Goal: Feedback & Contribution: Contribute content

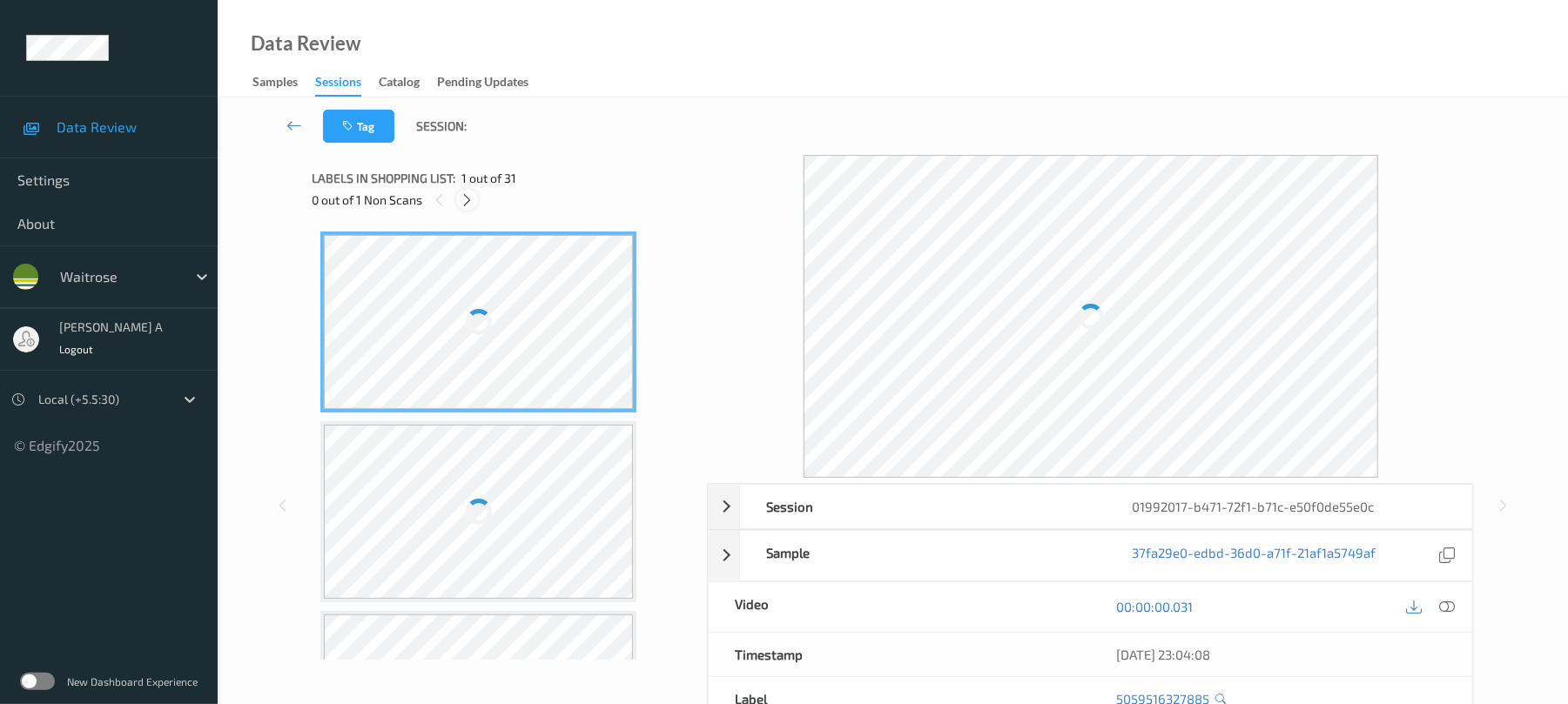
click at [470, 200] on icon at bounding box center [467, 200] width 14 height 15
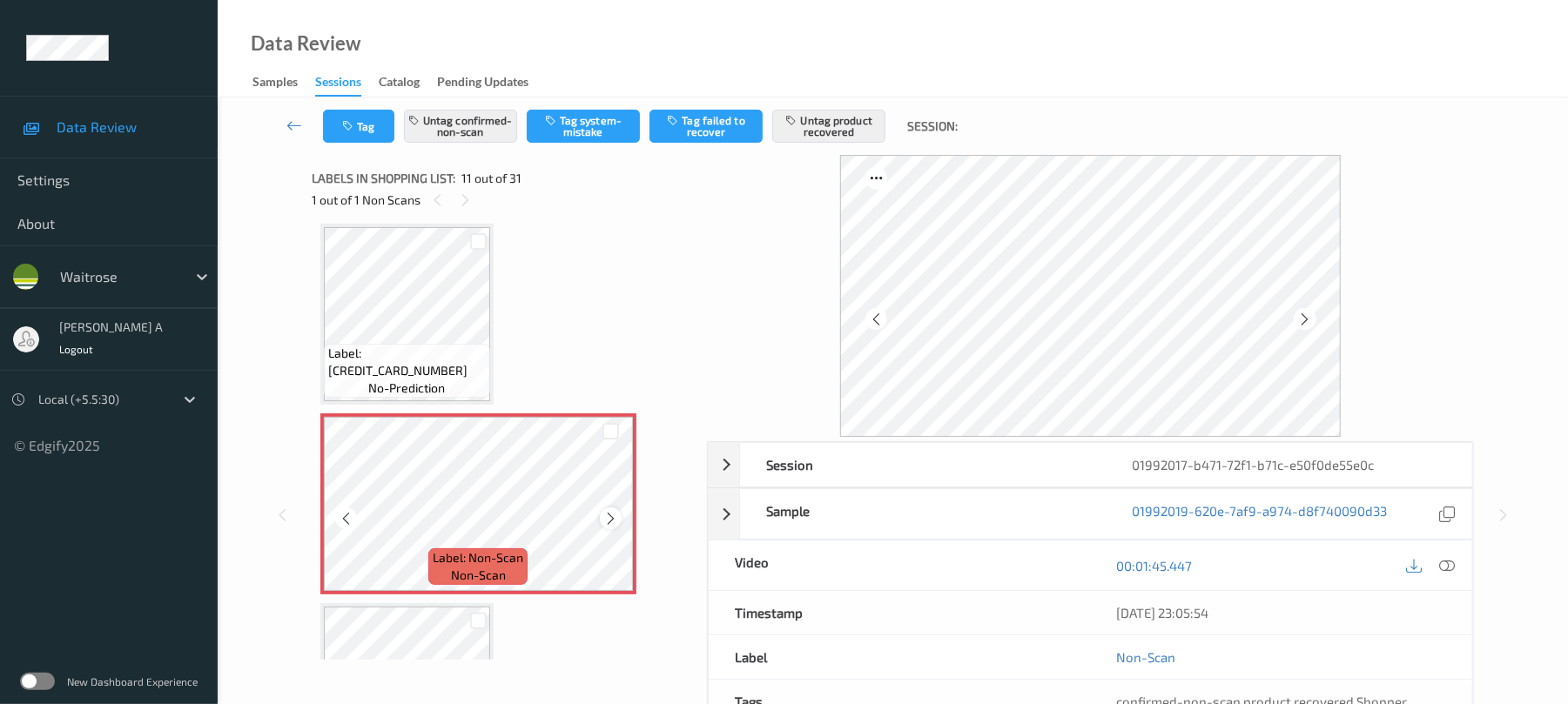
scroll to position [767, 0]
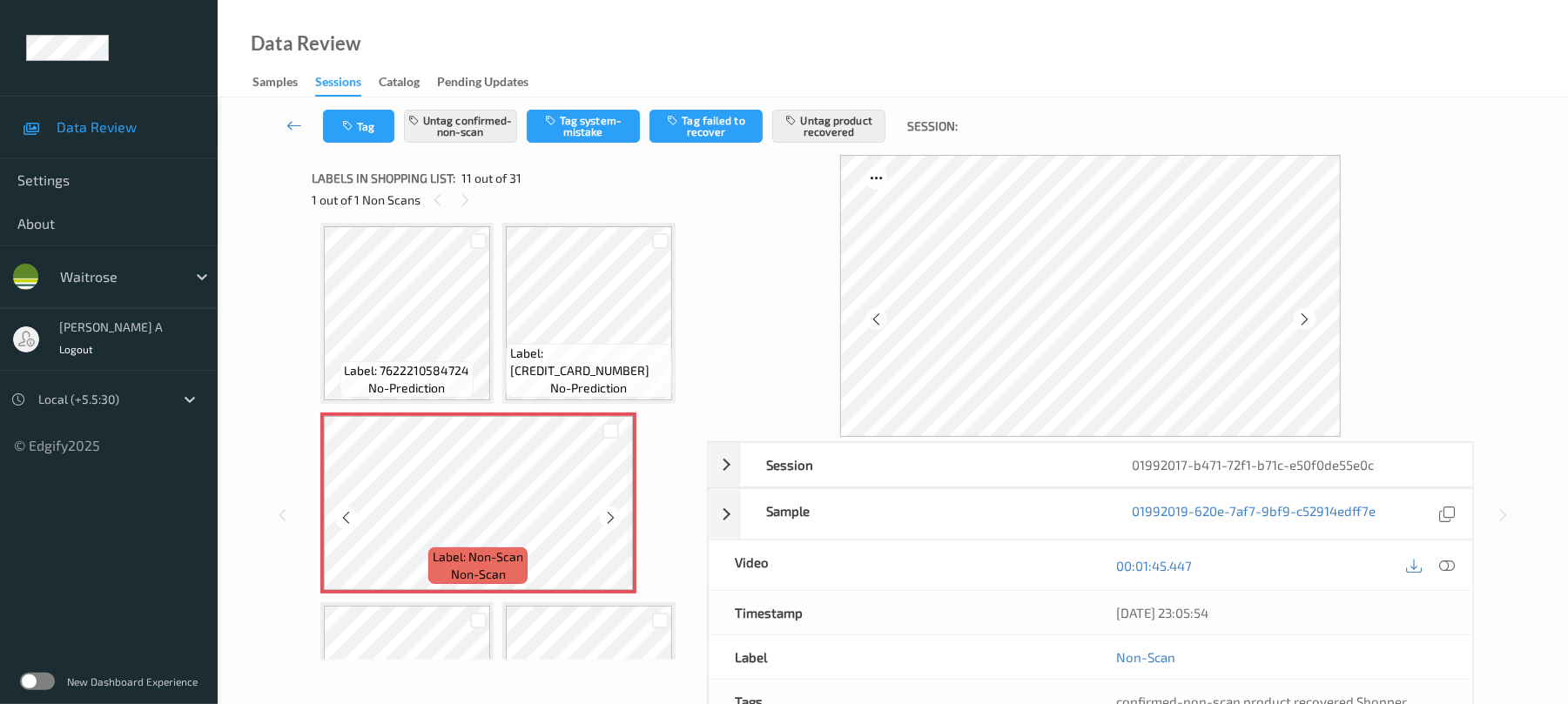
click at [615, 512] on icon at bounding box center [610, 517] width 14 height 15
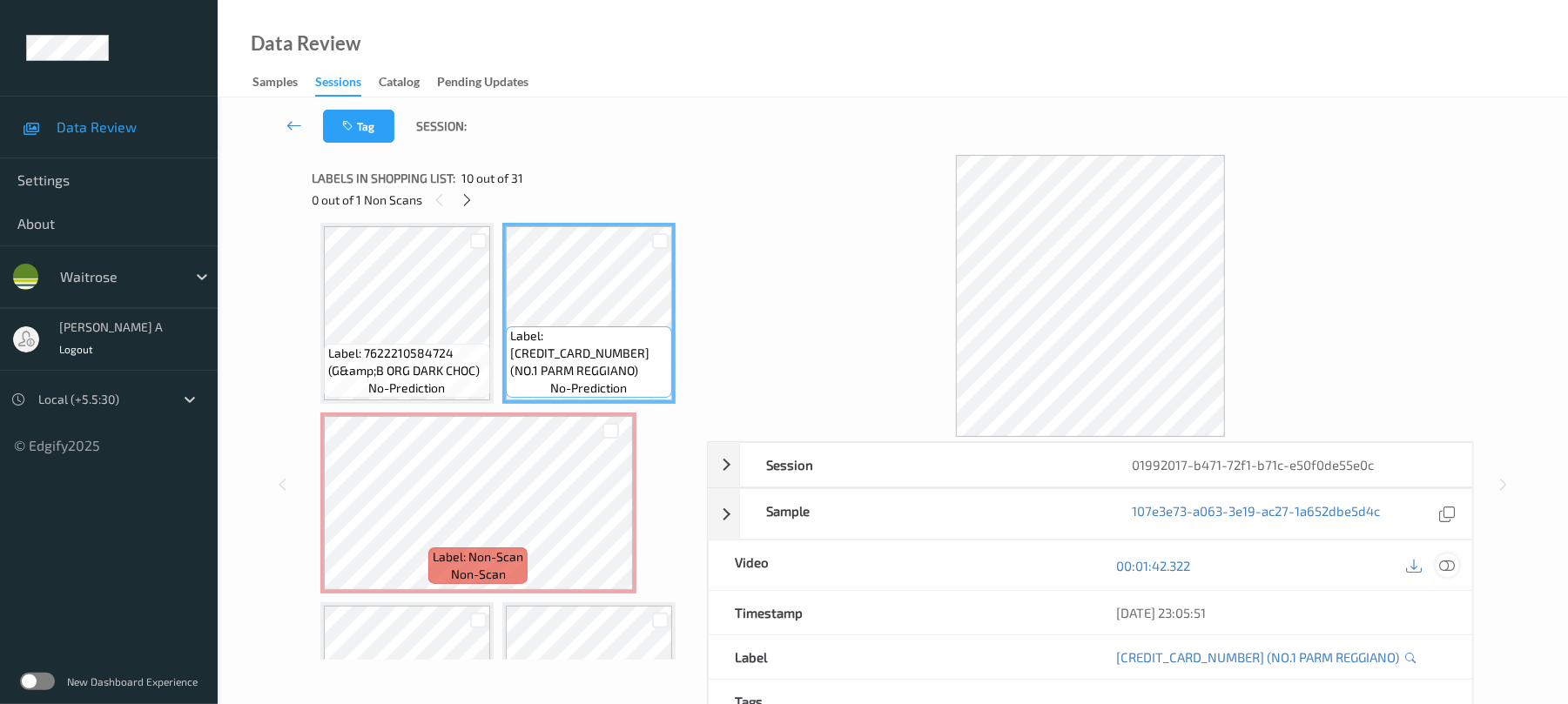
click at [1447, 561] on icon at bounding box center [1447, 565] width 15 height 15
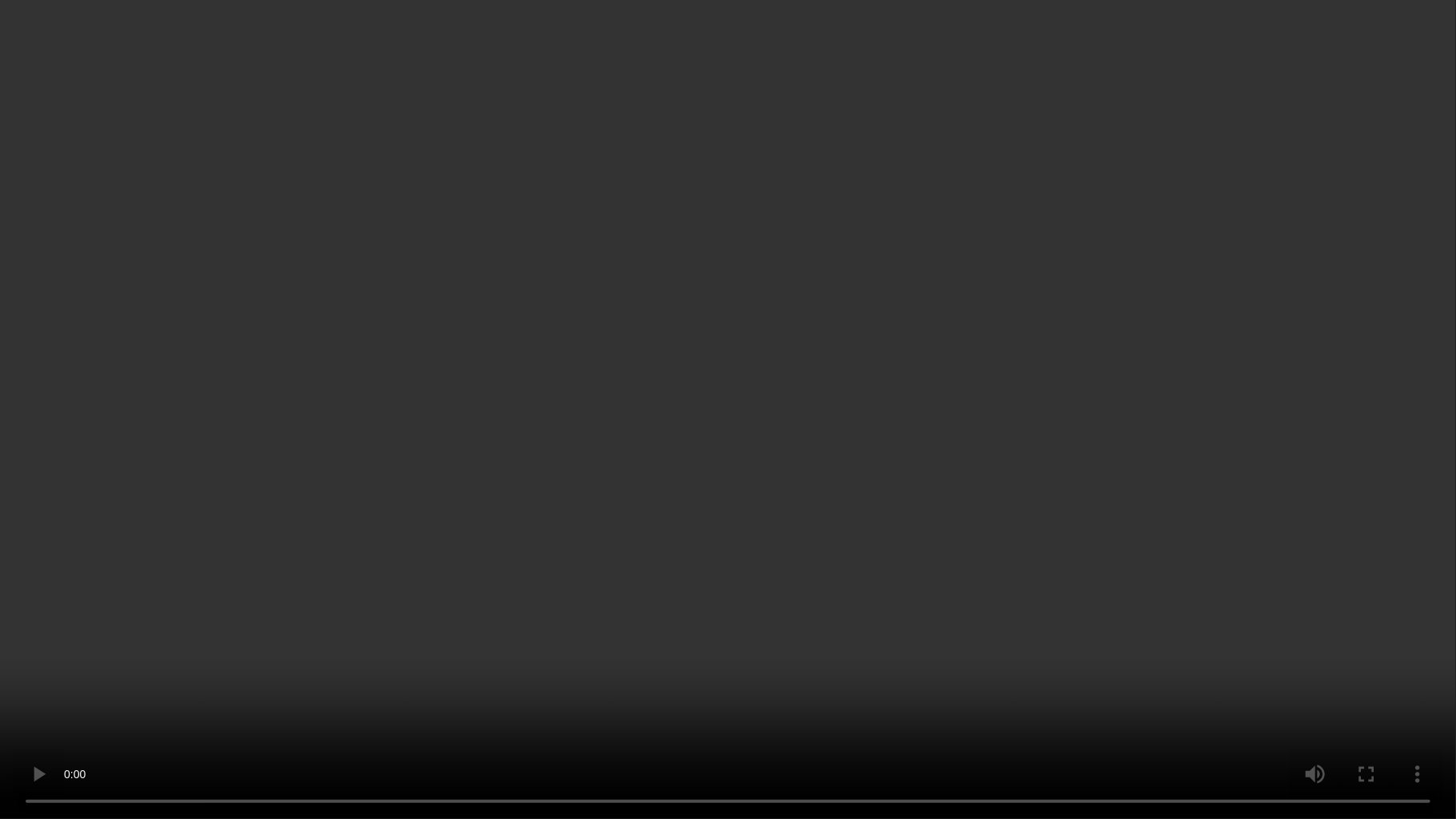
click at [966, 388] on video at bounding box center [728, 410] width 1456 height 819
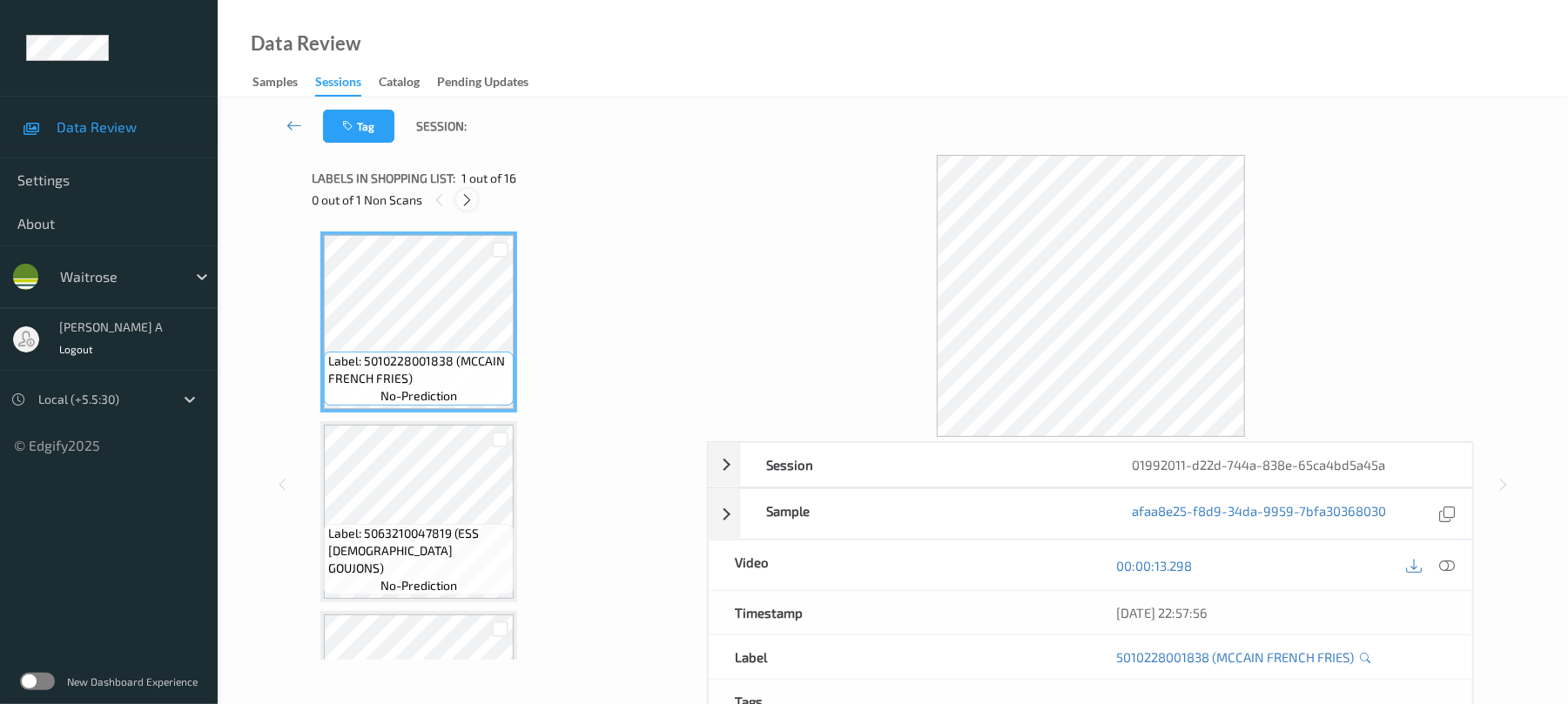
click at [463, 203] on icon at bounding box center [467, 200] width 14 height 15
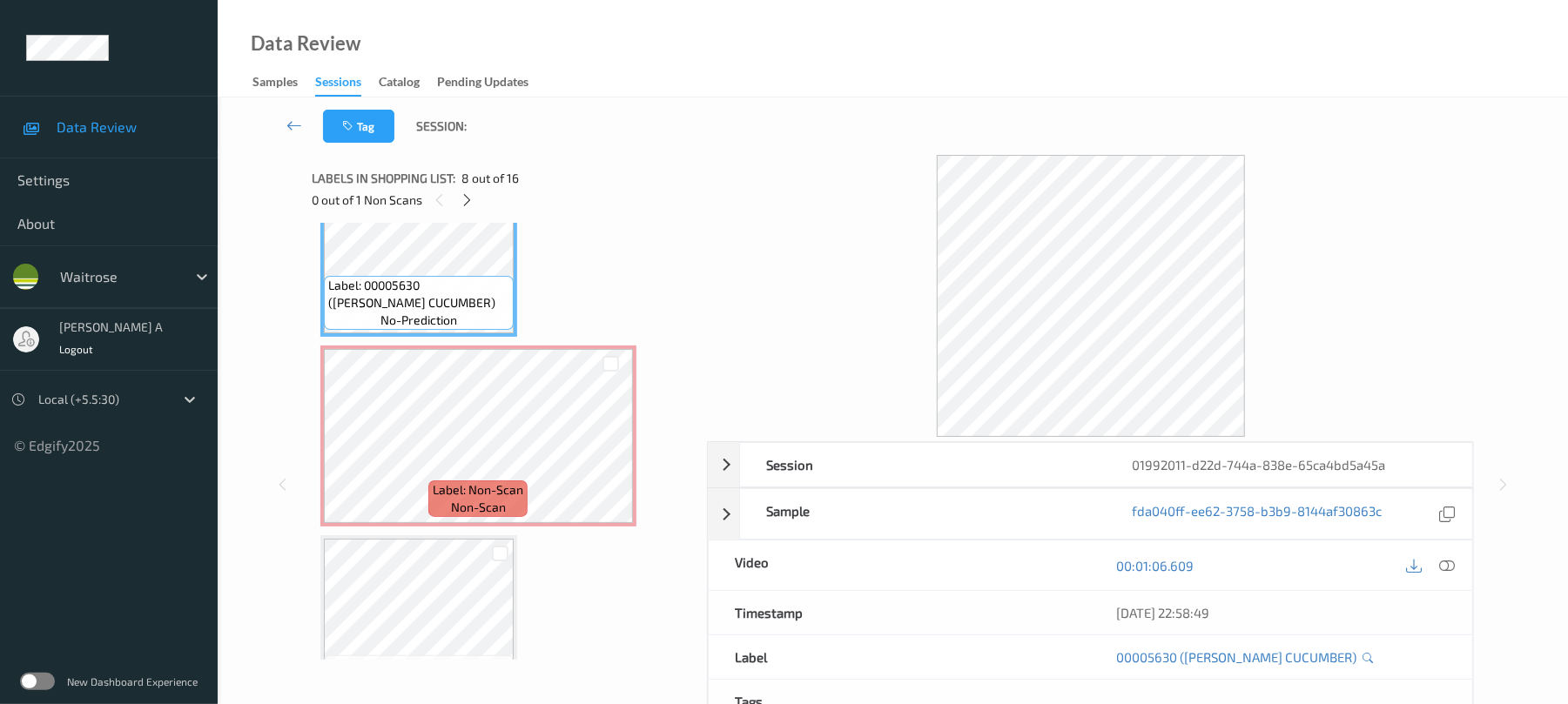
scroll to position [1452, 0]
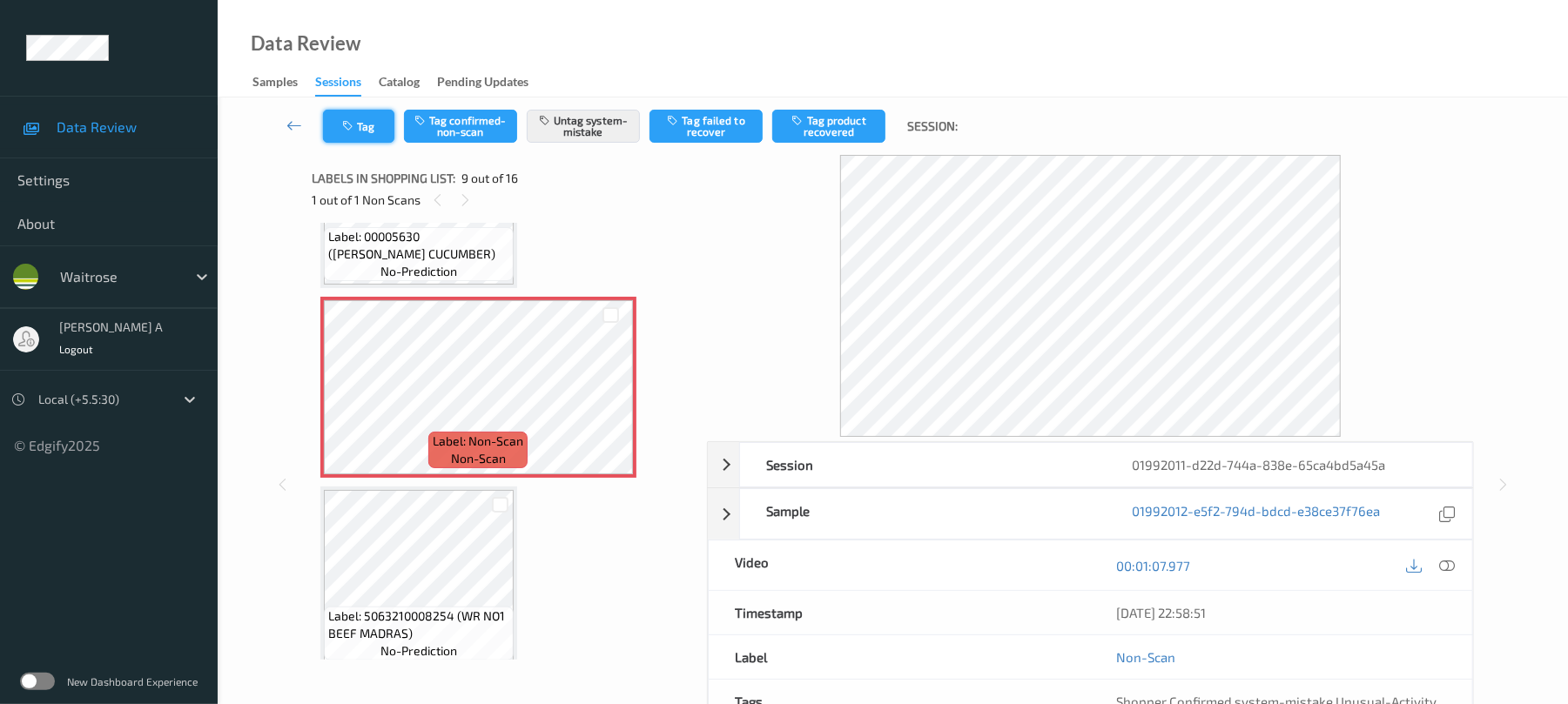
click at [353, 134] on button "Tag" at bounding box center [358, 126] width 71 height 33
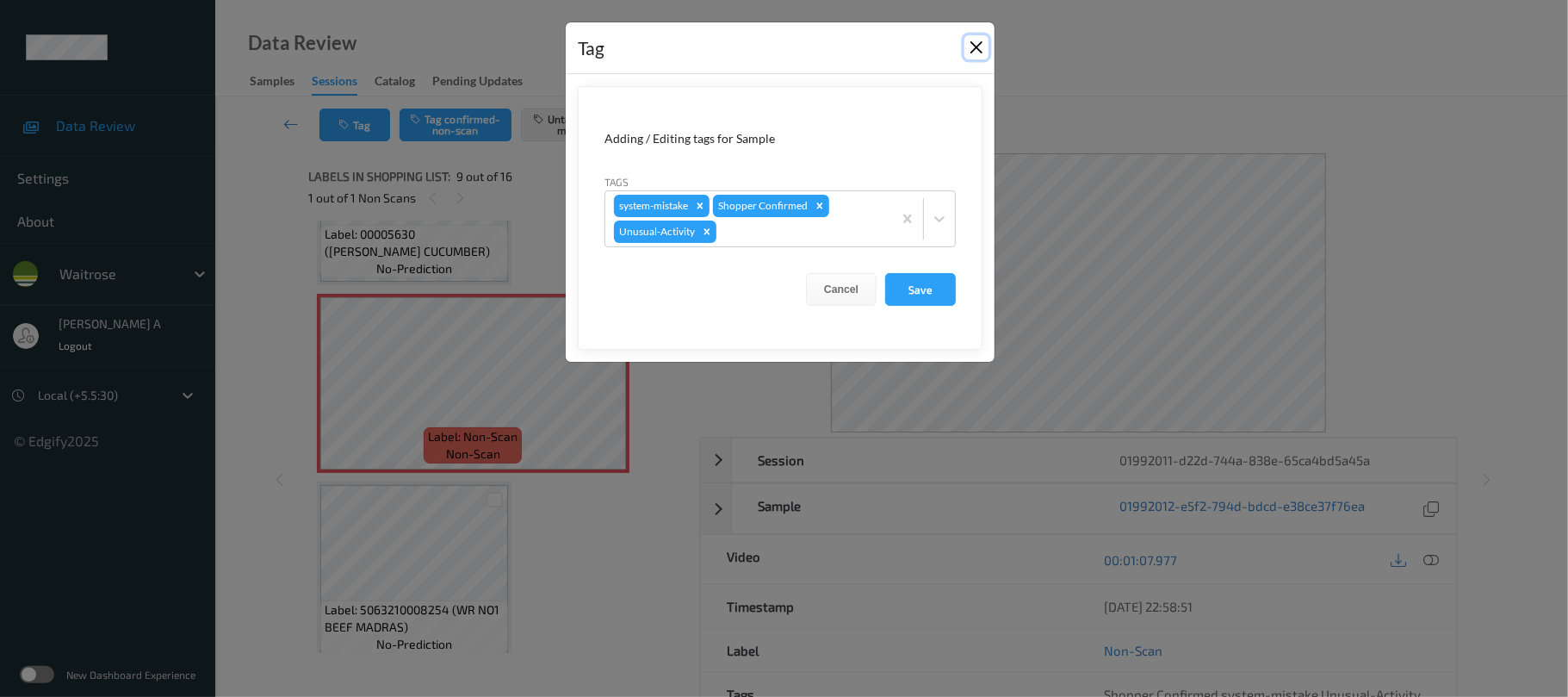
click at [965, 52] on button "Close" at bounding box center [976, 47] width 24 height 24
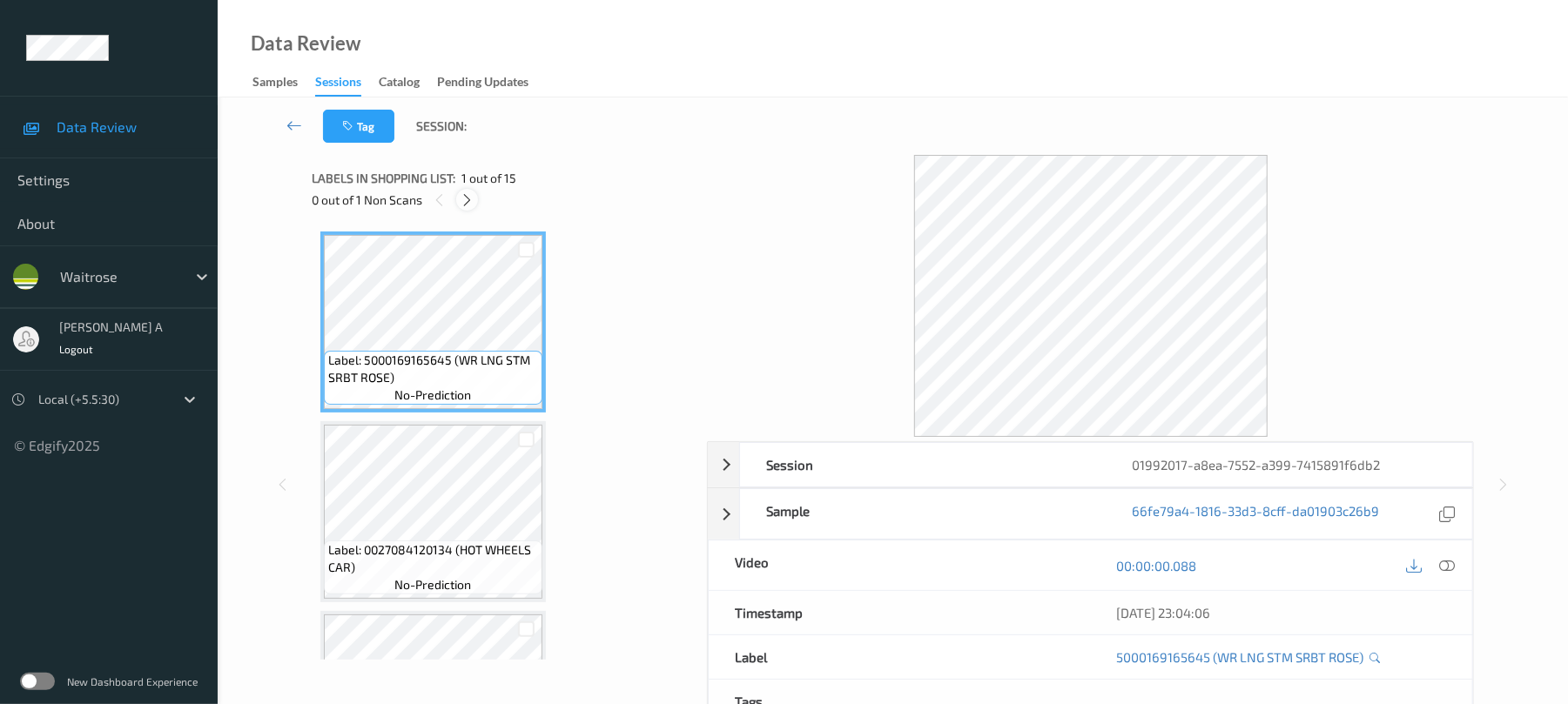
click at [477, 199] on div at bounding box center [467, 200] width 22 height 22
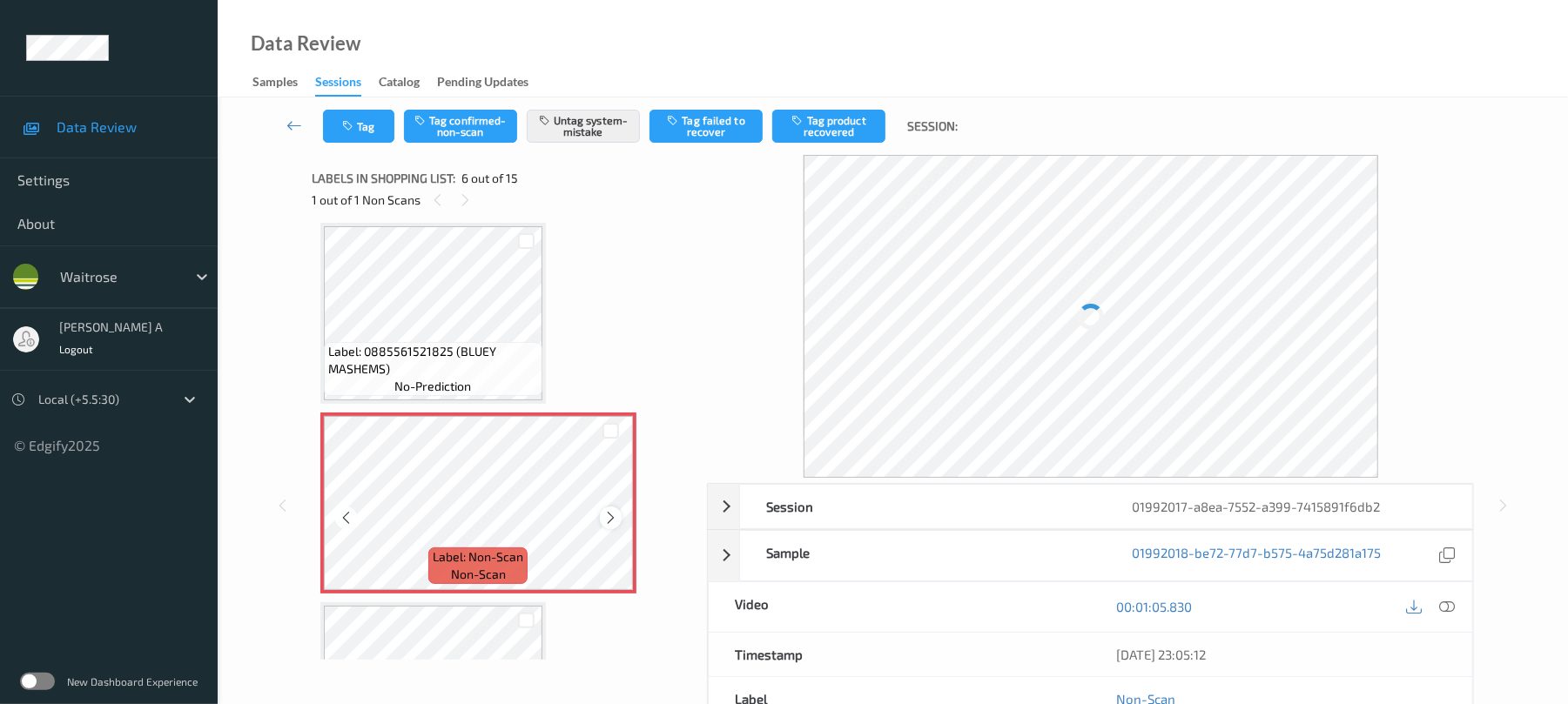
click at [607, 512] on icon at bounding box center [610, 517] width 14 height 15
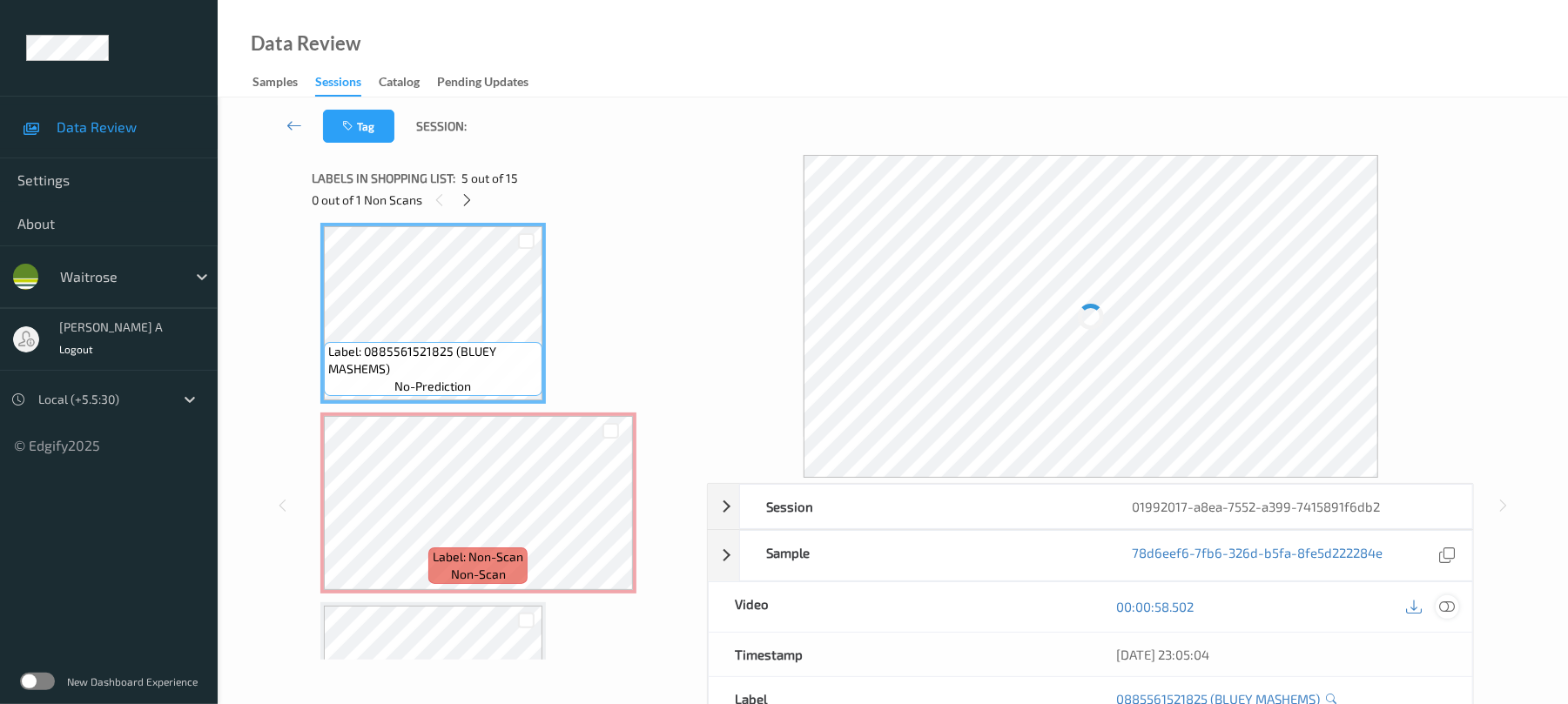
click at [1449, 600] on icon at bounding box center [1447, 605] width 15 height 15
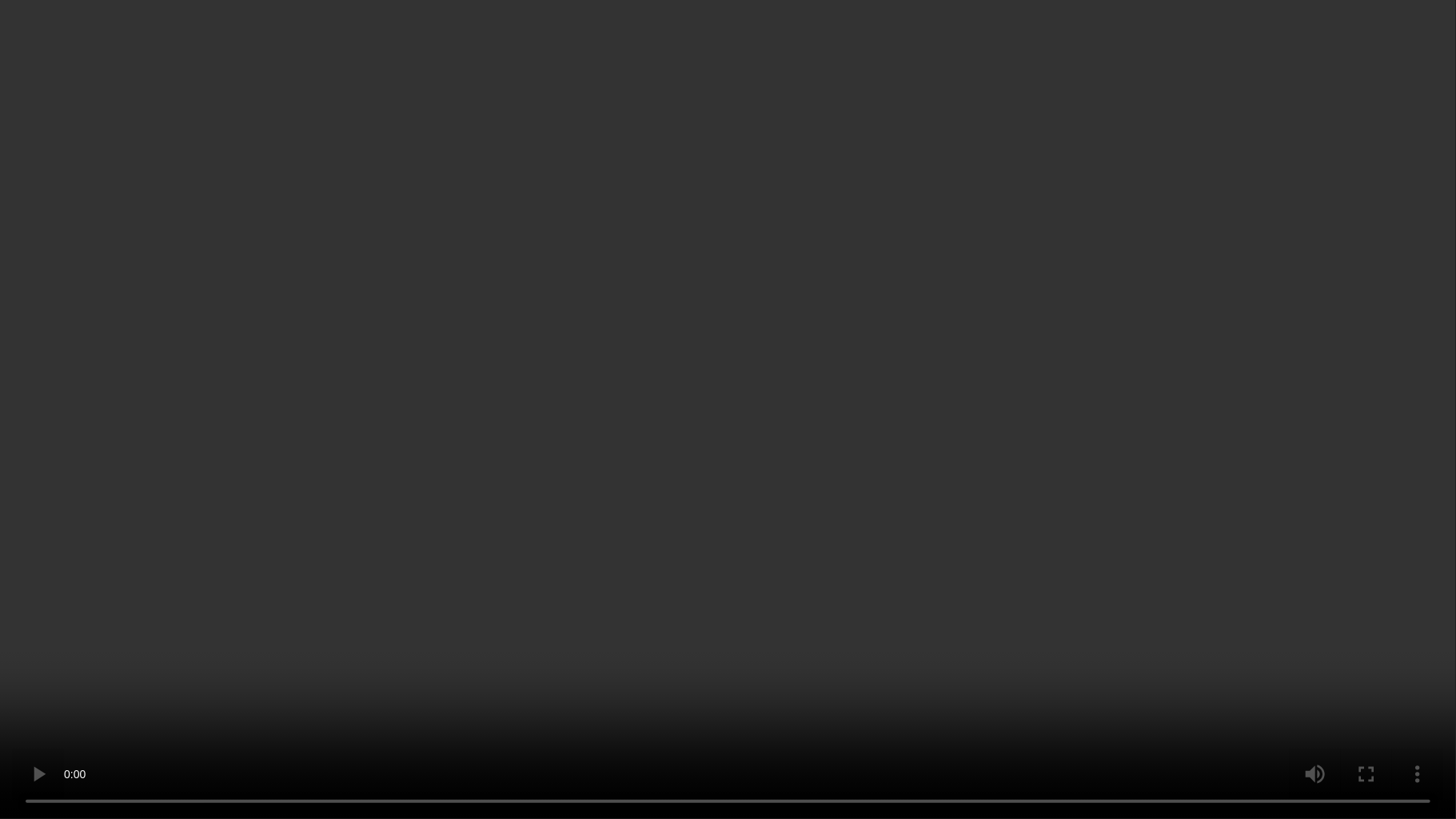
click at [542, 480] on video at bounding box center [728, 410] width 1456 height 819
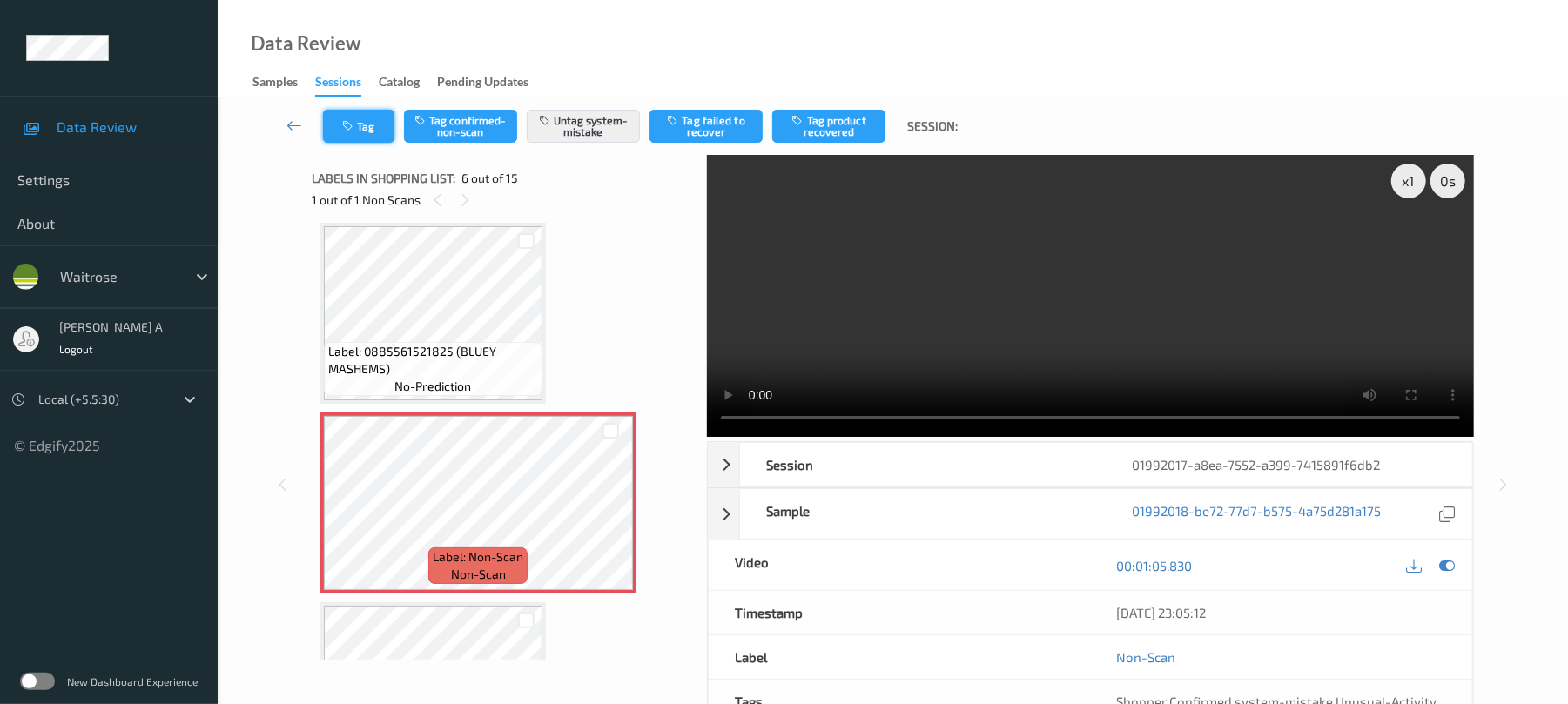
click at [383, 130] on button "Tag" at bounding box center [358, 126] width 71 height 33
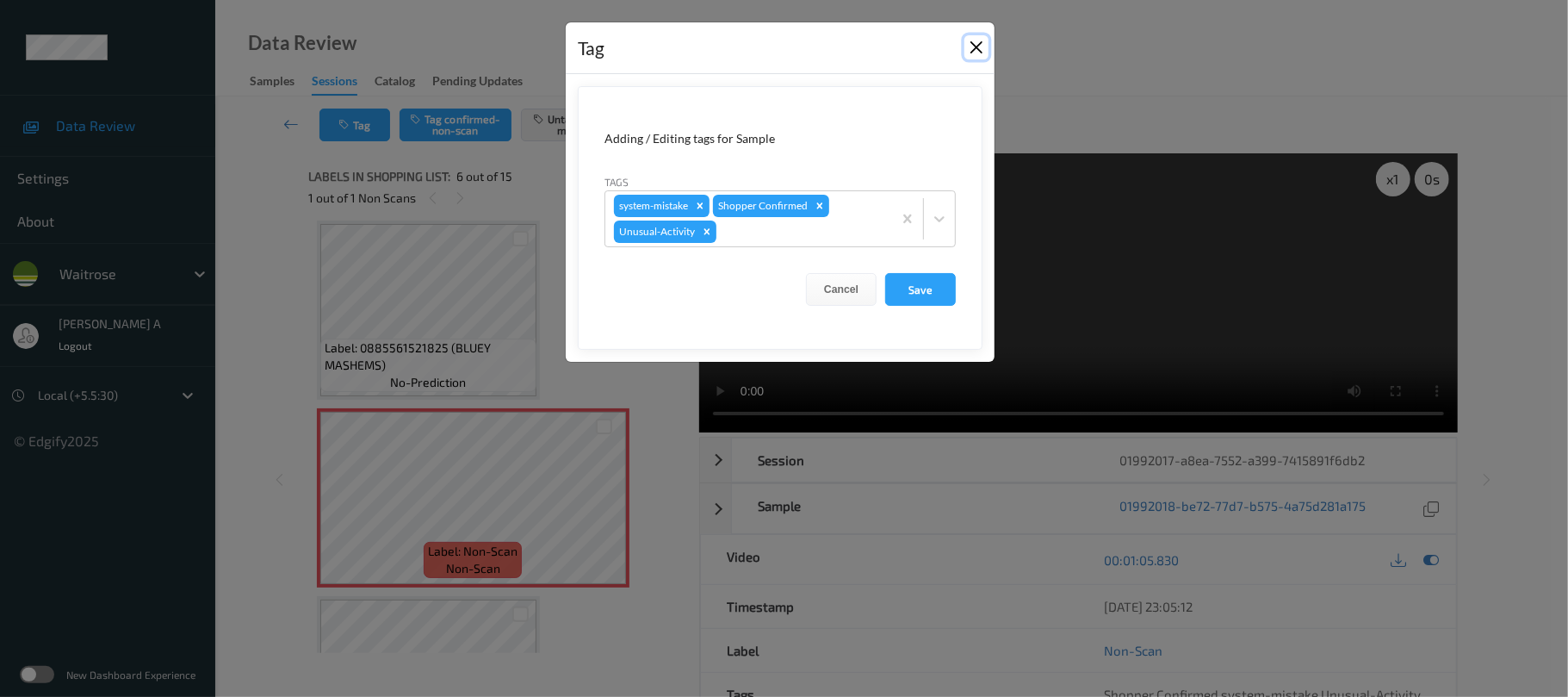
drag, startPoint x: 984, startPoint y: 49, endPoint x: 972, endPoint y: 46, distance: 12.4
click at [984, 48] on button "Close" at bounding box center [976, 47] width 24 height 24
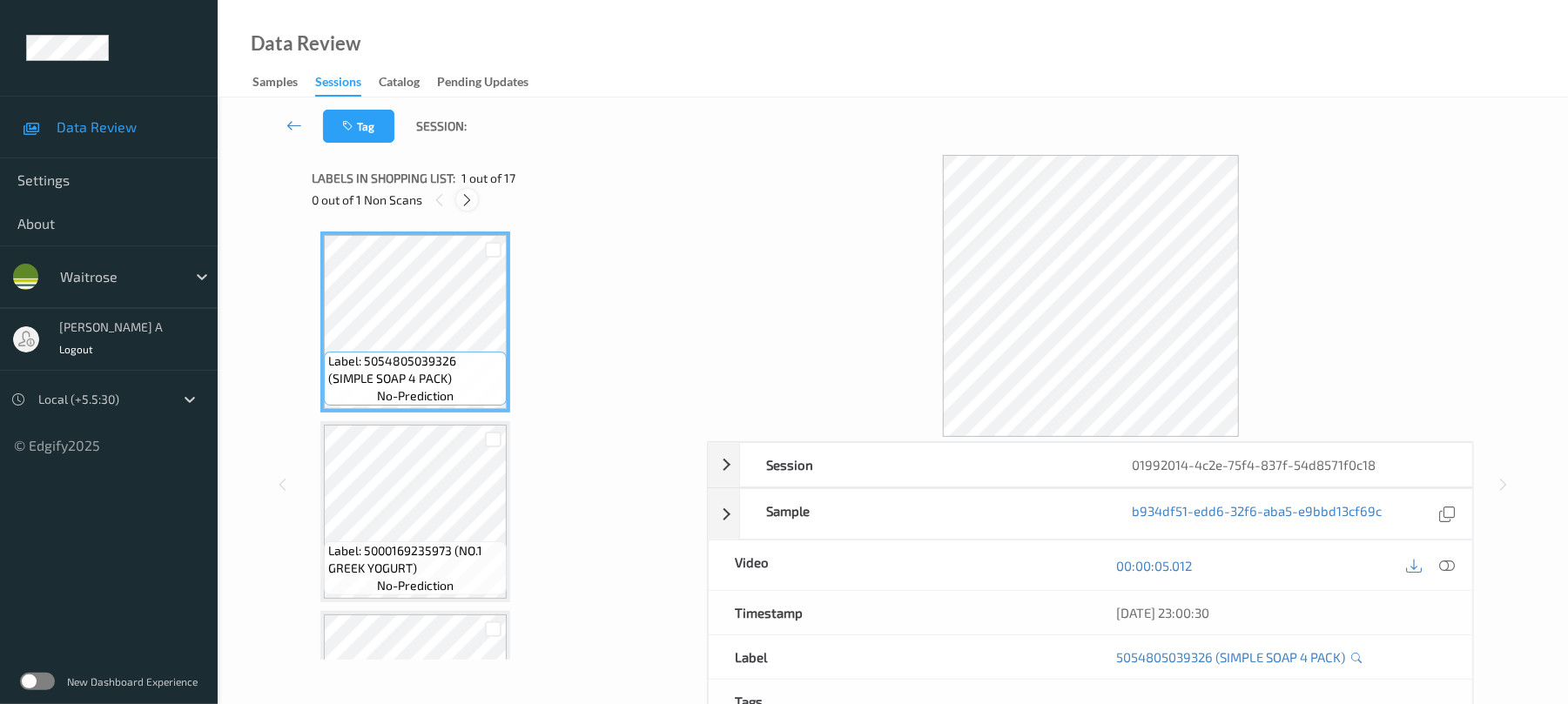
click at [463, 202] on icon at bounding box center [467, 200] width 14 height 15
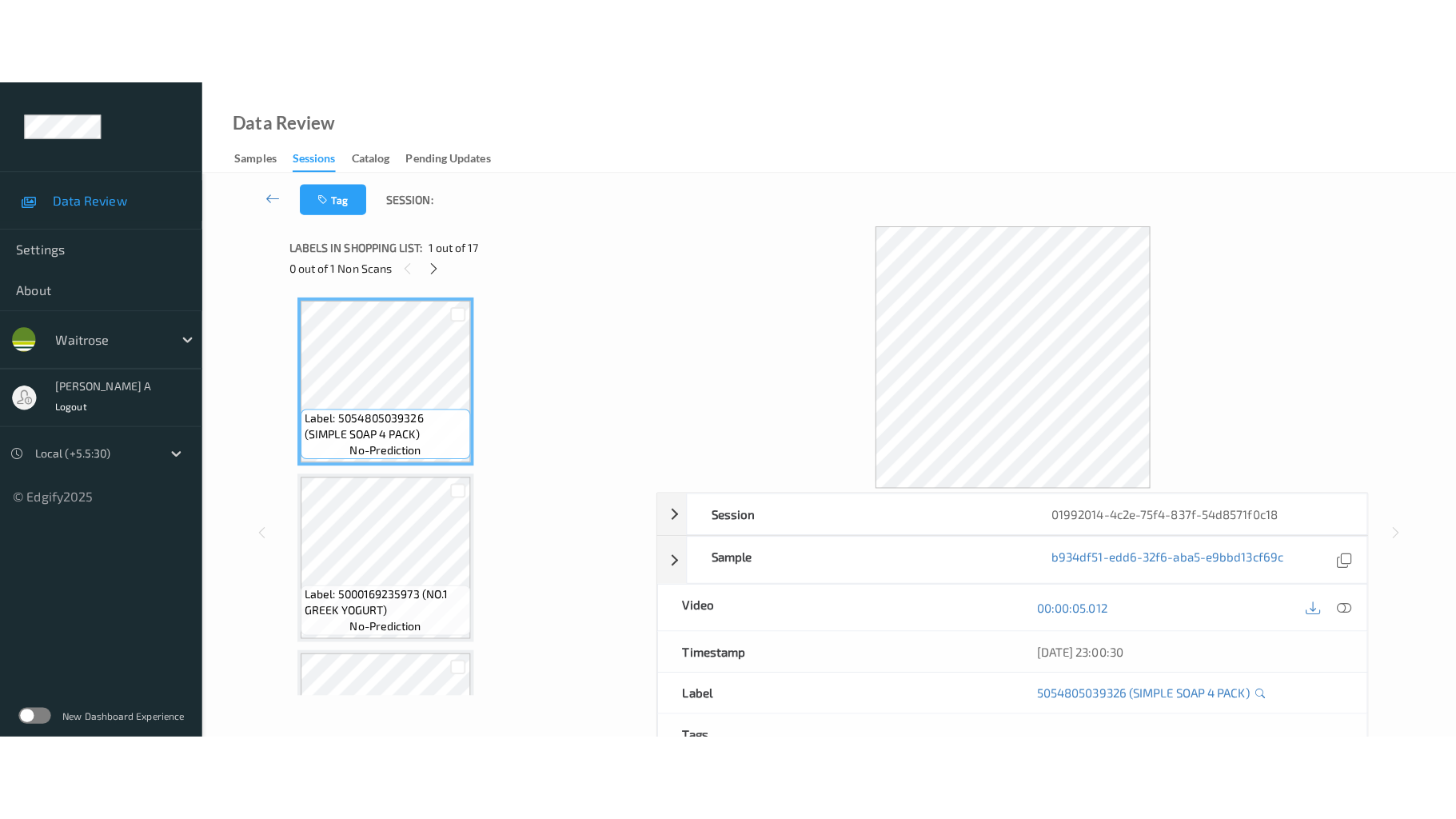
scroll to position [2569, 0]
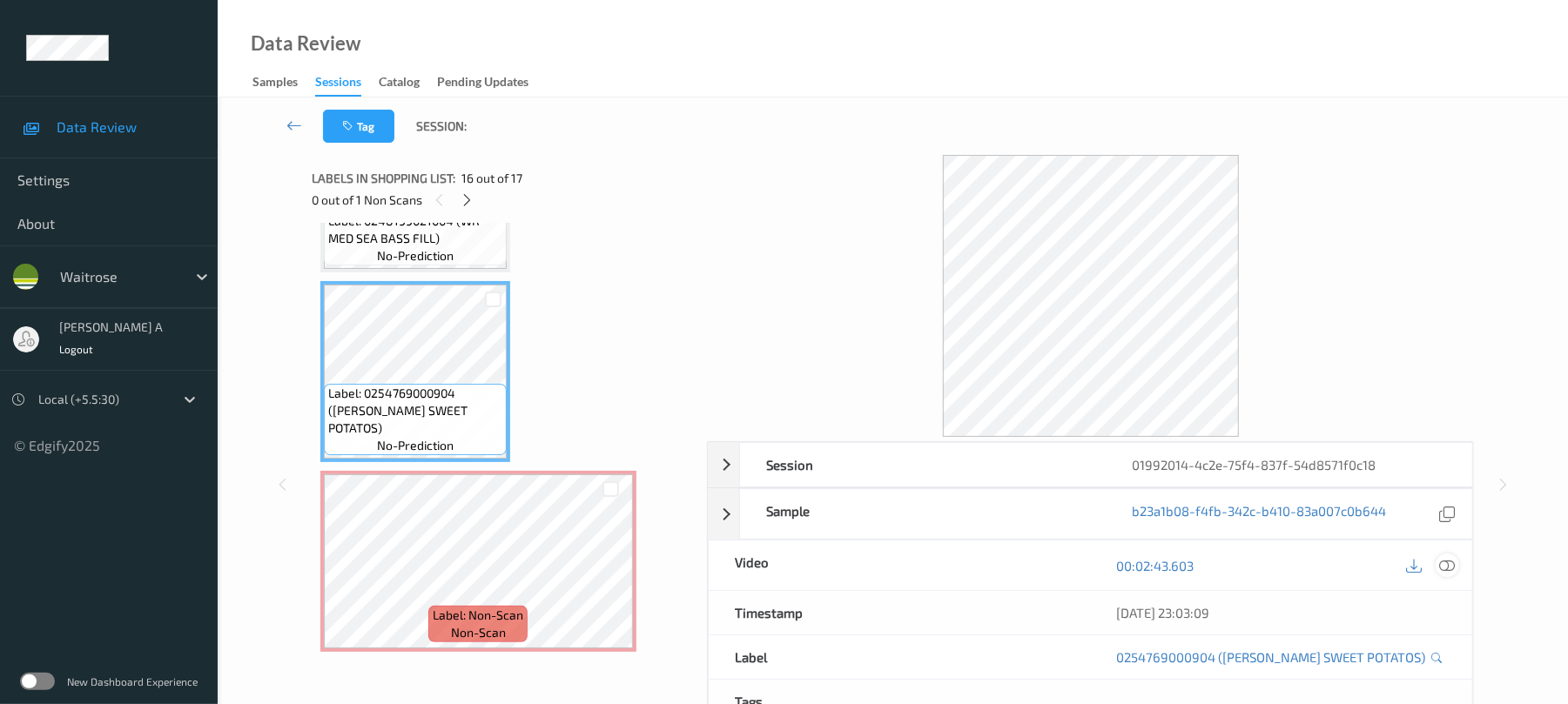
click at [1440, 572] on icon at bounding box center [1447, 565] width 15 height 15
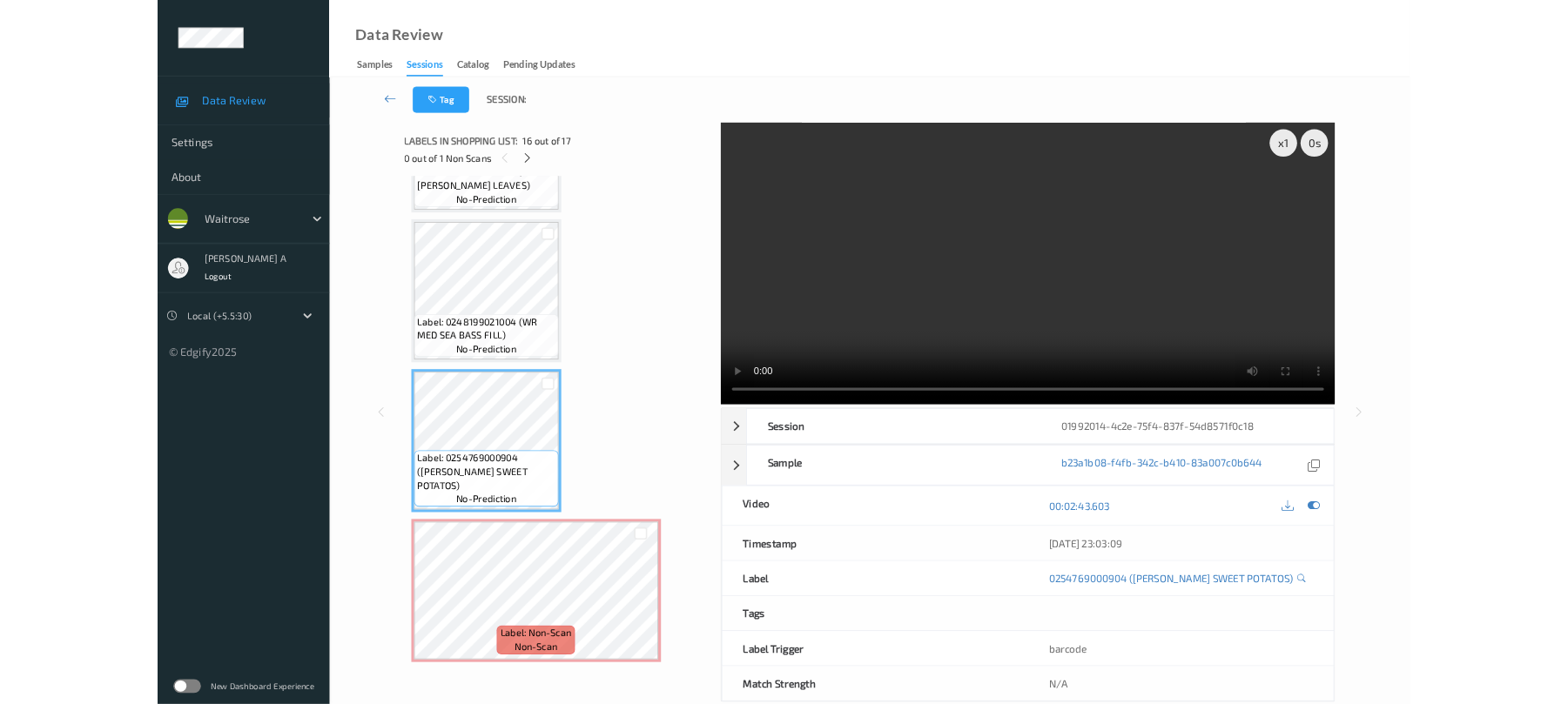
scroll to position [2608, 0]
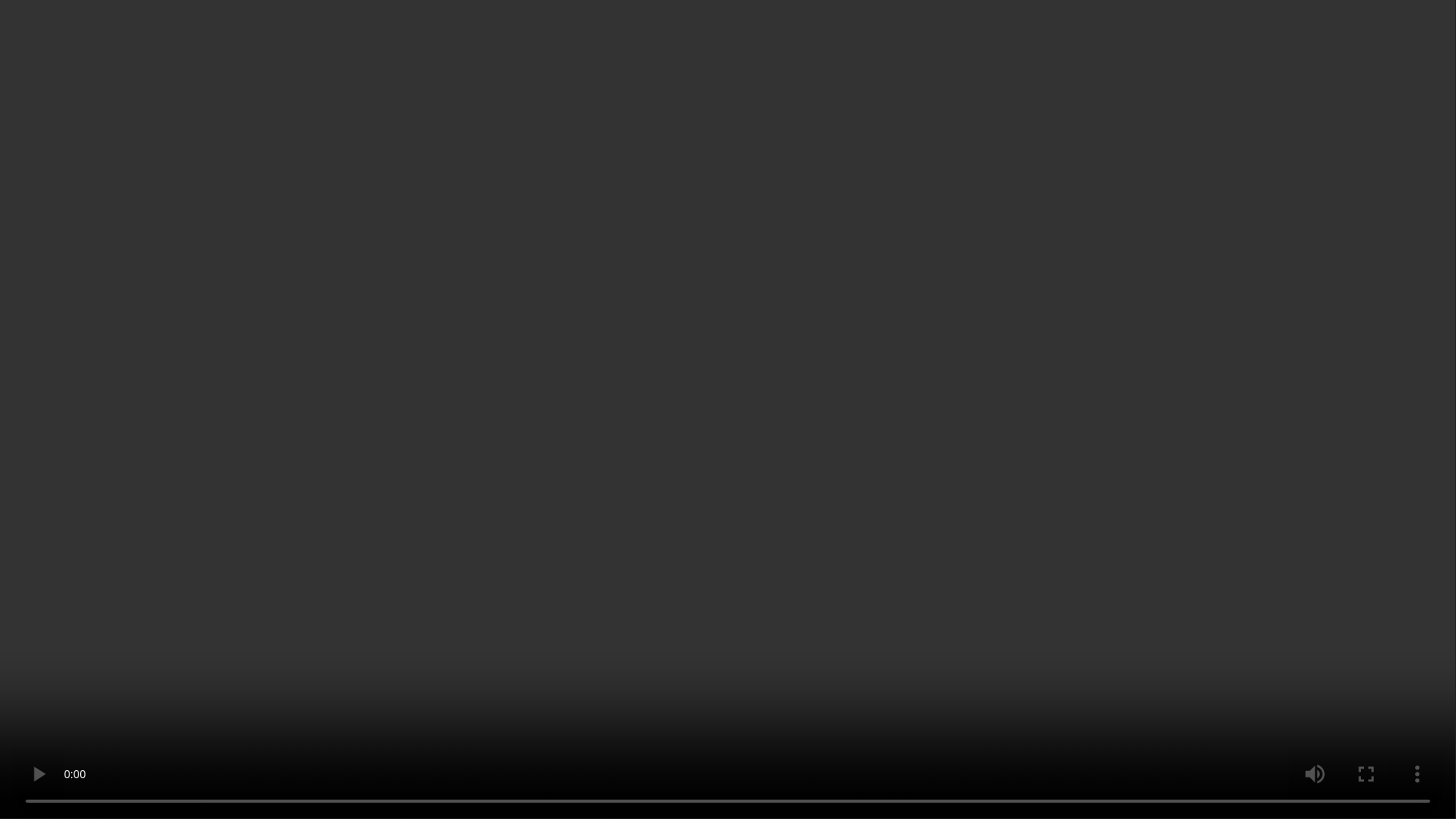
click at [795, 389] on video at bounding box center [728, 410] width 1456 height 819
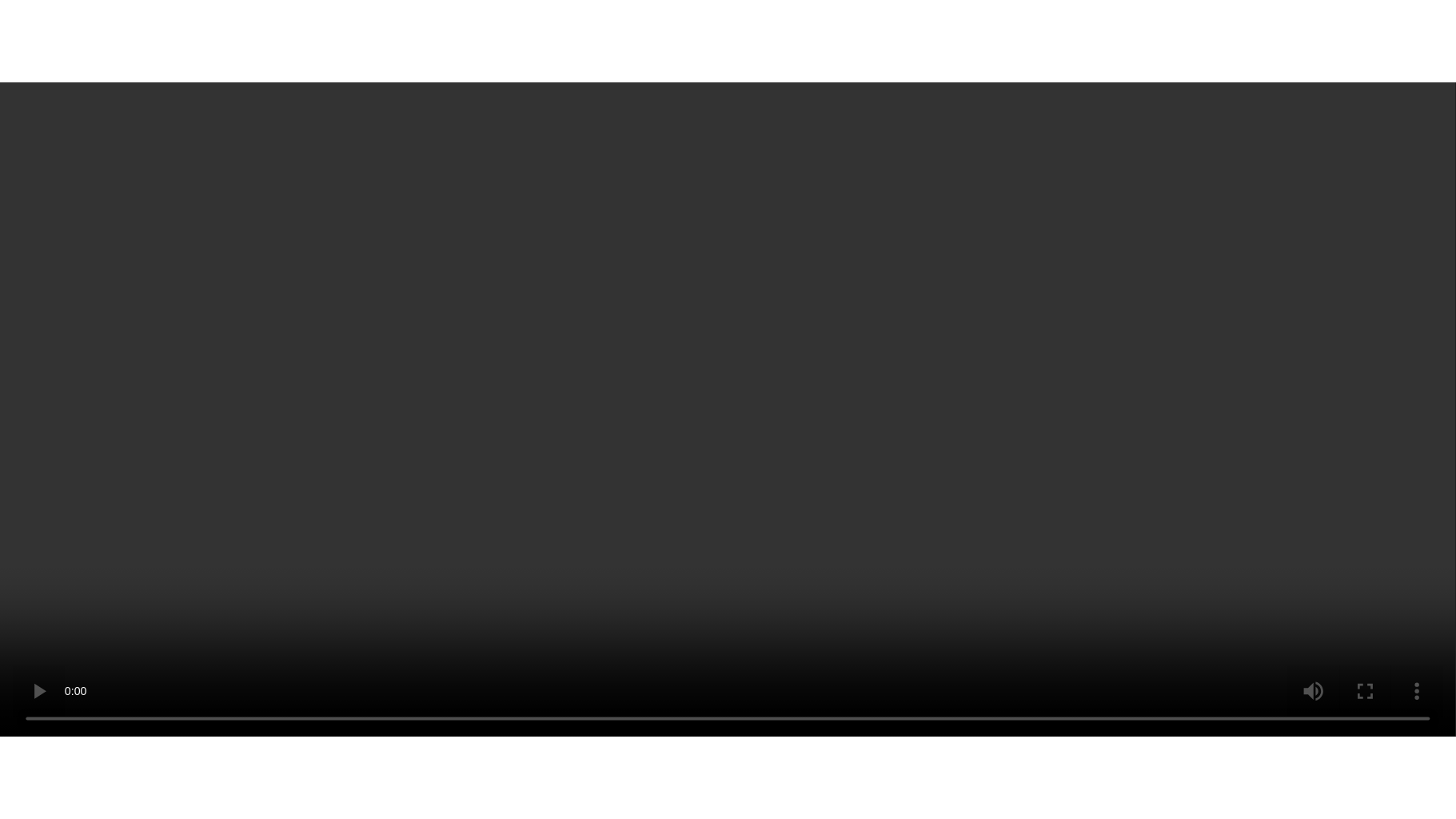
scroll to position [2569, 0]
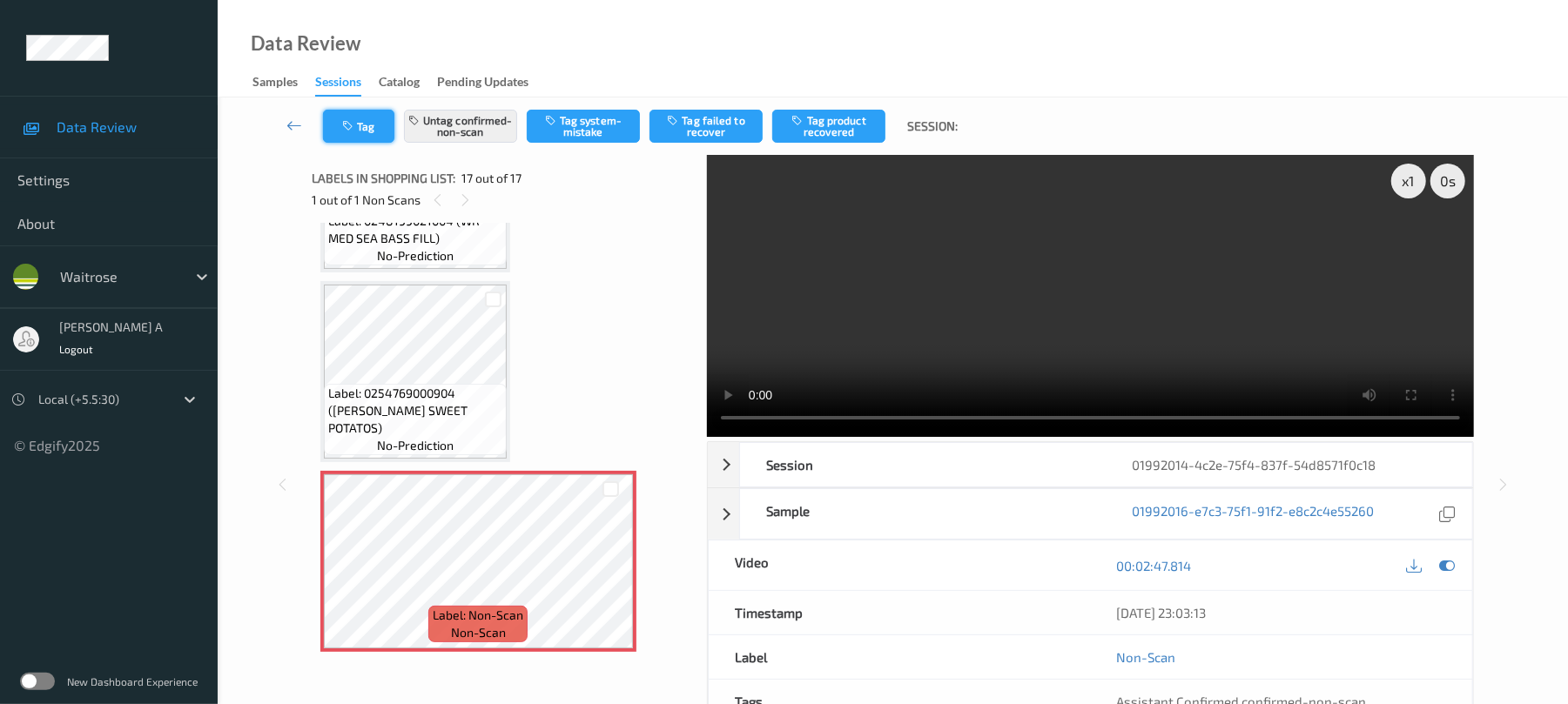
click at [356, 133] on button "Tag" at bounding box center [358, 126] width 71 height 33
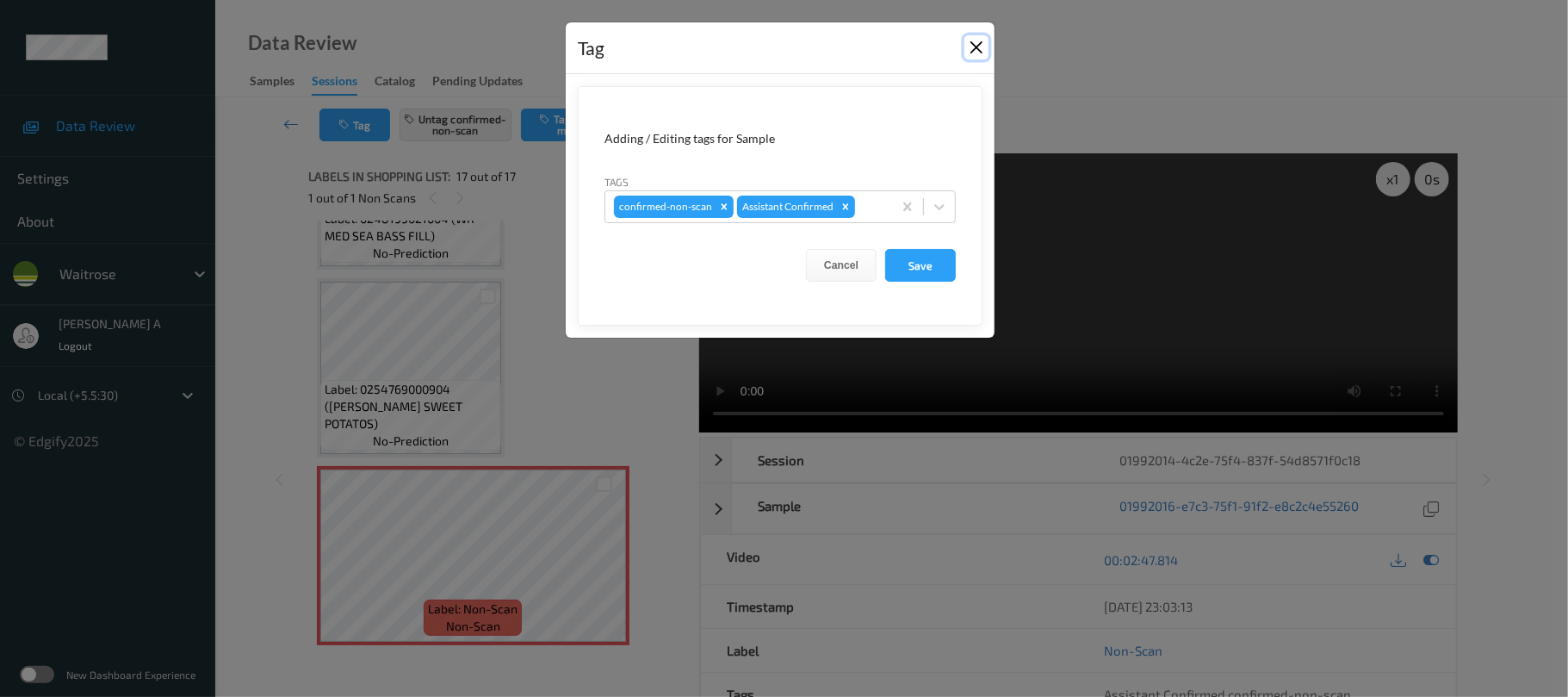
click at [973, 43] on button "Close" at bounding box center [976, 47] width 24 height 24
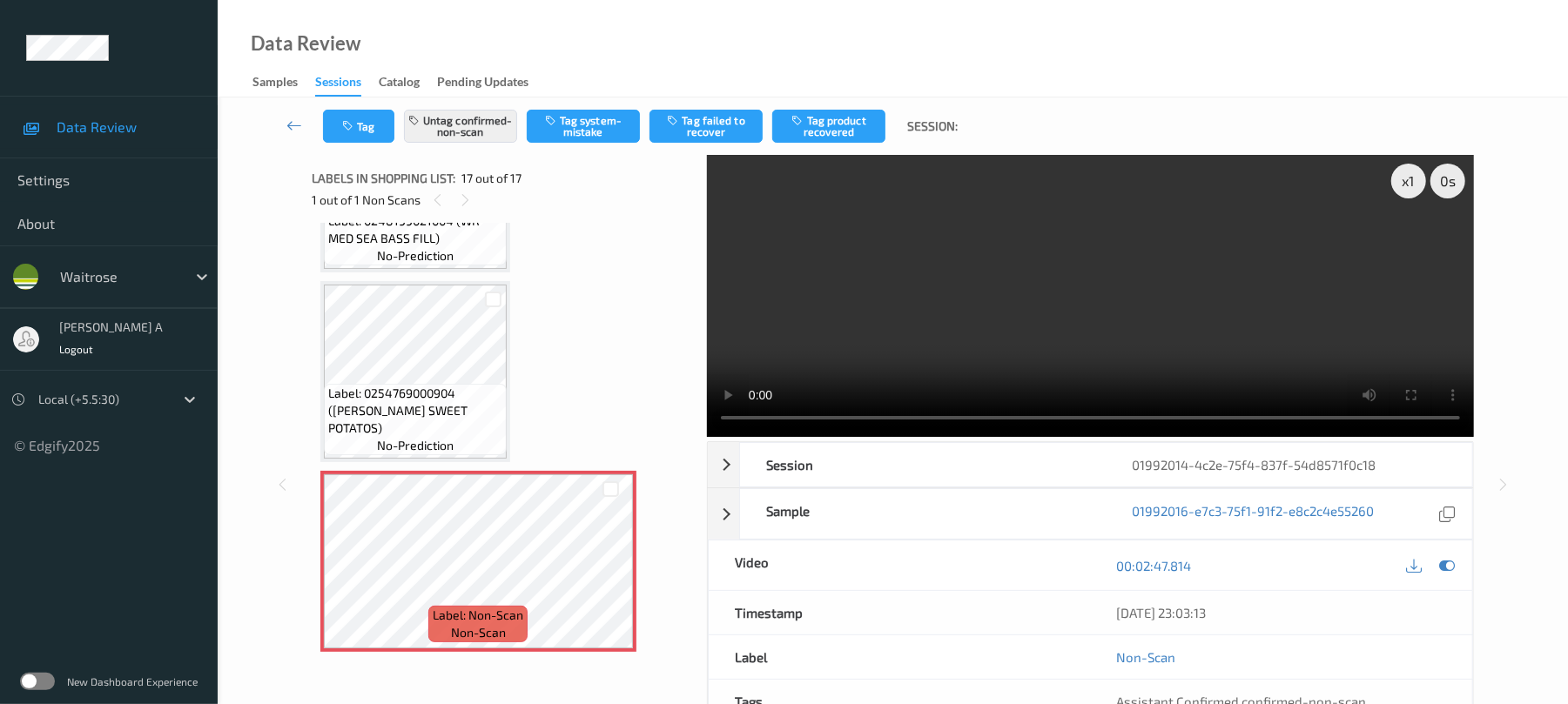
click at [884, 325] on video at bounding box center [1091, 296] width 767 height 282
click at [411, 132] on button "Untag confirmed-non-scan" at bounding box center [460, 126] width 113 height 33
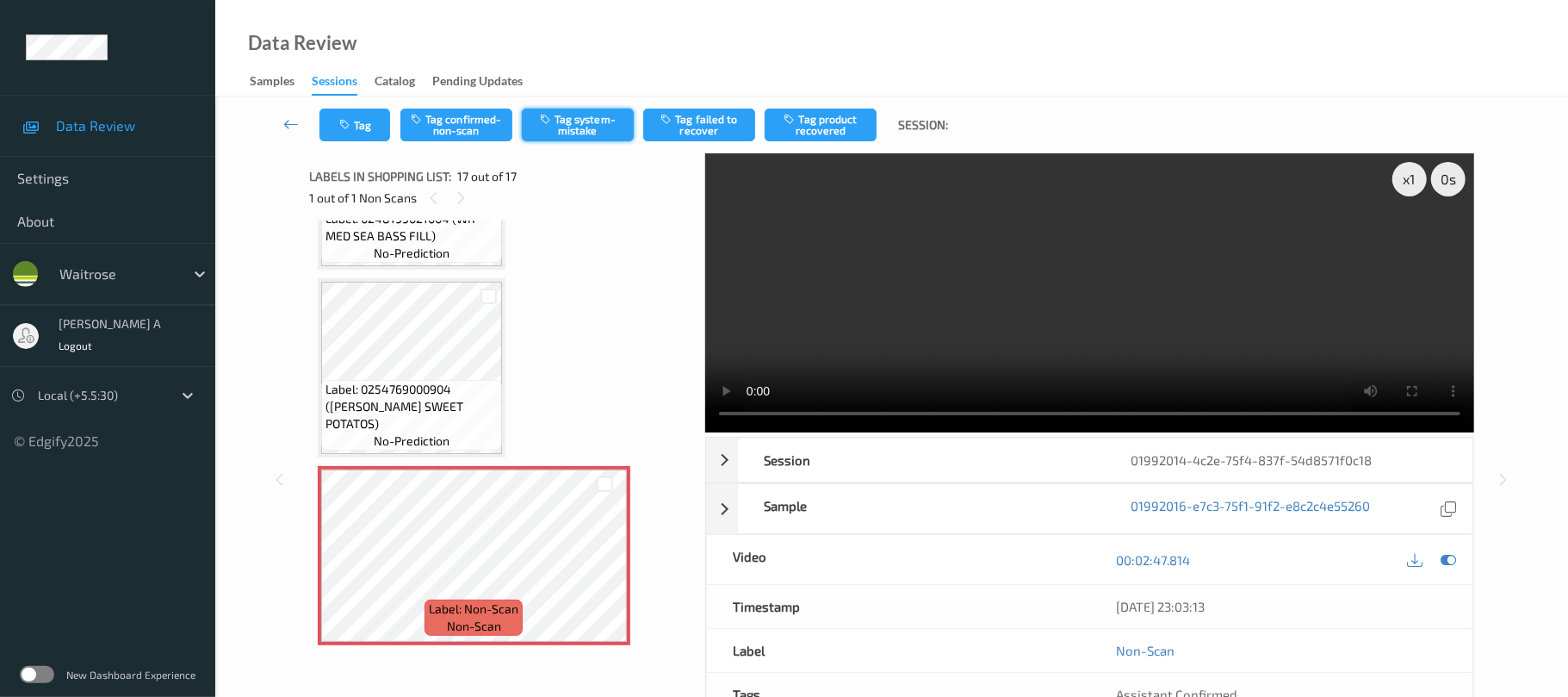
click at [555, 129] on button "Tag system-mistake" at bounding box center [577, 124] width 112 height 33
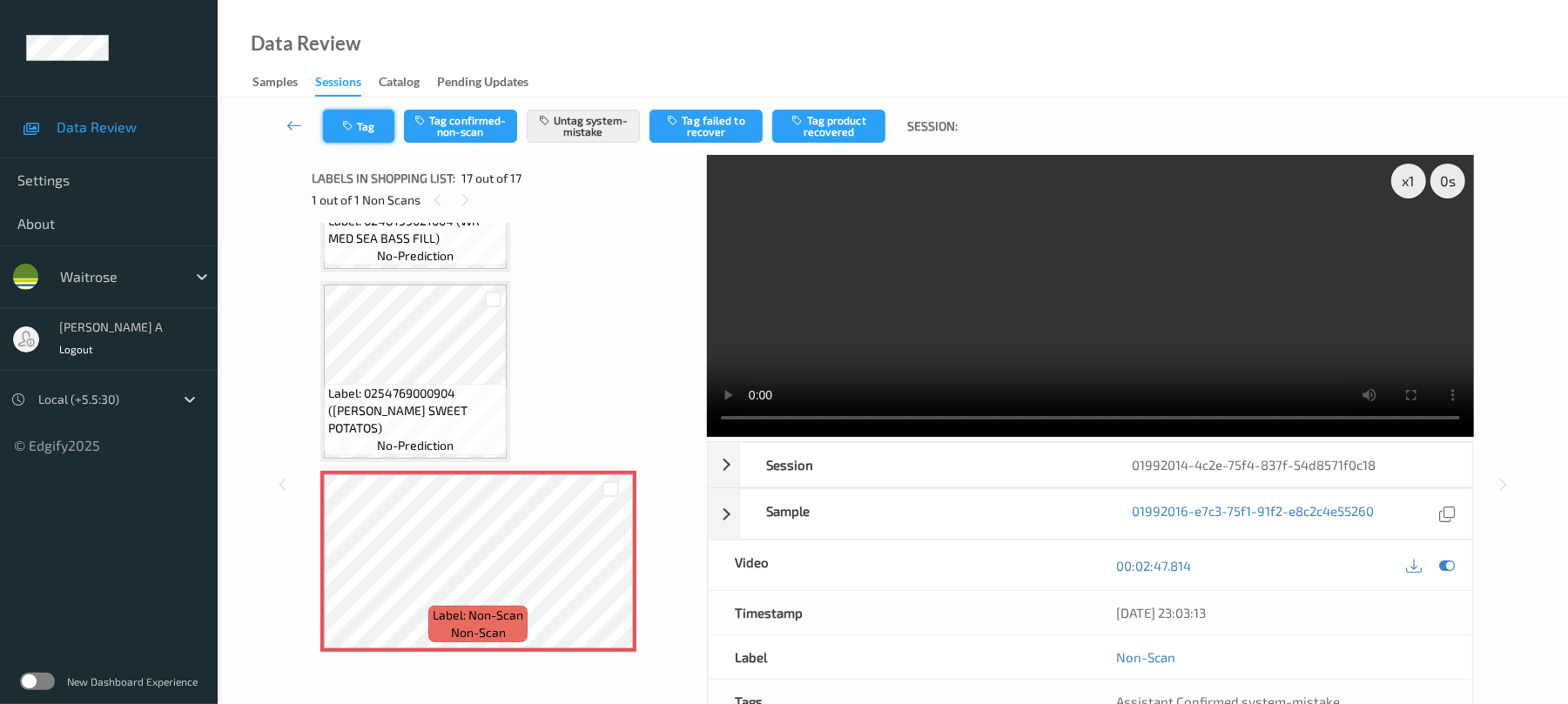
click at [356, 140] on button "Tag" at bounding box center [358, 126] width 71 height 33
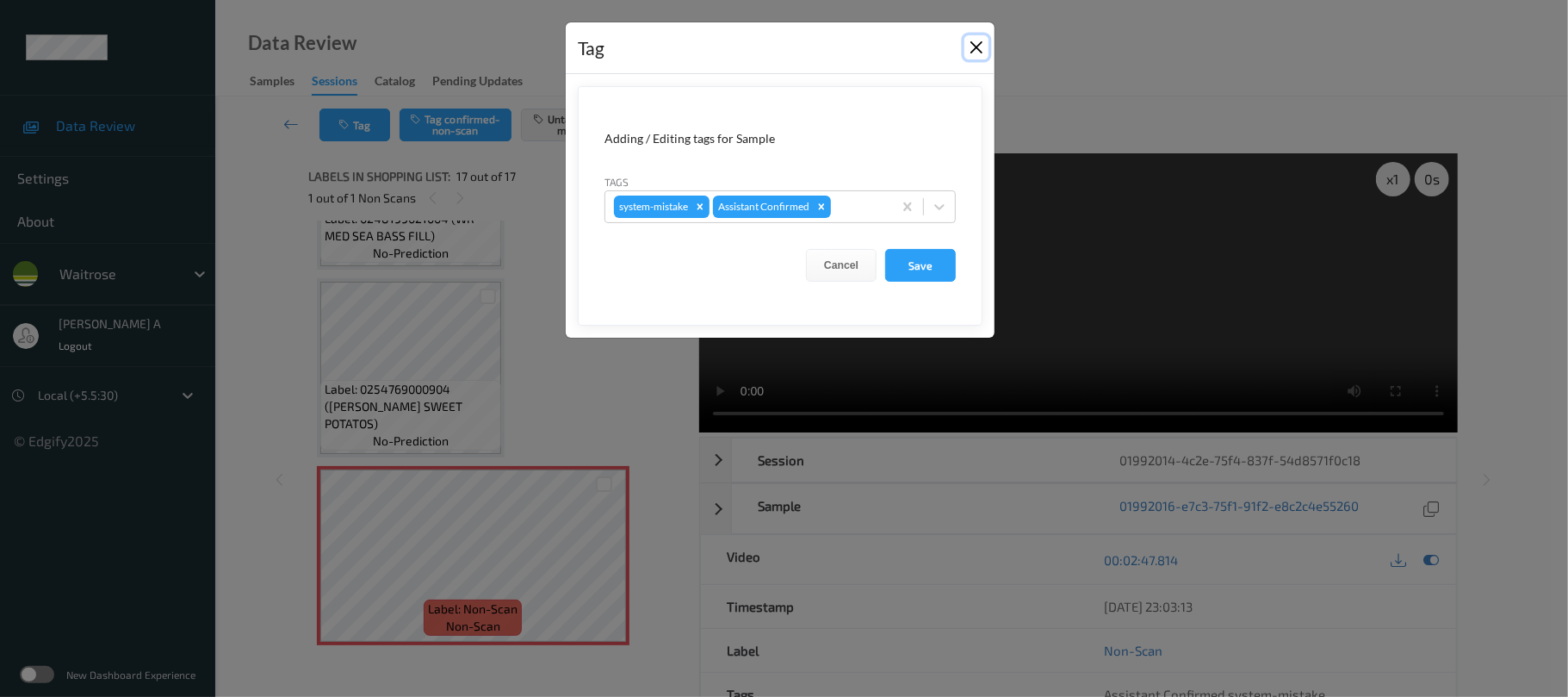
click at [983, 48] on button "Close" at bounding box center [976, 47] width 24 height 24
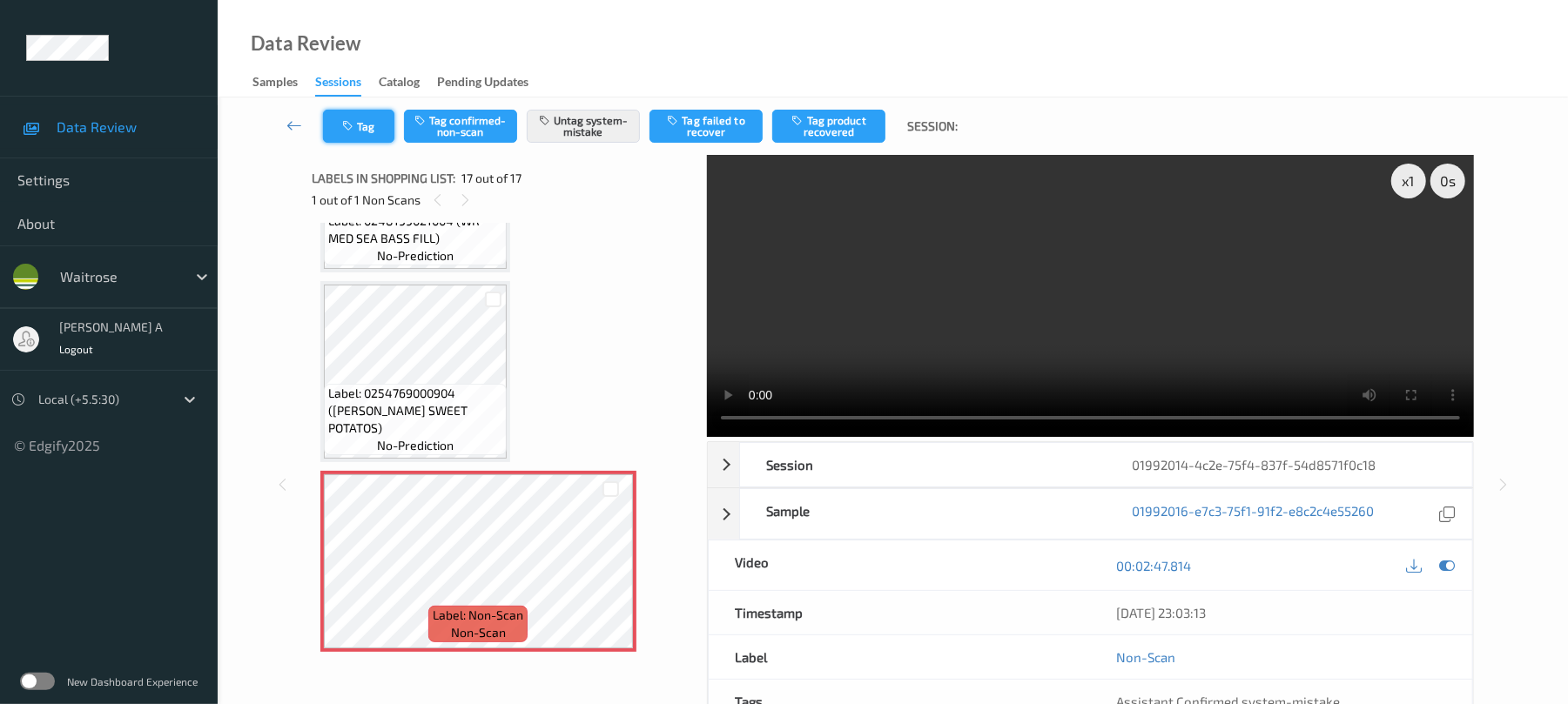
click at [353, 130] on icon "button" at bounding box center [349, 126] width 14 height 12
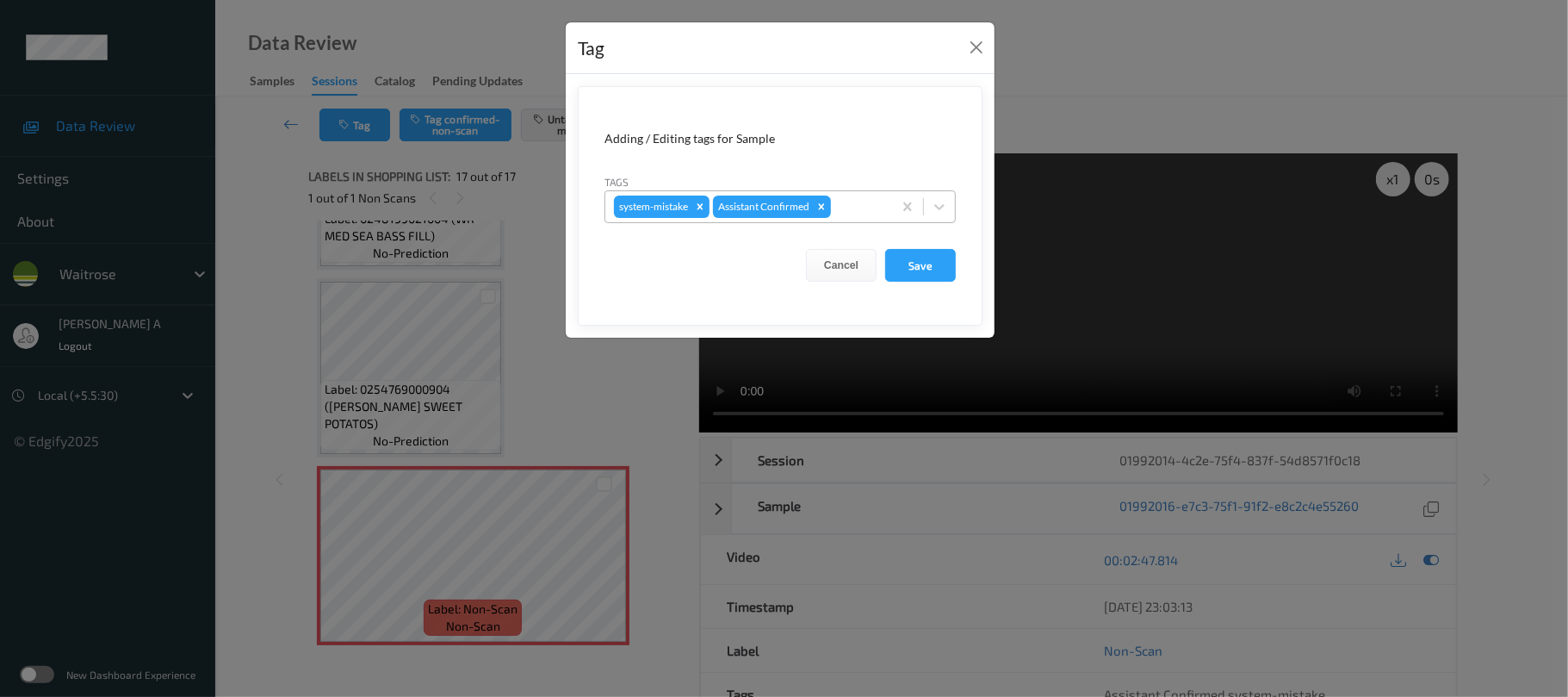
click at [860, 201] on div at bounding box center [859, 207] width 49 height 21
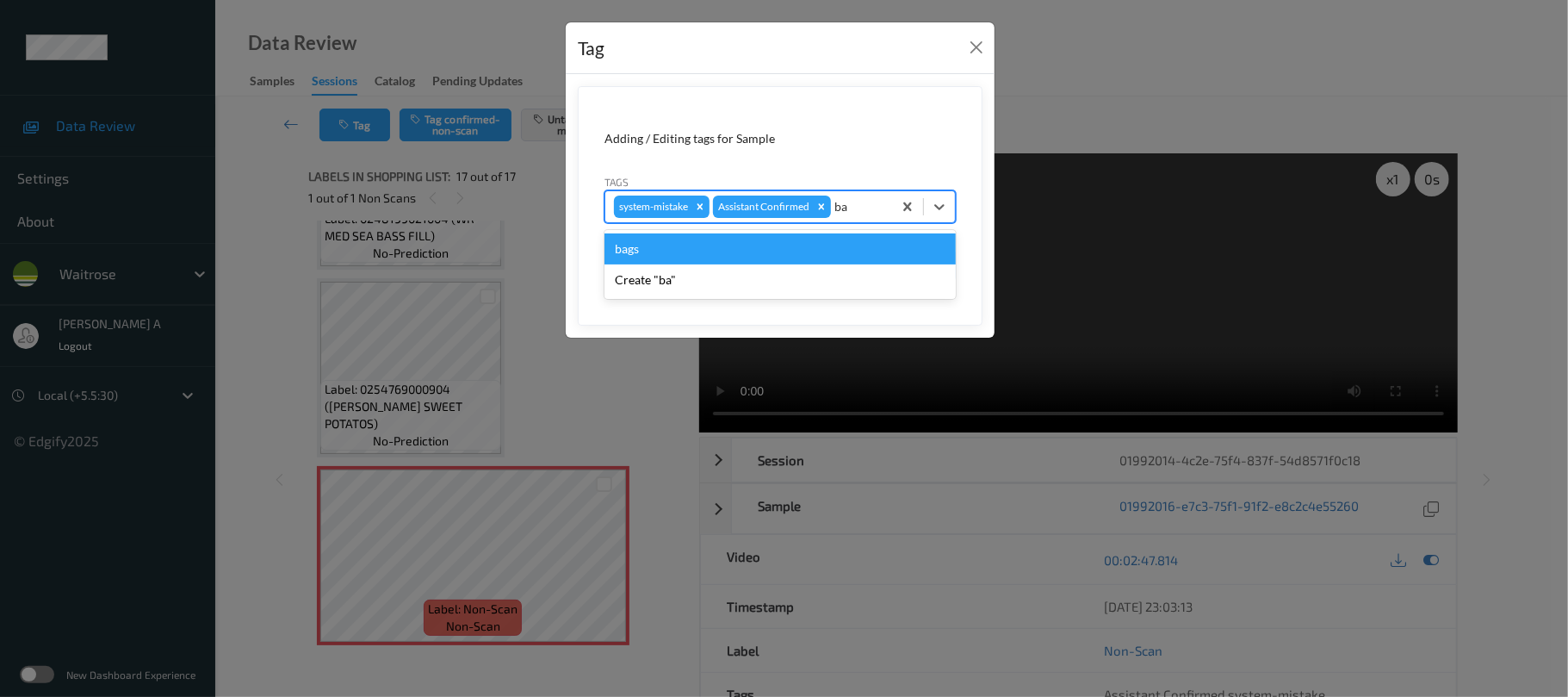
type input "bag"
click at [657, 252] on div "bags" at bounding box center [780, 249] width 352 height 31
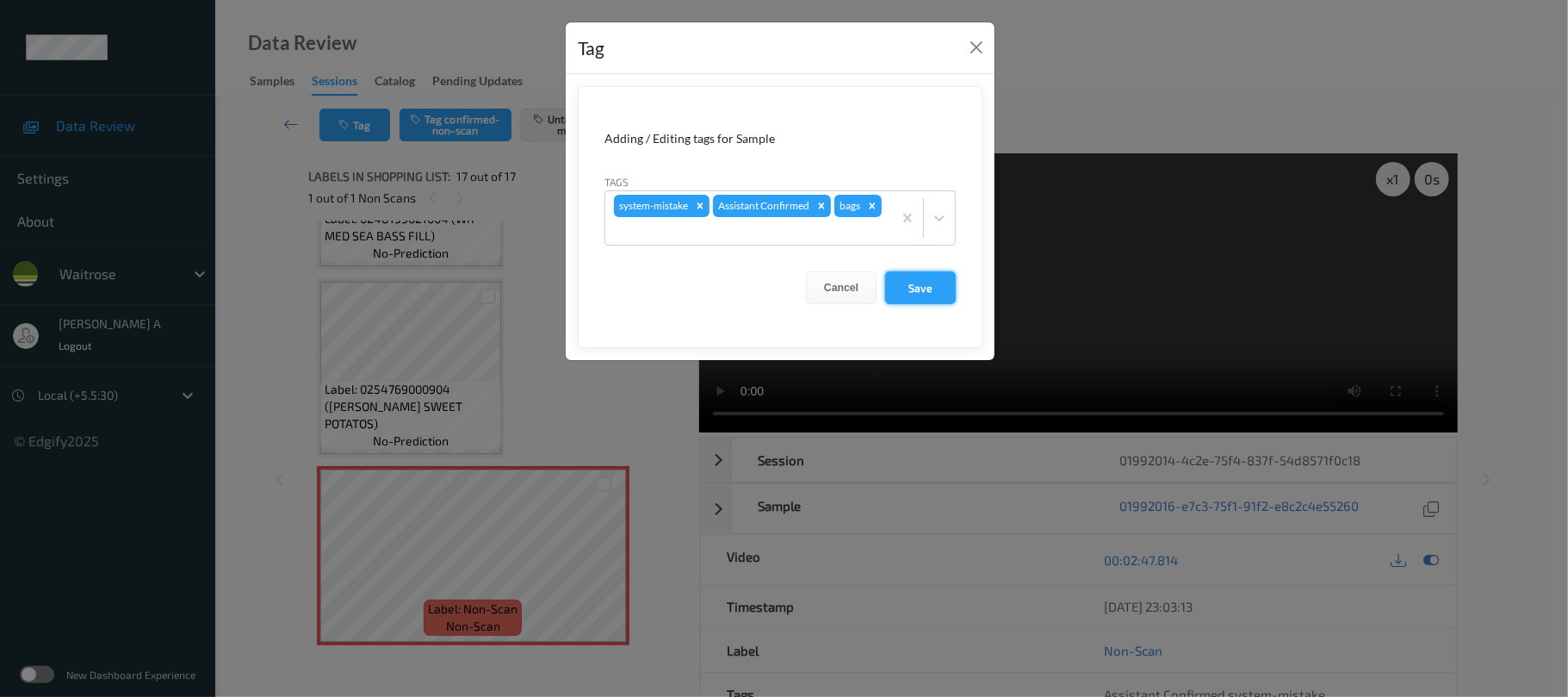
click at [911, 288] on button "Save" at bounding box center [920, 287] width 71 height 33
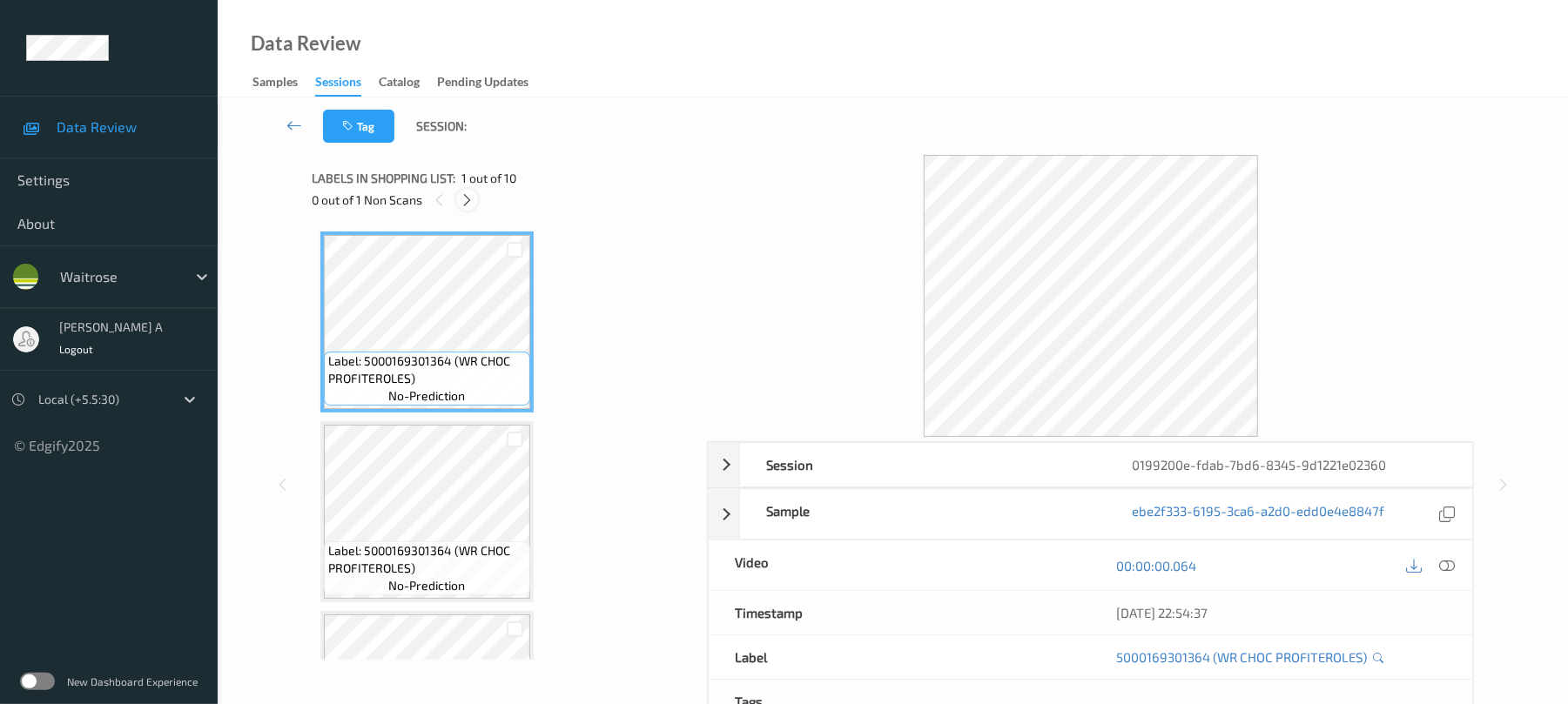
click at [470, 199] on icon at bounding box center [467, 200] width 14 height 15
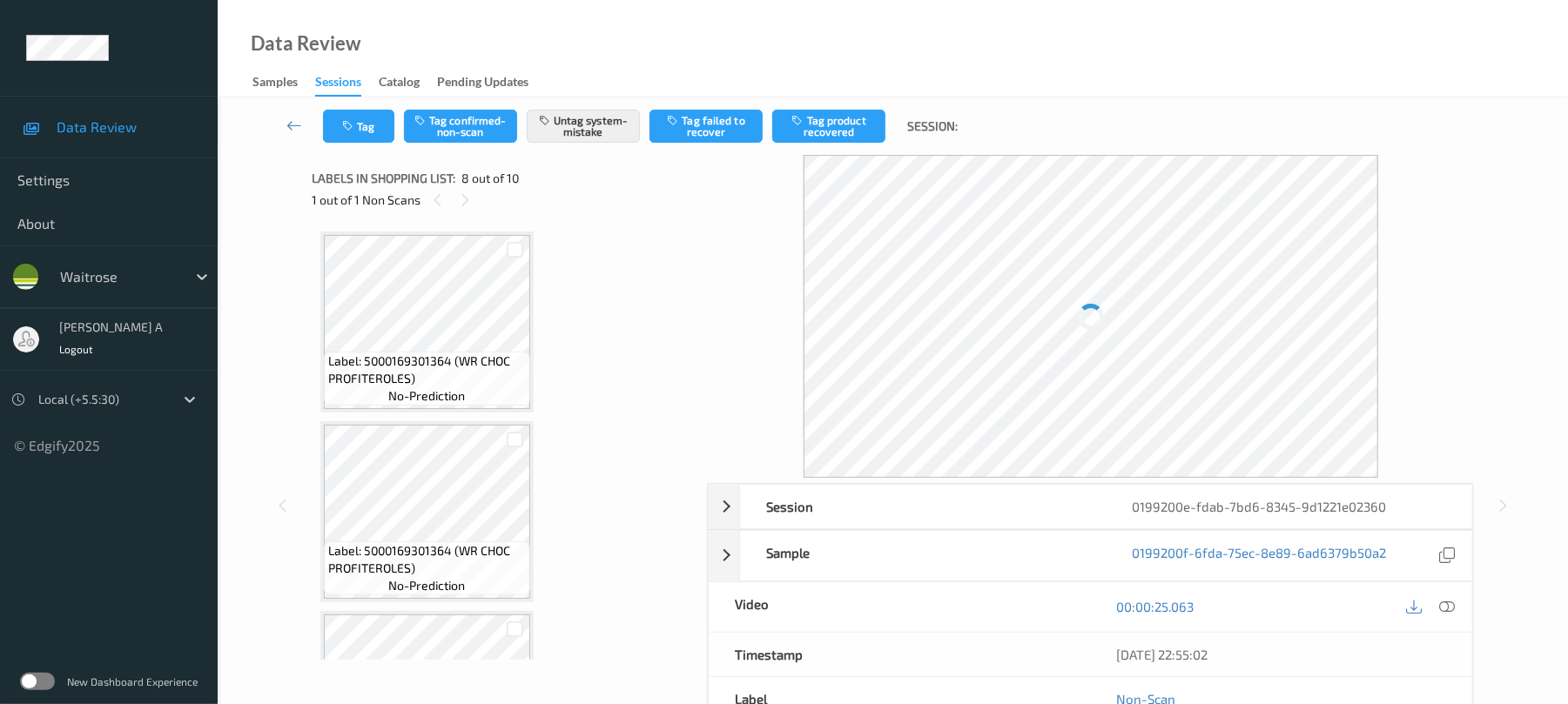
scroll to position [1147, 0]
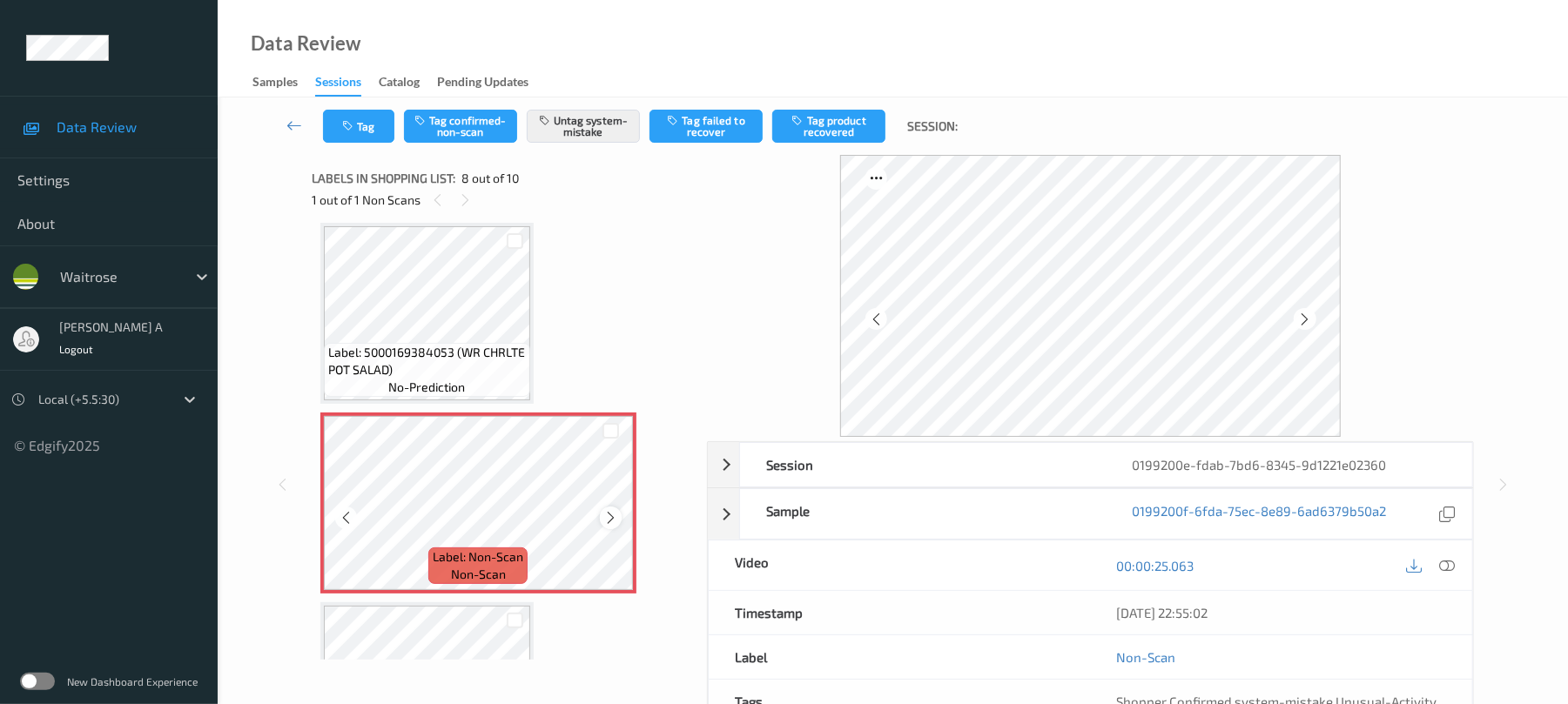
click at [607, 517] on icon at bounding box center [610, 517] width 14 height 15
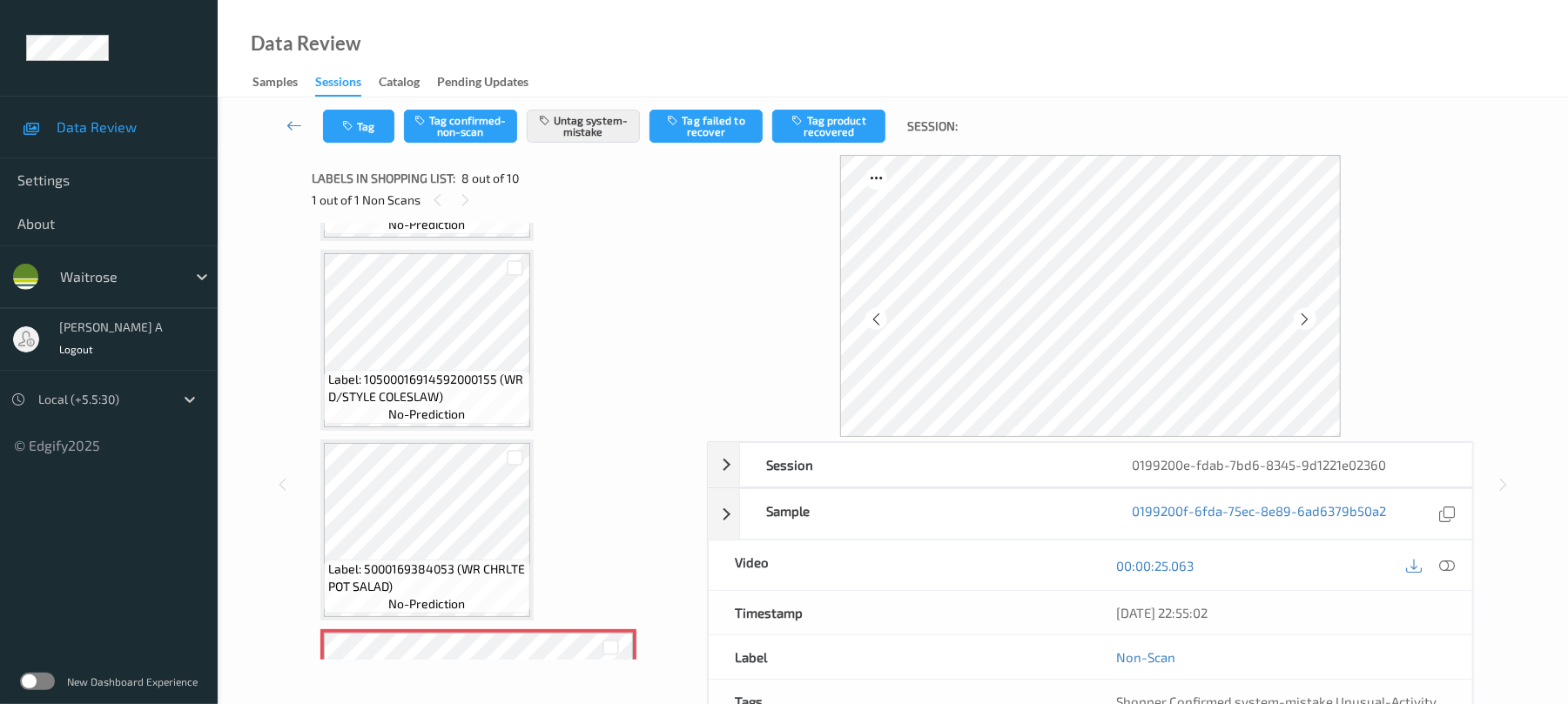
scroll to position [915, 0]
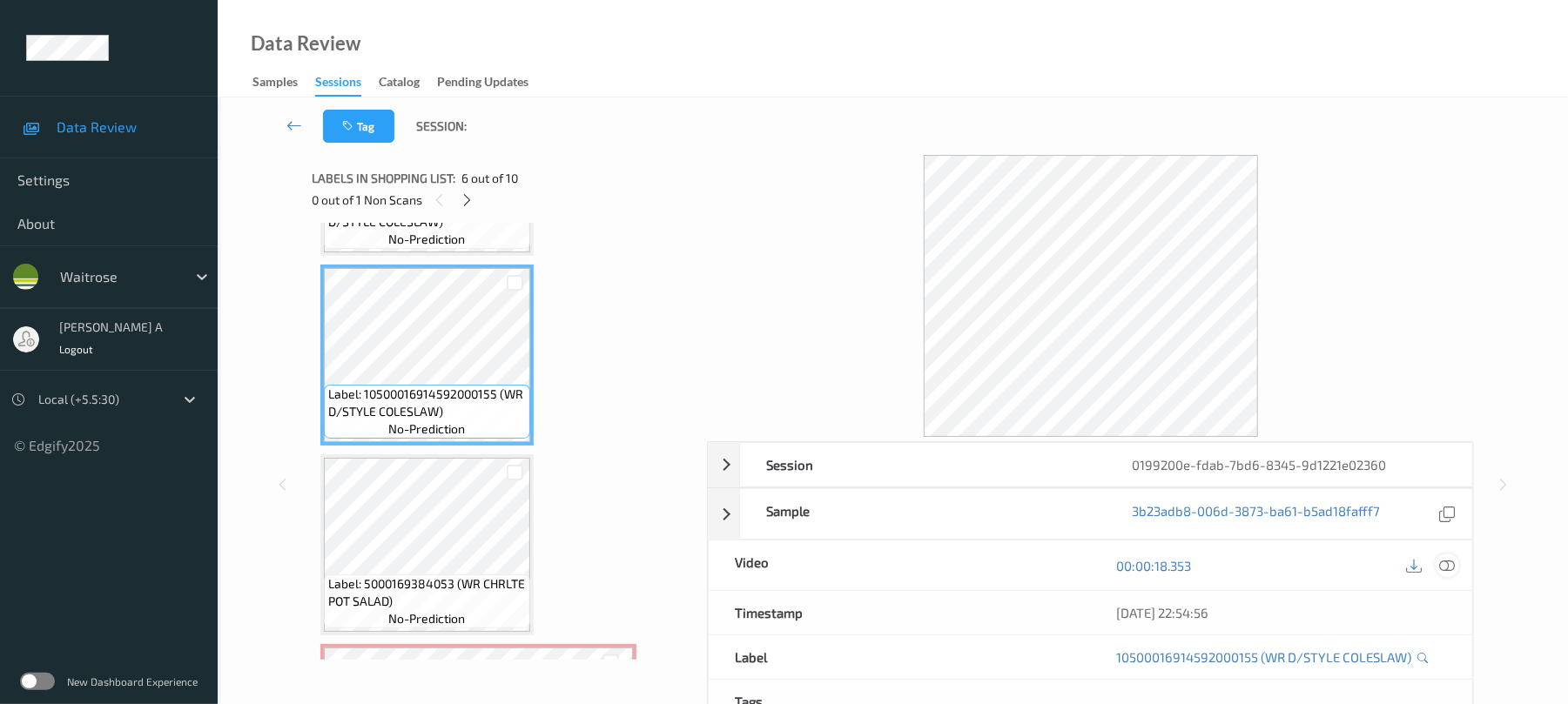
click at [1446, 566] on icon at bounding box center [1447, 565] width 15 height 15
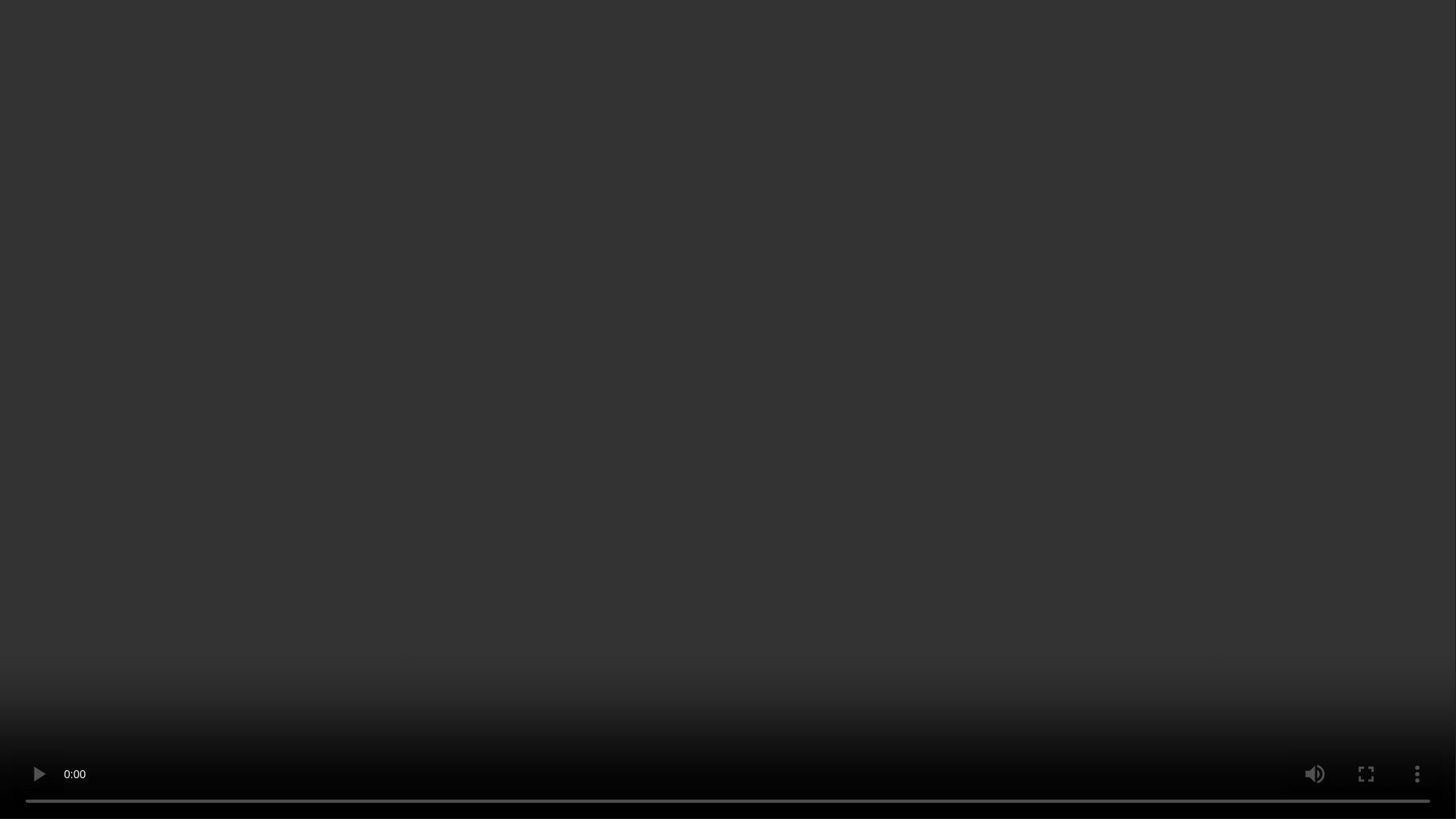
click at [848, 436] on video at bounding box center [728, 410] width 1456 height 819
click at [462, 532] on video at bounding box center [728, 410] width 1456 height 819
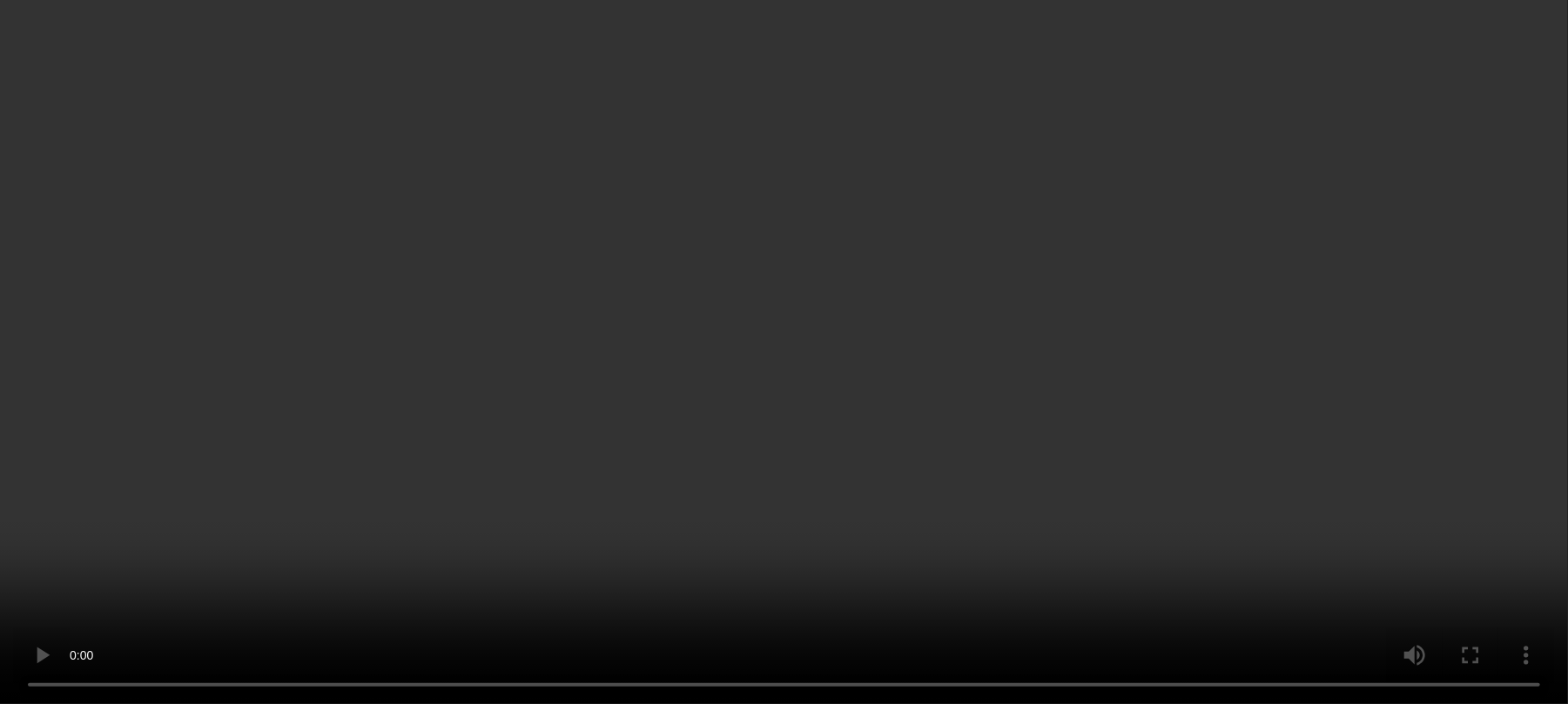
scroll to position [1147, 0]
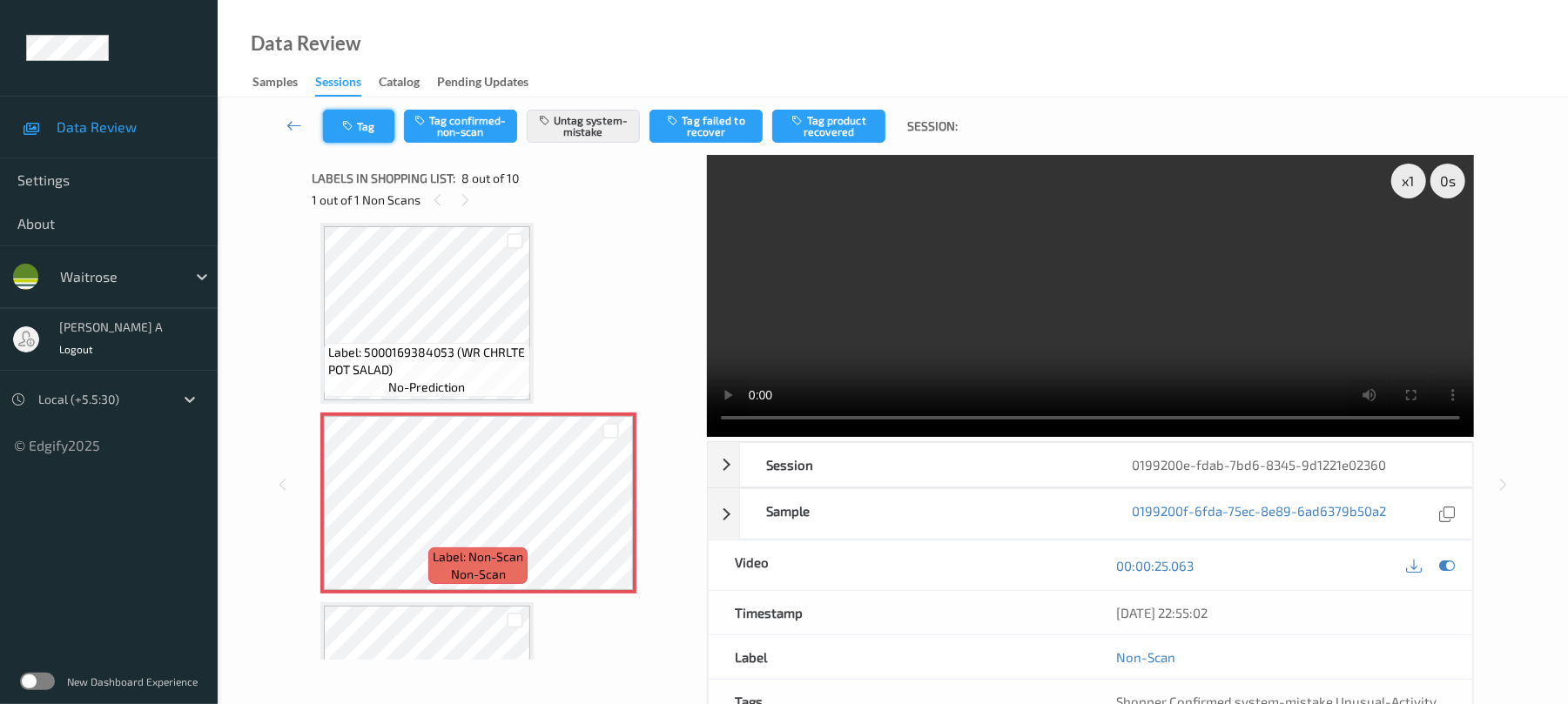
click at [355, 128] on icon "button" at bounding box center [349, 126] width 14 height 12
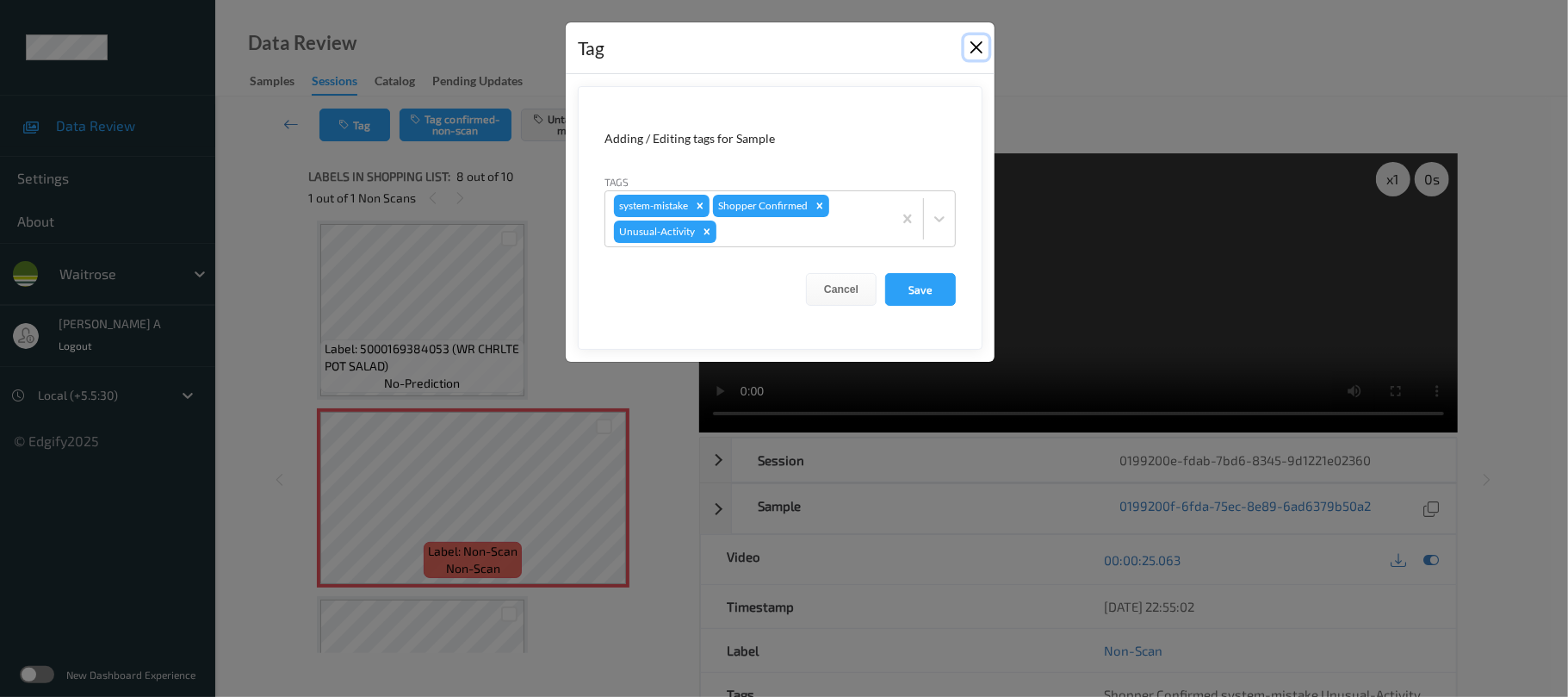
click at [985, 43] on button "Close" at bounding box center [976, 47] width 24 height 24
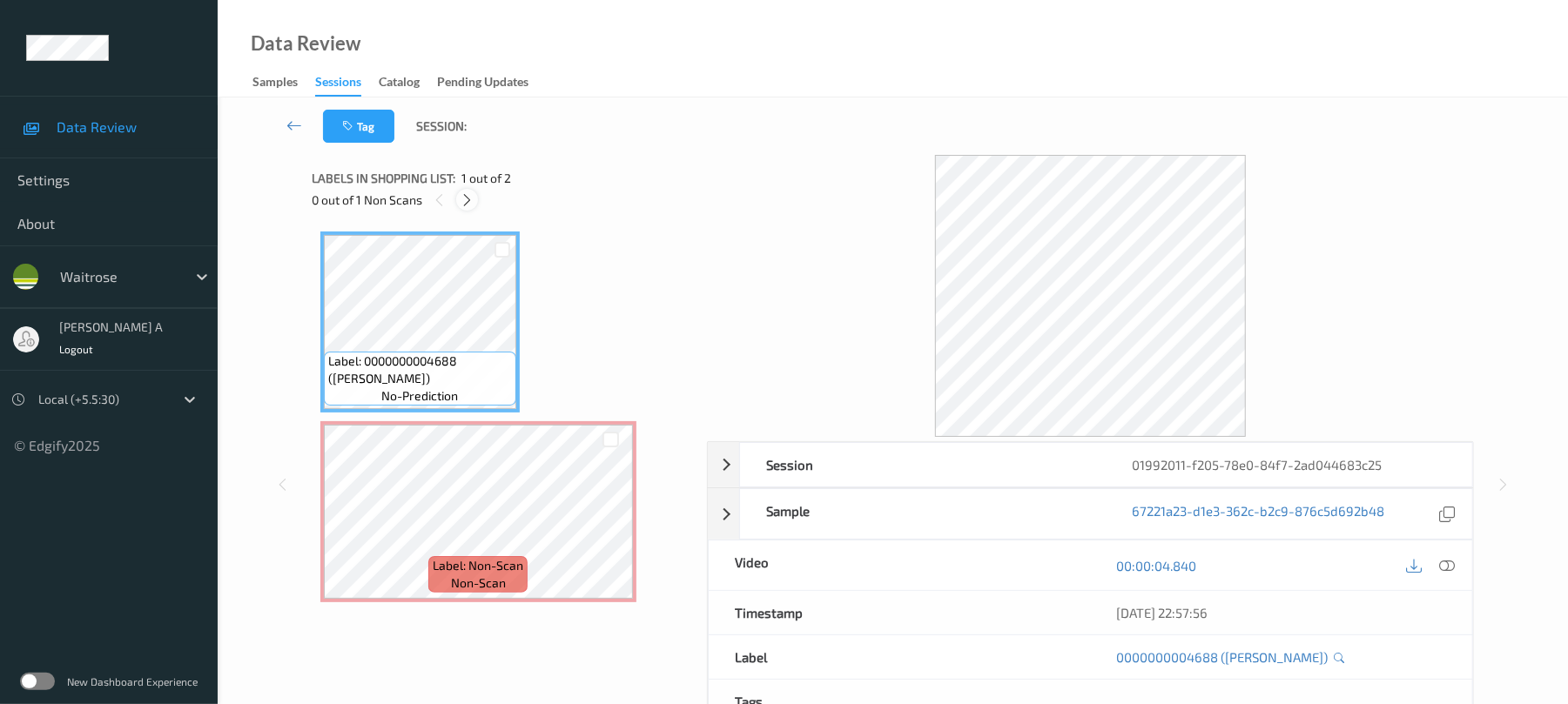
click at [474, 205] on icon at bounding box center [467, 200] width 14 height 15
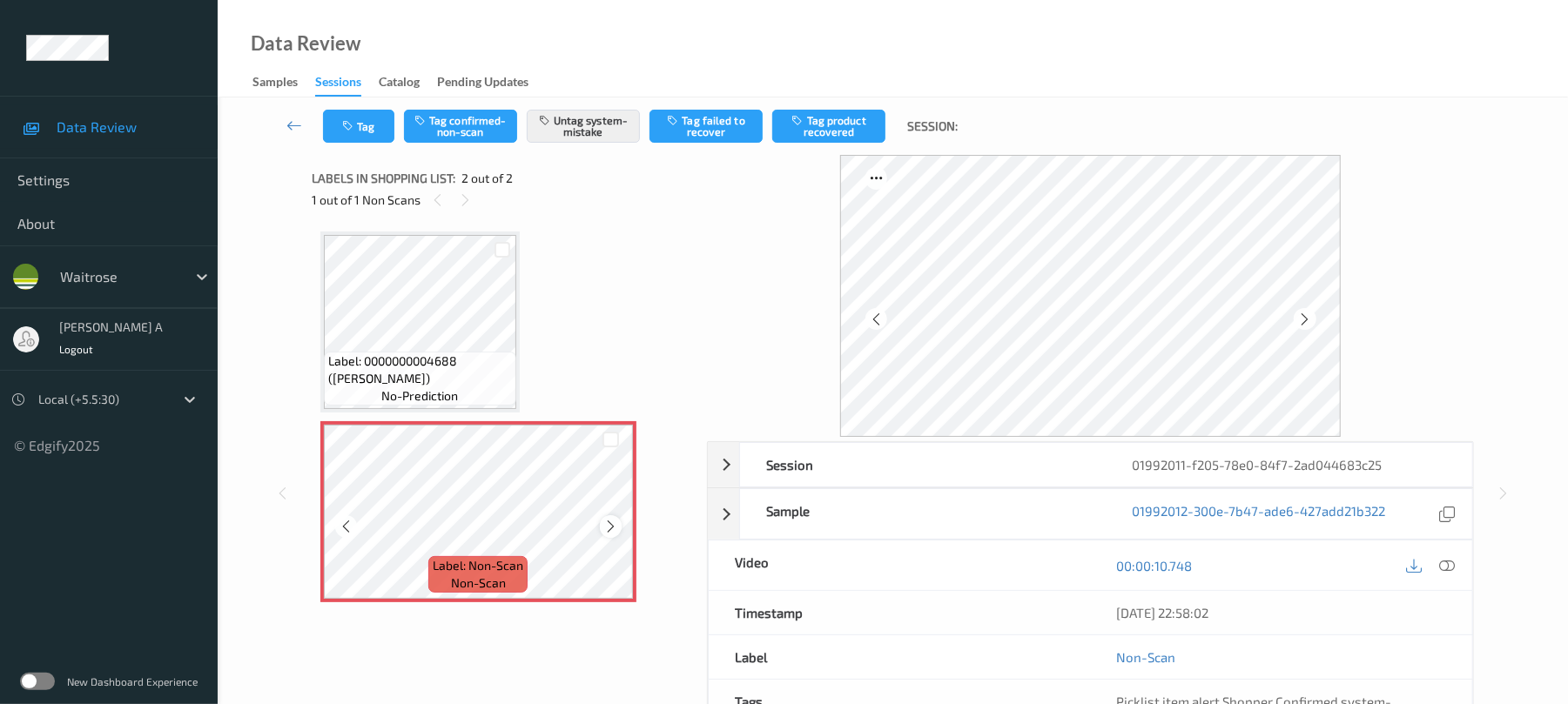
click at [611, 530] on icon at bounding box center [610, 526] width 14 height 15
click at [382, 119] on button "Tag" at bounding box center [358, 126] width 71 height 33
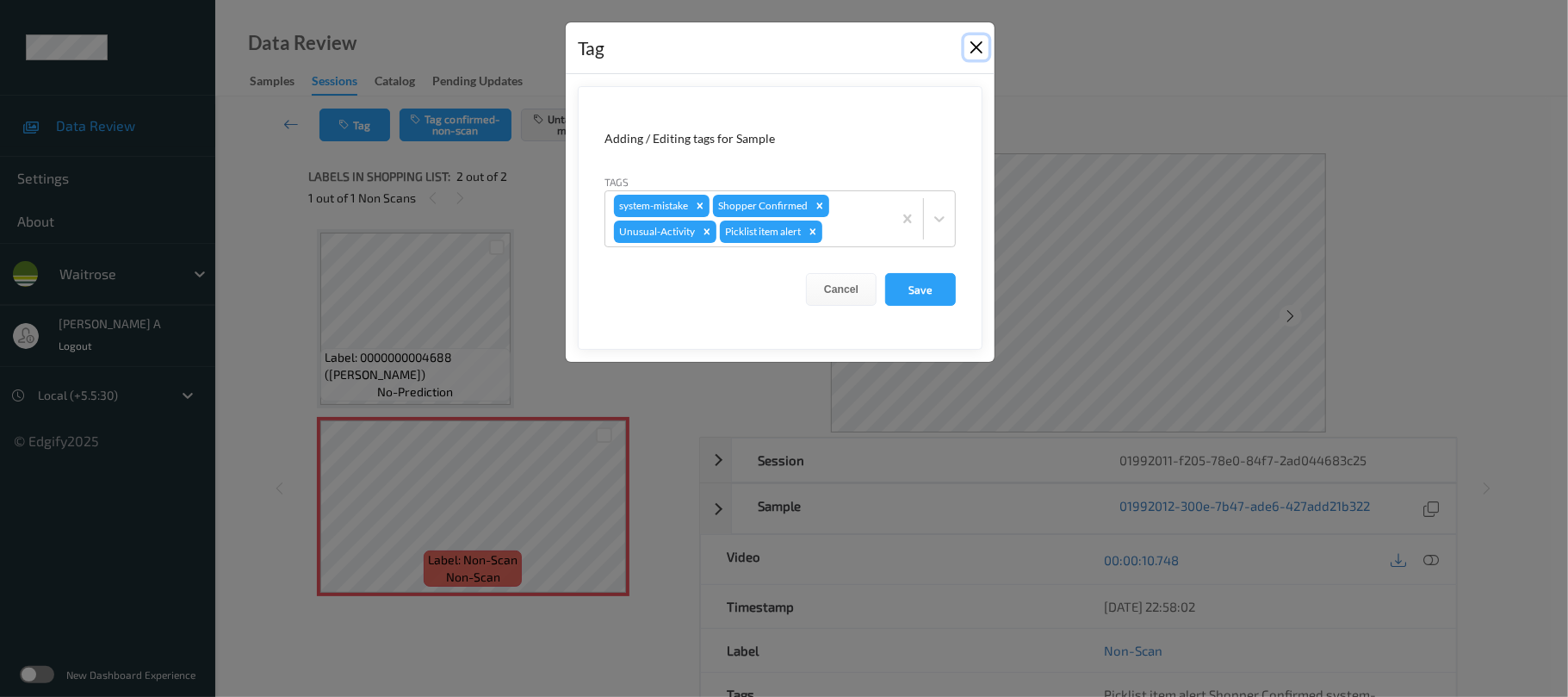
click at [968, 48] on button "Close" at bounding box center [976, 47] width 24 height 24
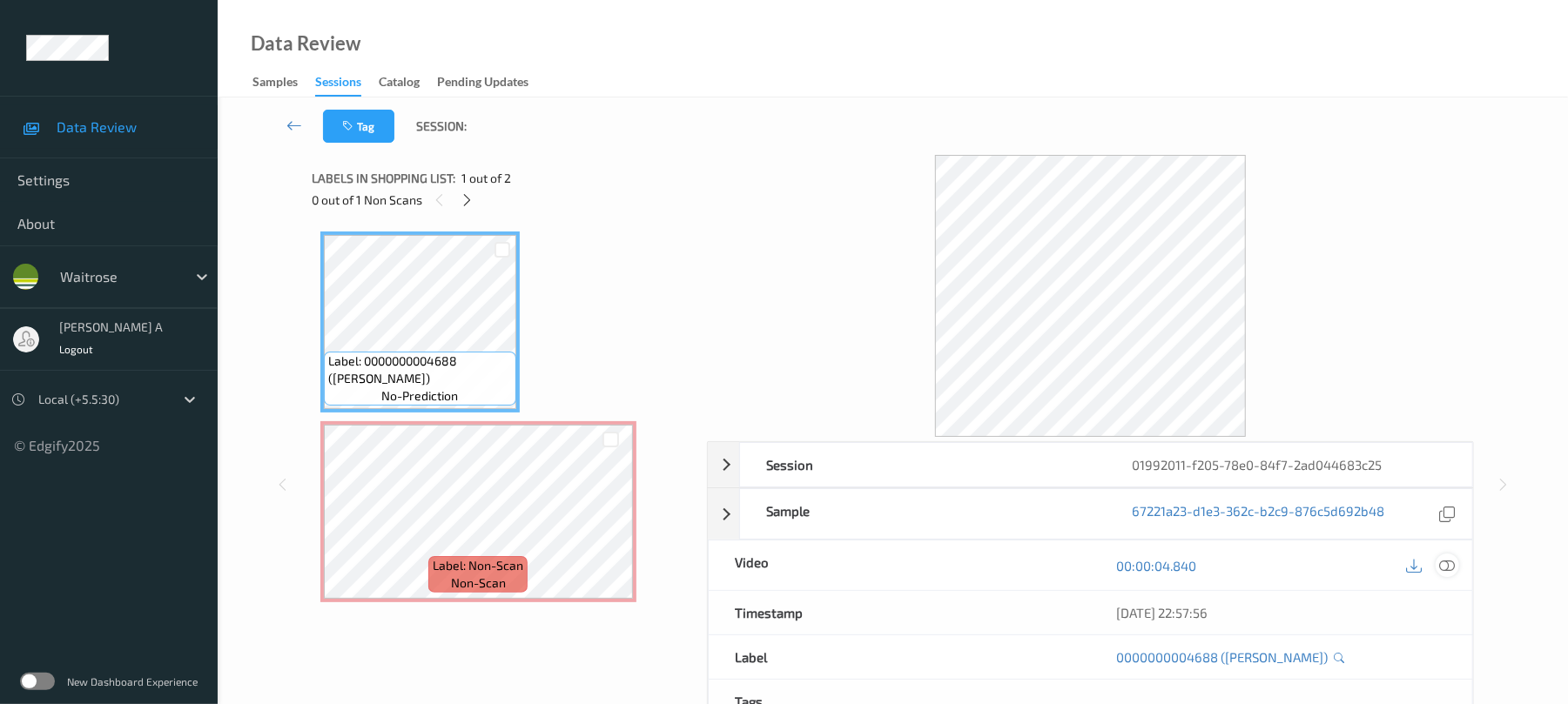
click at [1450, 564] on icon at bounding box center [1447, 565] width 15 height 15
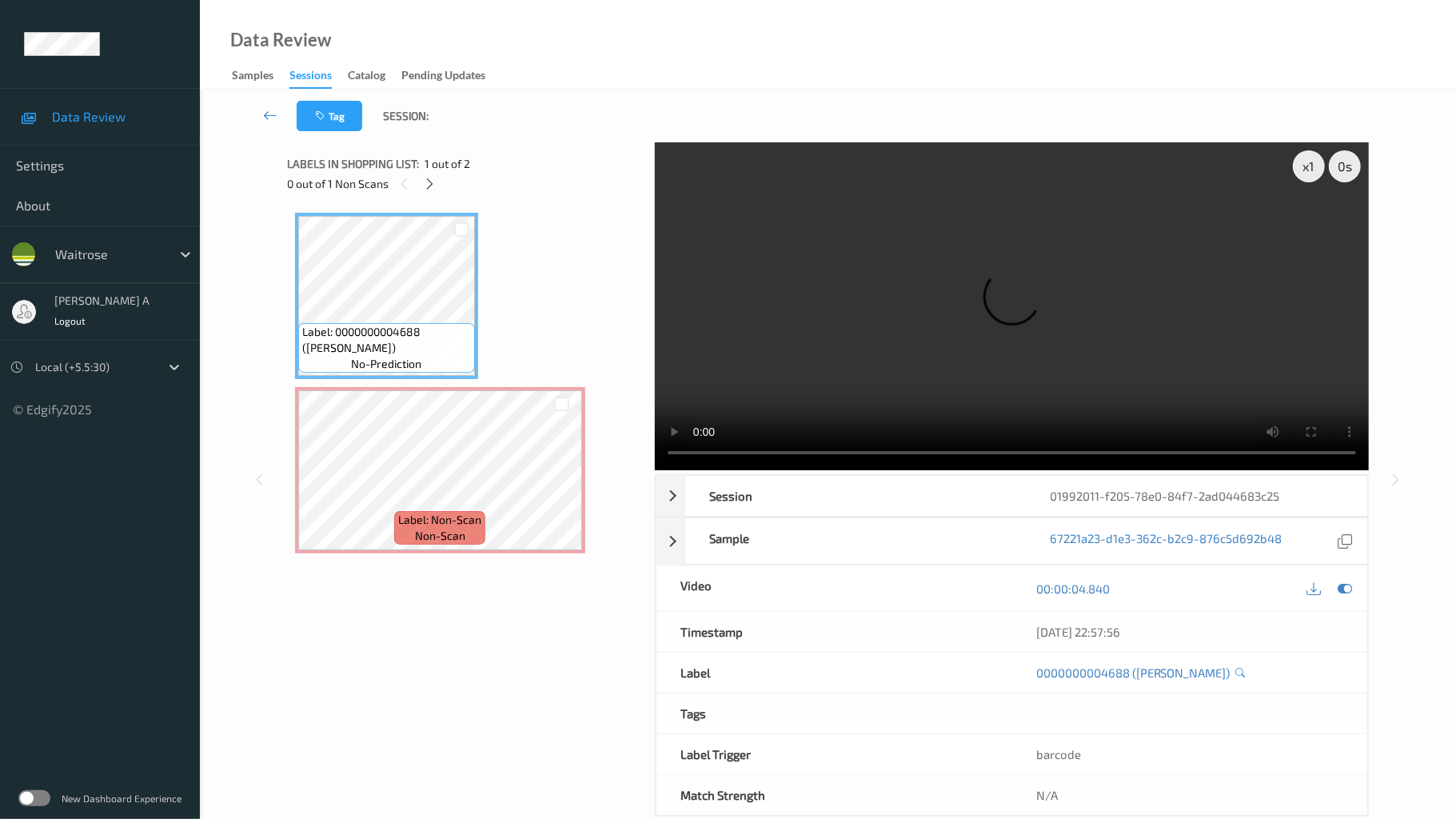
click at [655, 470] on video at bounding box center [1012, 306] width 714 height 328
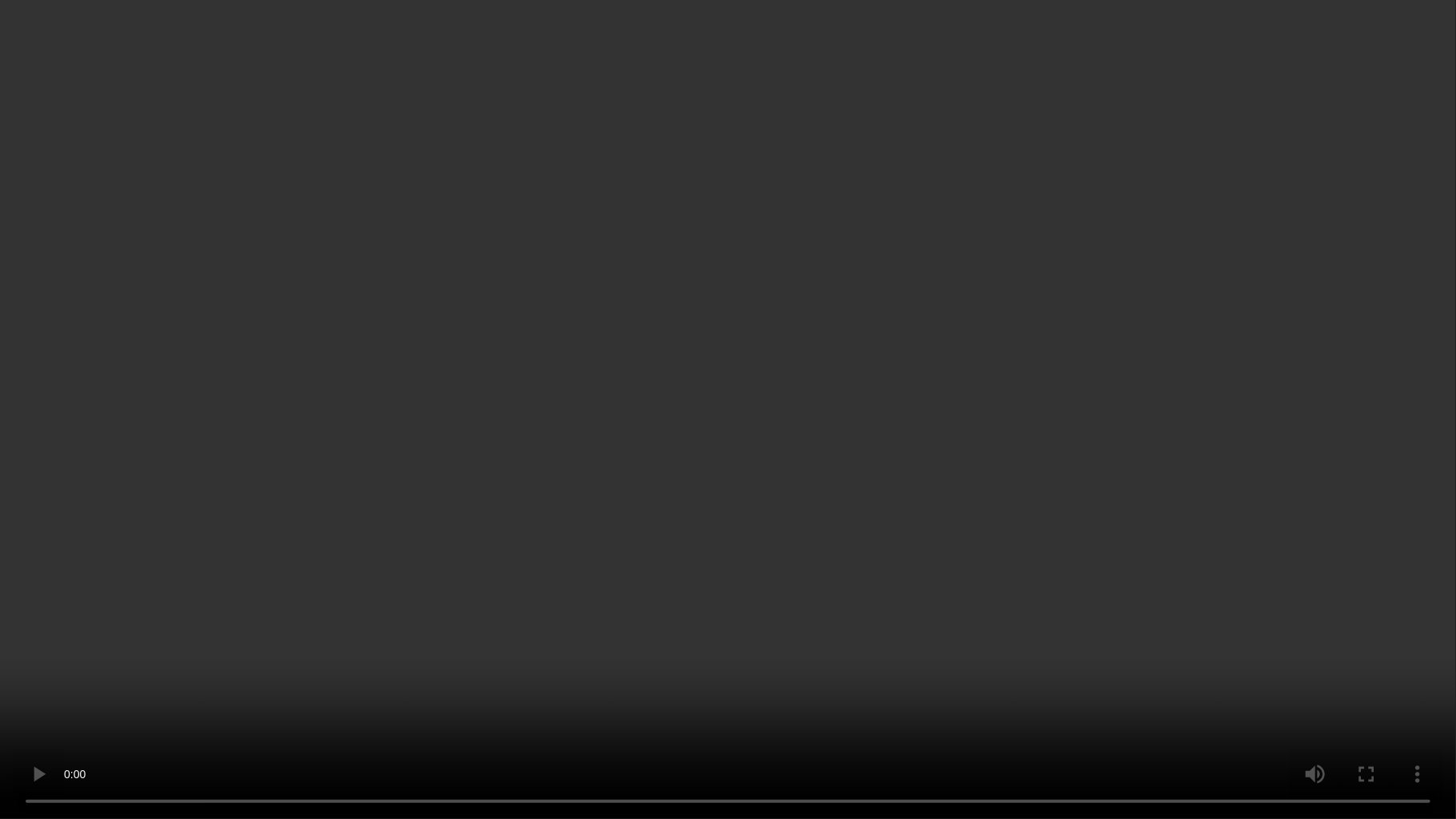
click at [605, 546] on video at bounding box center [728, 410] width 1456 height 819
click at [865, 531] on video at bounding box center [728, 410] width 1456 height 819
click at [865, 527] on video at bounding box center [728, 410] width 1456 height 819
click at [811, 351] on video at bounding box center [728, 410] width 1456 height 819
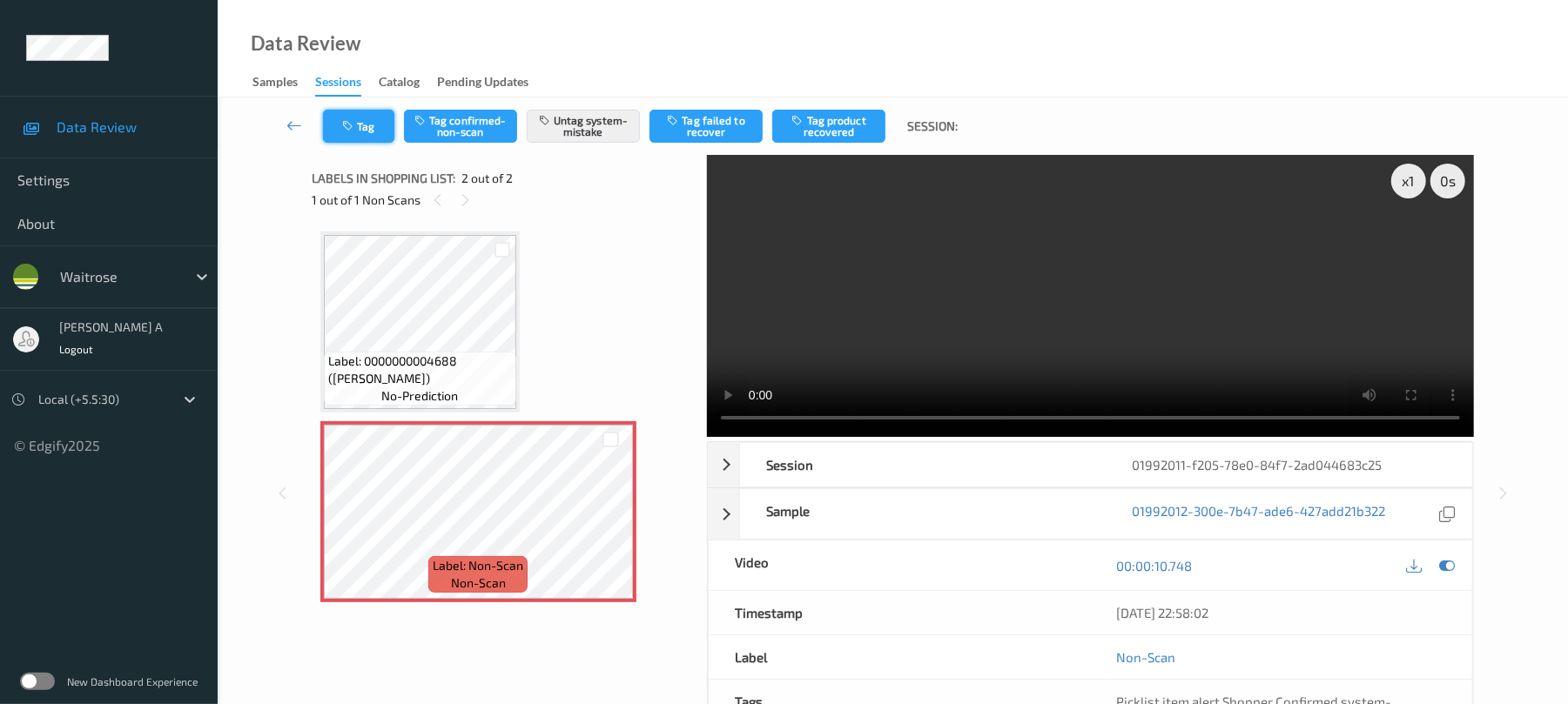
click at [365, 127] on button "Tag" at bounding box center [358, 126] width 71 height 33
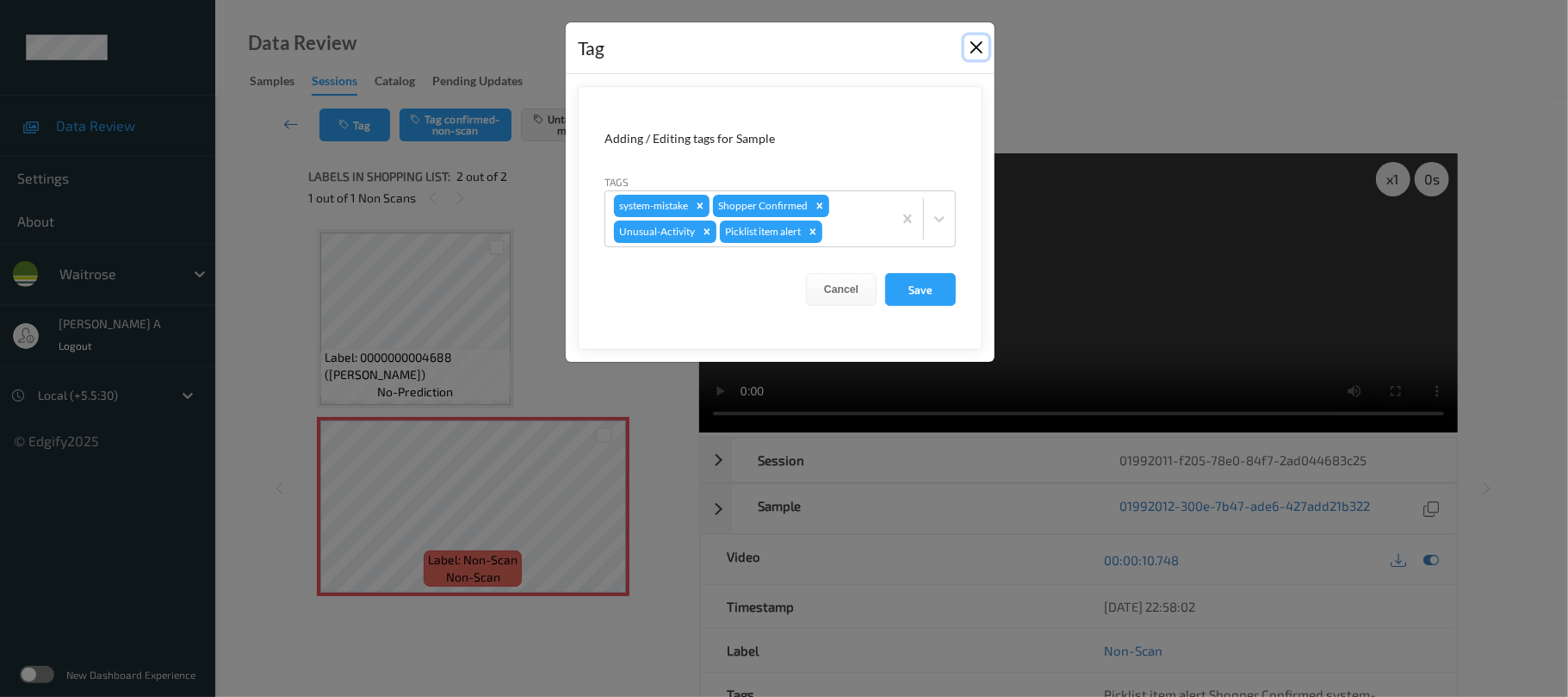
click at [979, 45] on button "Close" at bounding box center [976, 47] width 24 height 24
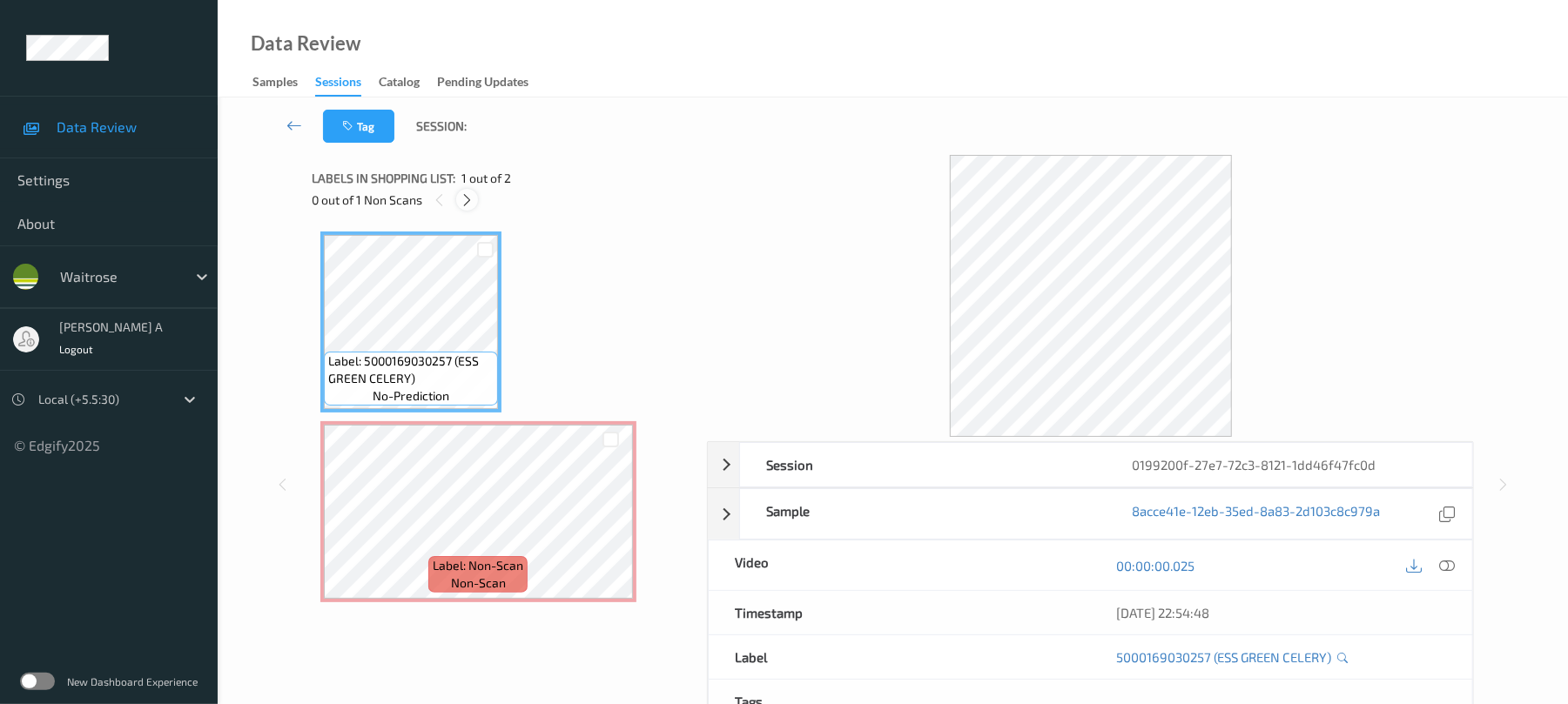
click at [463, 192] on icon at bounding box center [467, 200] width 14 height 15
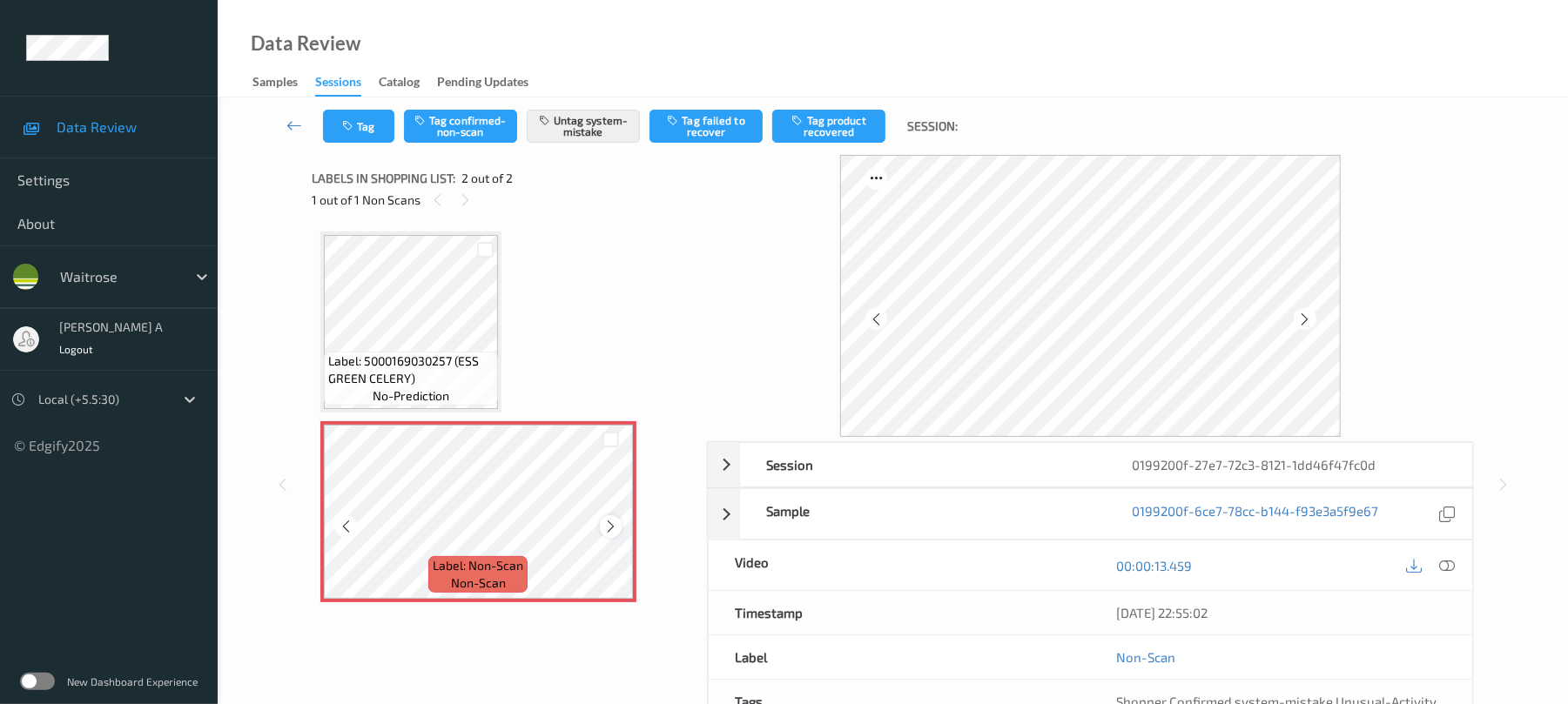
click at [609, 526] on icon at bounding box center [610, 526] width 14 height 15
click at [360, 127] on button "Tag" at bounding box center [358, 126] width 71 height 33
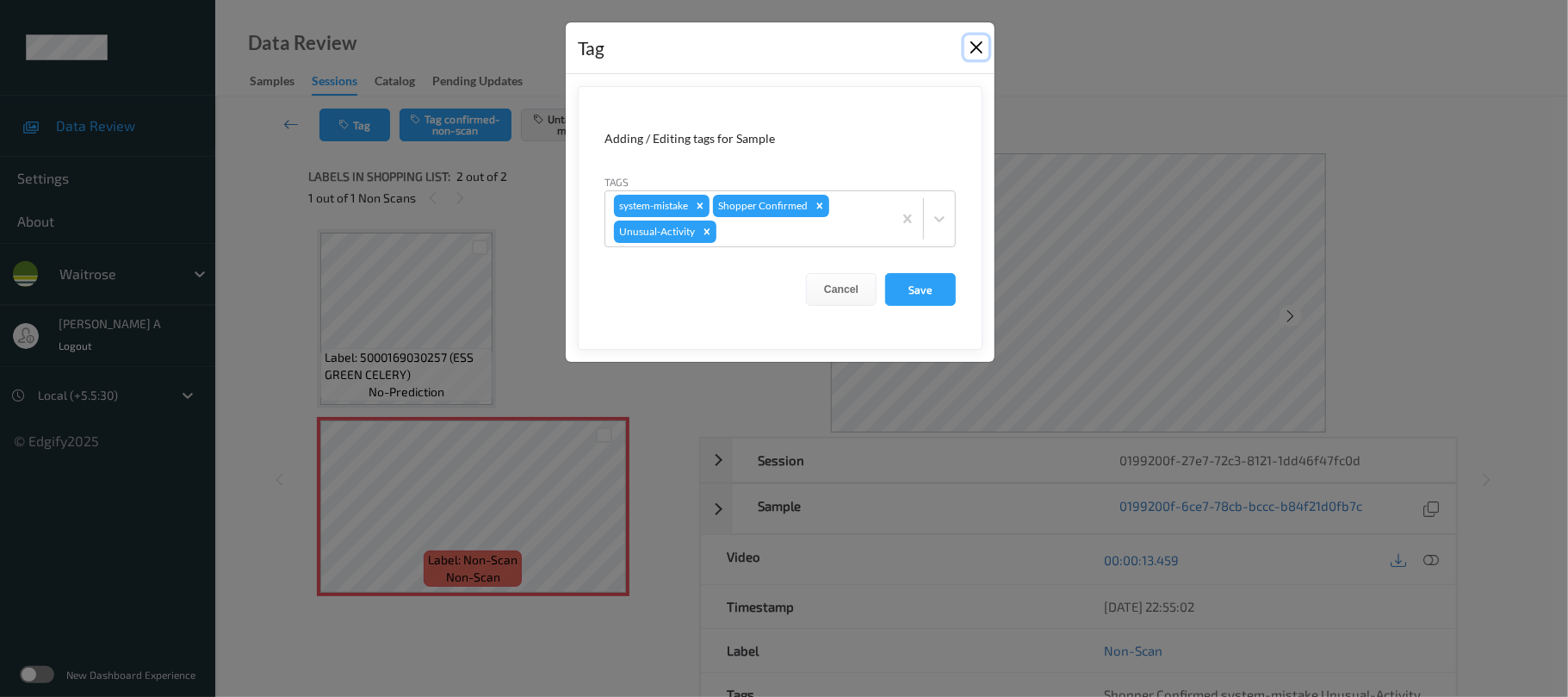
click at [971, 47] on button "Close" at bounding box center [976, 47] width 24 height 24
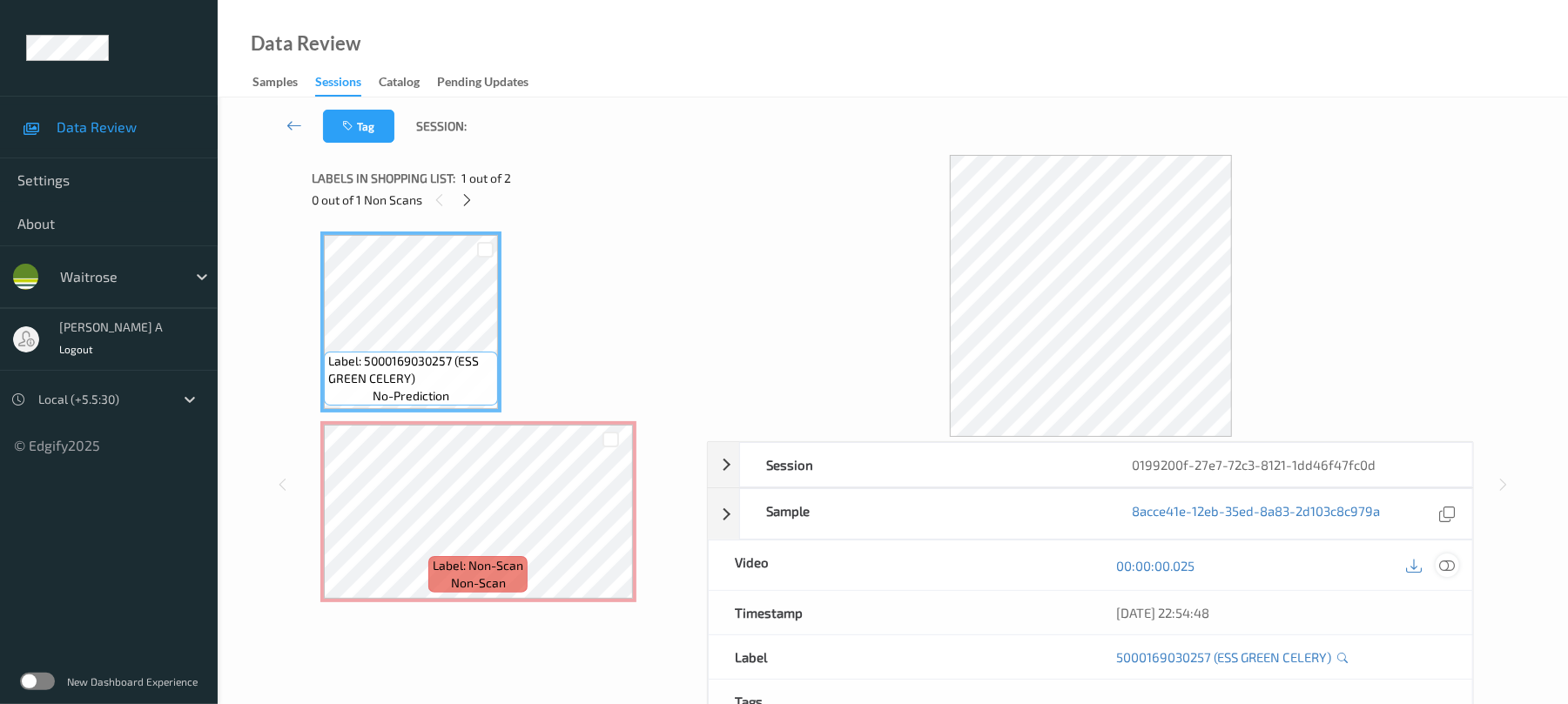
click at [1450, 558] on icon at bounding box center [1447, 565] width 15 height 15
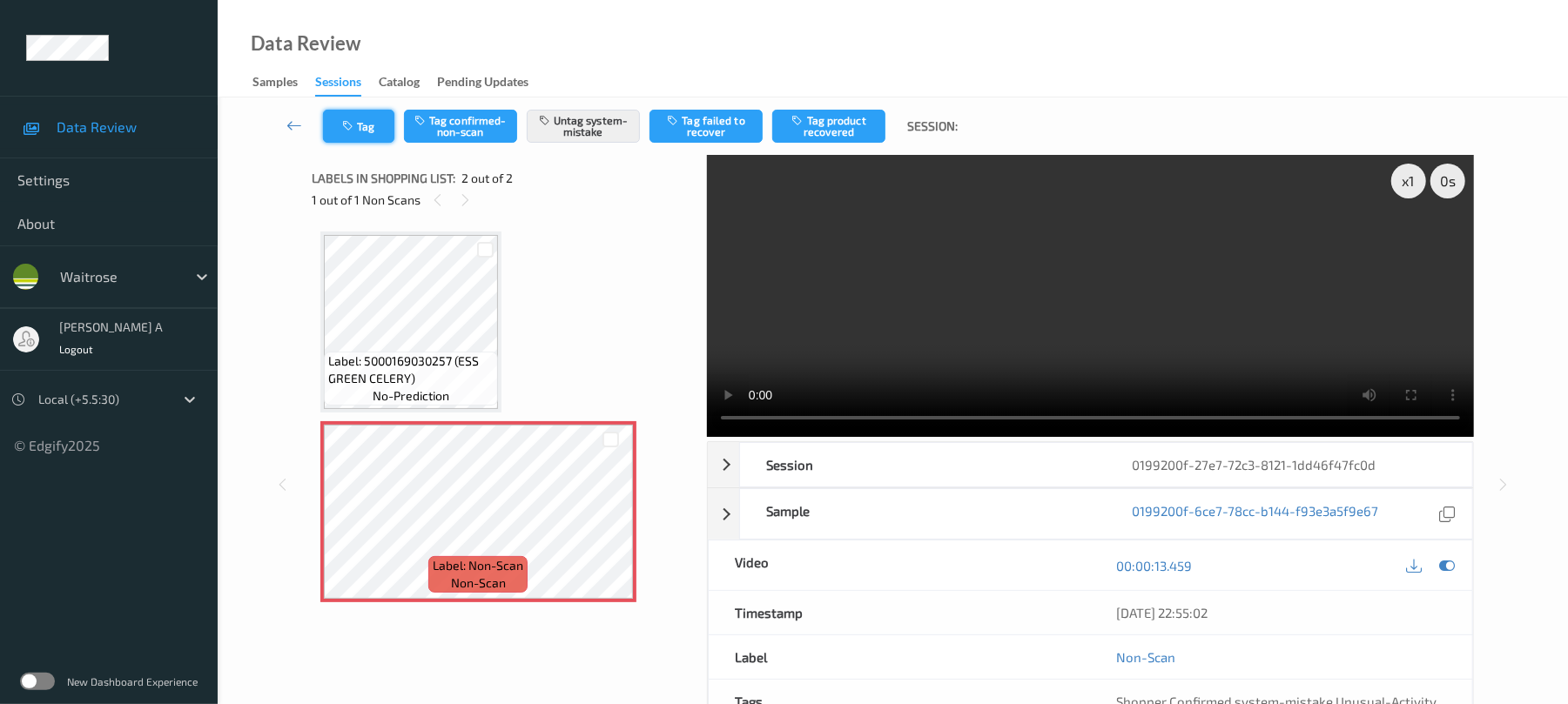
click at [377, 126] on button "Tag" at bounding box center [358, 126] width 71 height 33
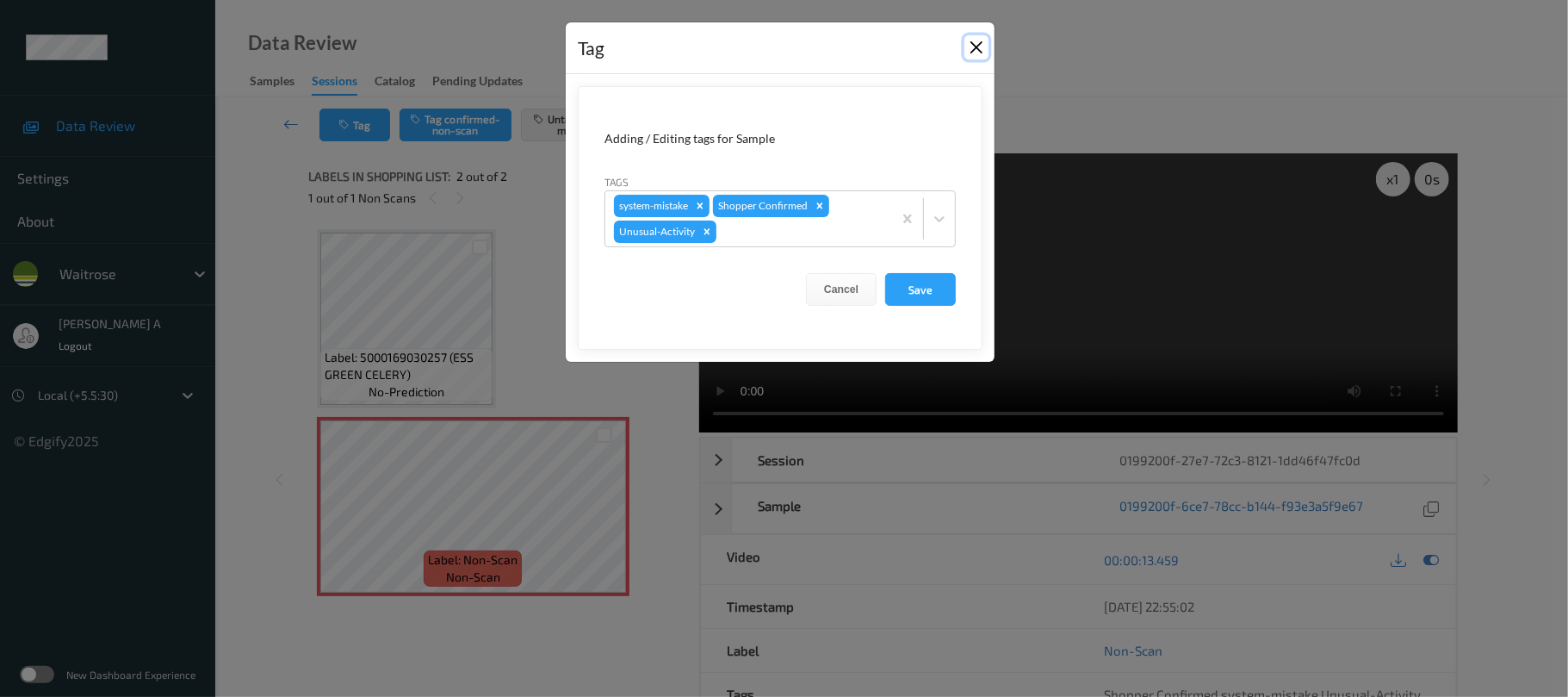
click at [977, 42] on button "Close" at bounding box center [976, 47] width 24 height 24
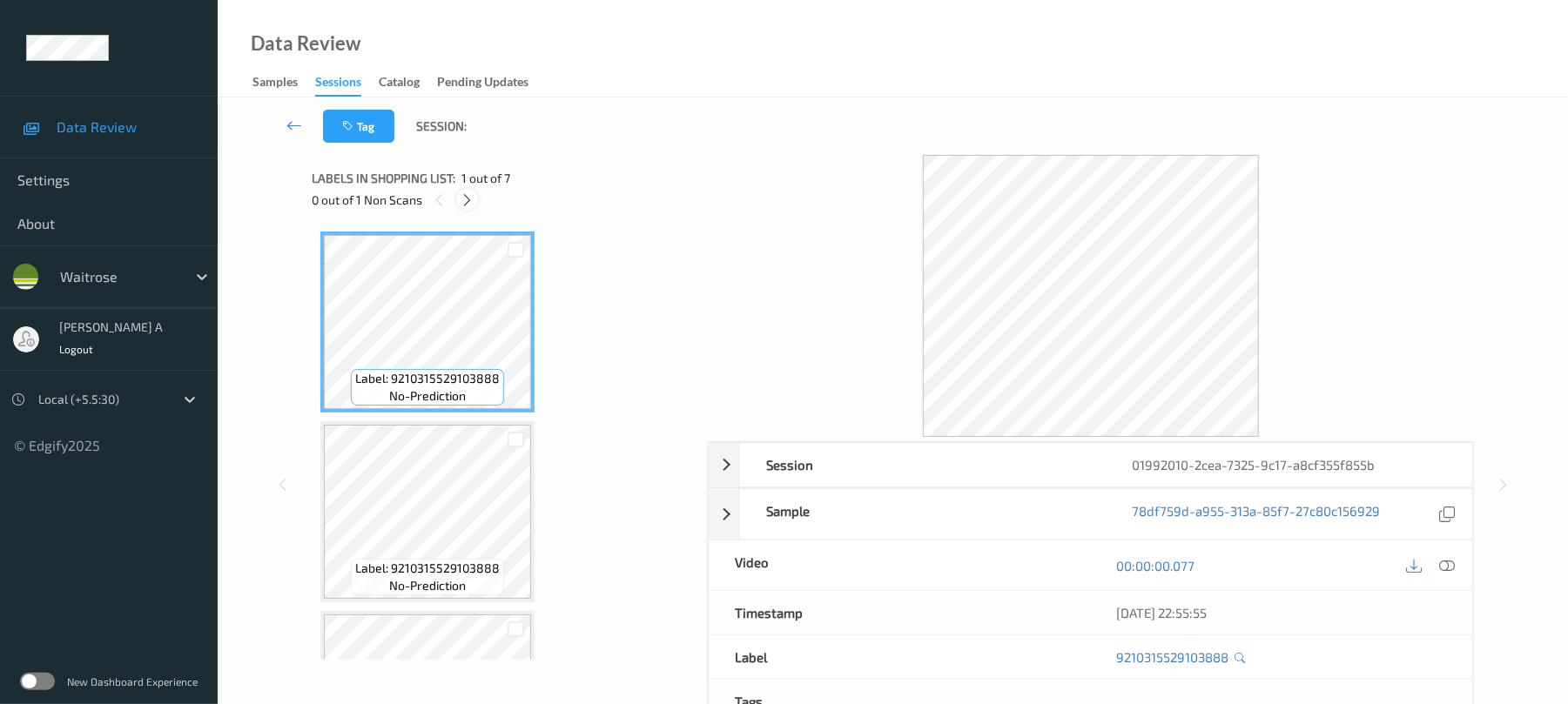
click at [468, 196] on icon at bounding box center [467, 200] width 14 height 15
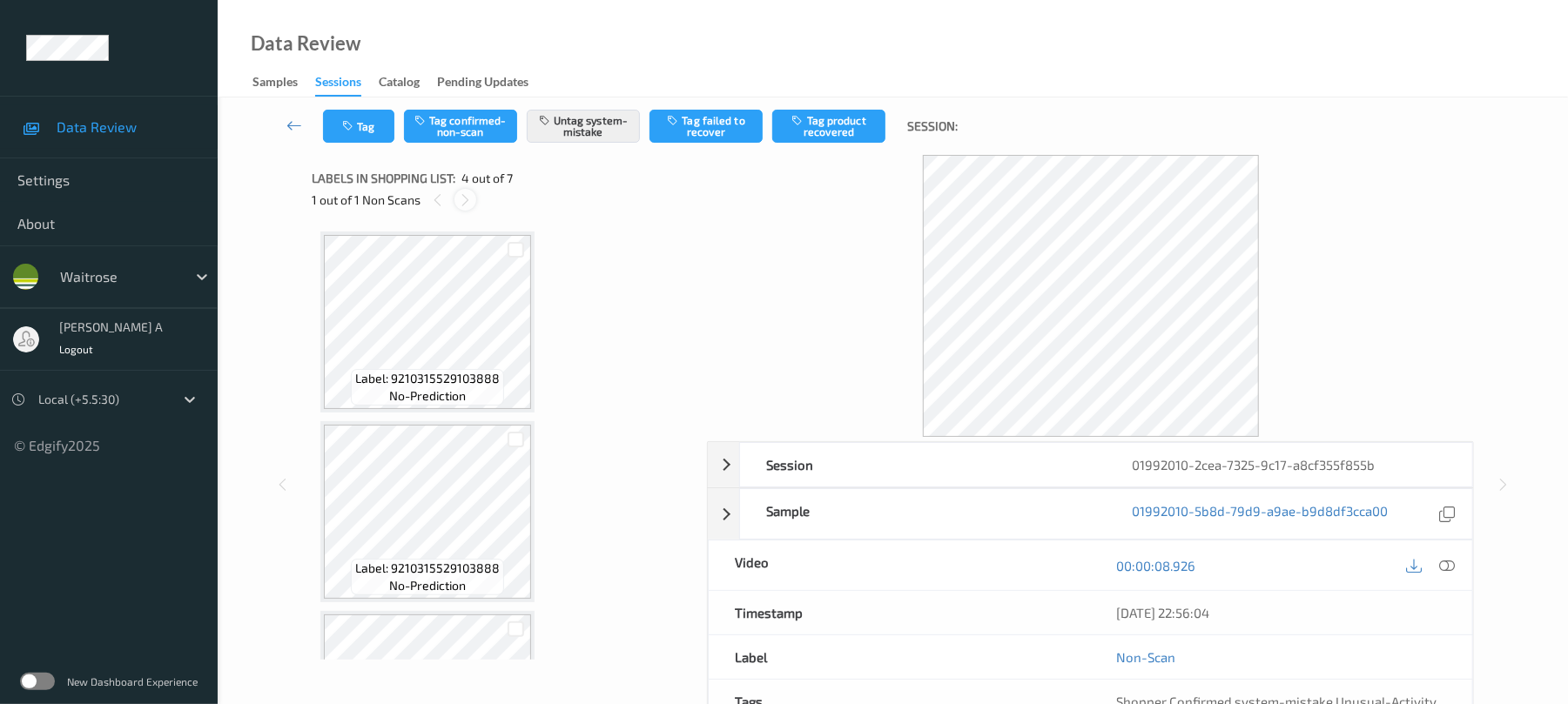
scroll to position [388, 0]
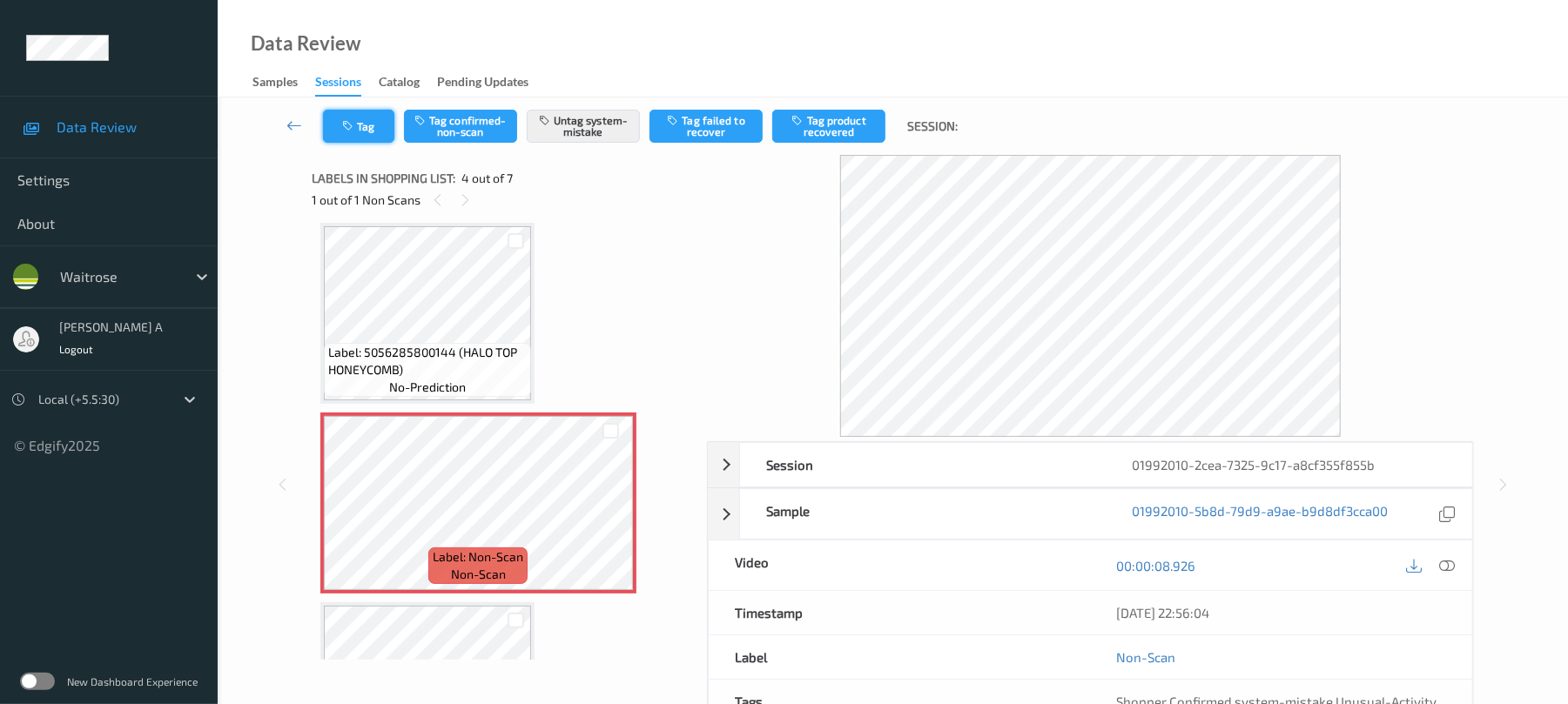
click at [342, 127] on icon "button" at bounding box center [349, 126] width 14 height 12
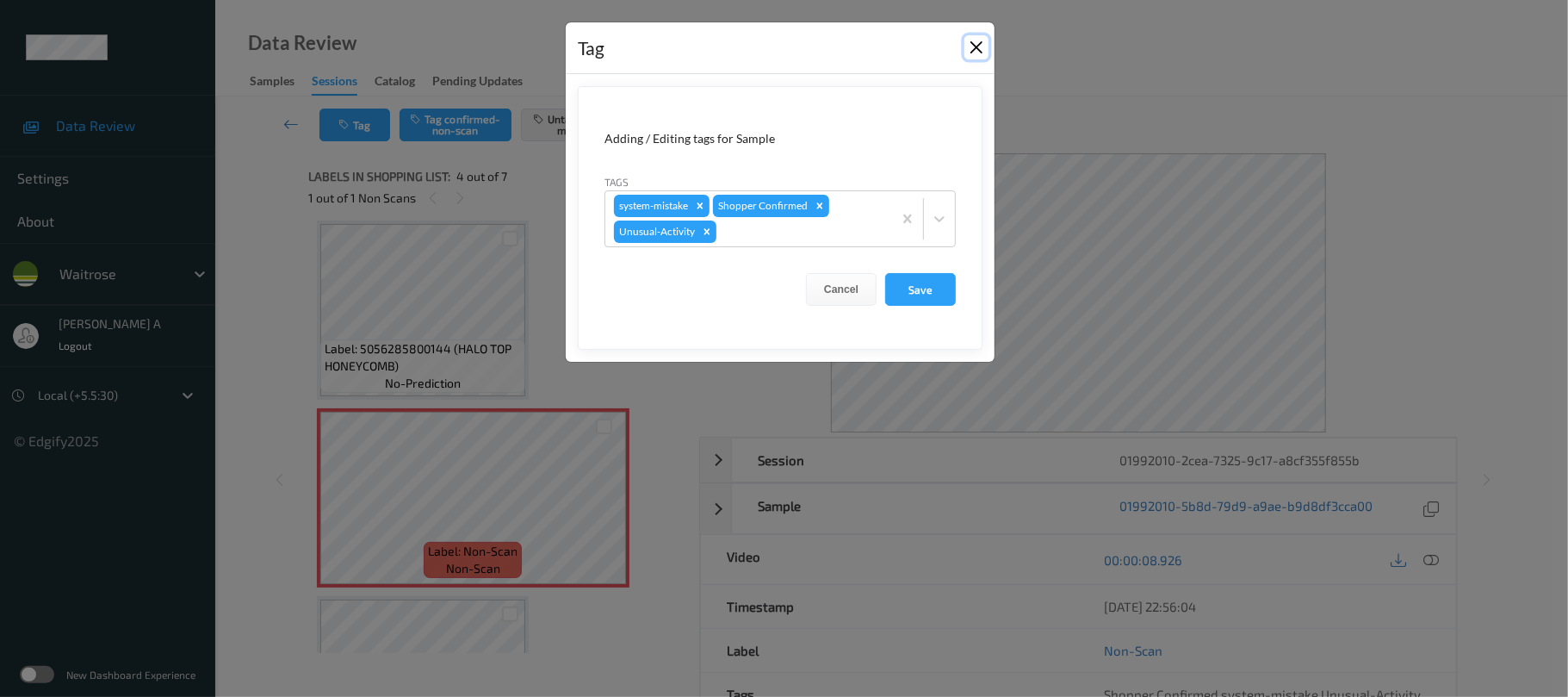
click at [979, 43] on button "Close" at bounding box center [976, 47] width 24 height 24
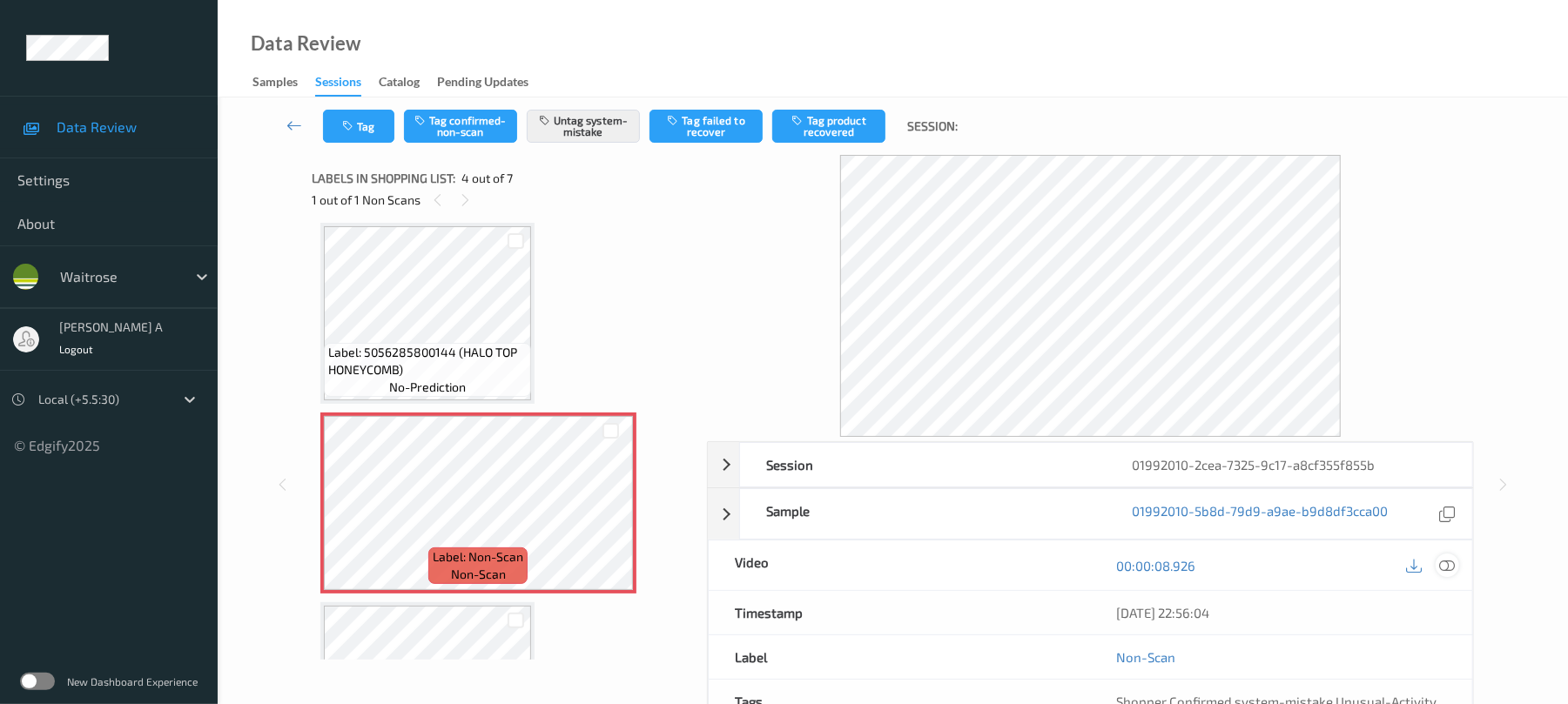
click at [1445, 558] on icon at bounding box center [1447, 565] width 15 height 15
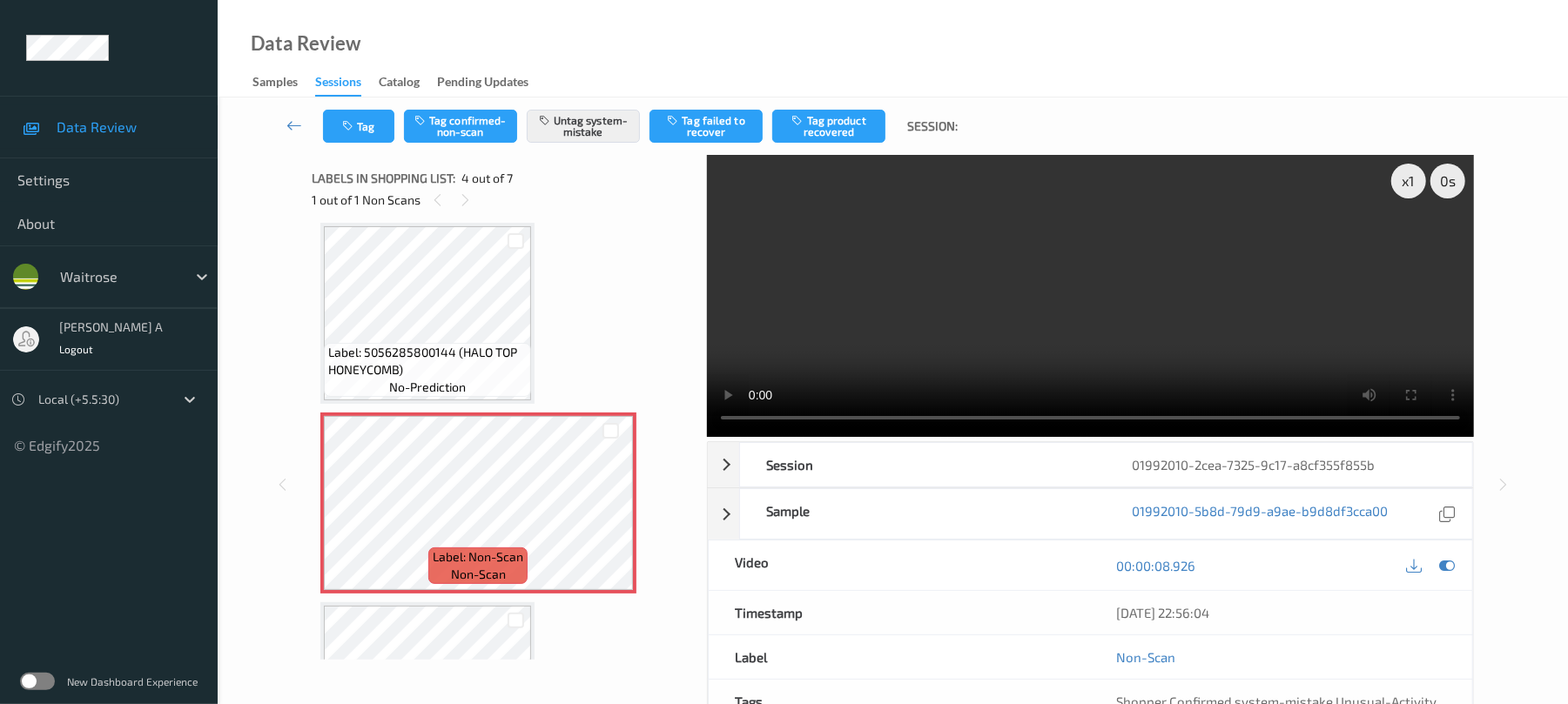
click at [1139, 335] on video at bounding box center [1091, 296] width 767 height 282
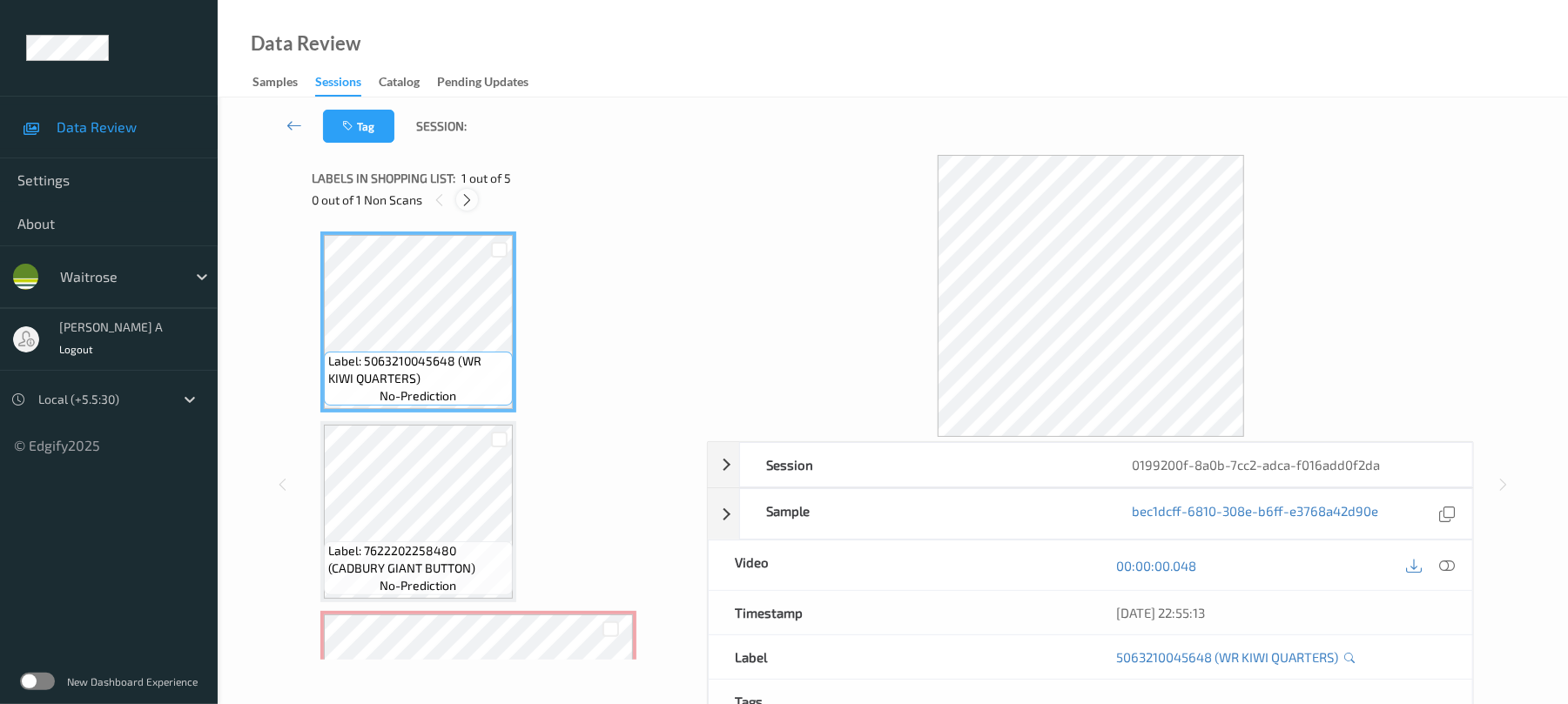
click at [471, 195] on icon at bounding box center [467, 200] width 14 height 15
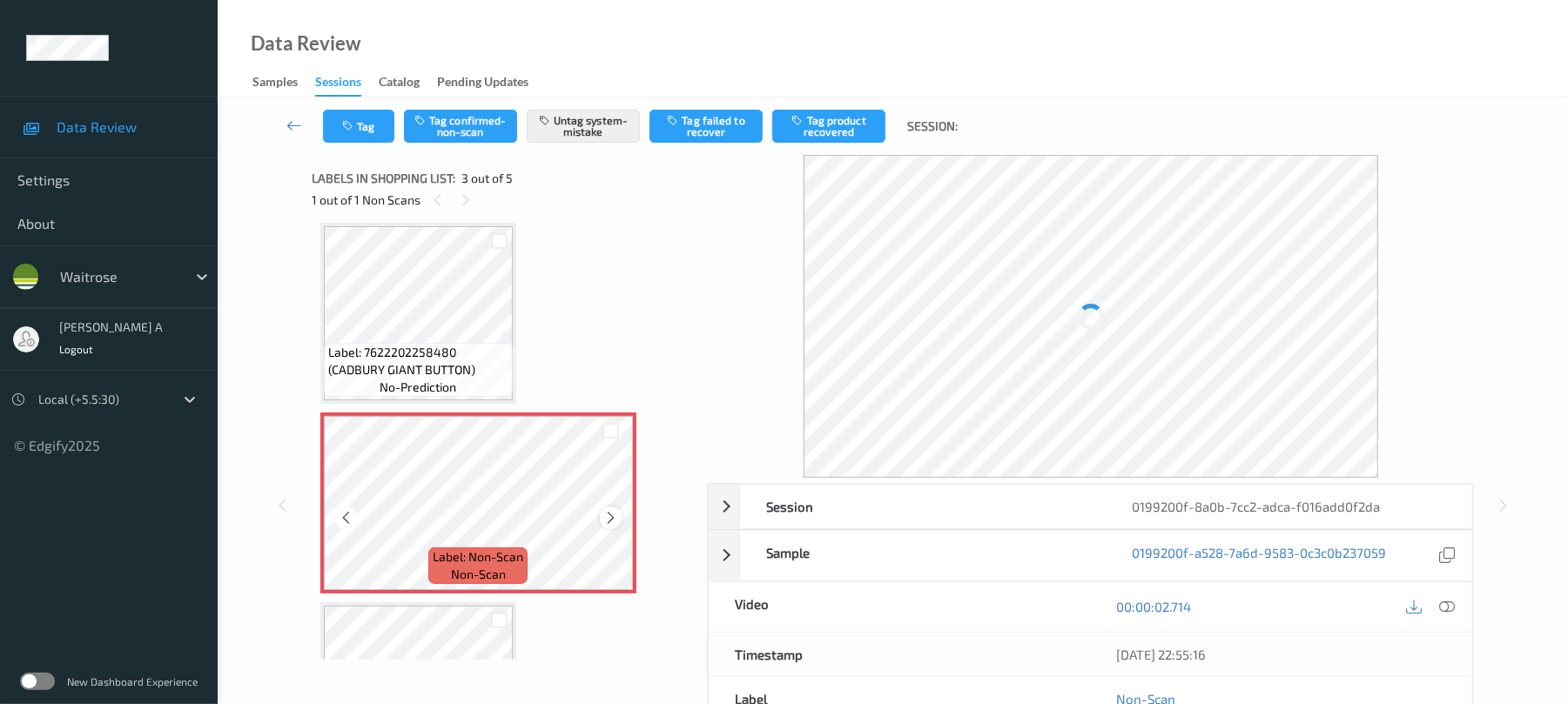
click at [613, 515] on icon at bounding box center [610, 517] width 14 height 15
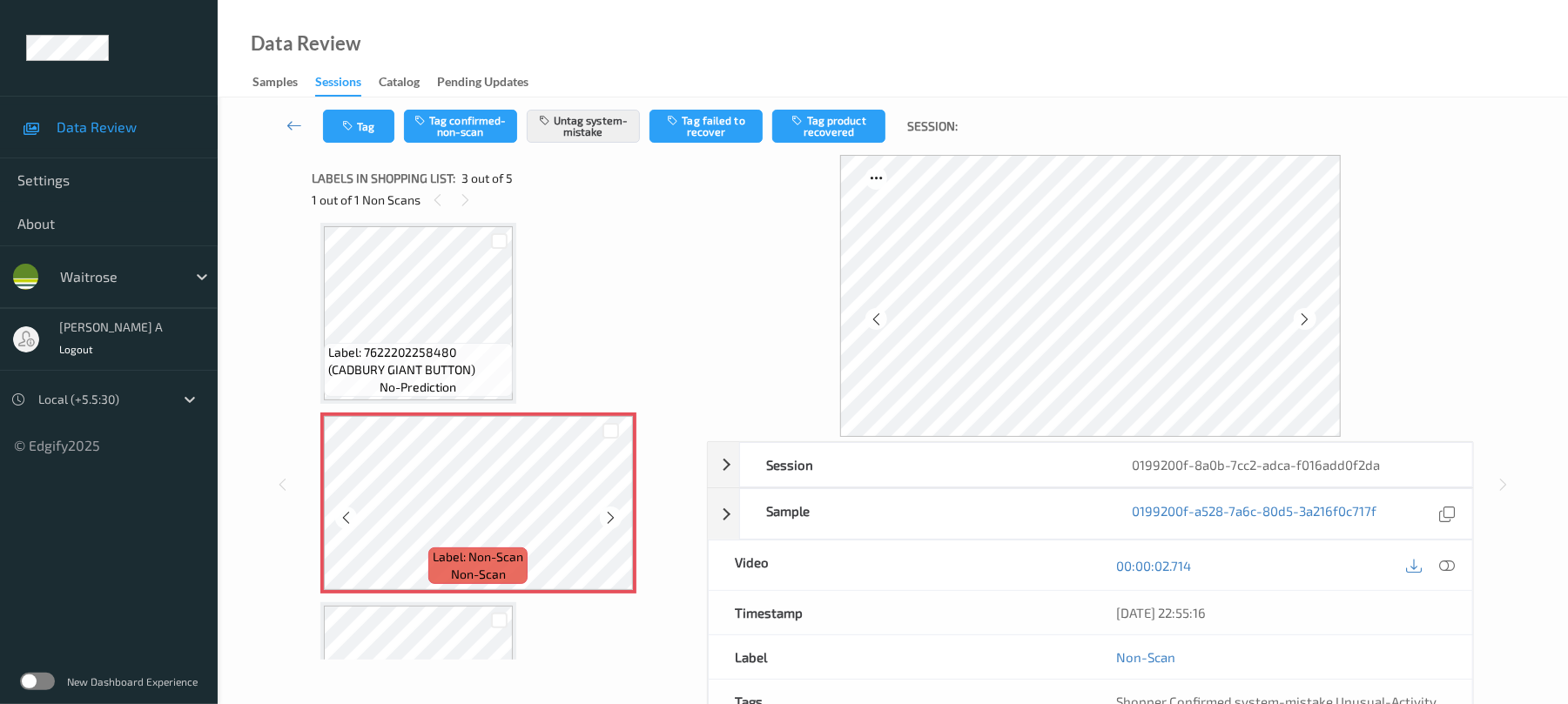
click at [613, 515] on icon at bounding box center [610, 517] width 14 height 15
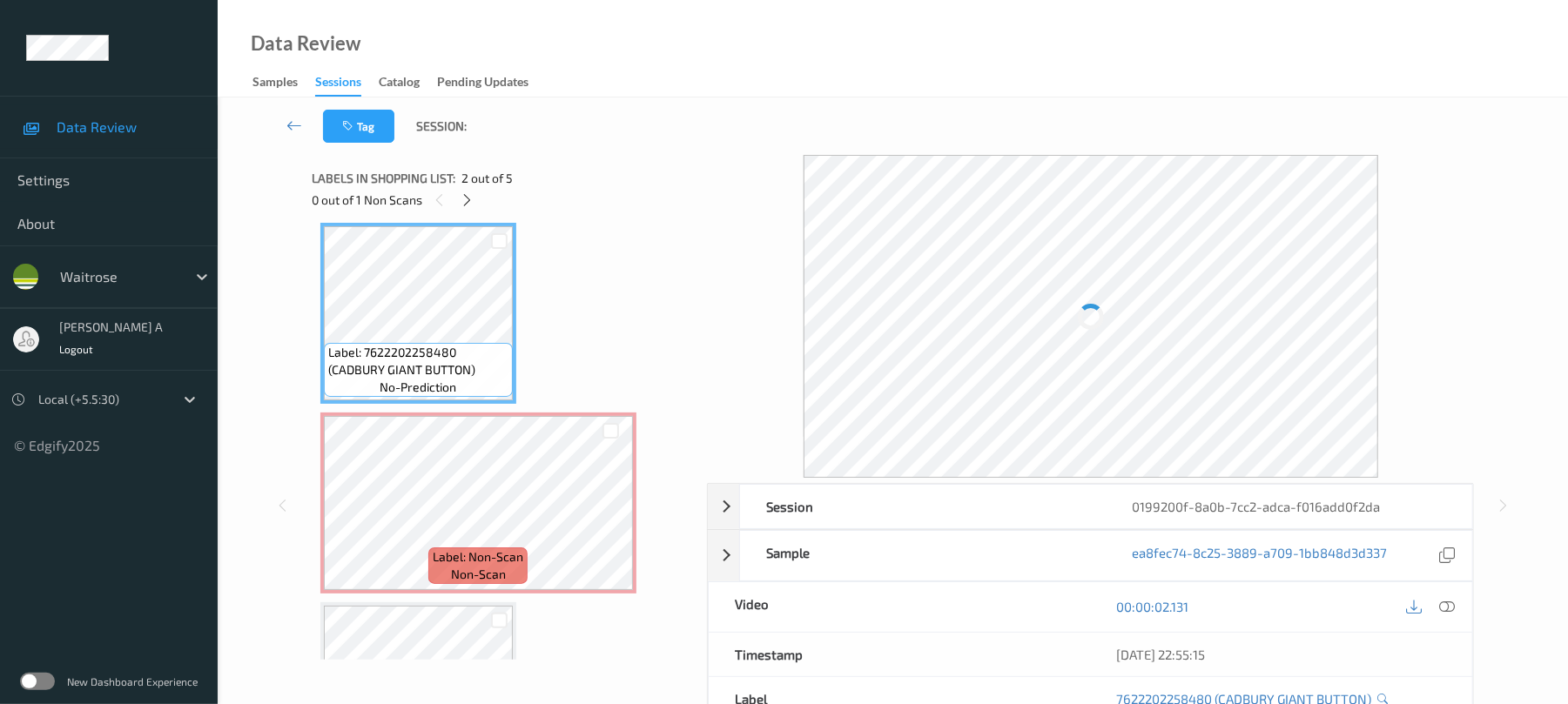
scroll to position [0, 0]
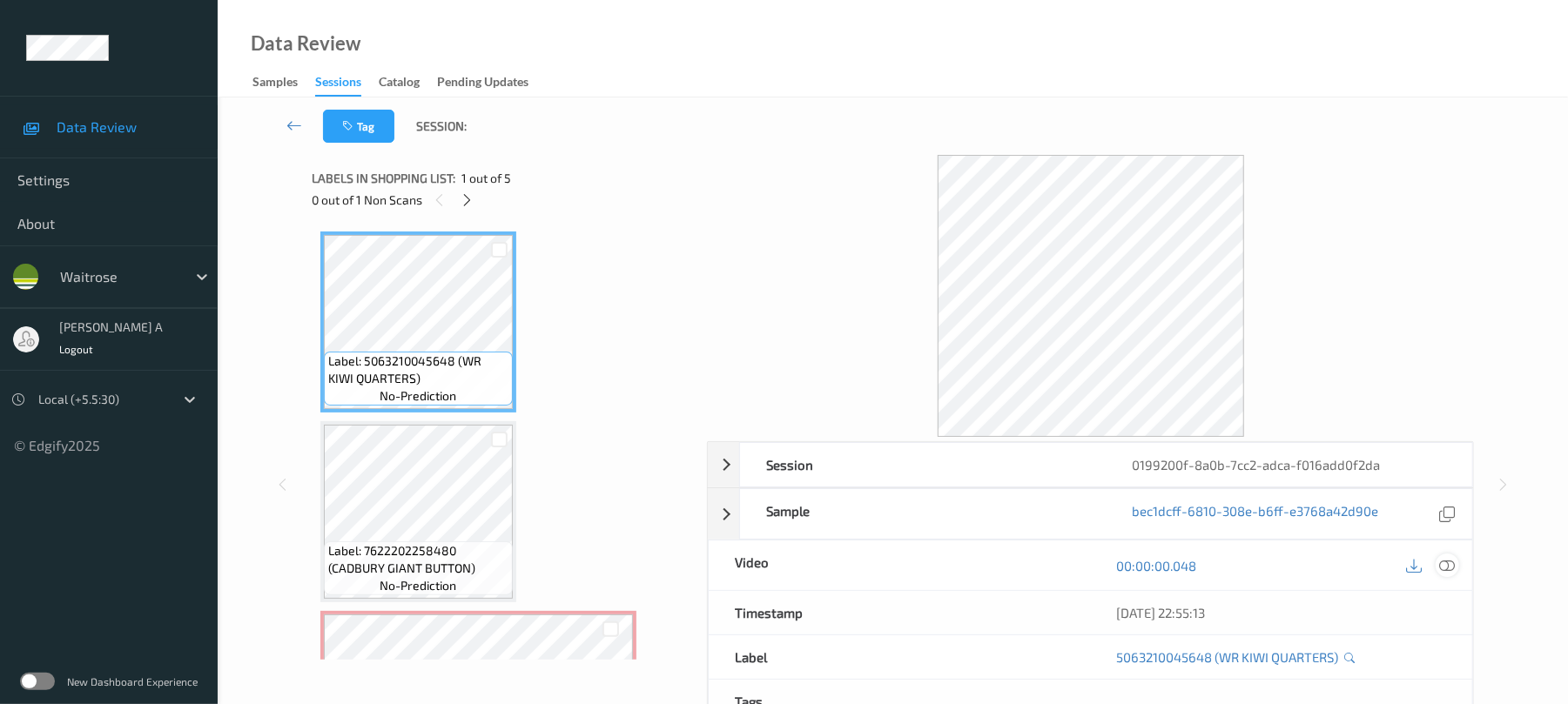
click at [1445, 572] on icon at bounding box center [1447, 565] width 15 height 15
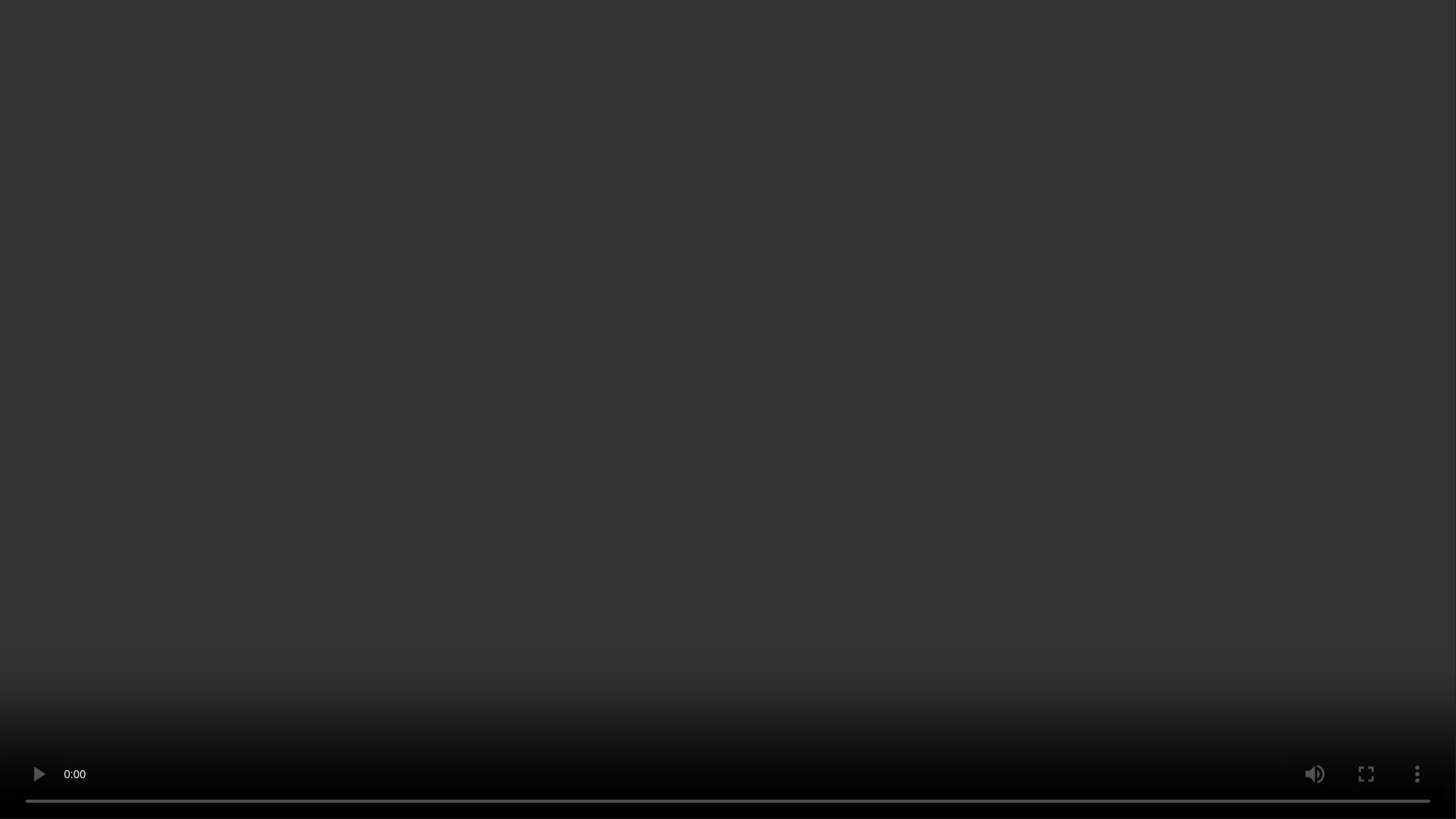
click at [767, 401] on video at bounding box center [728, 410] width 1456 height 819
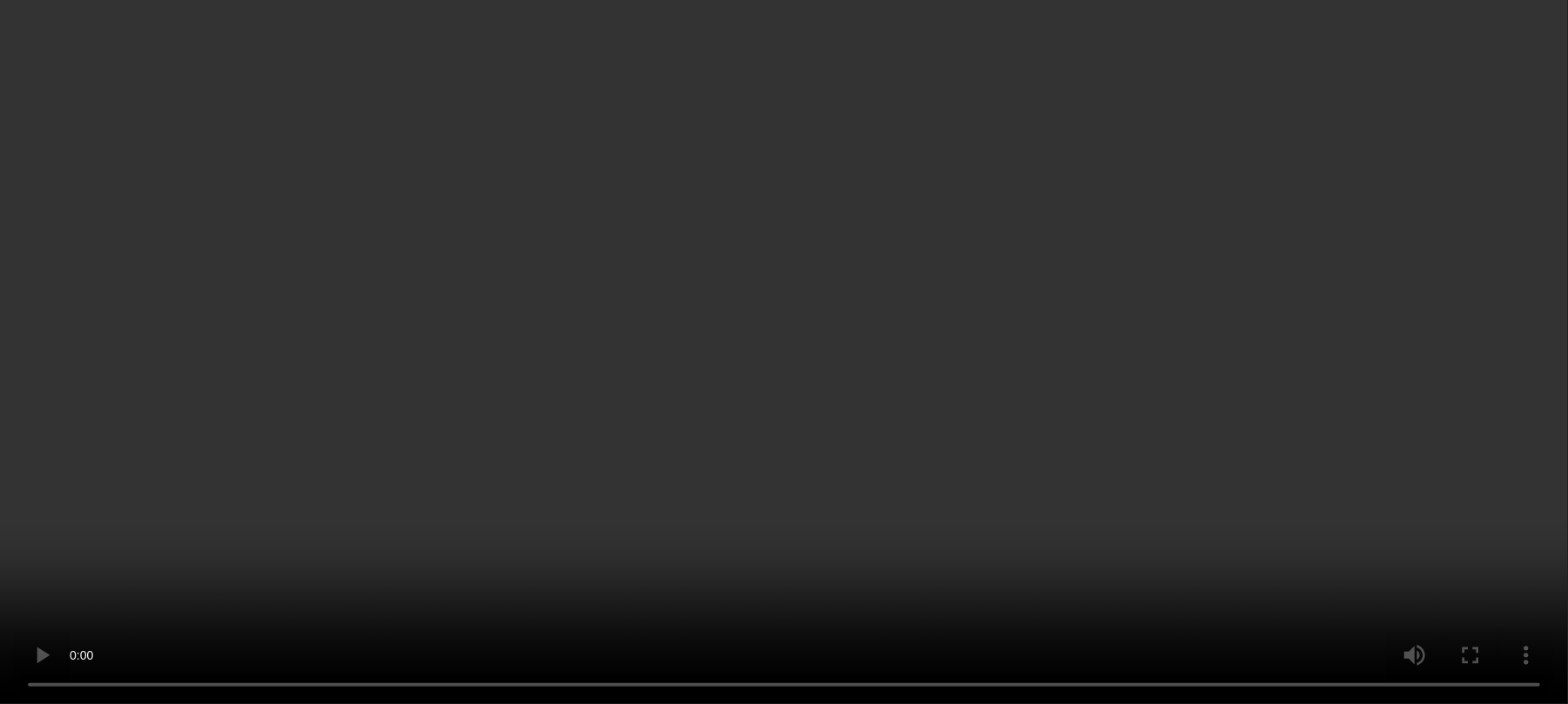
scroll to position [231, 0]
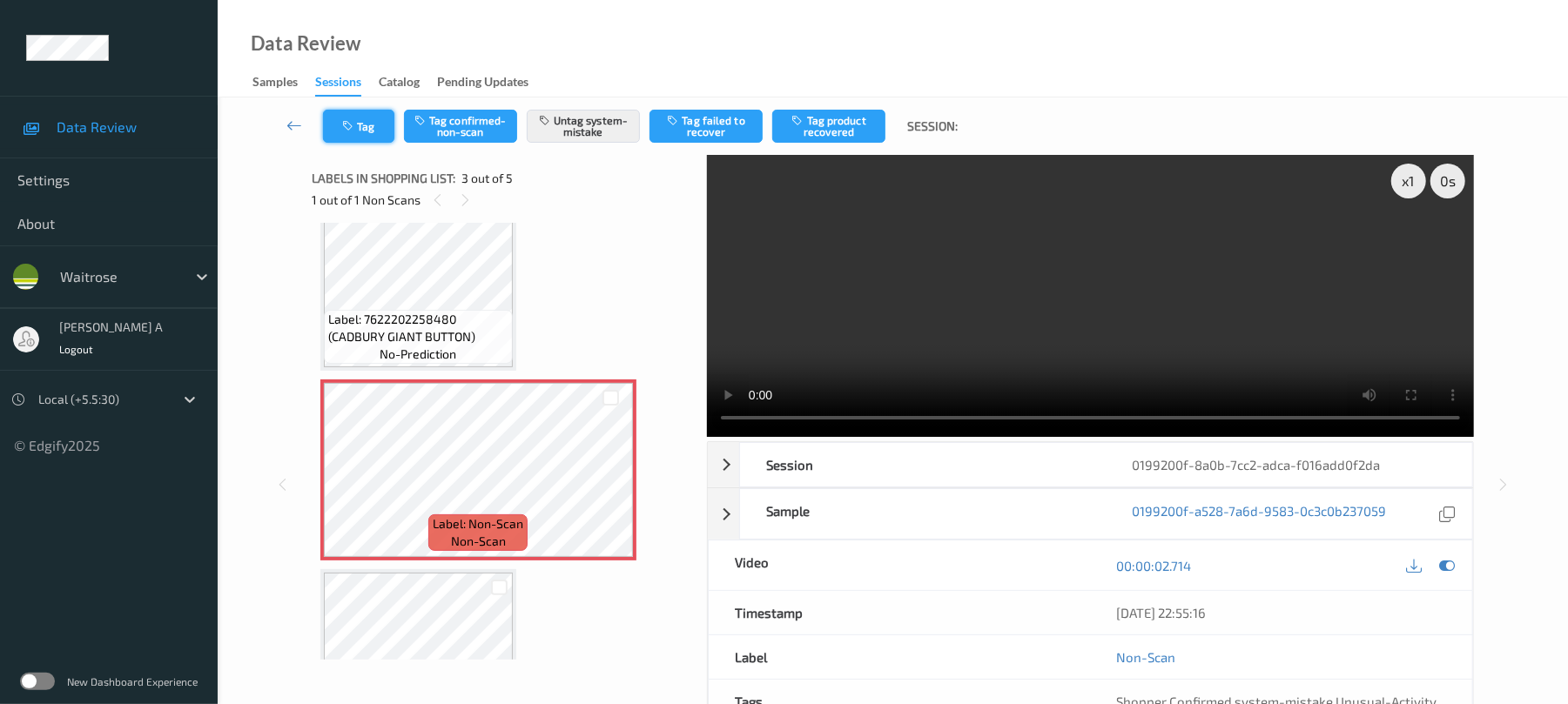
click at [376, 118] on button "Tag" at bounding box center [358, 126] width 71 height 33
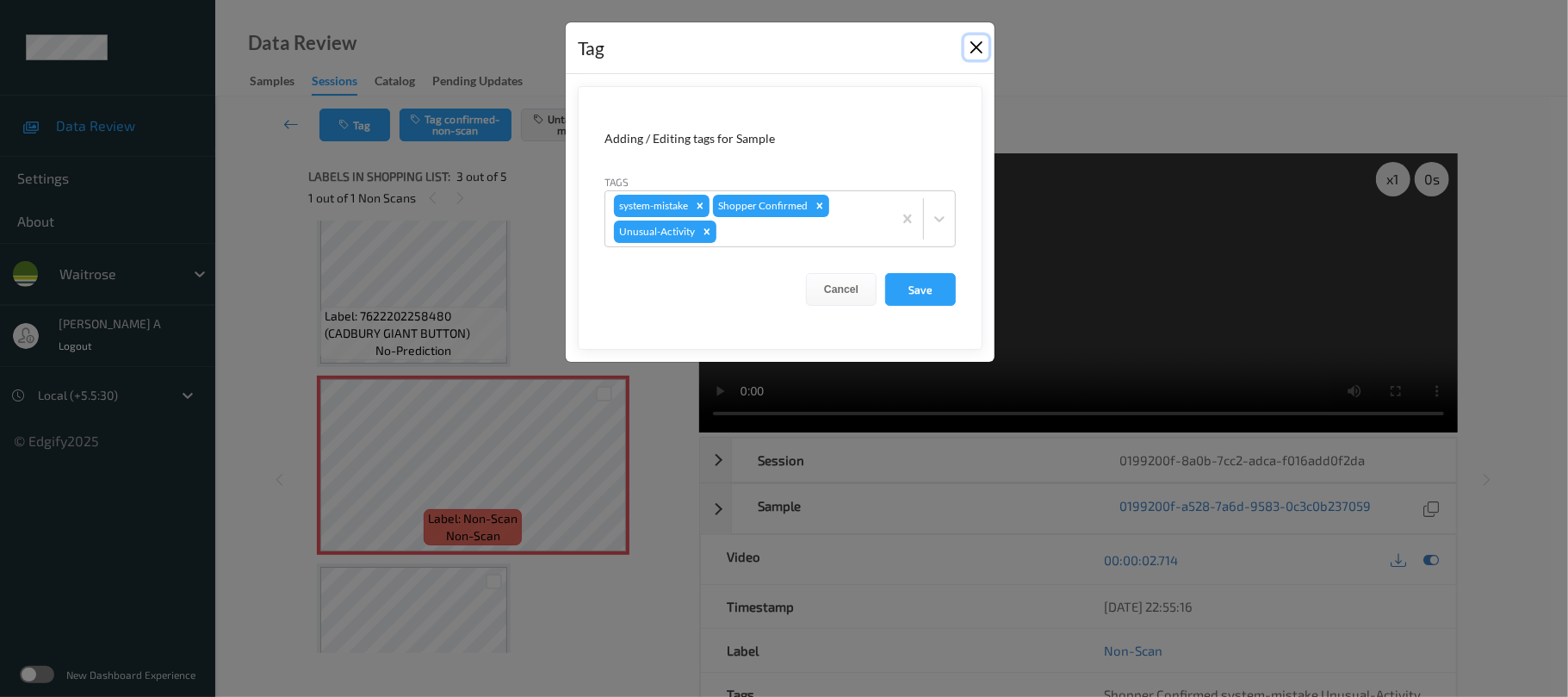
click at [979, 52] on button "Close" at bounding box center [976, 47] width 24 height 24
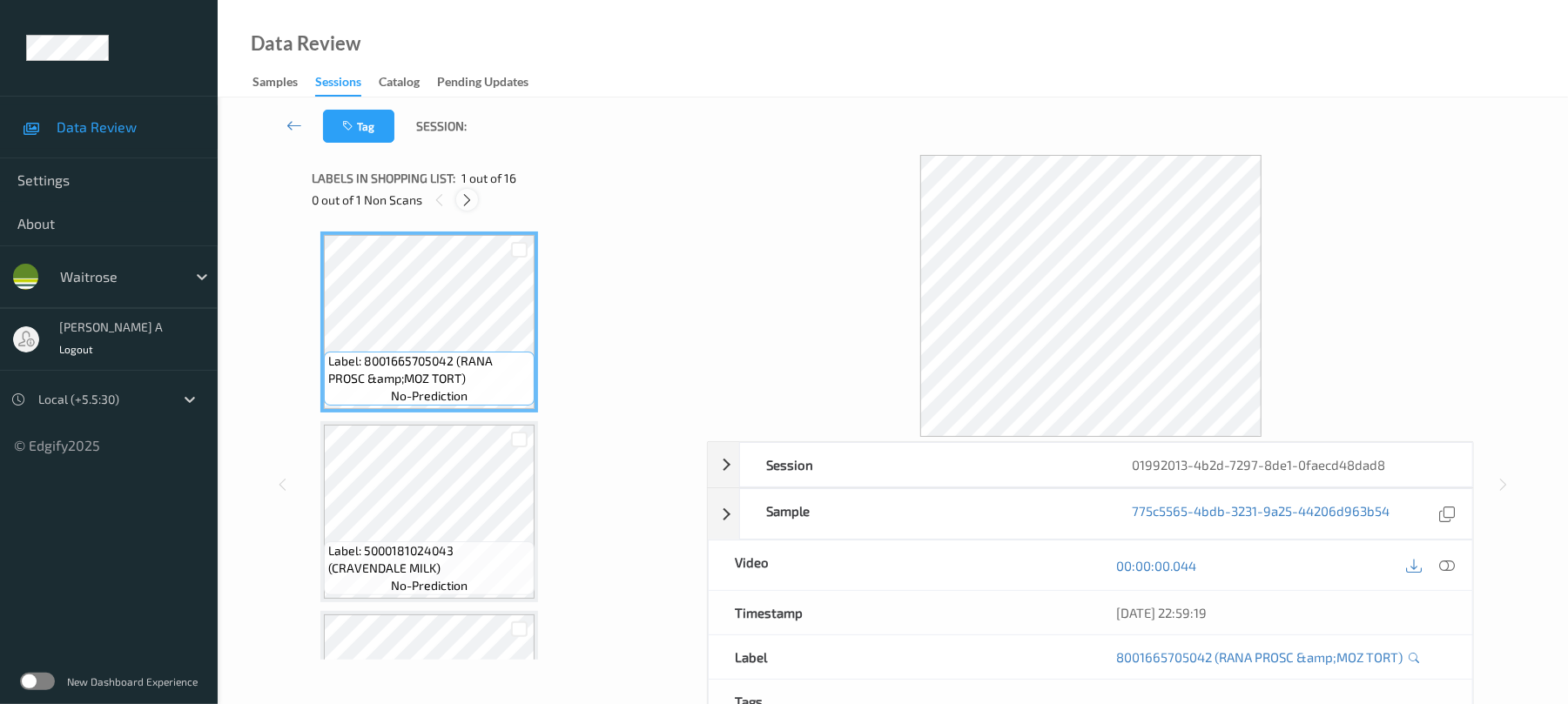
drag, startPoint x: 480, startPoint y: 195, endPoint x: 468, endPoint y: 199, distance: 12.6
click at [478, 195] on div "0 out of 1 Non Scans" at bounding box center [504, 200] width 383 height 22
click at [467, 200] on icon at bounding box center [467, 200] width 14 height 15
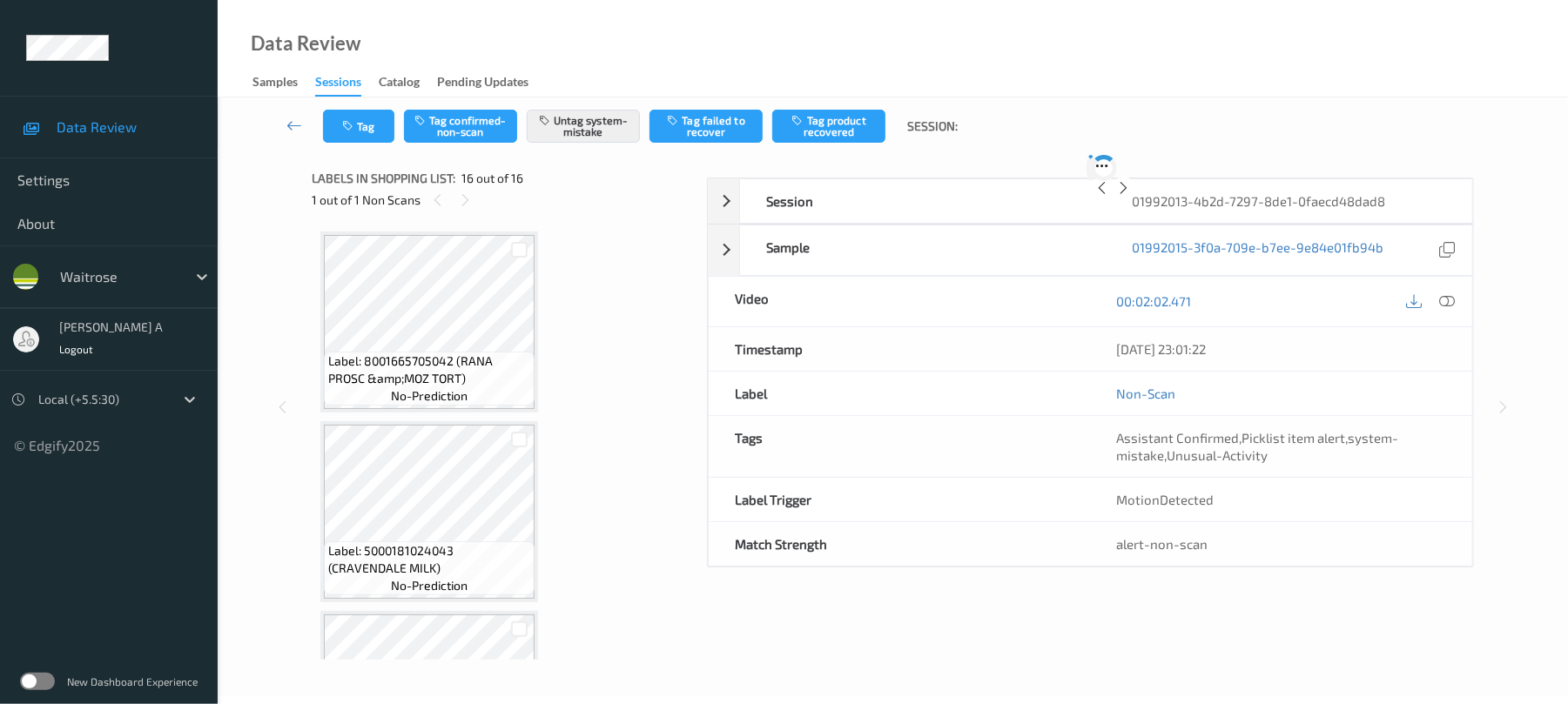
scroll to position [2607, 0]
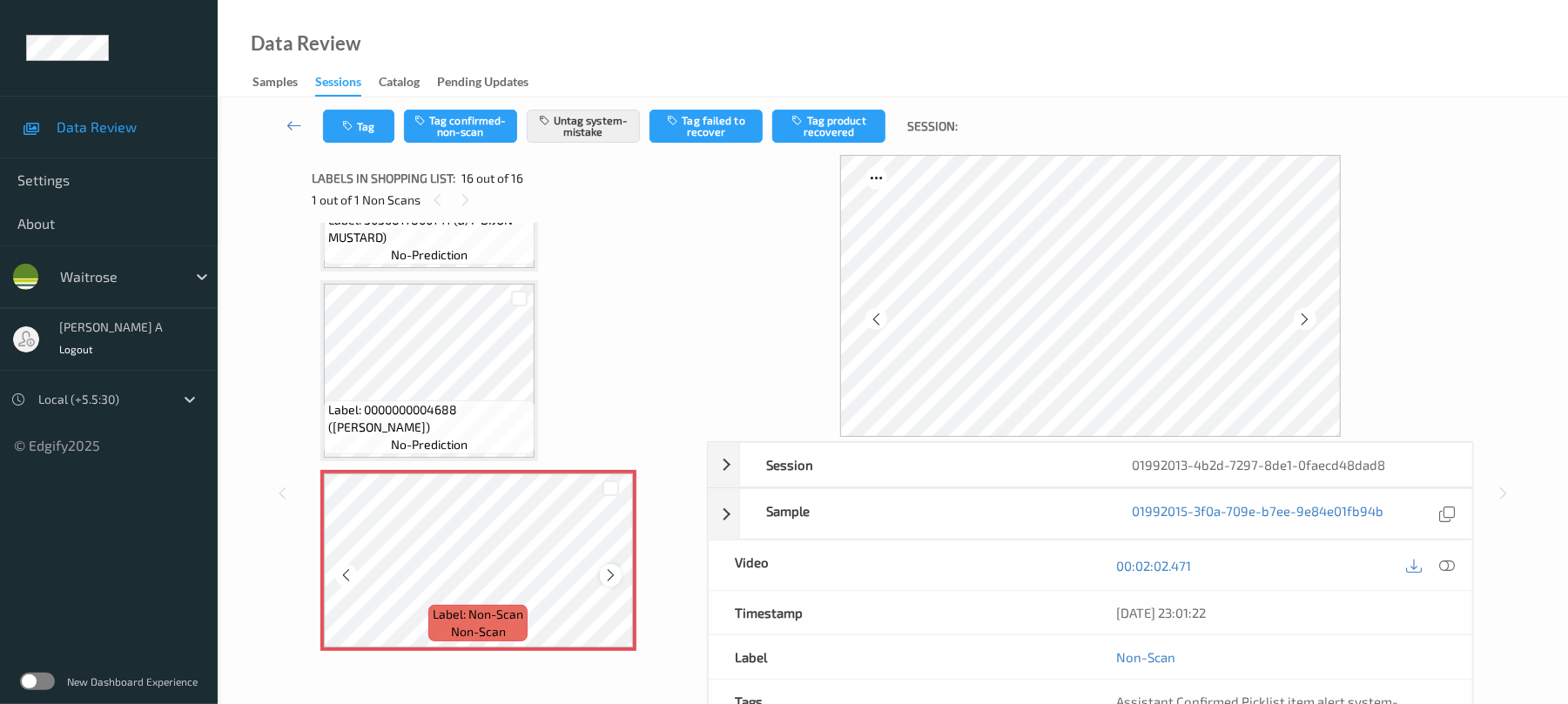
click at [614, 575] on icon at bounding box center [610, 575] width 14 height 15
click at [355, 141] on button "Tag" at bounding box center [358, 126] width 71 height 33
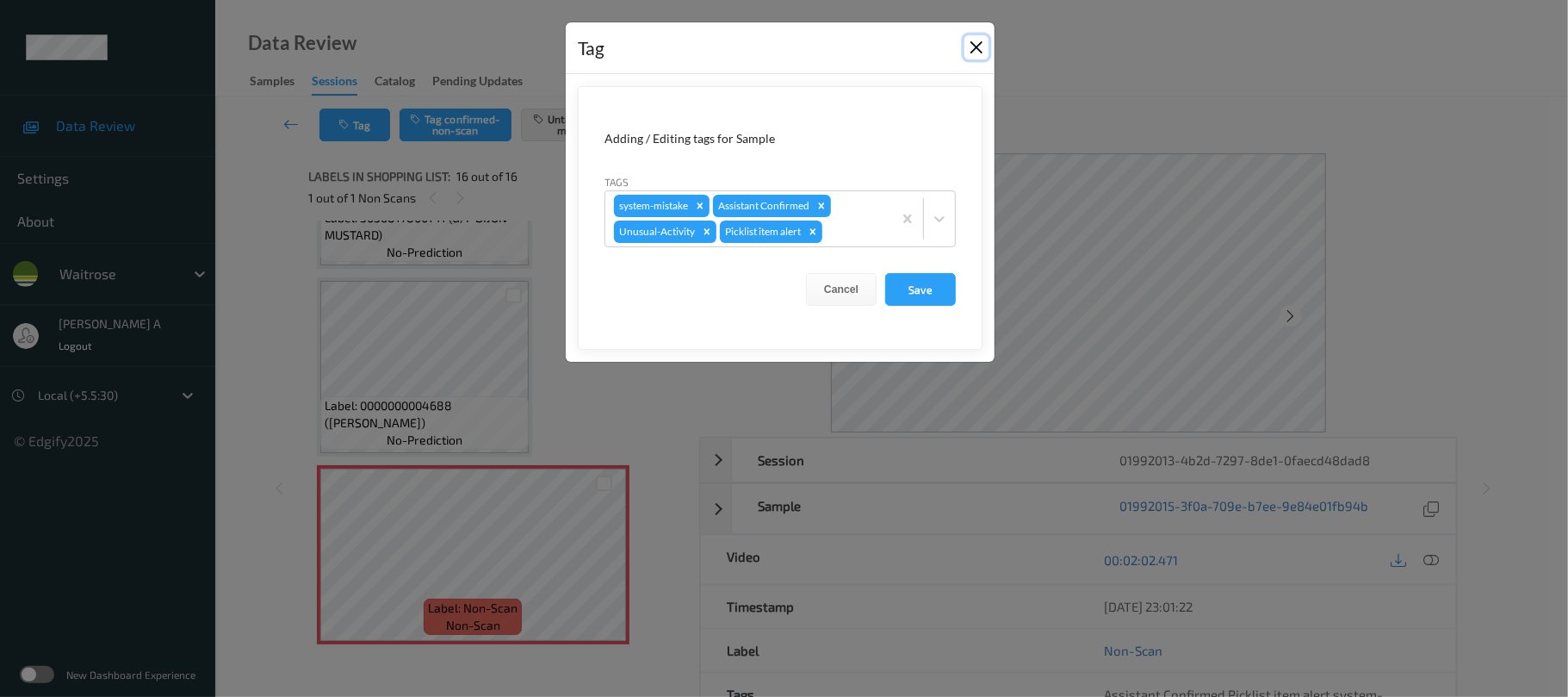
click at [977, 54] on button "Close" at bounding box center [976, 47] width 24 height 24
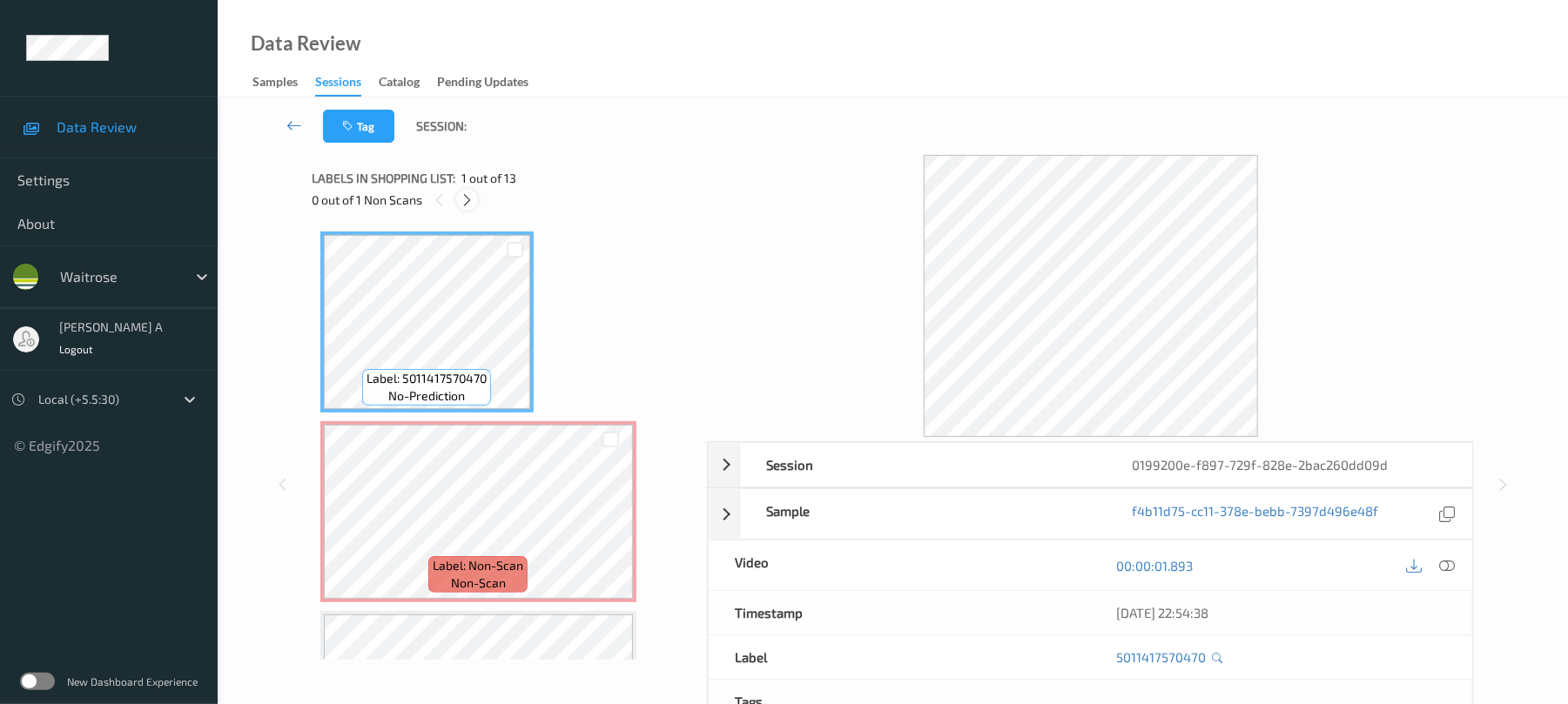
click at [471, 203] on icon at bounding box center [467, 200] width 14 height 15
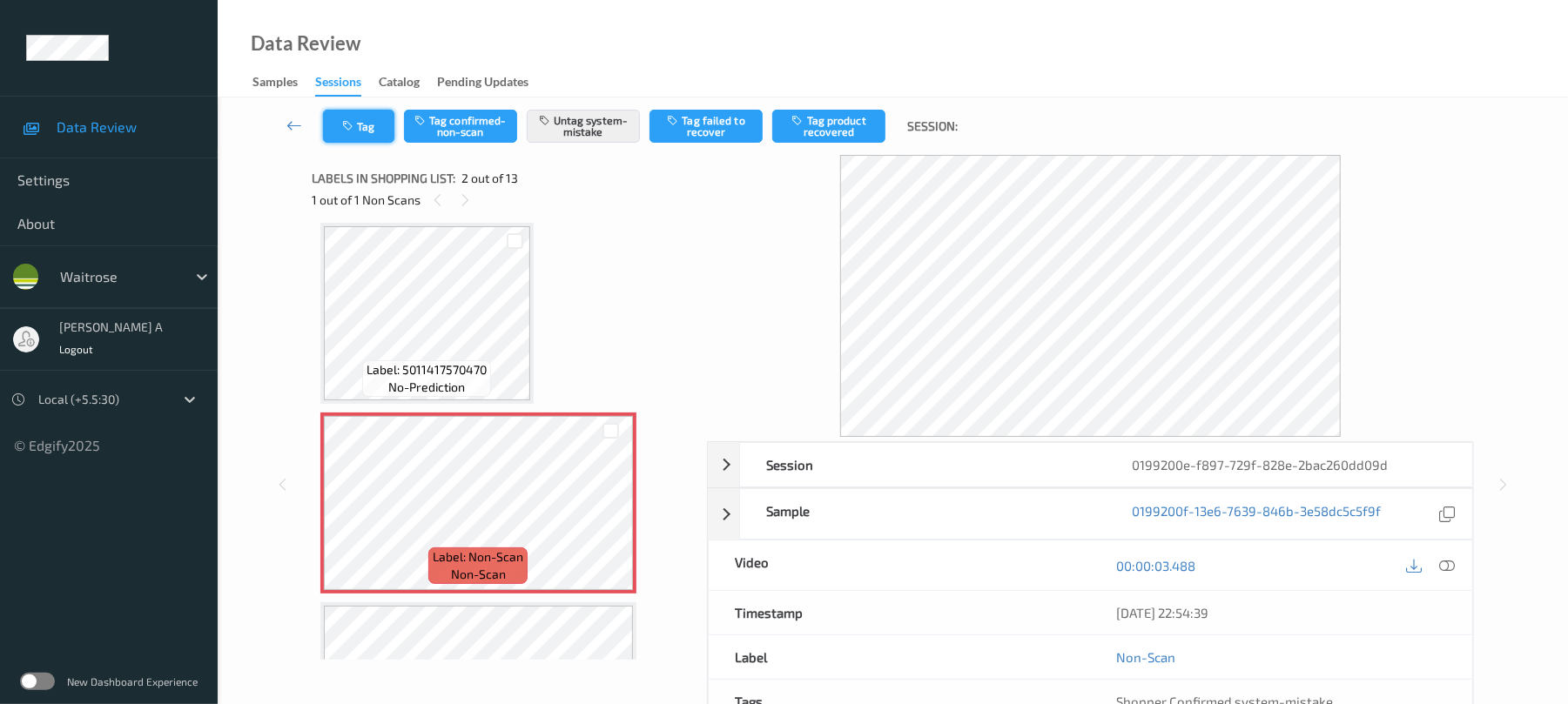
click at [373, 120] on button "Tag" at bounding box center [358, 126] width 71 height 33
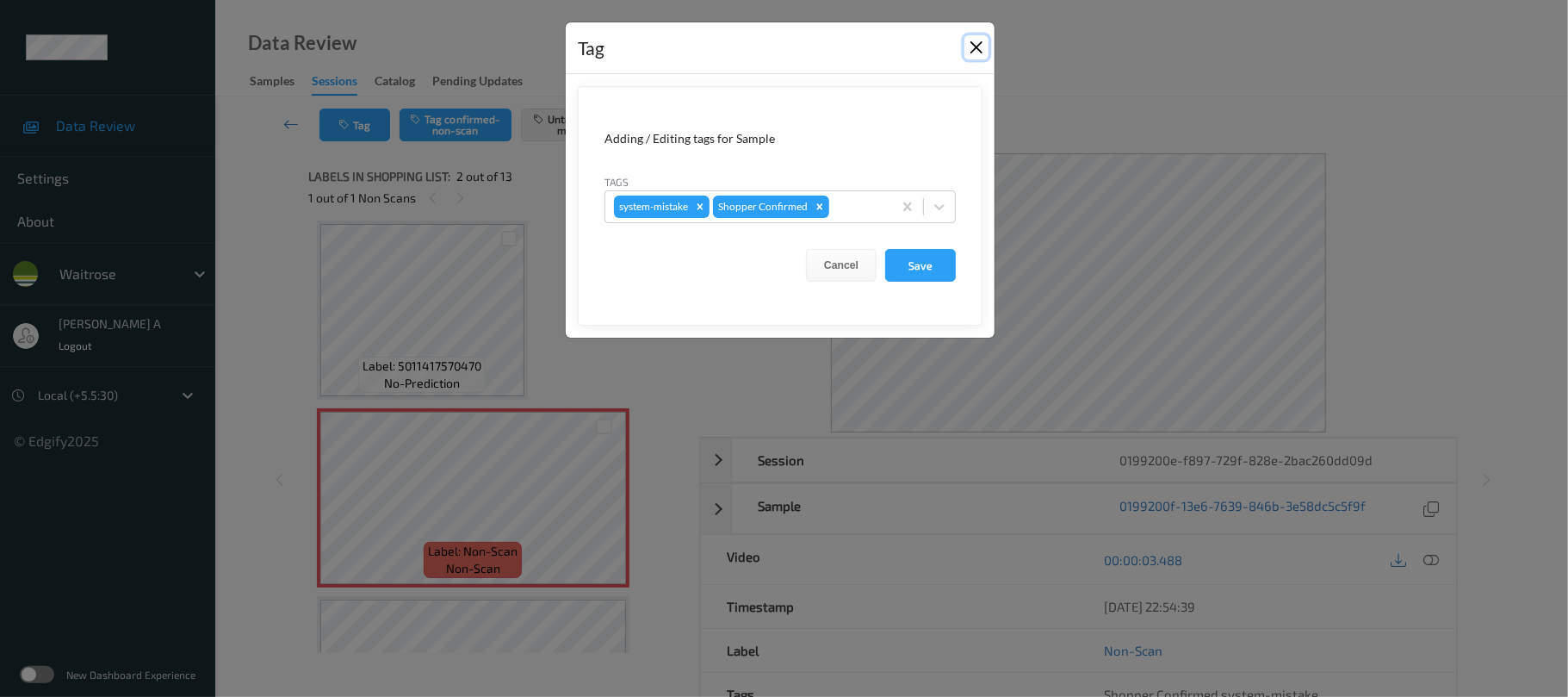
click at [979, 47] on button "Close" at bounding box center [976, 47] width 24 height 24
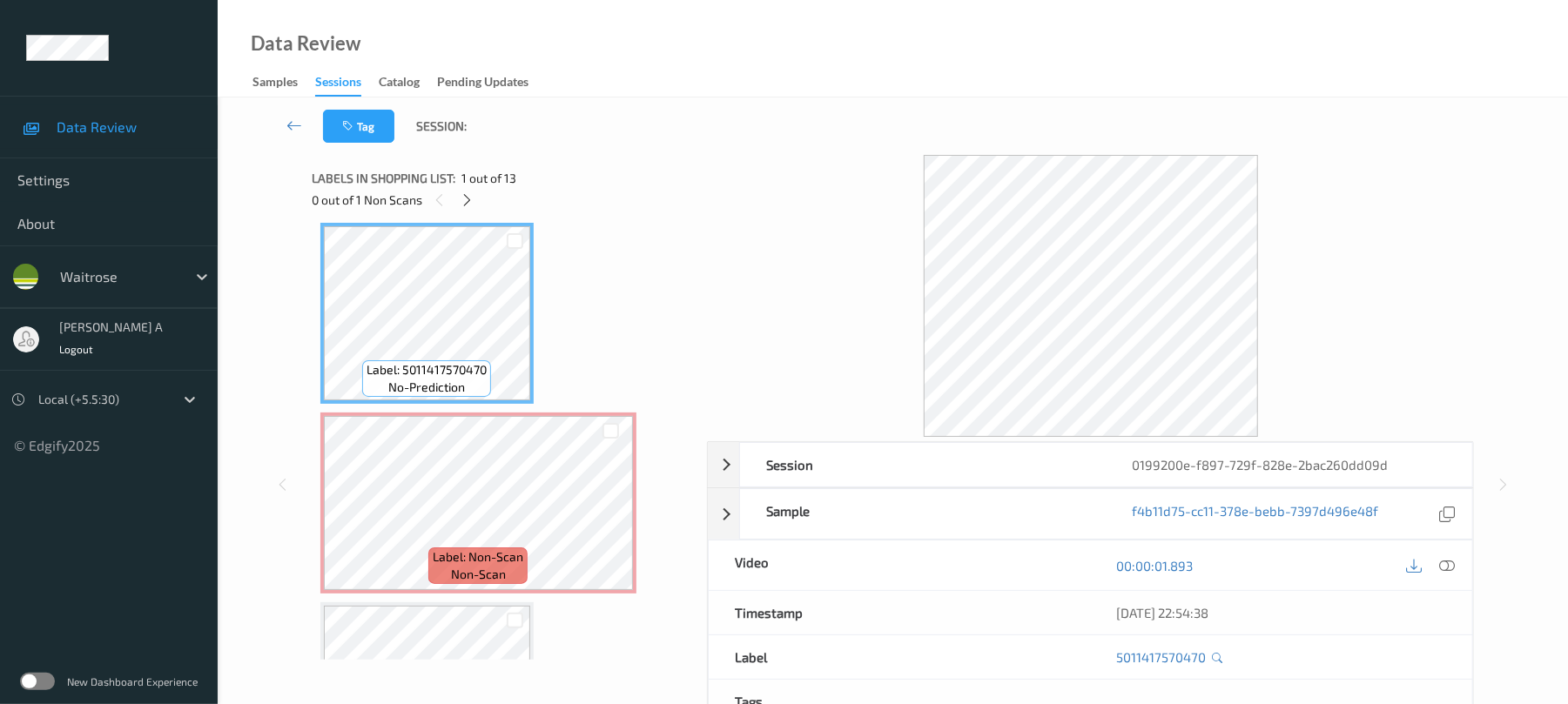
click at [1433, 562] on div at bounding box center [1431, 565] width 57 height 23
click at [1442, 568] on icon at bounding box center [1447, 565] width 15 height 15
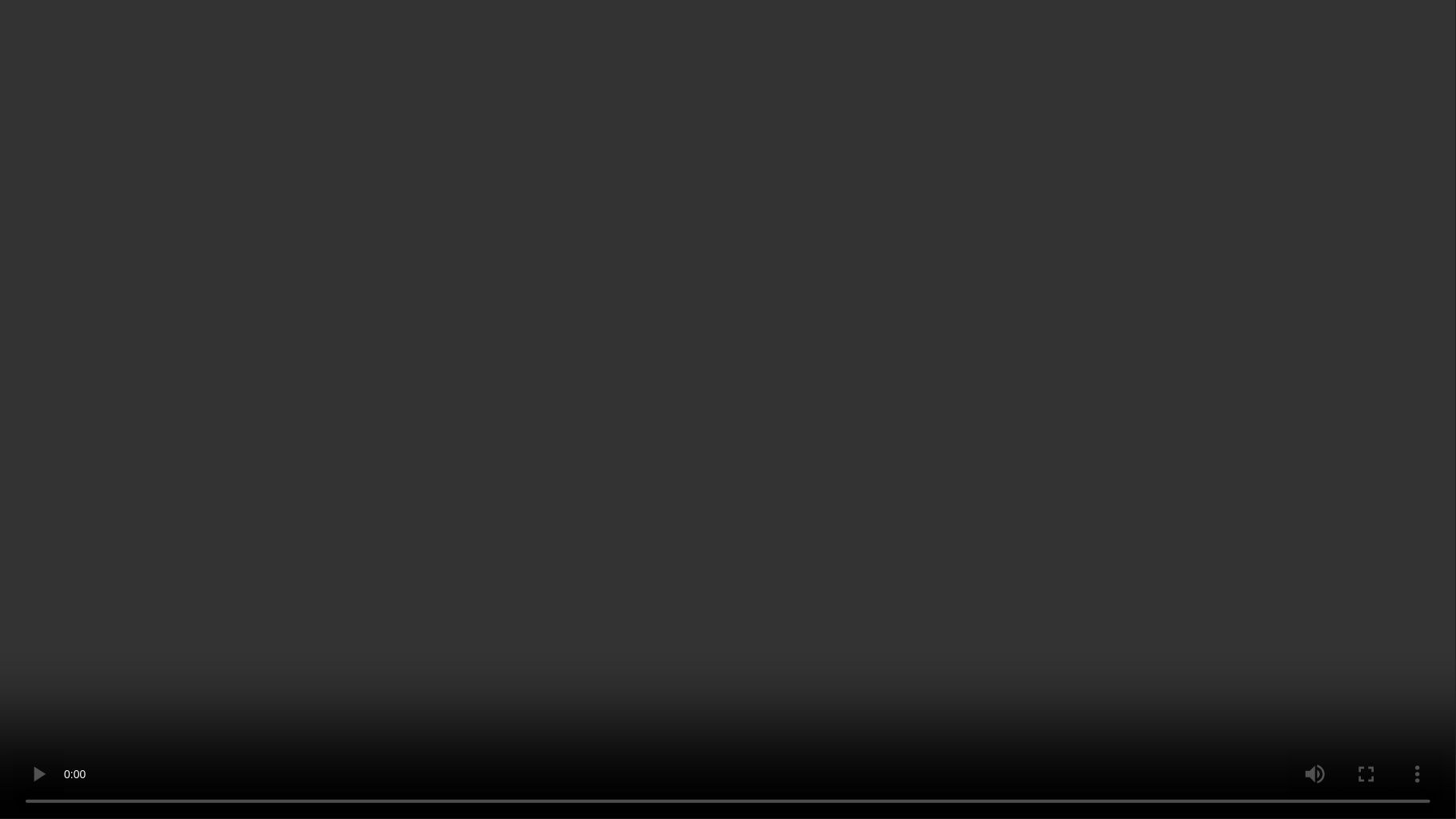
click at [711, 371] on video at bounding box center [728, 410] width 1456 height 819
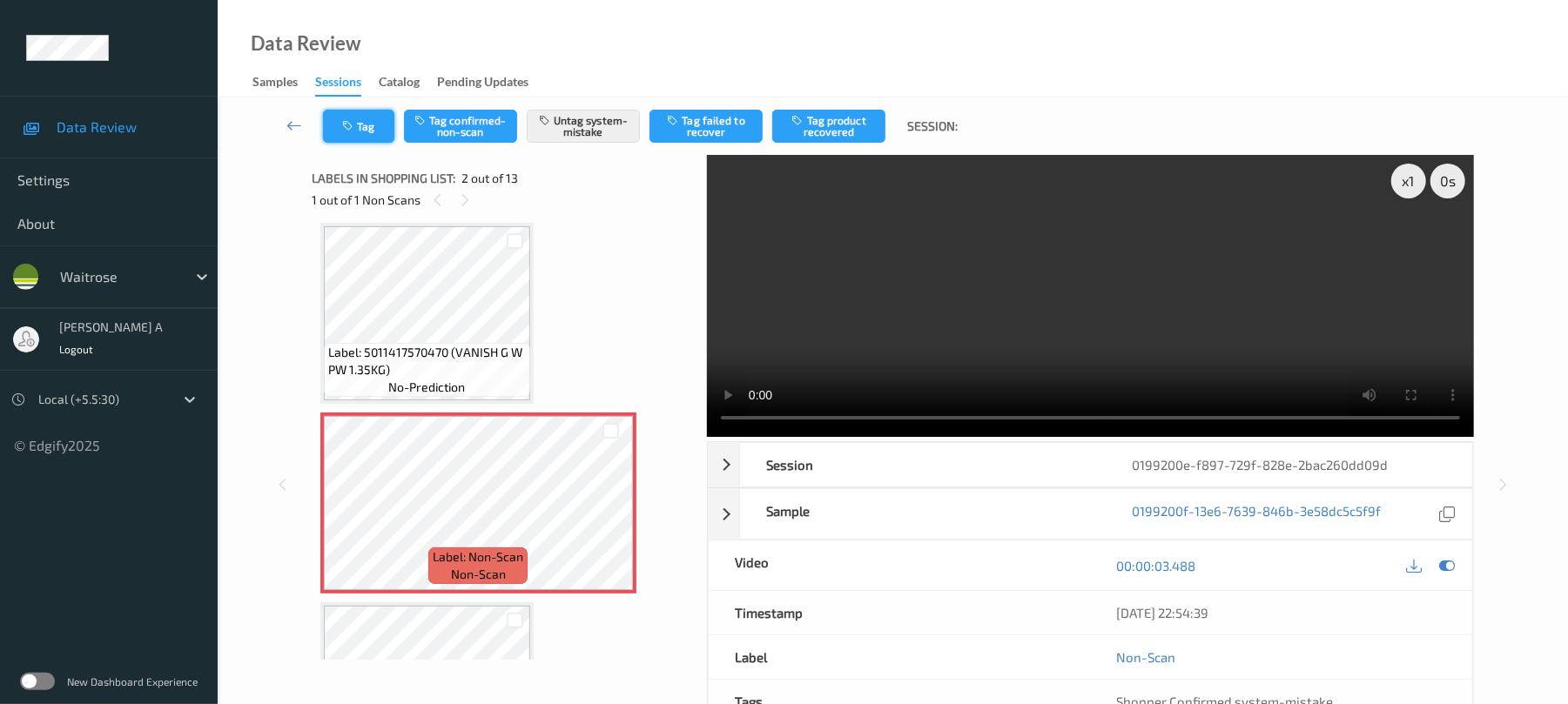
click at [377, 134] on button "Tag" at bounding box center [358, 126] width 71 height 33
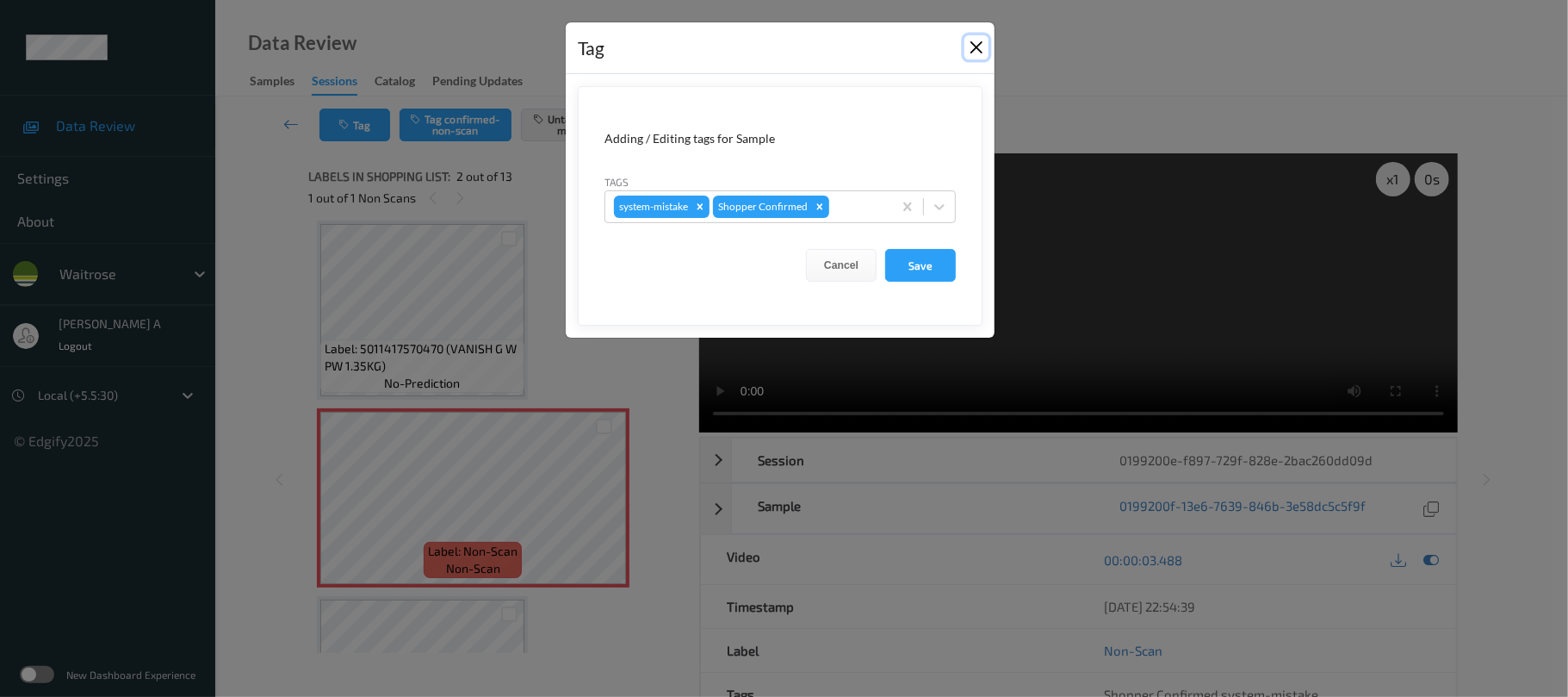
click at [983, 46] on button "Close" at bounding box center [976, 47] width 24 height 24
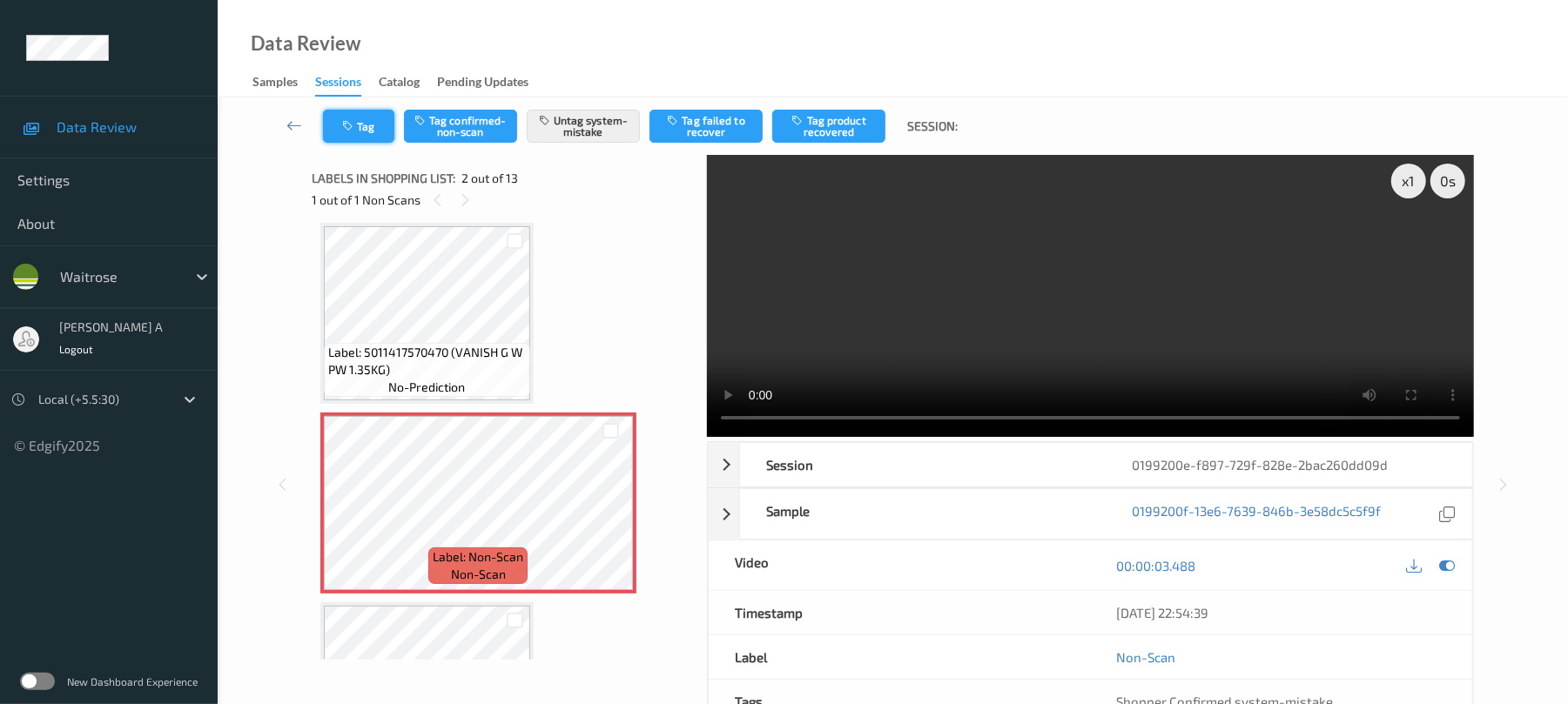
click at [382, 137] on button "Tag" at bounding box center [358, 126] width 71 height 33
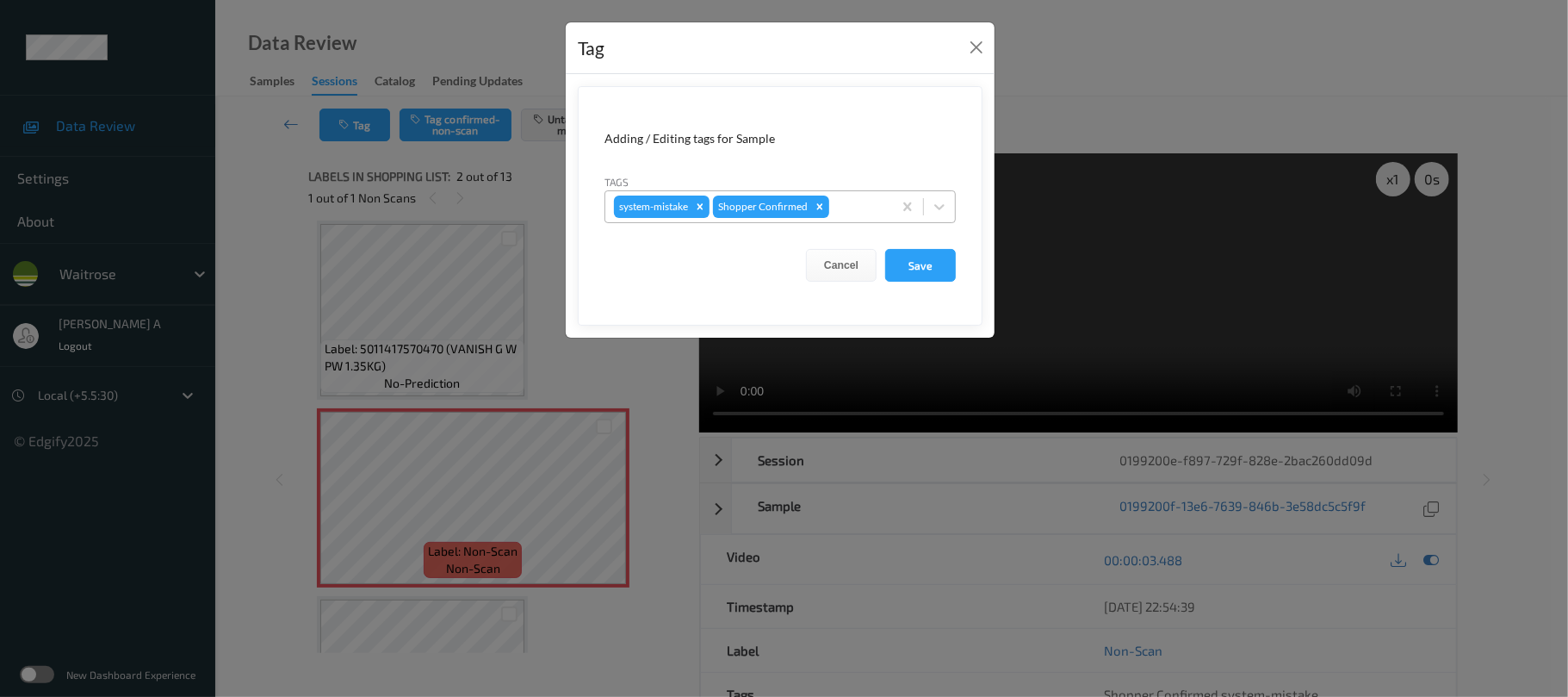
click at [849, 204] on div at bounding box center [858, 207] width 51 height 21
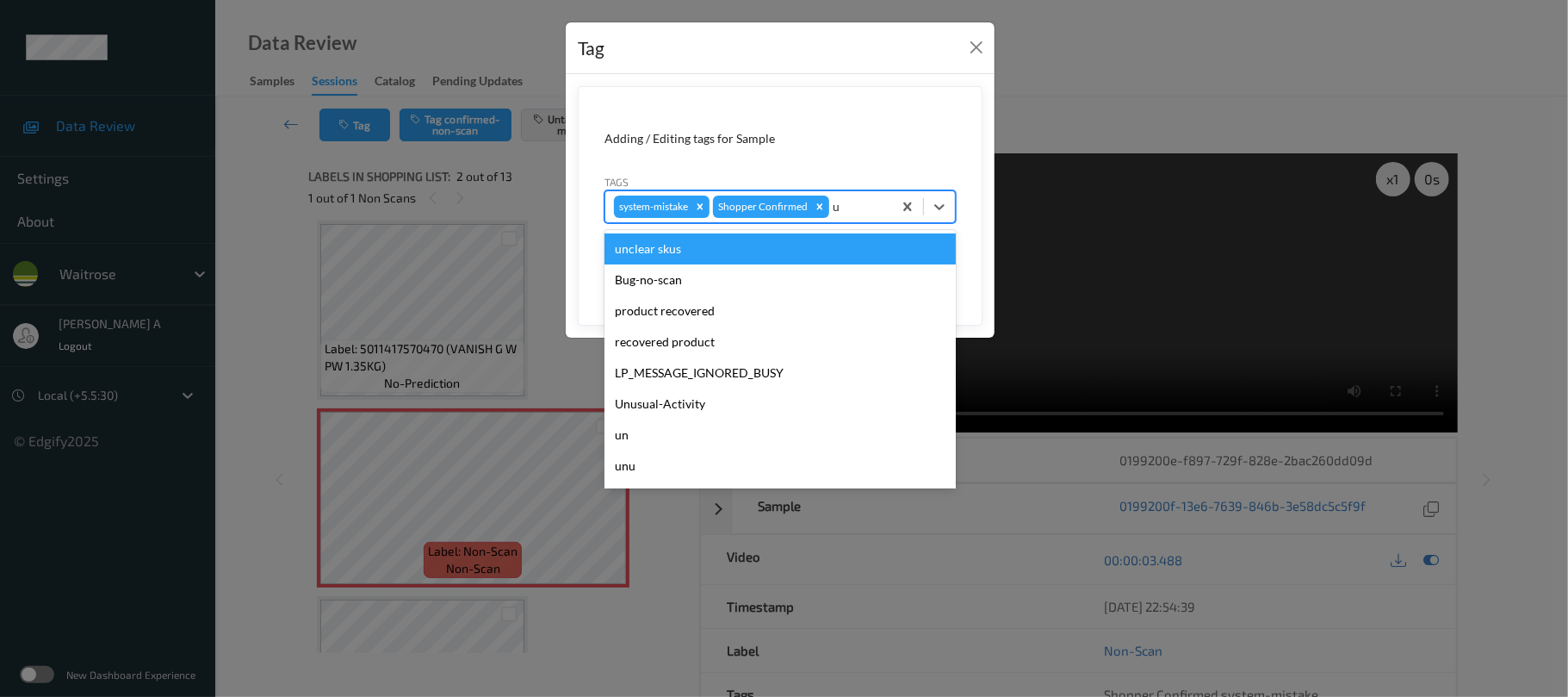
type input "un"
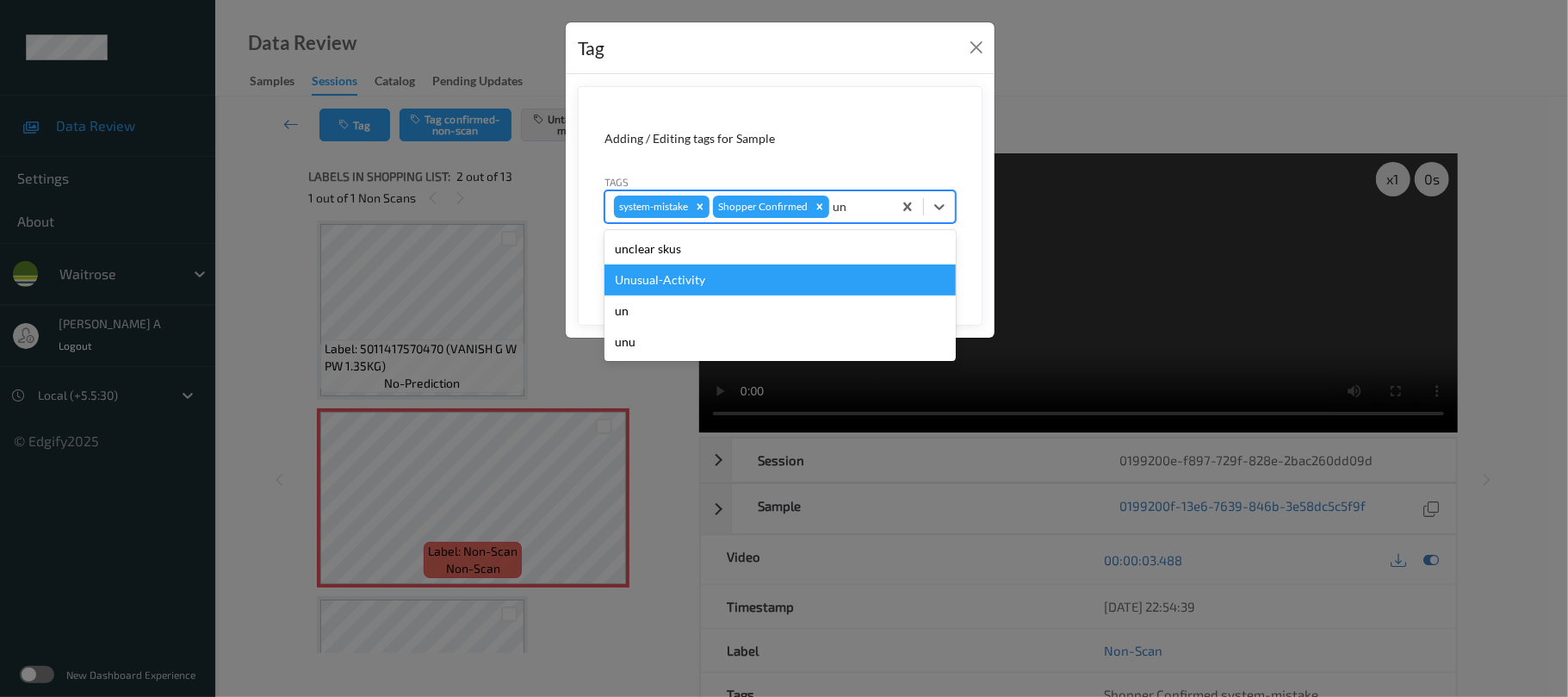
click at [783, 277] on div "Unusual-Activity" at bounding box center [780, 280] width 352 height 31
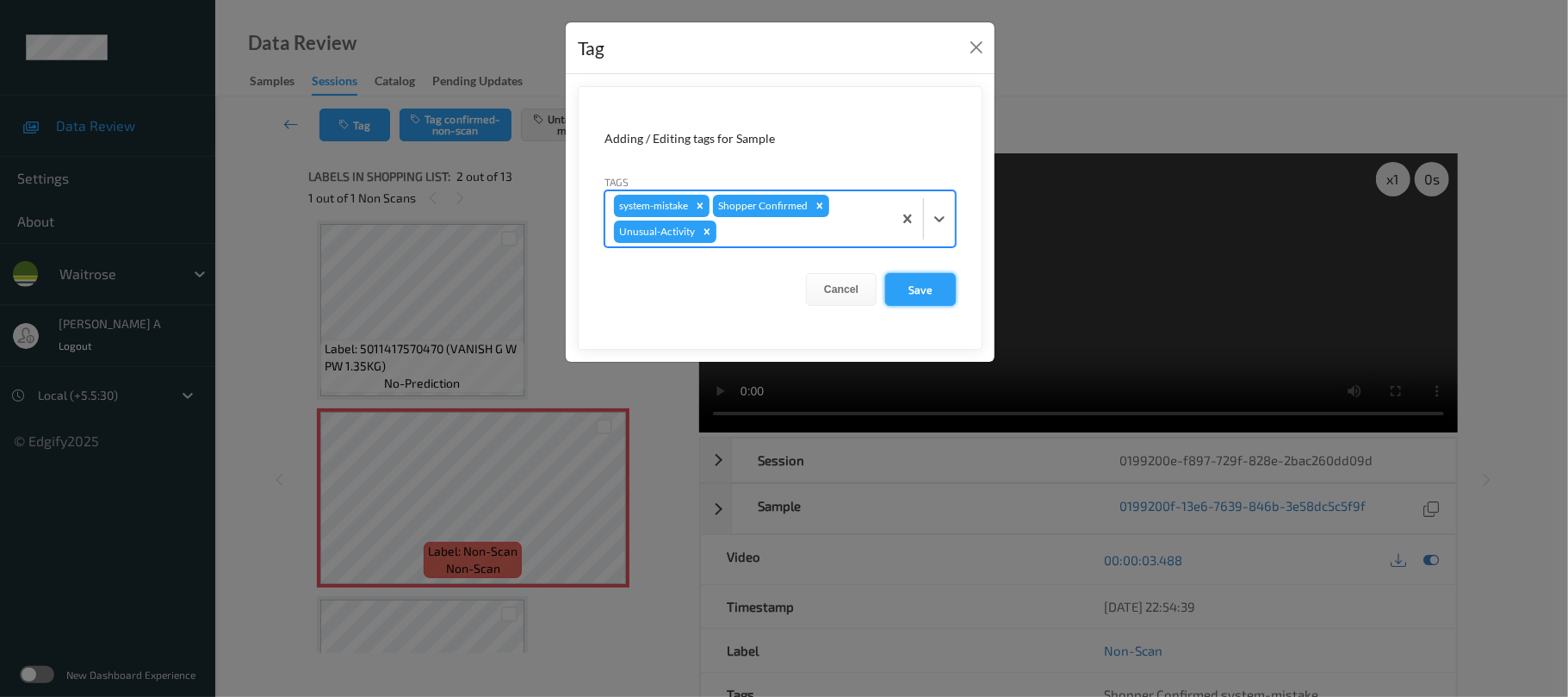
click at [935, 297] on button "Save" at bounding box center [920, 289] width 71 height 33
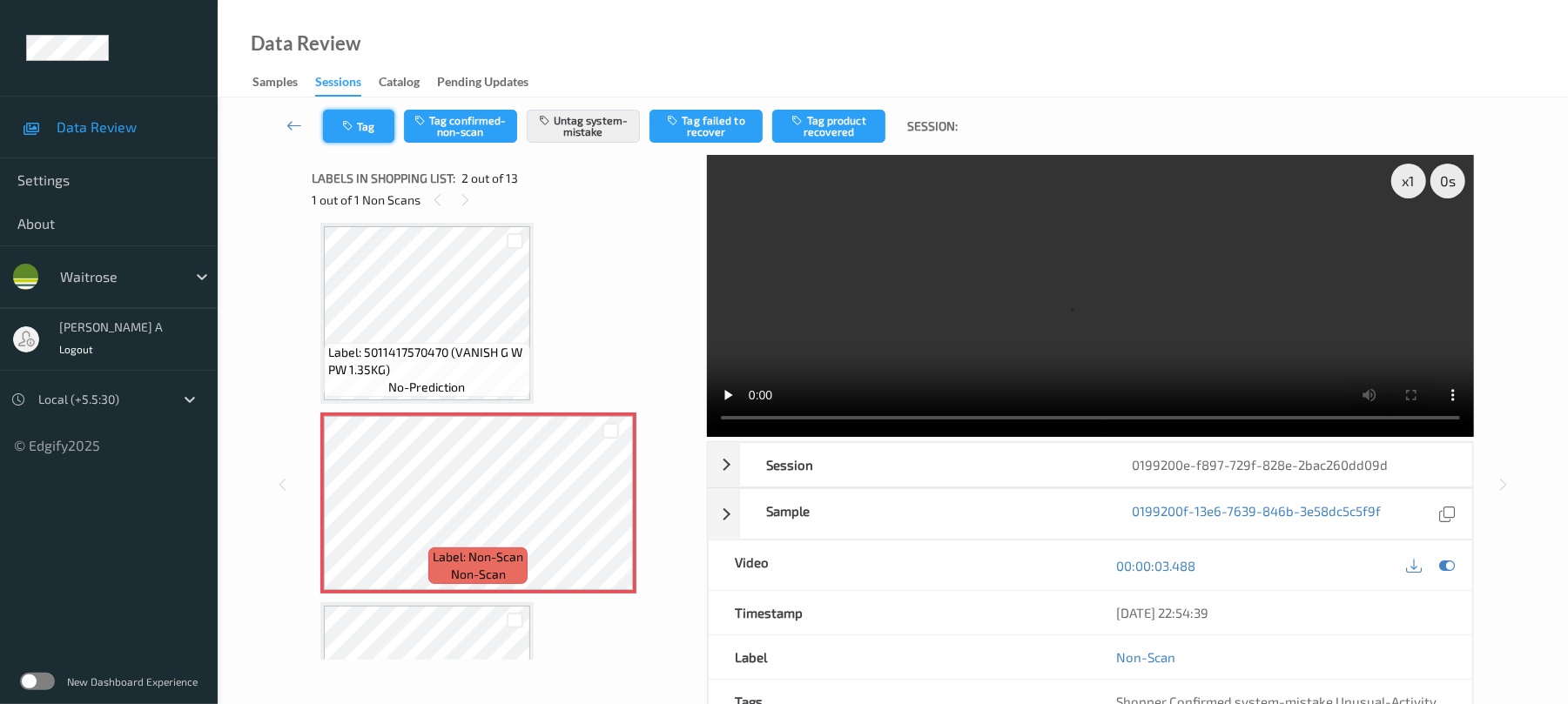
click at [360, 130] on button "Tag" at bounding box center [358, 126] width 71 height 33
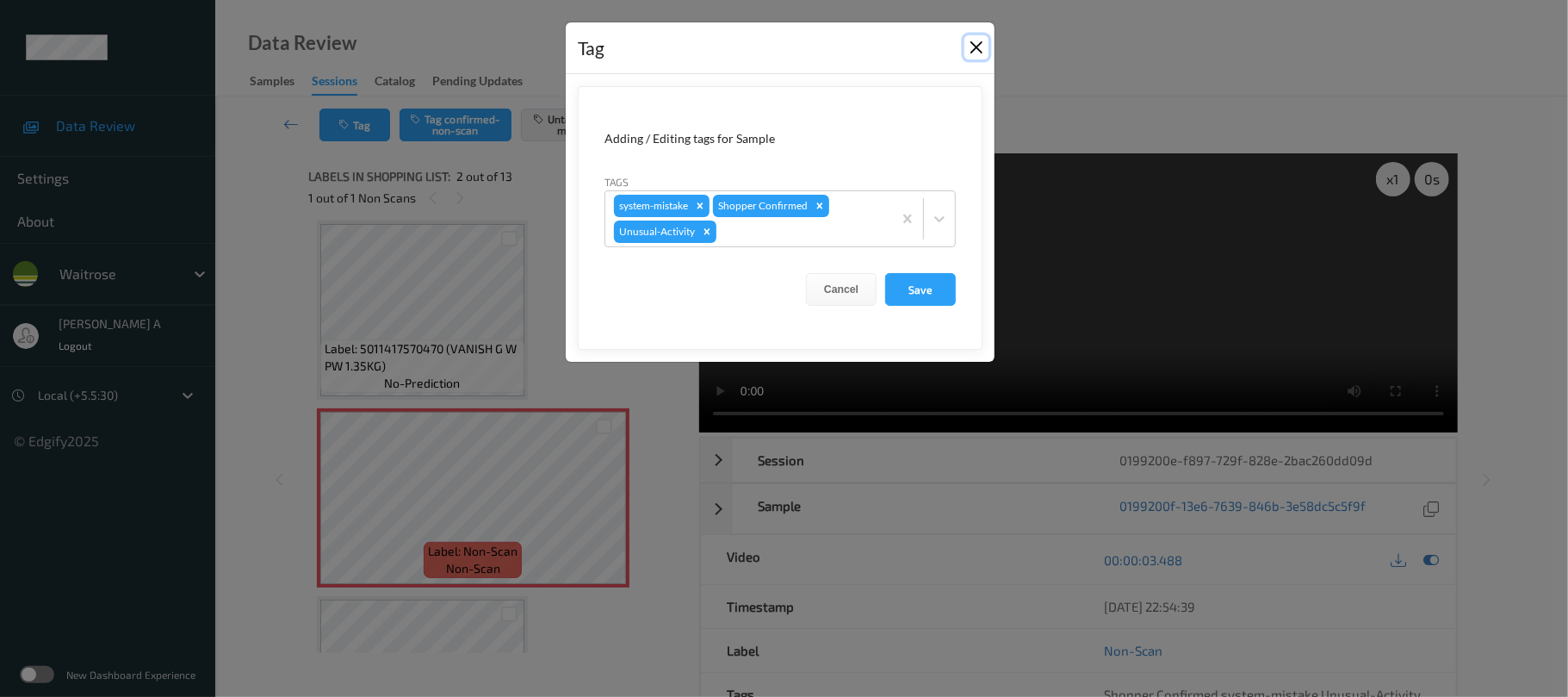
click at [969, 50] on button "Close" at bounding box center [976, 47] width 24 height 24
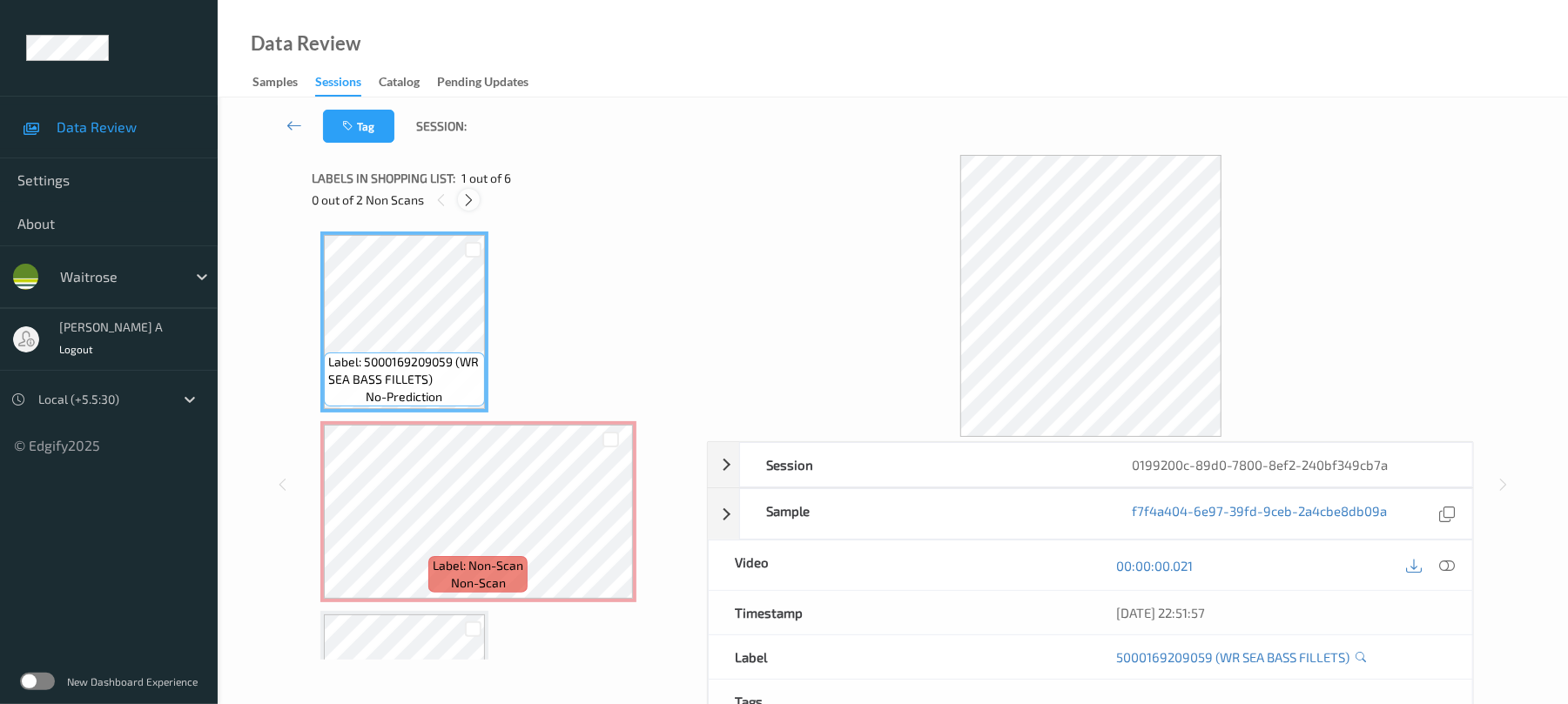
click at [472, 199] on icon at bounding box center [468, 200] width 14 height 15
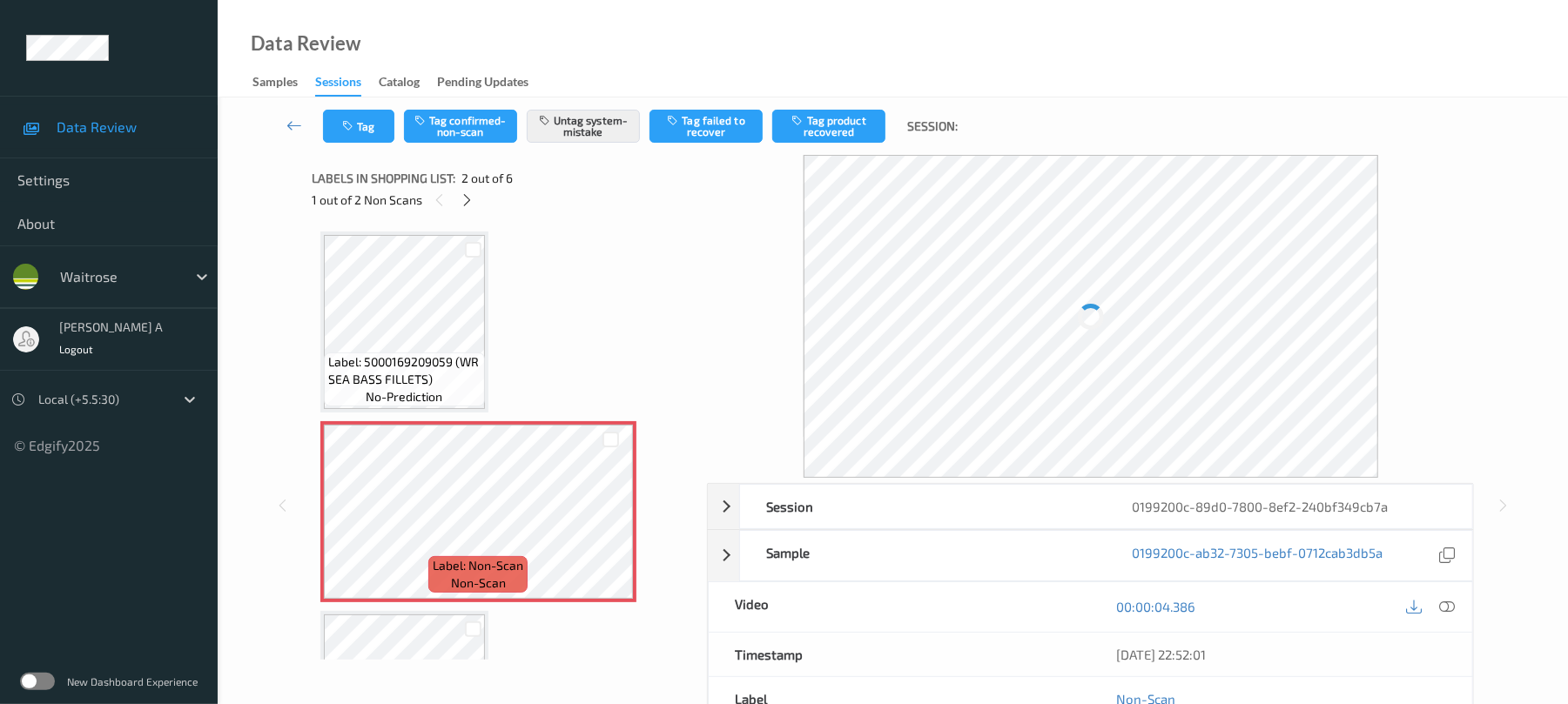
scroll to position [9, 0]
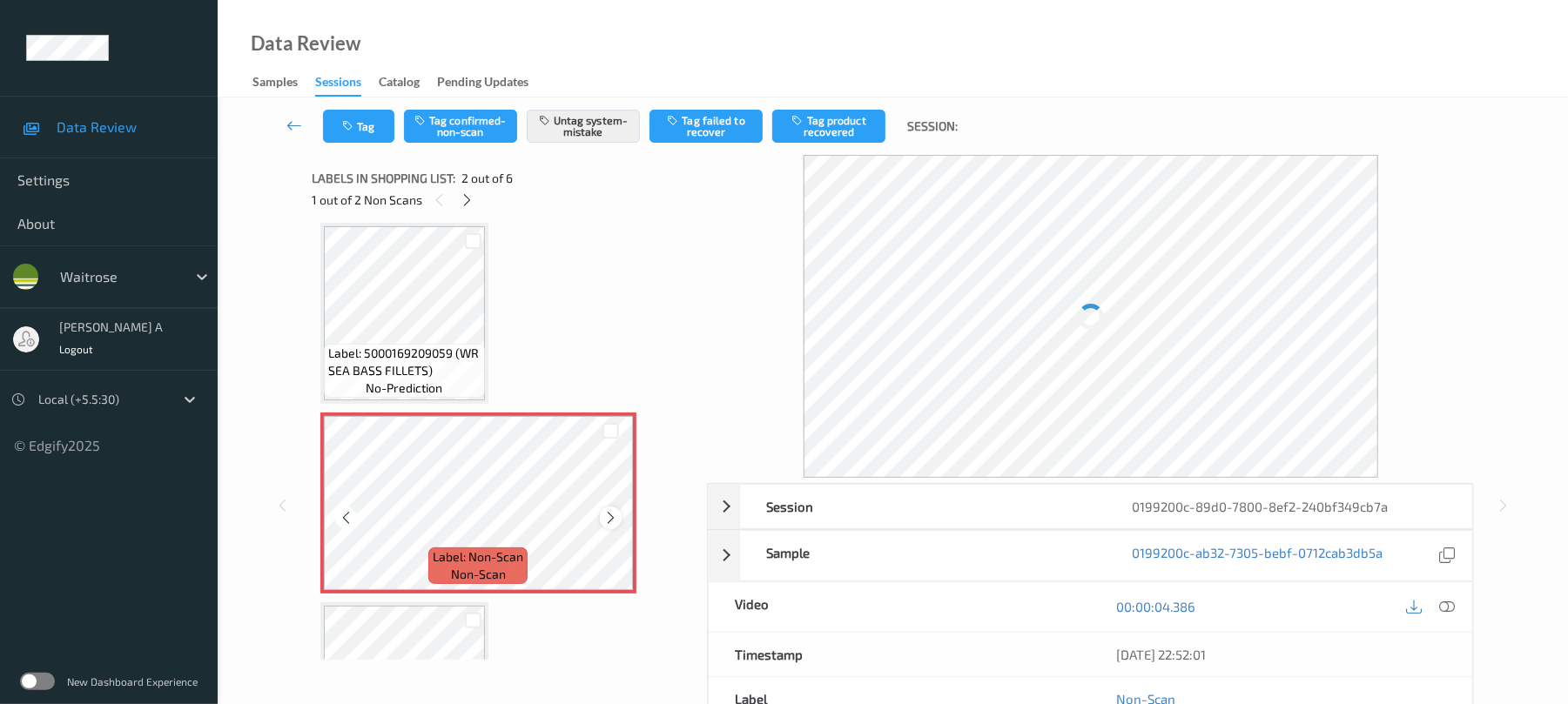
click at [611, 522] on icon at bounding box center [610, 517] width 14 height 15
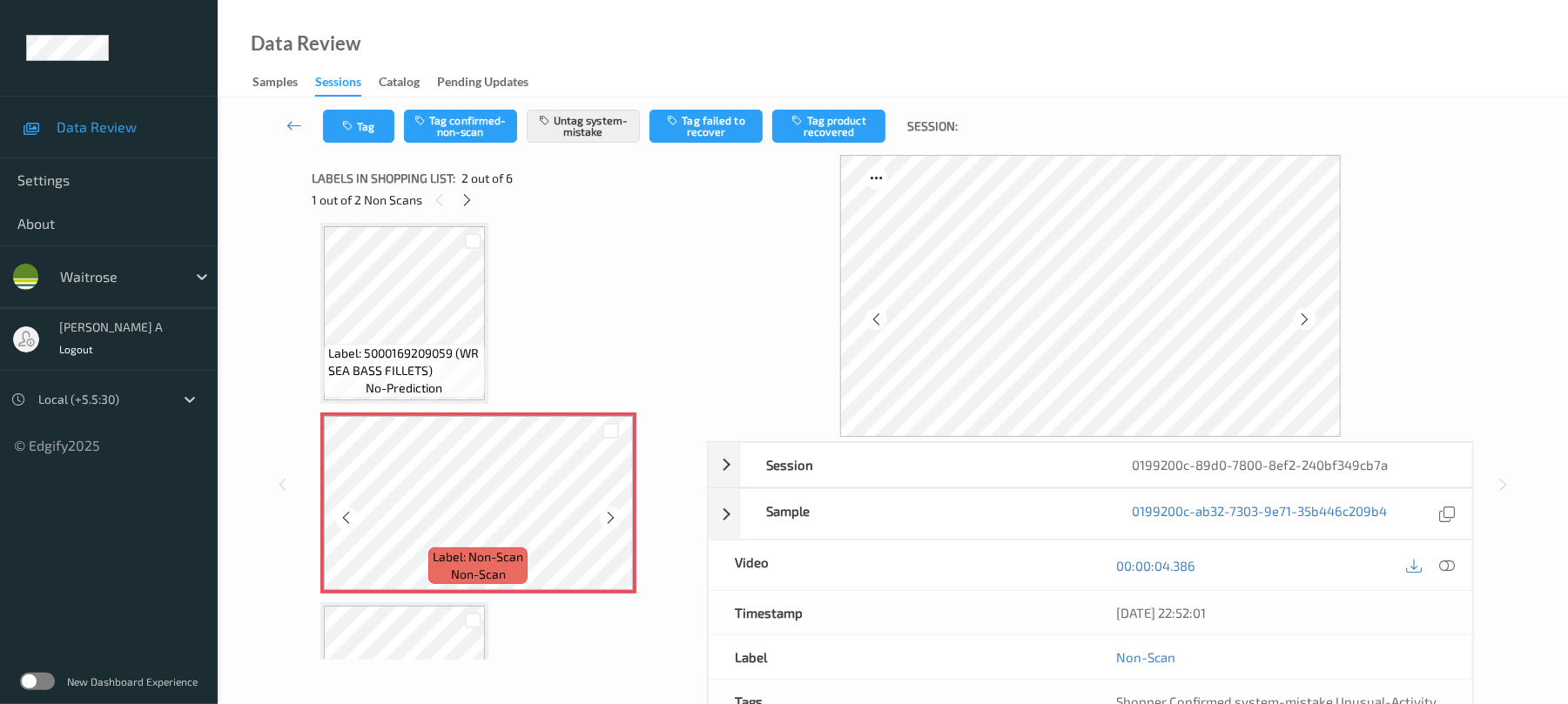
click at [611, 522] on icon at bounding box center [610, 517] width 14 height 15
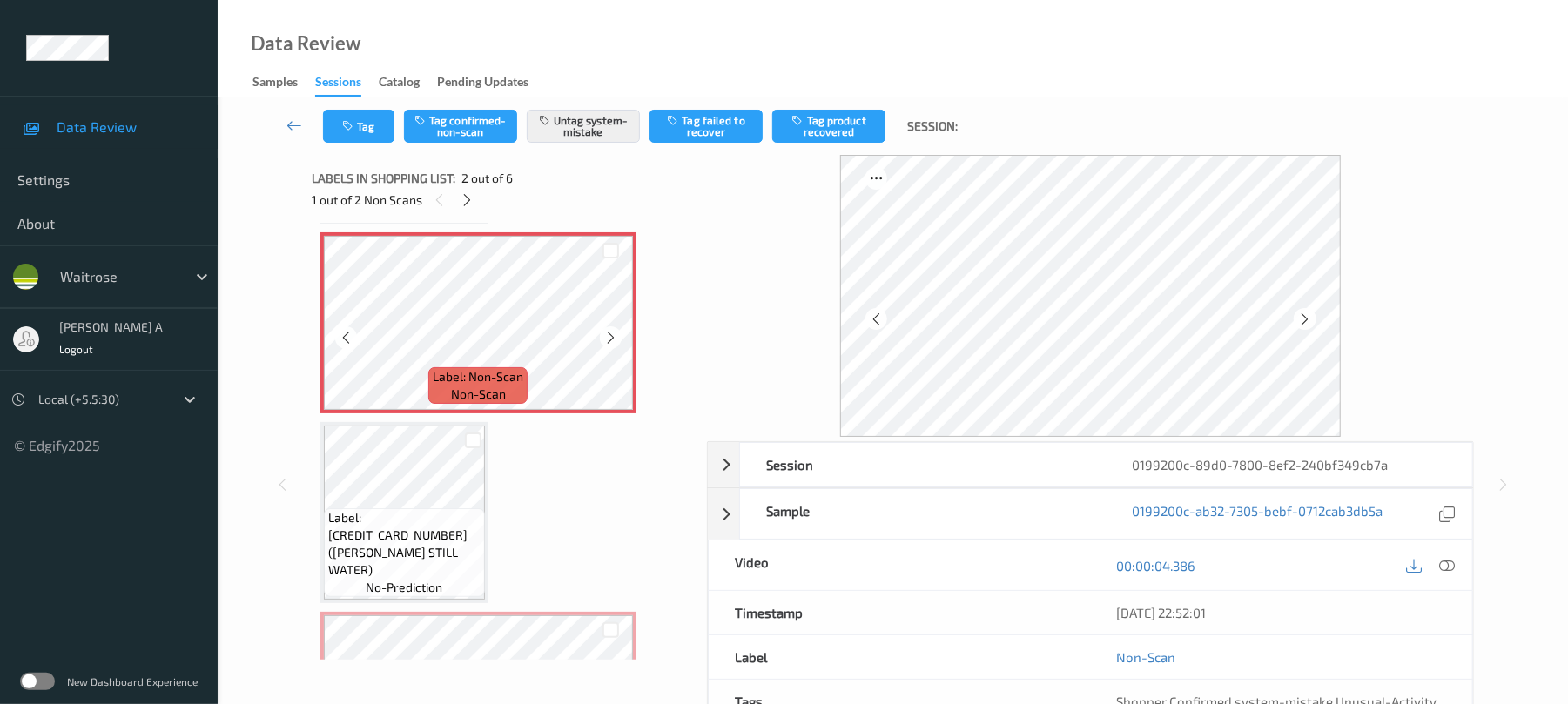
scroll to position [231, 0]
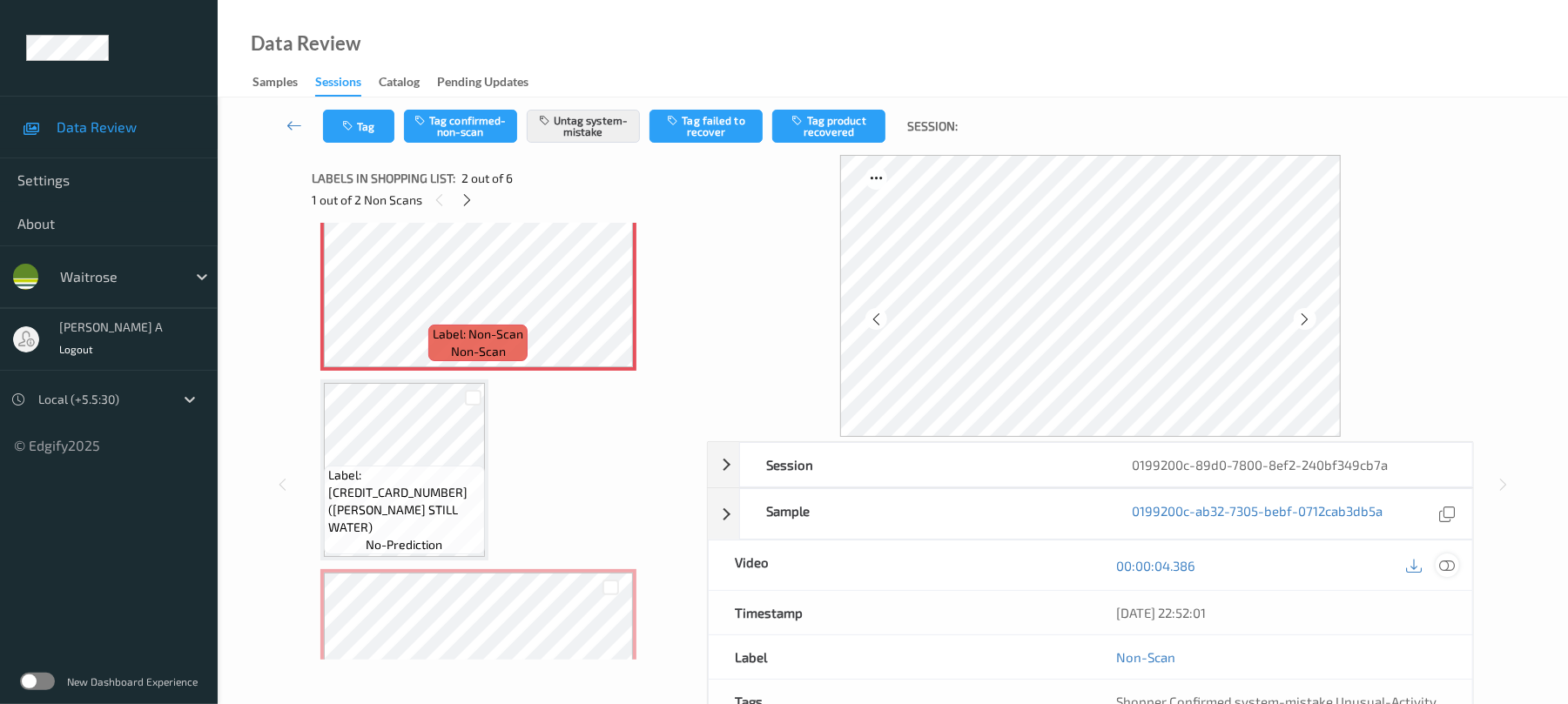
click at [1437, 566] on div at bounding box center [1448, 565] width 24 height 23
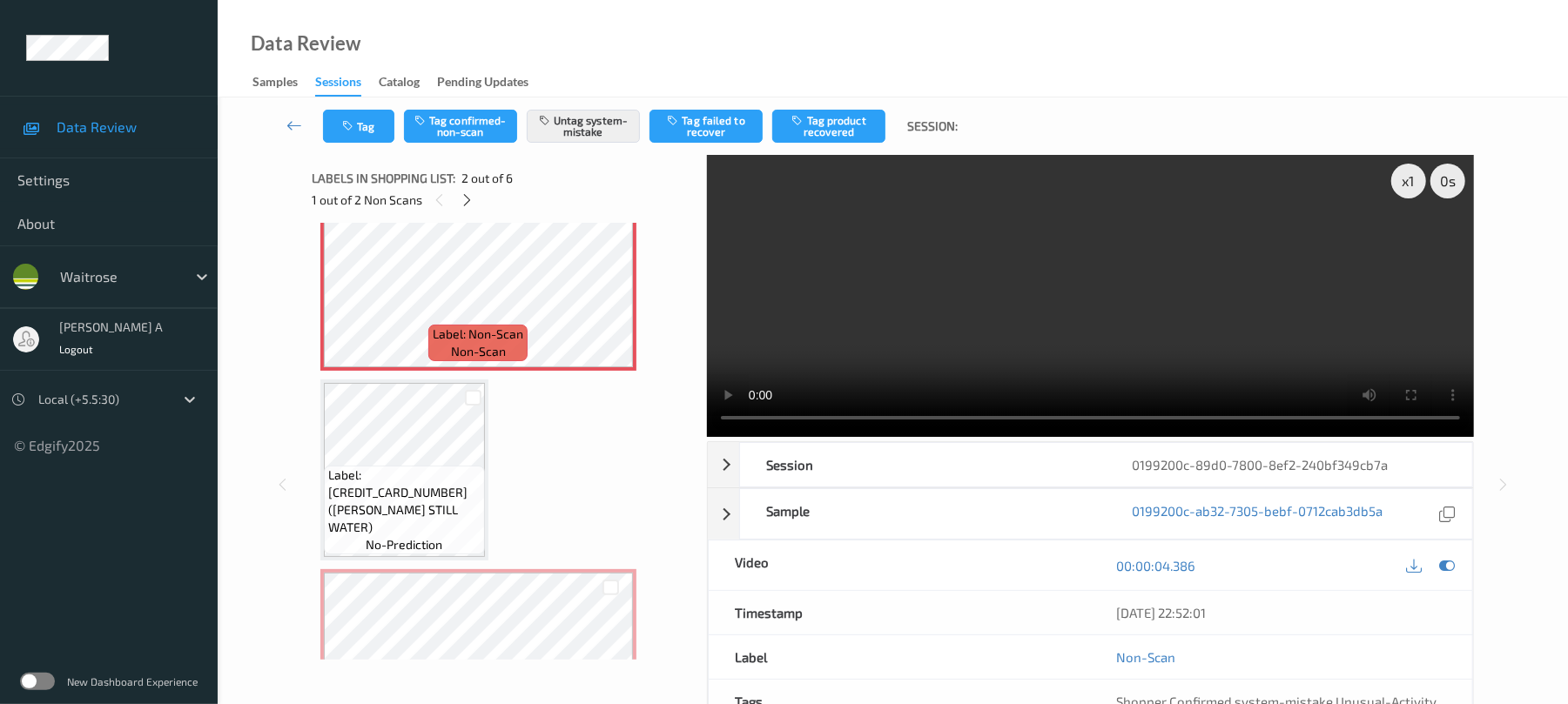
click at [931, 336] on video at bounding box center [1091, 296] width 767 height 282
click at [345, 128] on icon "button" at bounding box center [349, 126] width 14 height 12
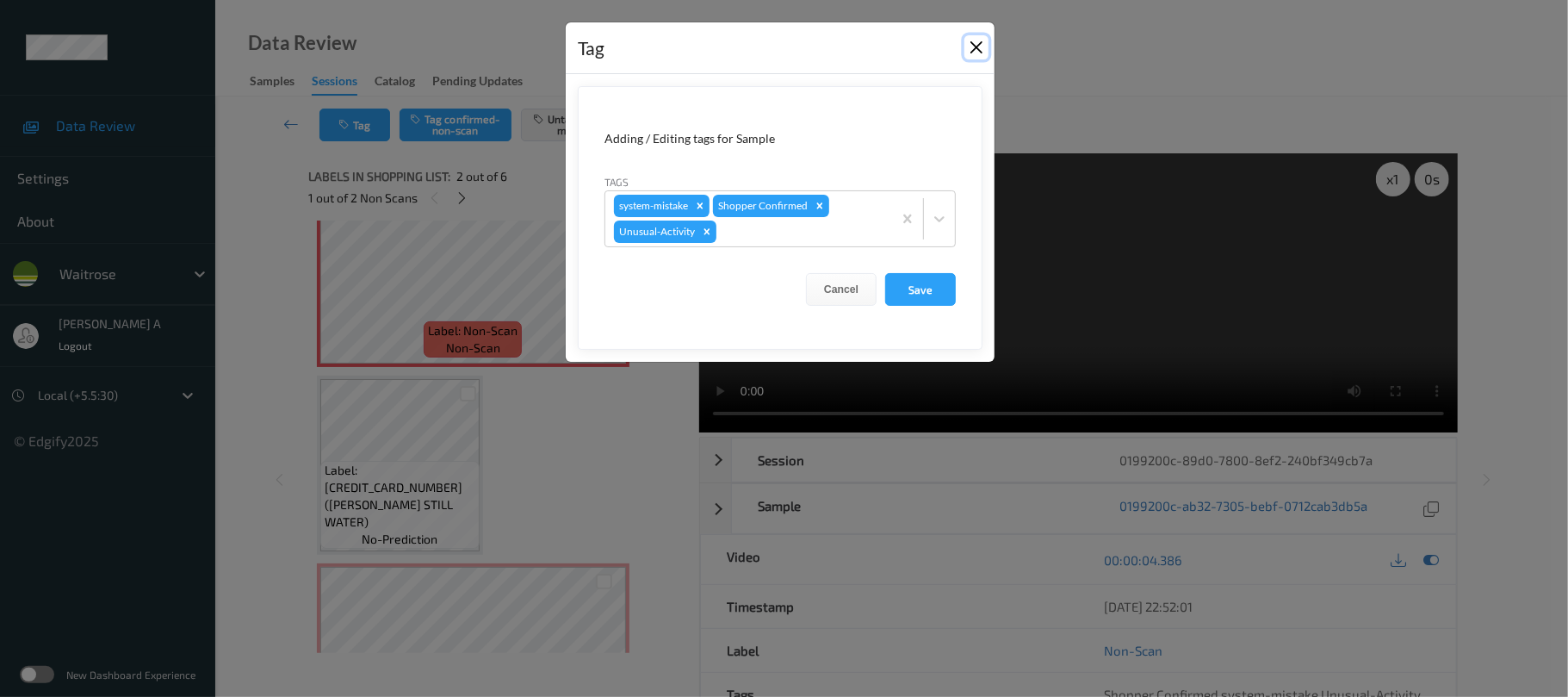
click at [976, 38] on button "Close" at bounding box center [976, 47] width 24 height 24
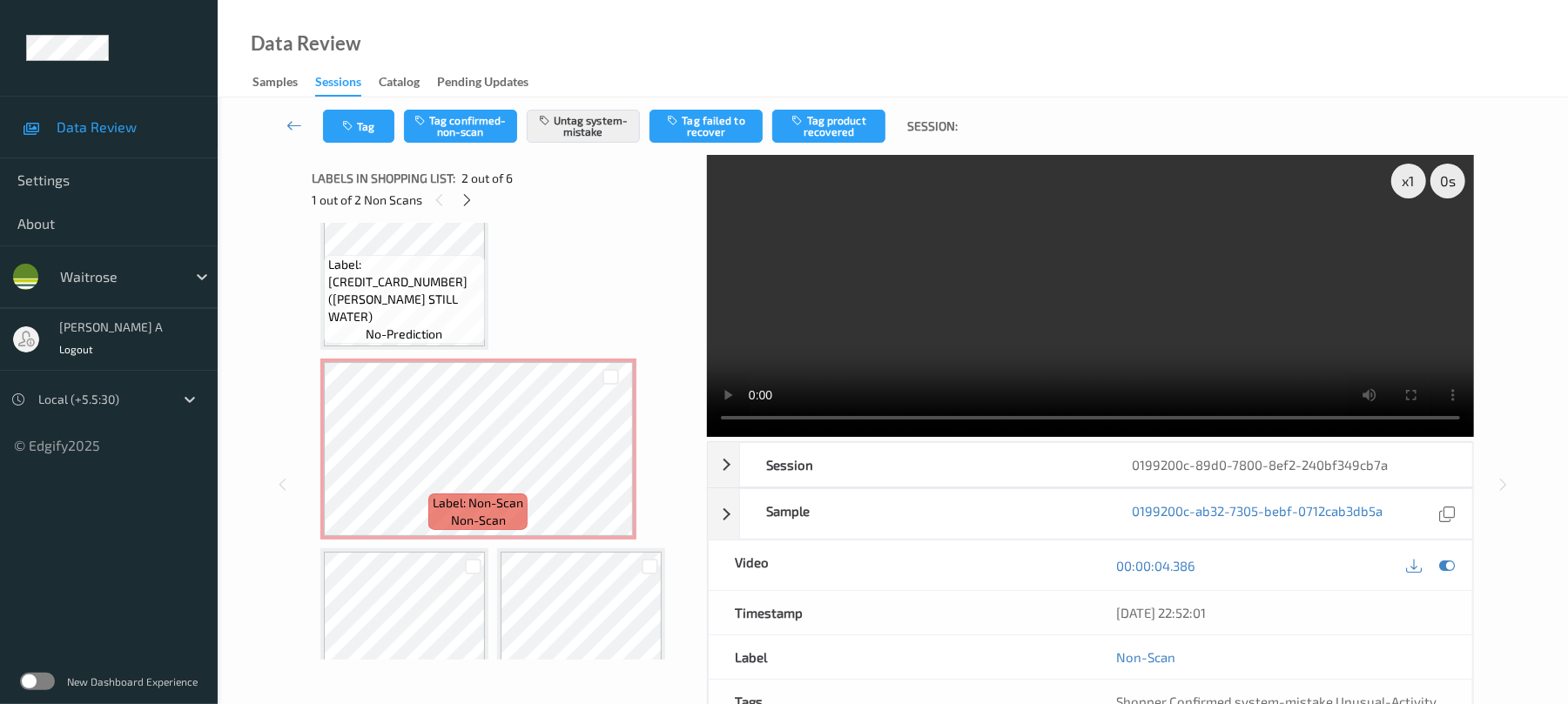
scroll to position [464, 0]
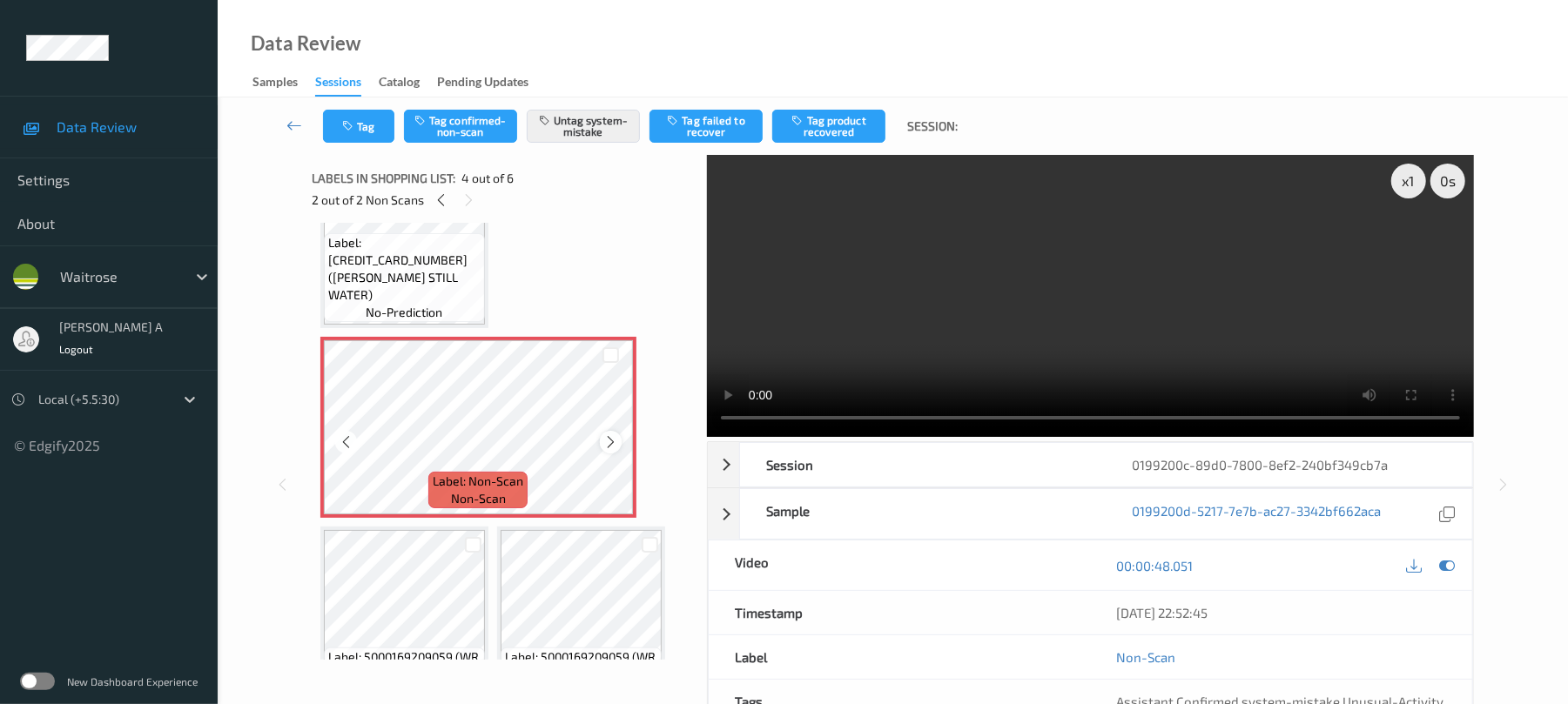
click at [613, 440] on icon at bounding box center [610, 441] width 14 height 15
click at [350, 124] on icon "button" at bounding box center [349, 126] width 14 height 12
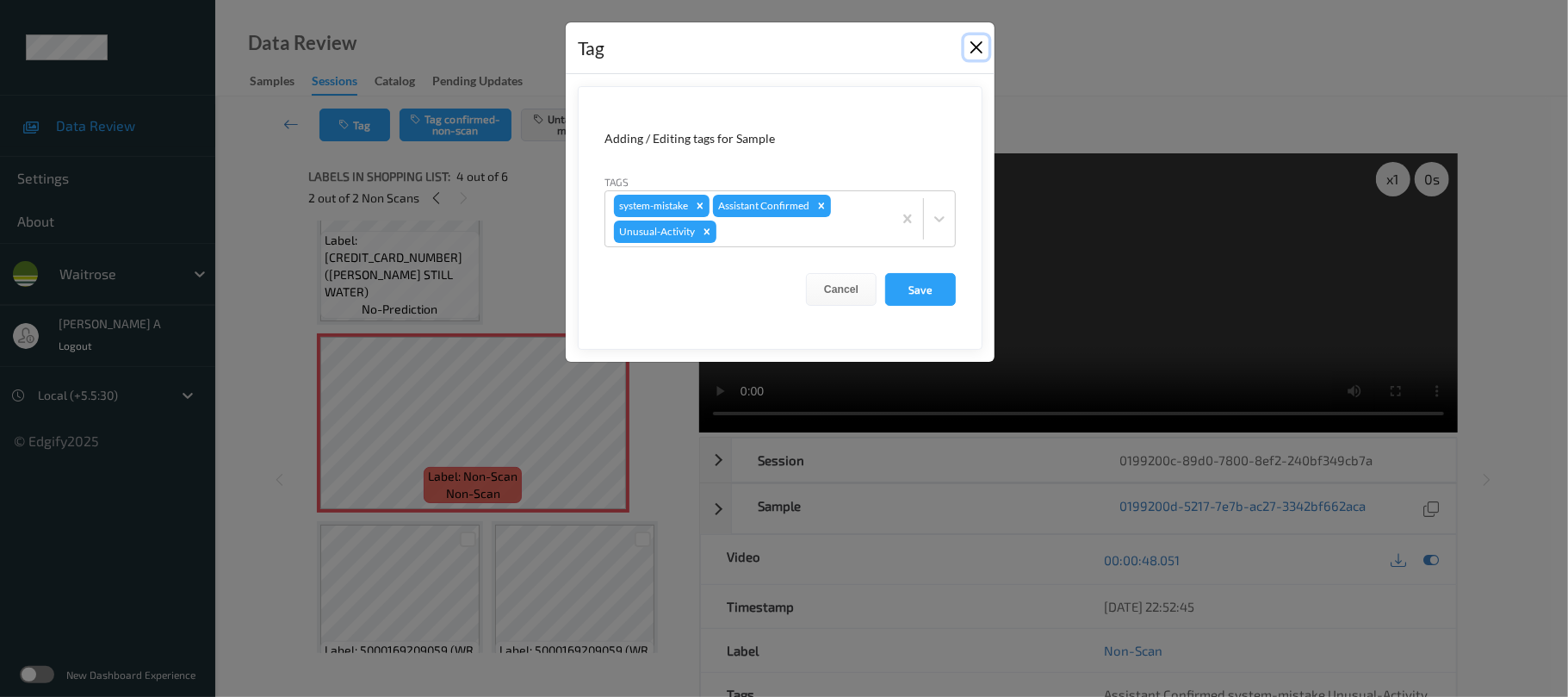
click at [979, 49] on button "Close" at bounding box center [976, 47] width 24 height 24
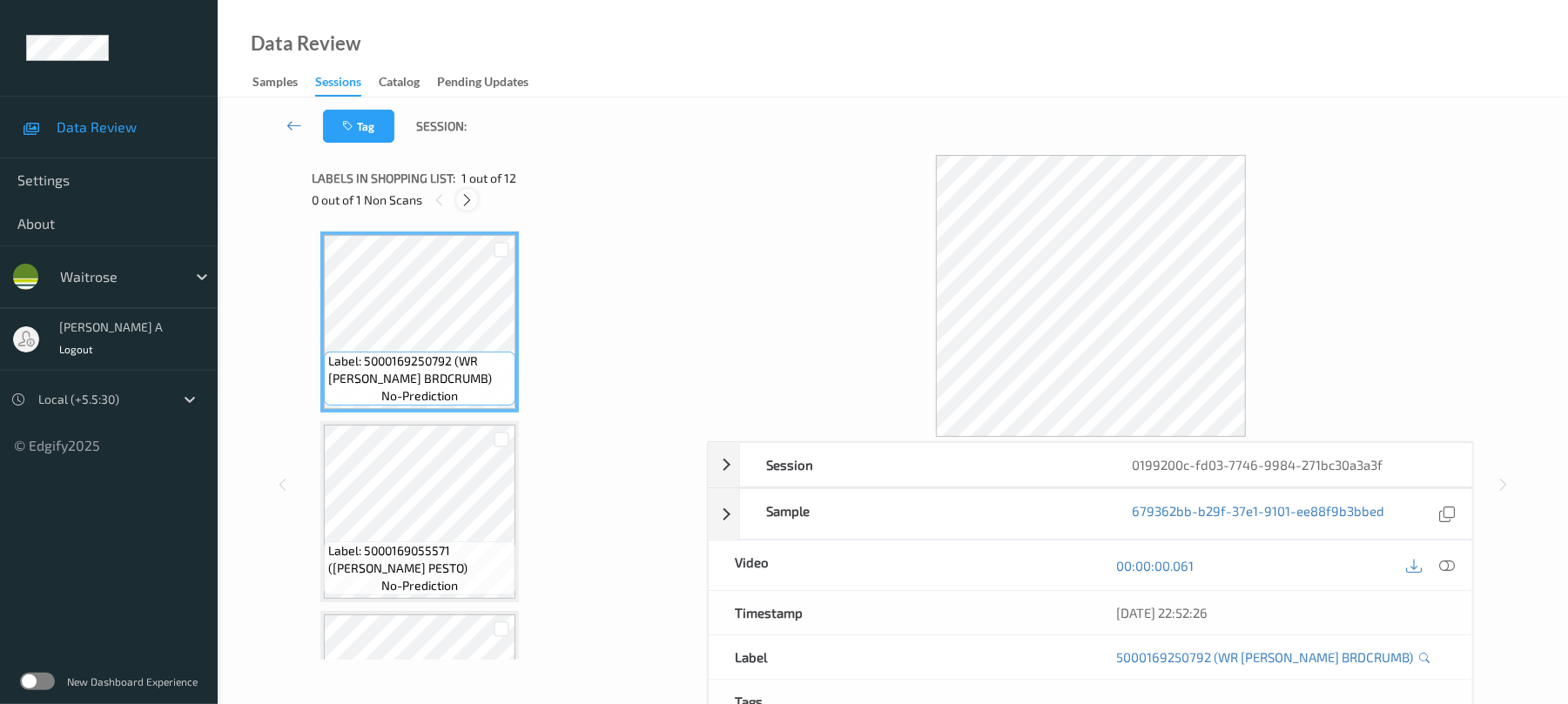
click at [474, 203] on icon at bounding box center [467, 200] width 14 height 15
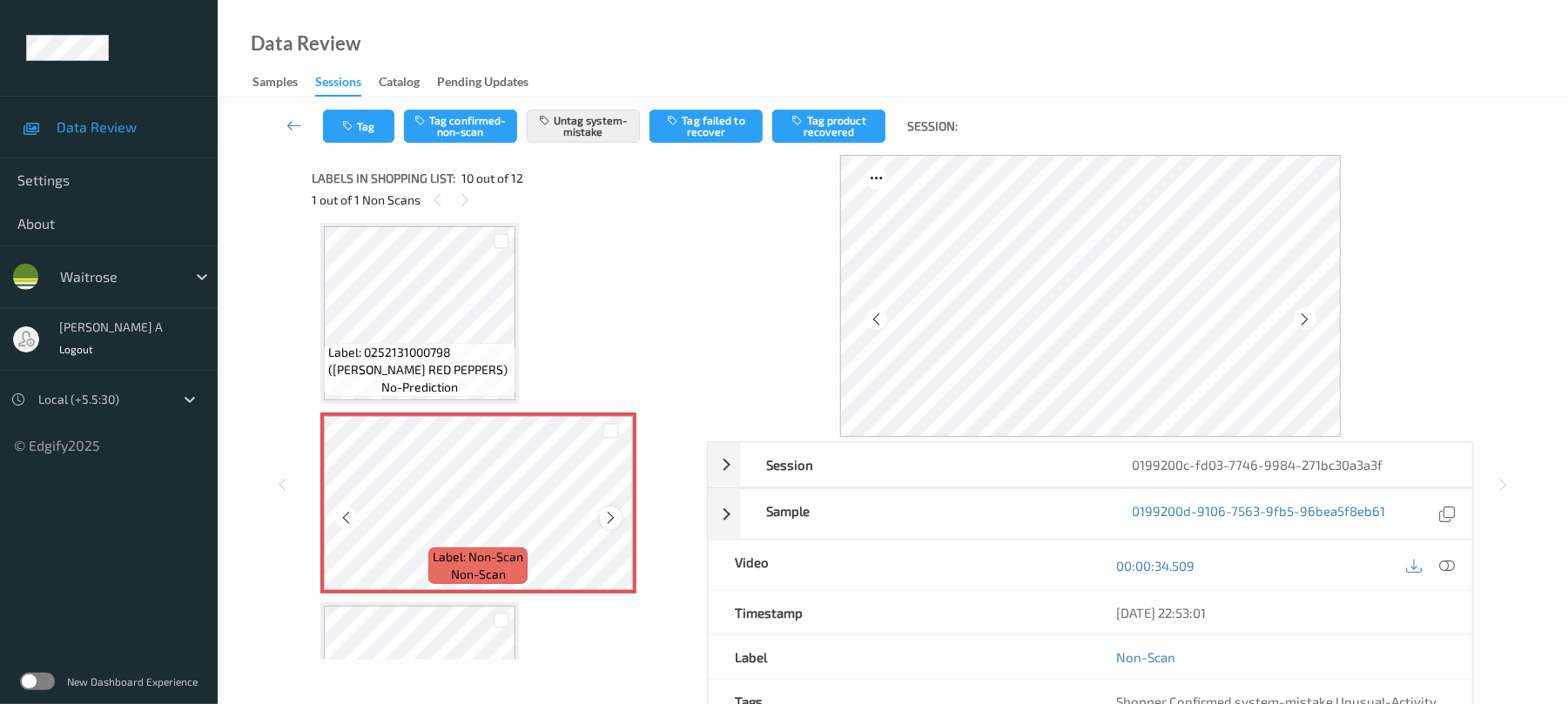
click at [608, 515] on icon at bounding box center [610, 517] width 14 height 15
click at [335, 129] on button "Tag" at bounding box center [358, 126] width 71 height 33
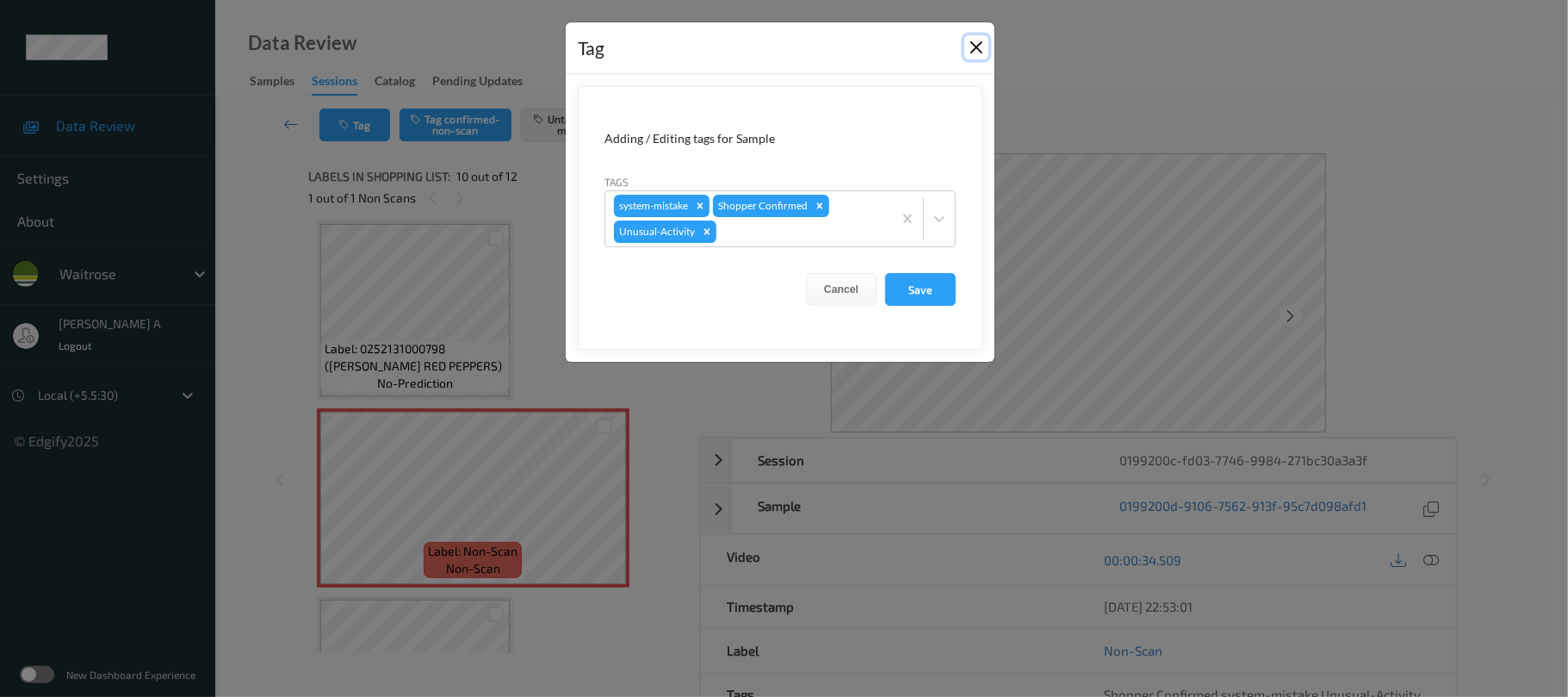
click at [972, 49] on button "Close" at bounding box center [976, 47] width 24 height 24
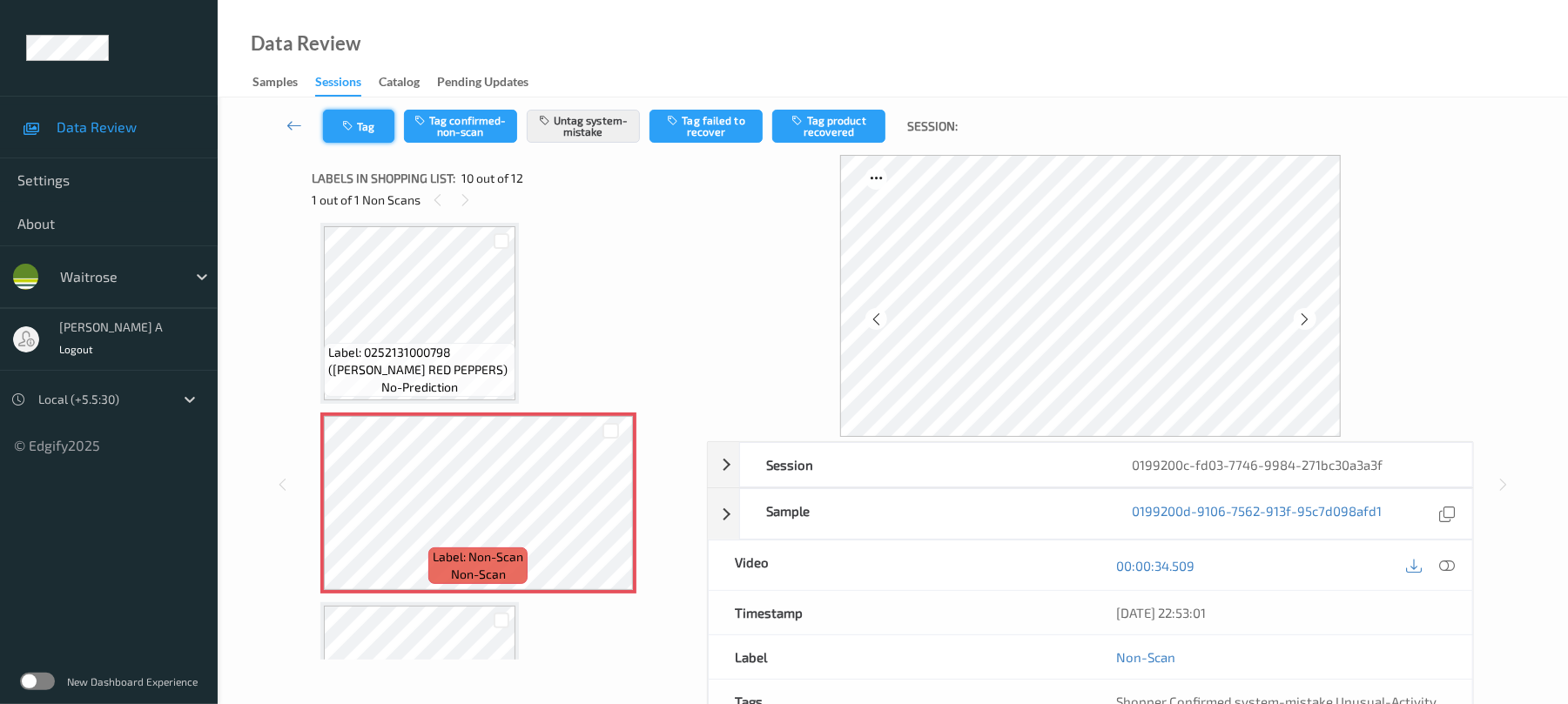
click at [376, 128] on button "Tag" at bounding box center [358, 126] width 71 height 33
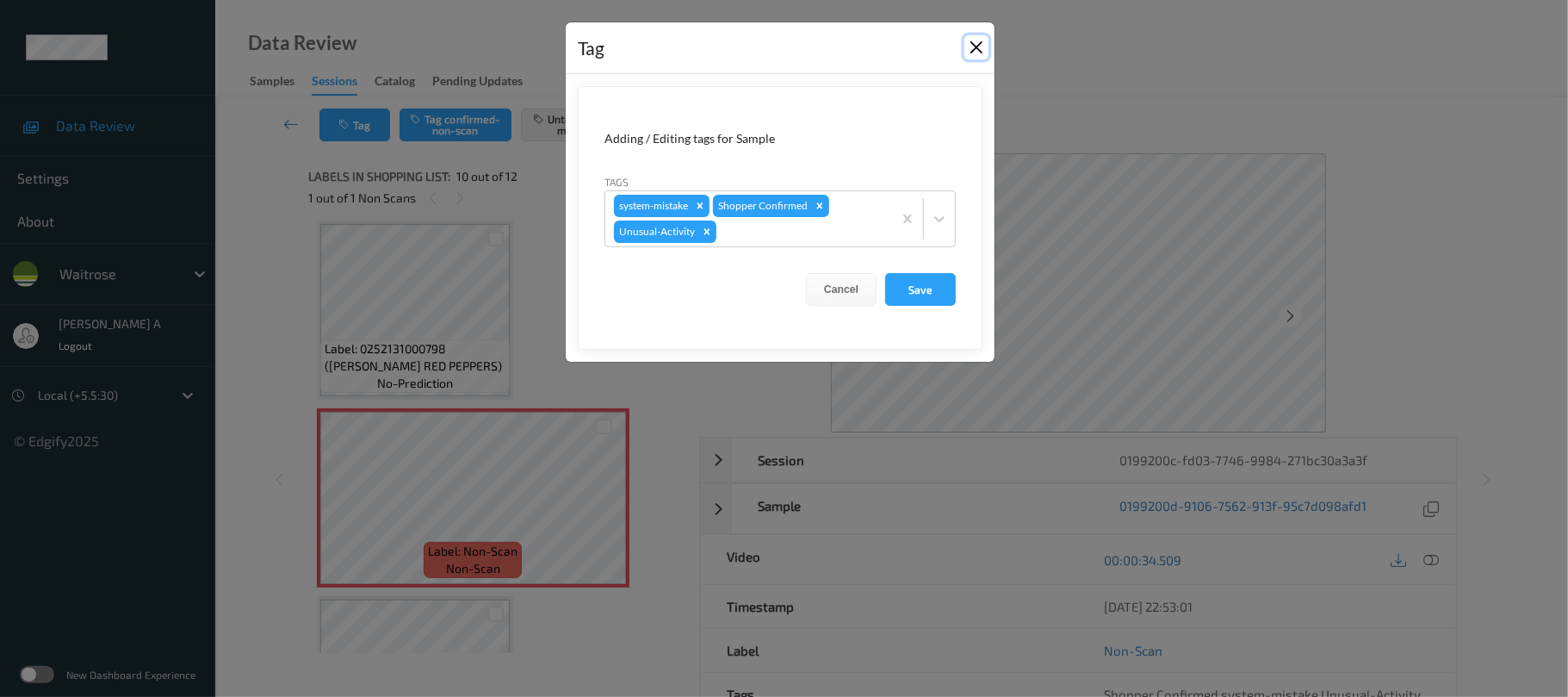
click at [977, 49] on button "Close" at bounding box center [976, 47] width 24 height 24
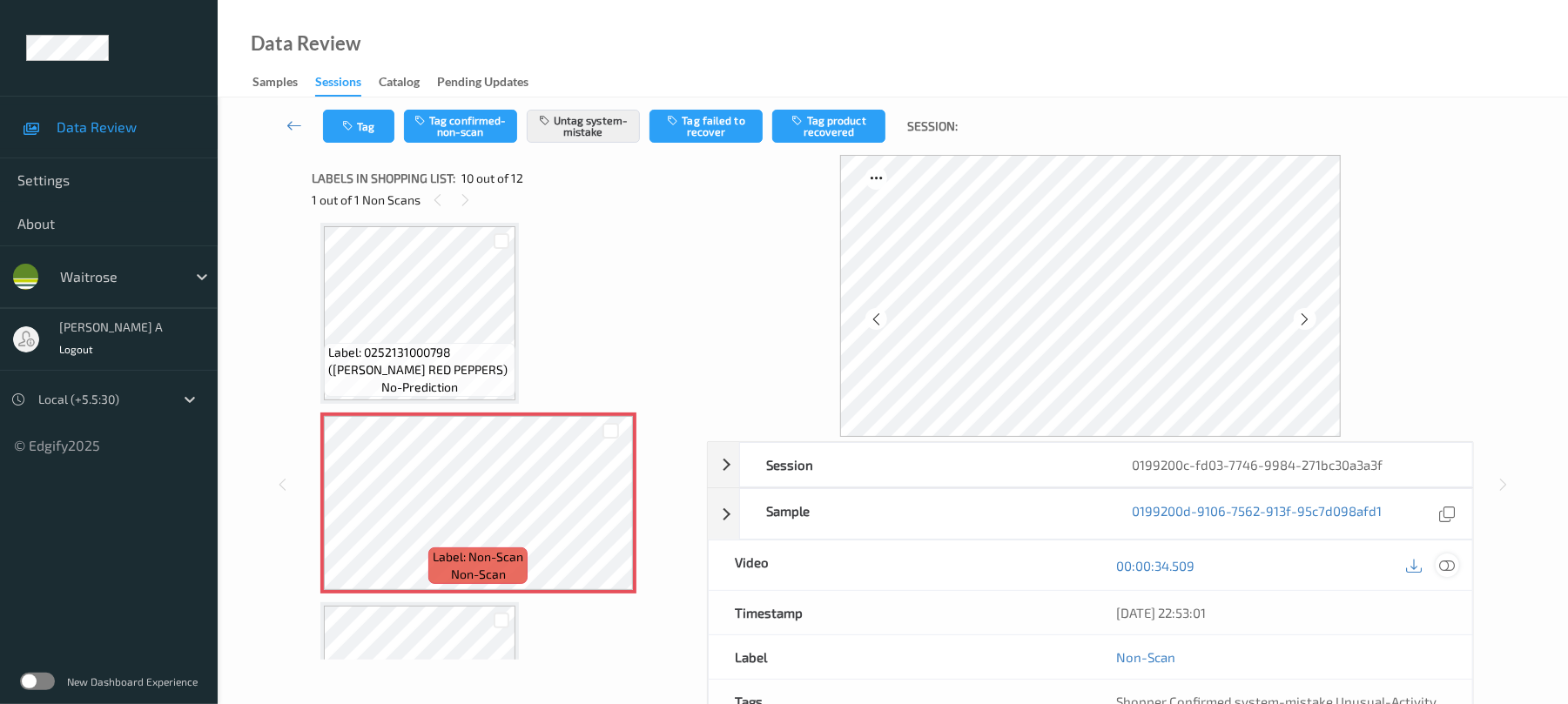
click at [1446, 562] on icon at bounding box center [1447, 565] width 15 height 15
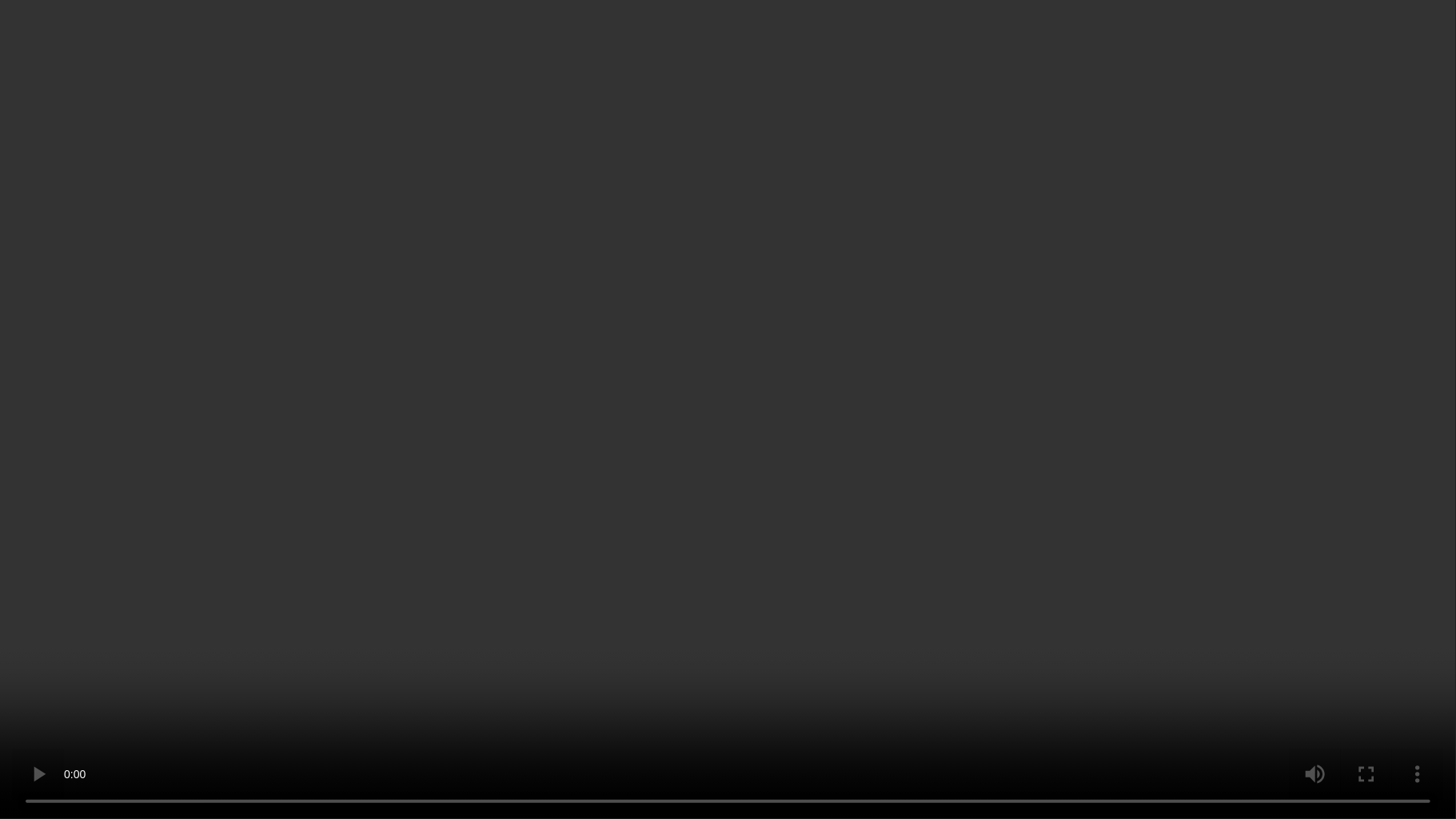
click at [669, 494] on video at bounding box center [728, 410] width 1456 height 819
click at [701, 541] on video at bounding box center [728, 410] width 1456 height 819
click at [384, 631] on video at bounding box center [728, 410] width 1456 height 819
click at [753, 314] on video at bounding box center [728, 410] width 1456 height 819
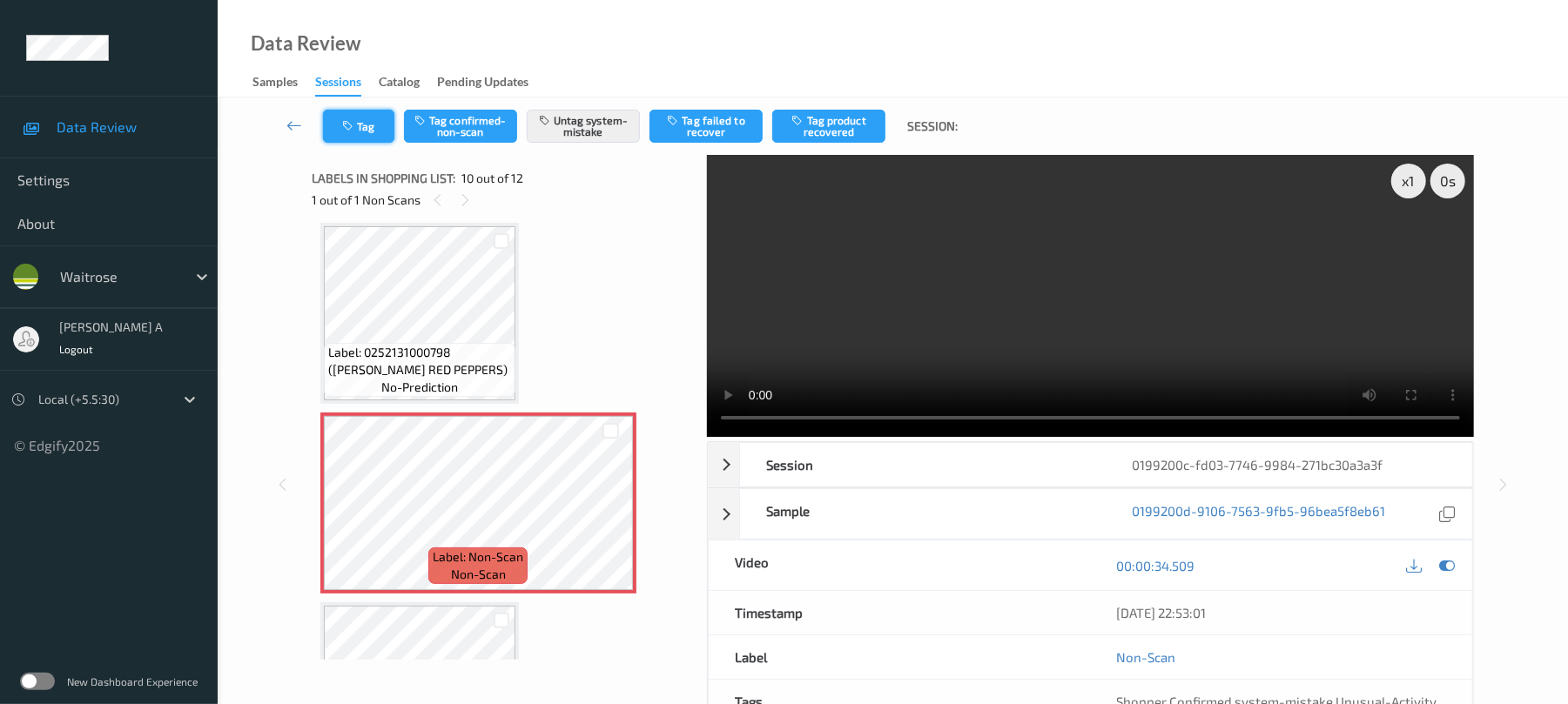
click at [365, 128] on button "Tag" at bounding box center [358, 126] width 71 height 33
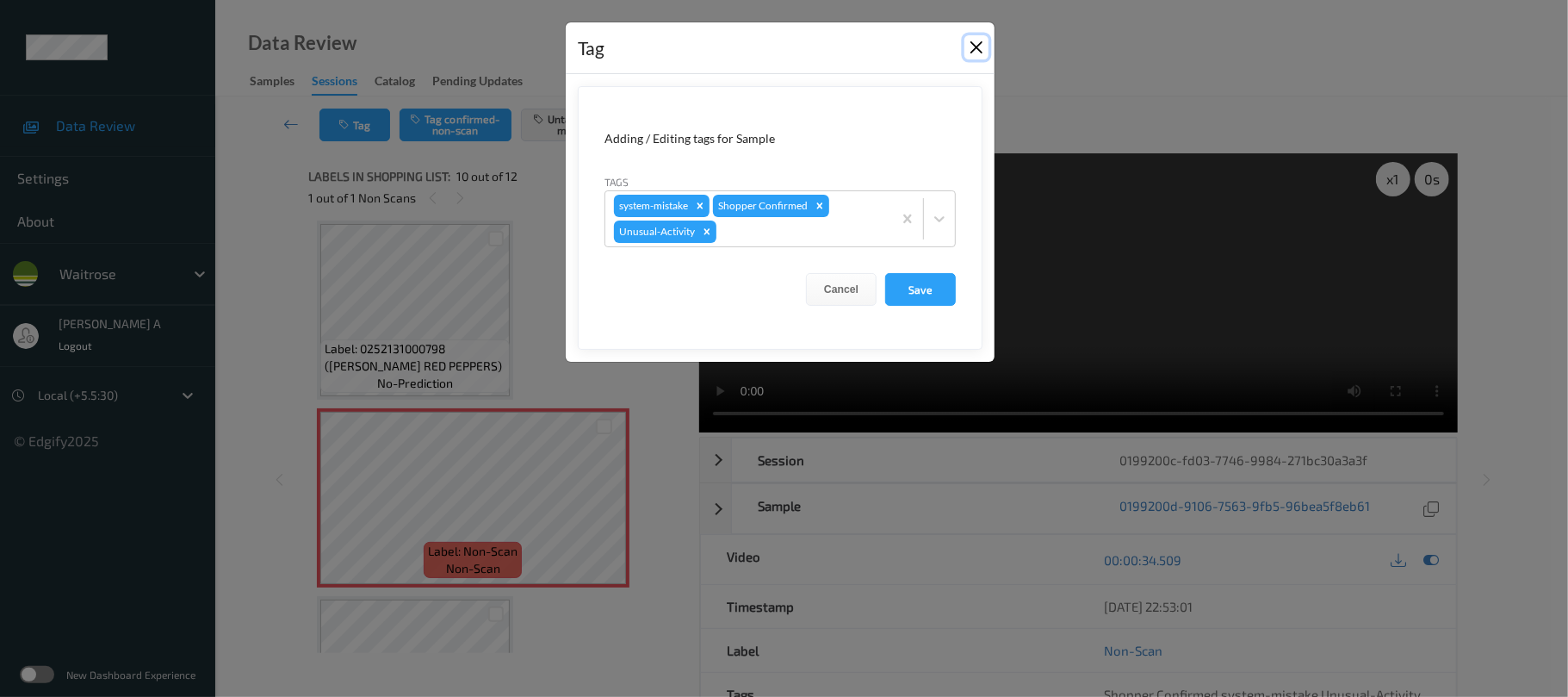
click at [971, 47] on button "Close" at bounding box center [976, 47] width 24 height 24
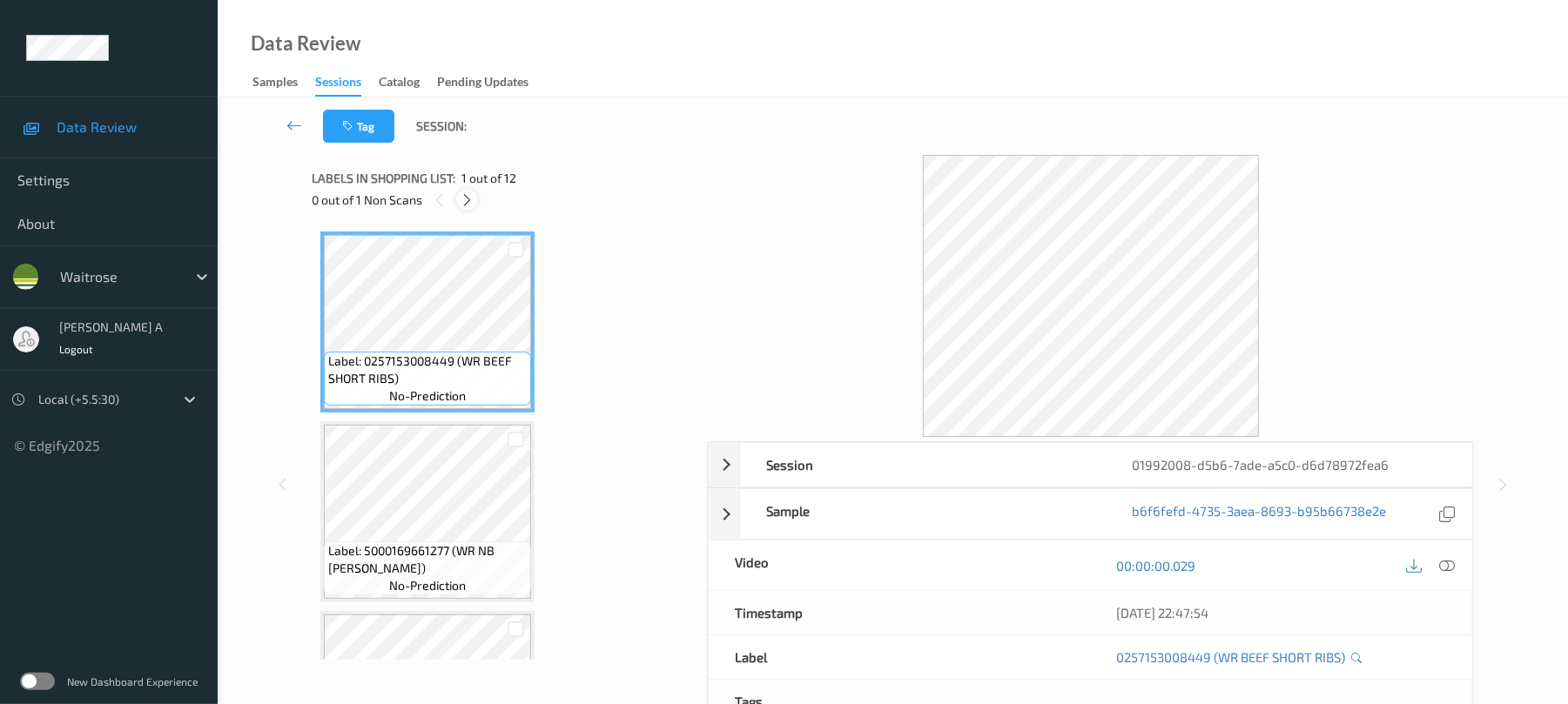
click at [461, 200] on icon at bounding box center [467, 200] width 14 height 15
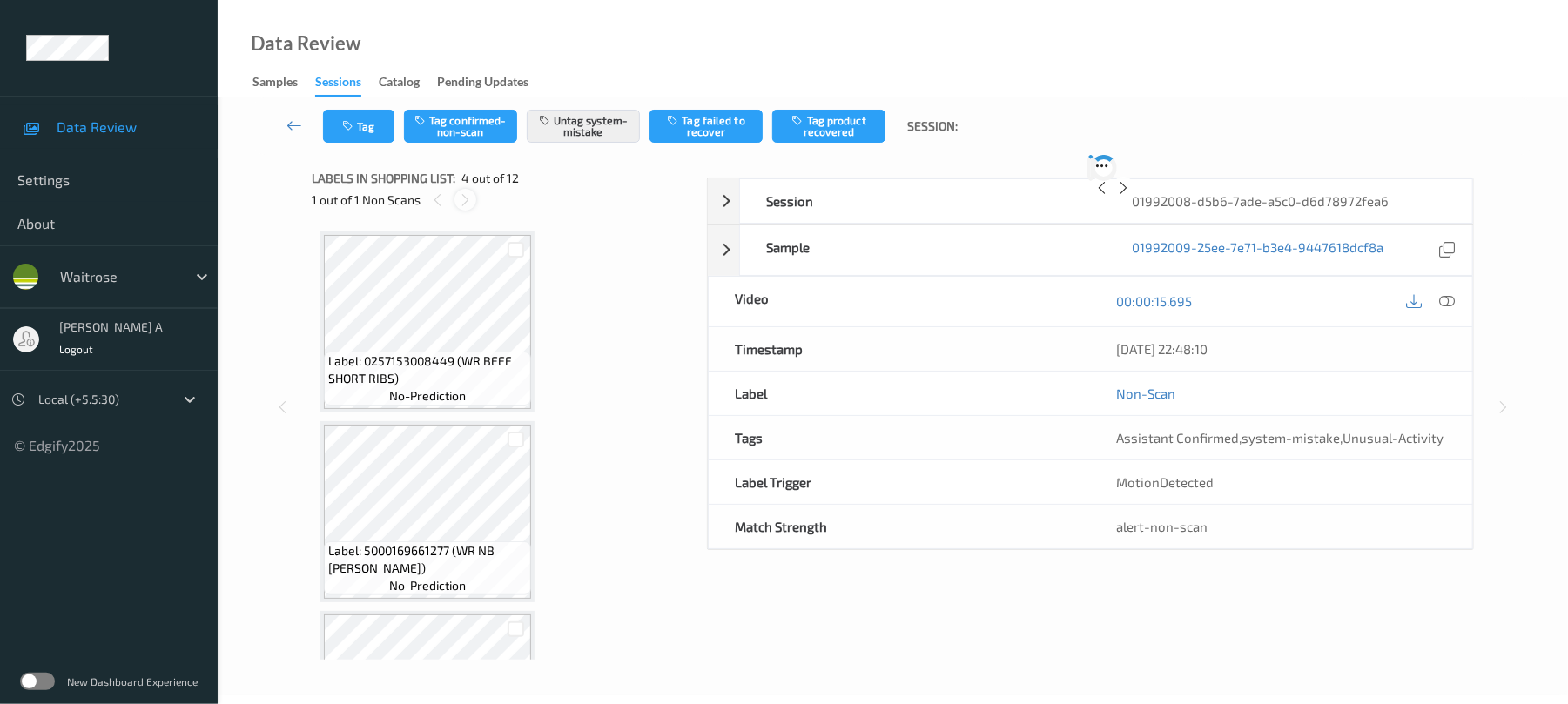
scroll to position [388, 0]
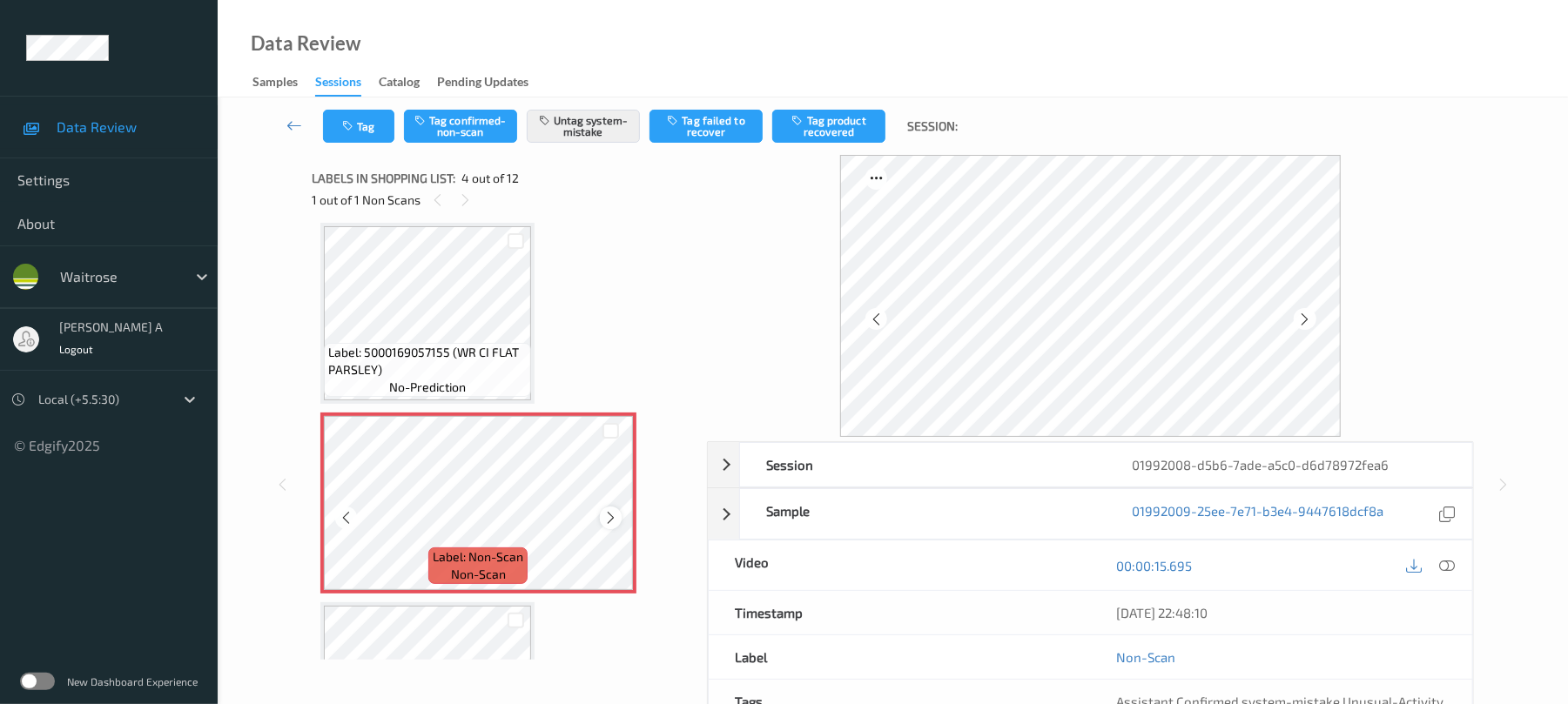
click at [604, 515] on icon at bounding box center [610, 517] width 14 height 15
click at [373, 136] on button "Tag" at bounding box center [358, 126] width 71 height 33
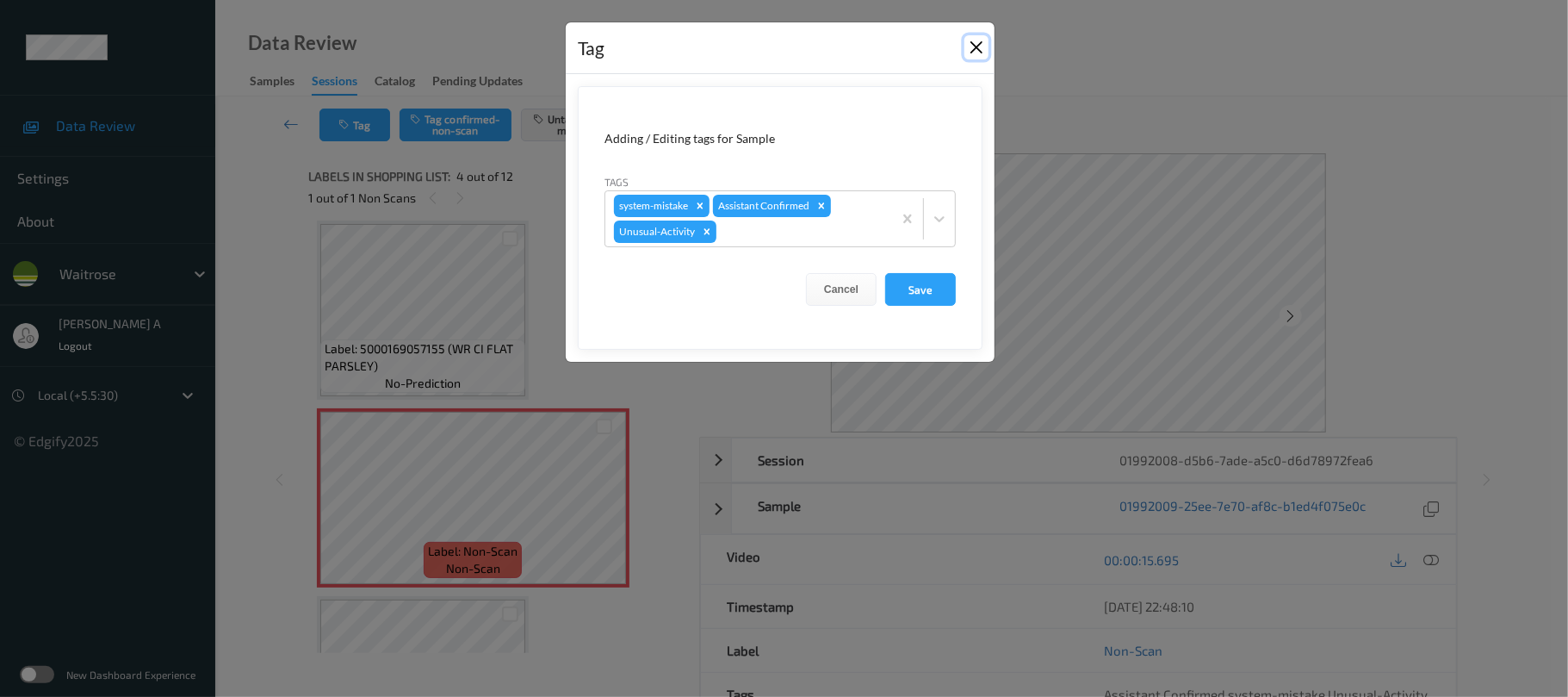
click at [979, 50] on button "Close" at bounding box center [976, 47] width 24 height 24
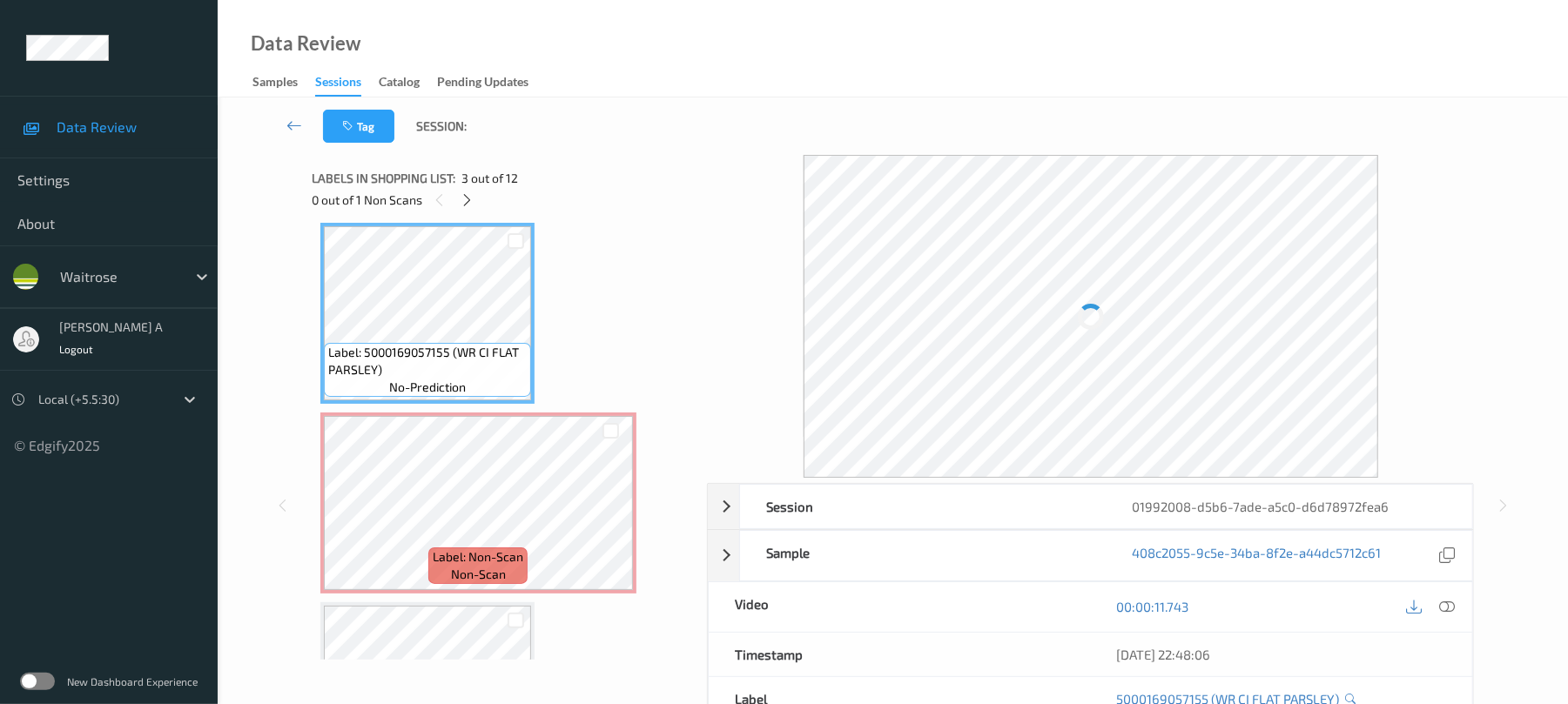
click at [1443, 596] on div "00:00:11.743" at bounding box center [1281, 606] width 382 height 50
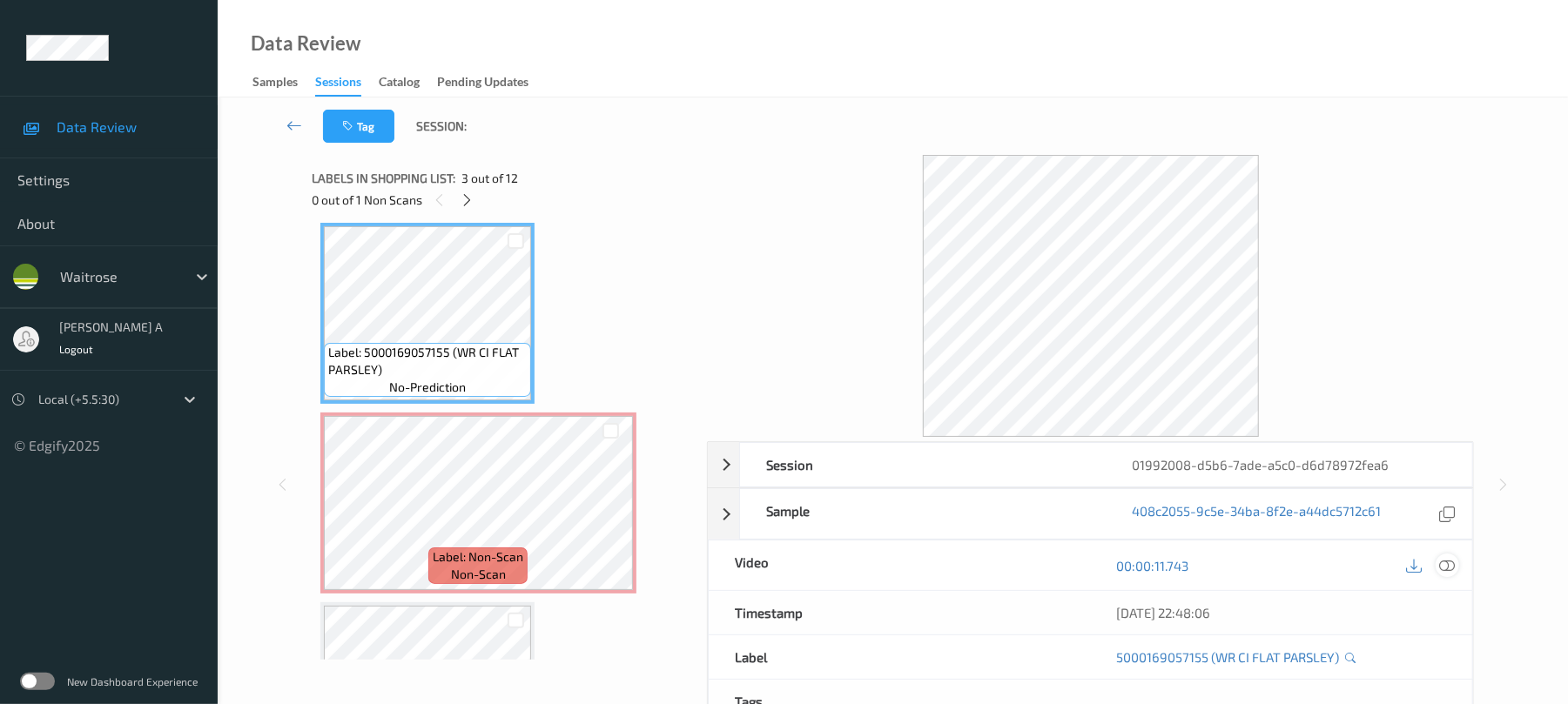
click at [1443, 599] on div "06/09/2025 22:48:06" at bounding box center [1281, 613] width 382 height 43
click at [1442, 562] on icon at bounding box center [1447, 565] width 15 height 15
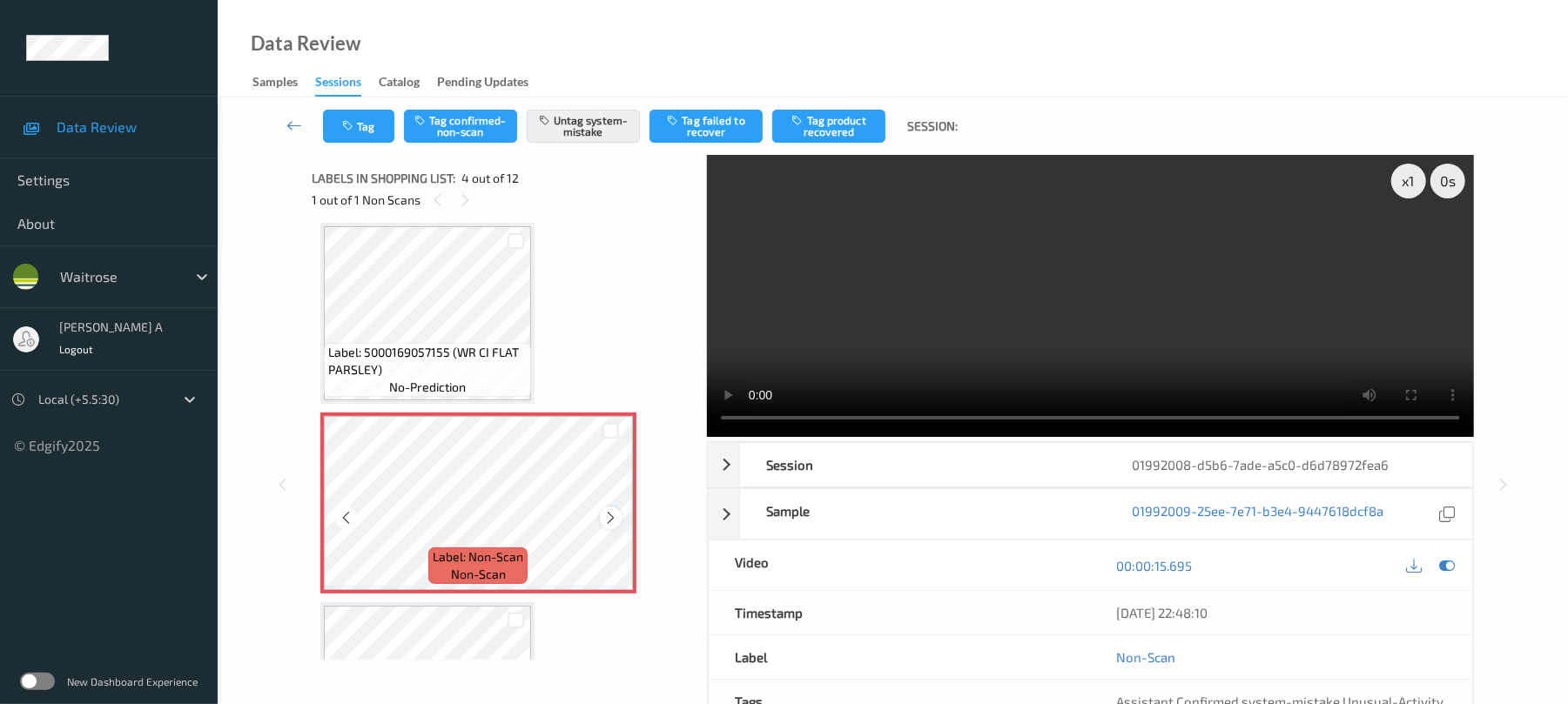
click at [604, 520] on icon at bounding box center [610, 517] width 14 height 15
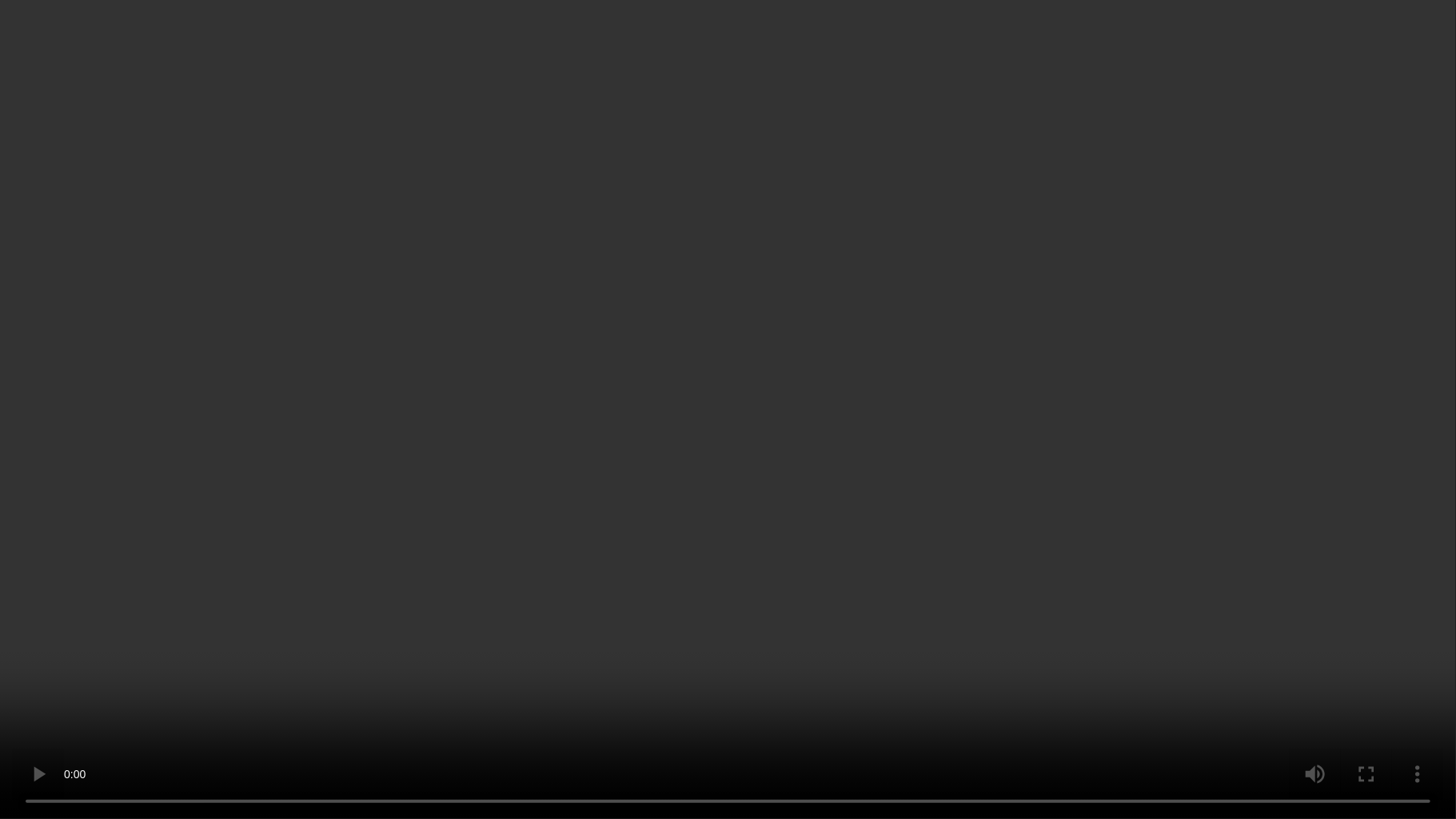
click at [708, 467] on video at bounding box center [728, 410] width 1456 height 819
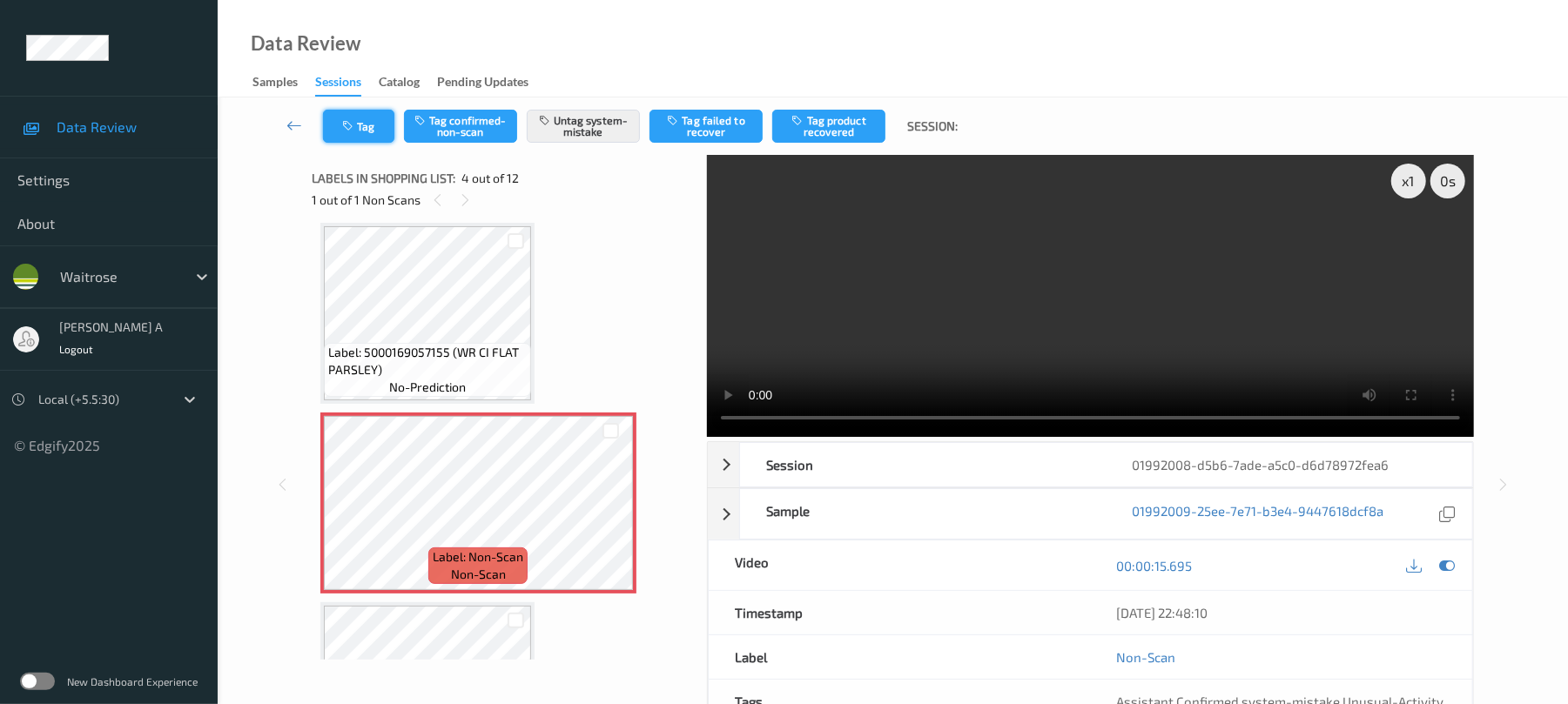
click at [363, 130] on button "Tag" at bounding box center [358, 126] width 71 height 33
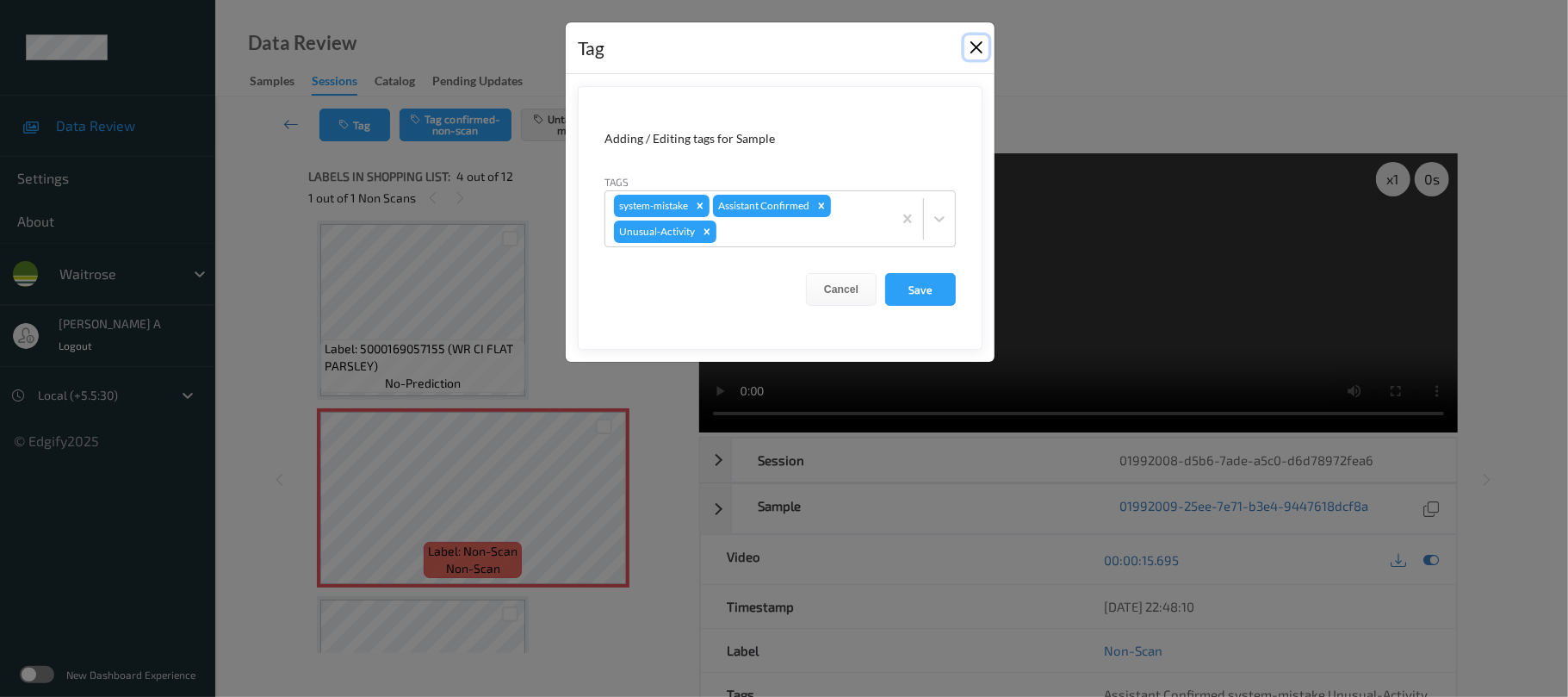
click at [975, 50] on button "Close" at bounding box center [976, 47] width 24 height 24
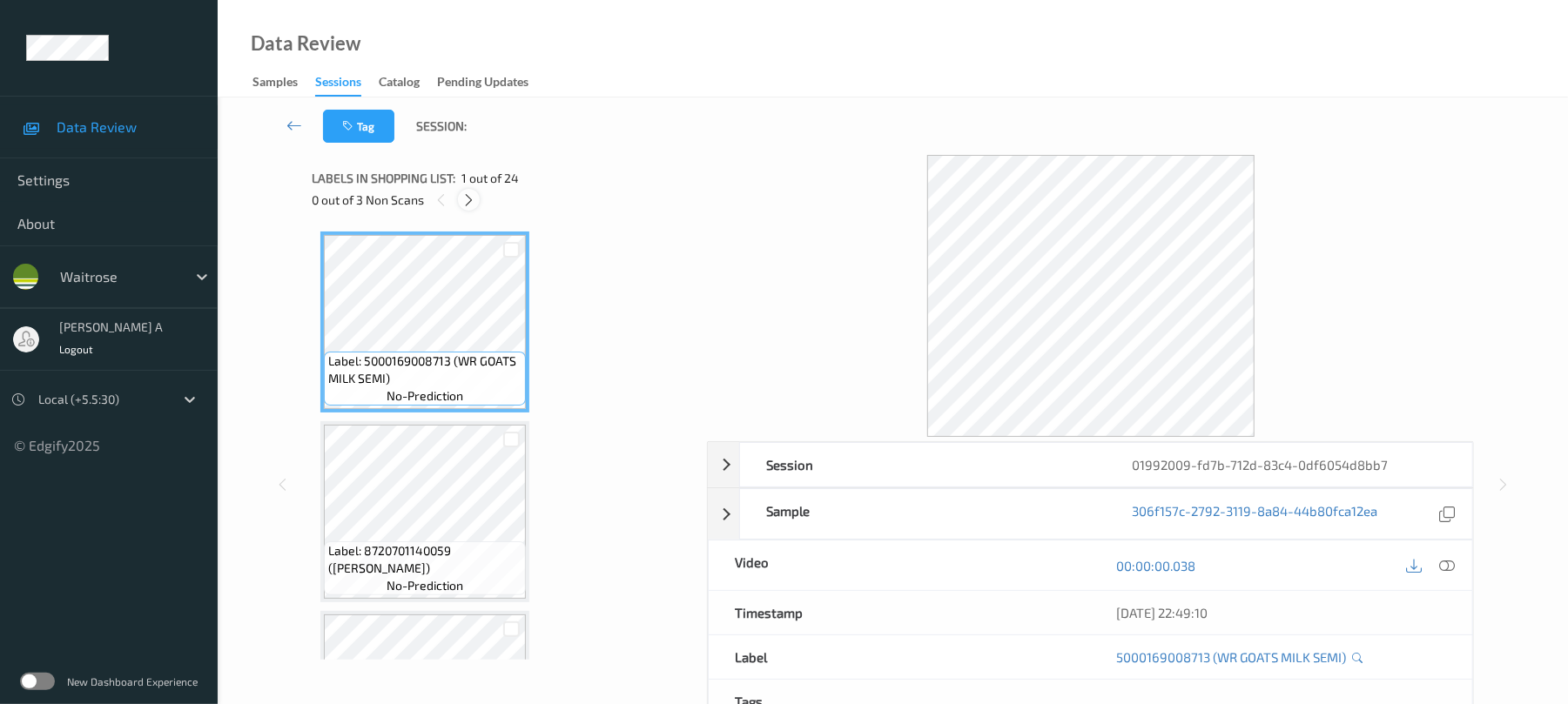
click at [477, 202] on div at bounding box center [468, 200] width 22 height 22
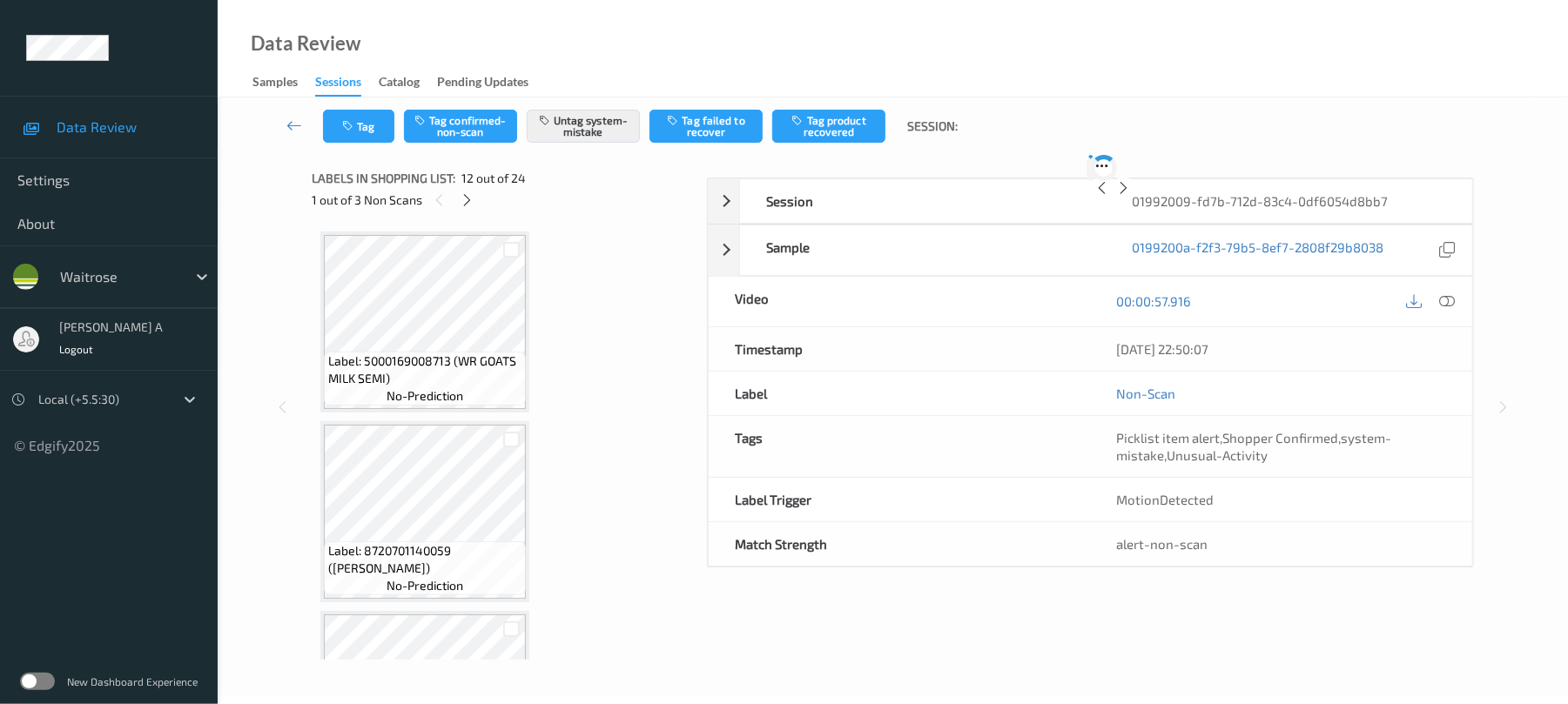
scroll to position [1906, 0]
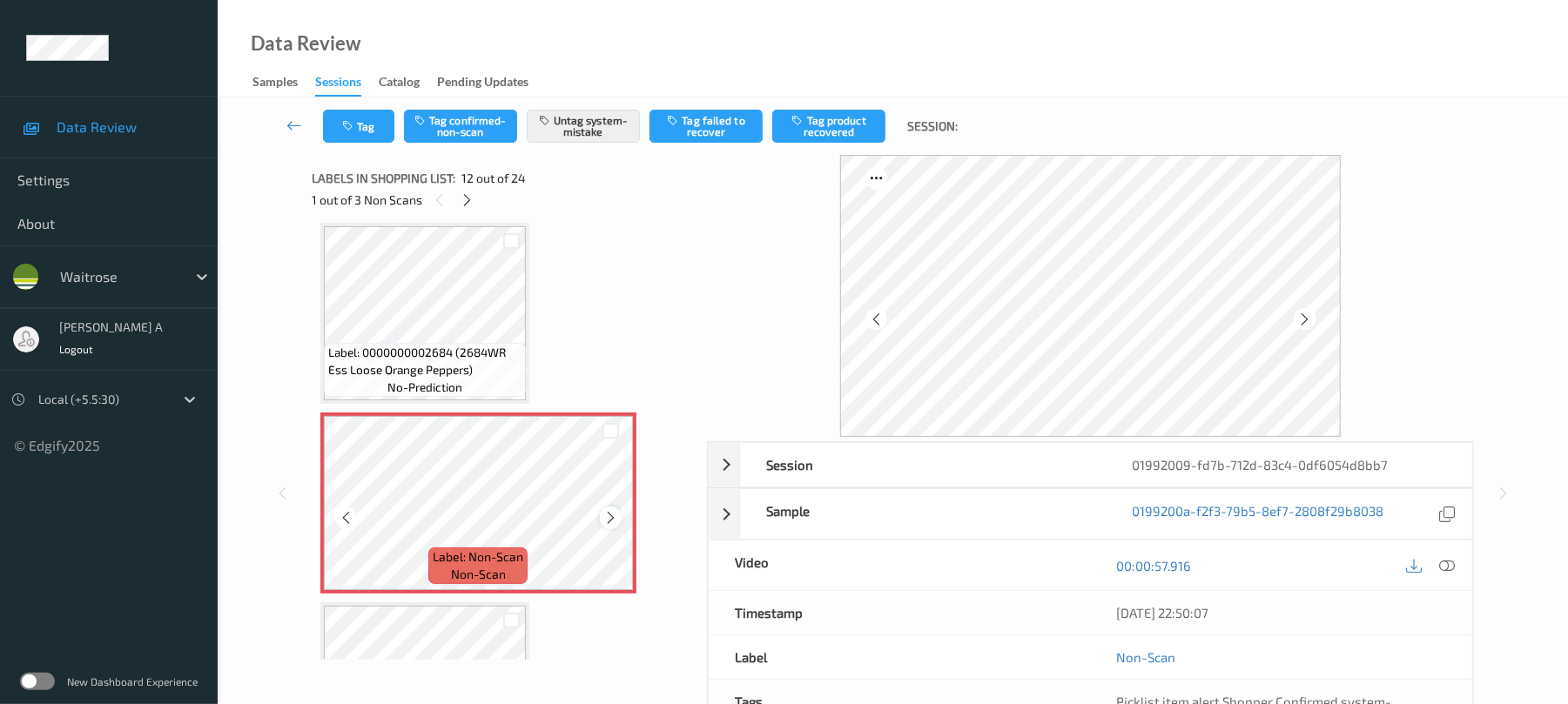
click at [611, 522] on icon at bounding box center [610, 517] width 14 height 15
click at [359, 127] on button "Tag" at bounding box center [358, 126] width 71 height 33
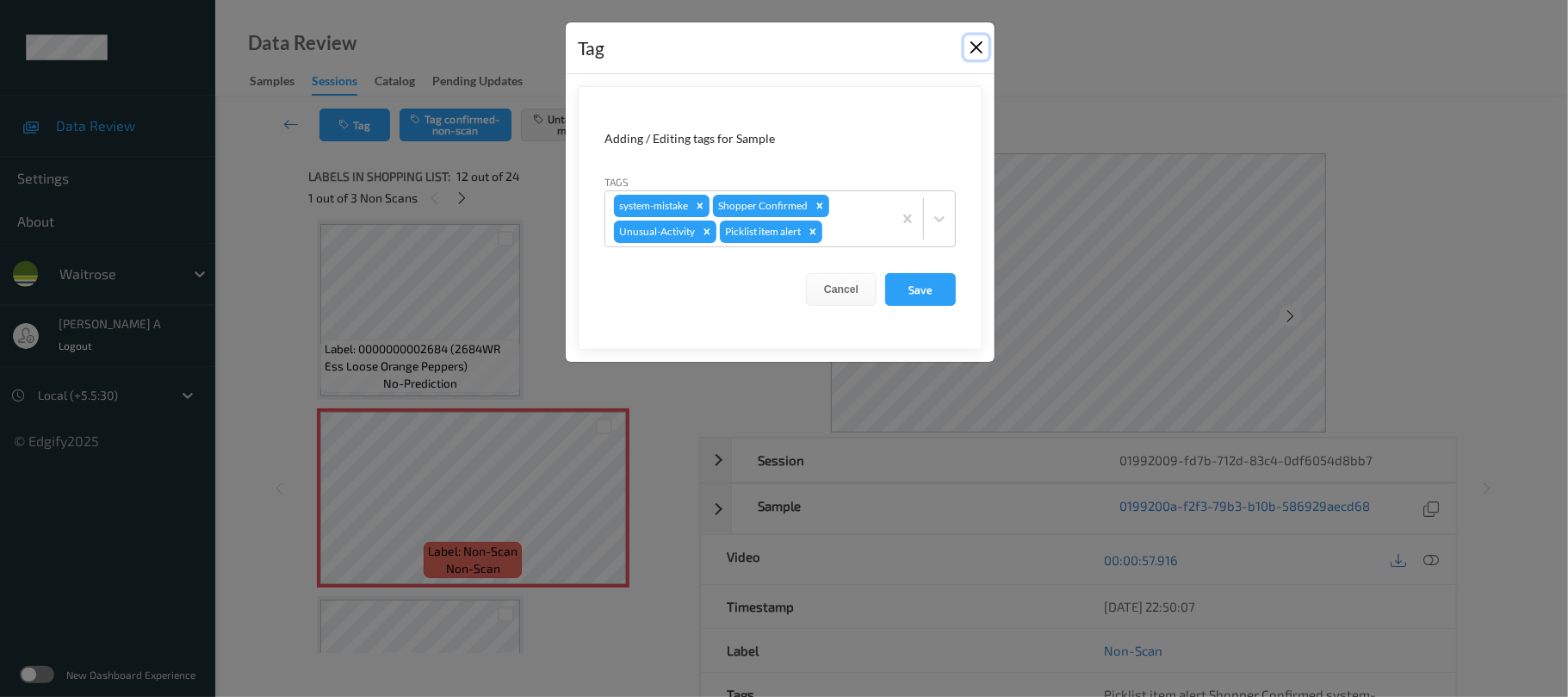
click at [968, 50] on button "Close" at bounding box center [976, 47] width 24 height 24
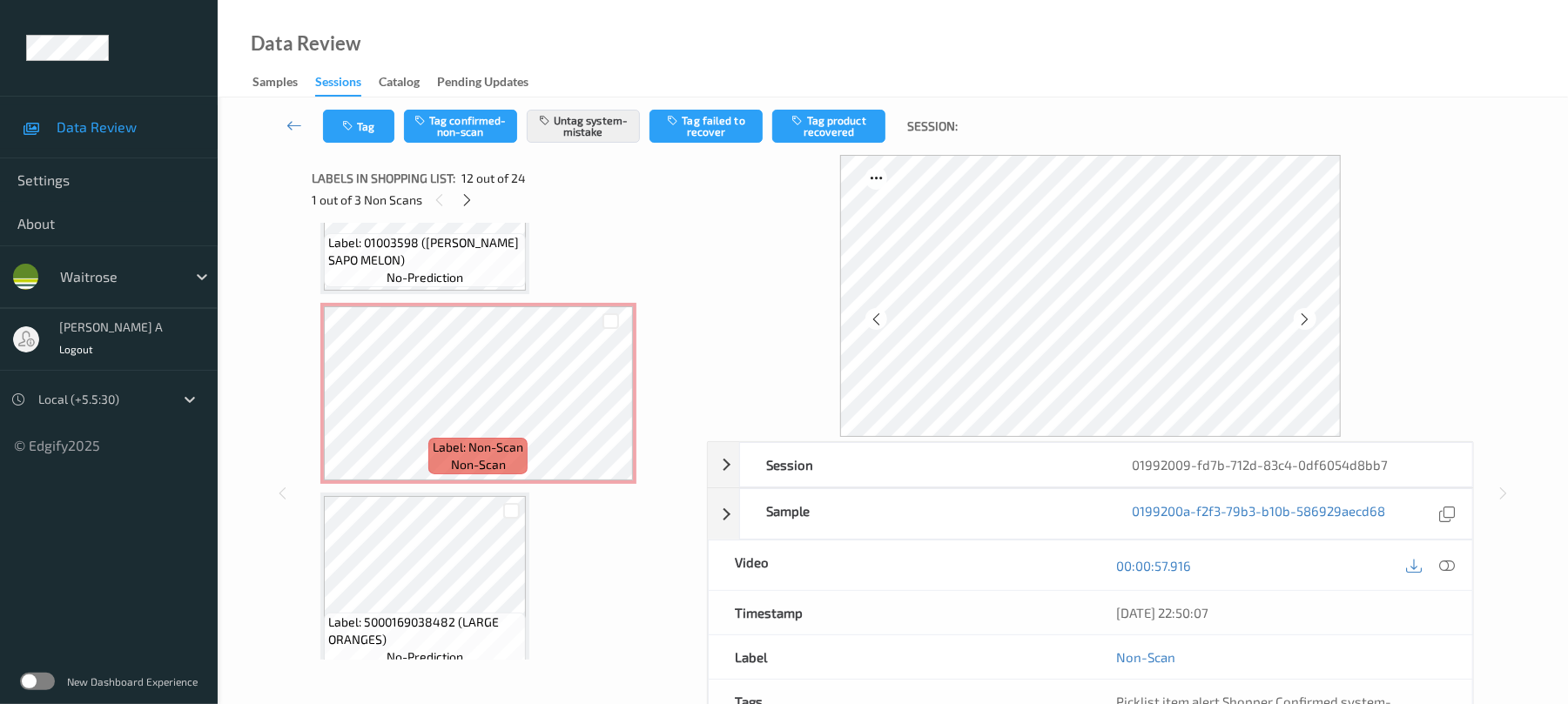
scroll to position [2950, 0]
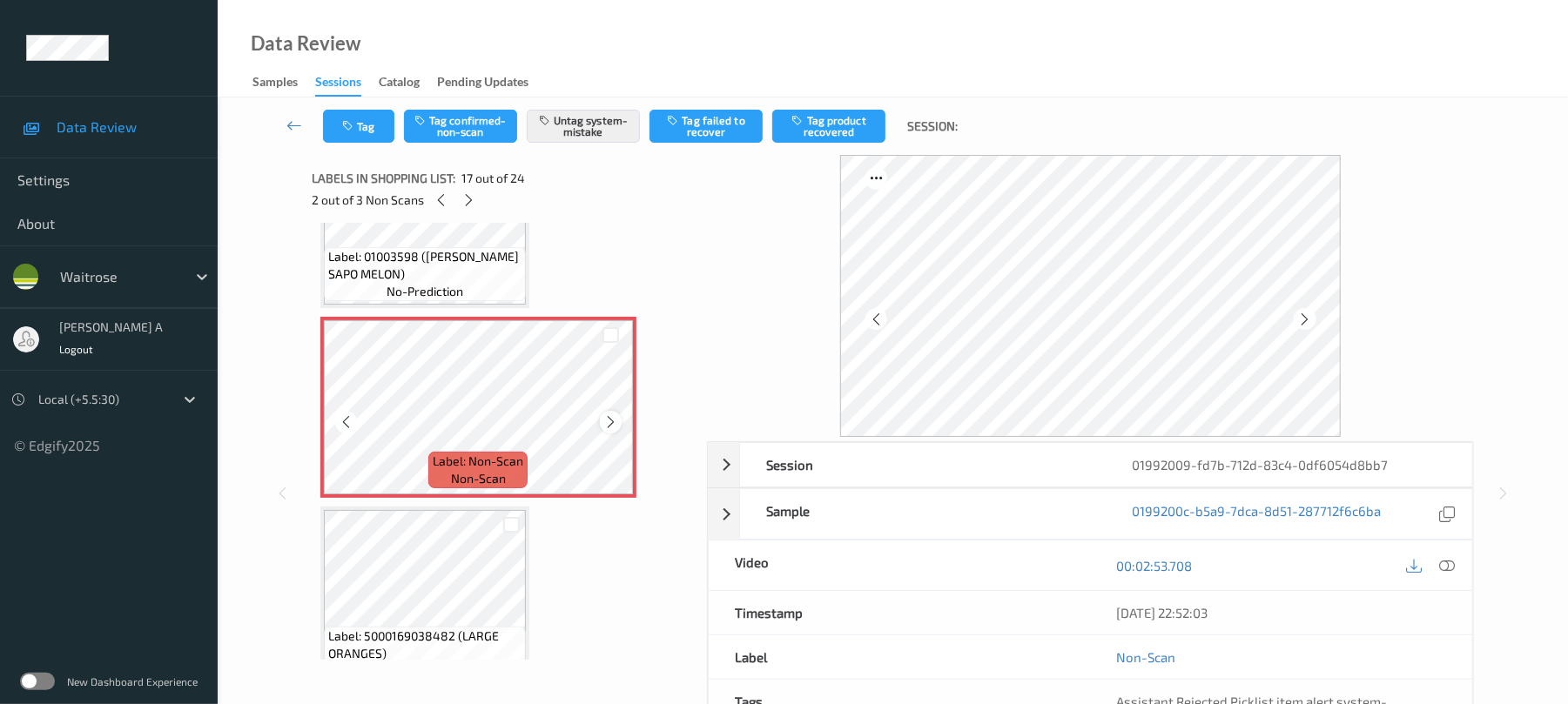
click at [610, 425] on icon at bounding box center [610, 421] width 14 height 15
click at [364, 130] on button "Tag" at bounding box center [358, 126] width 71 height 33
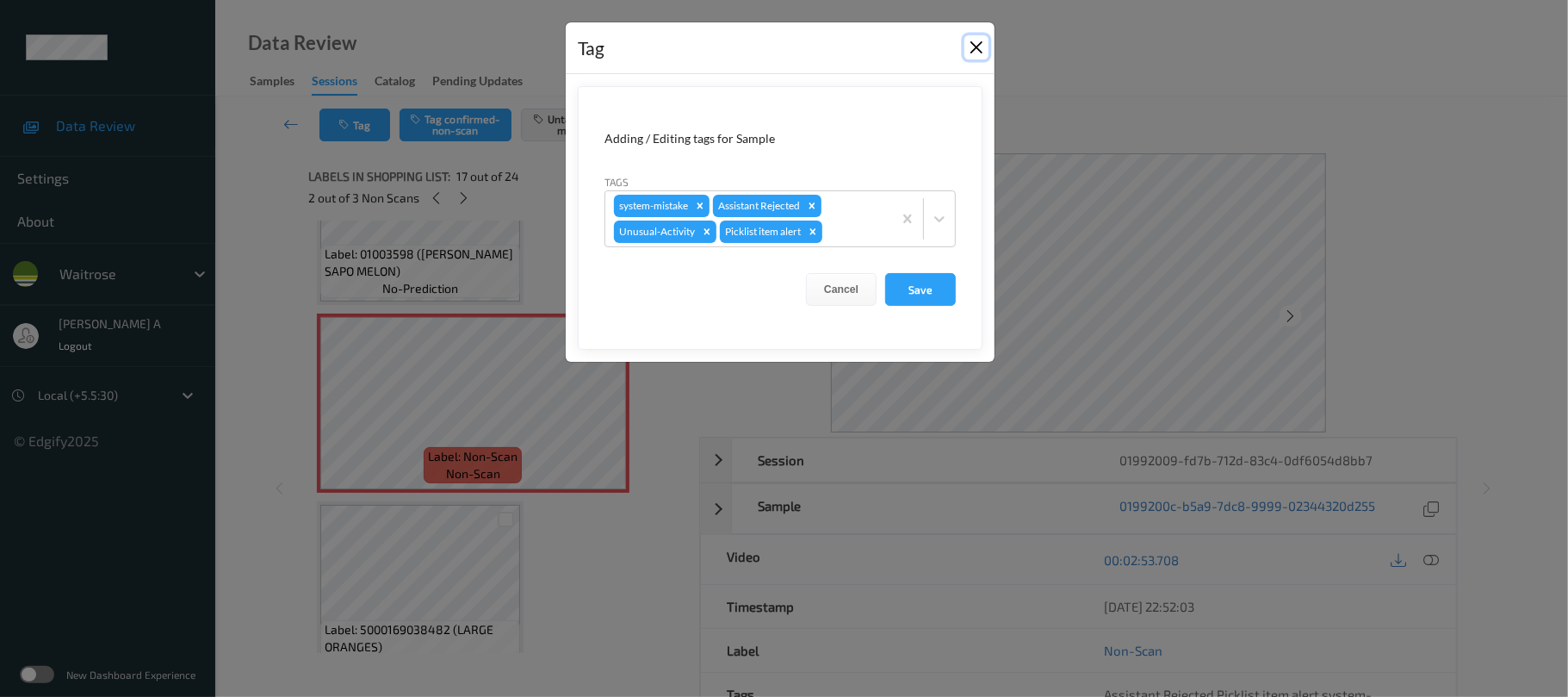
click at [976, 50] on button "Close" at bounding box center [976, 47] width 24 height 24
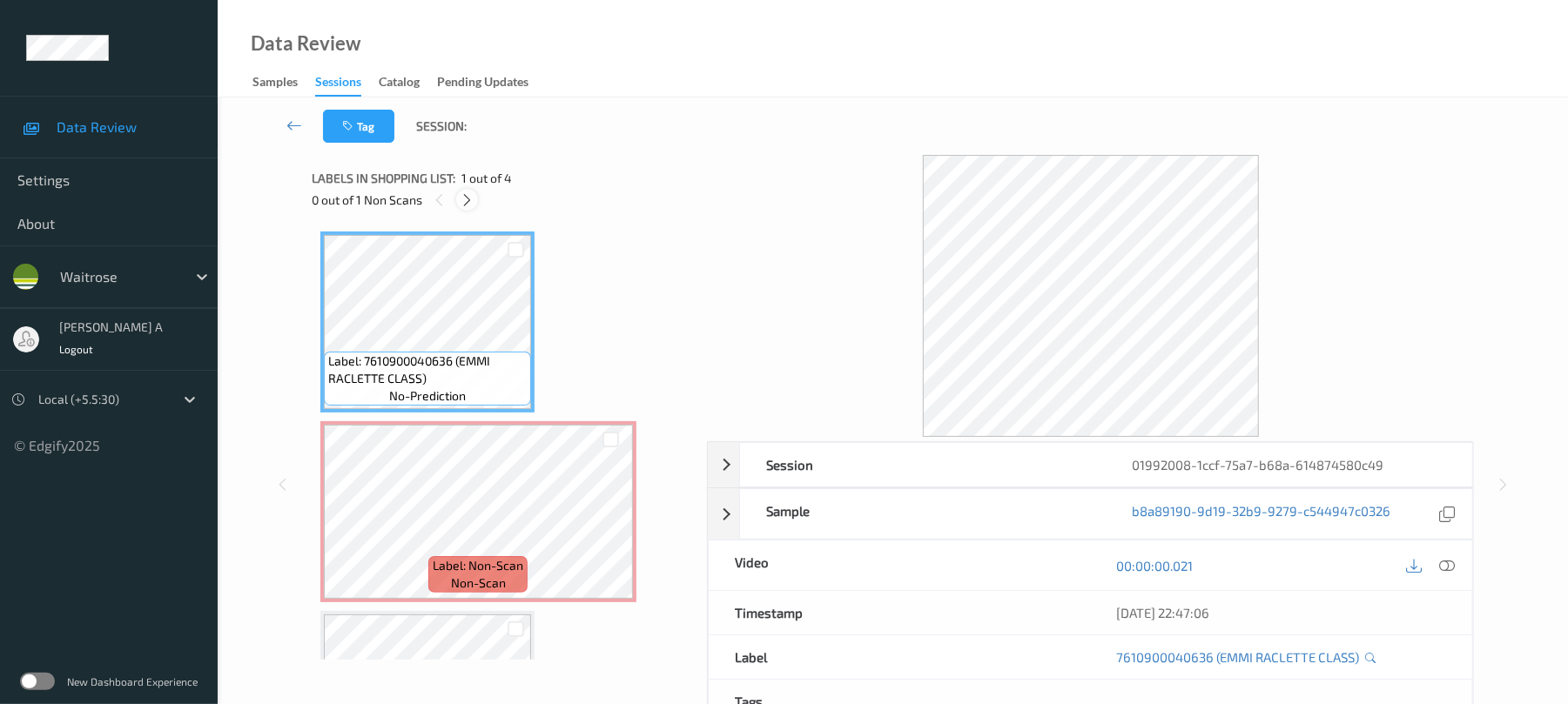
click at [465, 205] on icon at bounding box center [467, 200] width 14 height 15
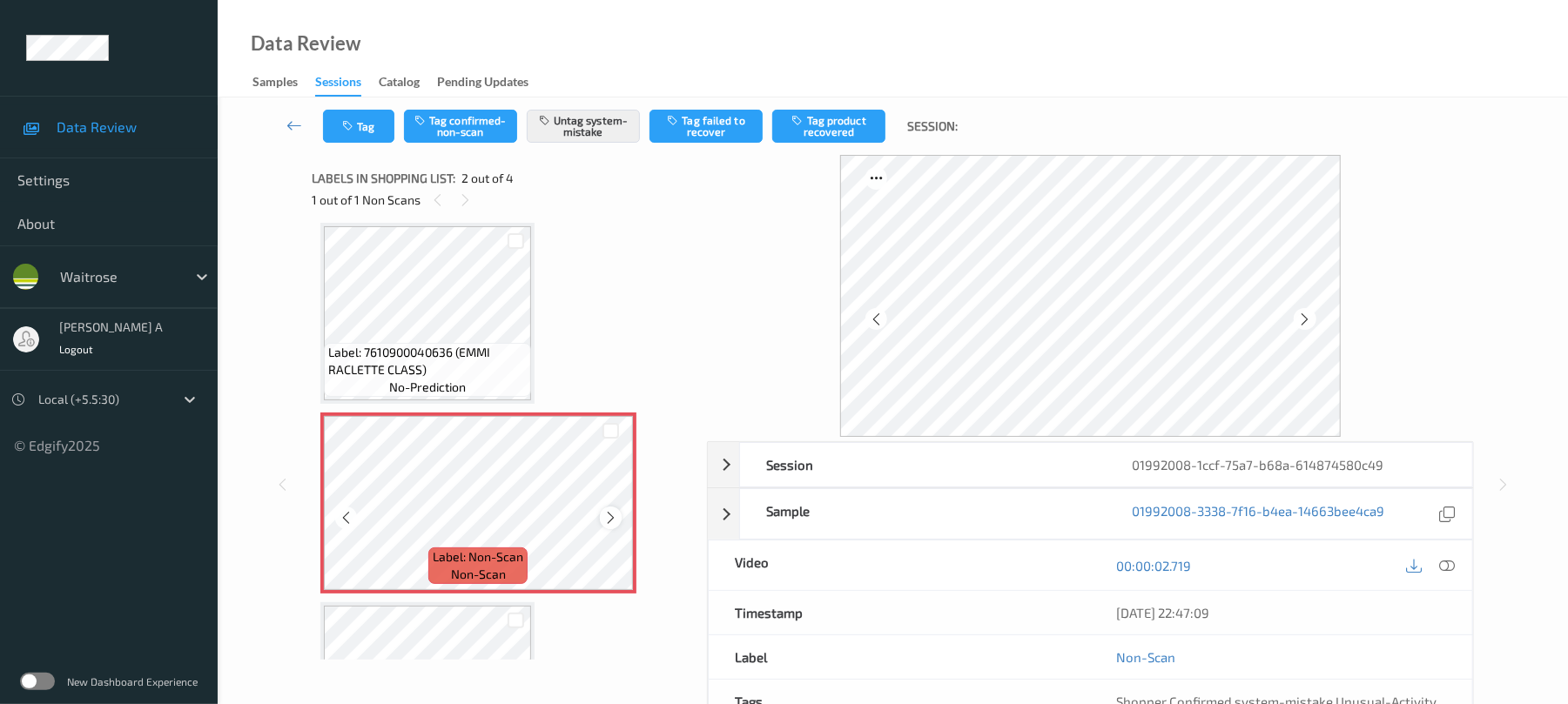
click at [603, 521] on icon at bounding box center [610, 517] width 14 height 15
click at [359, 118] on button "Tag" at bounding box center [358, 126] width 71 height 33
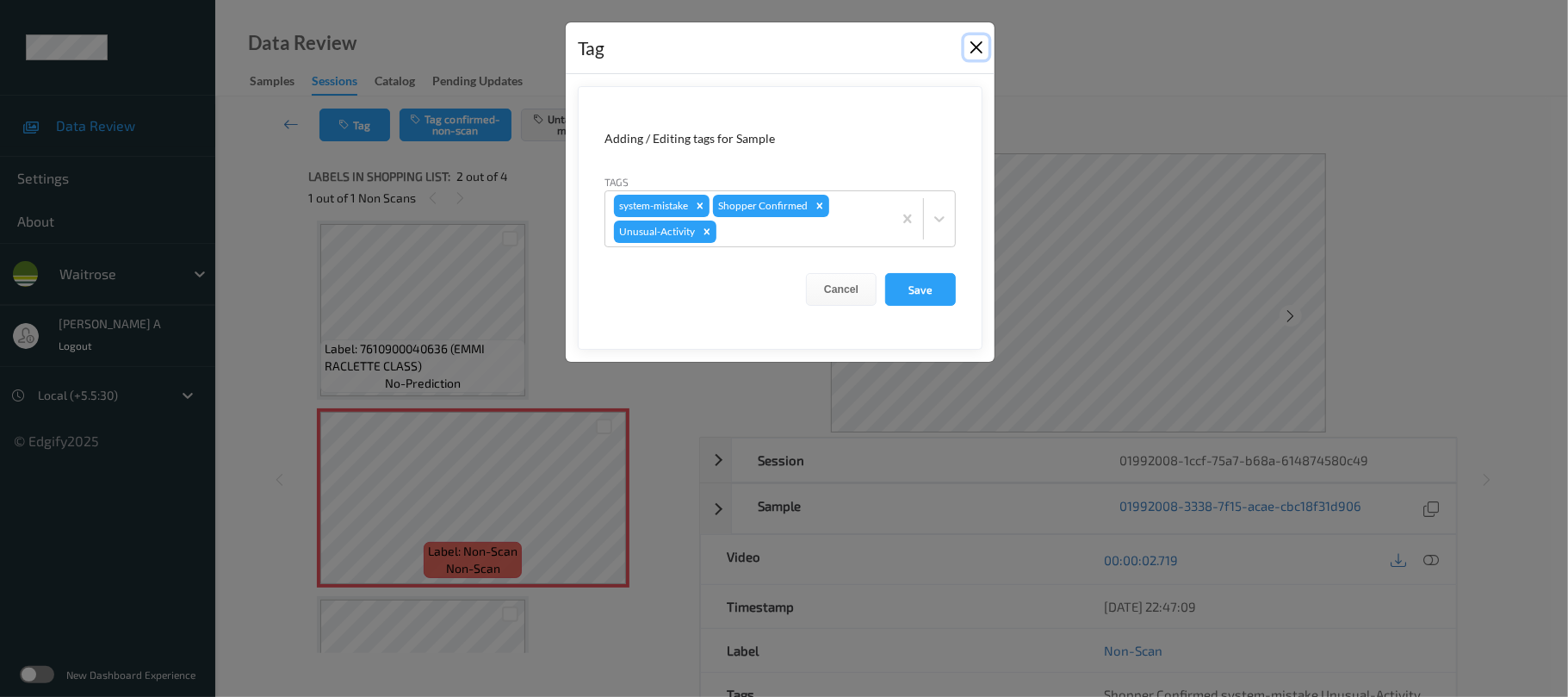
click at [982, 43] on button "Close" at bounding box center [976, 47] width 24 height 24
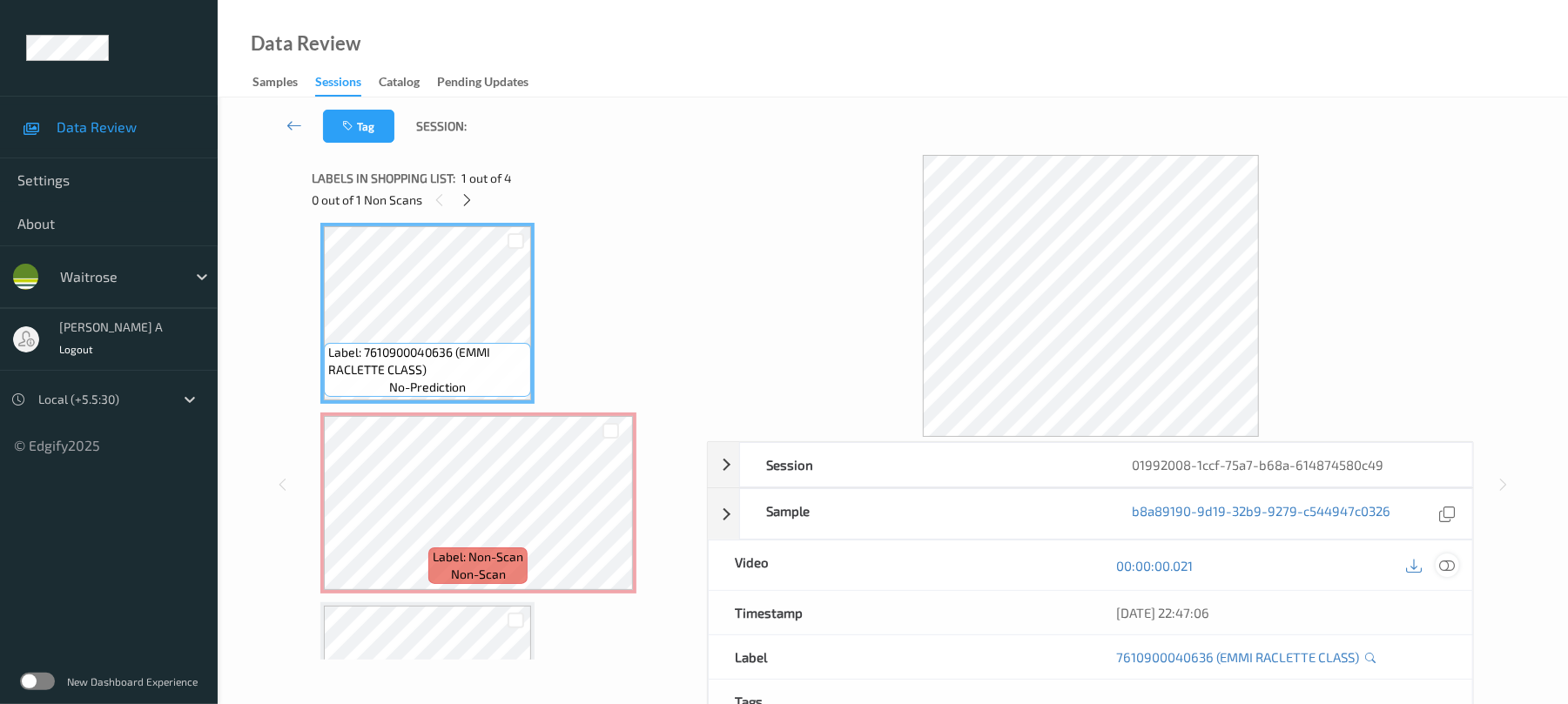
click at [1446, 569] on icon at bounding box center [1447, 565] width 15 height 15
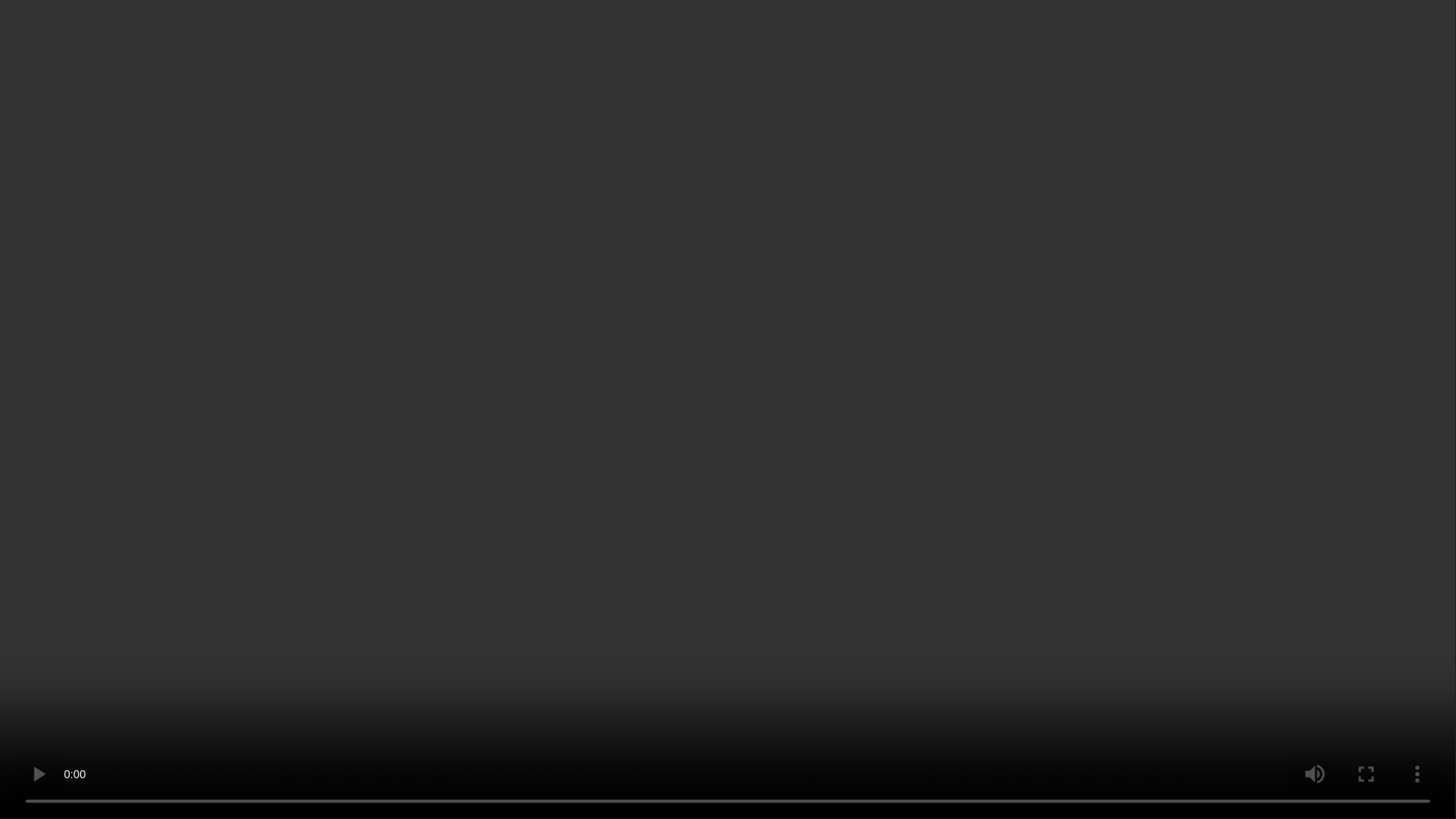
click at [822, 342] on video at bounding box center [728, 410] width 1456 height 819
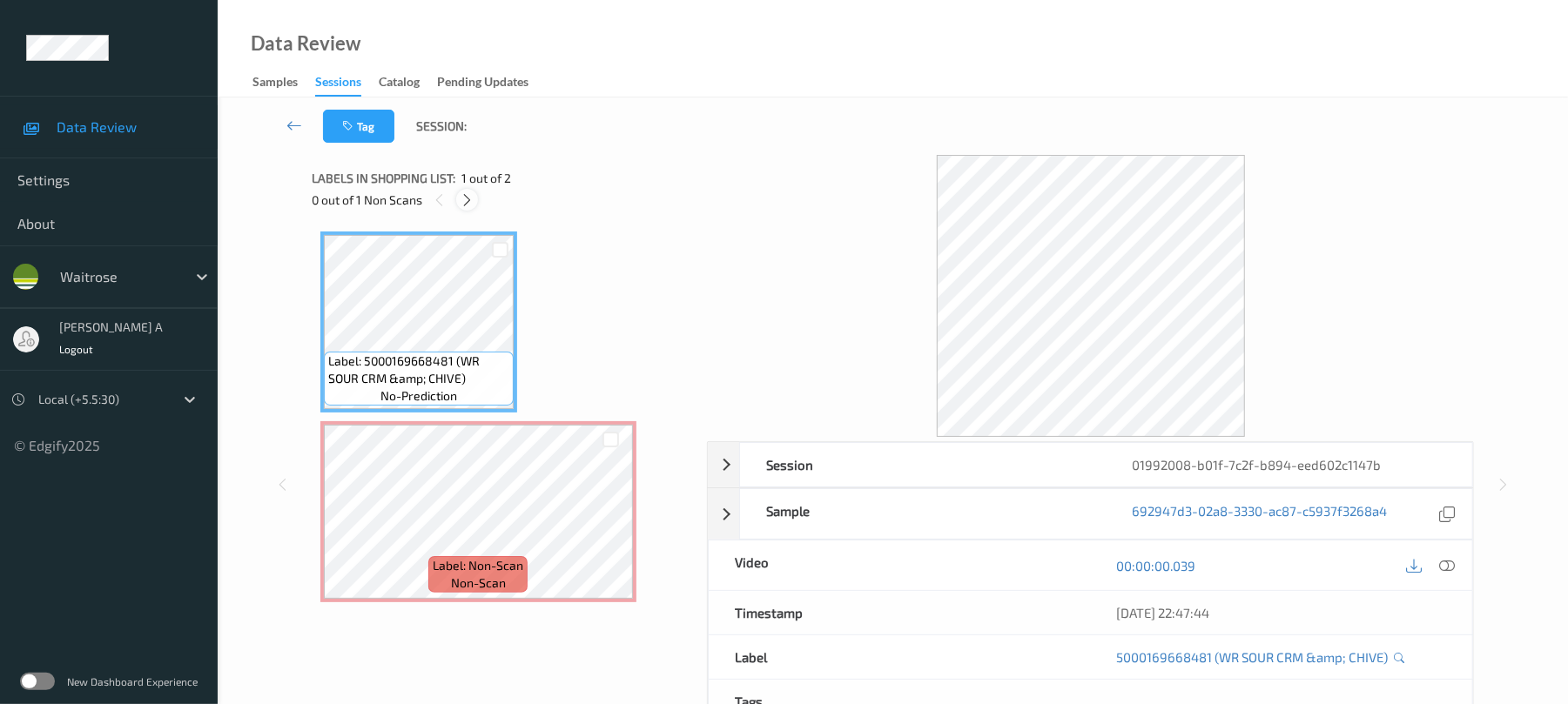
click at [467, 193] on icon at bounding box center [467, 200] width 14 height 15
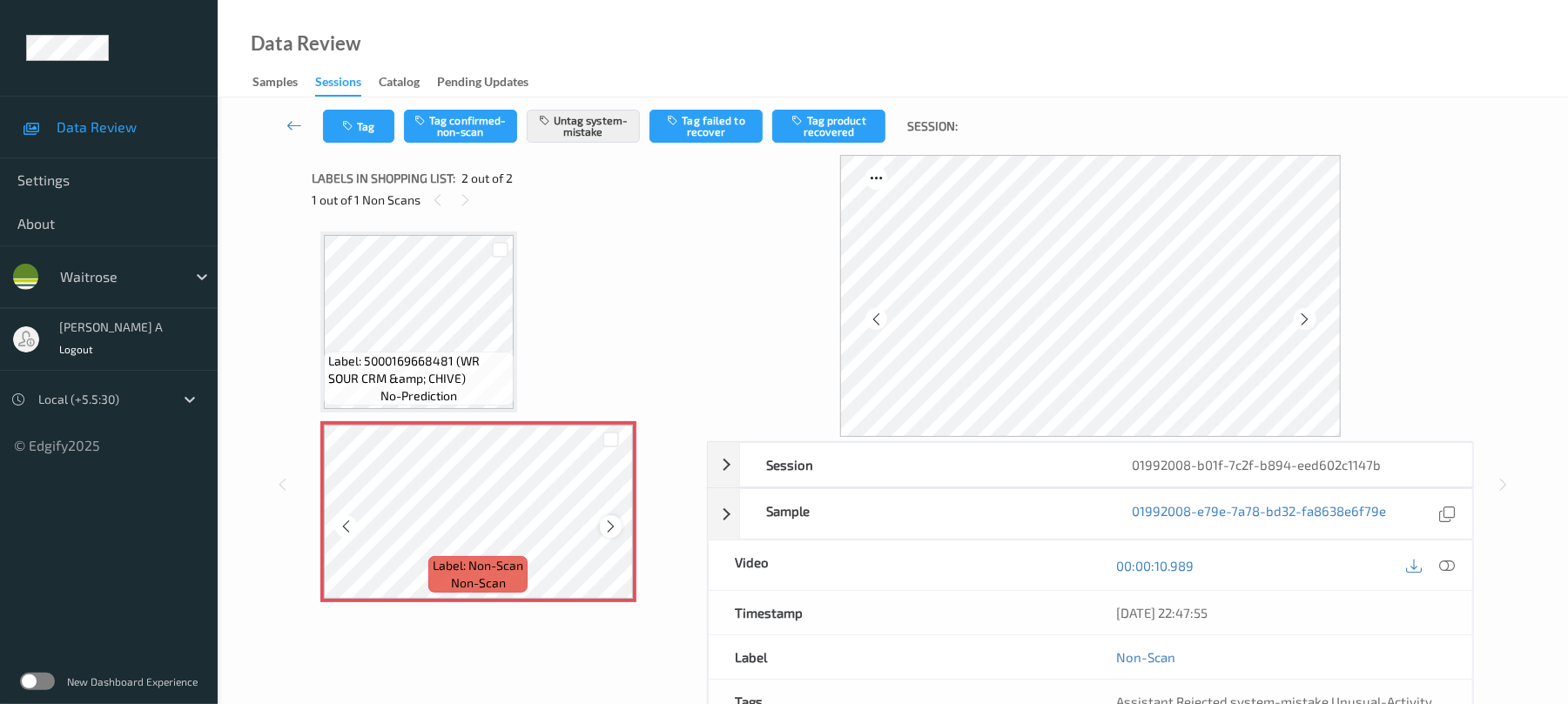
click at [606, 529] on icon at bounding box center [610, 526] width 14 height 15
click at [370, 127] on button "Tag" at bounding box center [358, 126] width 71 height 33
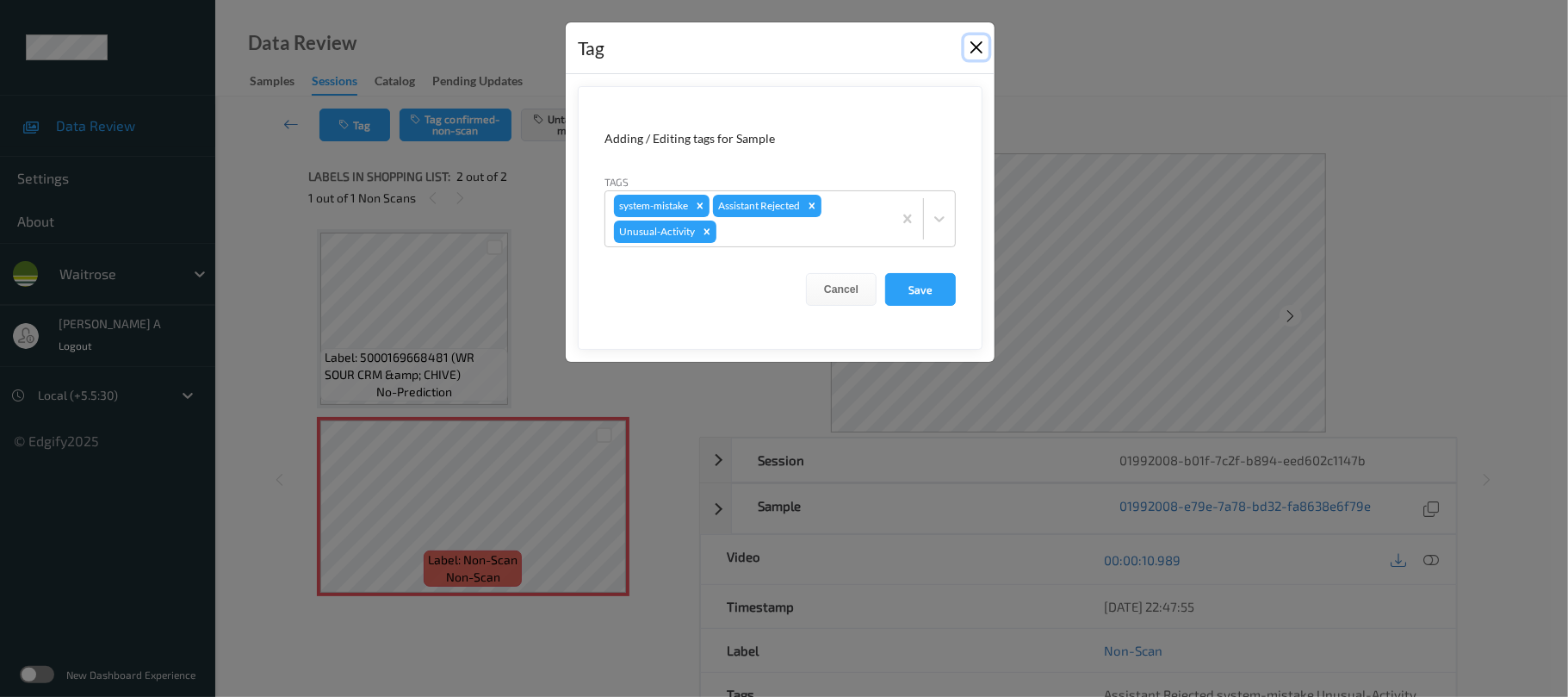
click at [971, 49] on button "Close" at bounding box center [976, 47] width 24 height 24
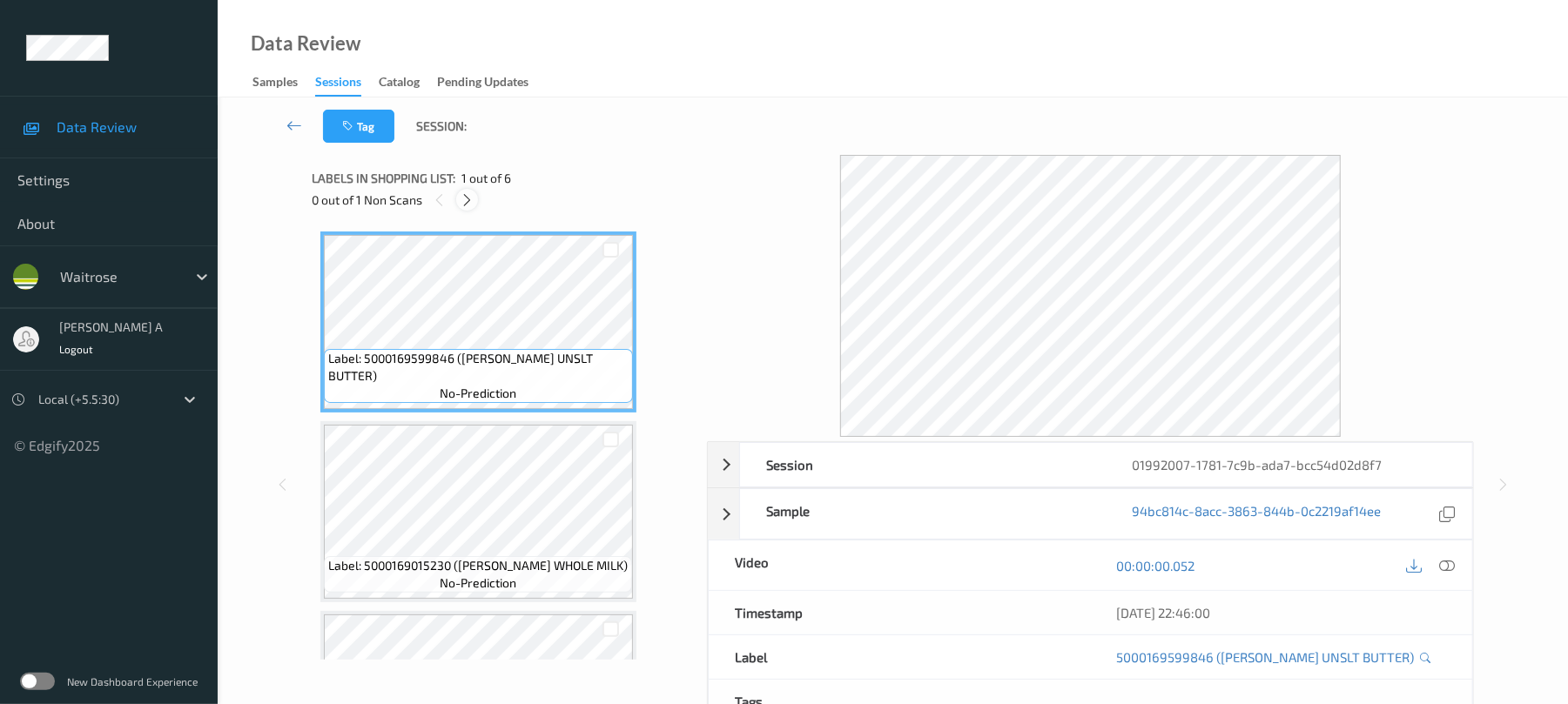
click at [463, 205] on icon at bounding box center [467, 200] width 14 height 15
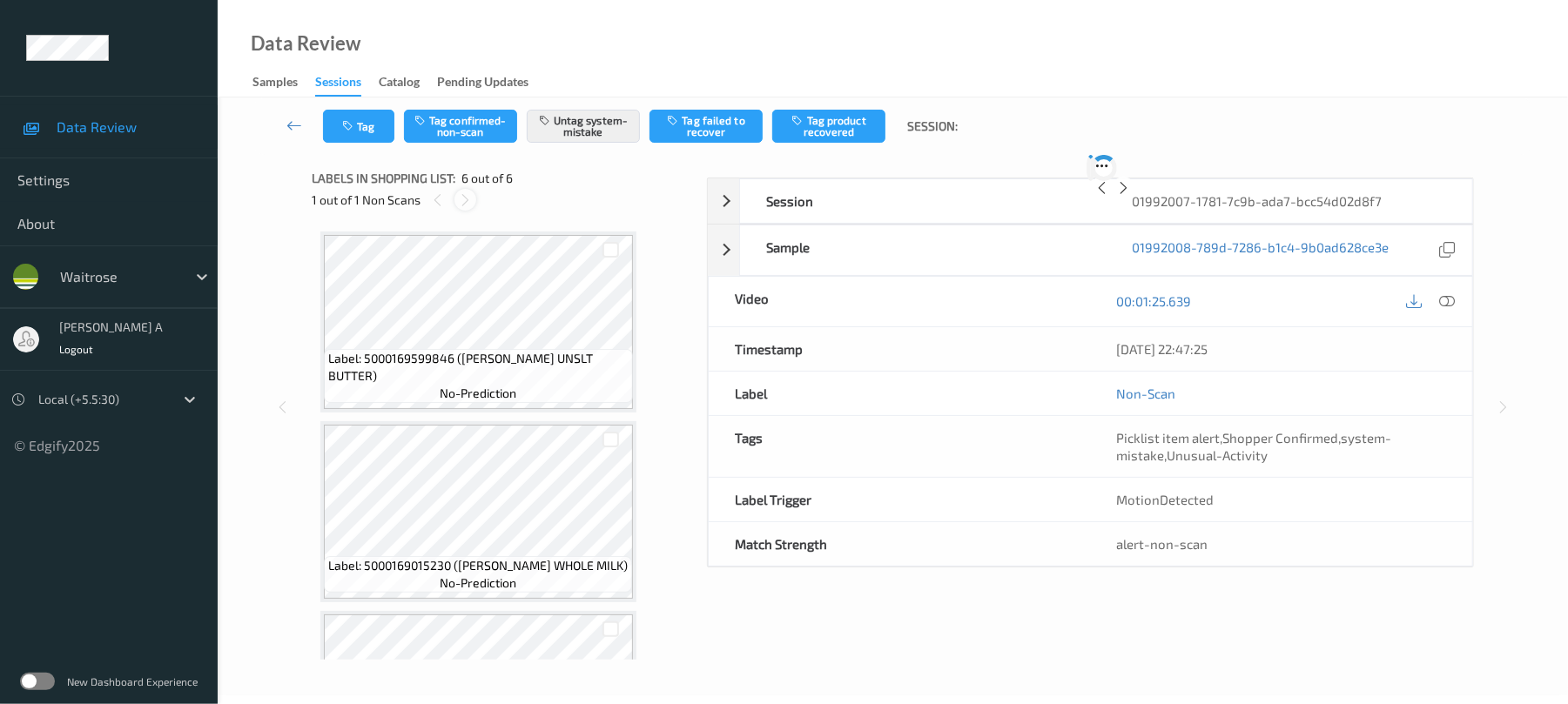
scroll to position [710, 0]
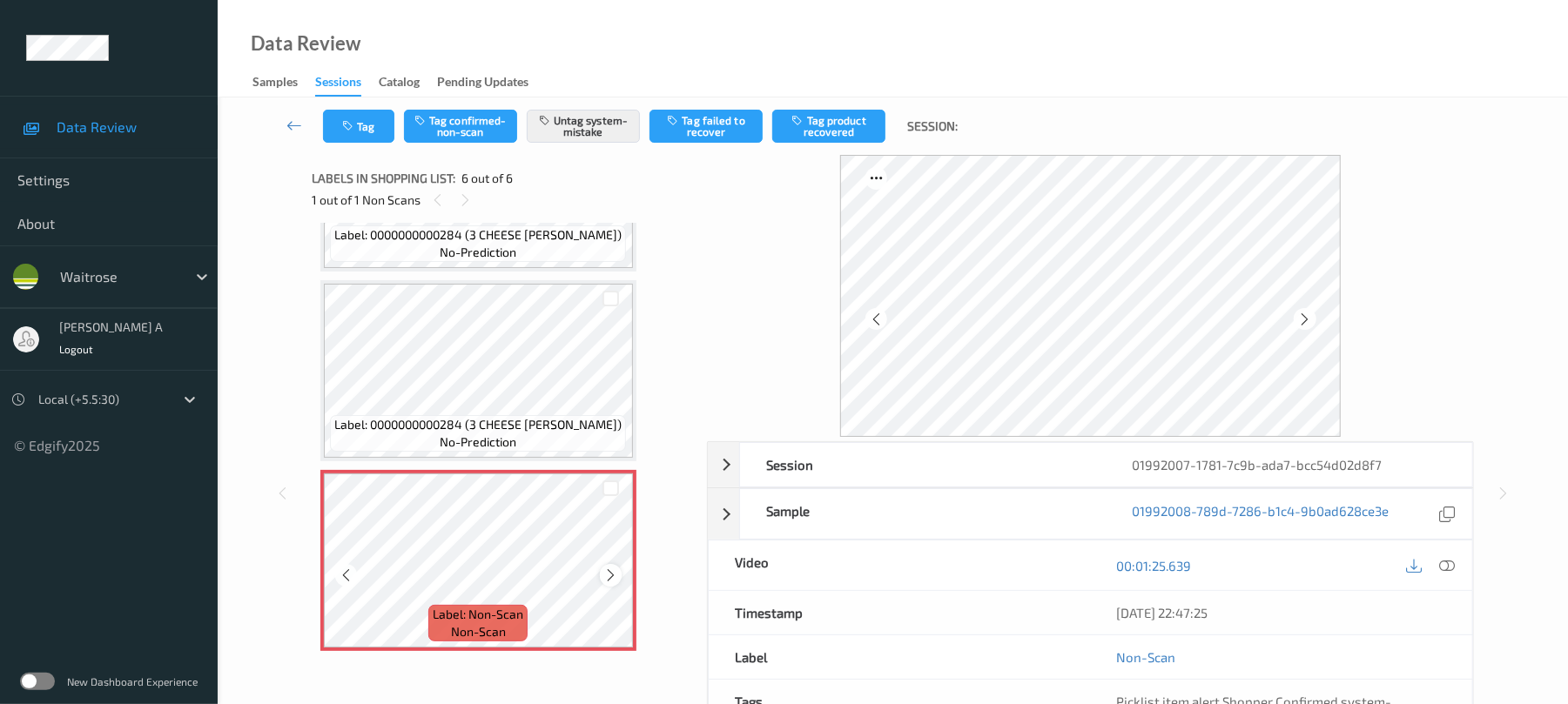
click at [608, 574] on icon at bounding box center [610, 575] width 14 height 15
click at [373, 136] on button "Tag" at bounding box center [358, 126] width 71 height 33
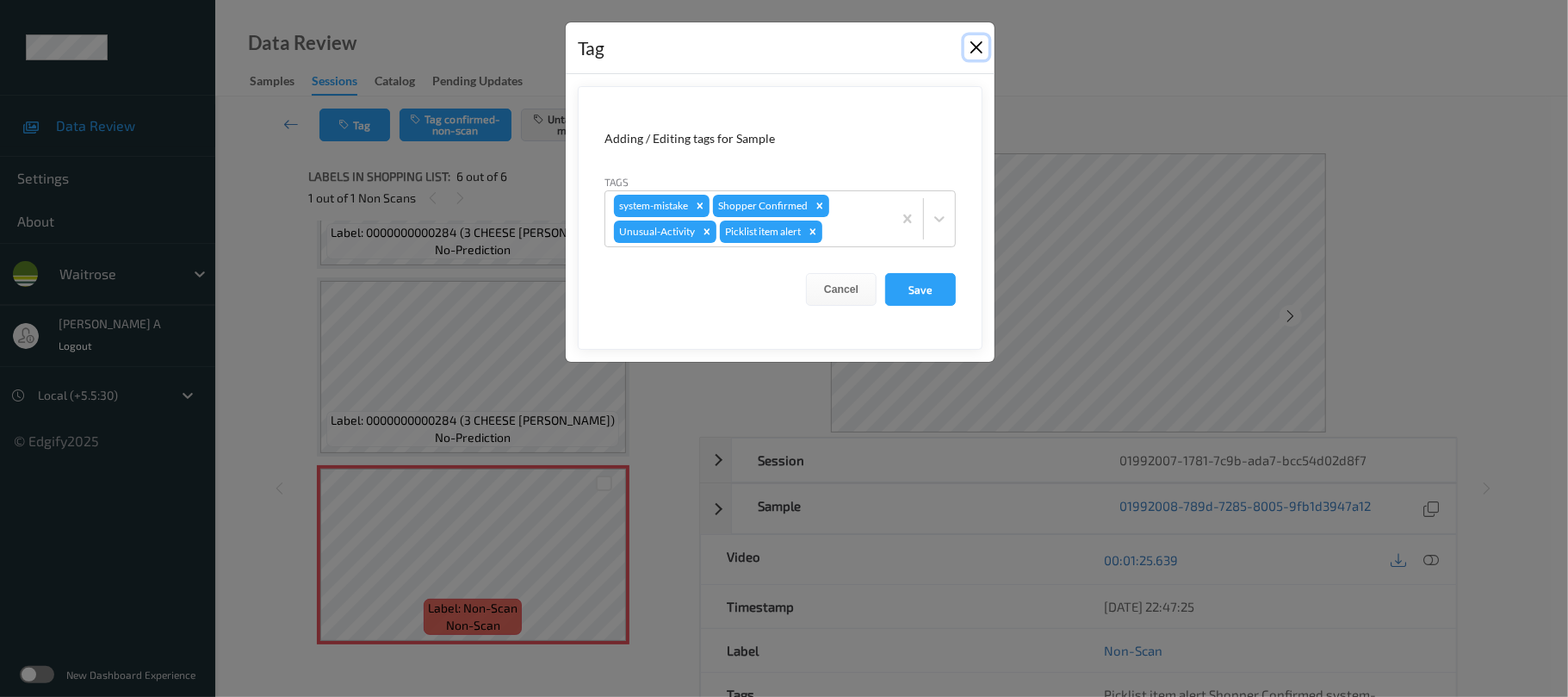
click at [973, 47] on button "Close" at bounding box center [976, 47] width 24 height 24
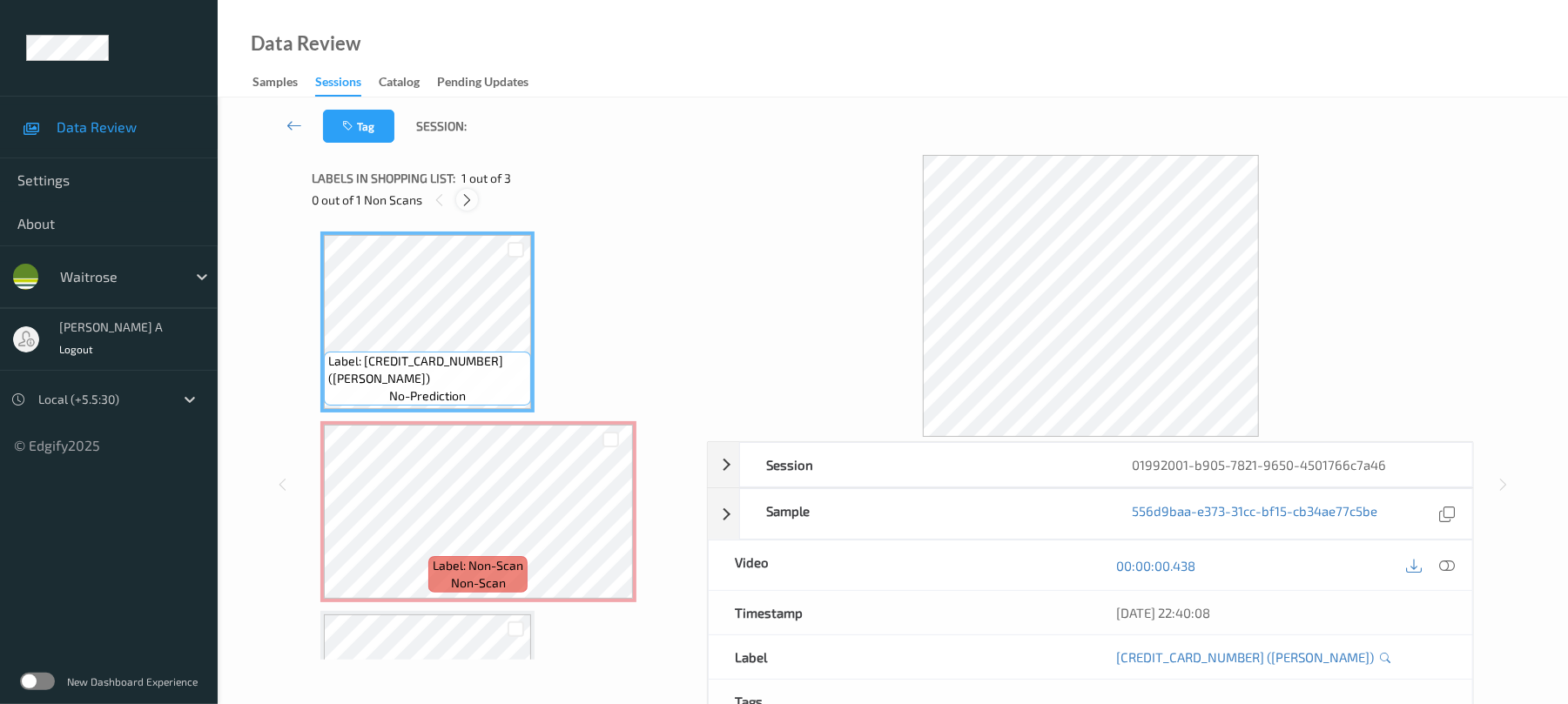
click at [458, 195] on div at bounding box center [467, 200] width 22 height 22
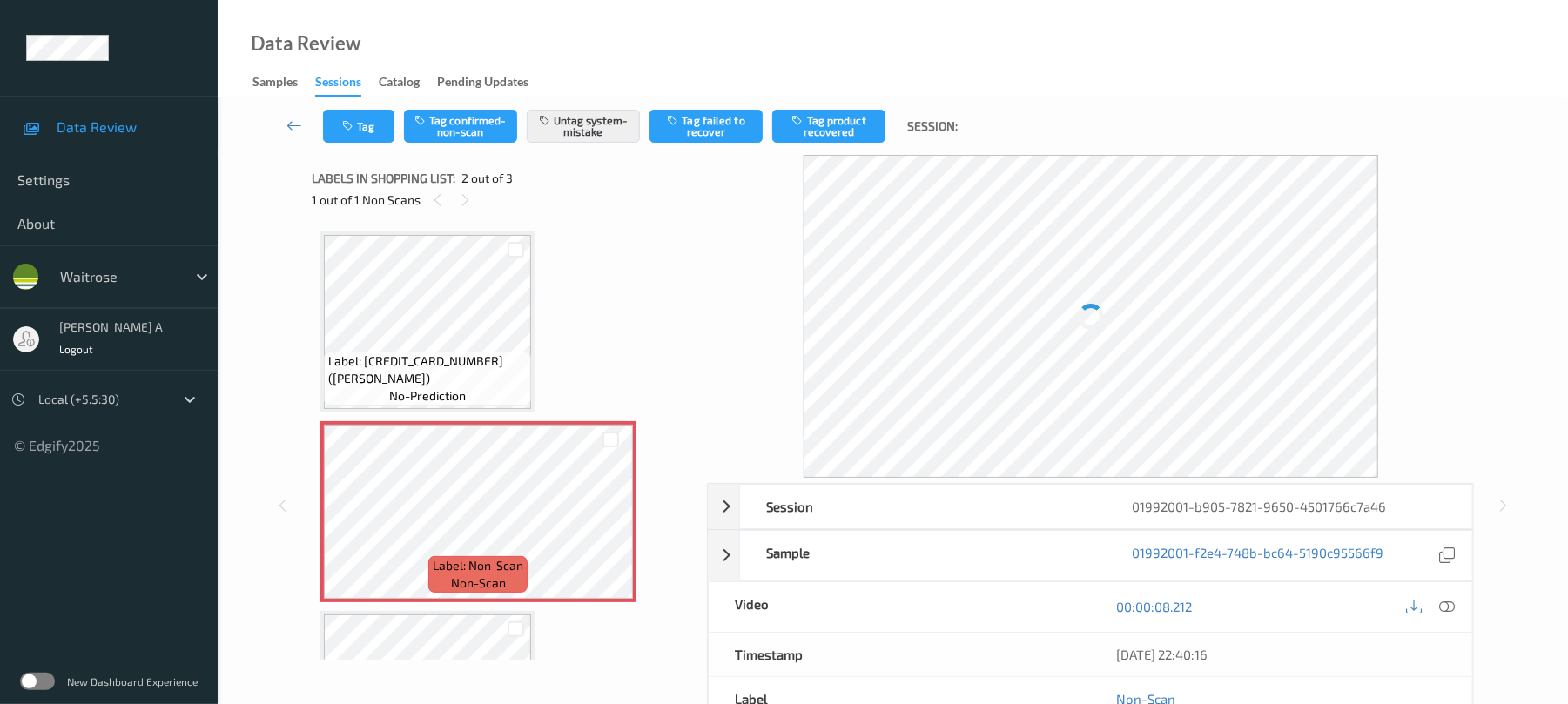
scroll to position [9, 0]
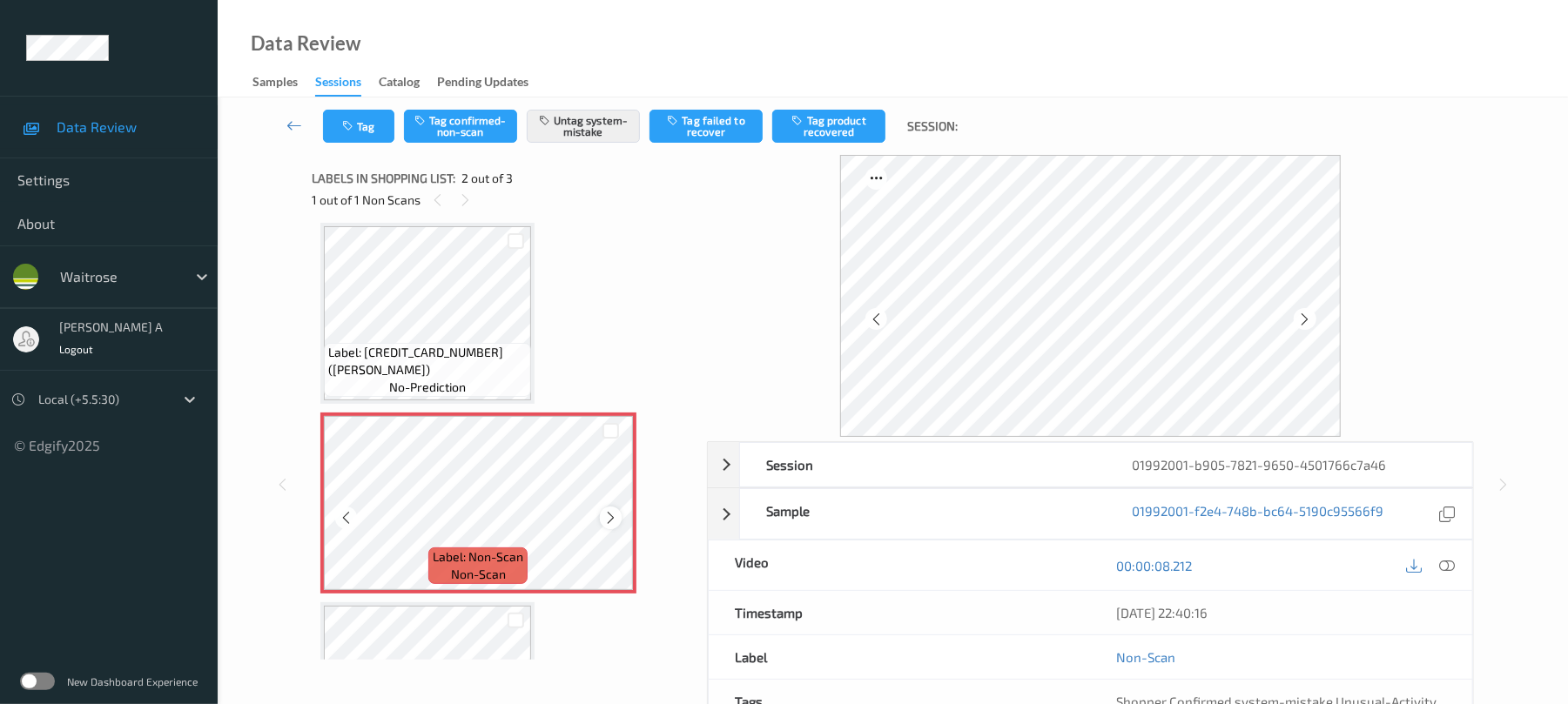
click at [606, 513] on icon at bounding box center [610, 517] width 14 height 15
click at [369, 119] on button "Tag" at bounding box center [358, 126] width 71 height 33
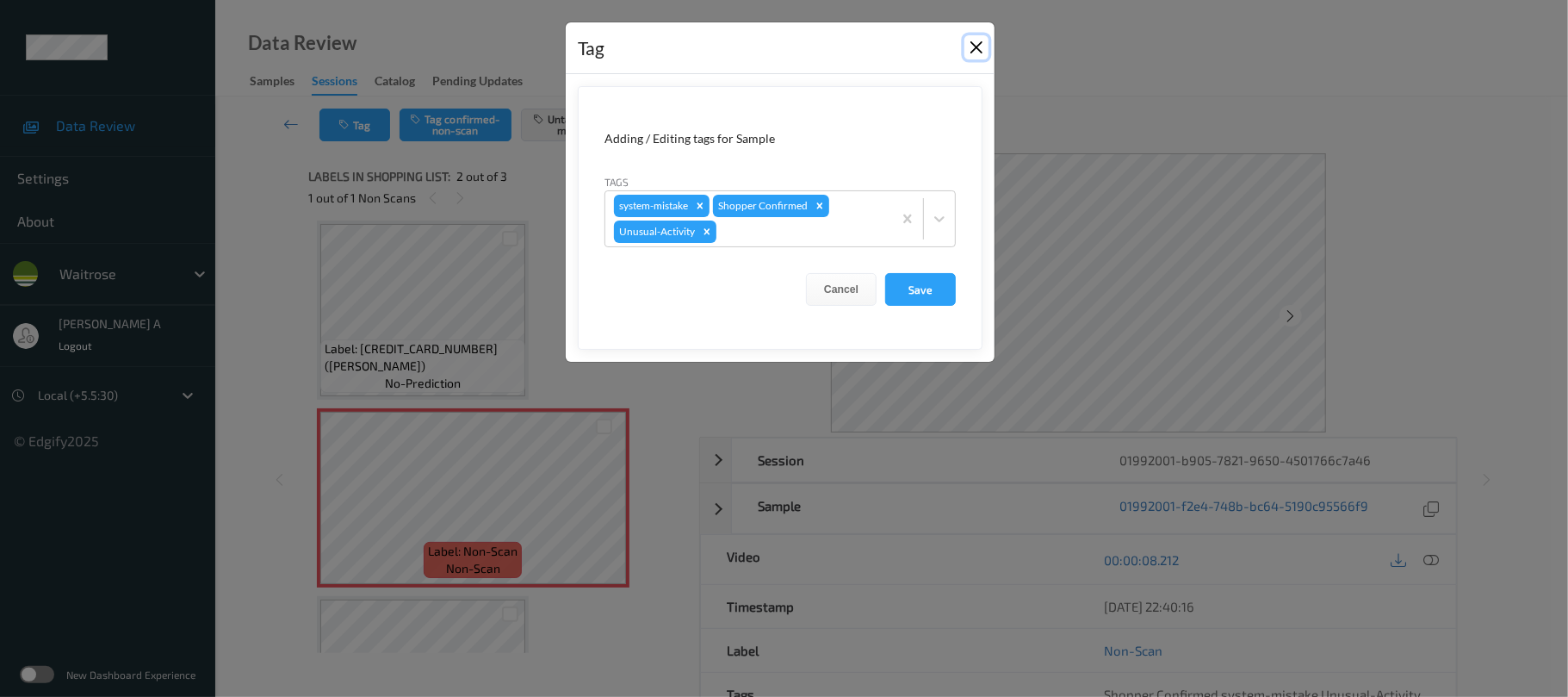
click at [979, 48] on button "Close" at bounding box center [976, 47] width 24 height 24
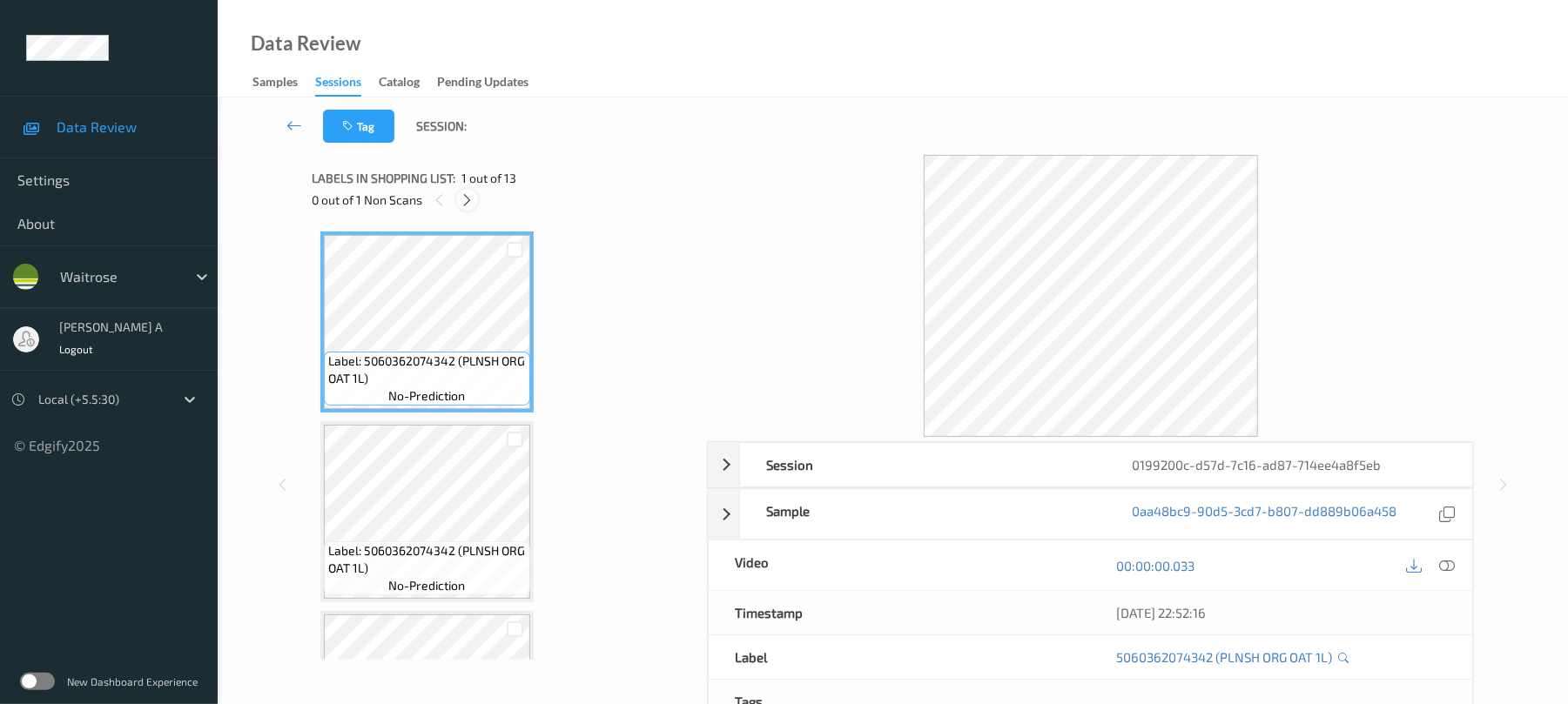
click at [472, 200] on icon at bounding box center [467, 200] width 14 height 15
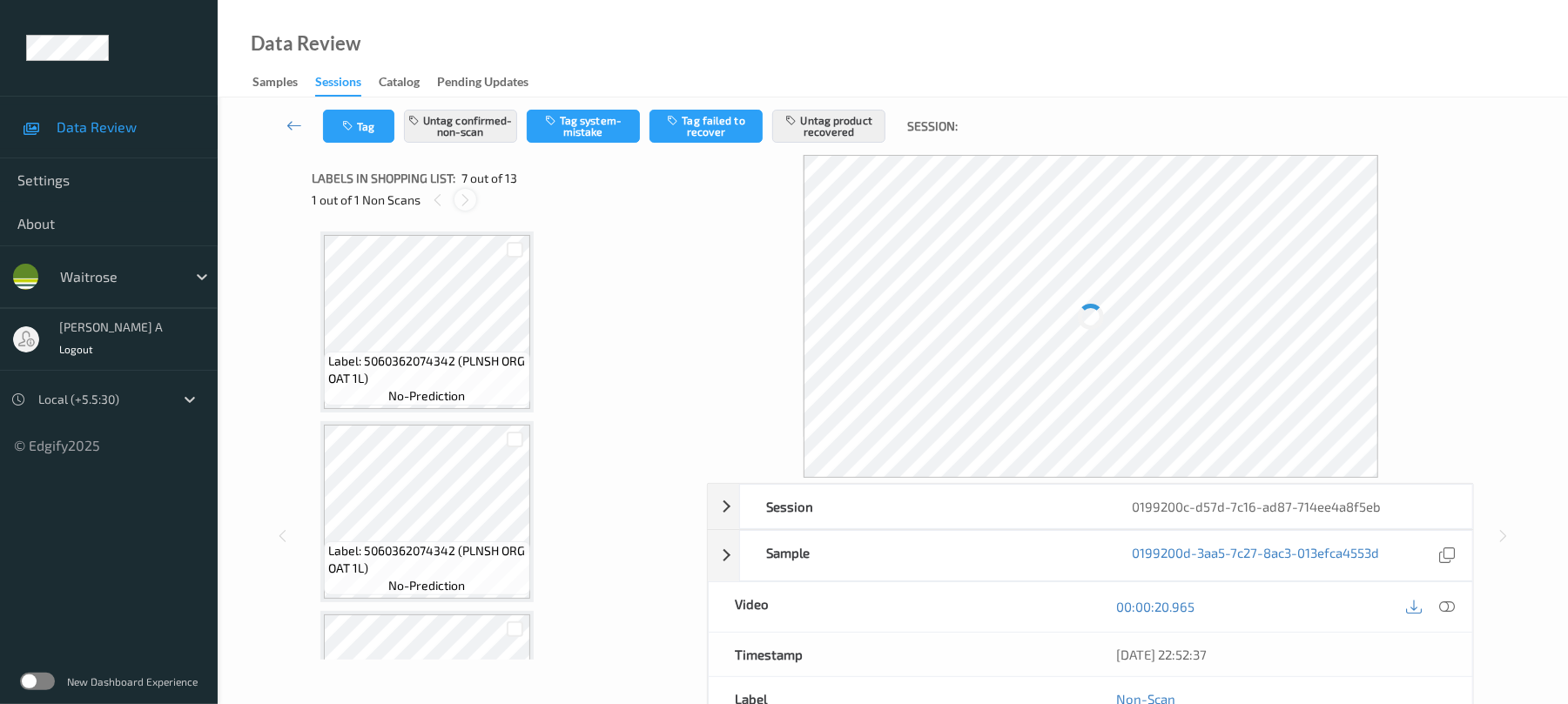
scroll to position [957, 0]
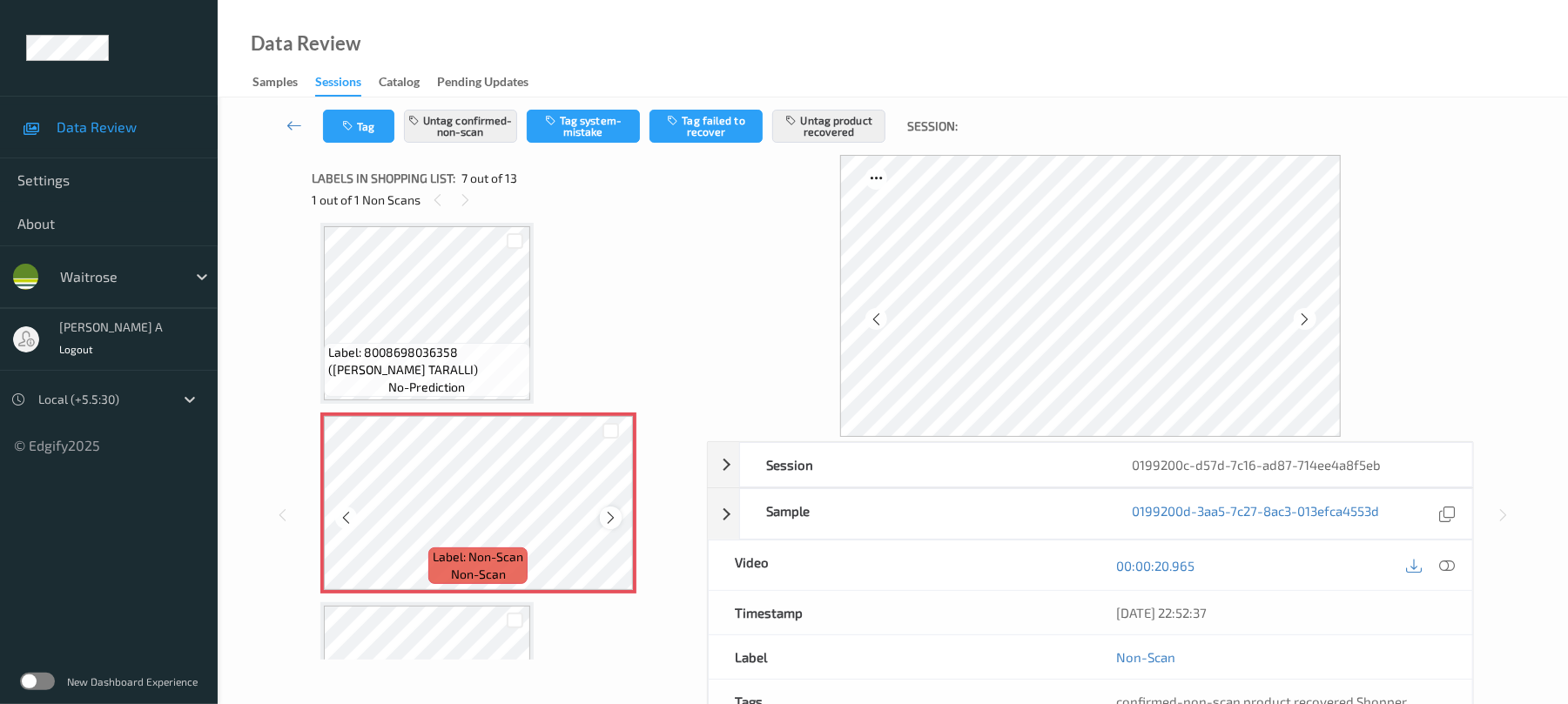
click at [615, 510] on icon at bounding box center [610, 517] width 14 height 15
click at [603, 516] on icon at bounding box center [610, 517] width 14 height 15
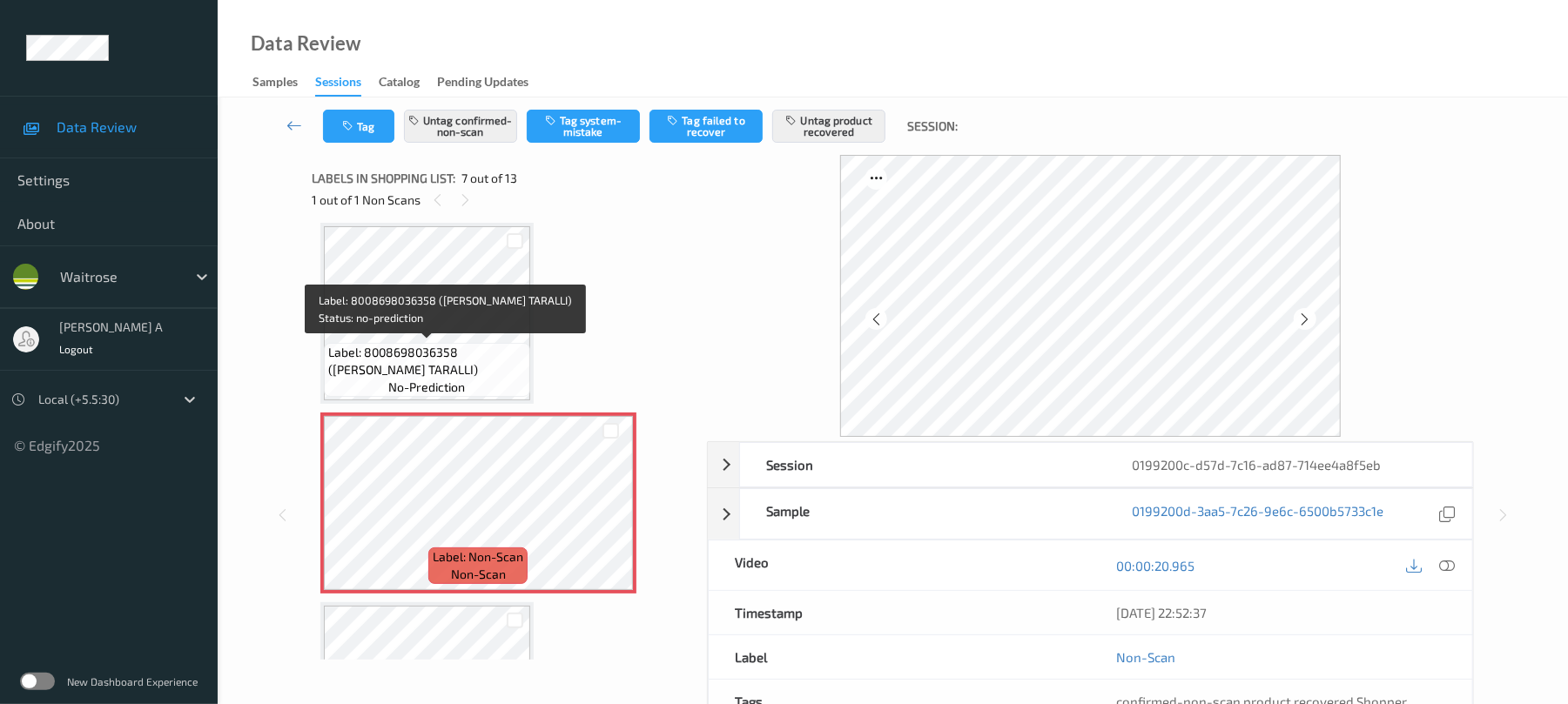
click at [416, 359] on span "Label: 8008698036358 ([PERSON_NAME] TARALLI)" at bounding box center [427, 361] width 198 height 35
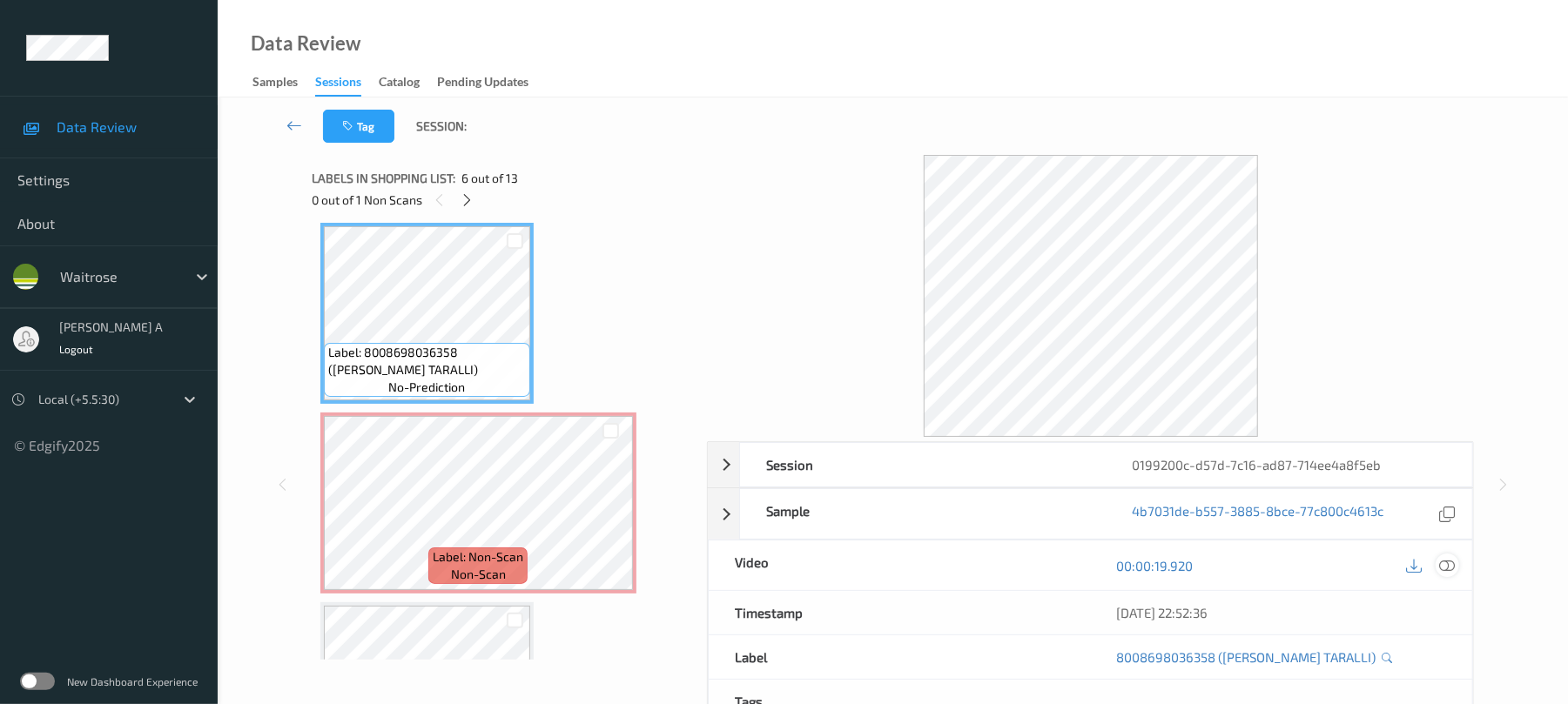
click at [1456, 562] on div at bounding box center [1448, 565] width 24 height 23
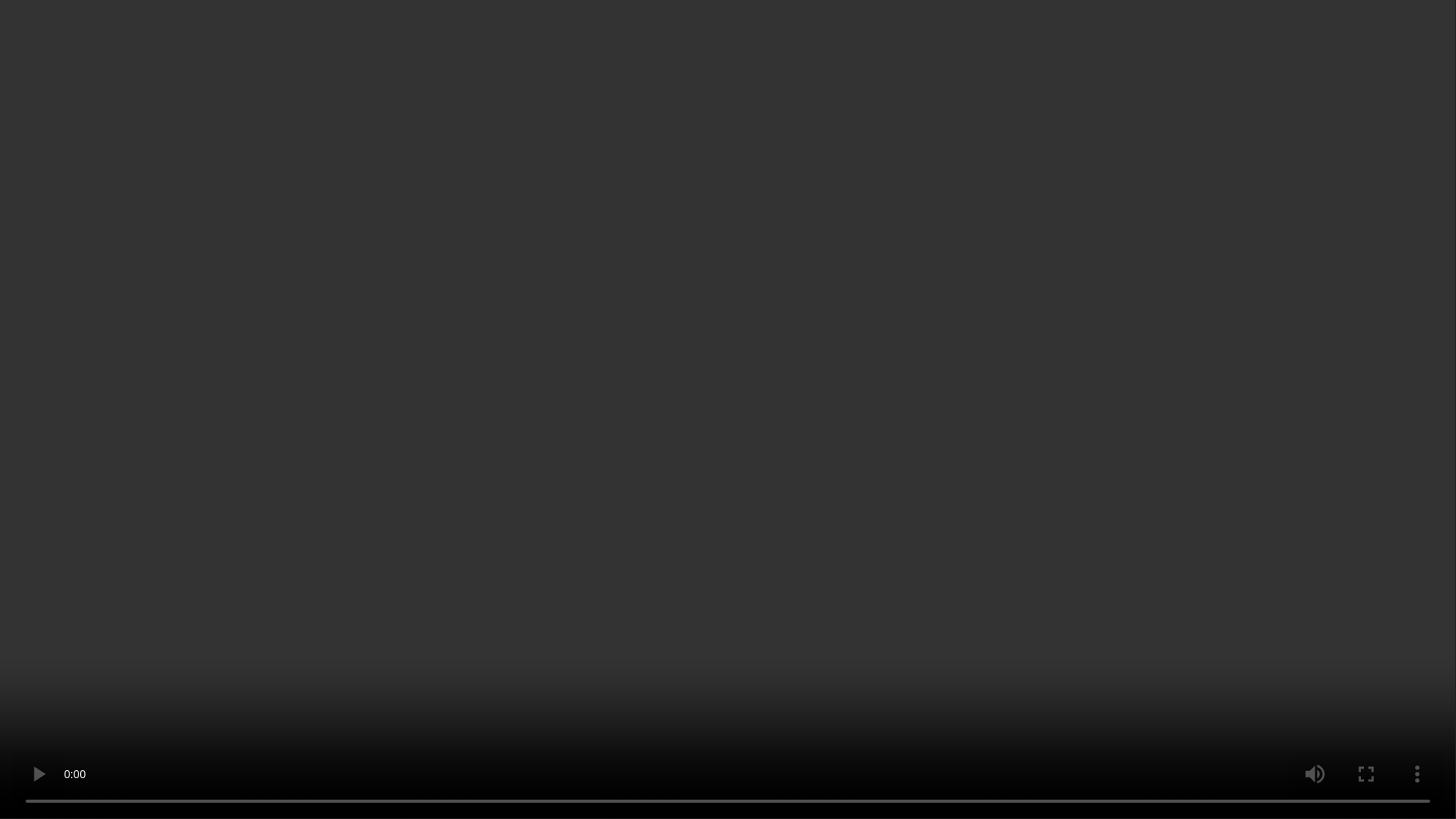
drag, startPoint x: 701, startPoint y: 474, endPoint x: 758, endPoint y: 46, distance: 431.8
click at [702, 470] on video at bounding box center [728, 410] width 1456 height 819
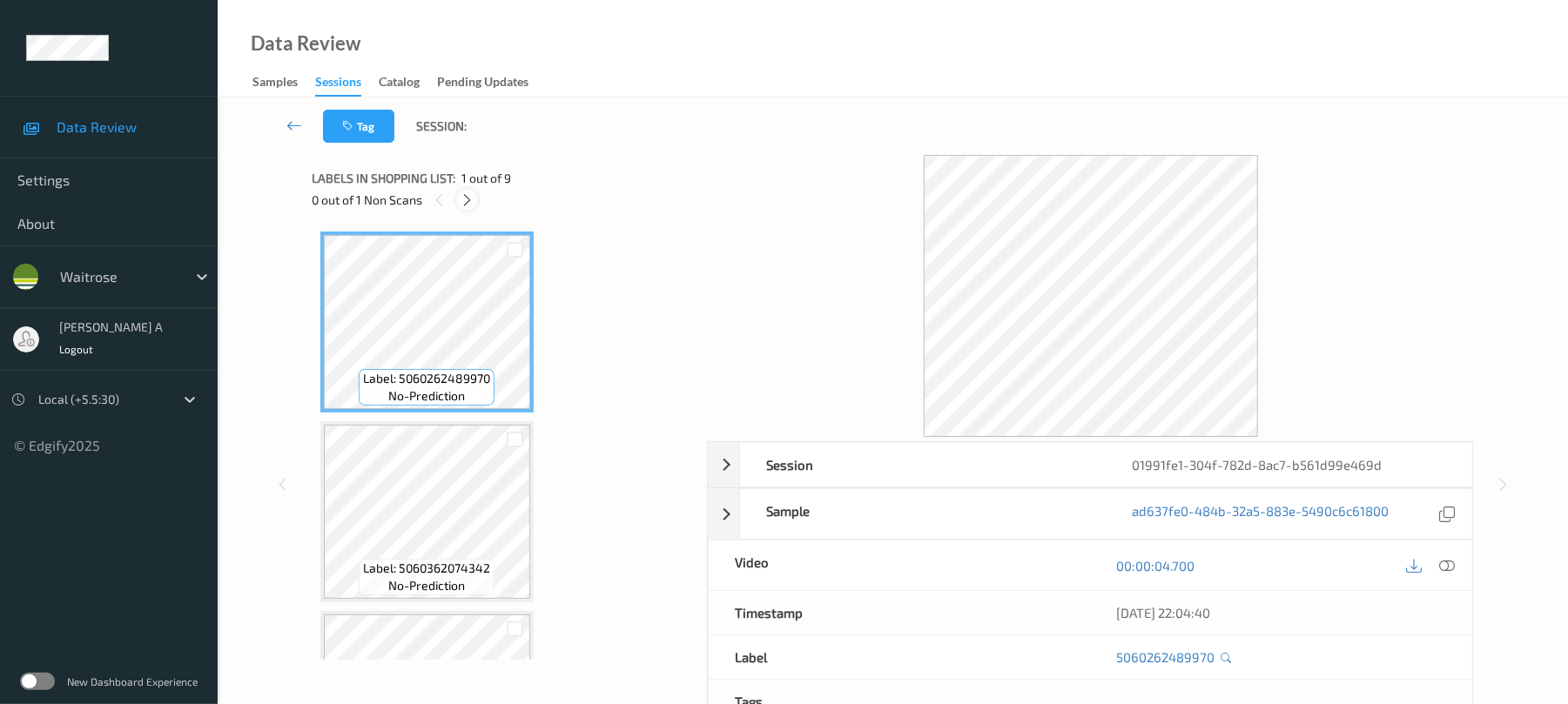
click at [463, 202] on icon at bounding box center [467, 200] width 14 height 15
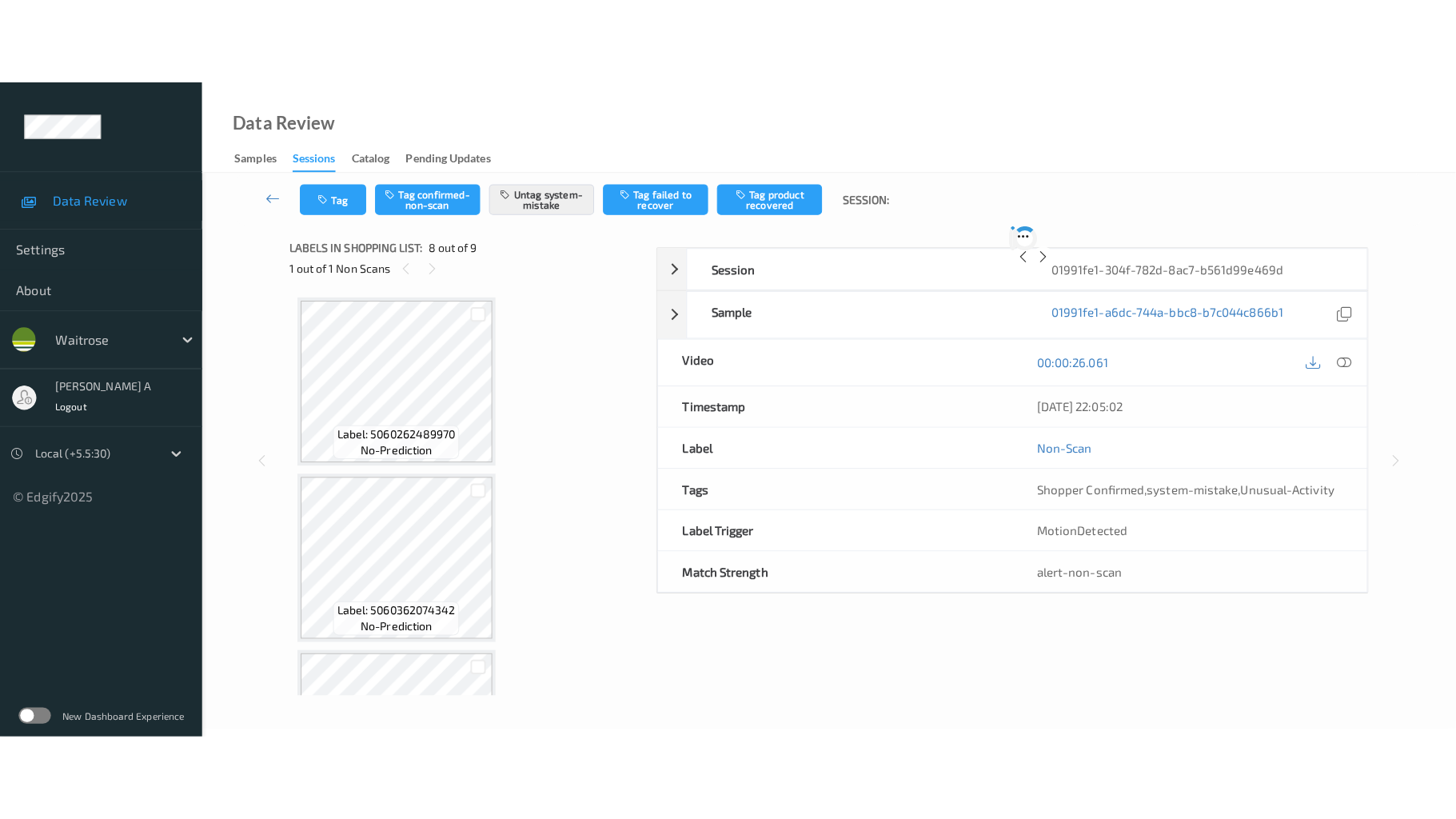
scroll to position [1054, 0]
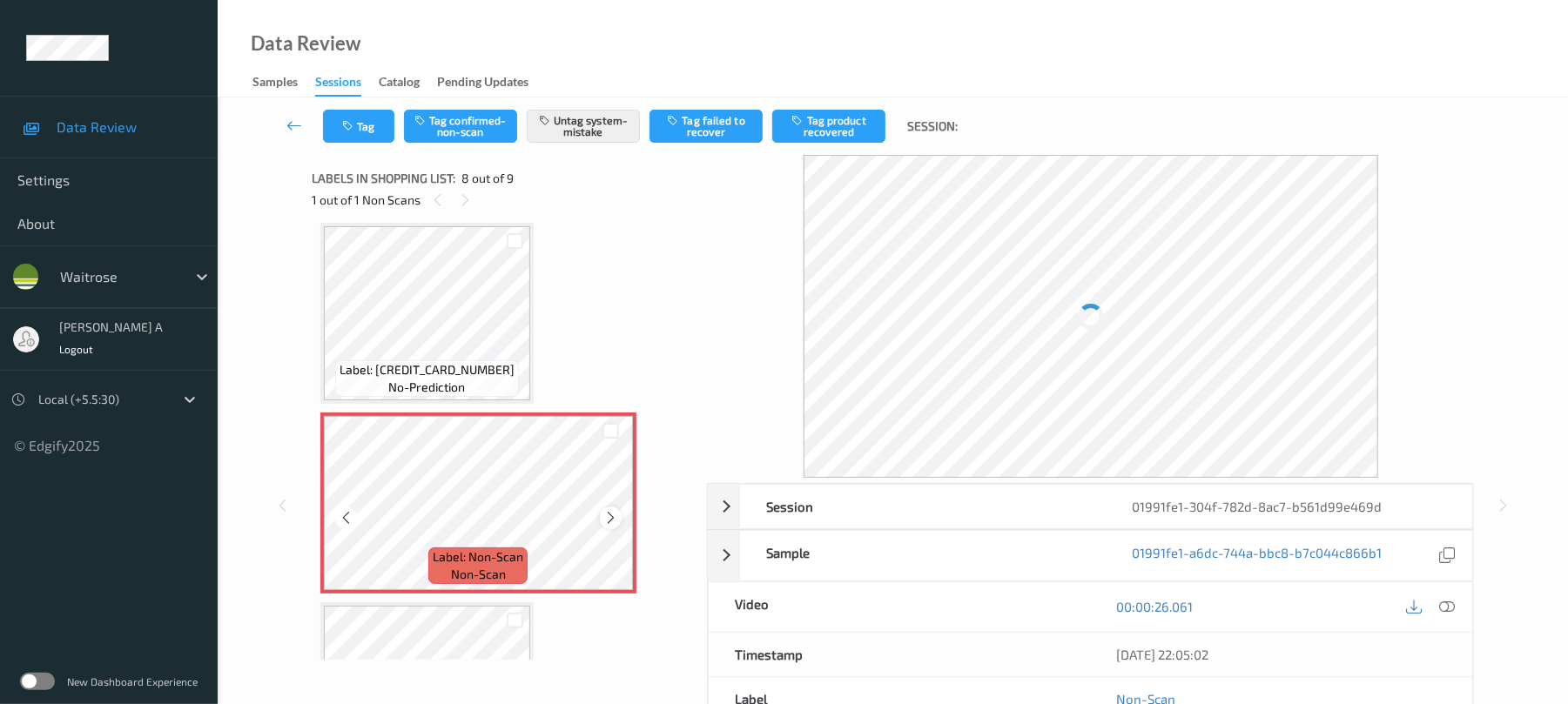
click at [609, 512] on icon at bounding box center [610, 517] width 14 height 15
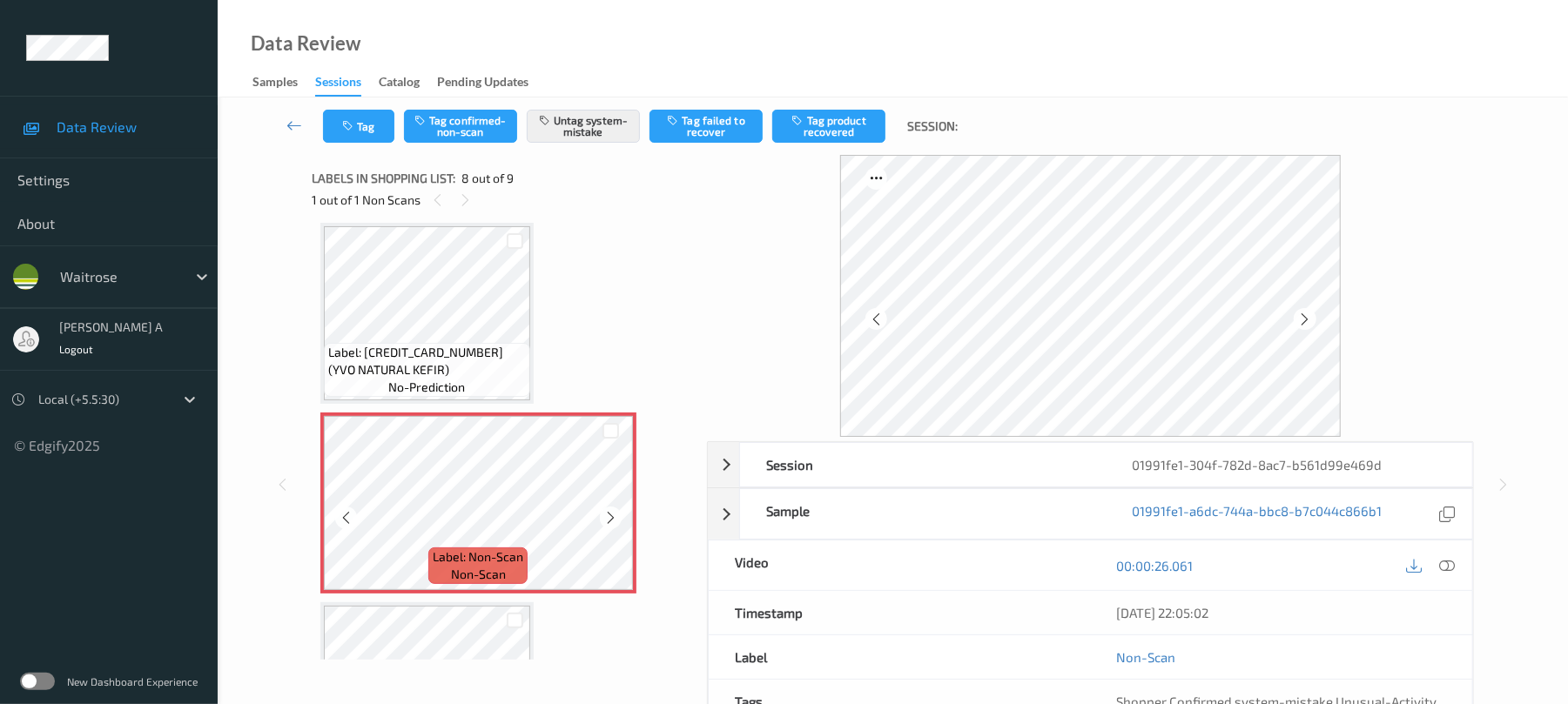
click at [606, 520] on icon at bounding box center [610, 517] width 14 height 15
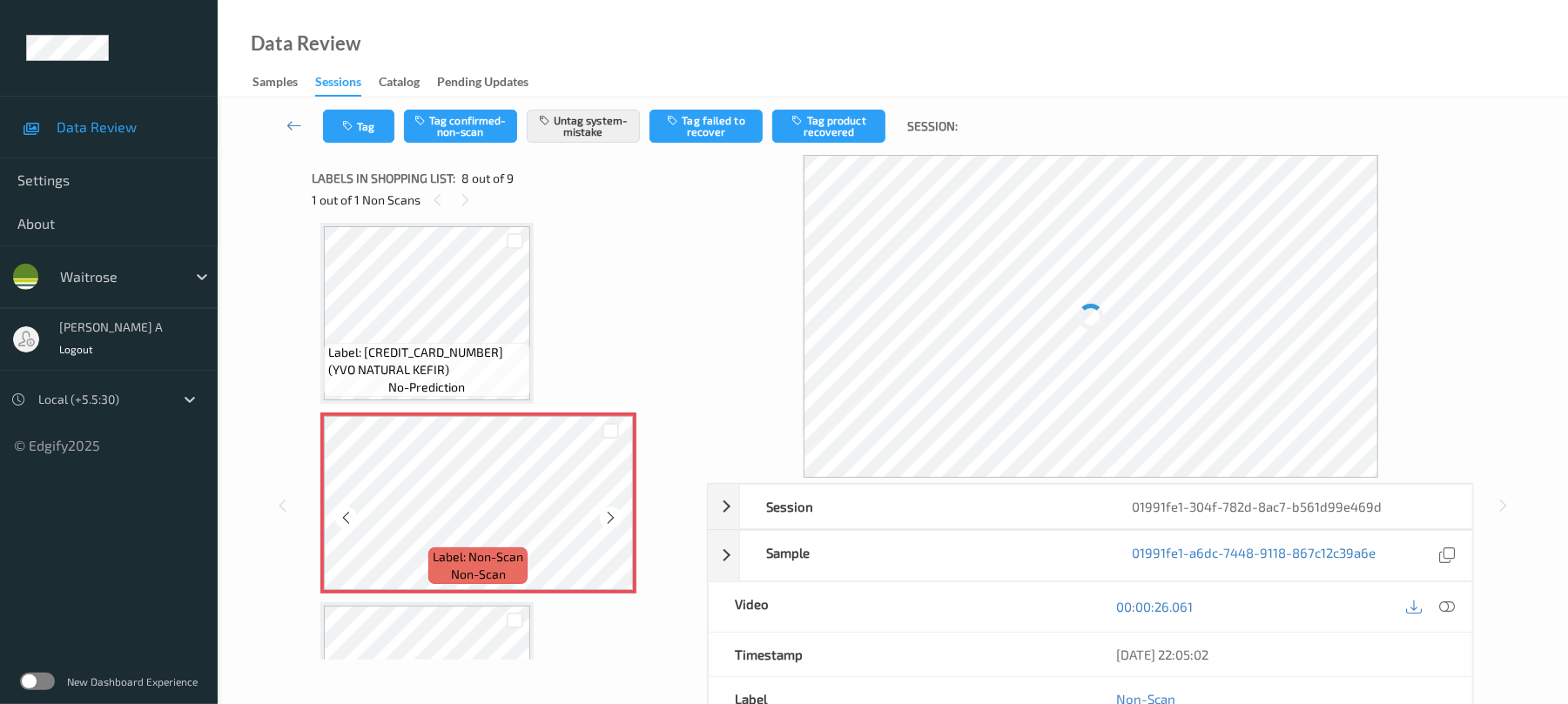
click at [606, 520] on icon at bounding box center [610, 517] width 14 height 15
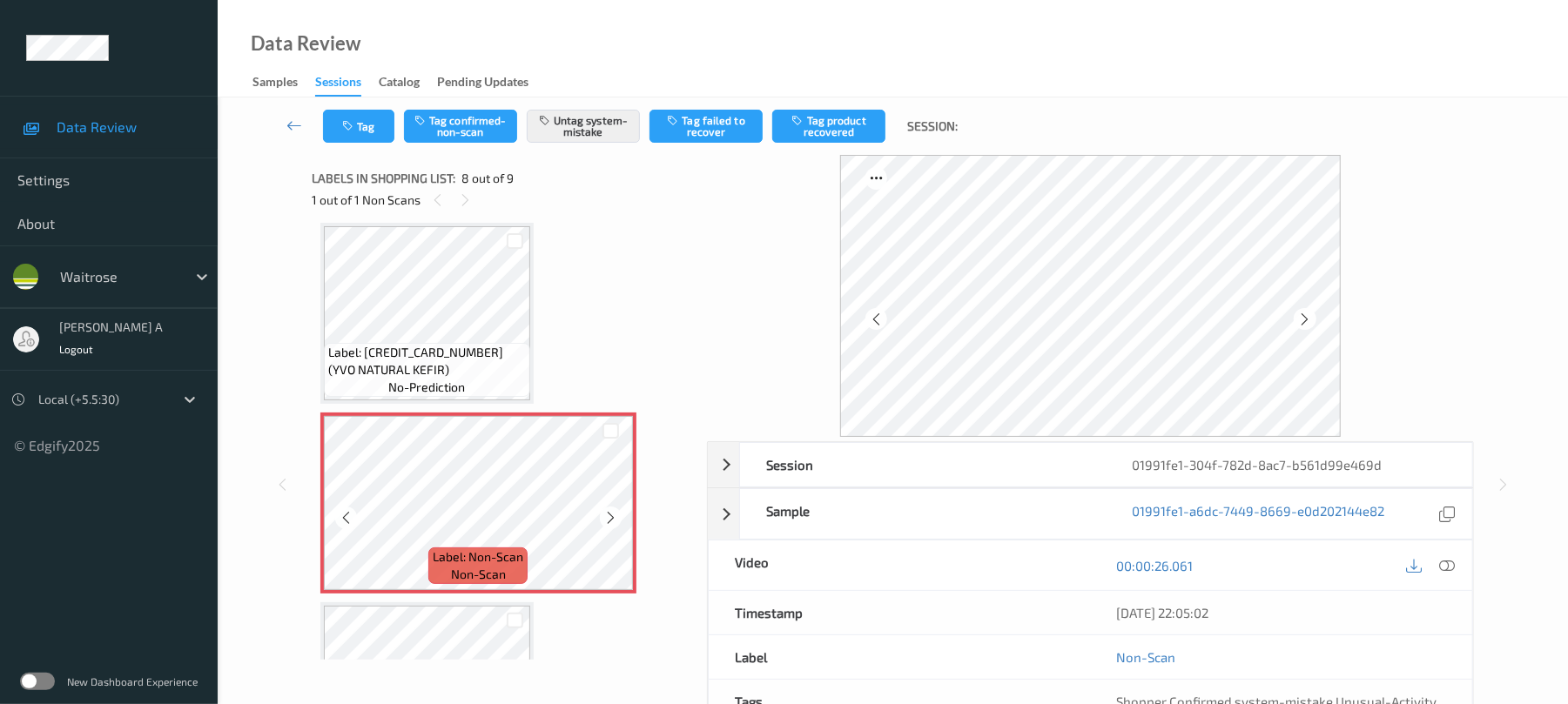
click at [606, 520] on icon at bounding box center [610, 517] width 14 height 15
click at [370, 140] on button "Tag" at bounding box center [358, 126] width 71 height 33
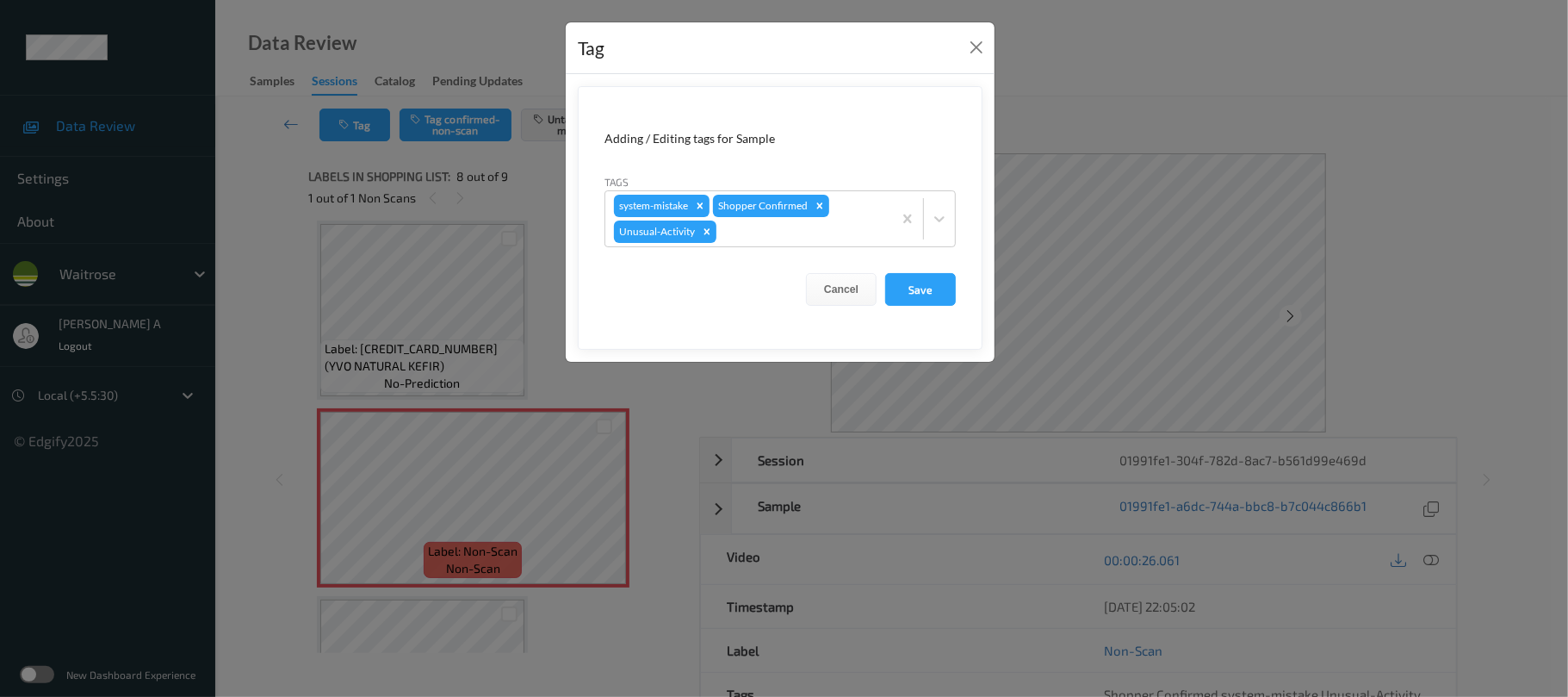
click at [366, 129] on div "Tag Adding / Editing tags for Sample Tags system-mistake Shopper Confirmed Unus…" at bounding box center [784, 348] width 1568 height 697
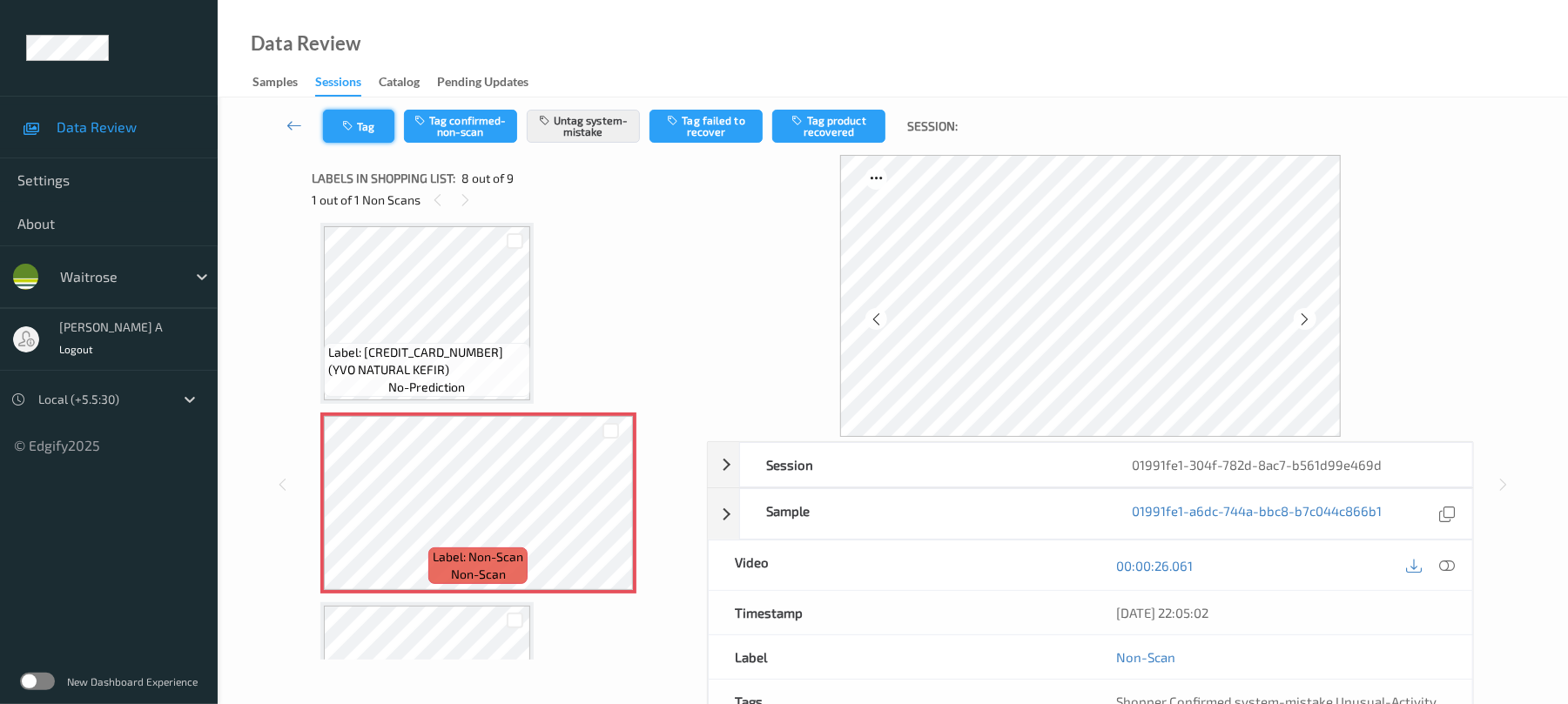
click at [342, 133] on button "Tag" at bounding box center [358, 126] width 71 height 33
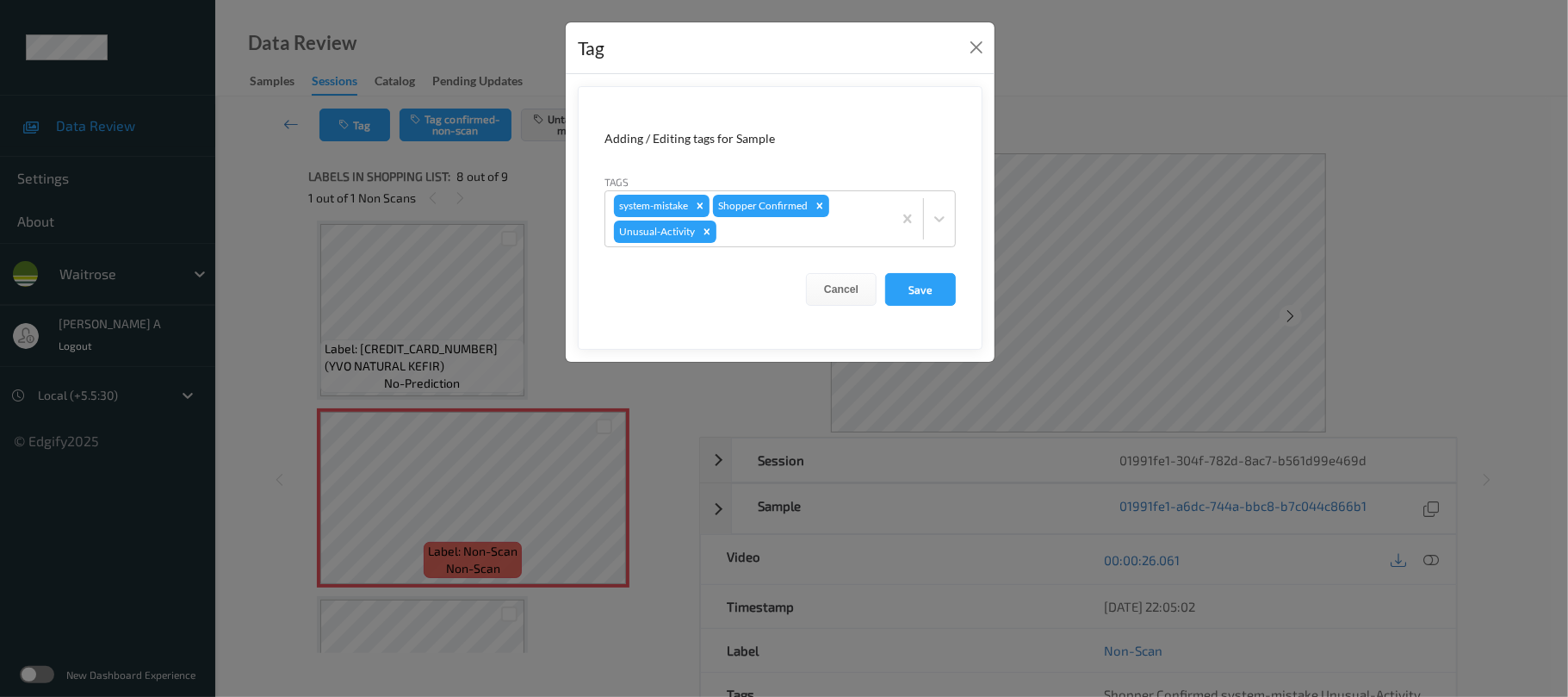
click at [445, 176] on div "Tag Adding / Editing tags for Sample Tags system-mistake Shopper Confirmed Unus…" at bounding box center [784, 348] width 1568 height 697
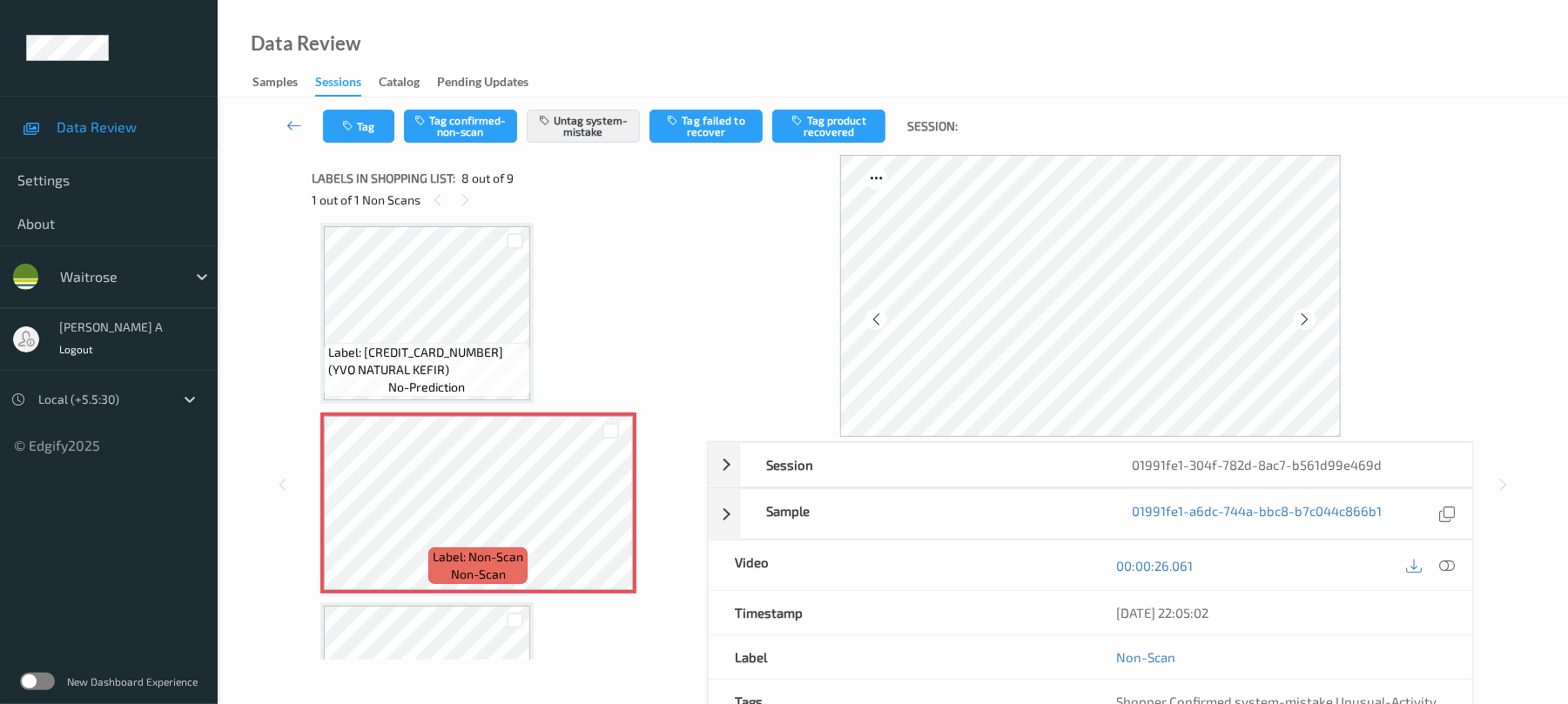
click at [1443, 569] on icon at bounding box center [1447, 565] width 15 height 15
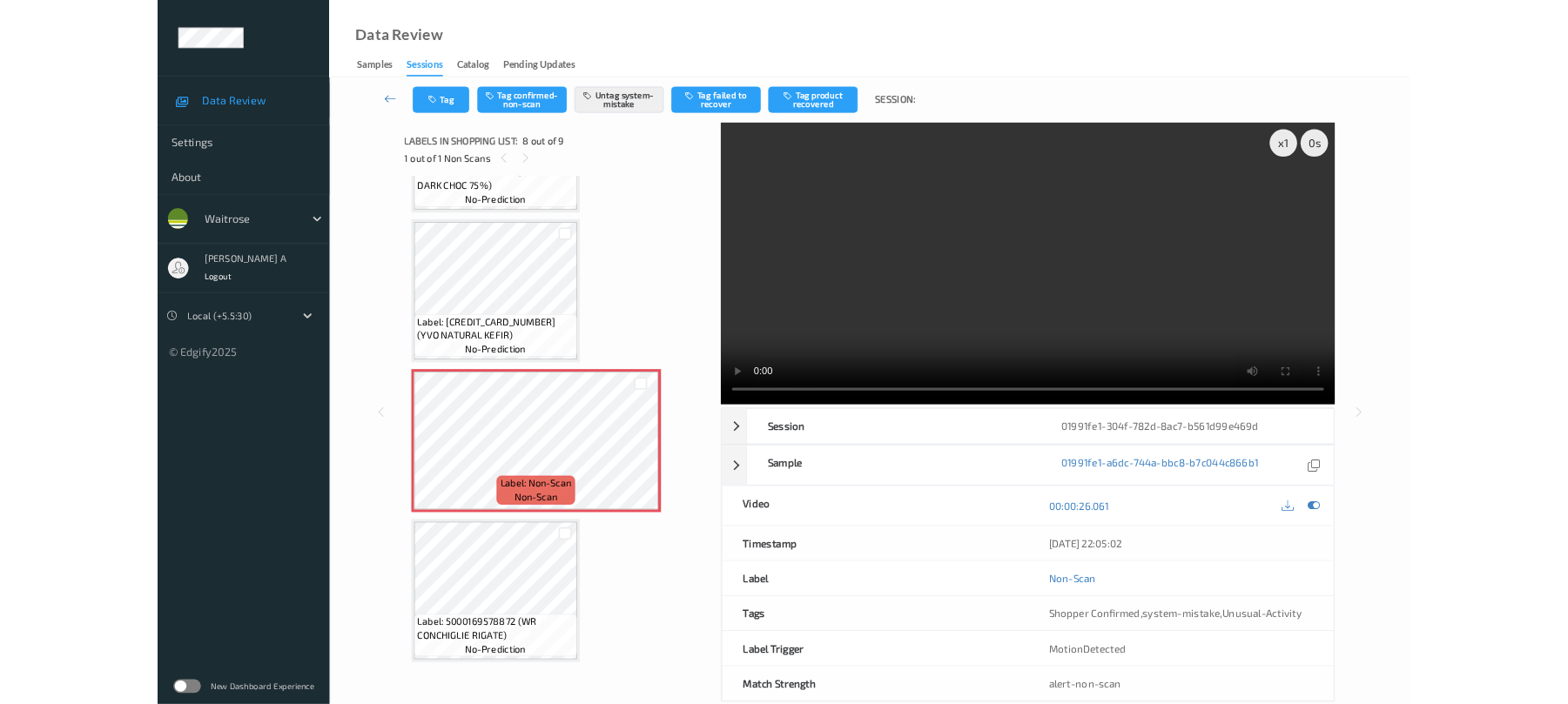
scroll to position [1091, 0]
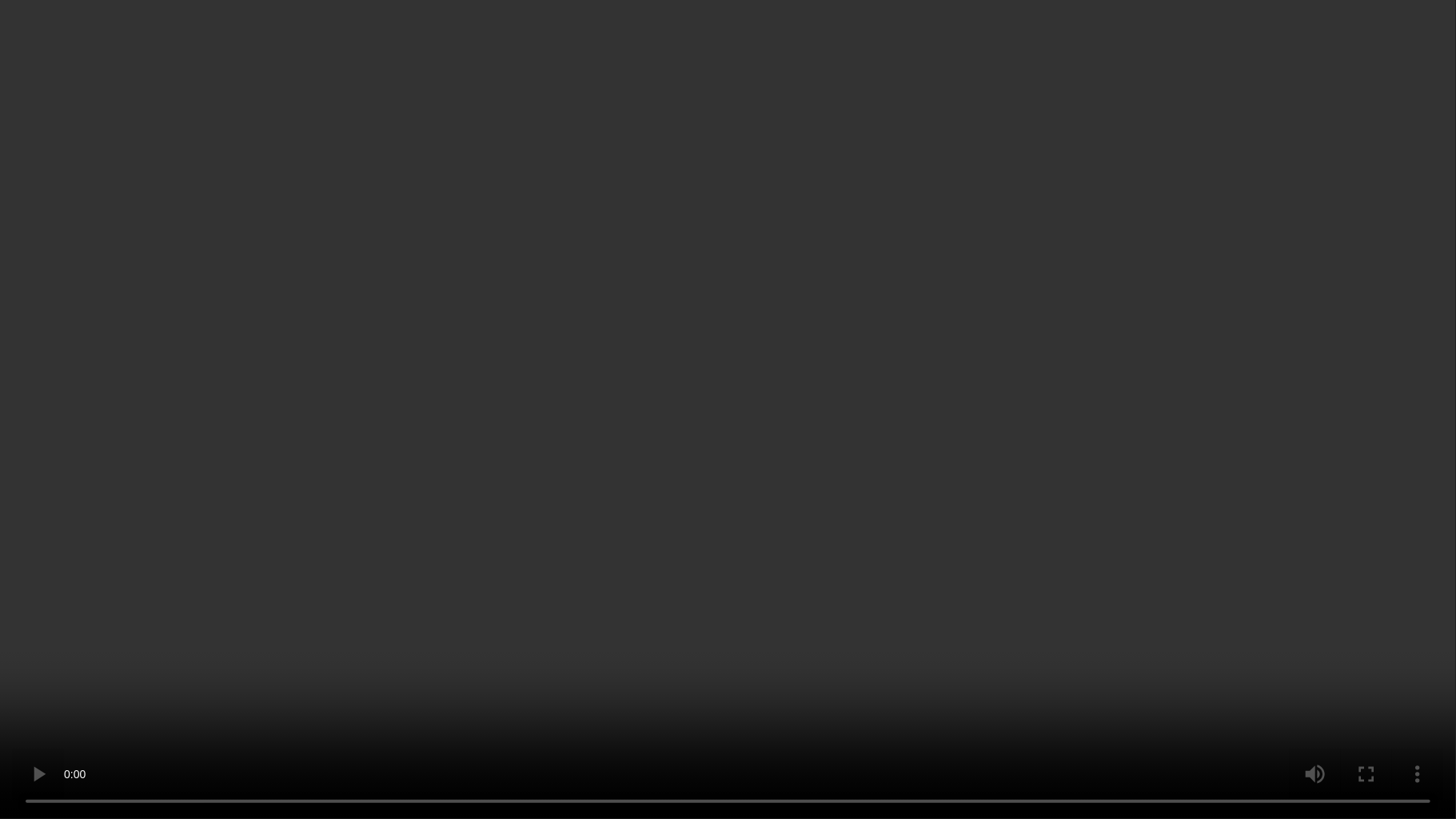
click at [932, 356] on video at bounding box center [728, 410] width 1456 height 819
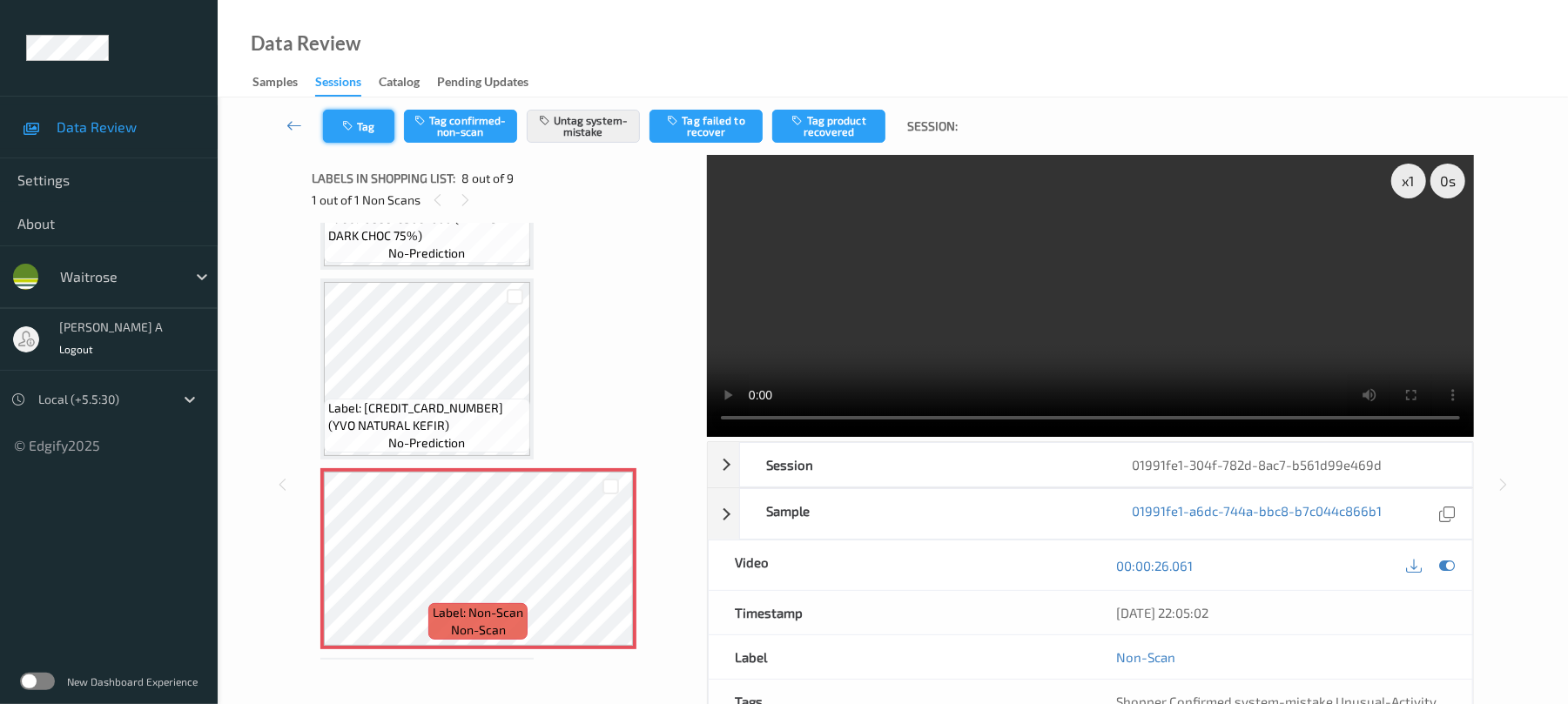
click at [363, 126] on button "Tag" at bounding box center [358, 126] width 71 height 33
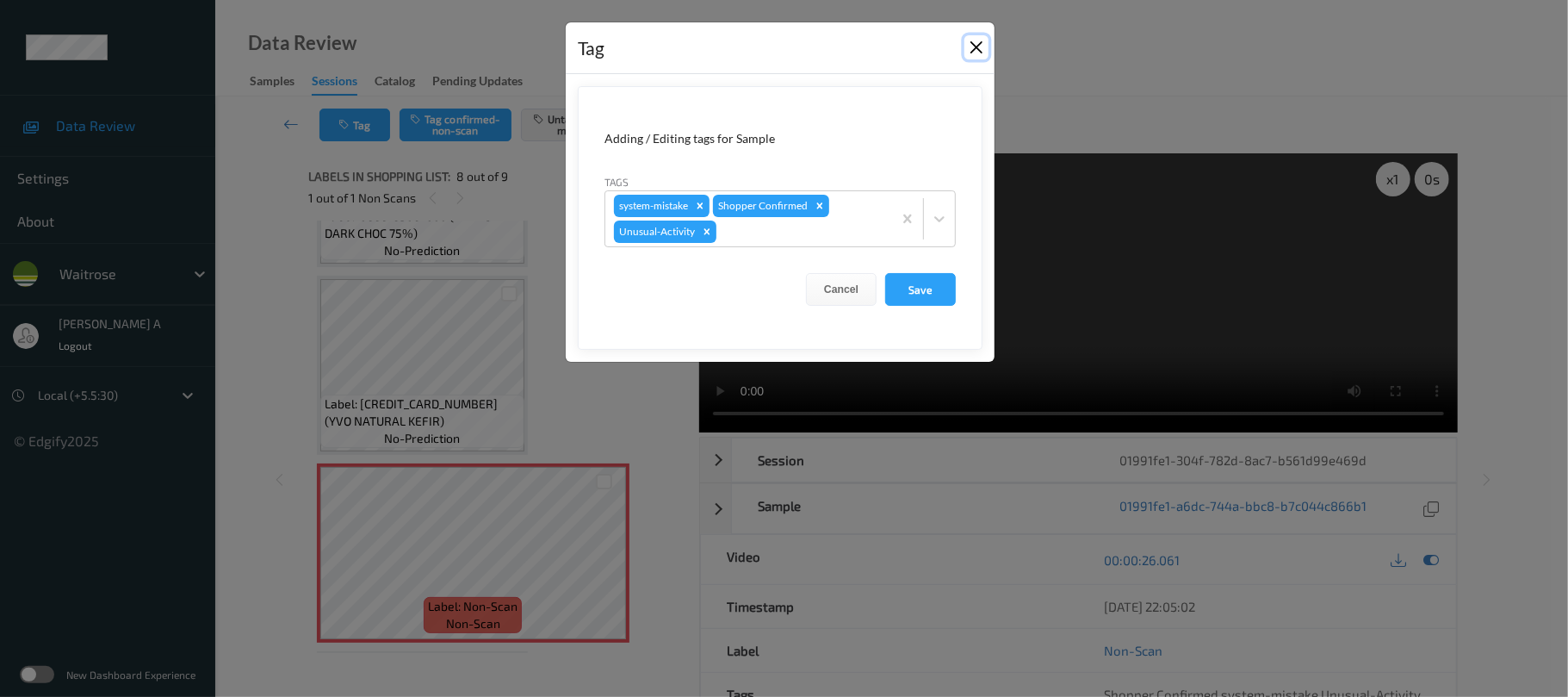
click at [975, 53] on button "Close" at bounding box center [976, 47] width 24 height 24
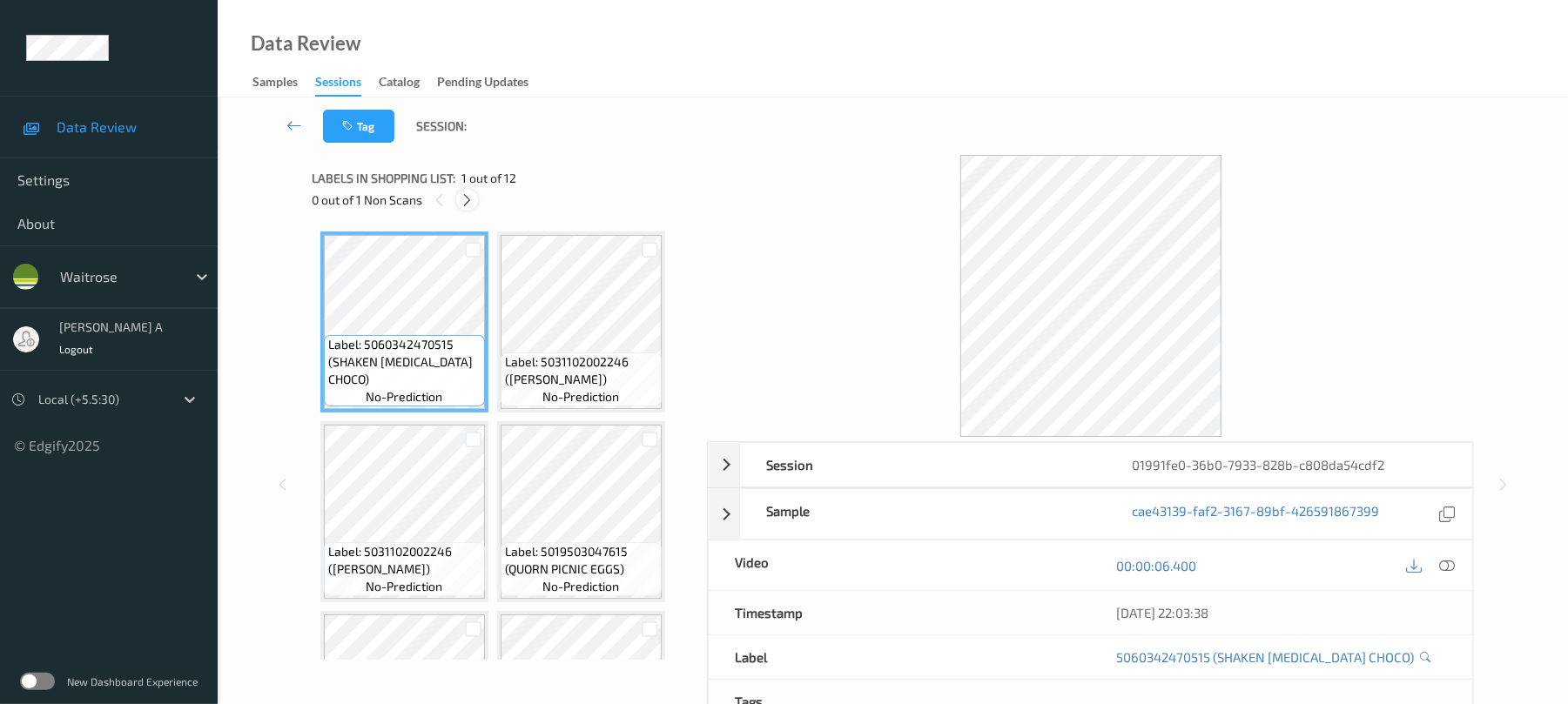
click at [458, 202] on div at bounding box center [467, 200] width 22 height 22
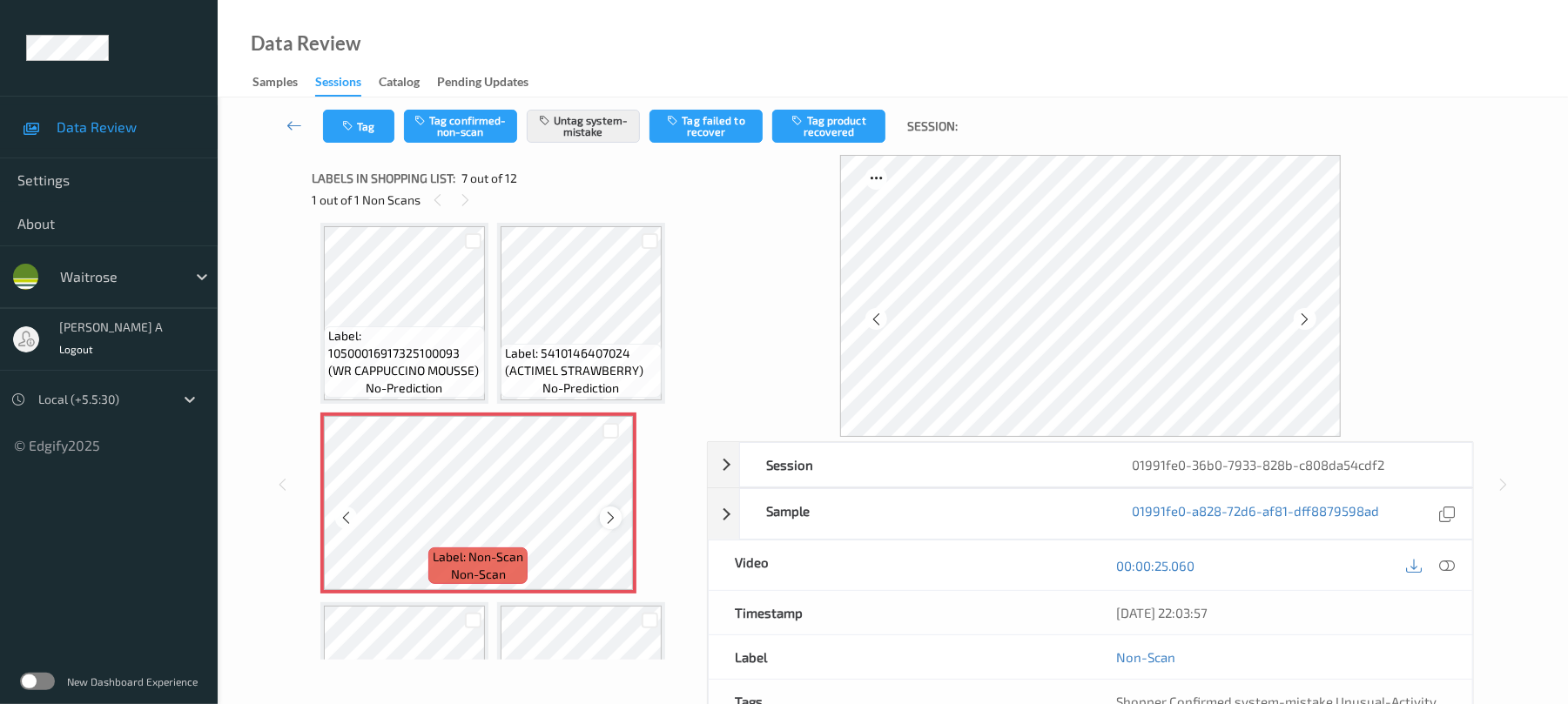
click at [607, 512] on icon at bounding box center [610, 517] width 14 height 15
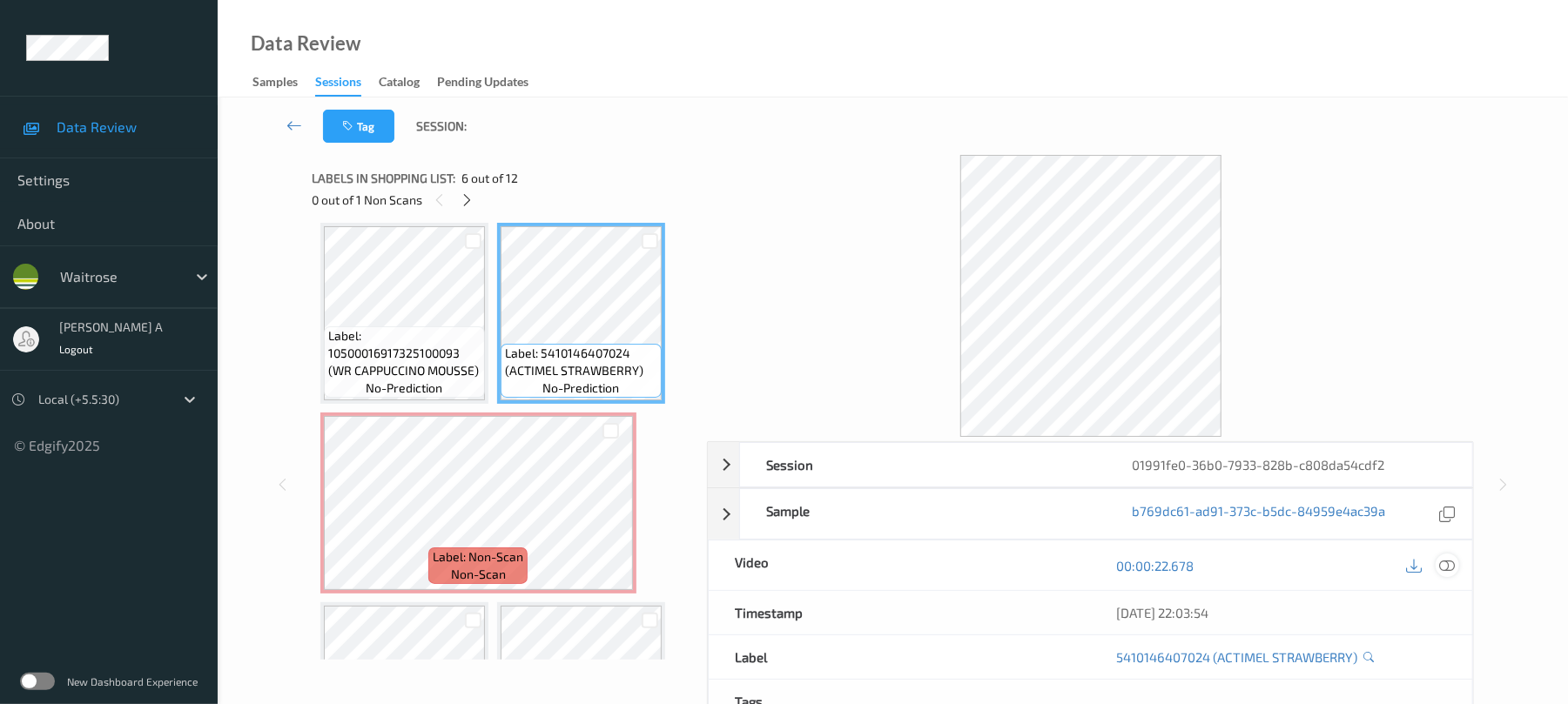
click at [1441, 560] on icon at bounding box center [1447, 565] width 15 height 15
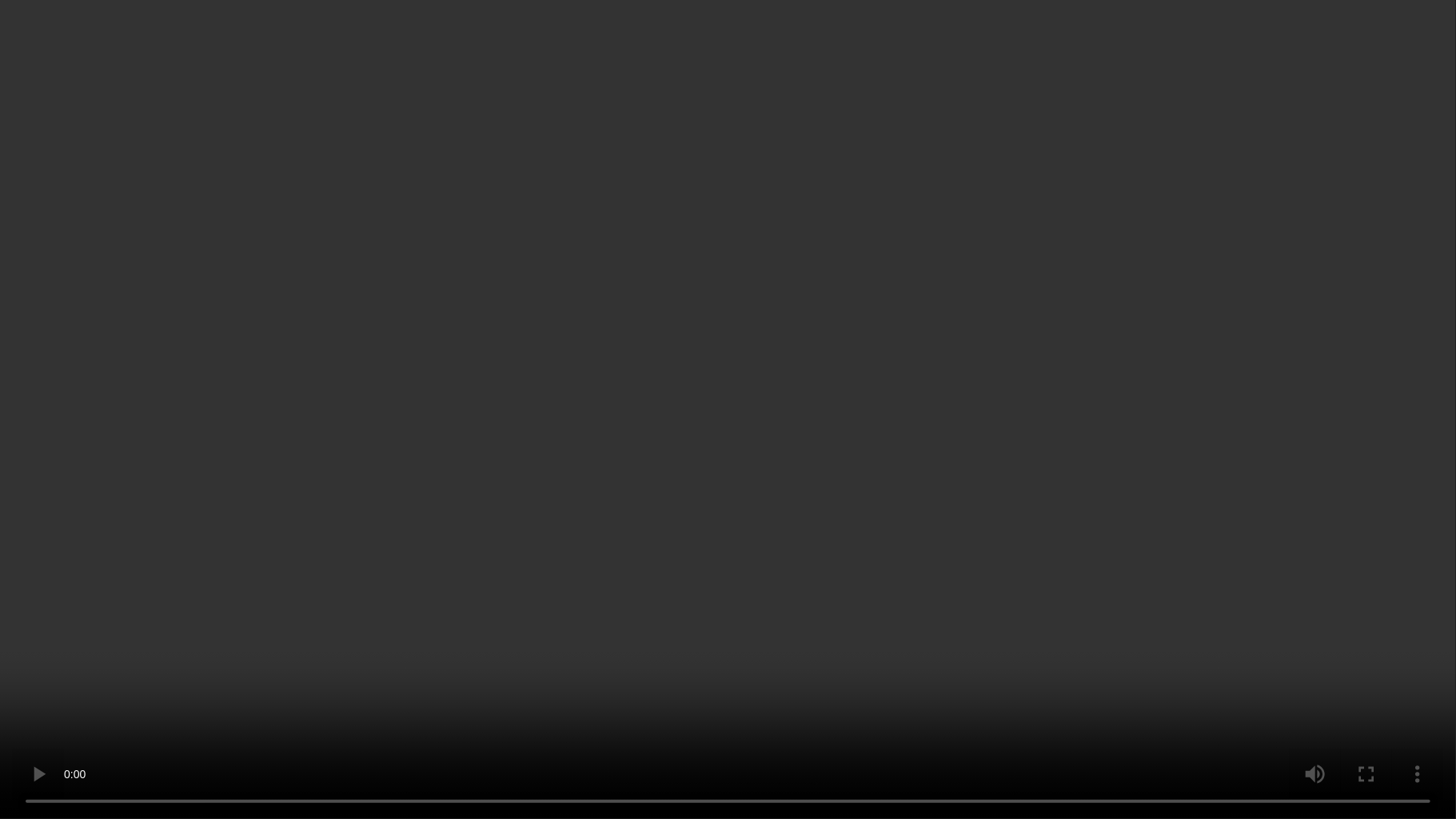
click at [480, 426] on video at bounding box center [728, 410] width 1456 height 819
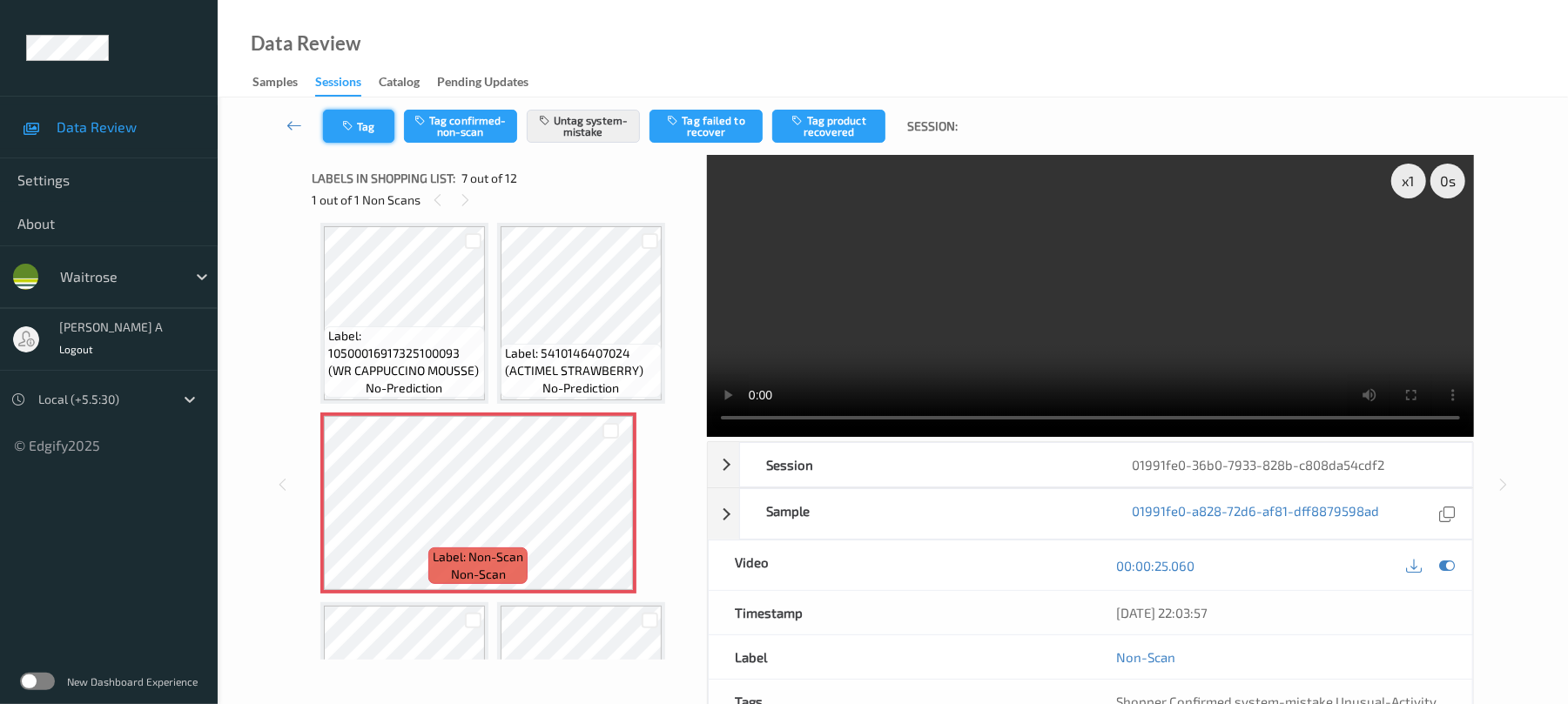
click at [343, 117] on button "Tag" at bounding box center [358, 126] width 71 height 33
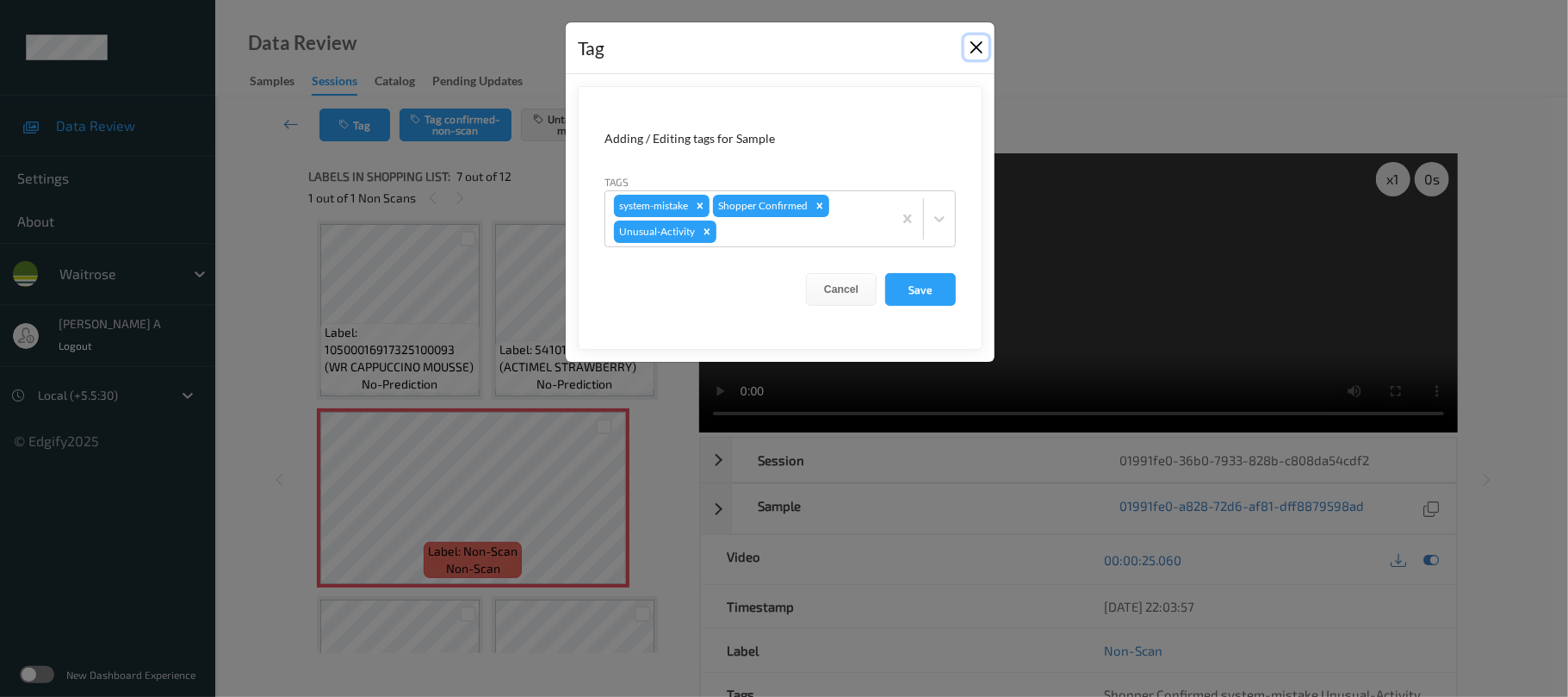
click at [975, 47] on button "Close" at bounding box center [976, 47] width 24 height 24
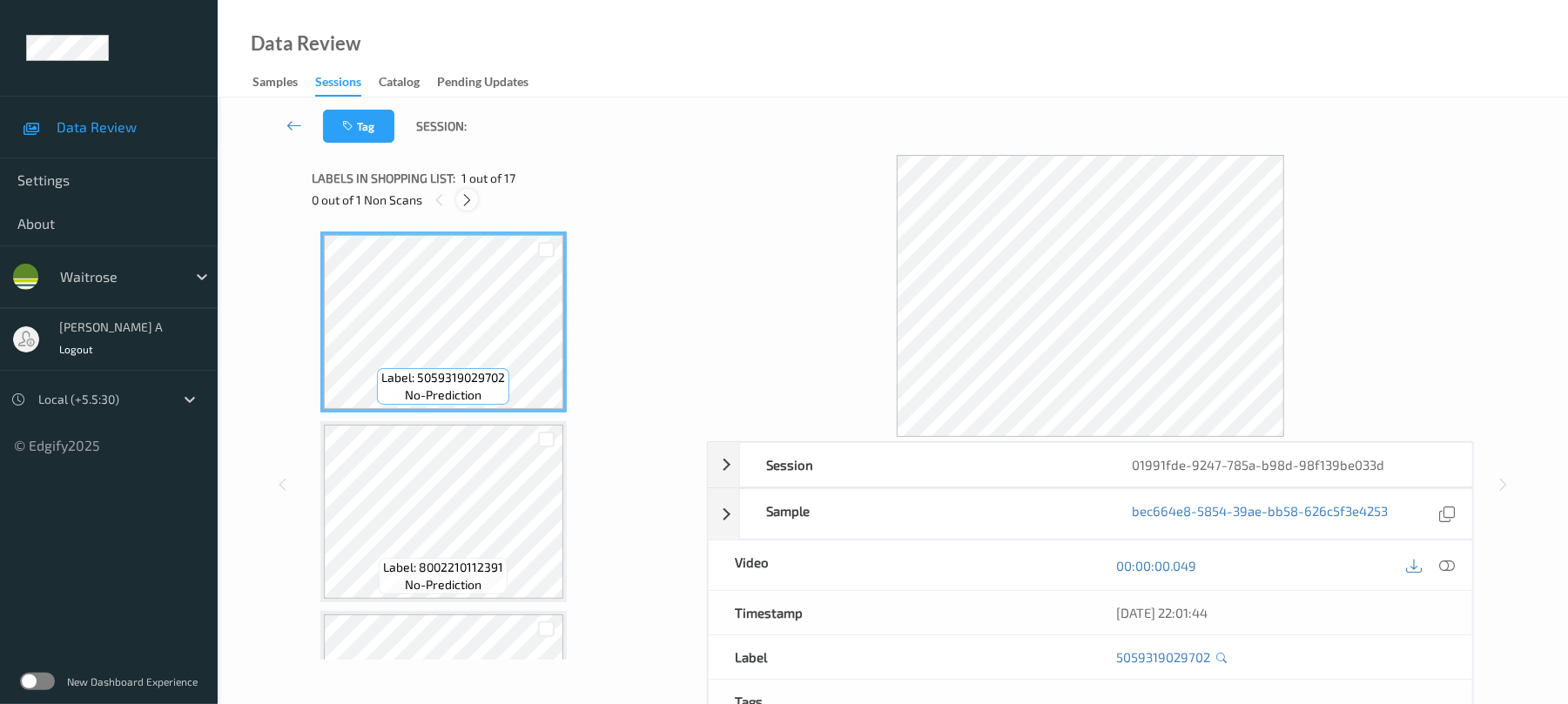
click at [460, 197] on icon at bounding box center [467, 200] width 14 height 15
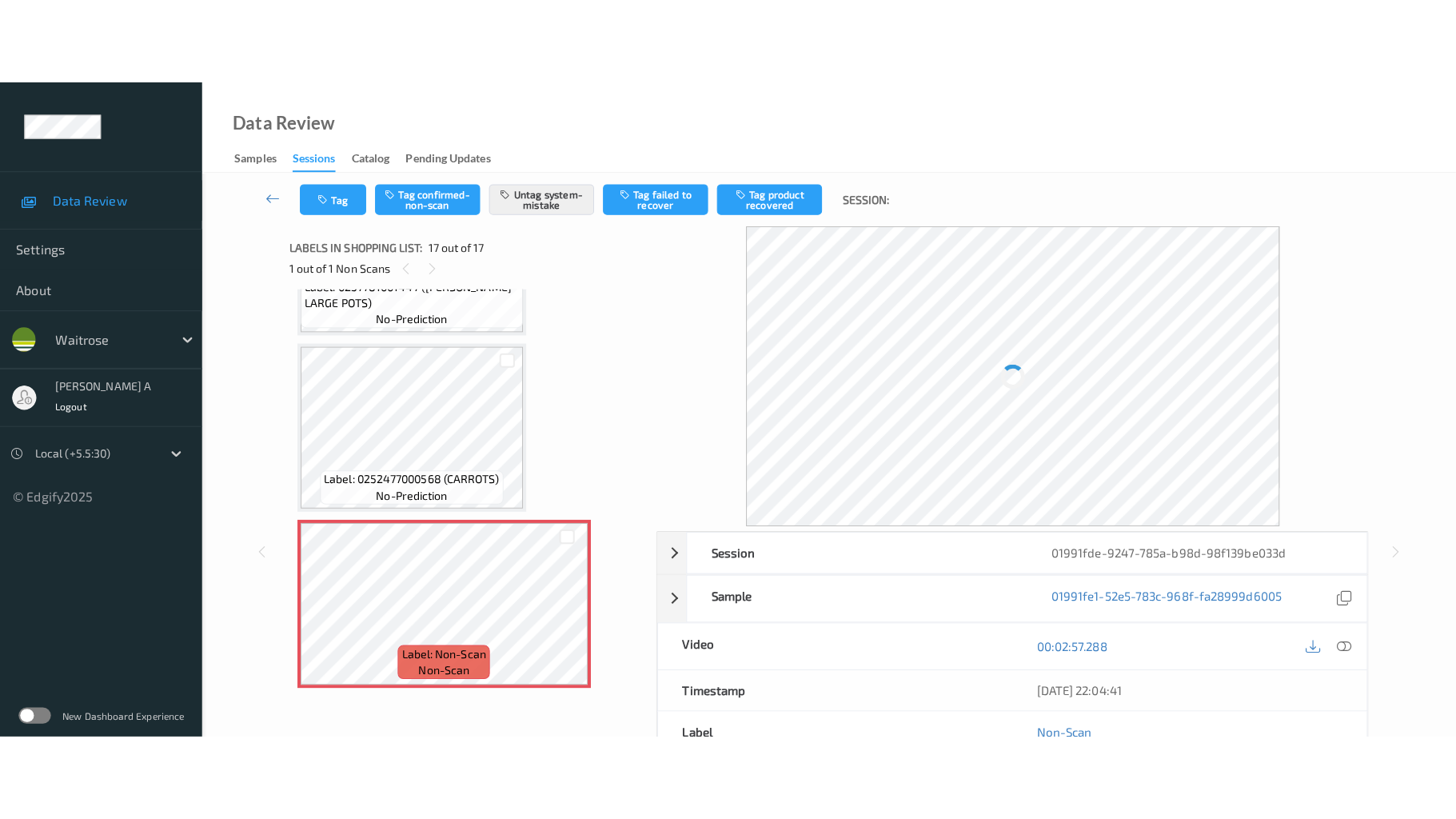
scroll to position [2553, 0]
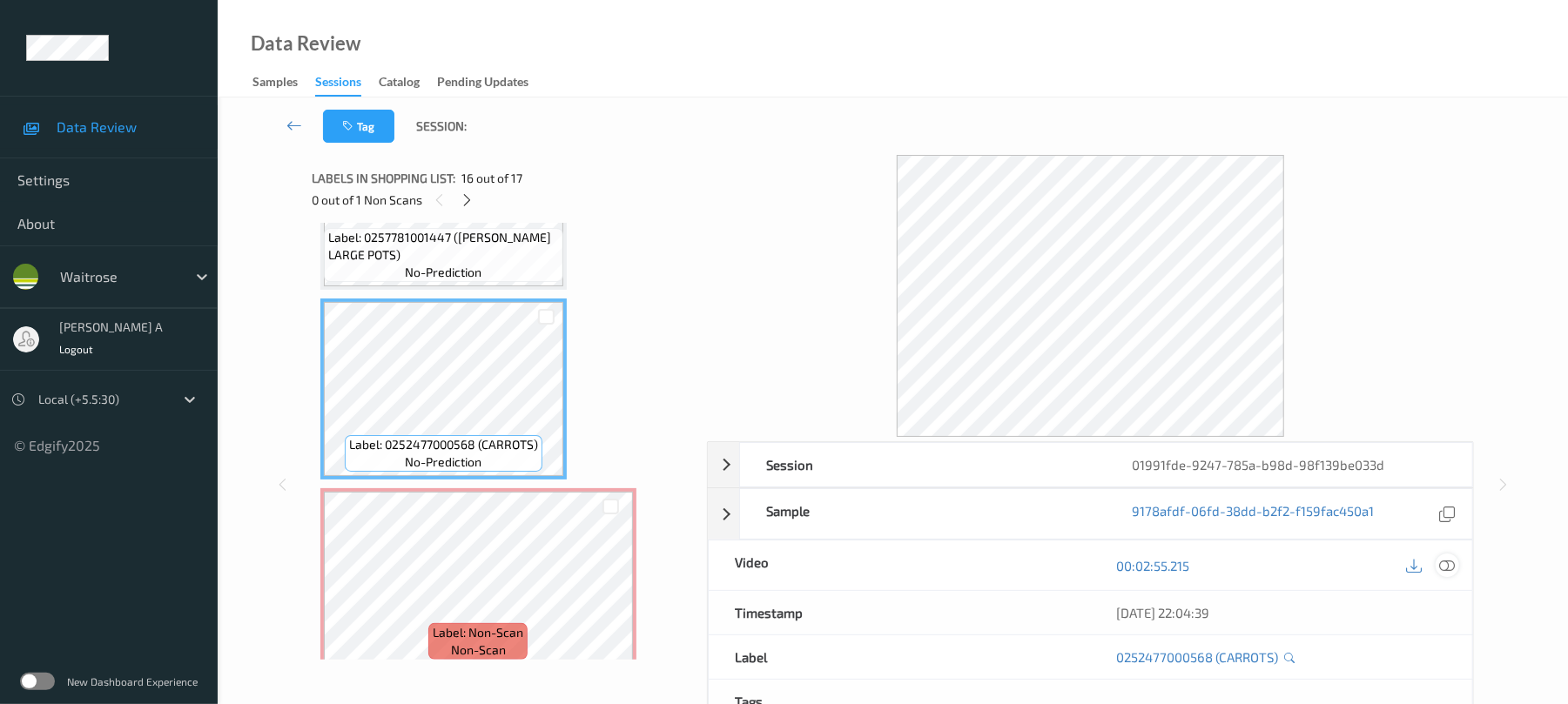
click at [1445, 561] on icon at bounding box center [1447, 565] width 15 height 15
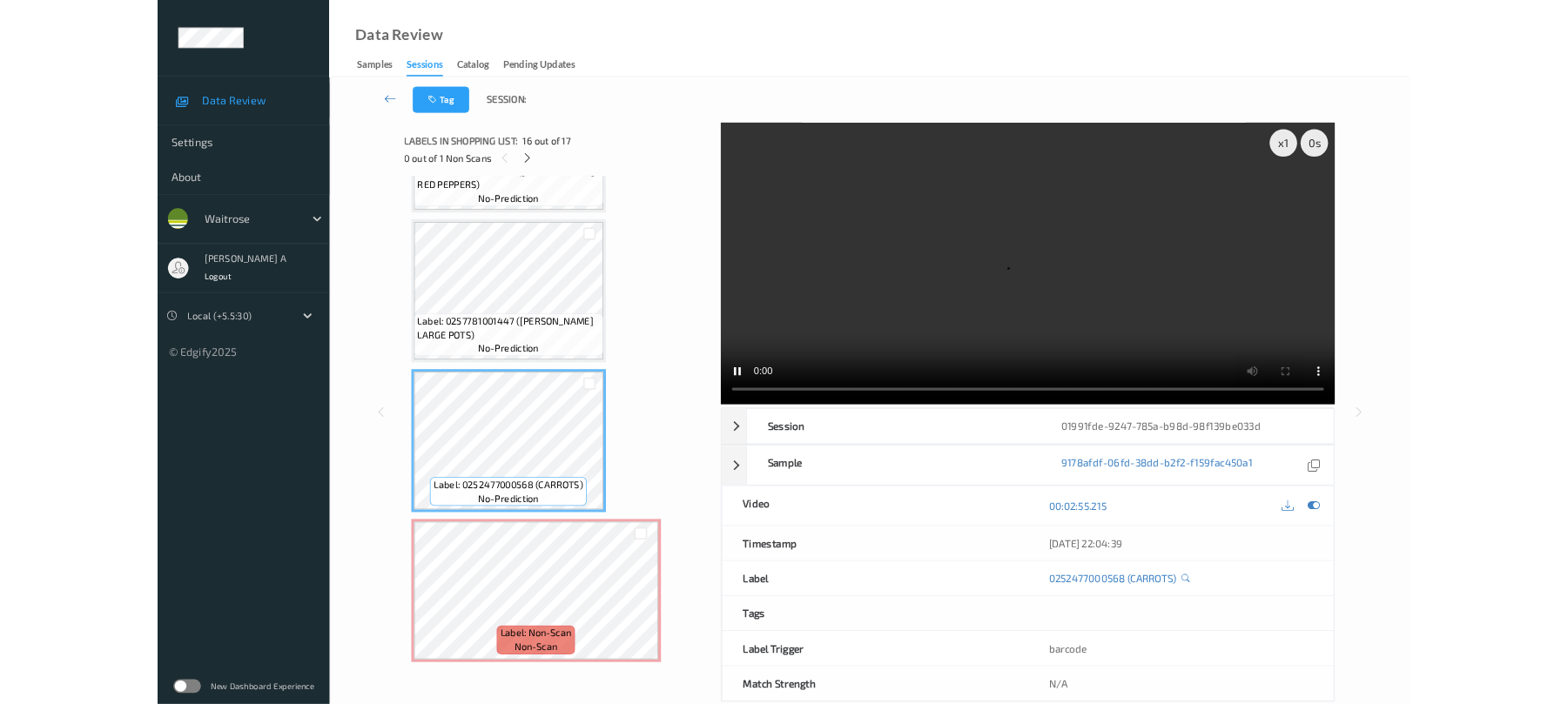
scroll to position [2608, 0]
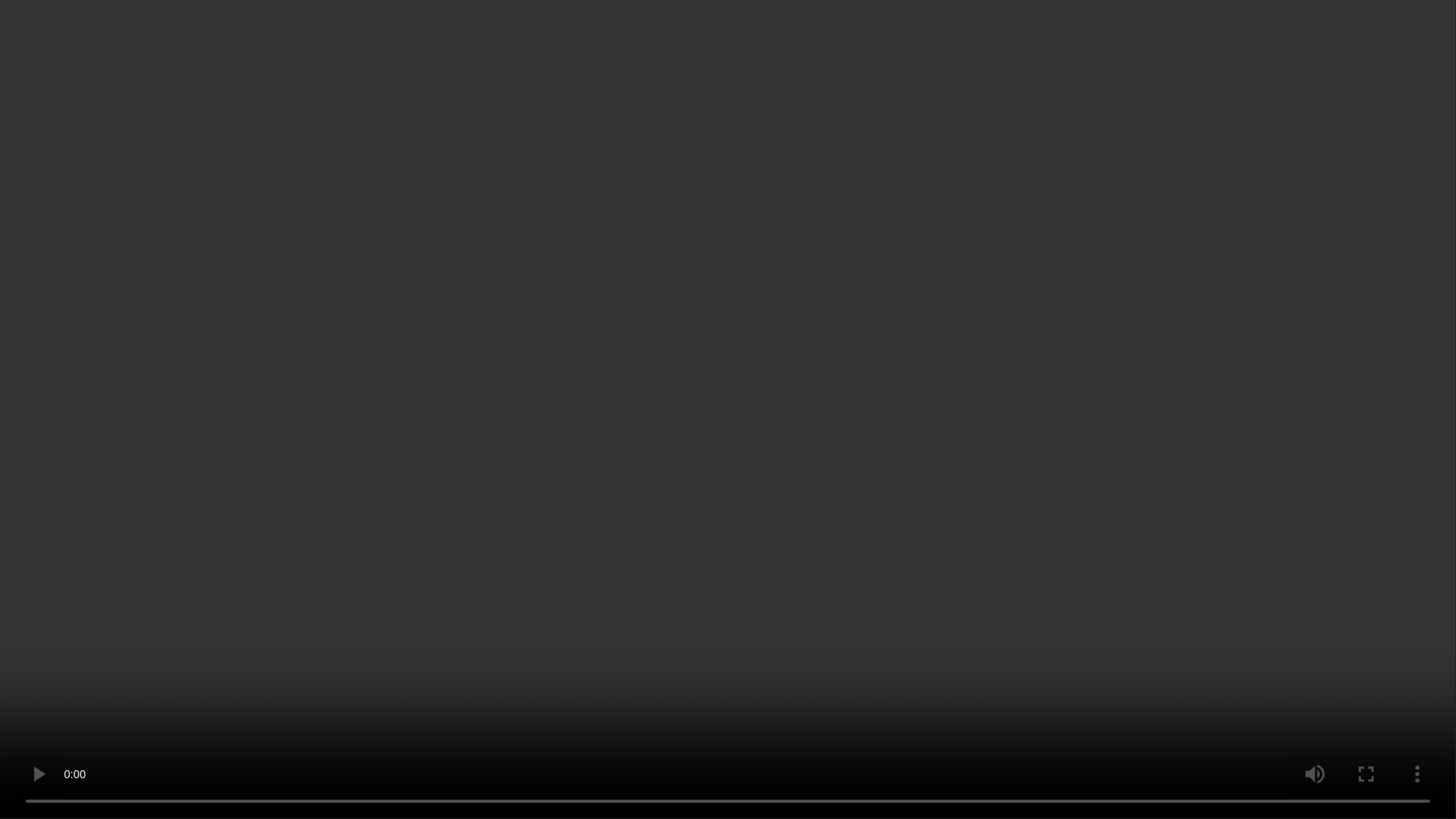
drag, startPoint x: 650, startPoint y: 211, endPoint x: 673, endPoint y: 163, distance: 53.2
click at [650, 211] on video at bounding box center [728, 410] width 1456 height 819
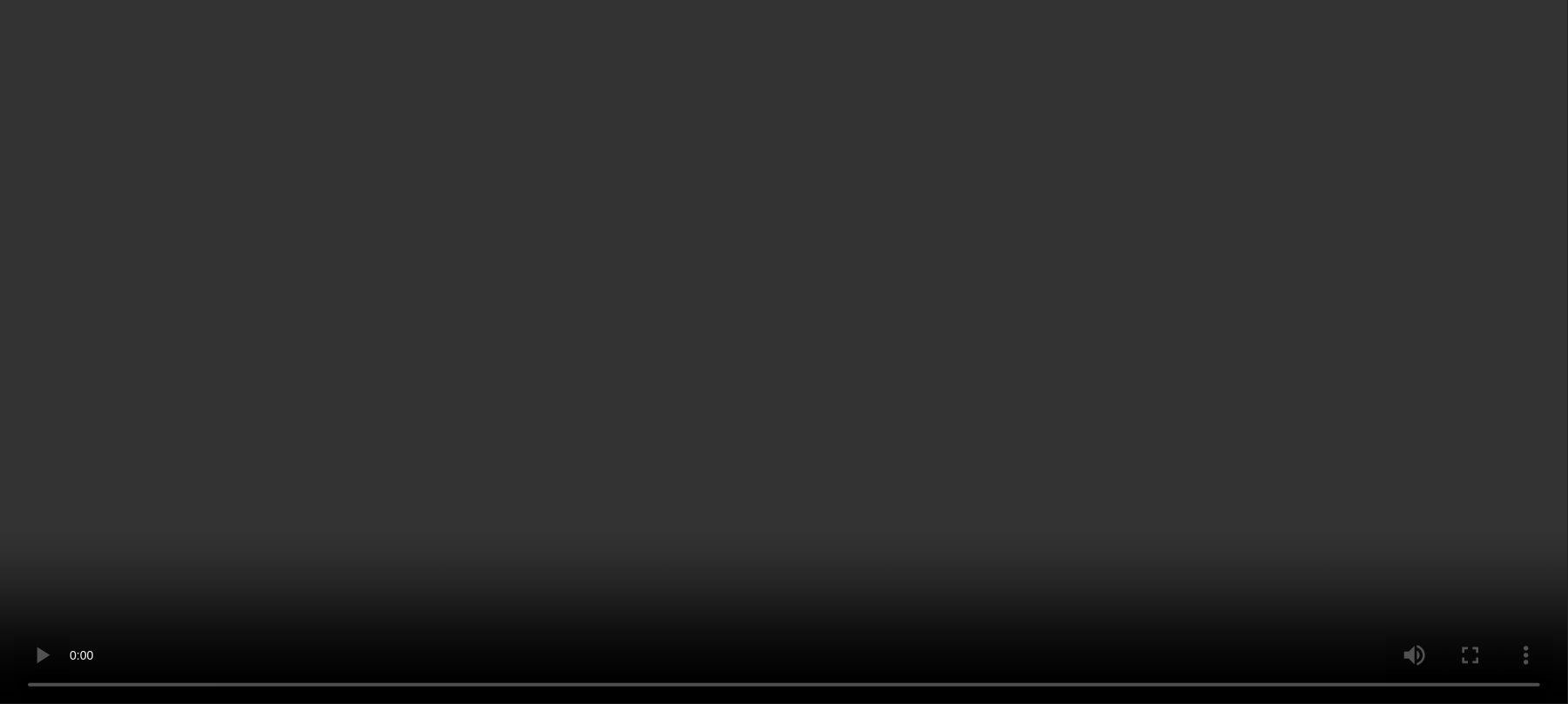
scroll to position [2795, 0]
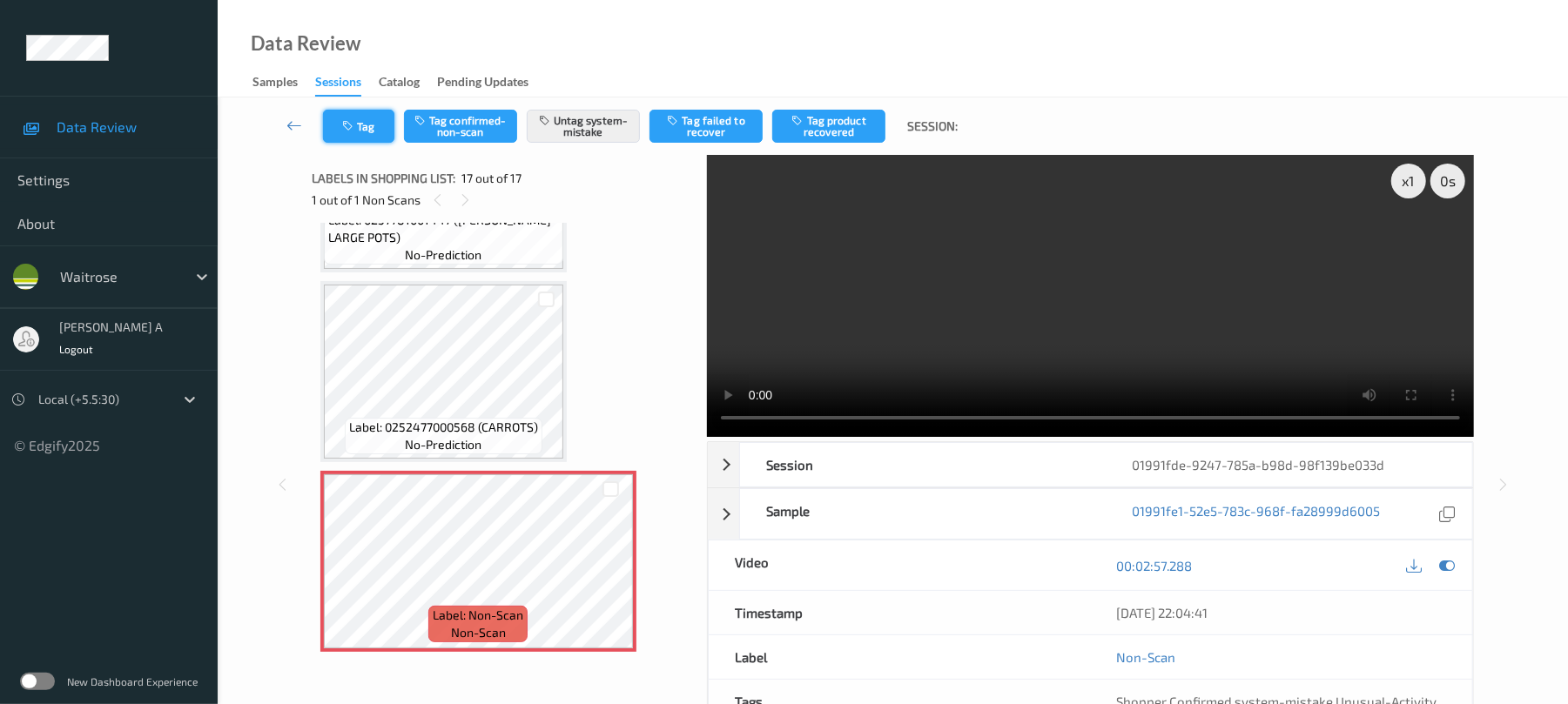
click at [385, 124] on button "Tag" at bounding box center [358, 126] width 71 height 33
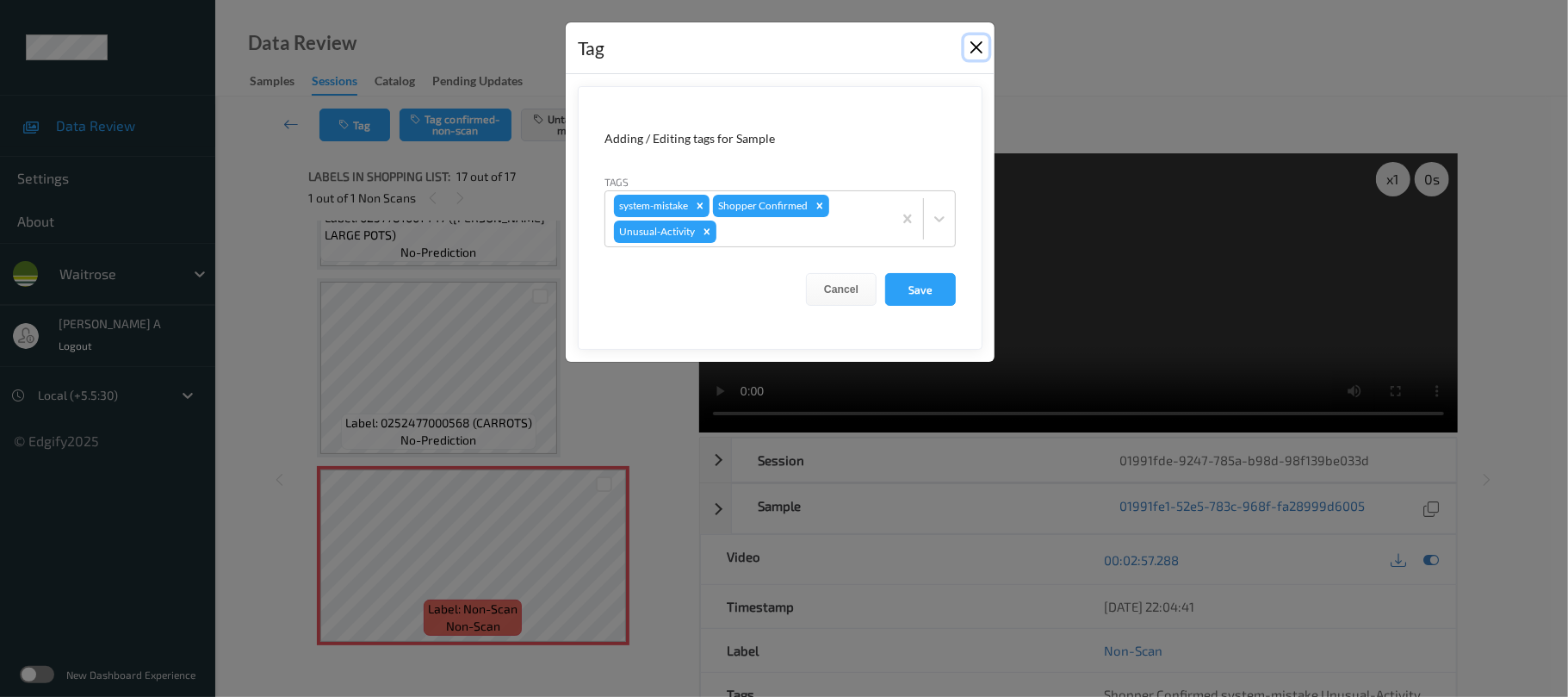
drag, startPoint x: 982, startPoint y: 52, endPoint x: 791, endPoint y: 1, distance: 197.7
click at [980, 52] on button "Close" at bounding box center [976, 47] width 24 height 24
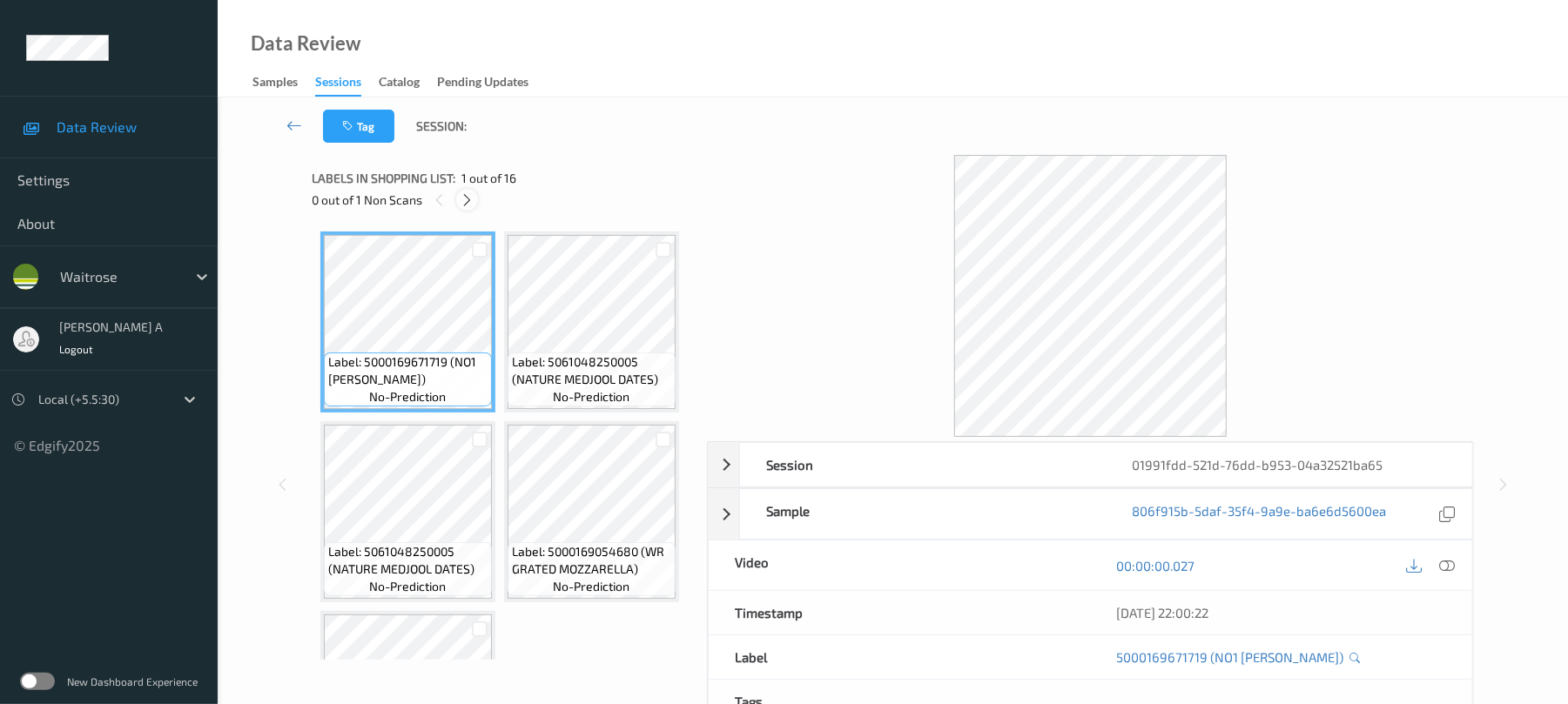
click at [463, 202] on icon at bounding box center [467, 200] width 14 height 15
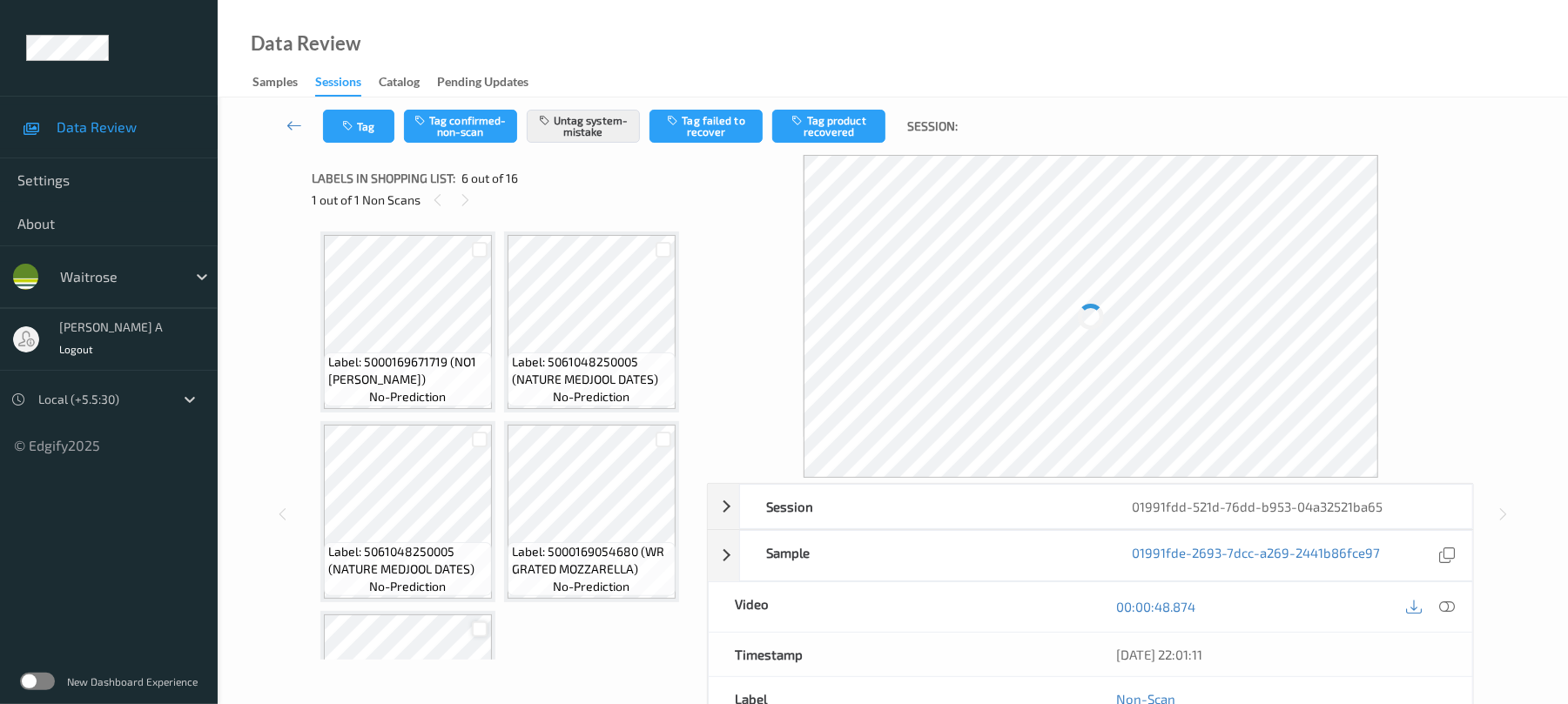
scroll to position [767, 0]
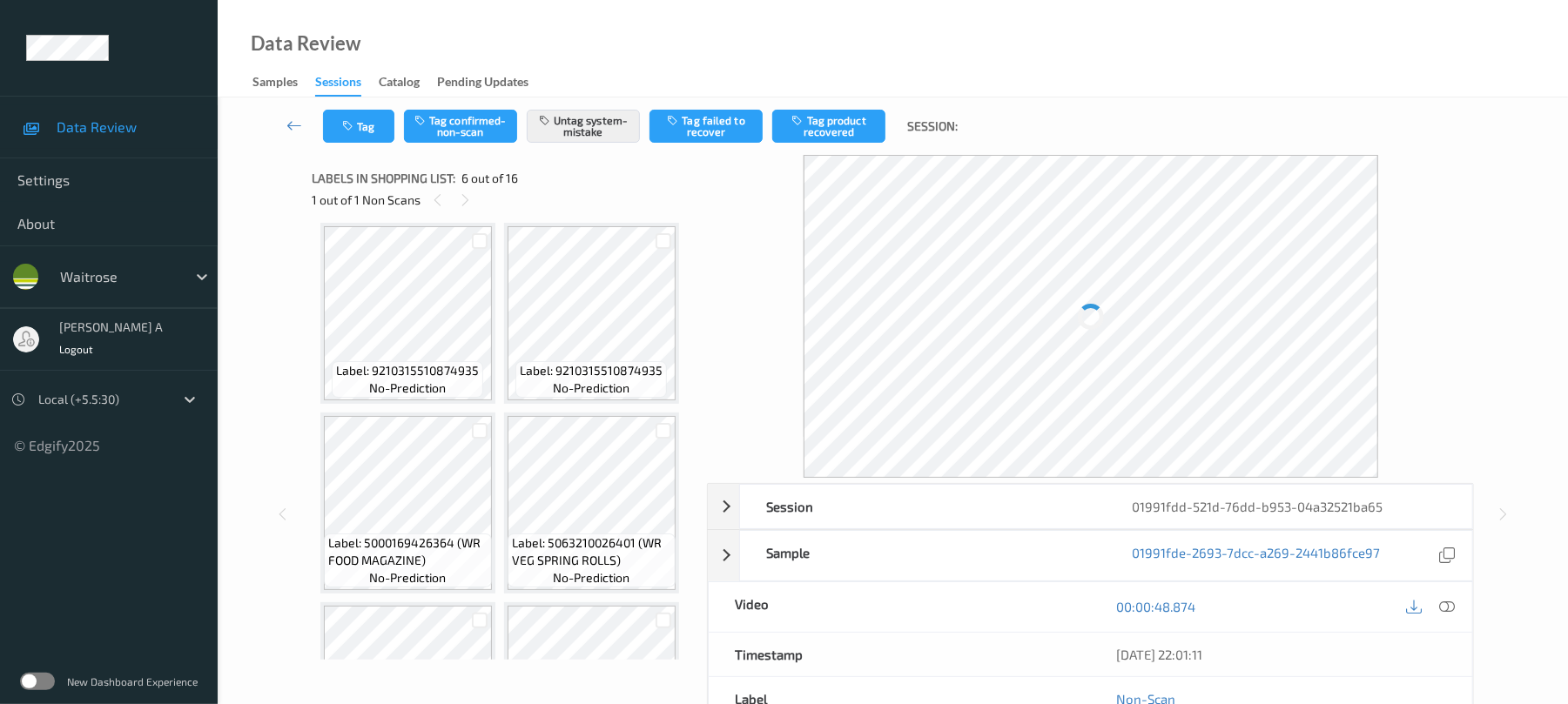
click at [611, 146] on icon at bounding box center [610, 137] width 14 height 15
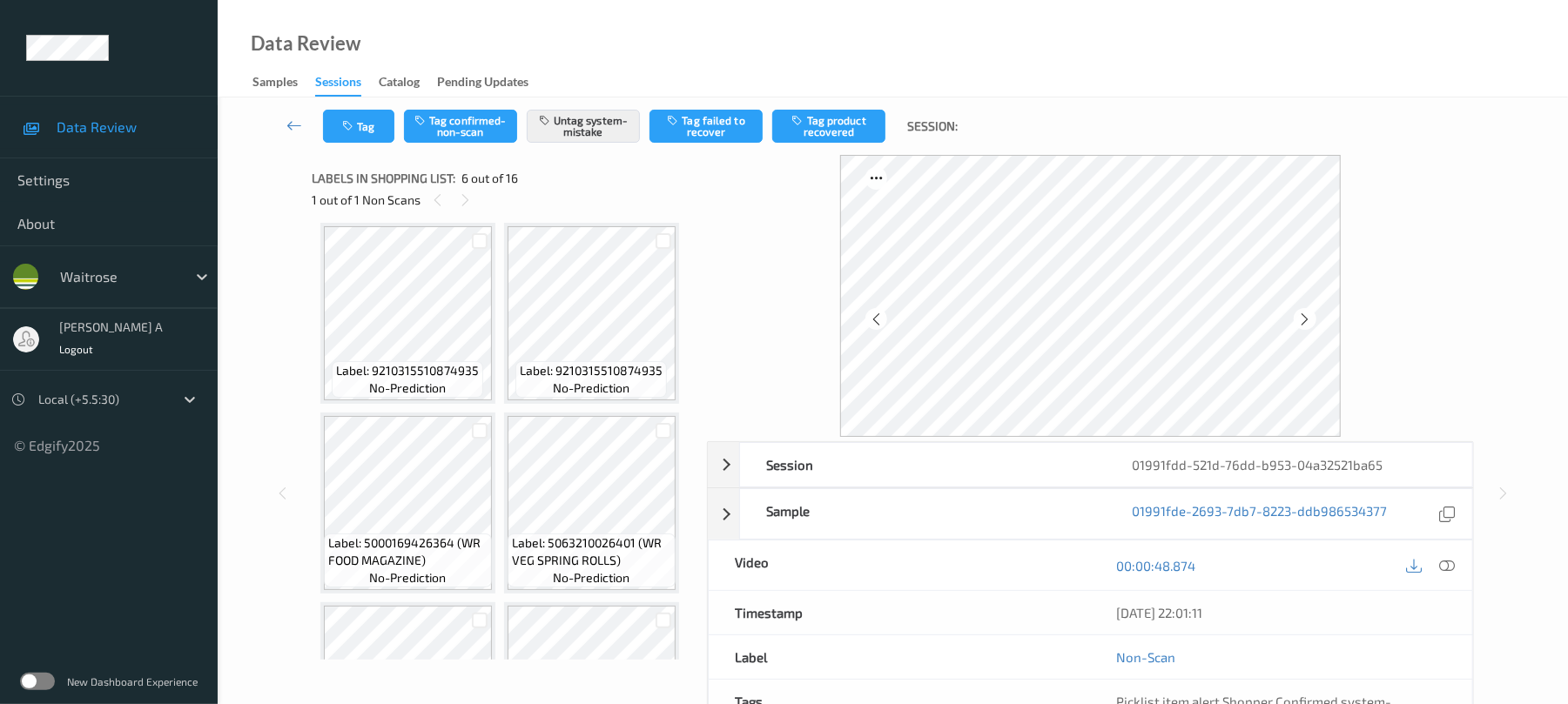
click at [611, 146] on icon at bounding box center [610, 137] width 14 height 15
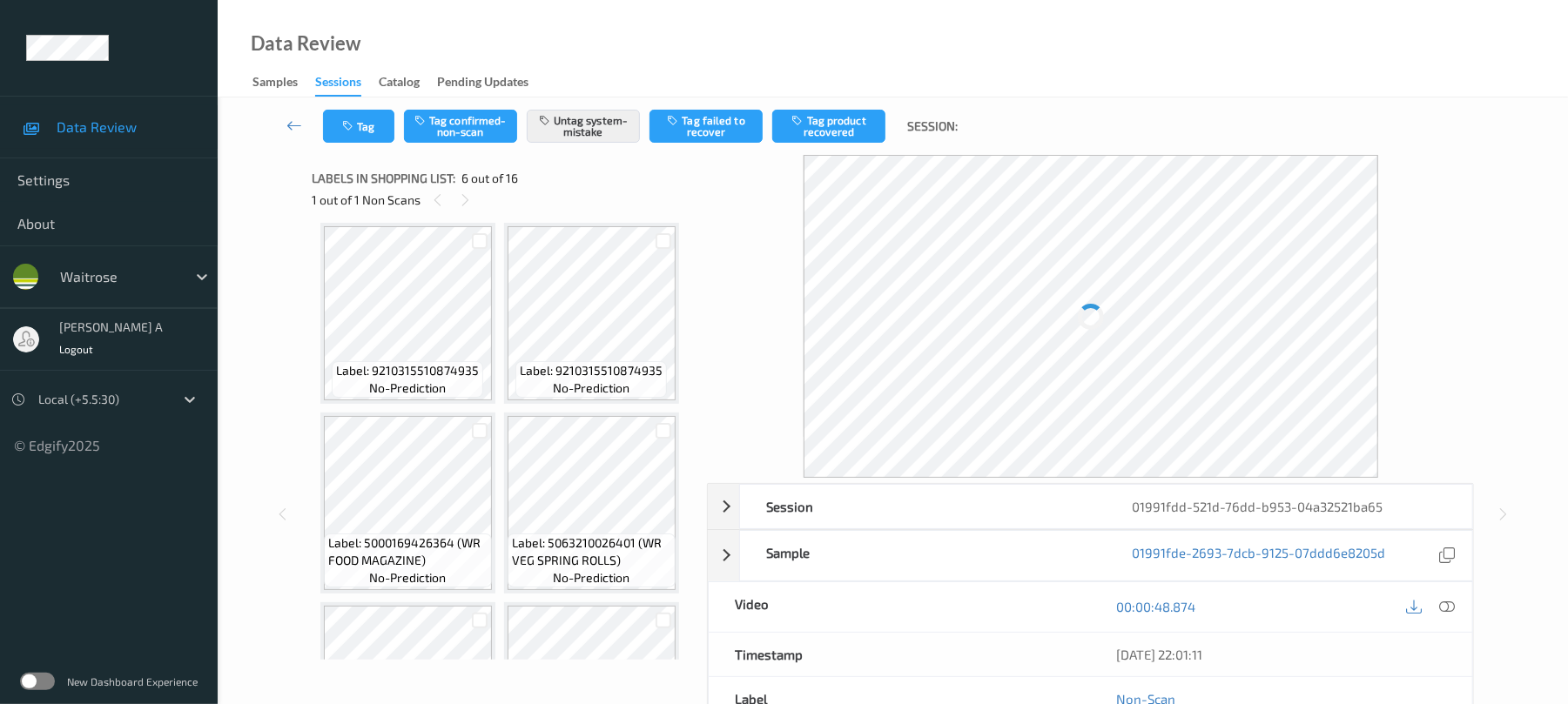
click at [611, 146] on icon at bounding box center [610, 137] width 14 height 15
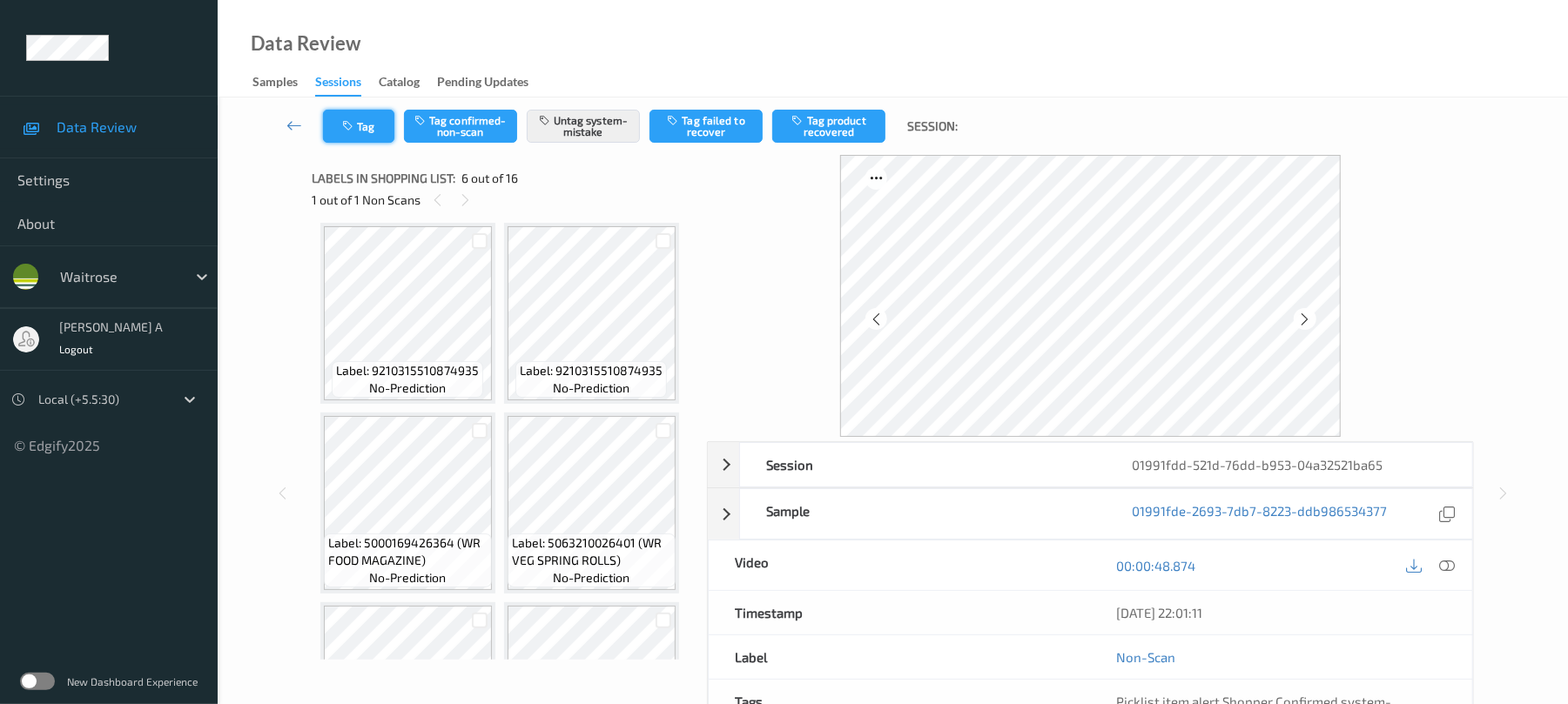
click at [360, 119] on button "Tag" at bounding box center [358, 126] width 71 height 33
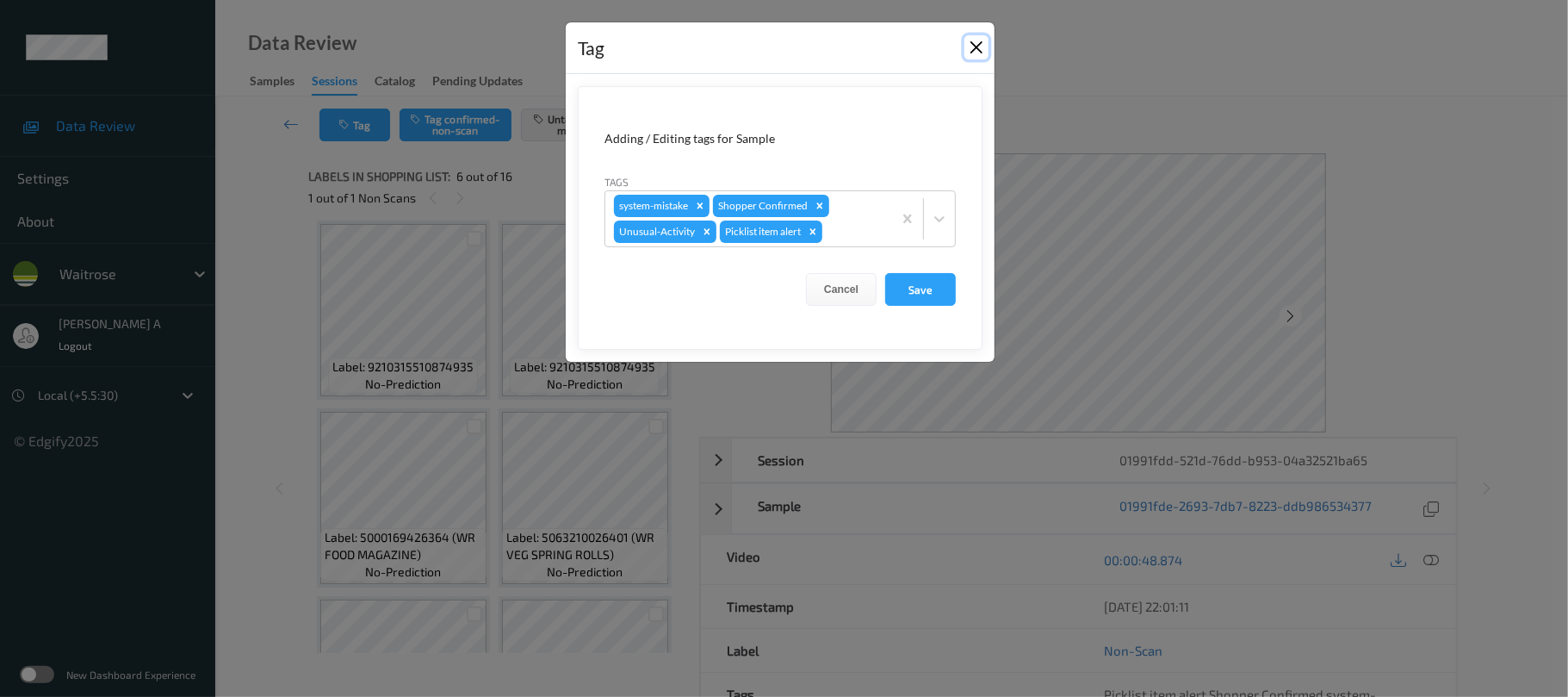
click at [975, 47] on button "Close" at bounding box center [976, 47] width 24 height 24
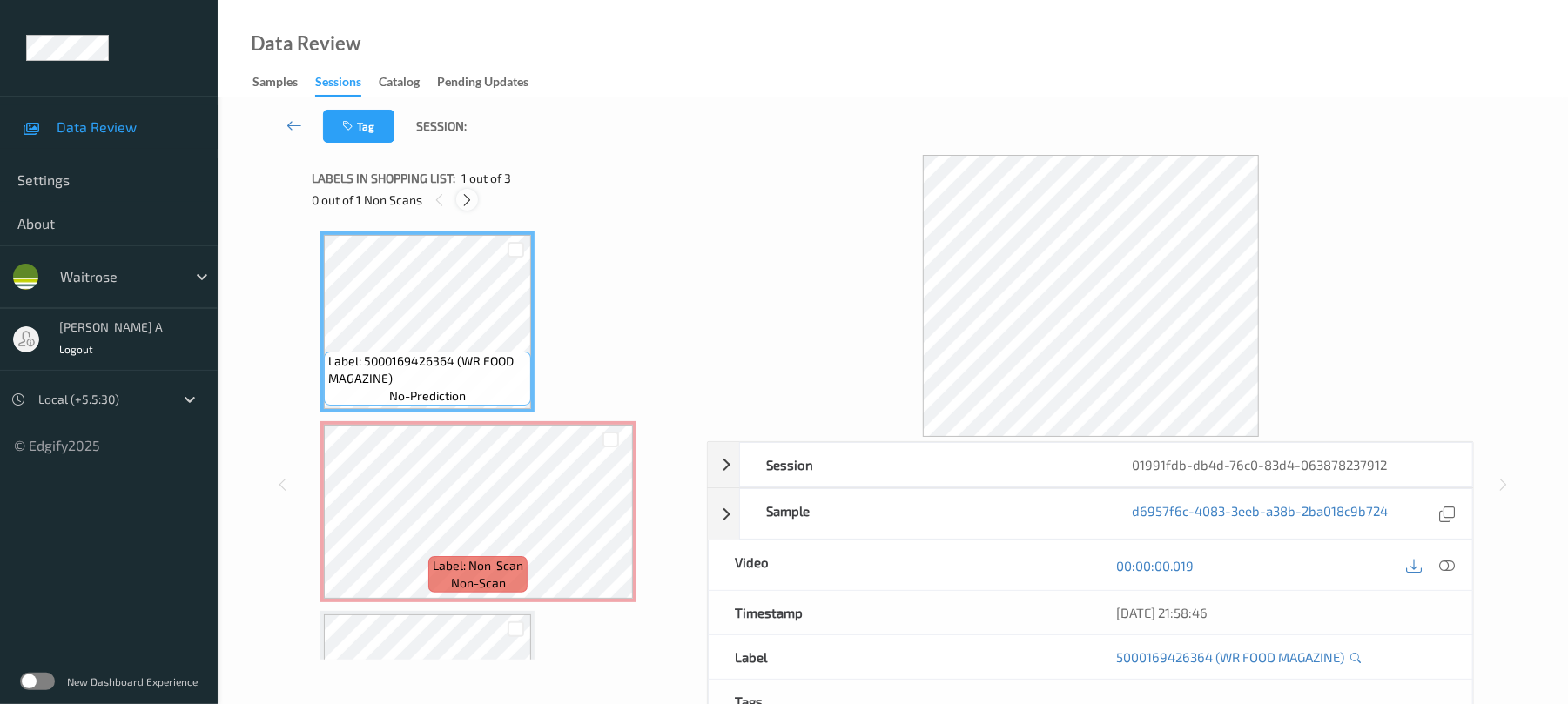
click at [465, 196] on icon at bounding box center [467, 200] width 14 height 15
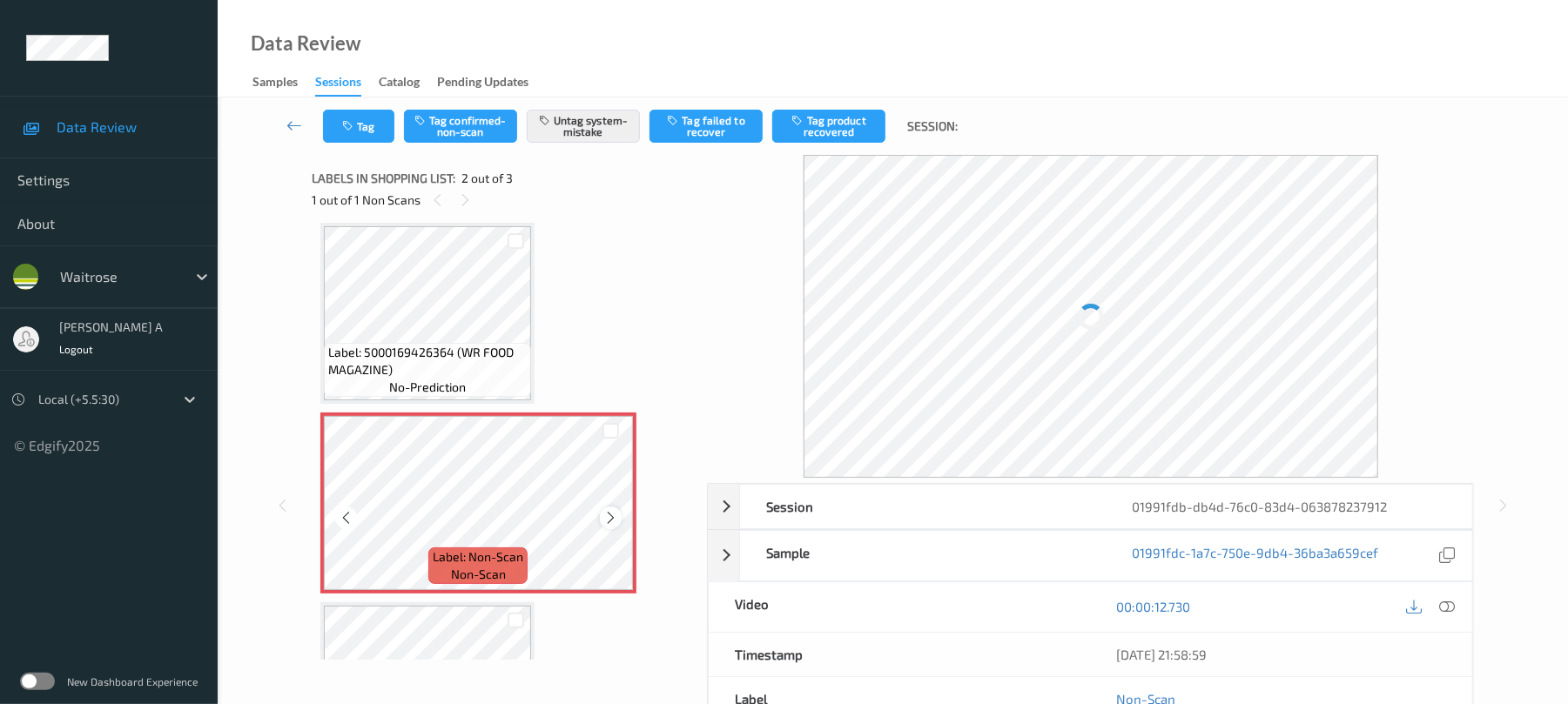
click at [600, 513] on div at bounding box center [610, 517] width 22 height 22
click at [603, 515] on icon at bounding box center [610, 517] width 14 height 15
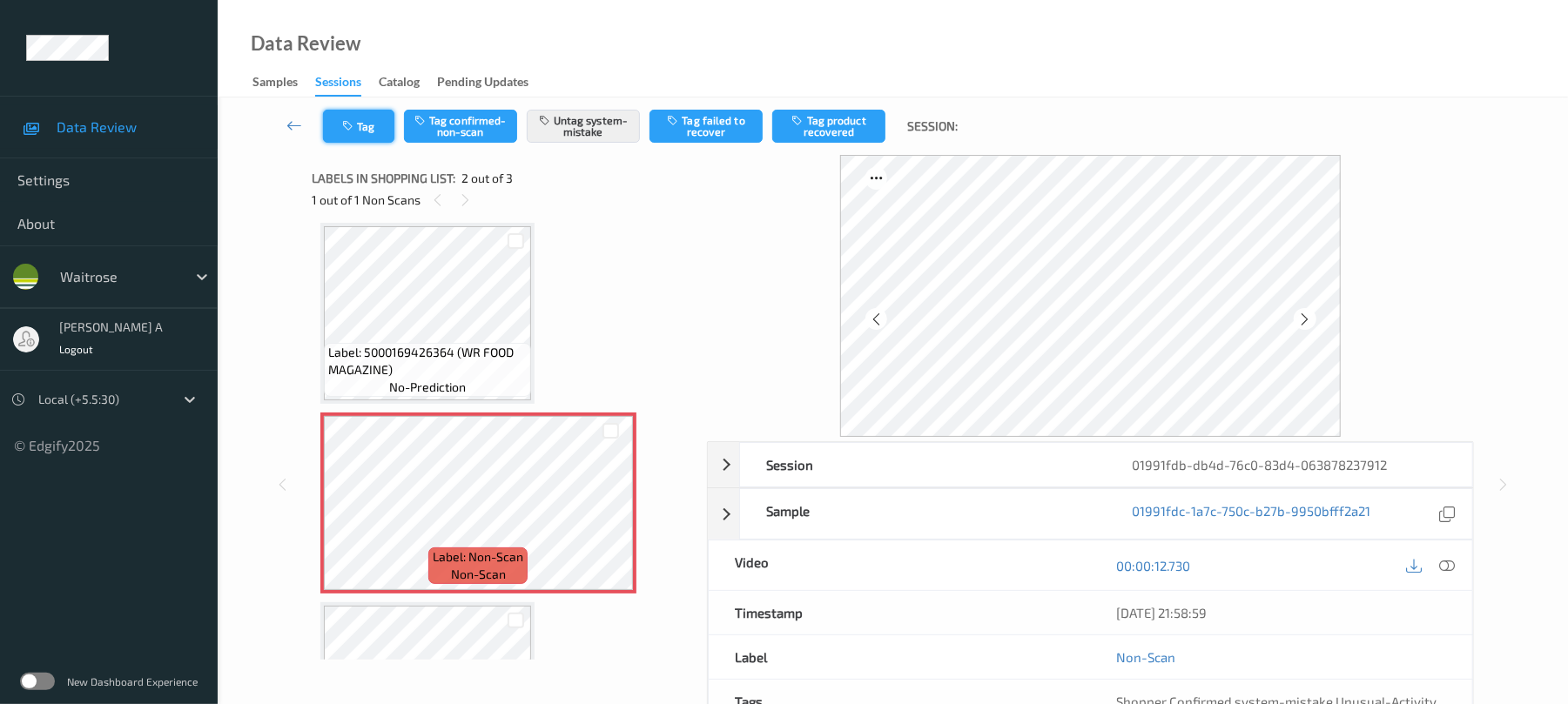
click at [363, 120] on button "Tag" at bounding box center [358, 126] width 71 height 33
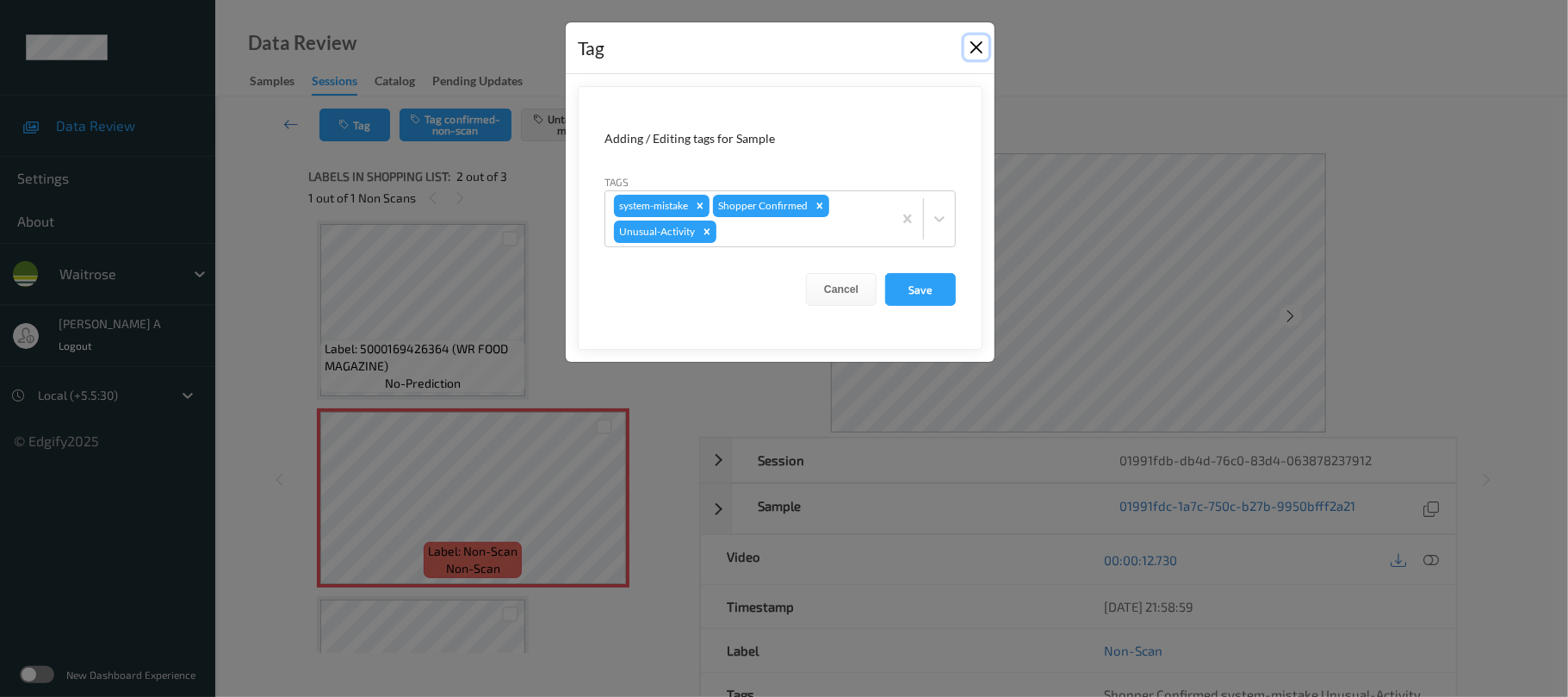
click at [973, 46] on button "Close" at bounding box center [976, 47] width 24 height 24
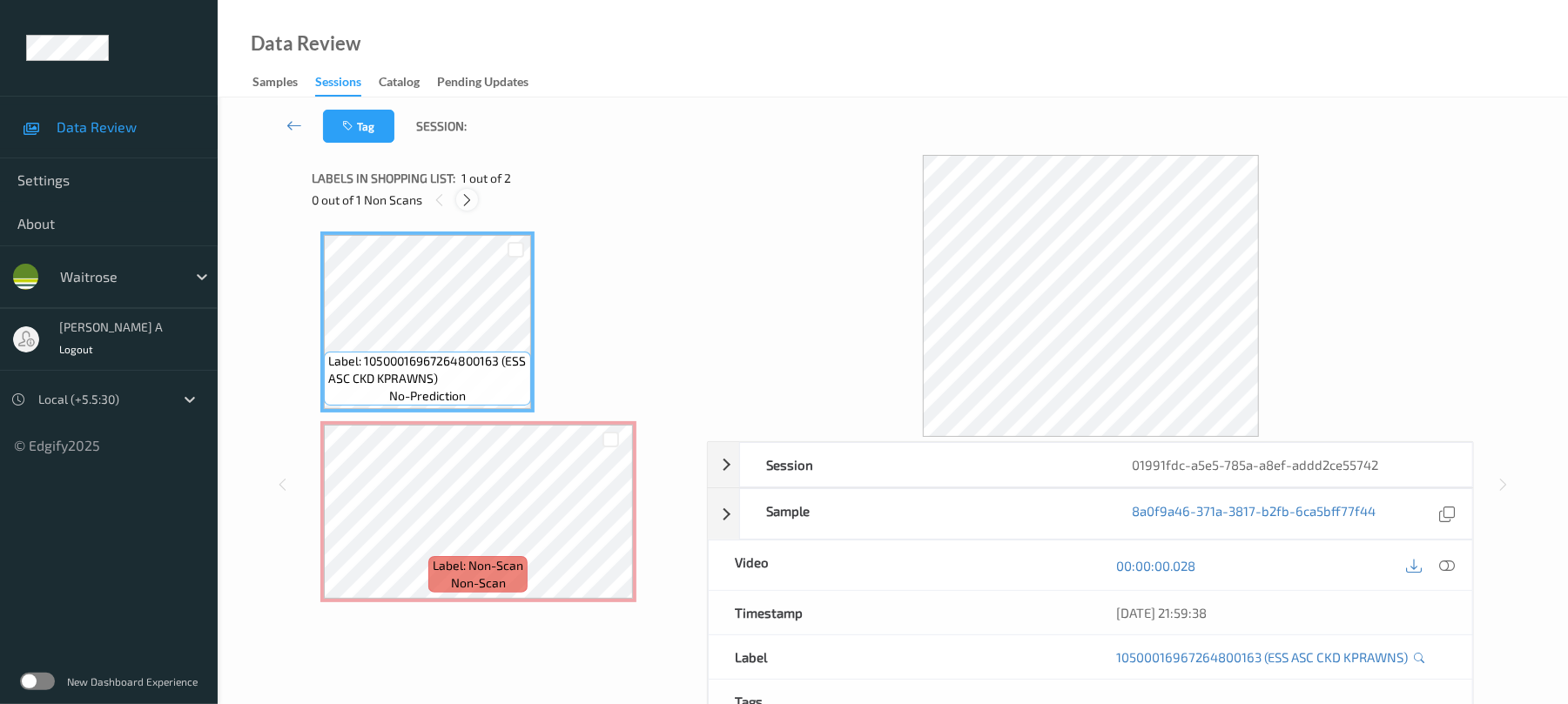
click at [472, 202] on icon at bounding box center [467, 200] width 14 height 15
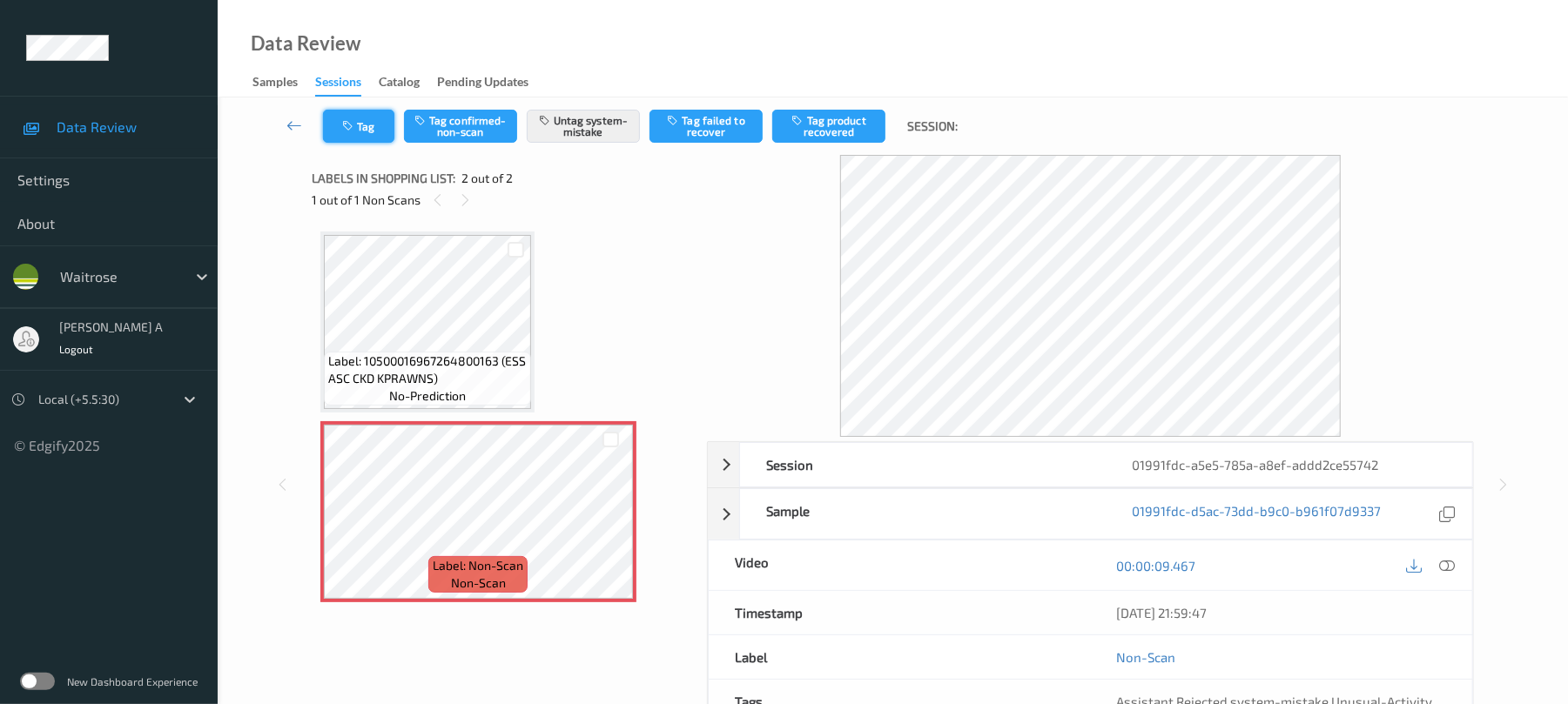
click at [376, 132] on button "Tag" at bounding box center [358, 126] width 71 height 33
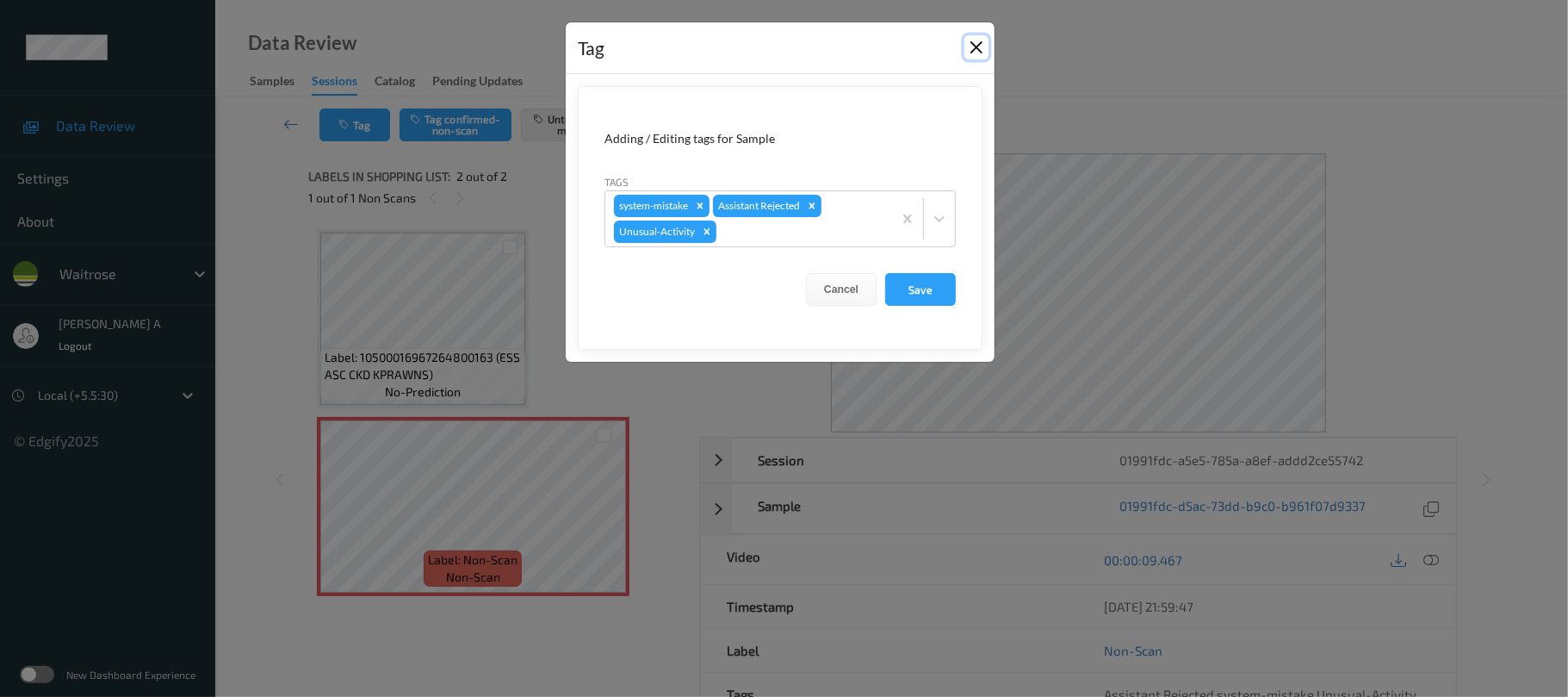
click at [970, 47] on button "Close" at bounding box center [976, 47] width 24 height 24
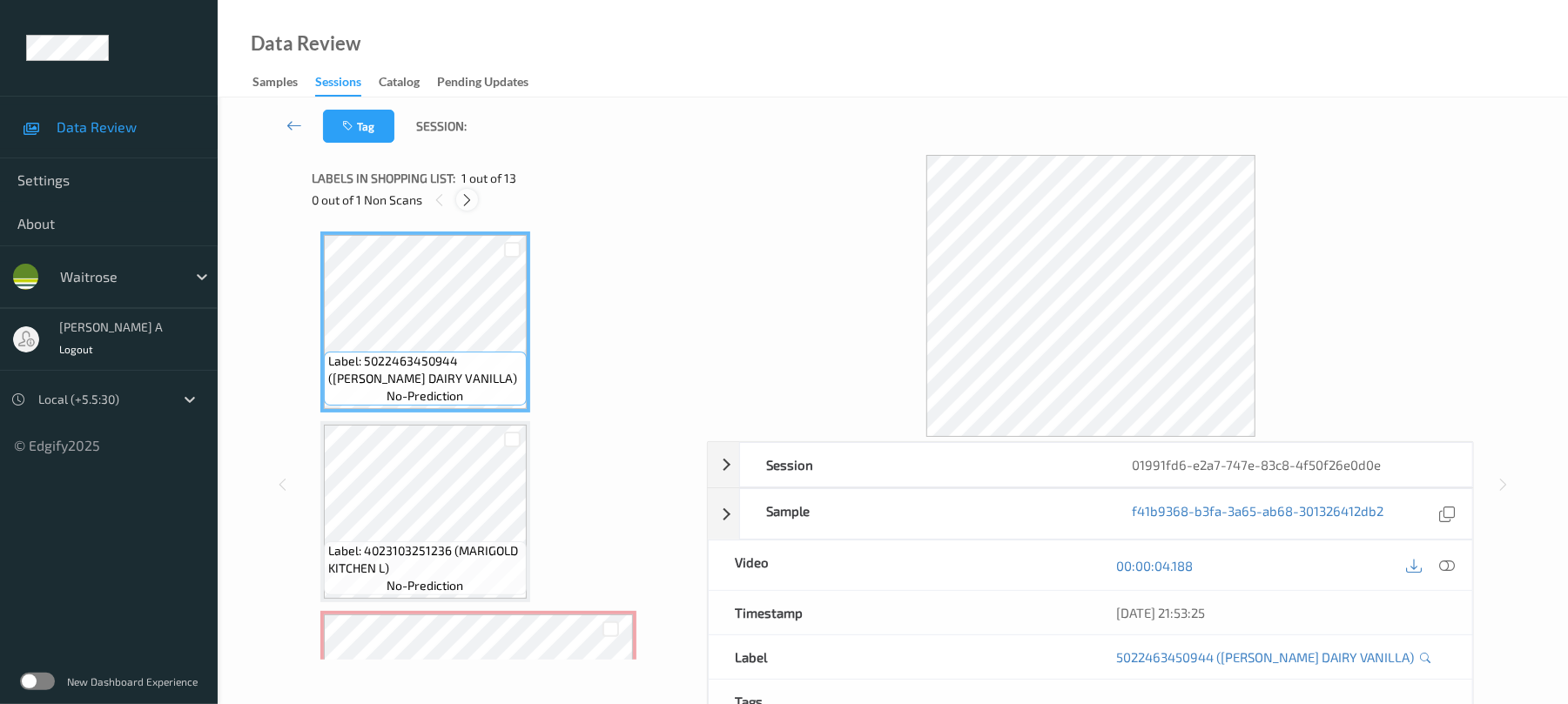
click at [475, 199] on icon at bounding box center [467, 200] width 14 height 15
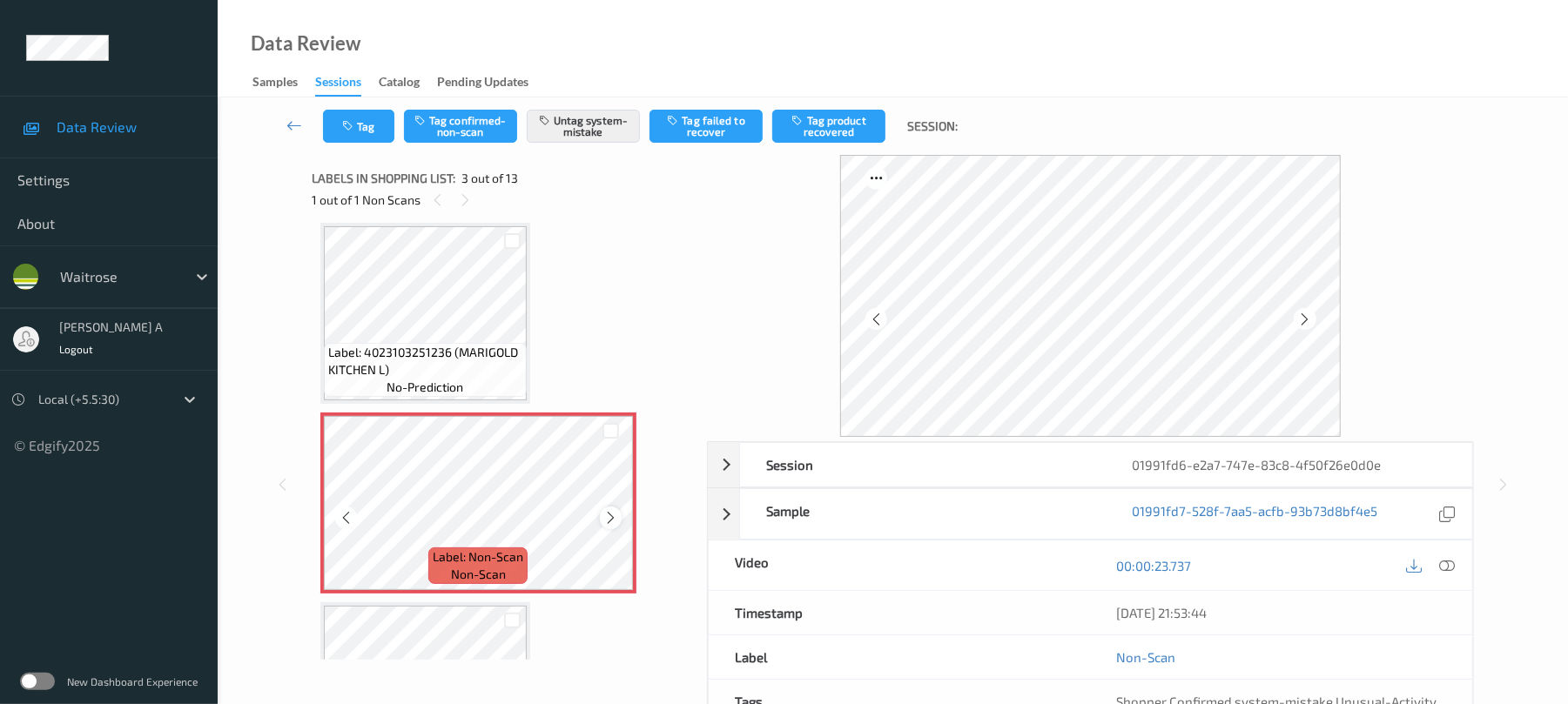
click at [611, 510] on icon at bounding box center [610, 517] width 14 height 15
click at [365, 127] on button "Tag" at bounding box center [358, 126] width 71 height 33
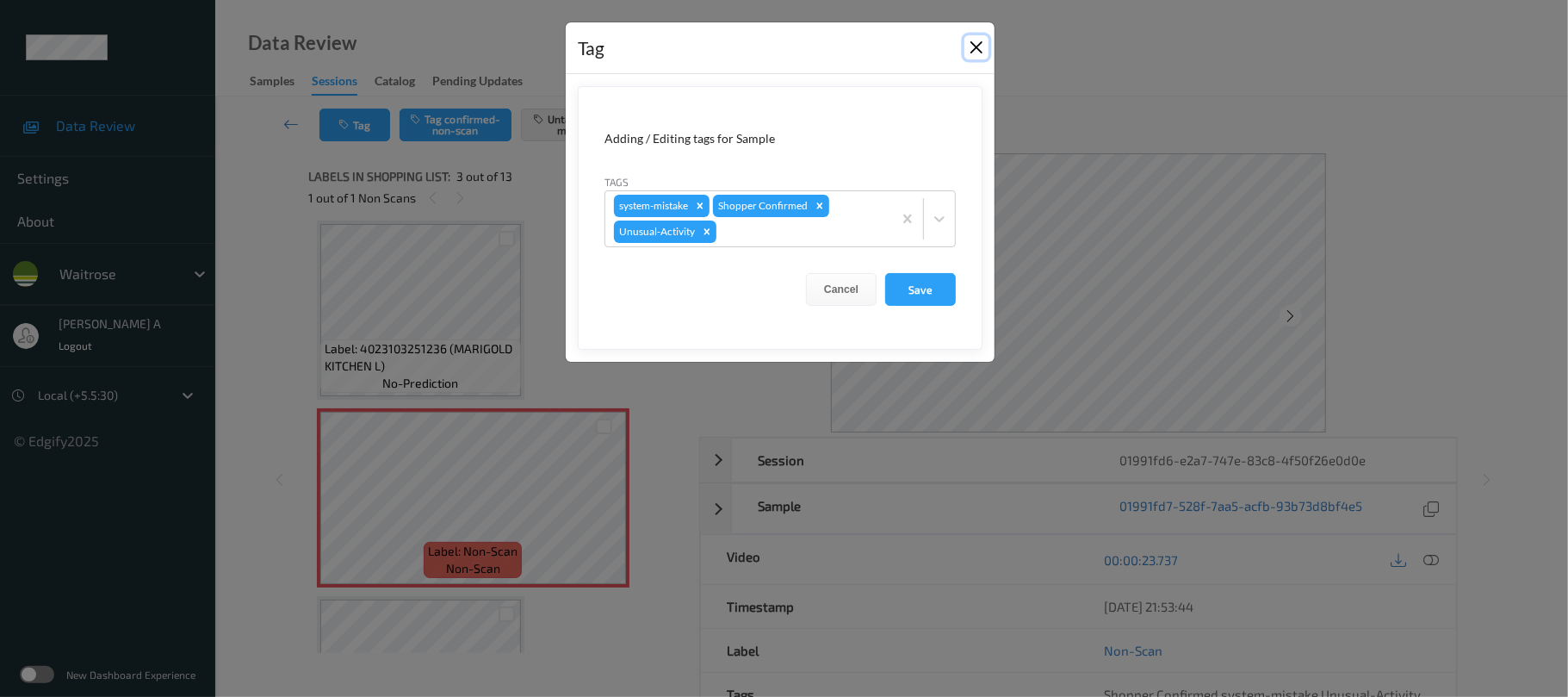
click at [972, 48] on button "Close" at bounding box center [976, 47] width 24 height 24
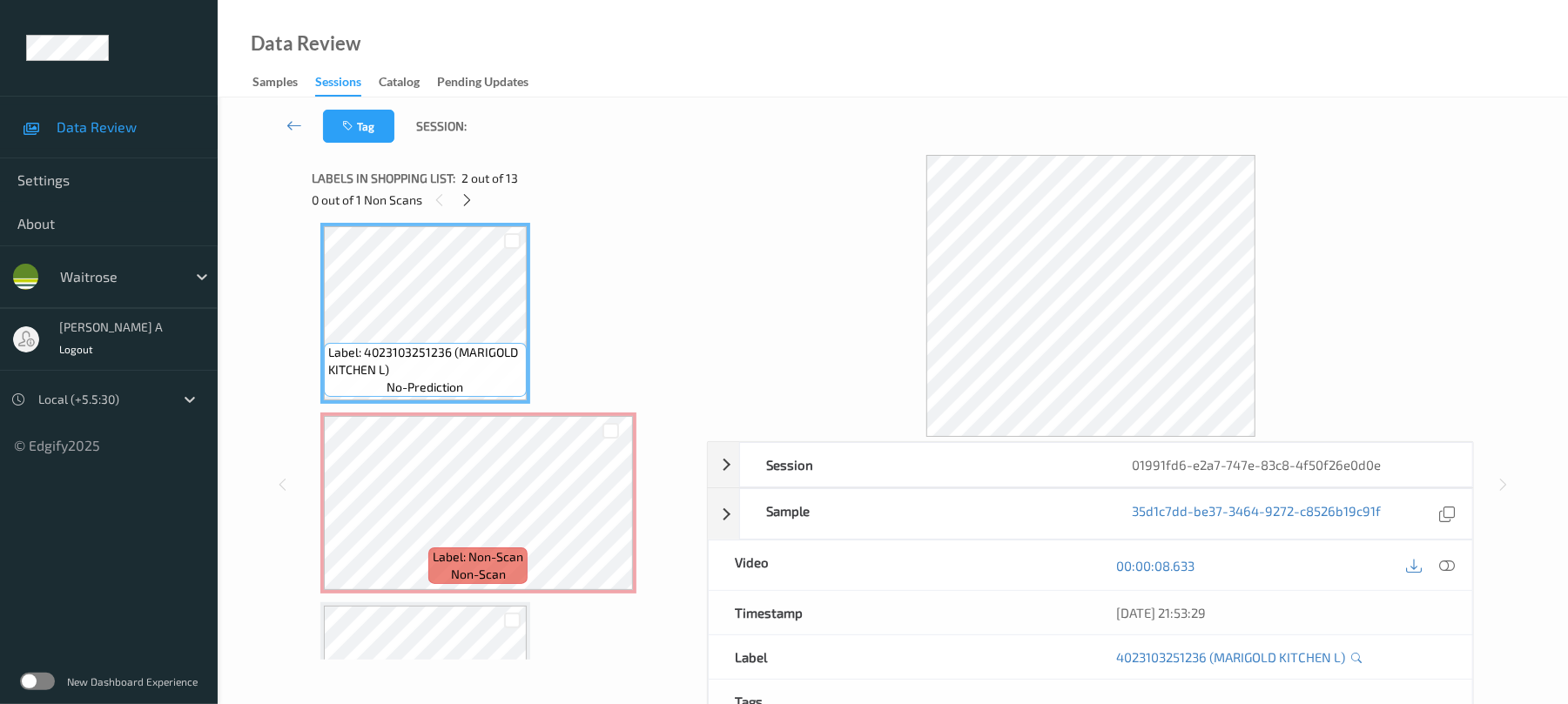
click at [1450, 598] on div "06/09/2025 21:53:29" at bounding box center [1281, 613] width 382 height 43
click at [1450, 571] on icon at bounding box center [1447, 565] width 15 height 15
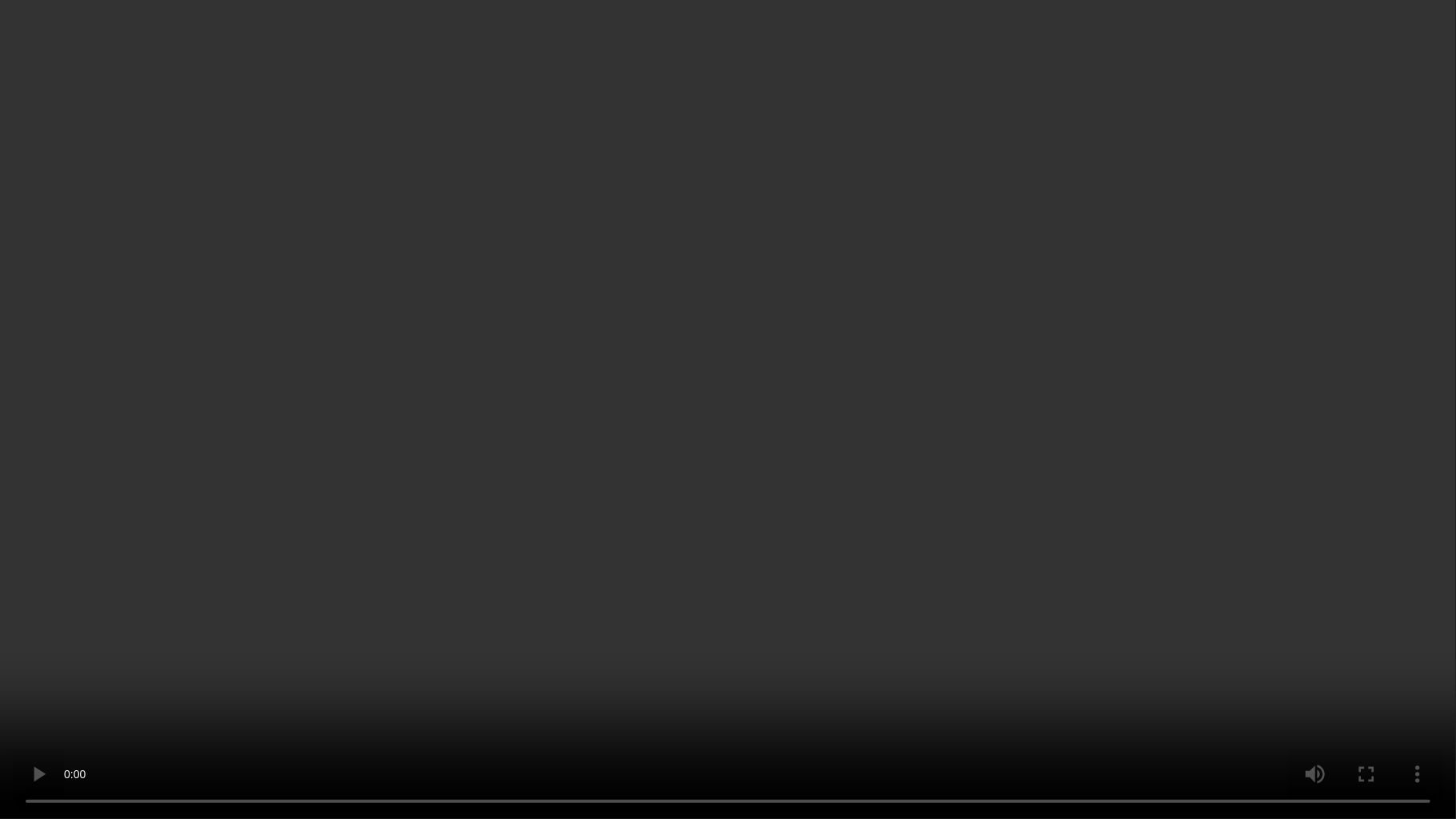
click at [977, 370] on video at bounding box center [728, 410] width 1456 height 819
click at [726, 377] on video at bounding box center [728, 410] width 1456 height 819
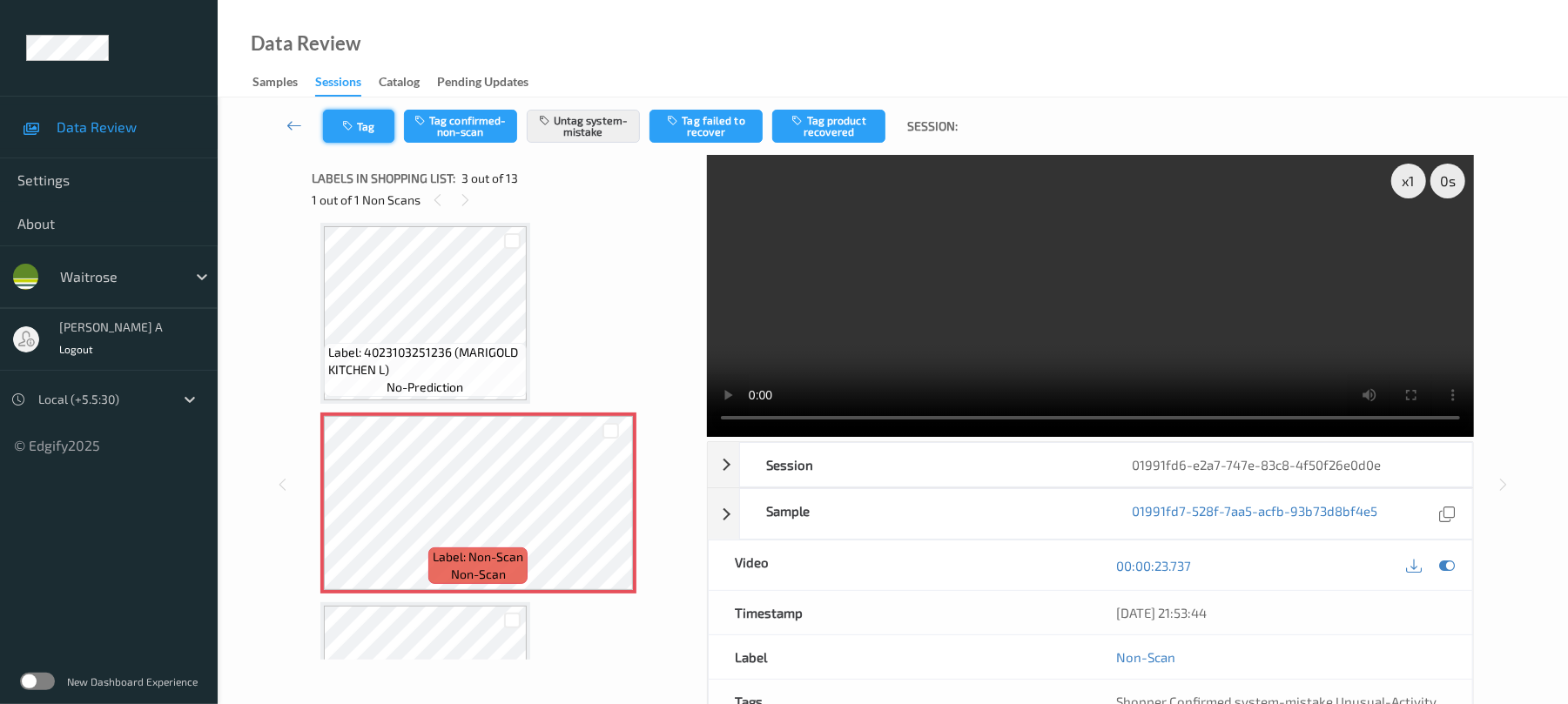
click at [373, 119] on button "Tag" at bounding box center [358, 126] width 71 height 33
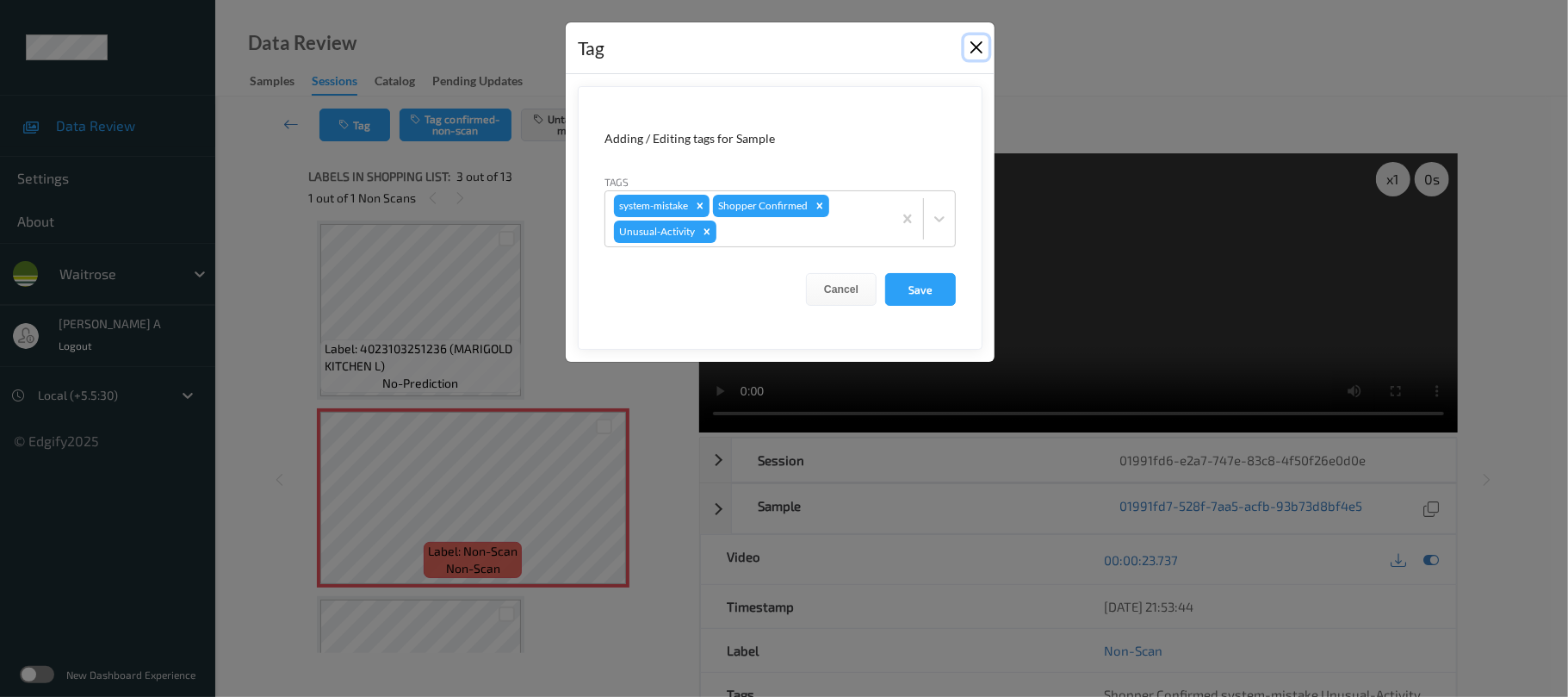
click at [975, 45] on button "Close" at bounding box center [976, 47] width 24 height 24
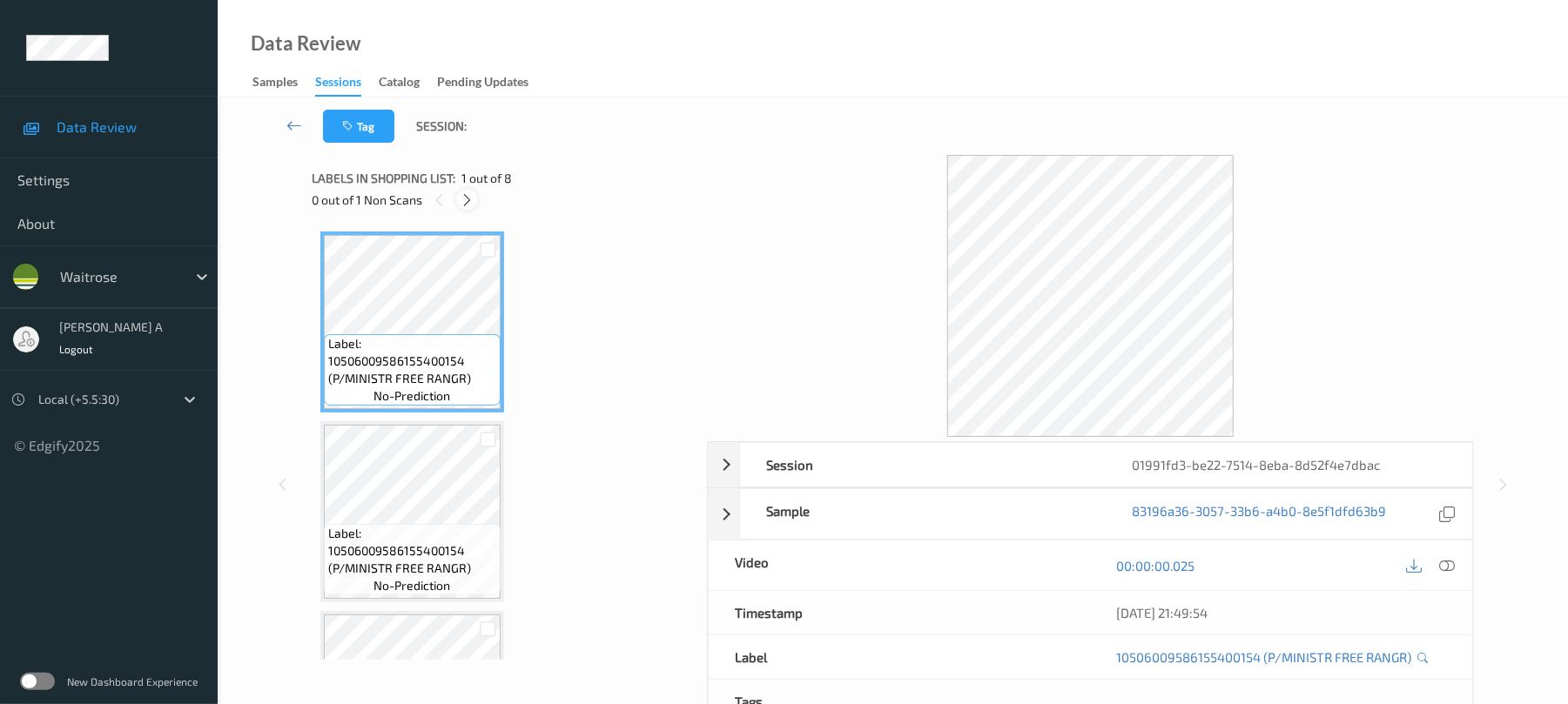
click at [465, 202] on icon at bounding box center [467, 200] width 14 height 15
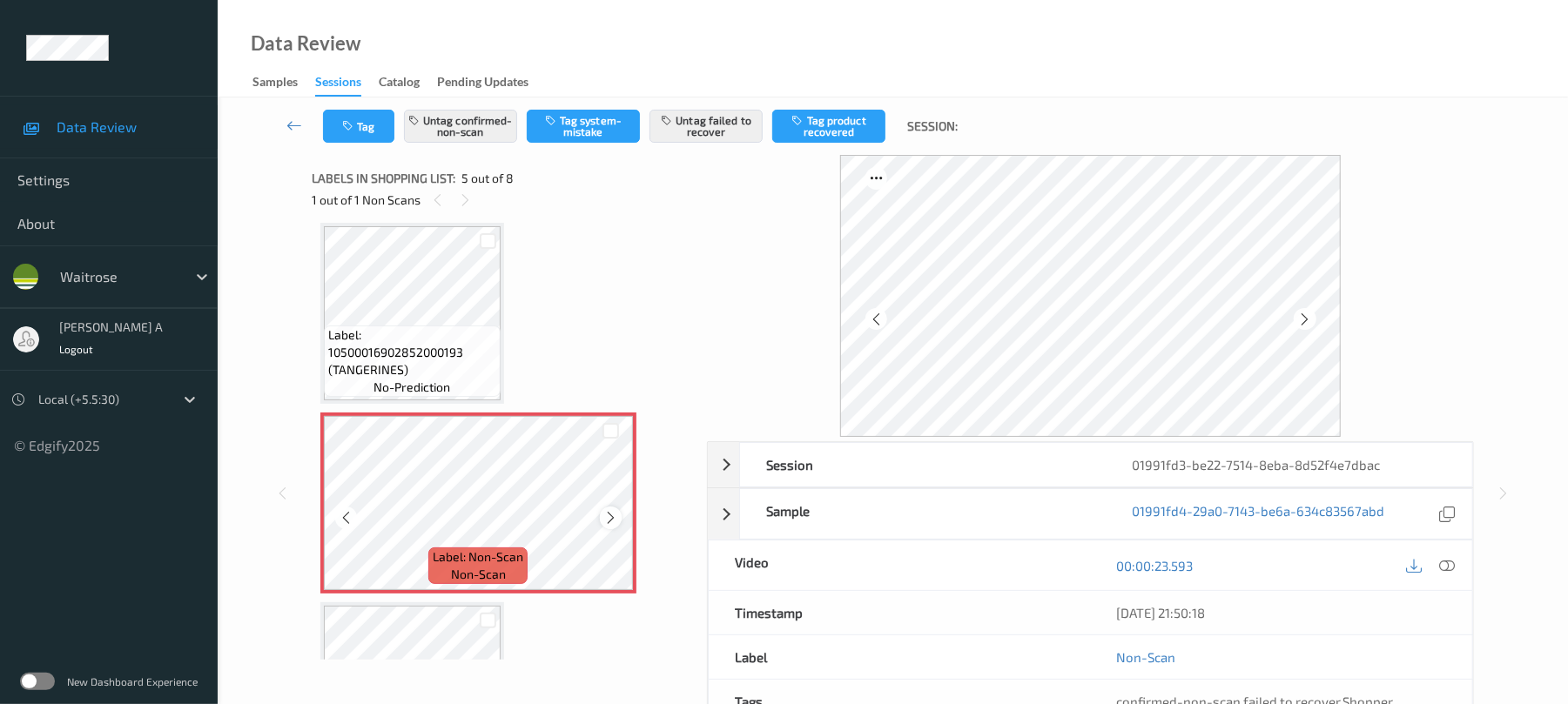
click at [607, 515] on icon at bounding box center [610, 517] width 14 height 15
click at [608, 515] on icon at bounding box center [610, 517] width 14 height 15
click at [609, 515] on icon at bounding box center [610, 517] width 14 height 15
click at [613, 506] on div at bounding box center [610, 517] width 22 height 22
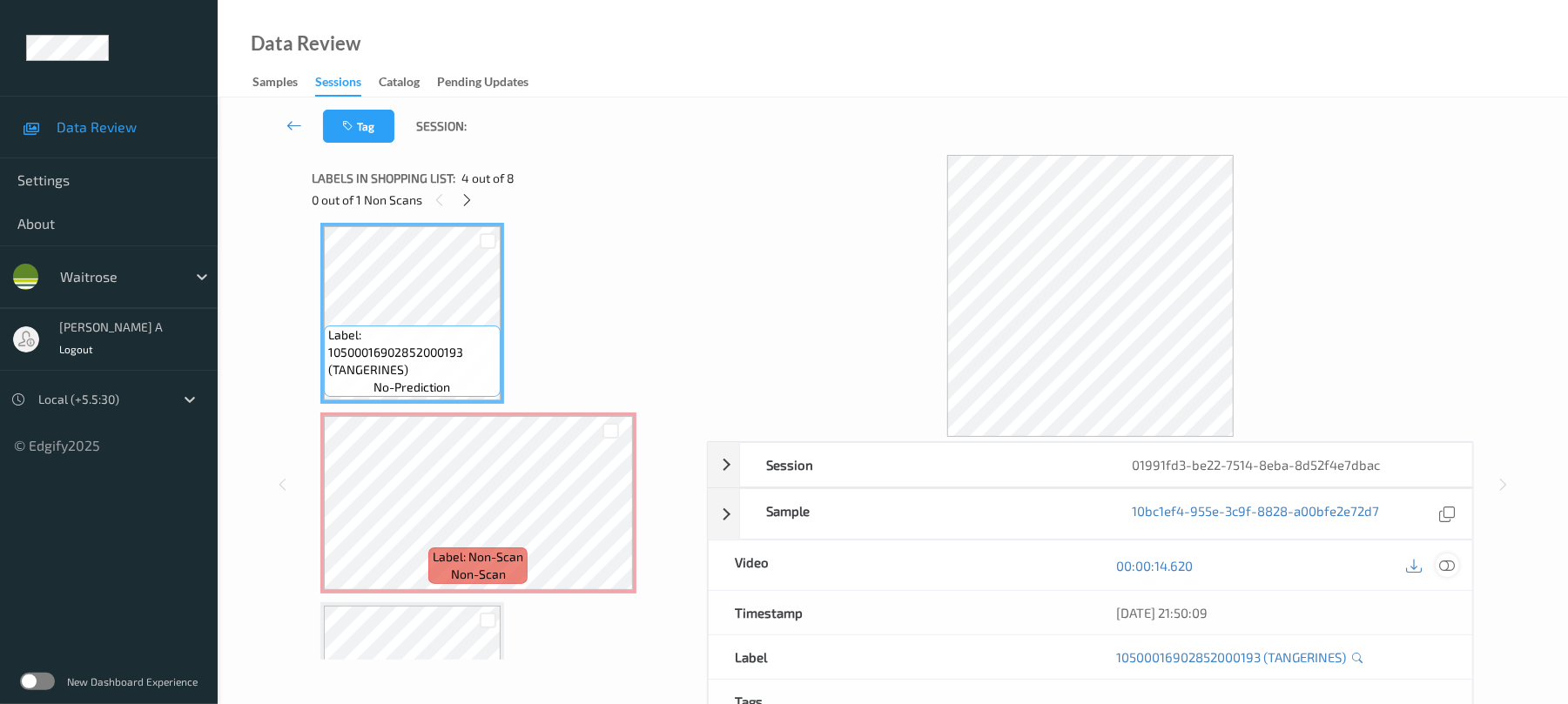
click at [1446, 564] on icon at bounding box center [1447, 565] width 15 height 15
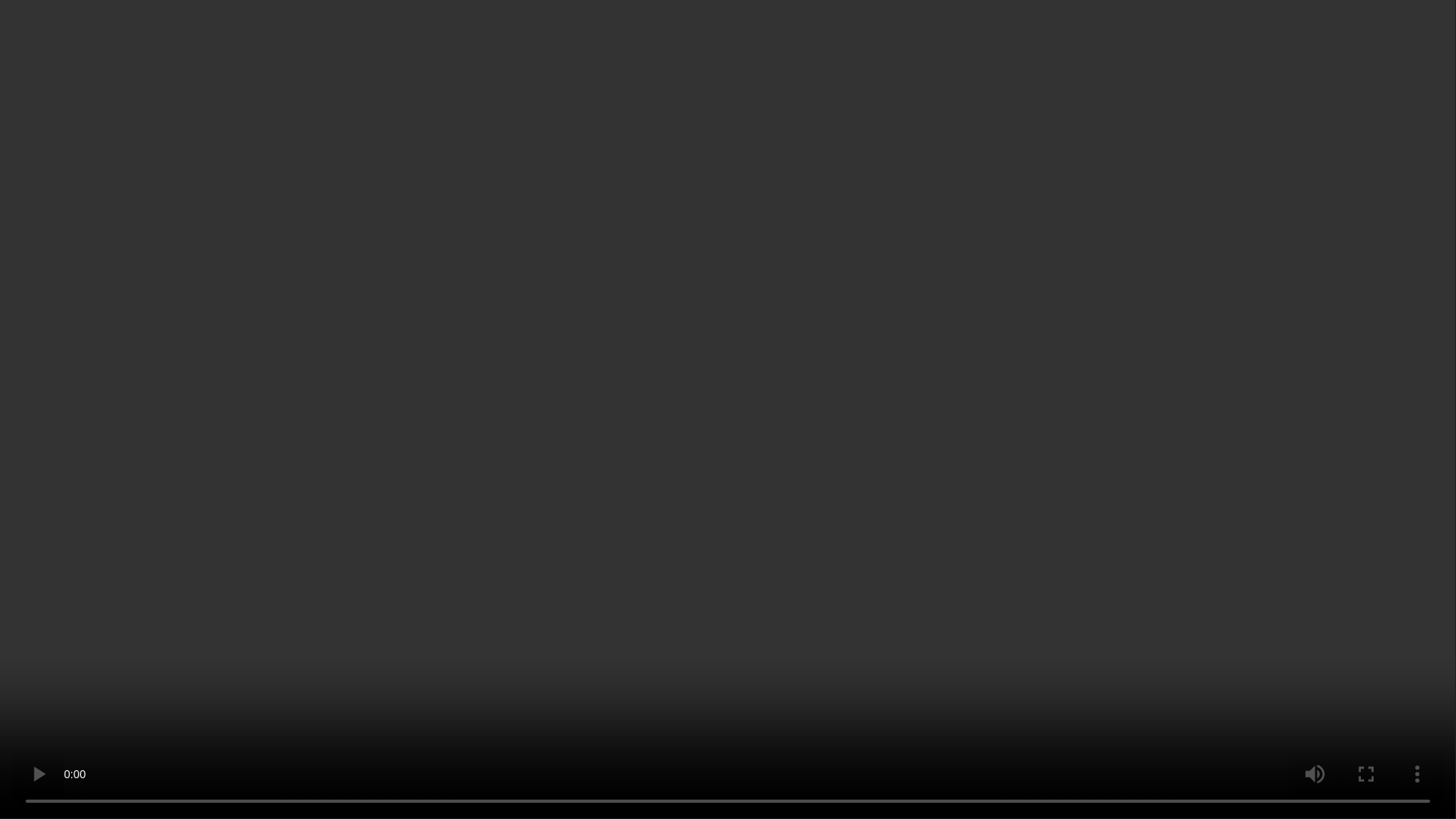
click at [814, 456] on video at bounding box center [728, 410] width 1456 height 819
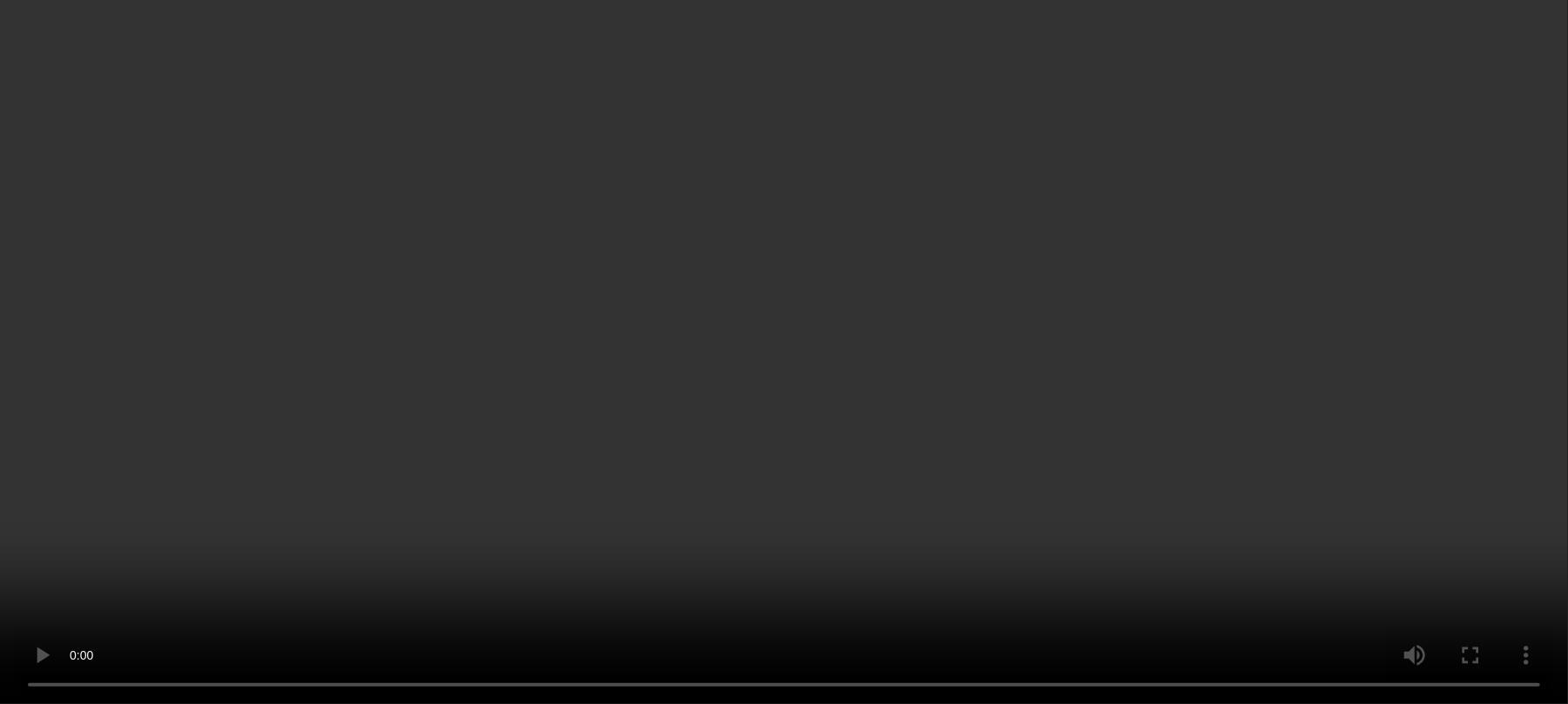
scroll to position [1089, 0]
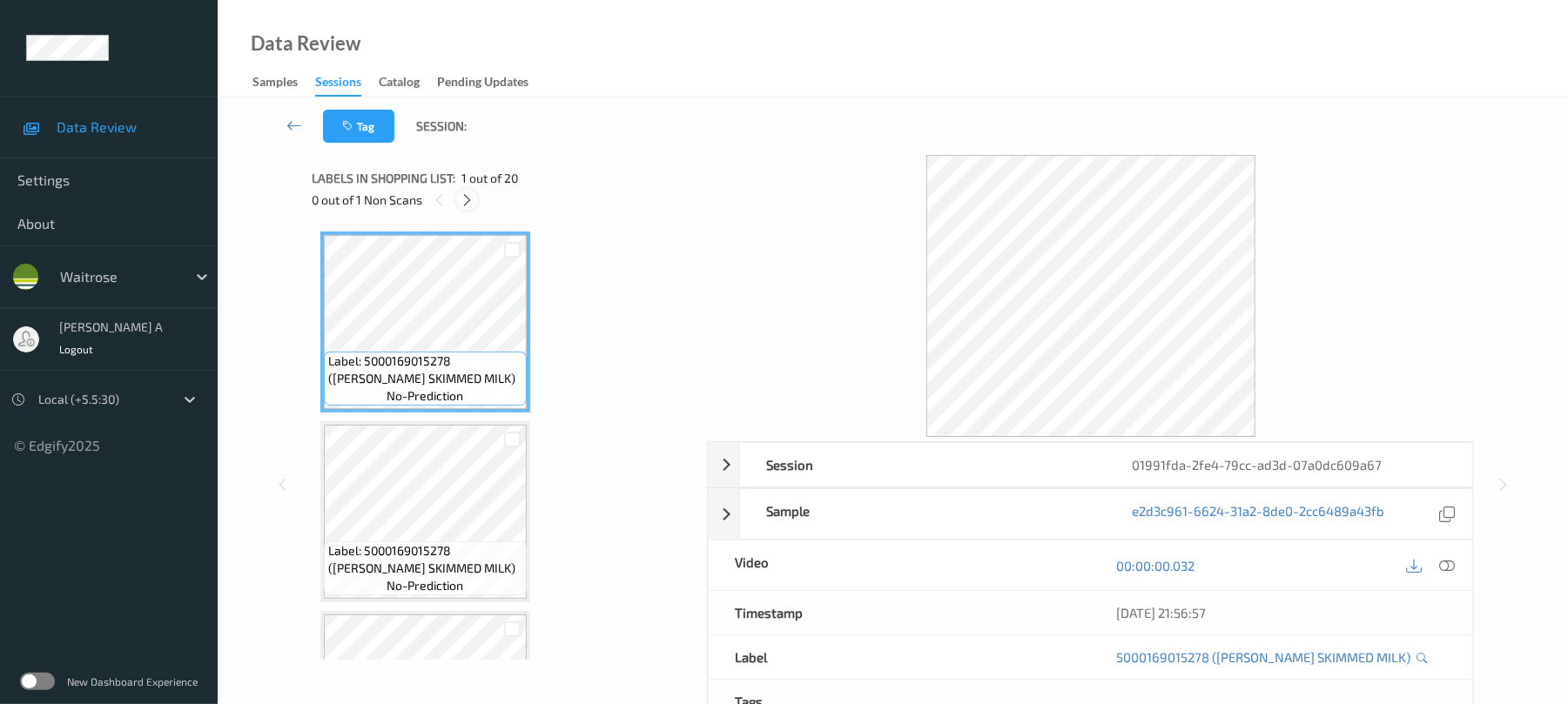
click at [470, 206] on icon at bounding box center [467, 200] width 14 height 15
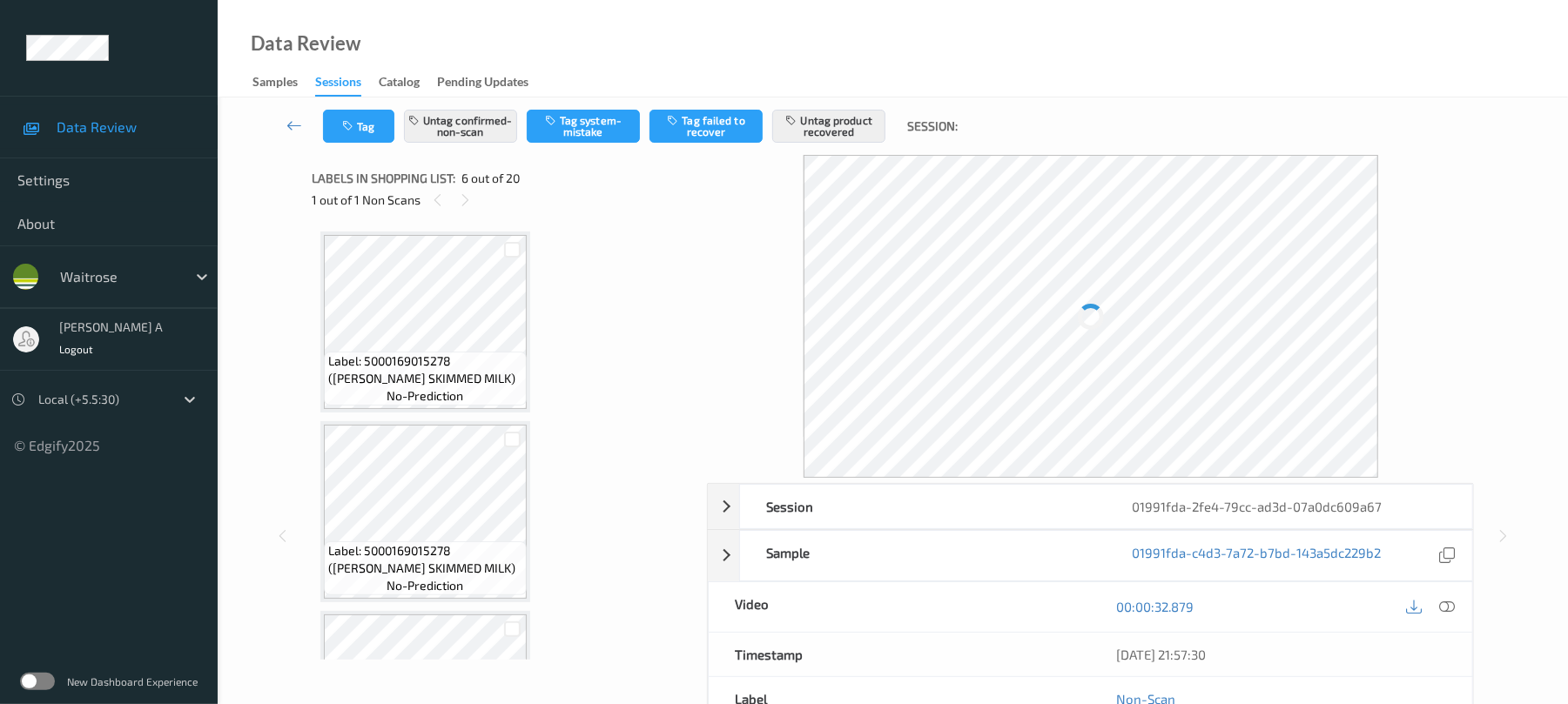
scroll to position [767, 0]
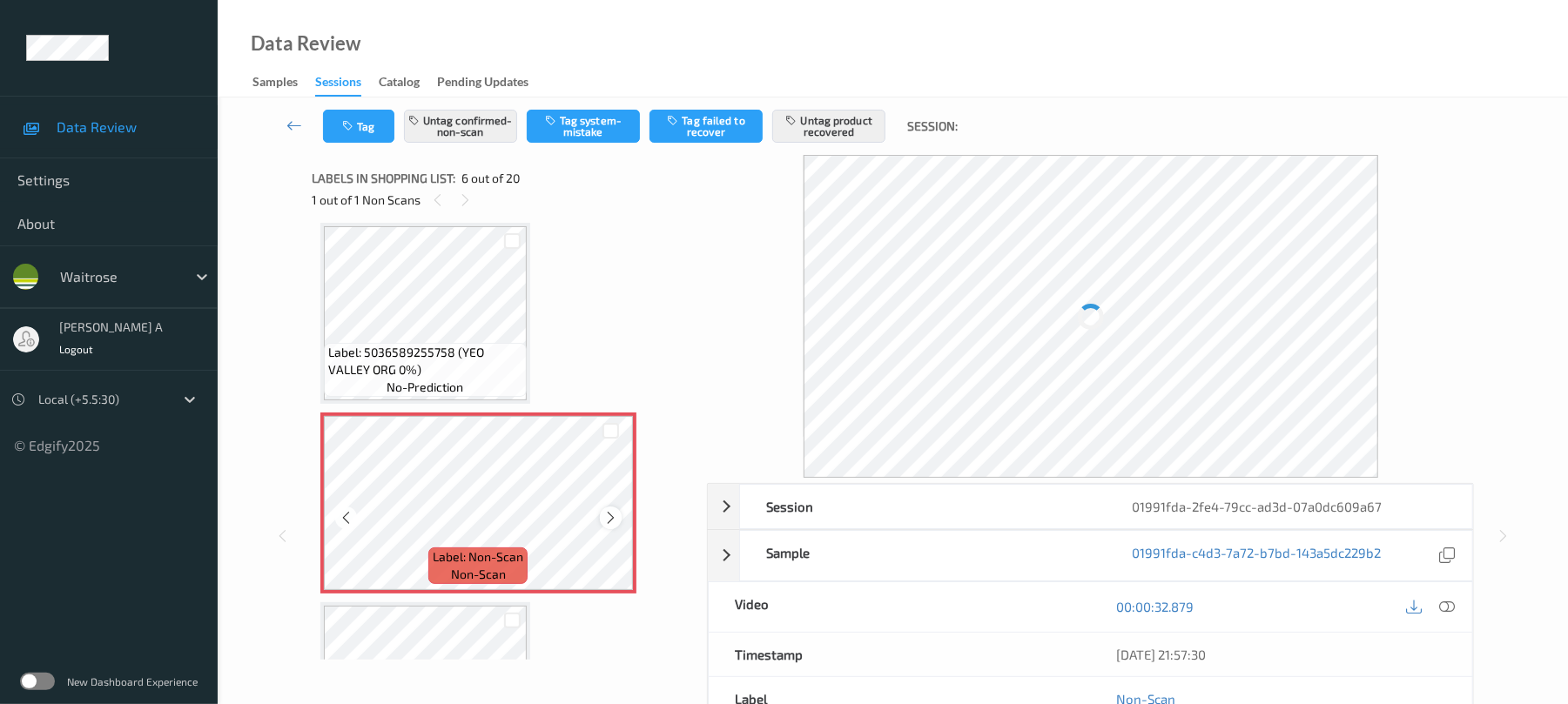
click at [615, 516] on icon at bounding box center [610, 517] width 14 height 15
click at [614, 516] on icon at bounding box center [610, 517] width 14 height 15
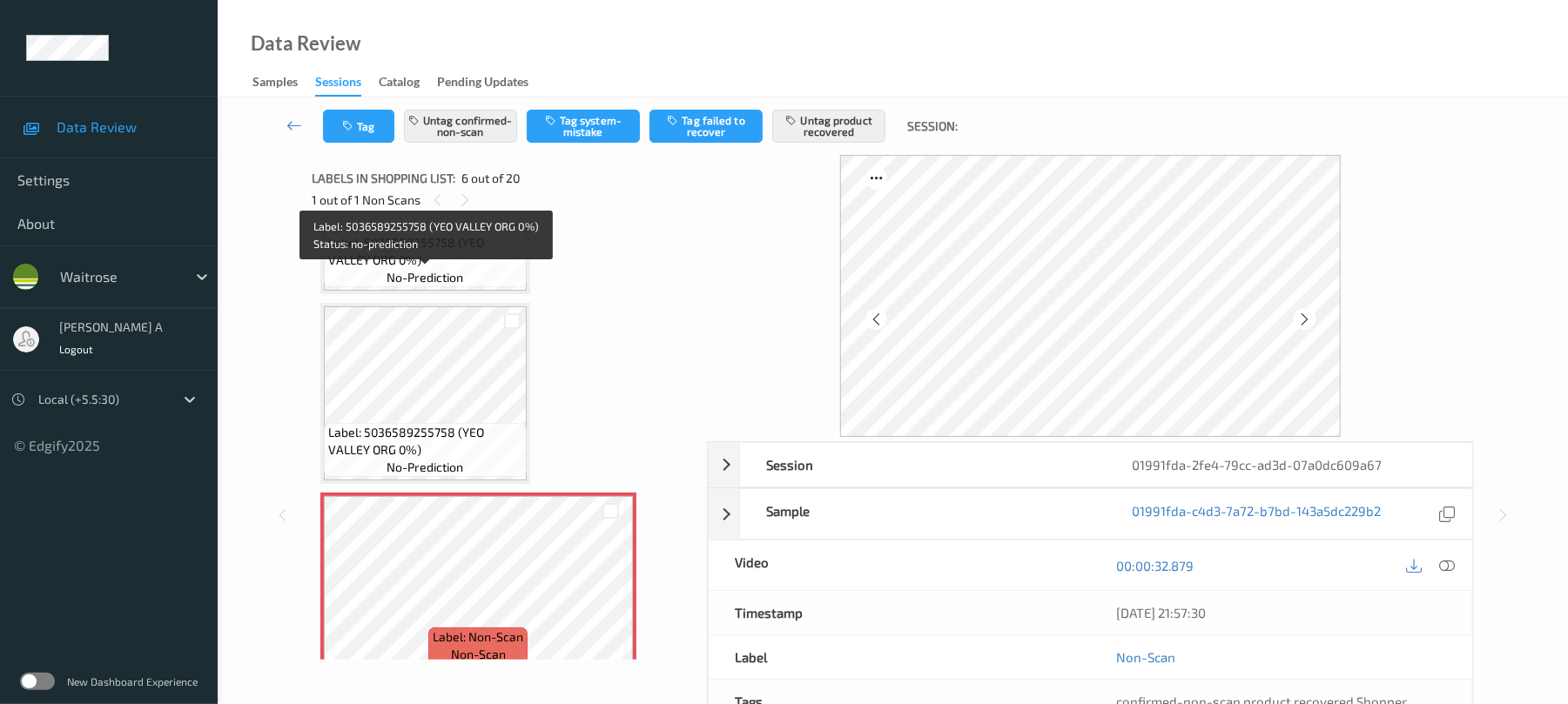
scroll to position [652, 0]
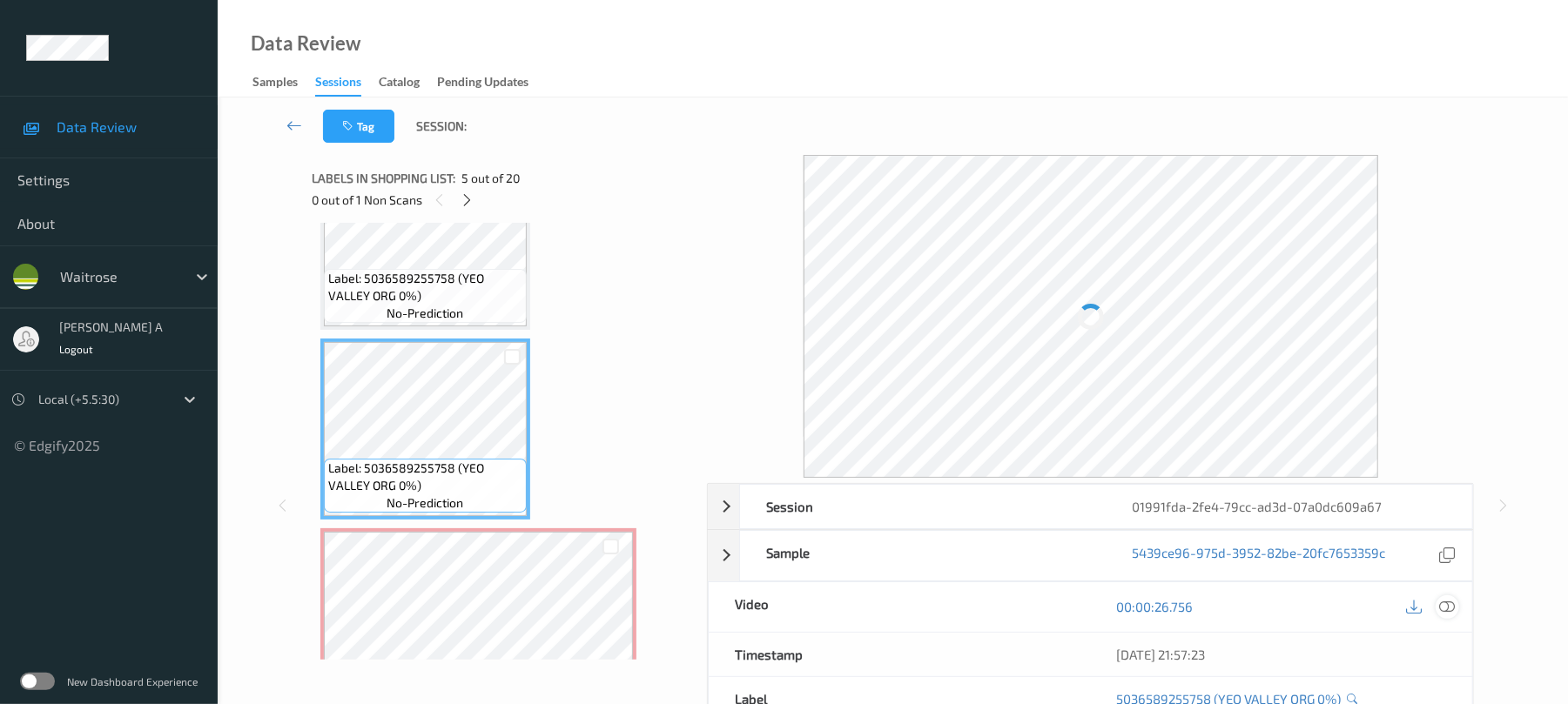
click at [1443, 610] on icon at bounding box center [1447, 605] width 15 height 15
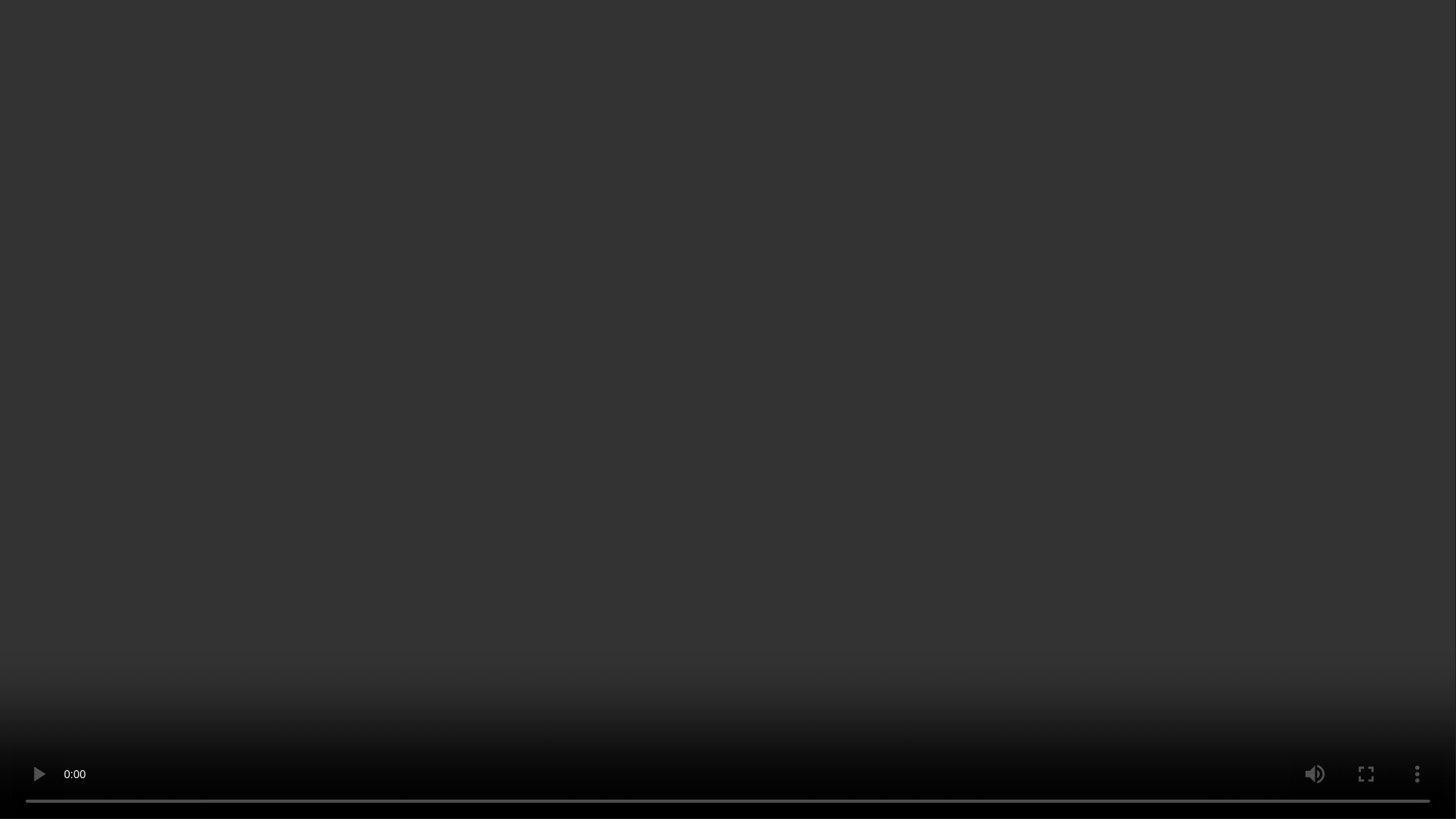
drag, startPoint x: 782, startPoint y: 509, endPoint x: 686, endPoint y: 12, distance: 506.2
click at [787, 497] on video at bounding box center [728, 410] width 1456 height 819
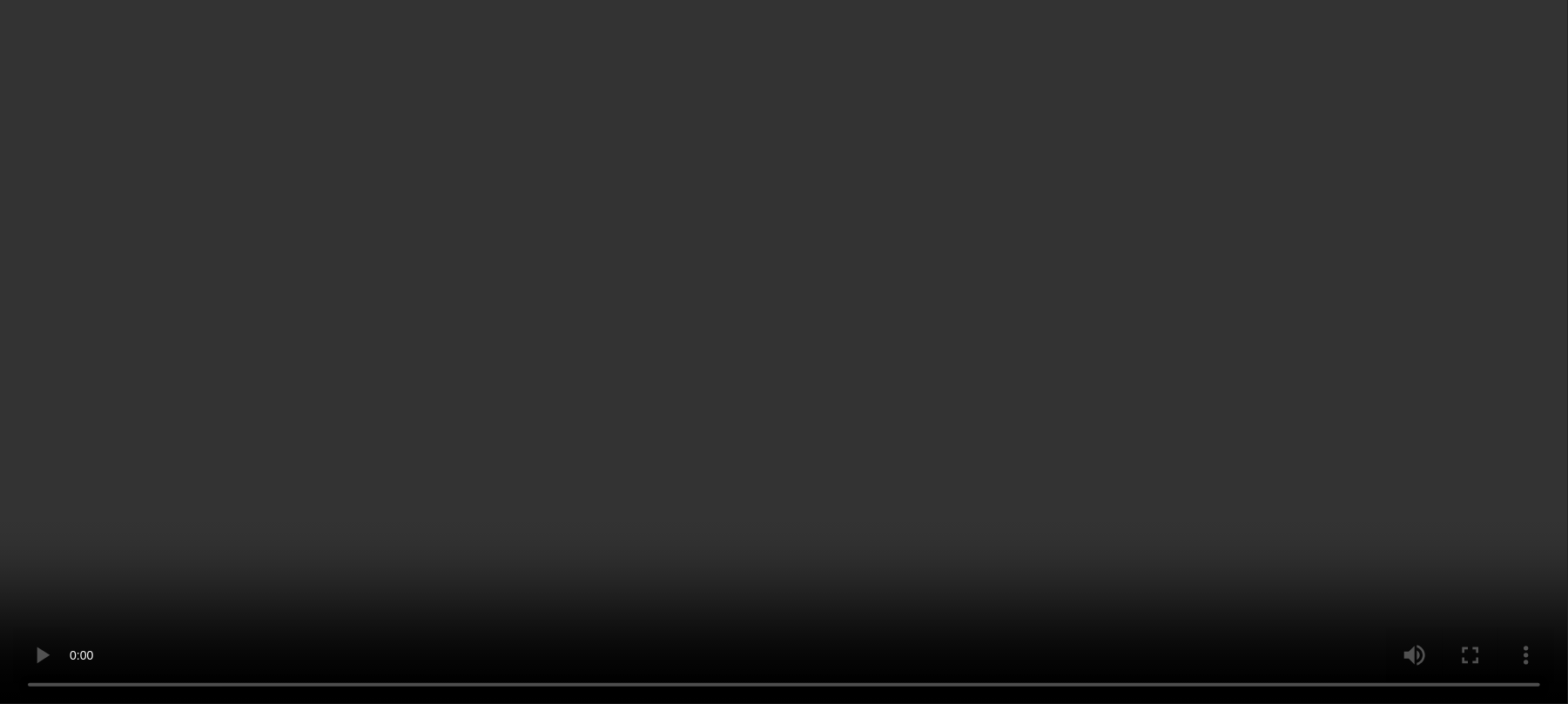
scroll to position [884, 0]
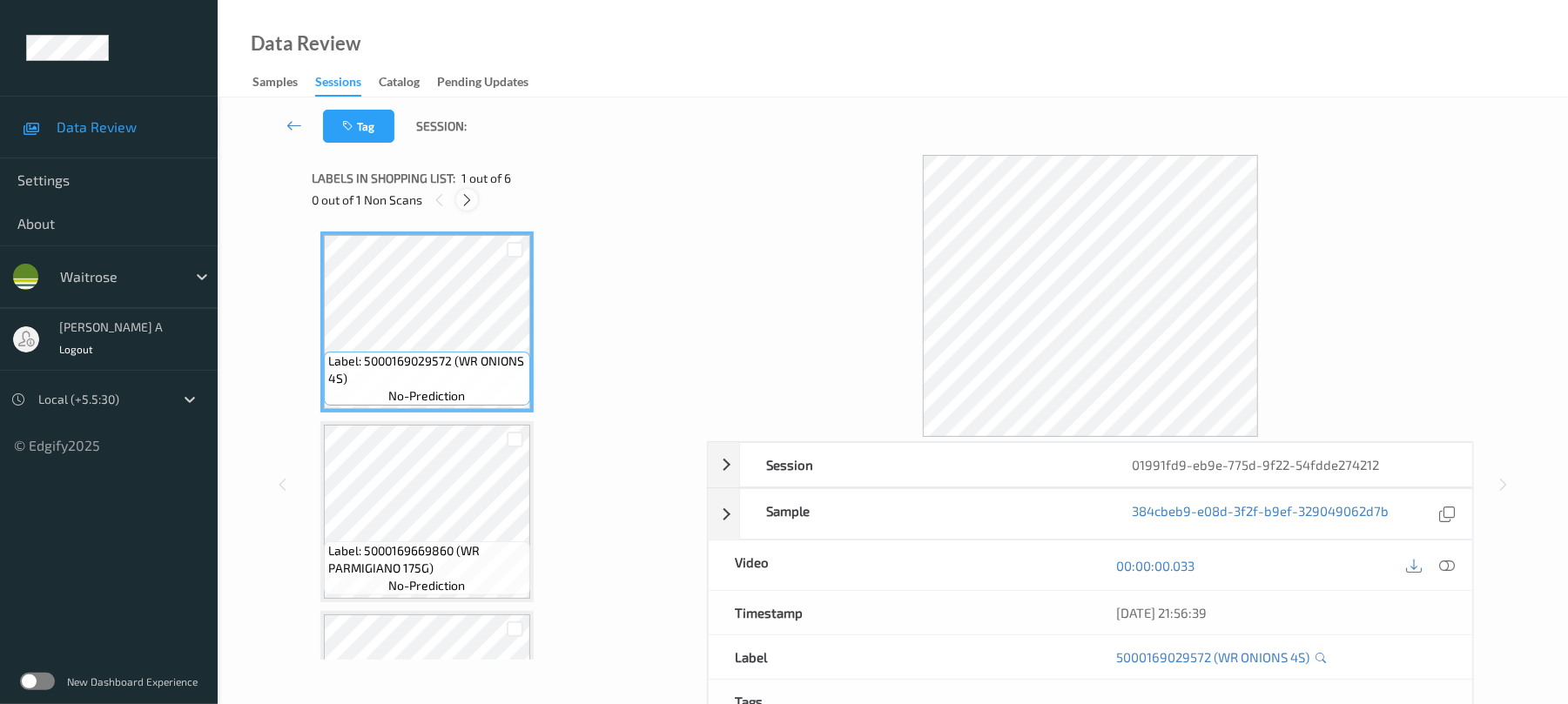
click at [468, 202] on icon at bounding box center [467, 200] width 14 height 15
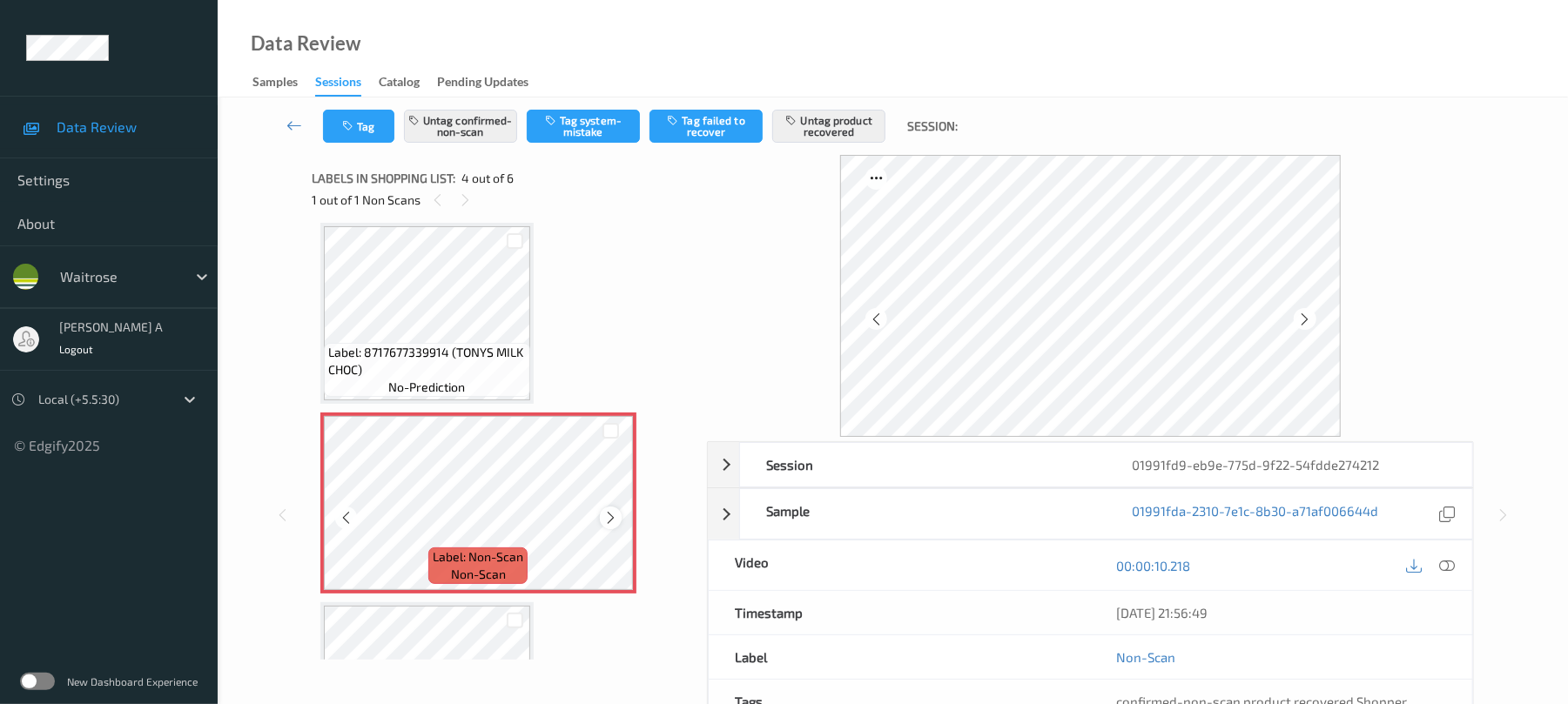
click at [610, 516] on icon at bounding box center [610, 517] width 14 height 15
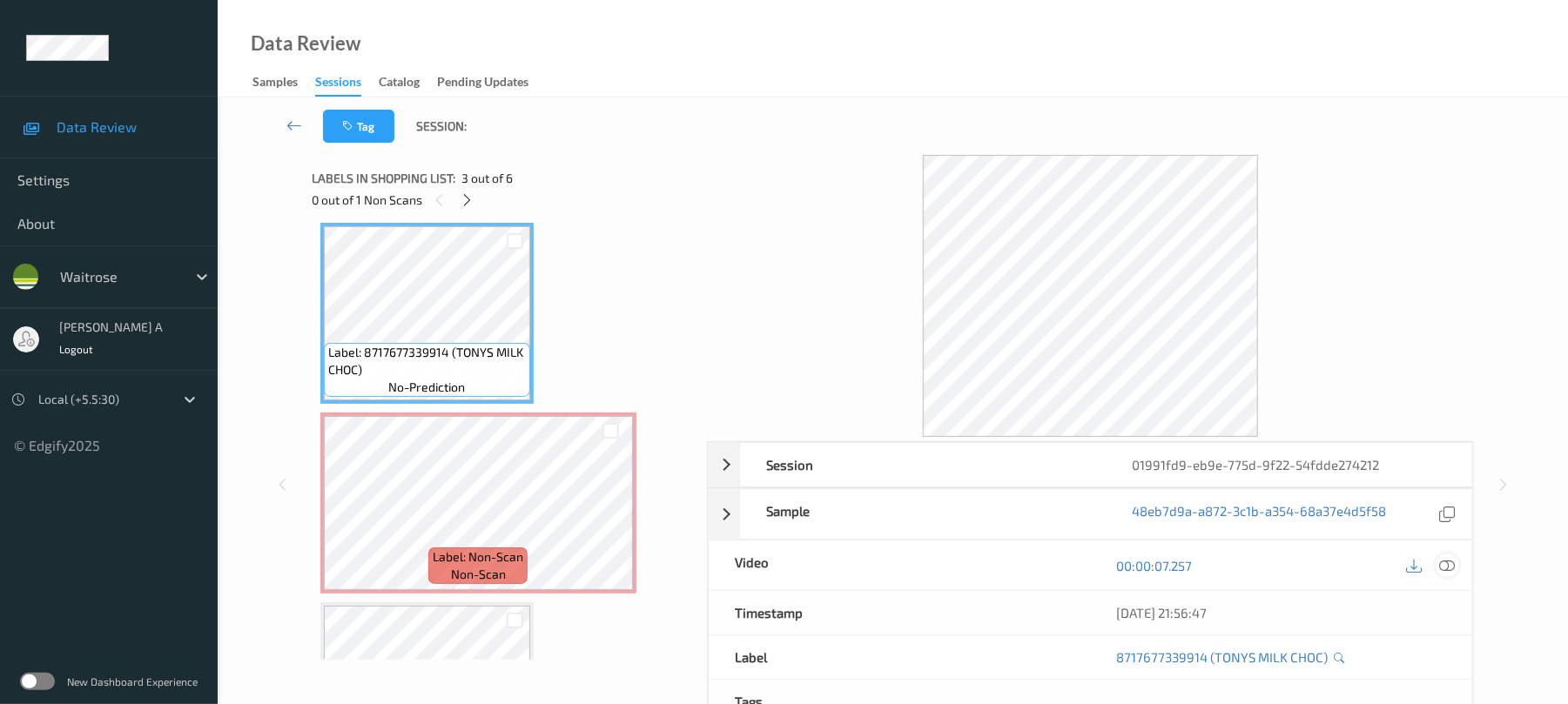
click at [1441, 566] on icon at bounding box center [1447, 565] width 15 height 15
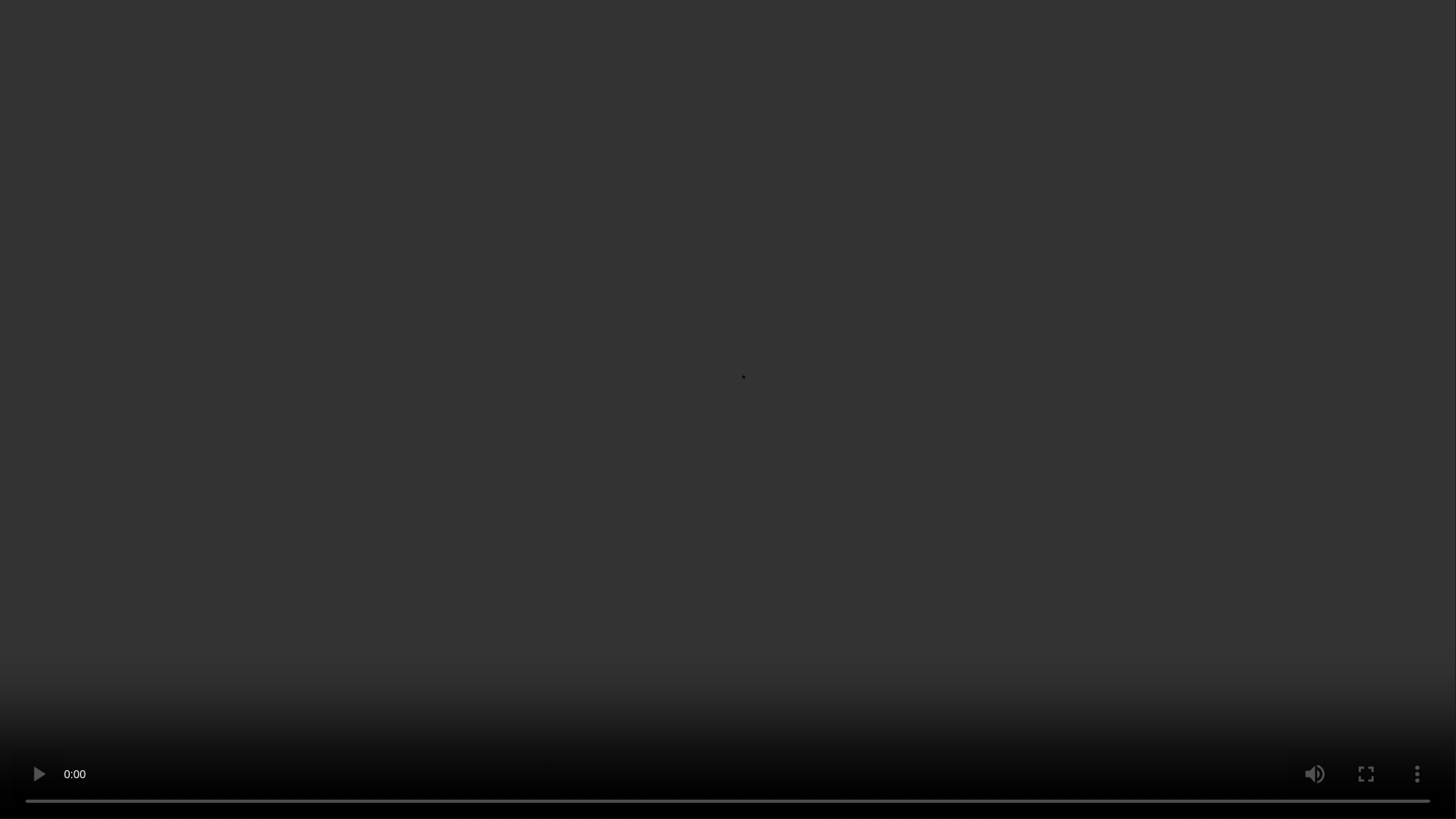
click at [598, 340] on video at bounding box center [728, 410] width 1456 height 819
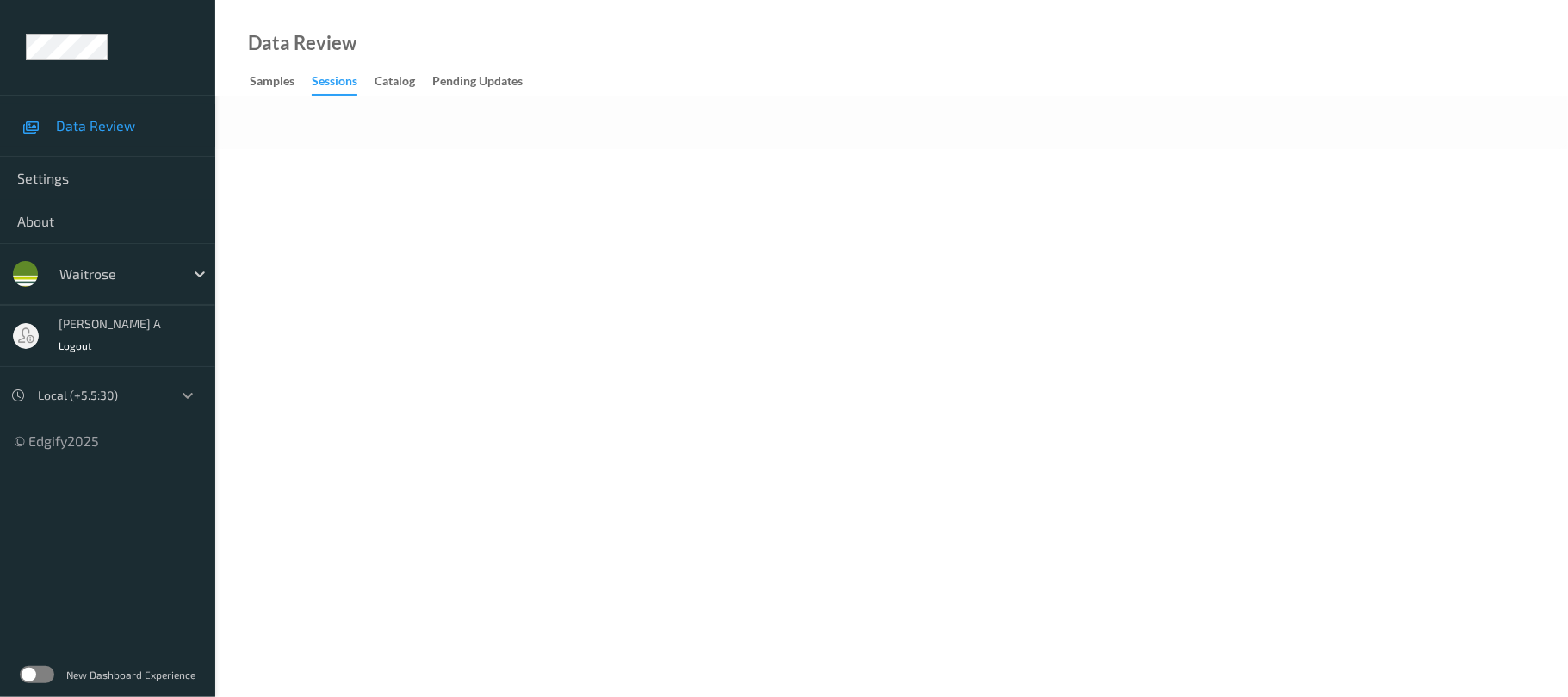
click at [184, 397] on icon at bounding box center [188, 395] width 11 height 6
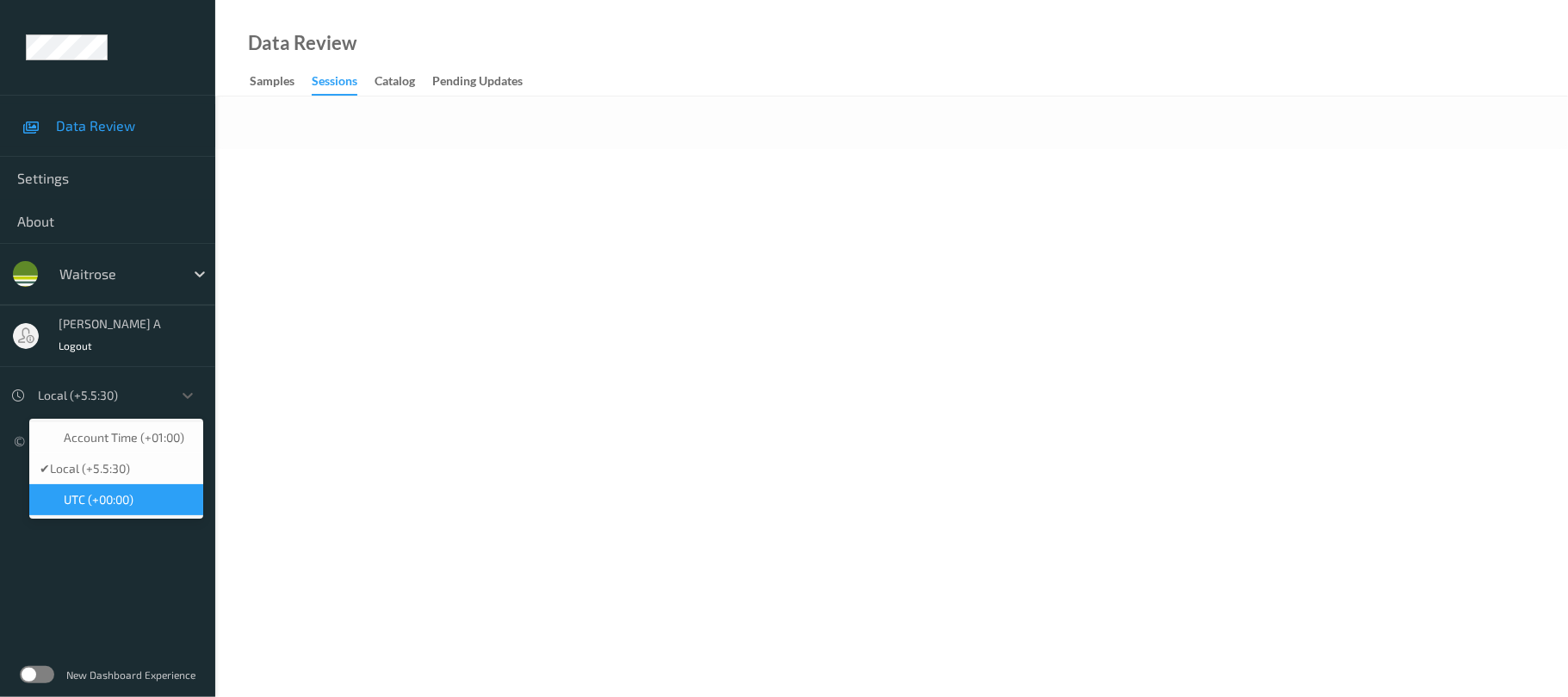
click at [89, 564] on ul "Data Review Settings About waitrose [PERSON_NAME] a Logout option UTC (+00:00) …" at bounding box center [107, 348] width 216 height 697
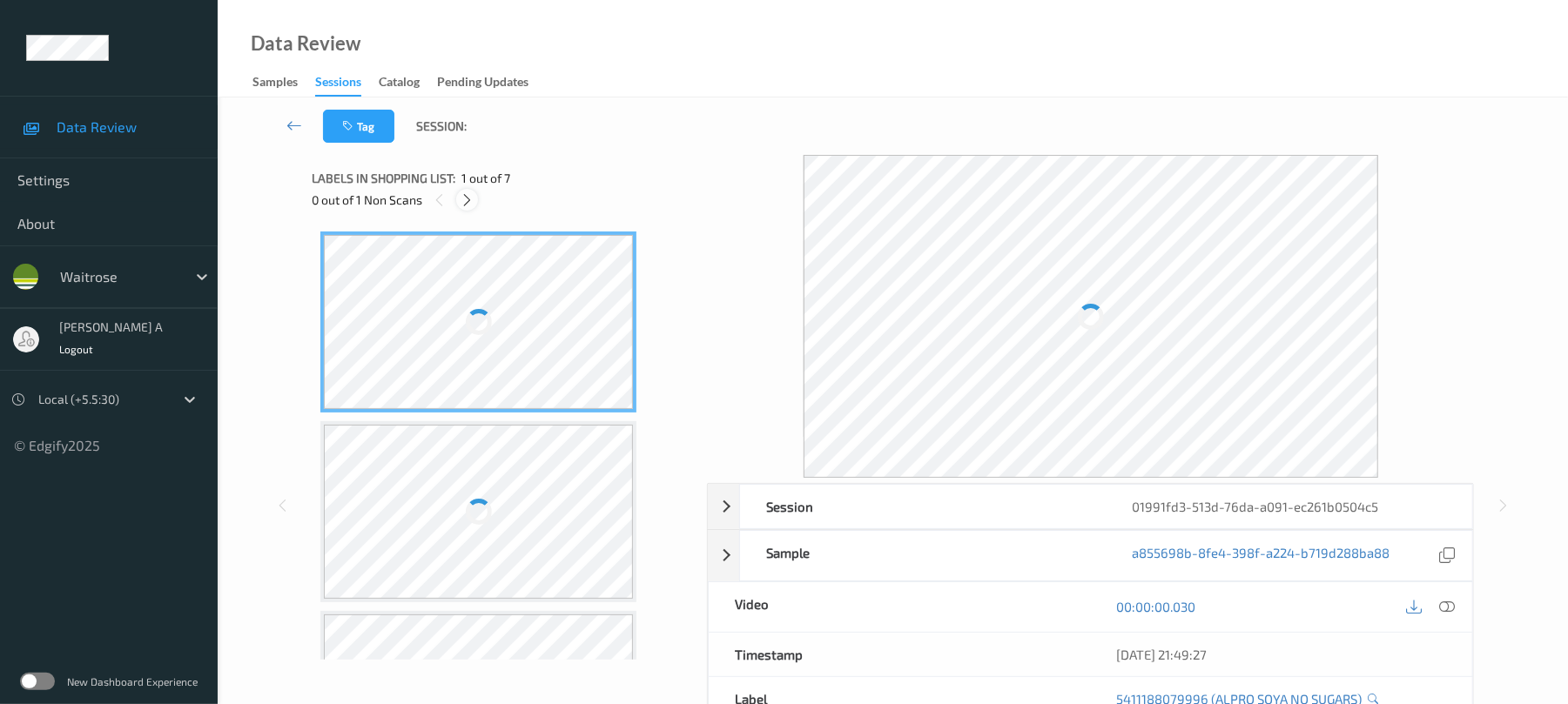
click at [465, 199] on icon at bounding box center [467, 200] width 14 height 15
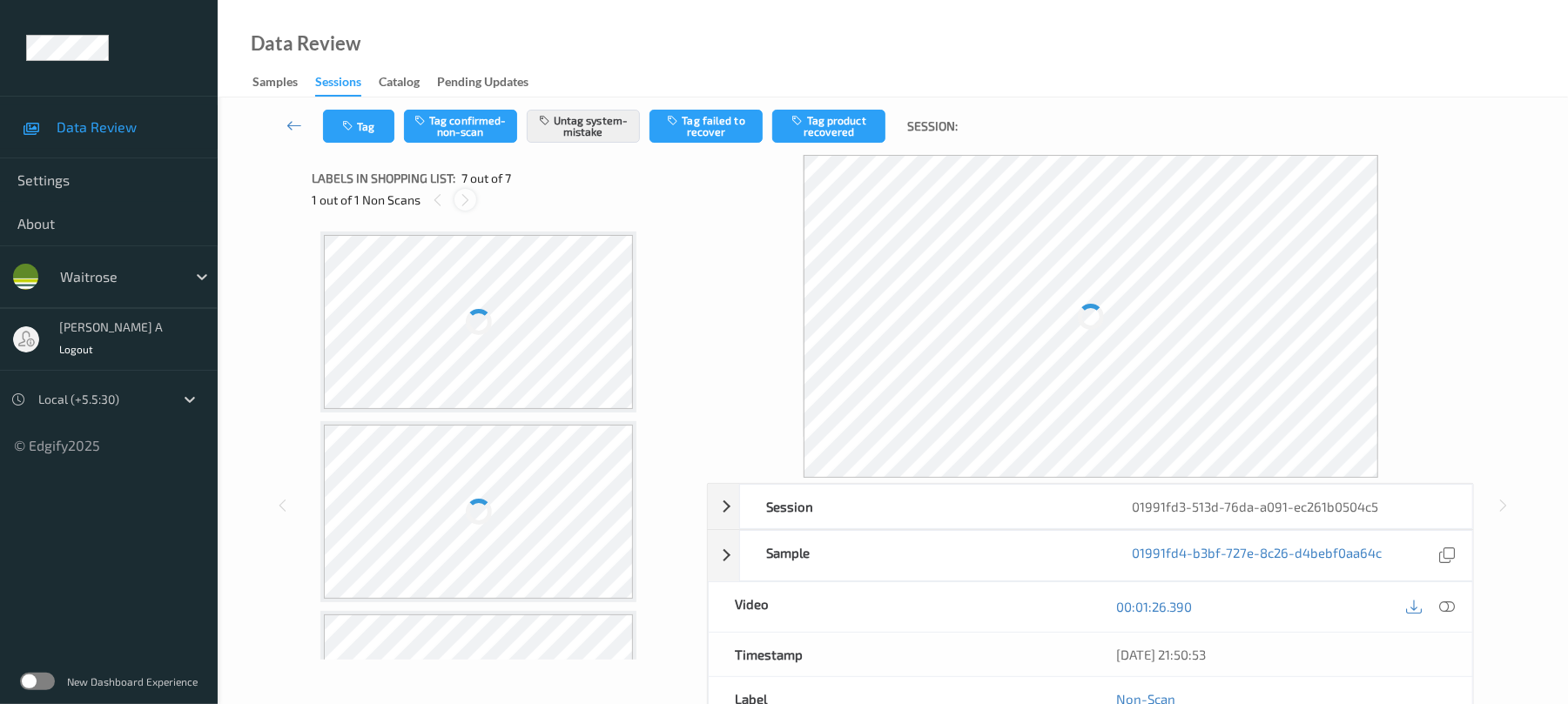
scroll to position [899, 0]
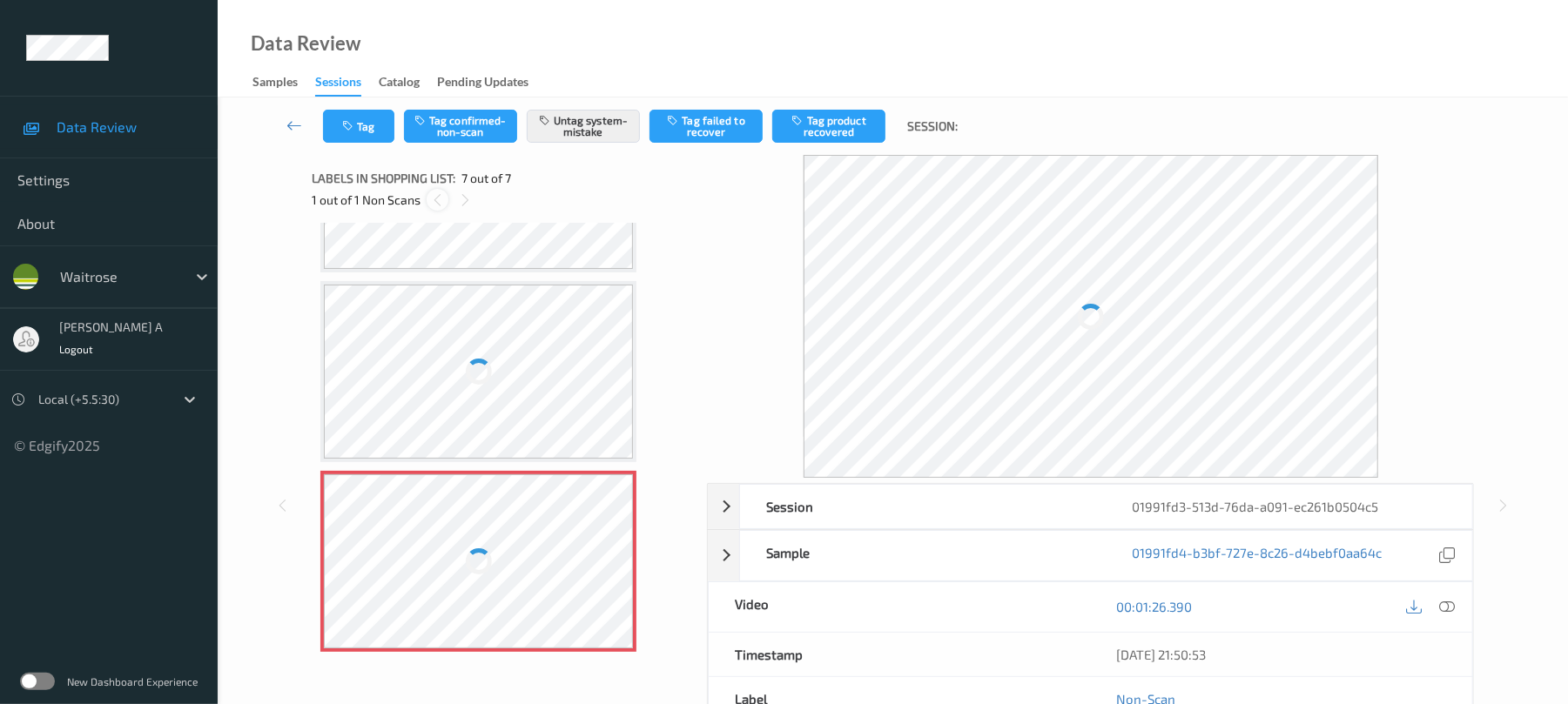
click at [436, 199] on icon at bounding box center [438, 200] width 14 height 15
click at [464, 197] on icon at bounding box center [465, 200] width 14 height 15
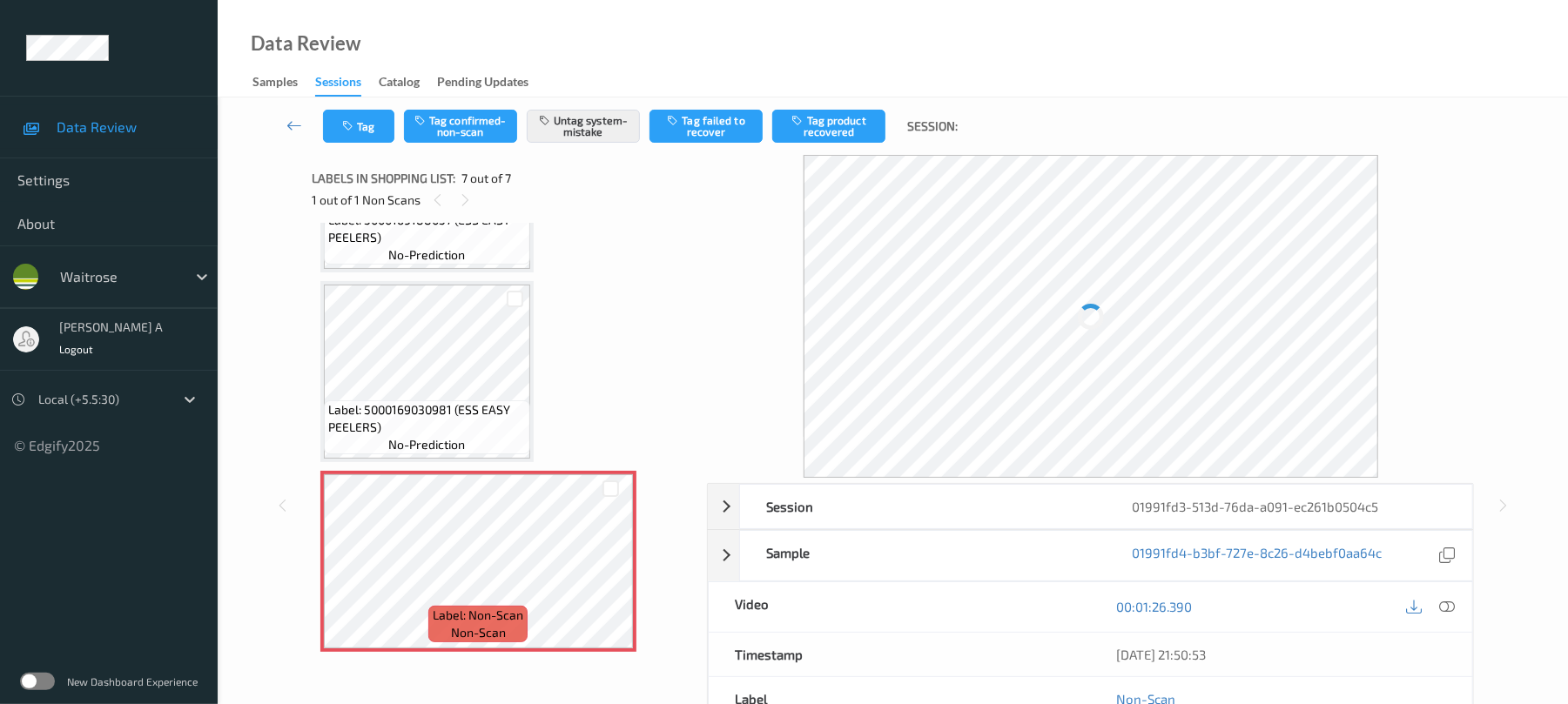
scroll to position [884, 0]
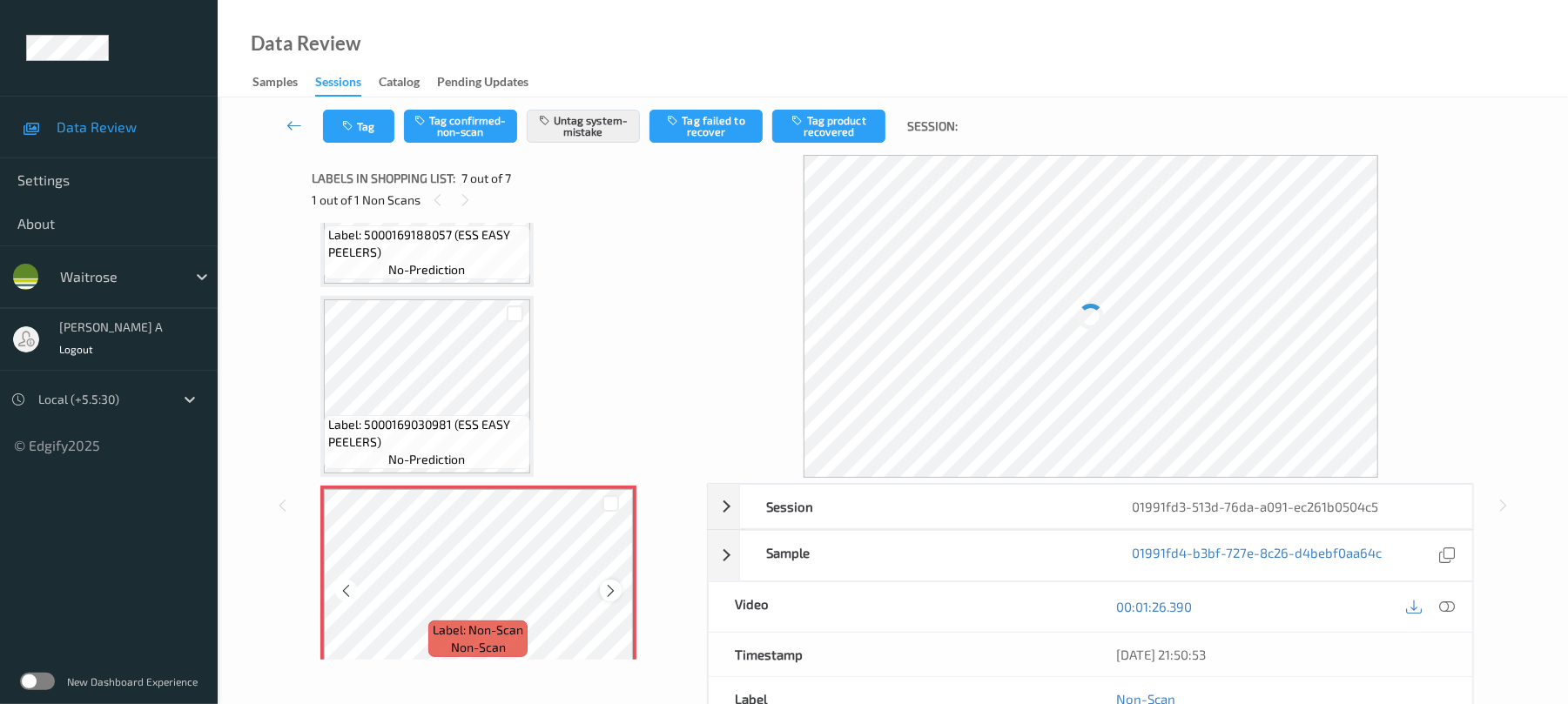
click at [611, 589] on icon at bounding box center [610, 590] width 14 height 15
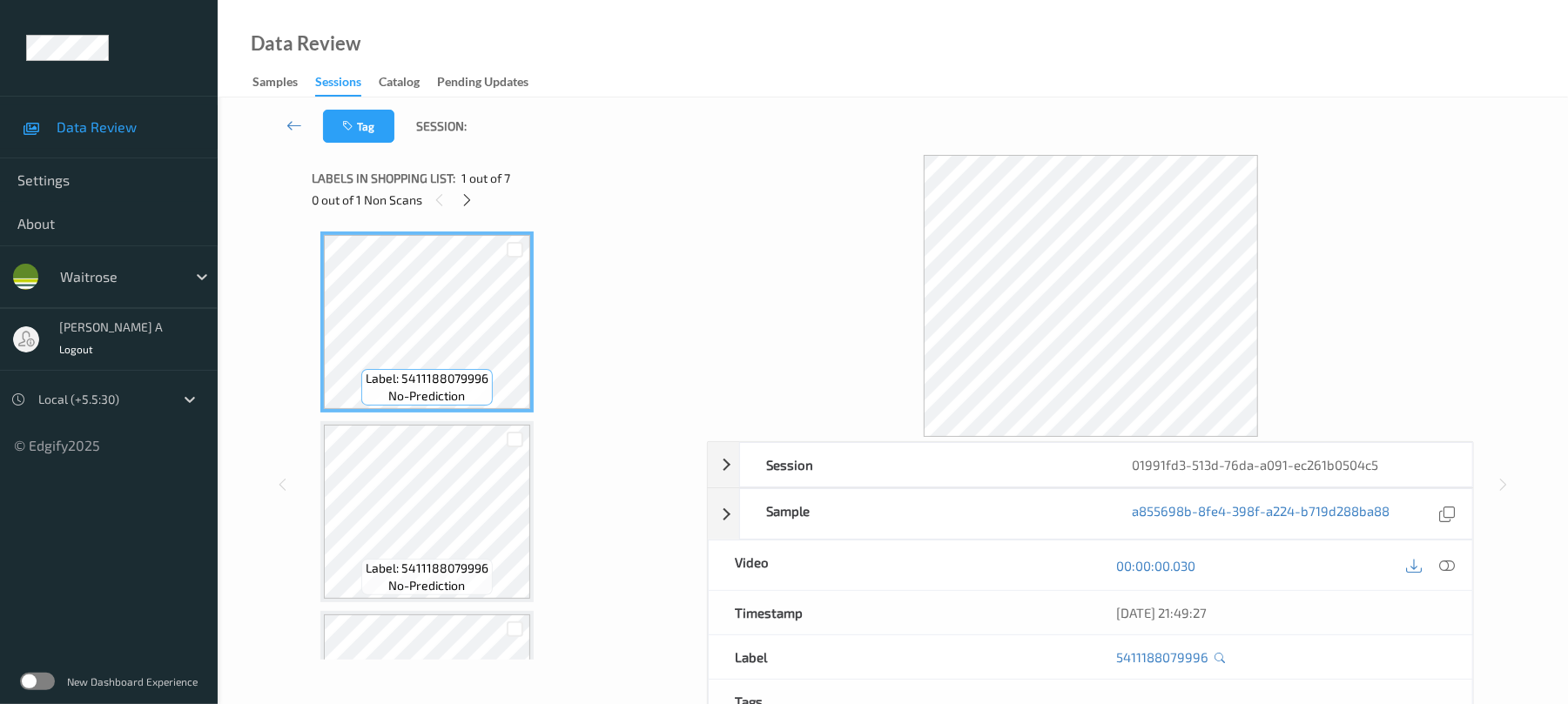
click at [478, 199] on div "0 out of 1 Non Scans" at bounding box center [504, 200] width 383 height 22
click at [460, 197] on icon at bounding box center [467, 200] width 14 height 15
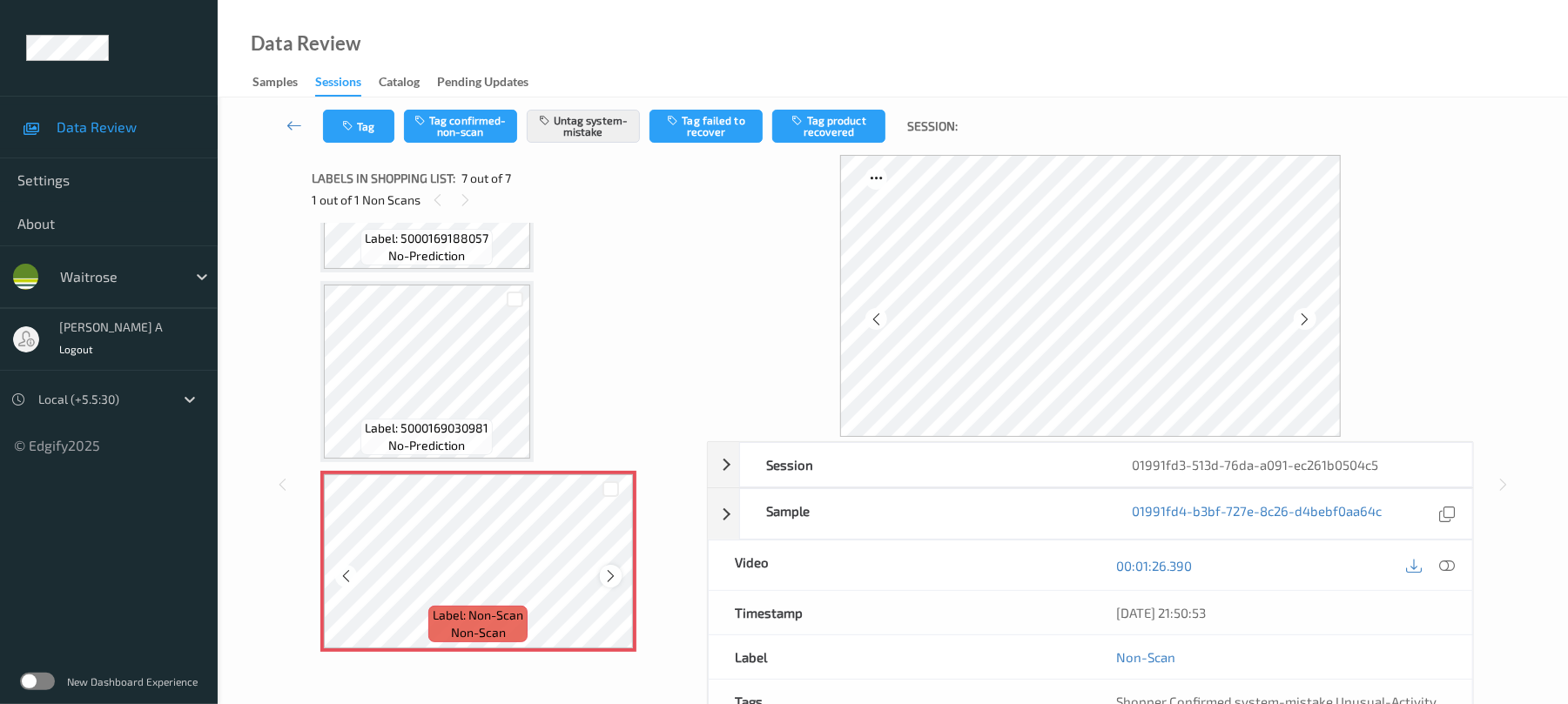
click at [610, 578] on icon at bounding box center [610, 576] width 14 height 15
click at [610, 575] on icon at bounding box center [610, 576] width 14 height 15
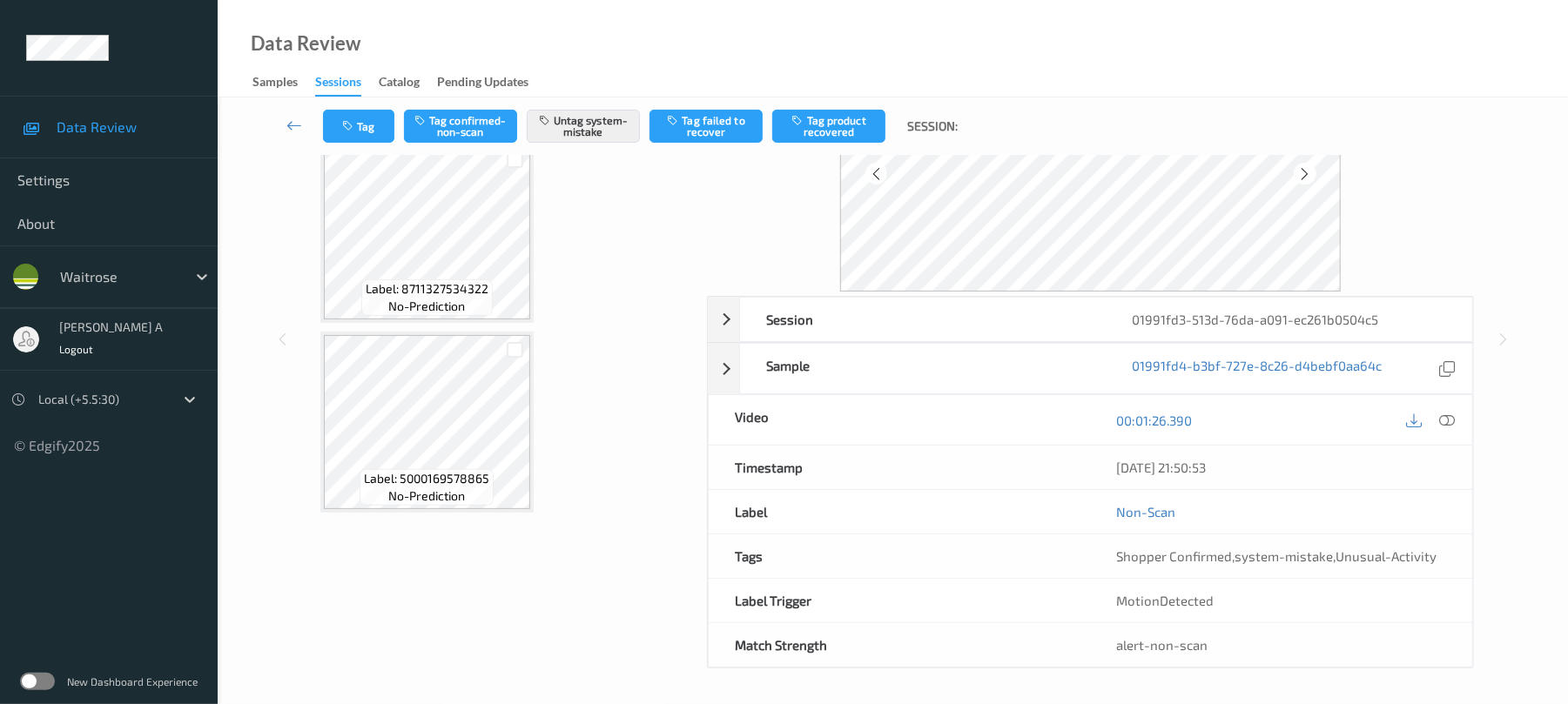
scroll to position [318, 0]
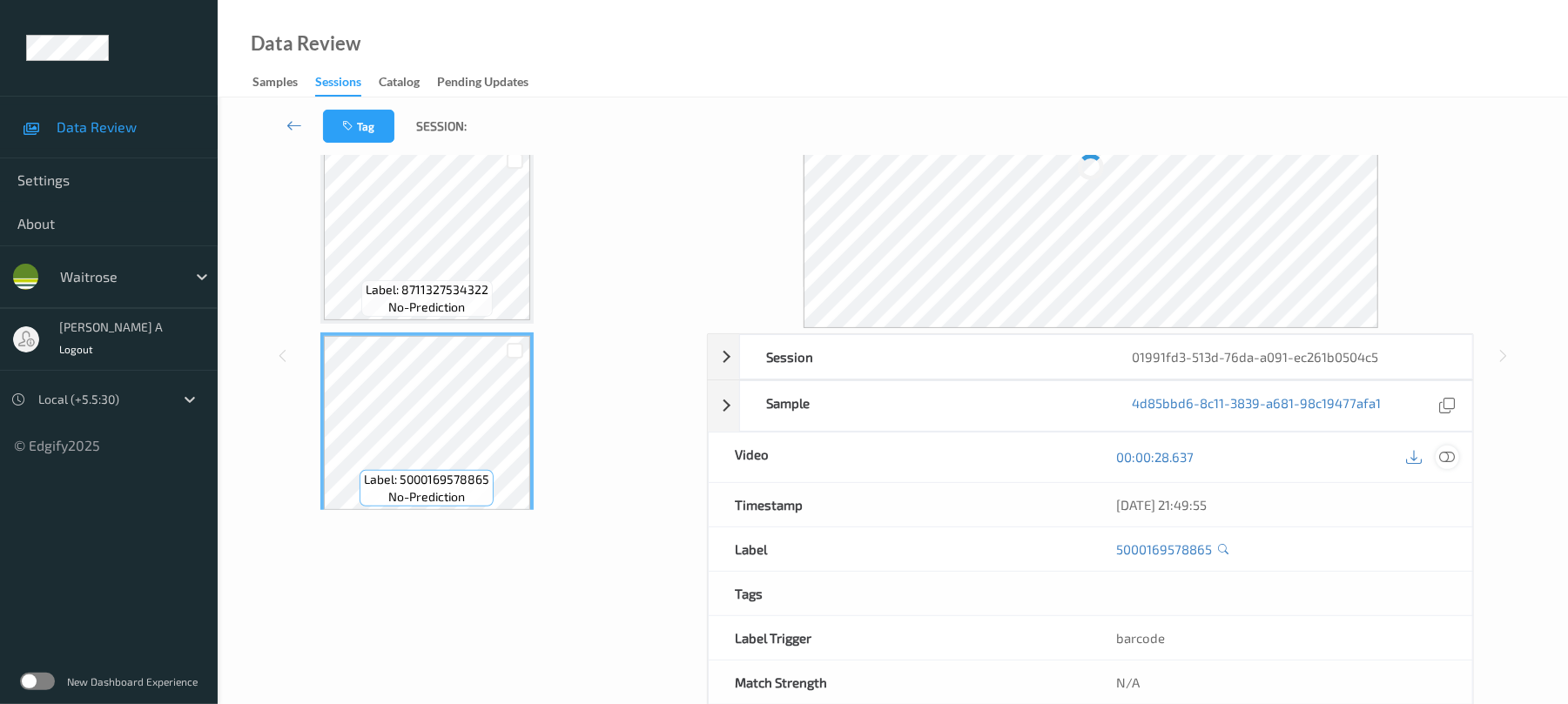
click at [1445, 449] on div at bounding box center [1448, 457] width 24 height 23
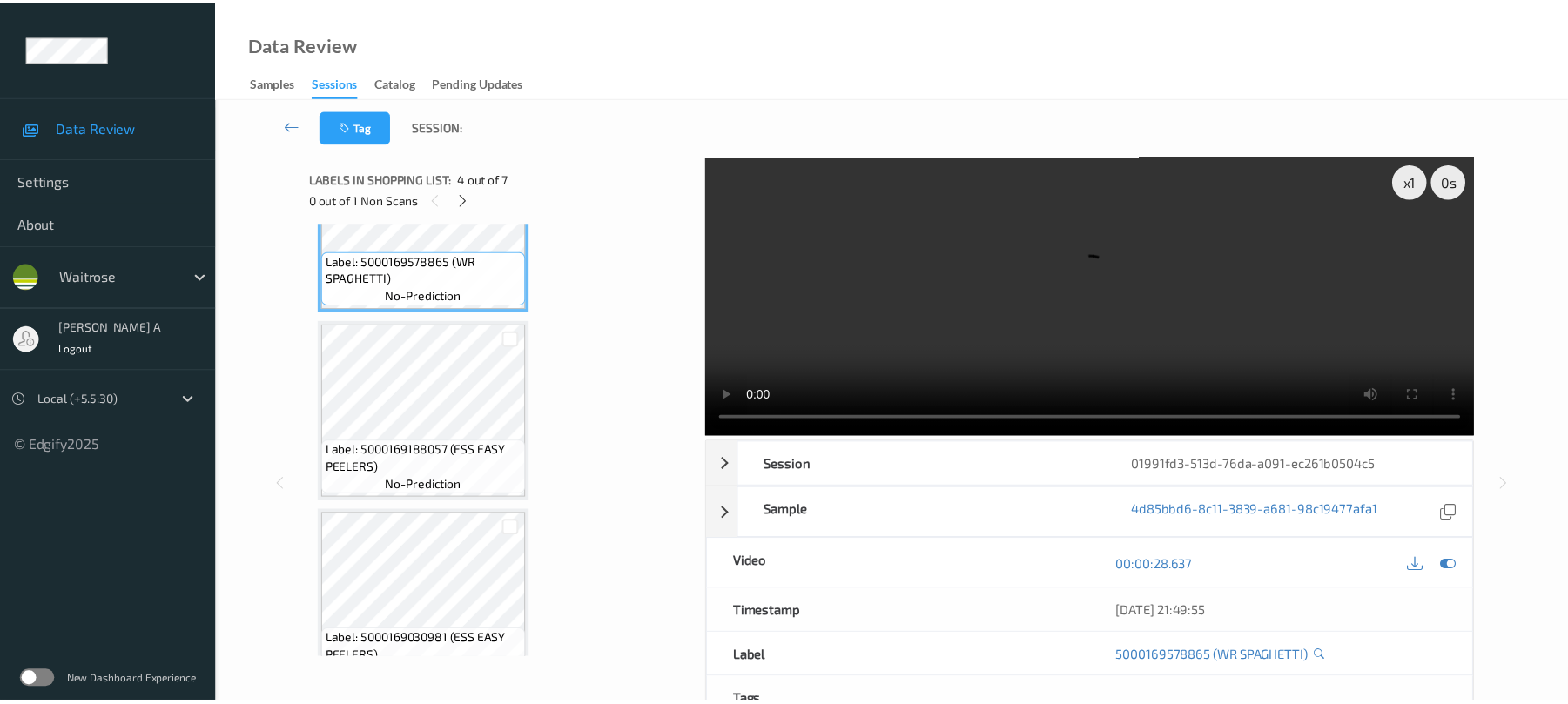
scroll to position [666, 0]
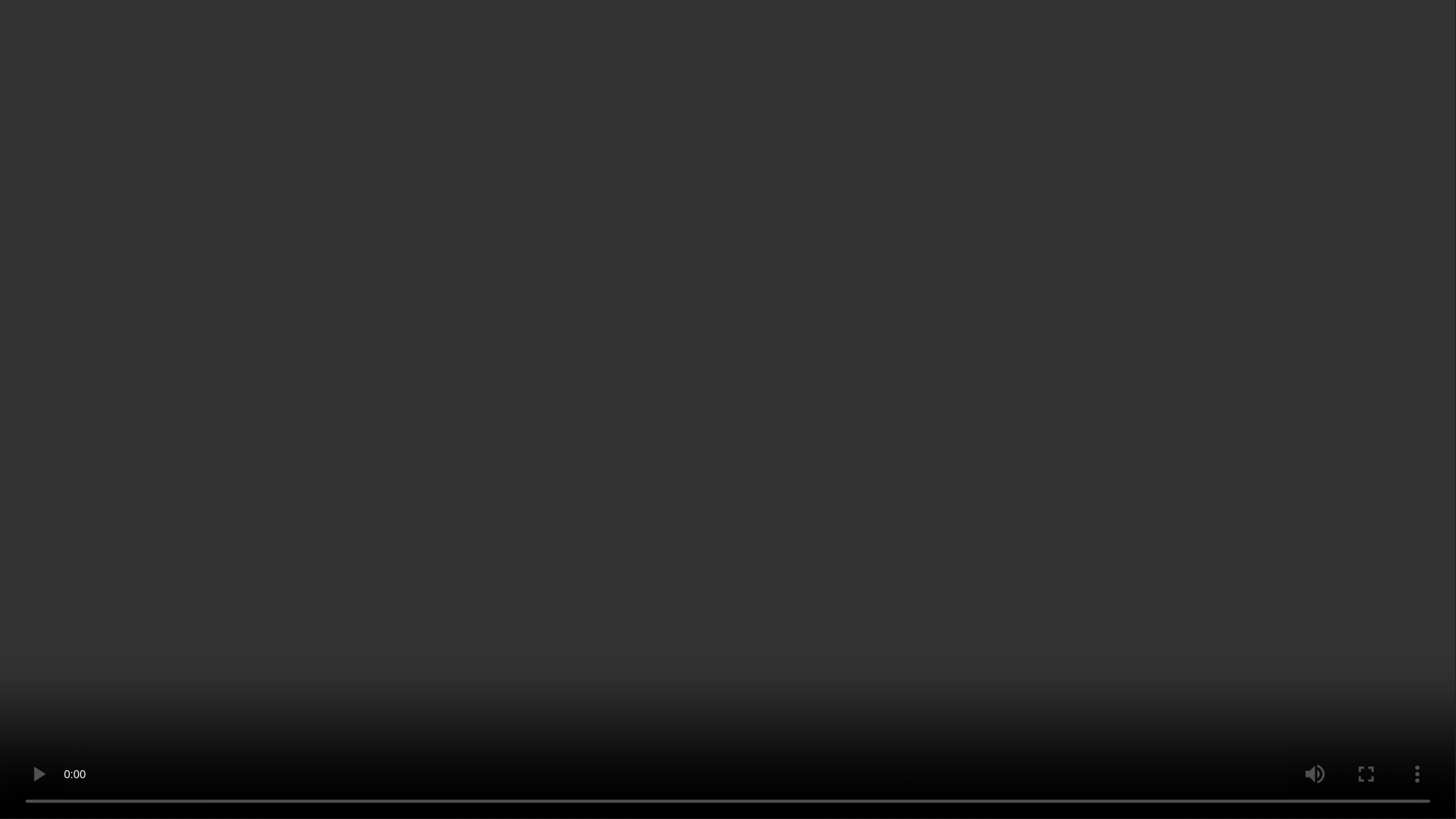
click at [788, 527] on video at bounding box center [728, 410] width 1456 height 819
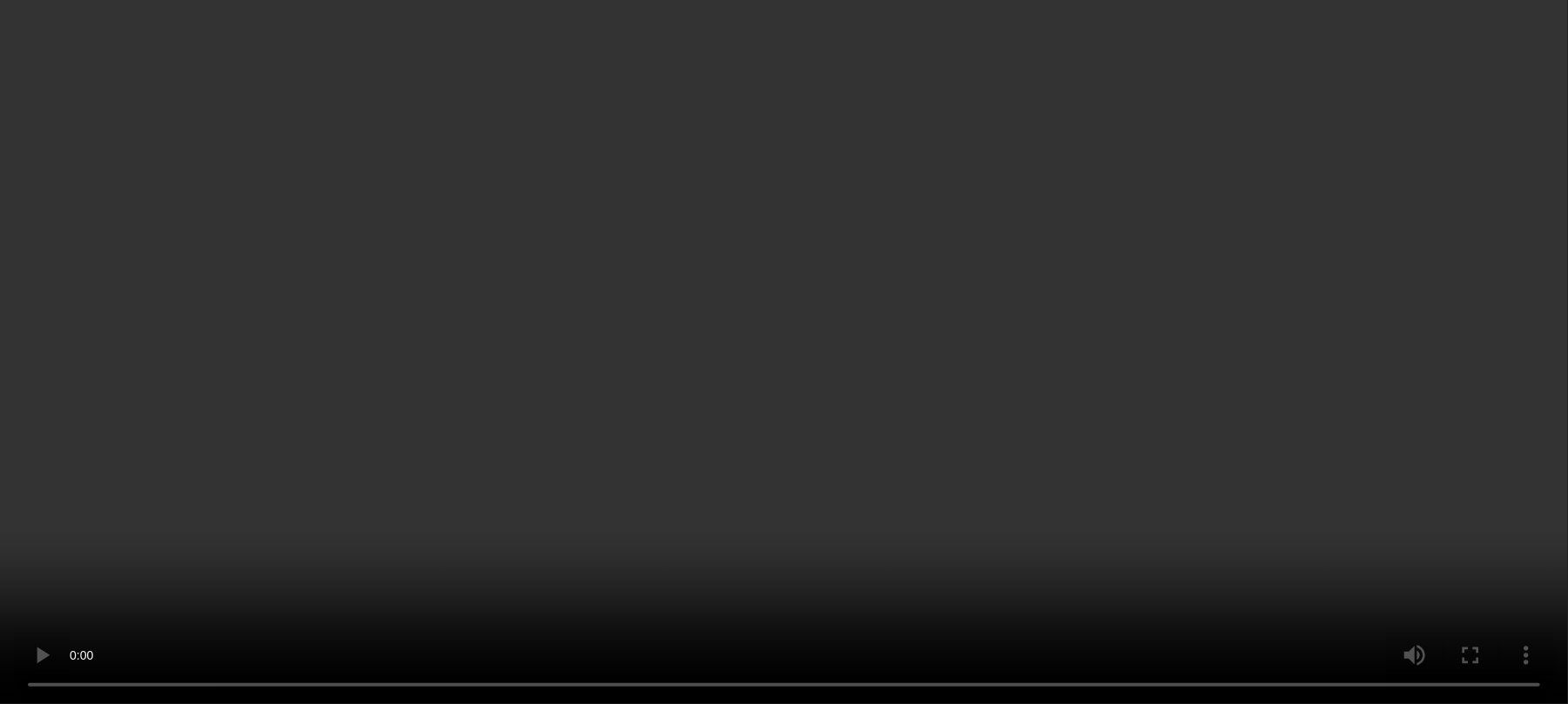
scroll to position [899, 0]
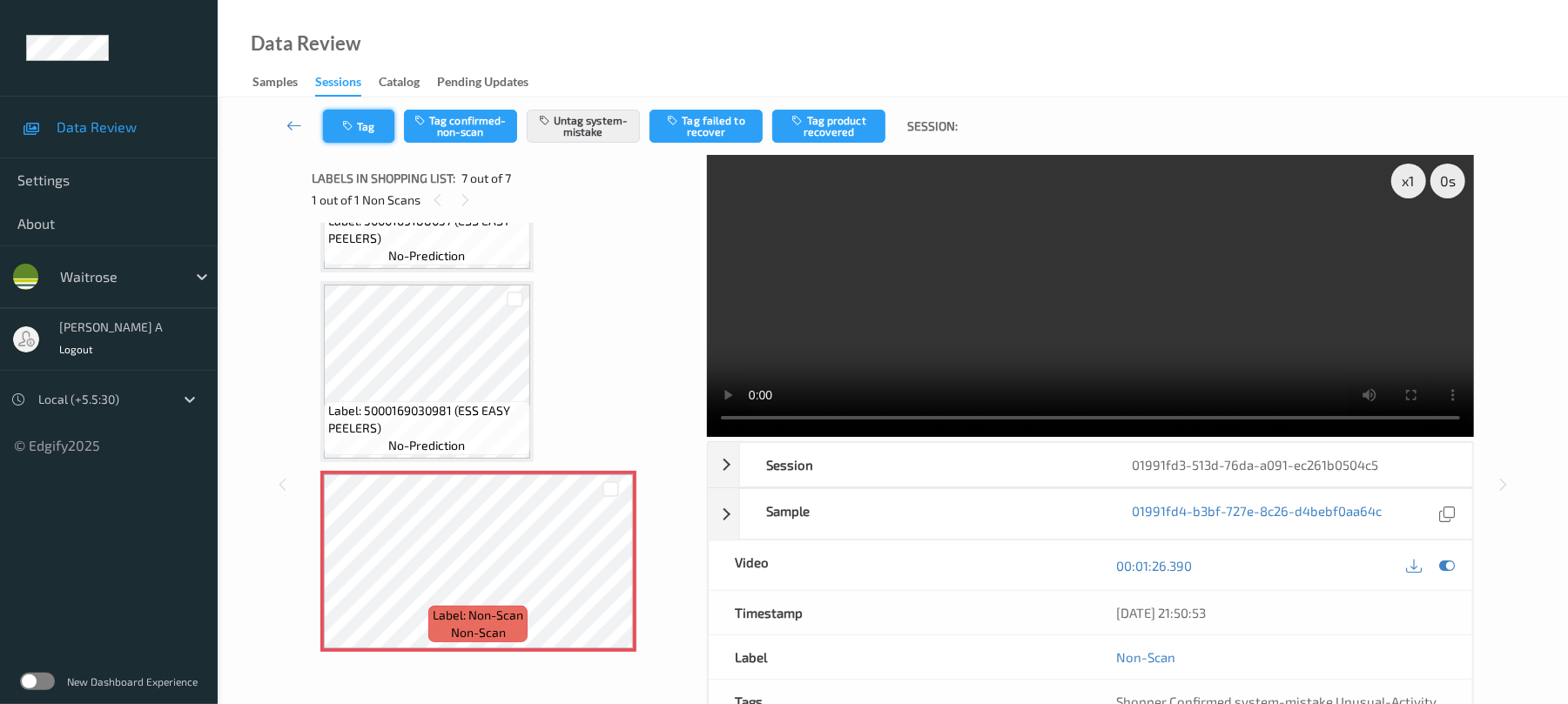
click at [376, 139] on button "Tag" at bounding box center [358, 126] width 71 height 33
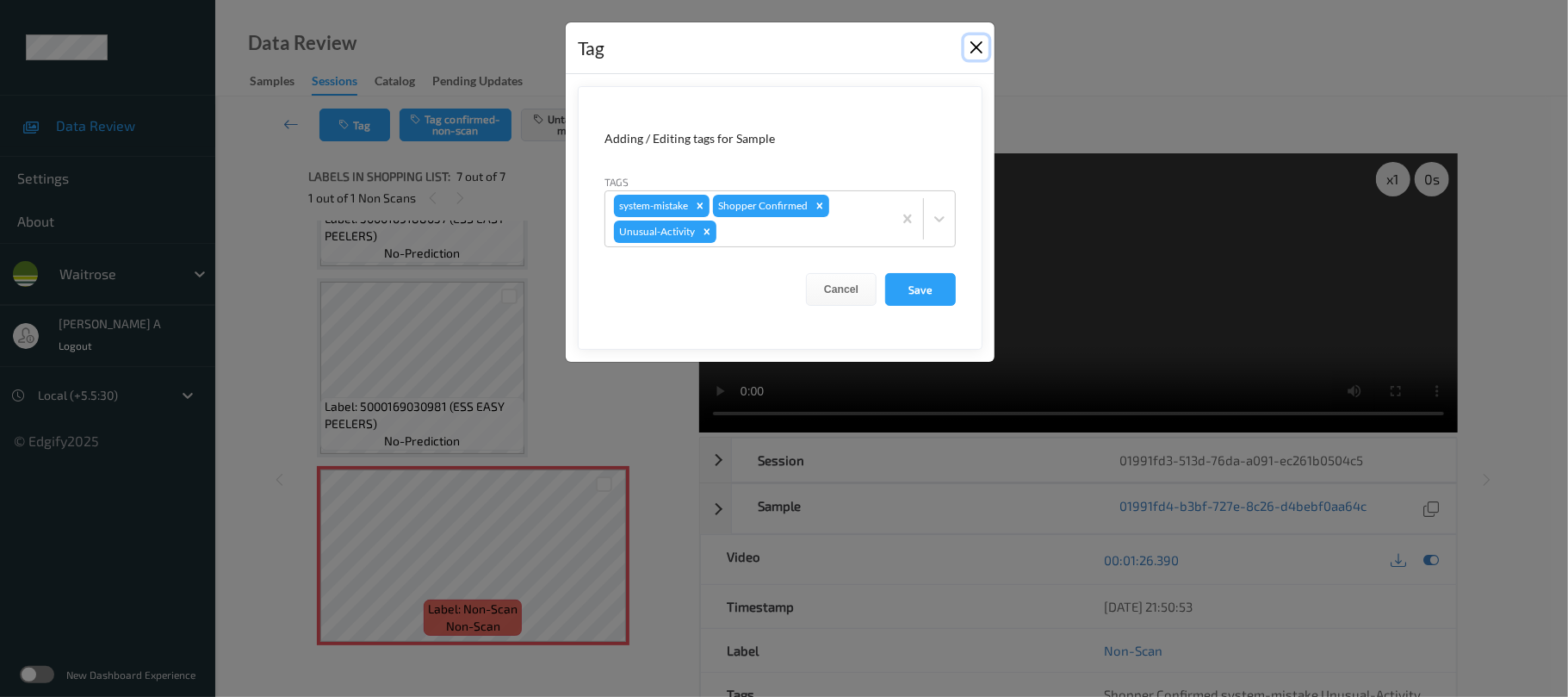
click at [979, 46] on button "Close" at bounding box center [976, 47] width 24 height 24
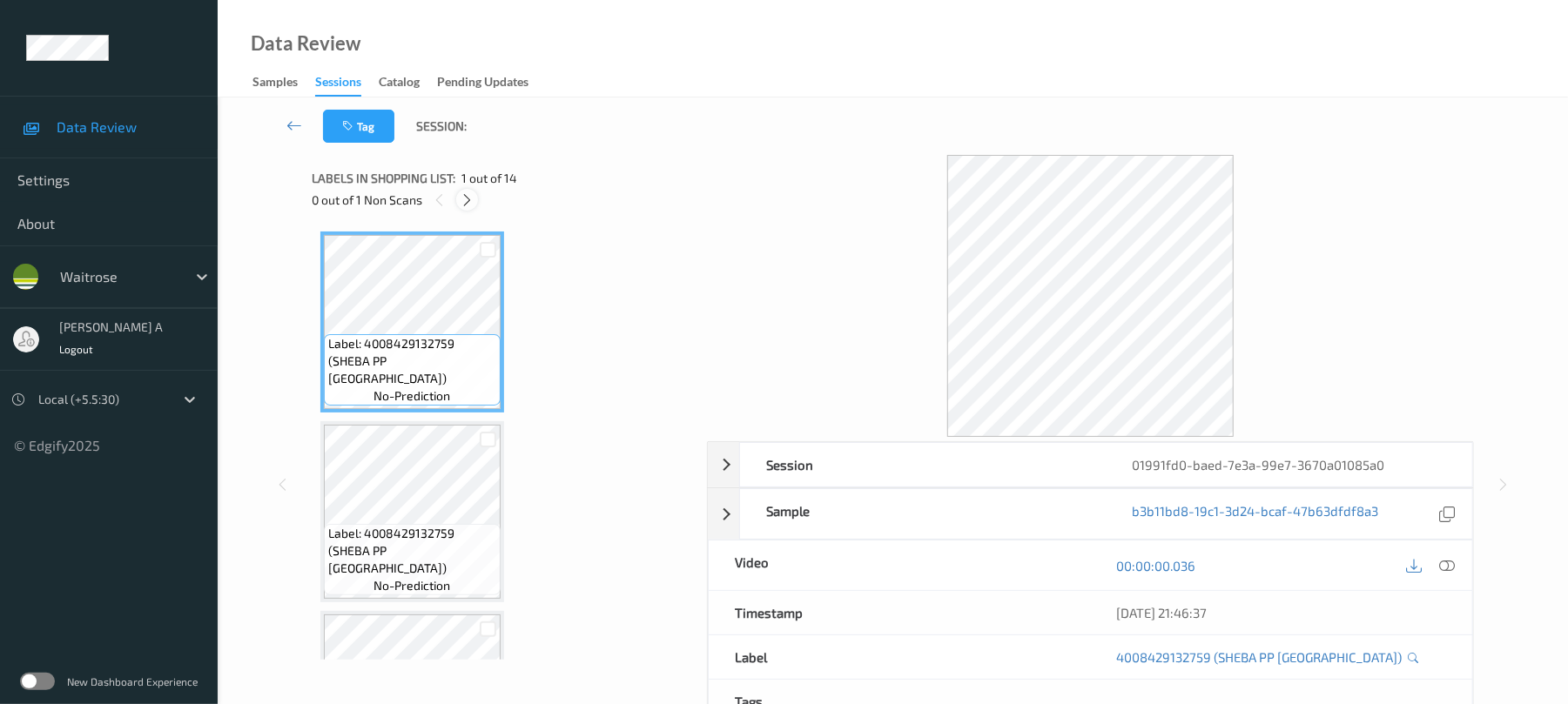
click at [457, 196] on div at bounding box center [467, 200] width 22 height 22
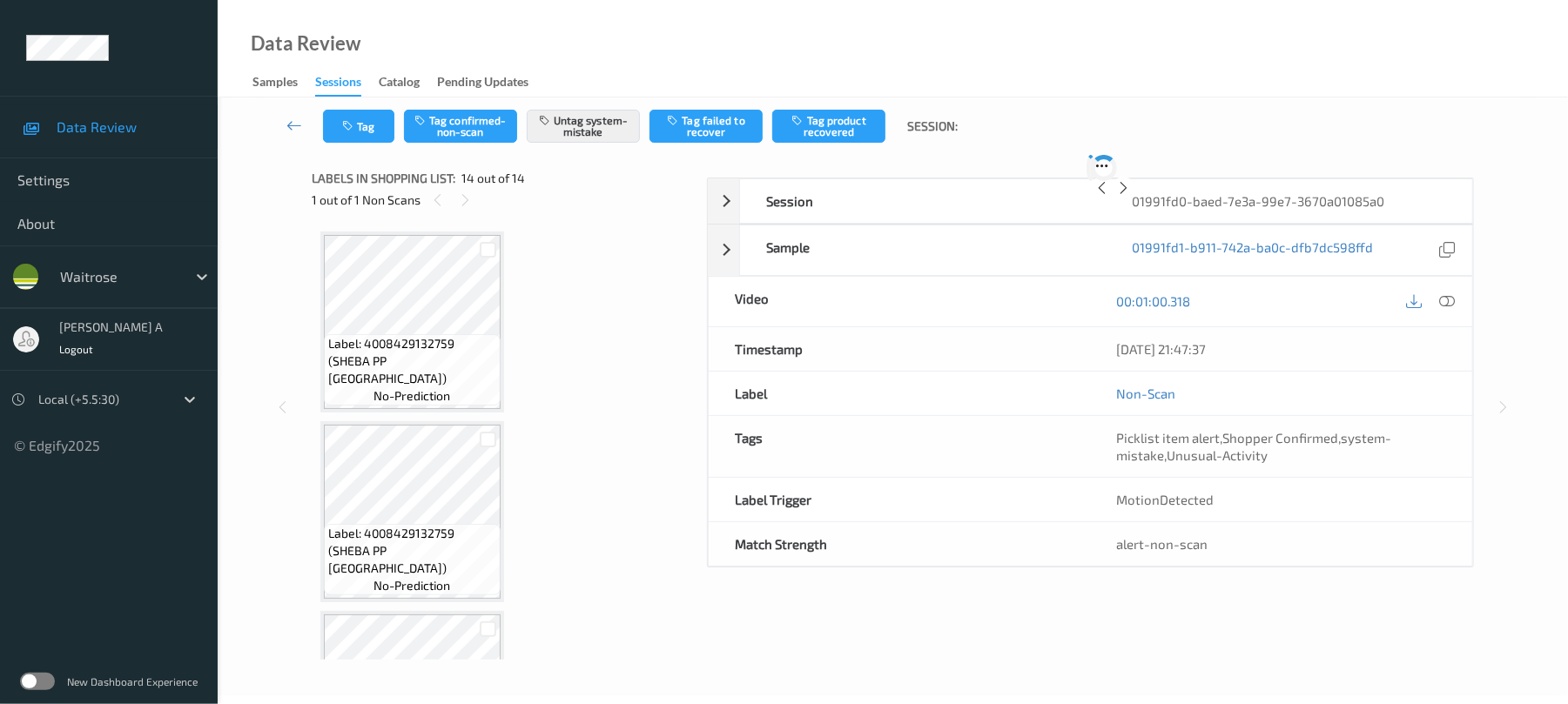
scroll to position [2228, 0]
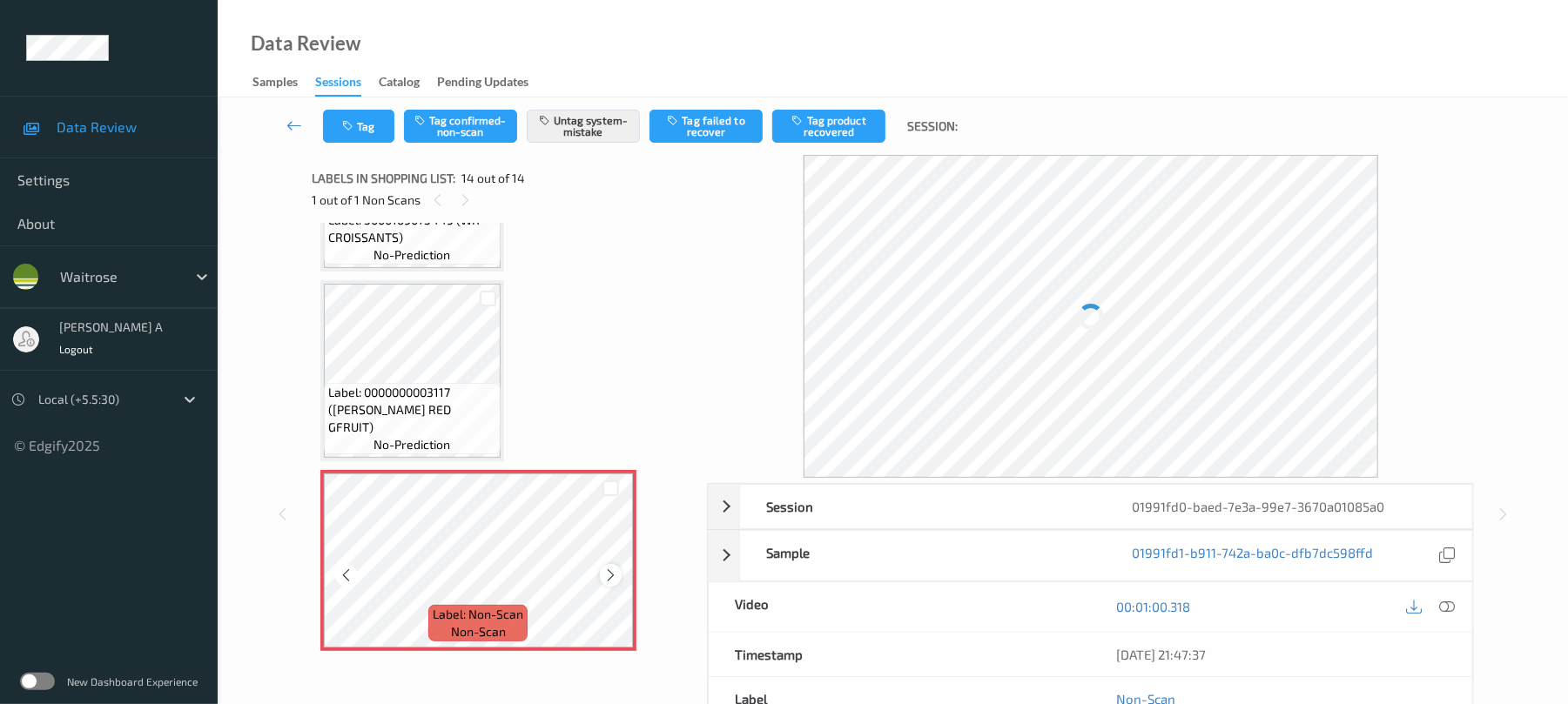
click at [609, 576] on icon at bounding box center [610, 575] width 14 height 15
click at [609, 575] on icon at bounding box center [610, 575] width 14 height 15
click at [376, 129] on button "Tag" at bounding box center [358, 126] width 71 height 33
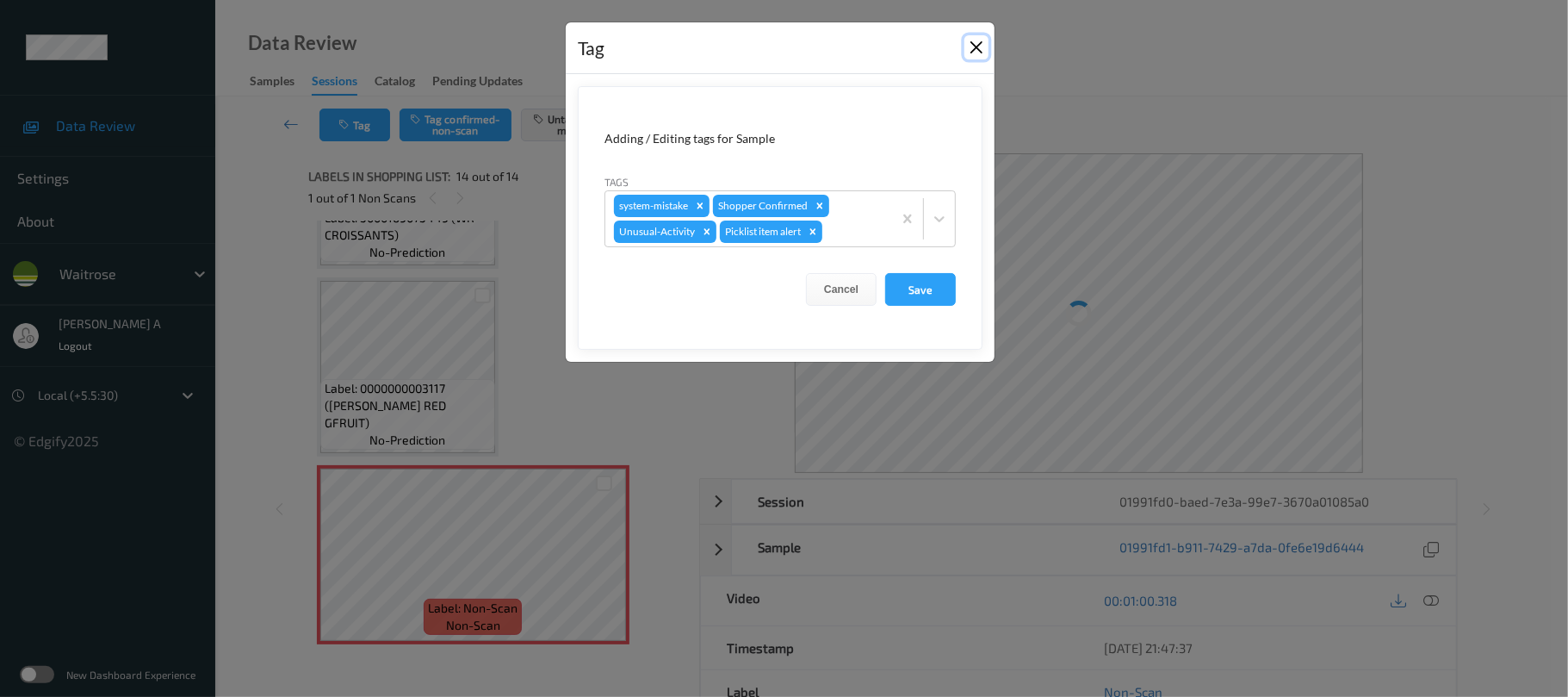
click at [977, 48] on button "Close" at bounding box center [976, 47] width 24 height 24
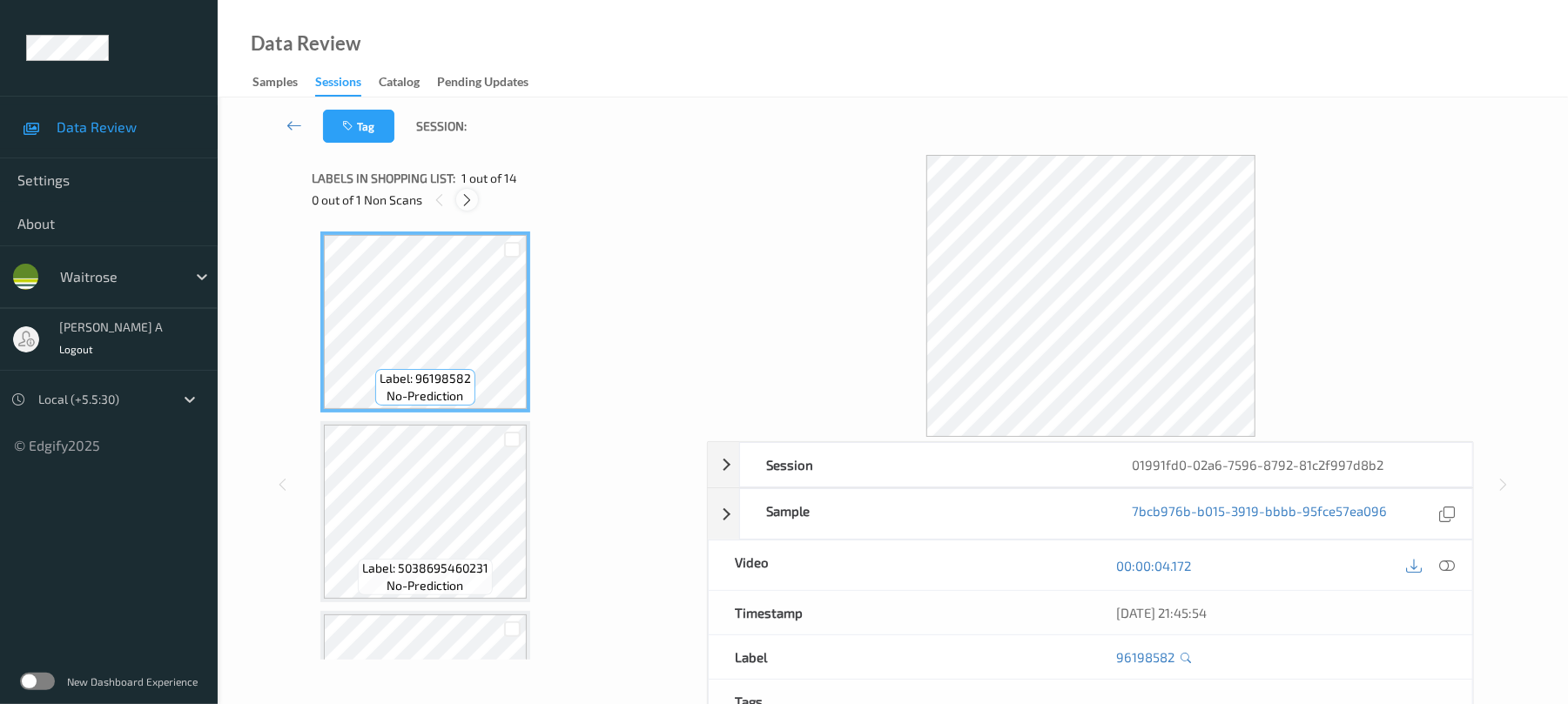
click at [474, 197] on icon at bounding box center [467, 200] width 14 height 15
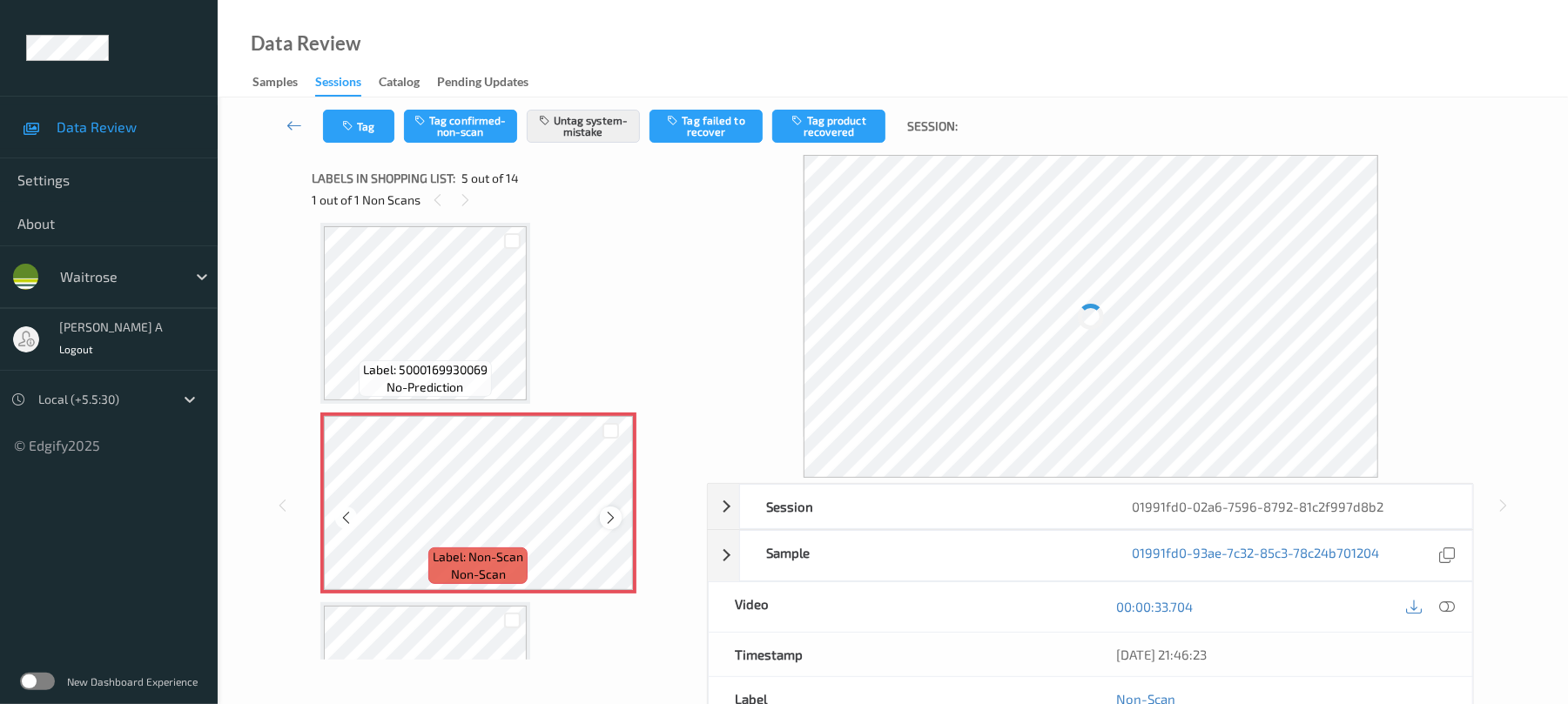
click at [613, 517] on icon at bounding box center [610, 517] width 14 height 15
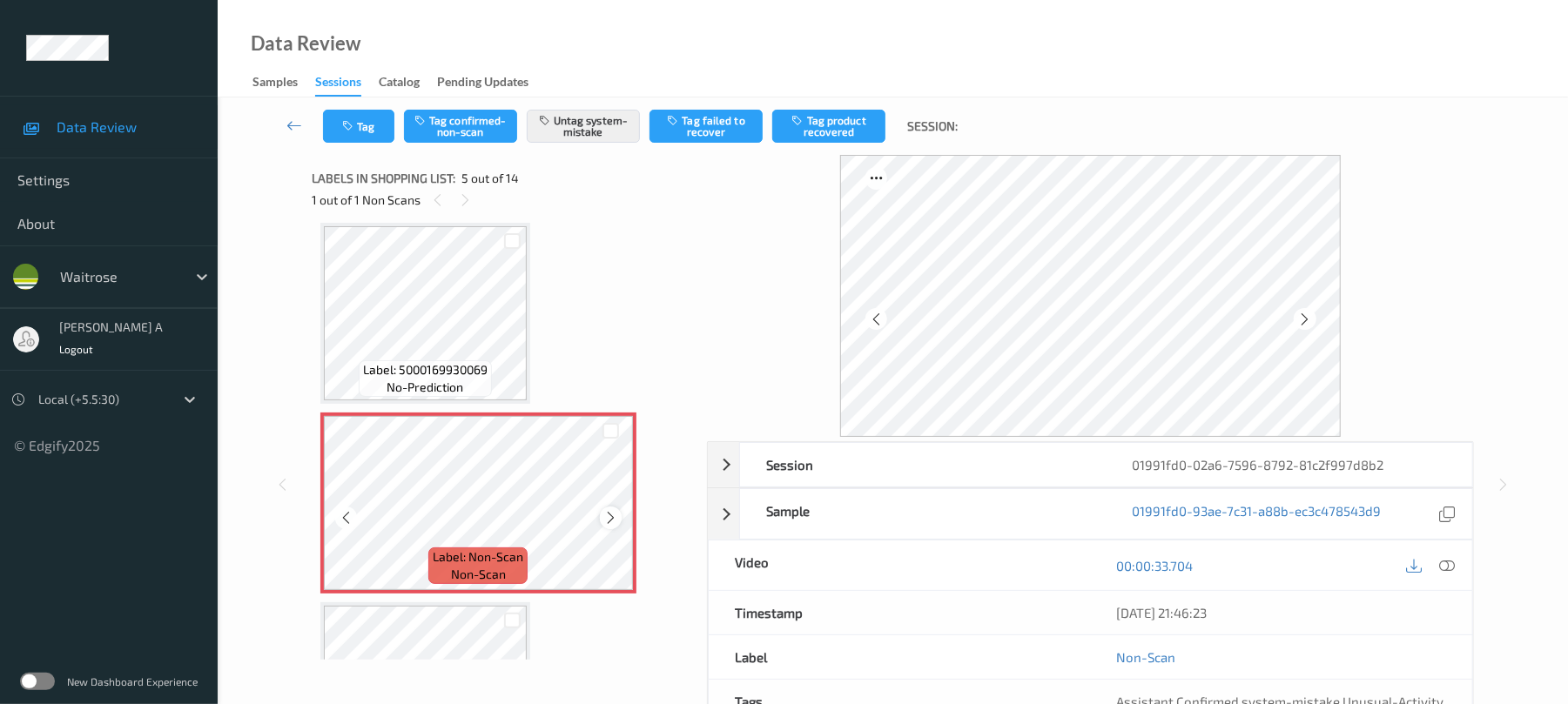
click at [611, 513] on icon at bounding box center [610, 517] width 14 height 15
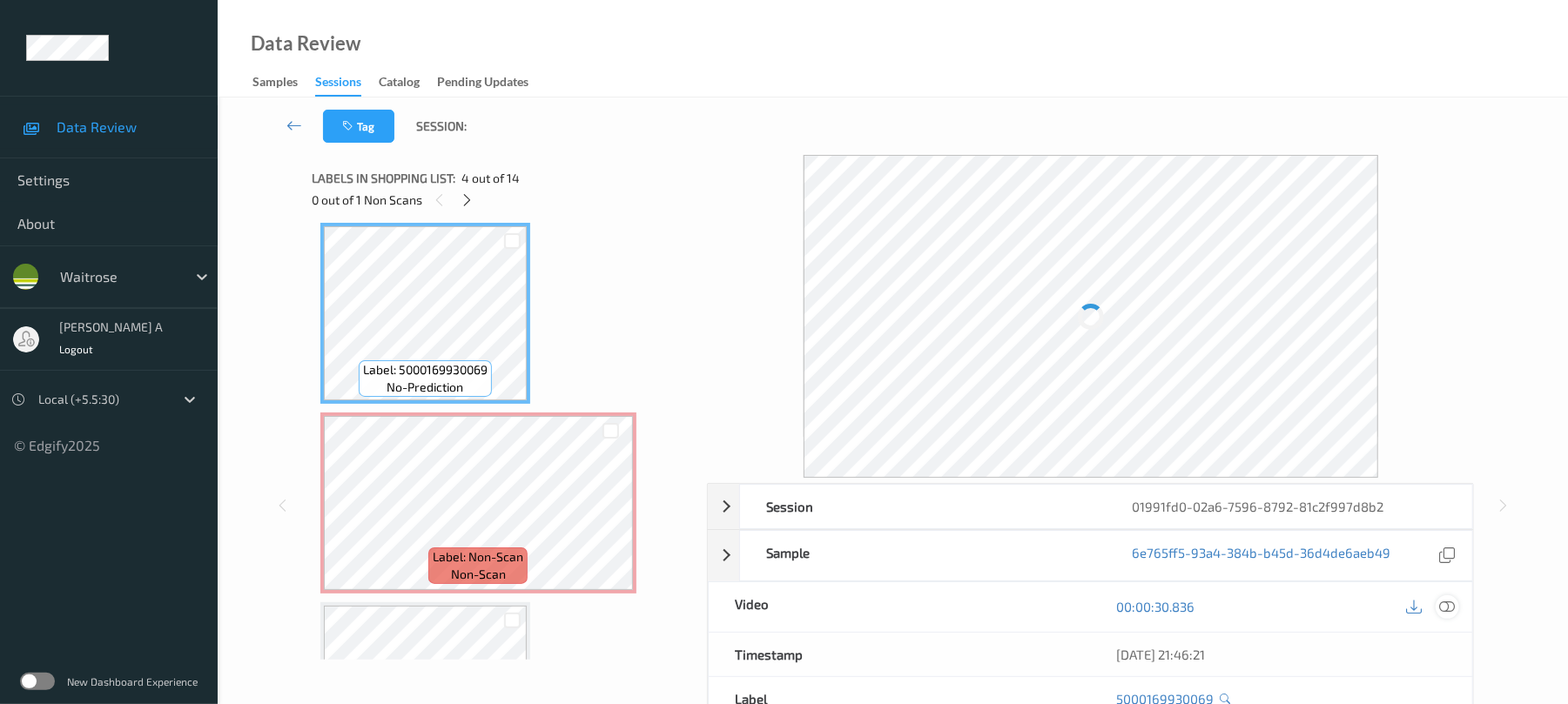
click at [1449, 603] on icon at bounding box center [1447, 605] width 15 height 15
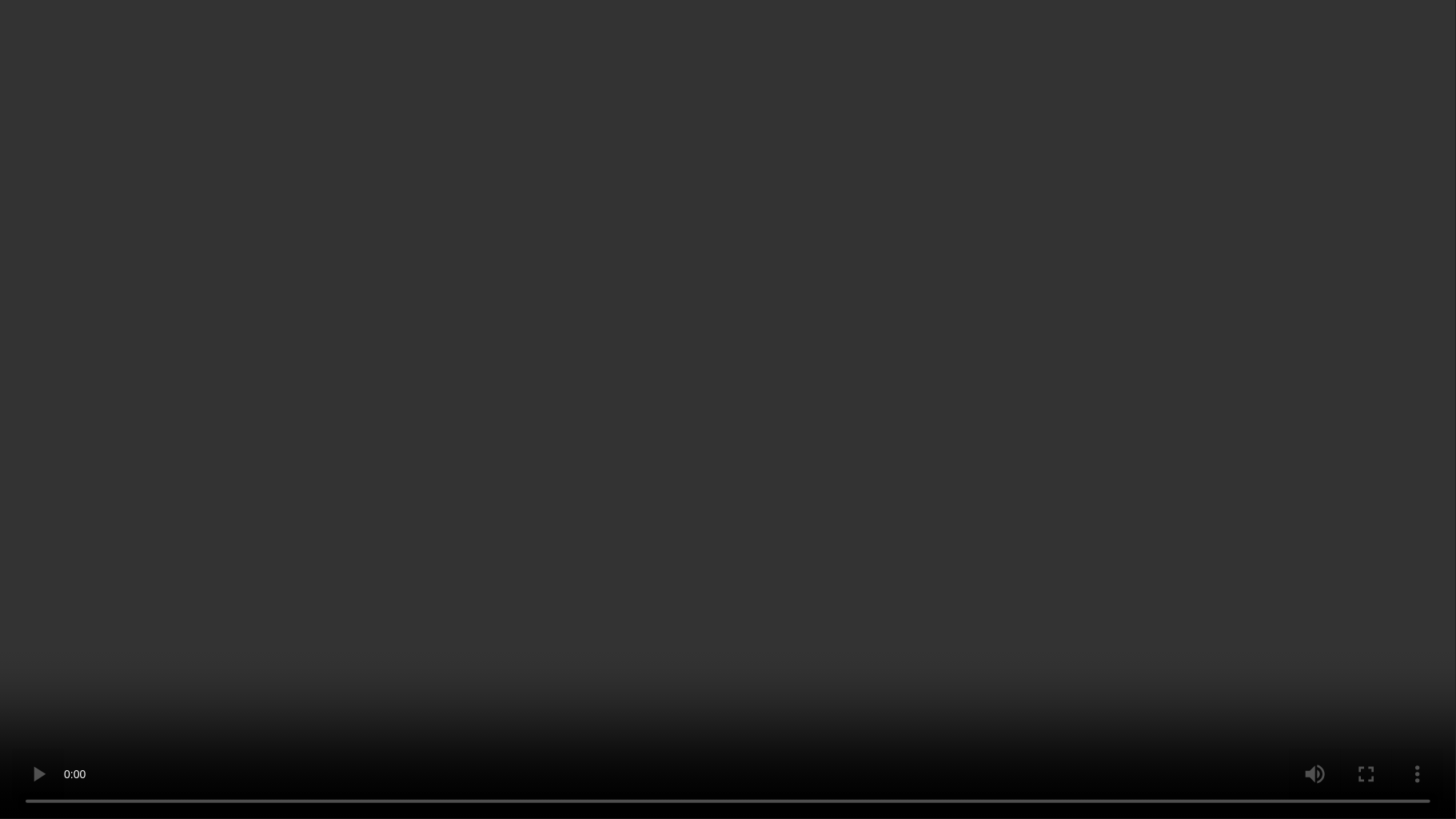
click at [973, 406] on video at bounding box center [728, 410] width 1456 height 819
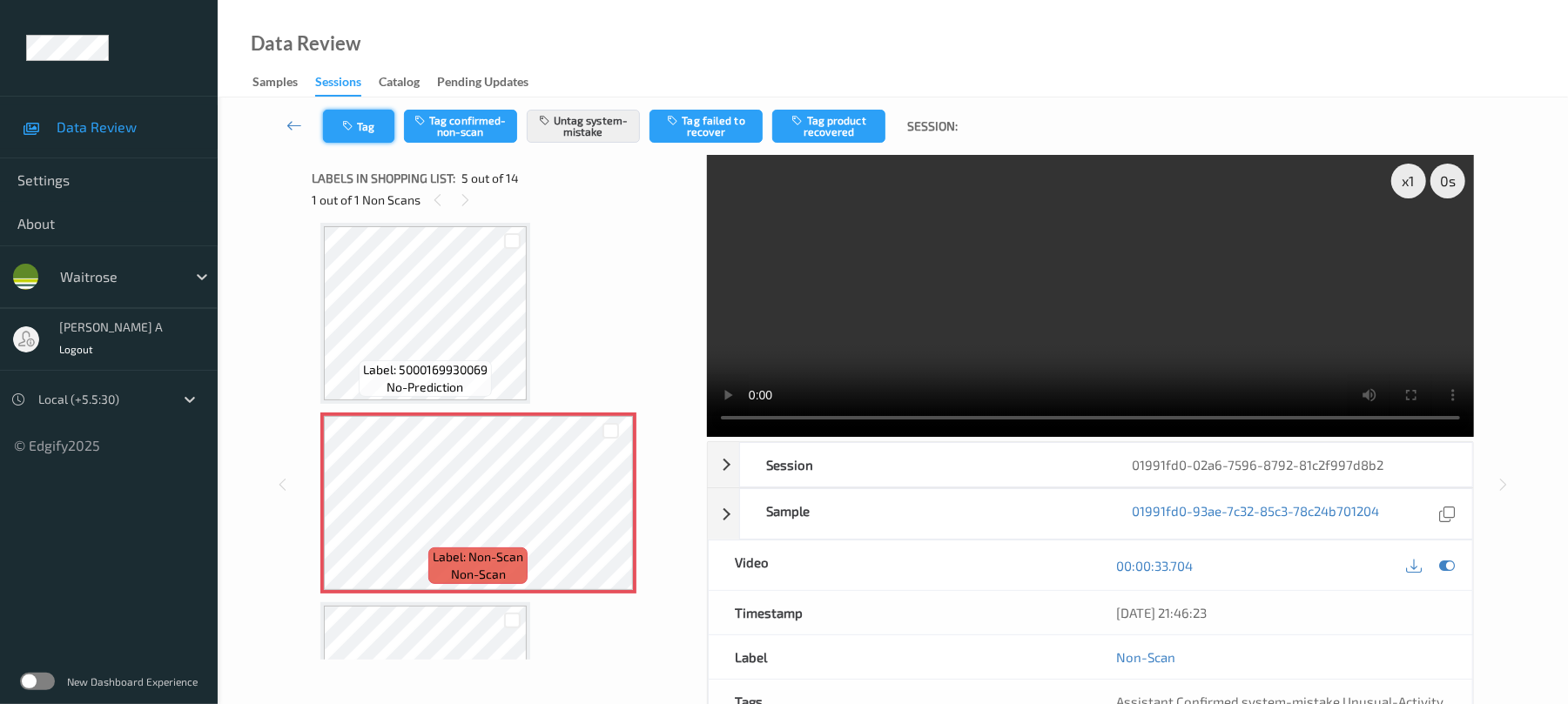
click at [357, 126] on button "Tag" at bounding box center [358, 126] width 71 height 33
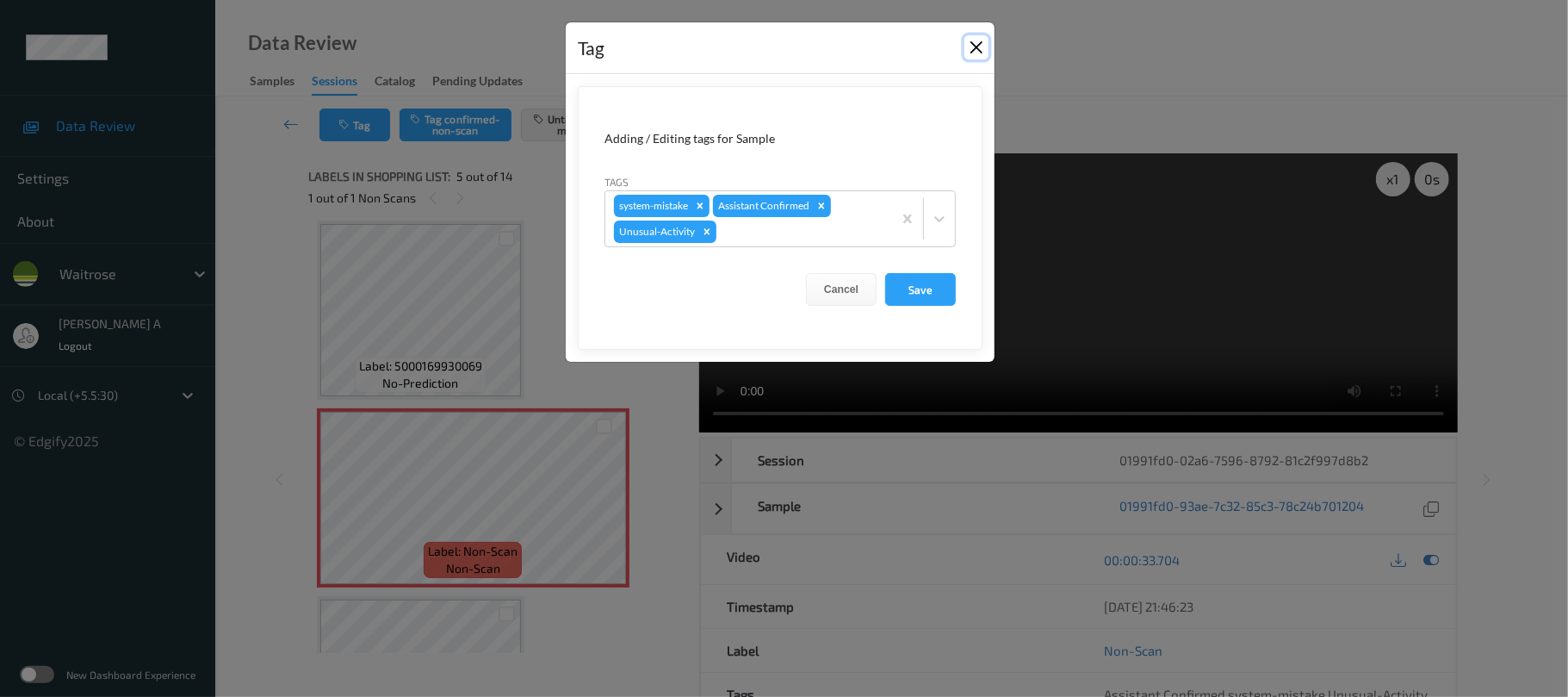
click at [977, 47] on button "Close" at bounding box center [976, 47] width 24 height 24
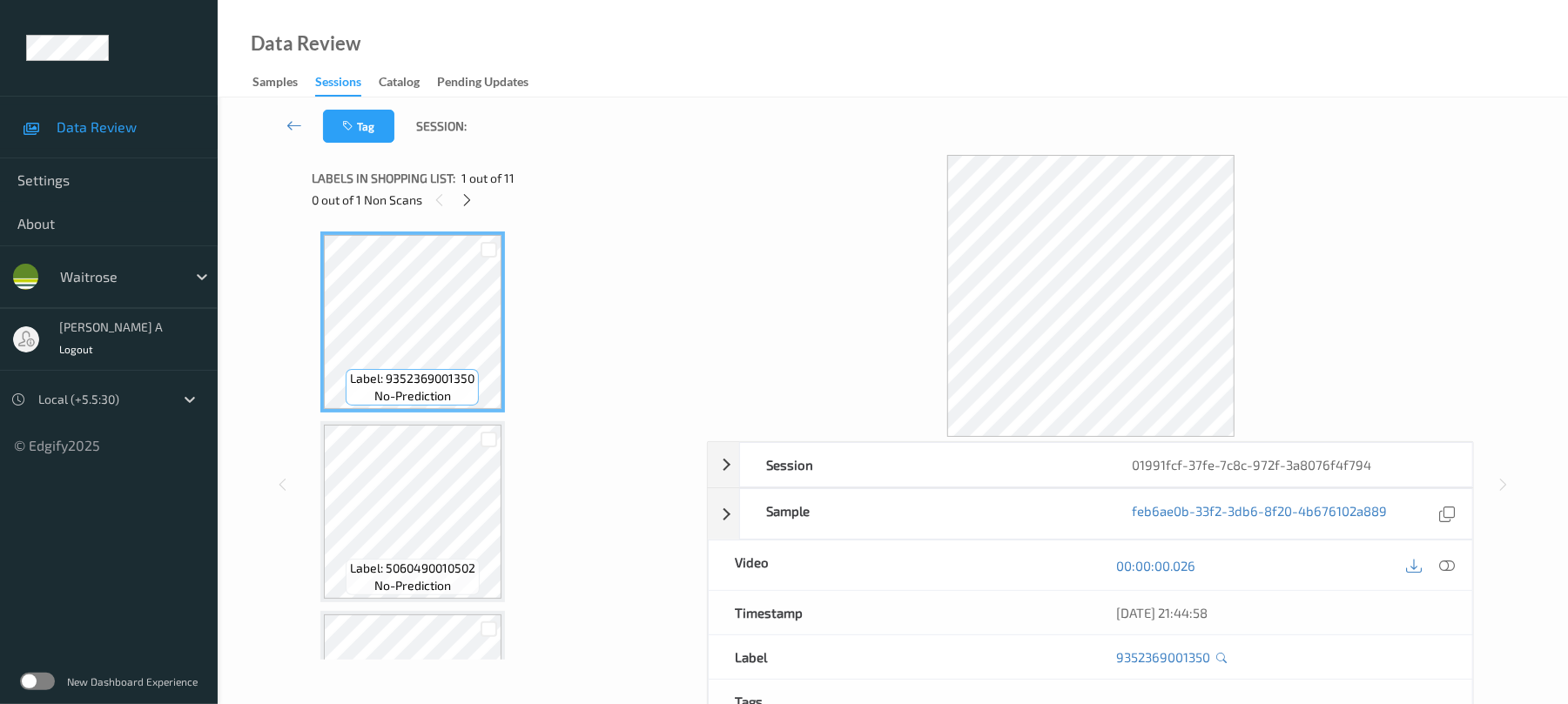
click at [468, 186] on div "Labels in shopping list: 1 out of 11" at bounding box center [504, 178] width 383 height 22
click at [464, 192] on icon at bounding box center [467, 200] width 14 height 15
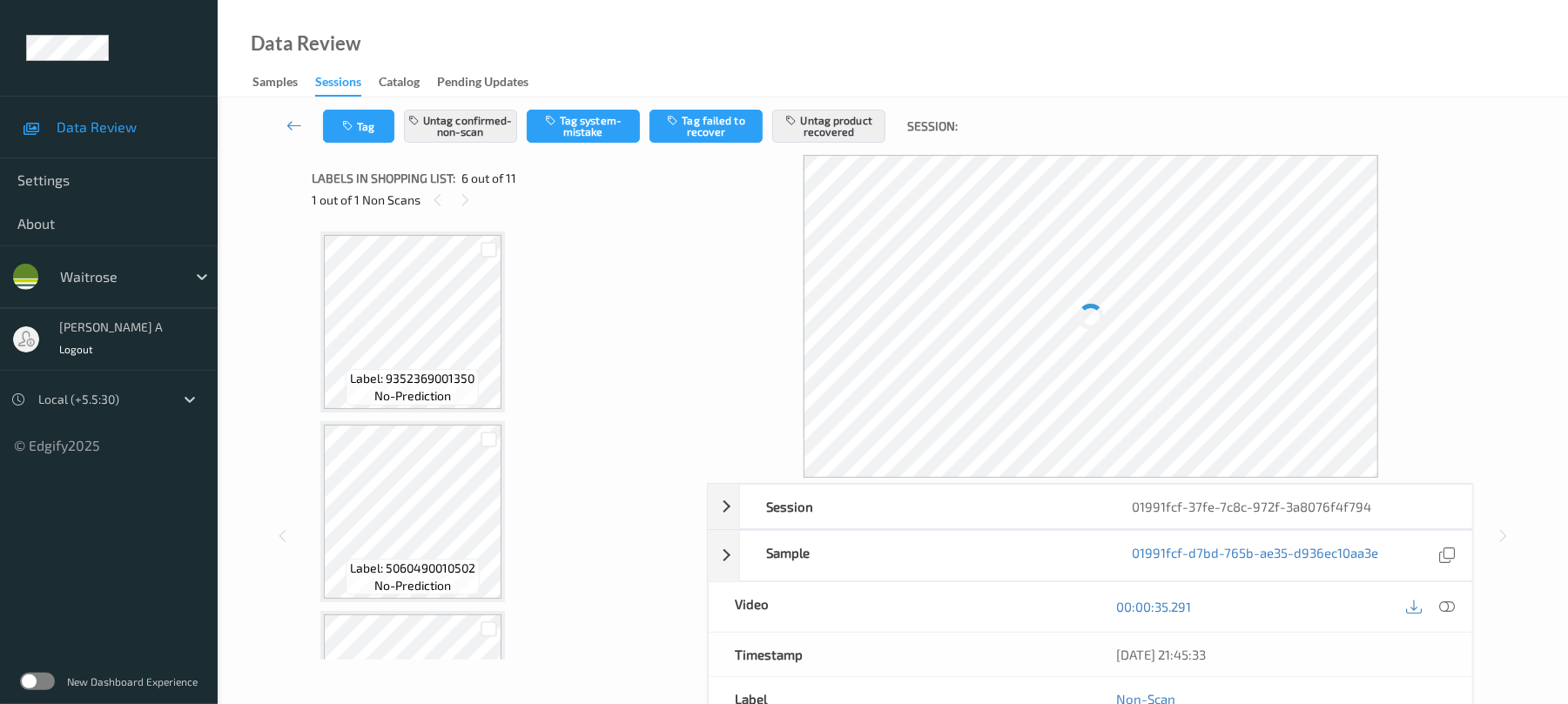
scroll to position [767, 0]
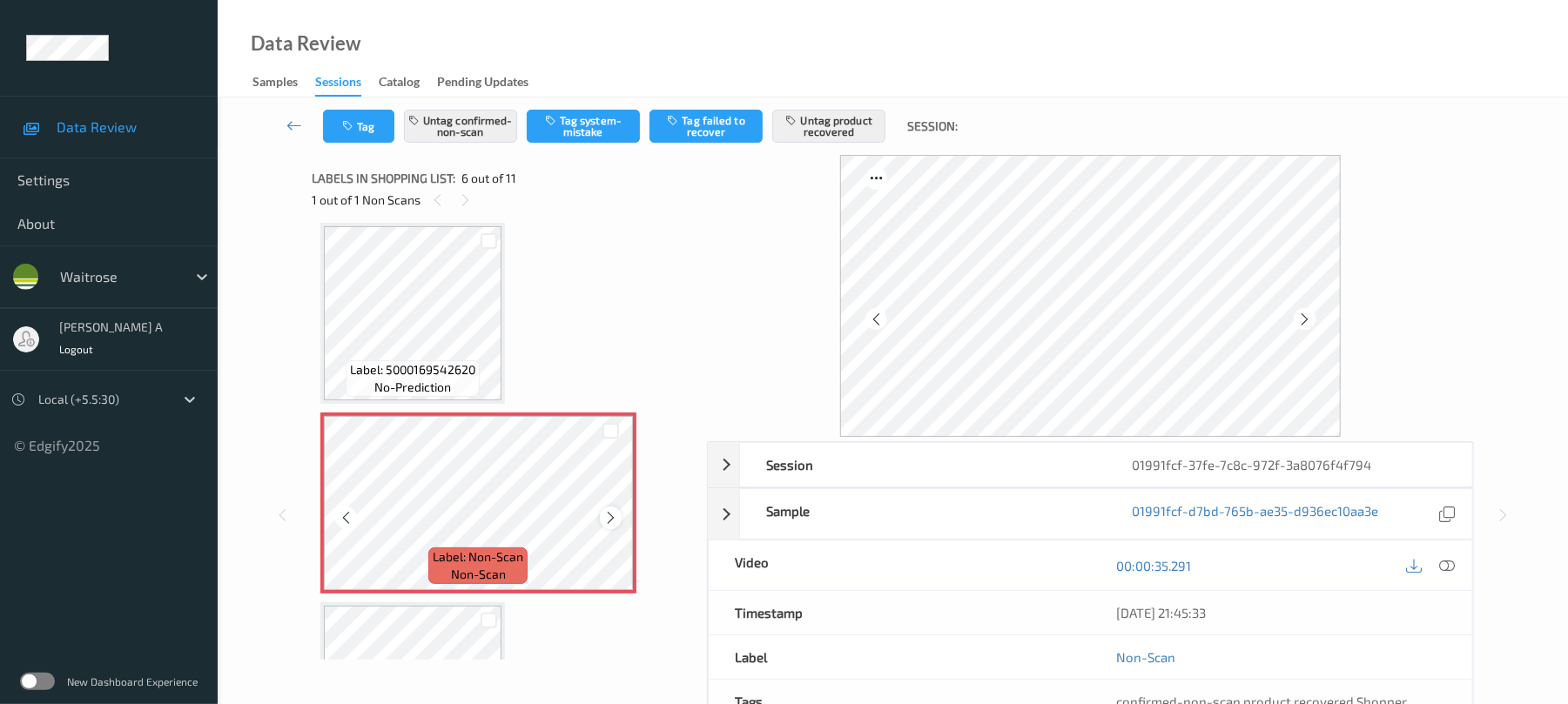
click at [608, 510] on icon at bounding box center [610, 517] width 14 height 15
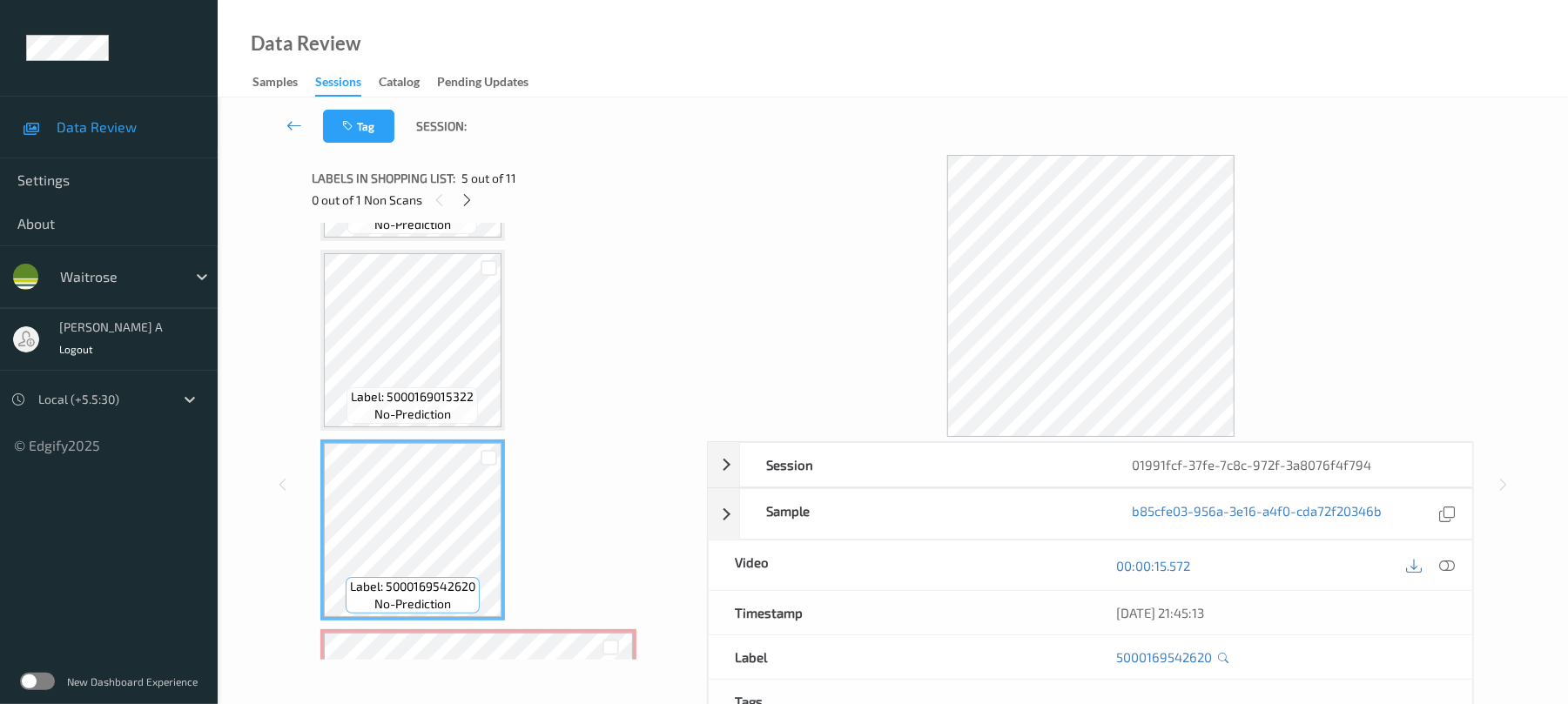
scroll to position [536, 0]
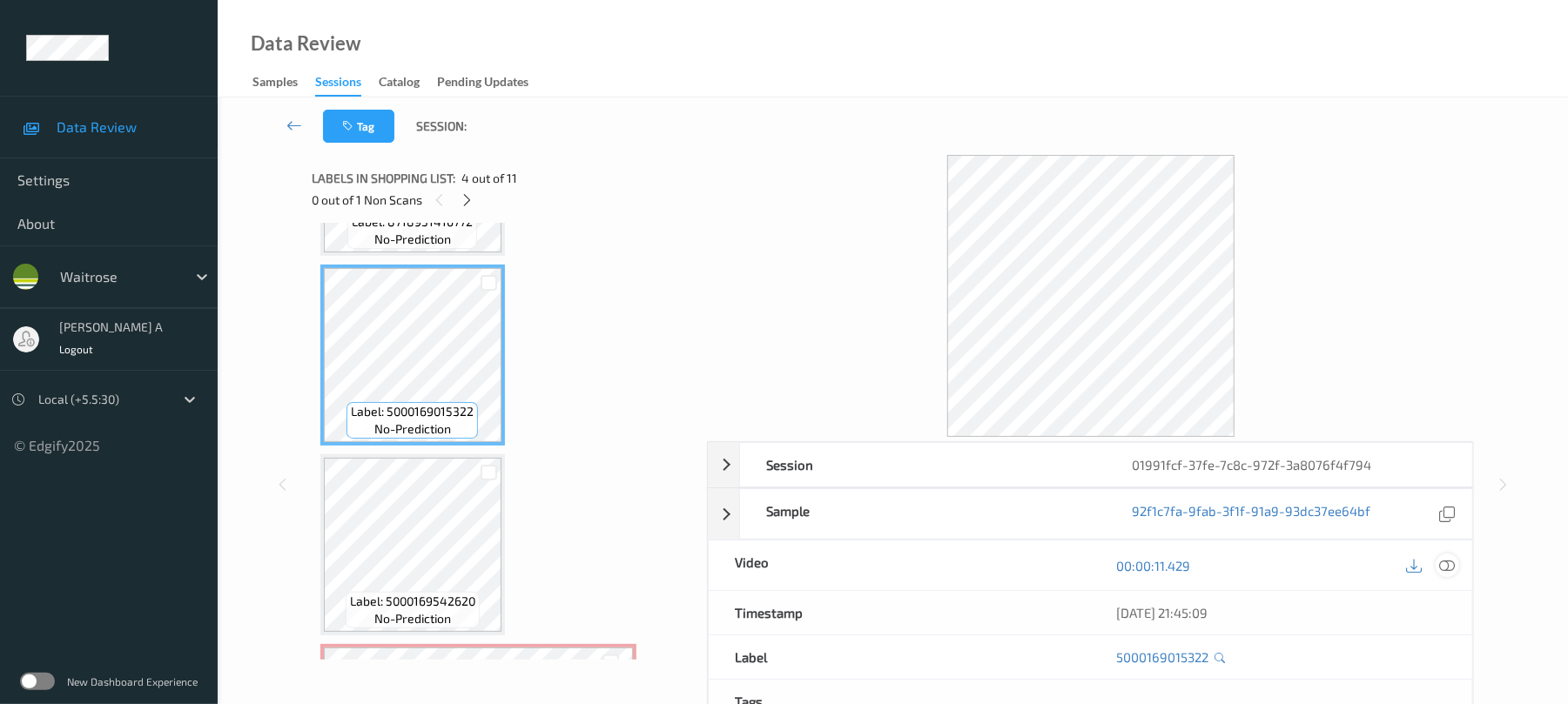
click at [1452, 568] on icon at bounding box center [1447, 565] width 15 height 15
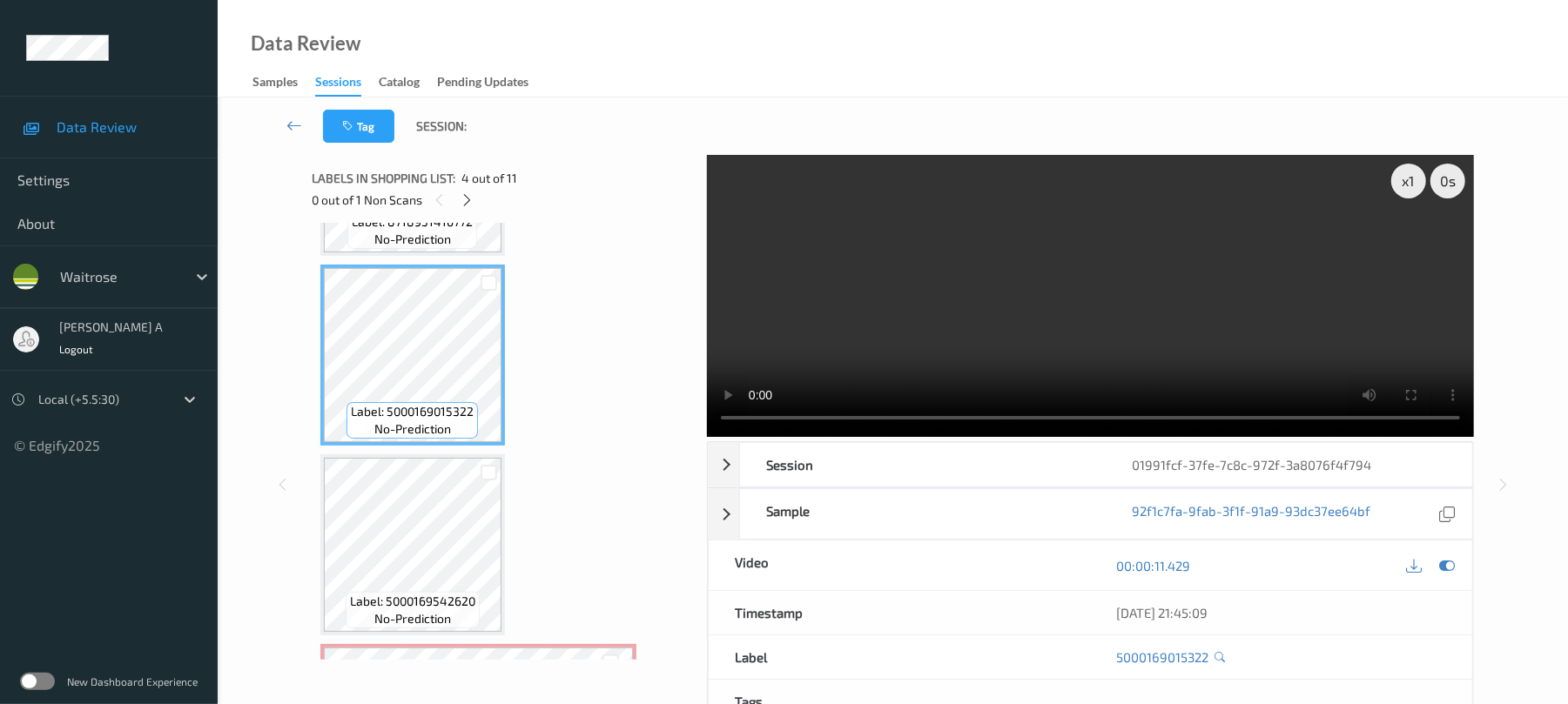
click at [1027, 335] on video at bounding box center [1091, 296] width 767 height 282
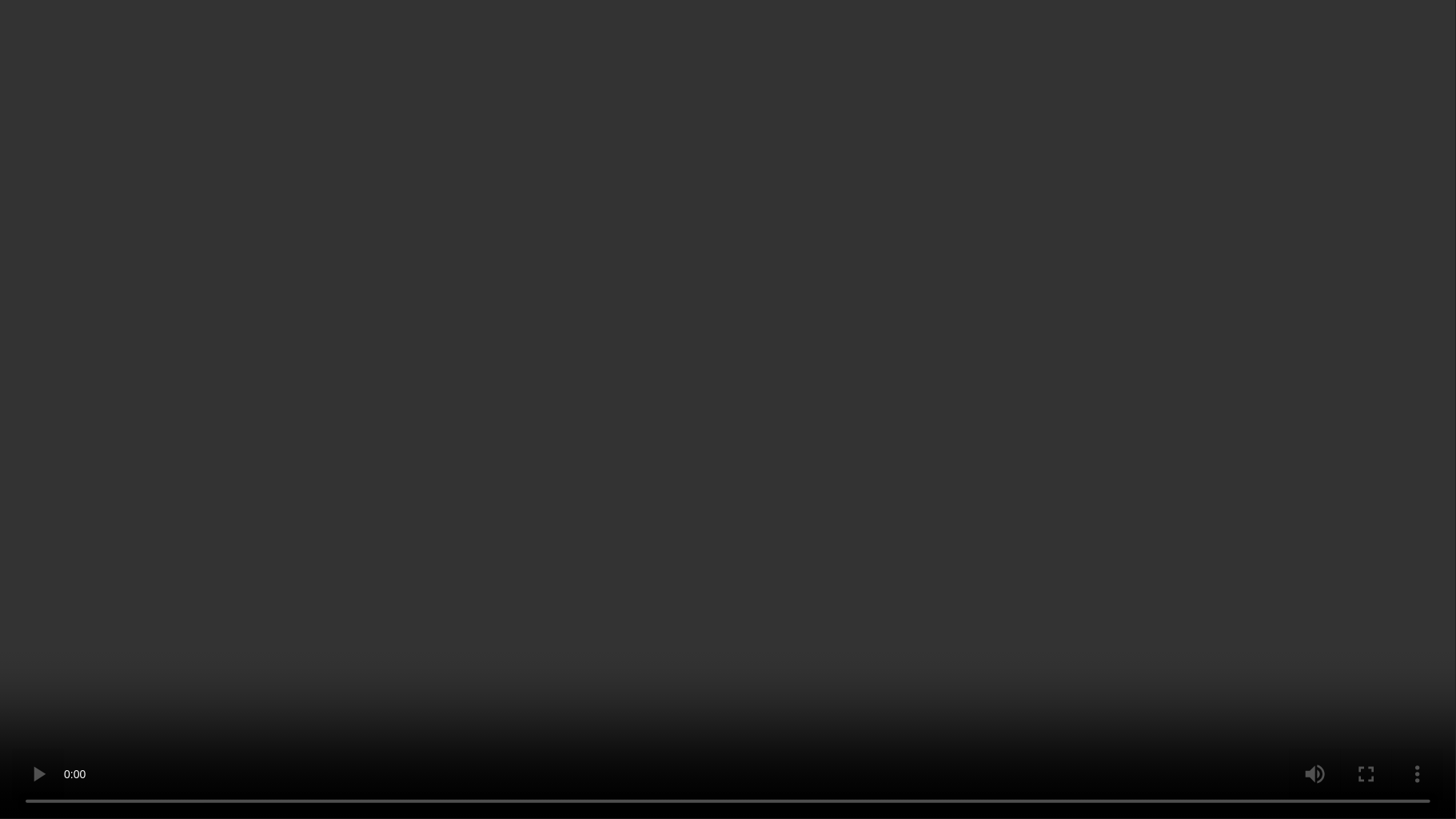
click at [794, 491] on video at bounding box center [728, 410] width 1456 height 819
click at [873, 446] on video at bounding box center [728, 410] width 1456 height 819
click at [992, 318] on video at bounding box center [728, 410] width 1456 height 819
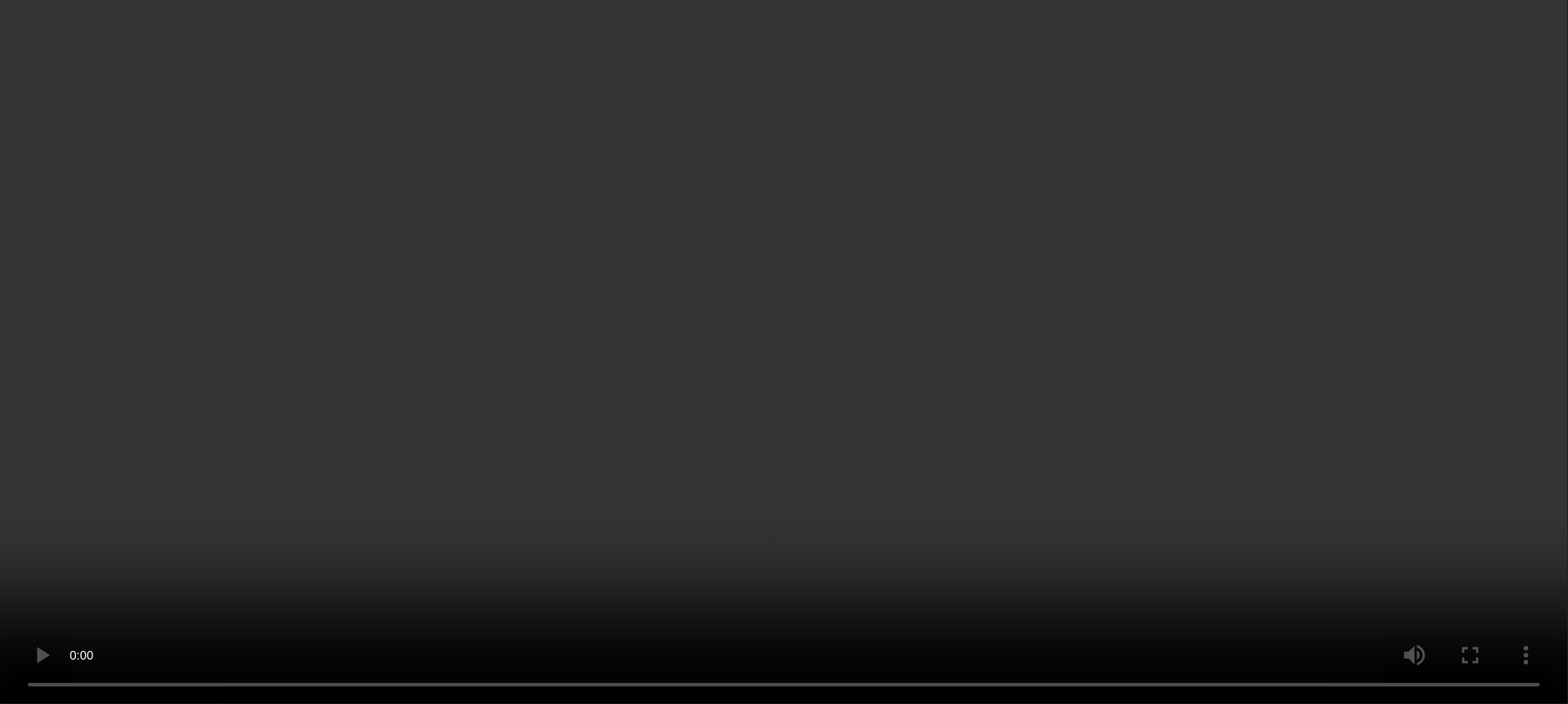
scroll to position [884, 0]
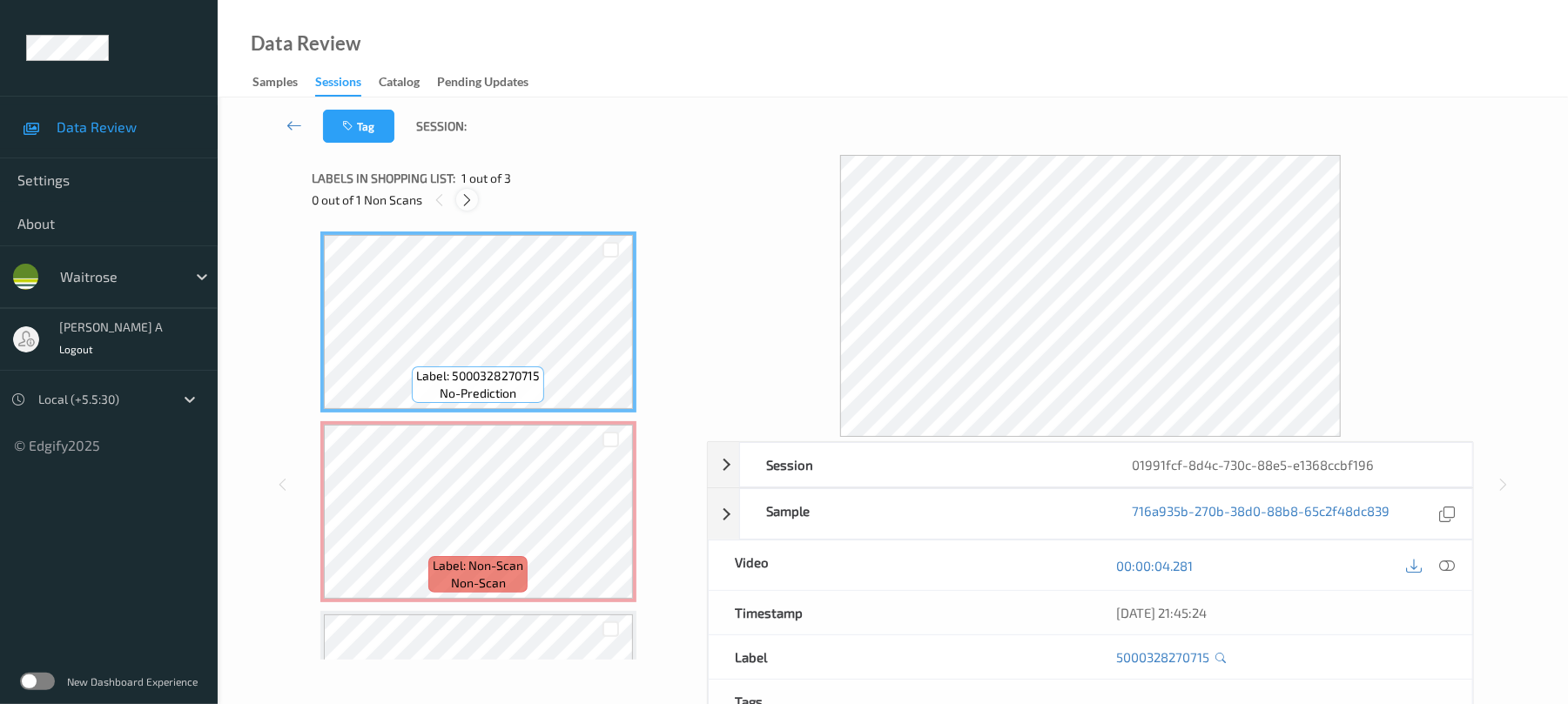
click at [464, 193] on icon at bounding box center [467, 200] width 14 height 15
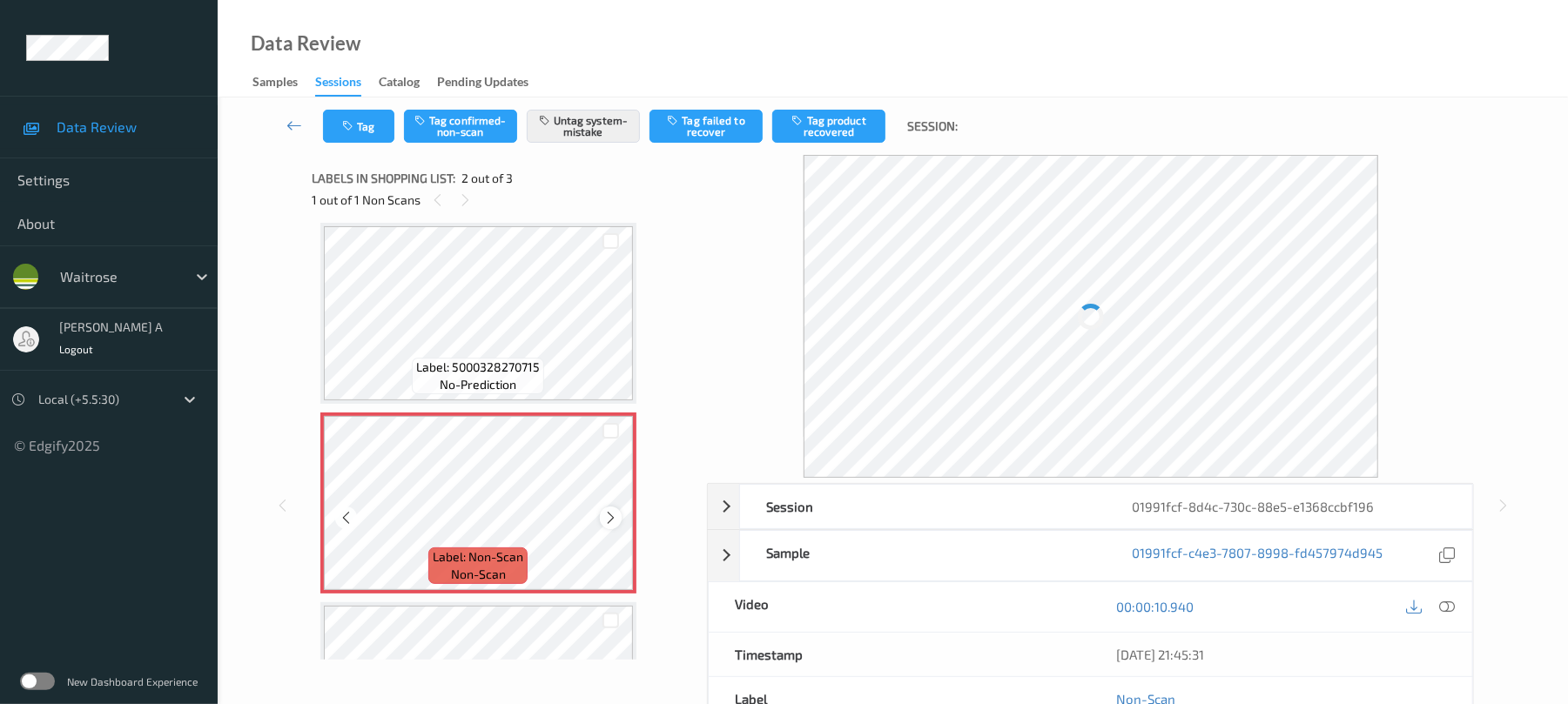
click at [604, 512] on icon at bounding box center [610, 517] width 14 height 15
click at [611, 515] on icon at bounding box center [610, 517] width 14 height 15
click at [607, 515] on icon at bounding box center [610, 517] width 14 height 15
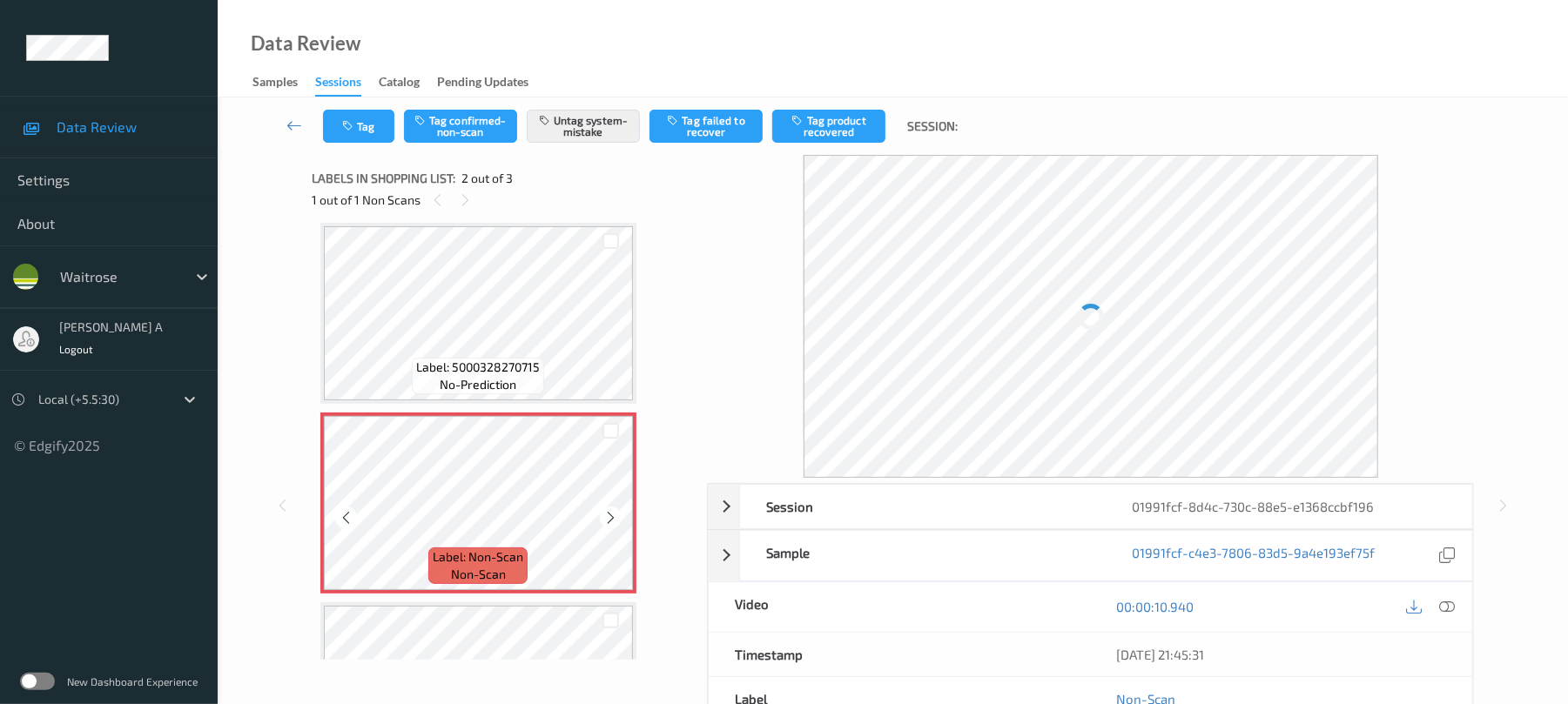
click at [607, 515] on icon at bounding box center [610, 517] width 14 height 15
click at [369, 154] on div "Tag Tag confirmed-non-scan Untag system-mistake Tag failed to recover Tag produ…" at bounding box center [893, 127] width 1279 height 58
click at [369, 139] on button "Tag" at bounding box center [358, 126] width 71 height 33
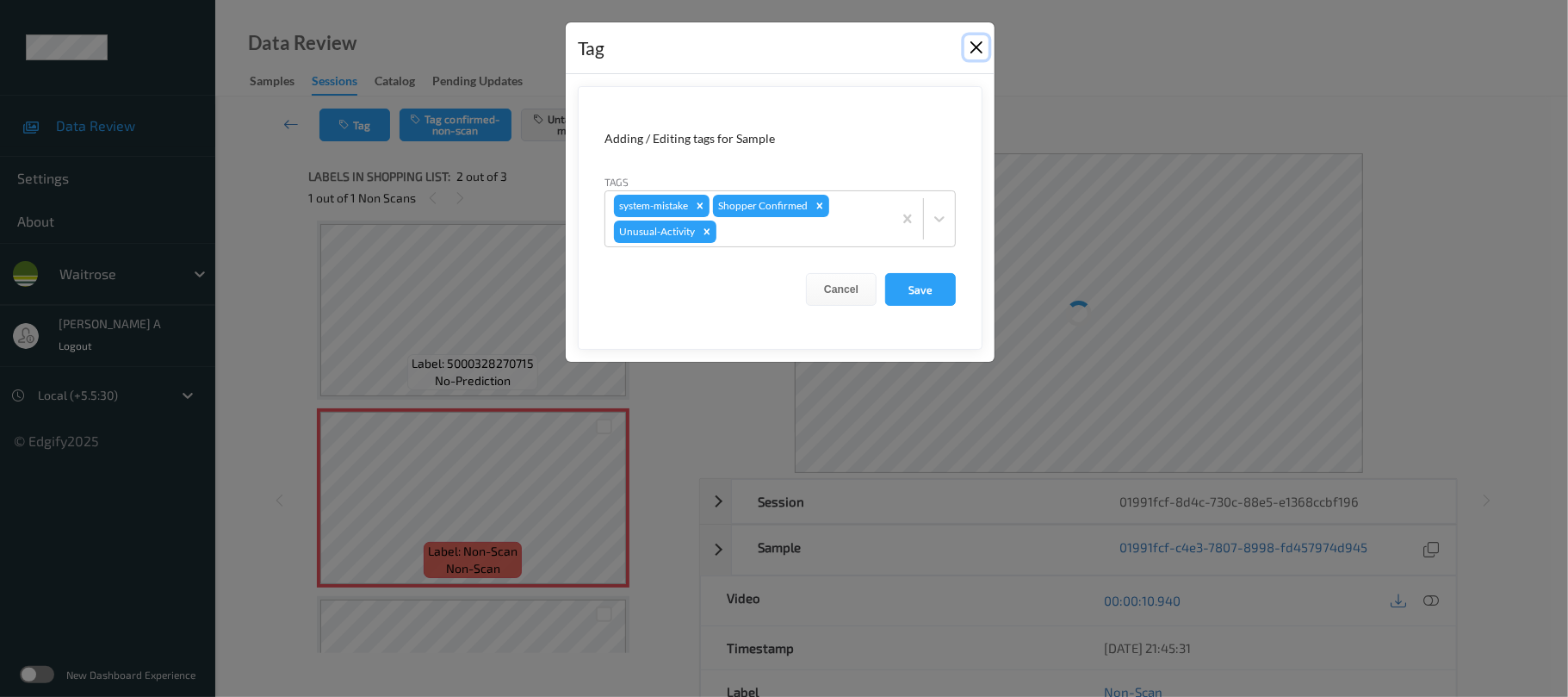
click at [977, 48] on button "Close" at bounding box center [976, 47] width 24 height 24
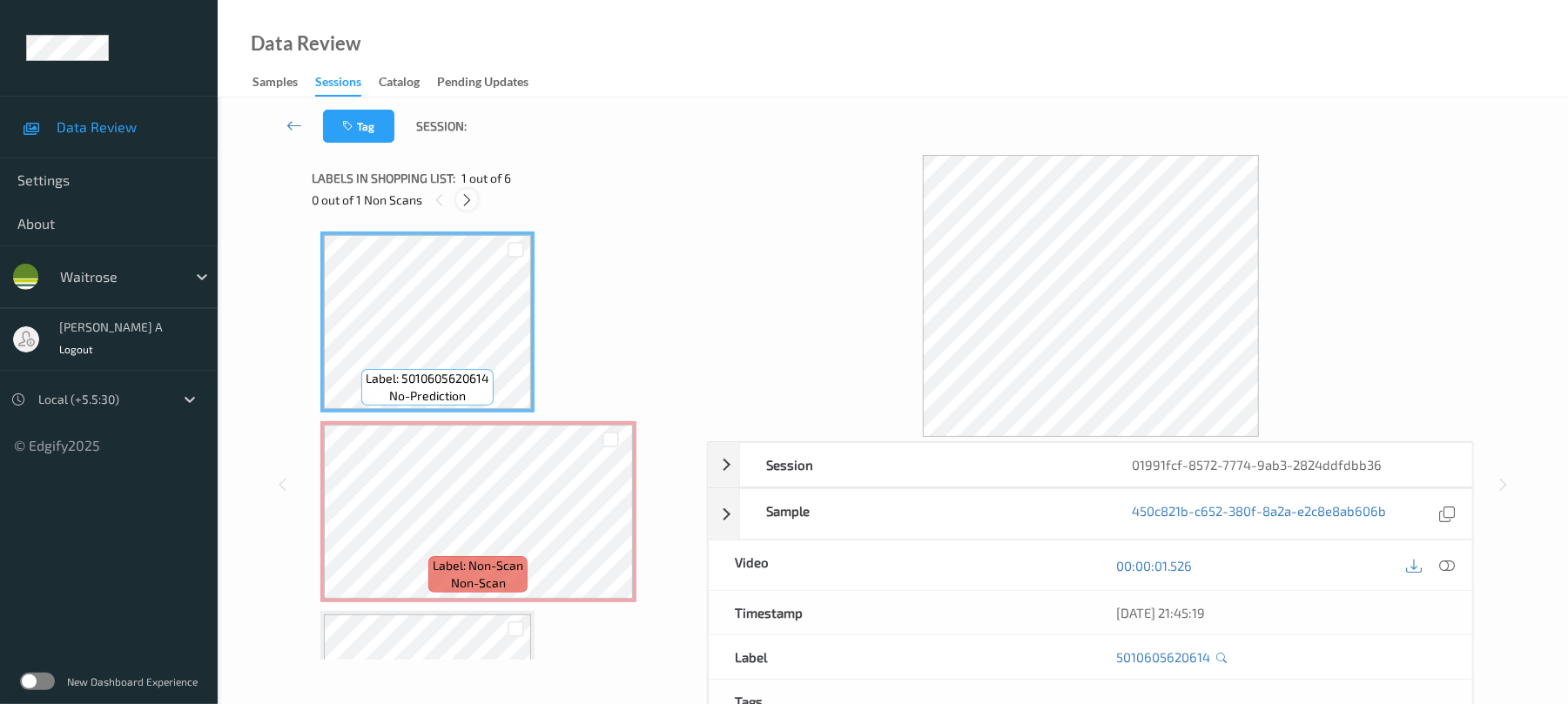
click at [476, 195] on div at bounding box center [467, 200] width 22 height 22
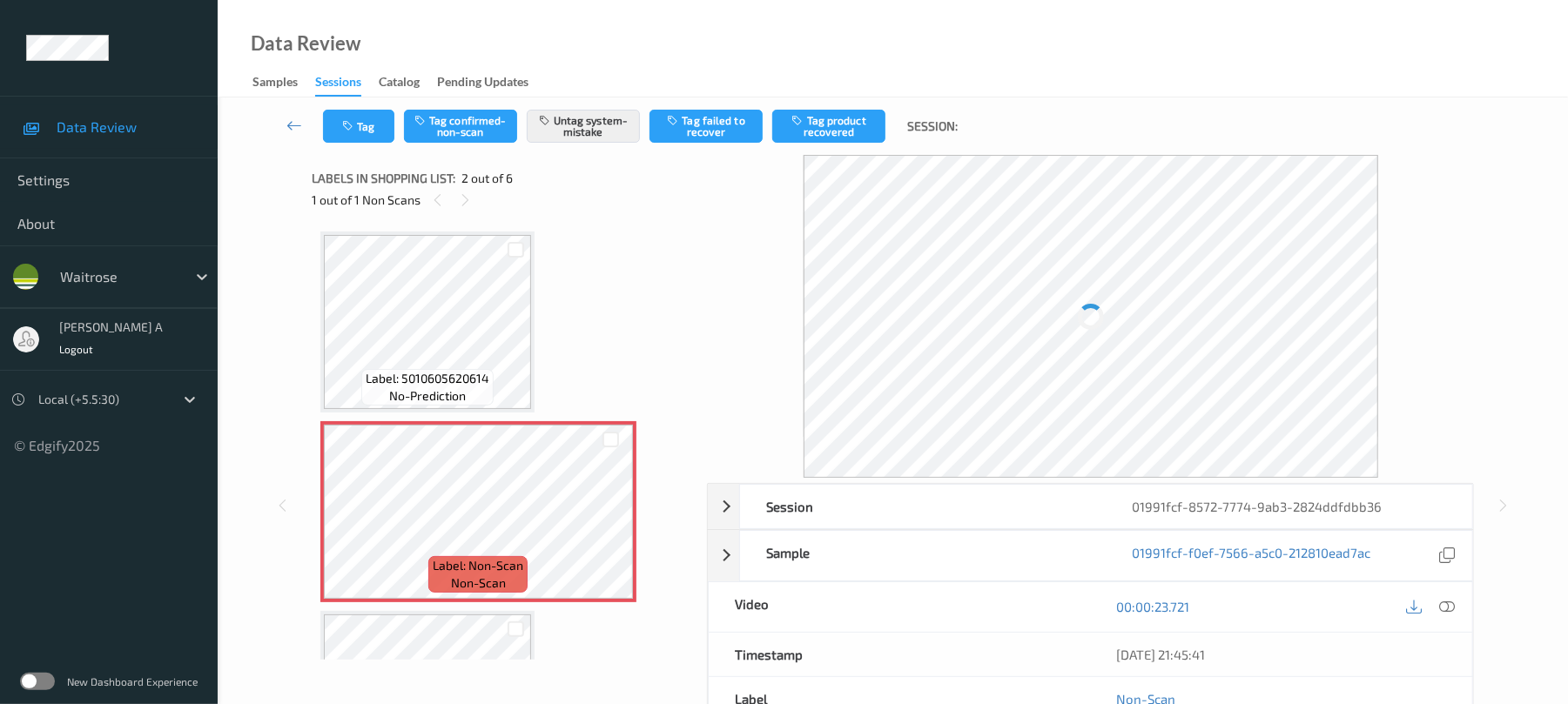
scroll to position [9, 0]
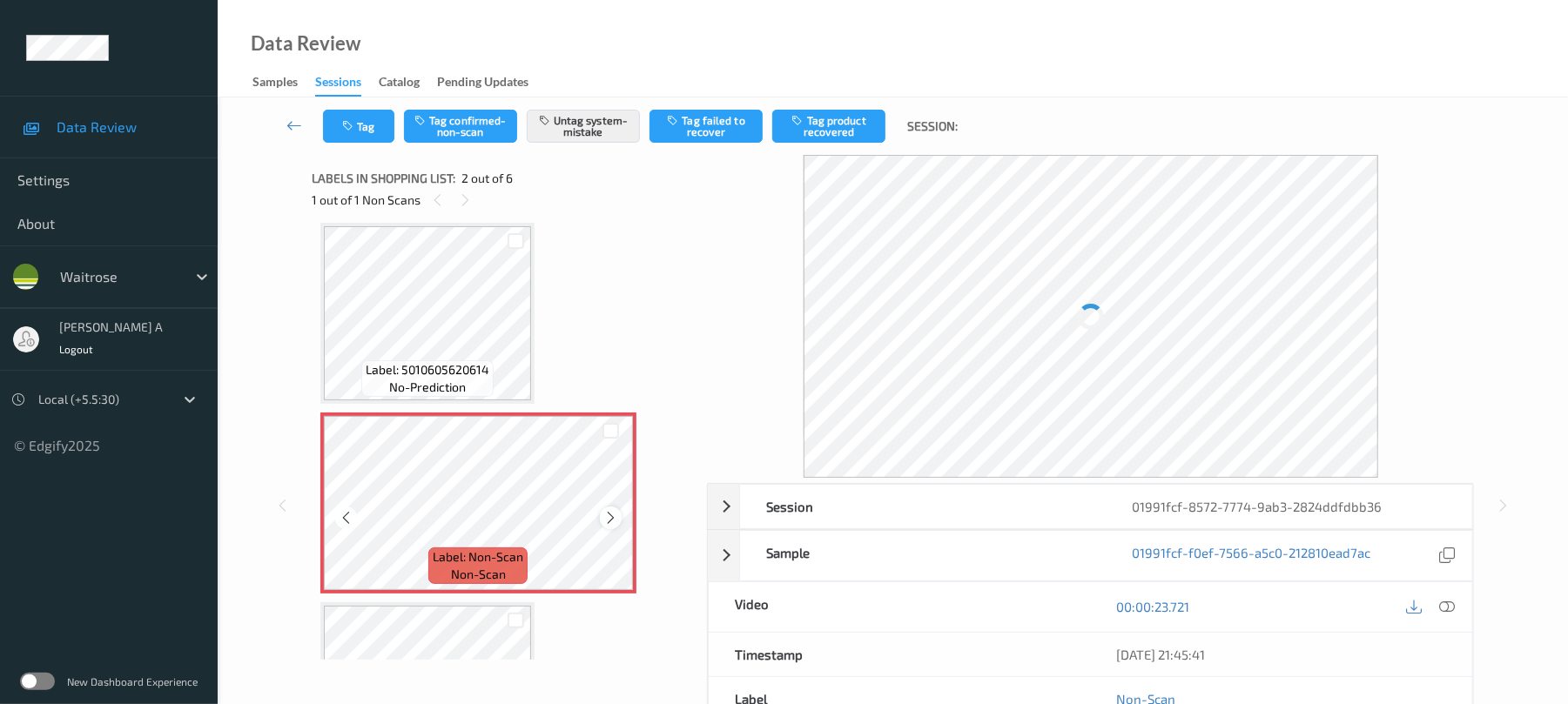
click at [609, 524] on icon at bounding box center [610, 517] width 14 height 15
click at [610, 521] on icon at bounding box center [610, 517] width 14 height 15
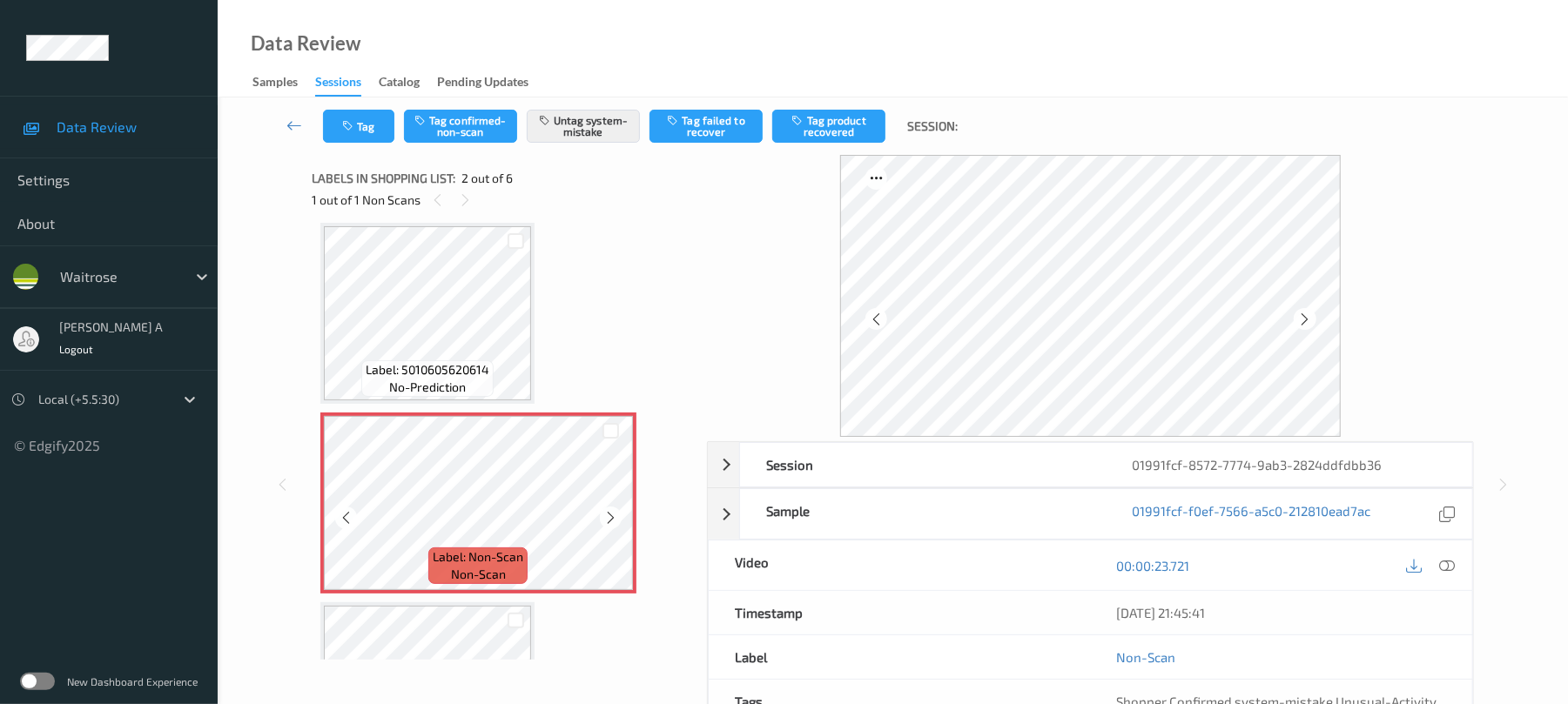
click at [610, 521] on icon at bounding box center [610, 517] width 14 height 15
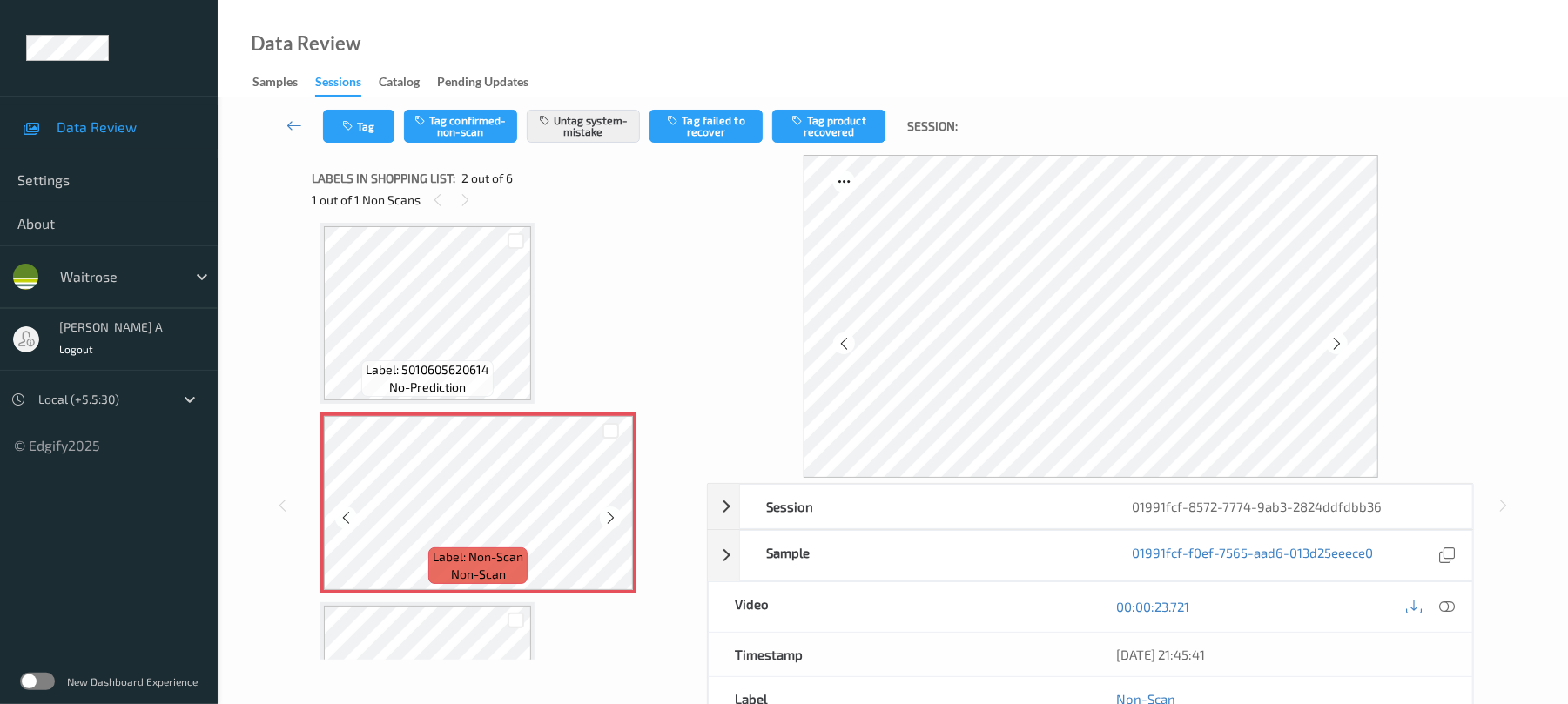
click at [610, 521] on icon at bounding box center [610, 517] width 14 height 15
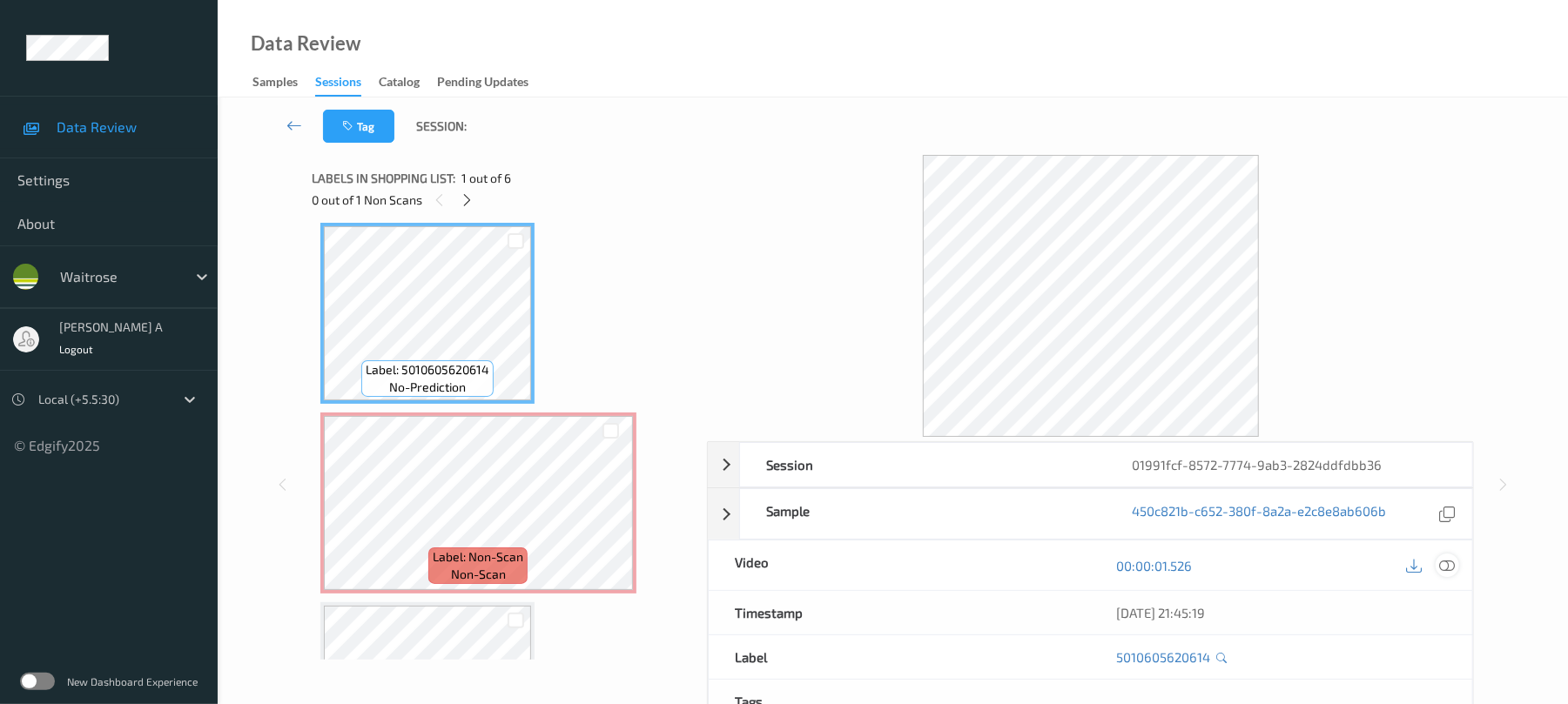
click at [1450, 568] on icon at bounding box center [1447, 565] width 15 height 15
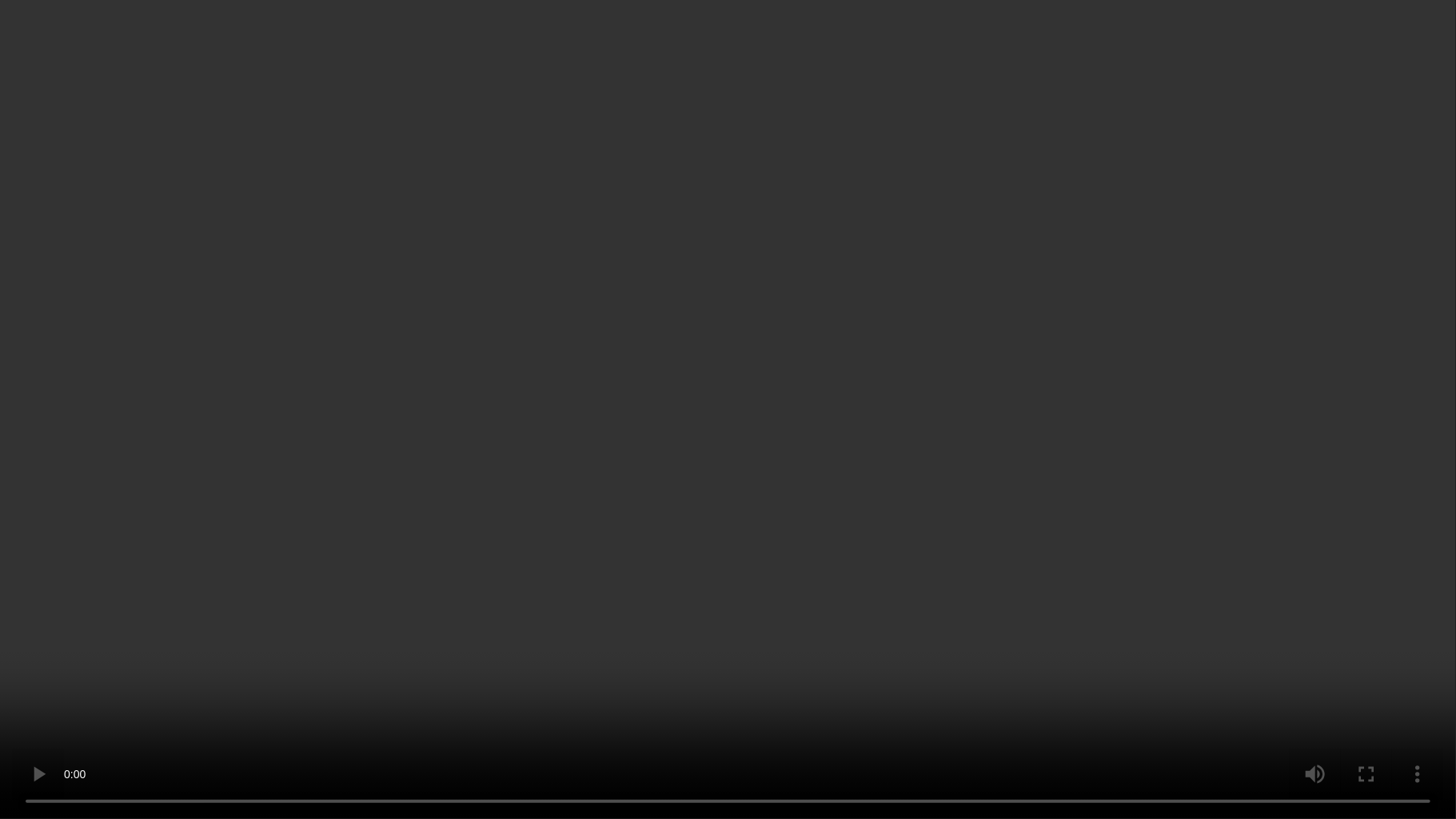
click at [914, 449] on video at bounding box center [728, 410] width 1456 height 819
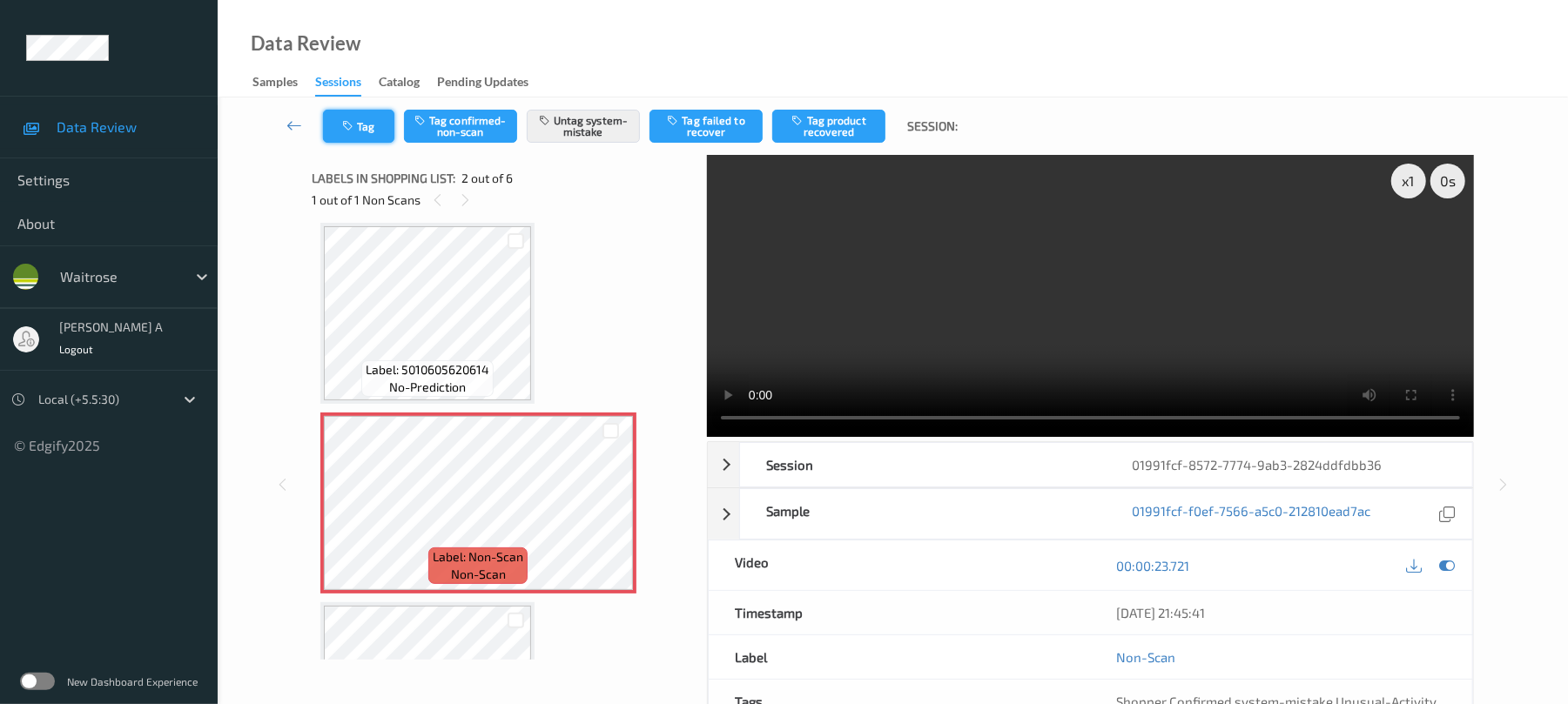
click at [365, 134] on button "Tag" at bounding box center [358, 126] width 71 height 33
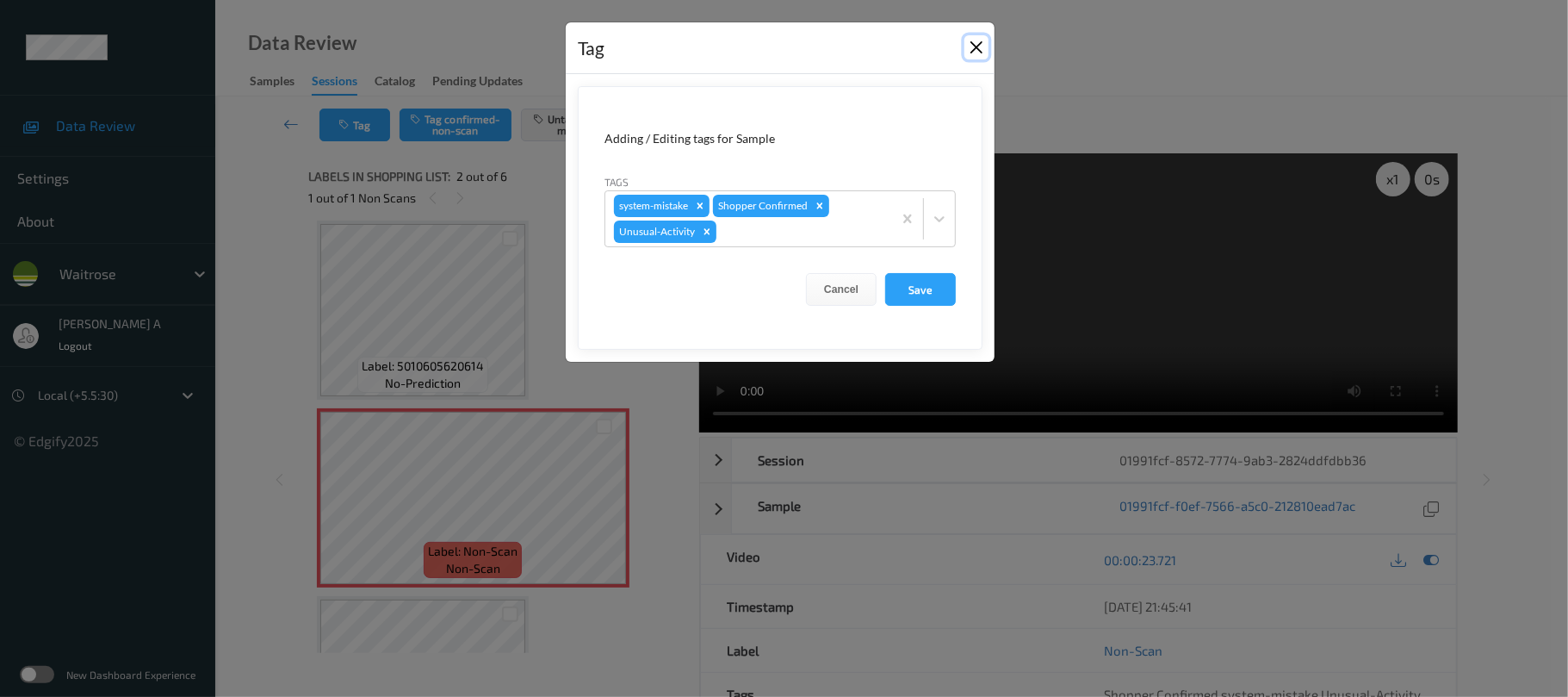
click at [982, 49] on button "Close" at bounding box center [976, 47] width 24 height 24
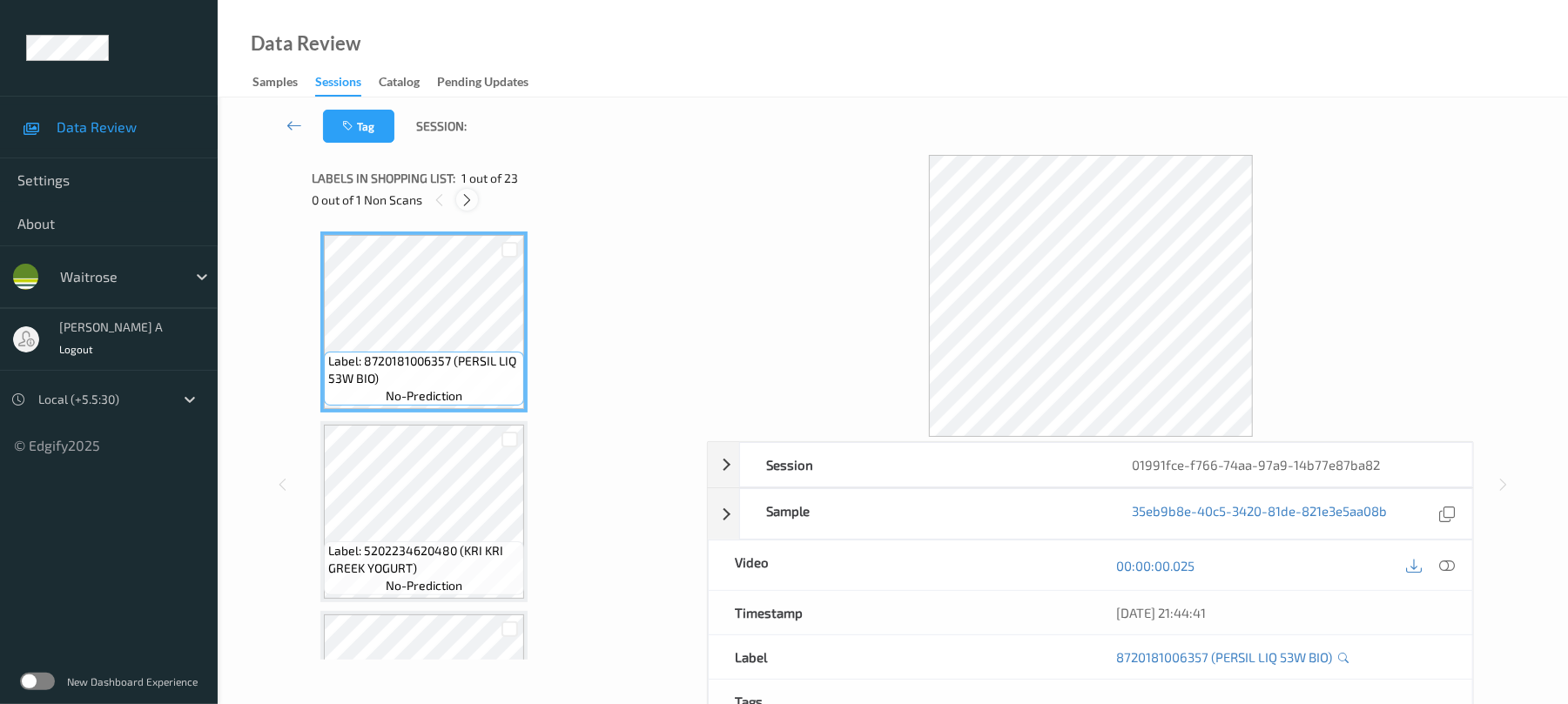
click at [476, 195] on div at bounding box center [467, 200] width 22 height 22
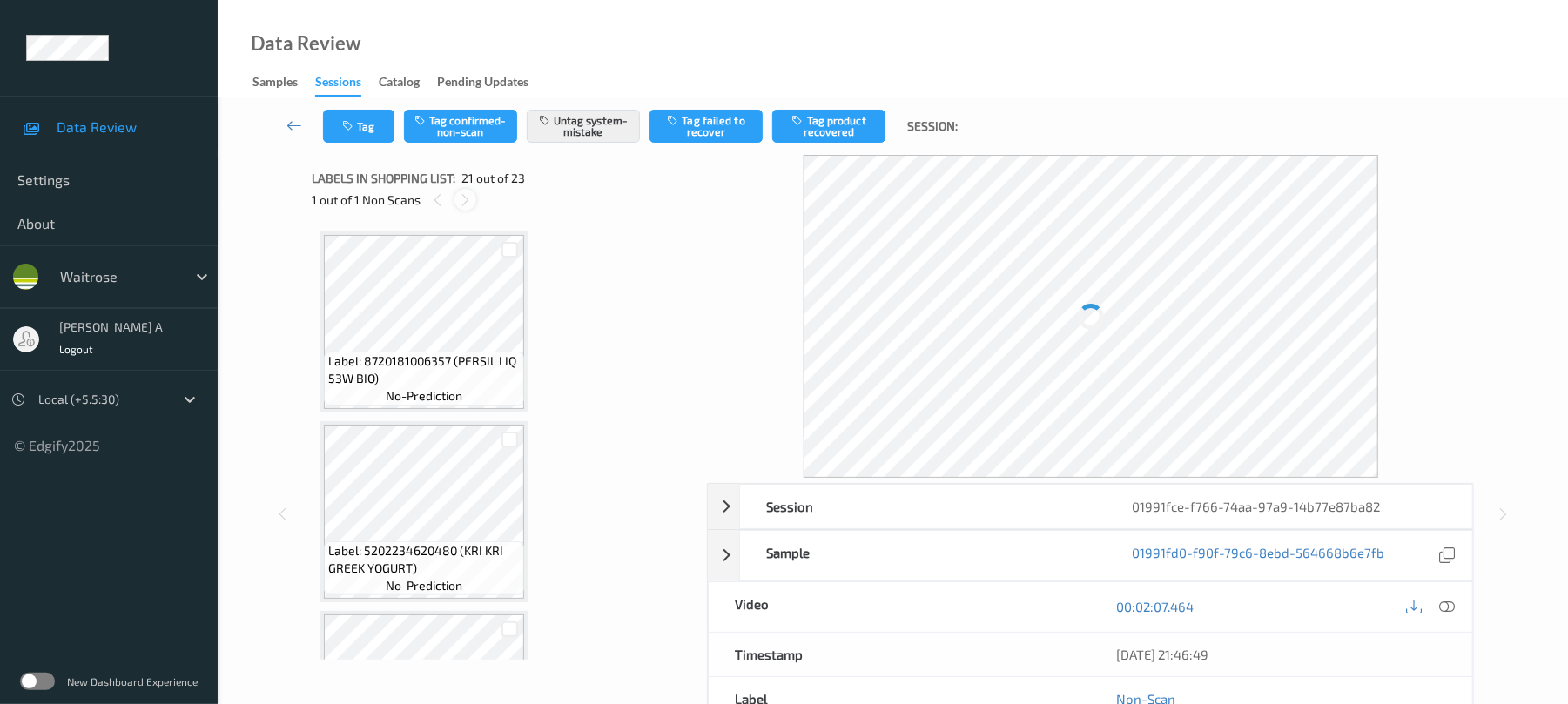
scroll to position [3612, 0]
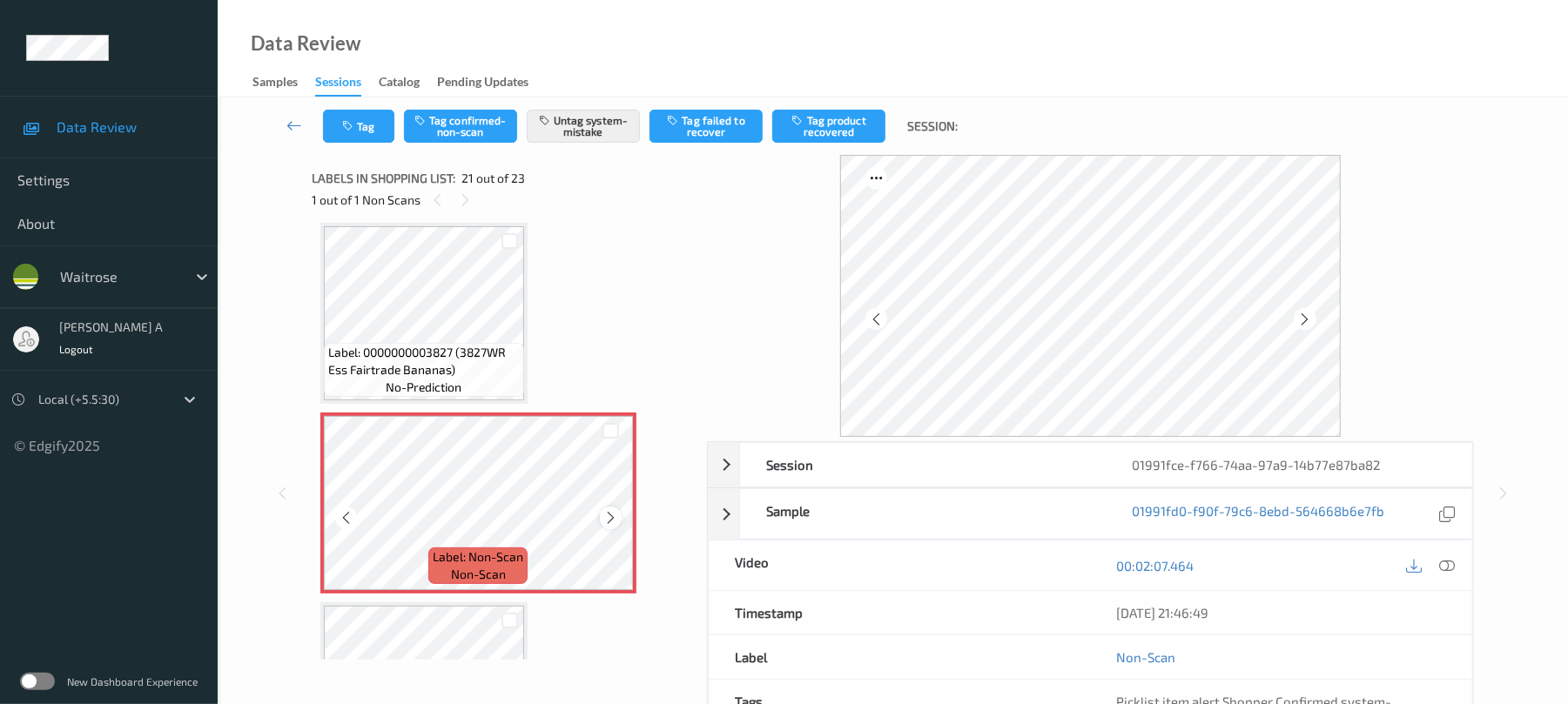
click at [608, 517] on icon at bounding box center [610, 517] width 14 height 15
click at [363, 126] on button "Tag" at bounding box center [358, 126] width 71 height 33
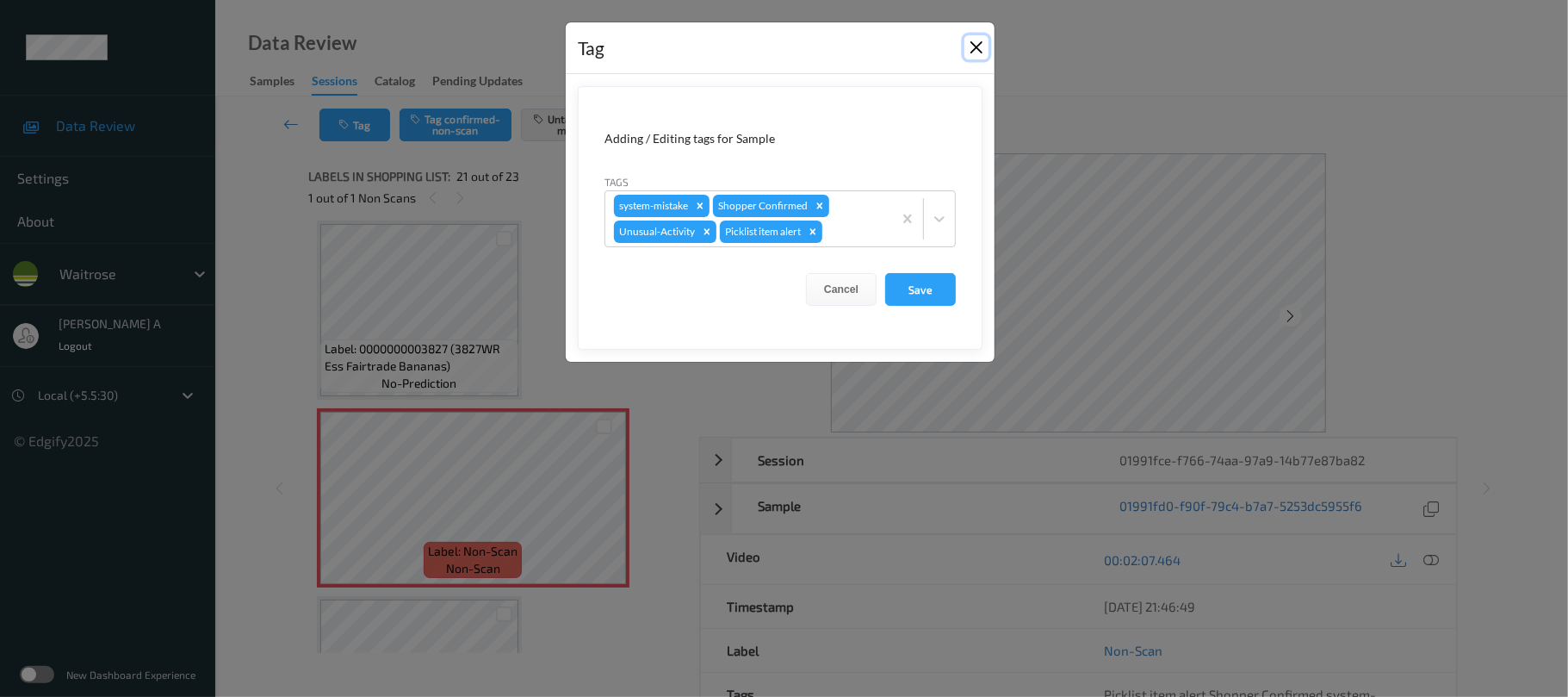
click at [971, 46] on button "Close" at bounding box center [976, 47] width 24 height 24
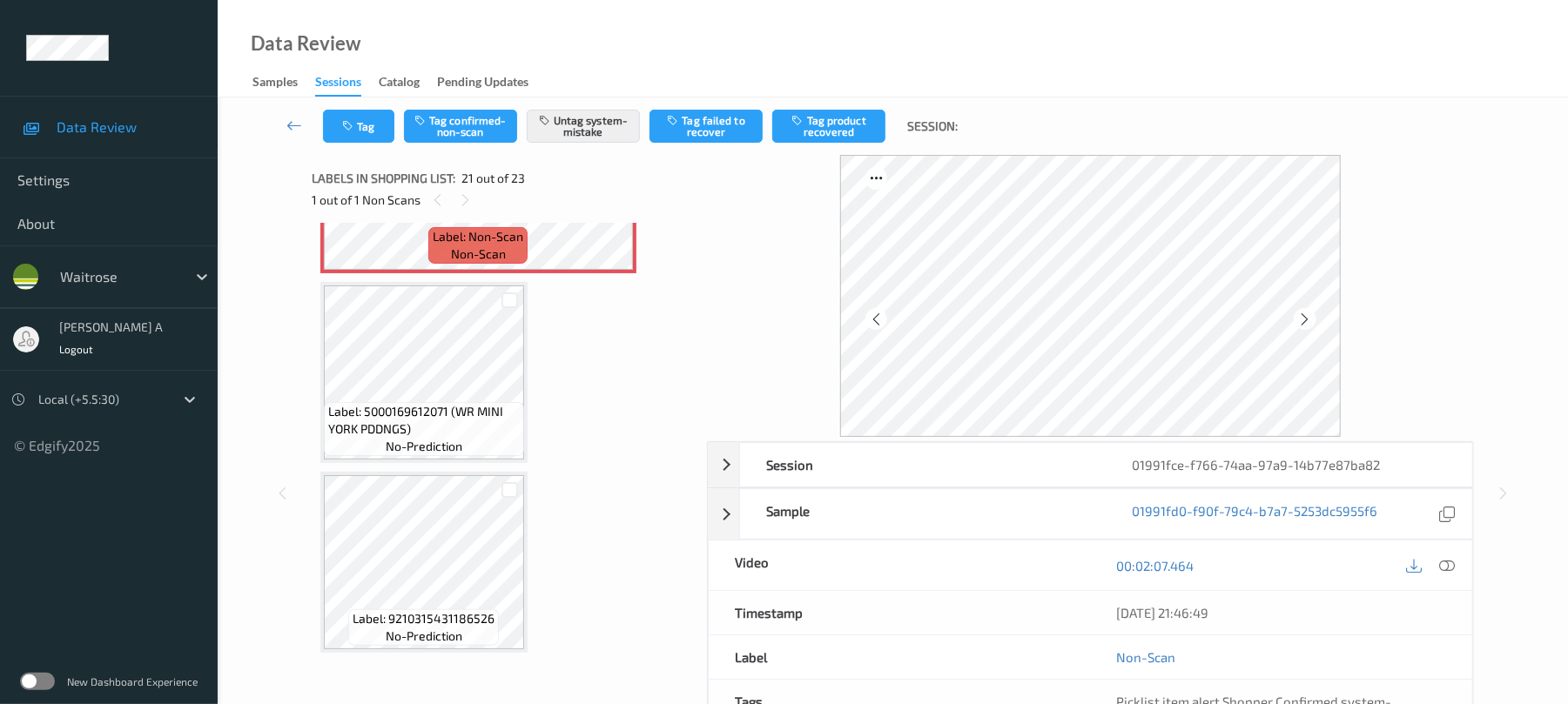
scroll to position [3934, 0]
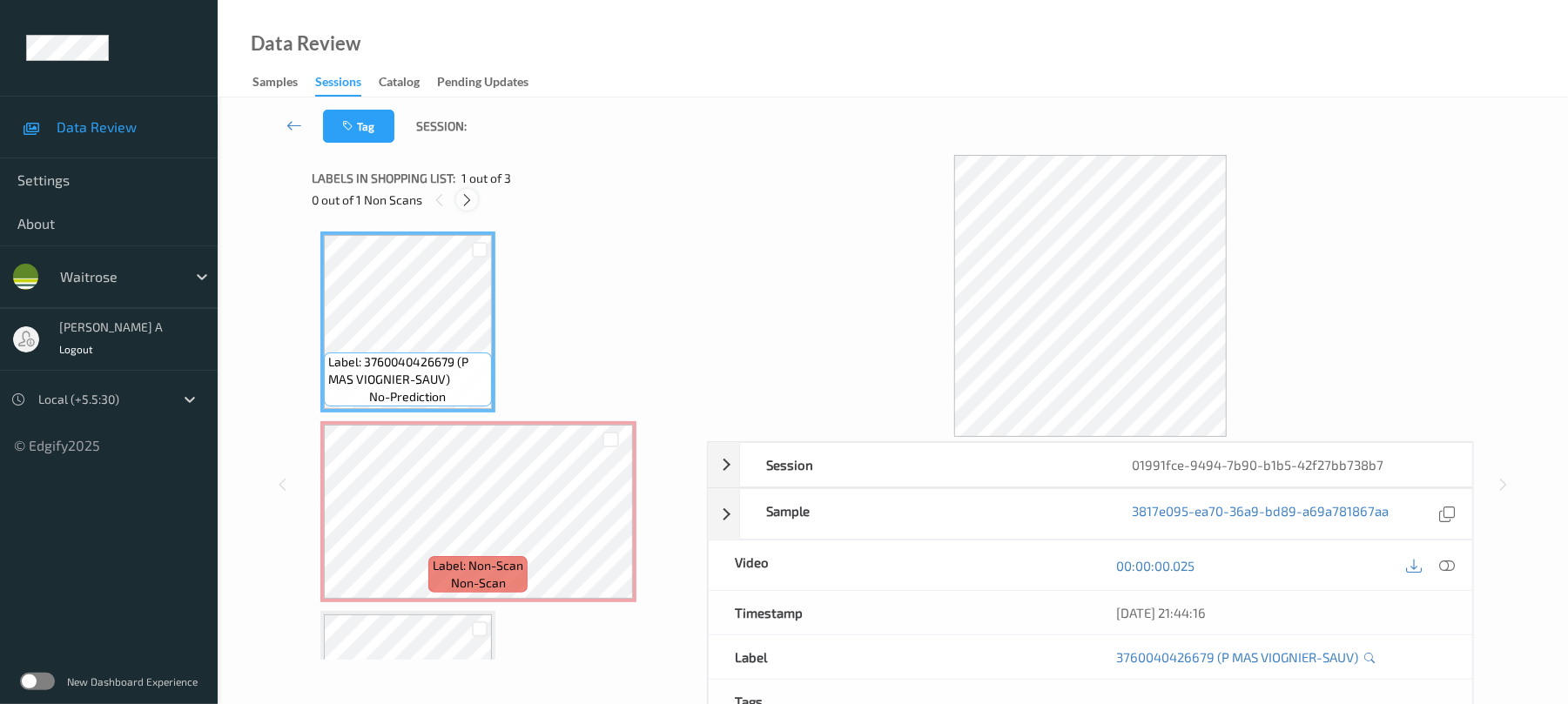
click at [464, 202] on icon at bounding box center [467, 200] width 14 height 15
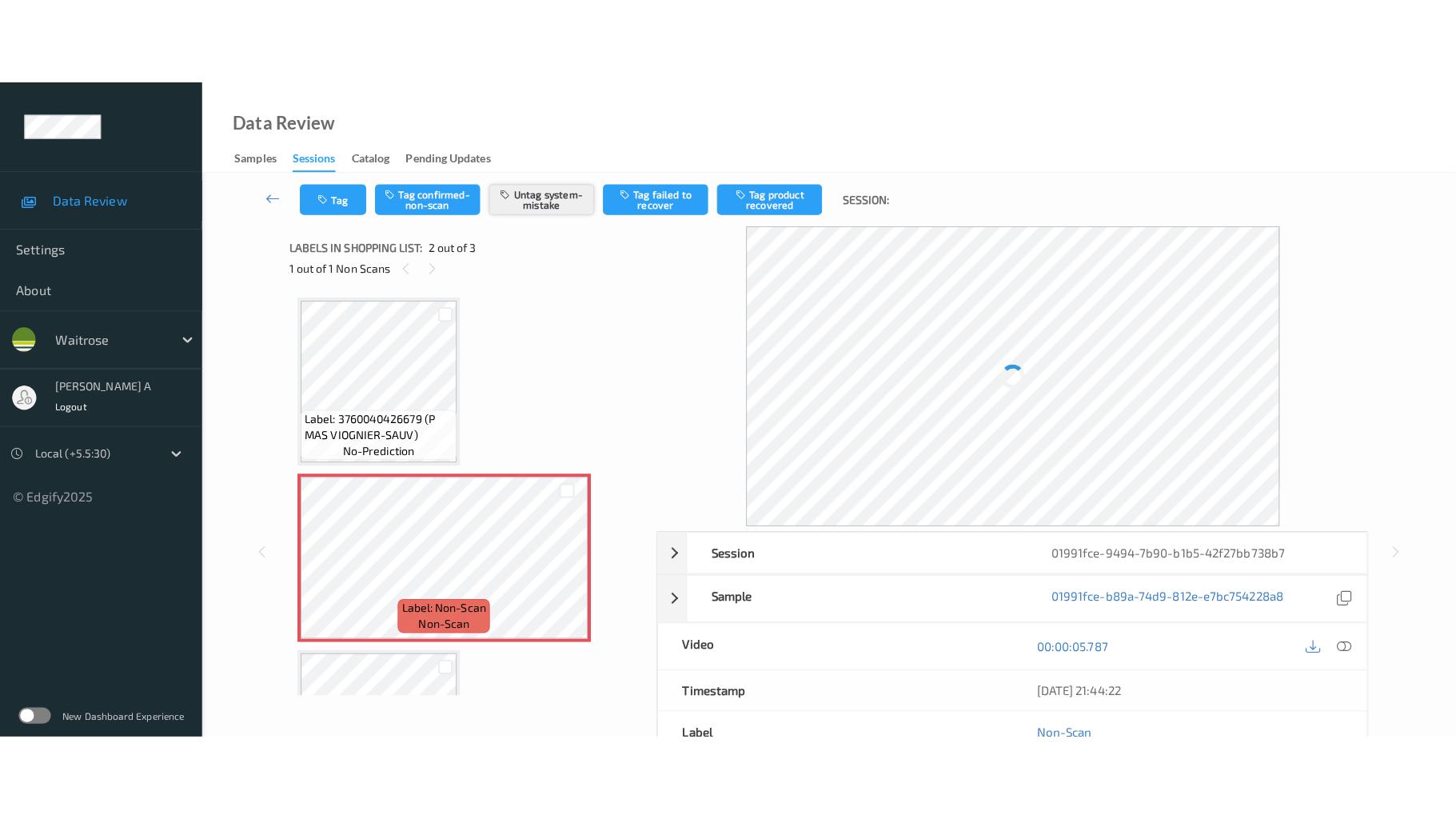
scroll to position [8, 0]
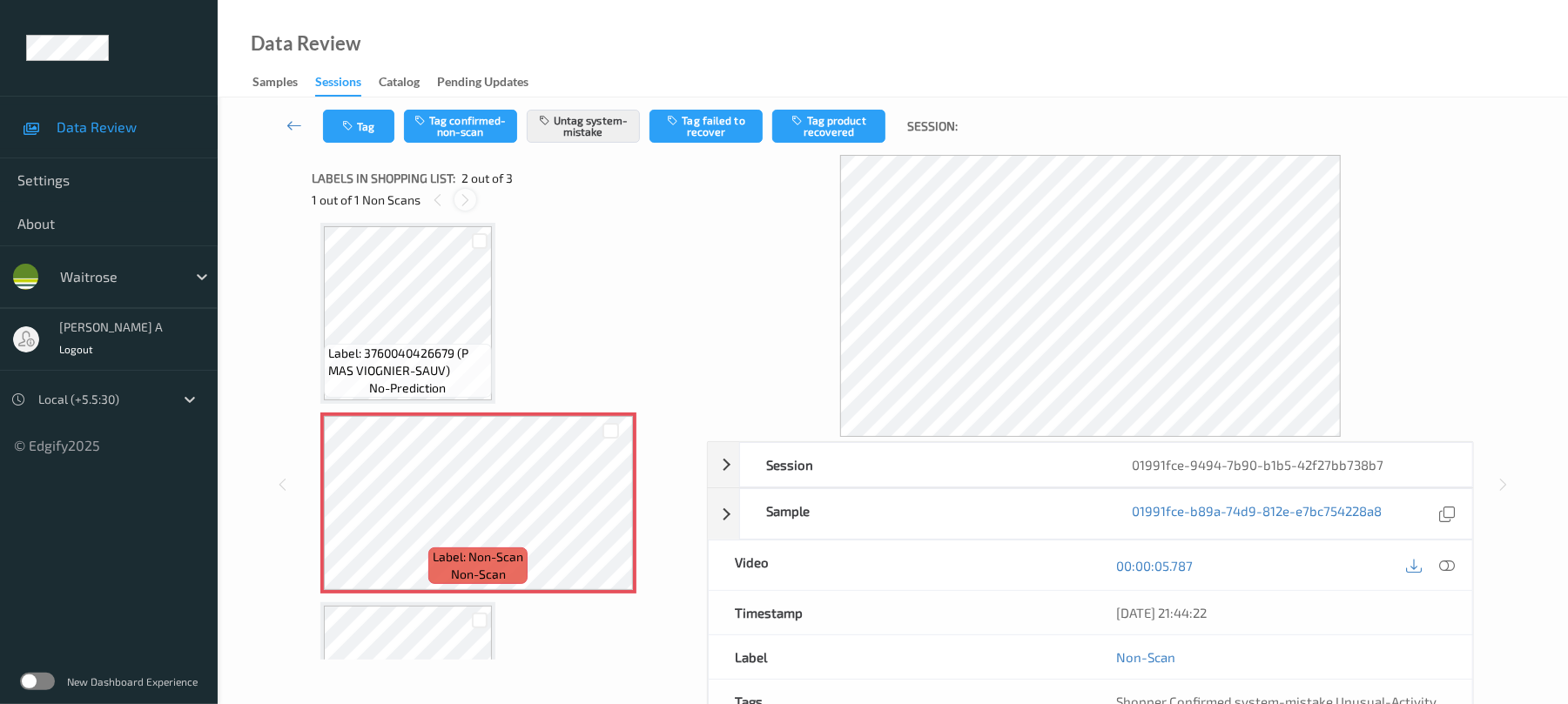
click at [465, 202] on icon at bounding box center [465, 200] width 14 height 15
click at [436, 200] on icon at bounding box center [438, 200] width 14 height 15
click at [459, 200] on icon at bounding box center [465, 200] width 14 height 15
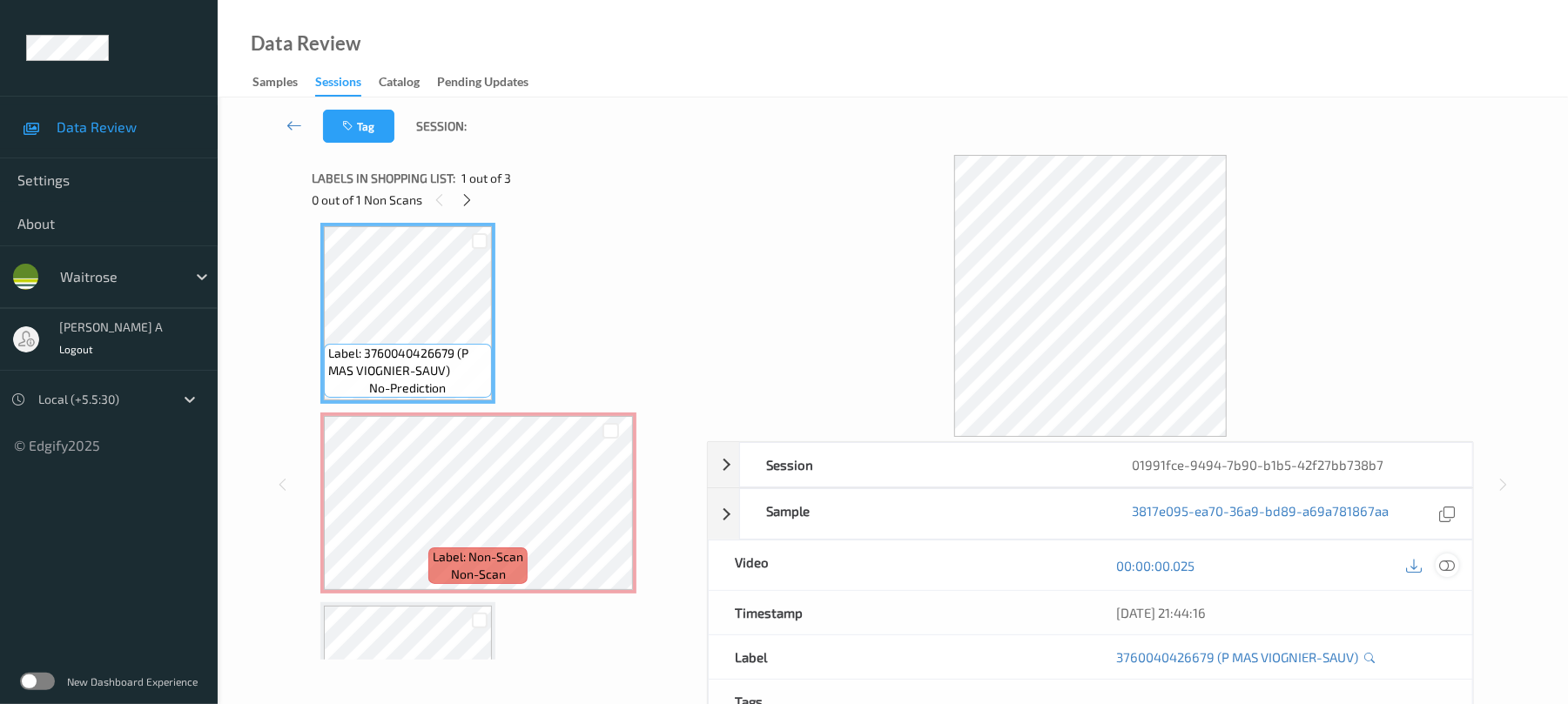
click at [1440, 562] on icon at bounding box center [1447, 565] width 15 height 15
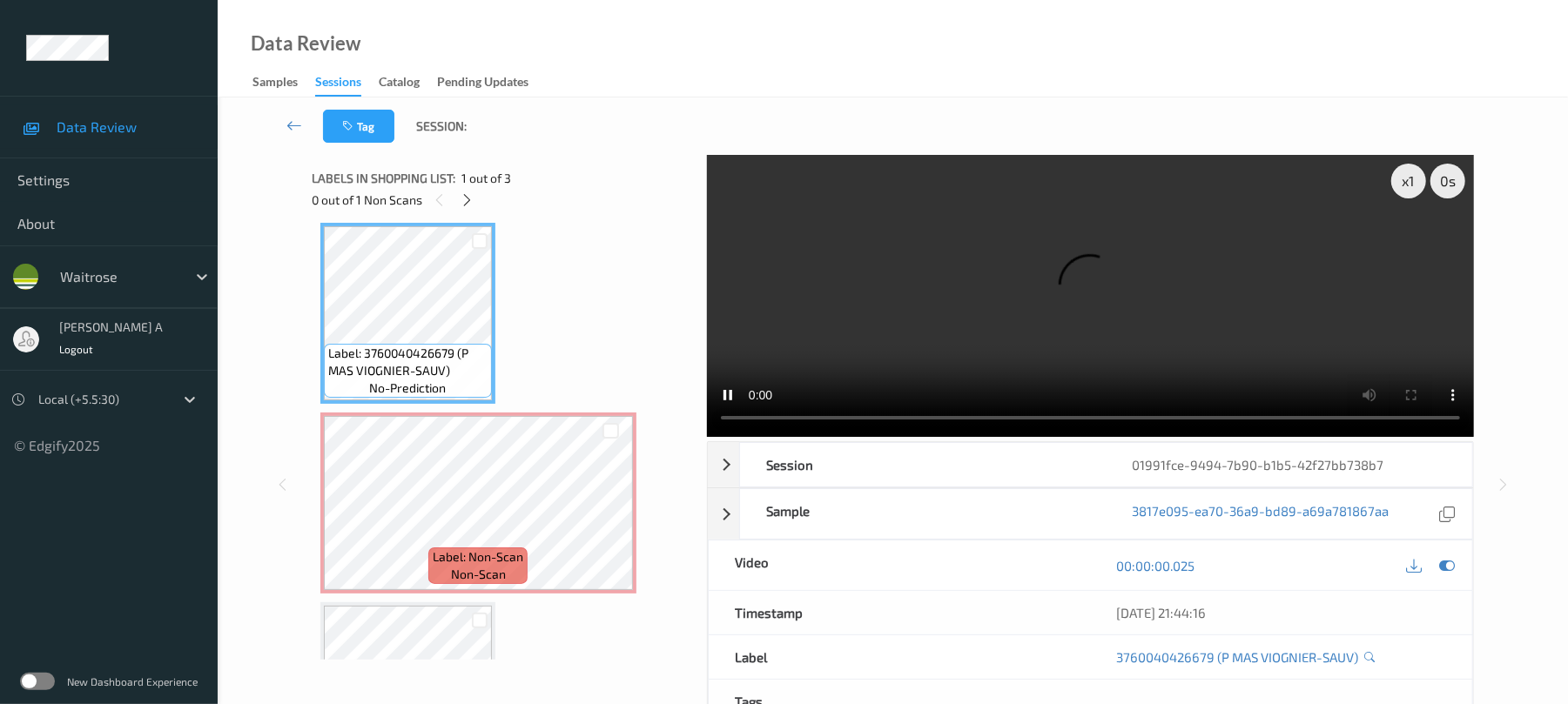
scroll to position [0, 0]
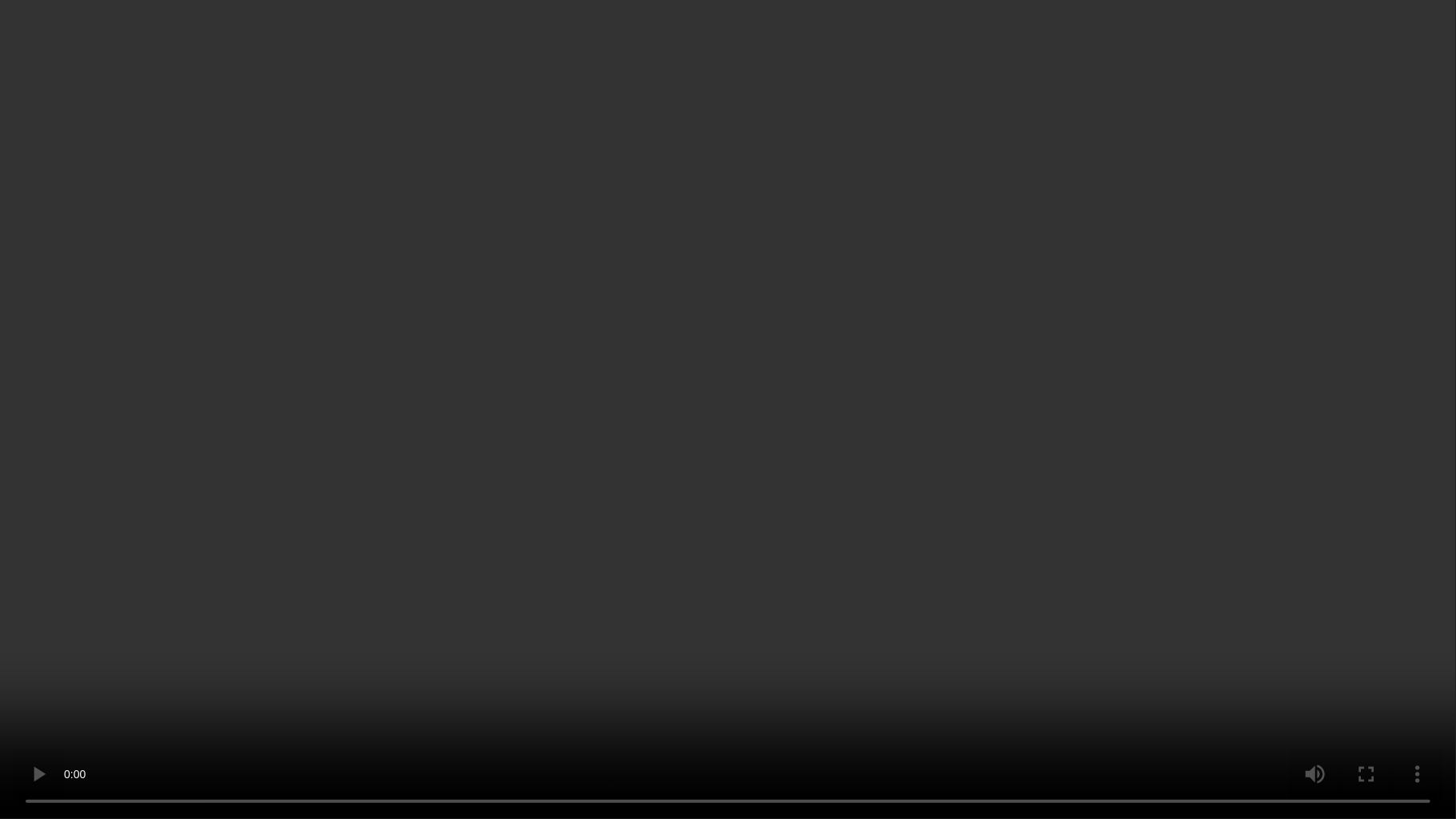
click at [665, 512] on video at bounding box center [728, 410] width 1456 height 819
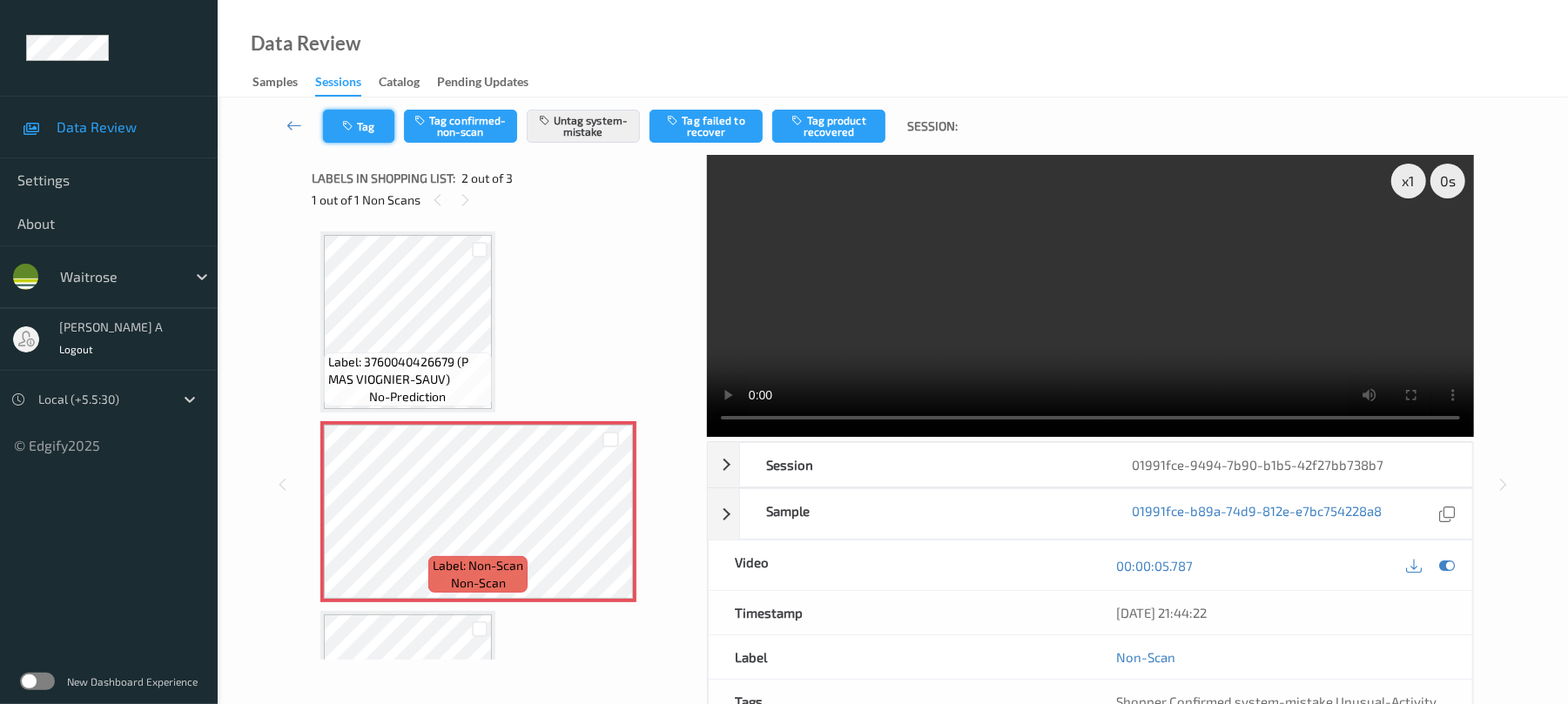
click at [369, 136] on button "Tag" at bounding box center [358, 126] width 71 height 33
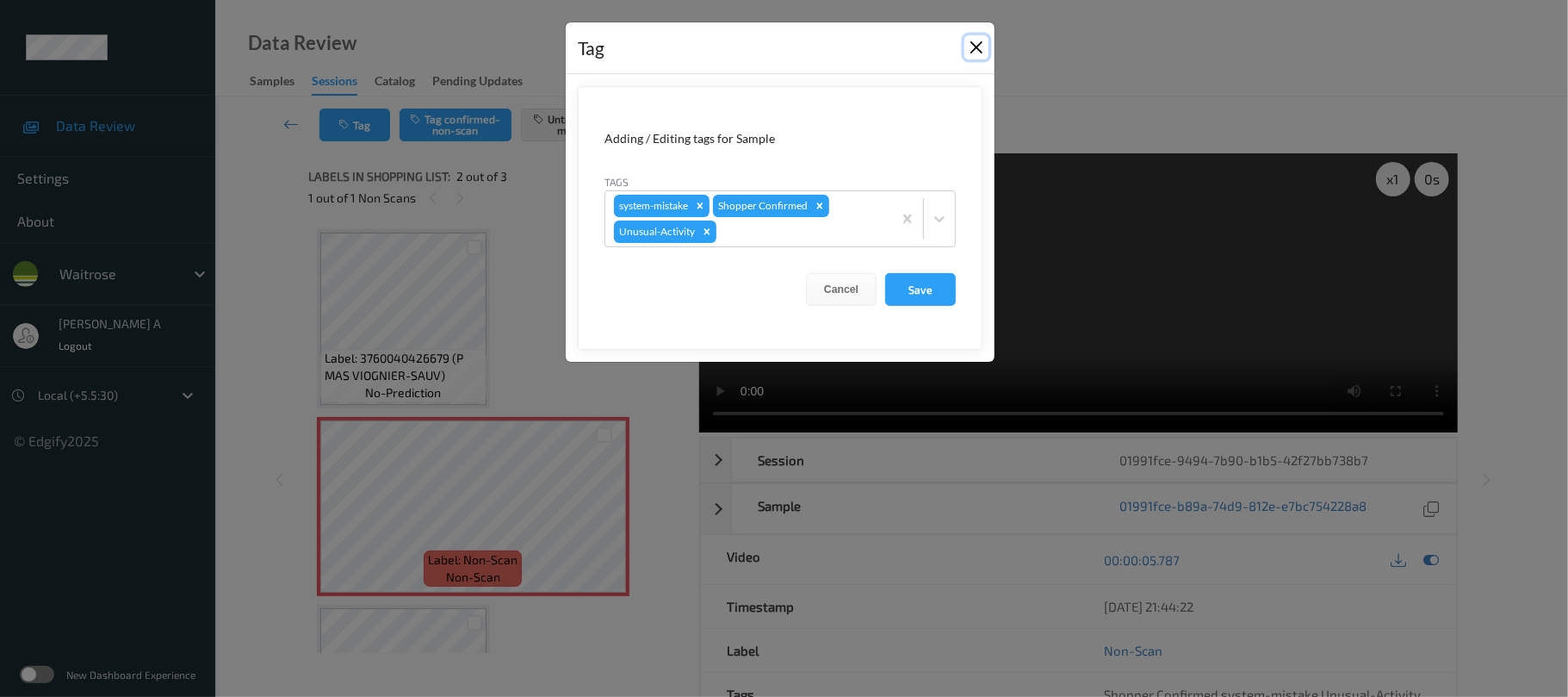
click at [969, 50] on button "Close" at bounding box center [976, 47] width 24 height 24
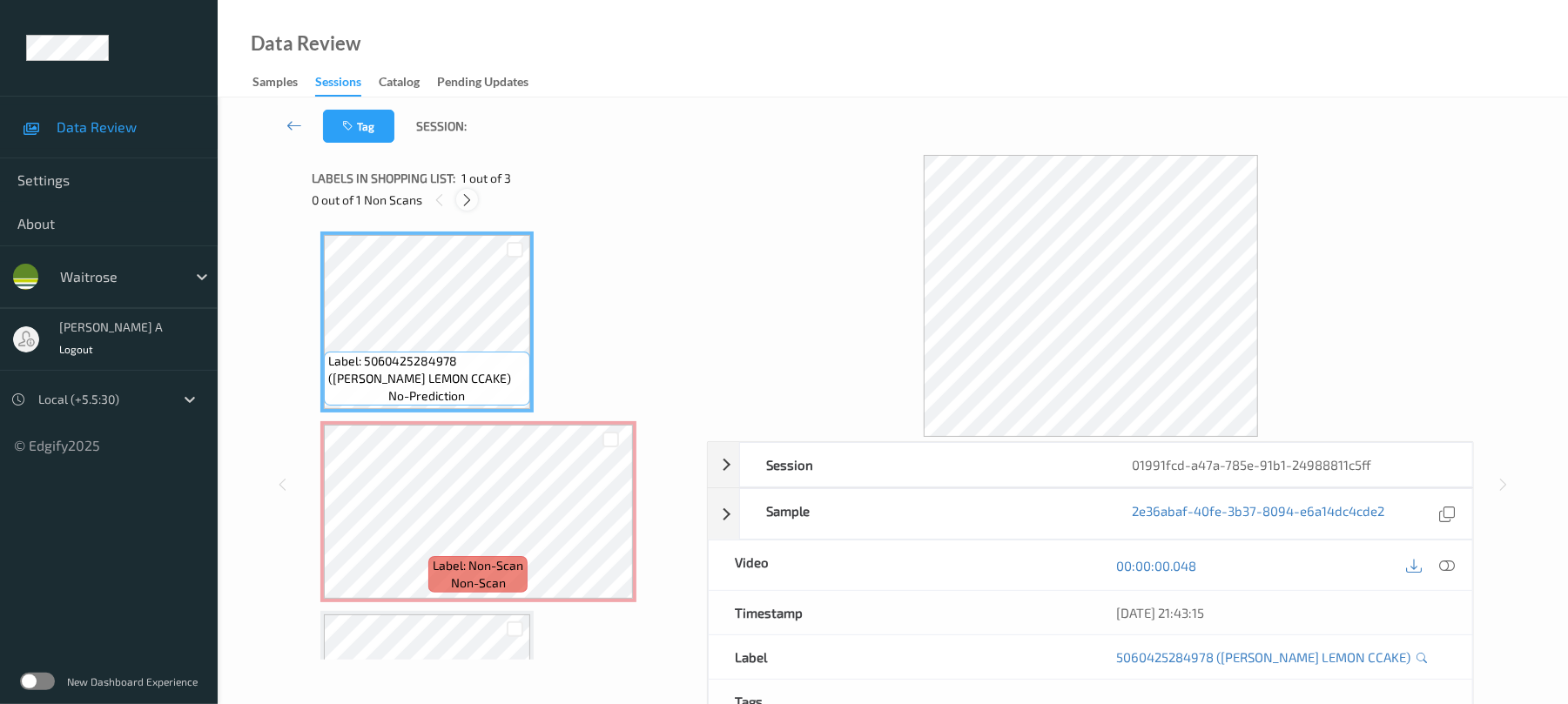
click at [468, 205] on icon at bounding box center [467, 200] width 14 height 15
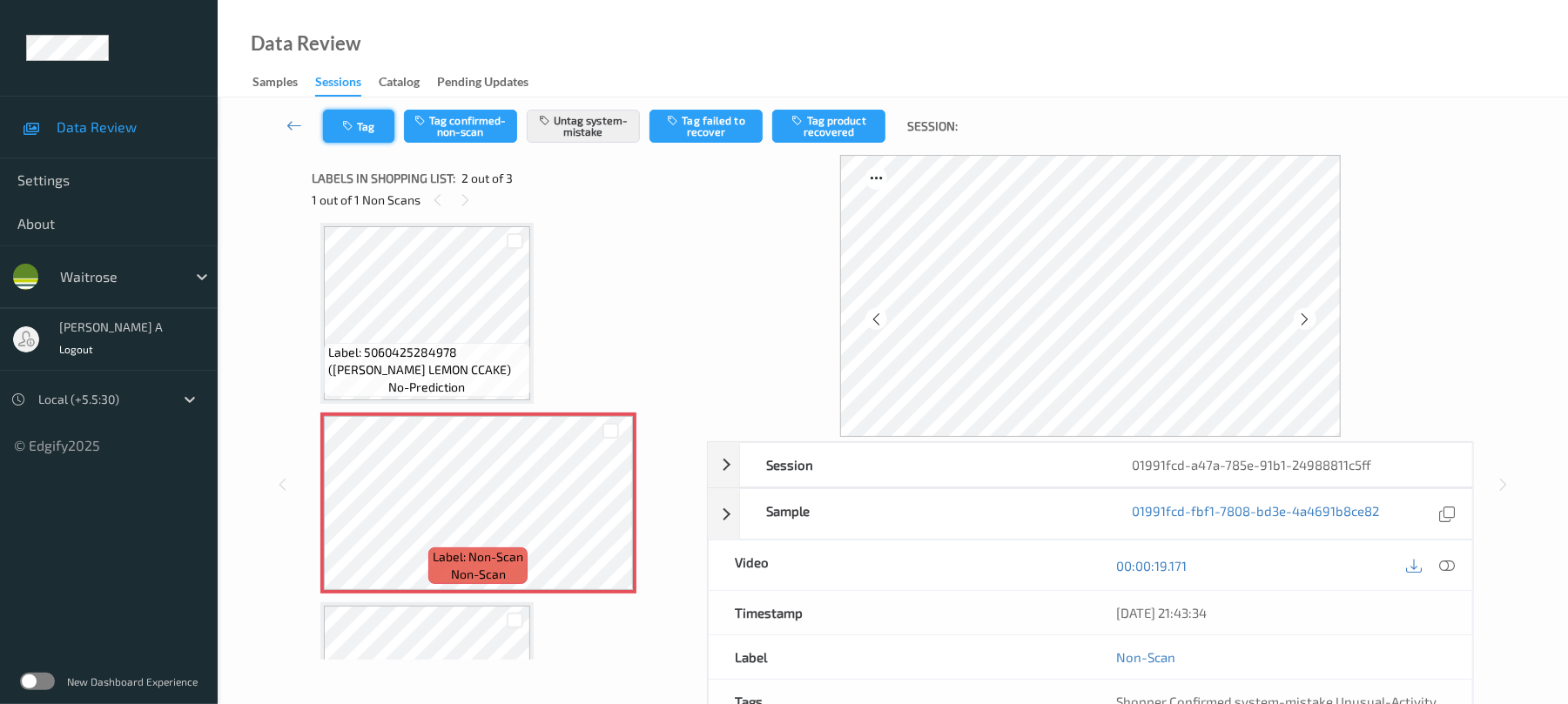
click at [363, 124] on button "Tag" at bounding box center [358, 126] width 71 height 33
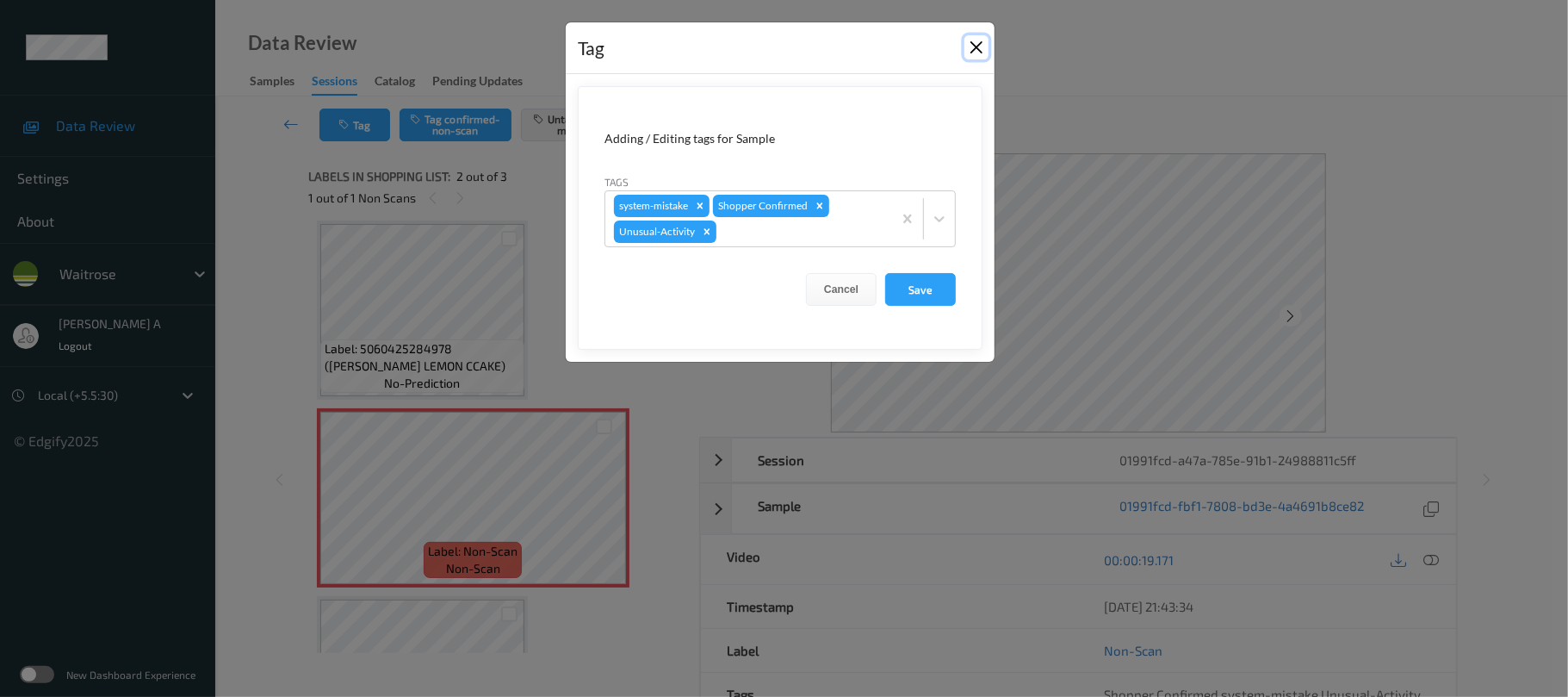
click at [971, 48] on button "Close" at bounding box center [976, 47] width 24 height 24
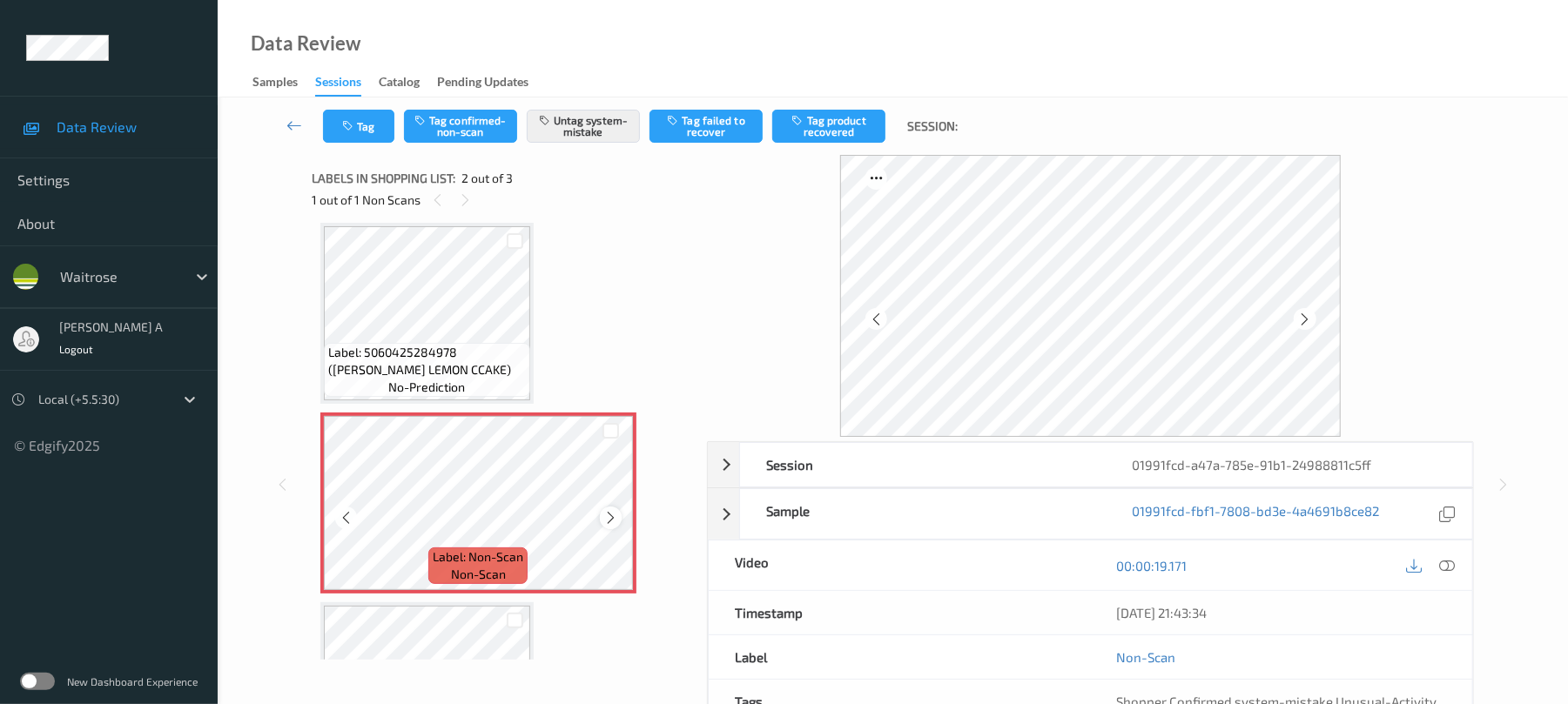
click at [607, 515] on icon at bounding box center [610, 517] width 14 height 15
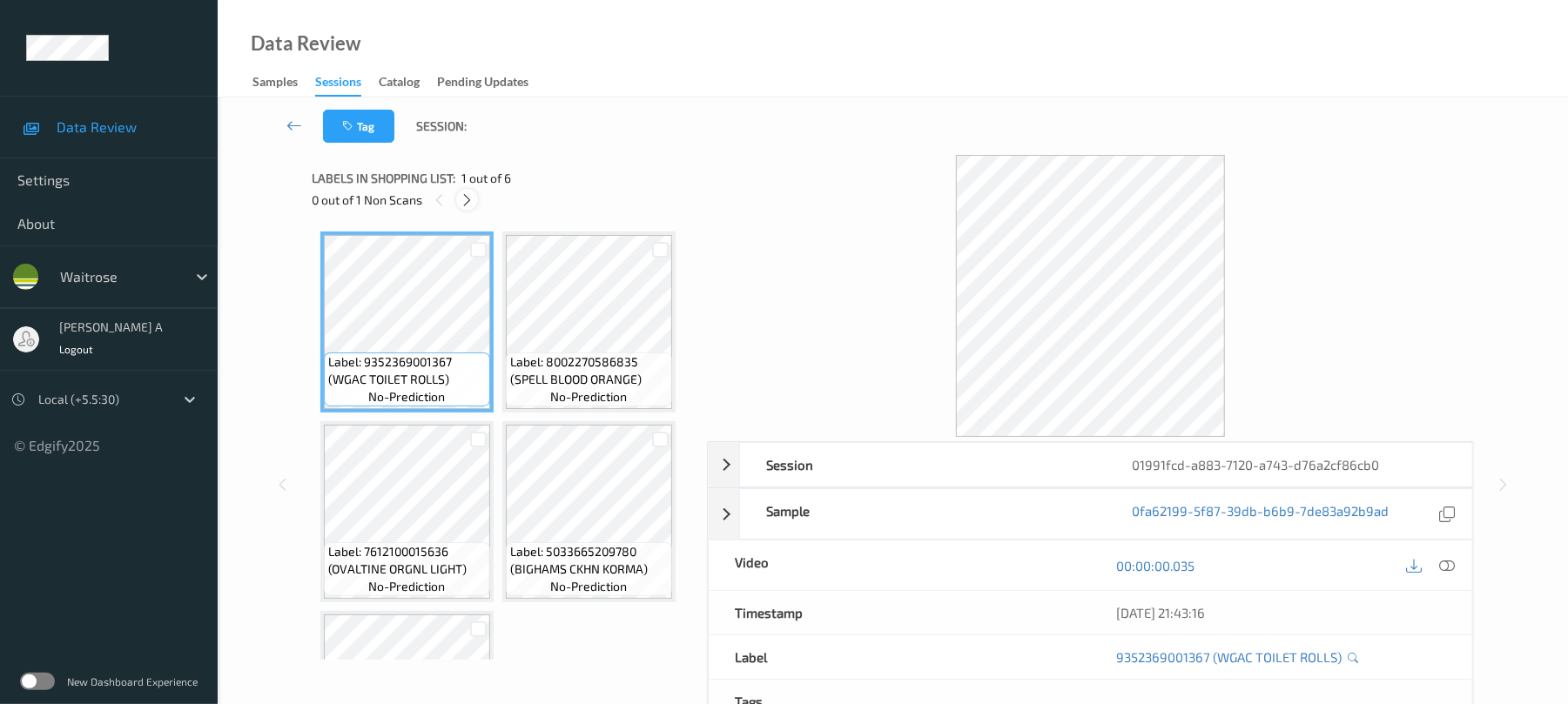
click at [472, 195] on icon at bounding box center [467, 200] width 14 height 15
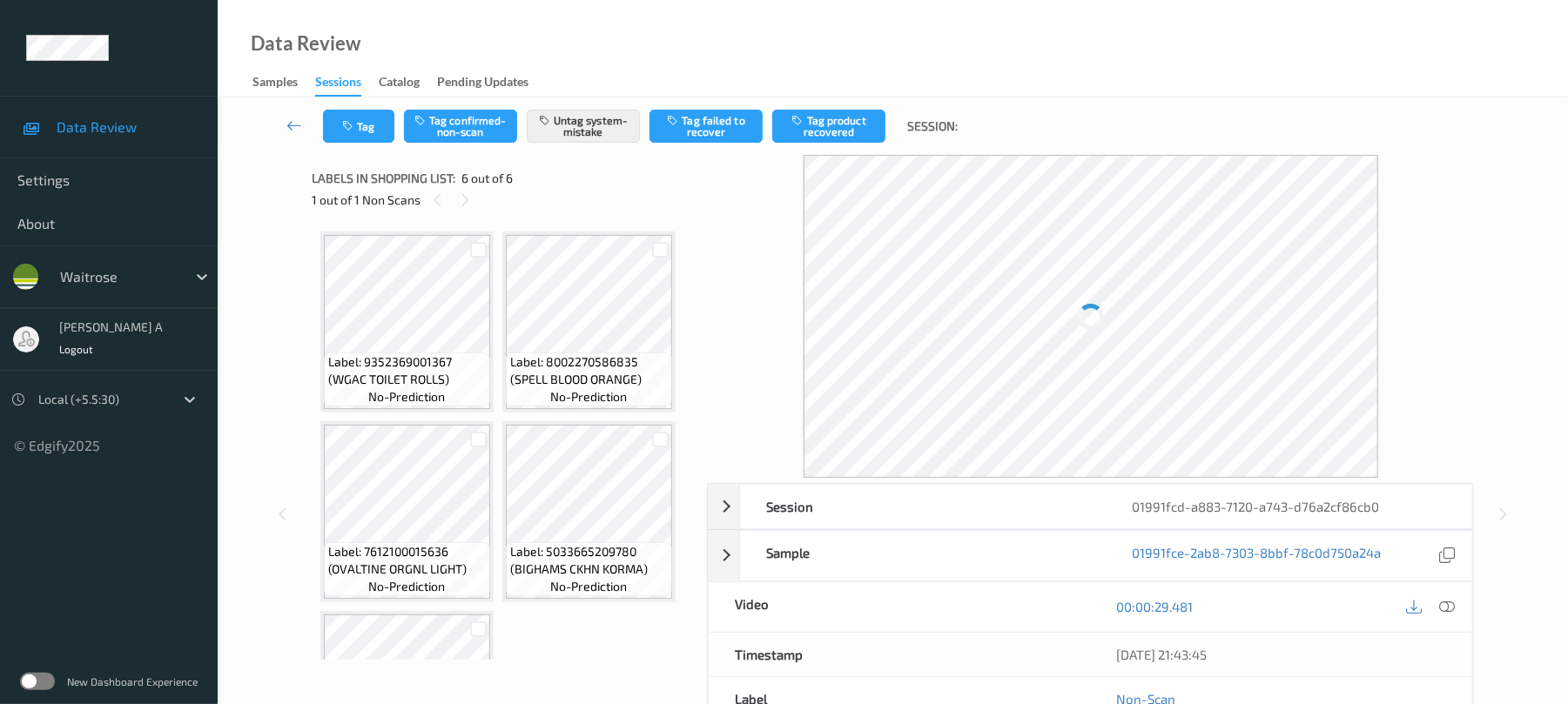
scroll to position [331, 0]
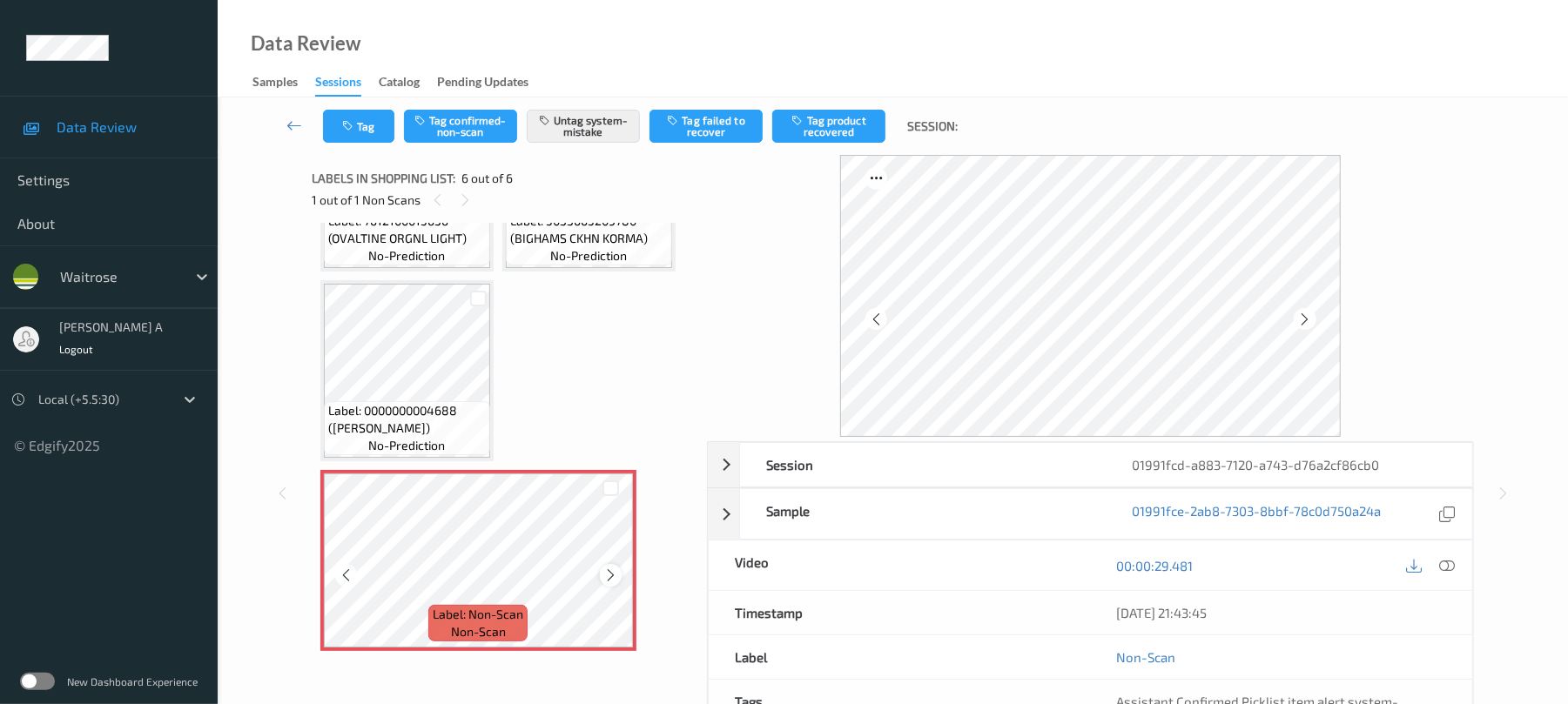
click at [615, 576] on icon at bounding box center [610, 575] width 14 height 15
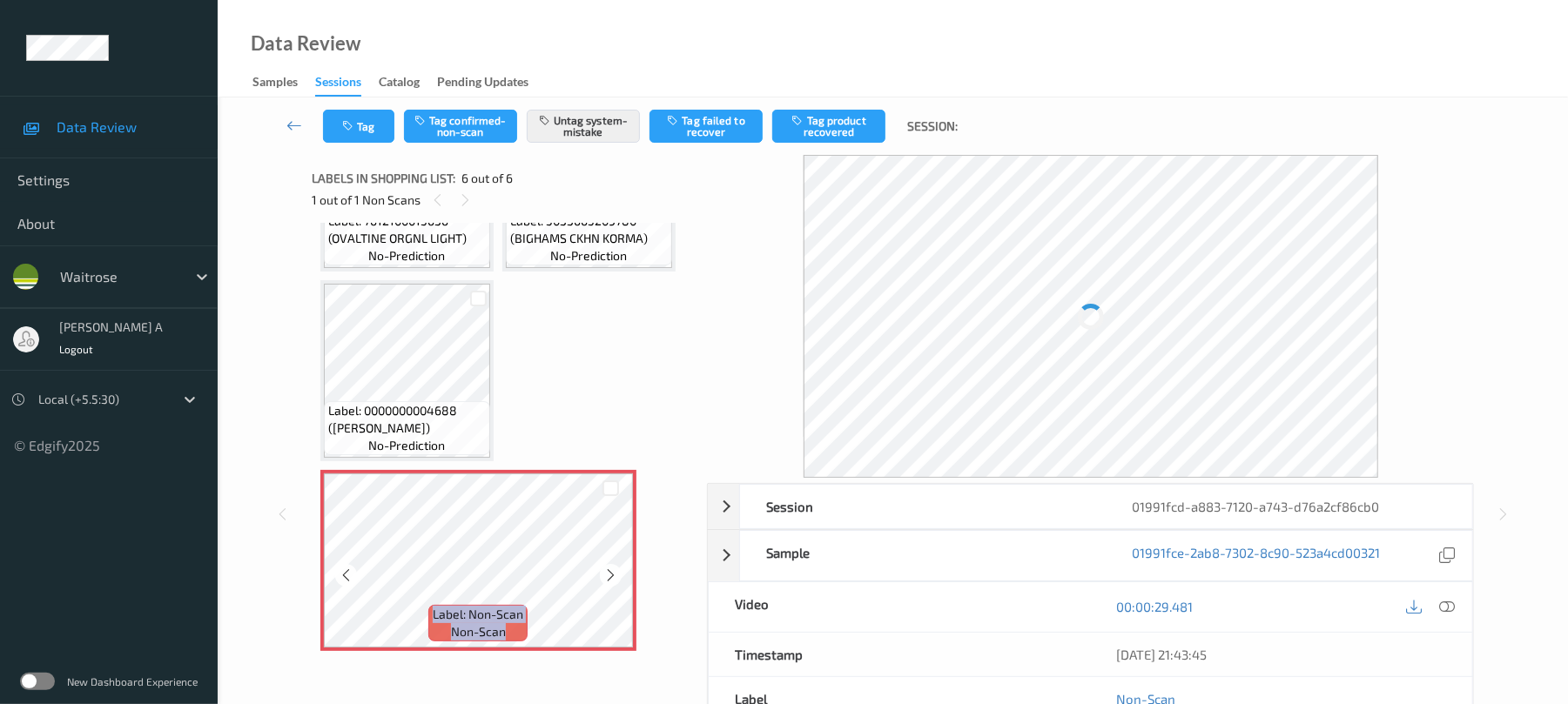
click at [615, 576] on icon at bounding box center [610, 575] width 14 height 15
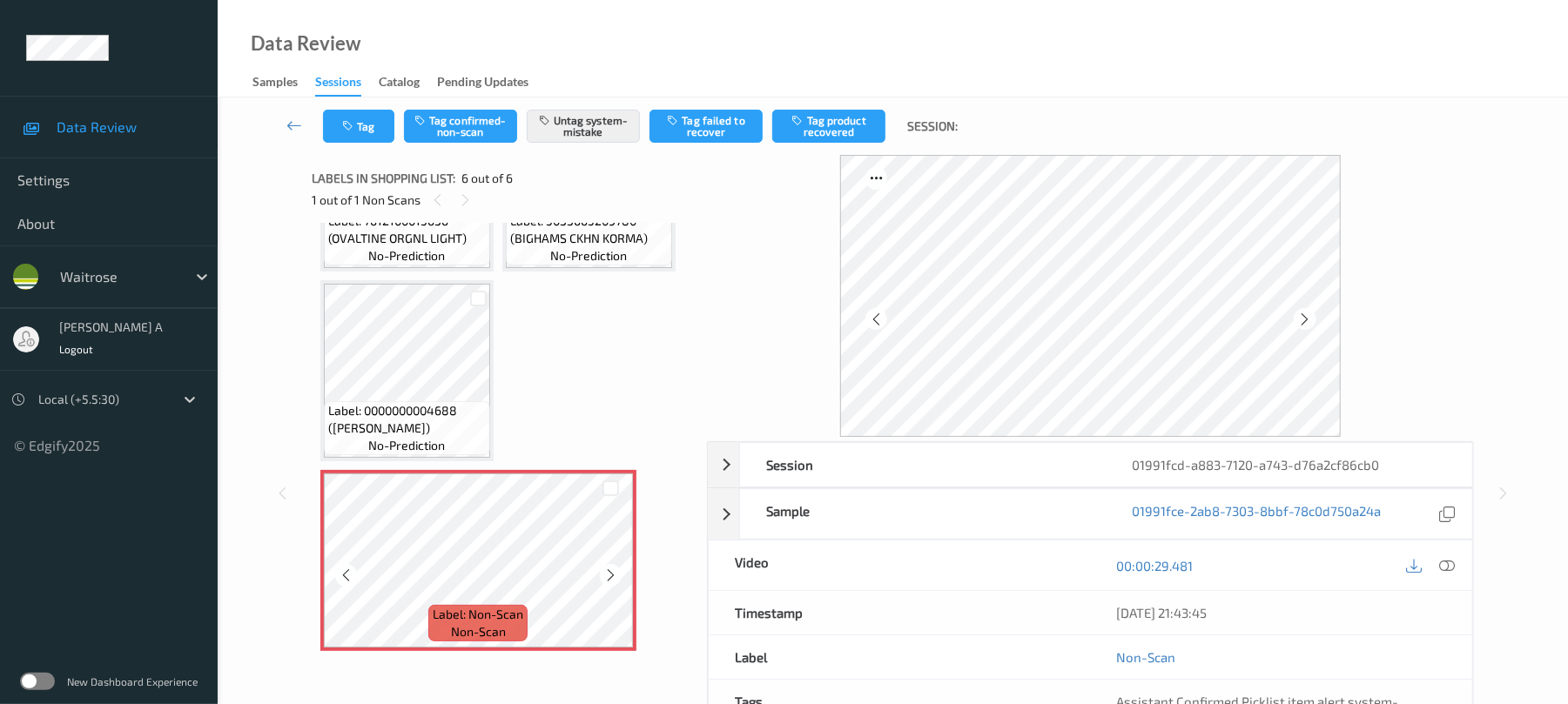
click at [615, 576] on icon at bounding box center [610, 575] width 14 height 15
click at [383, 117] on button "Tag" at bounding box center [358, 126] width 71 height 33
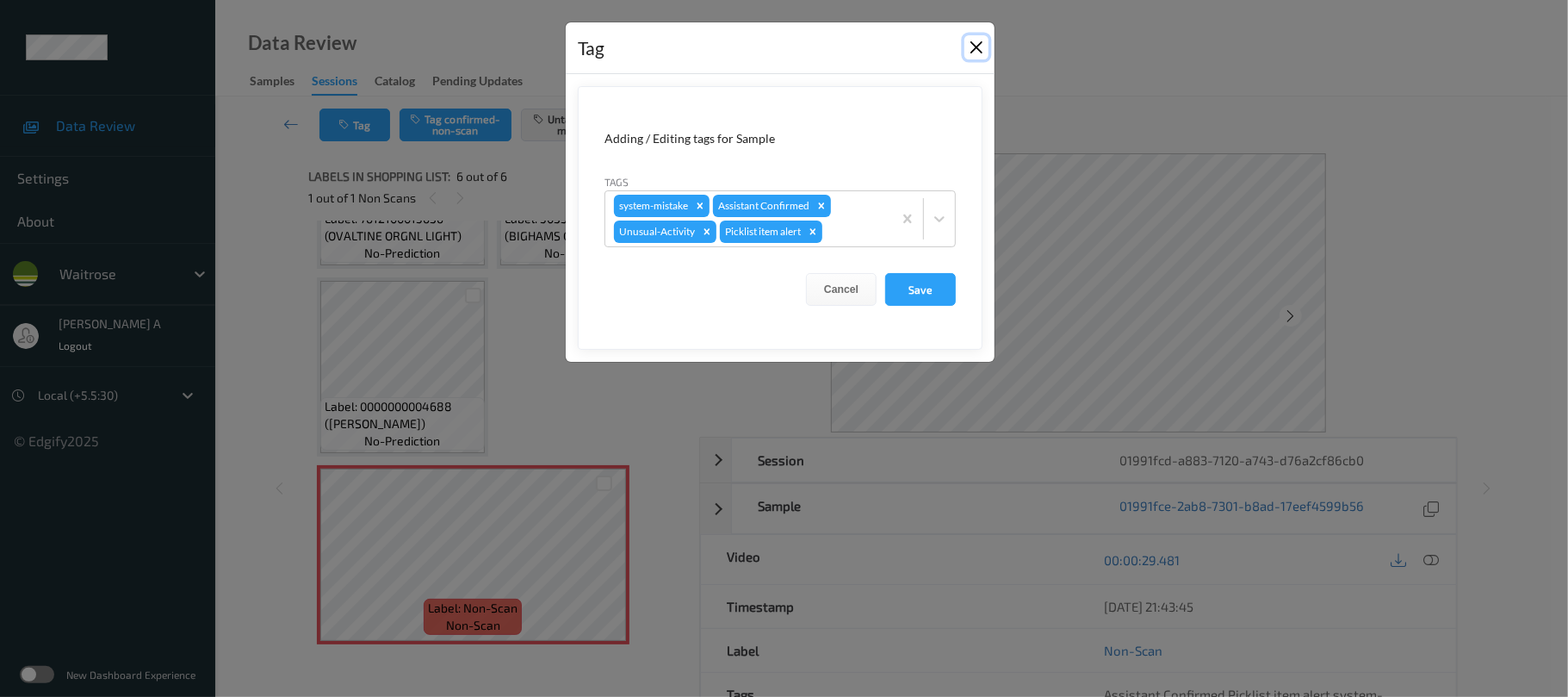
click at [975, 49] on button "Close" at bounding box center [976, 47] width 24 height 24
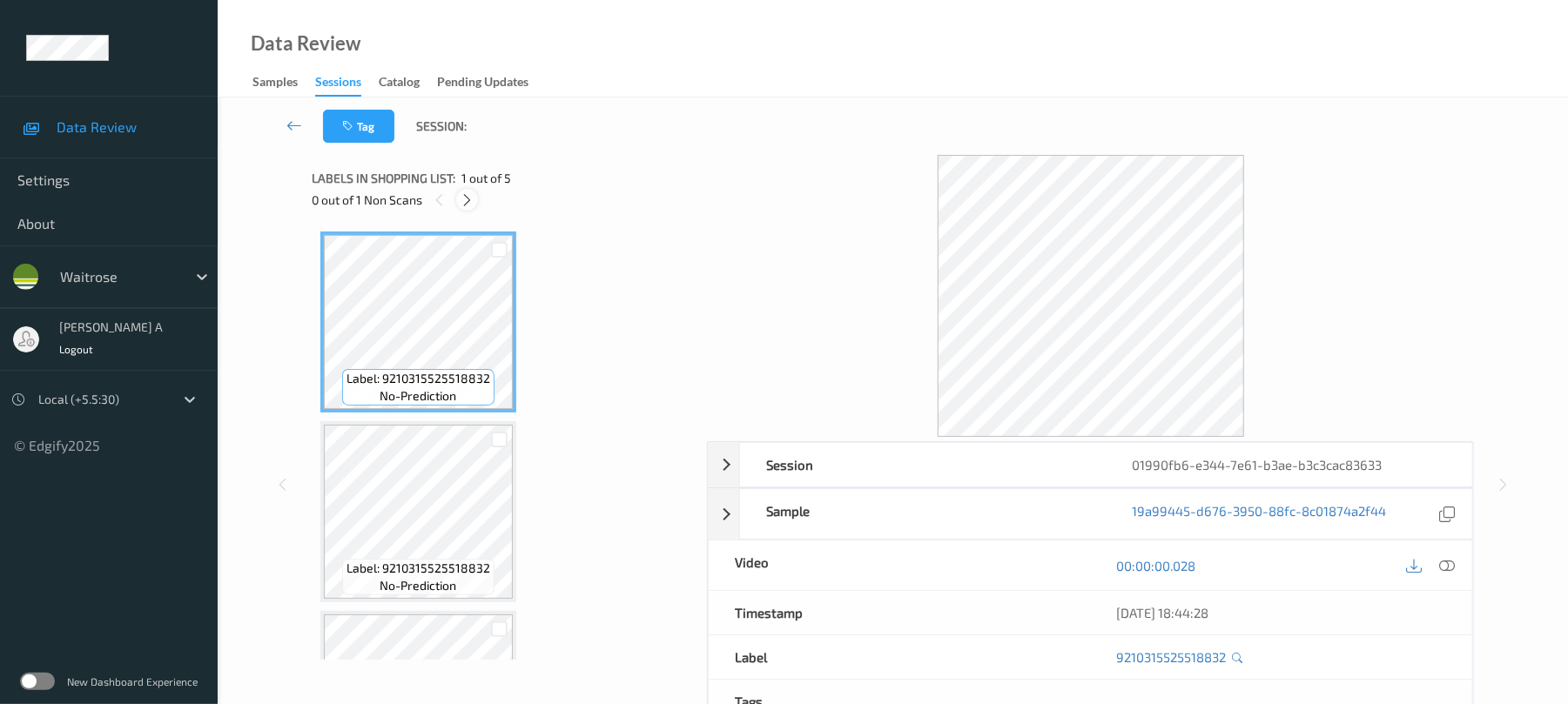
click at [471, 199] on icon at bounding box center [467, 200] width 14 height 15
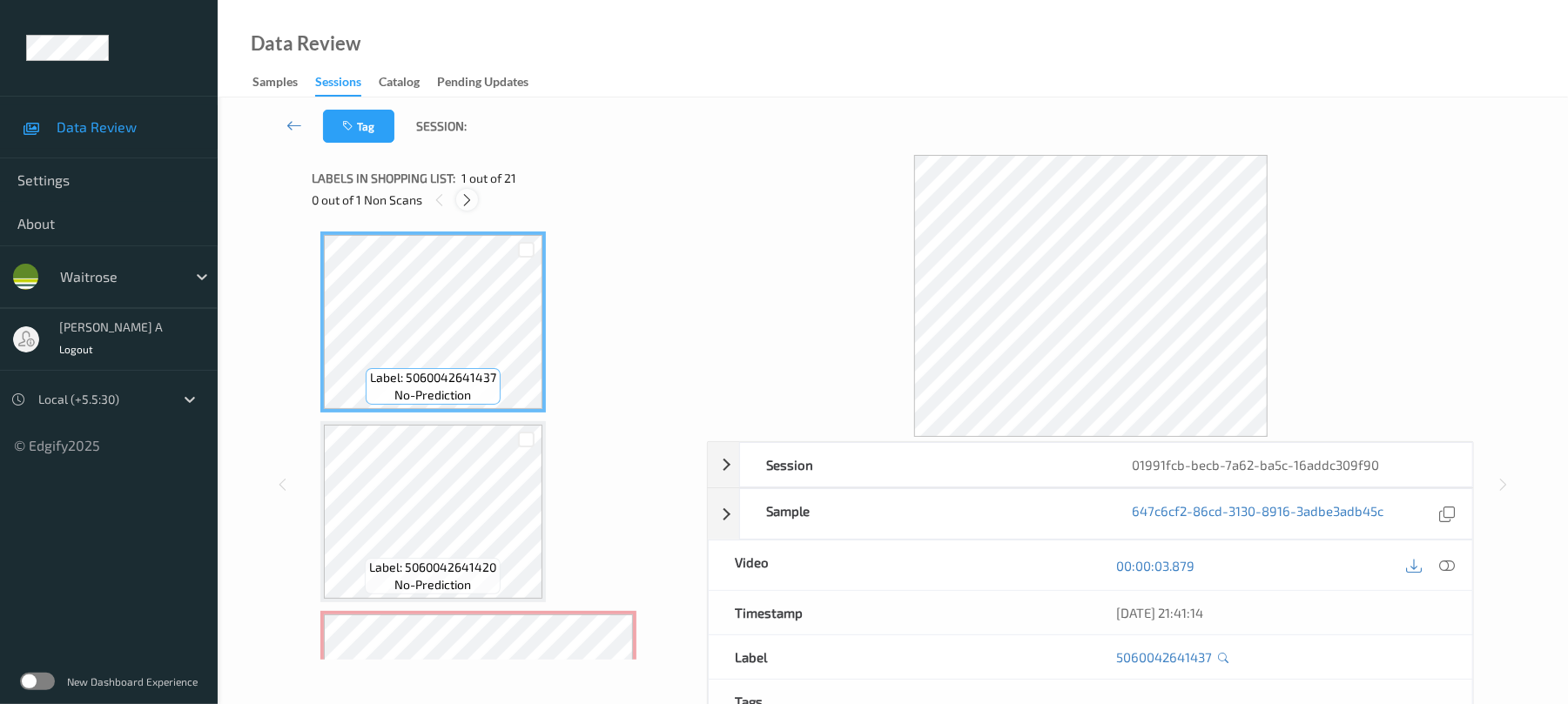
click at [472, 199] on icon at bounding box center [467, 200] width 14 height 15
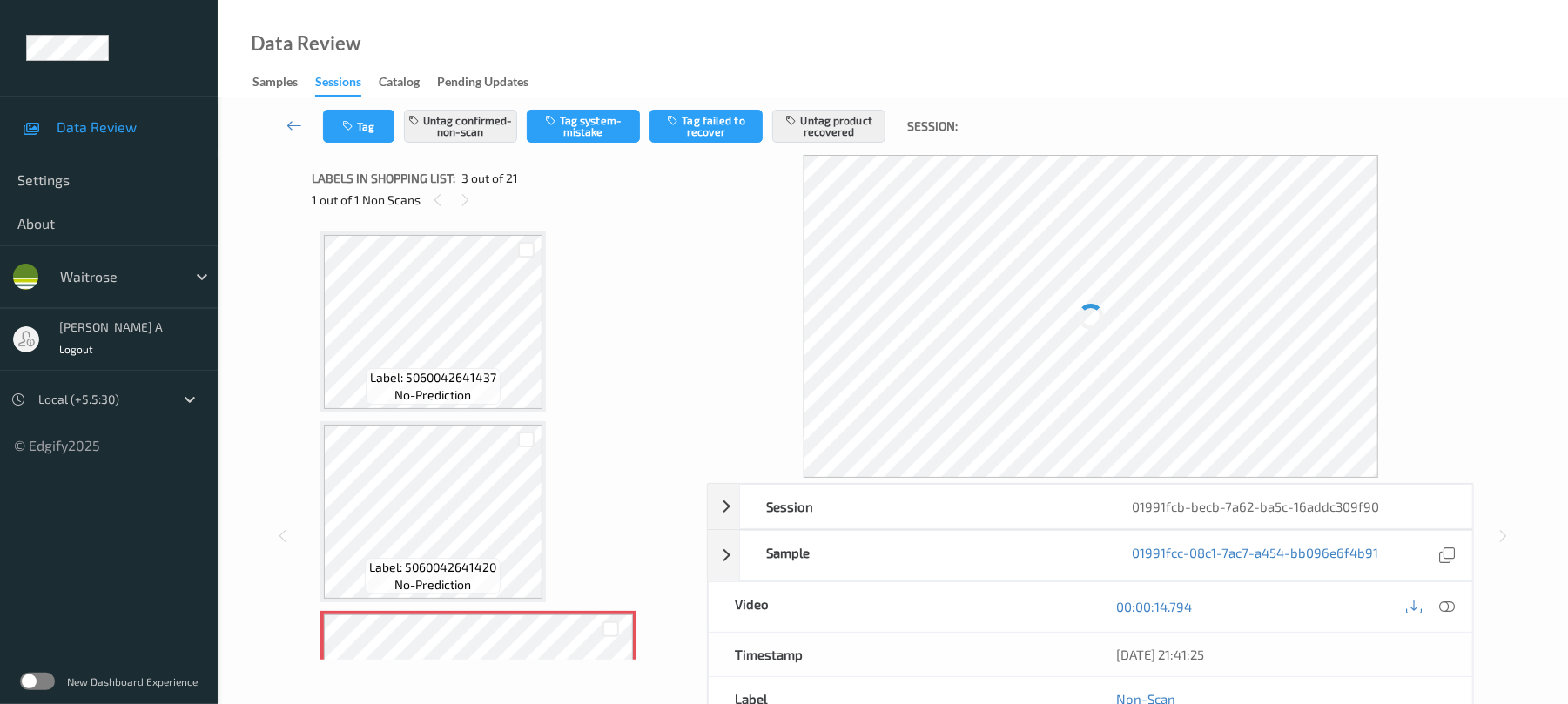
scroll to position [199, 0]
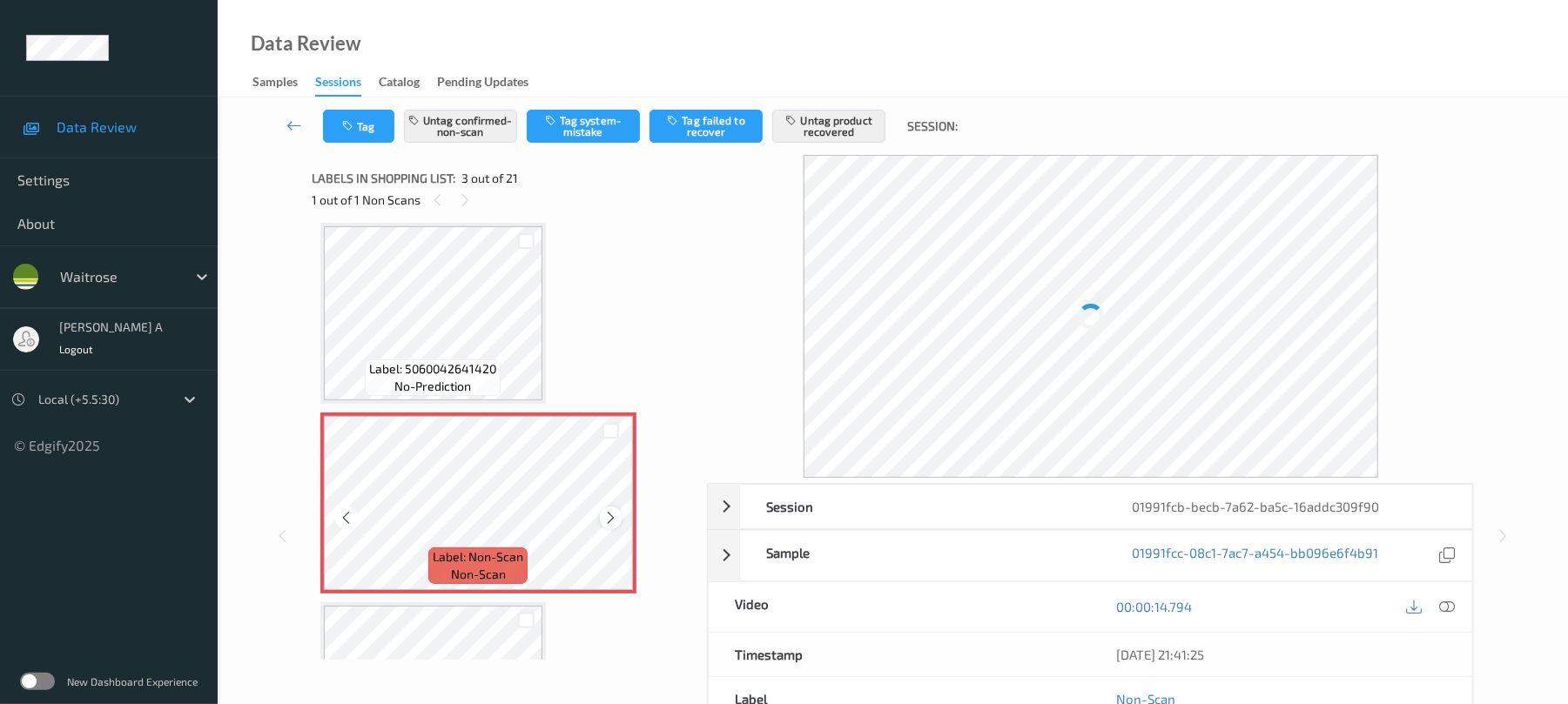
click at [609, 508] on div at bounding box center [610, 517] width 22 height 22
click at [609, 512] on div at bounding box center [478, 502] width 310 height 174
click at [609, 512] on icon at bounding box center [610, 517] width 14 height 15
click at [610, 517] on icon at bounding box center [610, 517] width 14 height 15
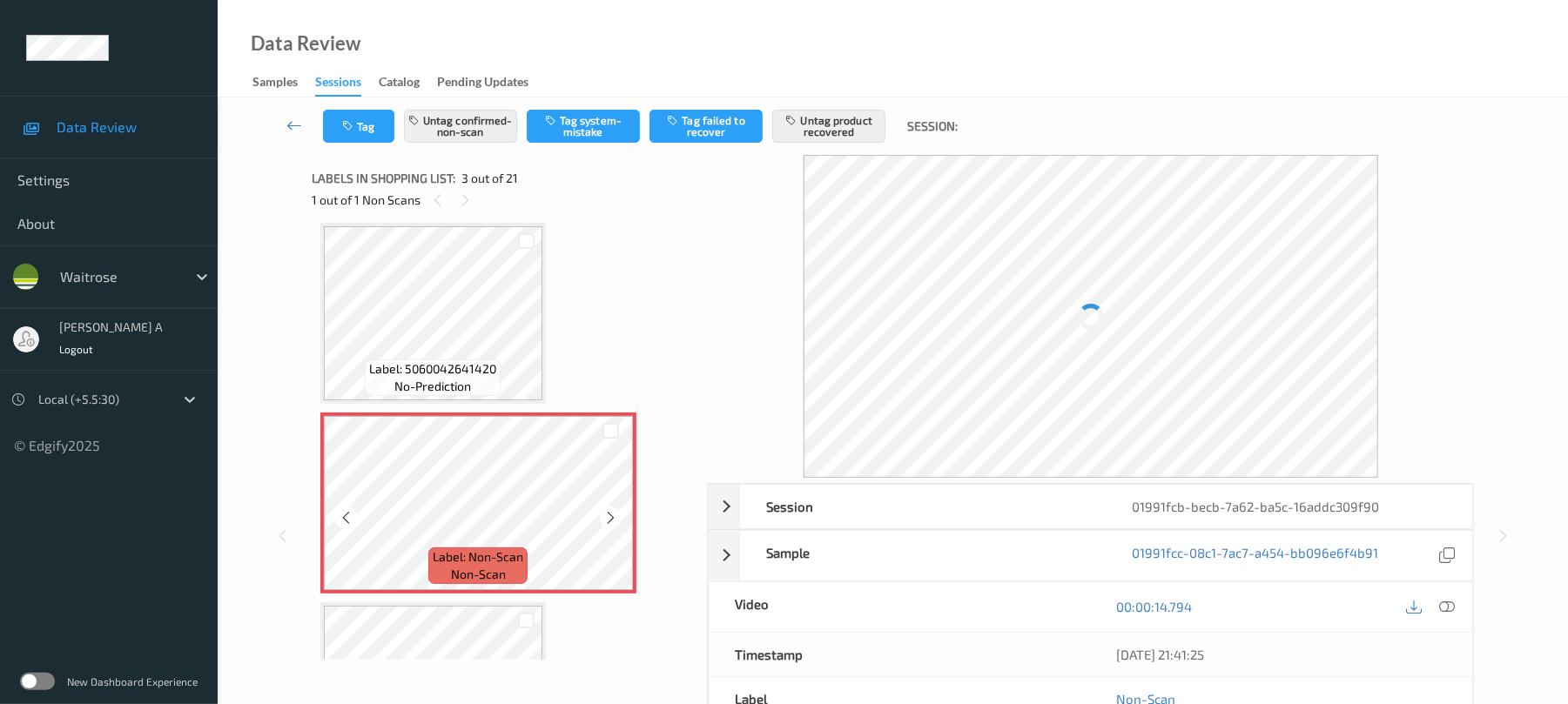
click at [610, 517] on icon at bounding box center [610, 517] width 14 height 15
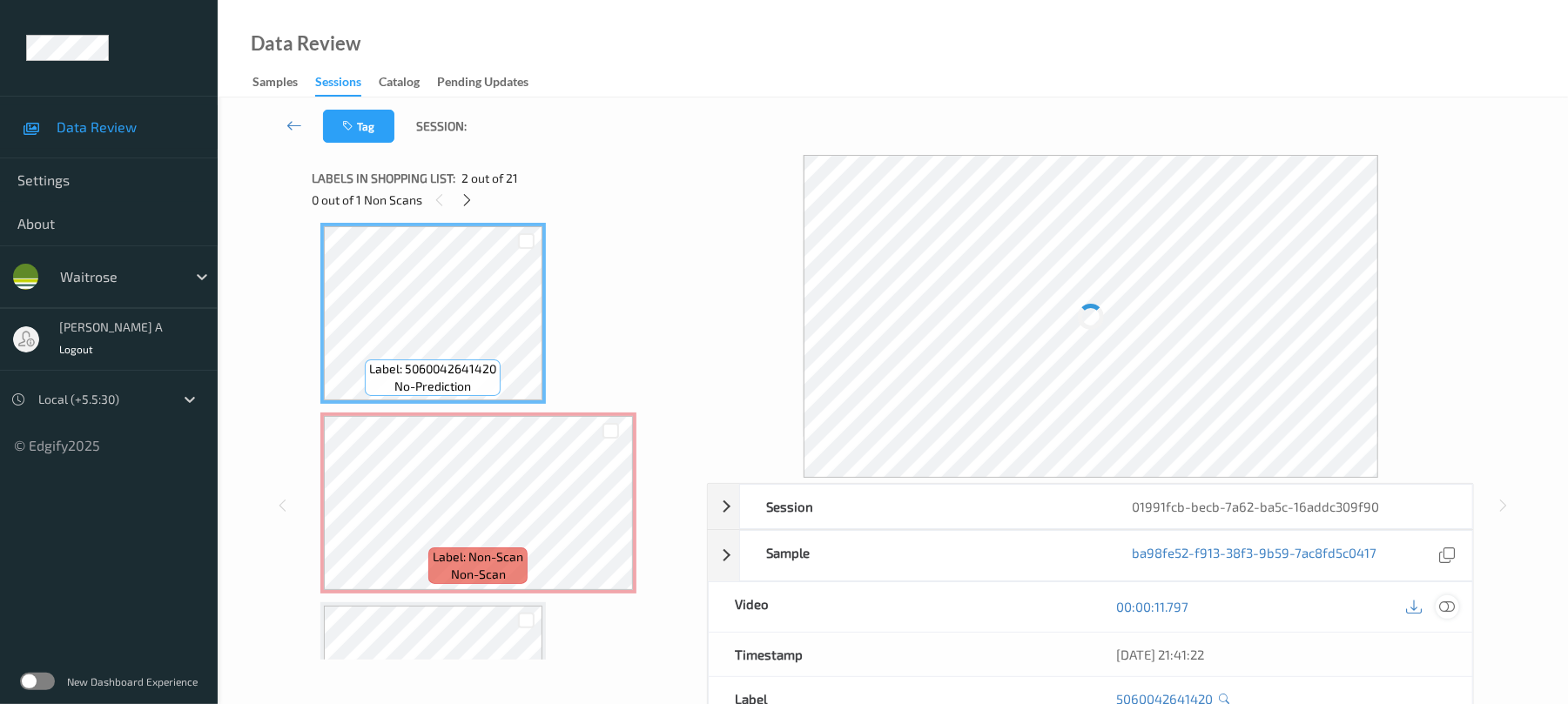
click at [1449, 604] on icon at bounding box center [1447, 605] width 15 height 15
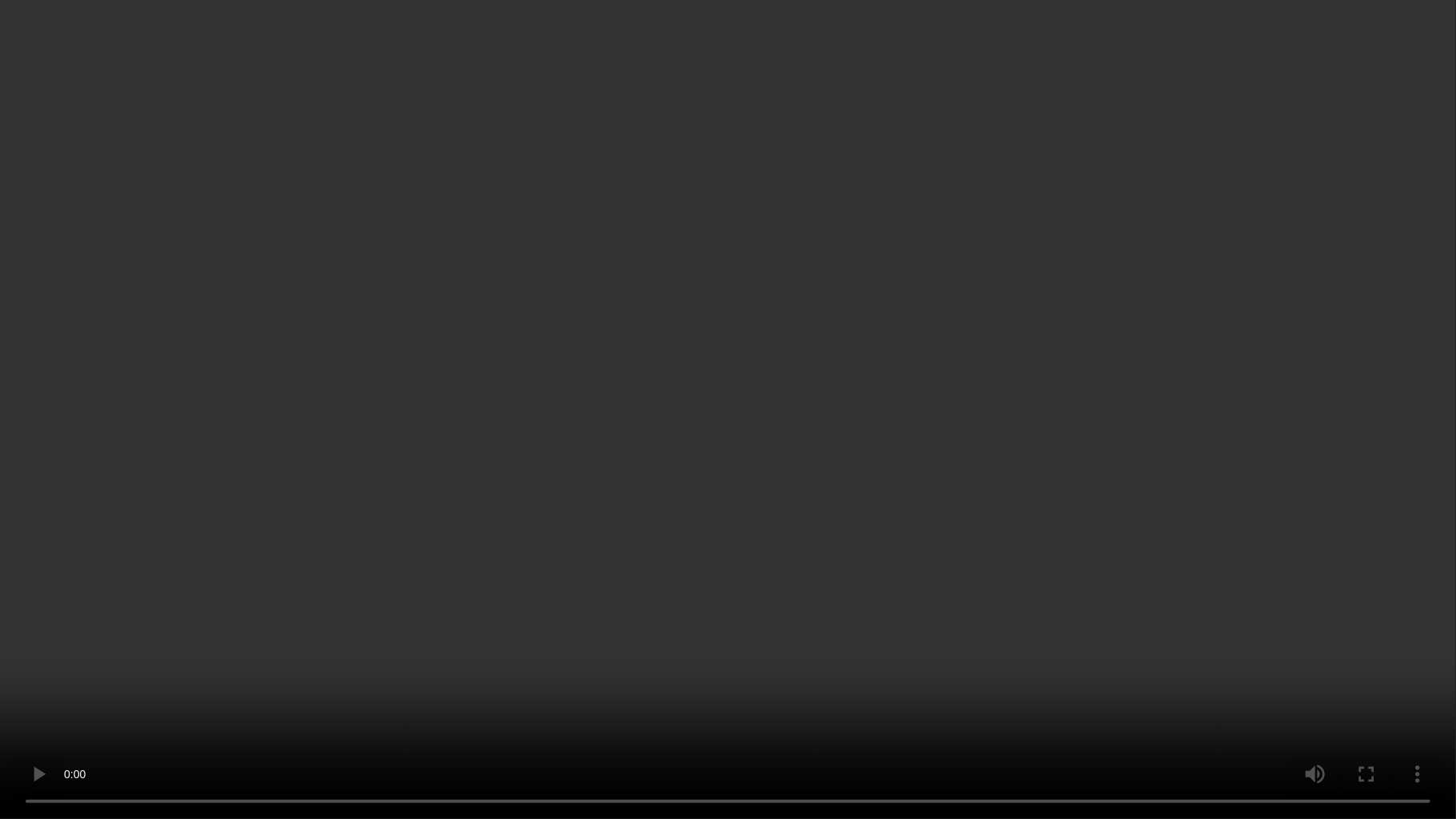
click at [909, 328] on video at bounding box center [728, 410] width 1456 height 819
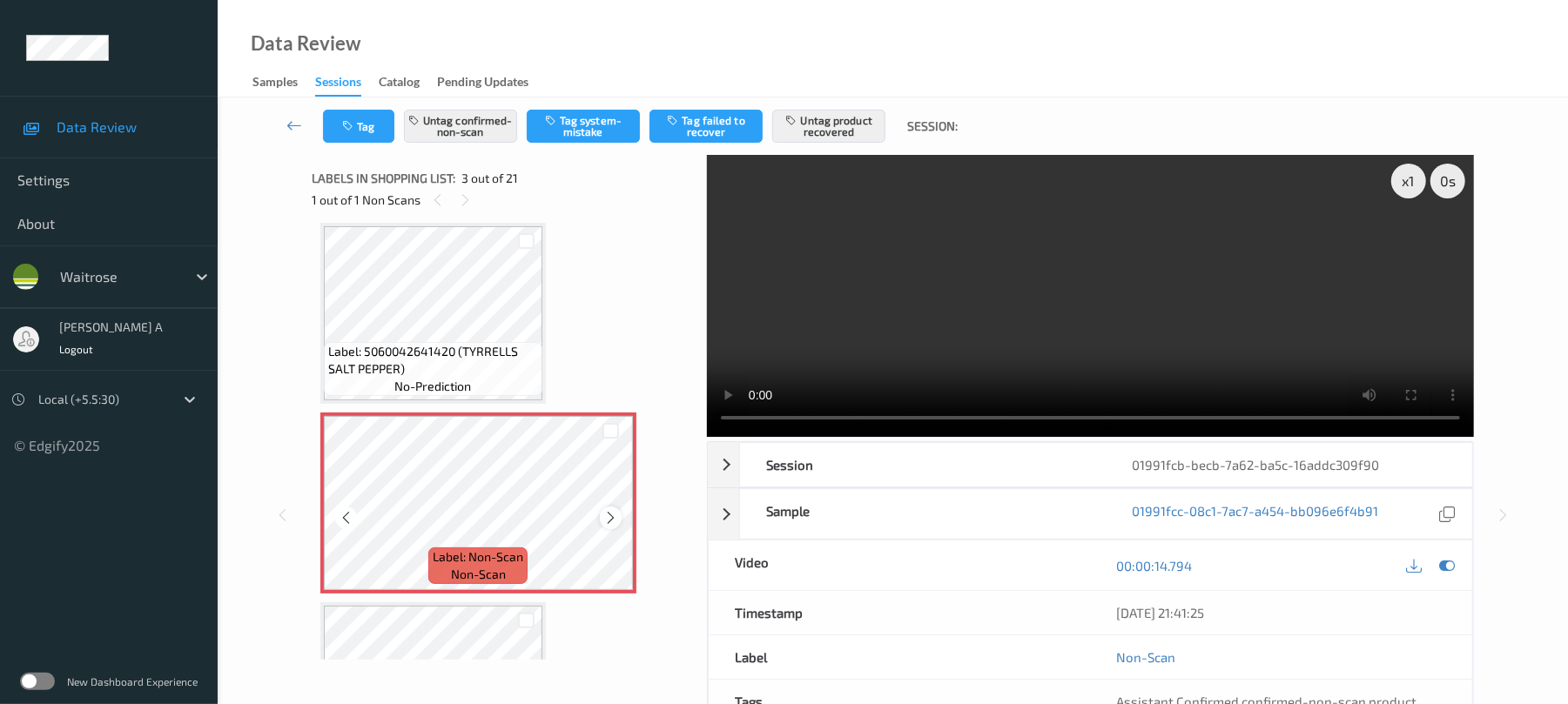
click at [611, 517] on icon at bounding box center [610, 517] width 14 height 15
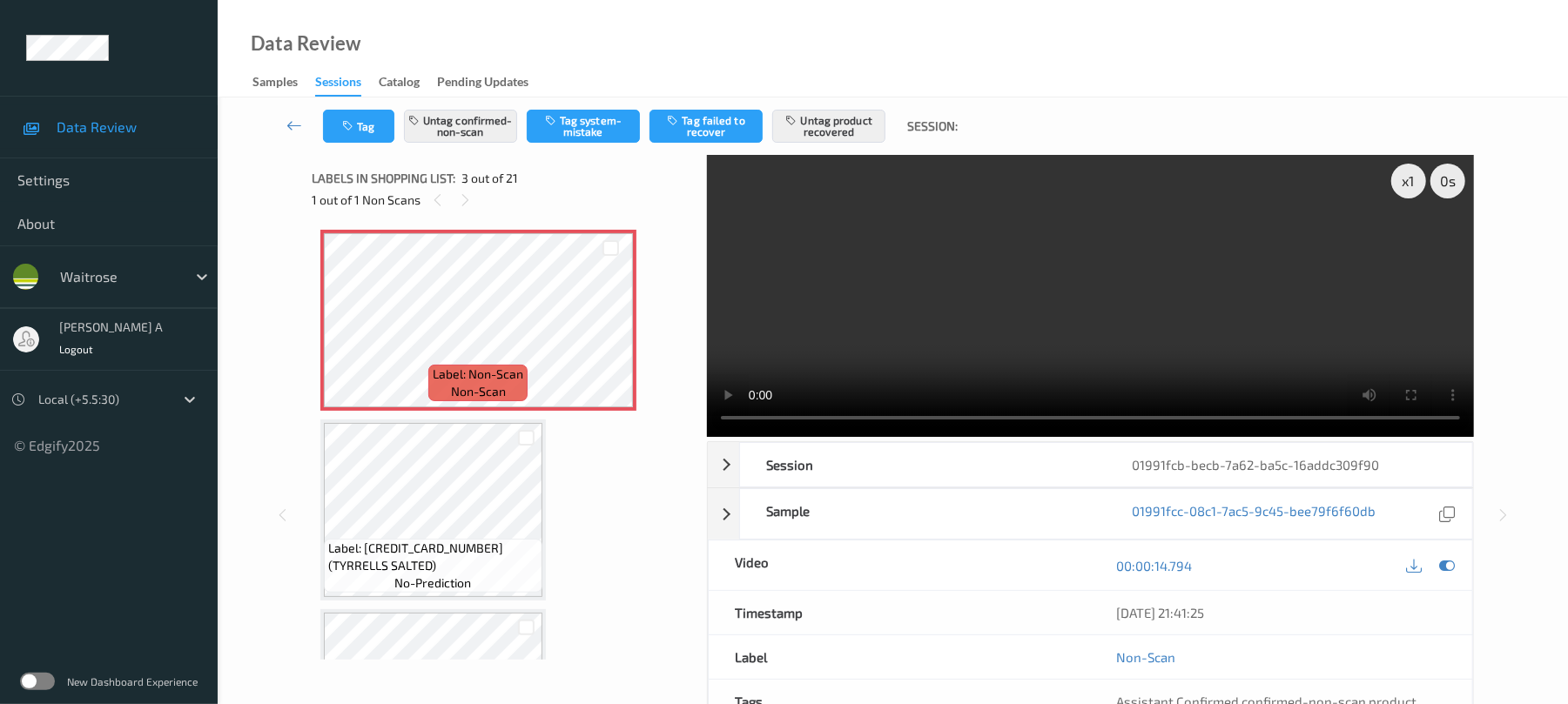
scroll to position [430, 0]
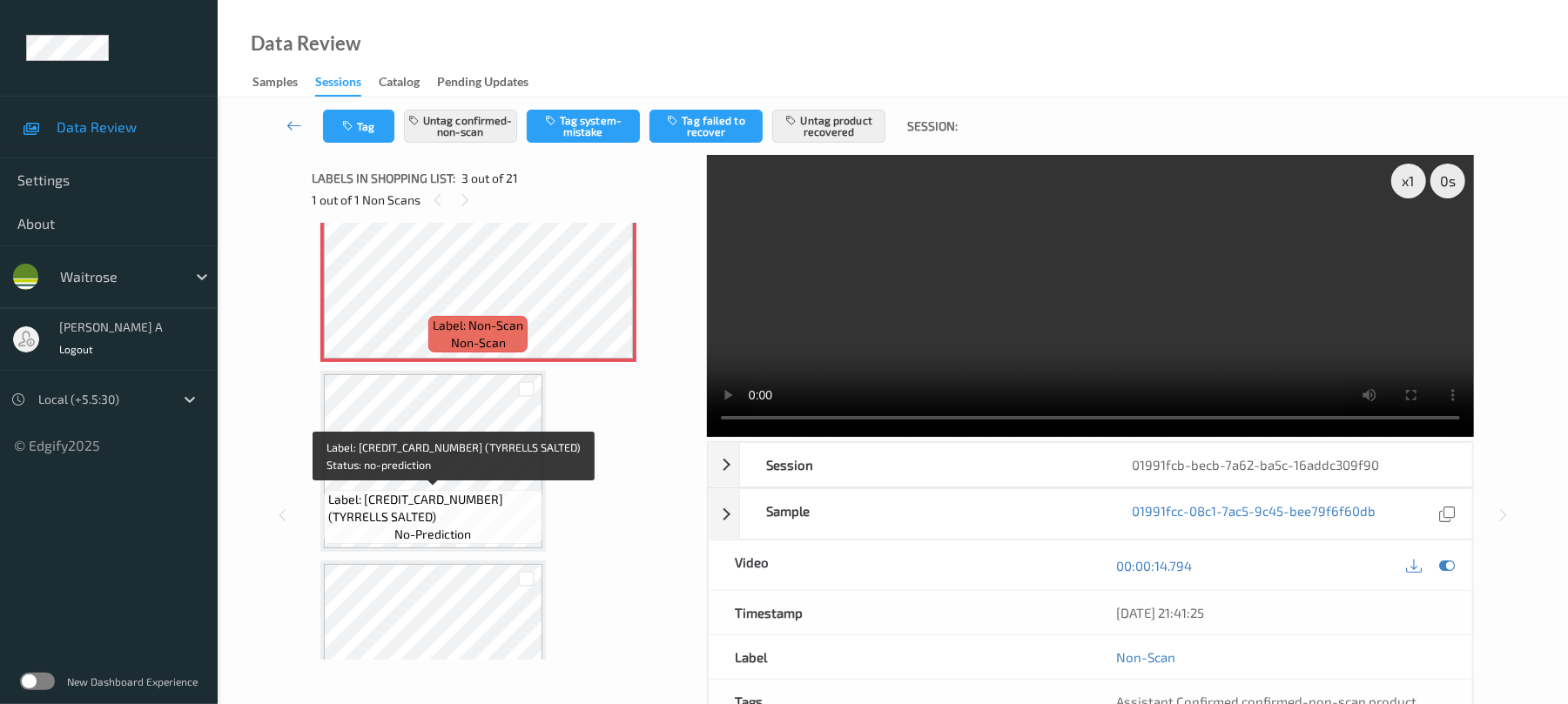
click at [479, 502] on span "Label: 5060042641000 (TYRRELLS SALTED)" at bounding box center [433, 508] width 210 height 35
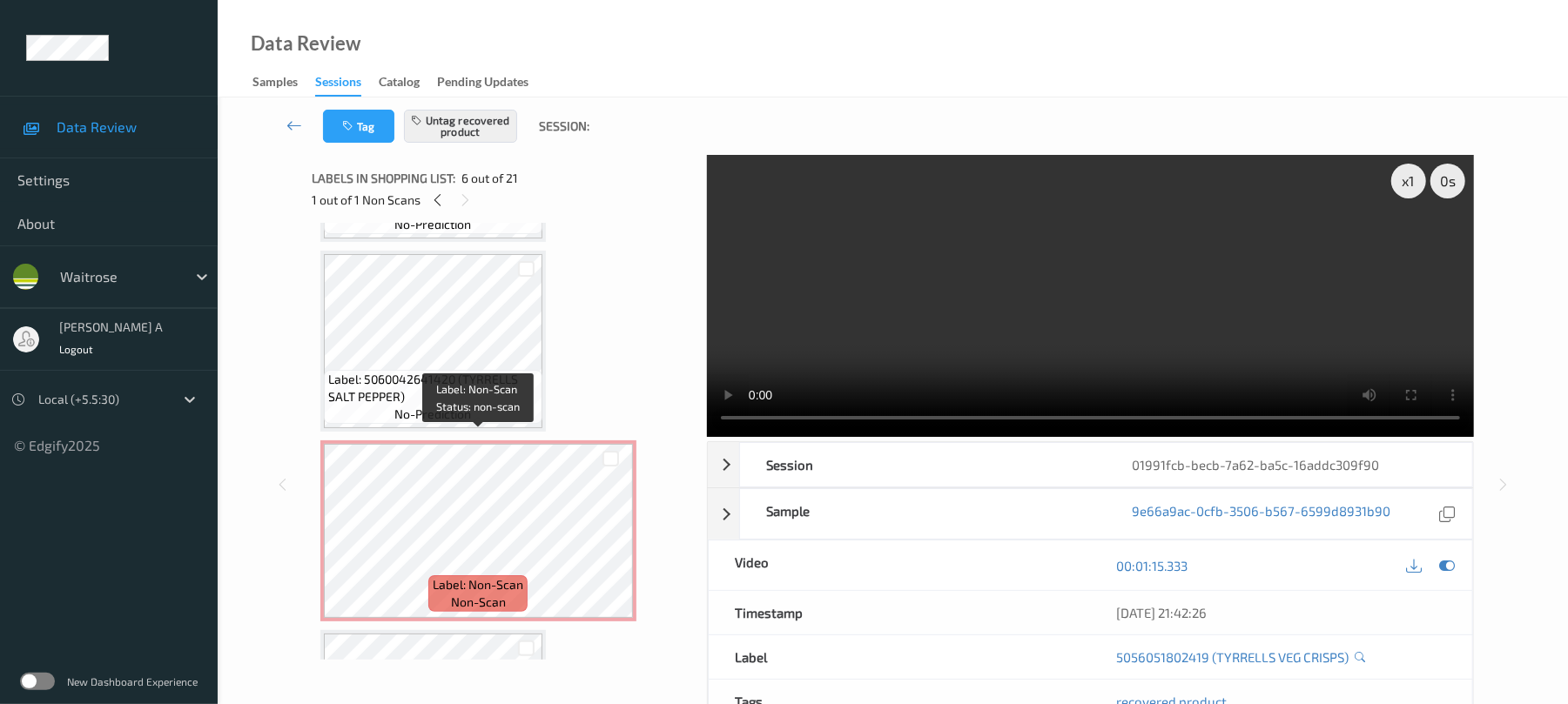
scroll to position [0, 0]
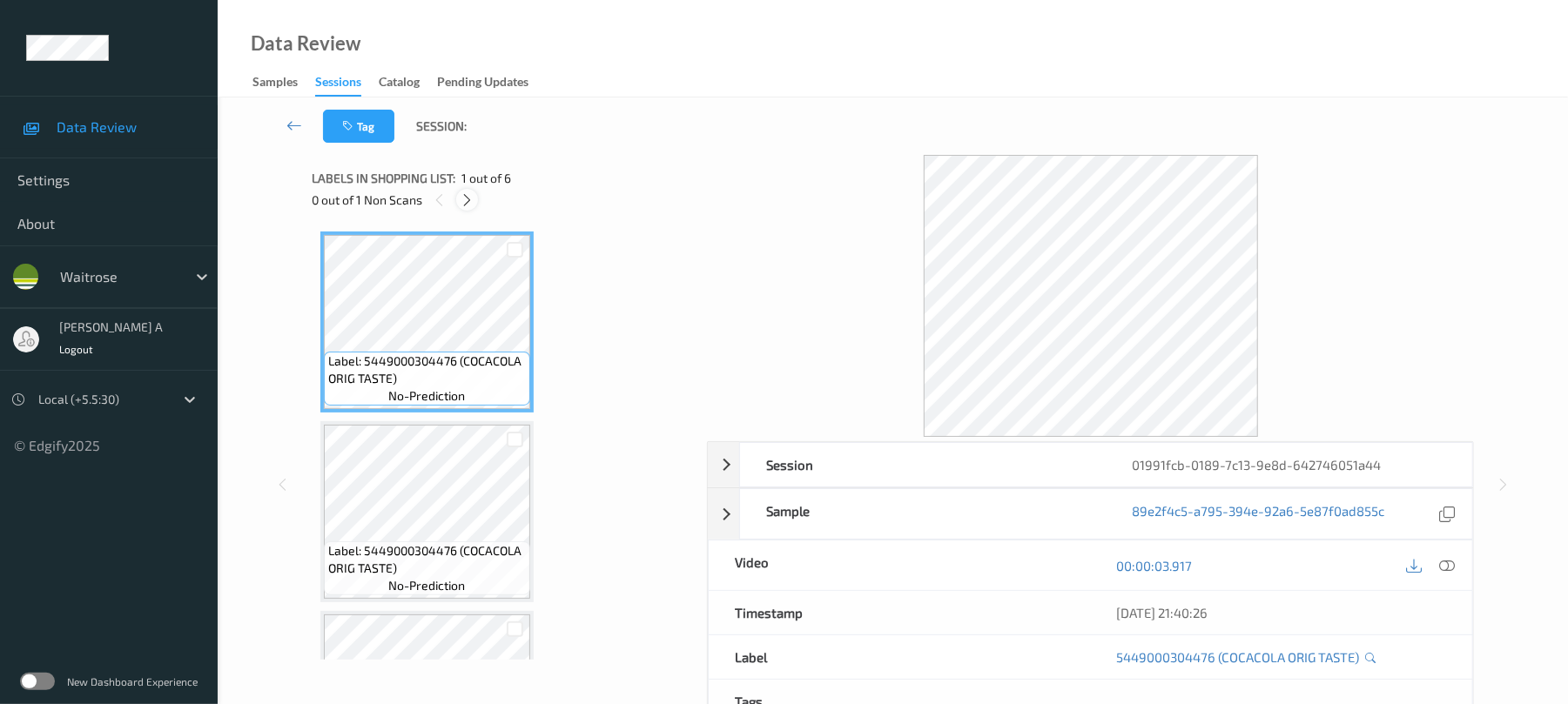
click at [468, 202] on icon at bounding box center [467, 200] width 14 height 15
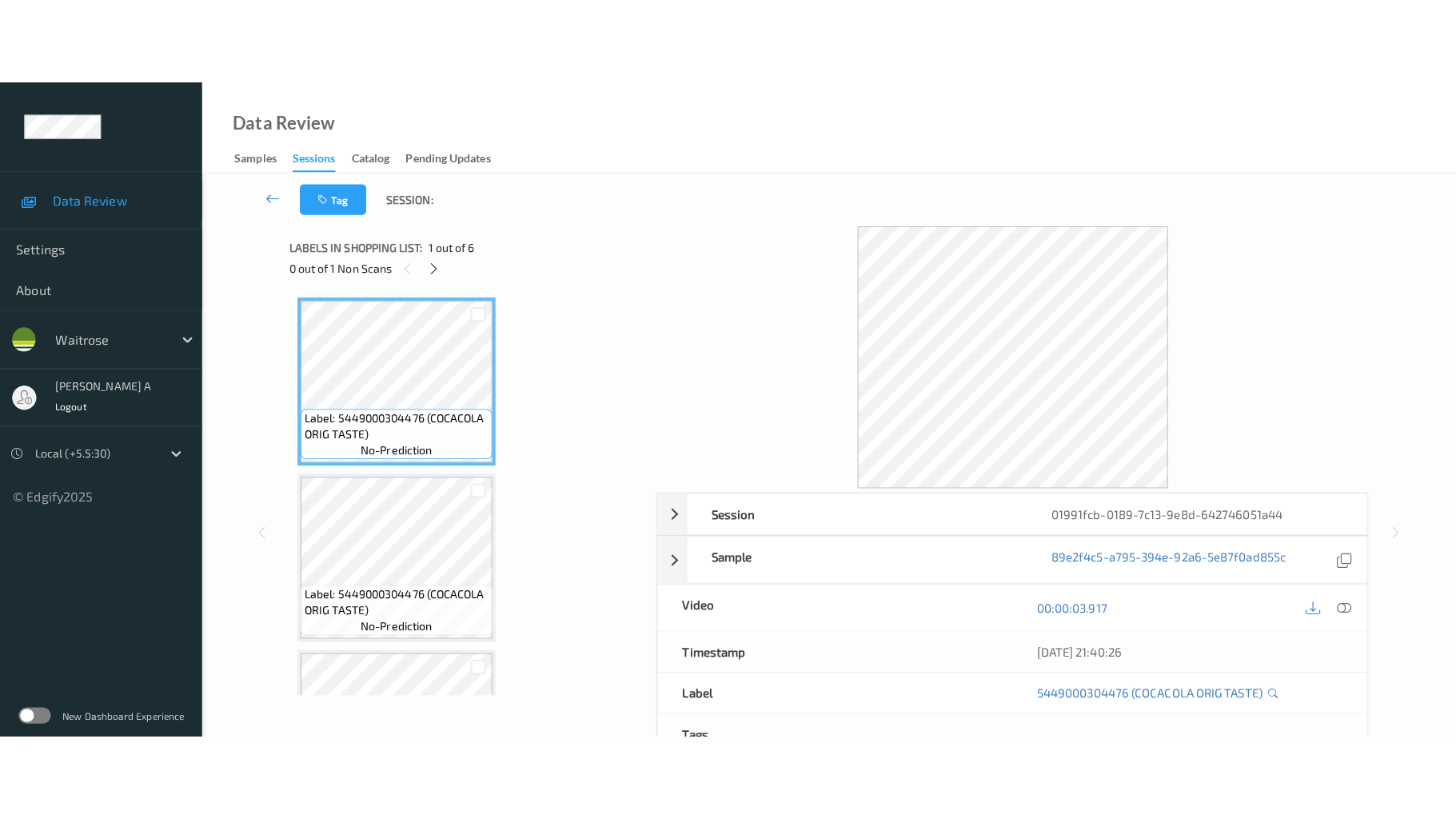
scroll to position [531, 0]
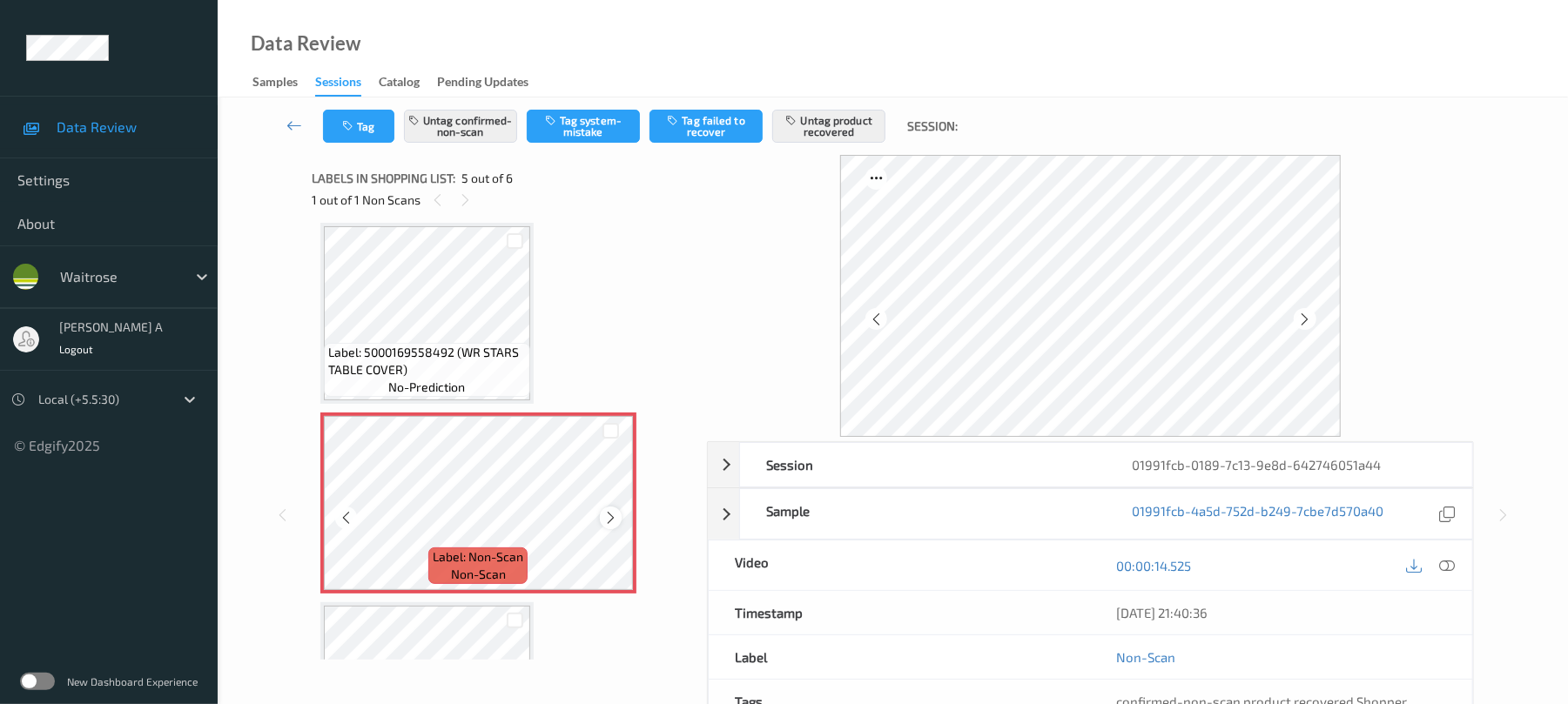
click at [614, 516] on icon at bounding box center [610, 517] width 14 height 15
click at [614, 515] on icon at bounding box center [610, 517] width 14 height 15
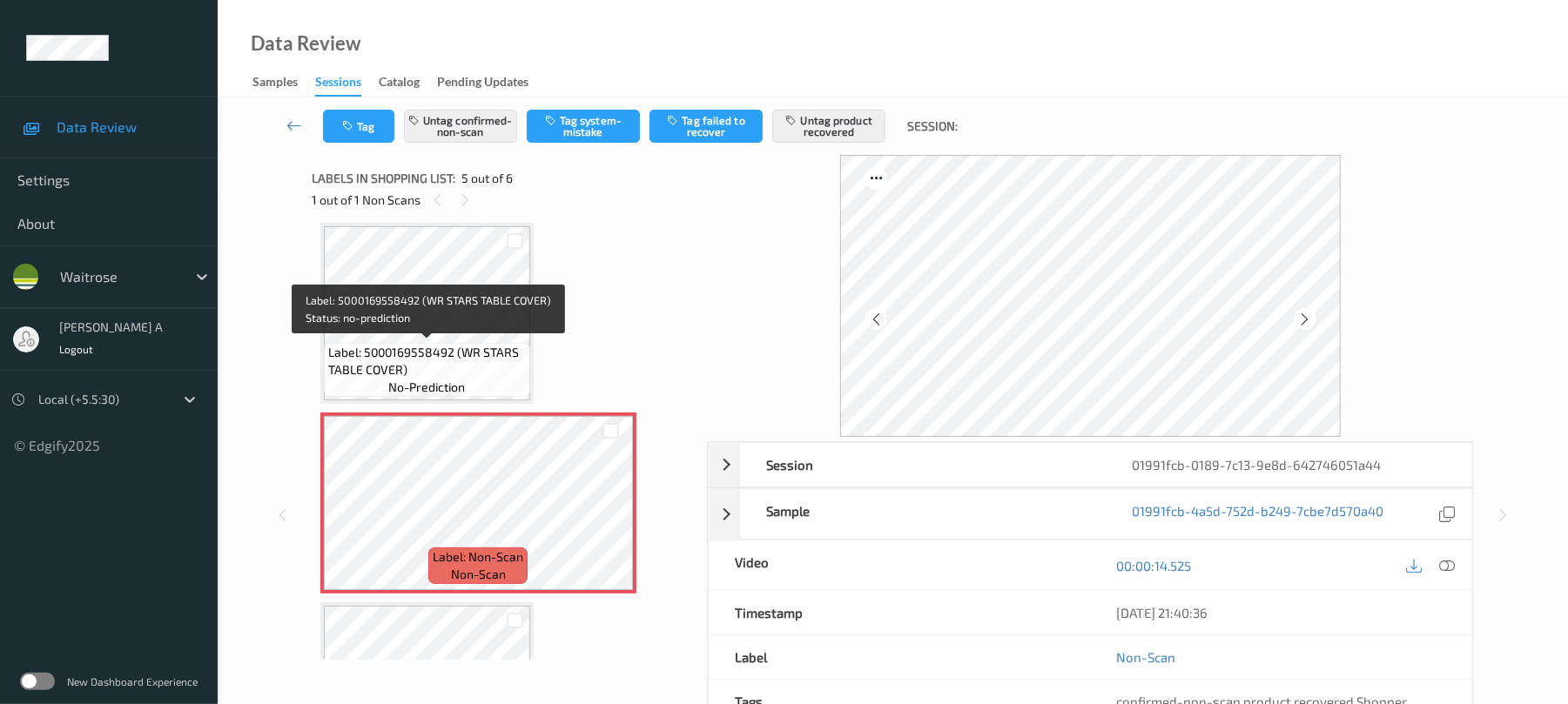
click at [472, 343] on div "Label: 5000169558492 (WR STARS TABLE COVER) no-prediction" at bounding box center [427, 370] width 206 height 54
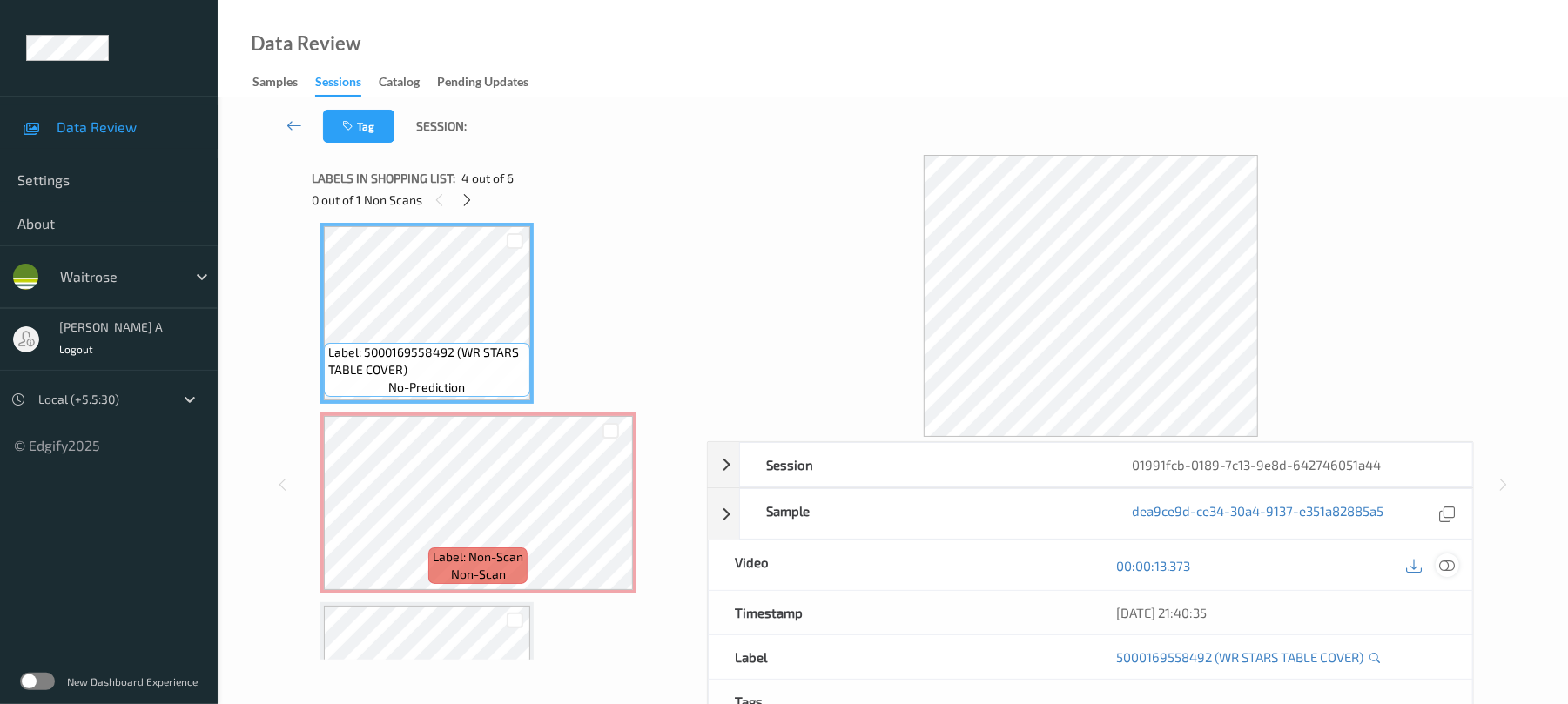
click at [1452, 564] on icon at bounding box center [1447, 565] width 15 height 15
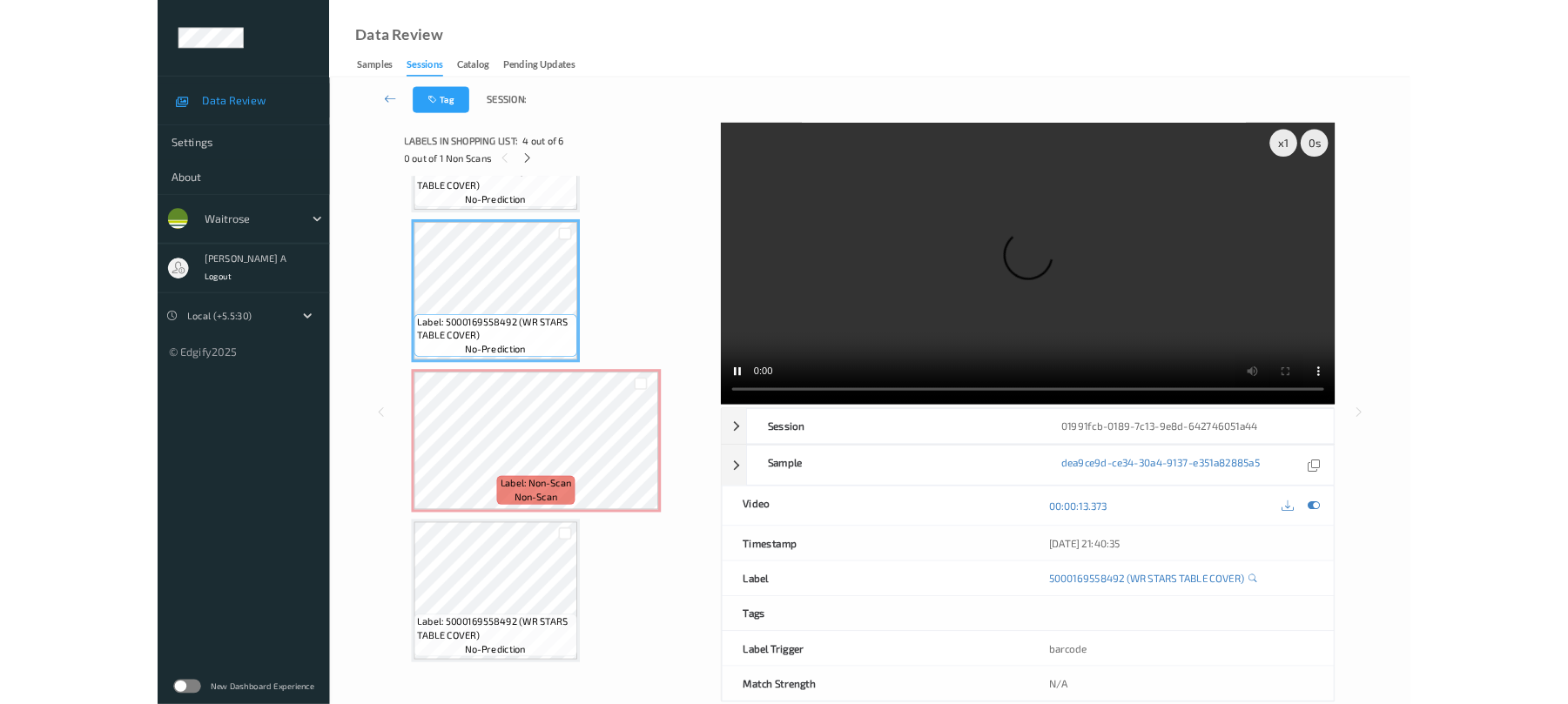
scroll to position [523, 0]
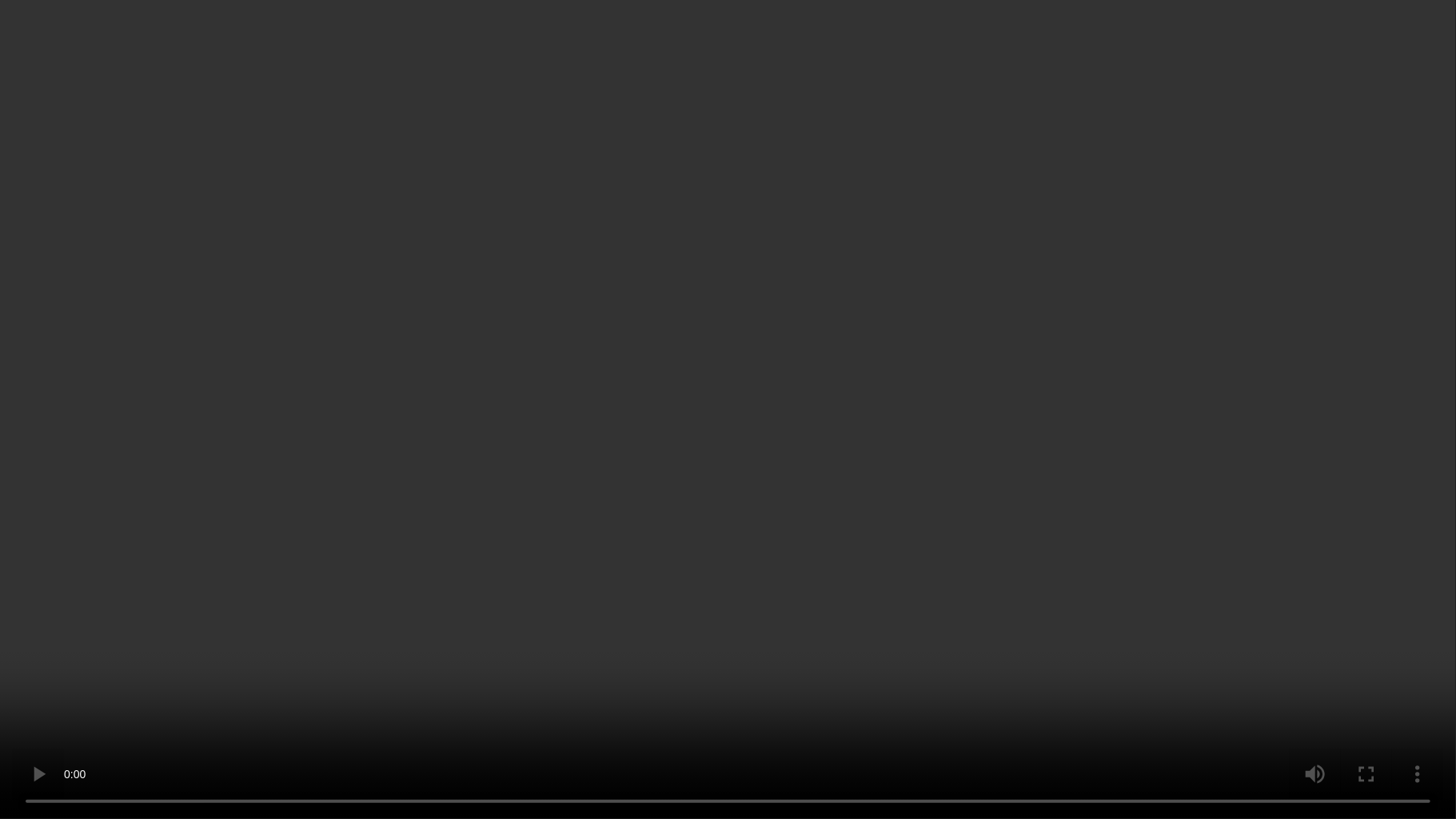
click at [664, 344] on video at bounding box center [728, 410] width 1456 height 819
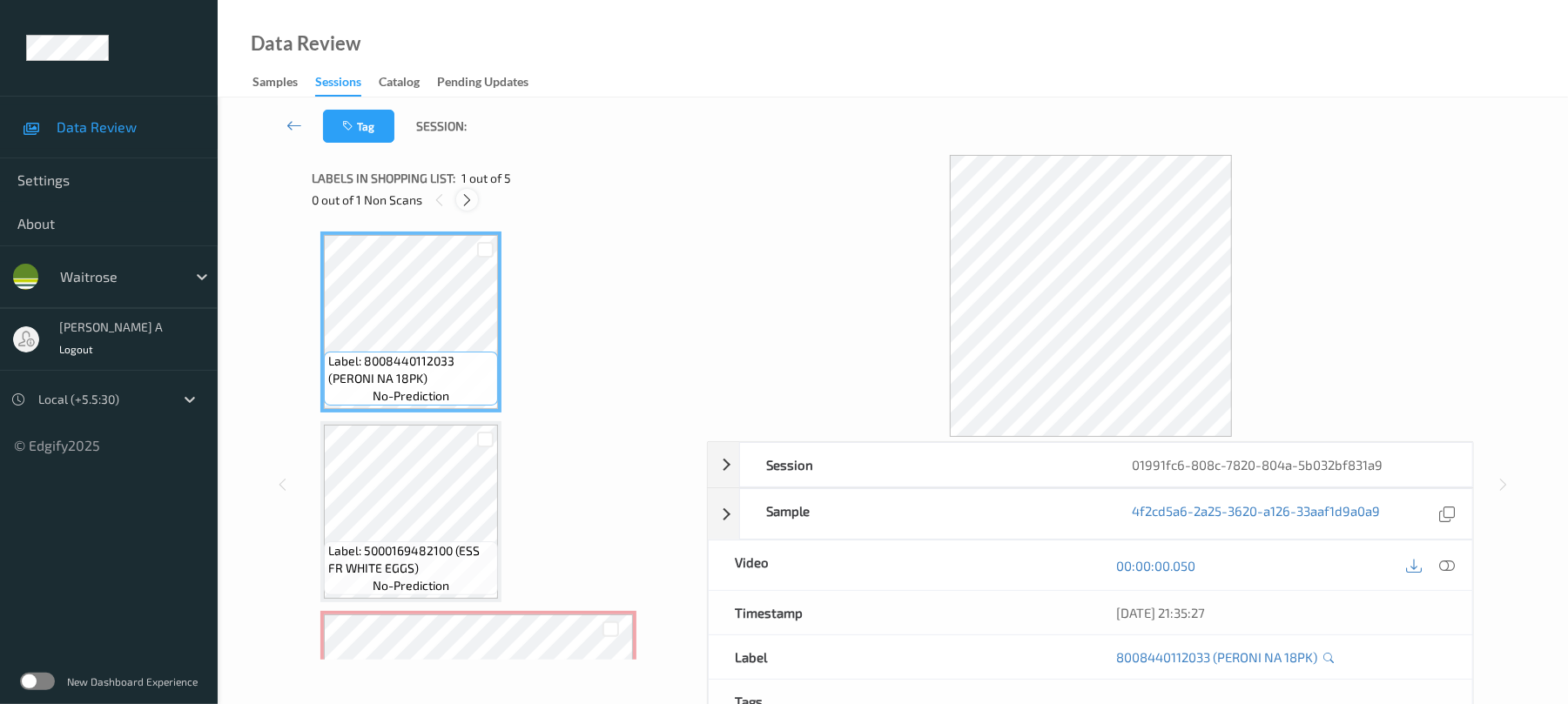
click at [475, 202] on div at bounding box center [467, 200] width 22 height 22
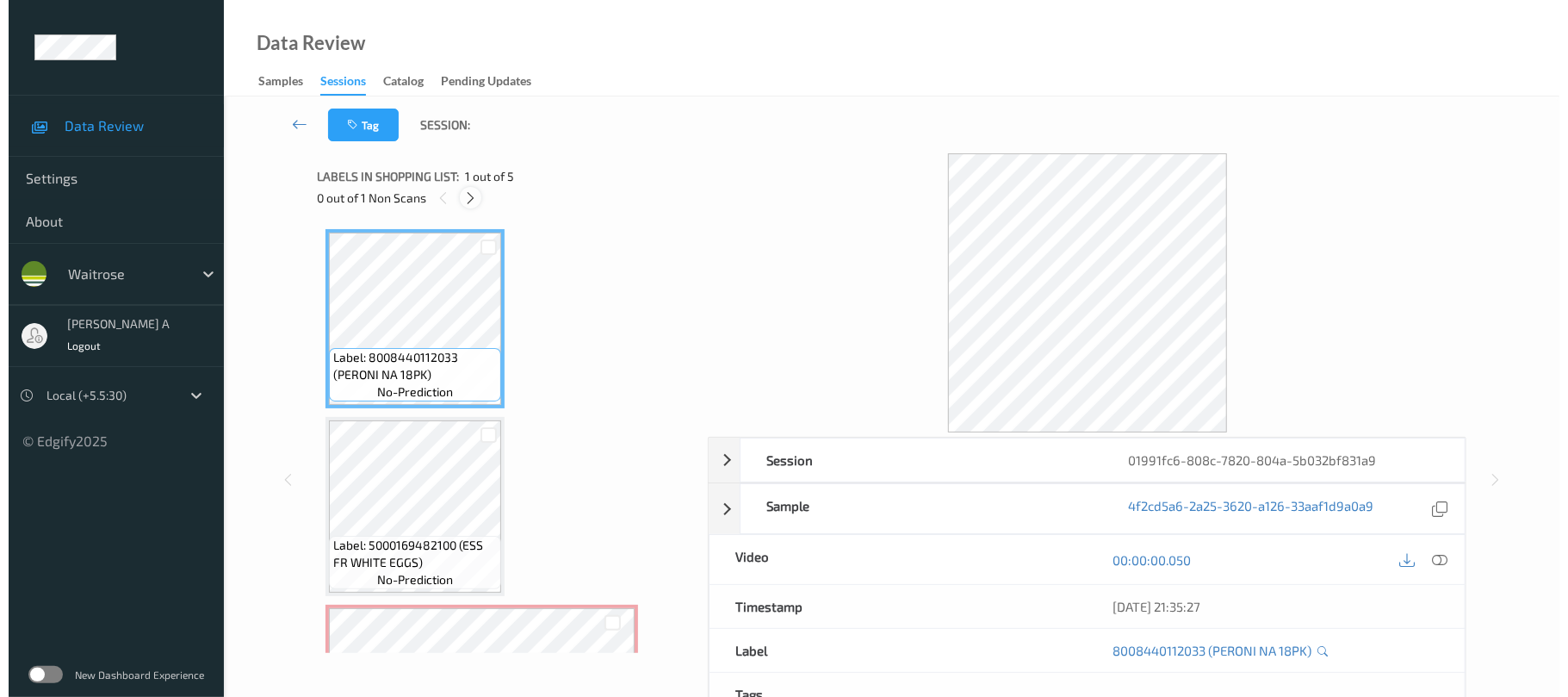
scroll to position [197, 0]
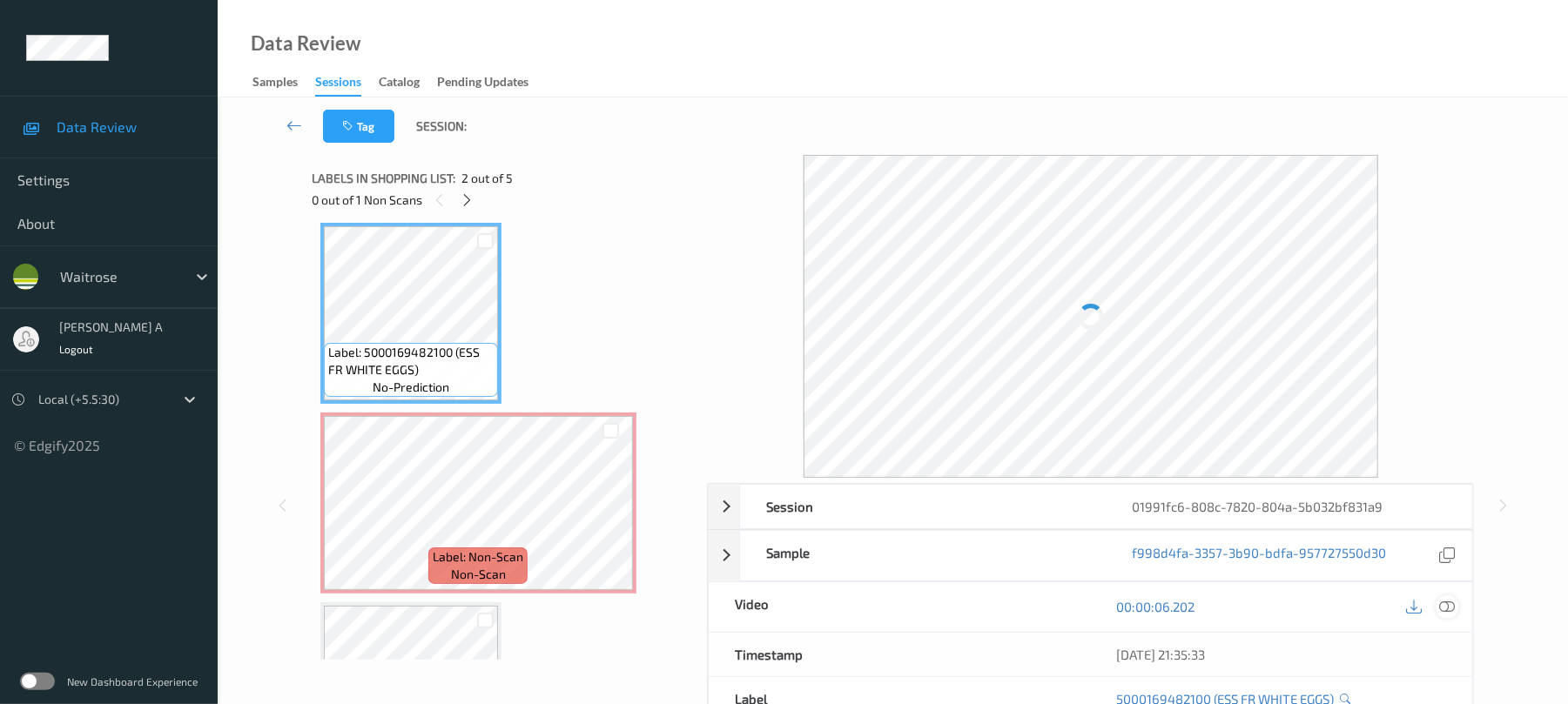
click at [1449, 609] on icon at bounding box center [1447, 605] width 15 height 15
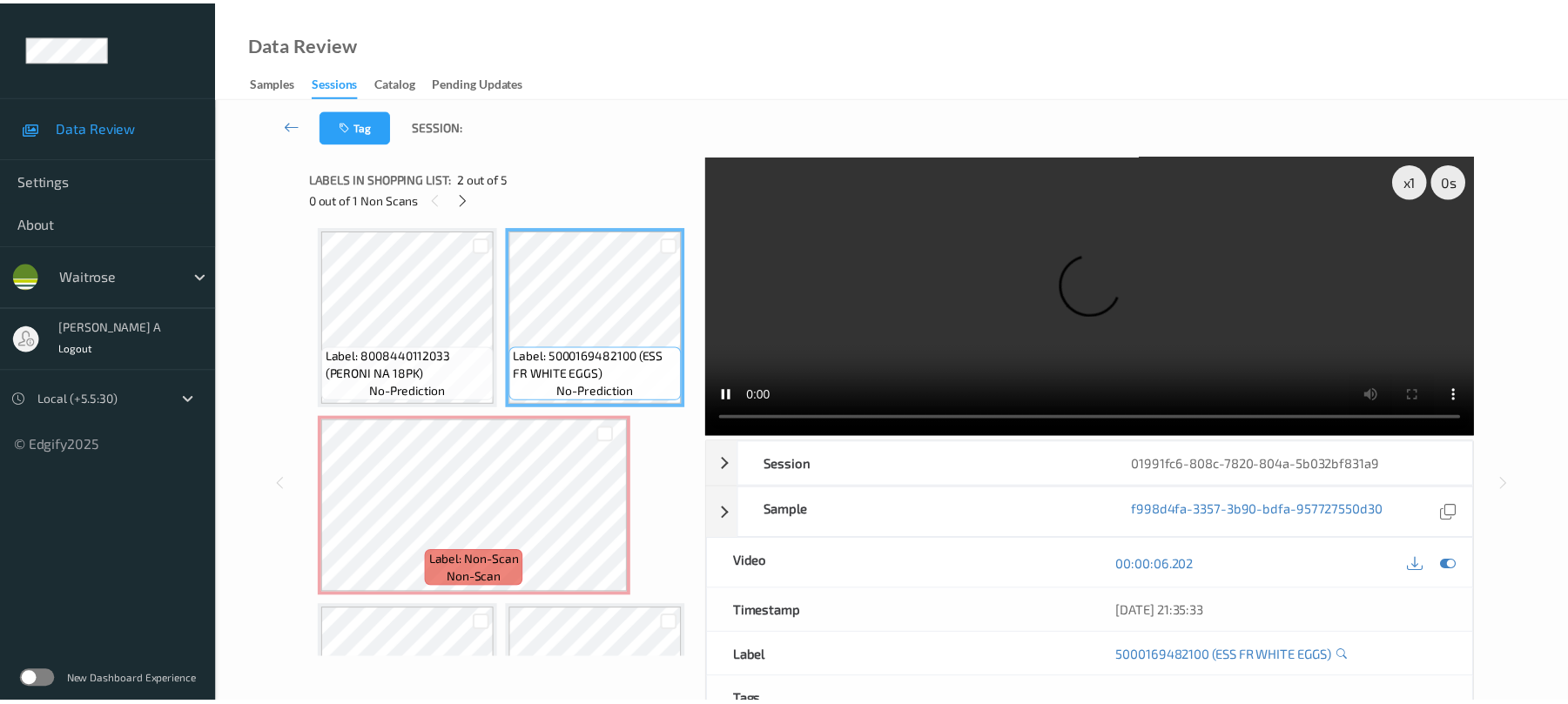
scroll to position [0, 0]
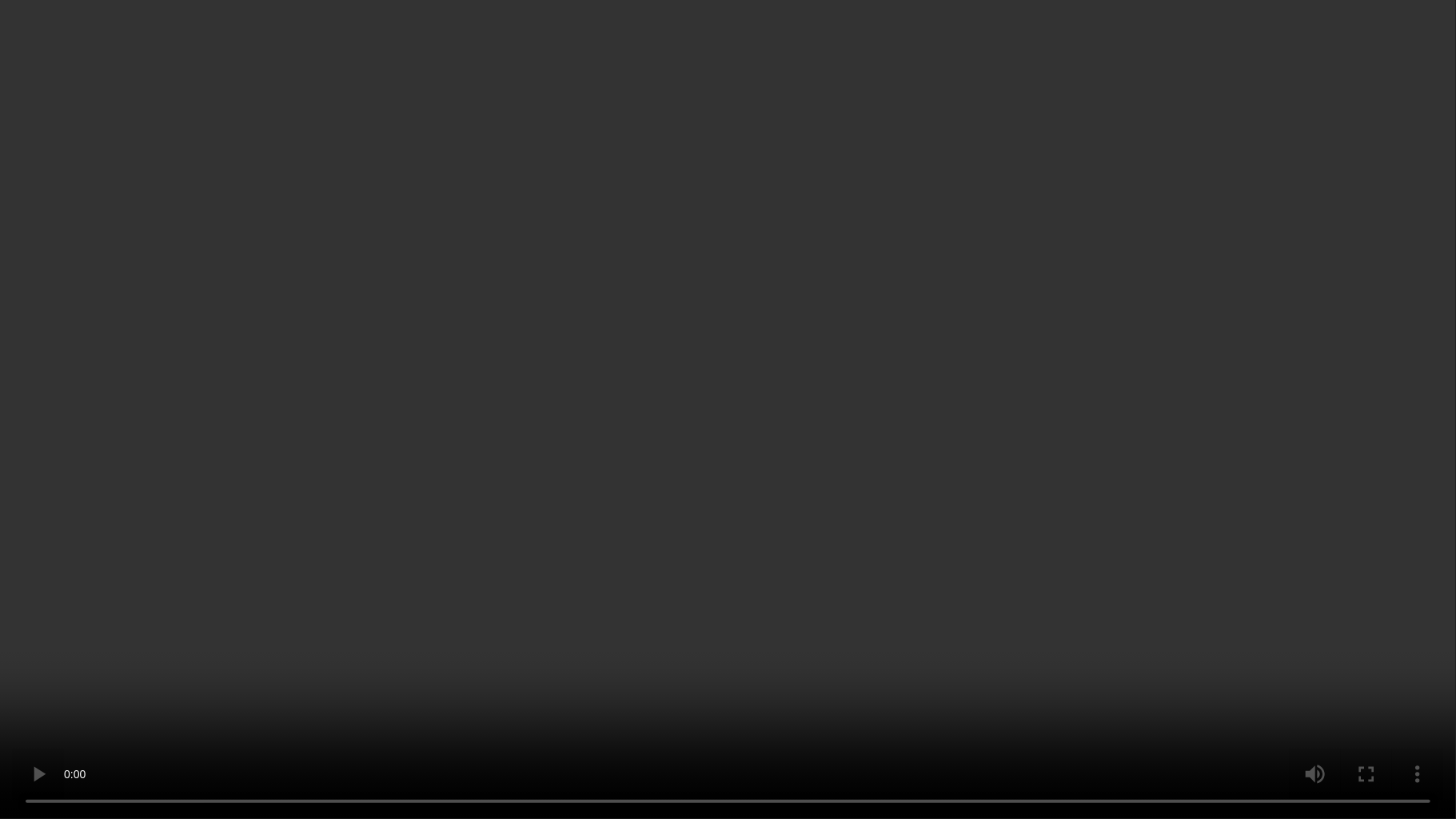
click at [871, 519] on video at bounding box center [728, 410] width 1456 height 819
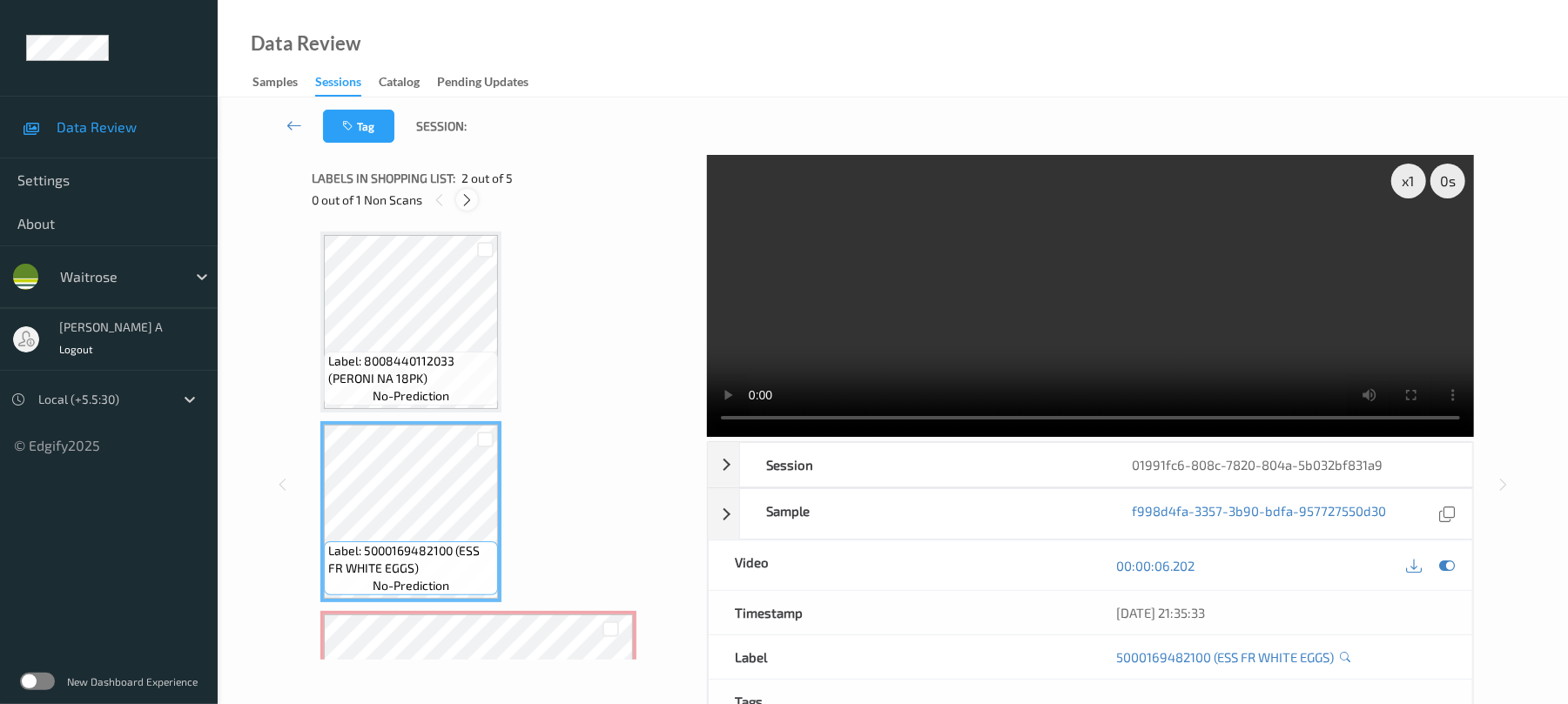
click at [468, 196] on icon at bounding box center [467, 200] width 14 height 15
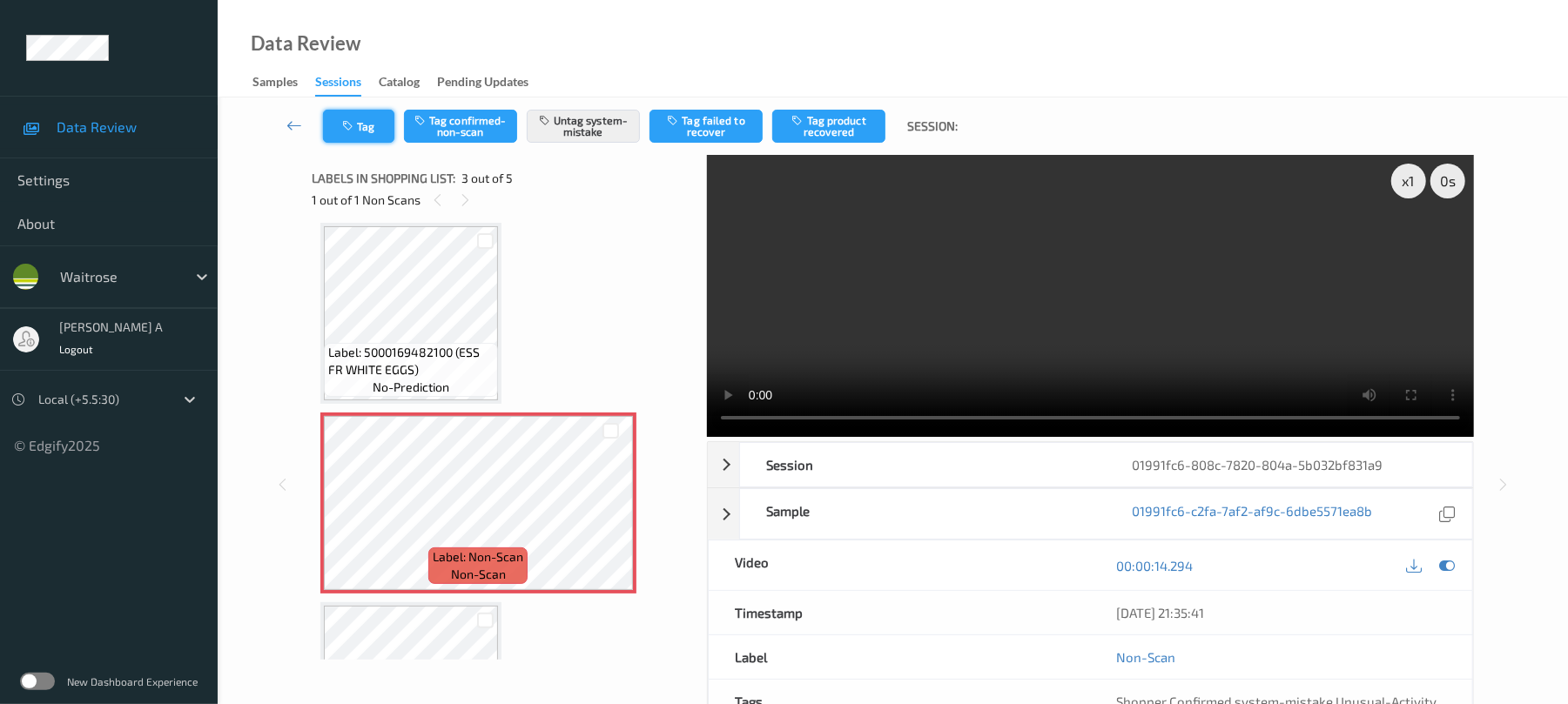
click at [384, 136] on button "Tag" at bounding box center [358, 126] width 71 height 33
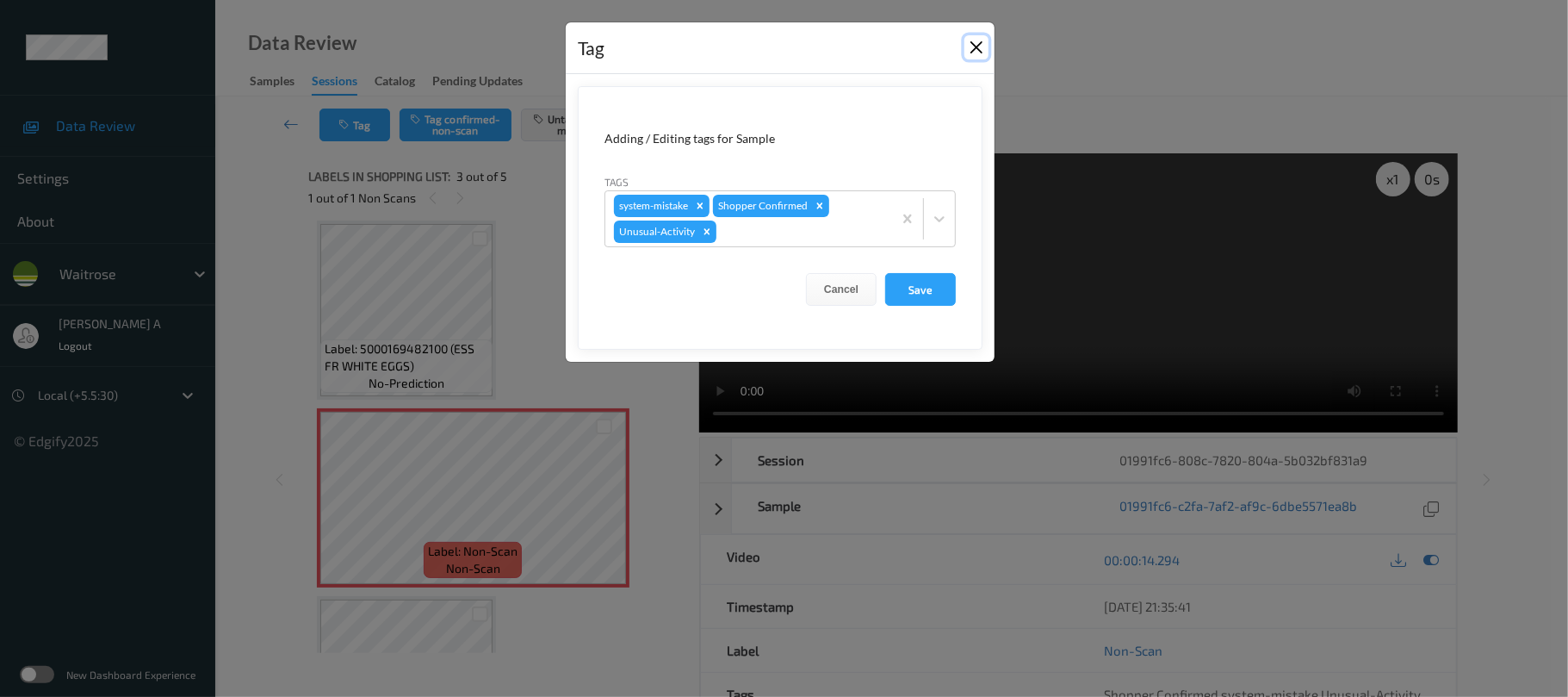
click at [980, 49] on button "Close" at bounding box center [976, 47] width 24 height 24
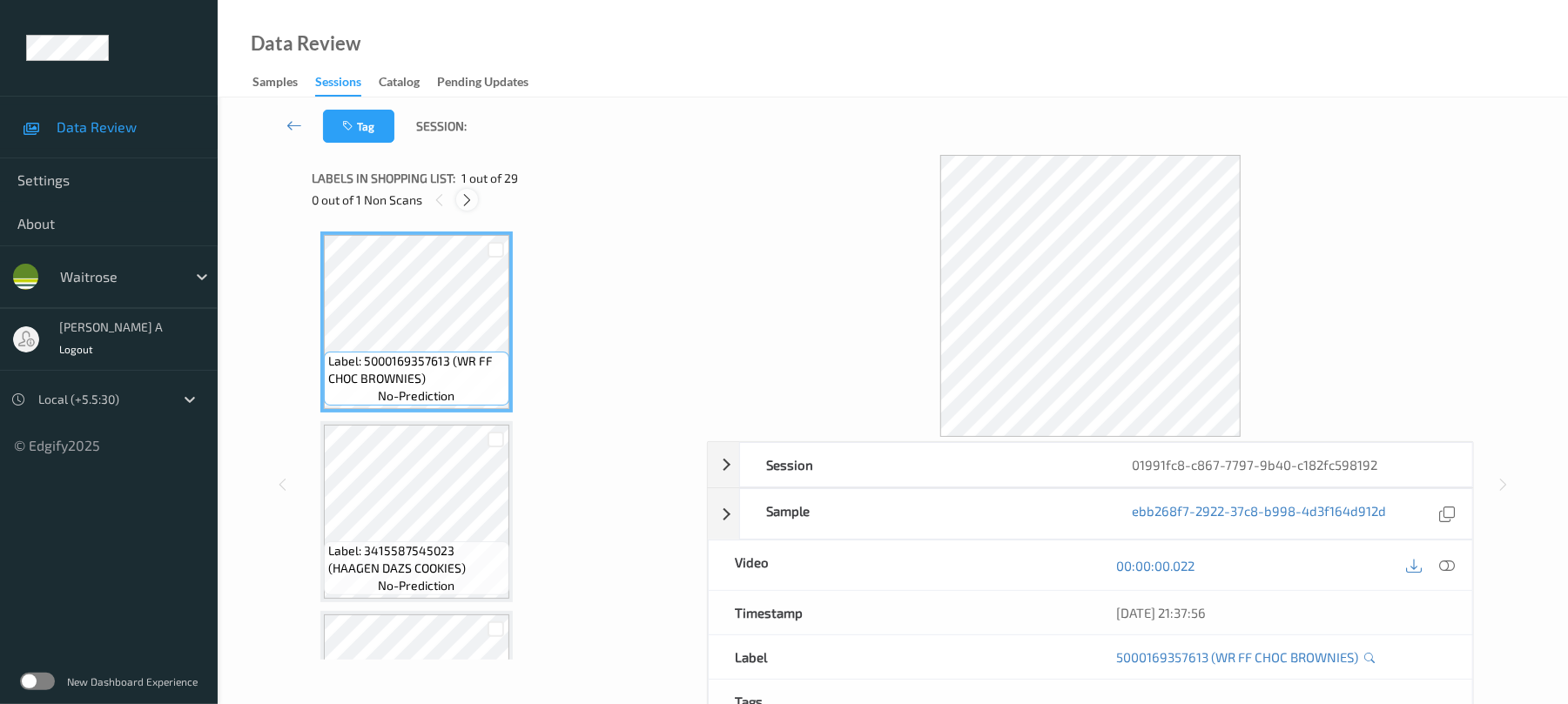
click at [475, 202] on icon at bounding box center [467, 200] width 14 height 15
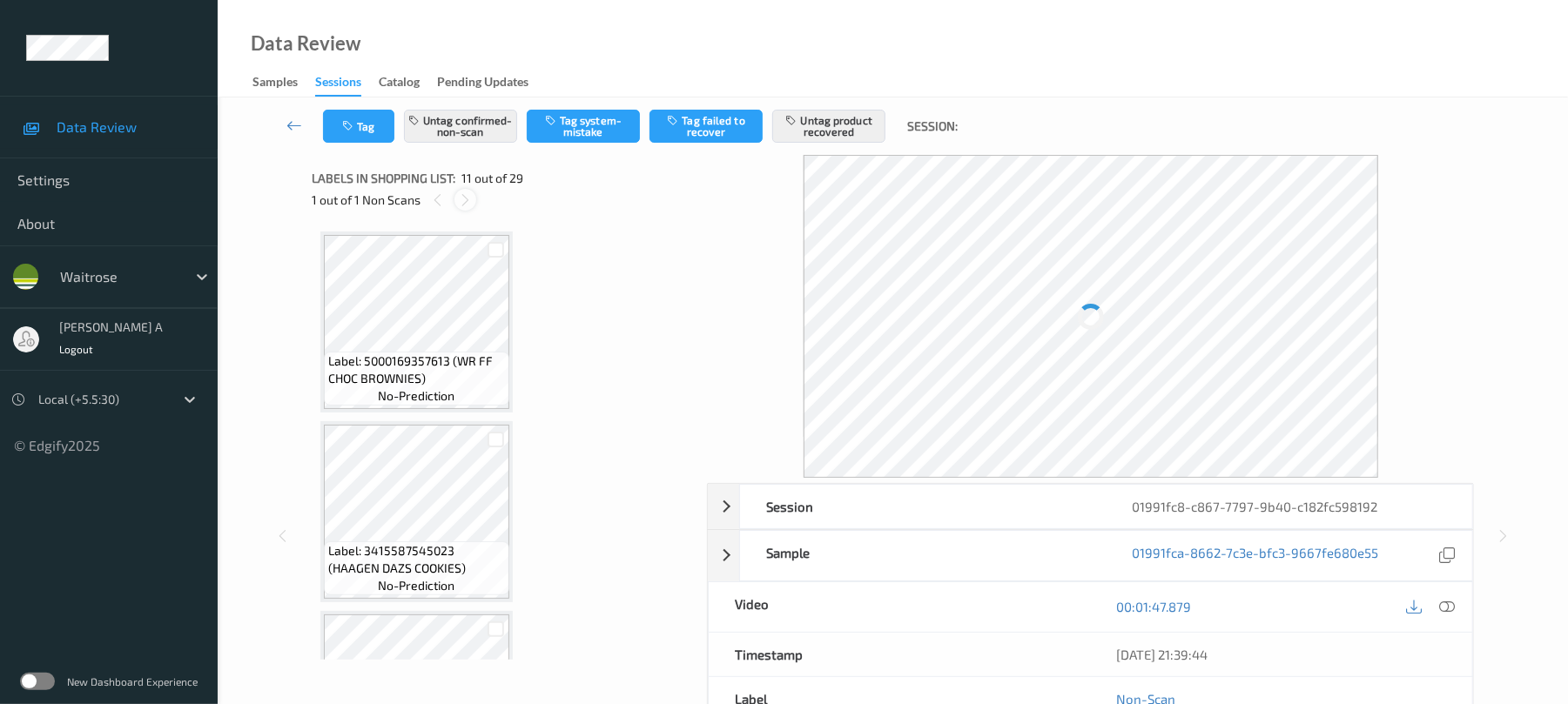
scroll to position [1716, 0]
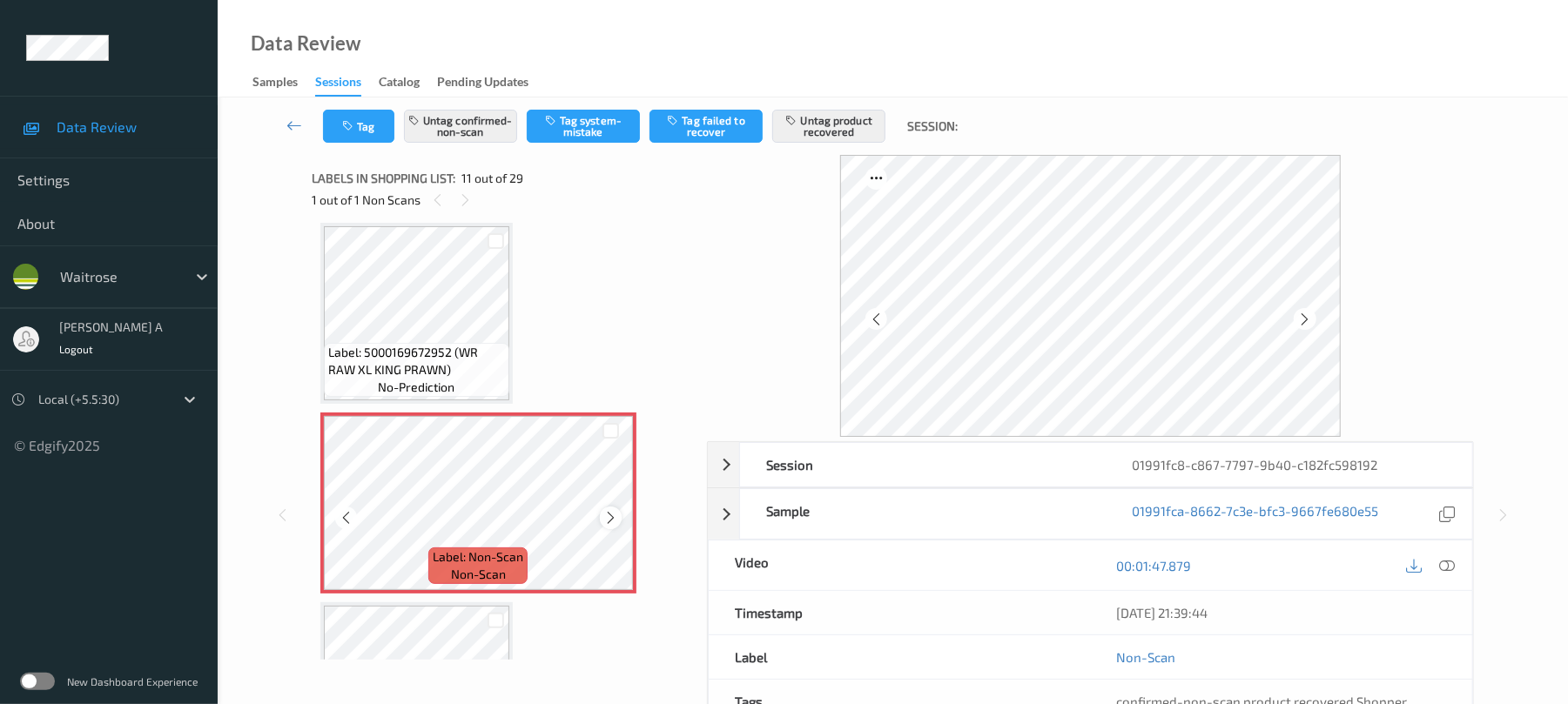
click at [607, 515] on icon at bounding box center [610, 517] width 14 height 15
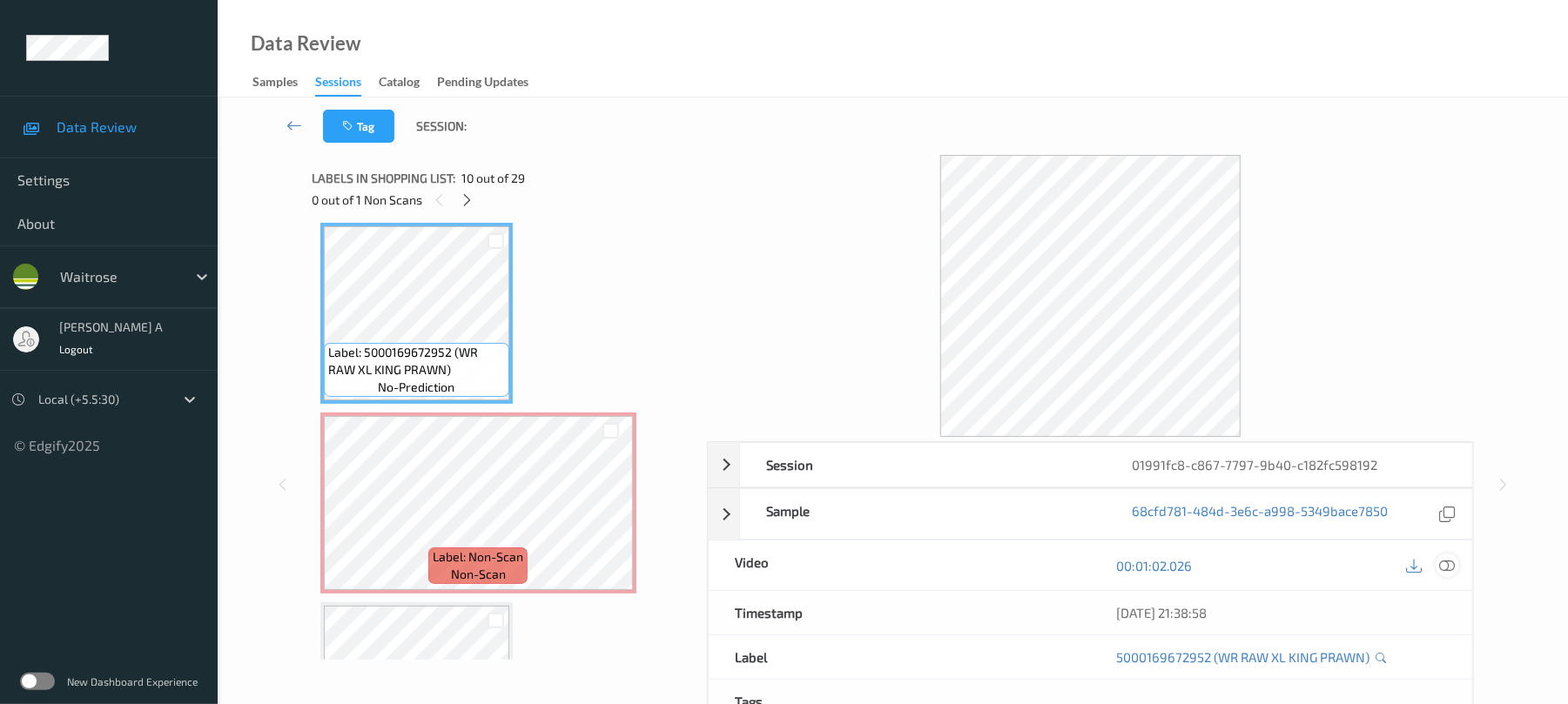
click at [1458, 569] on div at bounding box center [1448, 565] width 24 height 23
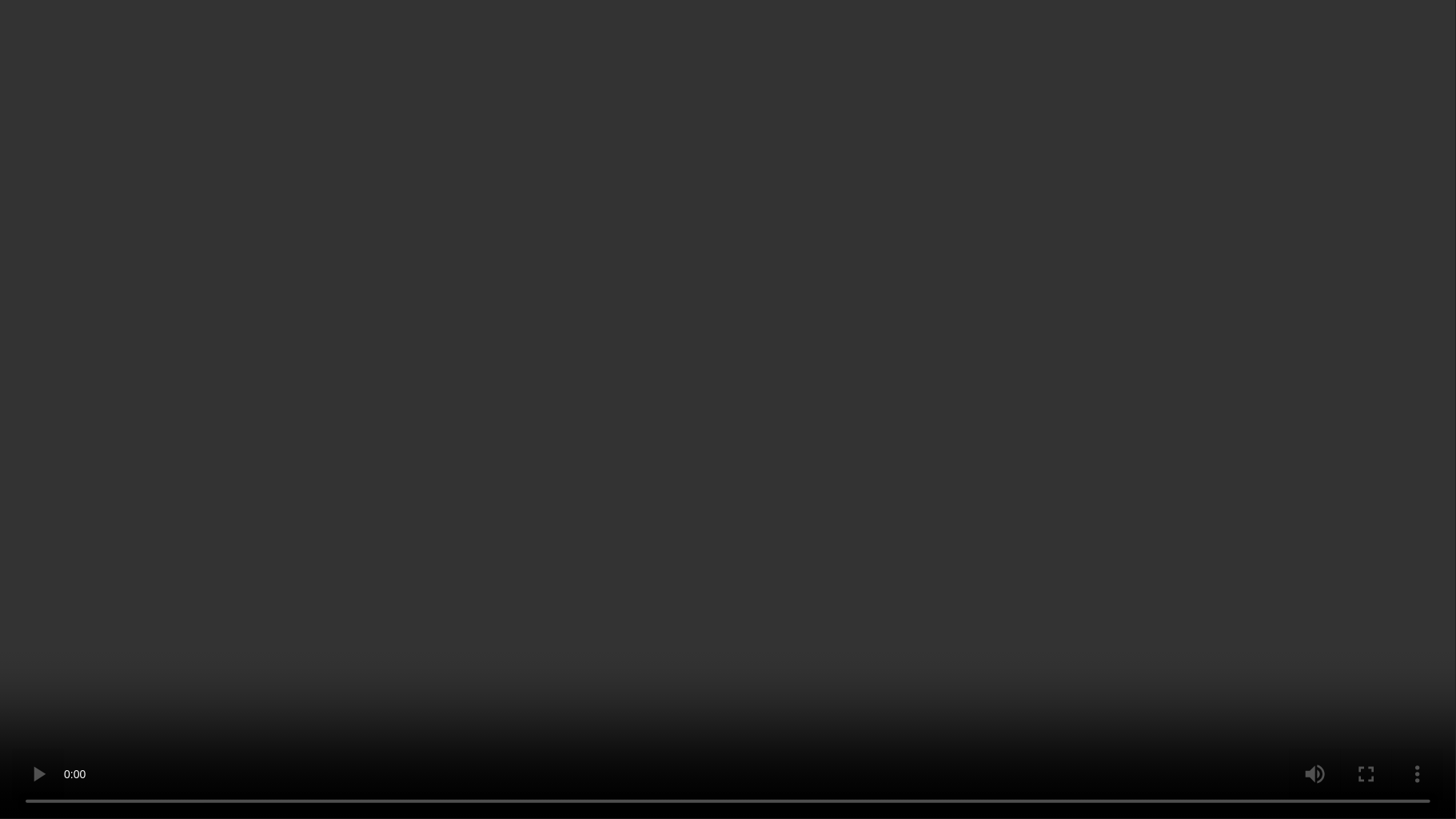
click at [288, 602] on video at bounding box center [728, 410] width 1456 height 819
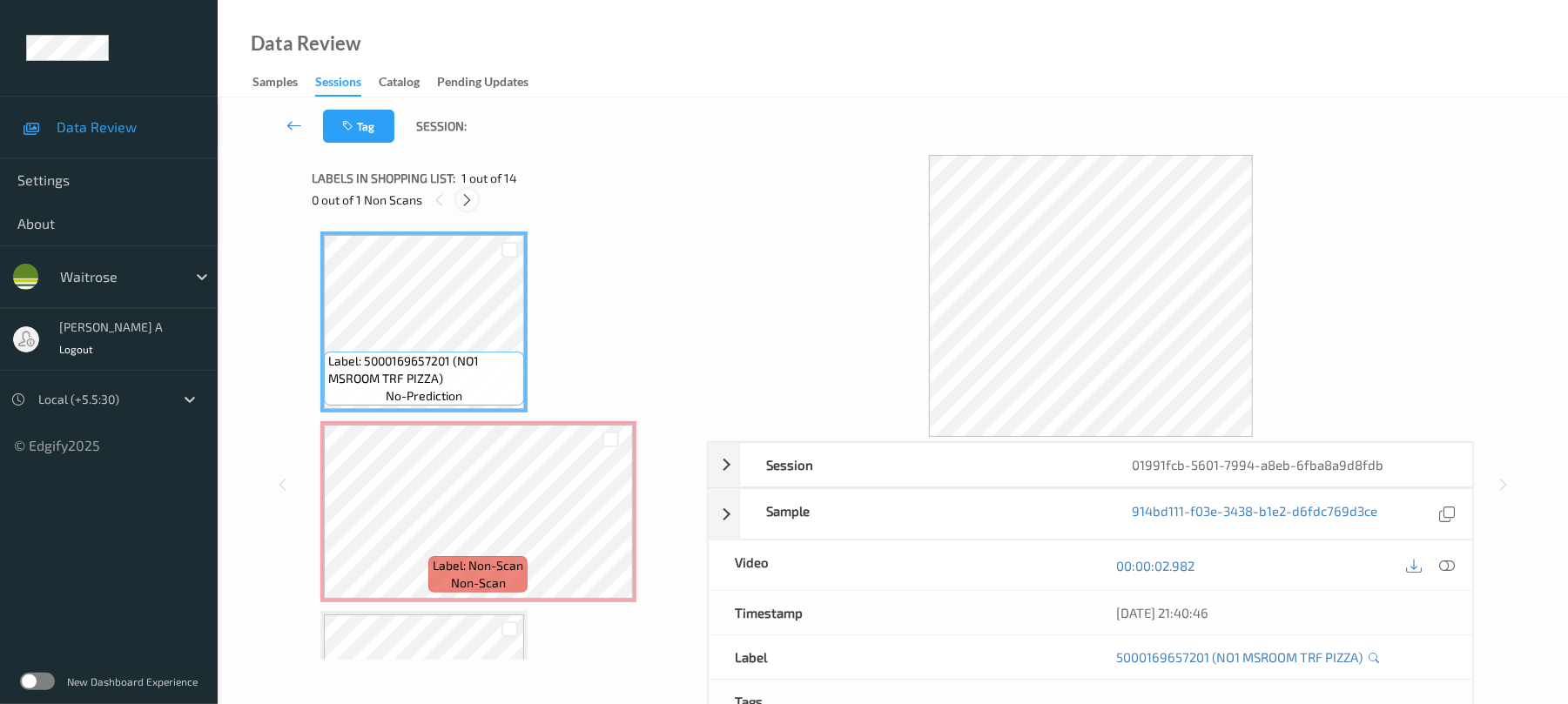
click at [472, 202] on icon at bounding box center [467, 200] width 14 height 15
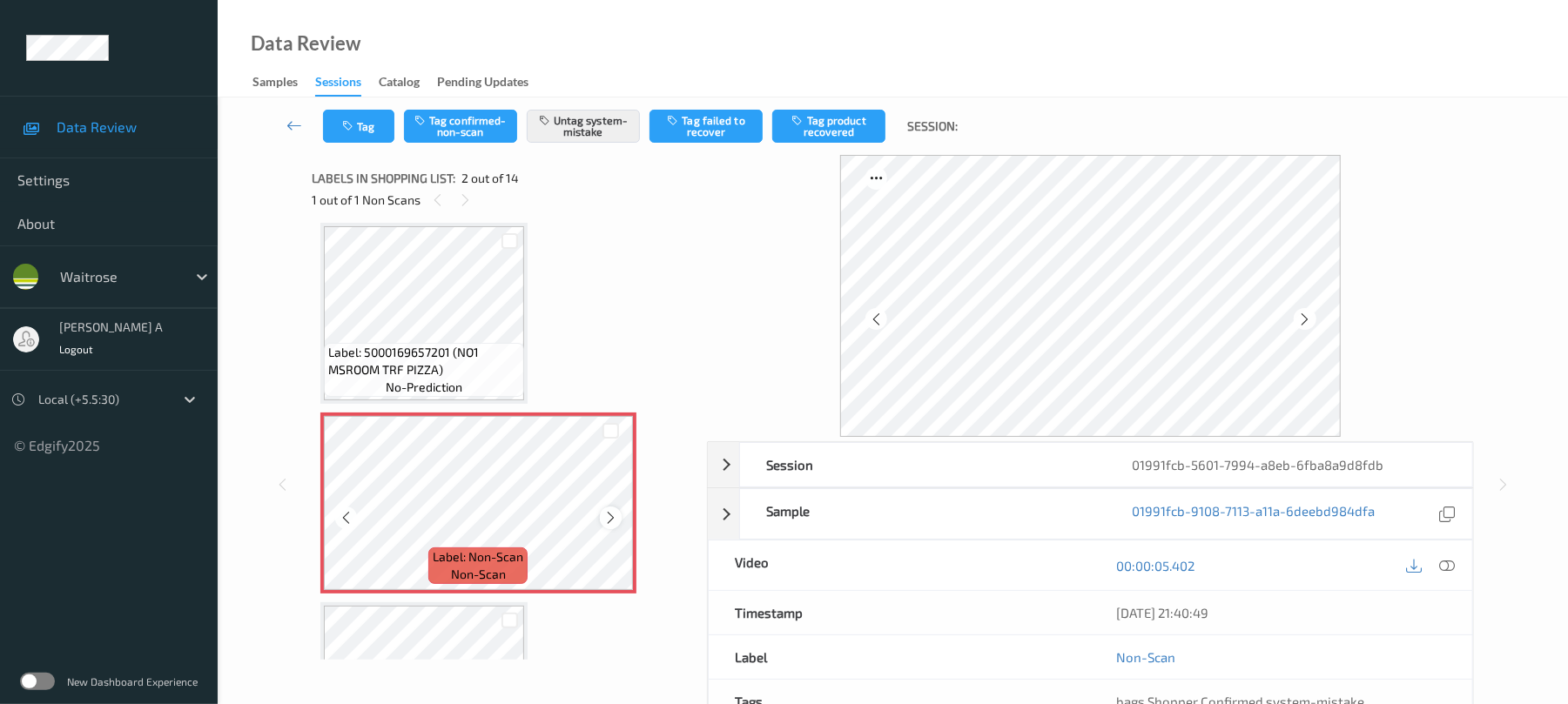
click at [607, 519] on icon at bounding box center [610, 517] width 14 height 15
click at [369, 127] on button "Tag" at bounding box center [358, 126] width 71 height 33
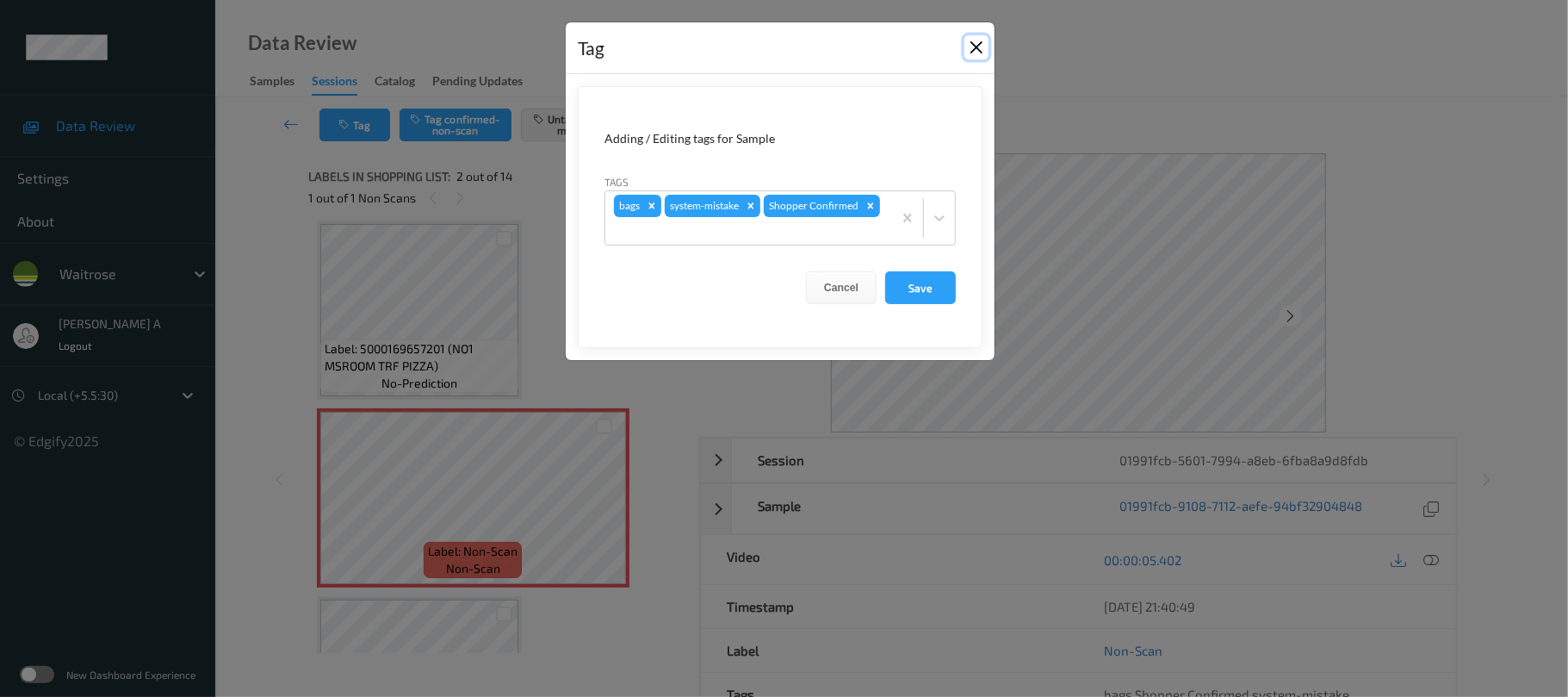
click at [979, 49] on button "Close" at bounding box center [976, 47] width 24 height 24
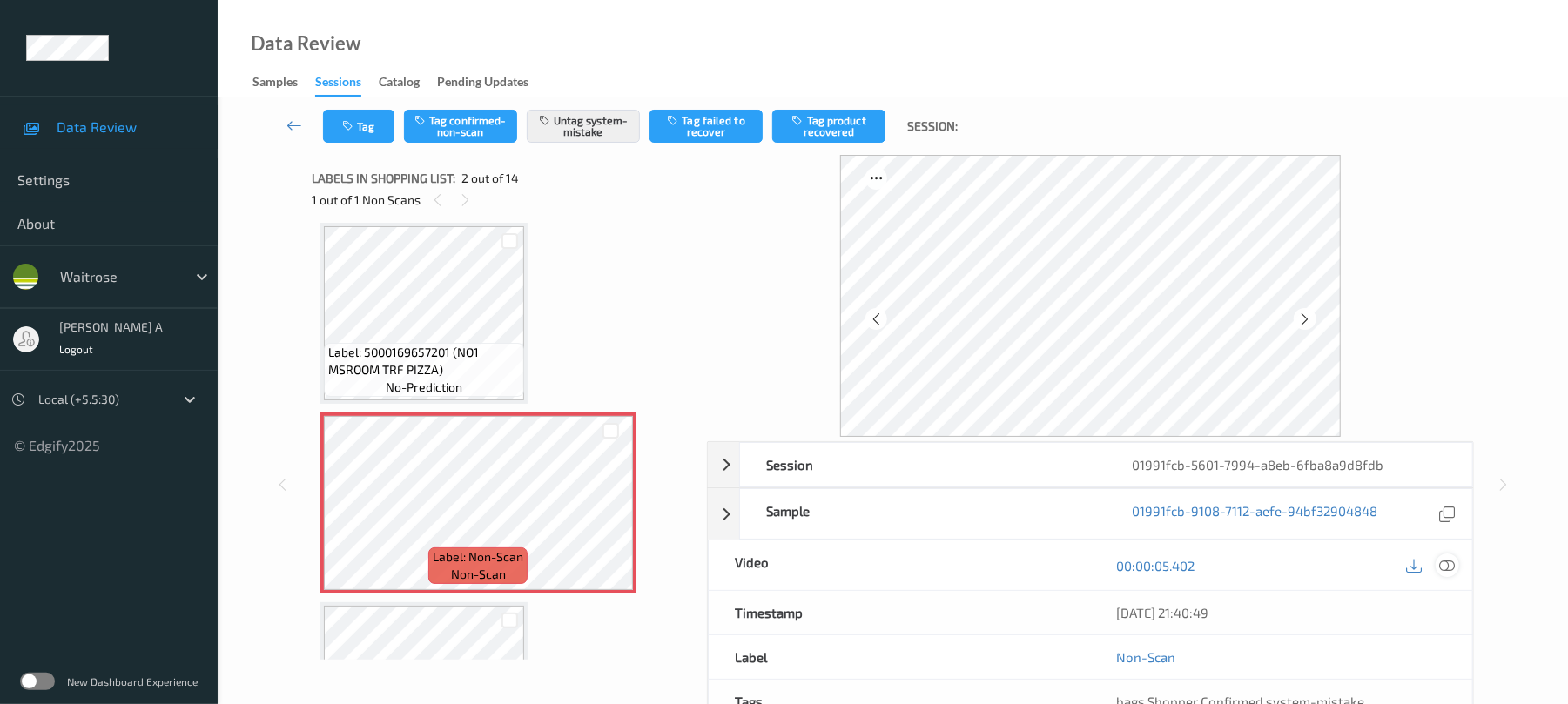
click at [1452, 564] on icon at bounding box center [1447, 565] width 15 height 15
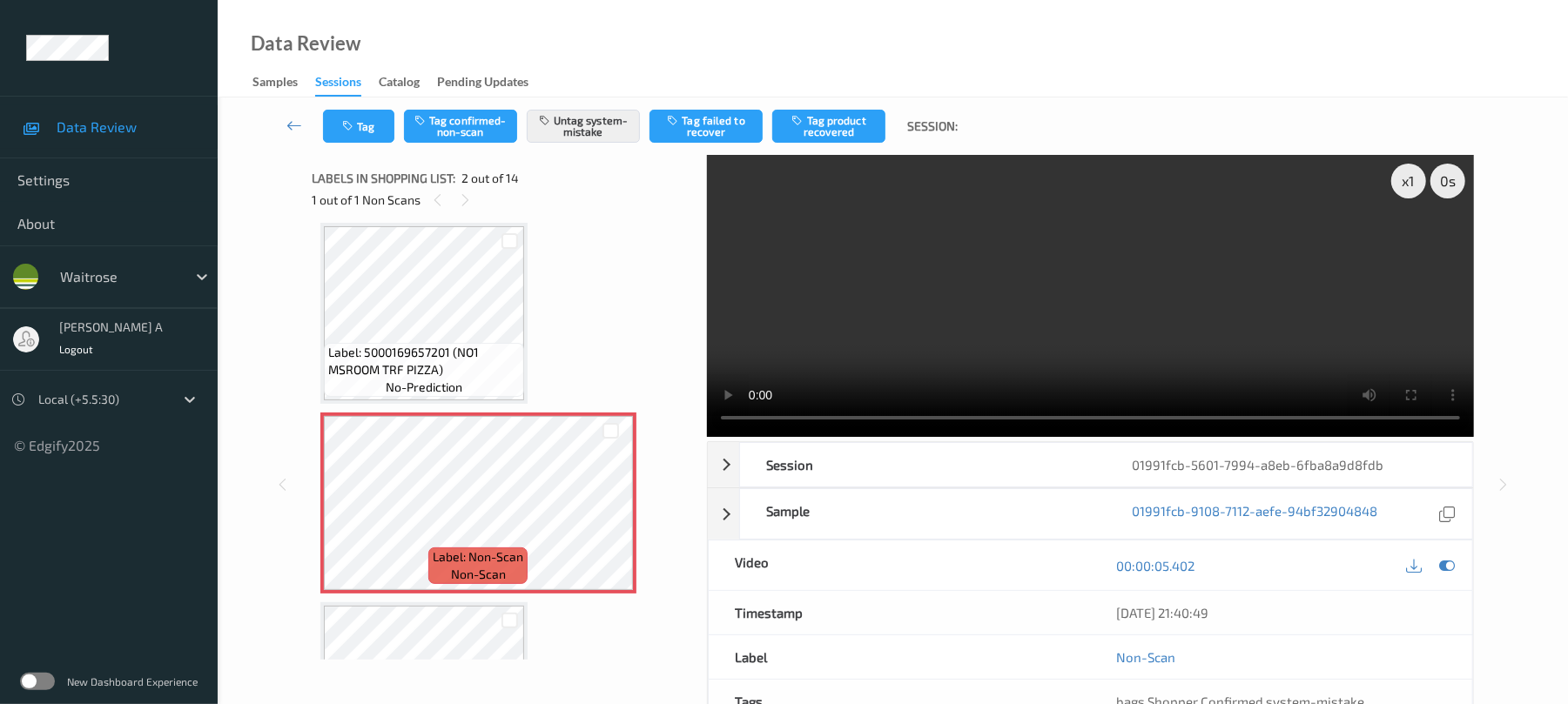
click at [809, 310] on video at bounding box center [1091, 296] width 767 height 282
click at [356, 143] on div "Tag Tag confirmed-non-scan Untag system-mistake Tag failed to recover Tag produ…" at bounding box center [893, 127] width 1279 height 58
click at [367, 132] on button "Tag" at bounding box center [358, 126] width 71 height 33
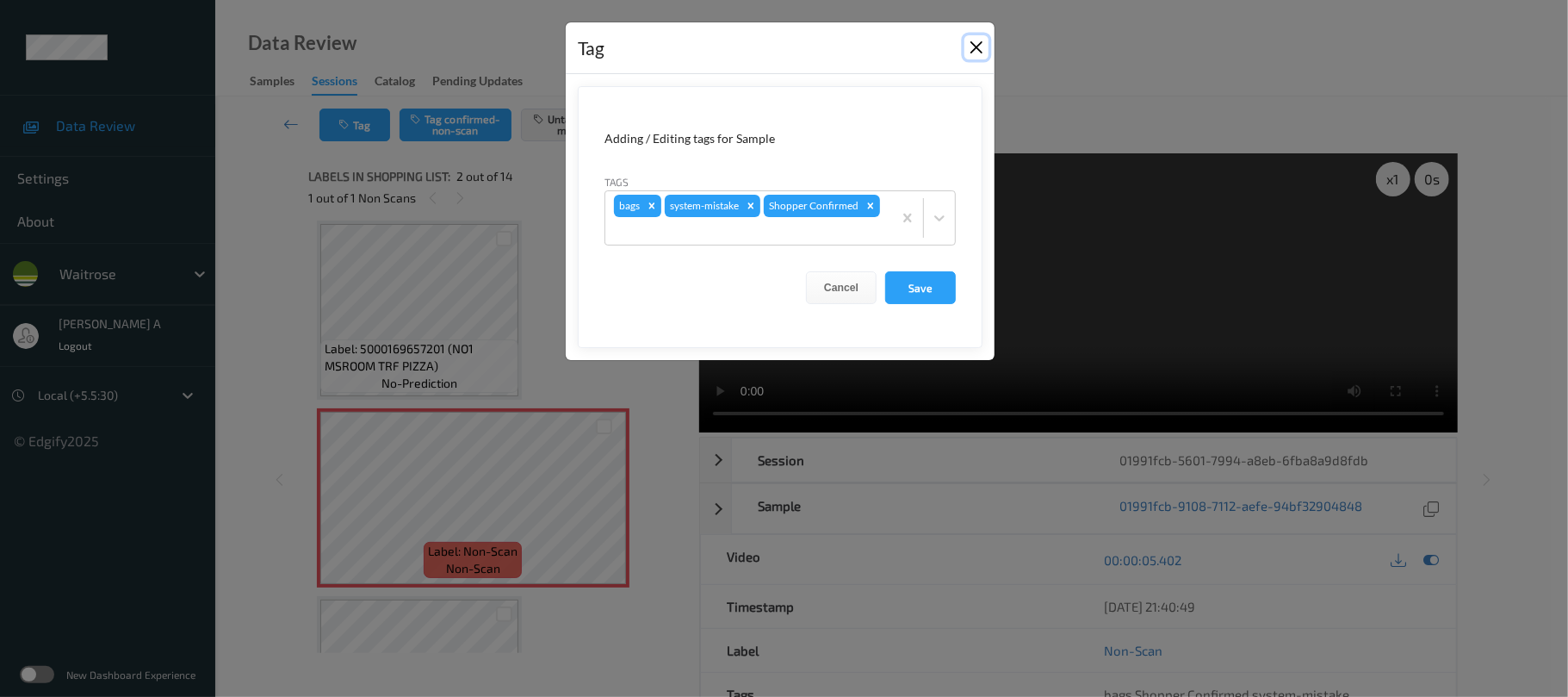
click at [979, 49] on button "Close" at bounding box center [976, 47] width 24 height 24
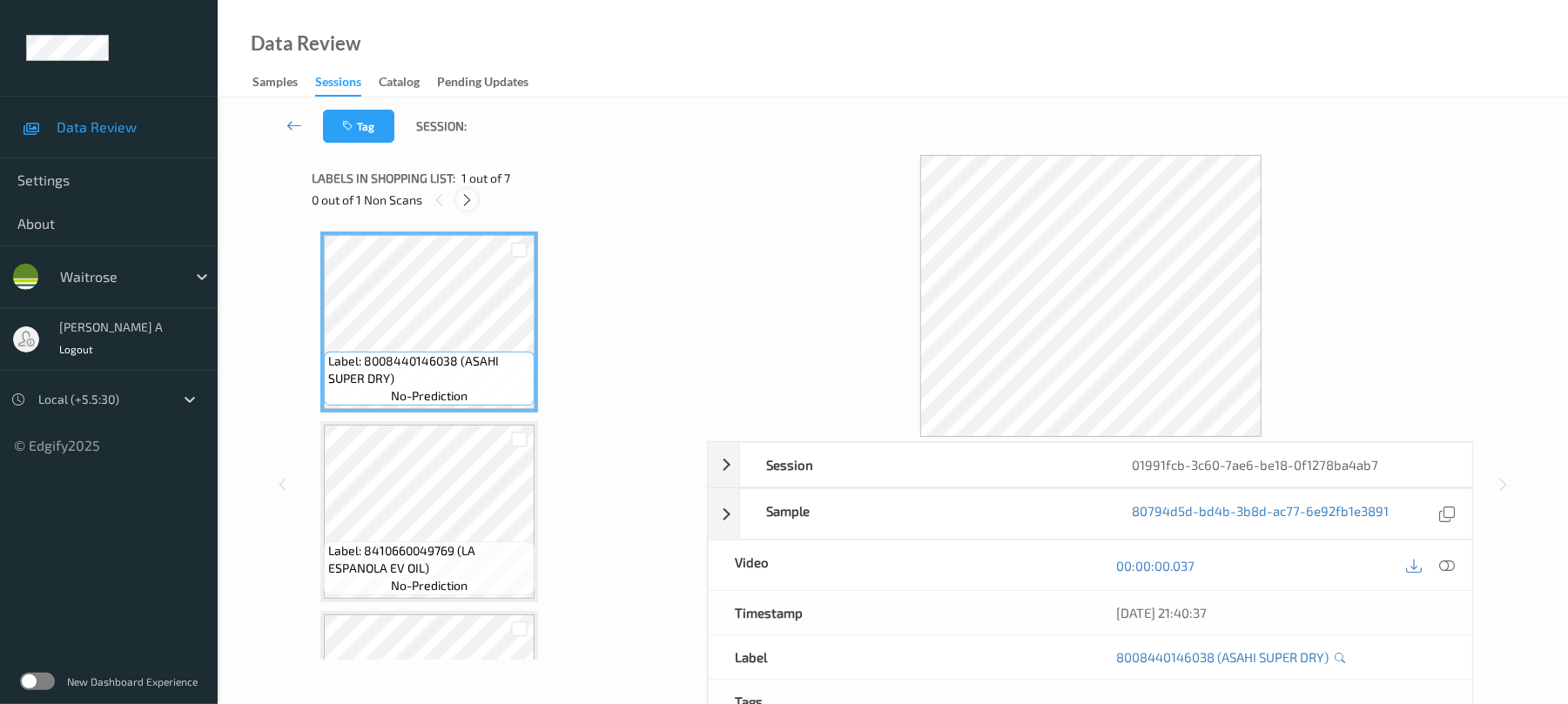
click at [461, 199] on icon at bounding box center [467, 200] width 14 height 15
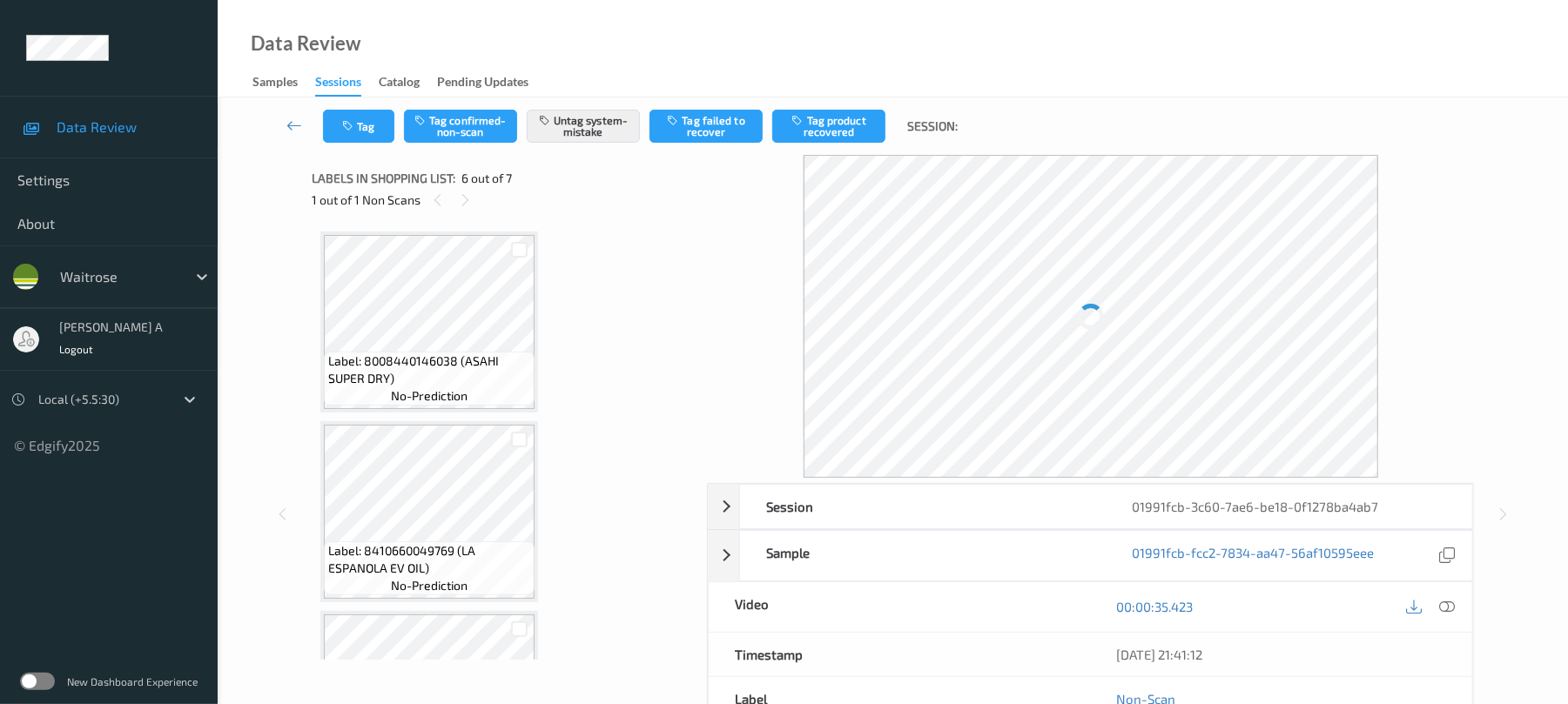
scroll to position [767, 0]
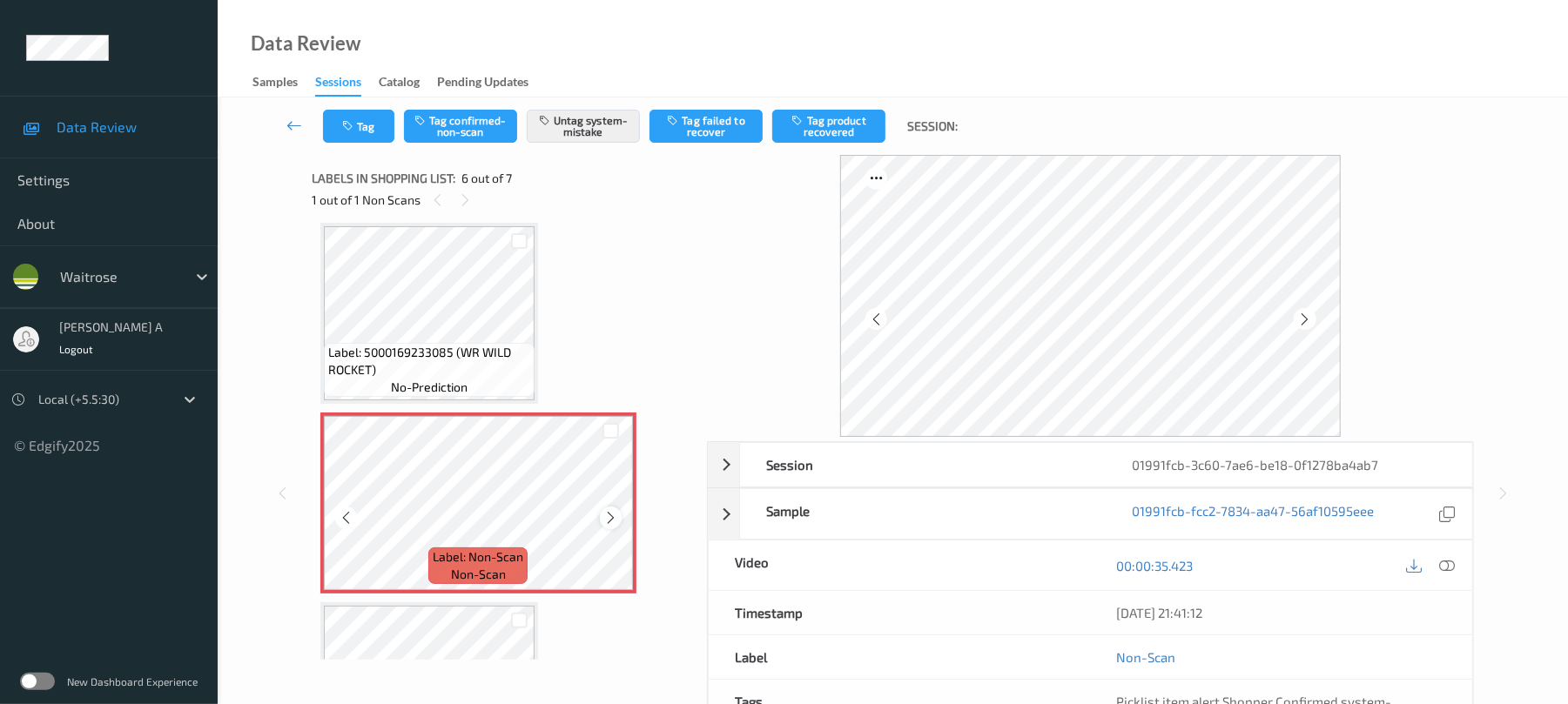
click at [615, 516] on icon at bounding box center [610, 517] width 14 height 15
click at [350, 122] on icon "button" at bounding box center [349, 126] width 14 height 12
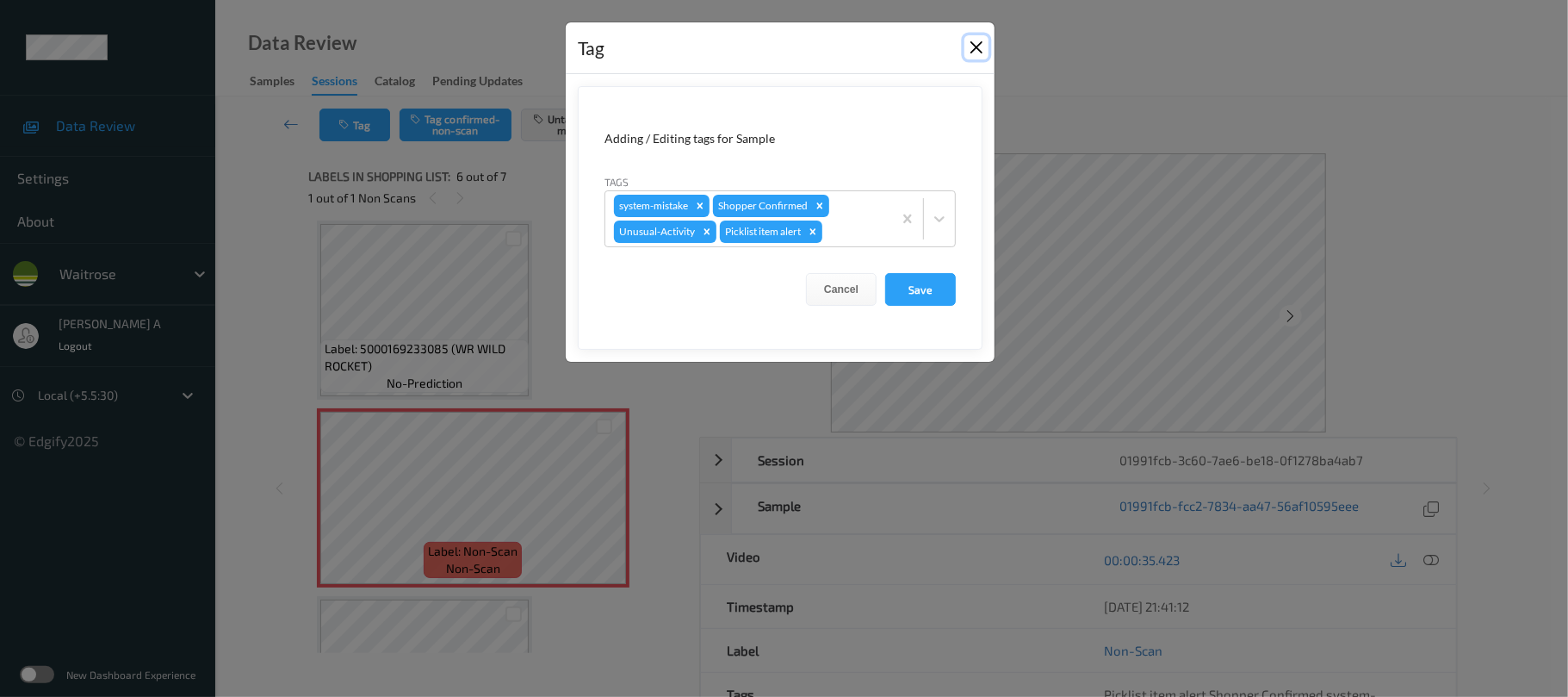
click at [984, 48] on button "Close" at bounding box center [976, 47] width 24 height 24
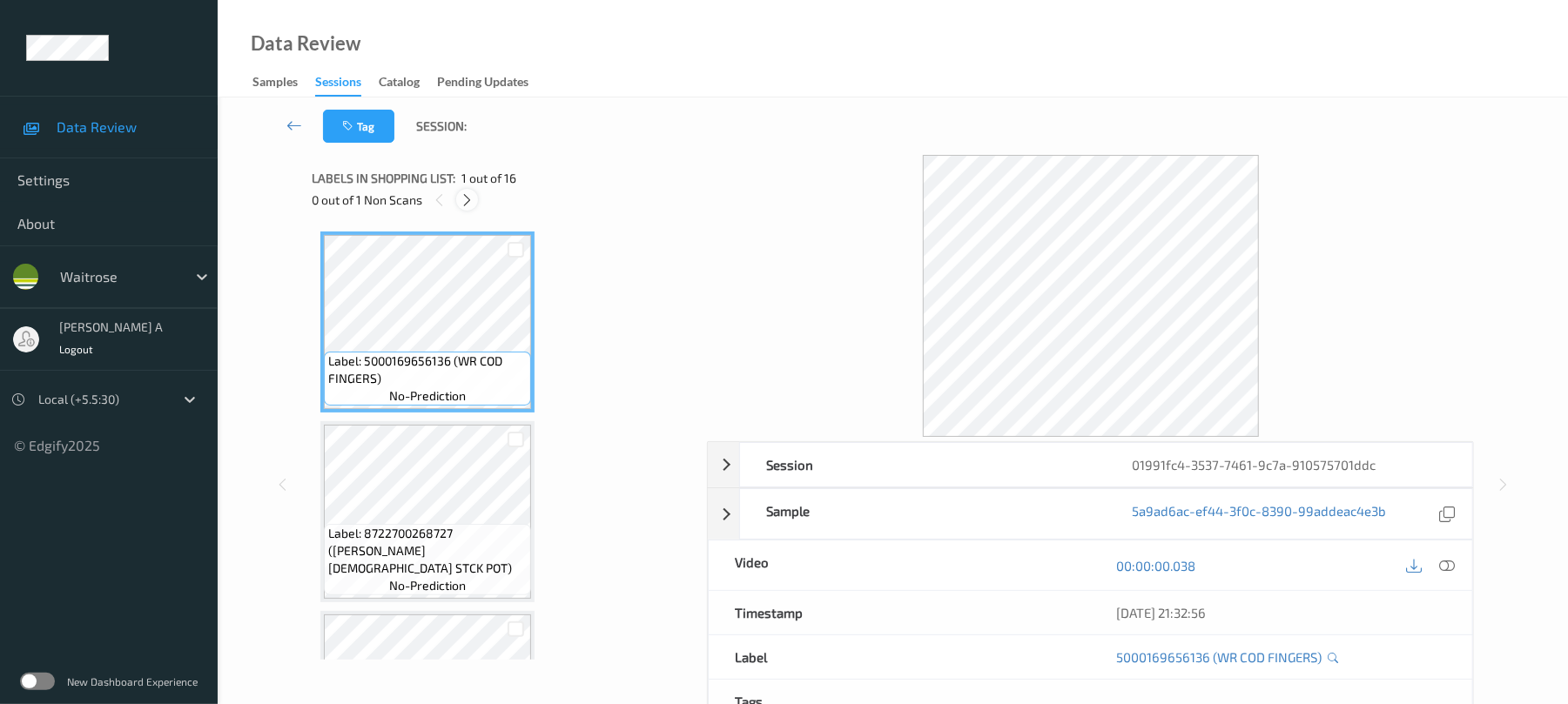
click at [463, 200] on icon at bounding box center [467, 200] width 14 height 15
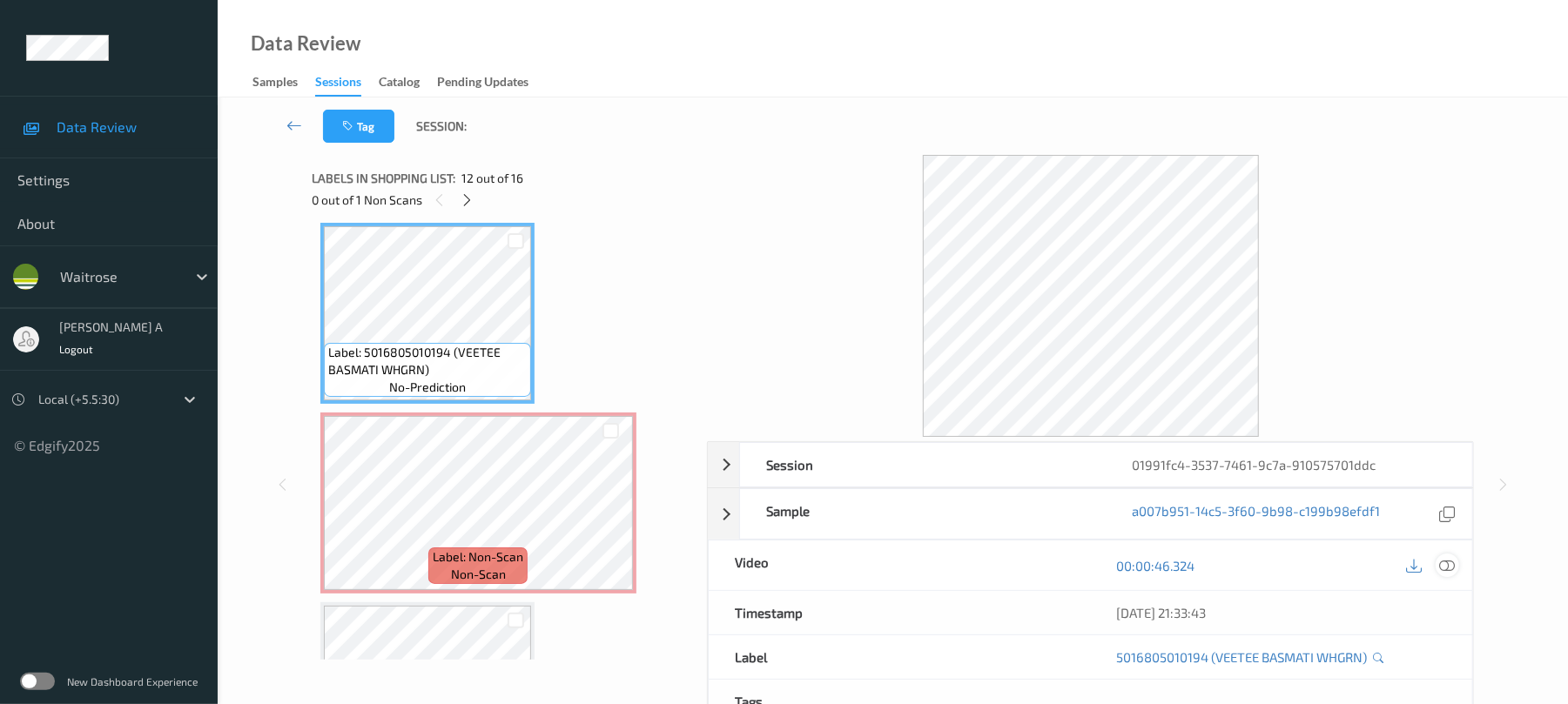
click at [1457, 568] on div at bounding box center [1448, 565] width 24 height 23
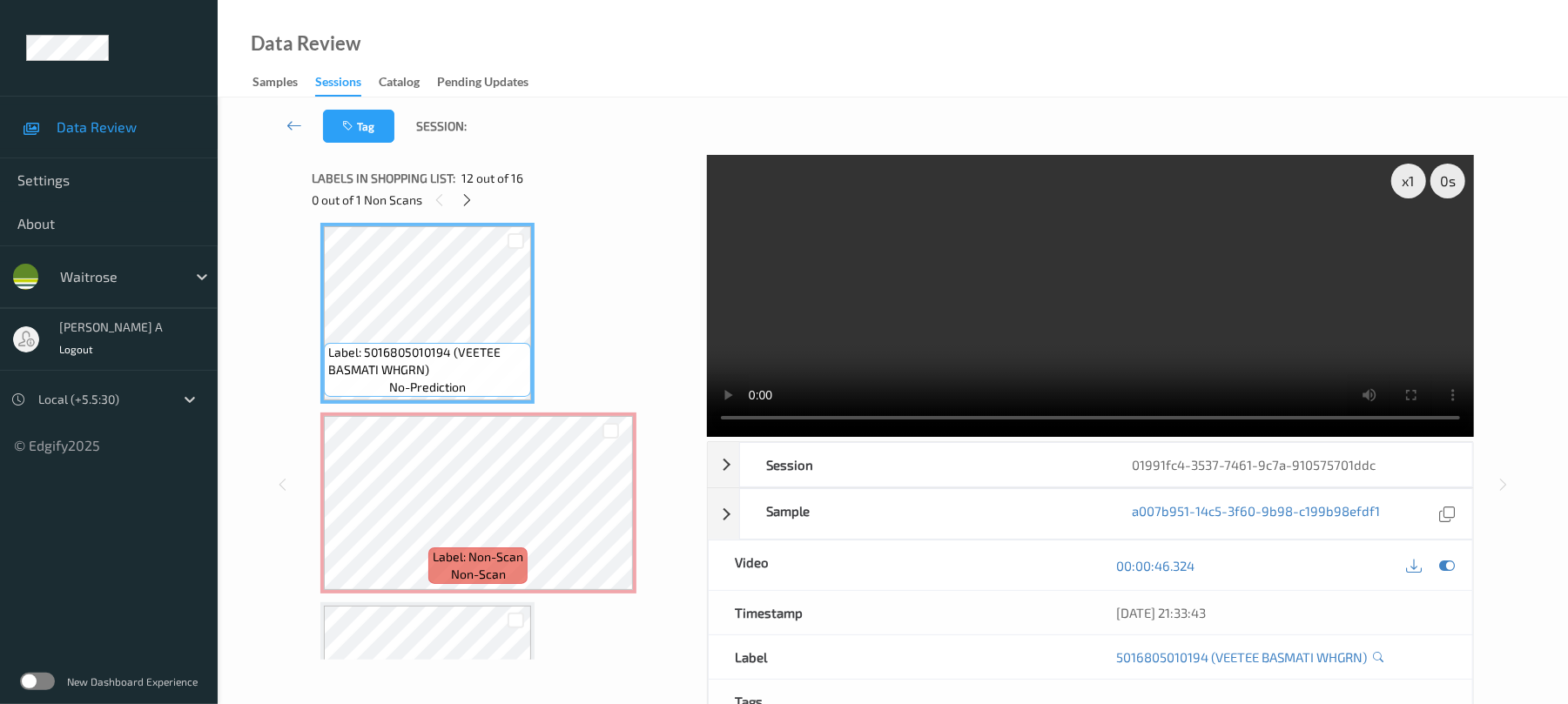
click at [1125, 272] on video at bounding box center [1091, 296] width 767 height 282
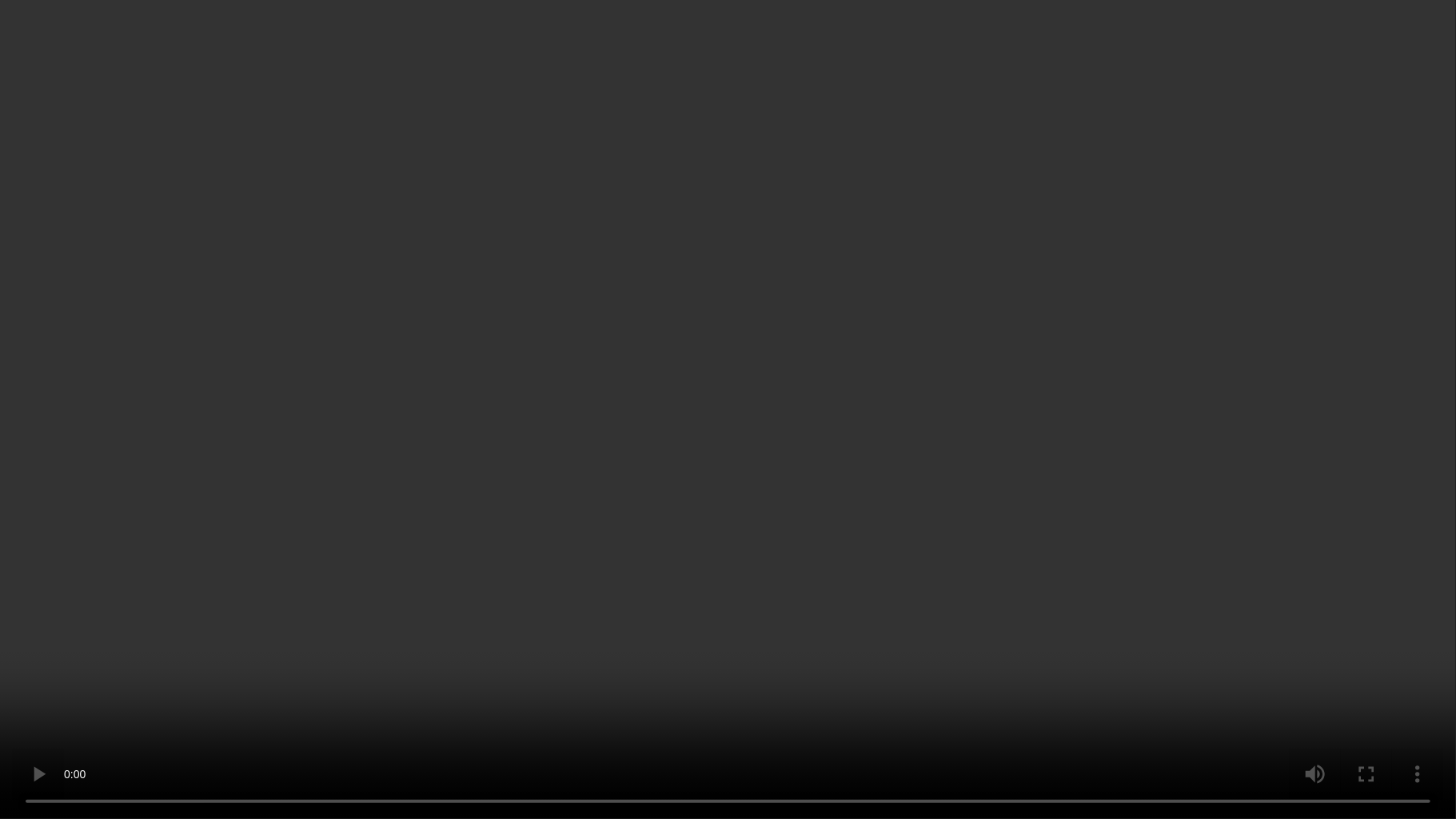
click at [934, 600] on video at bounding box center [728, 410] width 1456 height 819
click at [726, 477] on video at bounding box center [728, 410] width 1456 height 819
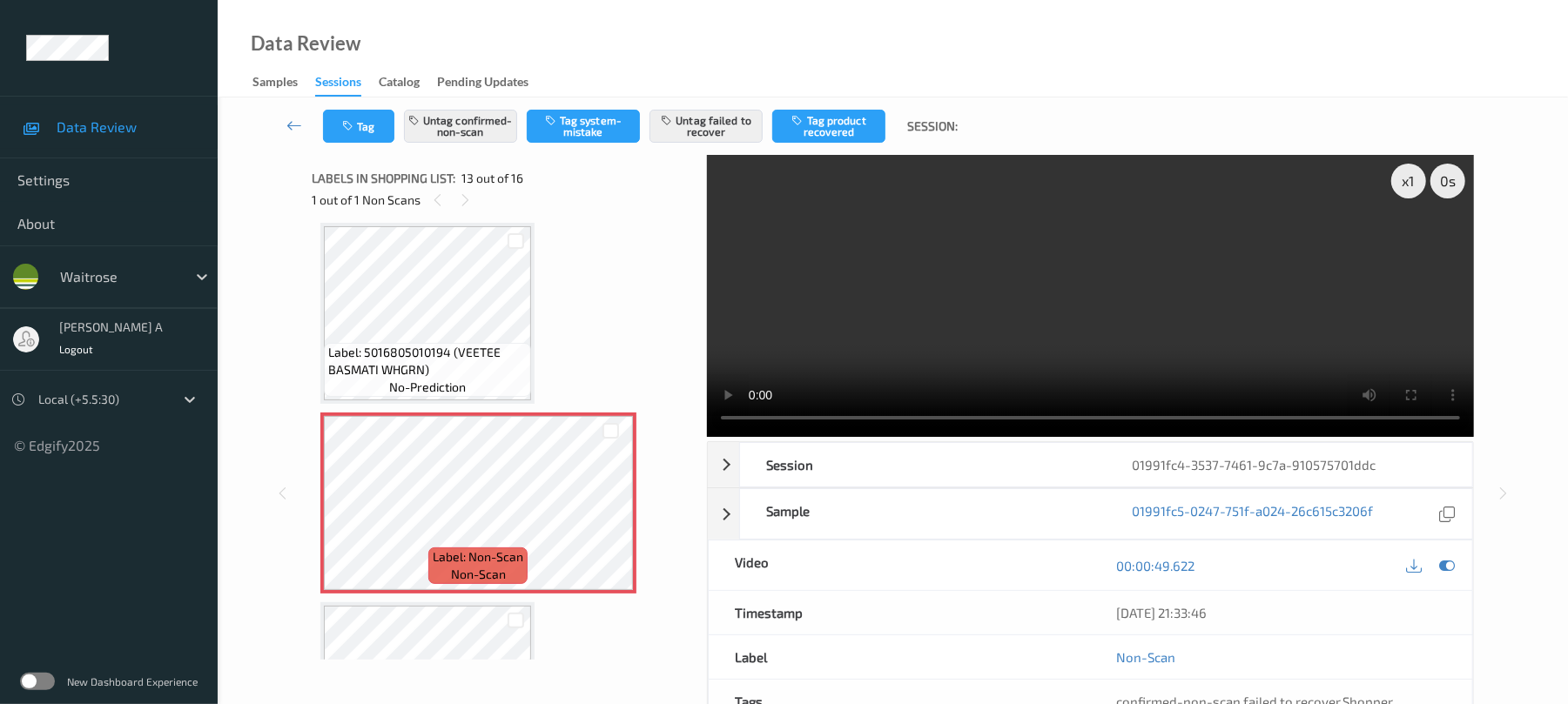
click at [1029, 300] on video at bounding box center [1091, 296] width 767 height 282
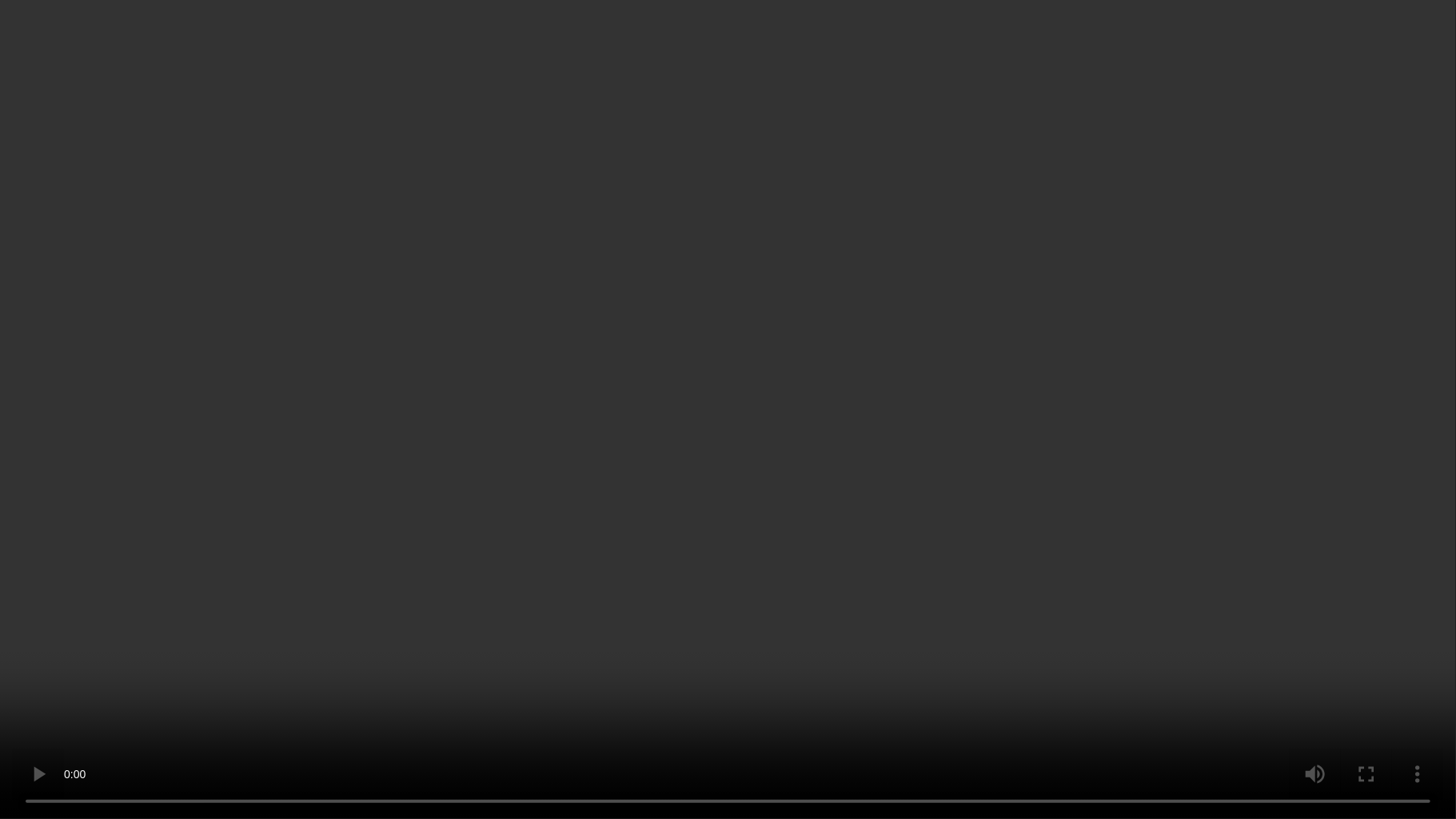
click at [686, 395] on video at bounding box center [728, 410] width 1456 height 819
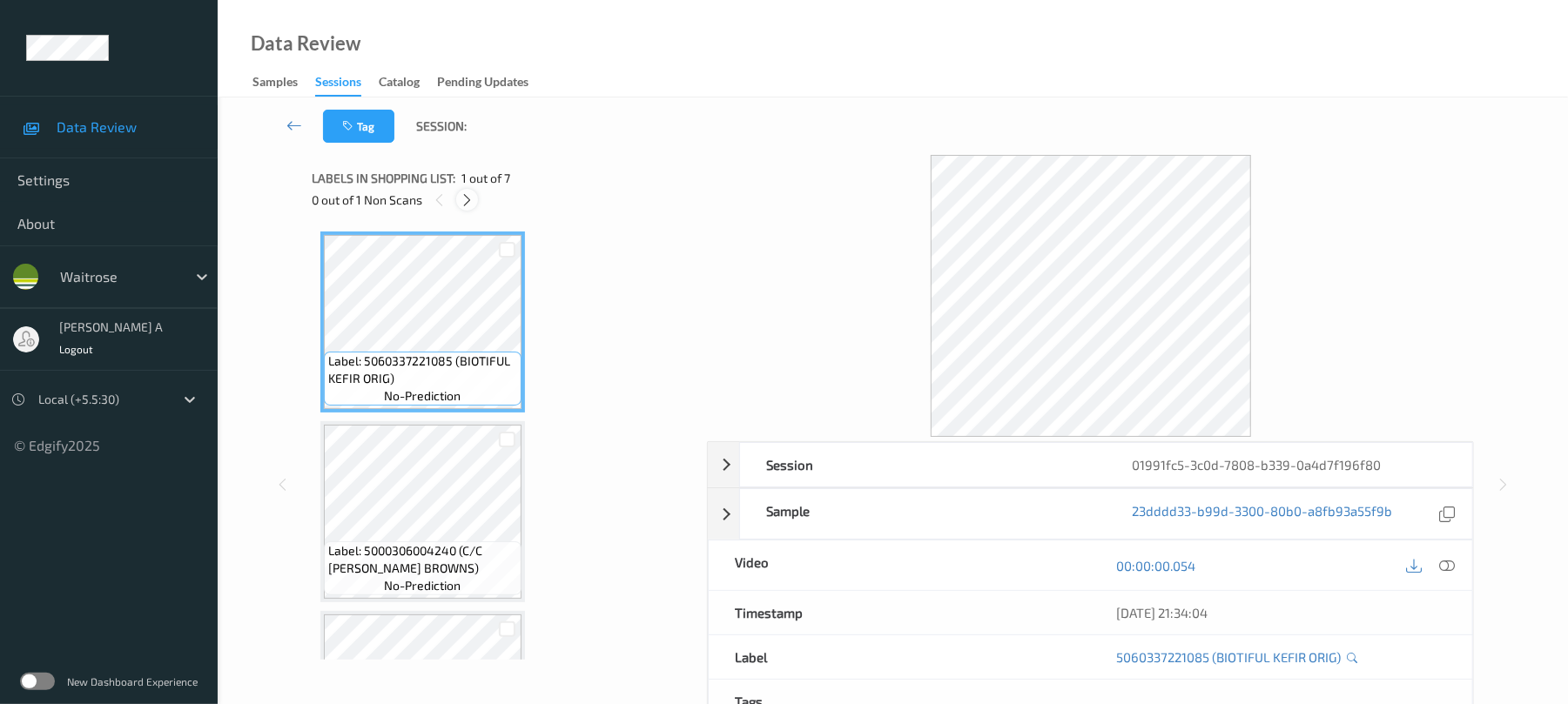
click at [467, 205] on icon at bounding box center [467, 200] width 14 height 15
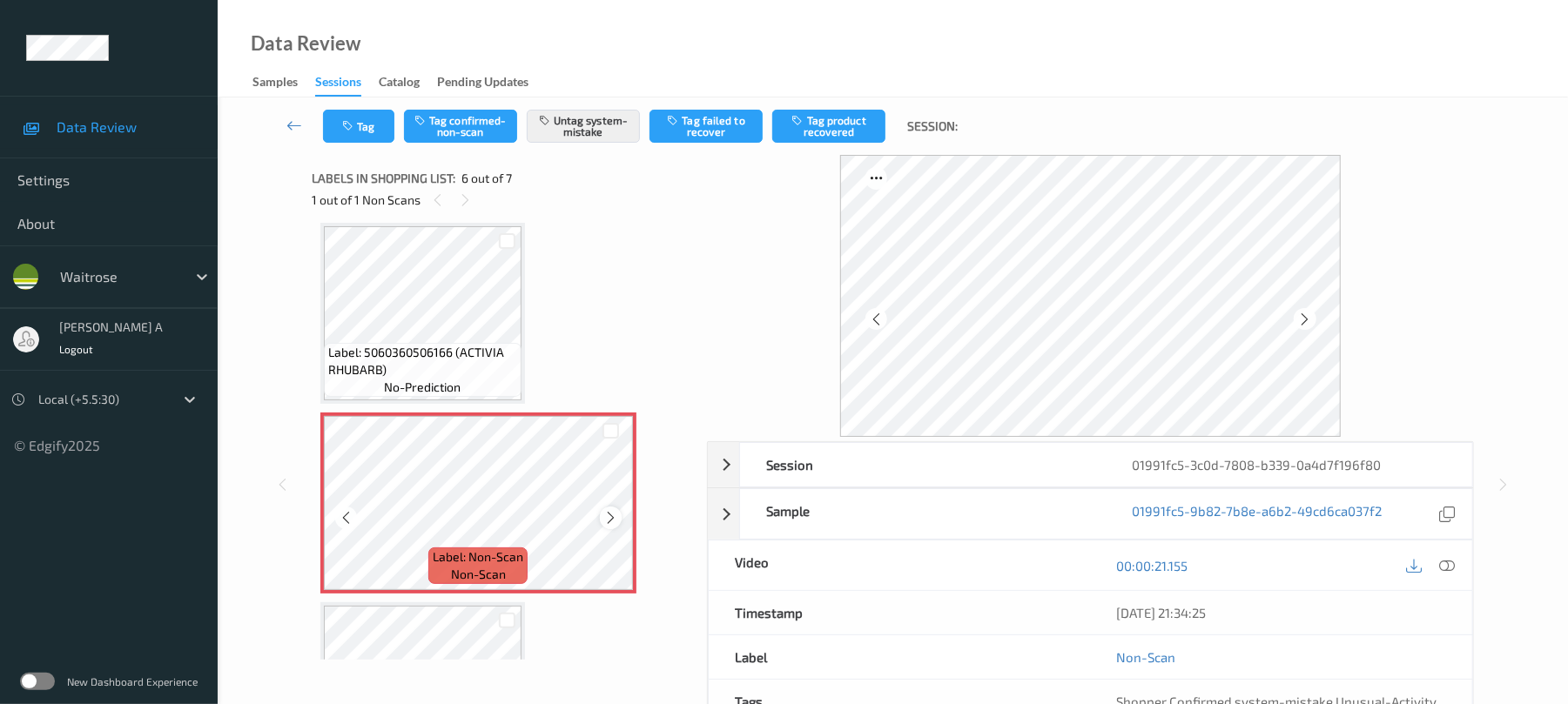
click at [608, 513] on icon at bounding box center [610, 517] width 14 height 15
click at [606, 513] on icon at bounding box center [610, 517] width 14 height 15
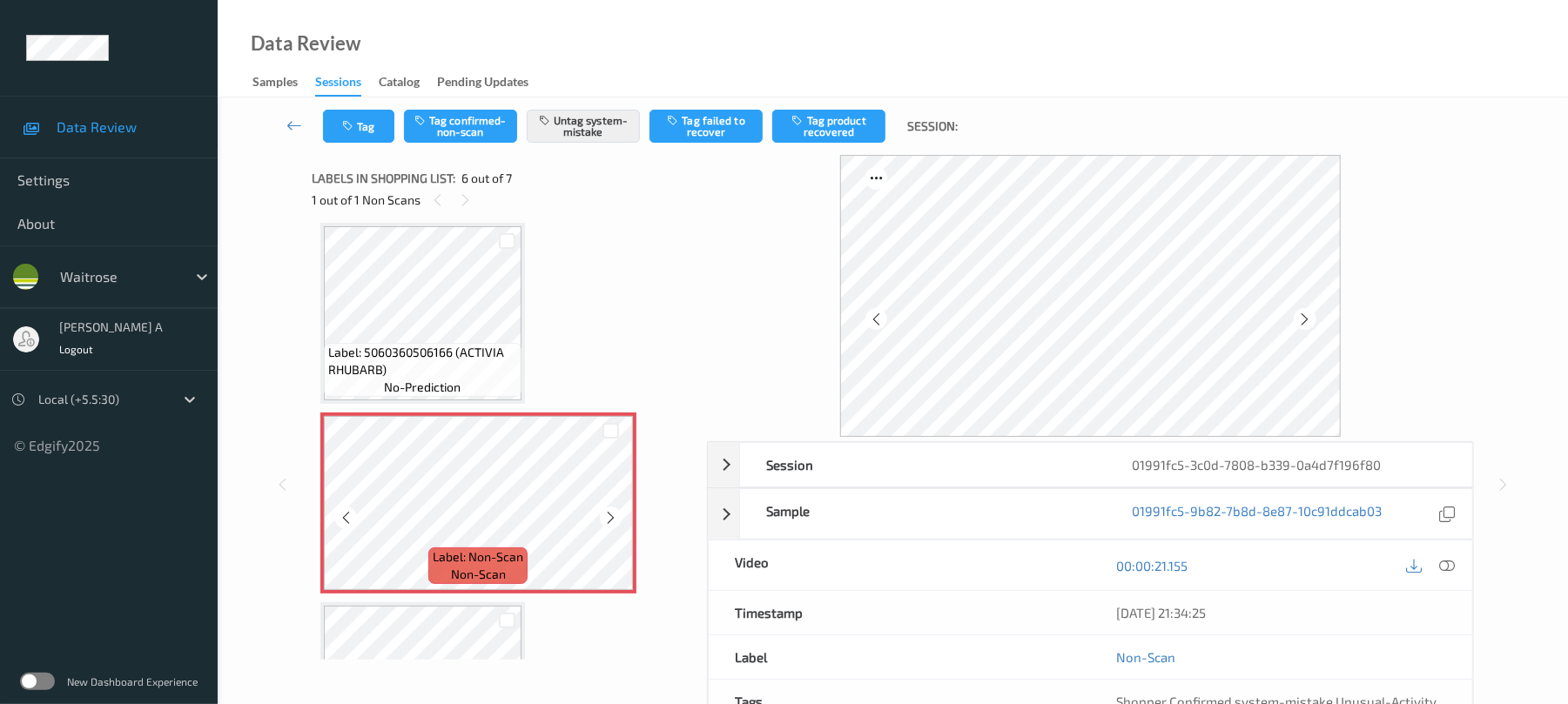
click at [606, 513] on icon at bounding box center [610, 517] width 14 height 15
click at [352, 136] on button "Tag" at bounding box center [358, 126] width 71 height 33
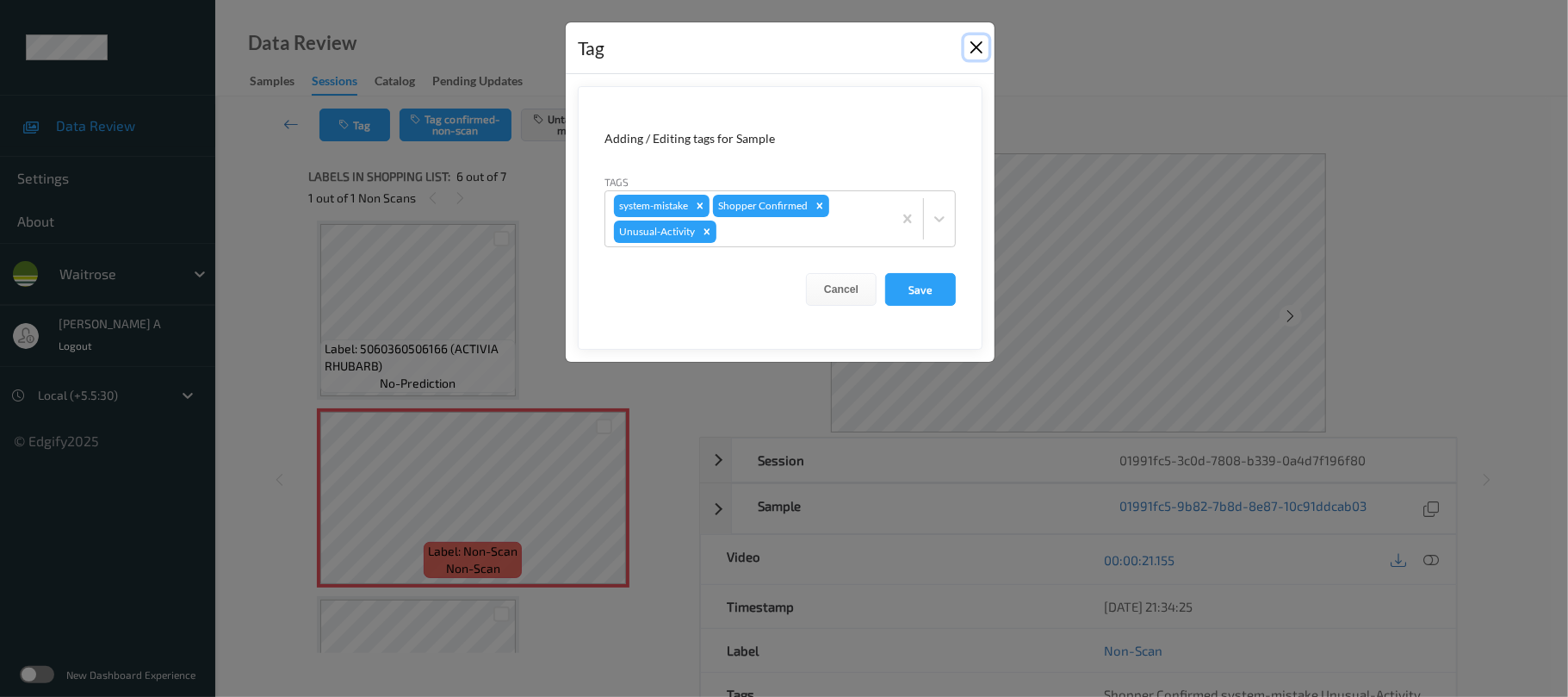
click at [970, 49] on button "Close" at bounding box center [976, 47] width 24 height 24
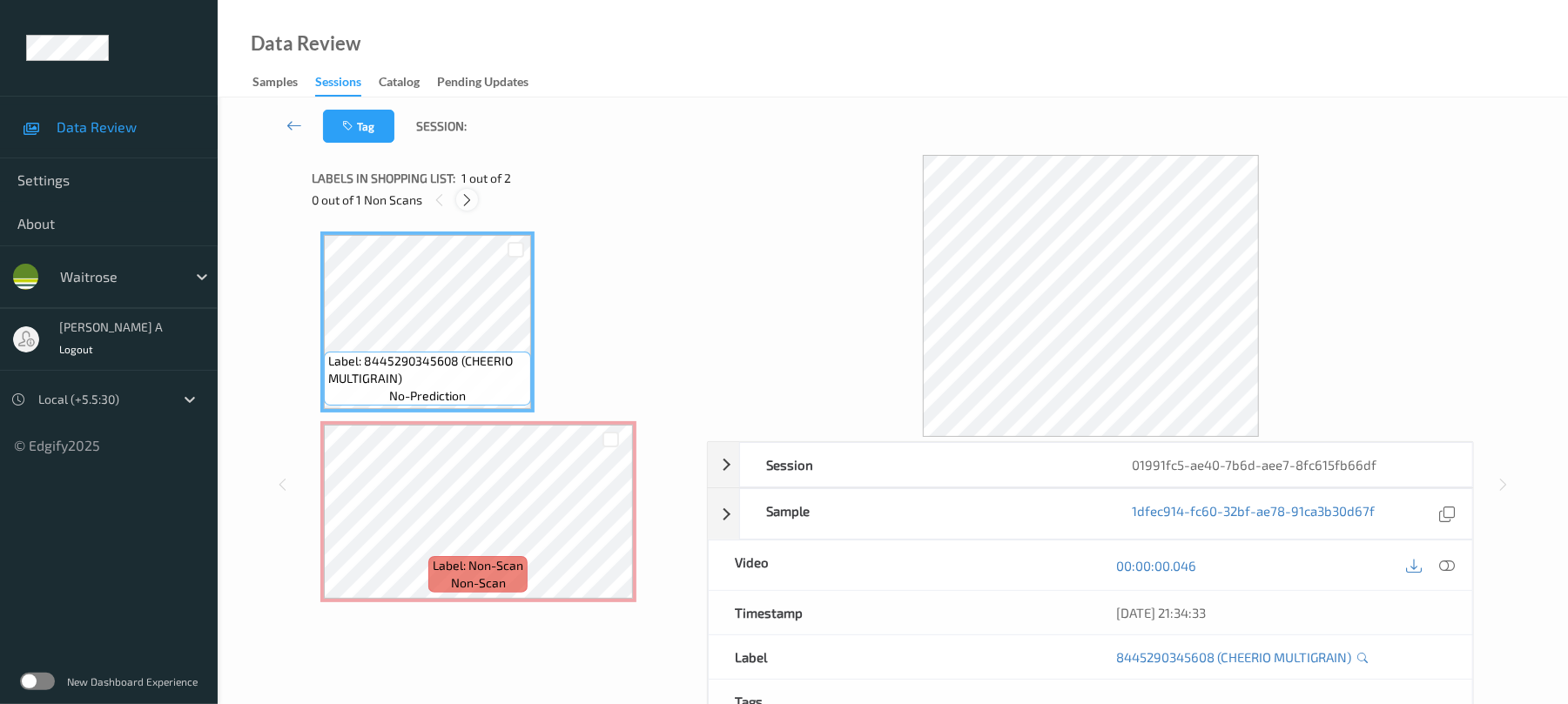
click at [458, 207] on div at bounding box center [467, 200] width 22 height 22
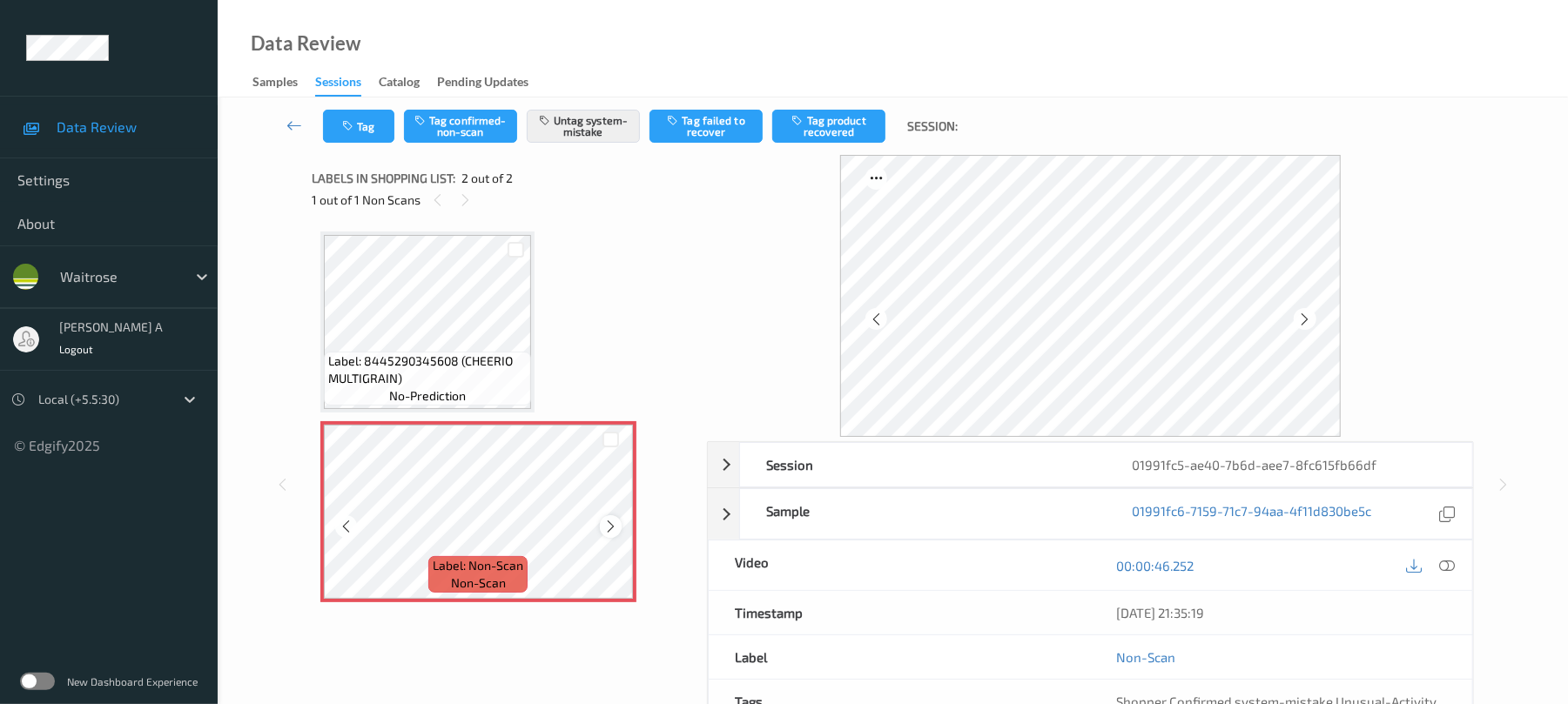
click at [609, 523] on icon at bounding box center [610, 526] width 14 height 15
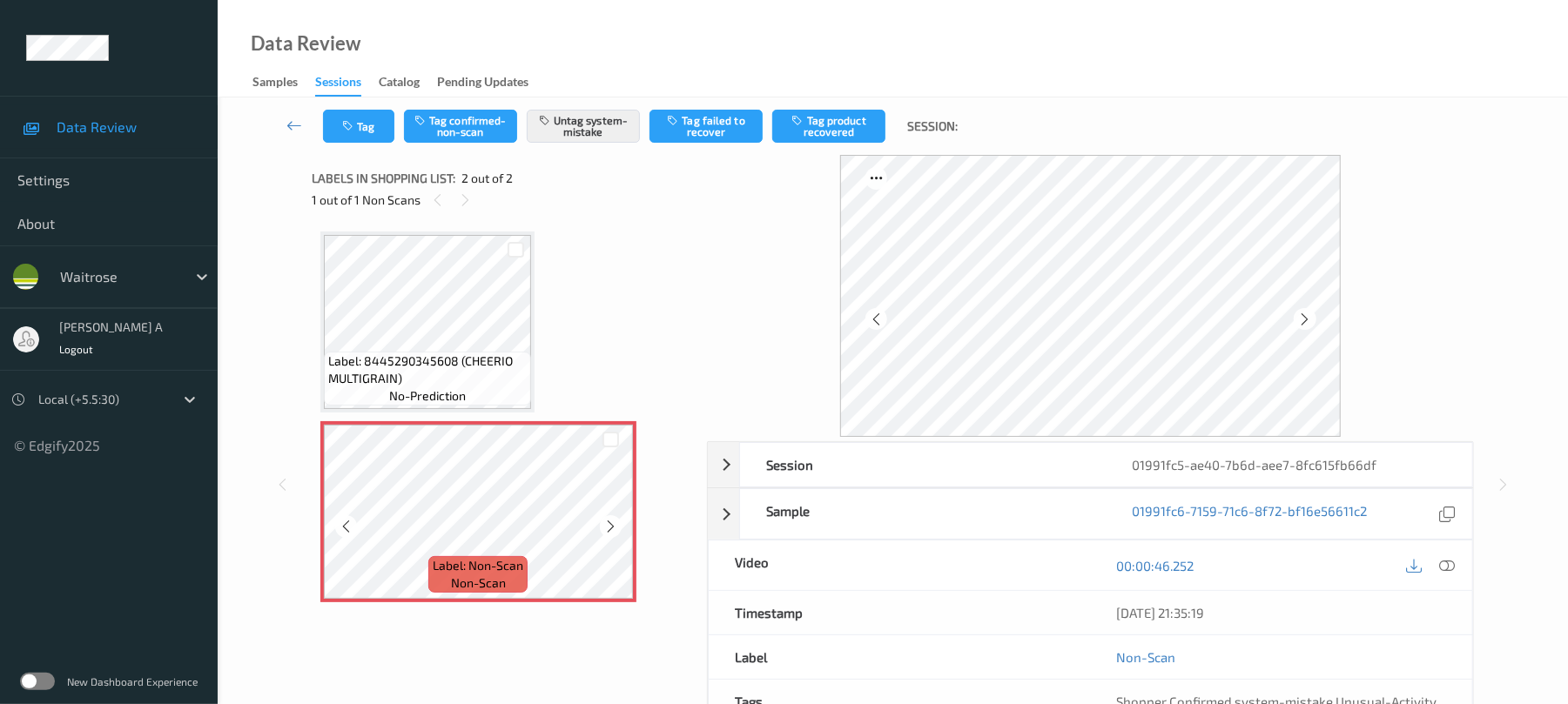
click at [609, 523] on icon at bounding box center [610, 526] width 14 height 15
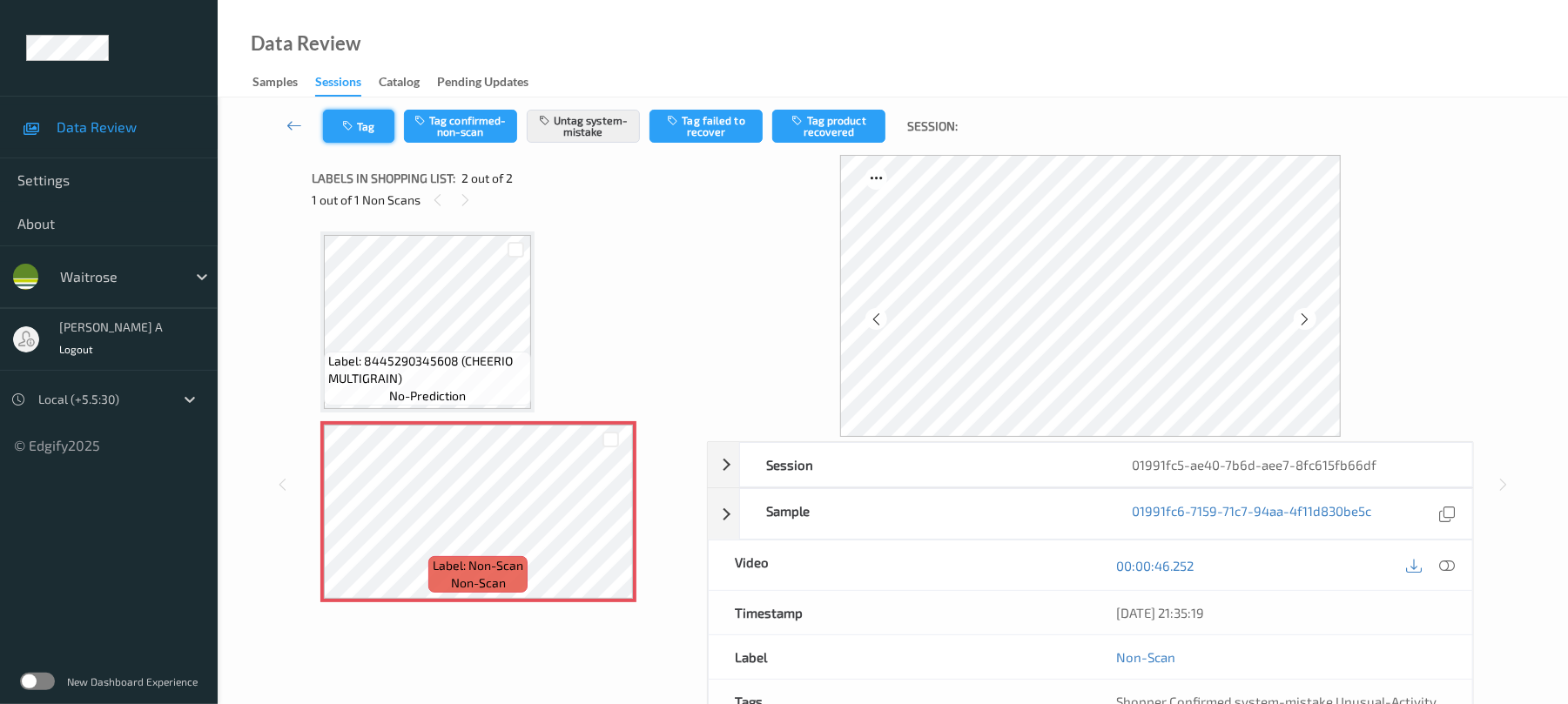
click at [345, 118] on button "Tag" at bounding box center [358, 126] width 71 height 33
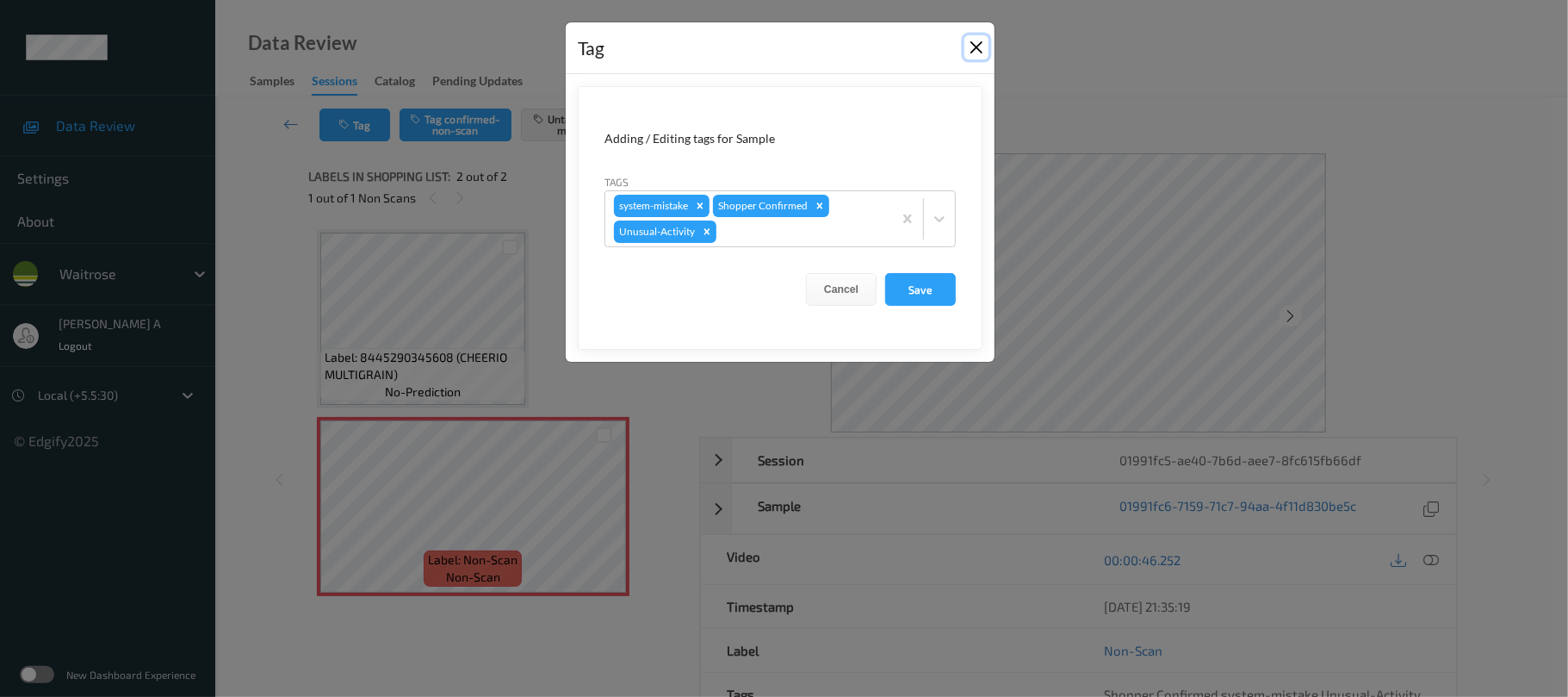
click at [977, 53] on button "Close" at bounding box center [976, 47] width 24 height 24
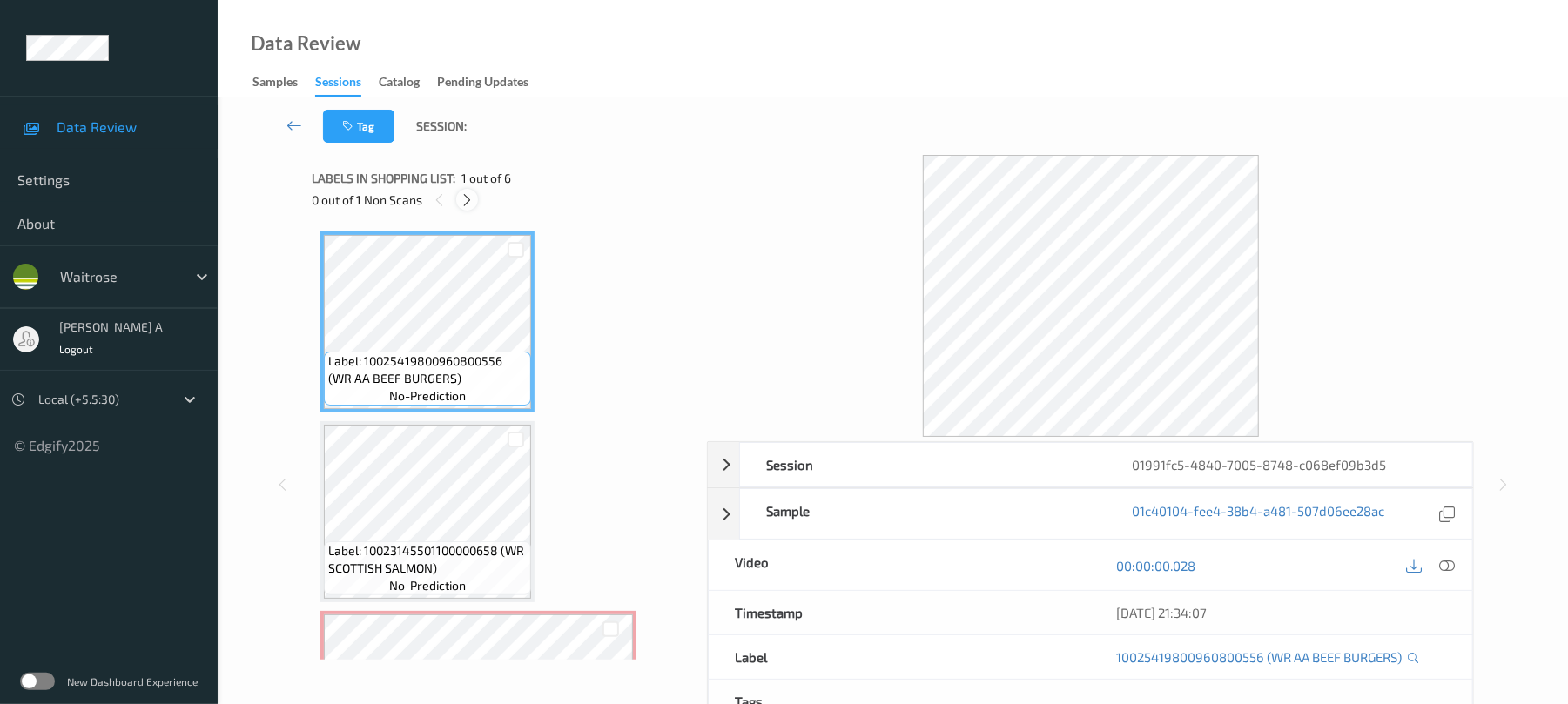
click at [468, 193] on icon at bounding box center [467, 200] width 14 height 15
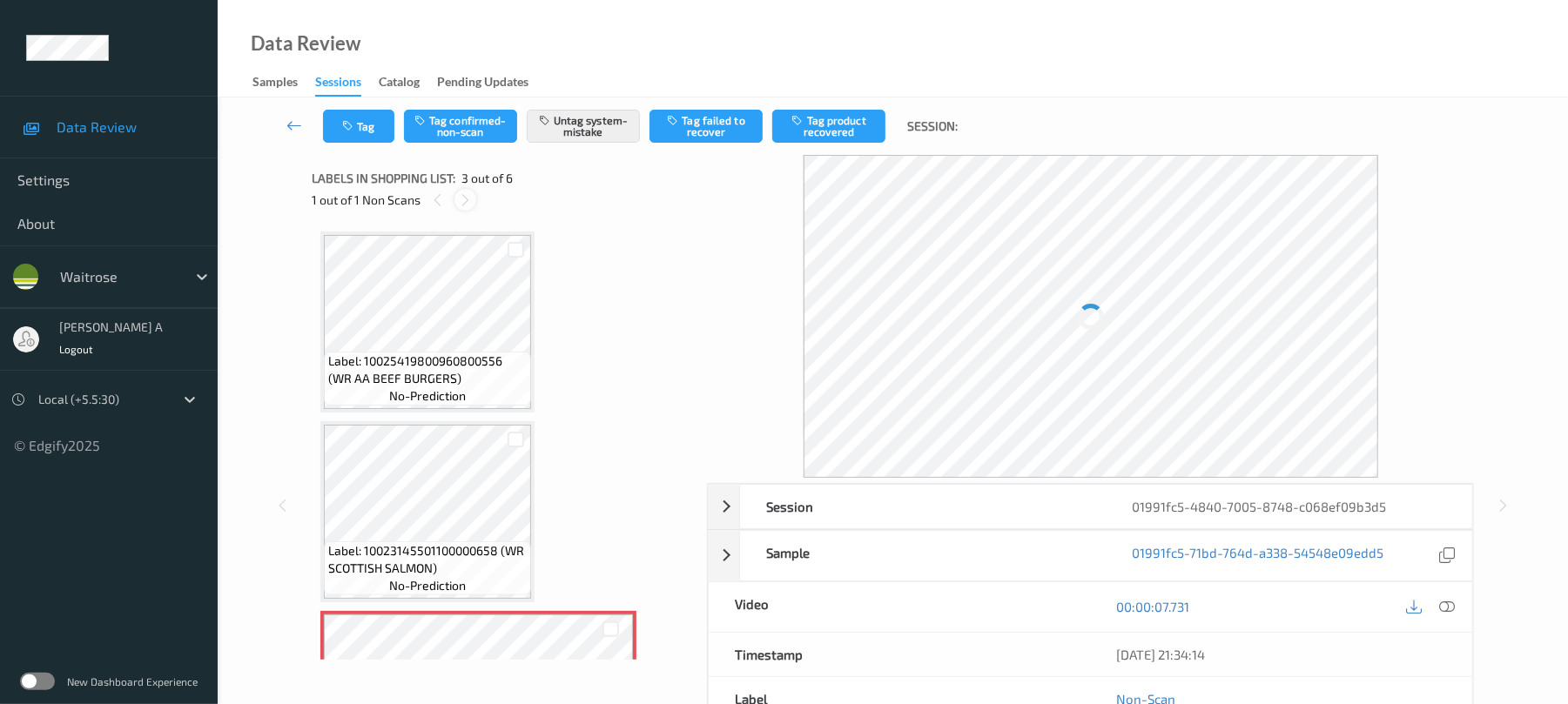
scroll to position [199, 0]
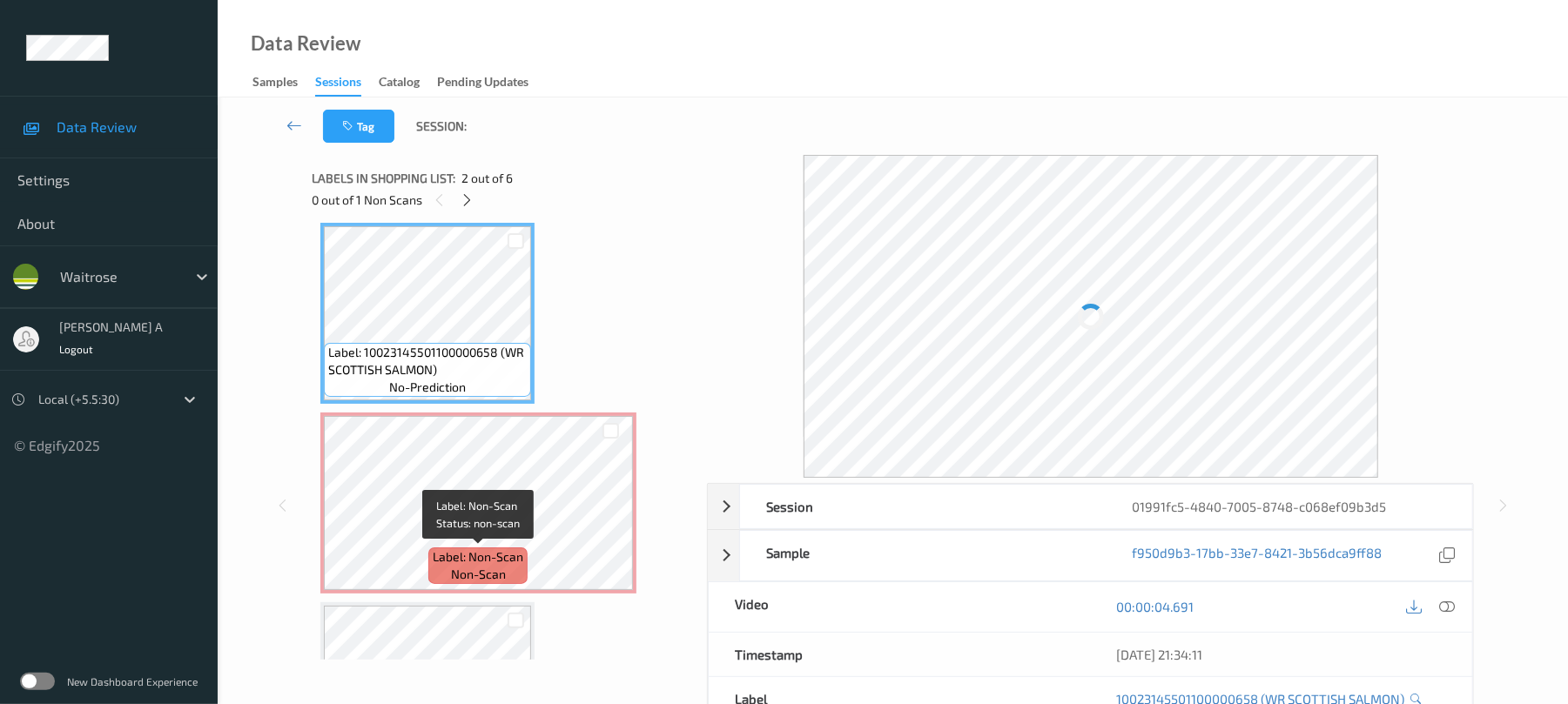
drag, startPoint x: 500, startPoint y: 551, endPoint x: 454, endPoint y: 360, distance: 196.5
click at [500, 549] on span "Label: Non-Scan" at bounding box center [478, 557] width 90 height 17
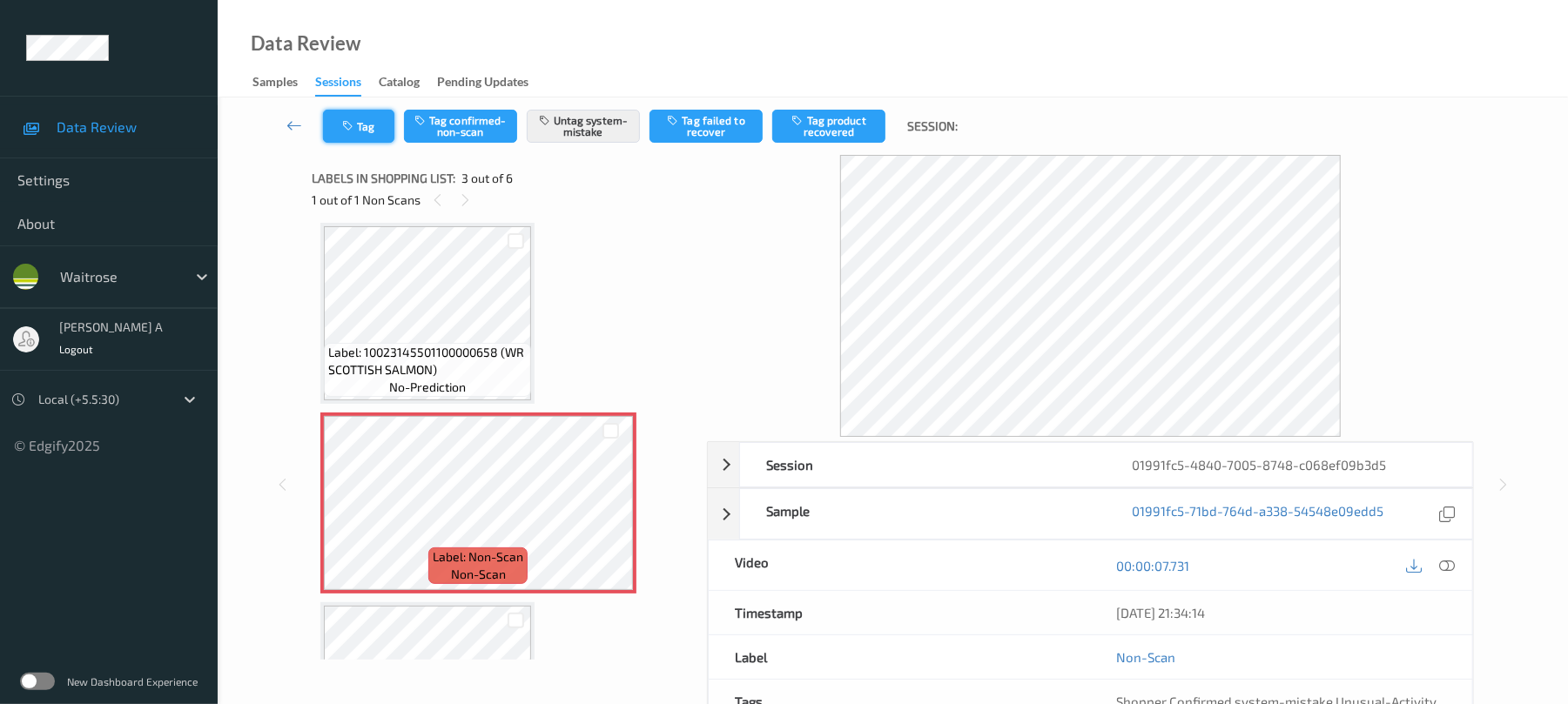
click at [353, 136] on button "Tag" at bounding box center [358, 126] width 71 height 33
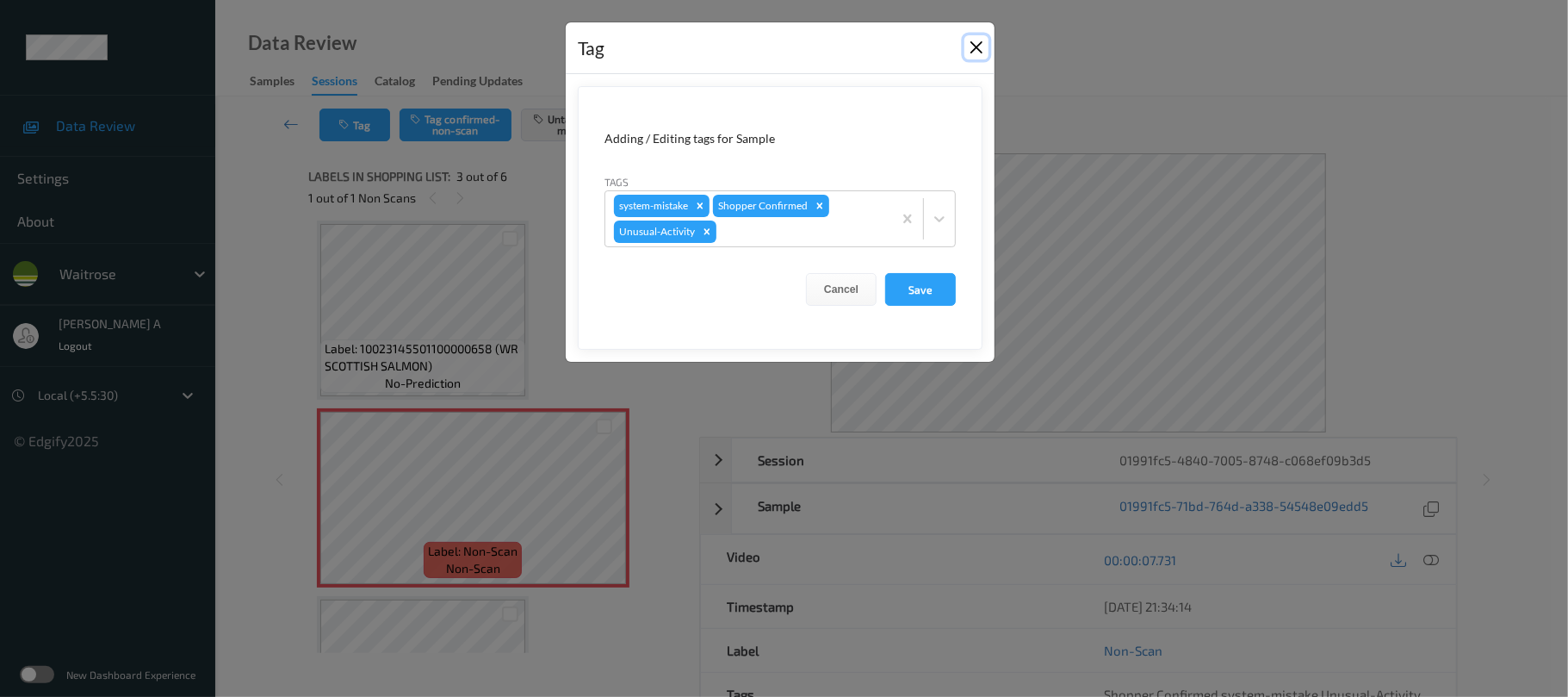
click at [976, 47] on button "Close" at bounding box center [976, 47] width 24 height 24
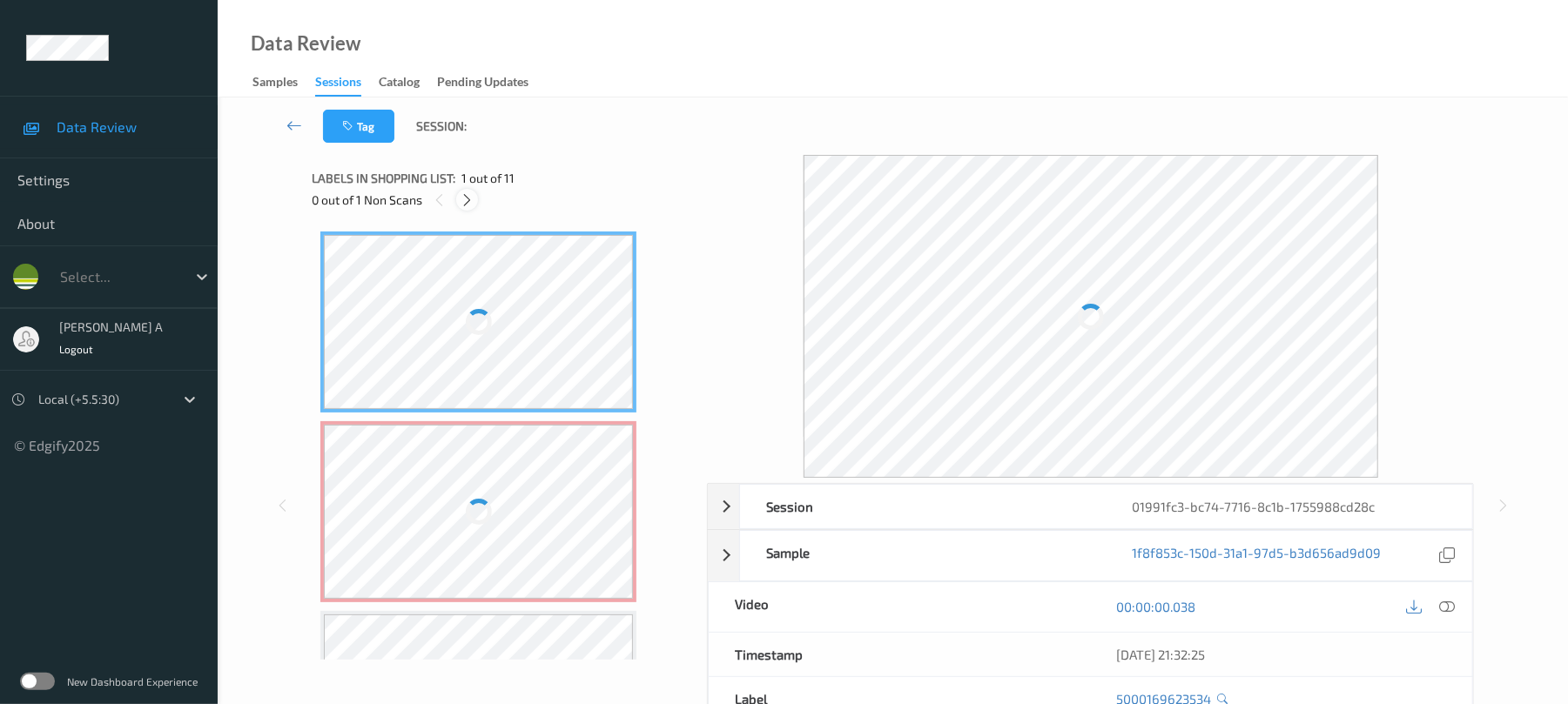
click at [468, 205] on icon at bounding box center [467, 200] width 14 height 15
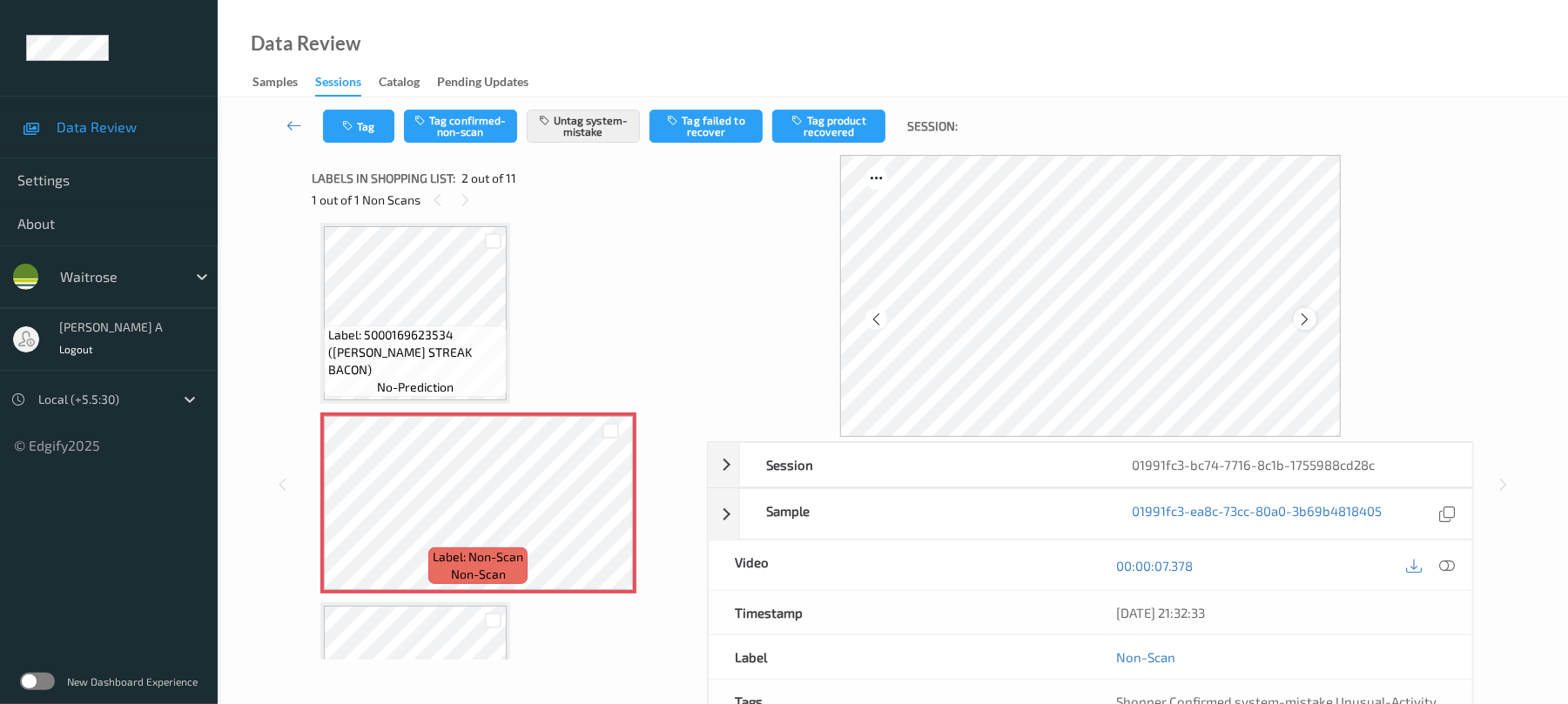
click at [1299, 317] on icon at bounding box center [1305, 319] width 14 height 15
click at [1299, 318] on icon at bounding box center [1305, 319] width 14 height 15
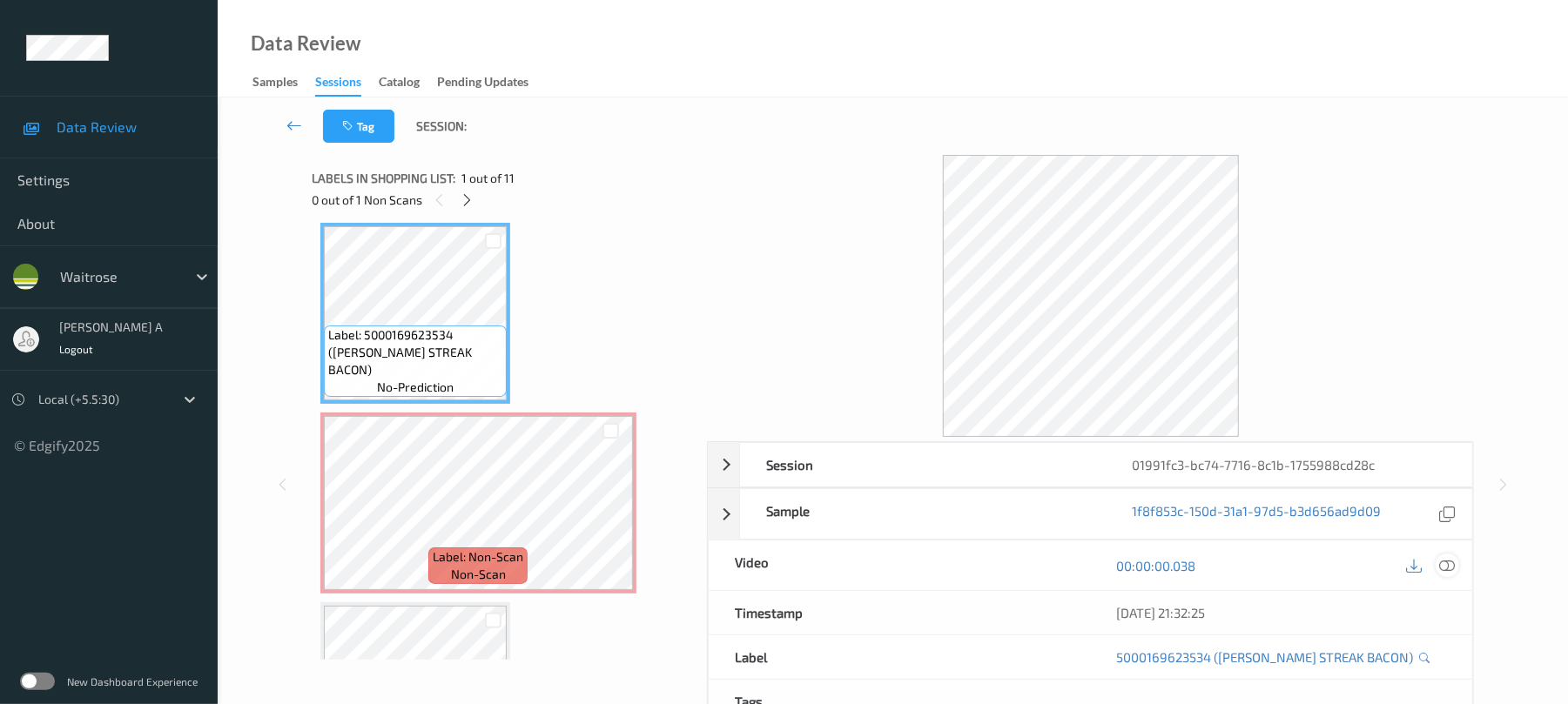
click at [1447, 568] on icon at bounding box center [1447, 565] width 15 height 15
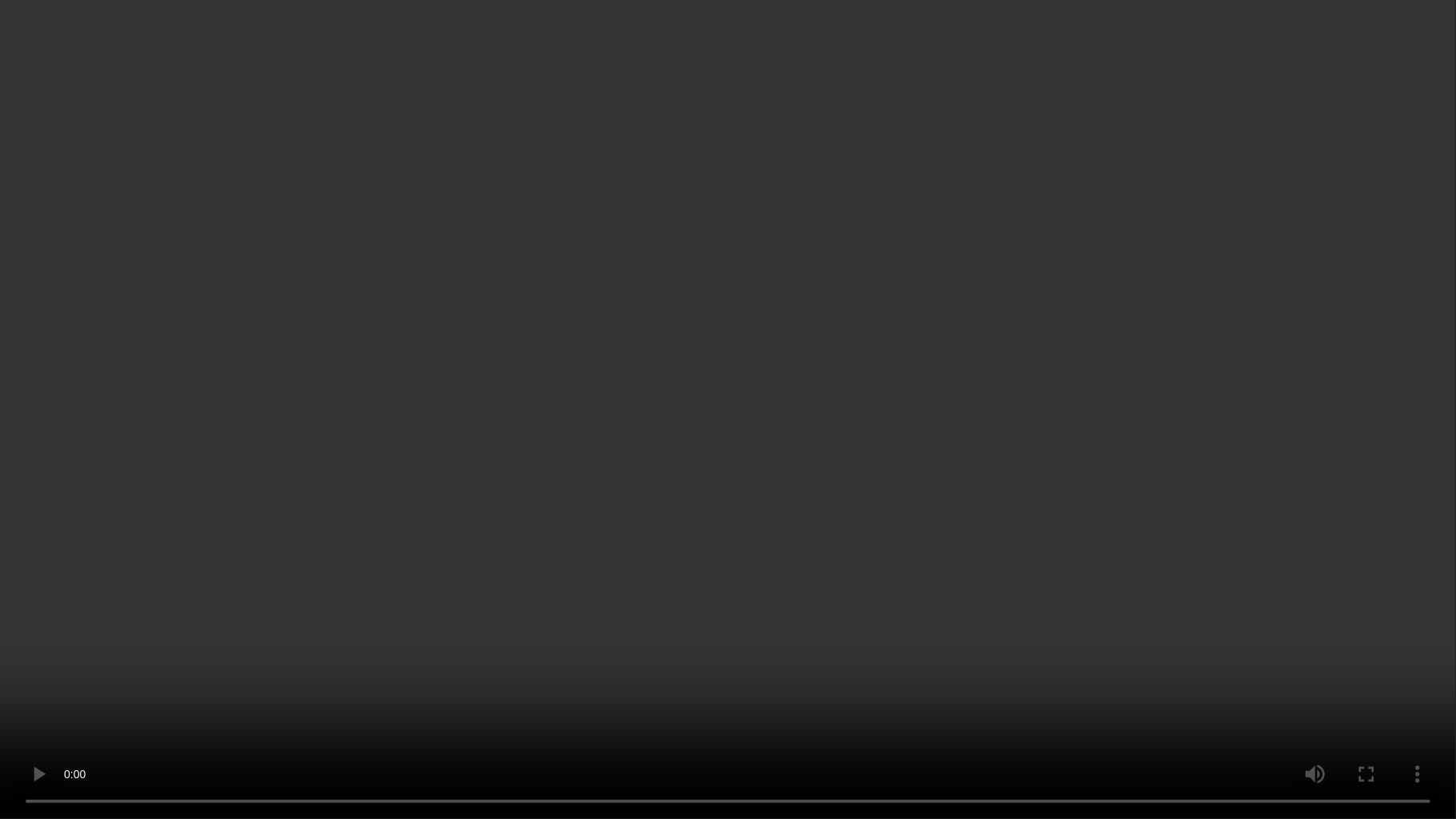
click at [803, 454] on video at bounding box center [728, 410] width 1456 height 819
click at [654, 600] on video at bounding box center [728, 410] width 1456 height 819
drag, startPoint x: 762, startPoint y: 501, endPoint x: 700, endPoint y: 32, distance: 473.1
click at [762, 500] on video at bounding box center [728, 410] width 1456 height 819
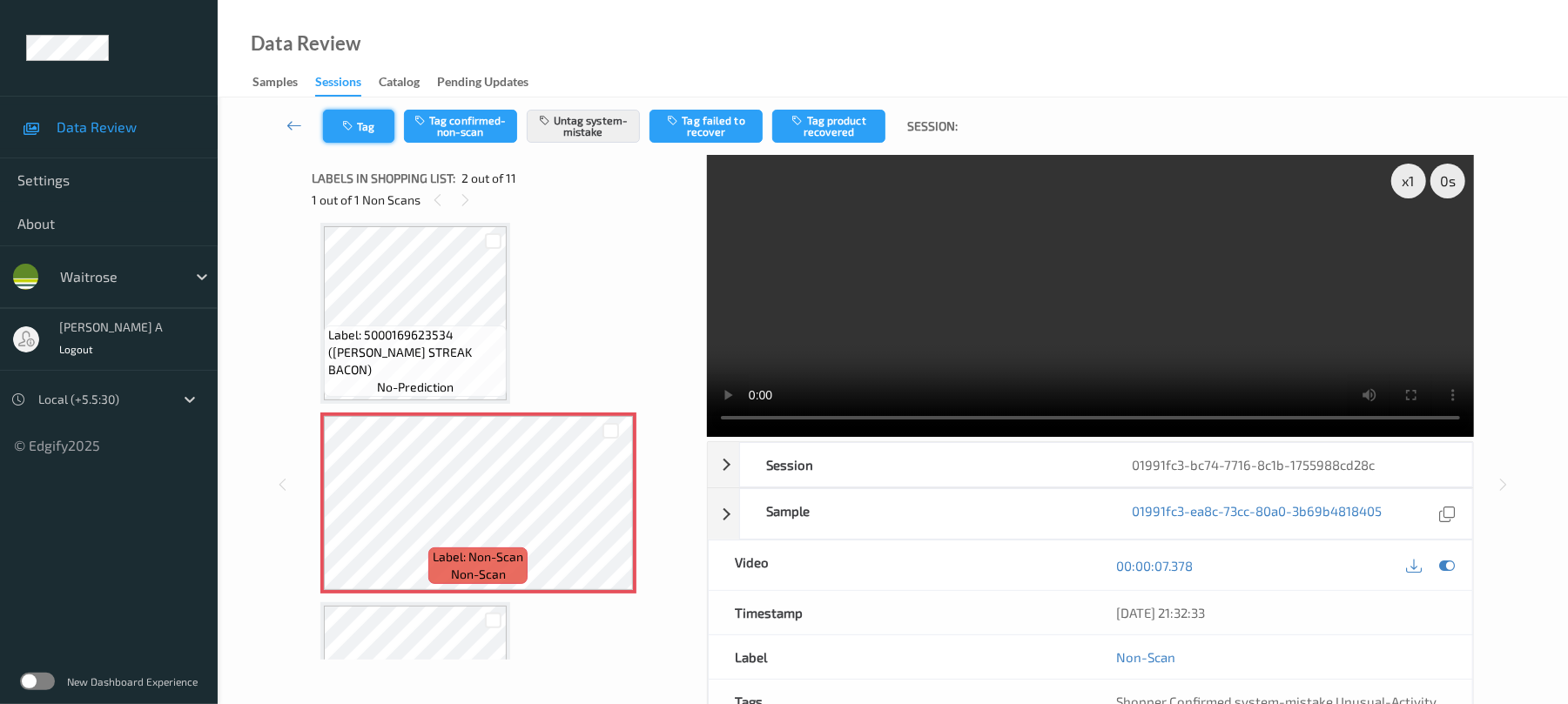
click at [349, 128] on icon "button" at bounding box center [349, 126] width 14 height 12
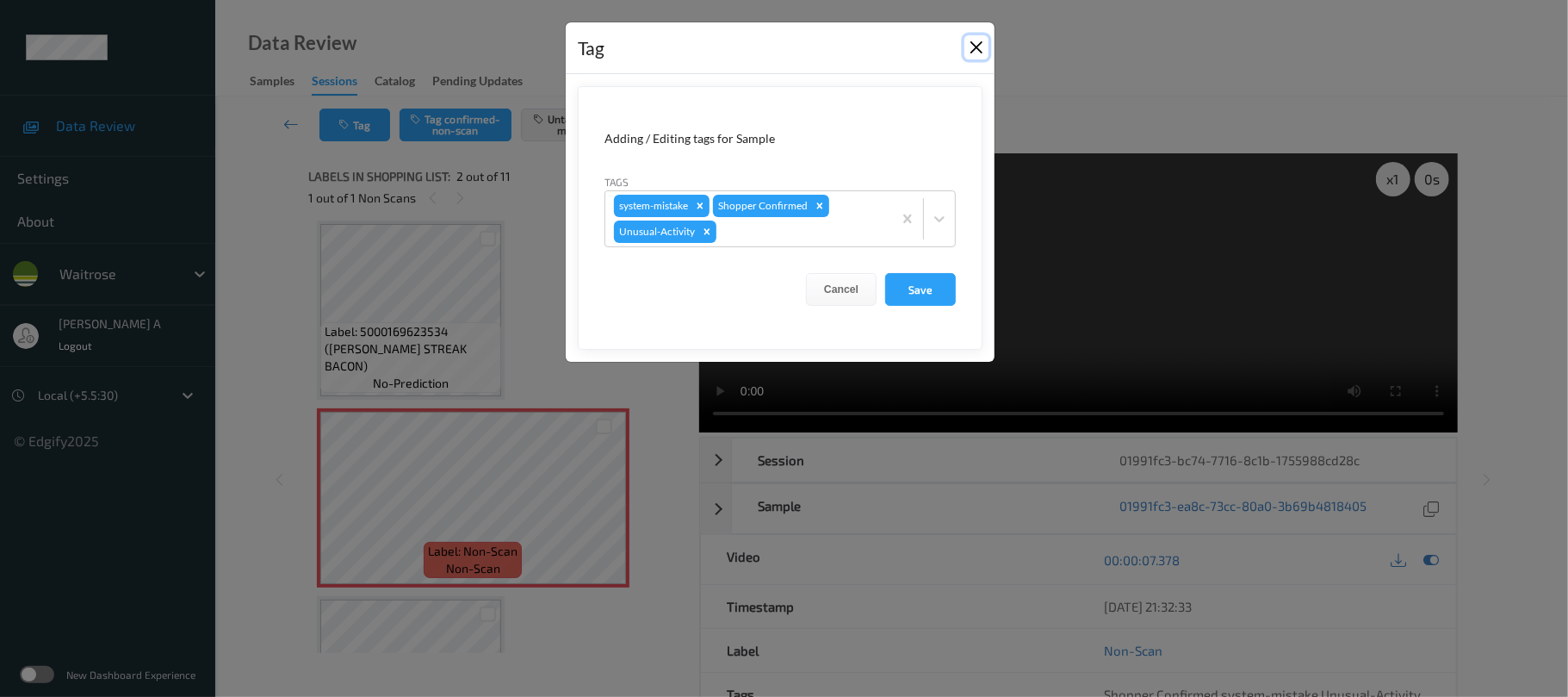
click at [980, 47] on button "Close" at bounding box center [976, 47] width 24 height 24
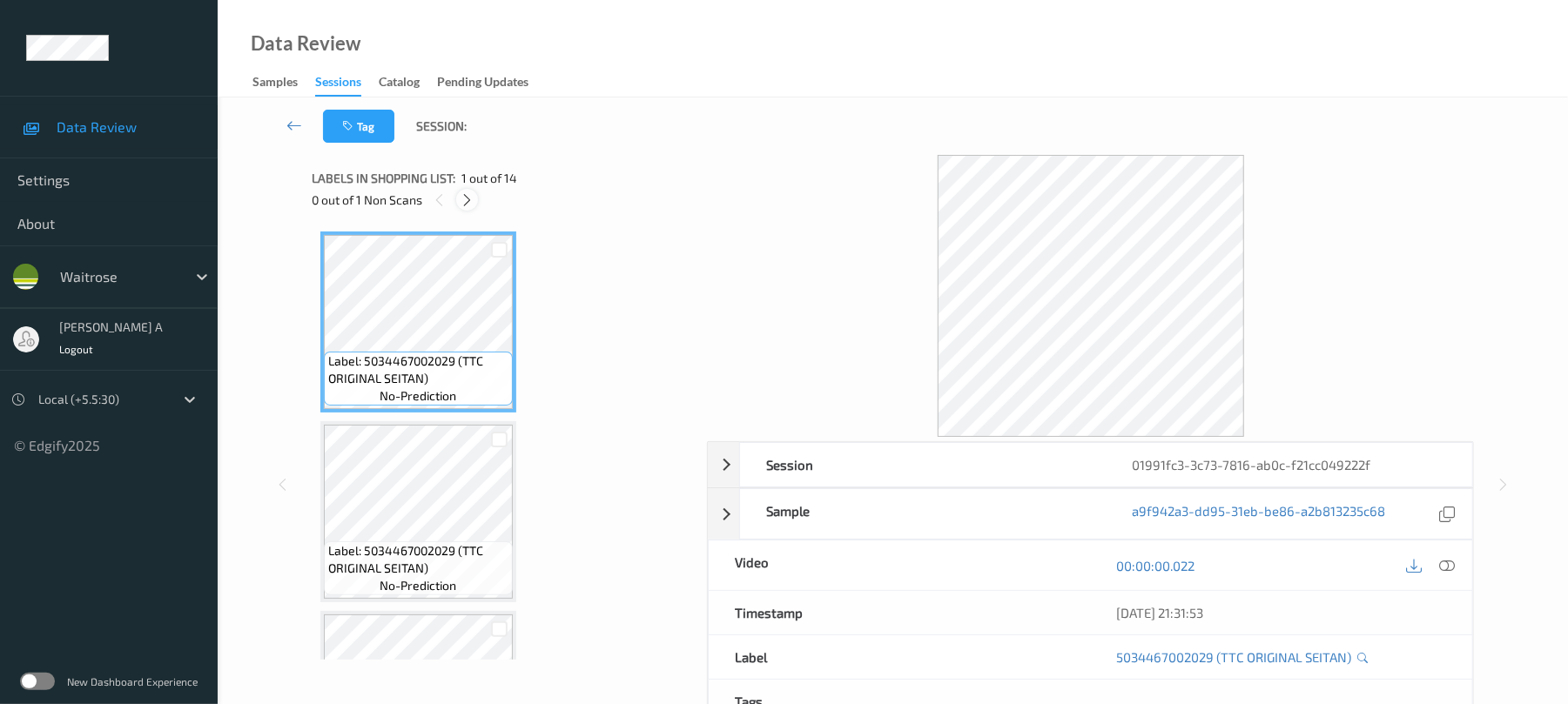
click at [461, 193] on icon at bounding box center [467, 200] width 14 height 15
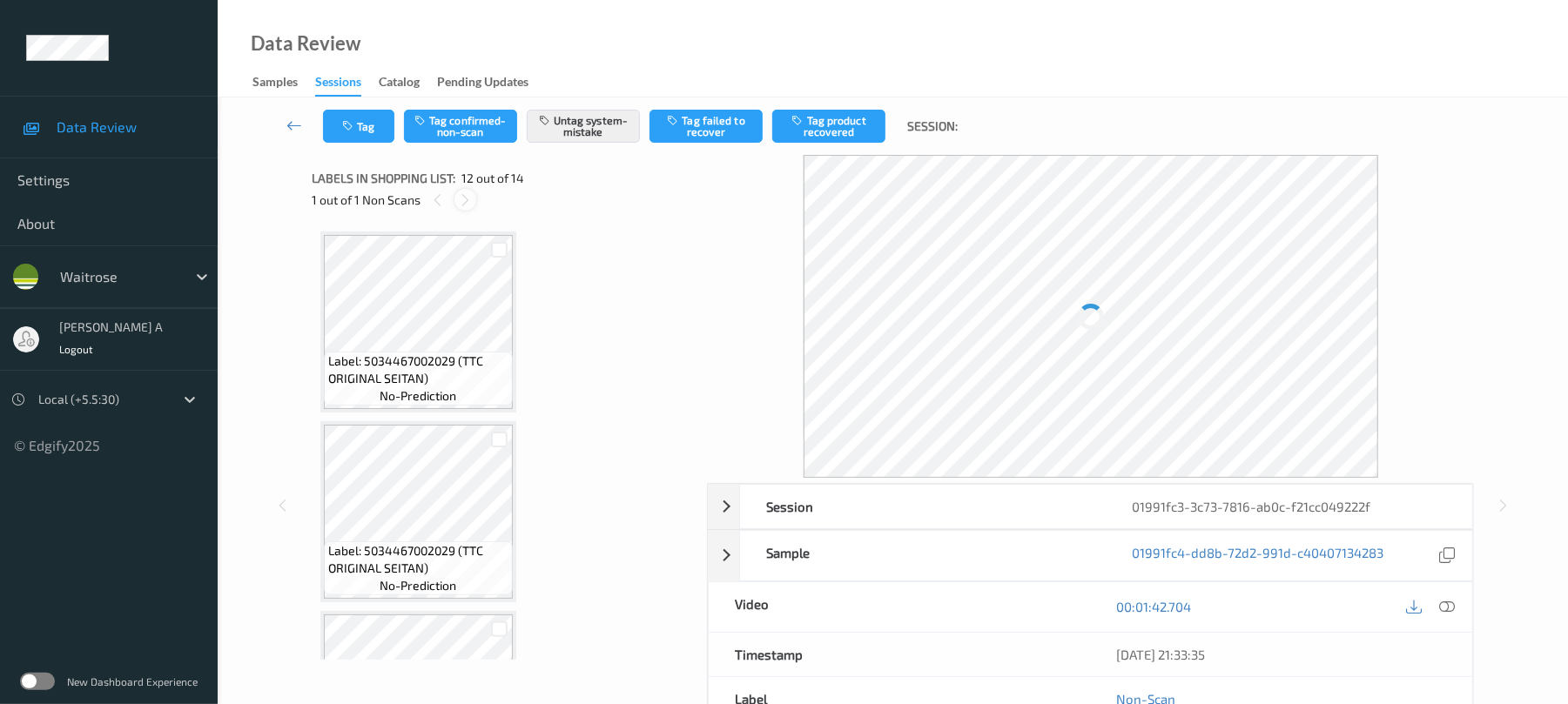
scroll to position [1906, 0]
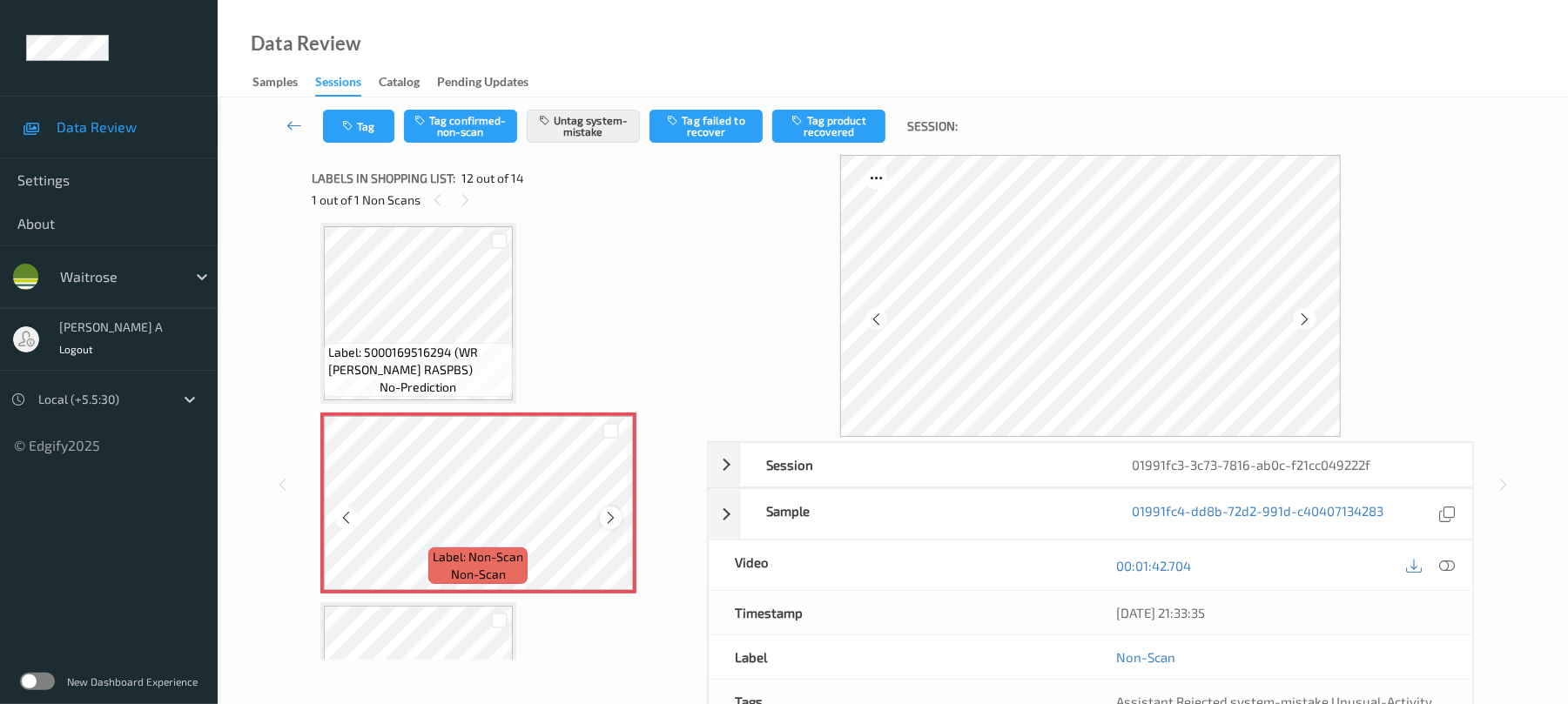
click at [606, 517] on icon at bounding box center [610, 517] width 14 height 15
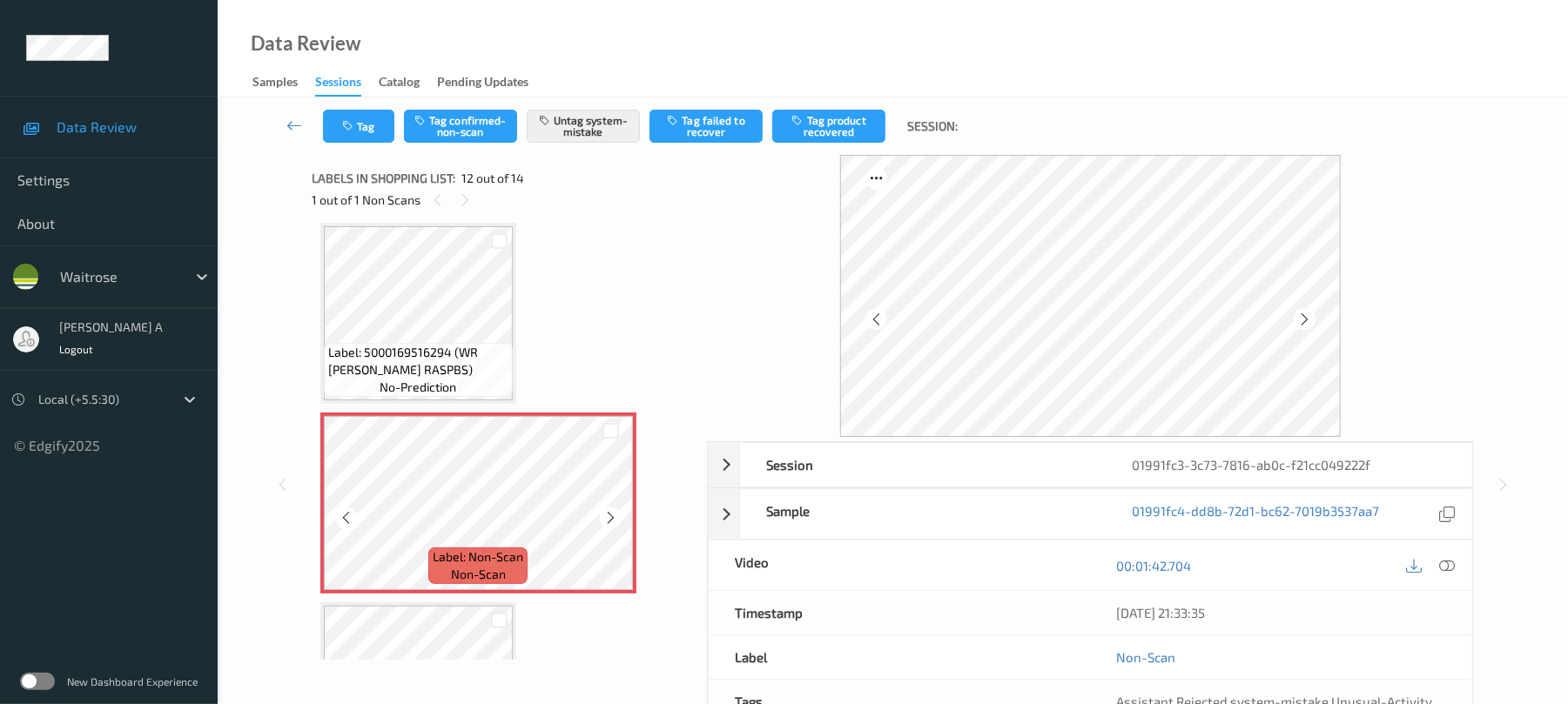
click at [606, 517] on icon at bounding box center [610, 517] width 14 height 15
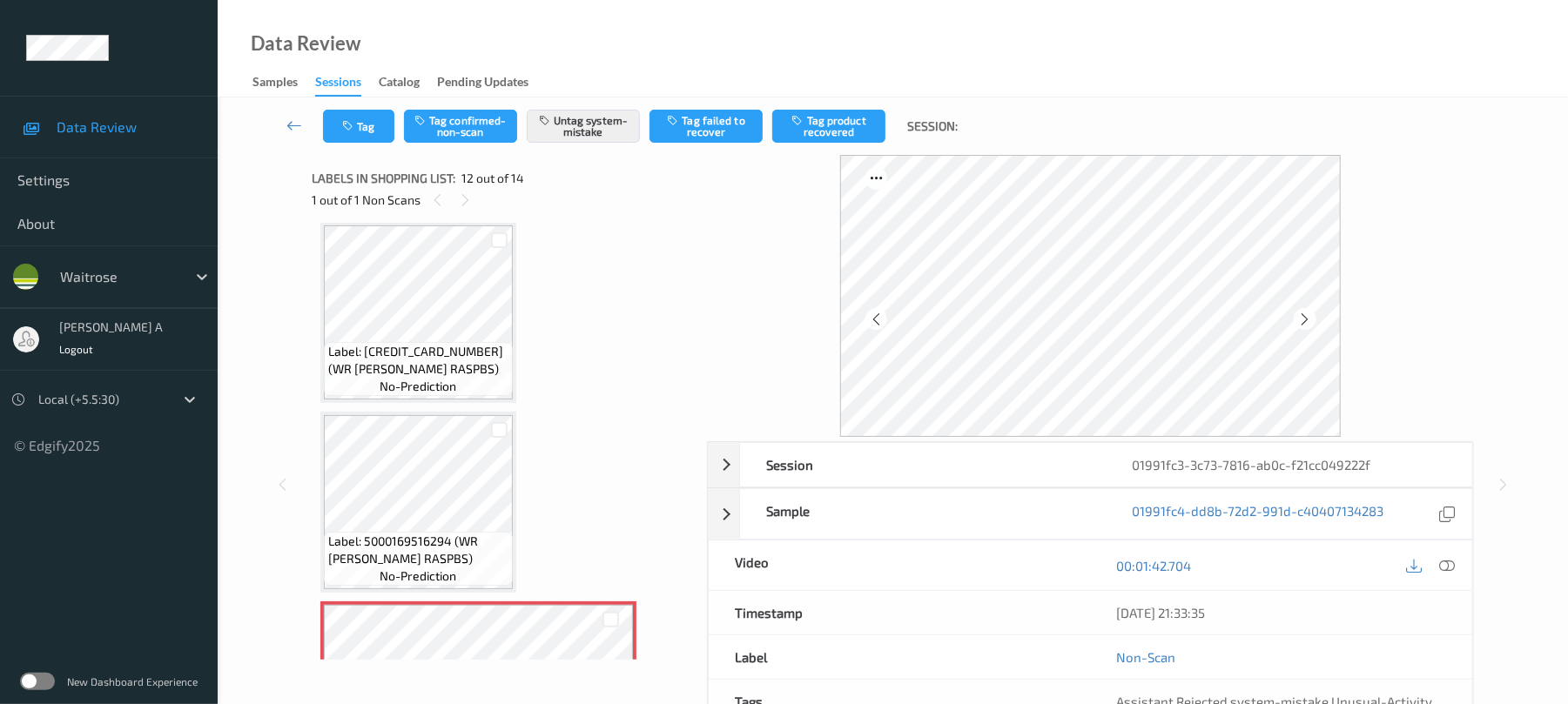
scroll to position [1674, 0]
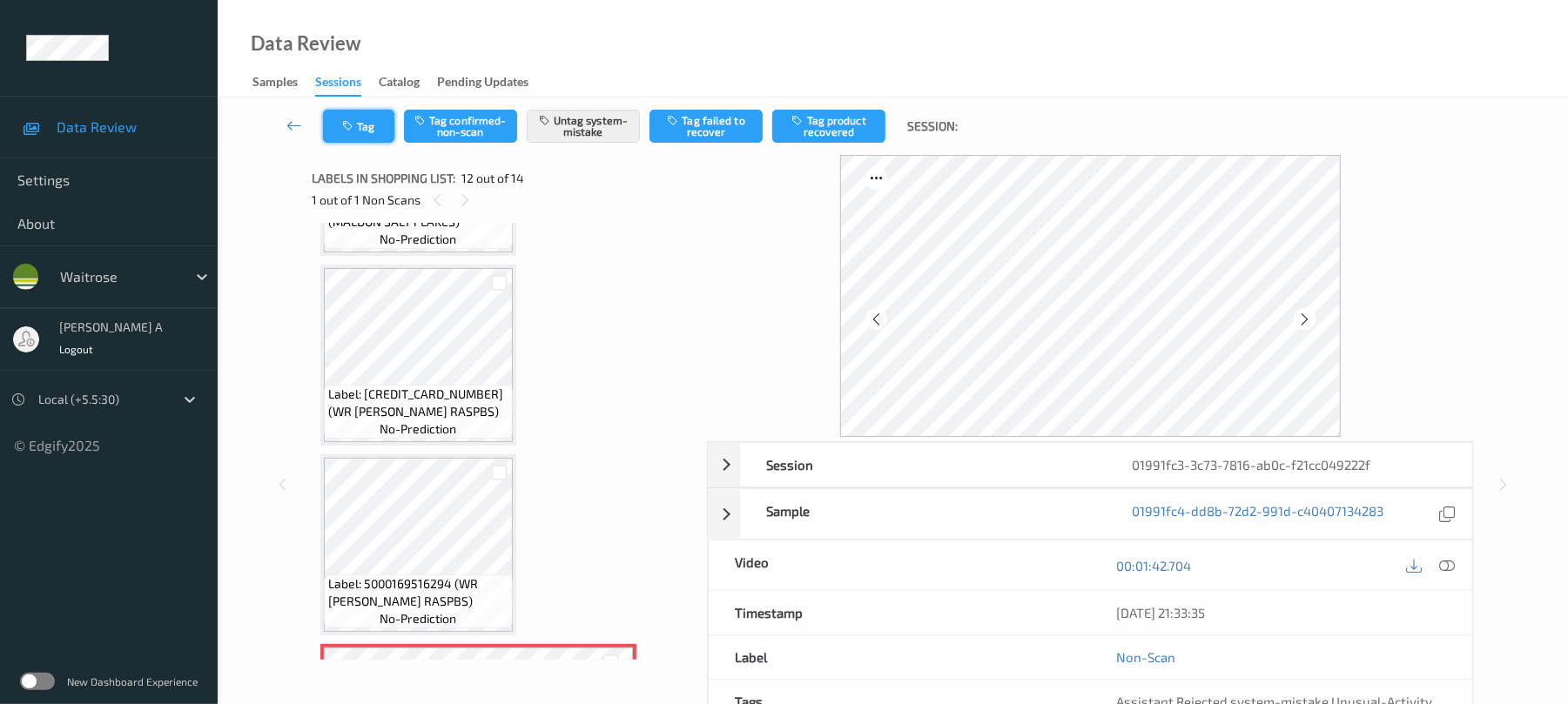
click at [359, 120] on button "Tag" at bounding box center [358, 126] width 71 height 33
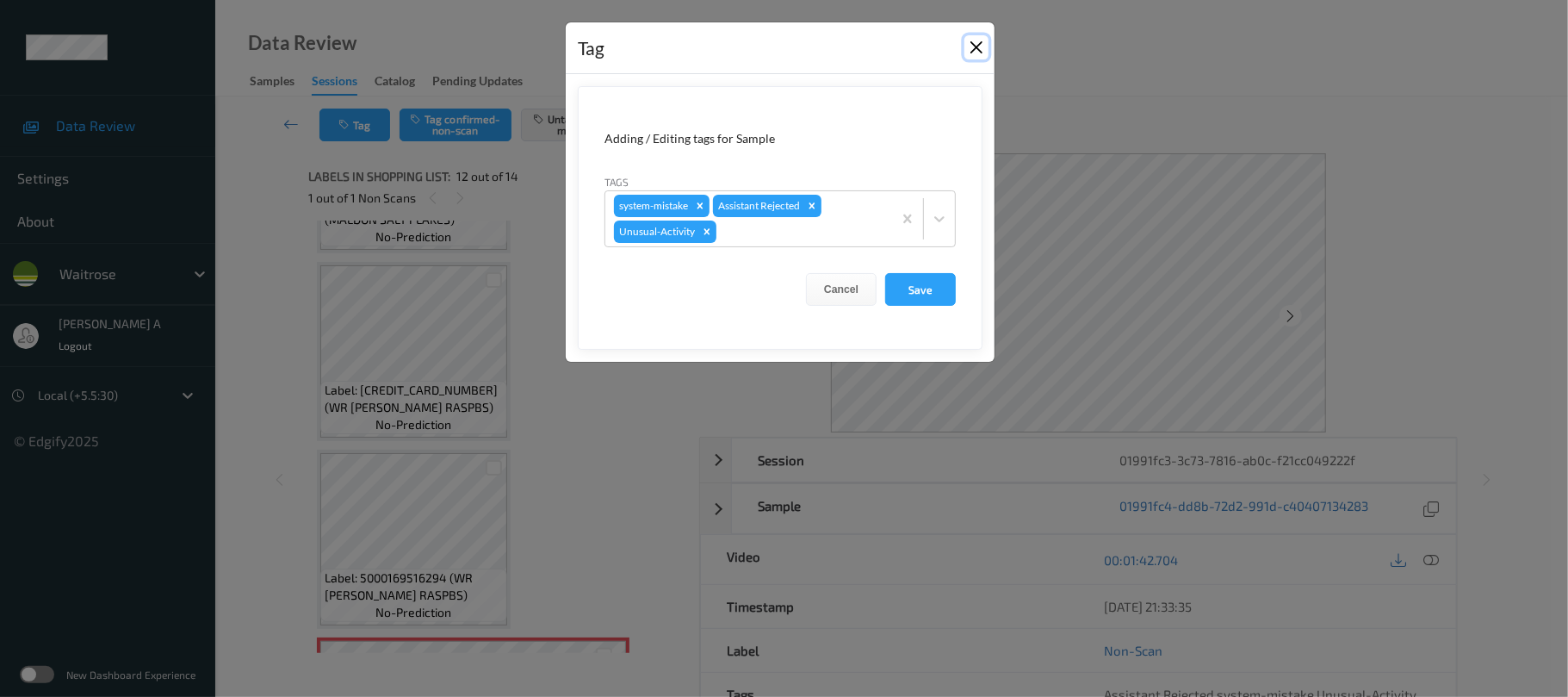
click at [979, 53] on button "Close" at bounding box center [976, 47] width 24 height 24
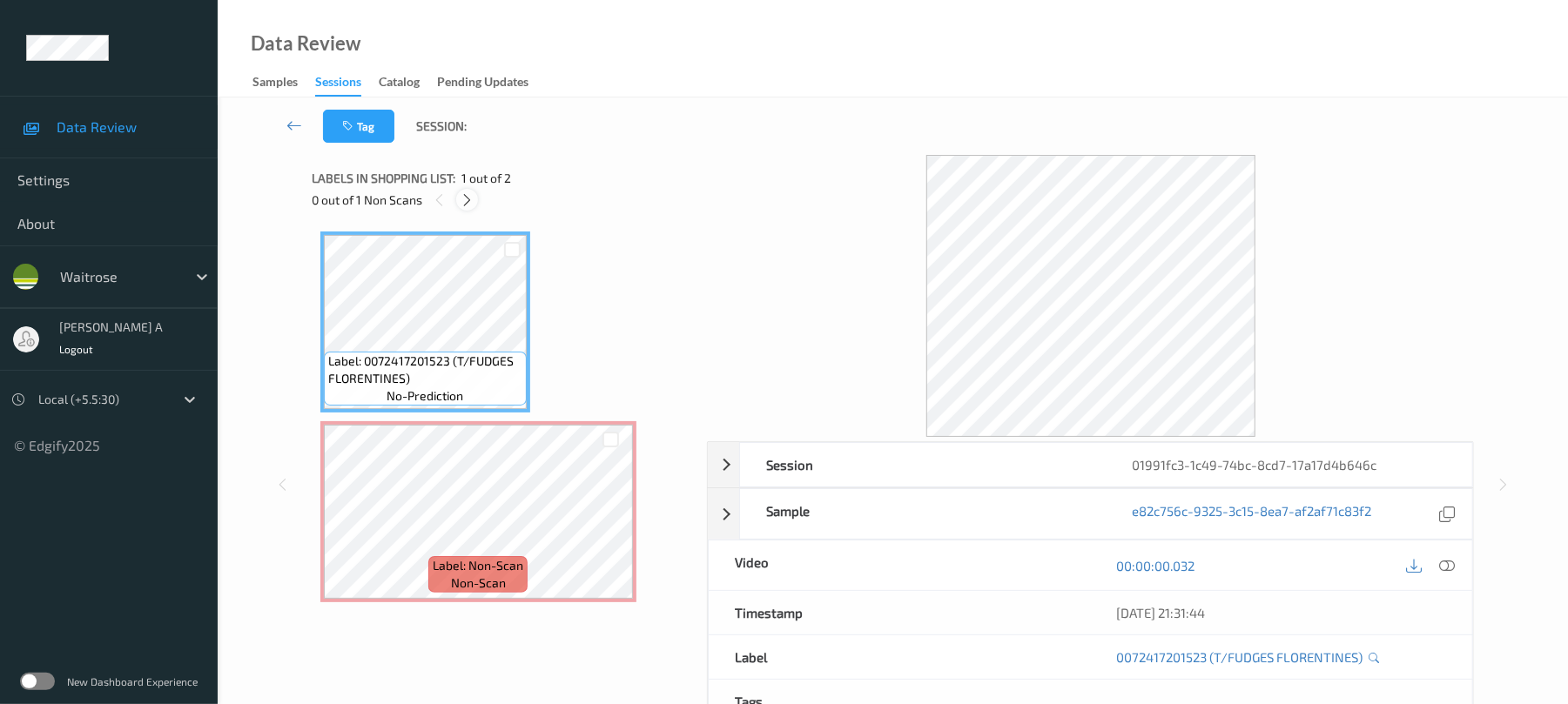
click at [472, 195] on icon at bounding box center [467, 200] width 14 height 15
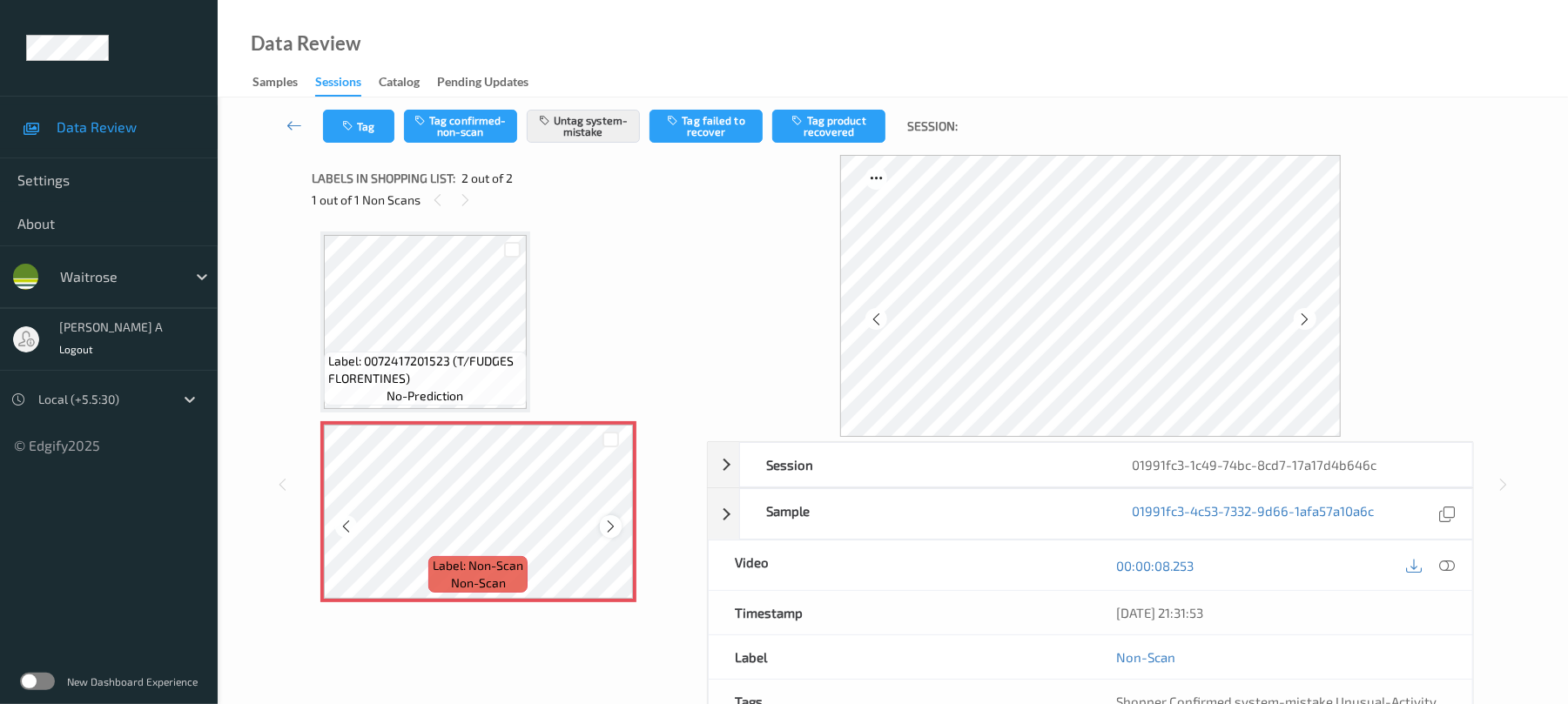
click at [609, 526] on icon at bounding box center [610, 526] width 14 height 15
click at [606, 522] on icon at bounding box center [610, 526] width 14 height 15
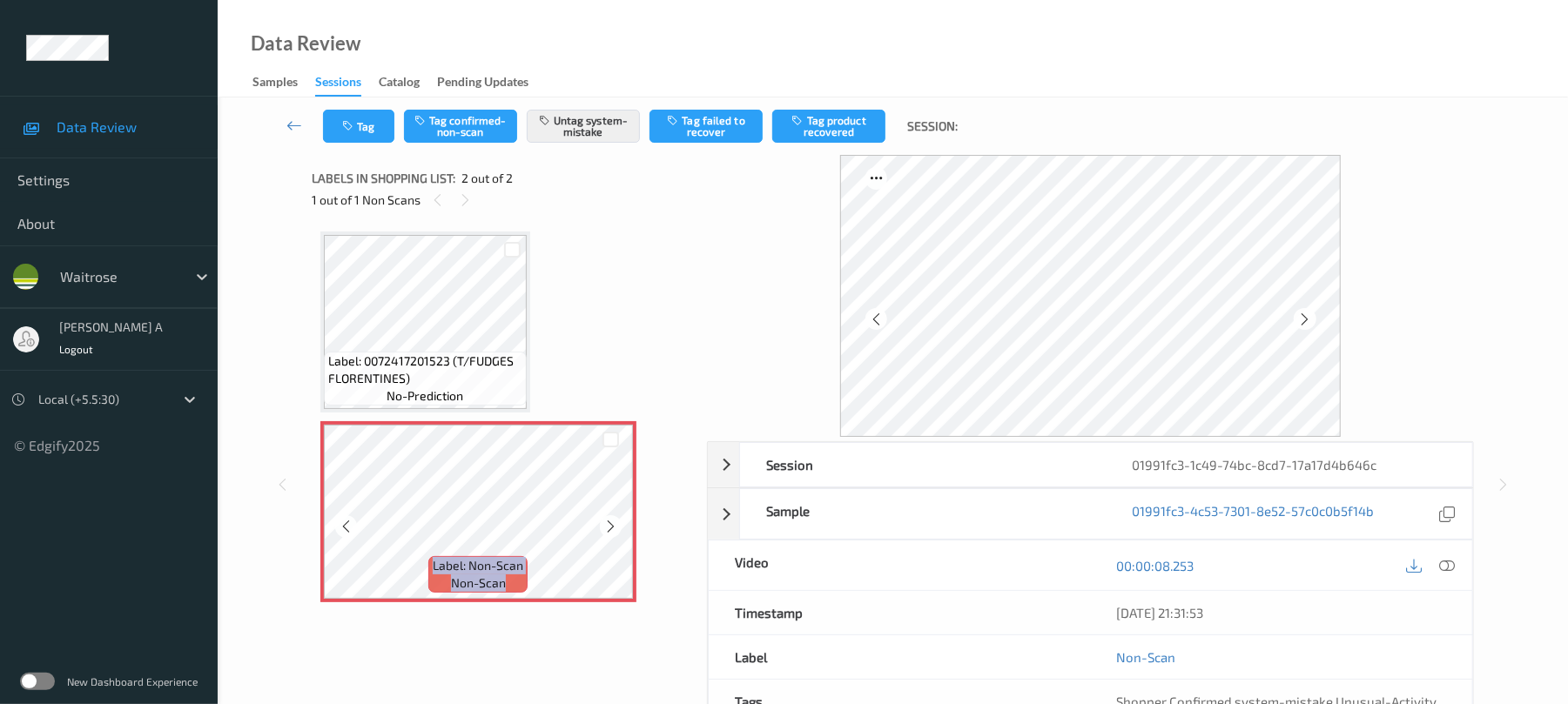
click at [606, 522] on icon at bounding box center [610, 526] width 14 height 15
click at [356, 139] on button "Tag" at bounding box center [358, 126] width 71 height 33
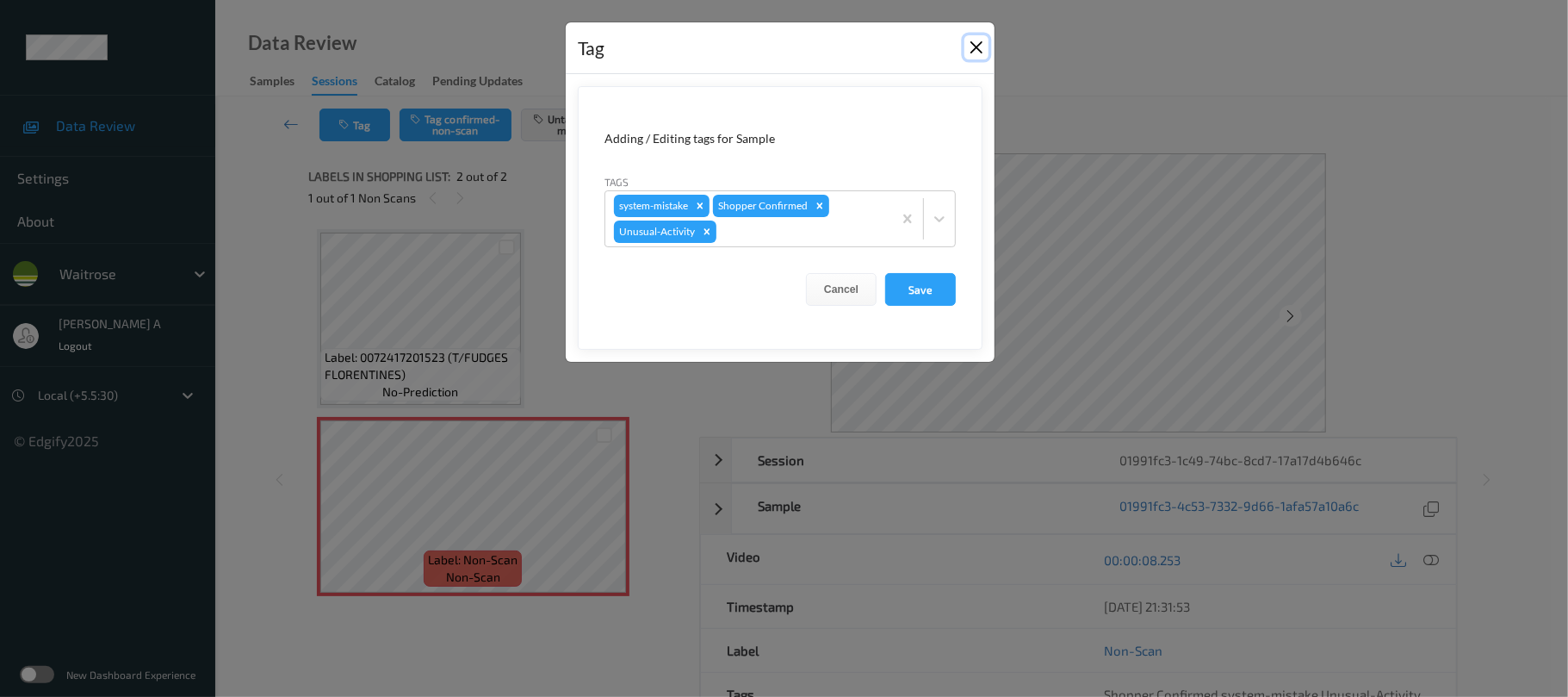
click at [979, 49] on button "Close" at bounding box center [976, 47] width 24 height 24
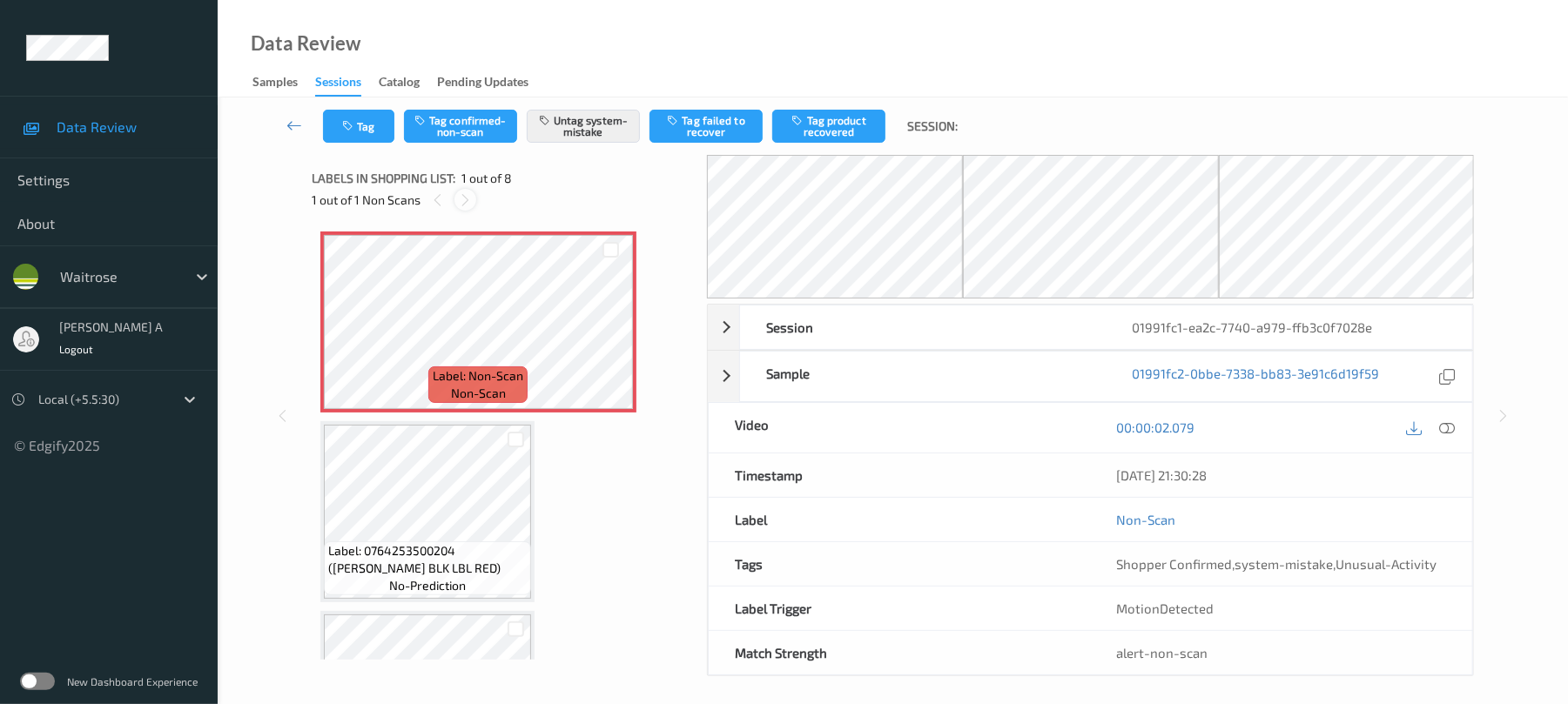
click at [470, 207] on div at bounding box center [466, 200] width 22 height 22
click at [606, 341] on icon at bounding box center [610, 336] width 14 height 15
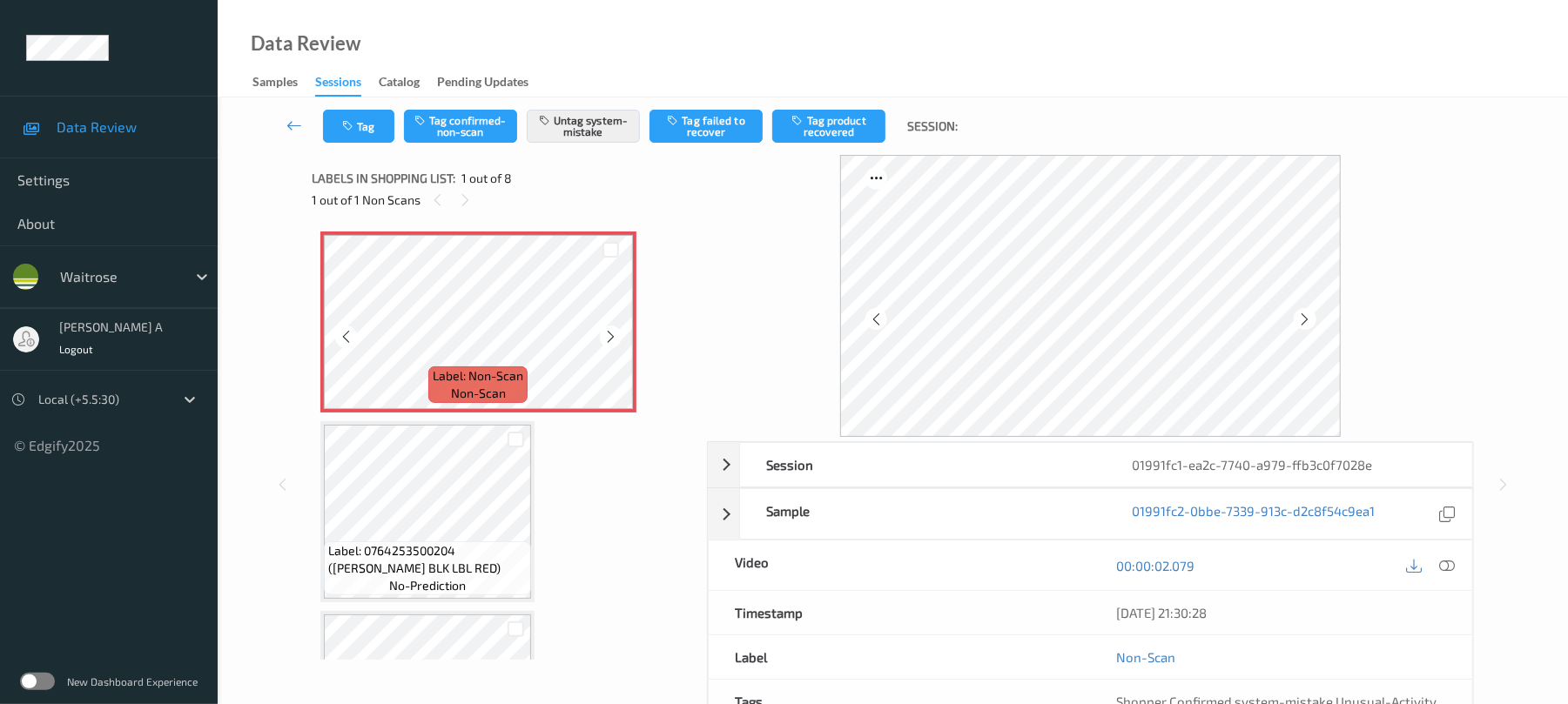
click at [606, 341] on icon at bounding box center [610, 336] width 14 height 15
click at [383, 134] on button "Tag" at bounding box center [358, 126] width 71 height 33
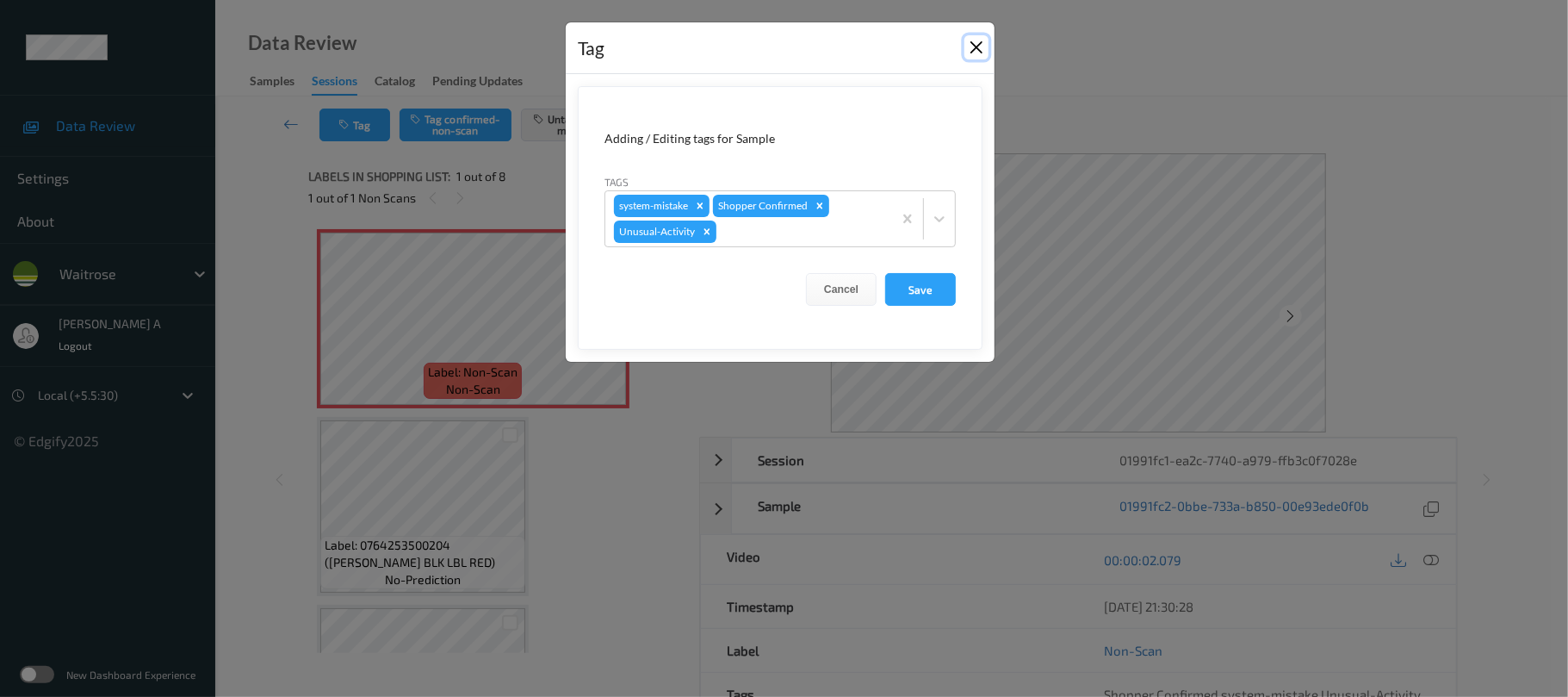
click at [971, 48] on button "Close" at bounding box center [976, 47] width 24 height 24
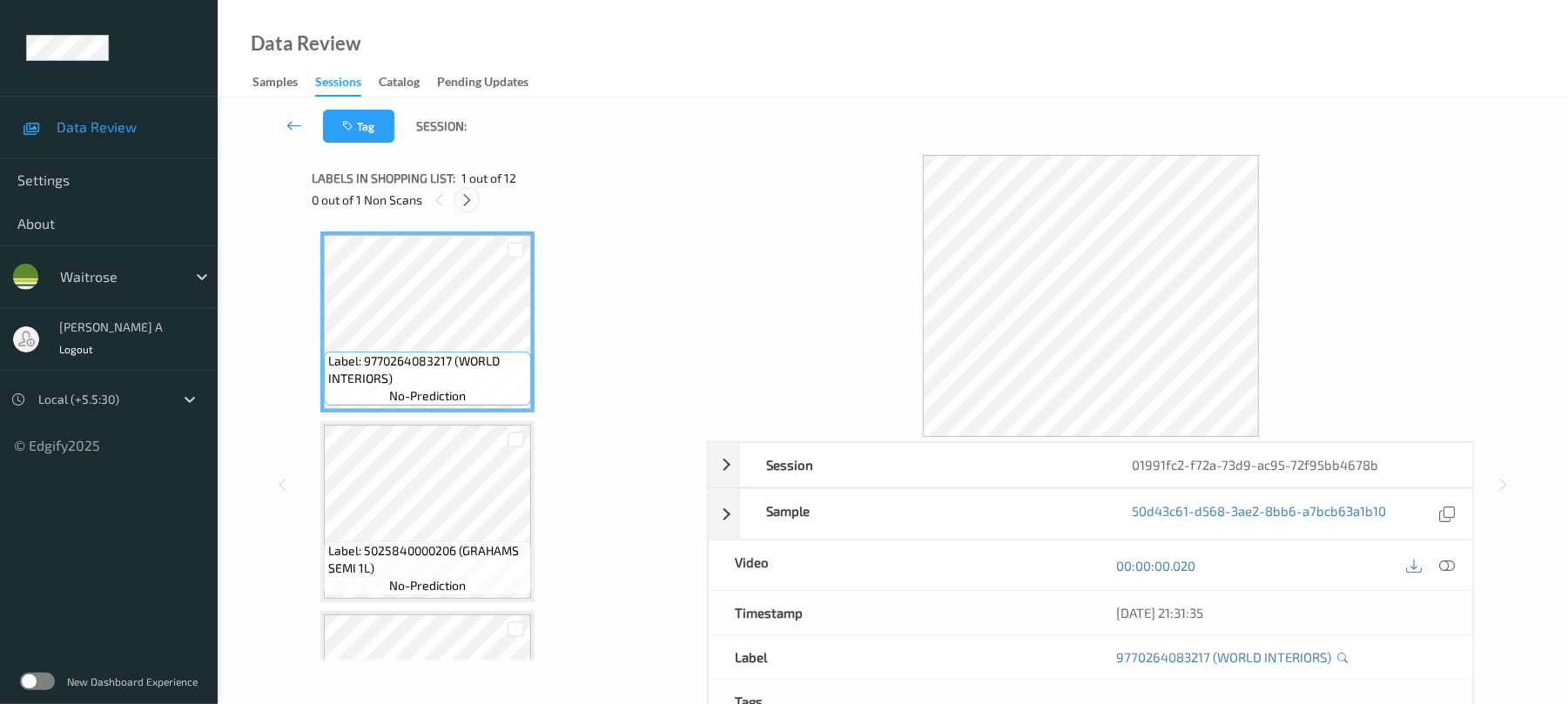
click at [470, 189] on div at bounding box center [467, 200] width 22 height 22
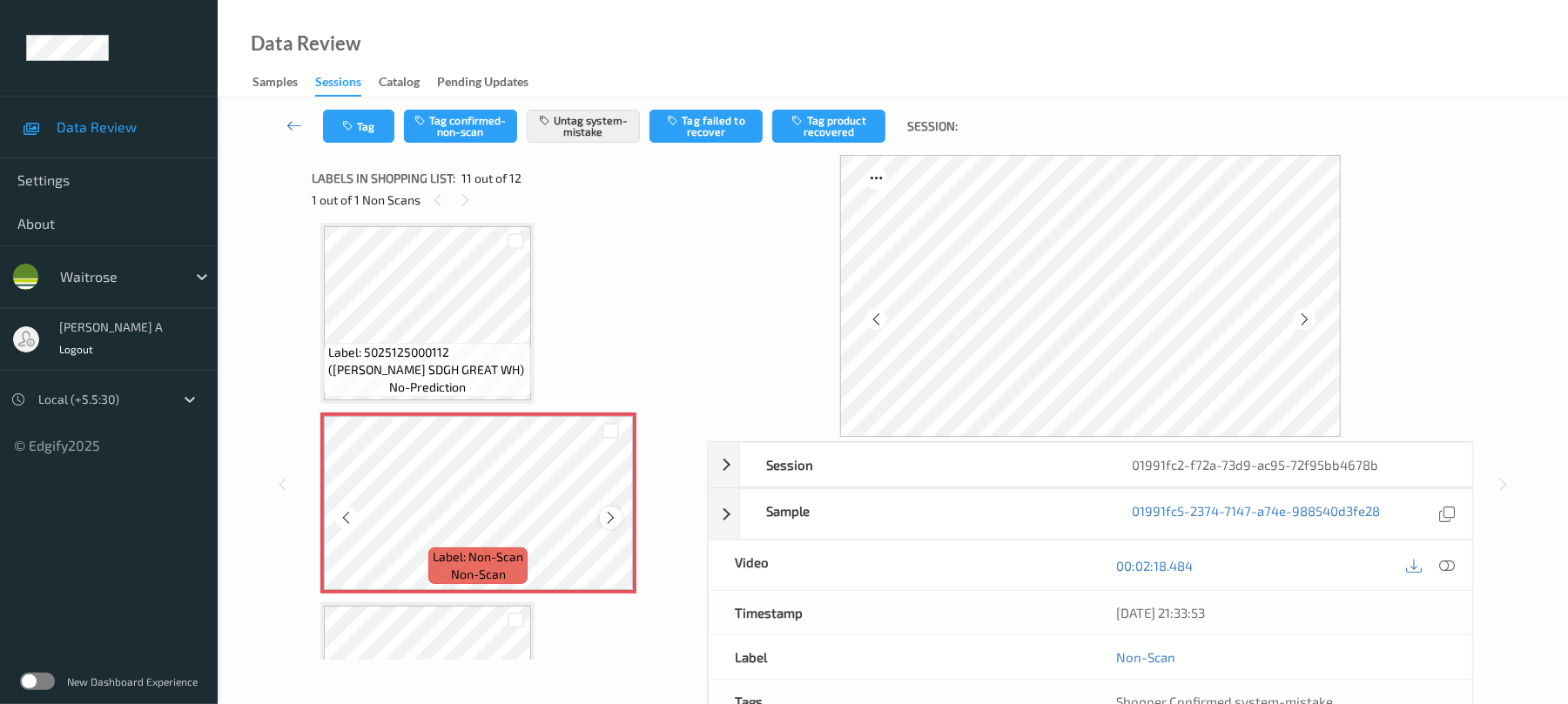
click at [608, 516] on icon at bounding box center [610, 517] width 14 height 15
click at [609, 519] on icon at bounding box center [610, 517] width 14 height 15
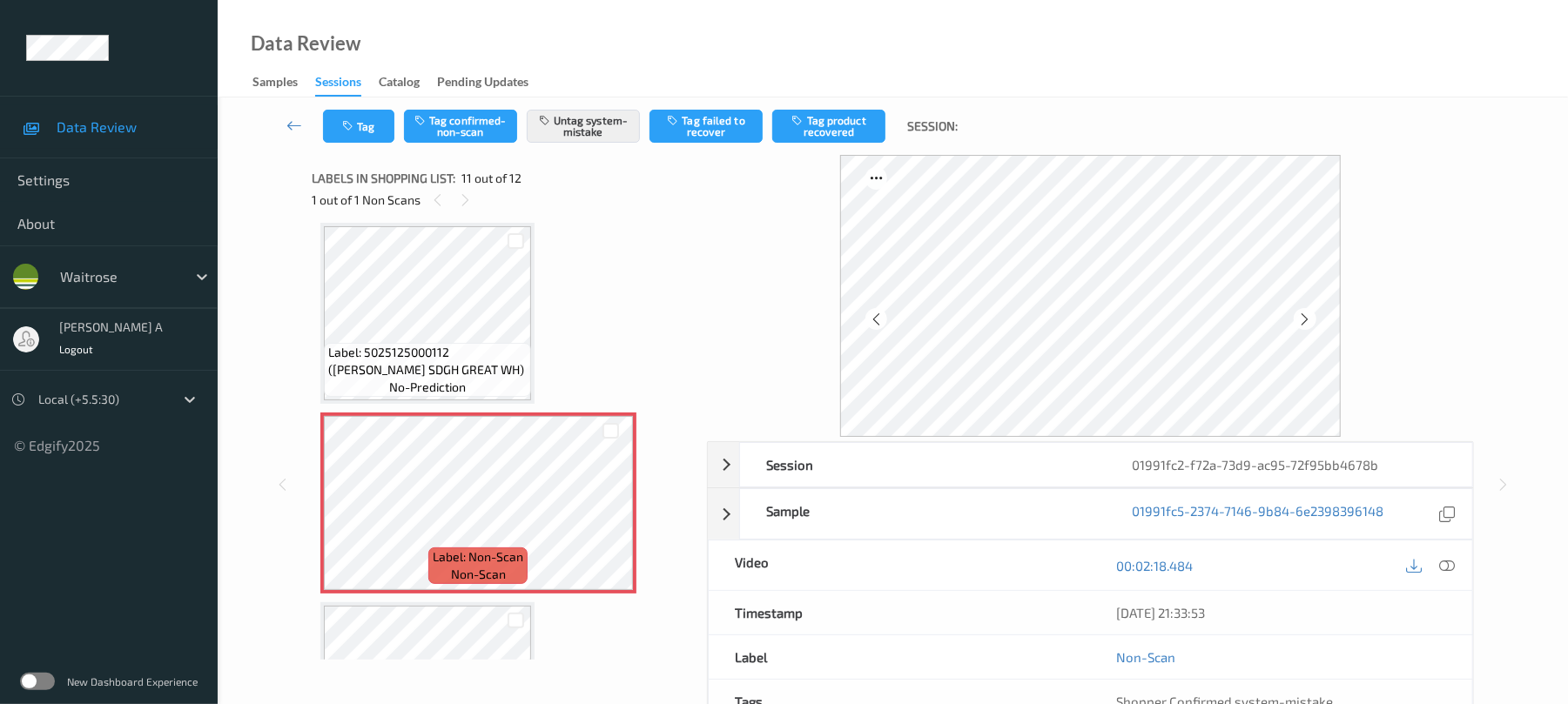
click at [373, 101] on div "Tag Tag confirmed-non-scan Untag system-mistake Tag failed to recover Tag produ…" at bounding box center [893, 127] width 1279 height 58
click at [371, 116] on button "Tag" at bounding box center [358, 126] width 71 height 33
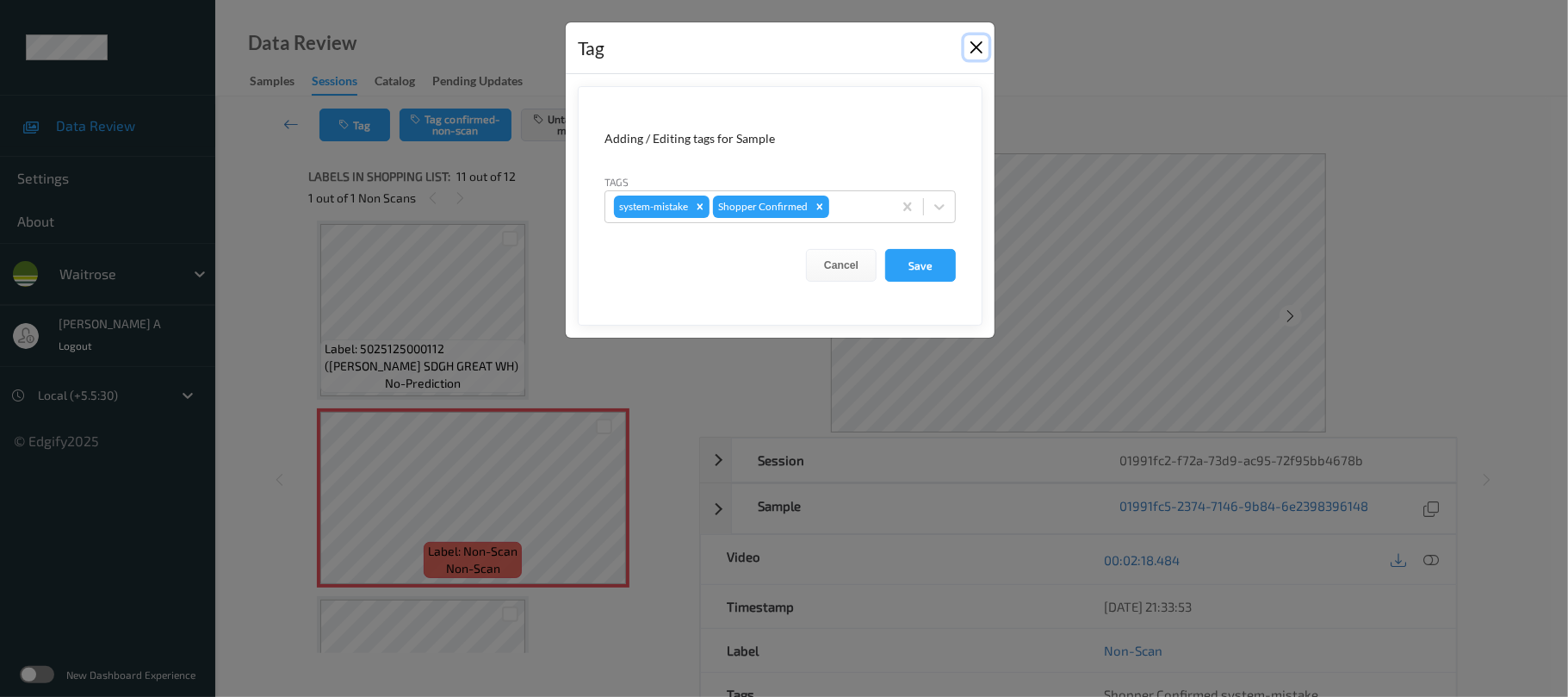
click at [971, 54] on button "Close" at bounding box center [976, 47] width 24 height 24
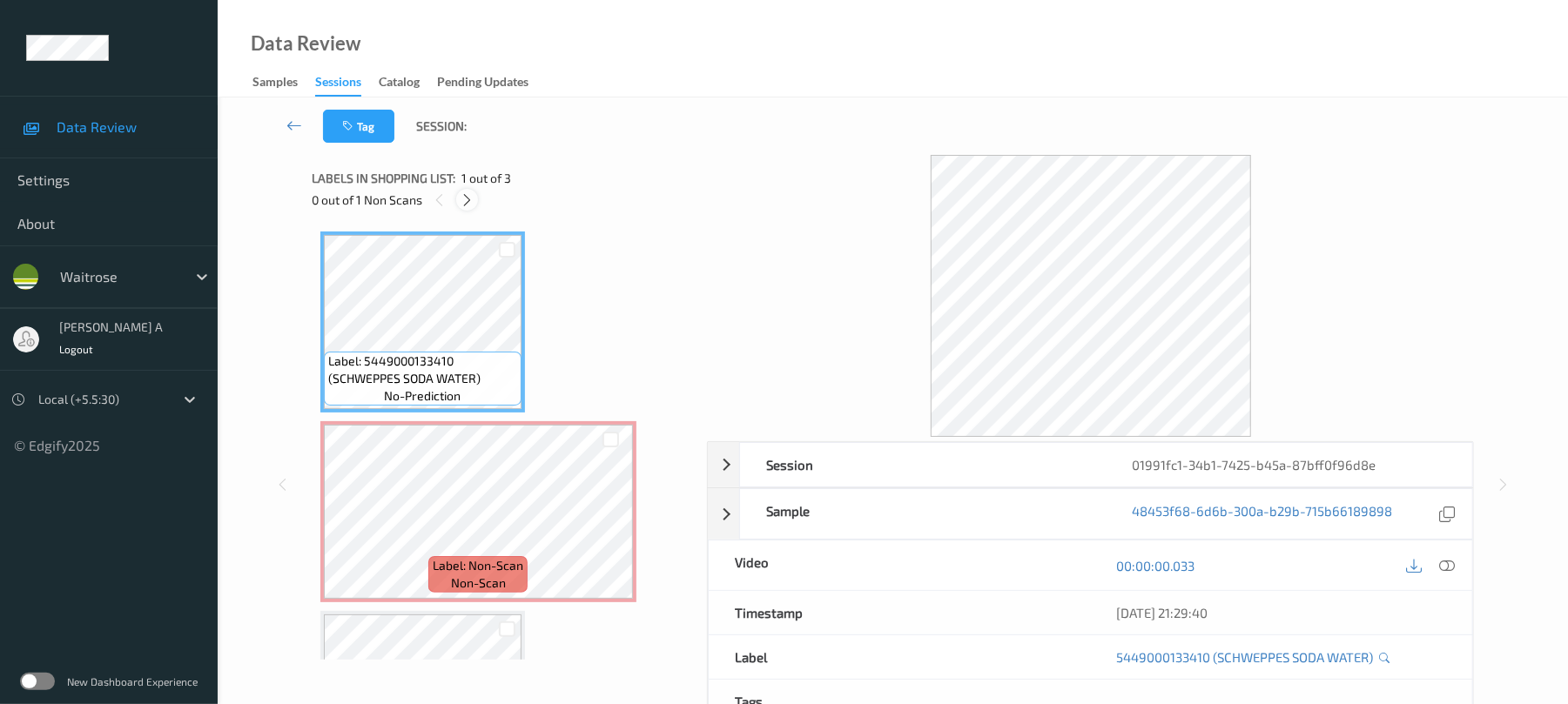
click at [472, 192] on icon at bounding box center [467, 200] width 14 height 15
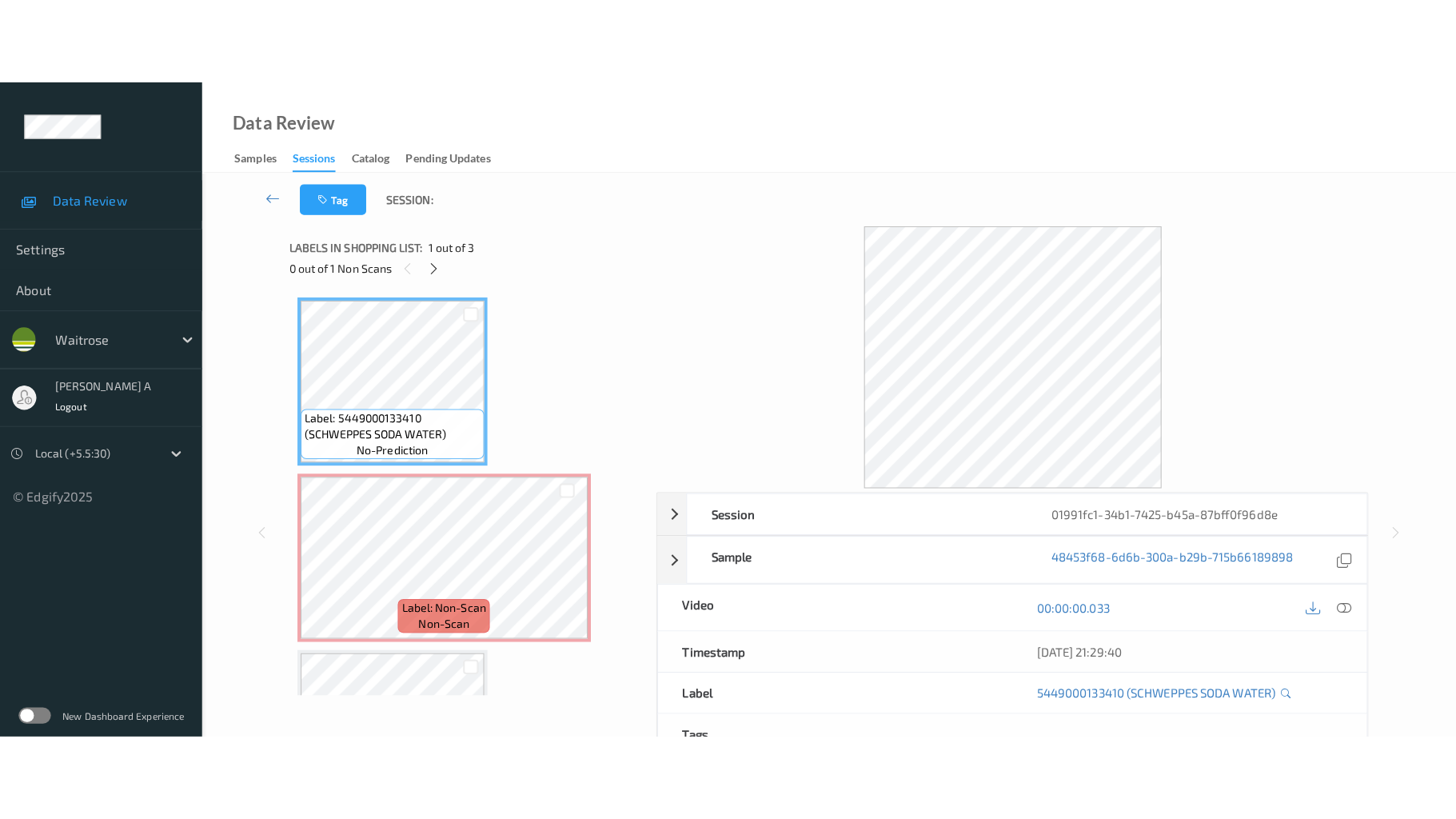
scroll to position [8, 0]
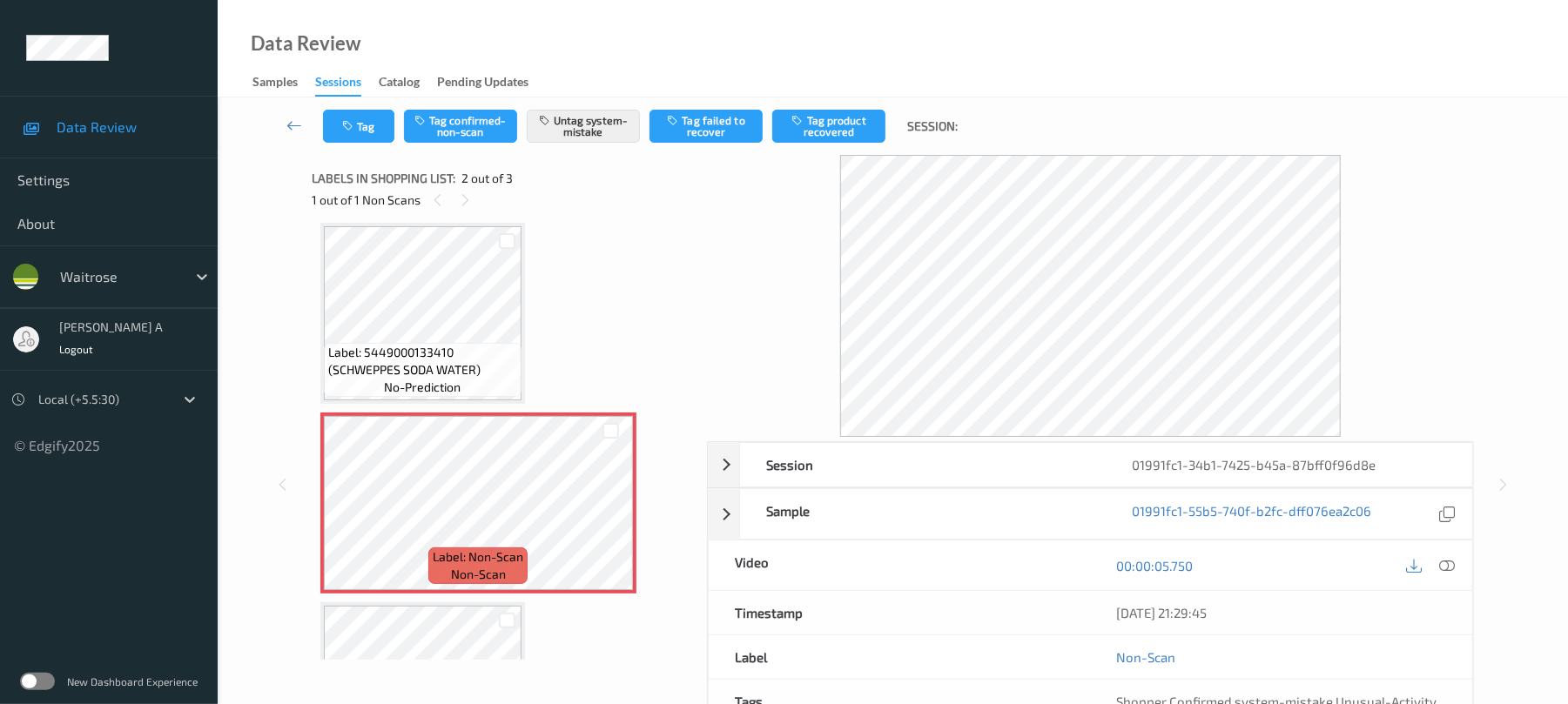
drag, startPoint x: 1456, startPoint y: 561, endPoint x: 1431, endPoint y: 549, distance: 27.7
click at [1453, 561] on div at bounding box center [1448, 565] width 24 height 23
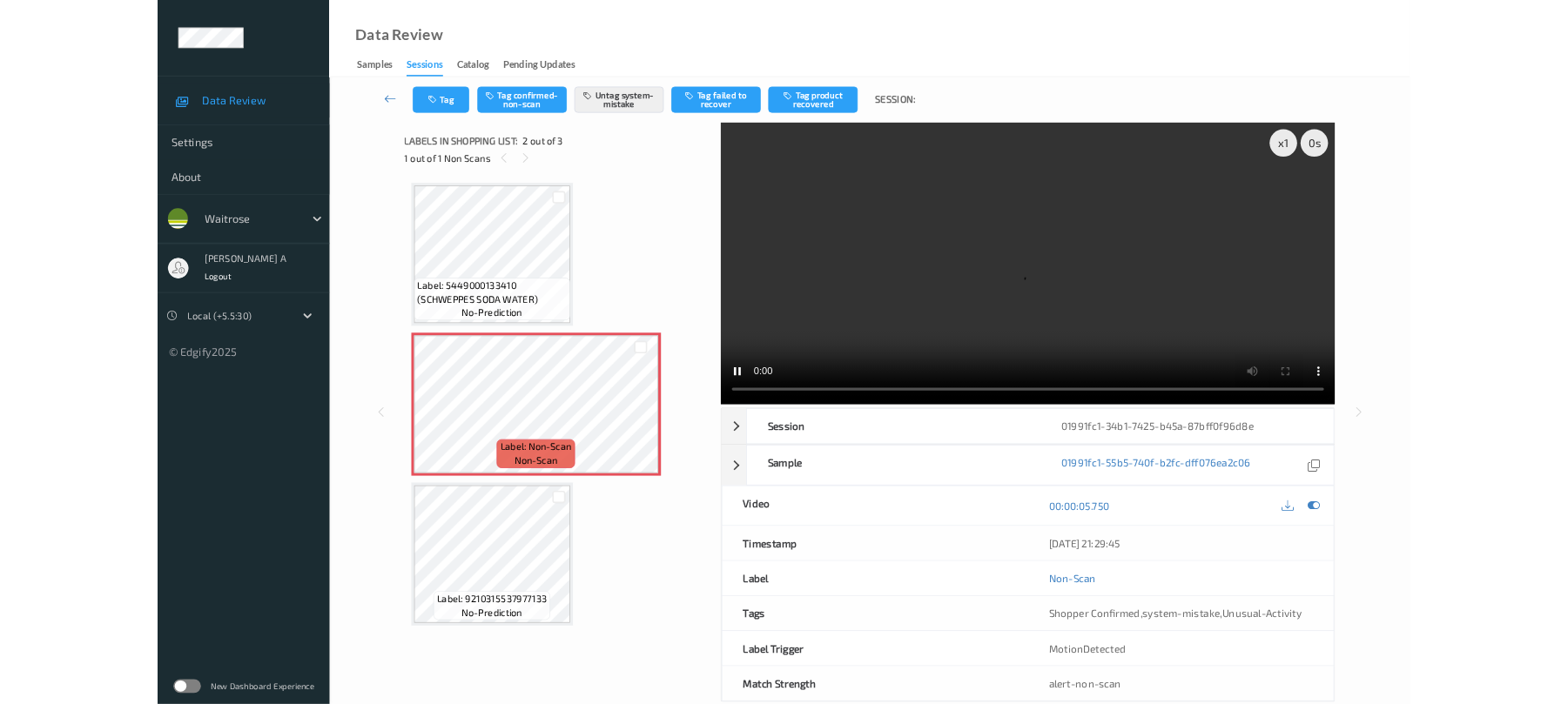
scroll to position [0, 0]
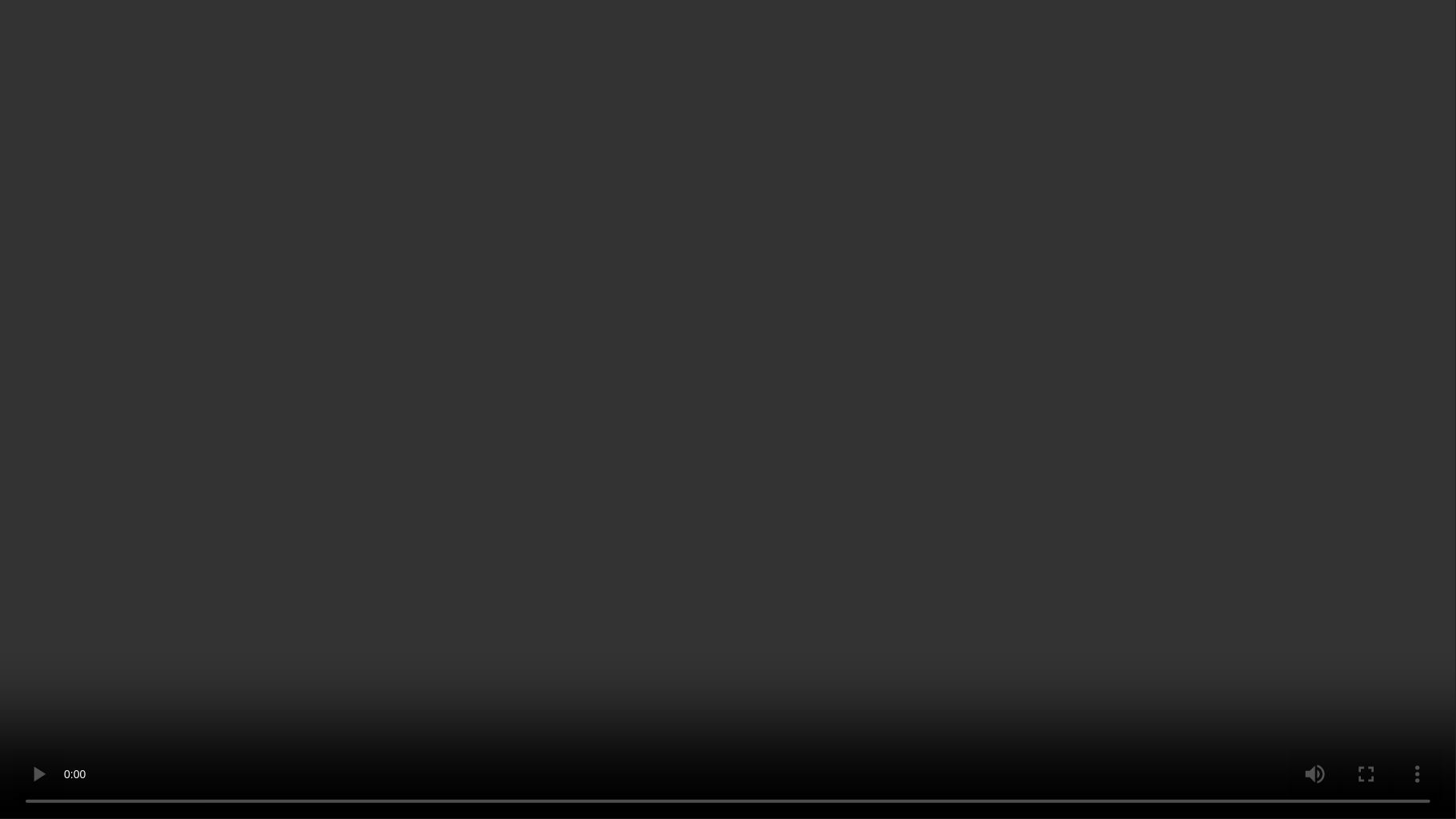
click at [572, 424] on video at bounding box center [728, 410] width 1456 height 819
click at [664, 503] on video at bounding box center [728, 410] width 1456 height 819
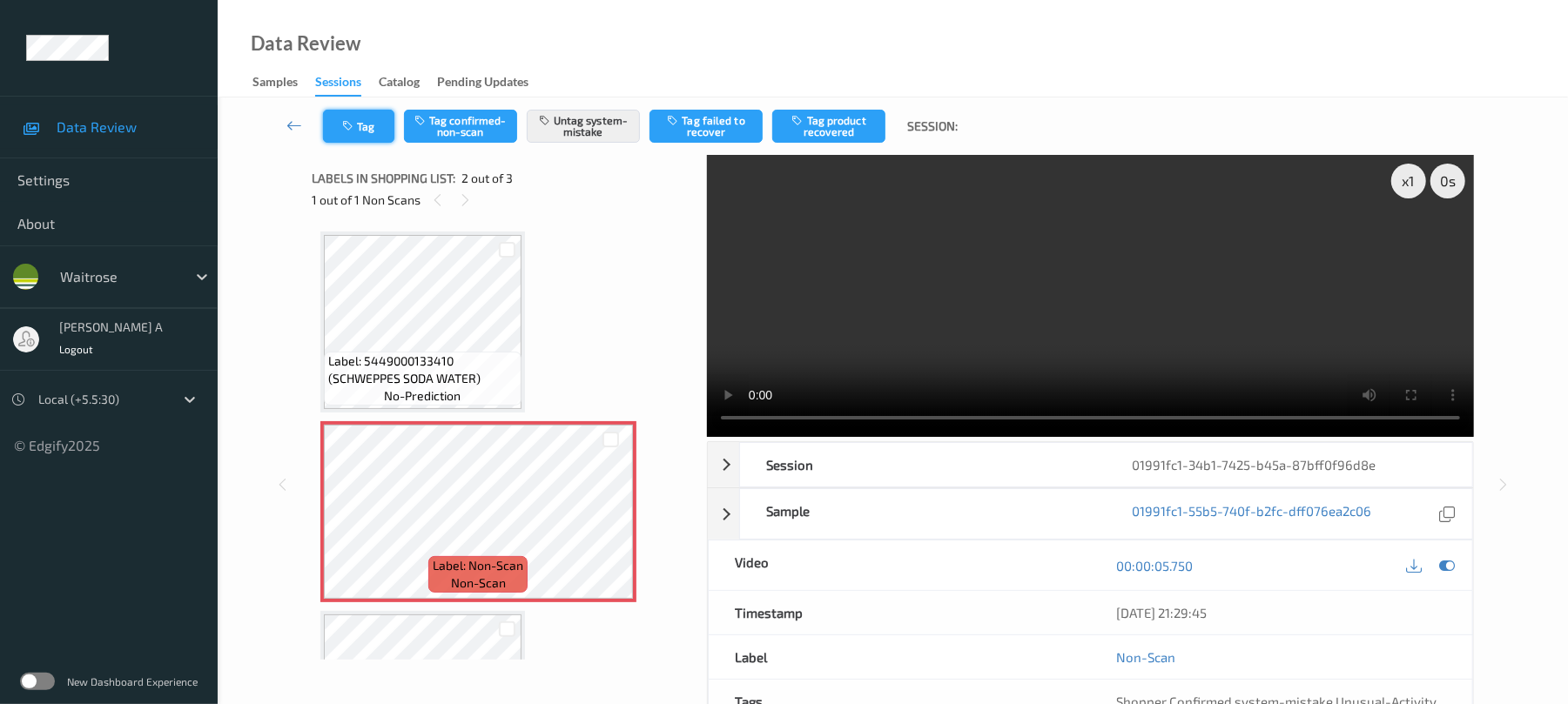
click at [370, 126] on button "Tag" at bounding box center [358, 126] width 71 height 33
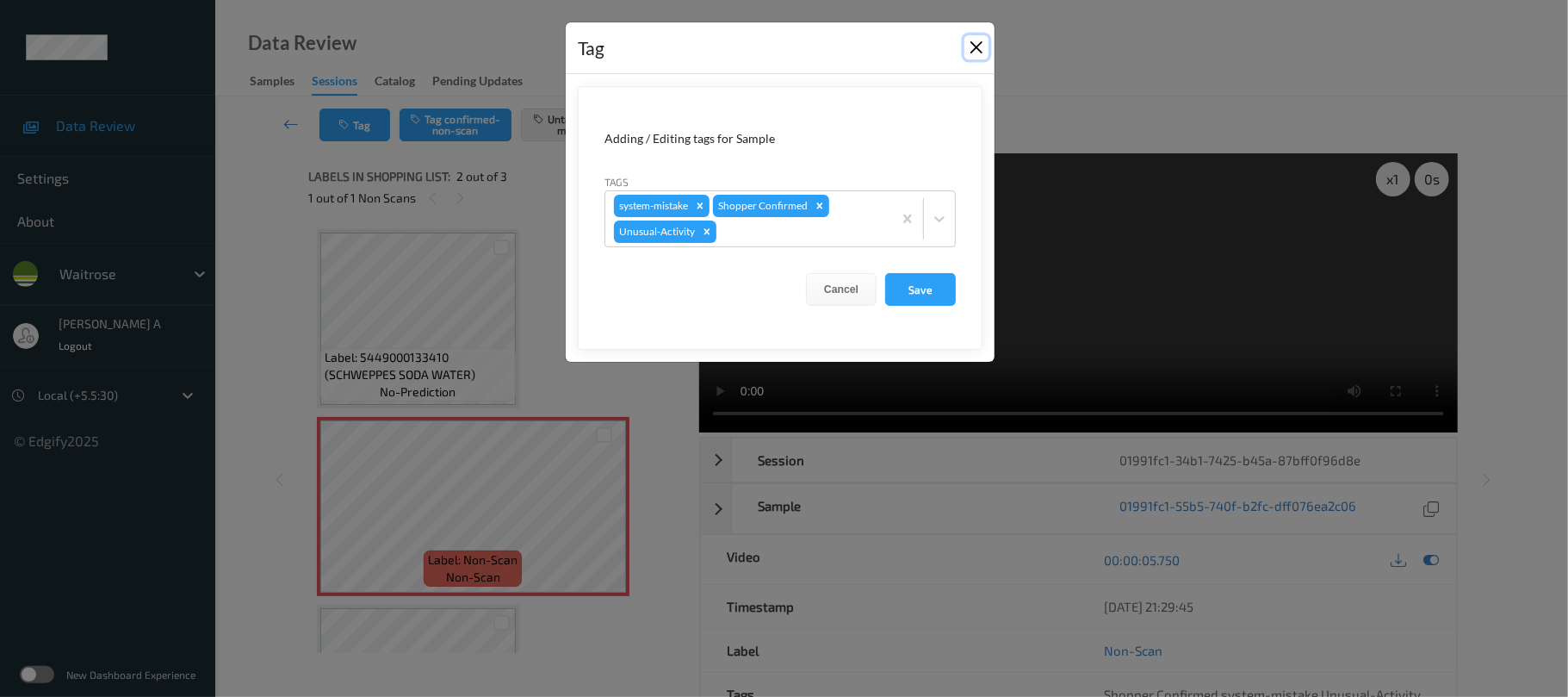
click at [979, 45] on button "Close" at bounding box center [976, 47] width 24 height 24
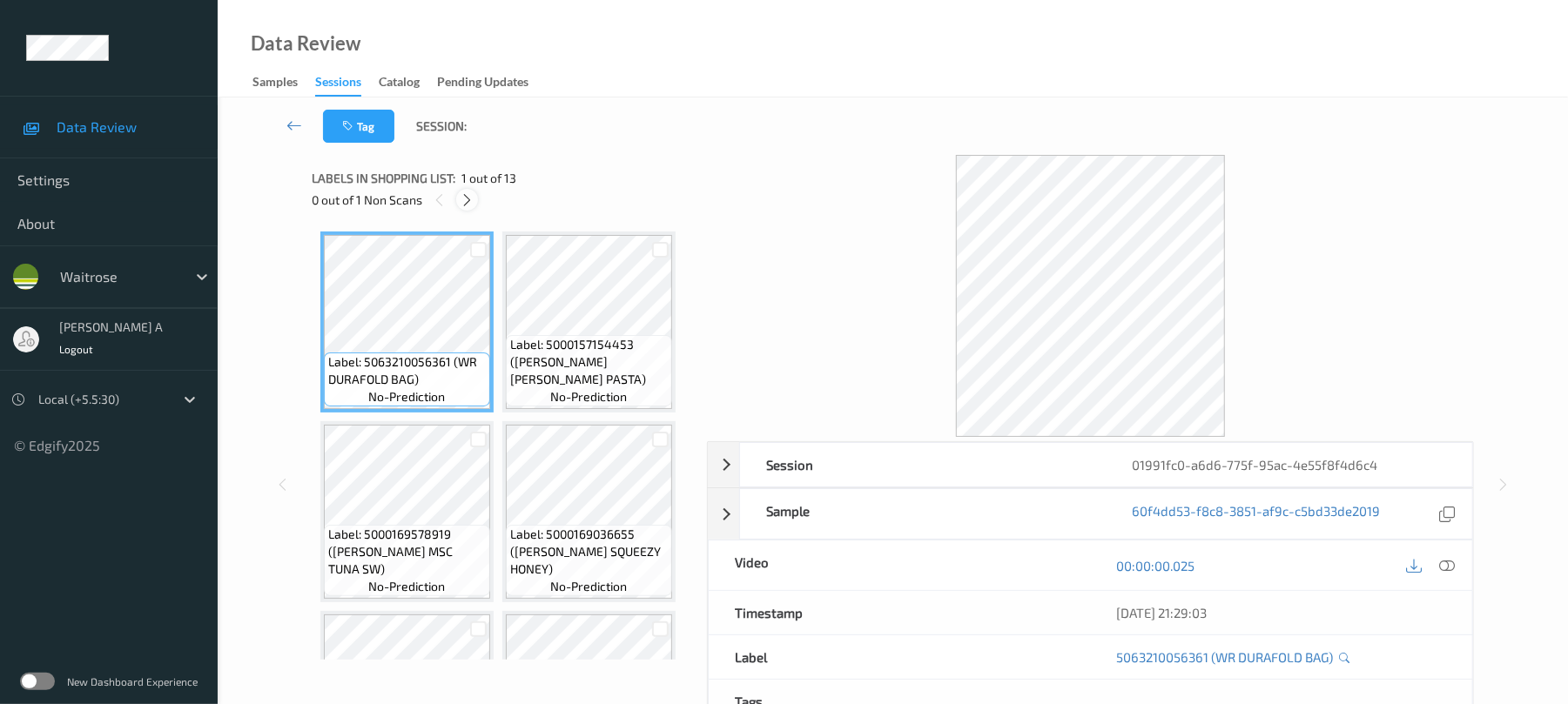
click at [474, 202] on icon at bounding box center [467, 200] width 14 height 15
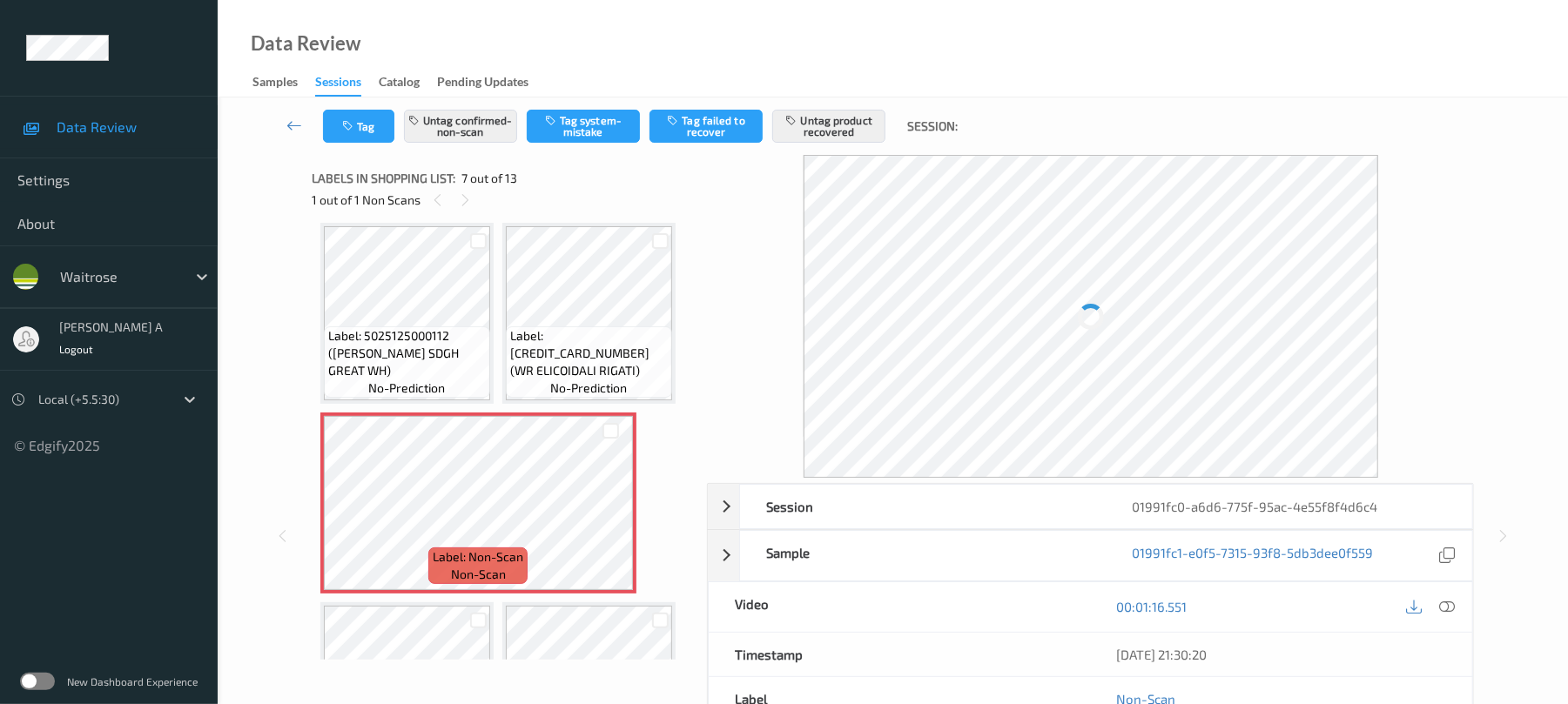
scroll to position [504, 0]
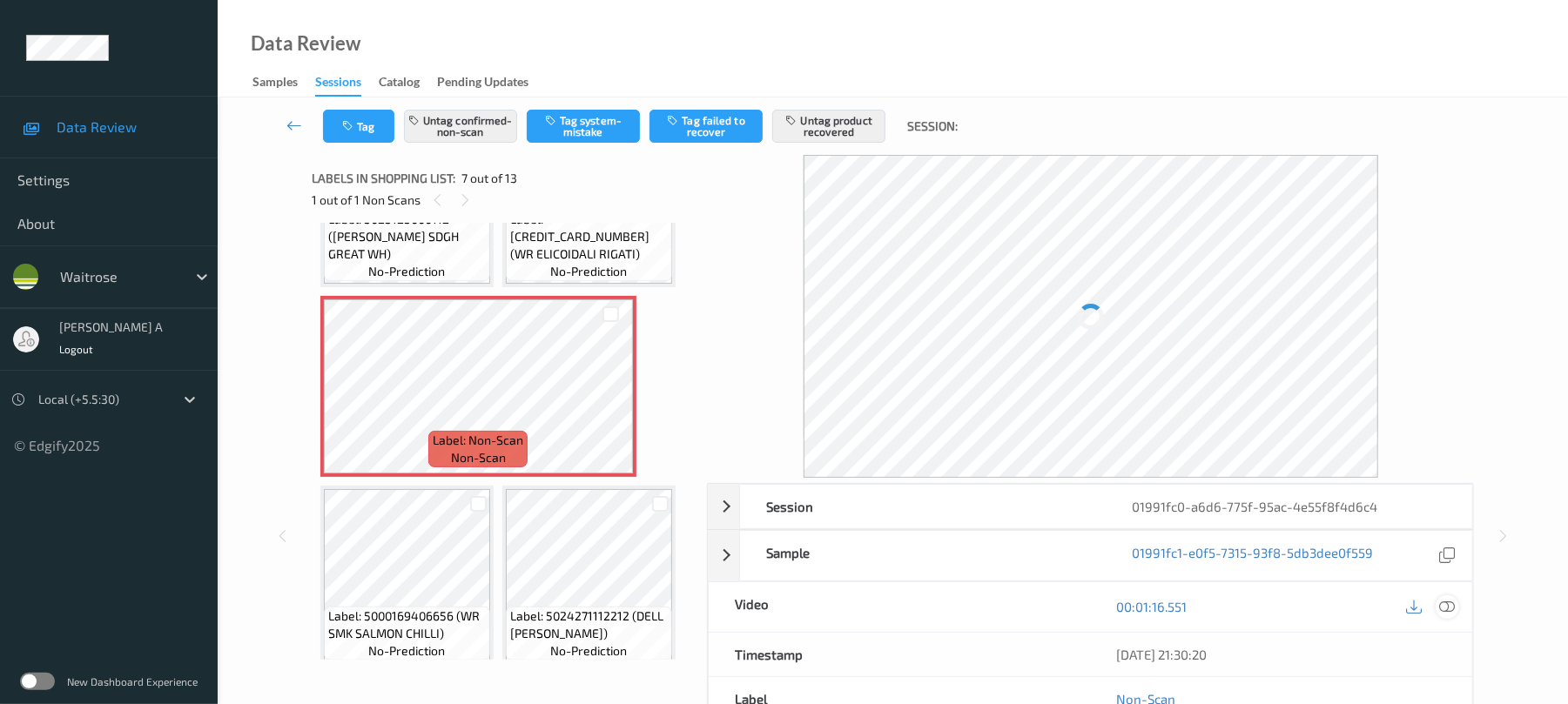
click at [1446, 614] on icon at bounding box center [1447, 605] width 15 height 15
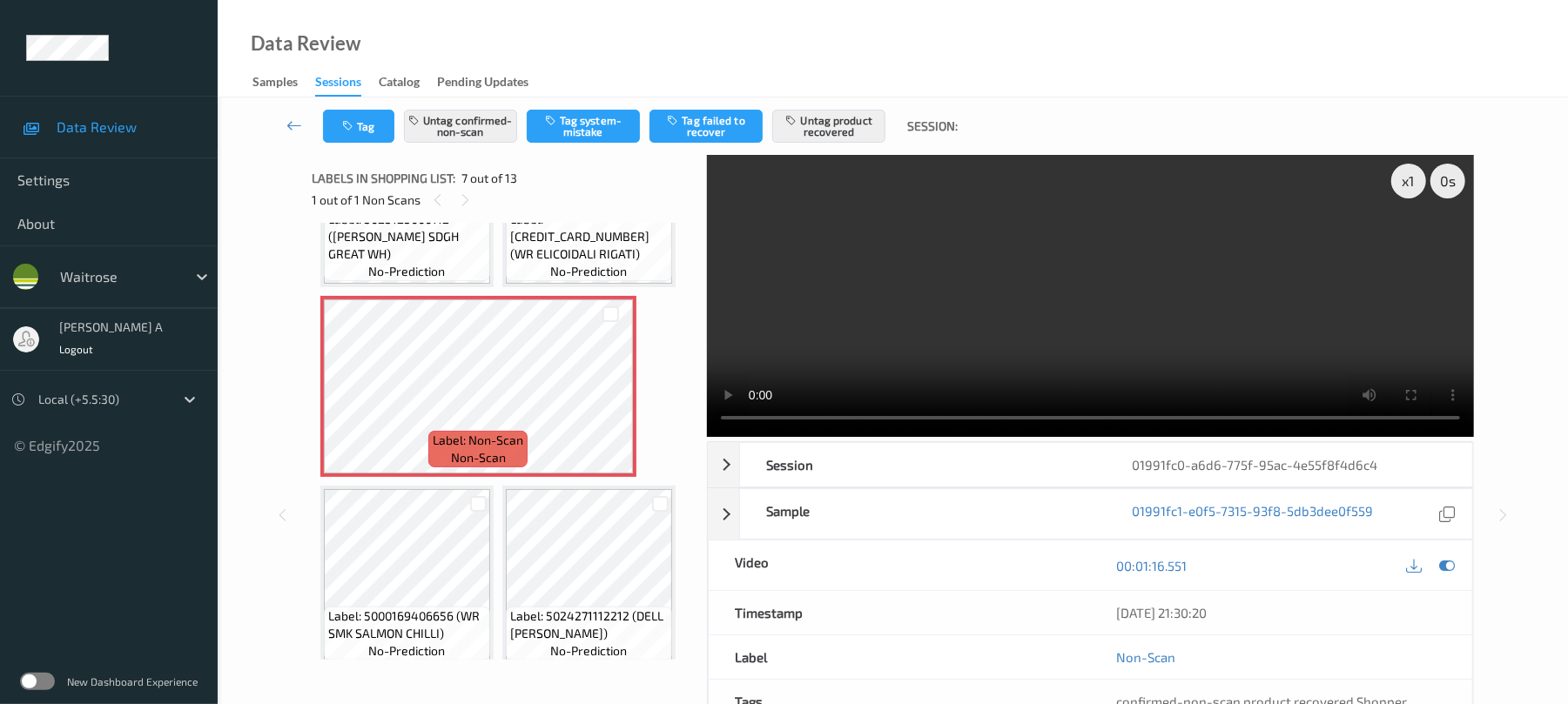
click at [1379, 244] on video at bounding box center [1091, 296] width 767 height 282
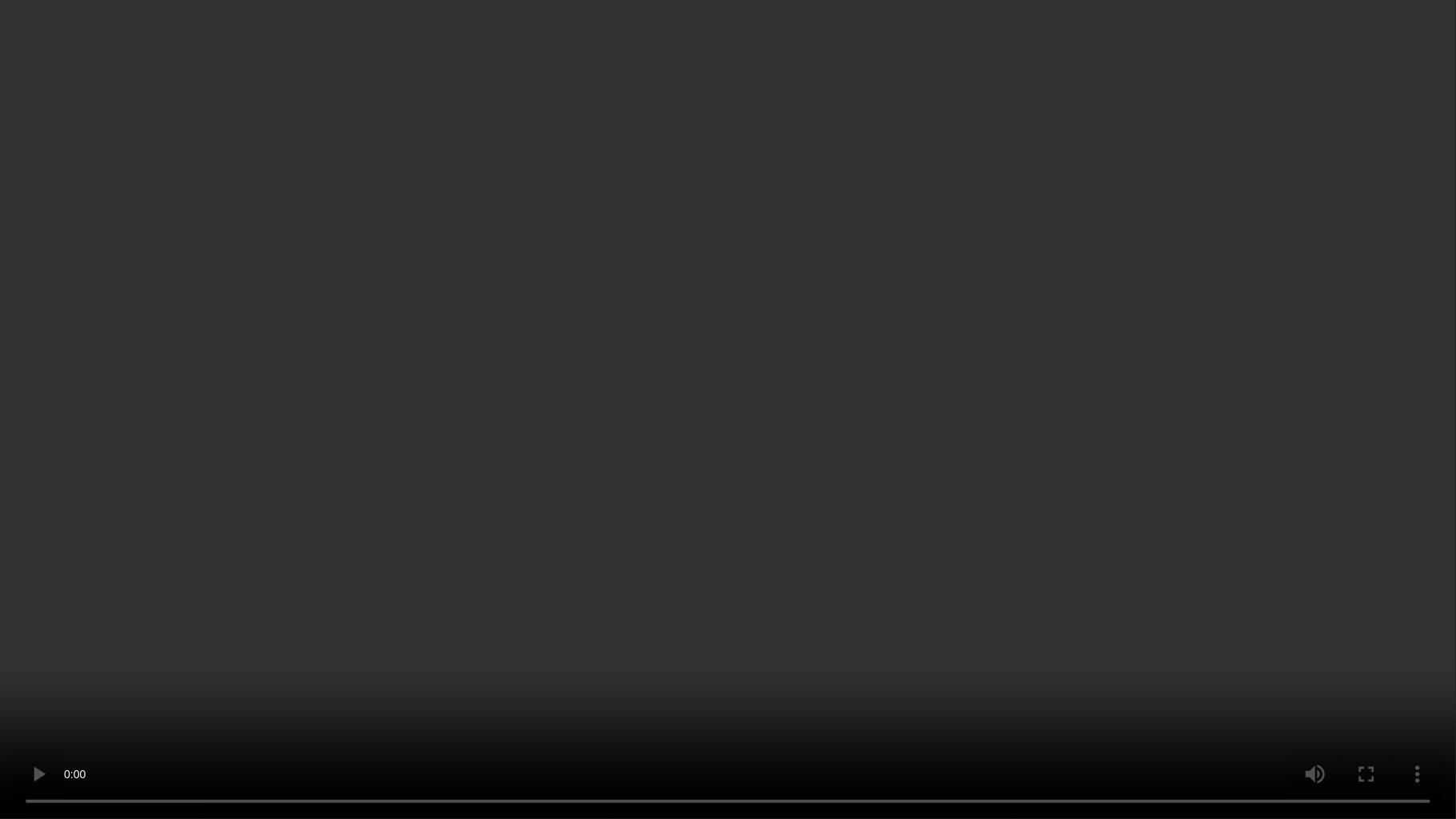
click at [606, 517] on video at bounding box center [728, 410] width 1456 height 819
click at [895, 468] on video at bounding box center [728, 410] width 1456 height 819
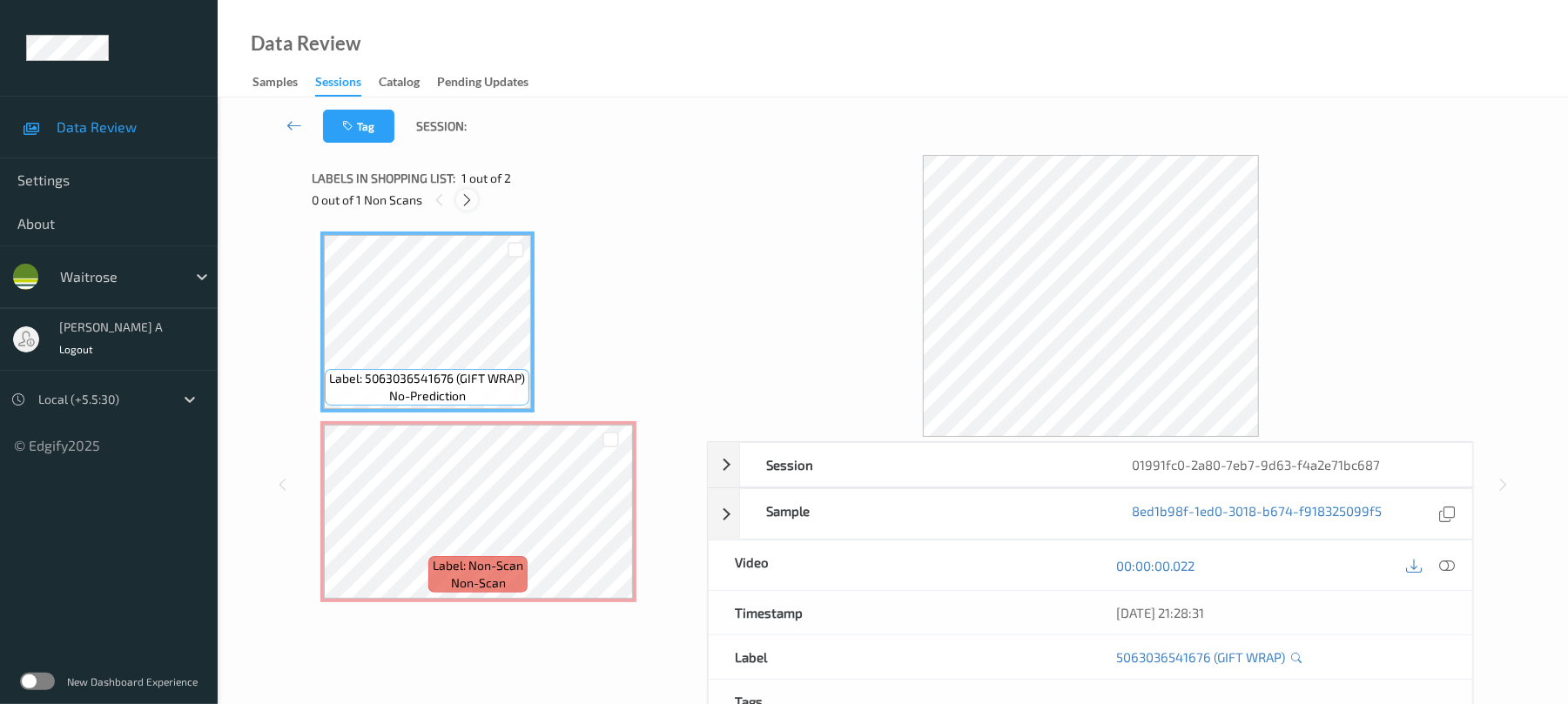
click at [470, 197] on icon at bounding box center [467, 200] width 14 height 15
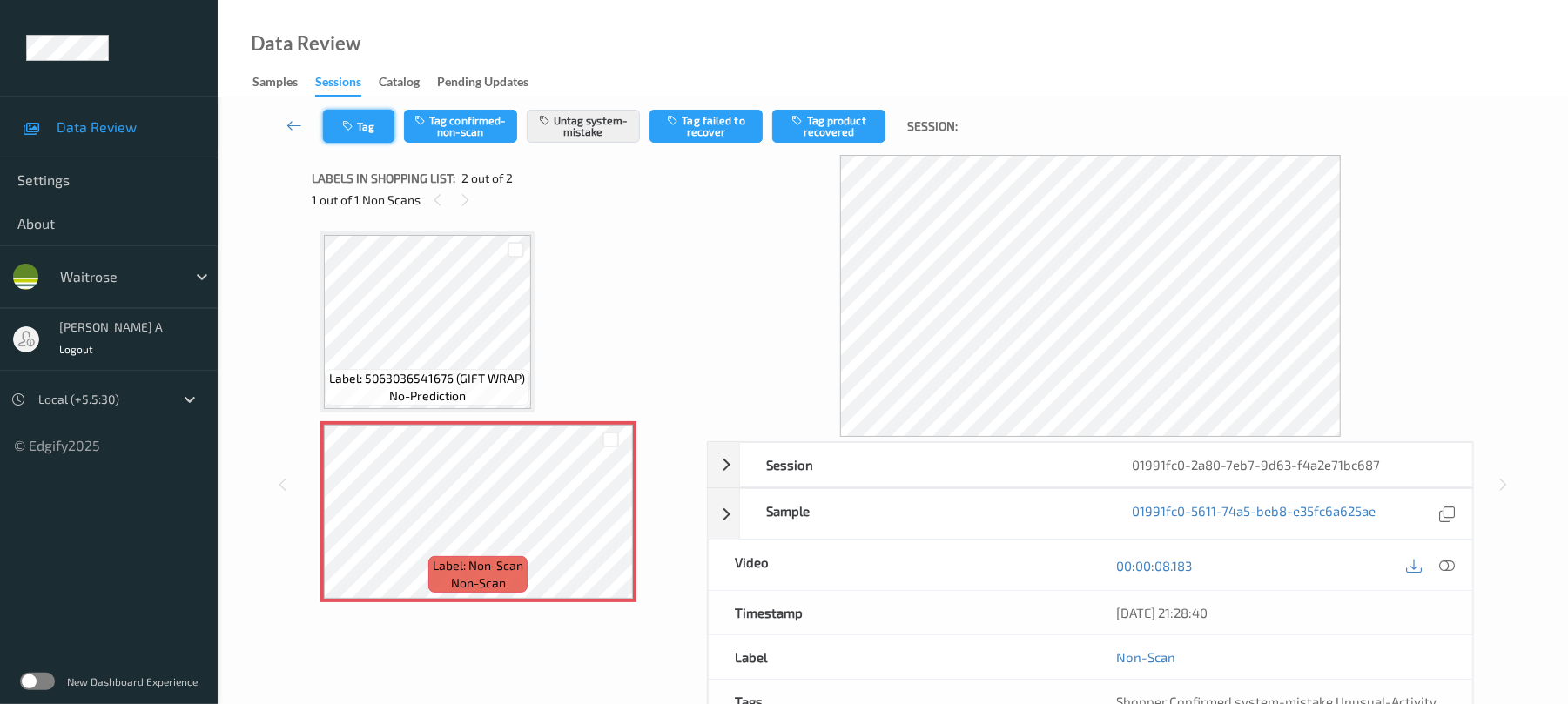
click at [365, 111] on button "Tag" at bounding box center [358, 126] width 71 height 33
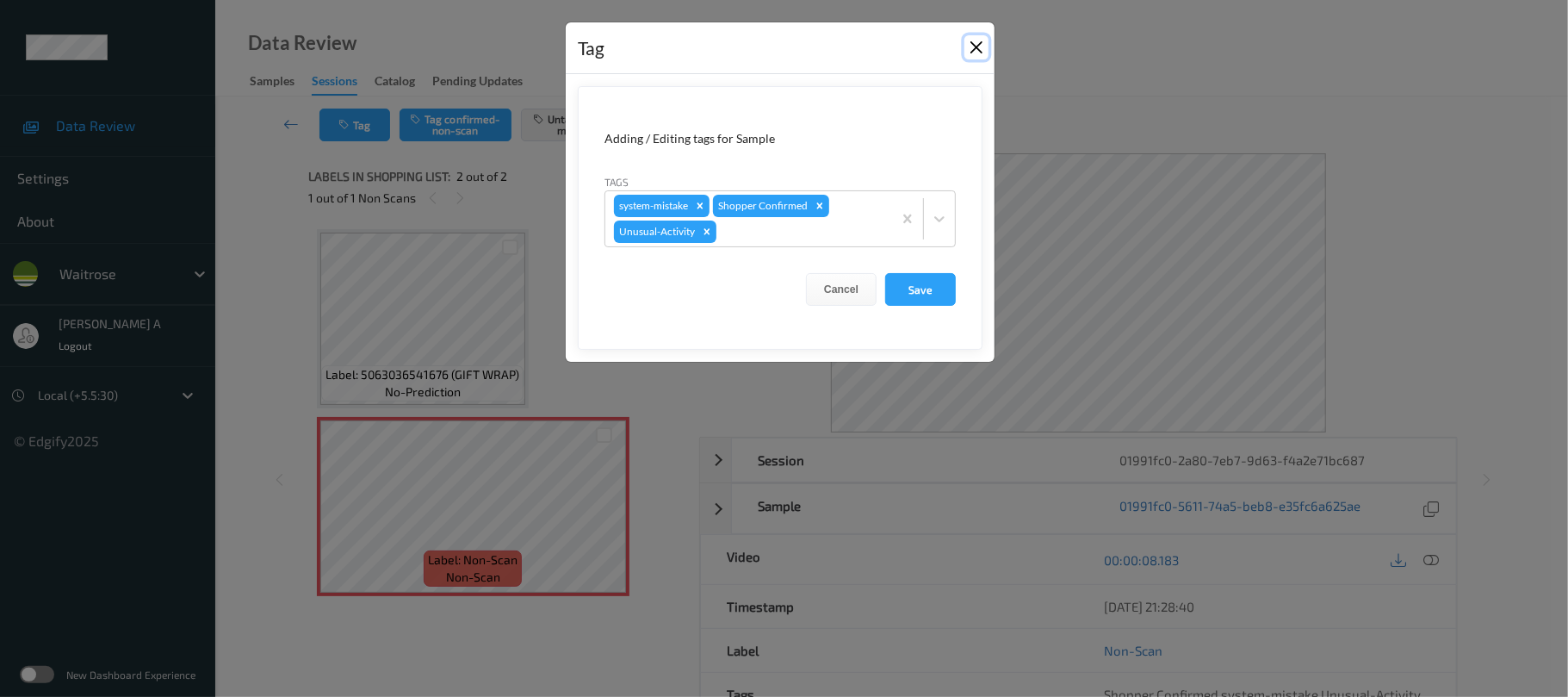
click at [985, 45] on button "Close" at bounding box center [976, 47] width 24 height 24
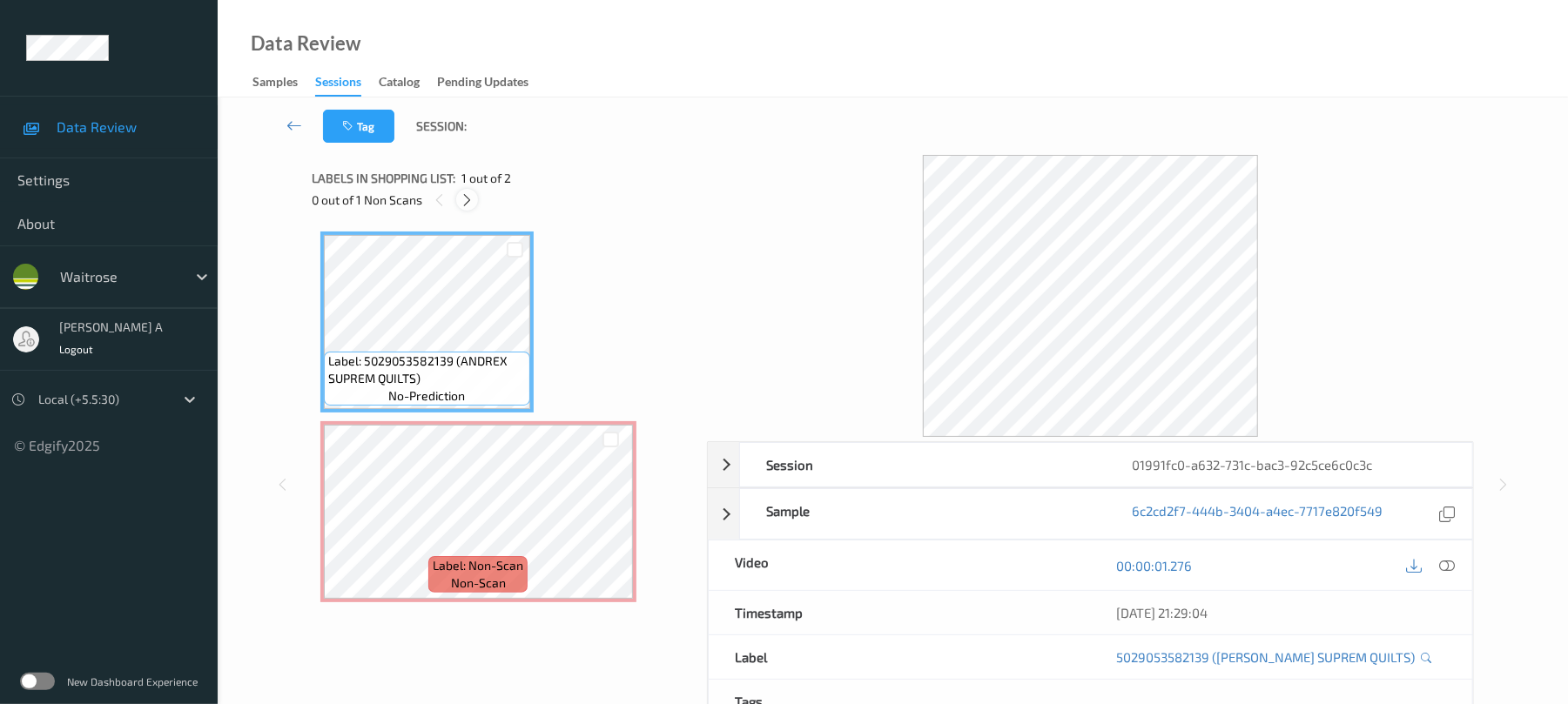
click at [465, 192] on icon at bounding box center [467, 200] width 14 height 15
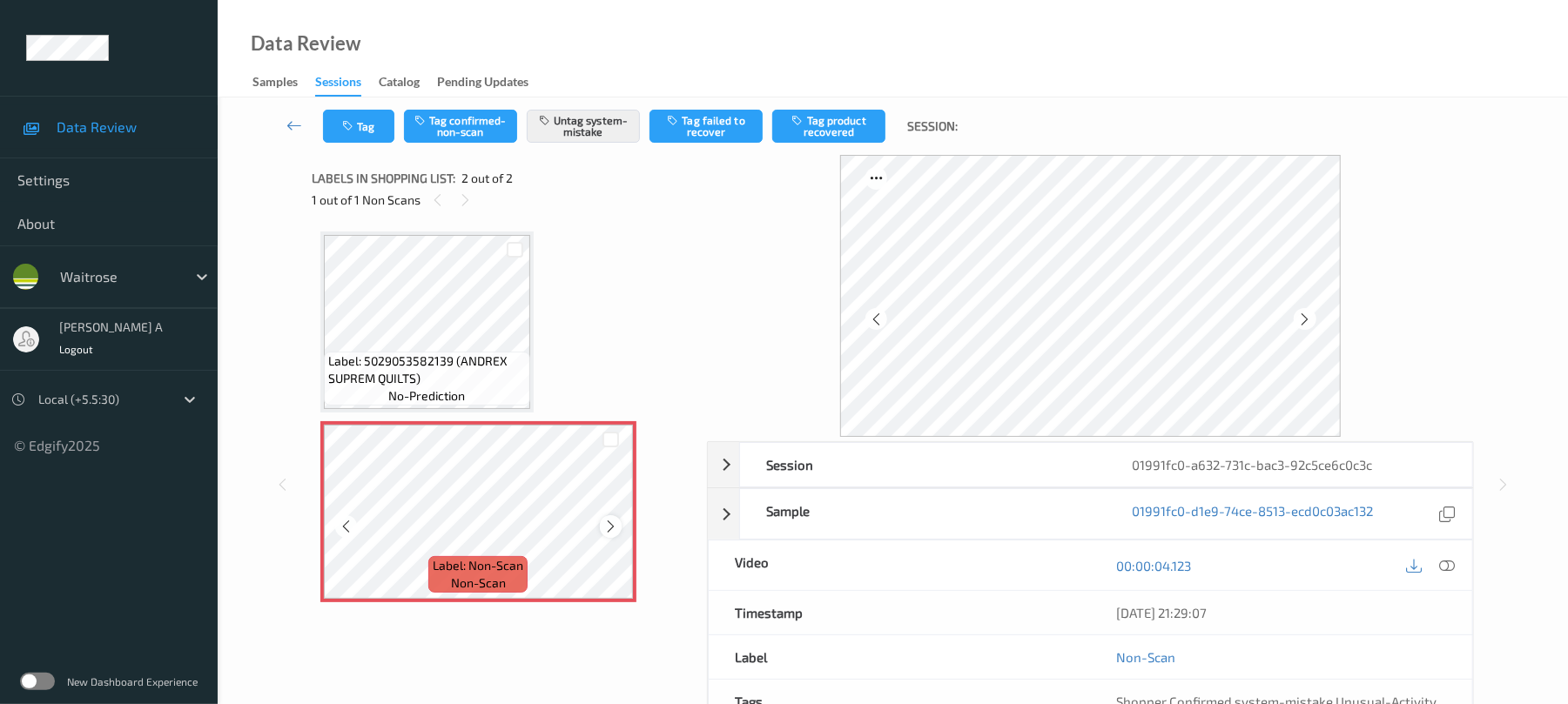
click at [615, 524] on icon at bounding box center [610, 526] width 14 height 15
click at [365, 127] on button "Tag" at bounding box center [358, 126] width 71 height 33
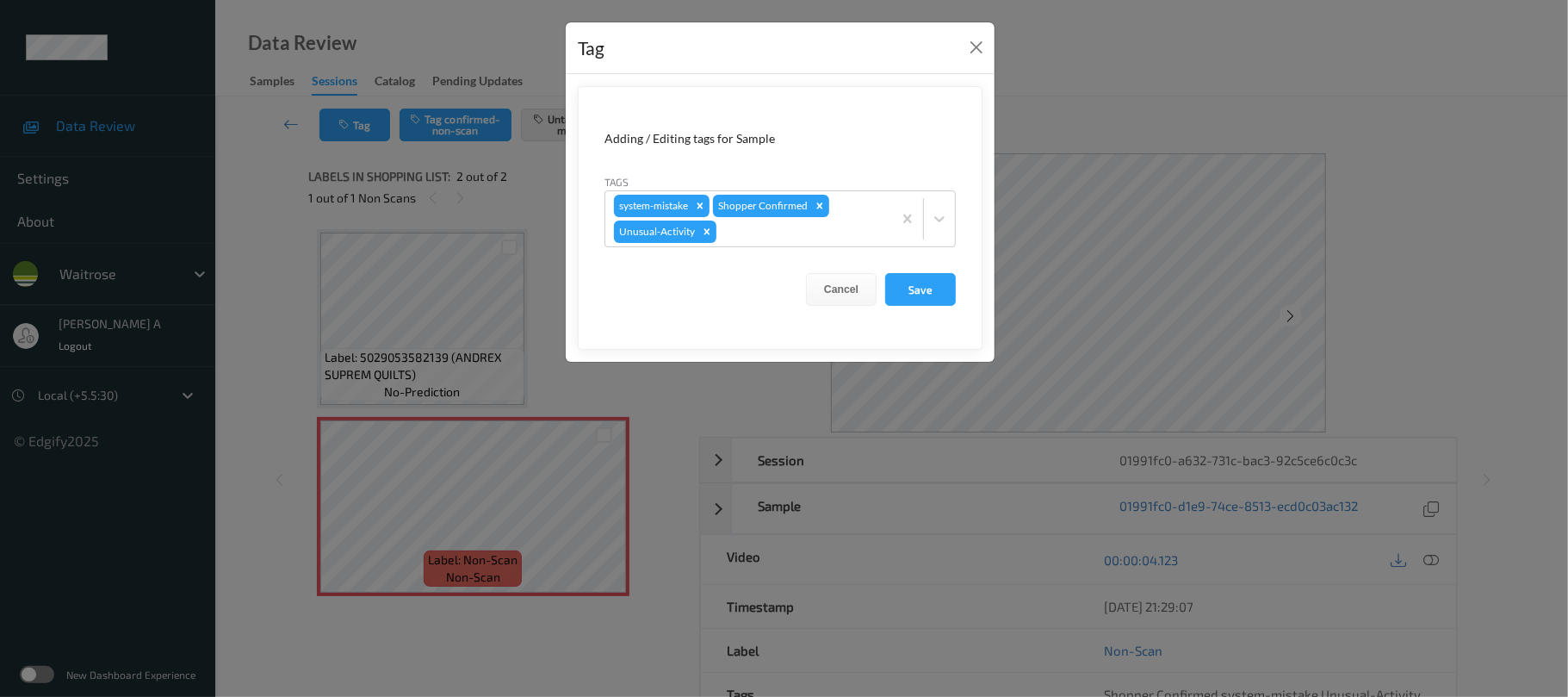
click at [993, 57] on div "Tag" at bounding box center [780, 48] width 428 height 53
click at [980, 49] on button "Close" at bounding box center [976, 47] width 24 height 24
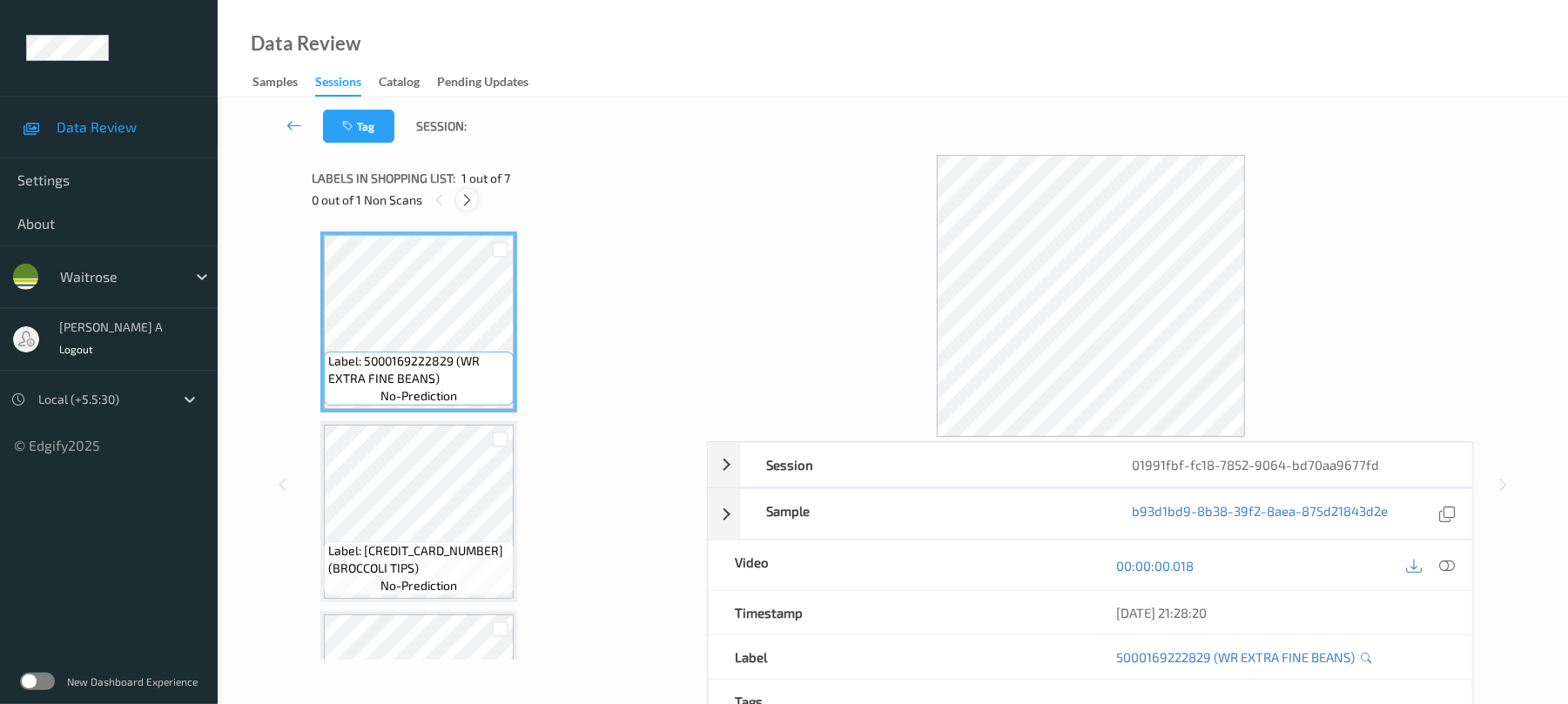
click at [468, 196] on icon at bounding box center [467, 200] width 14 height 15
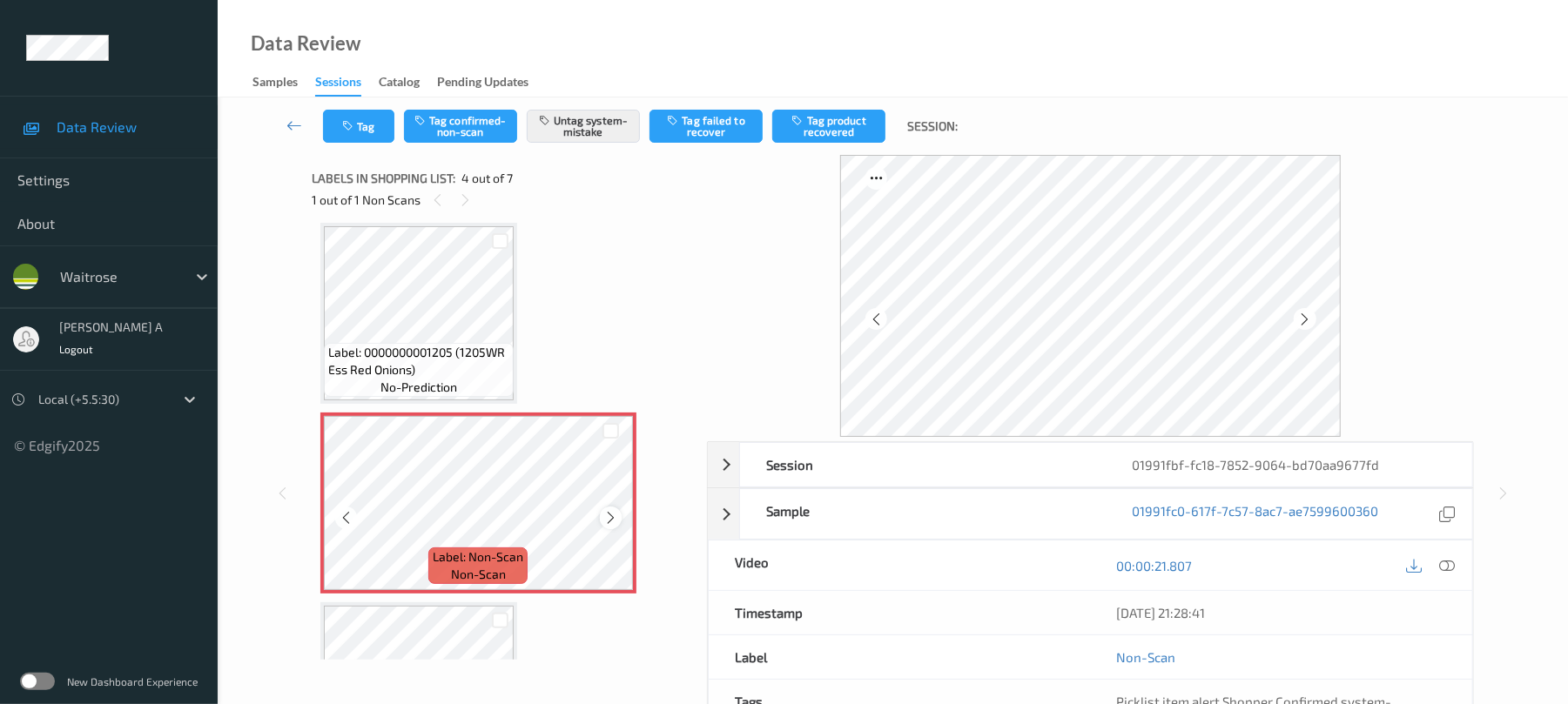
click at [606, 516] on icon at bounding box center [610, 517] width 14 height 15
click at [350, 147] on div "Tag Tag confirmed-non-scan Untag system-mistake Tag failed to recover Tag produ…" at bounding box center [893, 127] width 1279 height 58
click at [350, 137] on button "Tag" at bounding box center [358, 126] width 71 height 33
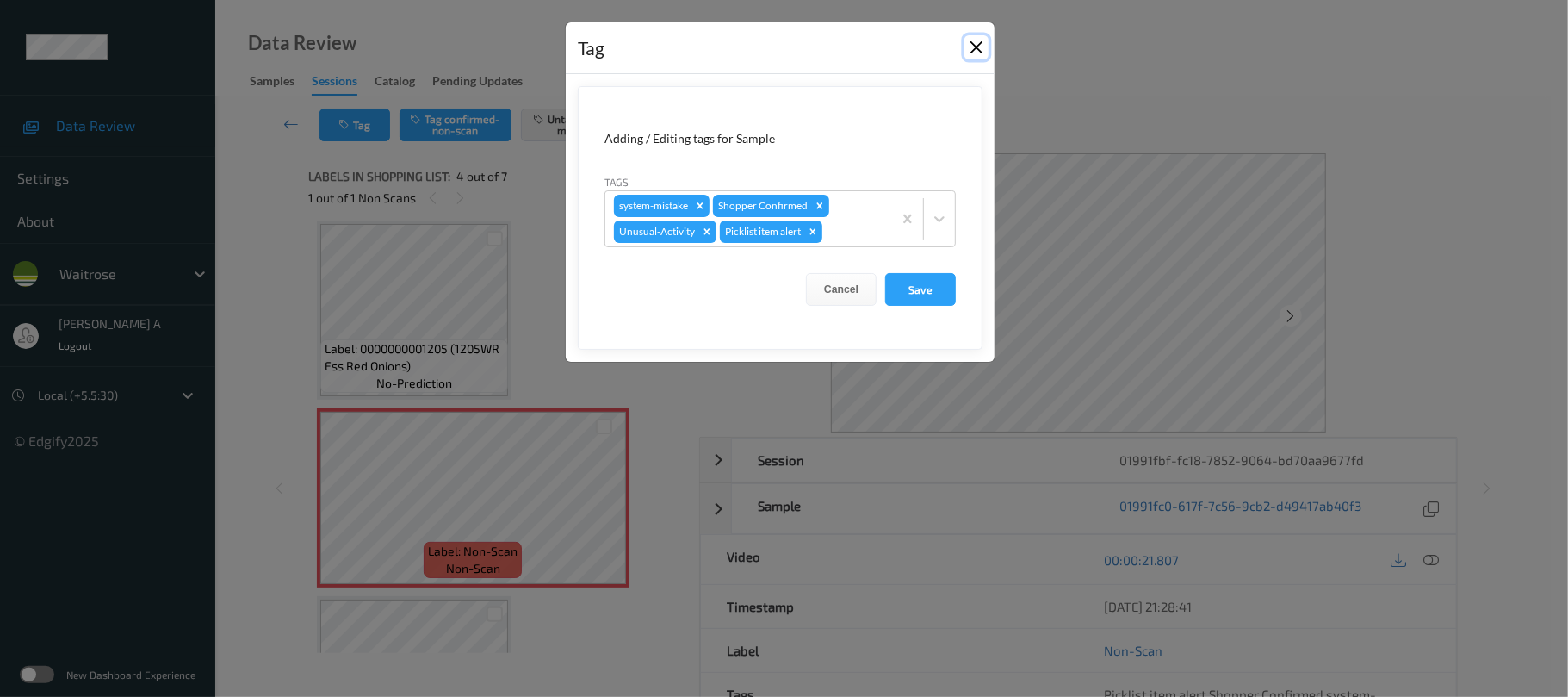
click at [972, 52] on button "Close" at bounding box center [976, 47] width 24 height 24
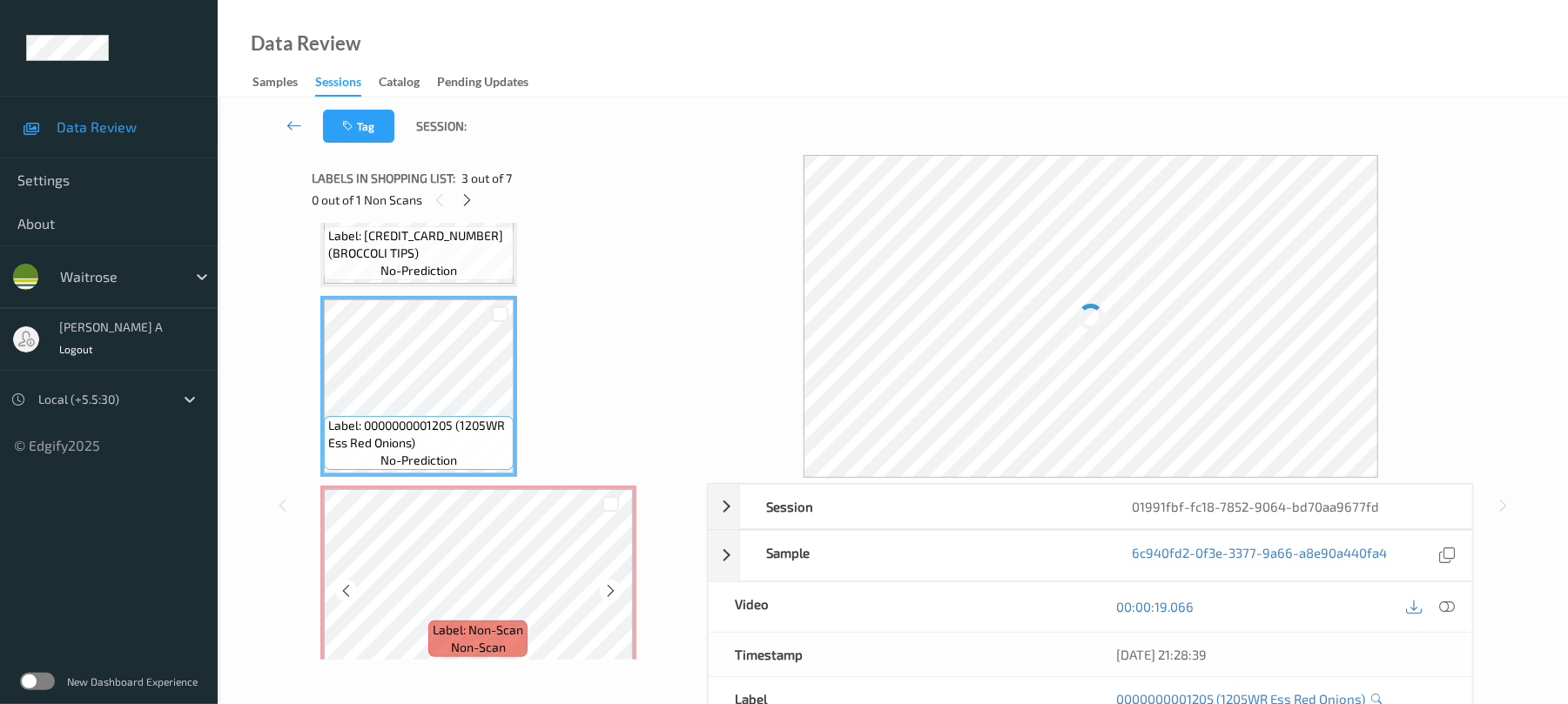
scroll to position [272, 0]
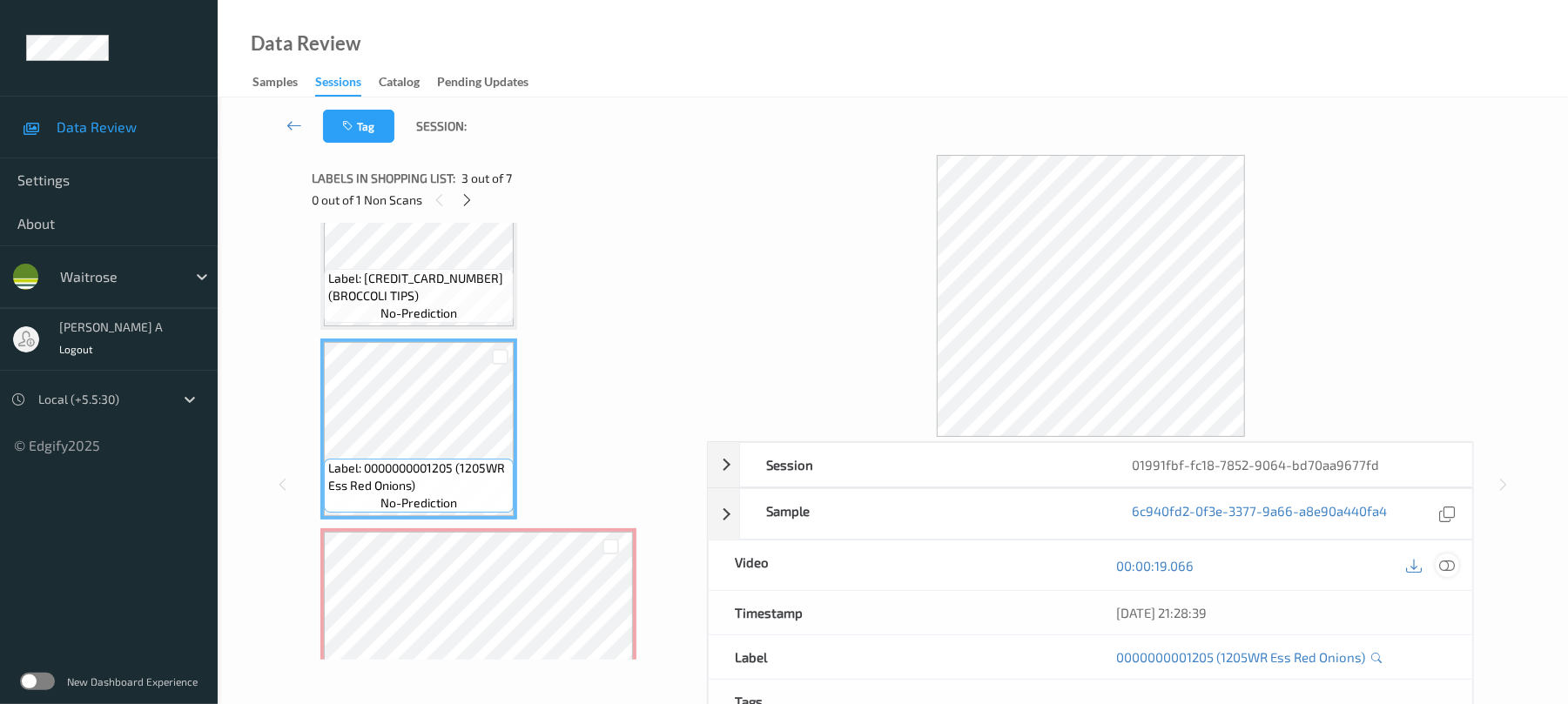
click at [1441, 569] on icon at bounding box center [1447, 565] width 15 height 15
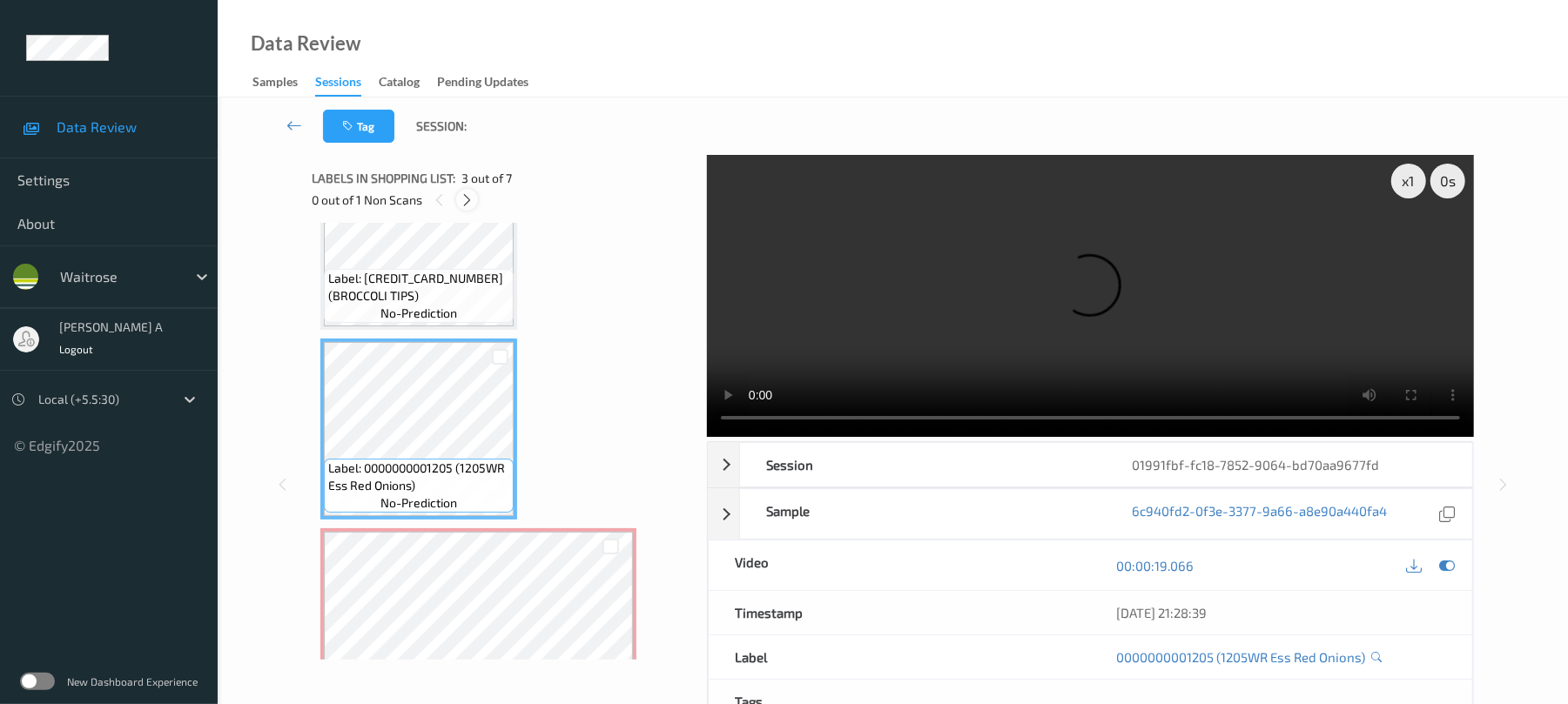
click at [467, 202] on icon at bounding box center [467, 200] width 14 height 15
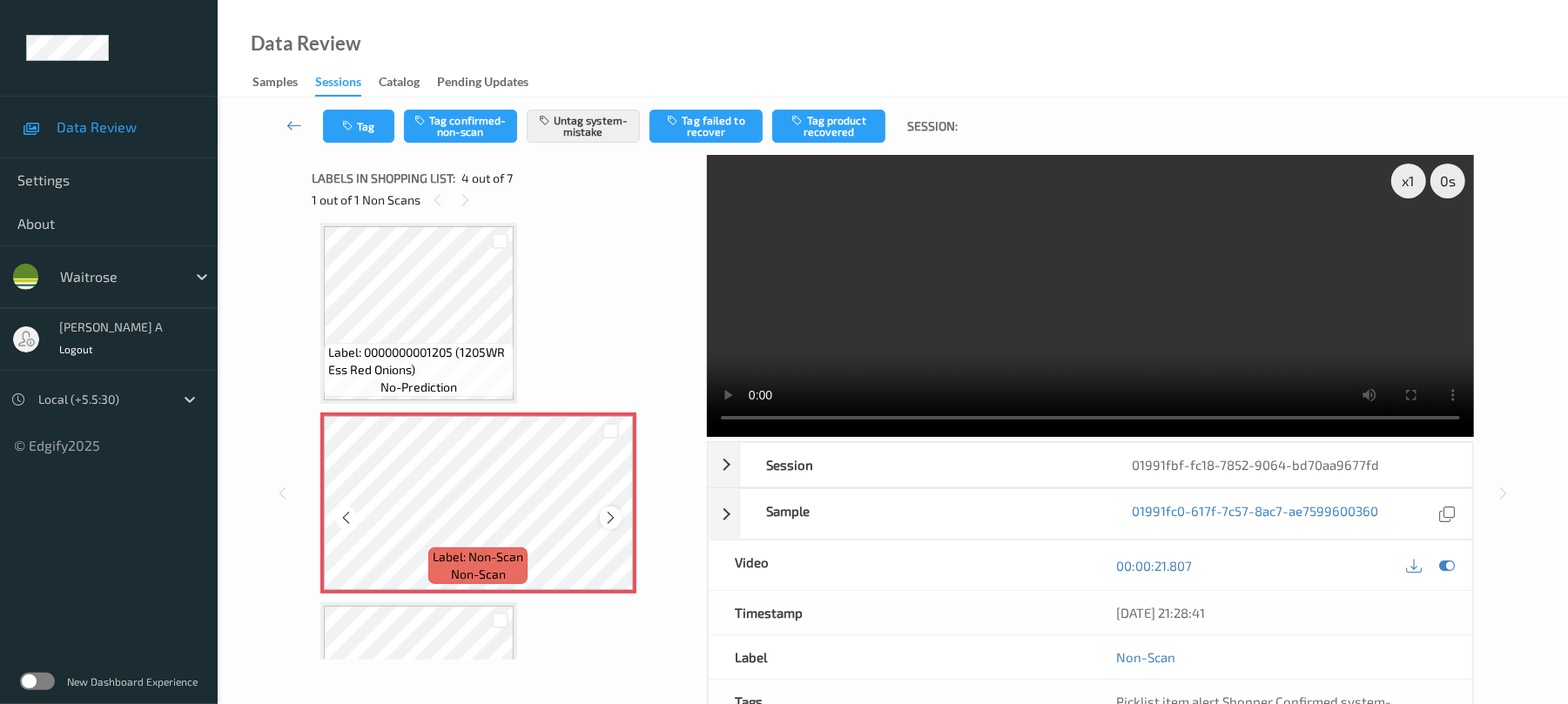
click at [614, 519] on icon at bounding box center [610, 517] width 14 height 15
click at [357, 143] on div "Tag Tag confirmed-non-scan Untag system-mistake Tag failed to recover Tag produ…" at bounding box center [893, 127] width 1279 height 58
click at [366, 133] on button "Tag" at bounding box center [358, 126] width 71 height 33
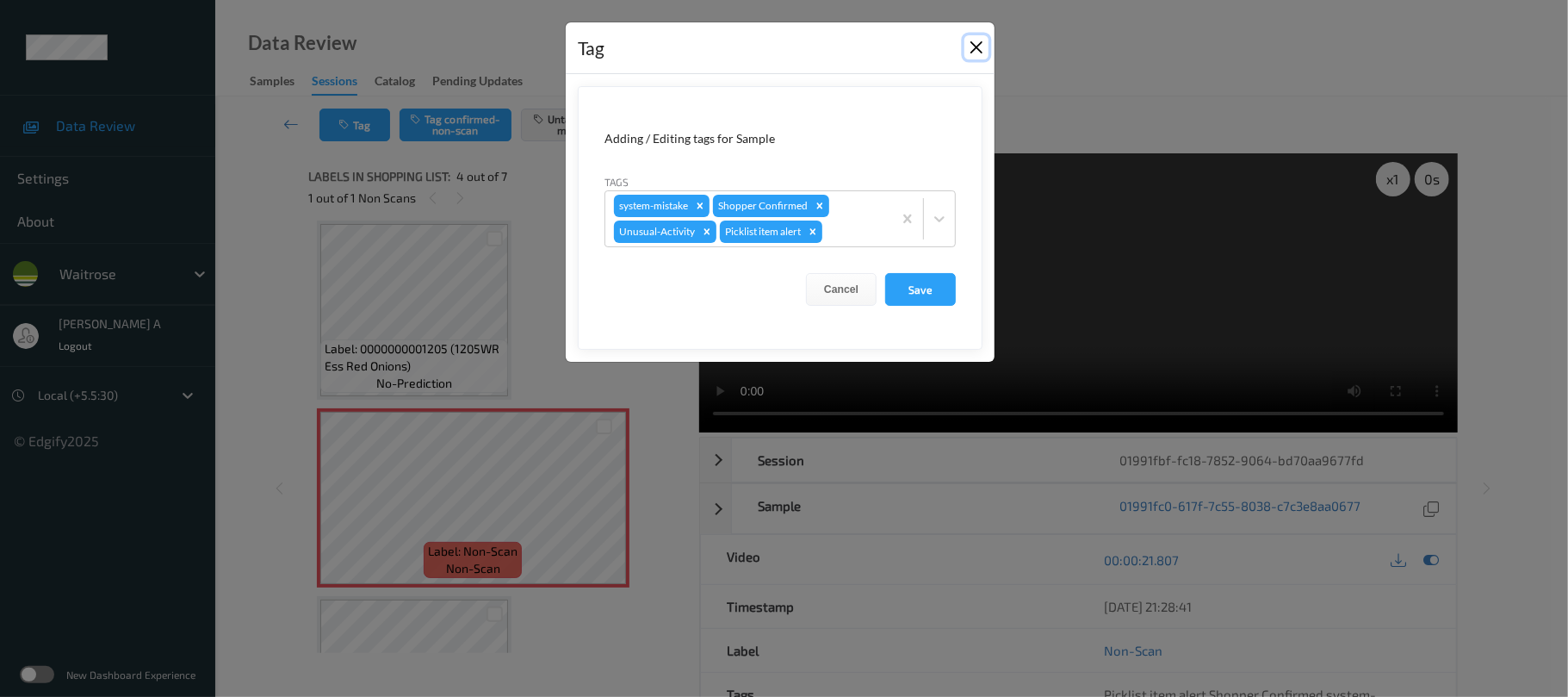
click at [976, 53] on button "Close" at bounding box center [976, 47] width 24 height 24
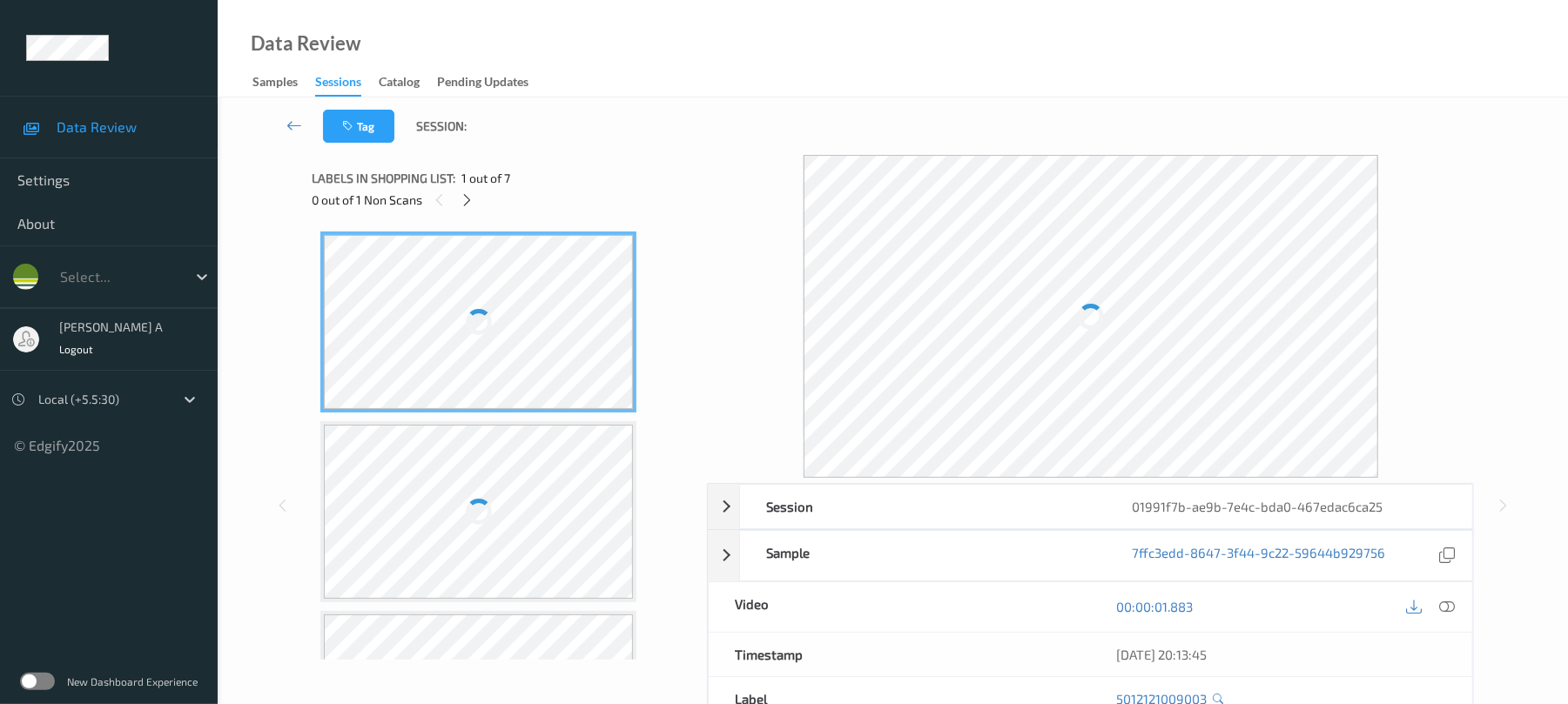
click at [476, 197] on div at bounding box center [467, 200] width 22 height 22
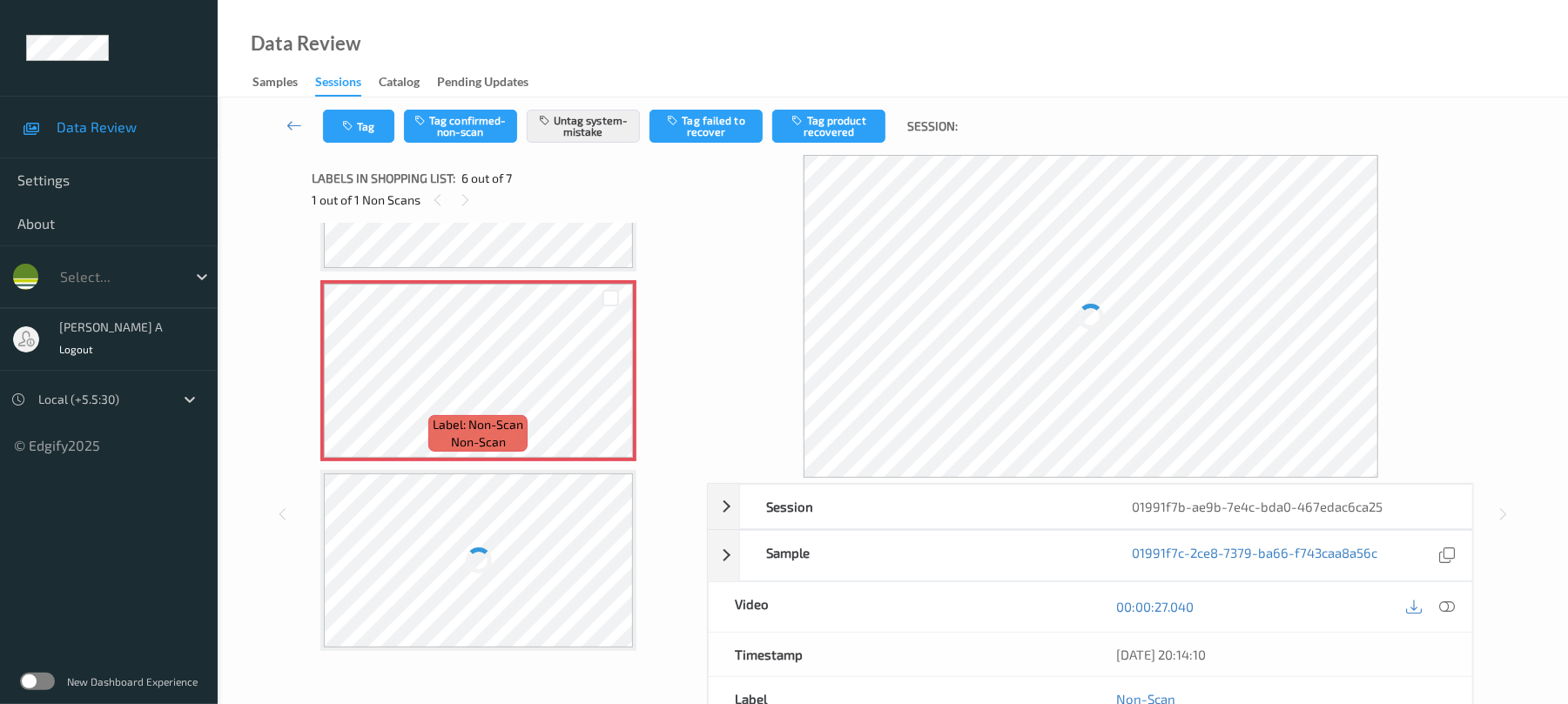
scroll to position [769, 0]
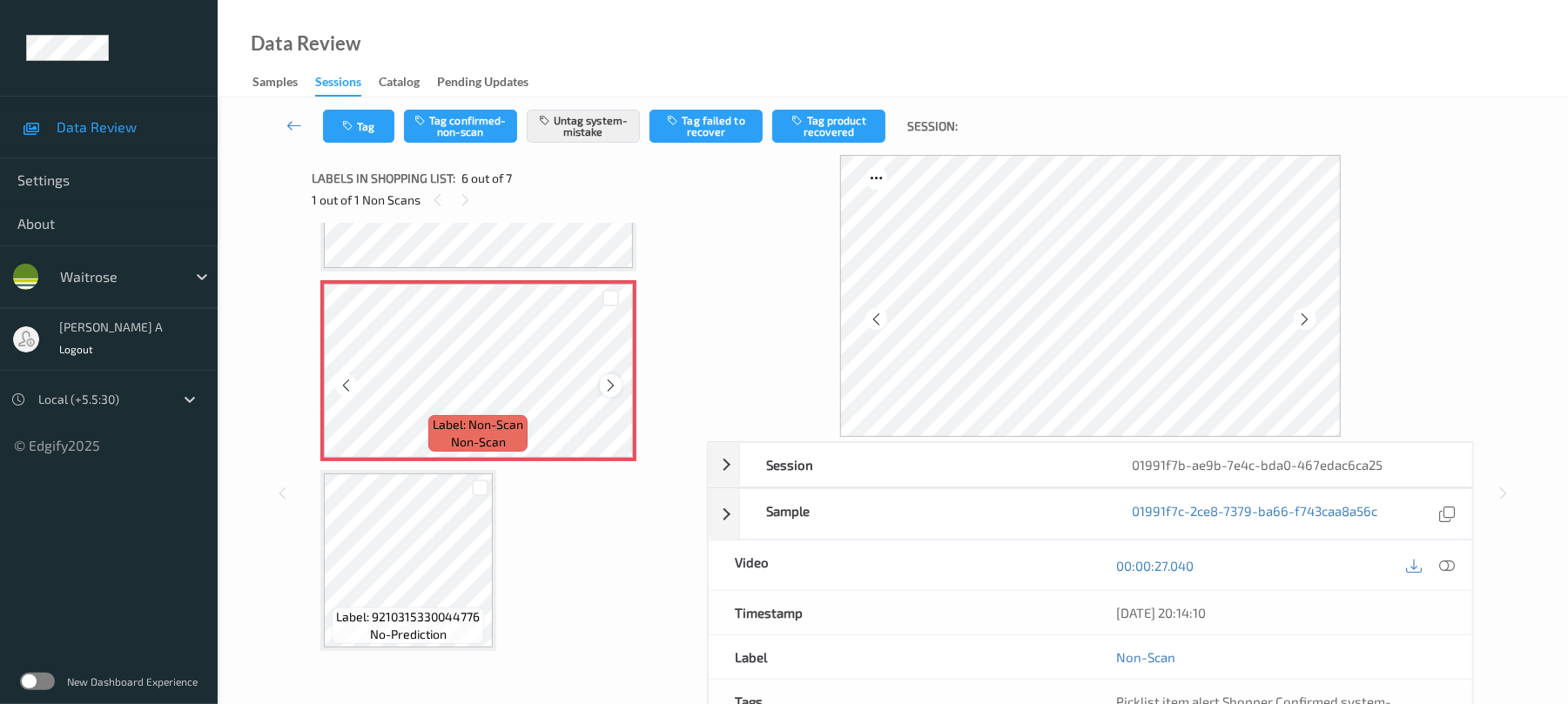
click at [603, 393] on icon at bounding box center [610, 385] width 14 height 15
click at [364, 126] on button "Tag" at bounding box center [358, 126] width 71 height 33
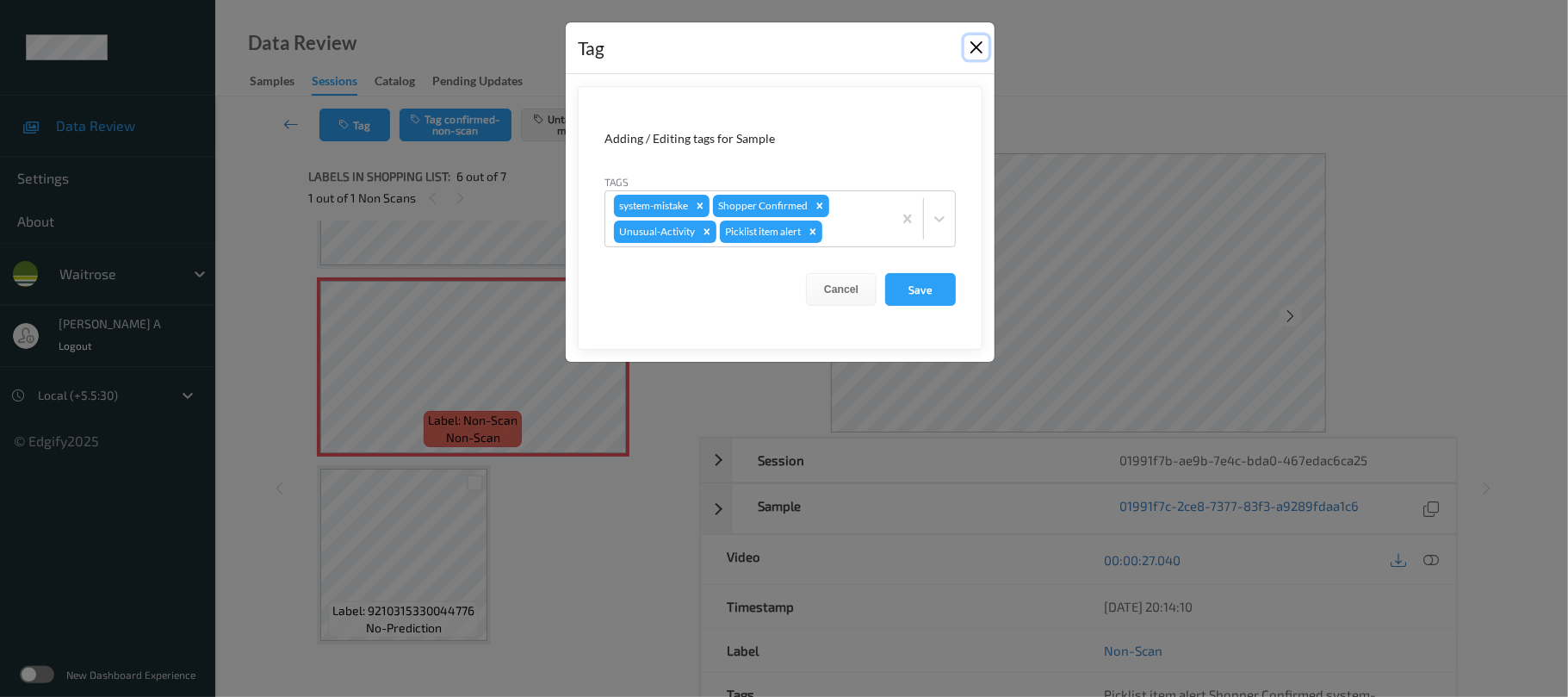
click at [969, 46] on button "Close" at bounding box center [976, 47] width 24 height 24
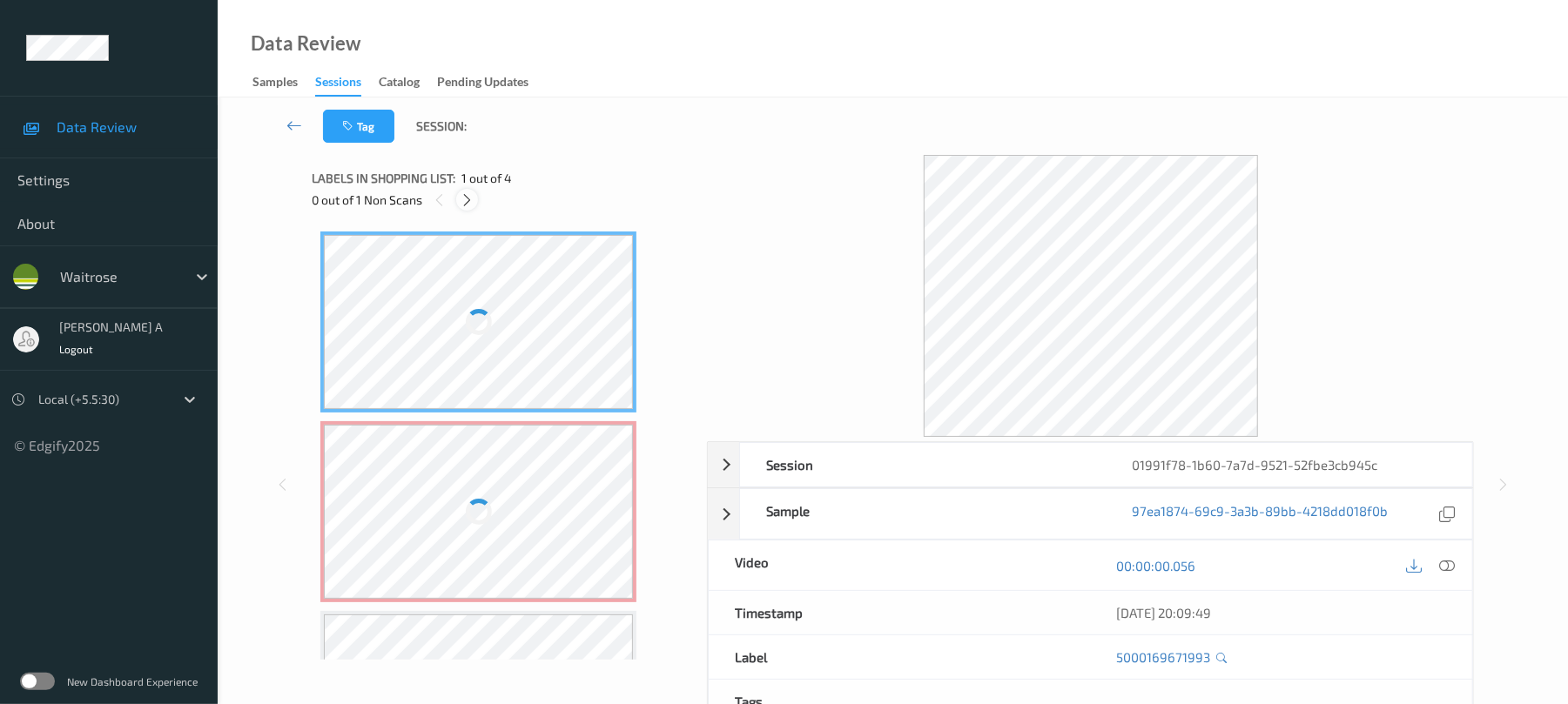
click at [476, 206] on div at bounding box center [467, 200] width 22 height 22
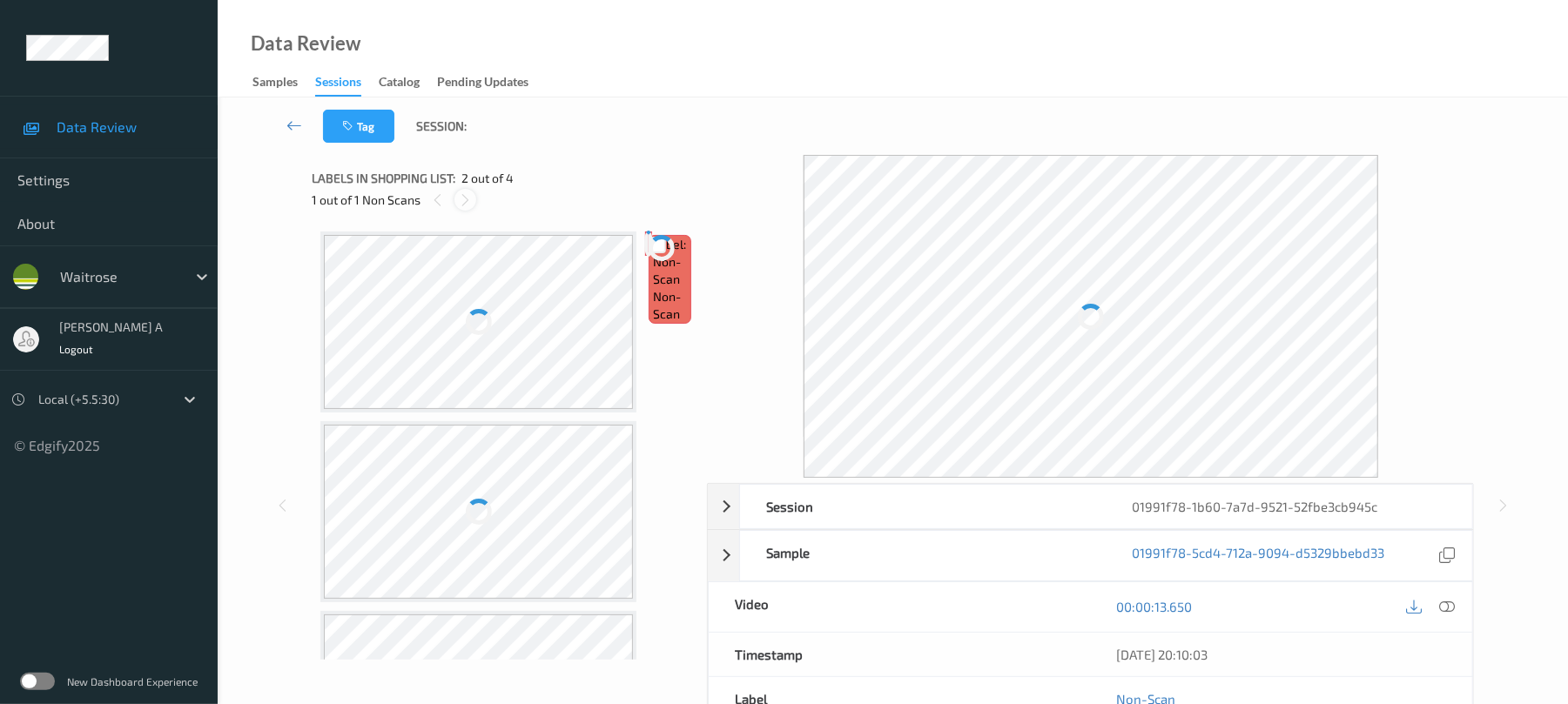
scroll to position [9, 0]
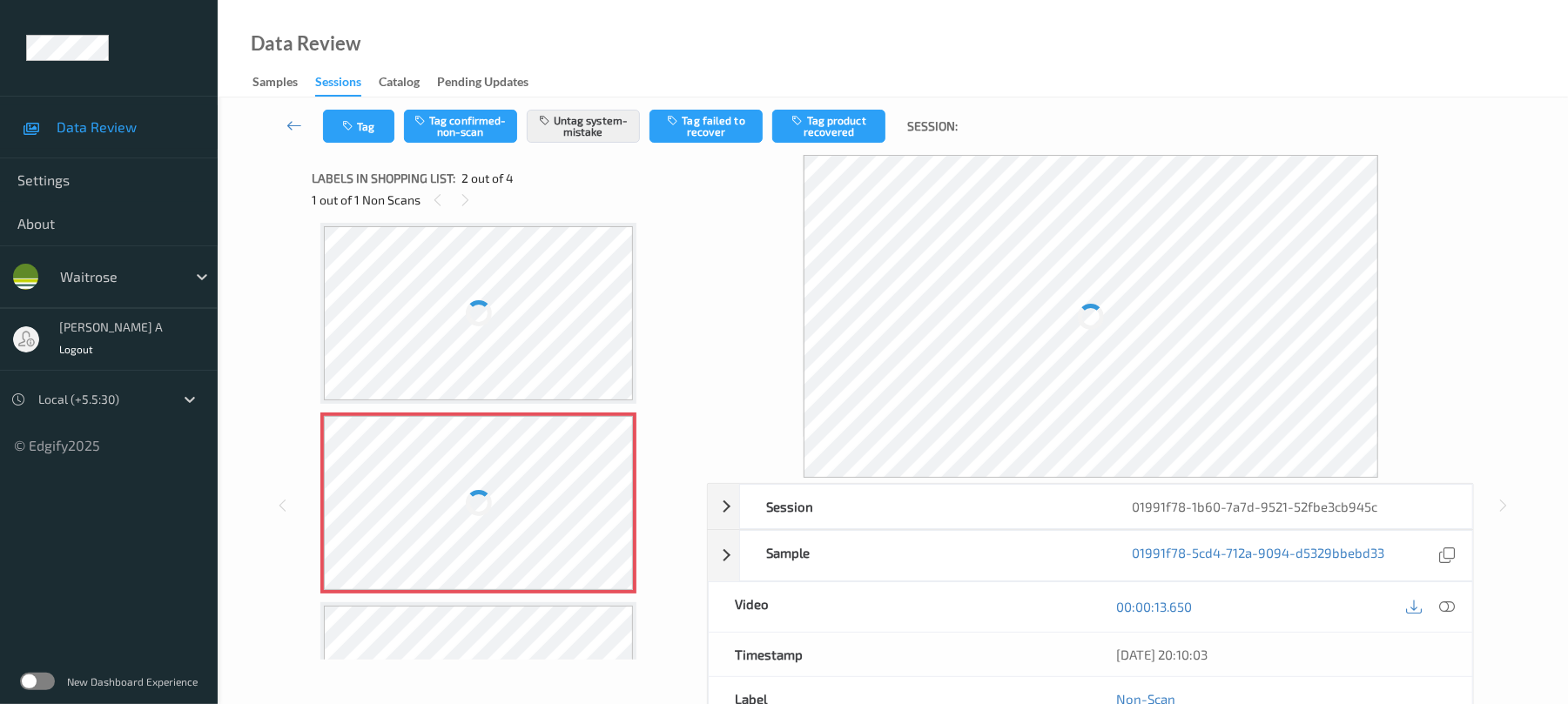
click at [614, 500] on div at bounding box center [478, 502] width 310 height 174
click at [614, 502] on div at bounding box center [478, 502] width 310 height 174
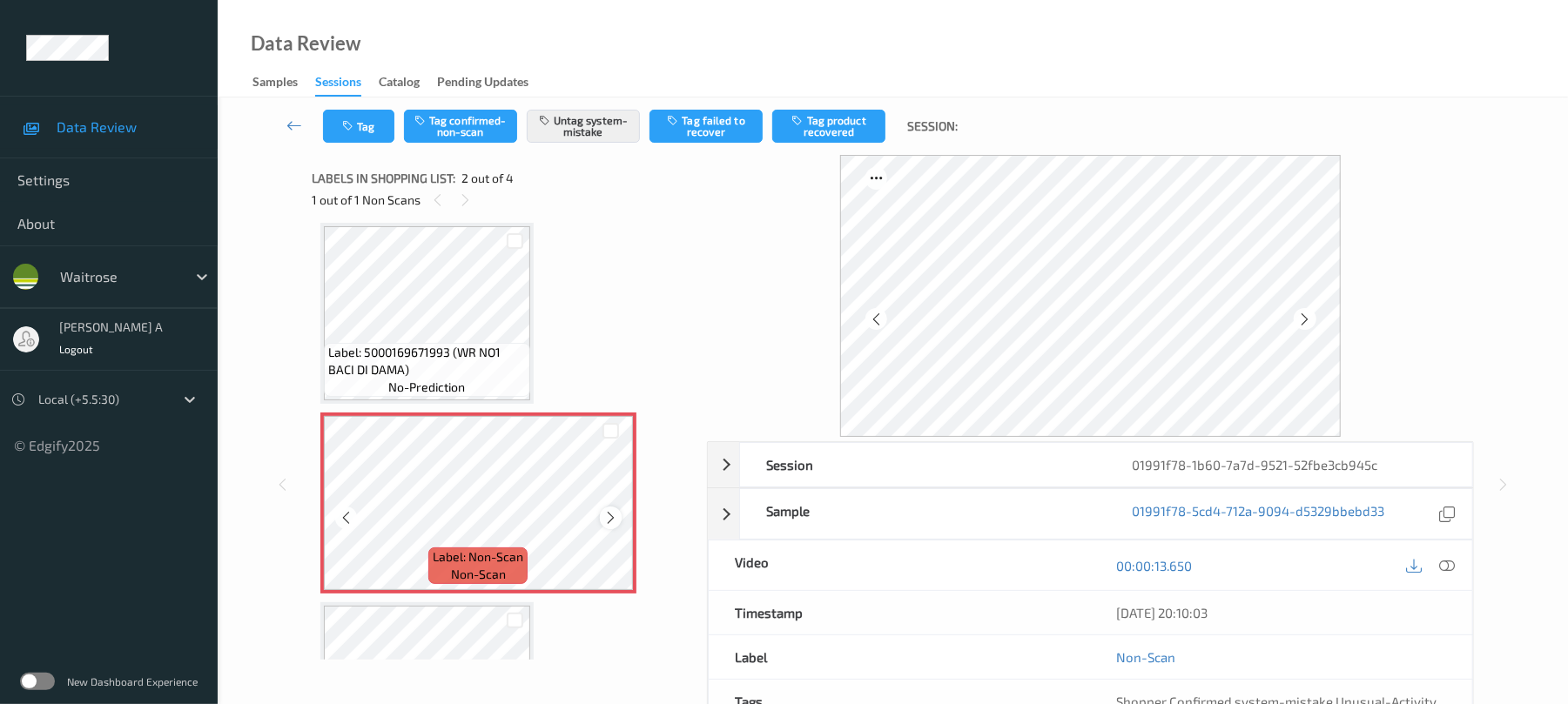
click at [609, 516] on icon at bounding box center [610, 517] width 14 height 15
click at [376, 127] on button "Tag" at bounding box center [358, 126] width 71 height 33
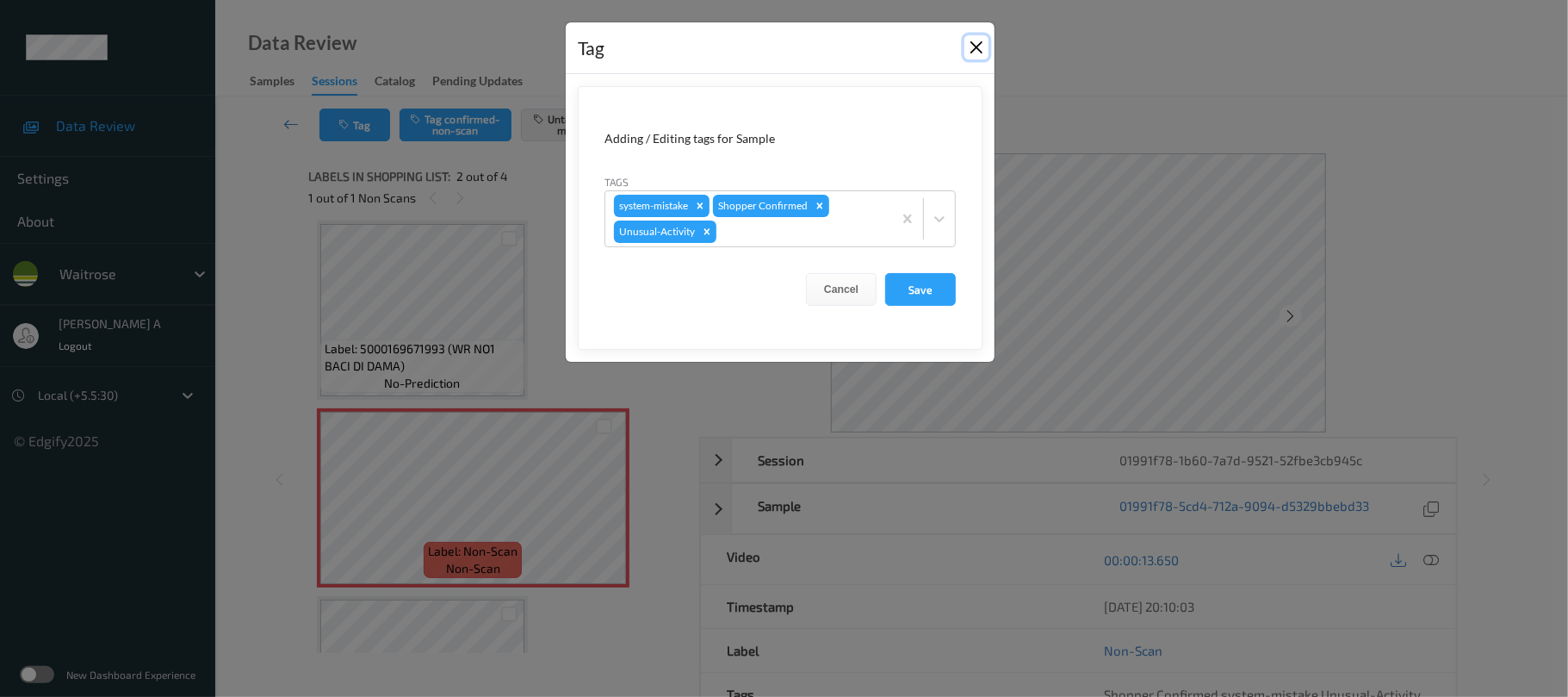
click at [966, 48] on button "Close" at bounding box center [976, 47] width 24 height 24
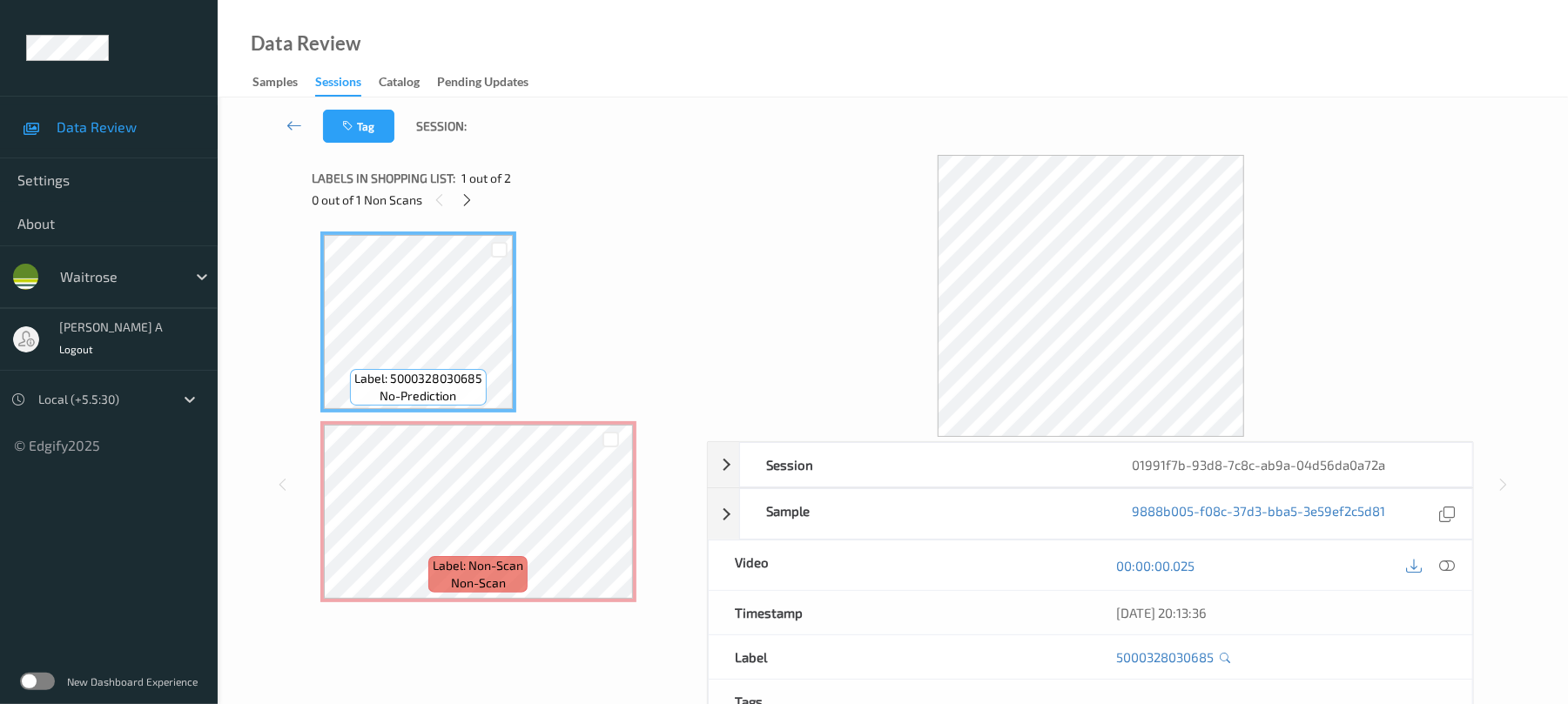
click at [455, 199] on div "0 out of 1 Non Scans" at bounding box center [504, 200] width 383 height 22
click at [465, 199] on icon at bounding box center [467, 200] width 14 height 15
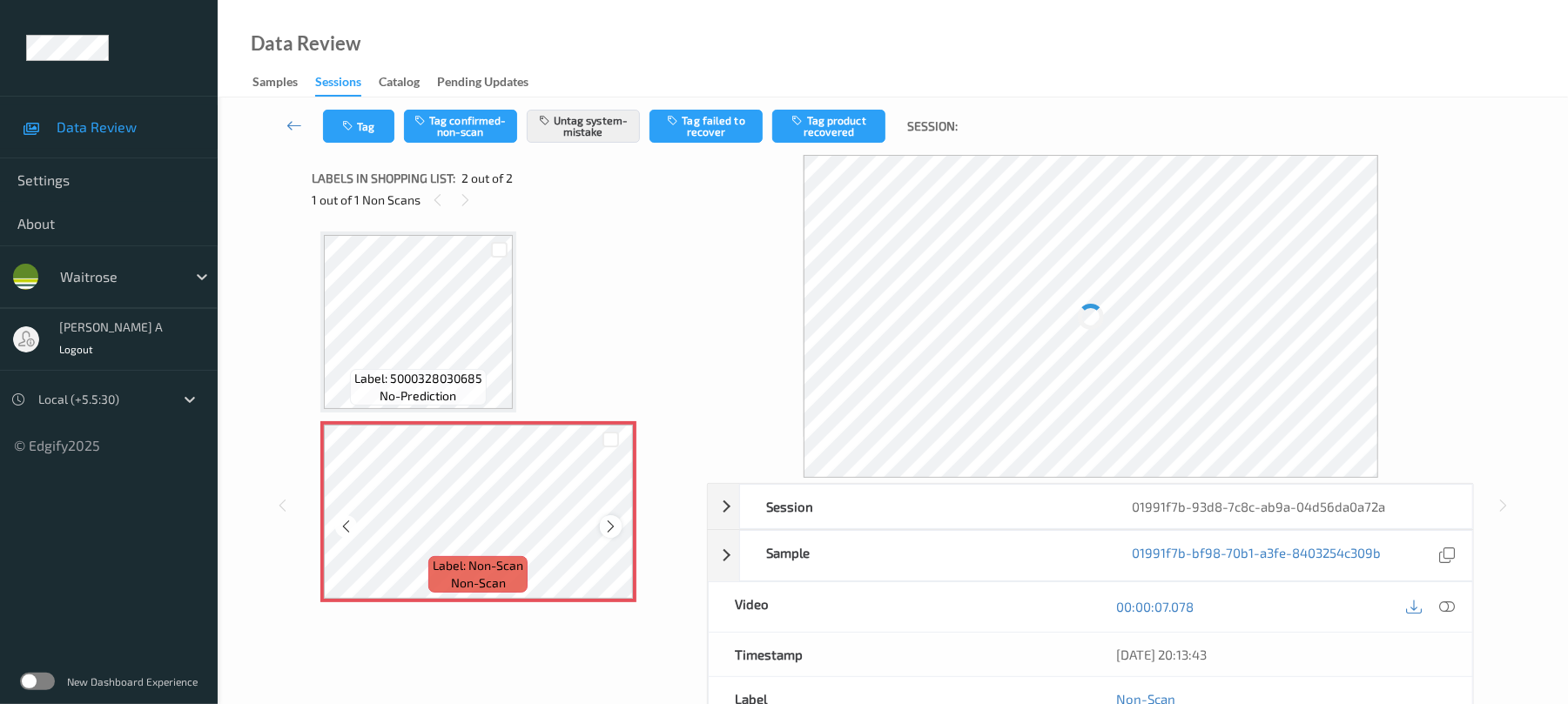
click at [610, 527] on icon at bounding box center [610, 526] width 14 height 15
click at [342, 133] on button "Tag" at bounding box center [358, 126] width 71 height 33
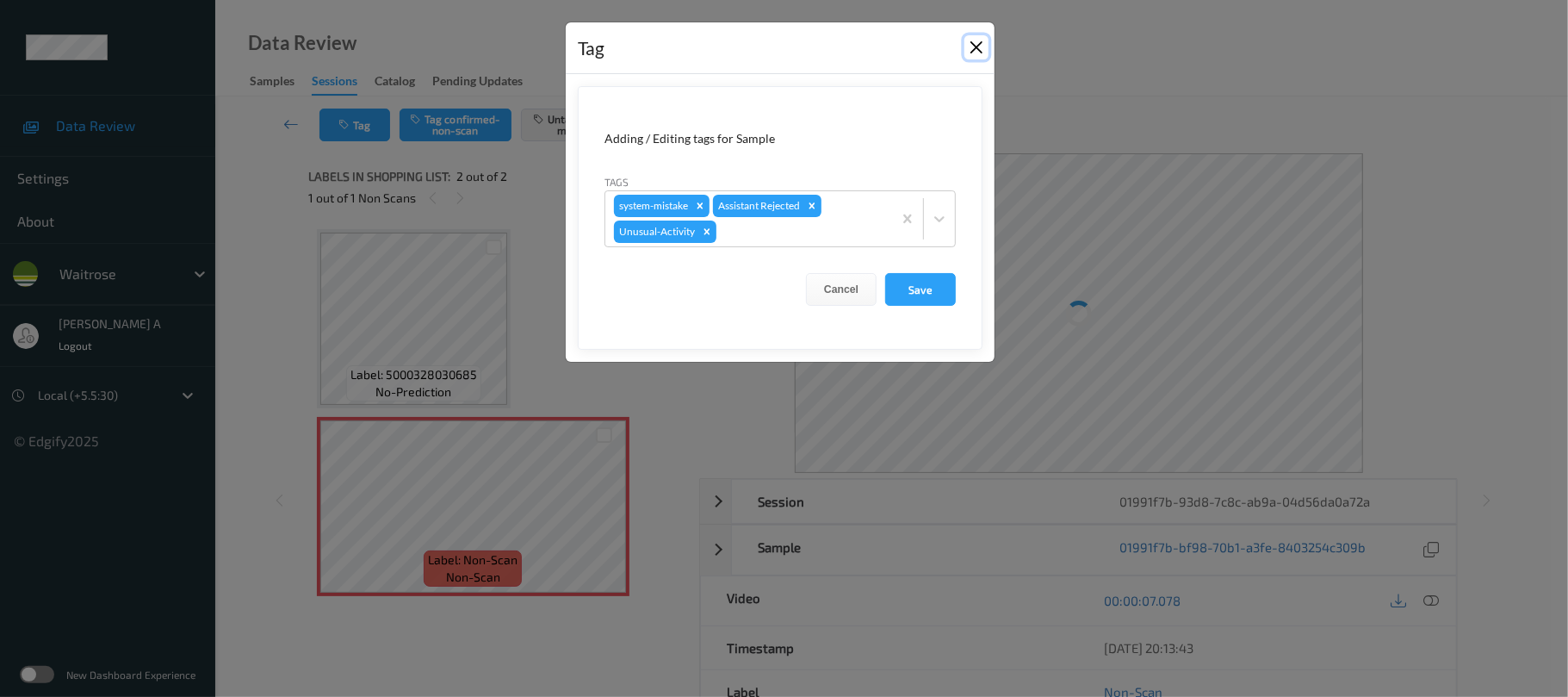
click at [970, 39] on button "Close" at bounding box center [976, 47] width 24 height 24
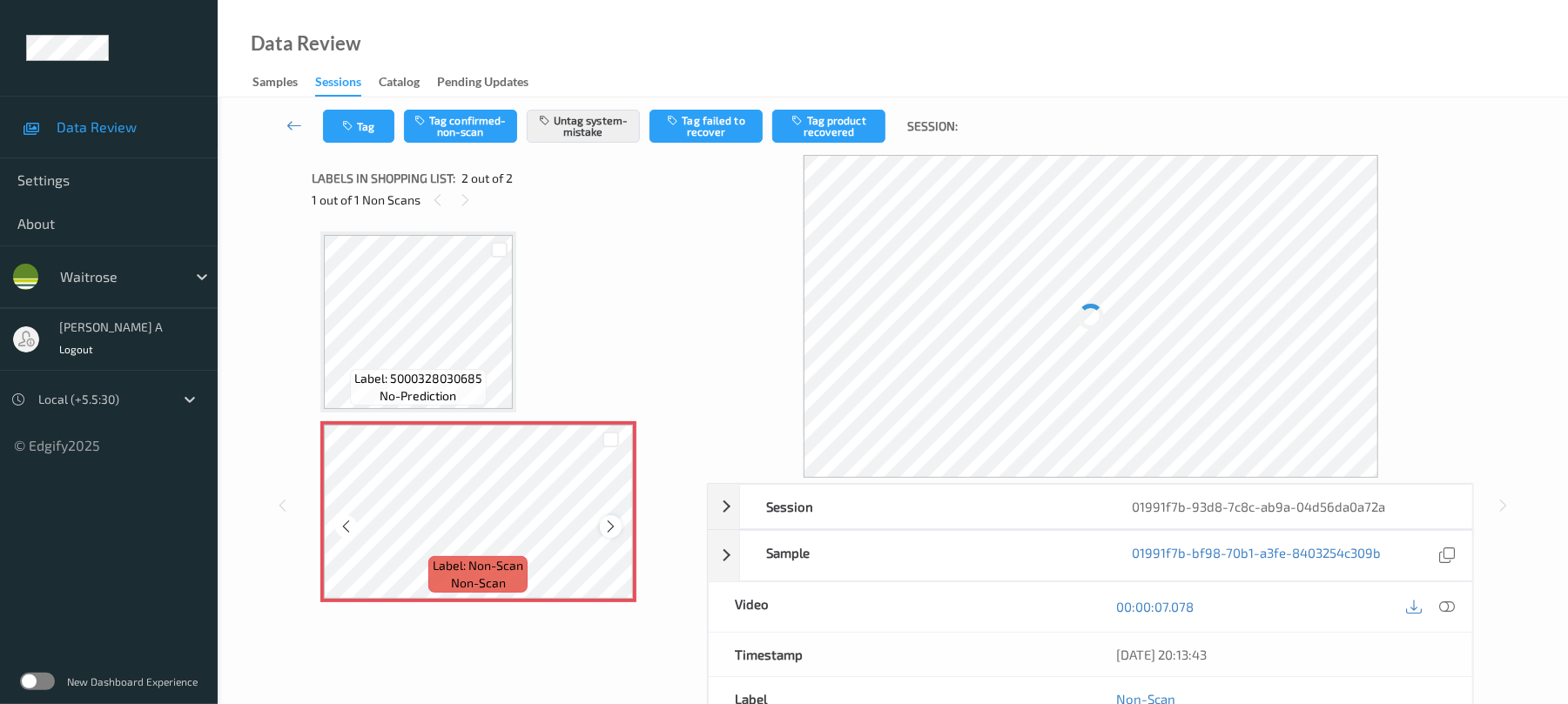
click at [607, 517] on div at bounding box center [610, 526] width 22 height 22
click at [611, 523] on icon at bounding box center [610, 526] width 14 height 15
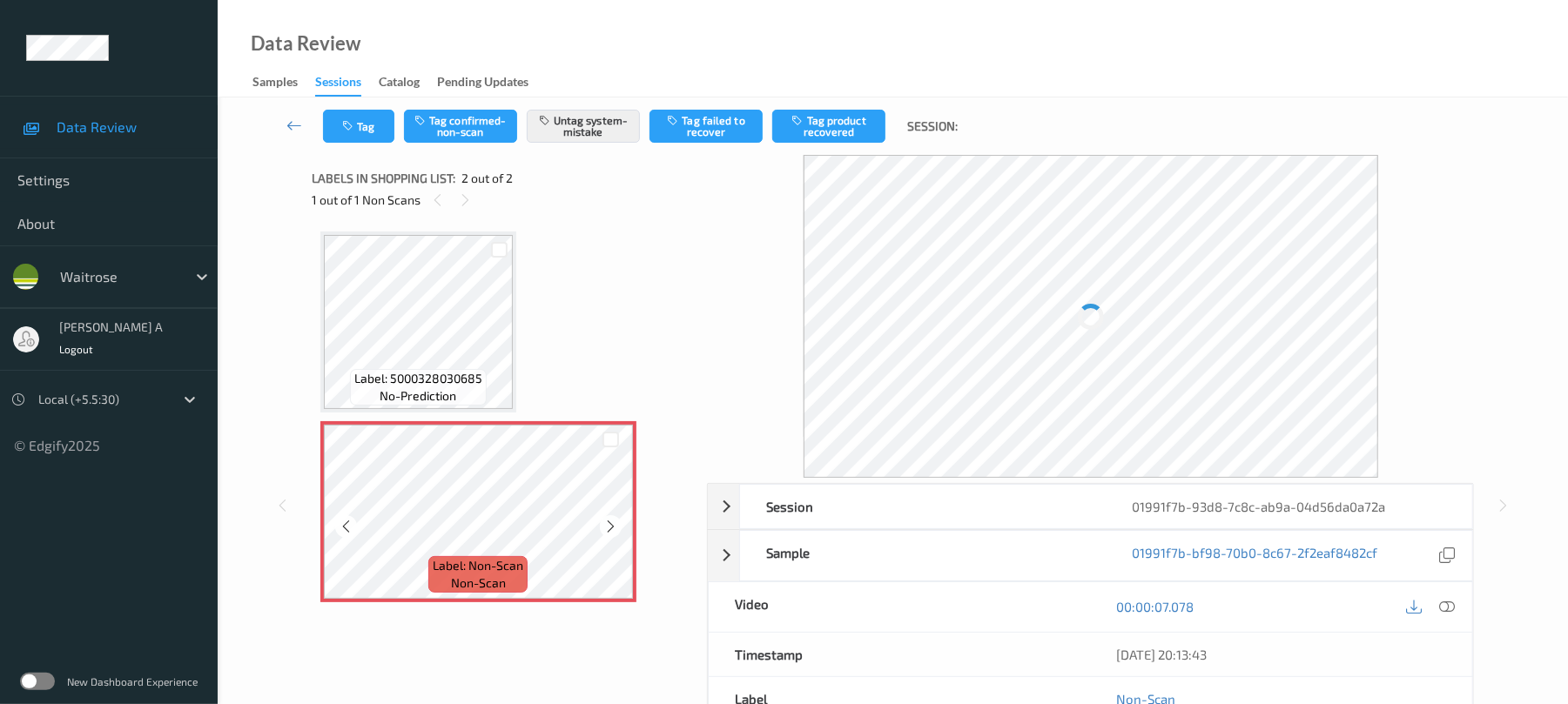
click at [611, 523] on icon at bounding box center [610, 526] width 14 height 15
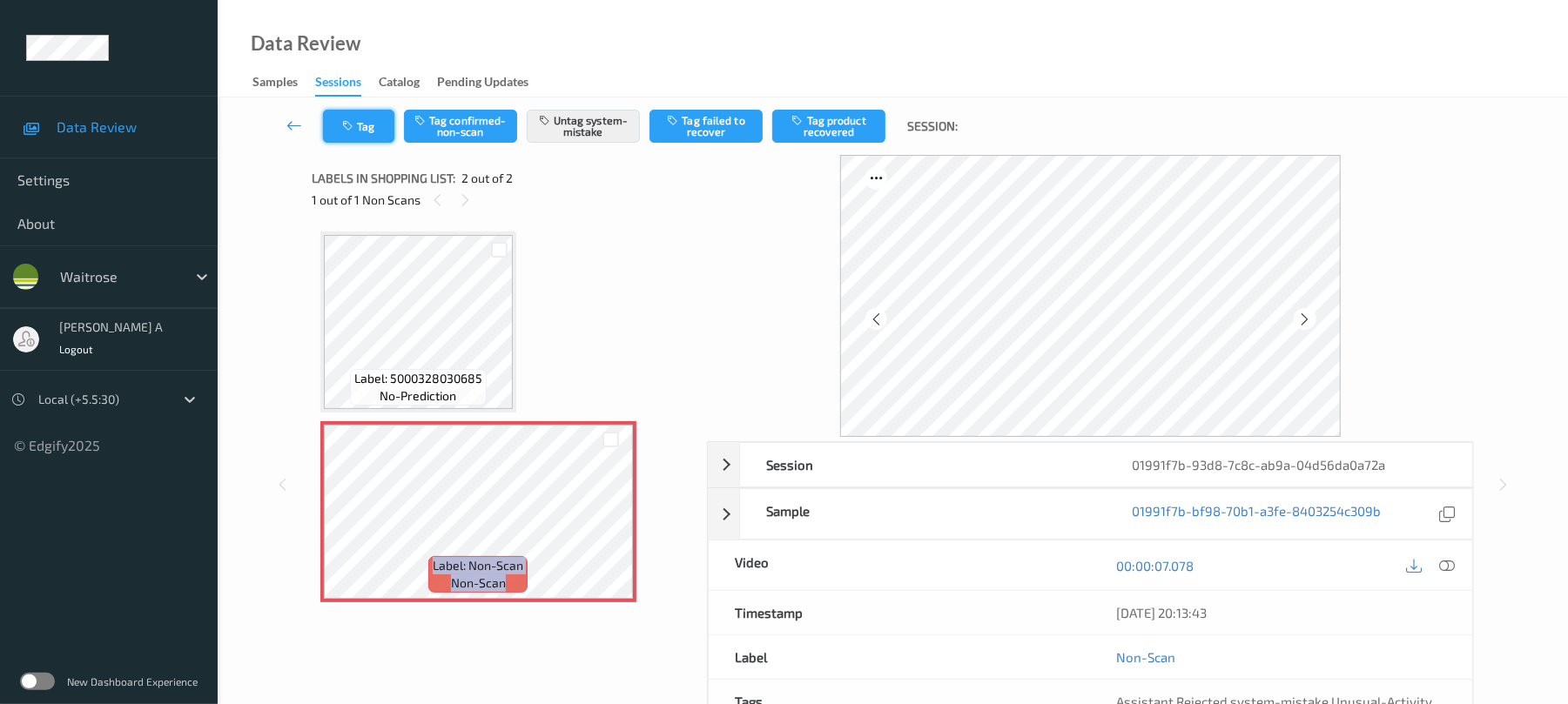
click at [360, 123] on button "Tag" at bounding box center [358, 126] width 71 height 33
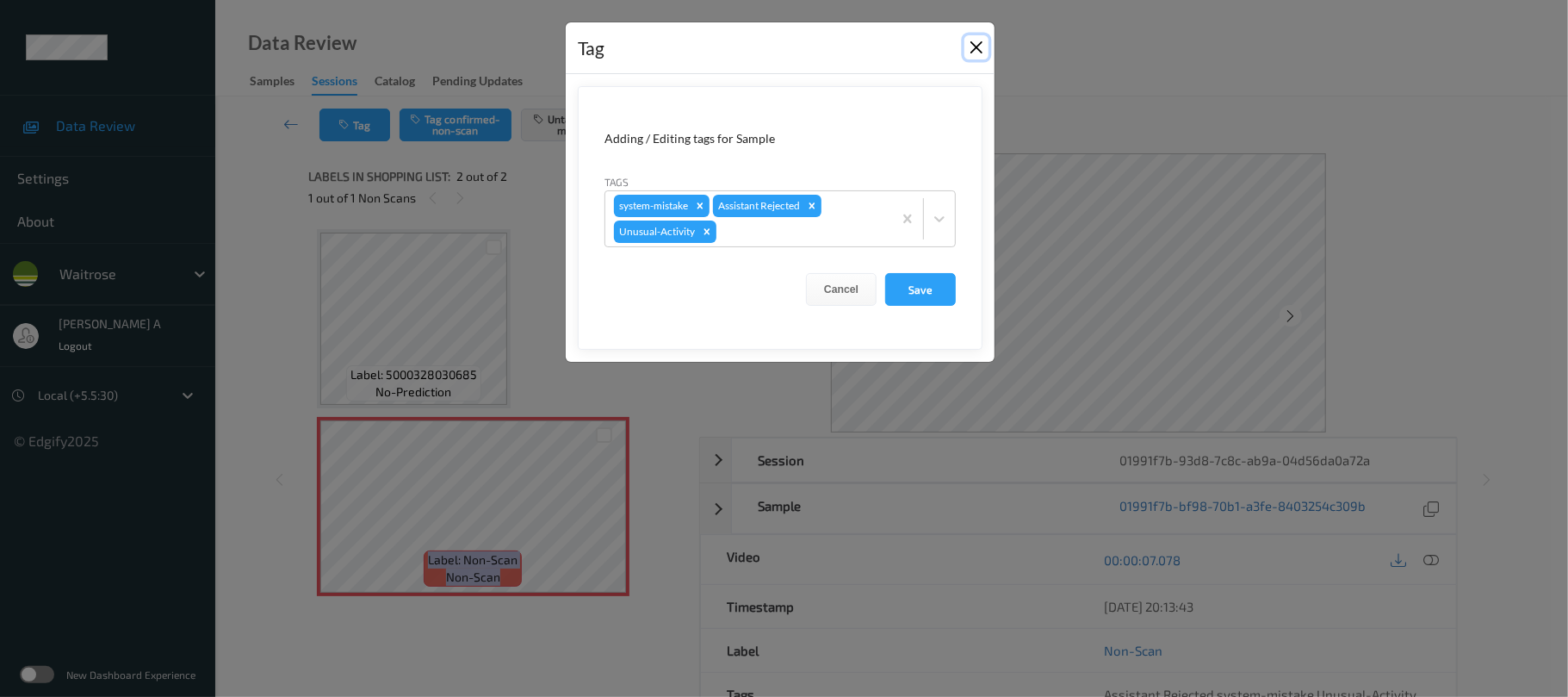
click at [973, 41] on button "Close" at bounding box center [976, 47] width 24 height 24
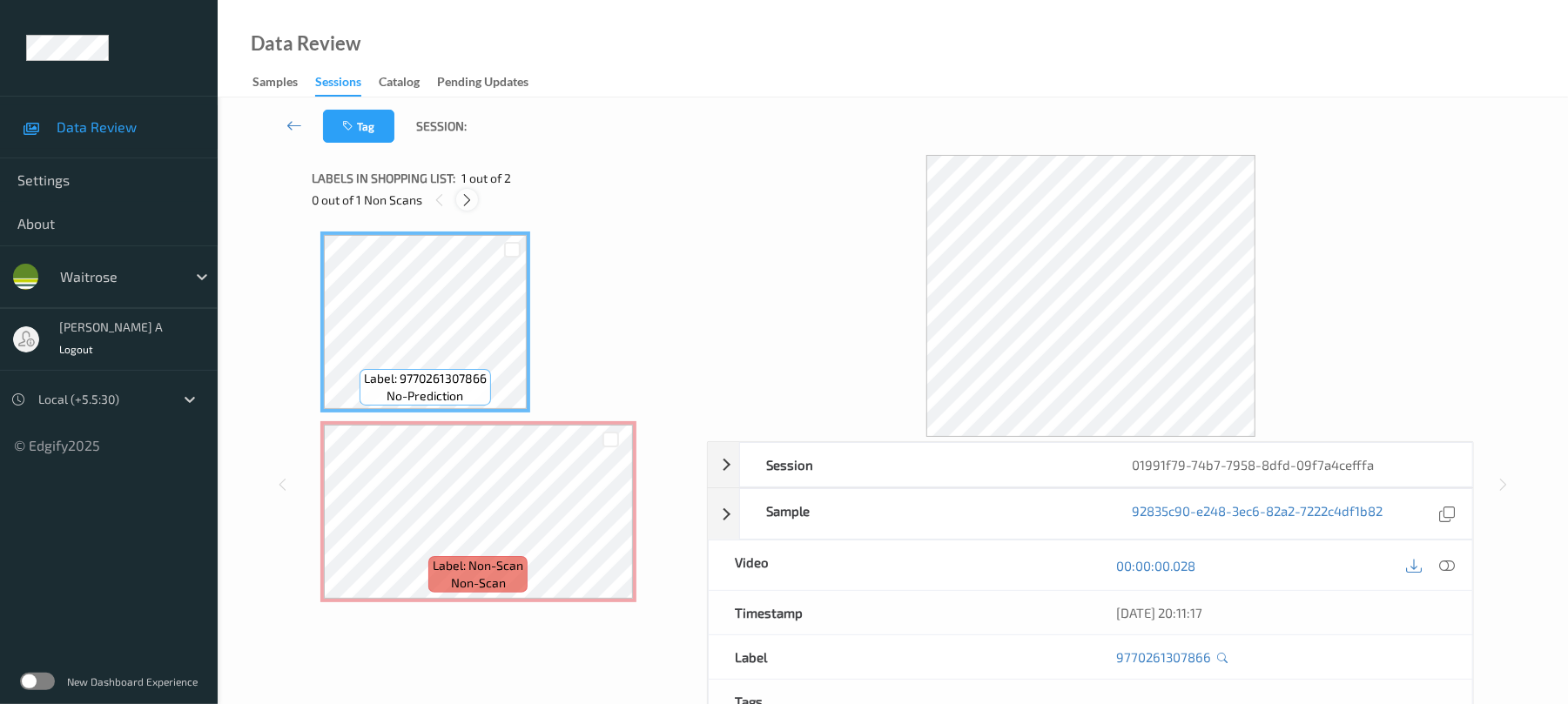
click at [464, 199] on icon at bounding box center [467, 200] width 14 height 15
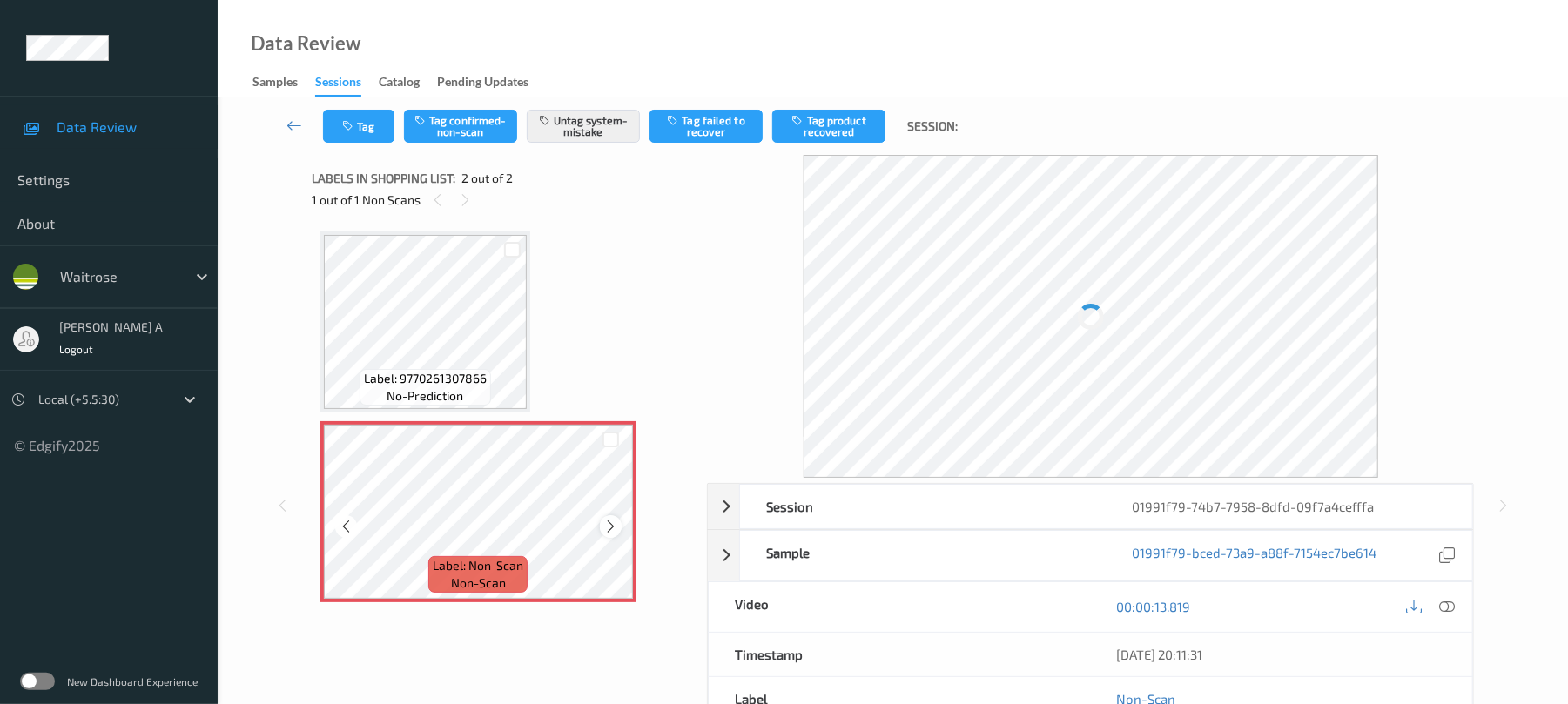
click at [614, 529] on icon at bounding box center [610, 526] width 14 height 15
click at [373, 133] on button "Tag" at bounding box center [358, 126] width 71 height 33
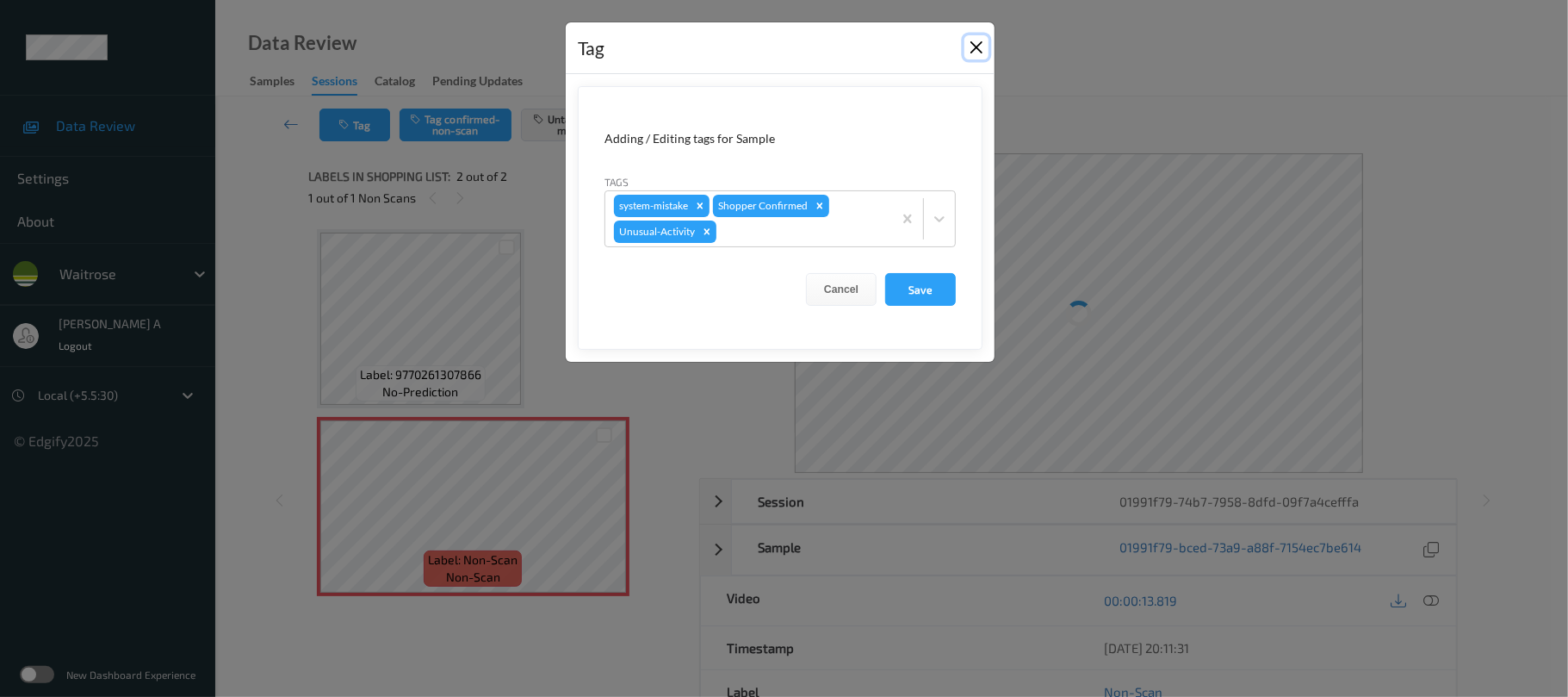
click at [969, 47] on button "Close" at bounding box center [976, 47] width 24 height 24
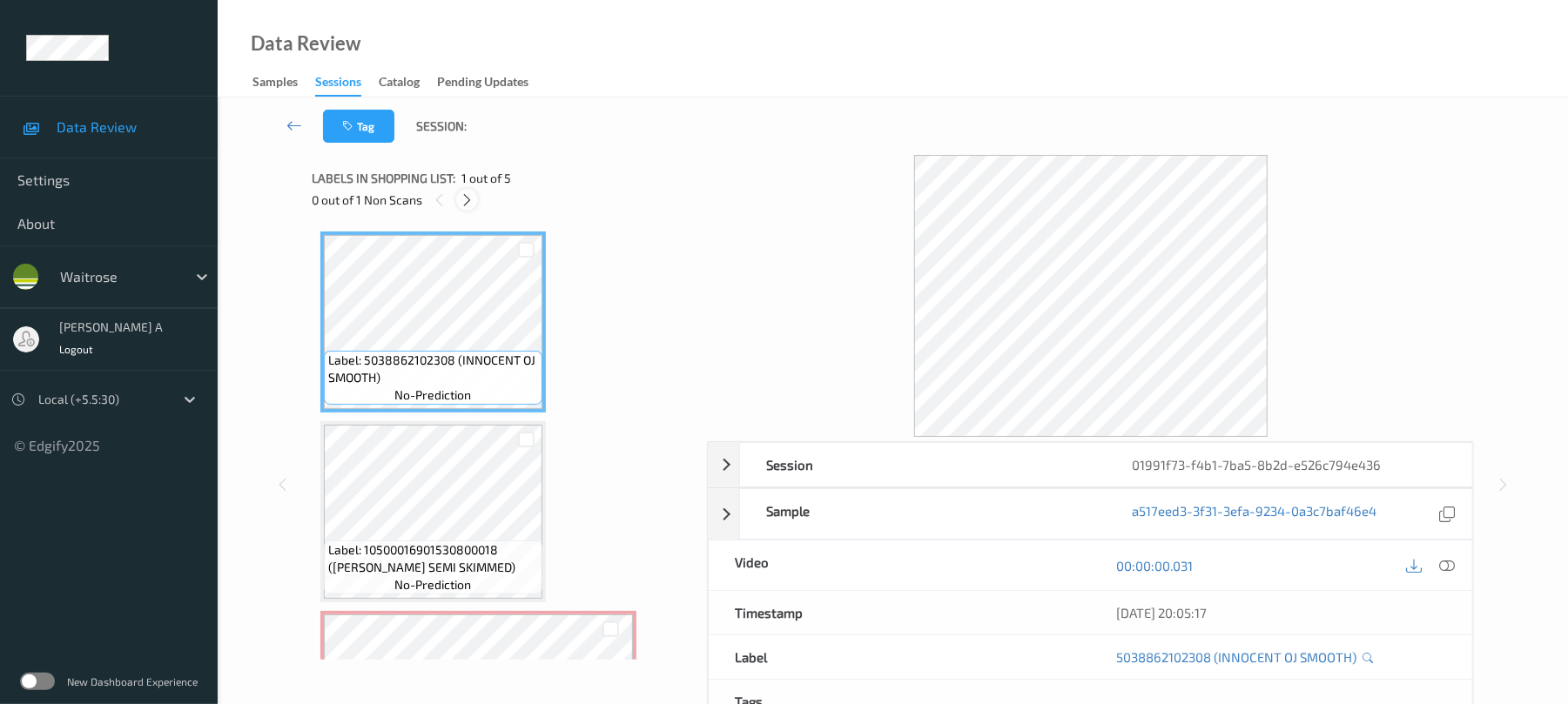
click at [463, 197] on icon at bounding box center [467, 200] width 14 height 15
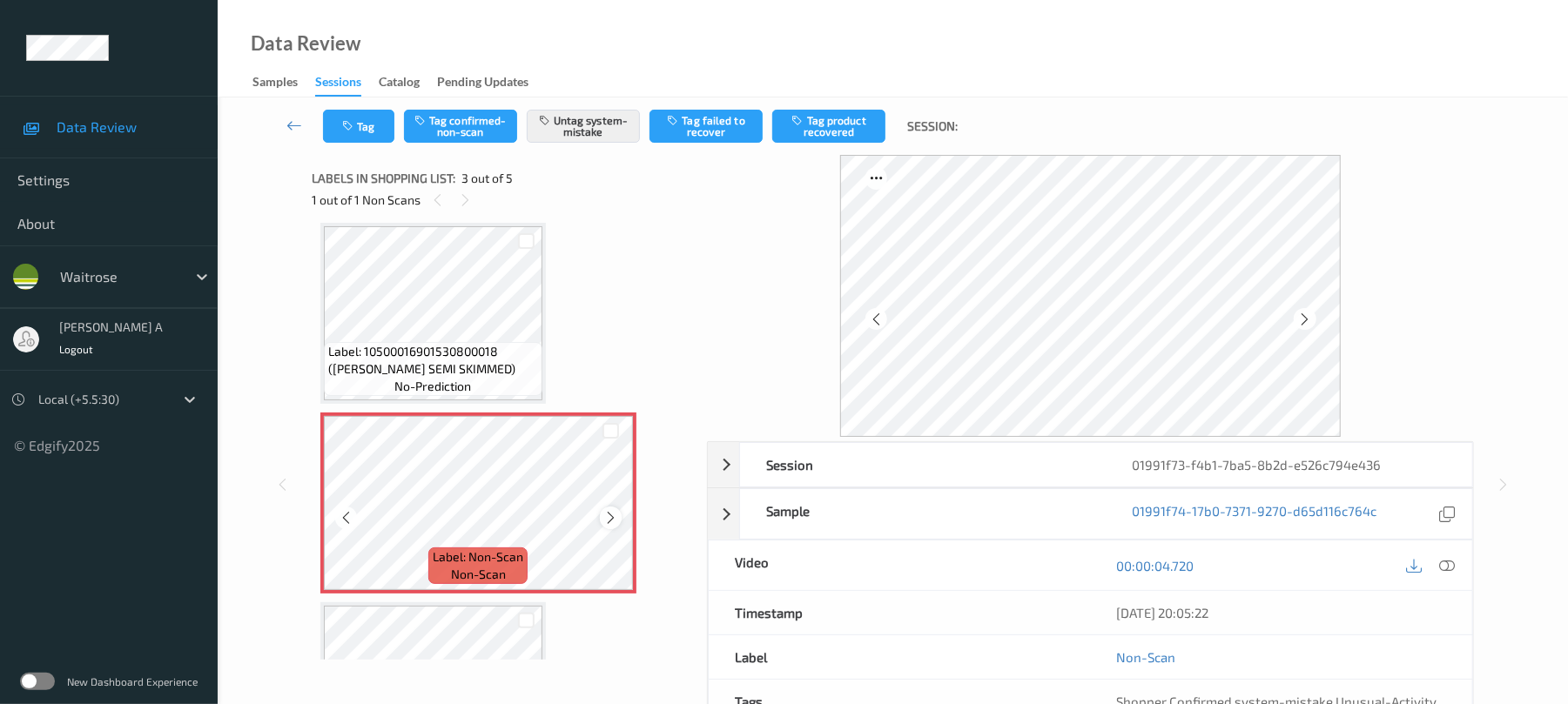
click at [606, 519] on icon at bounding box center [610, 517] width 14 height 15
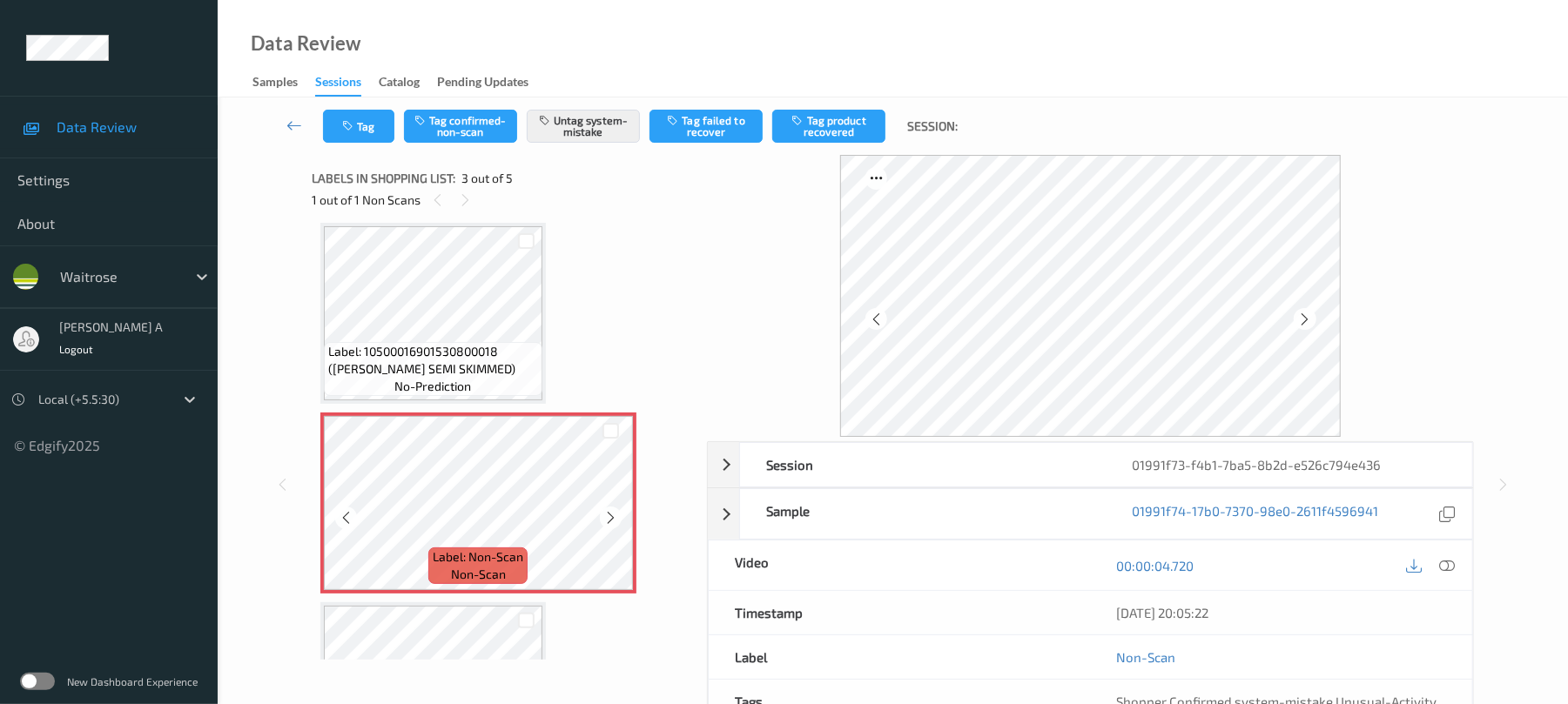
click at [606, 519] on icon at bounding box center [610, 517] width 14 height 15
click at [619, 517] on div at bounding box center [610, 517] width 22 height 22
click at [618, 519] on icon at bounding box center [610, 517] width 14 height 15
click at [336, 108] on div "Tag Tag confirmed-non-scan Untag system-mistake Tag failed to recover Tag produ…" at bounding box center [893, 127] width 1279 height 58
click at [336, 115] on button "Tag" at bounding box center [358, 126] width 71 height 33
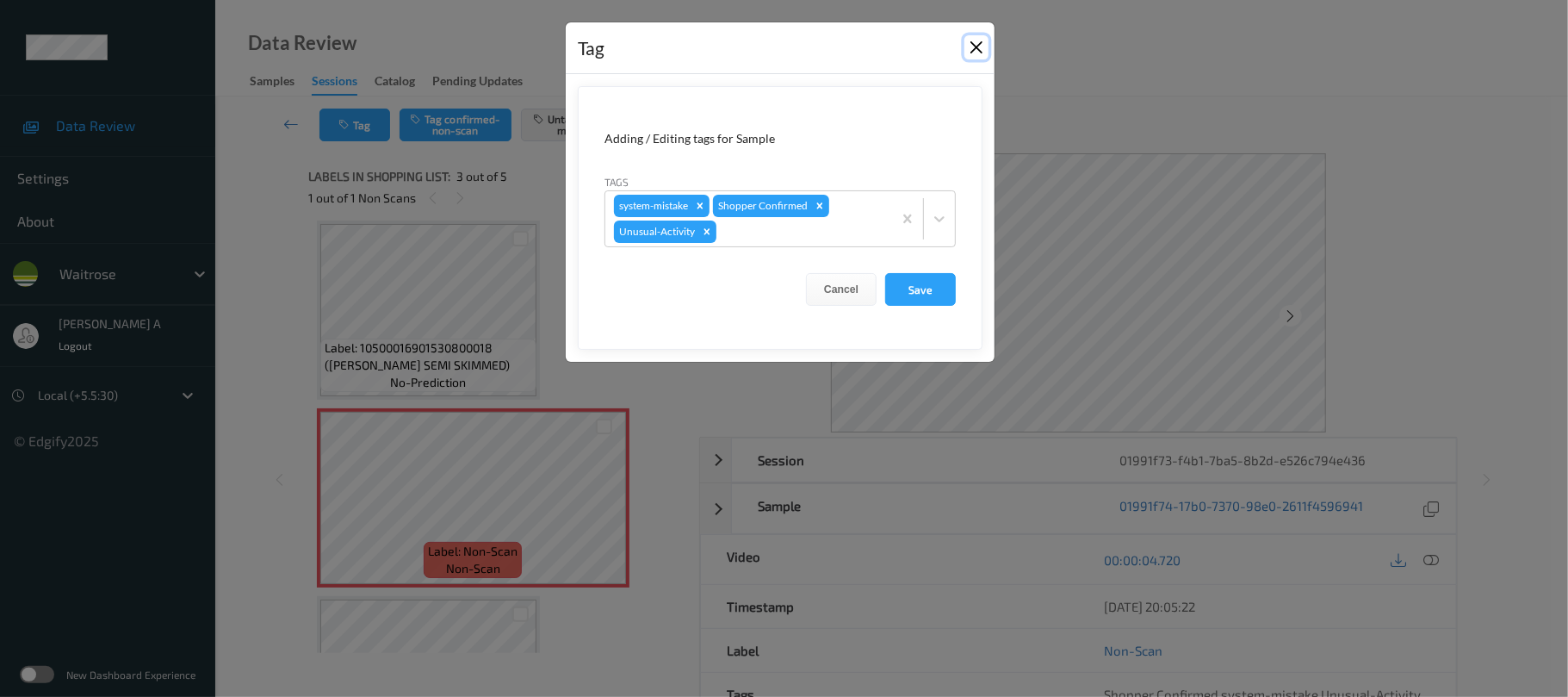
click at [969, 46] on button "Close" at bounding box center [976, 47] width 24 height 24
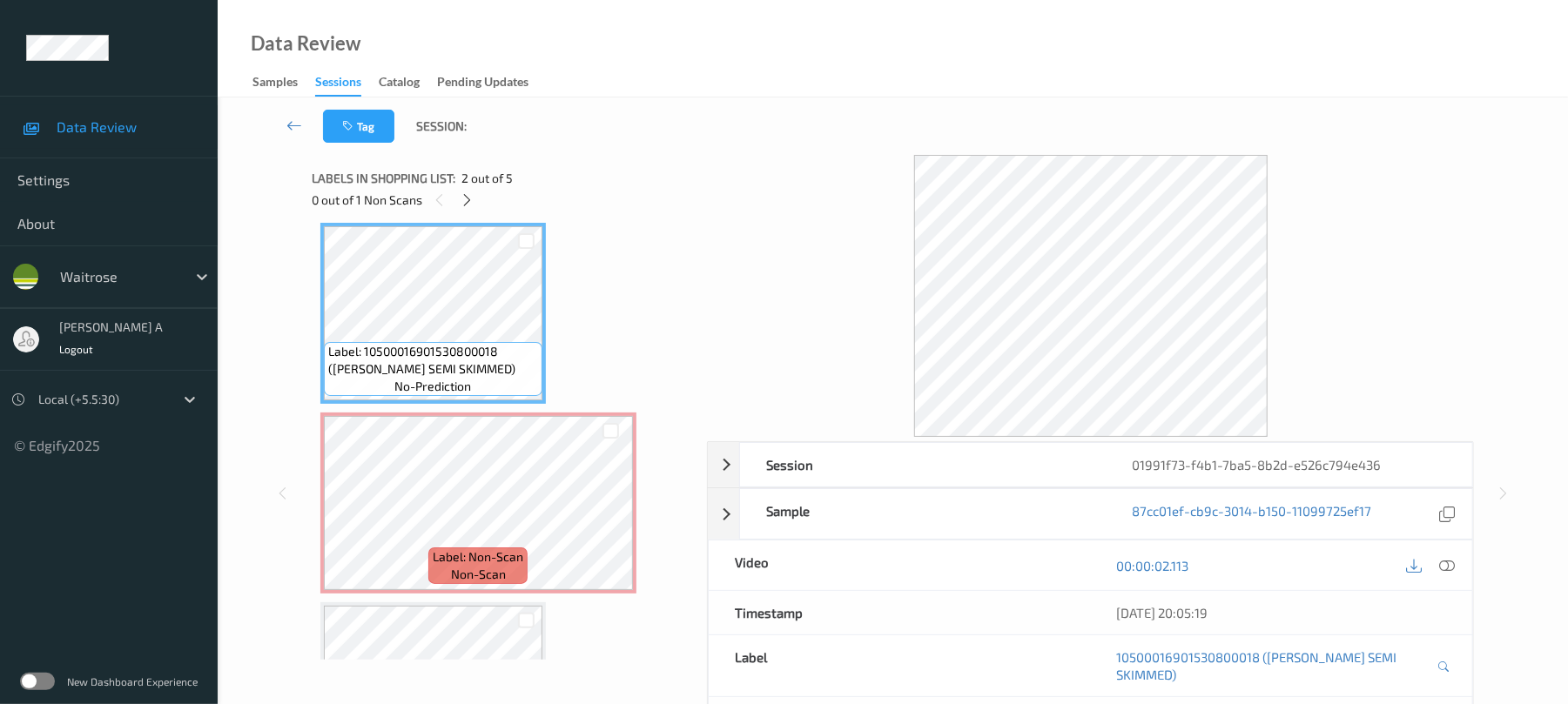
drag, startPoint x: 1450, startPoint y: 572, endPoint x: 1442, endPoint y: 559, distance: 15.3
click at [1450, 571] on icon at bounding box center [1447, 565] width 15 height 15
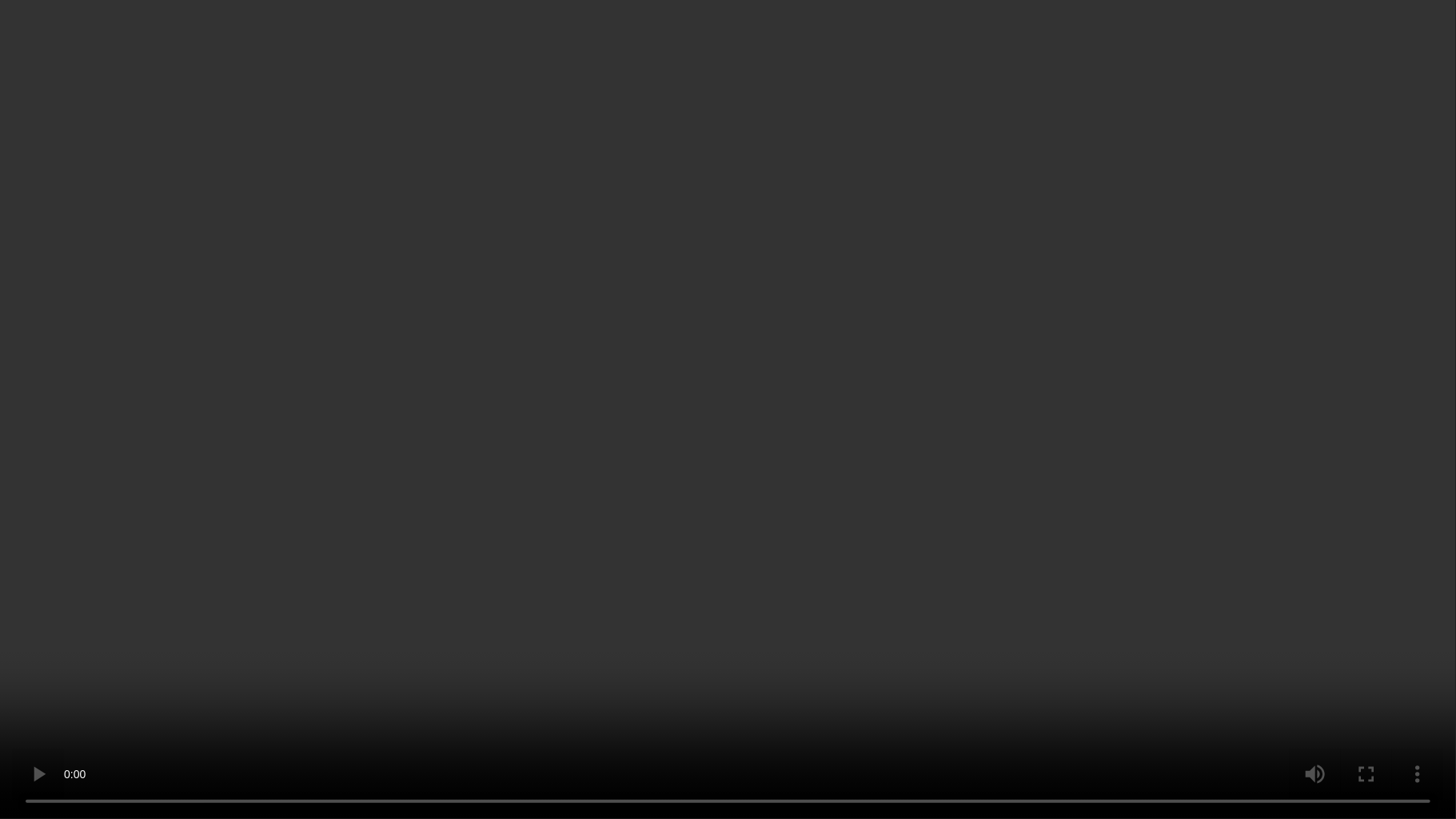
click at [963, 454] on video at bounding box center [728, 410] width 1456 height 819
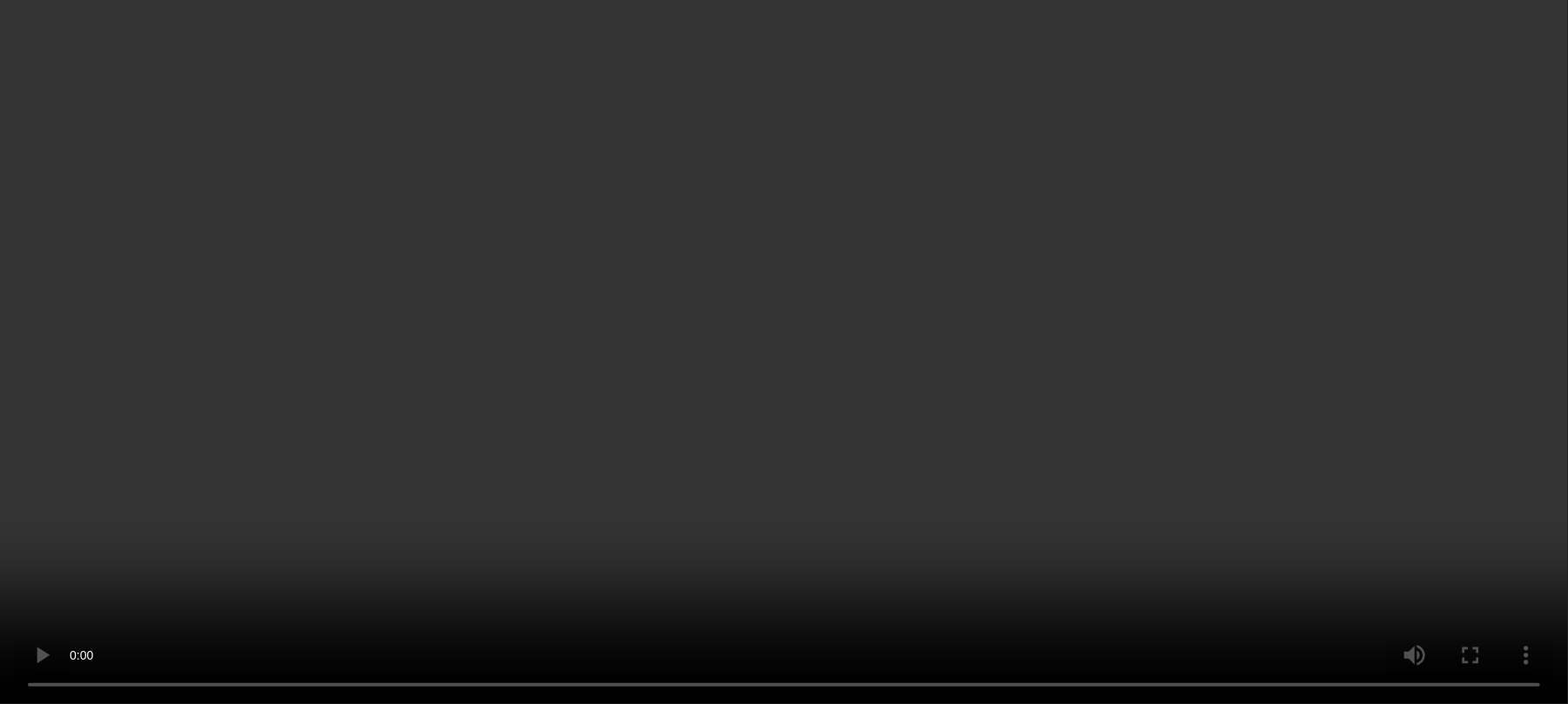
scroll to position [520, 0]
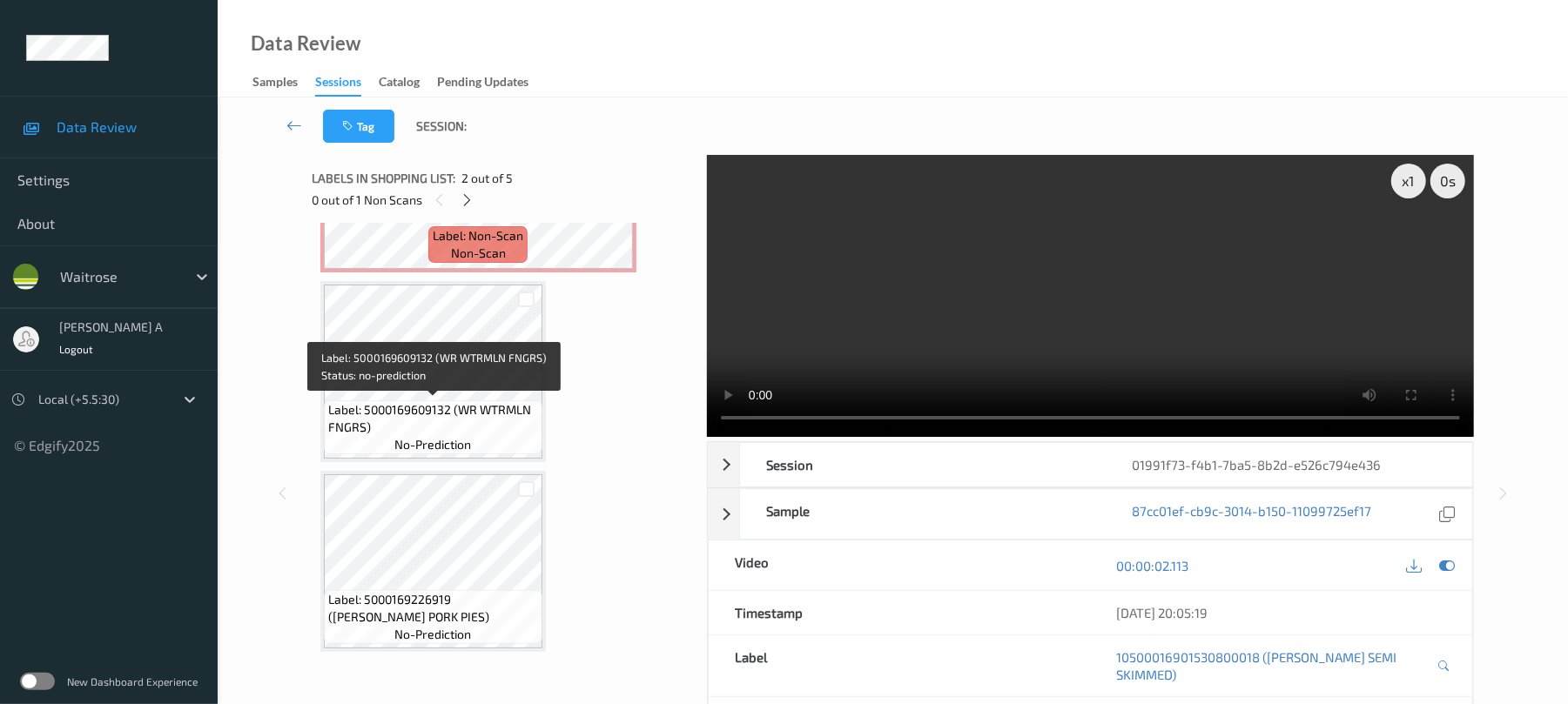
click at [449, 405] on span "Label: 5000169609132 (WR WTRMLN FNGRS)" at bounding box center [433, 418] width 210 height 35
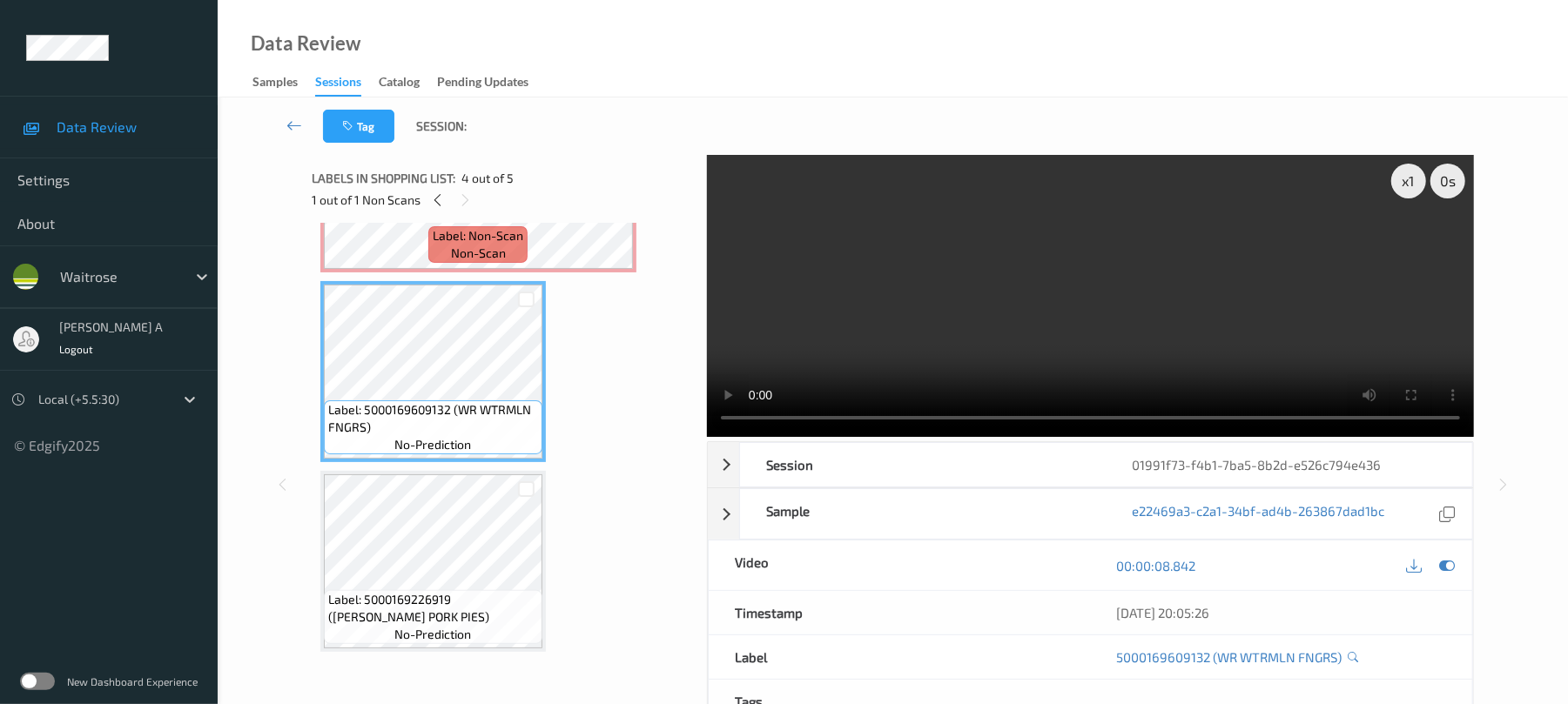
click at [474, 590] on div "Label: 5000169226919 (WR MOWBRAY PORK PIES) no-prediction" at bounding box center [433, 617] width 219 height 54
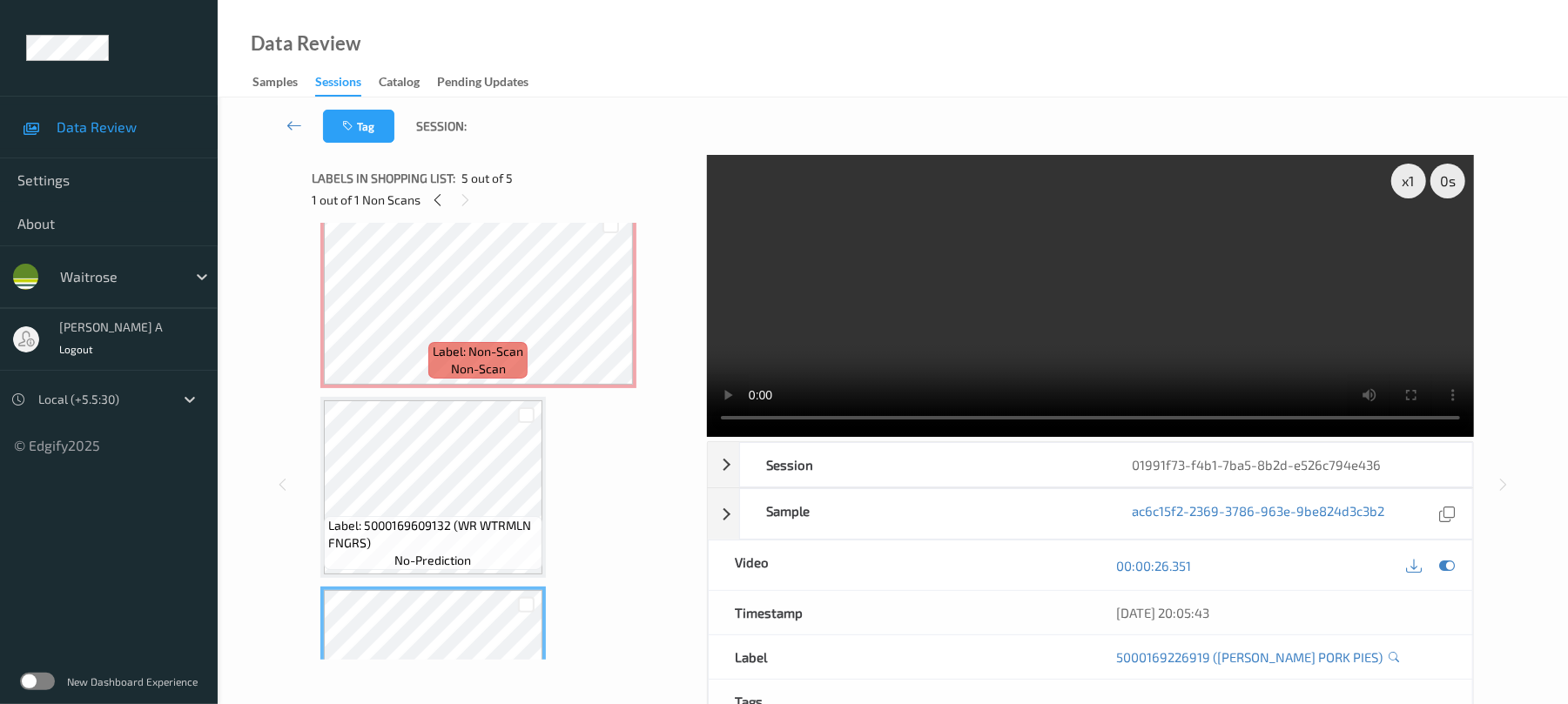
scroll to position [287, 0]
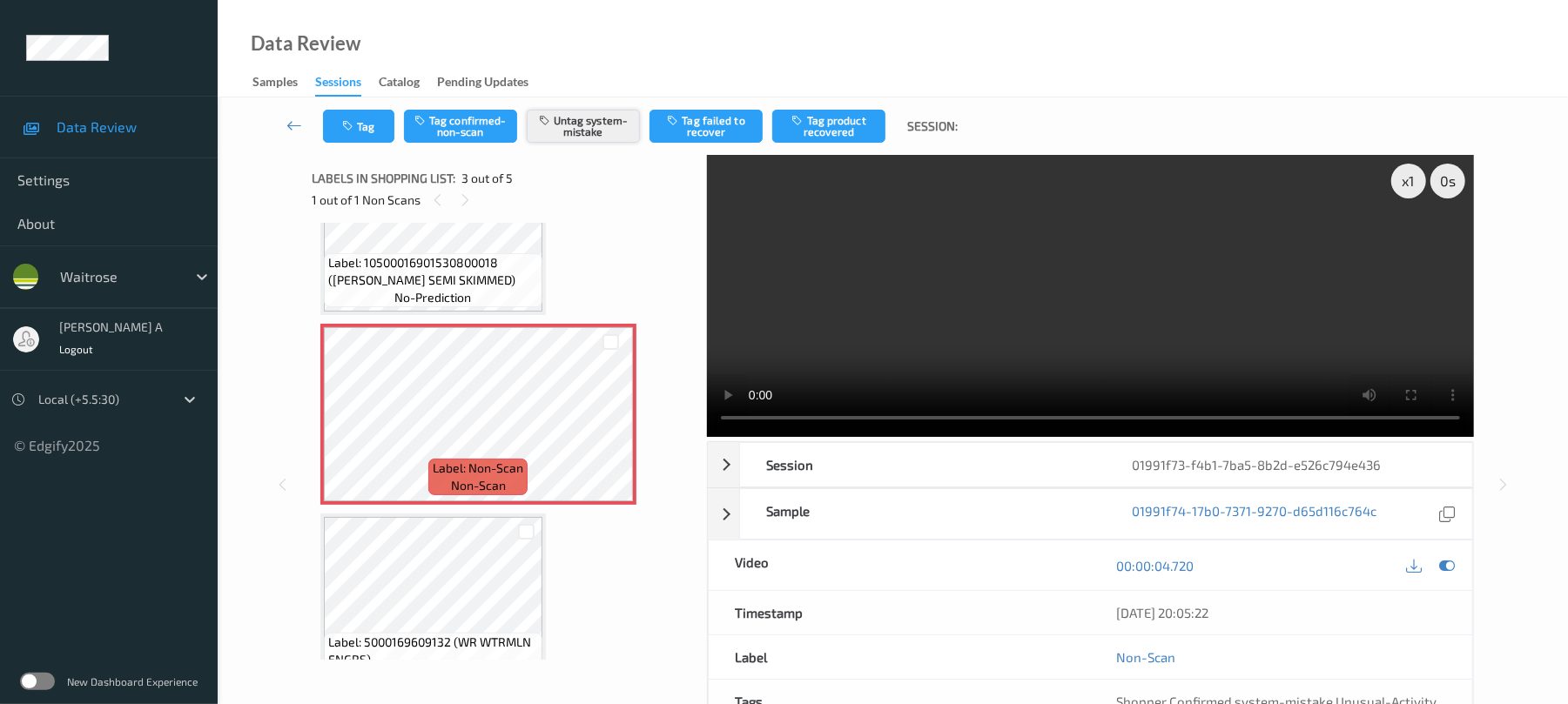
click at [576, 119] on button "Untag system-mistake" at bounding box center [582, 126] width 113 height 33
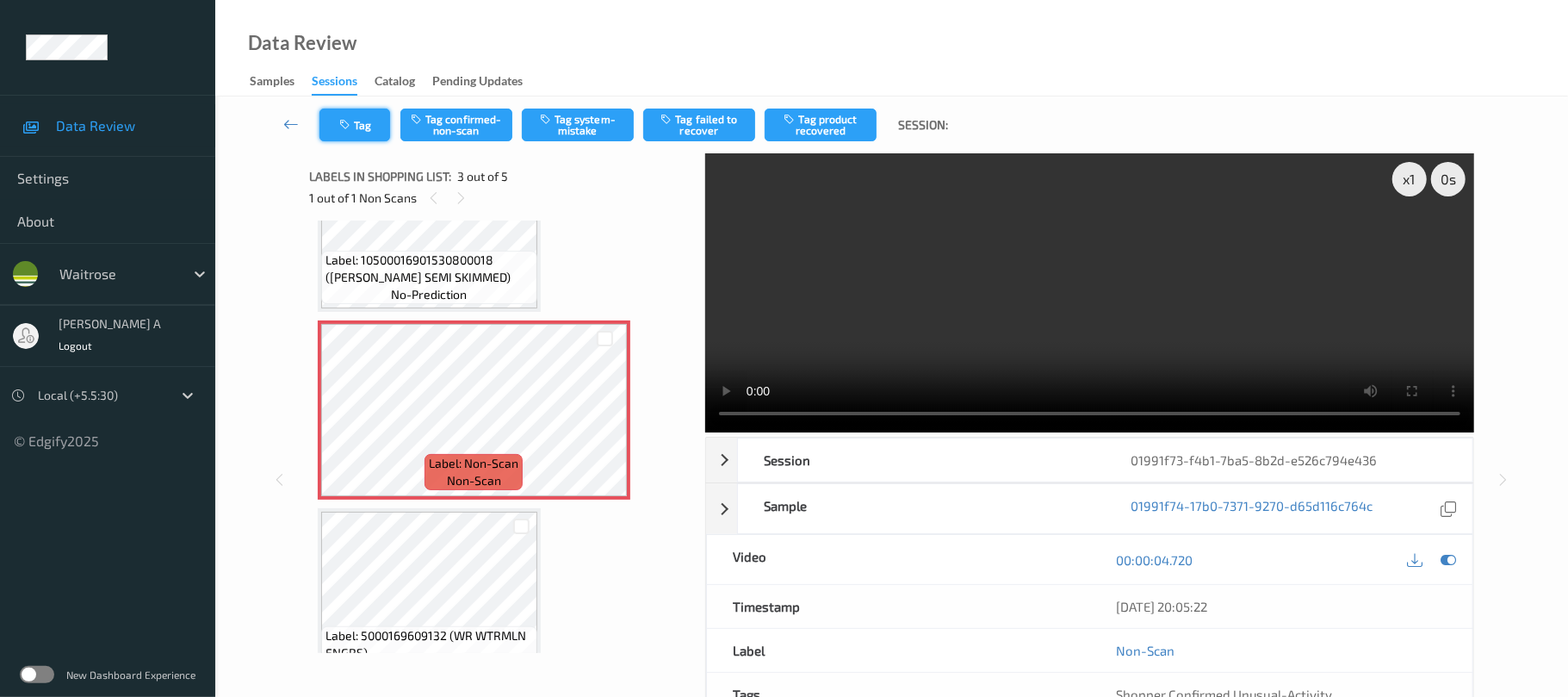
click at [365, 128] on button "Tag" at bounding box center [354, 124] width 71 height 33
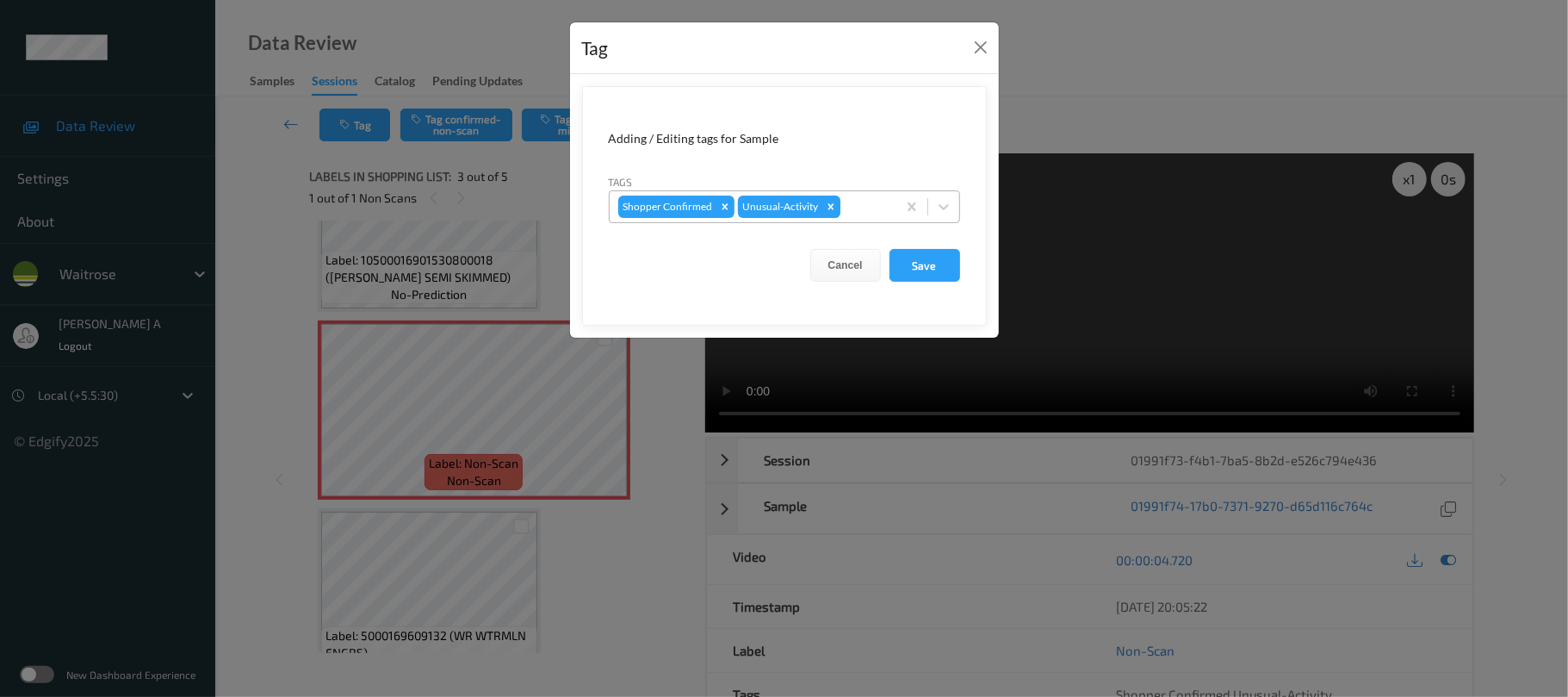
click at [828, 207] on icon "Remove Unusual-Activity" at bounding box center [830, 206] width 12 height 12
click at [936, 259] on button "Save" at bounding box center [925, 265] width 71 height 33
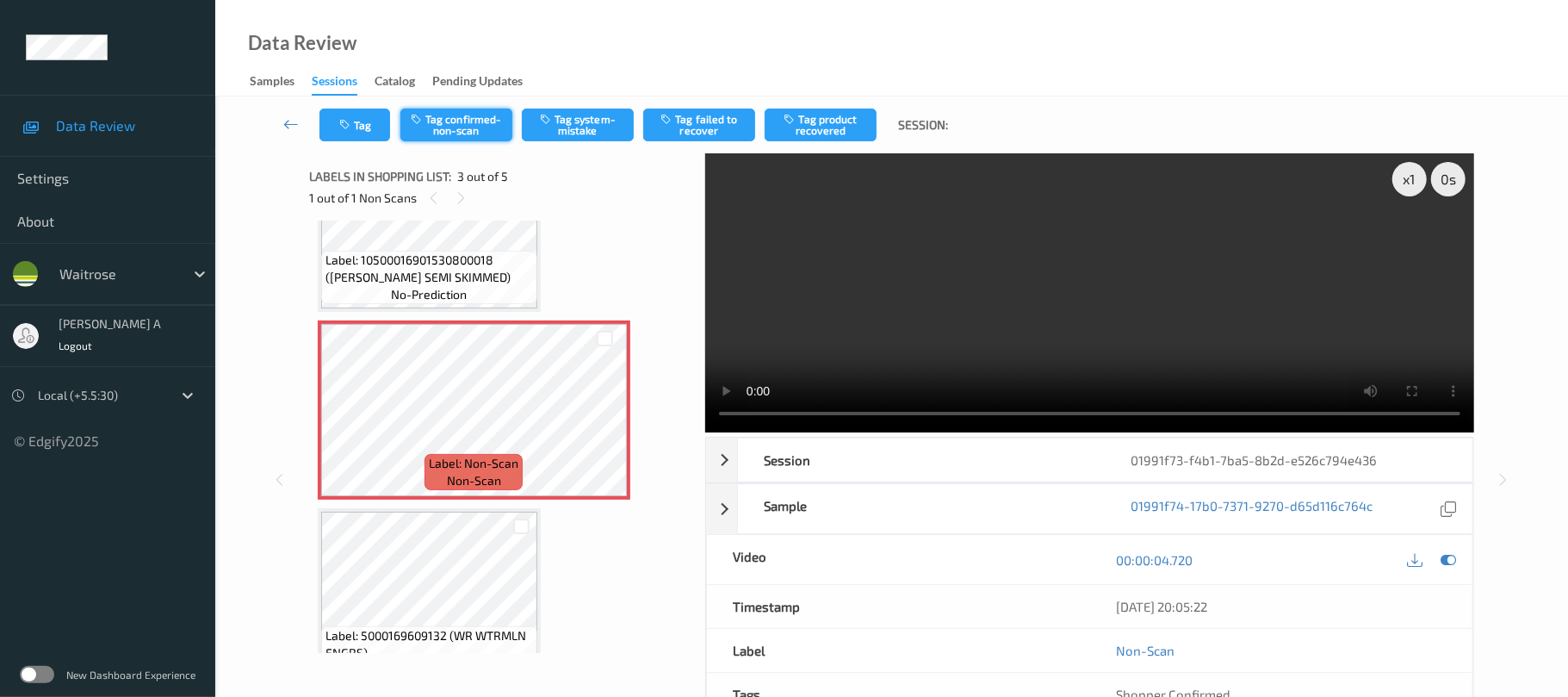
click at [491, 129] on button "Tag confirmed-non-scan" at bounding box center [456, 124] width 112 height 33
click at [802, 122] on button "Tag product recovered" at bounding box center [820, 124] width 112 height 33
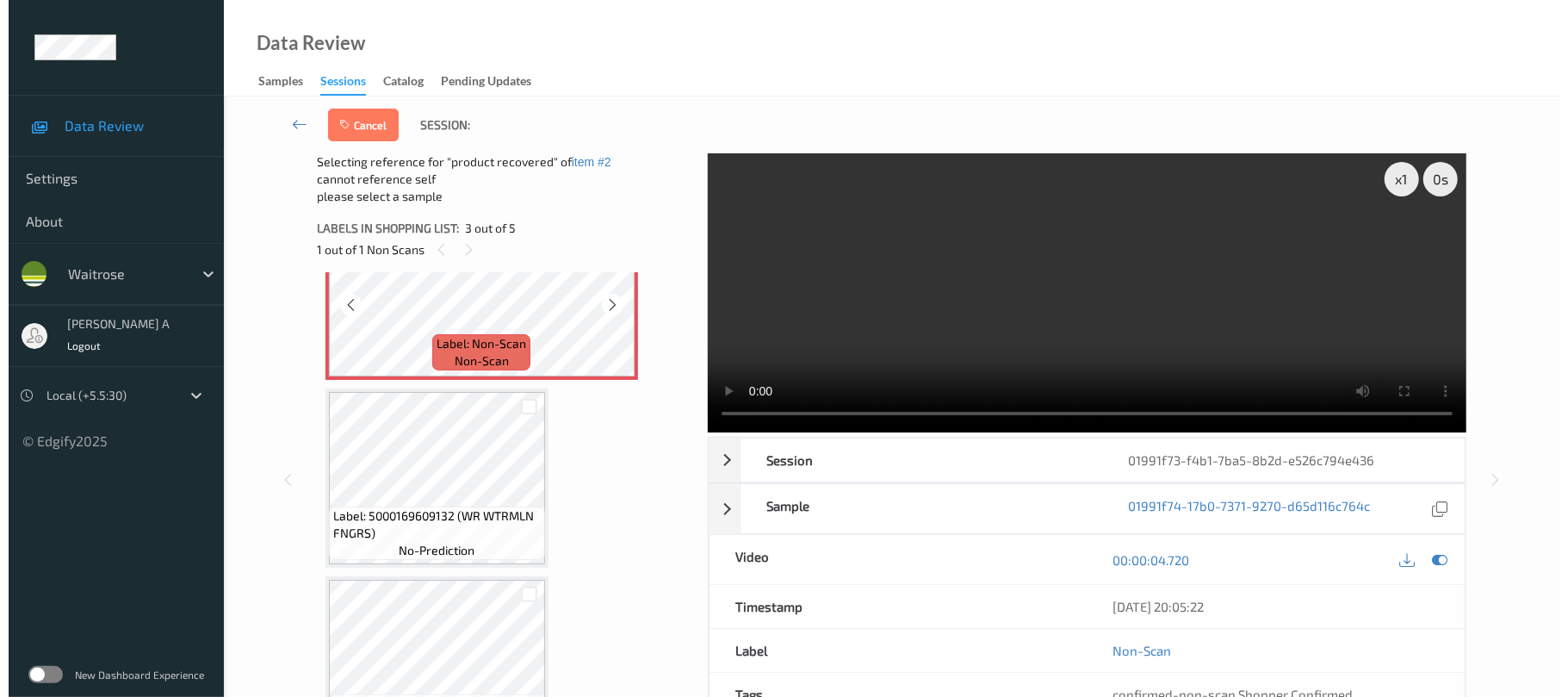
scroll to position [514, 0]
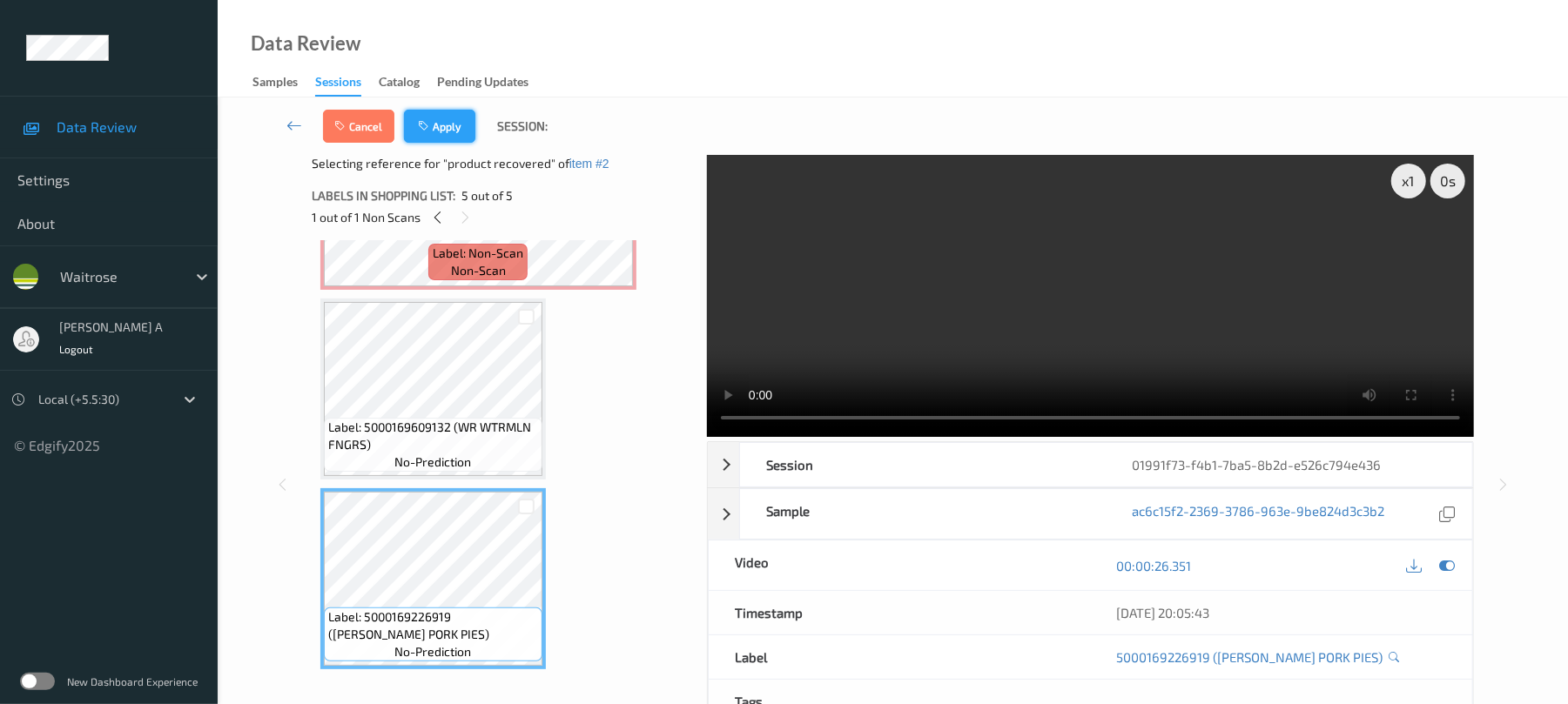
click at [447, 123] on button "Apply" at bounding box center [439, 126] width 71 height 33
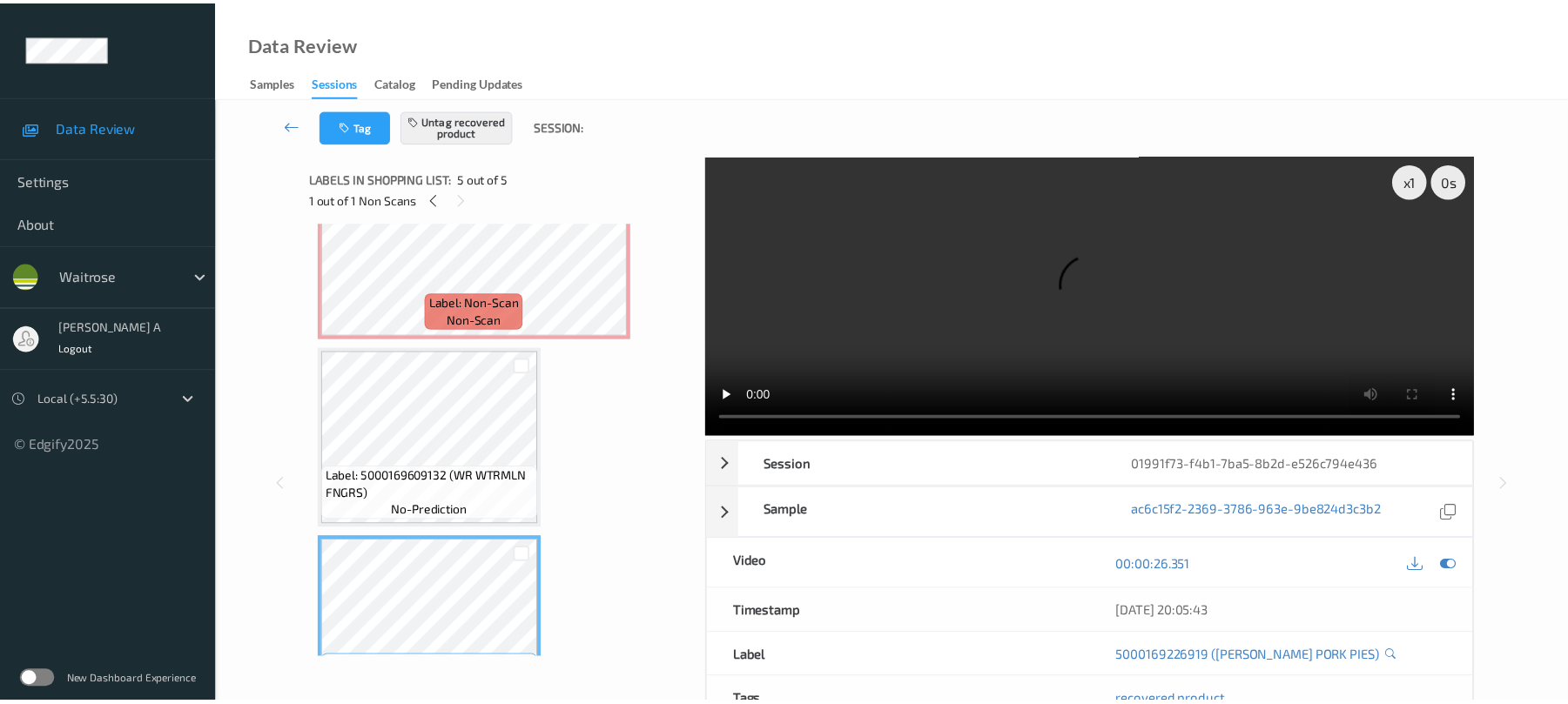
scroll to position [404, 0]
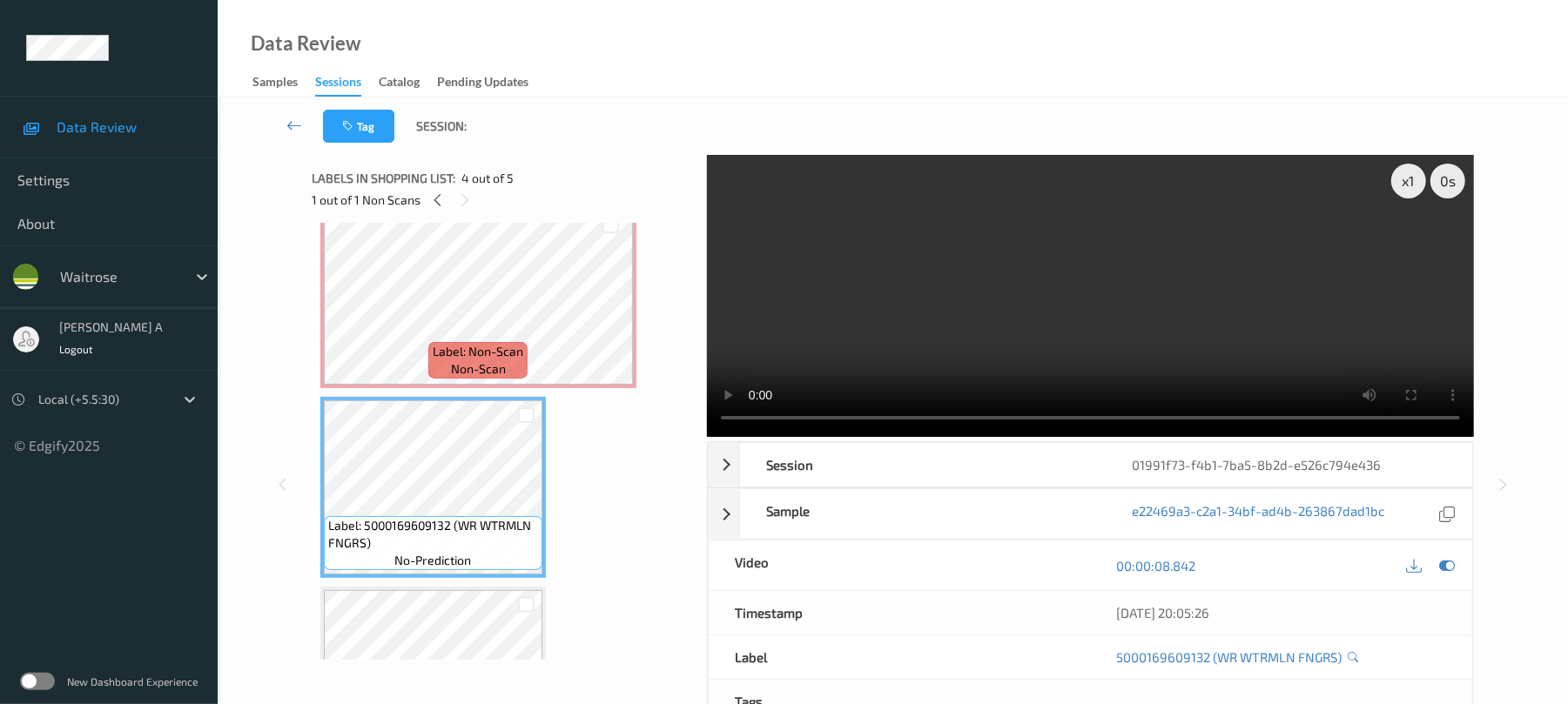
click at [628, 500] on div "Label: 5038862102308 (INNOCENT OJ SMOOTH) no-prediction Label: 1050001690153080…" at bounding box center [503, 297] width 365 height 940
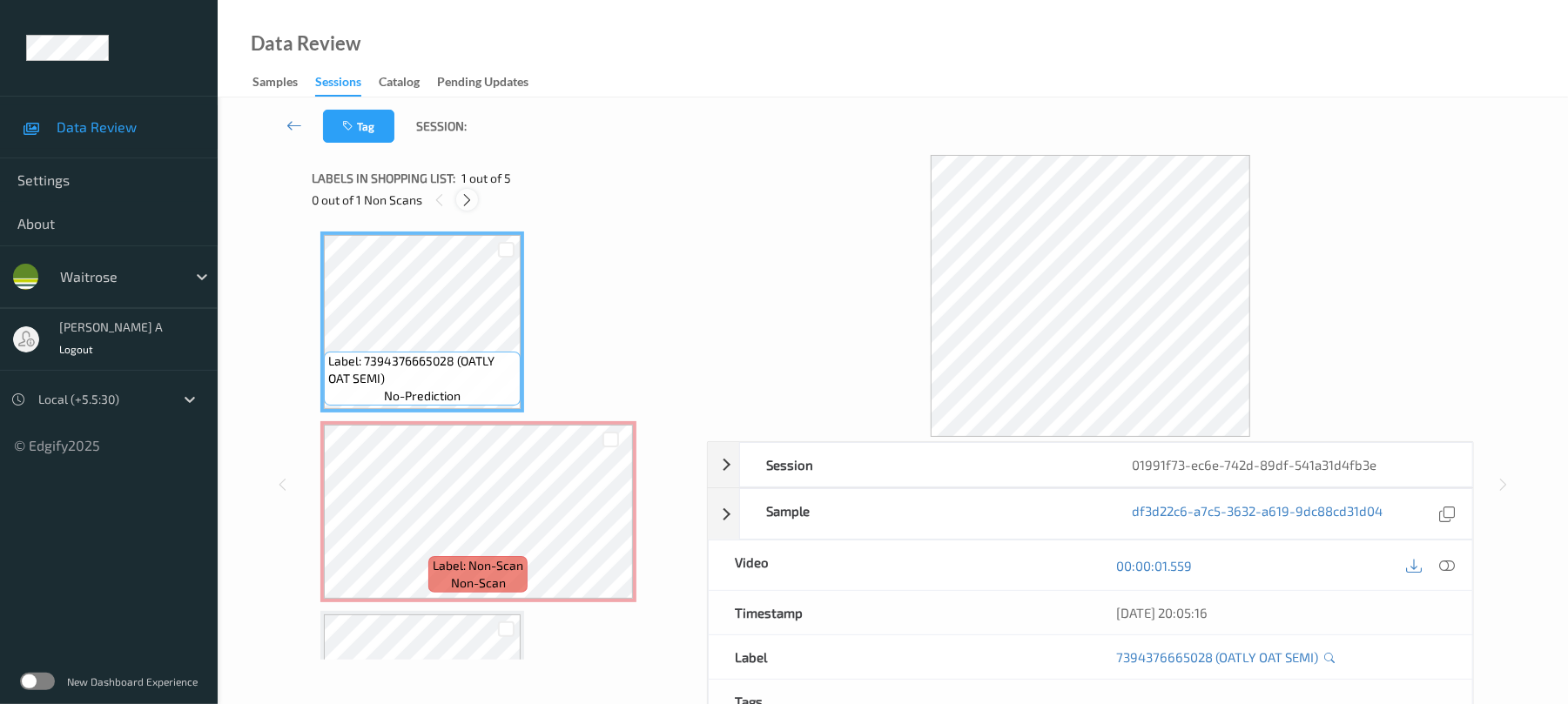
click at [460, 200] on icon at bounding box center [467, 200] width 14 height 15
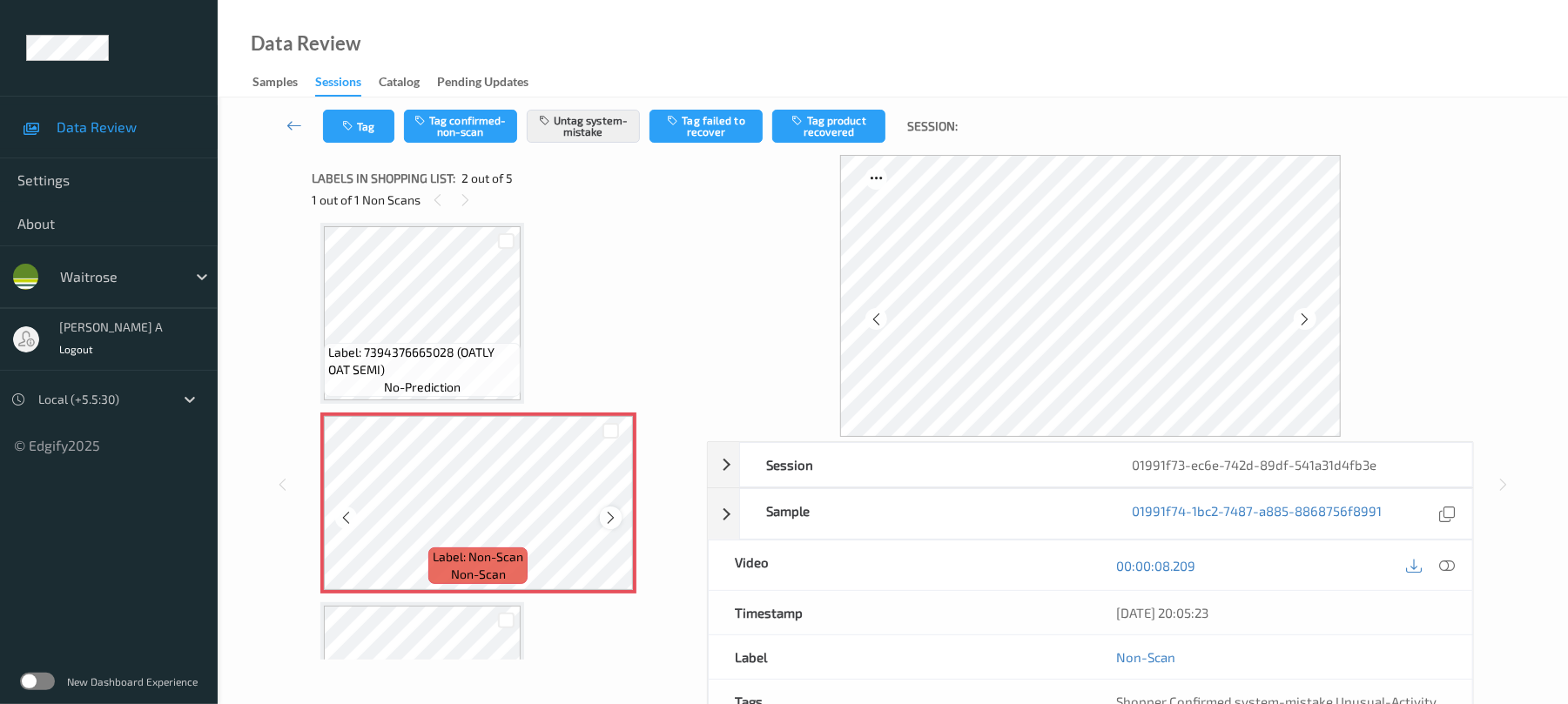
click at [607, 517] on icon at bounding box center [610, 517] width 14 height 15
click at [617, 520] on icon at bounding box center [610, 517] width 14 height 15
click at [615, 515] on icon at bounding box center [610, 517] width 14 height 15
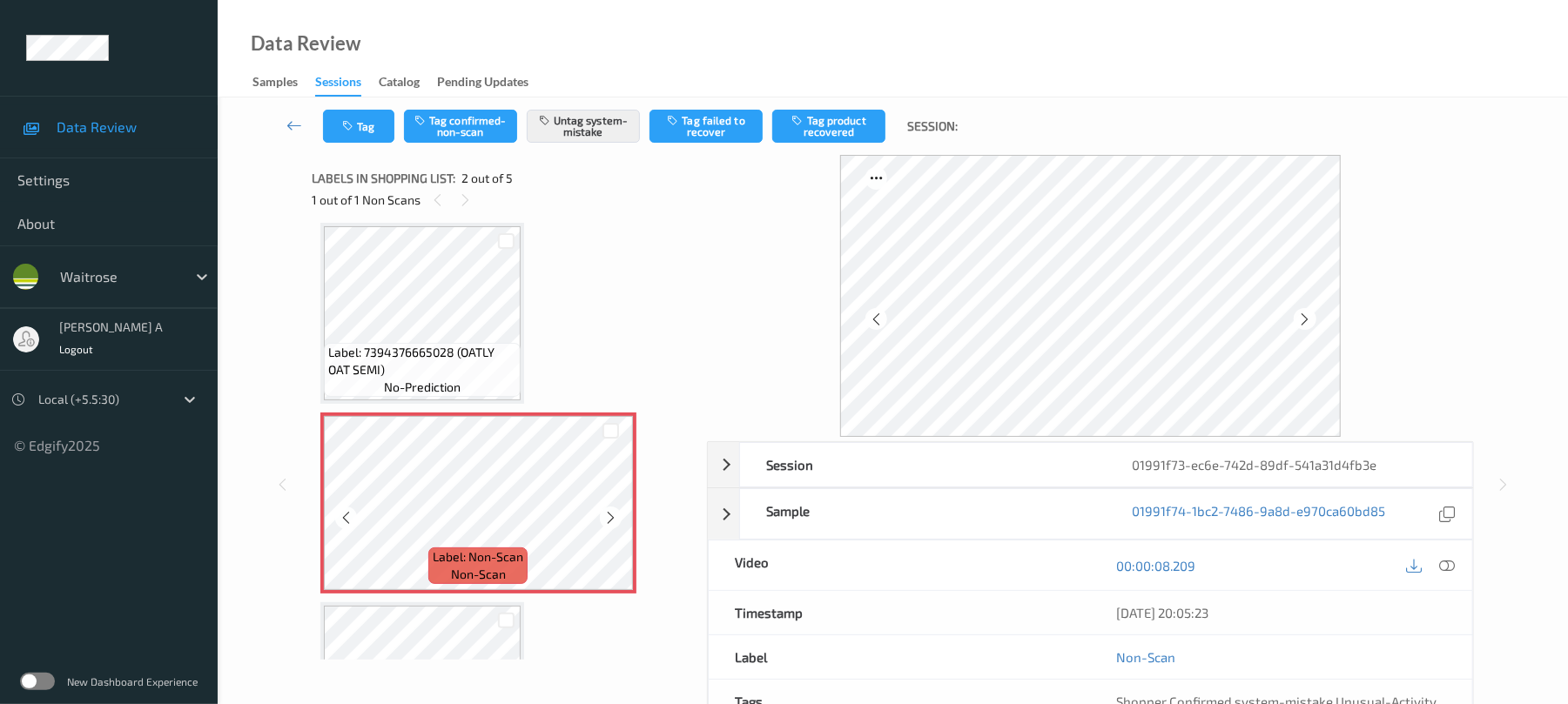
click at [615, 515] on icon at bounding box center [610, 517] width 14 height 15
click at [345, 129] on icon "button" at bounding box center [349, 126] width 14 height 12
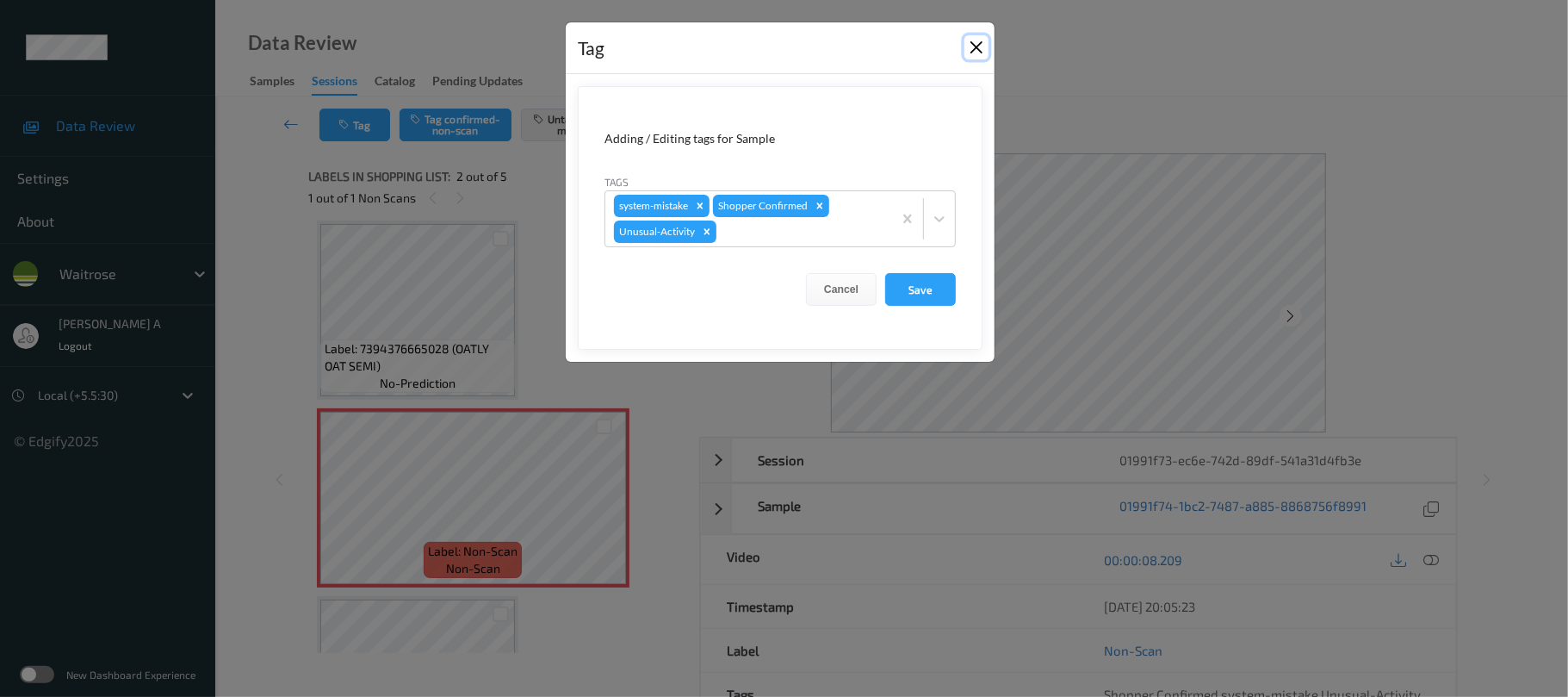
click at [976, 47] on button "Close" at bounding box center [976, 47] width 24 height 24
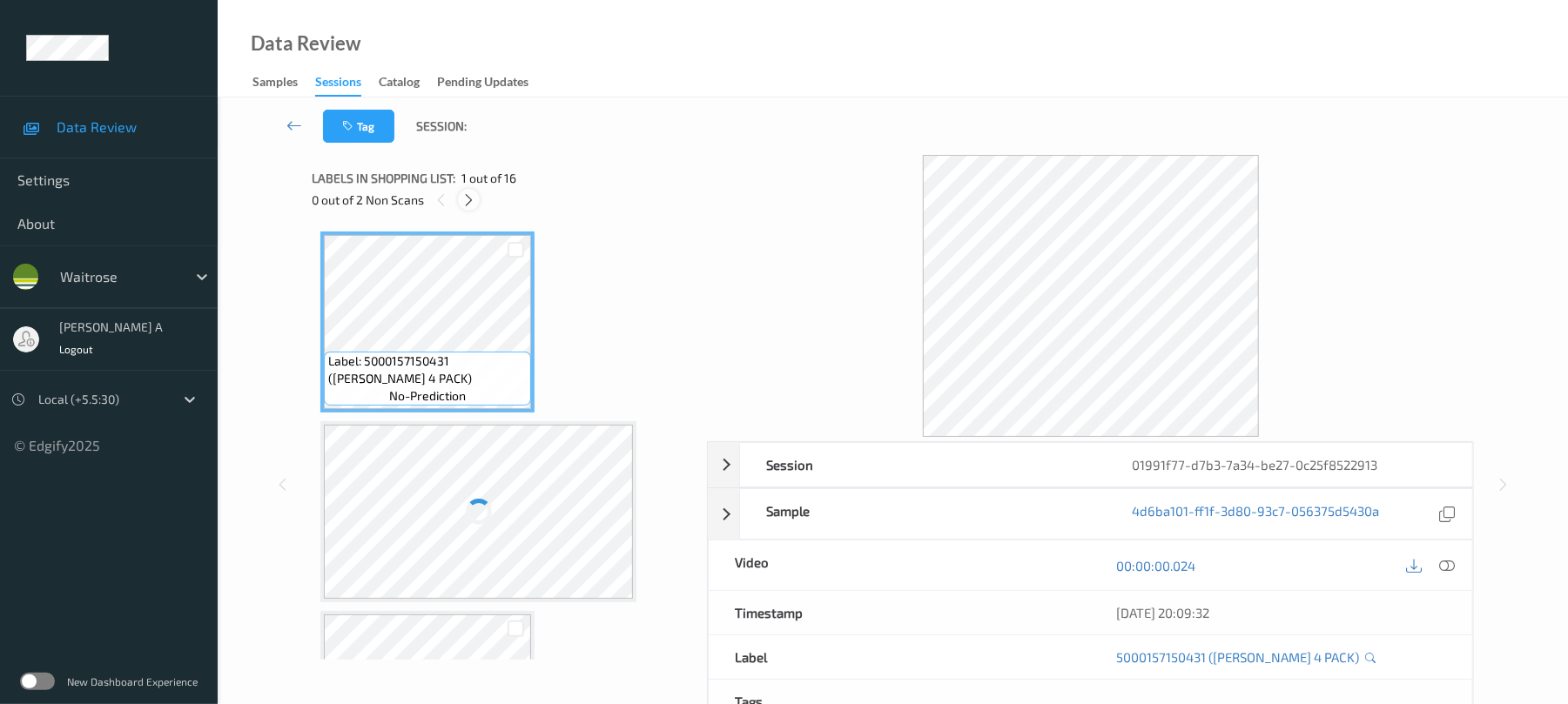
click at [471, 202] on icon at bounding box center [468, 200] width 14 height 15
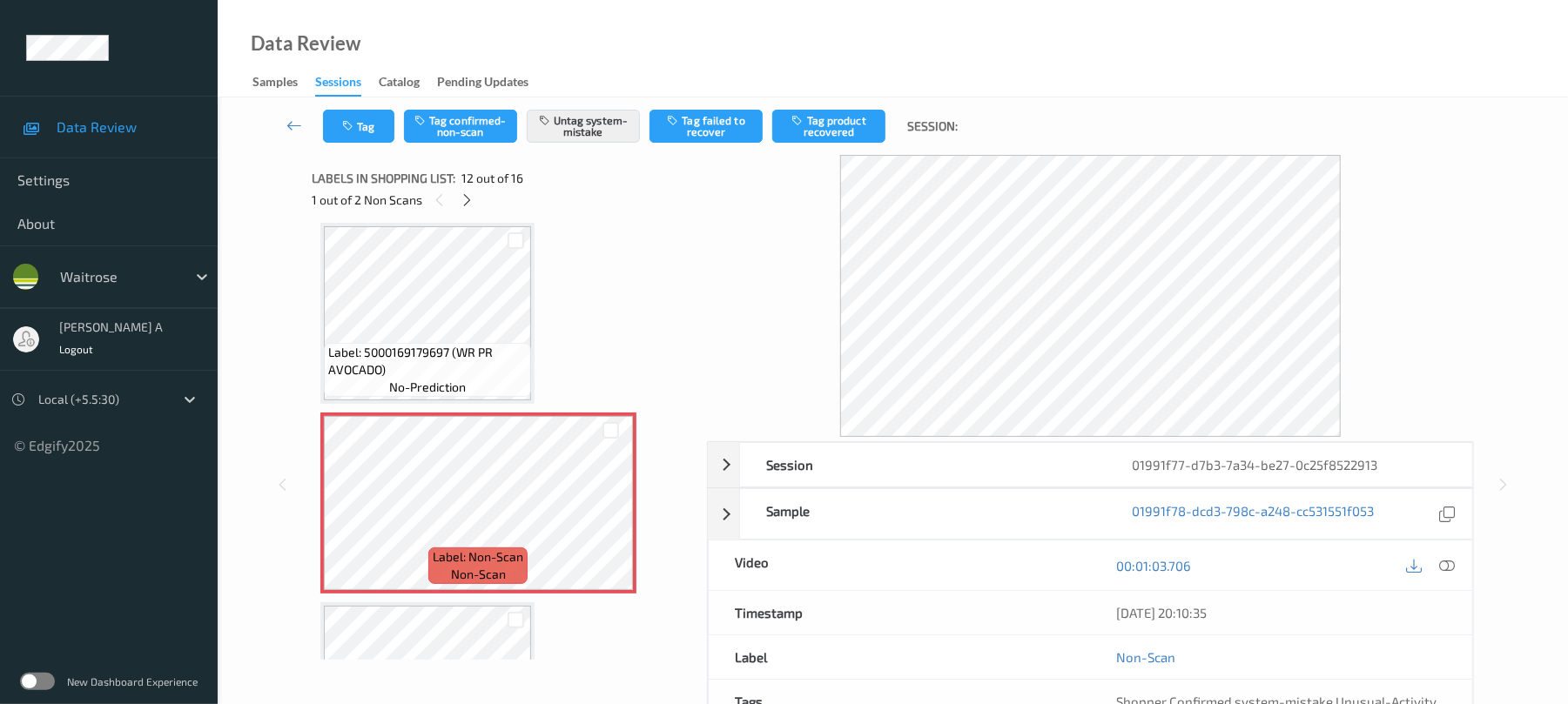
scroll to position [1907, 0]
click at [353, 132] on button "Tag" at bounding box center [358, 126] width 71 height 33
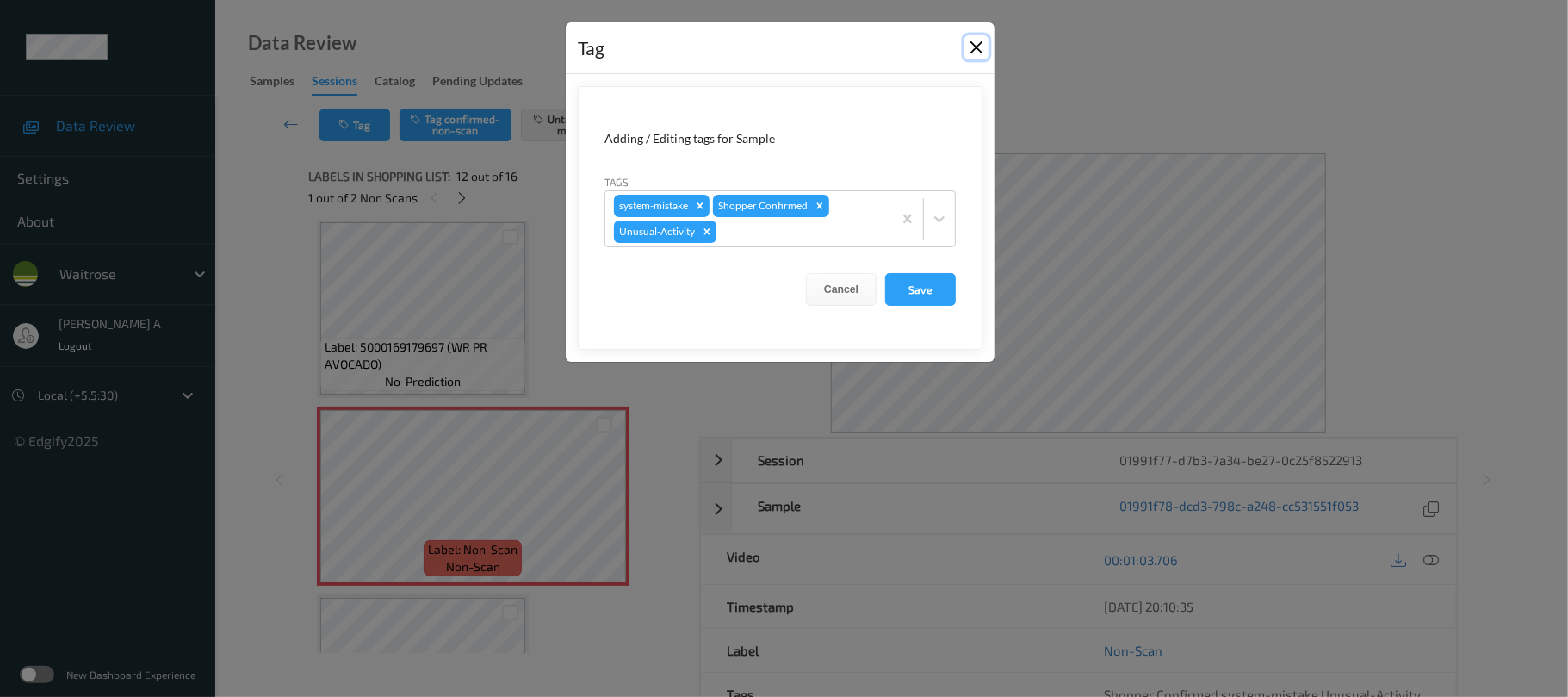
click at [971, 43] on button "Close" at bounding box center [976, 47] width 24 height 24
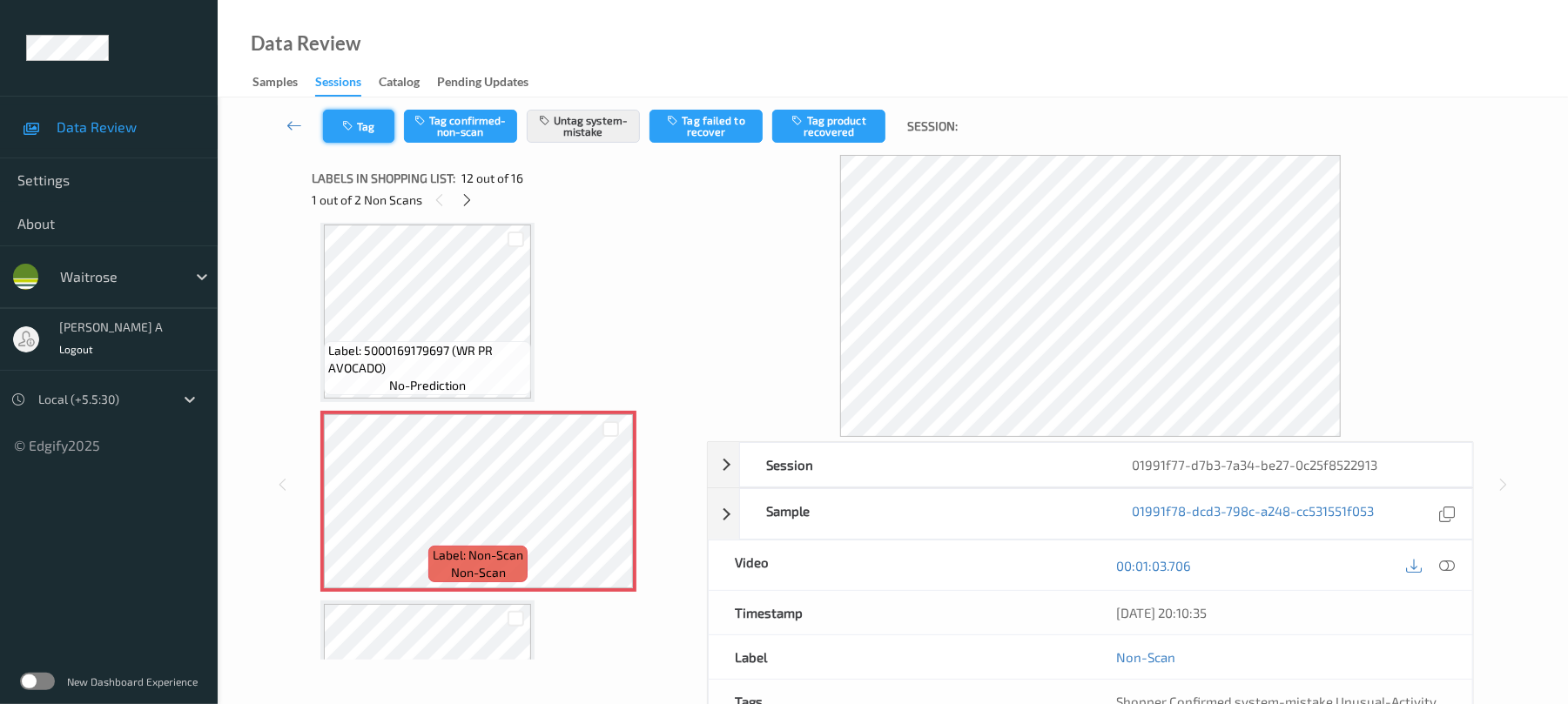
click at [345, 127] on icon "button" at bounding box center [349, 126] width 14 height 12
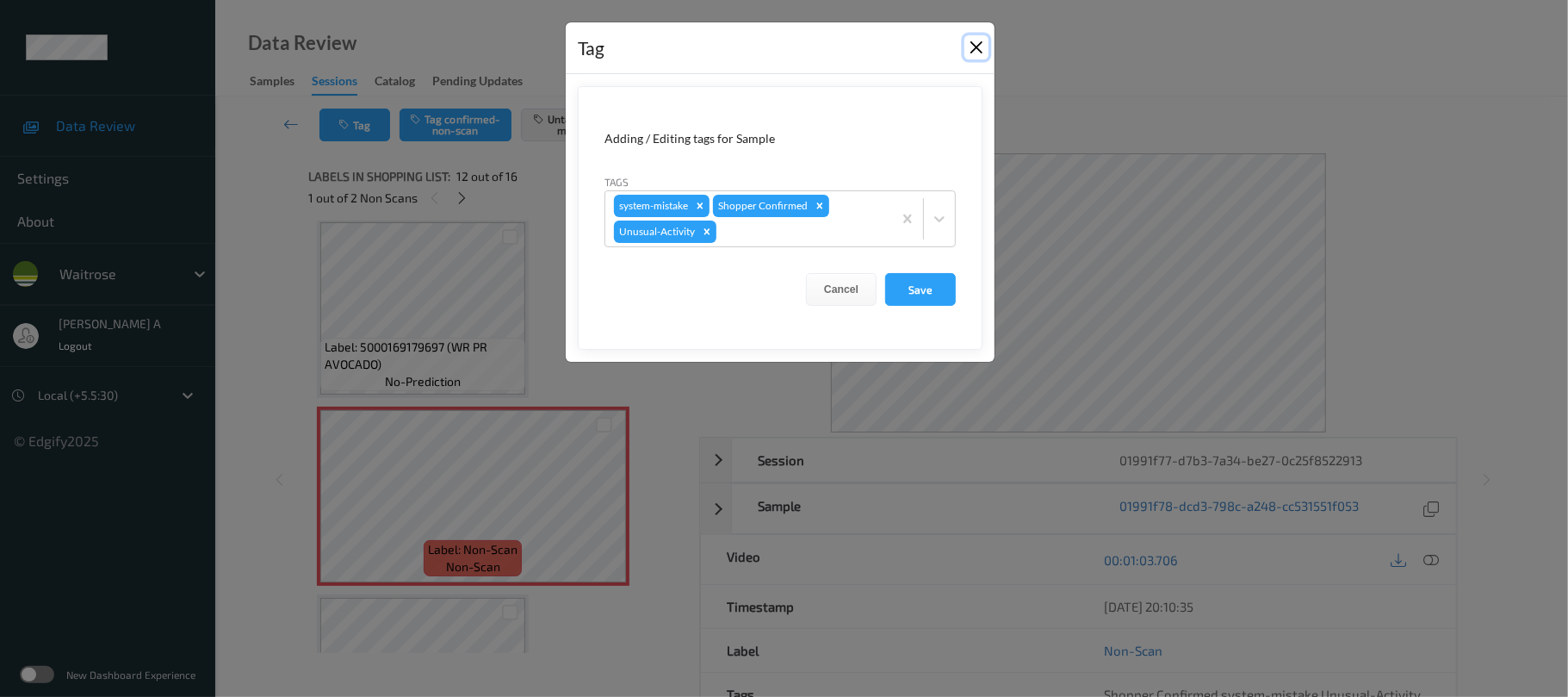
click at [976, 49] on button "Close" at bounding box center [976, 47] width 24 height 24
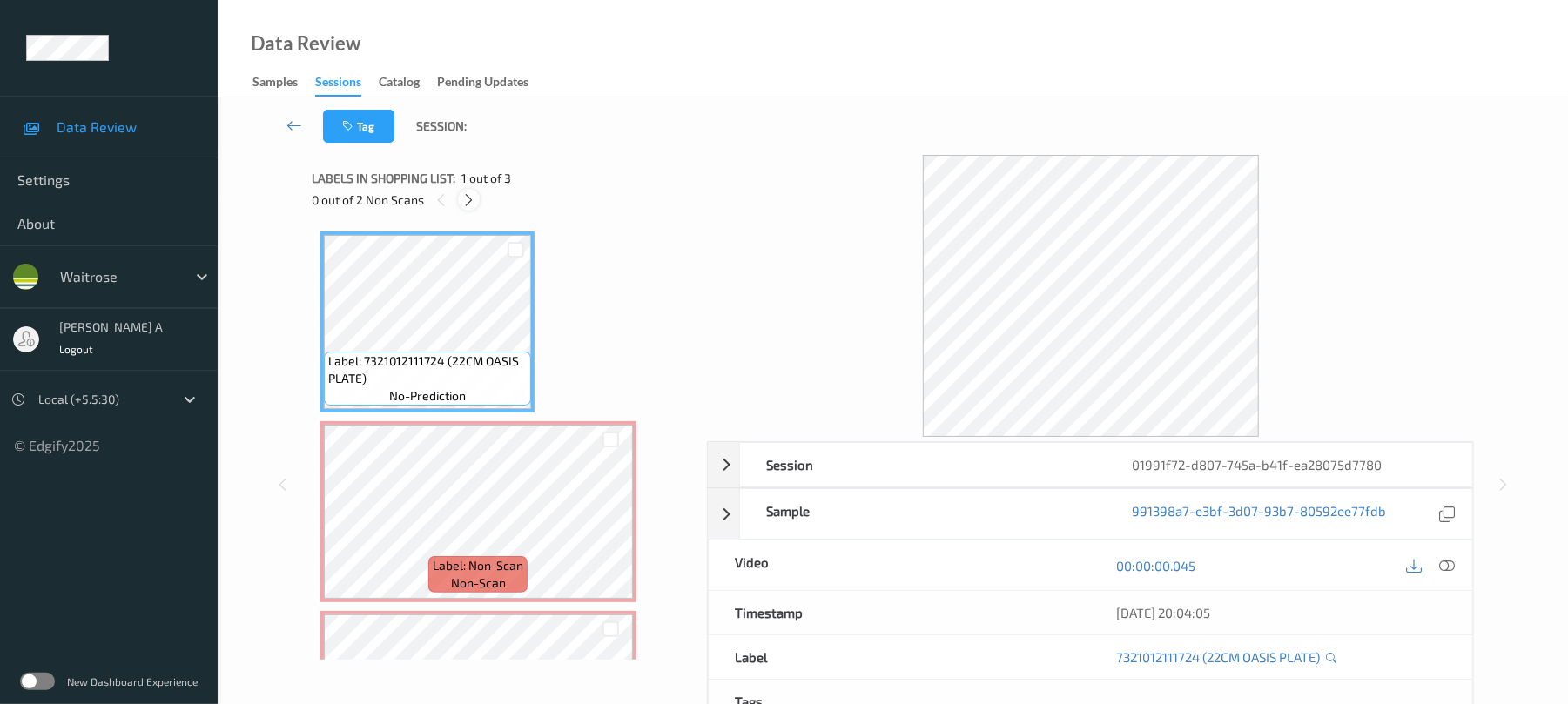
click at [468, 203] on icon at bounding box center [468, 200] width 14 height 15
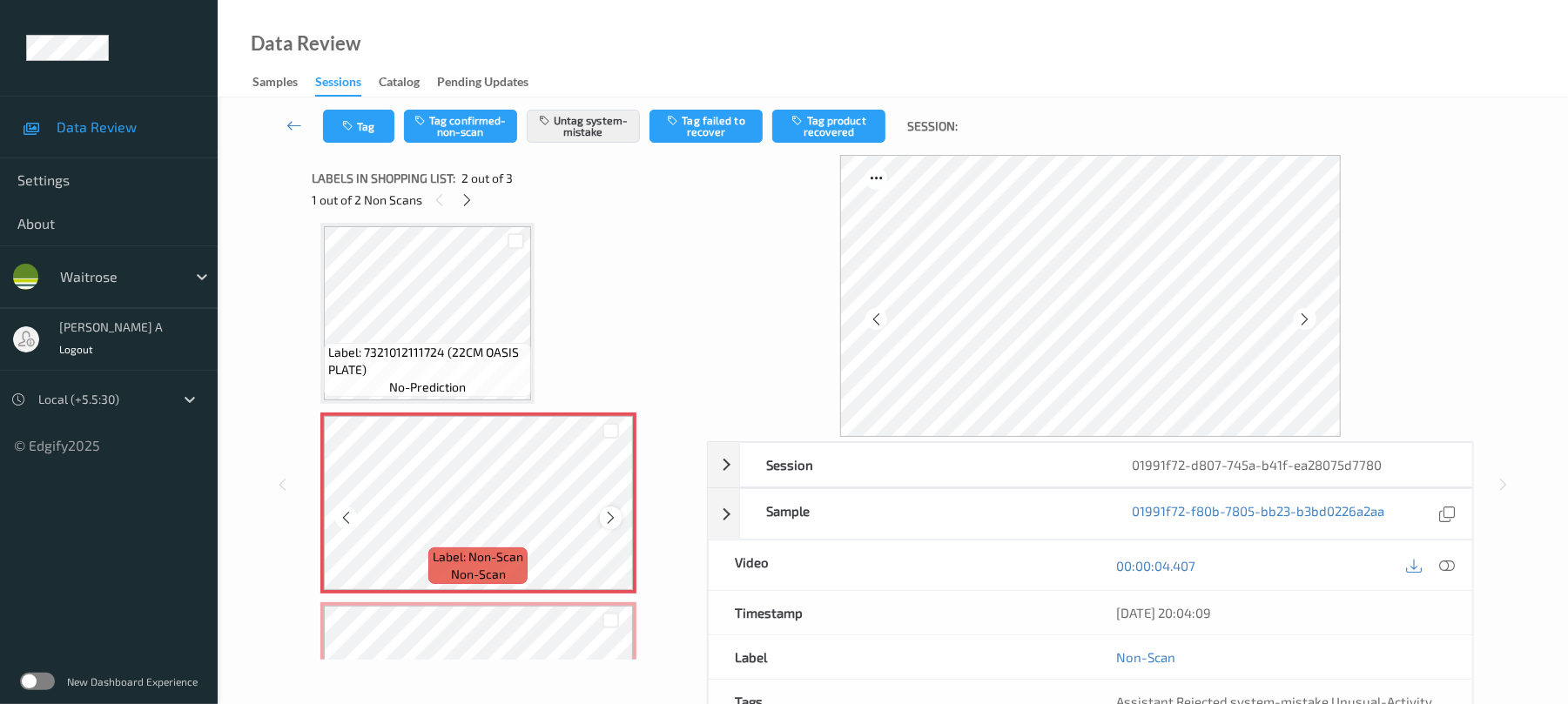
click at [617, 520] on icon at bounding box center [610, 517] width 14 height 15
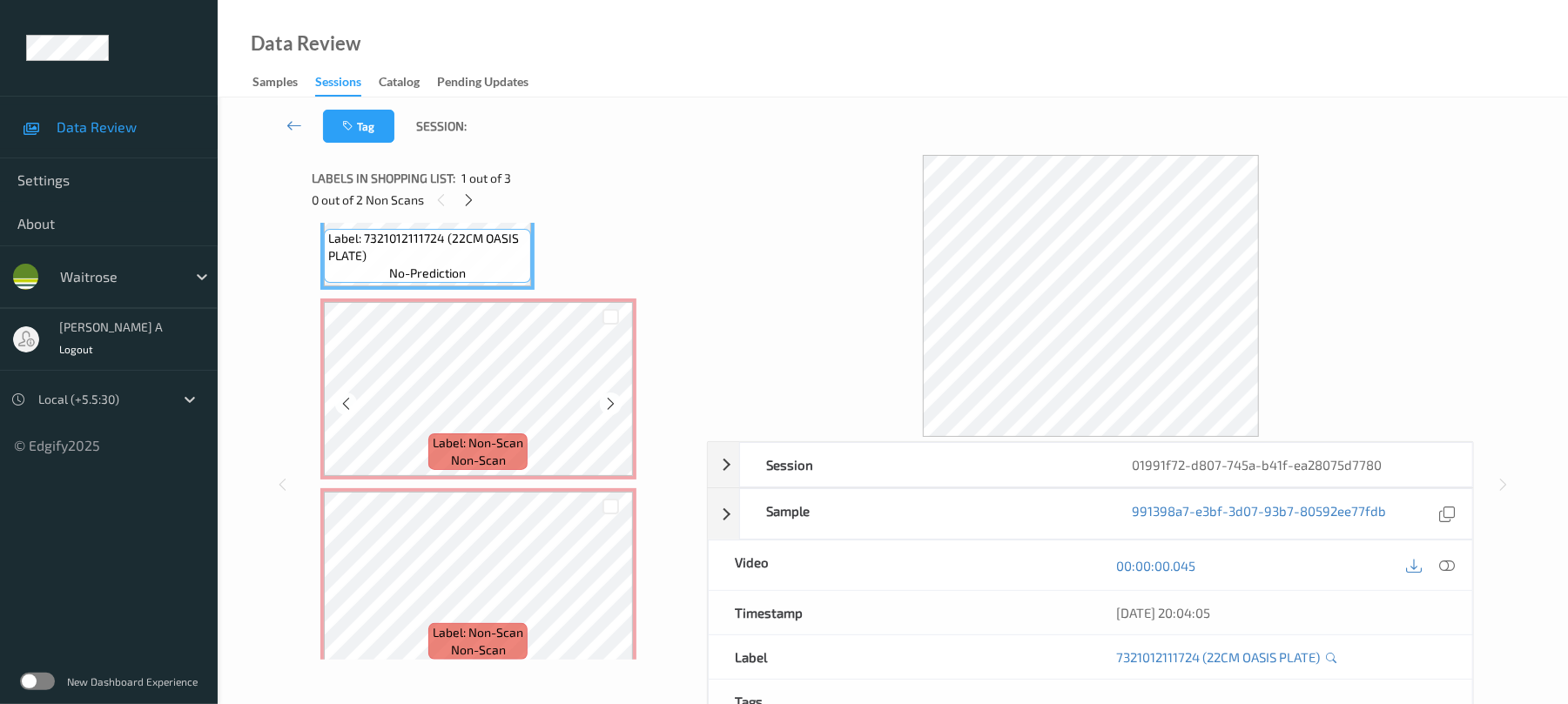
scroll to position [126, 0]
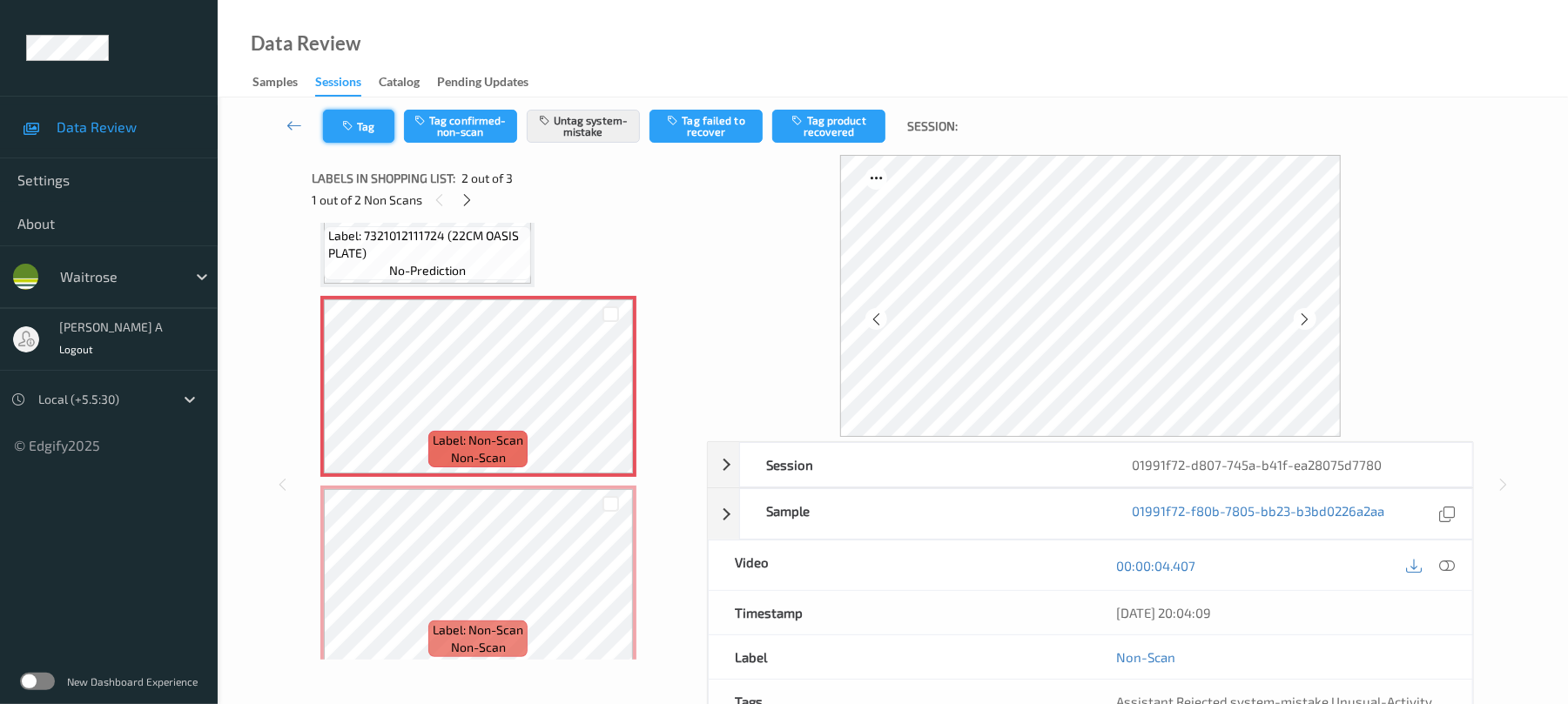
click at [355, 130] on icon "button" at bounding box center [349, 126] width 14 height 12
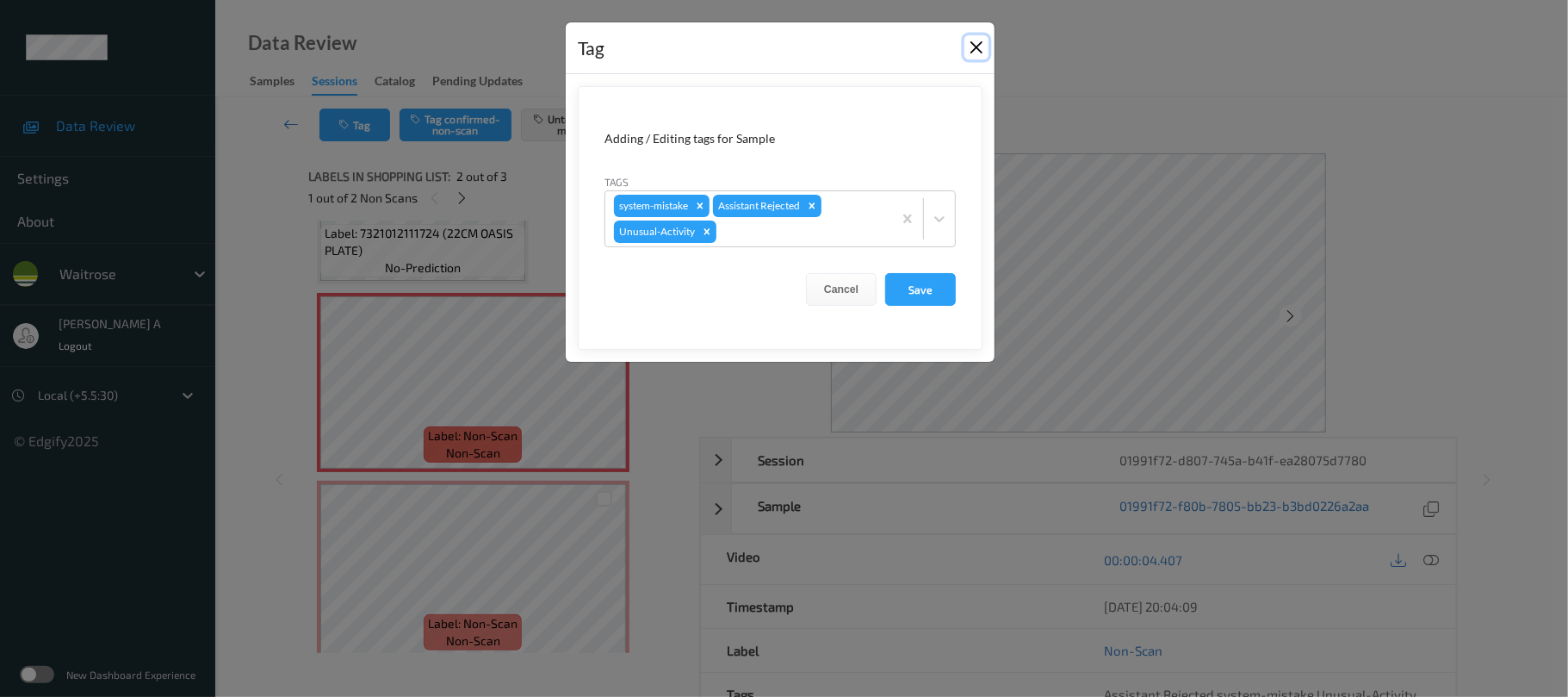
click at [972, 50] on button "Close" at bounding box center [976, 47] width 24 height 24
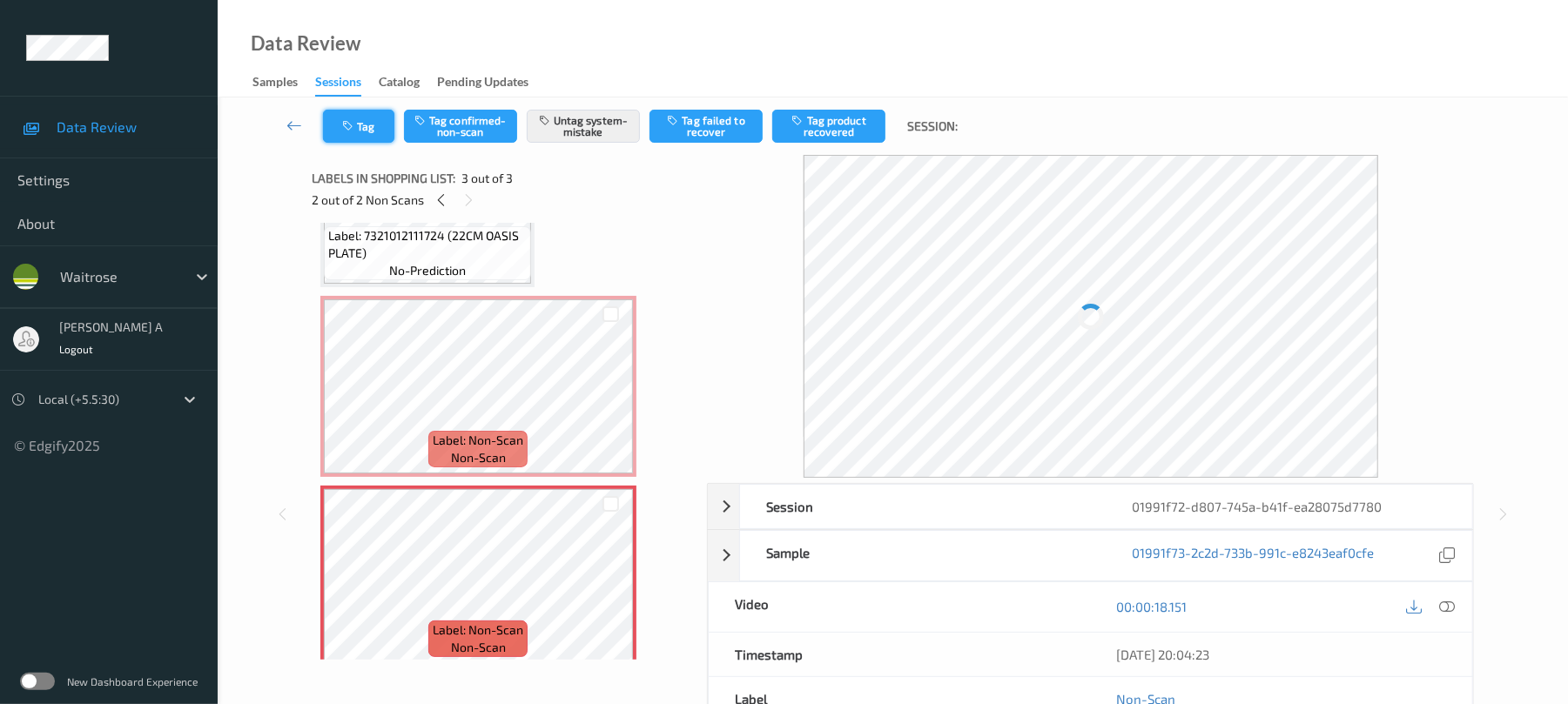
click at [349, 124] on icon "button" at bounding box center [349, 126] width 14 height 12
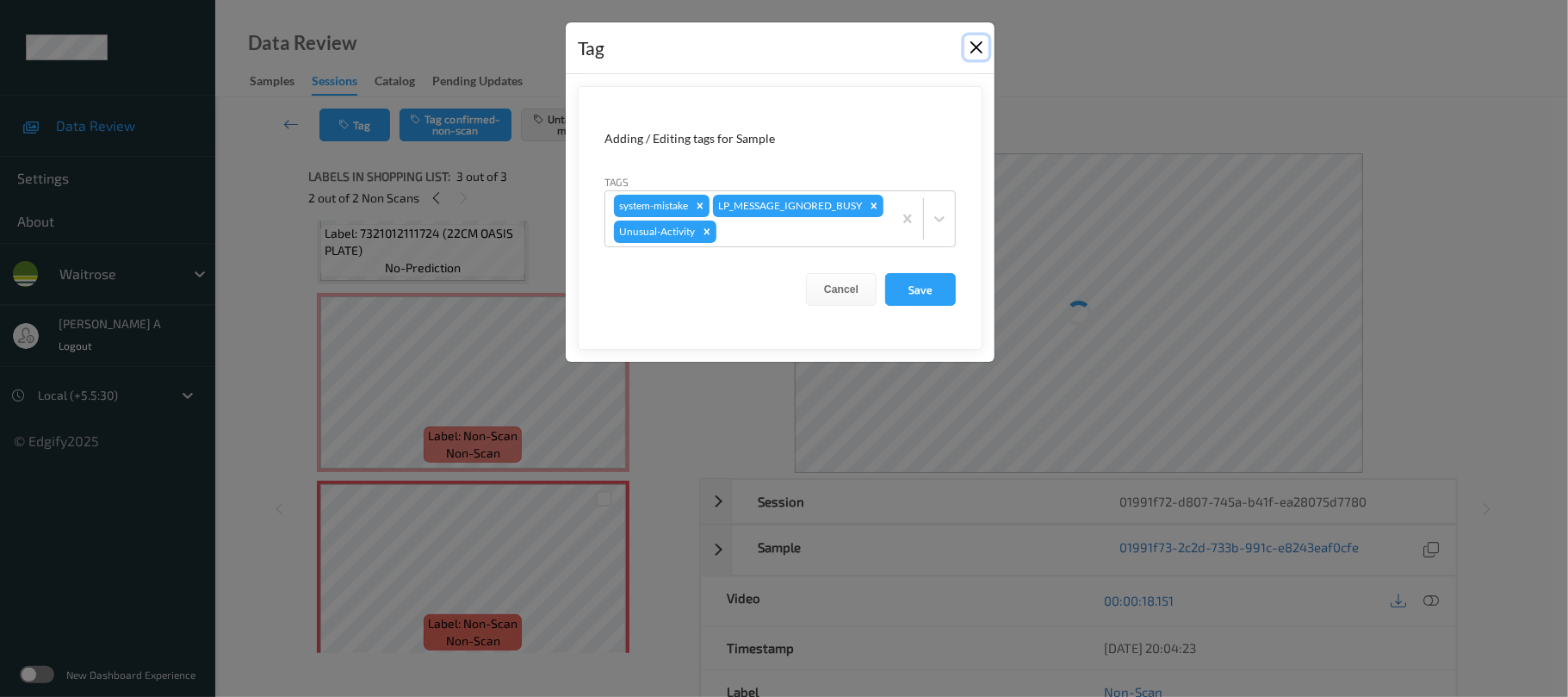
click at [976, 43] on button "Close" at bounding box center [976, 47] width 24 height 24
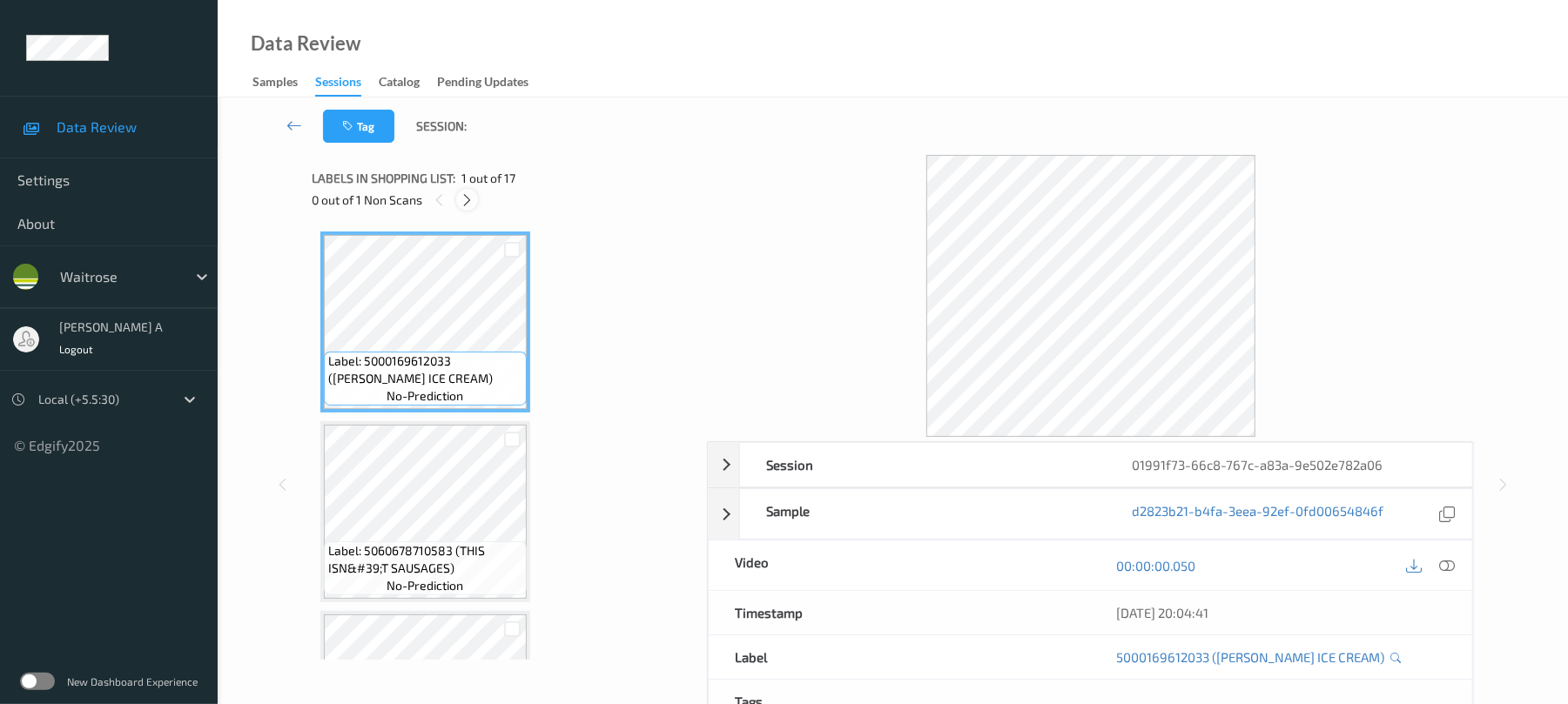
click at [467, 203] on icon at bounding box center [467, 200] width 14 height 15
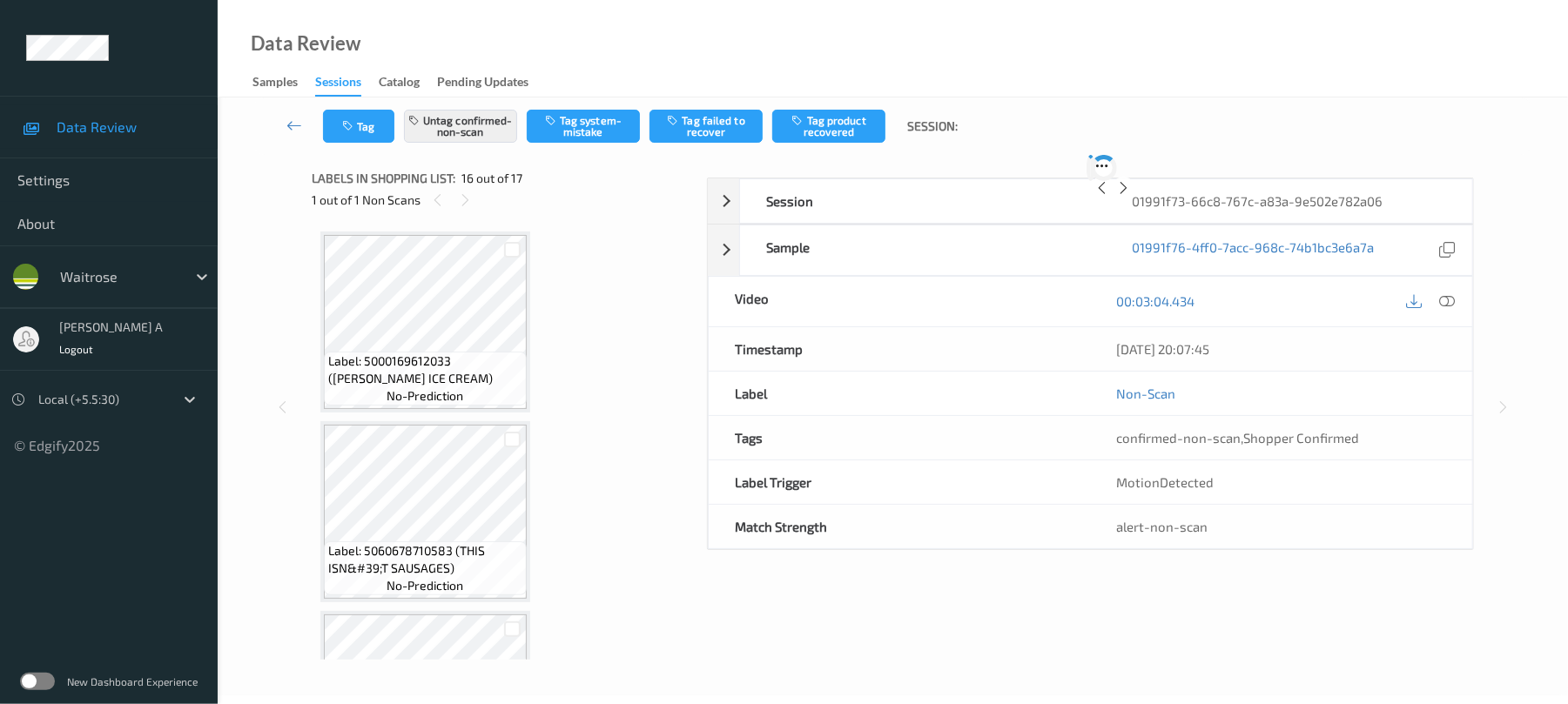
scroll to position [2664, 0]
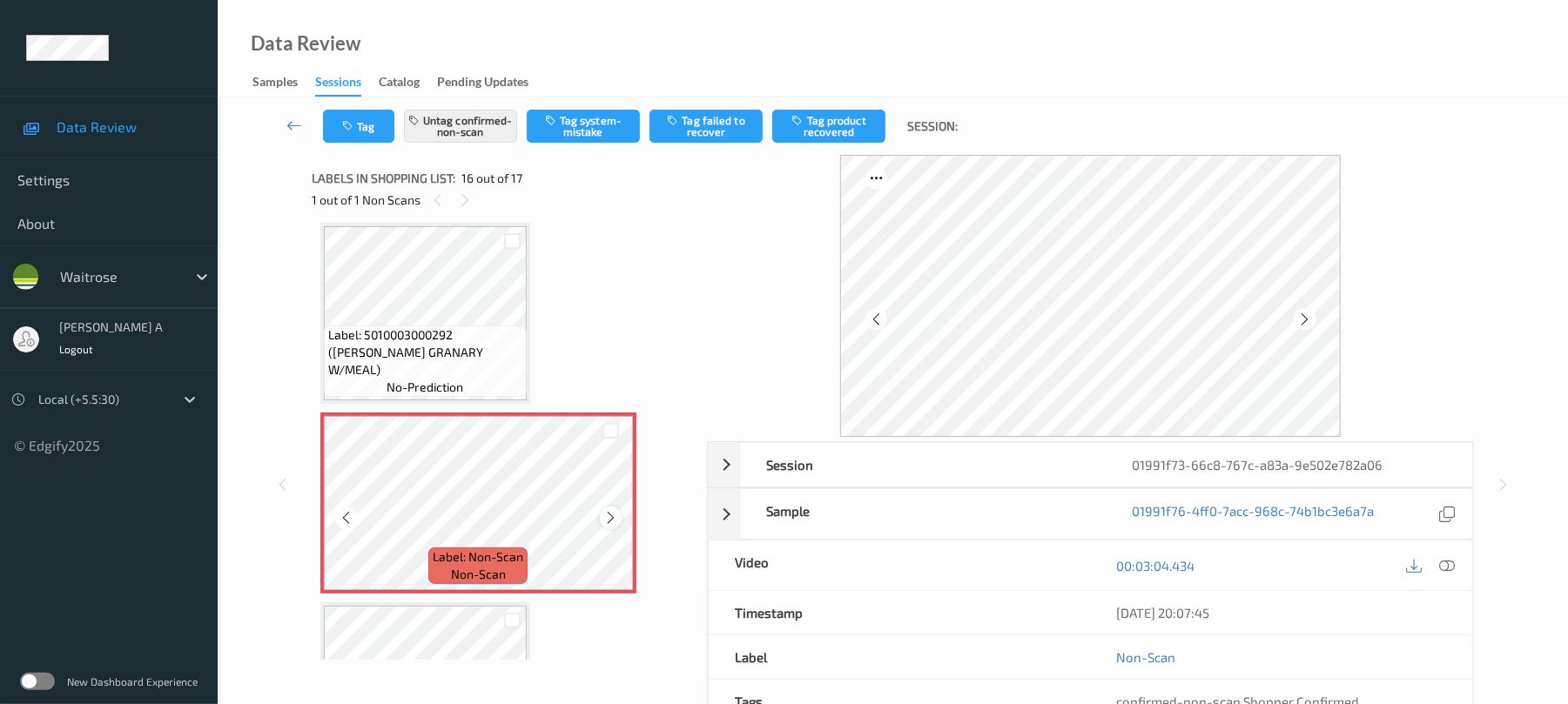
click at [611, 519] on icon at bounding box center [610, 517] width 14 height 15
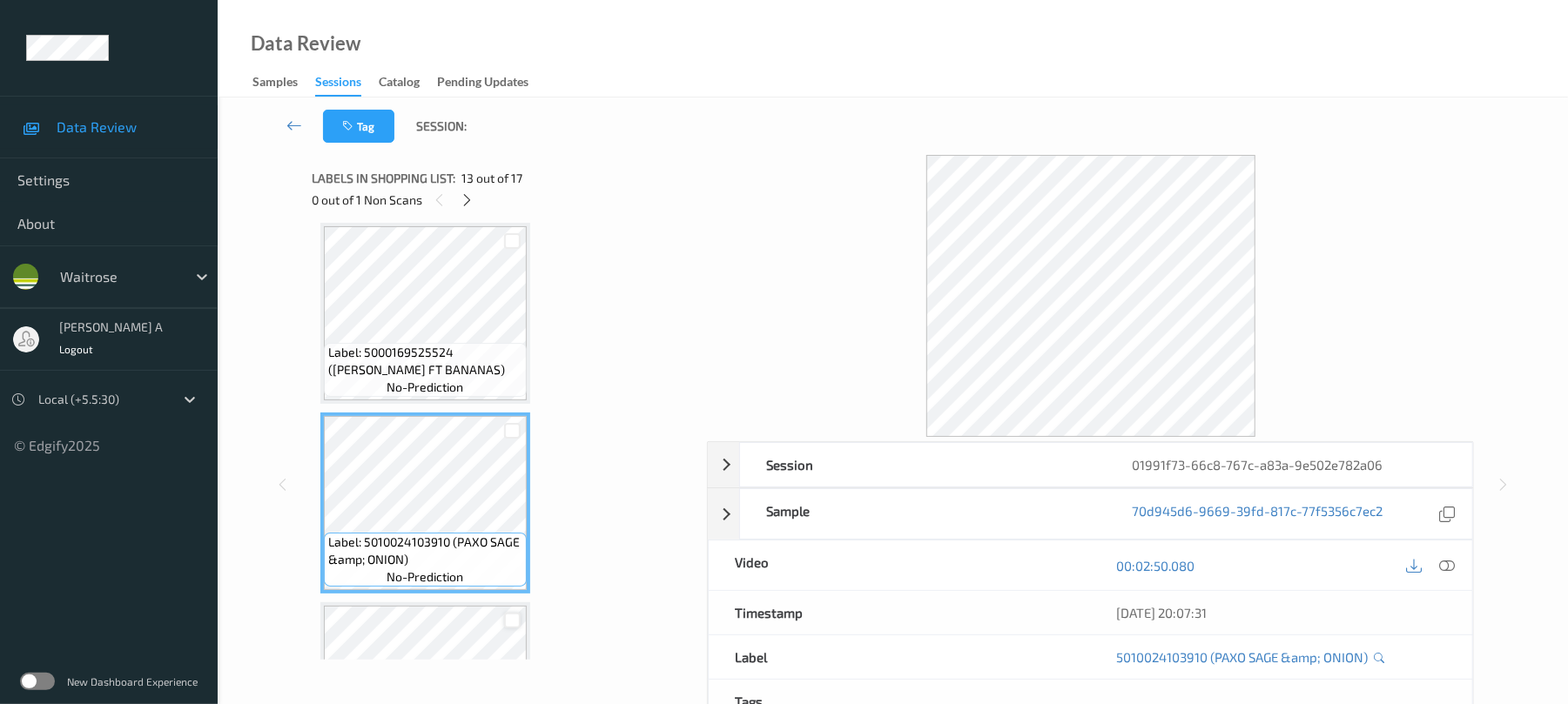
scroll to position [2085, 0]
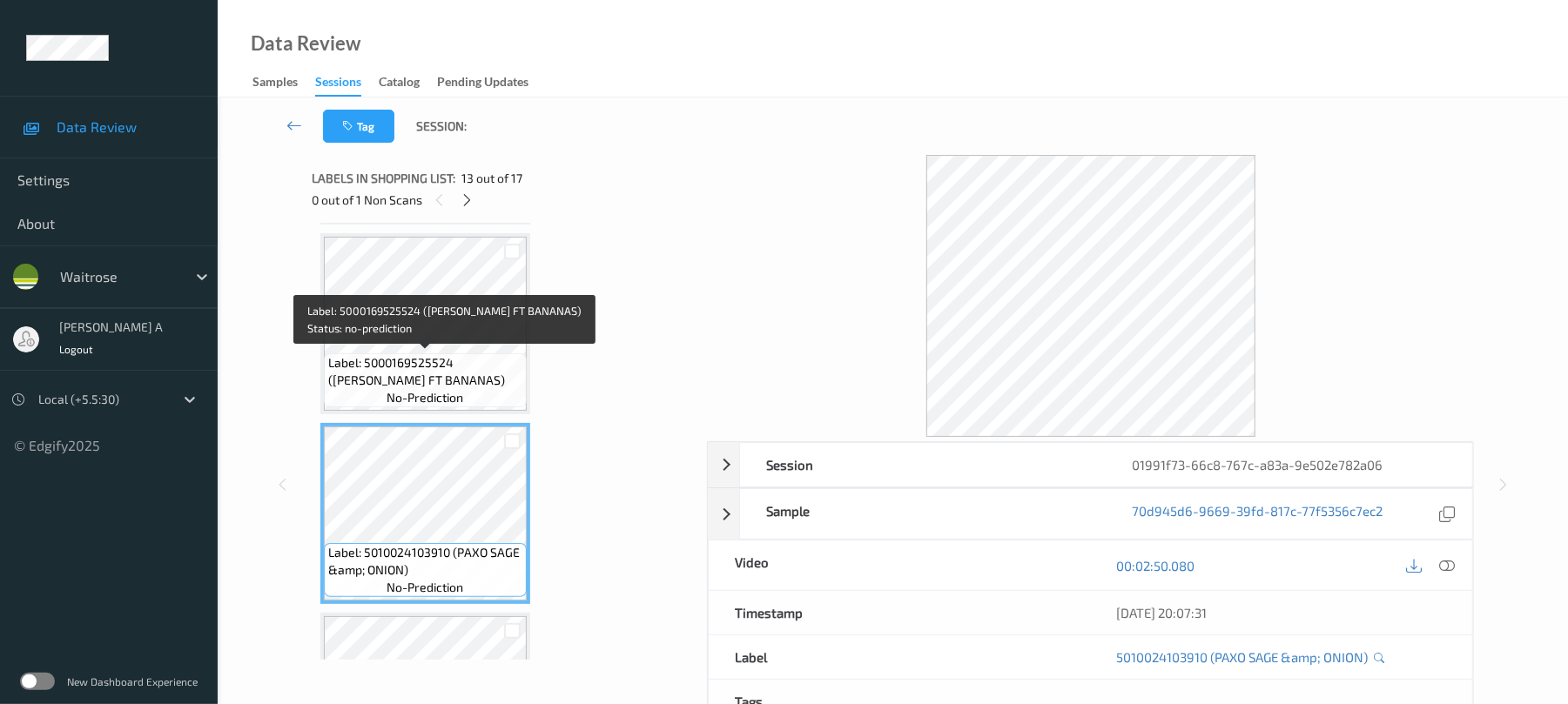
click at [440, 359] on span "Label: 5000169525524 (WR DORG FT BANANAS)" at bounding box center [425, 371] width 194 height 35
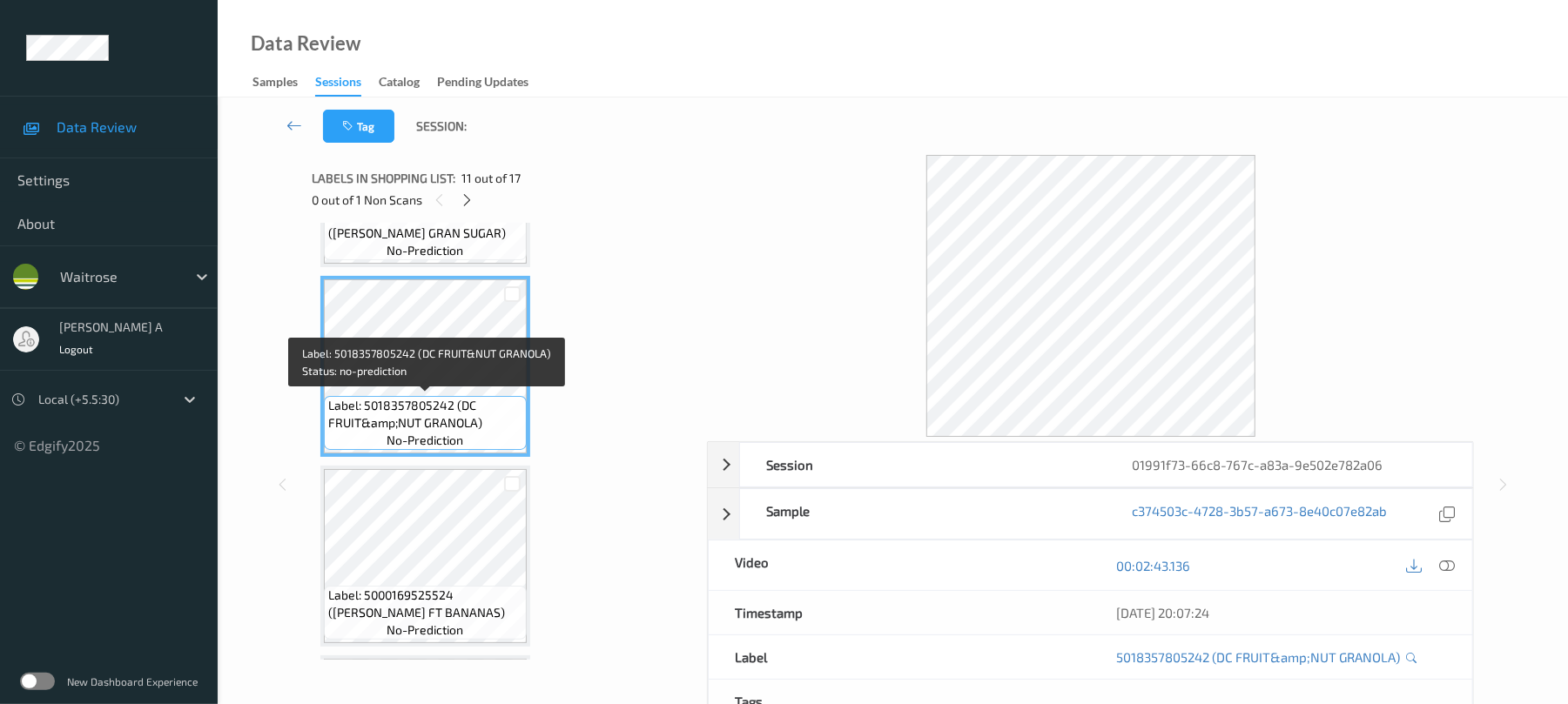
scroll to position [1737, 0]
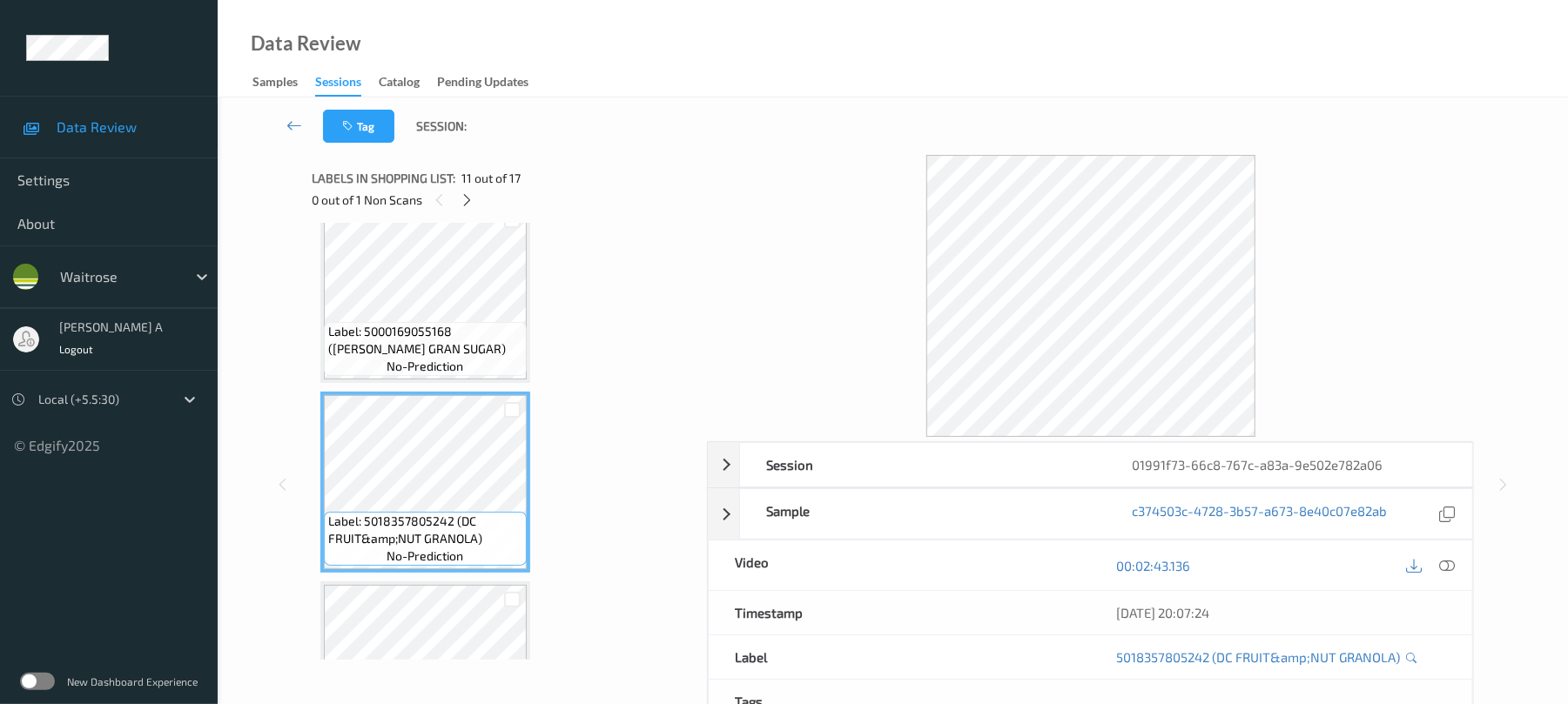
click at [1431, 560] on div at bounding box center [1431, 565] width 57 height 23
click at [1445, 560] on icon at bounding box center [1447, 565] width 15 height 15
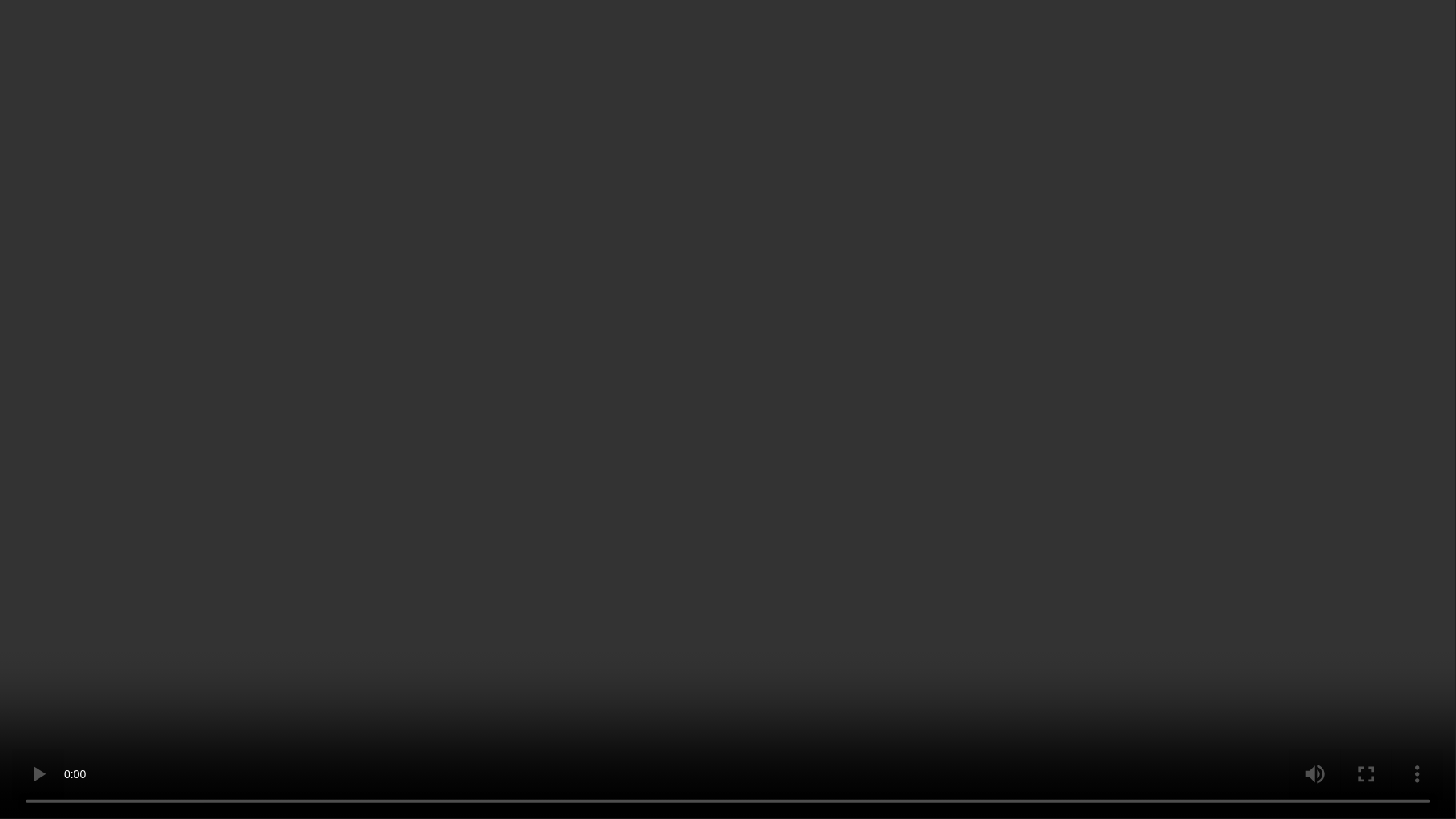
click at [1164, 646] on video at bounding box center [728, 410] width 1456 height 819
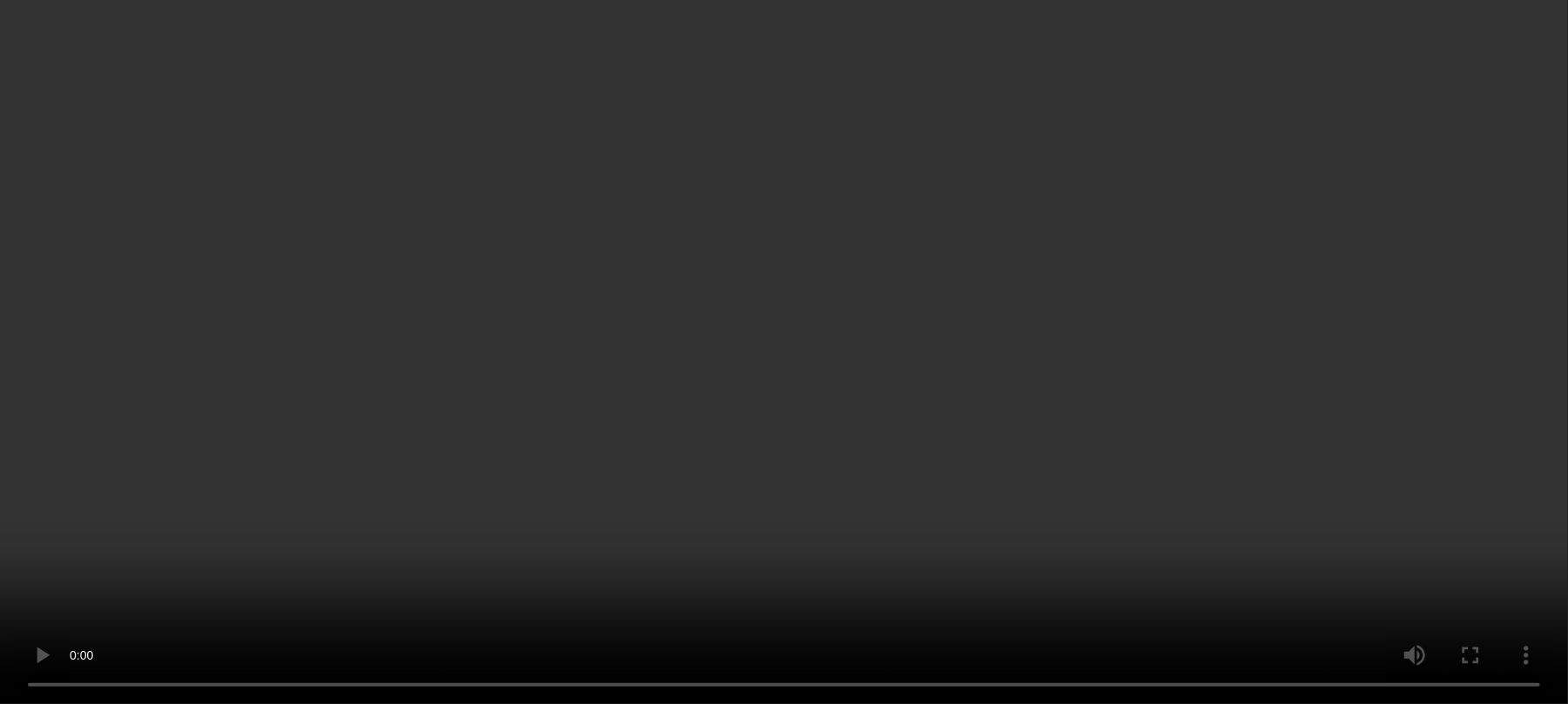
scroll to position [0, 0]
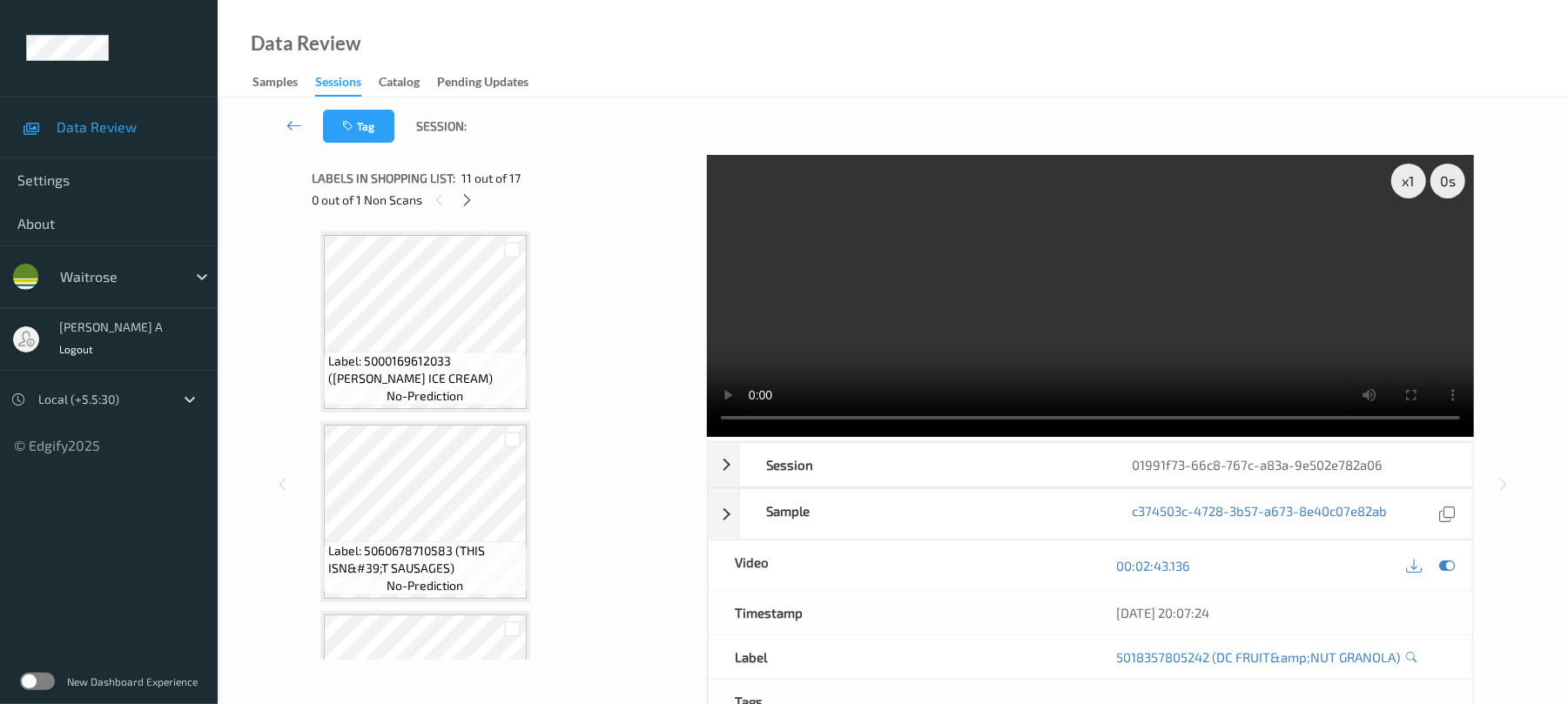
click at [458, 189] on div "0 out of 1 Non Scans" at bounding box center [504, 200] width 383 height 22
click at [468, 199] on icon at bounding box center [467, 200] width 14 height 15
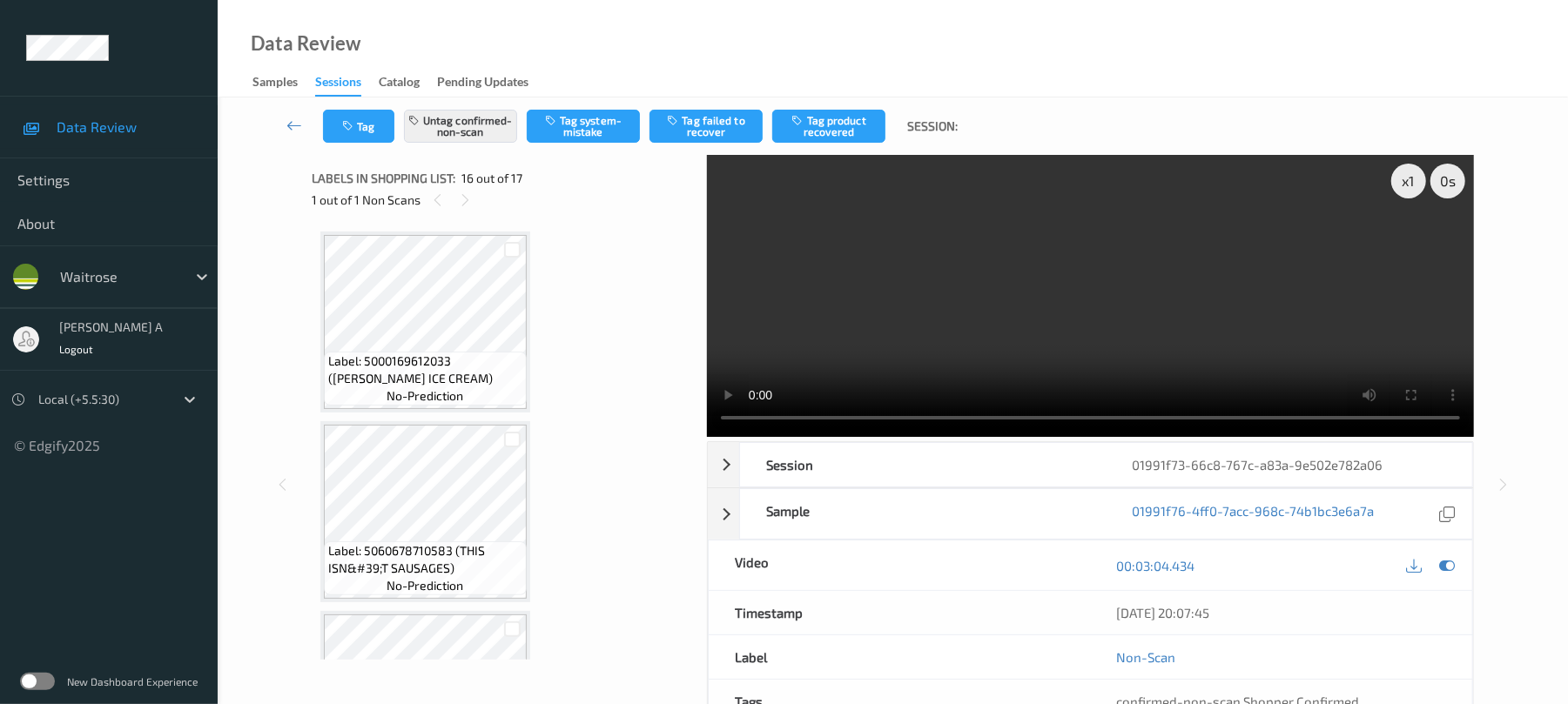
scroll to position [2664, 0]
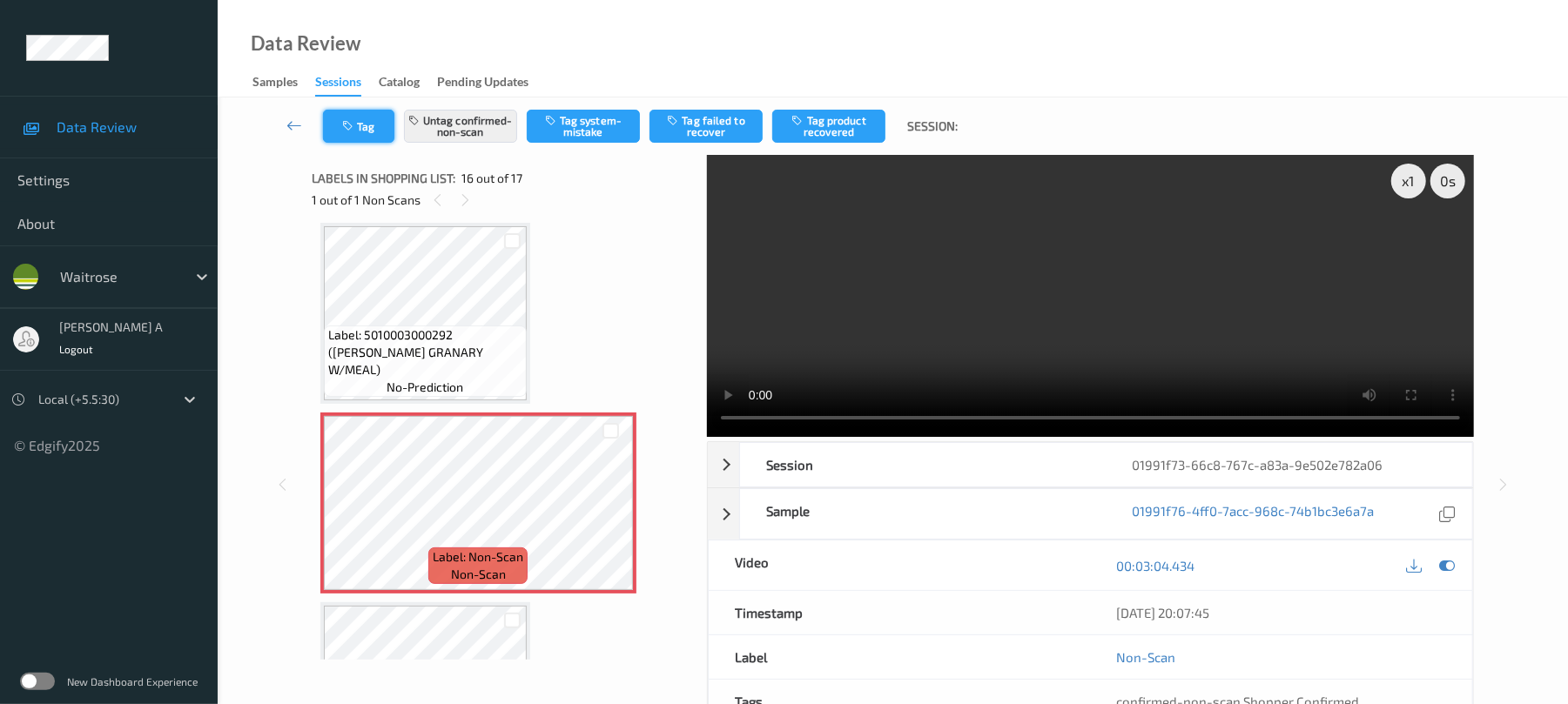
click at [363, 118] on button "Tag" at bounding box center [358, 126] width 71 height 33
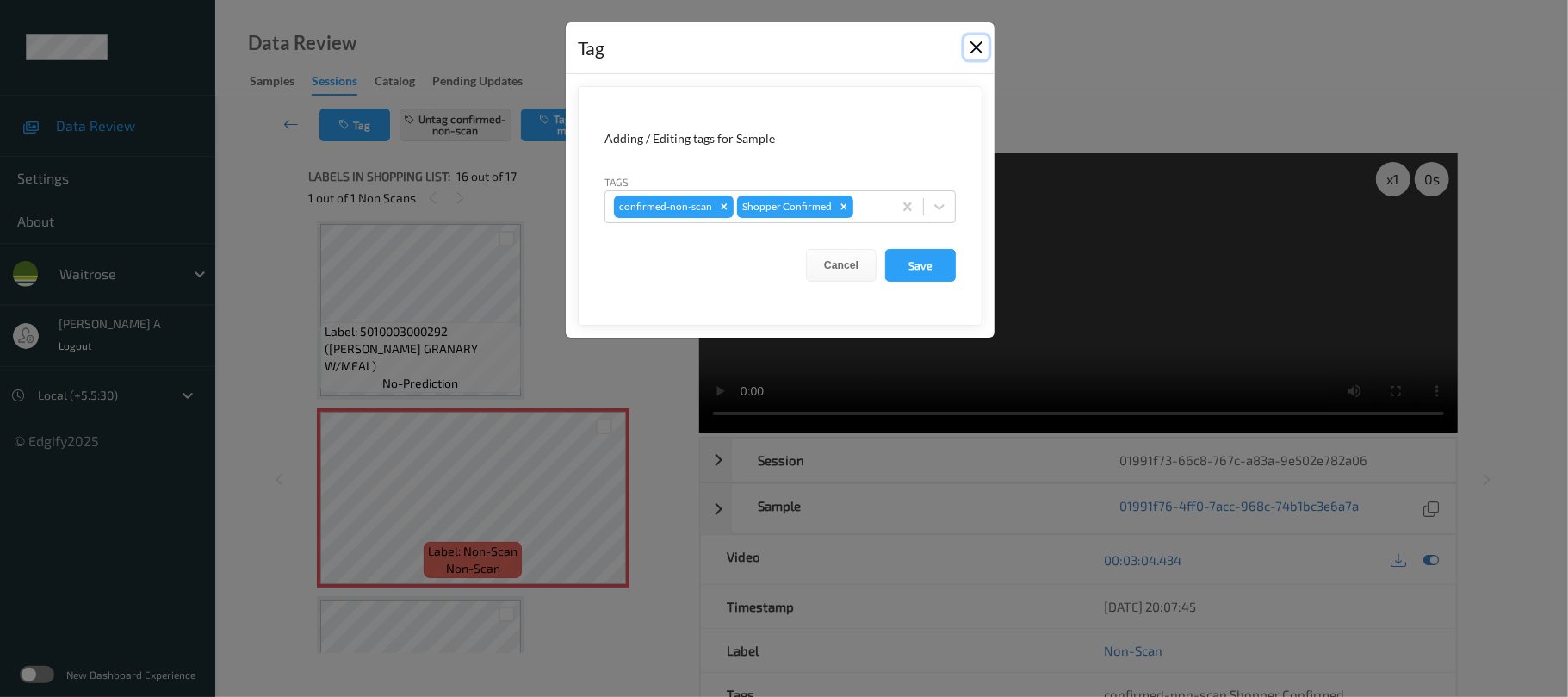
click at [979, 48] on button "Close" at bounding box center [976, 47] width 24 height 24
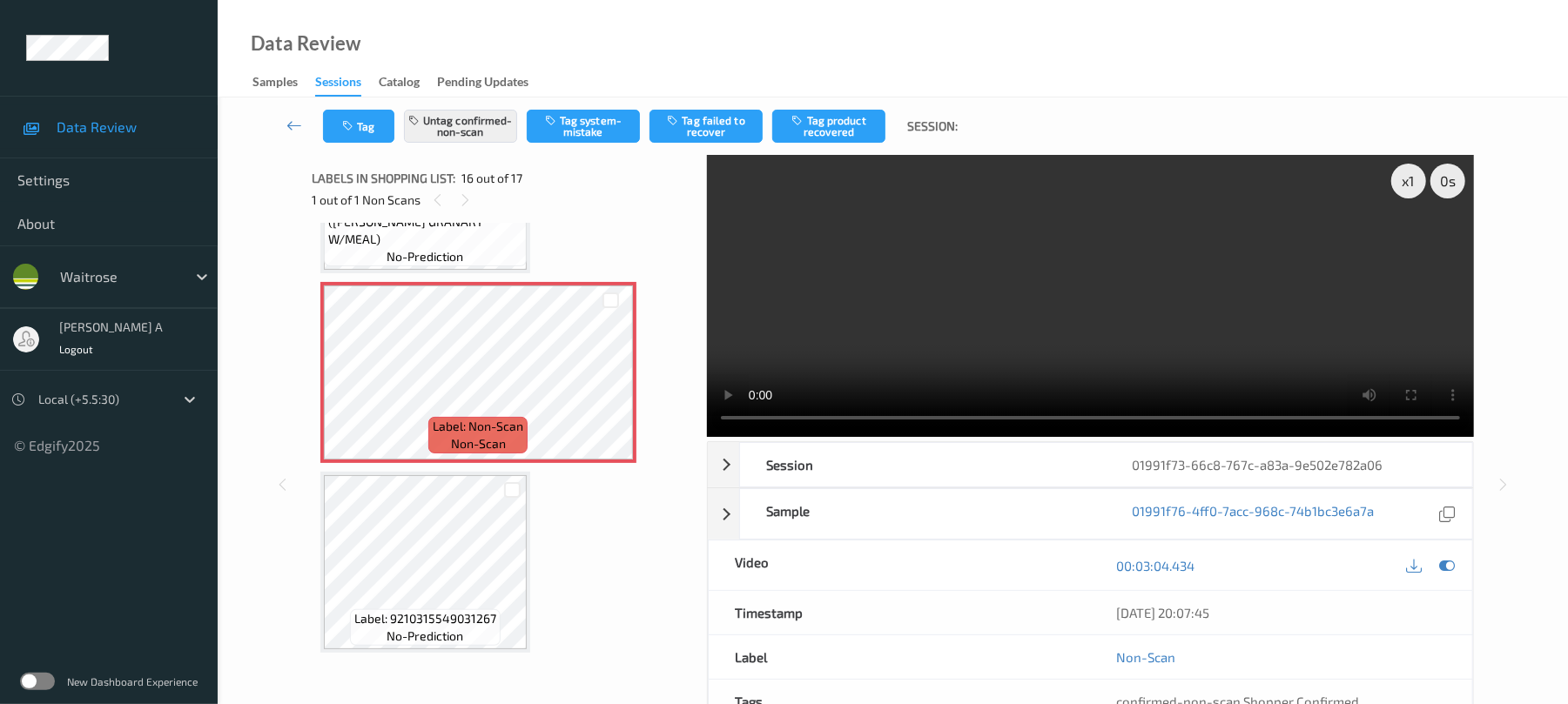
scroll to position [2795, 0]
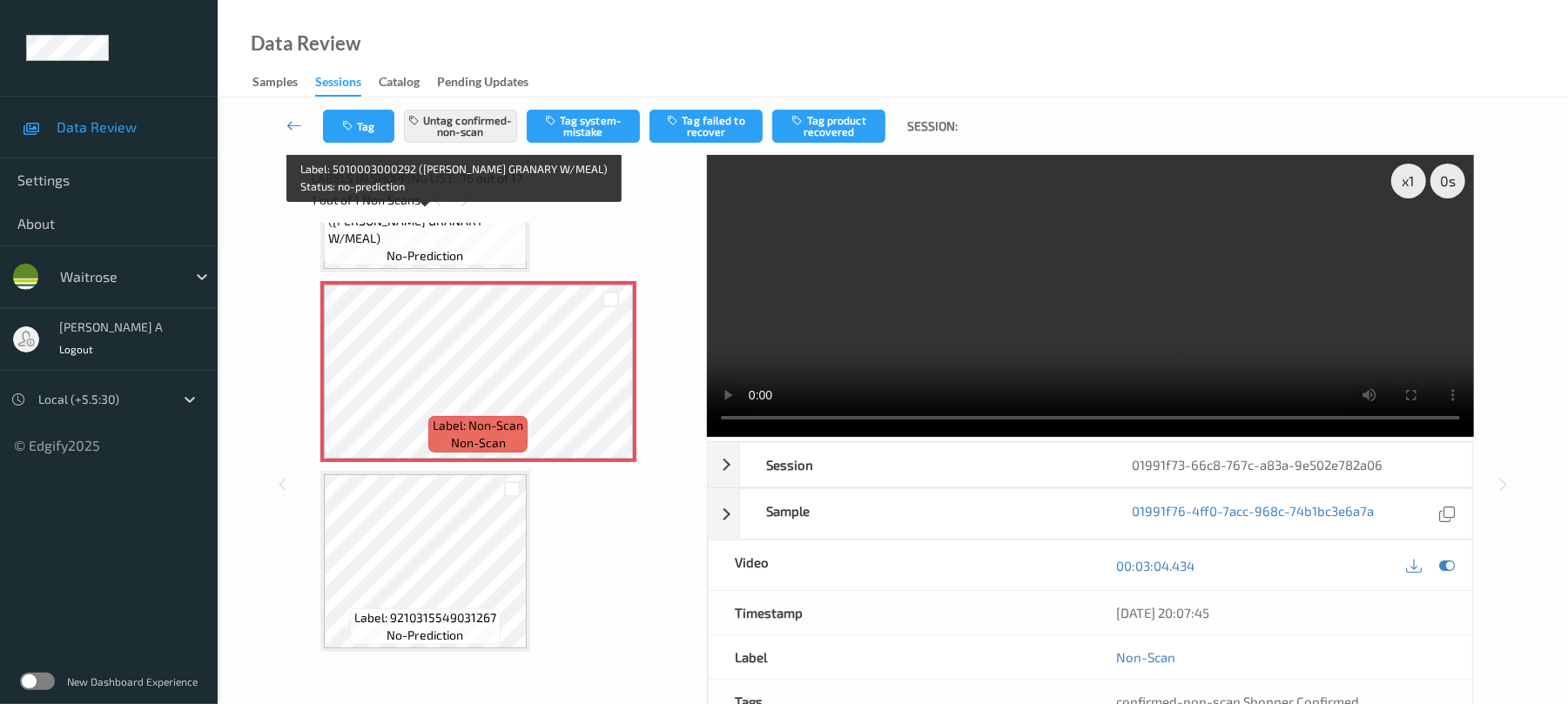
click at [487, 239] on span "Label: 5010003000292 (HOVIS GRANARY W/MEAL)" at bounding box center [425, 221] width 194 height 52
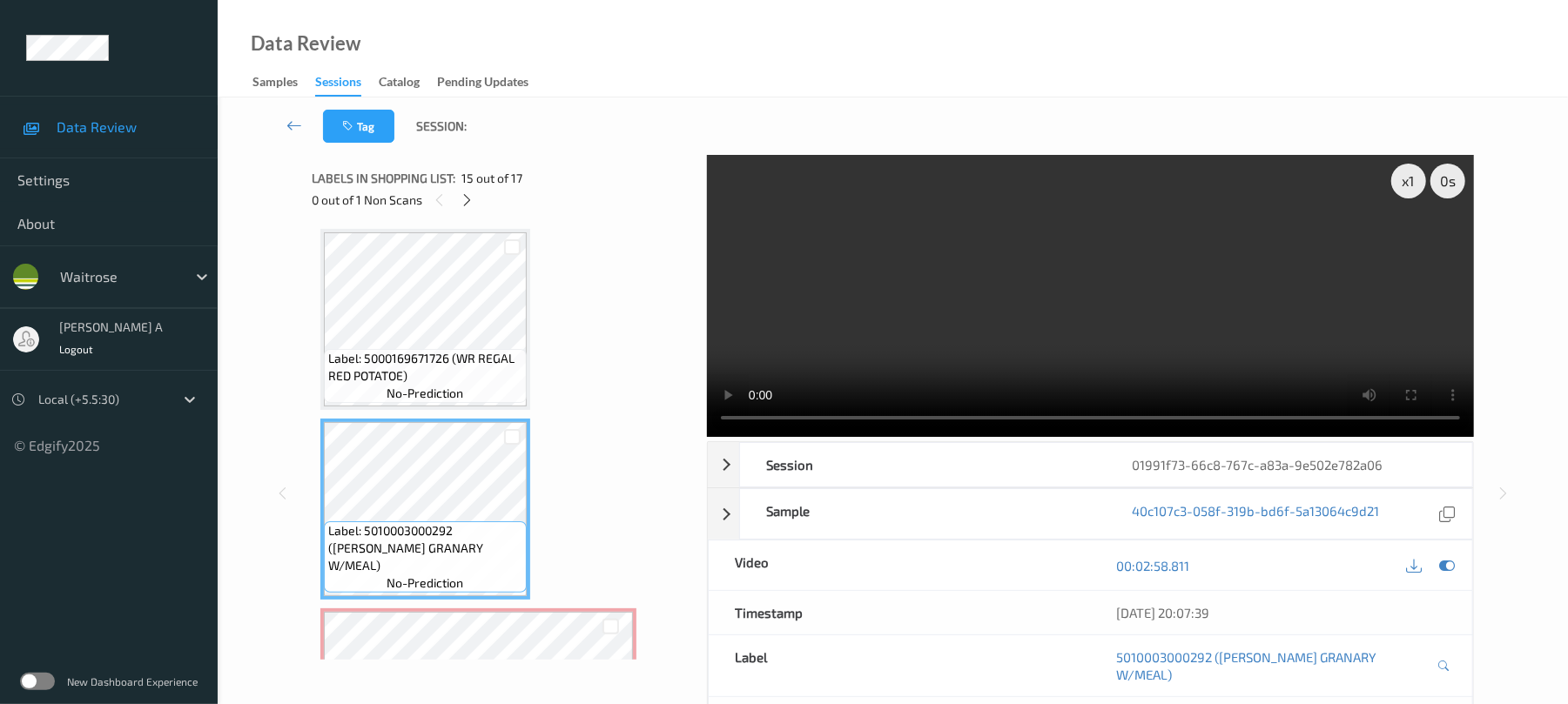
scroll to position [2447, 0]
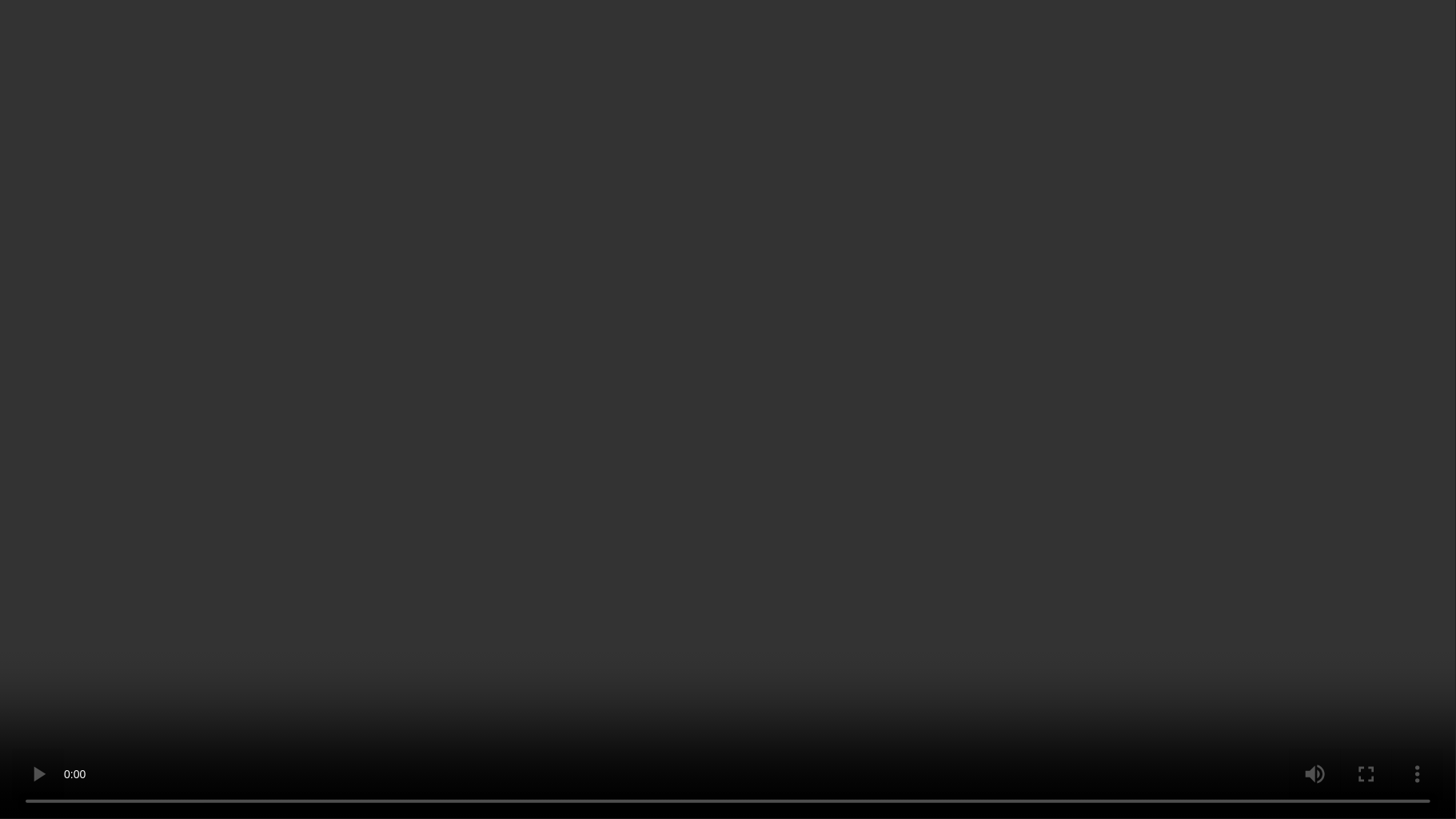
click at [647, 455] on video at bounding box center [728, 410] width 1456 height 819
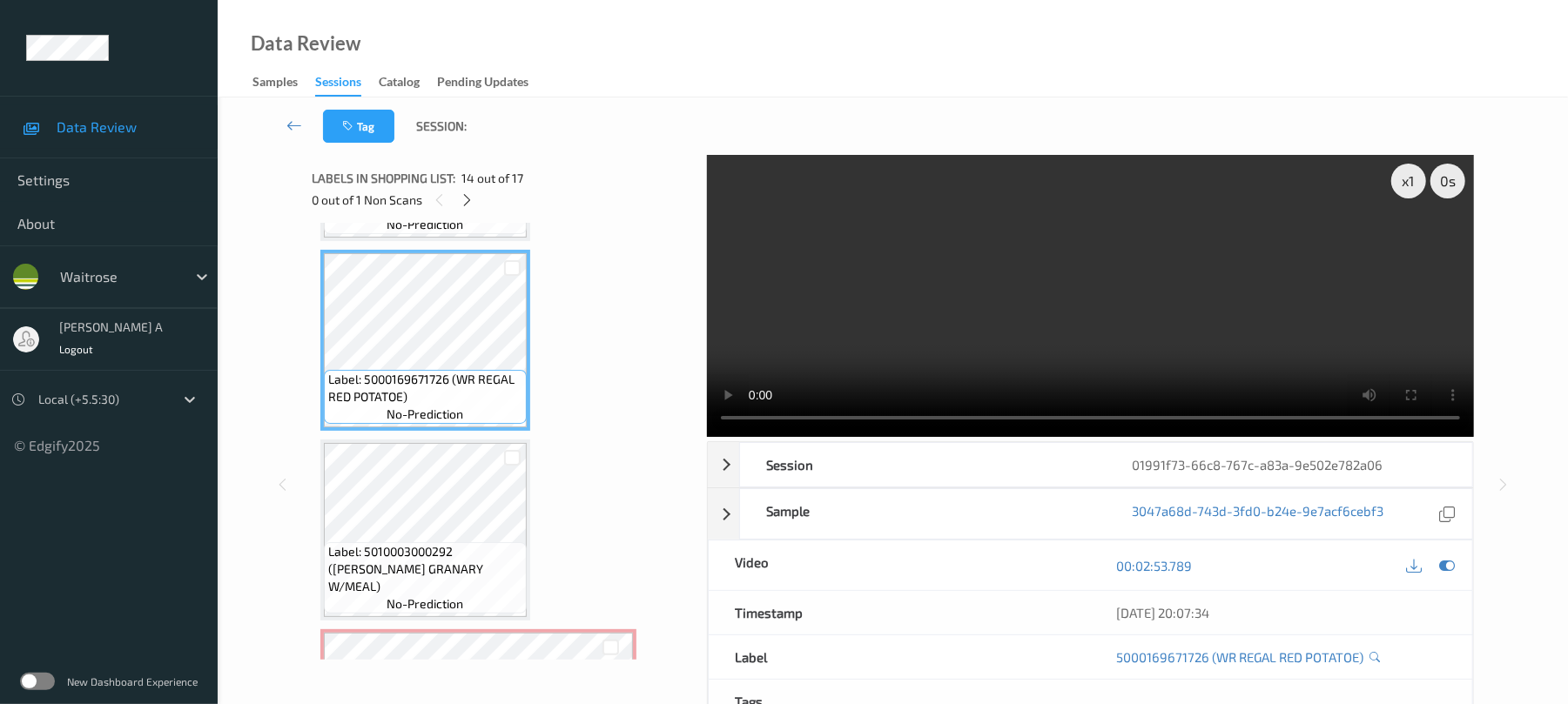
click at [1001, 314] on video at bounding box center [1091, 296] width 767 height 282
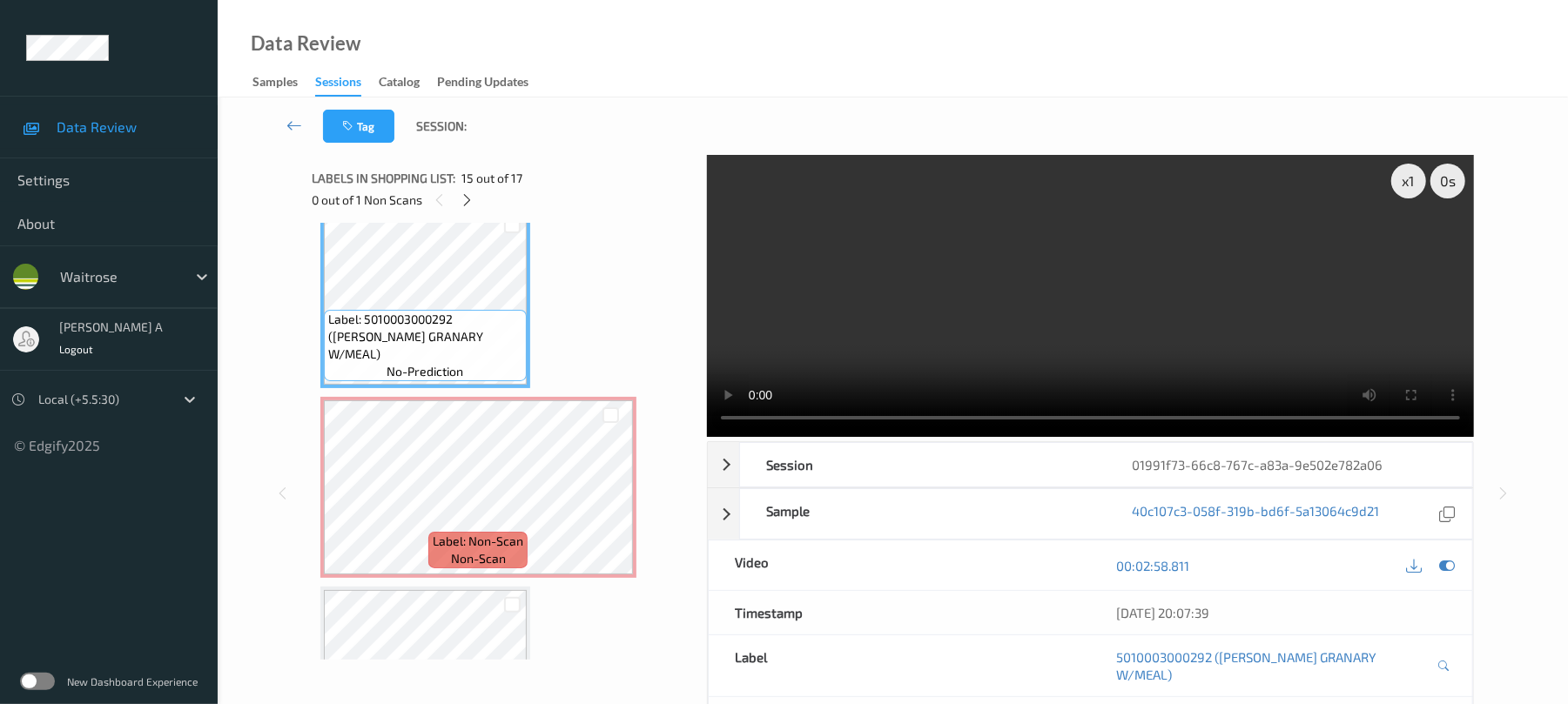
scroll to position [2608, 0]
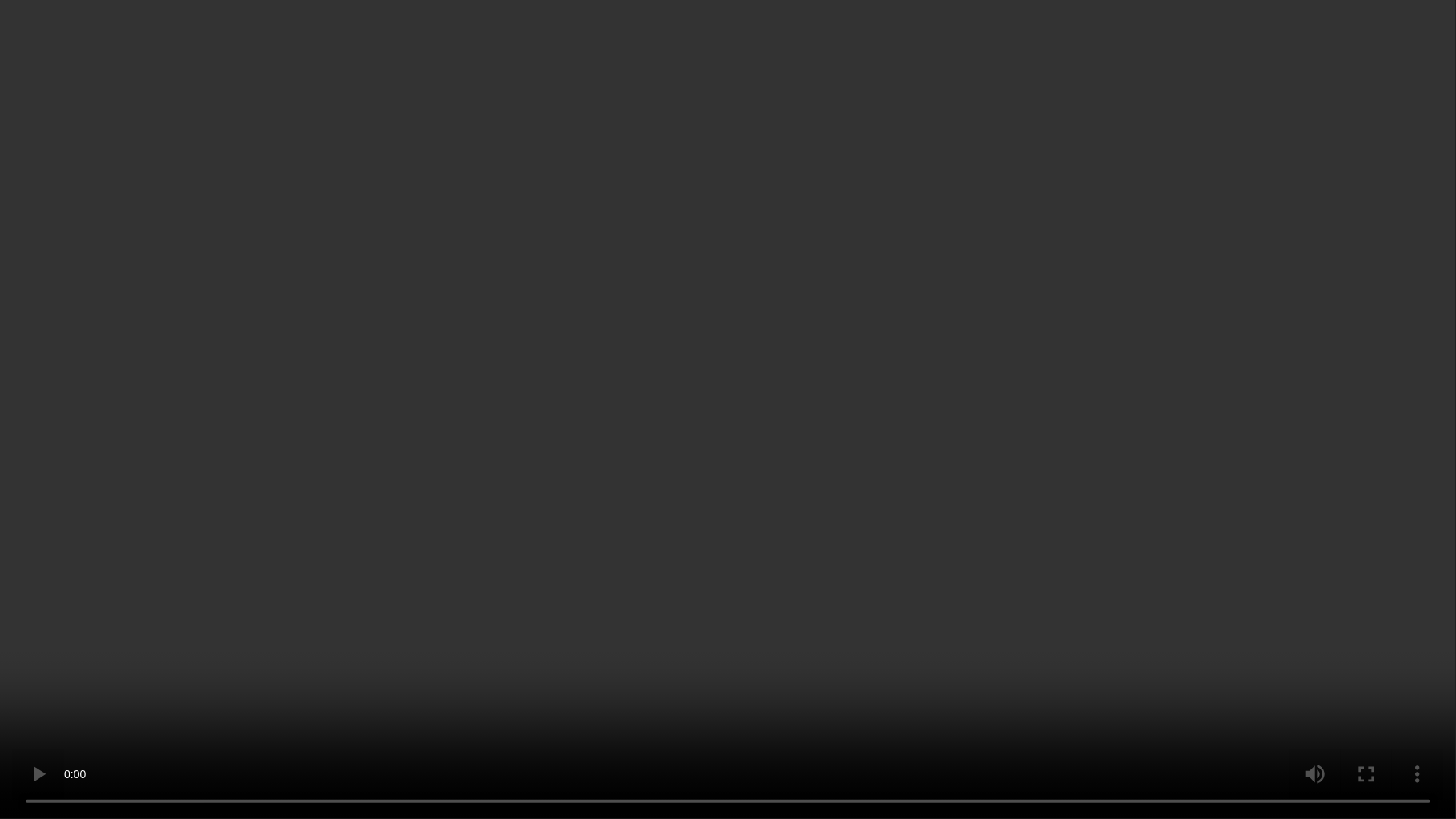
click at [774, 516] on video at bounding box center [728, 410] width 1456 height 819
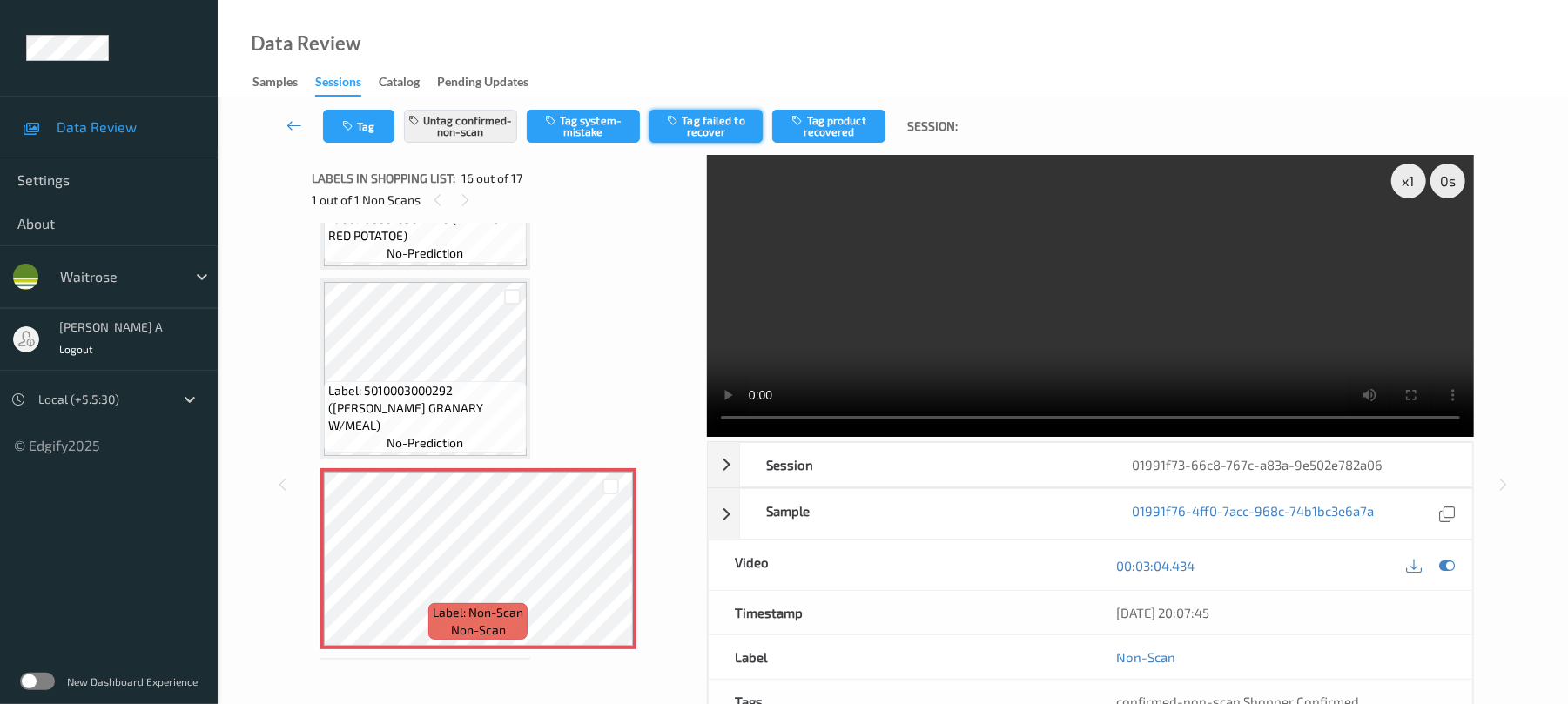
click at [702, 126] on button "Tag failed to recover" at bounding box center [705, 126] width 113 height 33
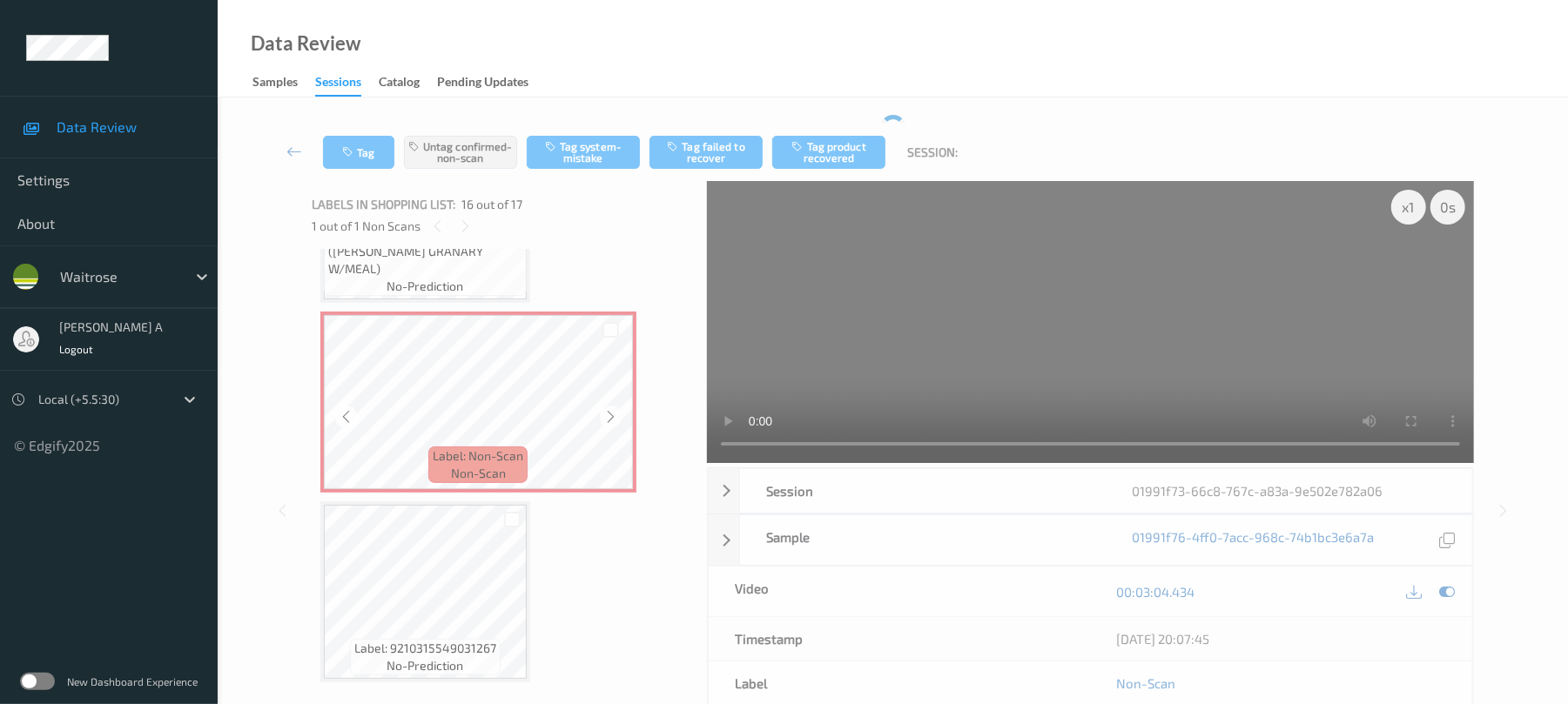
scroll to position [2795, 0]
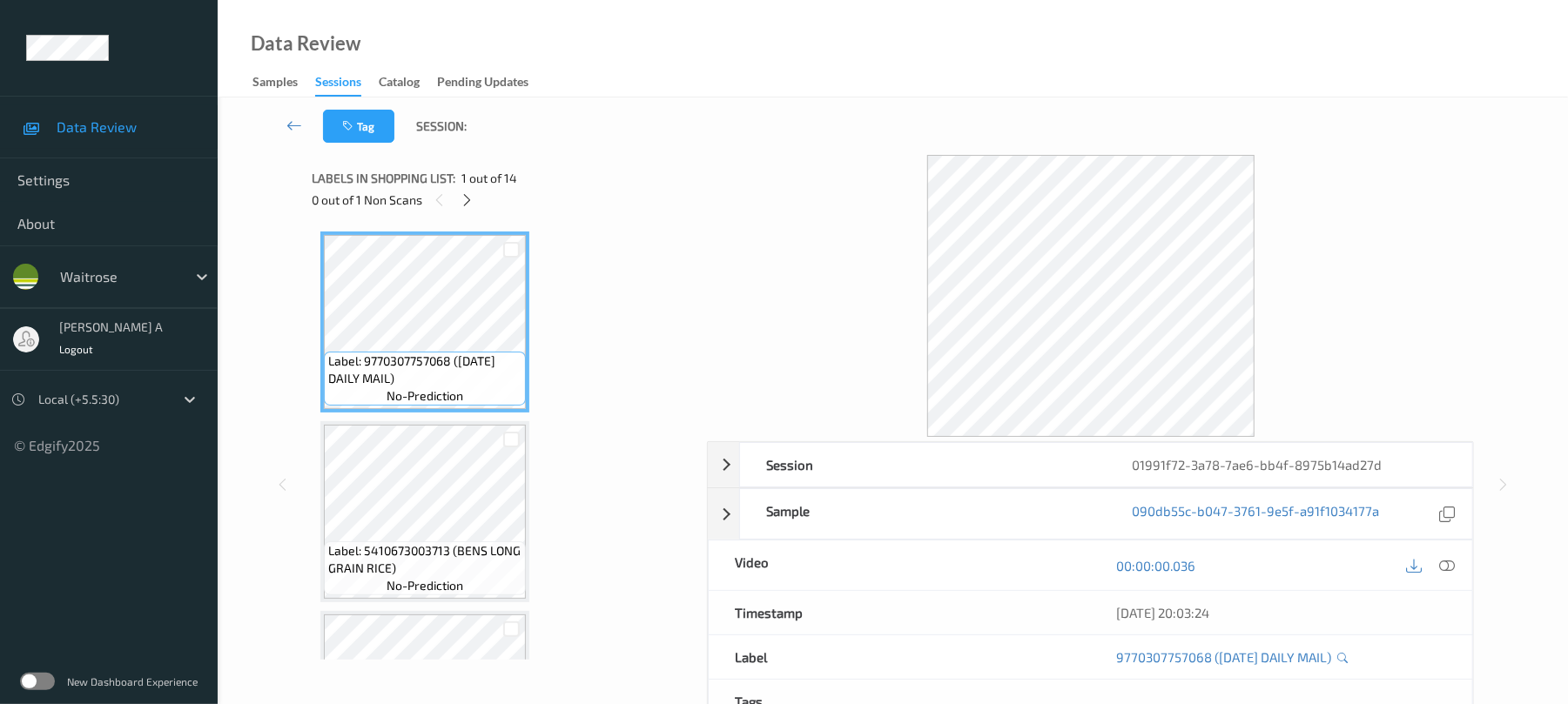
click at [478, 197] on div "0 out of 1 Non Scans" at bounding box center [504, 200] width 383 height 22
click at [475, 199] on icon at bounding box center [467, 200] width 14 height 15
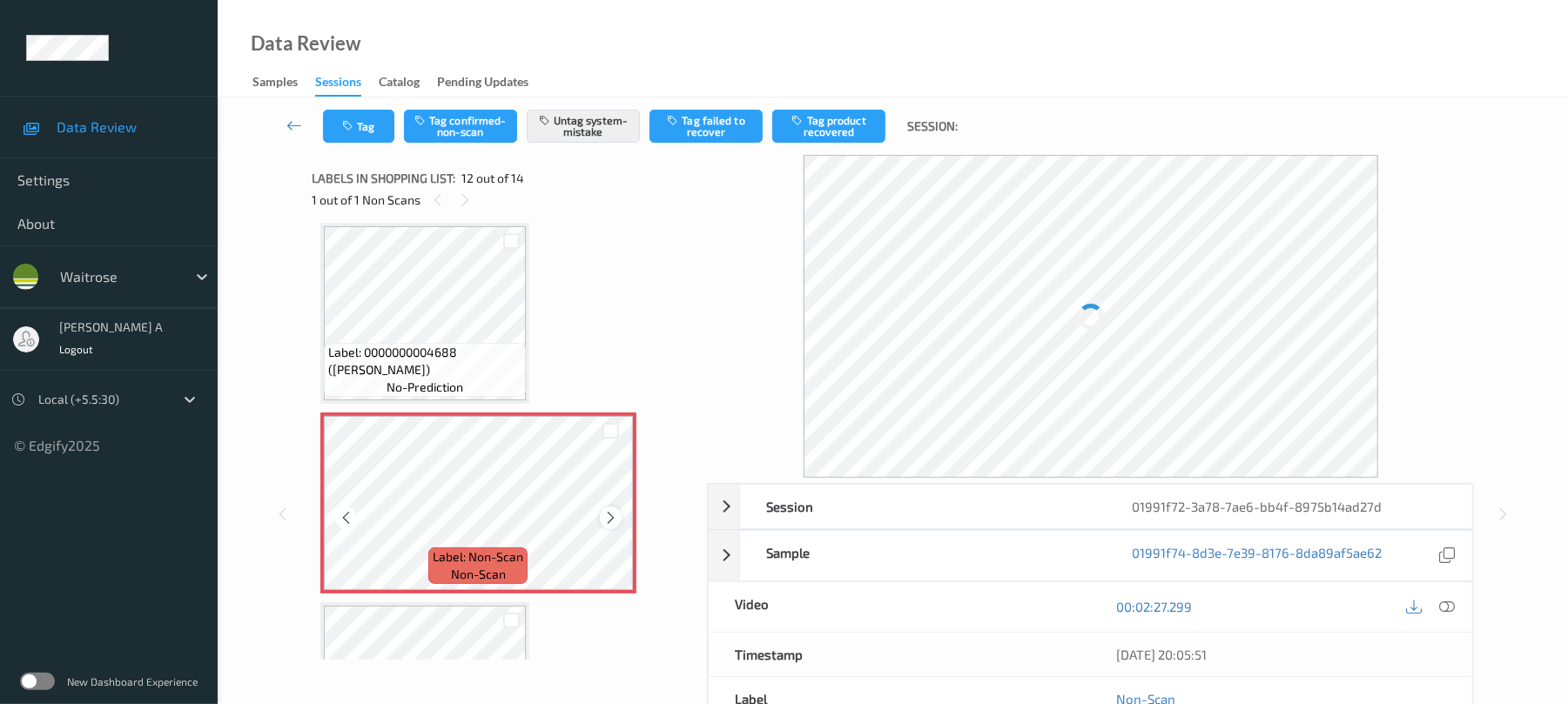
click at [611, 521] on icon at bounding box center [610, 517] width 14 height 15
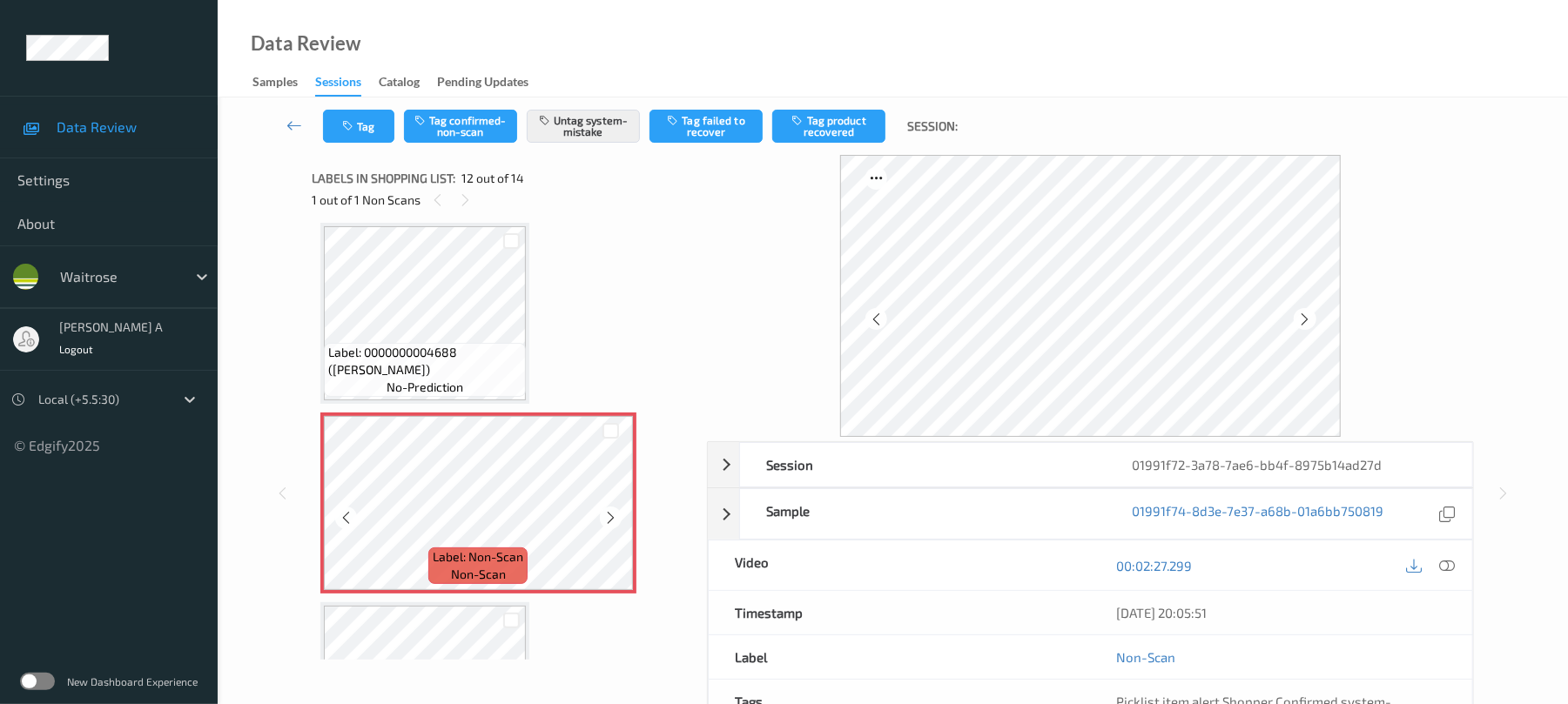
click at [611, 521] on icon at bounding box center [610, 517] width 14 height 15
click at [360, 130] on button "Tag" at bounding box center [358, 126] width 71 height 33
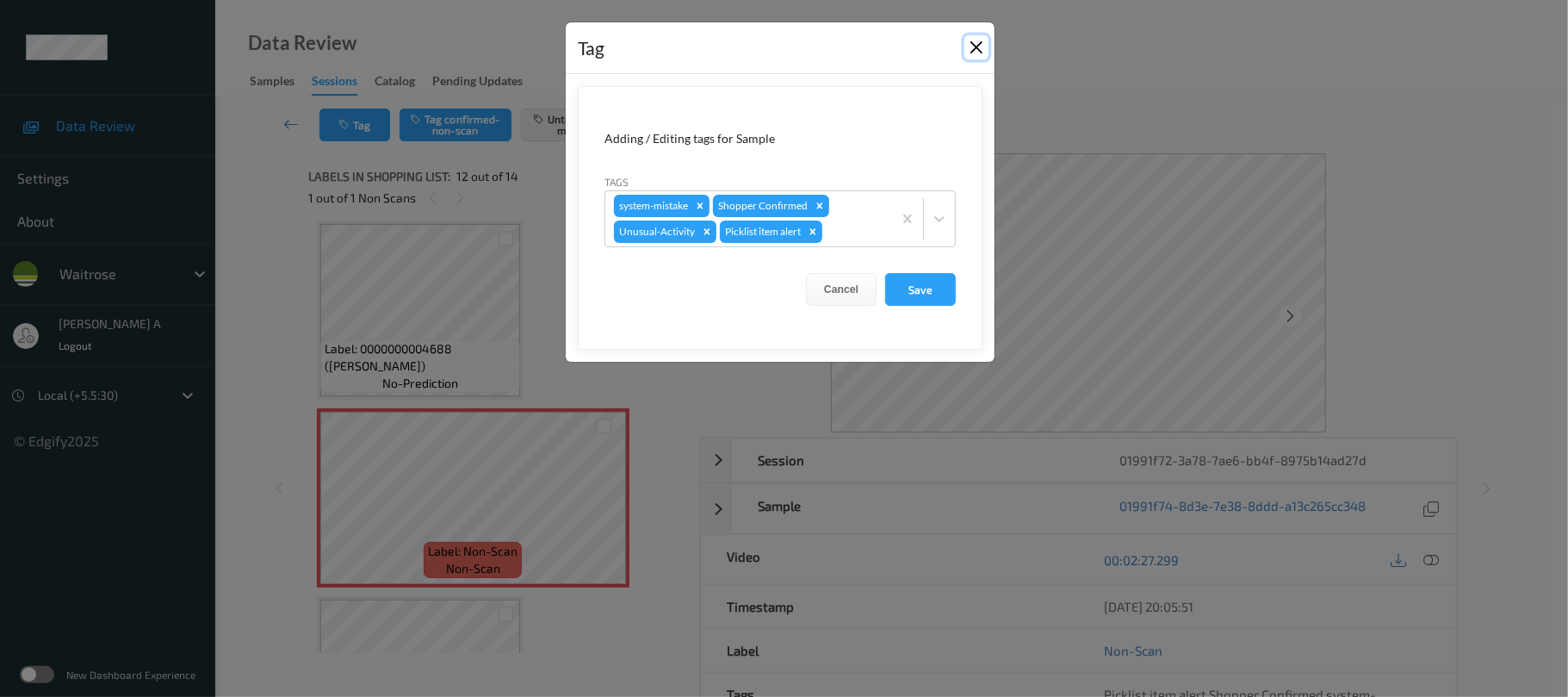
click at [971, 47] on button "Close" at bounding box center [976, 47] width 24 height 24
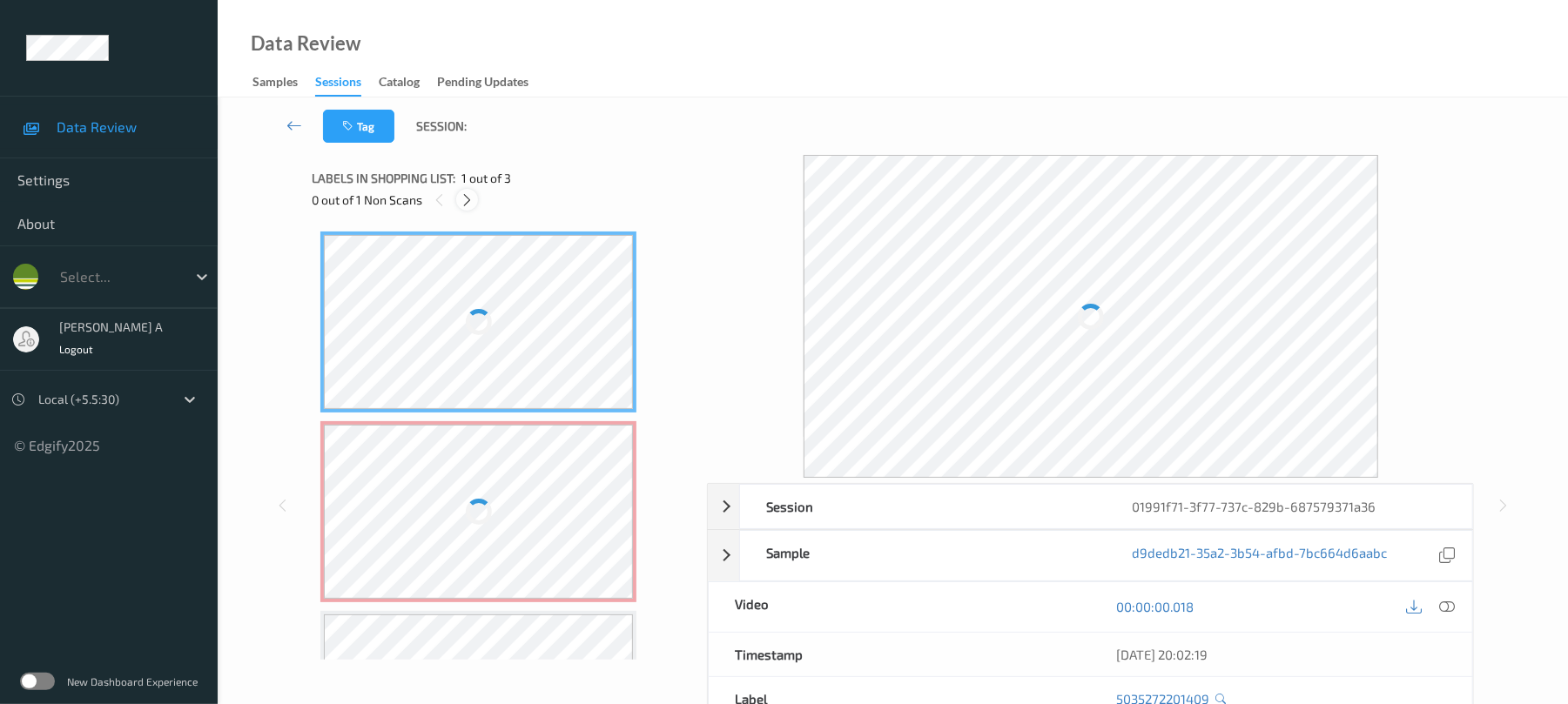
click at [475, 195] on icon at bounding box center [467, 200] width 14 height 15
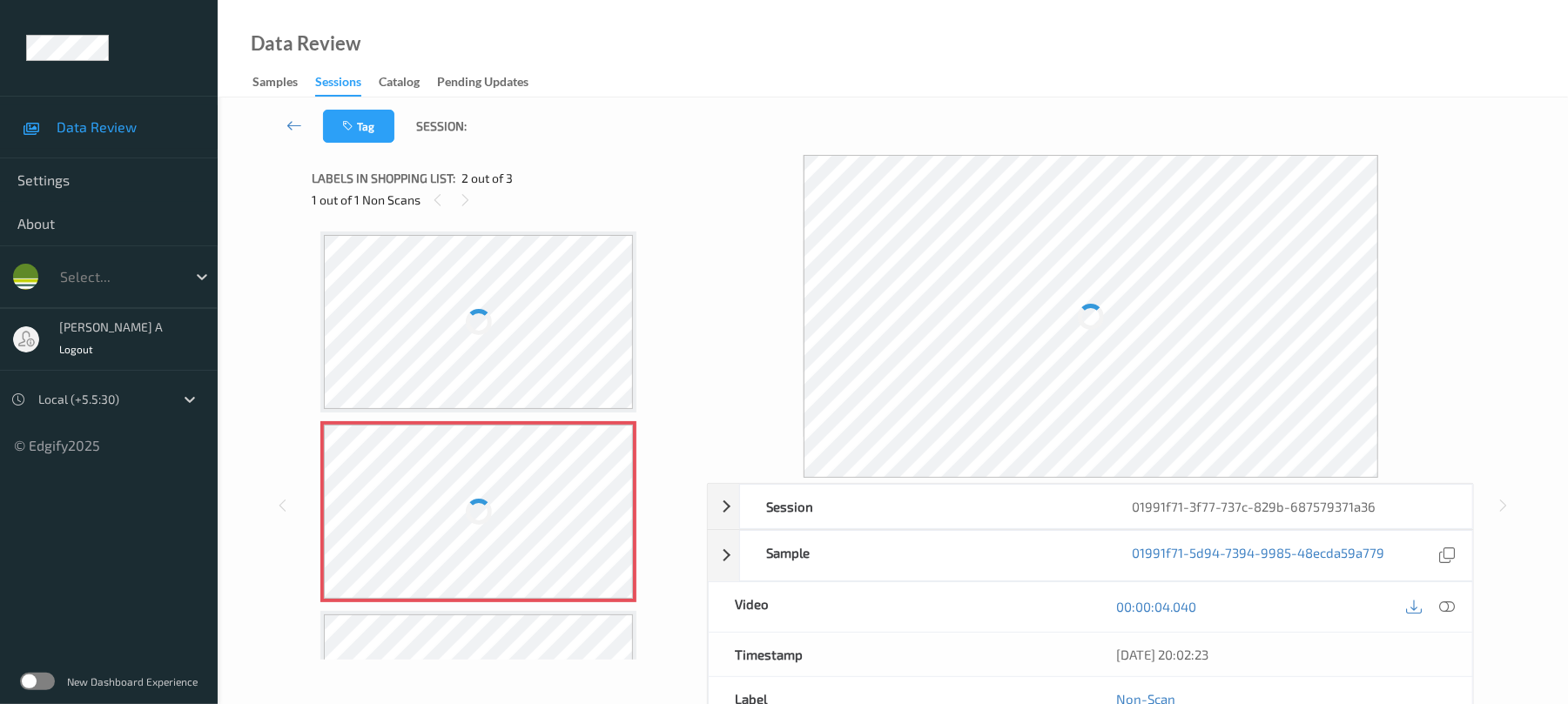
scroll to position [9, 0]
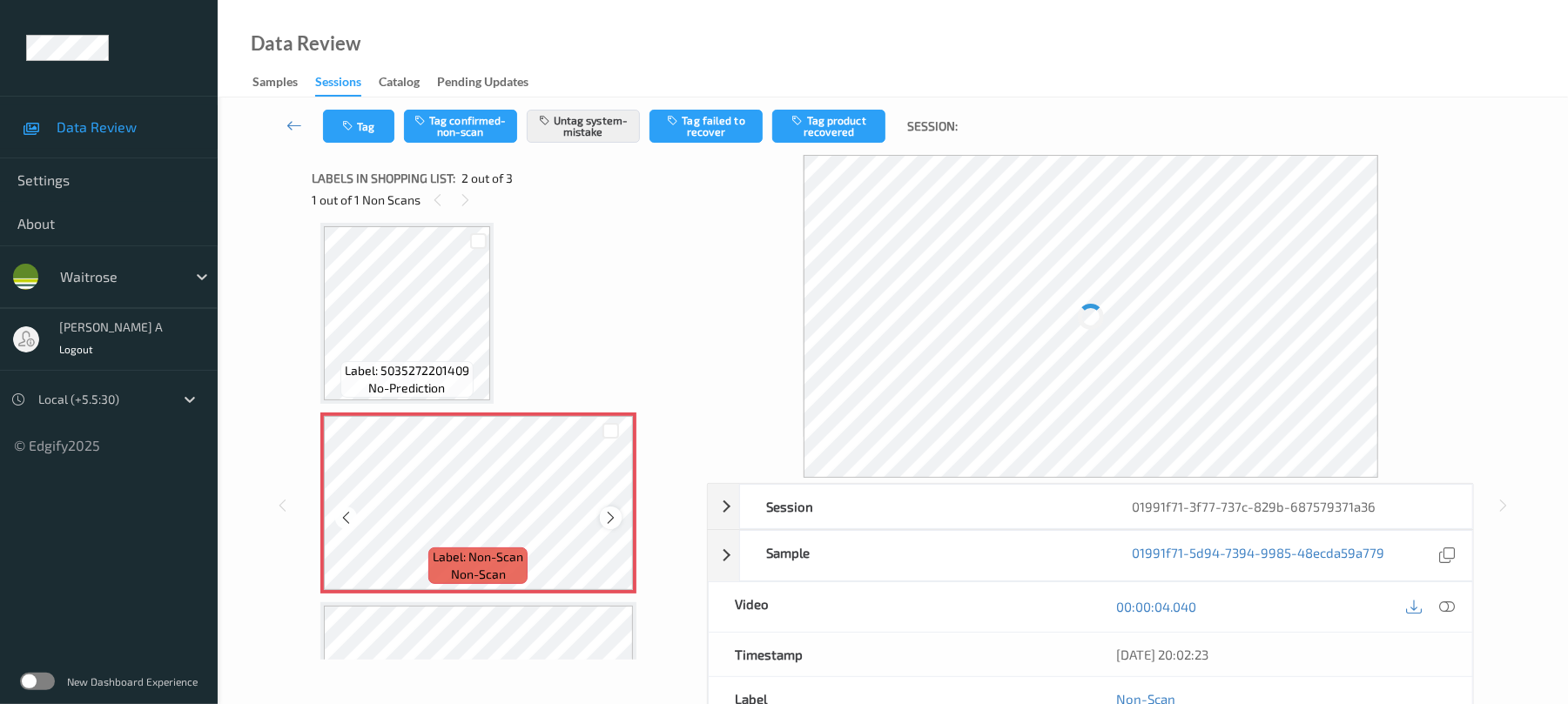
click at [600, 515] on div at bounding box center [610, 517] width 22 height 22
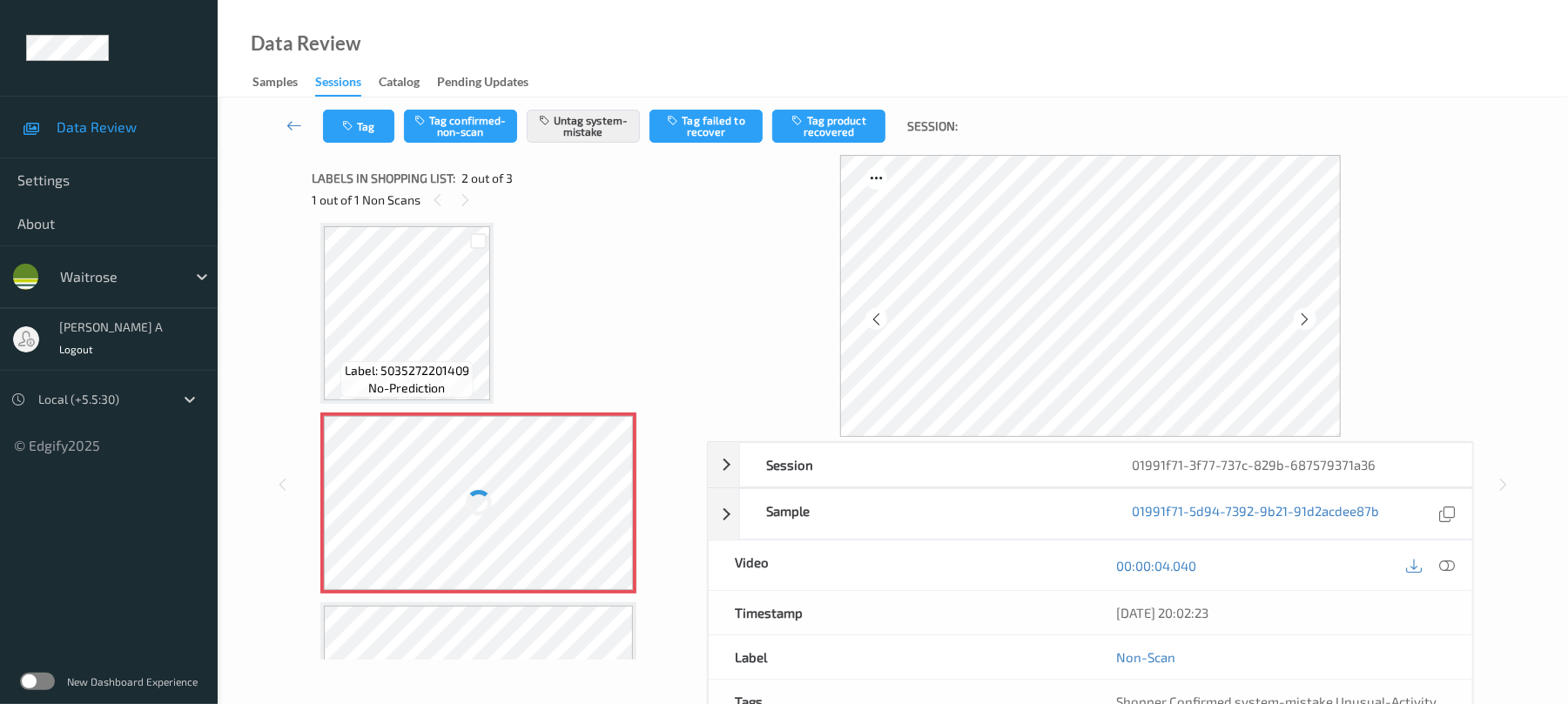
click at [603, 515] on div at bounding box center [478, 502] width 310 height 174
click at [603, 513] on icon at bounding box center [610, 517] width 14 height 15
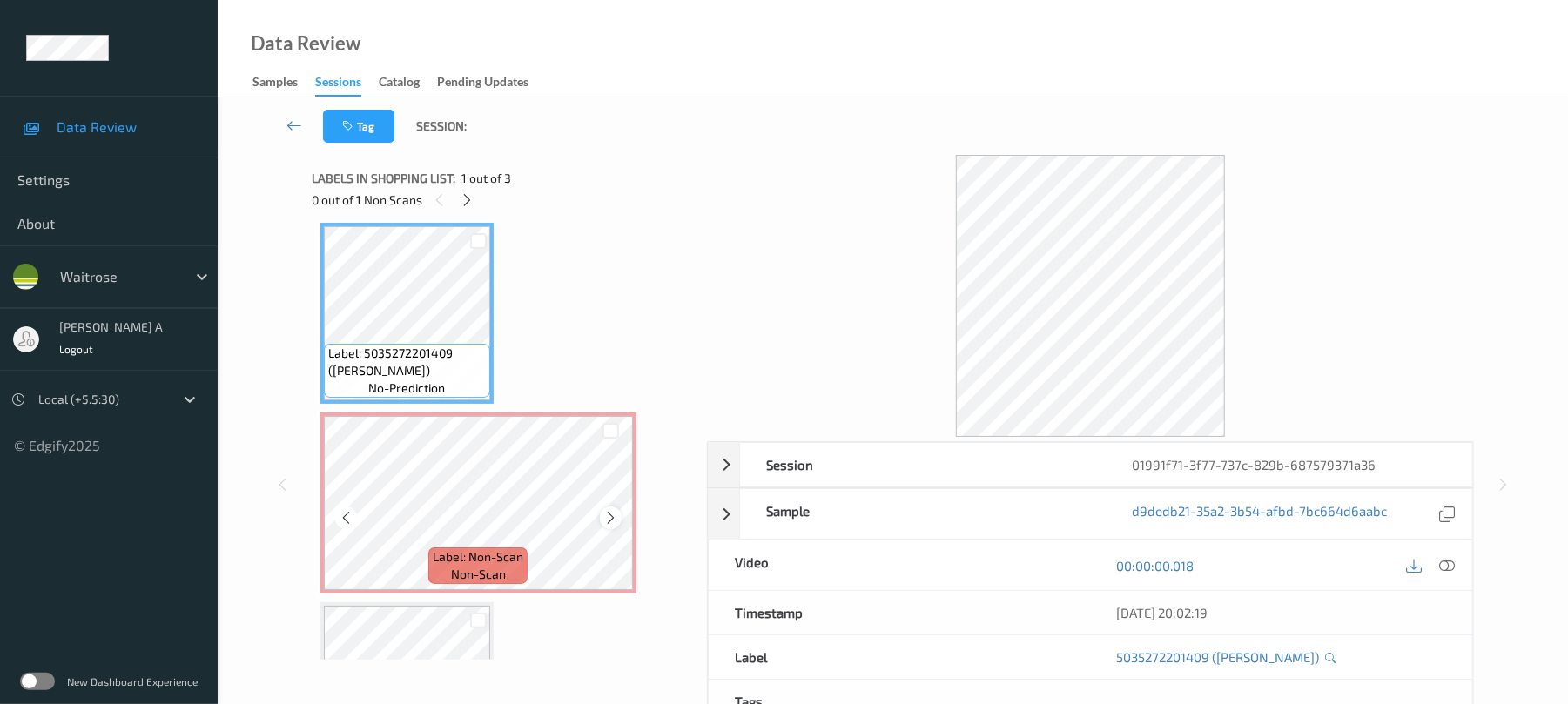
click at [610, 510] on icon at bounding box center [610, 517] width 14 height 15
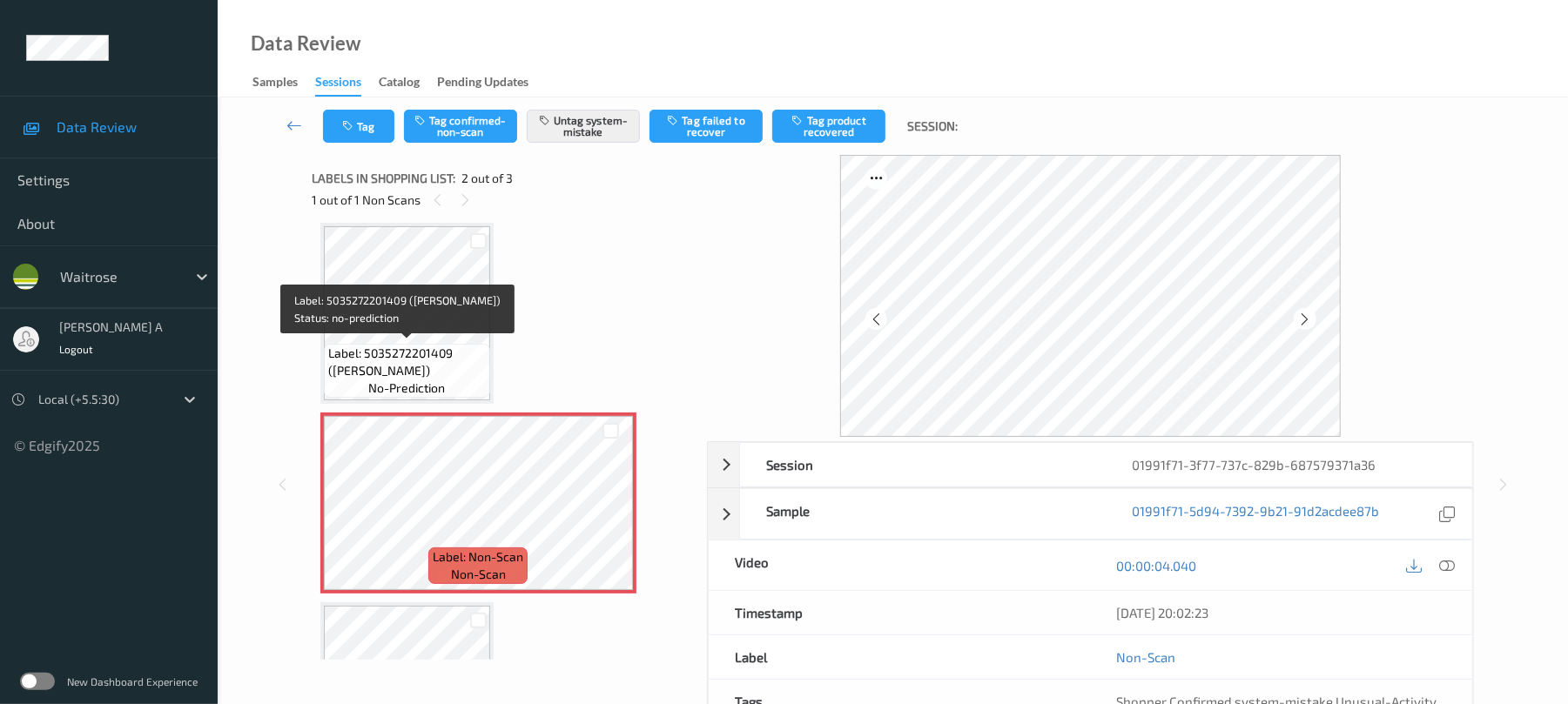
click at [479, 371] on span "Label: 5035272201409 (TAIKO SALMON POKE)" at bounding box center [407, 361] width 157 height 35
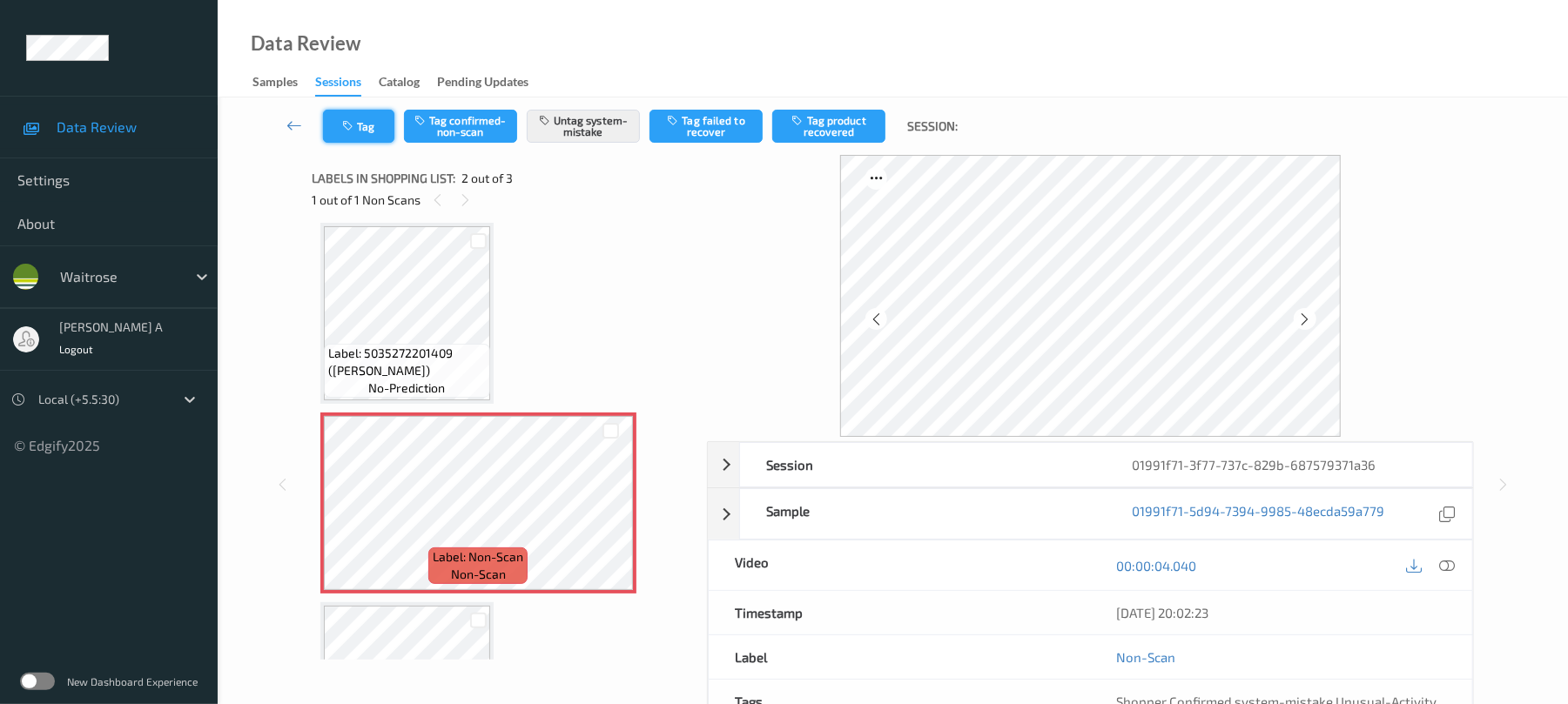
click at [335, 112] on button "Tag" at bounding box center [358, 126] width 71 height 33
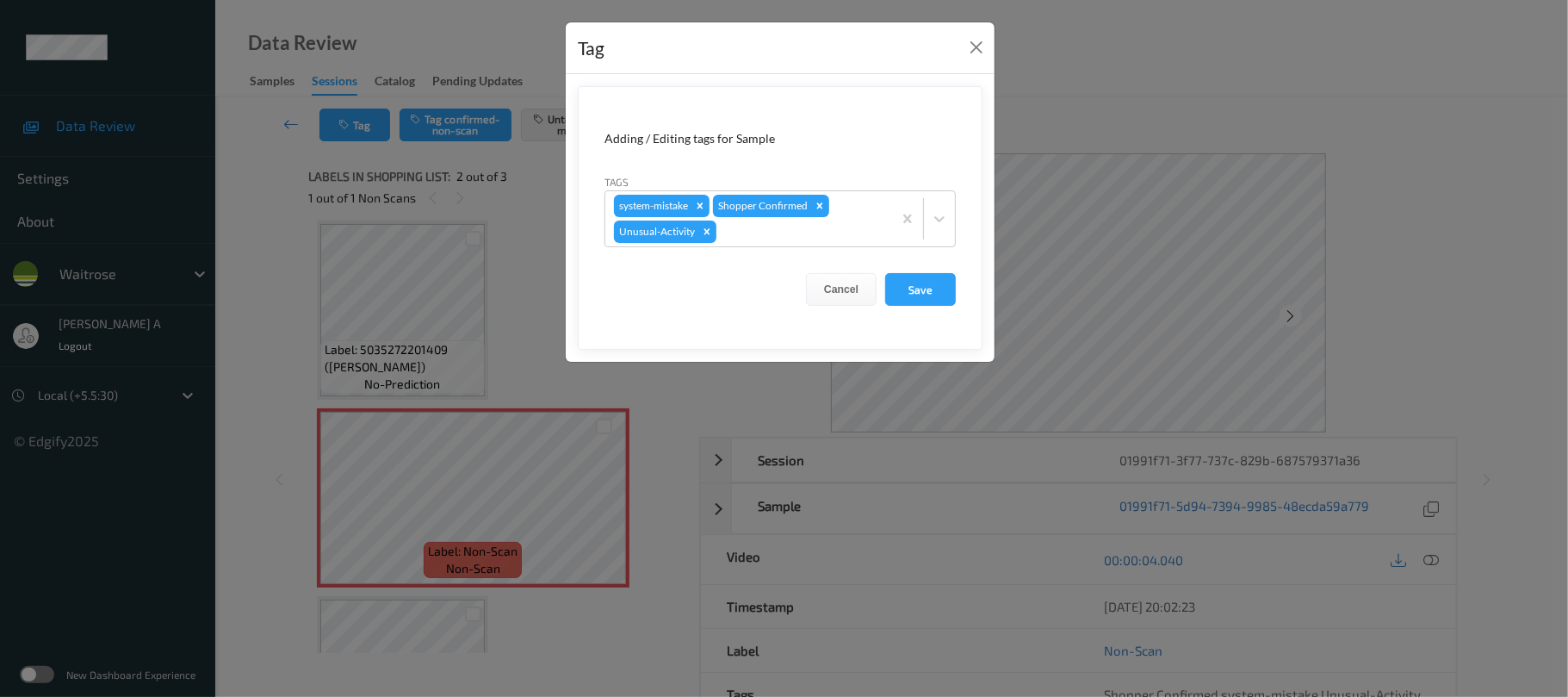
click at [1006, 53] on div "Tag Adding / Editing tags for Sample Tags system-mistake Shopper Confirmed Unus…" at bounding box center [784, 348] width 1568 height 697
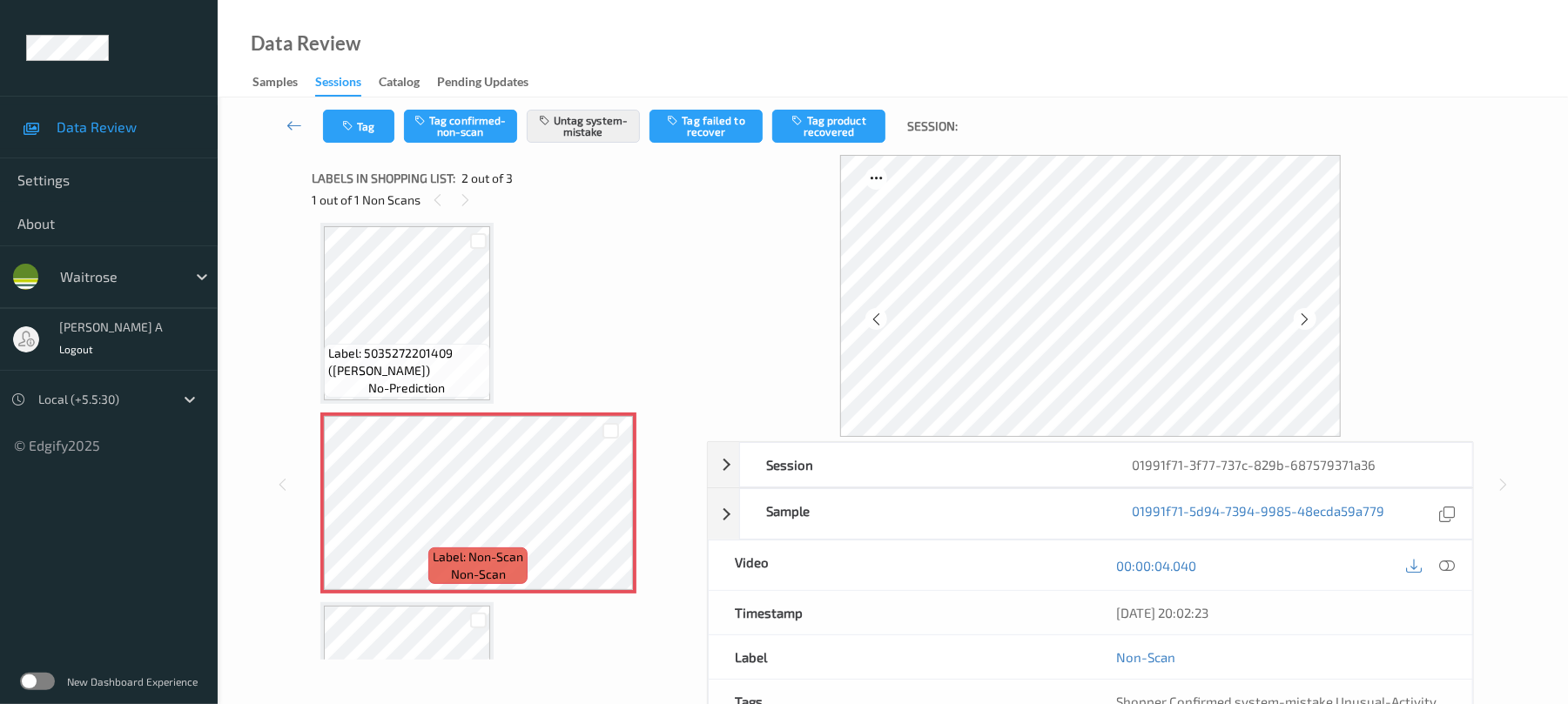
click at [982, 45] on div "Data Review Samples Sessions Catalog Pending Updates" at bounding box center [893, 49] width 1350 height 98
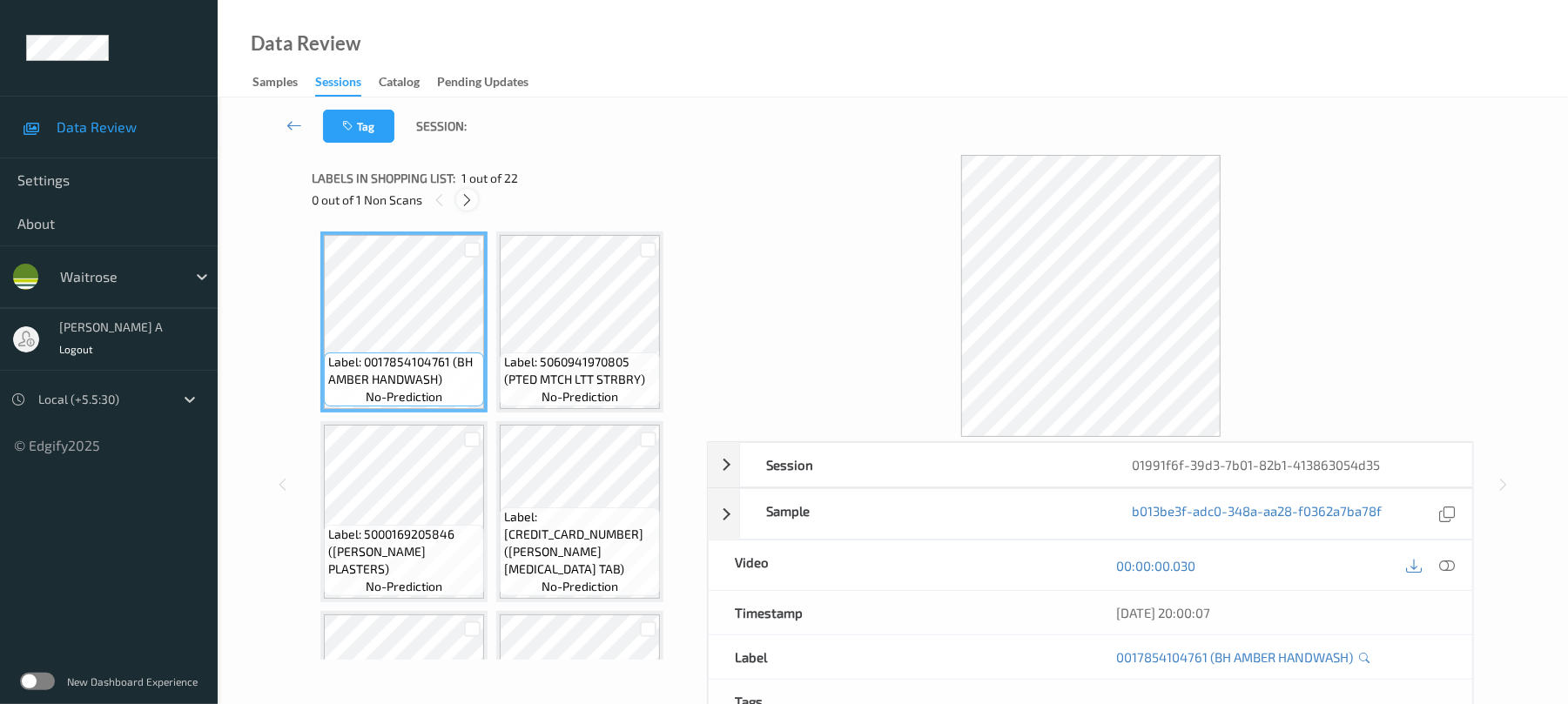
click at [465, 202] on icon at bounding box center [467, 200] width 14 height 15
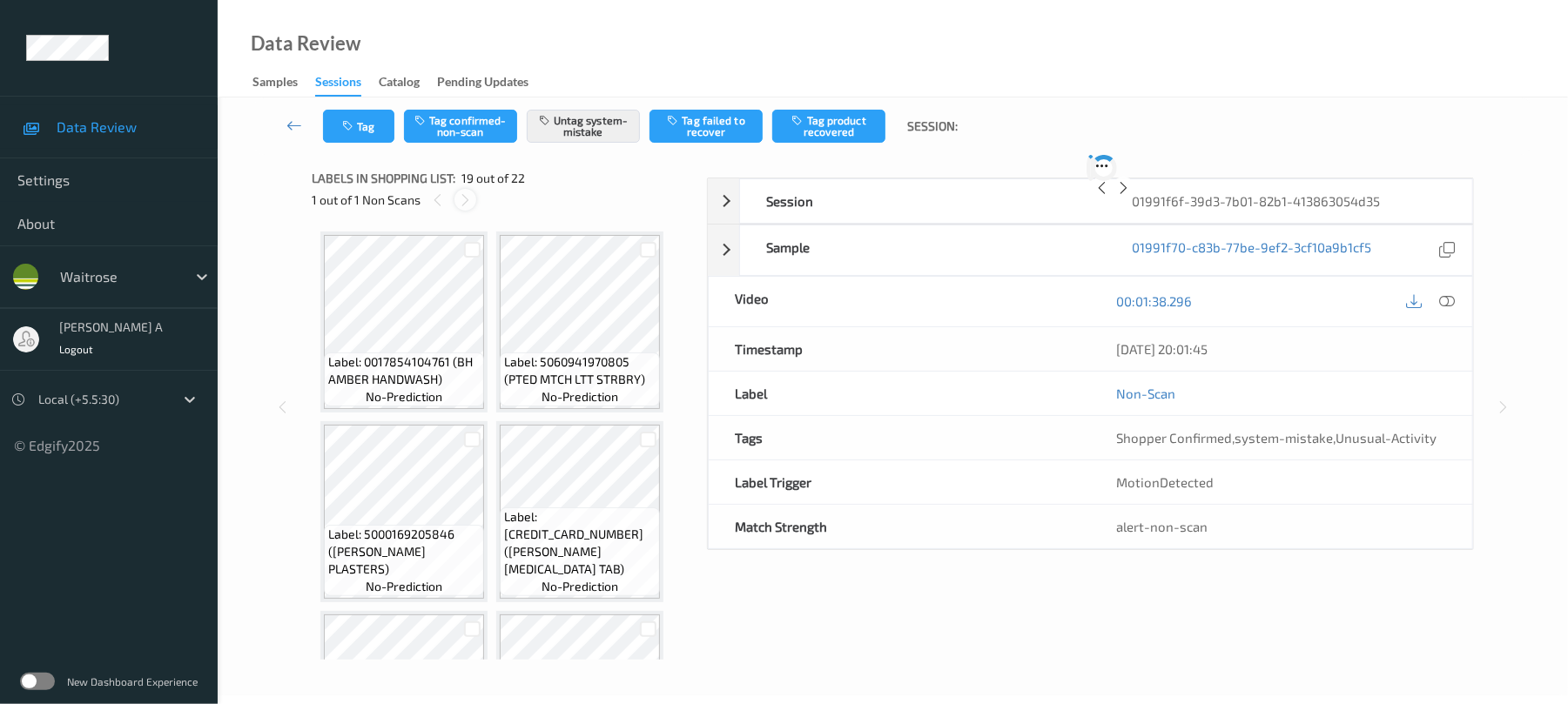
scroll to position [1526, 0]
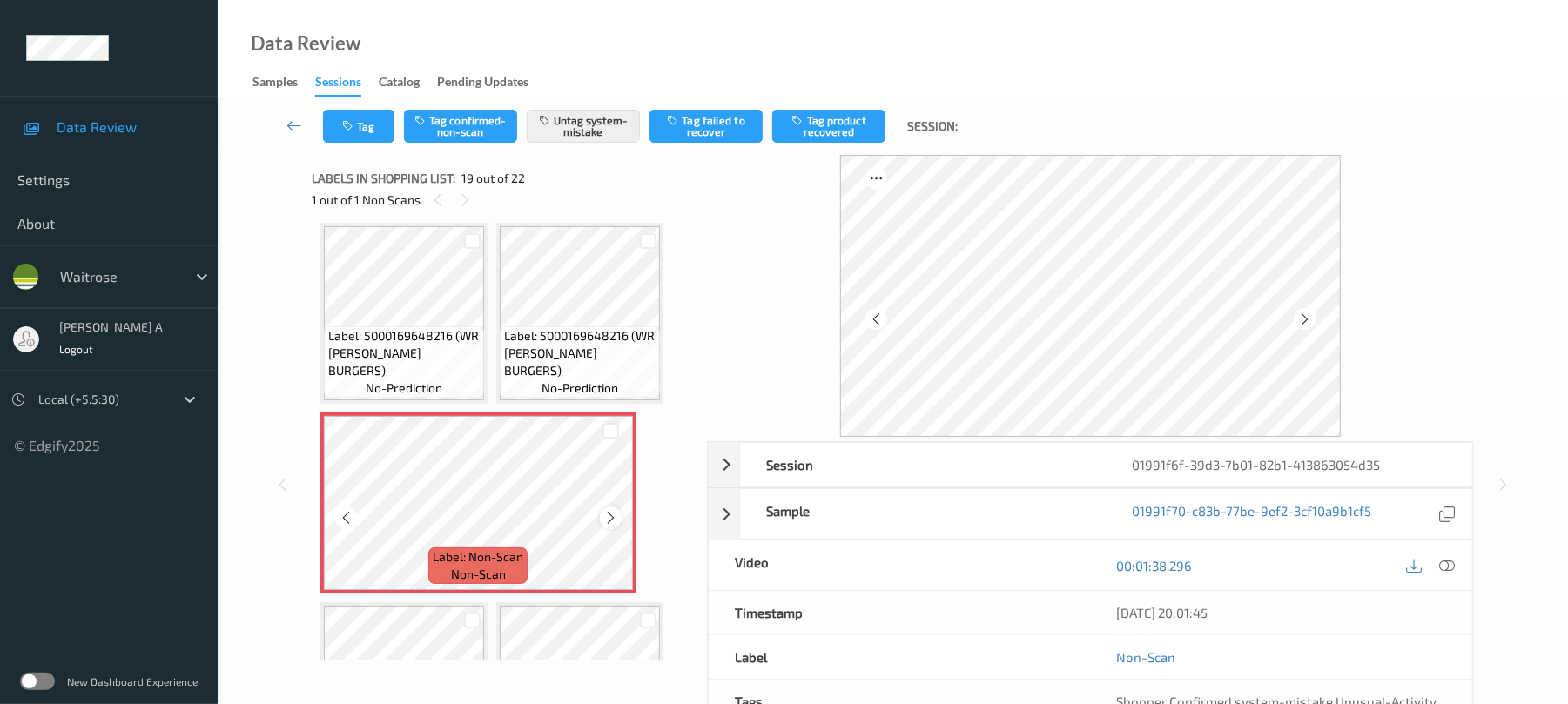
click at [617, 512] on icon at bounding box center [610, 517] width 14 height 15
click at [390, 134] on button "Tag" at bounding box center [358, 126] width 71 height 33
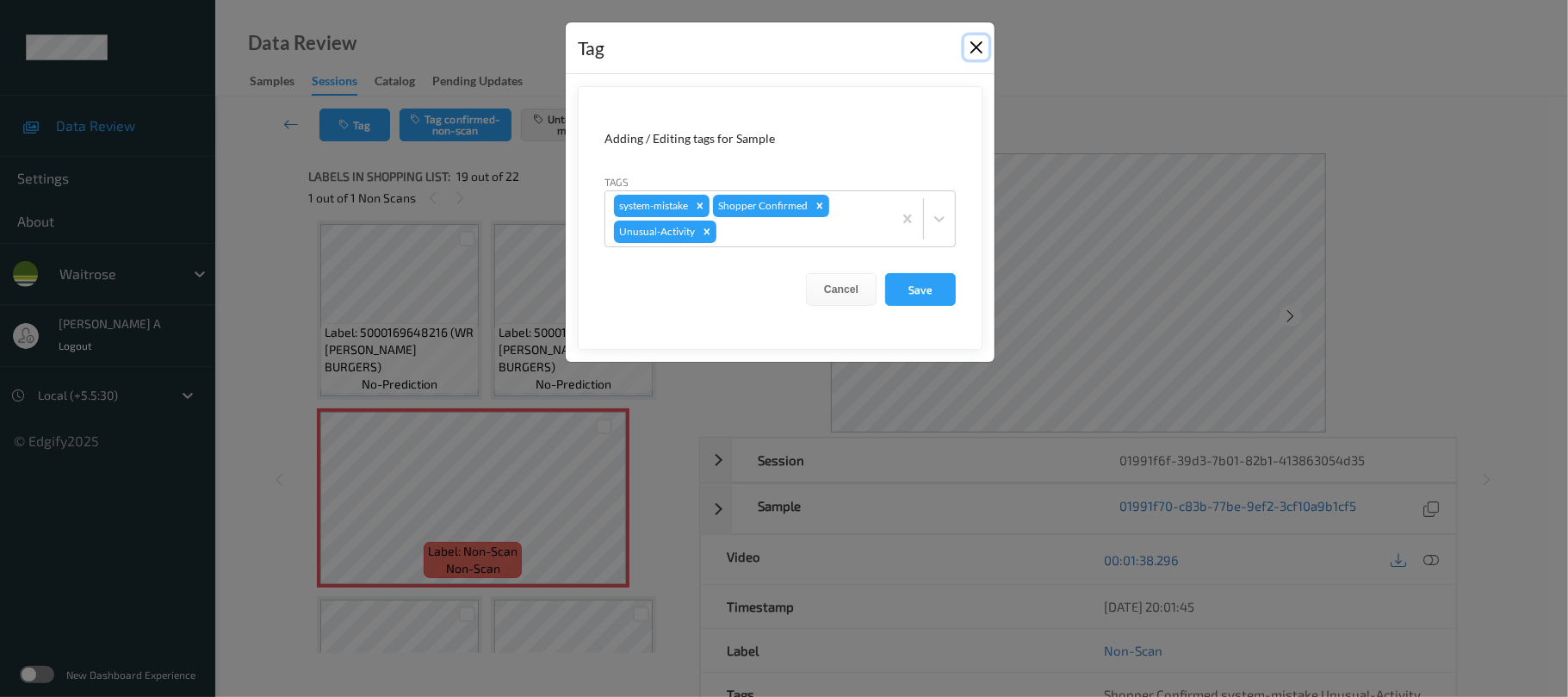
click at [984, 41] on button "Close" at bounding box center [976, 47] width 24 height 24
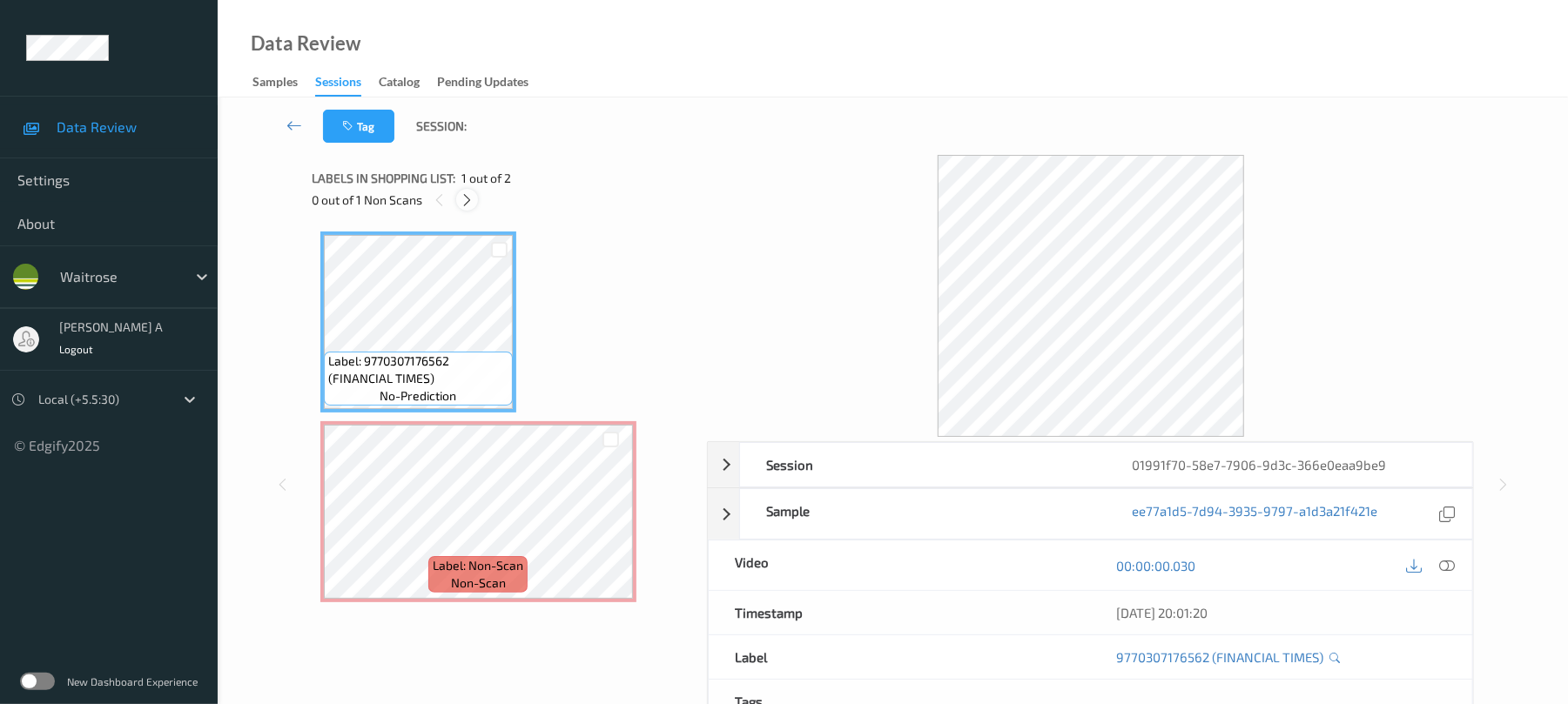
click at [468, 205] on icon at bounding box center [467, 200] width 14 height 15
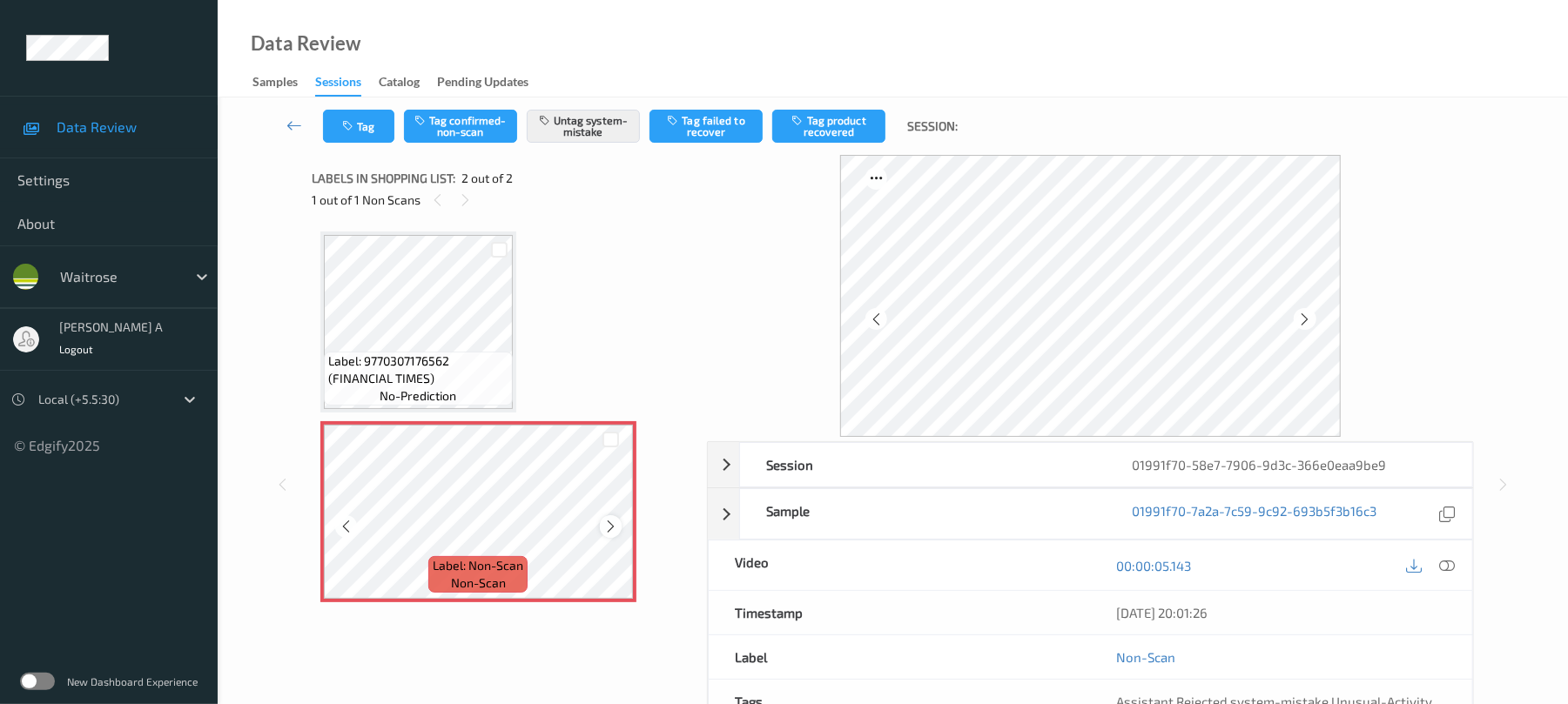
click at [608, 523] on icon at bounding box center [610, 526] width 14 height 15
click at [609, 517] on div at bounding box center [610, 526] width 22 height 22
click at [371, 134] on button "Tag" at bounding box center [358, 126] width 71 height 33
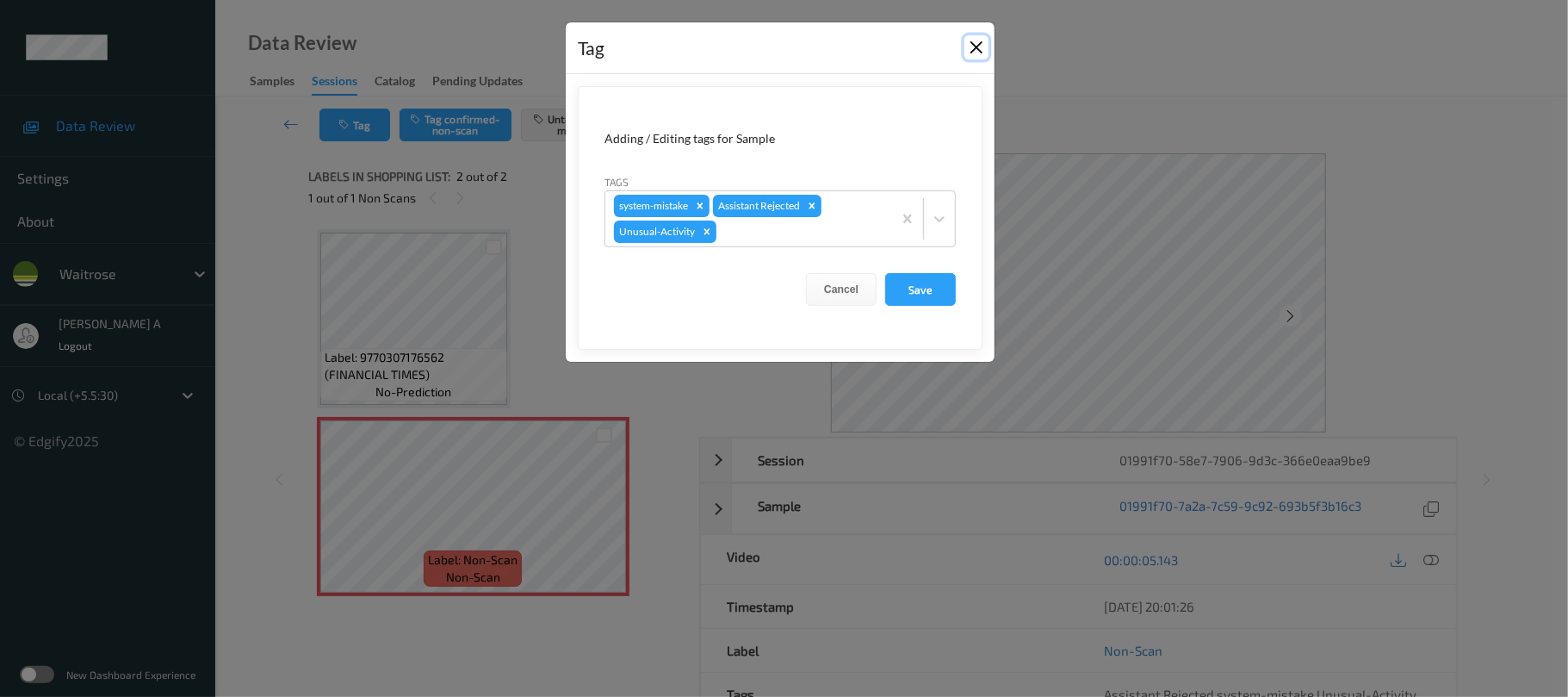
click at [977, 43] on button "Close" at bounding box center [976, 47] width 24 height 24
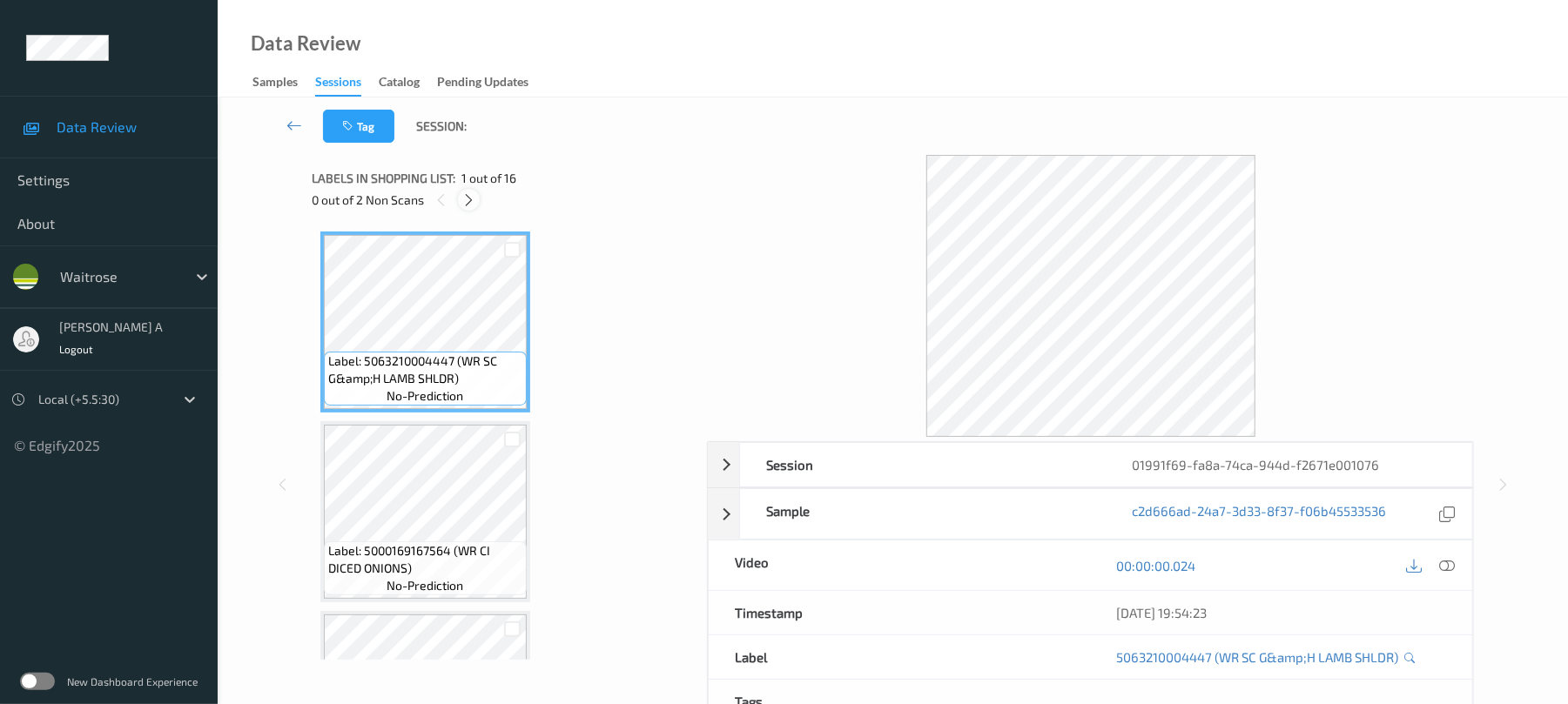
click at [468, 200] on icon at bounding box center [468, 200] width 14 height 15
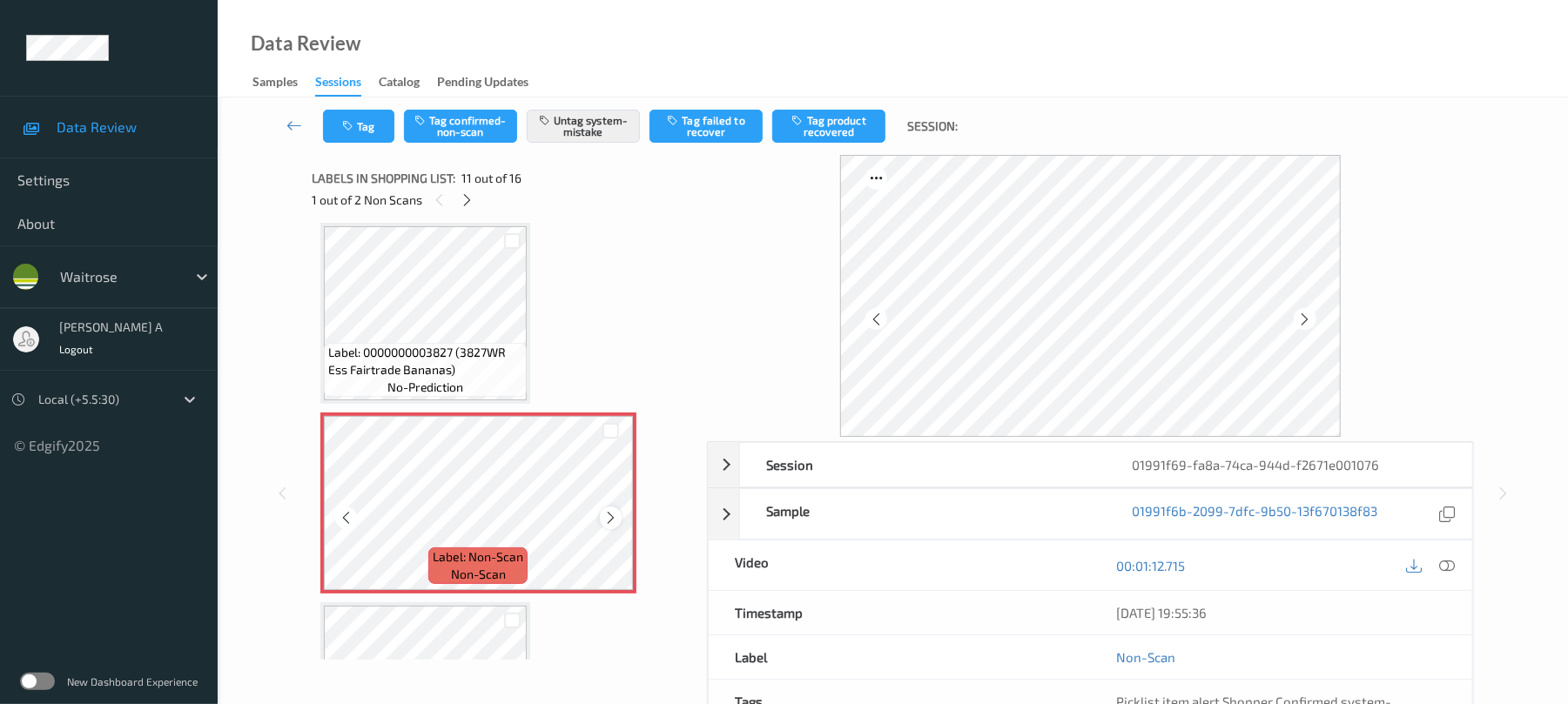
click at [613, 516] on icon at bounding box center [610, 517] width 14 height 15
click at [366, 127] on button "Tag" at bounding box center [358, 126] width 71 height 33
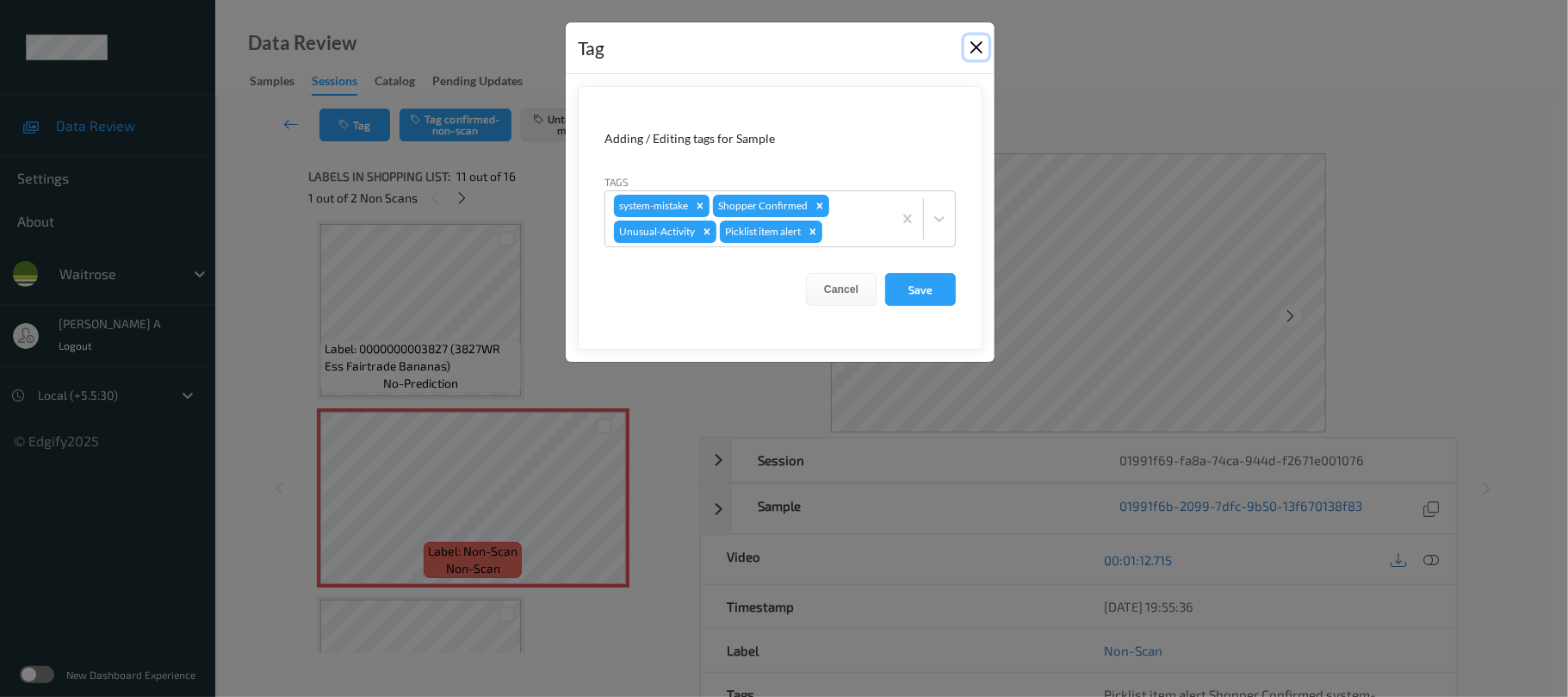
click at [971, 45] on button "Close" at bounding box center [976, 47] width 24 height 24
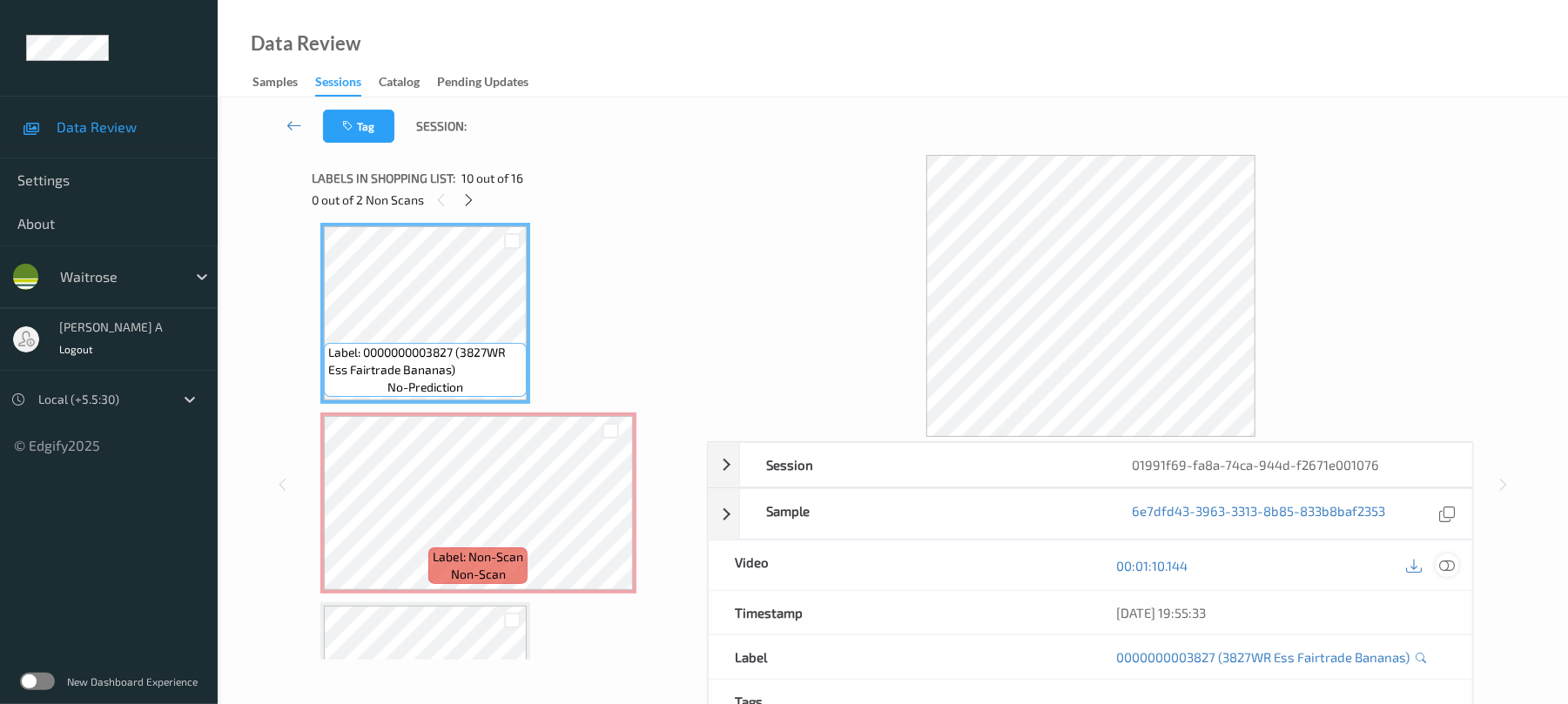
click at [1453, 573] on icon at bounding box center [1447, 565] width 15 height 15
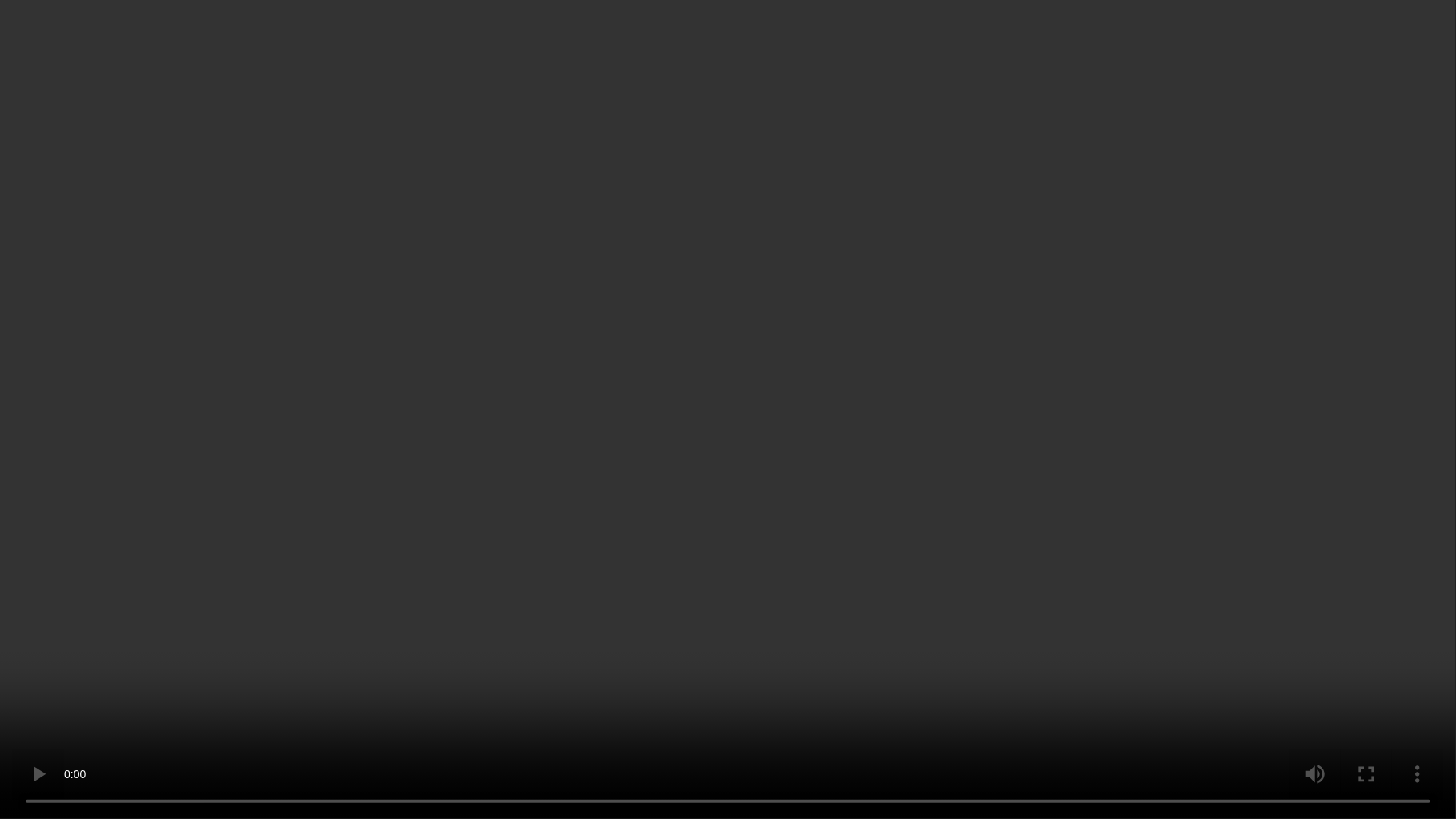
click at [806, 586] on video at bounding box center [728, 410] width 1456 height 819
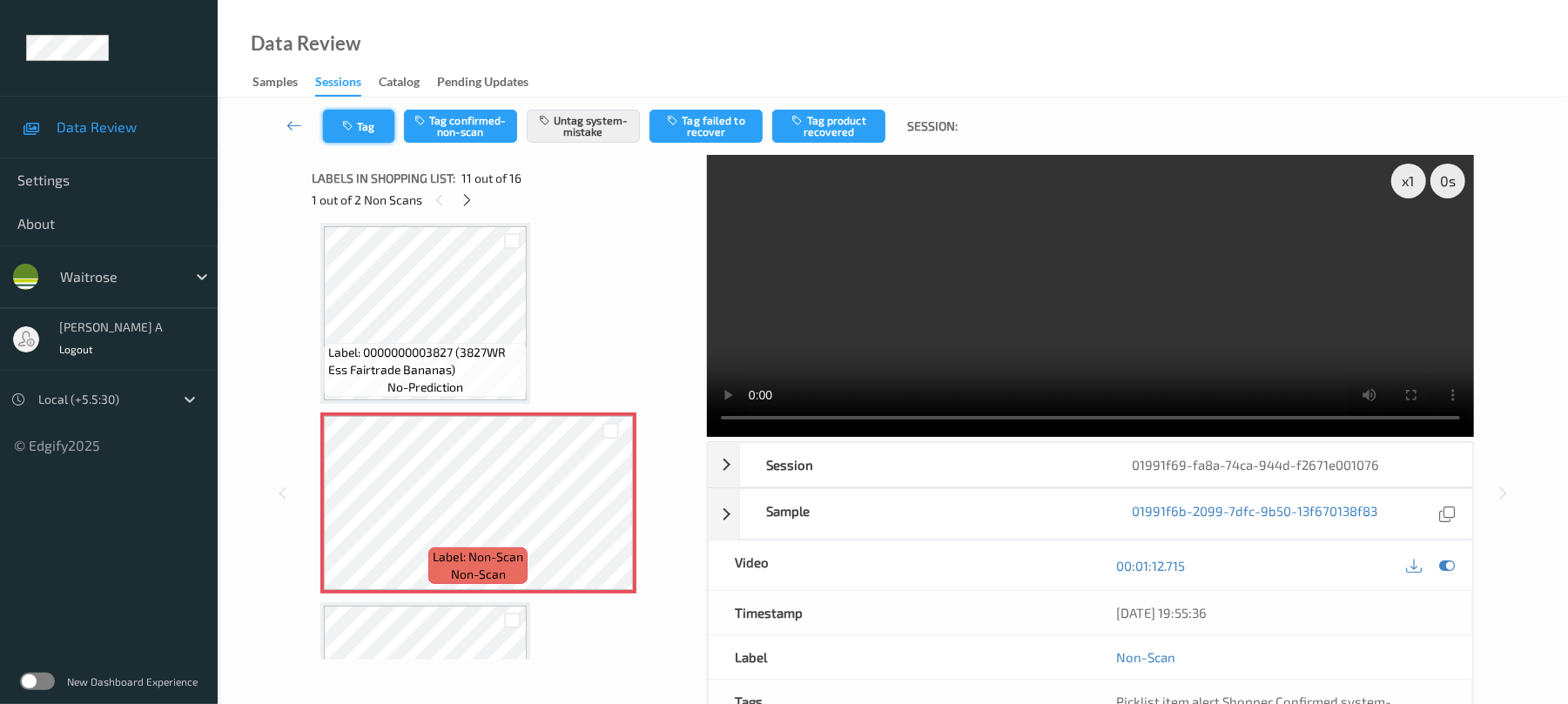
click at [382, 136] on button "Tag" at bounding box center [358, 126] width 71 height 33
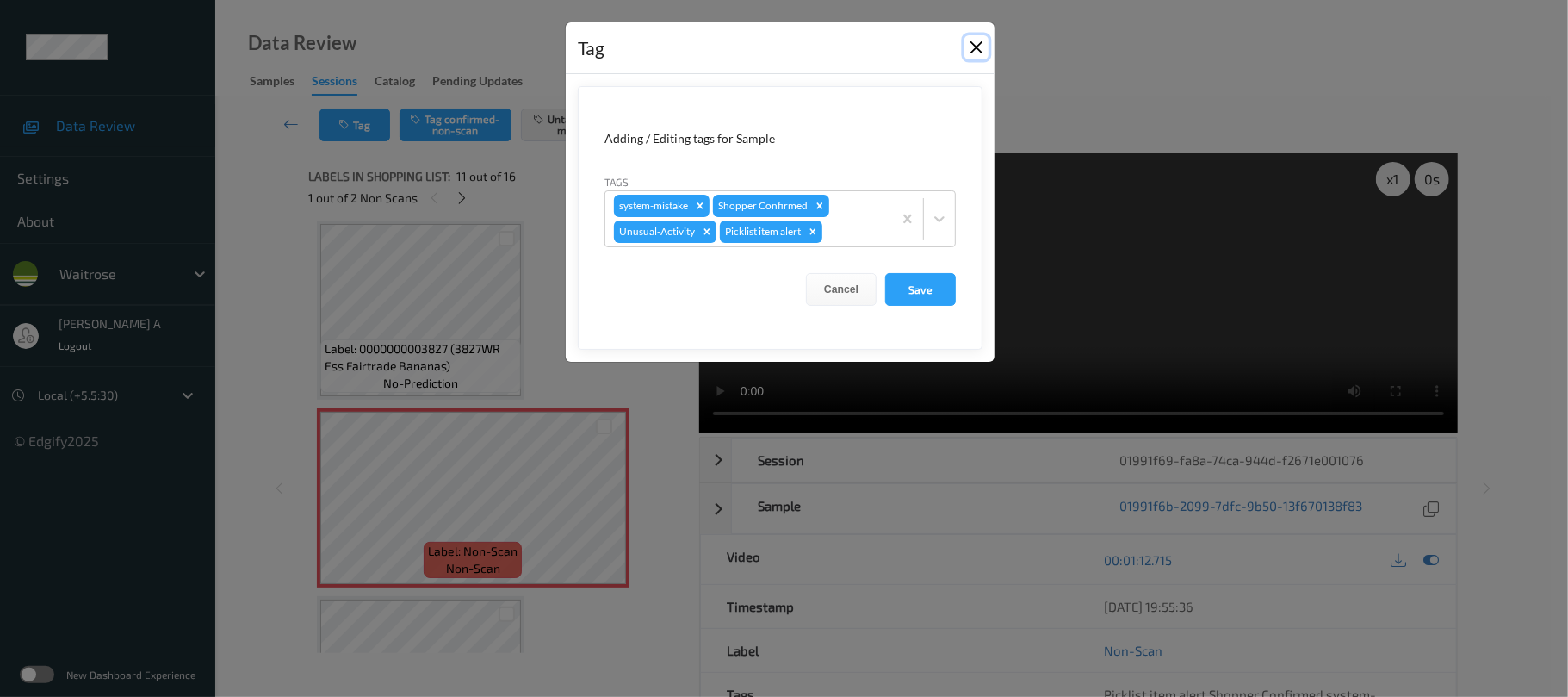
click at [972, 49] on button "Close" at bounding box center [976, 47] width 24 height 24
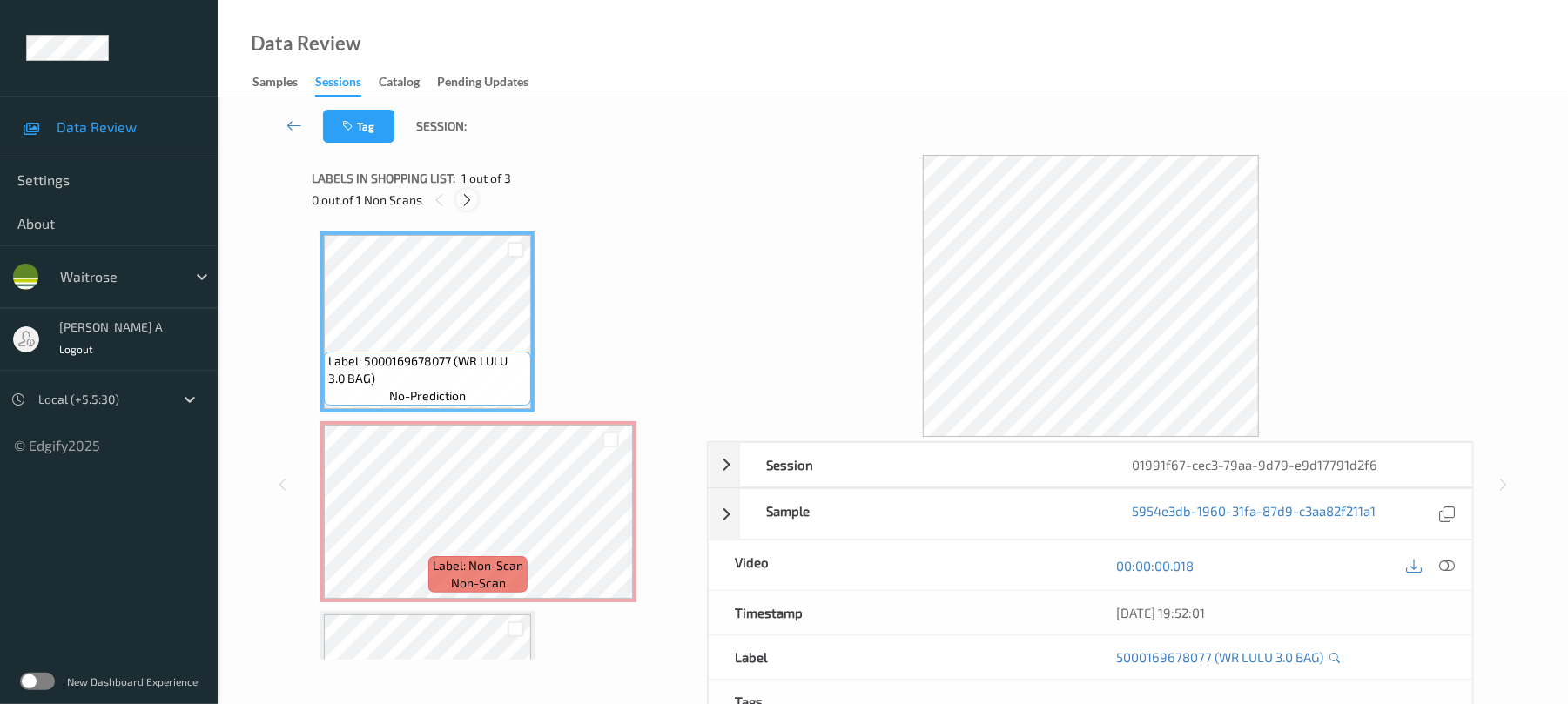
click at [464, 199] on icon at bounding box center [467, 200] width 14 height 15
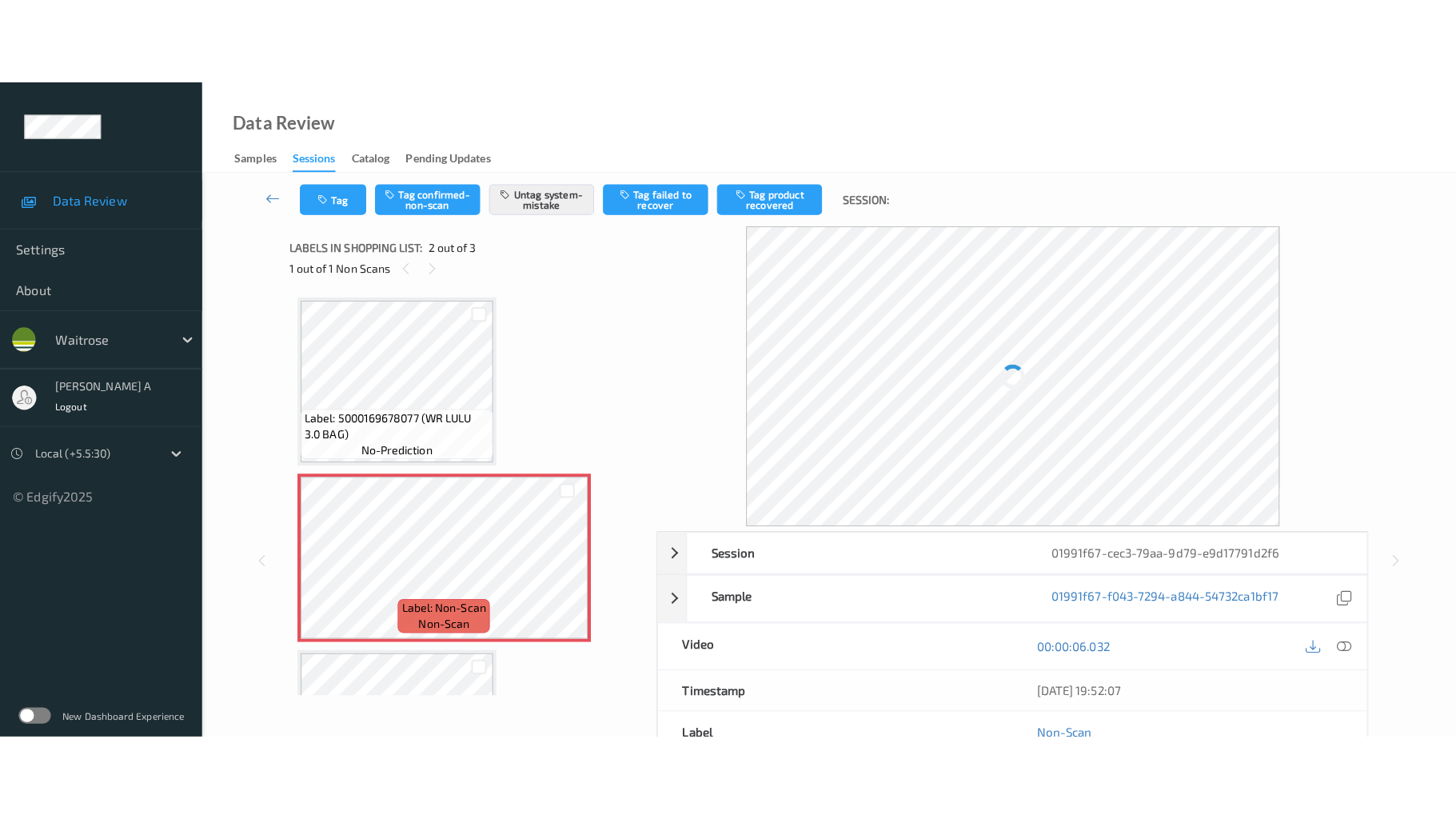
scroll to position [8, 0]
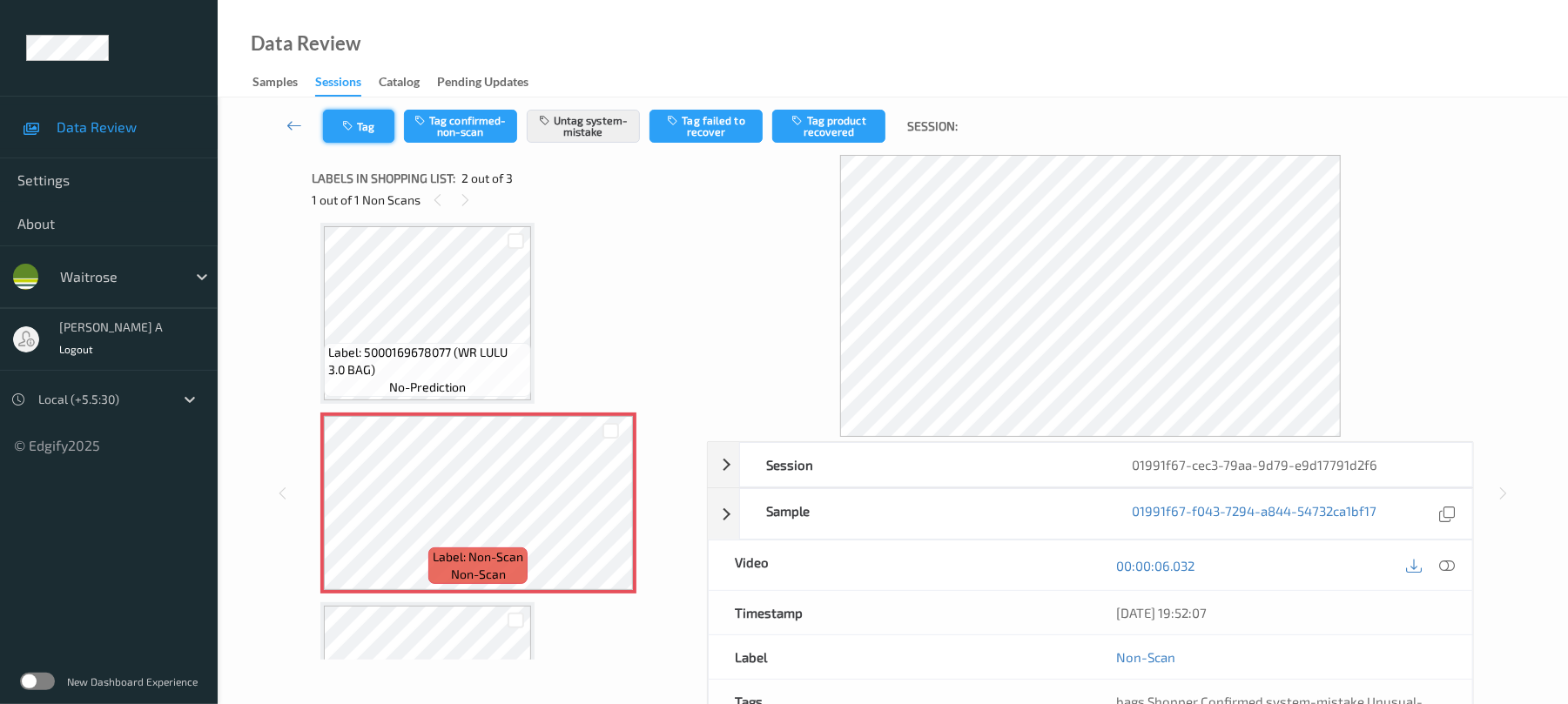
click at [370, 136] on button "Tag" at bounding box center [358, 126] width 71 height 33
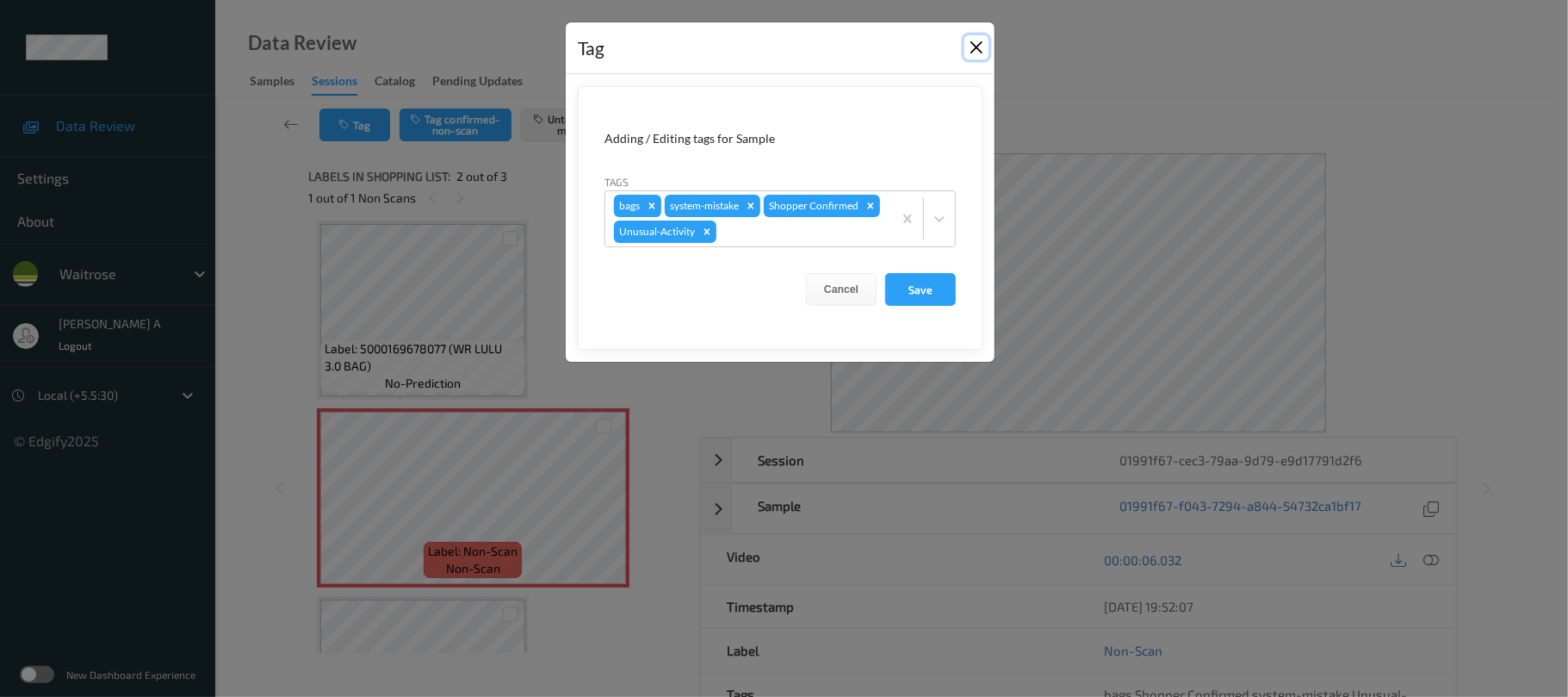
click at [972, 48] on button "Close" at bounding box center [976, 47] width 24 height 24
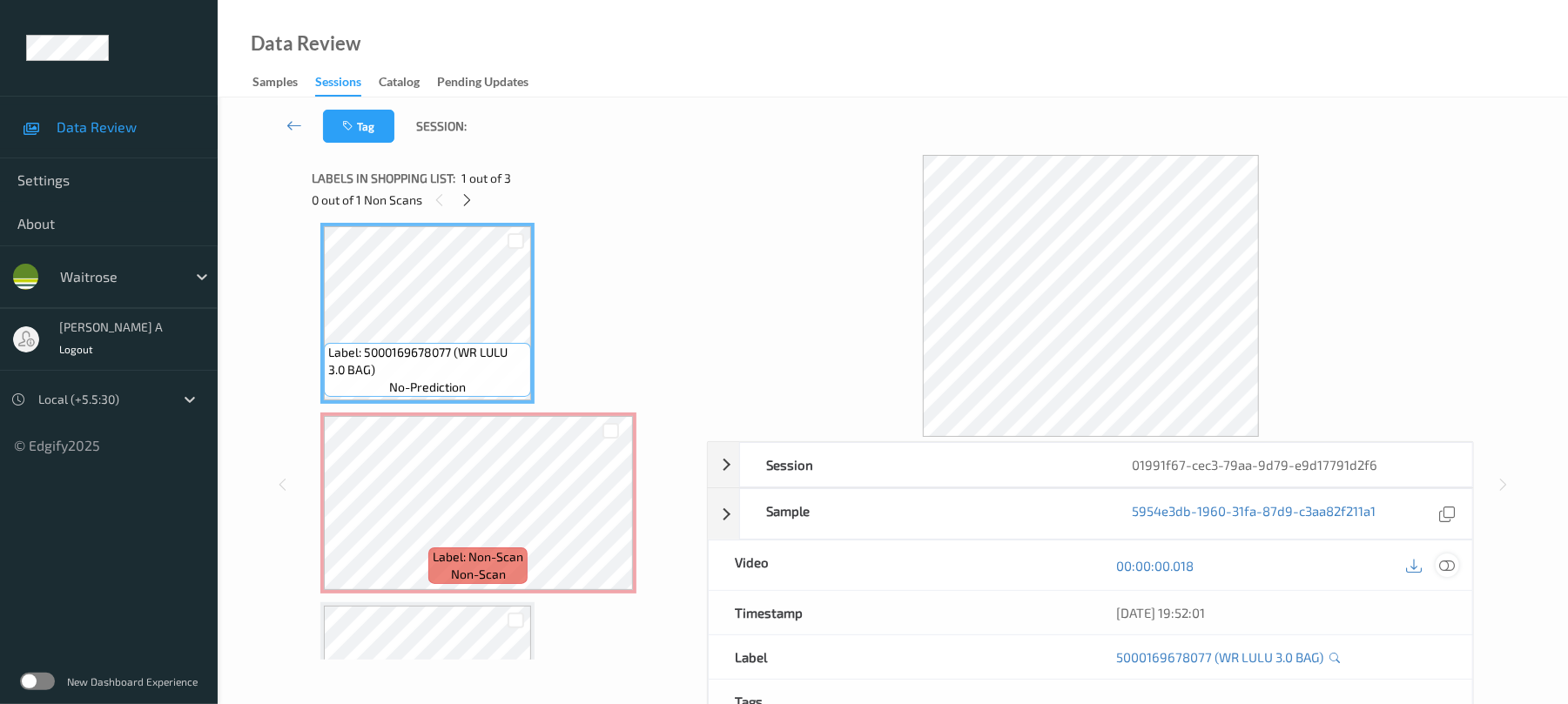
click at [1445, 565] on icon at bounding box center [1447, 565] width 15 height 15
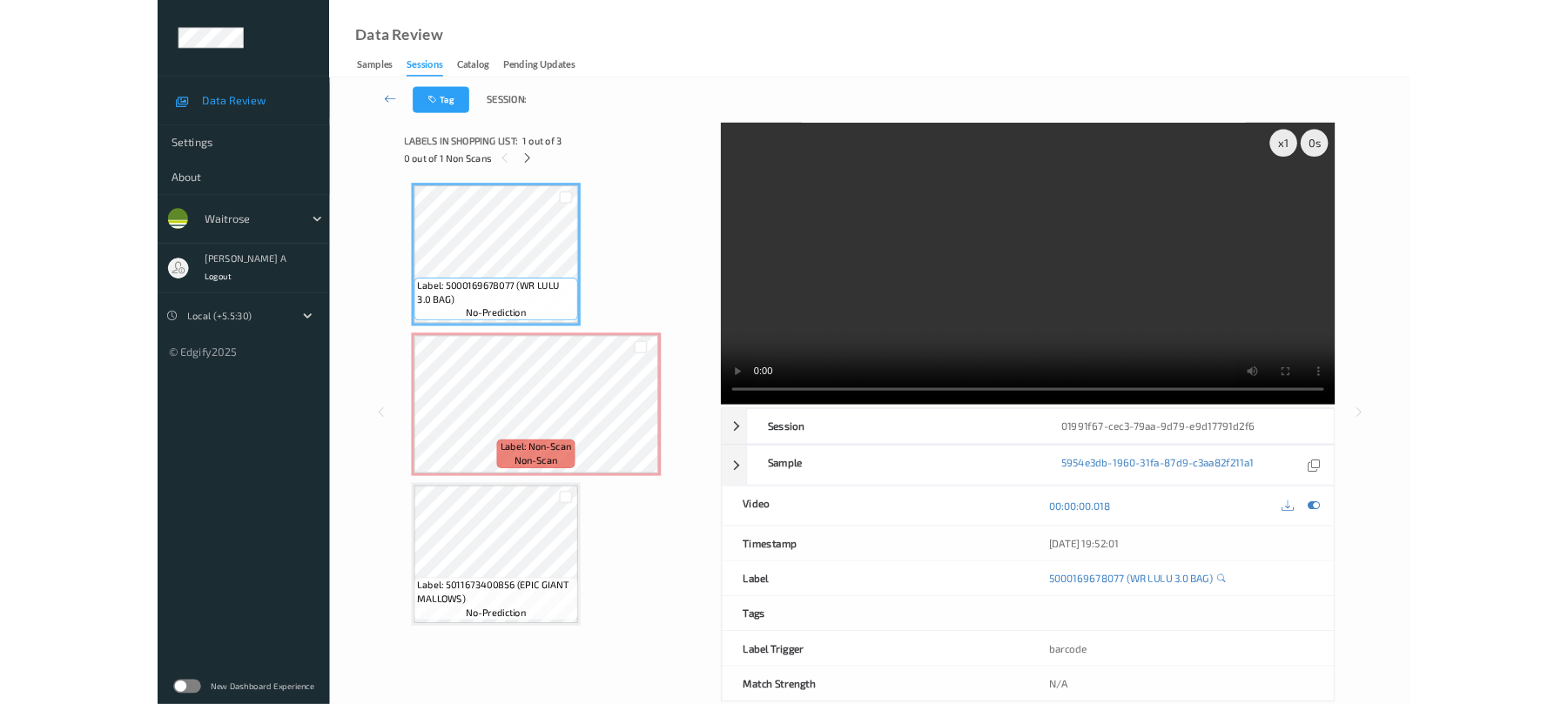
scroll to position [0, 0]
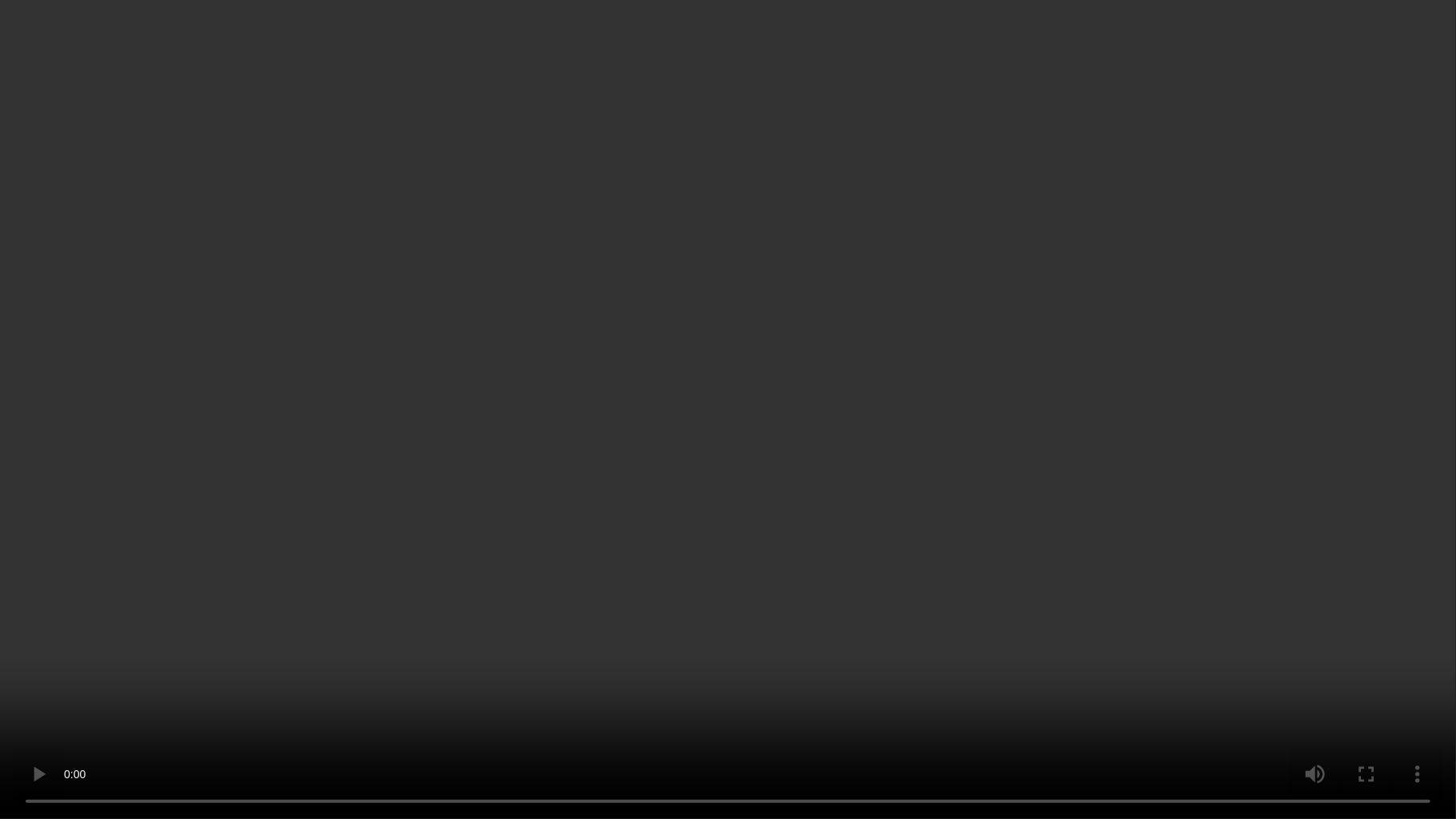
click at [909, 439] on video at bounding box center [728, 410] width 1456 height 819
click at [659, 425] on video at bounding box center [728, 410] width 1456 height 819
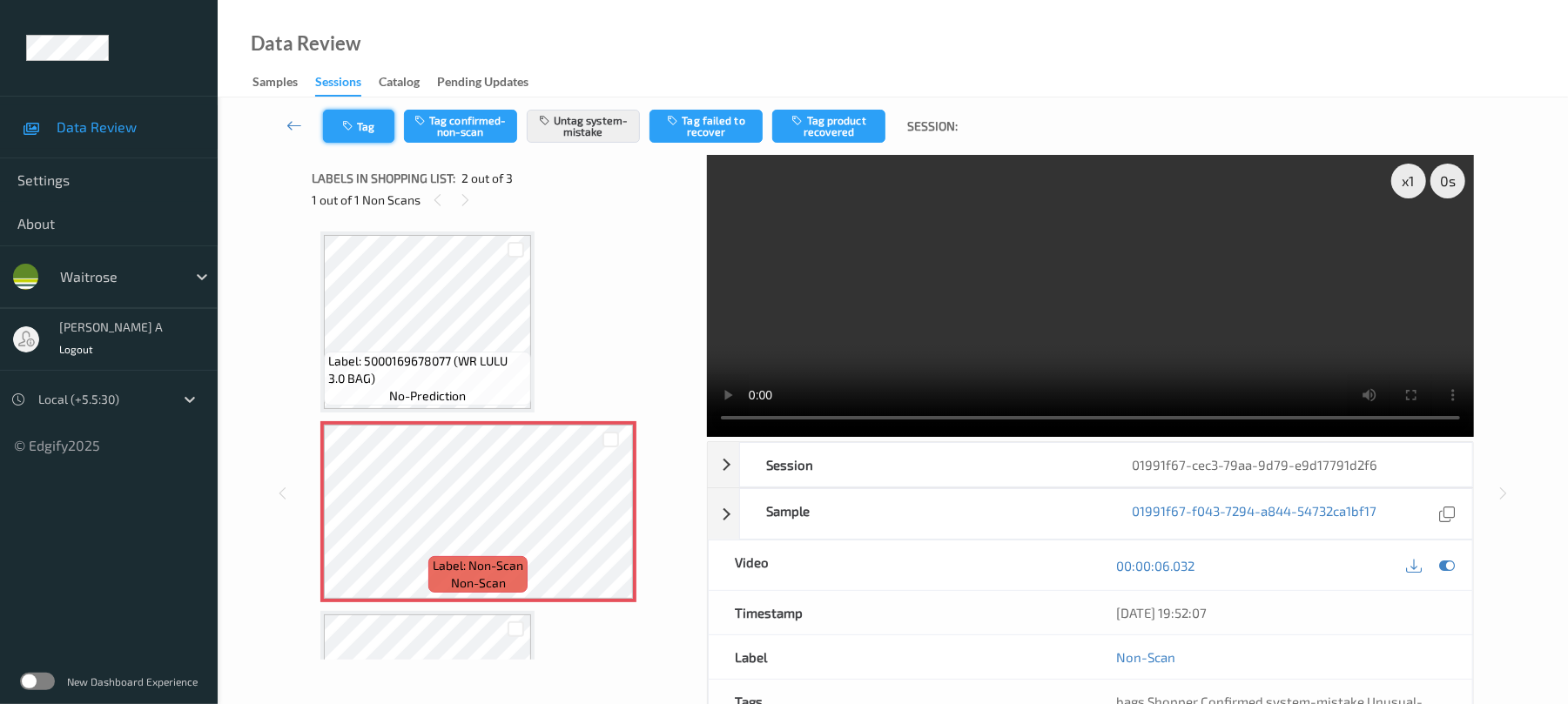
click at [349, 127] on icon "button" at bounding box center [349, 126] width 14 height 12
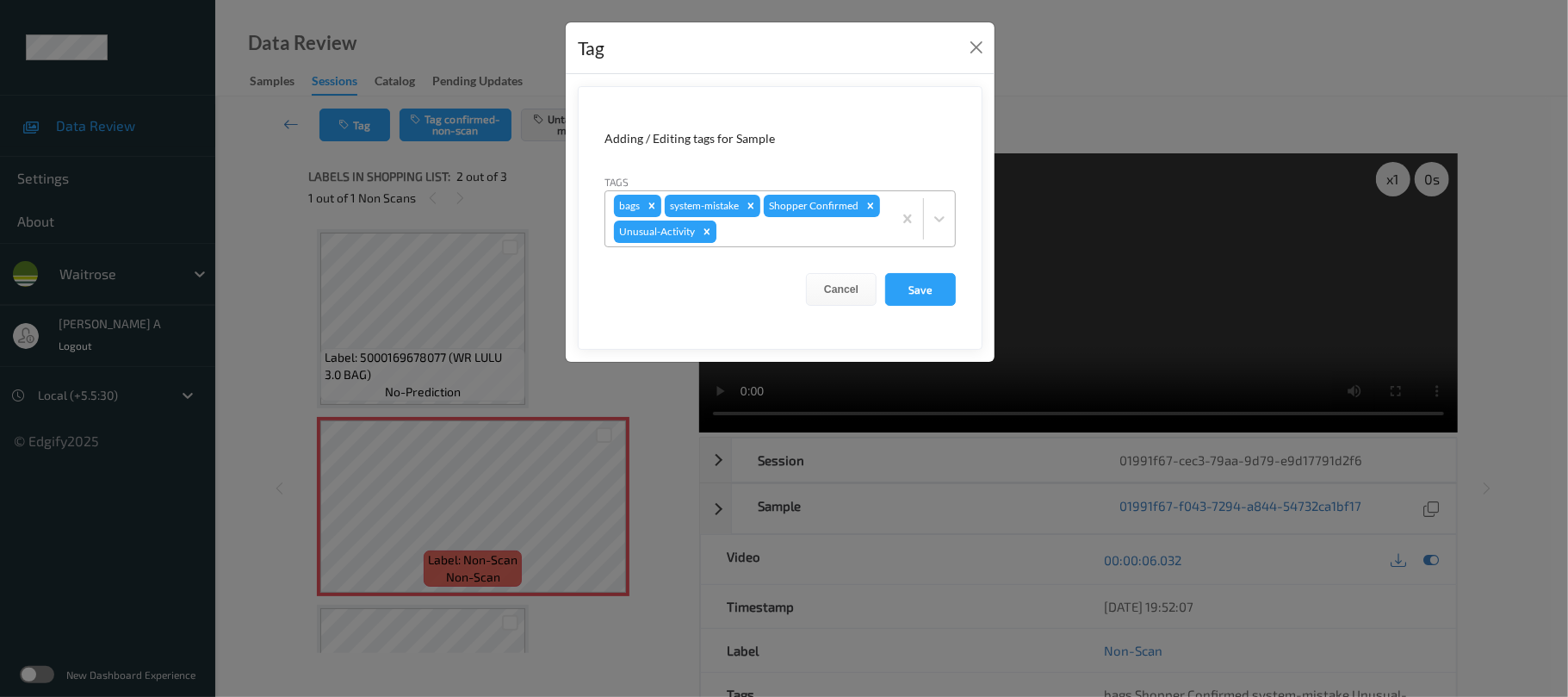
click at [707, 229] on icon "Remove Unusual-Activity" at bounding box center [707, 231] width 12 height 12
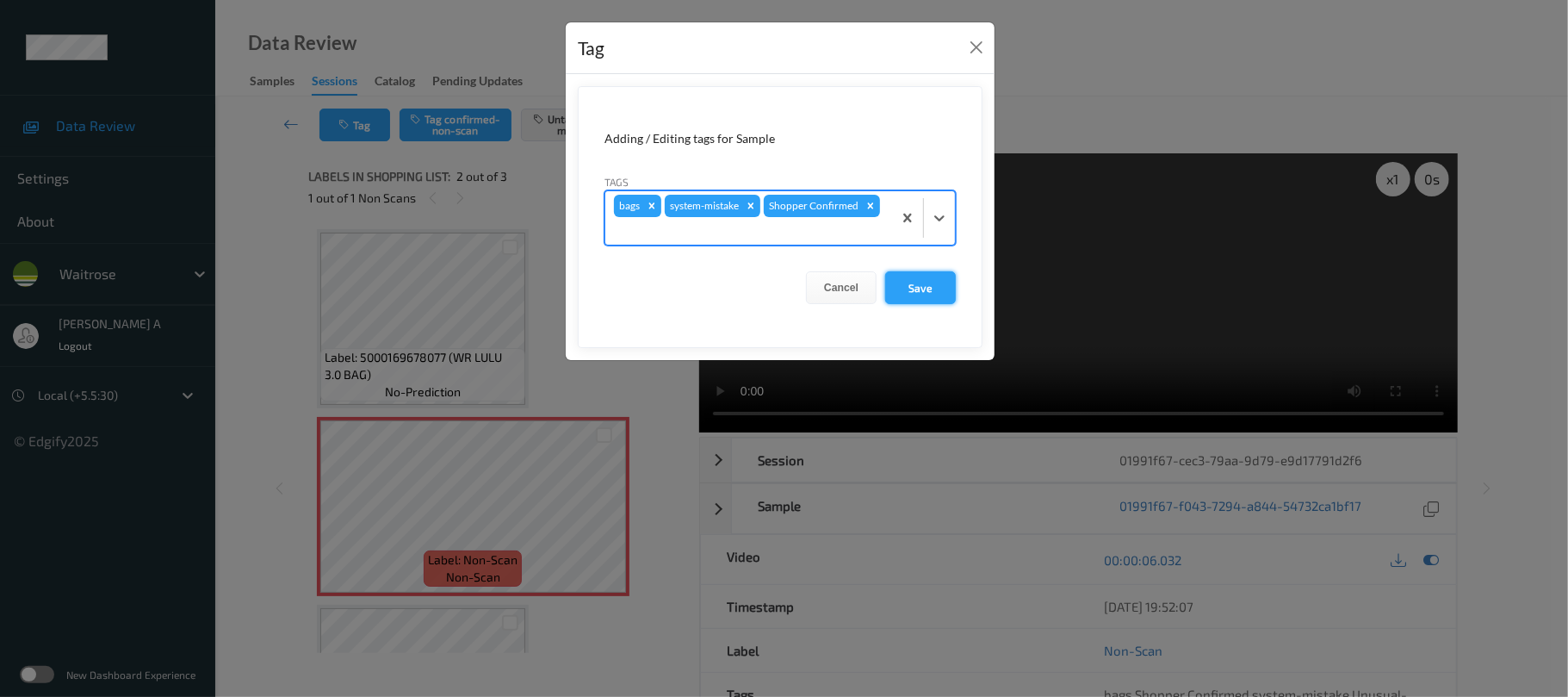
click at [921, 293] on button "Save" at bounding box center [920, 287] width 71 height 33
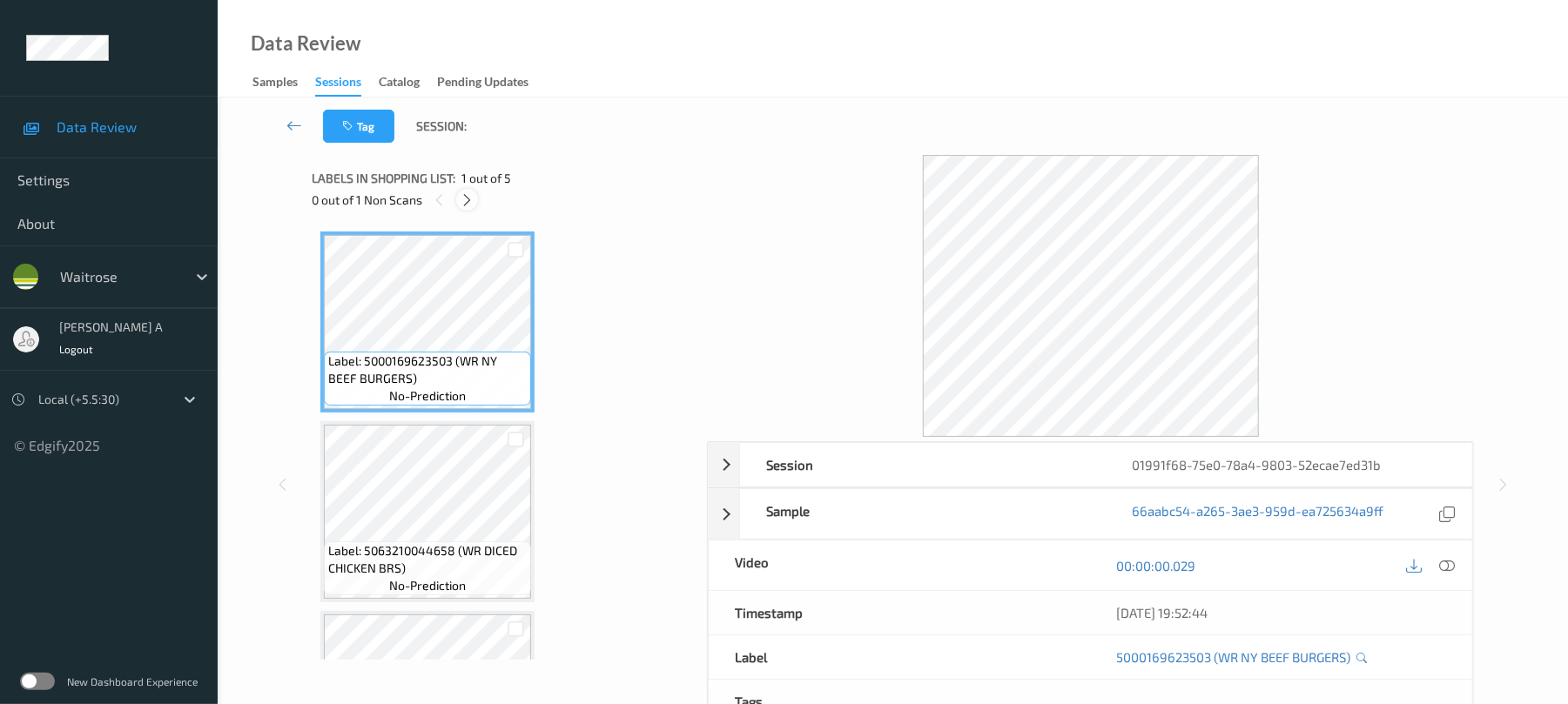
click at [474, 199] on icon at bounding box center [467, 200] width 14 height 15
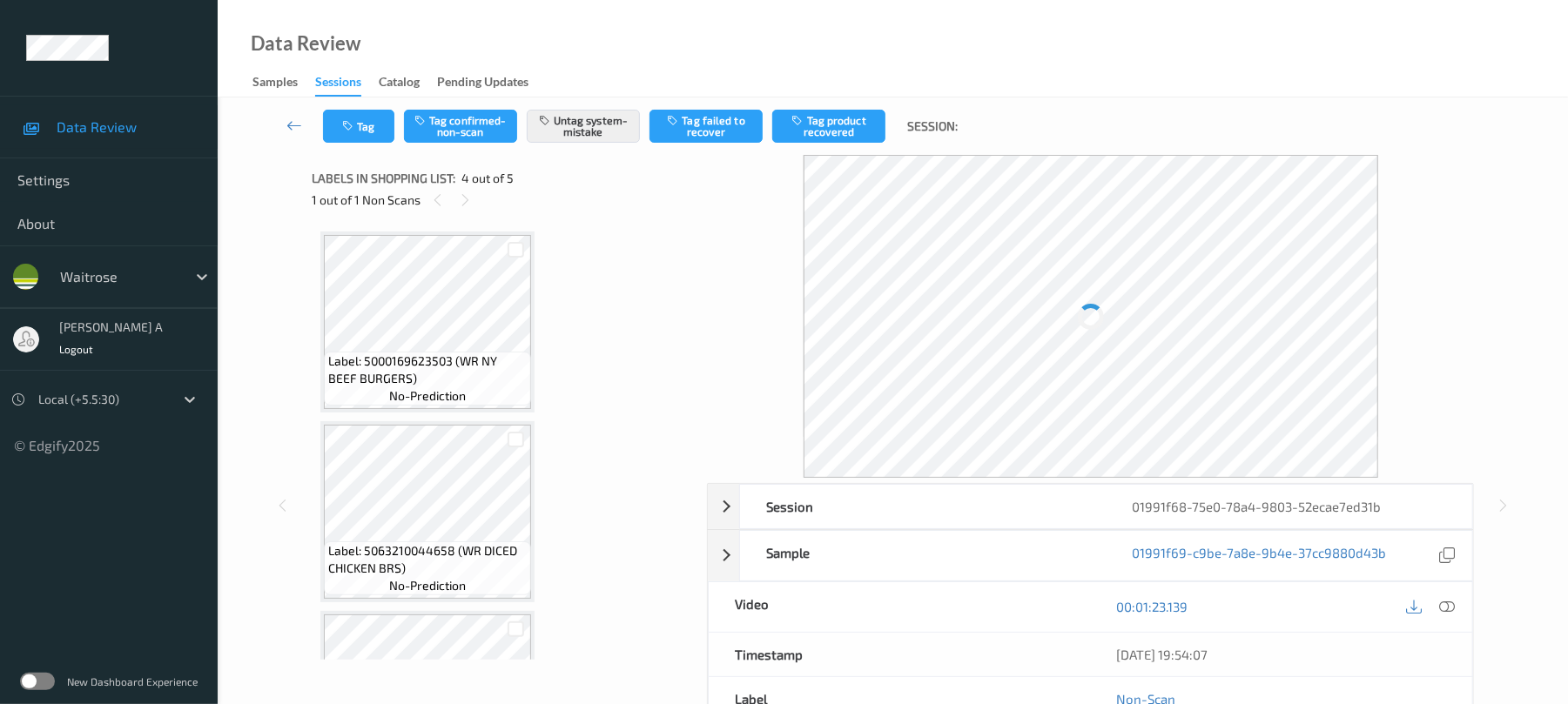
scroll to position [388, 0]
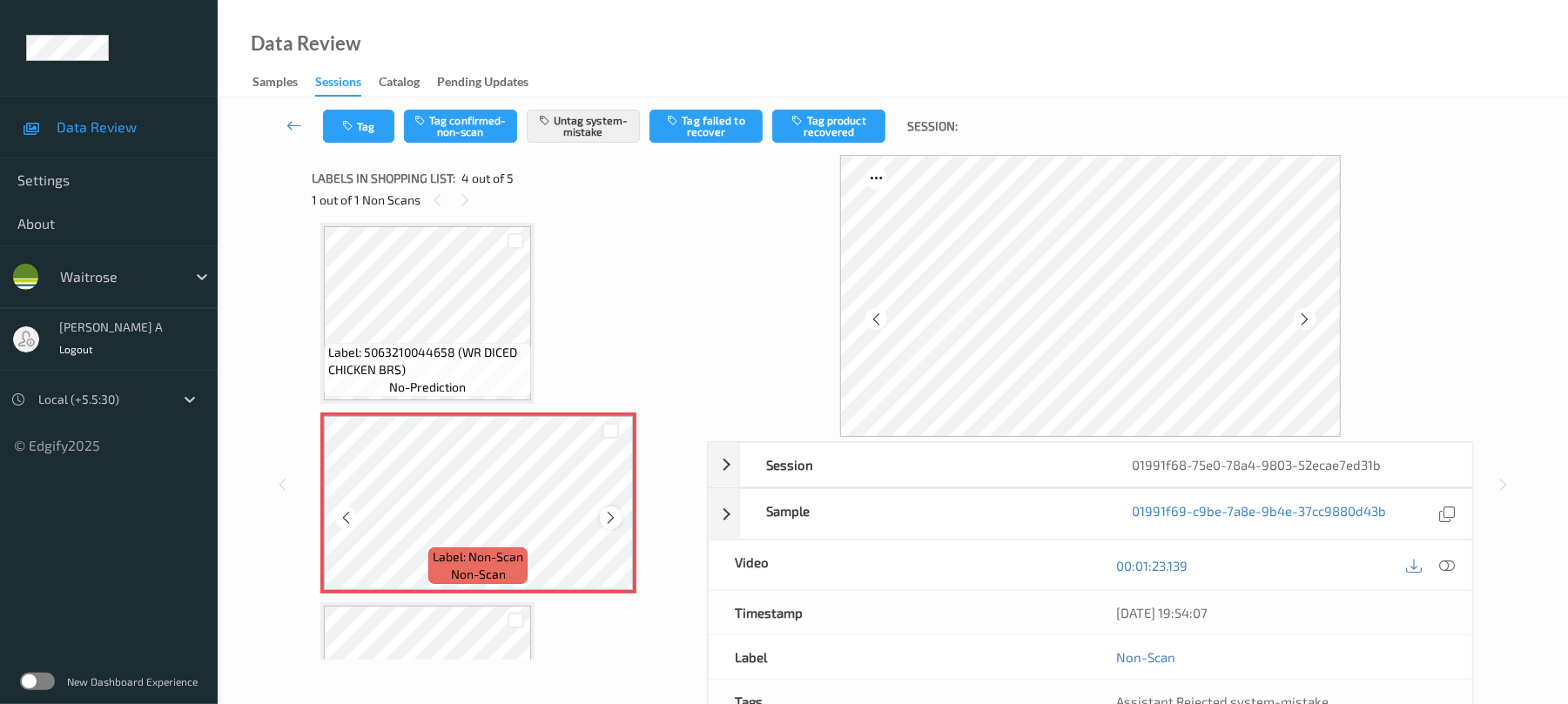
click at [614, 519] on icon at bounding box center [610, 517] width 14 height 15
click at [610, 517] on icon at bounding box center [610, 517] width 14 height 15
click at [338, 127] on button "Tag" at bounding box center [358, 126] width 71 height 33
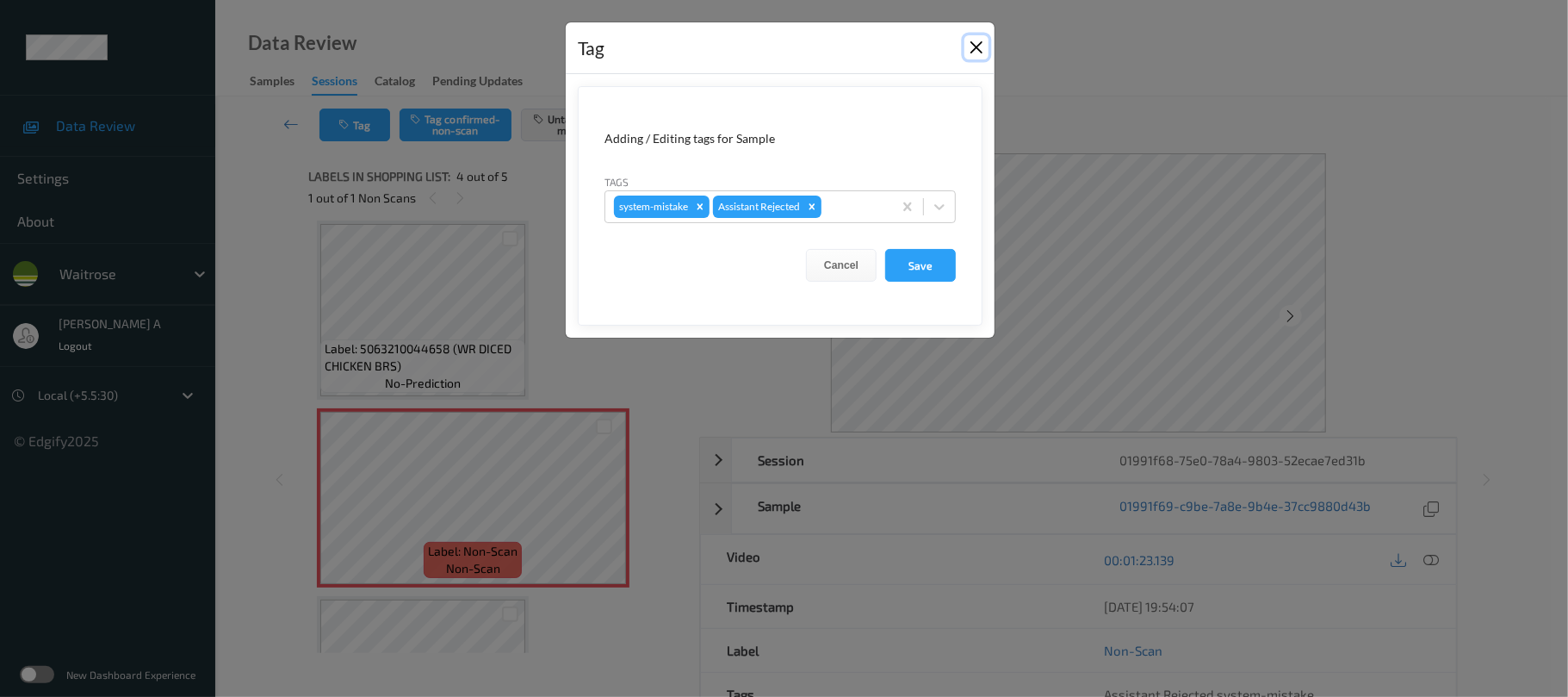
click at [964, 50] on button "Close" at bounding box center [976, 47] width 24 height 24
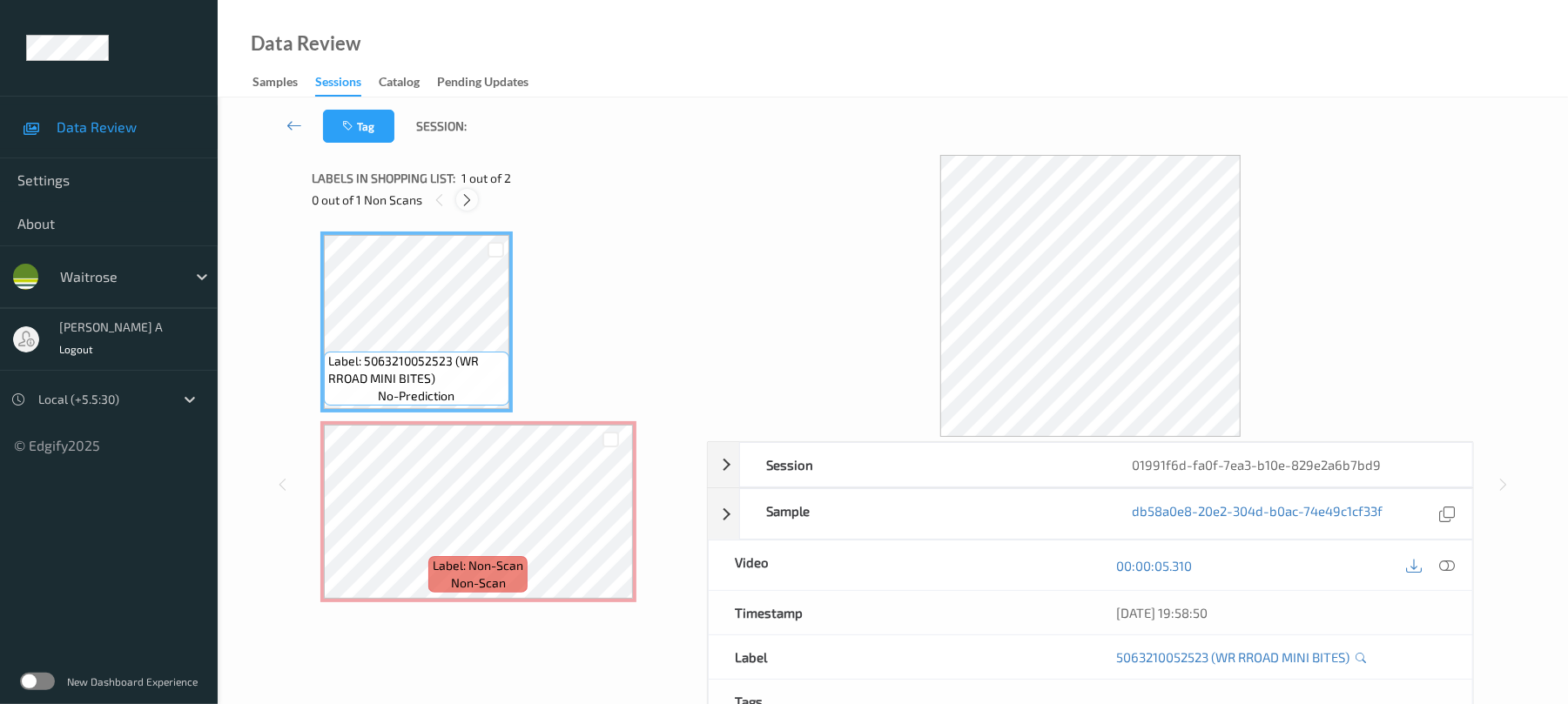
click at [470, 199] on icon at bounding box center [467, 200] width 14 height 15
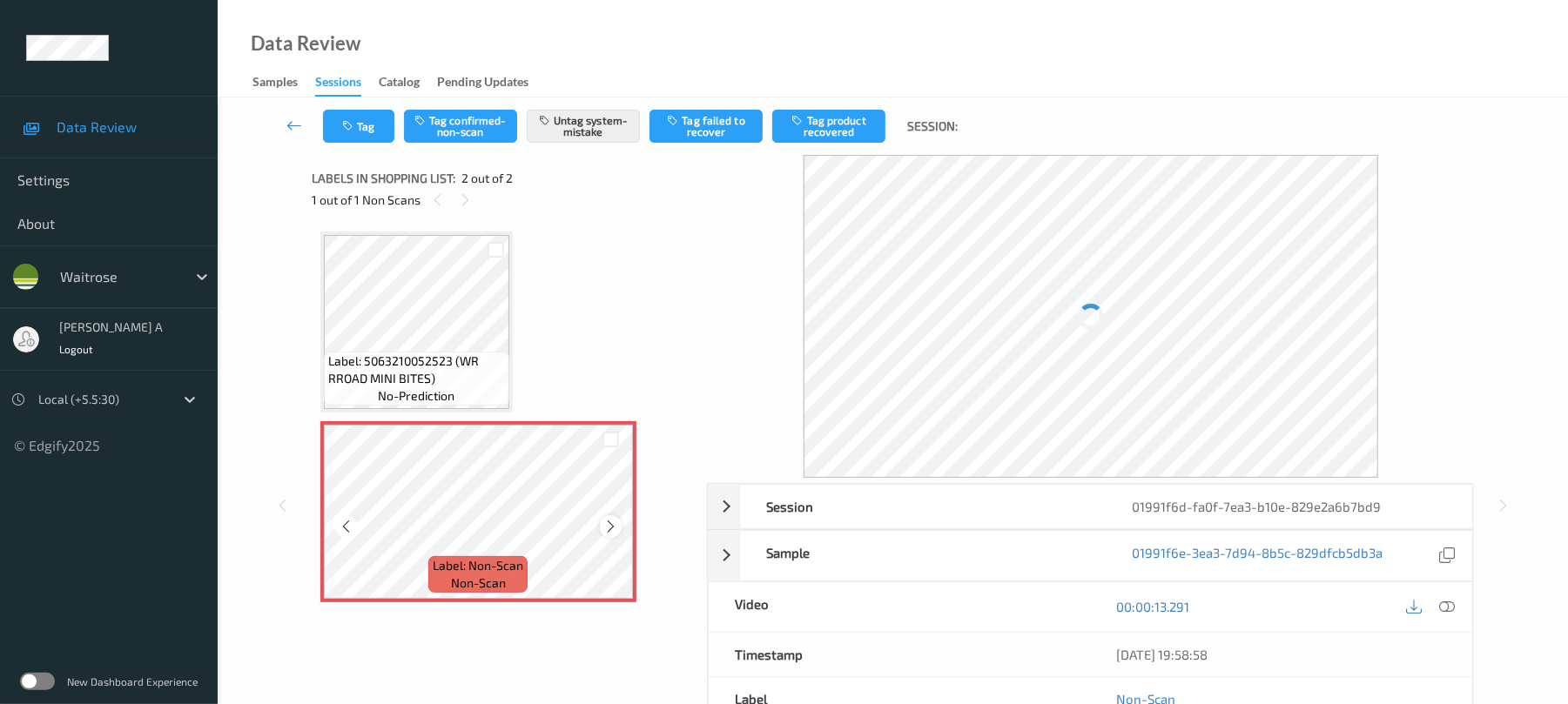
click at [609, 526] on icon at bounding box center [610, 526] width 14 height 15
click at [369, 127] on button "Tag" at bounding box center [358, 126] width 71 height 33
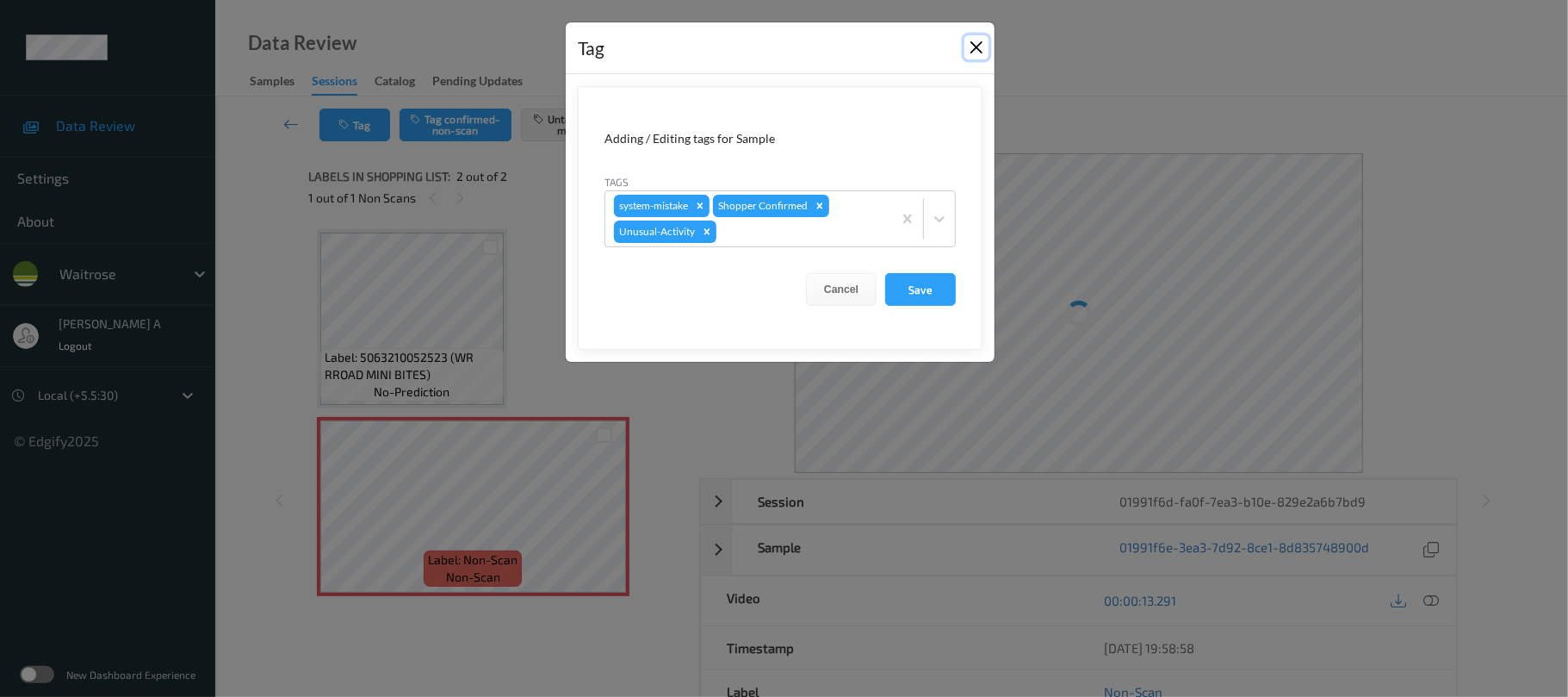
click at [982, 42] on button "Close" at bounding box center [976, 47] width 24 height 24
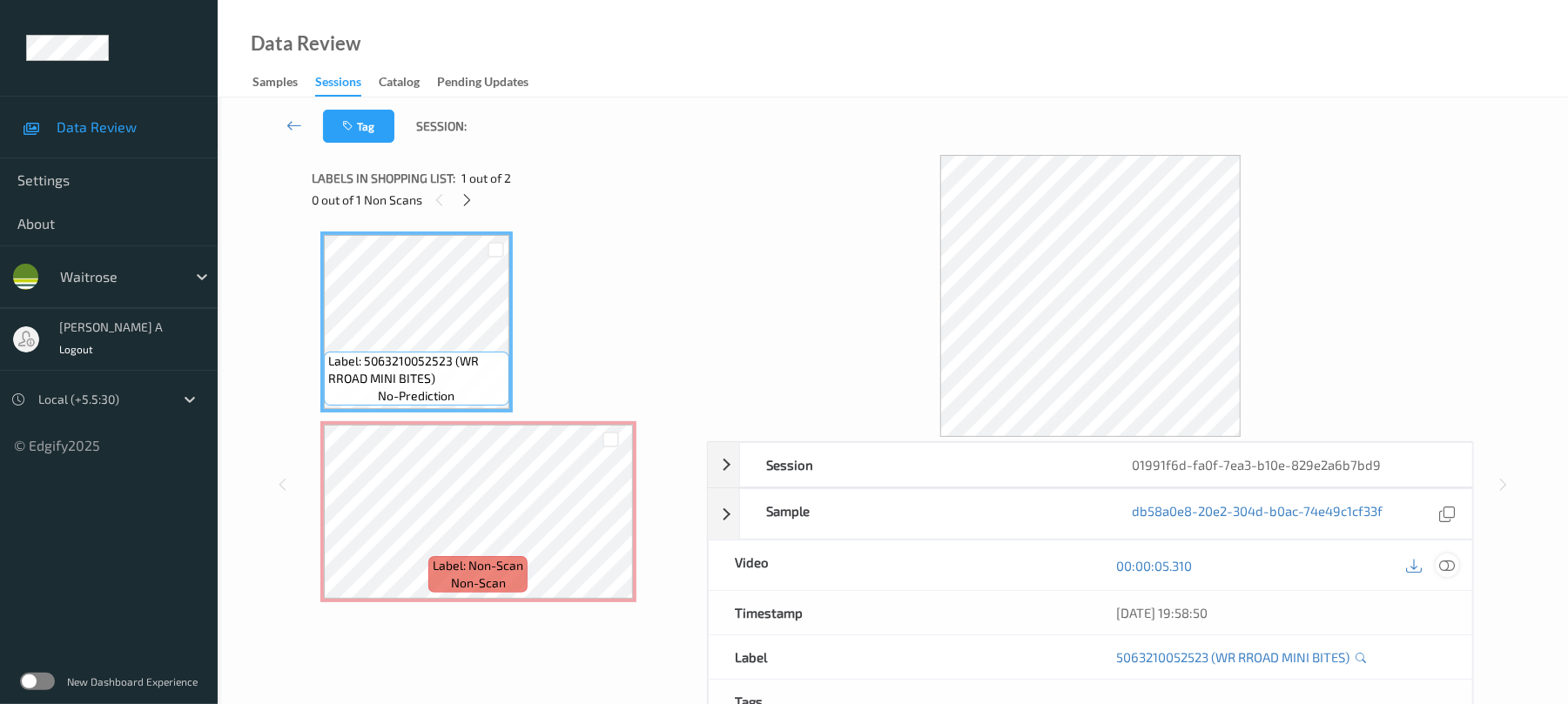
click at [1447, 566] on icon at bounding box center [1447, 565] width 15 height 15
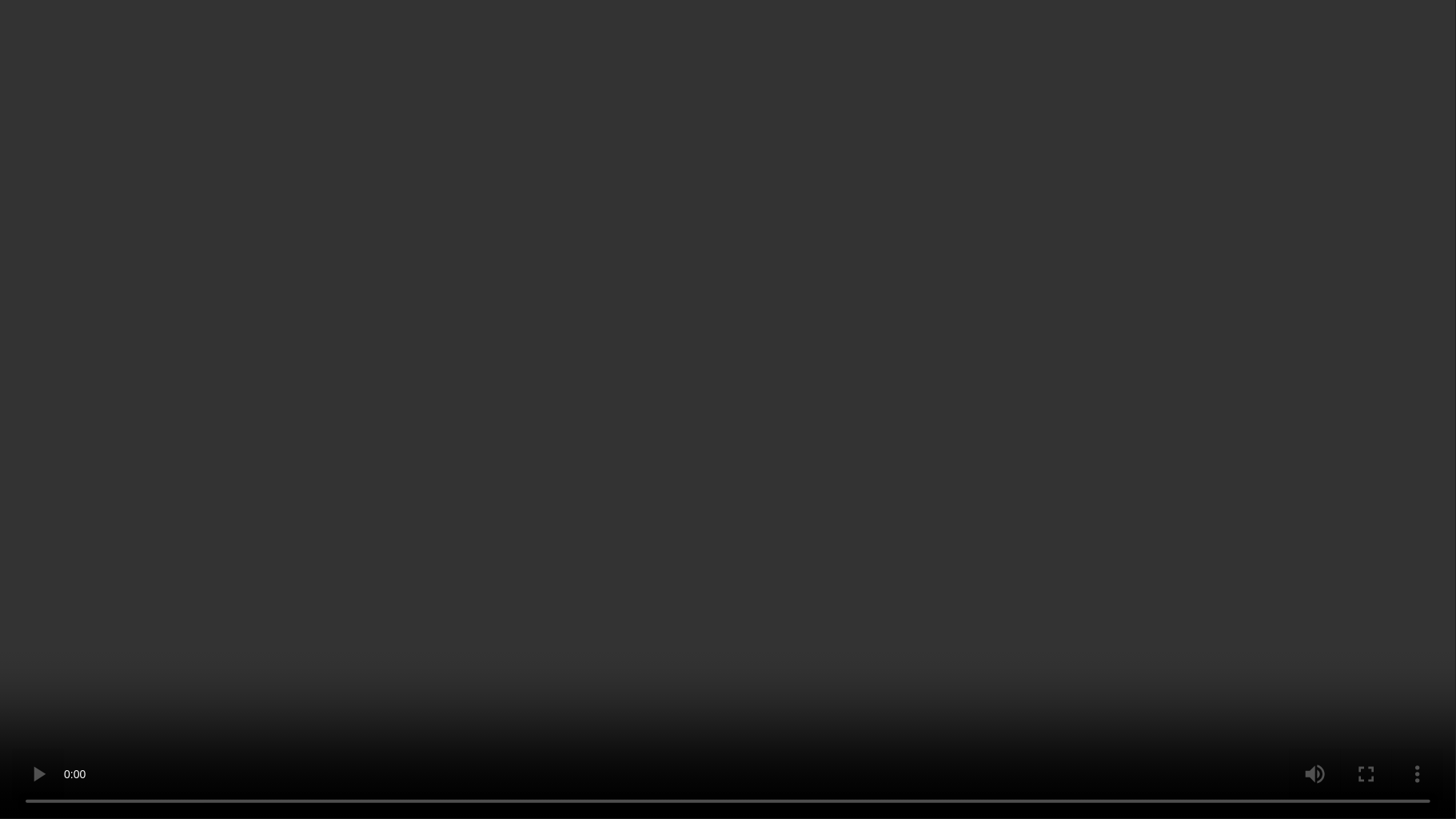
click at [685, 410] on video at bounding box center [728, 410] width 1456 height 819
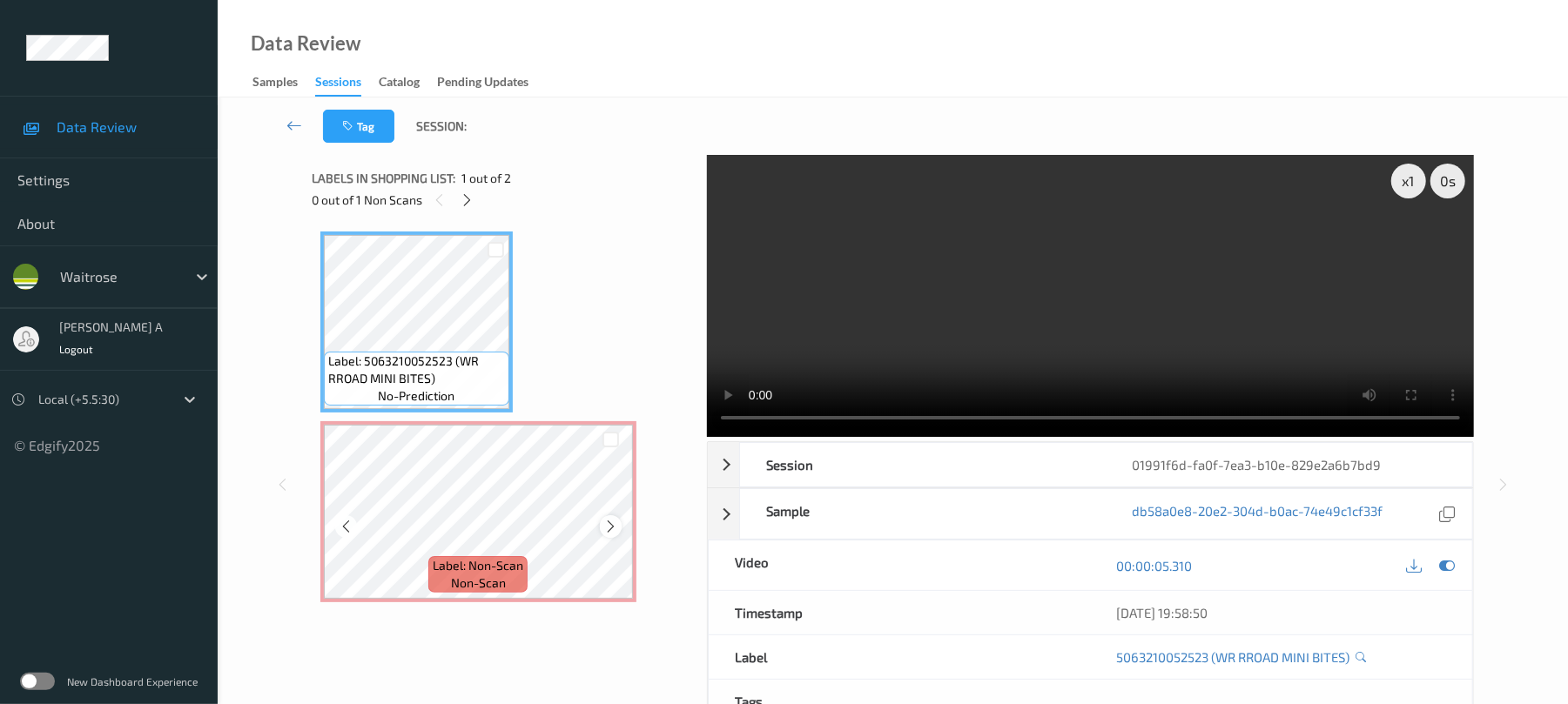
click at [611, 532] on icon at bounding box center [610, 526] width 14 height 15
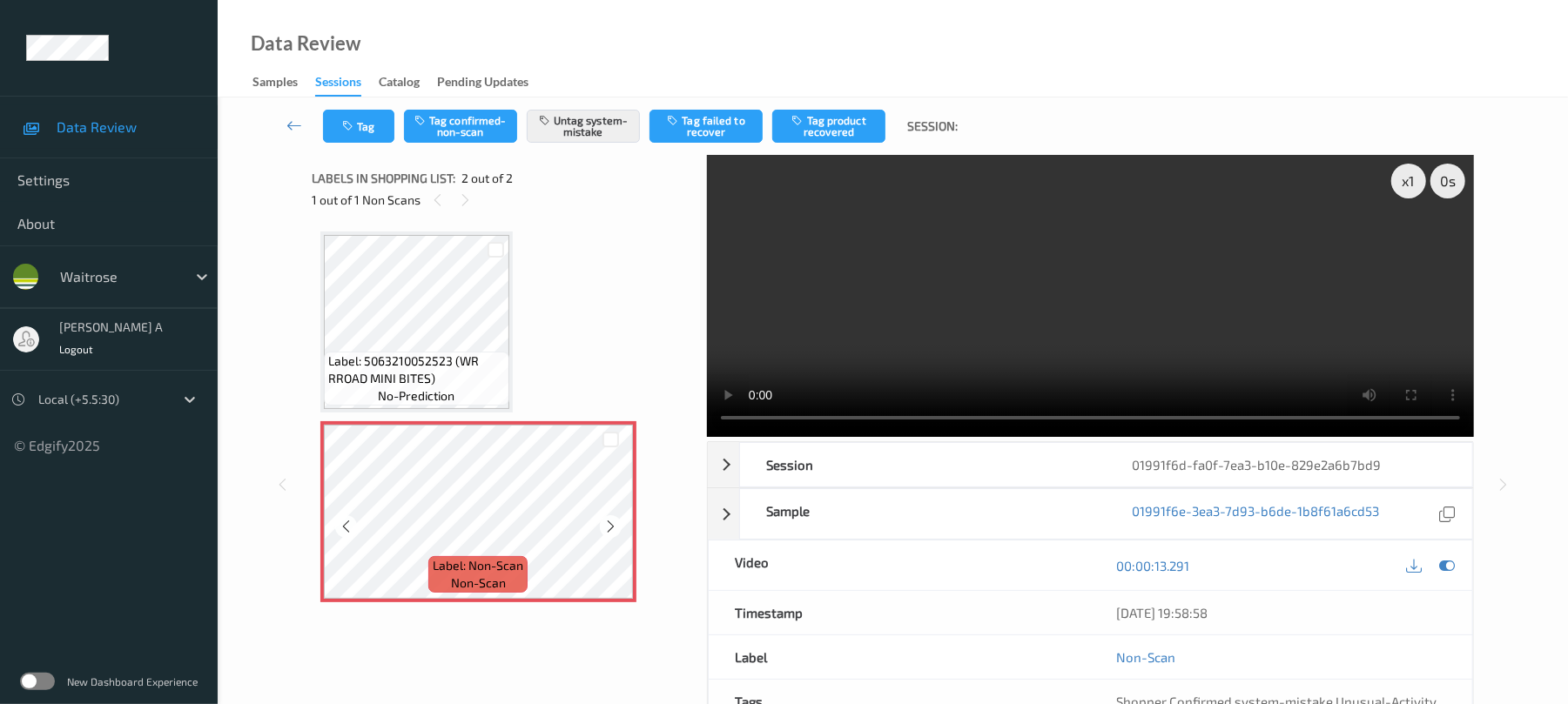
click at [611, 532] on icon at bounding box center [610, 526] width 14 height 15
click at [352, 122] on icon "button" at bounding box center [349, 126] width 14 height 12
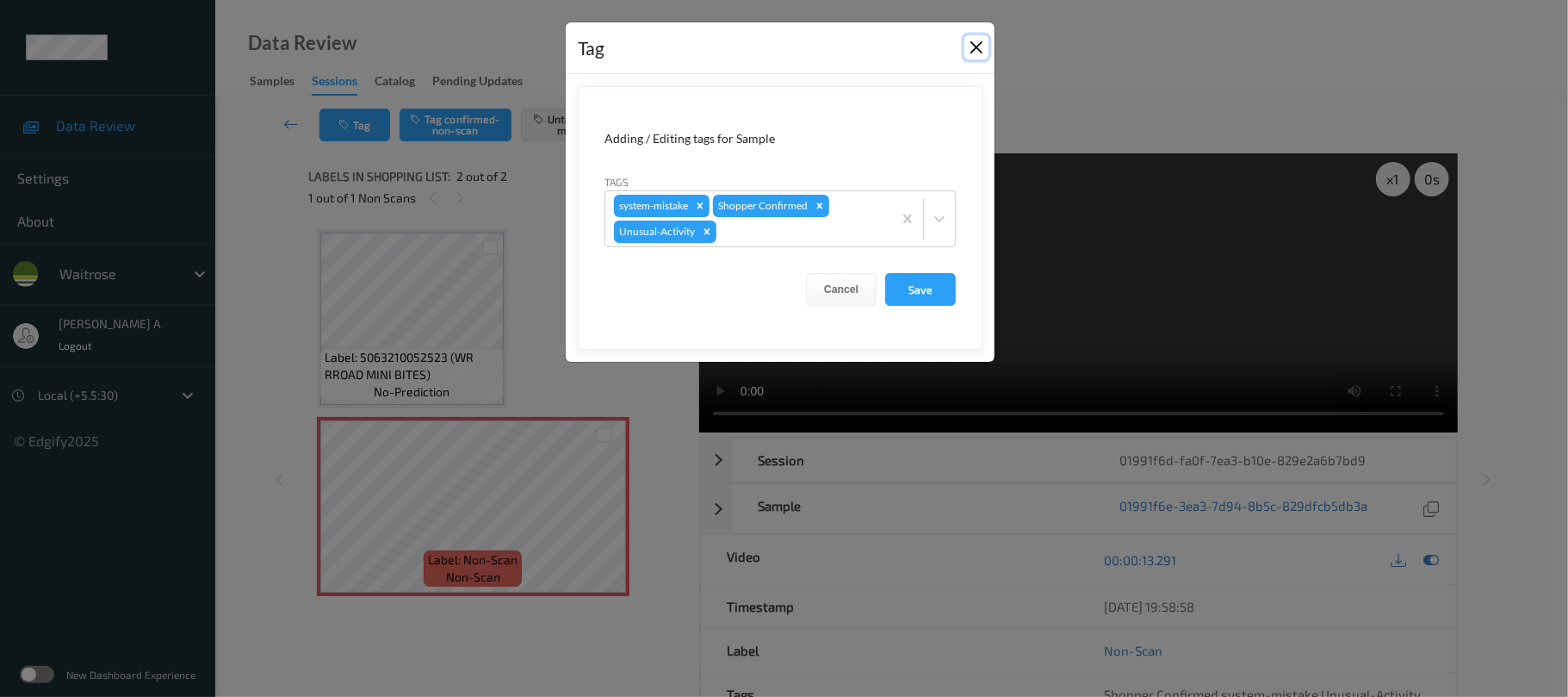
click at [973, 46] on button "Close" at bounding box center [976, 47] width 24 height 24
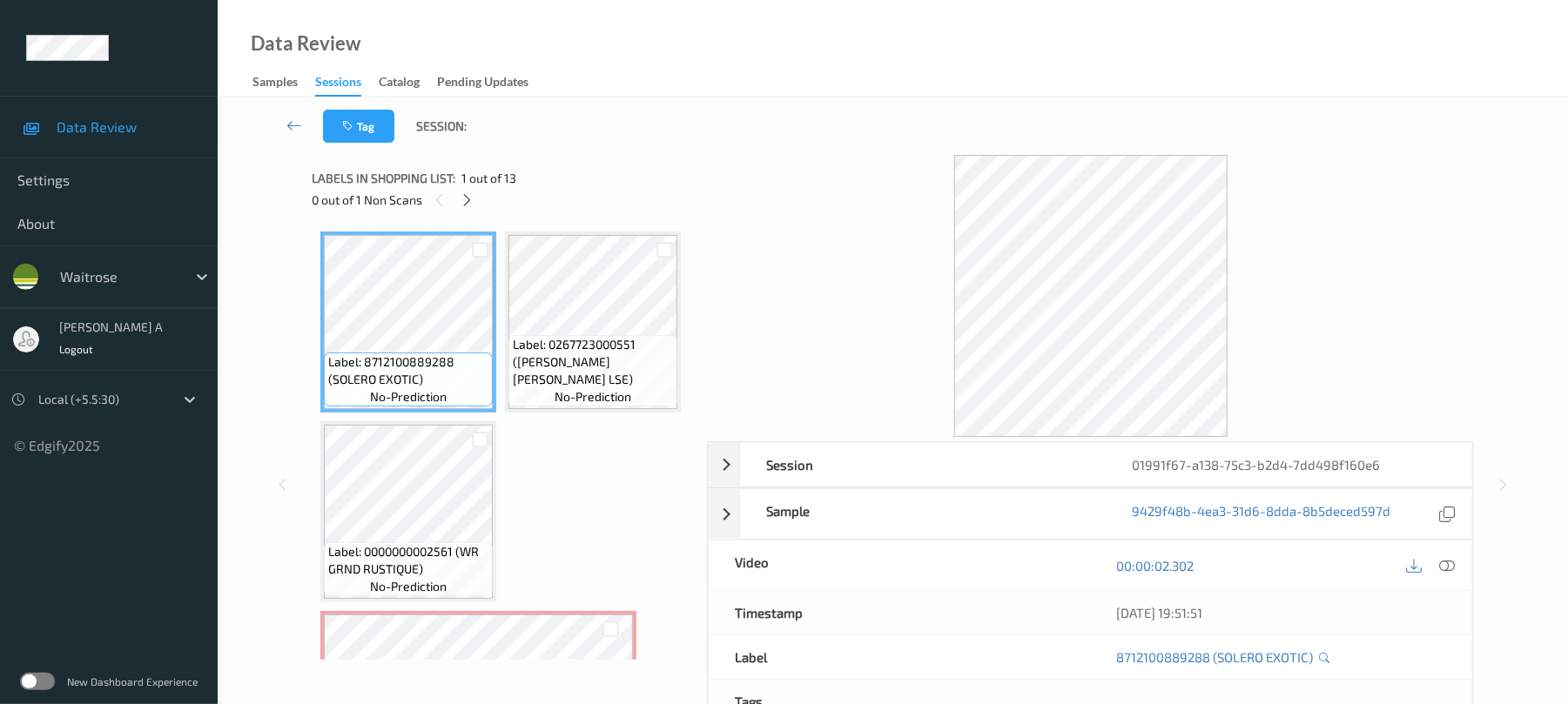
click at [472, 189] on div "0 out of 1 Non Scans" at bounding box center [504, 200] width 383 height 22
click at [471, 192] on icon at bounding box center [467, 200] width 14 height 15
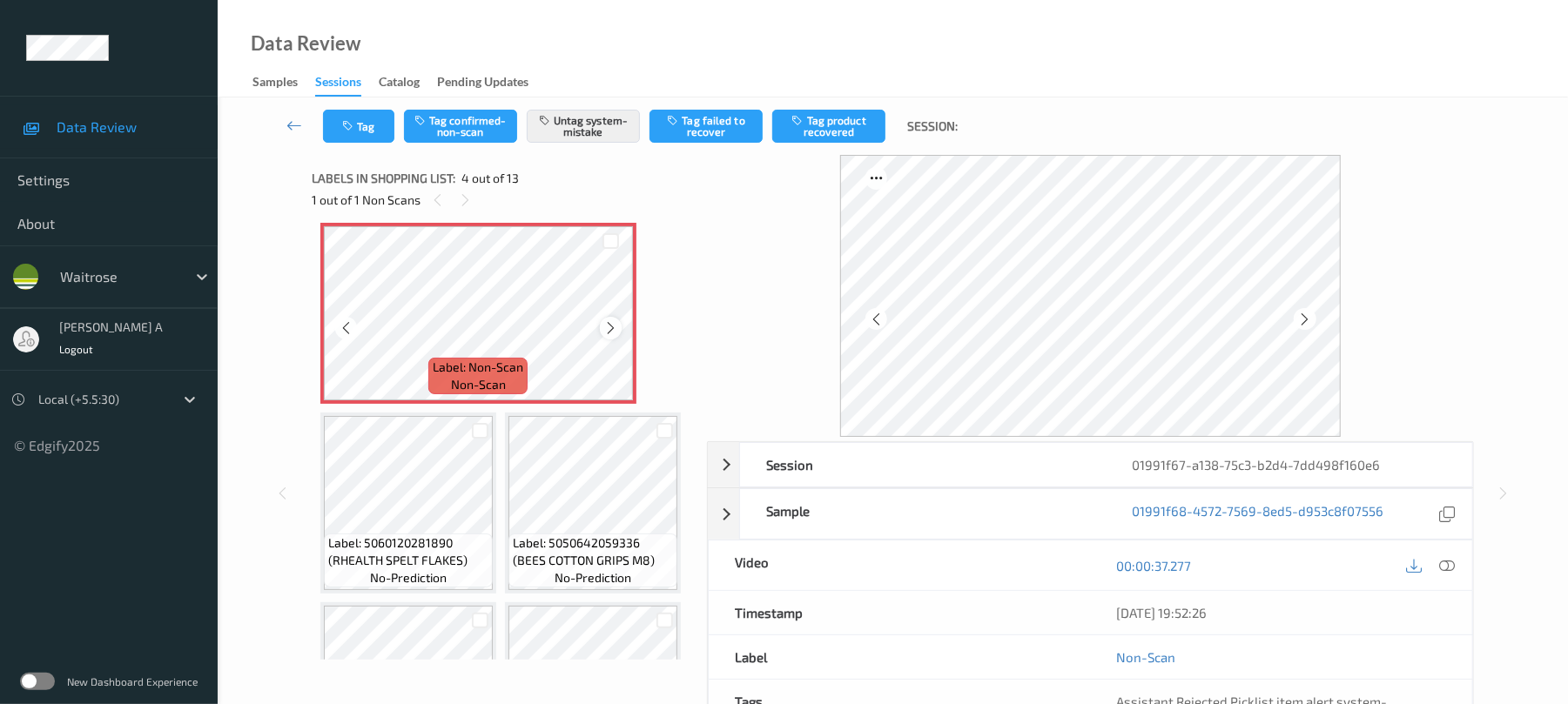
click at [613, 336] on icon at bounding box center [610, 327] width 14 height 15
click at [364, 124] on button "Tag" at bounding box center [358, 126] width 71 height 33
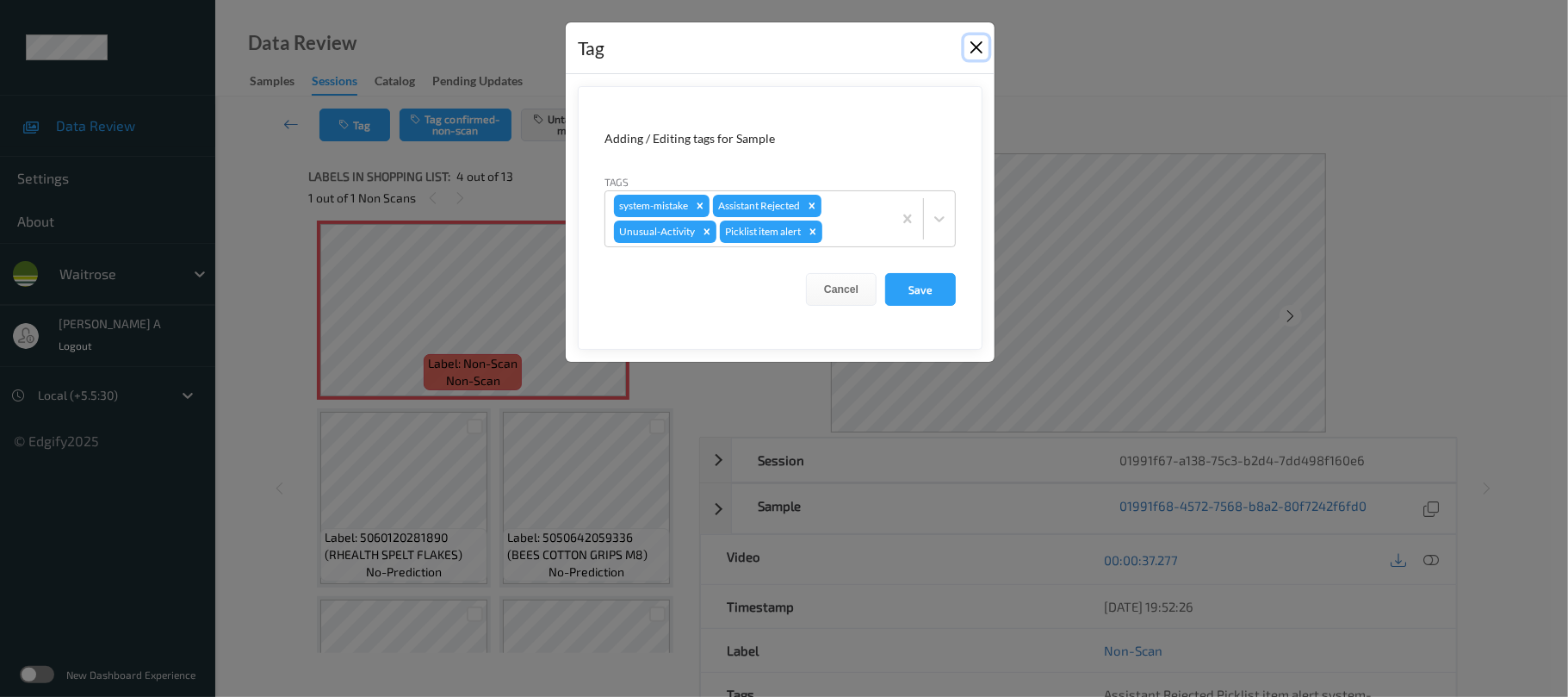
click at [972, 42] on button "Close" at bounding box center [976, 47] width 24 height 24
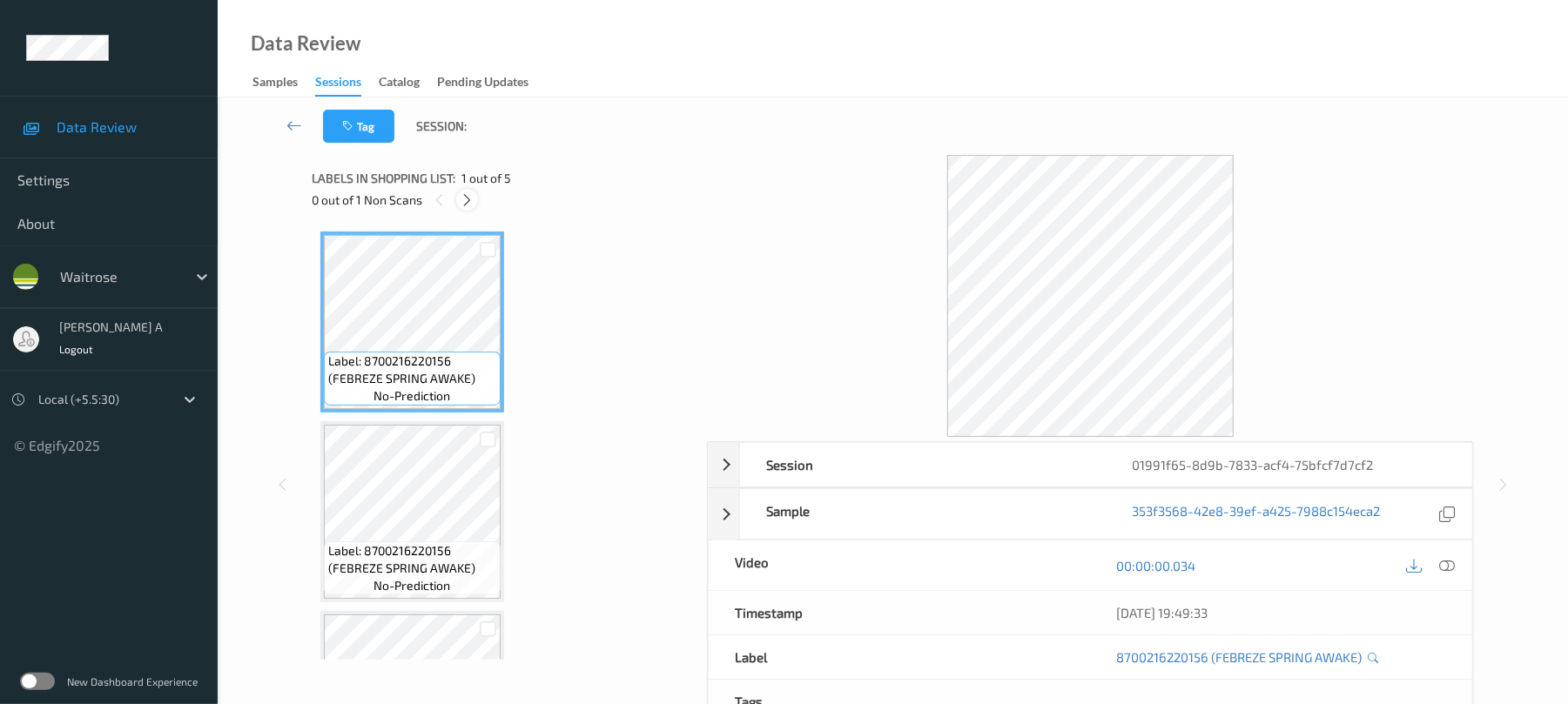
click at [461, 197] on icon at bounding box center [467, 200] width 14 height 15
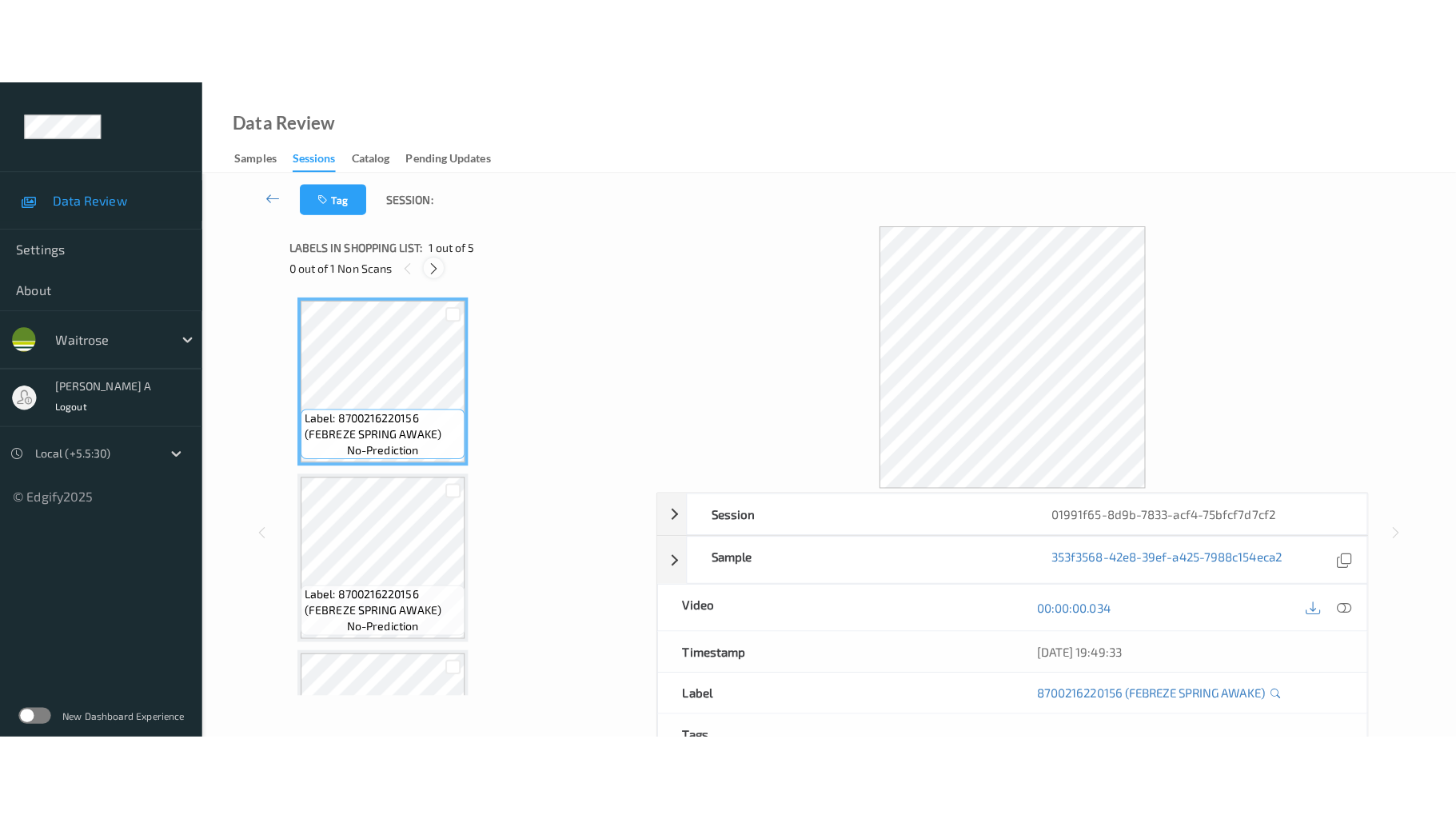
scroll to position [356, 0]
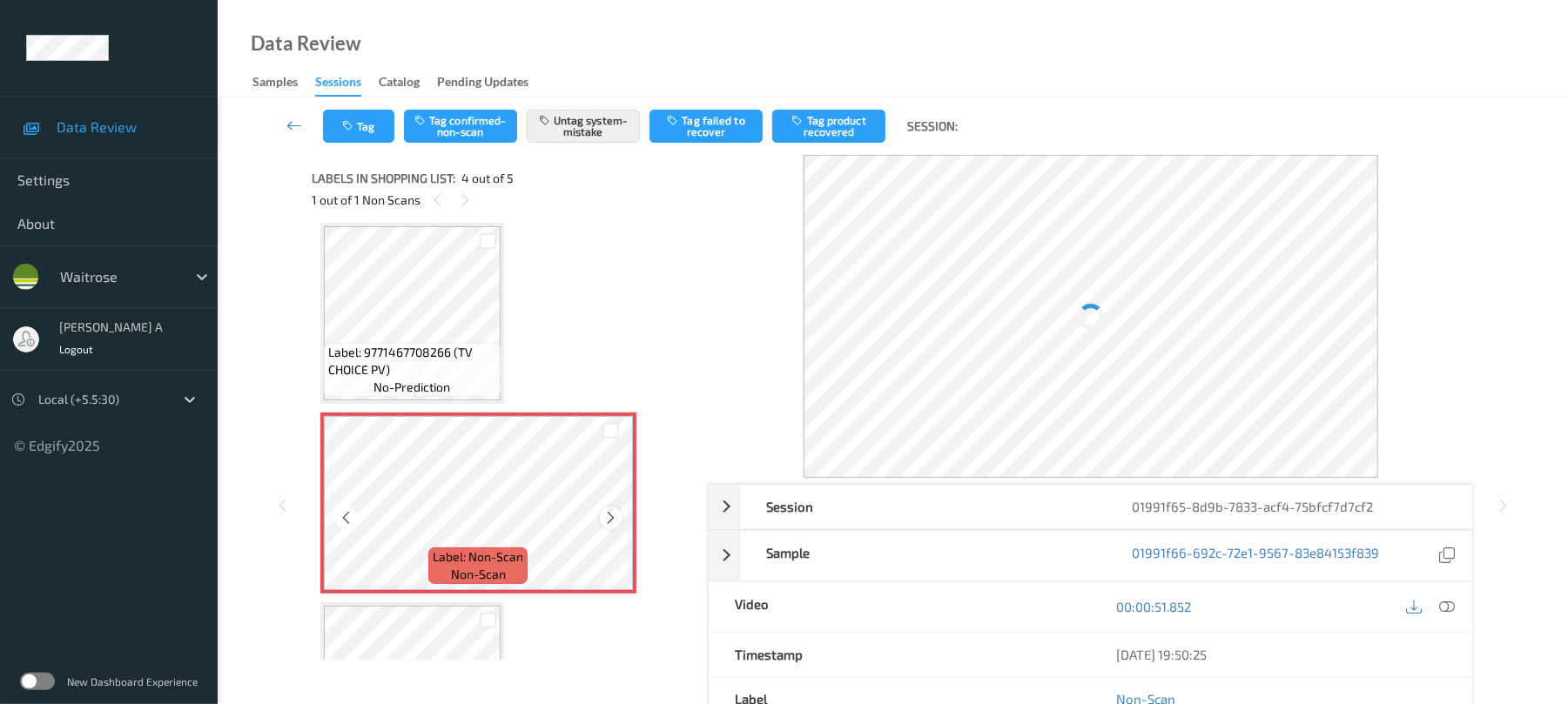
click at [611, 513] on icon at bounding box center [610, 517] width 14 height 15
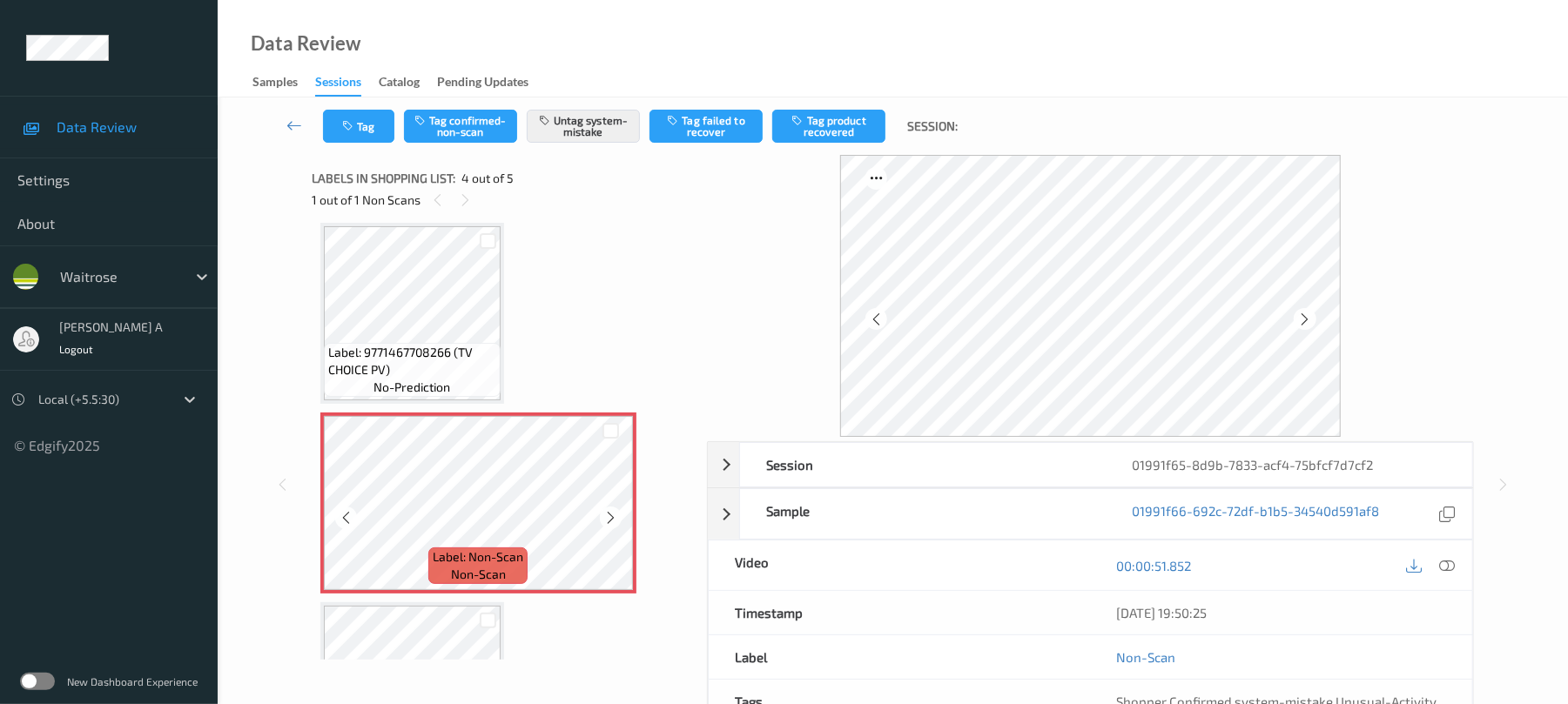
click at [611, 513] on icon at bounding box center [610, 517] width 14 height 15
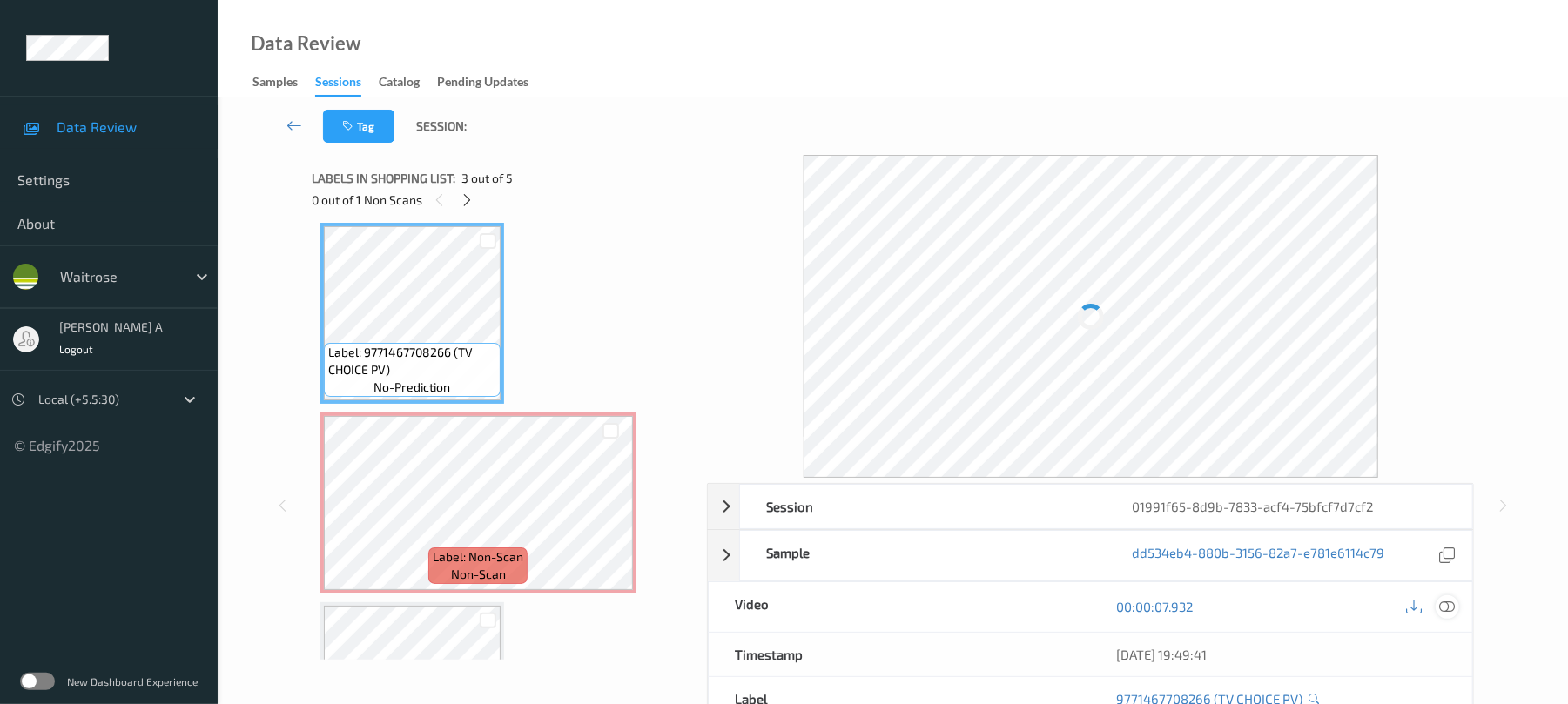
click at [1443, 604] on icon at bounding box center [1447, 605] width 15 height 15
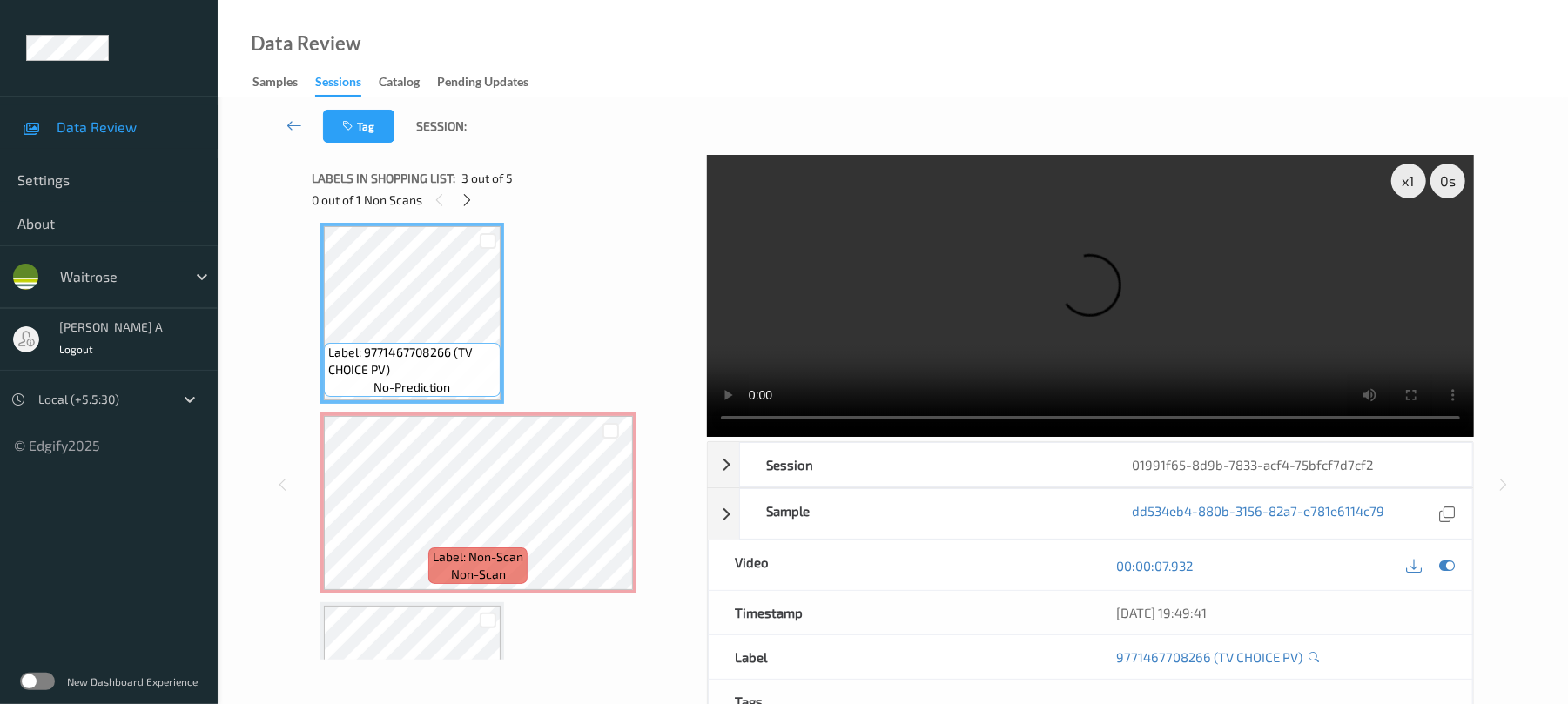
scroll to position [333, 0]
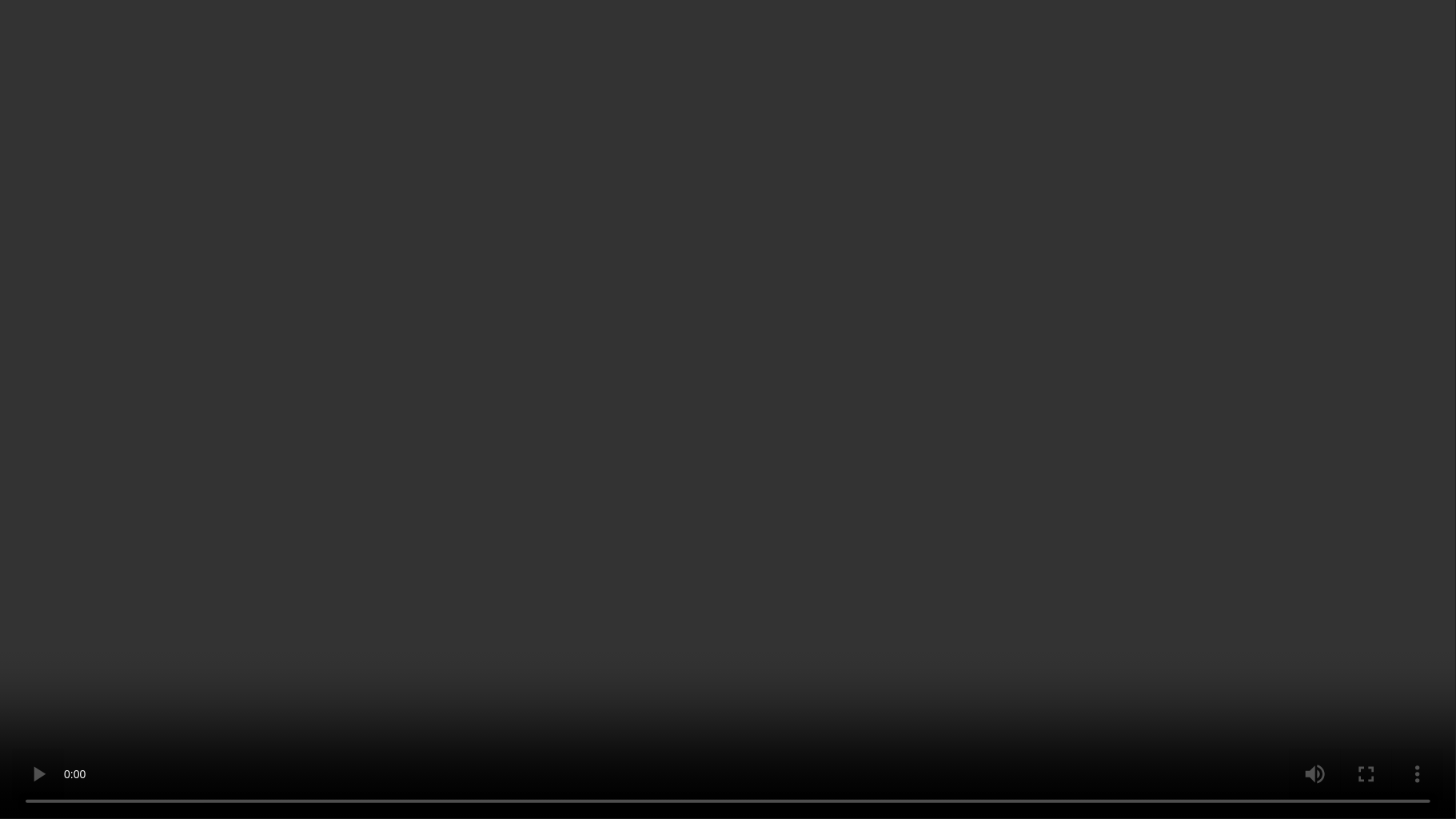
click at [892, 398] on video at bounding box center [728, 410] width 1456 height 819
click at [826, 315] on video at bounding box center [728, 410] width 1456 height 819
click at [561, 324] on video at bounding box center [728, 410] width 1456 height 819
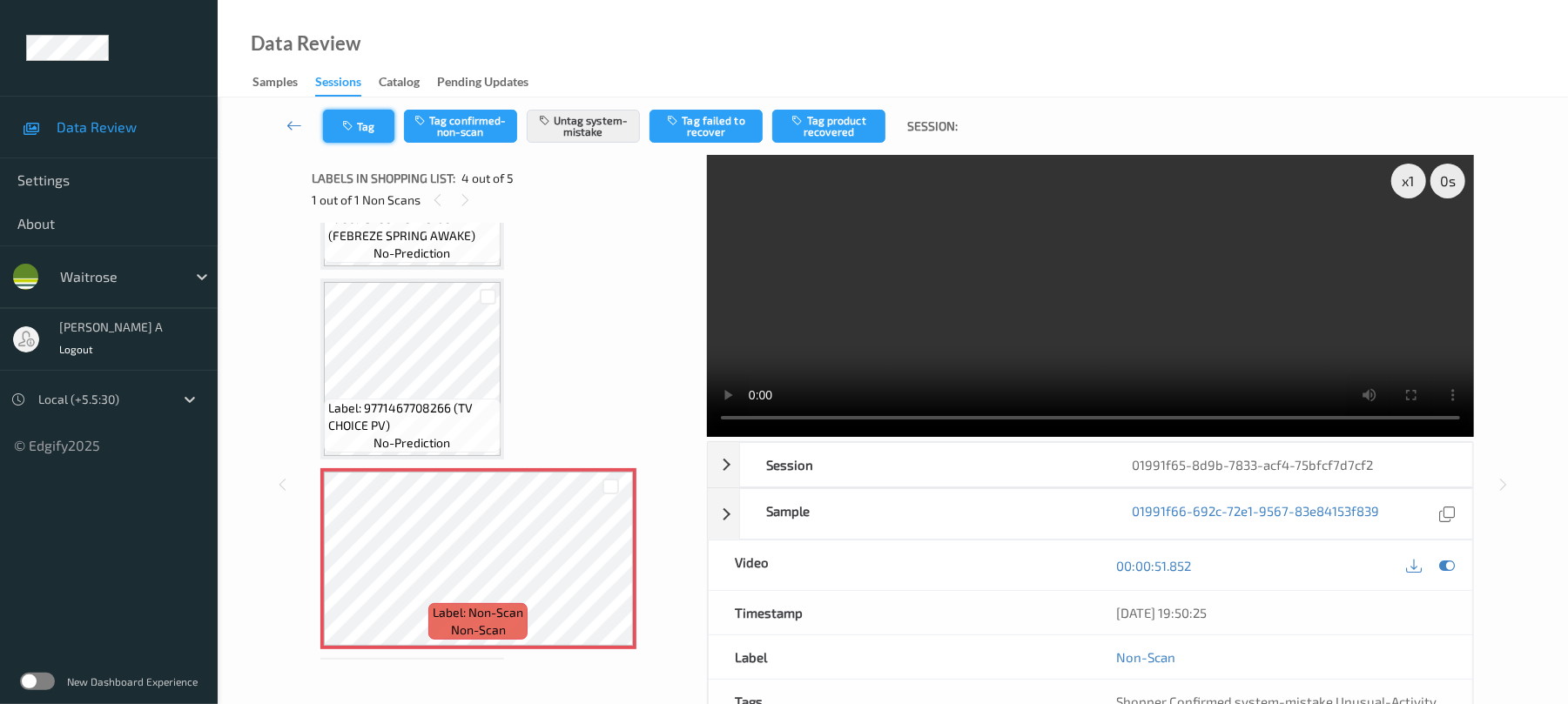
click at [380, 120] on button "Tag" at bounding box center [358, 126] width 71 height 33
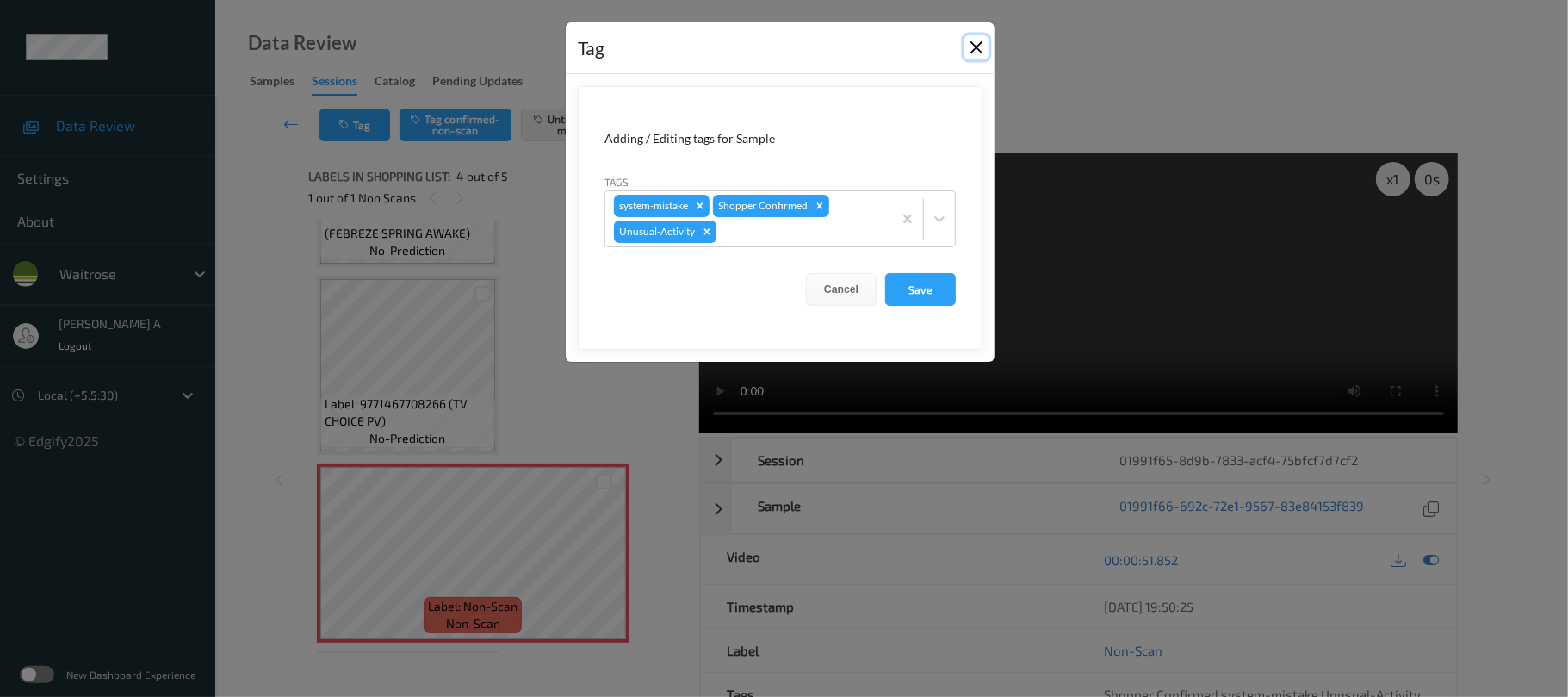
click at [970, 46] on button "Close" at bounding box center [976, 47] width 24 height 24
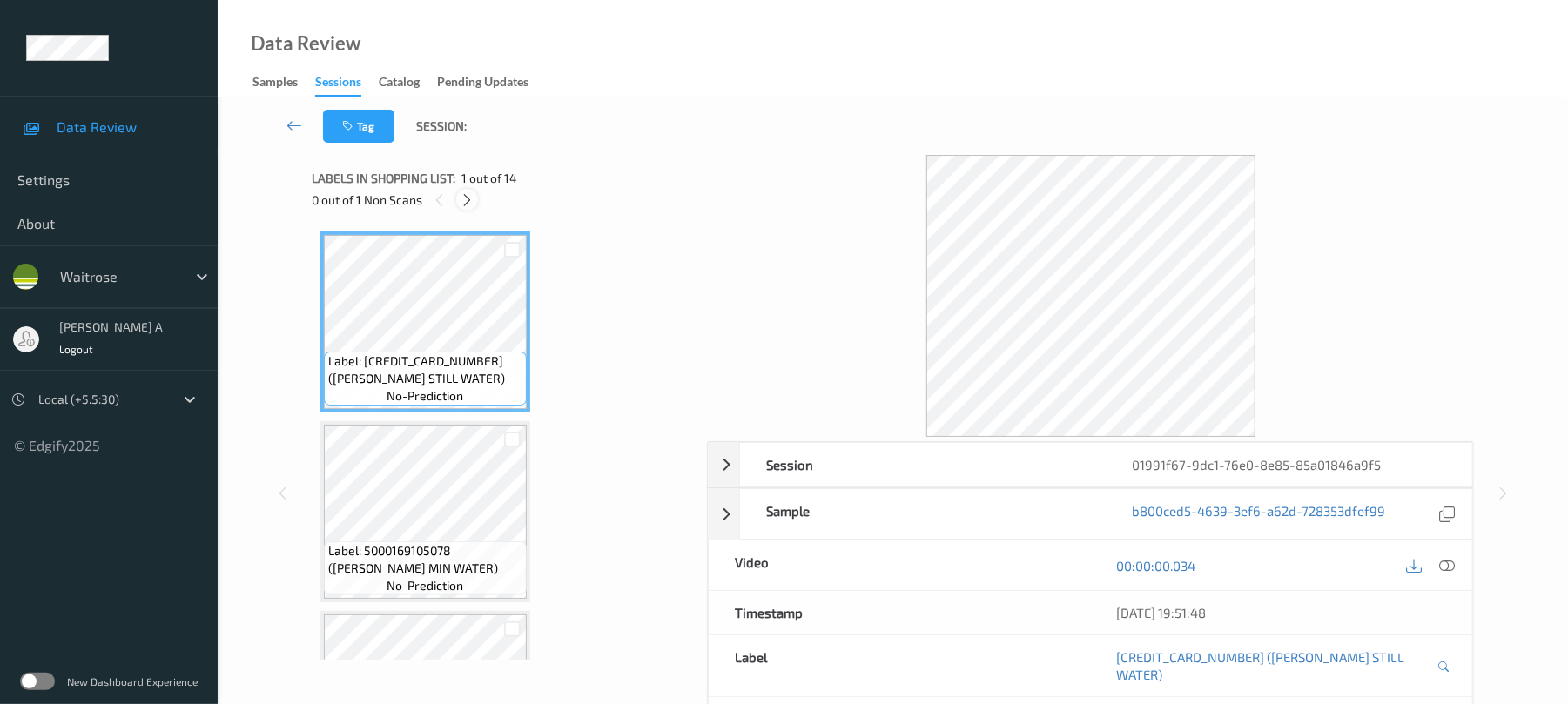
click at [474, 202] on icon at bounding box center [467, 200] width 14 height 15
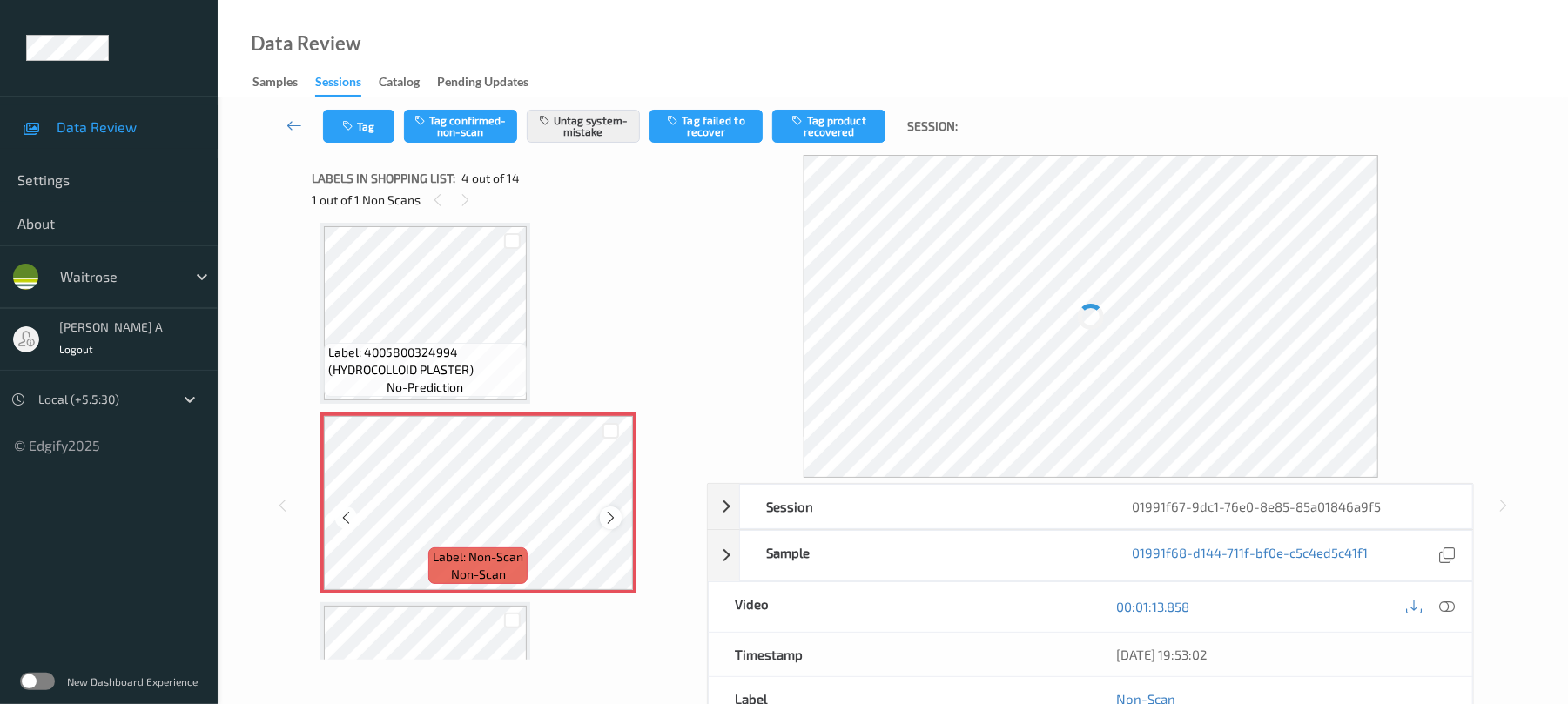
click at [607, 517] on icon at bounding box center [610, 517] width 14 height 15
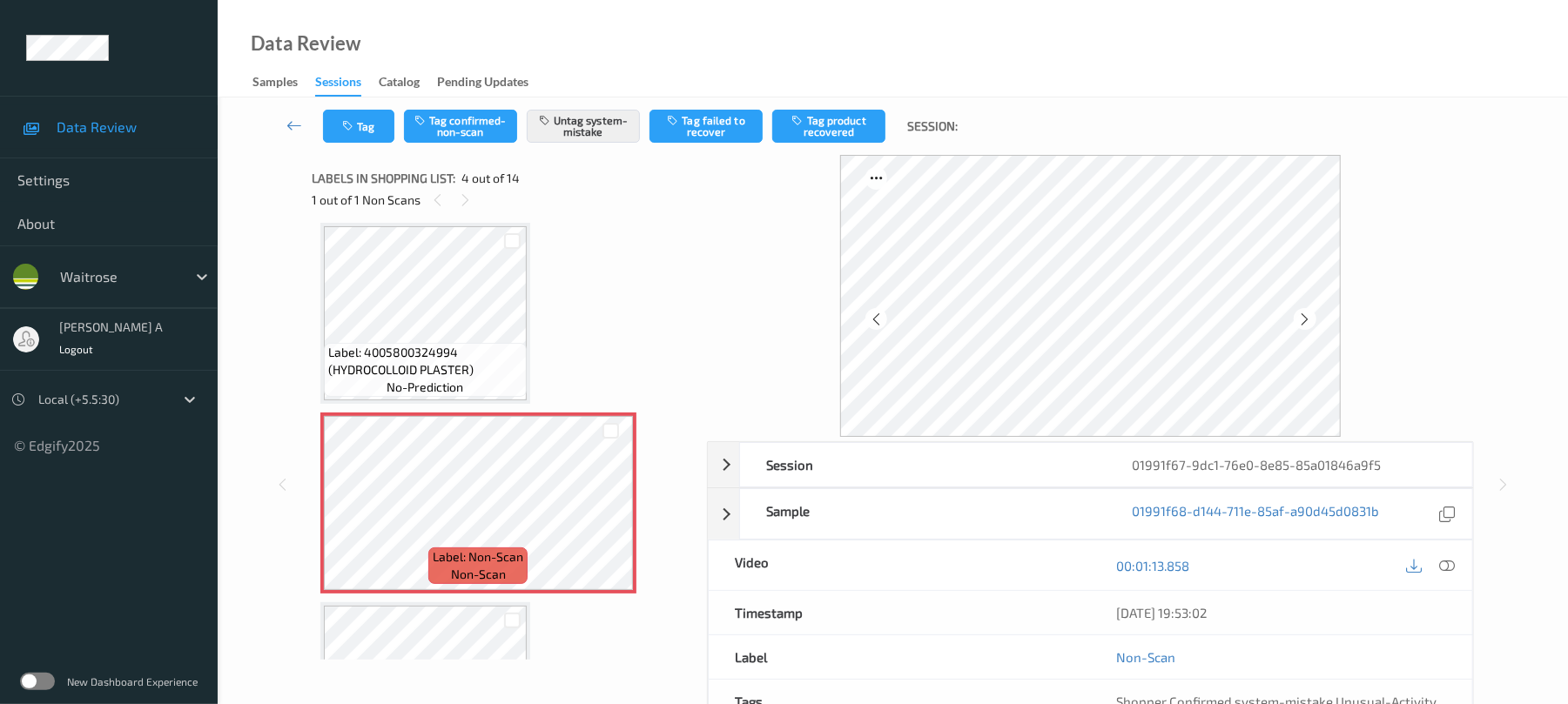
click at [387, 144] on div "Tag Tag confirmed-non-scan Untag system-mistake Tag failed to recover Tag produ…" at bounding box center [893, 127] width 1279 height 58
click at [388, 132] on button "Tag" at bounding box center [358, 126] width 71 height 33
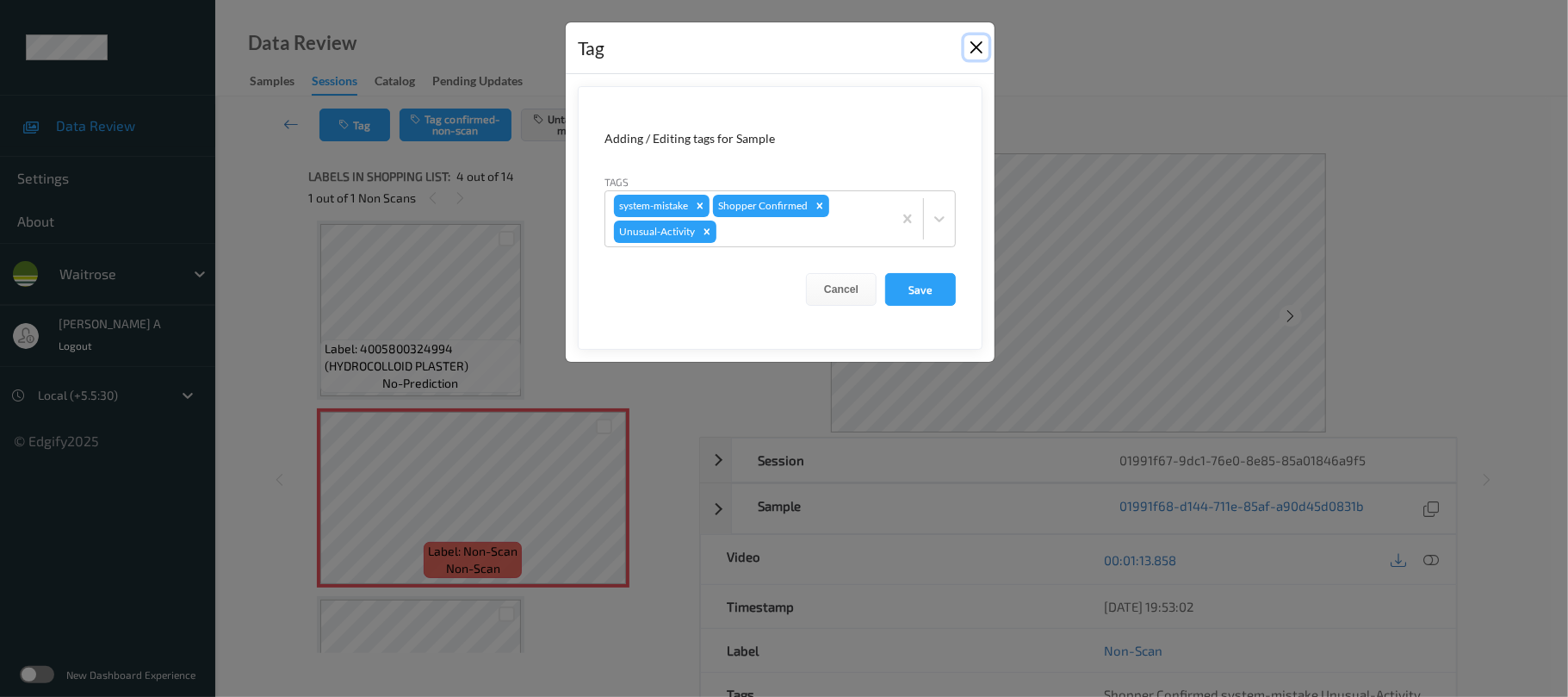
click at [972, 41] on button "Close" at bounding box center [976, 47] width 24 height 24
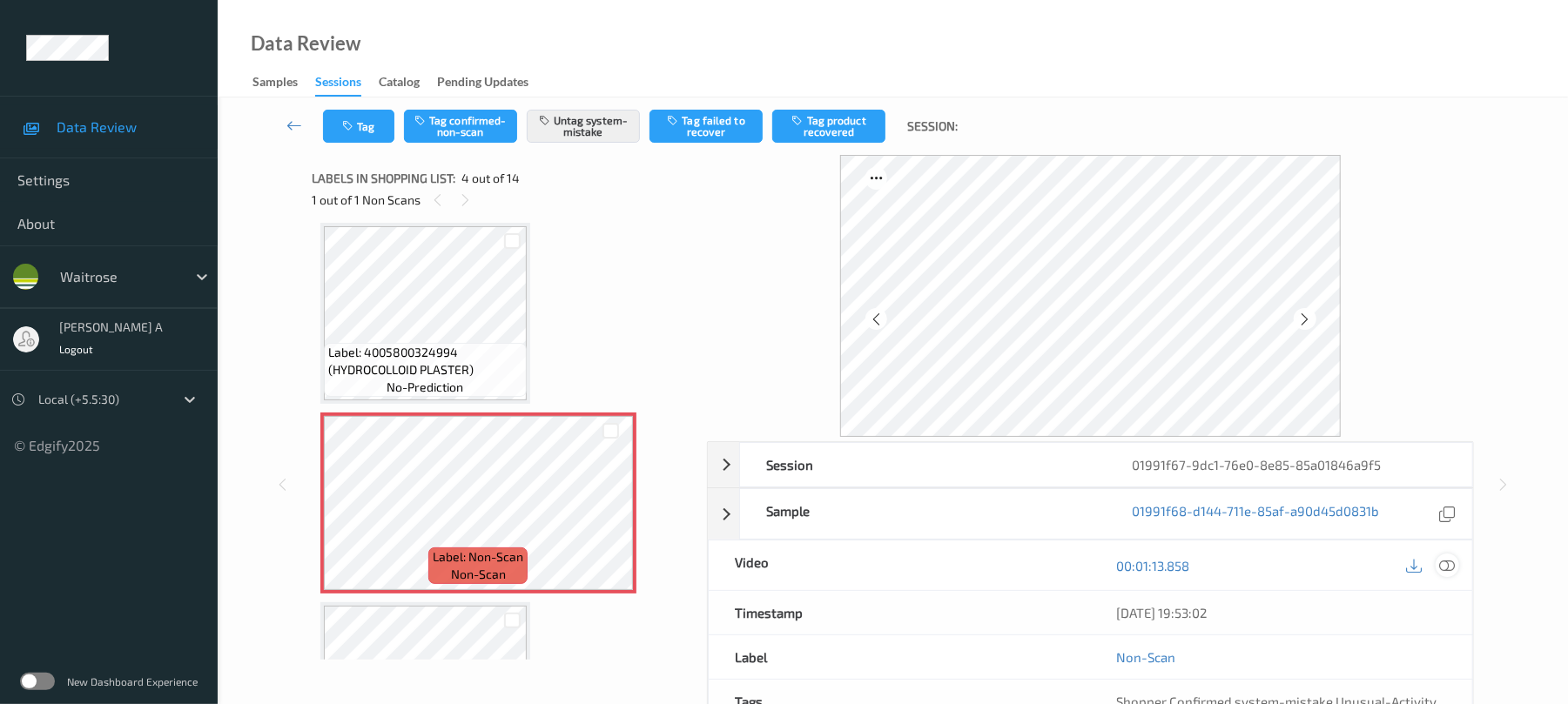
click at [1447, 557] on div at bounding box center [1448, 565] width 24 height 23
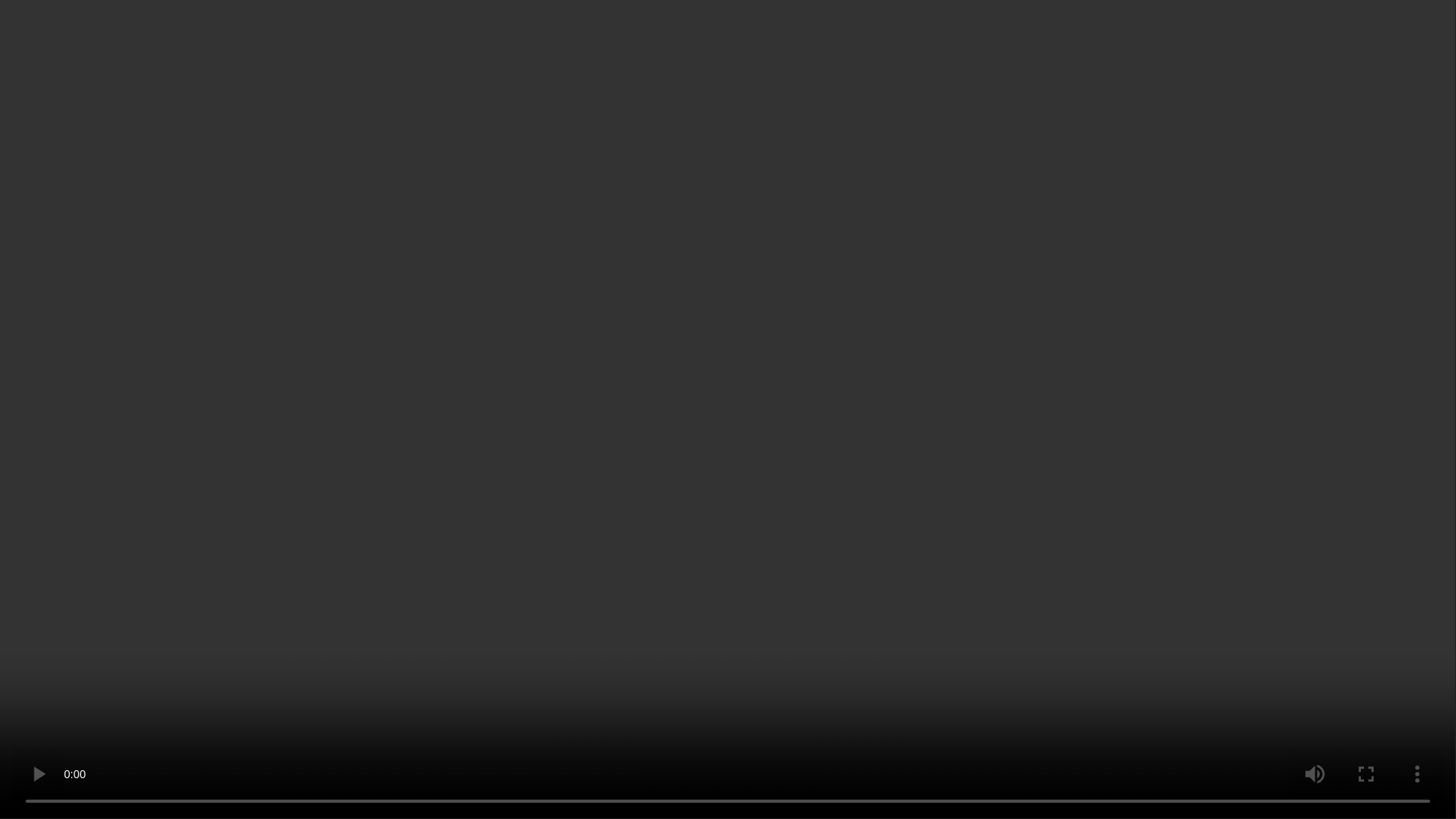
click at [862, 441] on video at bounding box center [728, 410] width 1456 height 819
click at [788, 410] on video at bounding box center [728, 410] width 1456 height 819
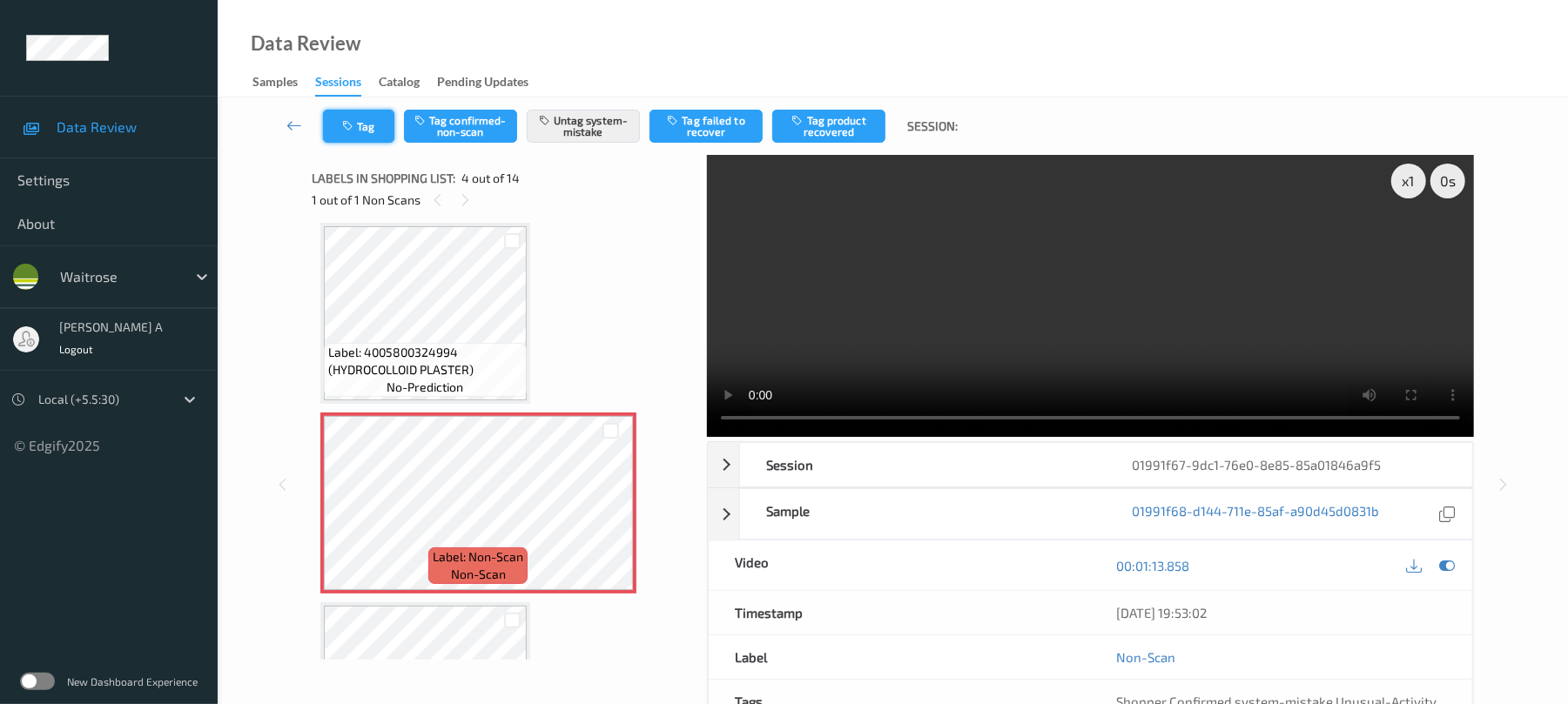
click at [374, 122] on button "Tag" at bounding box center [358, 126] width 71 height 33
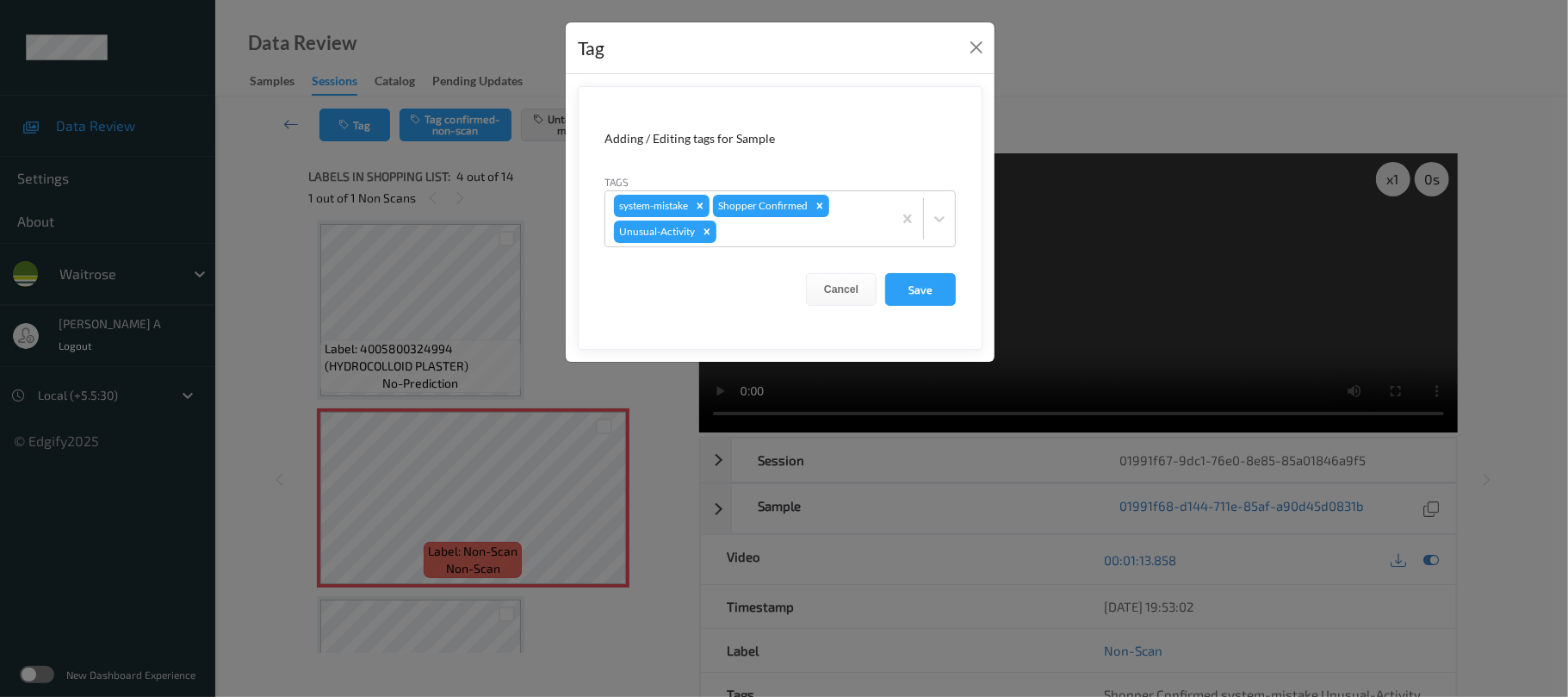
click at [961, 53] on div "Tag" at bounding box center [780, 48] width 428 height 53
click at [1141, 107] on div "Tag Adding / Editing tags for Sample Tags system-mistake Shopper Confirmed Unus…" at bounding box center [784, 348] width 1568 height 697
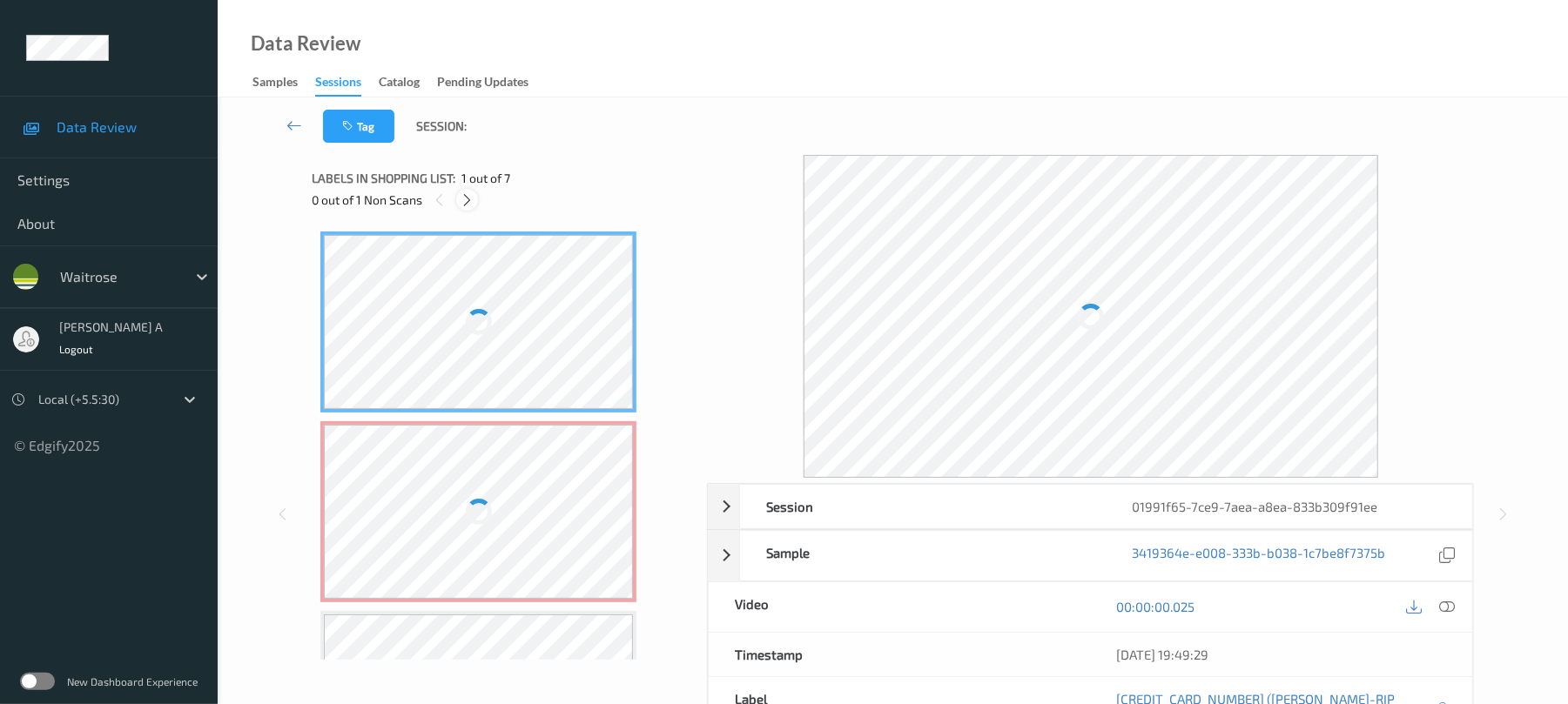
click at [464, 202] on icon at bounding box center [467, 200] width 14 height 15
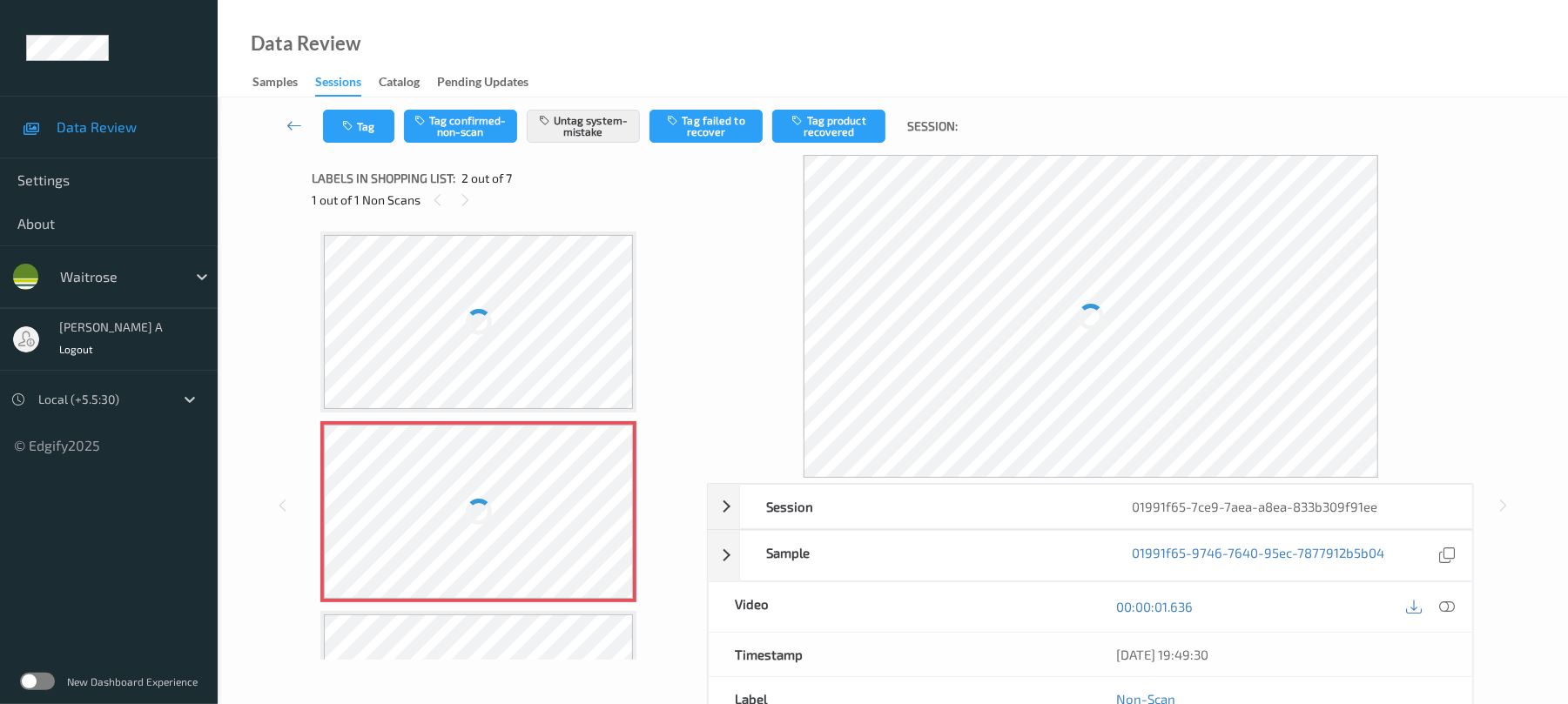
scroll to position [9, 0]
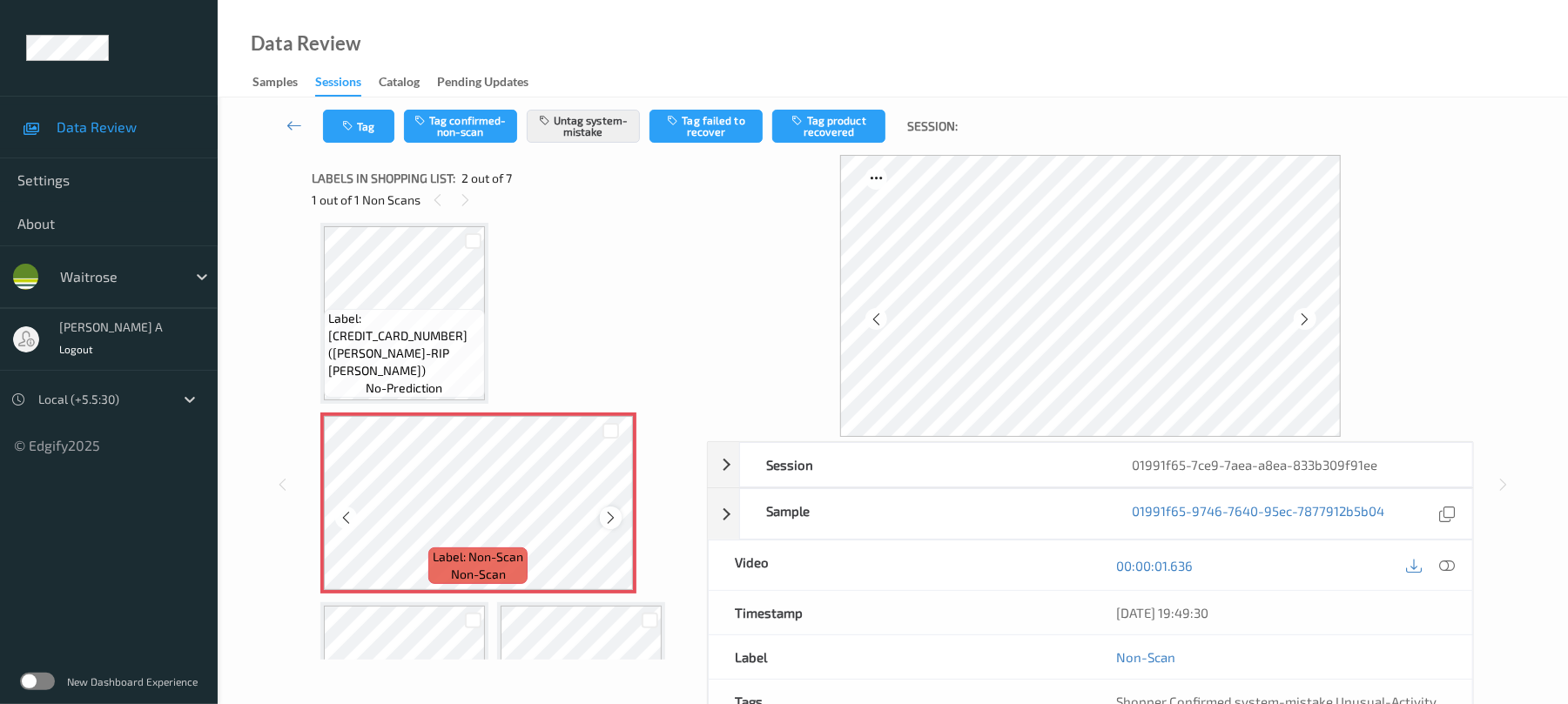
click at [604, 512] on icon at bounding box center [610, 517] width 14 height 15
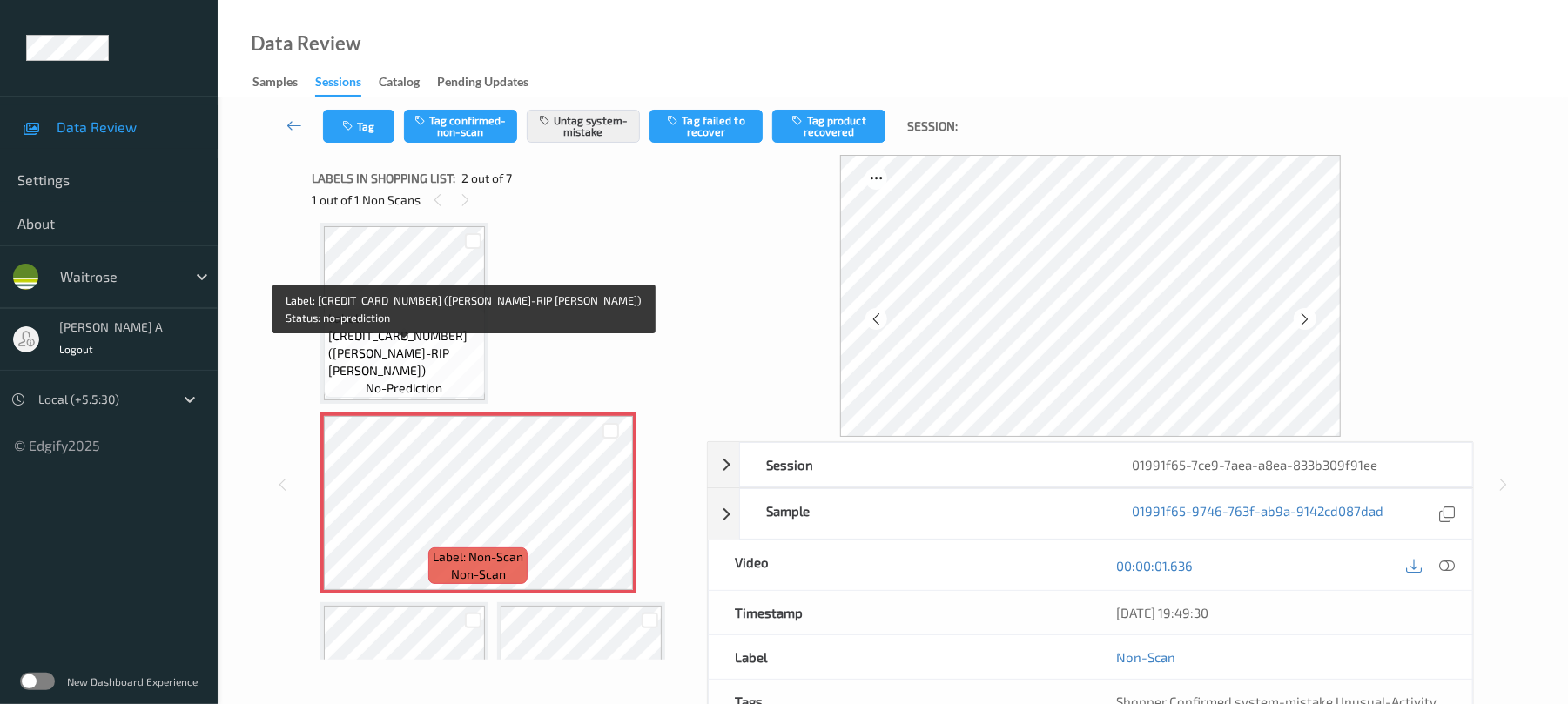
click at [430, 349] on span "Label: 5000169145906 (WR VINE-RIP TOM SLSA)" at bounding box center [404, 344] width 152 height 70
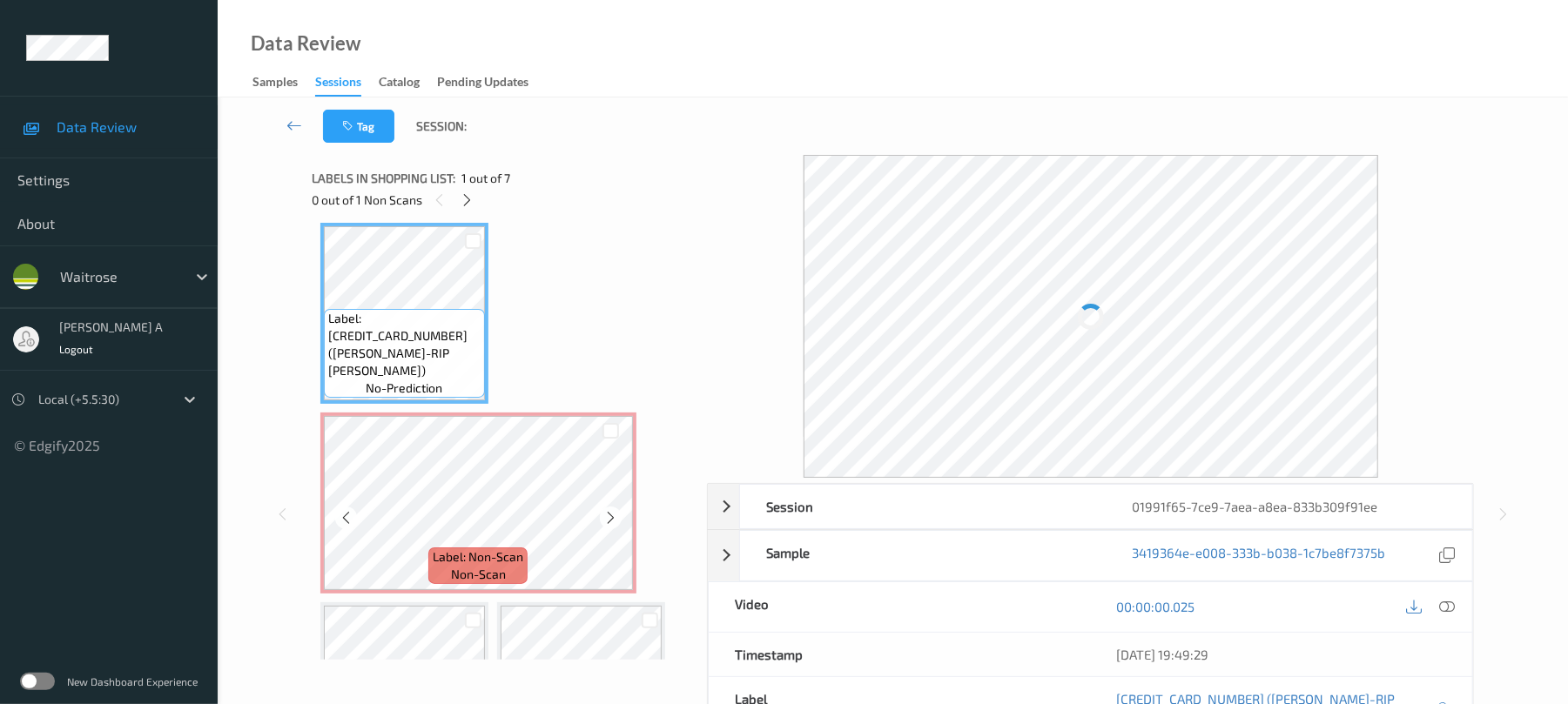
scroll to position [126, 0]
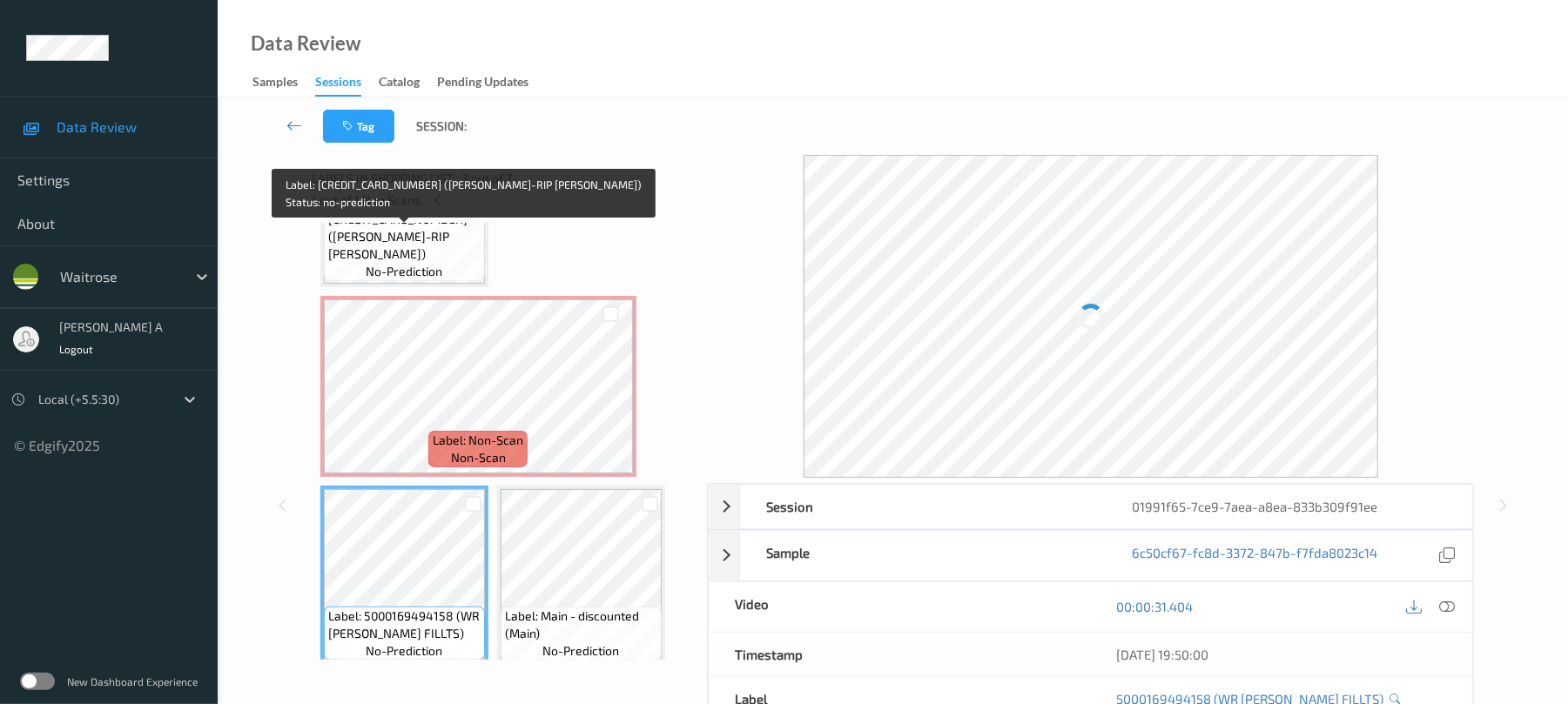
click at [439, 268] on span "no-prediction" at bounding box center [403, 271] width 77 height 17
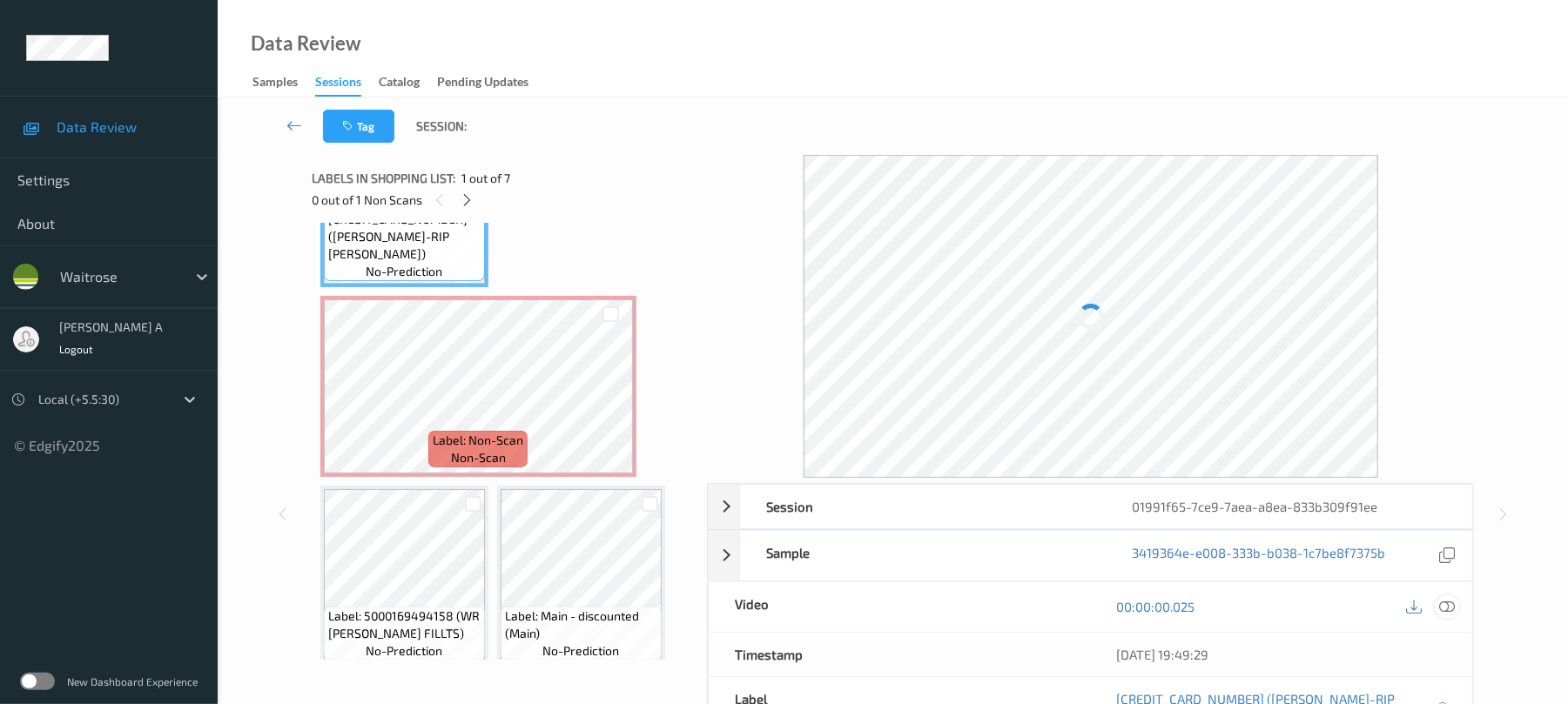
click at [1453, 604] on icon at bounding box center [1447, 605] width 15 height 15
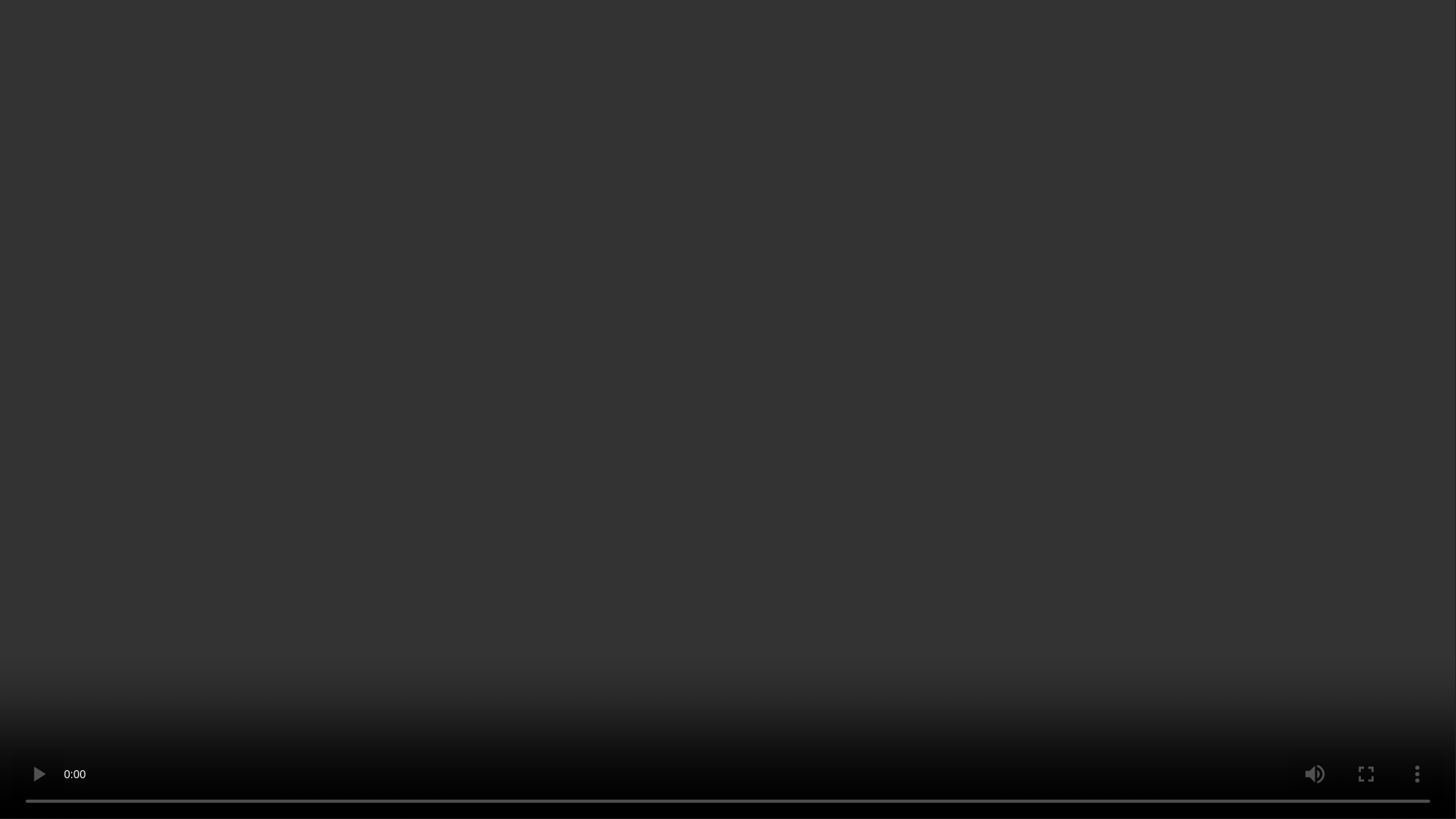
click at [482, 517] on video at bounding box center [728, 410] width 1456 height 819
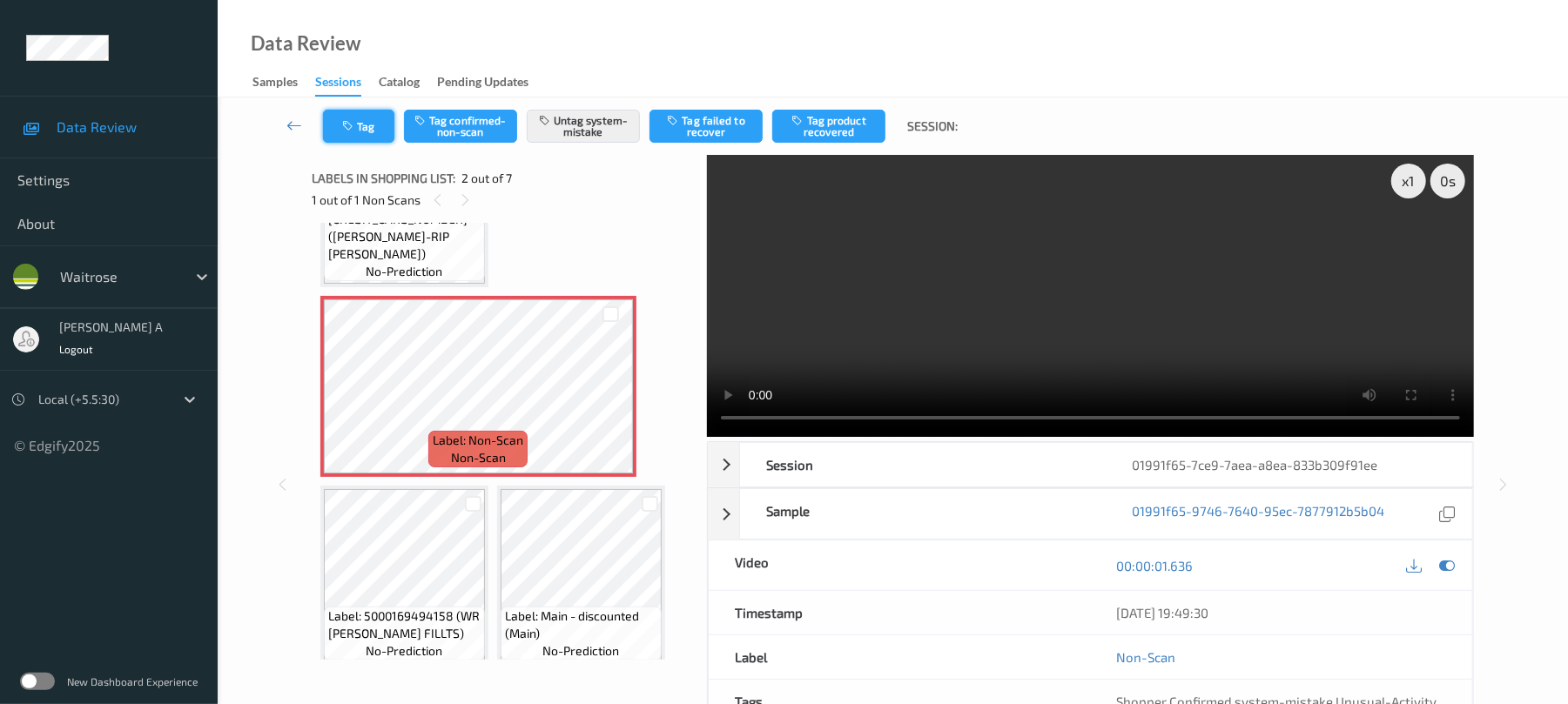
click at [365, 139] on button "Tag" at bounding box center [358, 126] width 71 height 33
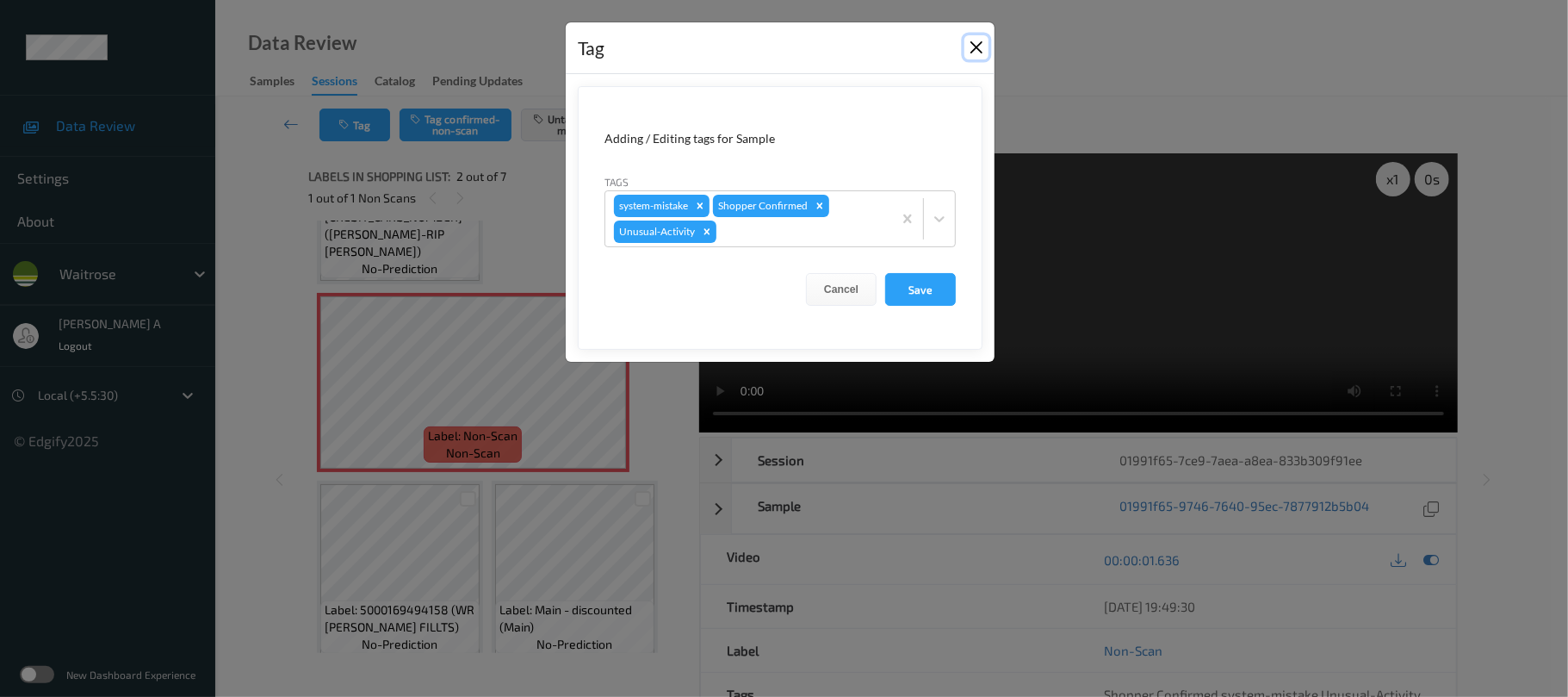
click at [977, 45] on button "Close" at bounding box center [976, 47] width 24 height 24
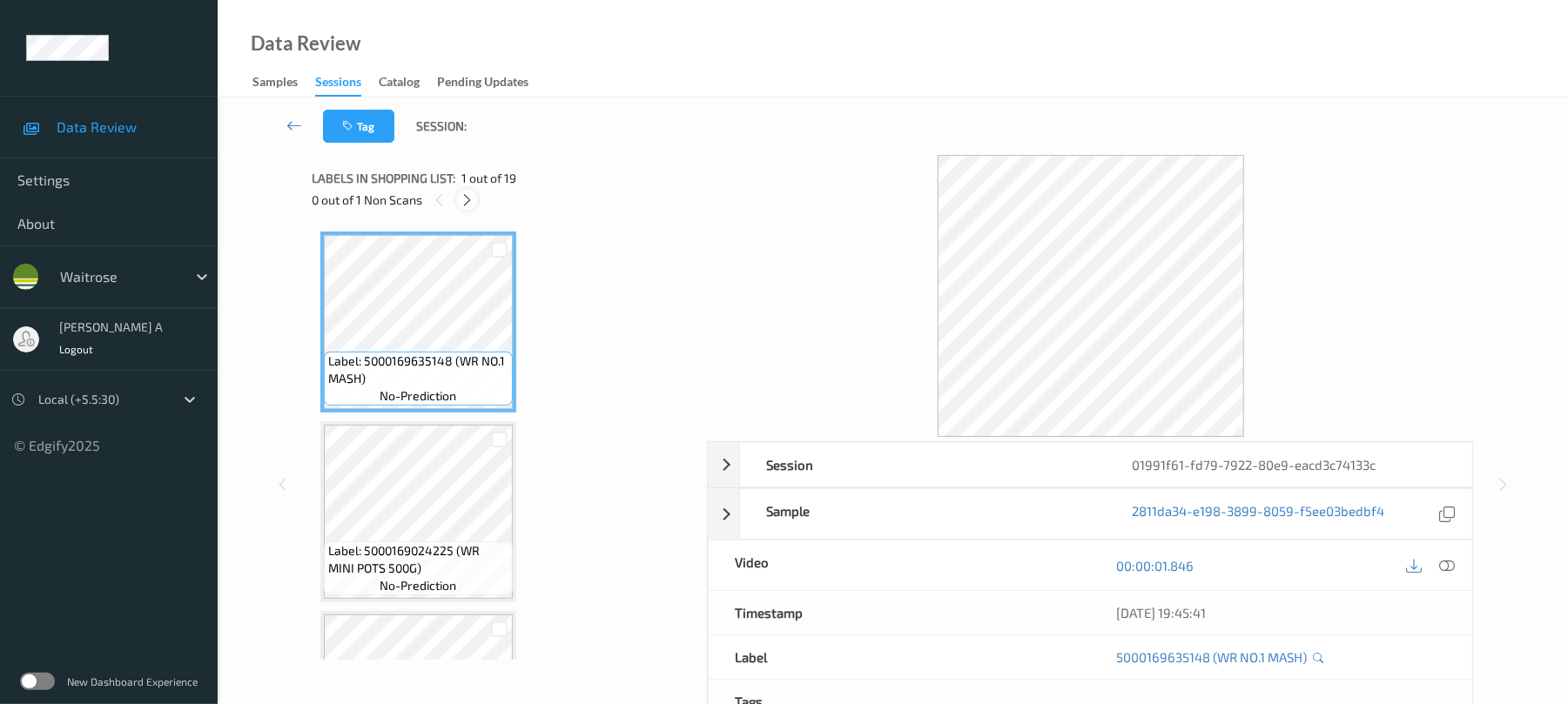
click at [474, 209] on div at bounding box center [467, 200] width 22 height 22
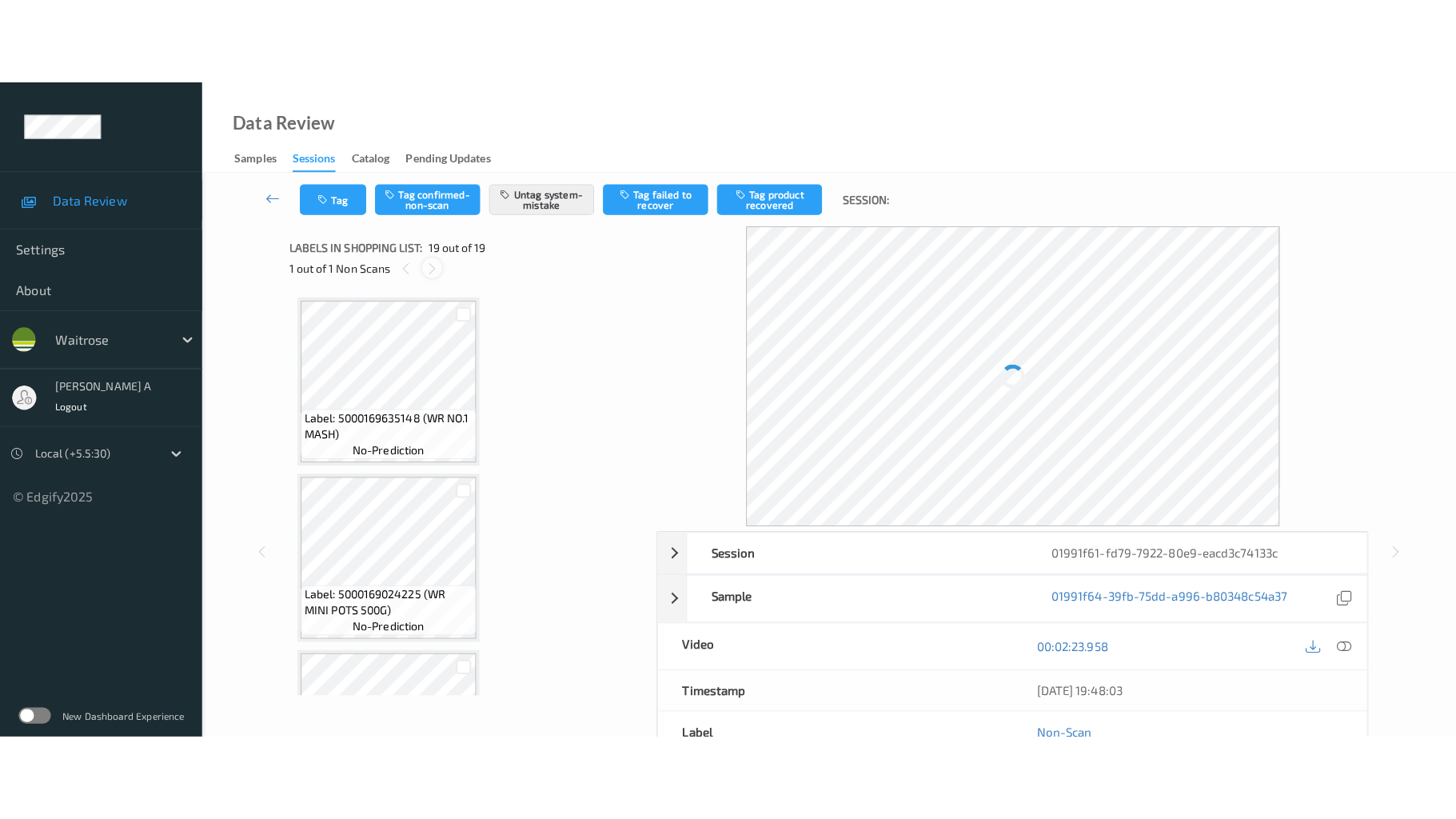
scroll to position [2918, 0]
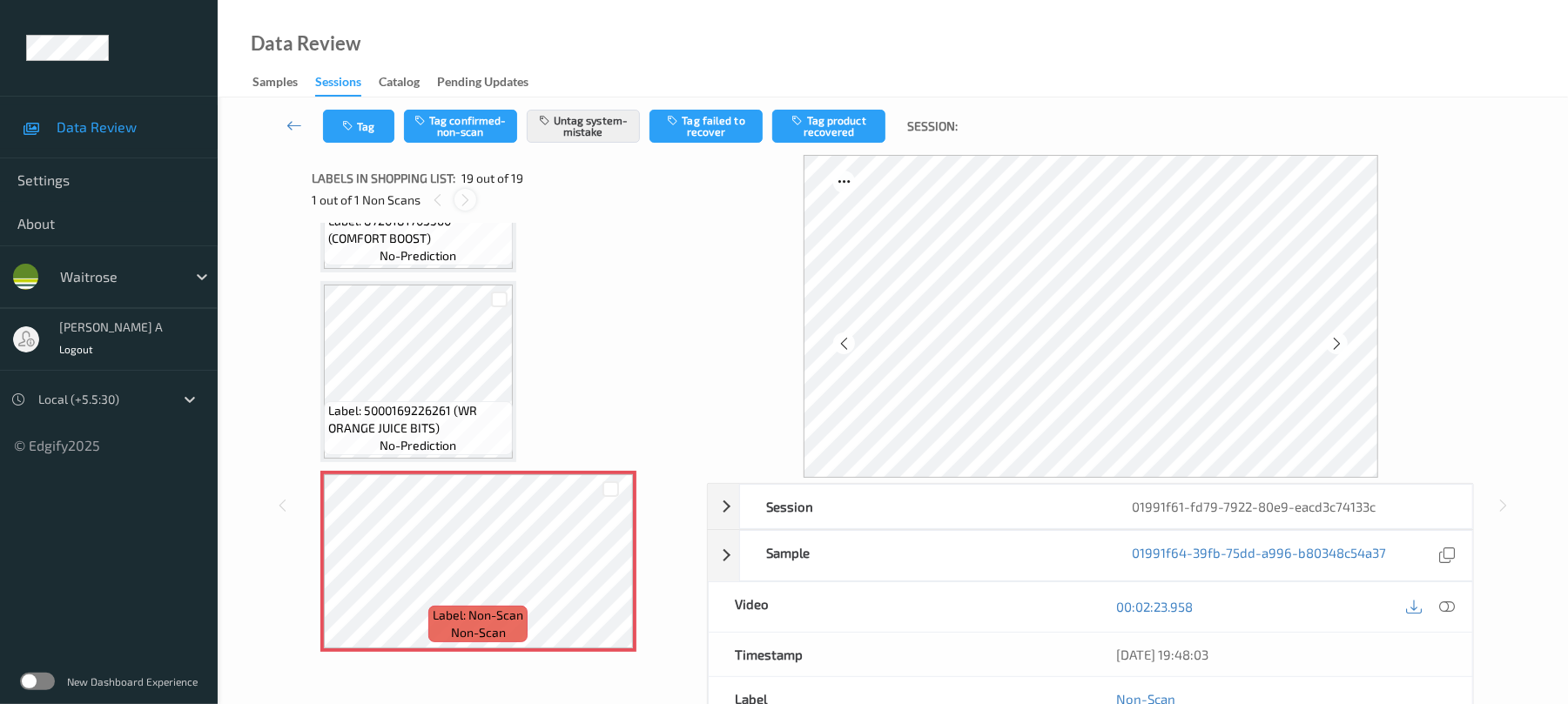
click at [467, 193] on icon at bounding box center [465, 200] width 14 height 15
click at [604, 573] on icon at bounding box center [610, 576] width 14 height 15
click at [606, 566] on div at bounding box center [610, 576] width 22 height 22
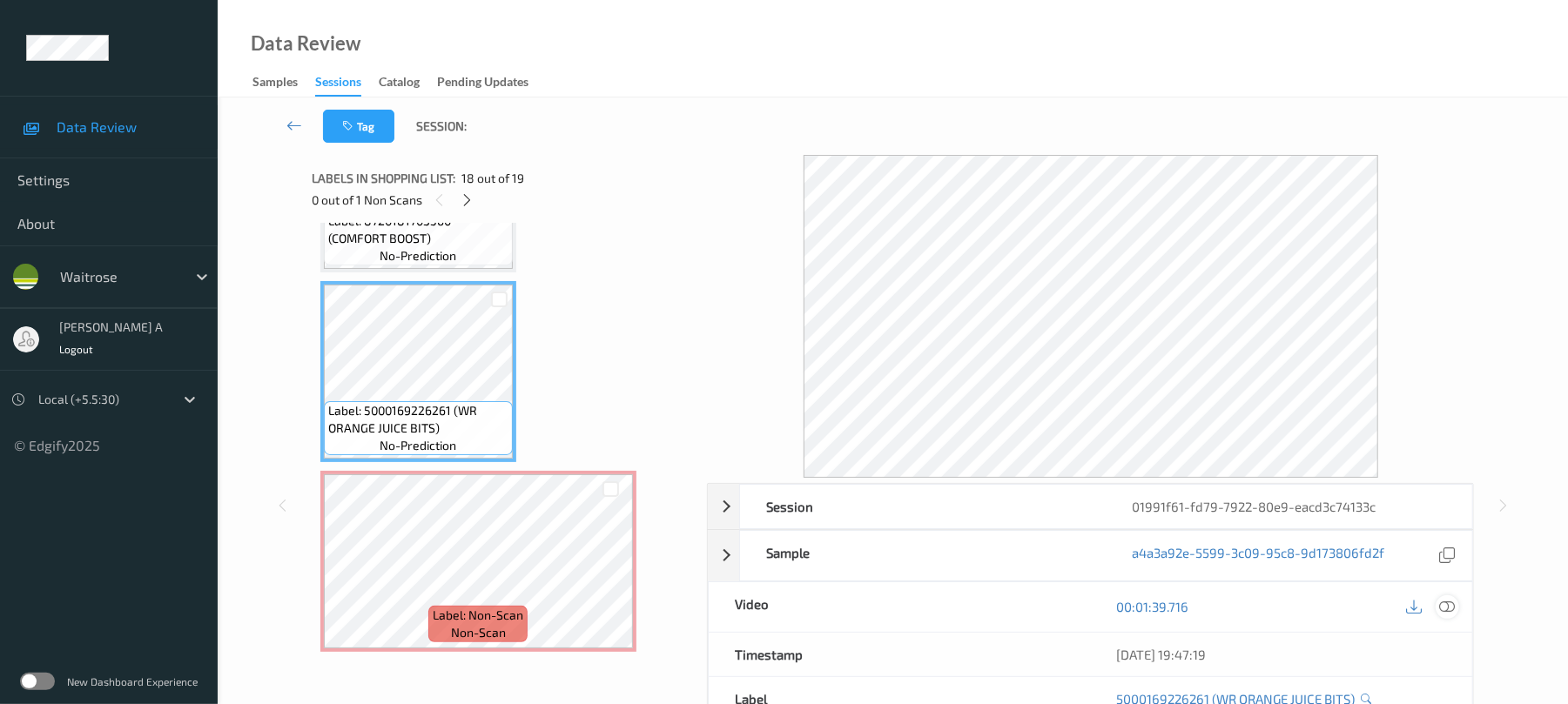
click at [1452, 610] on icon at bounding box center [1447, 605] width 15 height 15
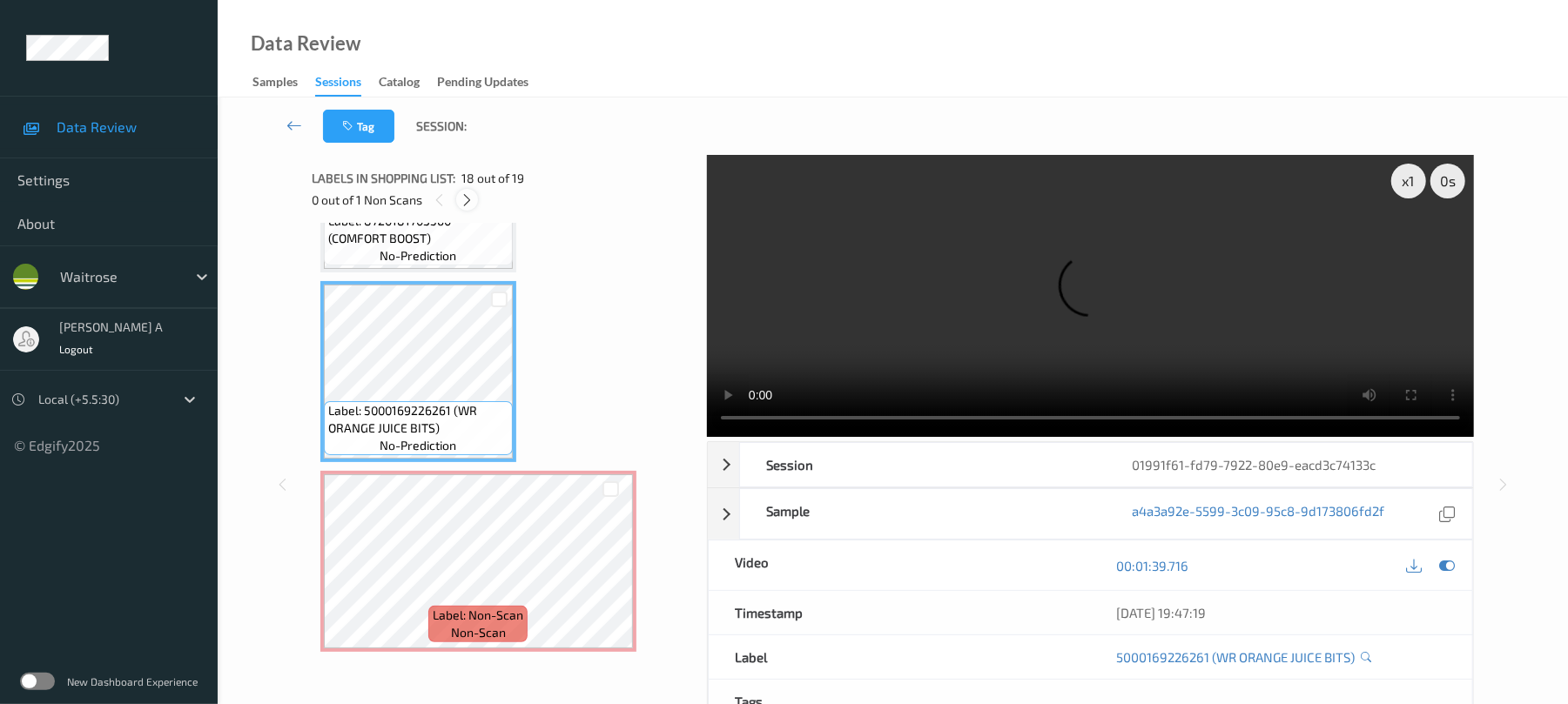
click at [471, 205] on icon at bounding box center [467, 200] width 14 height 15
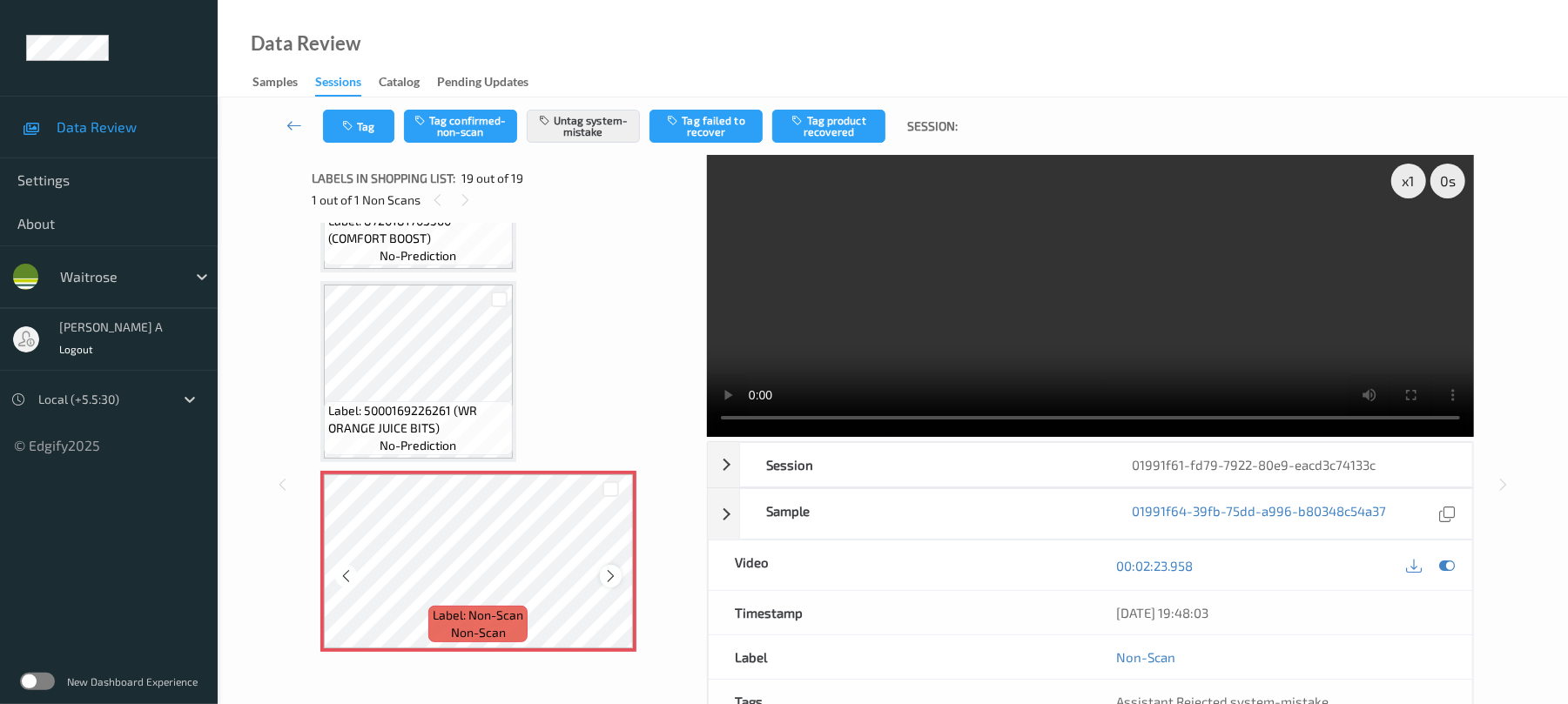
click at [607, 579] on icon at bounding box center [610, 576] width 14 height 15
click at [610, 576] on icon at bounding box center [610, 576] width 14 height 15
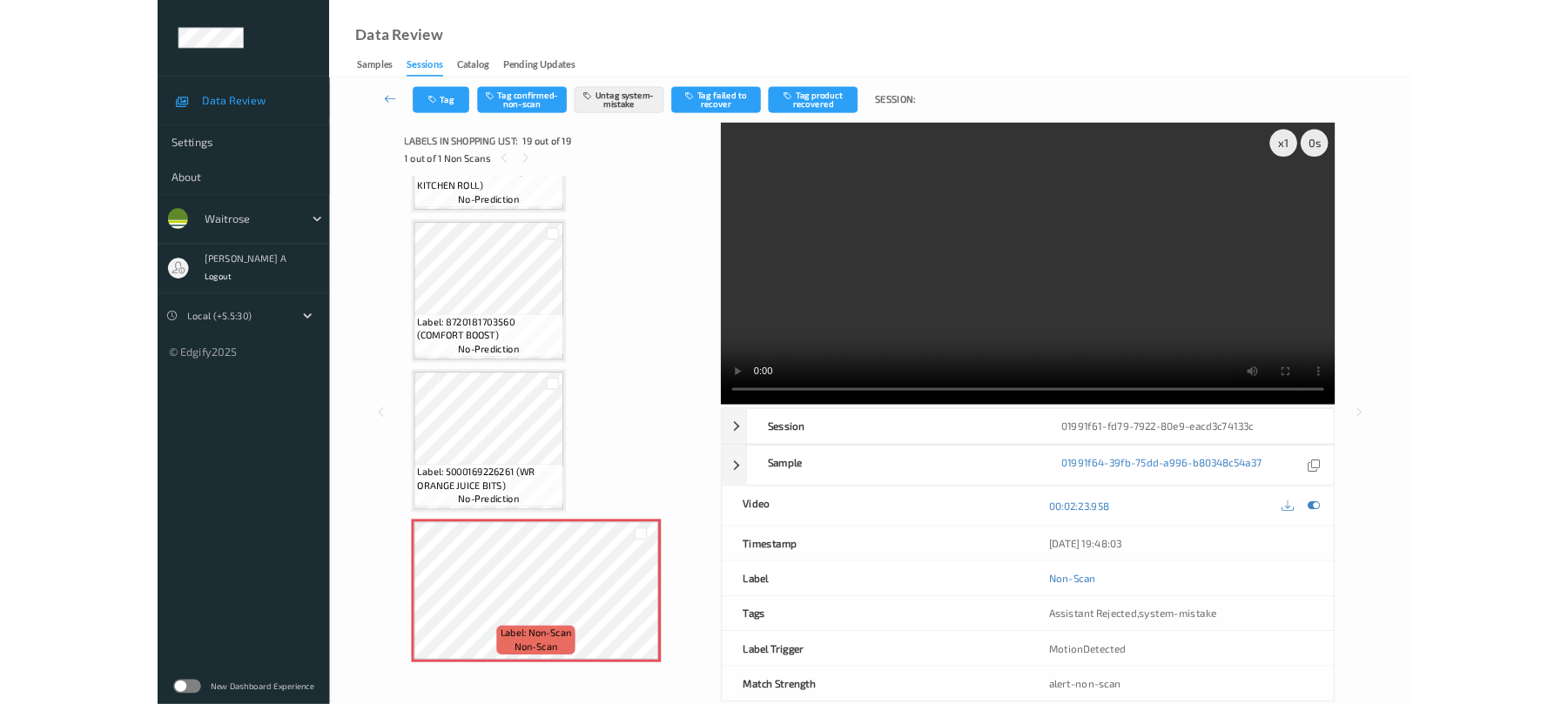
scroll to position [2988, 0]
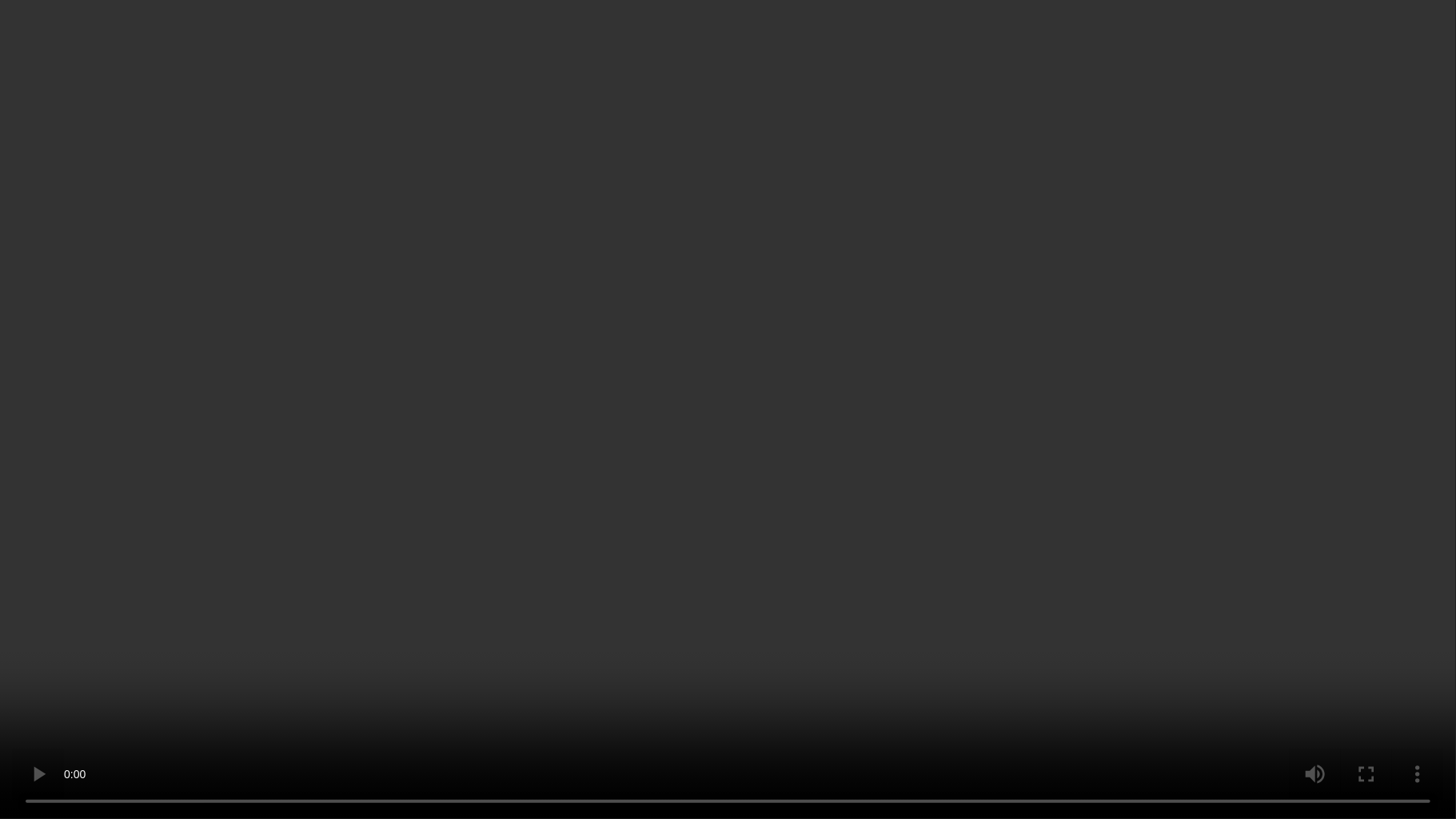
click at [802, 636] on video at bounding box center [728, 410] width 1456 height 819
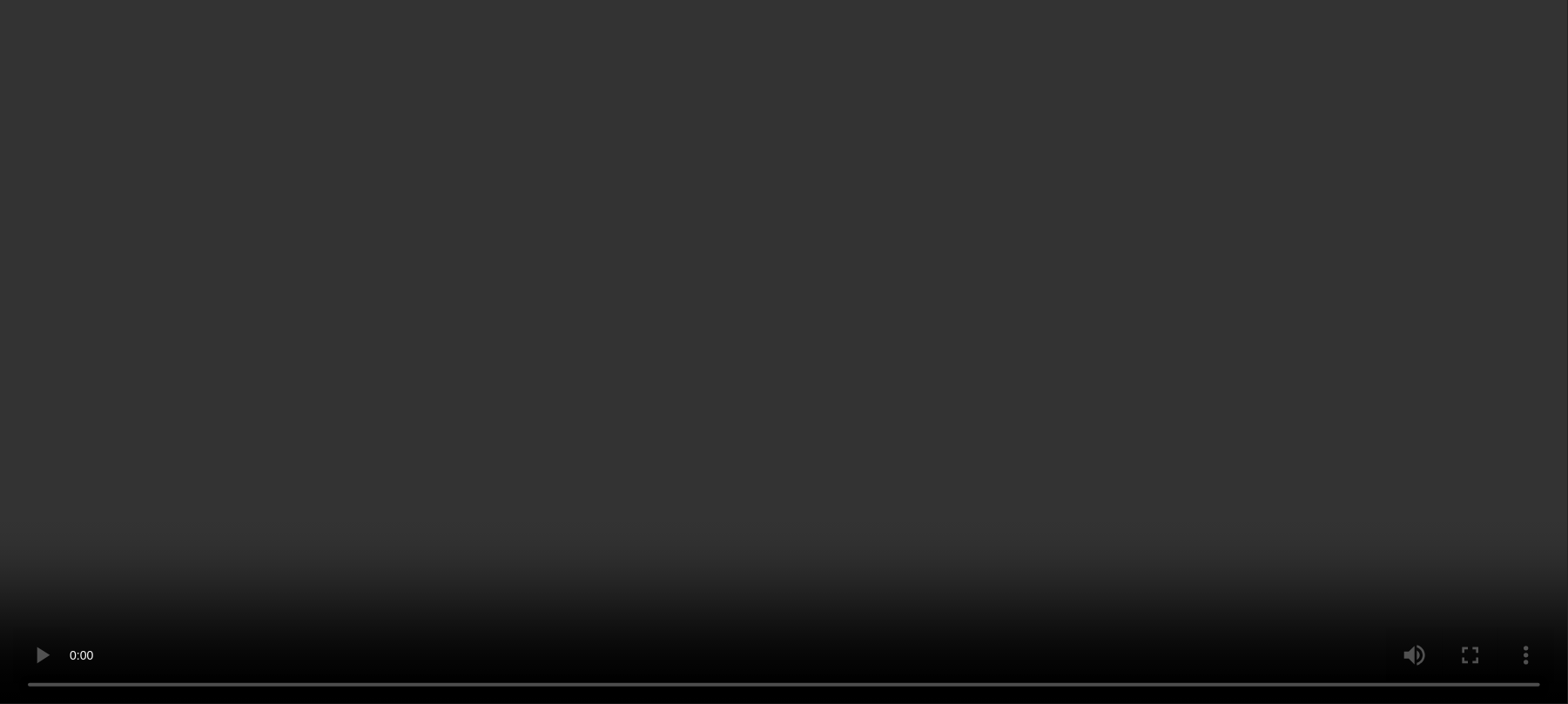
scroll to position [3175, 0]
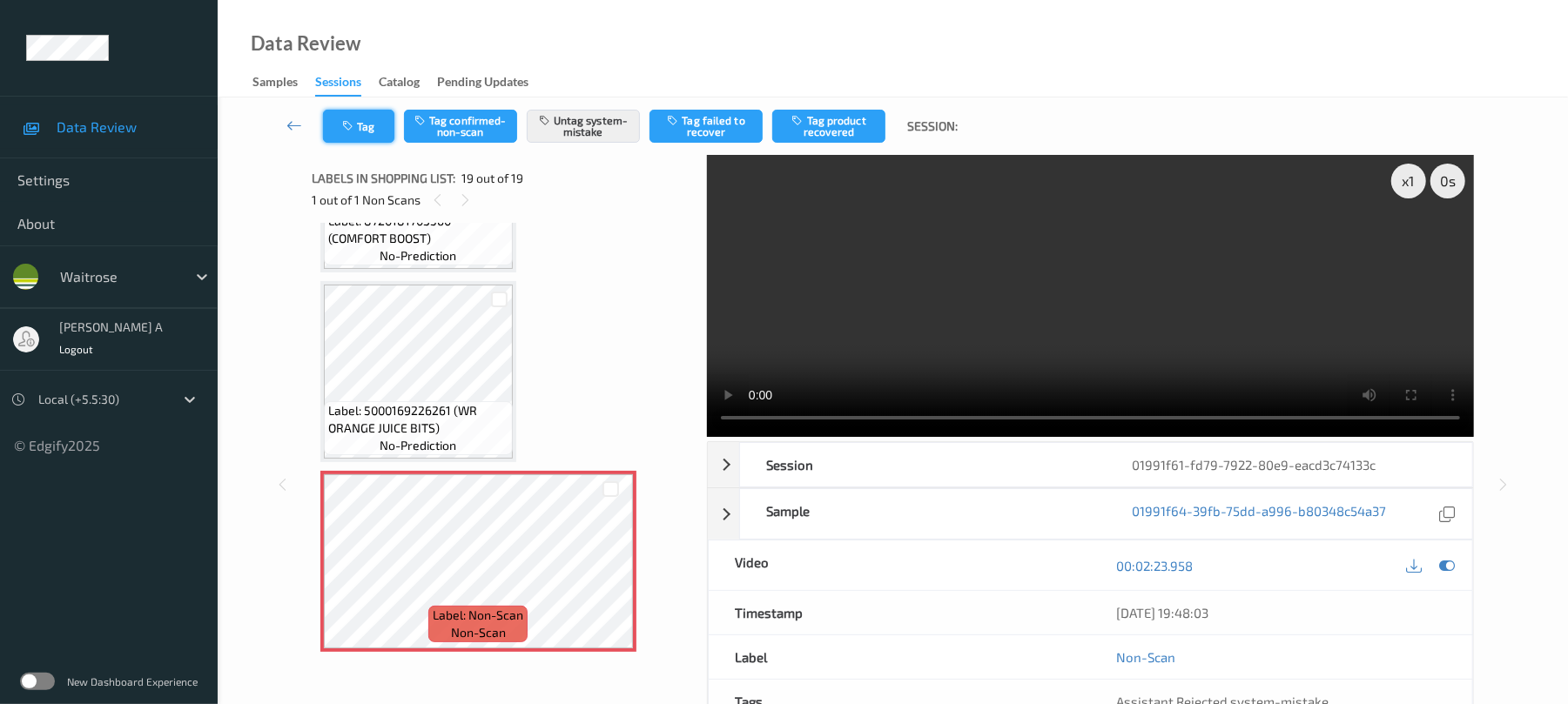
click at [370, 137] on button "Tag" at bounding box center [358, 126] width 71 height 33
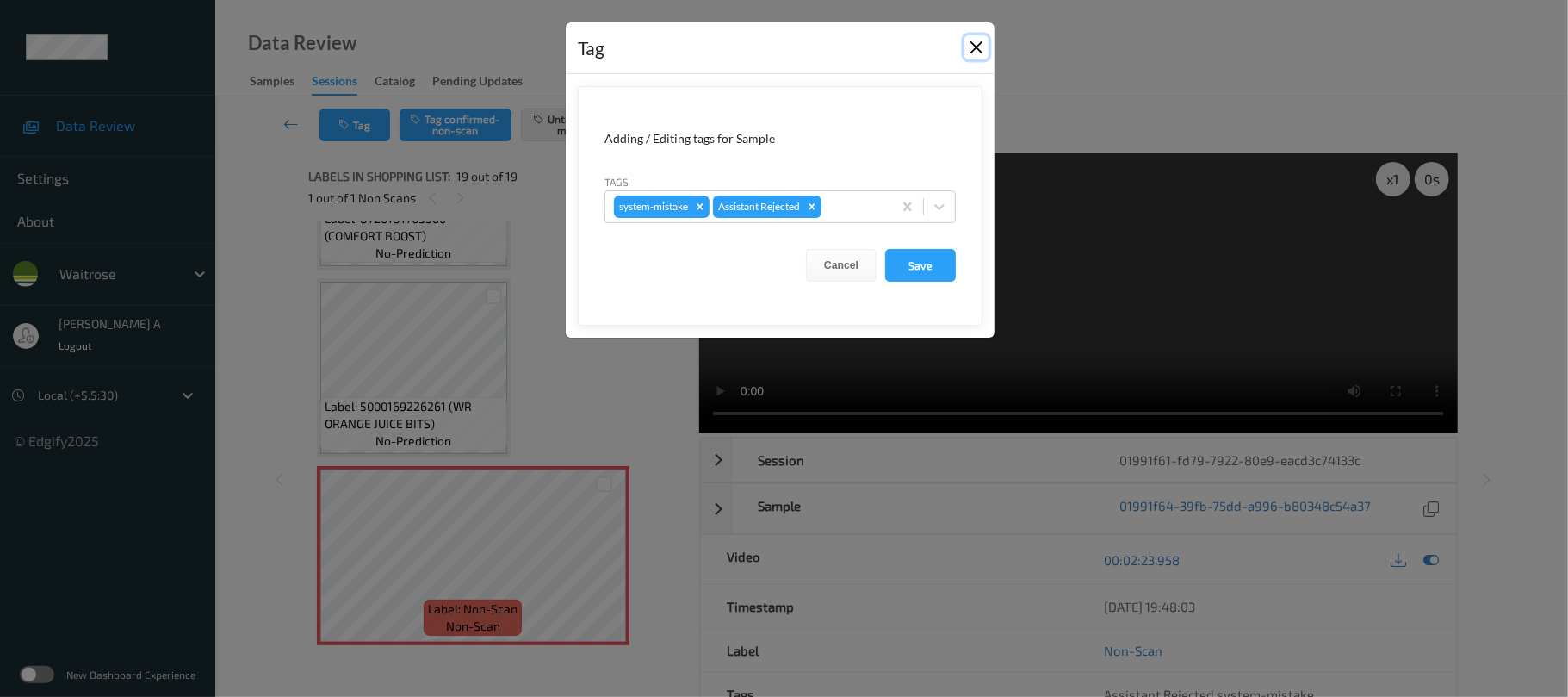
click at [979, 53] on button "Close" at bounding box center [976, 47] width 24 height 24
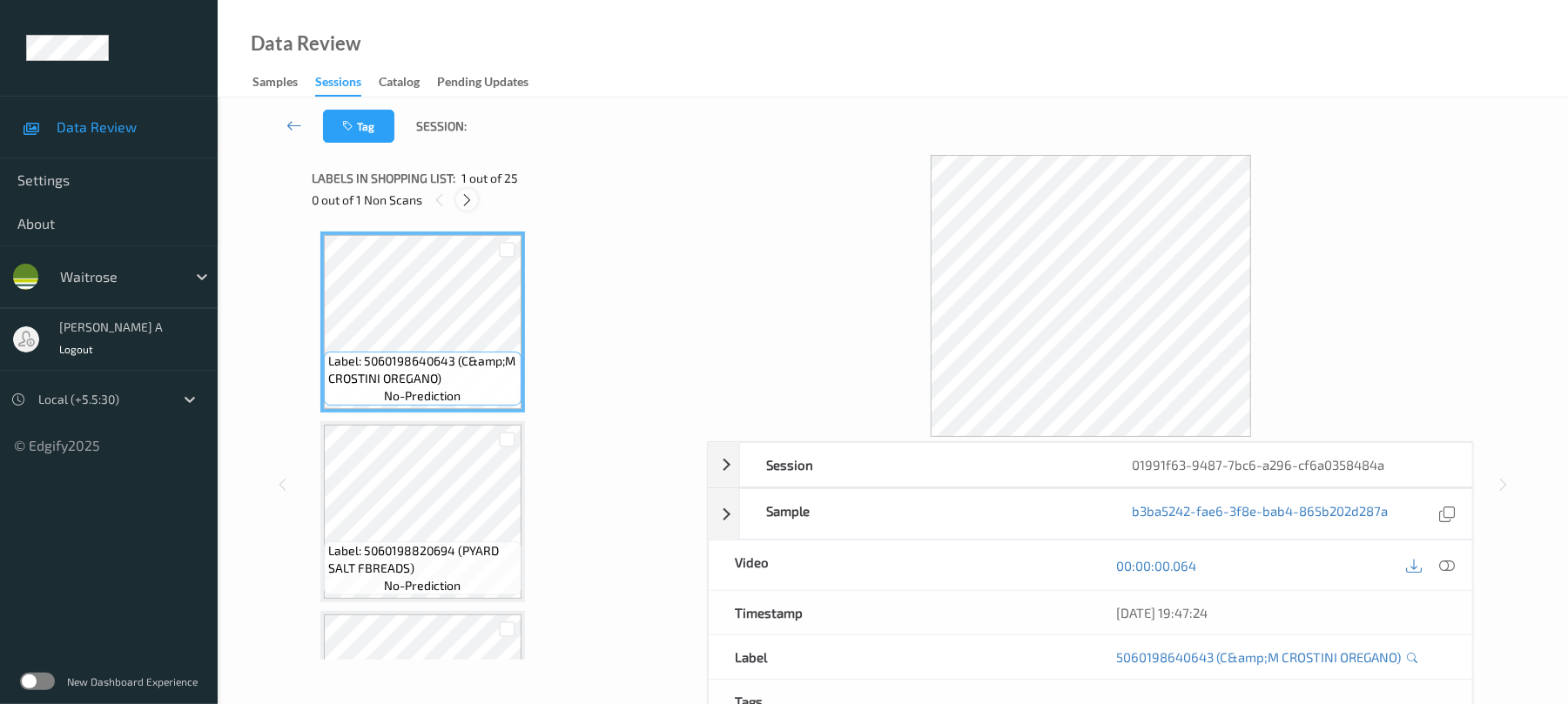
click at [465, 203] on icon at bounding box center [467, 200] width 14 height 15
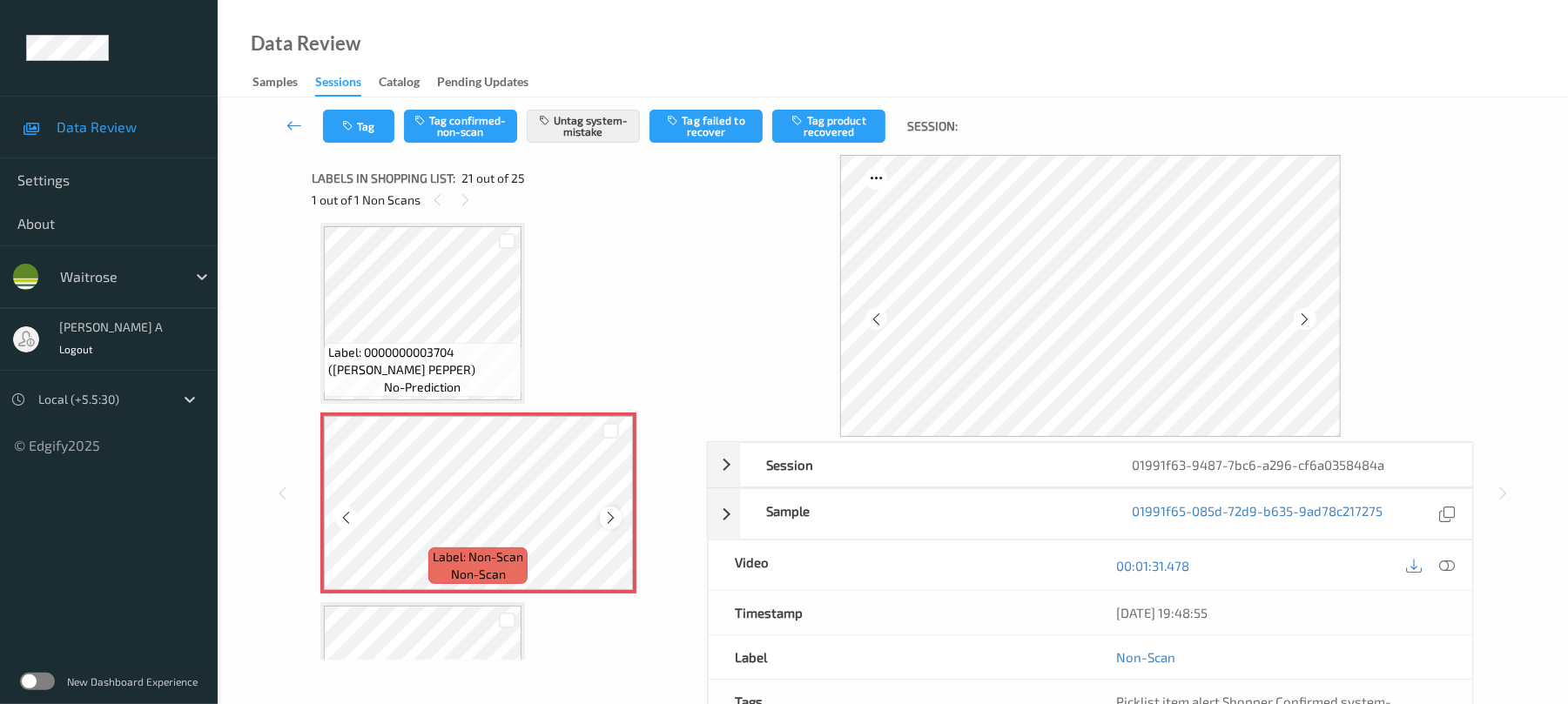
click at [604, 516] on icon at bounding box center [610, 517] width 14 height 15
click at [360, 136] on button "Tag" at bounding box center [358, 126] width 71 height 33
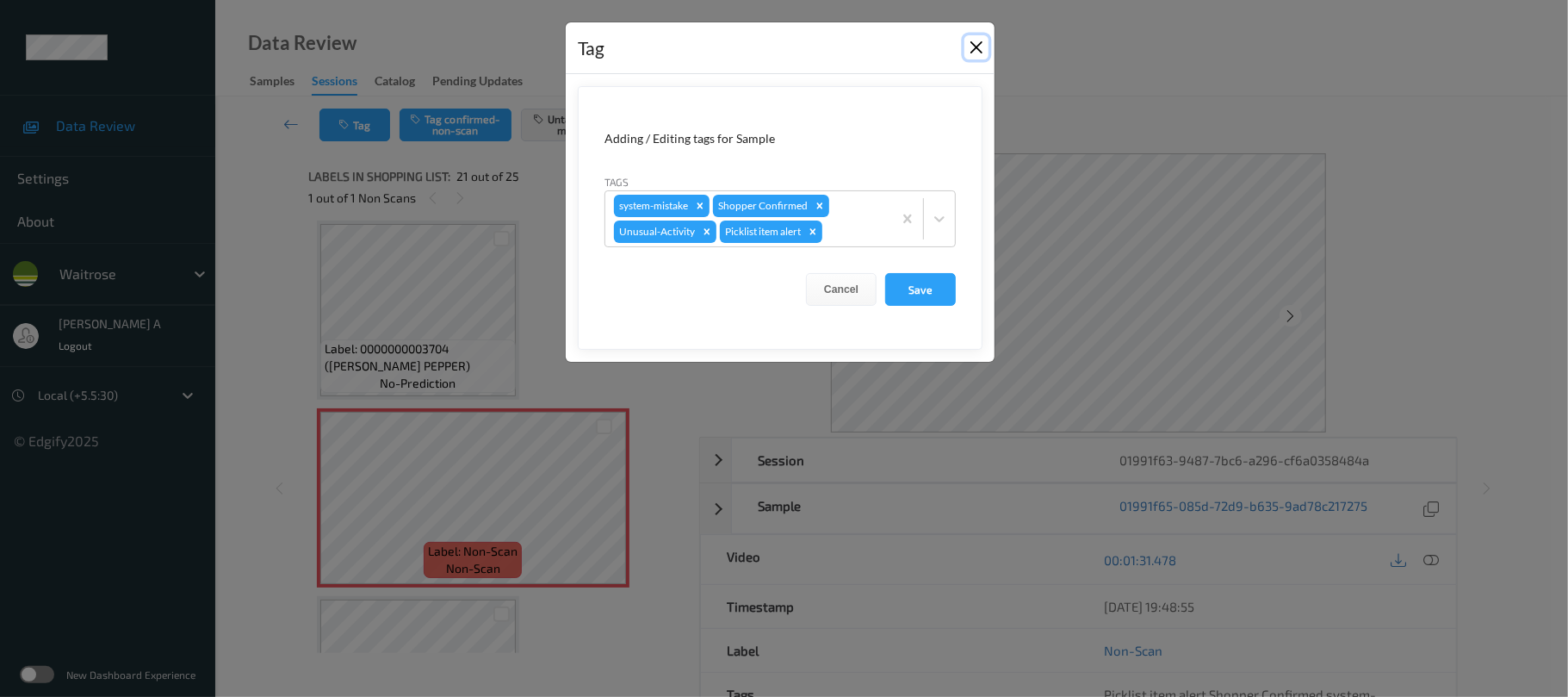
click at [975, 39] on button "Close" at bounding box center [976, 47] width 24 height 24
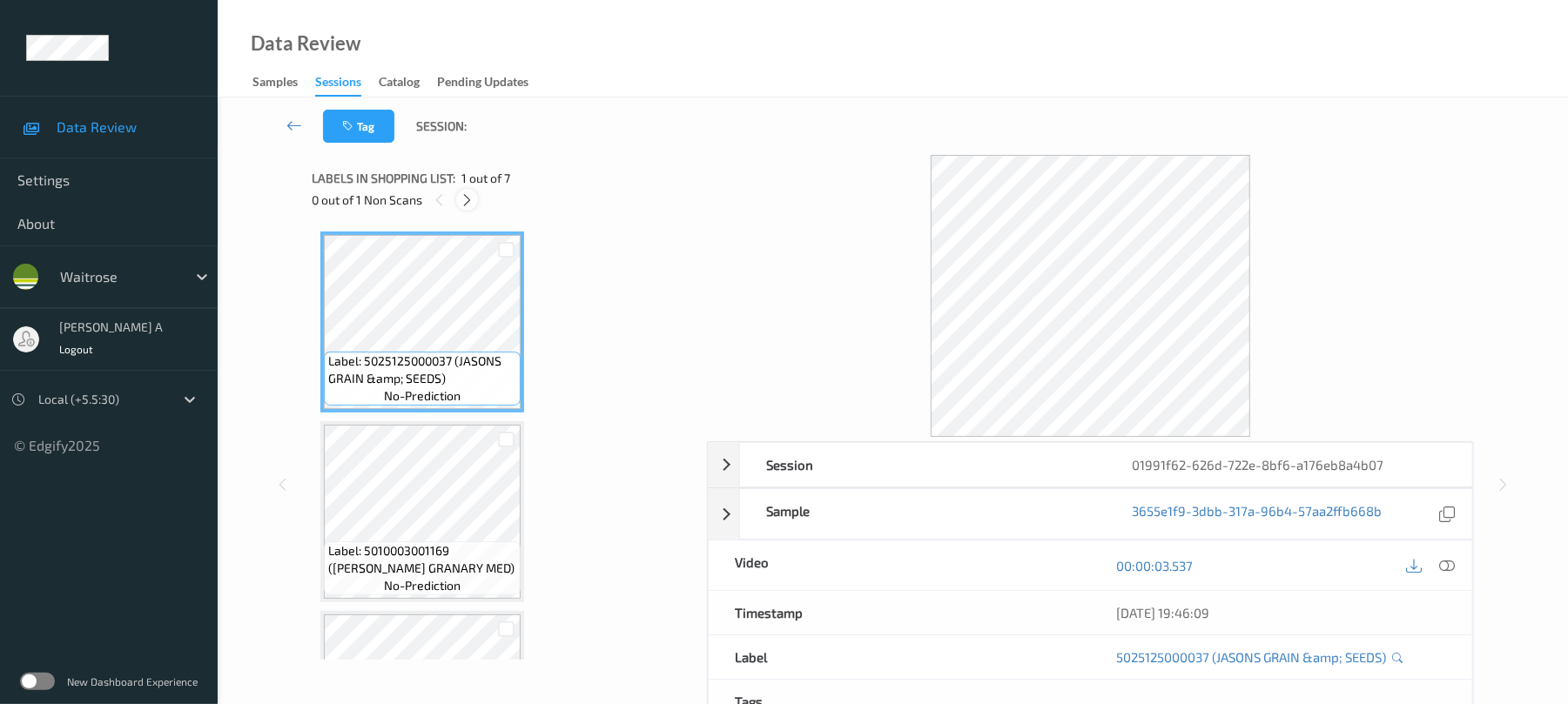
click at [468, 202] on icon at bounding box center [467, 200] width 14 height 15
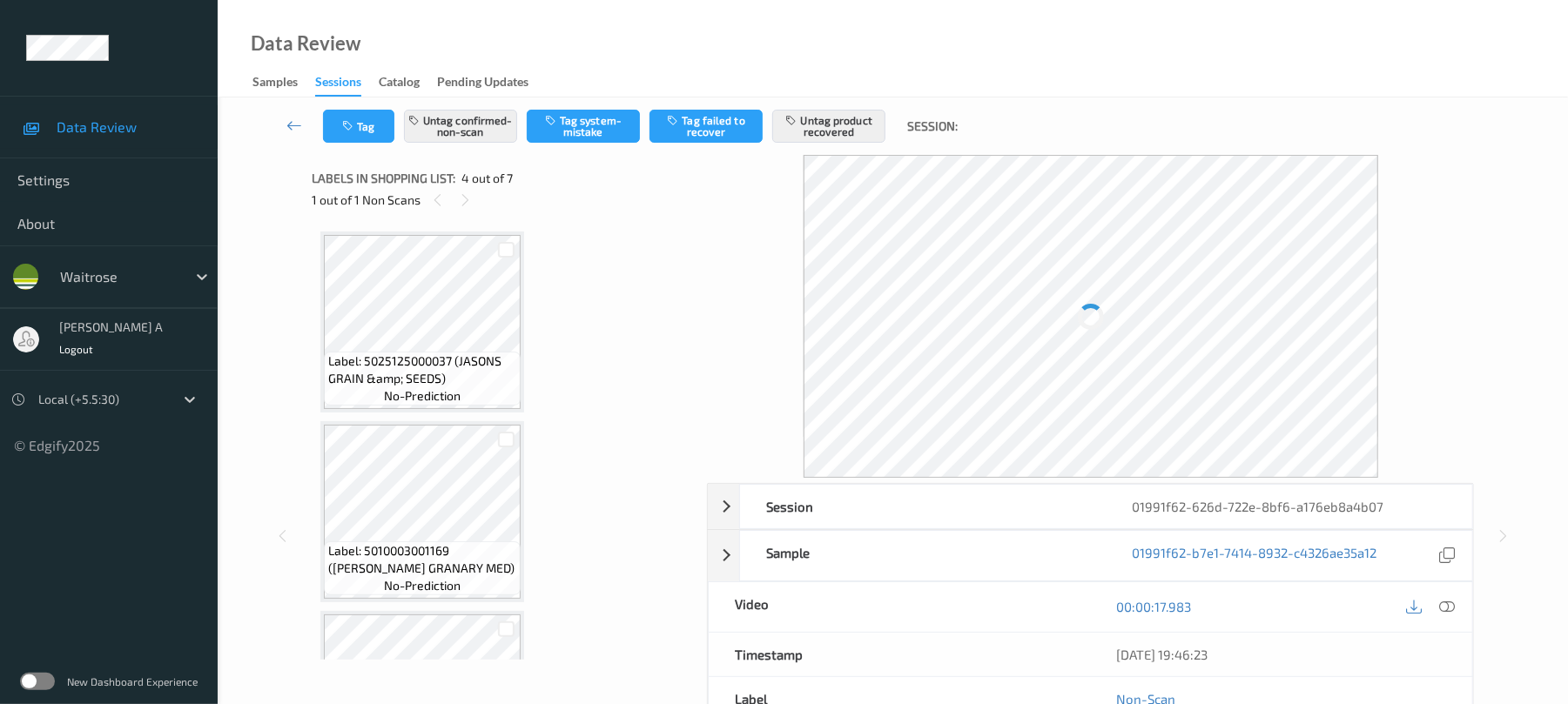
scroll to position [388, 0]
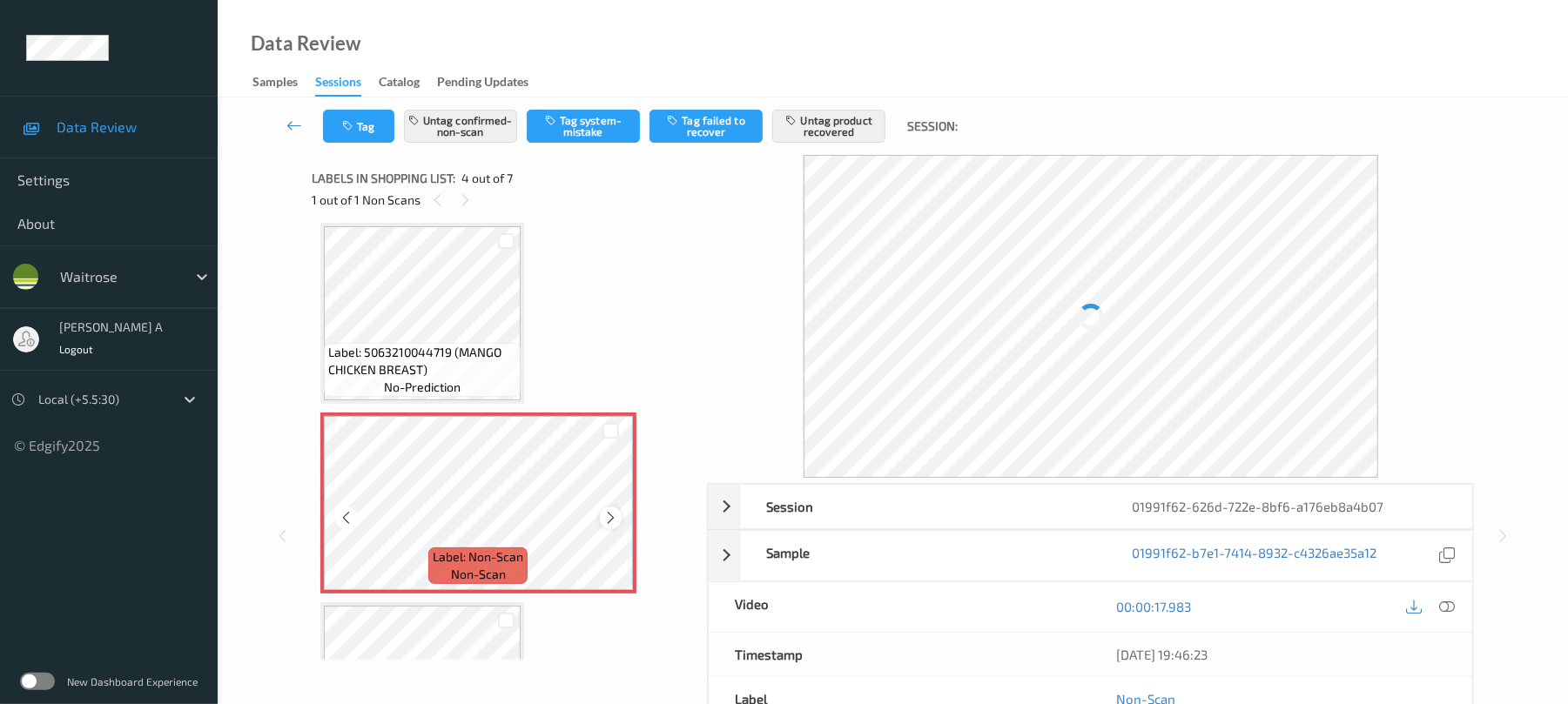
click at [613, 516] on icon at bounding box center [610, 517] width 14 height 15
click at [615, 520] on icon at bounding box center [610, 517] width 14 height 15
click at [617, 519] on icon at bounding box center [610, 517] width 14 height 15
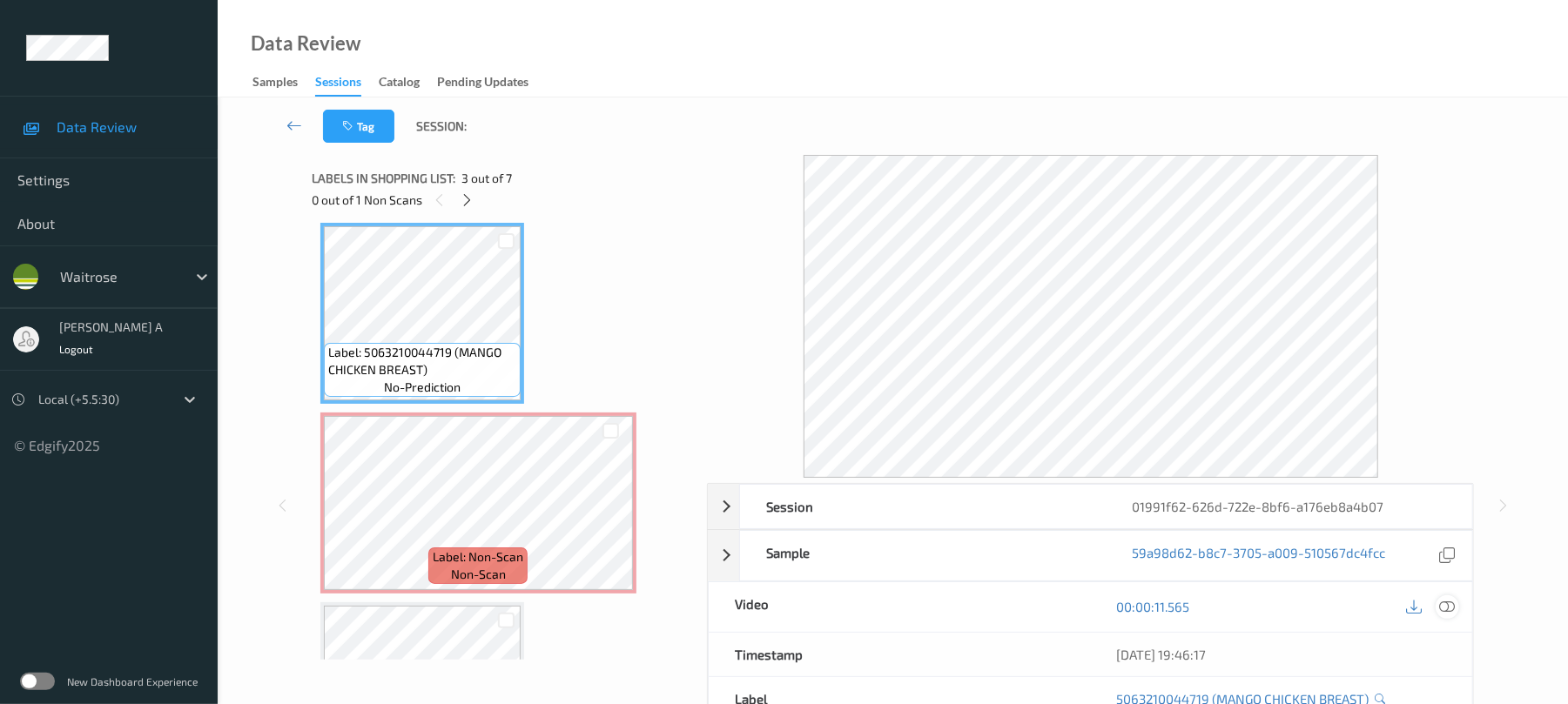
click at [1454, 606] on icon at bounding box center [1447, 605] width 15 height 15
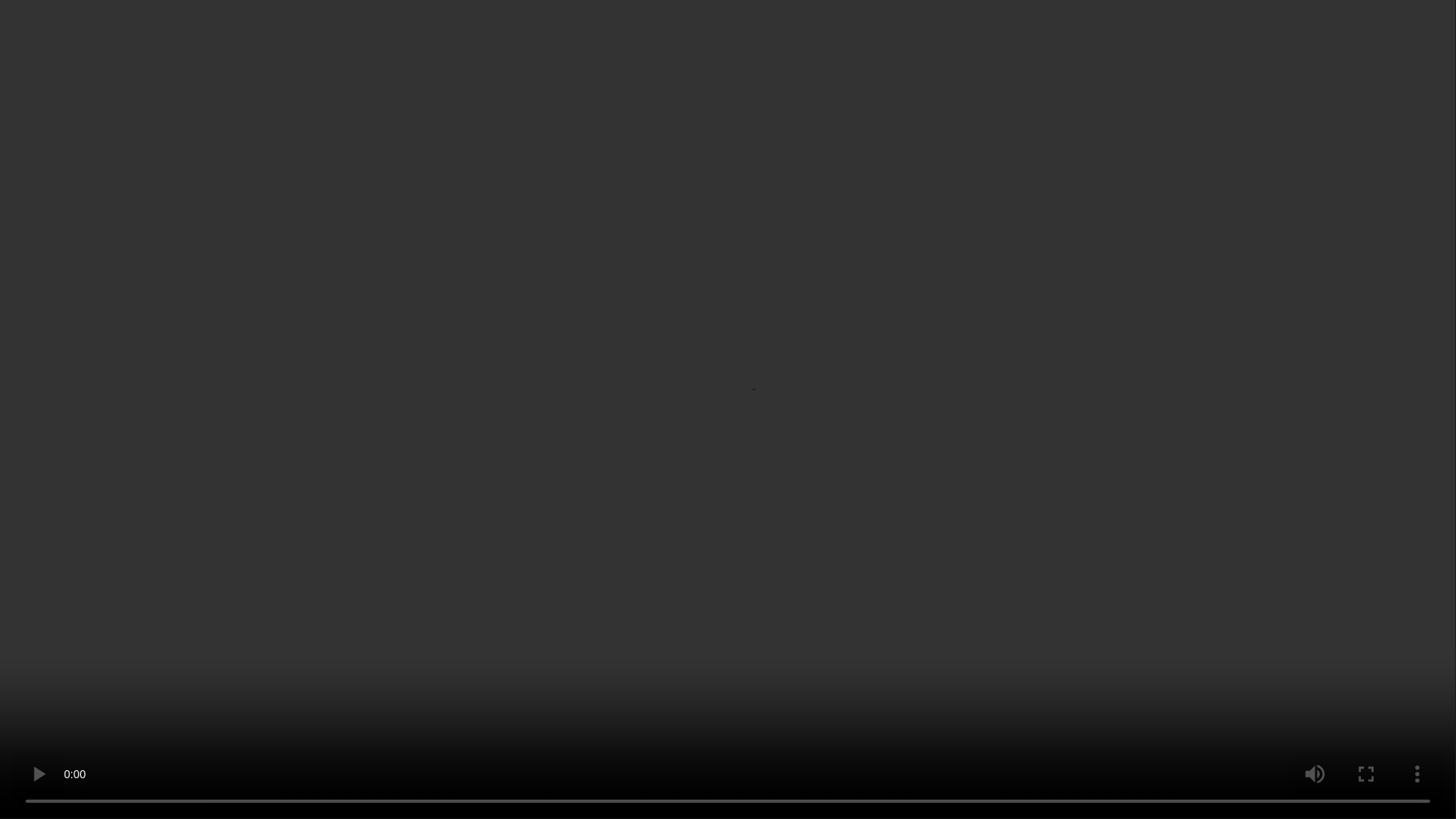
click at [720, 387] on video at bounding box center [728, 410] width 1456 height 819
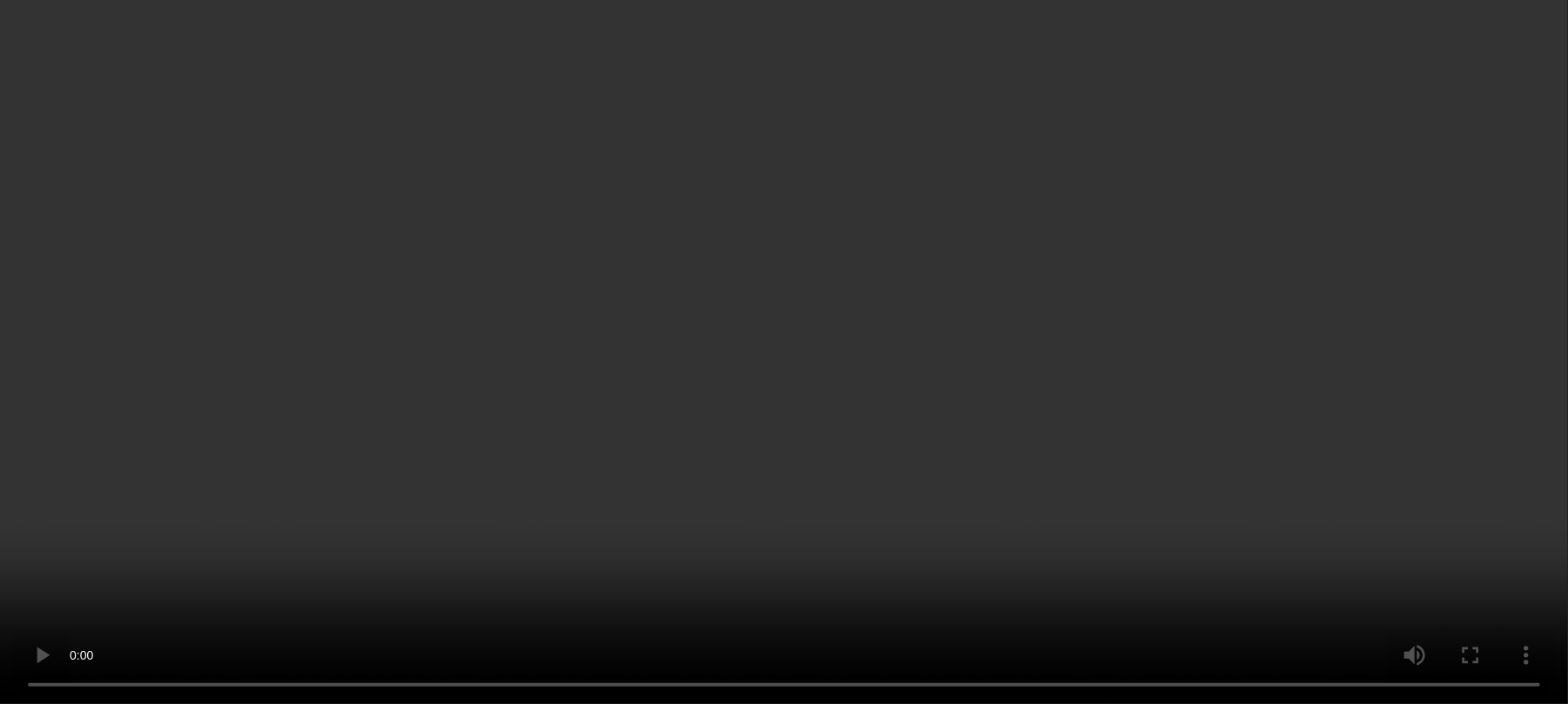
scroll to position [620, 0]
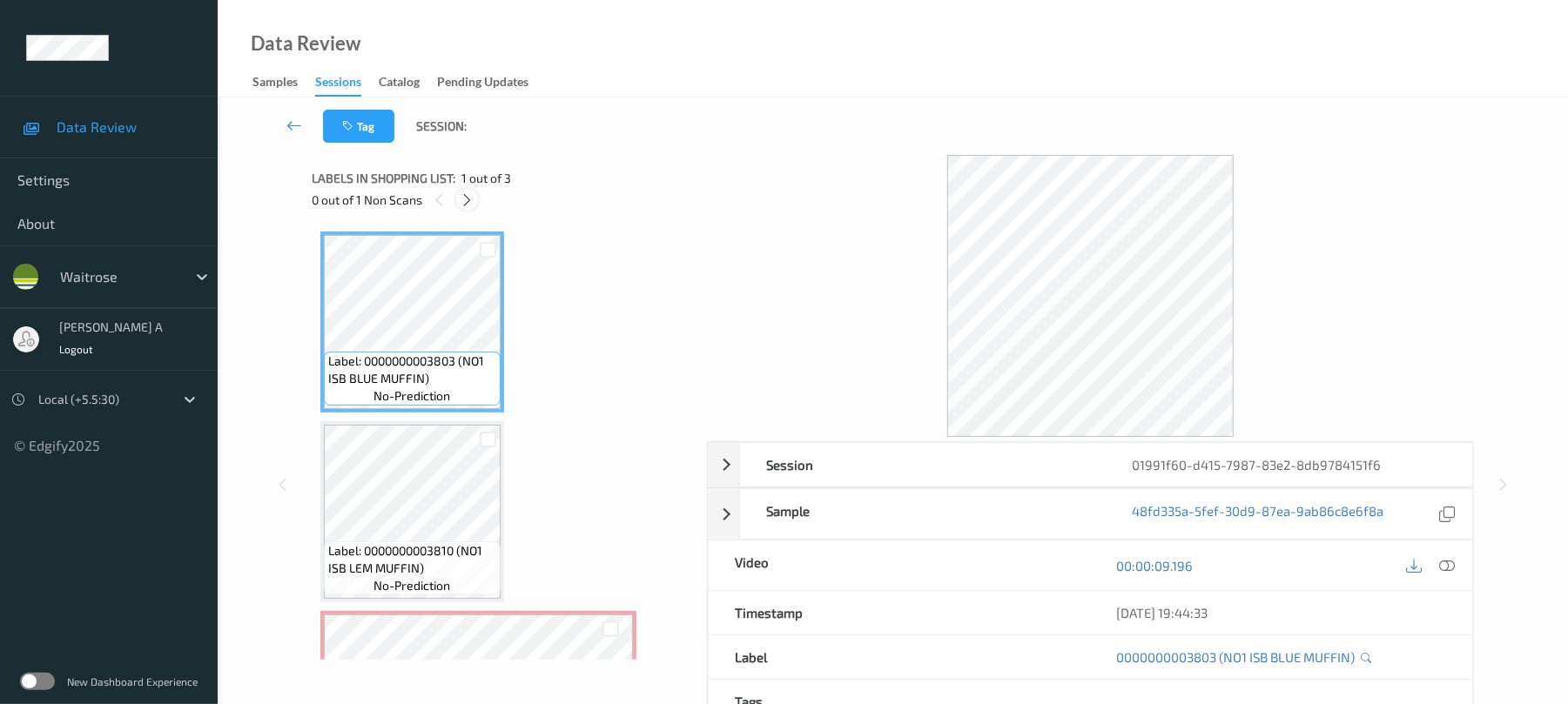
click at [474, 207] on div at bounding box center [467, 200] width 22 height 22
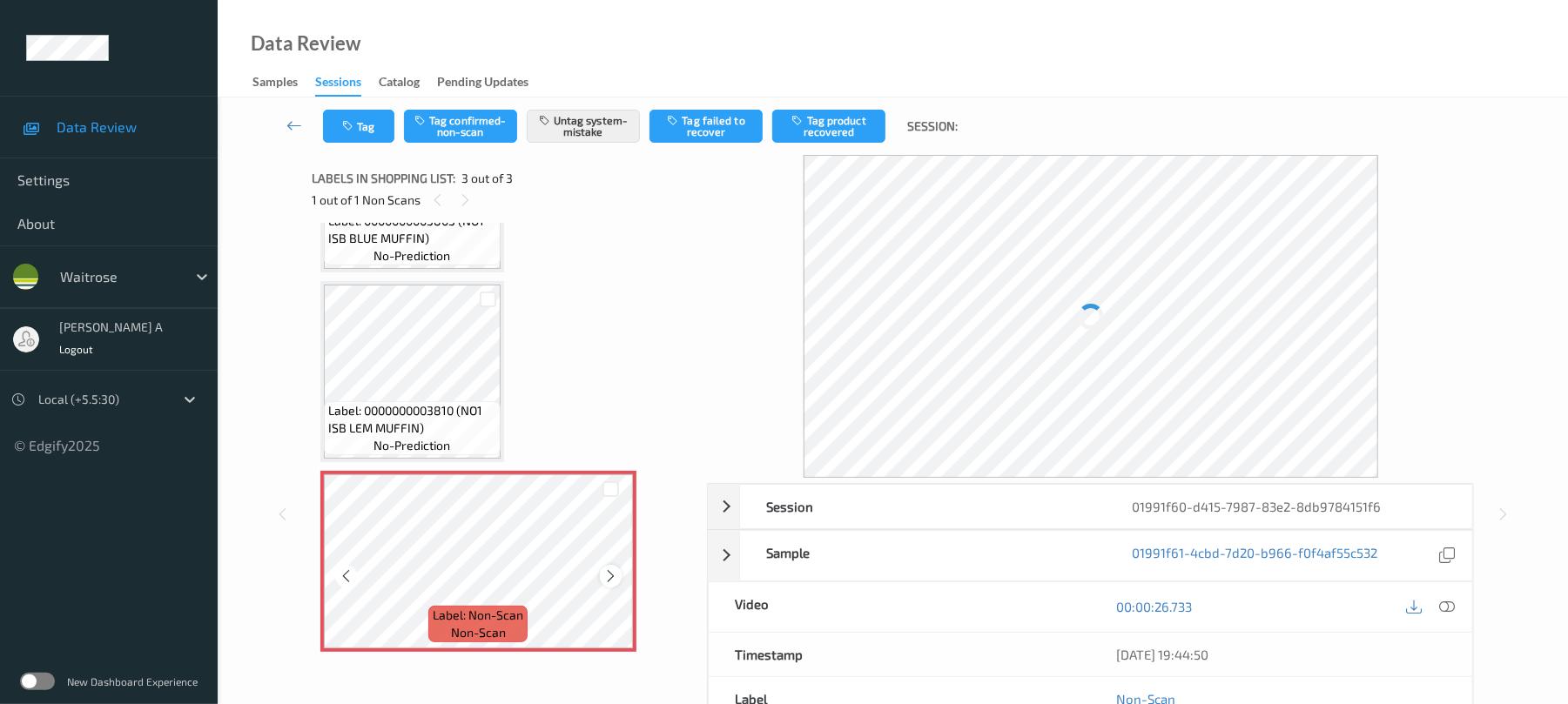
click at [617, 579] on icon at bounding box center [610, 576] width 14 height 15
click at [617, 572] on icon at bounding box center [610, 576] width 14 height 15
click at [373, 117] on button "Tag" at bounding box center [358, 126] width 71 height 33
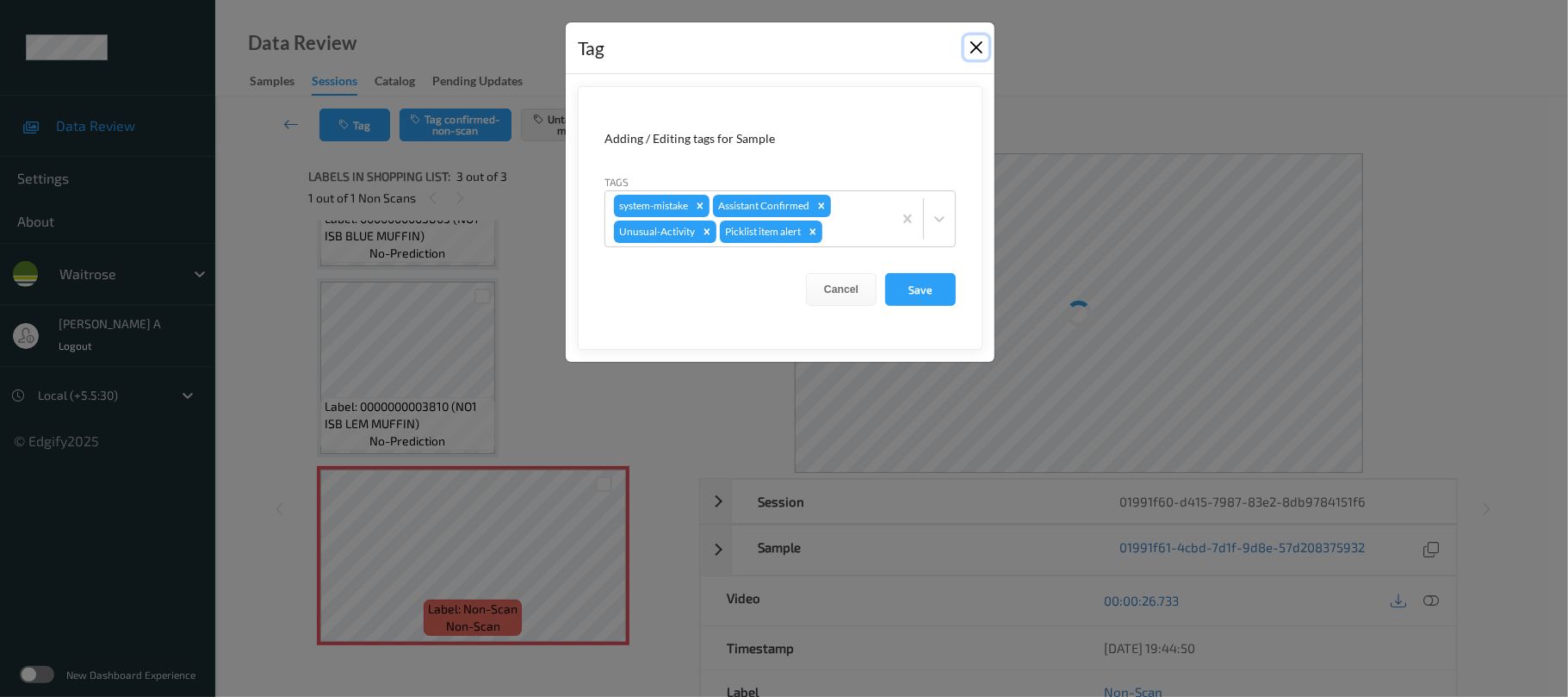
click at [976, 50] on button "Close" at bounding box center [976, 47] width 24 height 24
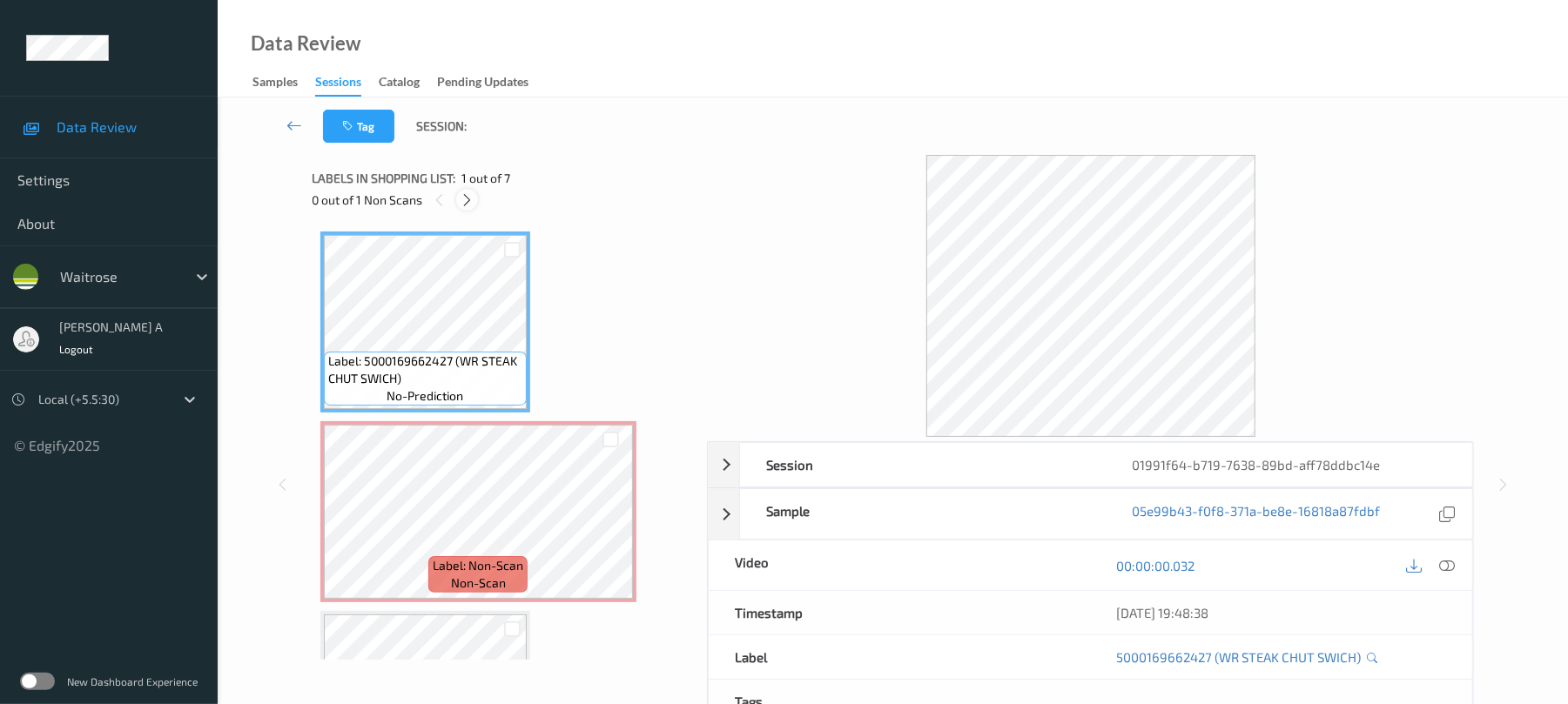
click at [463, 202] on icon at bounding box center [467, 200] width 14 height 15
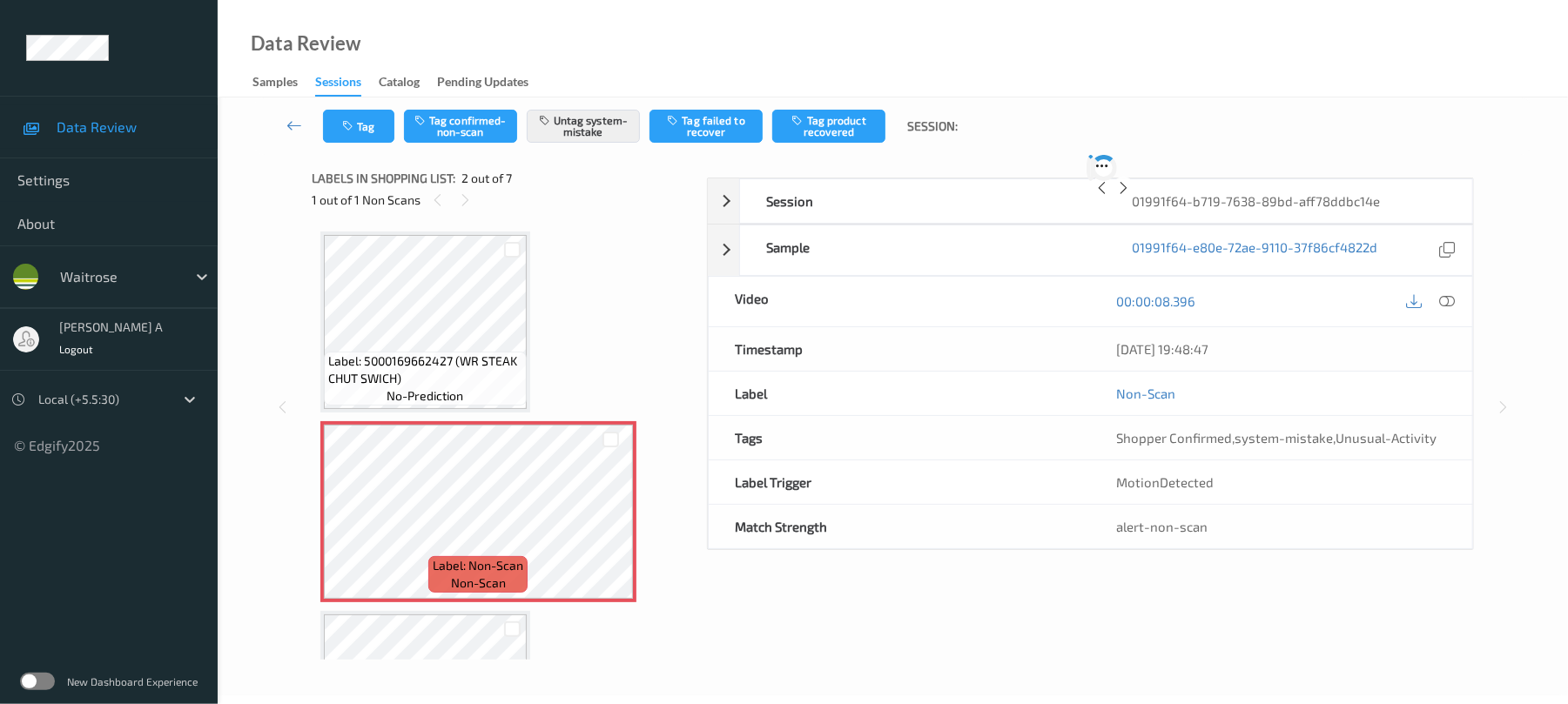
scroll to position [9, 0]
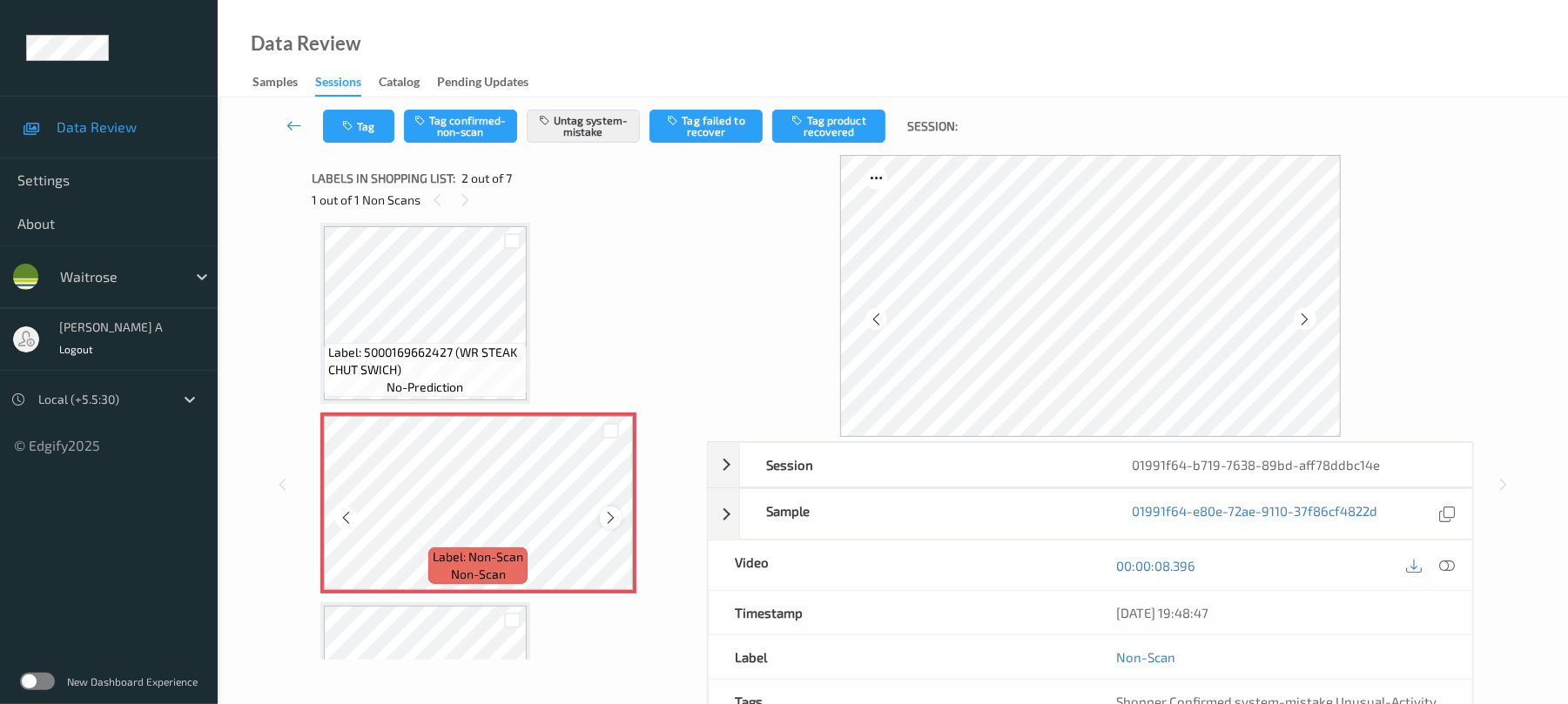
click at [613, 519] on icon at bounding box center [610, 517] width 14 height 15
click at [352, 123] on icon "button" at bounding box center [349, 126] width 14 height 12
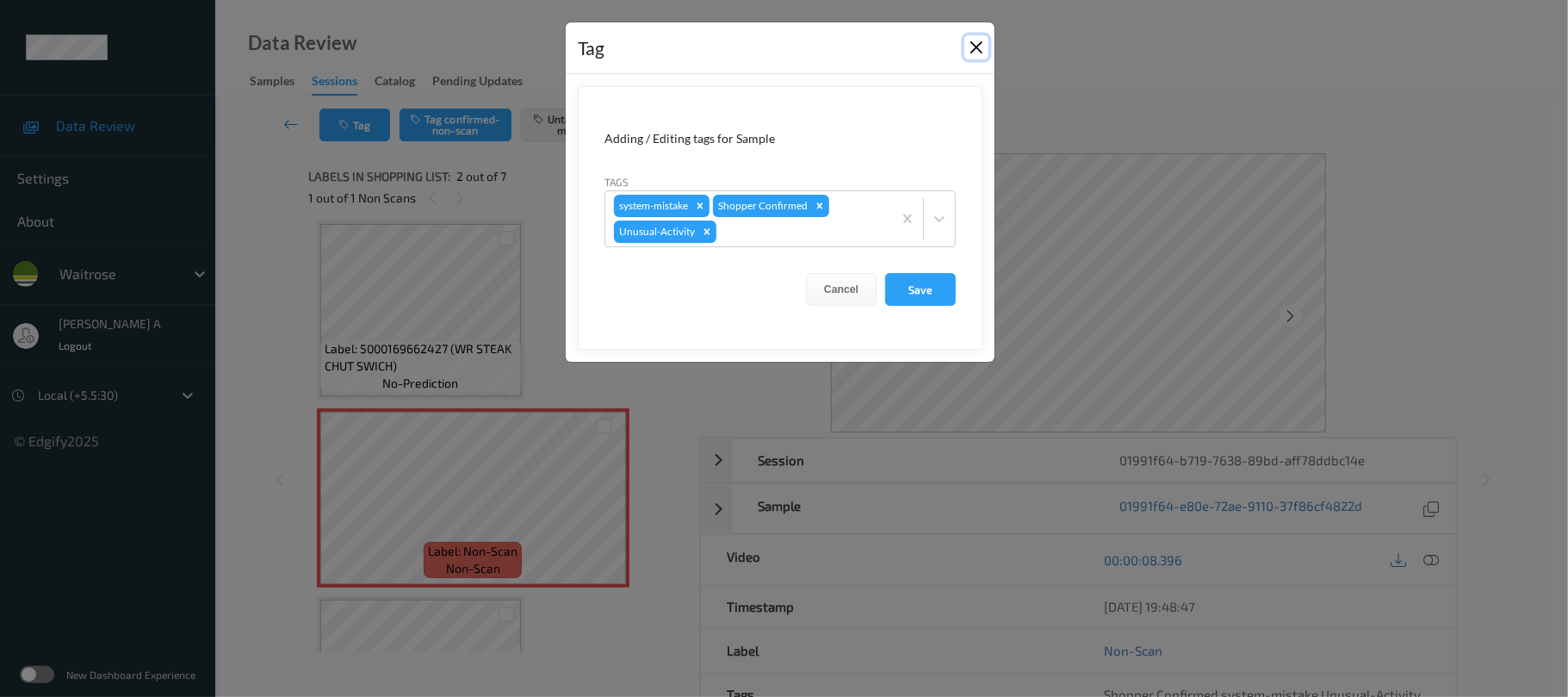
click at [972, 46] on button "Close" at bounding box center [976, 47] width 24 height 24
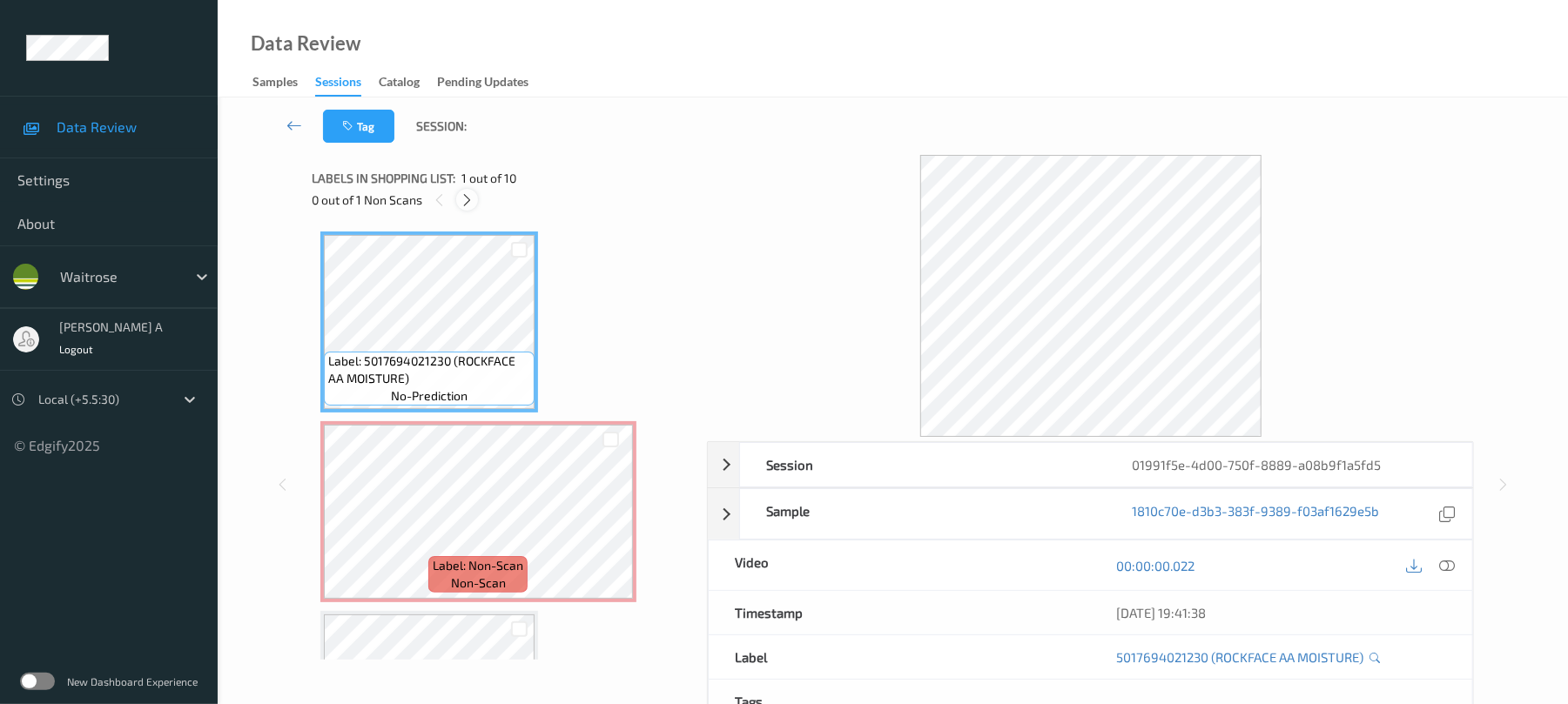
click at [474, 199] on icon at bounding box center [467, 200] width 14 height 15
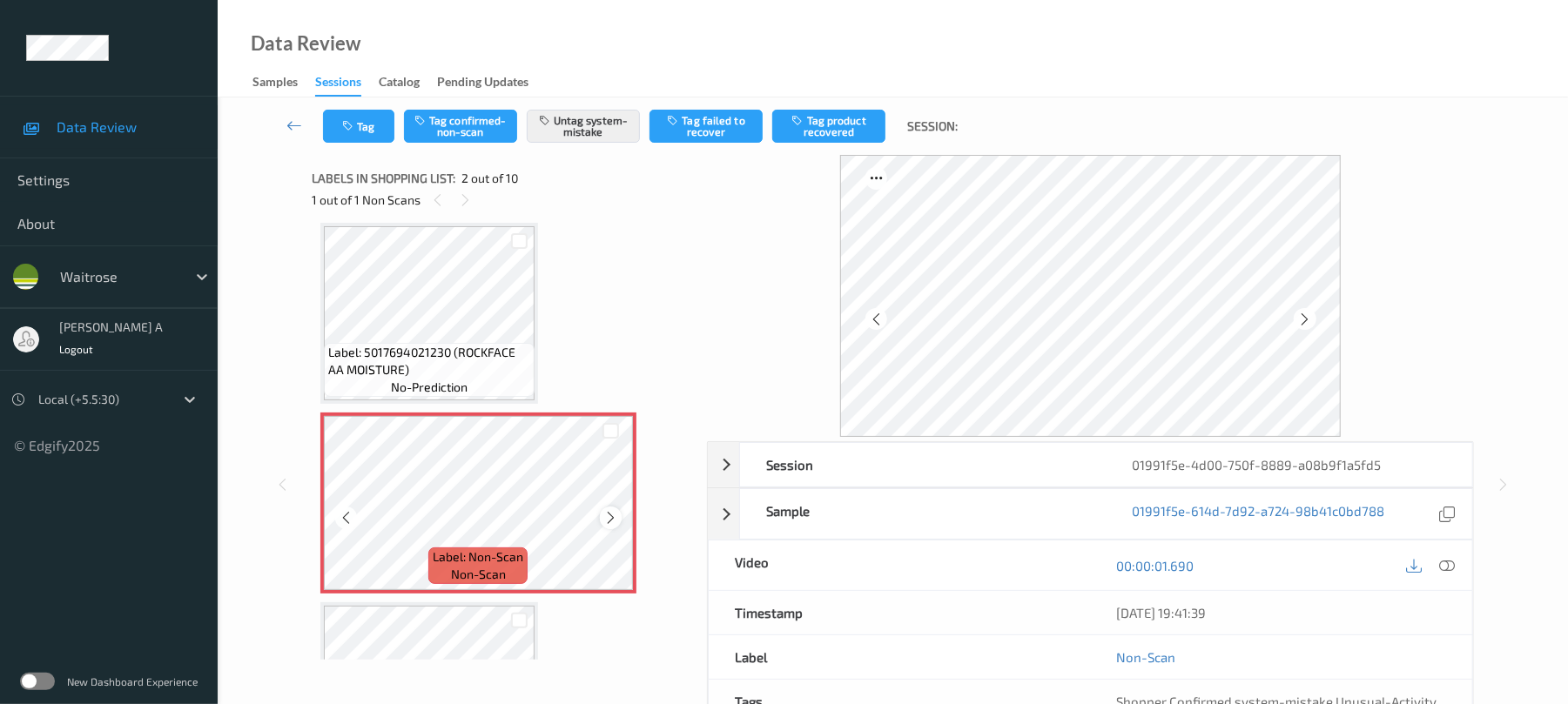
click at [614, 517] on icon at bounding box center [610, 517] width 14 height 15
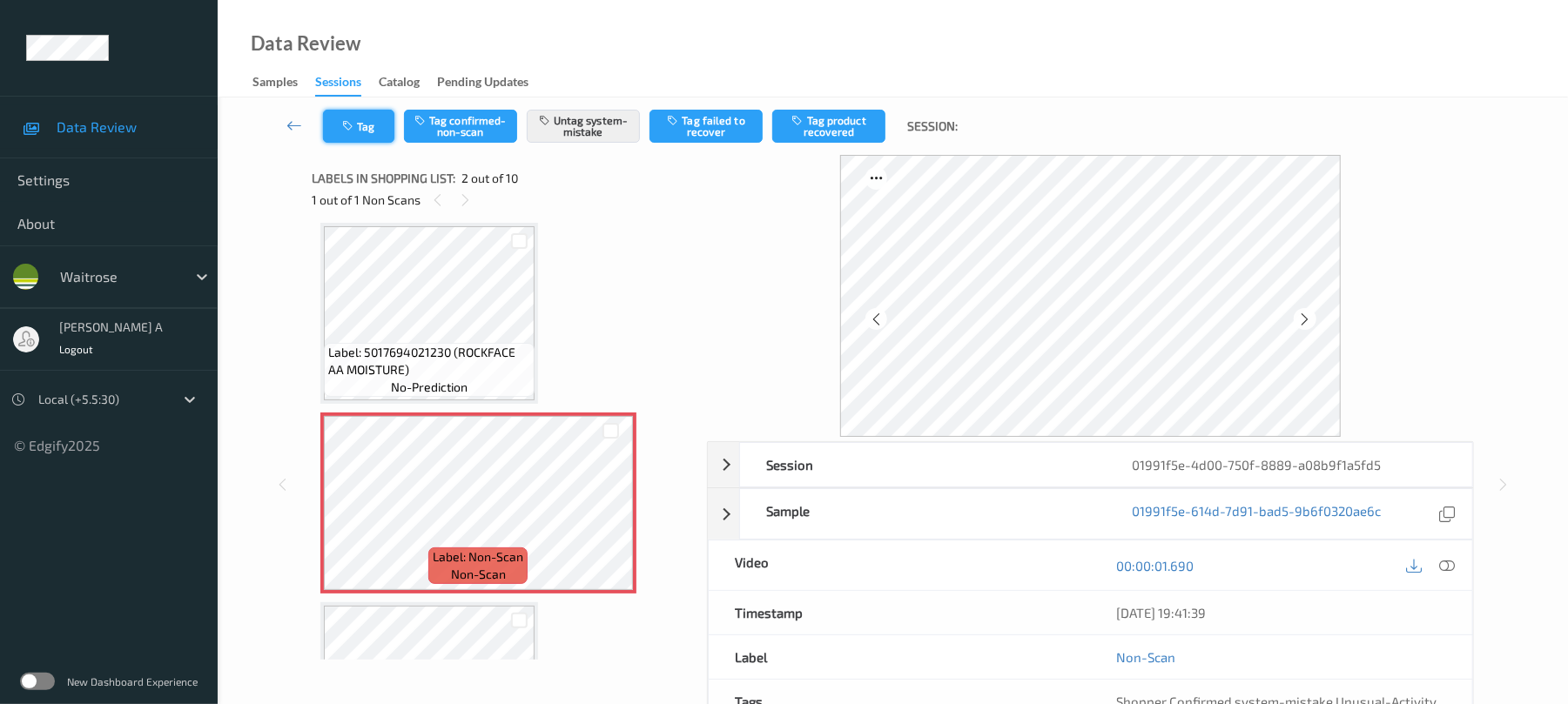
click at [370, 113] on button "Tag" at bounding box center [358, 126] width 71 height 33
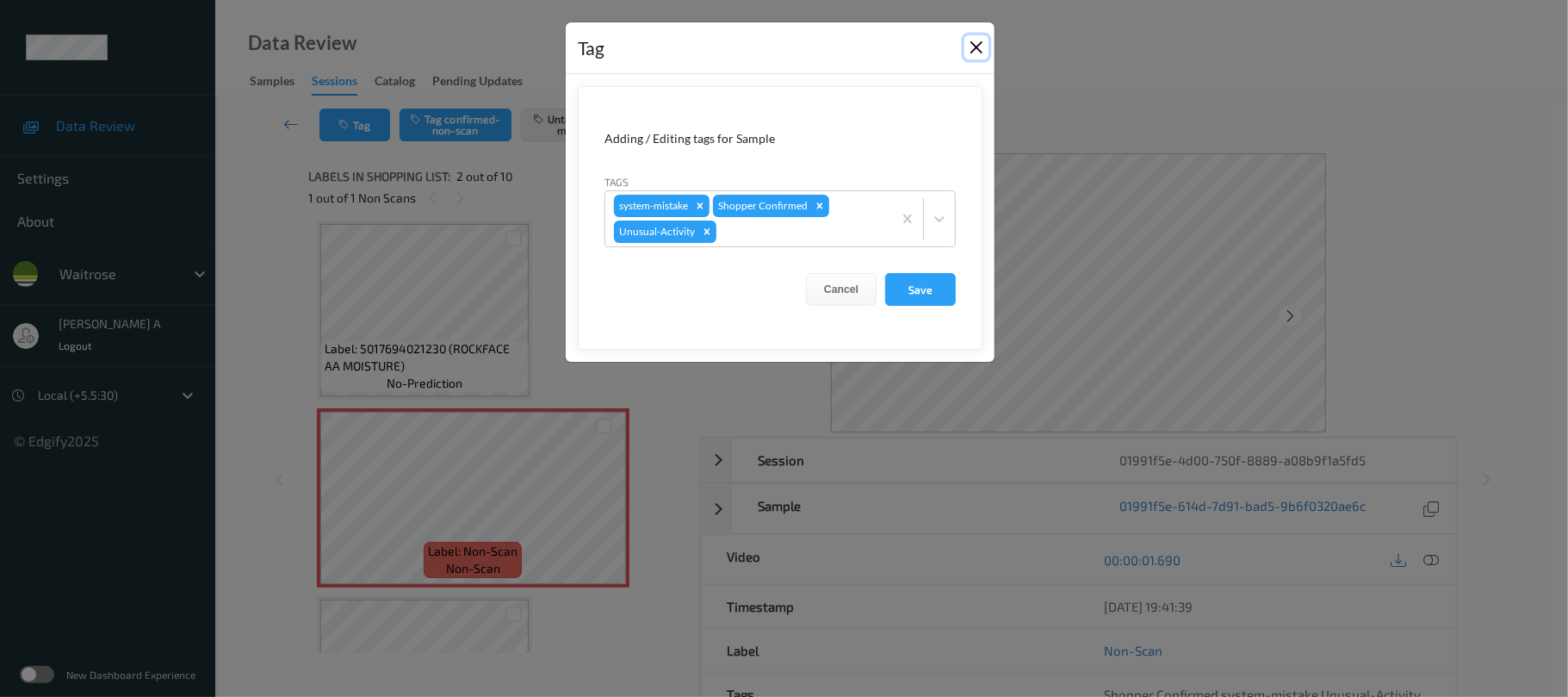
click at [973, 45] on button "Close" at bounding box center [976, 47] width 24 height 24
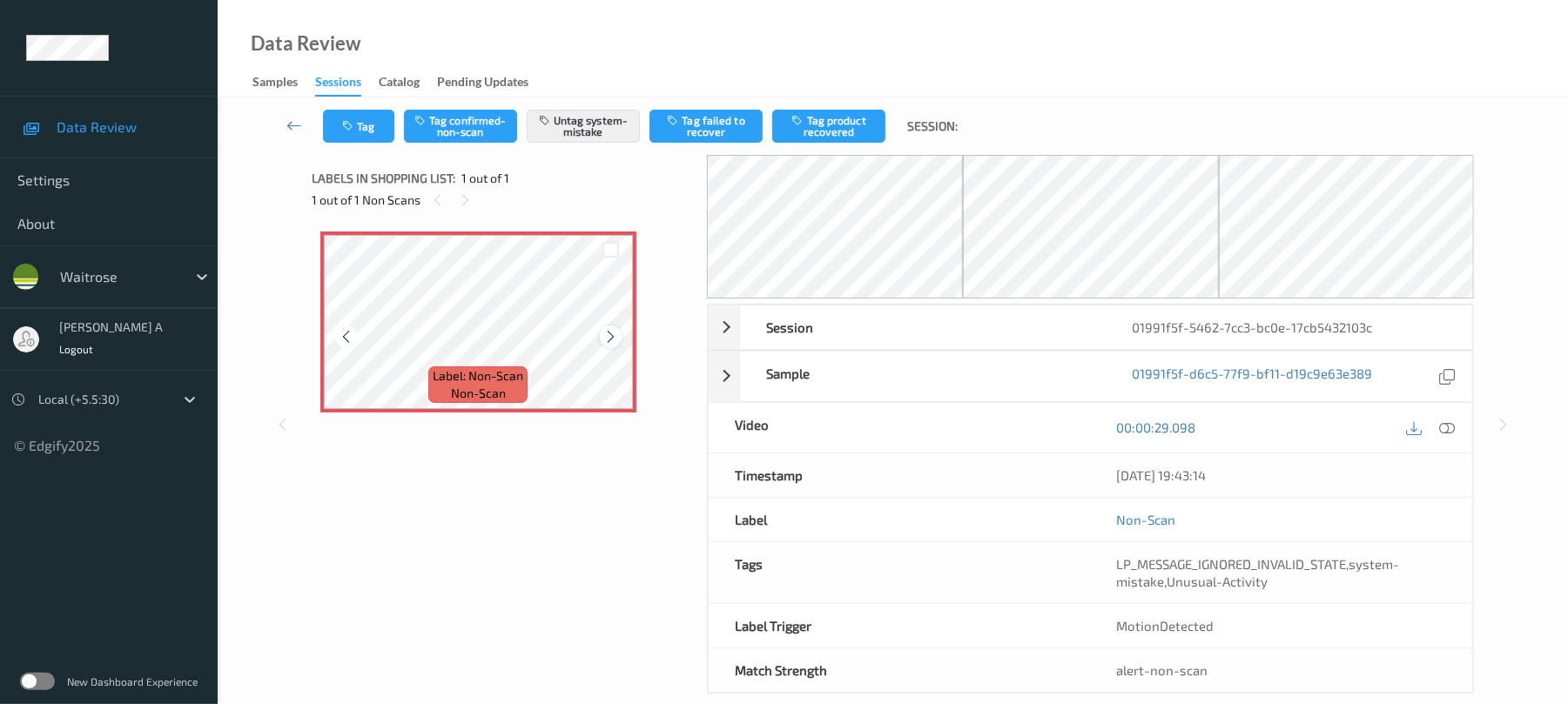
click at [606, 336] on icon at bounding box center [610, 336] width 14 height 15
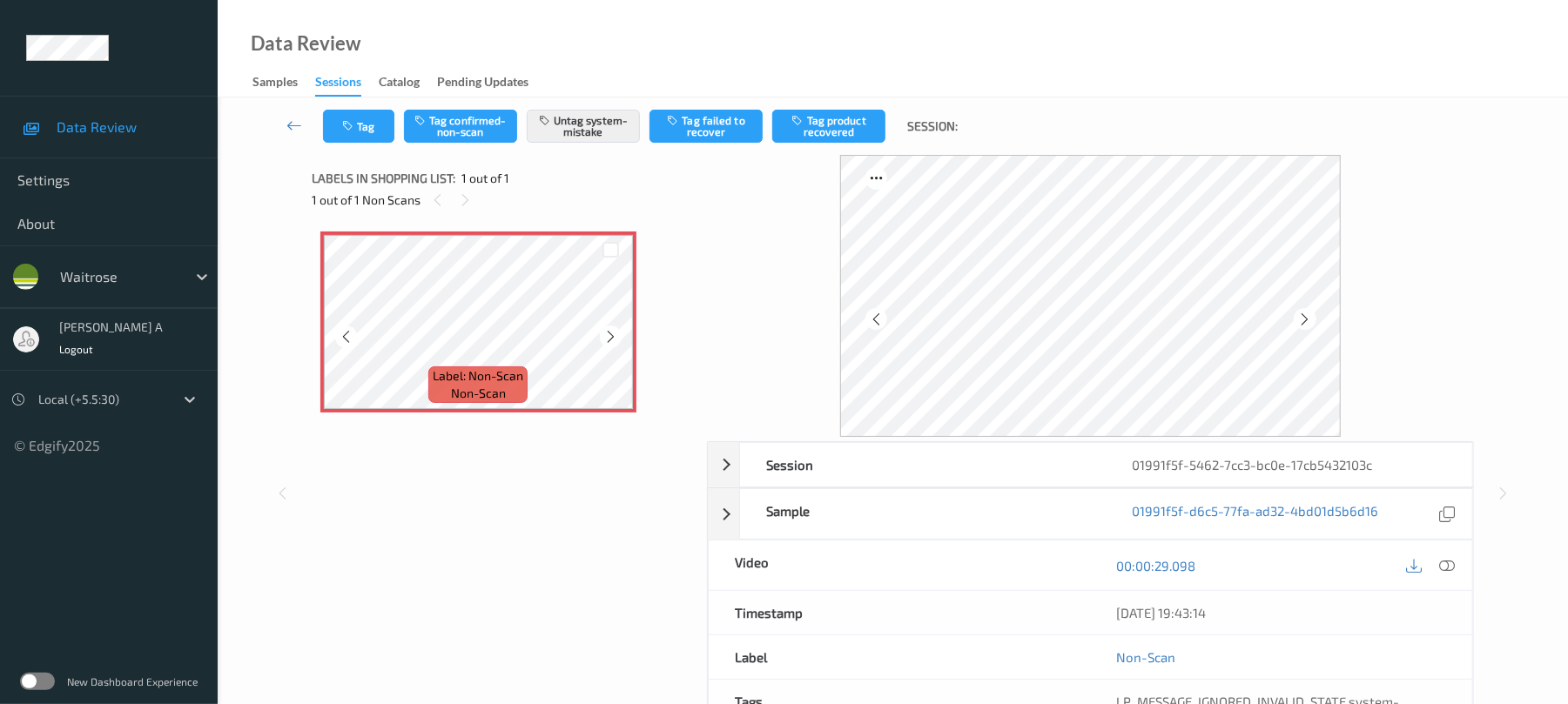
click at [606, 336] on icon at bounding box center [610, 336] width 14 height 15
click at [354, 134] on button "Tag" at bounding box center [358, 126] width 71 height 33
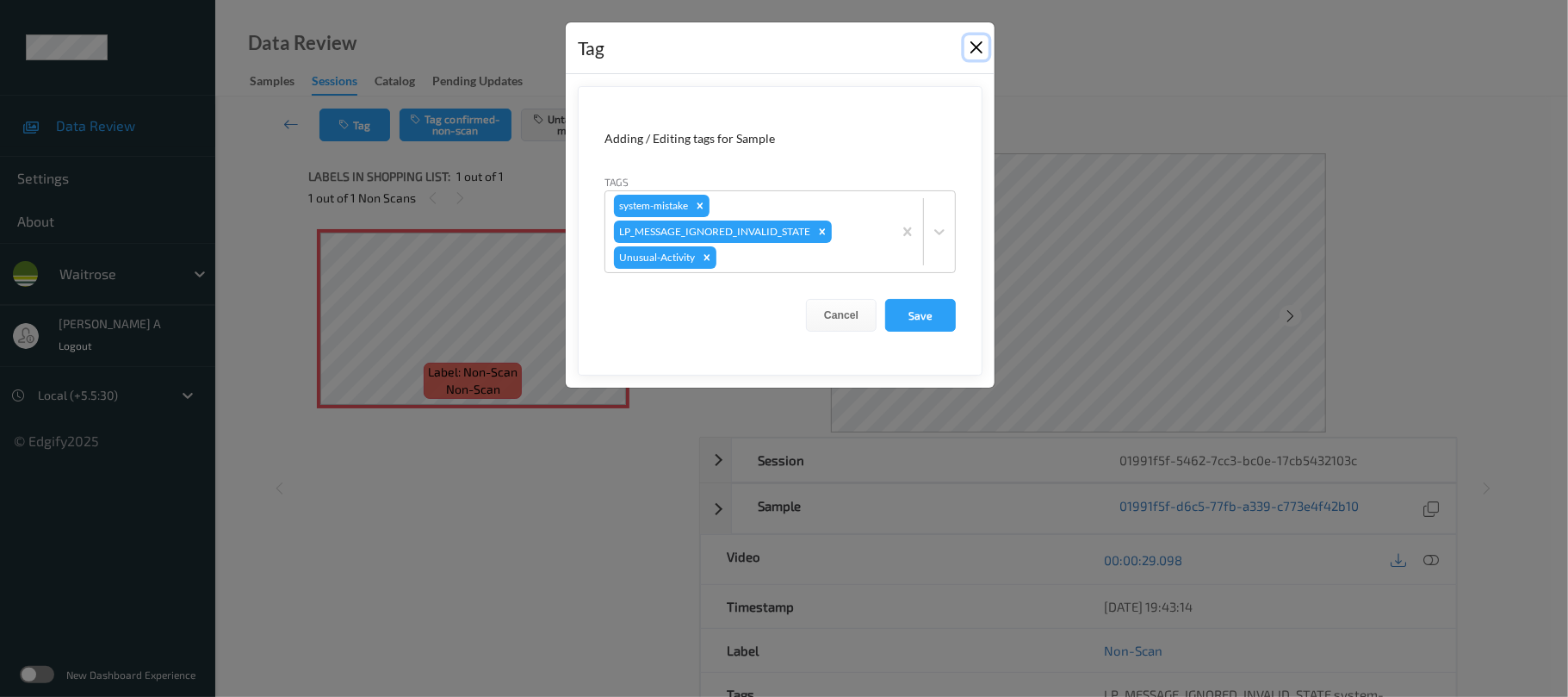
click at [983, 48] on button "Close" at bounding box center [976, 47] width 24 height 24
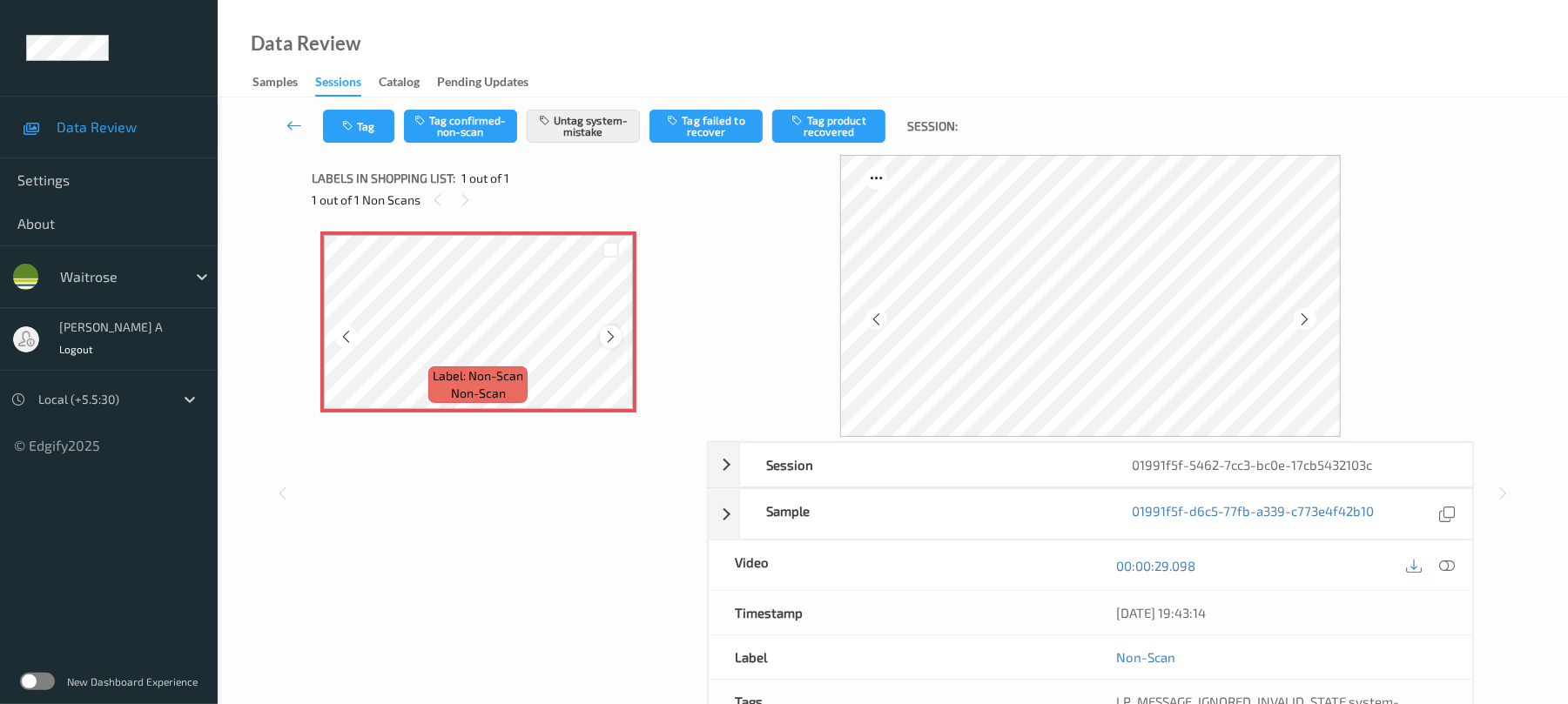
click at [618, 335] on icon at bounding box center [610, 336] width 14 height 15
click at [366, 141] on button "Tag" at bounding box center [358, 126] width 71 height 33
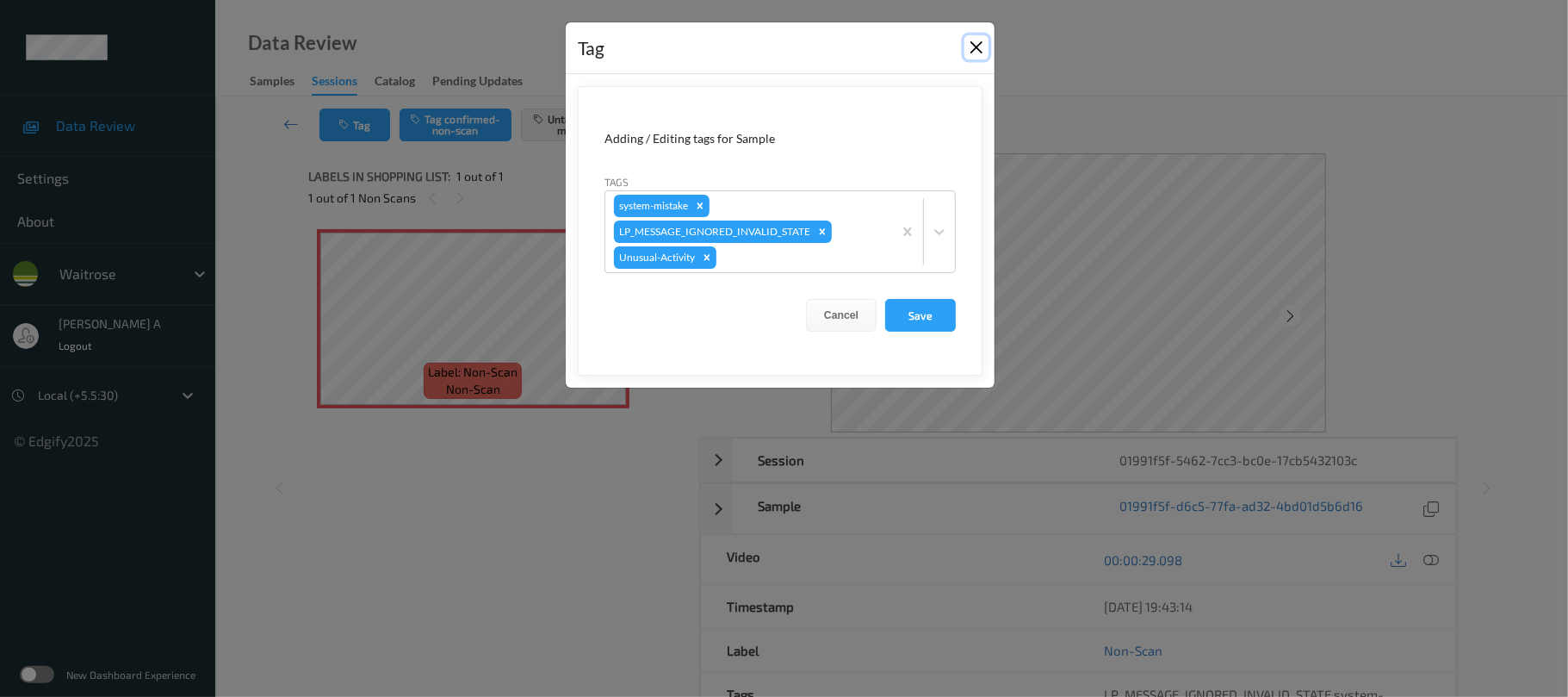
click at [964, 45] on button "Close" at bounding box center [976, 47] width 24 height 24
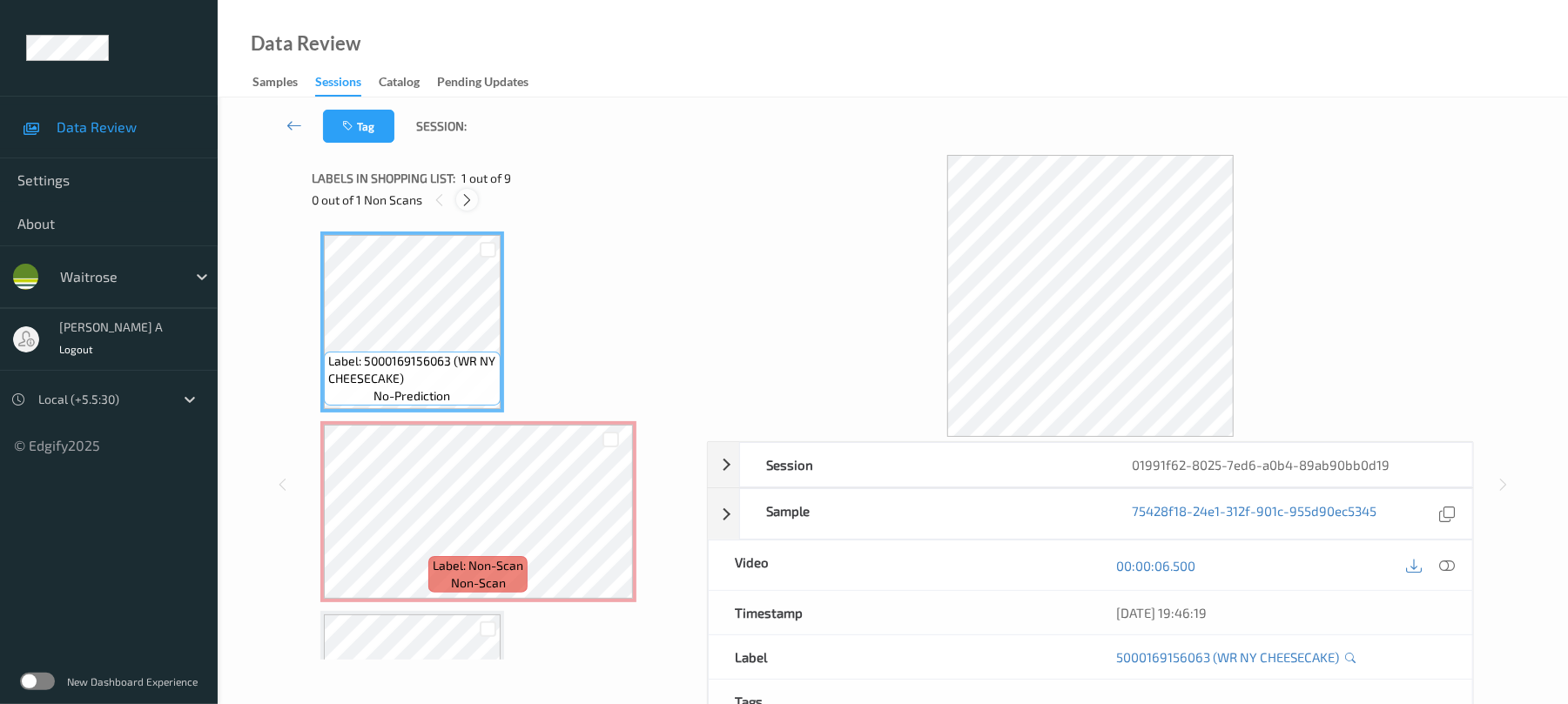
click at [456, 197] on div at bounding box center [467, 200] width 22 height 22
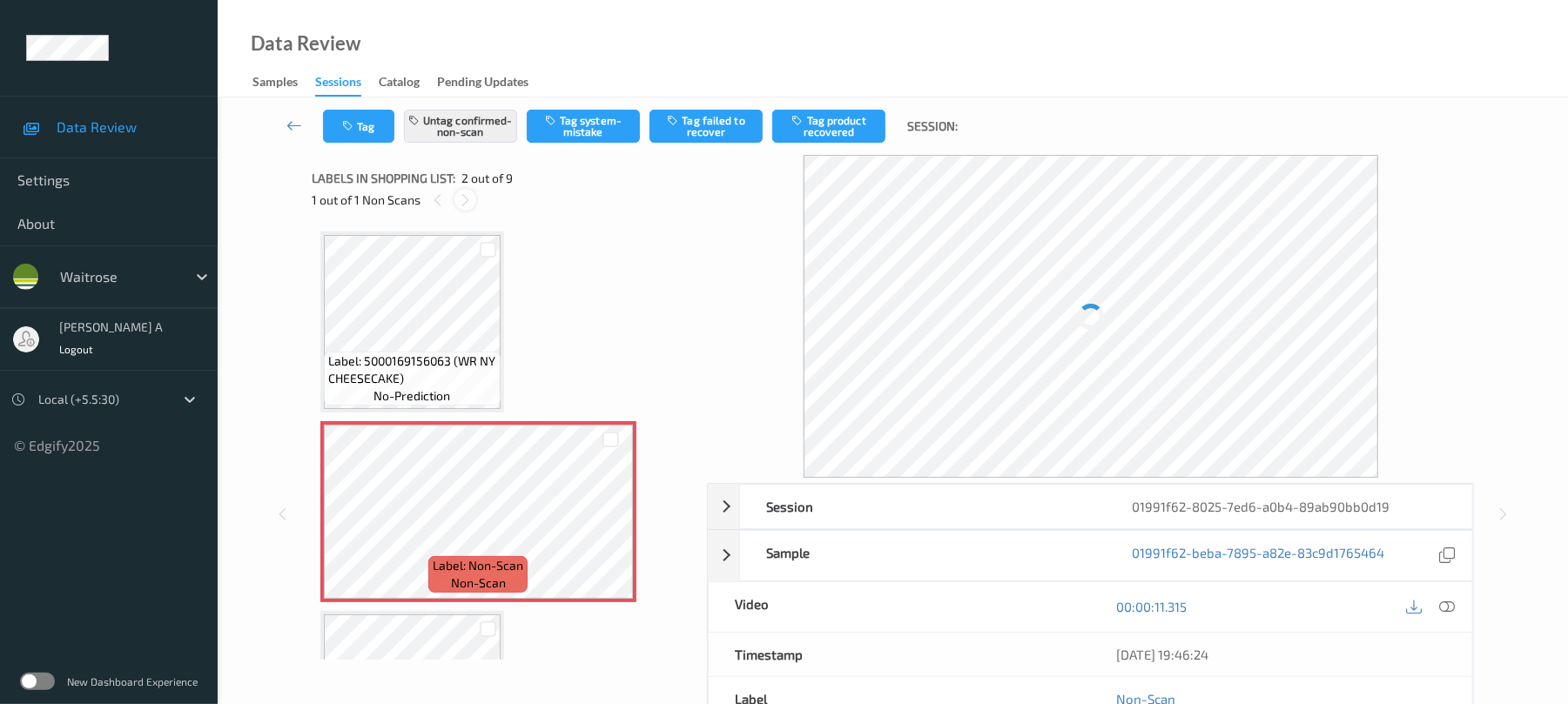
scroll to position [9, 0]
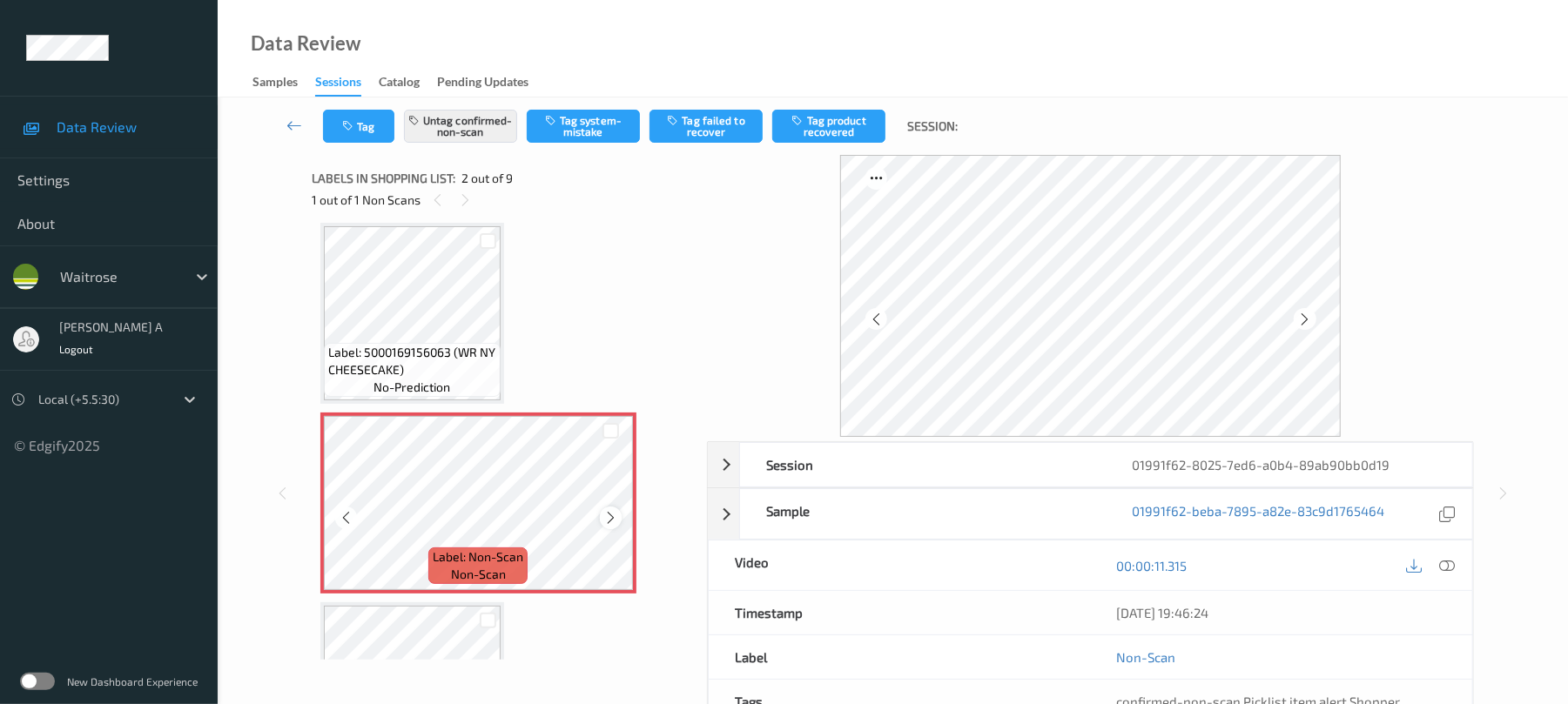
click at [610, 522] on icon at bounding box center [610, 517] width 14 height 15
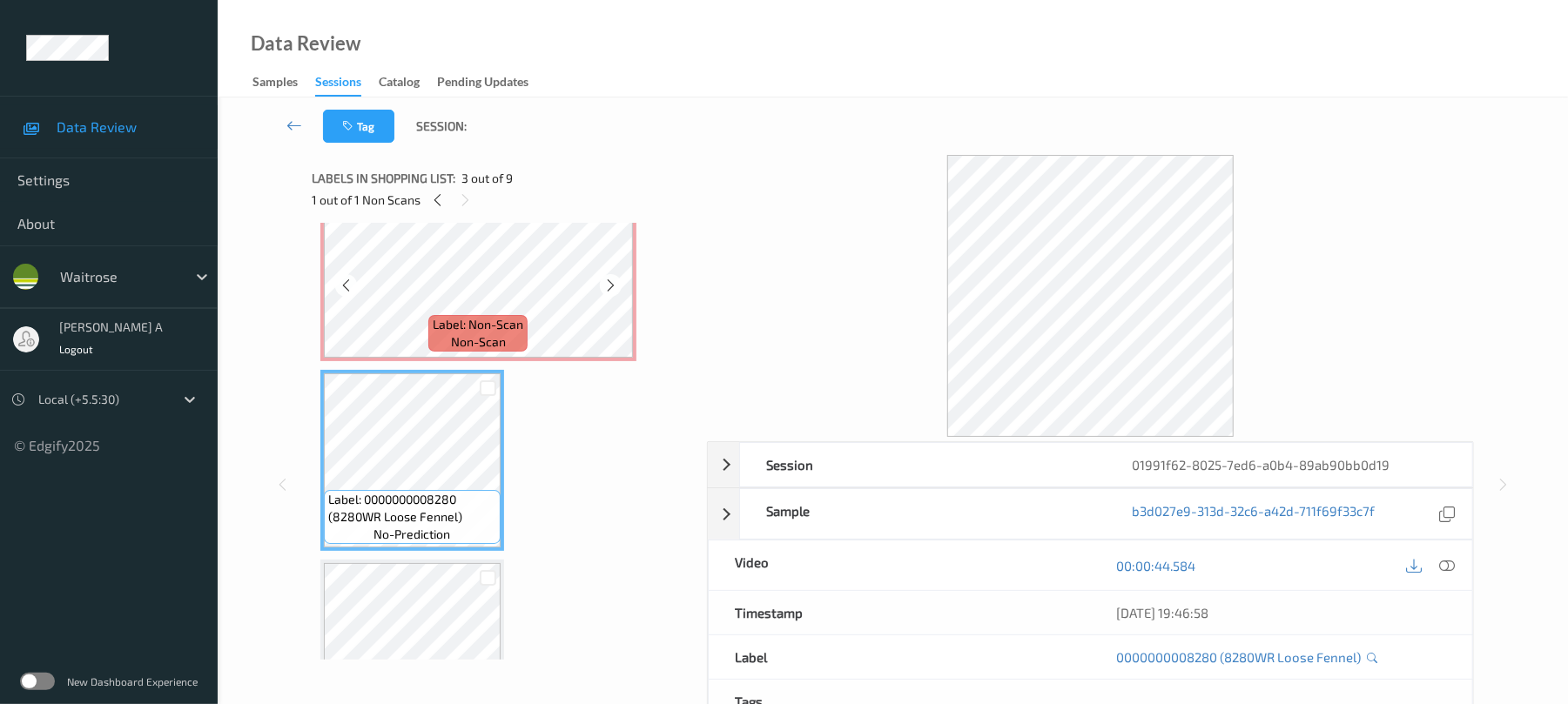
scroll to position [126, 0]
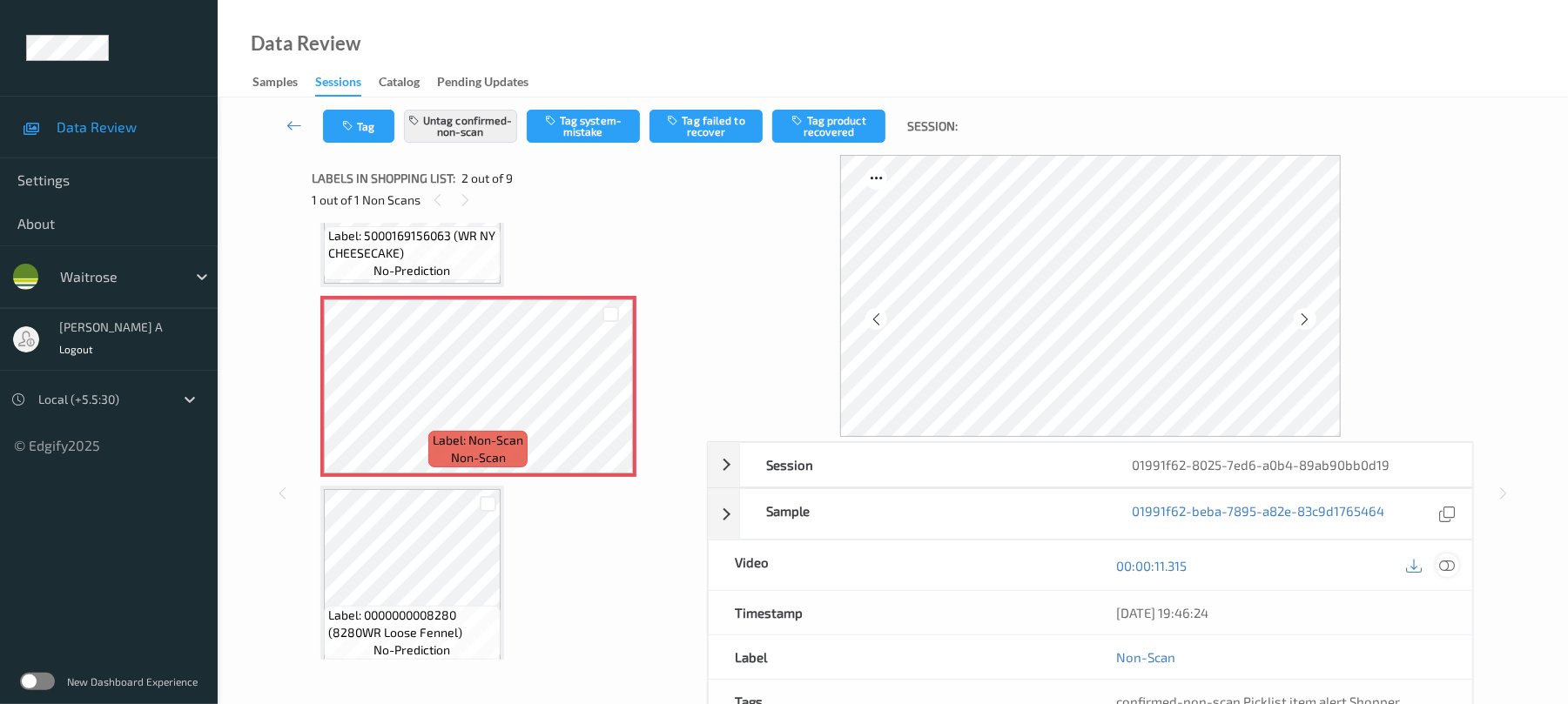
click at [1447, 569] on icon at bounding box center [1447, 565] width 15 height 15
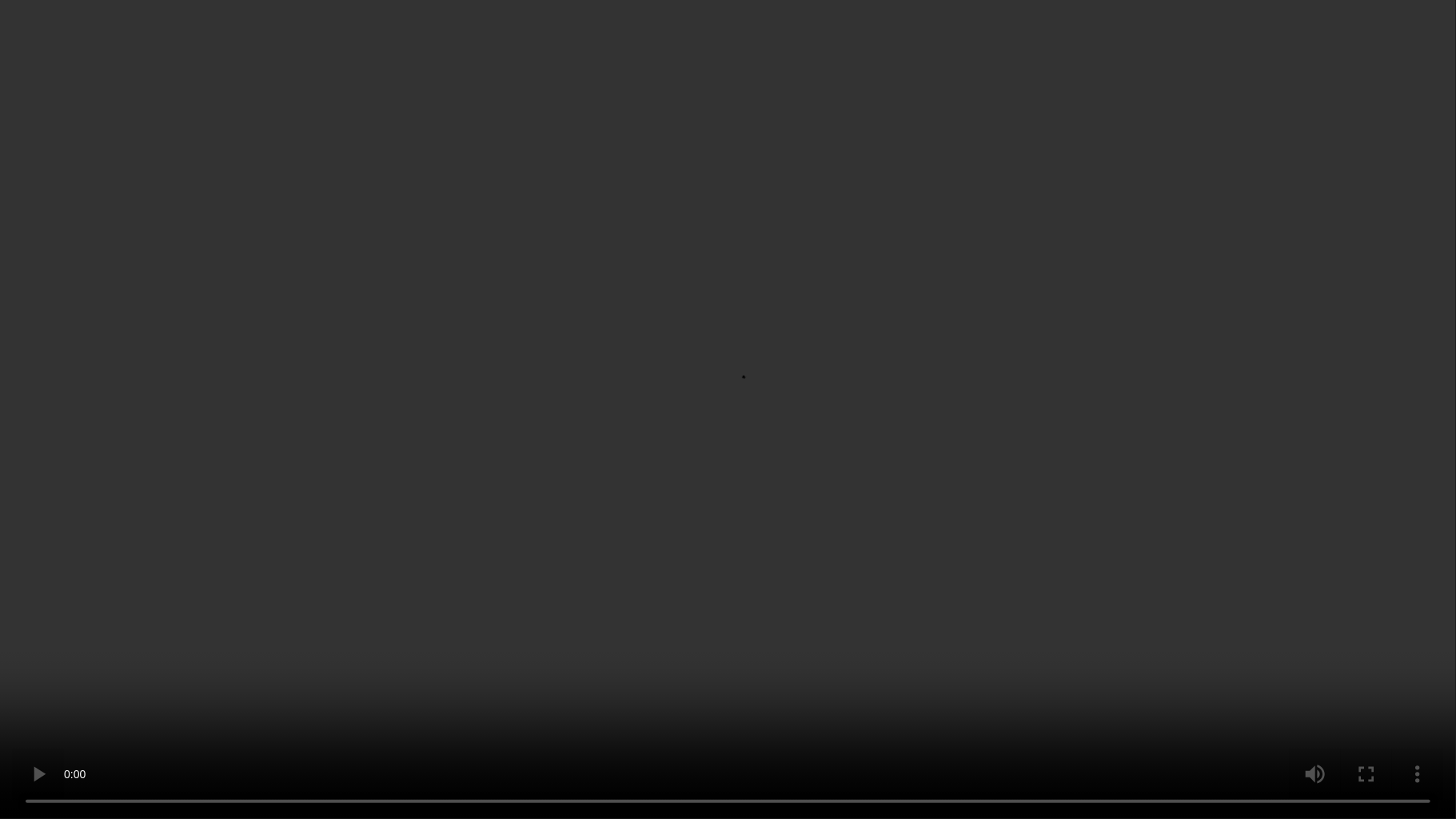
click at [598, 401] on video at bounding box center [728, 410] width 1456 height 819
click at [189, 646] on video at bounding box center [728, 410] width 1456 height 819
click at [941, 417] on video at bounding box center [728, 410] width 1456 height 819
click at [916, 395] on video at bounding box center [728, 410] width 1456 height 819
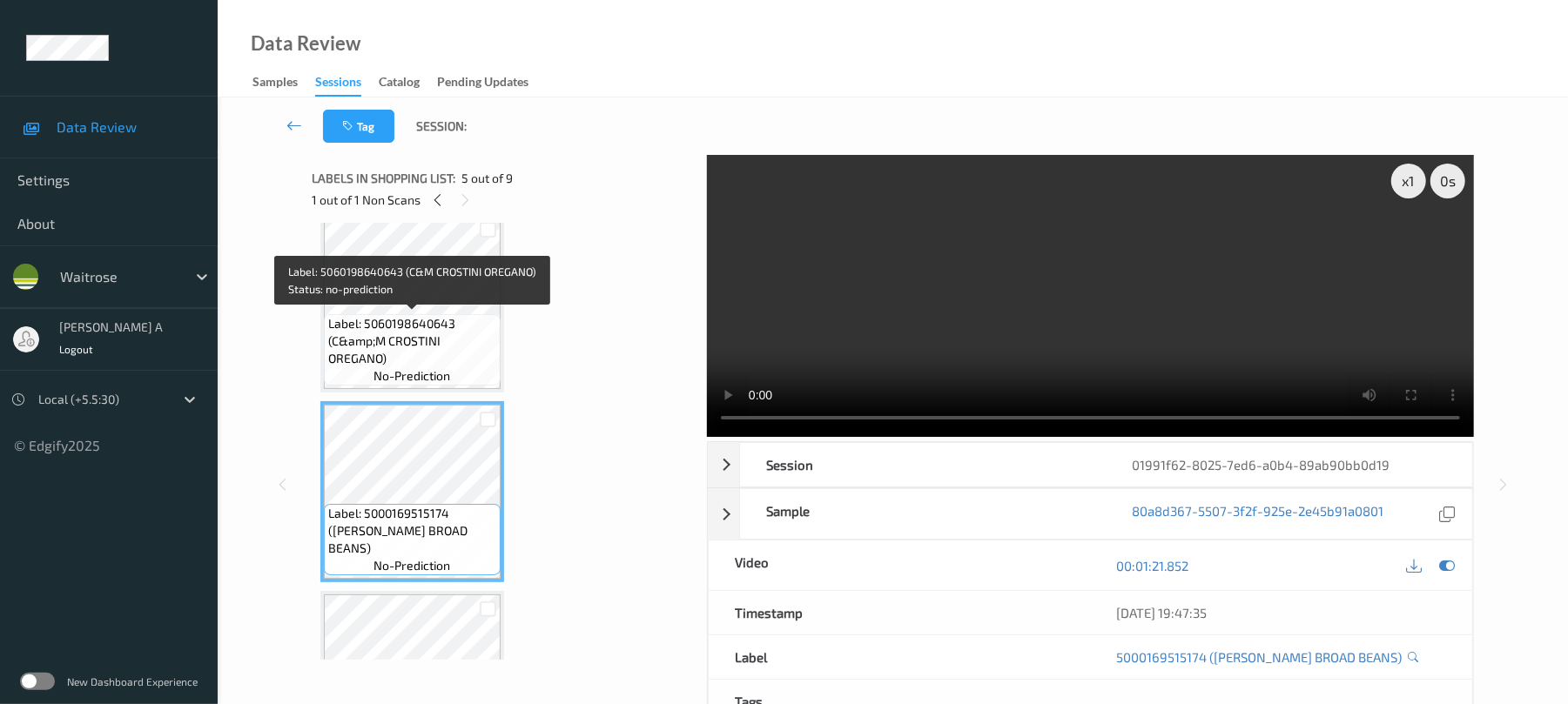
scroll to position [474, 0]
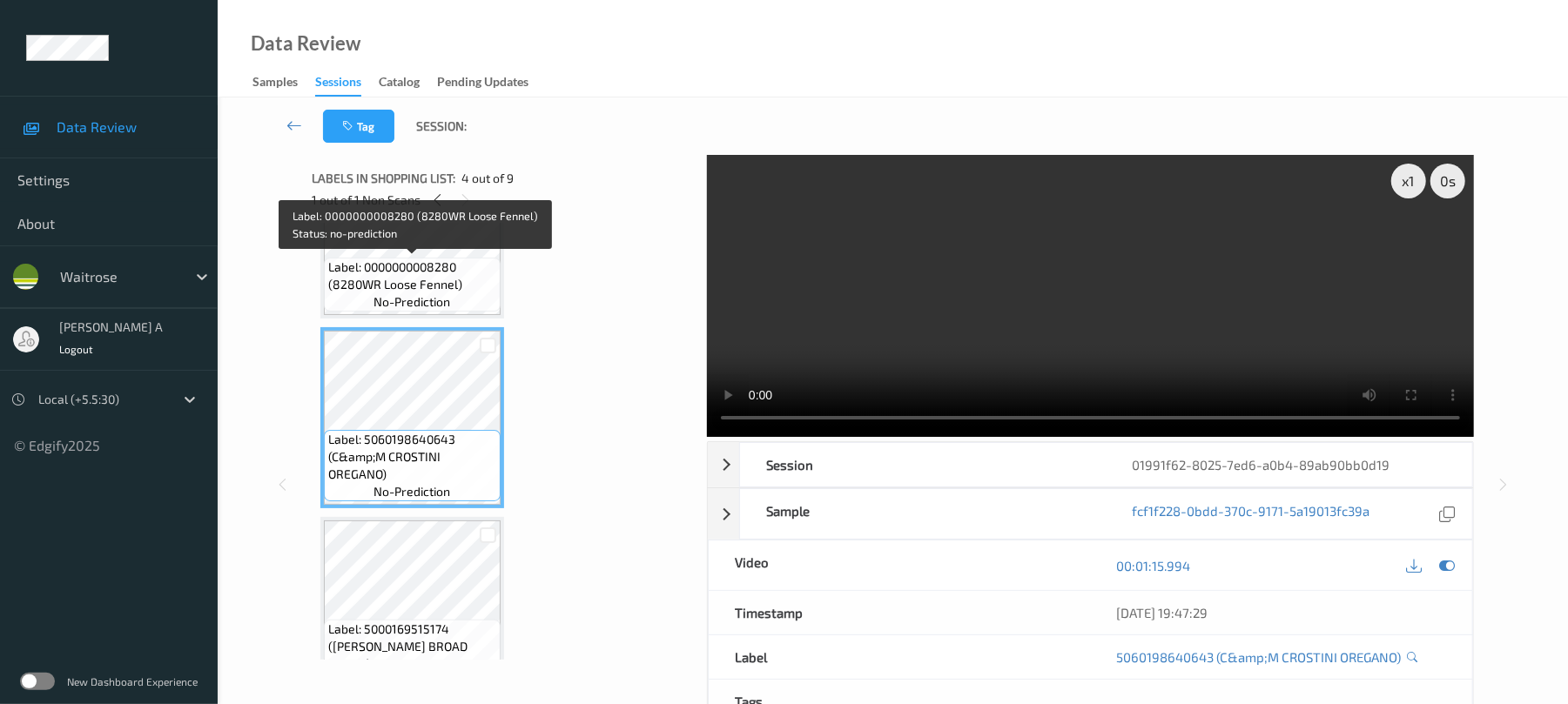
click at [404, 267] on span "Label: 0000000008280 (8280WR Loose Fennel)" at bounding box center [412, 276] width 168 height 35
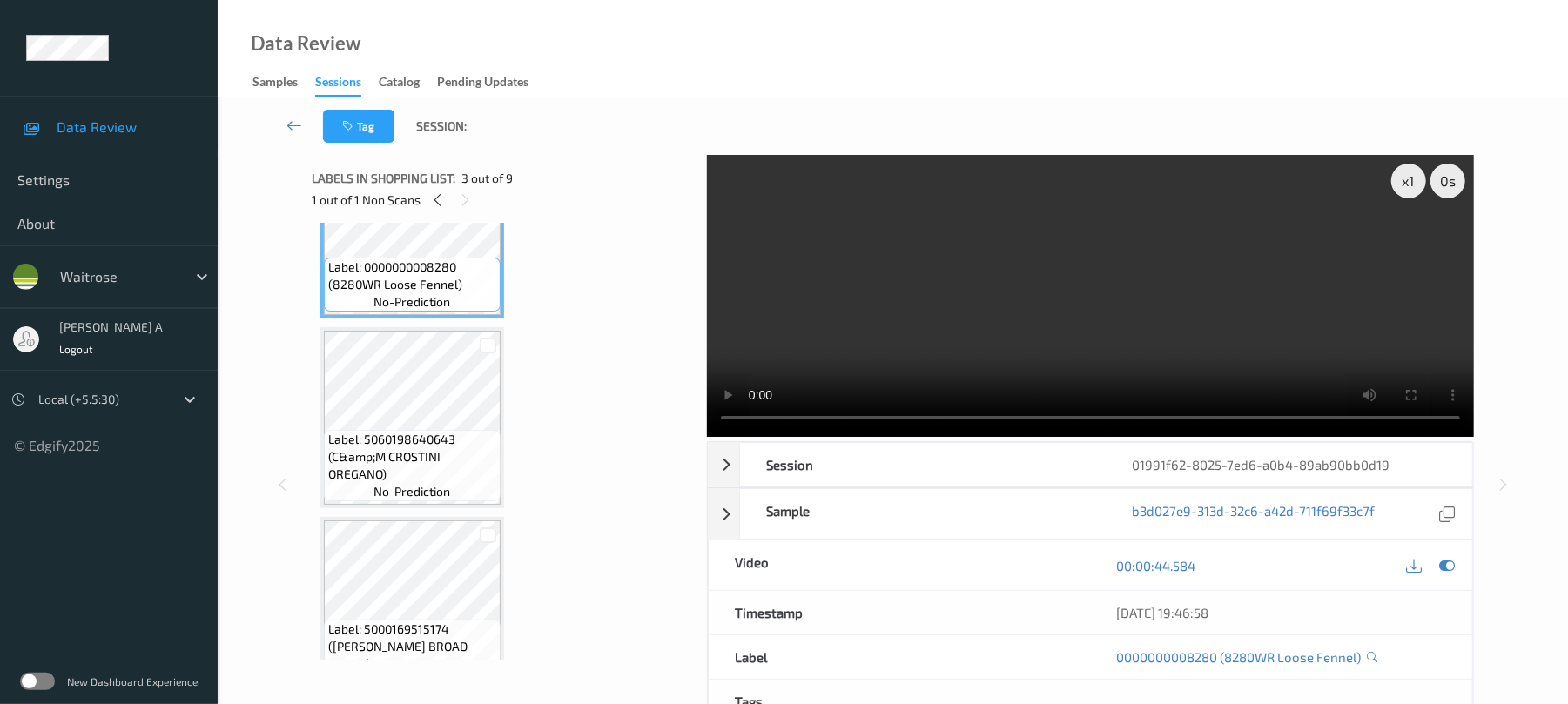
click at [282, 220] on div "x 1 0 s Session 01991f62-8025-7ed6-a0b4-89ab90bb0d19 Session ID 01991f62-8025-7…" at bounding box center [893, 483] width 1279 height 659
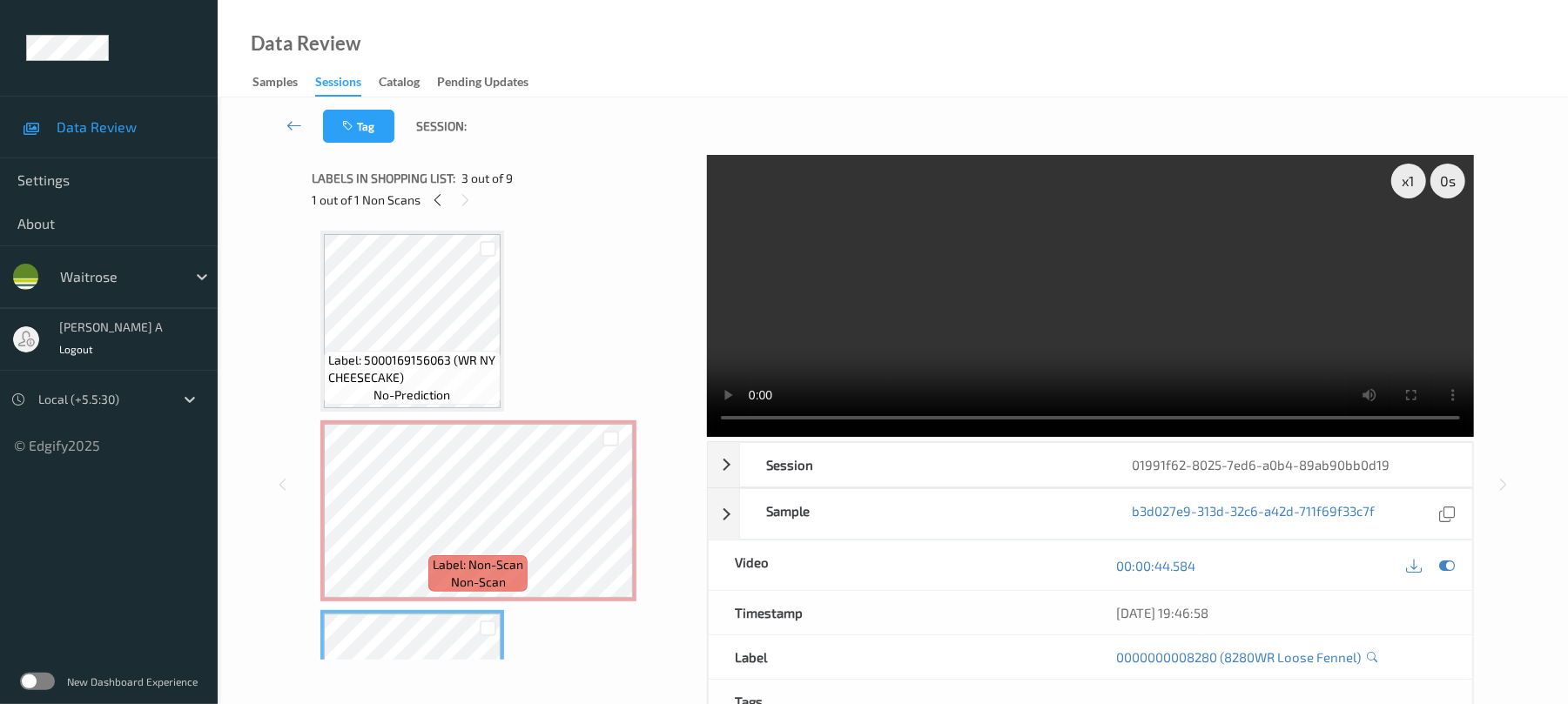
scroll to position [0, 0]
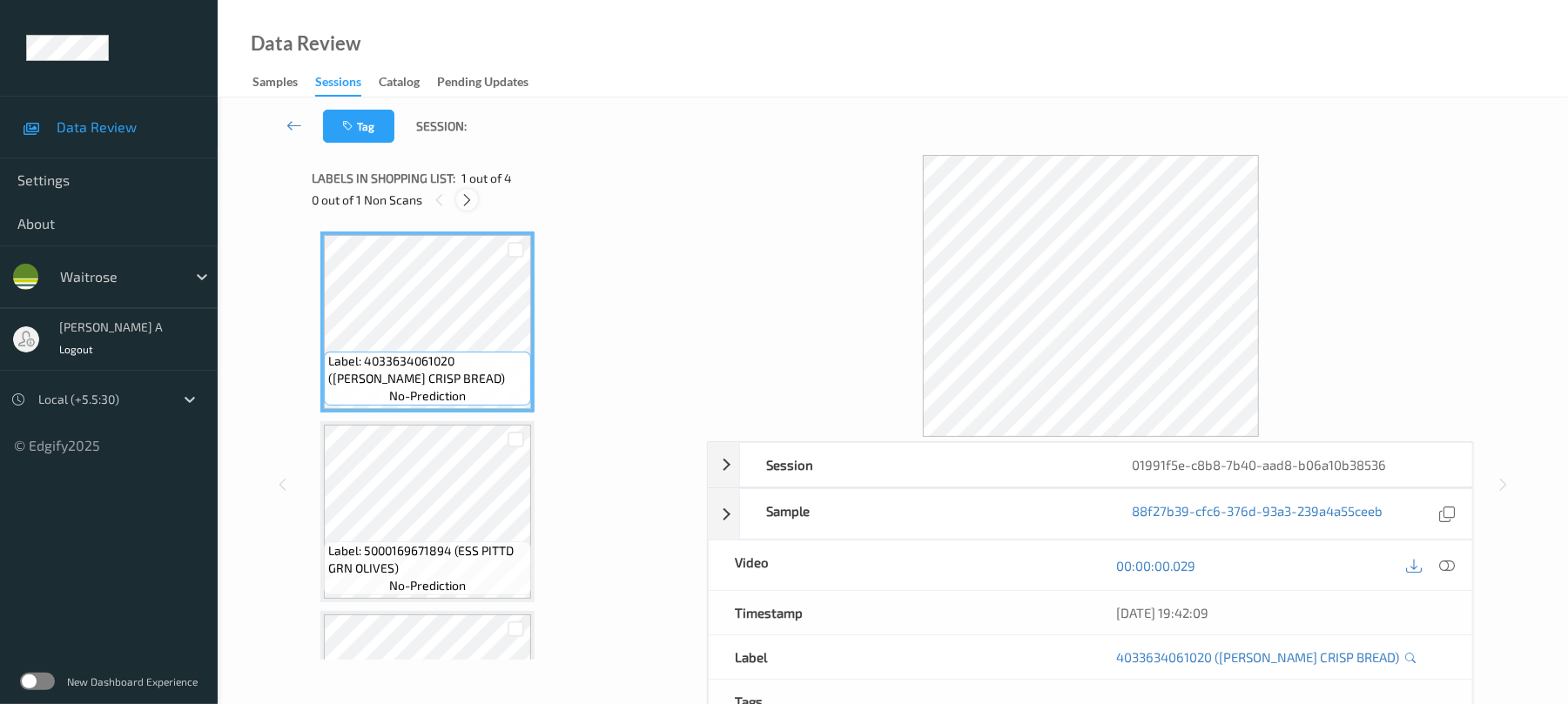
click at [468, 202] on icon at bounding box center [467, 200] width 14 height 15
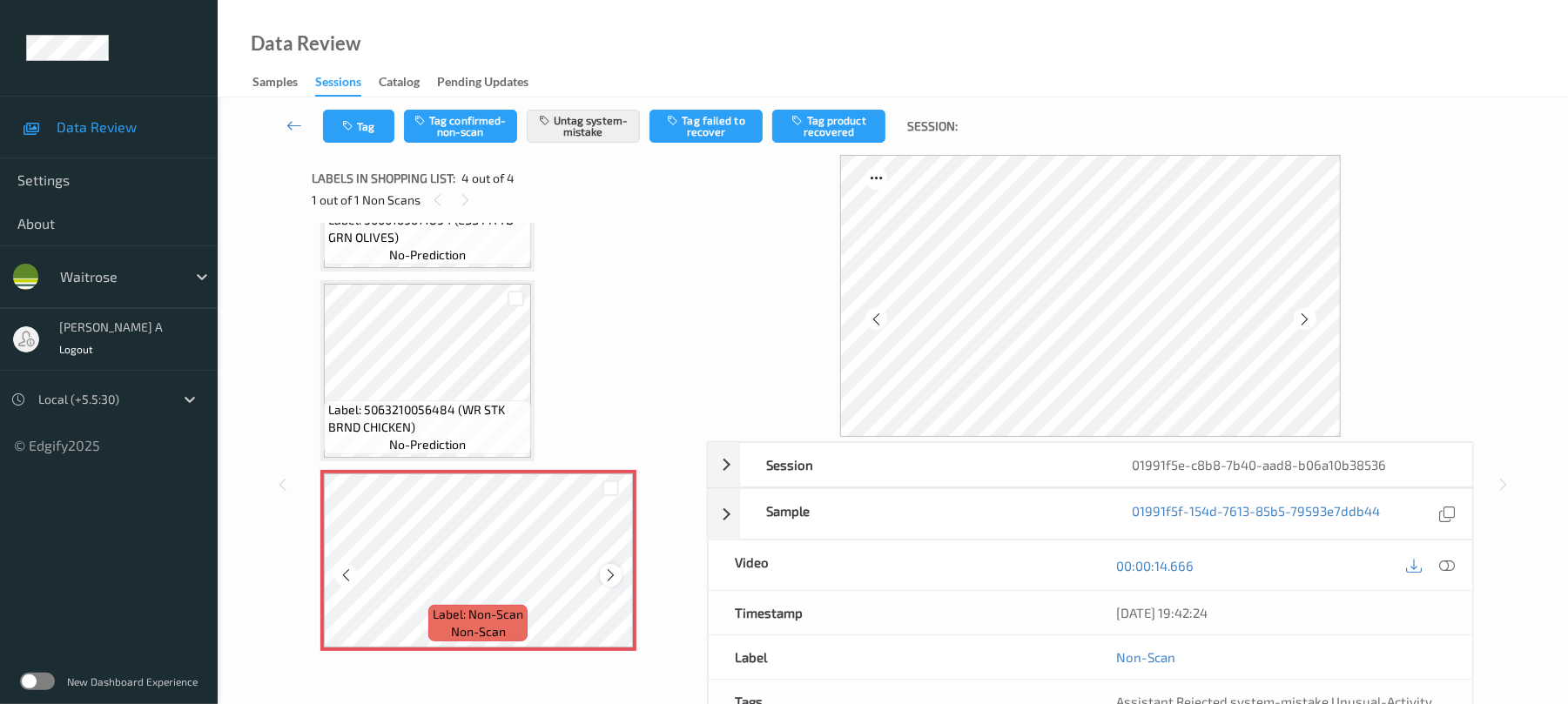
click at [613, 582] on icon at bounding box center [610, 575] width 14 height 15
click at [611, 576] on icon at bounding box center [610, 575] width 14 height 15
click at [467, 192] on icon at bounding box center [465, 200] width 14 height 15
click at [607, 568] on icon at bounding box center [610, 575] width 14 height 15
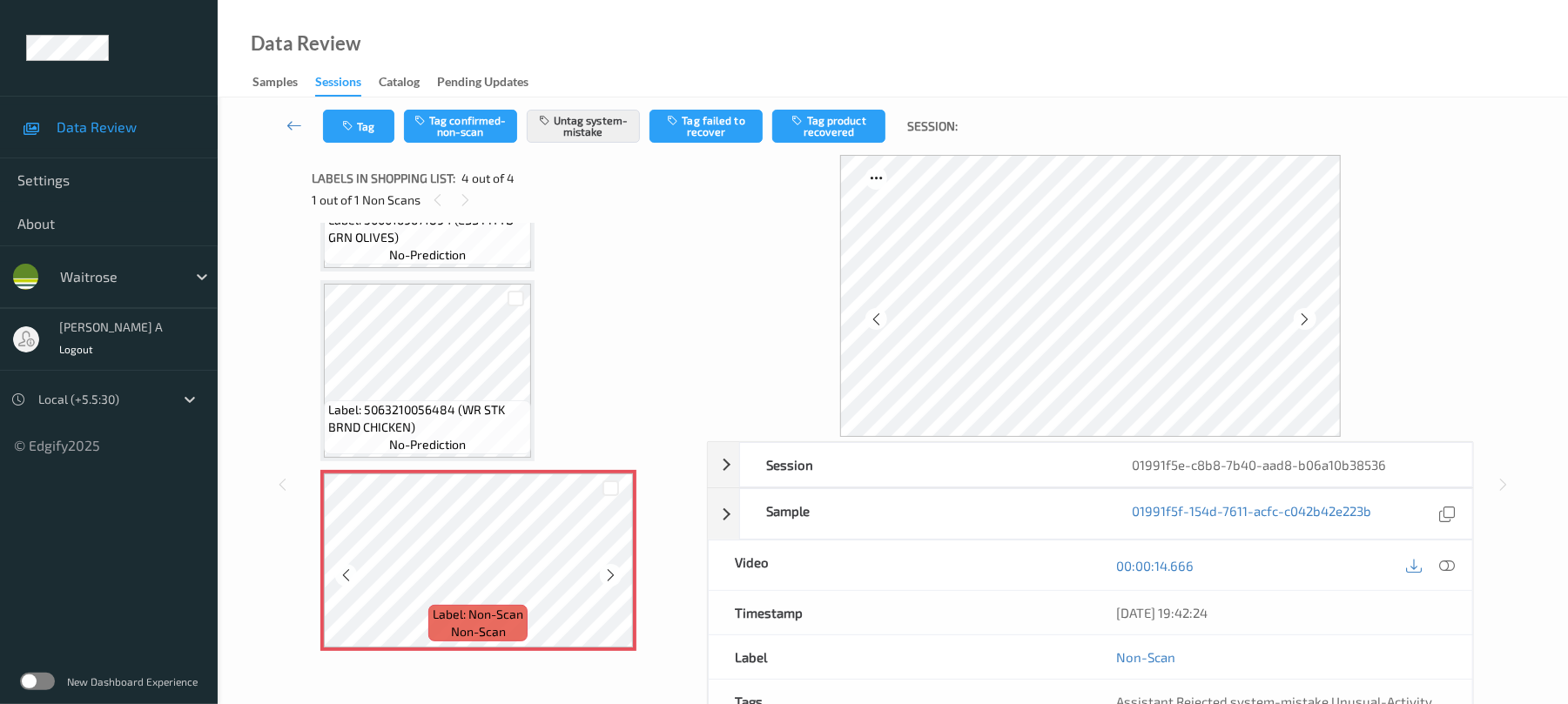
click at [607, 568] on icon at bounding box center [610, 575] width 14 height 15
click at [346, 123] on icon "button" at bounding box center [349, 126] width 14 height 12
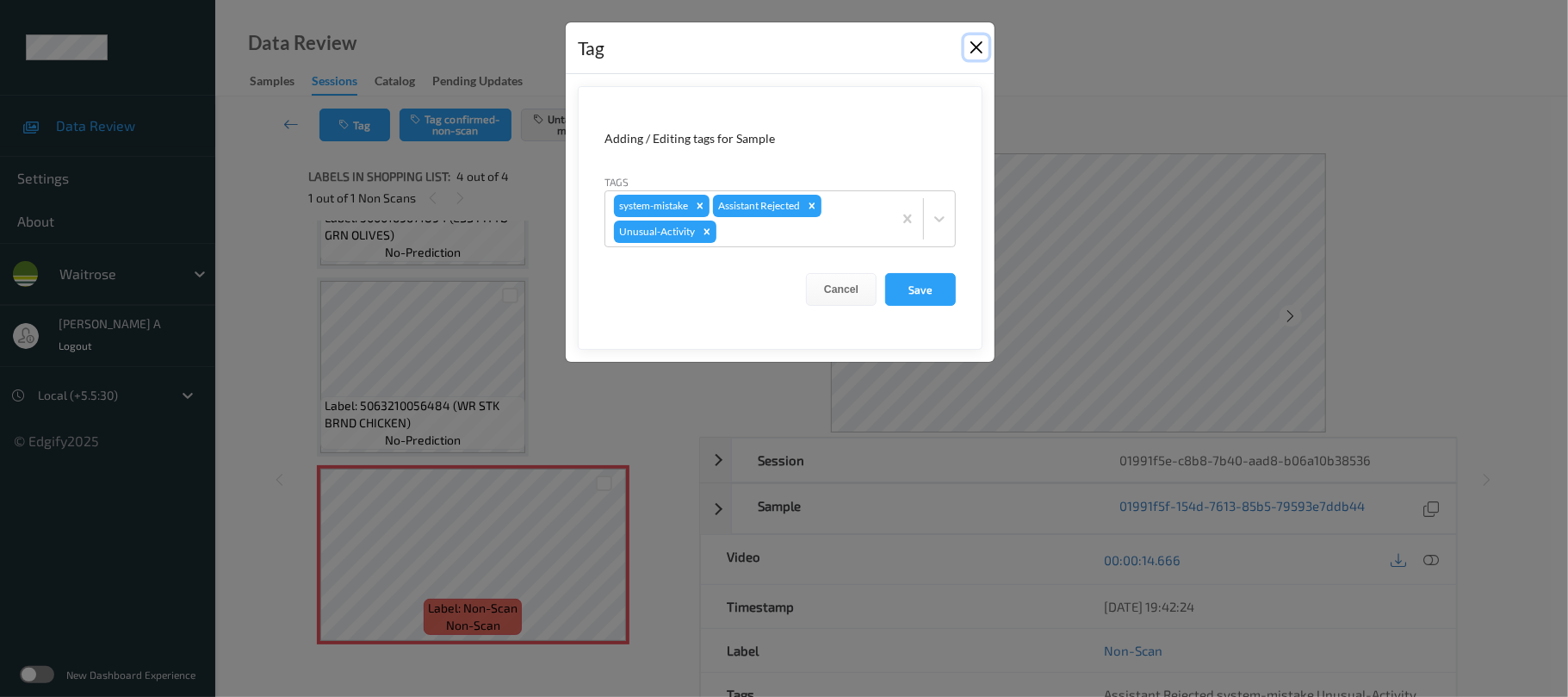
click at [979, 48] on button "Close" at bounding box center [976, 47] width 24 height 24
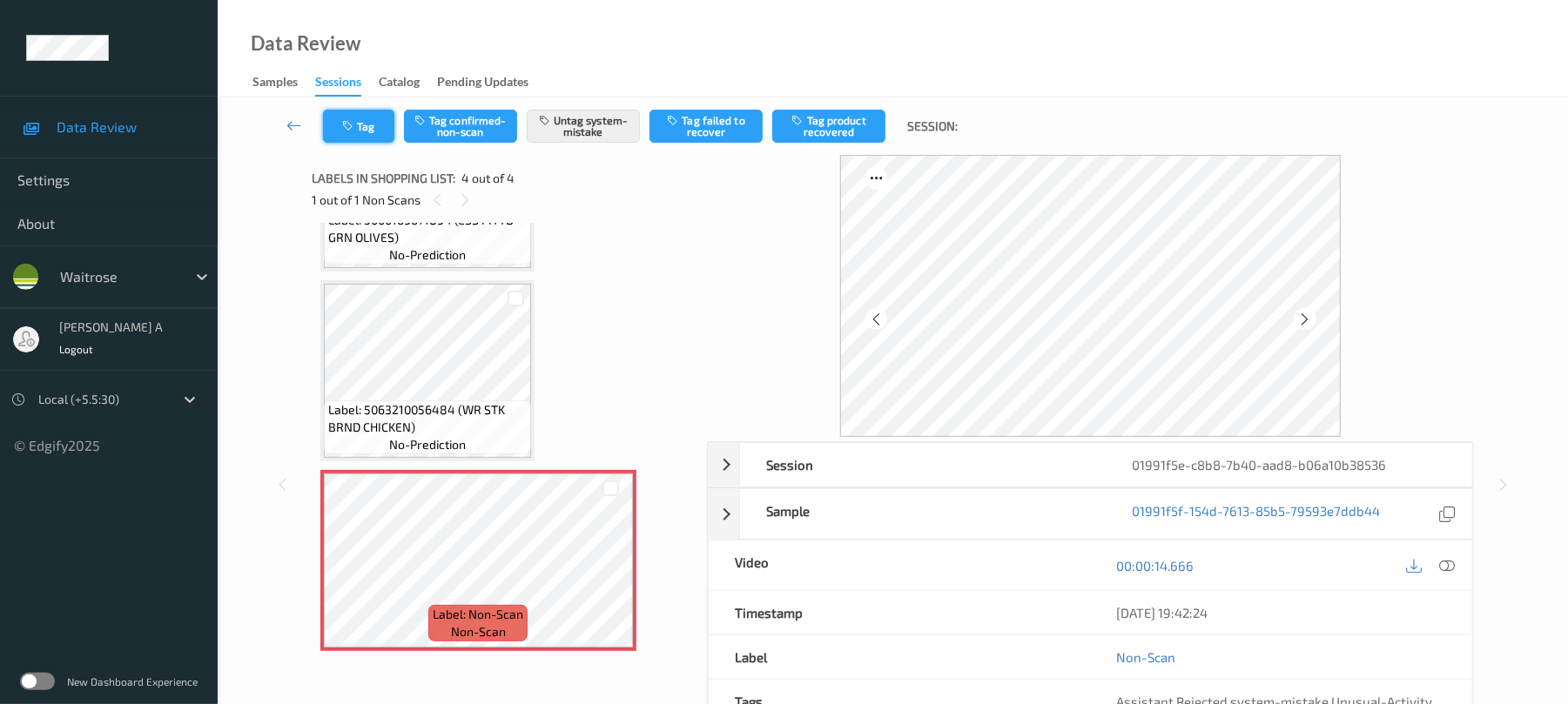
click at [354, 137] on button "Tag" at bounding box center [358, 126] width 71 height 33
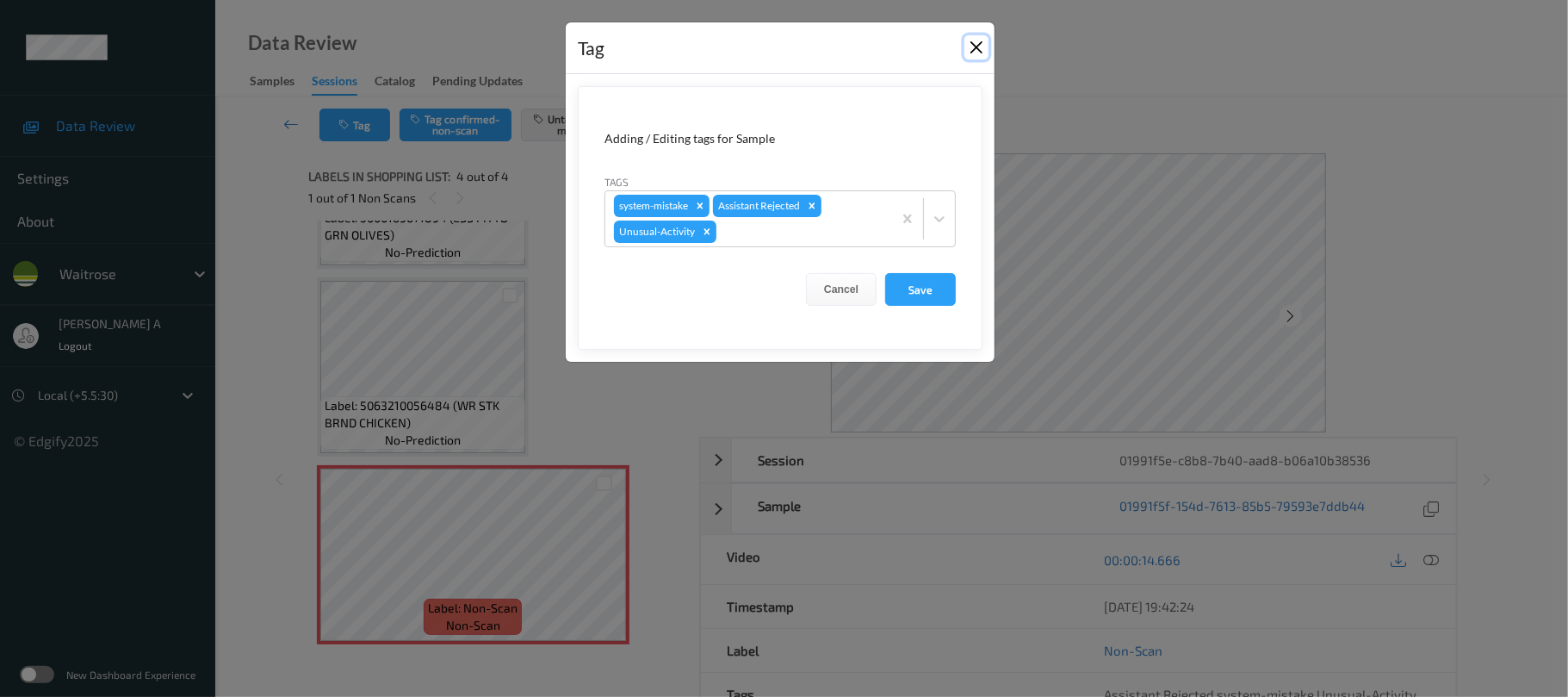
click at [983, 47] on button "Close" at bounding box center [976, 47] width 24 height 24
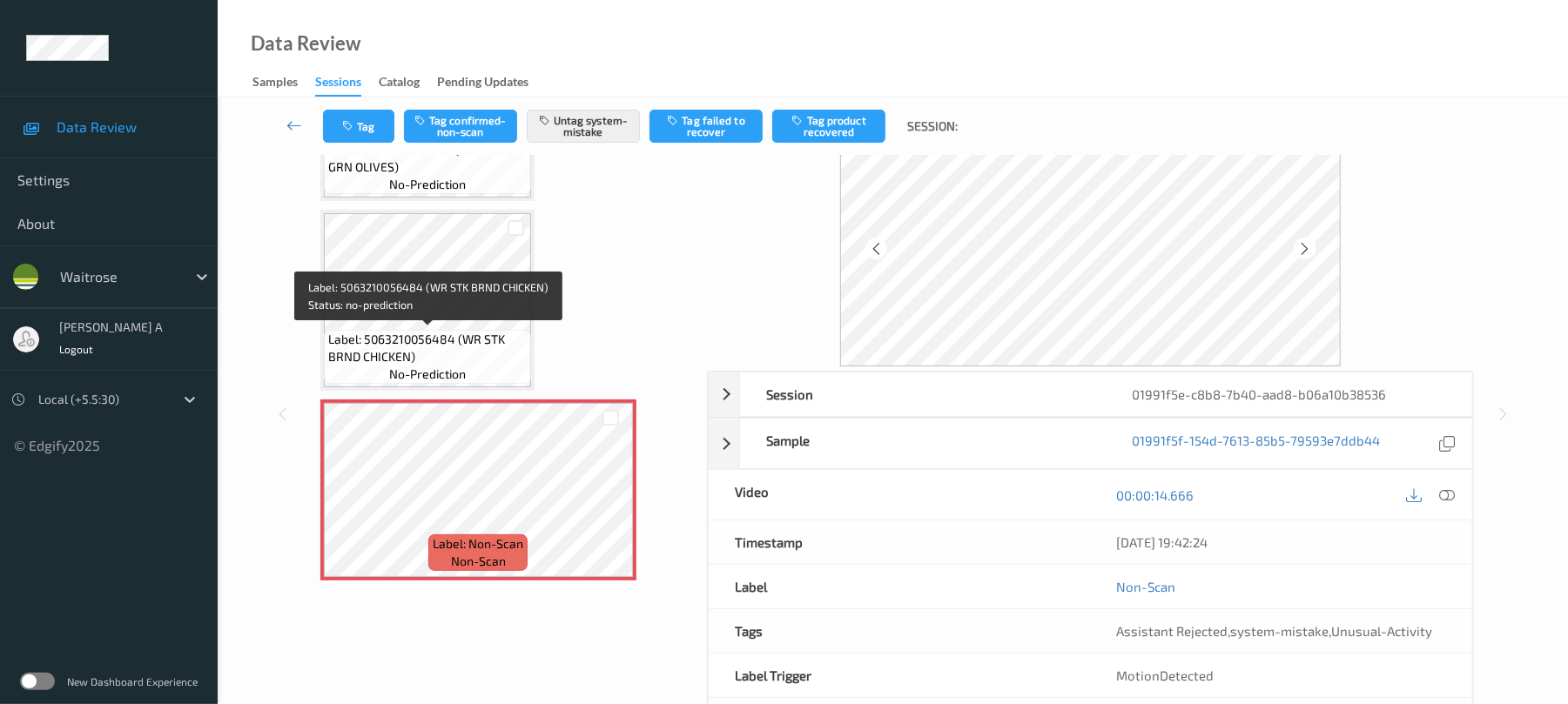
scroll to position [116, 0]
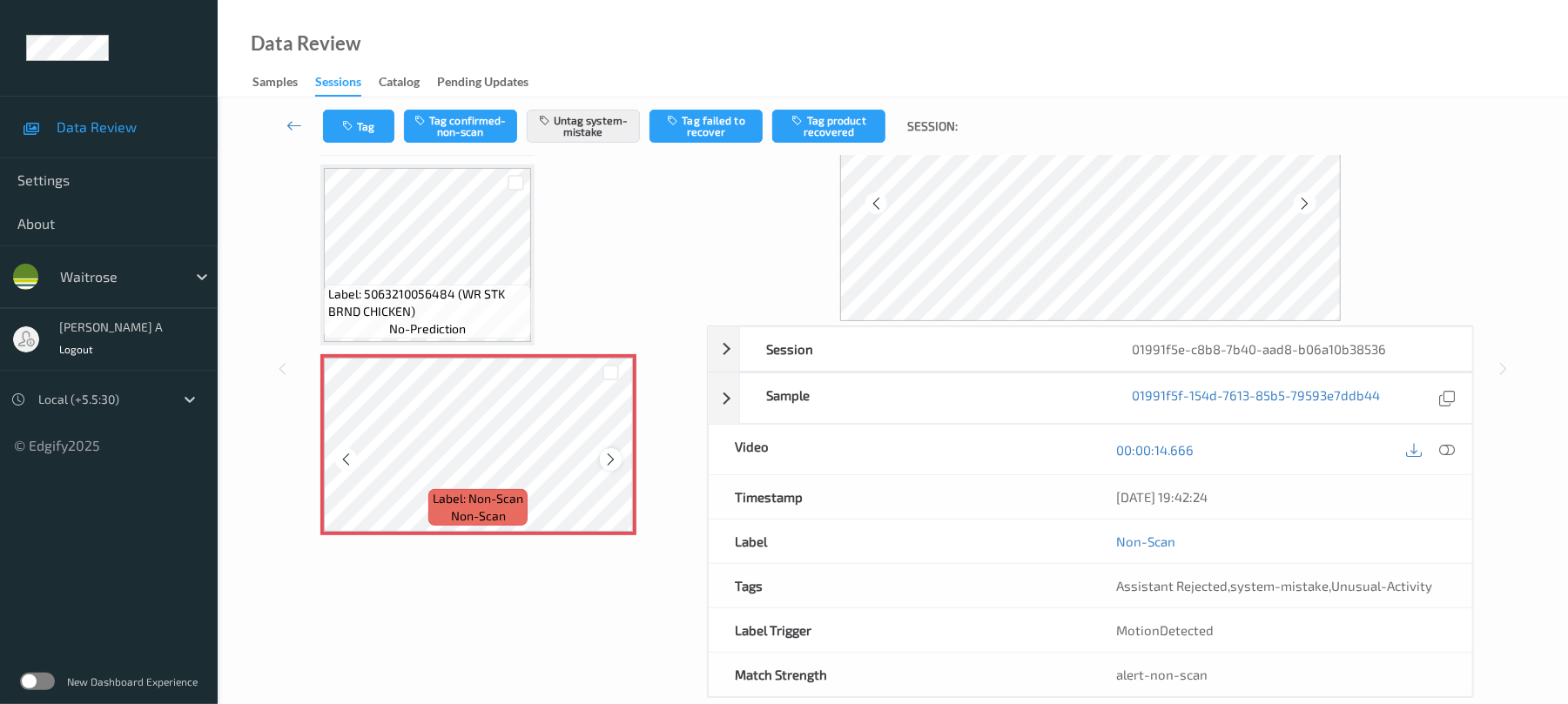
click at [611, 456] on icon at bounding box center [610, 459] width 14 height 15
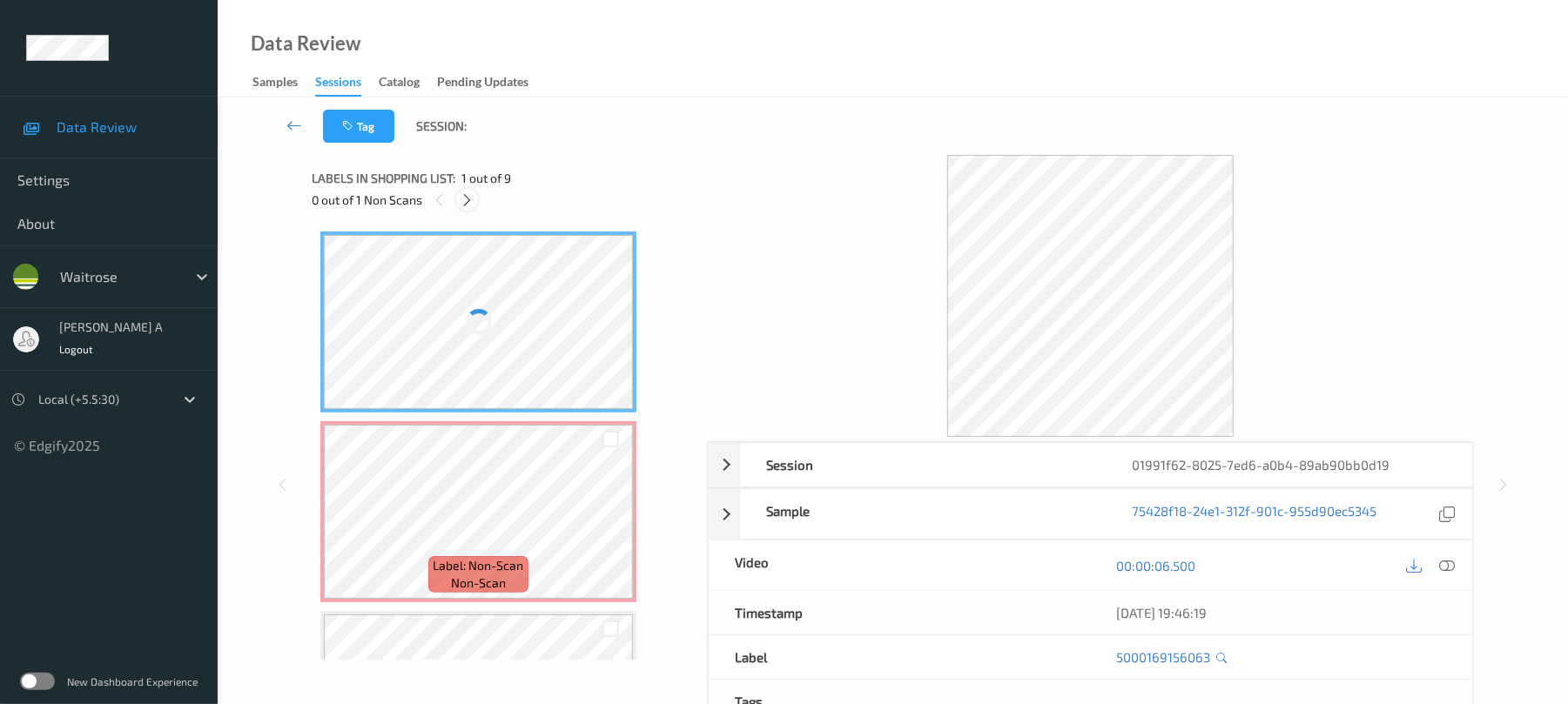
click at [471, 193] on icon at bounding box center [467, 200] width 14 height 15
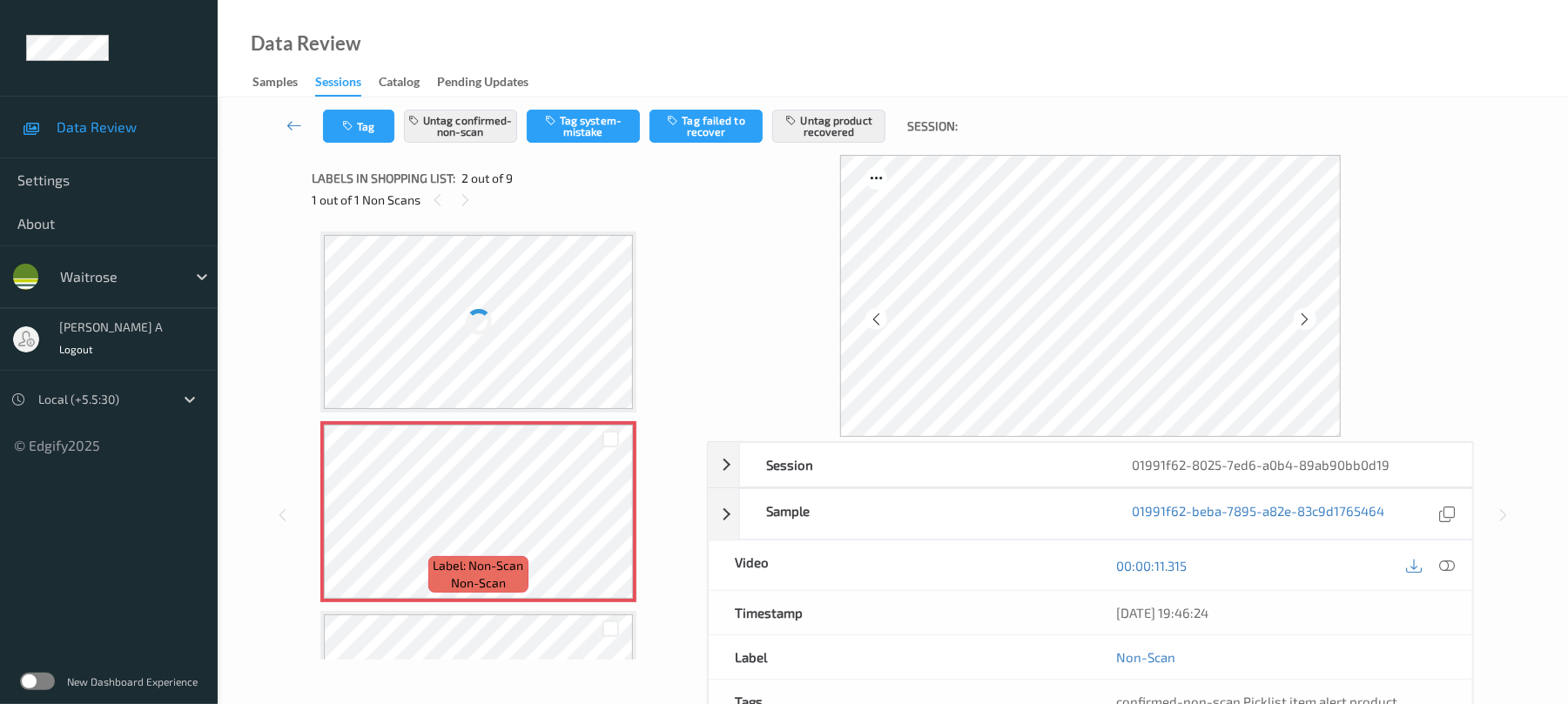
scroll to position [9, 0]
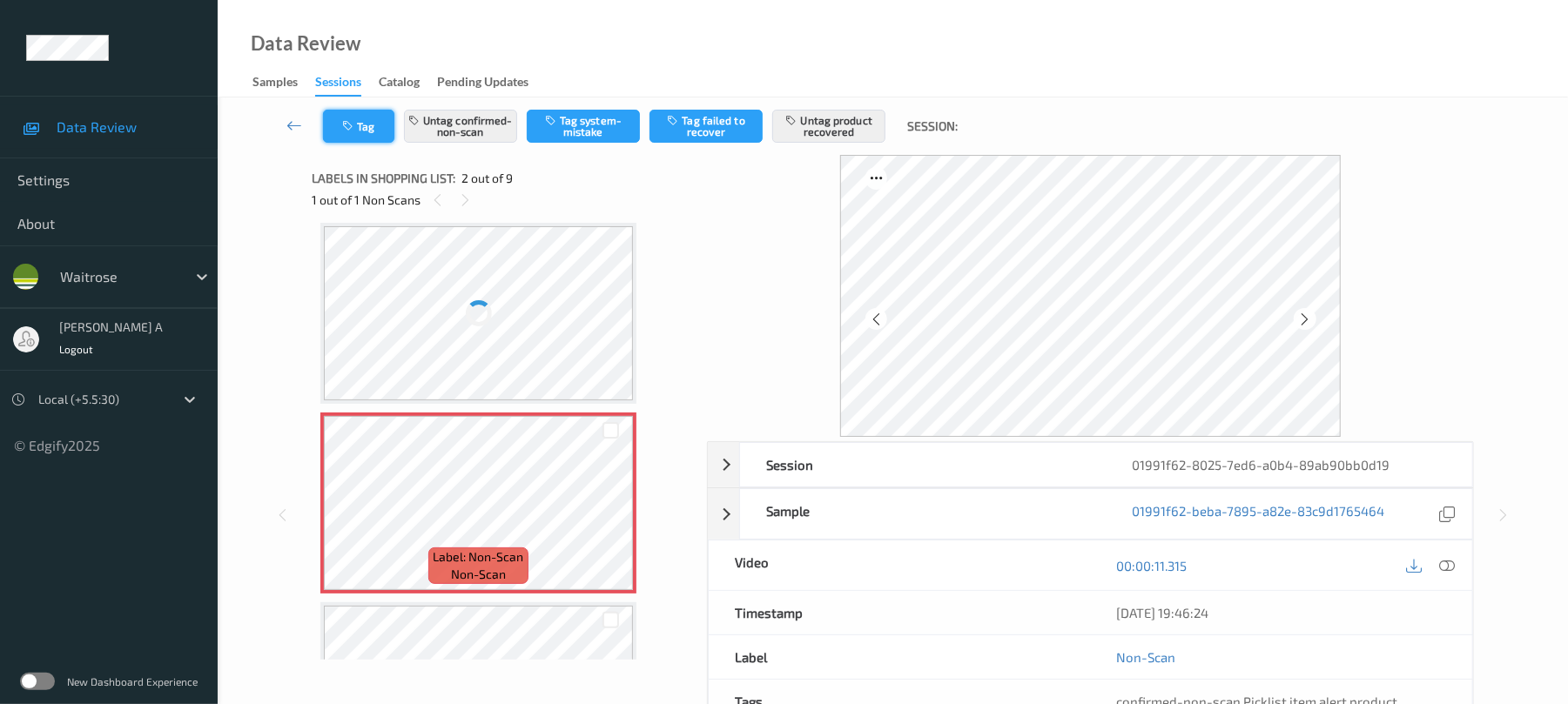
click at [391, 126] on button "Tag" at bounding box center [358, 126] width 71 height 33
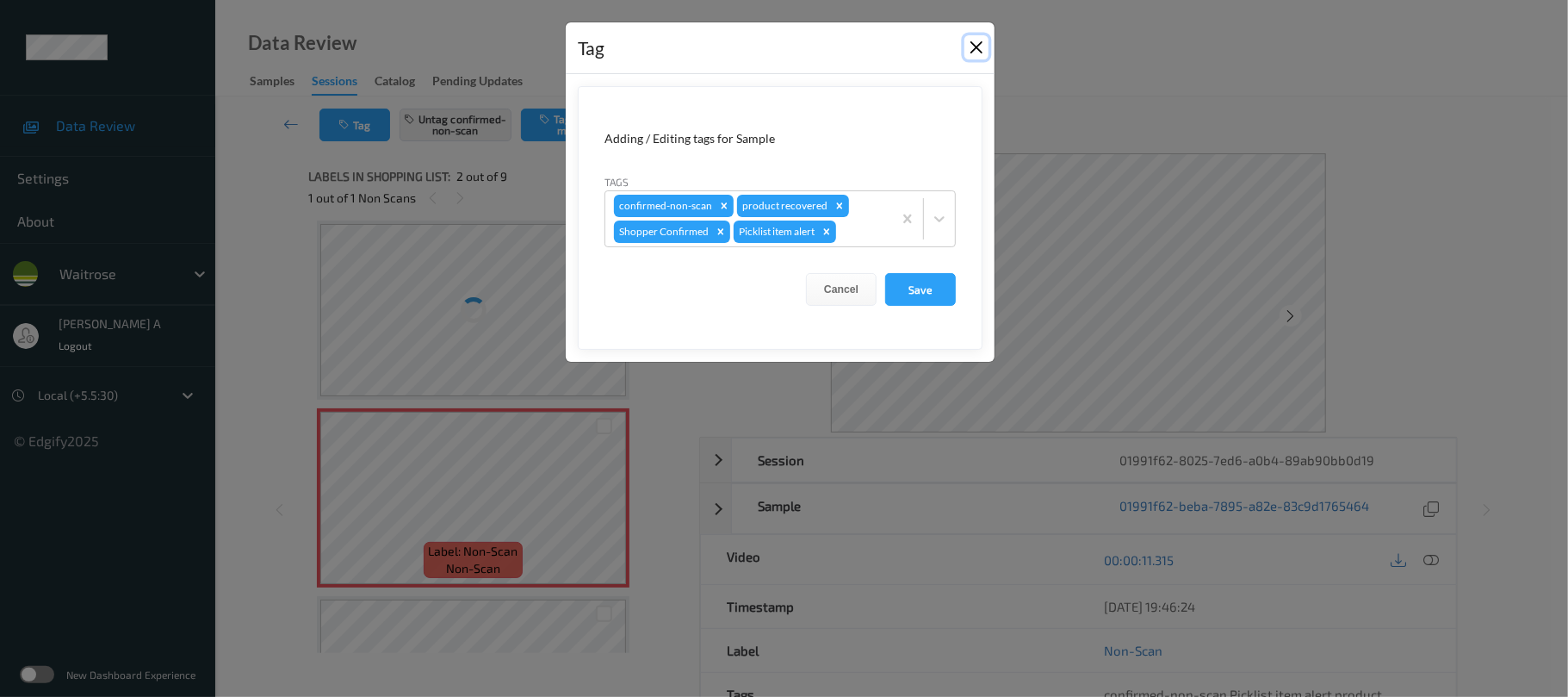
click at [970, 55] on button "Close" at bounding box center [976, 47] width 24 height 24
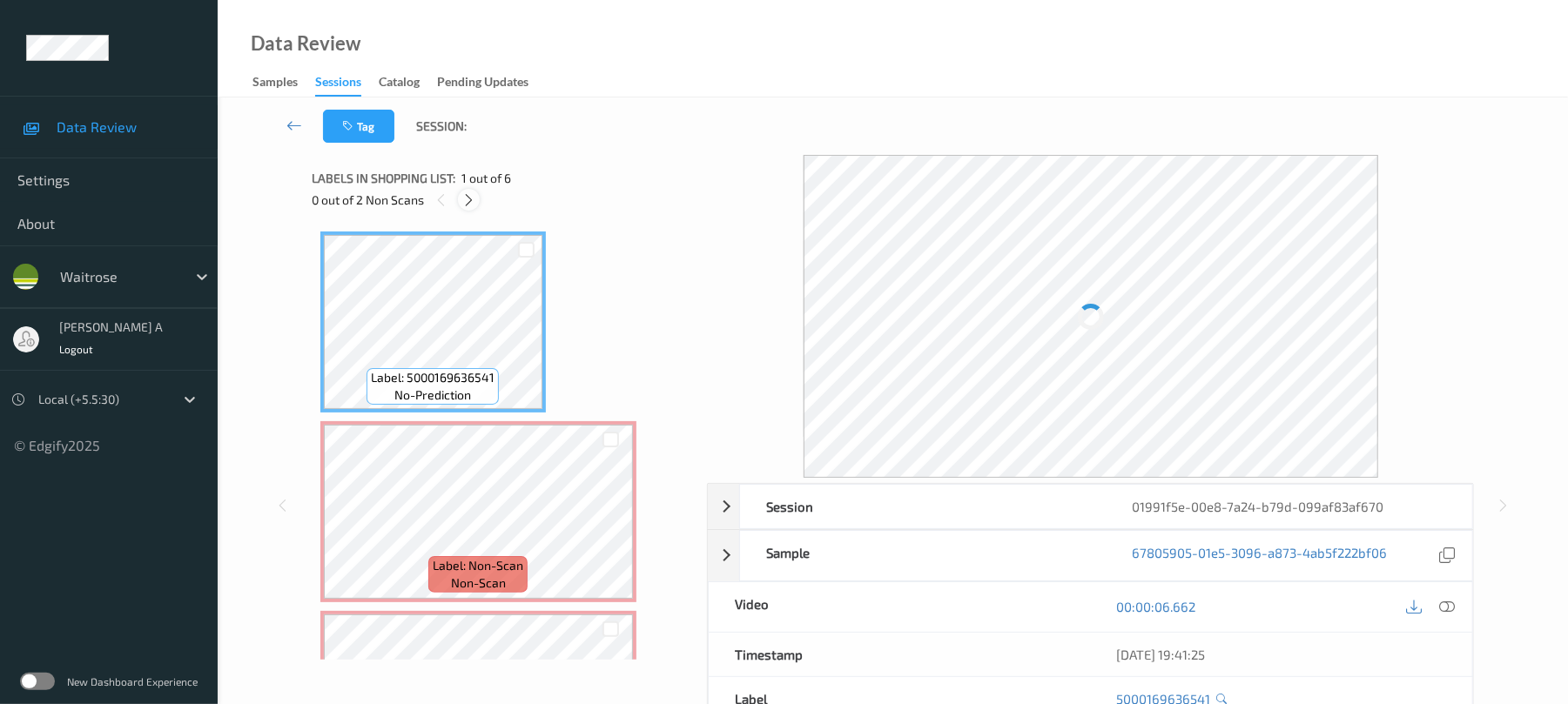
click at [468, 203] on icon at bounding box center [468, 200] width 14 height 15
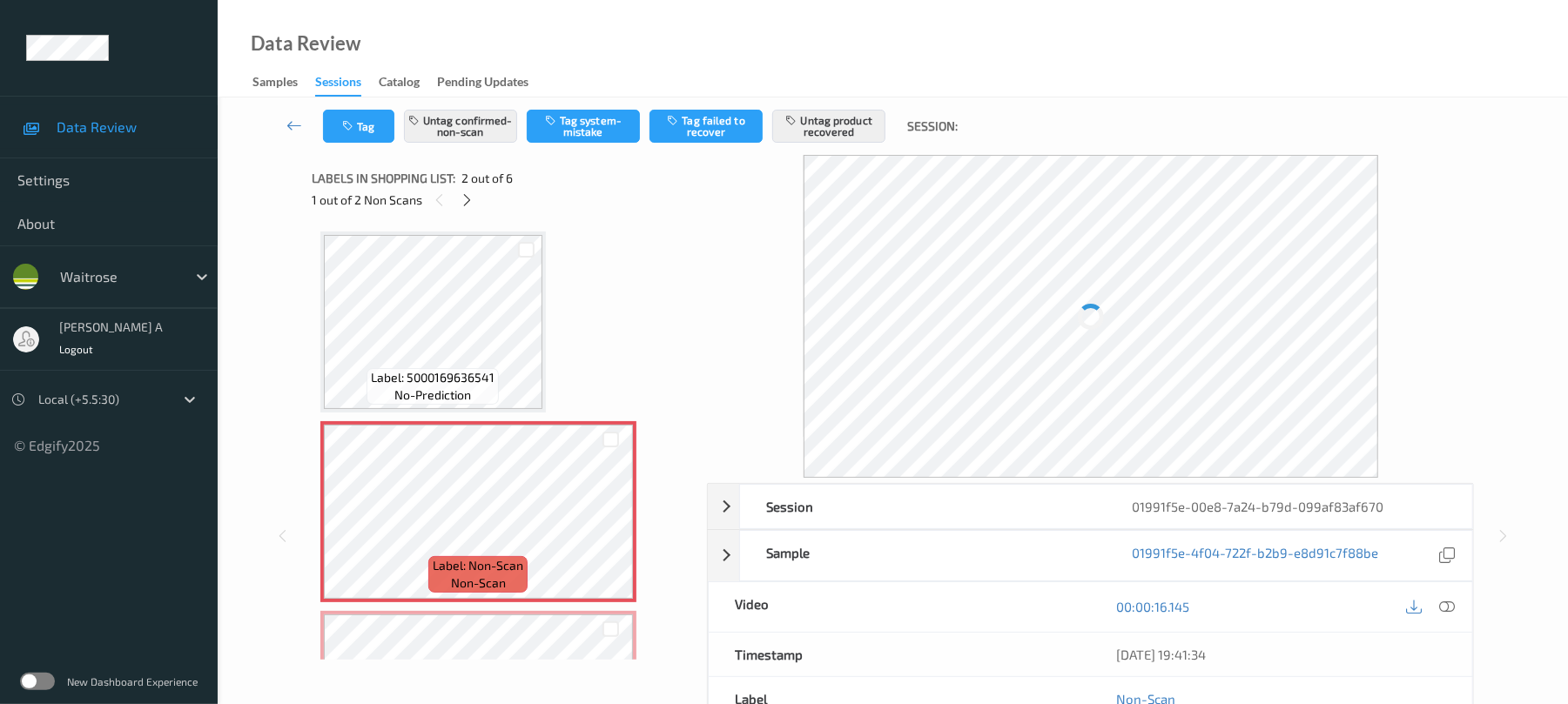
scroll to position [9, 0]
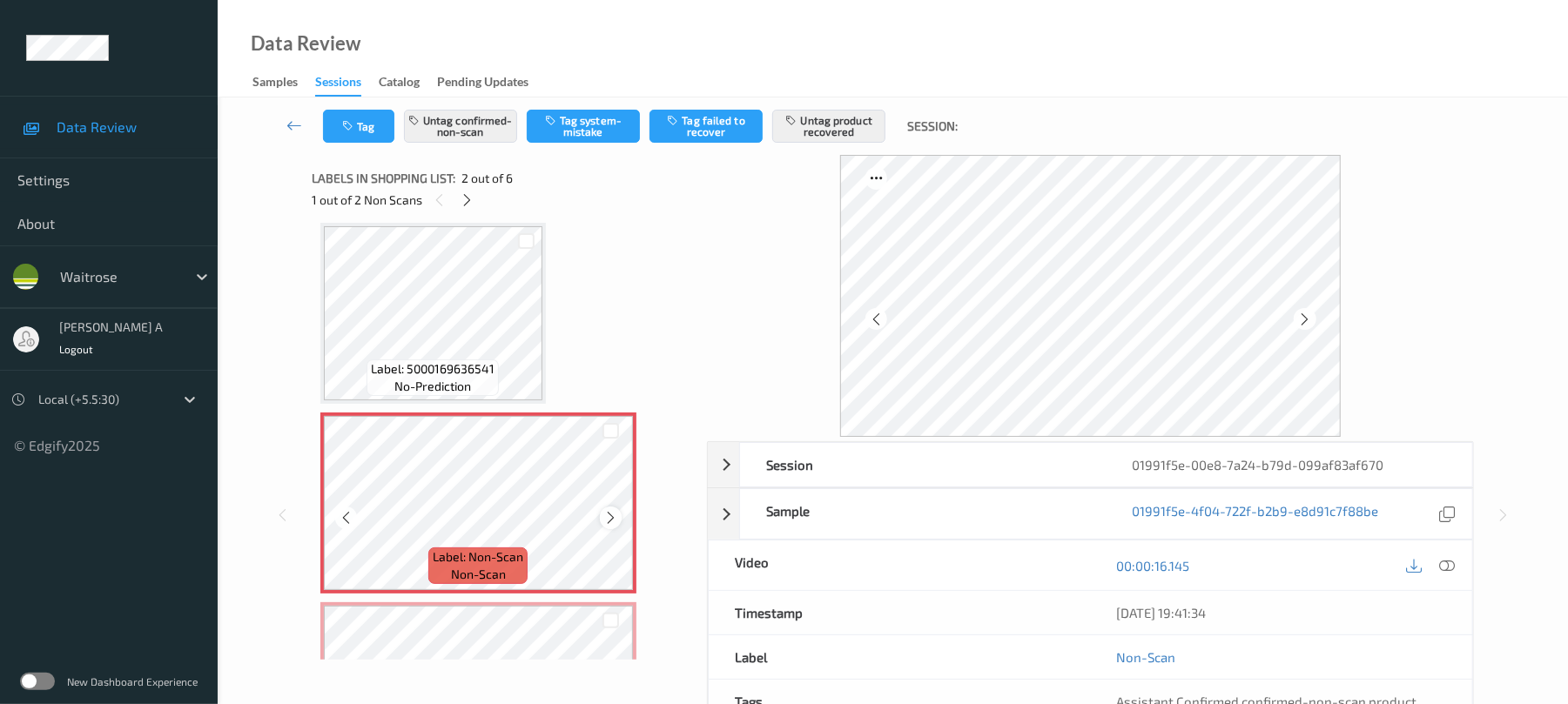
click at [615, 512] on icon at bounding box center [610, 517] width 14 height 15
click at [606, 517] on icon at bounding box center [610, 517] width 14 height 15
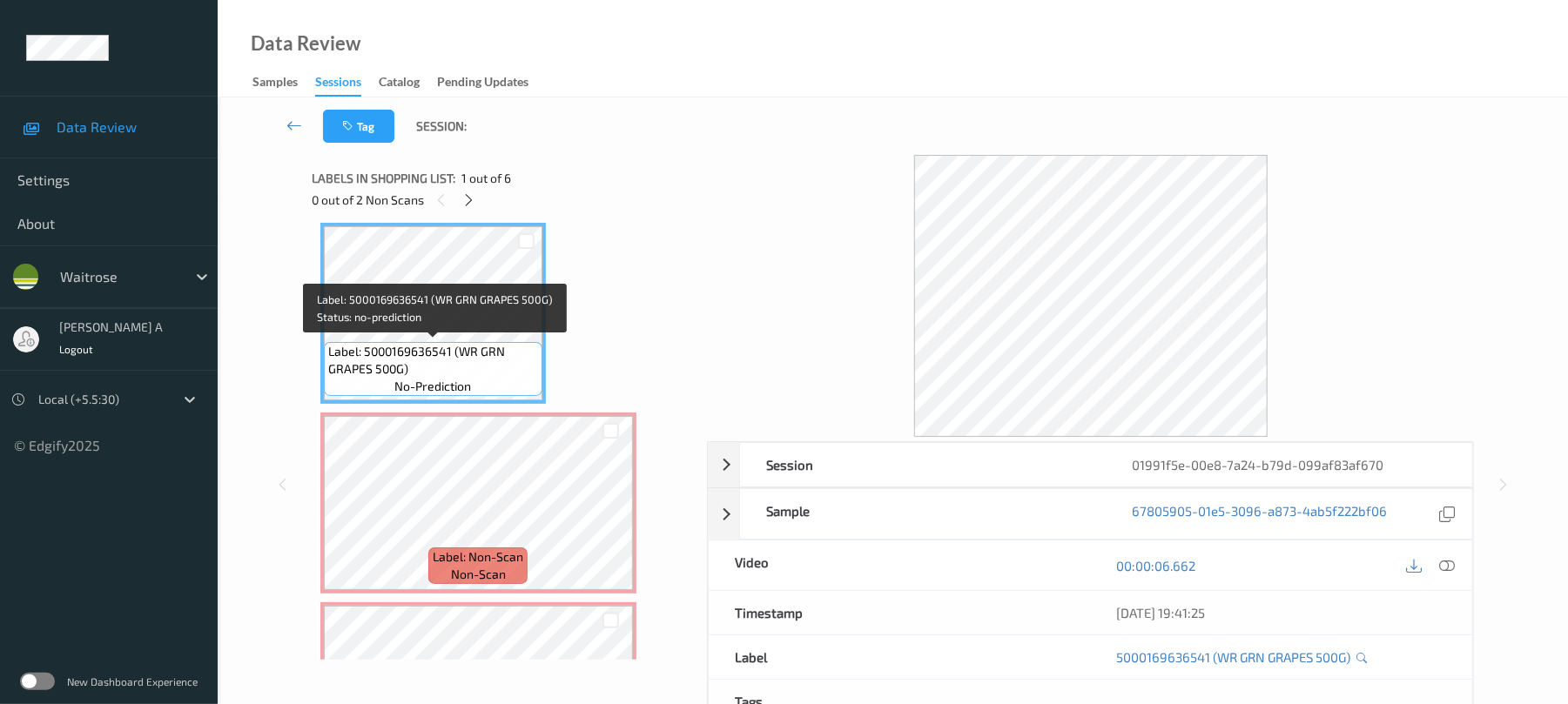
scroll to position [0, 0]
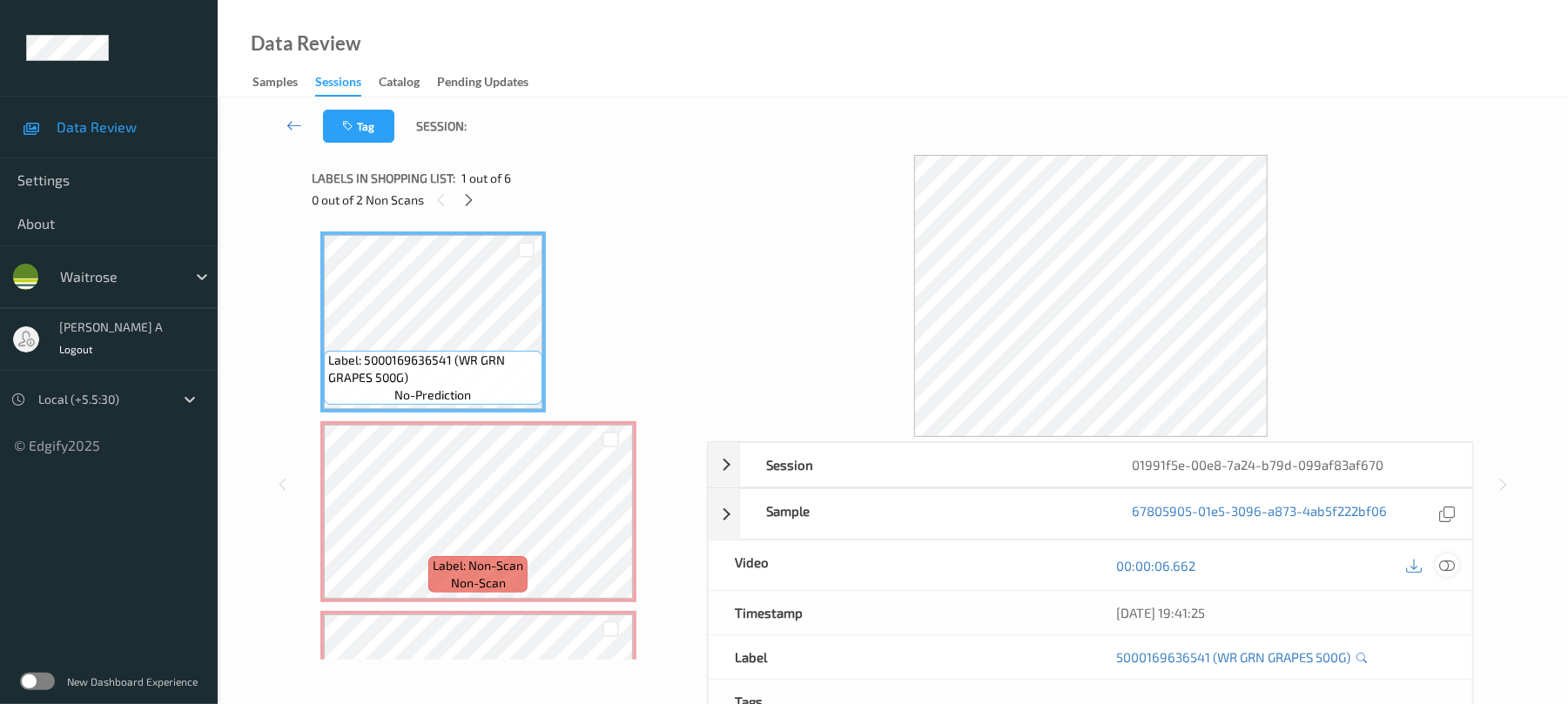
click at [1441, 566] on icon at bounding box center [1447, 565] width 15 height 15
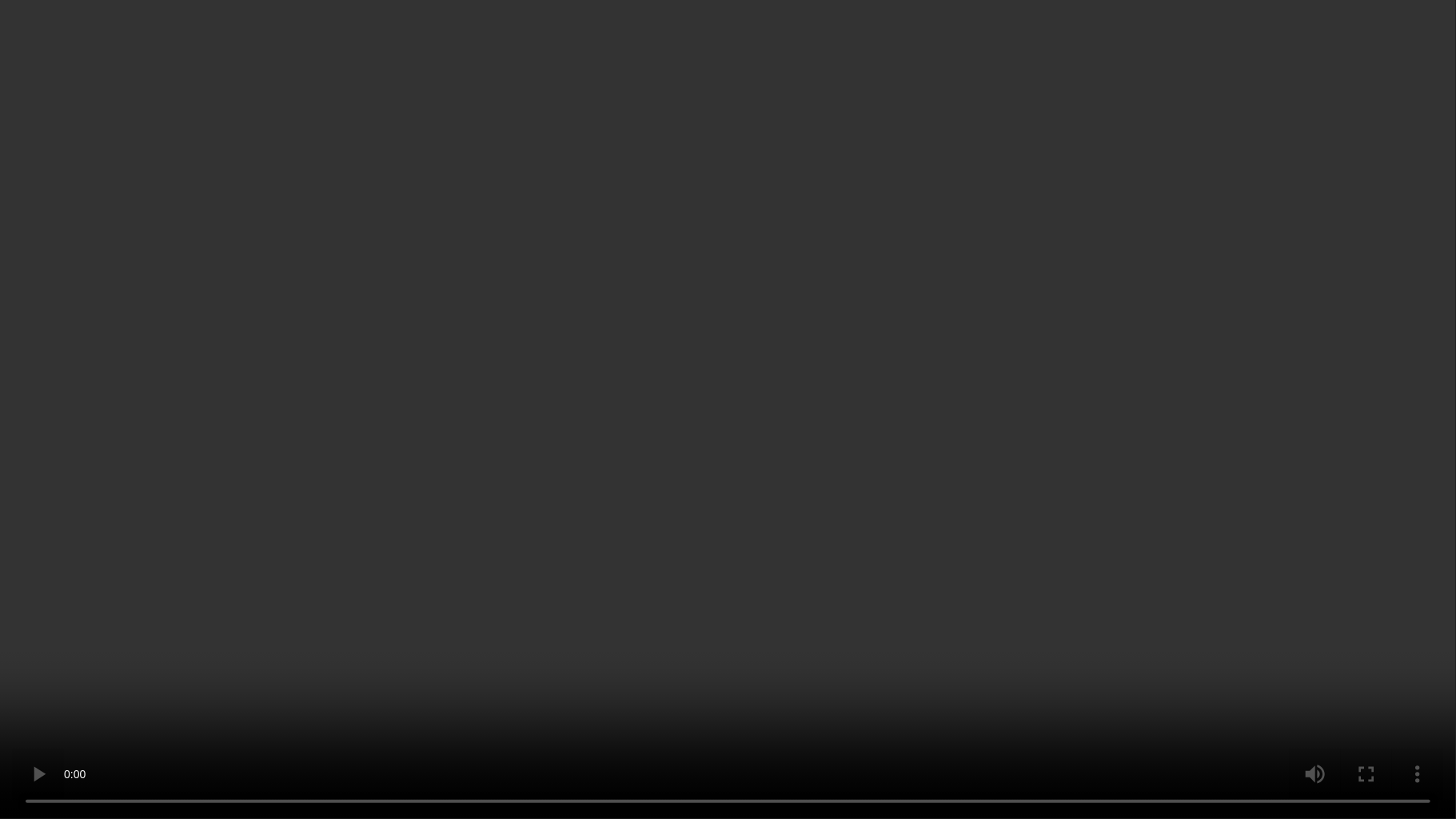
click at [612, 583] on video at bounding box center [728, 410] width 1456 height 819
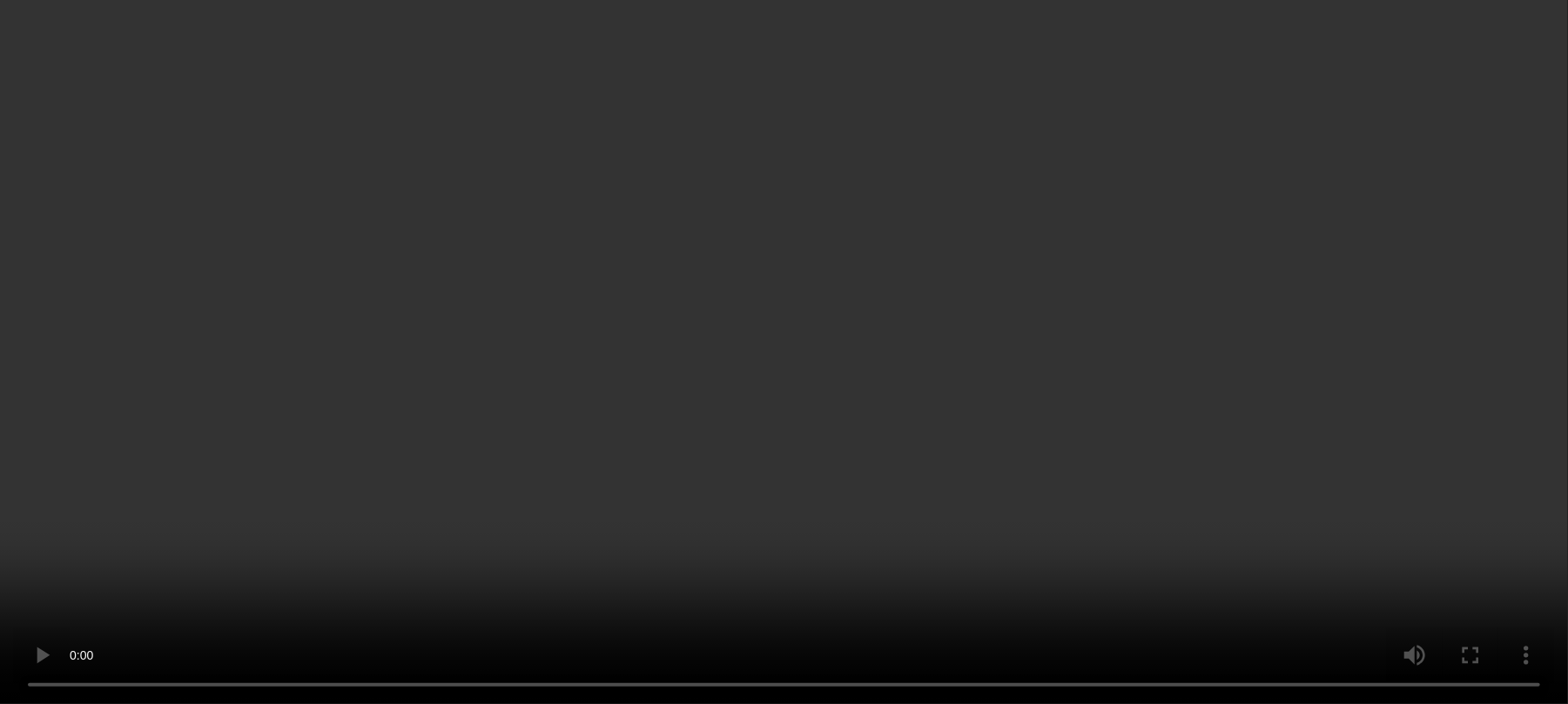
scroll to position [116, 0]
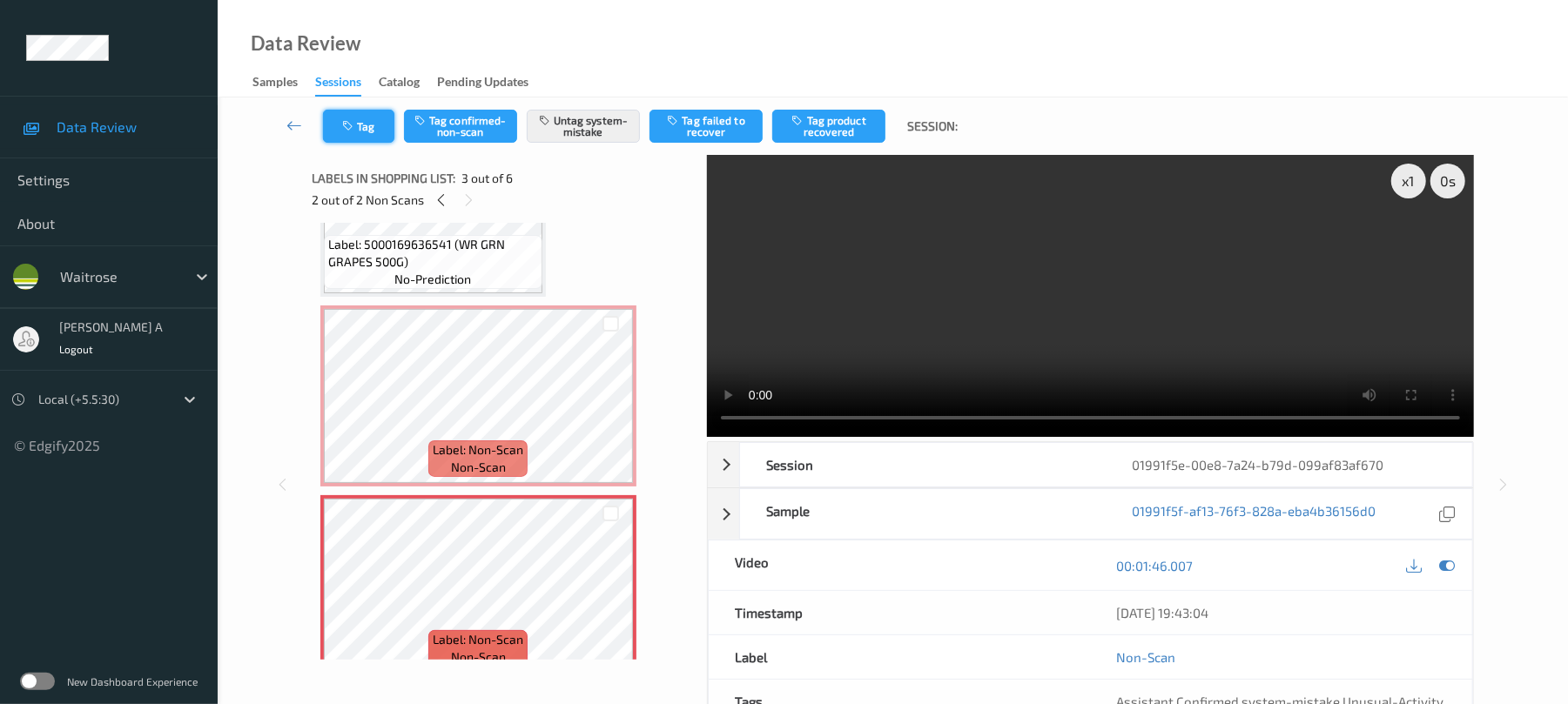
click at [377, 128] on button "Tag" at bounding box center [358, 126] width 71 height 33
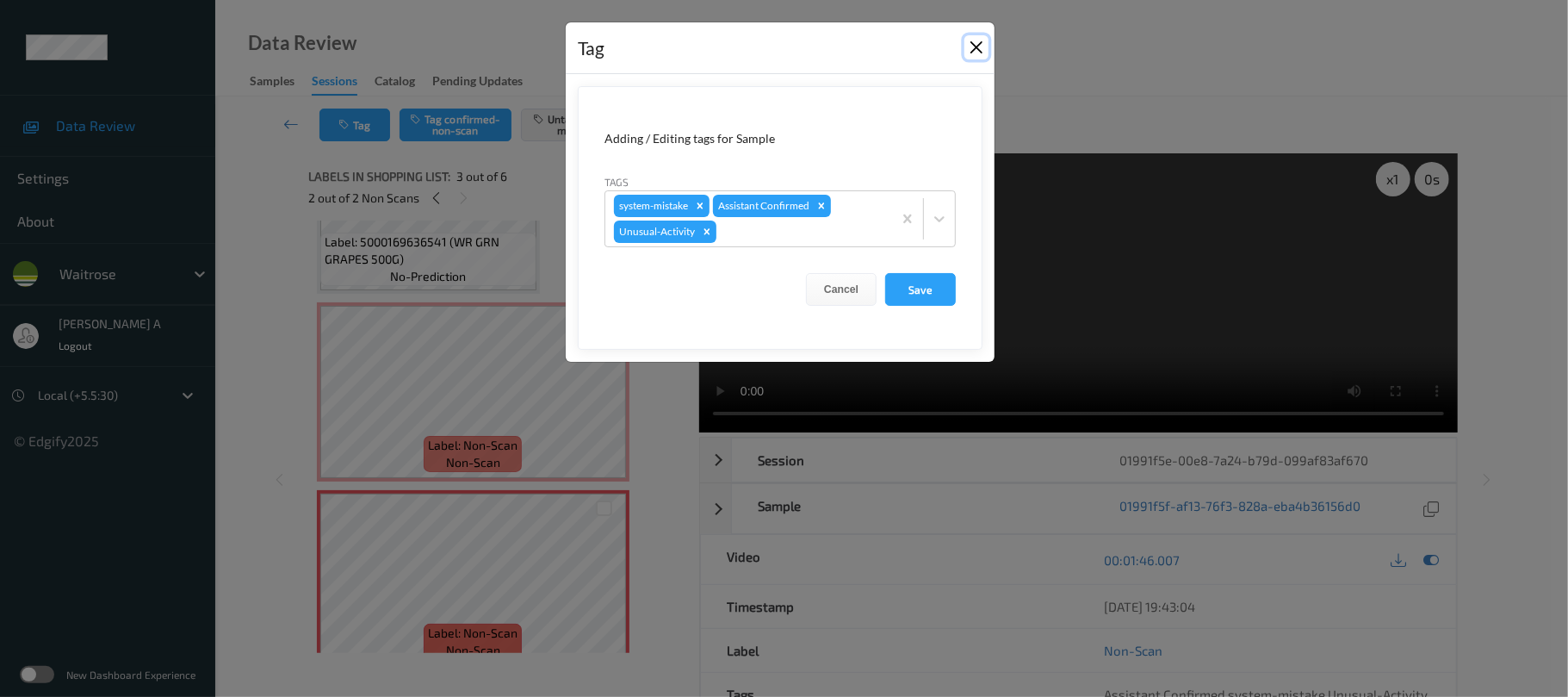
click at [979, 46] on button "Close" at bounding box center [976, 47] width 24 height 24
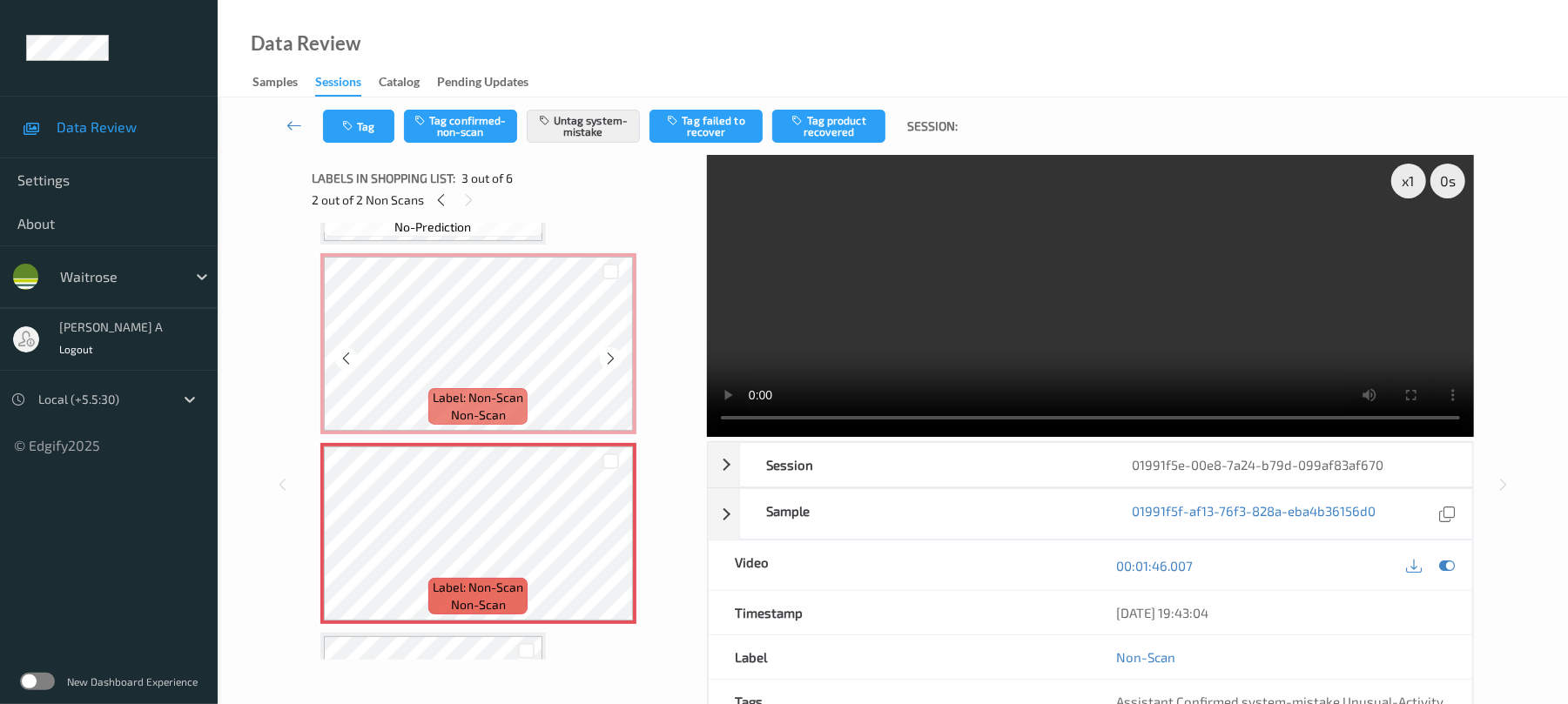
scroll to position [231, 0]
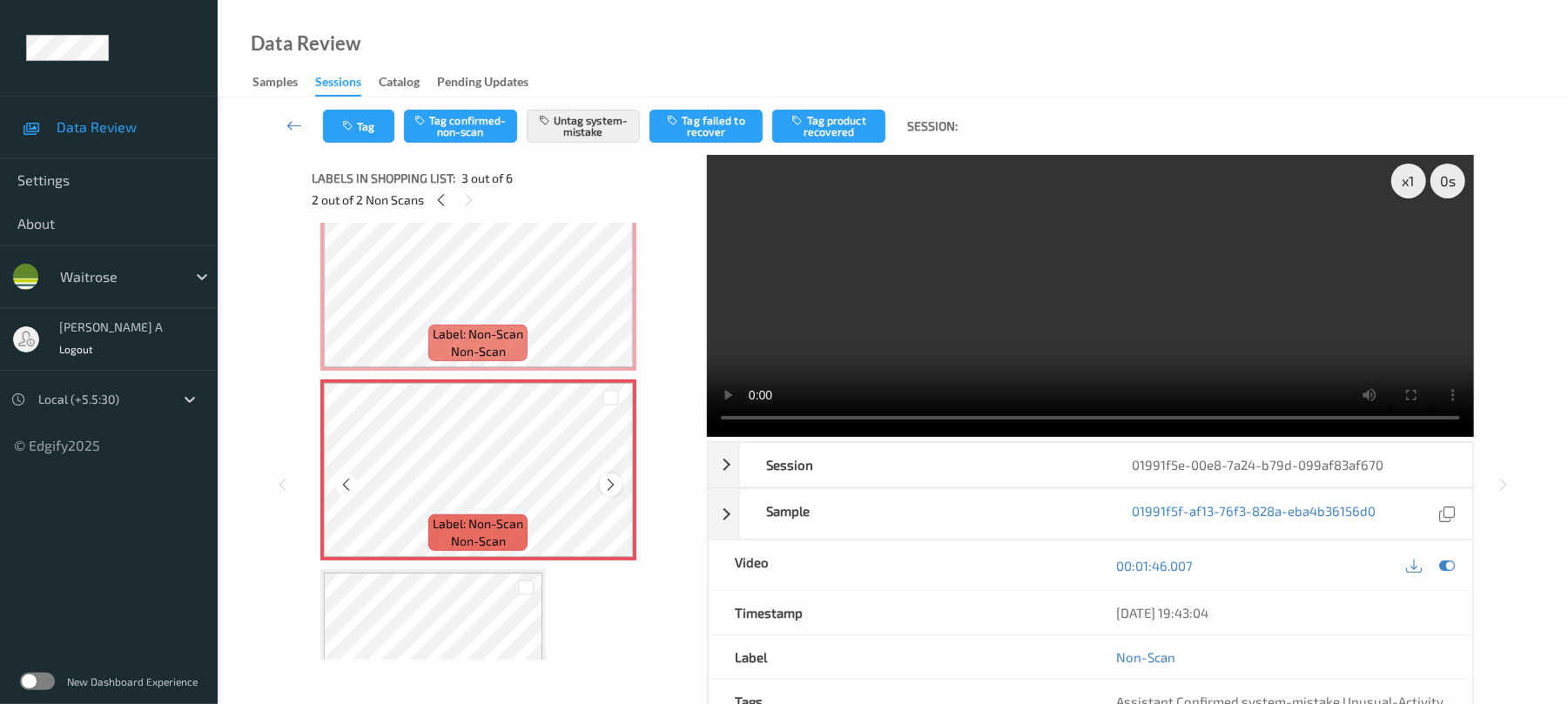
click at [603, 484] on icon at bounding box center [610, 484] width 14 height 15
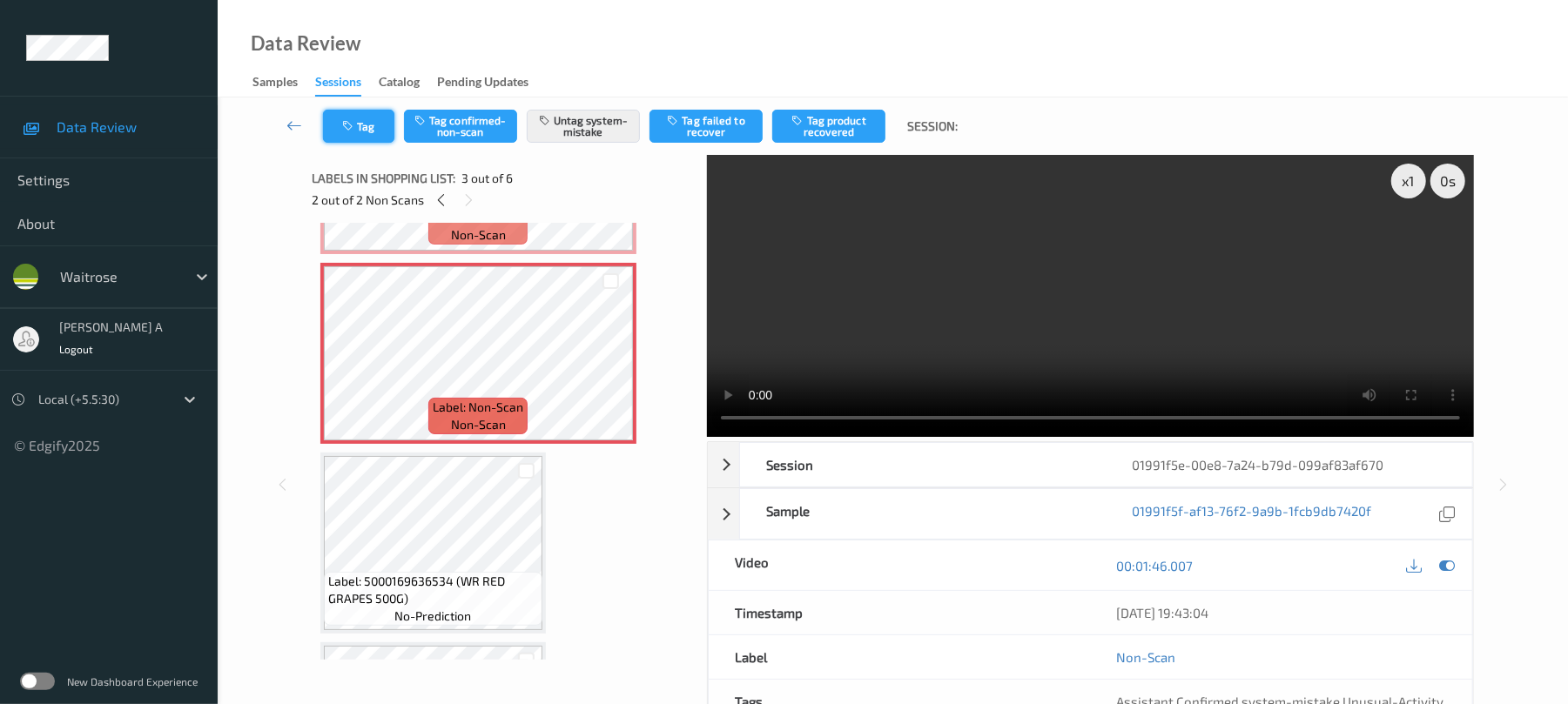
click at [377, 137] on button "Tag" at bounding box center [358, 126] width 71 height 33
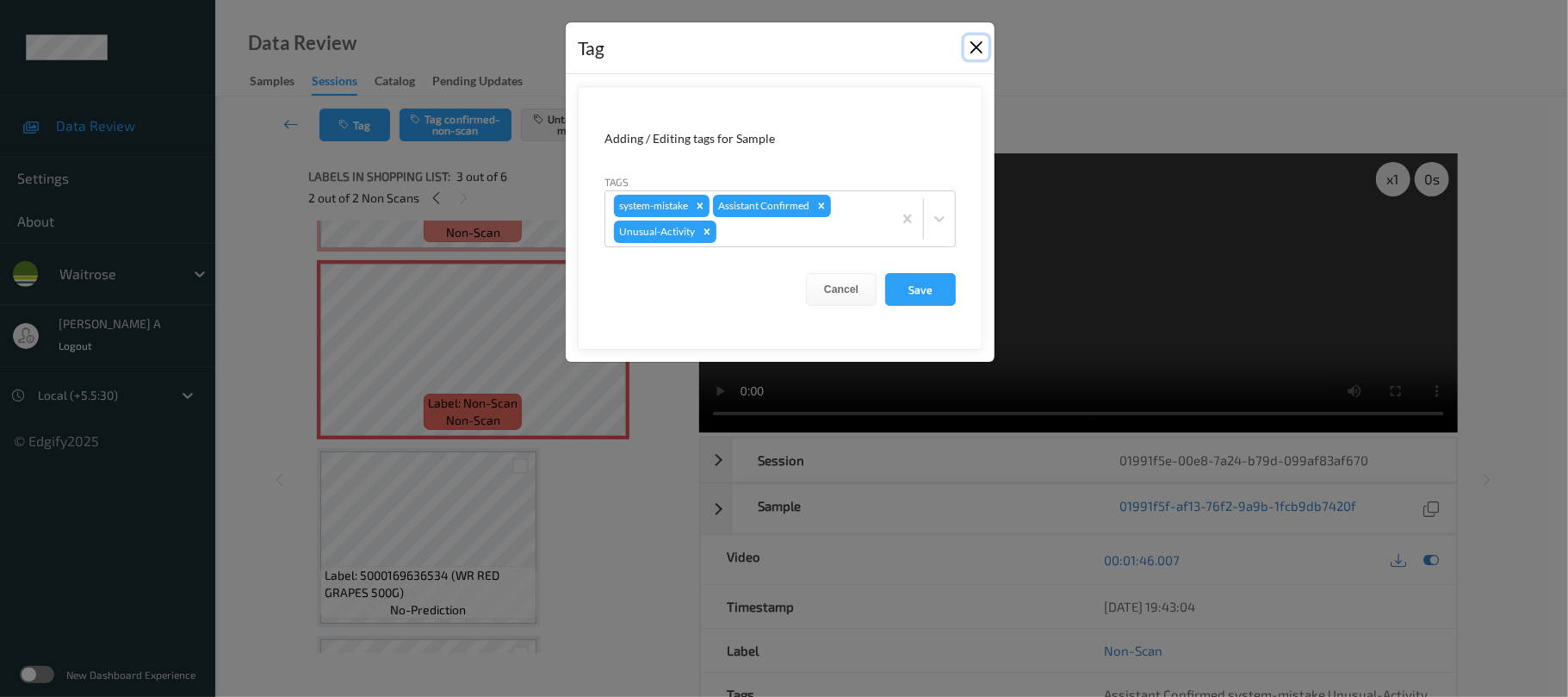
click at [979, 48] on button "Close" at bounding box center [976, 47] width 24 height 24
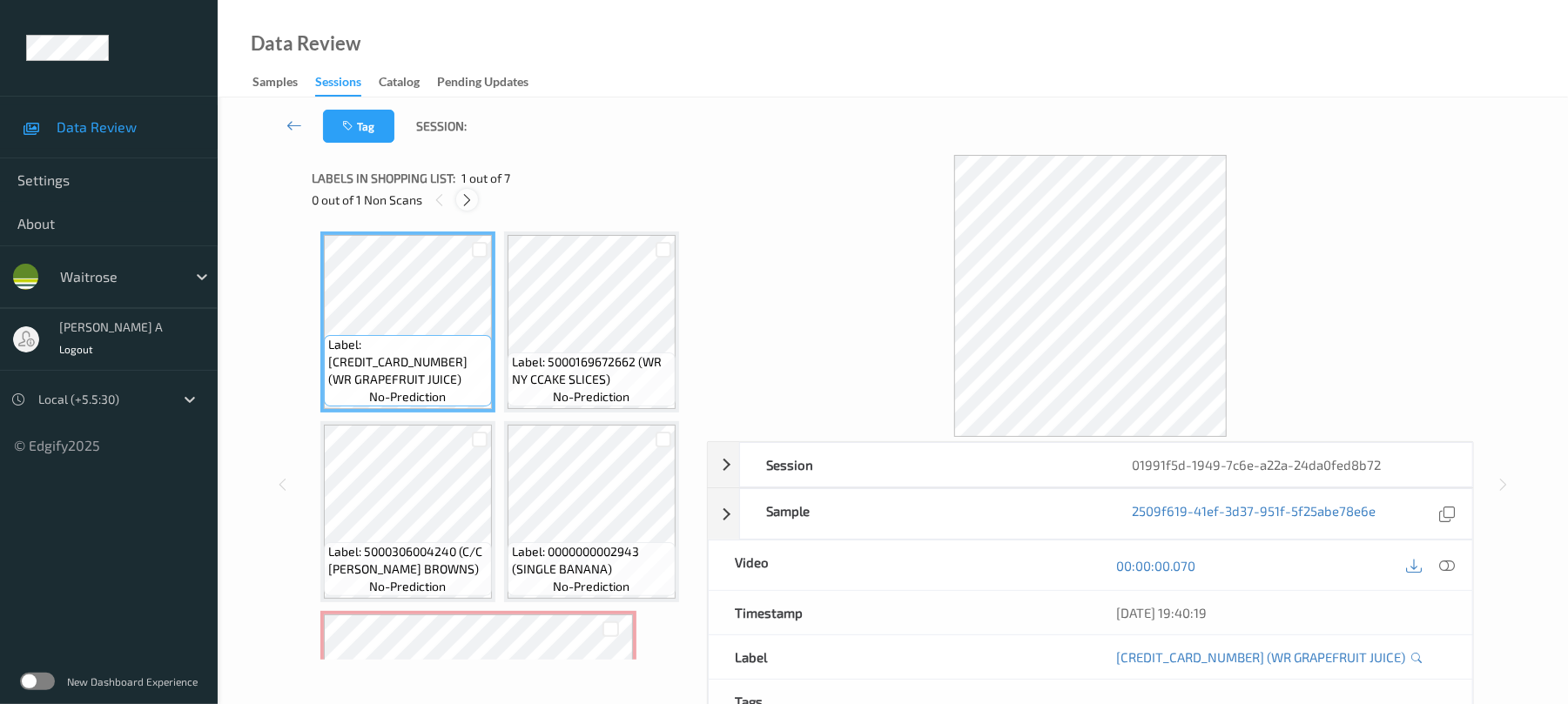
click at [474, 202] on icon at bounding box center [467, 200] width 14 height 15
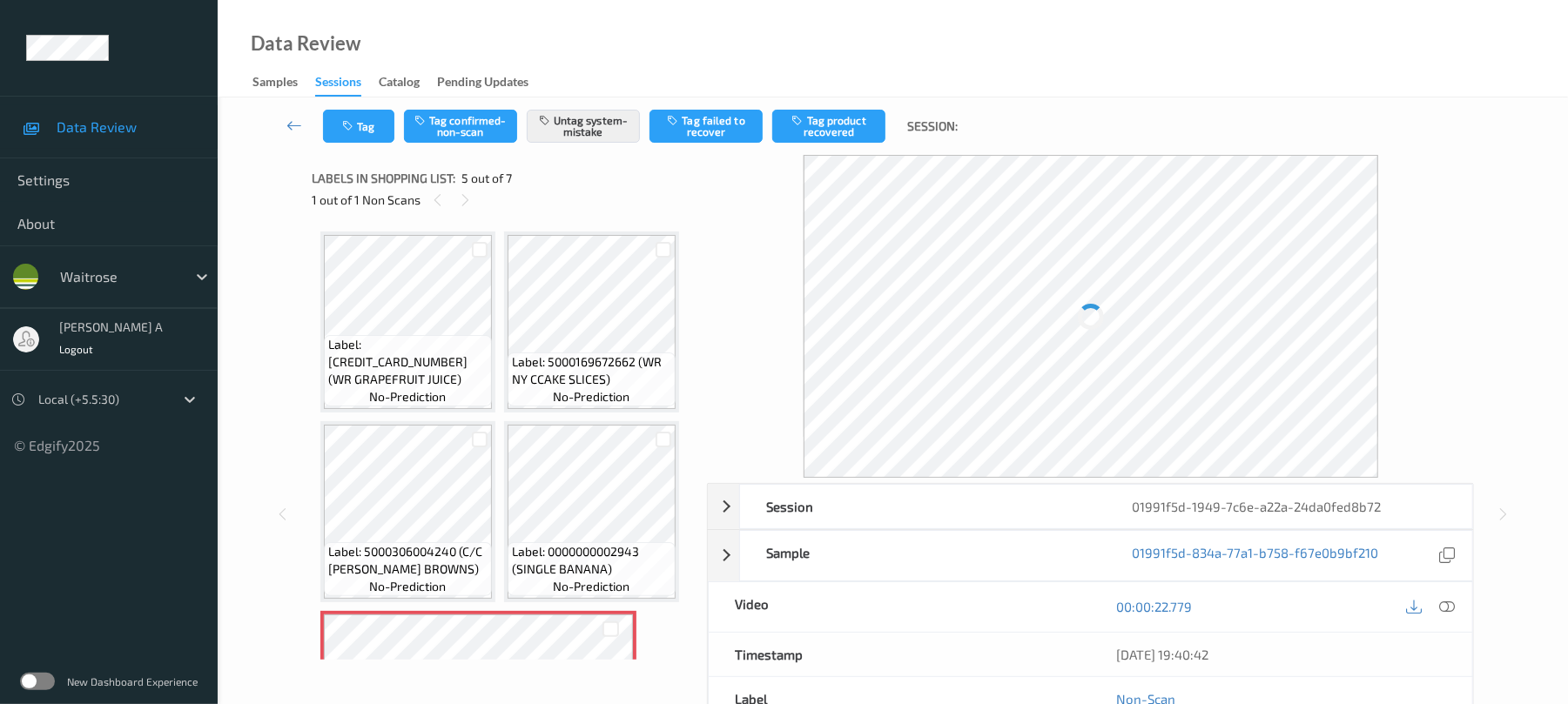
scroll to position [577, 0]
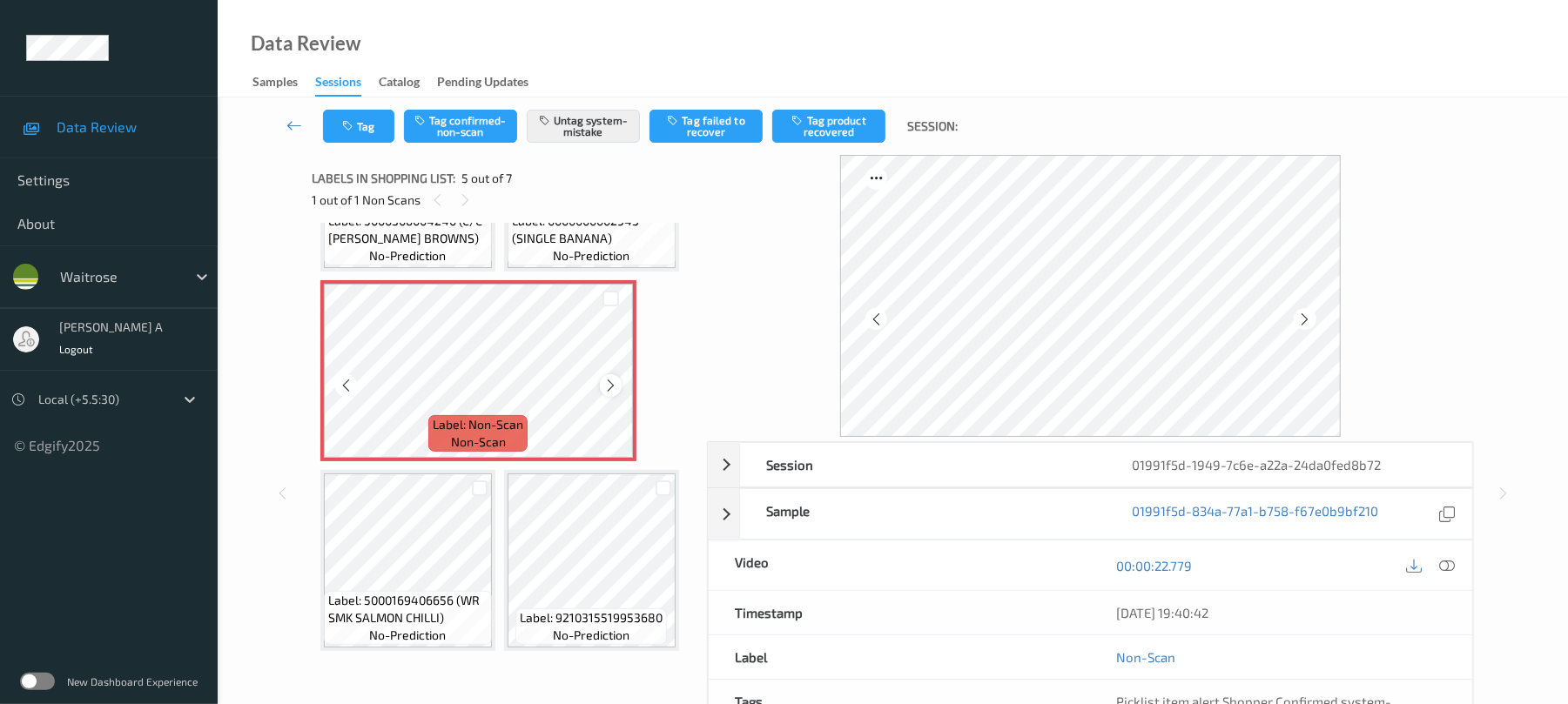
click at [610, 393] on icon at bounding box center [610, 385] width 14 height 15
click at [376, 132] on button "Tag" at bounding box center [358, 126] width 71 height 33
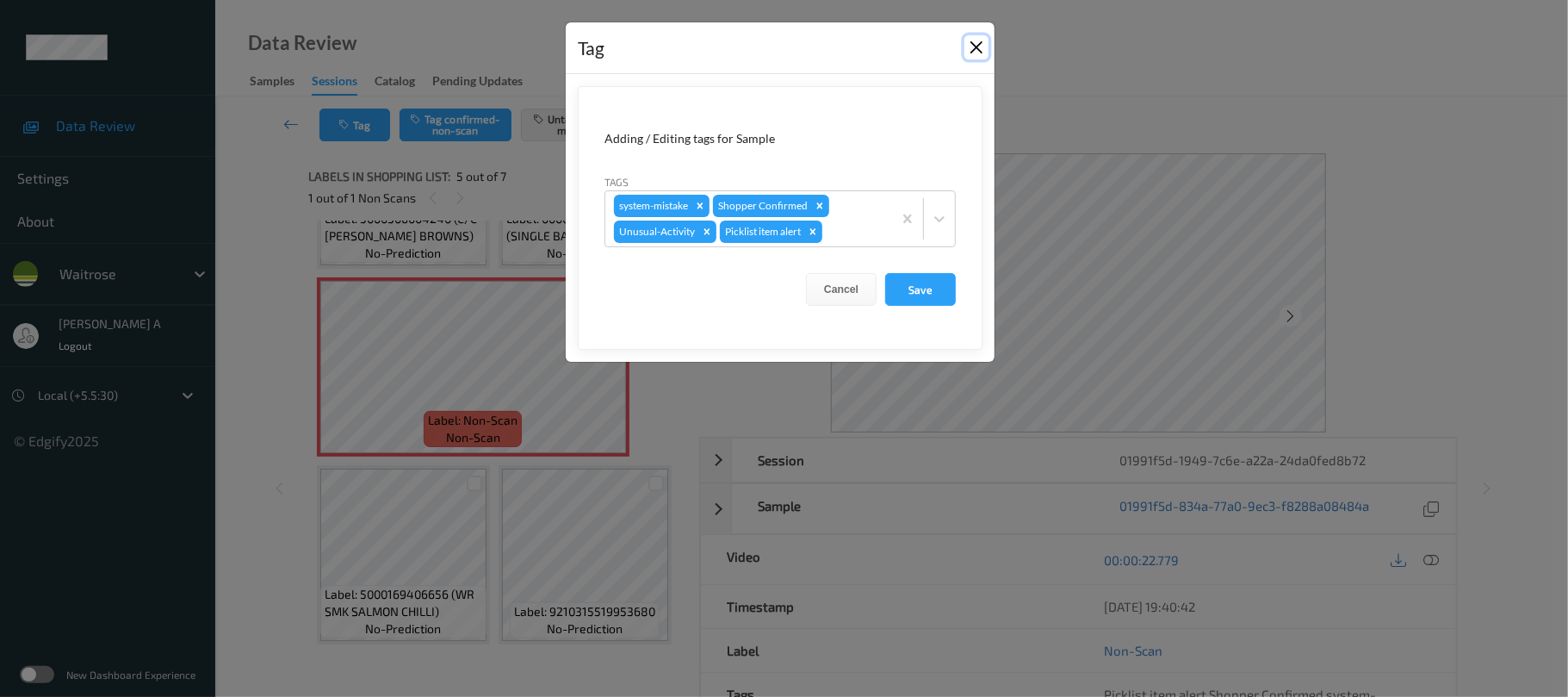
click at [975, 48] on button "Close" at bounding box center [976, 47] width 24 height 24
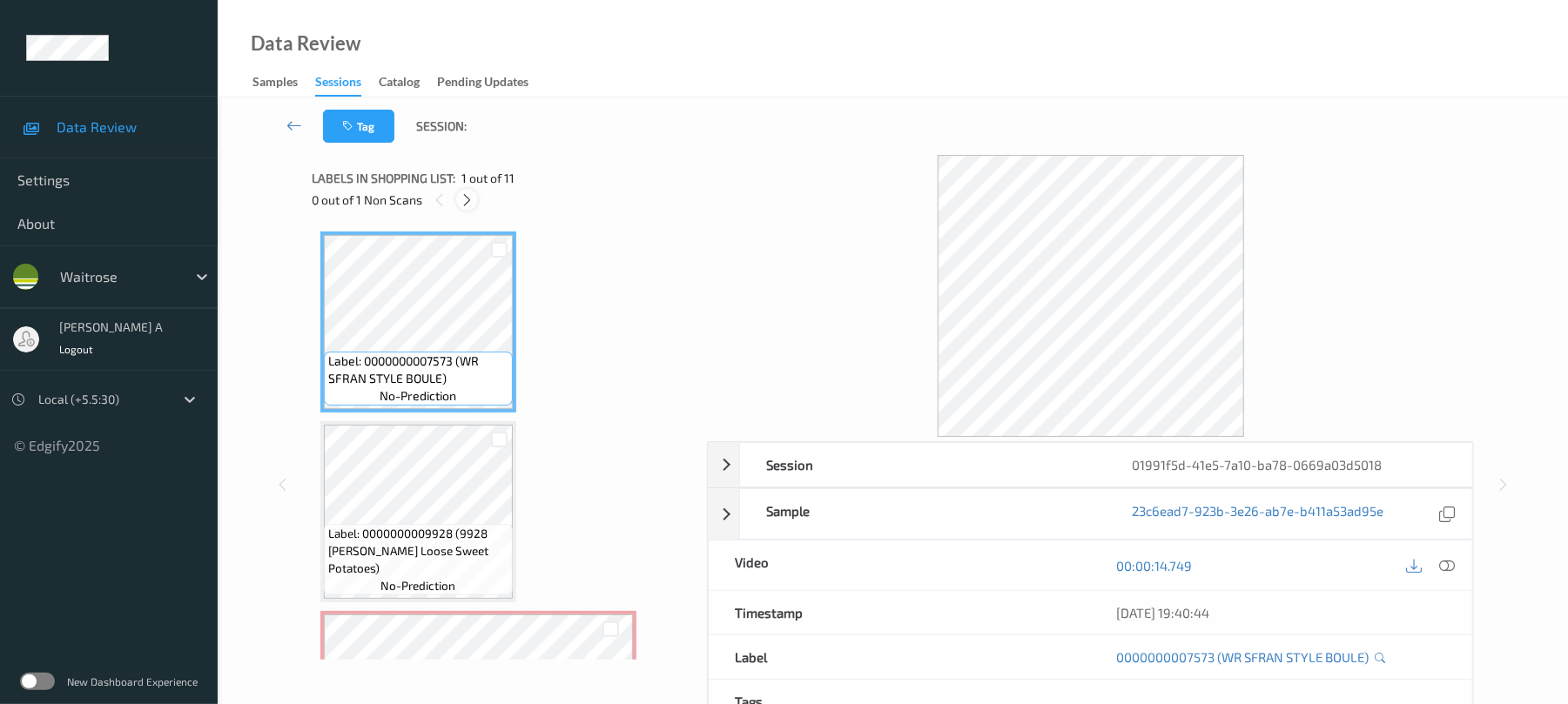
click at [463, 192] on icon at bounding box center [467, 200] width 14 height 15
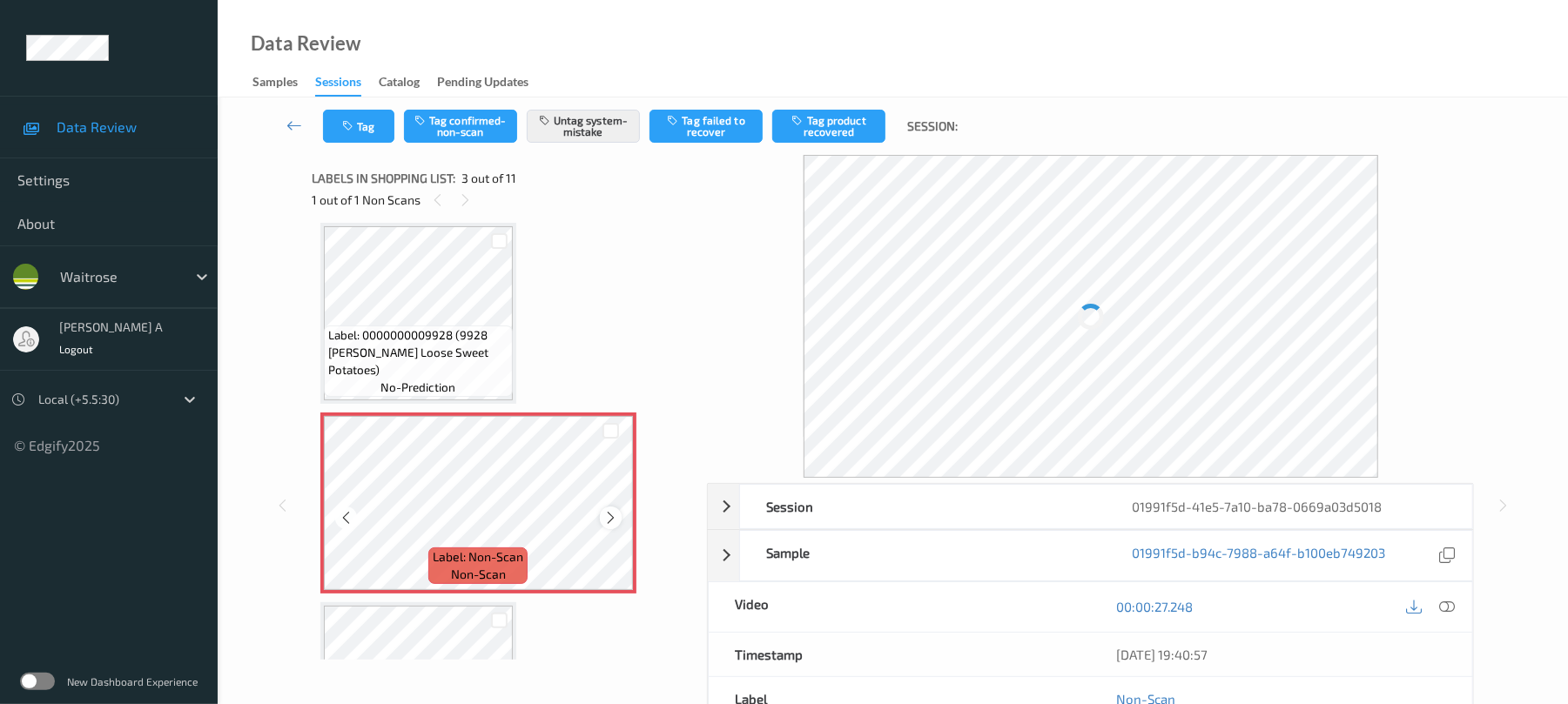
click at [603, 516] on icon at bounding box center [610, 517] width 14 height 15
click at [374, 127] on button "Tag" at bounding box center [358, 126] width 71 height 33
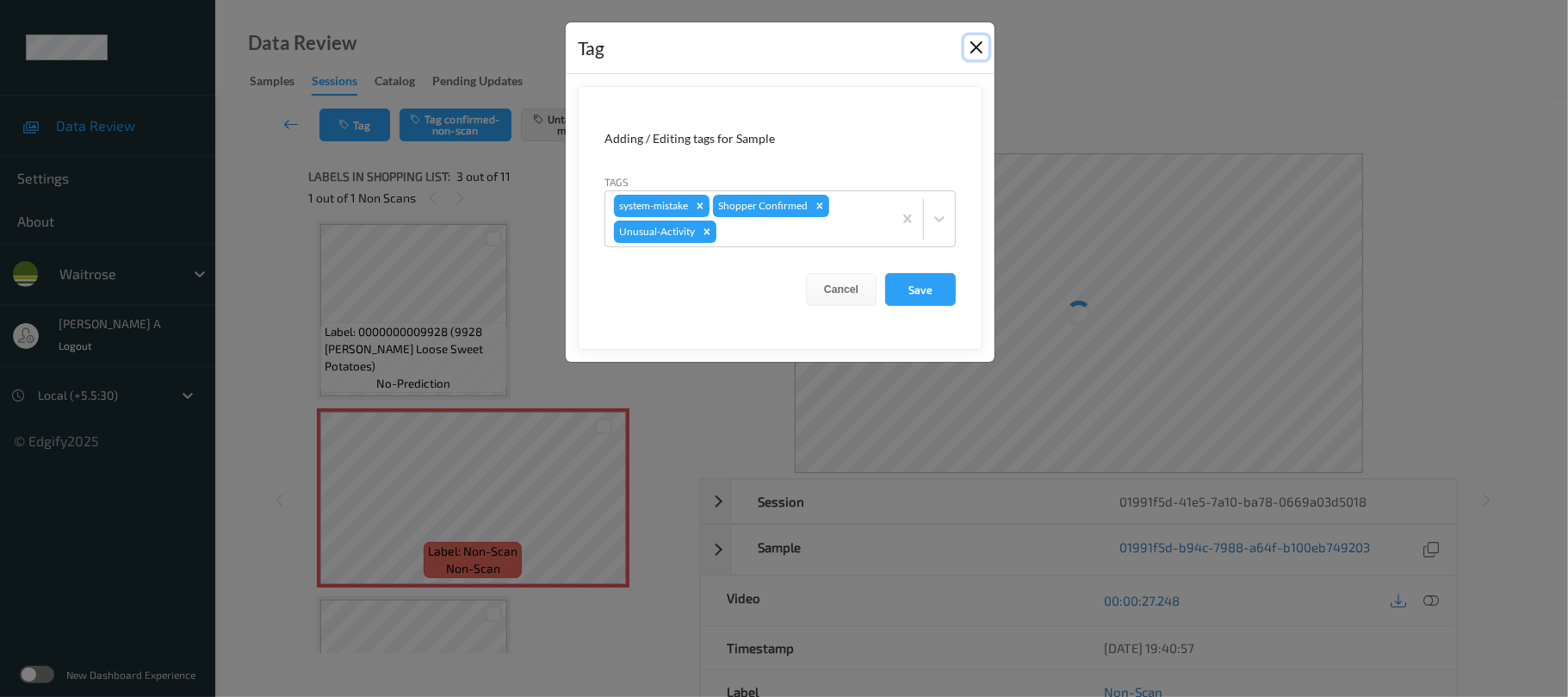
click at [979, 49] on button "Close" at bounding box center [976, 47] width 24 height 24
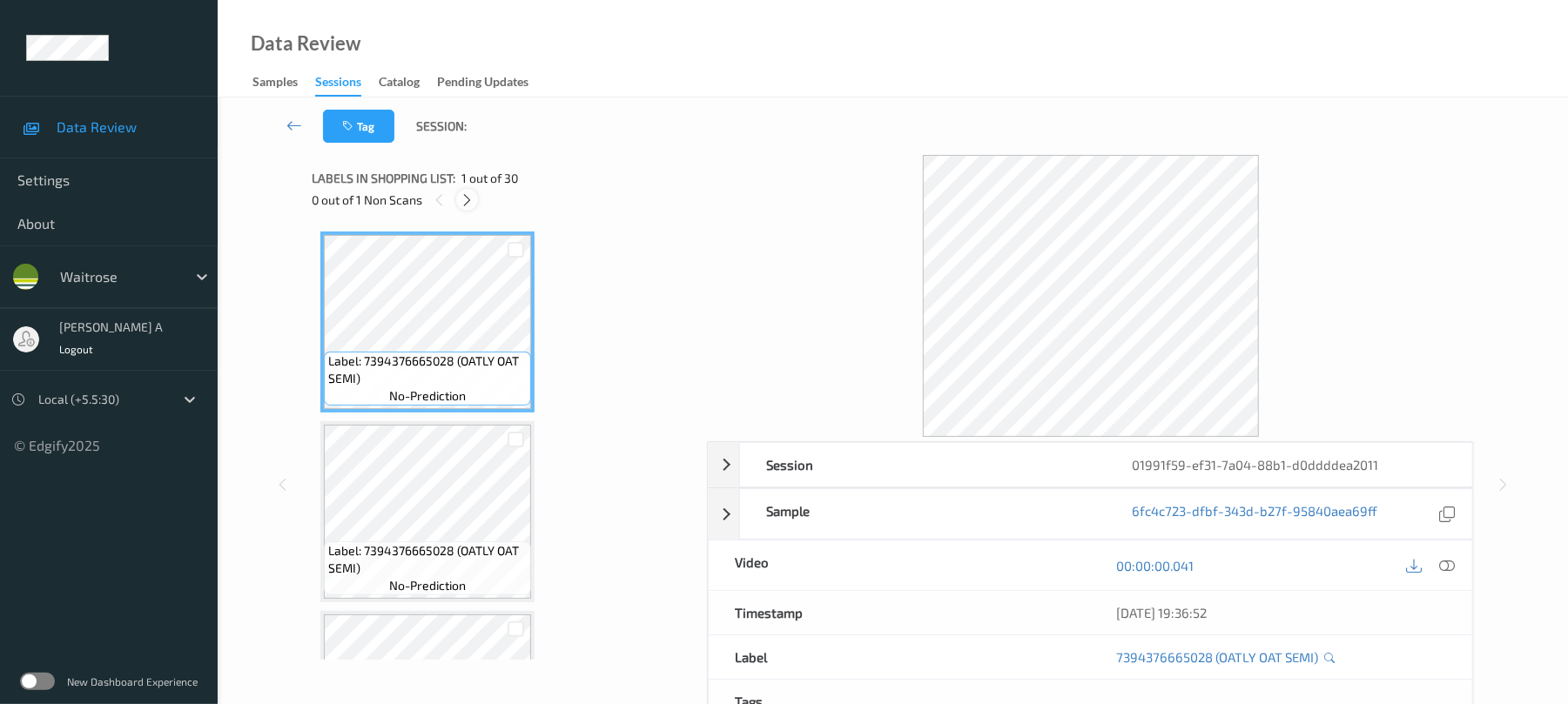
click at [465, 199] on icon at bounding box center [467, 200] width 14 height 15
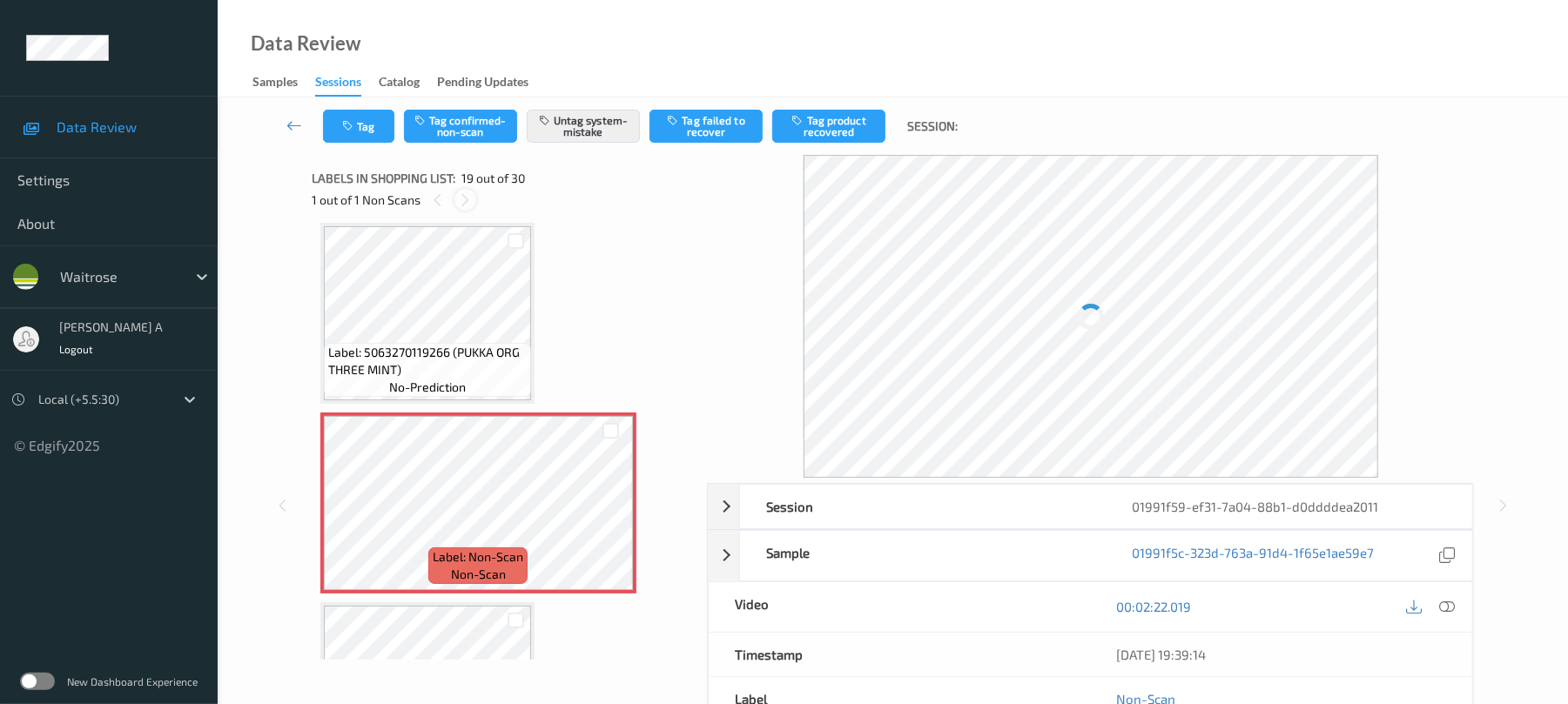
click at [465, 199] on icon at bounding box center [465, 200] width 14 height 15
click at [606, 521] on icon at bounding box center [610, 517] width 14 height 15
click at [357, 143] on div "Tag Tag confirmed-non-scan Untag system-mistake Tag failed to recover Tag produ…" at bounding box center [893, 127] width 1279 height 58
click at [359, 139] on button "Tag" at bounding box center [358, 126] width 71 height 33
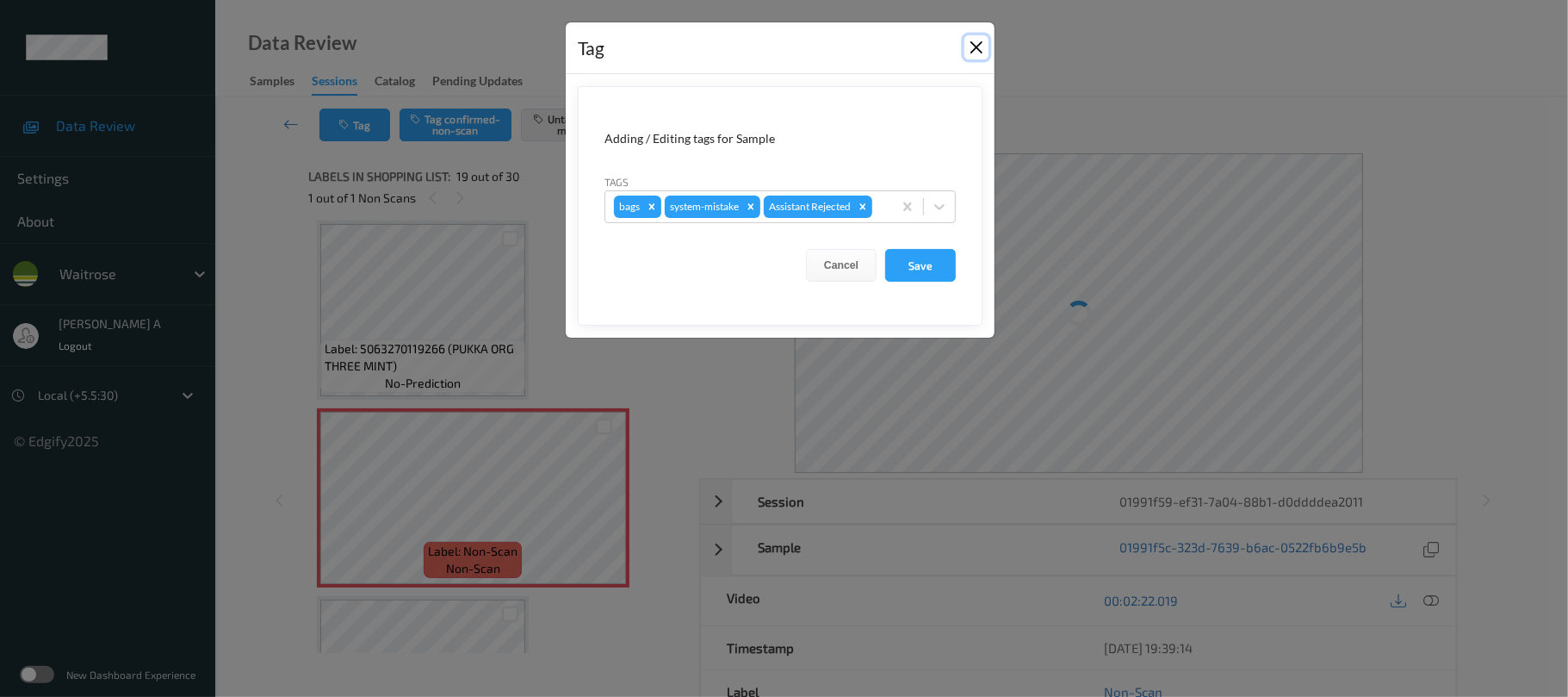
click at [972, 52] on button "Close" at bounding box center [976, 47] width 24 height 24
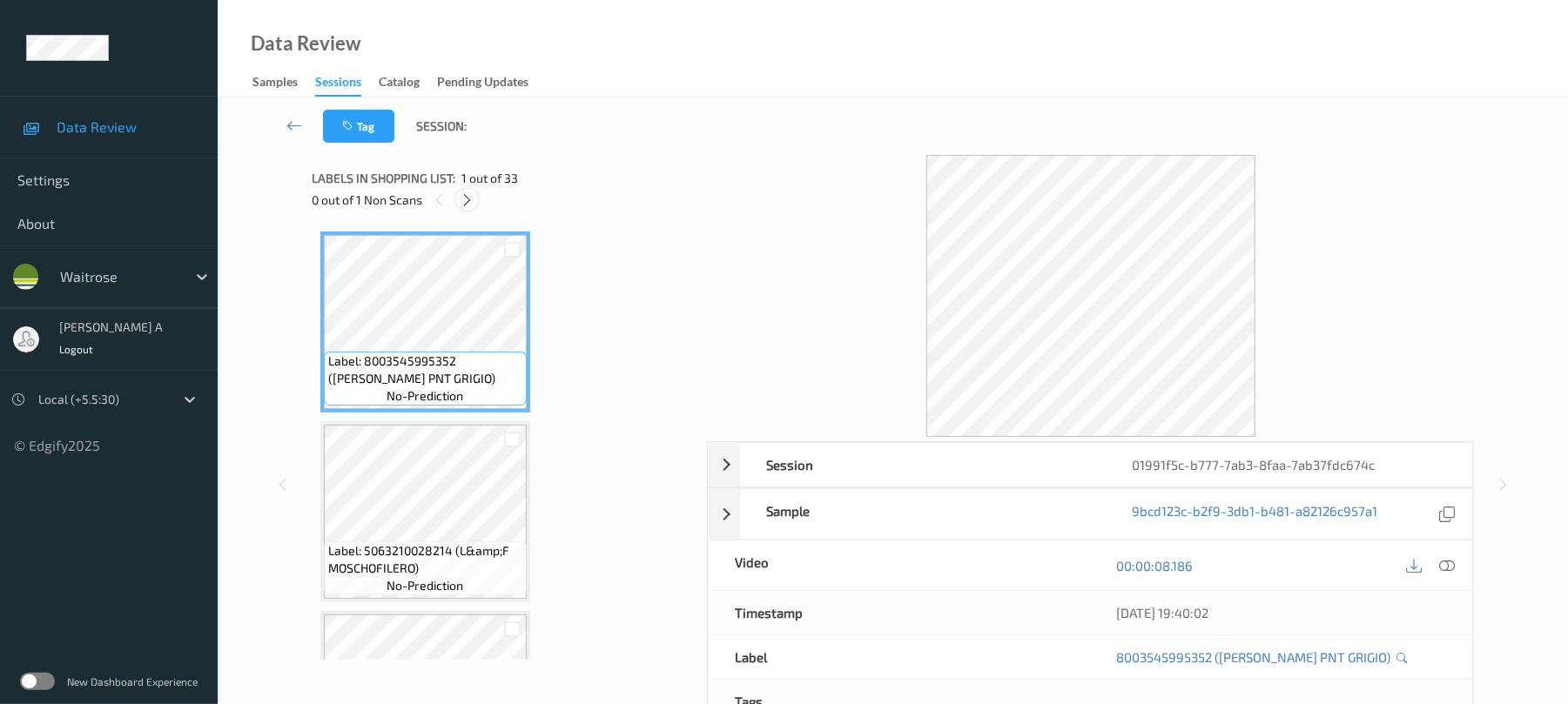
click at [472, 205] on icon at bounding box center [467, 200] width 14 height 15
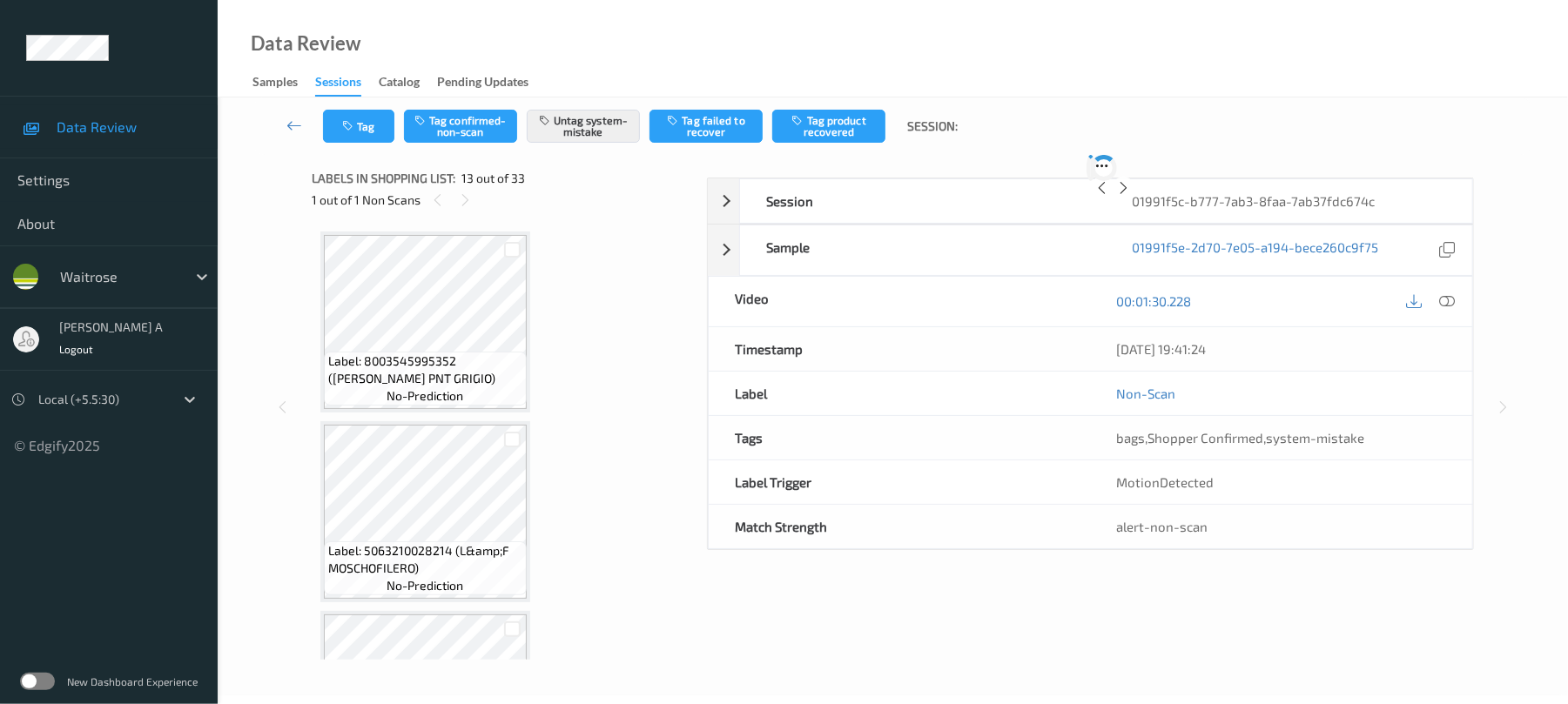
scroll to position [2095, 0]
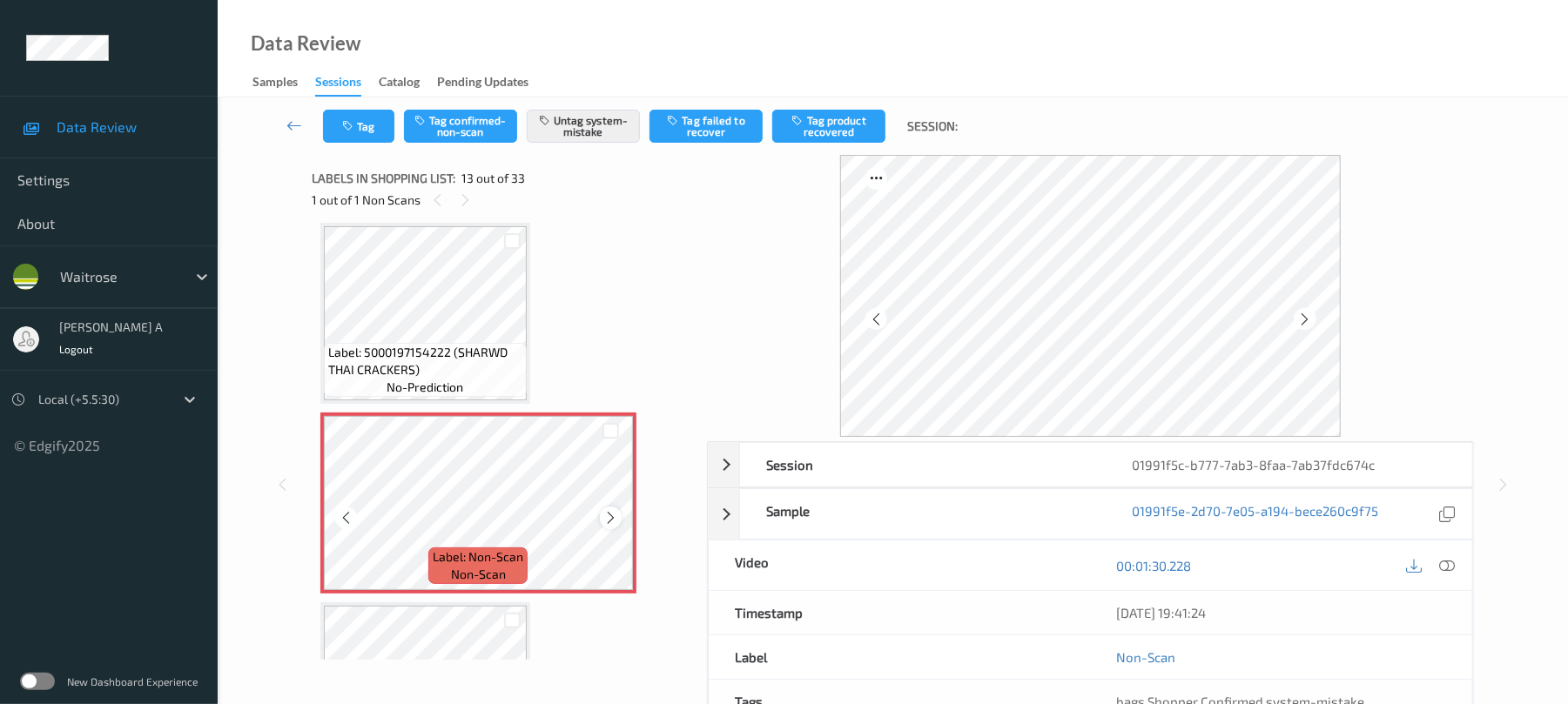
click at [611, 515] on icon at bounding box center [610, 517] width 14 height 15
click at [369, 113] on button "Tag" at bounding box center [358, 126] width 71 height 33
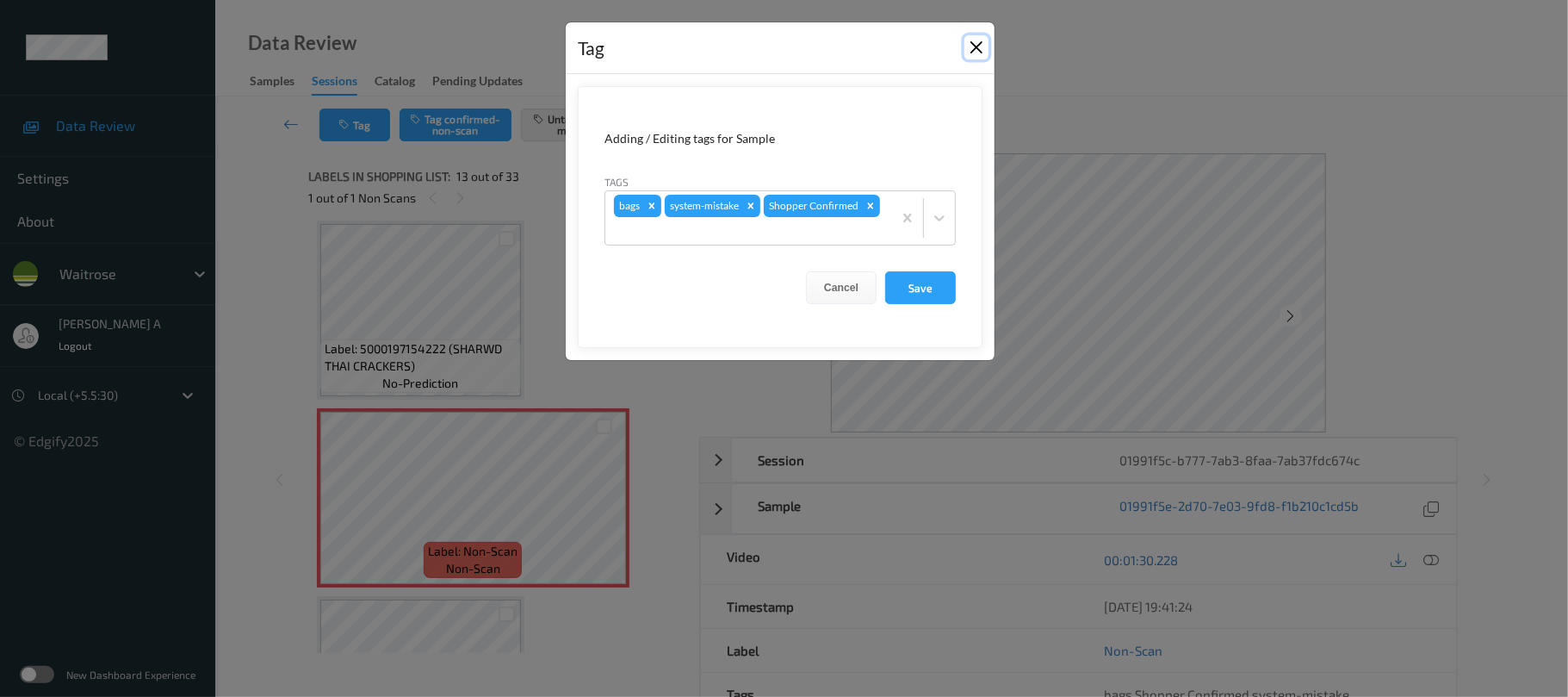
click at [979, 45] on button "Close" at bounding box center [976, 47] width 24 height 24
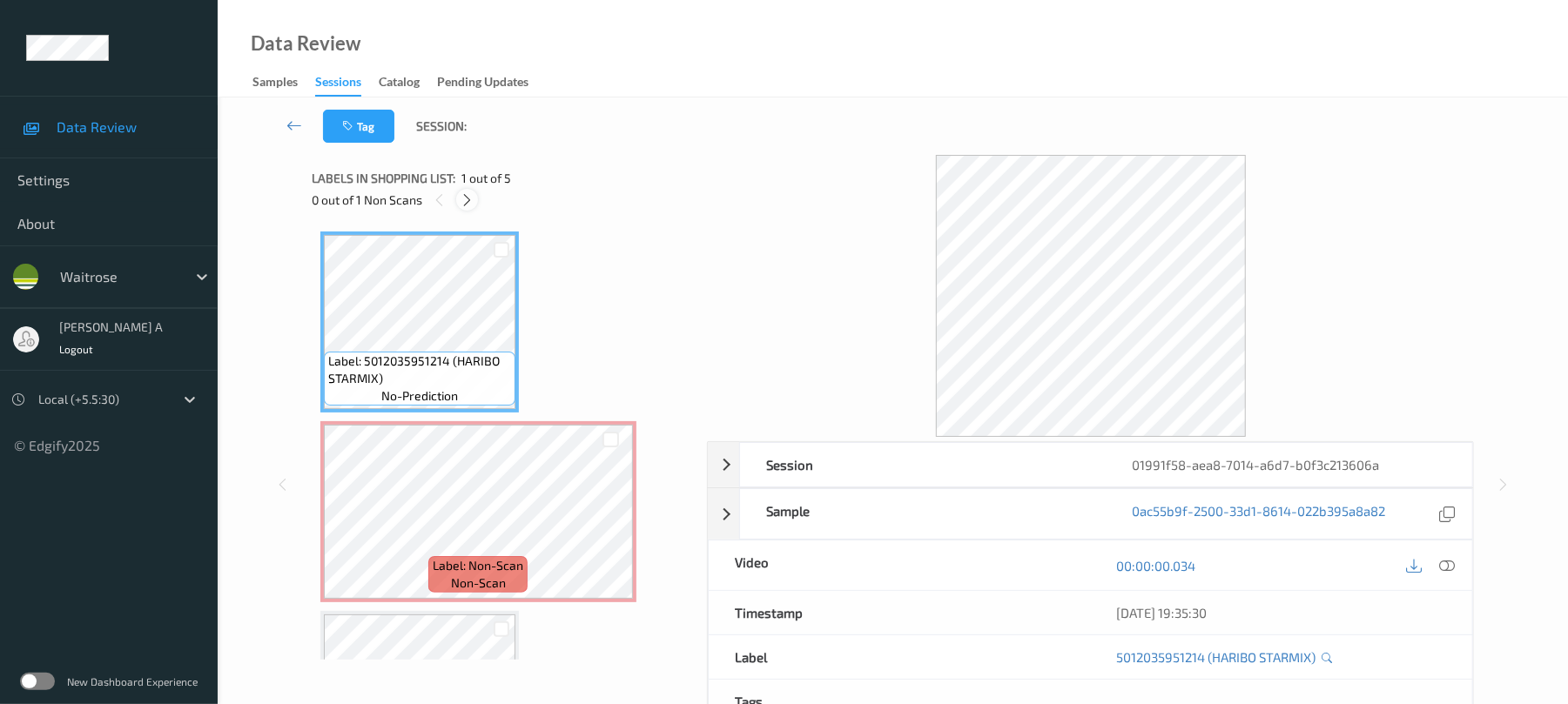
click at [471, 202] on icon at bounding box center [467, 200] width 14 height 15
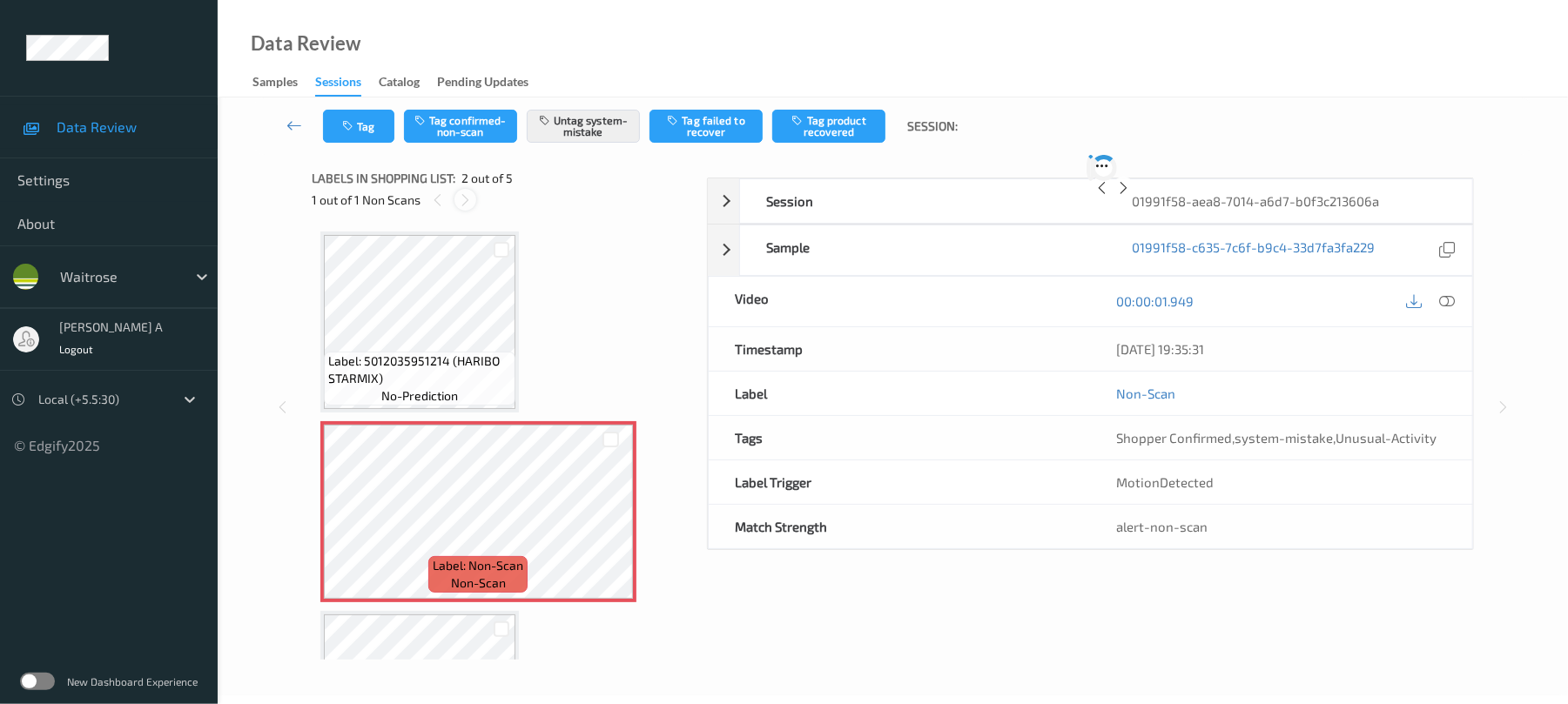
scroll to position [9, 0]
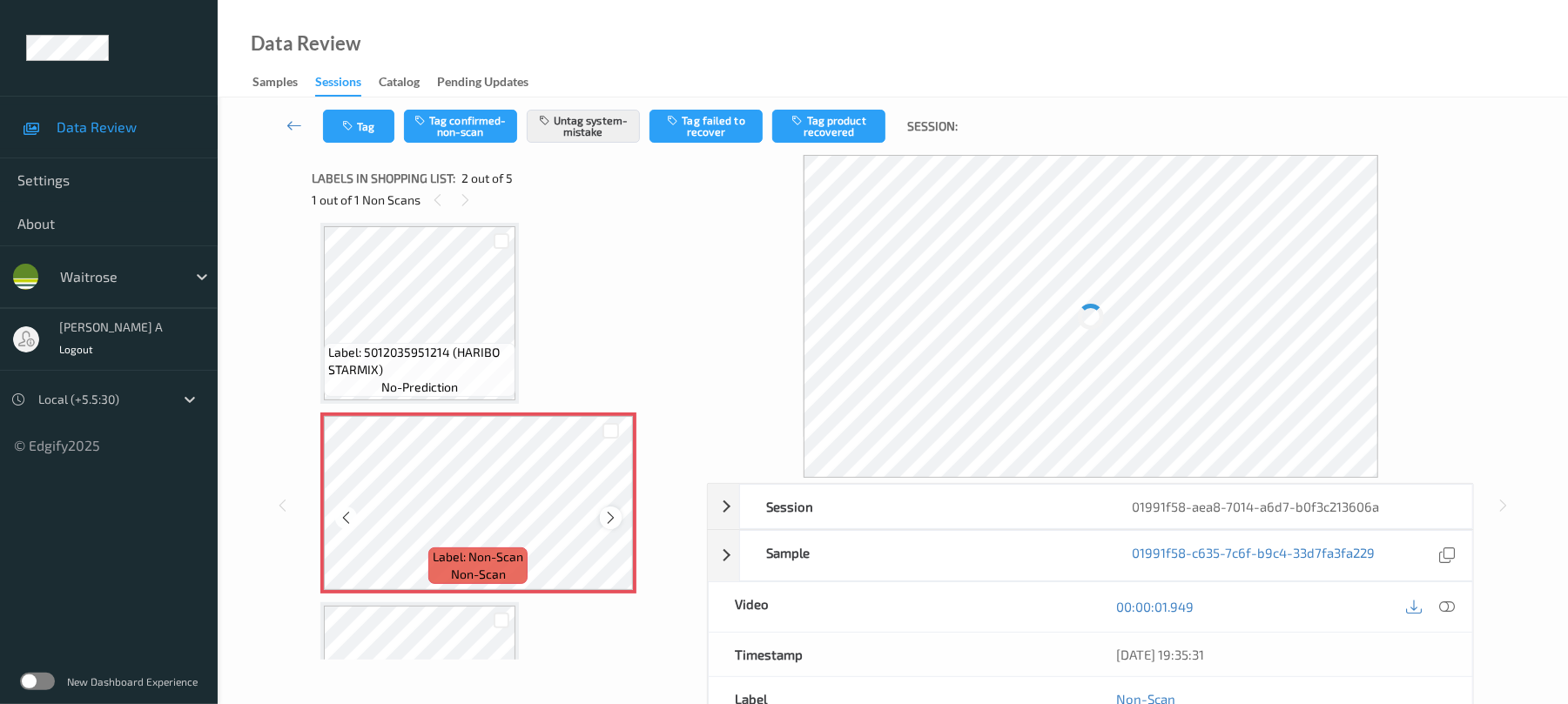
click at [610, 510] on icon at bounding box center [610, 517] width 14 height 15
click at [614, 510] on icon at bounding box center [610, 517] width 14 height 15
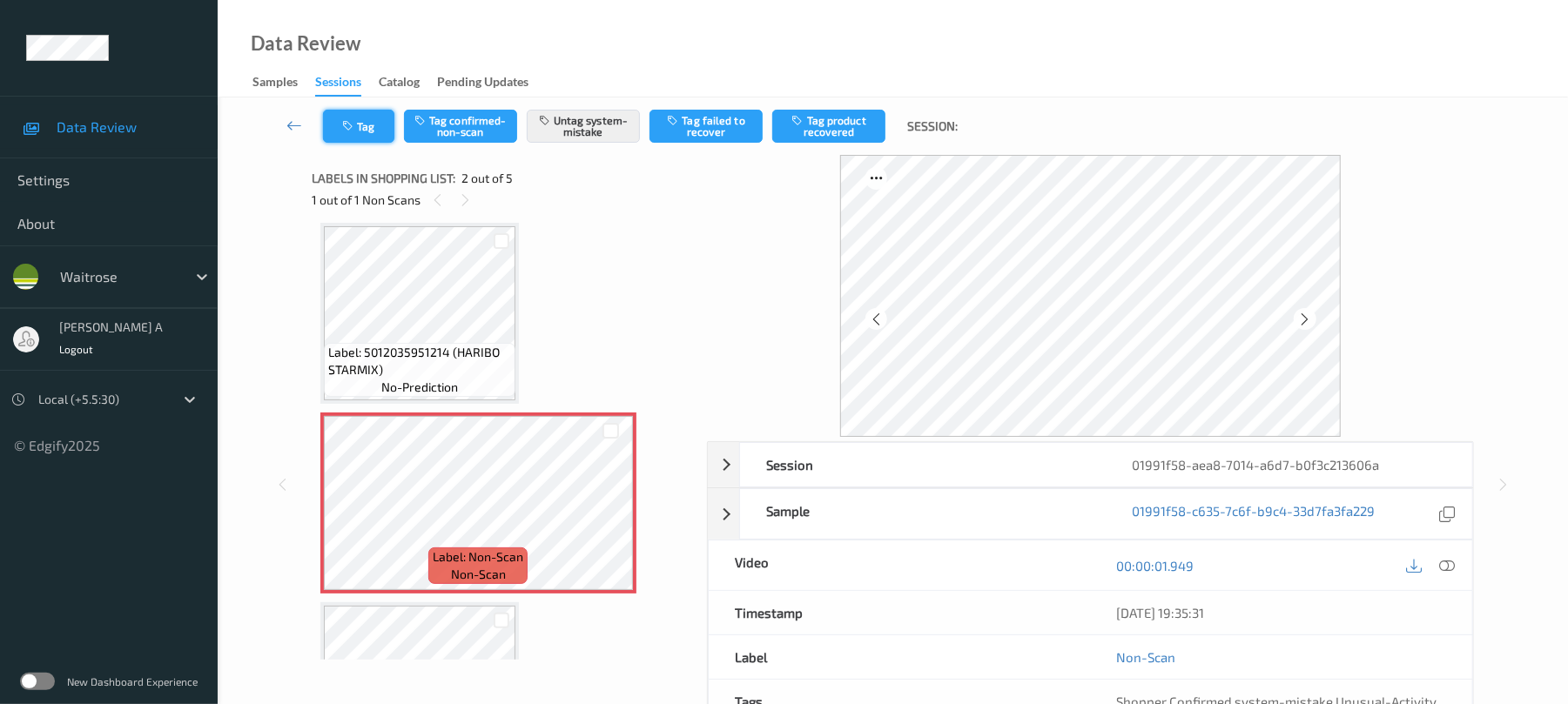
click at [355, 136] on button "Tag" at bounding box center [358, 126] width 71 height 33
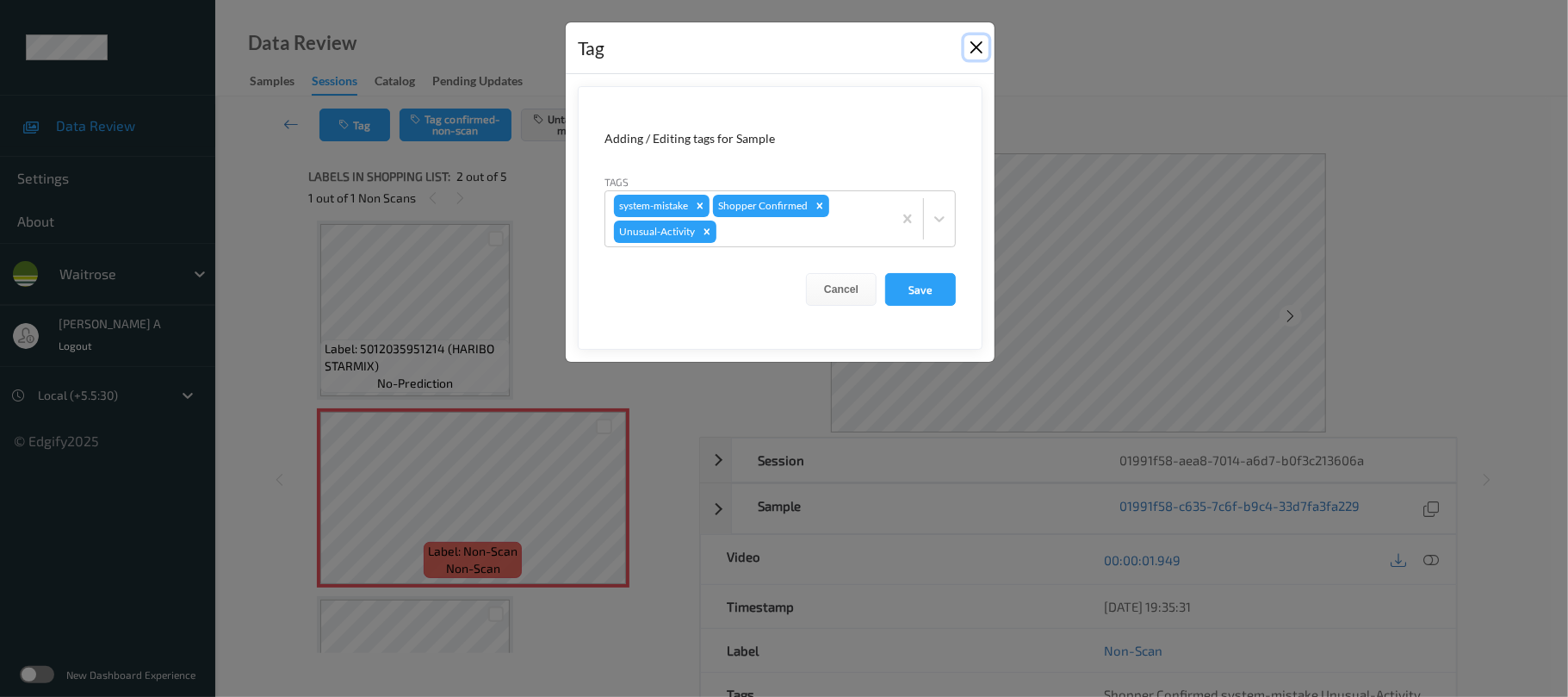
click at [972, 52] on button "Close" at bounding box center [976, 47] width 24 height 24
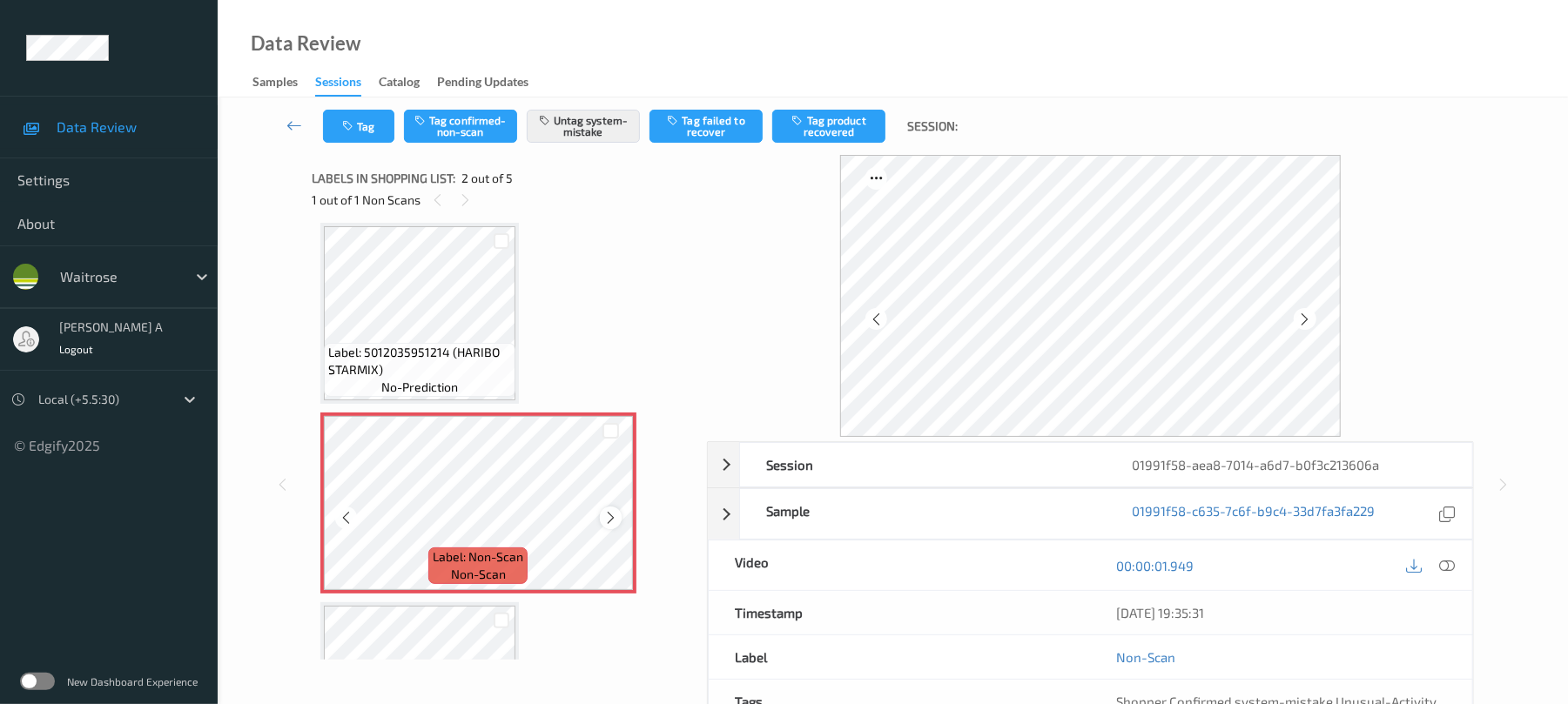
click at [610, 519] on icon at bounding box center [610, 517] width 14 height 15
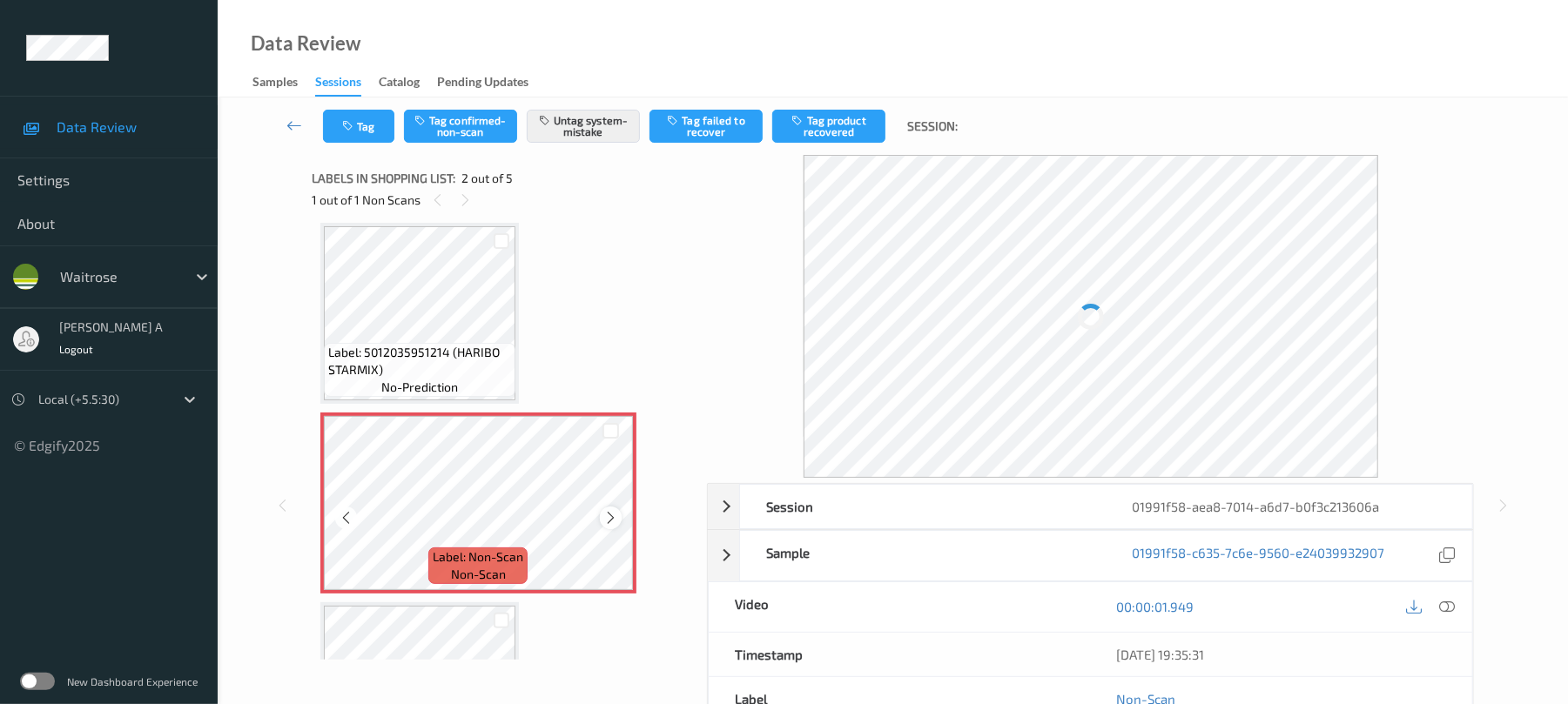
click at [611, 519] on icon at bounding box center [610, 517] width 14 height 15
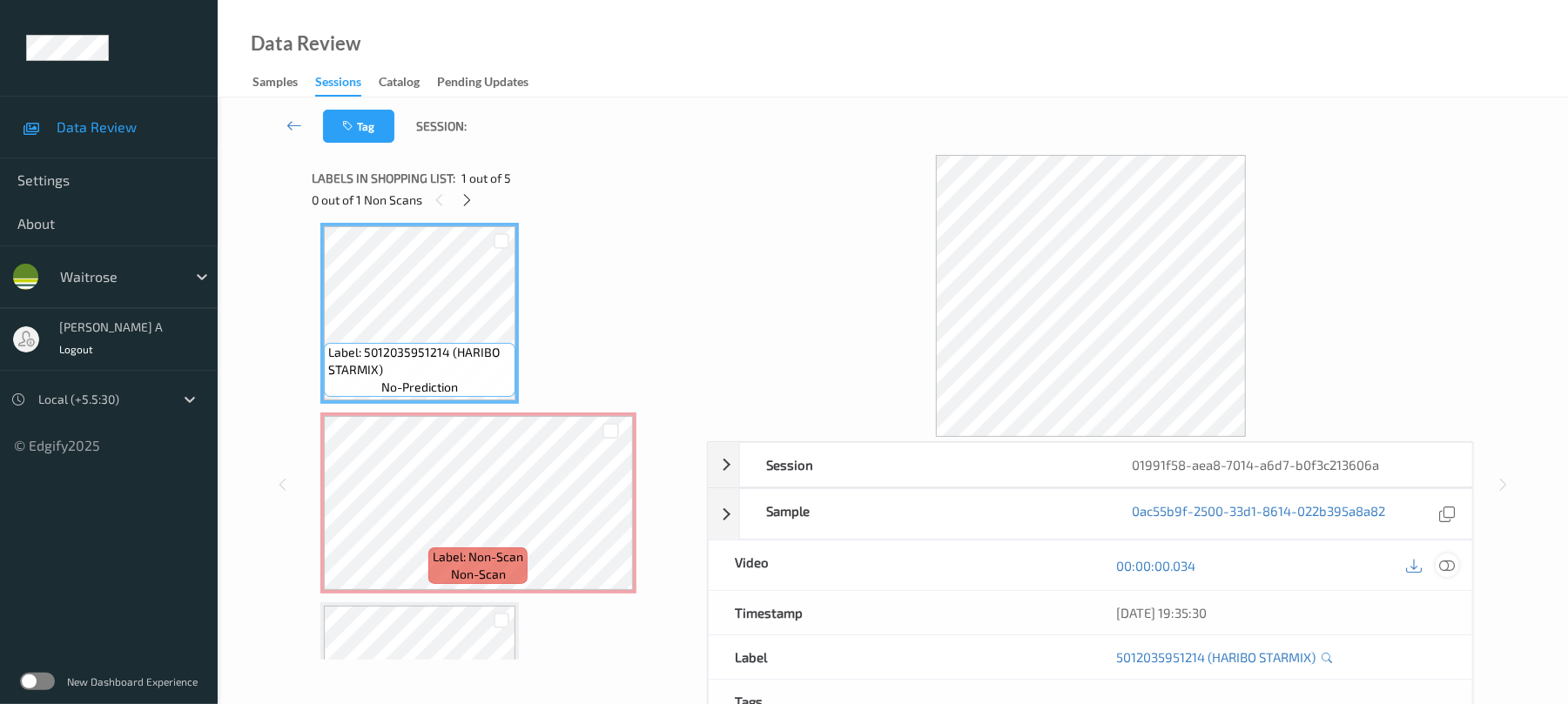
click at [1441, 564] on icon at bounding box center [1447, 565] width 15 height 15
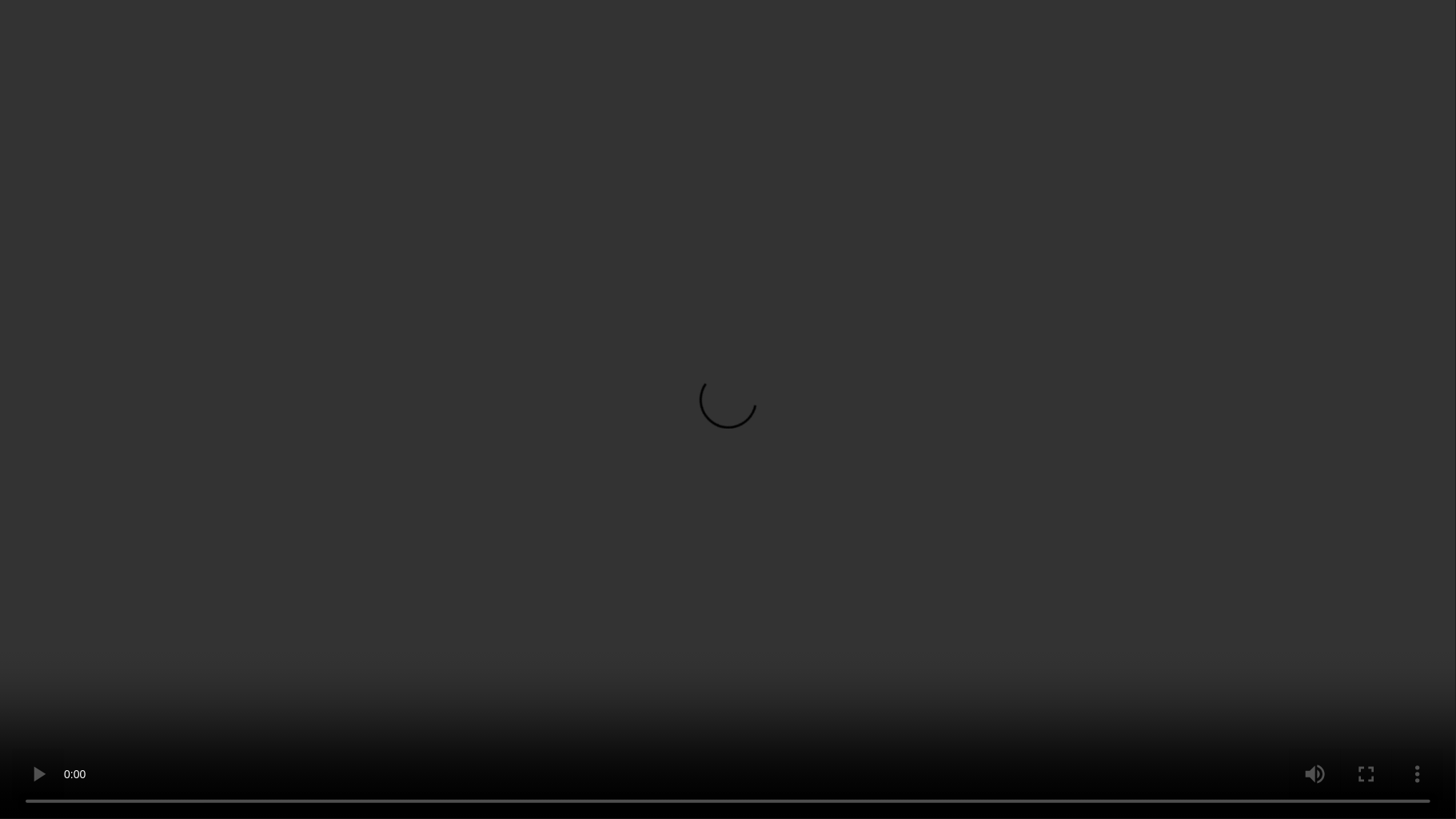
click at [881, 432] on video at bounding box center [728, 410] width 1456 height 819
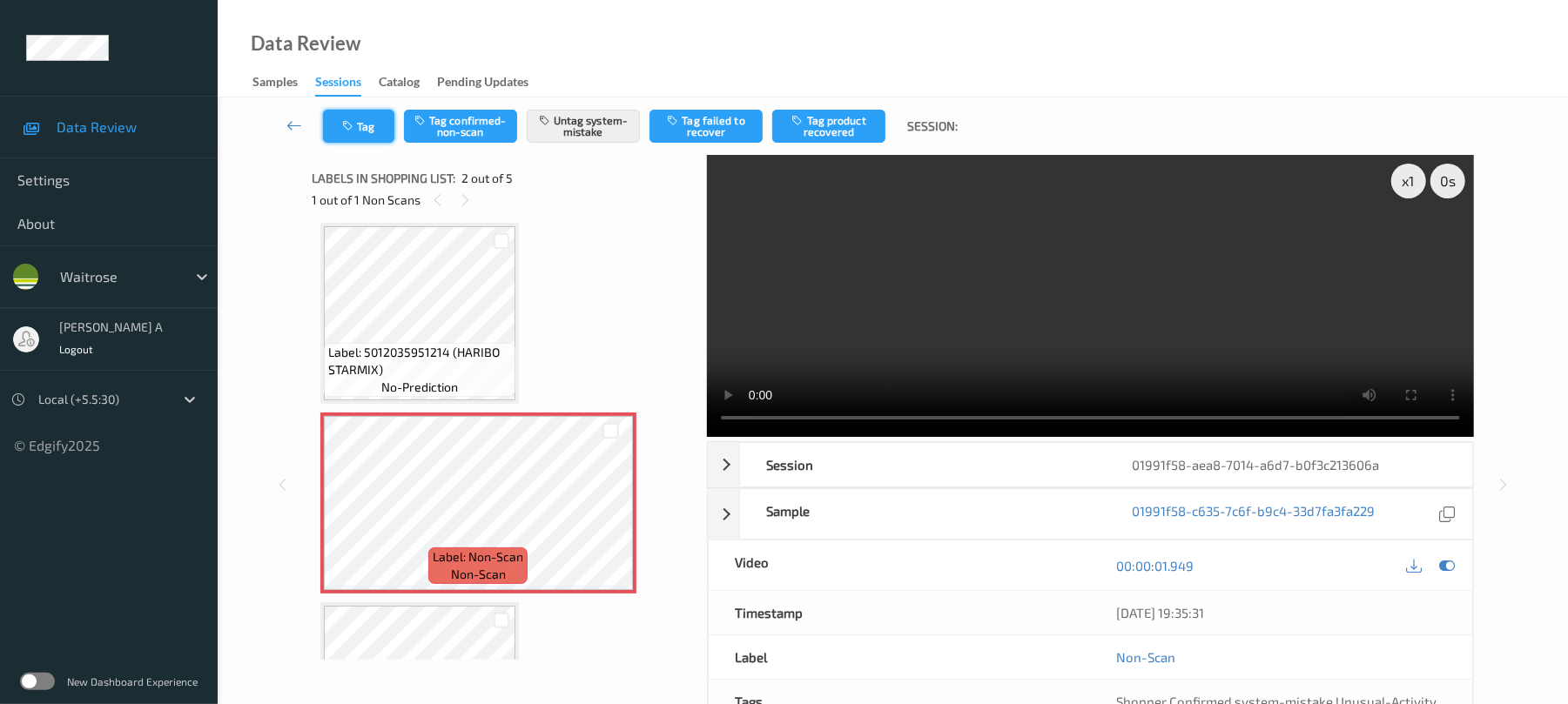
click at [373, 126] on button "Tag" at bounding box center [358, 126] width 71 height 33
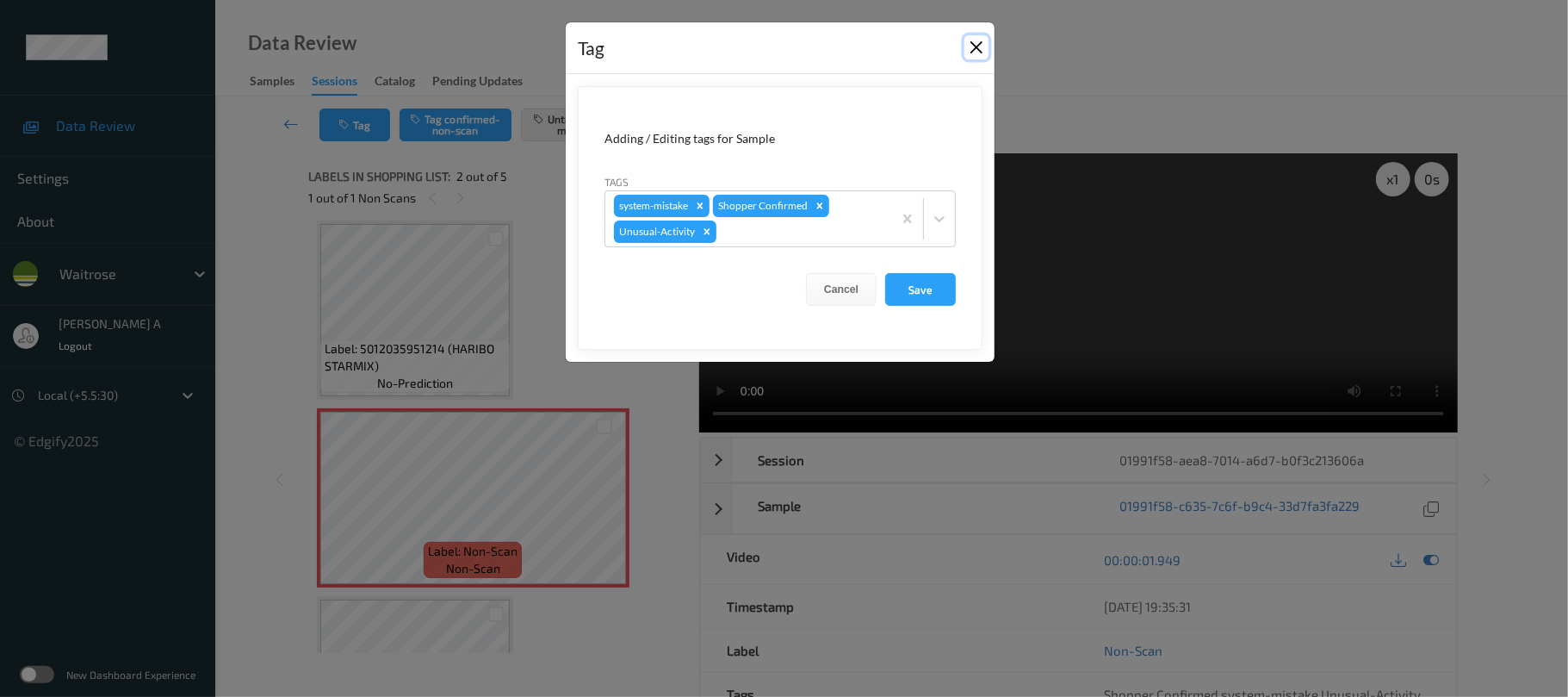
click at [979, 45] on button "Close" at bounding box center [976, 47] width 24 height 24
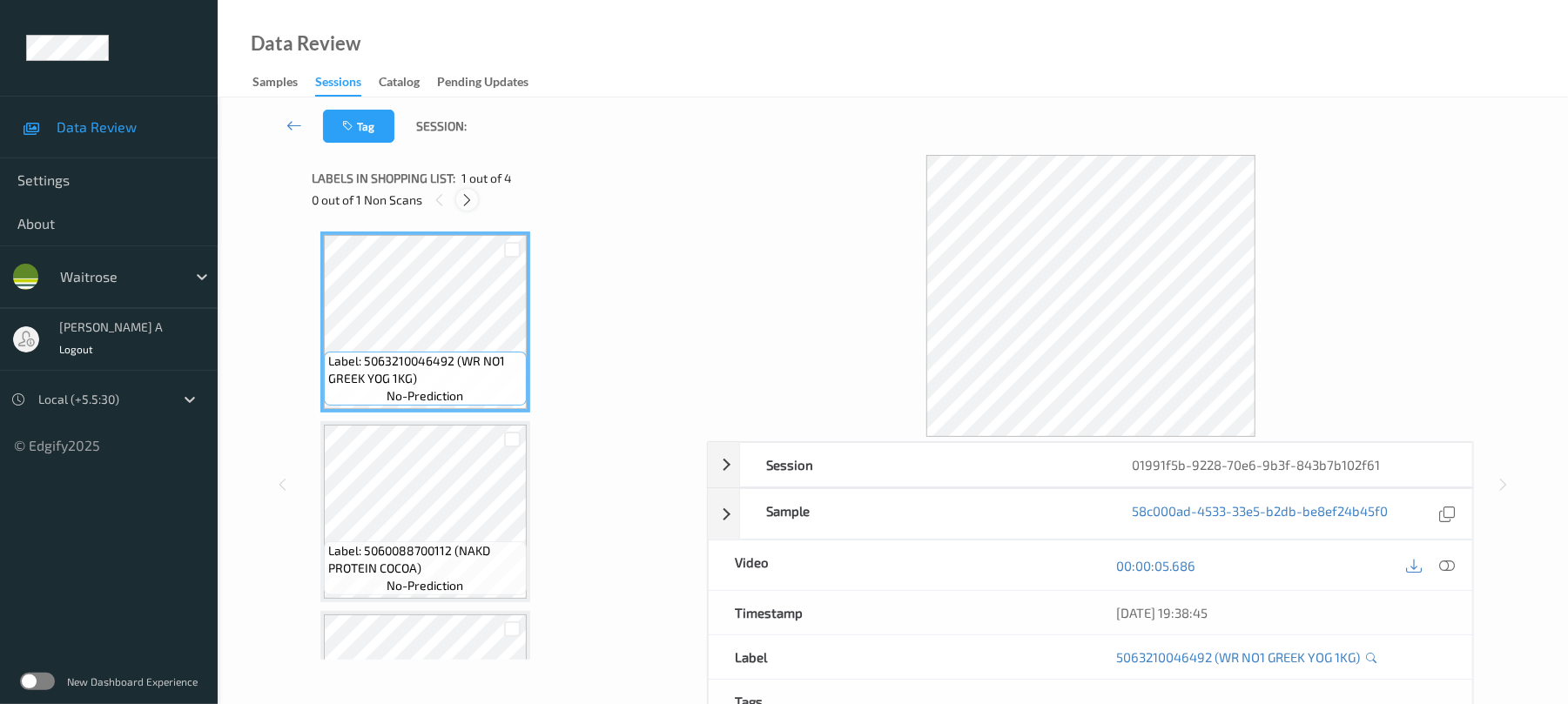
click at [468, 210] on div at bounding box center [467, 200] width 22 height 22
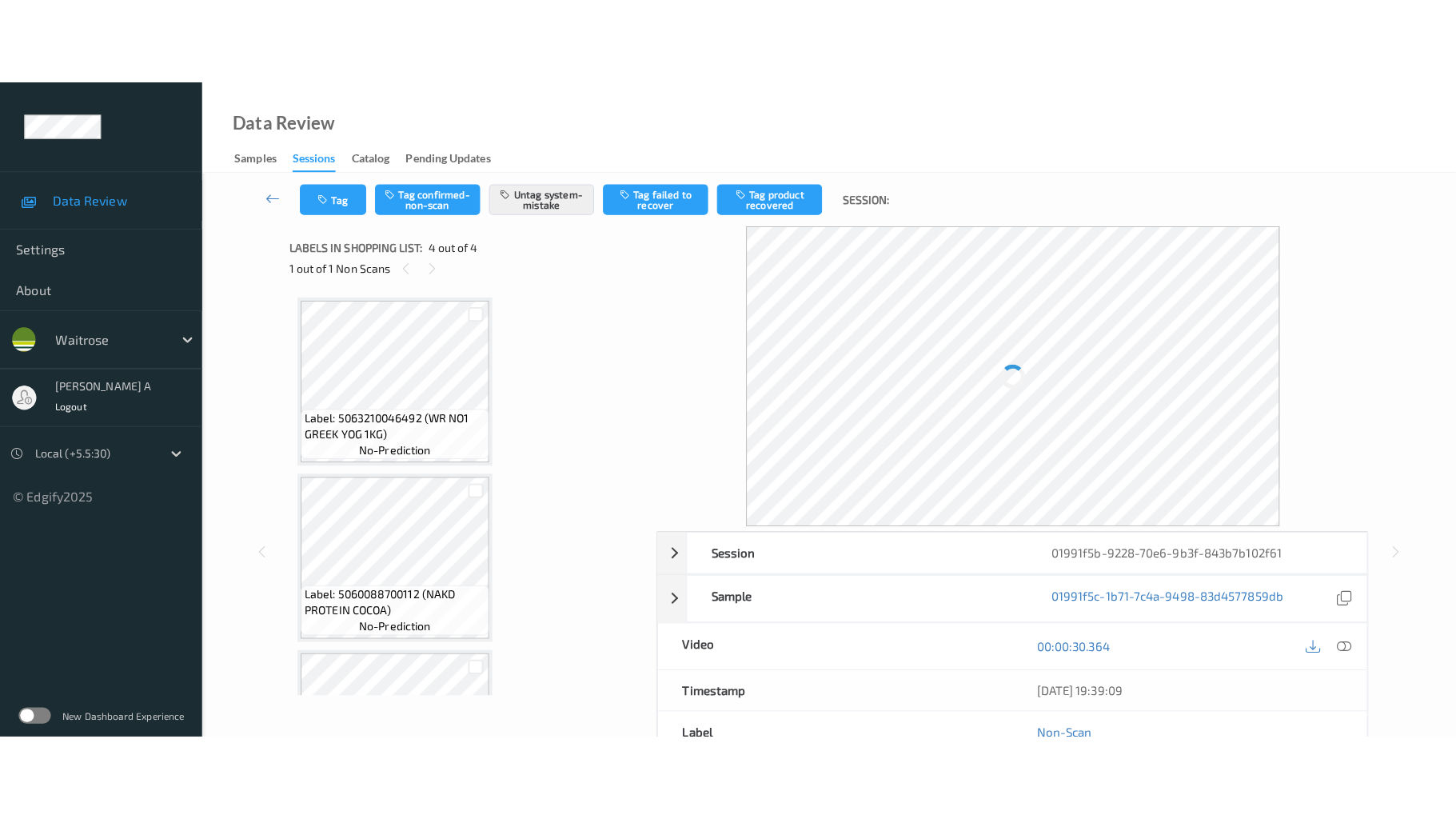
scroll to position [304, 0]
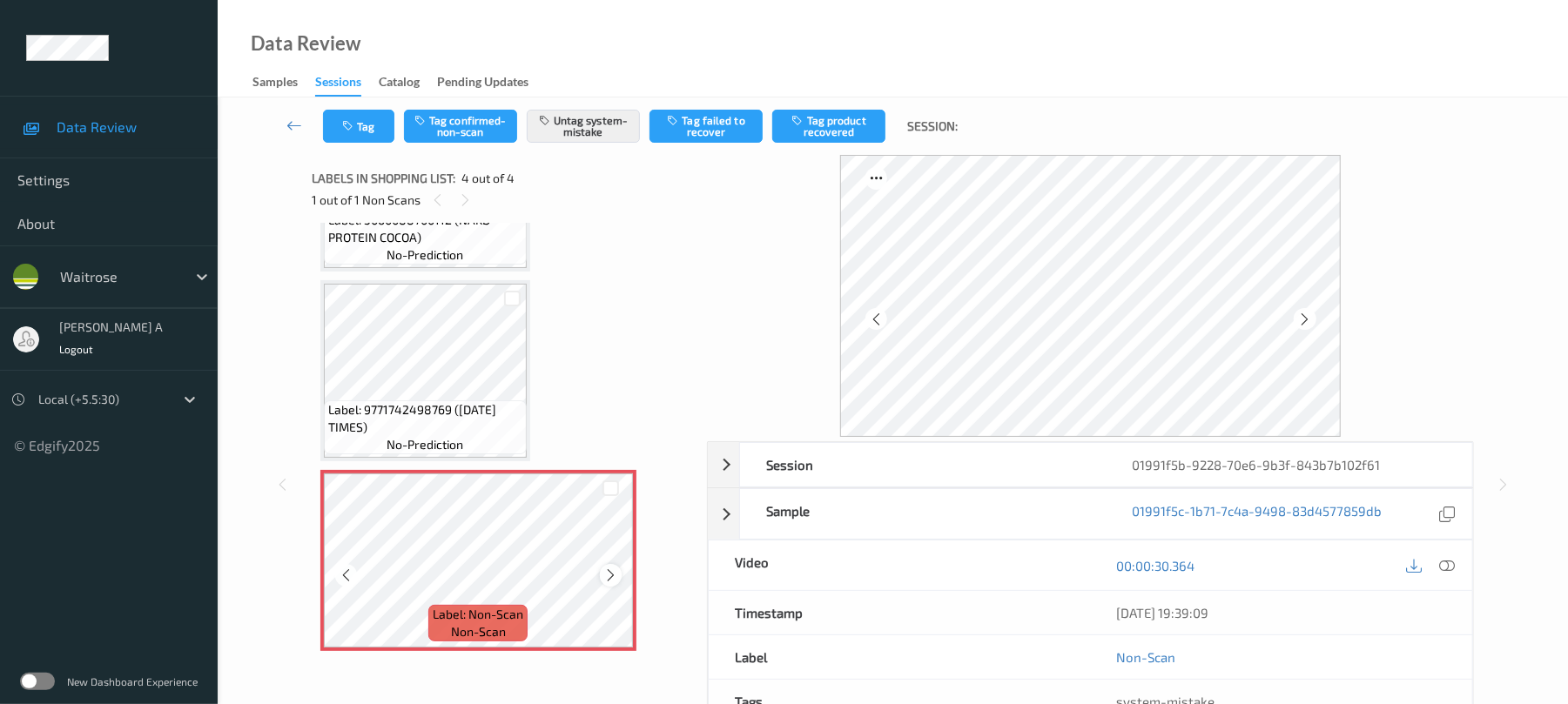
click at [606, 576] on icon at bounding box center [610, 575] width 14 height 15
click at [369, 127] on button "Tag" at bounding box center [358, 126] width 71 height 33
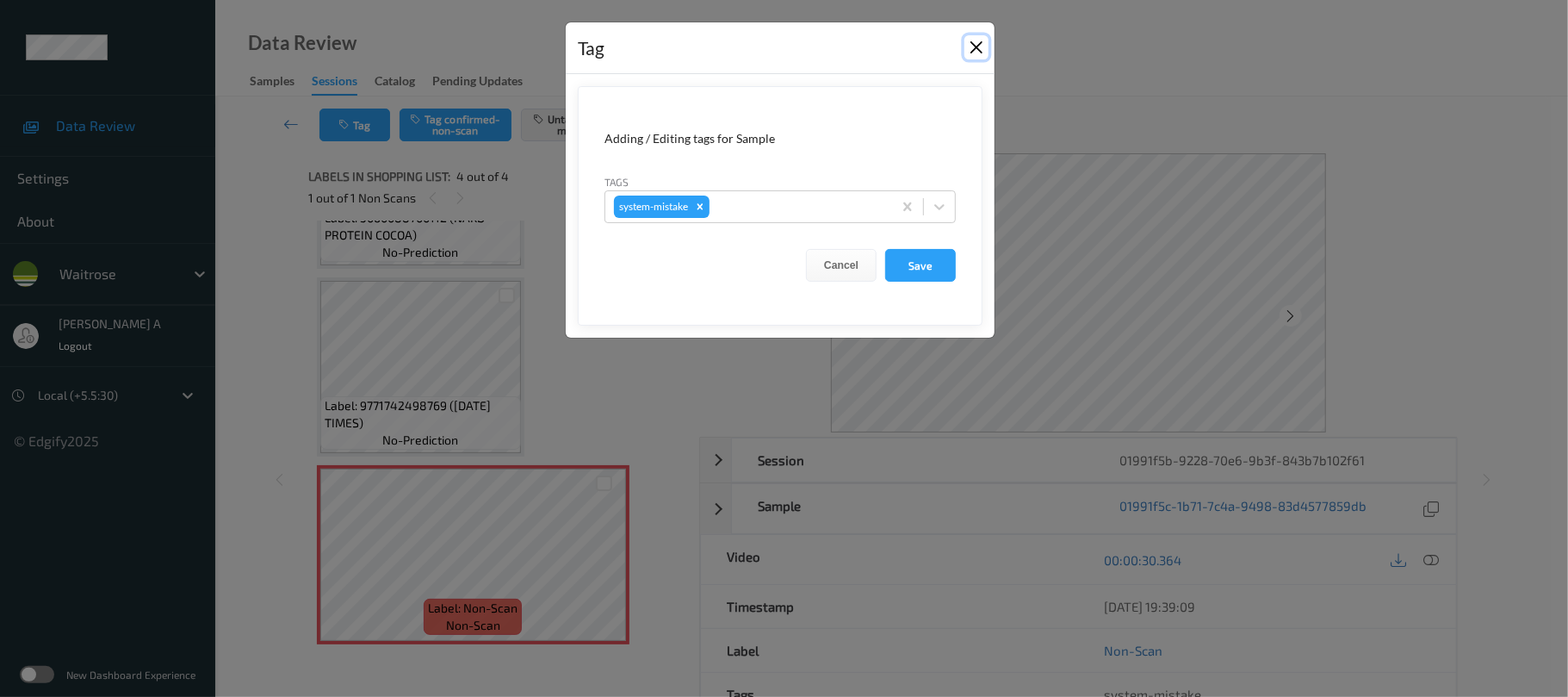
click at [972, 46] on button "Close" at bounding box center [976, 47] width 24 height 24
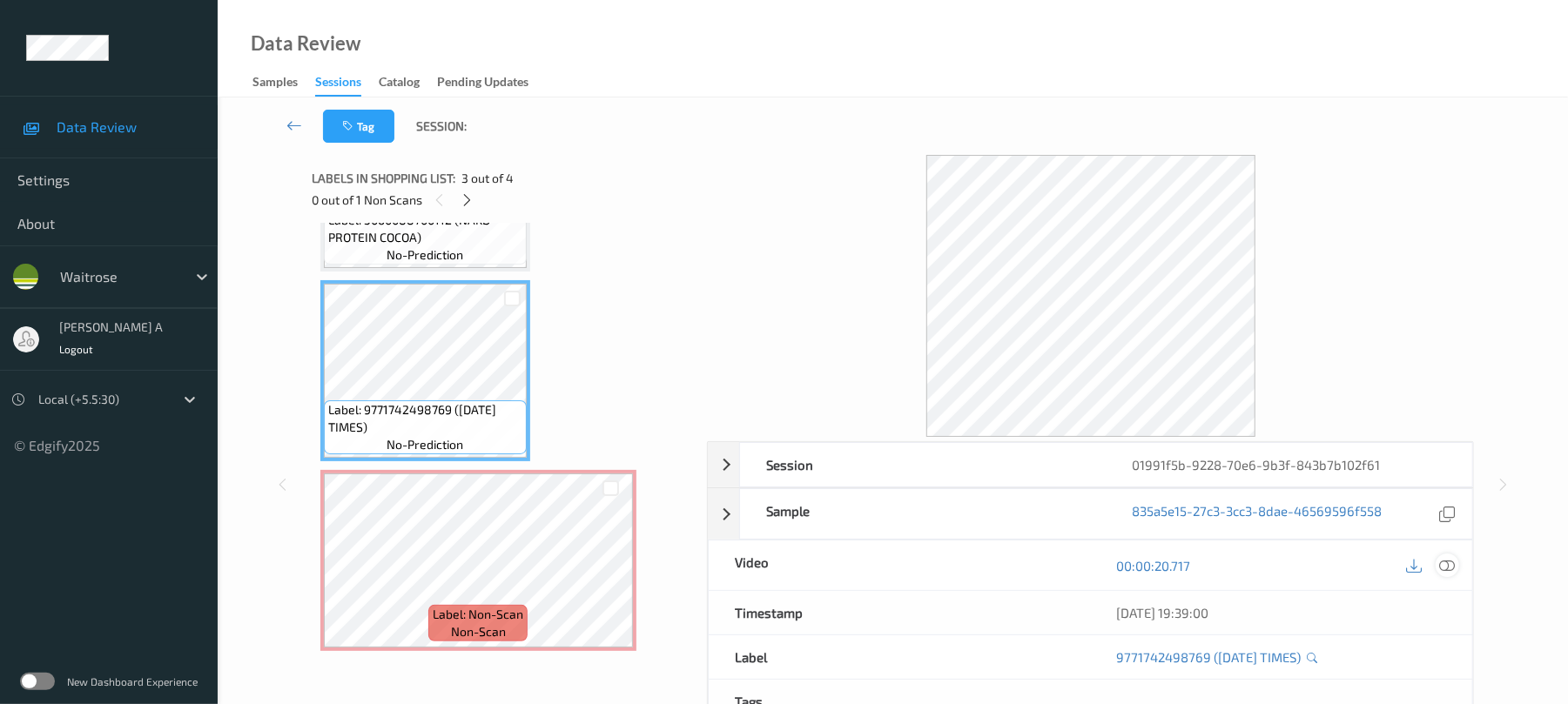
click at [1443, 566] on icon at bounding box center [1447, 565] width 15 height 15
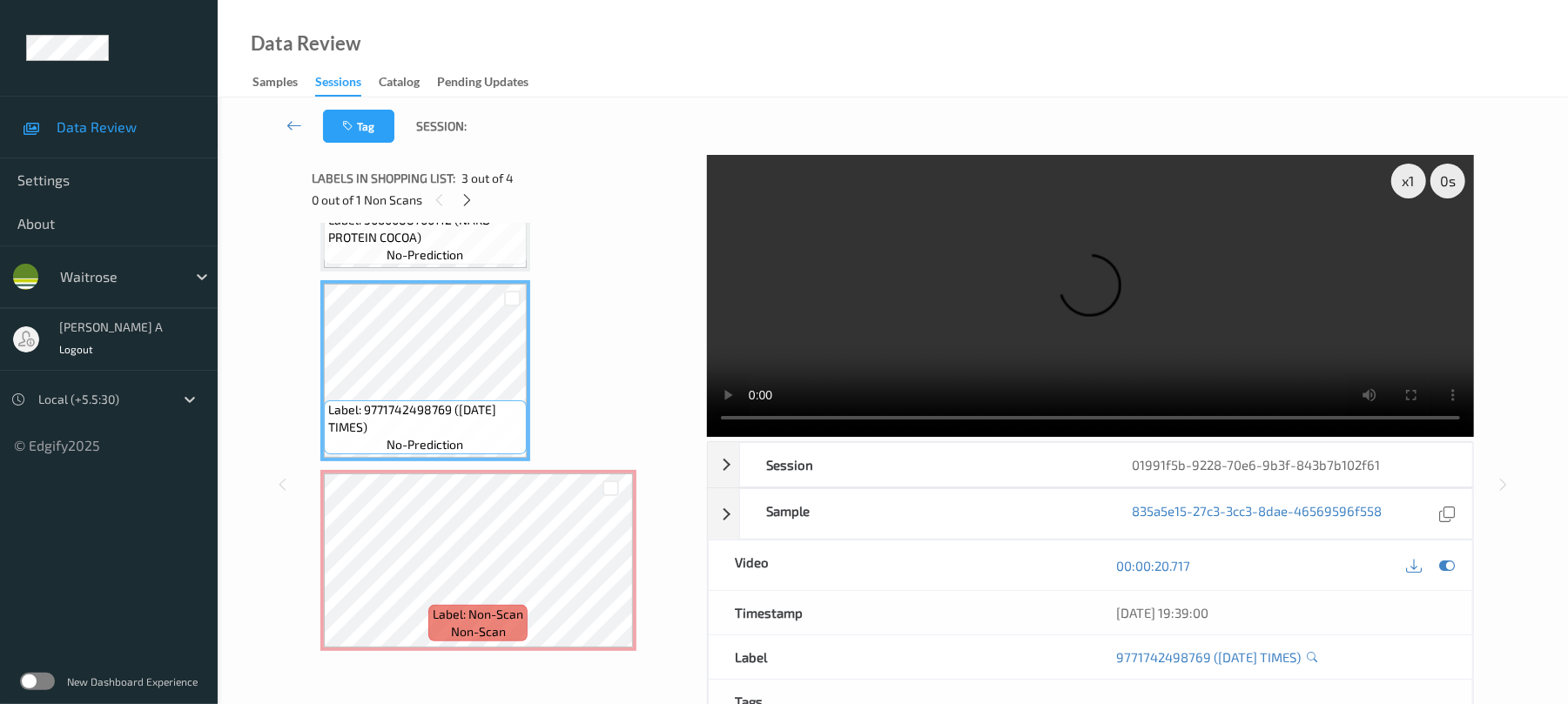
scroll to position [144, 0]
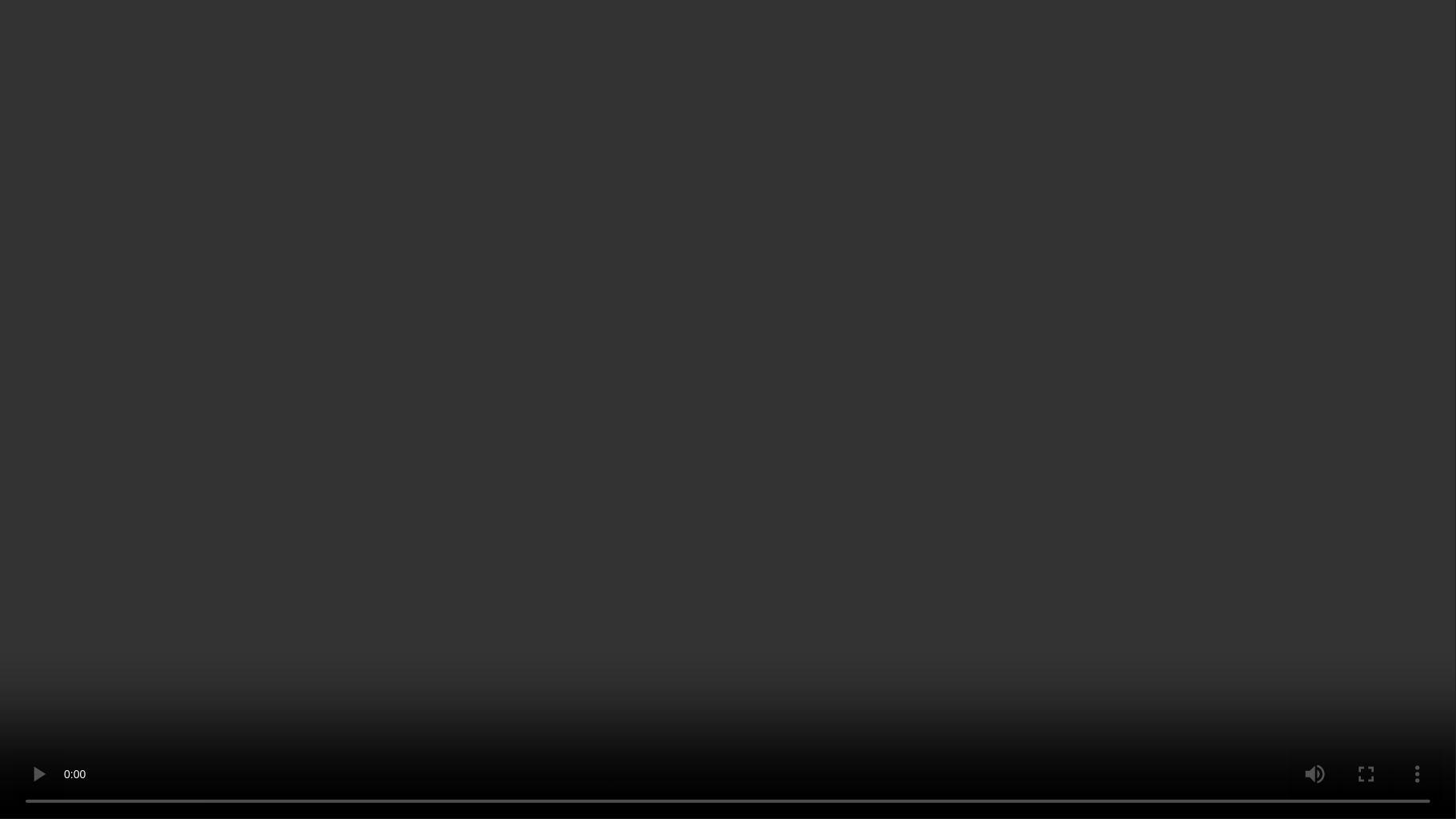
click at [887, 441] on video at bounding box center [728, 410] width 1456 height 819
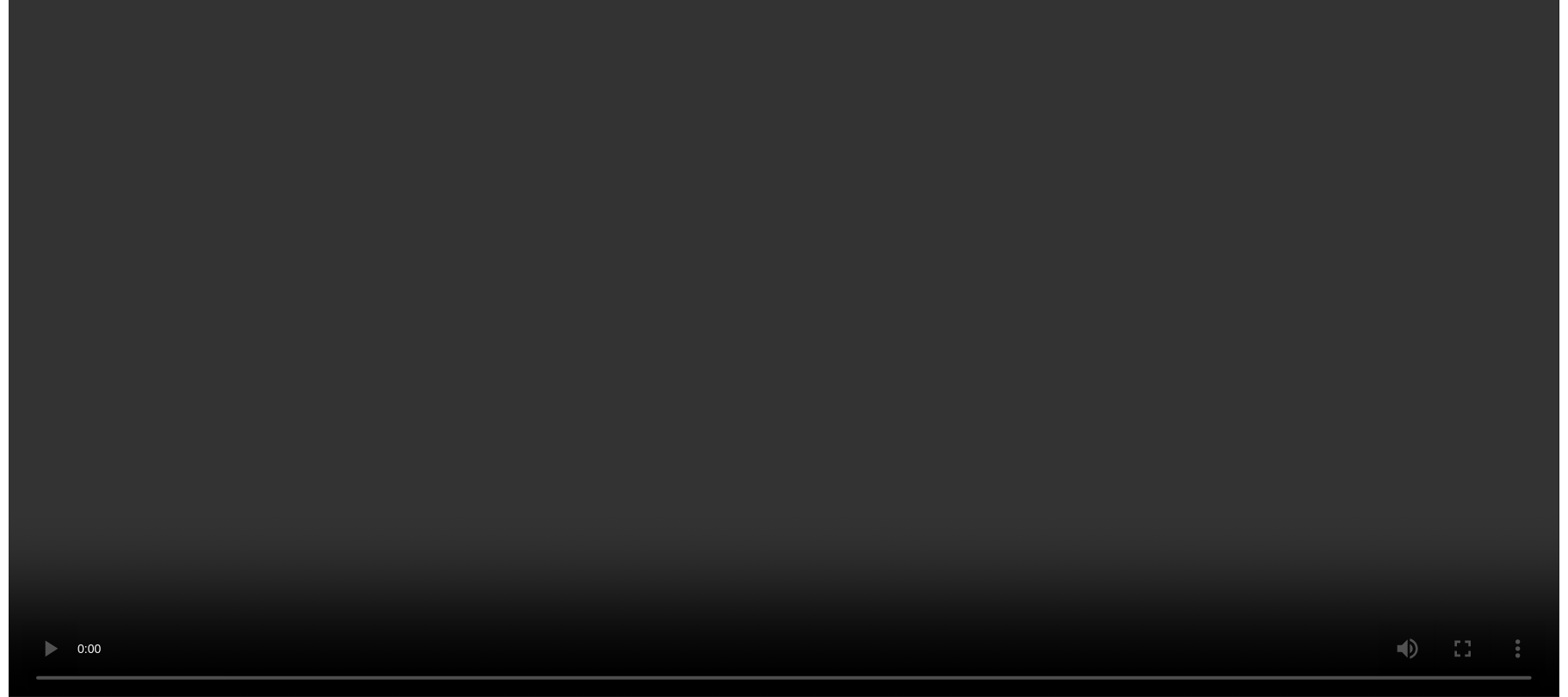
scroll to position [327, 0]
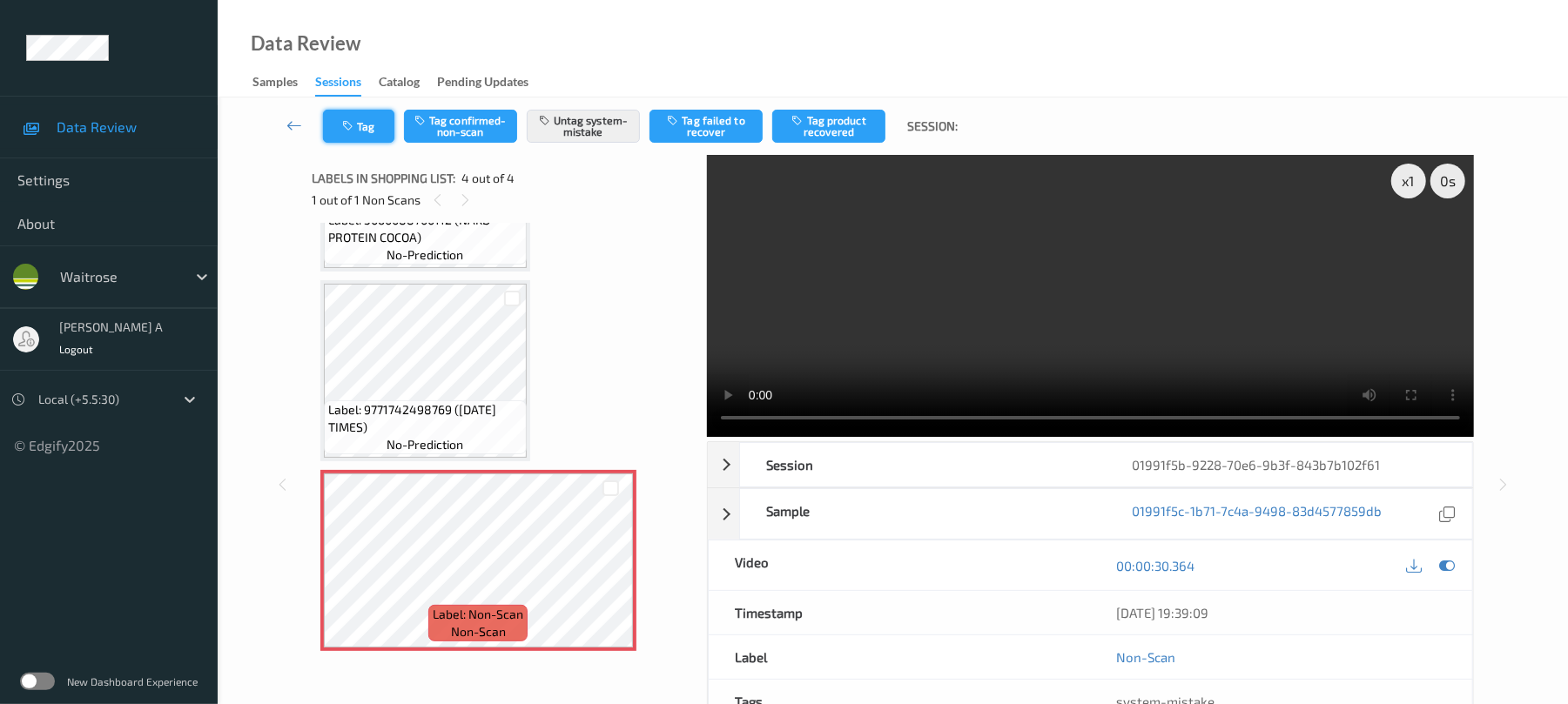
click at [385, 124] on button "Tag" at bounding box center [358, 126] width 71 height 33
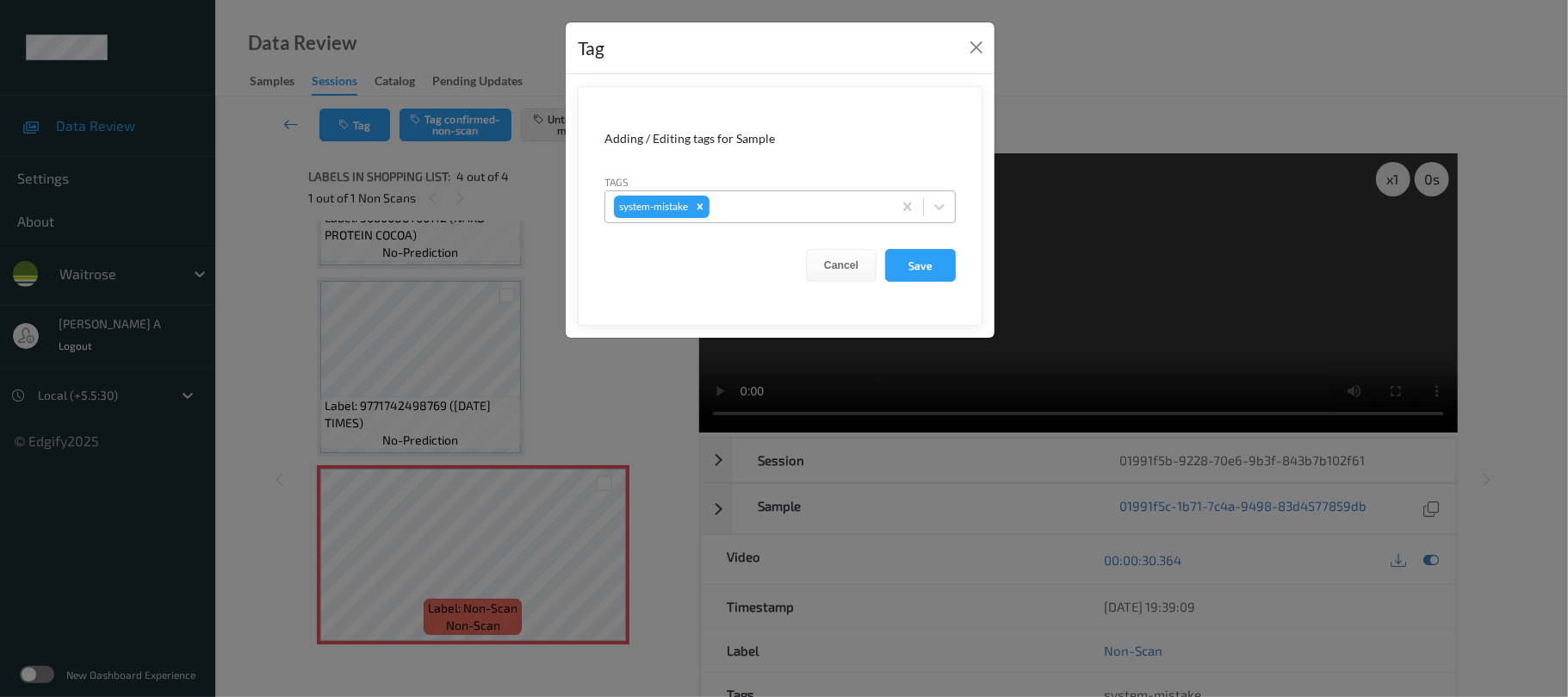
click at [797, 205] on div at bounding box center [798, 207] width 171 height 21
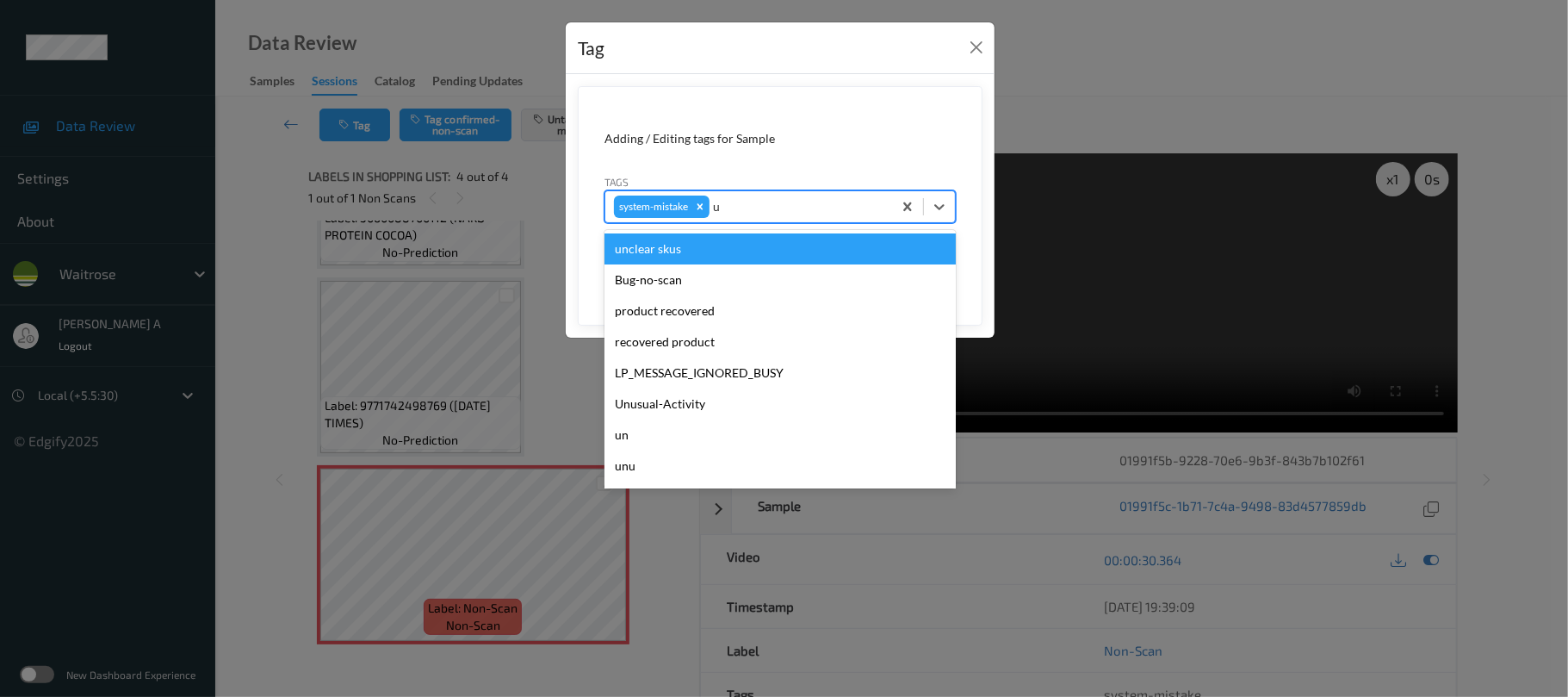
type input "un"
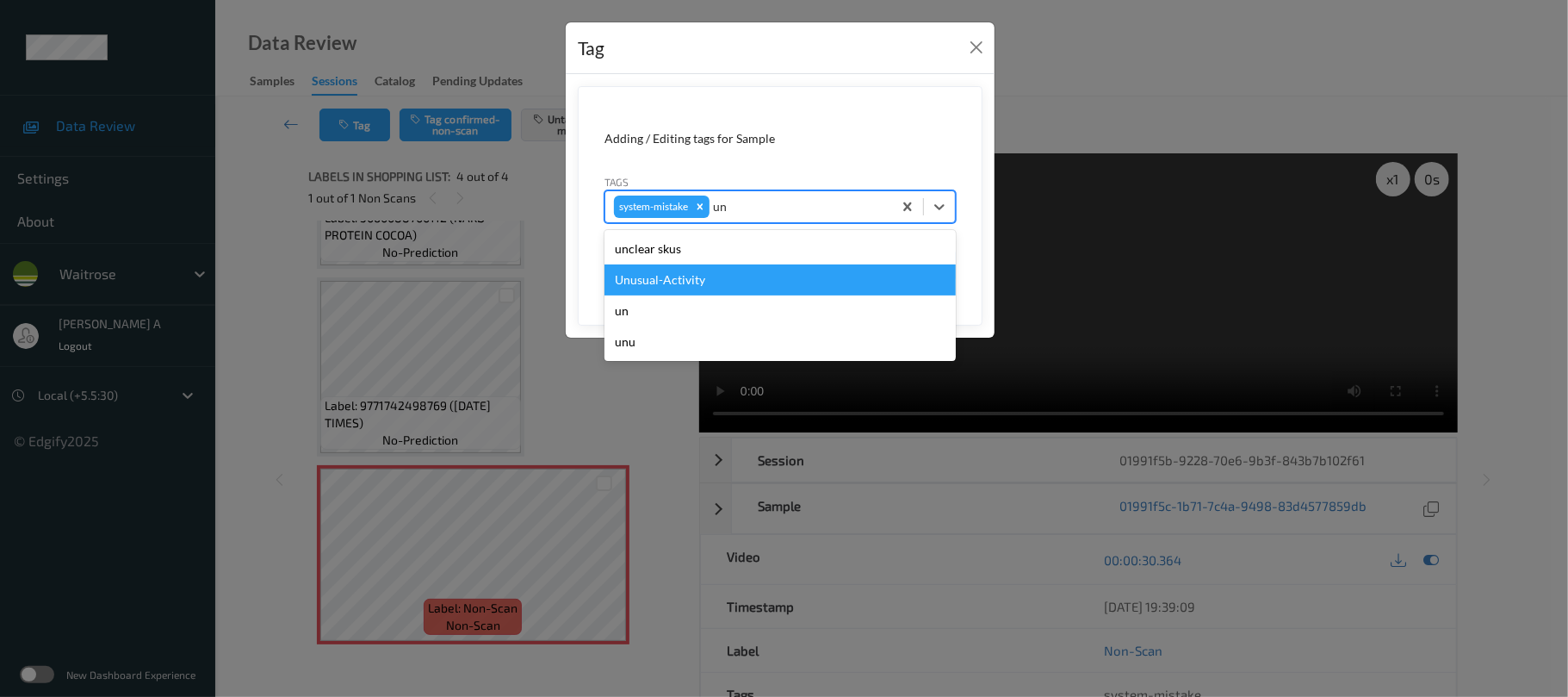
click at [755, 279] on div "Unusual-Activity" at bounding box center [780, 280] width 352 height 31
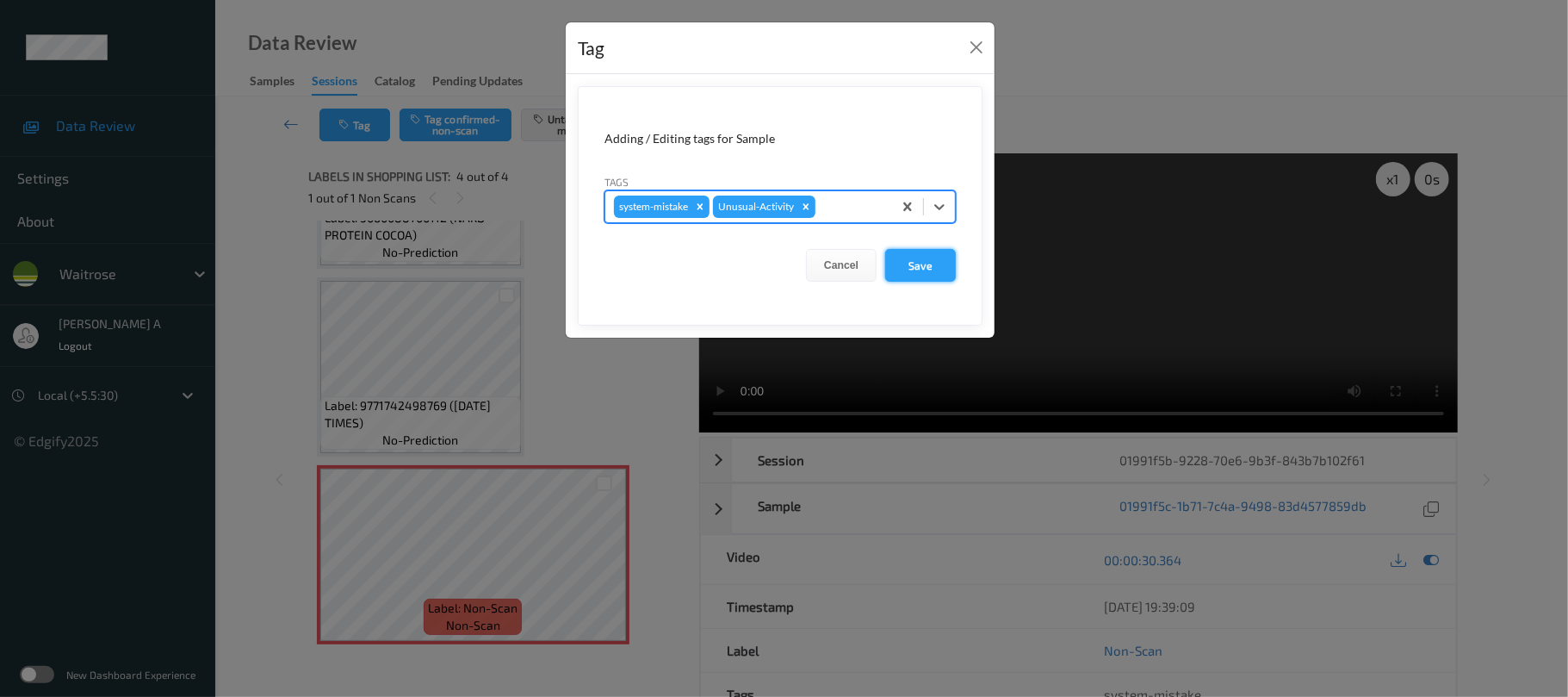
click at [928, 267] on button "Save" at bounding box center [920, 265] width 71 height 33
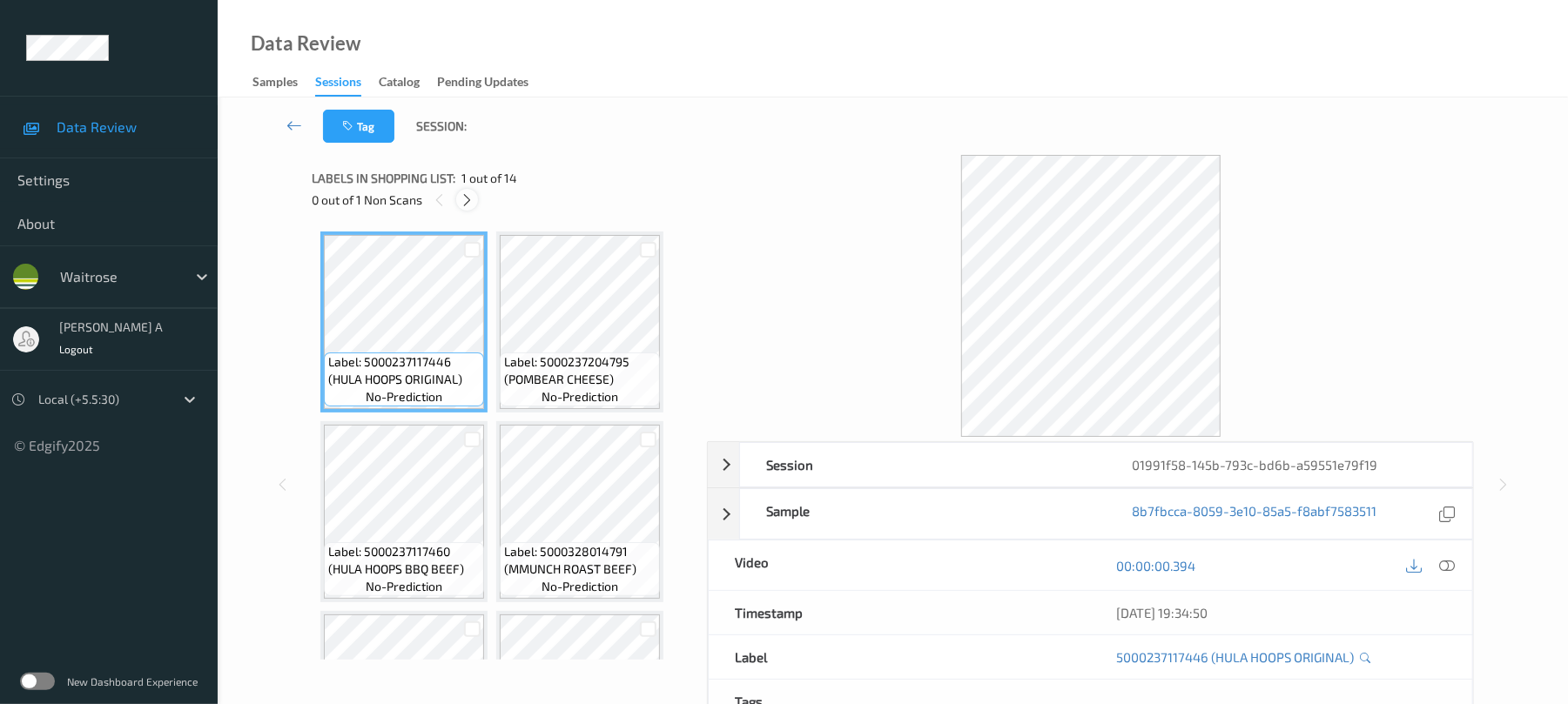
click at [465, 202] on icon at bounding box center [467, 200] width 14 height 15
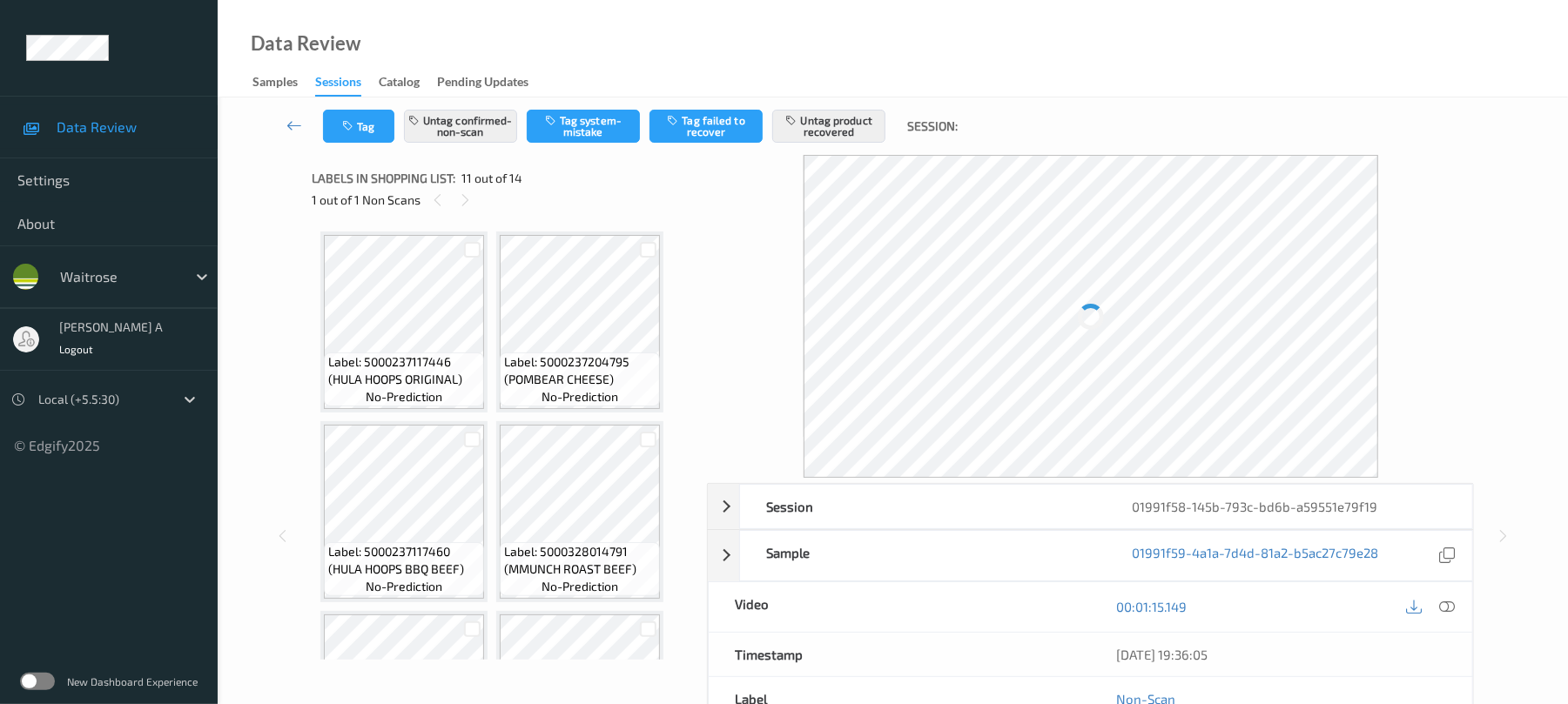
scroll to position [767, 0]
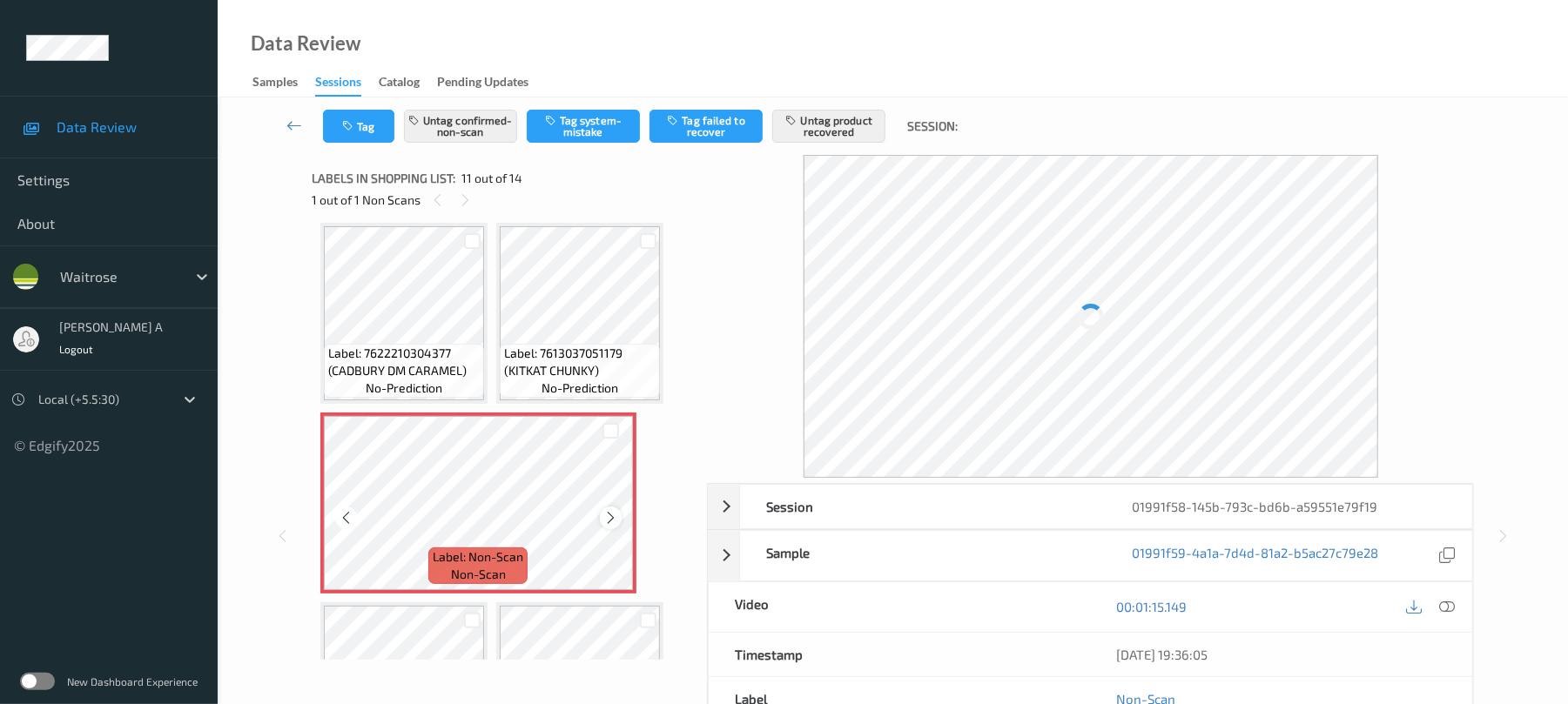
click at [609, 520] on icon at bounding box center [610, 517] width 14 height 15
click at [609, 512] on icon at bounding box center [610, 517] width 14 height 15
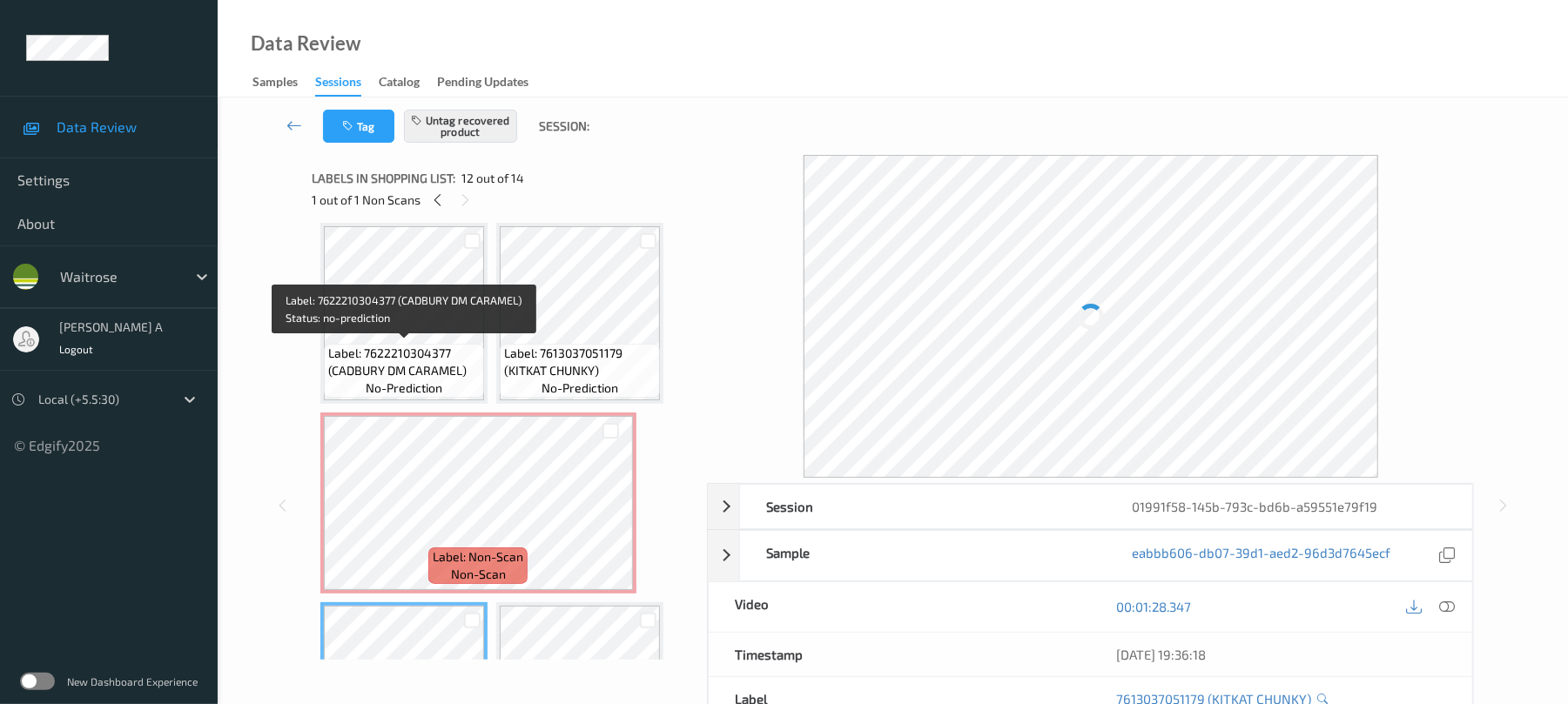
click at [366, 350] on span "Label: 7622210304377 (CADBURY DM CARAMEL)" at bounding box center [404, 361] width 152 height 35
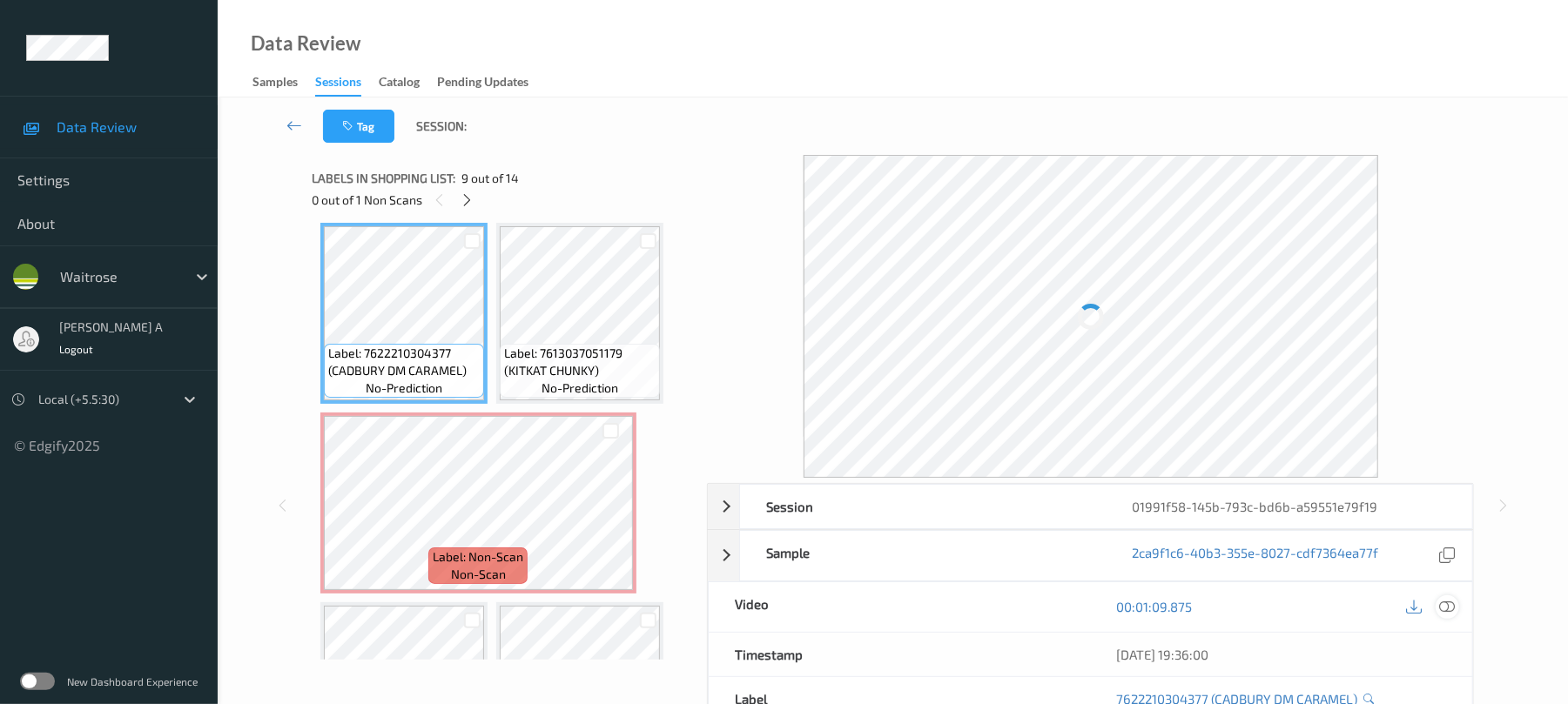
click at [1450, 605] on icon at bounding box center [1447, 605] width 15 height 15
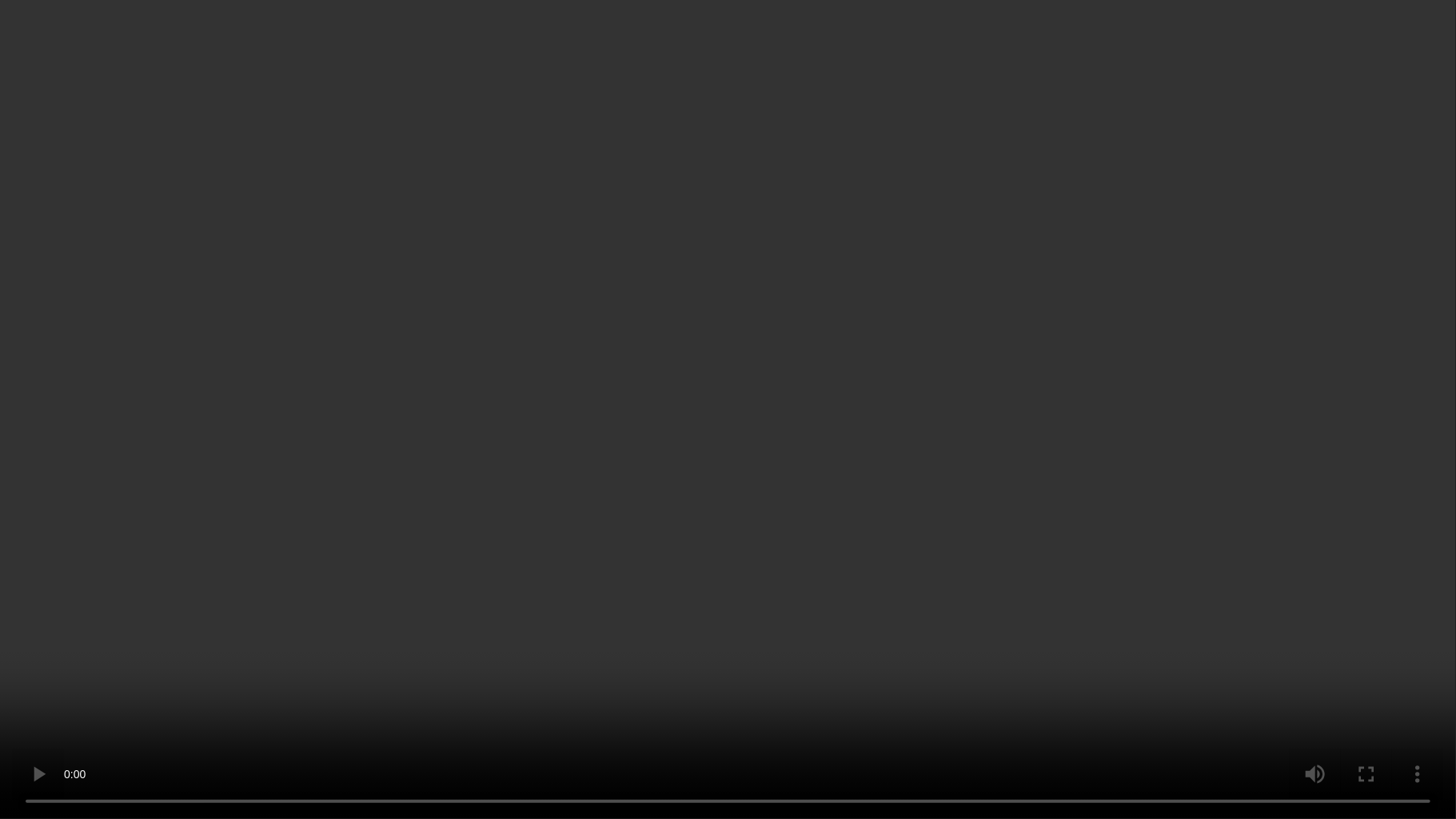
click at [777, 375] on video at bounding box center [728, 410] width 1456 height 819
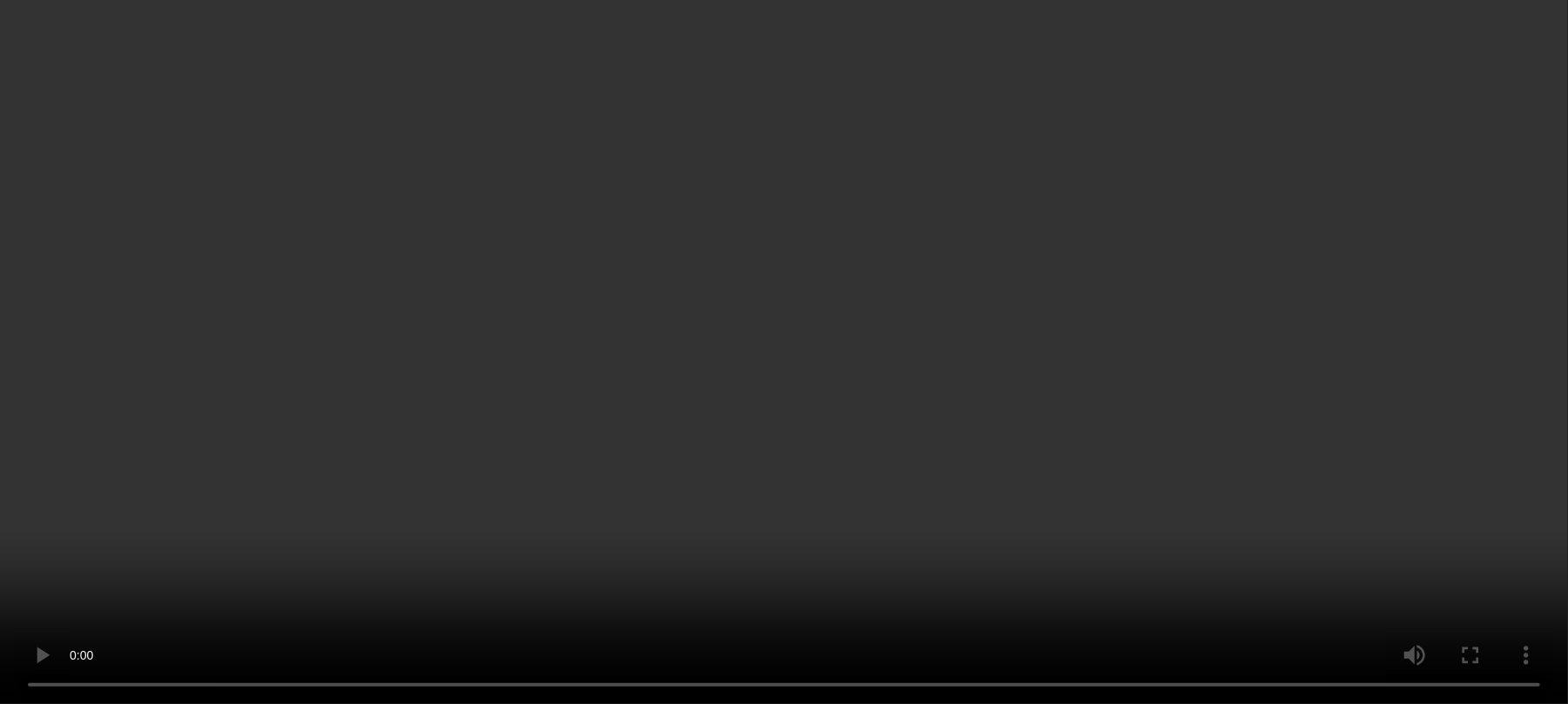
scroll to position [0, 0]
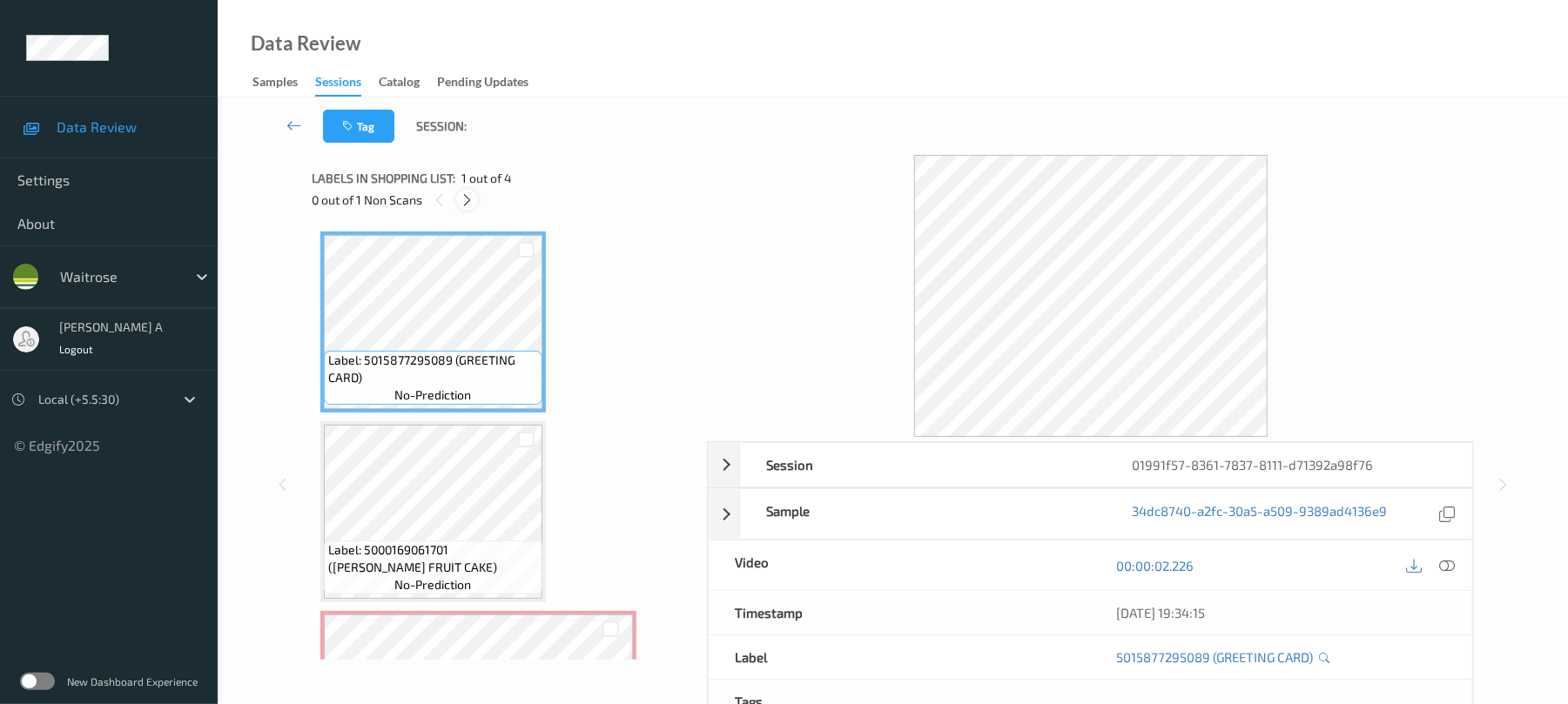
click at [474, 205] on icon at bounding box center [467, 200] width 14 height 15
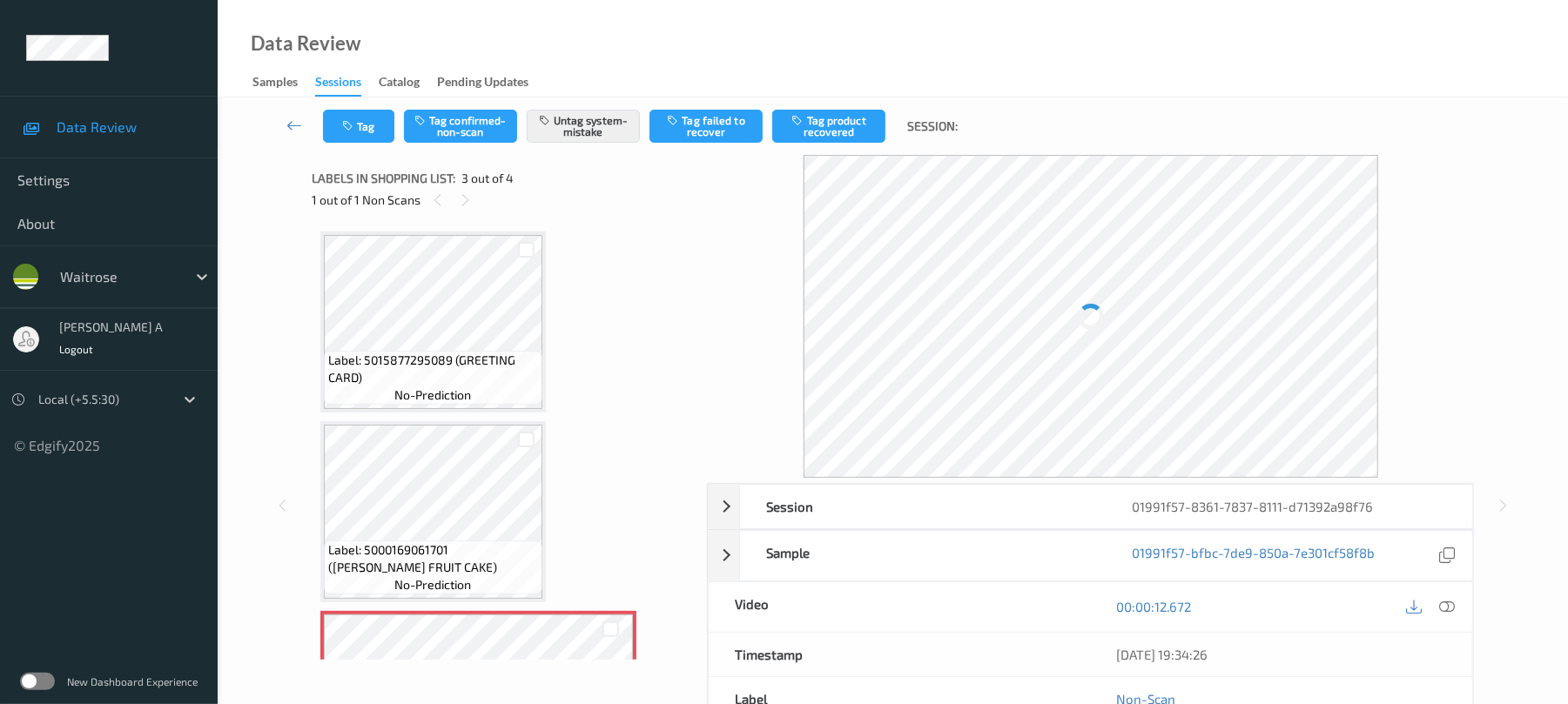
scroll to position [199, 0]
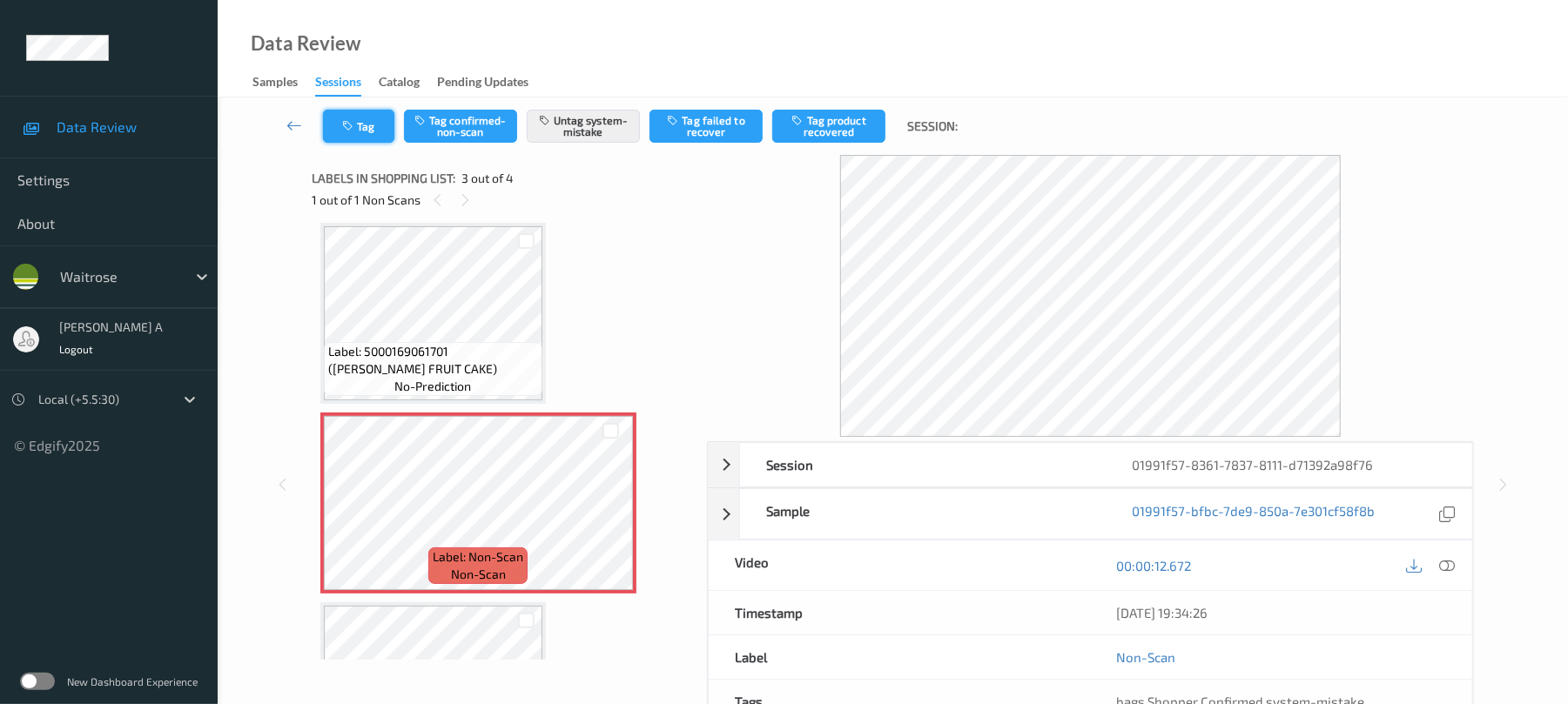
click at [390, 137] on button "Tag" at bounding box center [358, 126] width 71 height 33
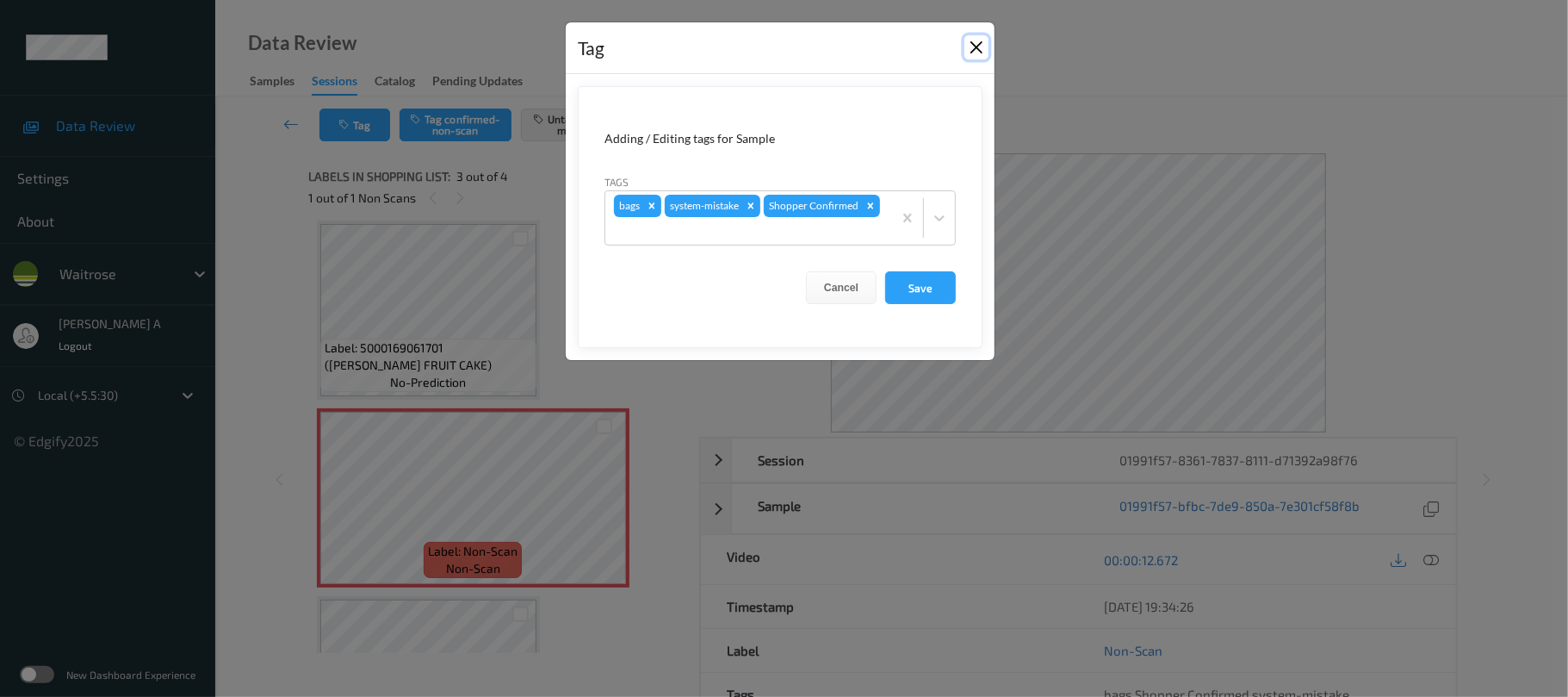
click at [968, 43] on button "Close" at bounding box center [976, 47] width 24 height 24
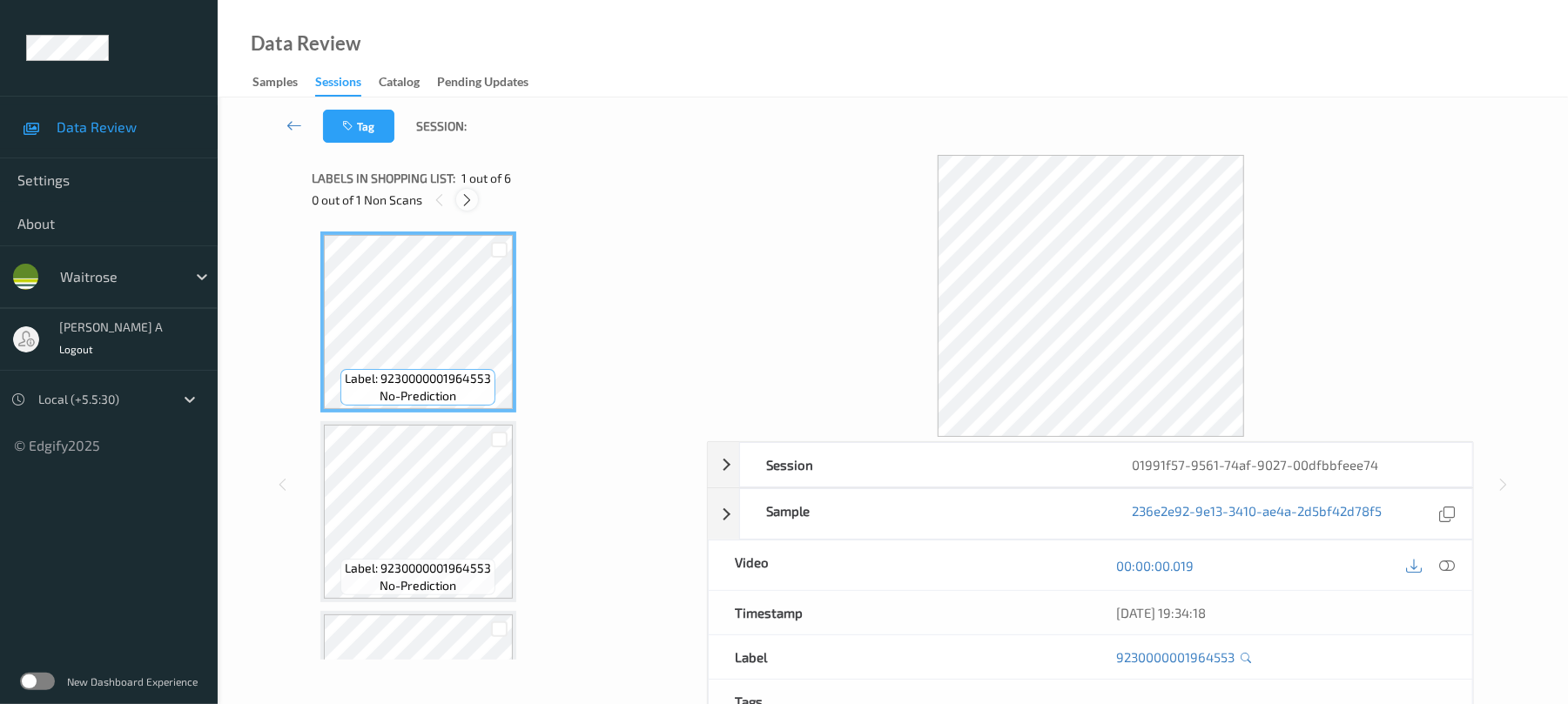
click at [474, 199] on icon at bounding box center [467, 200] width 14 height 15
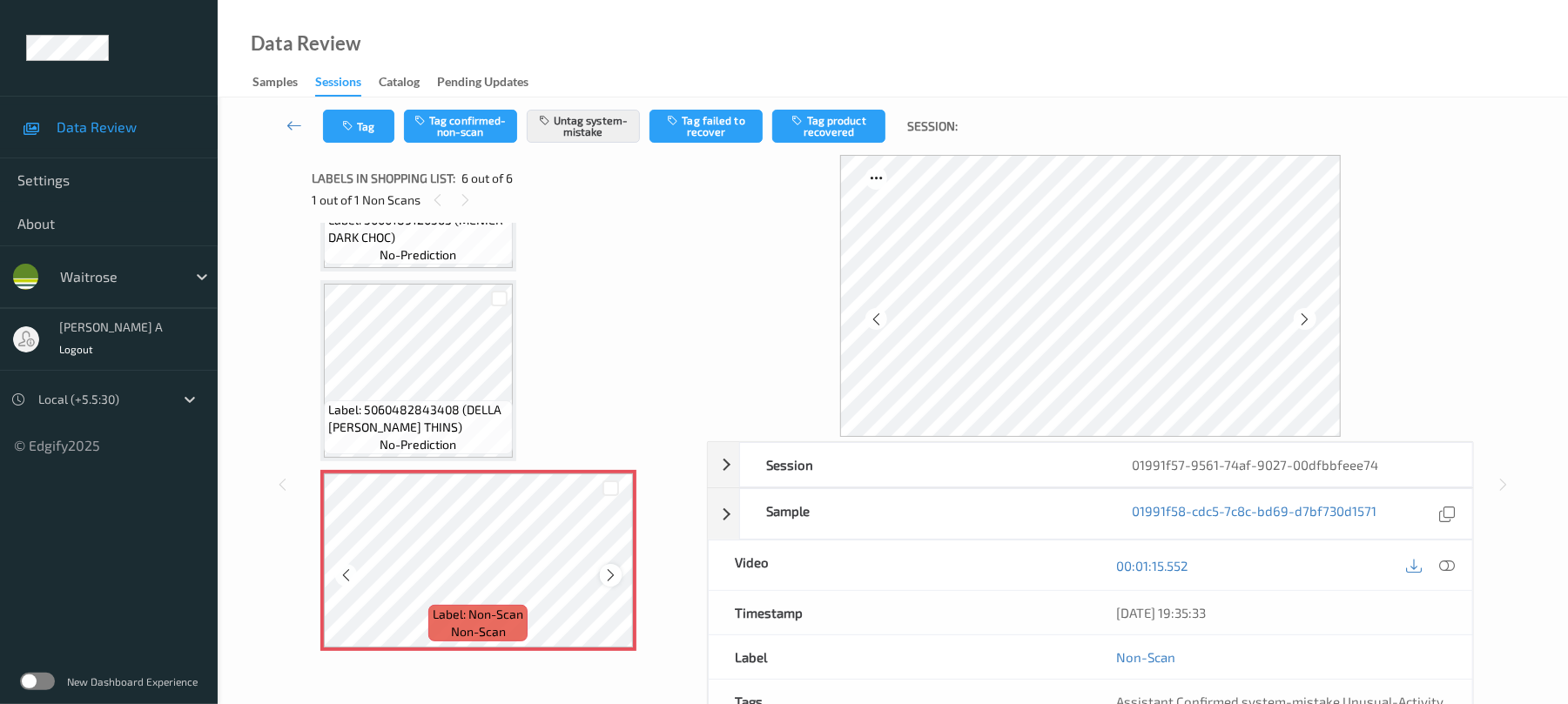
click at [603, 569] on icon at bounding box center [610, 575] width 14 height 15
click at [370, 136] on button "Tag" at bounding box center [358, 126] width 71 height 33
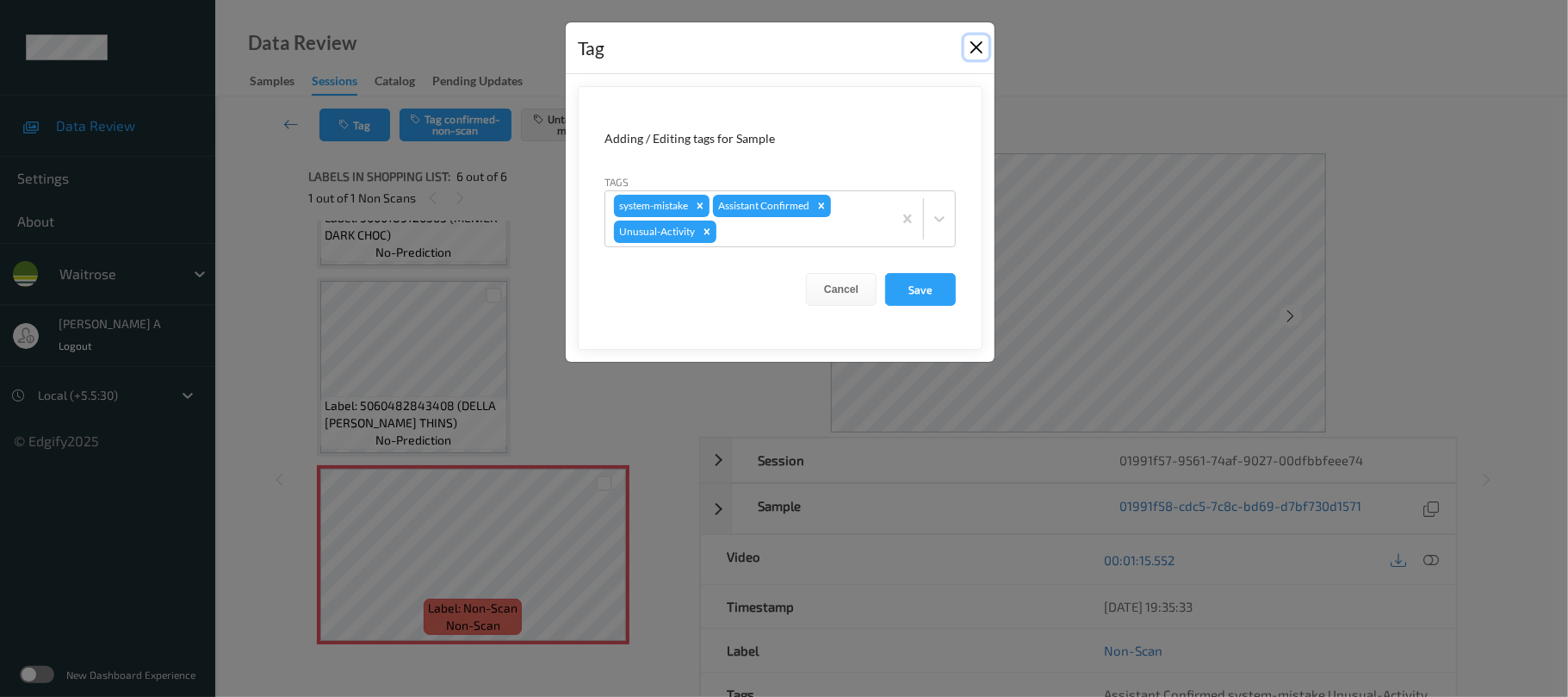
click at [975, 48] on button "Close" at bounding box center [976, 47] width 24 height 24
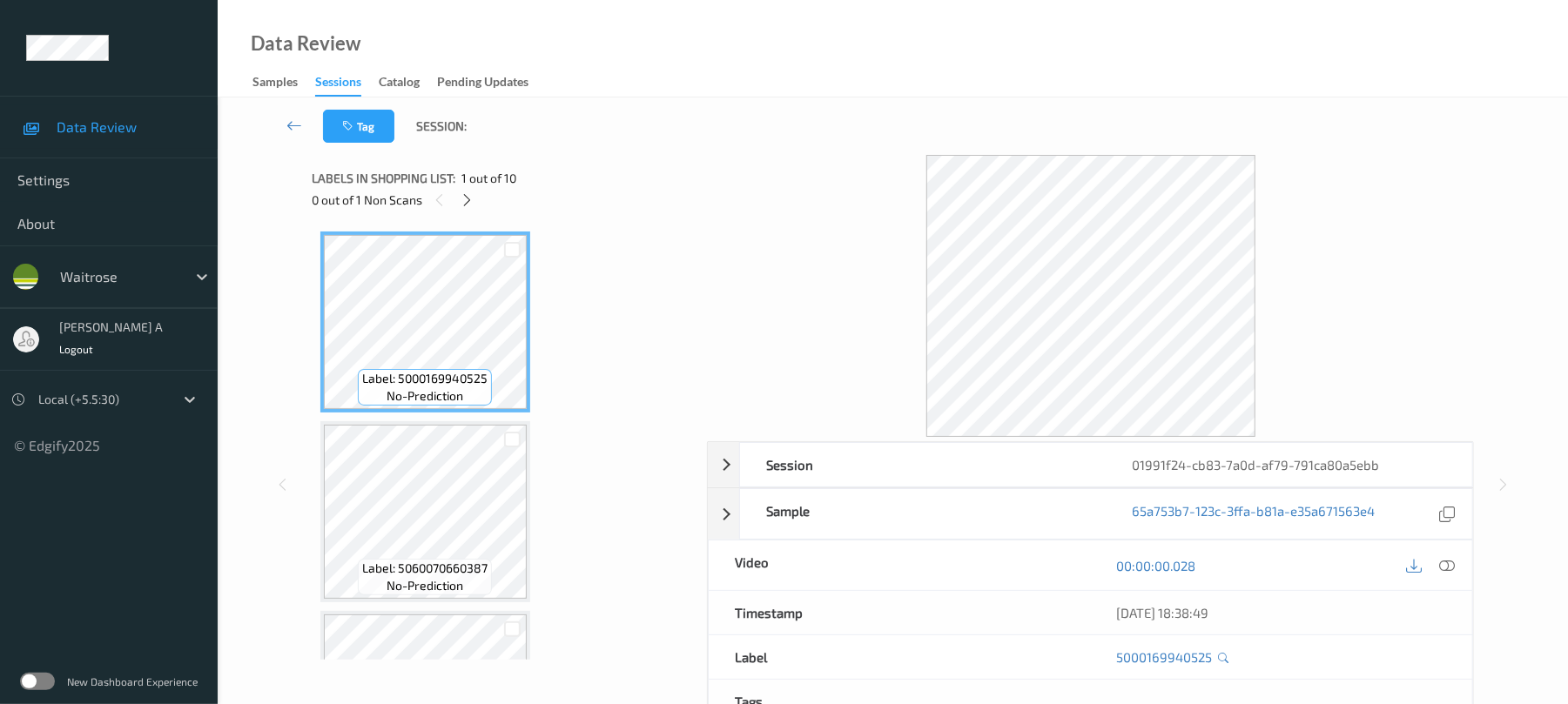
click at [476, 207] on div "0 out of 1 Non Scans" at bounding box center [504, 200] width 383 height 22
click at [477, 202] on div at bounding box center [467, 200] width 22 height 22
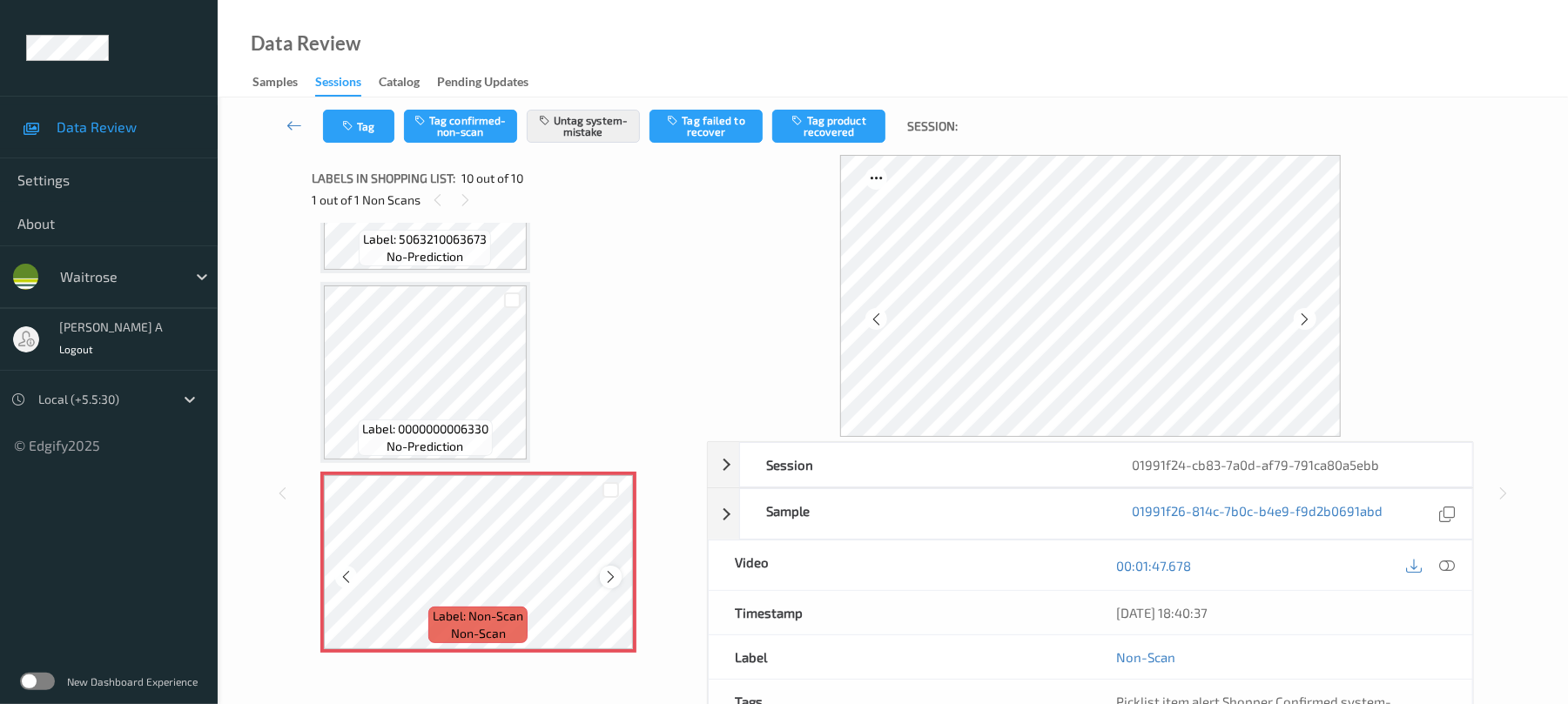
click at [614, 581] on icon at bounding box center [610, 577] width 14 height 15
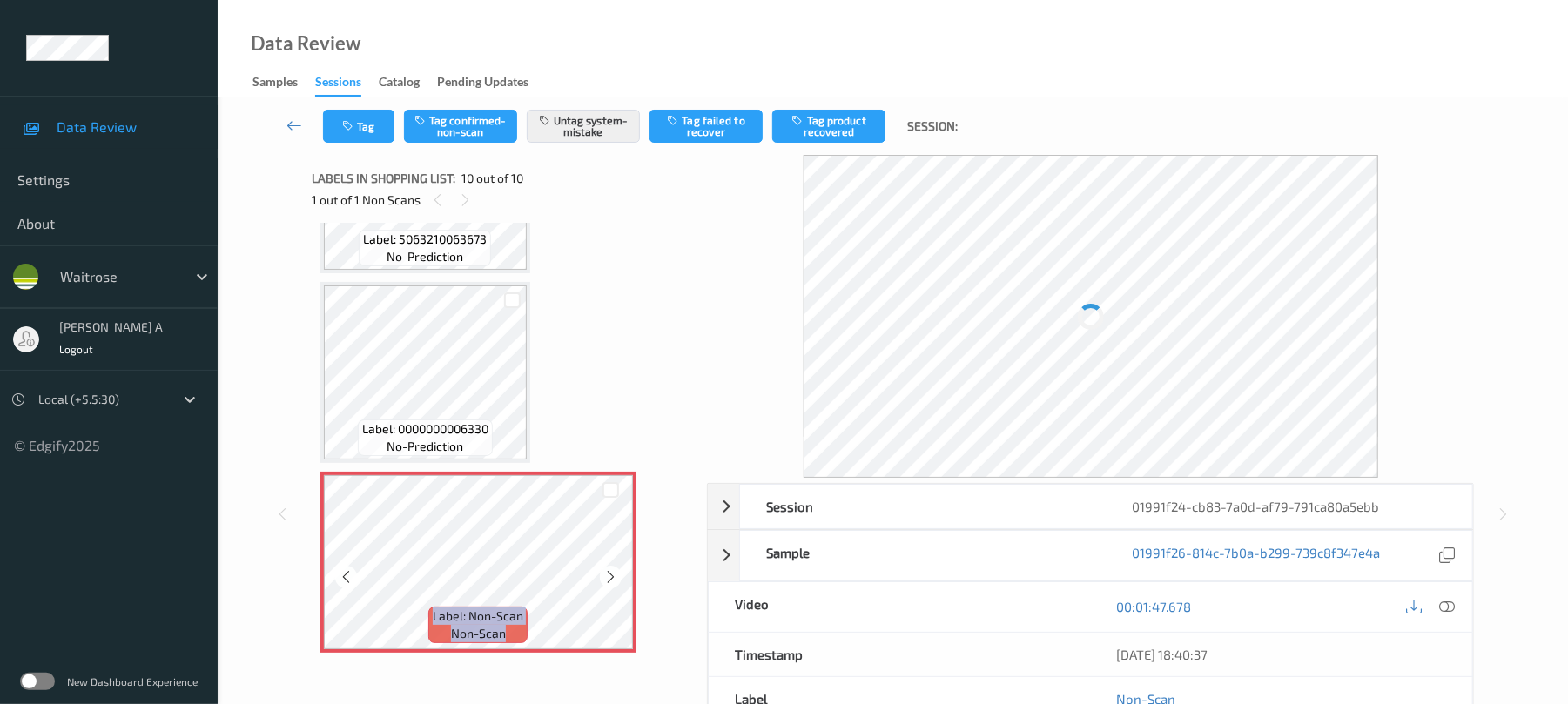
click at [614, 581] on icon at bounding box center [610, 577] width 14 height 15
click at [378, 127] on button "Tag" at bounding box center [358, 126] width 71 height 33
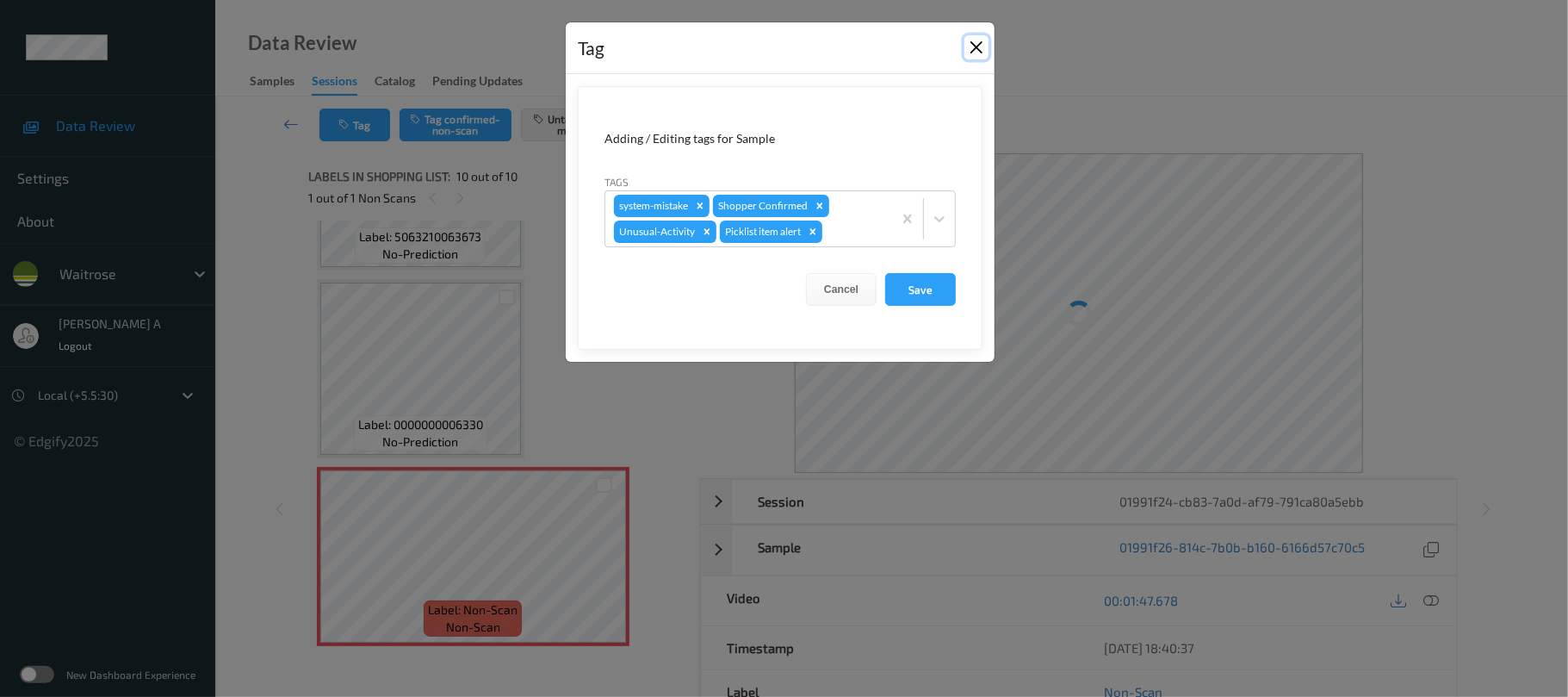
click at [983, 55] on button "Close" at bounding box center [976, 47] width 24 height 24
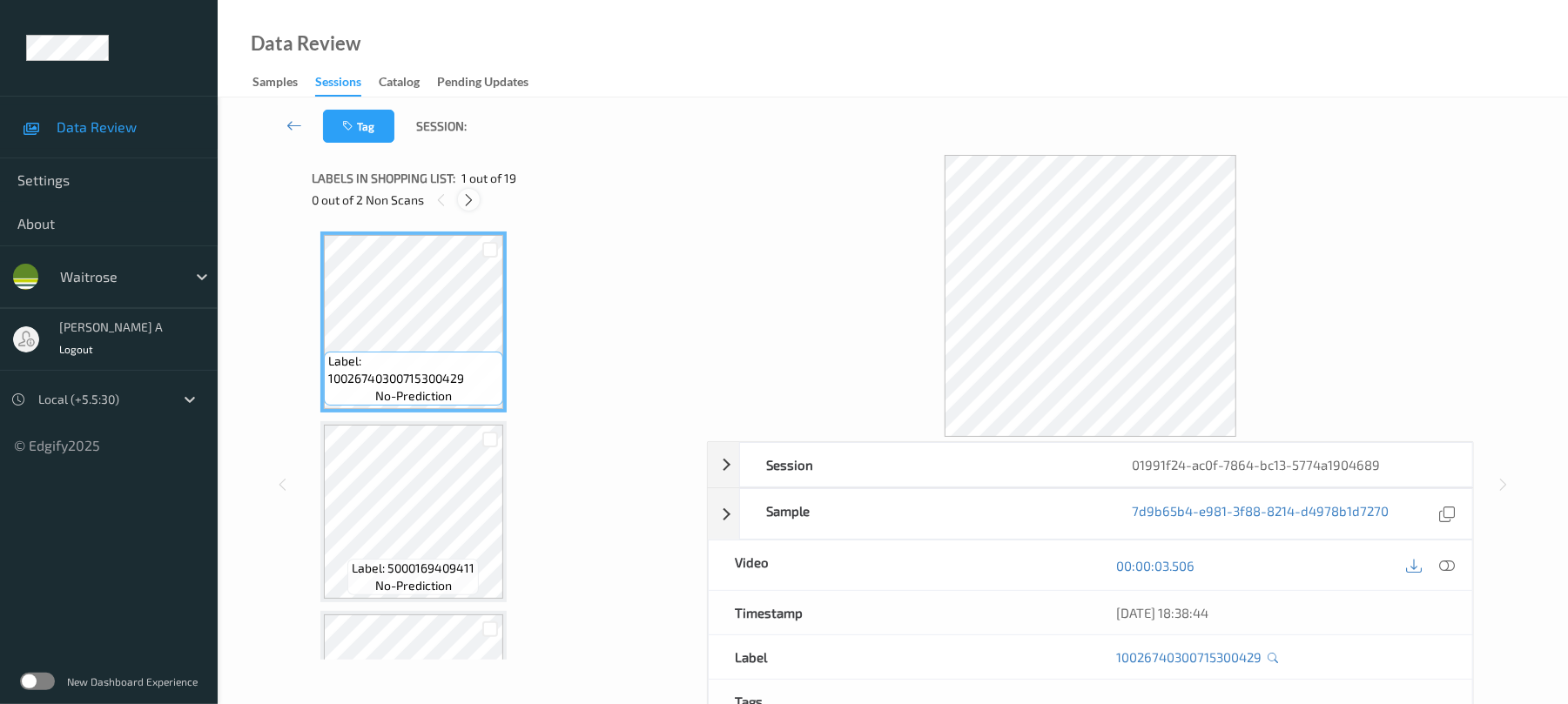
click at [461, 195] on icon at bounding box center [468, 200] width 14 height 15
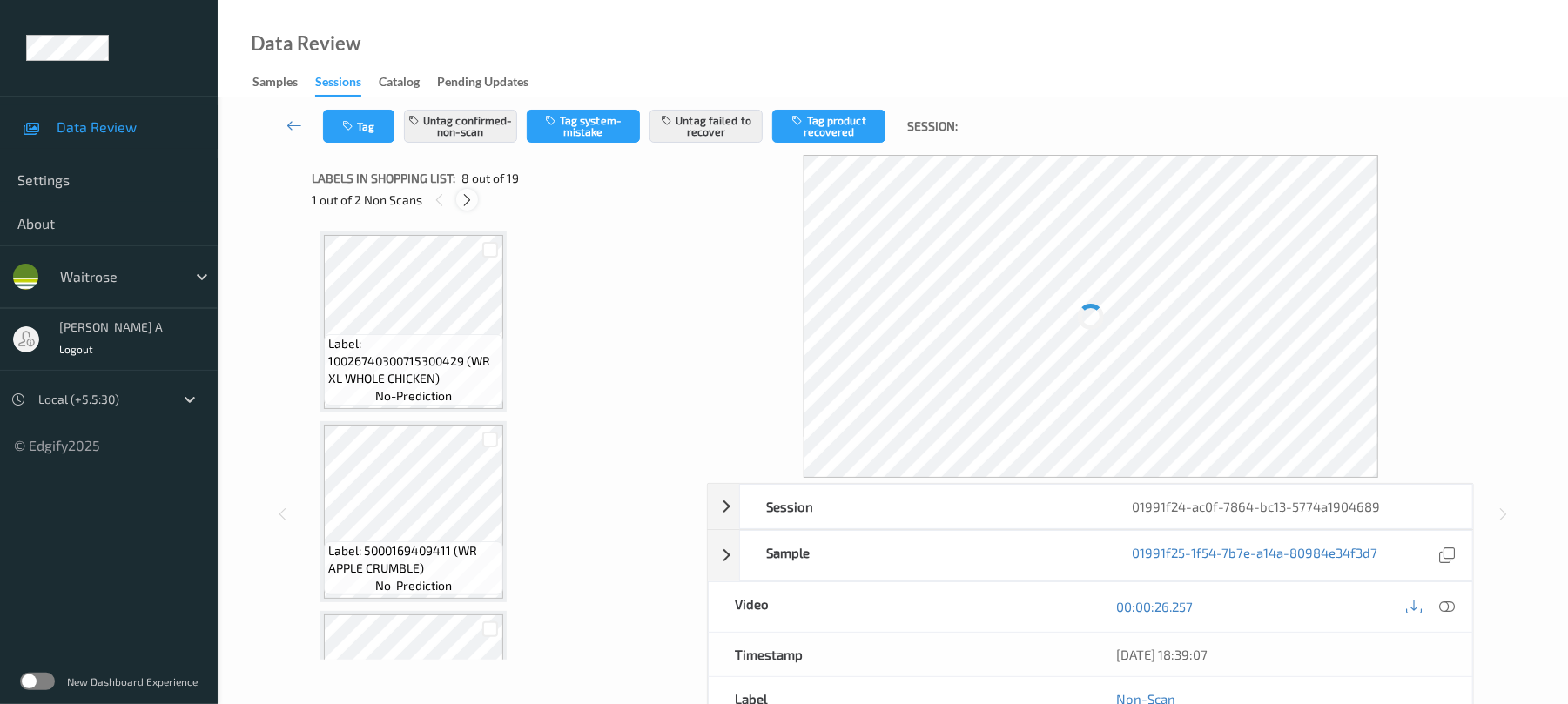
scroll to position [1147, 0]
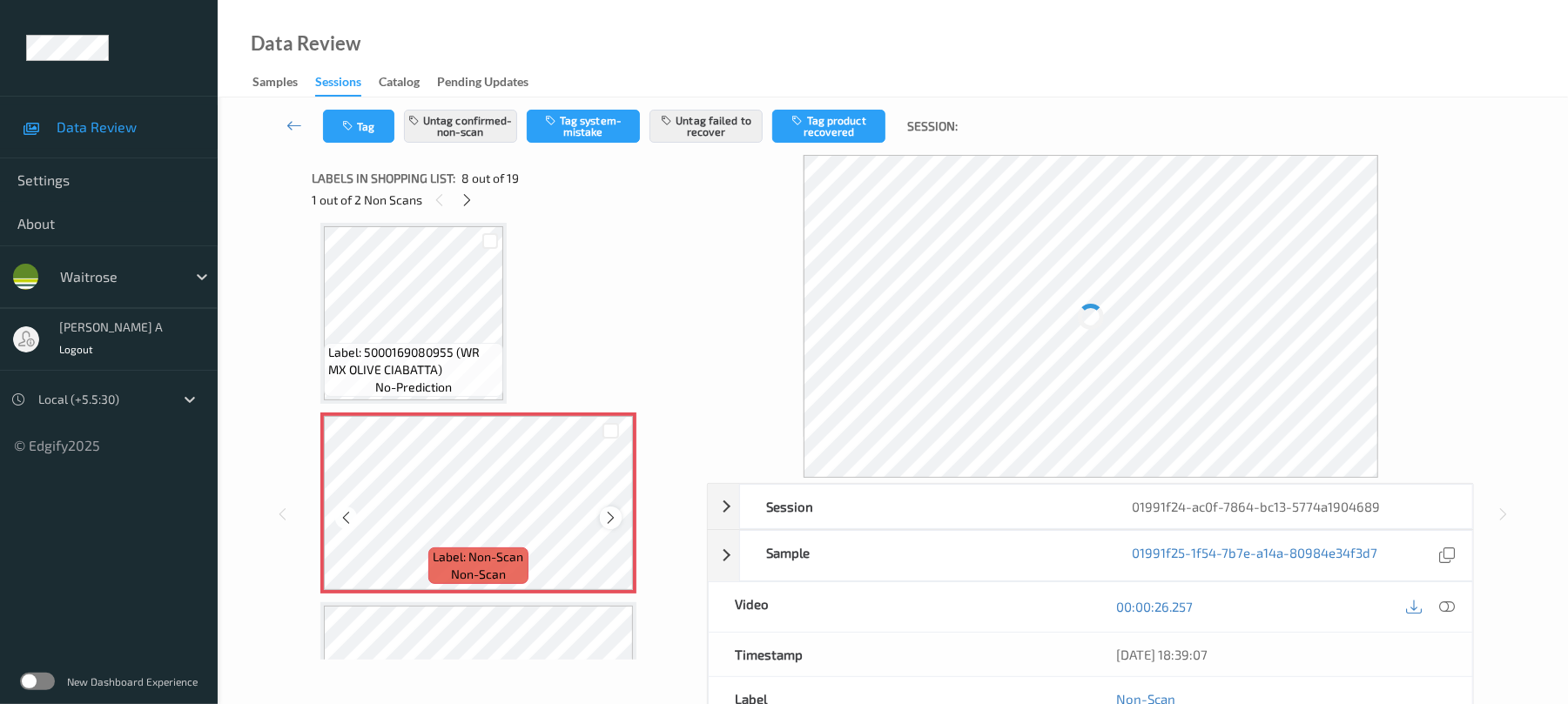
click at [609, 513] on icon at bounding box center [610, 517] width 14 height 15
click at [609, 513] on div at bounding box center [478, 502] width 310 height 174
click at [609, 513] on icon at bounding box center [610, 517] width 14 height 15
click at [609, 513] on div at bounding box center [478, 502] width 310 height 174
click at [609, 513] on icon at bounding box center [610, 517] width 14 height 15
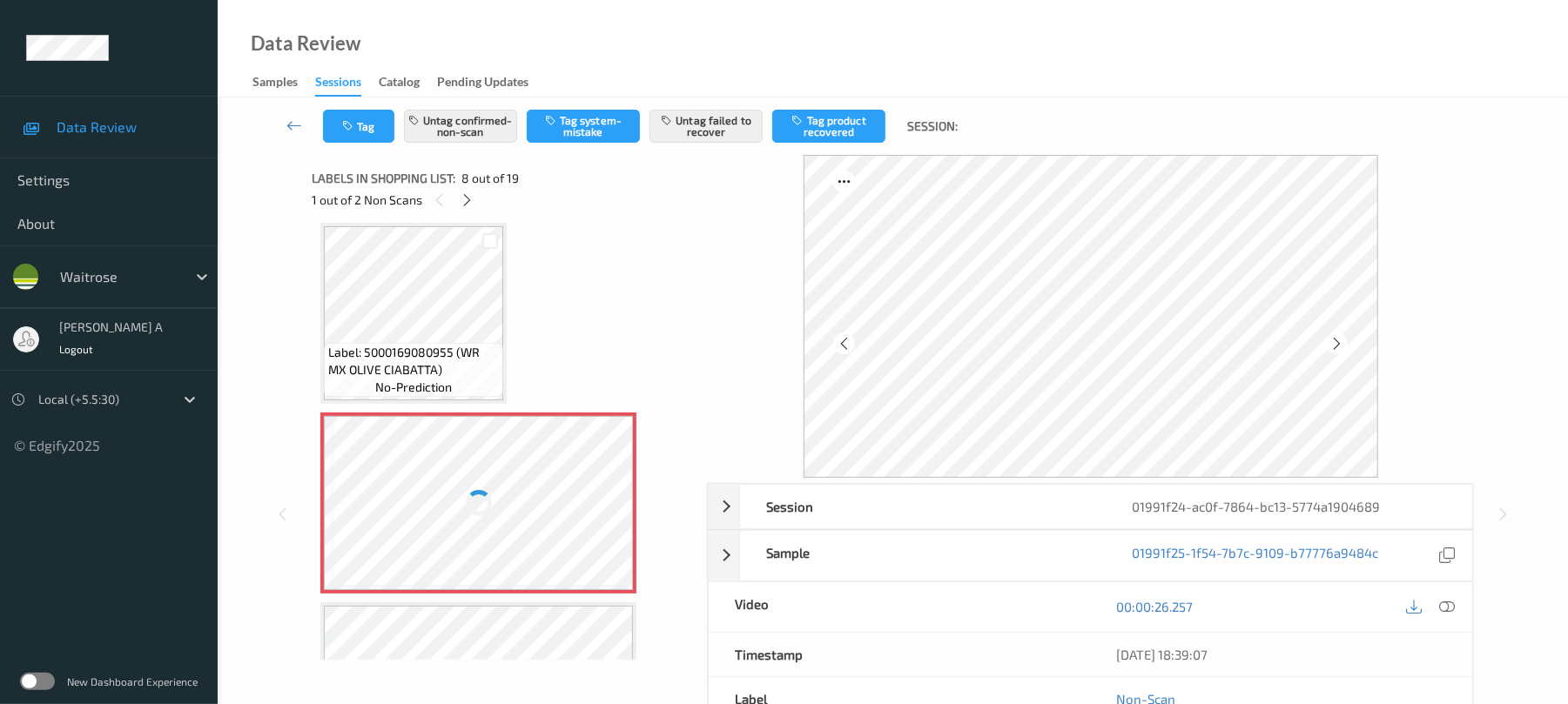
click at [609, 513] on div at bounding box center [478, 502] width 310 height 174
click at [608, 513] on icon at bounding box center [610, 517] width 14 height 15
click at [476, 195] on div "1 out of 2 Non Scans" at bounding box center [504, 200] width 383 height 22
click at [471, 202] on icon at bounding box center [467, 200] width 14 height 15
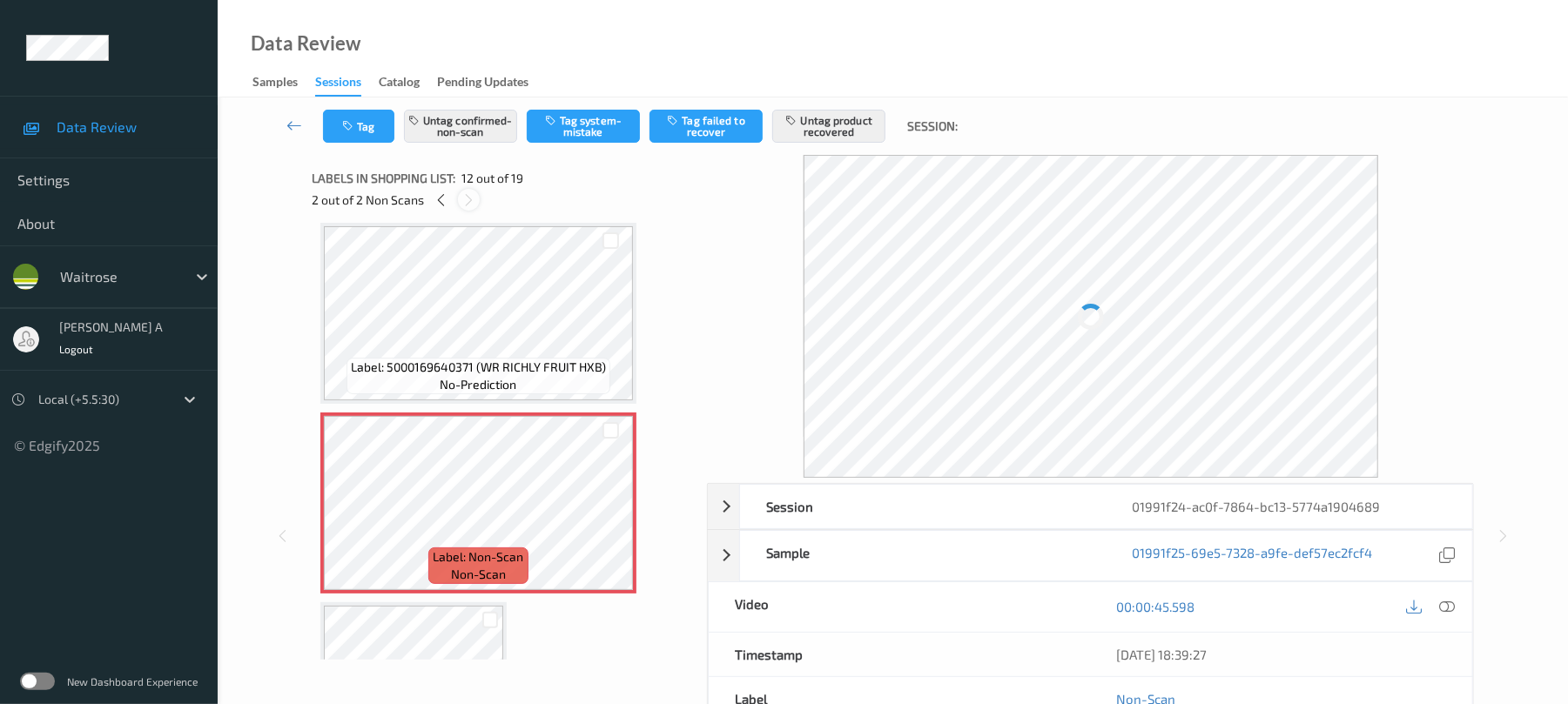
click at [474, 203] on icon at bounding box center [468, 200] width 14 height 15
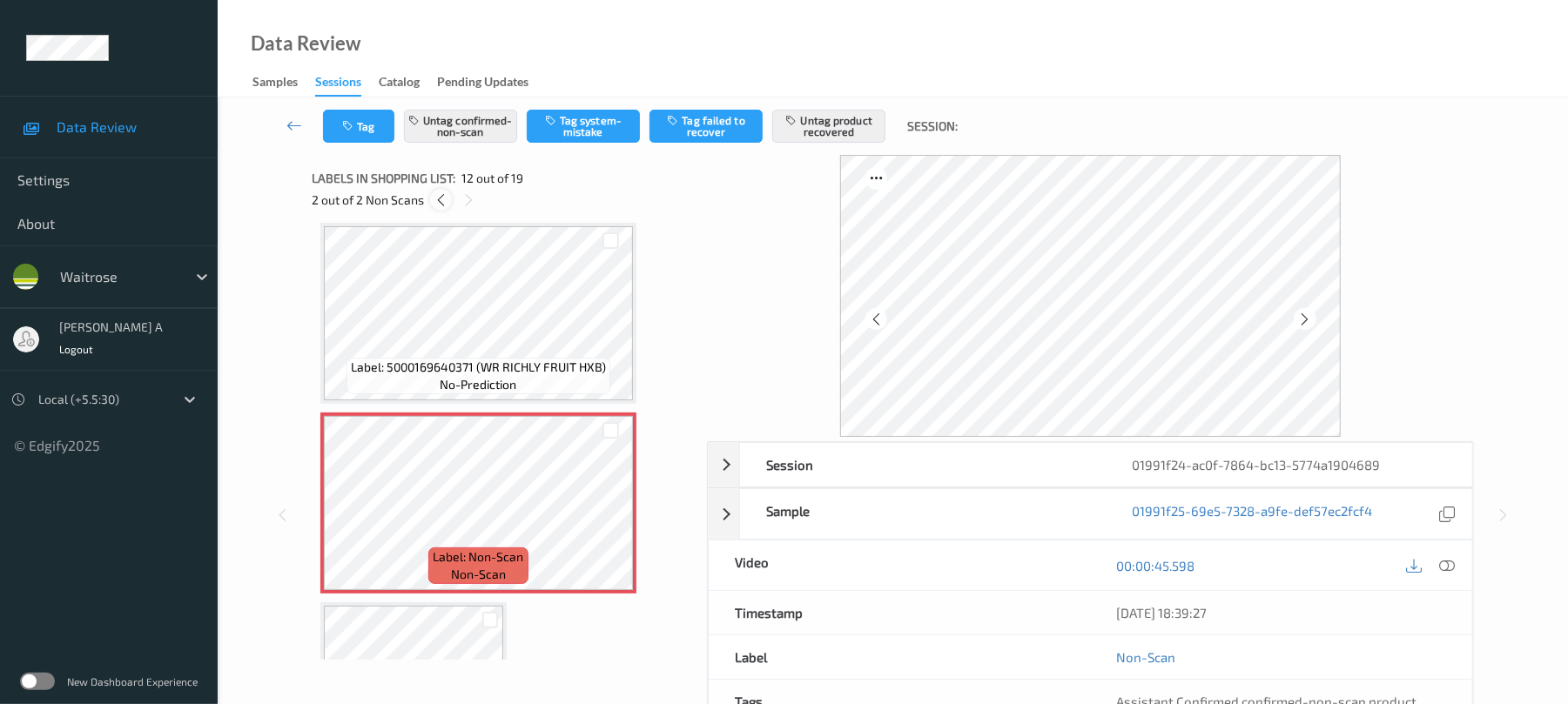
click at [444, 199] on icon at bounding box center [440, 200] width 14 height 15
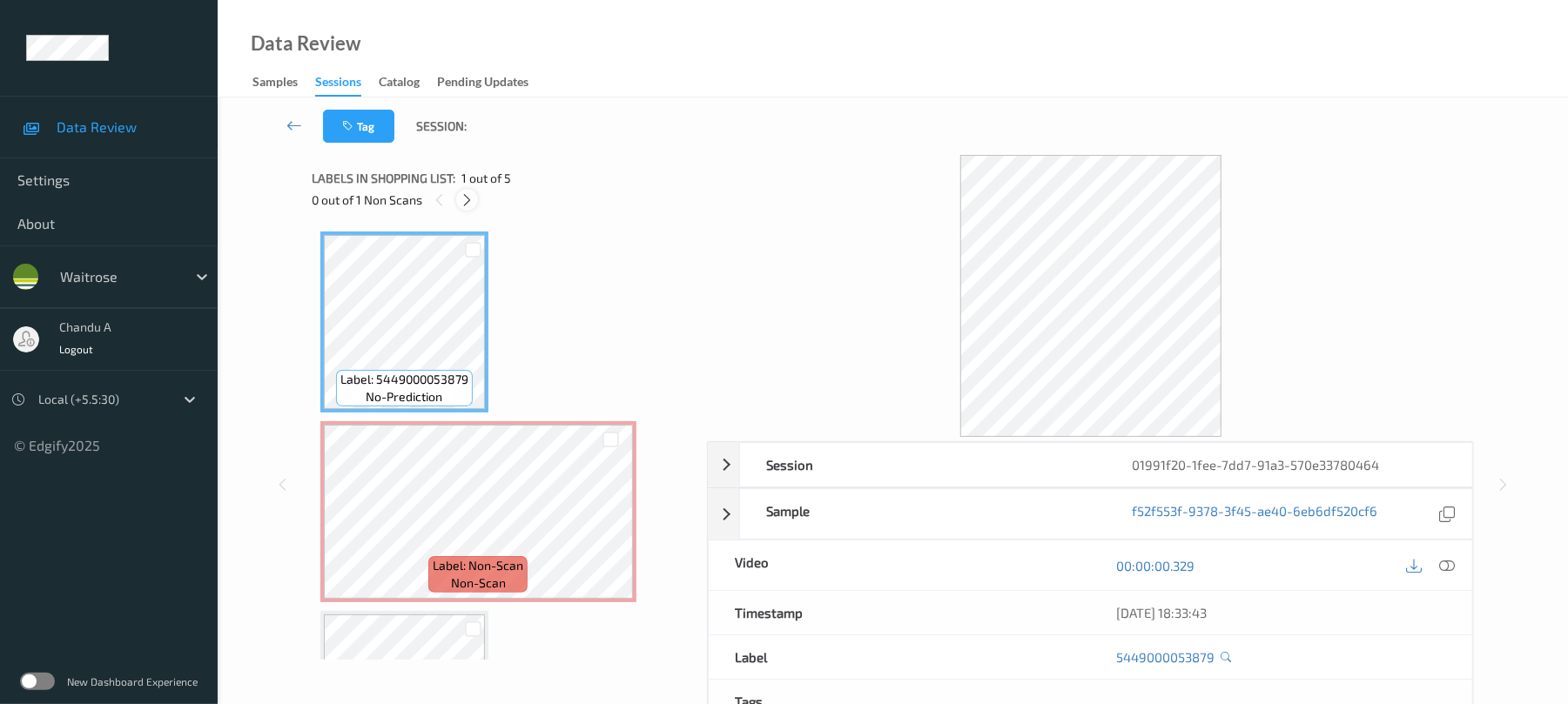
click at [465, 205] on icon at bounding box center [467, 200] width 14 height 15
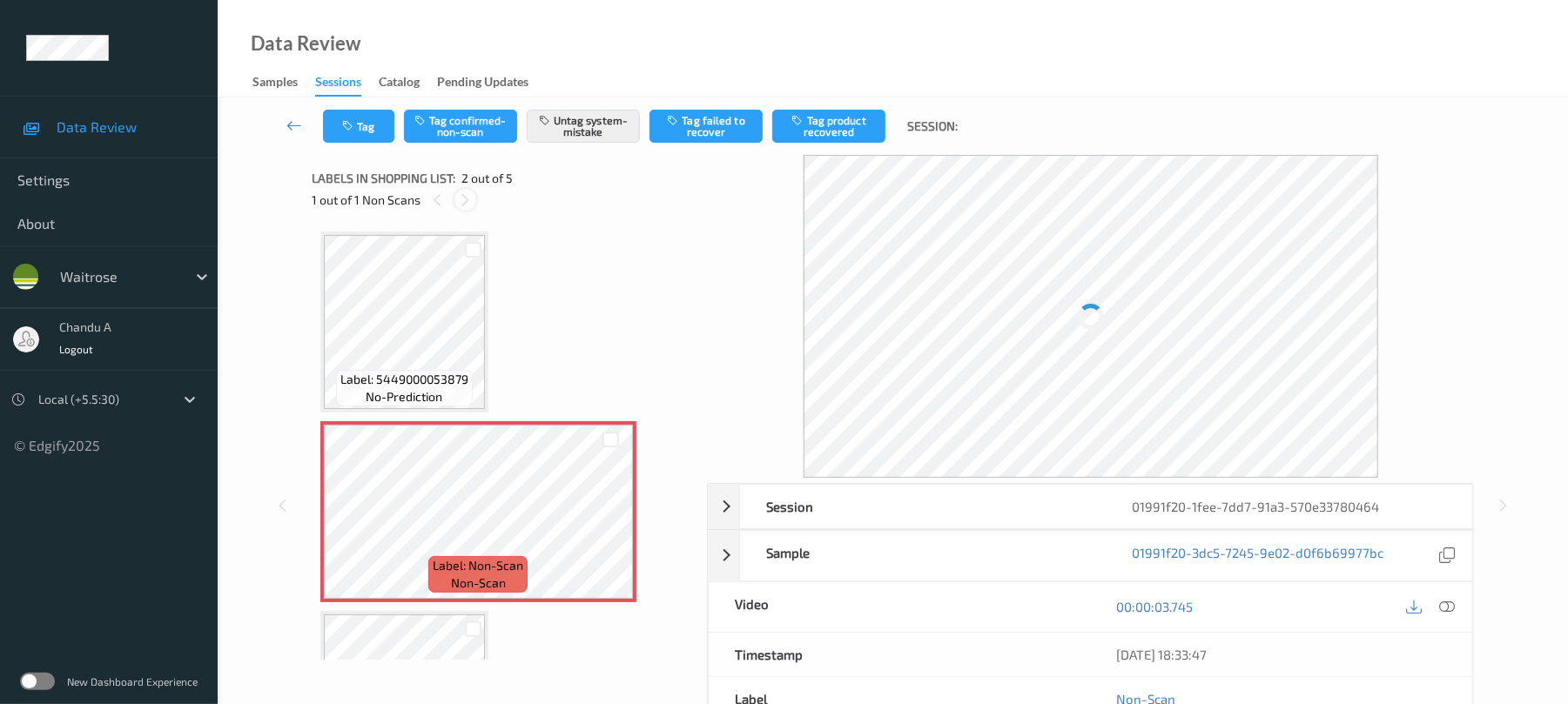
scroll to position [9, 0]
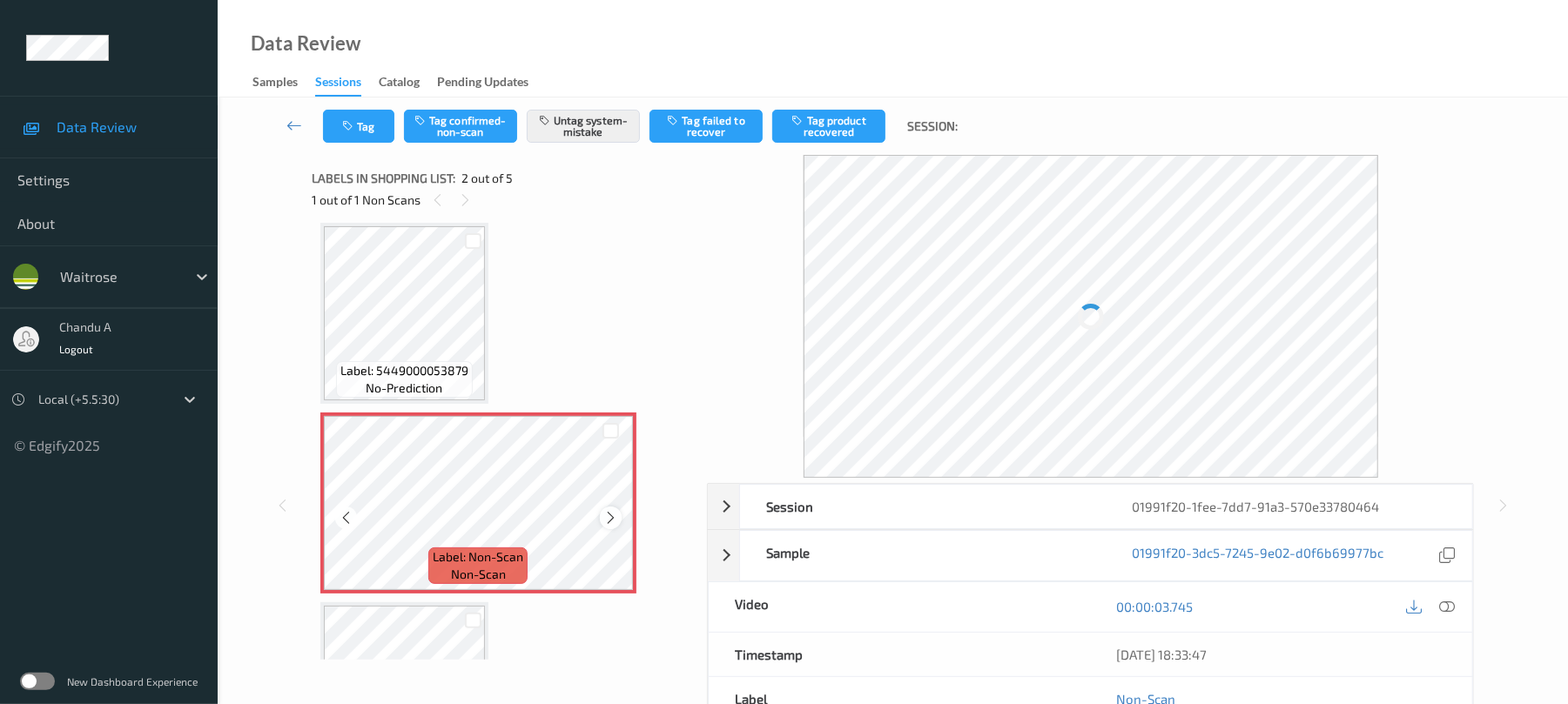
click at [619, 515] on div at bounding box center [610, 517] width 22 height 22
click at [617, 517] on icon at bounding box center [610, 517] width 14 height 15
click at [613, 510] on icon at bounding box center [610, 517] width 14 height 15
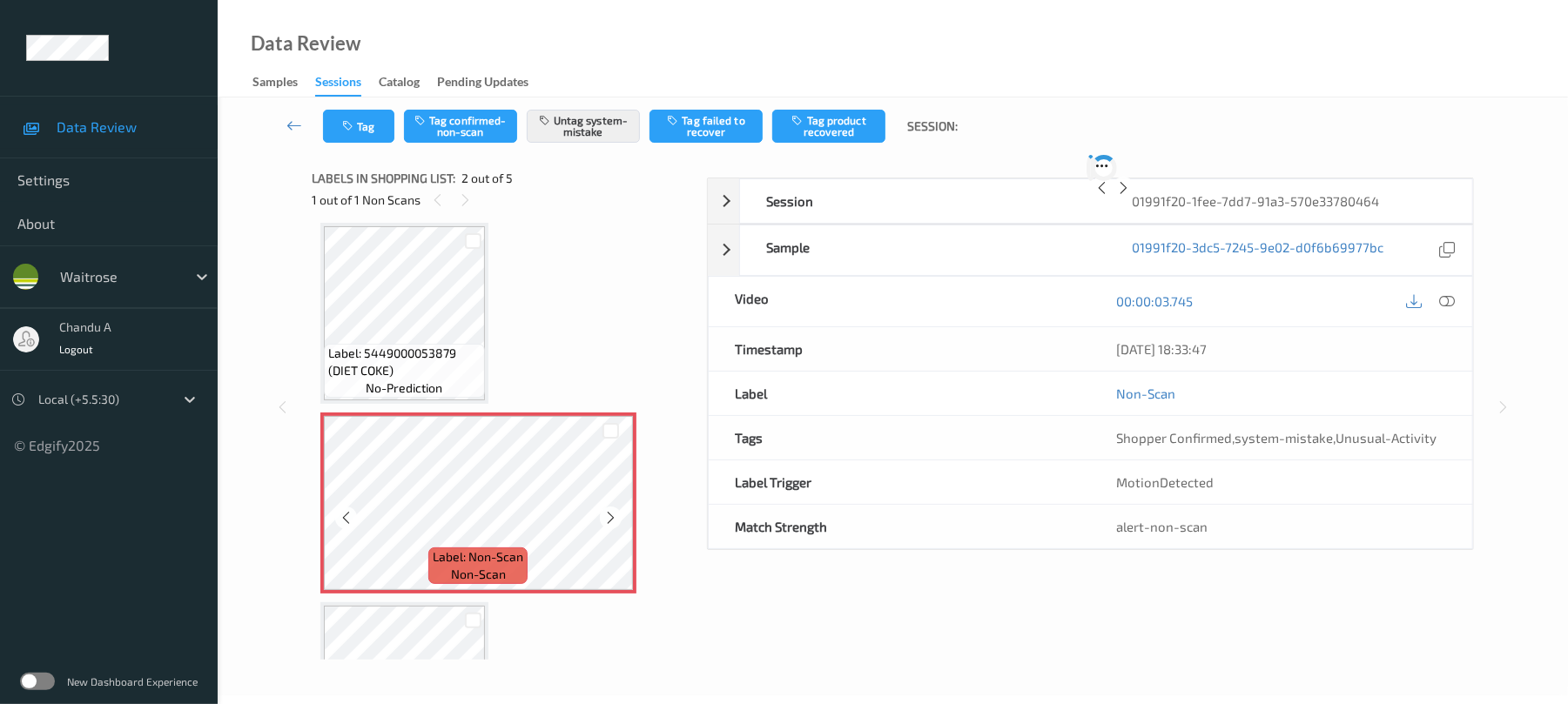
click at [603, 516] on div "Label: Non-Scan non-scan" at bounding box center [477, 502] width 316 height 181
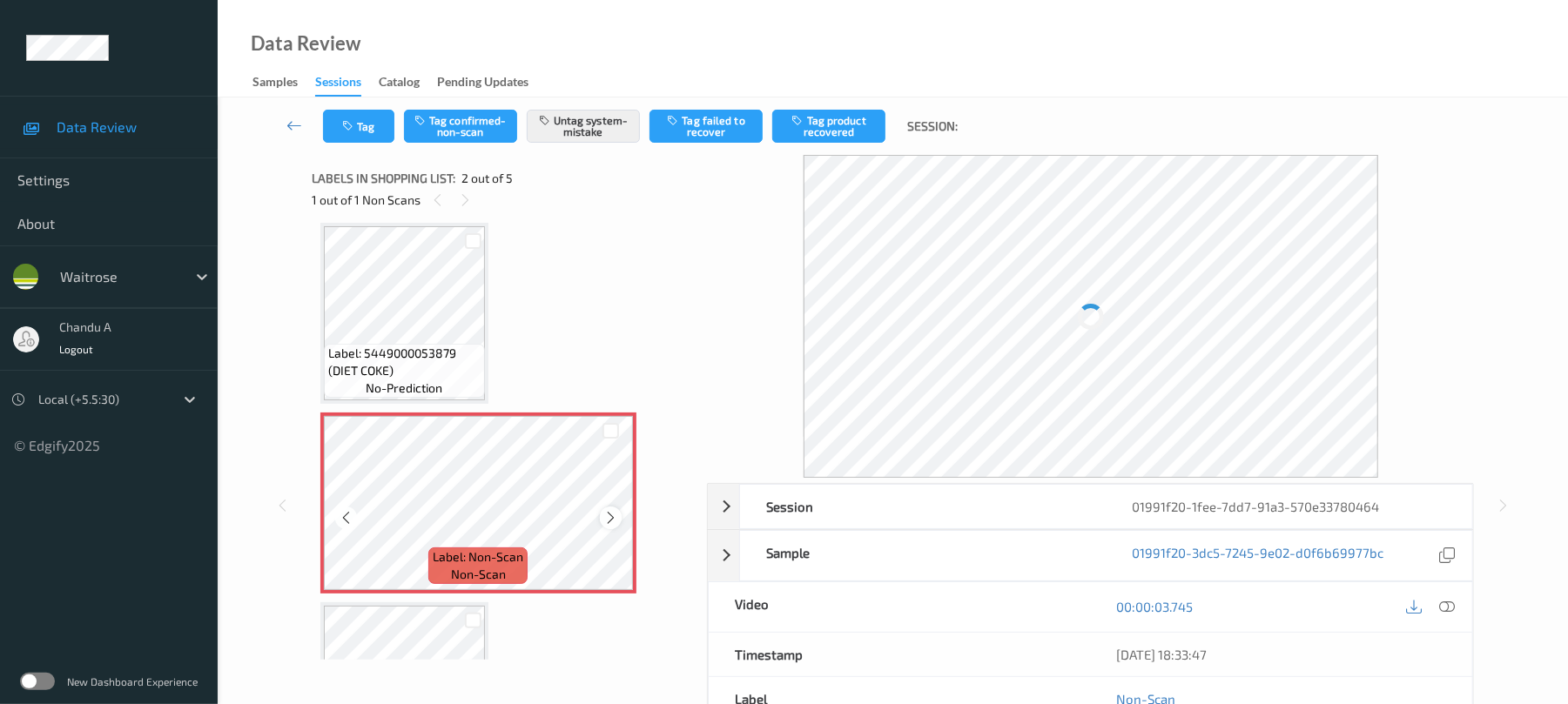
click at [607, 517] on icon at bounding box center [610, 517] width 14 height 15
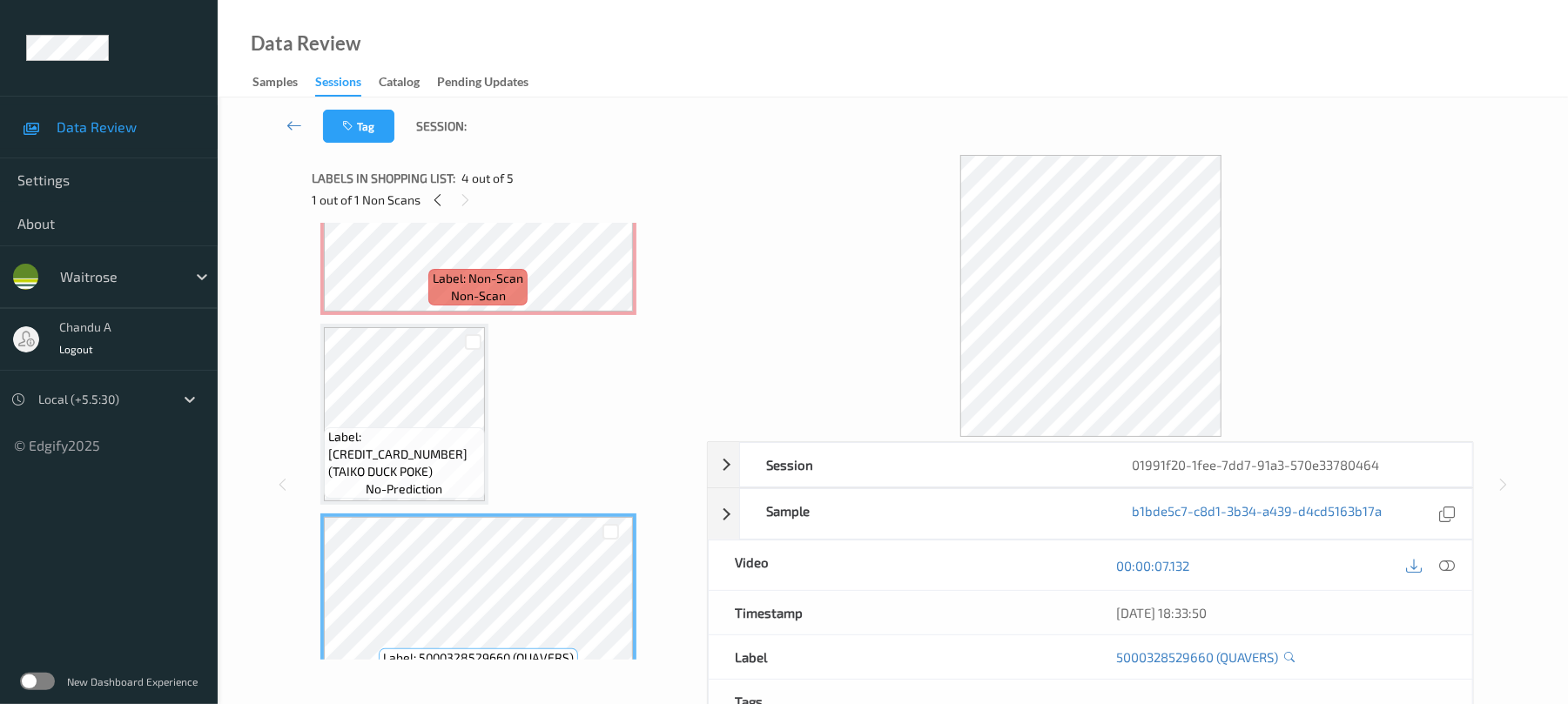
scroll to position [172, 0]
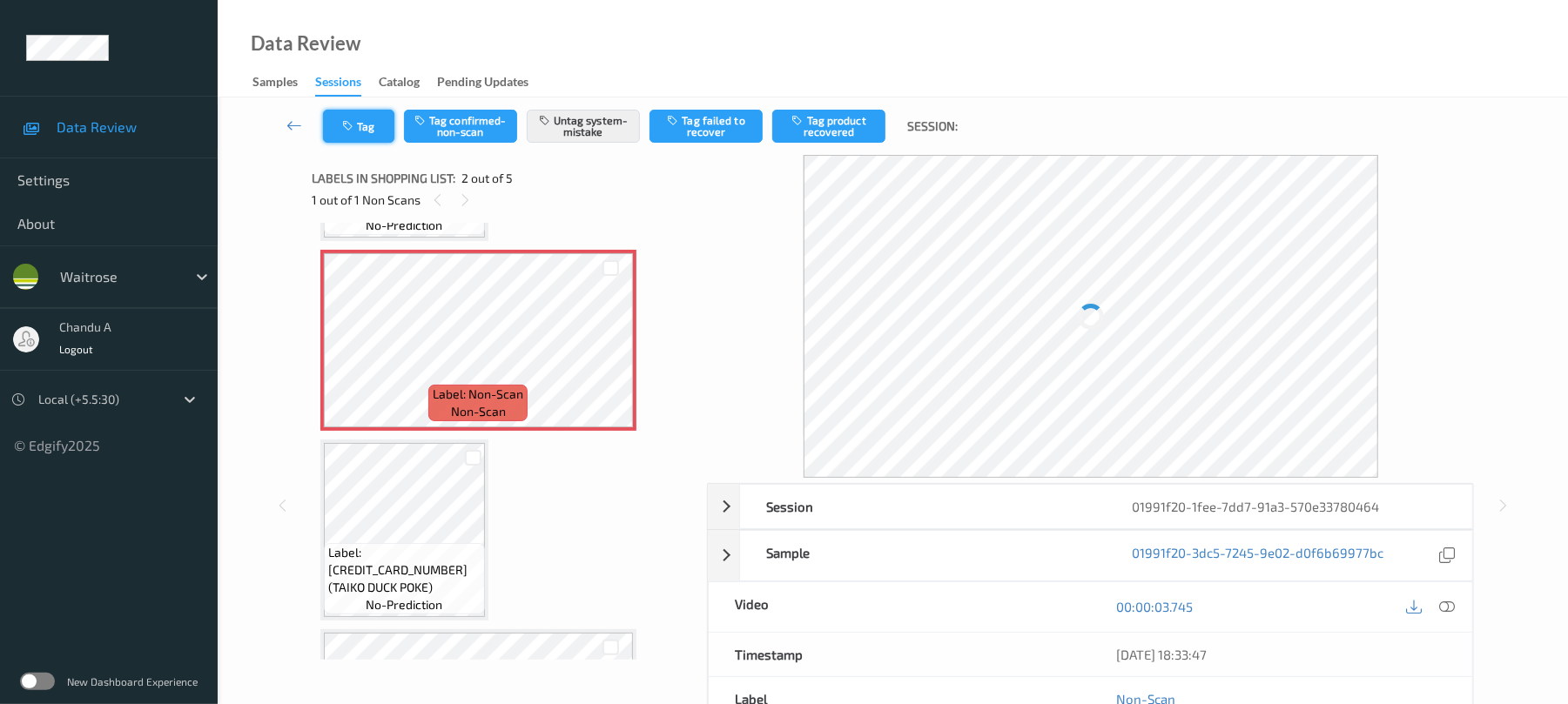
click at [369, 124] on button "Tag" at bounding box center [358, 126] width 71 height 33
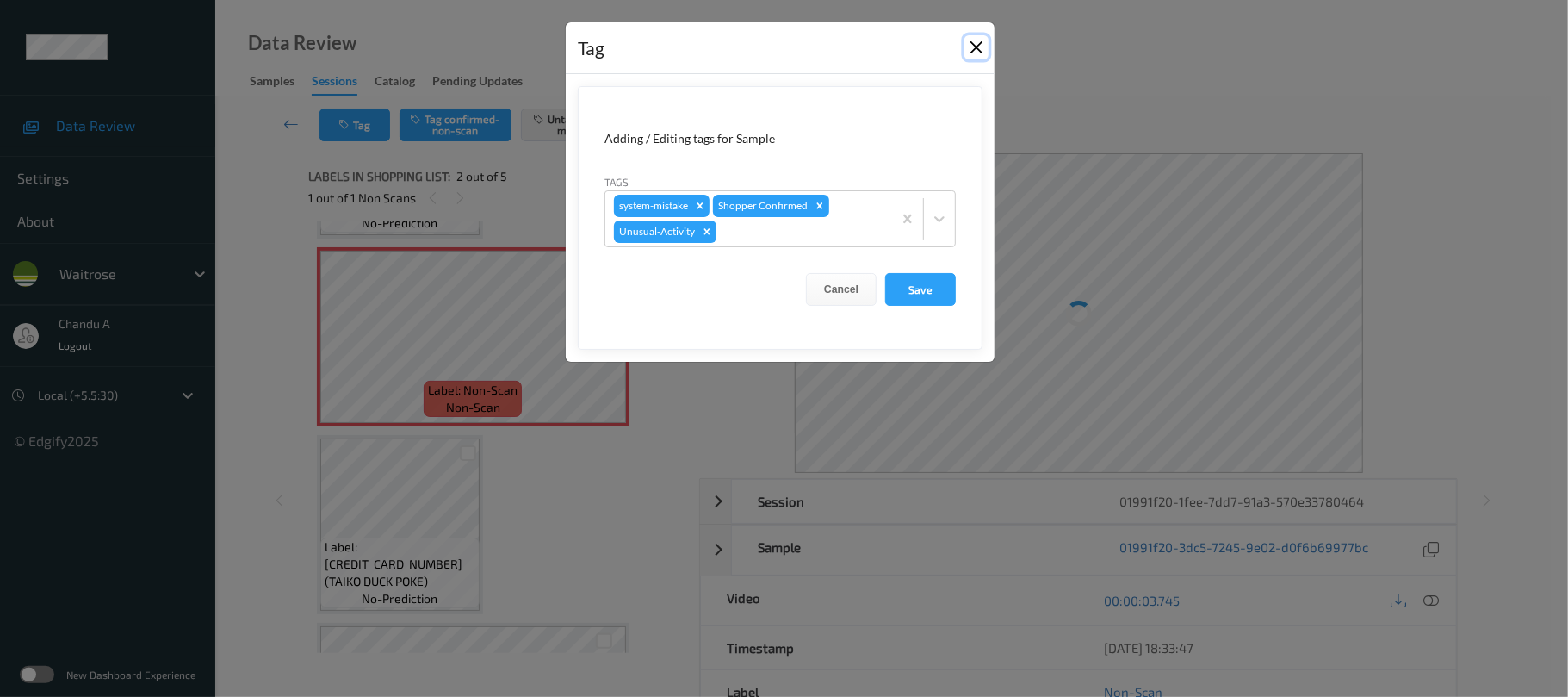
click at [975, 52] on button "Close" at bounding box center [976, 47] width 24 height 24
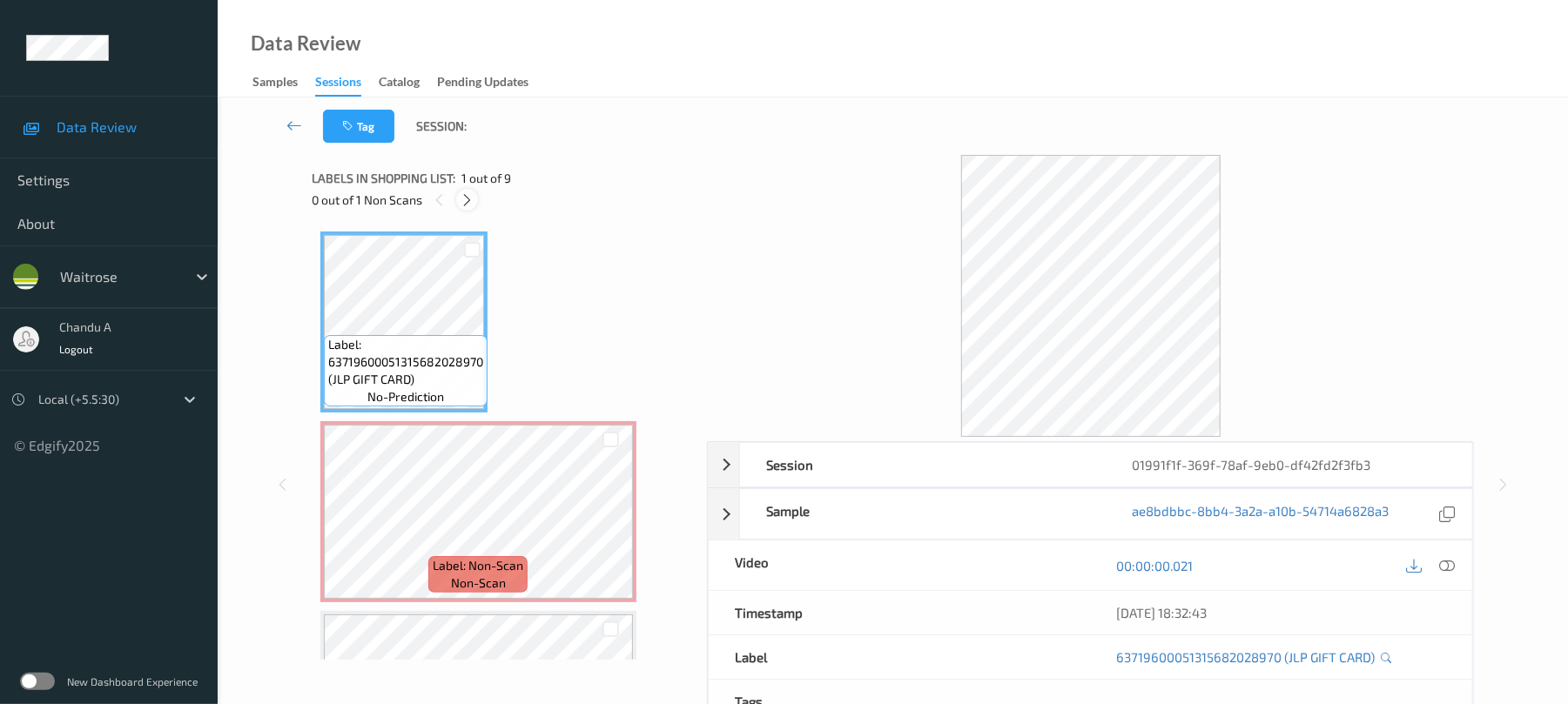
click at [468, 206] on icon at bounding box center [467, 200] width 14 height 15
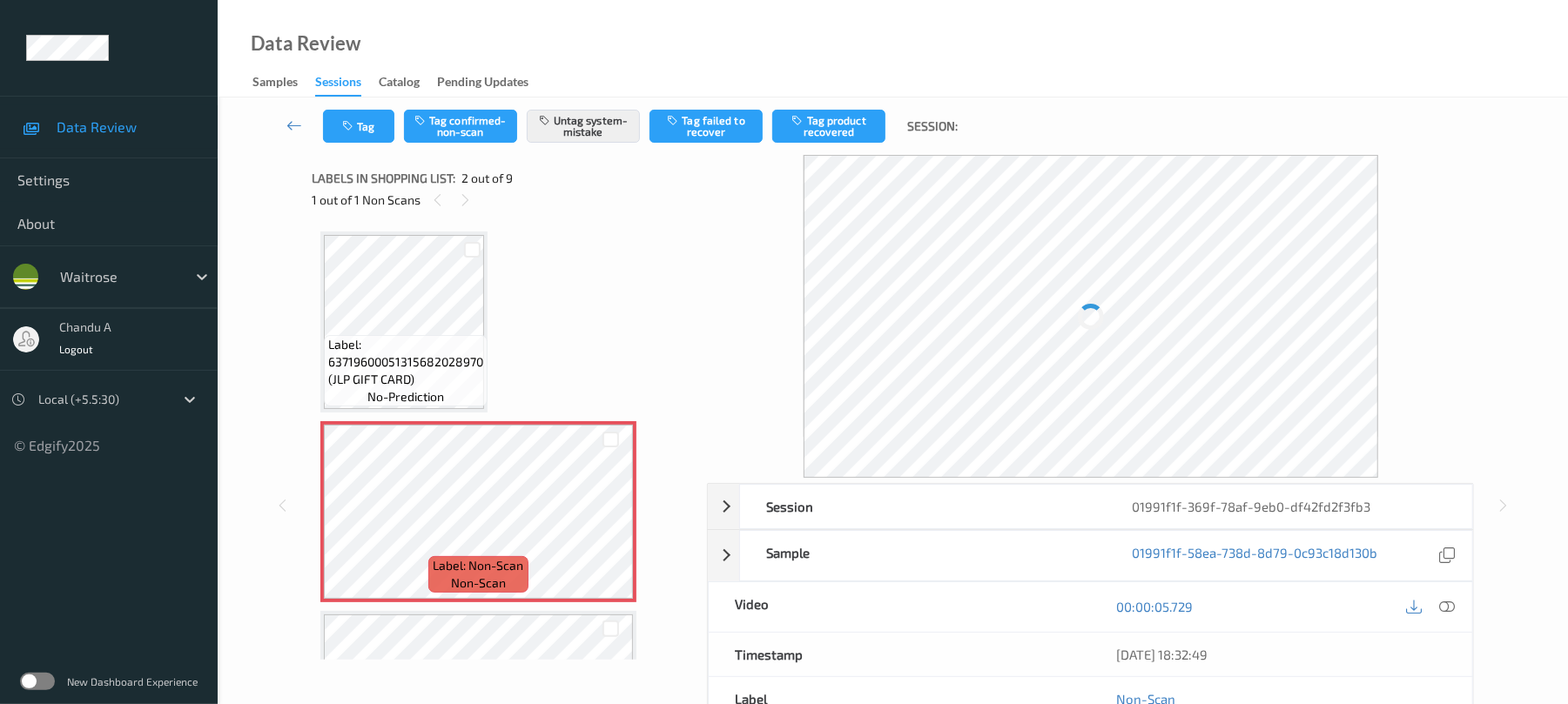
scroll to position [9, 0]
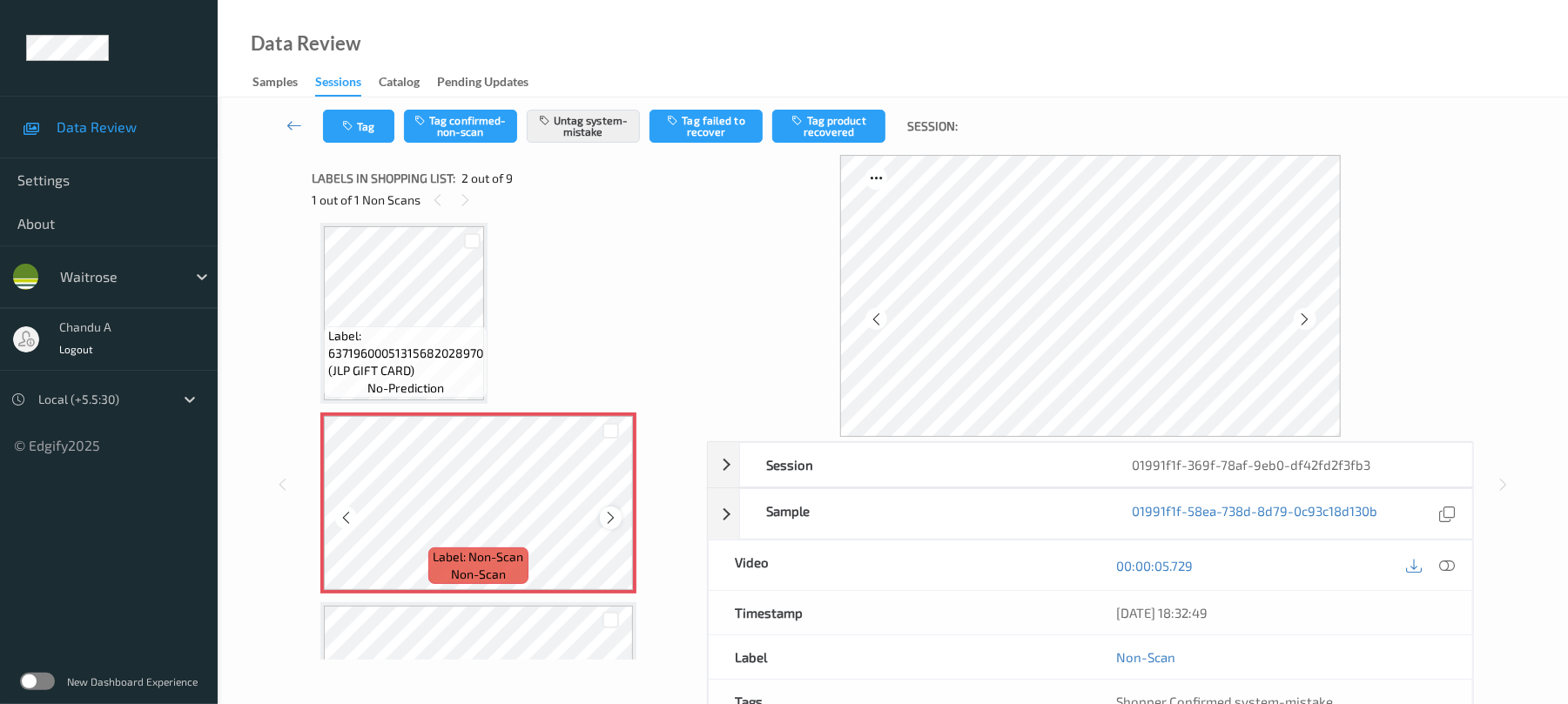
click at [604, 515] on icon at bounding box center [610, 517] width 14 height 15
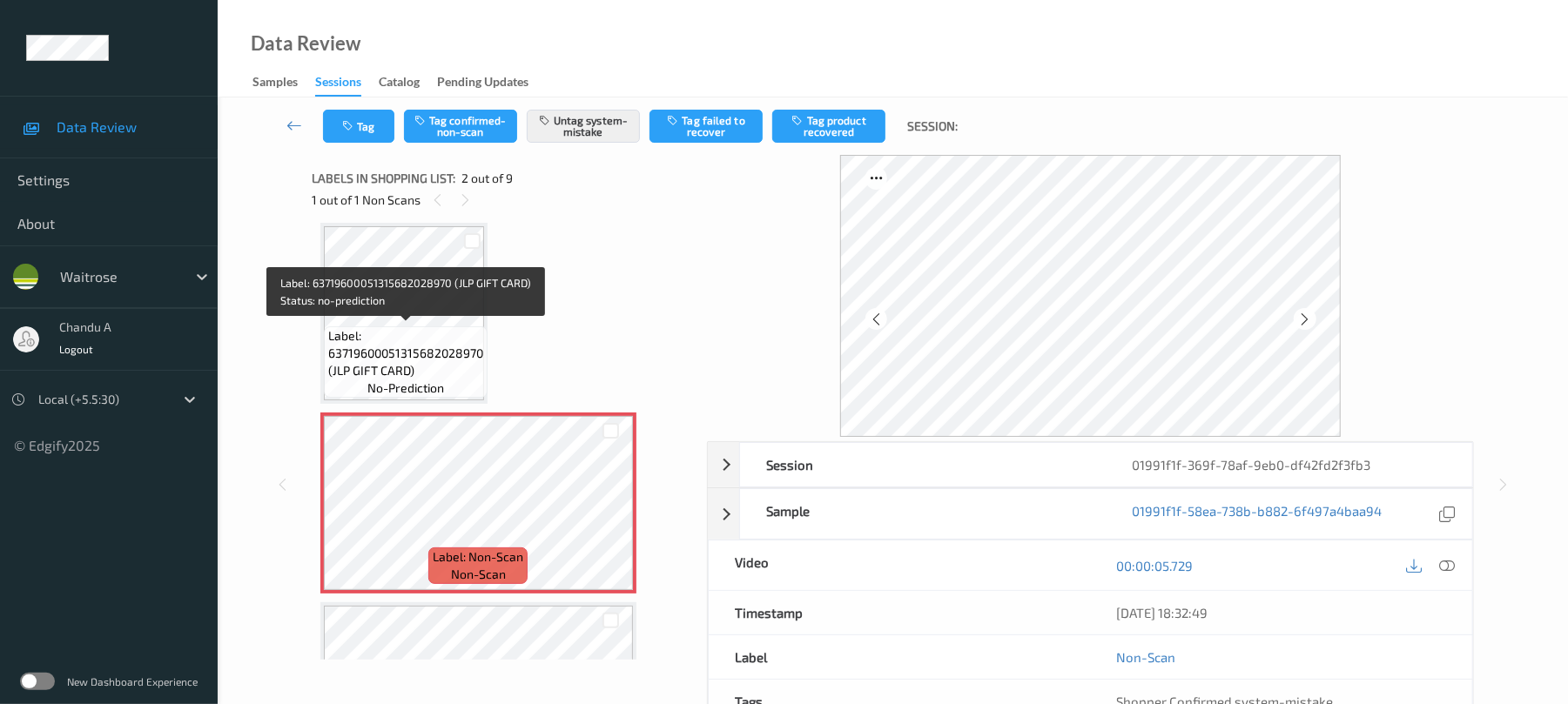
click at [435, 341] on span "Label: 63719600051315682028970 (JLP GIFT CARD)" at bounding box center [405, 353] width 155 height 52
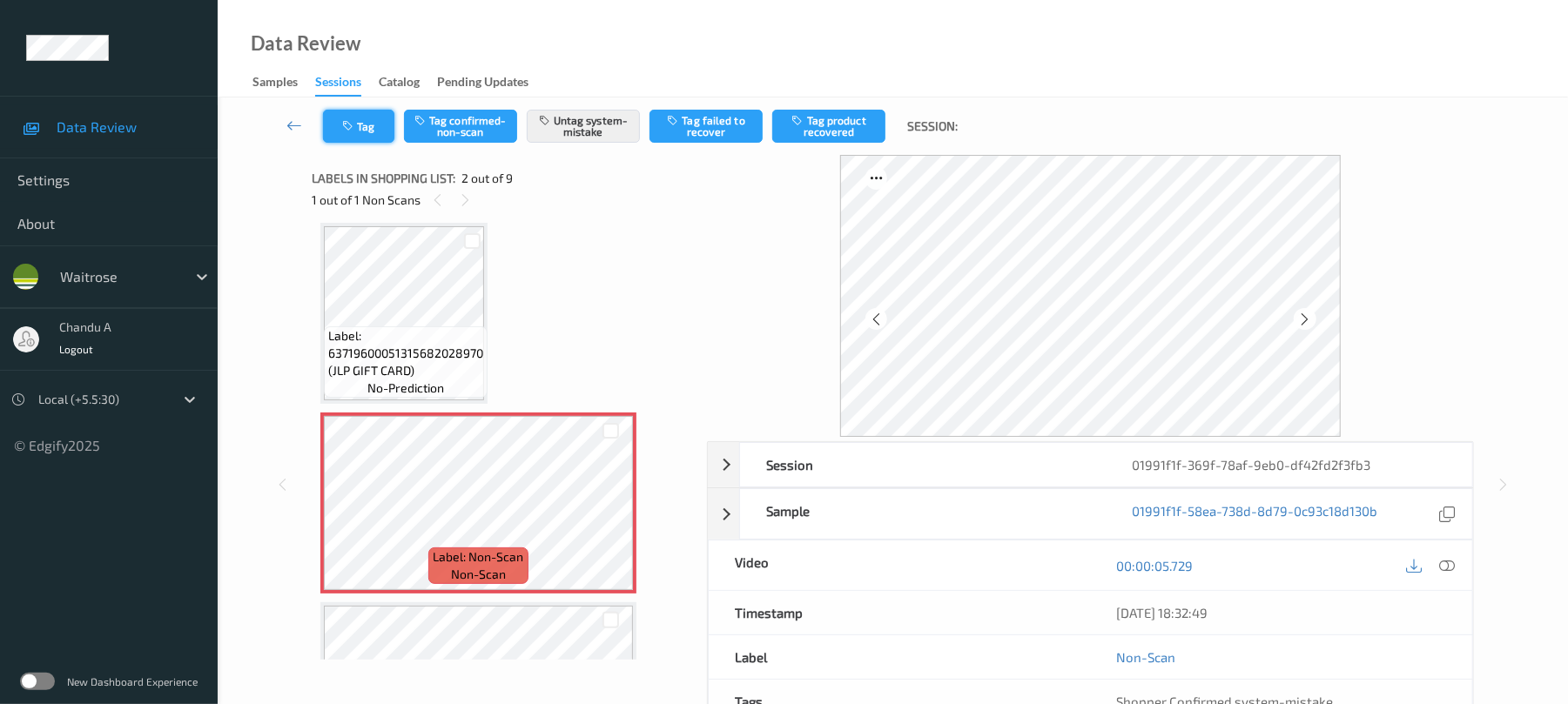
click at [373, 130] on button "Tag" at bounding box center [358, 126] width 71 height 33
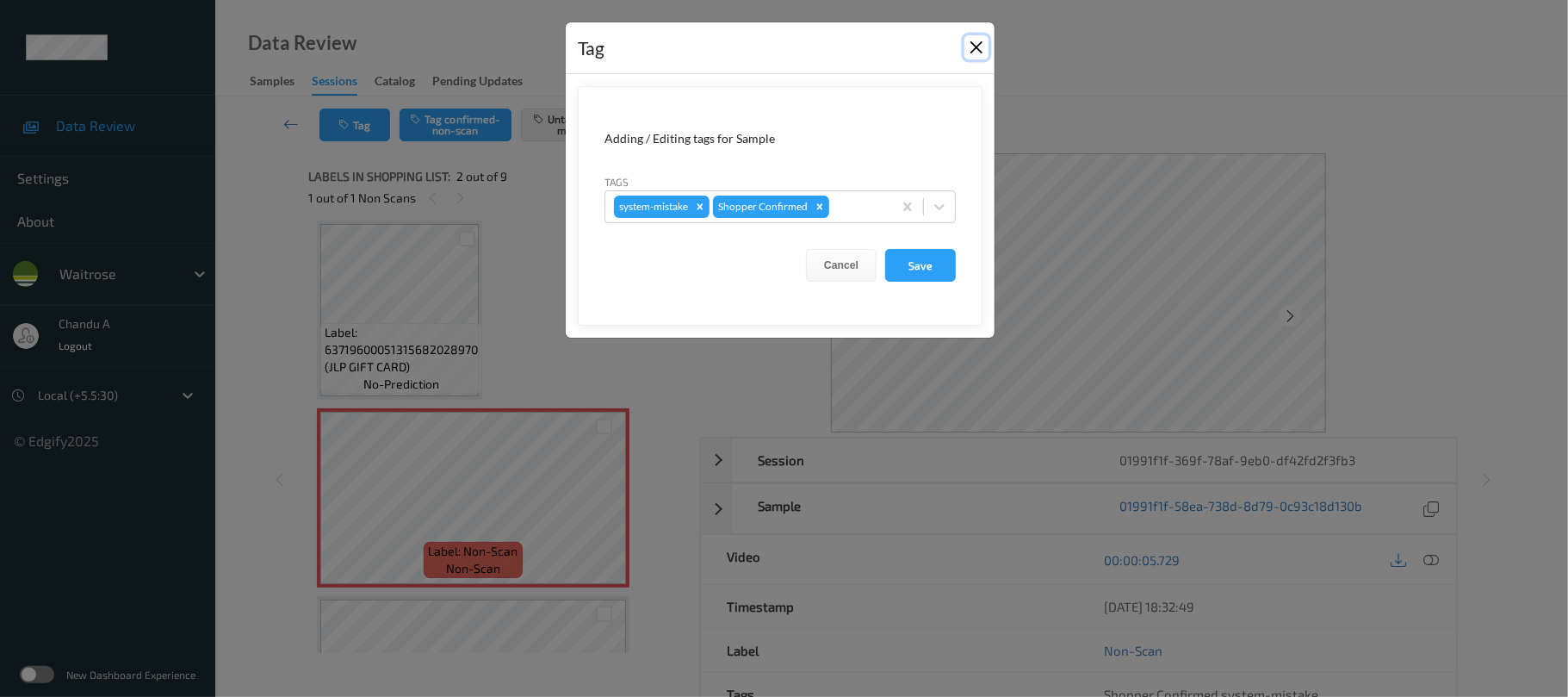
click at [975, 52] on button "Close" at bounding box center [976, 47] width 24 height 24
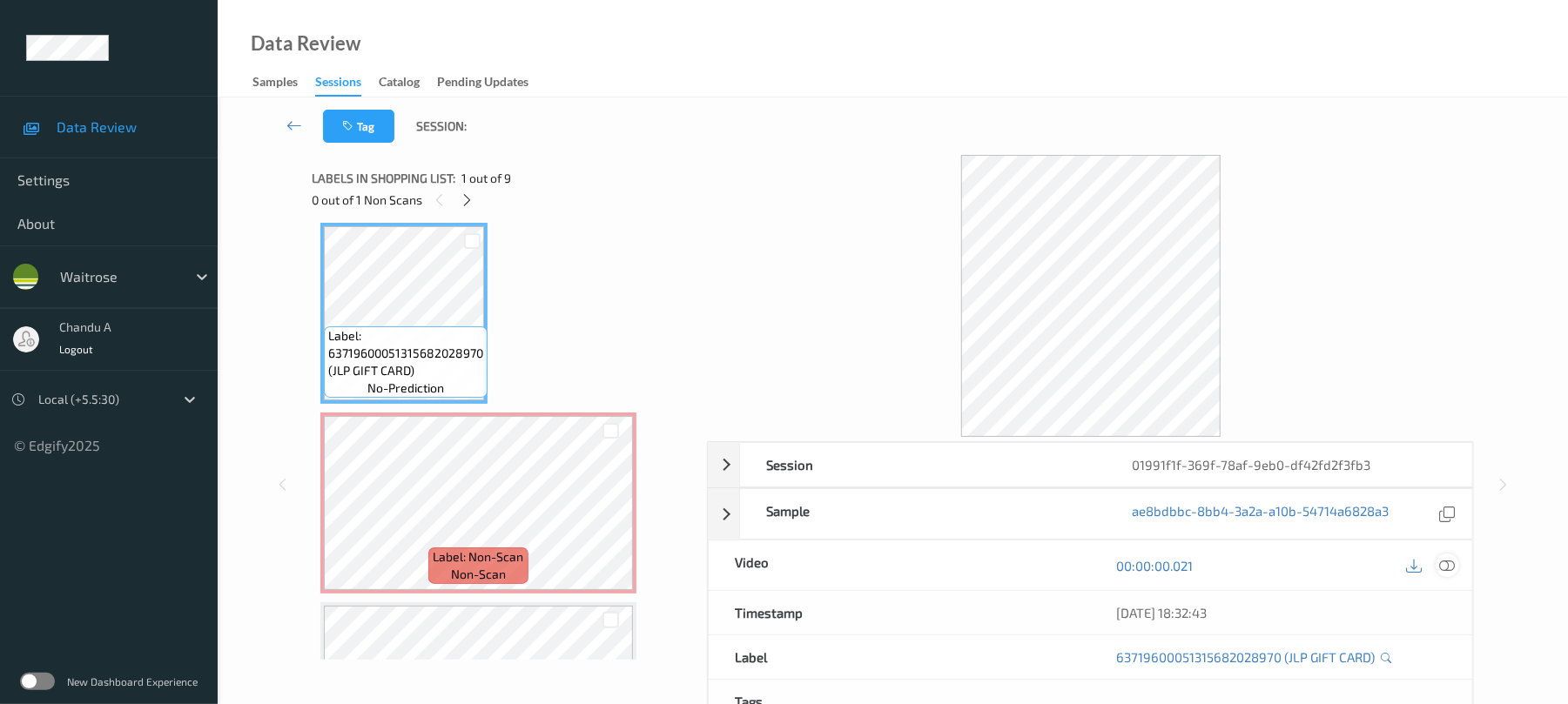
click at [1453, 569] on icon at bounding box center [1447, 565] width 15 height 15
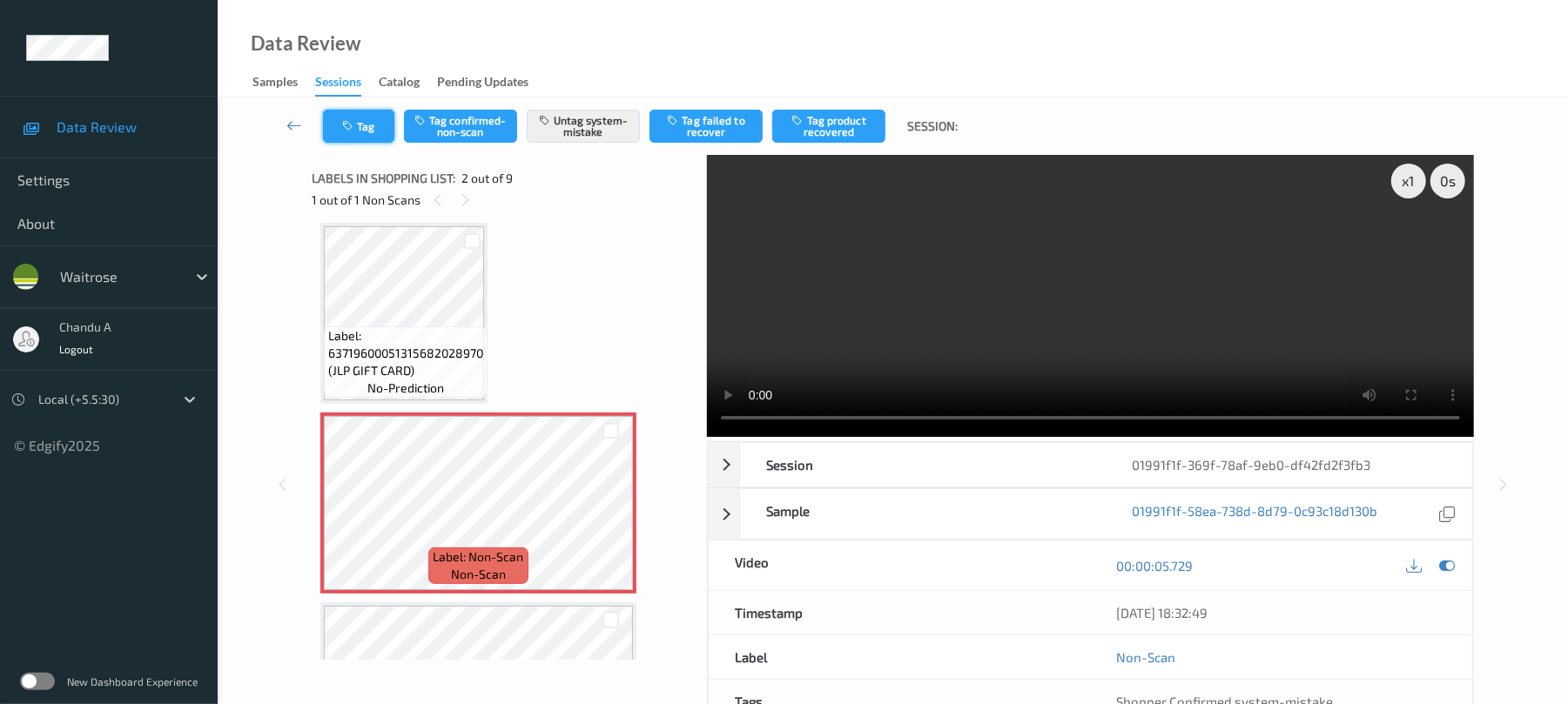
click at [367, 134] on button "Tag" at bounding box center [358, 126] width 71 height 33
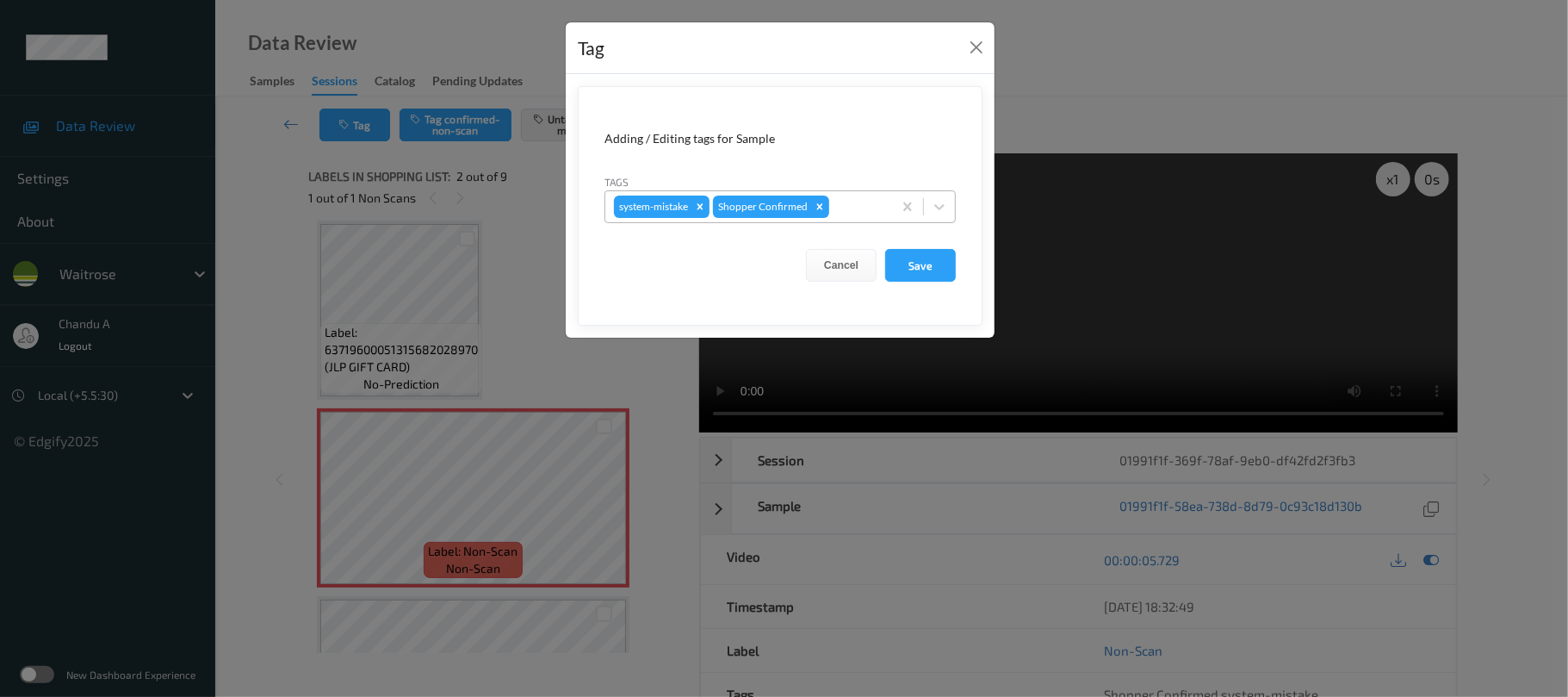
click at [869, 201] on div at bounding box center [858, 207] width 51 height 21
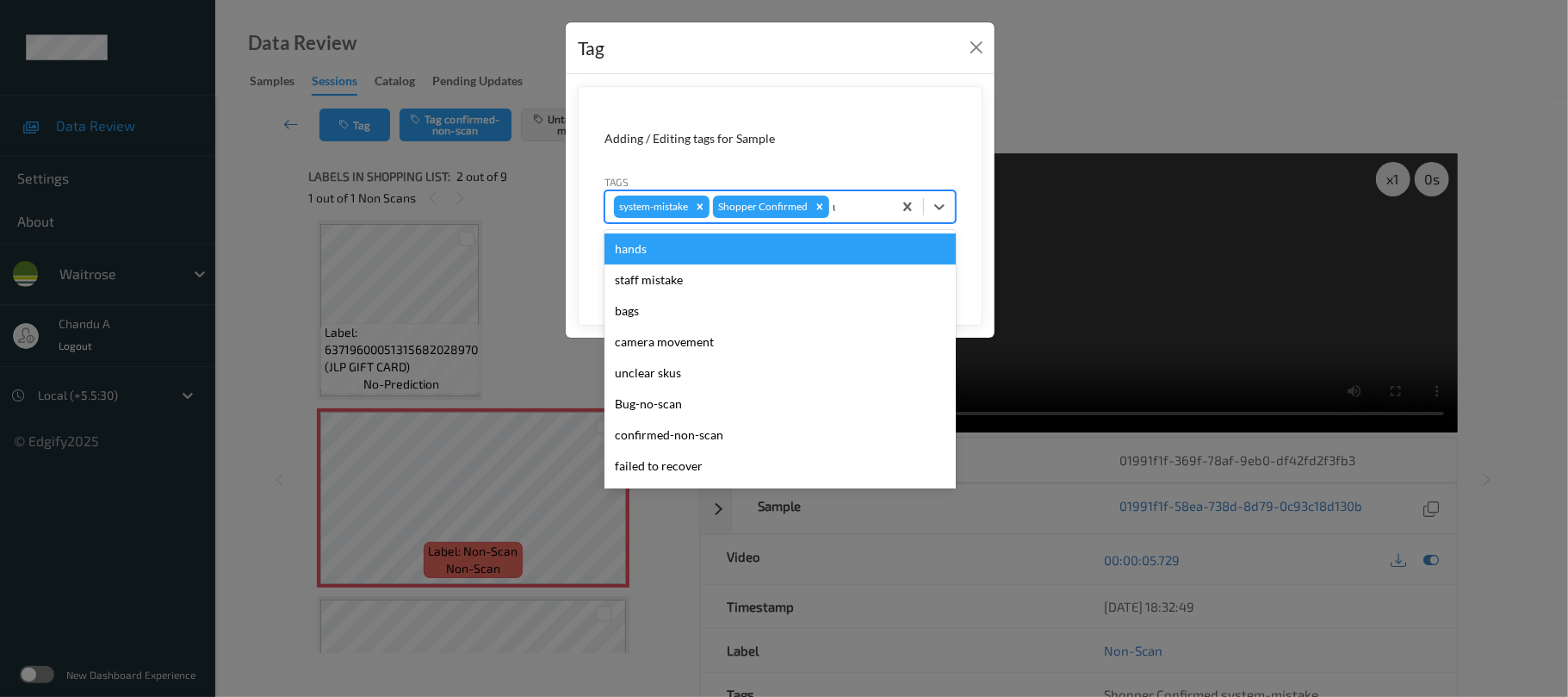
type input "un"
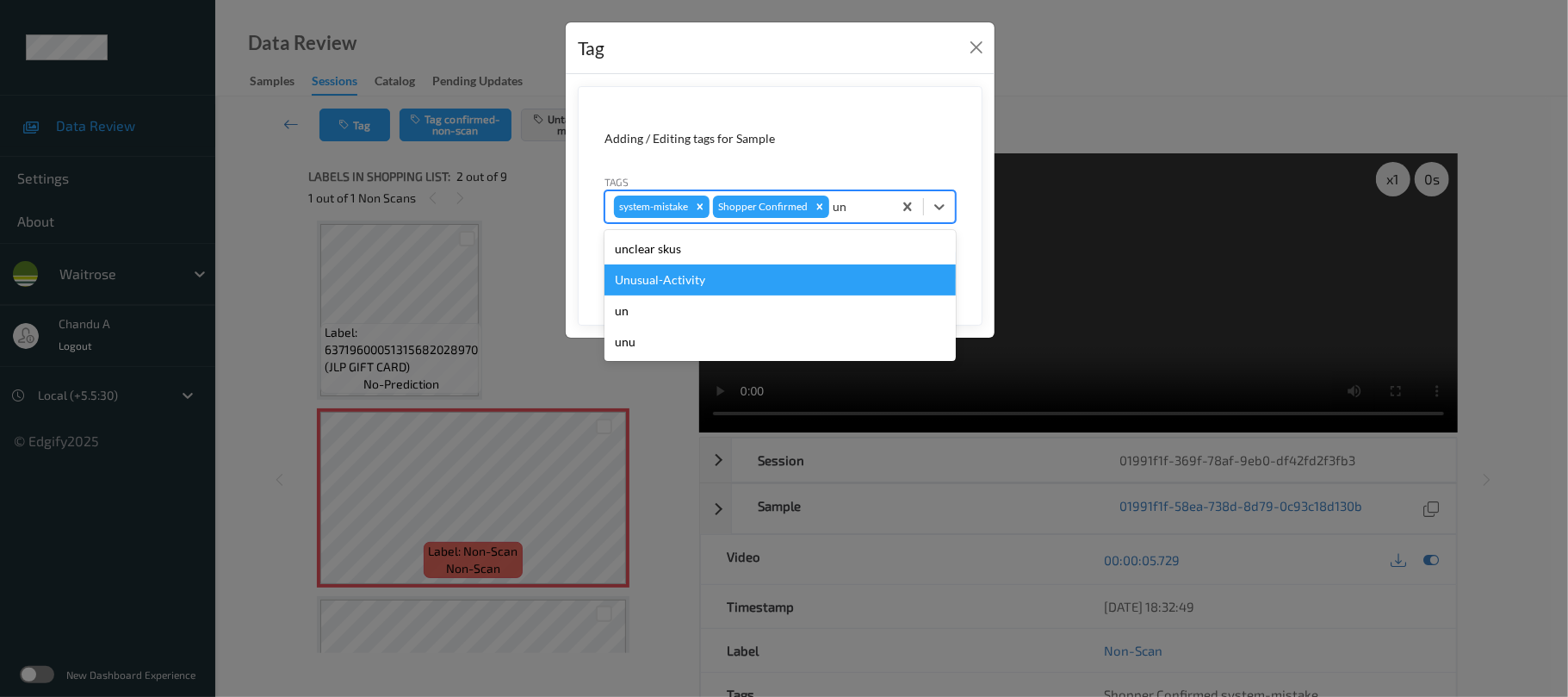
click at [725, 279] on div "Unusual-Activity" at bounding box center [780, 280] width 352 height 31
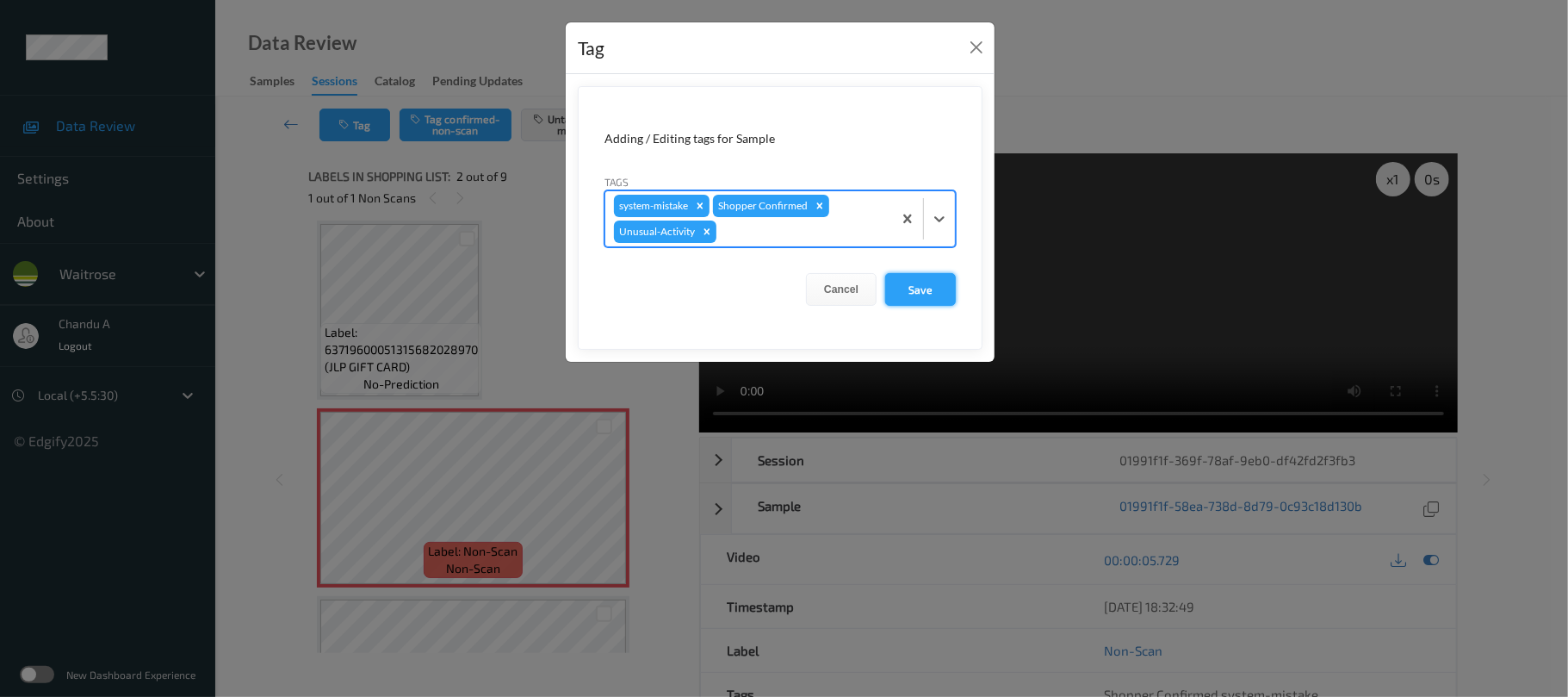
click at [921, 294] on button "Save" at bounding box center [920, 289] width 71 height 33
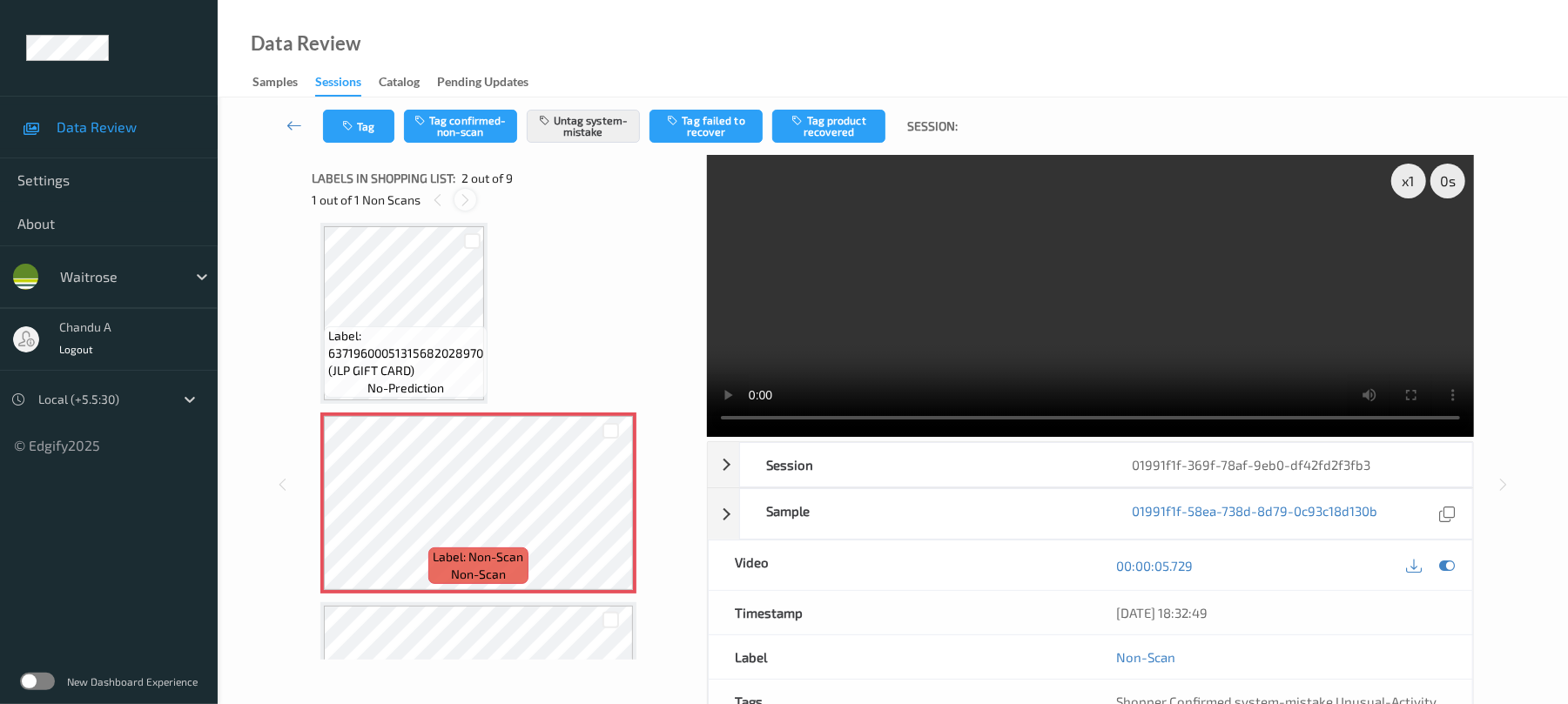
click at [468, 199] on icon at bounding box center [465, 200] width 14 height 15
click at [610, 512] on icon at bounding box center [610, 517] width 14 height 15
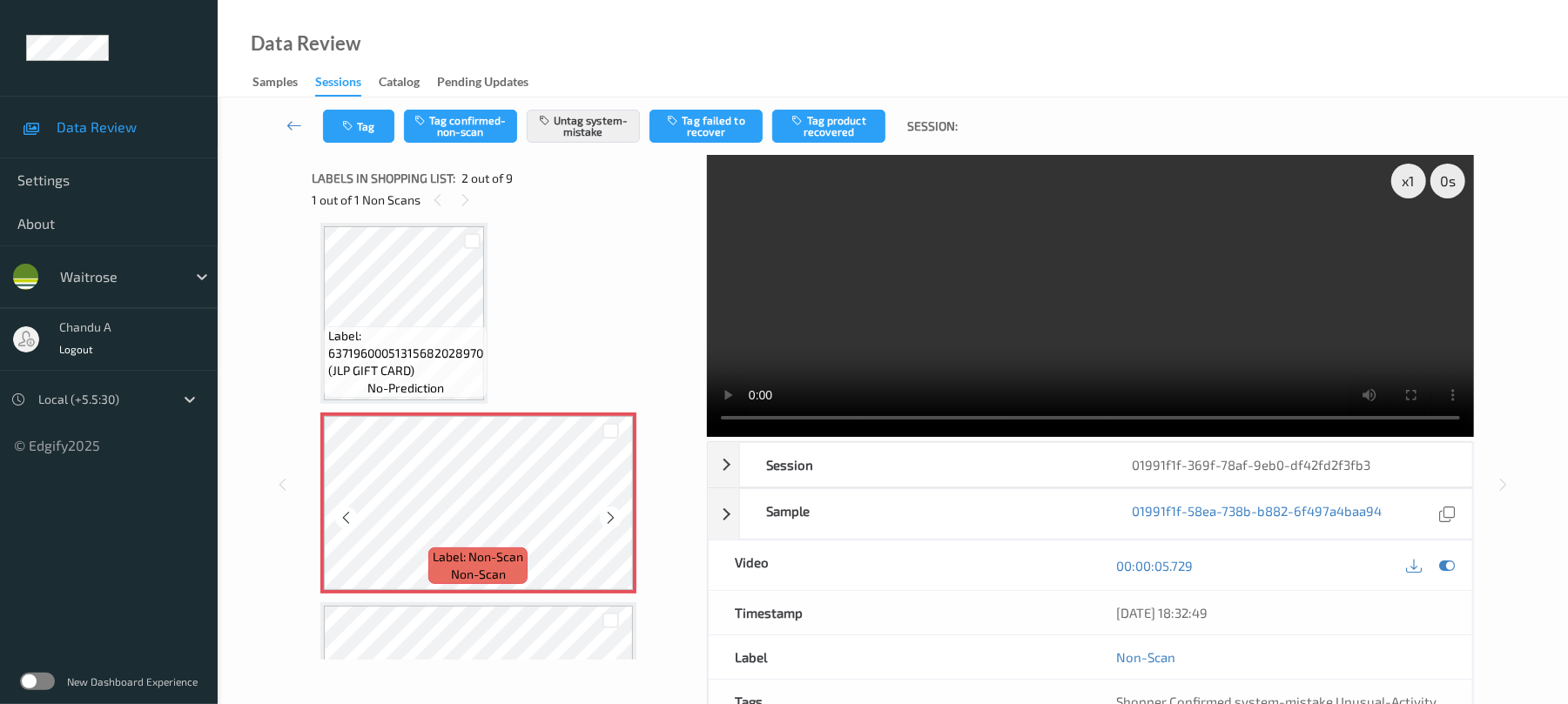
click at [610, 512] on icon at bounding box center [610, 517] width 14 height 15
click at [348, 127] on icon "button" at bounding box center [349, 126] width 14 height 12
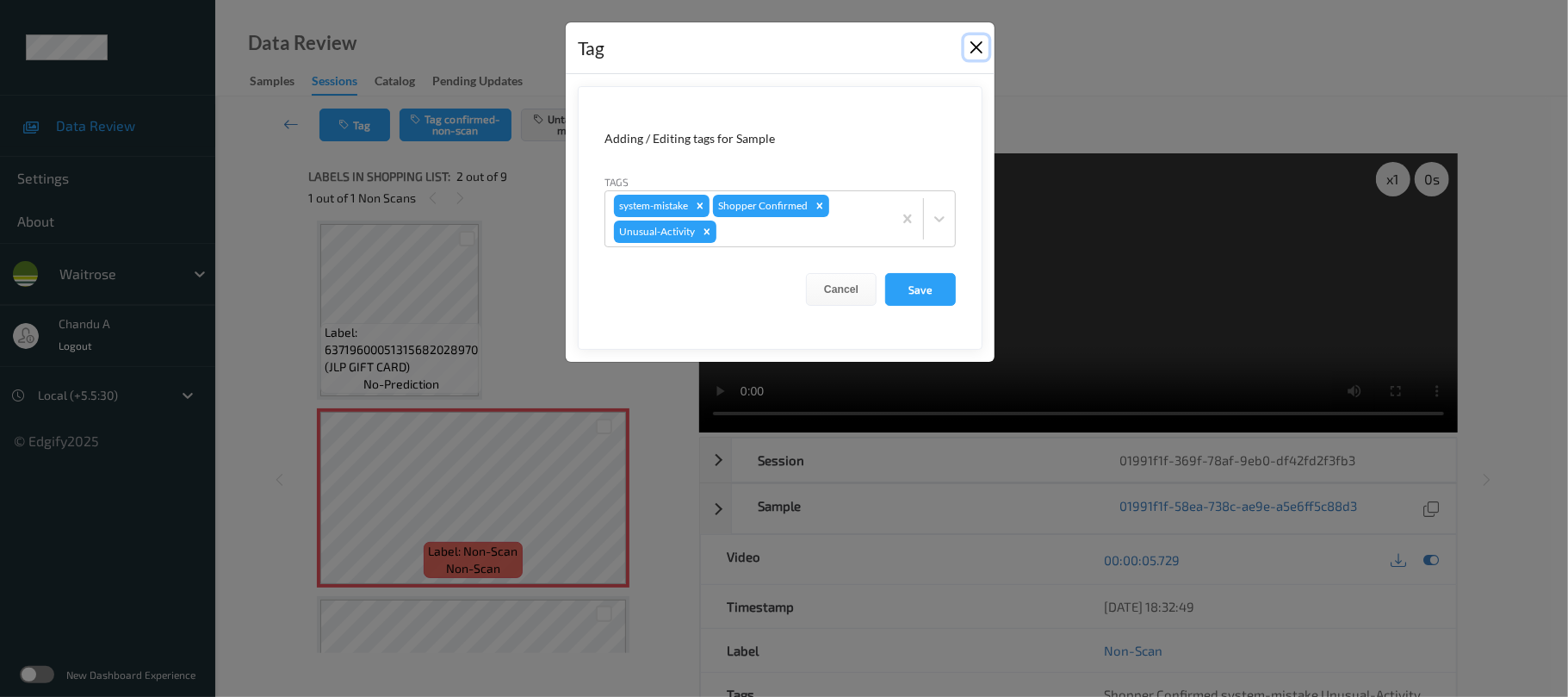
click at [968, 49] on button "Close" at bounding box center [976, 47] width 24 height 24
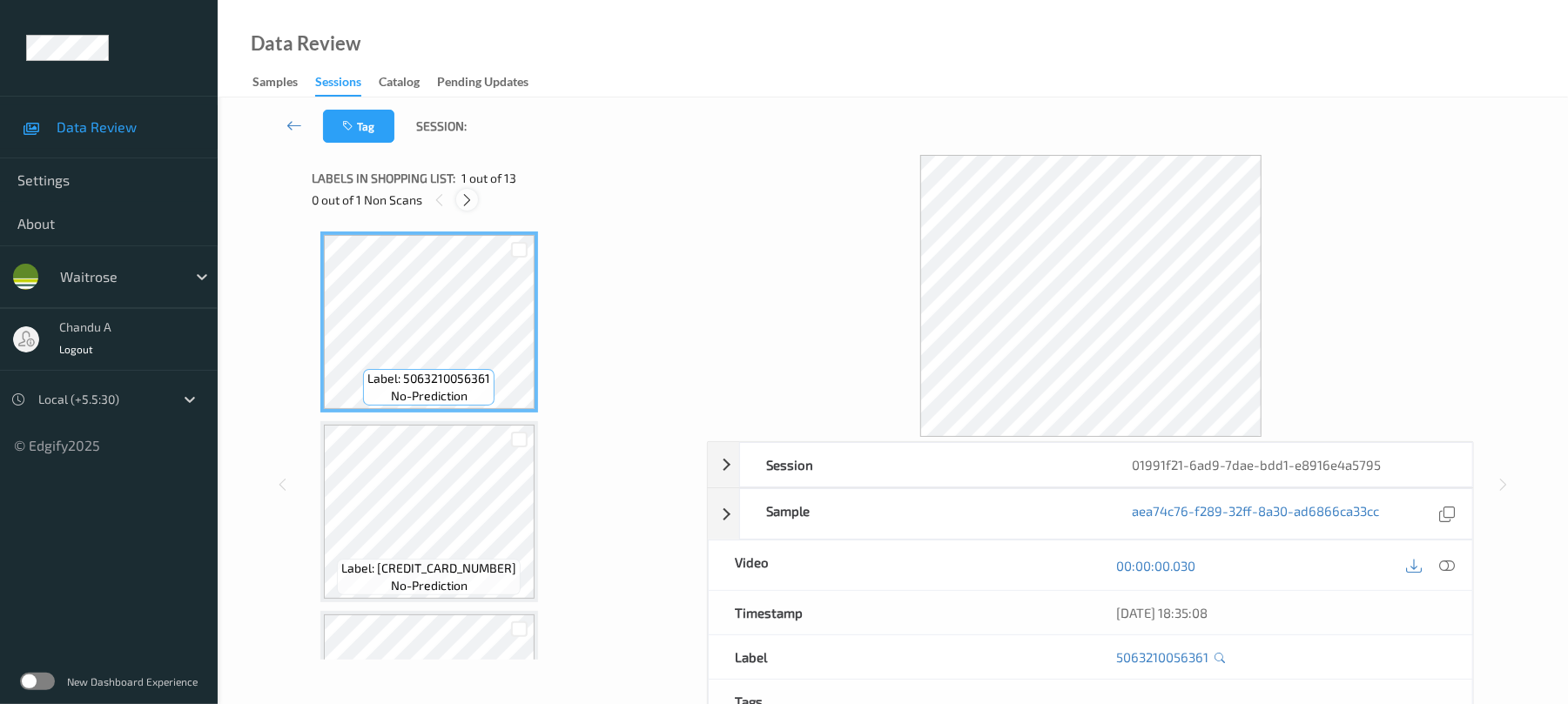
click at [471, 202] on icon at bounding box center [467, 200] width 14 height 15
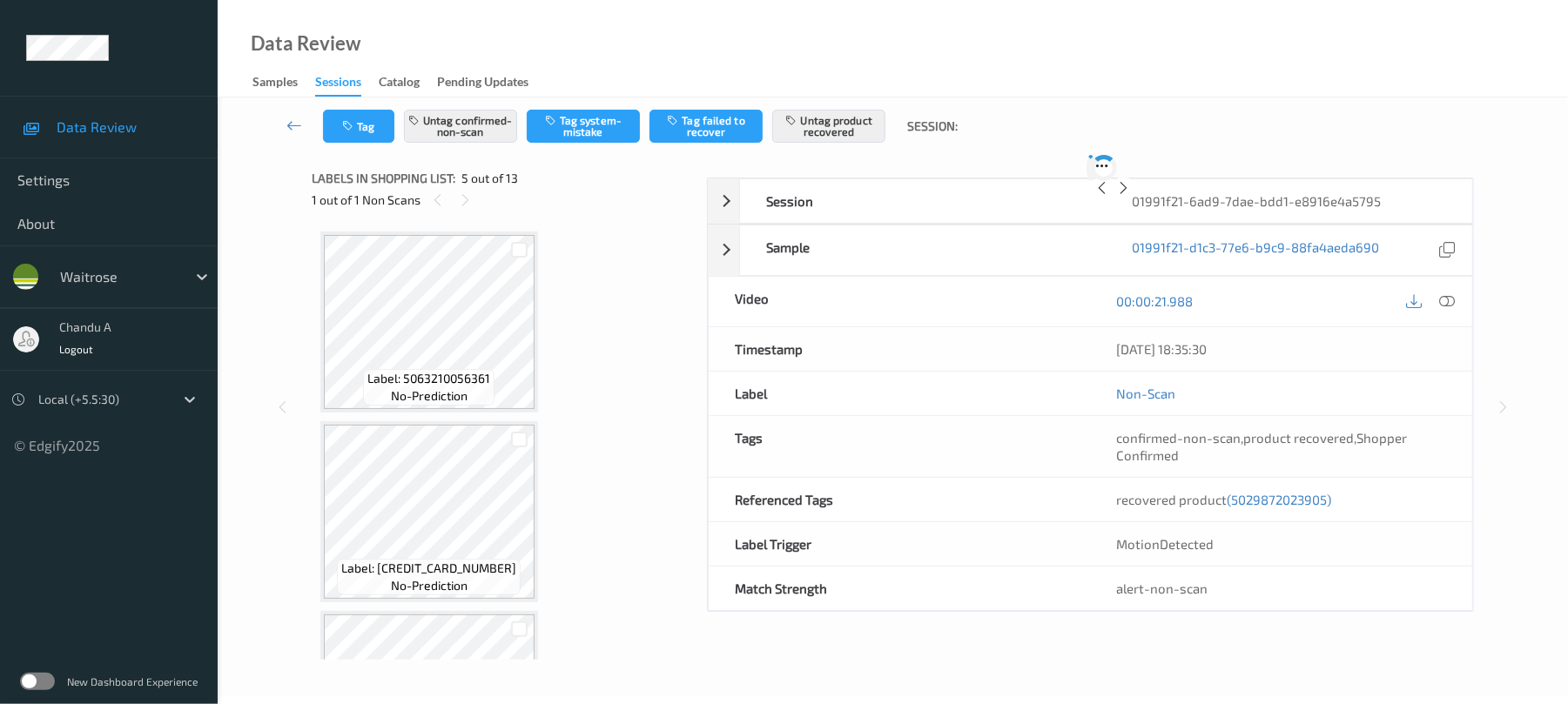
scroll to position [577, 0]
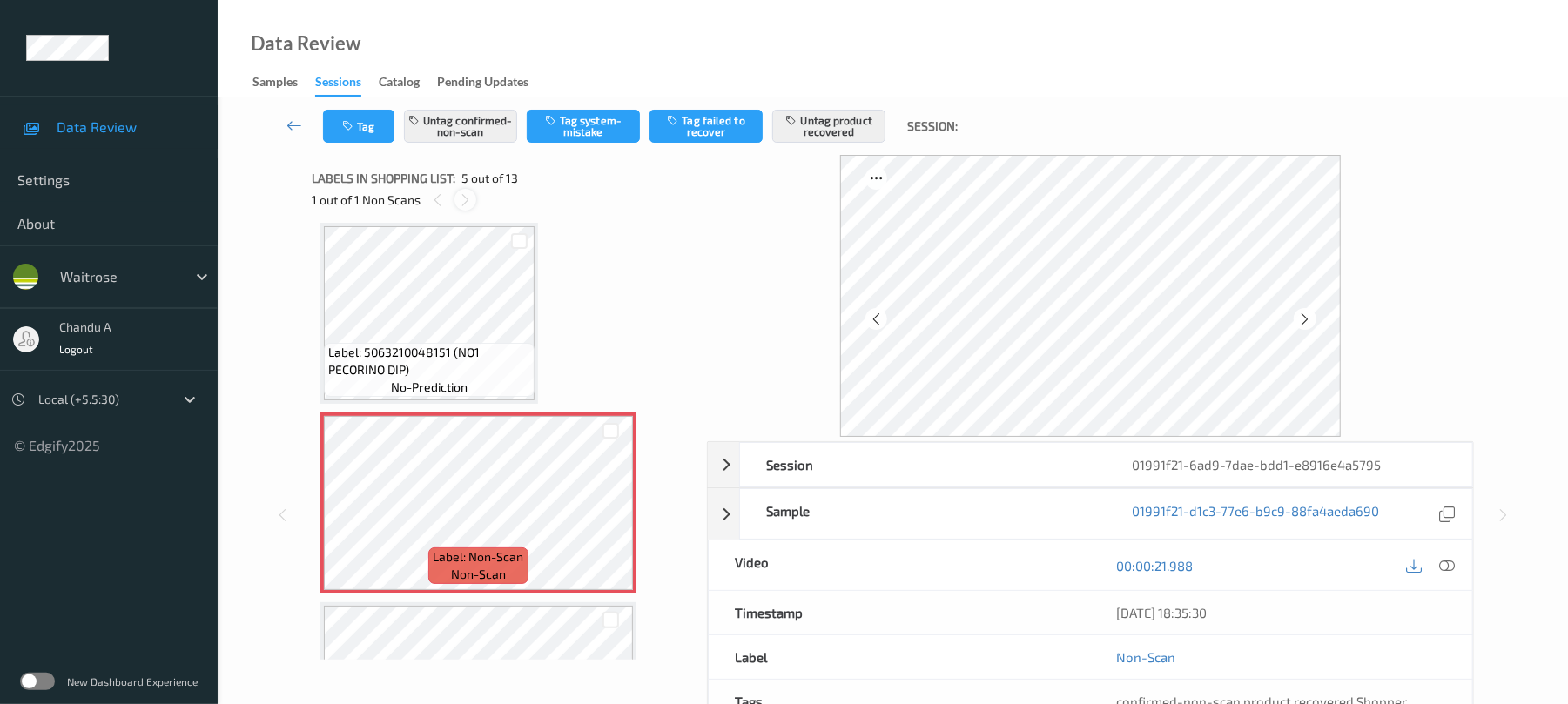
click at [468, 196] on icon at bounding box center [465, 200] width 14 height 15
click at [444, 202] on div at bounding box center [438, 200] width 22 height 22
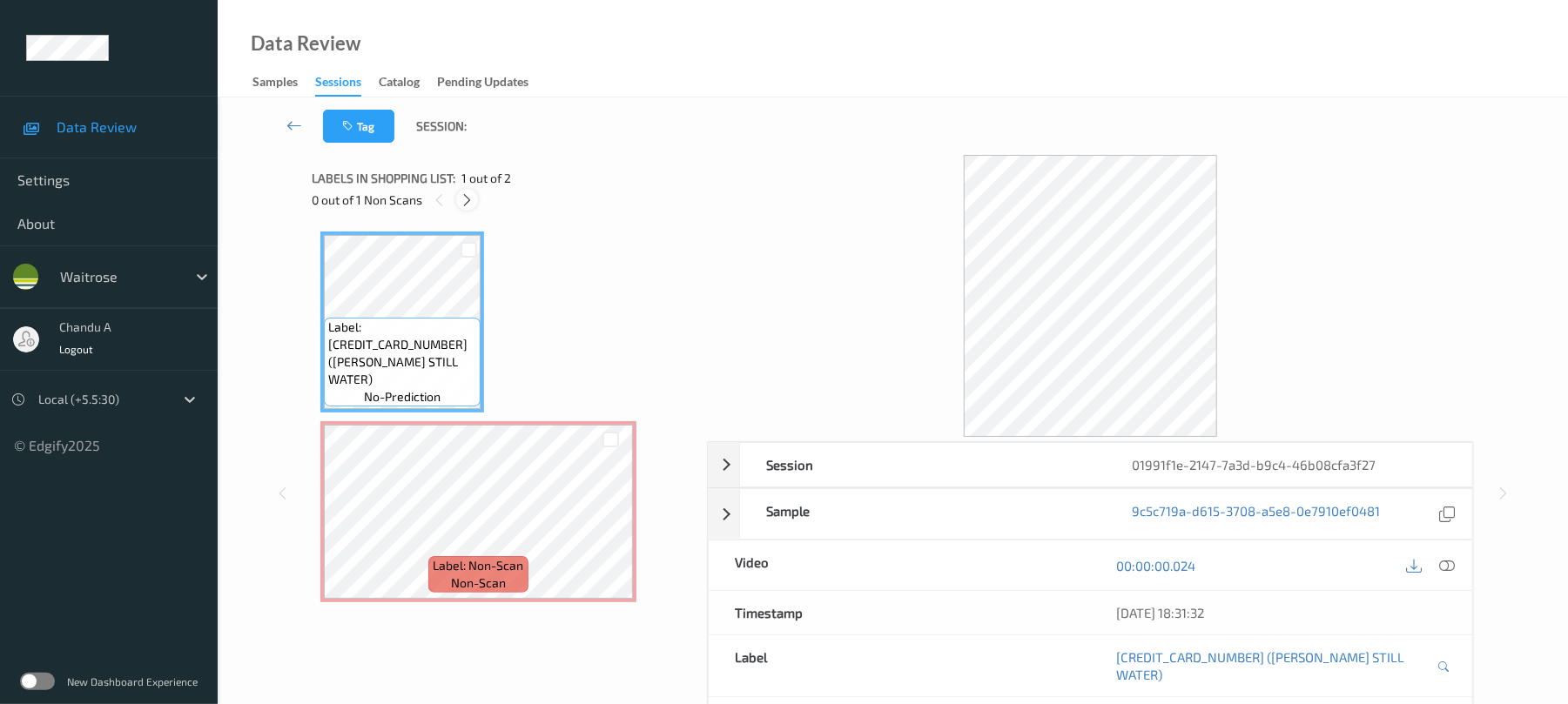
click at [471, 197] on icon at bounding box center [467, 200] width 14 height 15
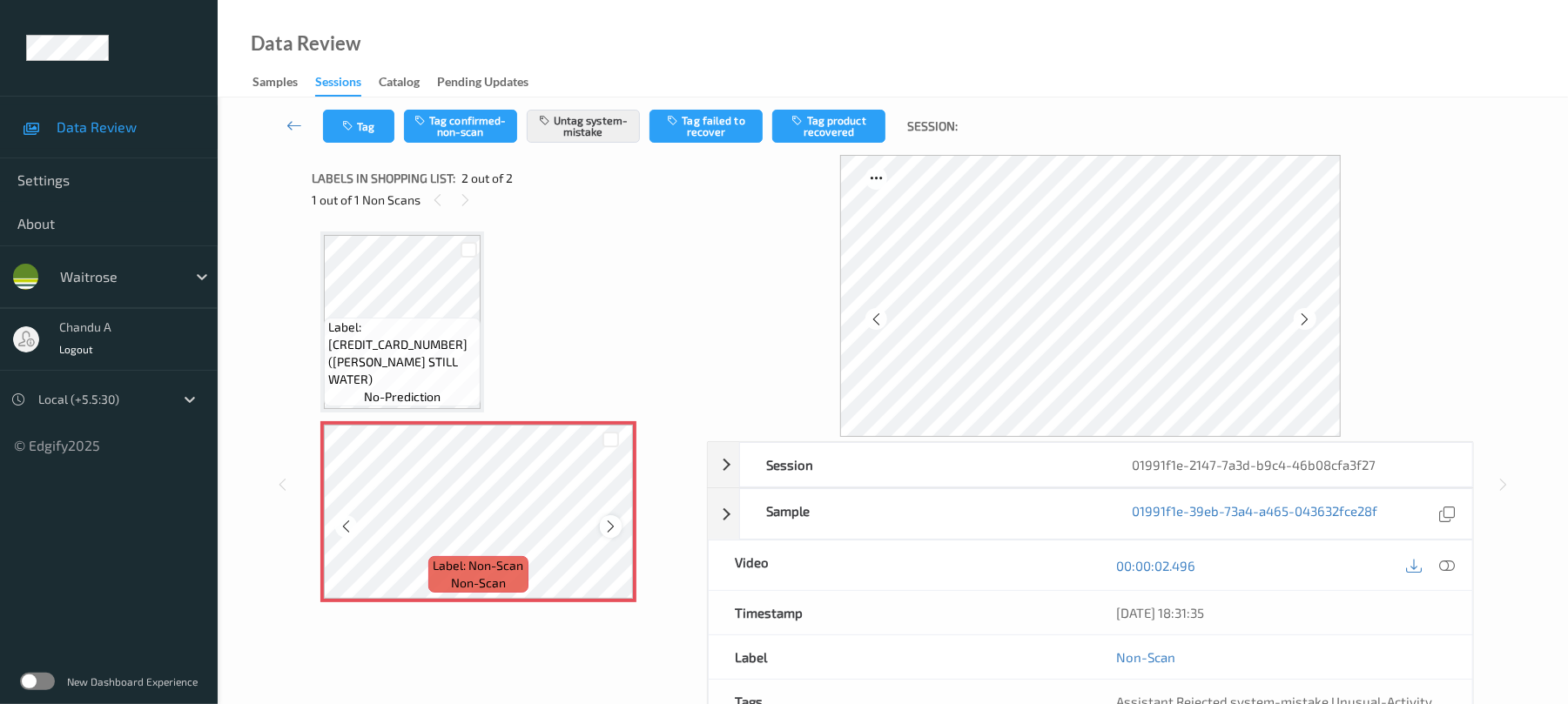
click at [610, 526] on icon at bounding box center [610, 526] width 14 height 15
click at [606, 516] on div at bounding box center [610, 526] width 22 height 22
click at [604, 516] on div at bounding box center [610, 526] width 22 height 22
click at [356, 130] on icon "button" at bounding box center [349, 126] width 14 height 12
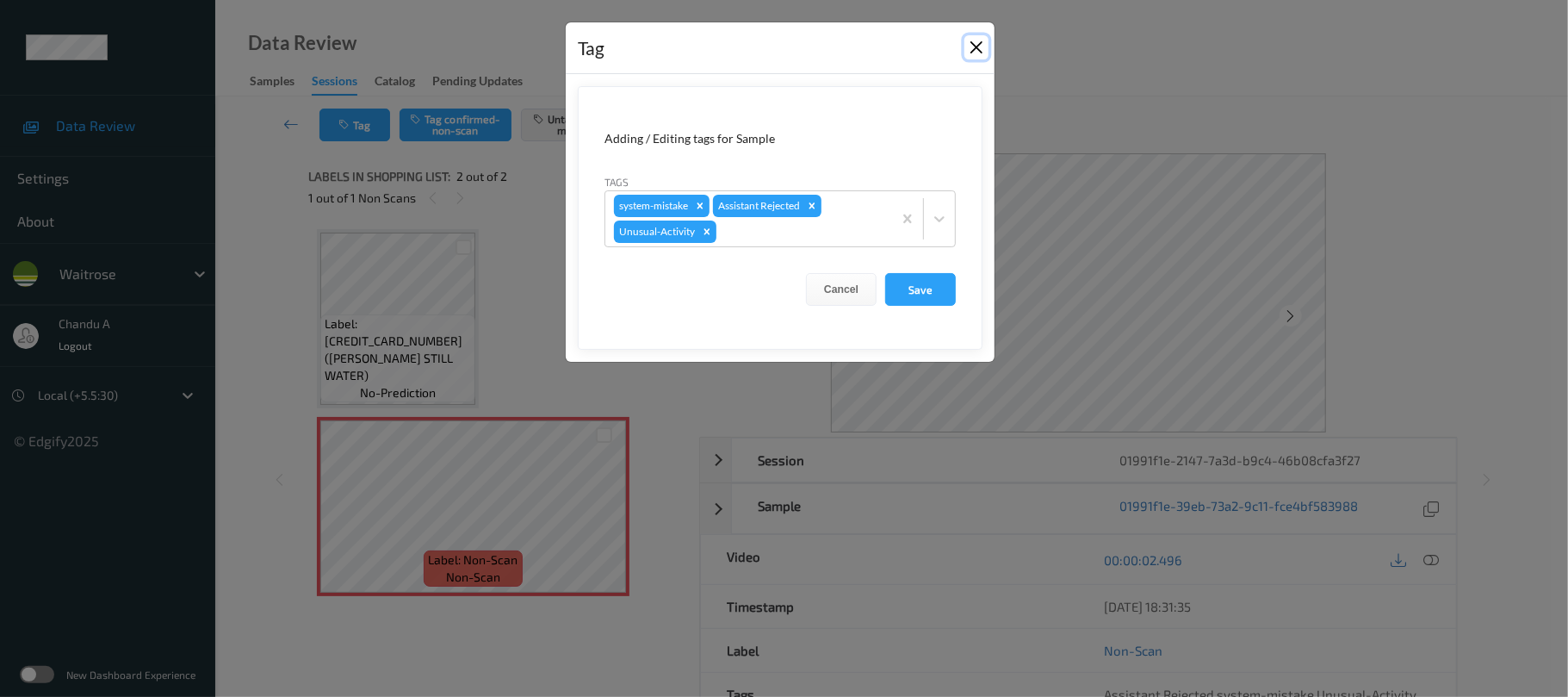
click at [969, 38] on button "Close" at bounding box center [976, 47] width 24 height 24
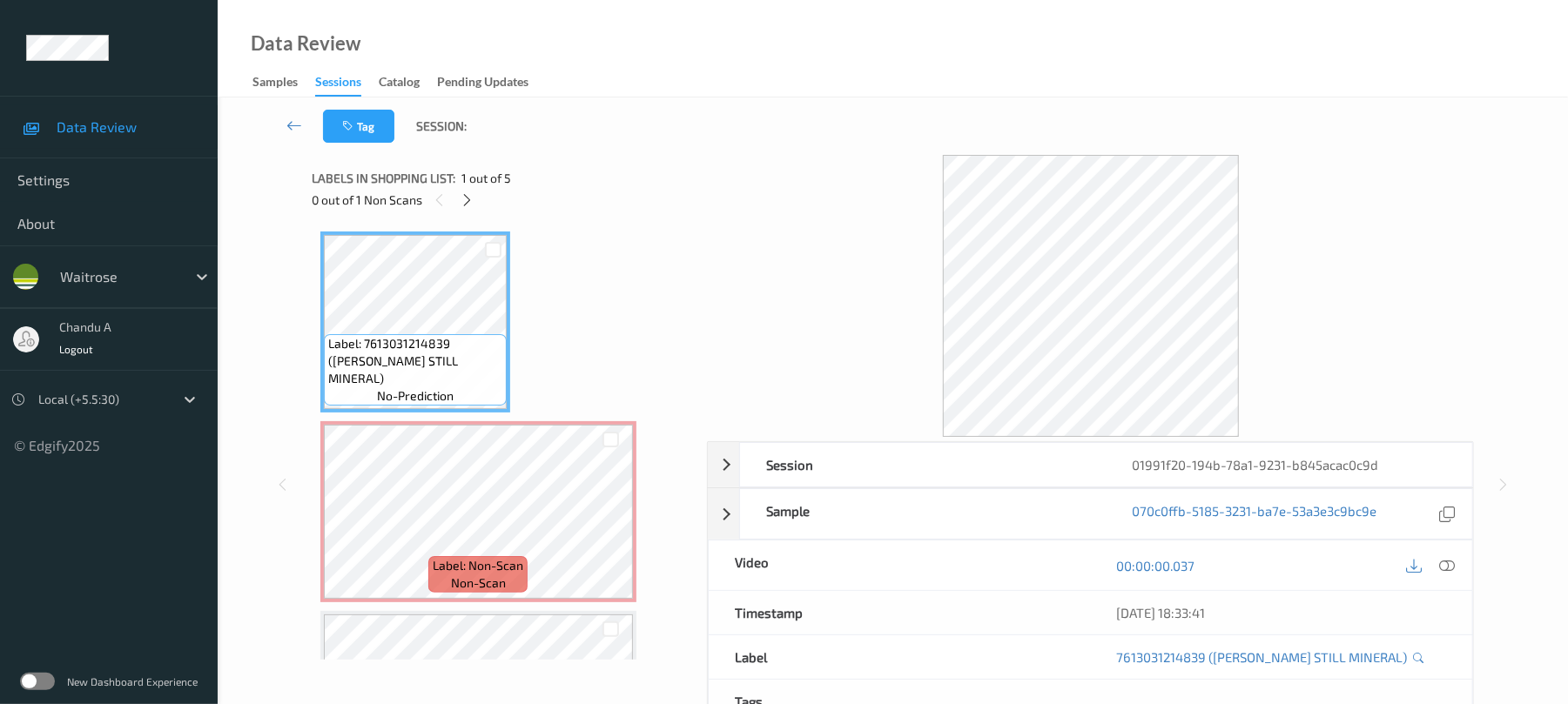
drag, startPoint x: 467, startPoint y: 196, endPoint x: 540, endPoint y: 325, distance: 148.2
click at [468, 196] on icon at bounding box center [467, 200] width 14 height 15
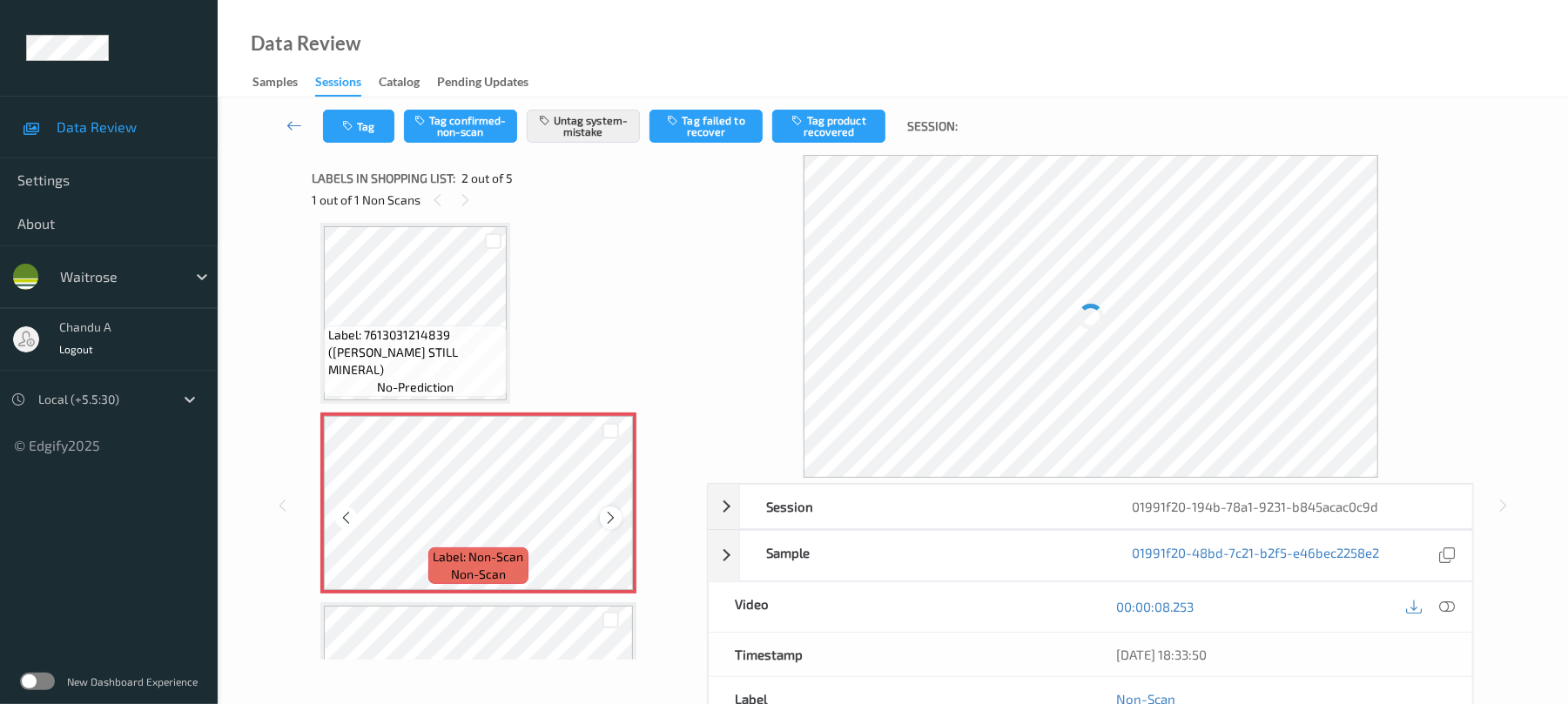
click at [604, 519] on icon at bounding box center [610, 517] width 14 height 15
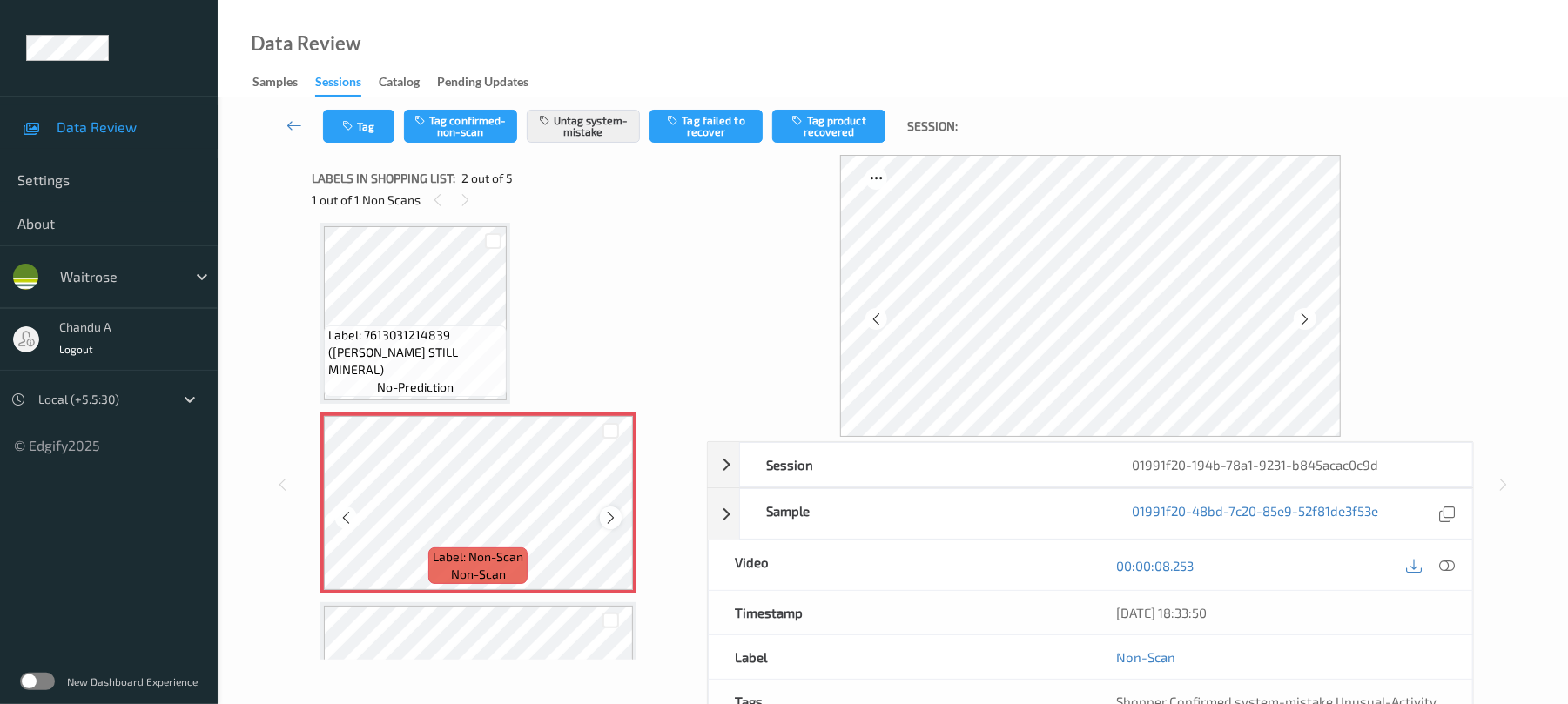
click at [607, 519] on icon at bounding box center [610, 517] width 14 height 15
click at [608, 519] on icon at bounding box center [610, 517] width 14 height 15
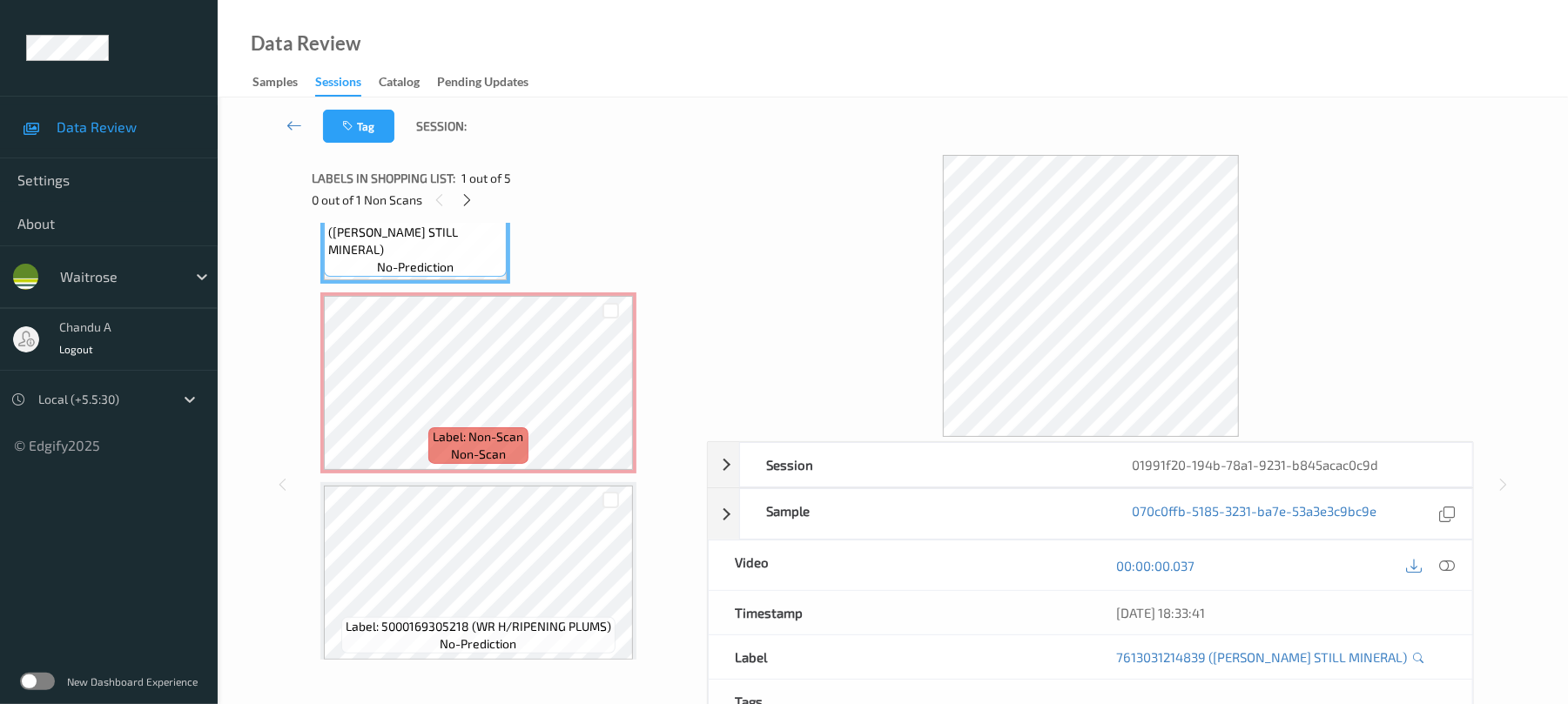
scroll to position [126, 0]
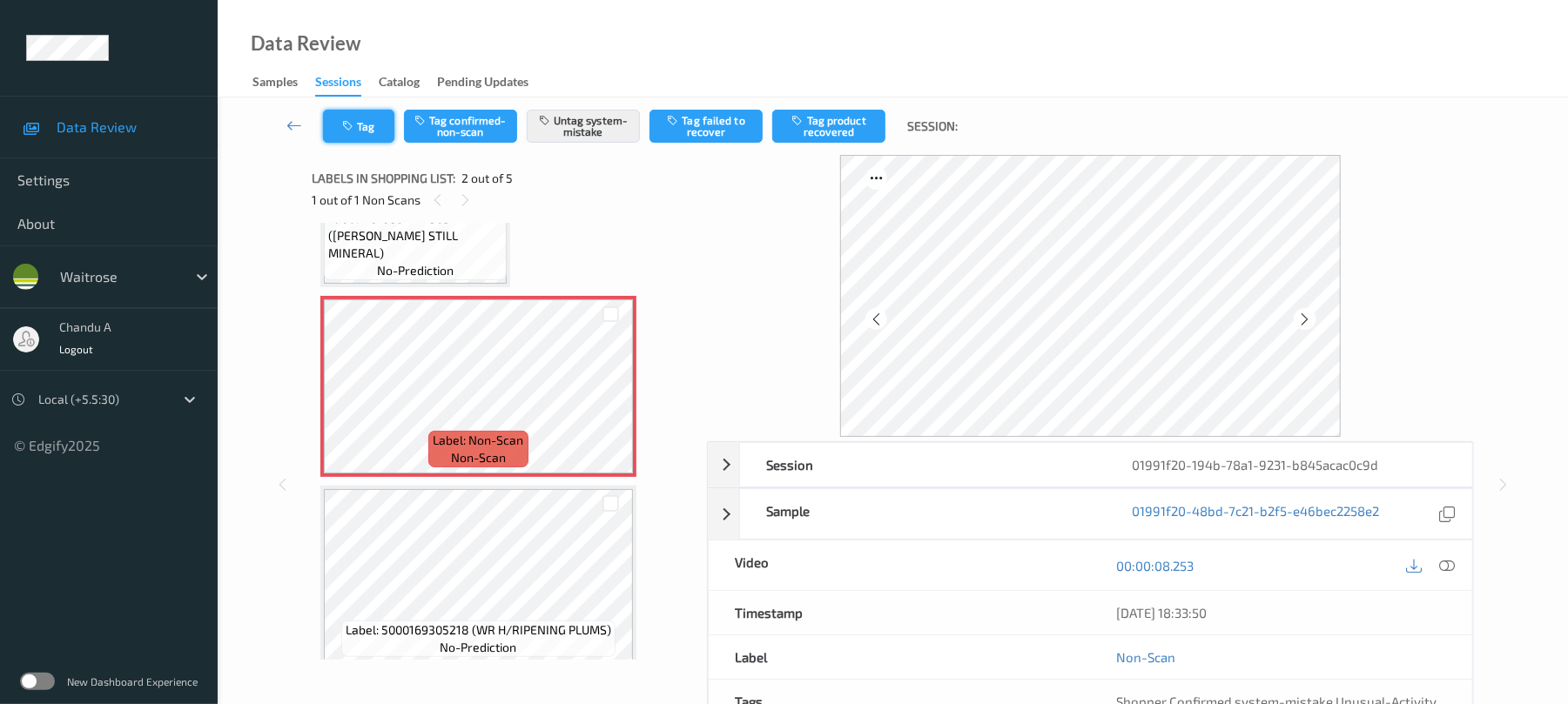
click at [367, 130] on button "Tag" at bounding box center [358, 126] width 71 height 33
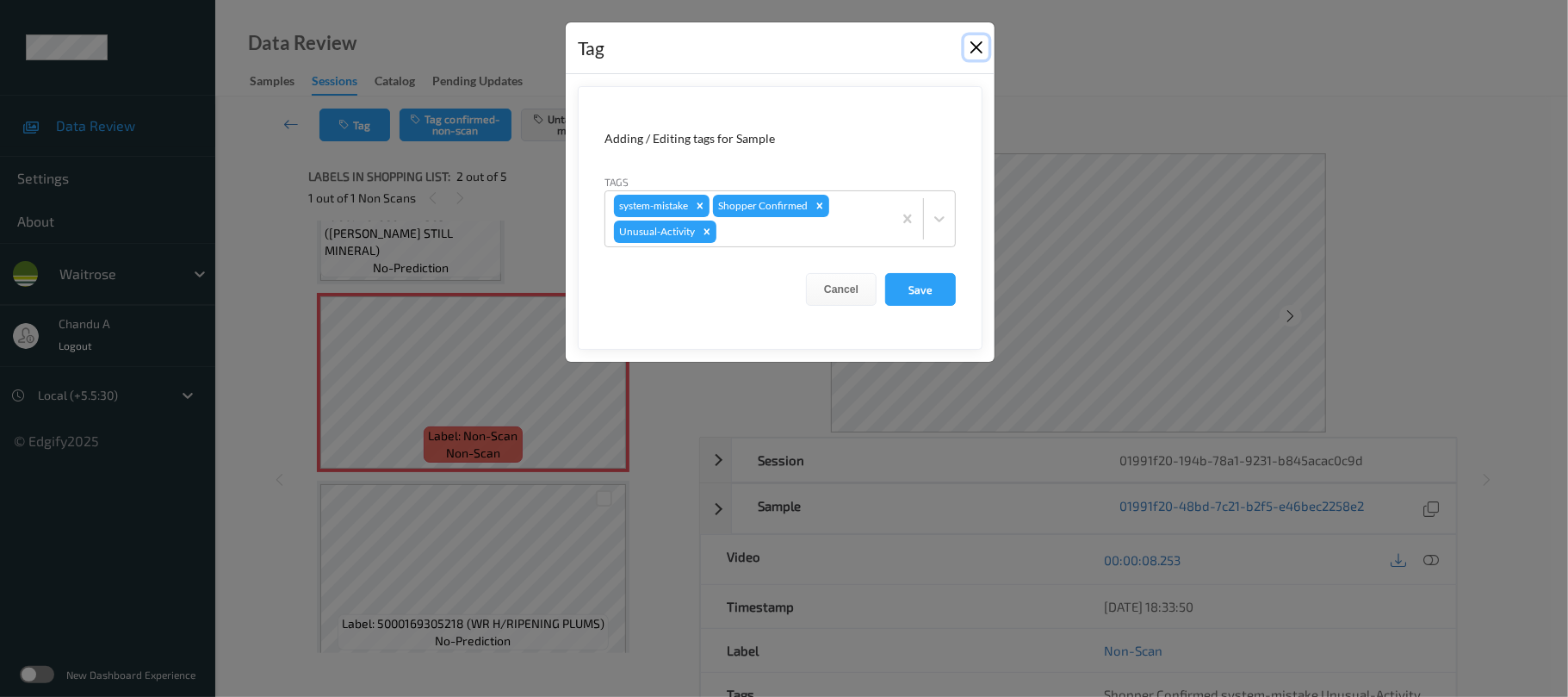
click at [971, 47] on button "Close" at bounding box center [976, 47] width 24 height 24
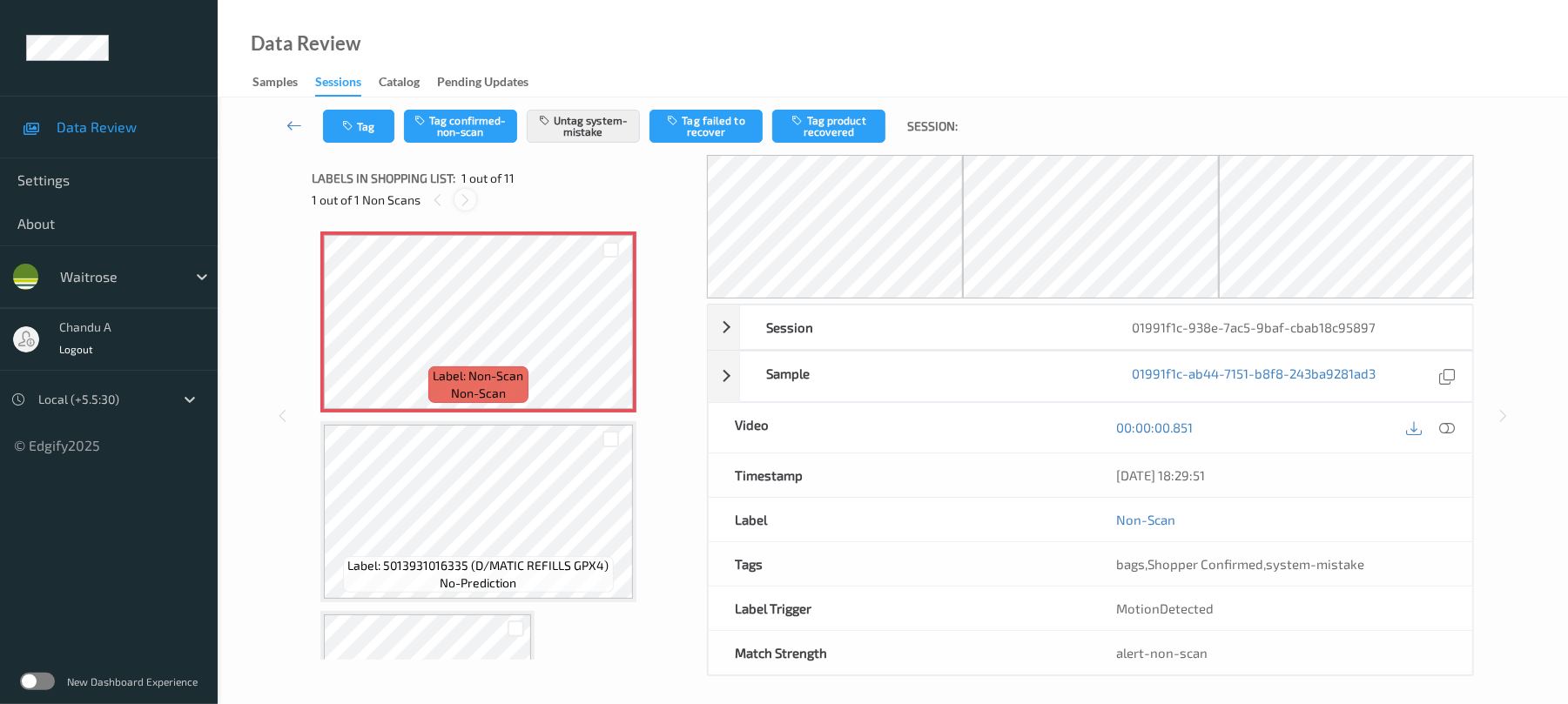
click at [468, 199] on icon at bounding box center [465, 200] width 14 height 15
click at [613, 336] on icon at bounding box center [610, 336] width 14 height 15
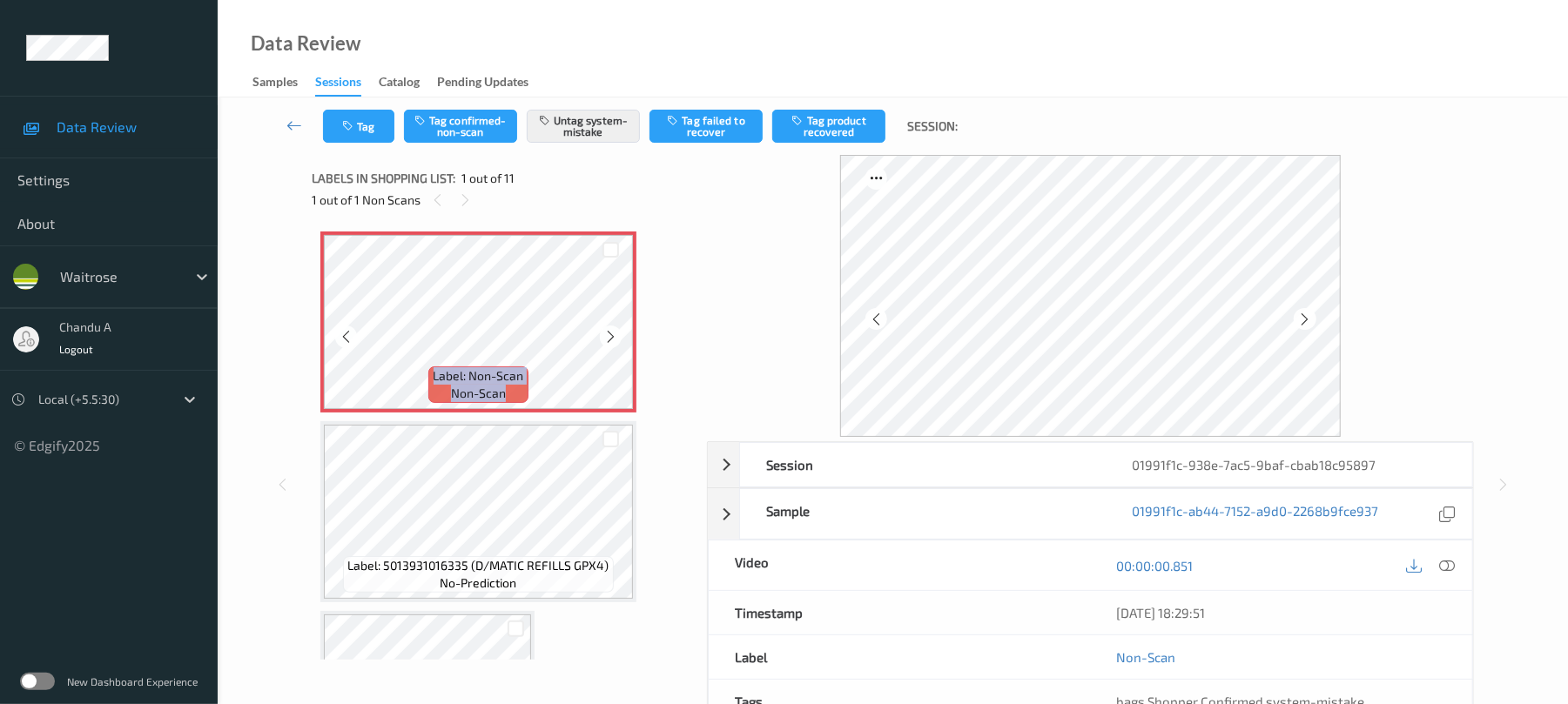
click at [613, 336] on icon at bounding box center [610, 336] width 14 height 15
click at [385, 128] on button "Tag" at bounding box center [358, 126] width 71 height 33
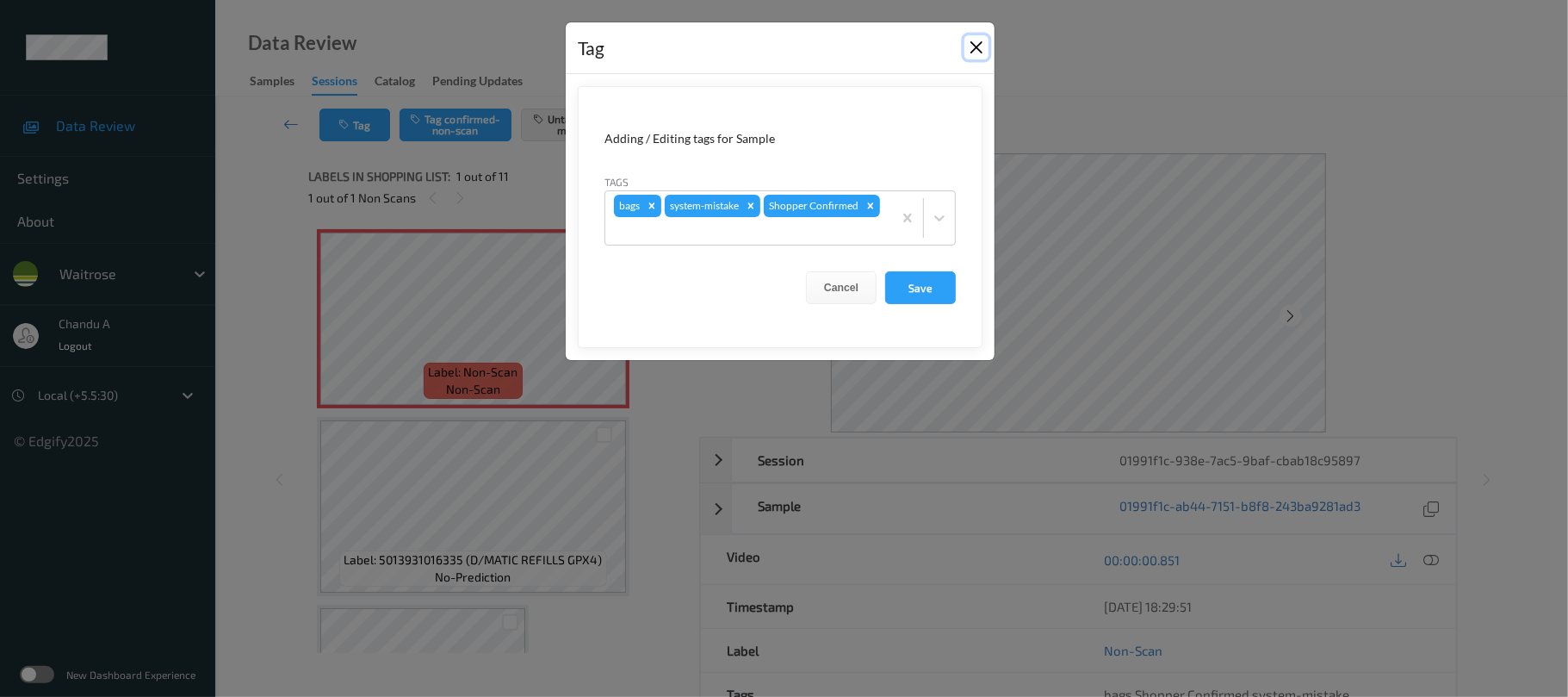
click at [979, 47] on button "Close" at bounding box center [976, 47] width 24 height 24
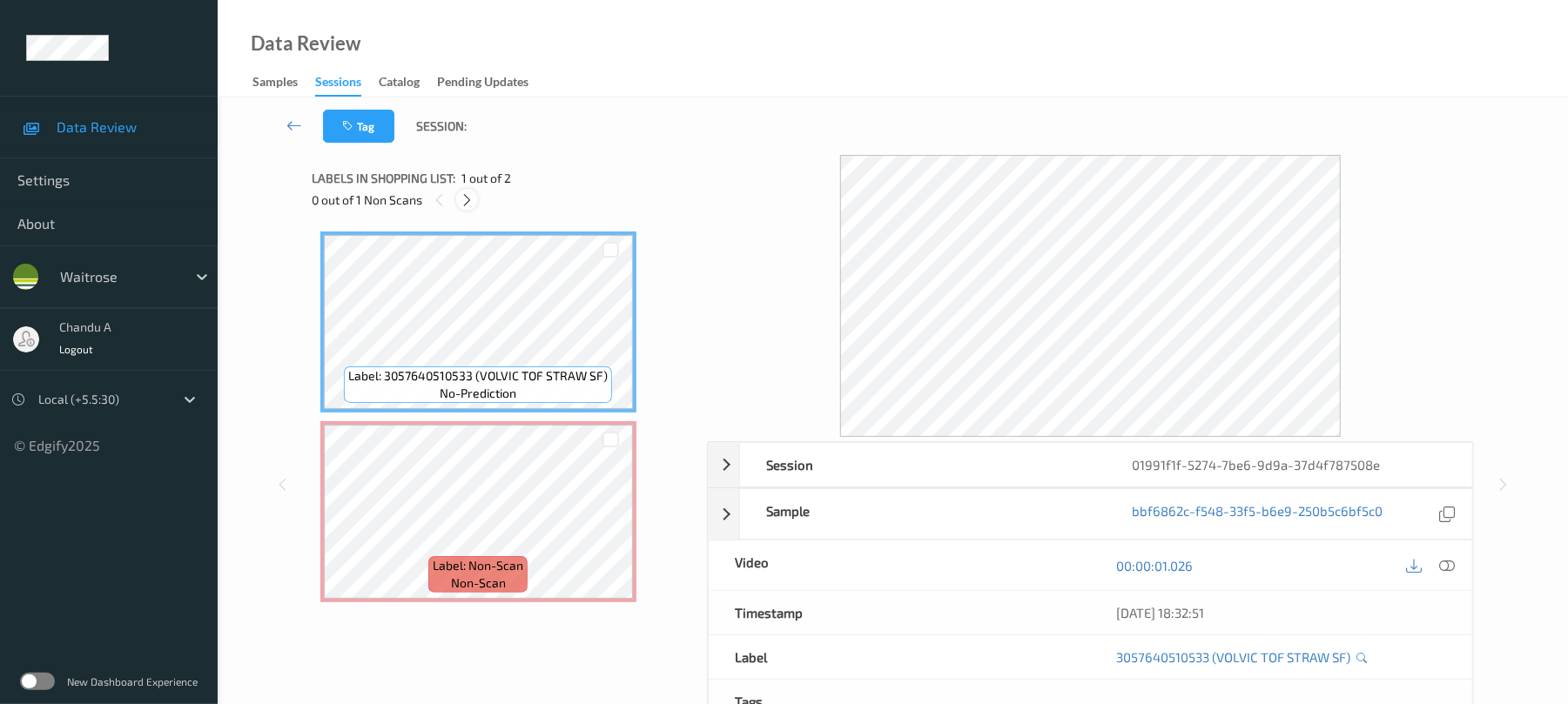
click at [470, 196] on icon at bounding box center [467, 200] width 14 height 15
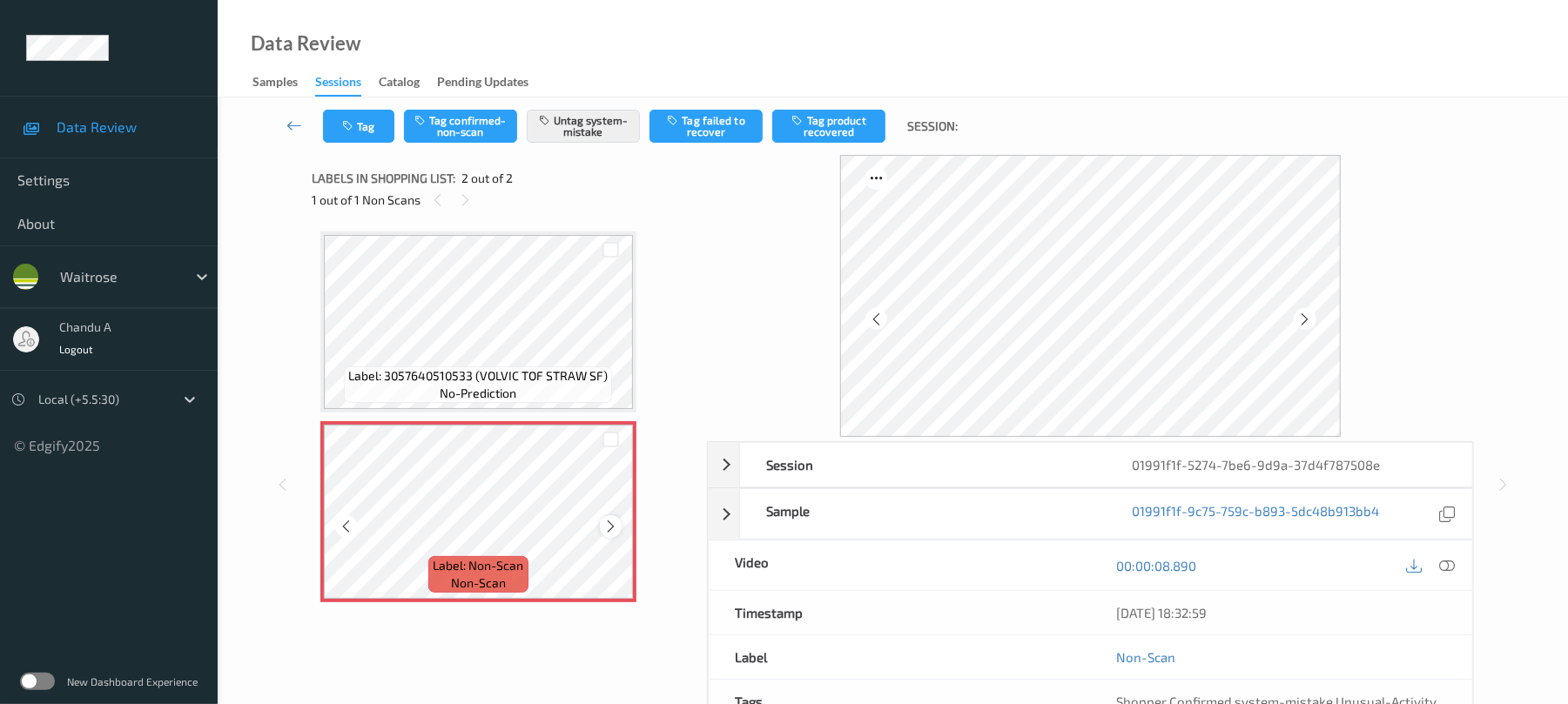
click at [620, 527] on div at bounding box center [610, 526] width 22 height 22
click at [608, 526] on icon at bounding box center [610, 526] width 14 height 15
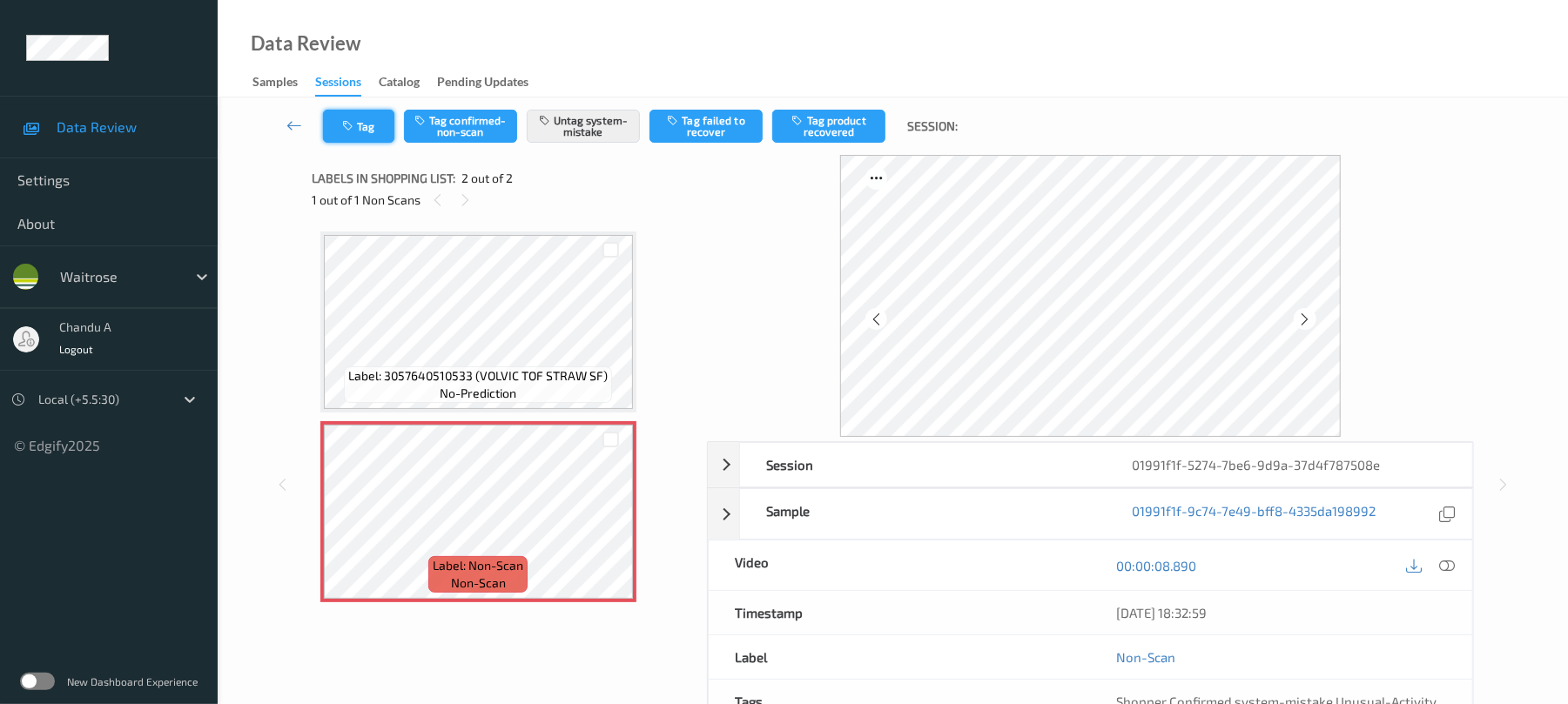
click at [371, 134] on button "Tag" at bounding box center [358, 126] width 71 height 33
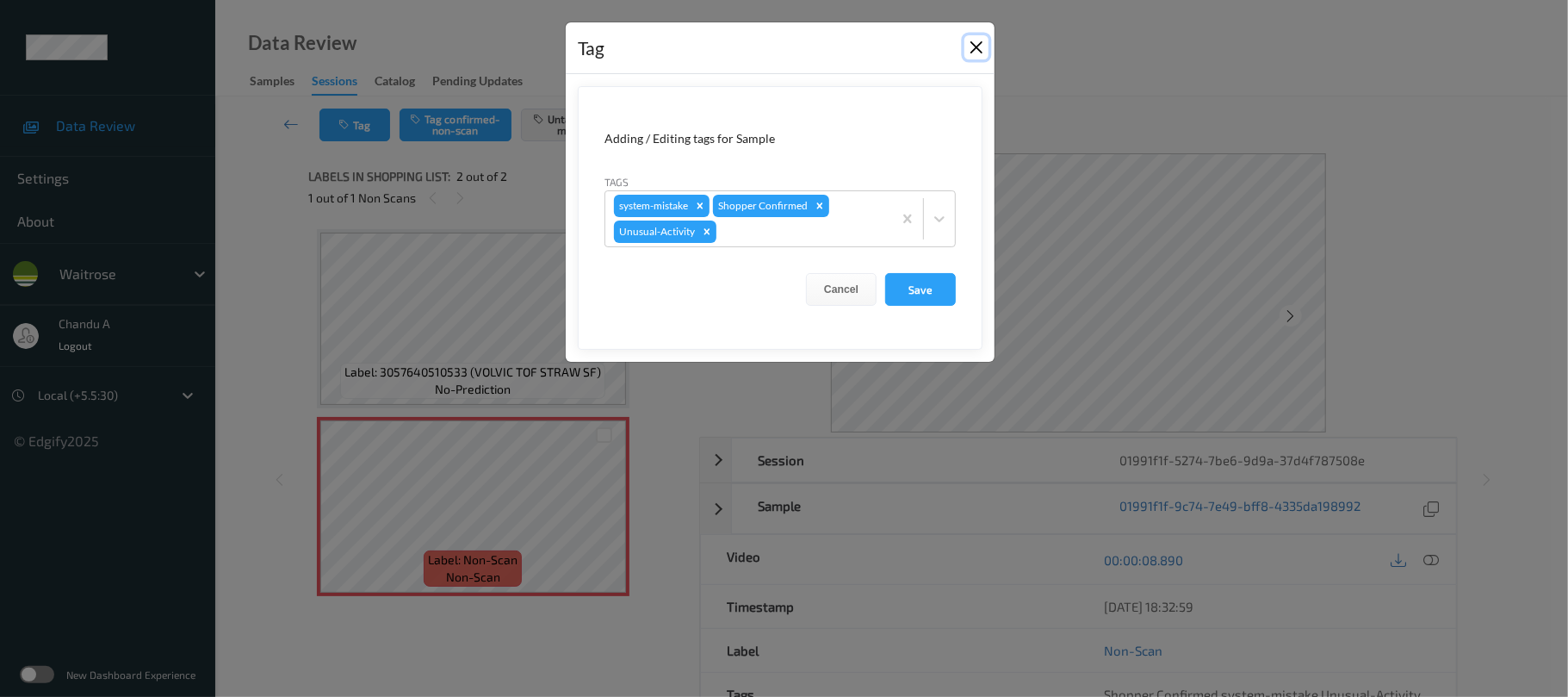
click at [975, 45] on button "Close" at bounding box center [976, 47] width 24 height 24
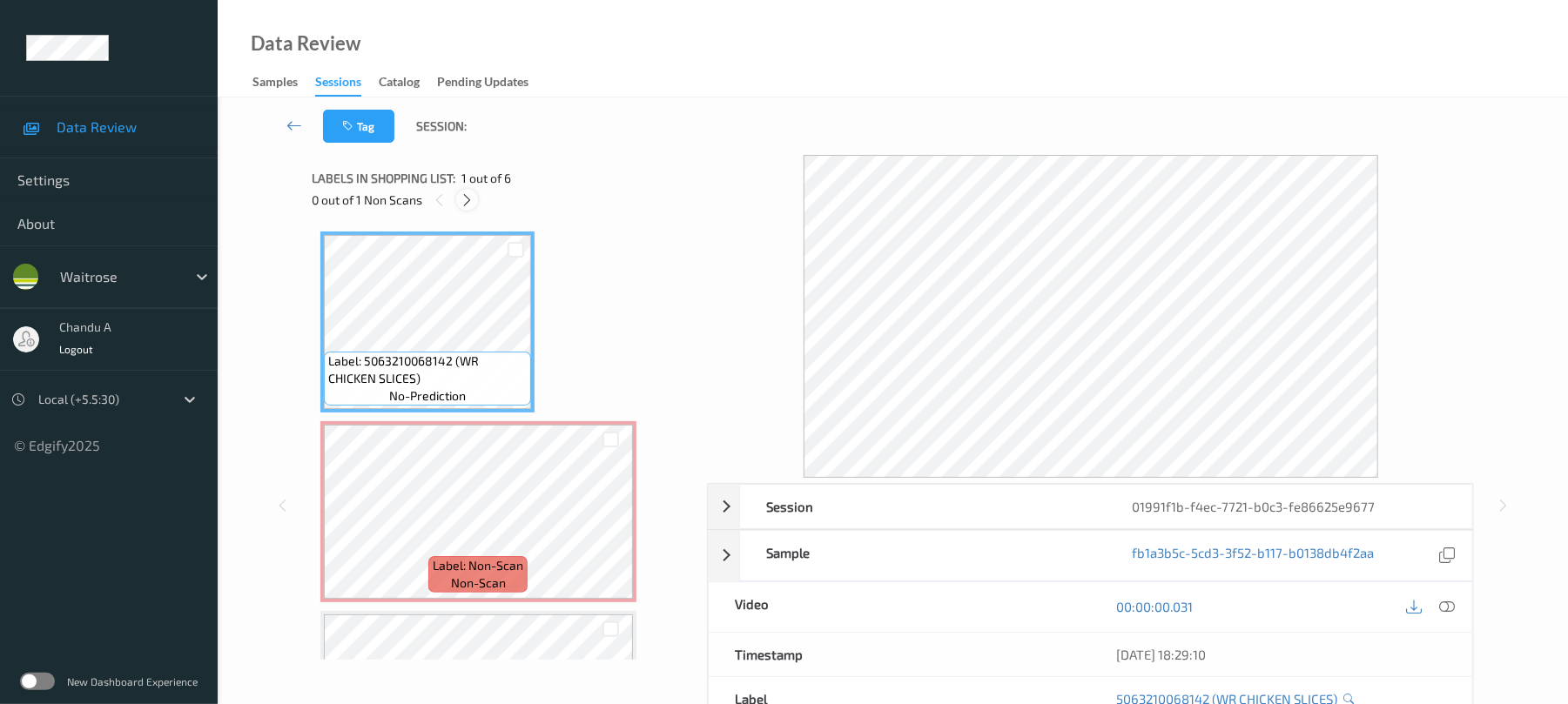
click at [465, 202] on icon at bounding box center [467, 200] width 14 height 15
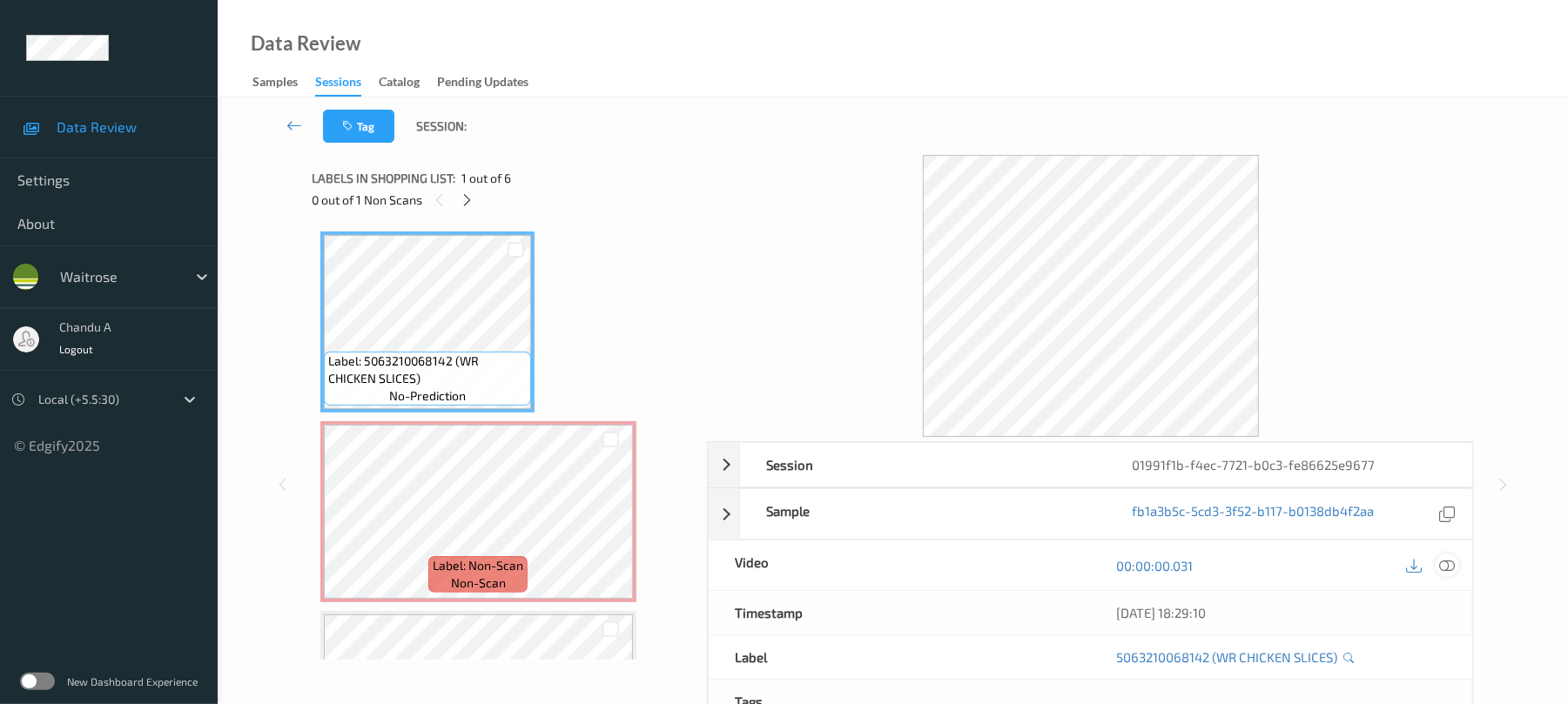
click at [1445, 560] on icon at bounding box center [1447, 565] width 15 height 15
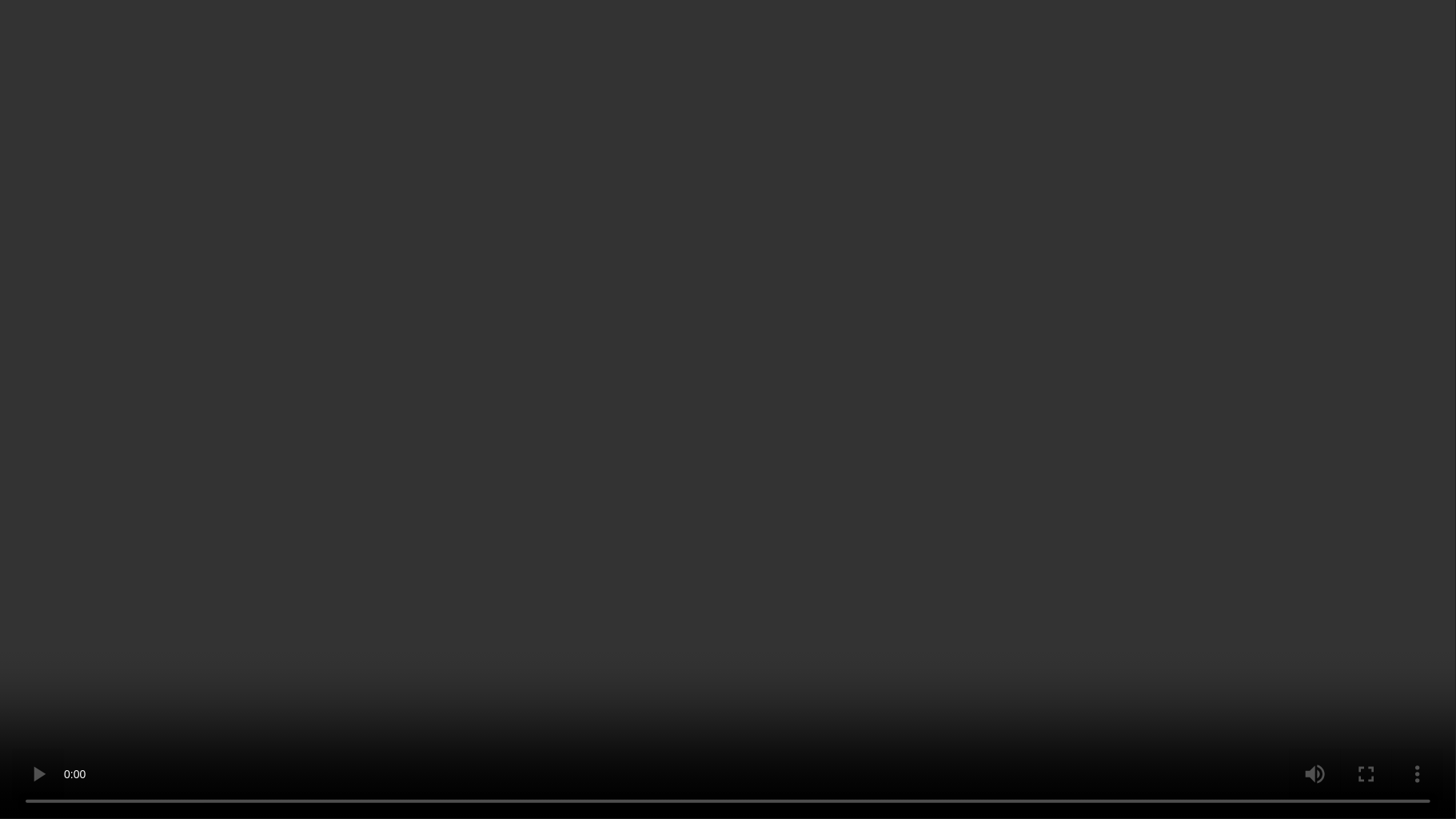
click at [490, 317] on video at bounding box center [728, 410] width 1456 height 819
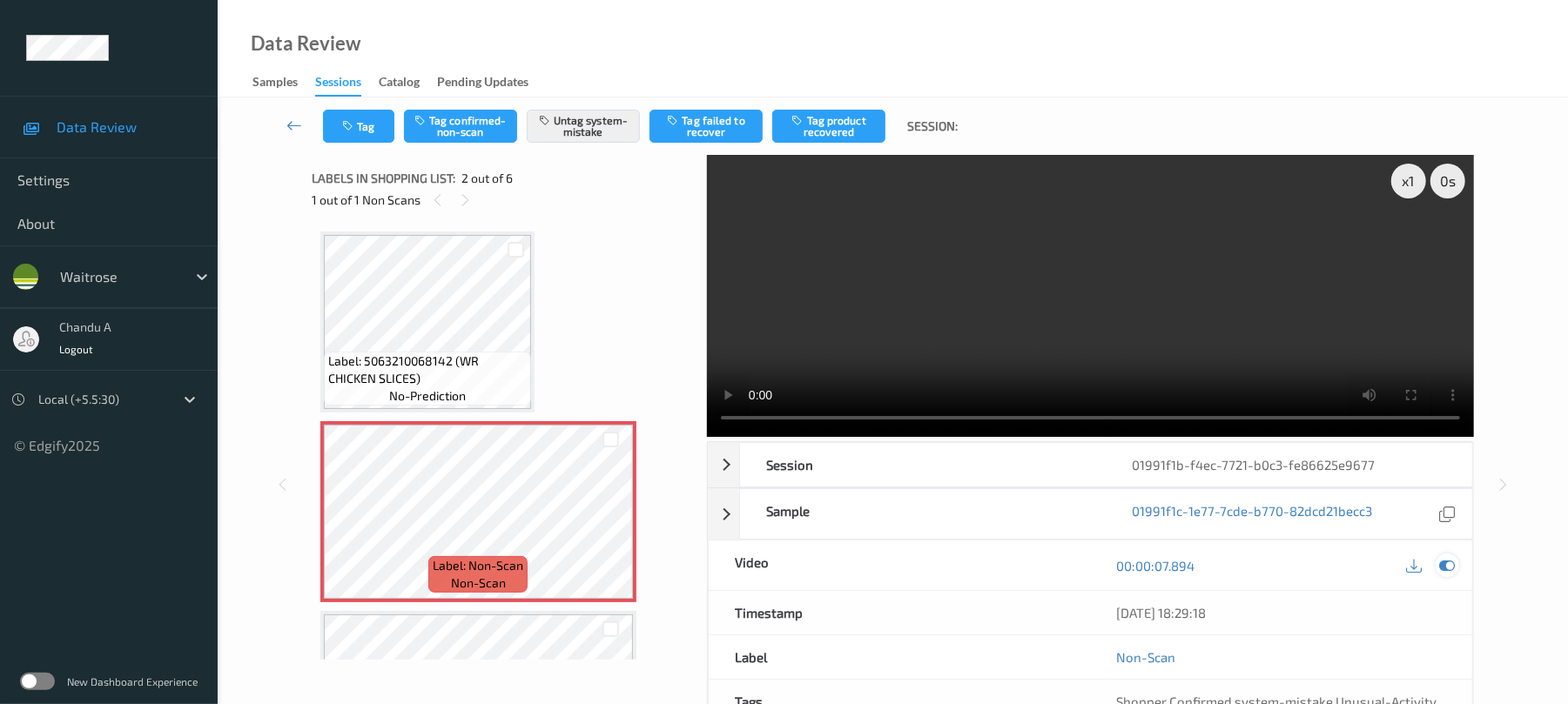
click at [1443, 566] on icon at bounding box center [1447, 565] width 15 height 15
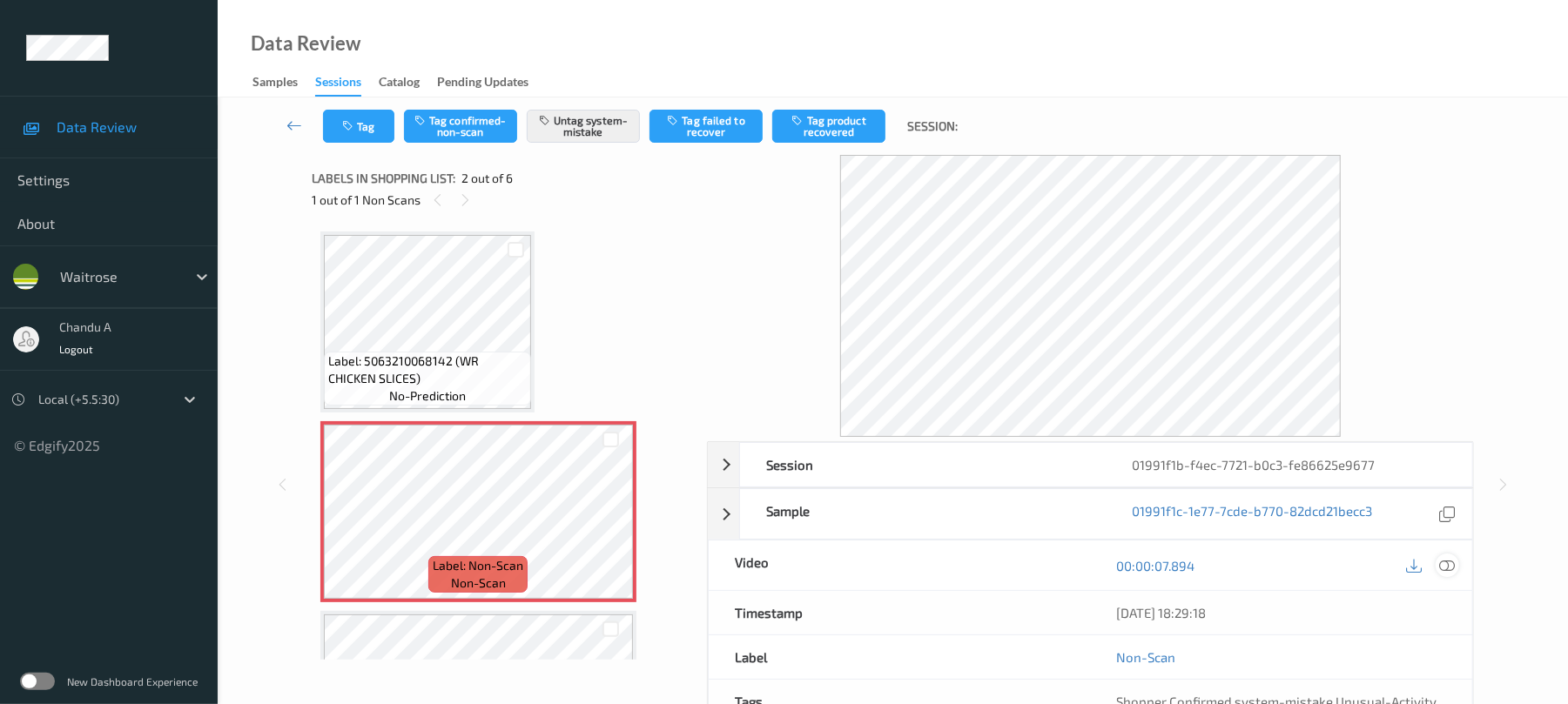
click at [1446, 564] on icon at bounding box center [1447, 565] width 15 height 15
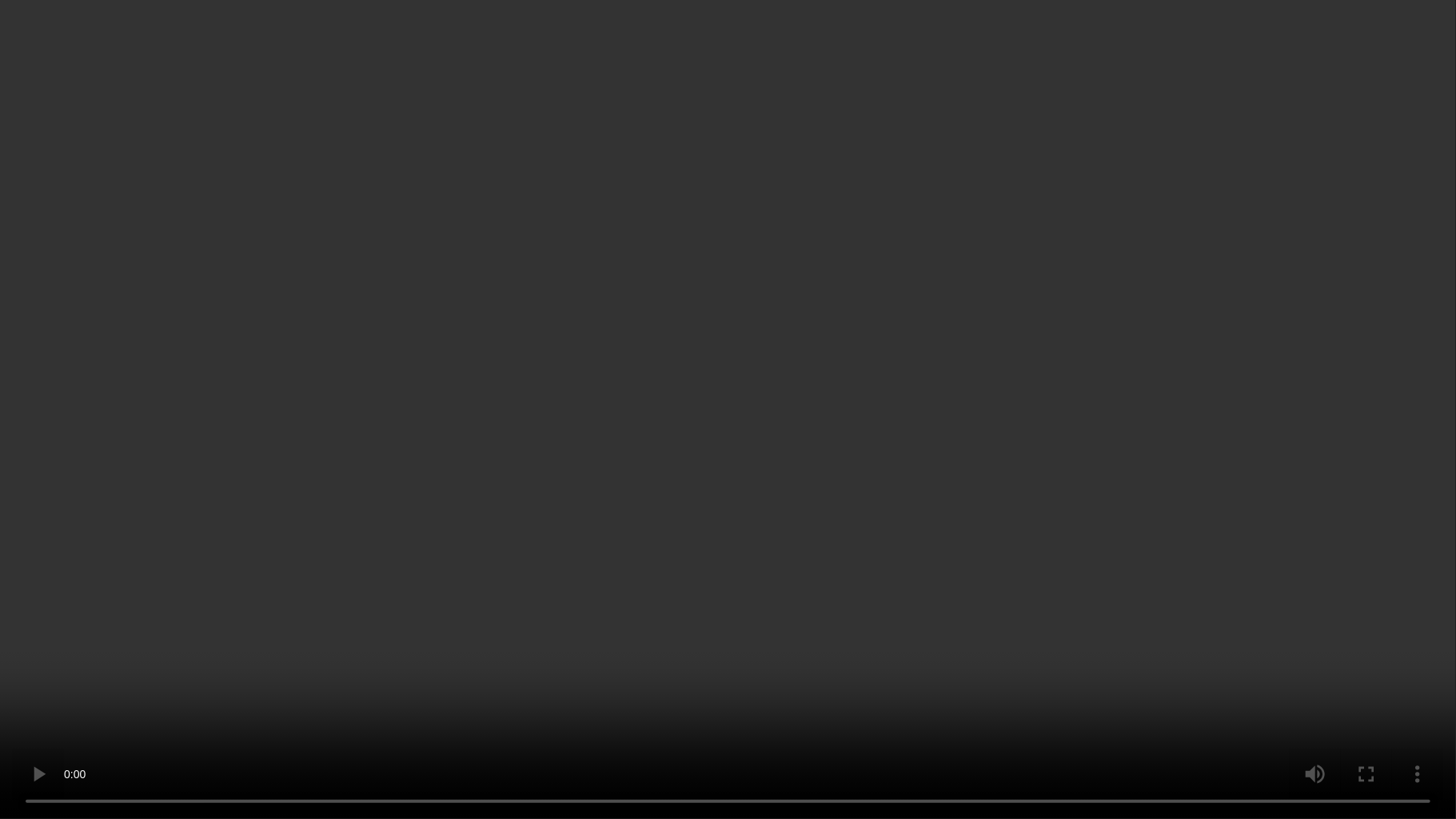
click at [679, 494] on video at bounding box center [728, 410] width 1456 height 819
click at [656, 467] on video at bounding box center [728, 410] width 1456 height 819
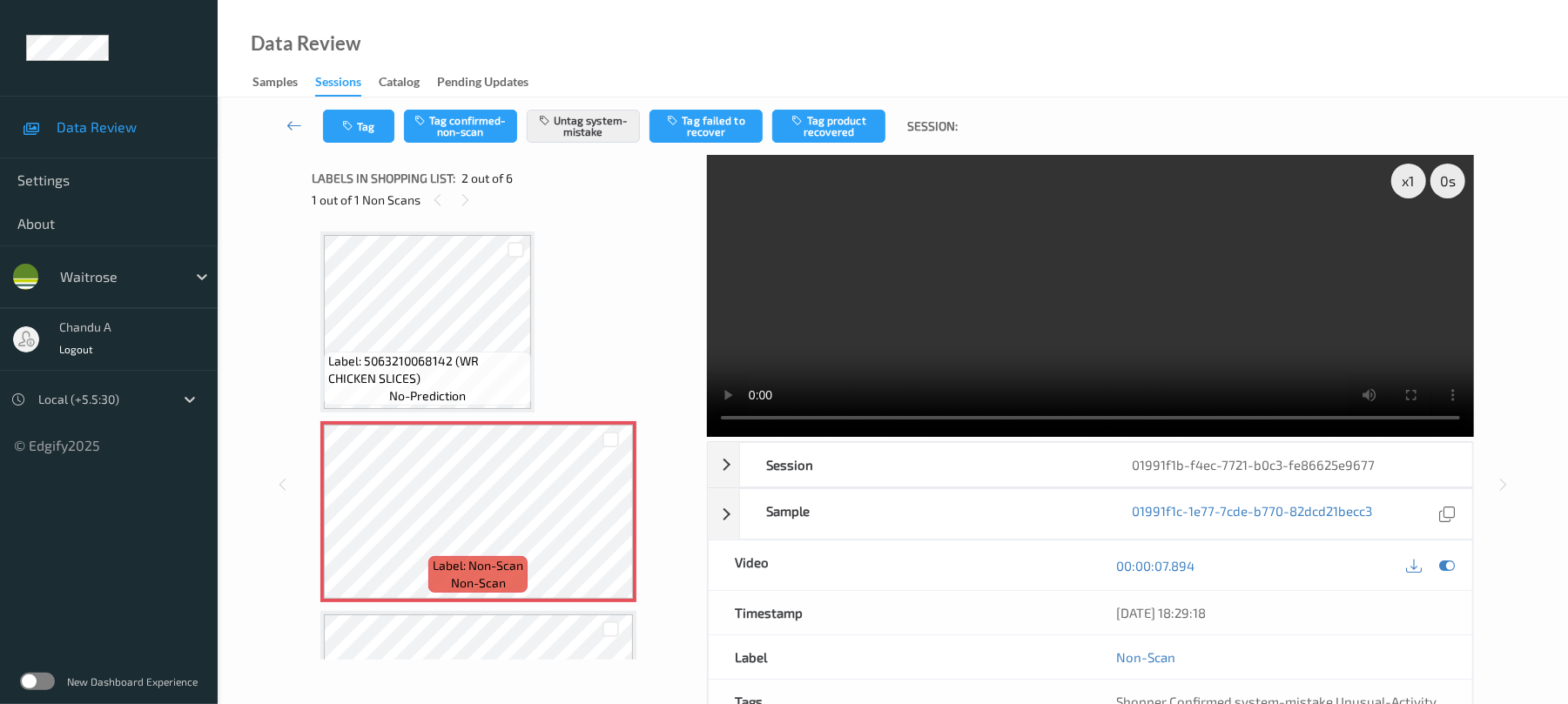
click at [481, 352] on span "Label: 5063210068142 (WR CHICKEN SLICES)" at bounding box center [428, 370] width 199 height 35
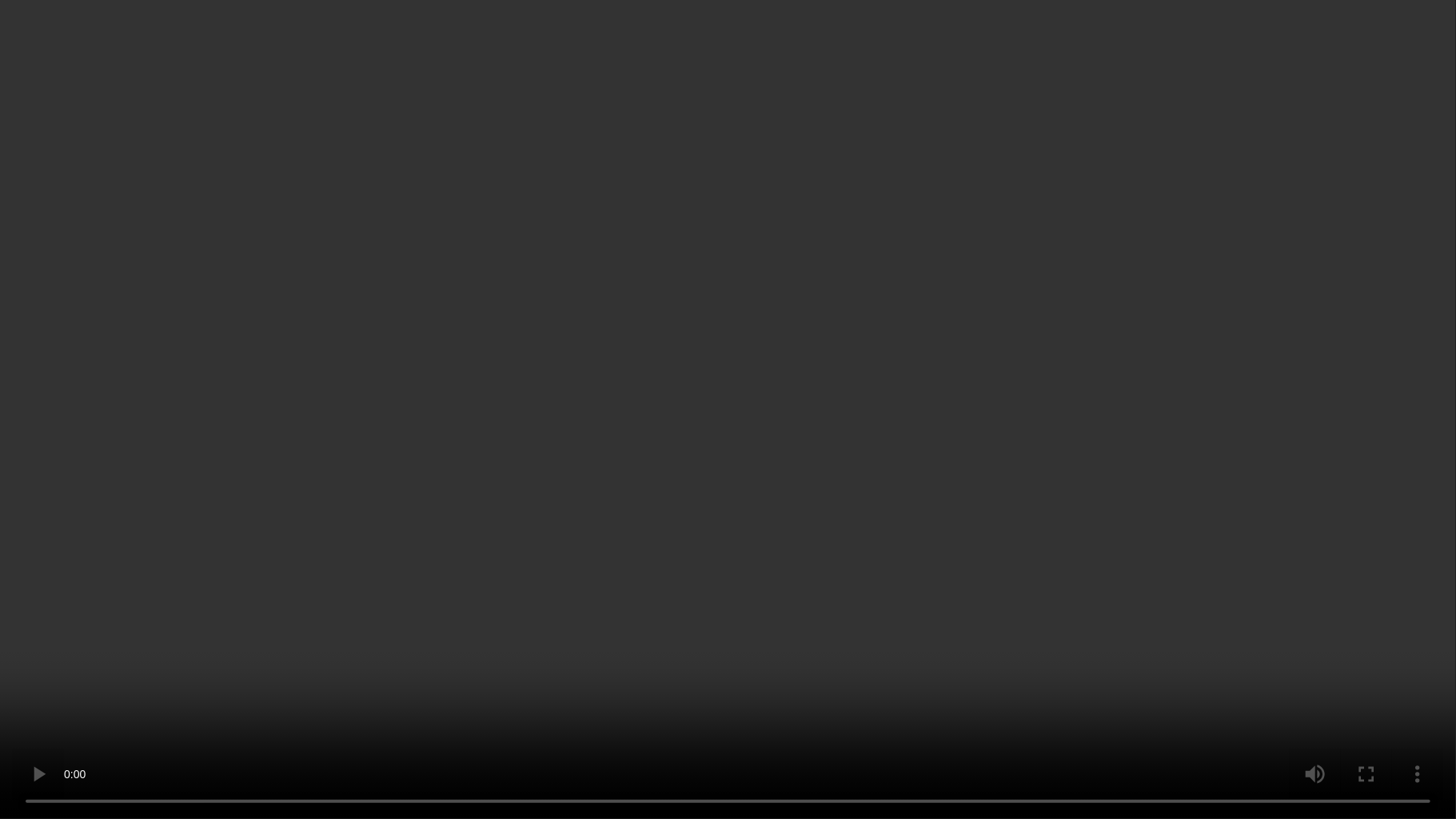
click at [923, 493] on video at bounding box center [728, 410] width 1456 height 819
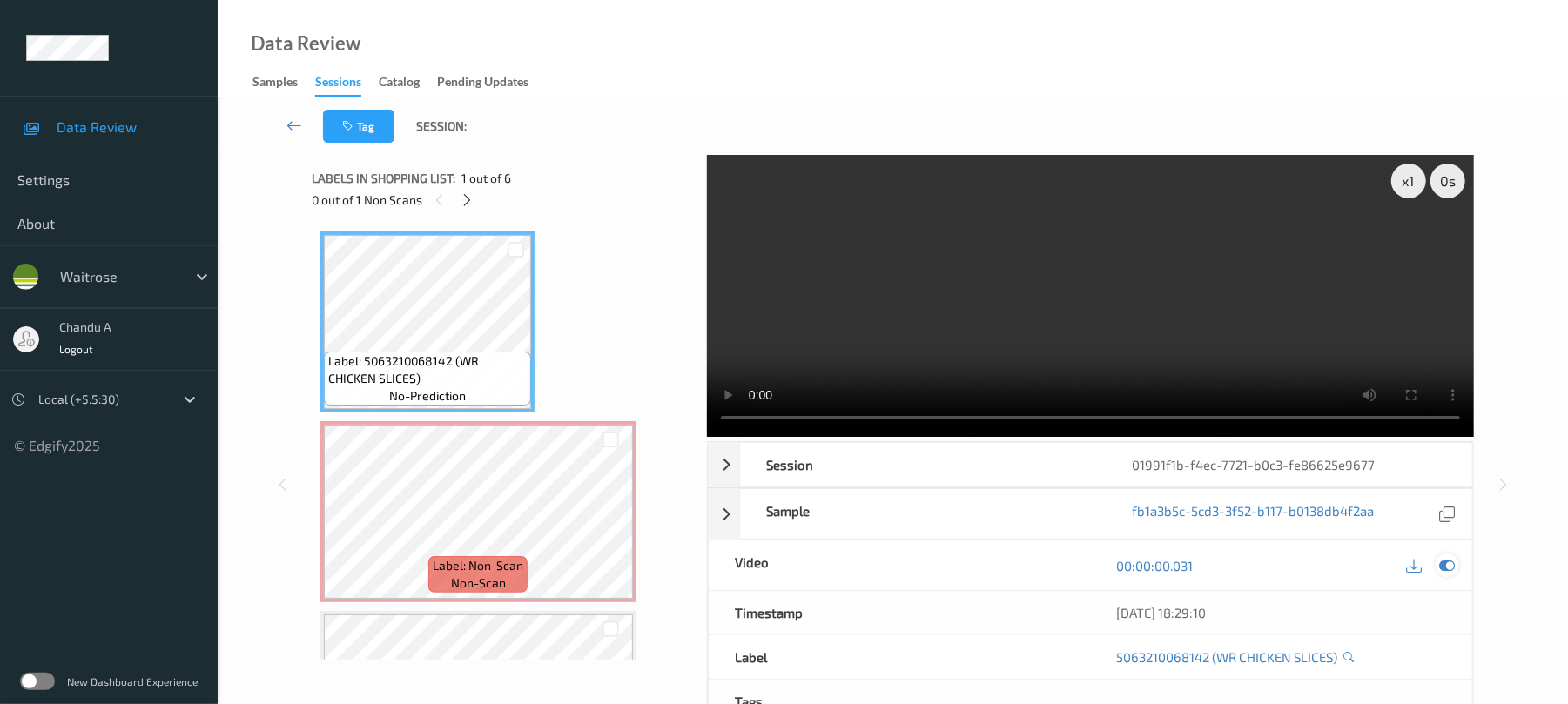
click at [1441, 559] on icon at bounding box center [1447, 565] width 15 height 15
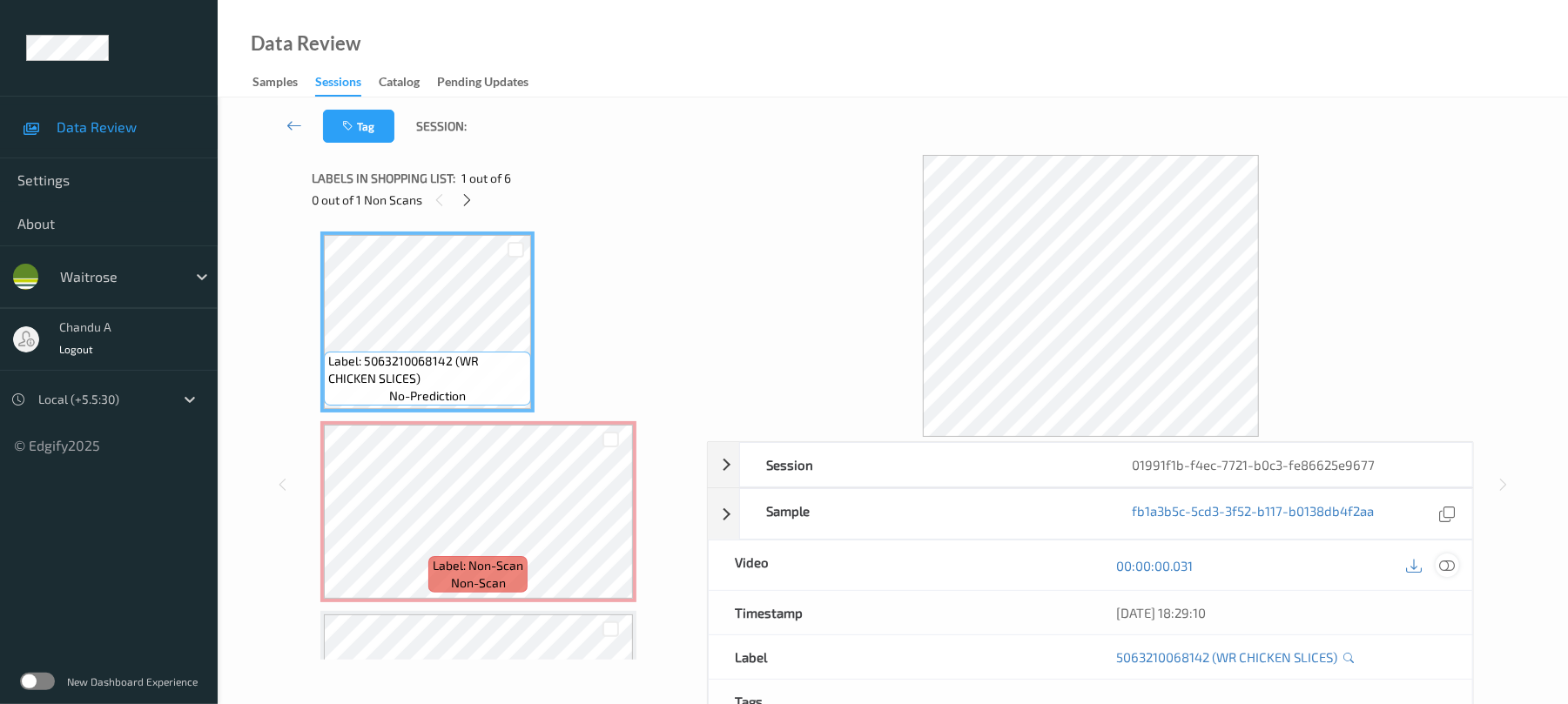
click at [1441, 568] on icon at bounding box center [1447, 565] width 15 height 15
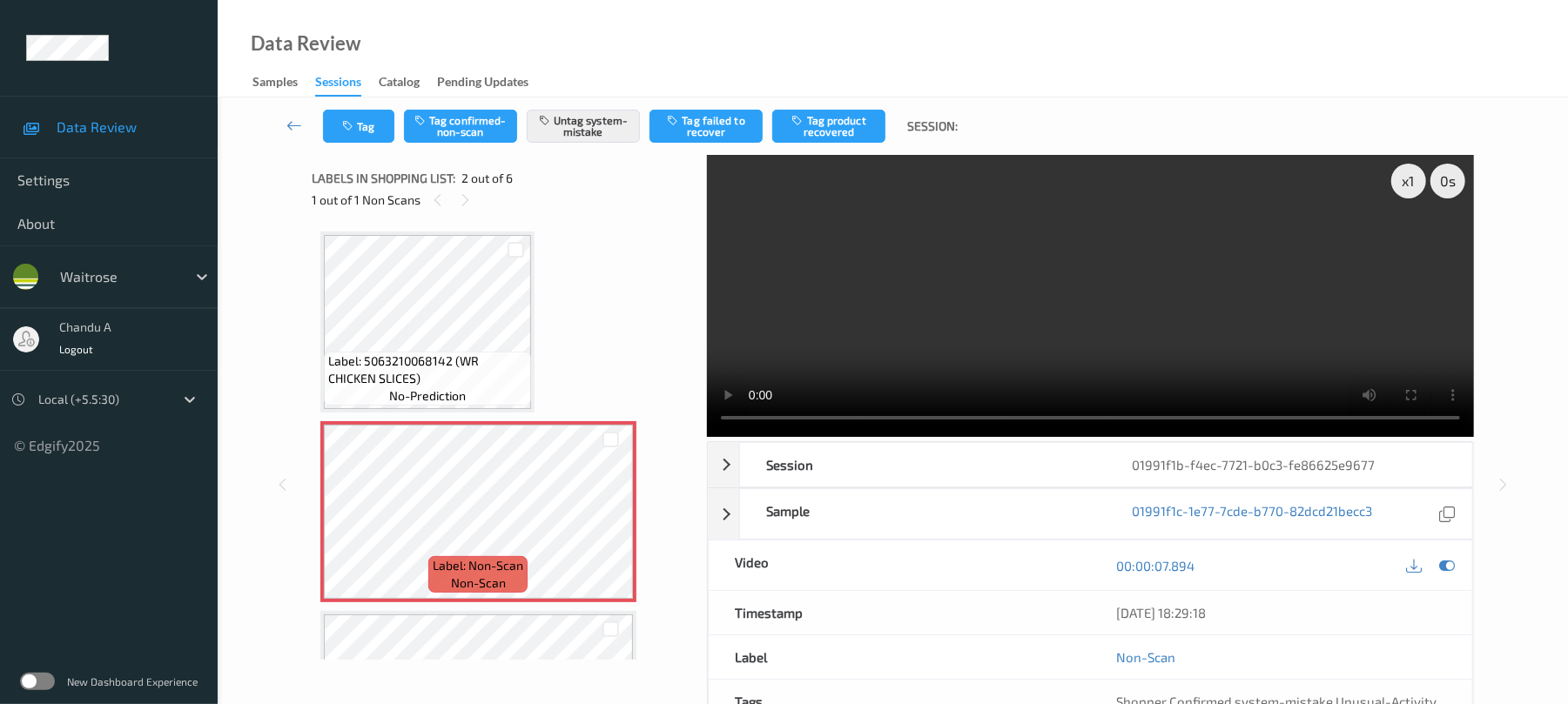
click at [363, 143] on div "Tag Tag confirmed-non-scan Untag system-mistake Tag failed to recover Tag produ…" at bounding box center [893, 127] width 1279 height 58
click at [377, 139] on button "Tag" at bounding box center [358, 126] width 71 height 33
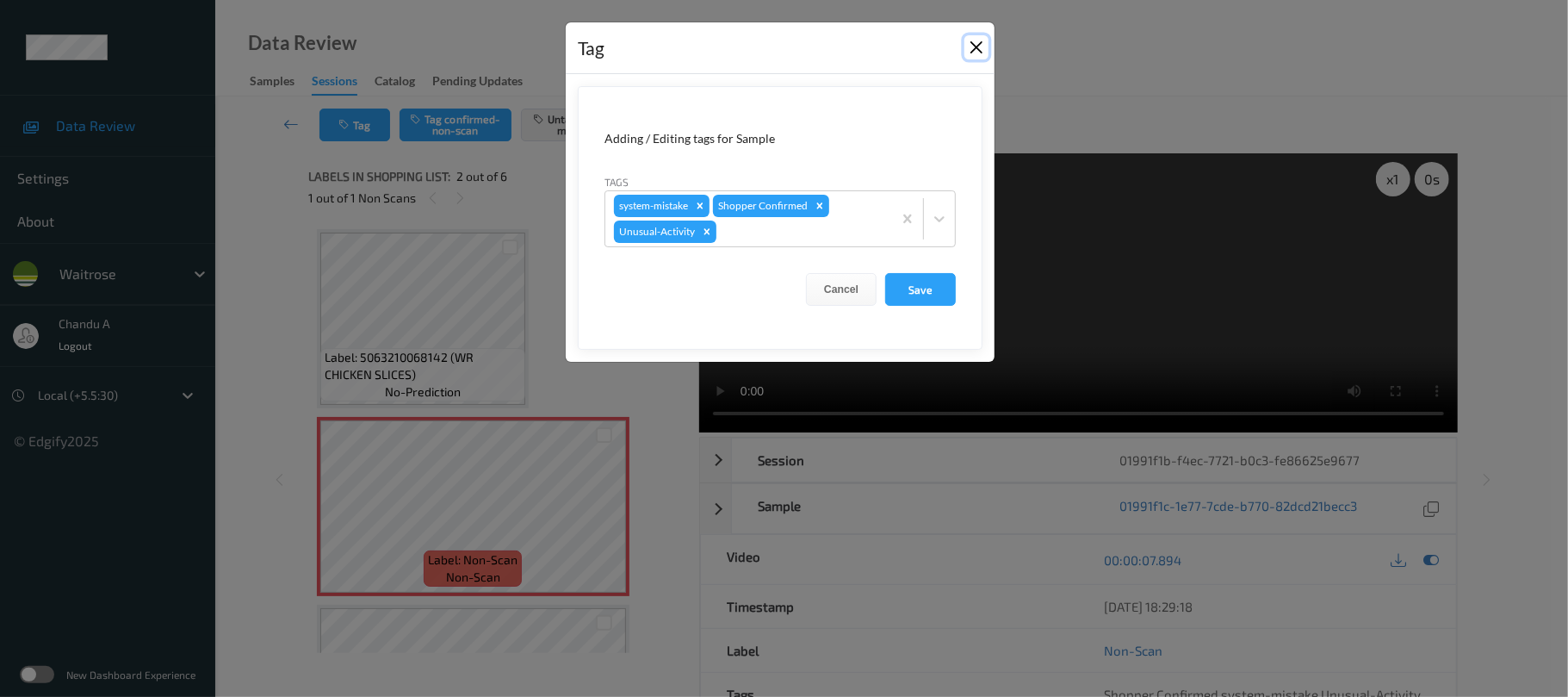
click at [964, 50] on button "Close" at bounding box center [976, 47] width 24 height 24
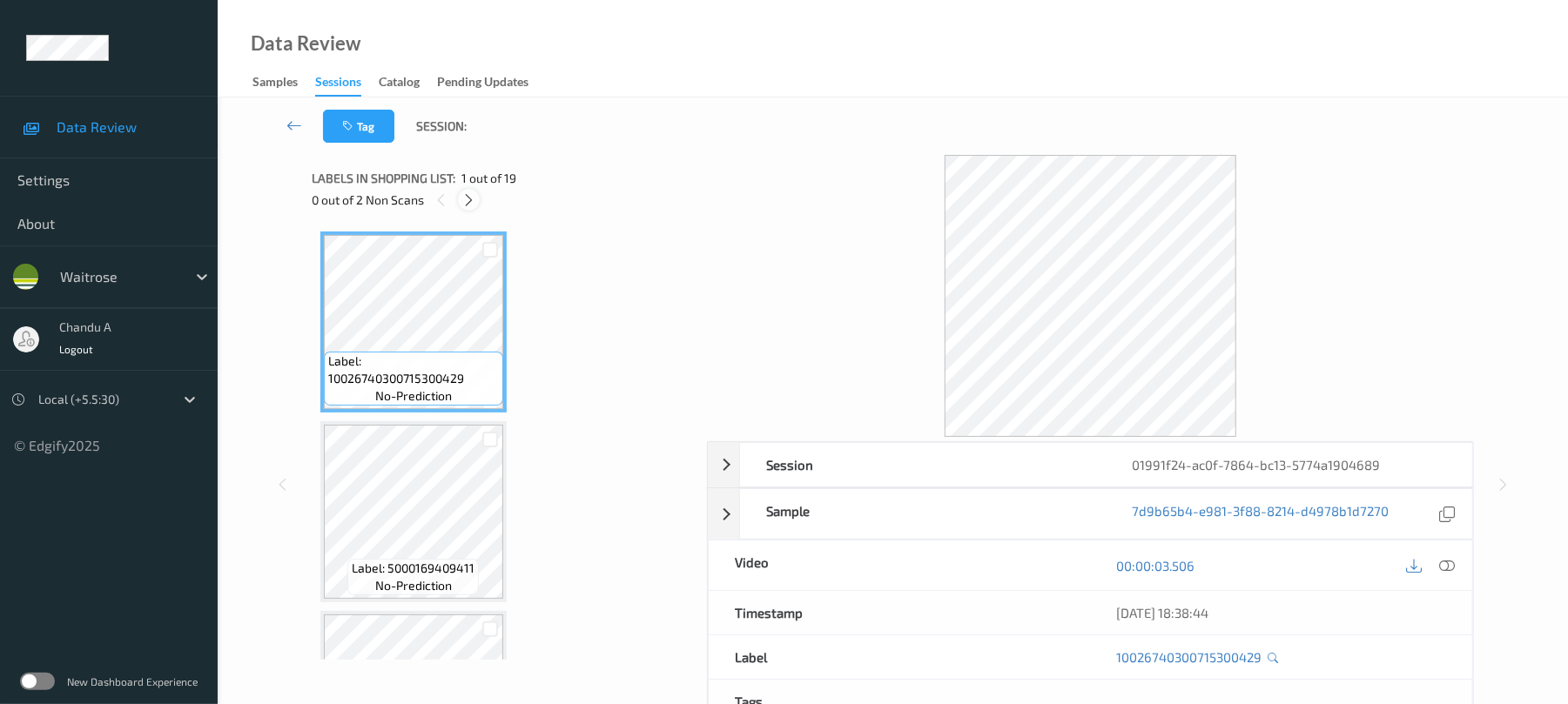
click at [474, 199] on icon at bounding box center [468, 200] width 14 height 15
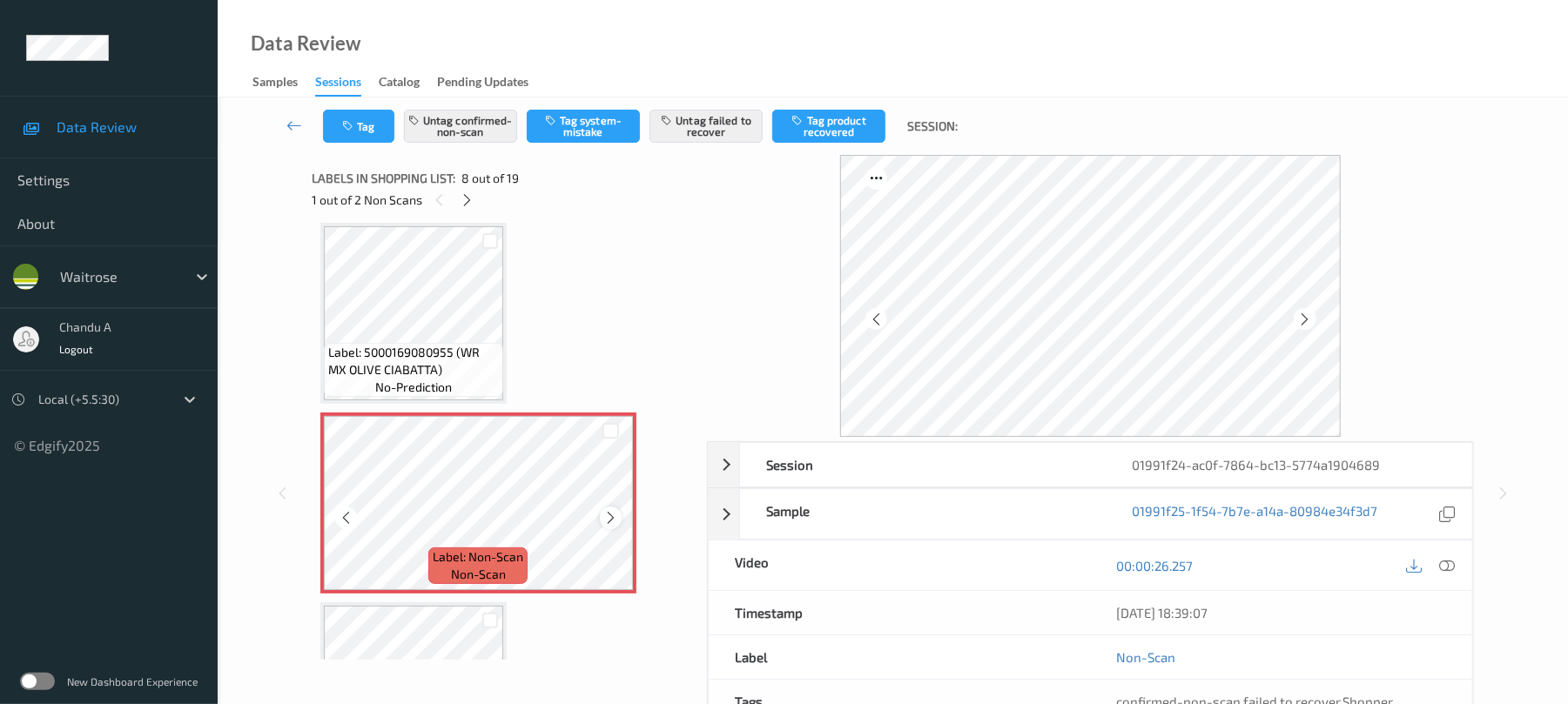
click at [615, 506] on div at bounding box center [610, 517] width 22 height 22
click at [613, 519] on icon at bounding box center [610, 517] width 14 height 15
click at [614, 519] on icon at bounding box center [610, 517] width 14 height 15
click at [614, 515] on icon at bounding box center [610, 517] width 14 height 15
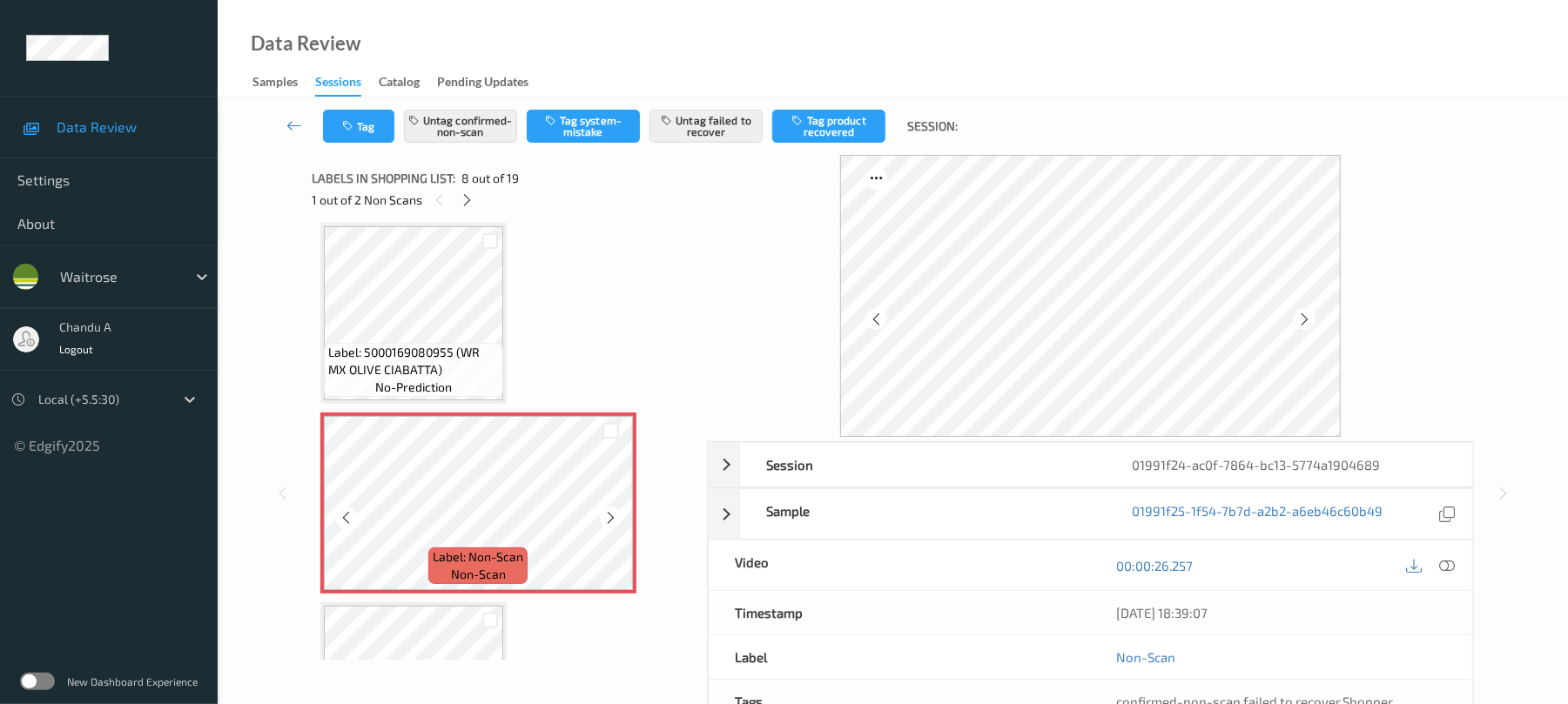
click at [614, 515] on icon at bounding box center [610, 517] width 14 height 15
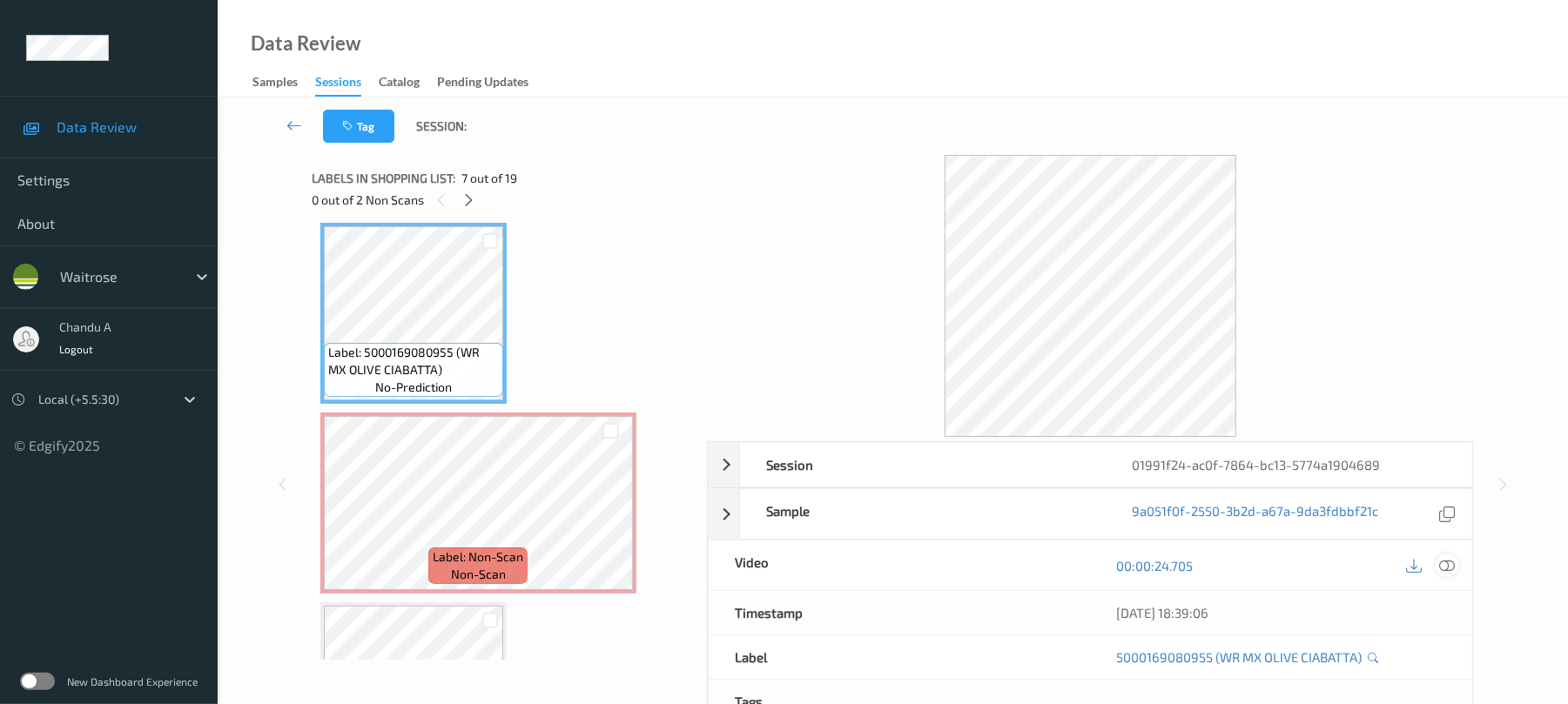
click at [1449, 562] on icon at bounding box center [1447, 565] width 15 height 15
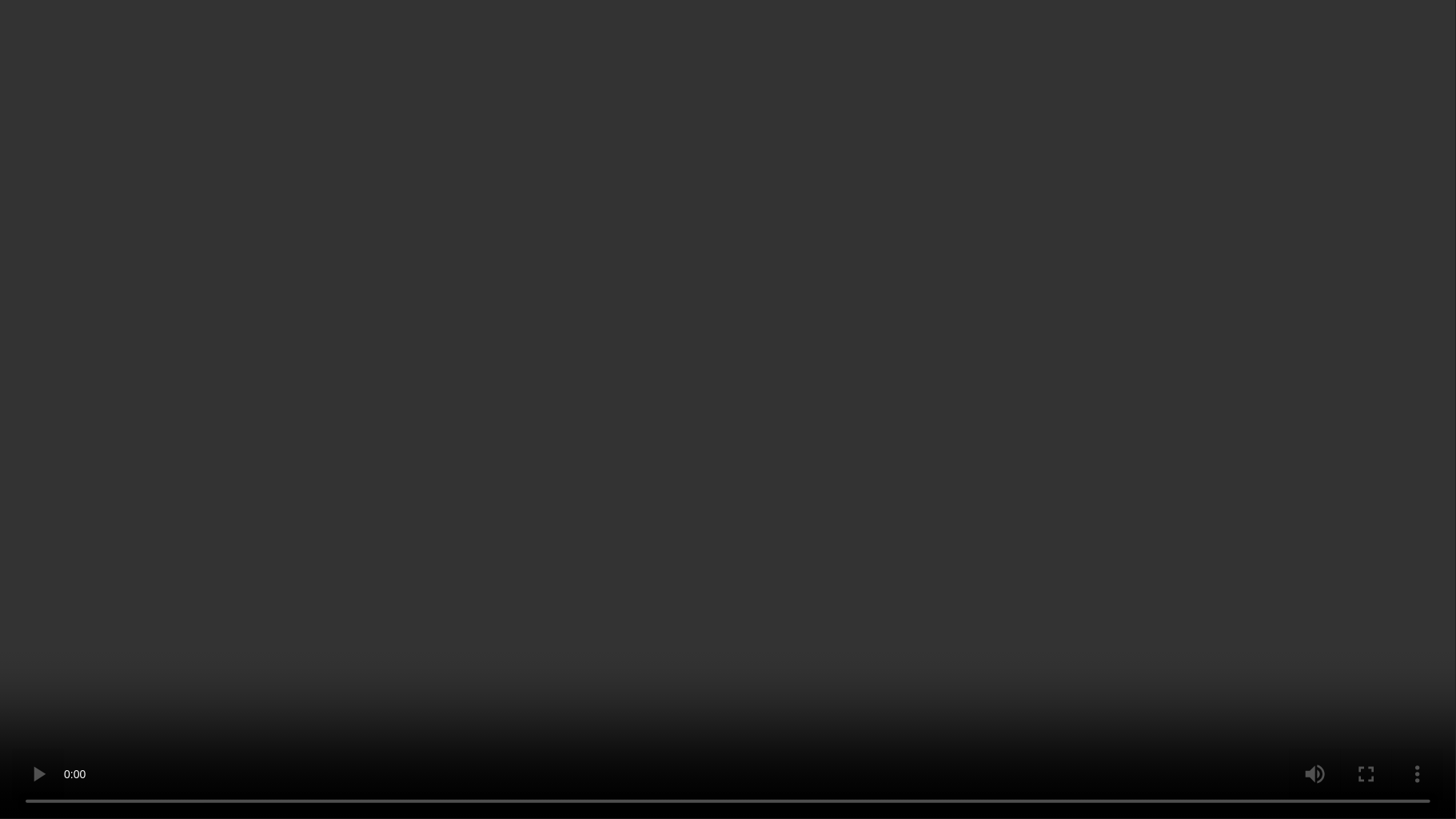
click at [934, 407] on video at bounding box center [728, 410] width 1456 height 819
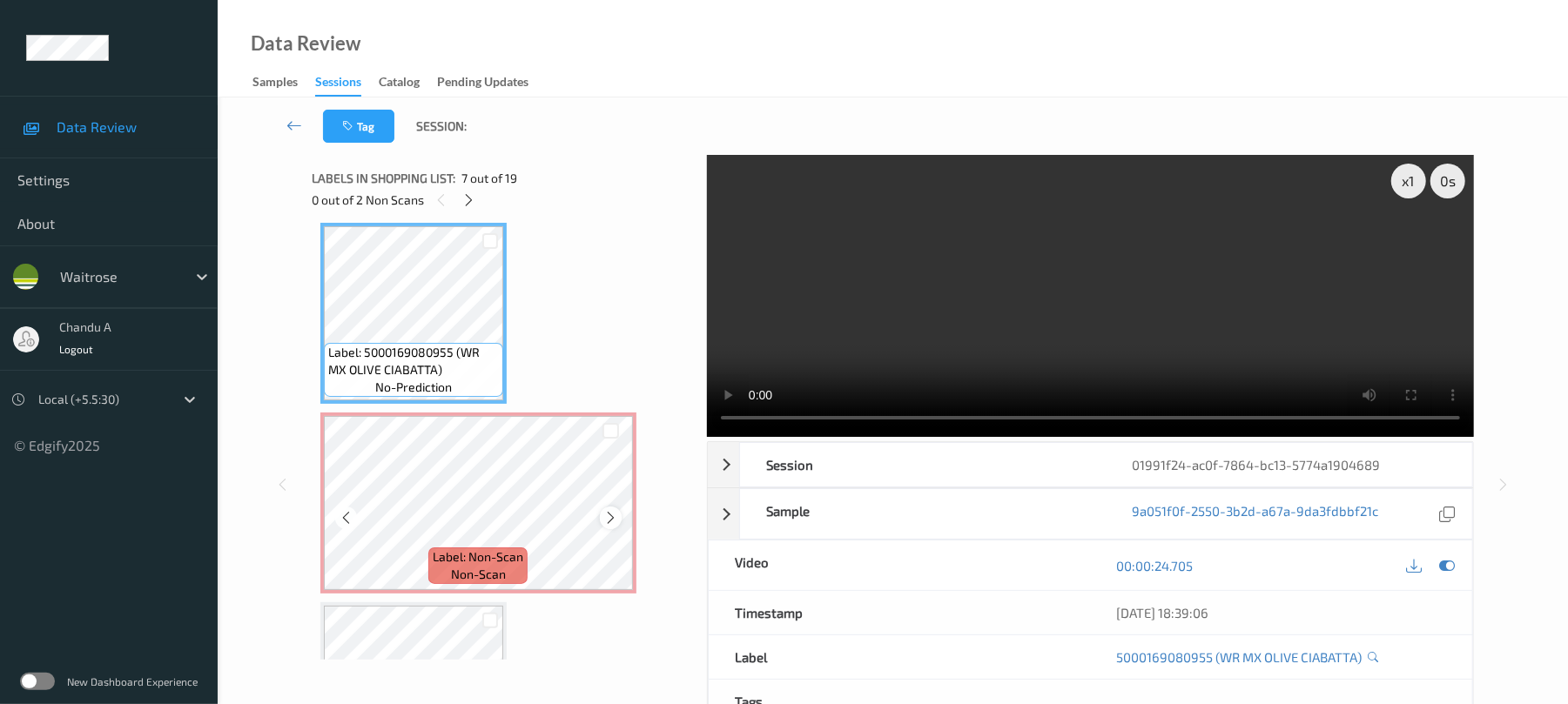
click at [617, 512] on icon at bounding box center [610, 517] width 14 height 15
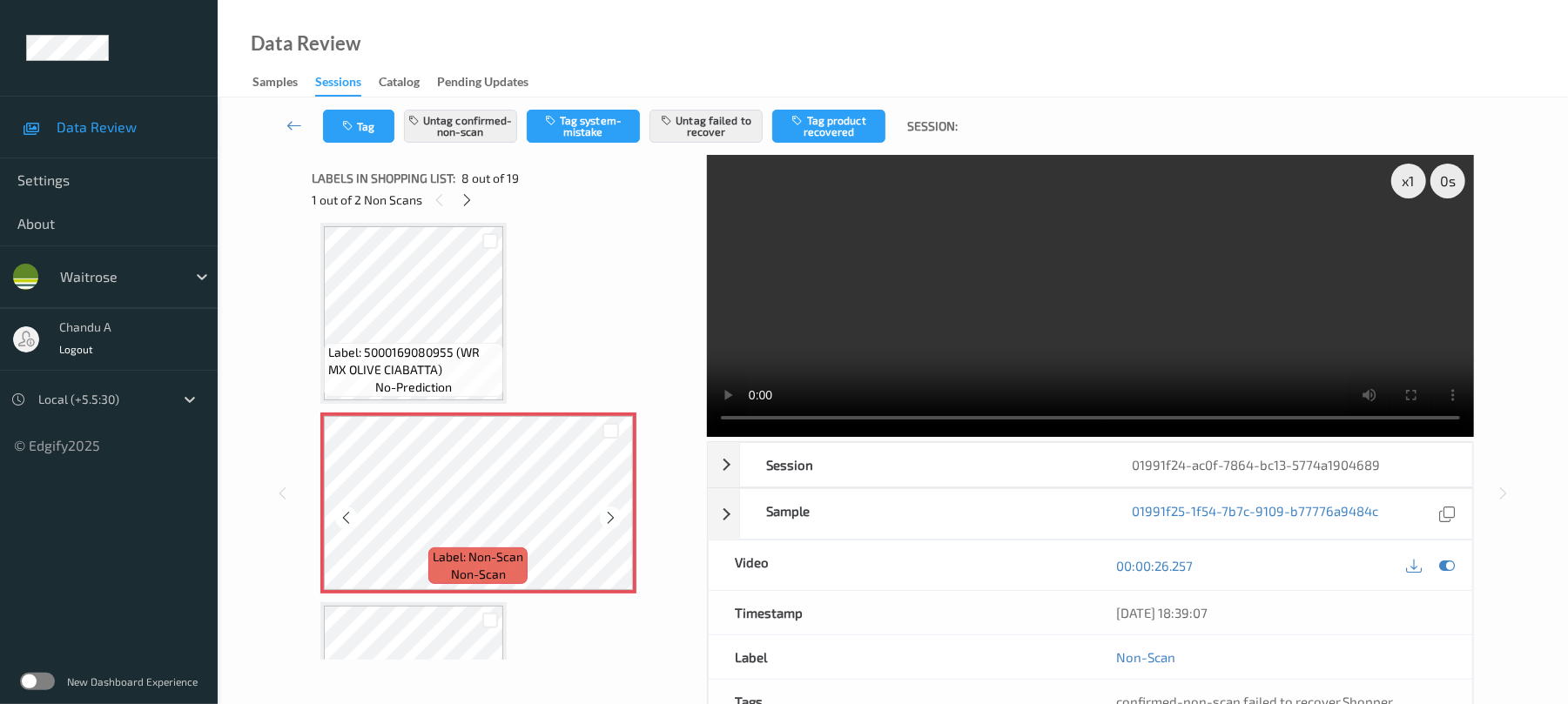
click at [617, 512] on icon at bounding box center [610, 517] width 14 height 15
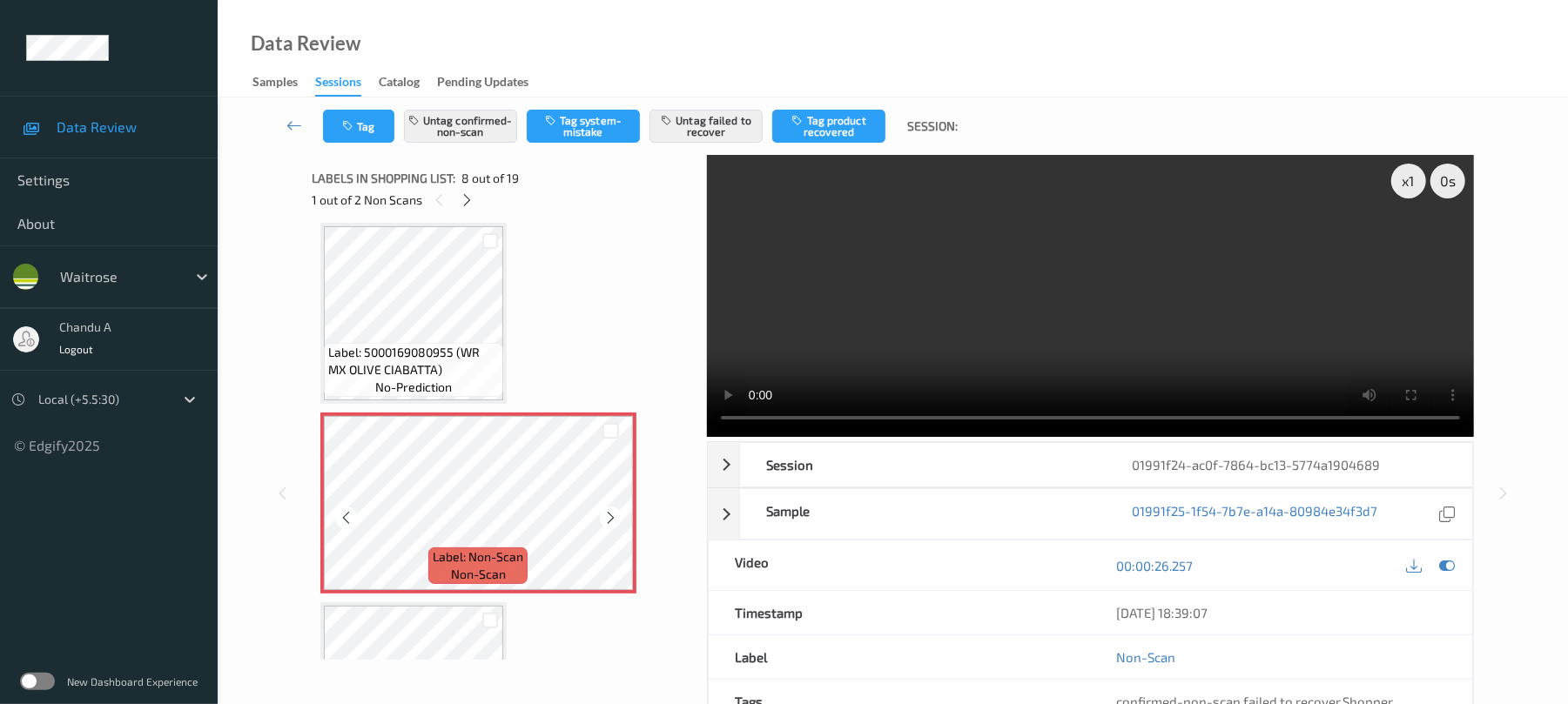
click at [617, 512] on icon at bounding box center [610, 517] width 14 height 15
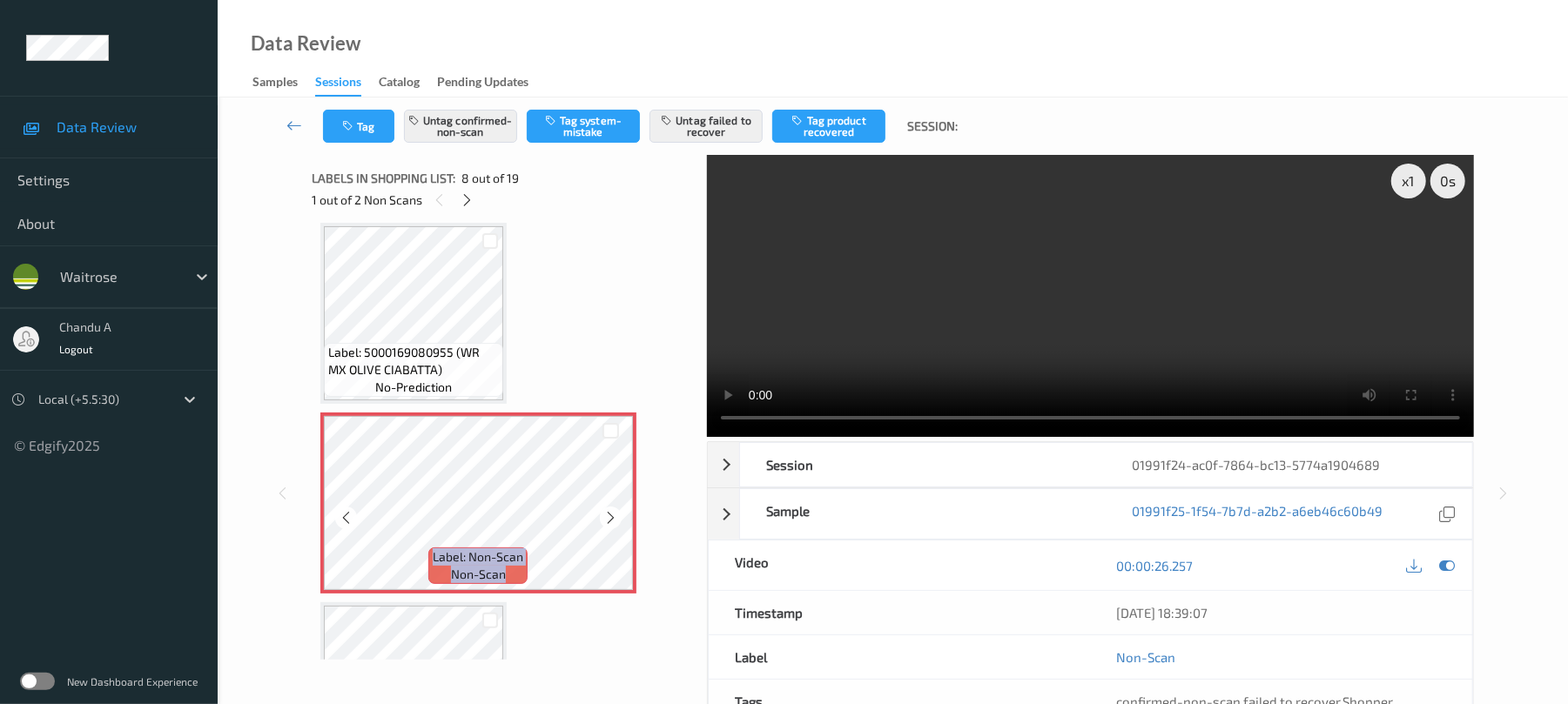
click at [617, 512] on icon at bounding box center [610, 517] width 14 height 15
click at [614, 509] on div at bounding box center [610, 517] width 22 height 22
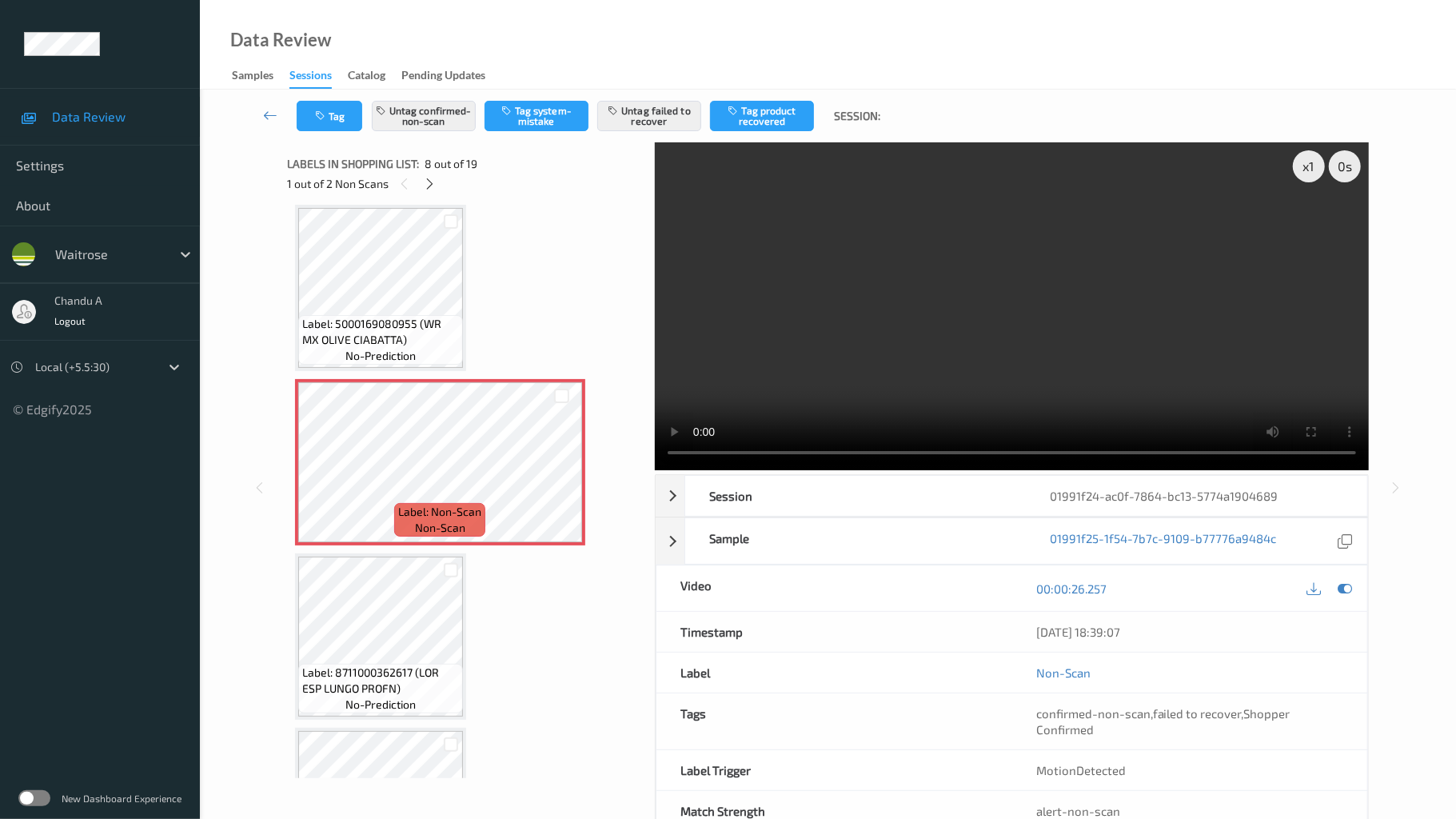
click at [1027, 470] on video at bounding box center [1012, 306] width 714 height 328
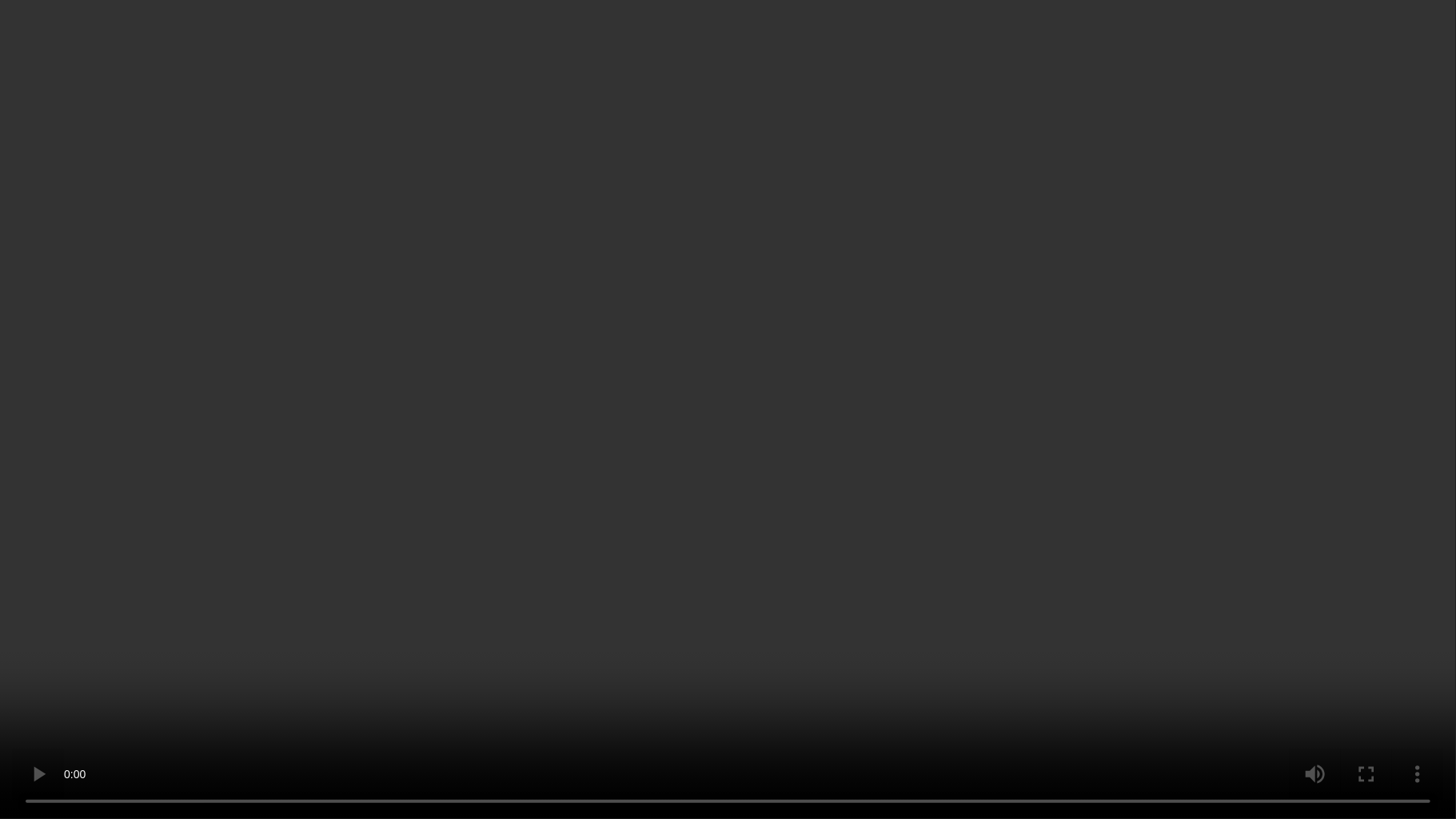
click at [640, 500] on video at bounding box center [728, 410] width 1456 height 819
click at [700, 69] on video at bounding box center [728, 410] width 1456 height 819
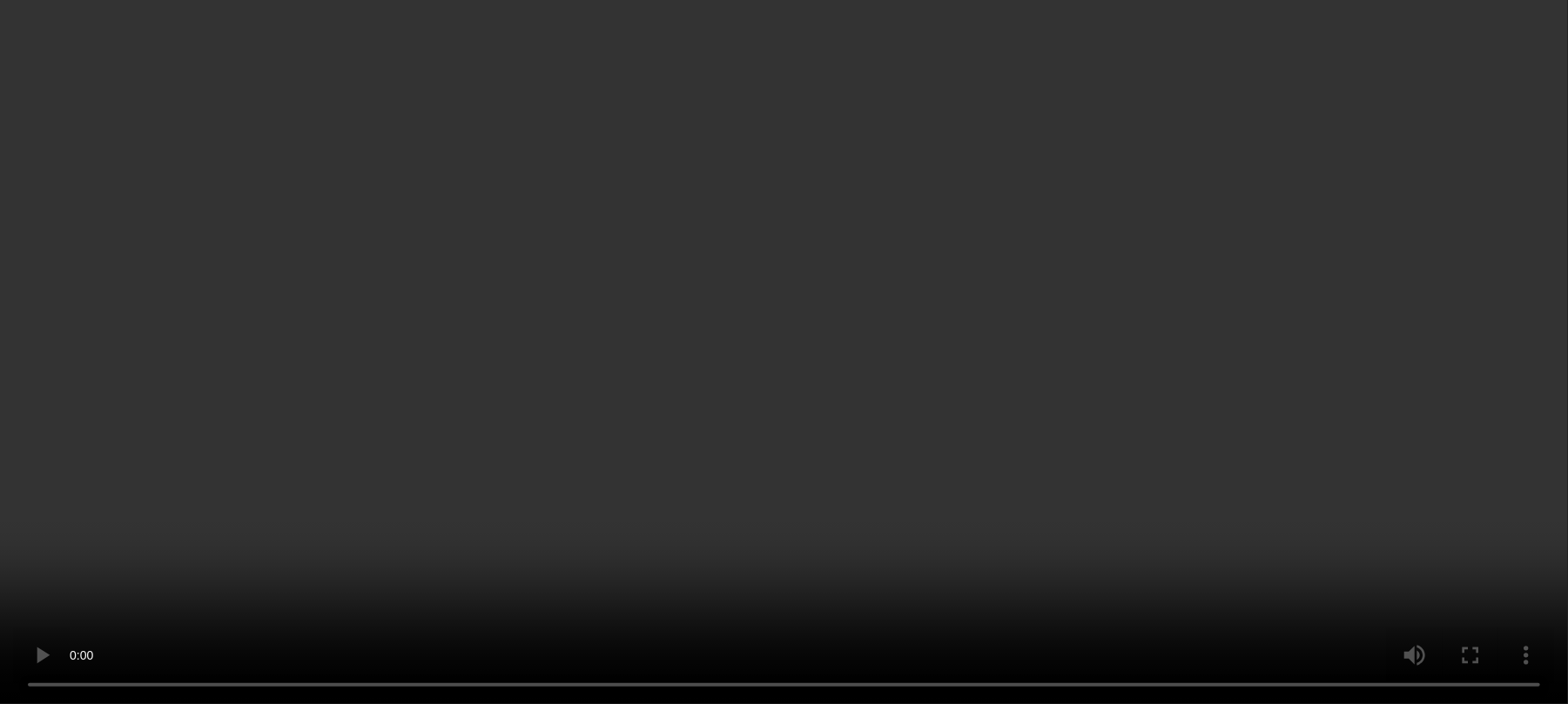
click at [1158, 312] on video at bounding box center [784, 352] width 1568 height 704
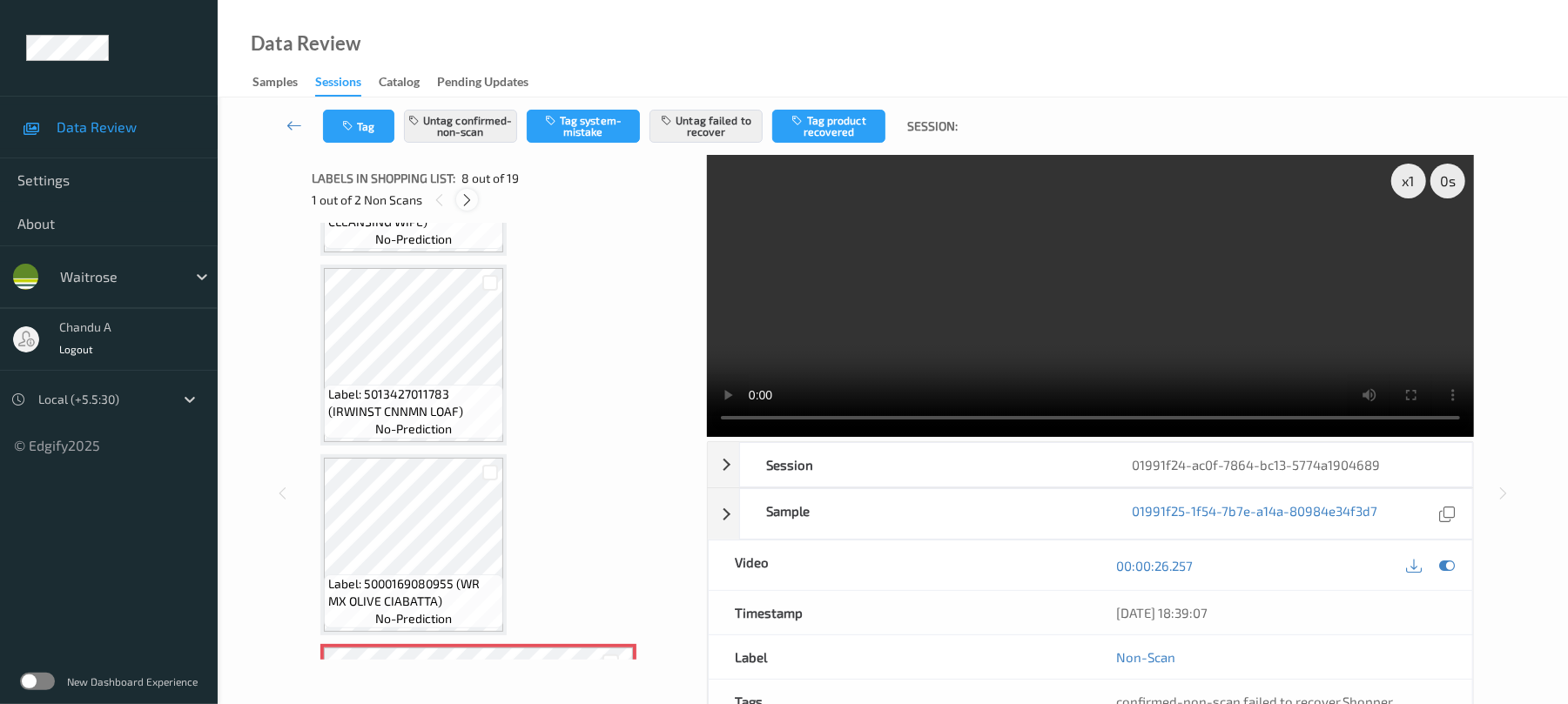
click at [476, 193] on div at bounding box center [467, 200] width 22 height 22
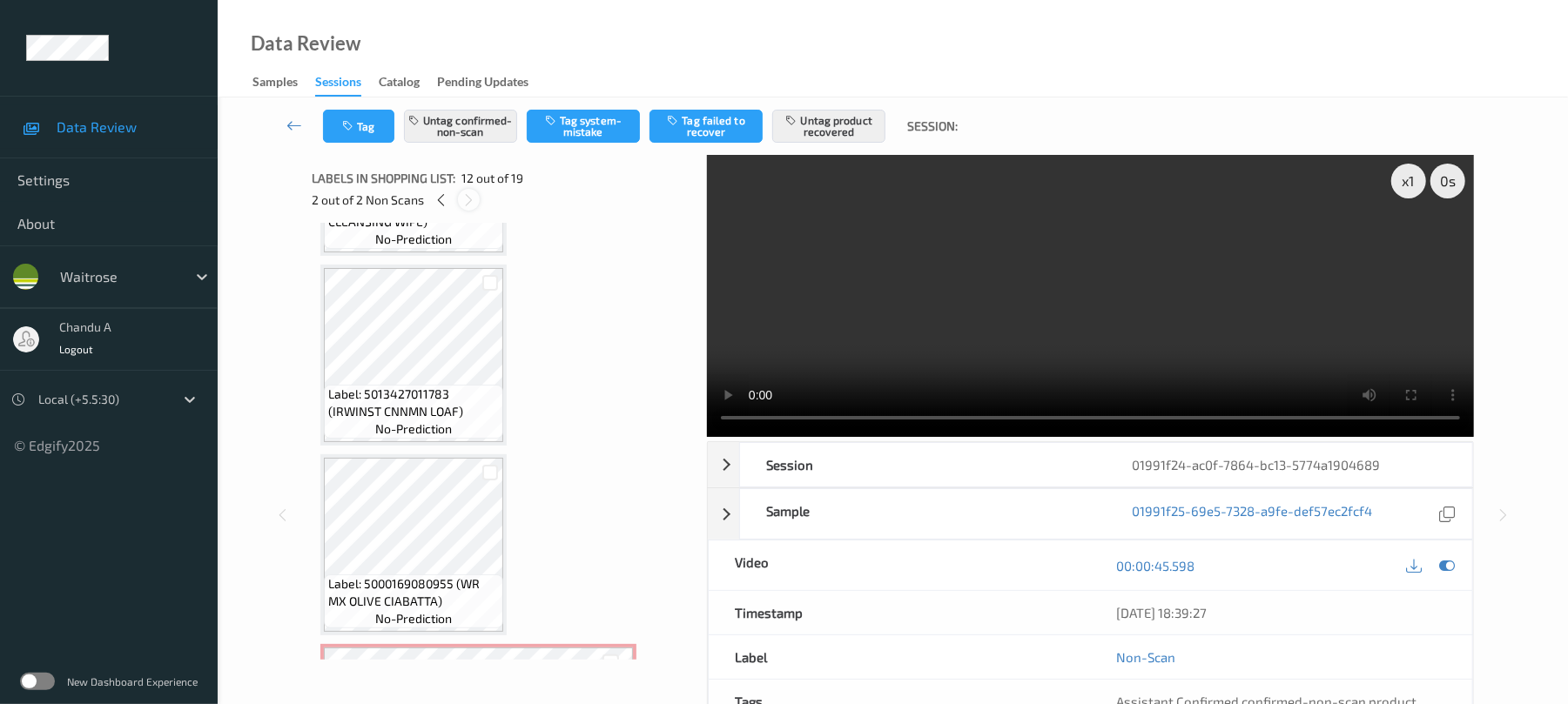
scroll to position [1906, 0]
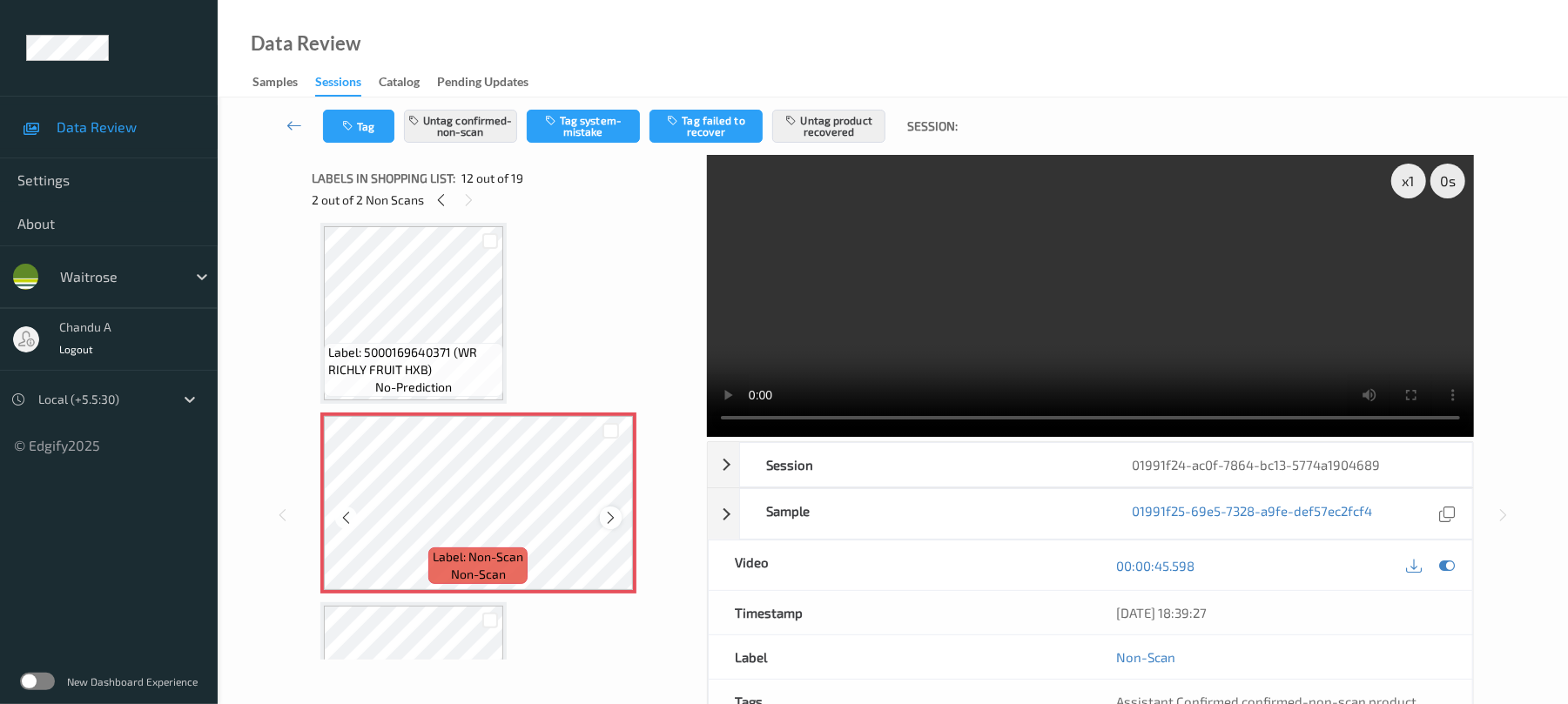
click at [611, 517] on icon at bounding box center [610, 517] width 14 height 15
click at [613, 516] on icon at bounding box center [610, 517] width 14 height 15
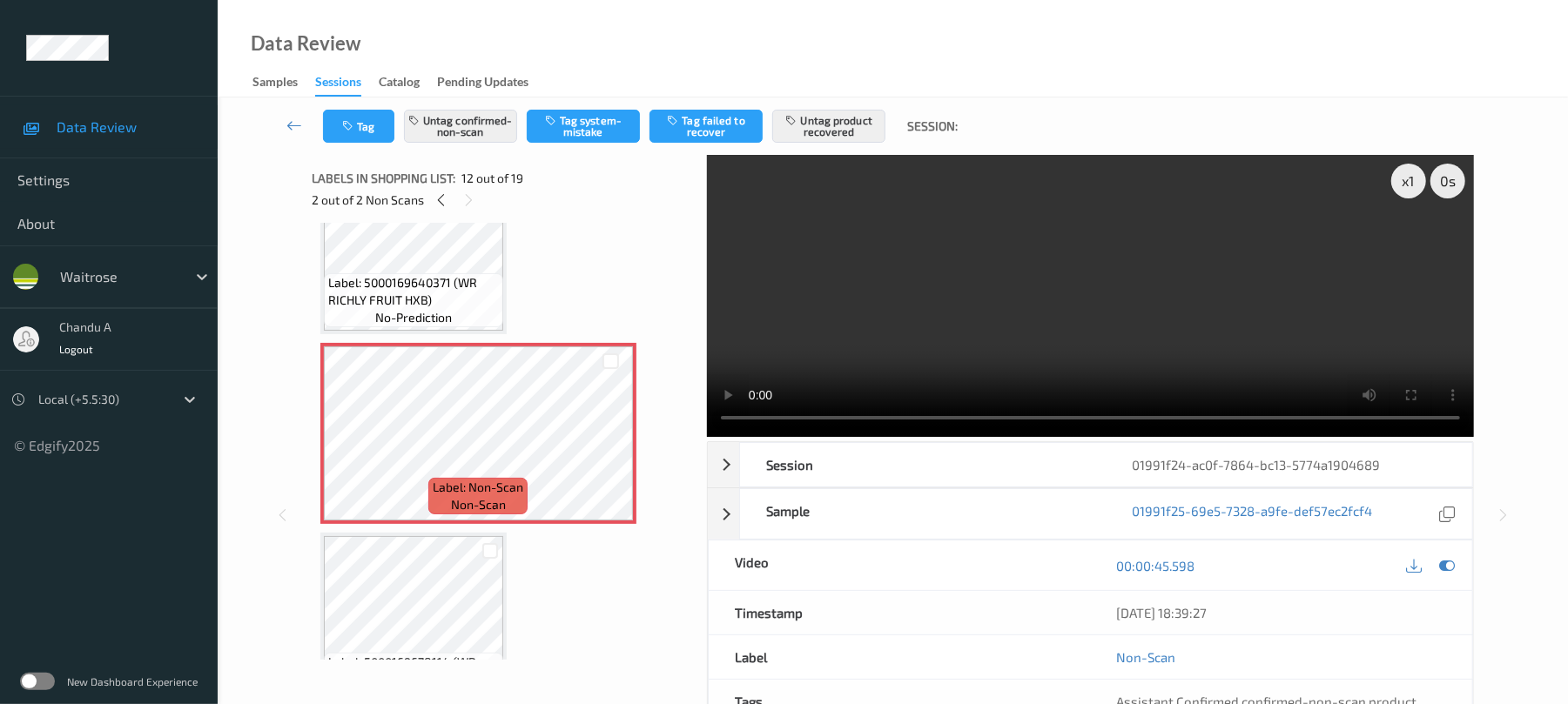
scroll to position [2023, 0]
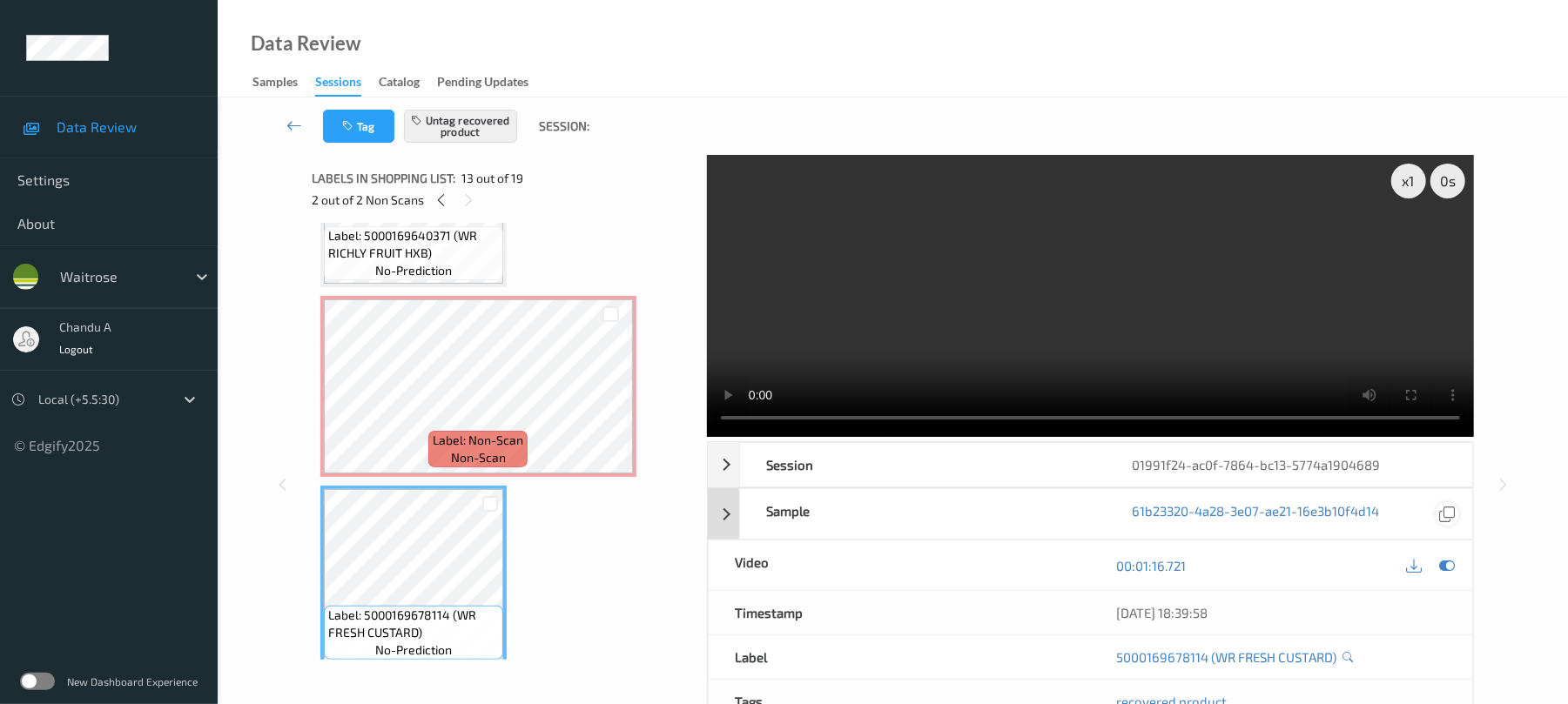
click at [1449, 561] on icon at bounding box center [1447, 565] width 15 height 15
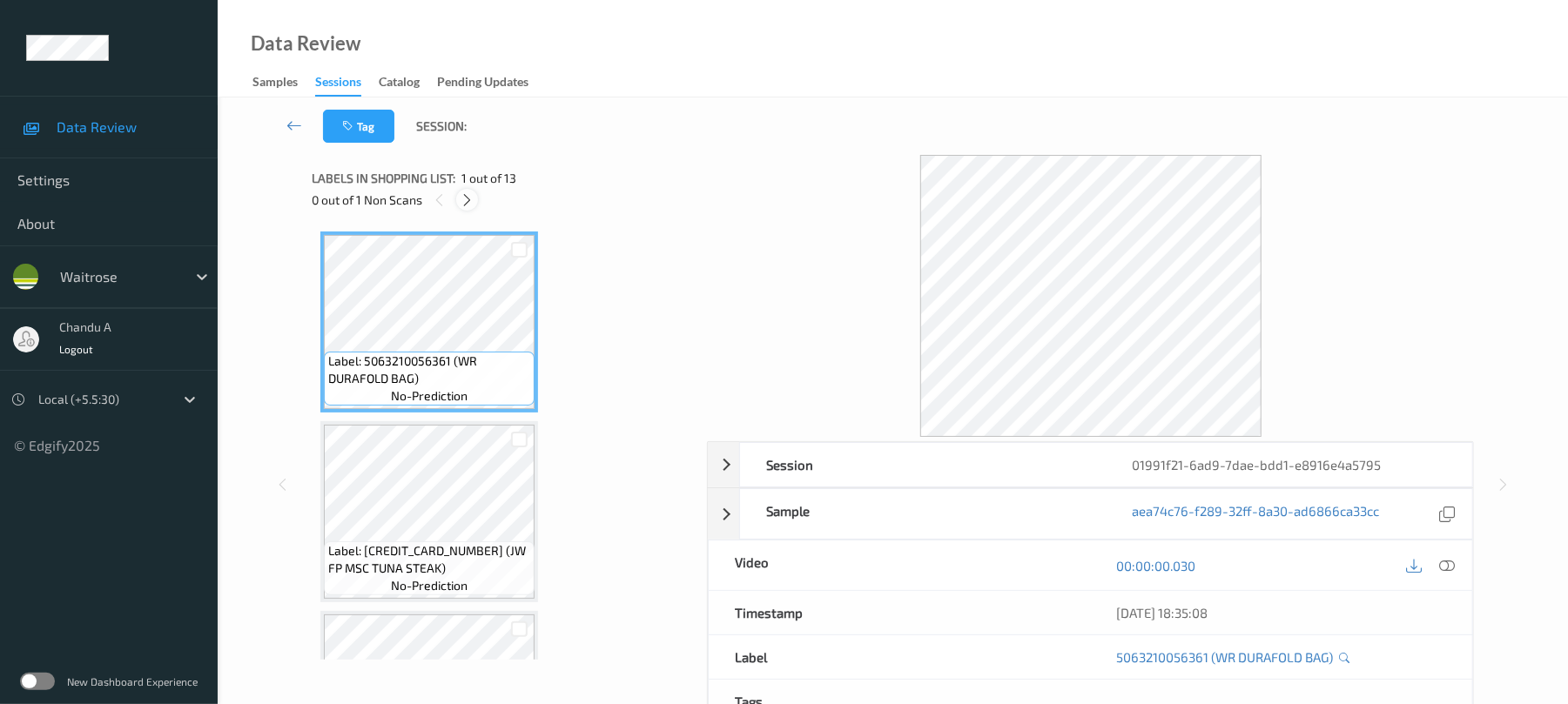
click at [468, 209] on div at bounding box center [467, 200] width 22 height 22
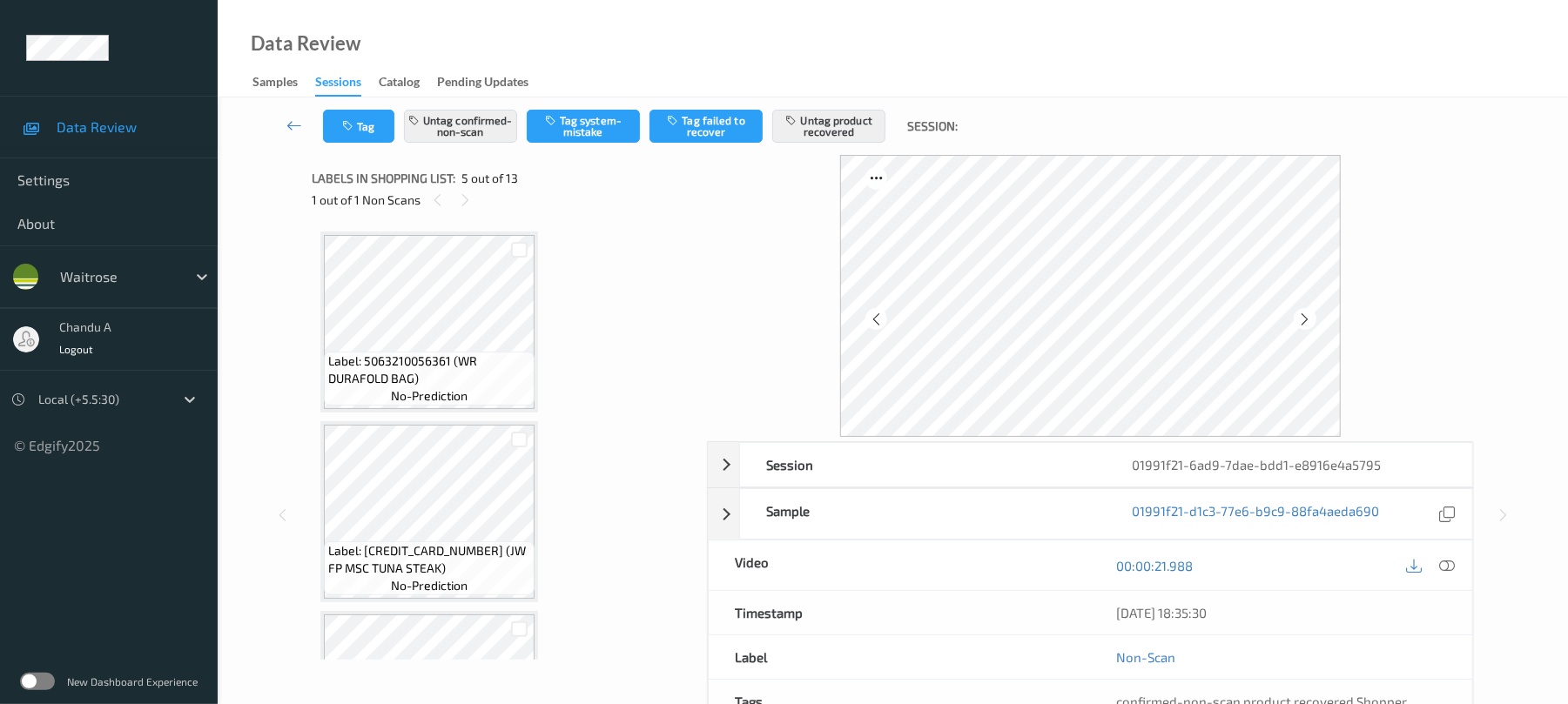
scroll to position [577, 0]
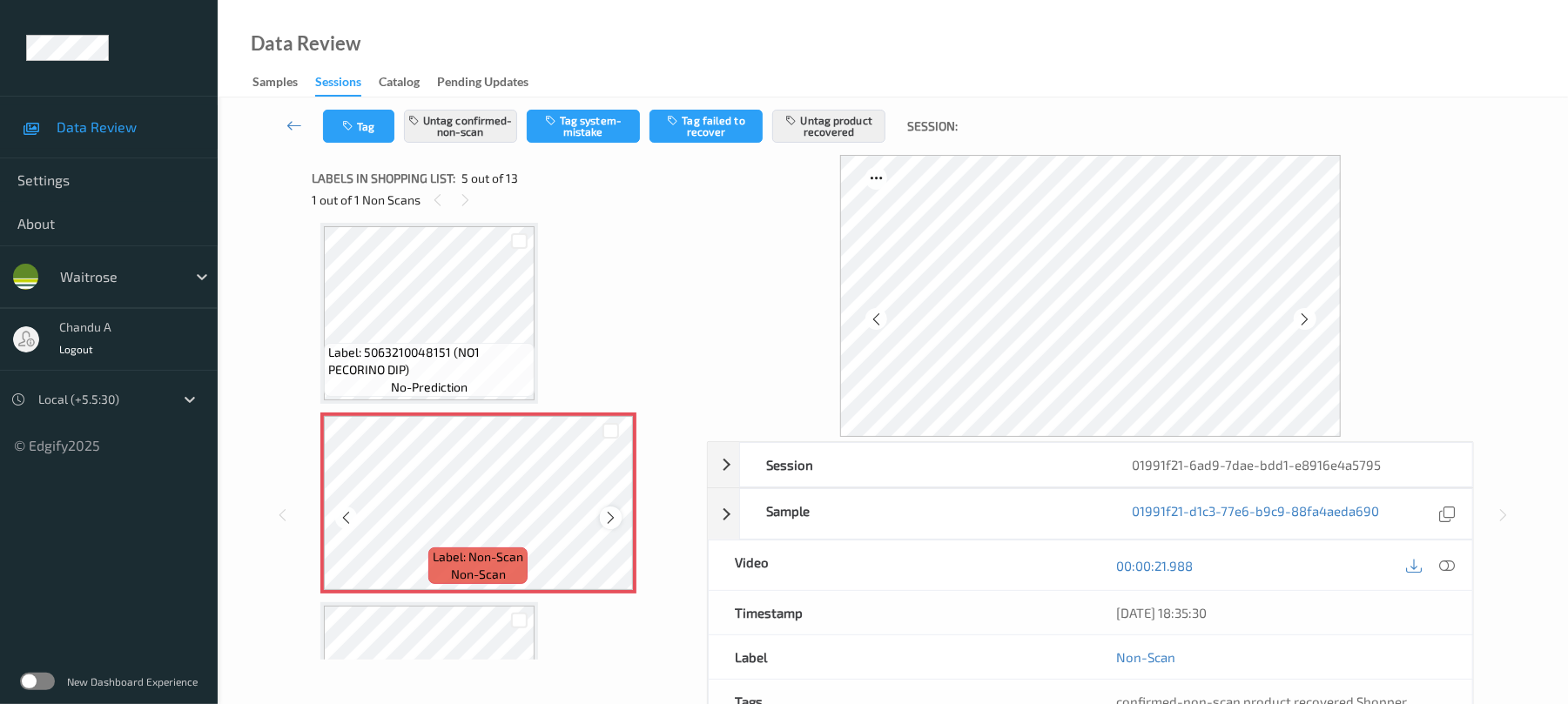
click at [614, 513] on icon at bounding box center [610, 517] width 14 height 15
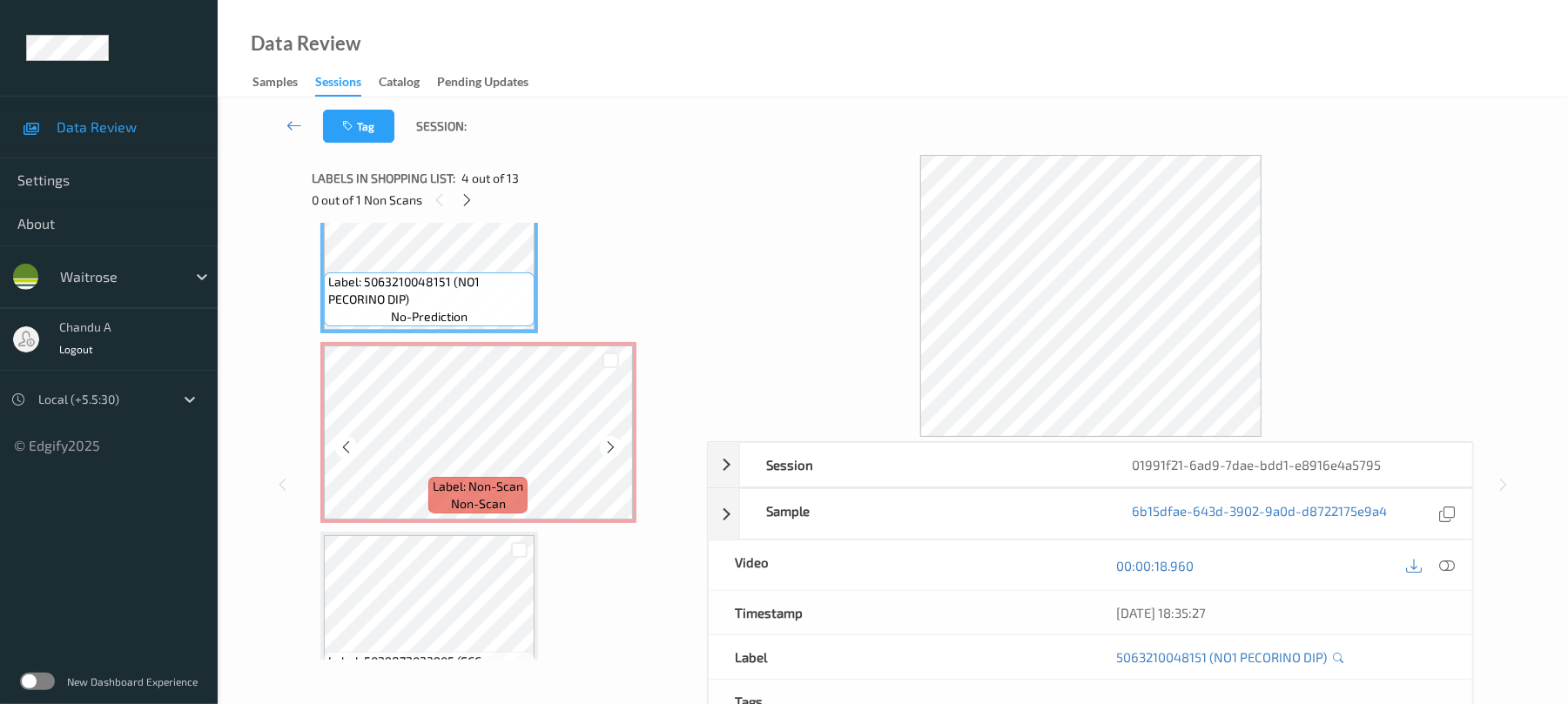
scroll to position [693, 0]
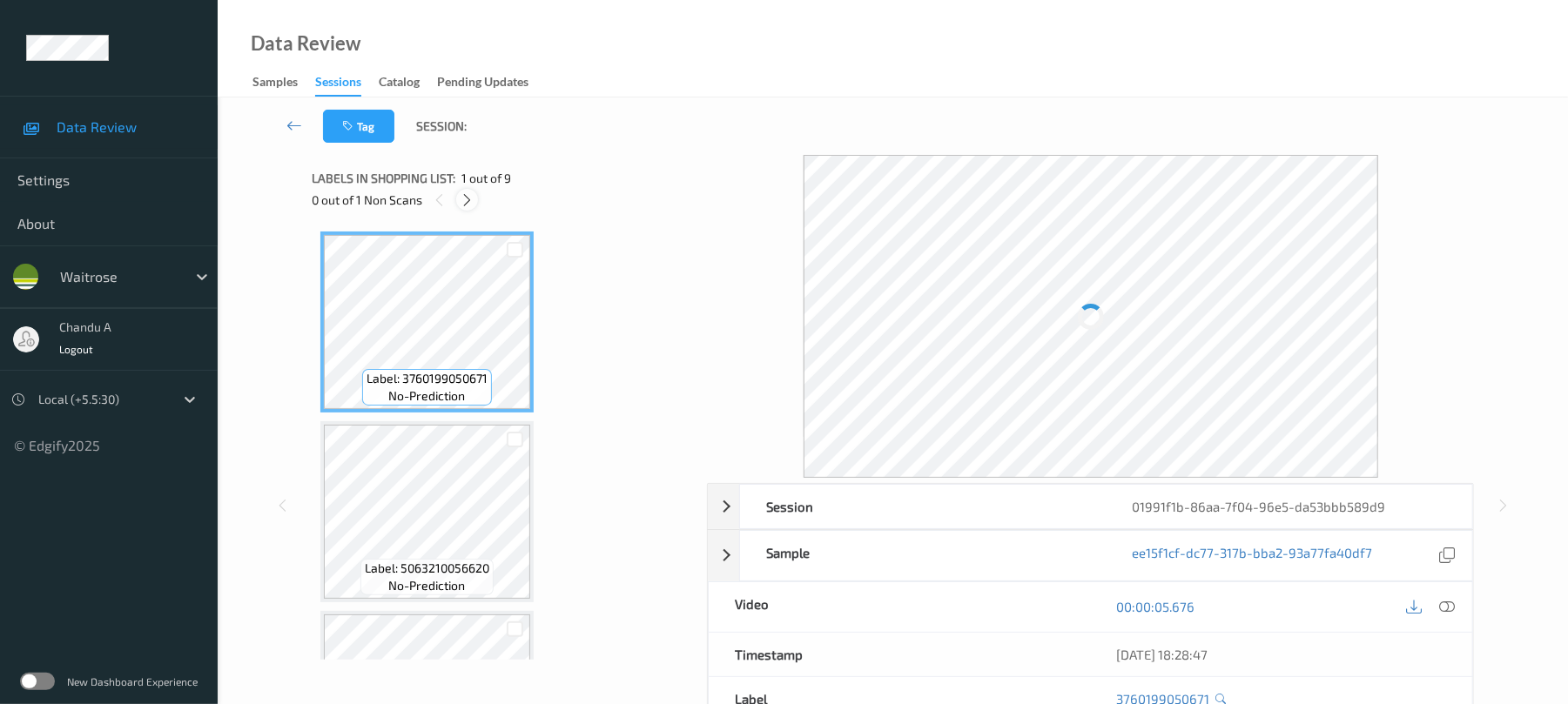
click at [472, 203] on icon at bounding box center [467, 200] width 14 height 15
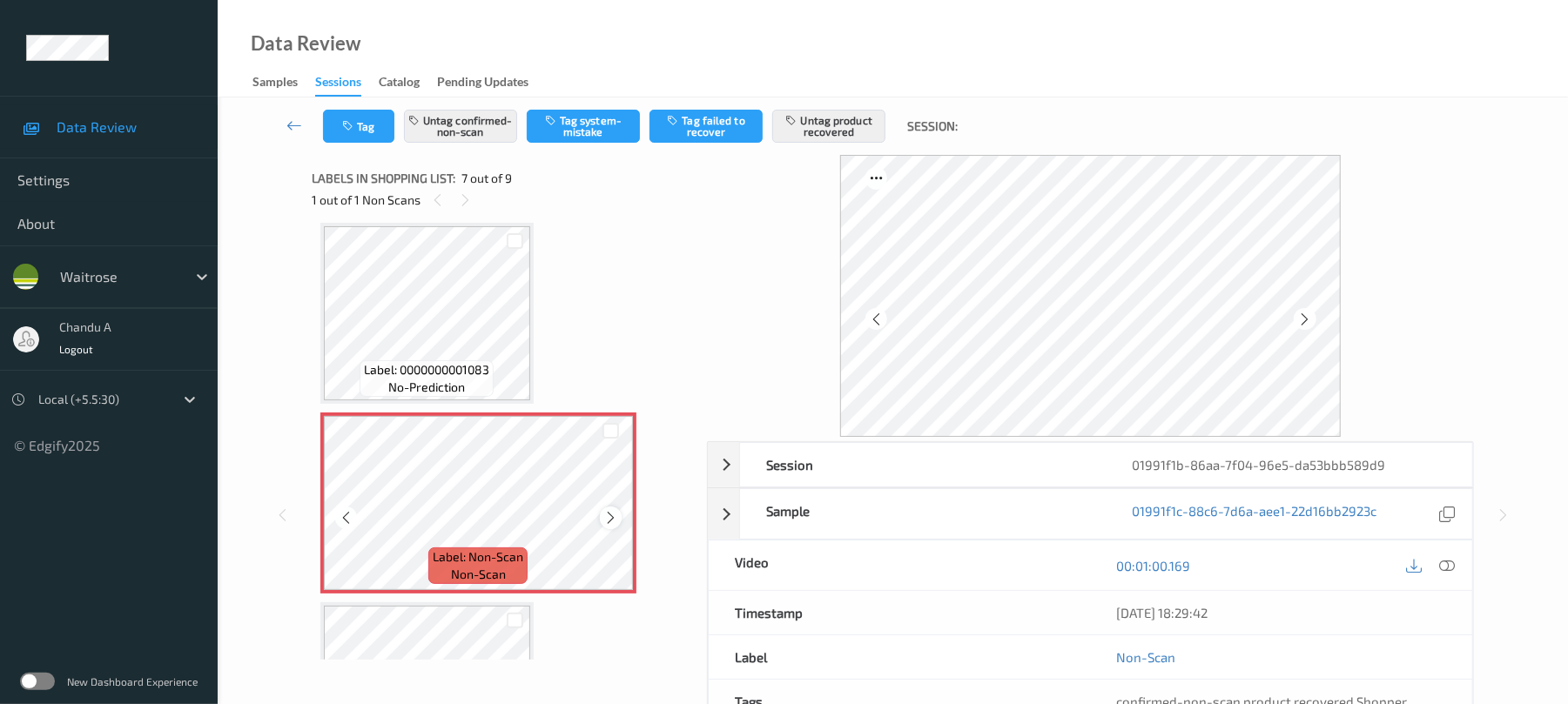
click at [611, 519] on icon at bounding box center [610, 517] width 14 height 15
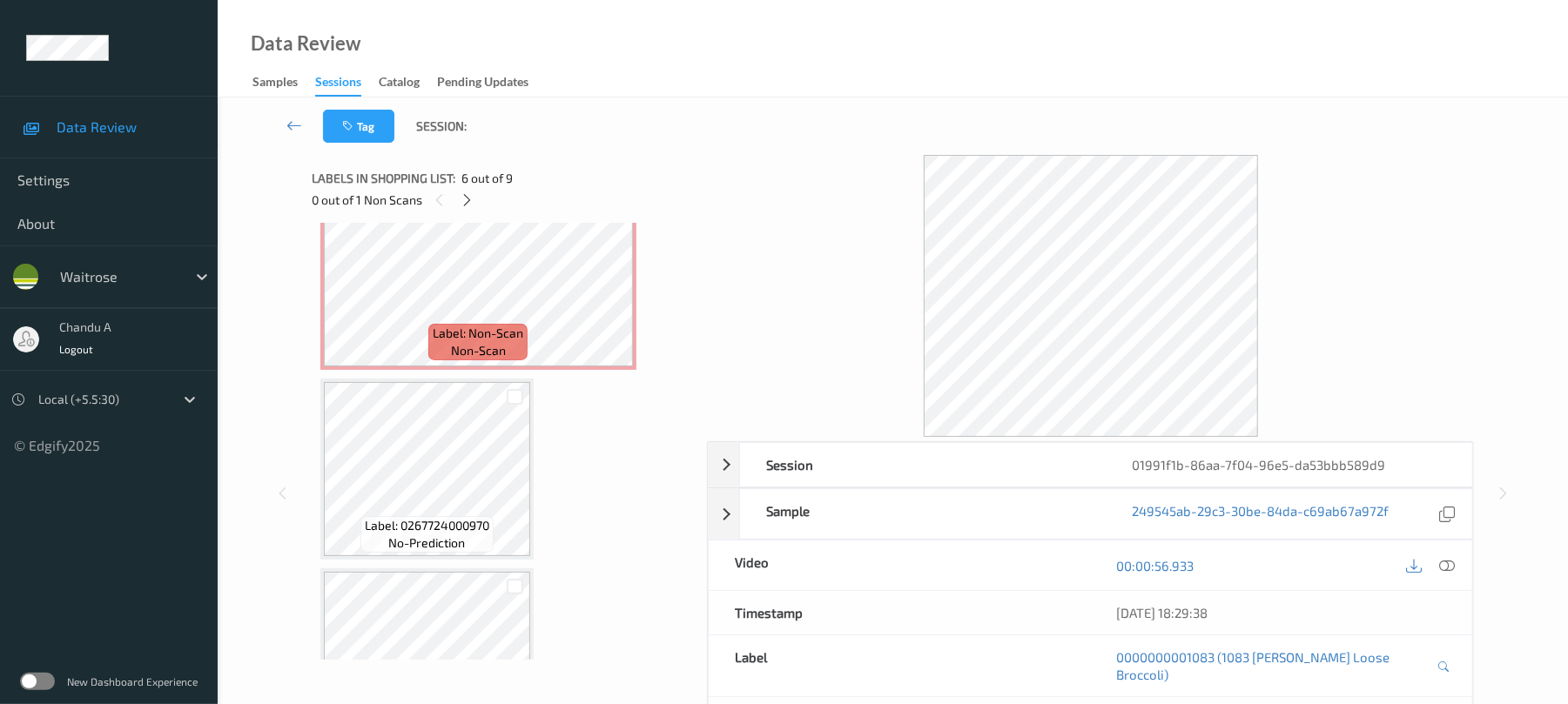
scroll to position [1188, 0]
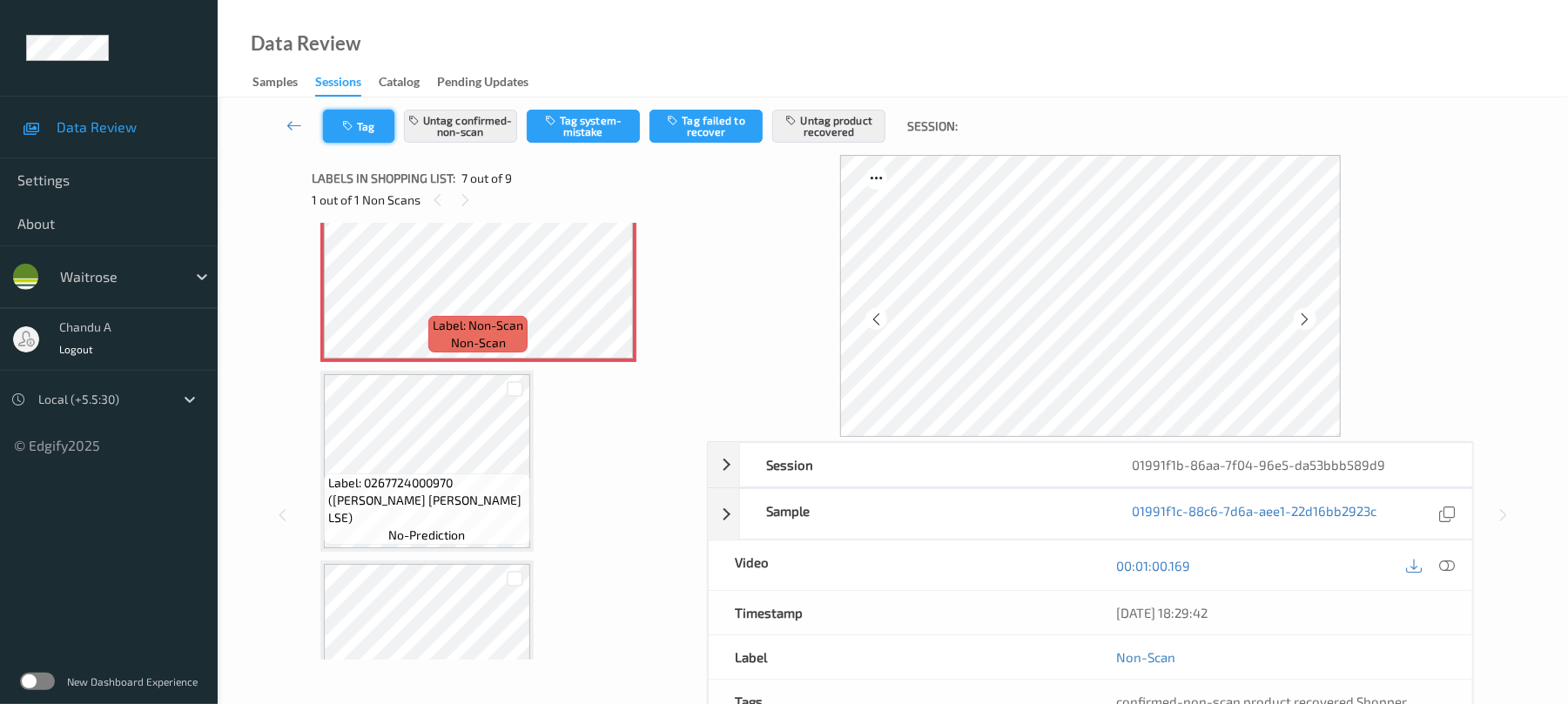
click at [349, 127] on icon "button" at bounding box center [349, 126] width 14 height 12
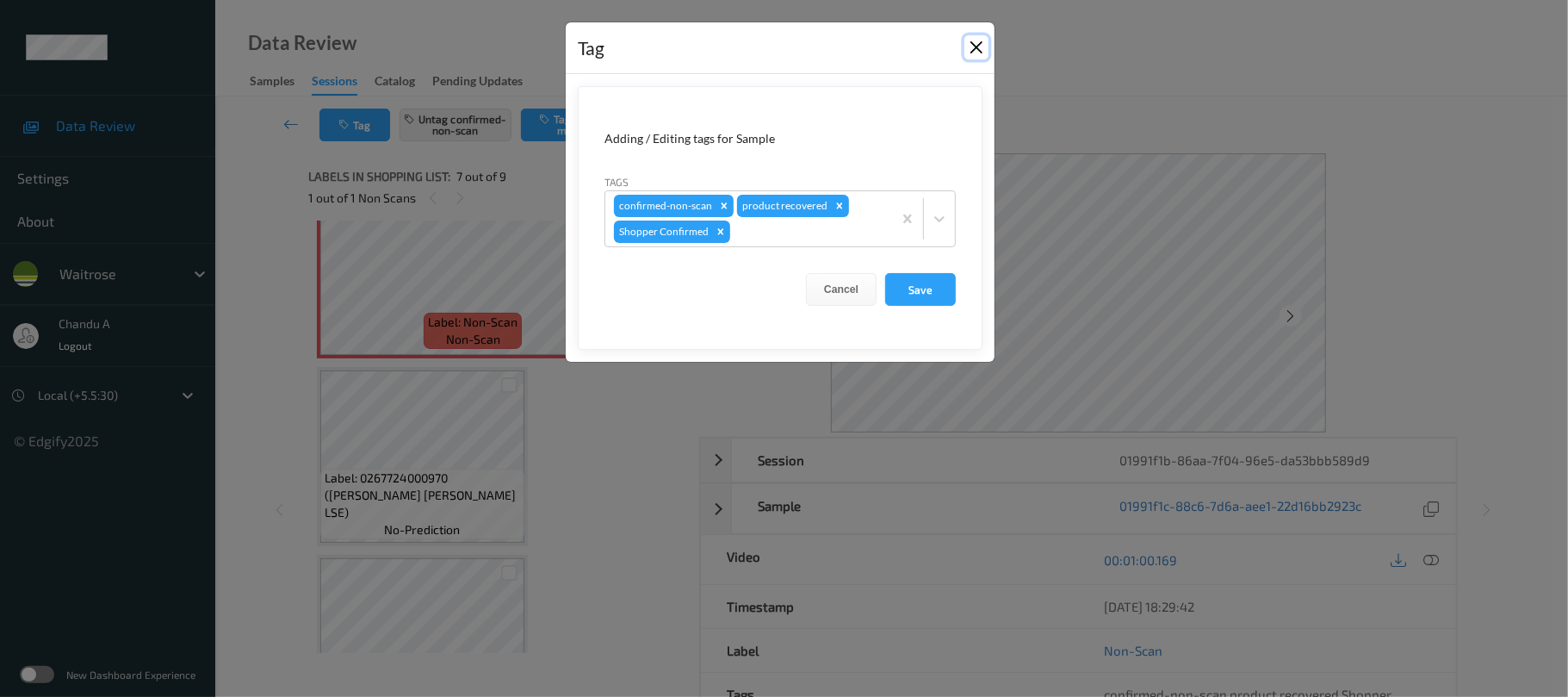
click at [969, 57] on button "Close" at bounding box center [976, 47] width 24 height 24
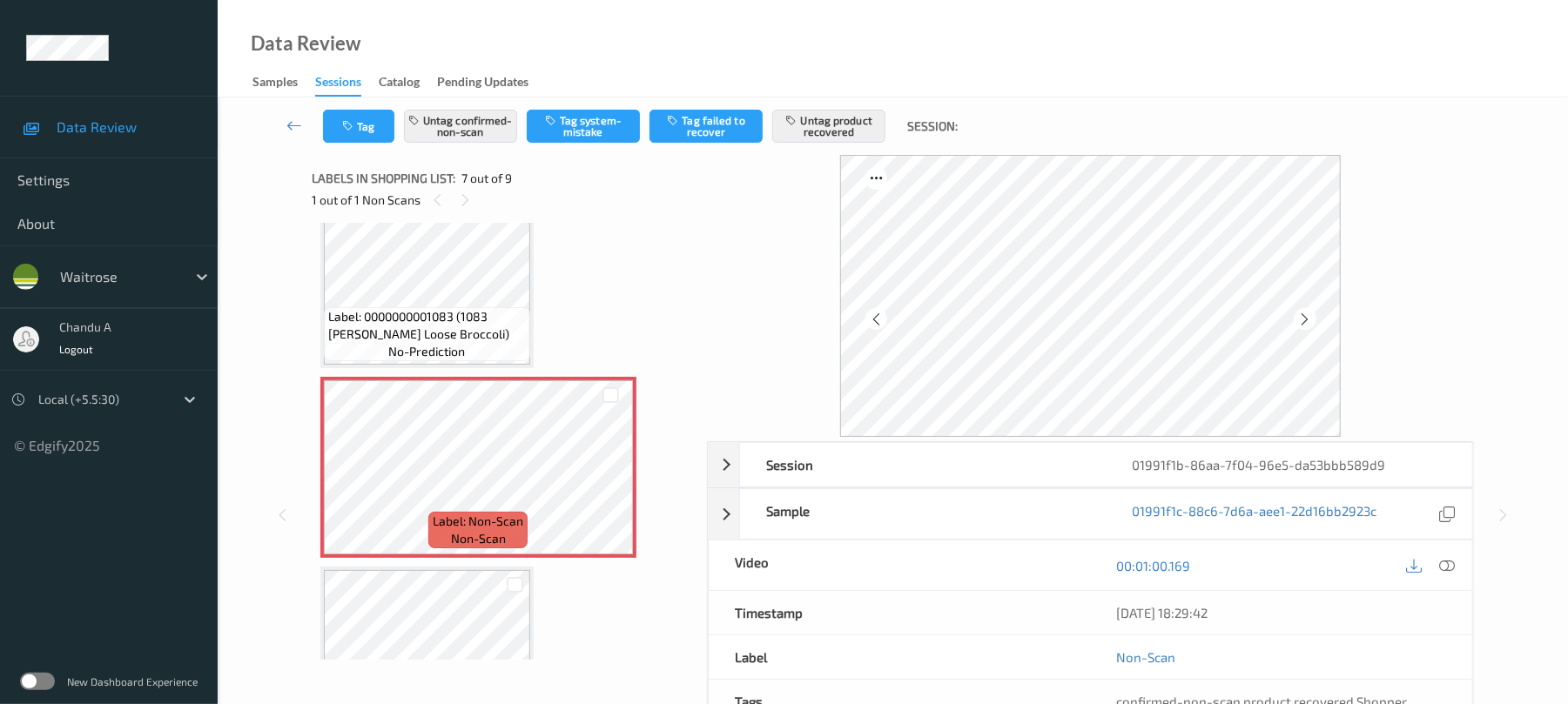
scroll to position [957, 0]
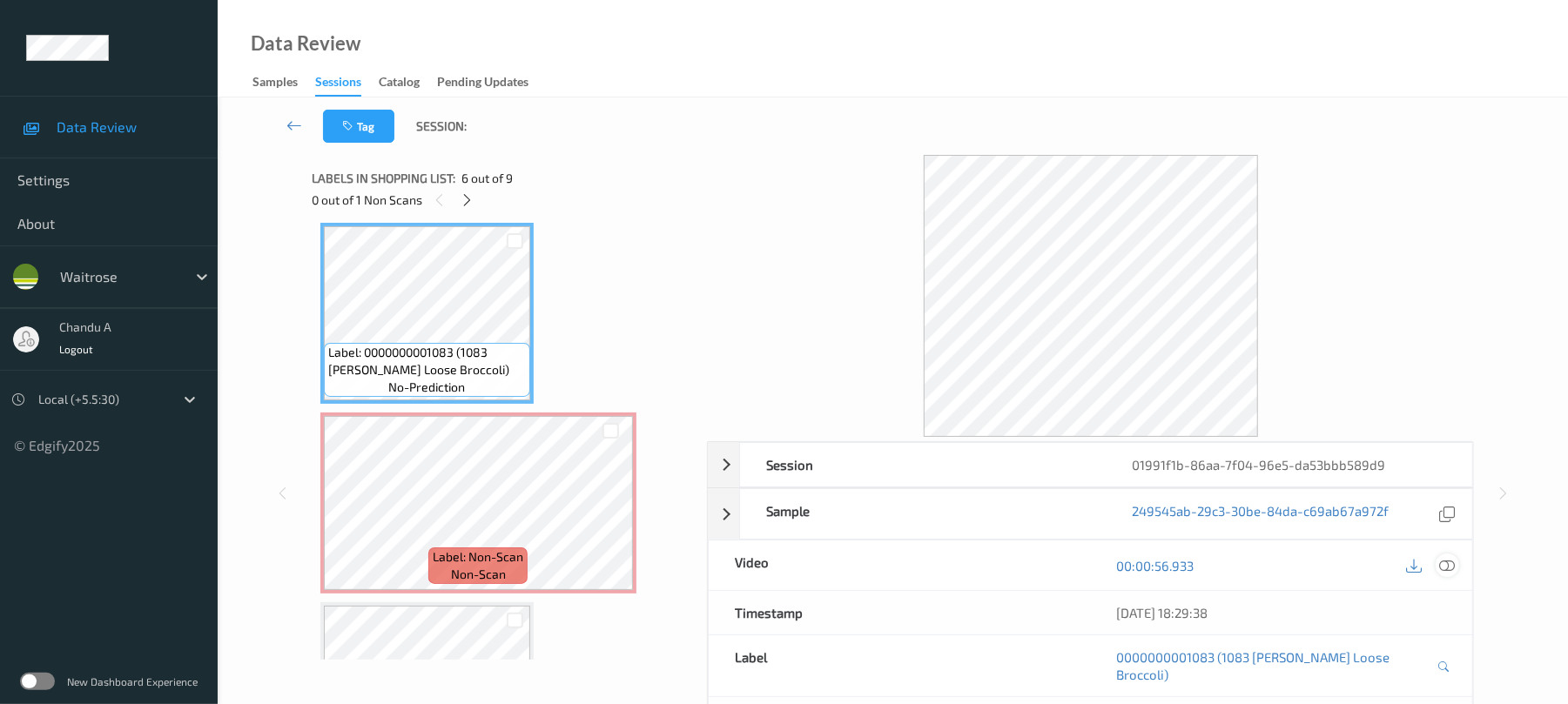
click at [1446, 568] on icon at bounding box center [1447, 565] width 15 height 15
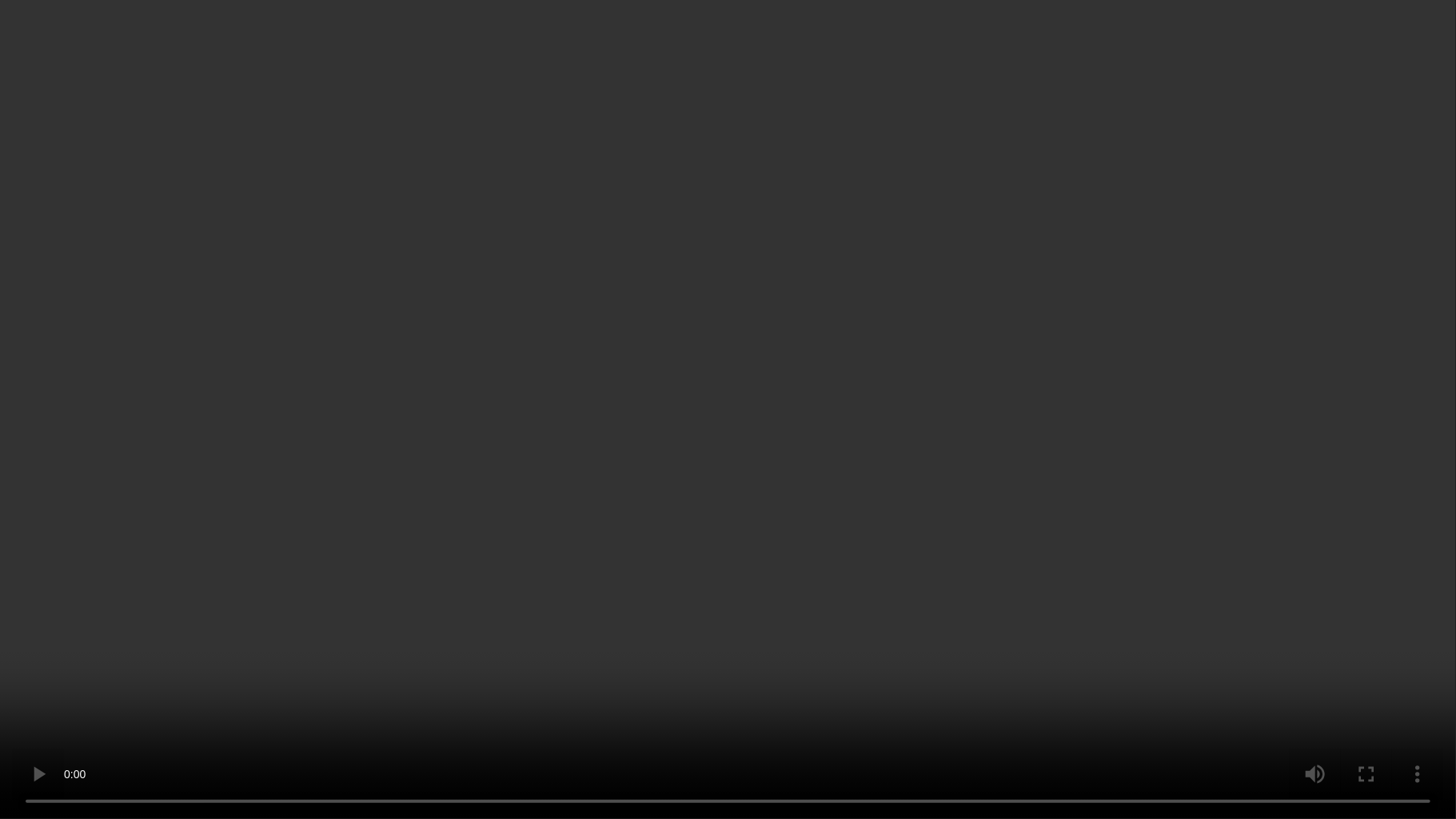
click at [1037, 456] on video at bounding box center [728, 410] width 1456 height 819
click at [781, 557] on video at bounding box center [728, 410] width 1456 height 819
click at [801, 453] on video at bounding box center [728, 410] width 1456 height 819
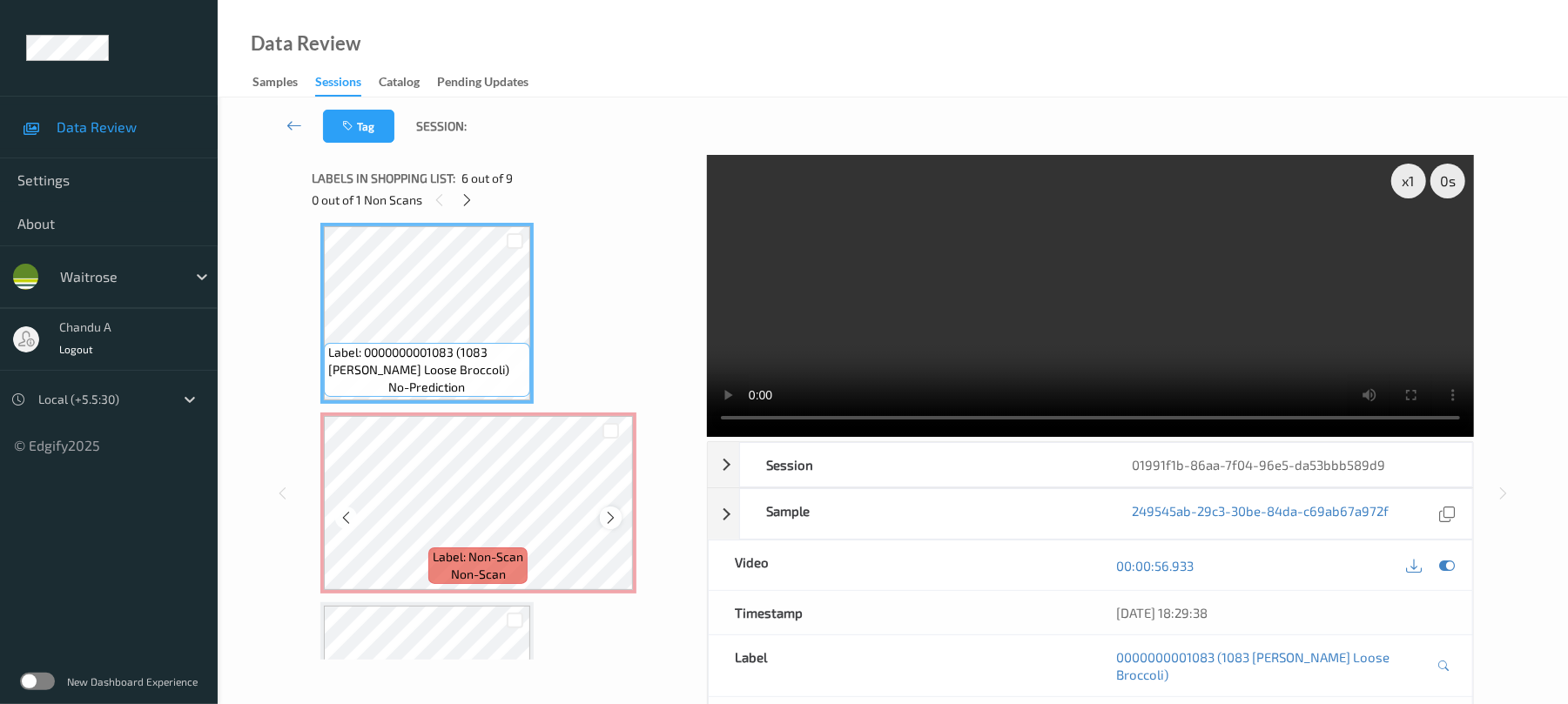
click at [614, 521] on icon at bounding box center [610, 517] width 14 height 15
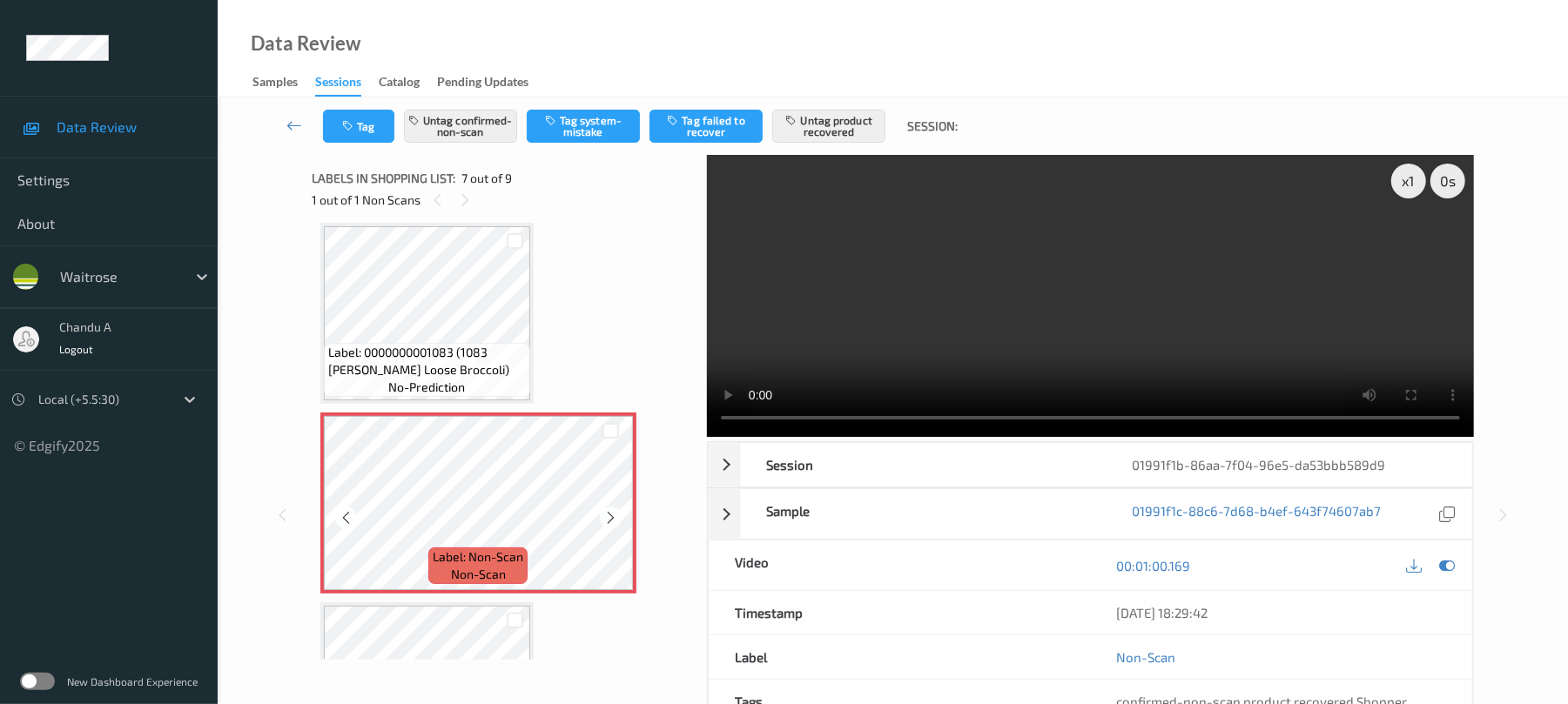
click at [614, 521] on icon at bounding box center [610, 517] width 14 height 15
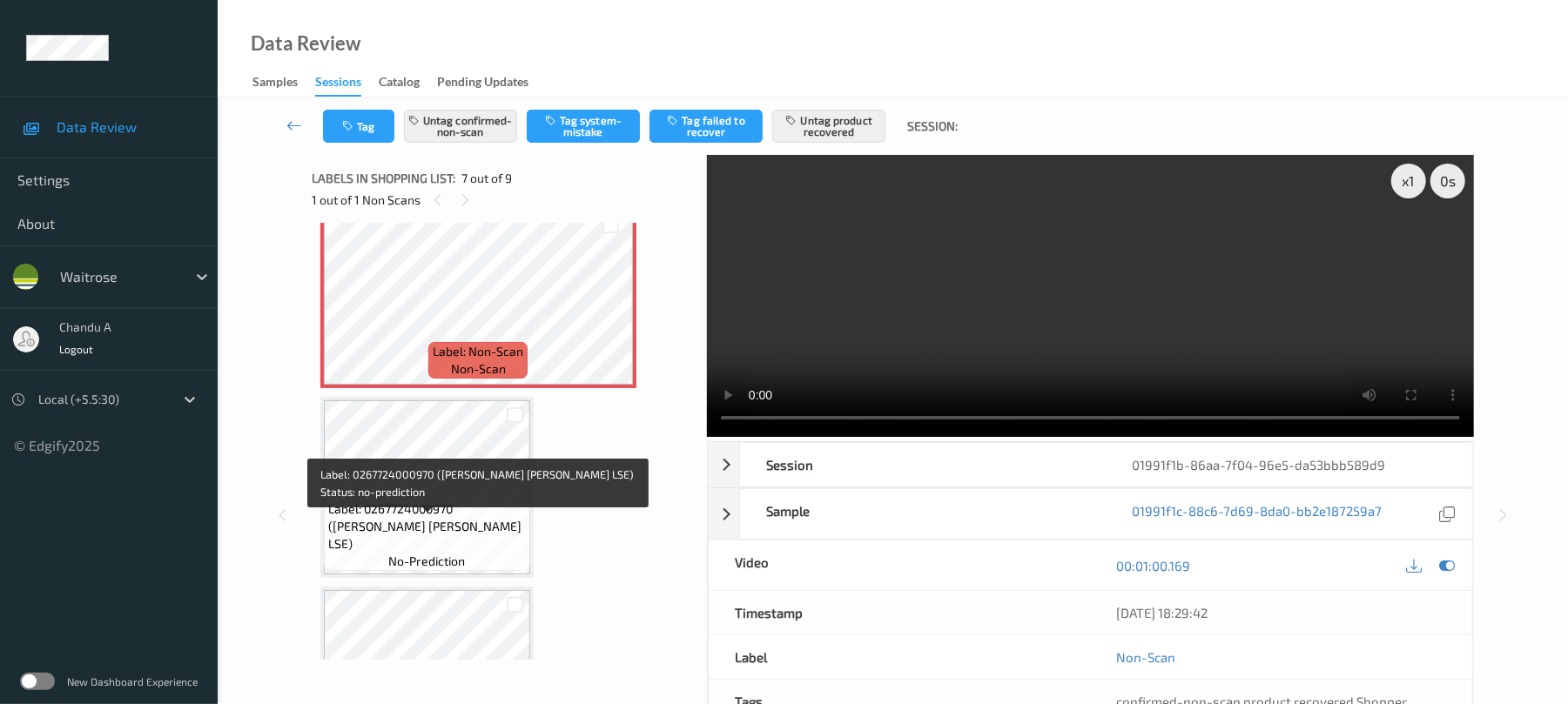
scroll to position [1046, 0]
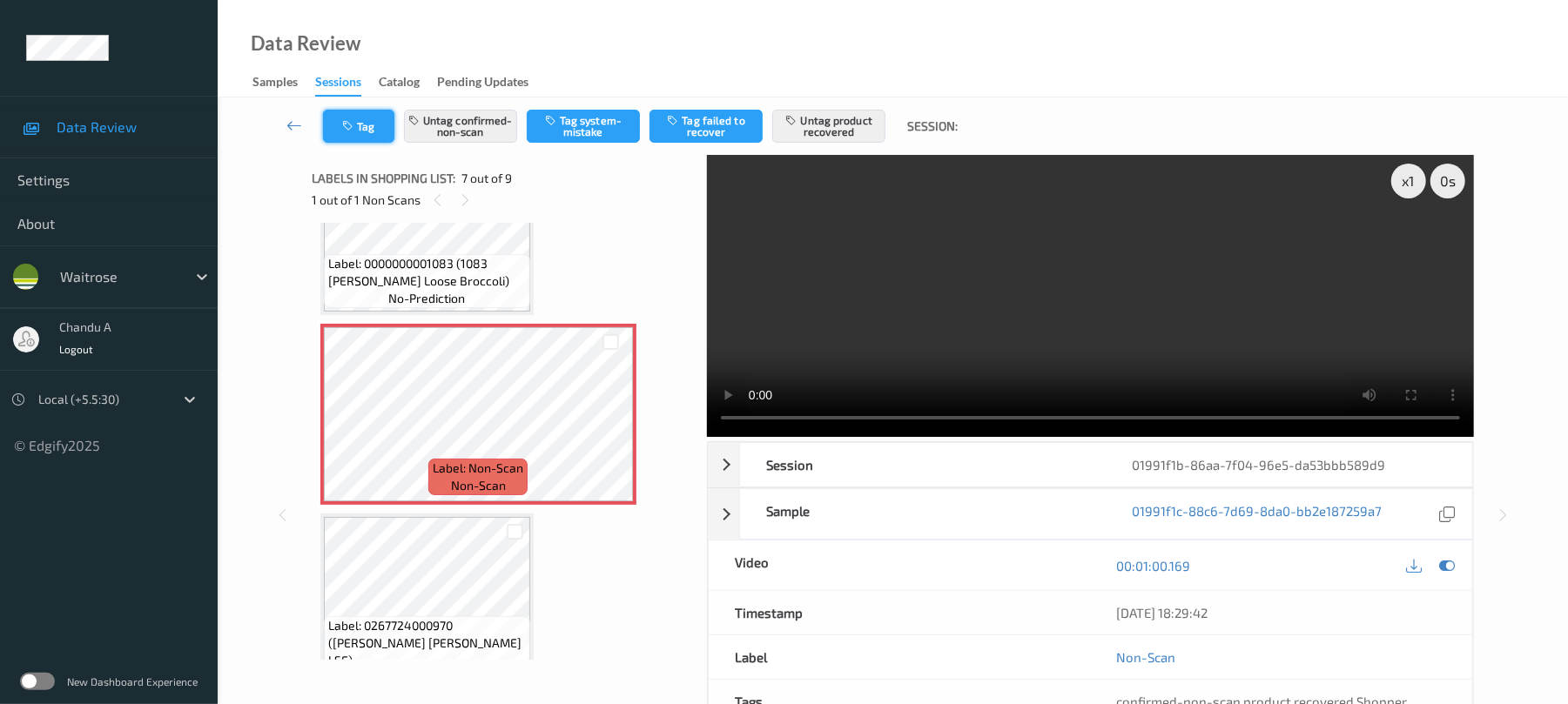
click at [350, 136] on button "Tag" at bounding box center [358, 126] width 71 height 33
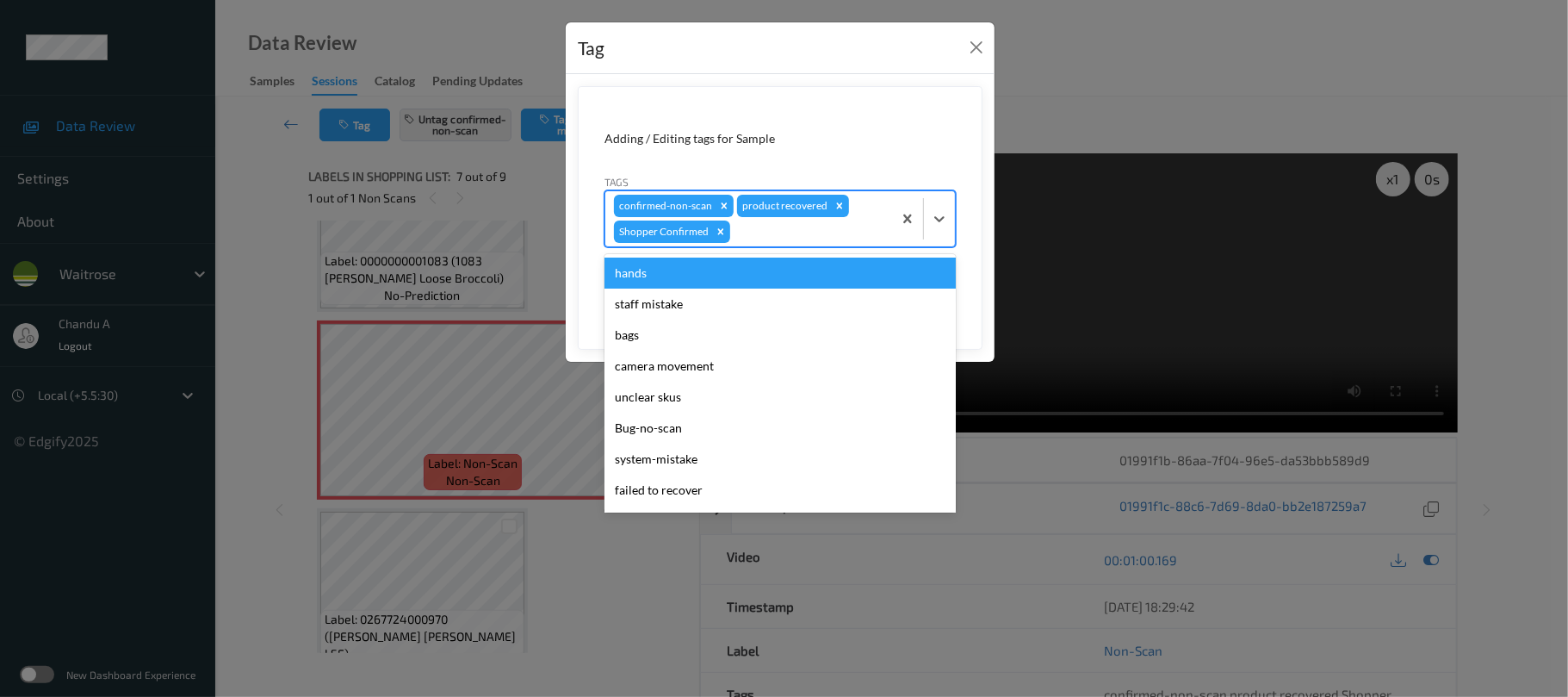
click at [762, 235] on div at bounding box center [809, 231] width 150 height 21
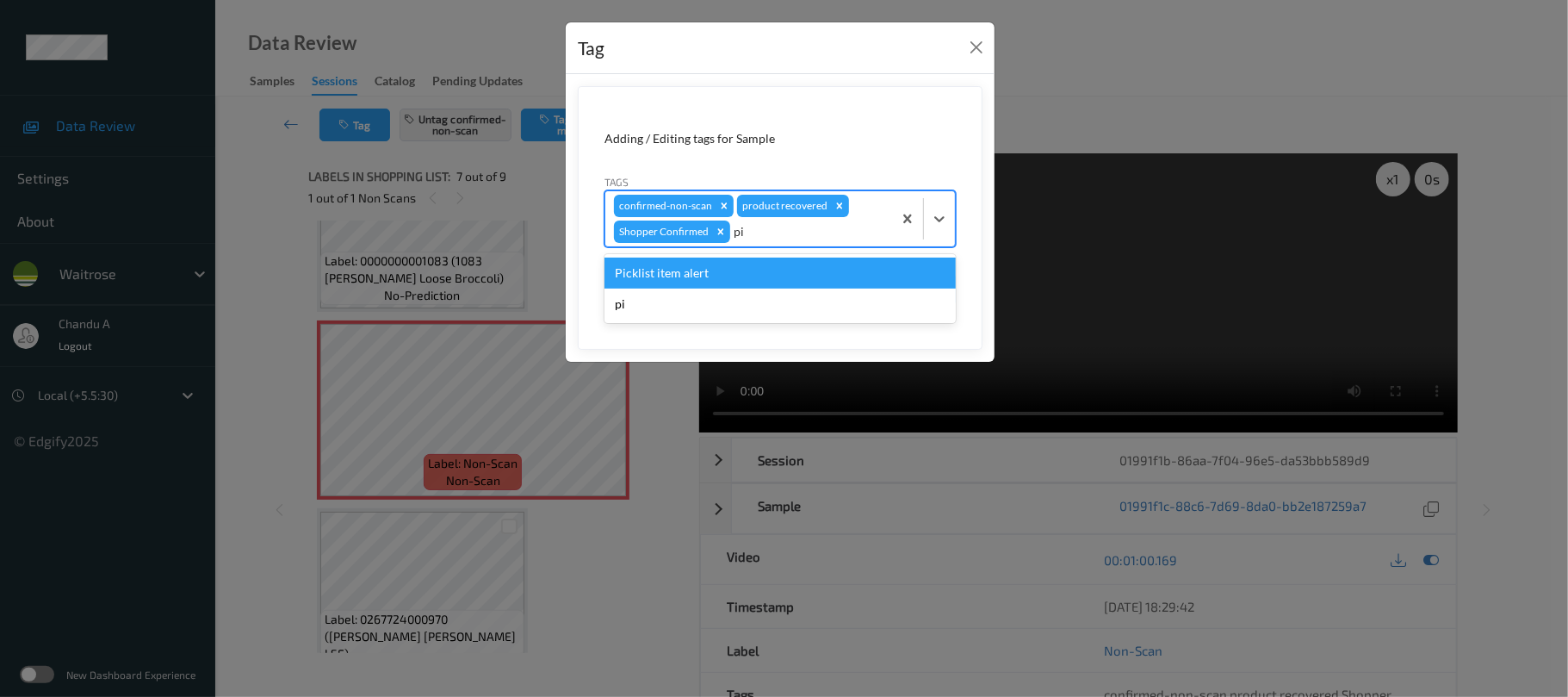
type input "pic"
click at [648, 276] on div "Picklist item alert" at bounding box center [780, 273] width 352 height 31
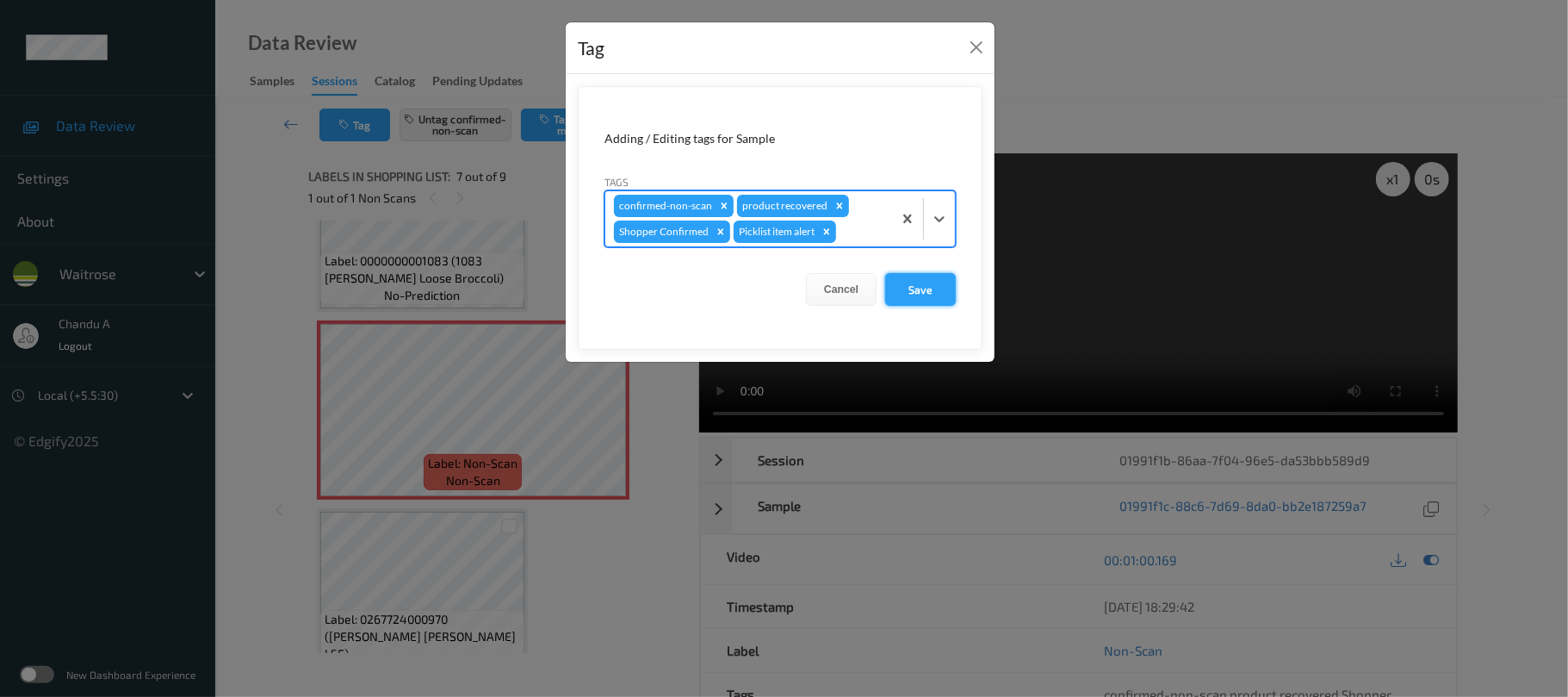
click at [914, 302] on button "Save" at bounding box center [920, 289] width 71 height 33
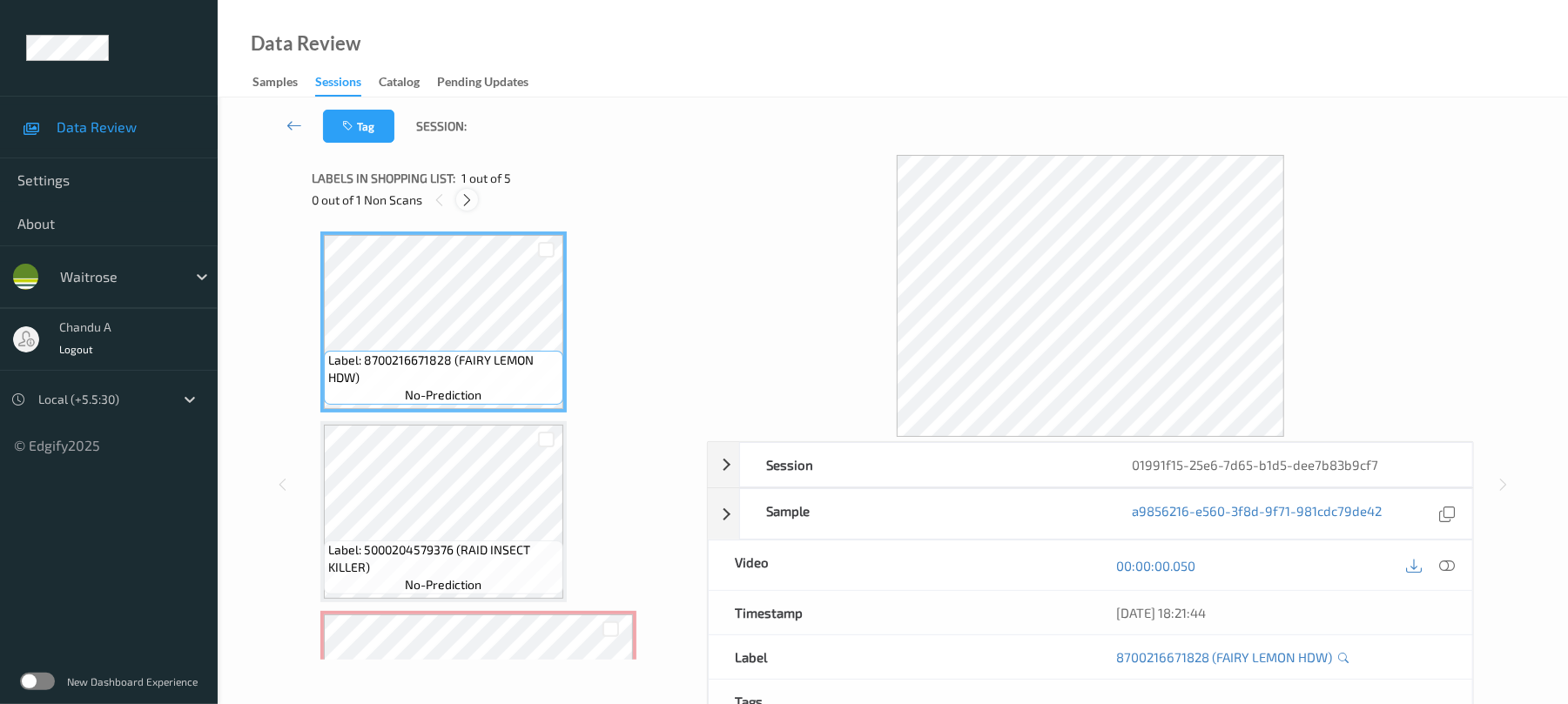
click at [470, 203] on icon at bounding box center [467, 200] width 14 height 15
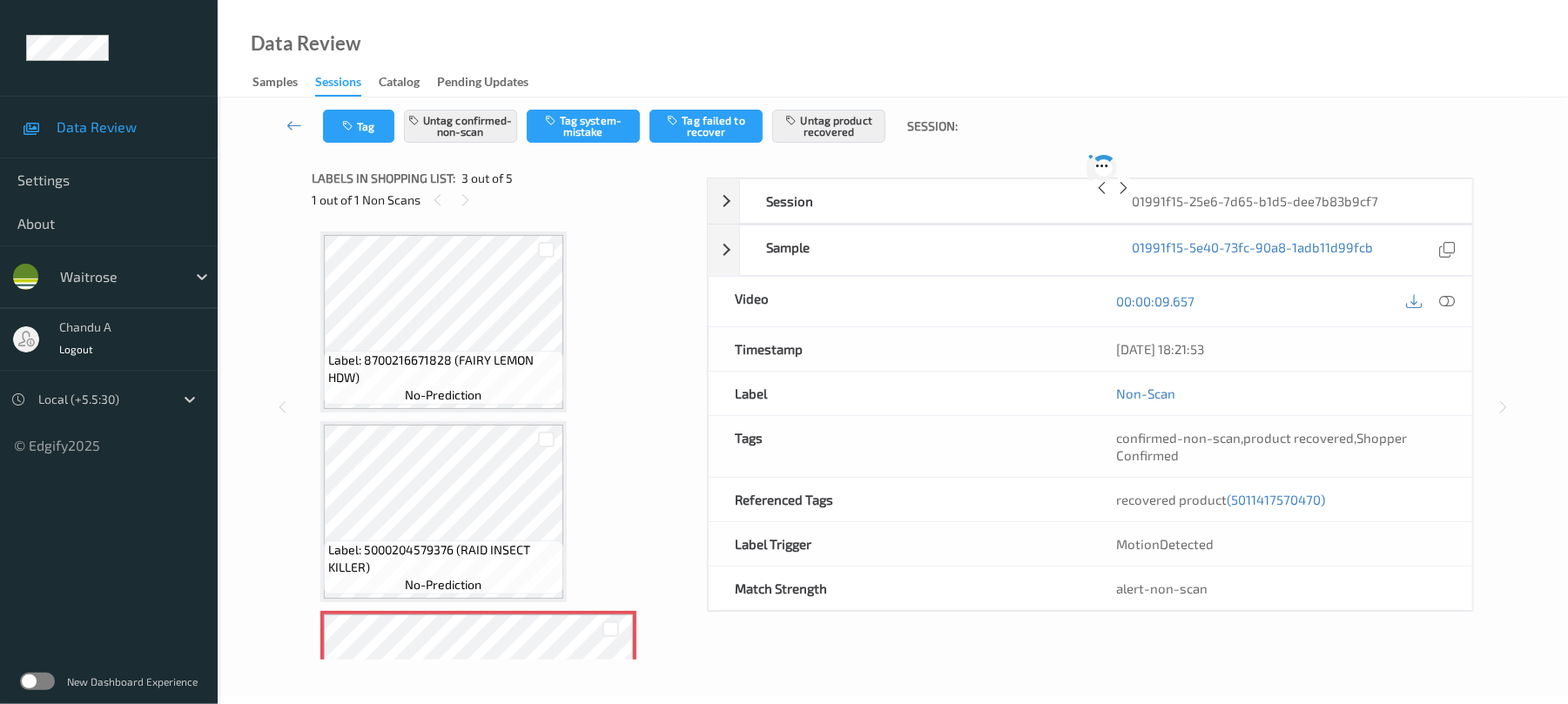
scroll to position [199, 0]
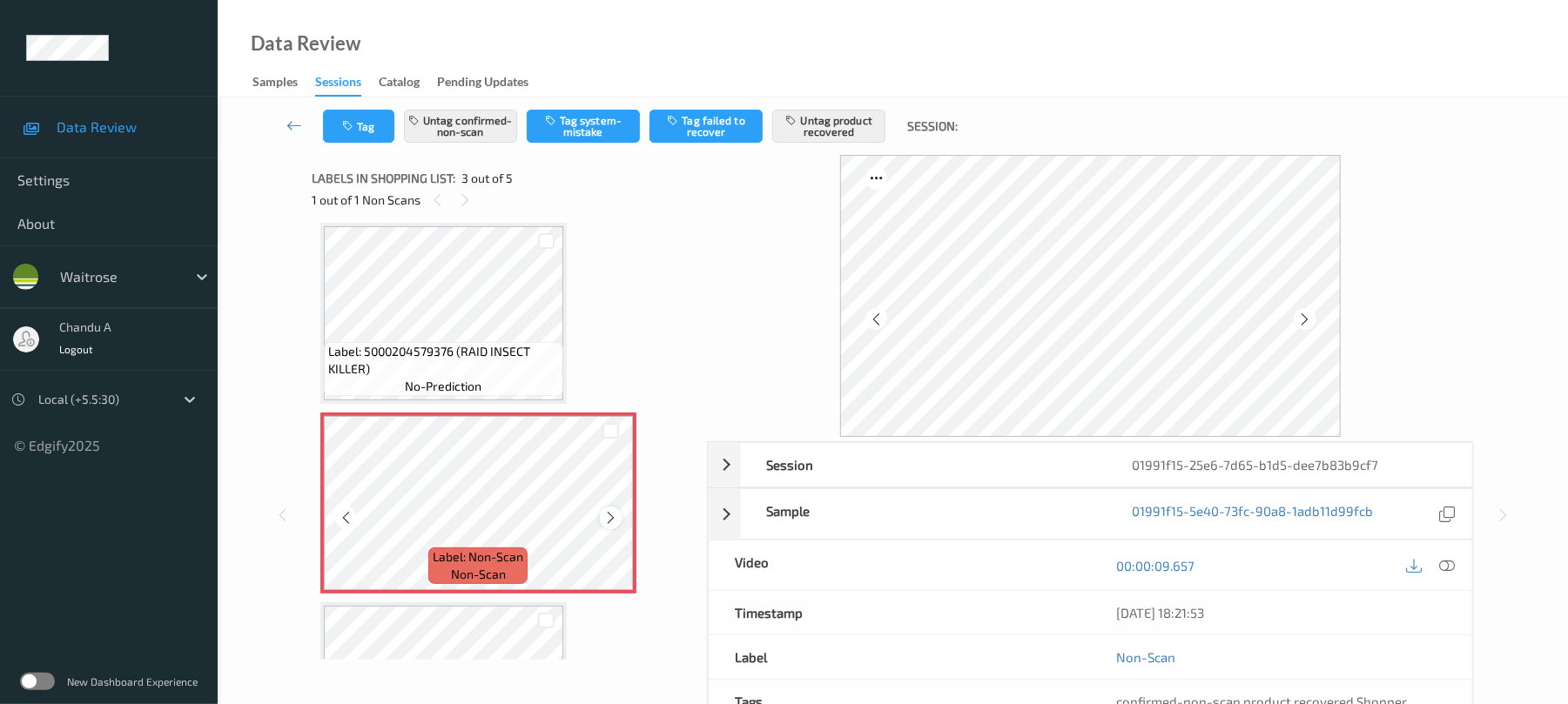
click at [604, 522] on icon at bounding box center [610, 517] width 14 height 15
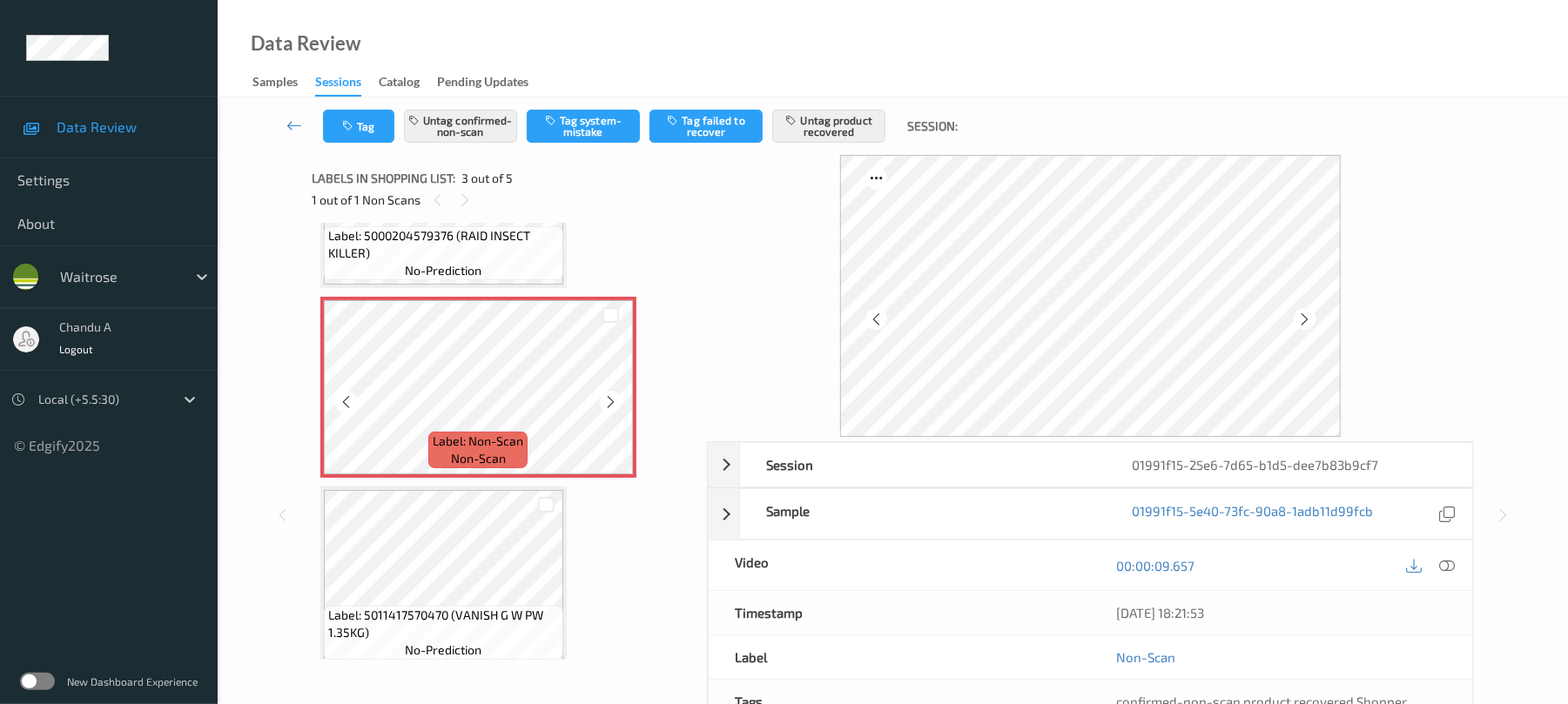
scroll to position [430, 0]
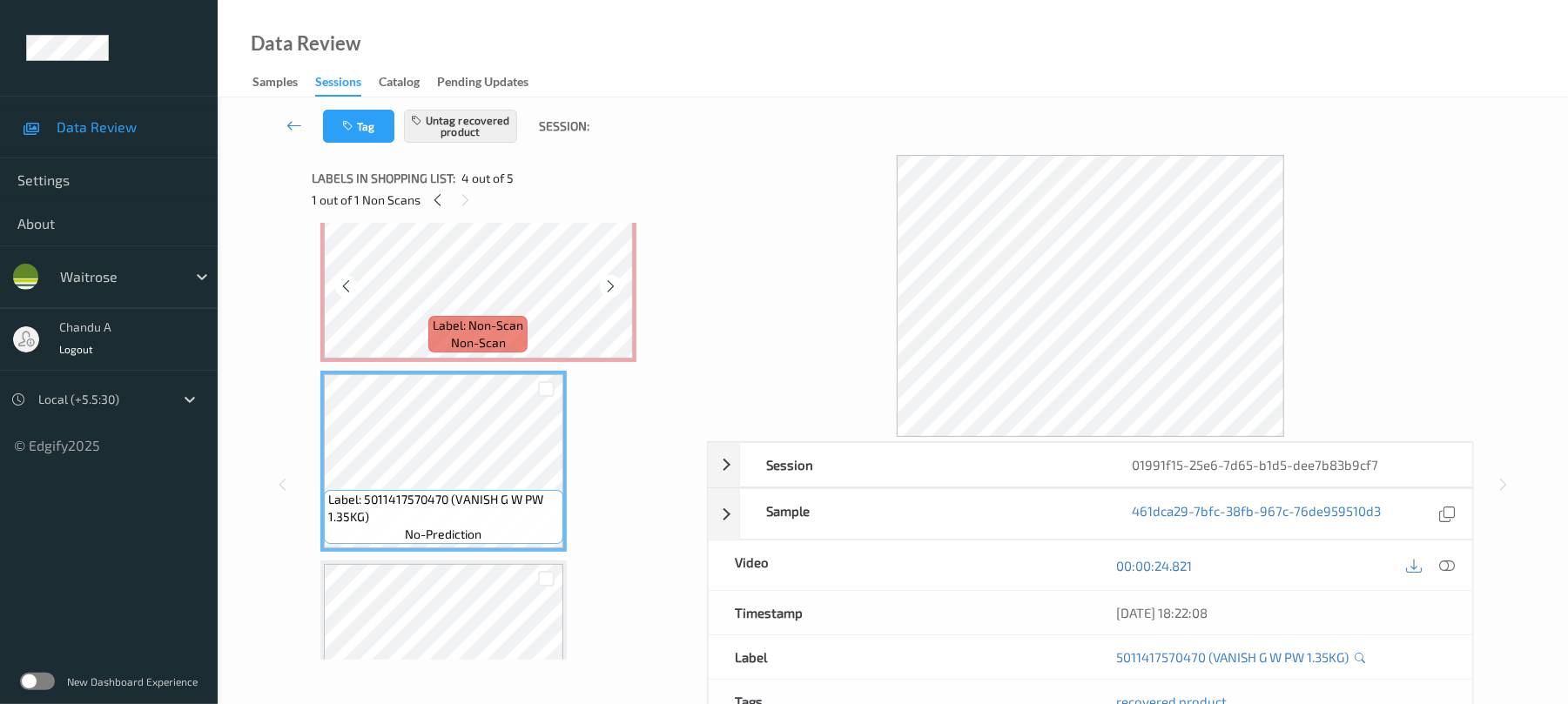
click at [517, 320] on span "Label: Non-Scan" at bounding box center [478, 324] width 90 height 17
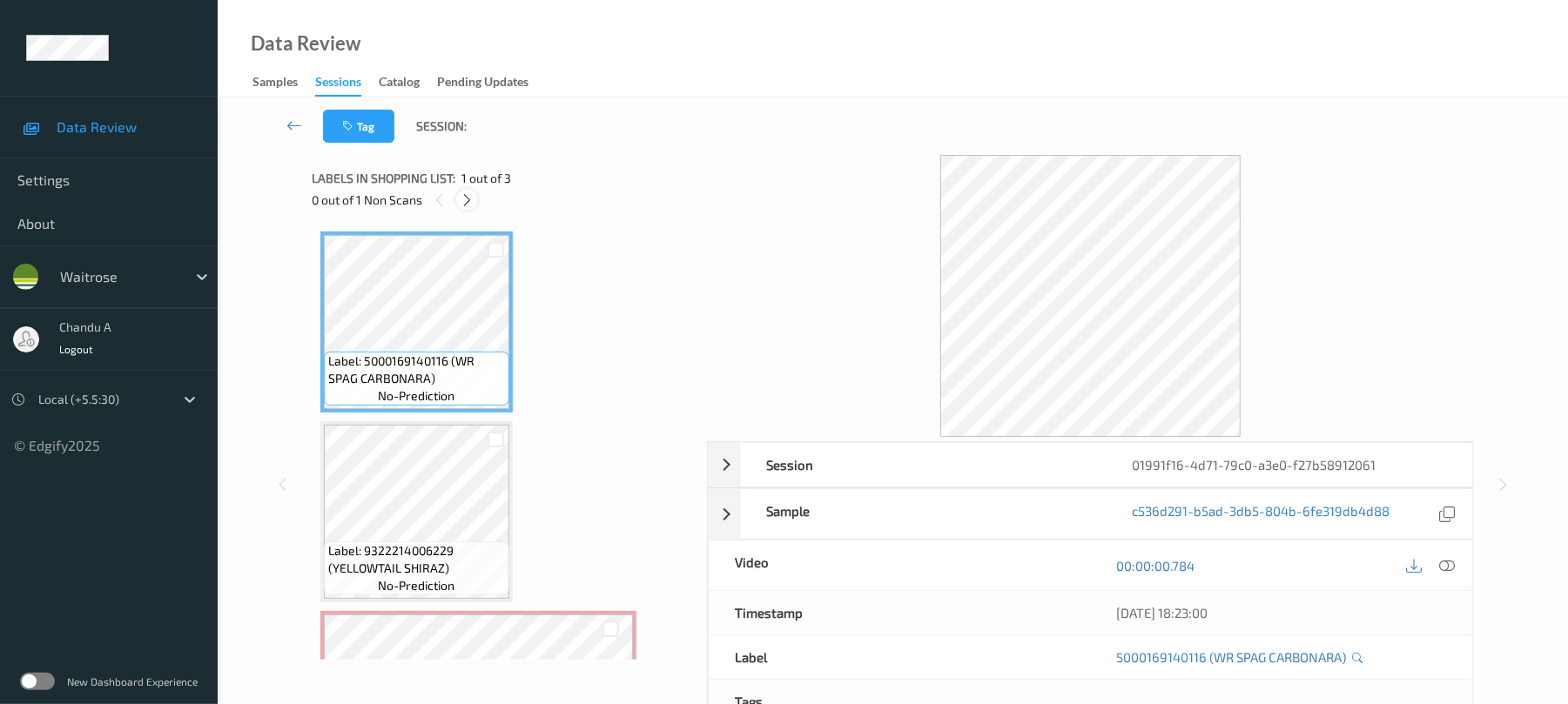
click at [470, 202] on icon at bounding box center [467, 200] width 14 height 15
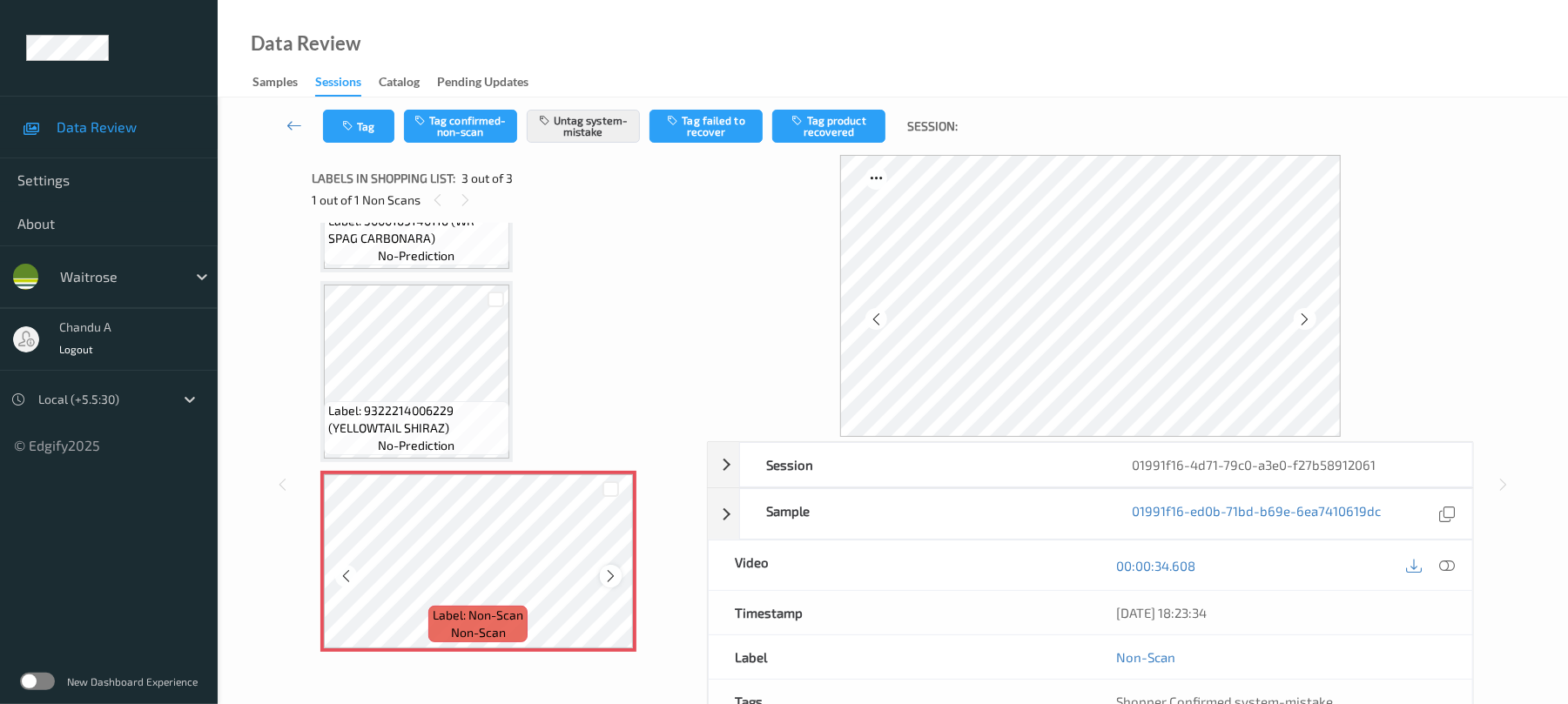
click at [609, 578] on icon at bounding box center [610, 576] width 14 height 15
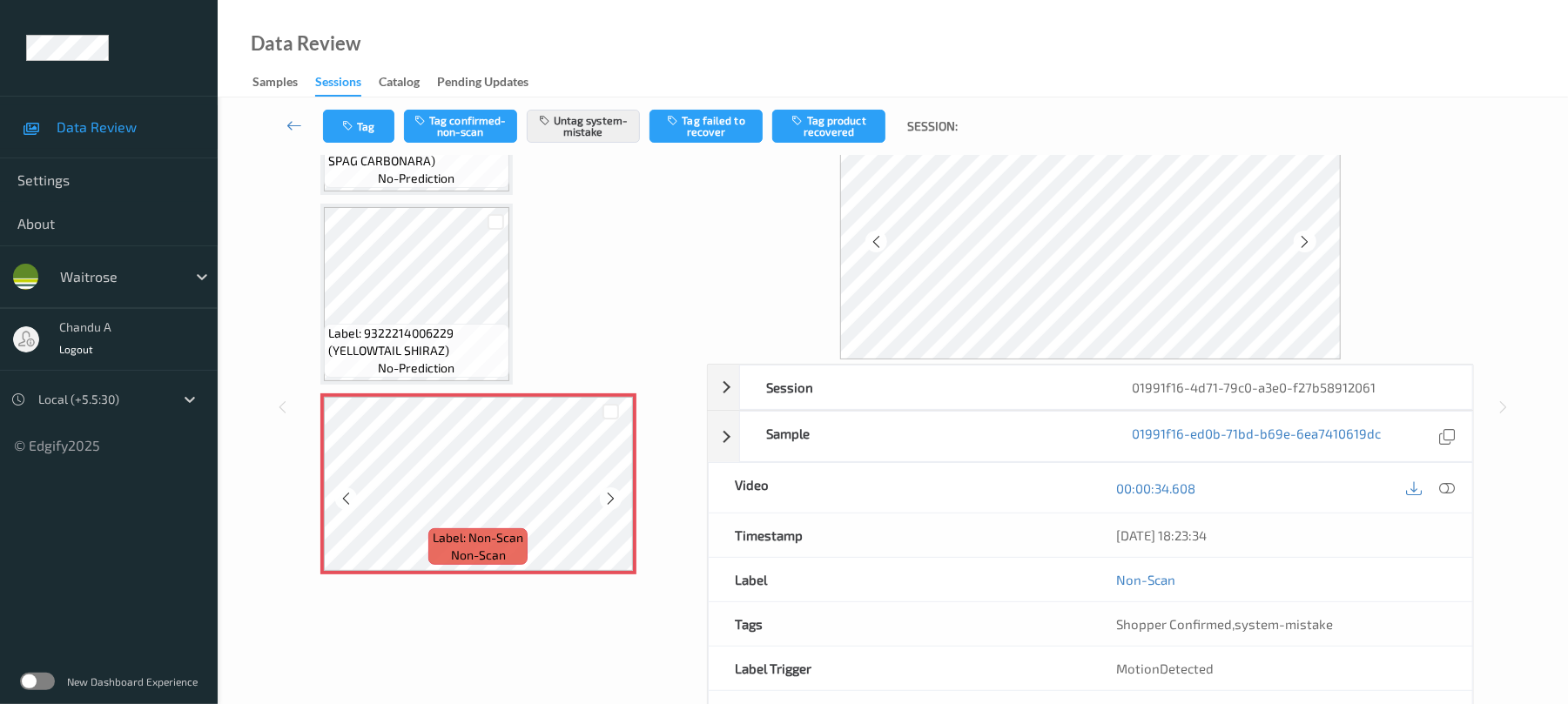
scroll to position [33, 0]
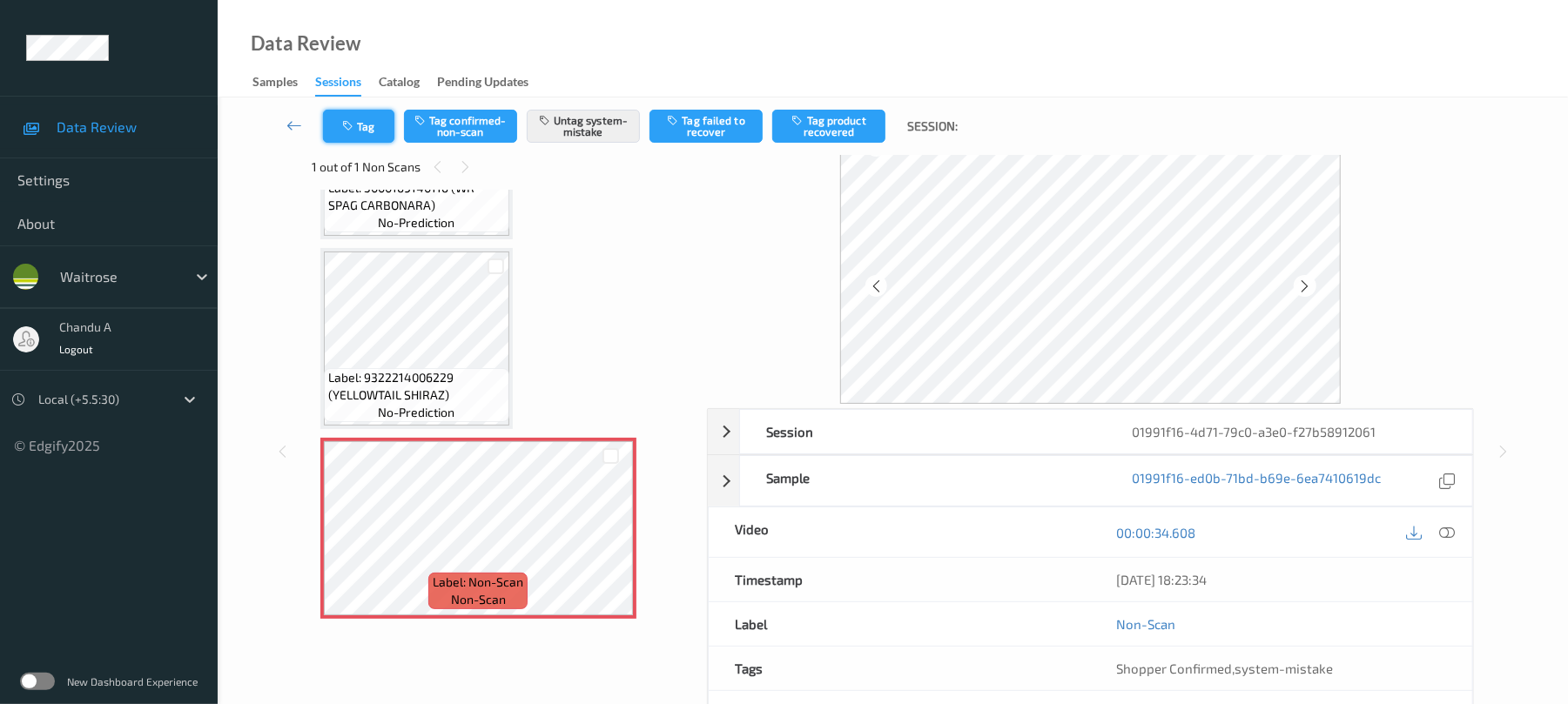
click at [352, 127] on icon "button" at bounding box center [349, 126] width 14 height 12
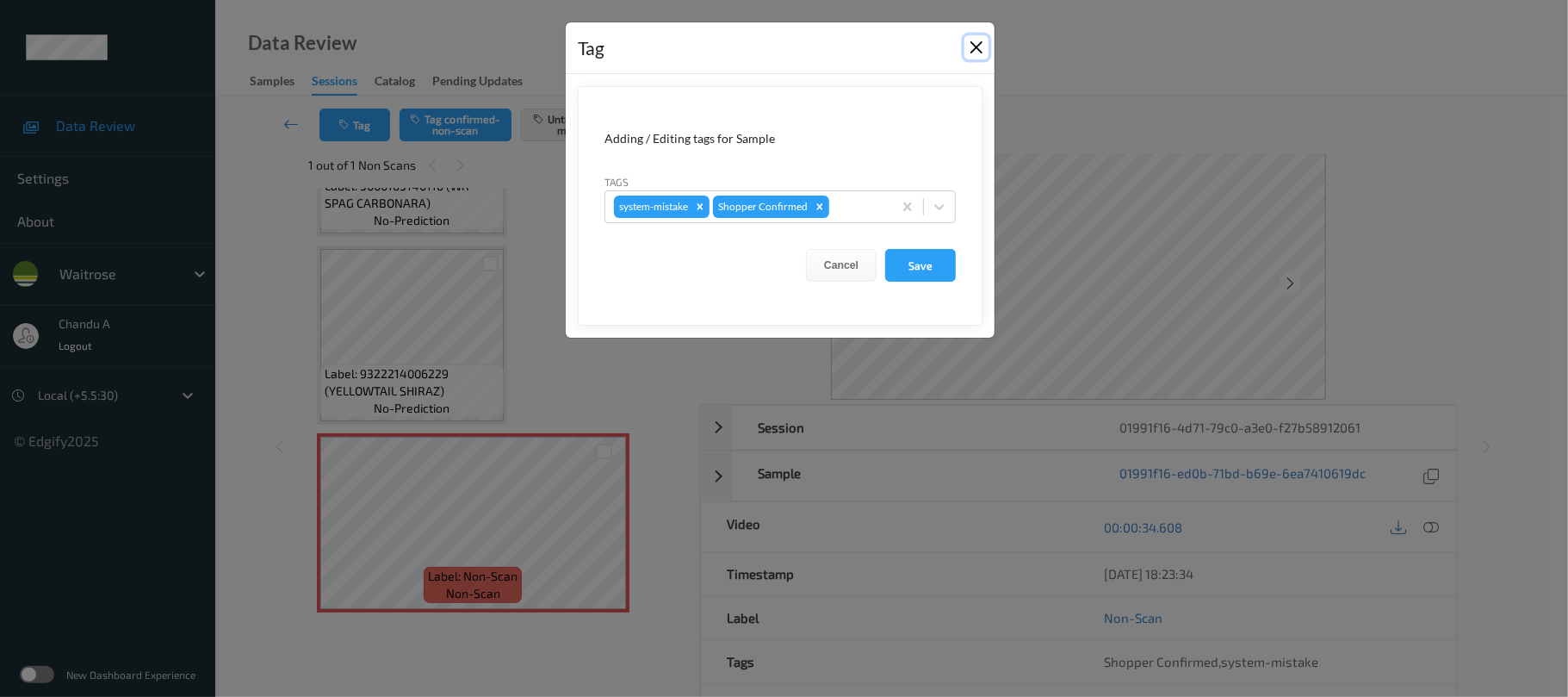
click at [975, 49] on button "Close" at bounding box center [976, 47] width 24 height 24
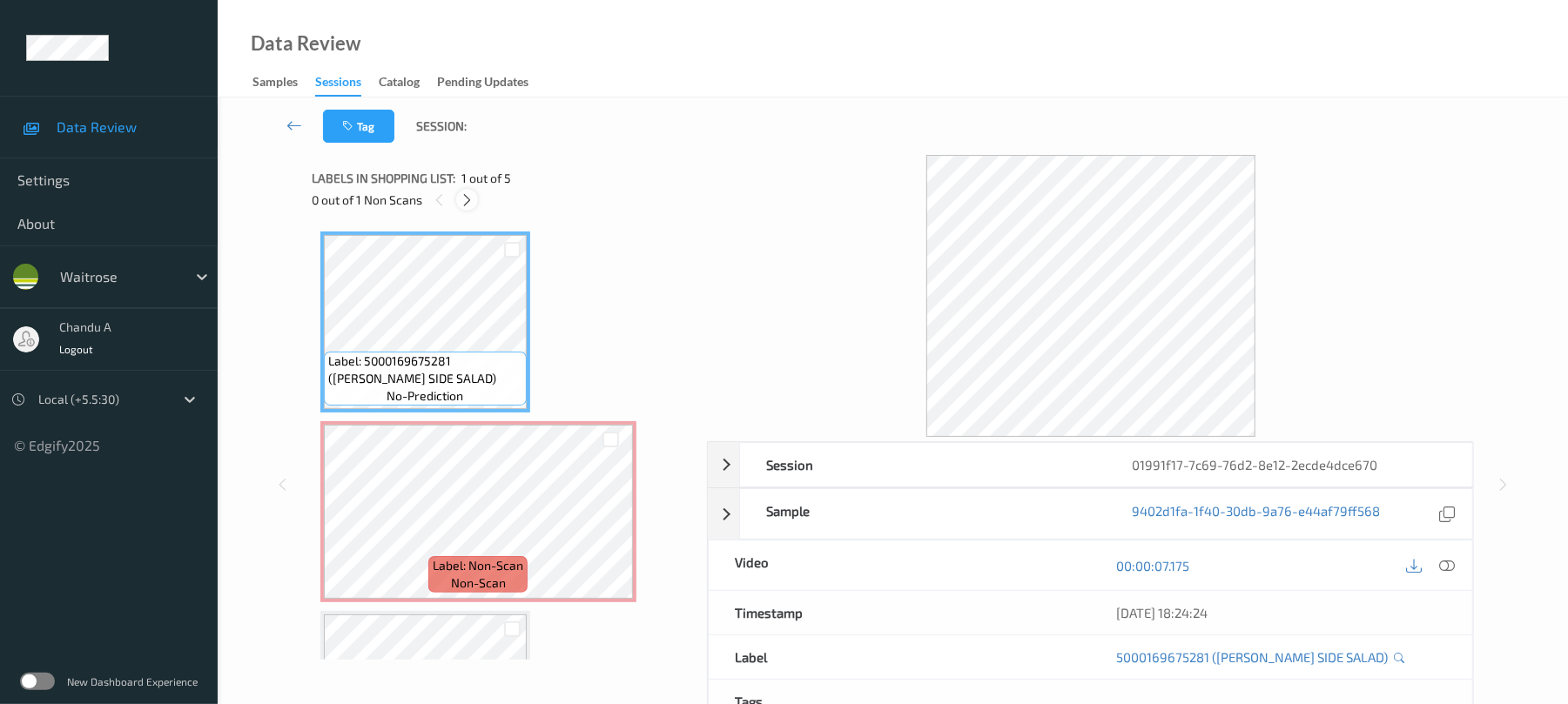
click at [474, 199] on icon at bounding box center [467, 200] width 14 height 15
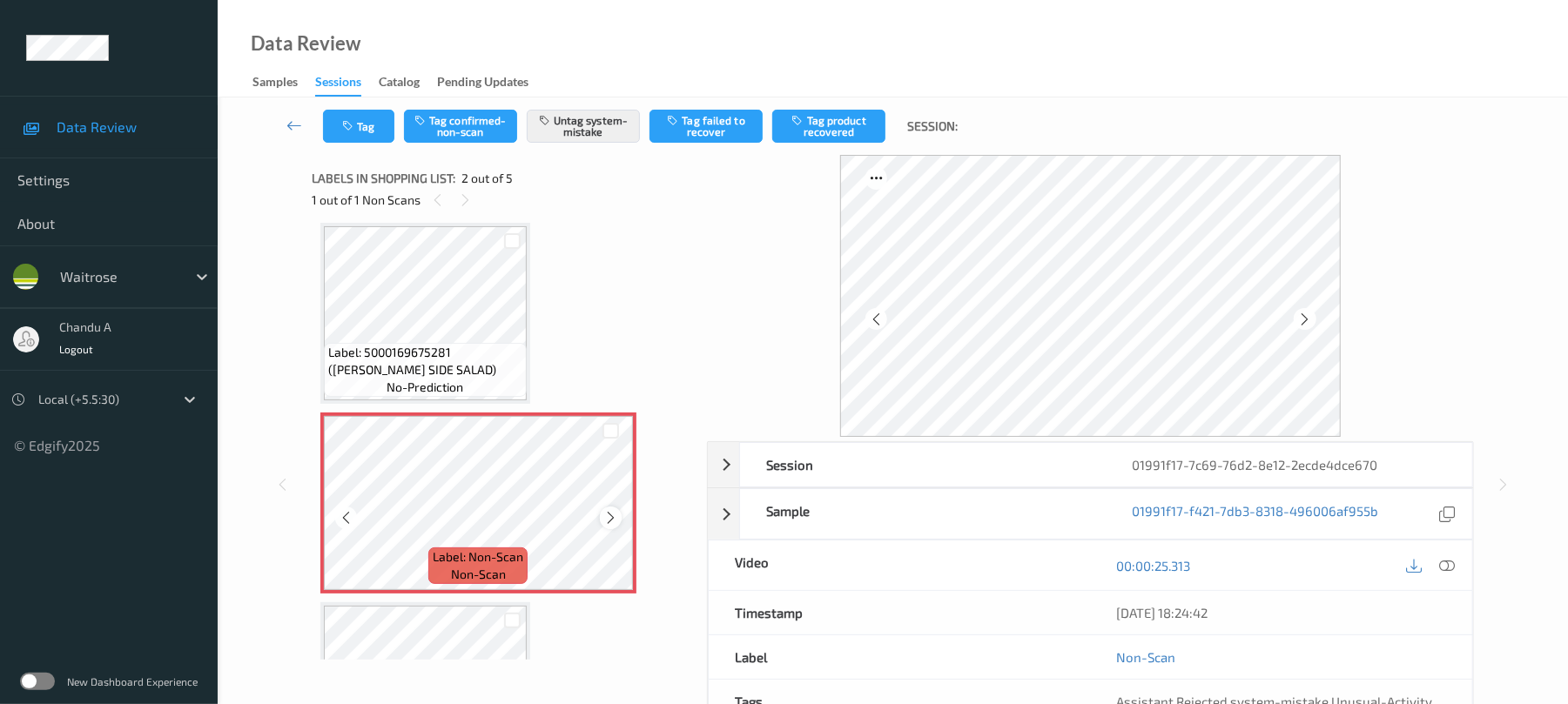
click at [611, 512] on icon at bounding box center [610, 517] width 14 height 15
click at [613, 510] on icon at bounding box center [610, 517] width 14 height 15
click at [339, 119] on button "Tag" at bounding box center [358, 126] width 71 height 33
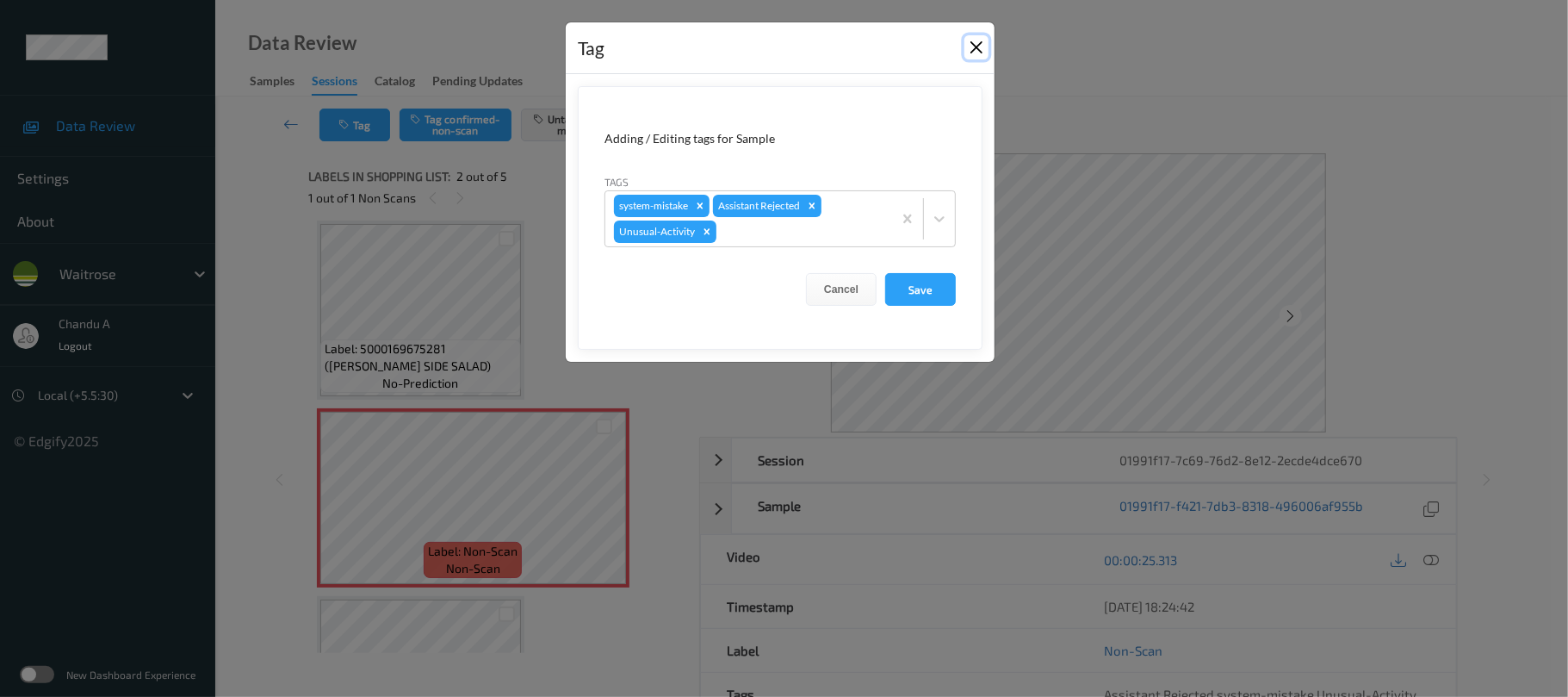
click at [972, 45] on button "Close" at bounding box center [976, 47] width 24 height 24
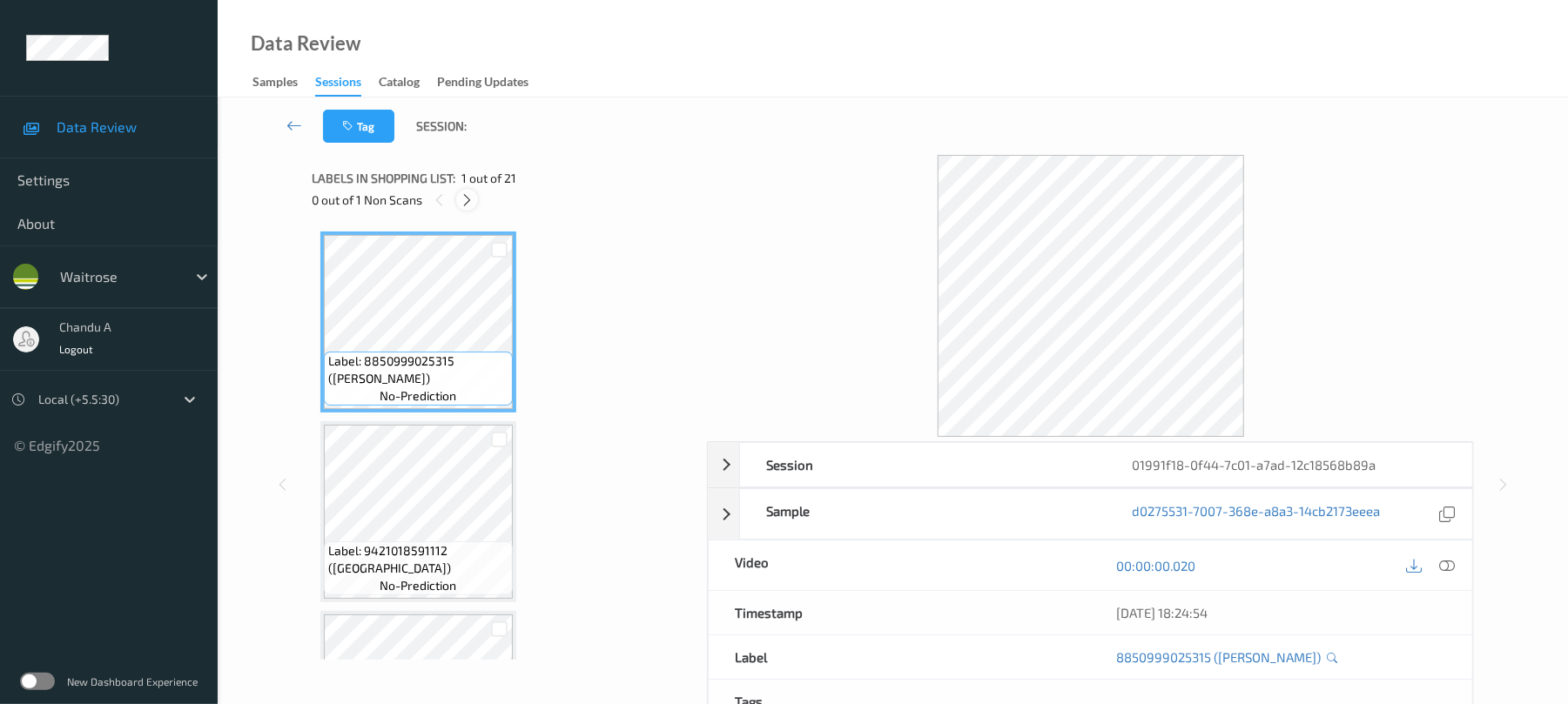
click at [468, 199] on icon at bounding box center [467, 200] width 14 height 15
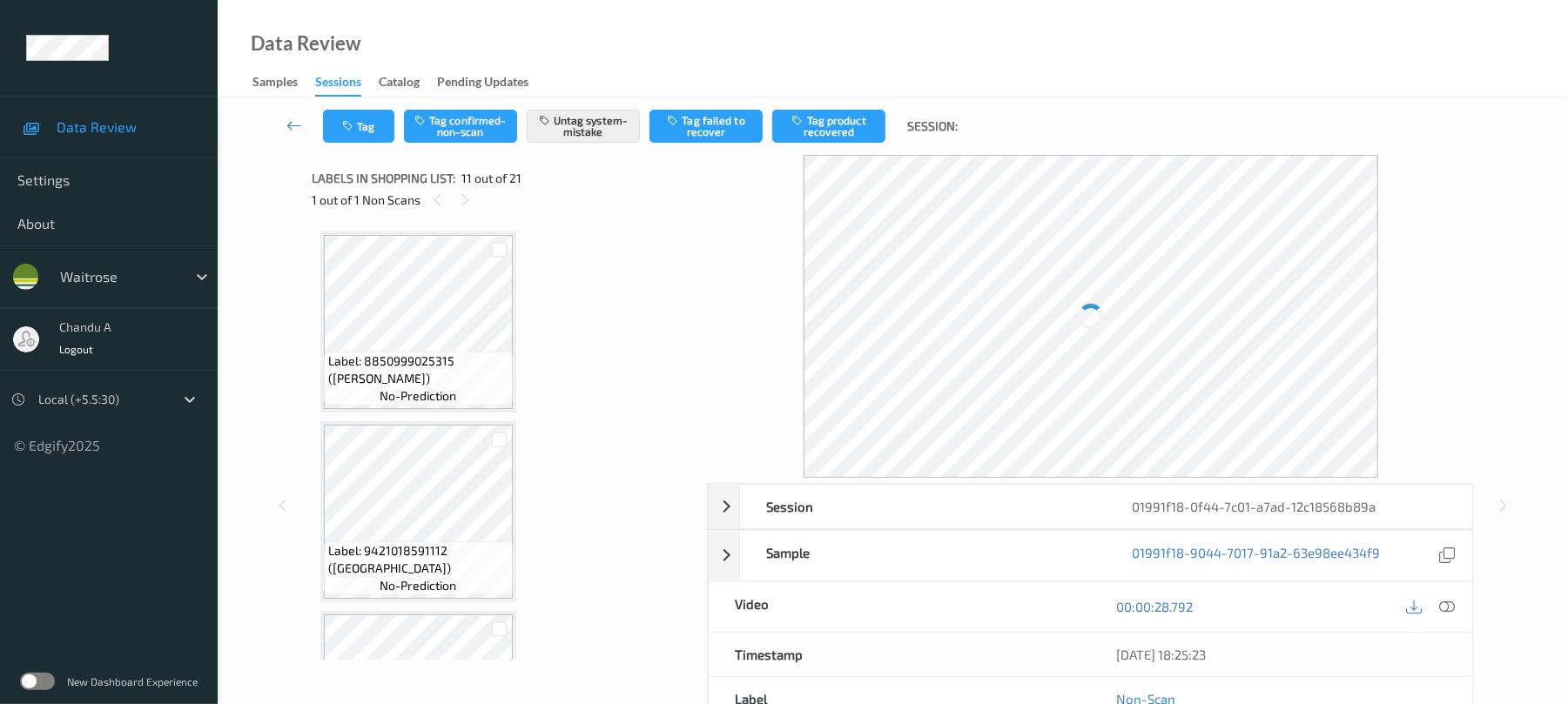
scroll to position [1716, 0]
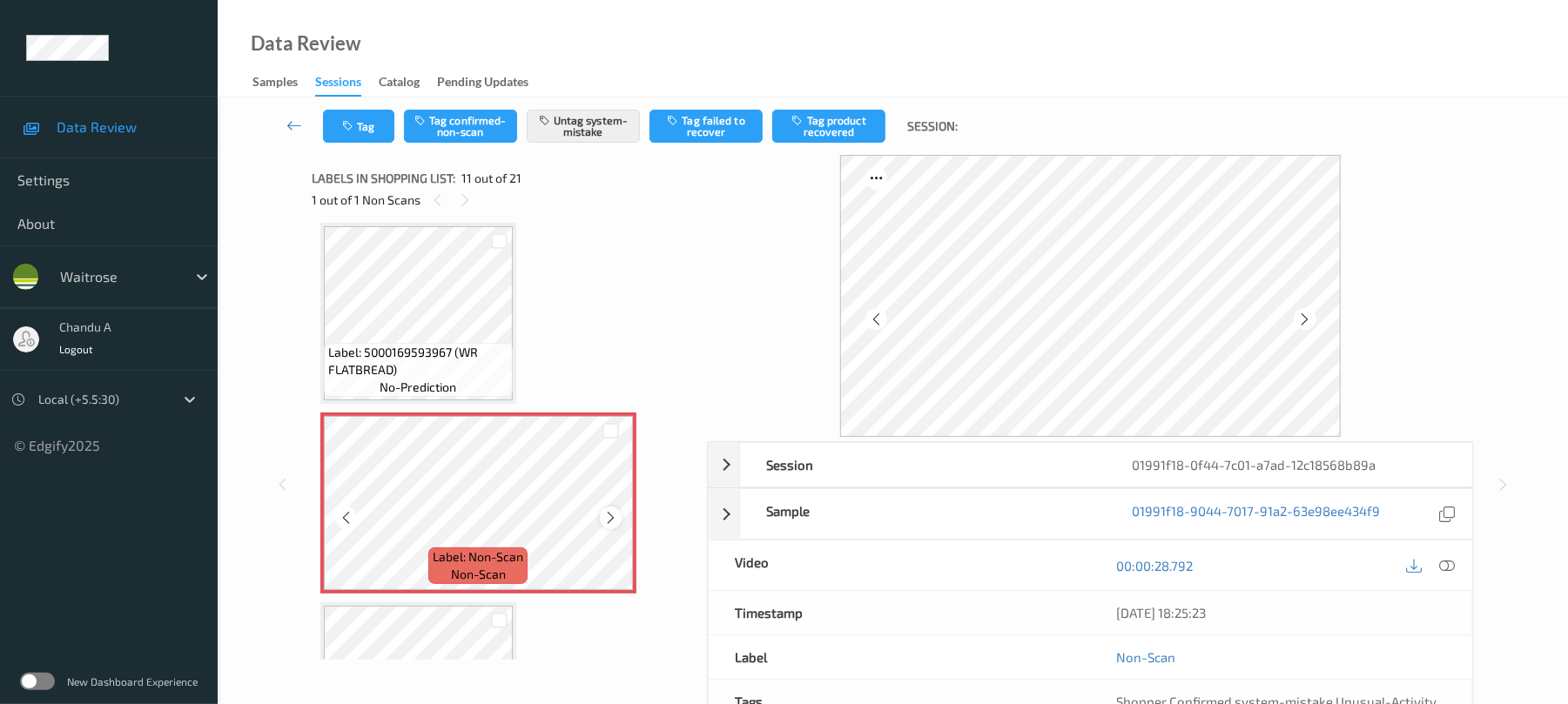
click at [606, 517] on icon at bounding box center [610, 517] width 14 height 15
click at [607, 517] on icon at bounding box center [610, 517] width 14 height 15
click at [369, 127] on button "Tag" at bounding box center [358, 126] width 71 height 33
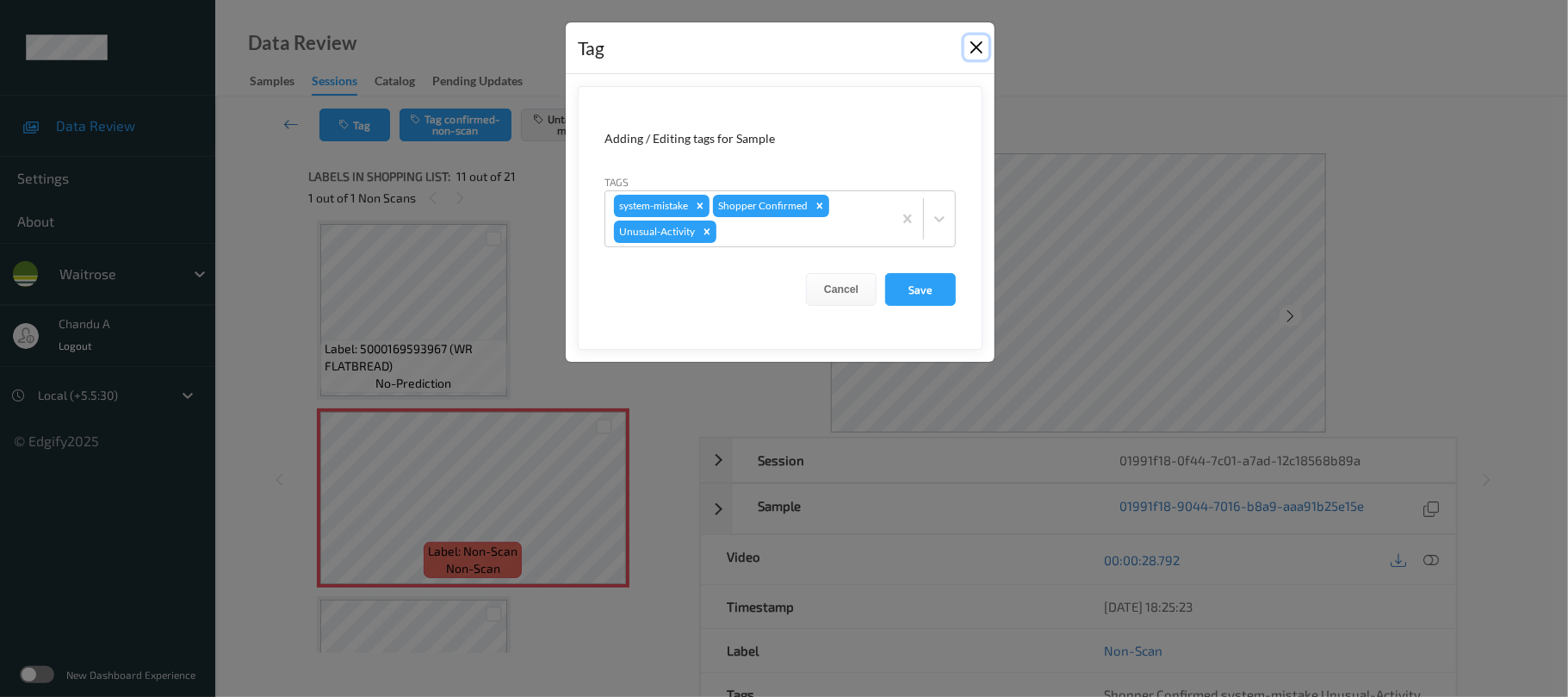
click at [979, 54] on button "Close" at bounding box center [976, 47] width 24 height 24
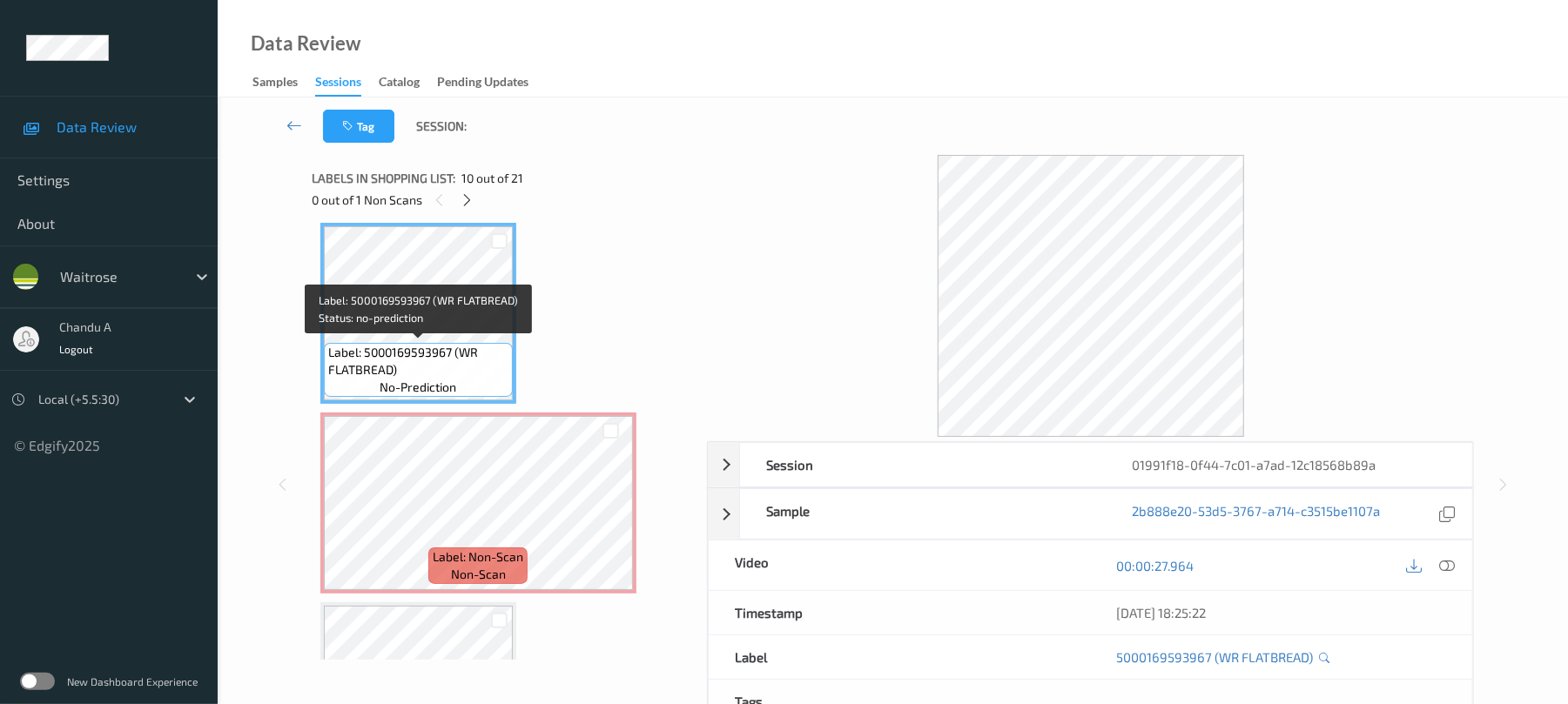
click at [468, 345] on span "Label: 5000169593967 (WR FLATBREAD)" at bounding box center [418, 361] width 180 height 35
click at [1454, 571] on icon at bounding box center [1447, 565] width 15 height 15
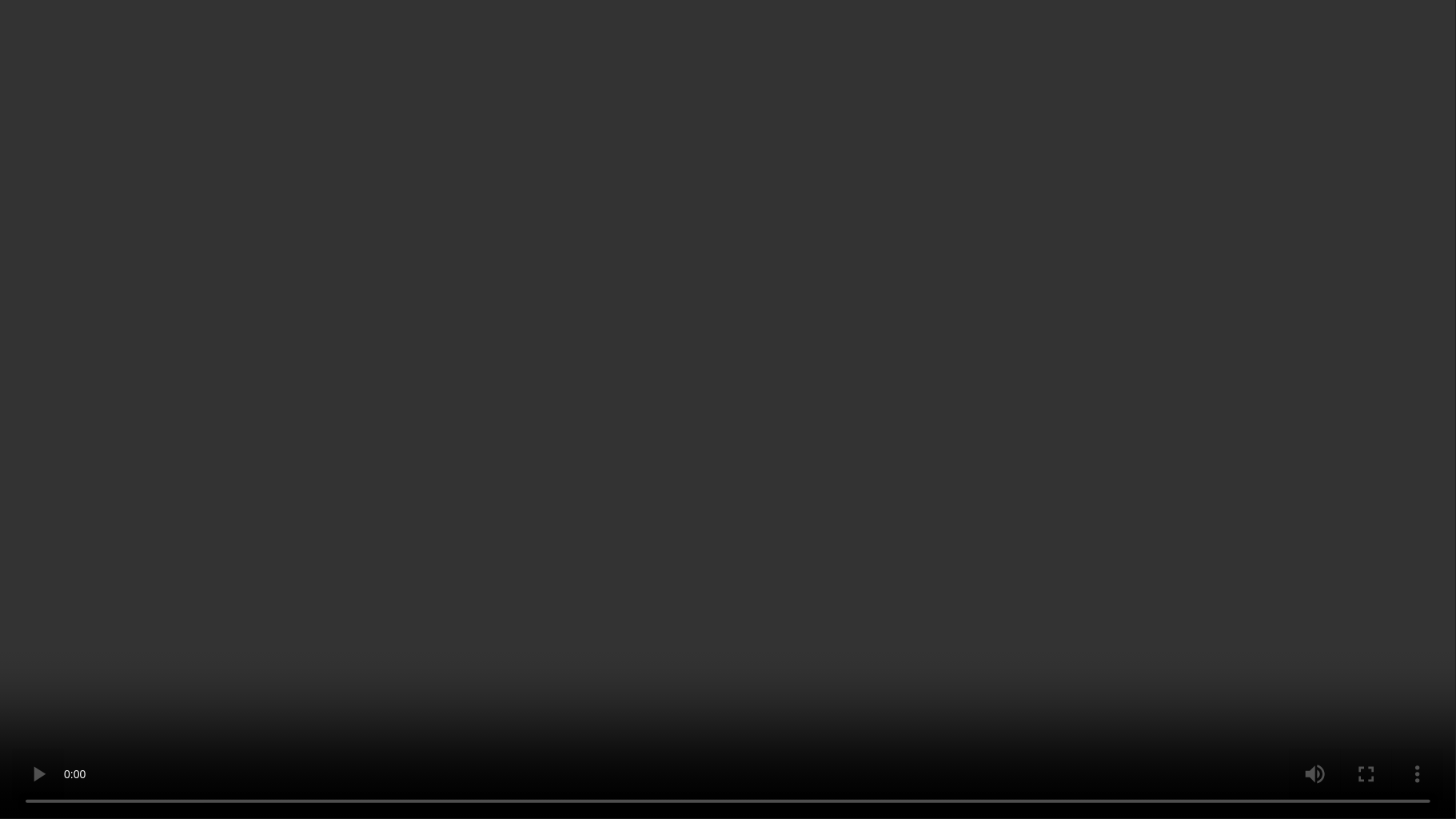
click at [993, 487] on video at bounding box center [728, 410] width 1456 height 819
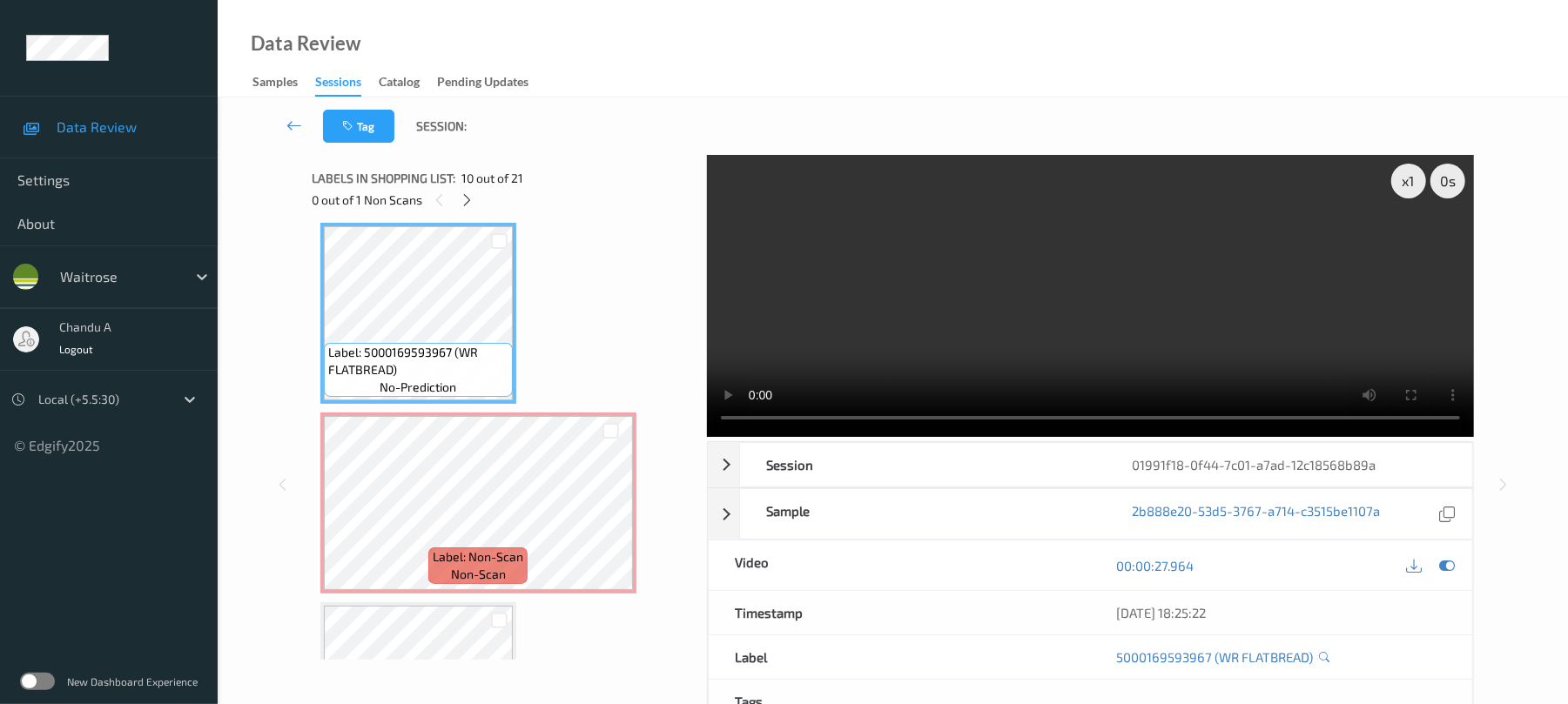
click at [1106, 310] on video at bounding box center [1091, 296] width 767 height 282
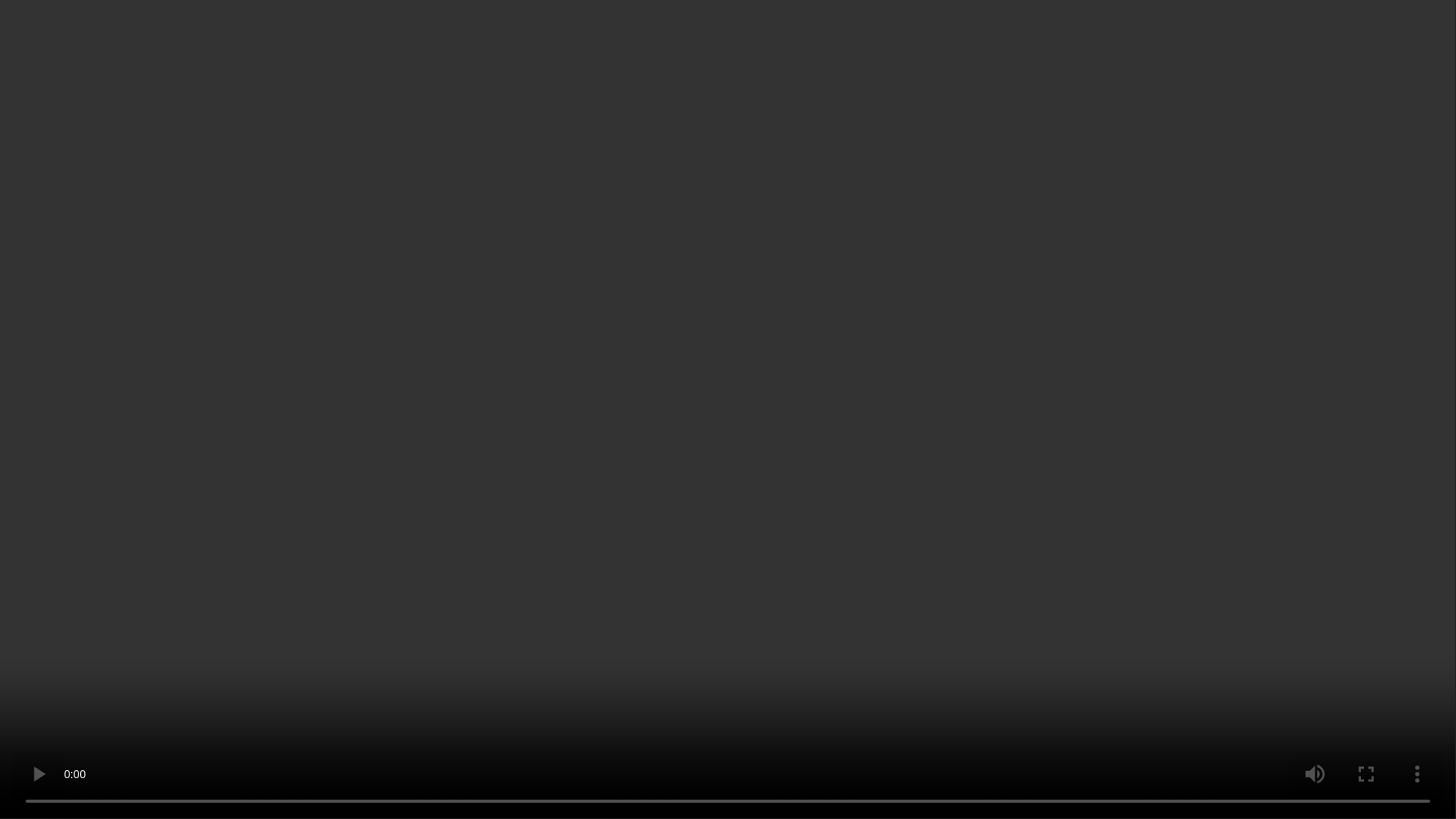
click at [694, 532] on video at bounding box center [728, 410] width 1456 height 819
click at [677, 468] on video at bounding box center [728, 410] width 1456 height 819
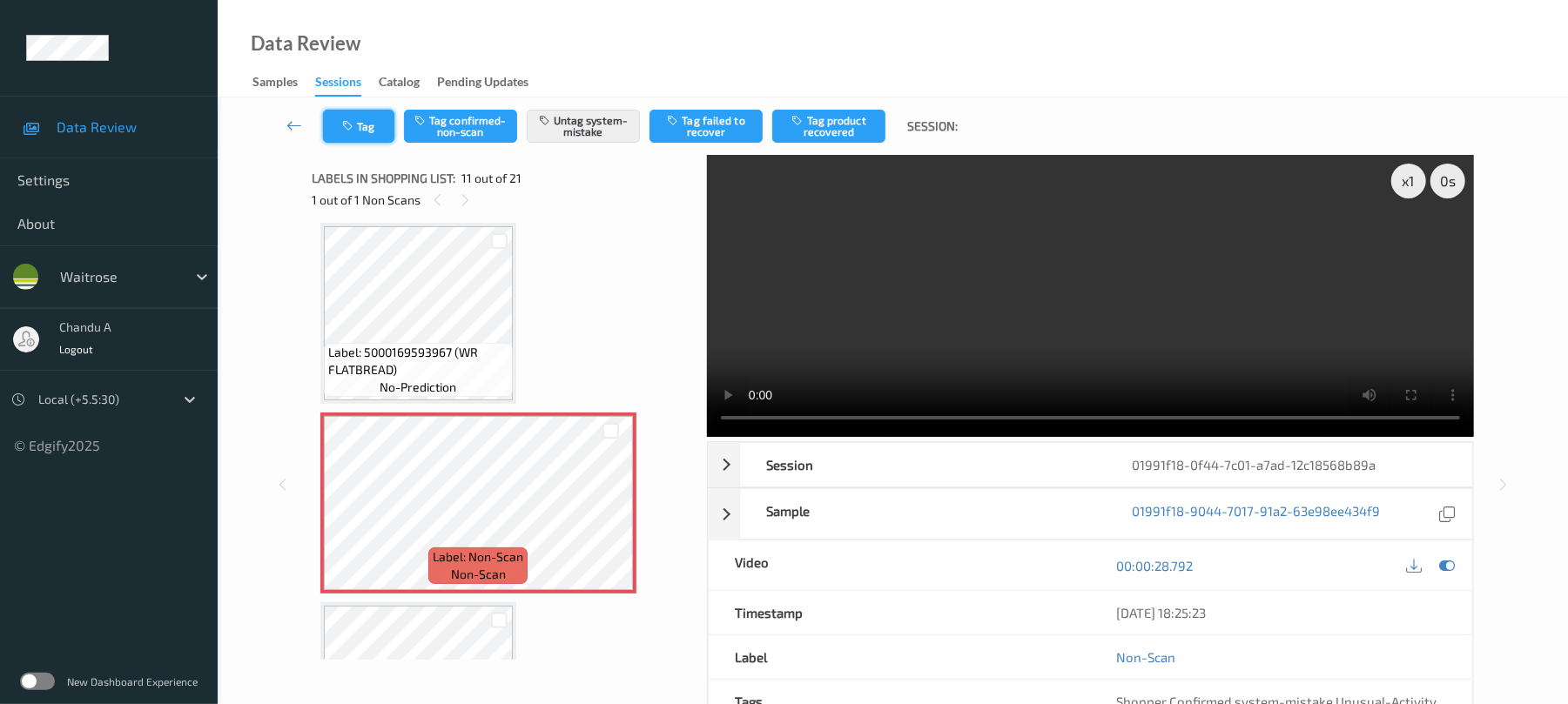
click at [363, 130] on button "Tag" at bounding box center [358, 126] width 71 height 33
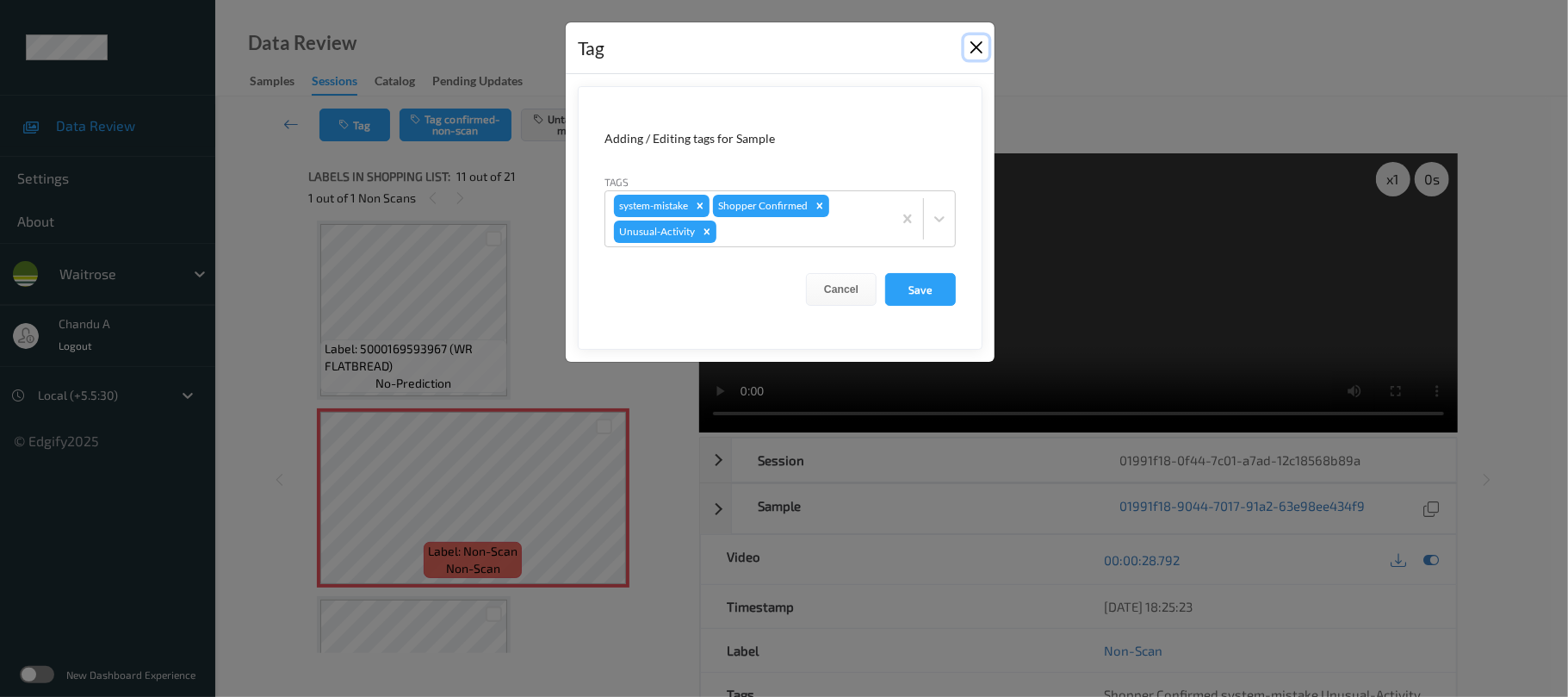
click at [979, 45] on button "Close" at bounding box center [976, 47] width 24 height 24
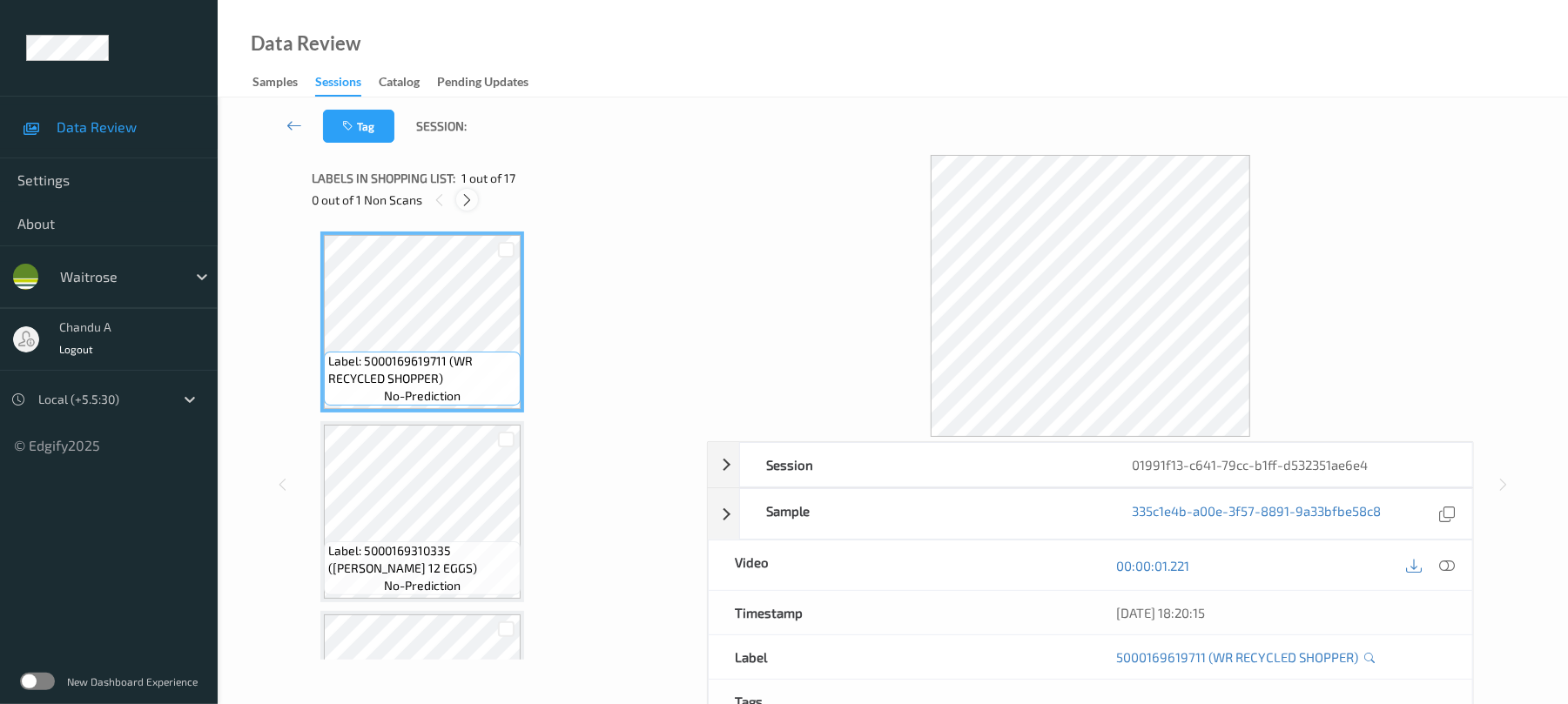
click at [475, 199] on icon at bounding box center [467, 200] width 14 height 15
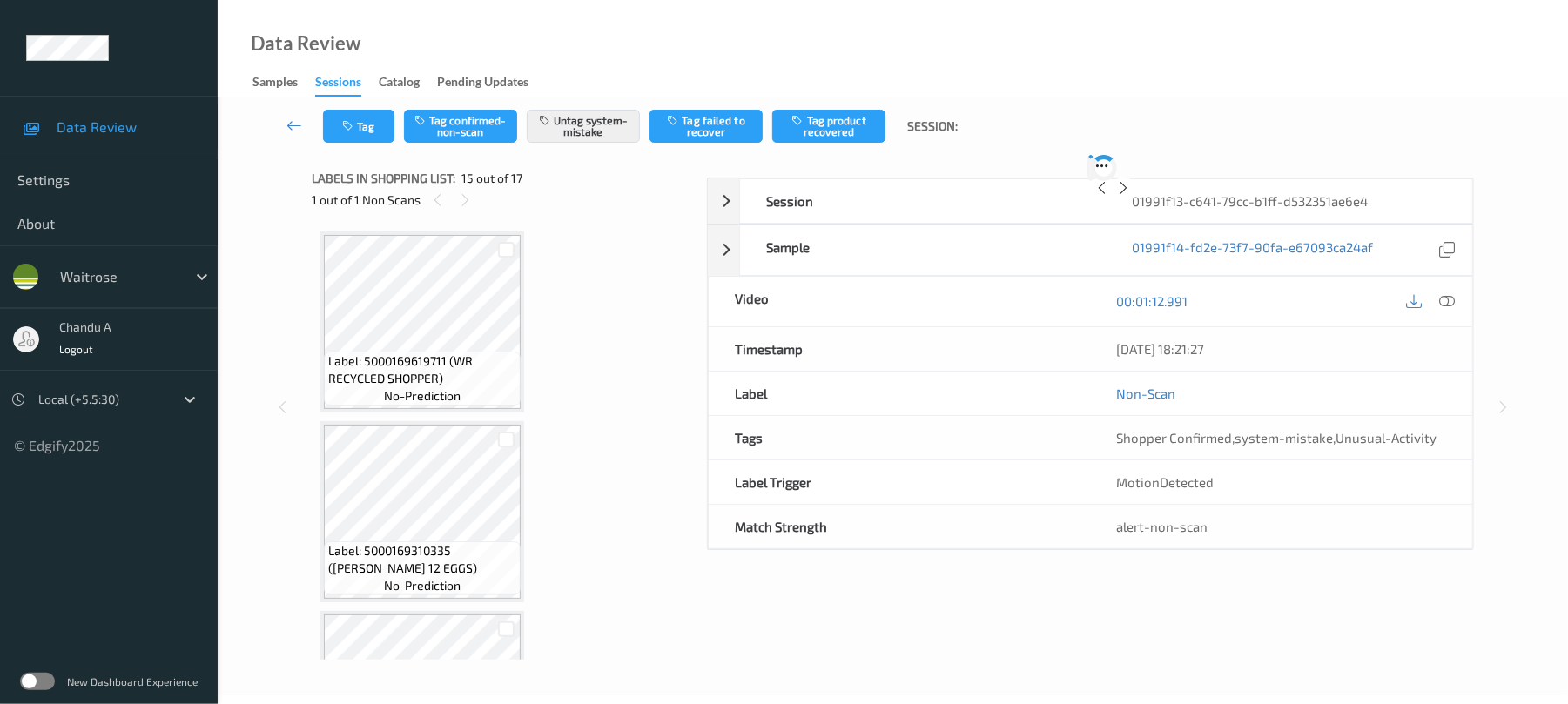
scroll to position [2474, 0]
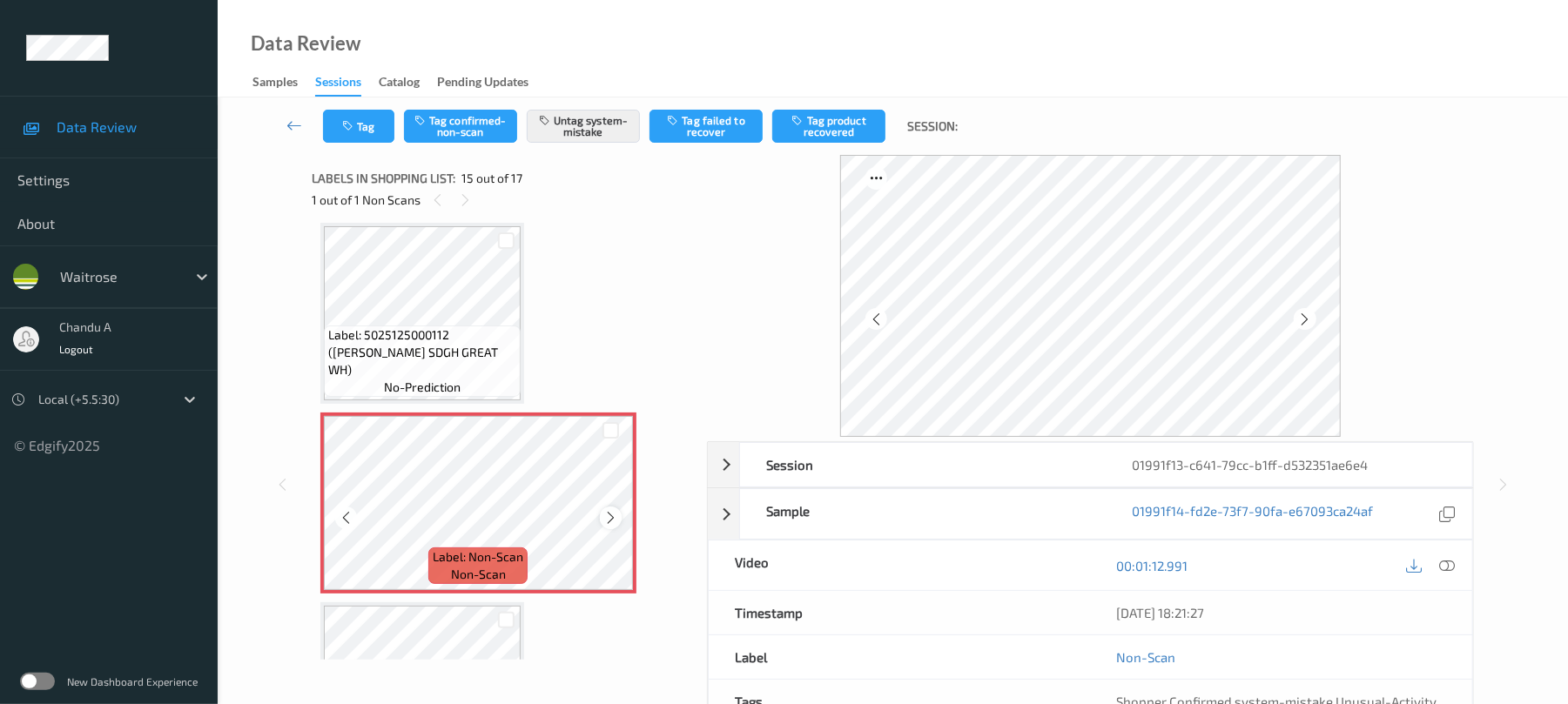
click at [611, 513] on icon at bounding box center [610, 517] width 14 height 15
click at [360, 130] on button "Tag" at bounding box center [358, 126] width 71 height 33
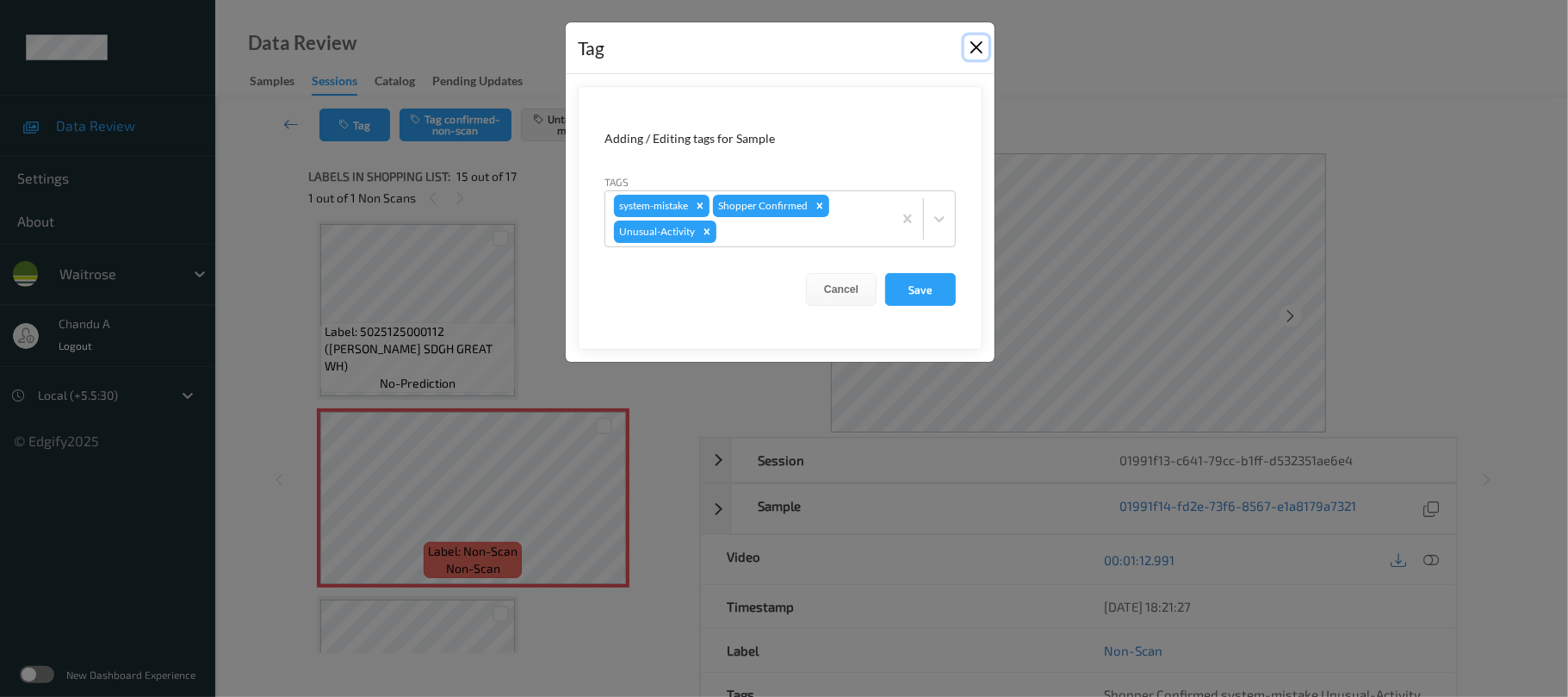
click at [973, 54] on button "Close" at bounding box center [976, 47] width 24 height 24
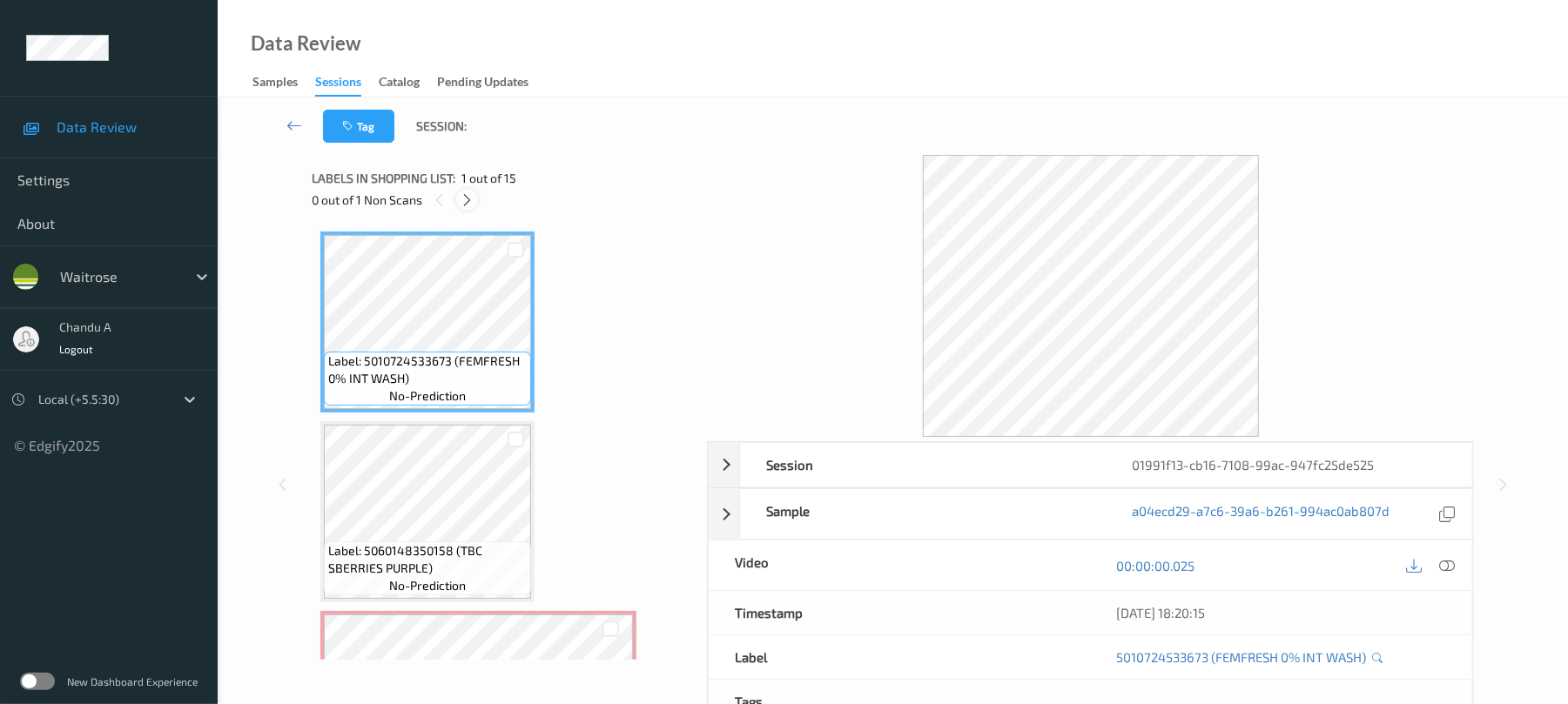
click at [465, 202] on icon at bounding box center [467, 200] width 14 height 15
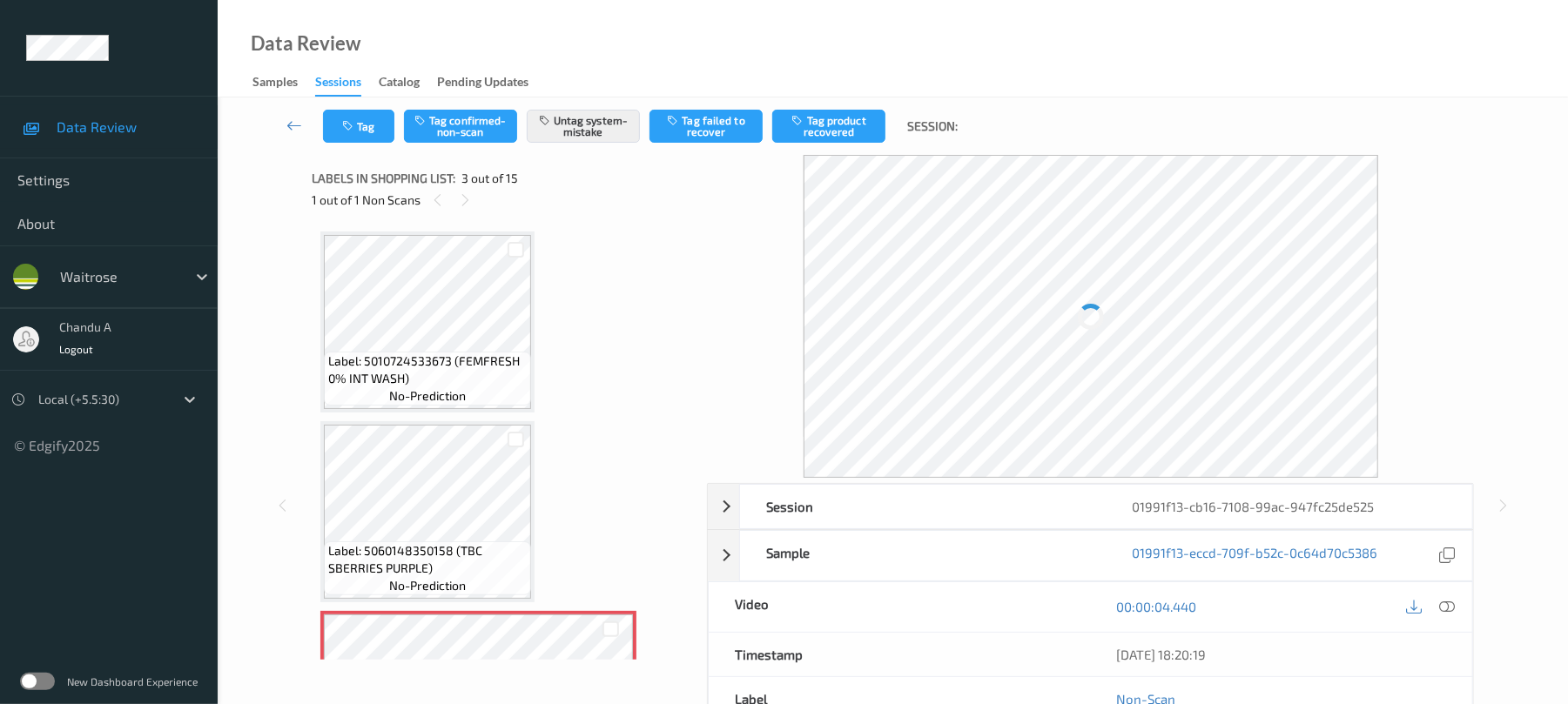
scroll to position [199, 0]
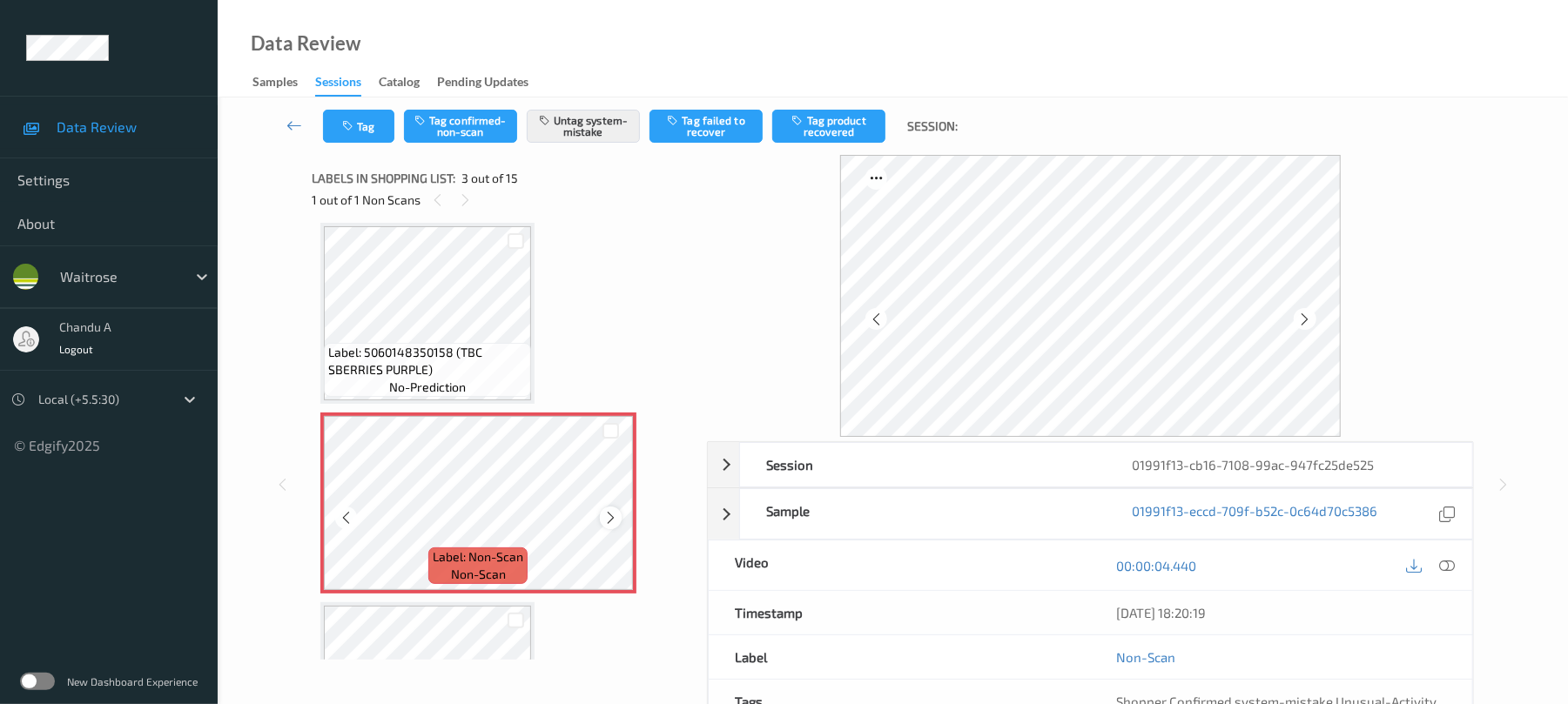
click at [607, 517] on icon at bounding box center [610, 517] width 14 height 15
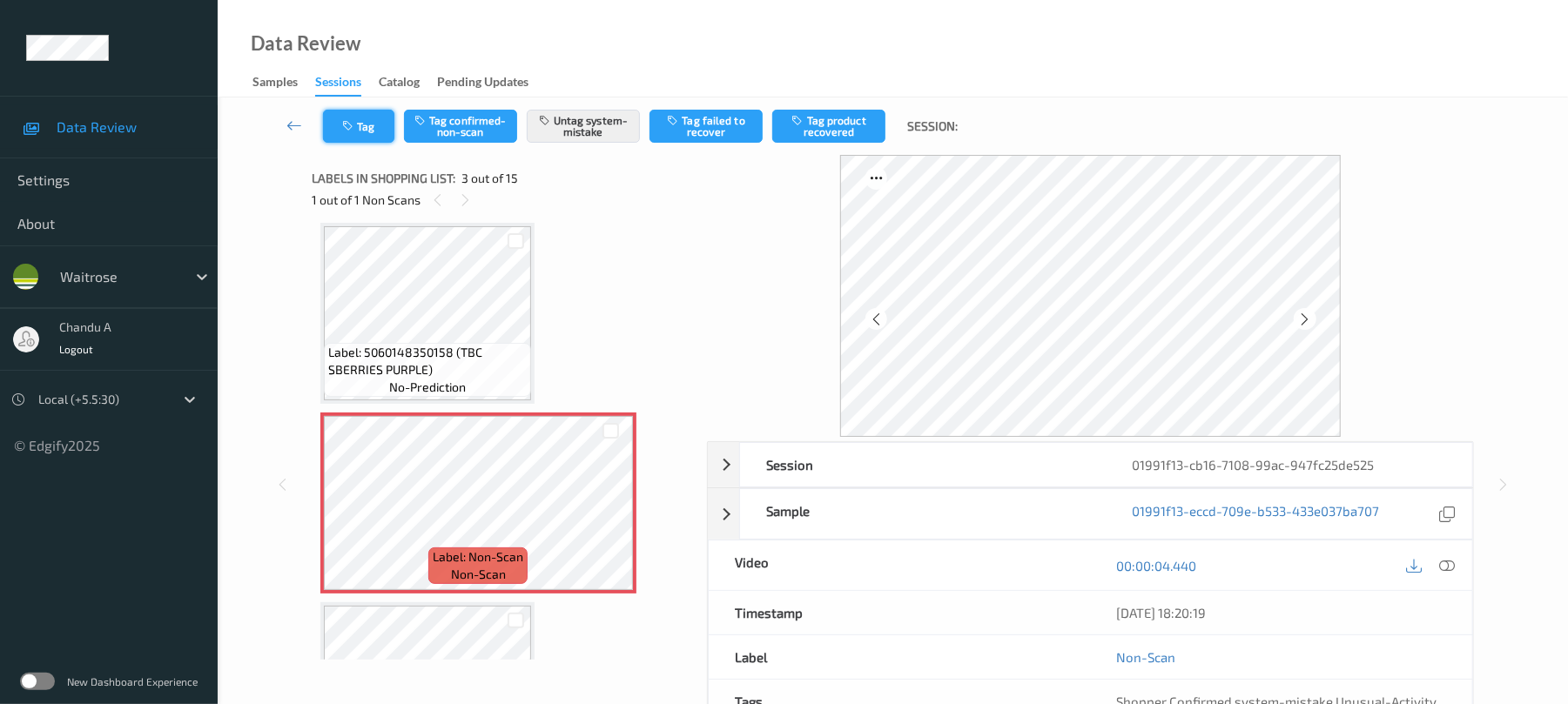
click at [369, 133] on button "Tag" at bounding box center [358, 126] width 71 height 33
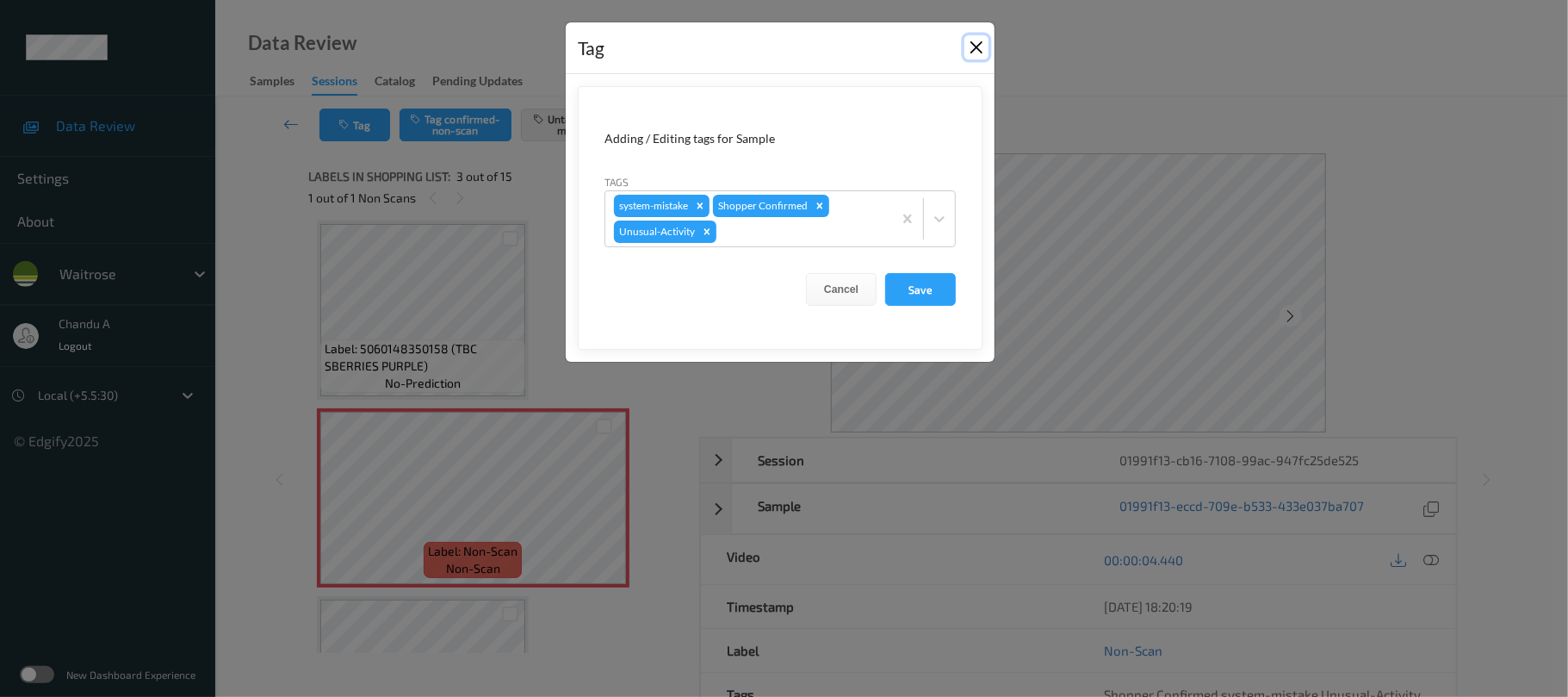
click at [972, 53] on button "Close" at bounding box center [976, 47] width 24 height 24
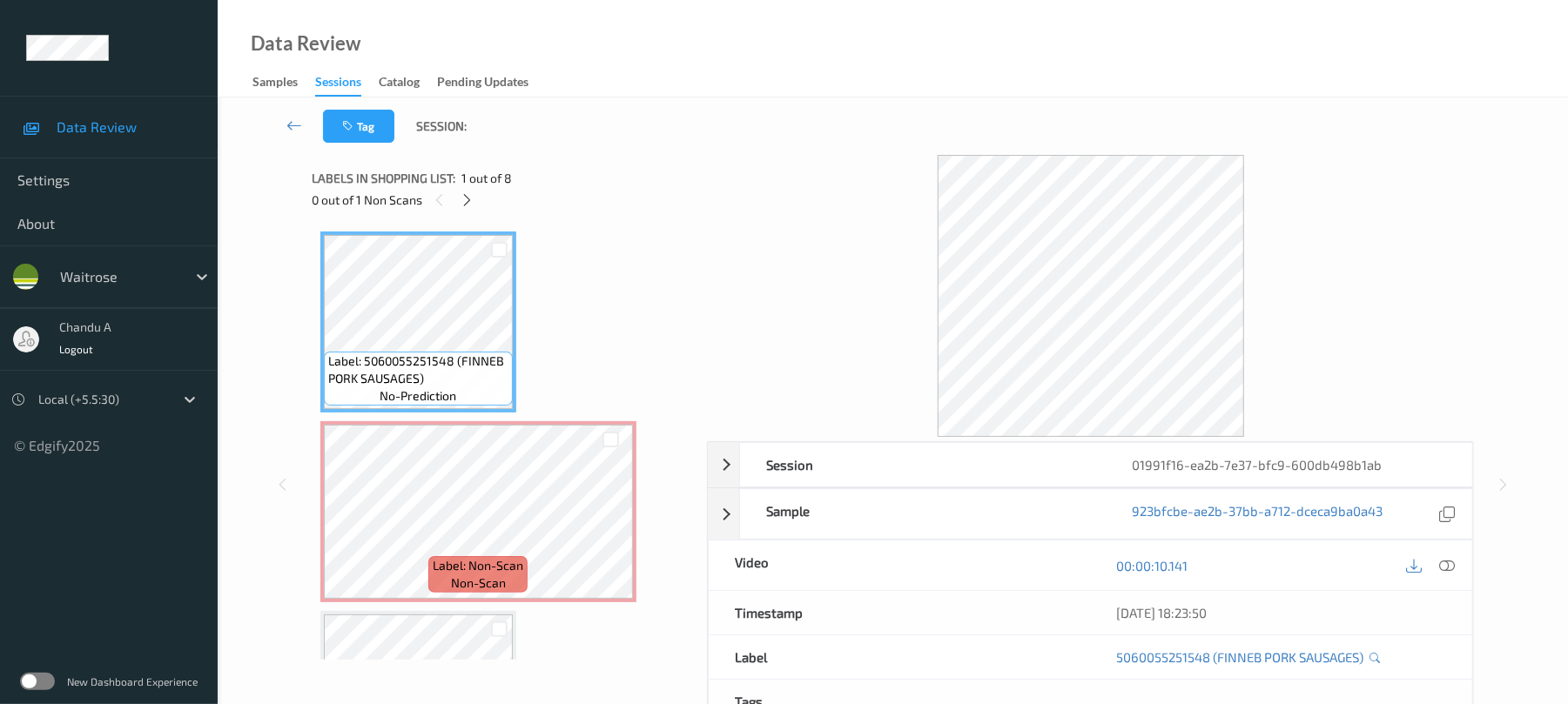
drag, startPoint x: 468, startPoint y: 199, endPoint x: 467, endPoint y: 220, distance: 21.0
click at [468, 199] on icon at bounding box center [467, 200] width 14 height 15
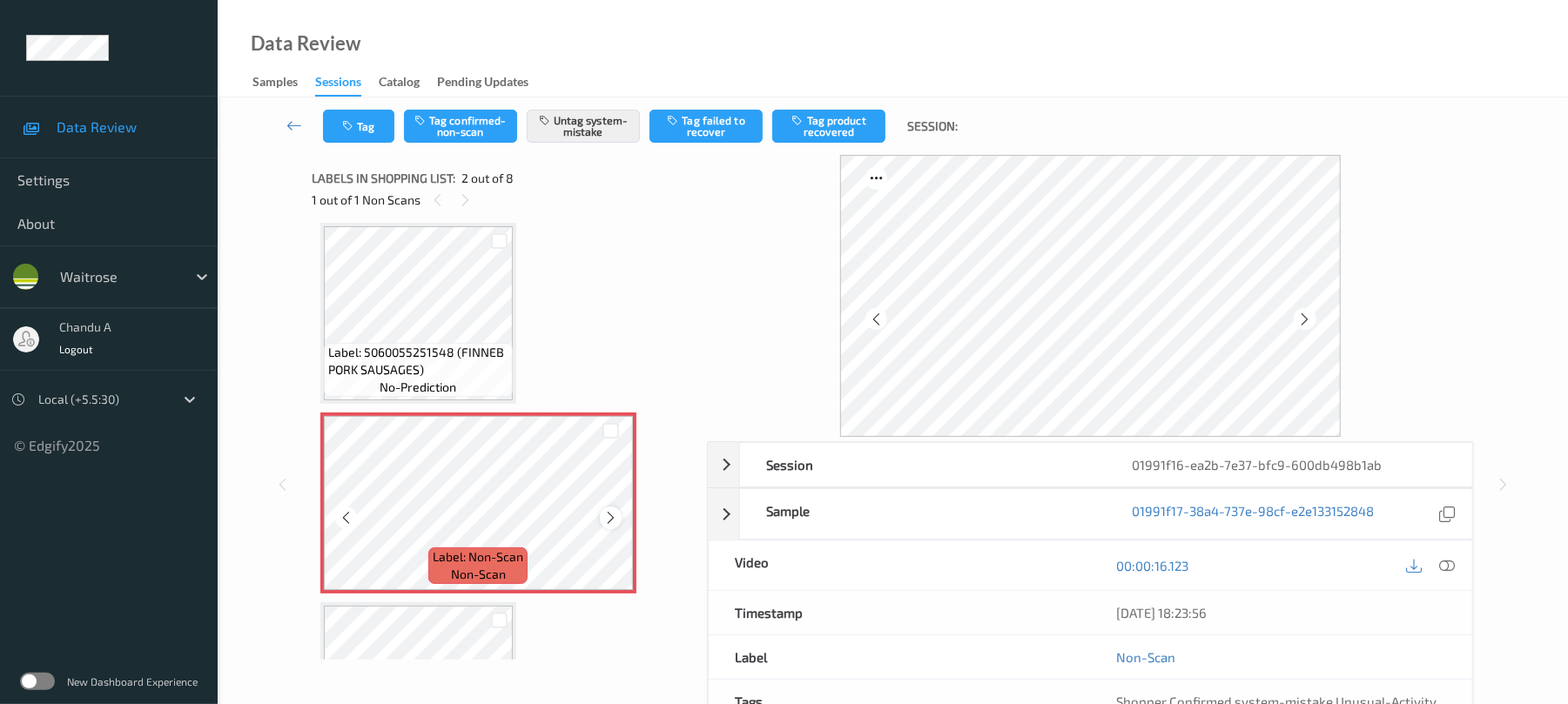
click at [613, 521] on icon at bounding box center [610, 517] width 14 height 15
click at [348, 122] on icon "button" at bounding box center [349, 126] width 14 height 12
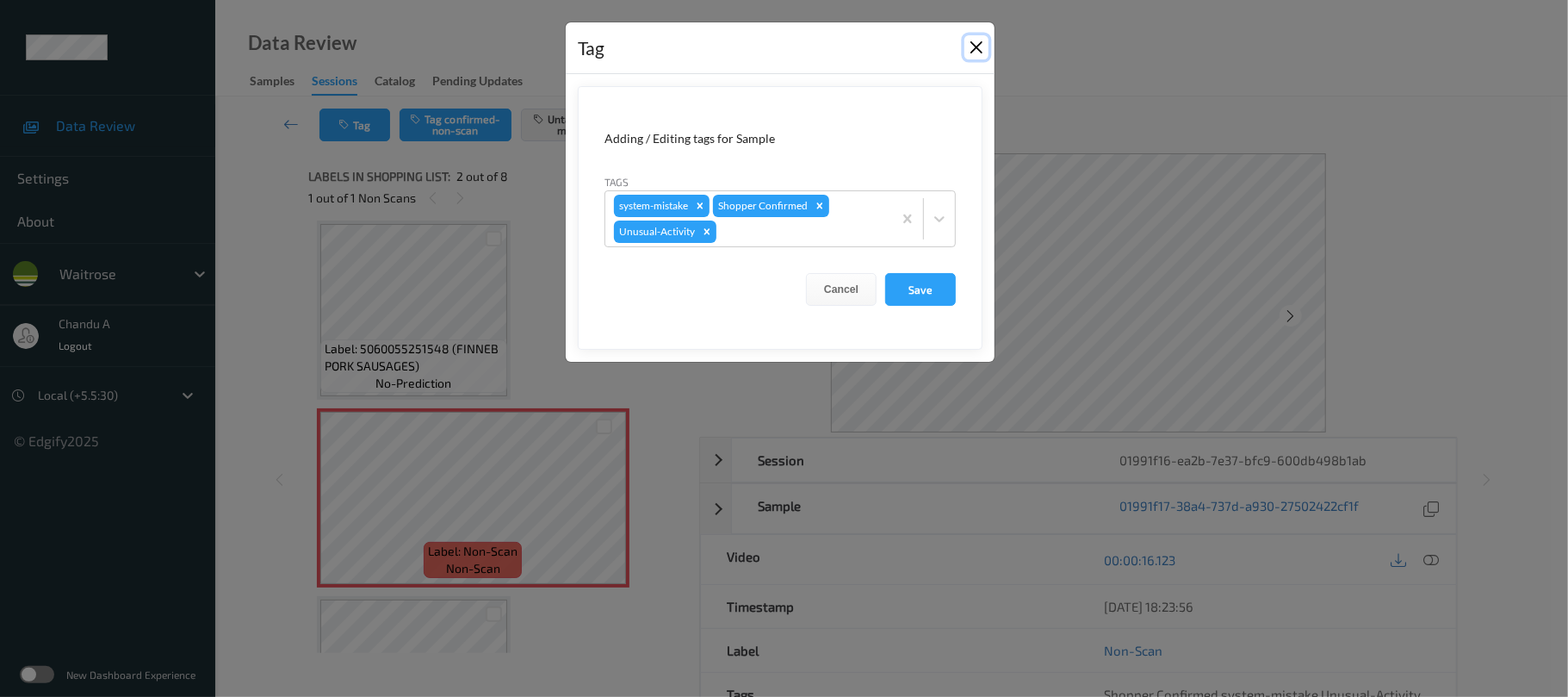
click at [979, 48] on button "Close" at bounding box center [976, 47] width 24 height 24
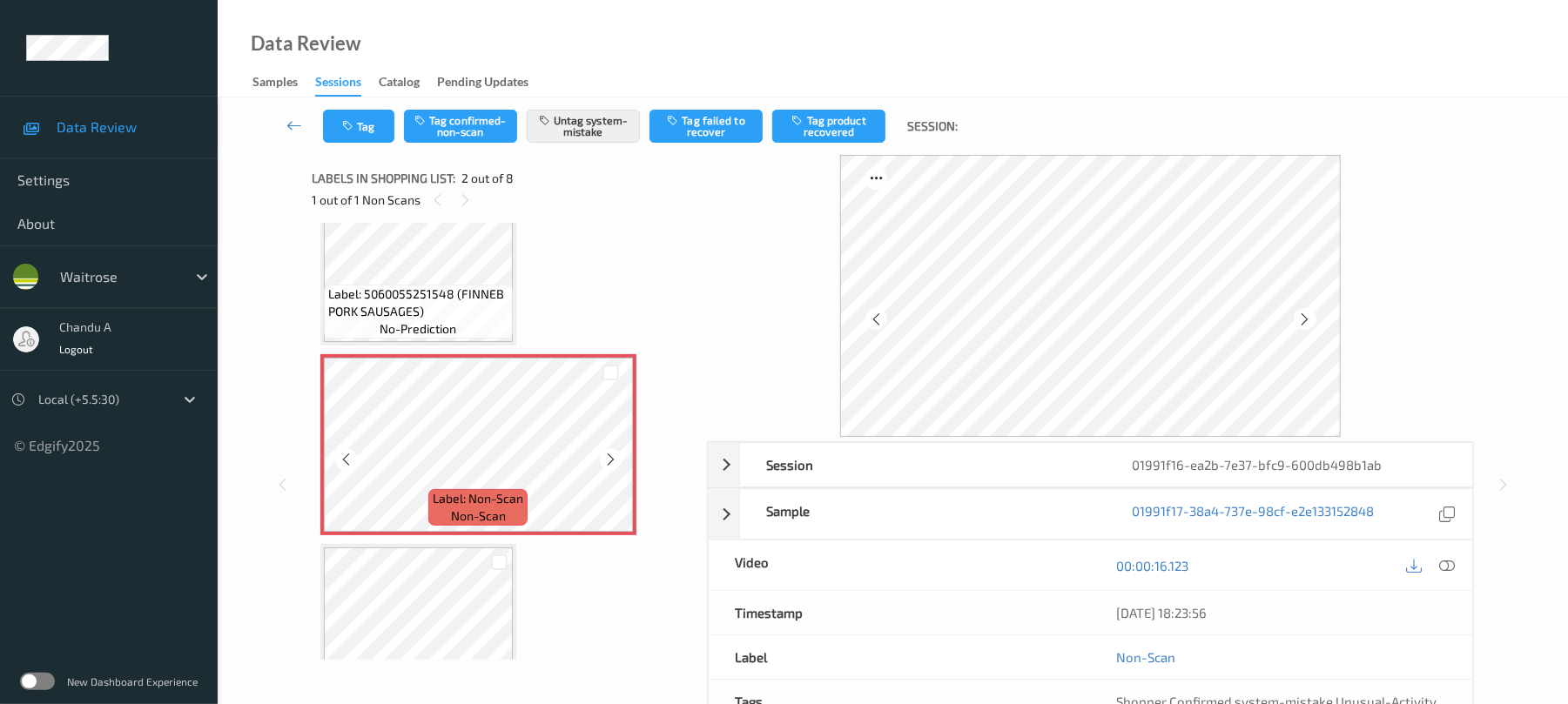
scroll to position [126, 0]
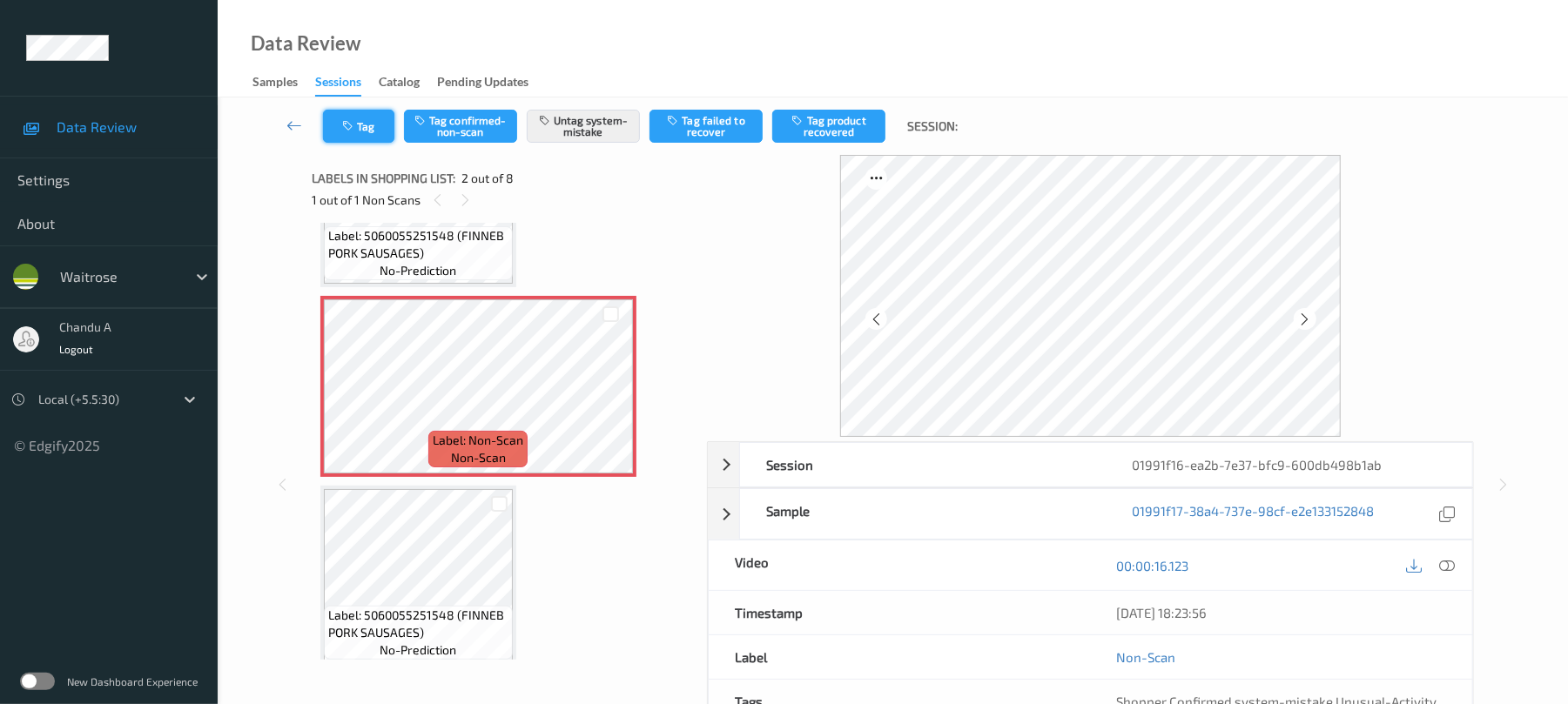
click at [365, 116] on button "Tag" at bounding box center [358, 126] width 71 height 33
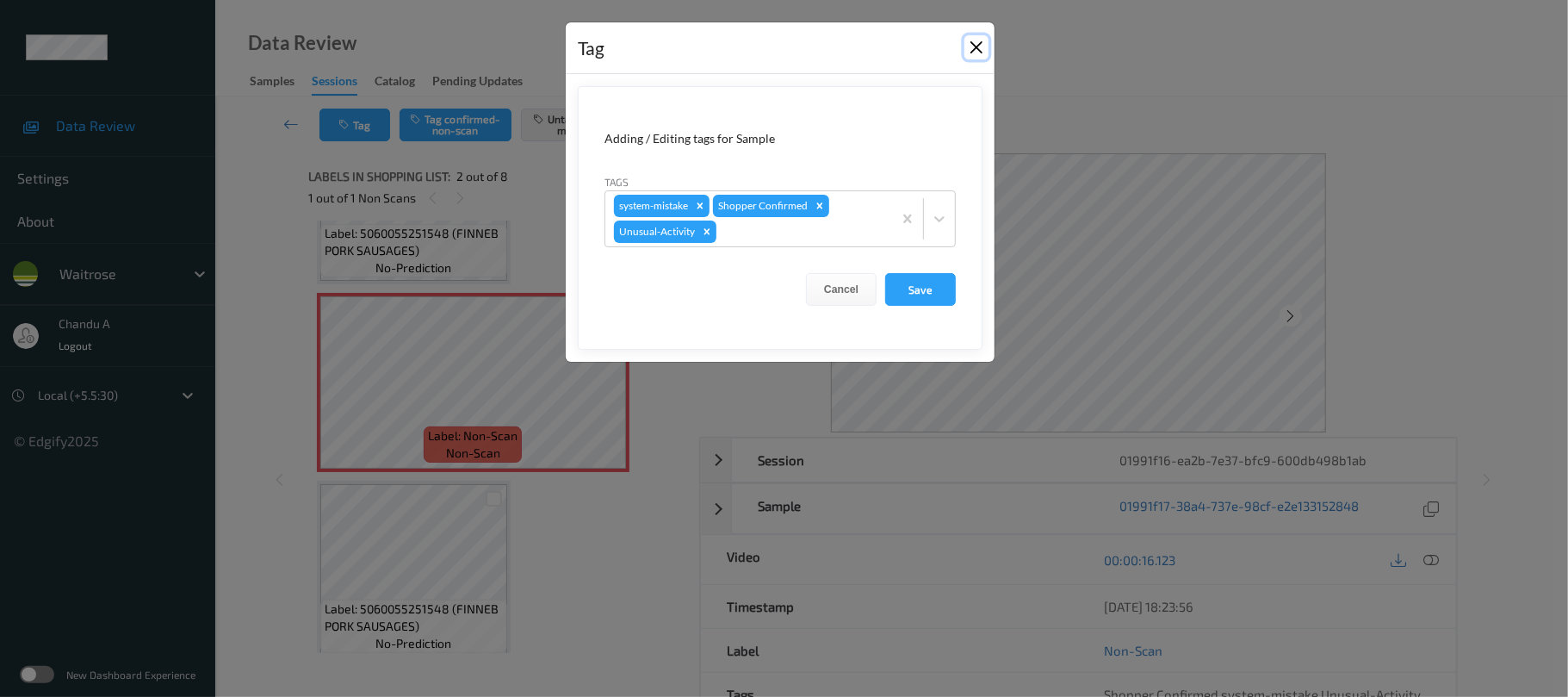
click at [975, 55] on button "Close" at bounding box center [976, 47] width 24 height 24
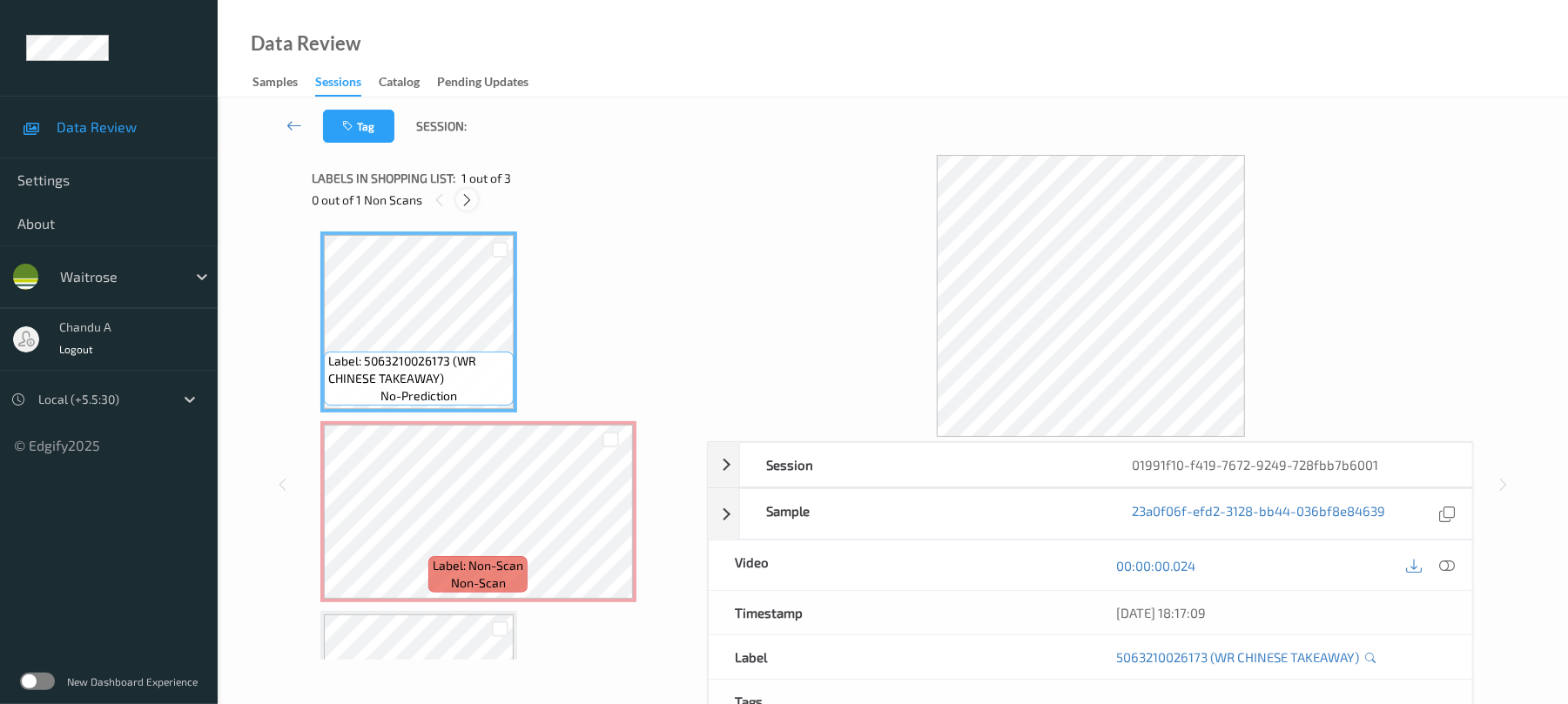
click at [468, 199] on icon at bounding box center [467, 200] width 14 height 15
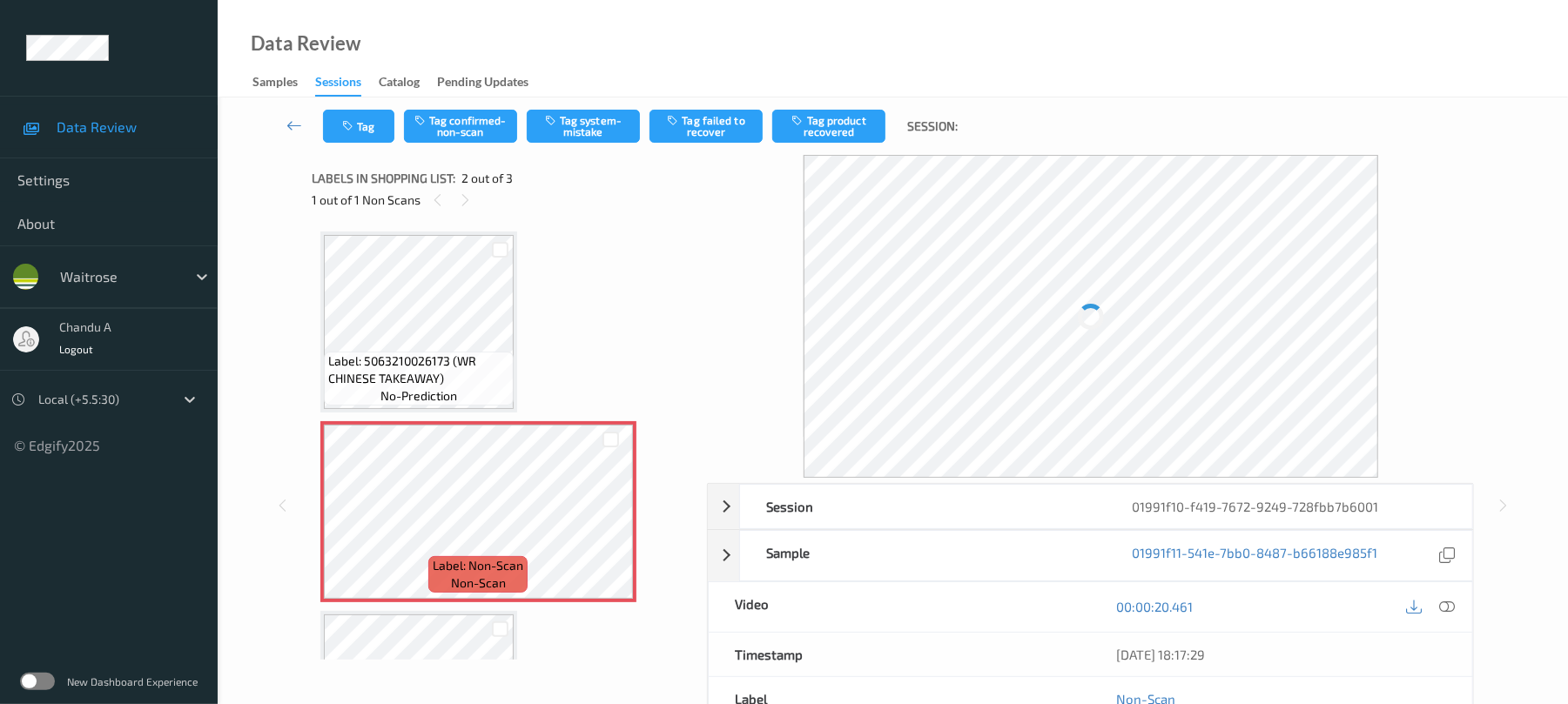
scroll to position [9, 0]
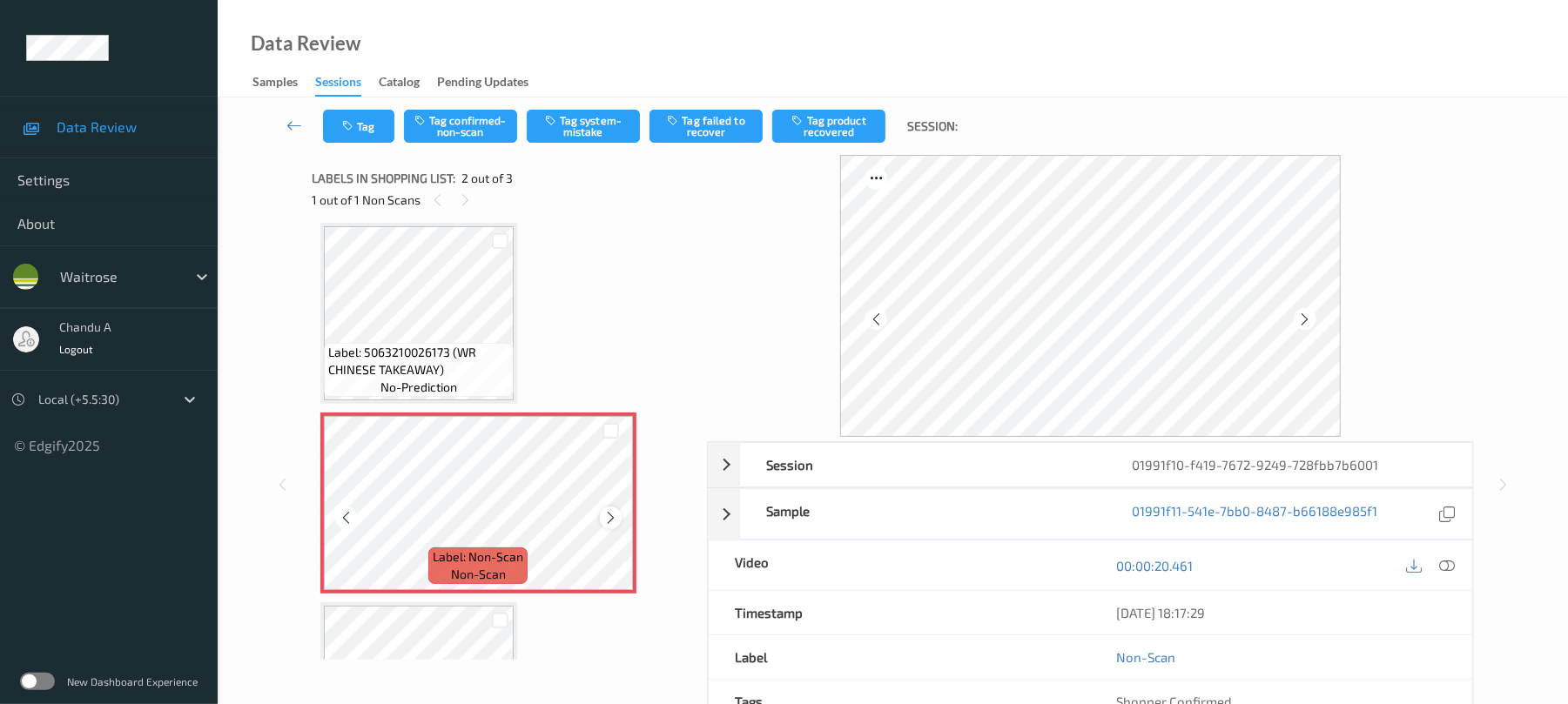
click at [613, 517] on icon at bounding box center [610, 517] width 14 height 15
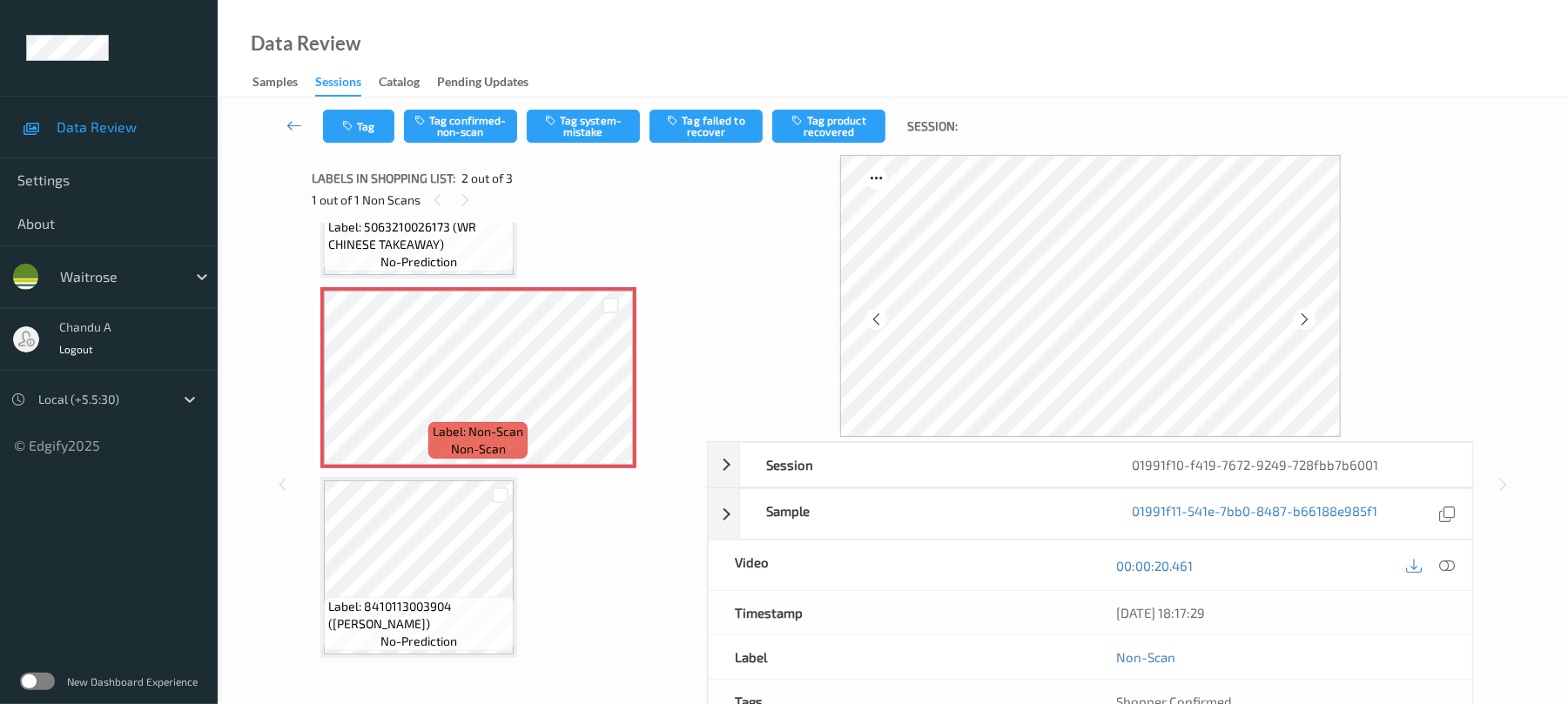
scroll to position [140, 0]
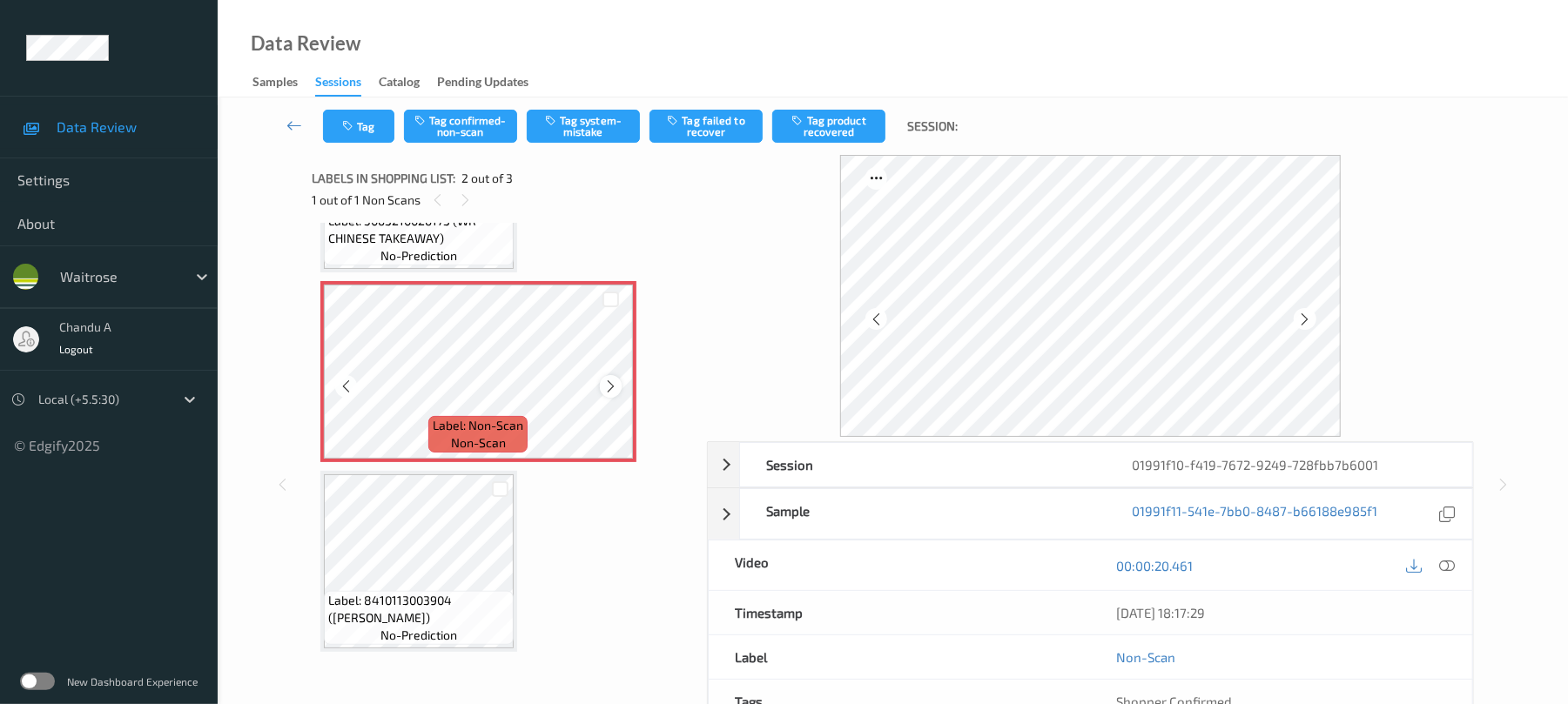
click at [607, 385] on icon at bounding box center [610, 386] width 14 height 15
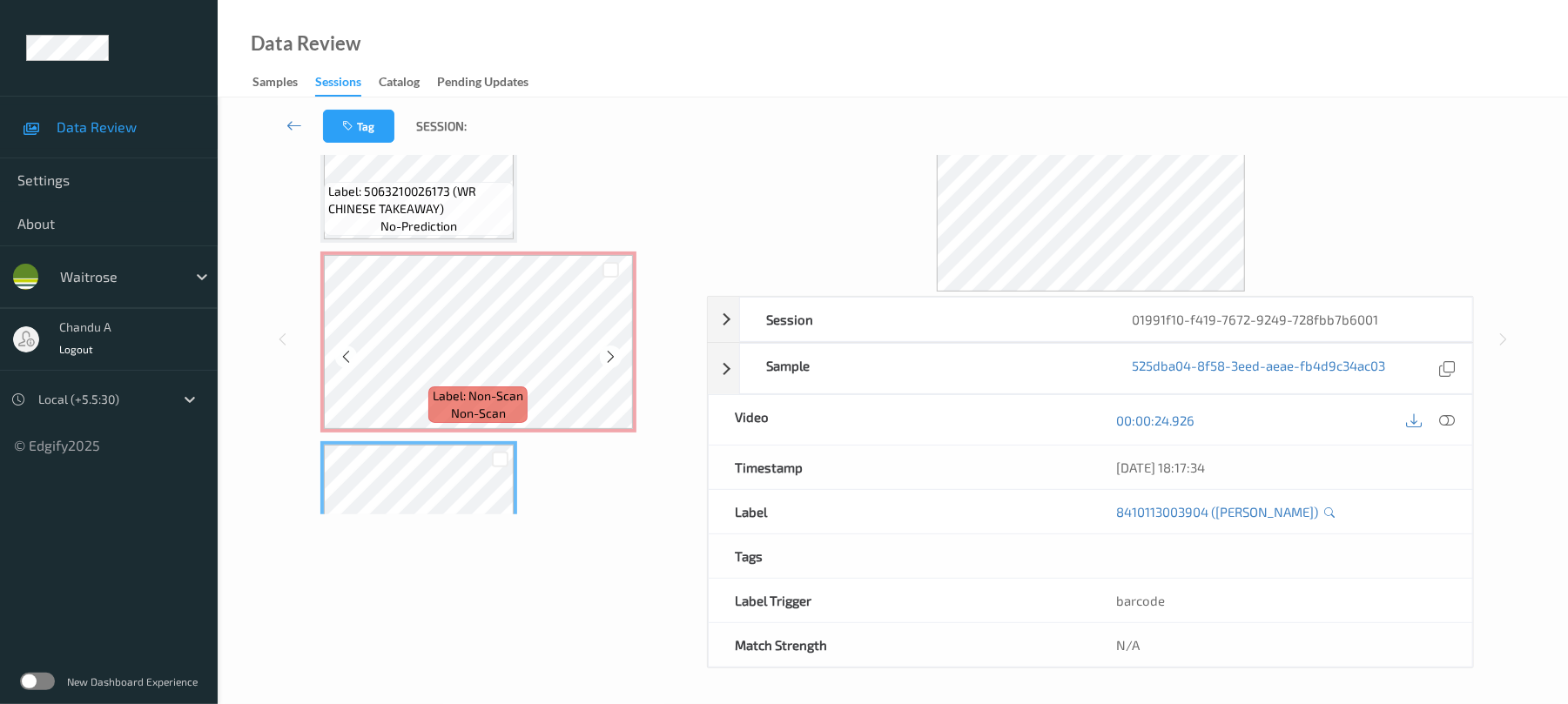
scroll to position [0, 0]
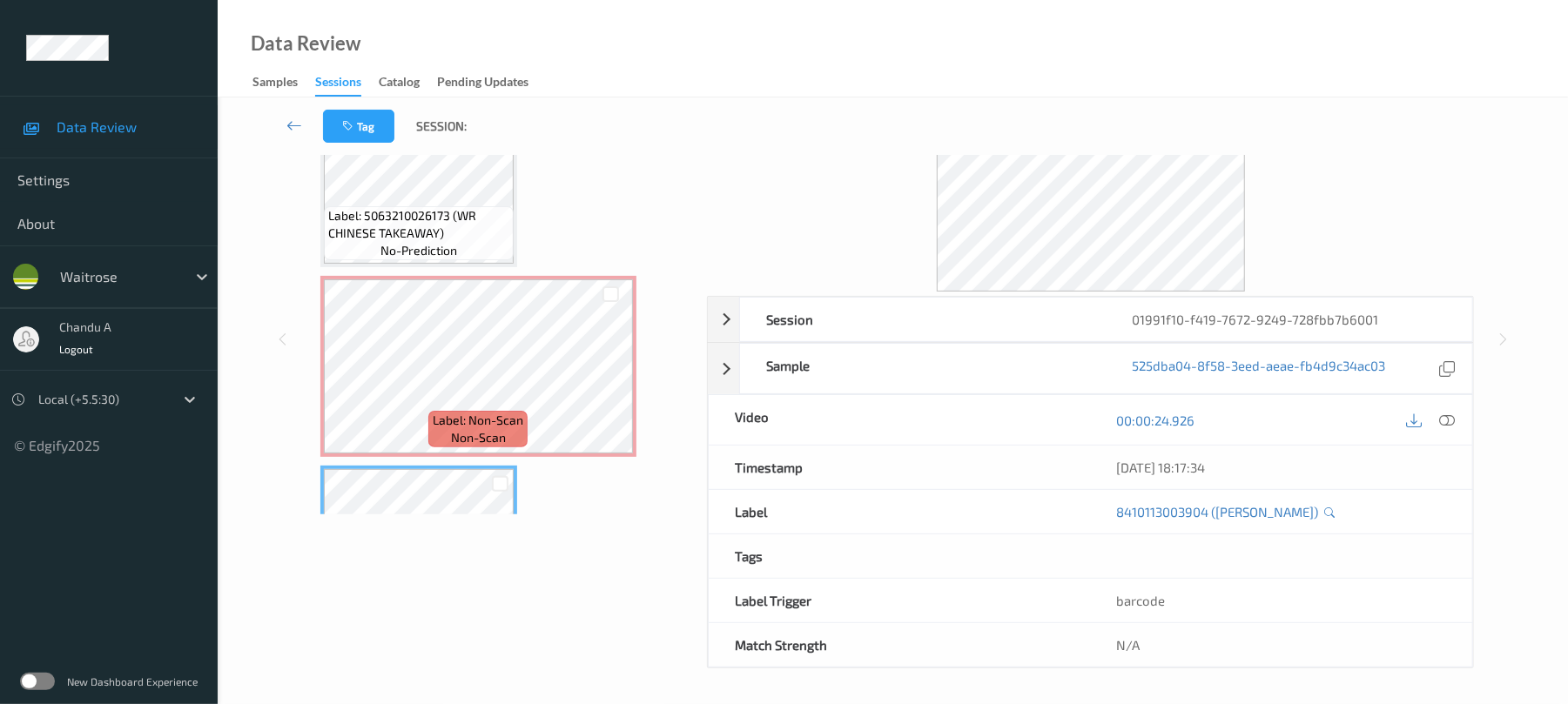
click at [426, 216] on span "Label: 5063210026173 (WR CHINESE TAKEAWAY)" at bounding box center [419, 224] width 181 height 35
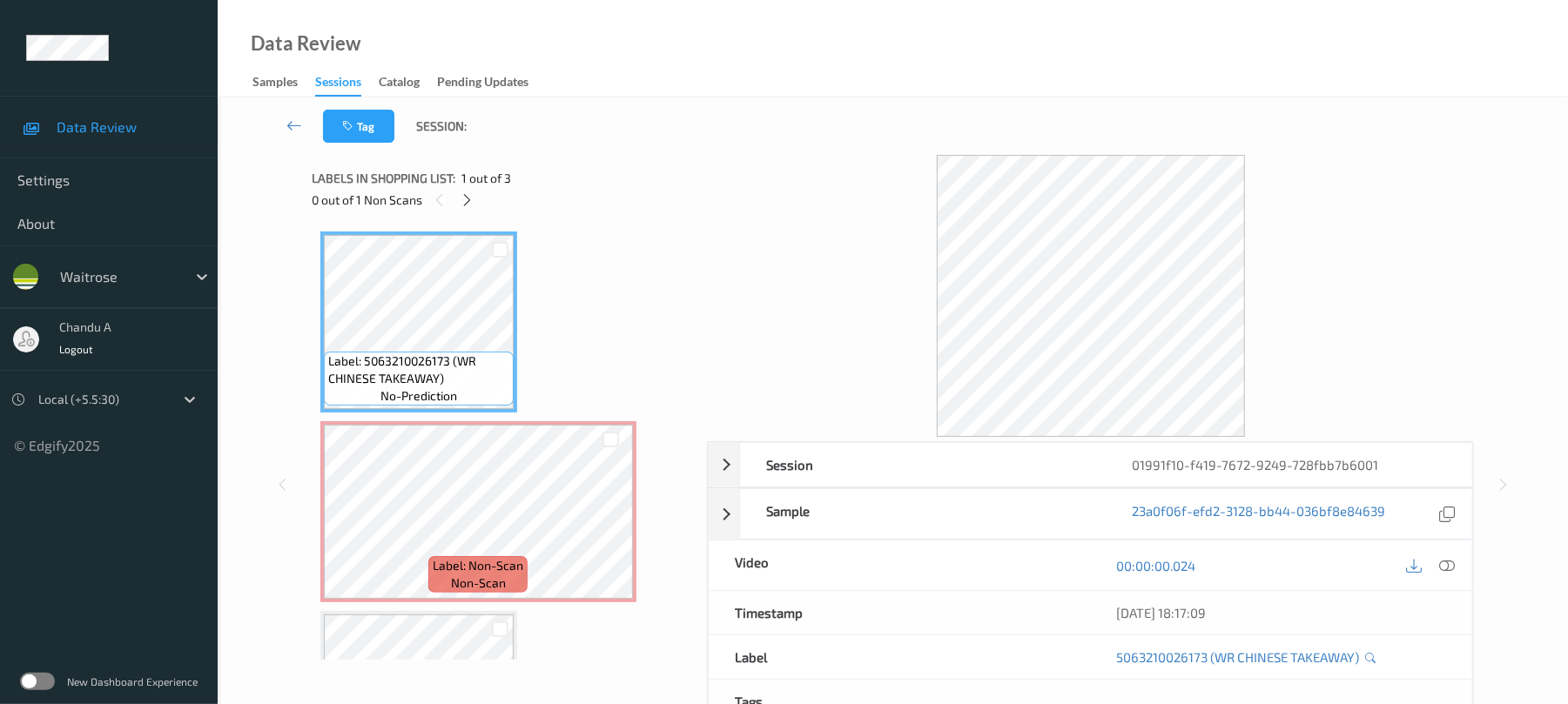
scroll to position [116, 0]
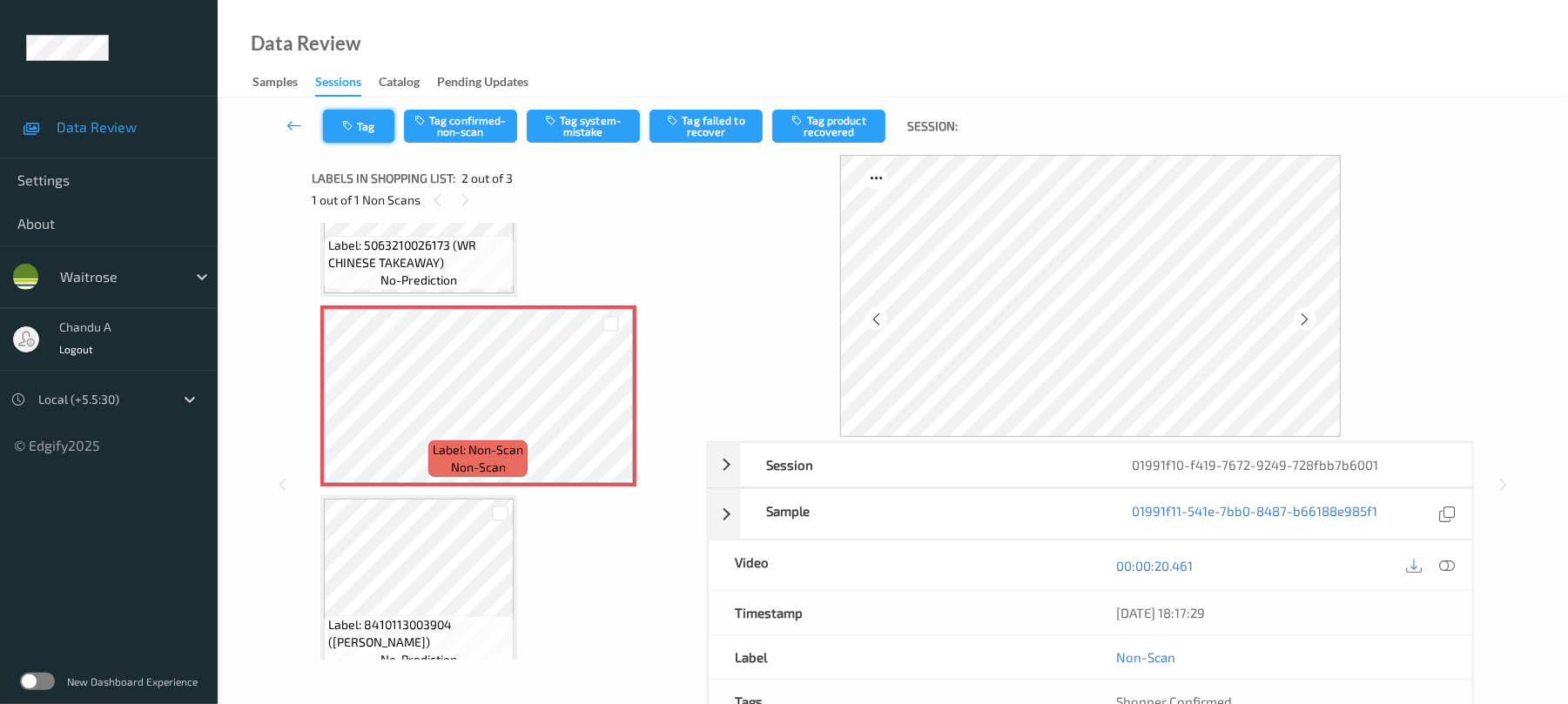
click at [380, 141] on button "Tag" at bounding box center [358, 126] width 71 height 33
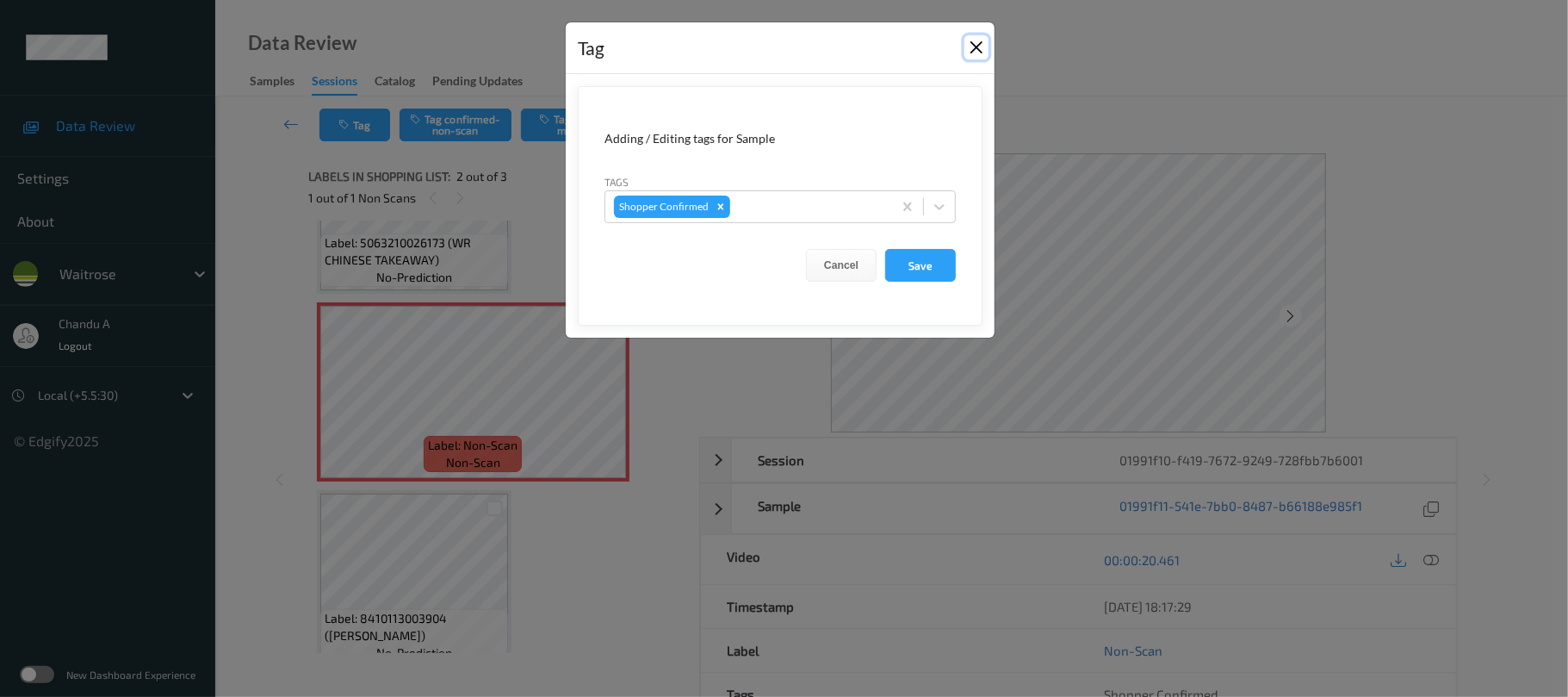
click at [971, 48] on button "Close" at bounding box center [976, 47] width 24 height 24
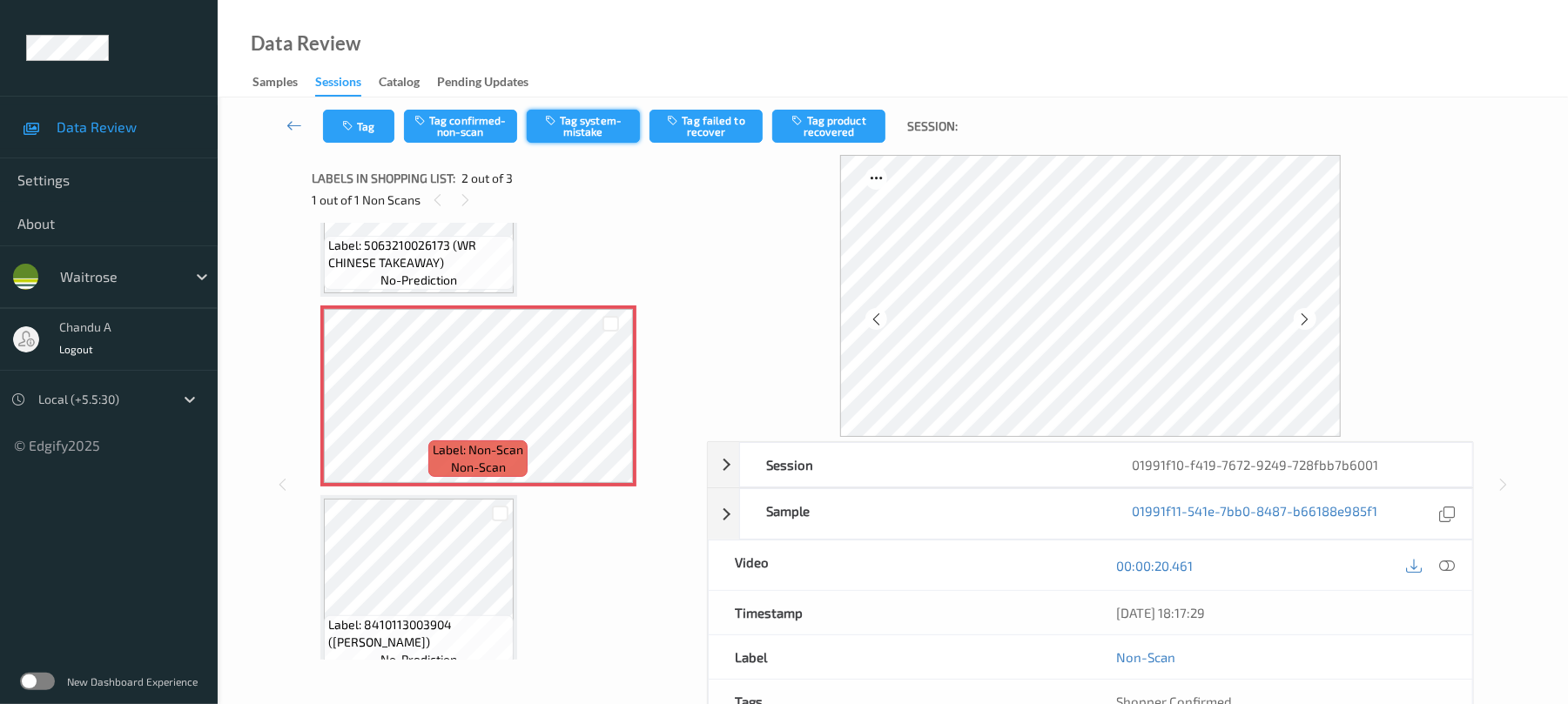
click at [590, 117] on button "Tag system-mistake" at bounding box center [582, 126] width 113 height 33
click at [339, 111] on button "Tag" at bounding box center [358, 126] width 71 height 33
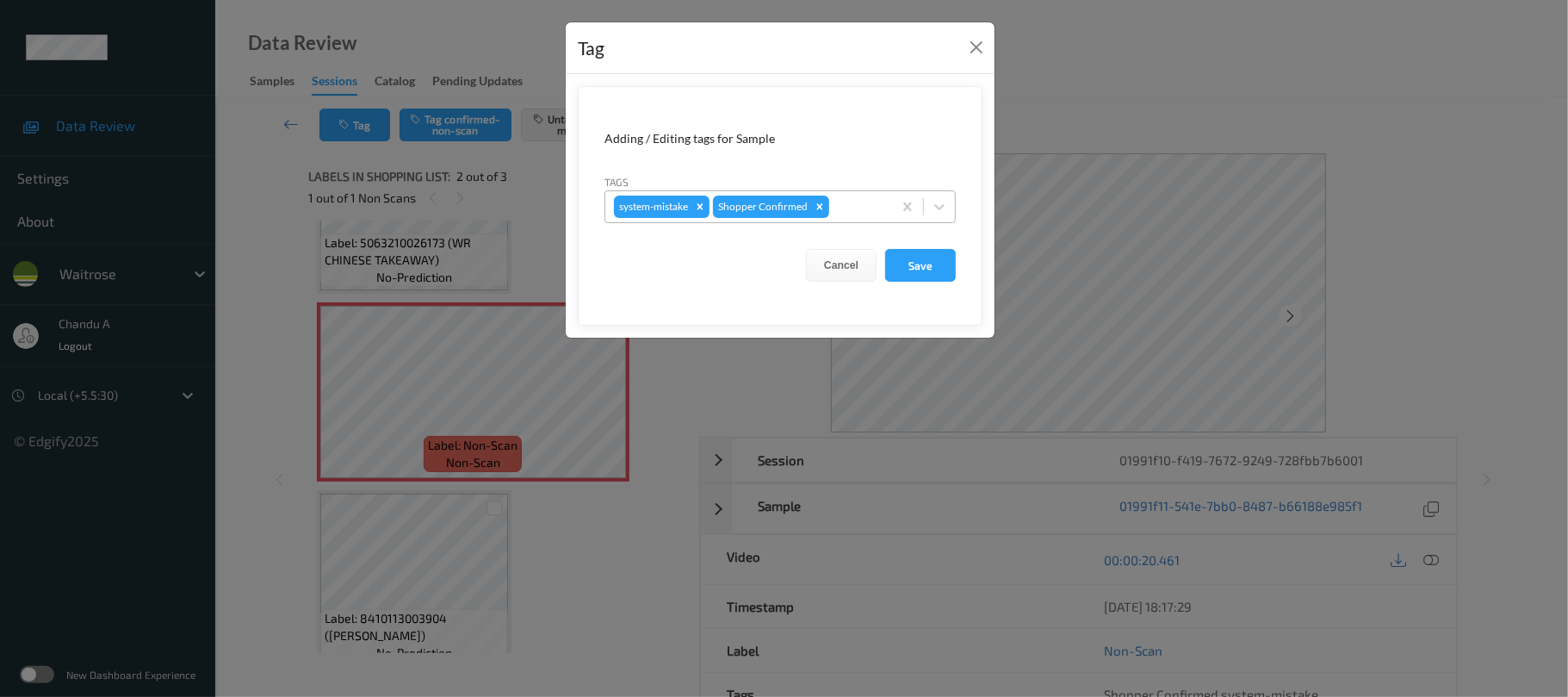
click at [837, 208] on div at bounding box center [858, 207] width 51 height 21
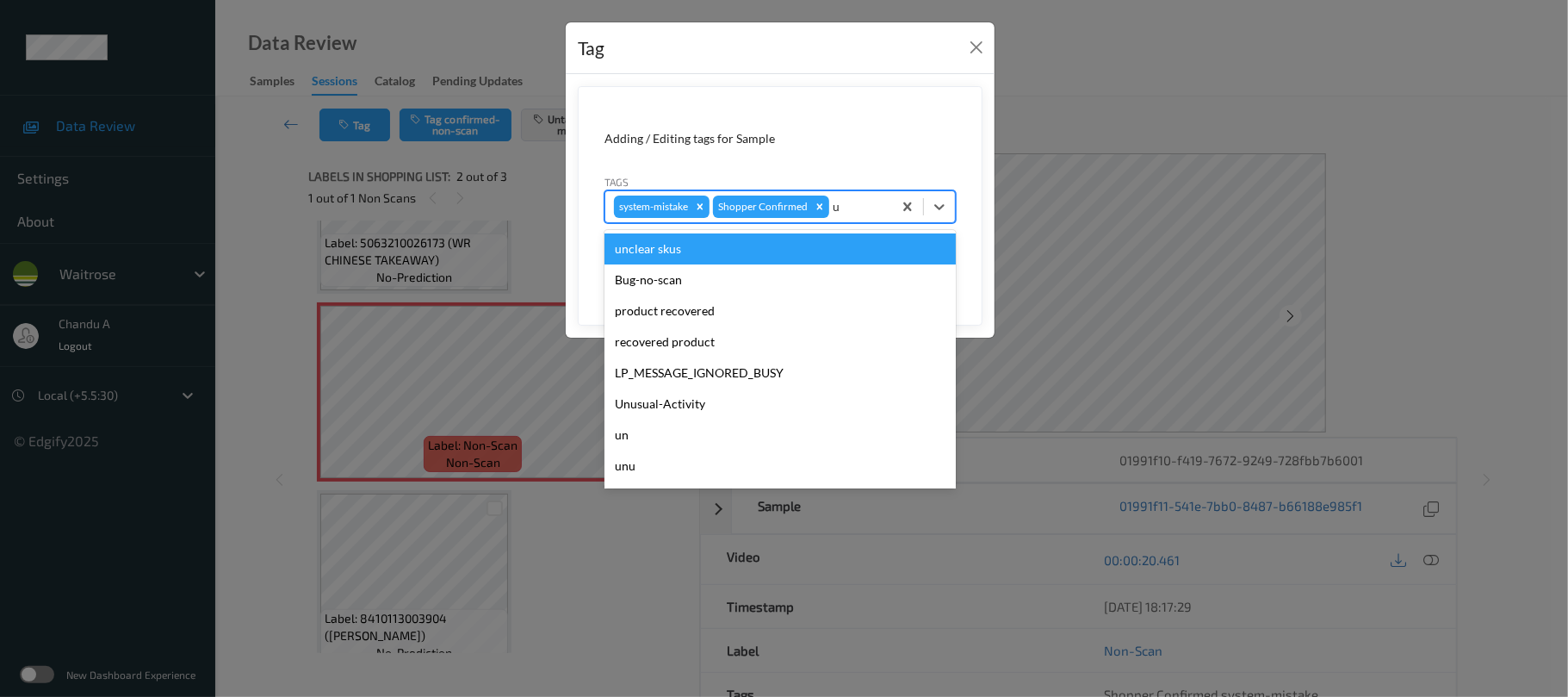
type input "un"
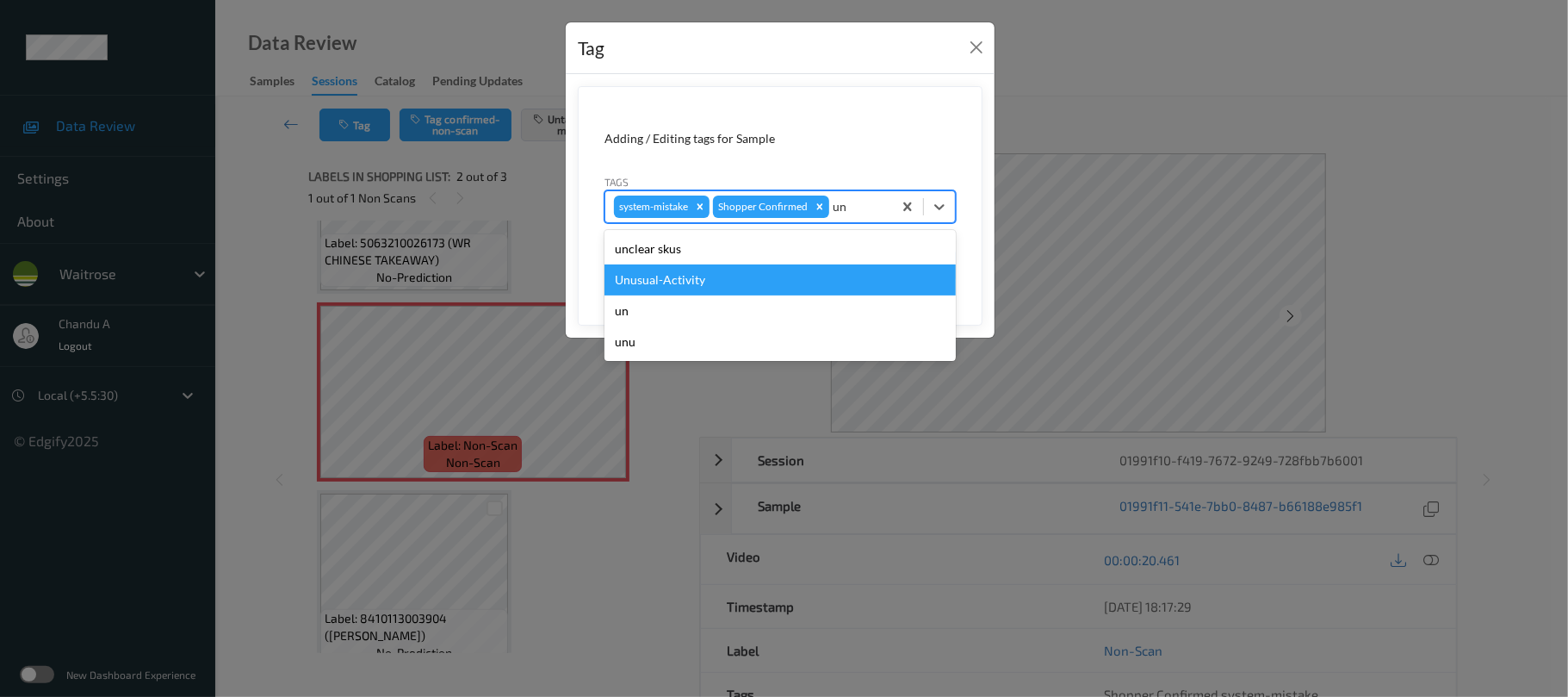
click at [716, 280] on div "Unusual-Activity" at bounding box center [780, 280] width 352 height 31
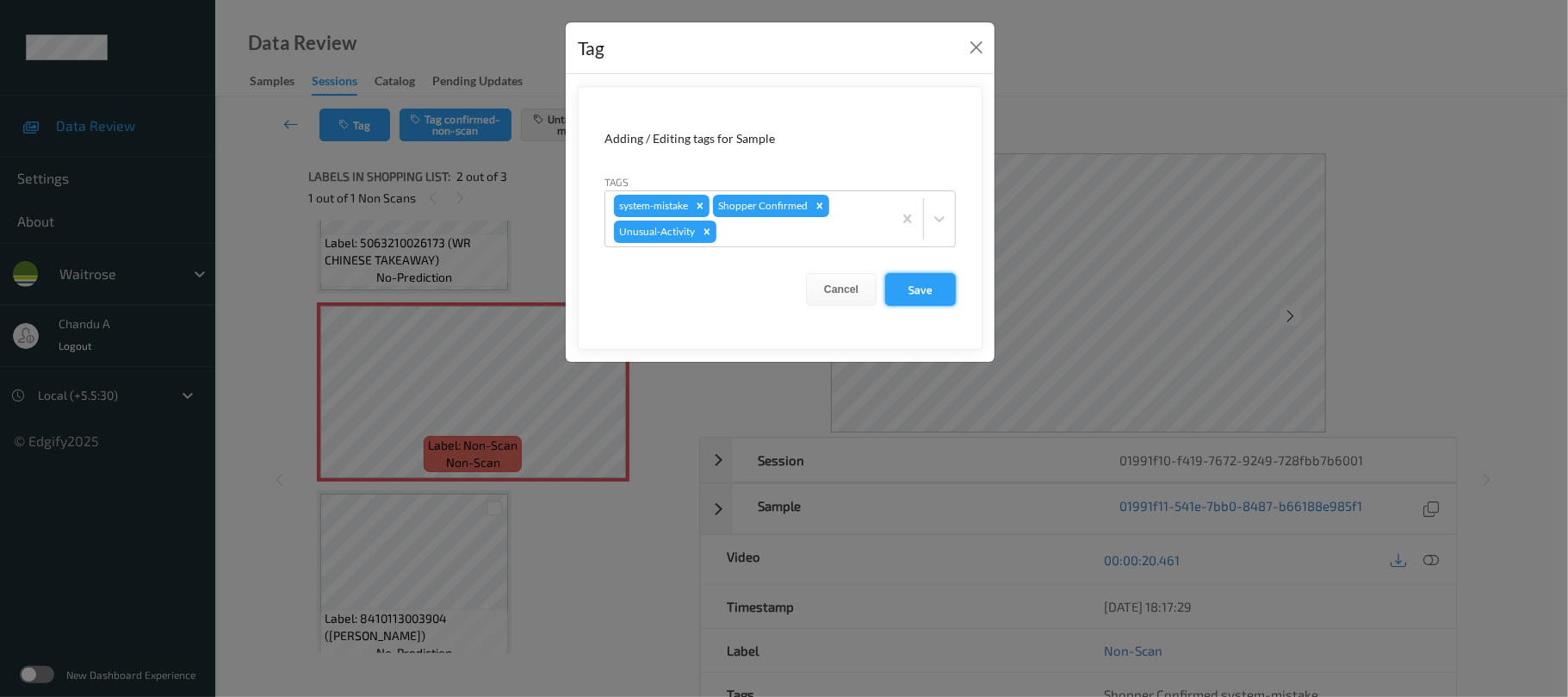
click at [916, 294] on button "Save" at bounding box center [920, 289] width 71 height 33
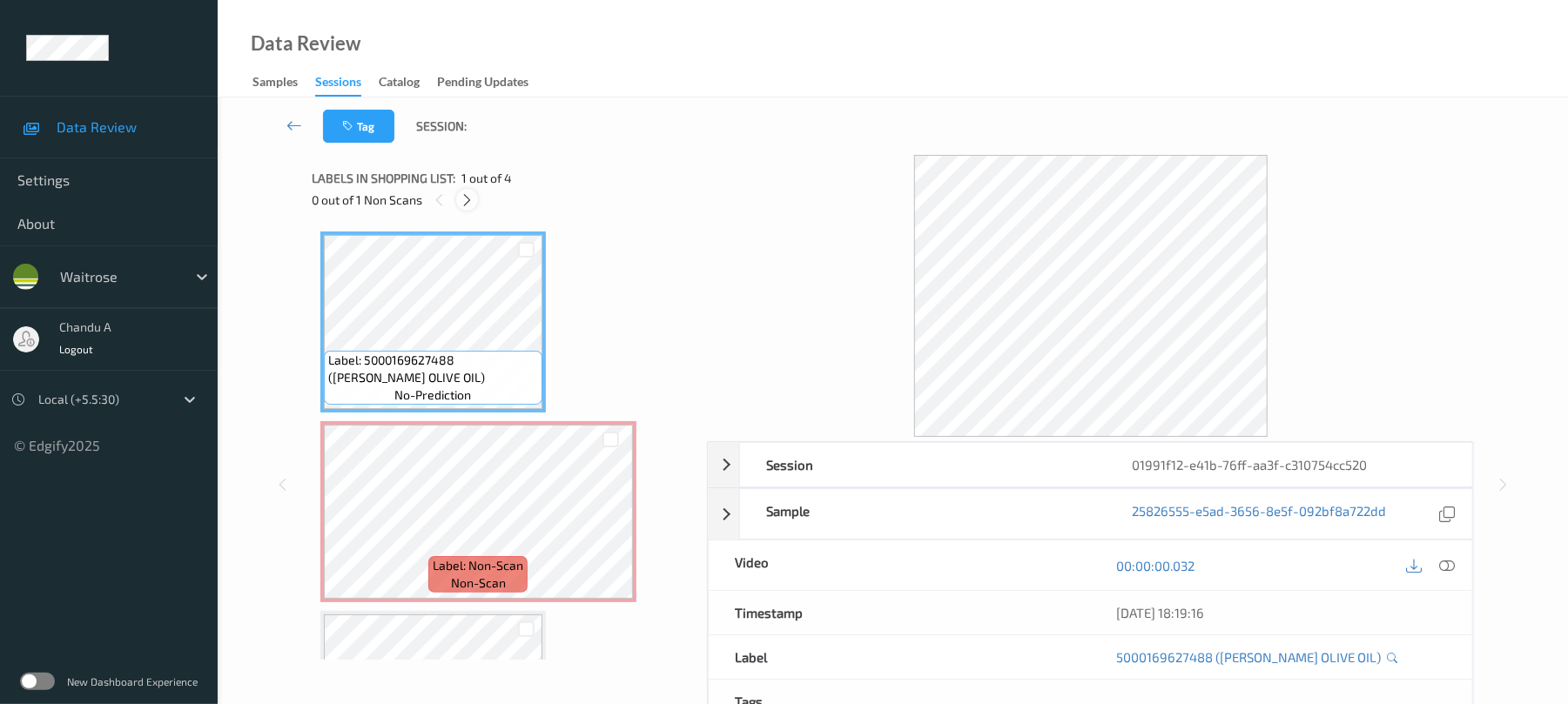
click at [471, 200] on icon at bounding box center [467, 200] width 14 height 15
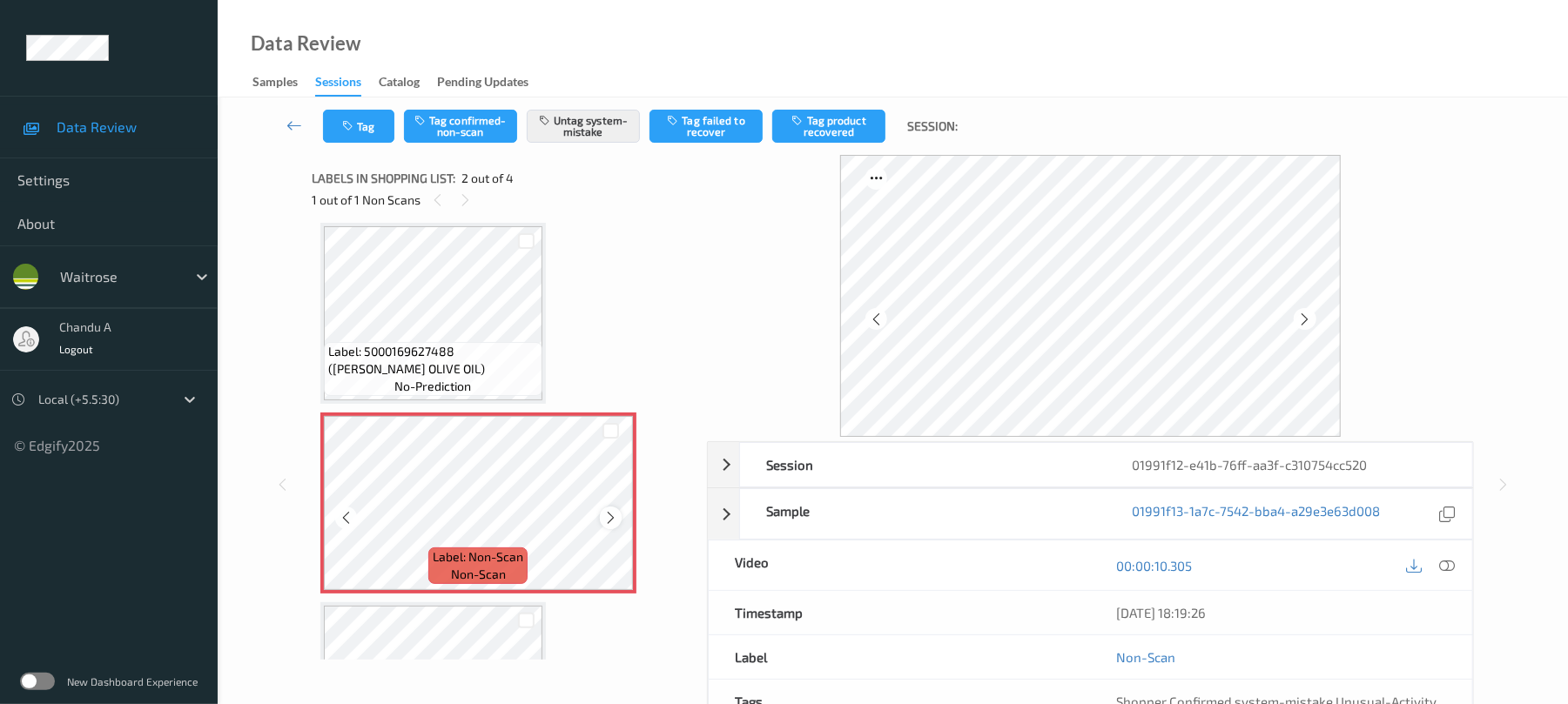
click at [607, 517] on icon at bounding box center [610, 517] width 14 height 15
click at [371, 127] on button "Tag" at bounding box center [358, 126] width 71 height 33
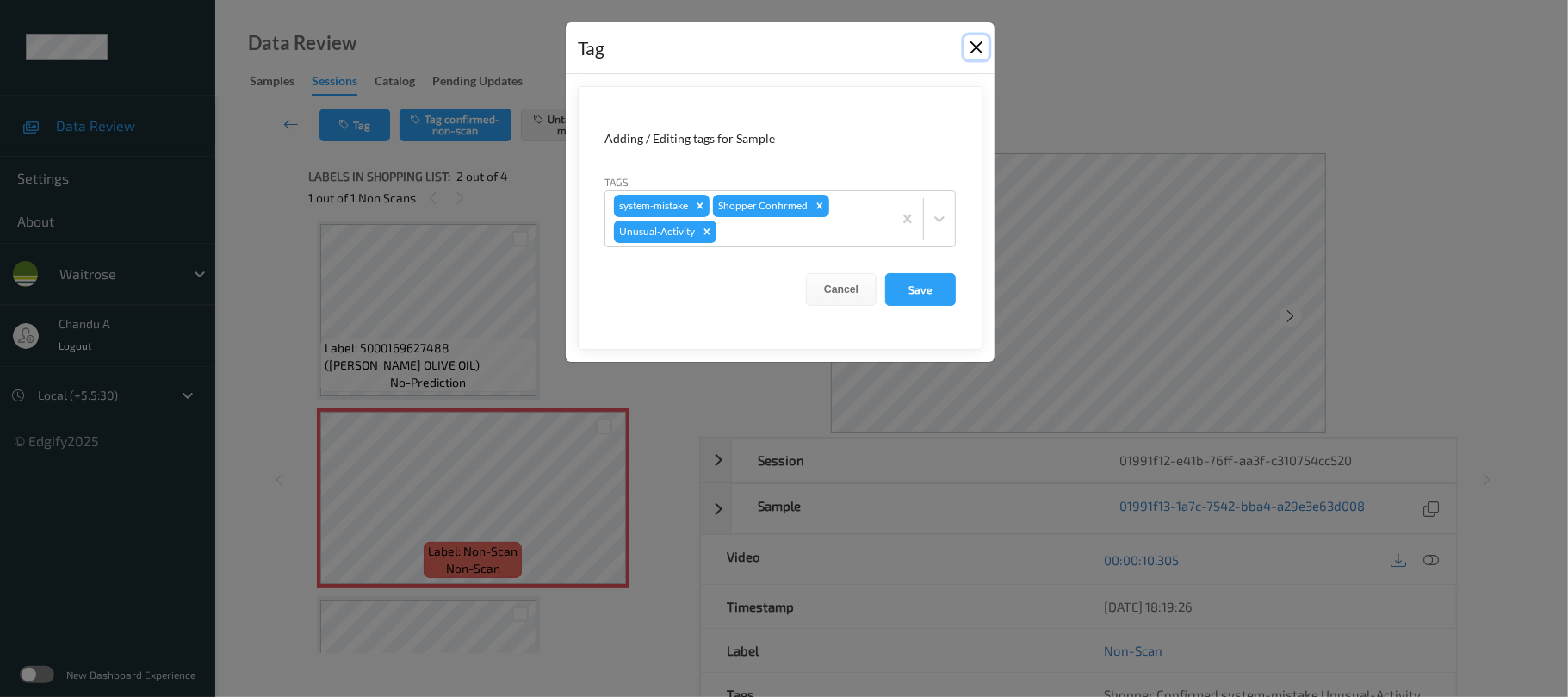
click at [982, 49] on button "Close" at bounding box center [976, 47] width 24 height 24
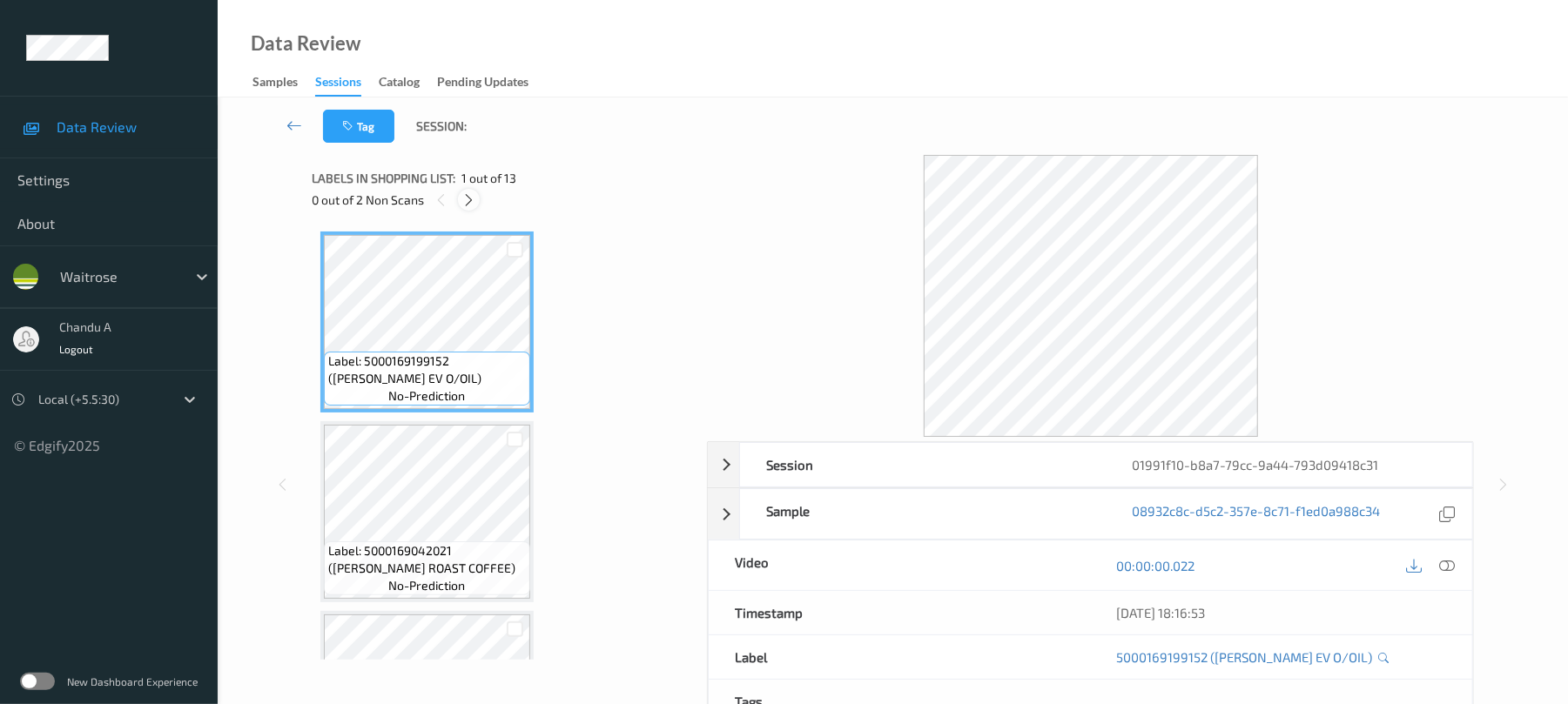
click at [468, 199] on icon at bounding box center [468, 200] width 14 height 15
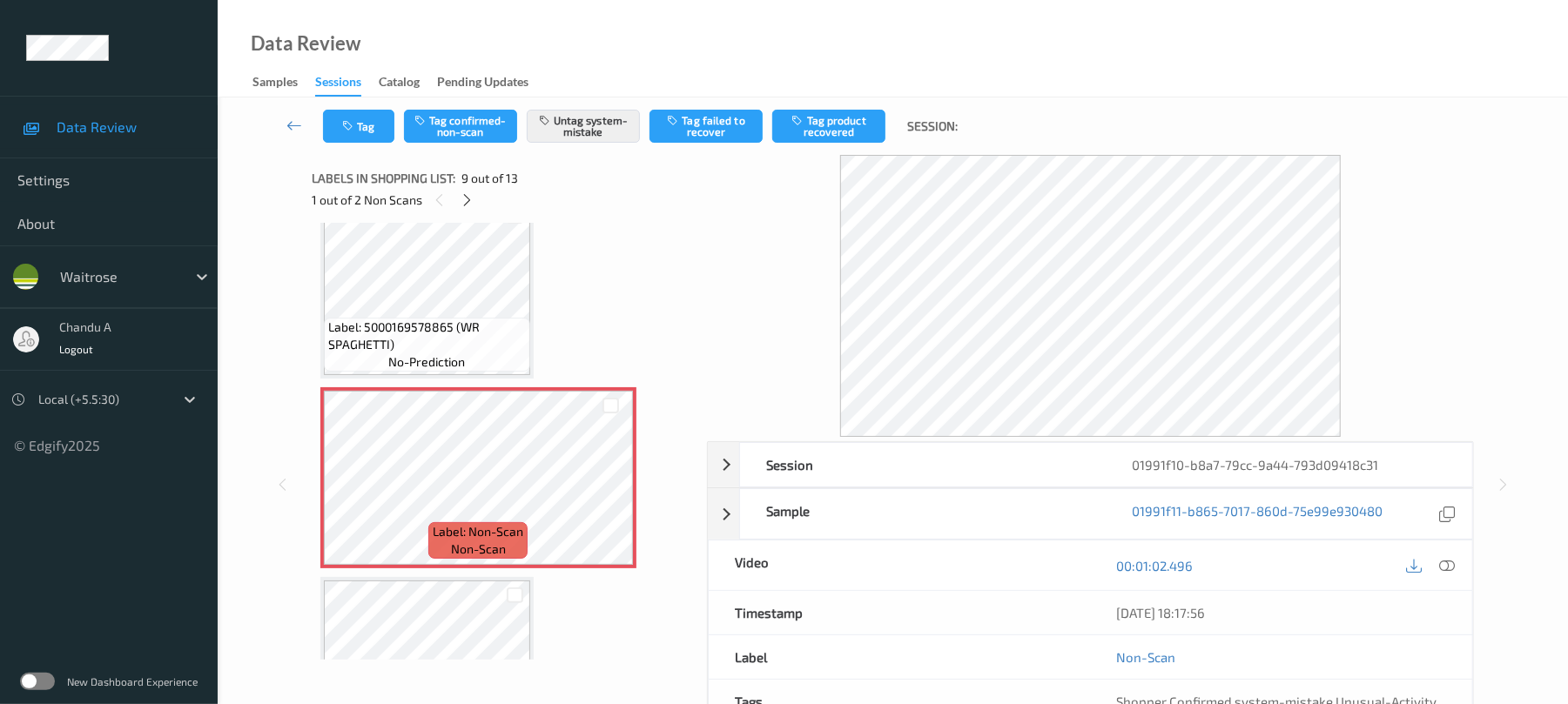
scroll to position [1337, 0]
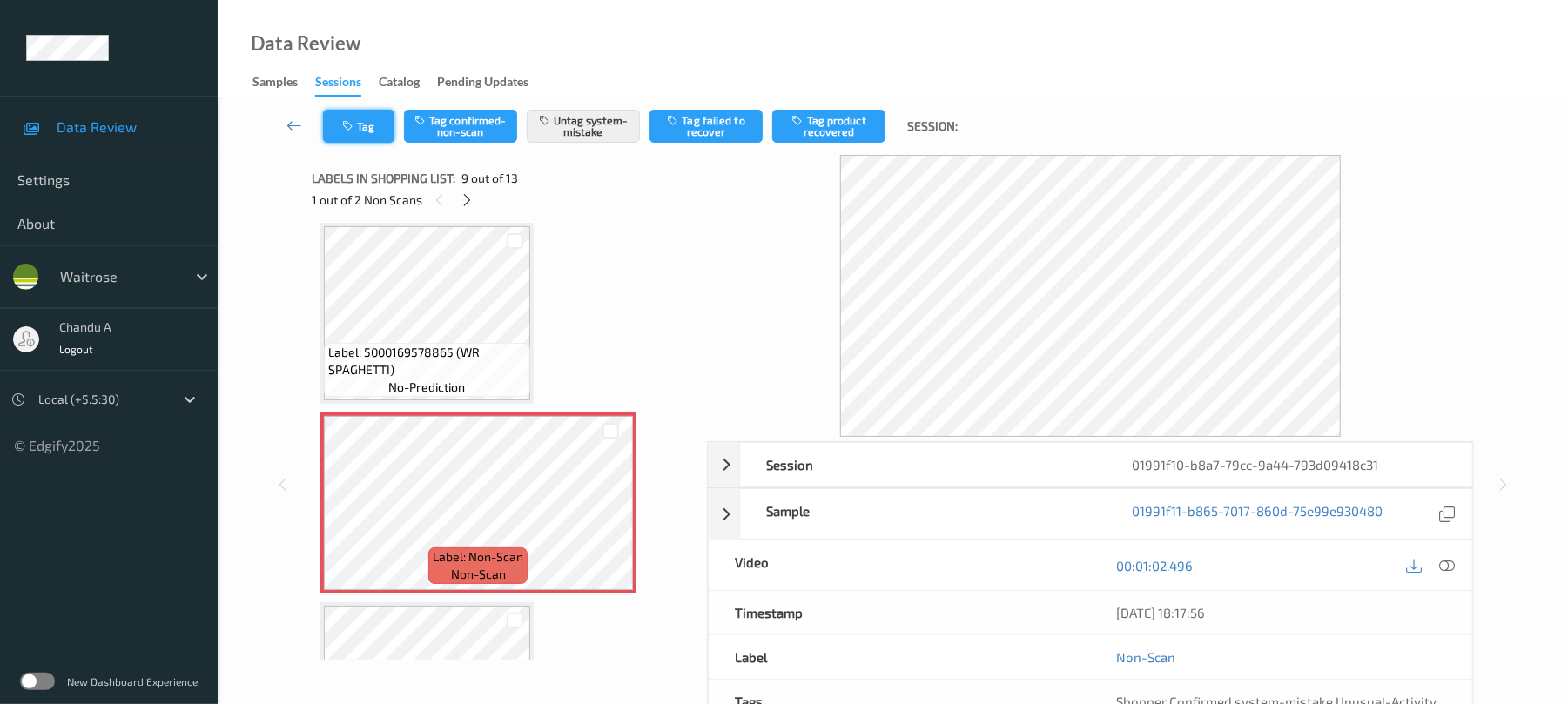
click at [367, 130] on button "Tag" at bounding box center [358, 126] width 71 height 33
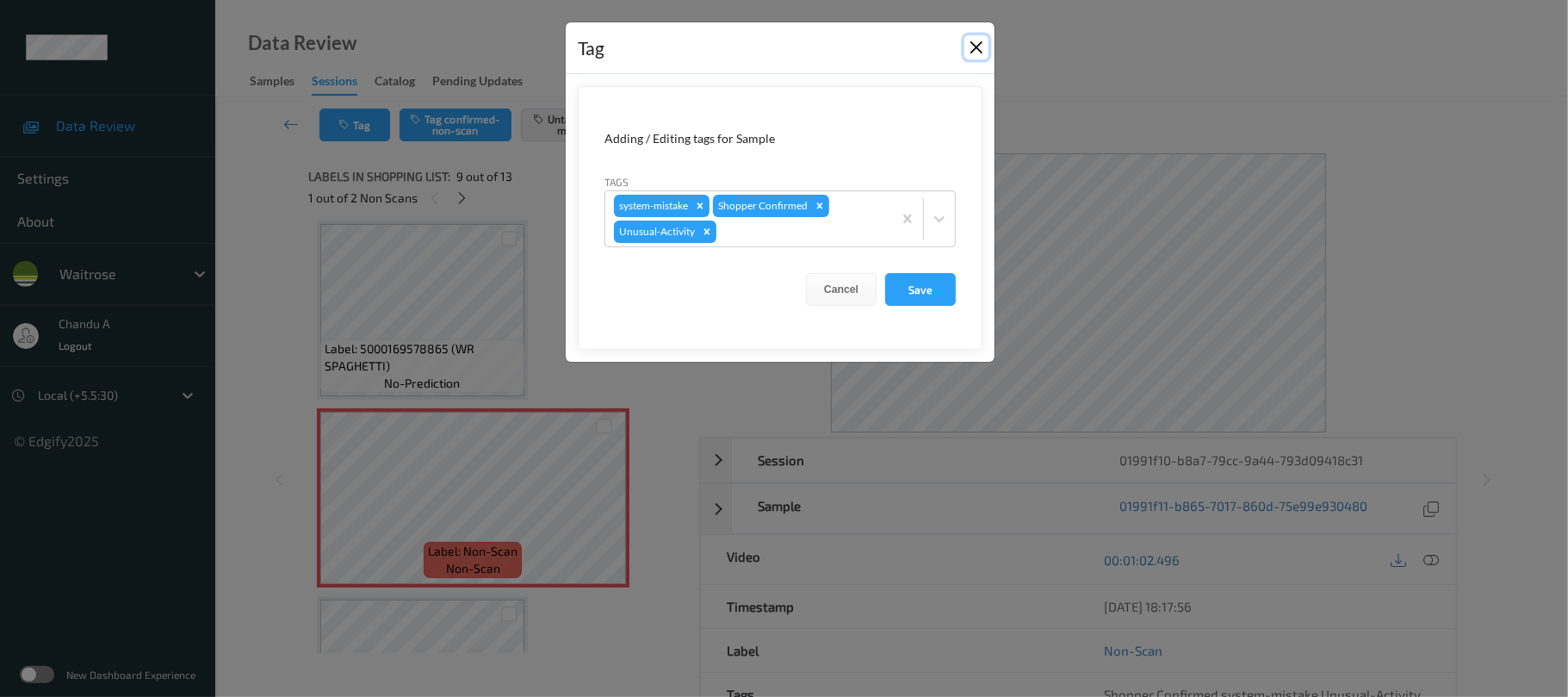
click at [973, 56] on button "Close" at bounding box center [976, 47] width 24 height 24
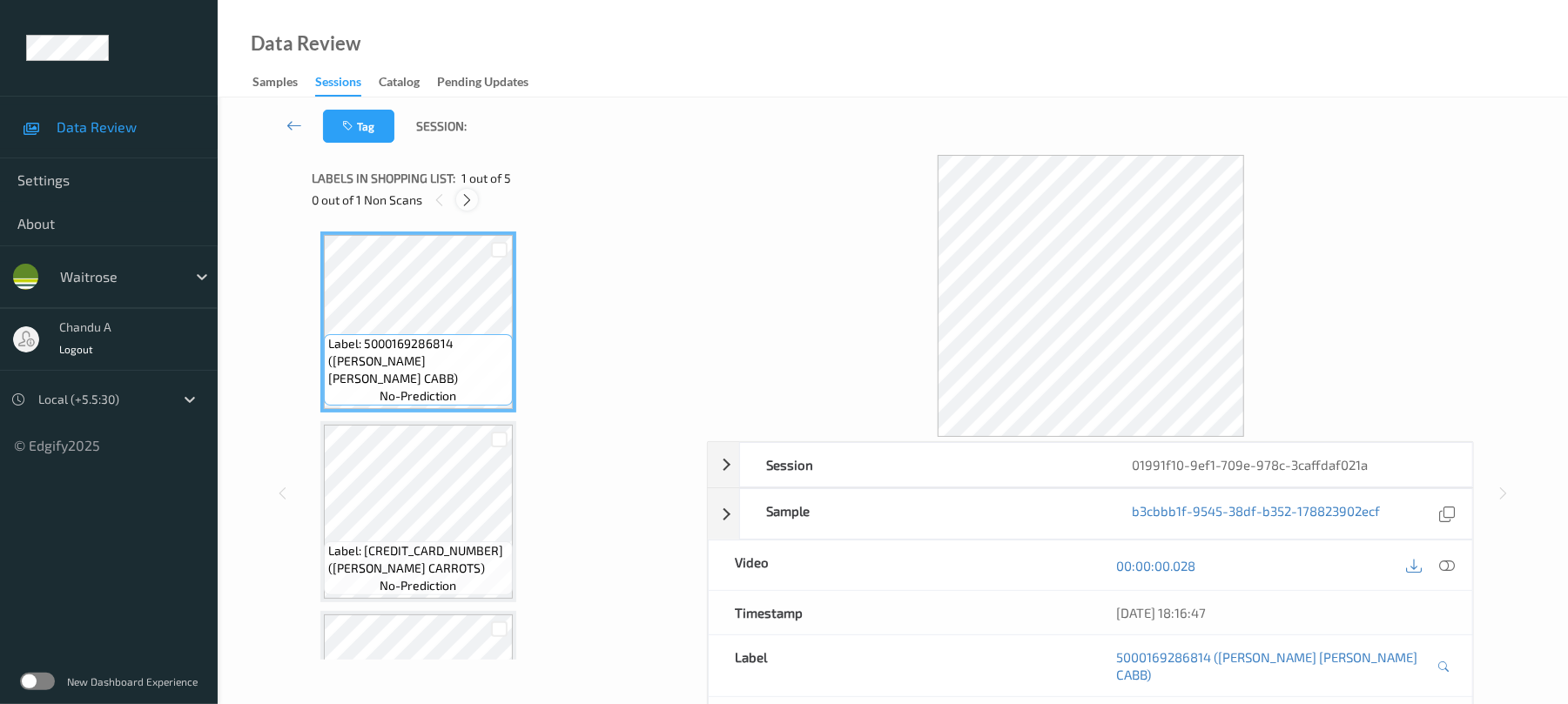
click at [464, 195] on icon at bounding box center [467, 200] width 14 height 15
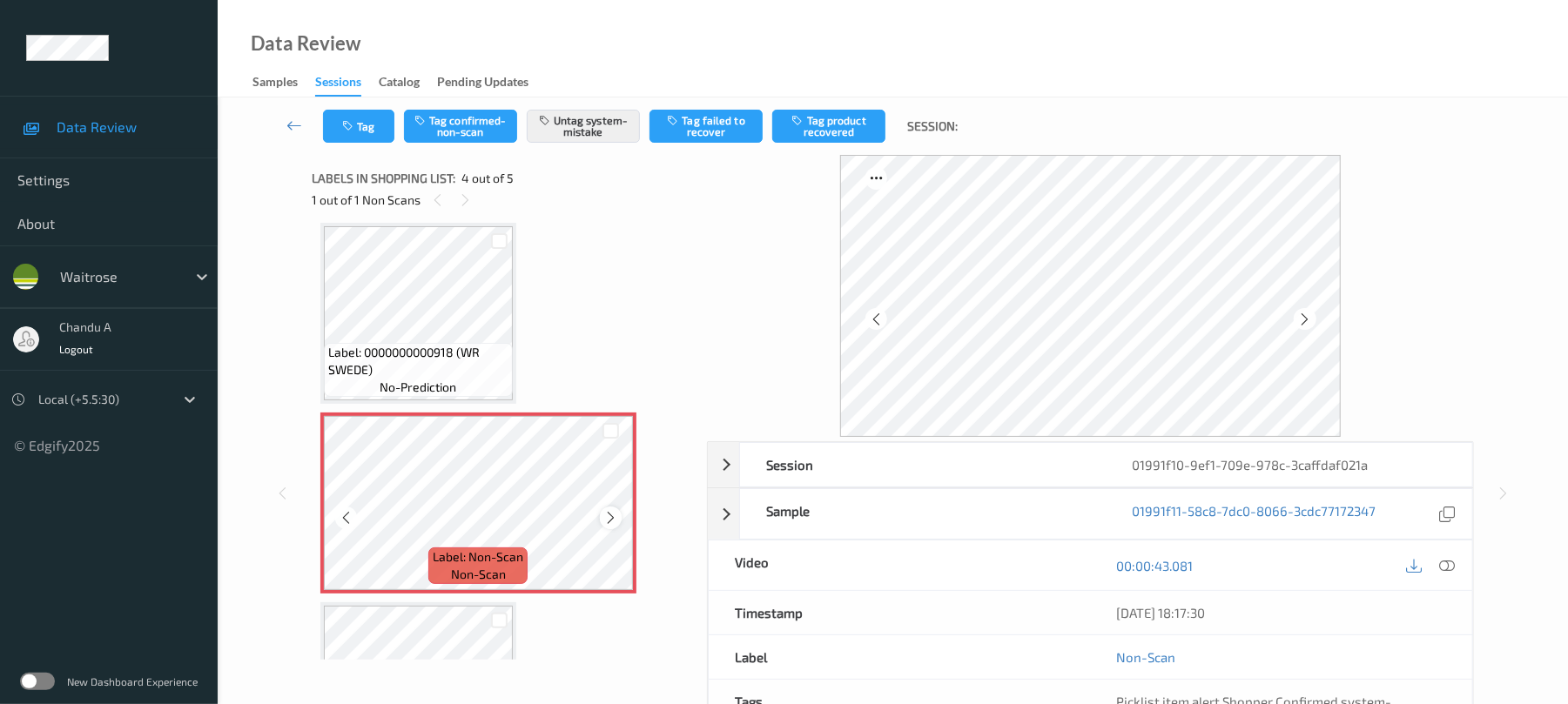
click at [613, 523] on icon at bounding box center [610, 517] width 14 height 15
click at [376, 134] on button "Tag" at bounding box center [358, 126] width 71 height 33
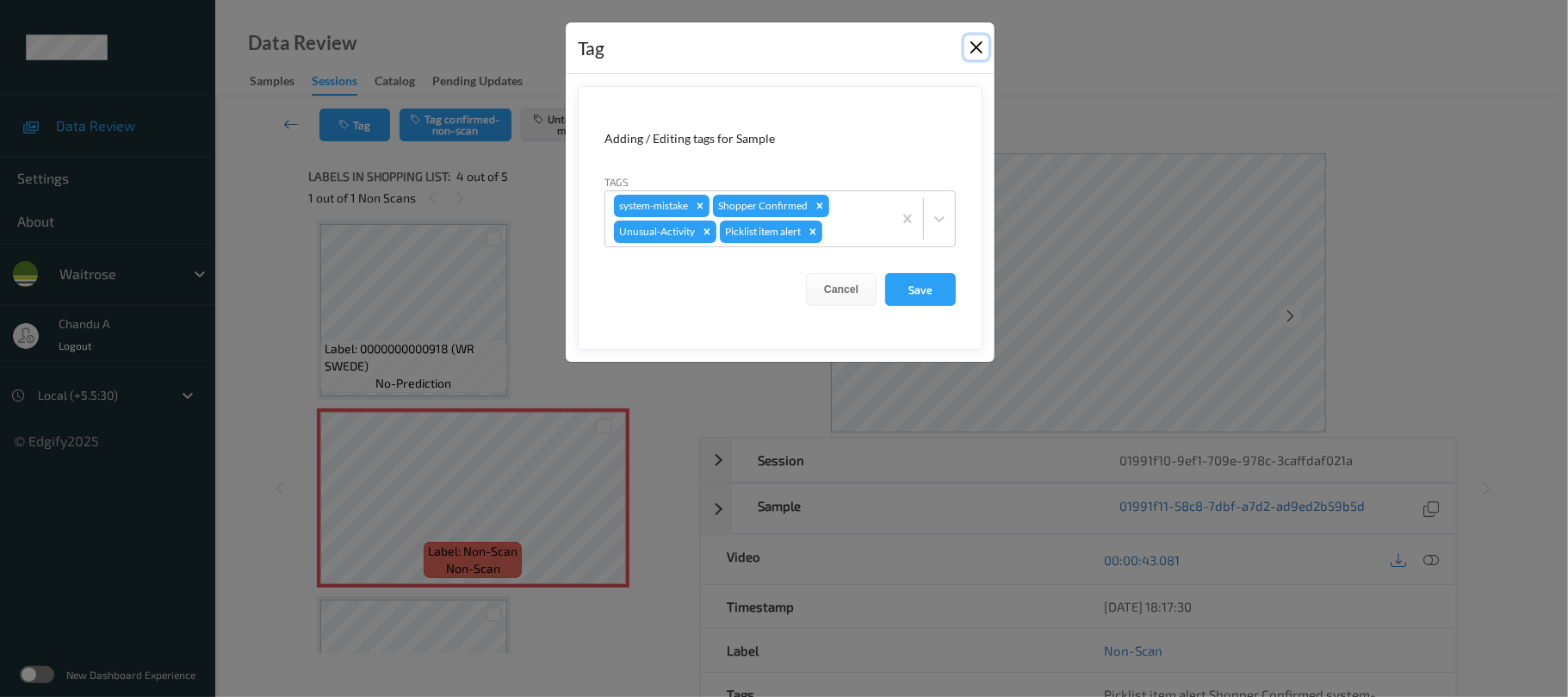
click at [973, 48] on button "Close" at bounding box center [976, 47] width 24 height 24
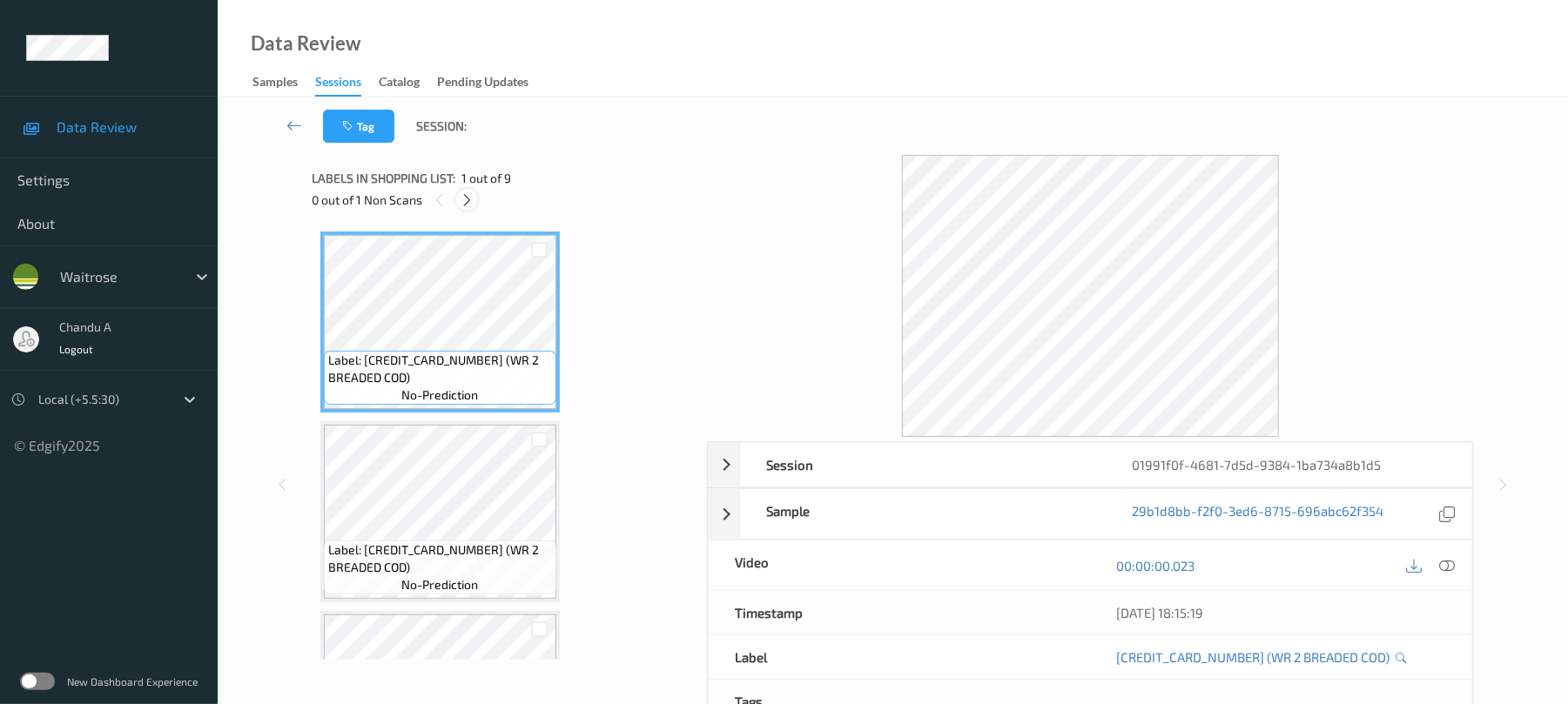
click at [475, 202] on icon at bounding box center [467, 200] width 14 height 15
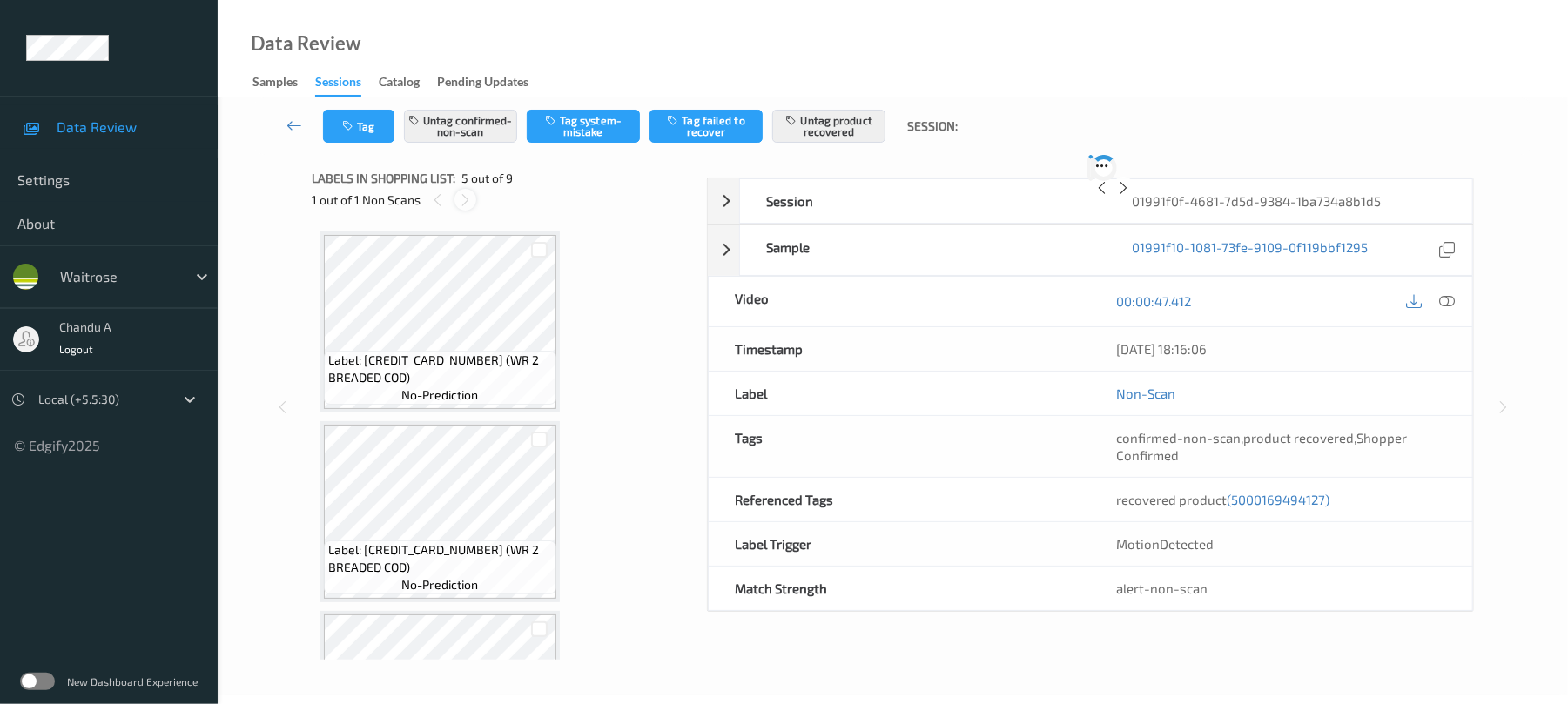
scroll to position [577, 0]
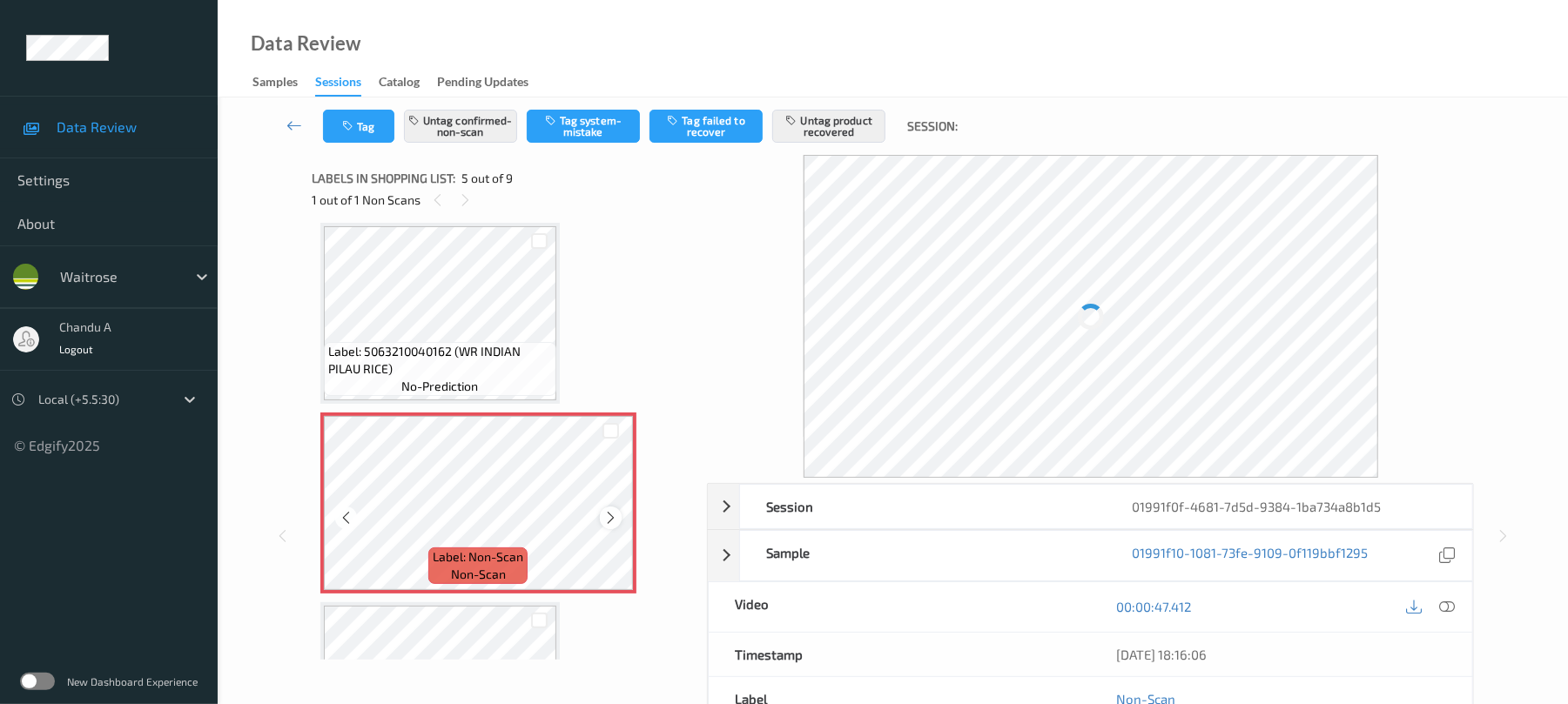
click at [615, 520] on icon at bounding box center [610, 517] width 14 height 15
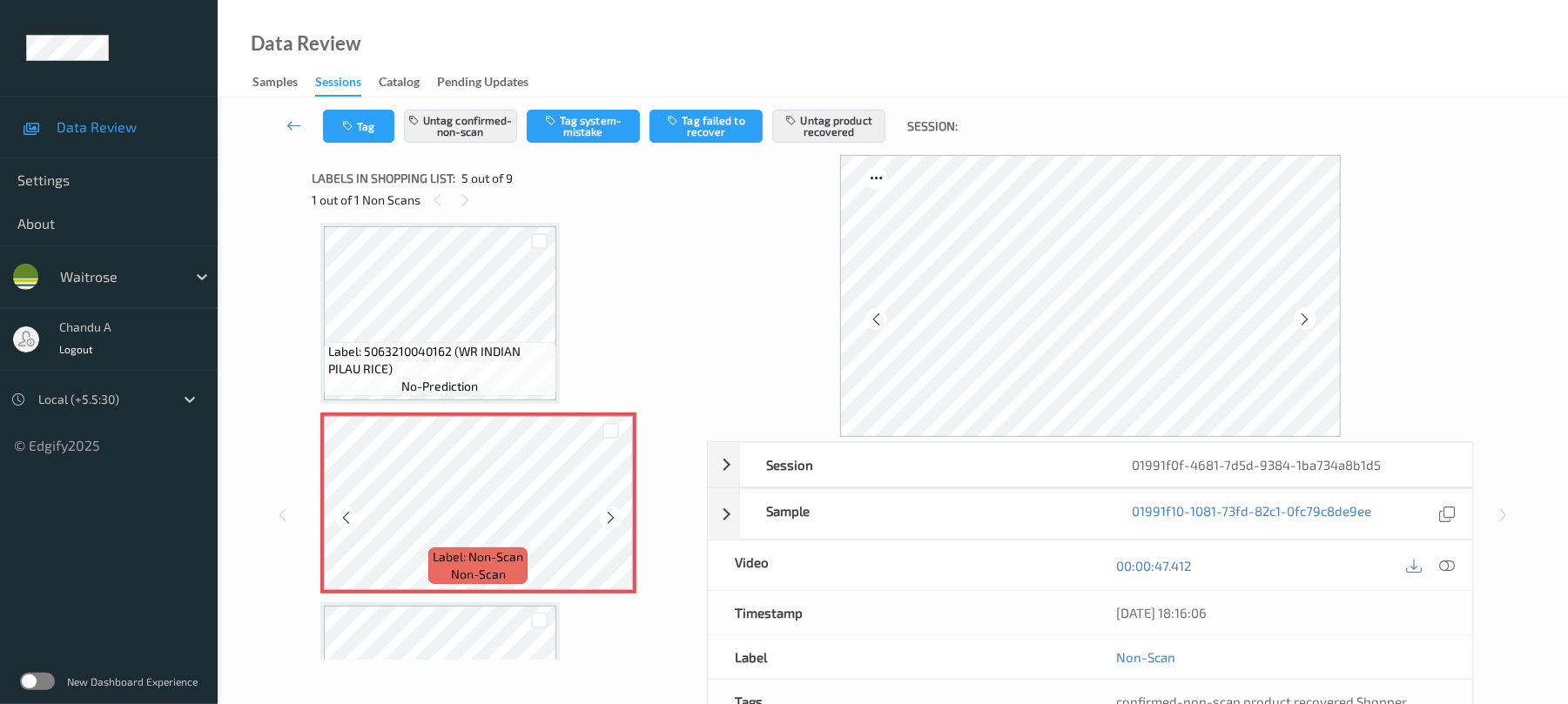
click at [615, 520] on icon at bounding box center [610, 517] width 14 height 15
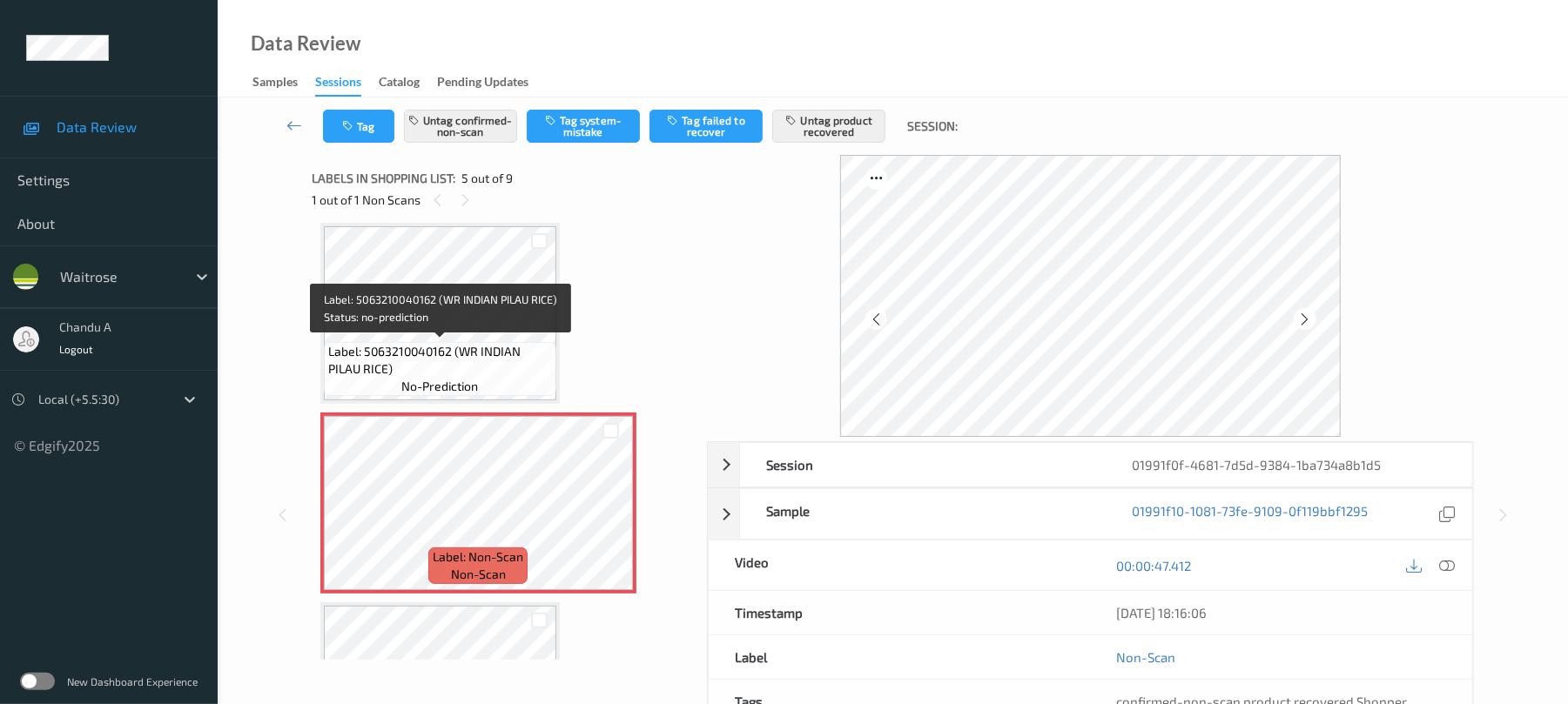
click at [482, 359] on span "Label: 5063210040162 (WR INDIAN PILAU RICE)" at bounding box center [439, 360] width 223 height 35
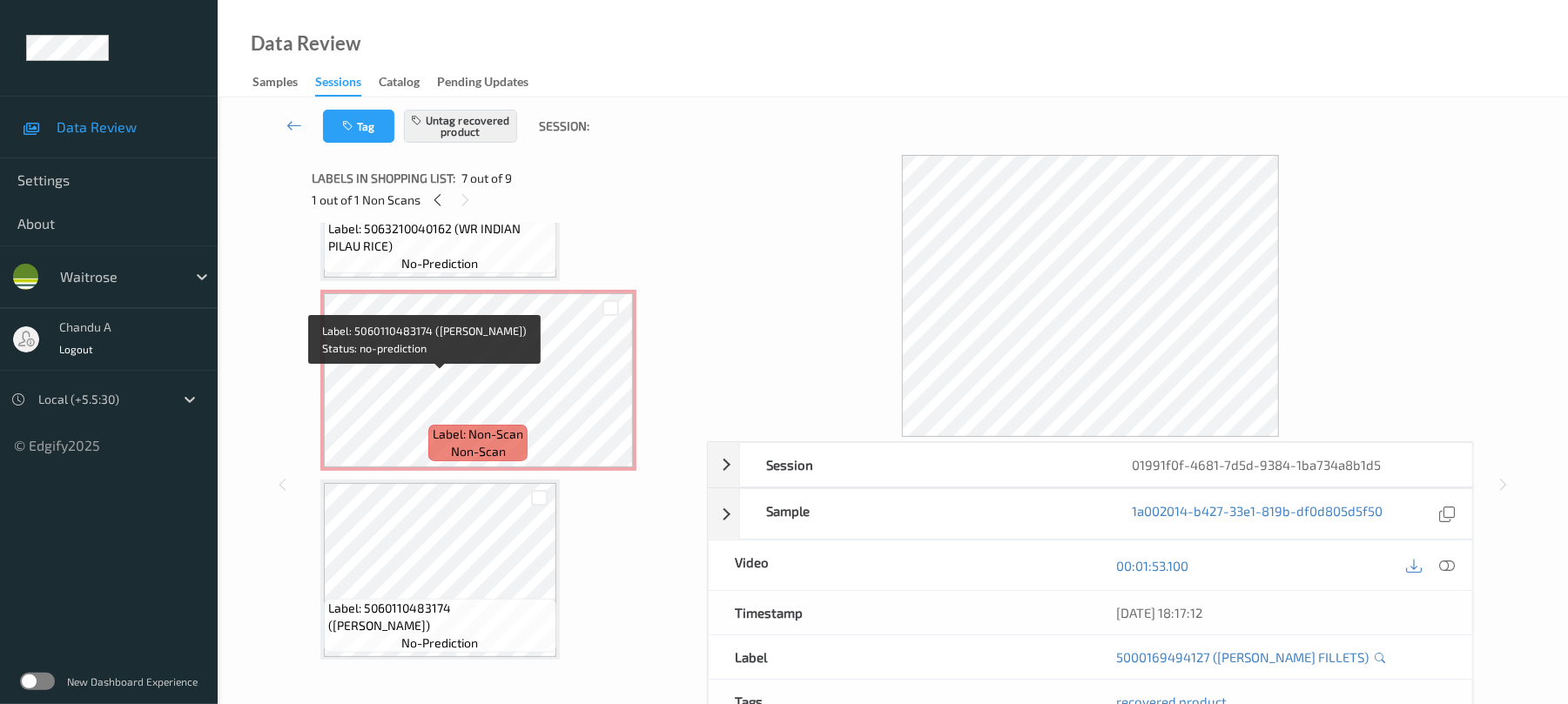
scroll to position [693, 0]
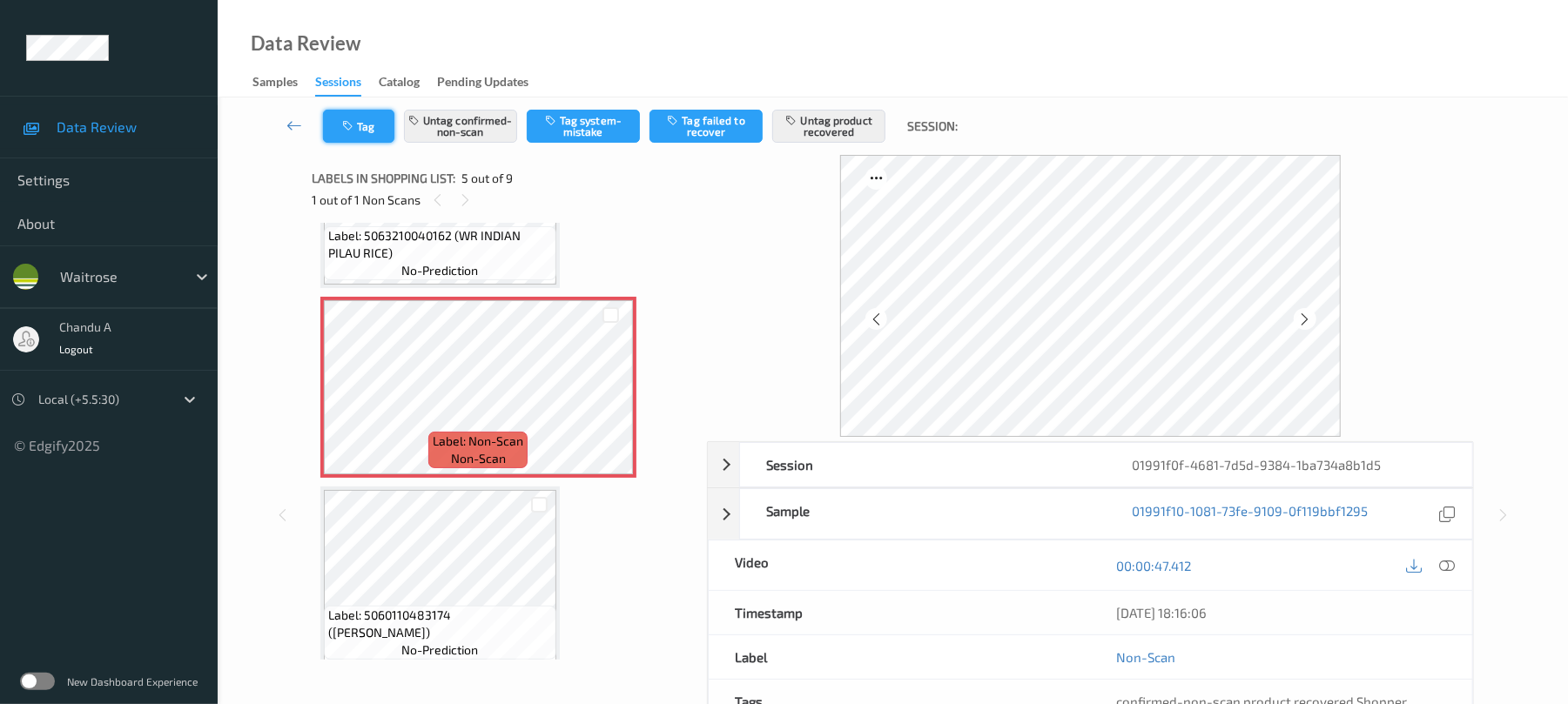
click at [369, 126] on button "Tag" at bounding box center [358, 126] width 71 height 33
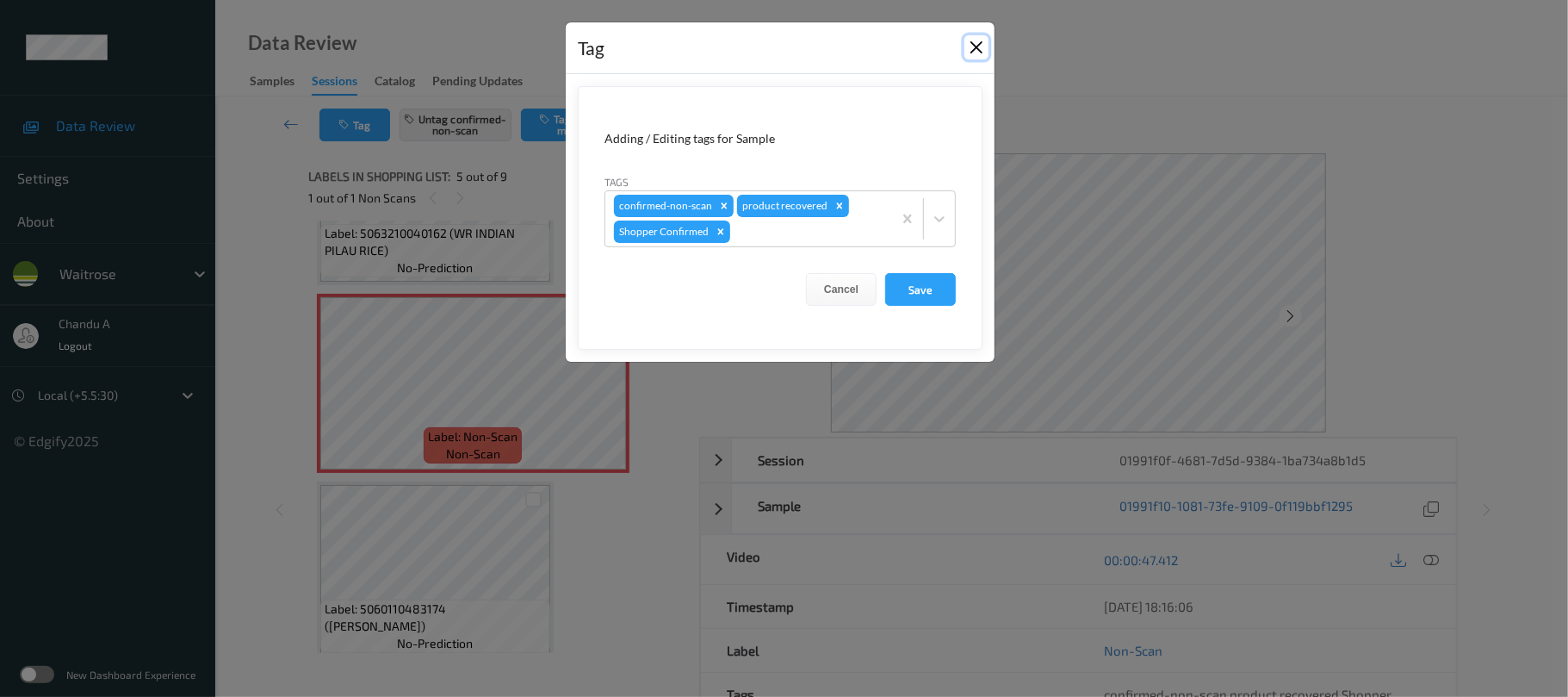
click at [979, 46] on button "Close" at bounding box center [976, 47] width 24 height 24
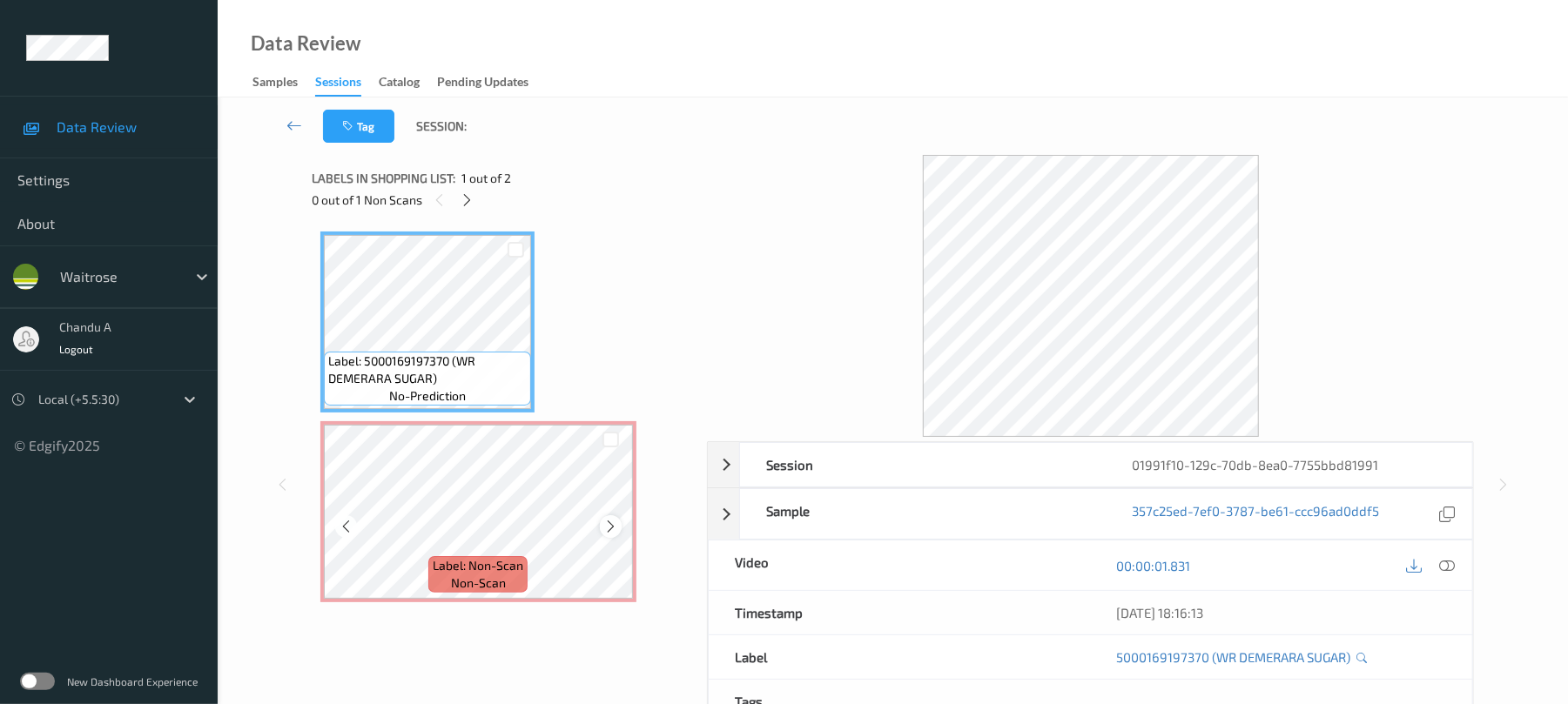
click at [611, 529] on icon at bounding box center [610, 526] width 14 height 15
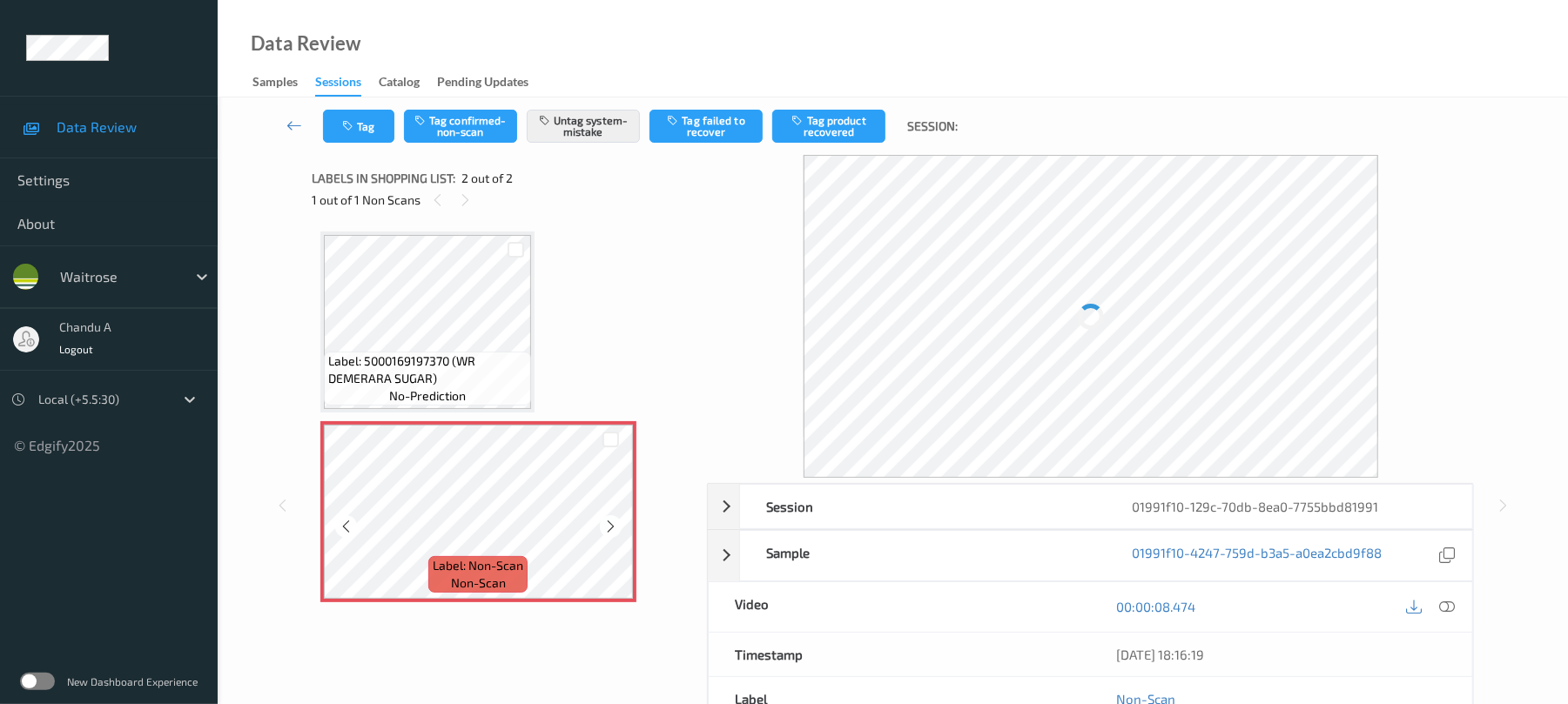
click at [611, 529] on icon at bounding box center [610, 526] width 14 height 15
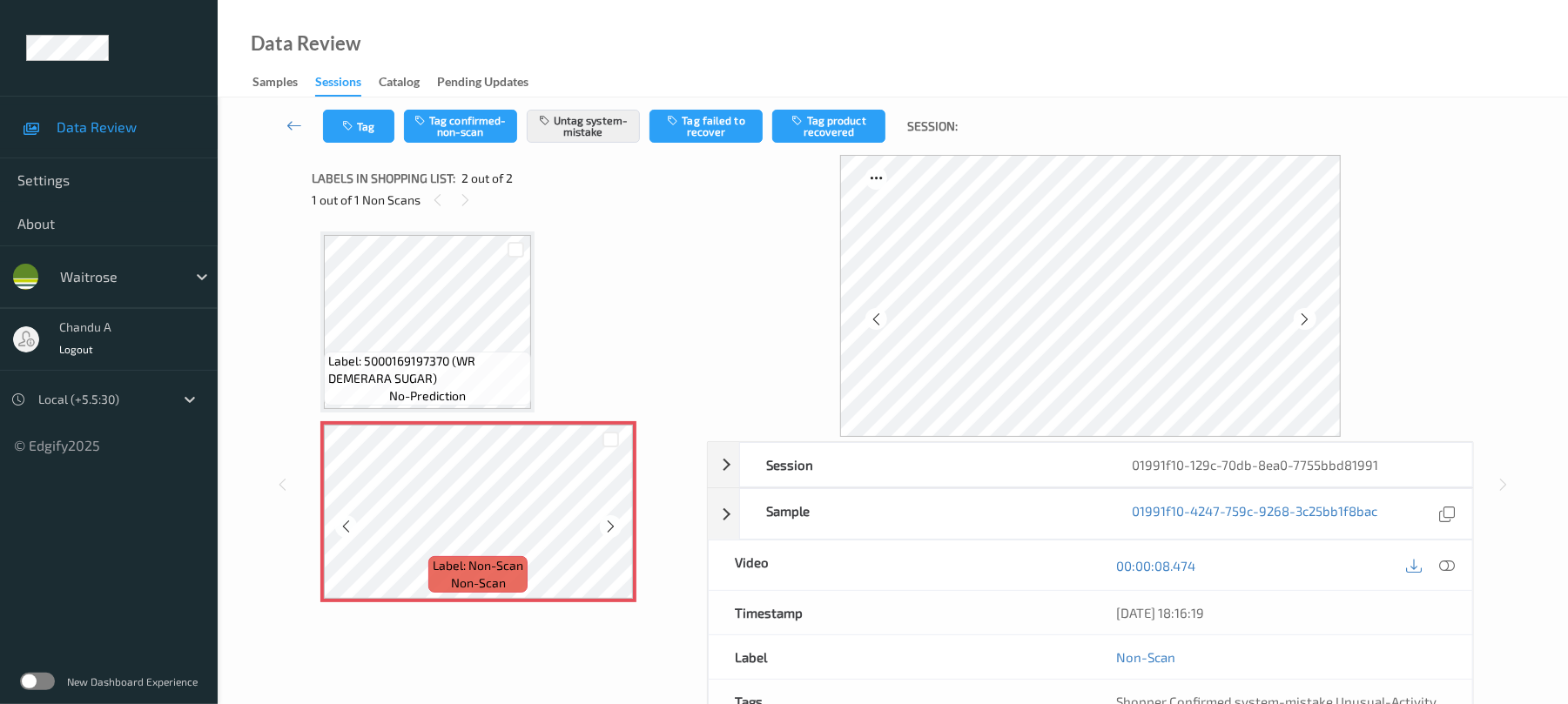
click at [611, 529] on icon at bounding box center [610, 526] width 14 height 15
click at [606, 524] on icon at bounding box center [610, 526] width 14 height 15
click at [609, 526] on icon at bounding box center [610, 526] width 14 height 15
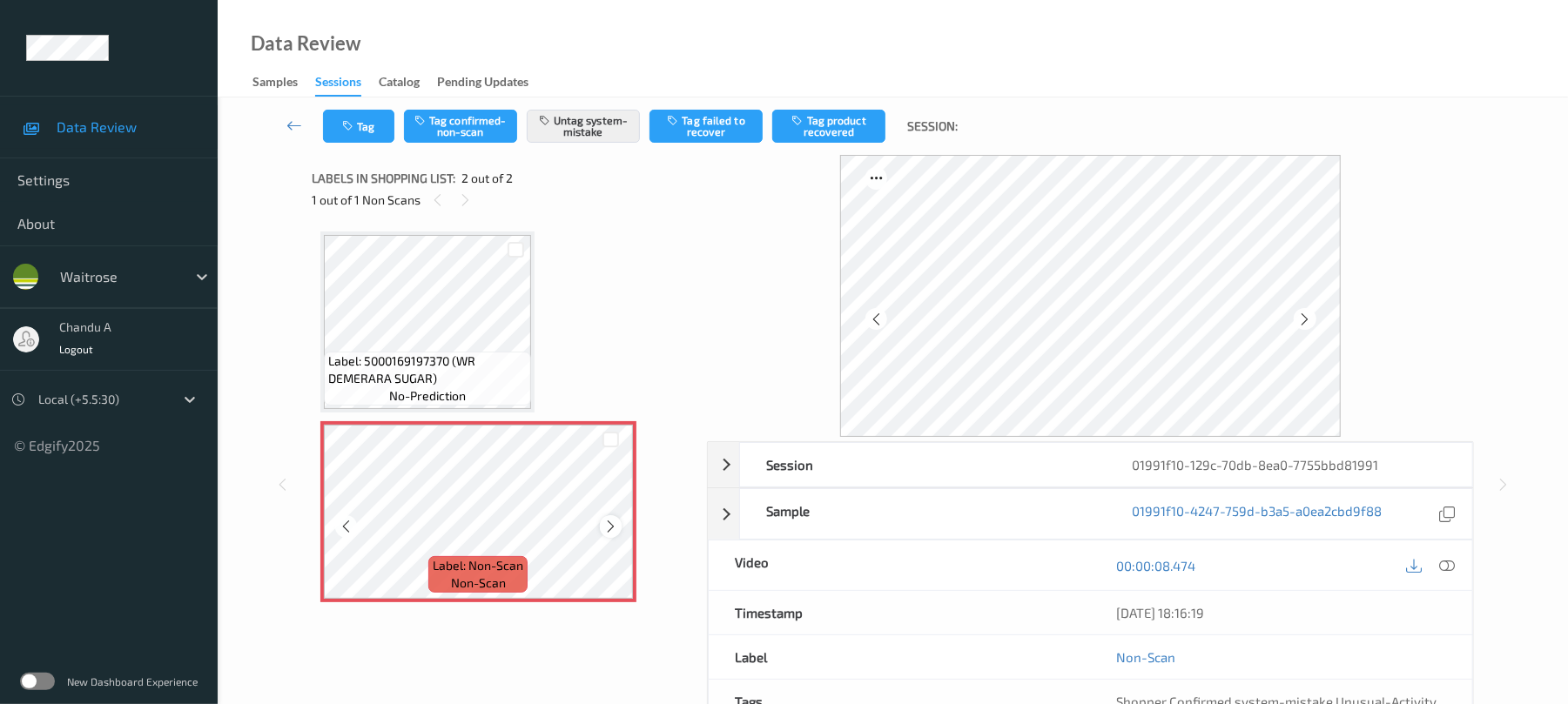
click at [611, 526] on icon at bounding box center [610, 526] width 14 height 15
click at [343, 129] on icon "button" at bounding box center [349, 126] width 14 height 12
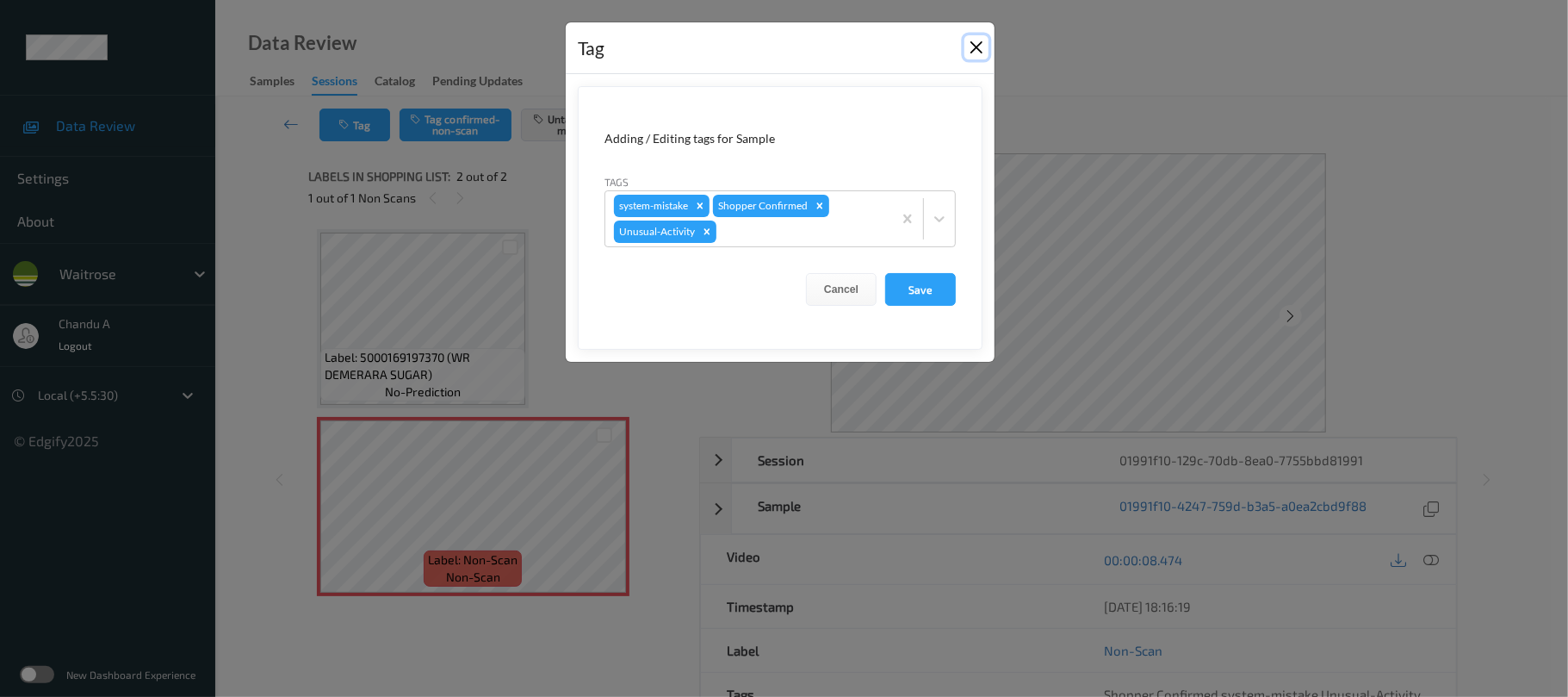
click at [983, 49] on button "Close" at bounding box center [976, 47] width 24 height 24
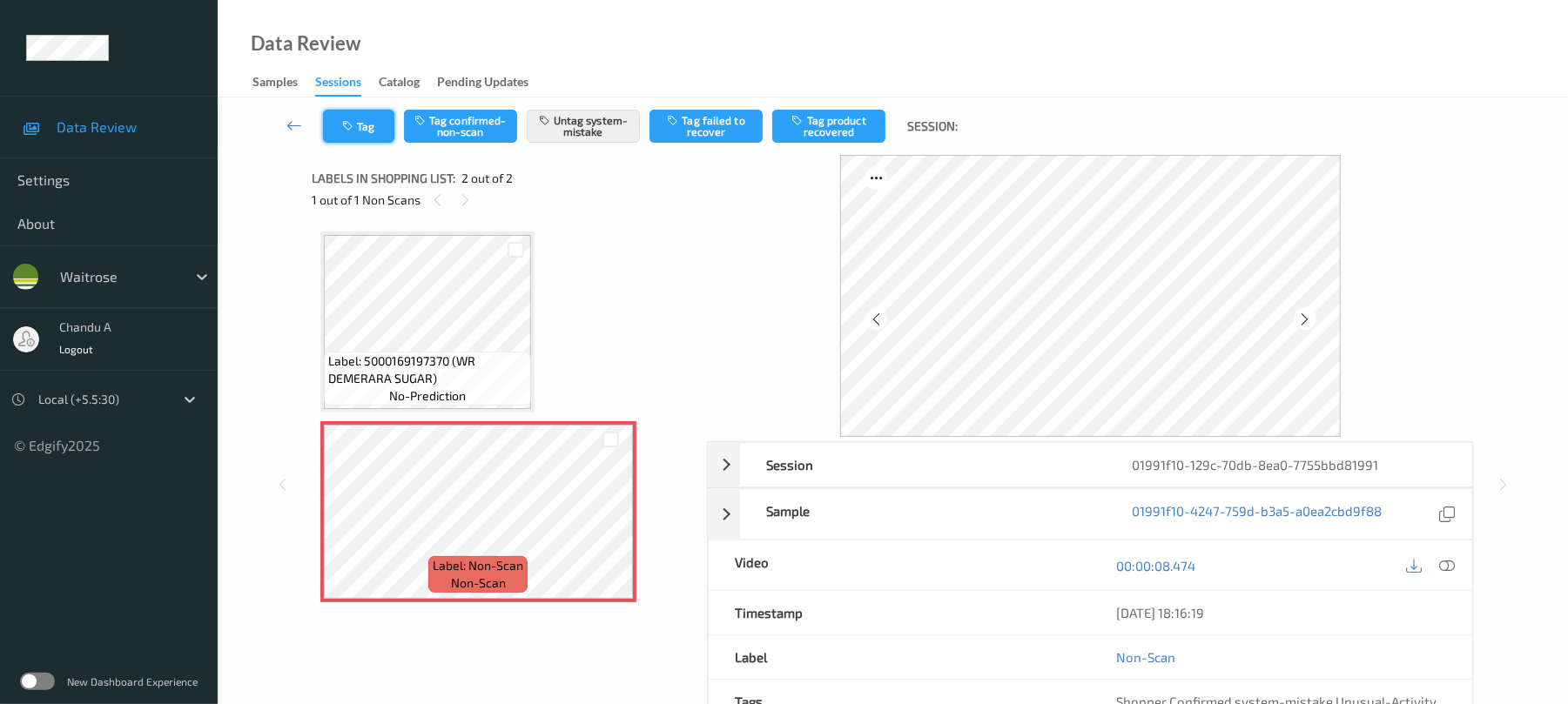
click at [373, 136] on button "Tag" at bounding box center [358, 126] width 71 height 33
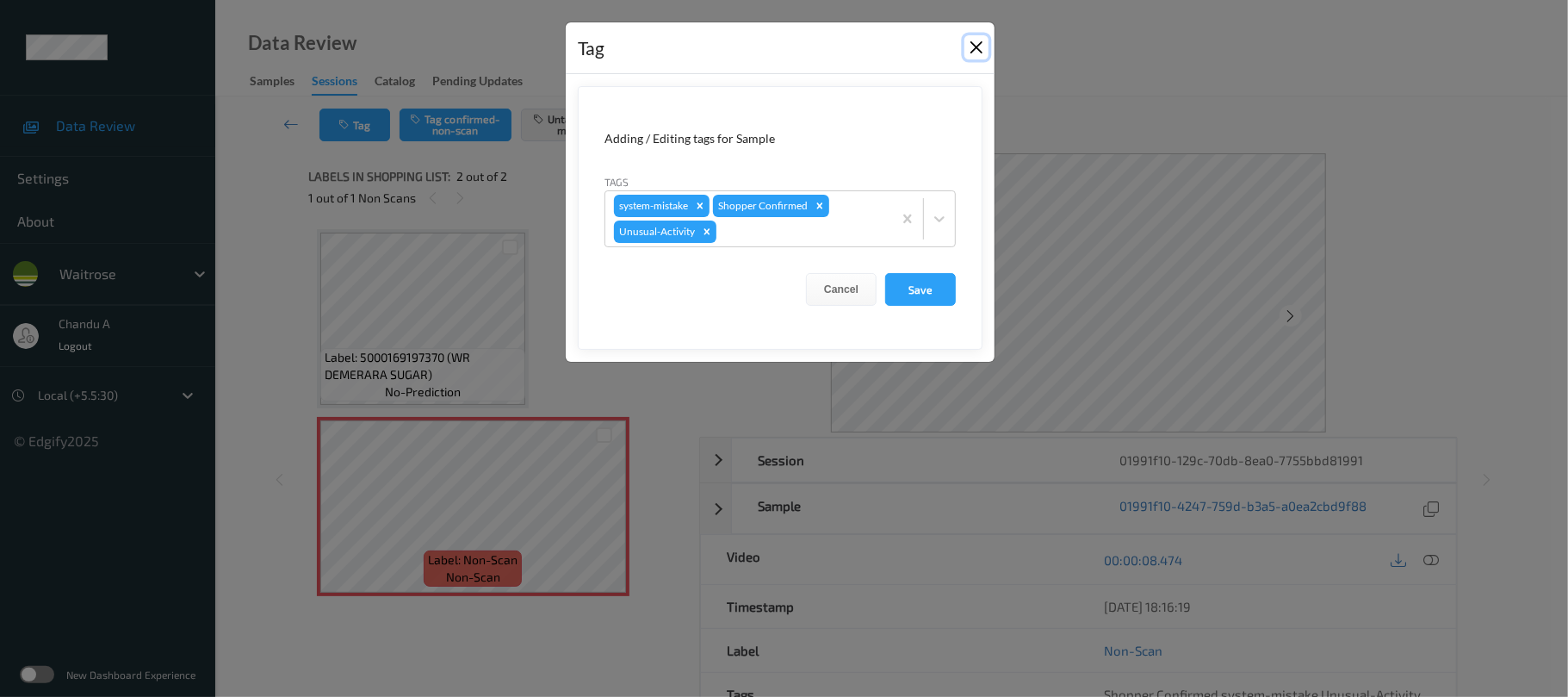
click at [970, 50] on button "Close" at bounding box center [976, 47] width 24 height 24
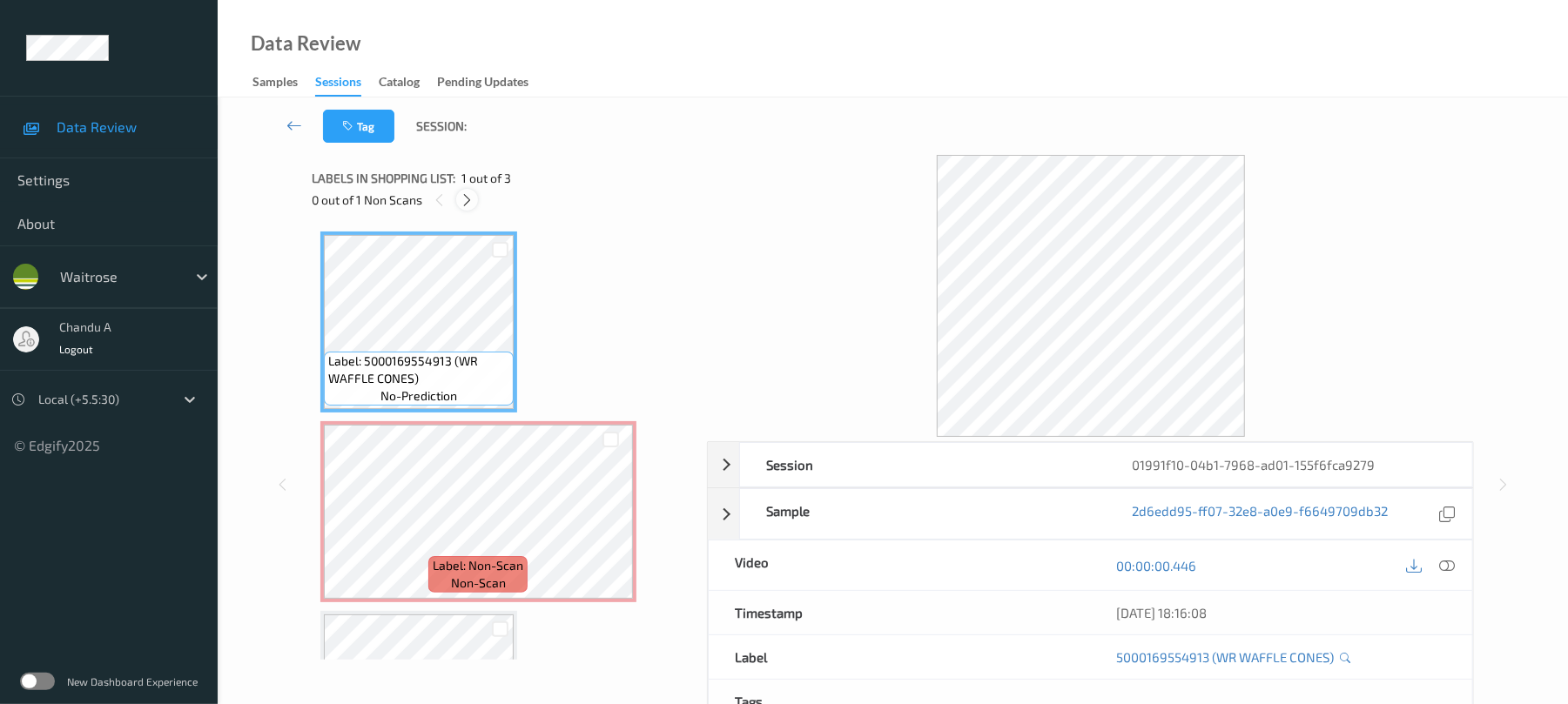
click at [472, 202] on icon at bounding box center [467, 200] width 14 height 15
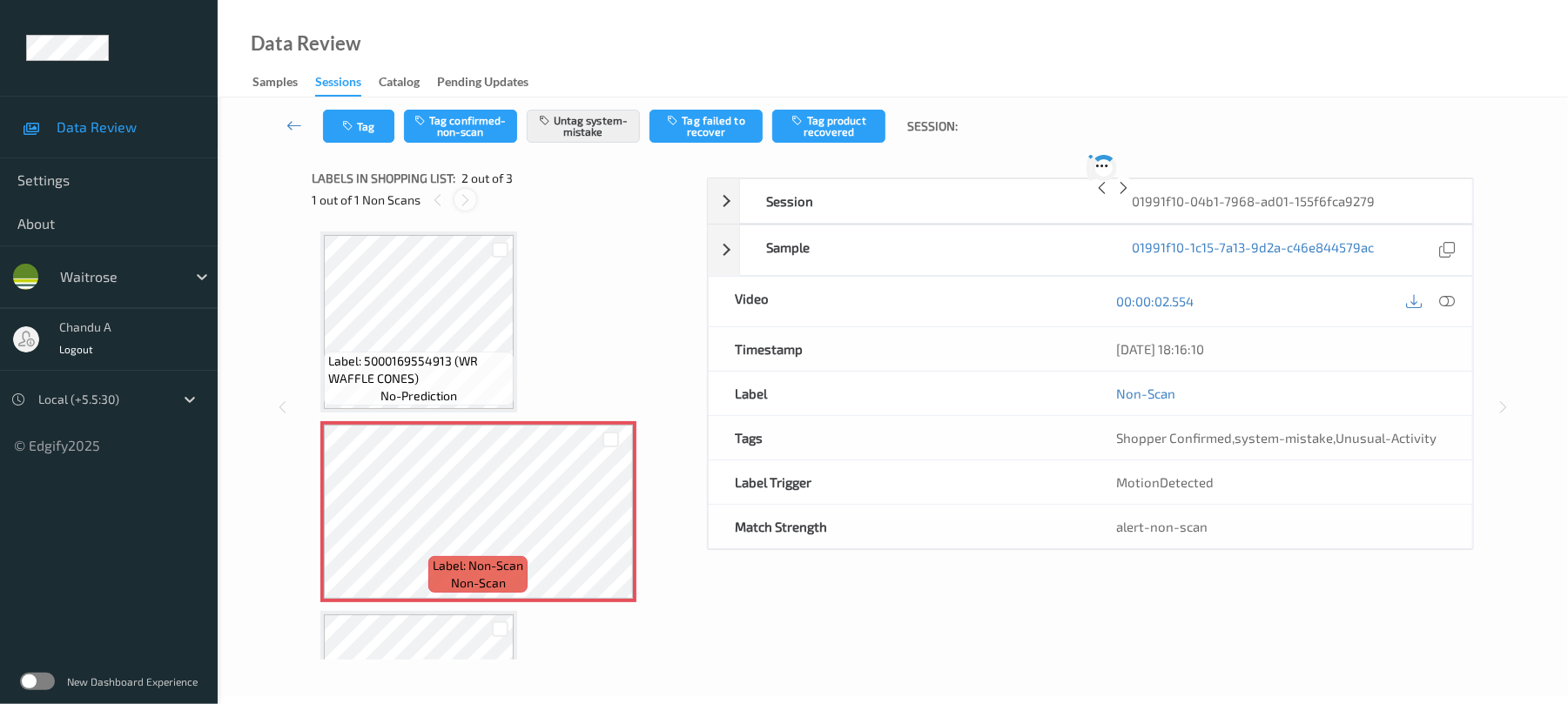
scroll to position [9, 0]
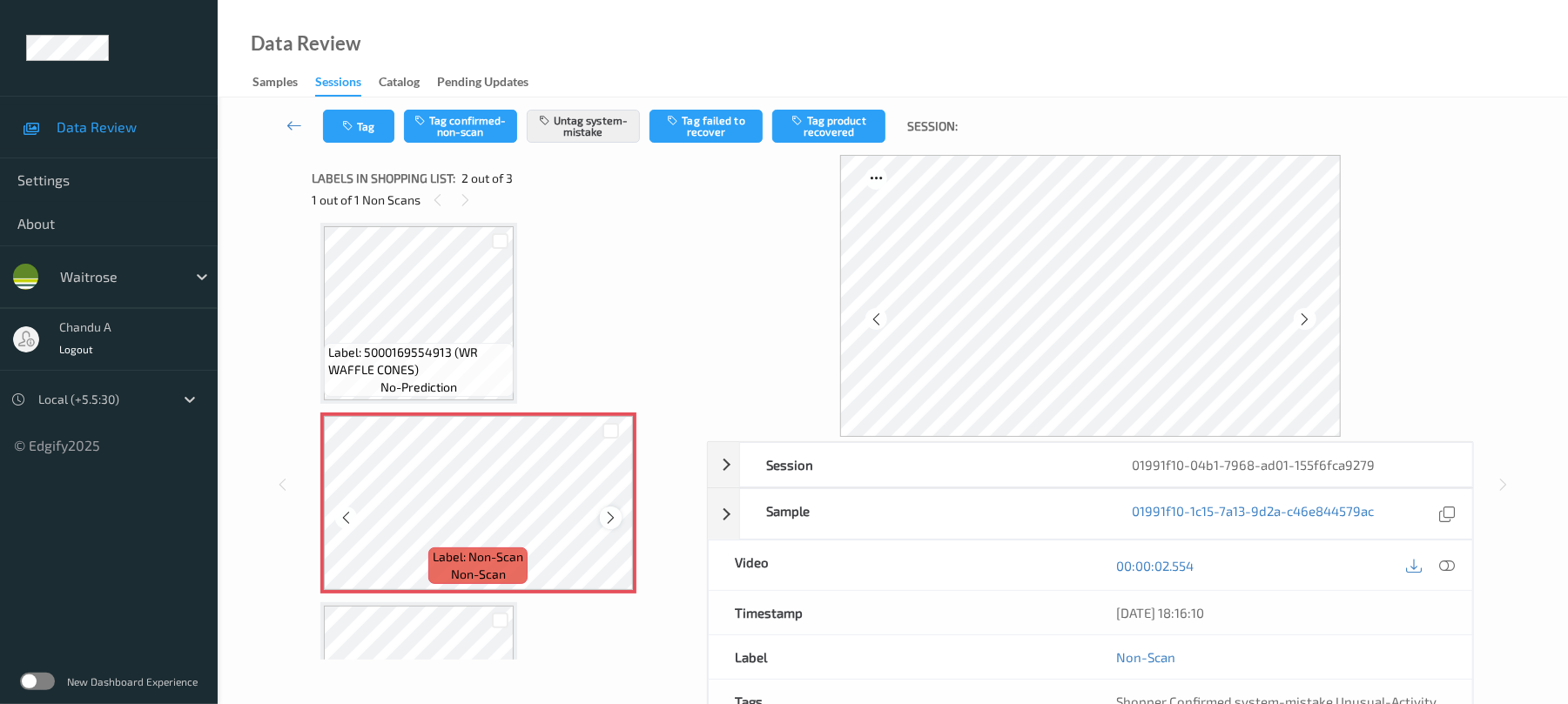
click at [607, 513] on icon at bounding box center [610, 517] width 14 height 15
click at [387, 122] on button "Tag" at bounding box center [358, 126] width 71 height 33
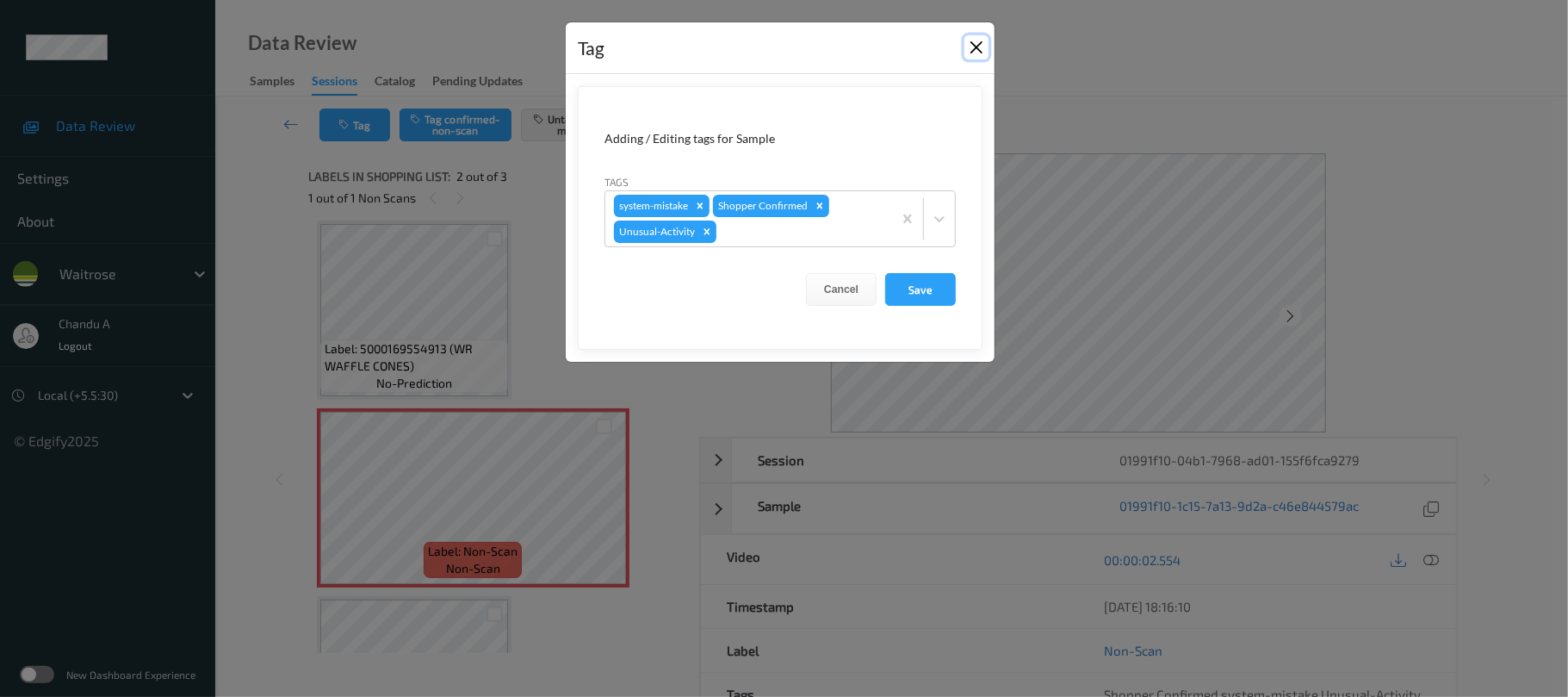
click at [977, 52] on button "Close" at bounding box center [976, 47] width 24 height 24
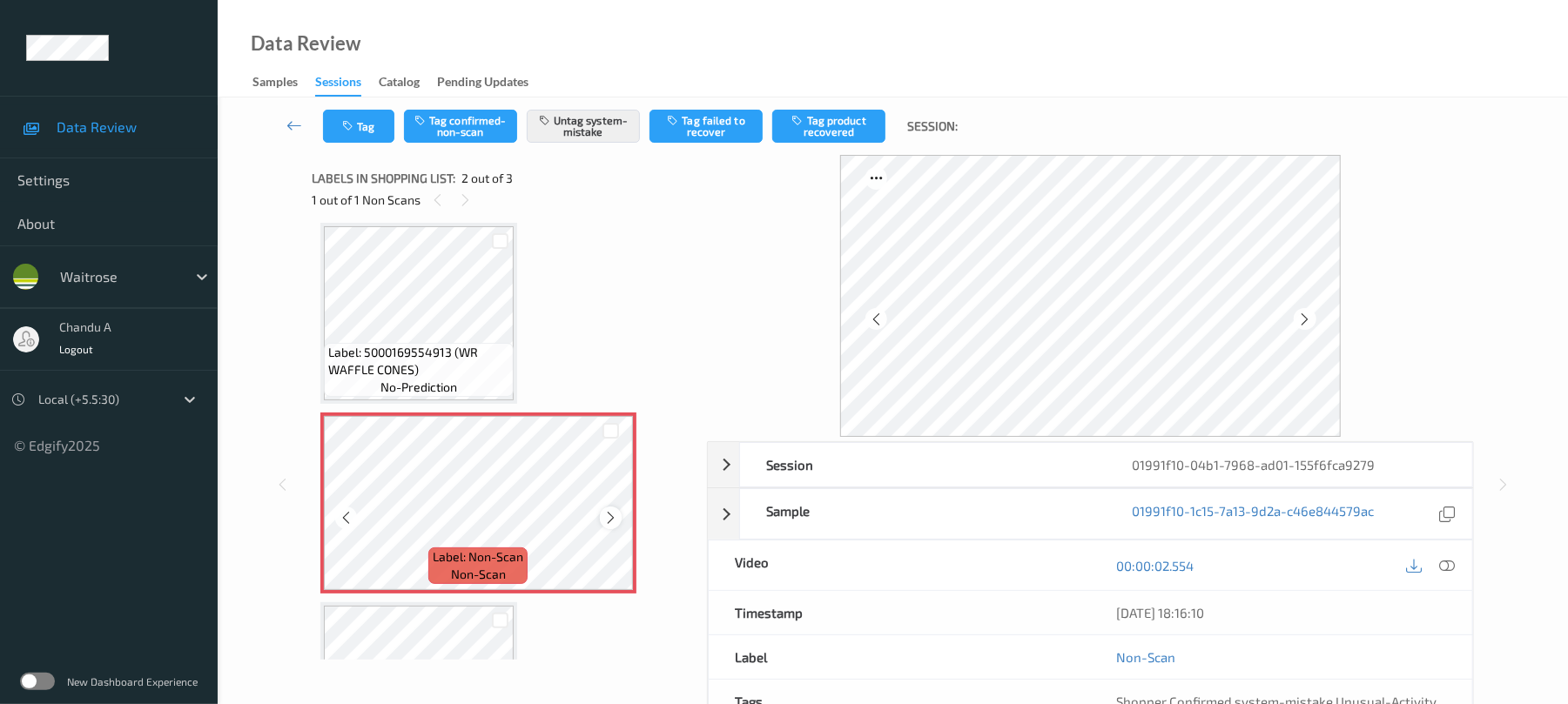
click at [603, 516] on icon at bounding box center [610, 517] width 14 height 15
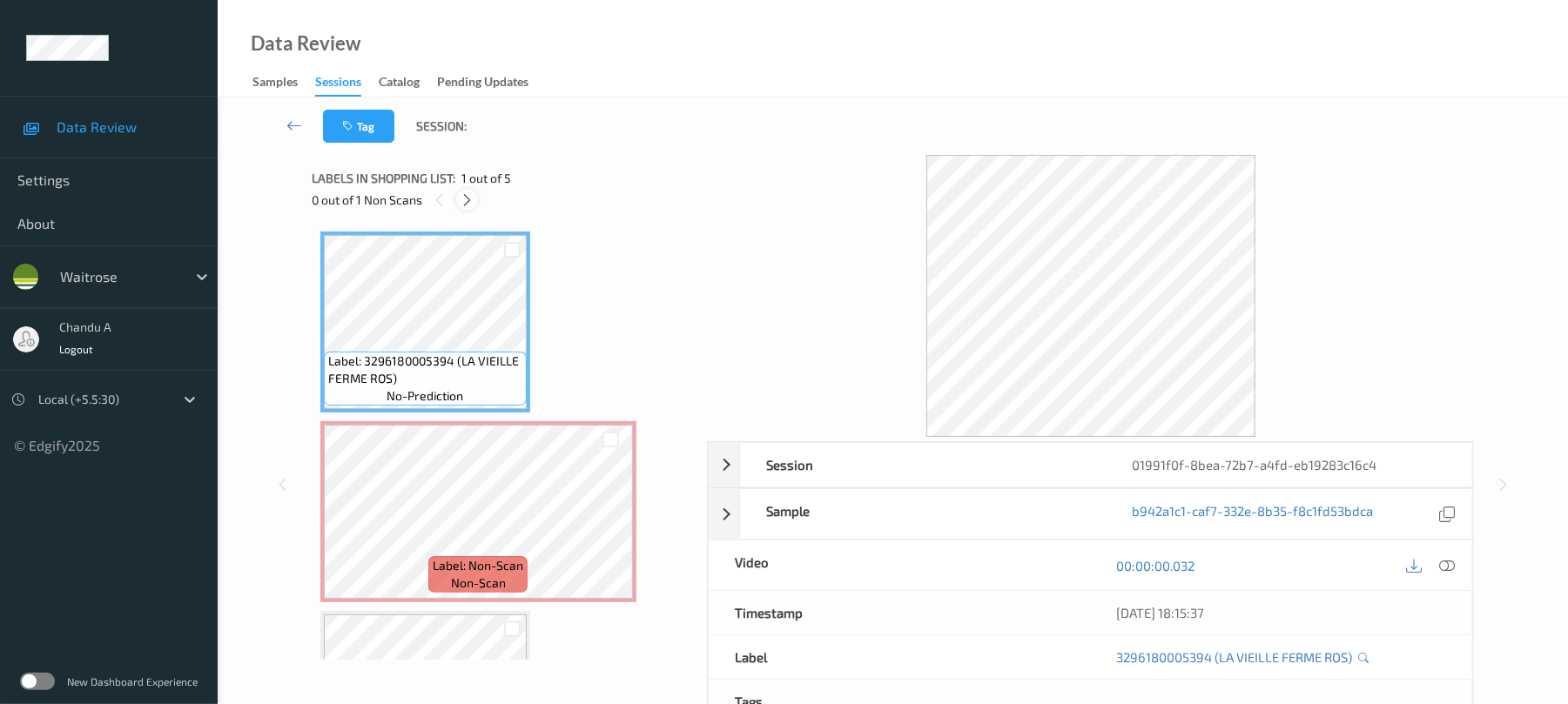
click at [470, 190] on div at bounding box center [467, 200] width 22 height 22
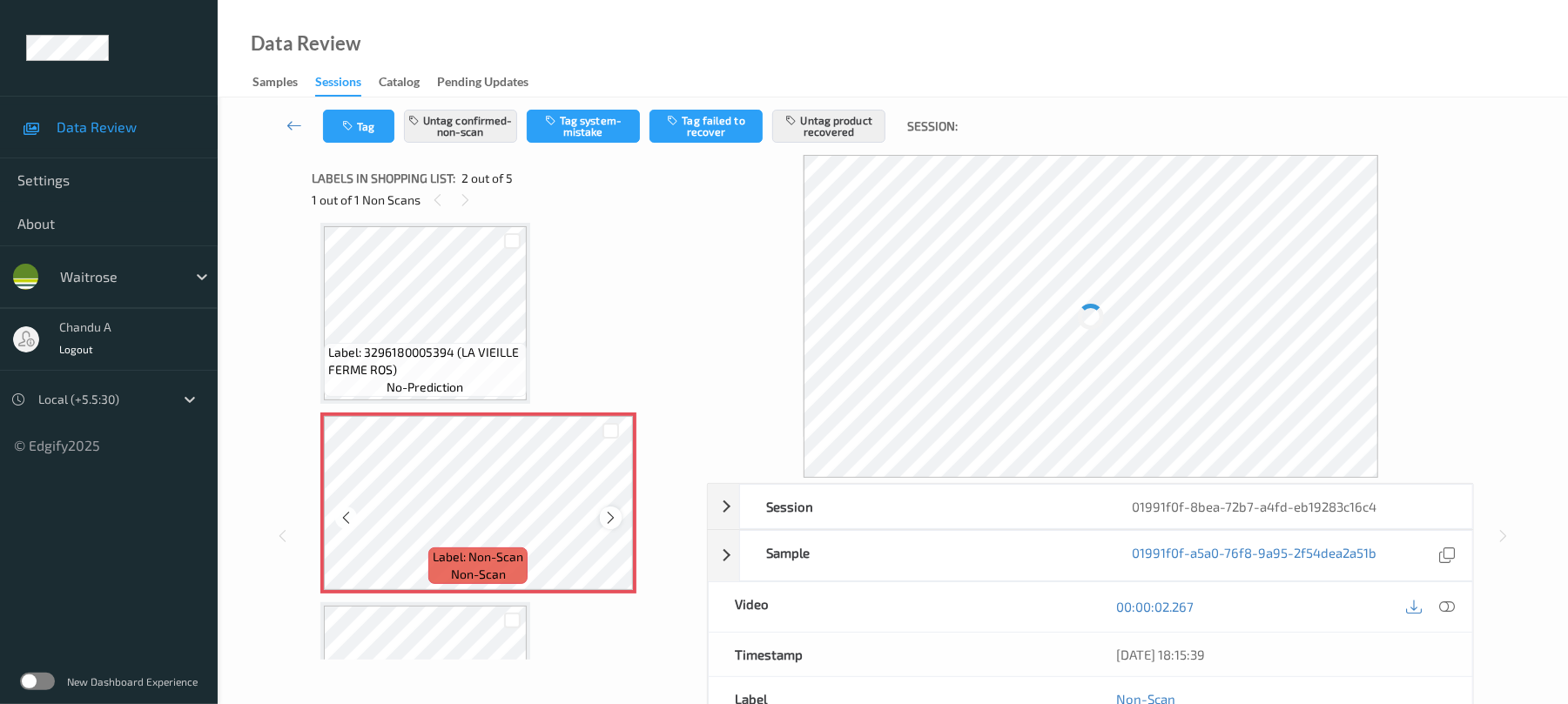
click at [608, 515] on icon at bounding box center [610, 517] width 14 height 15
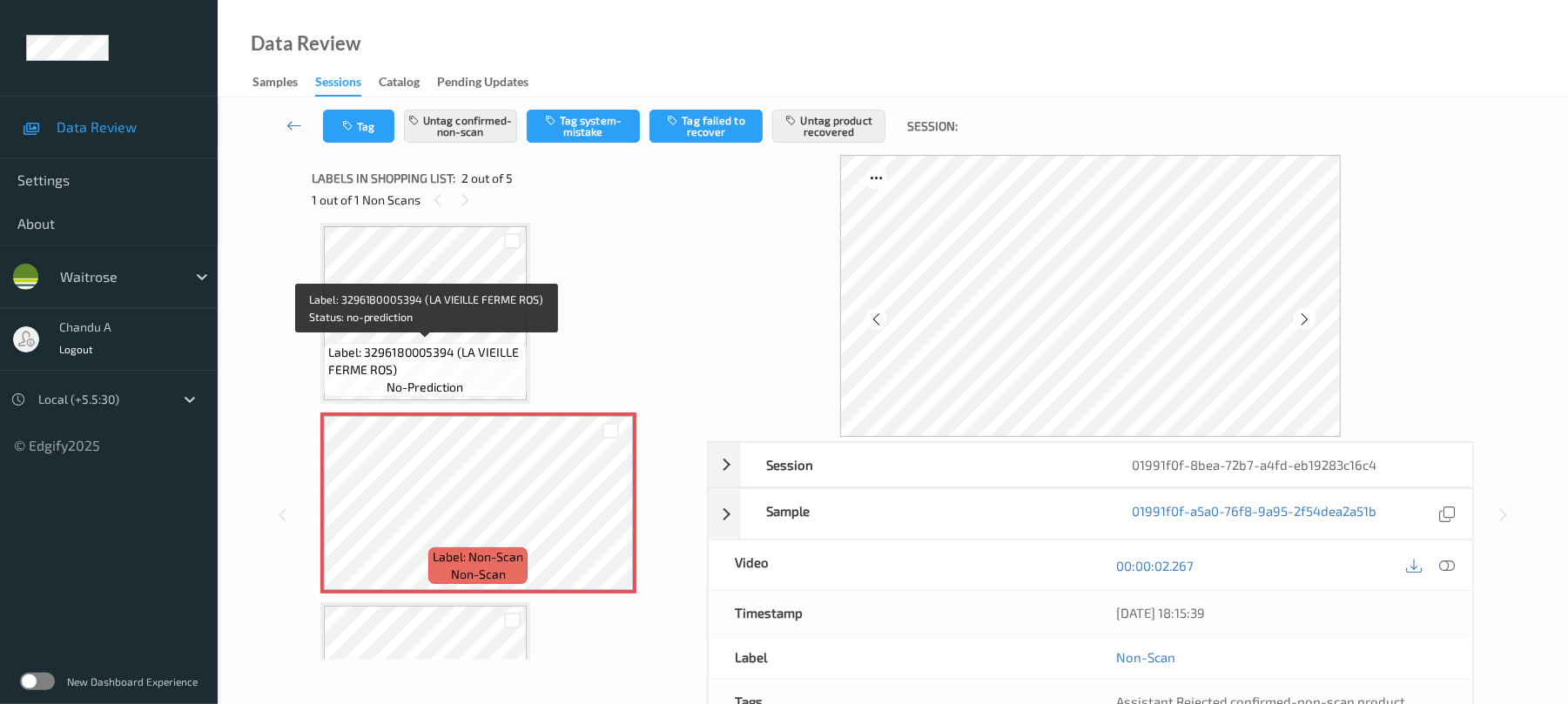
click at [456, 369] on span "Label: 3296180005394 (LA VIEILLE FERME ROS)" at bounding box center [425, 361] width 194 height 35
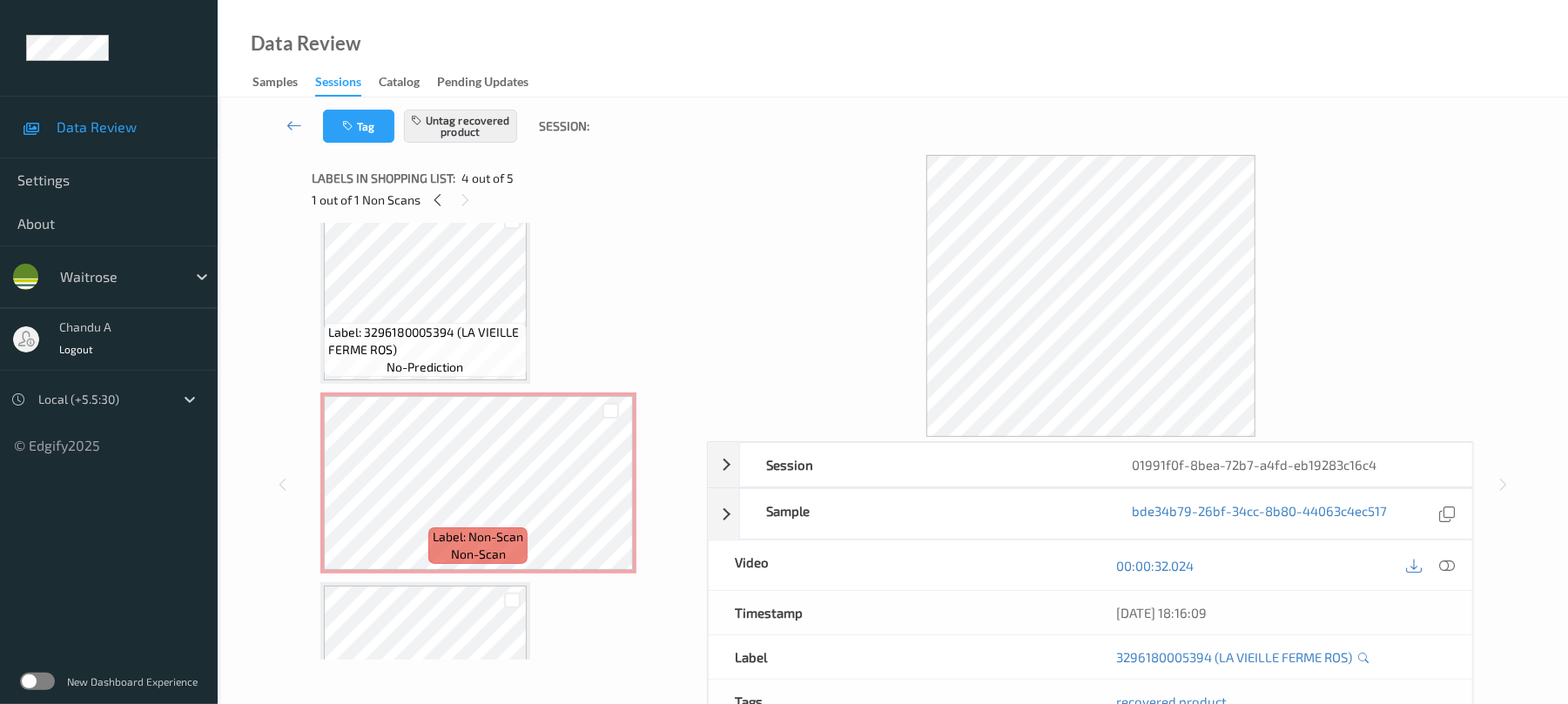
scroll to position [0, 0]
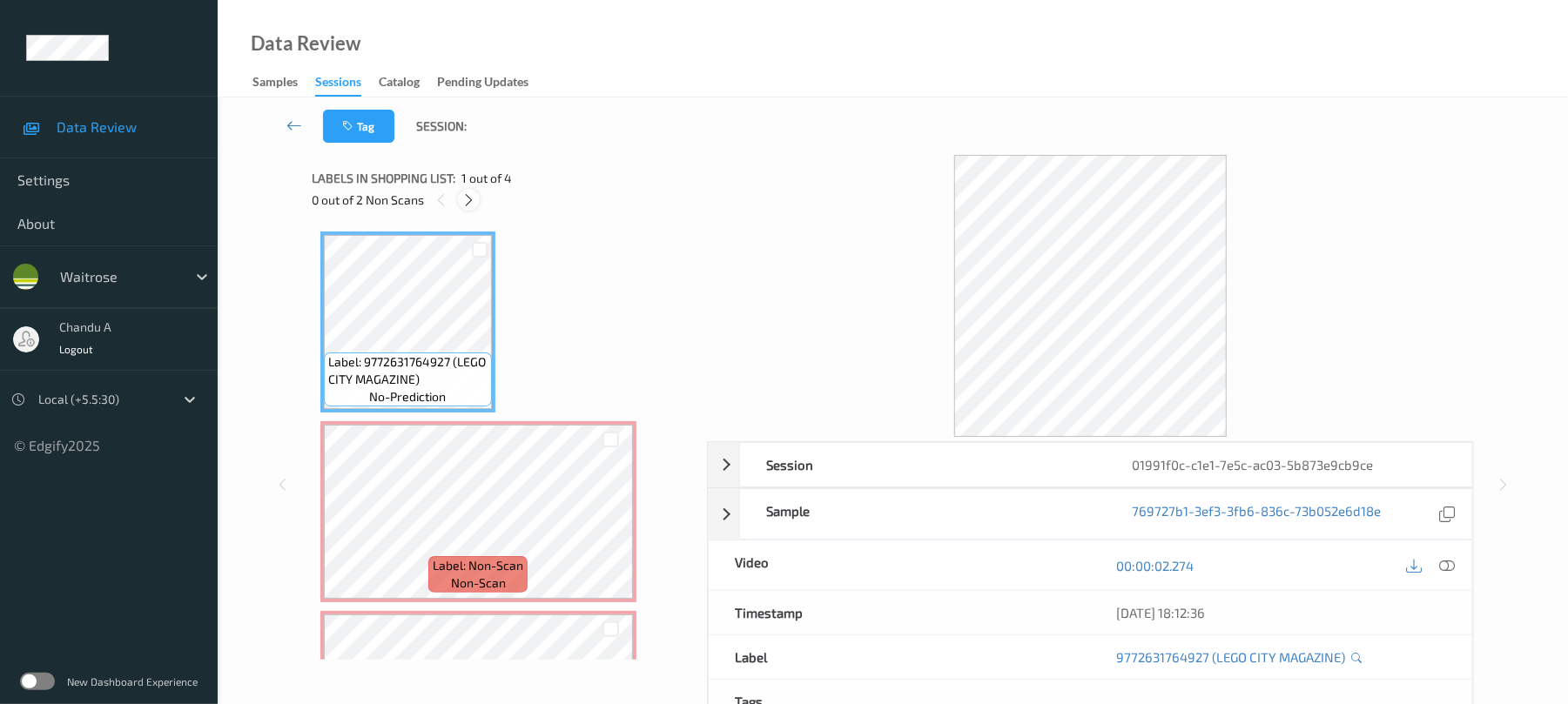
click at [467, 197] on icon at bounding box center [468, 200] width 14 height 15
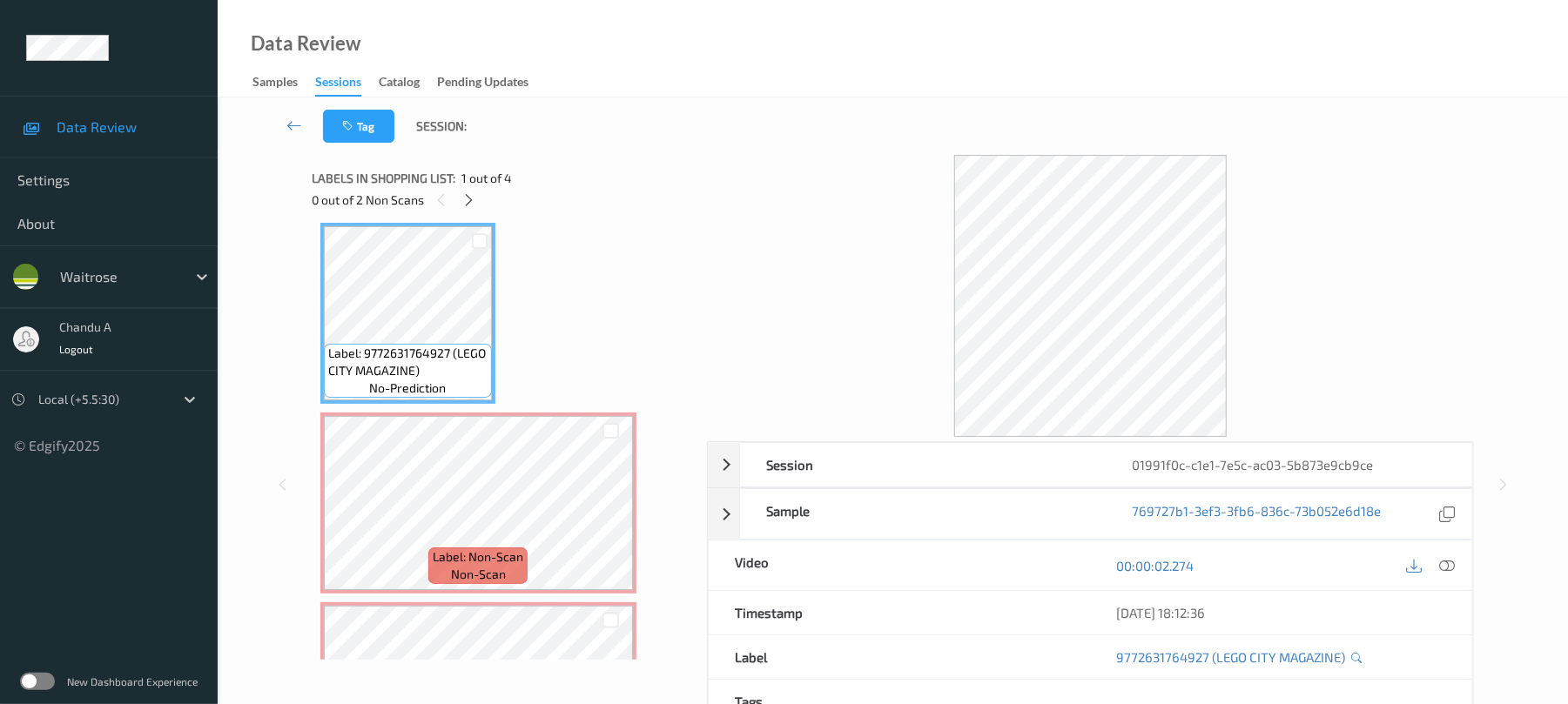
scroll to position [126, 0]
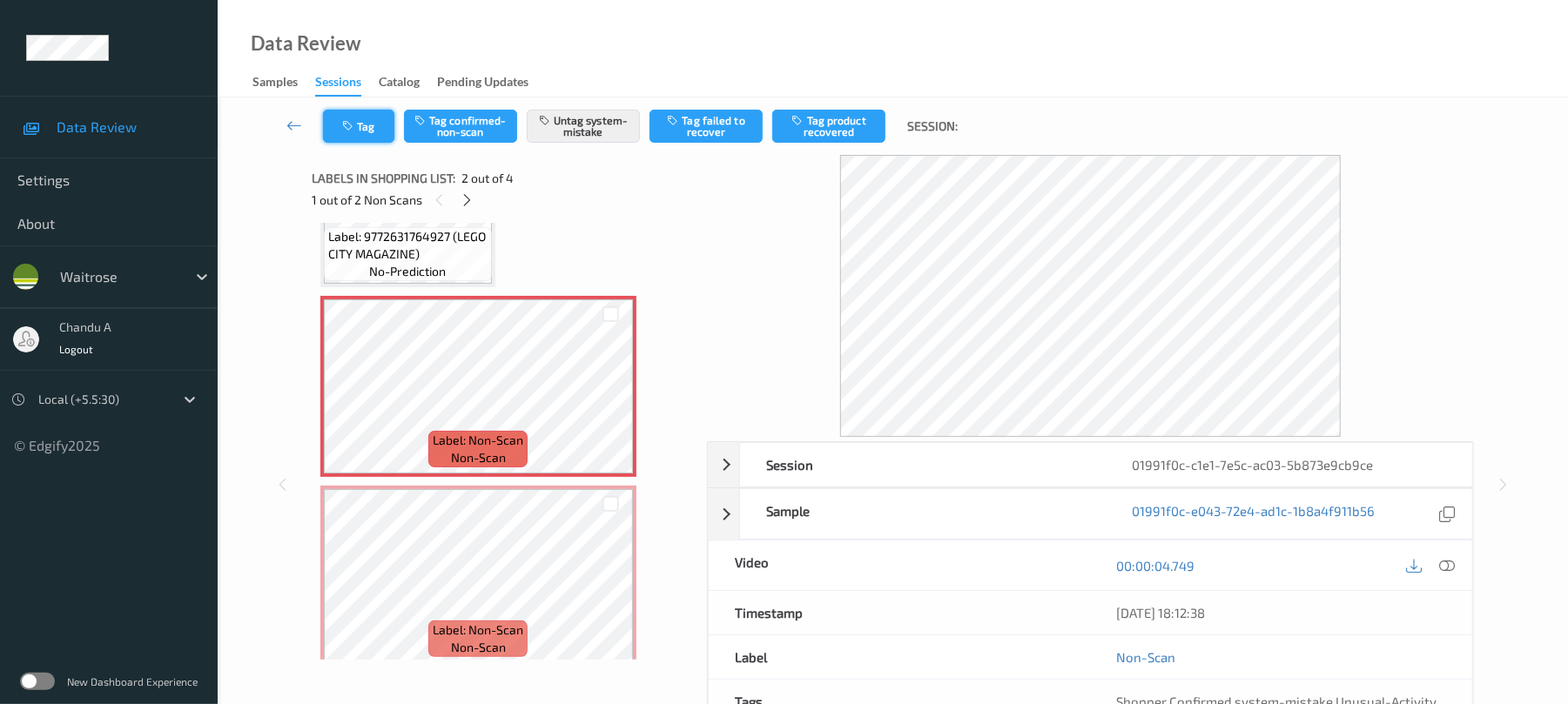
click at [366, 112] on button "Tag" at bounding box center [358, 126] width 71 height 33
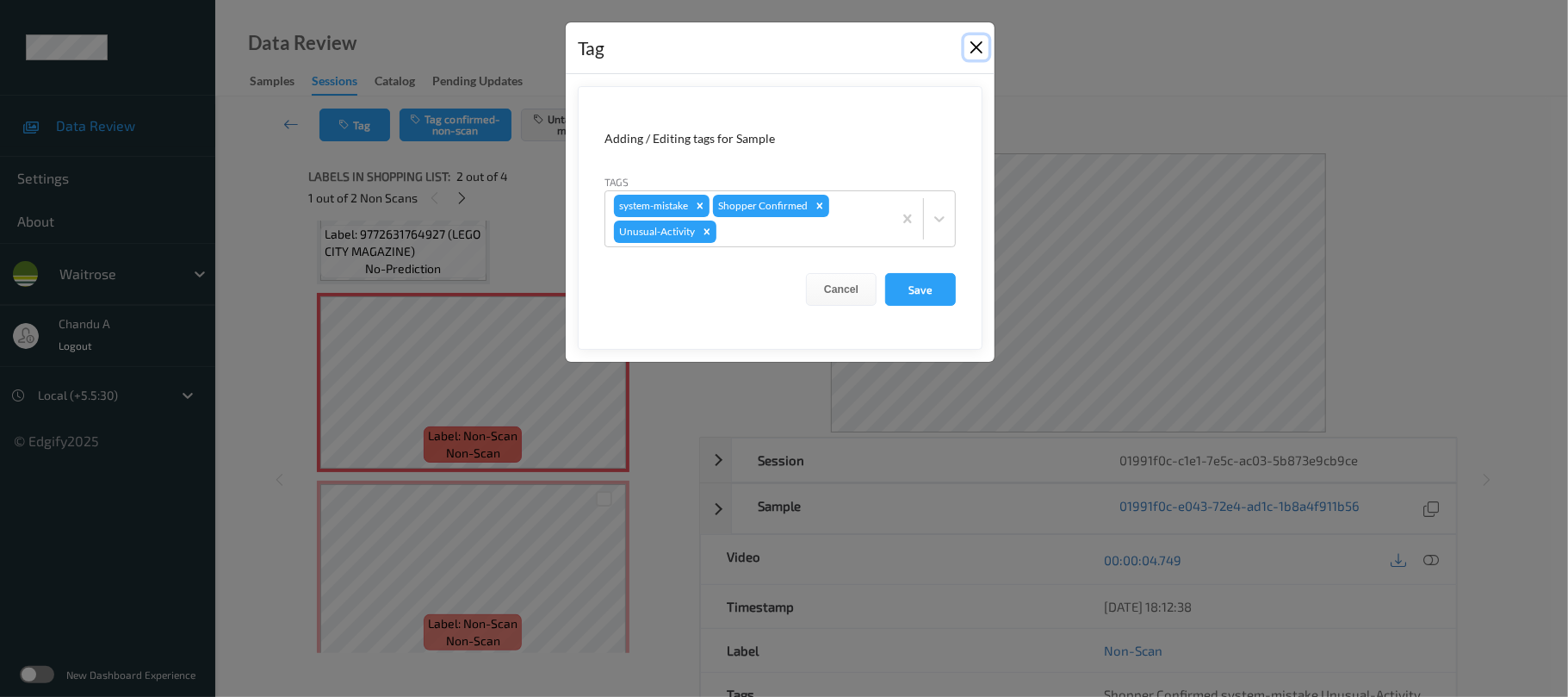
click at [972, 49] on button "Close" at bounding box center [976, 47] width 24 height 24
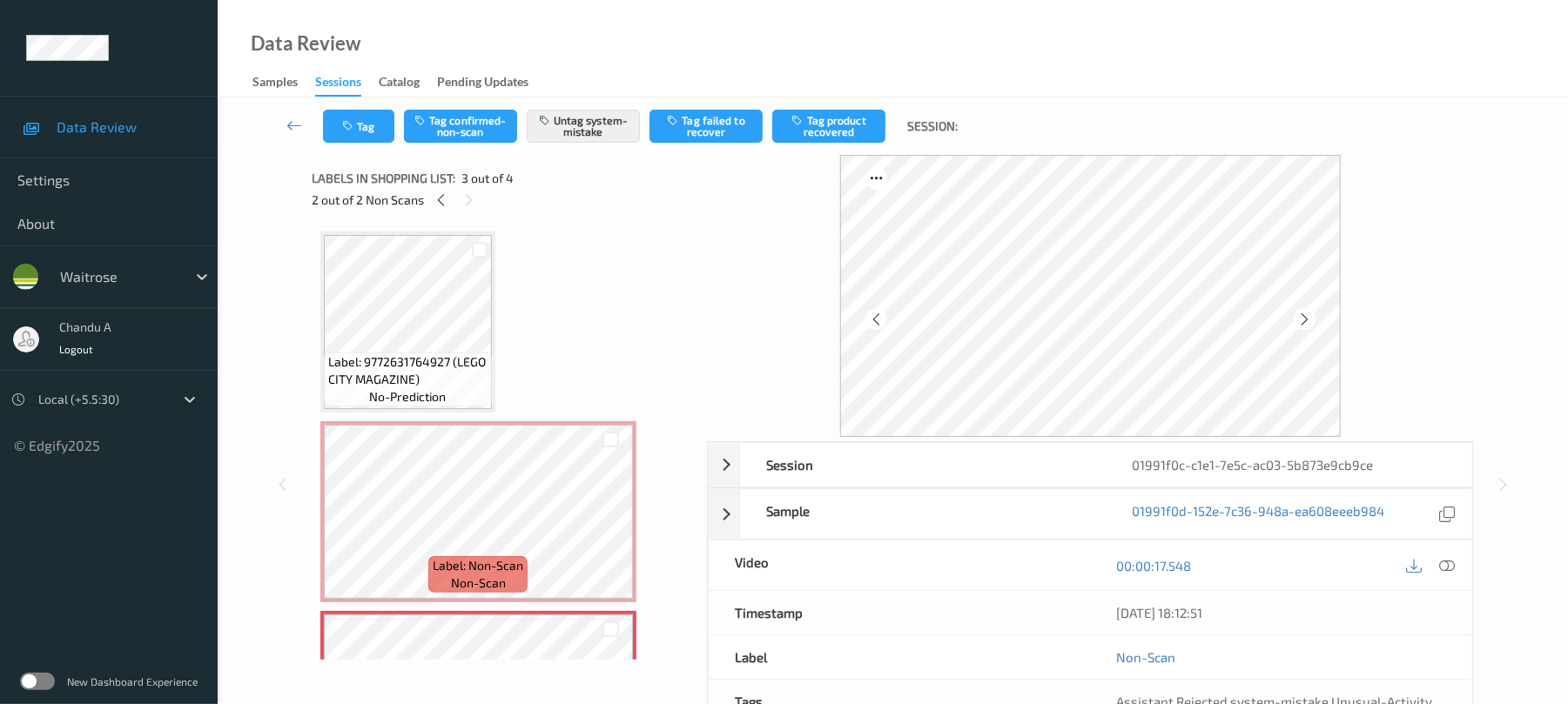
scroll to position [116, 0]
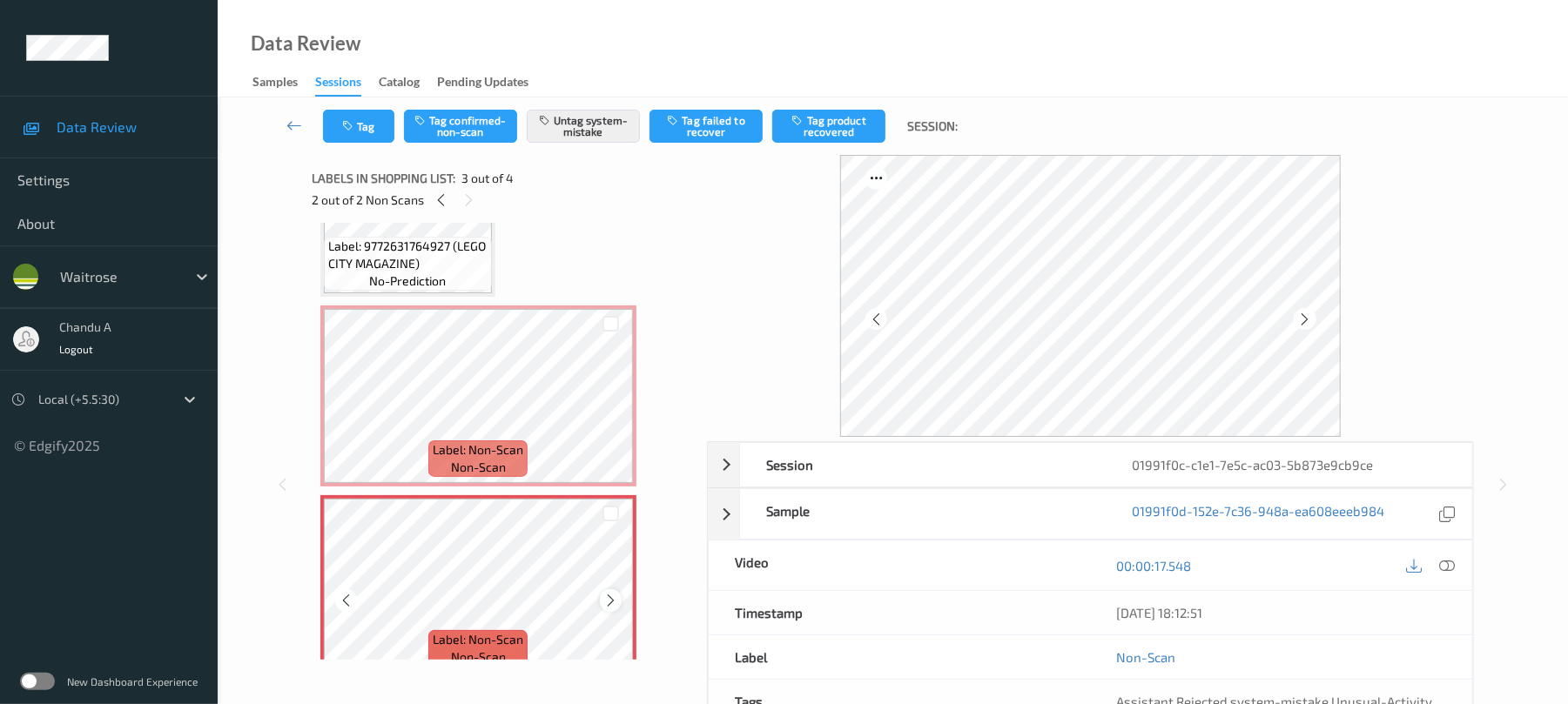
click at [614, 596] on icon at bounding box center [610, 600] width 14 height 15
click at [365, 130] on button "Tag" at bounding box center [358, 126] width 71 height 33
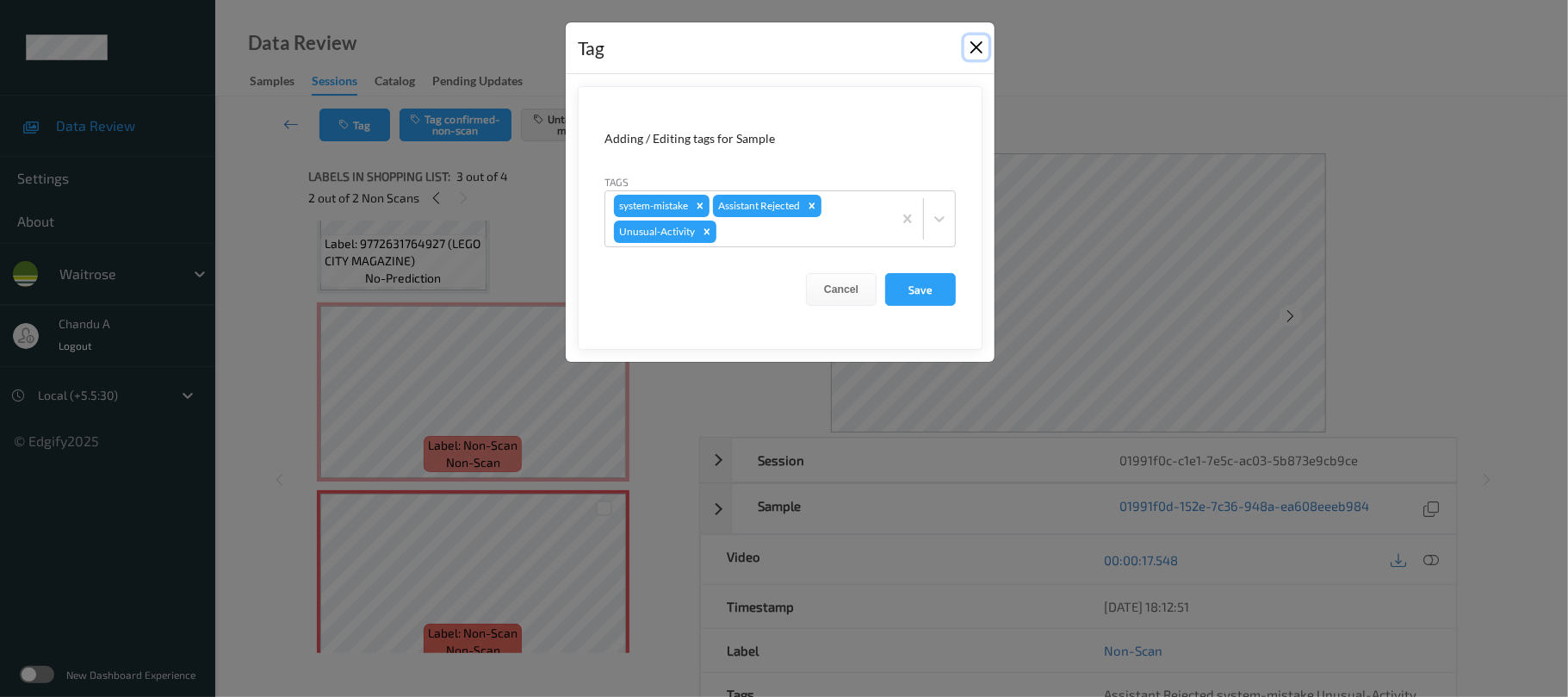
click at [968, 43] on button "Close" at bounding box center [976, 47] width 24 height 24
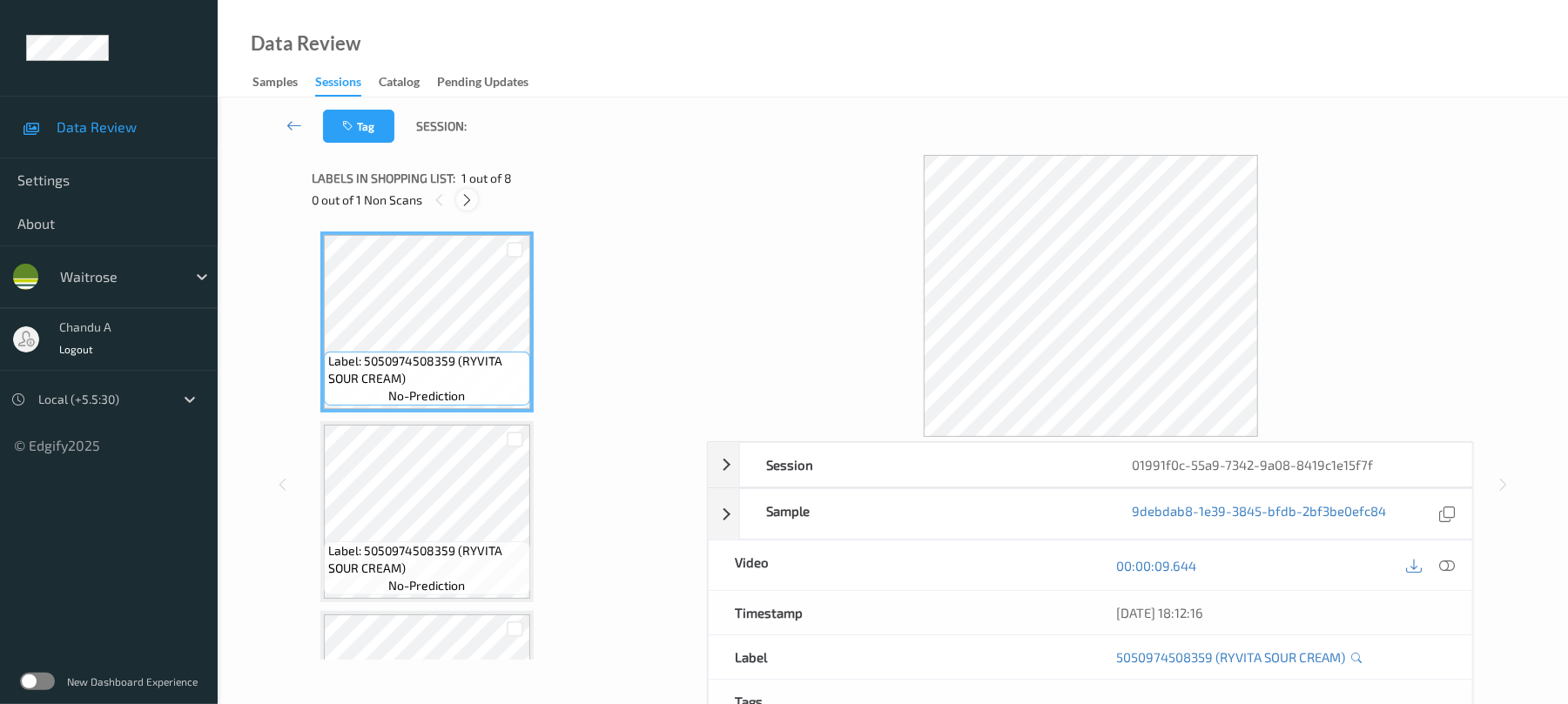
click at [471, 195] on icon at bounding box center [467, 200] width 14 height 15
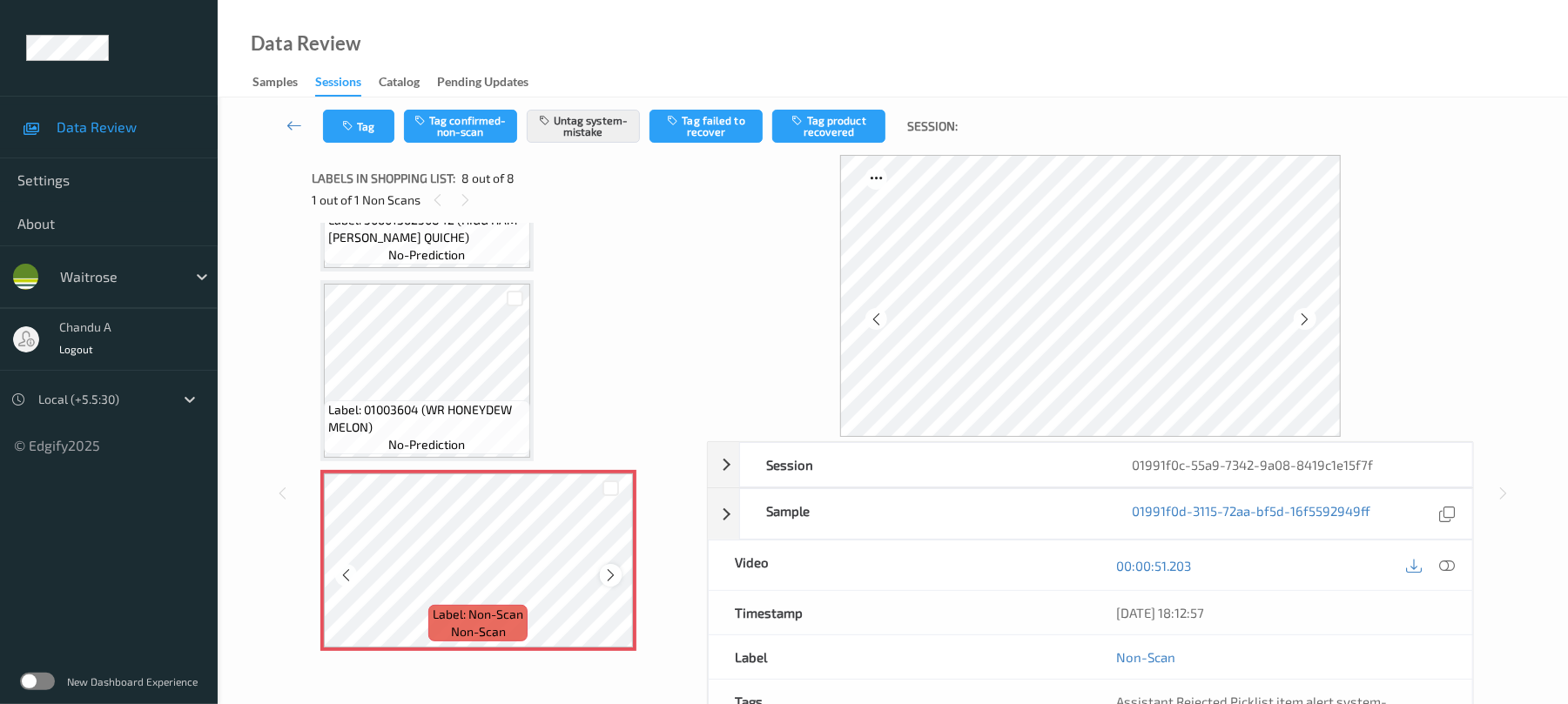
click at [614, 578] on icon at bounding box center [610, 575] width 14 height 15
click at [377, 120] on button "Tag" at bounding box center [358, 126] width 71 height 33
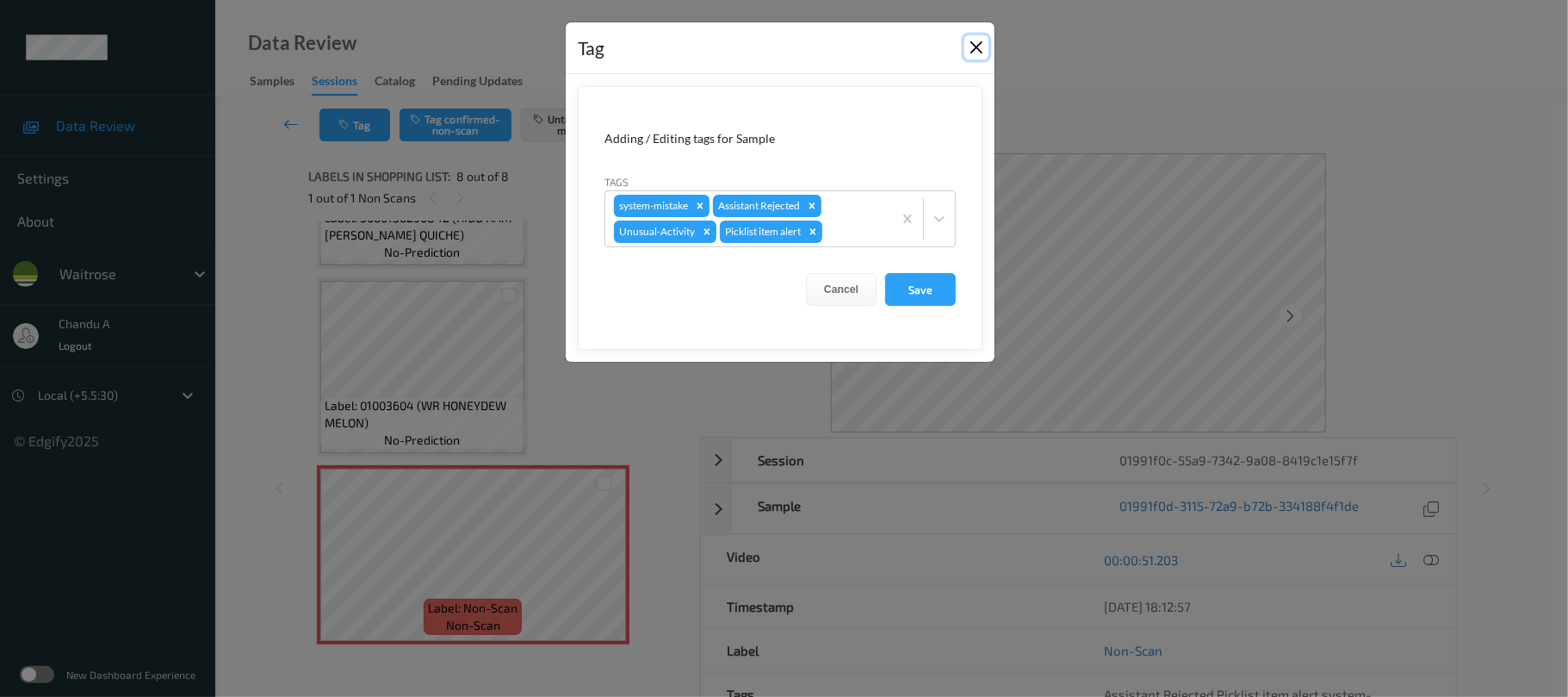
click at [972, 52] on button "Close" at bounding box center [976, 47] width 24 height 24
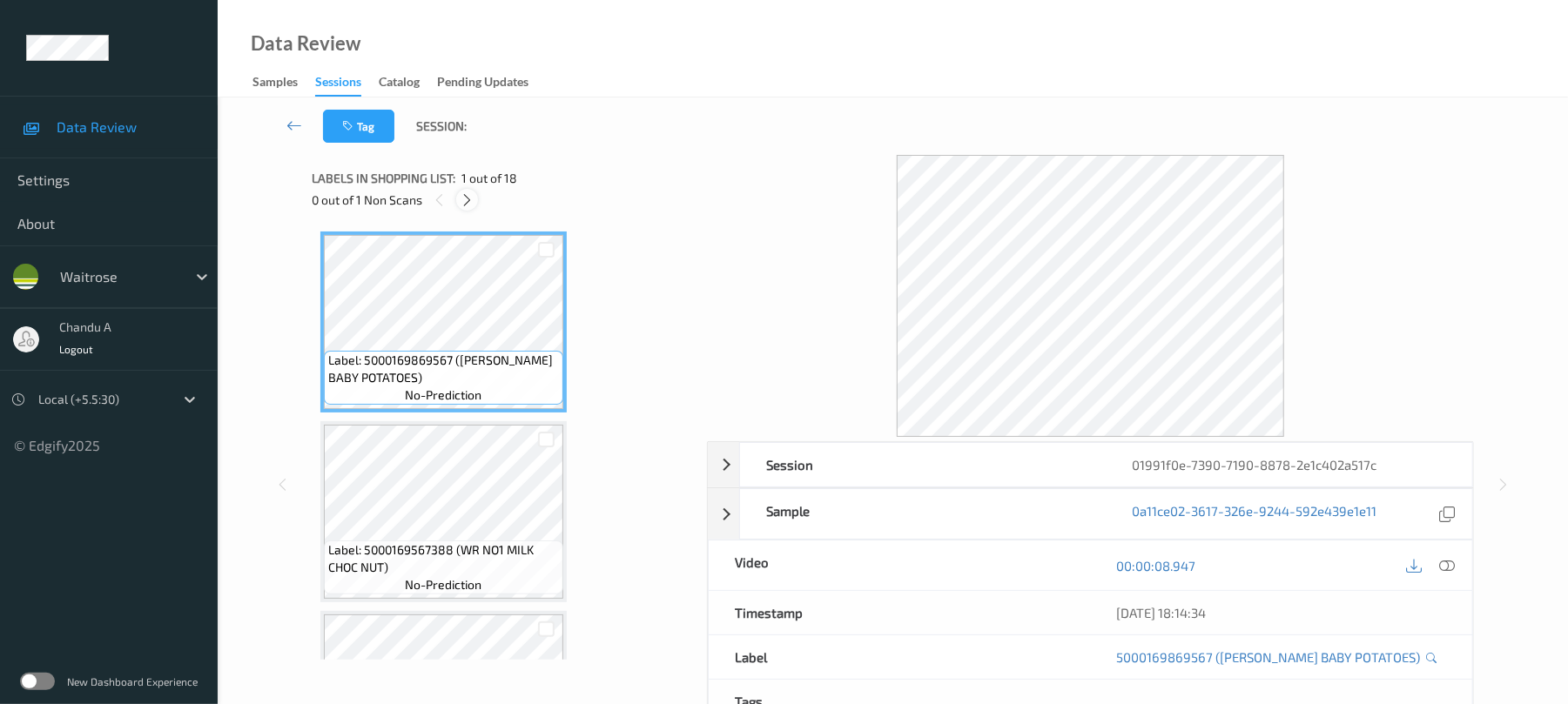
click at [476, 202] on div at bounding box center [467, 200] width 22 height 22
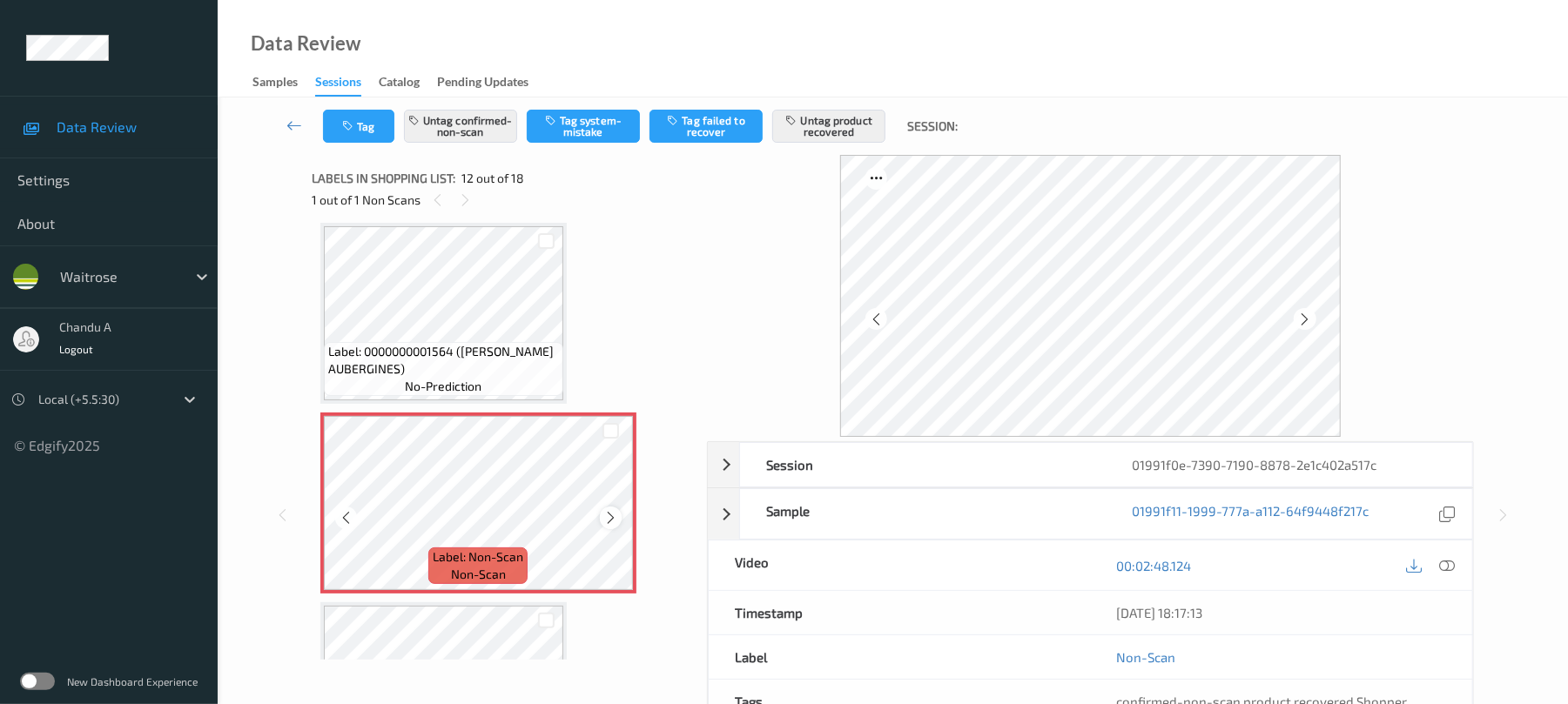
click at [611, 513] on icon at bounding box center [610, 517] width 14 height 15
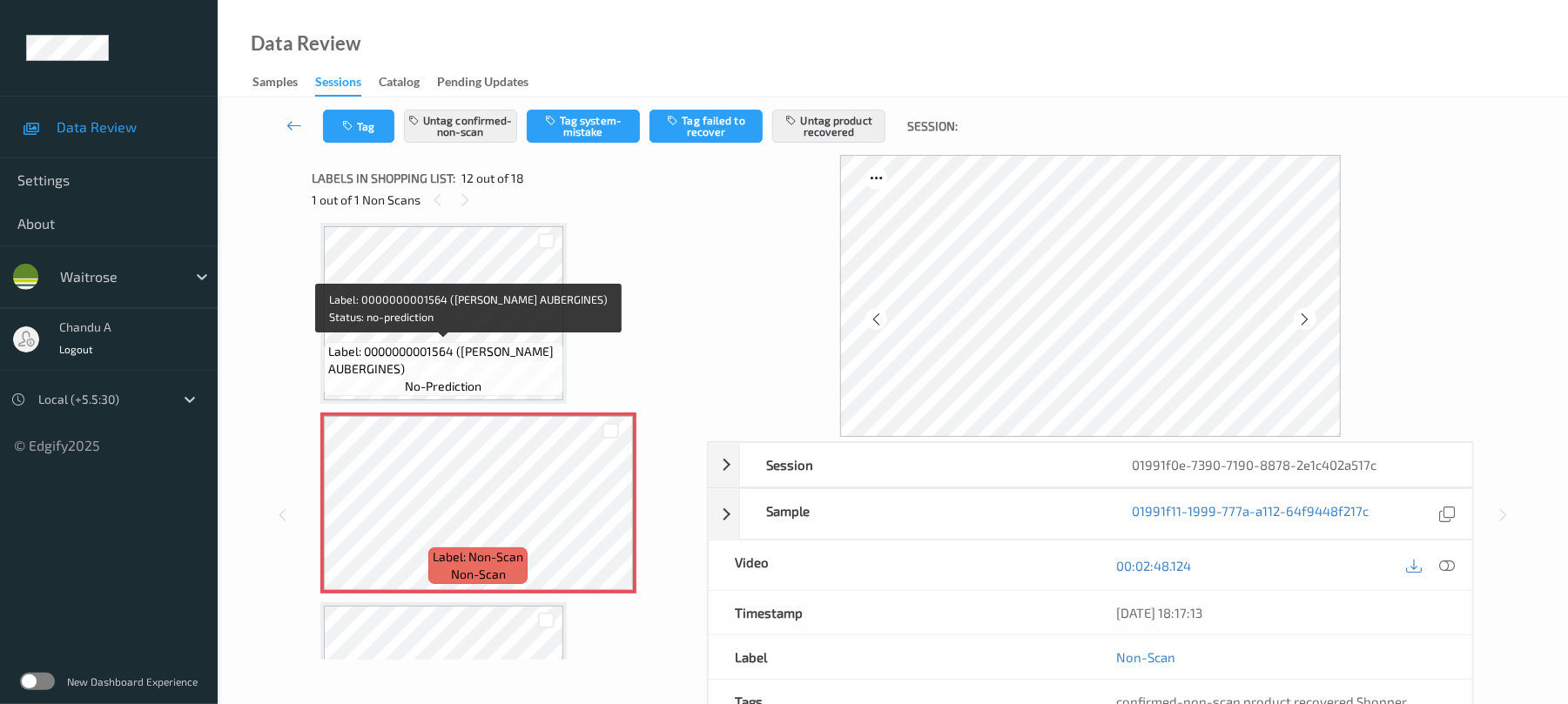
click at [464, 348] on span "Label: 0000000001564 ([PERSON_NAME] AUBERGINES)" at bounding box center [443, 360] width 231 height 35
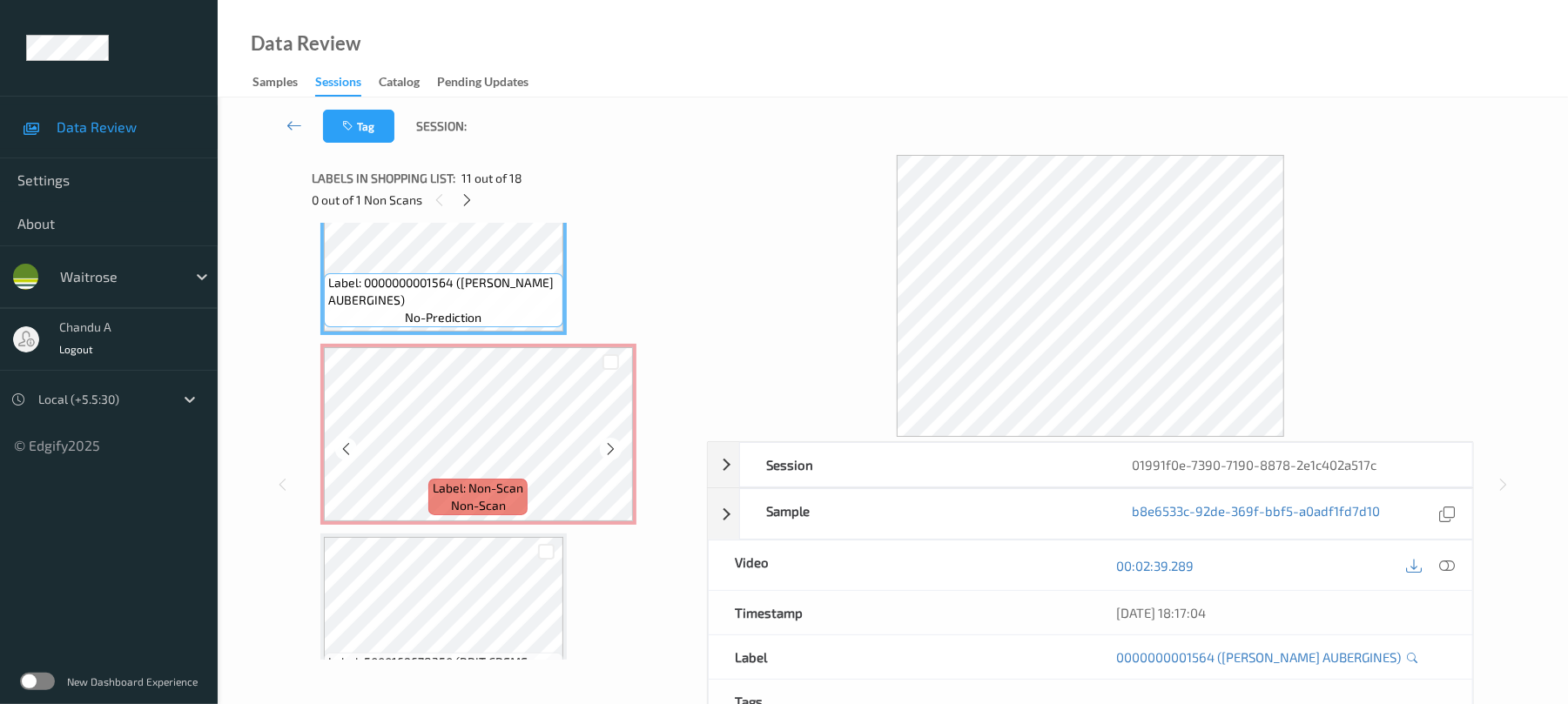
scroll to position [2023, 0]
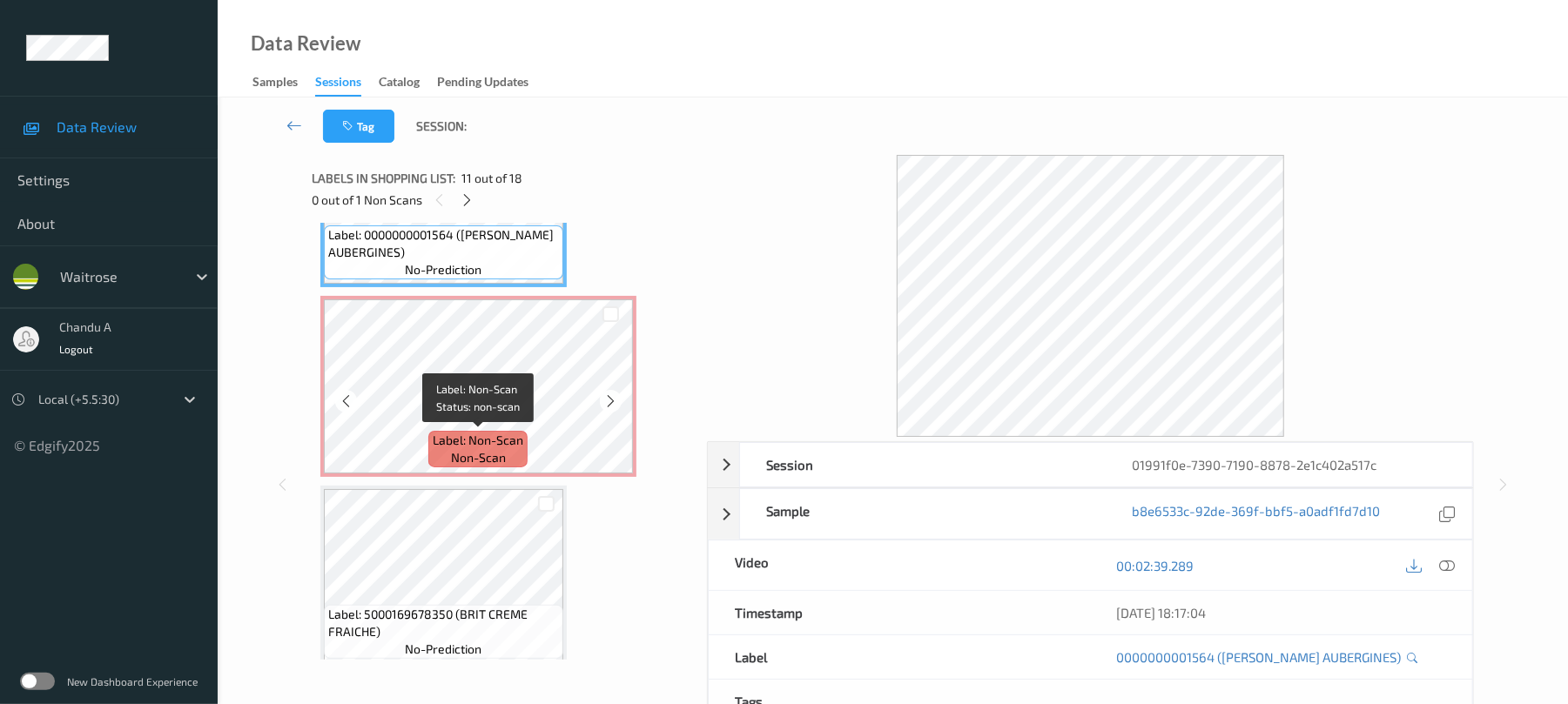
click at [447, 442] on span "Label: Non-Scan" at bounding box center [478, 440] width 90 height 17
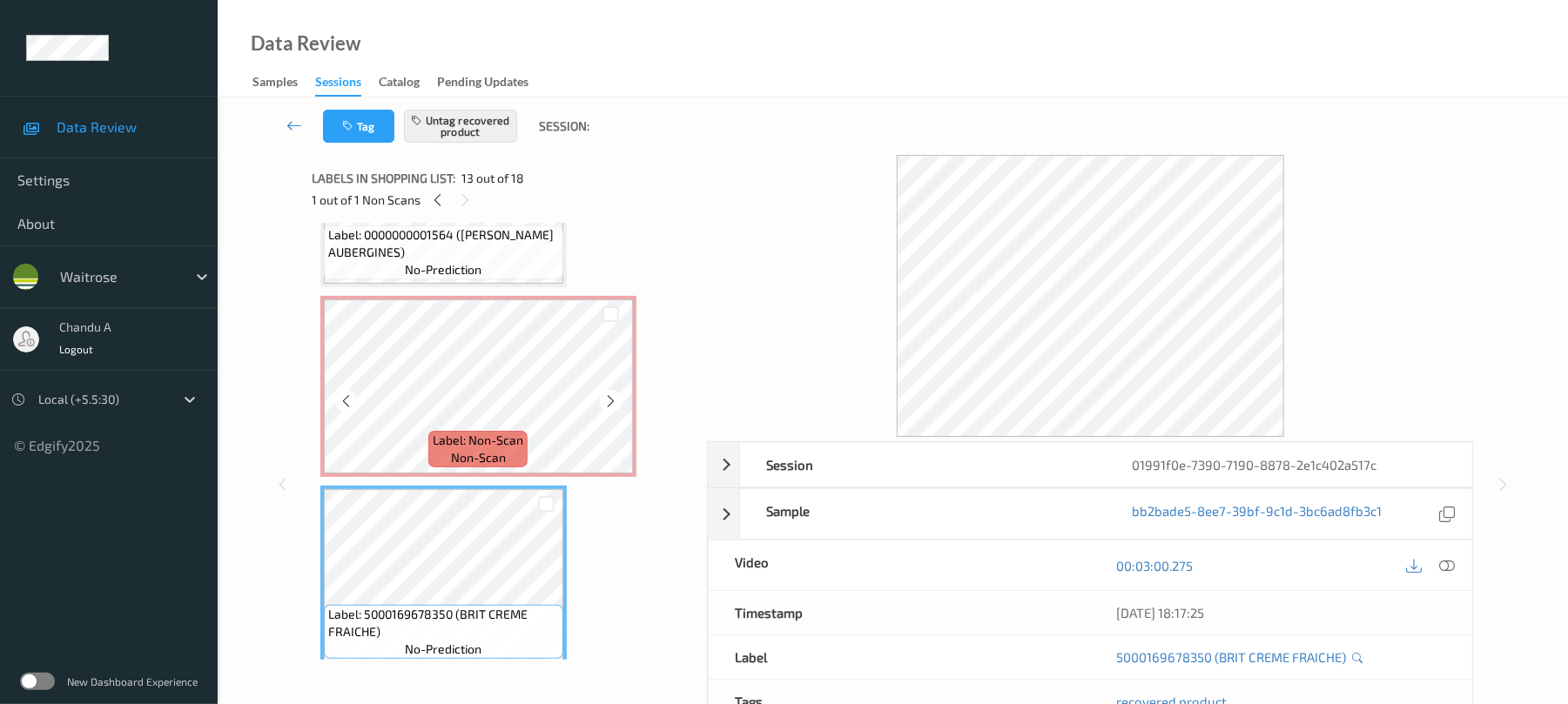
scroll to position [2138, 0]
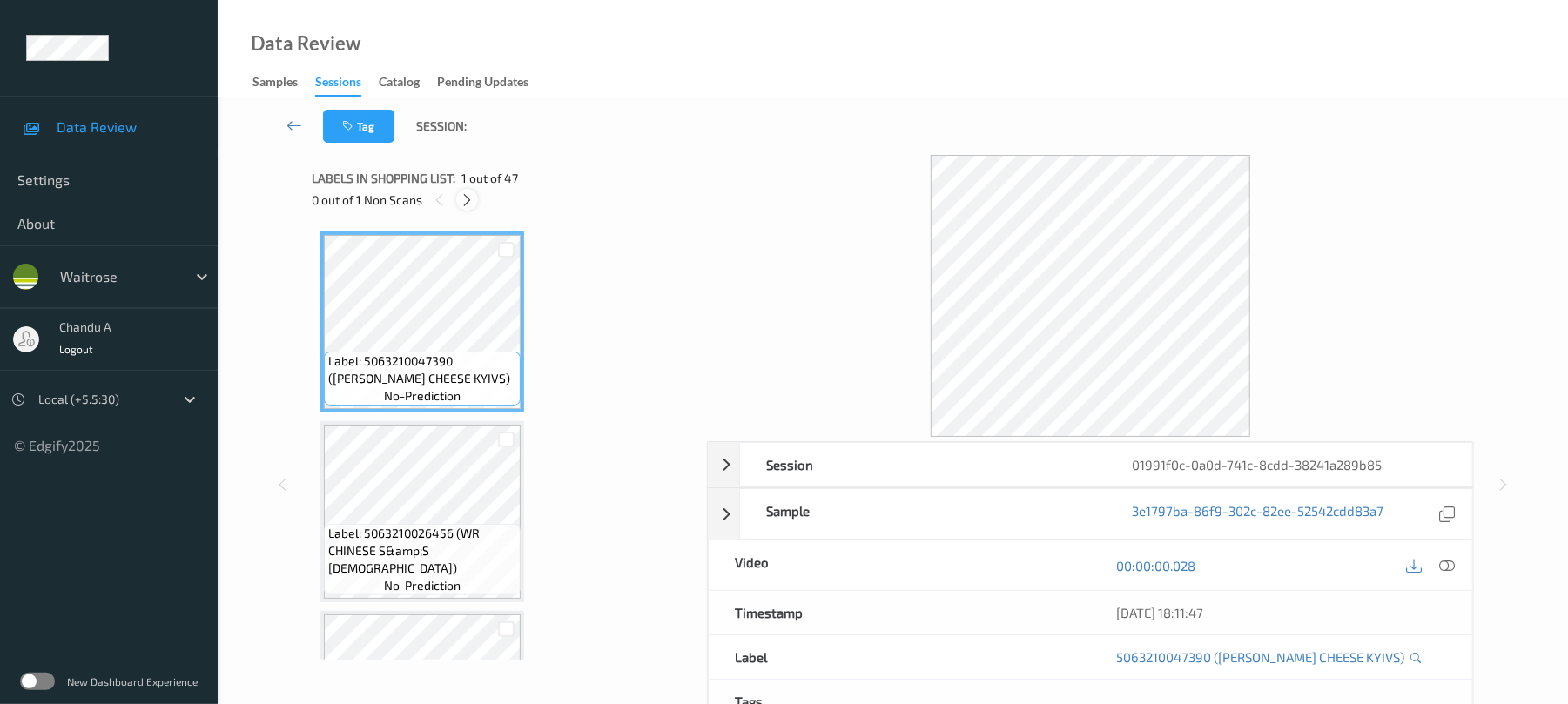
click at [468, 200] on icon at bounding box center [467, 200] width 14 height 15
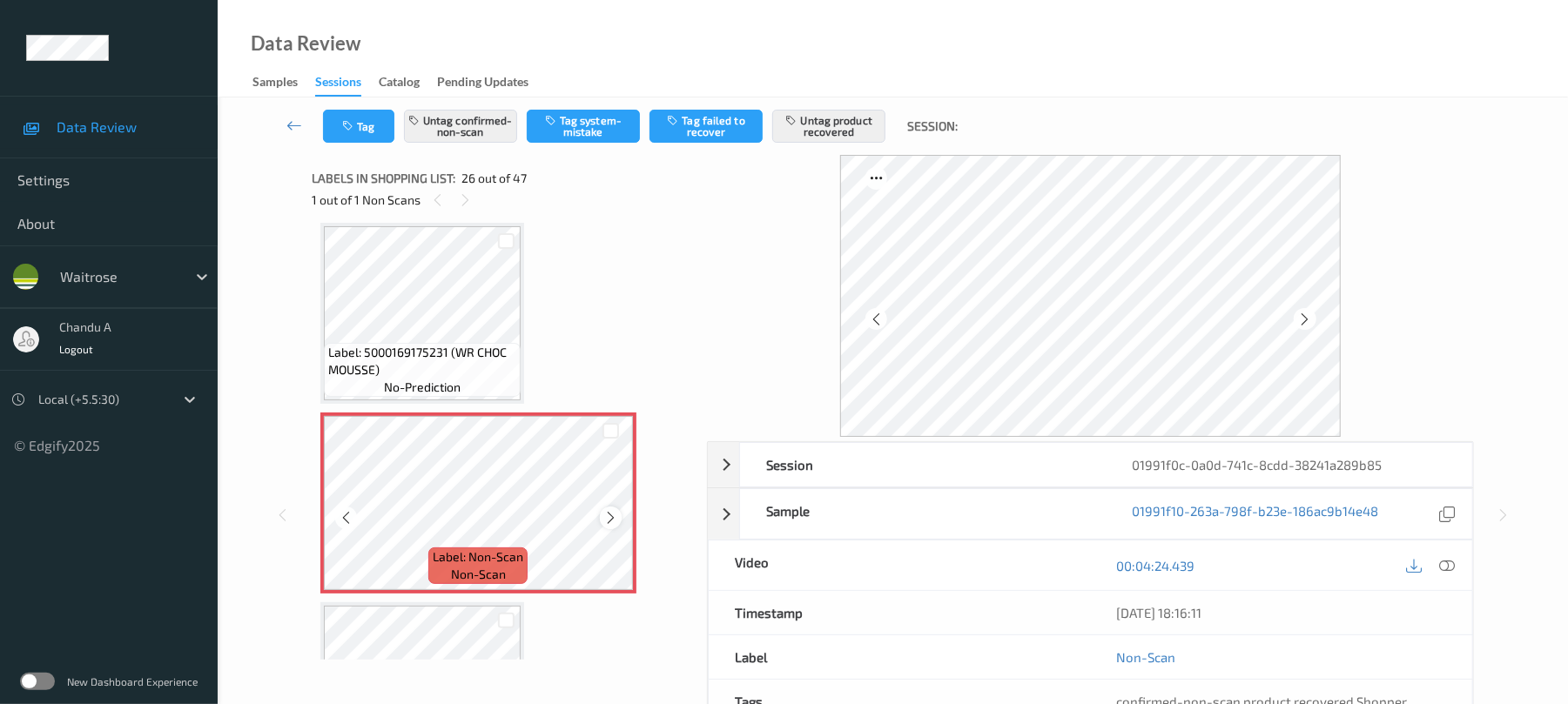
click at [608, 519] on icon at bounding box center [610, 517] width 14 height 15
click at [607, 520] on icon at bounding box center [610, 517] width 14 height 15
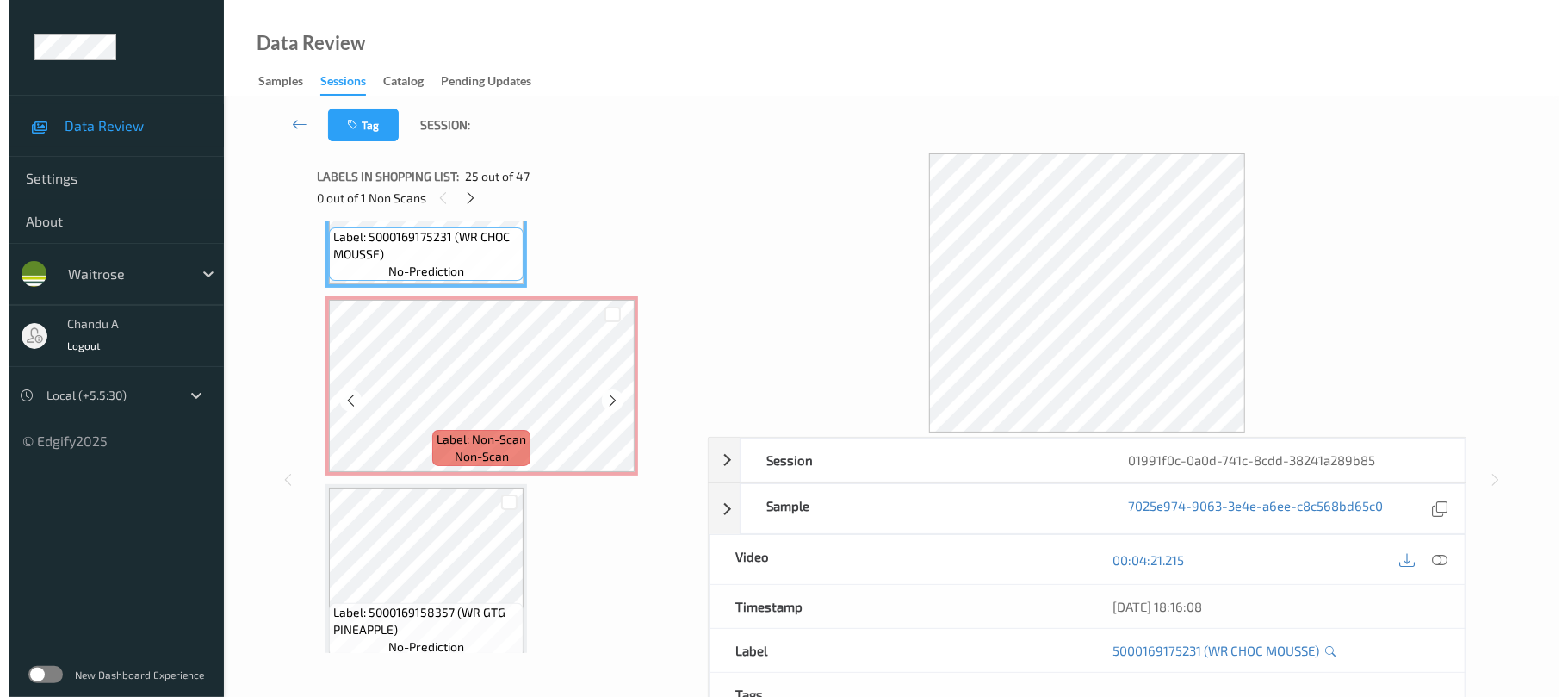
scroll to position [4631, 0]
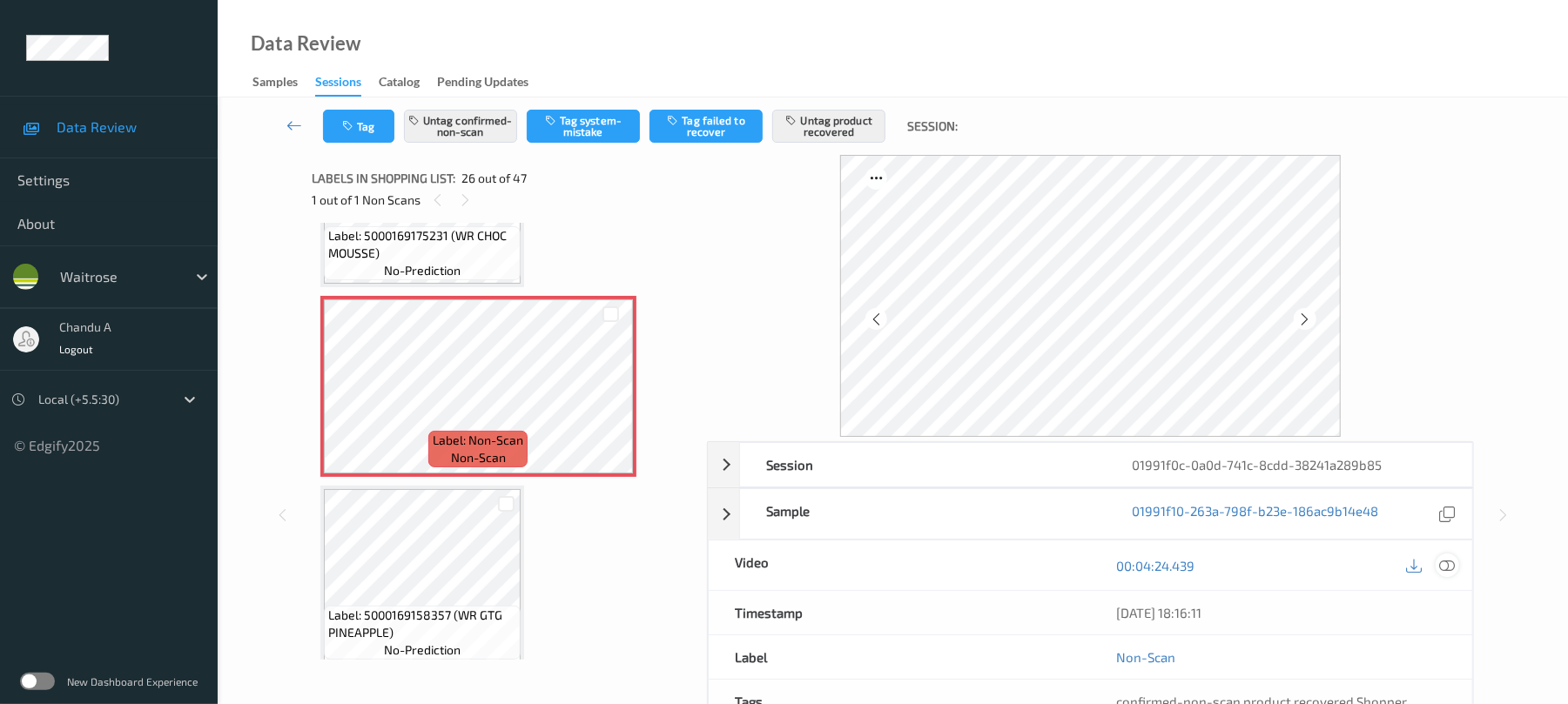
click at [1446, 559] on icon at bounding box center [1447, 565] width 15 height 15
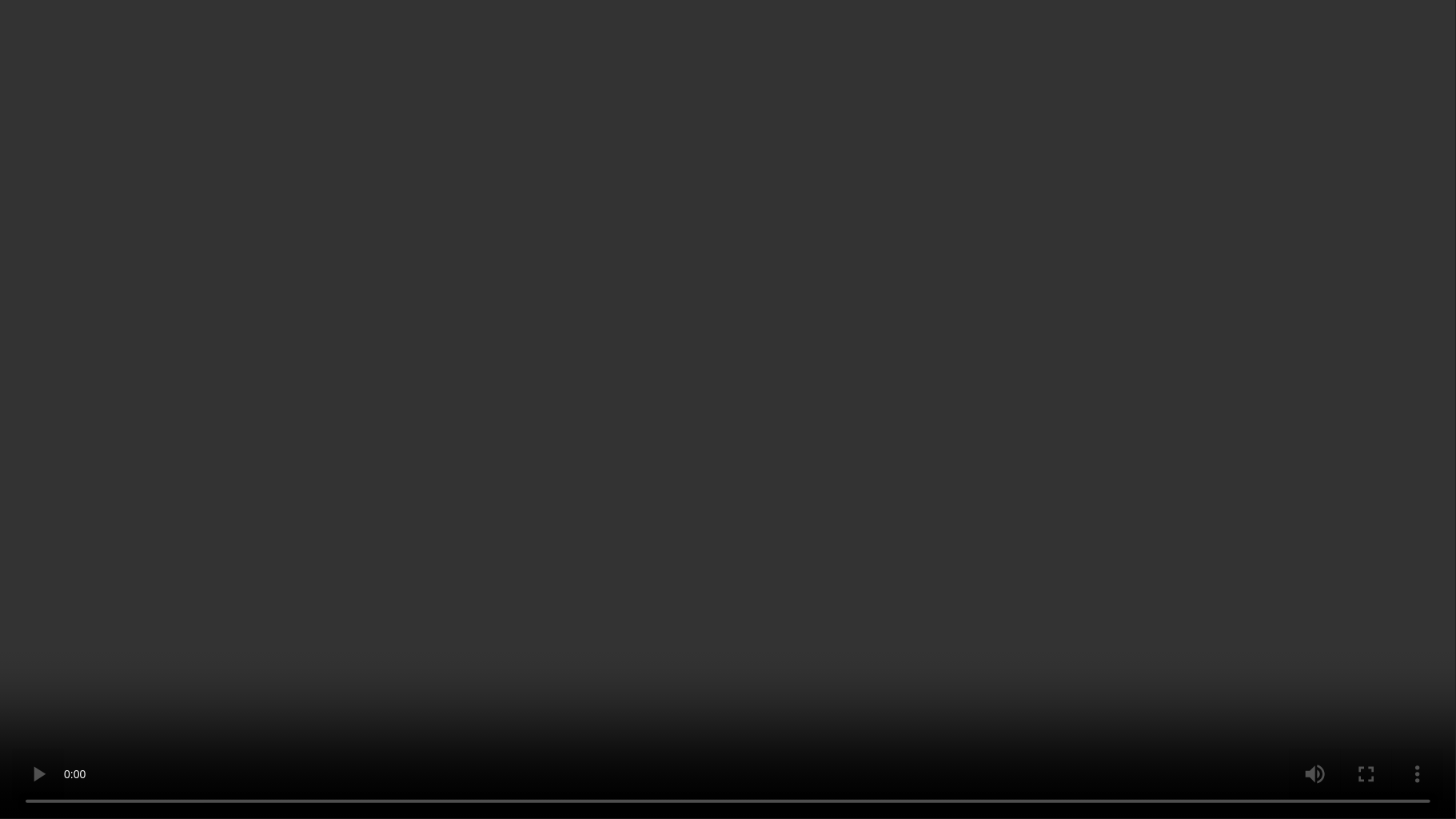
click at [960, 446] on video at bounding box center [728, 410] width 1456 height 819
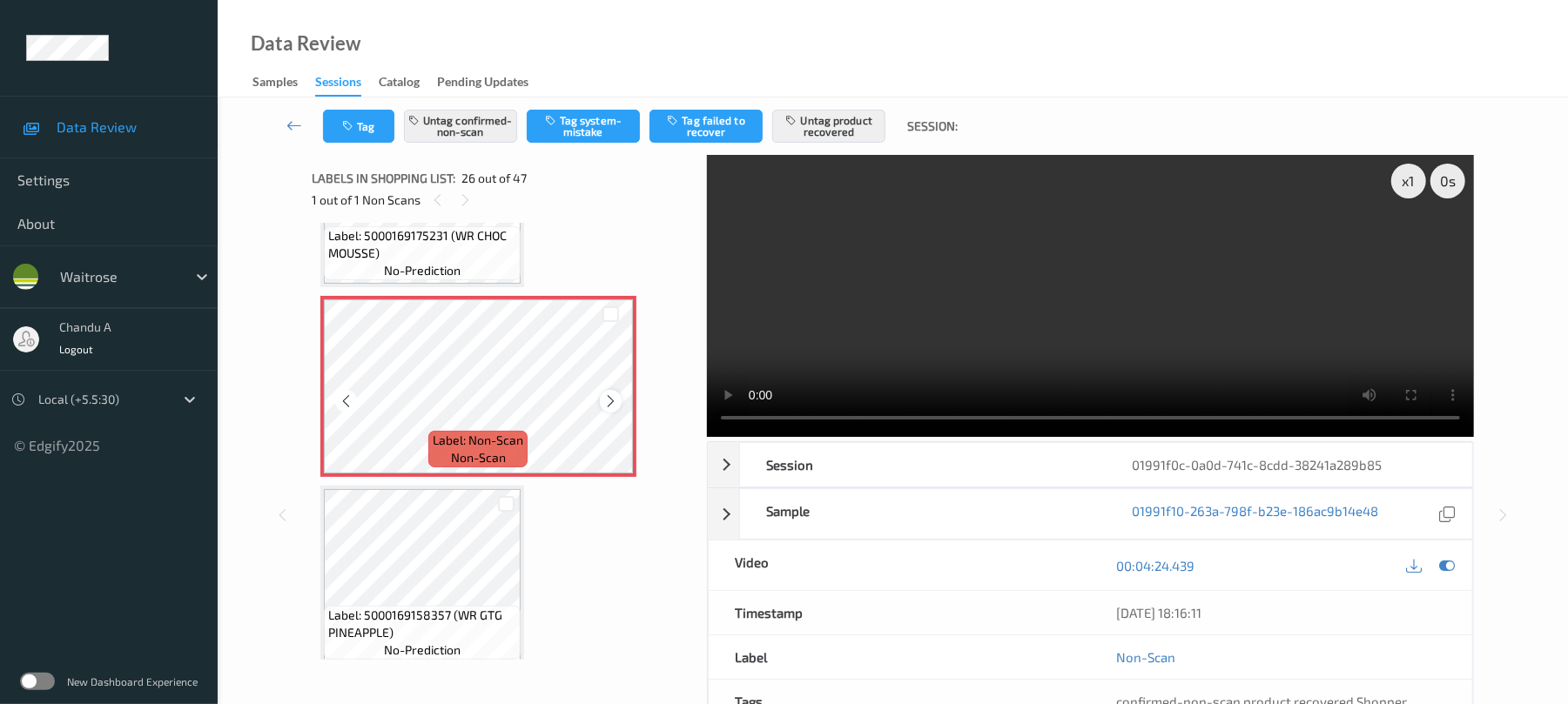
click at [609, 398] on icon at bounding box center [610, 400] width 14 height 15
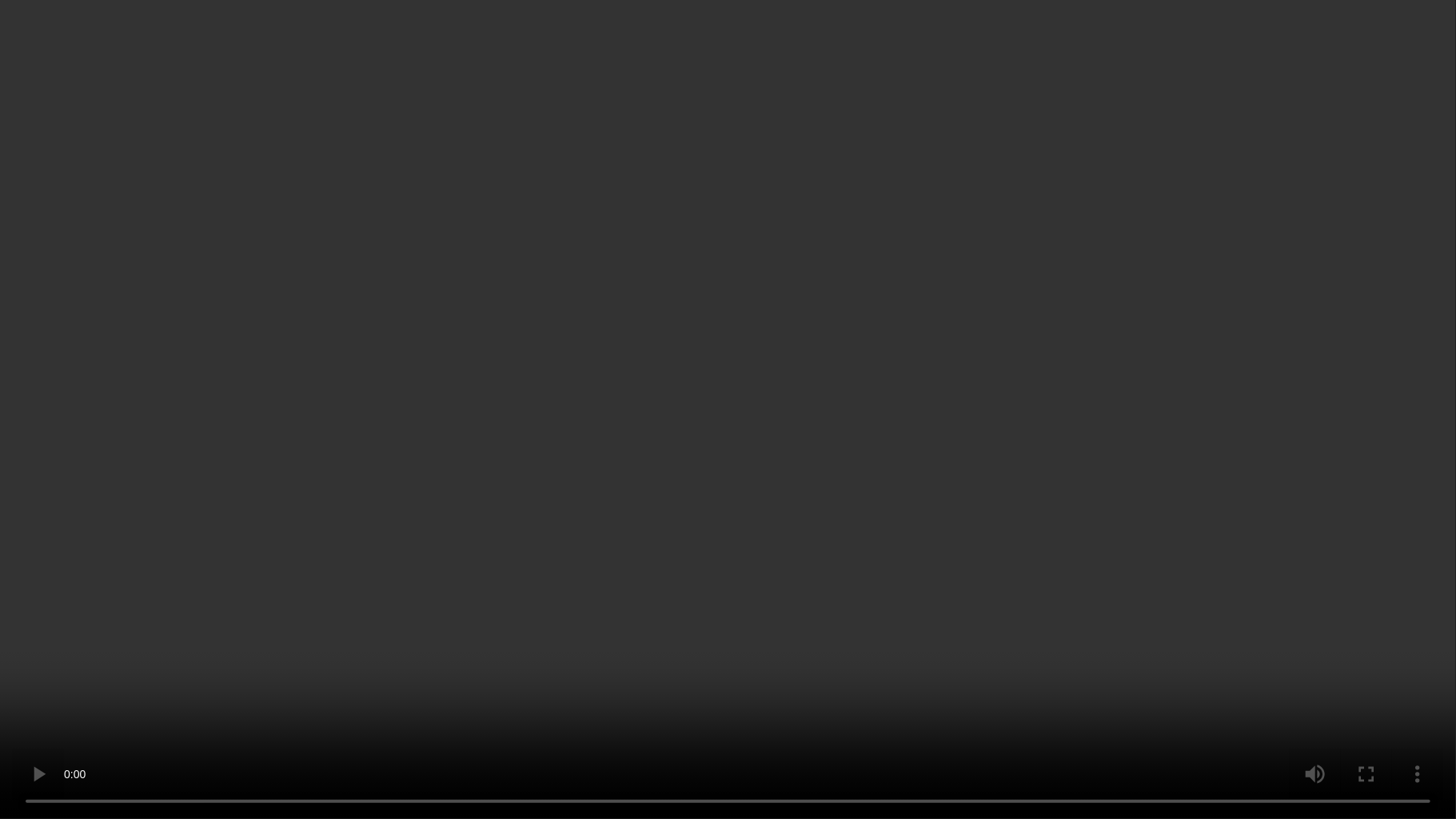
click at [868, 439] on video at bounding box center [728, 410] width 1456 height 819
click at [885, 646] on video at bounding box center [728, 410] width 1456 height 819
click at [846, 471] on video at bounding box center [728, 410] width 1456 height 819
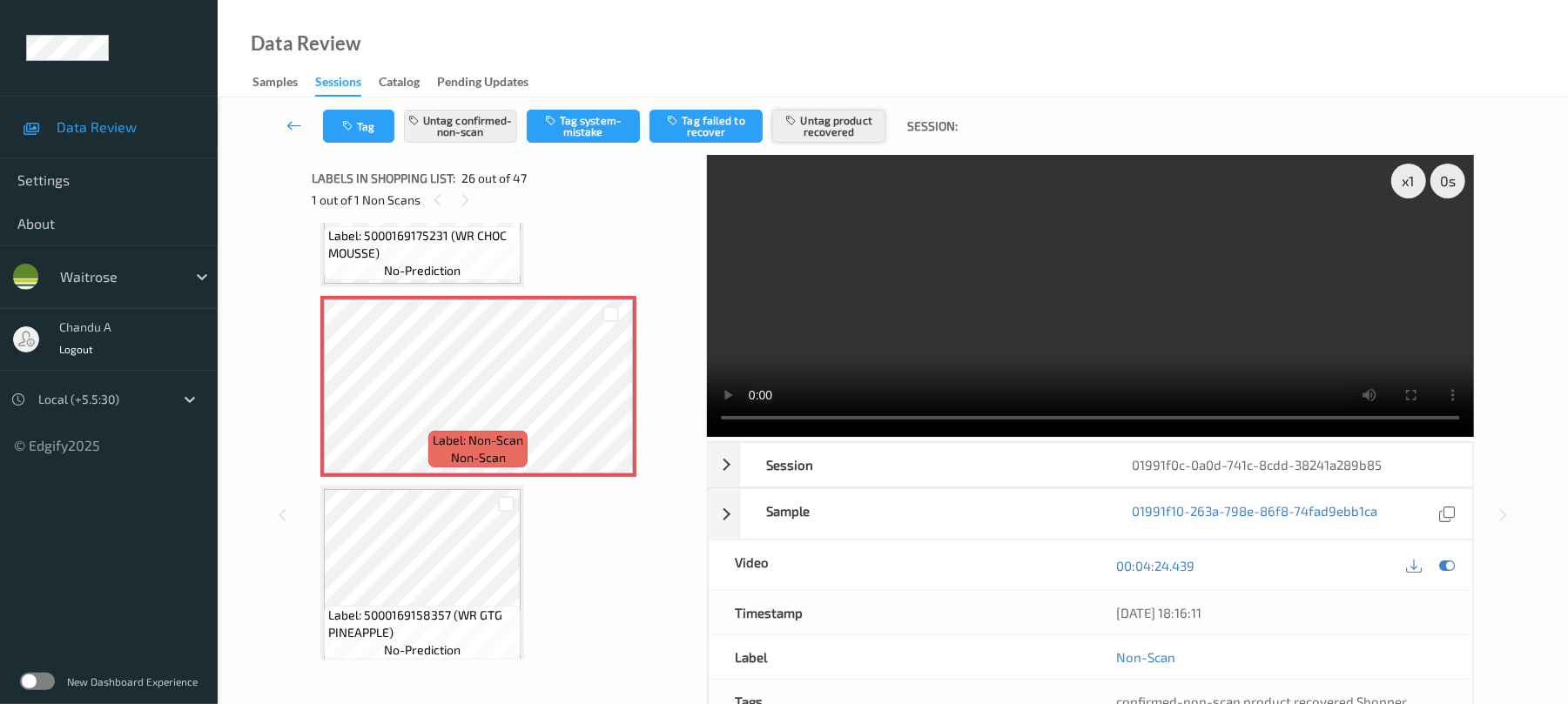
click at [820, 119] on button "Untag product recovered" at bounding box center [828, 126] width 113 height 33
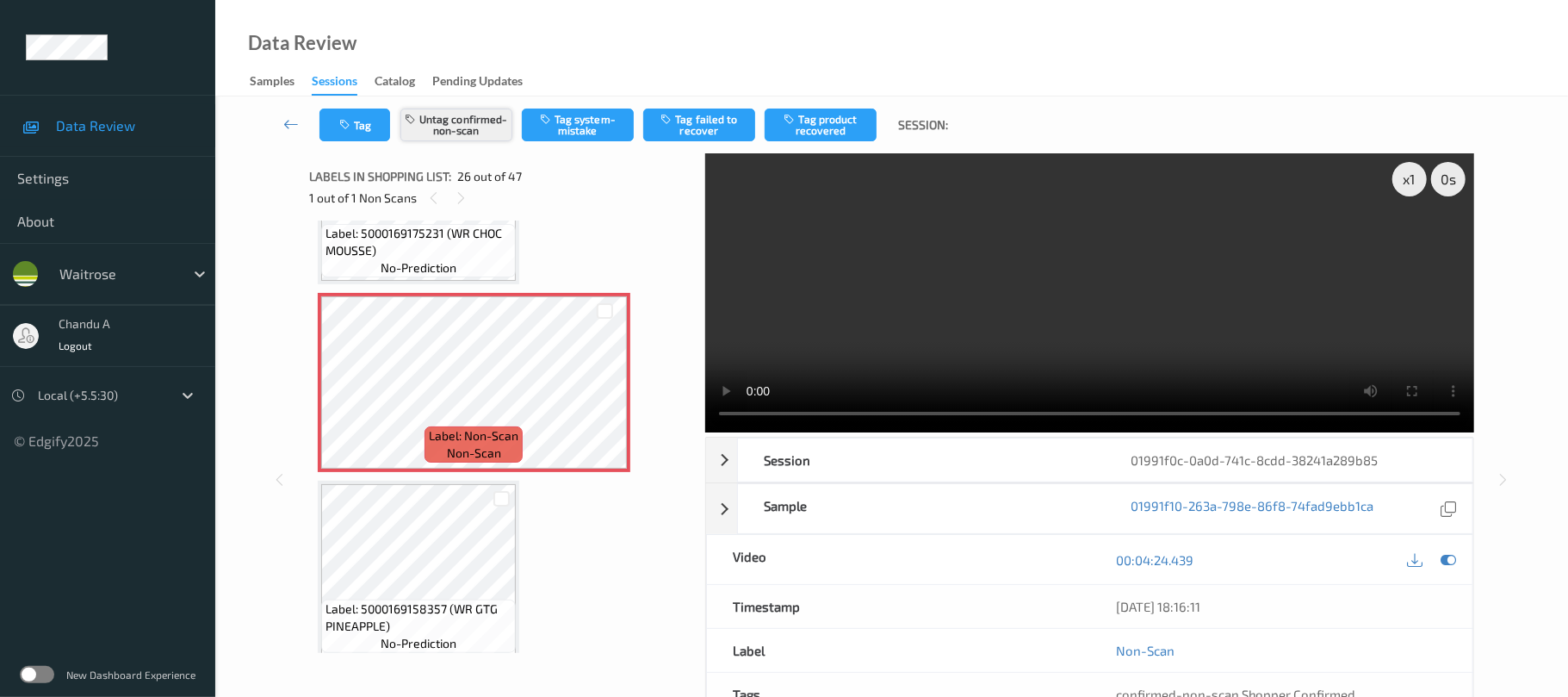
click at [476, 117] on button "Untag confirmed-non-scan" at bounding box center [456, 124] width 112 height 33
click at [569, 132] on button "Tag system-mistake" at bounding box center [577, 124] width 112 height 33
click at [369, 119] on button "Tag" at bounding box center [354, 124] width 71 height 33
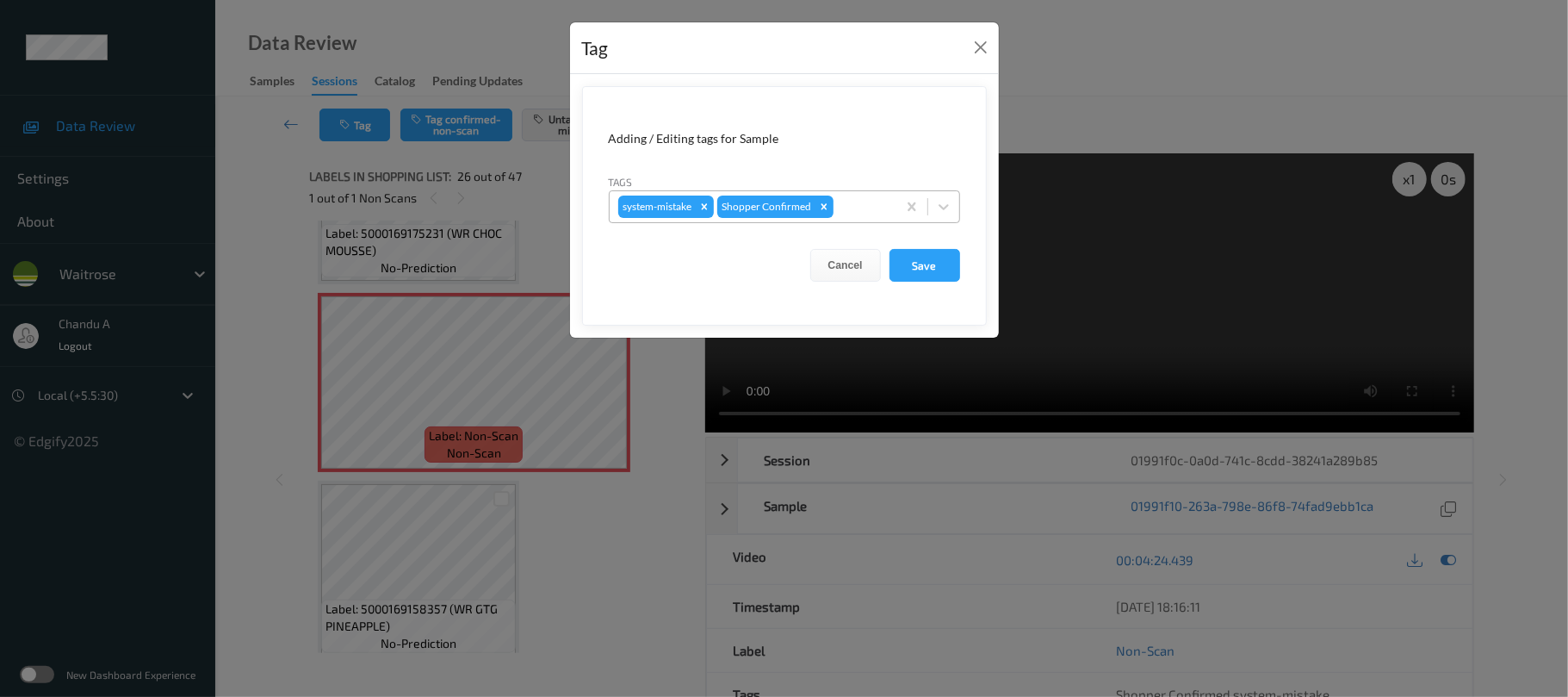
click at [852, 207] on div at bounding box center [862, 207] width 51 height 21
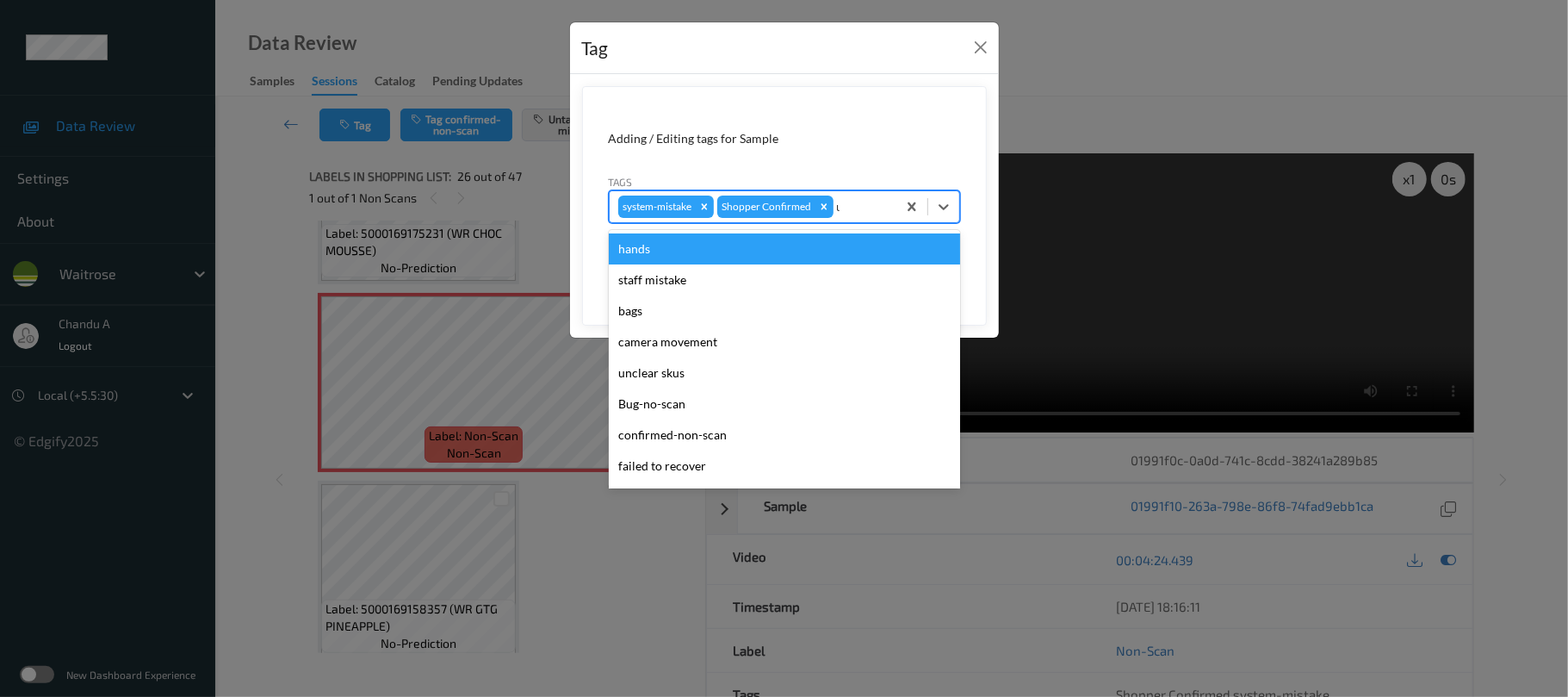
type input "un"
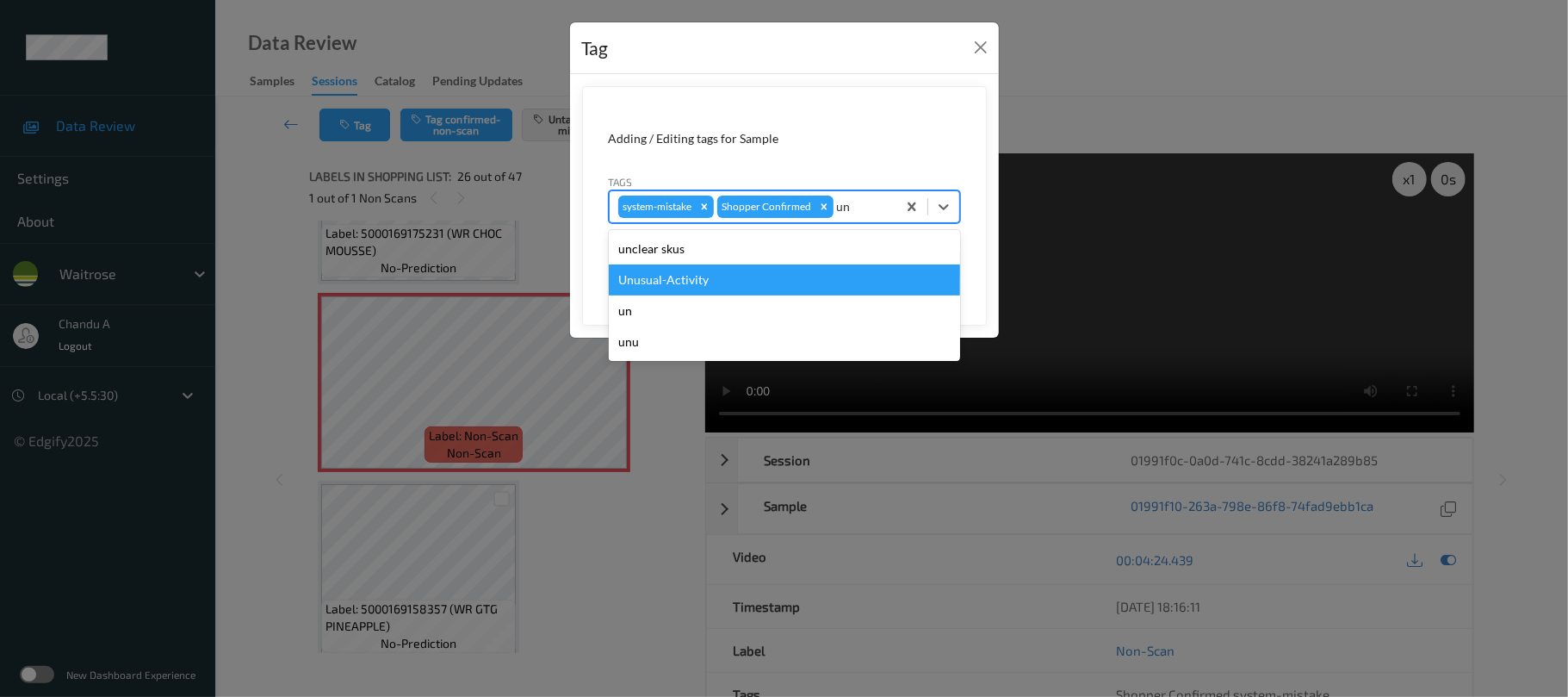
click at [745, 269] on div "Unusual-Activity" at bounding box center [784, 280] width 352 height 31
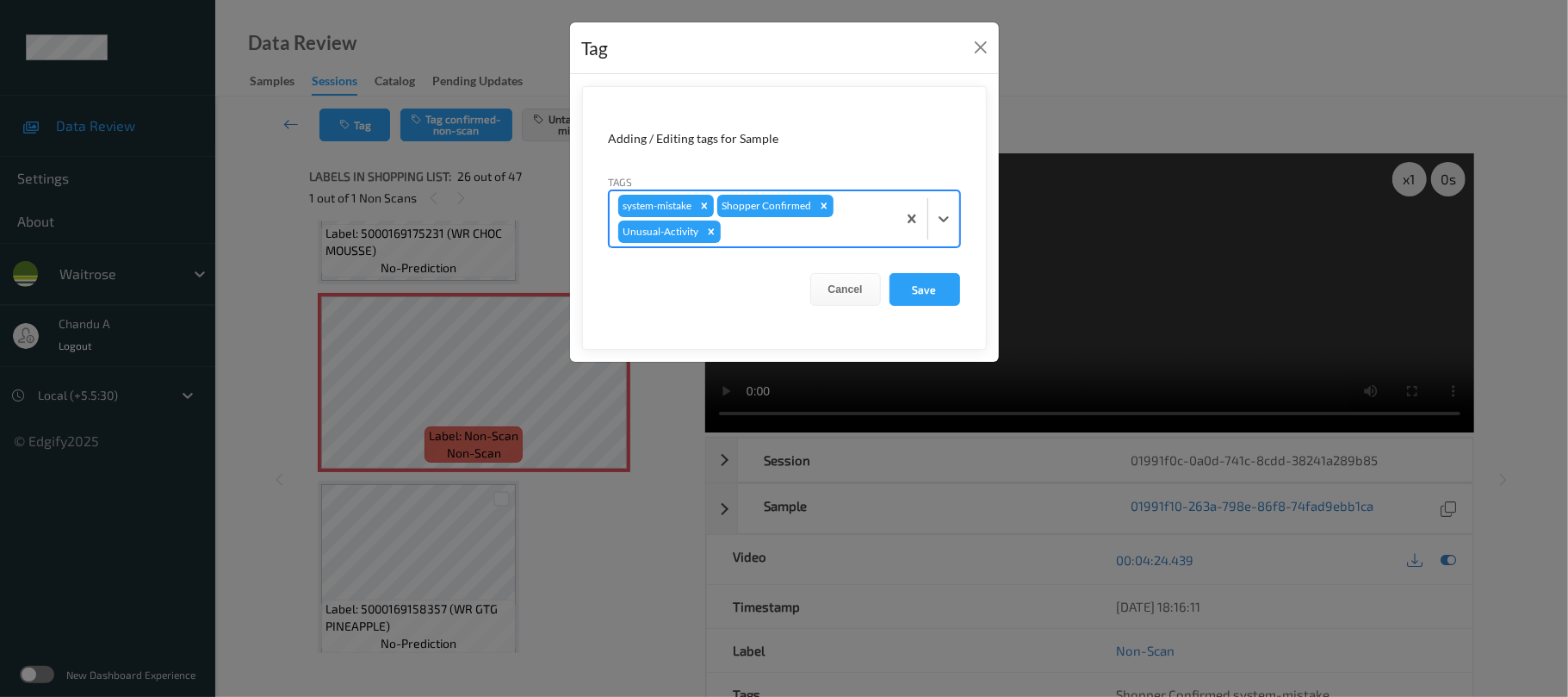
click at [961, 280] on form "Adding / Editing tags for Sample Tags option Unusual-Activity, selected. Select…" at bounding box center [784, 217] width 405 height 264
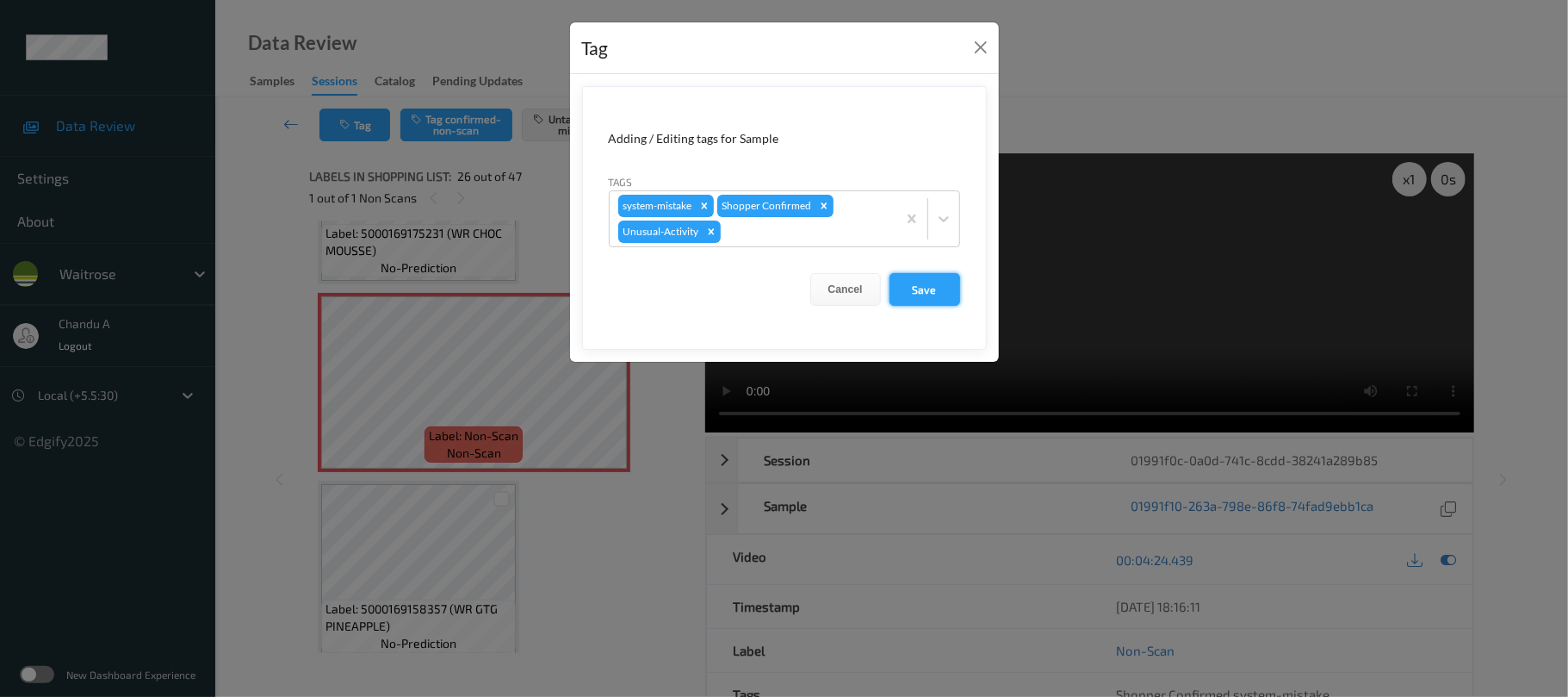
click at [944, 291] on button "Save" at bounding box center [925, 289] width 71 height 33
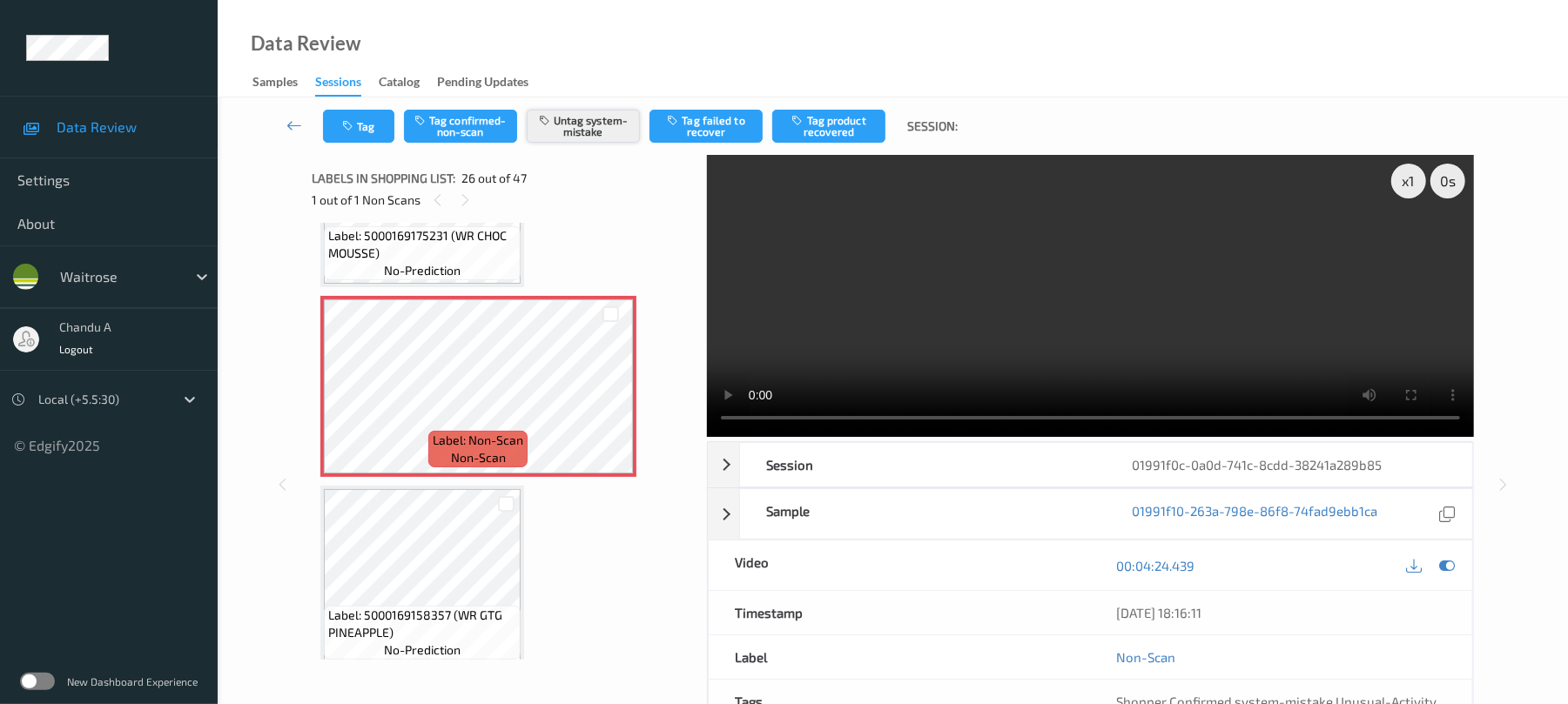
click at [594, 136] on button "Untag system-mistake" at bounding box center [582, 126] width 113 height 33
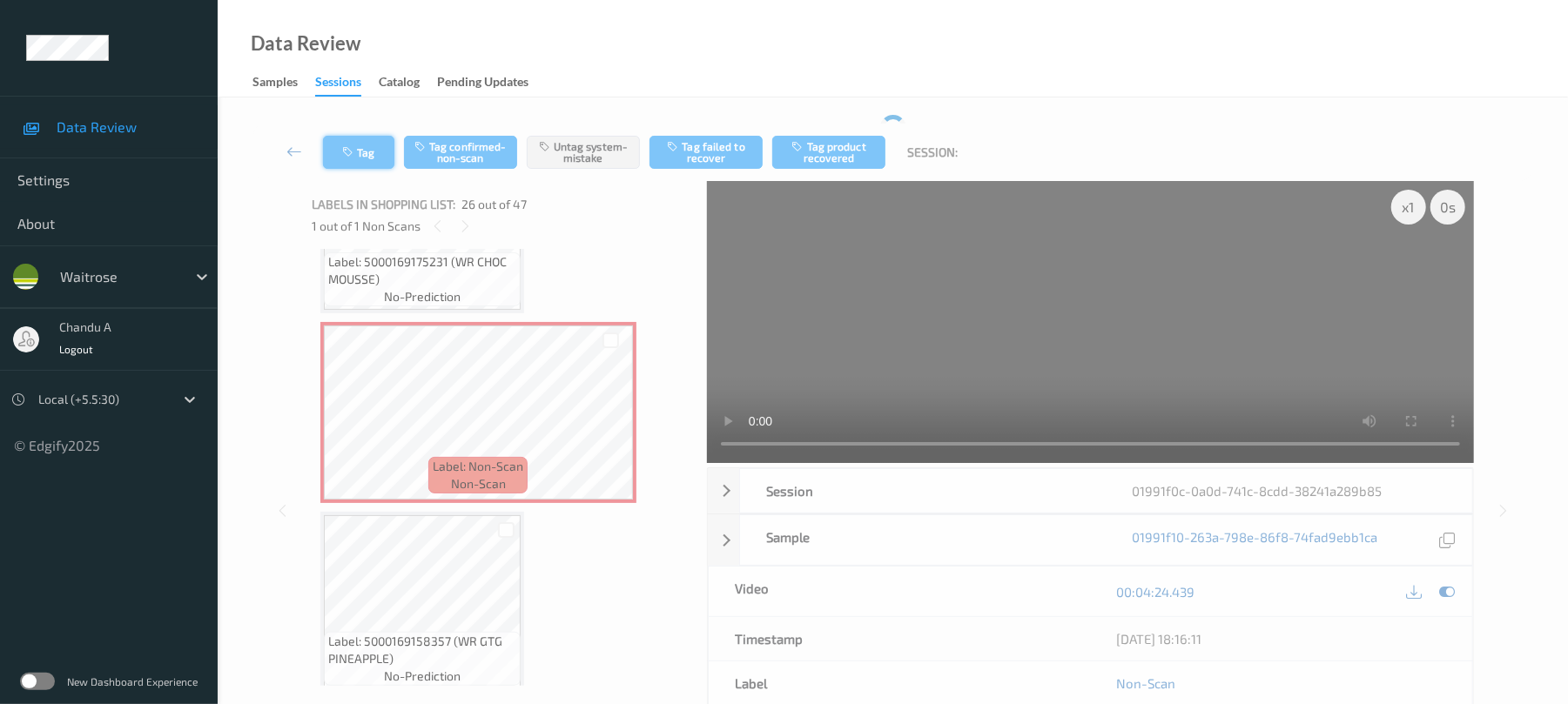
click at [366, 143] on div "Tag Tag confirmed-non-scan Untag system-mistake Tag failed to recover Tag produ…" at bounding box center [893, 153] width 1279 height 58
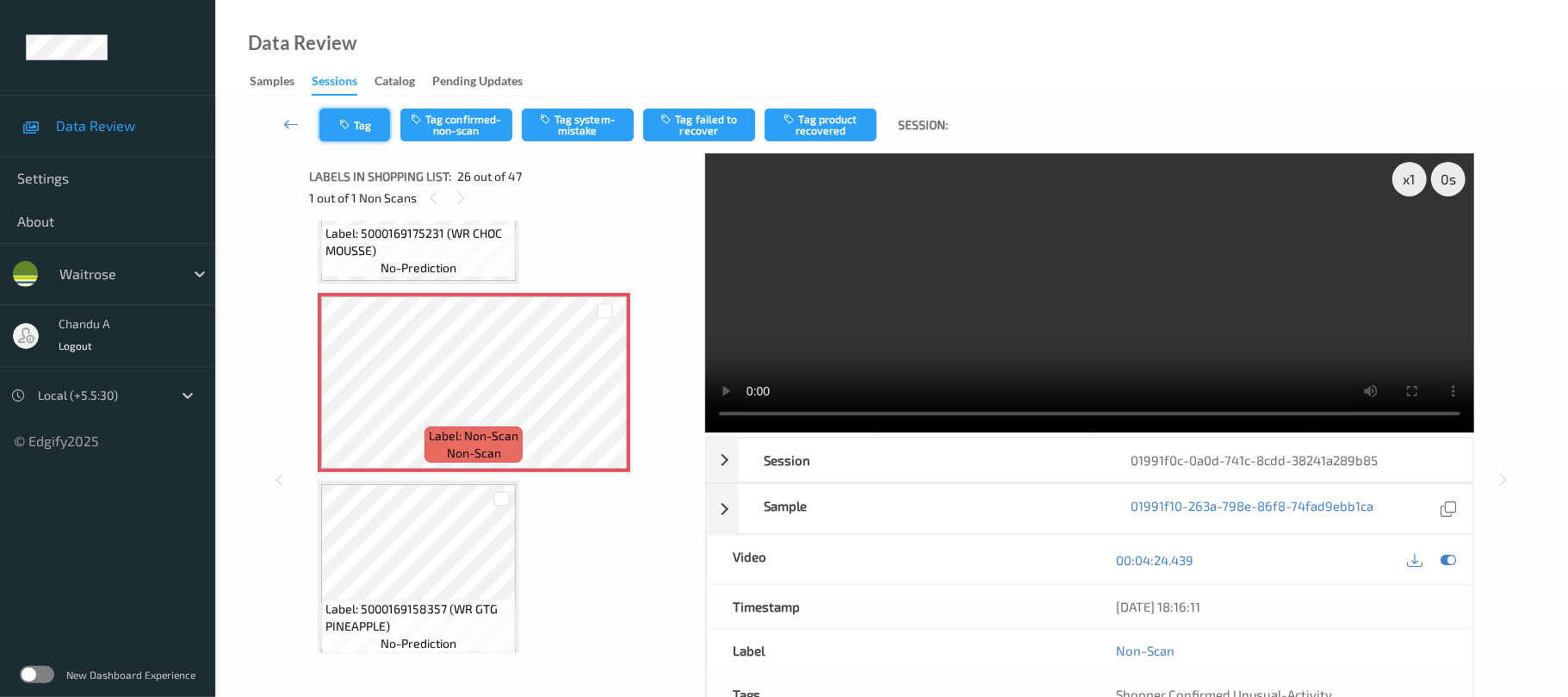
click at [361, 129] on button "Tag" at bounding box center [354, 124] width 71 height 33
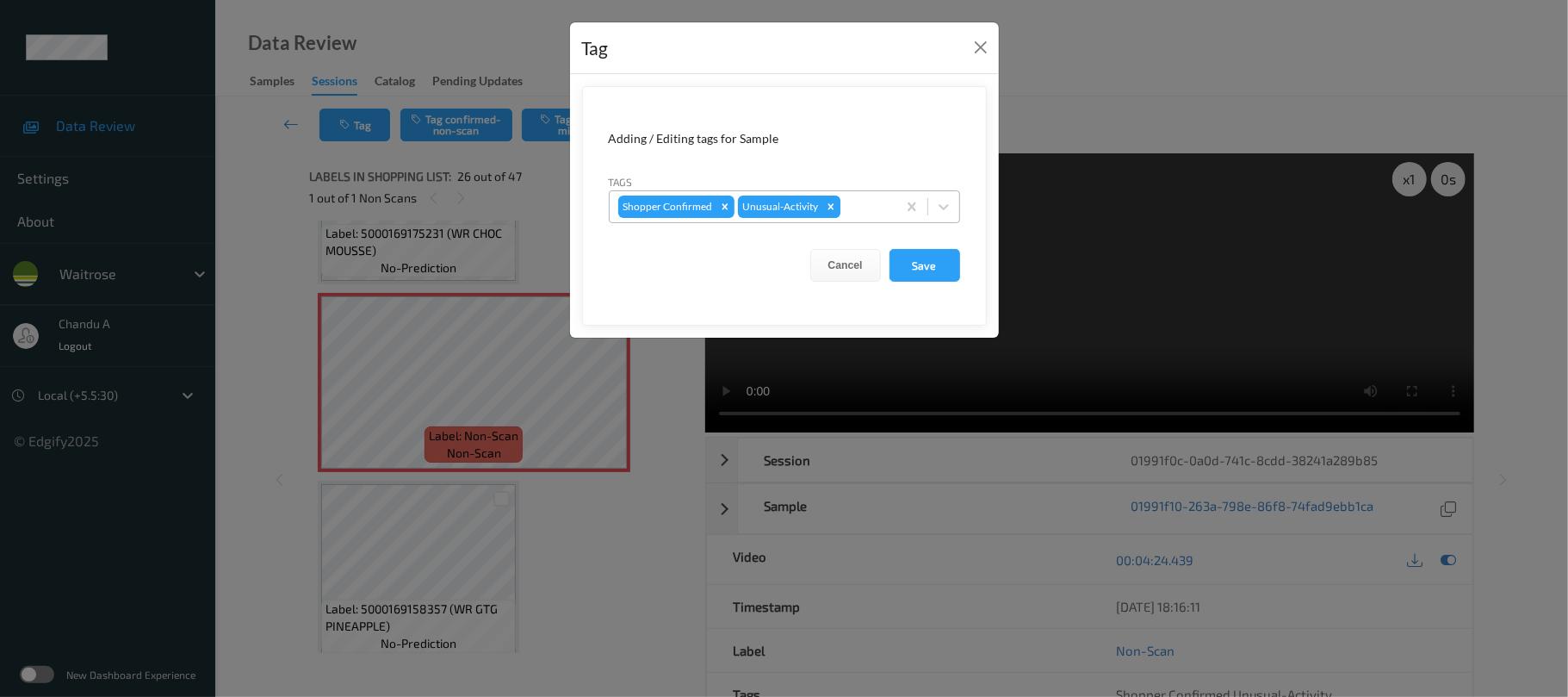
click at [828, 208] on icon "Remove Unusual-Activity" at bounding box center [830, 206] width 12 height 12
click at [928, 260] on button "Save" at bounding box center [925, 265] width 71 height 33
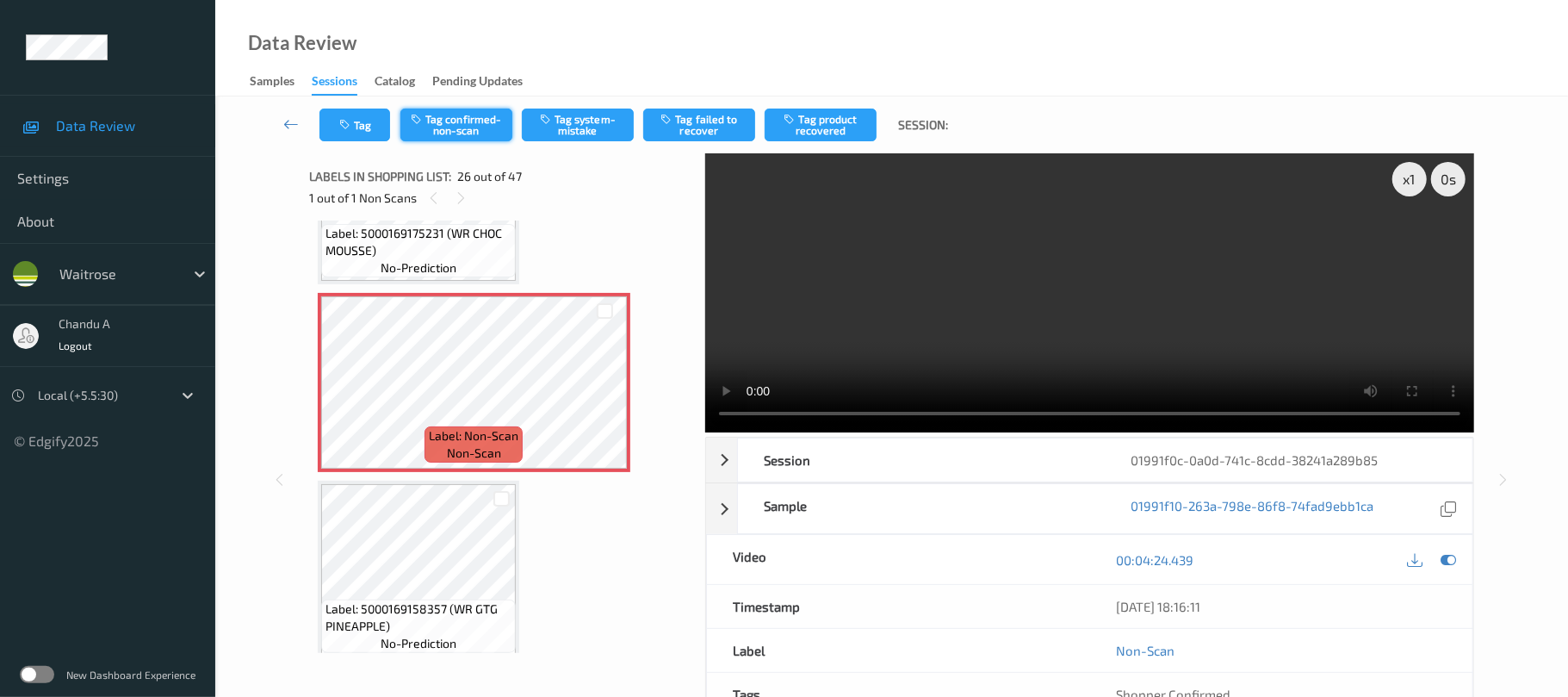
click at [453, 127] on button "Tag confirmed-non-scan" at bounding box center [456, 124] width 112 height 33
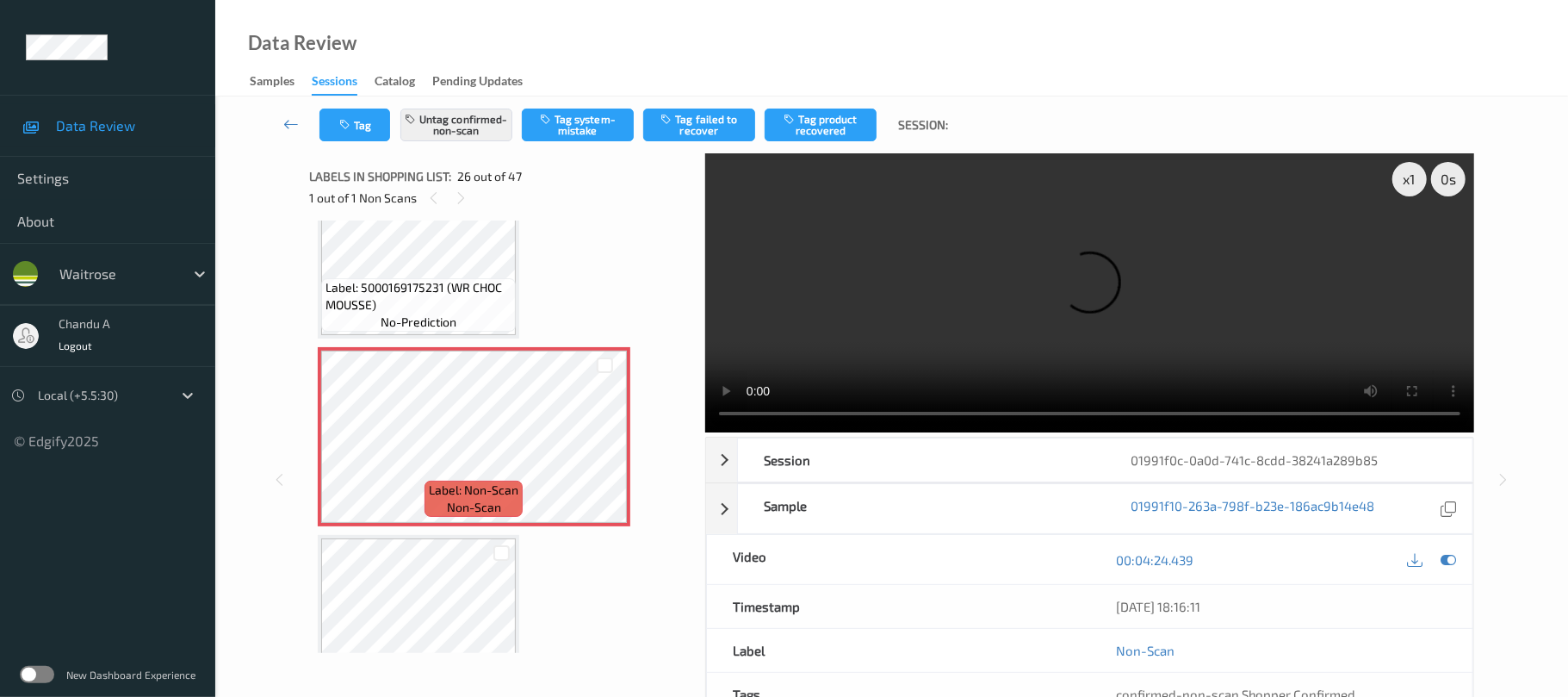
scroll to position [4516, 0]
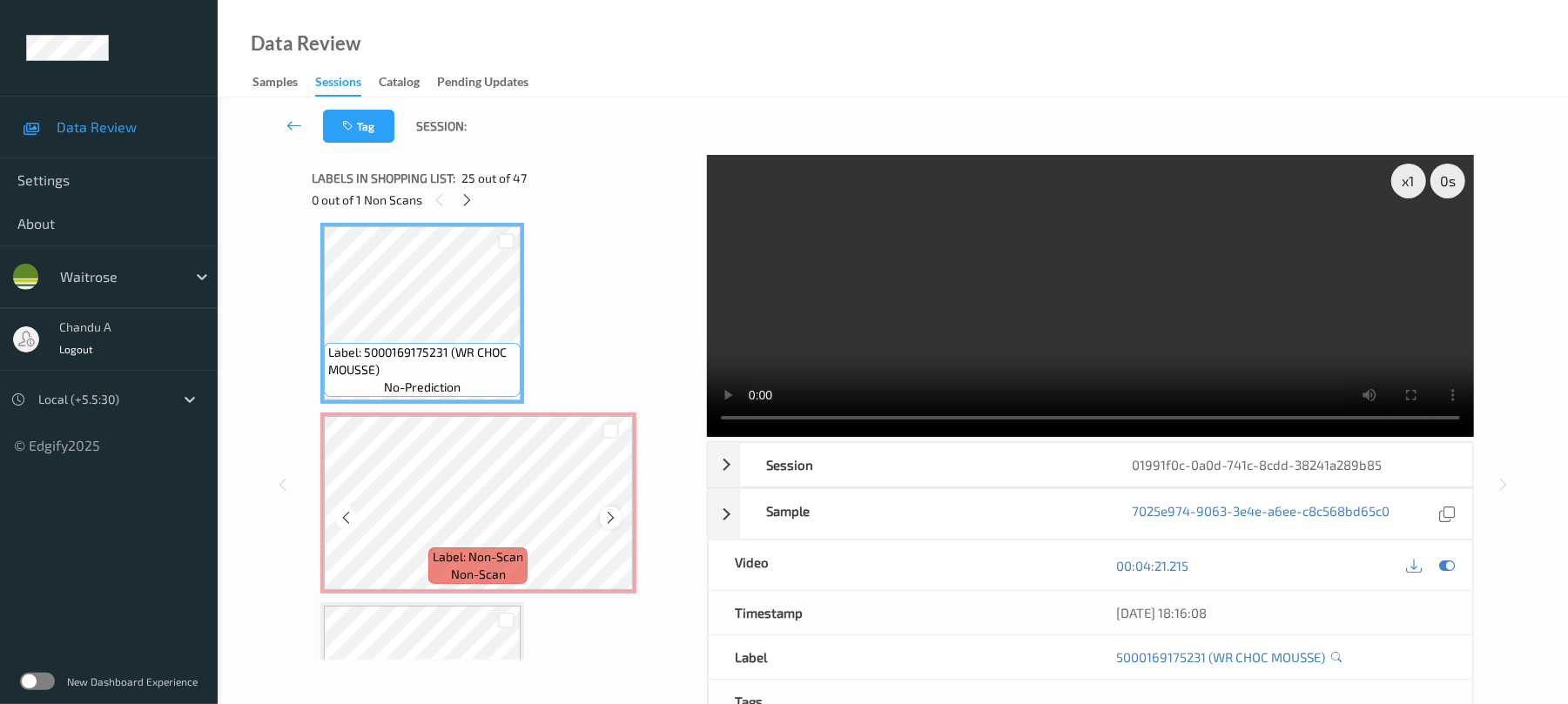
click at [608, 513] on icon at bounding box center [610, 517] width 14 height 15
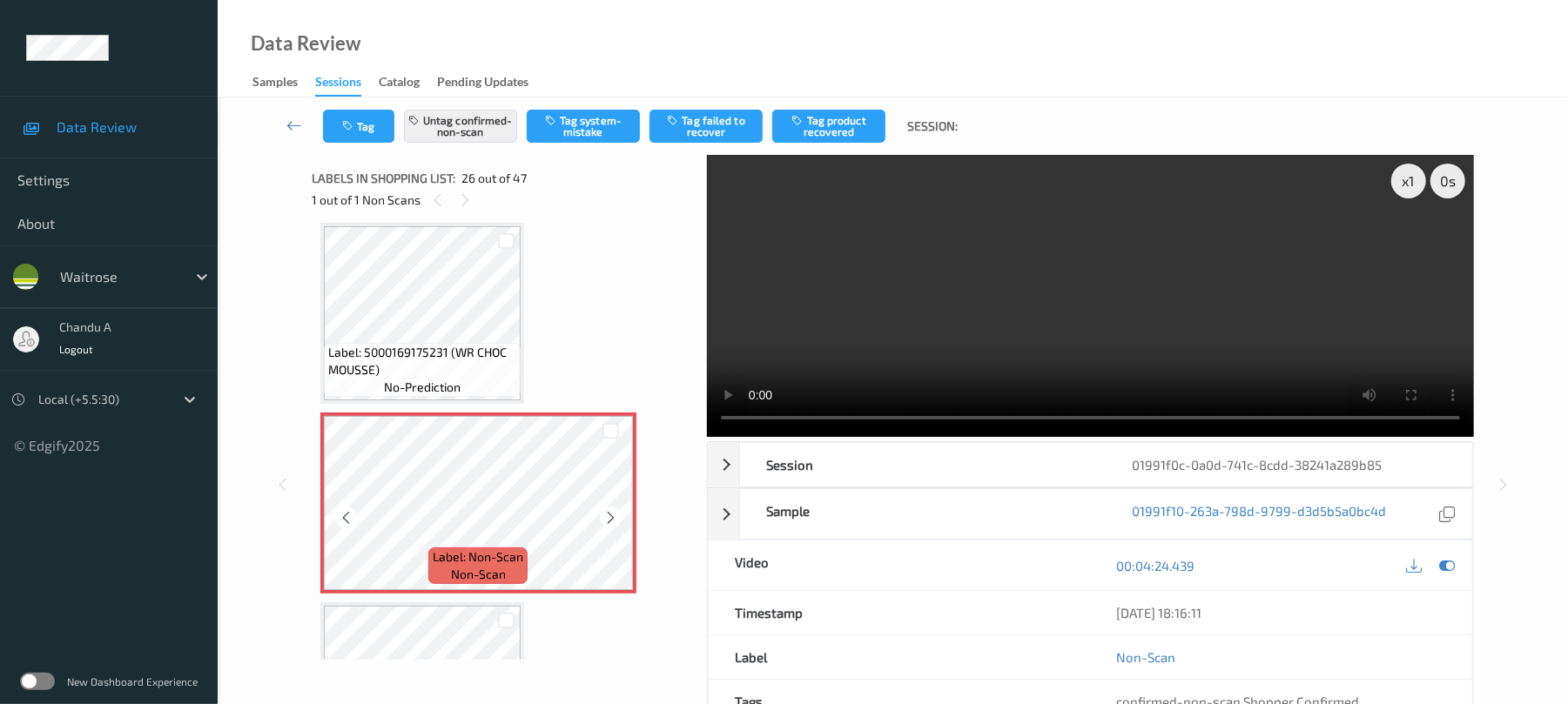
click at [608, 513] on icon at bounding box center [610, 517] width 14 height 15
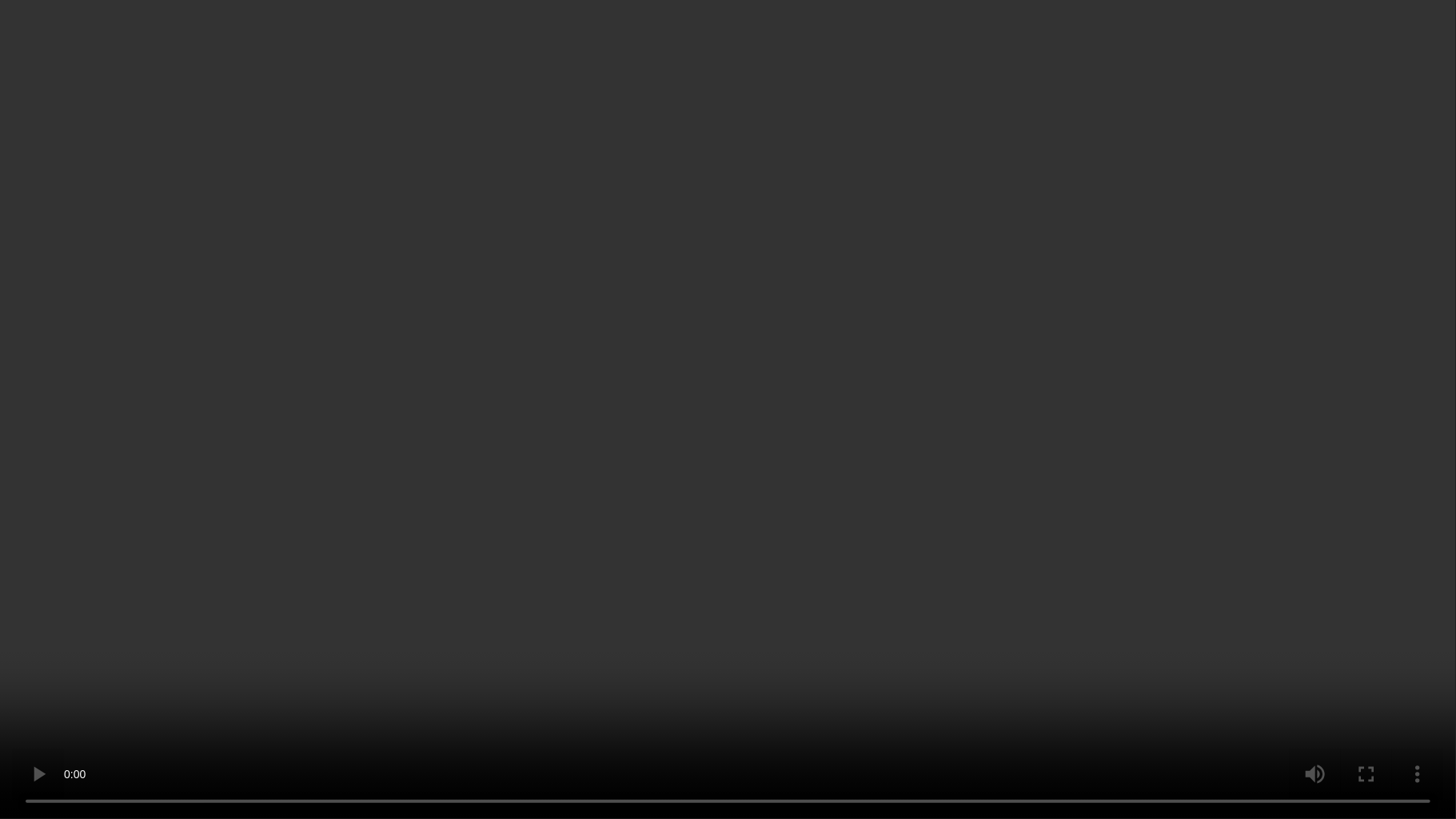
click at [615, 619] on video at bounding box center [728, 410] width 1456 height 819
click at [556, 333] on video at bounding box center [728, 410] width 1456 height 819
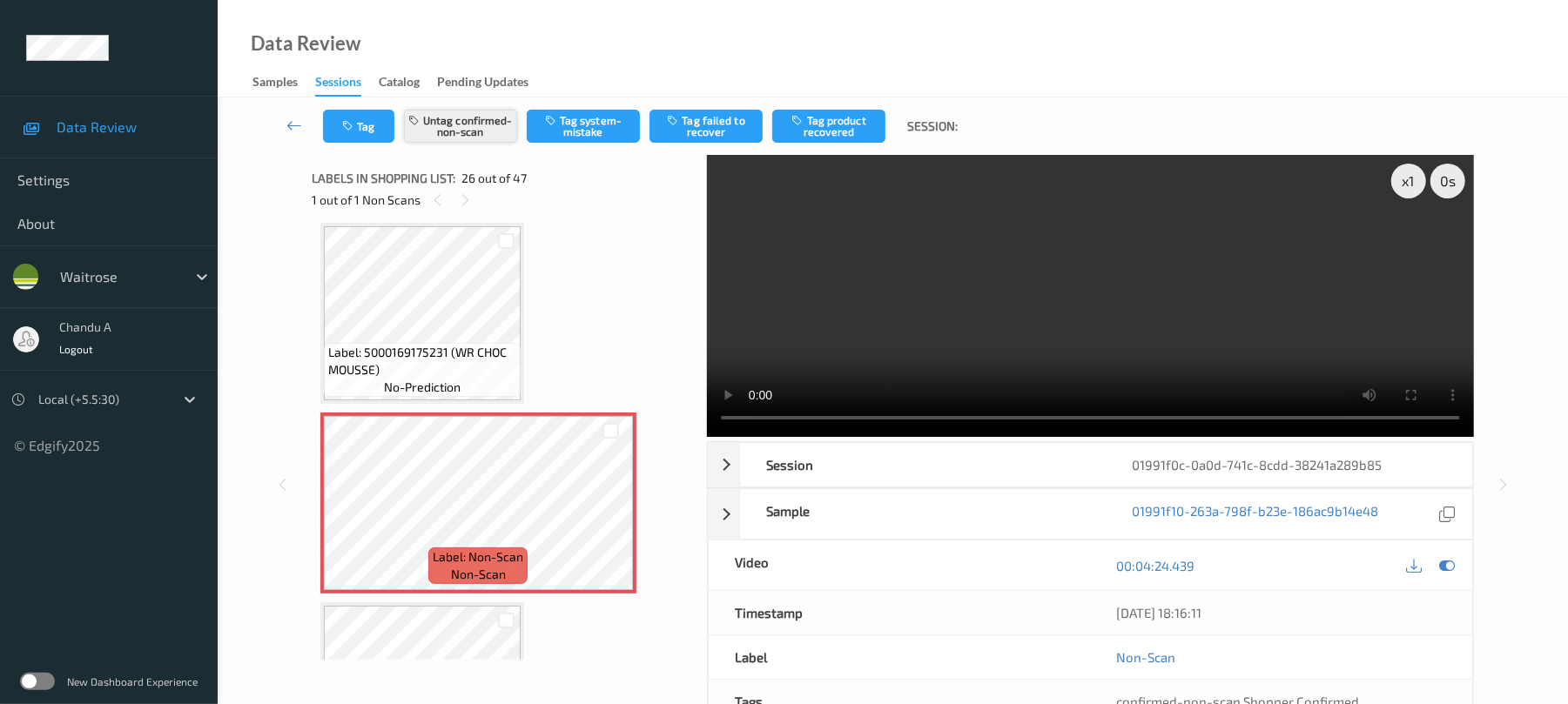
click at [418, 120] on icon "button" at bounding box center [416, 119] width 14 height 12
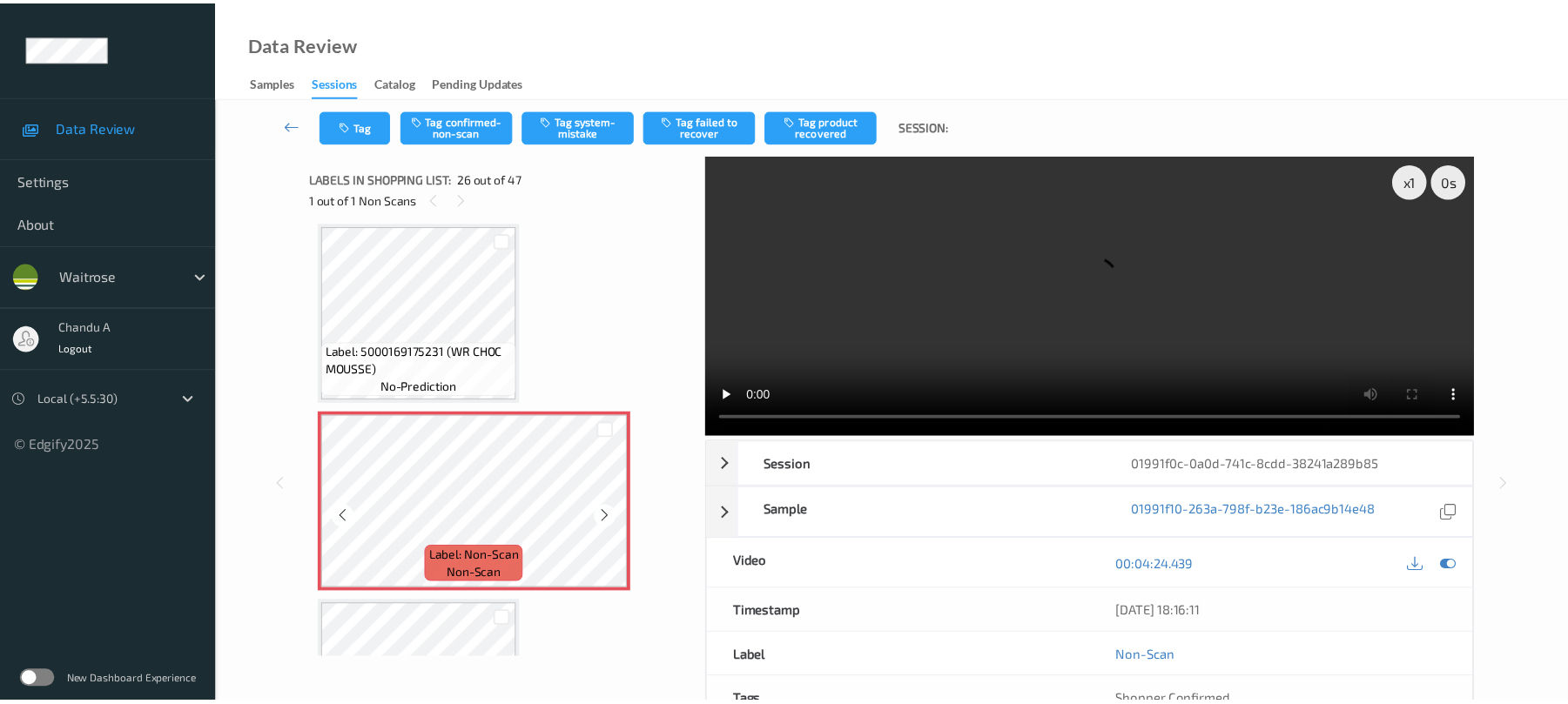
scroll to position [4678, 0]
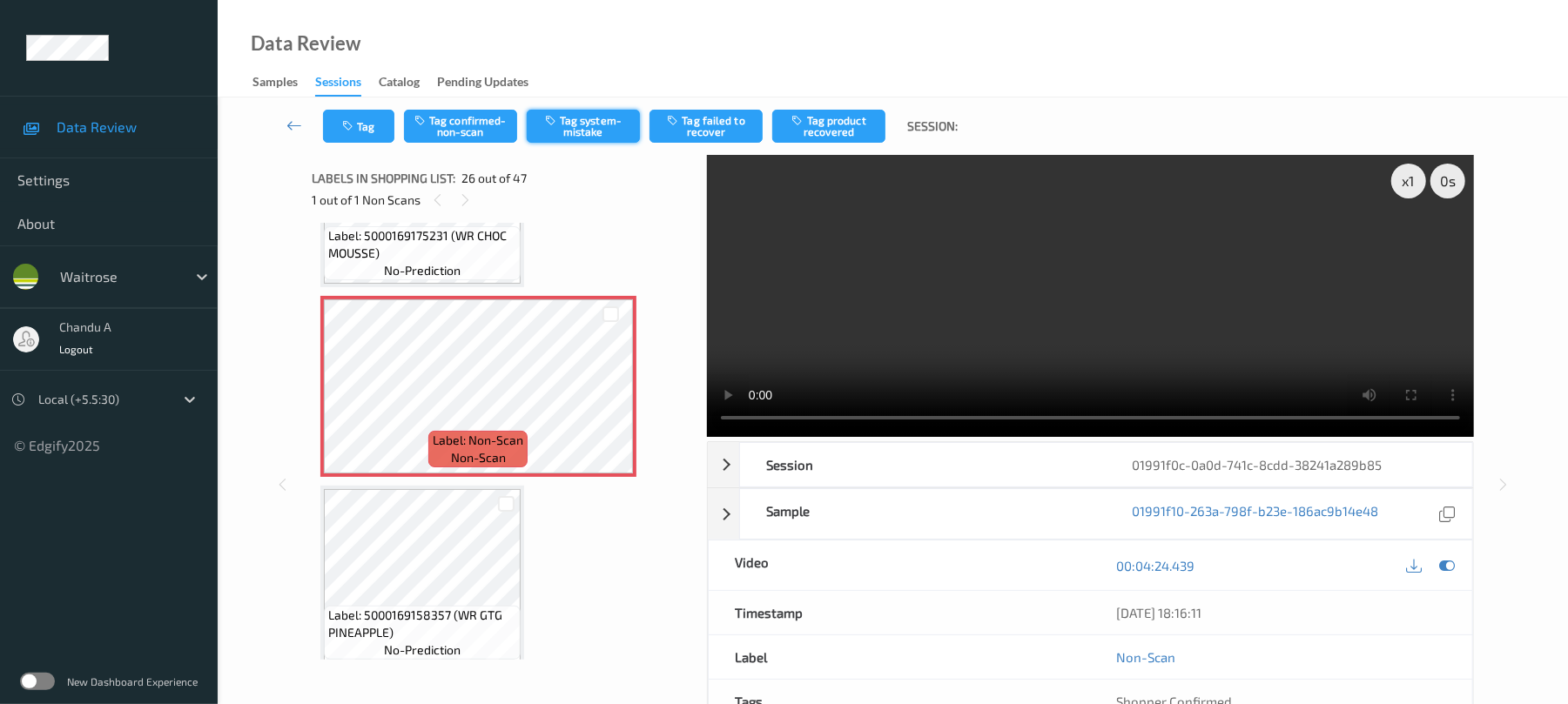
click at [573, 137] on button "Tag system-mistake" at bounding box center [582, 126] width 113 height 33
click at [373, 127] on button "Tag" at bounding box center [358, 126] width 71 height 33
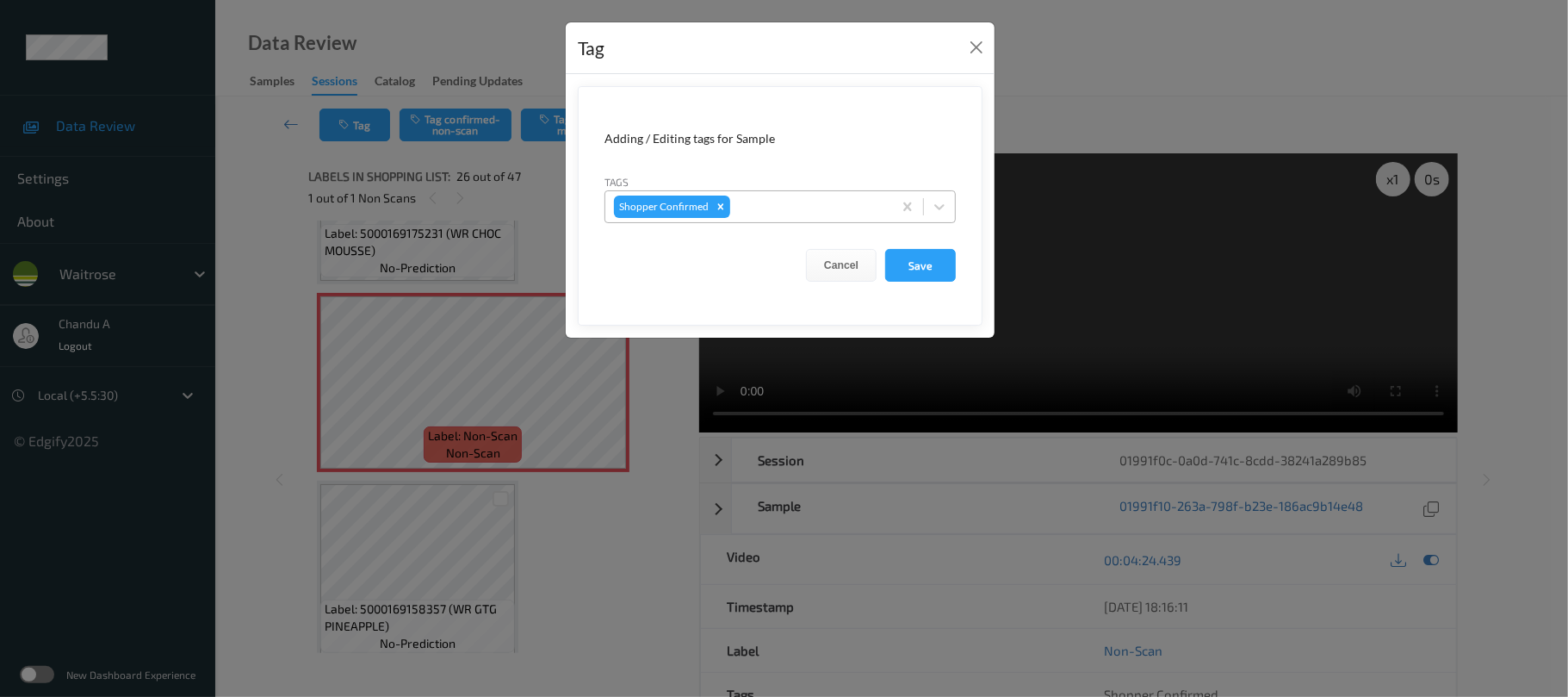
click at [772, 200] on div at bounding box center [809, 207] width 150 height 21
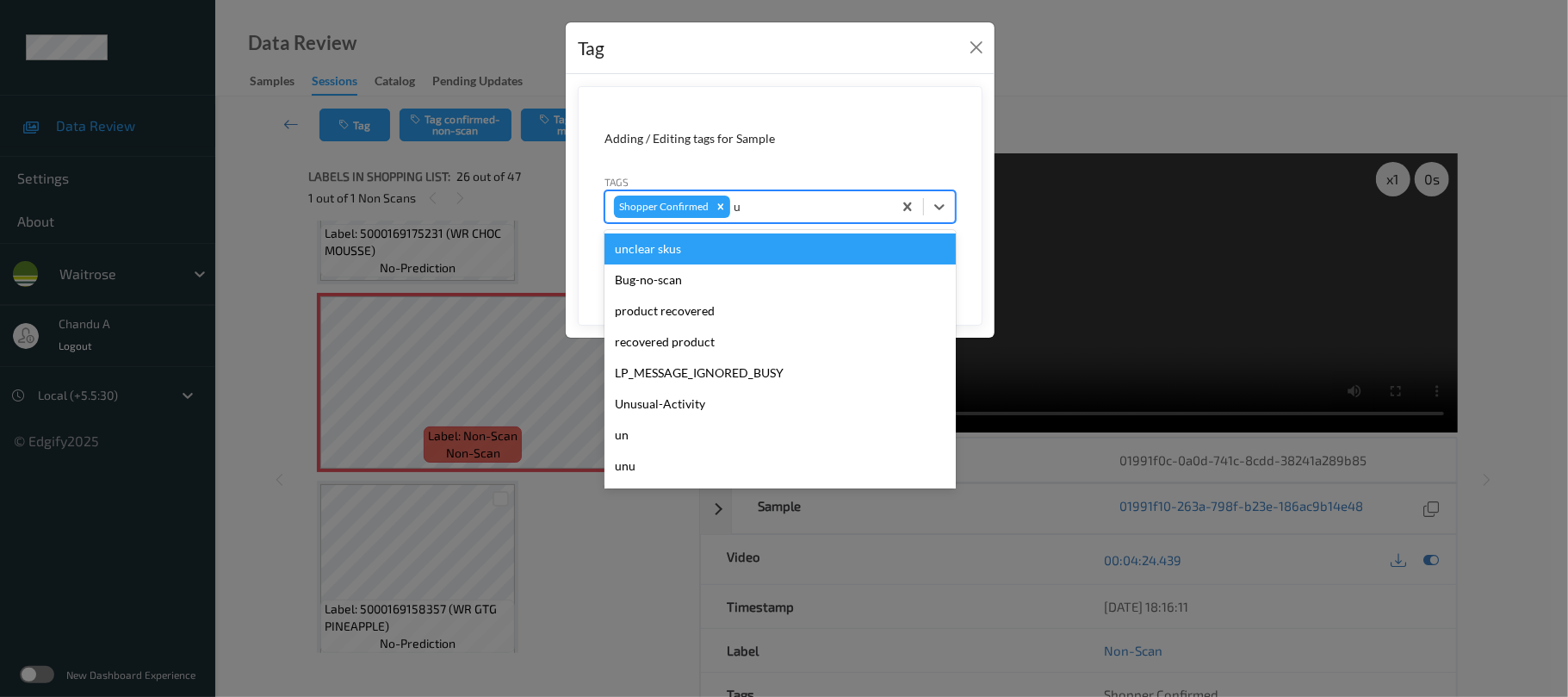
type input "un"
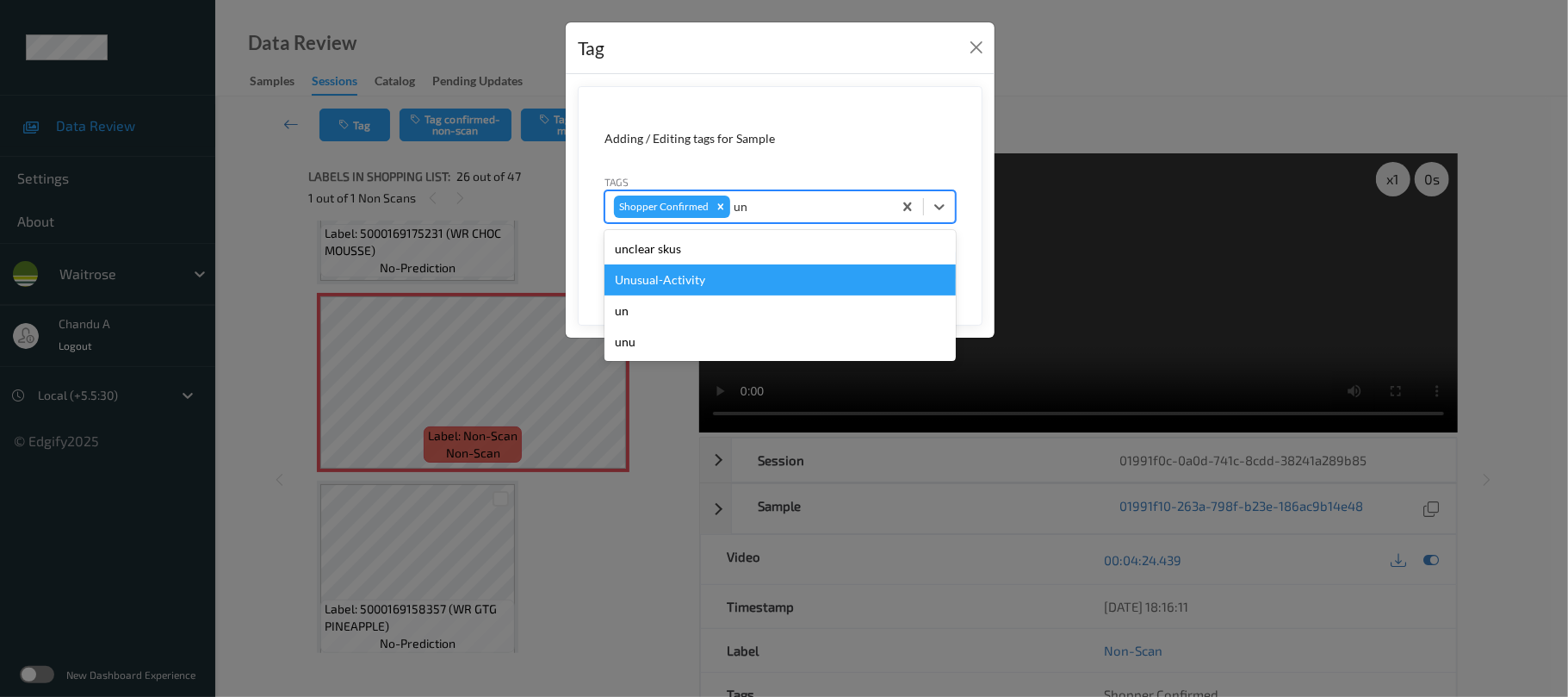
click at [697, 285] on div "Unusual-Activity" at bounding box center [780, 280] width 352 height 31
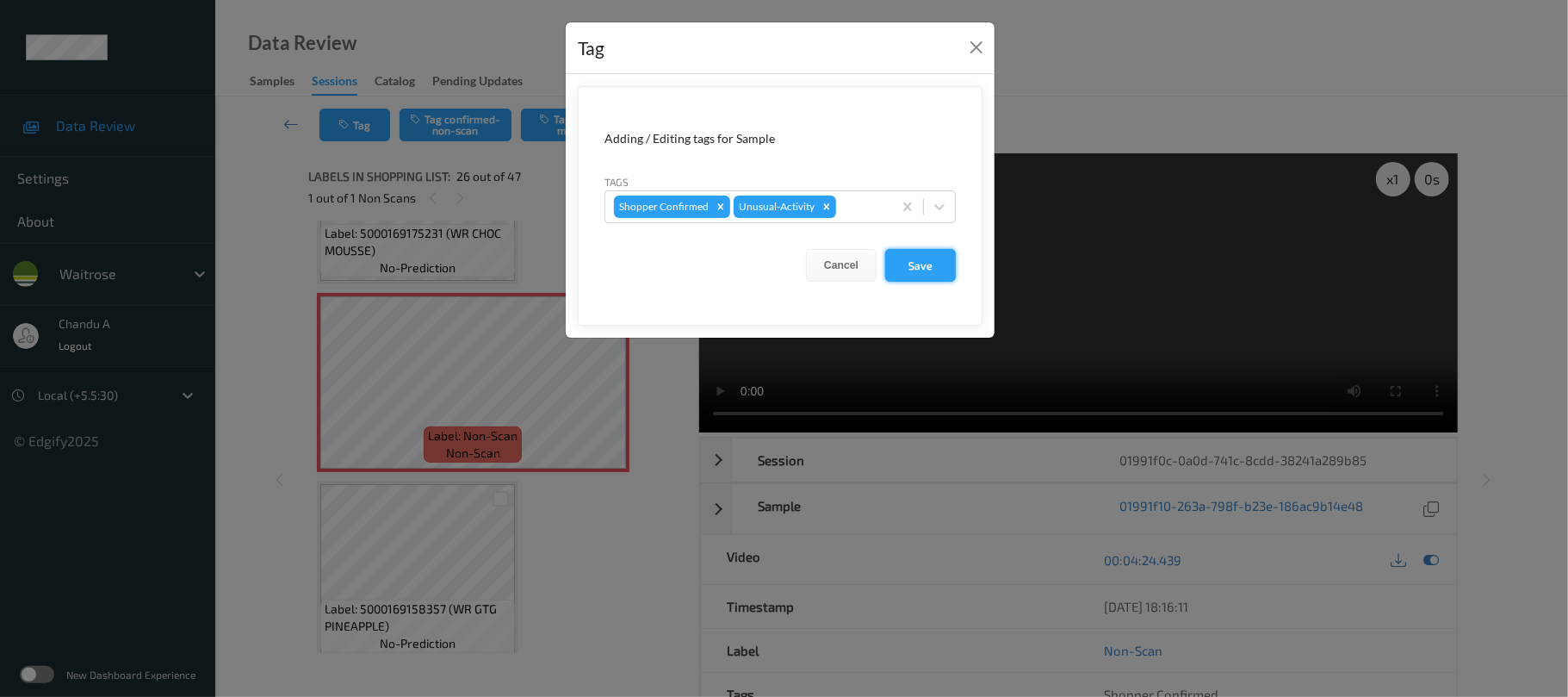
click at [931, 274] on button "Save" at bounding box center [920, 265] width 71 height 33
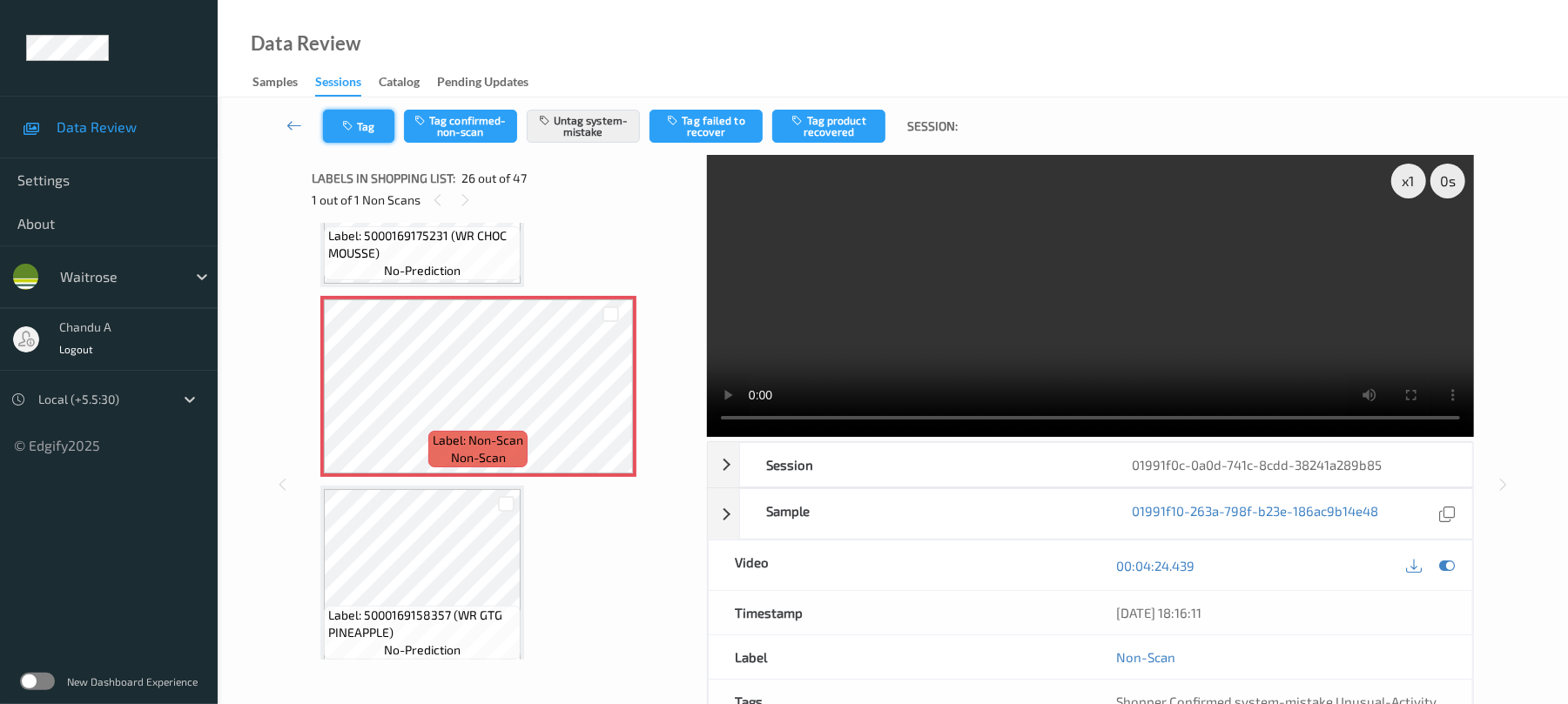
click at [357, 124] on button "Tag" at bounding box center [358, 126] width 71 height 33
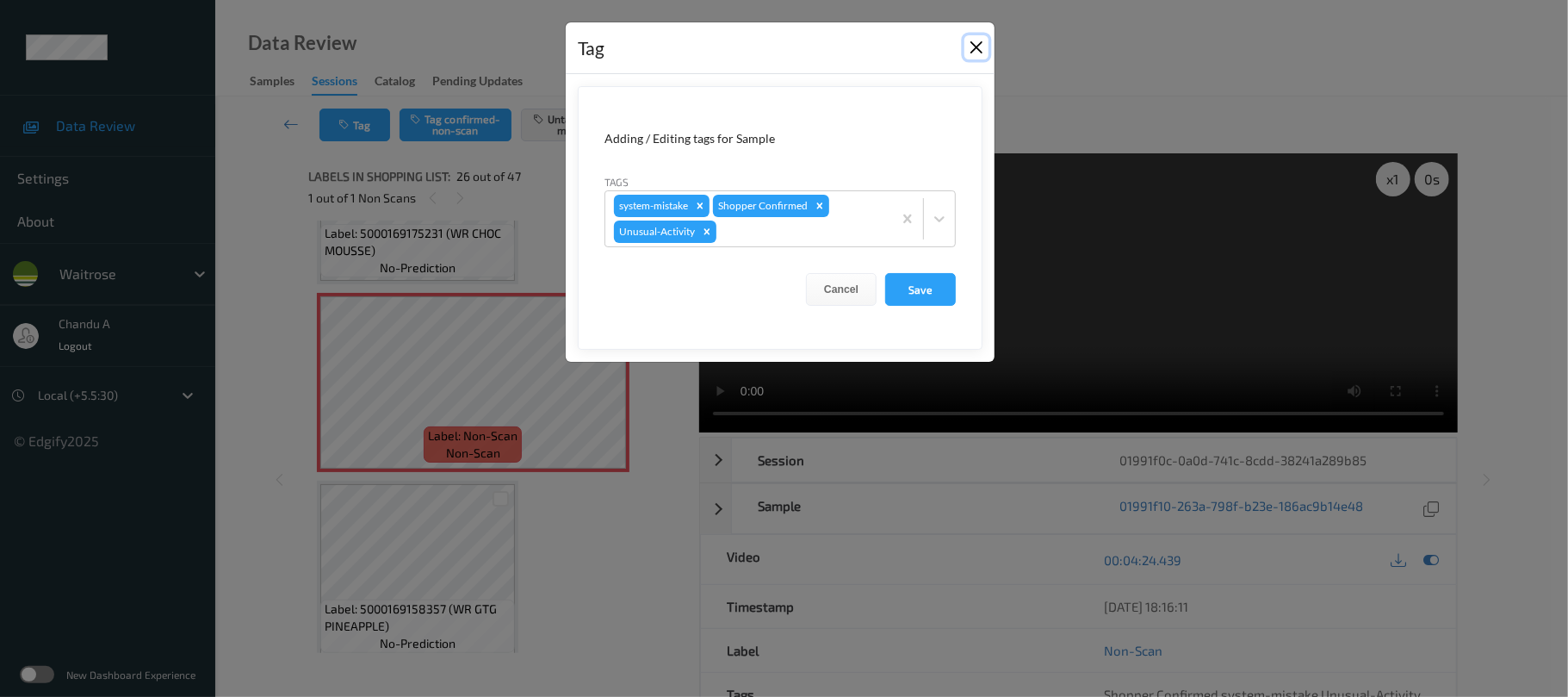
click at [971, 52] on button "Close" at bounding box center [976, 47] width 24 height 24
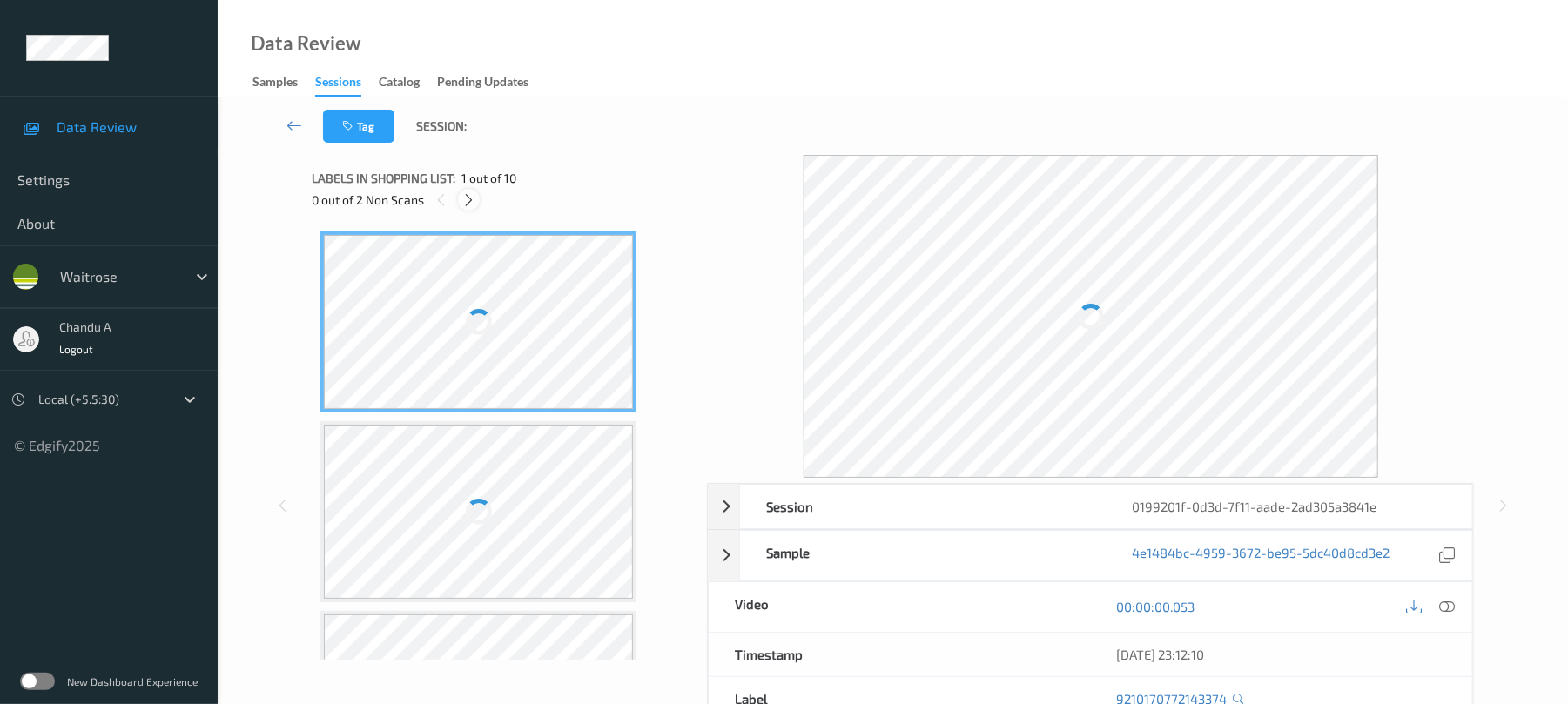
click at [475, 203] on icon at bounding box center [468, 200] width 14 height 15
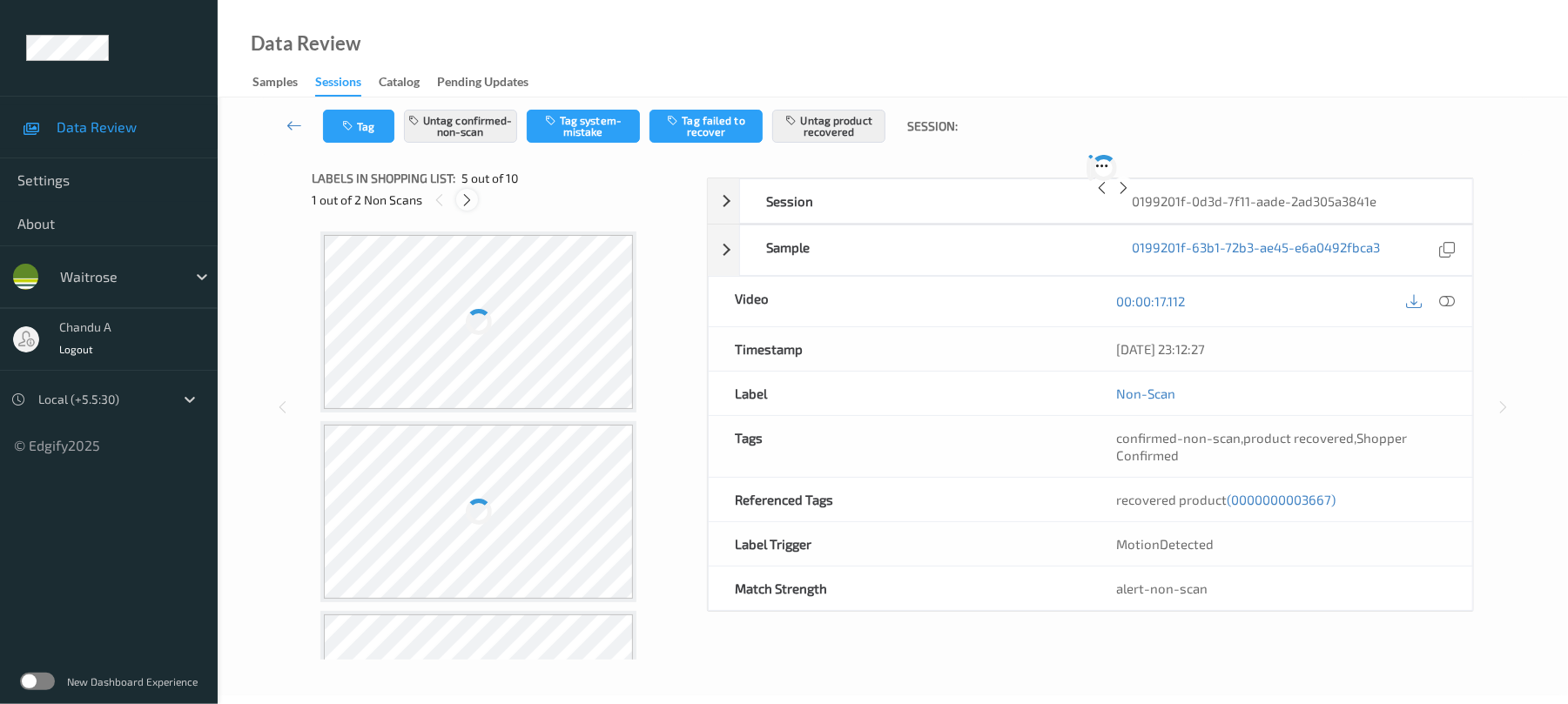
scroll to position [577, 0]
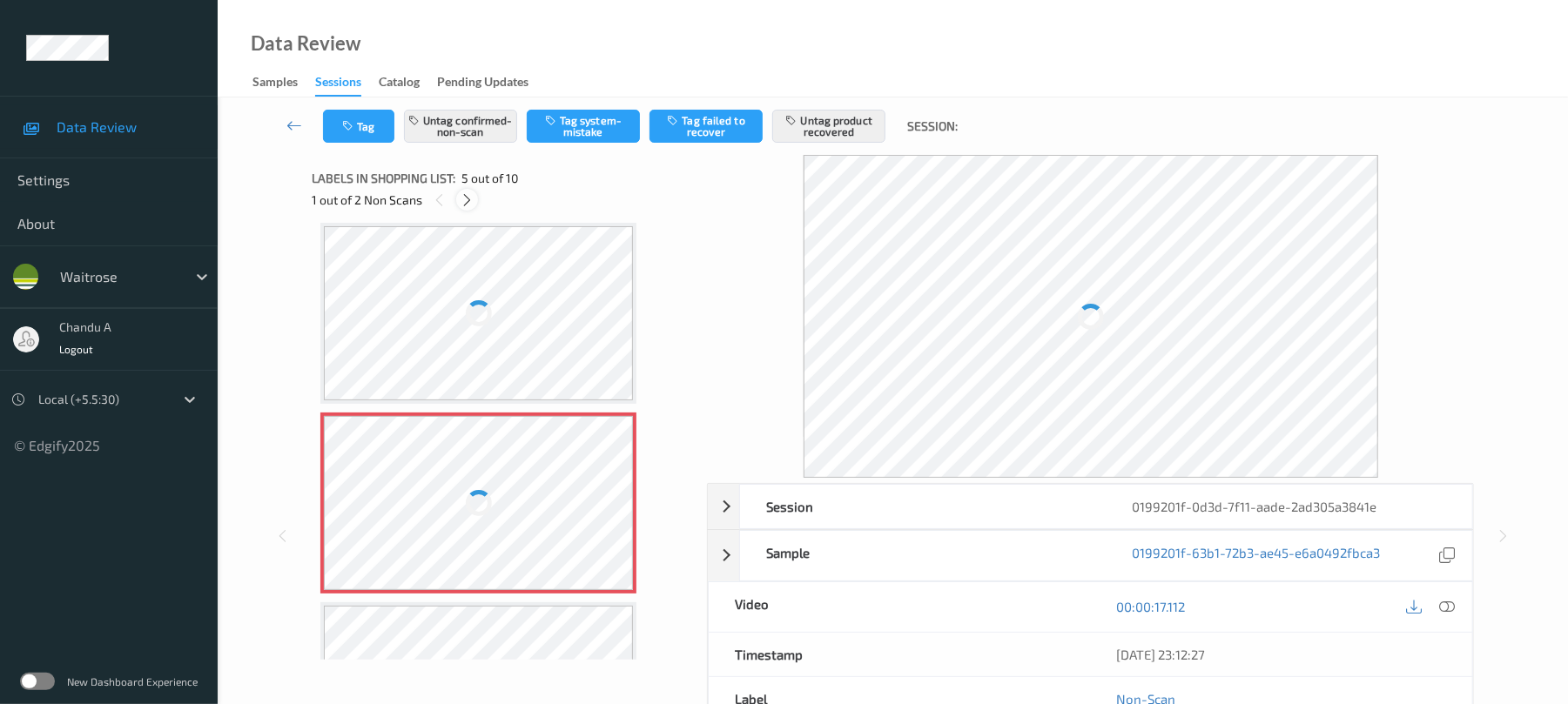
click at [476, 200] on div at bounding box center [467, 200] width 22 height 22
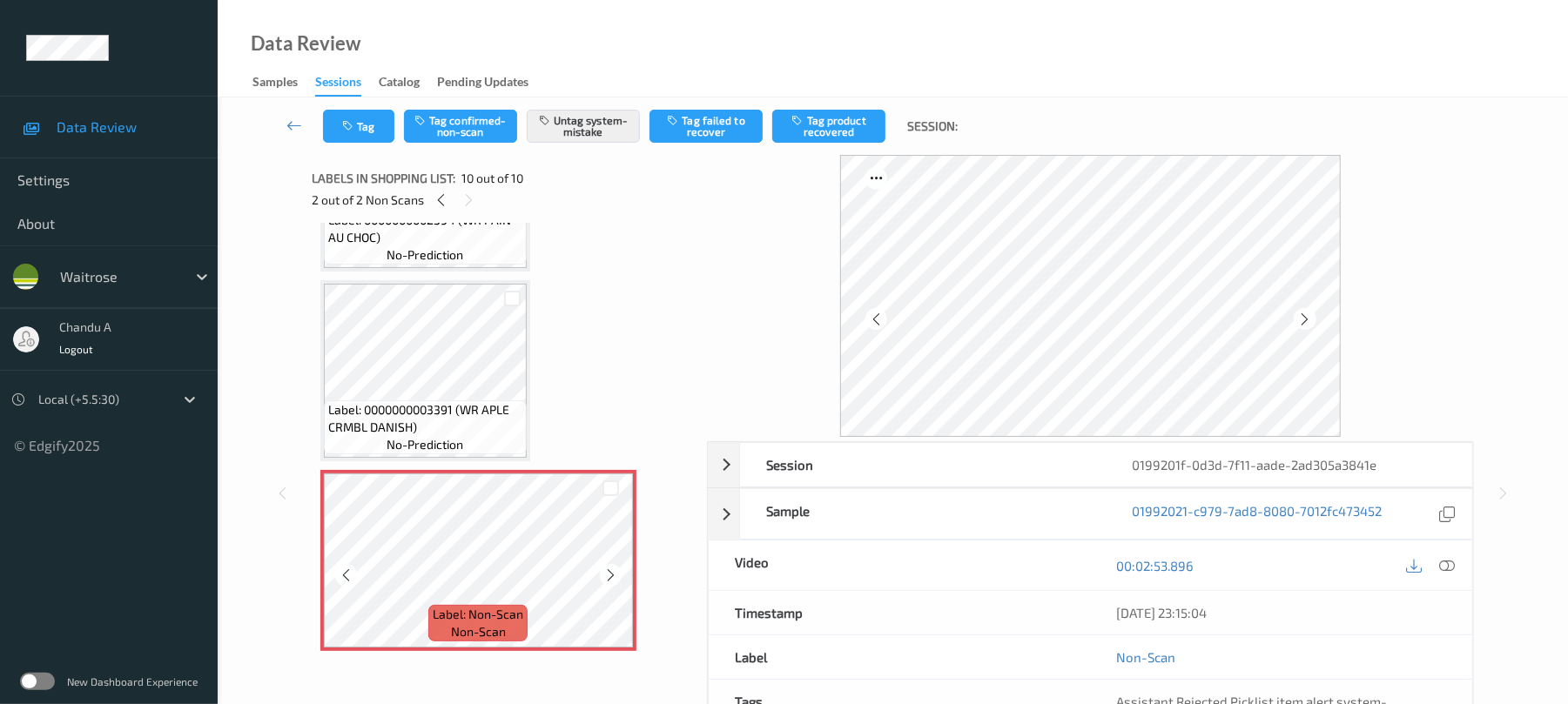
scroll to position [1452, 0]
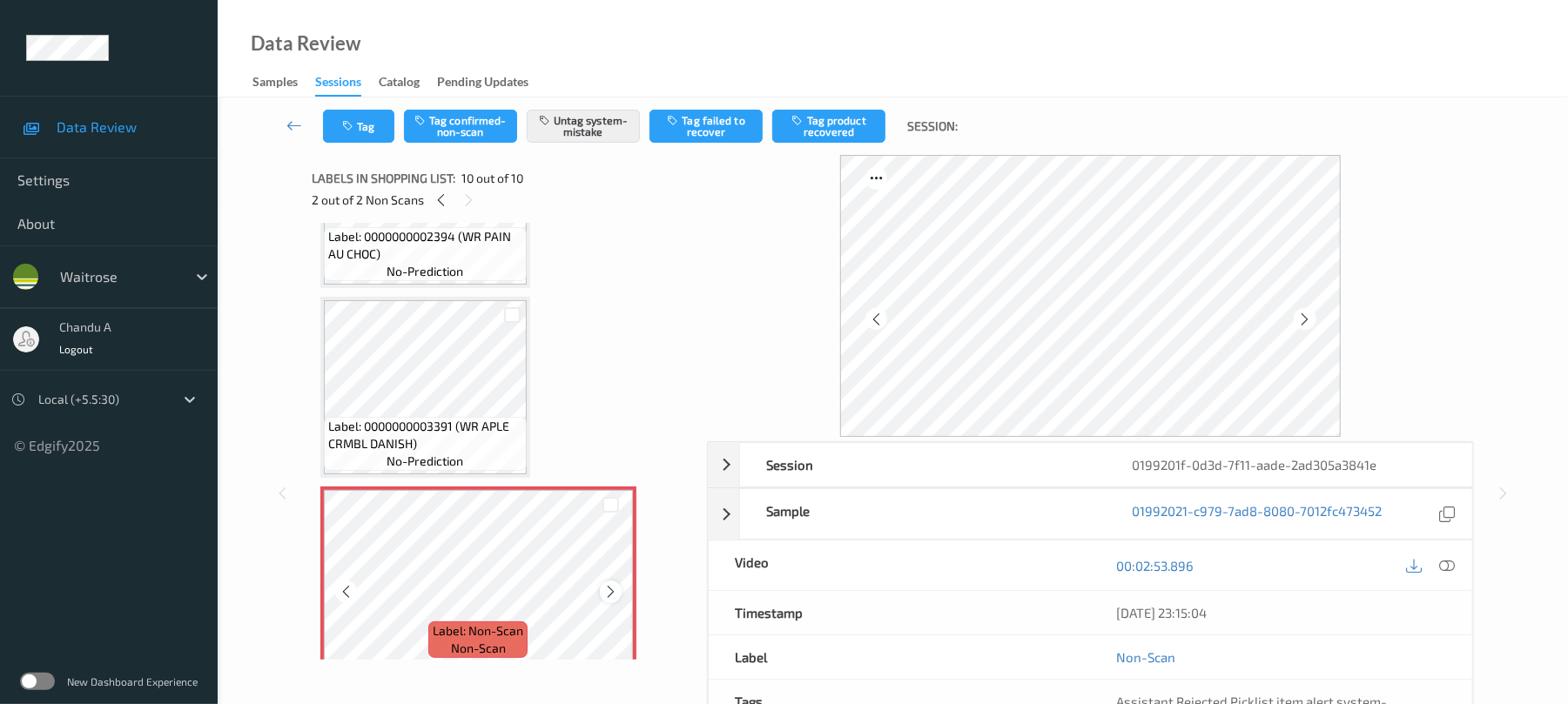
click at [606, 585] on icon at bounding box center [610, 591] width 14 height 15
click at [364, 140] on button "Tag" at bounding box center [358, 126] width 71 height 33
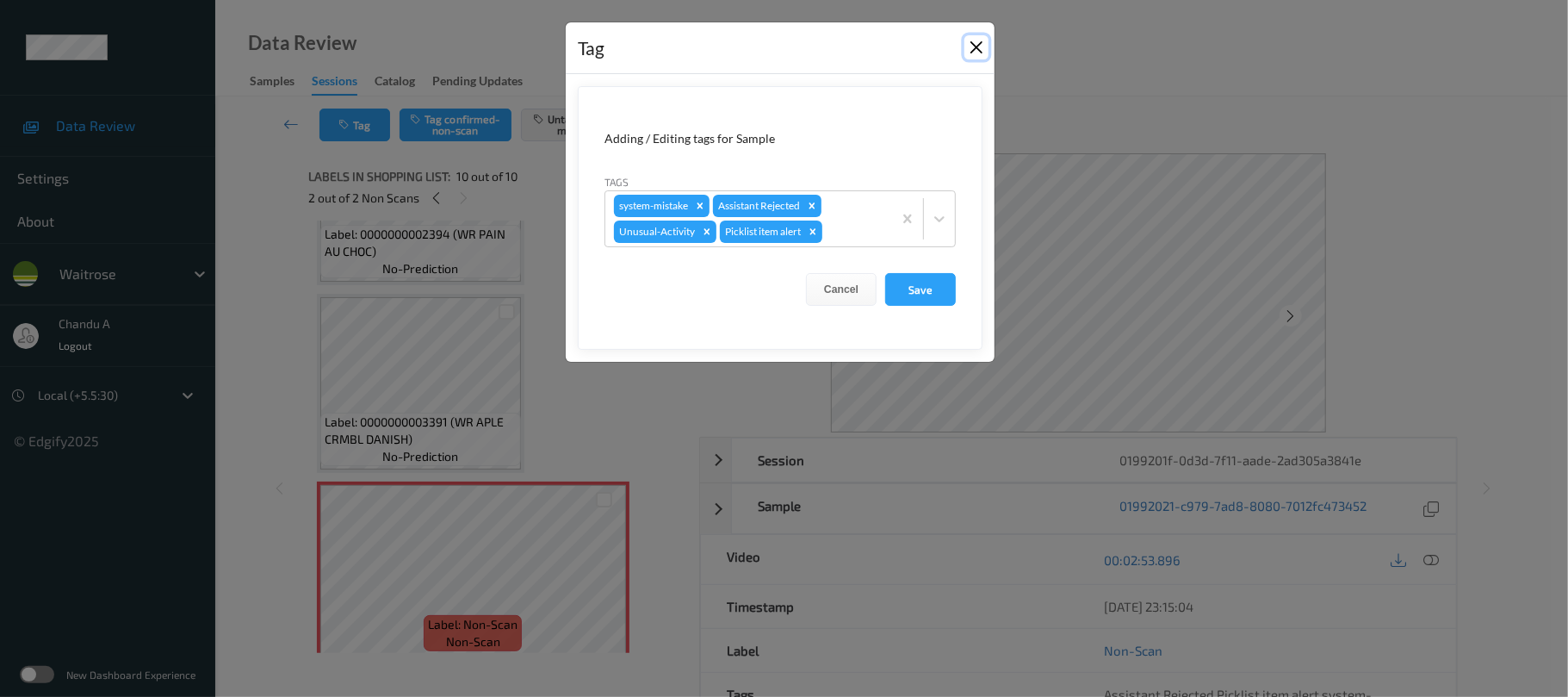
click at [975, 49] on button "Close" at bounding box center [976, 47] width 24 height 24
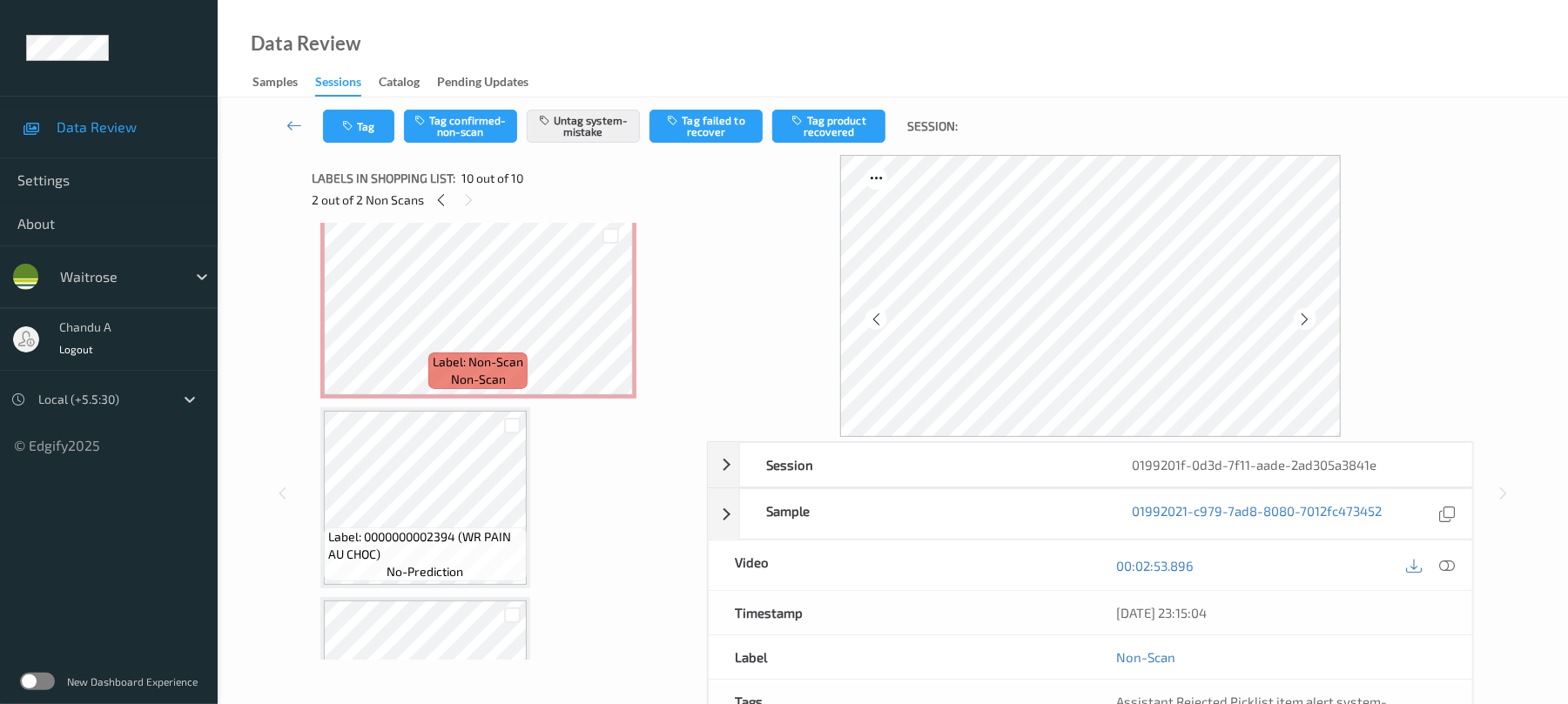
scroll to position [641, 0]
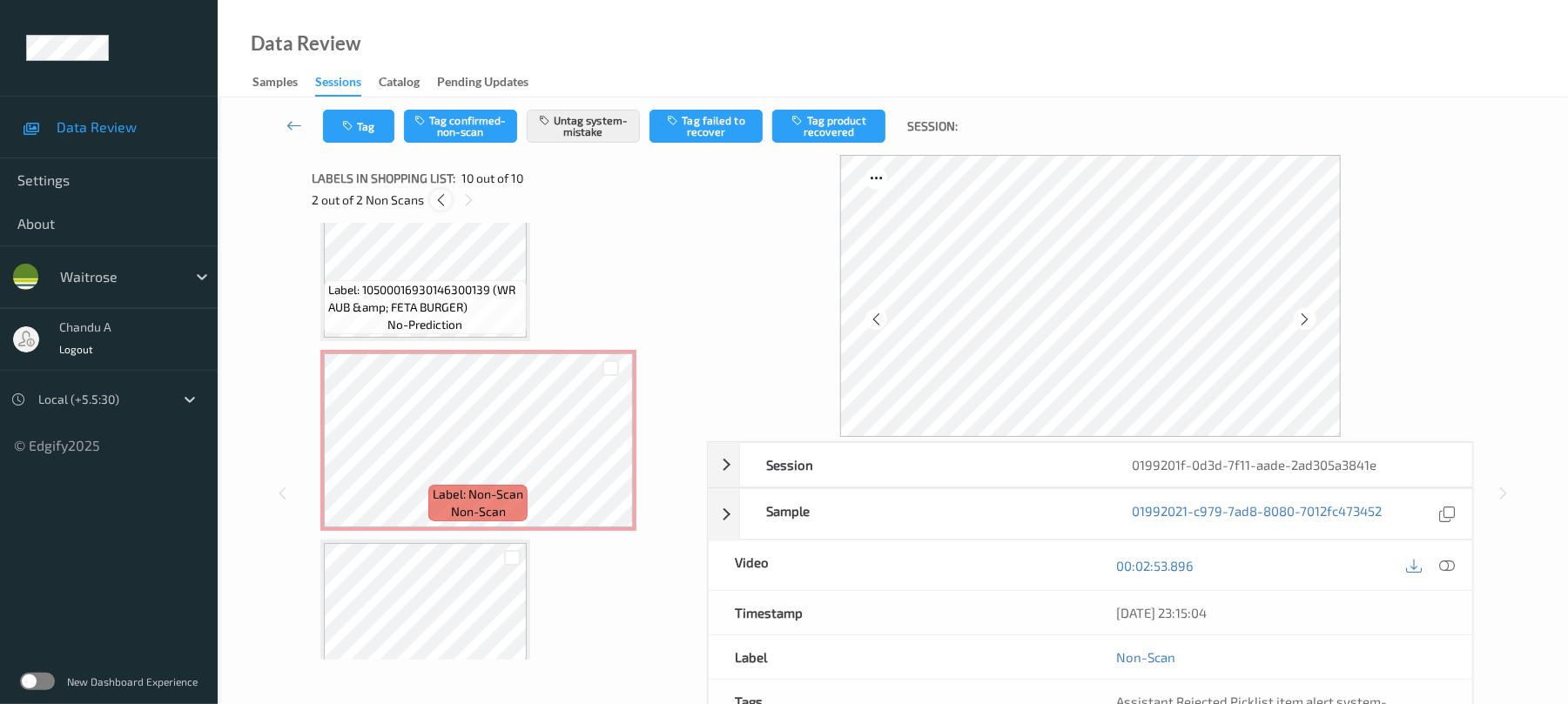
click at [443, 205] on icon at bounding box center [440, 200] width 14 height 15
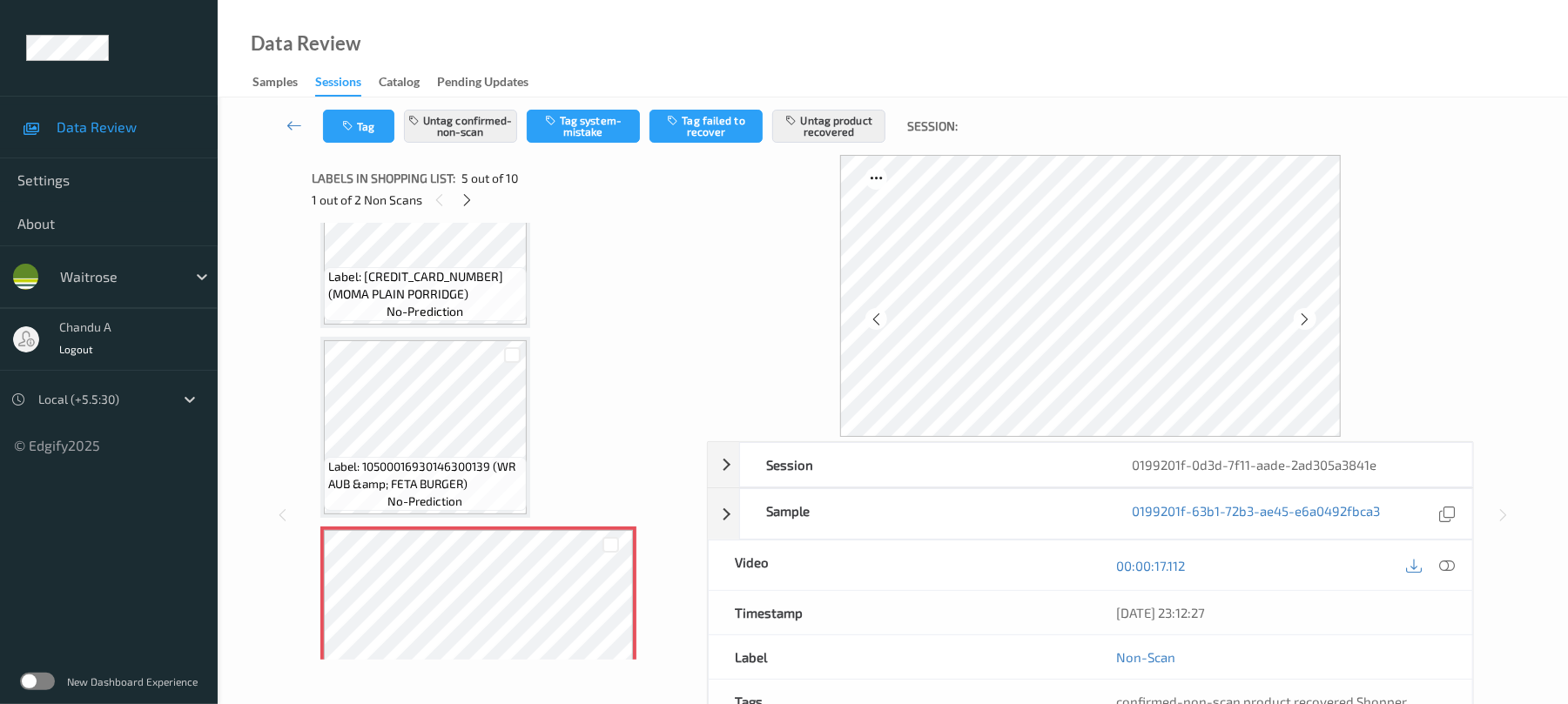
scroll to position [579, 0]
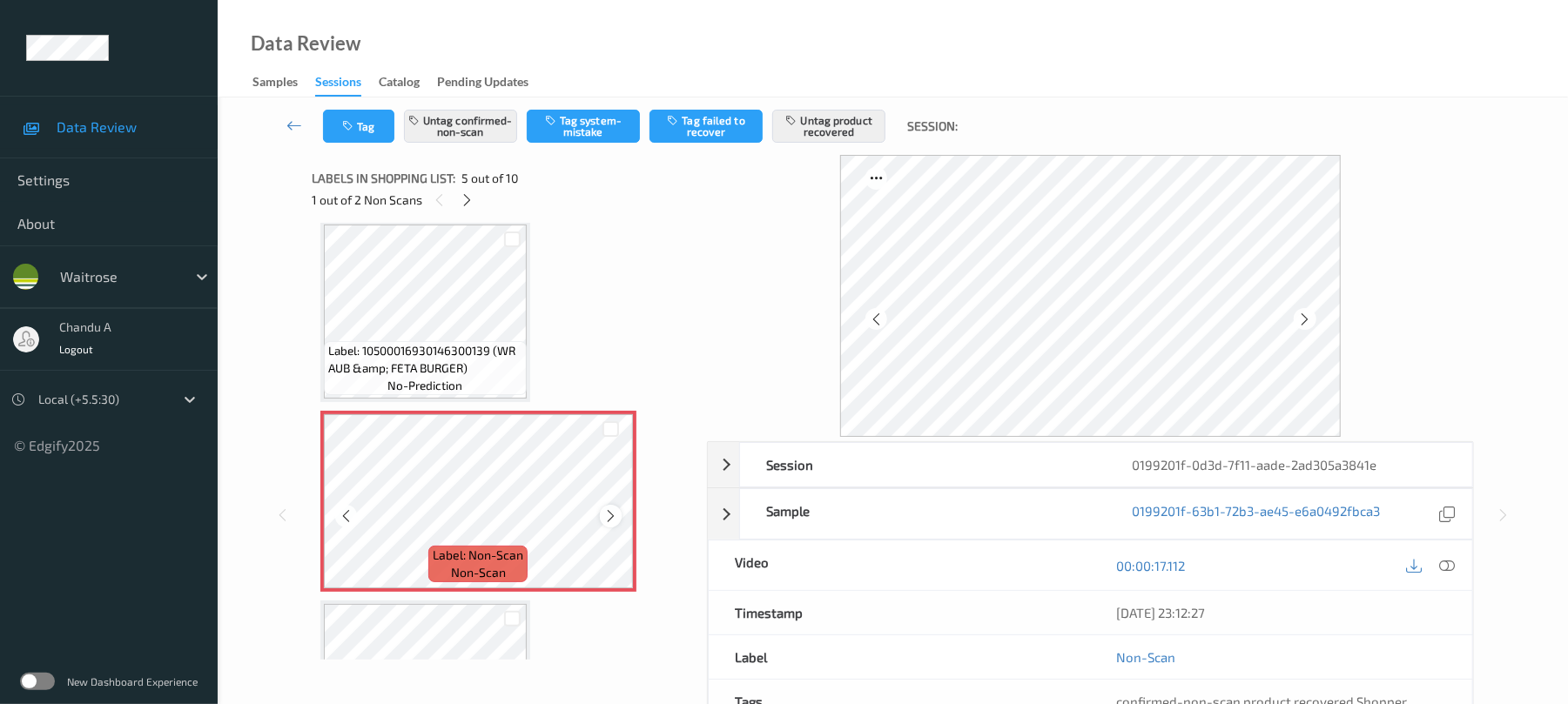
click at [610, 513] on icon at bounding box center [610, 515] width 14 height 15
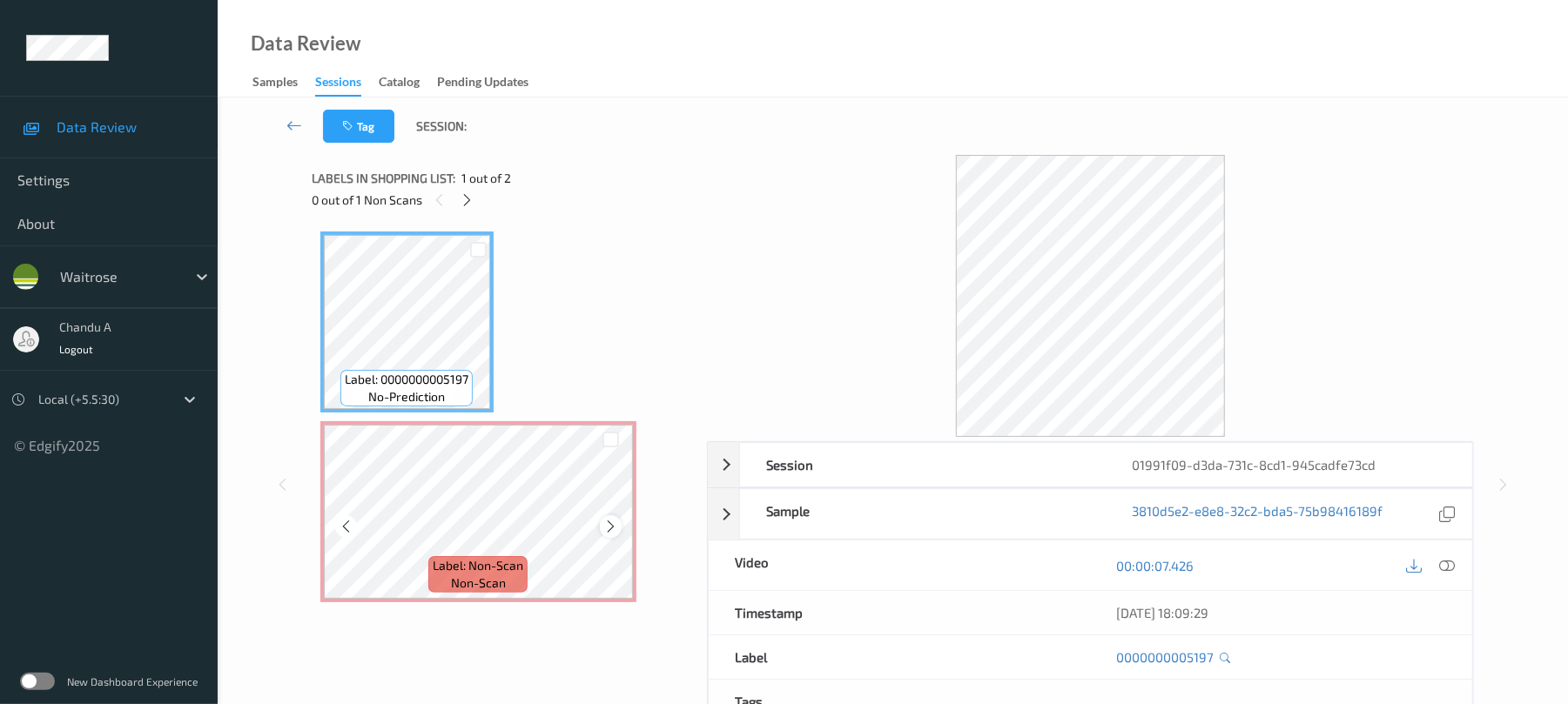
click at [613, 529] on icon at bounding box center [610, 526] width 14 height 15
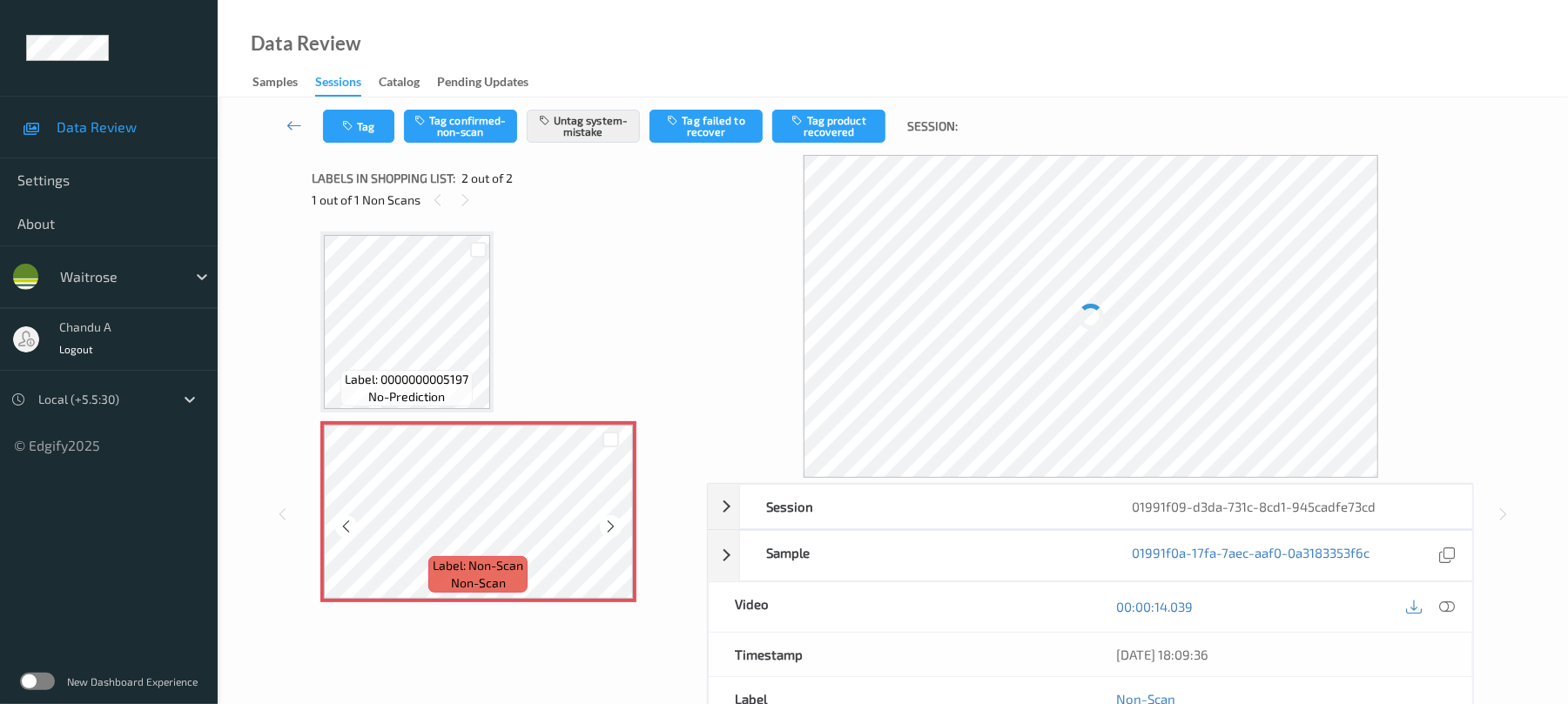
click at [613, 529] on icon at bounding box center [610, 526] width 14 height 15
click at [346, 127] on icon "button" at bounding box center [349, 126] width 14 height 12
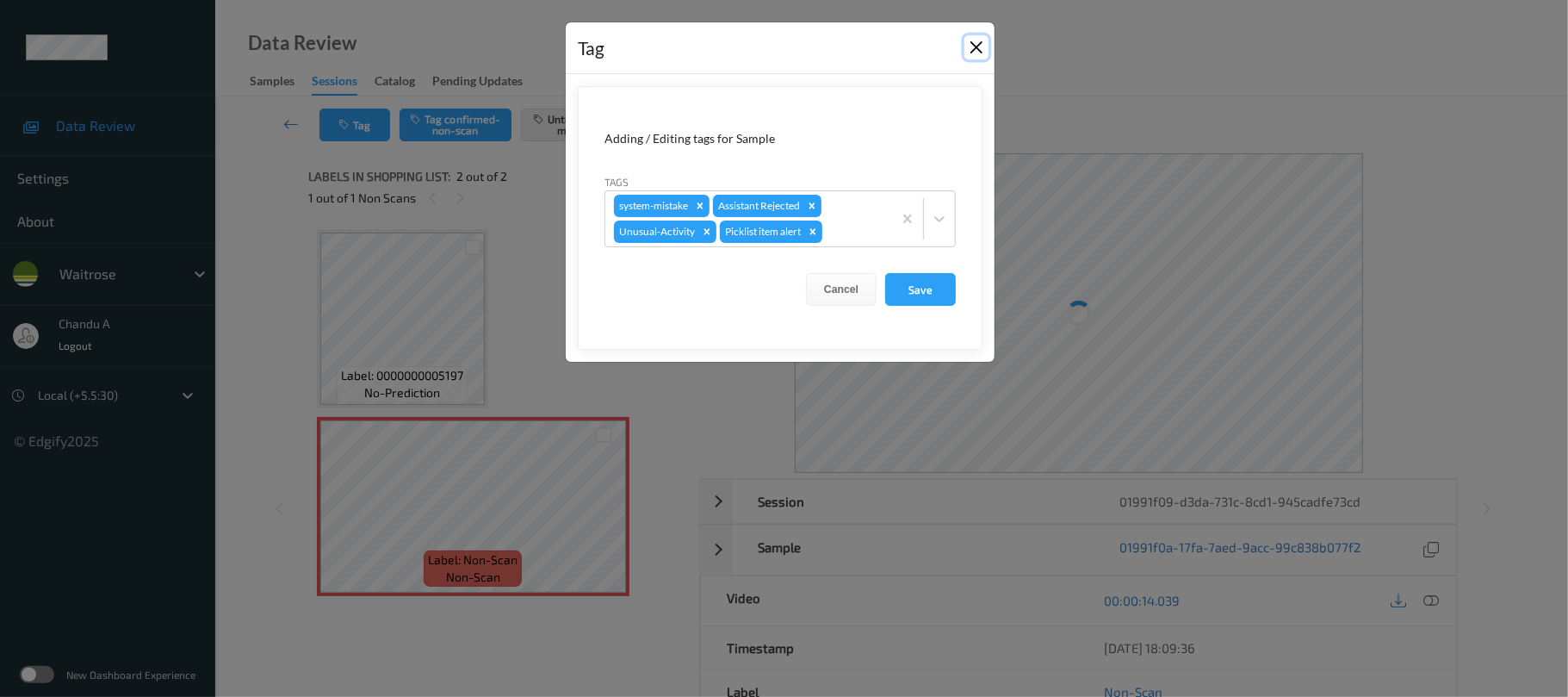
click at [979, 45] on button "Close" at bounding box center [976, 47] width 24 height 24
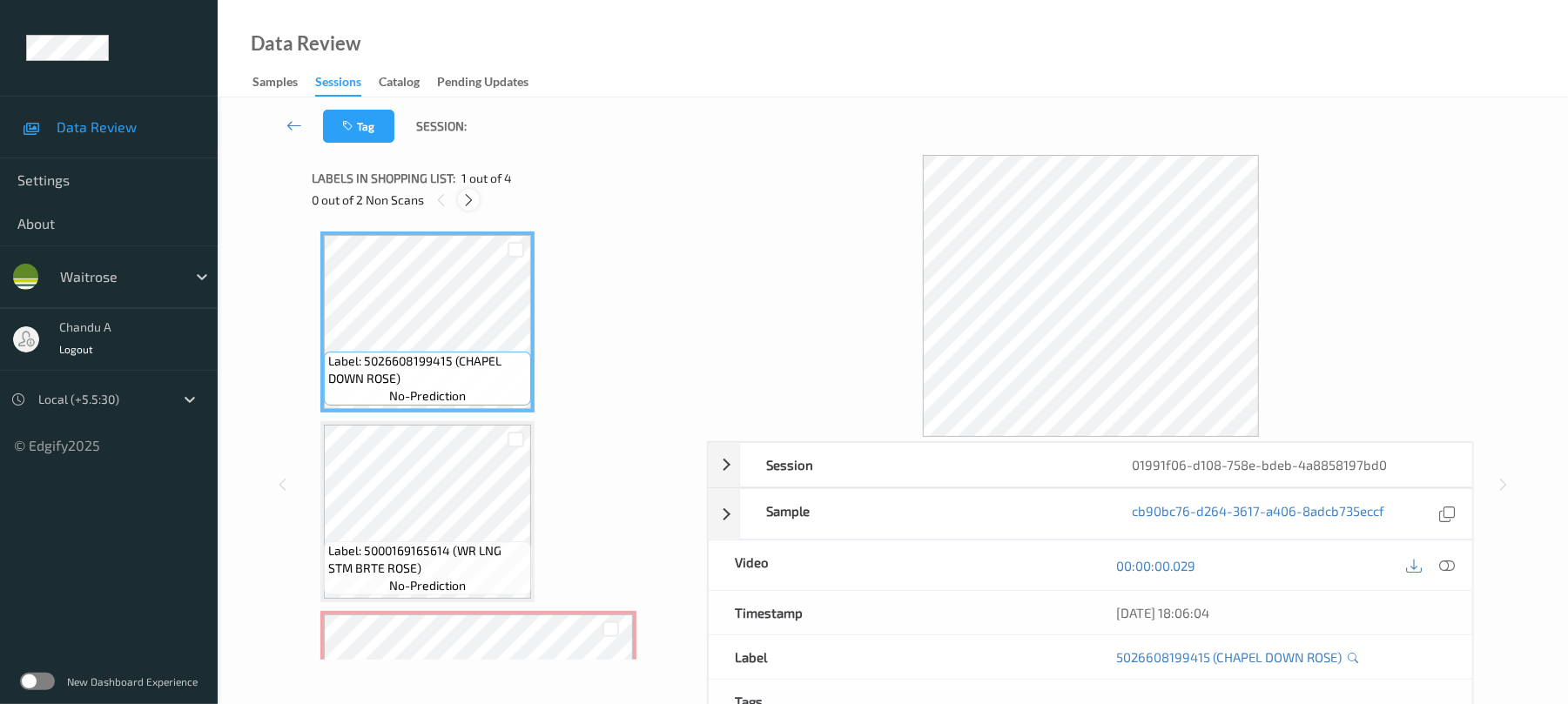
click at [468, 202] on icon at bounding box center [468, 200] width 14 height 15
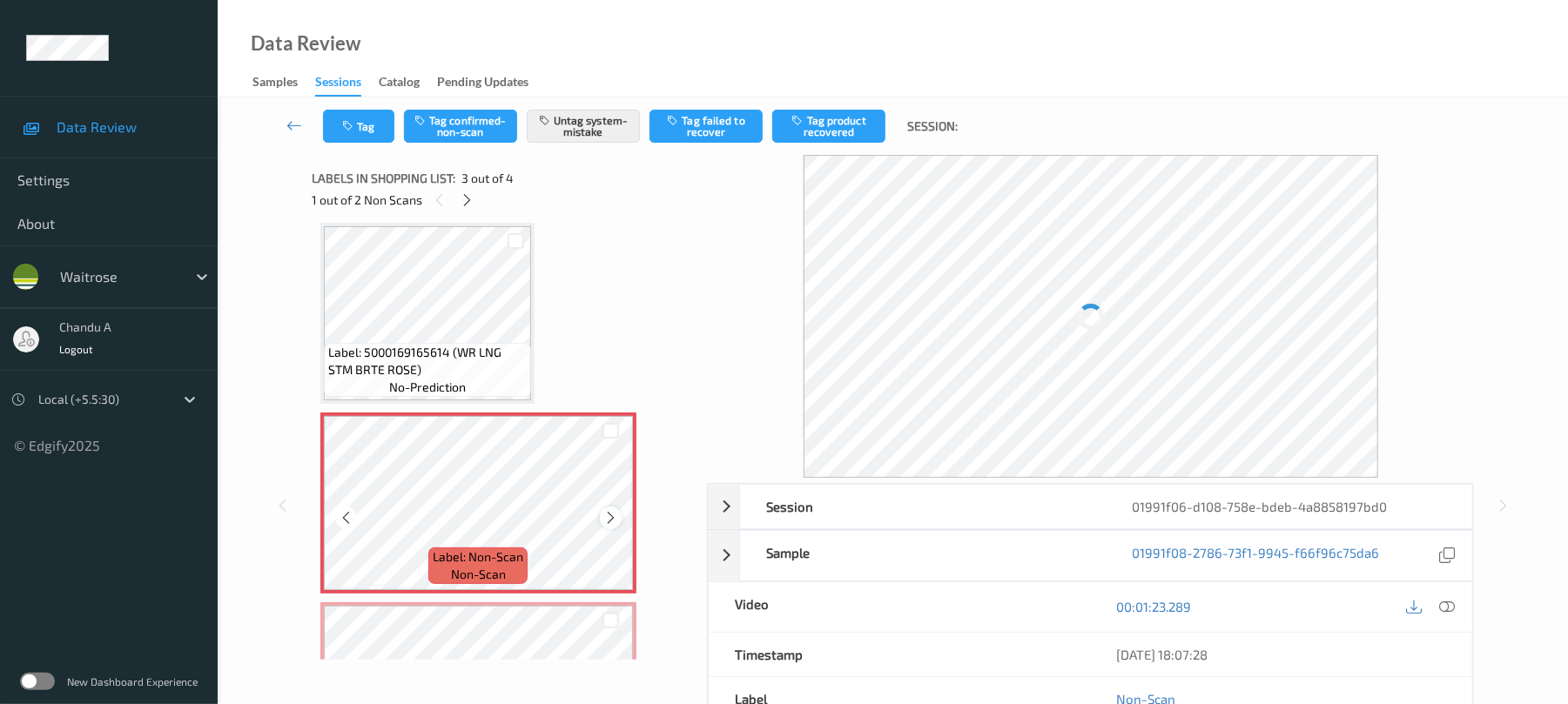
click at [611, 522] on icon at bounding box center [610, 517] width 14 height 15
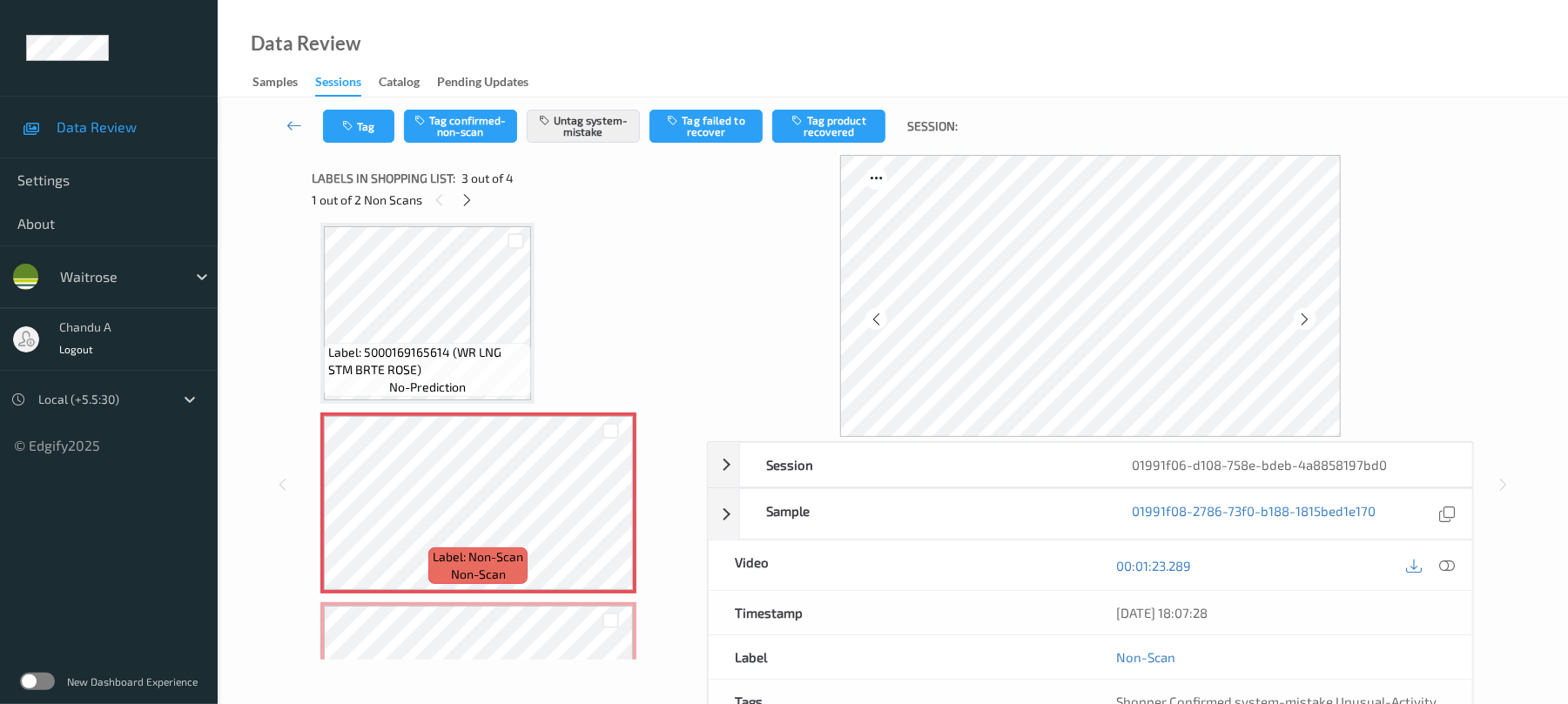
click at [345, 145] on div "Tag Tag confirmed-non-scan Untag system-mistake Tag failed to recover Tag produ…" at bounding box center [893, 127] width 1279 height 58
click at [354, 128] on icon "button" at bounding box center [349, 126] width 14 height 12
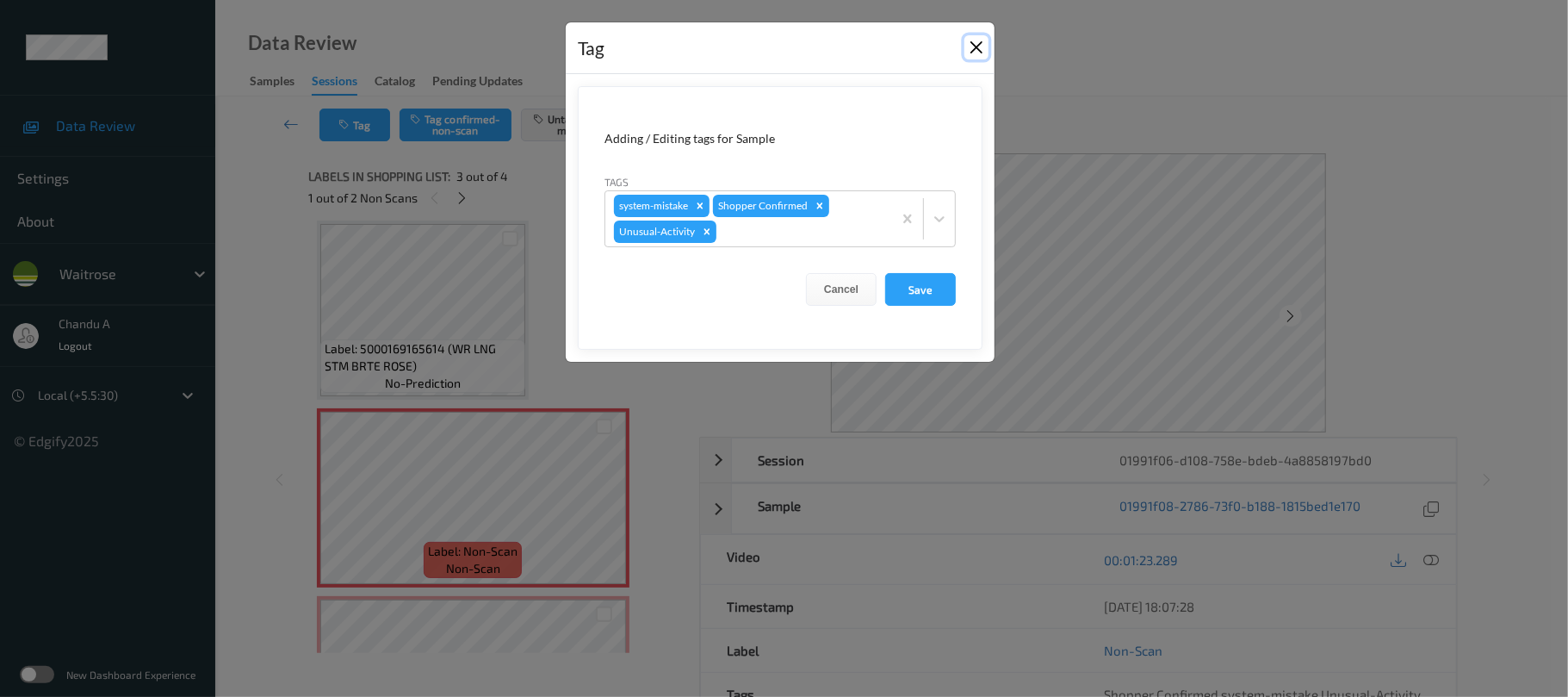
click at [984, 49] on button "Close" at bounding box center [976, 47] width 24 height 24
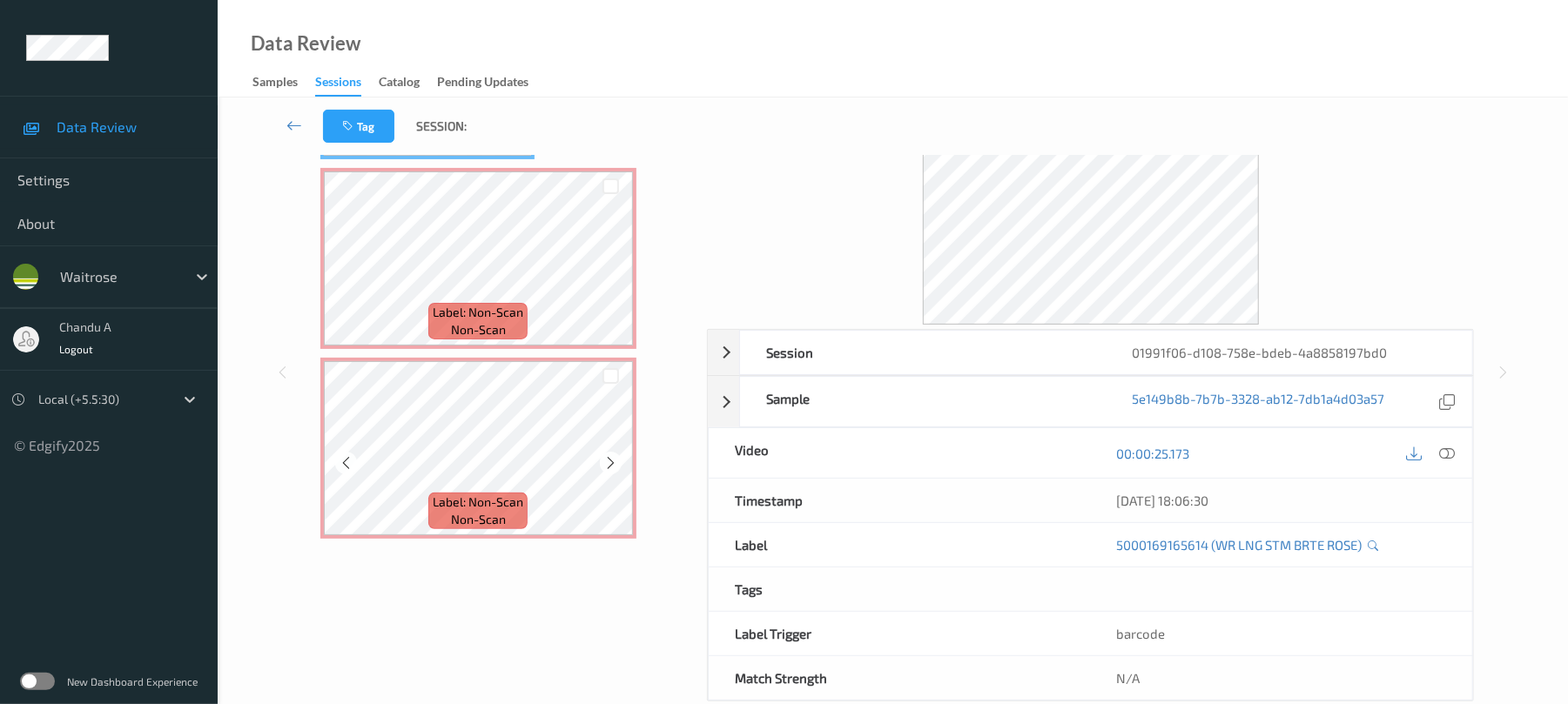
scroll to position [116, 0]
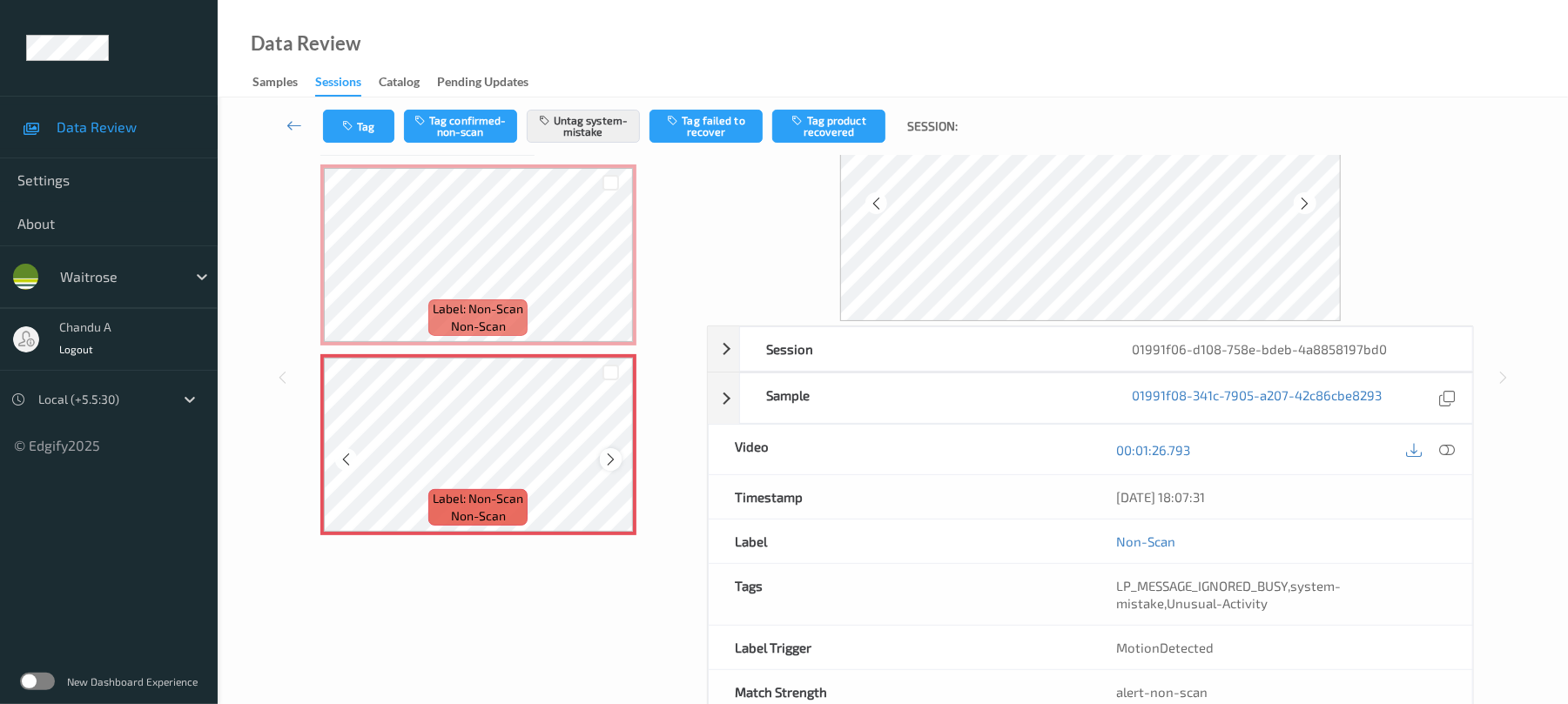
click at [610, 457] on icon at bounding box center [610, 459] width 14 height 15
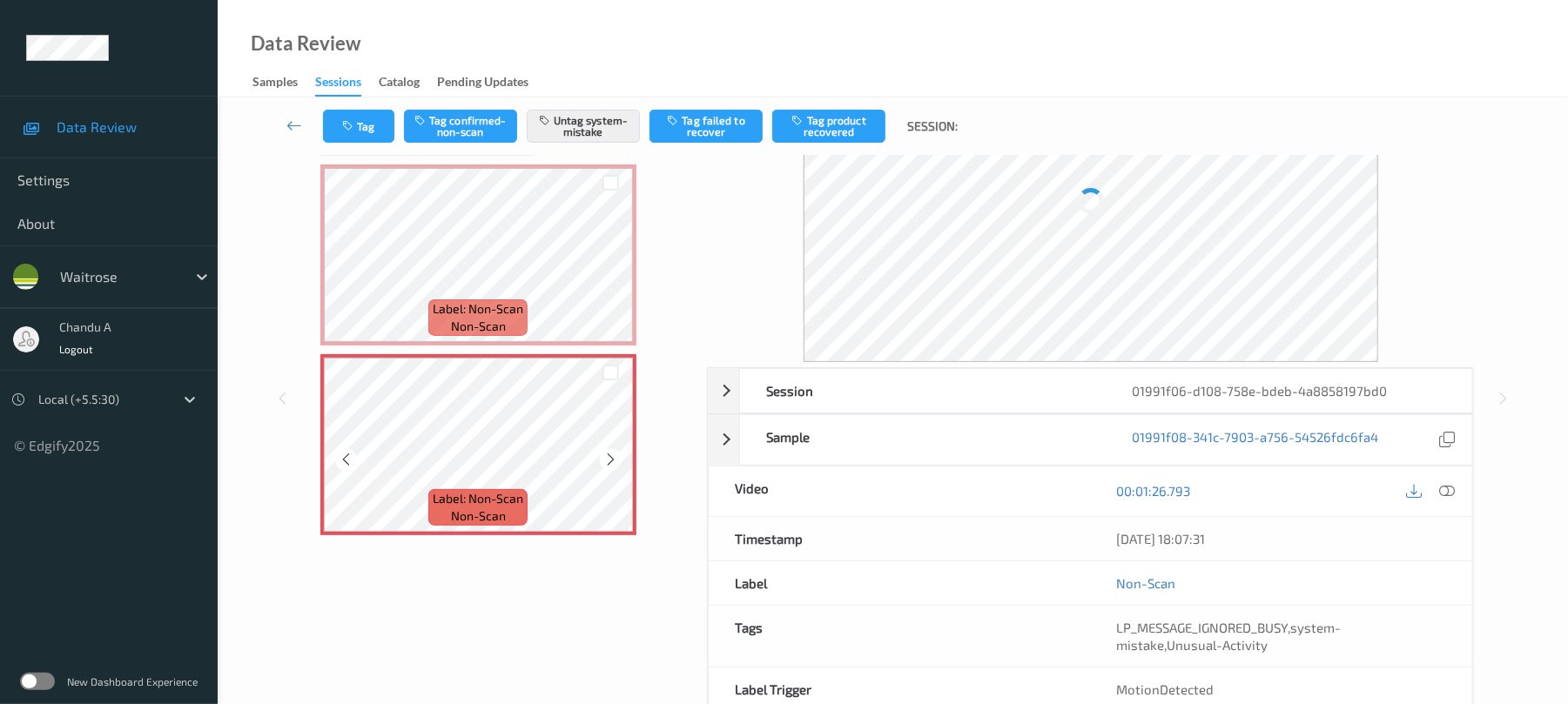
click at [610, 457] on icon at bounding box center [610, 459] width 14 height 15
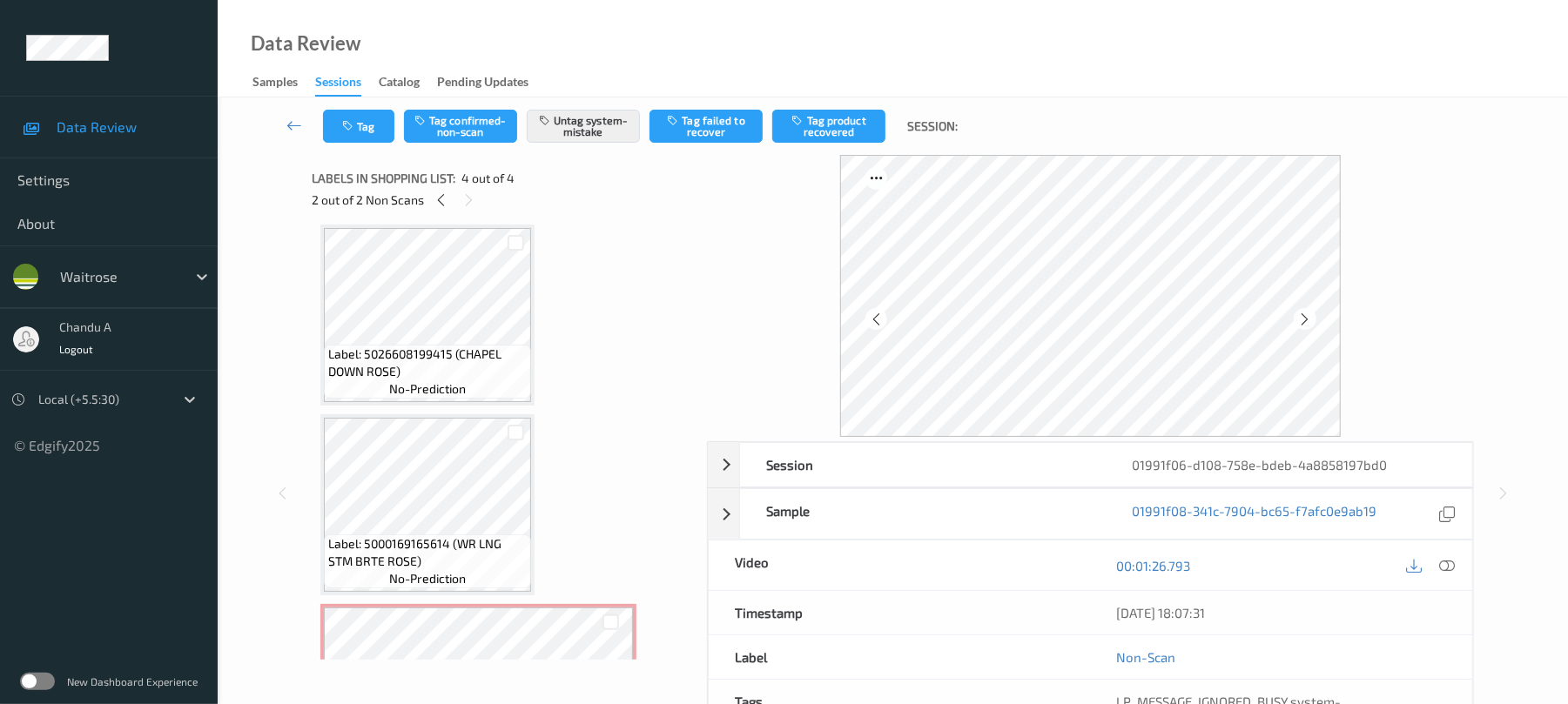
scroll to position [0, 0]
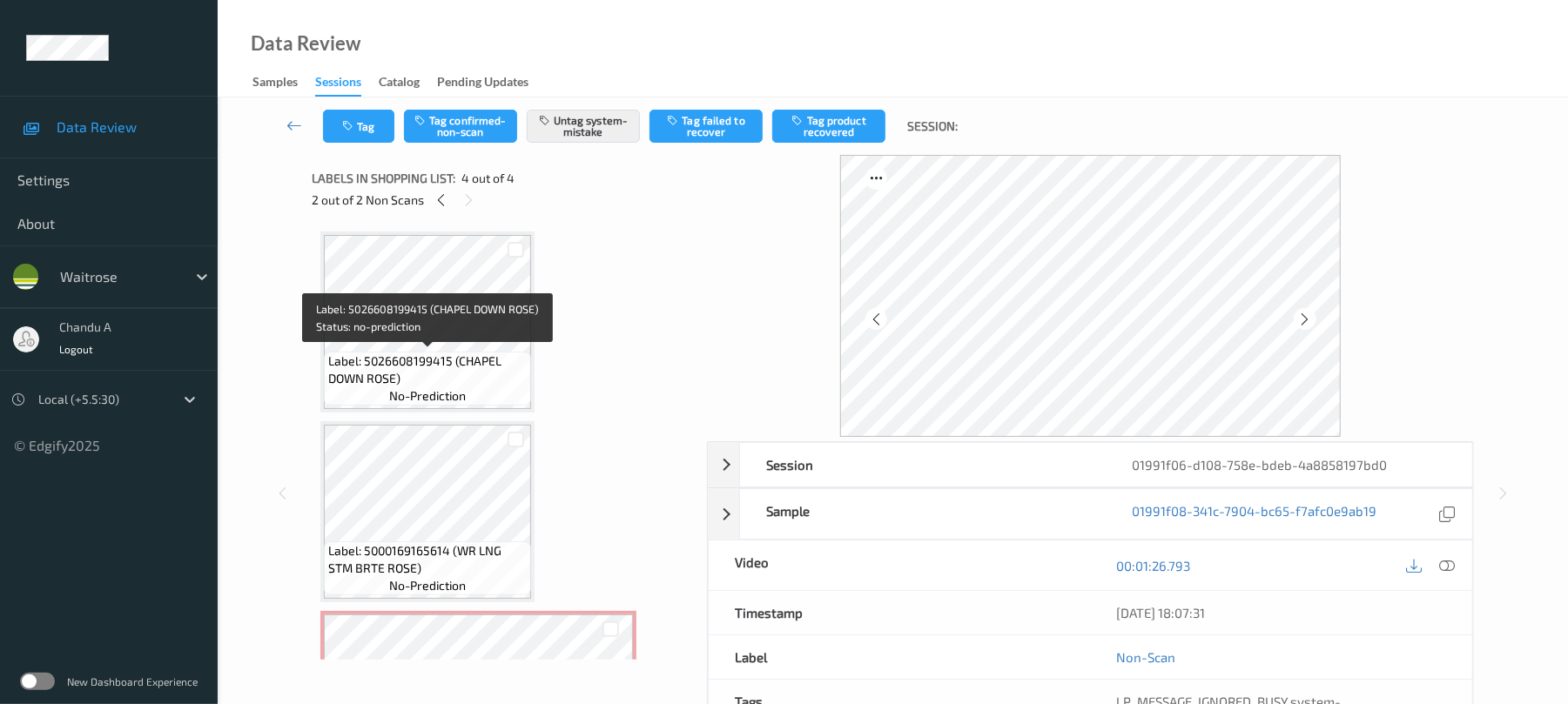
click at [472, 360] on span "Label: 5026608199415 (CHAPEL DOWN ROSE)" at bounding box center [428, 370] width 199 height 35
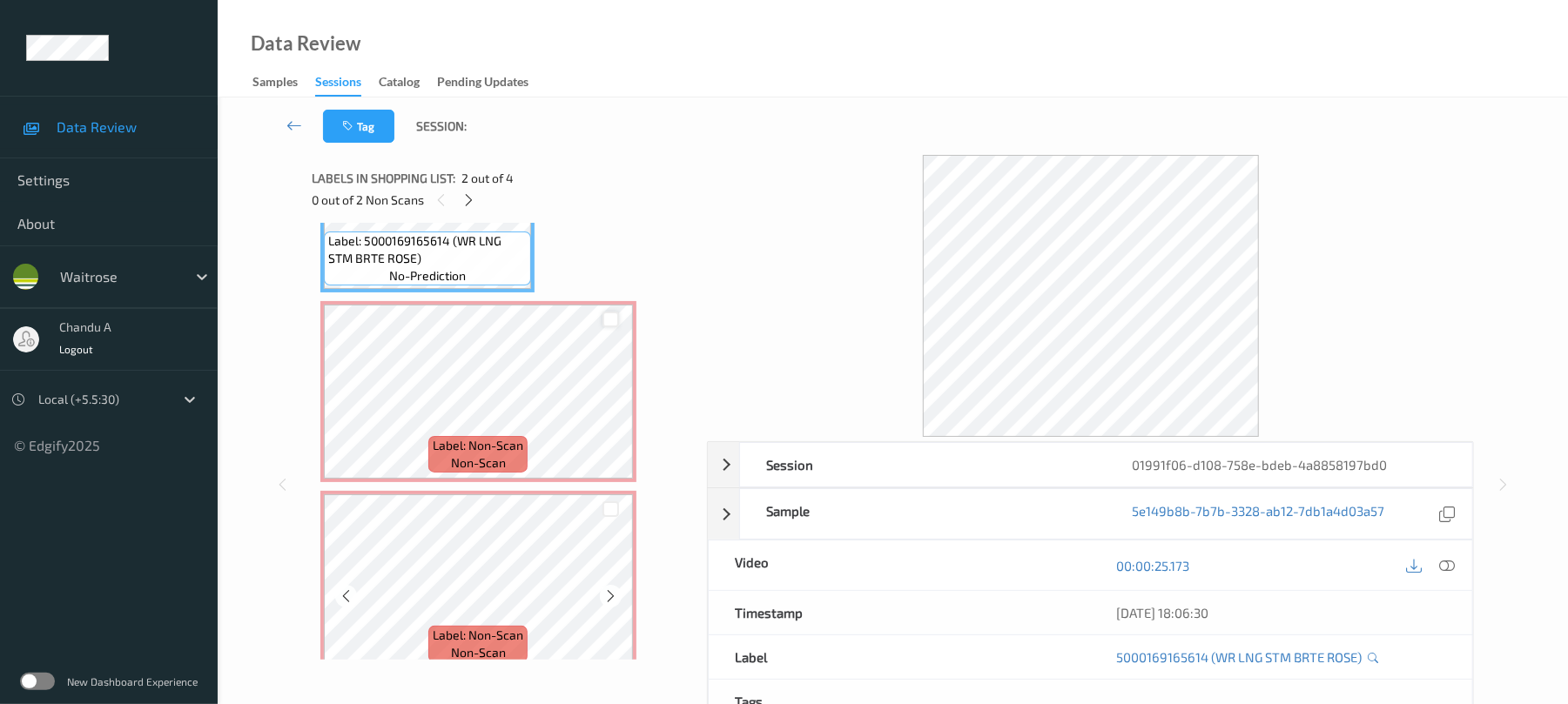
scroll to position [331, 0]
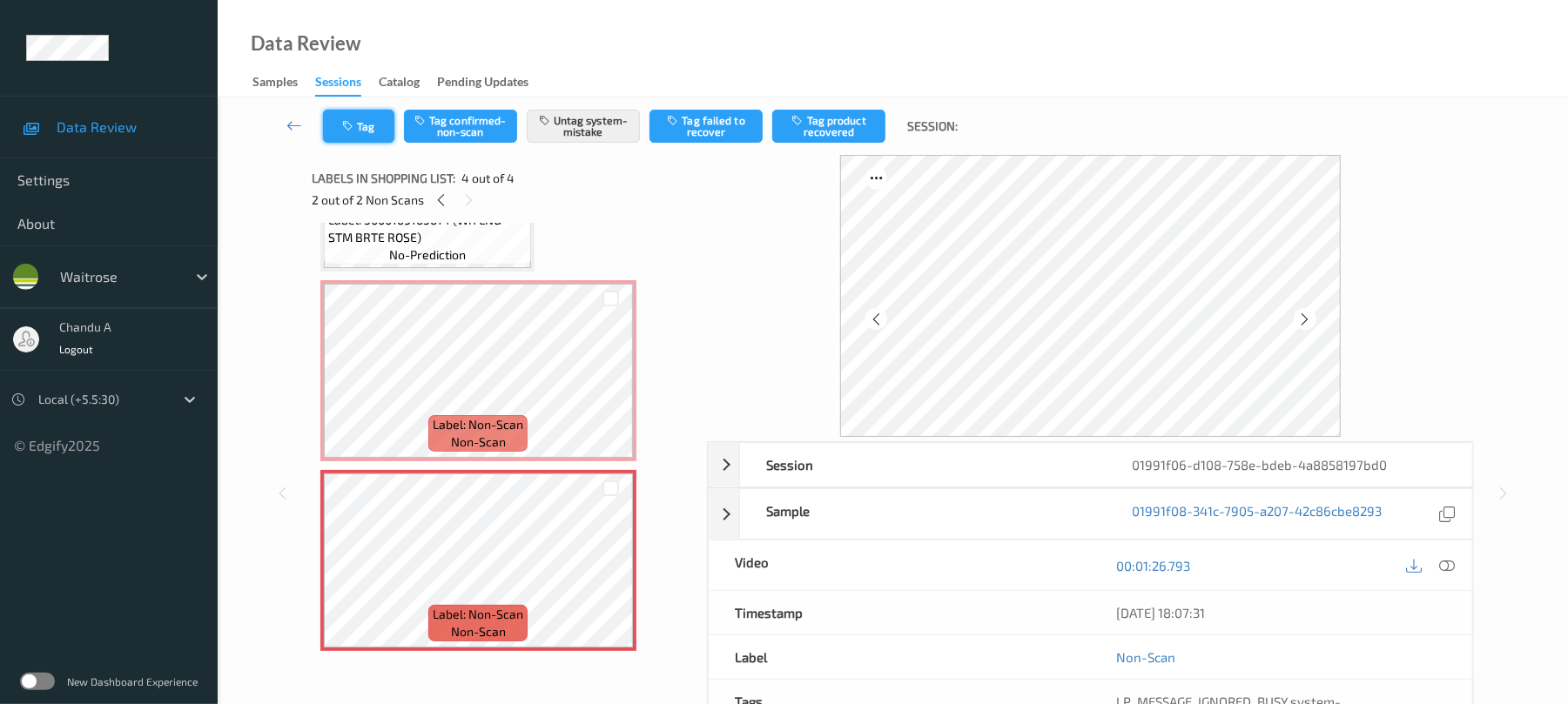
click at [376, 112] on button "Tag" at bounding box center [358, 126] width 71 height 33
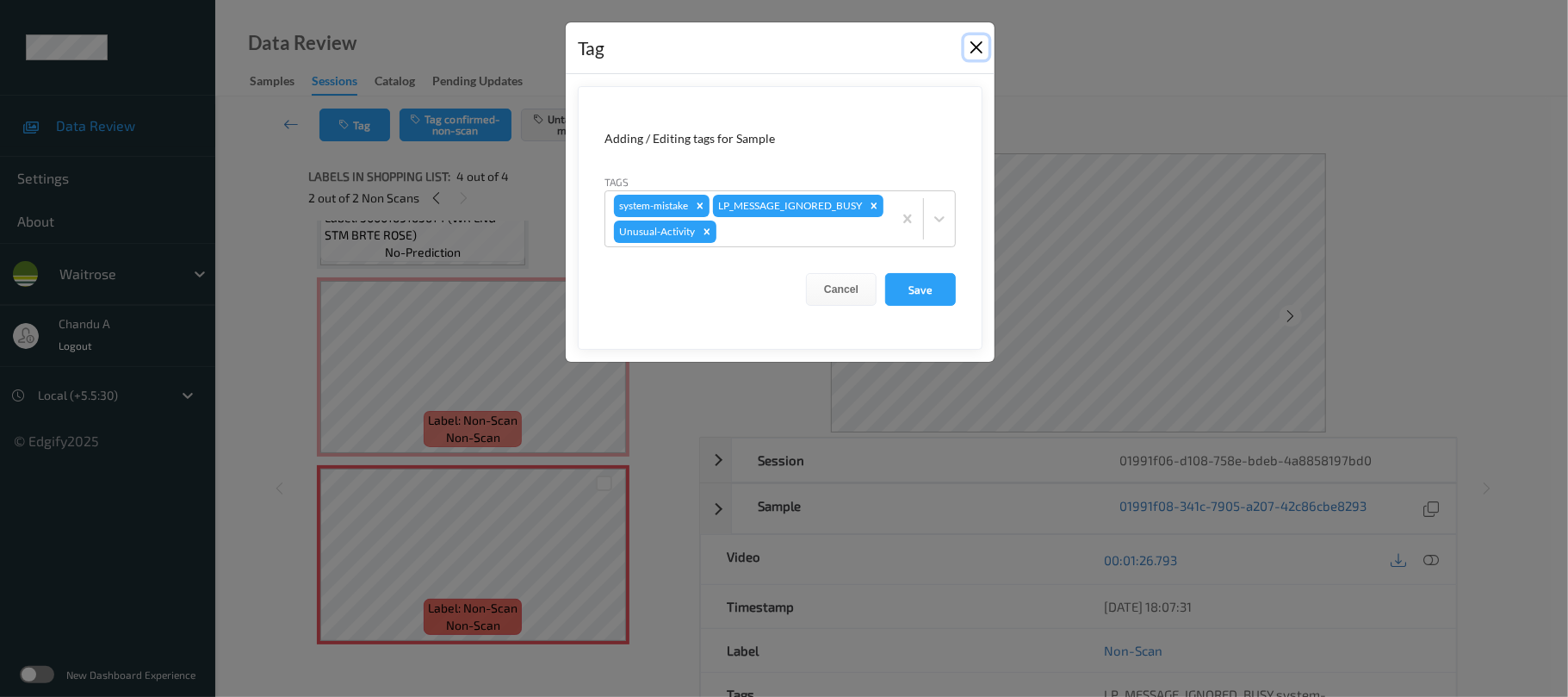
click at [975, 50] on button "Close" at bounding box center [976, 47] width 24 height 24
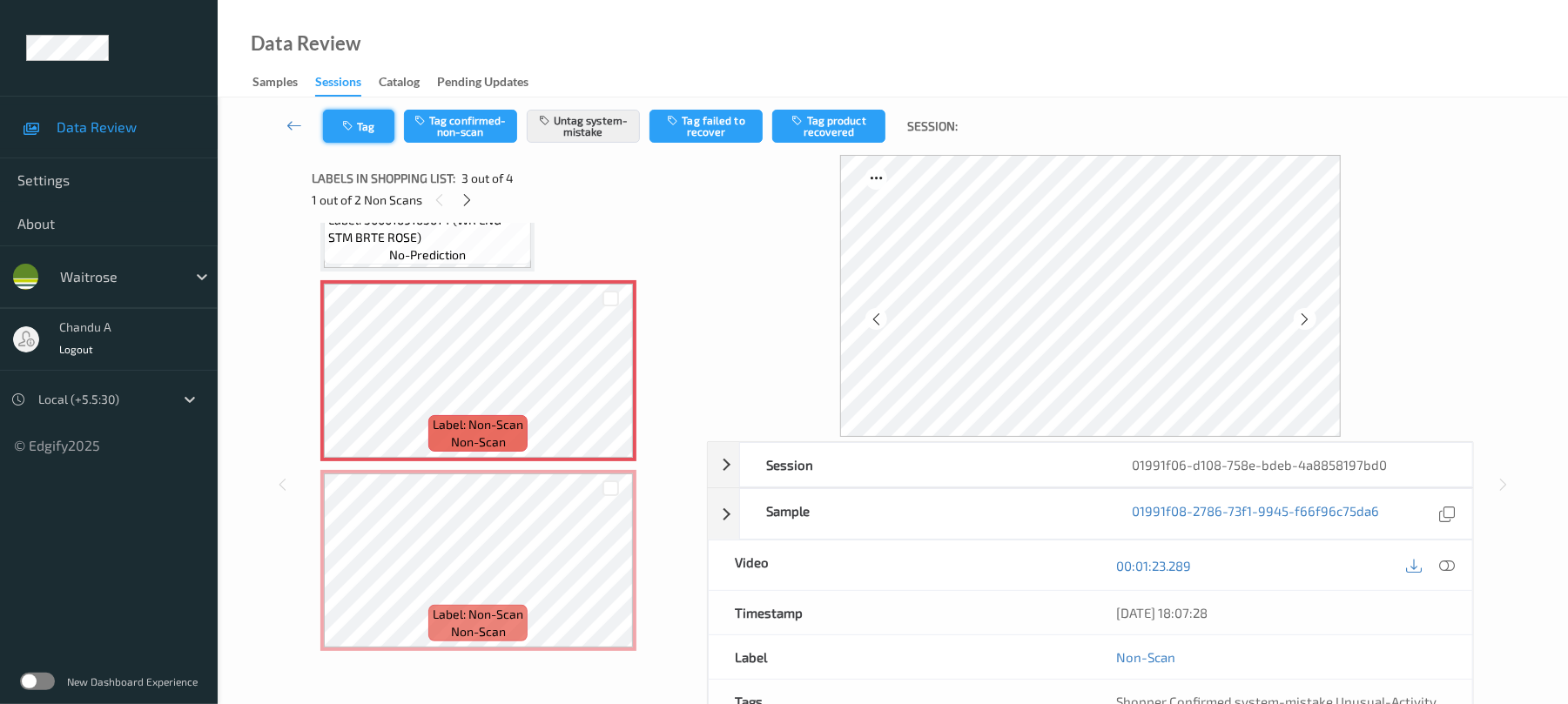
click at [343, 124] on icon "button" at bounding box center [349, 126] width 14 height 12
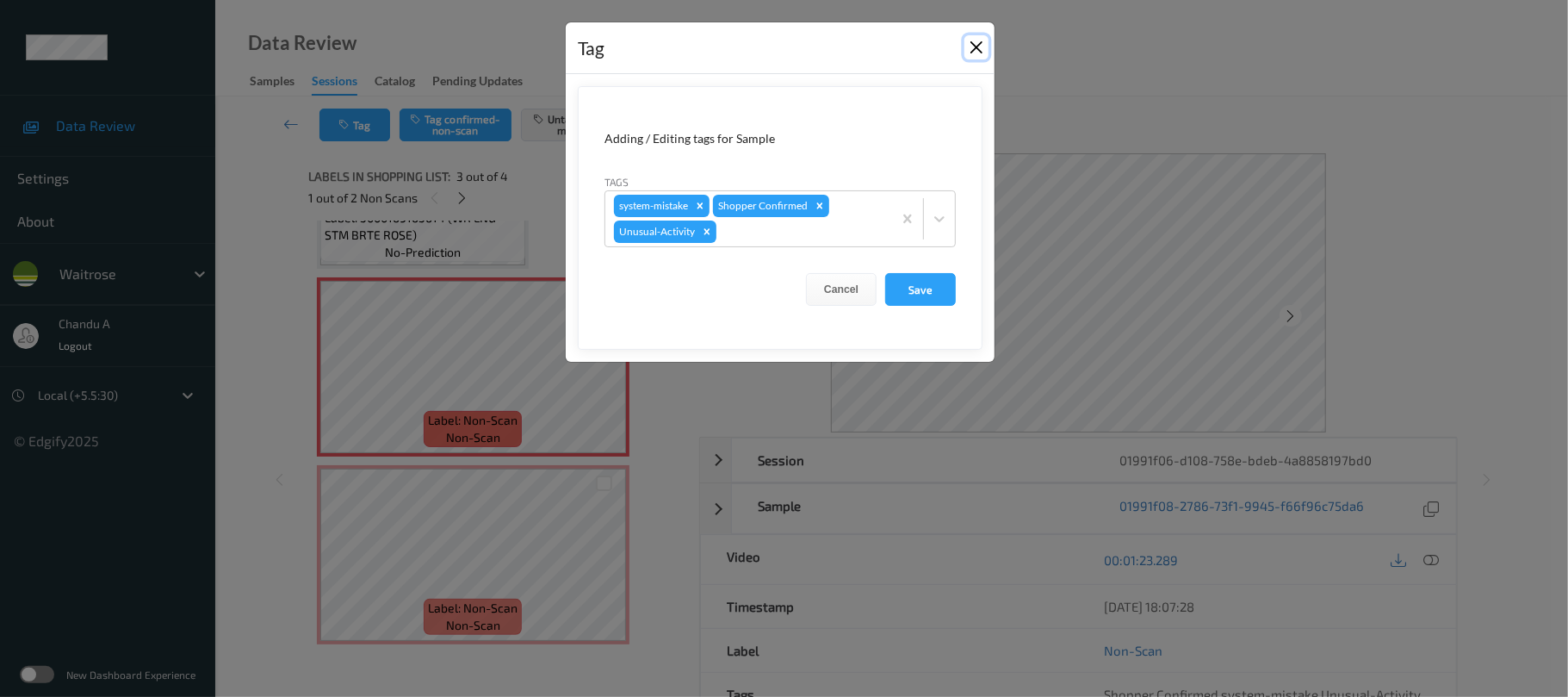
click at [970, 42] on button "Close" at bounding box center [976, 47] width 24 height 24
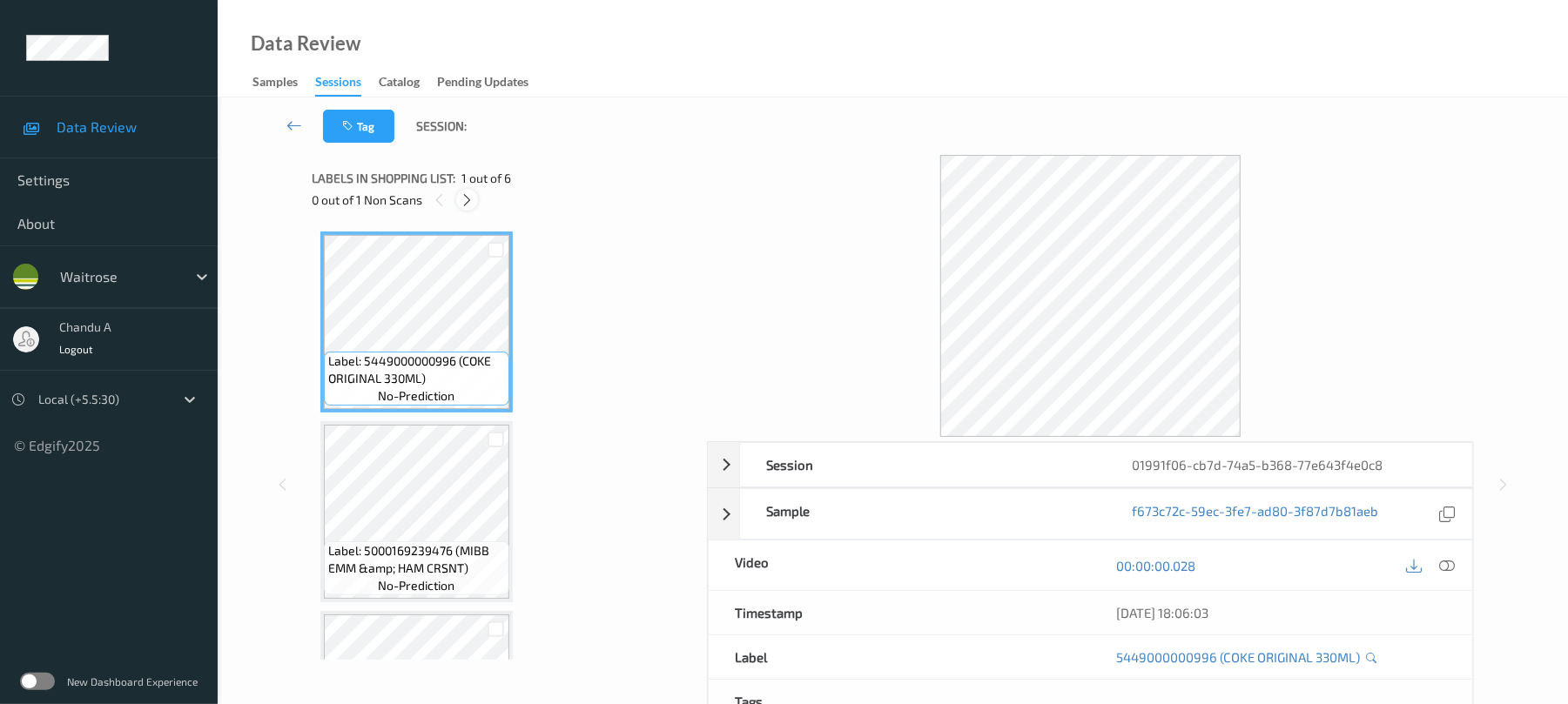
click at [463, 196] on icon at bounding box center [467, 200] width 14 height 15
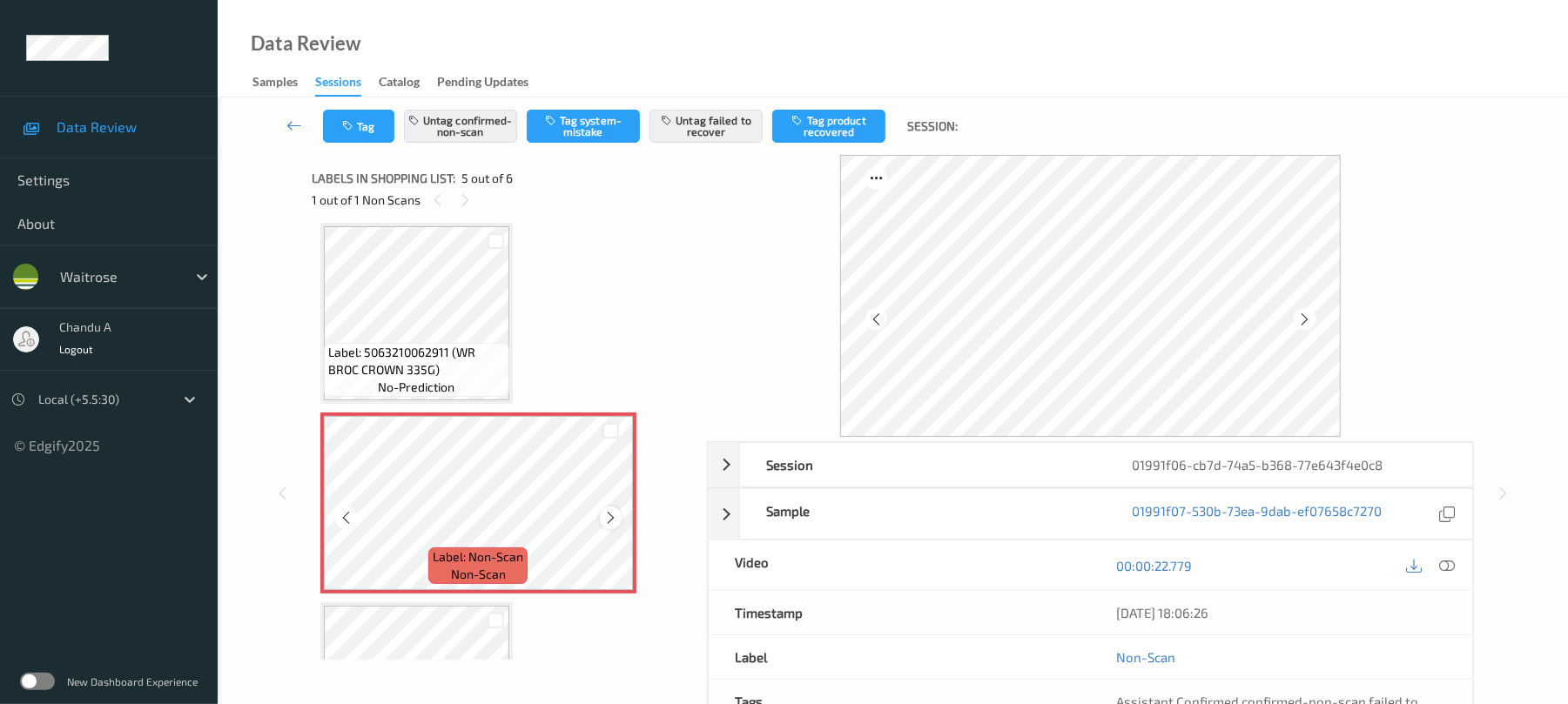
click at [611, 520] on icon at bounding box center [610, 517] width 14 height 15
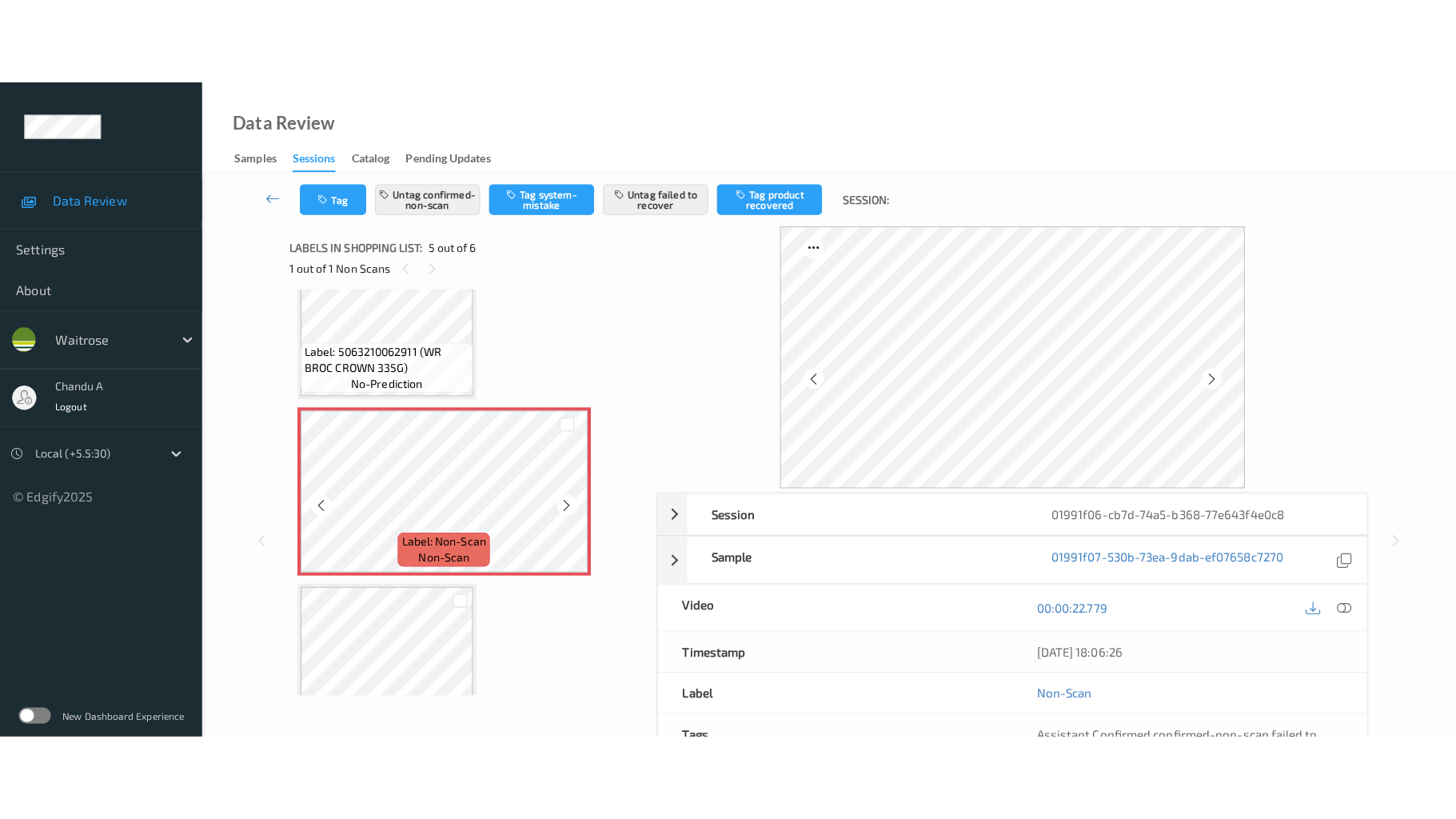
scroll to position [546, 0]
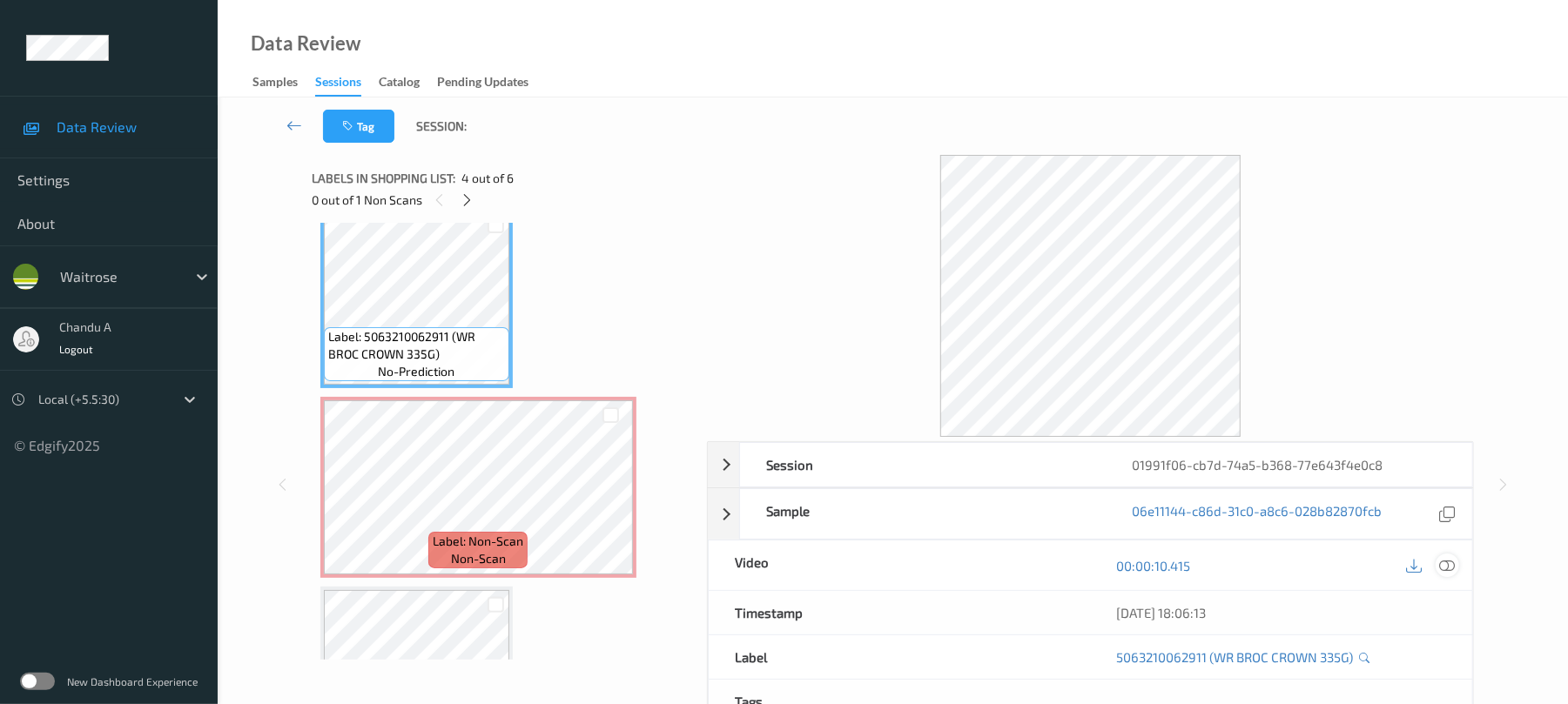
click at [1450, 571] on icon at bounding box center [1447, 565] width 15 height 15
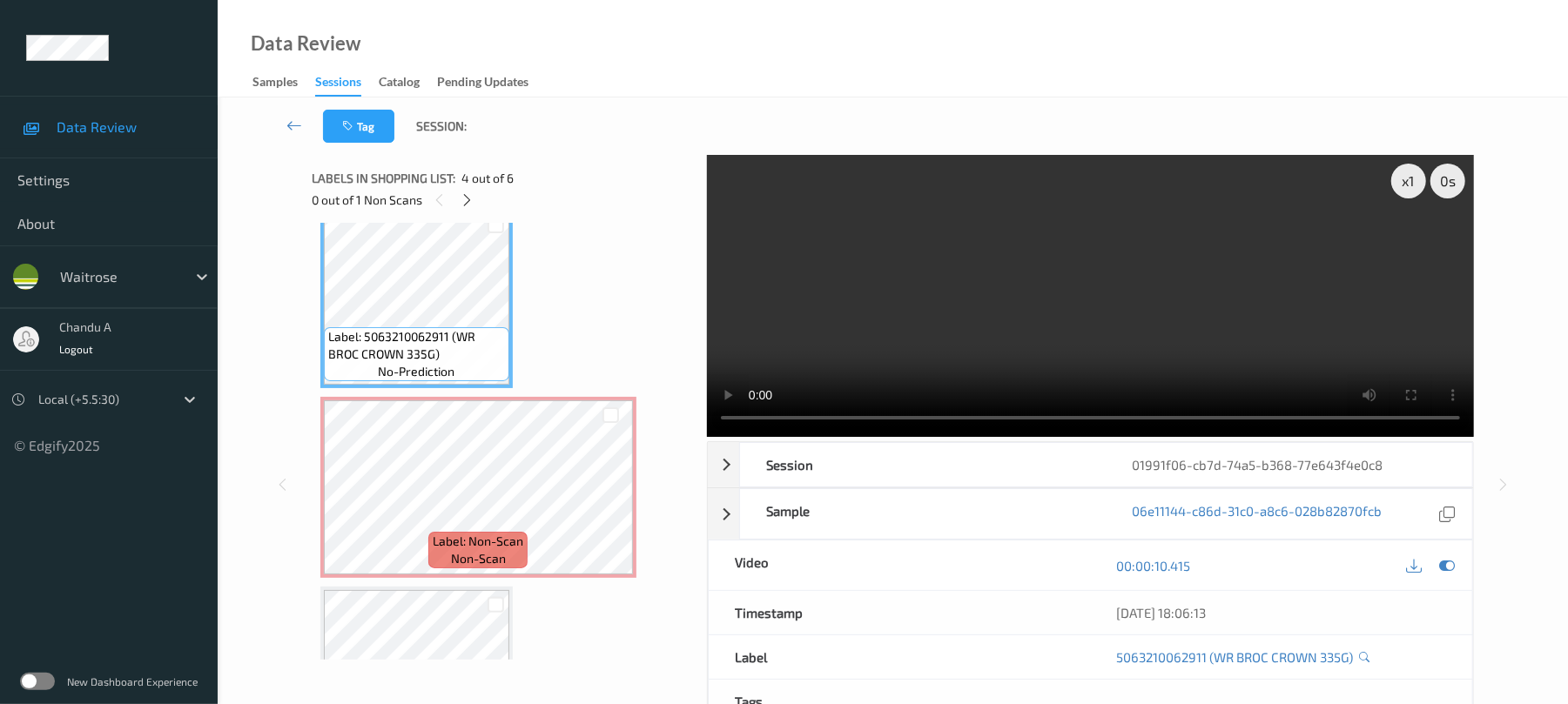
scroll to position [523, 0]
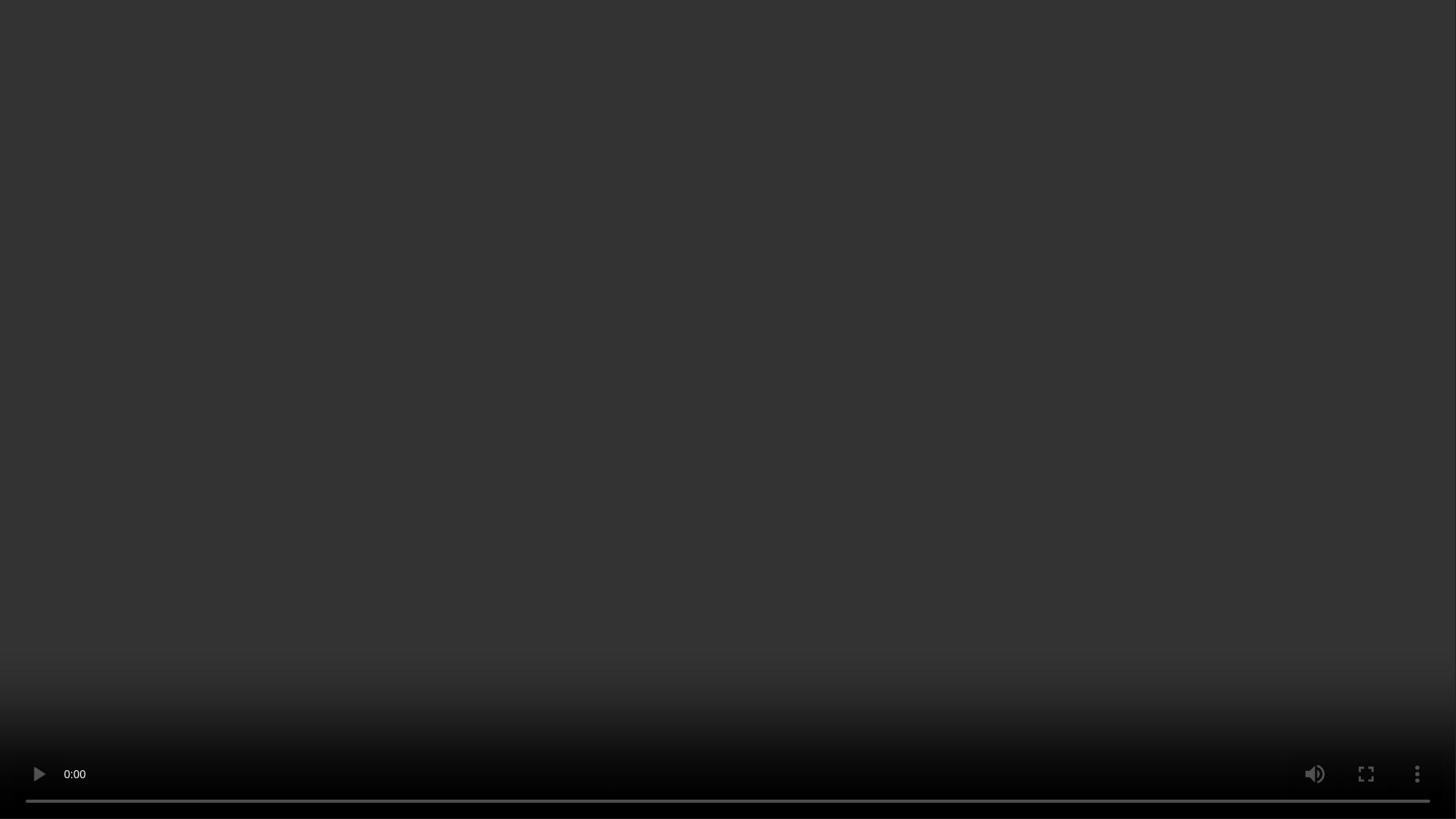
click at [830, 452] on video at bounding box center [728, 410] width 1456 height 819
click at [787, 272] on video at bounding box center [728, 410] width 1456 height 819
click at [748, 208] on video at bounding box center [728, 410] width 1456 height 819
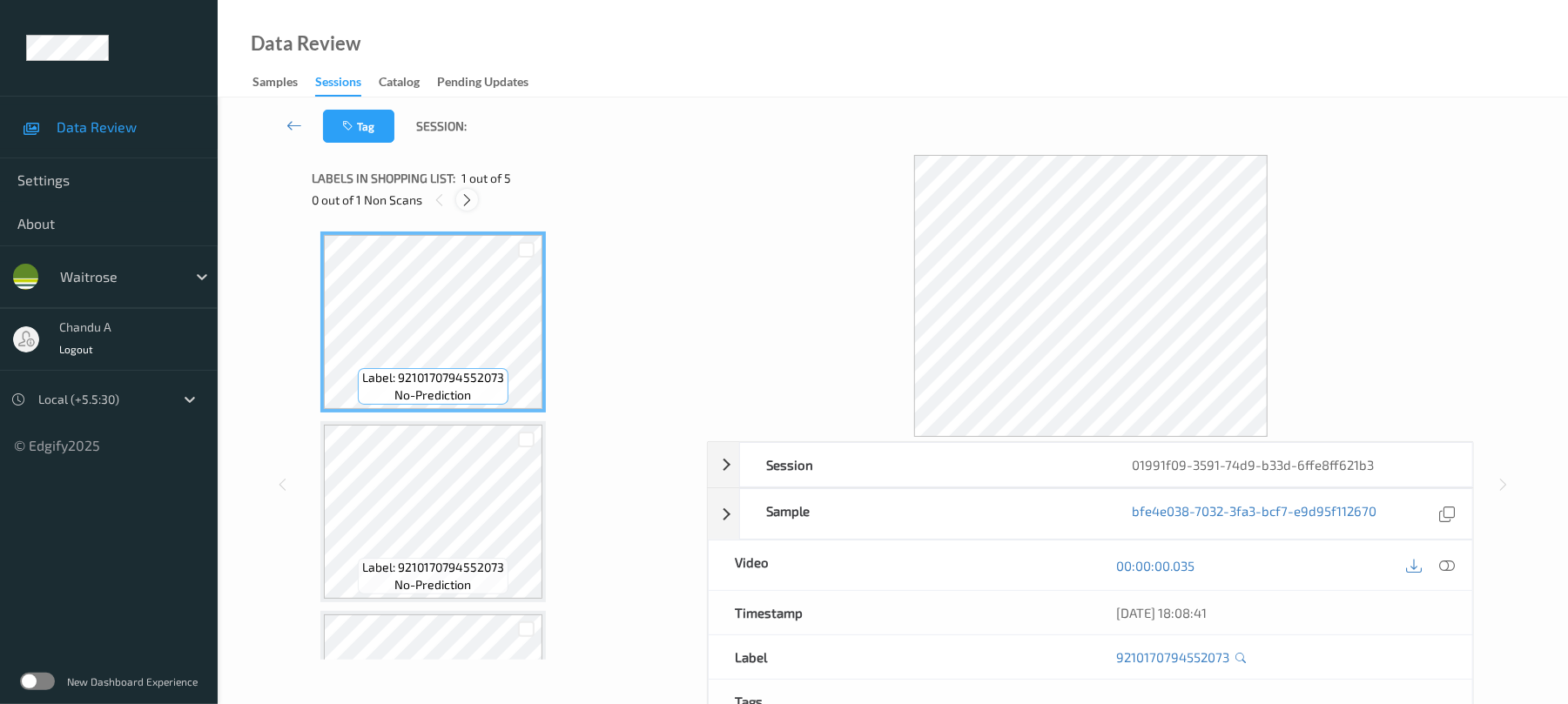
click at [472, 209] on div at bounding box center [467, 200] width 22 height 22
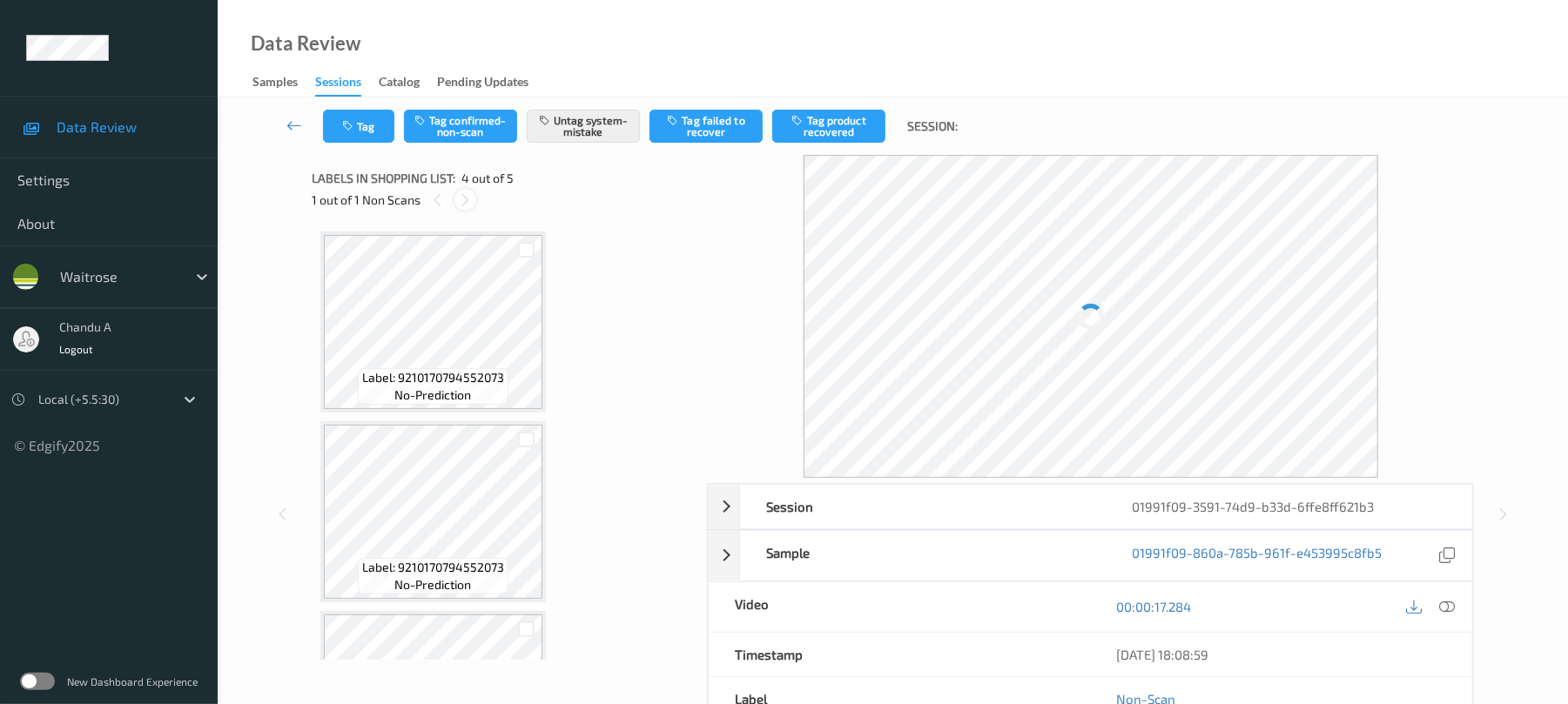
scroll to position [388, 0]
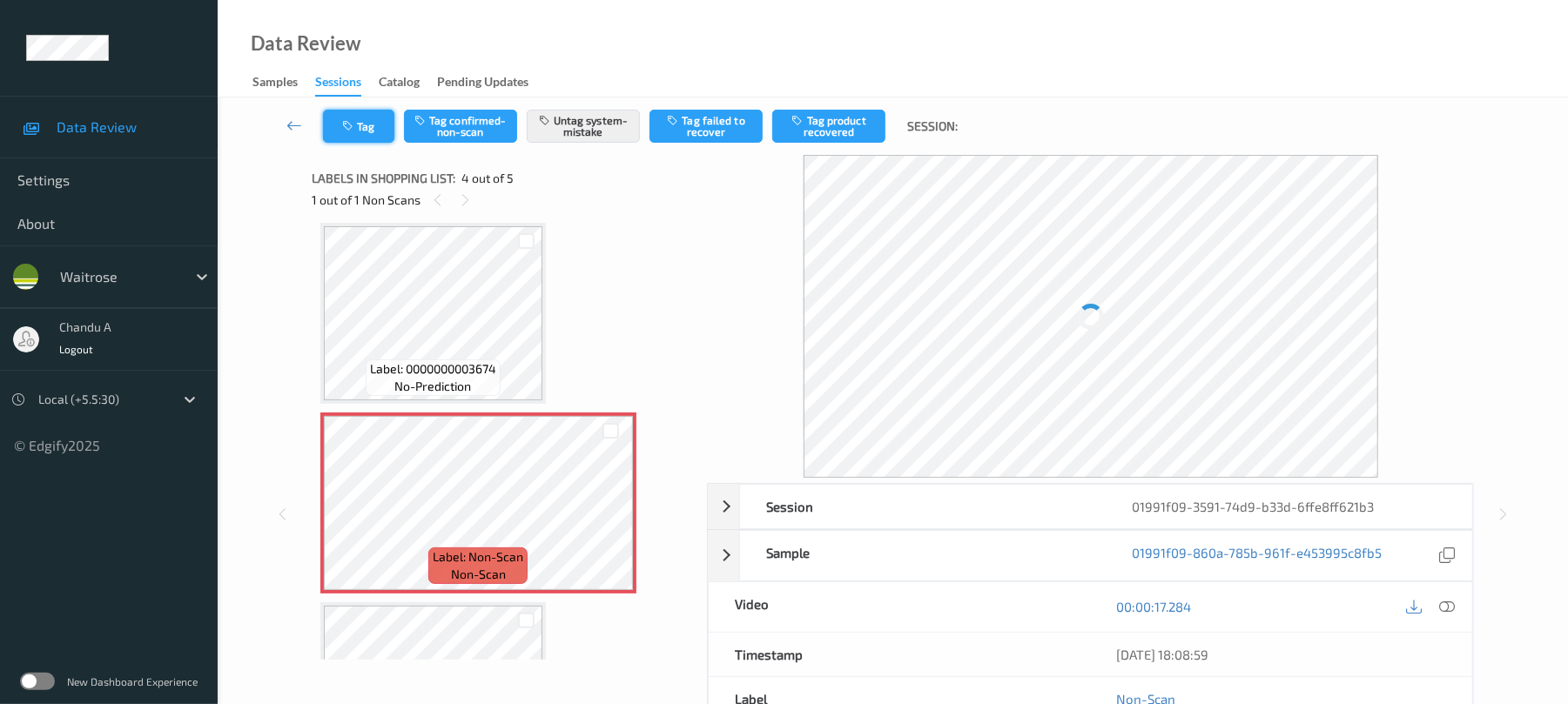
click at [371, 127] on button "Tag" at bounding box center [358, 126] width 71 height 33
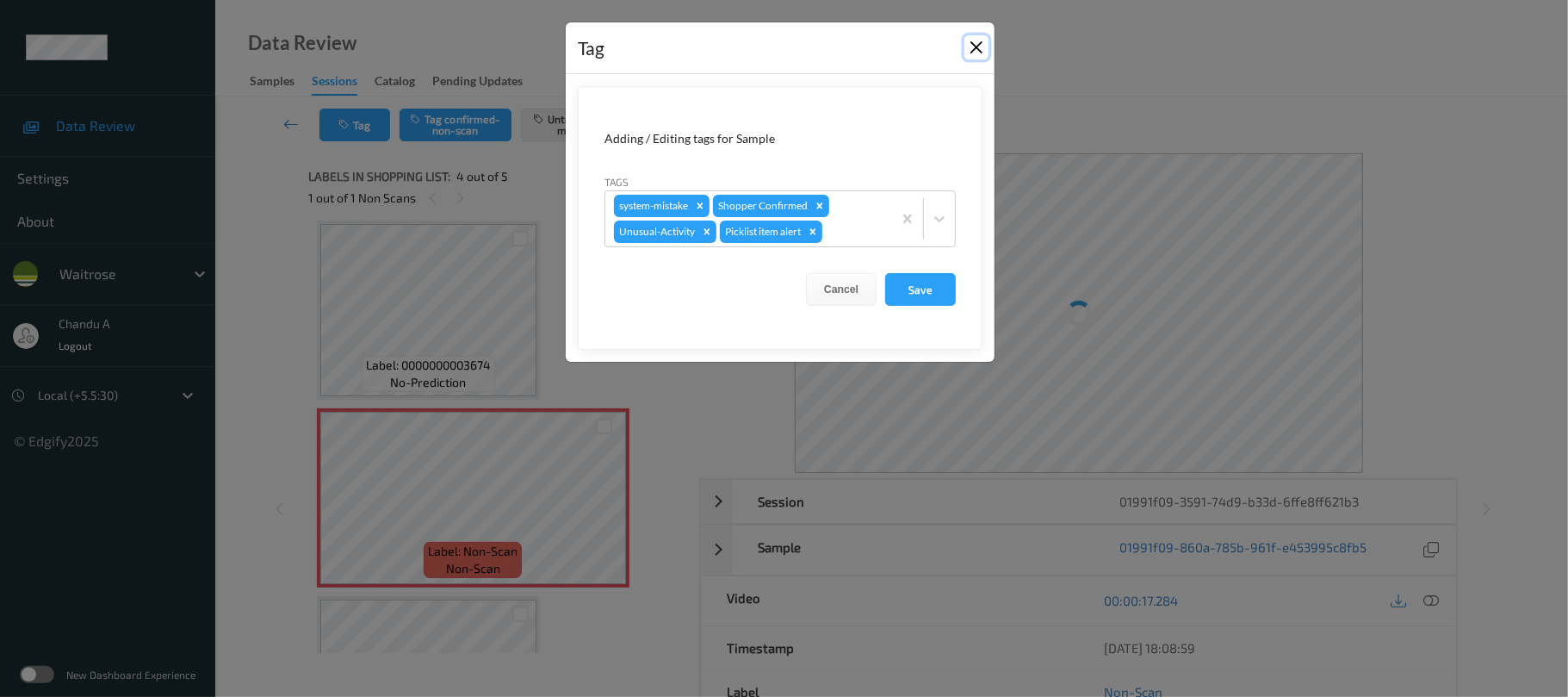
click at [986, 46] on button "Close" at bounding box center [976, 47] width 24 height 24
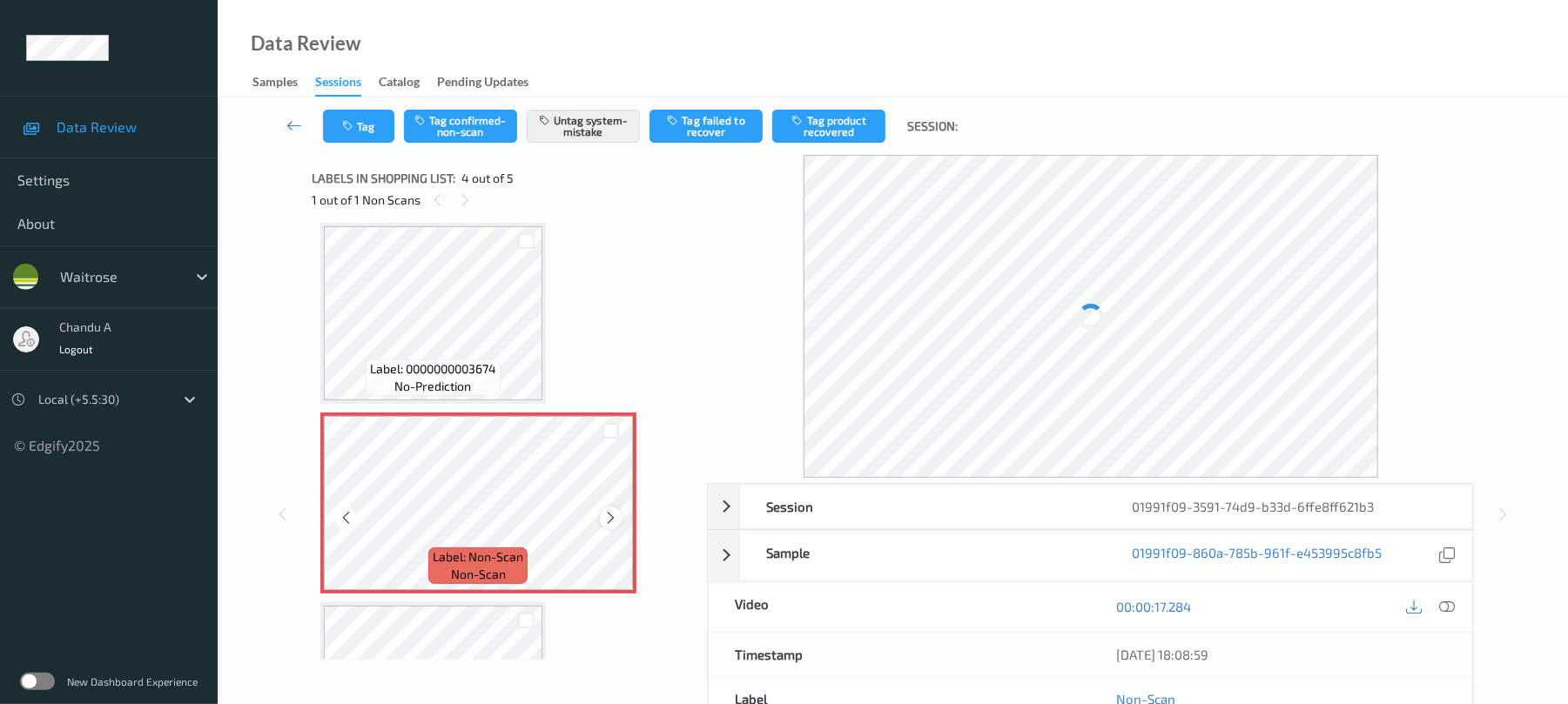
click at [607, 512] on icon at bounding box center [610, 517] width 14 height 15
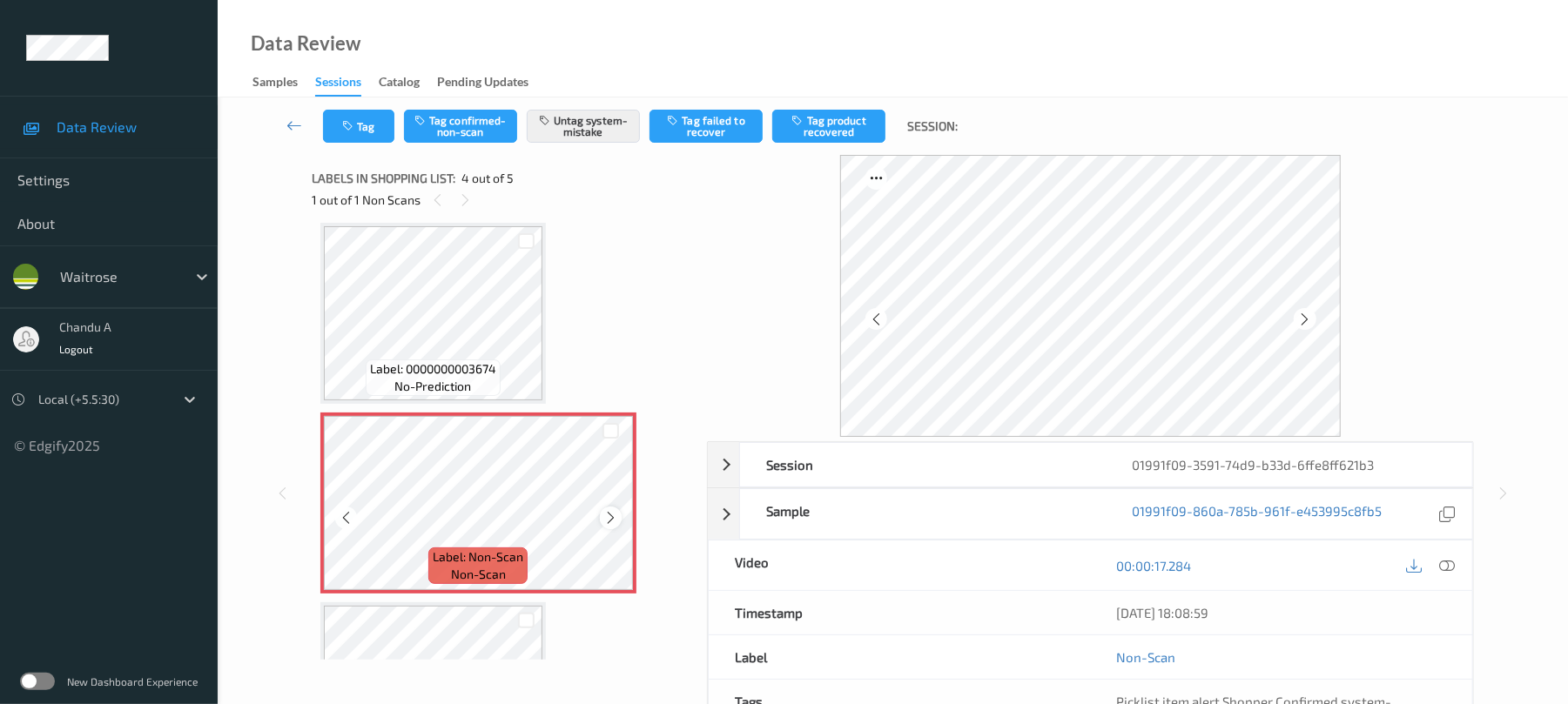
click at [617, 512] on icon at bounding box center [610, 517] width 14 height 15
click at [388, 126] on button "Tag" at bounding box center [358, 126] width 71 height 33
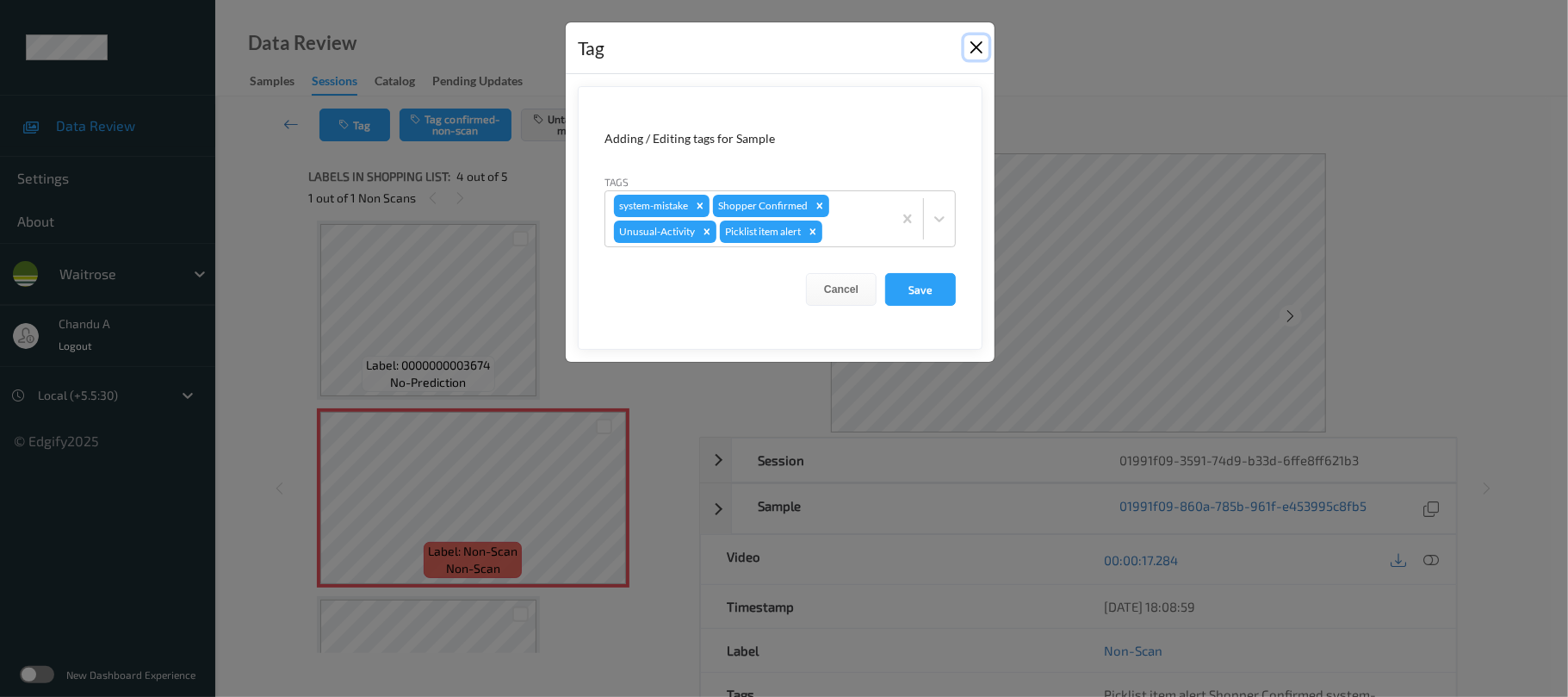
click at [979, 49] on button "Close" at bounding box center [976, 47] width 24 height 24
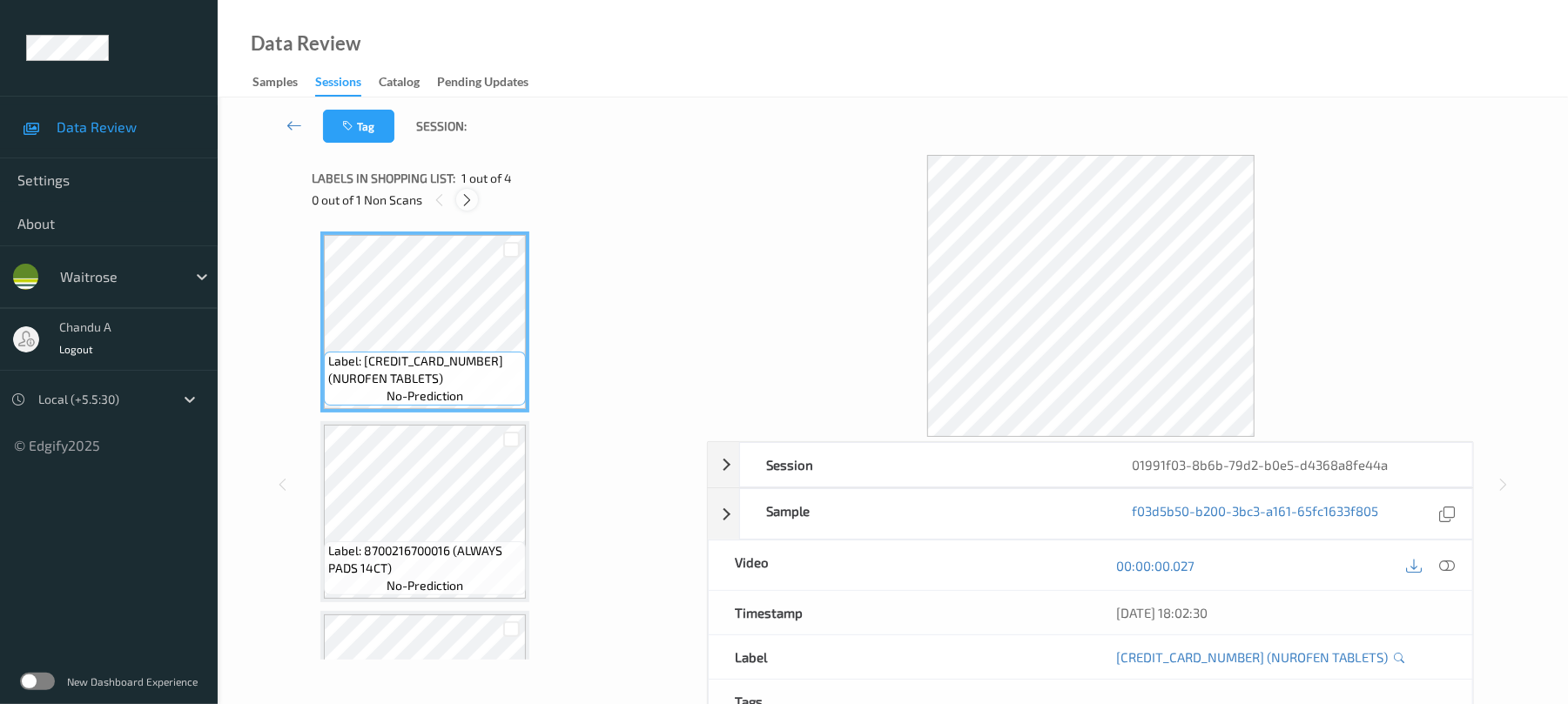
click at [463, 189] on div at bounding box center [467, 200] width 22 height 22
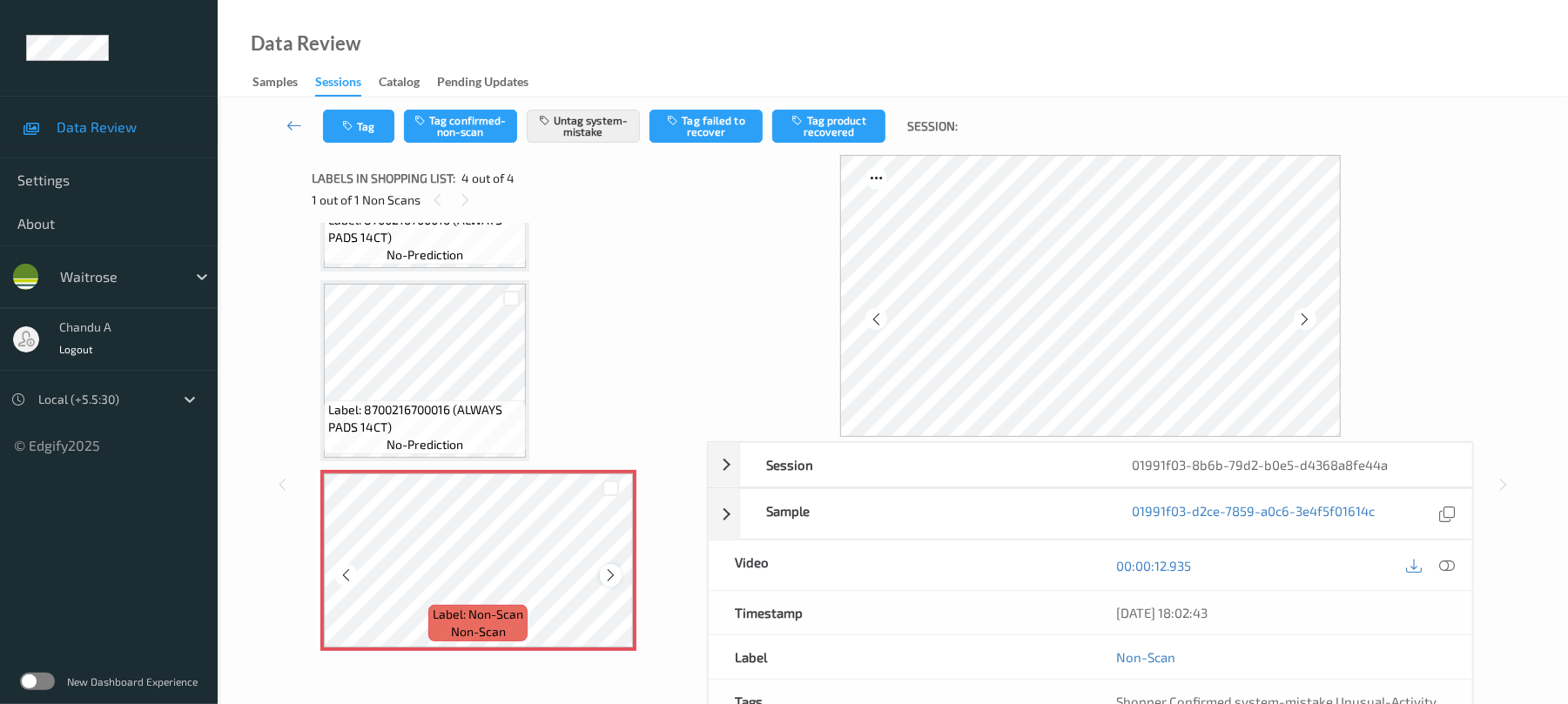
click at [611, 577] on icon at bounding box center [610, 575] width 14 height 15
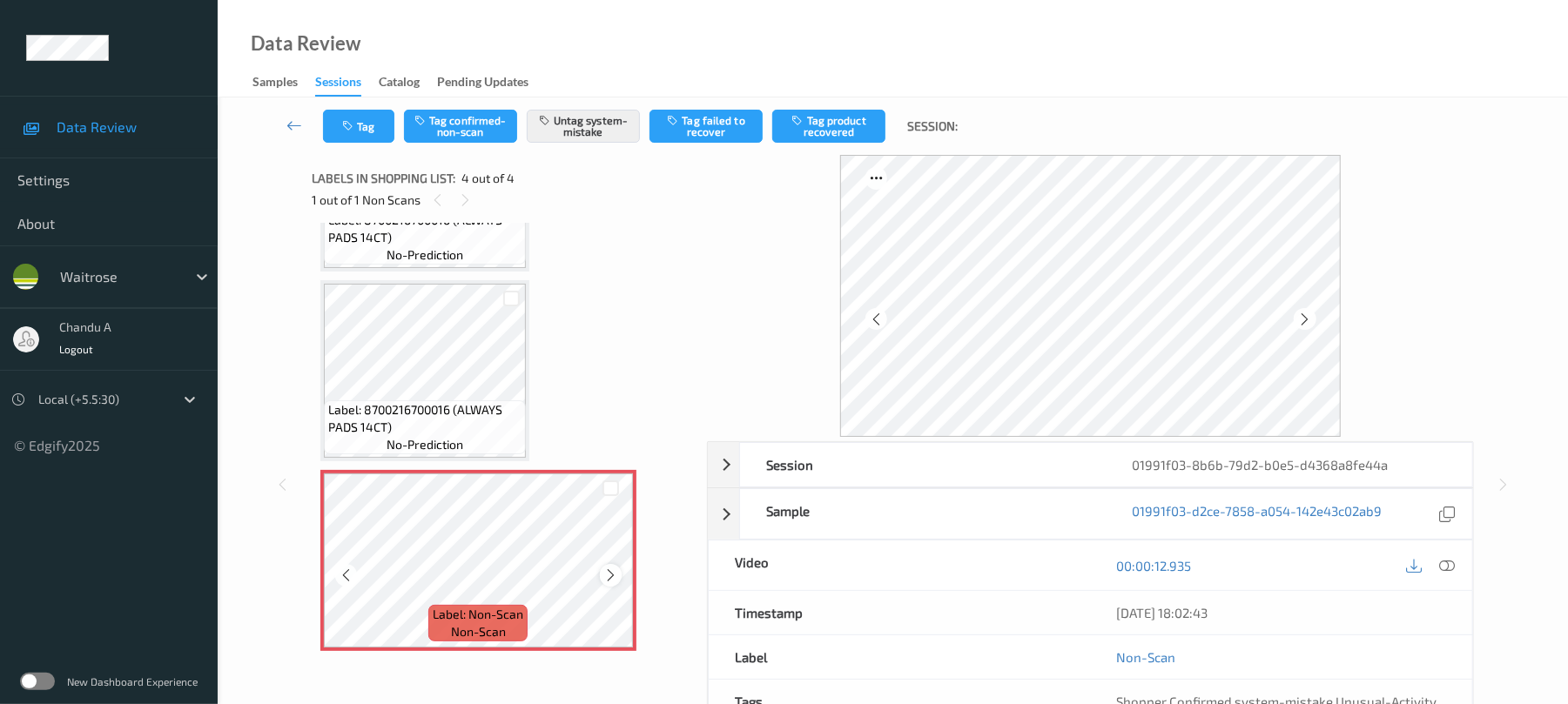
click at [610, 577] on icon at bounding box center [610, 575] width 14 height 15
click at [608, 575] on icon at bounding box center [610, 575] width 14 height 15
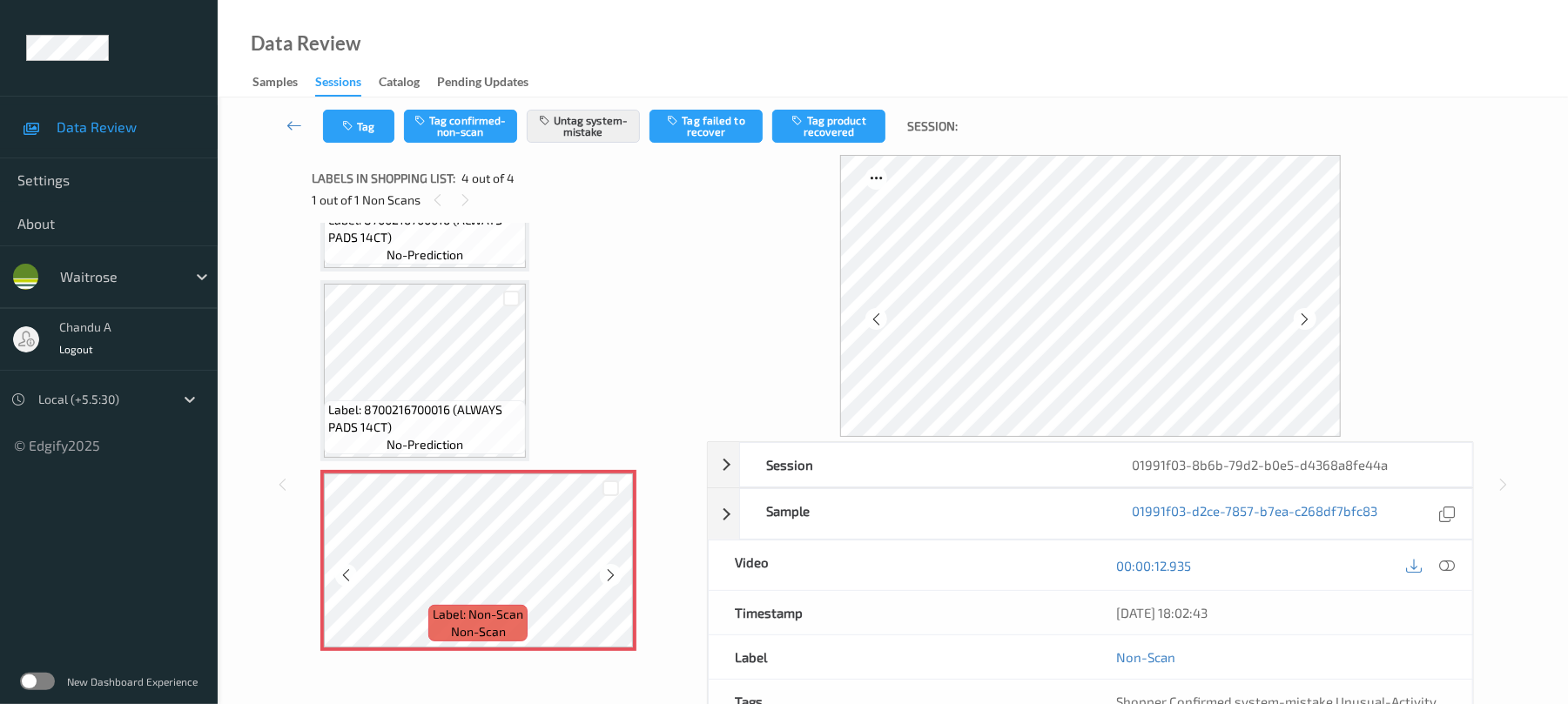
click at [608, 575] on icon at bounding box center [610, 575] width 14 height 15
click at [611, 575] on icon at bounding box center [610, 575] width 14 height 15
click at [356, 106] on div "Tag Tag confirmed-non-scan Untag system-mistake Tag failed to recover Tag produ…" at bounding box center [893, 127] width 1279 height 58
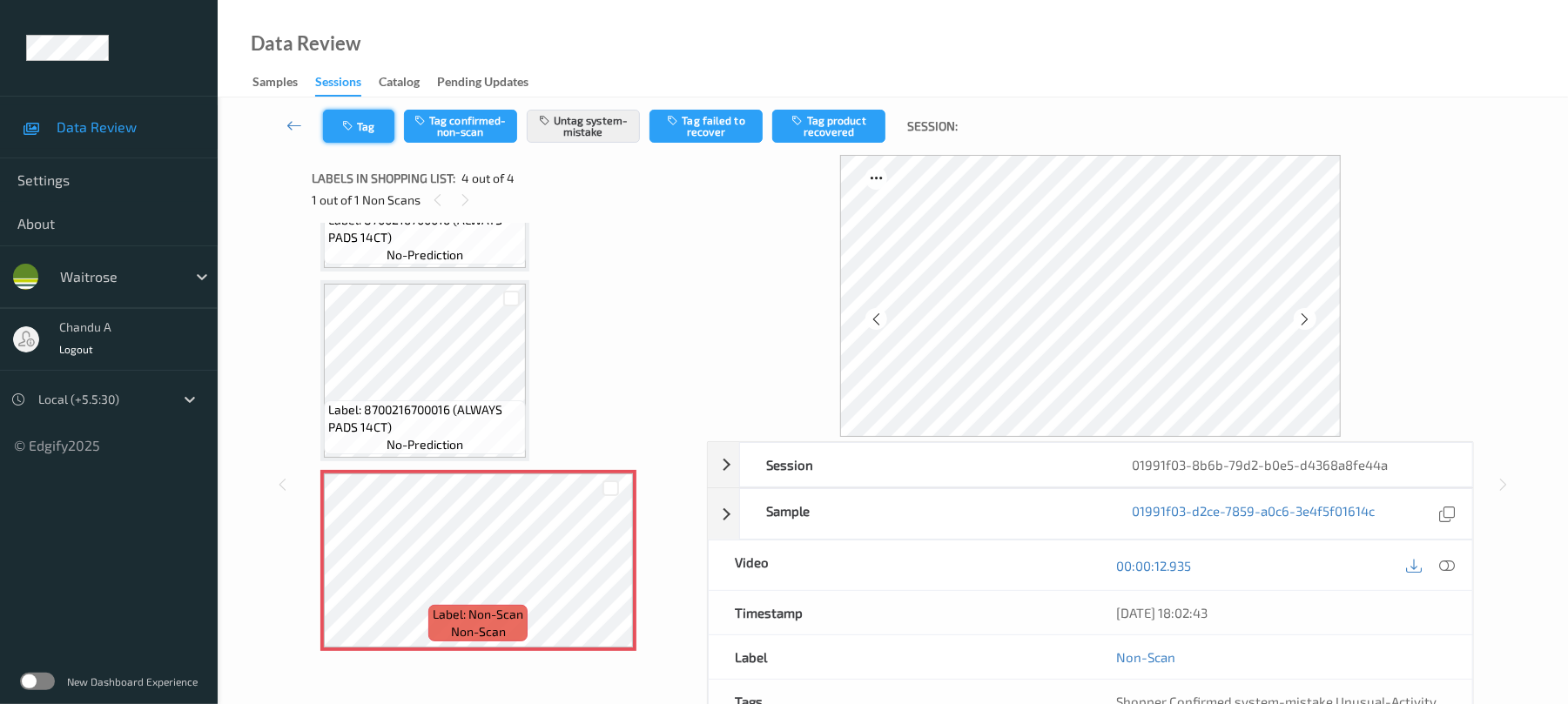
click at [357, 115] on button "Tag" at bounding box center [358, 126] width 71 height 33
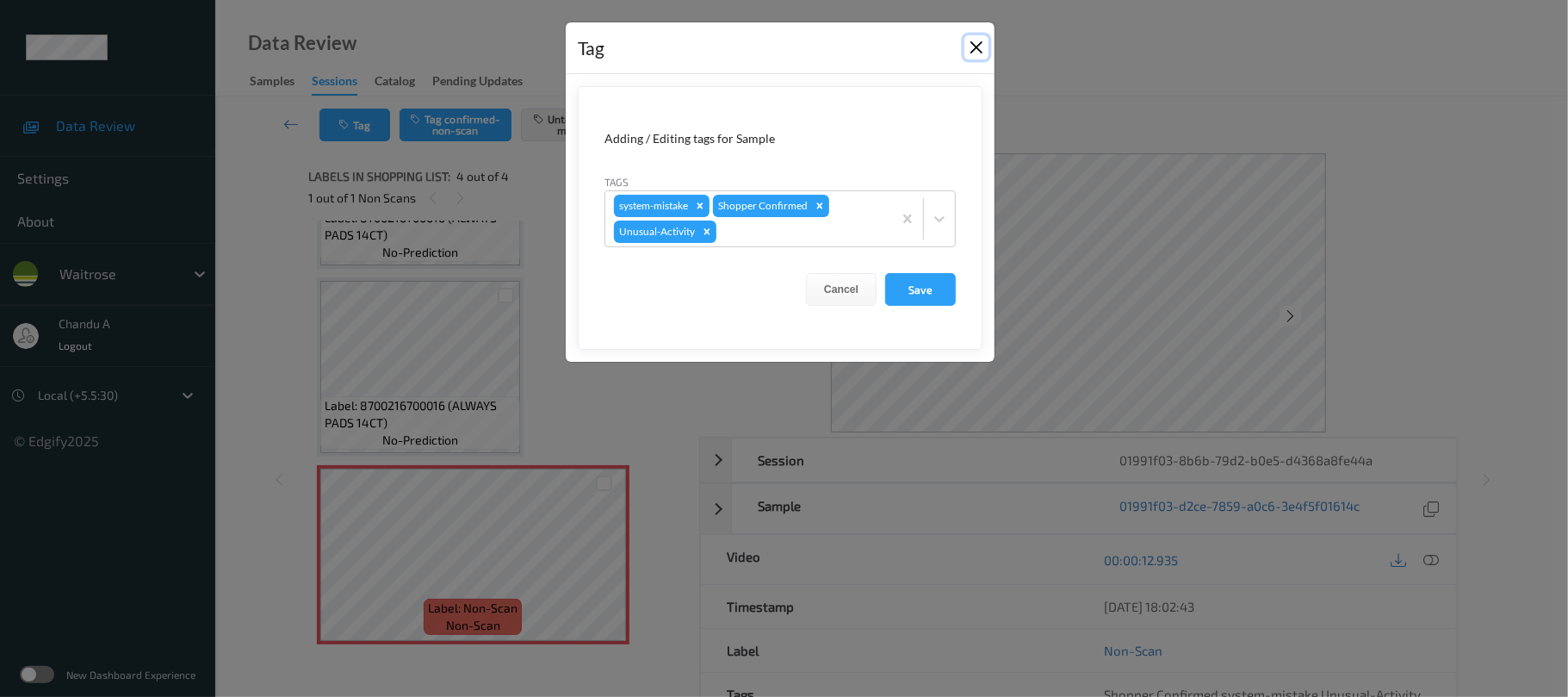
click at [983, 42] on button "Close" at bounding box center [976, 47] width 24 height 24
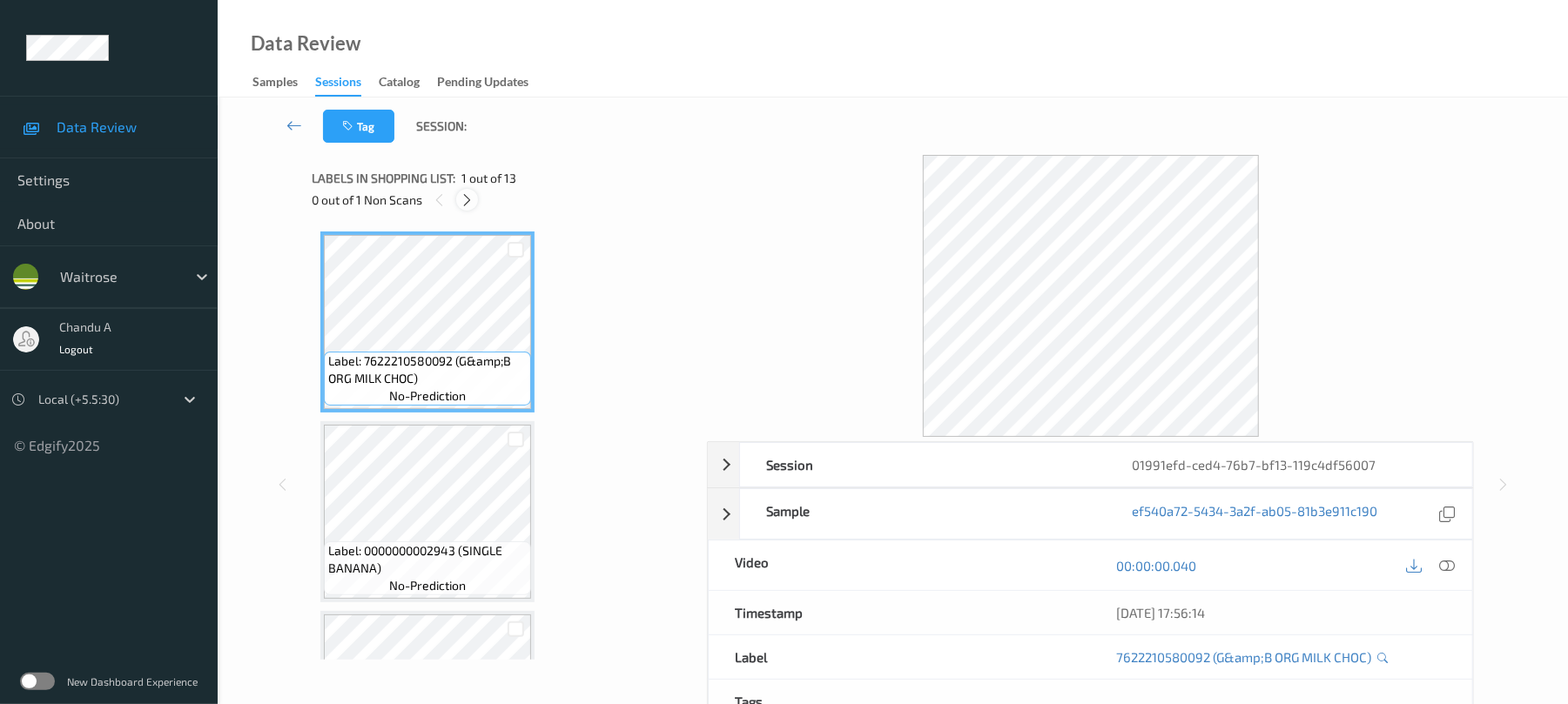
click at [470, 193] on icon at bounding box center [467, 200] width 14 height 15
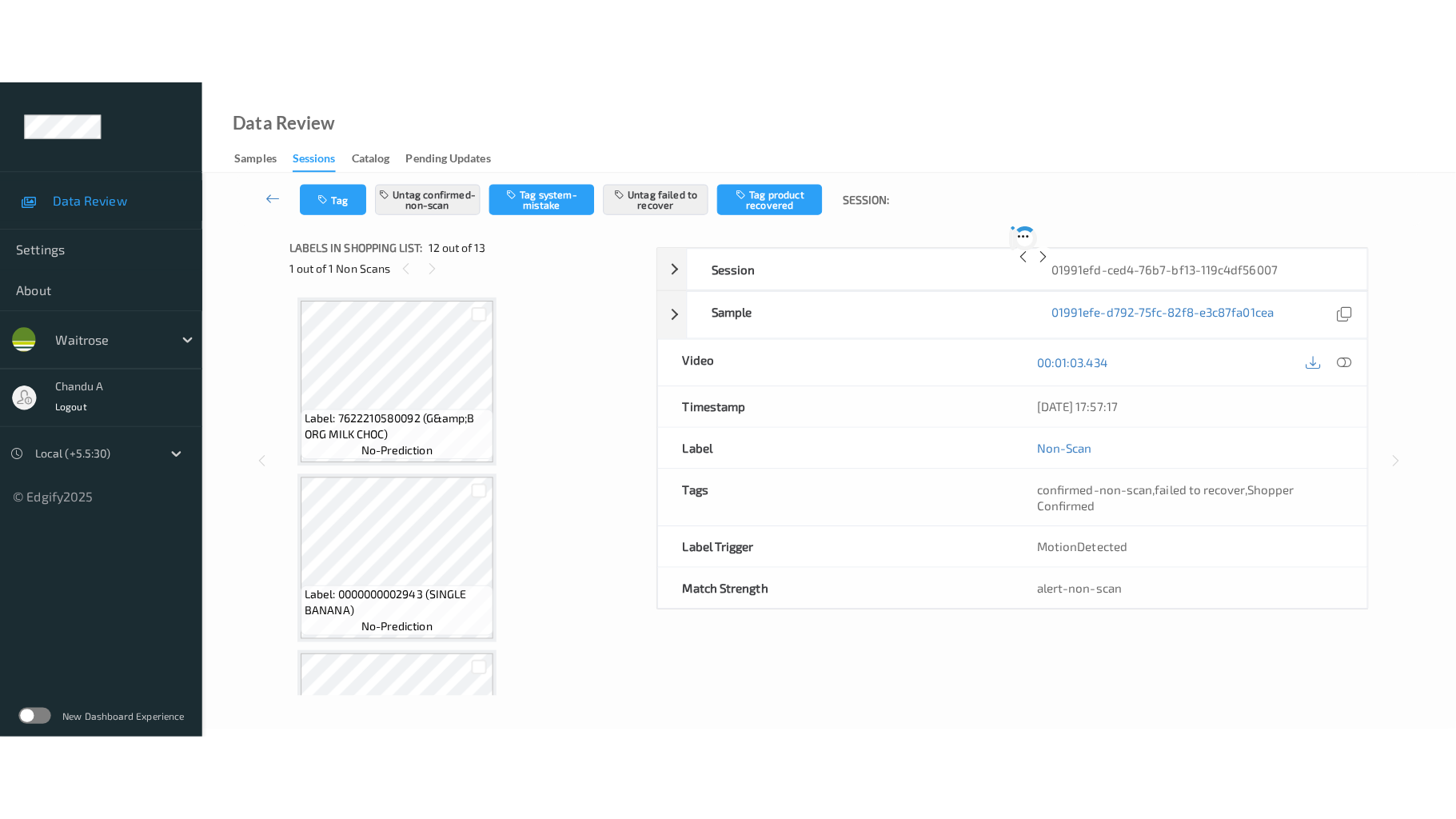
scroll to position [1752, 0]
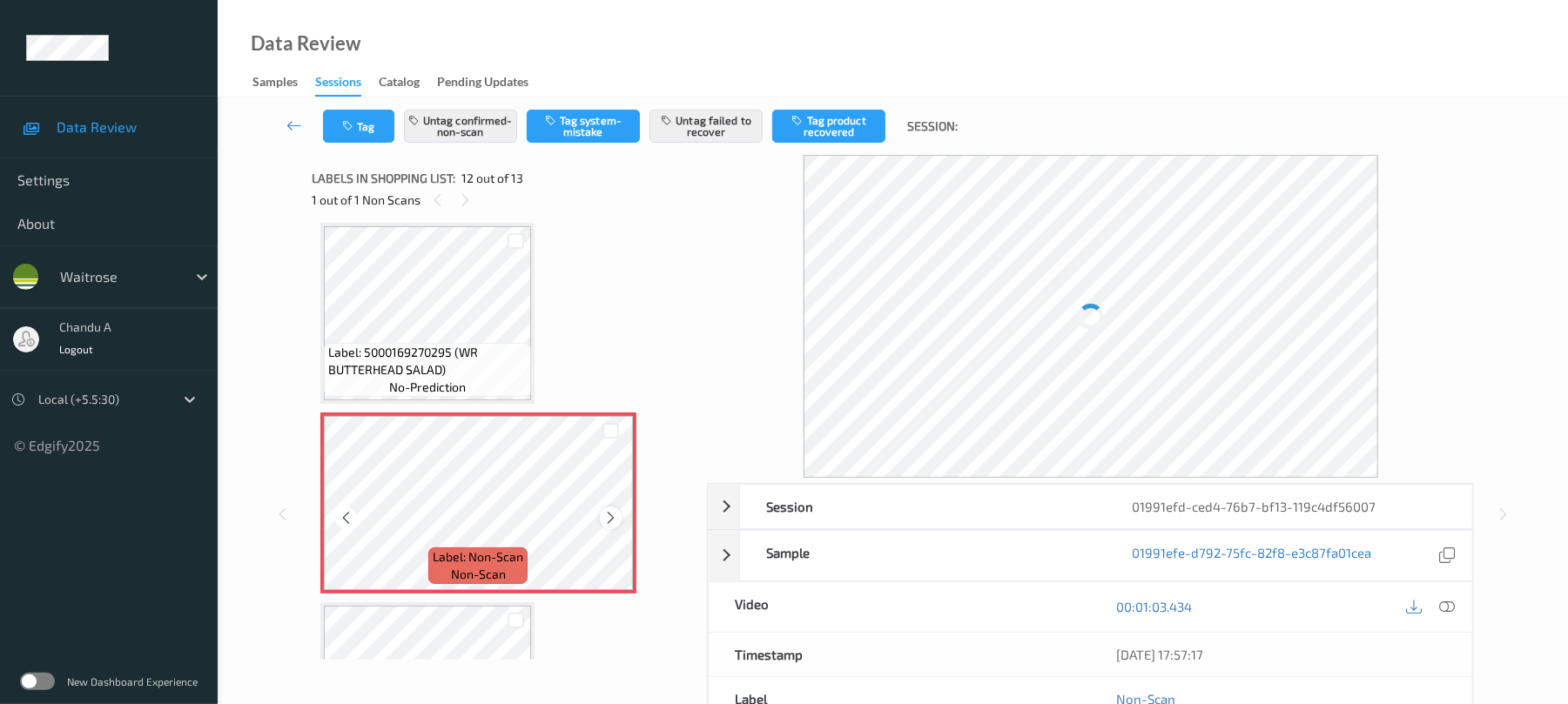
click at [606, 521] on icon at bounding box center [610, 517] width 14 height 15
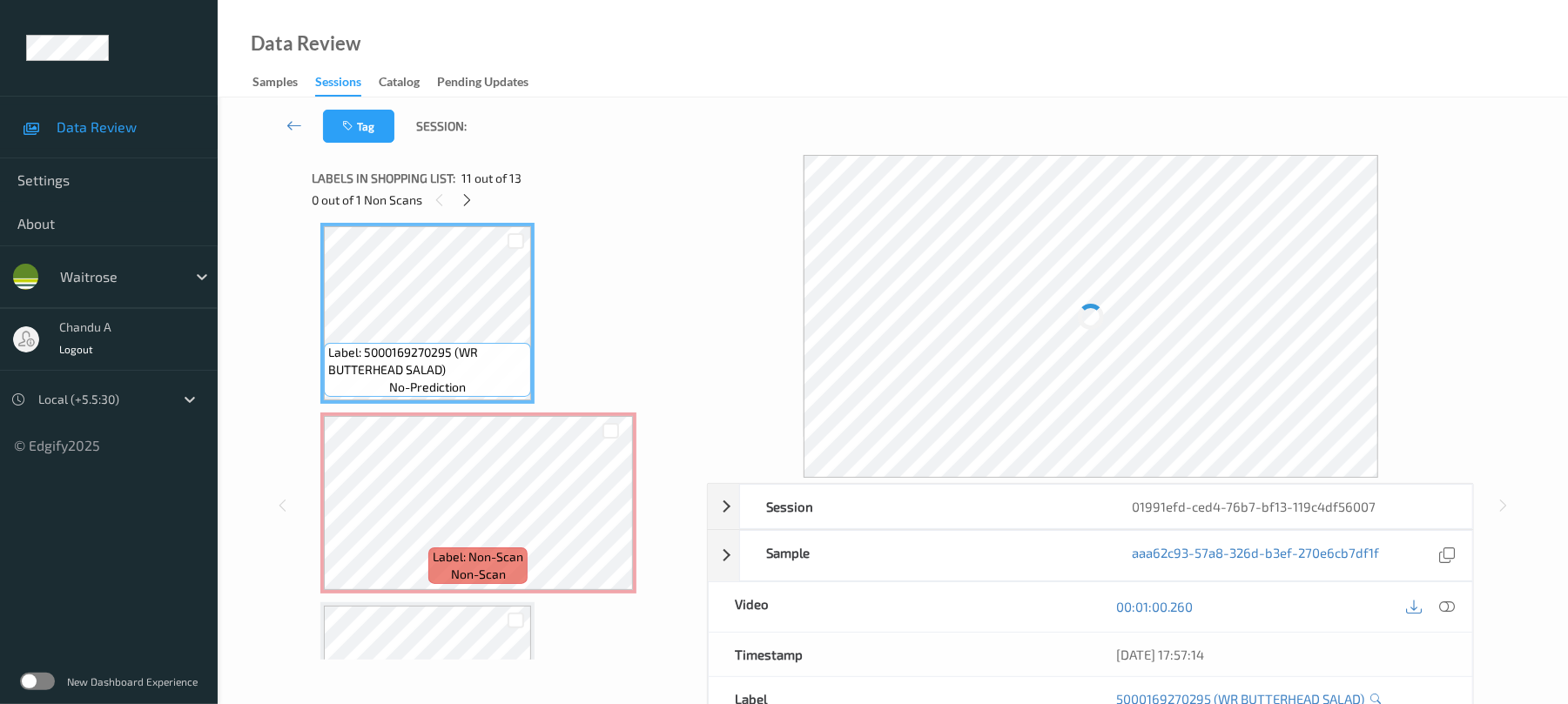
click at [1449, 594] on div "00:01:00.260" at bounding box center [1281, 606] width 382 height 50
click at [1450, 609] on icon at bounding box center [1447, 605] width 15 height 15
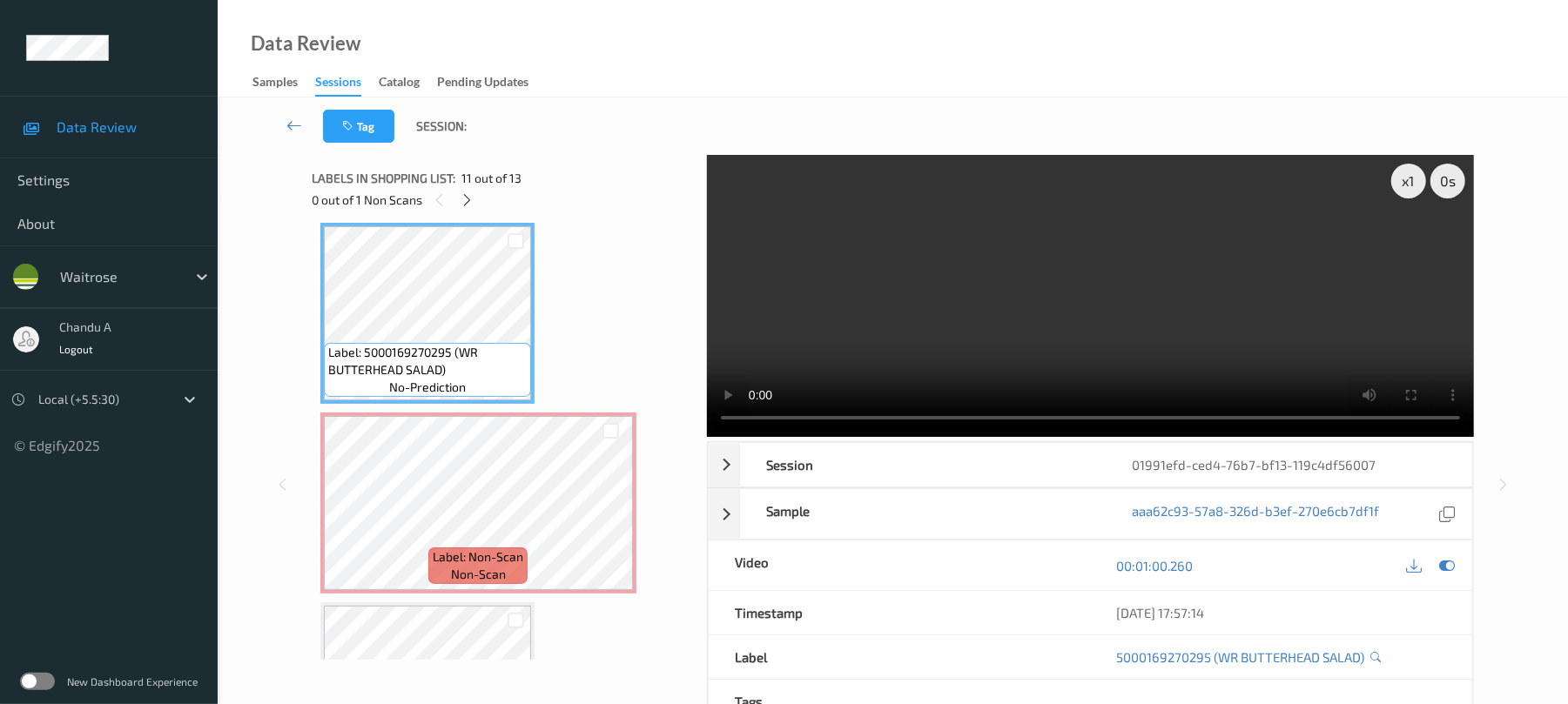
scroll to position [1850, 0]
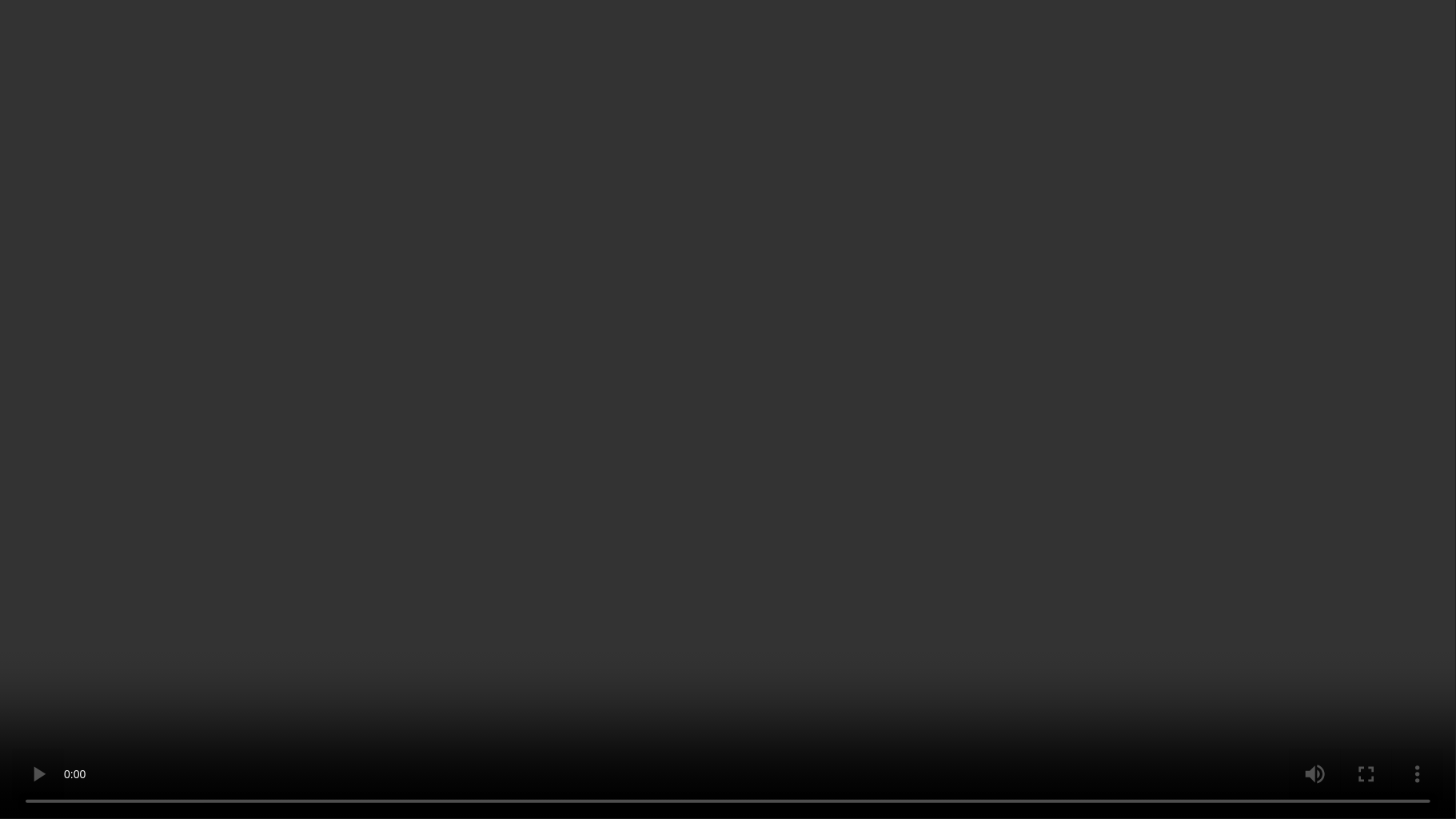
click at [727, 523] on video at bounding box center [728, 410] width 1456 height 819
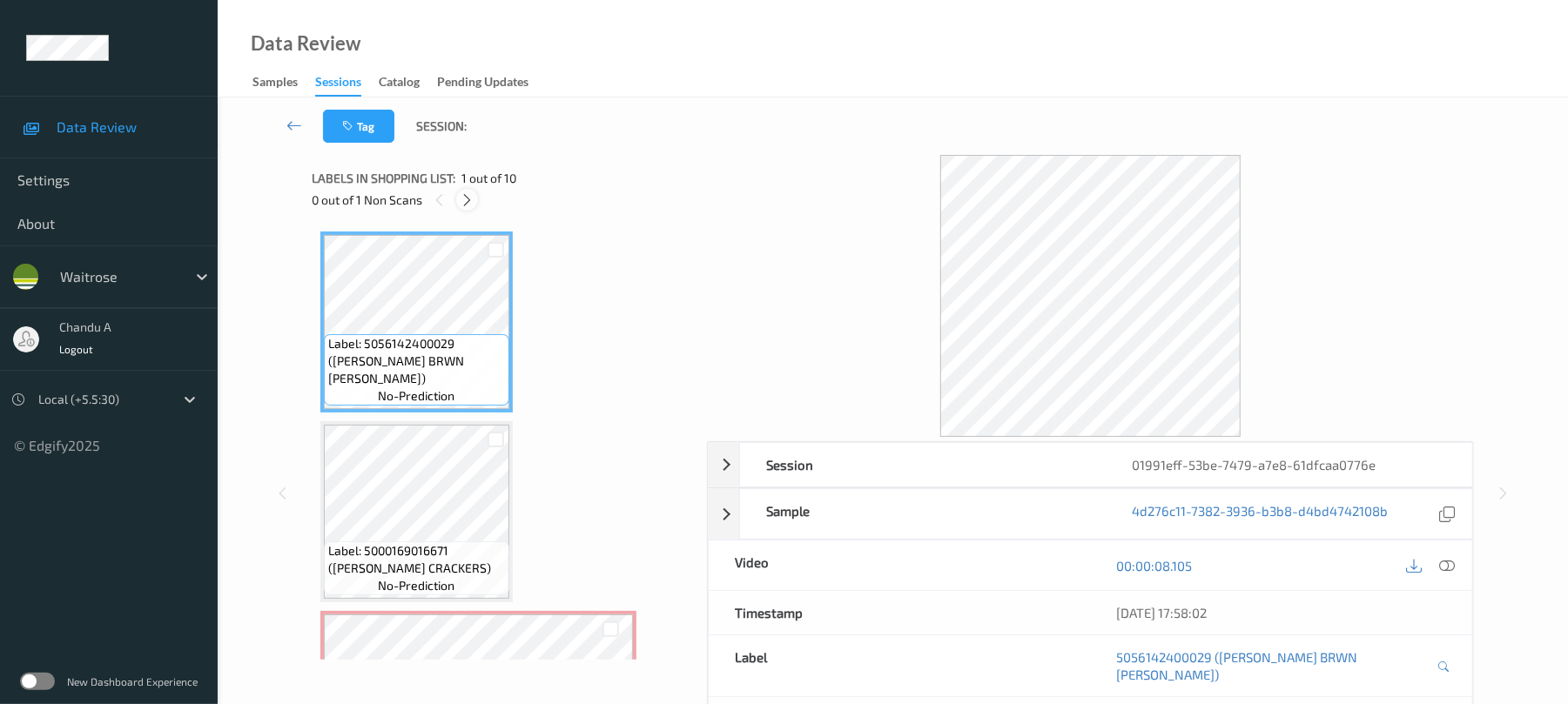
click at [467, 199] on icon at bounding box center [467, 200] width 14 height 15
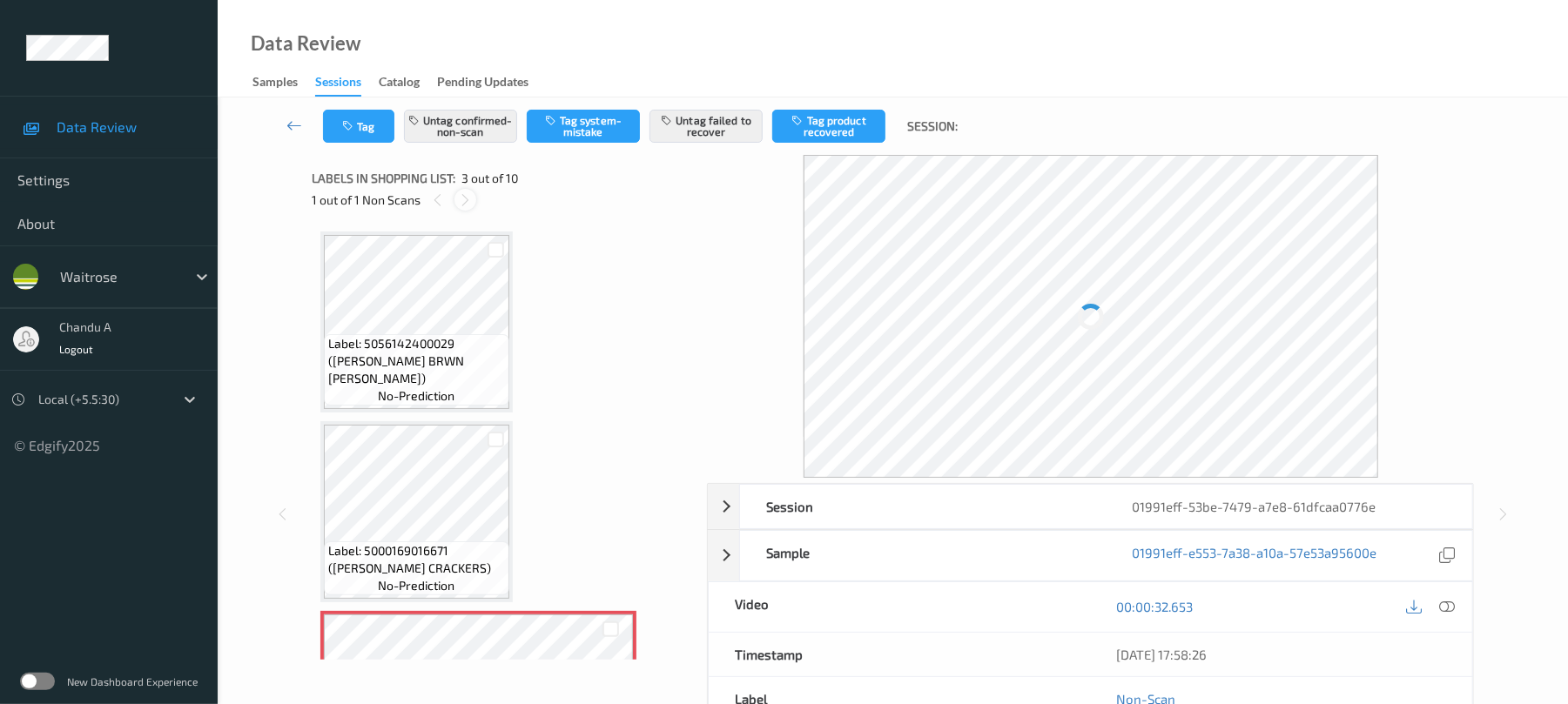
scroll to position [199, 0]
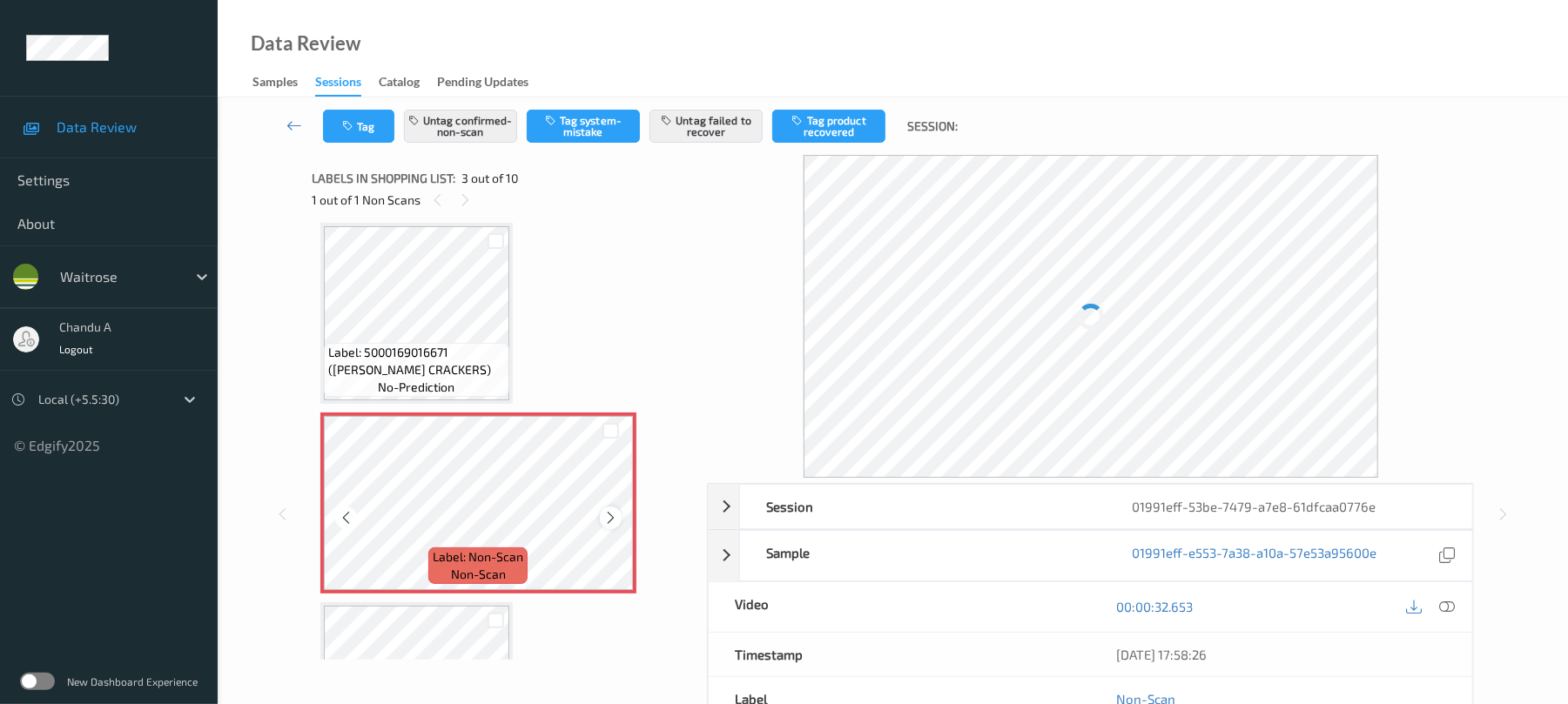
click at [618, 520] on icon at bounding box center [610, 517] width 14 height 15
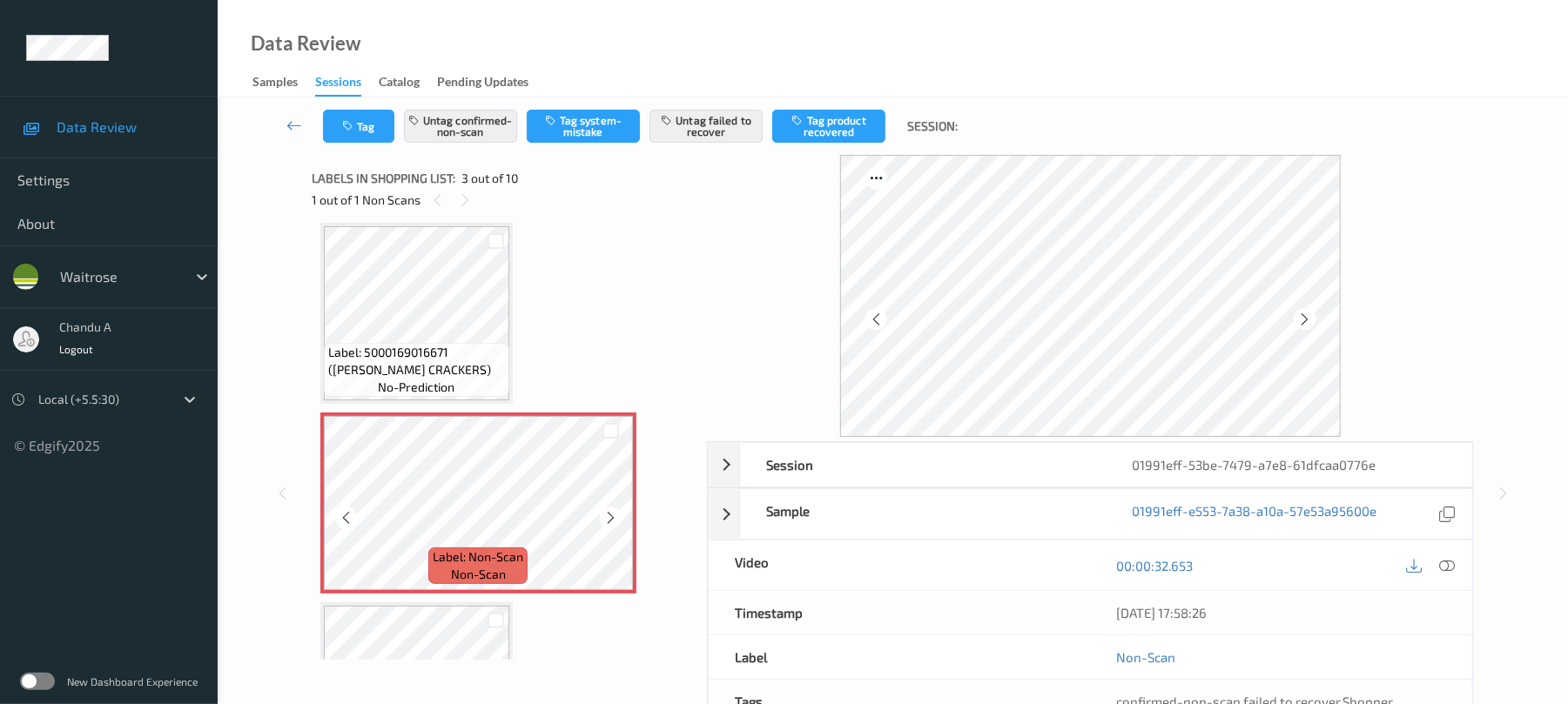
click at [618, 520] on icon at bounding box center [610, 517] width 14 height 15
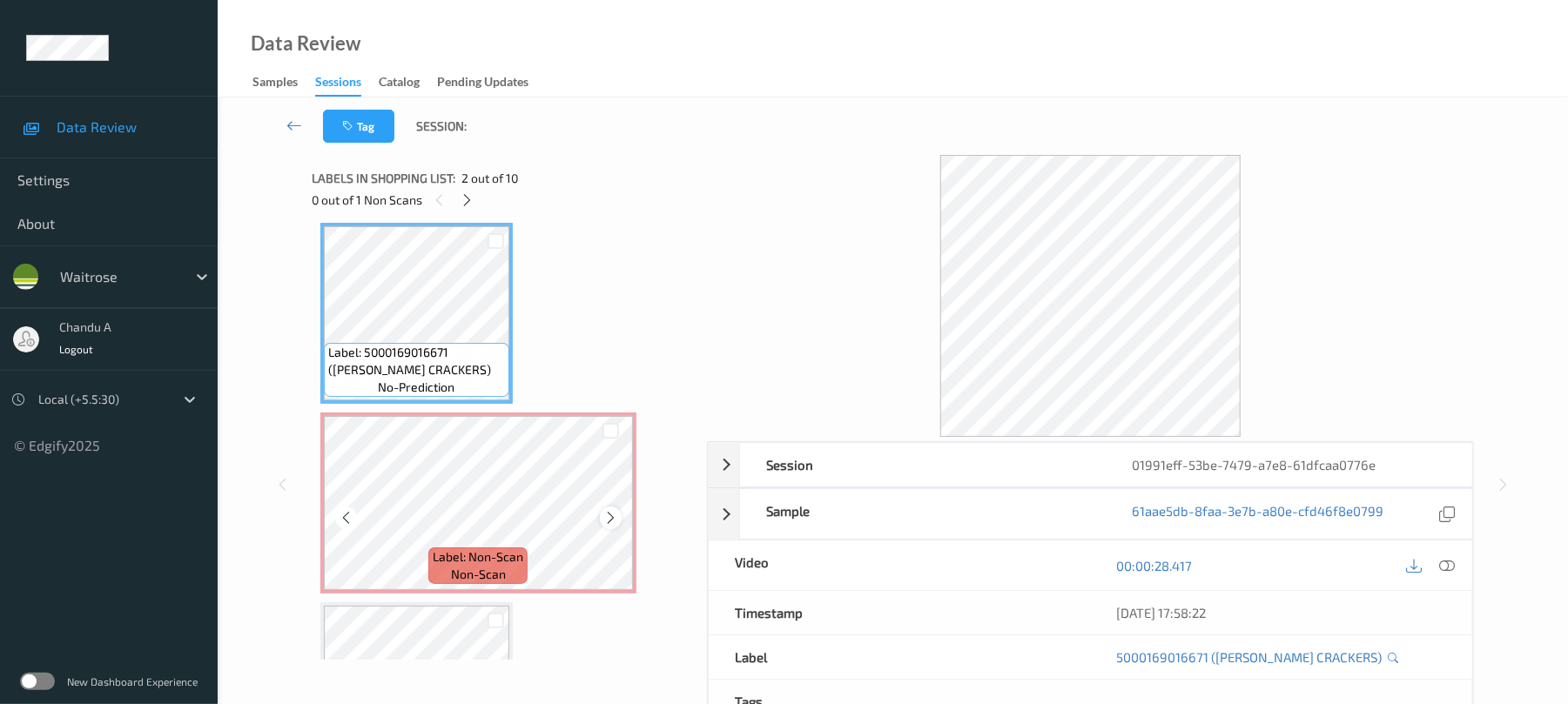
click at [606, 512] on icon at bounding box center [610, 517] width 14 height 15
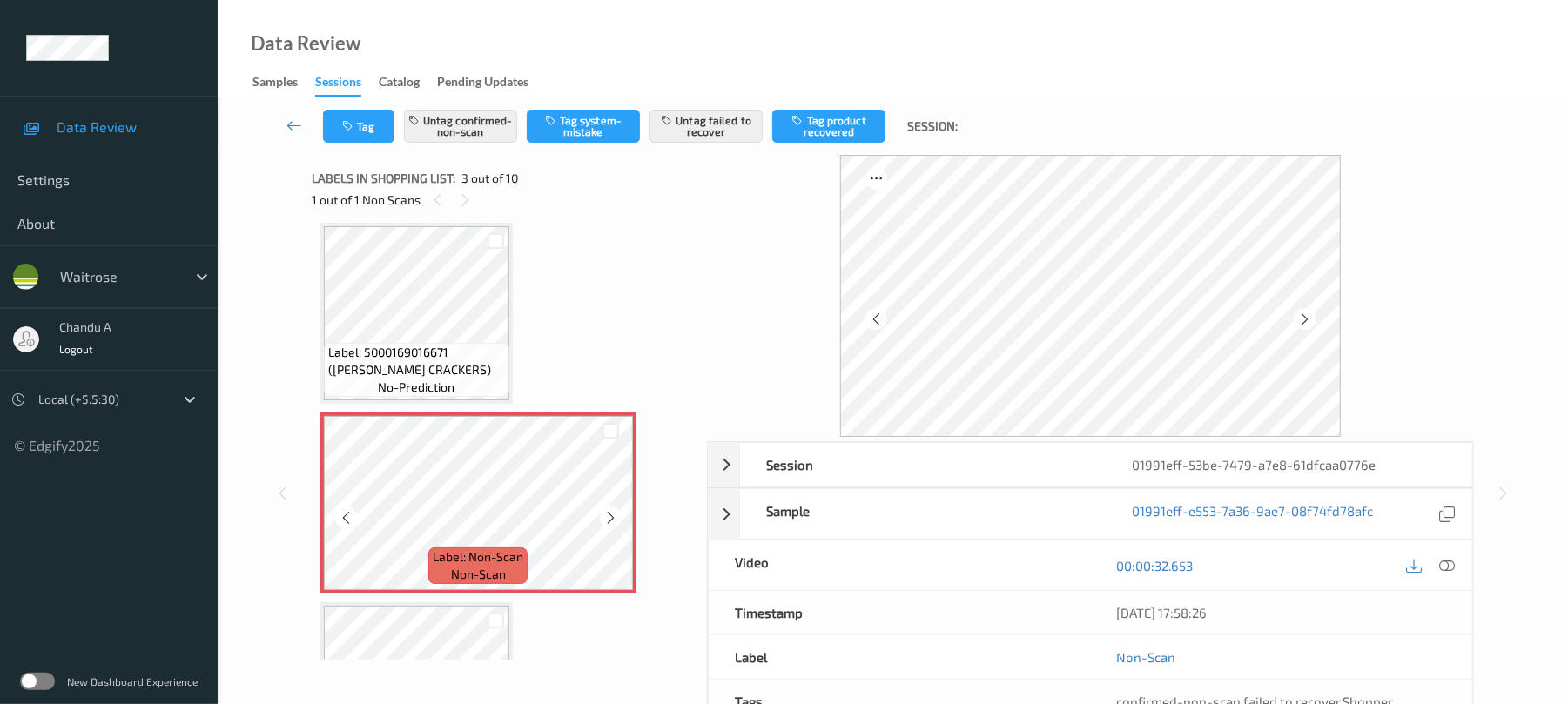
click at [606, 512] on icon at bounding box center [610, 517] width 14 height 15
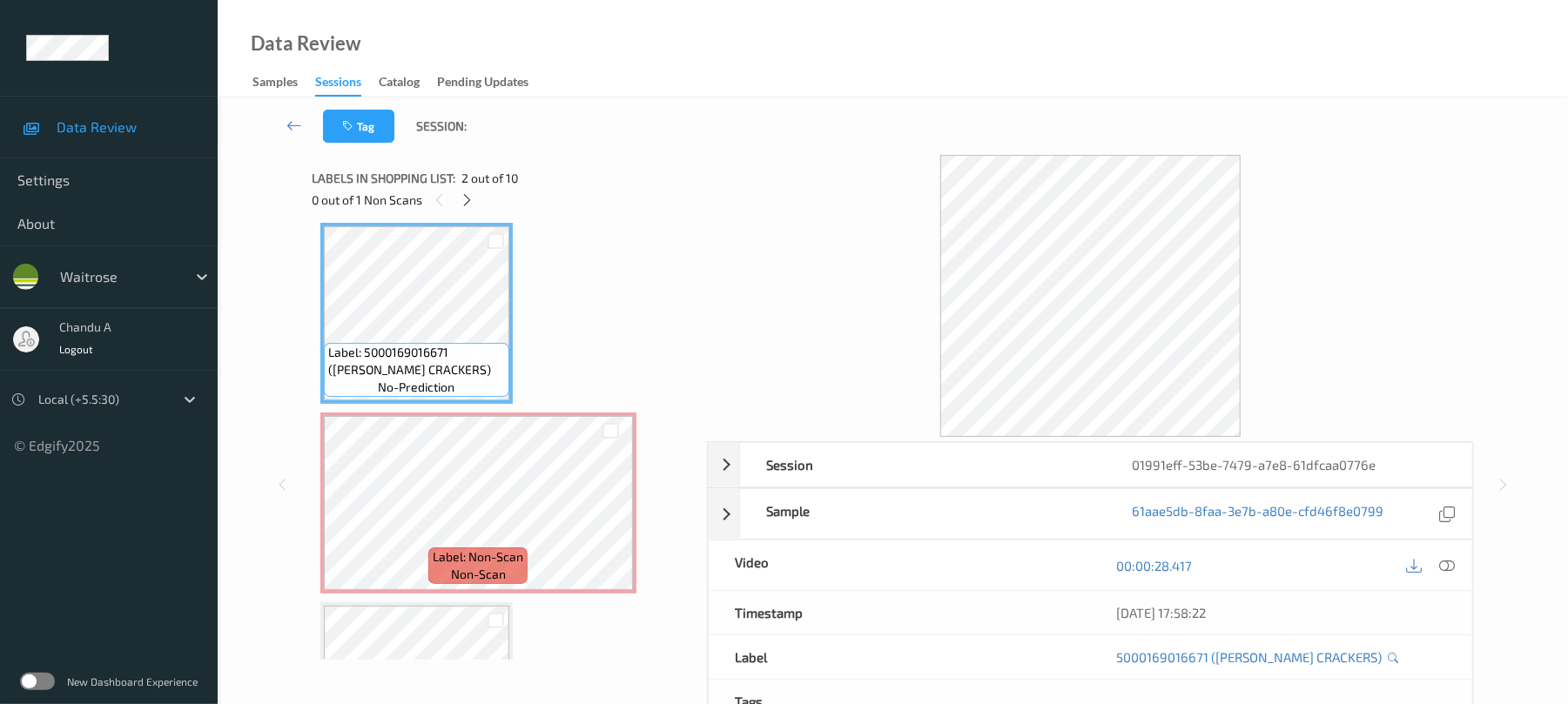
click at [1461, 566] on div "00:00:28.417" at bounding box center [1281, 565] width 382 height 50
click at [1457, 564] on div at bounding box center [1448, 565] width 24 height 23
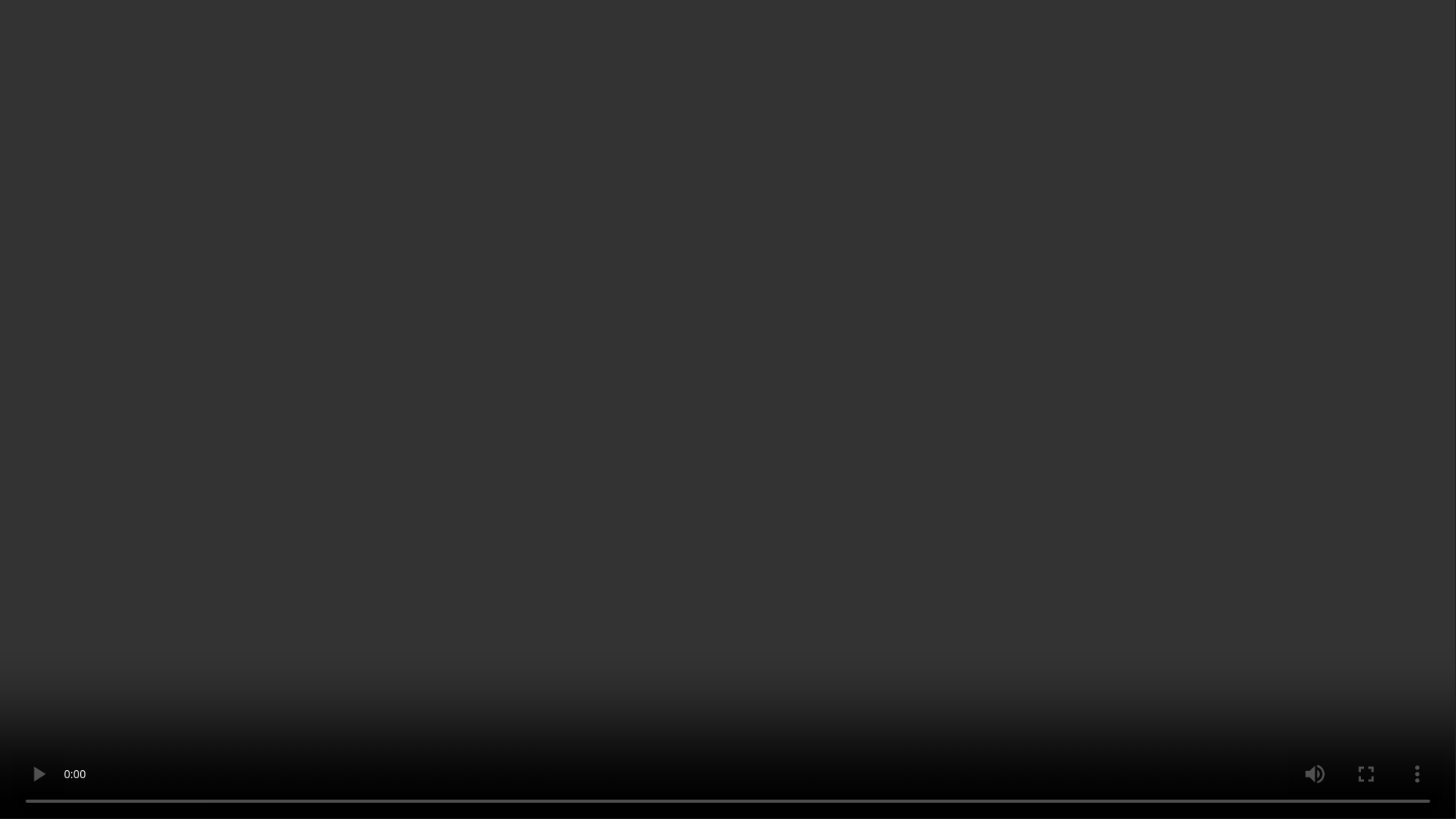
click at [806, 570] on video at bounding box center [728, 410] width 1456 height 819
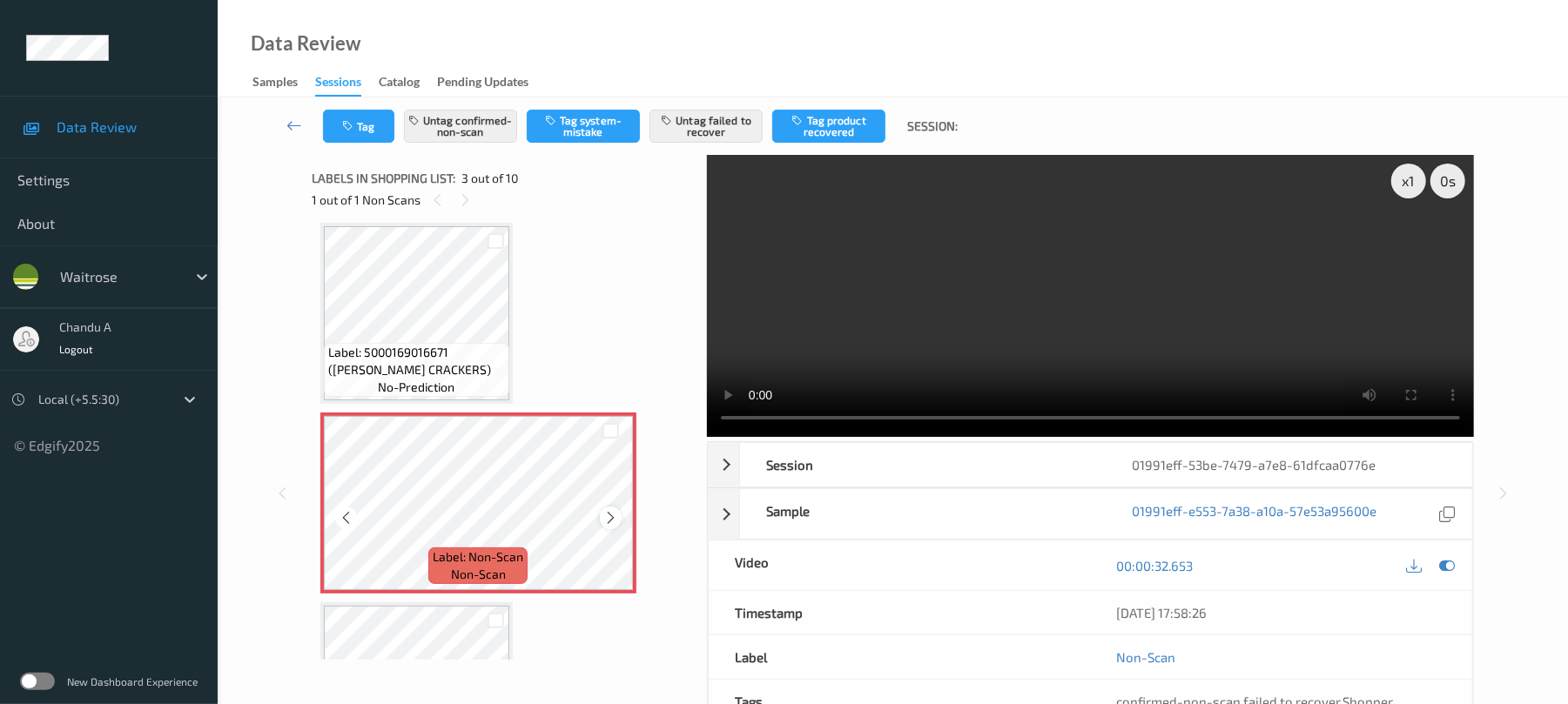
click at [613, 526] on div at bounding box center [610, 517] width 22 height 22
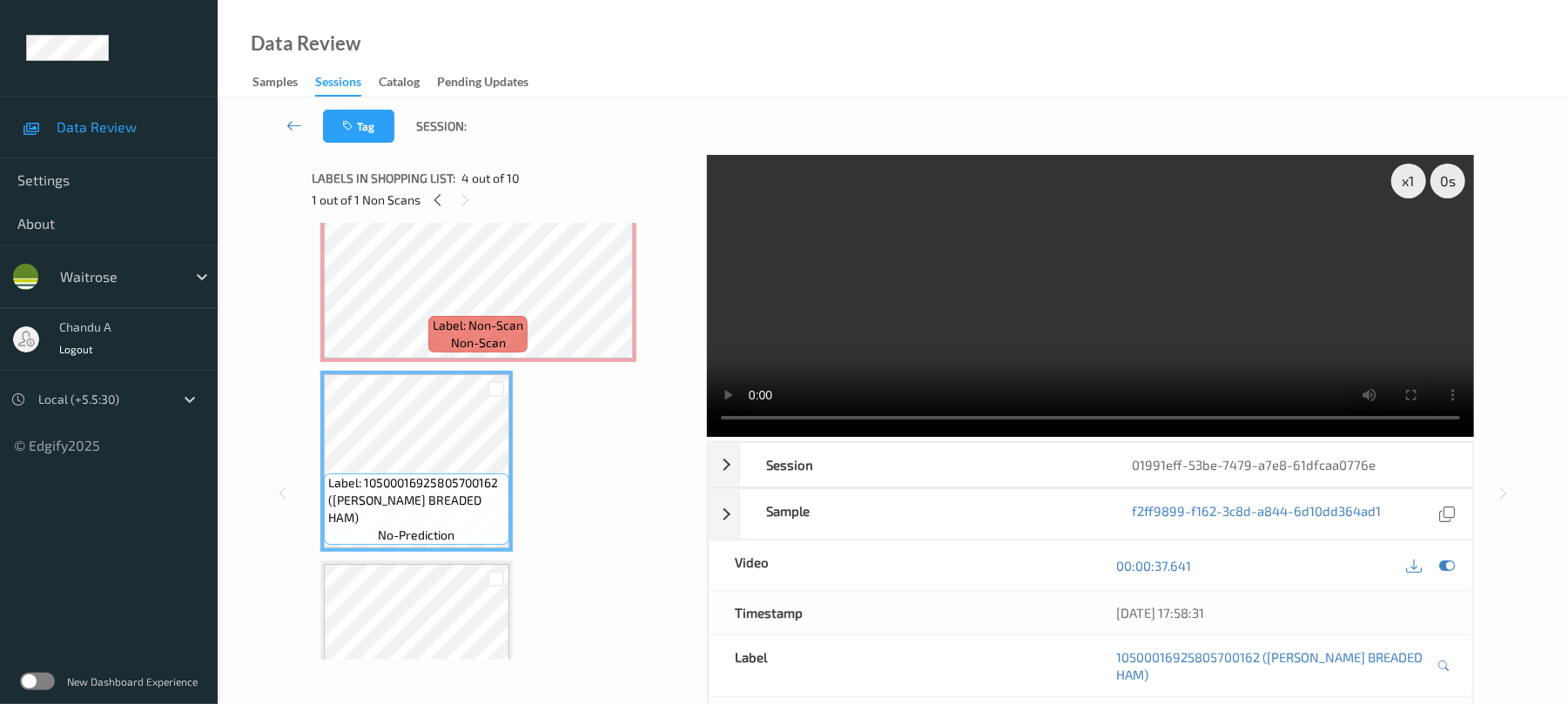
scroll to position [314, 0]
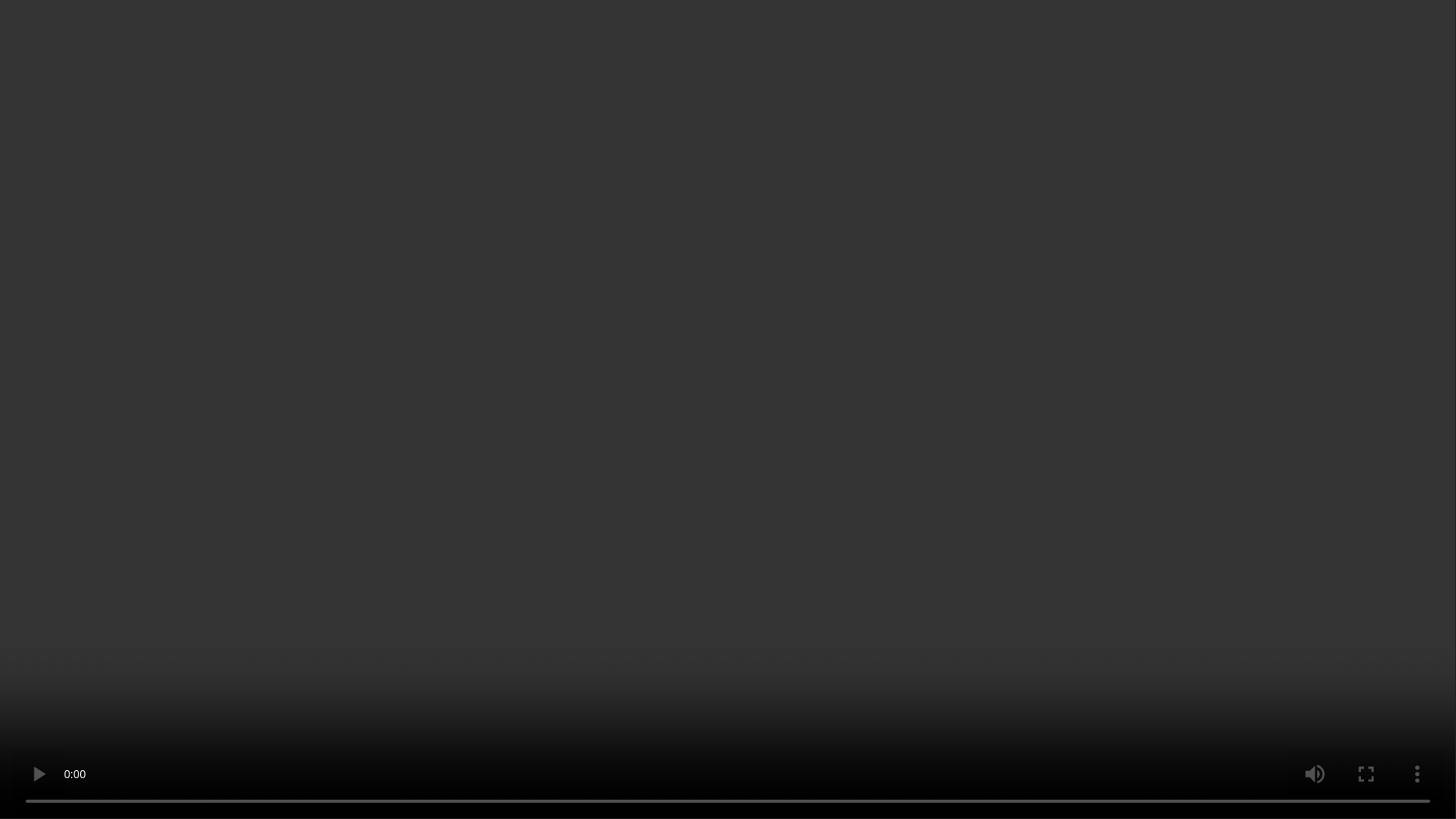
click at [1012, 463] on video at bounding box center [728, 410] width 1456 height 819
click at [781, 463] on video at bounding box center [728, 410] width 1456 height 819
click at [756, 76] on video at bounding box center [728, 410] width 1456 height 819
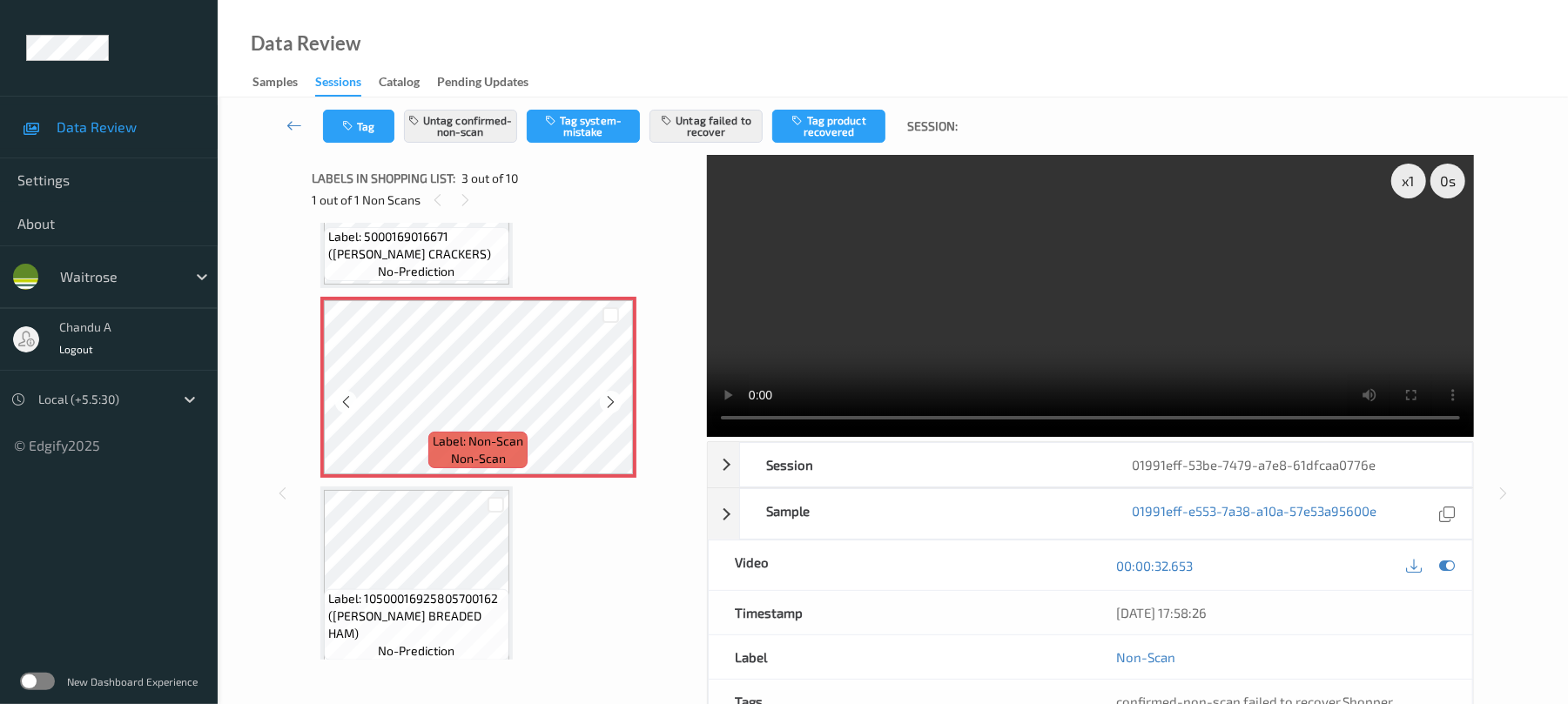
click at [1072, 272] on video at bounding box center [1091, 296] width 767 height 282
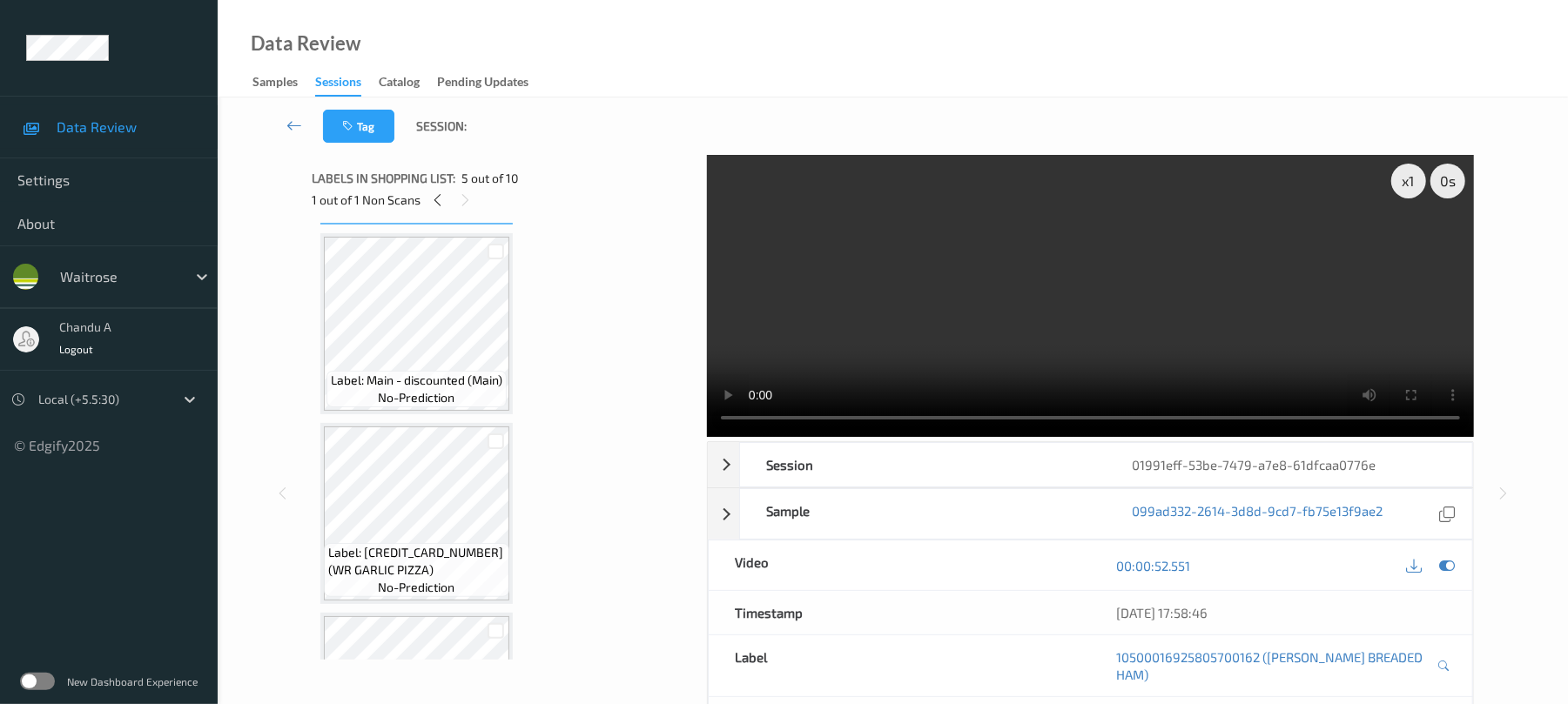
scroll to position [1010, 0]
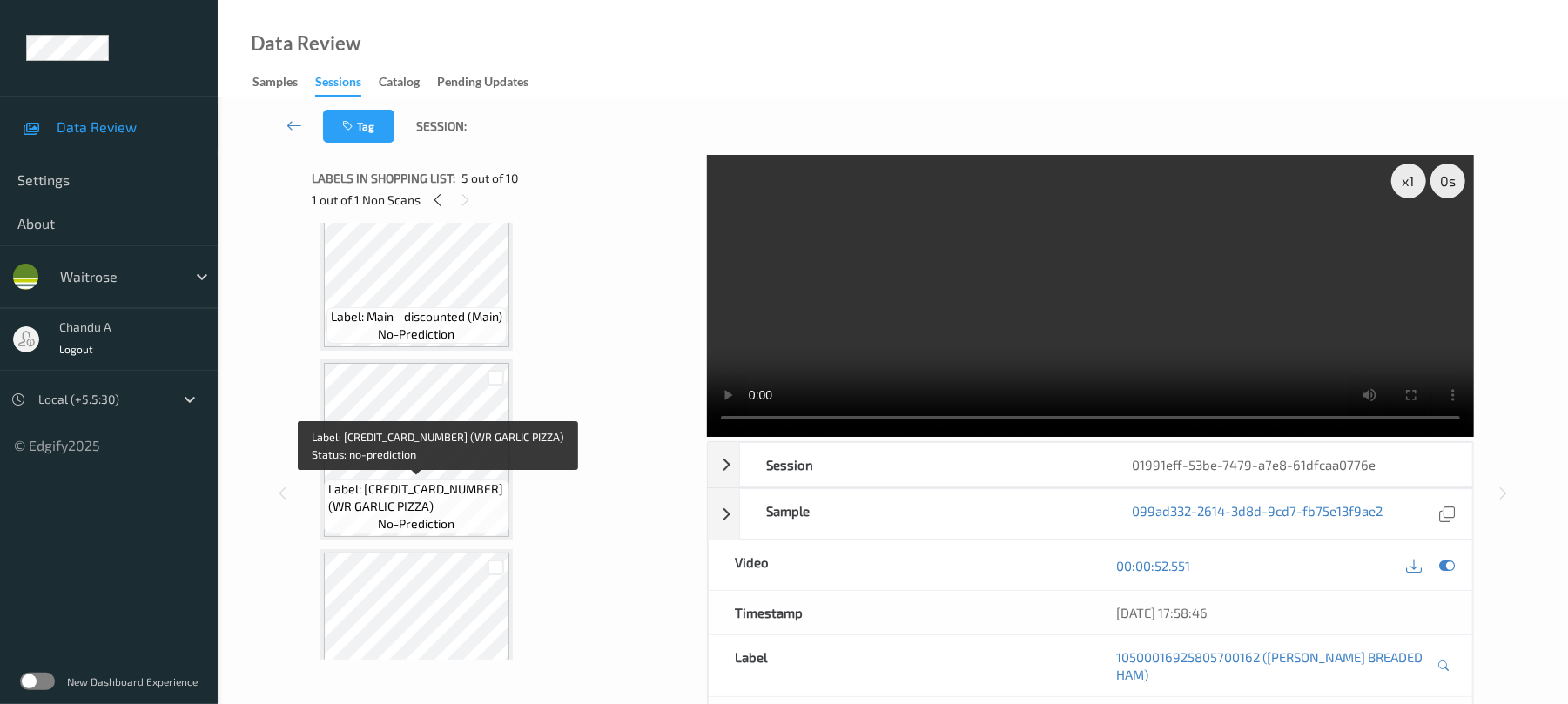
click at [443, 481] on span "Label: 5000169495483 (WR GARLIC PIZZA)" at bounding box center [416, 497] width 176 height 35
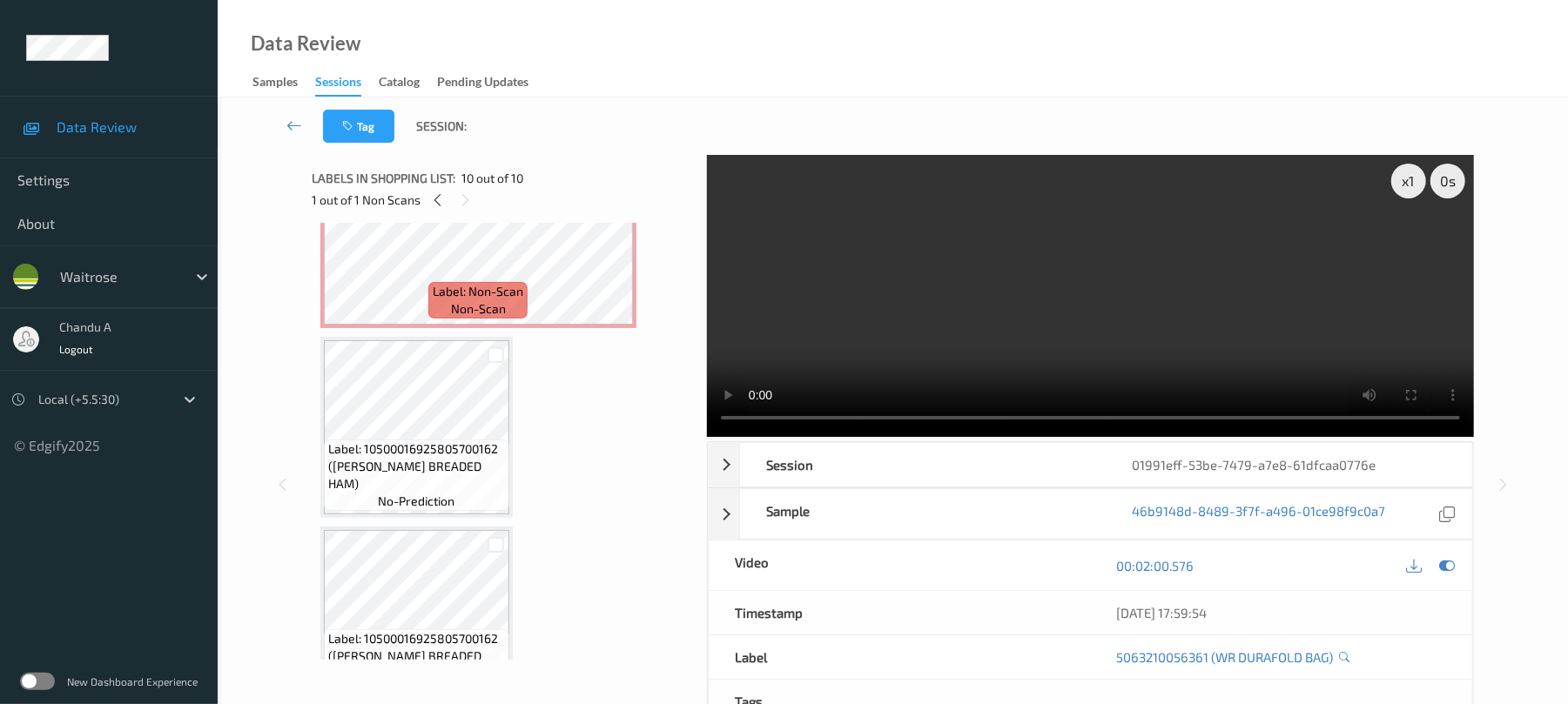
scroll to position [308, 0]
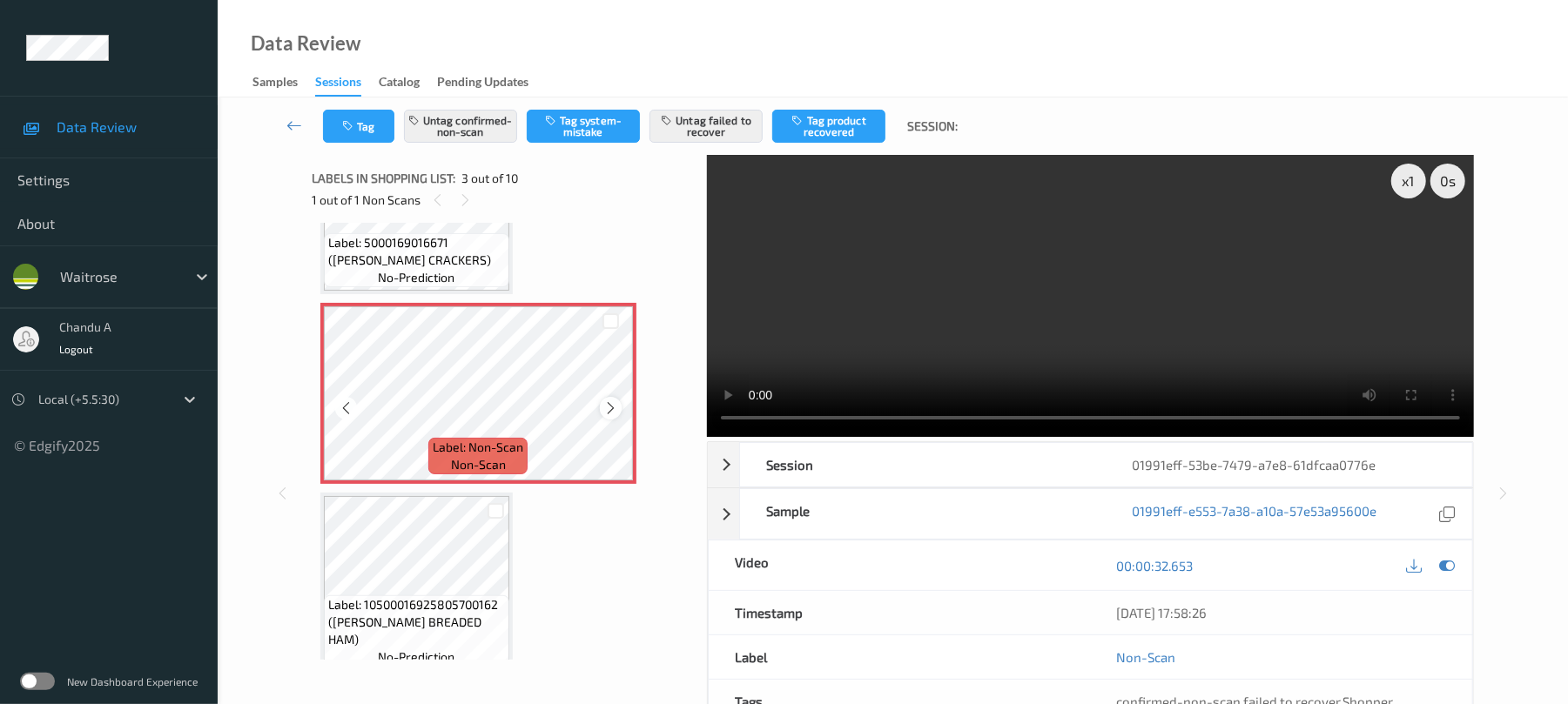
click at [600, 406] on div at bounding box center [610, 408] width 22 height 22
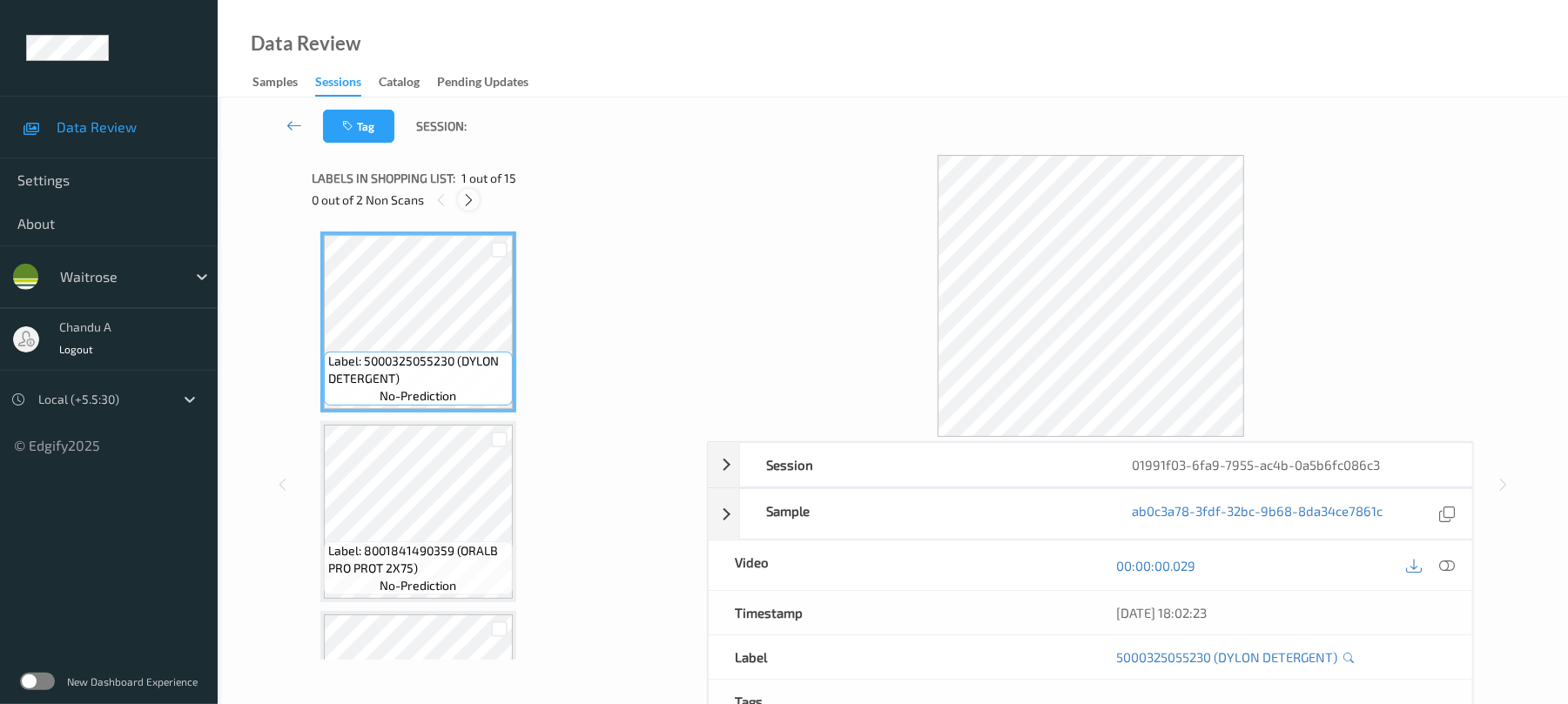
click at [460, 203] on div at bounding box center [468, 200] width 22 height 22
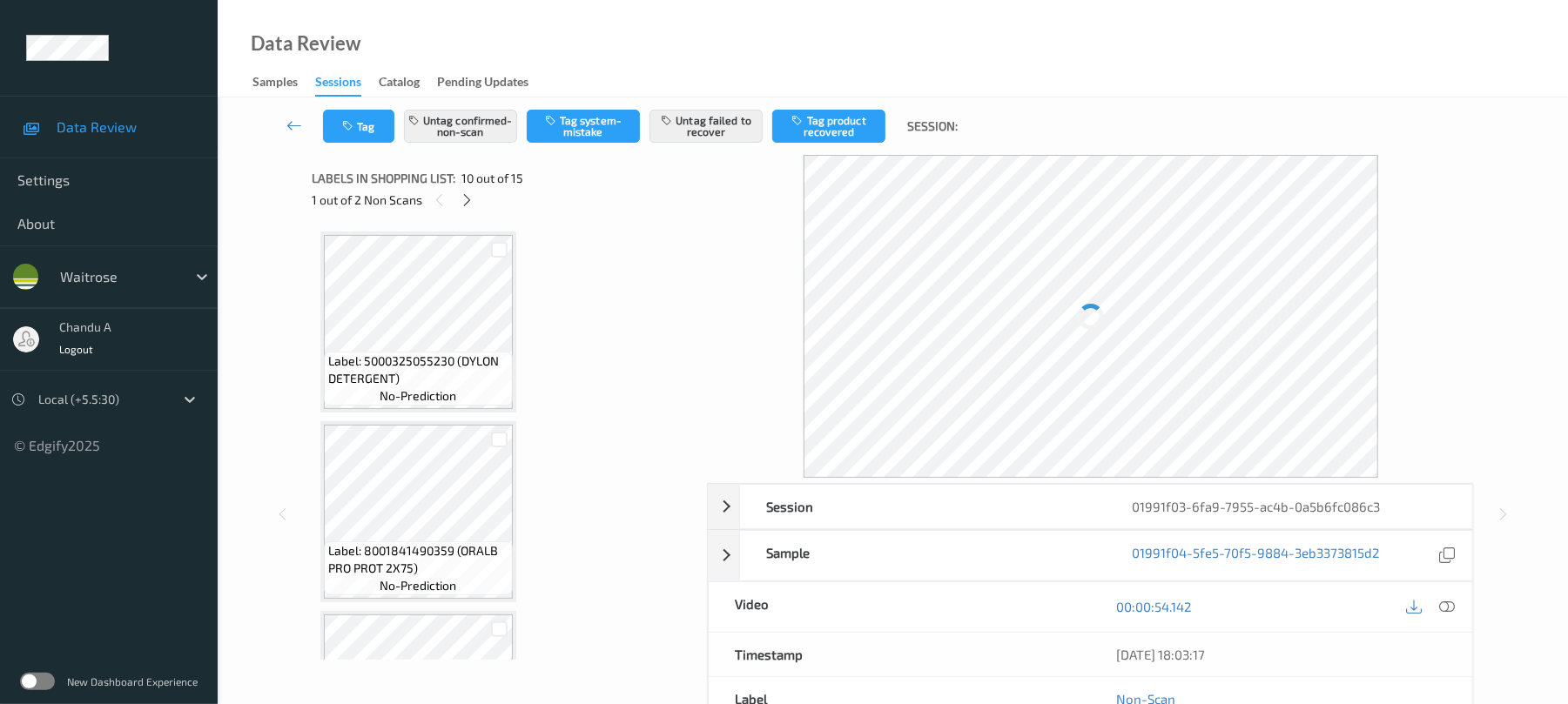
scroll to position [1526, 0]
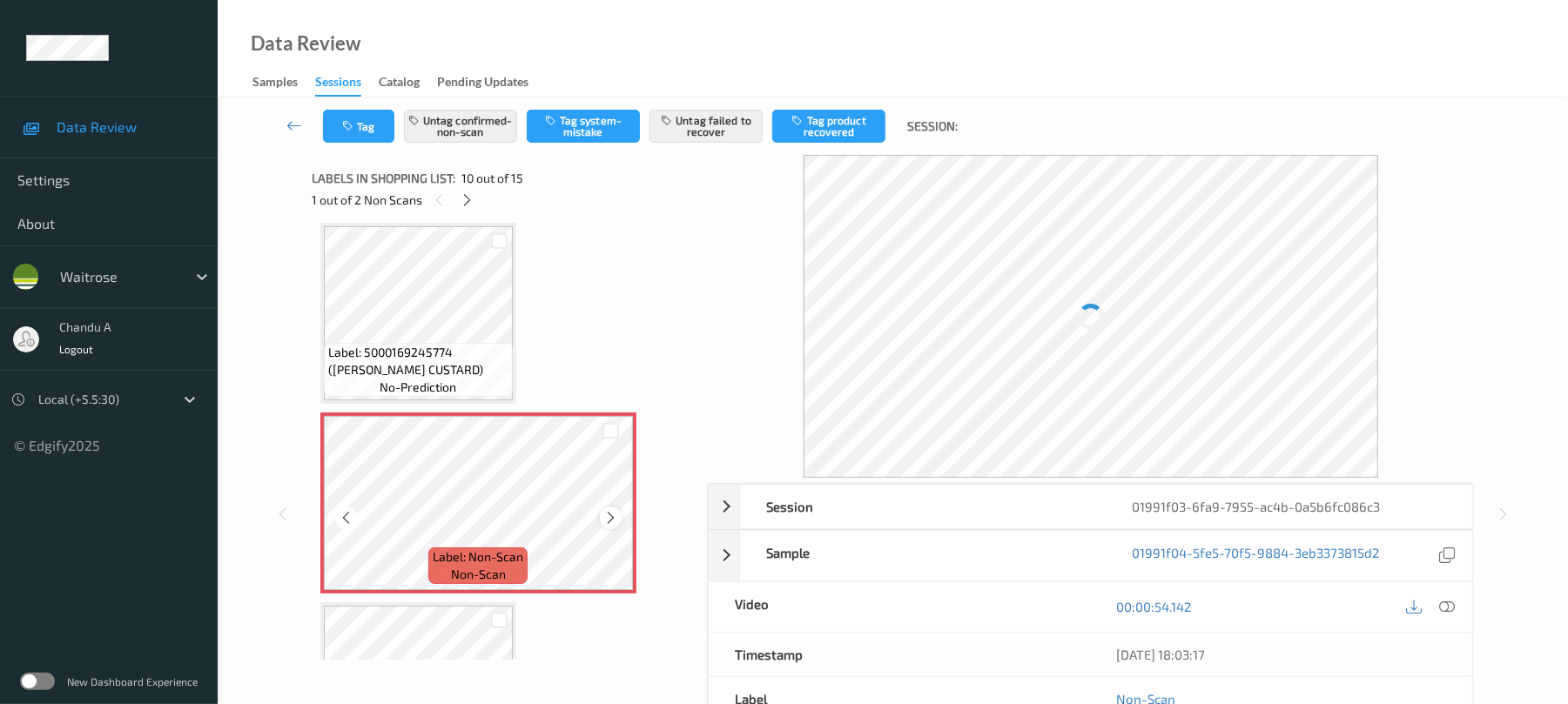
click at [614, 517] on icon at bounding box center [610, 517] width 14 height 15
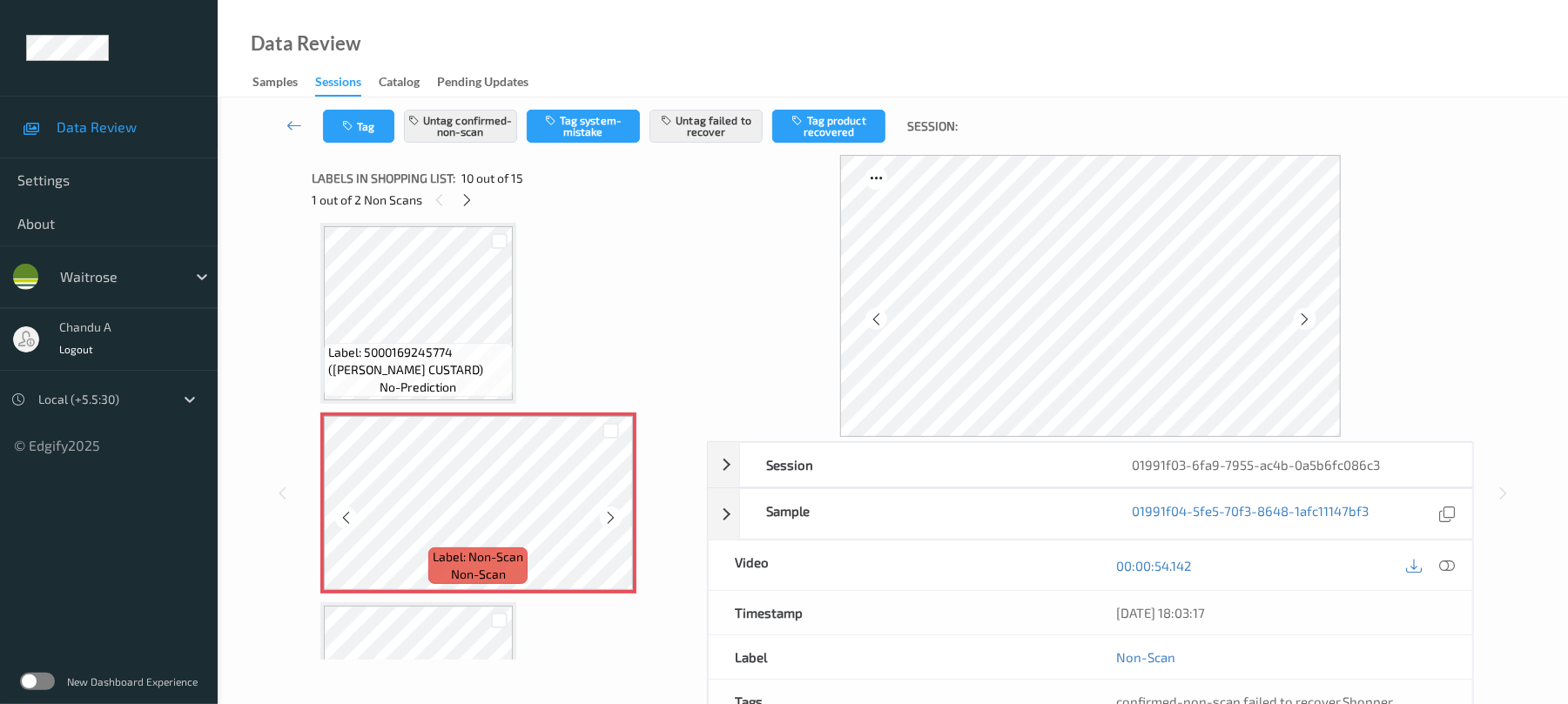
click at [614, 517] on icon at bounding box center [610, 517] width 14 height 15
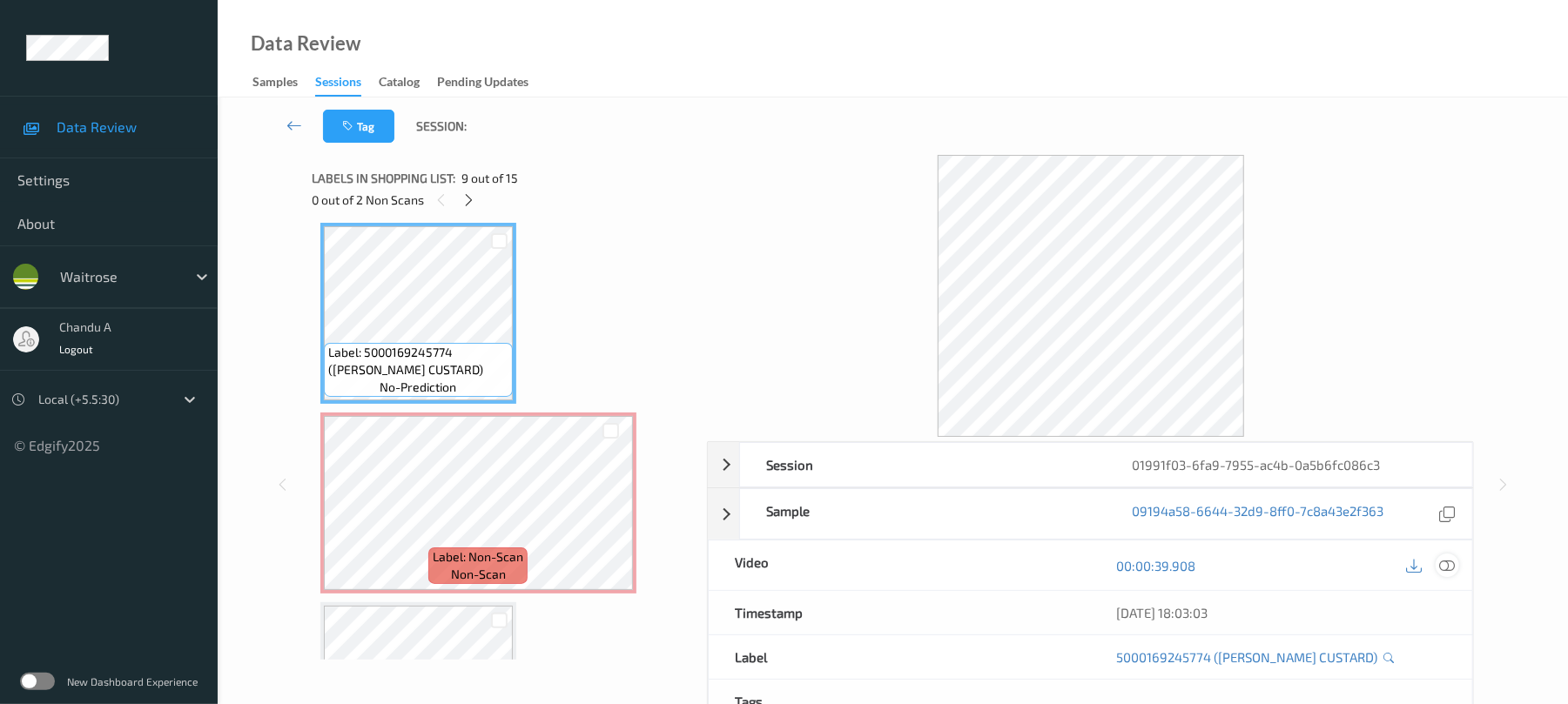
click at [1456, 575] on div at bounding box center [1448, 565] width 24 height 23
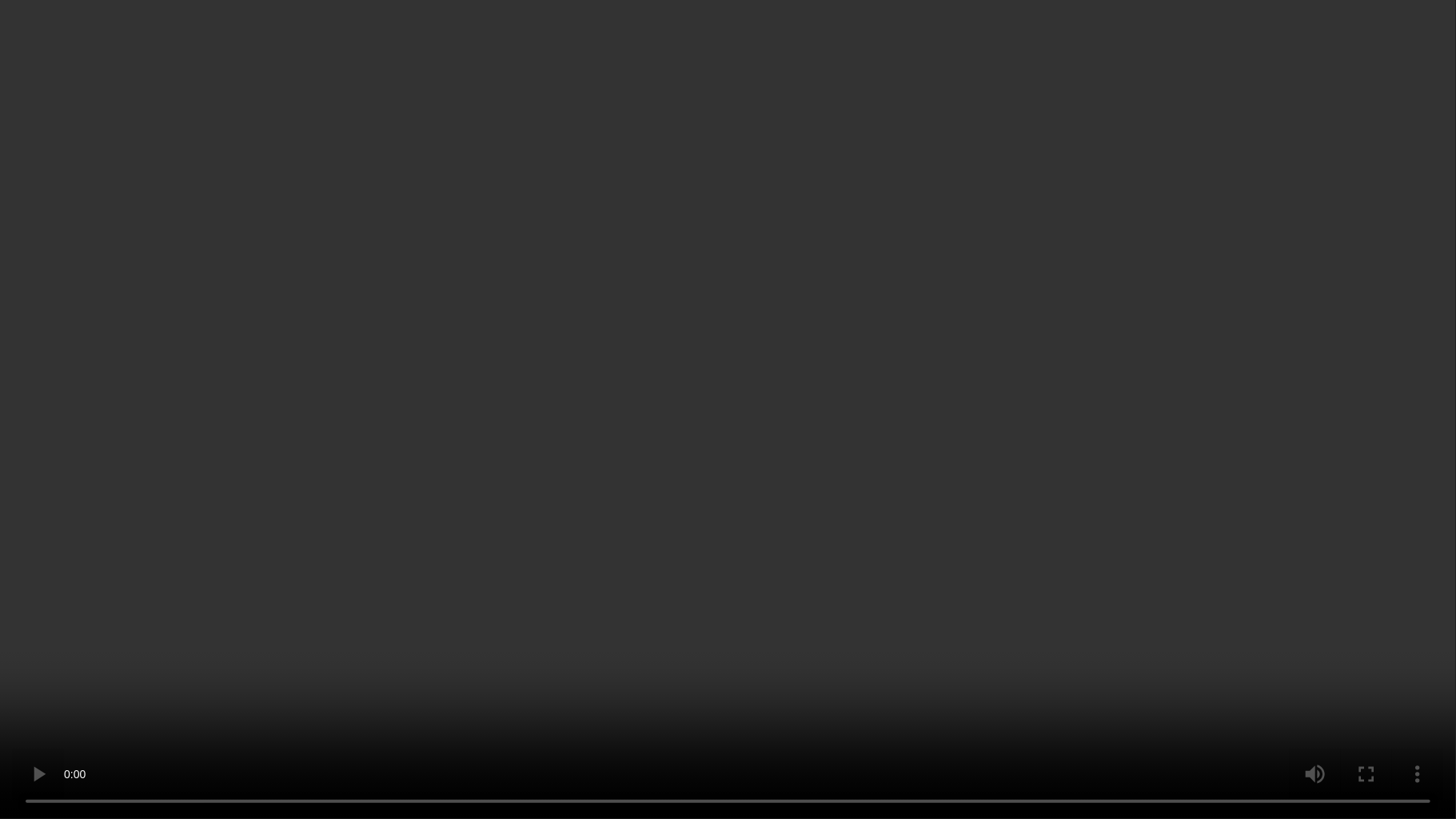
click at [929, 572] on video at bounding box center [728, 410] width 1456 height 819
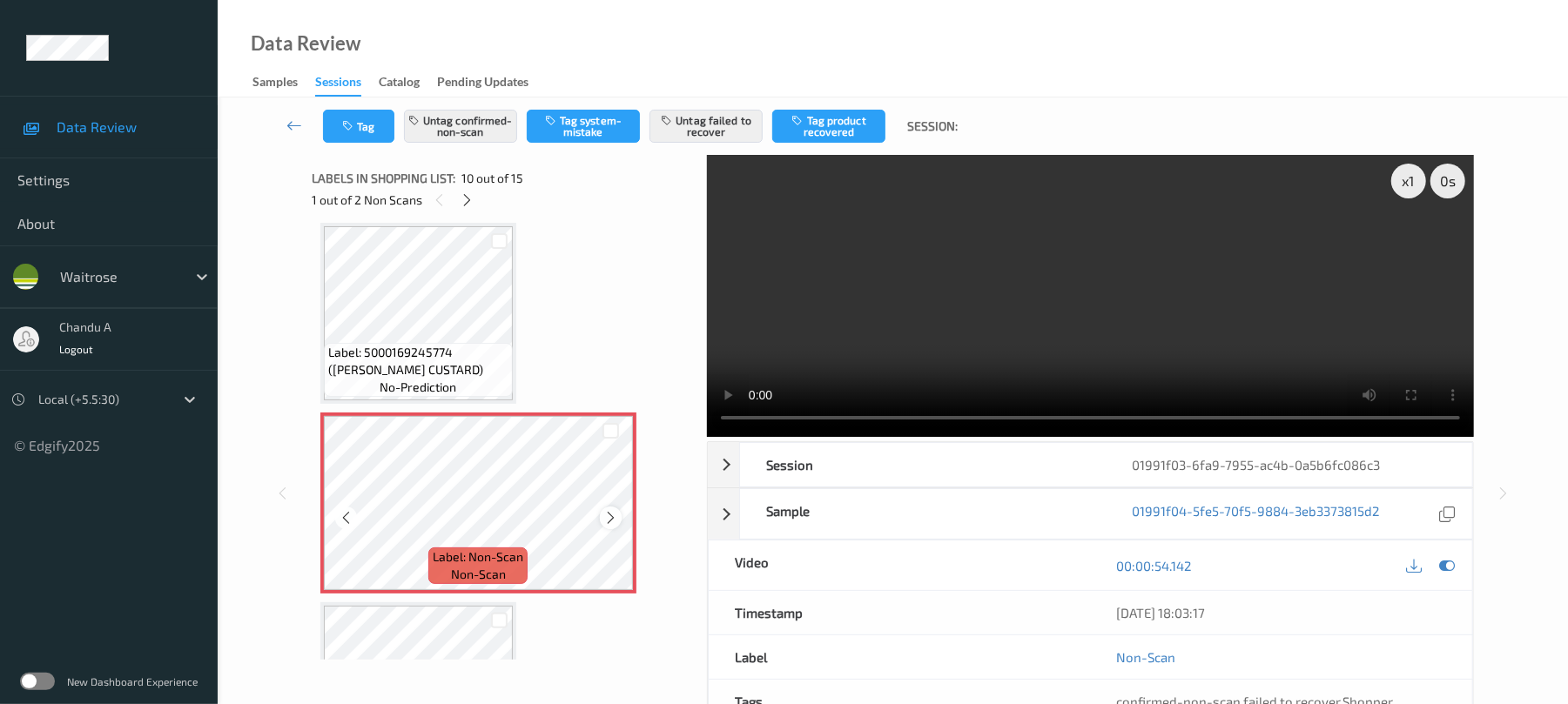
click at [613, 522] on icon at bounding box center [610, 517] width 14 height 15
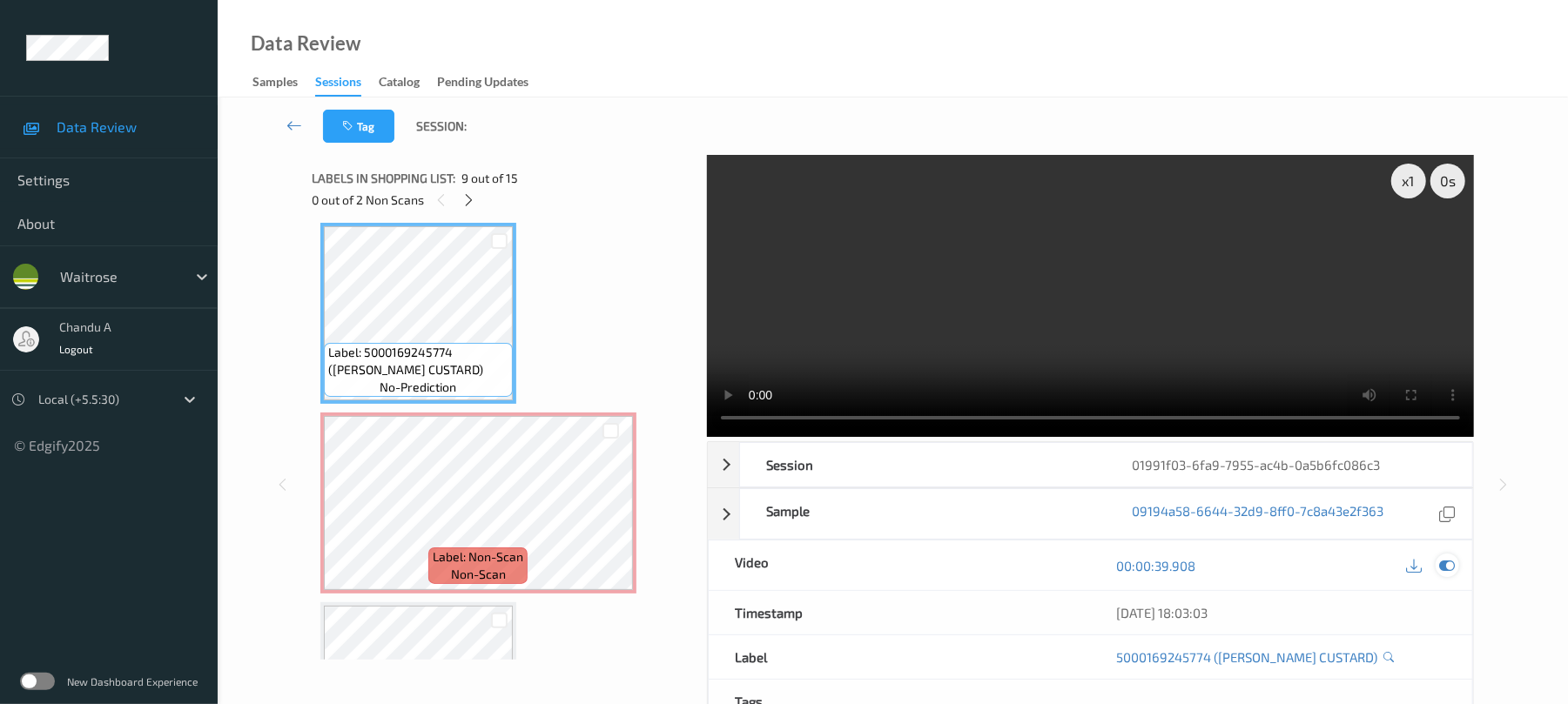
click at [1456, 565] on div at bounding box center [1448, 565] width 24 height 23
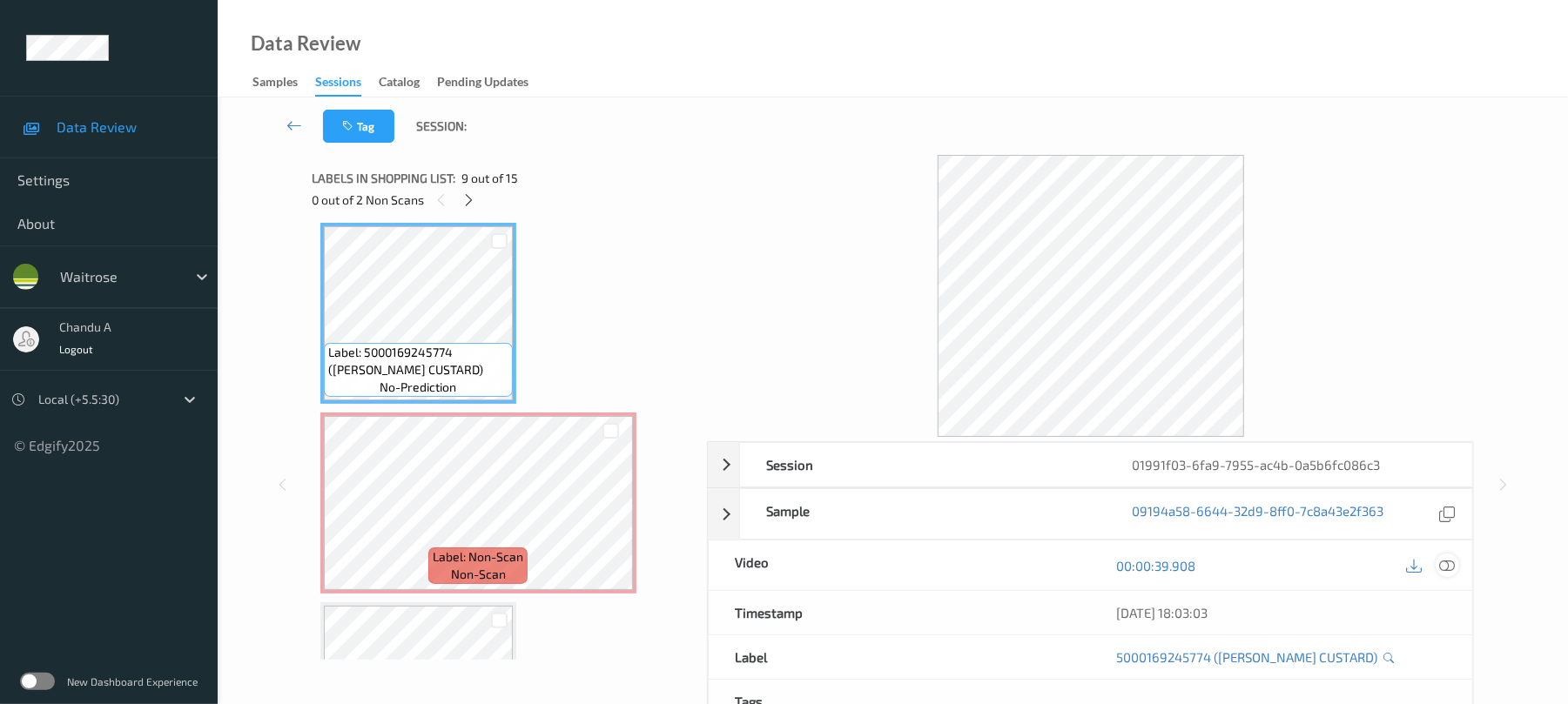
click at [1450, 565] on icon at bounding box center [1447, 565] width 15 height 15
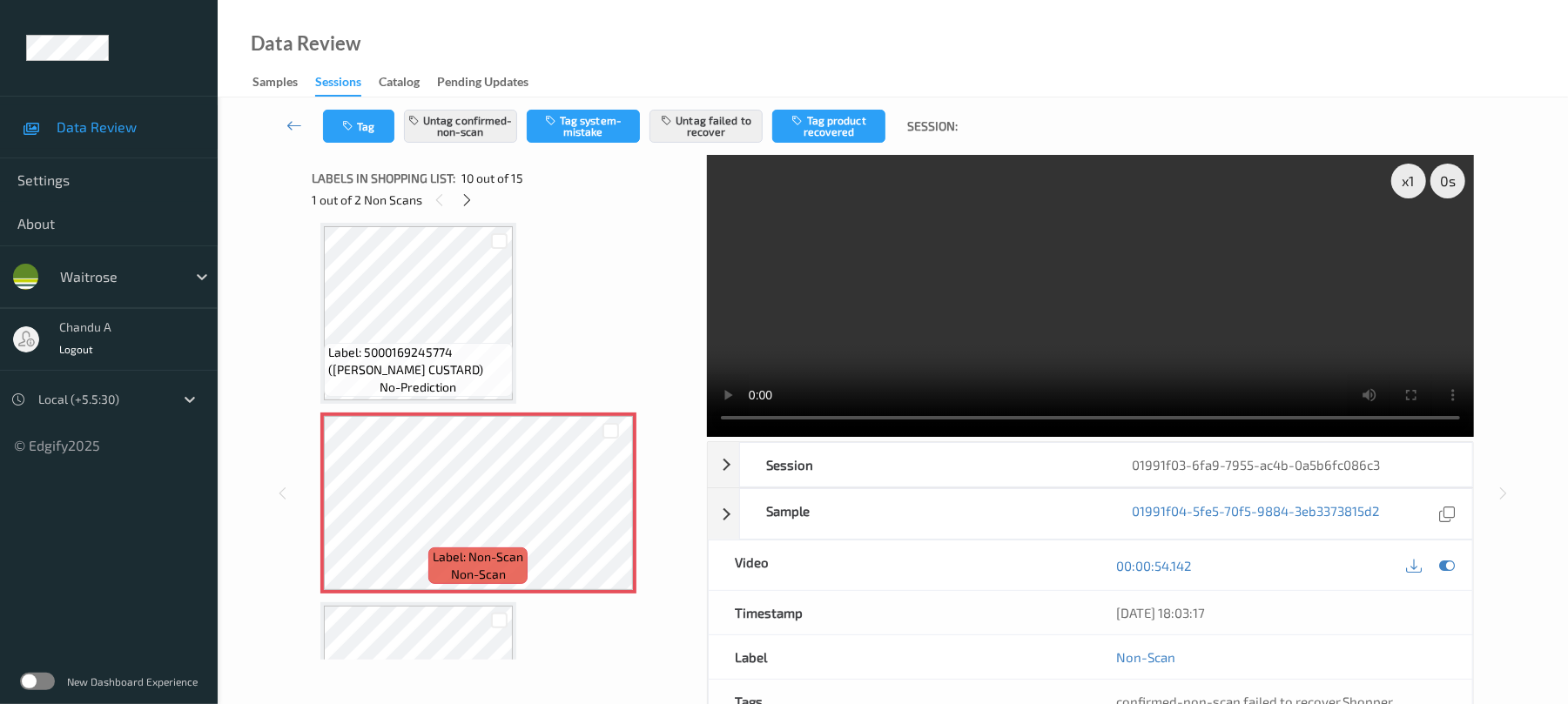
click at [480, 356] on span "Label: 5000169245774 (WR ESS CUSTARD)" at bounding box center [418, 361] width 180 height 35
click at [620, 510] on div at bounding box center [610, 517] width 22 height 22
click at [614, 512] on icon at bounding box center [610, 517] width 14 height 15
click at [610, 506] on div at bounding box center [610, 517] width 22 height 22
click at [610, 512] on icon at bounding box center [610, 517] width 14 height 15
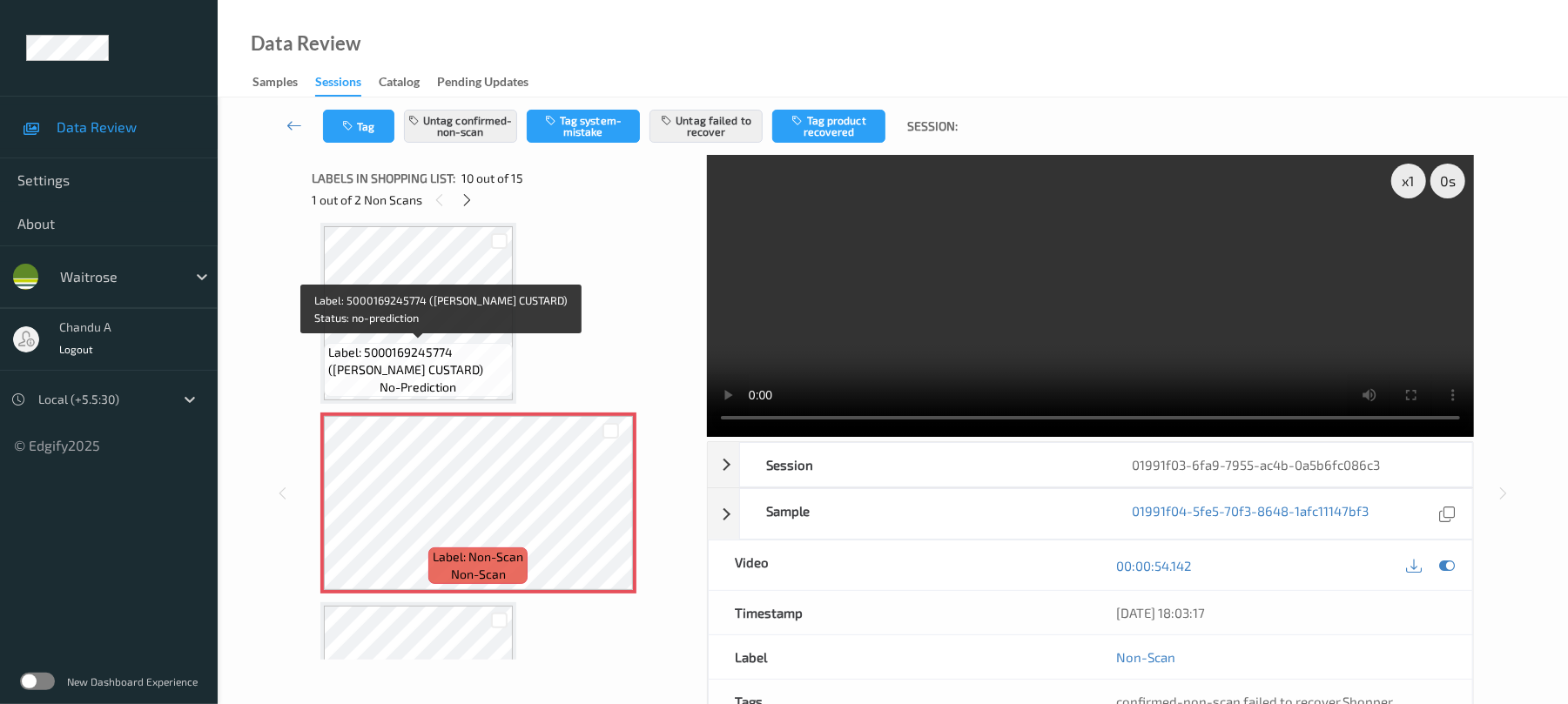
click at [456, 355] on span "Label: 5000169245774 (WR ESS CUSTARD)" at bounding box center [418, 361] width 180 height 35
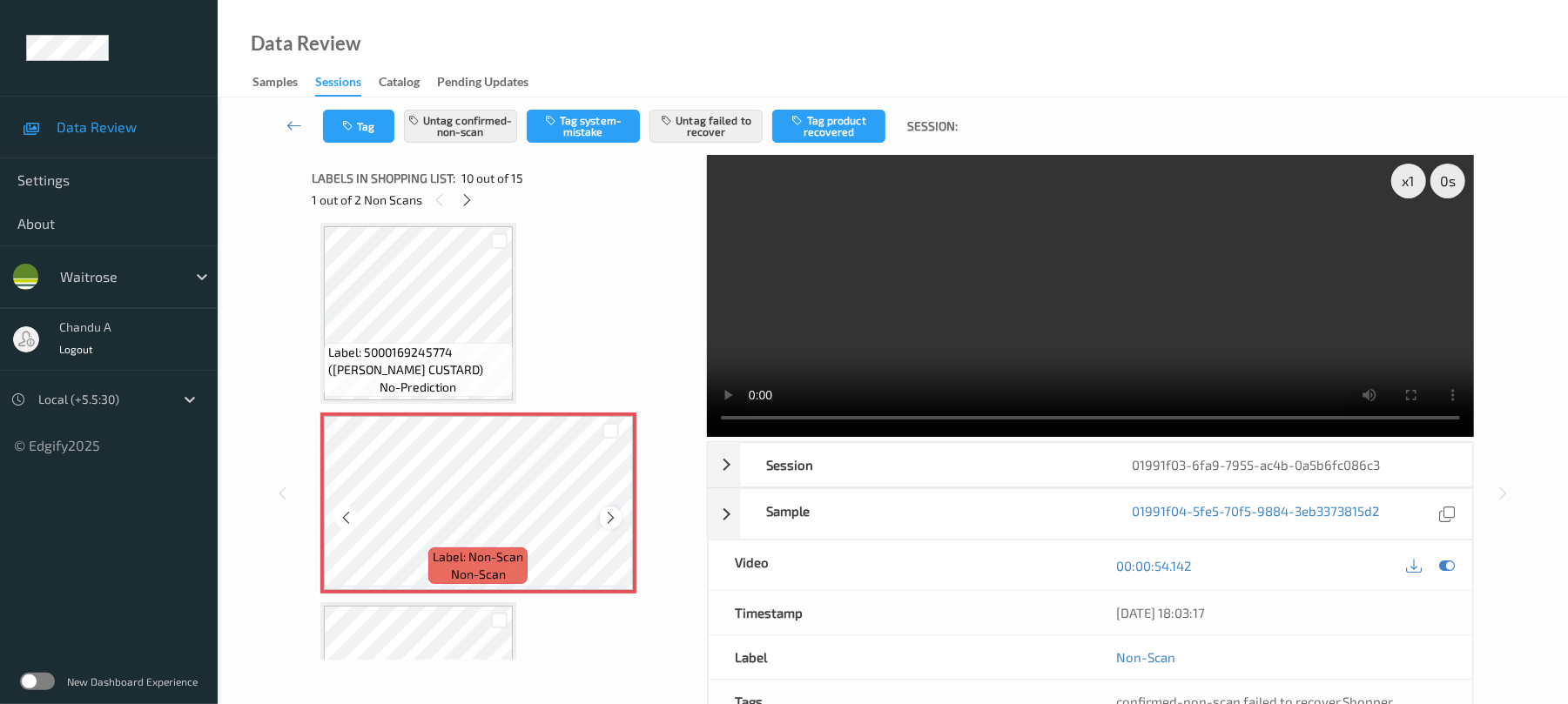
click at [610, 515] on icon at bounding box center [610, 517] width 14 height 15
click at [499, 353] on span "Label: 5000169245774 (WR ESS CUSTARD)" at bounding box center [418, 361] width 180 height 35
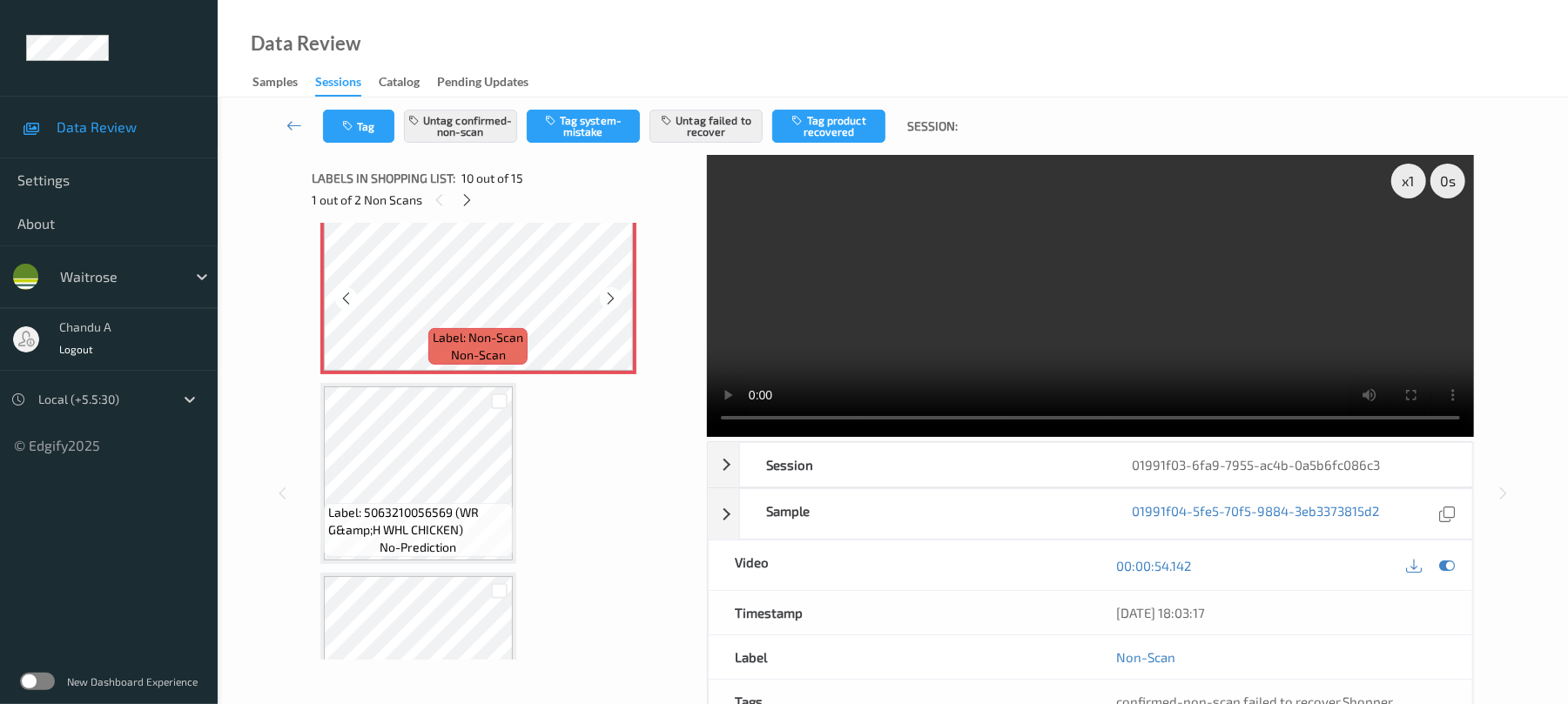
scroll to position [1759, 0]
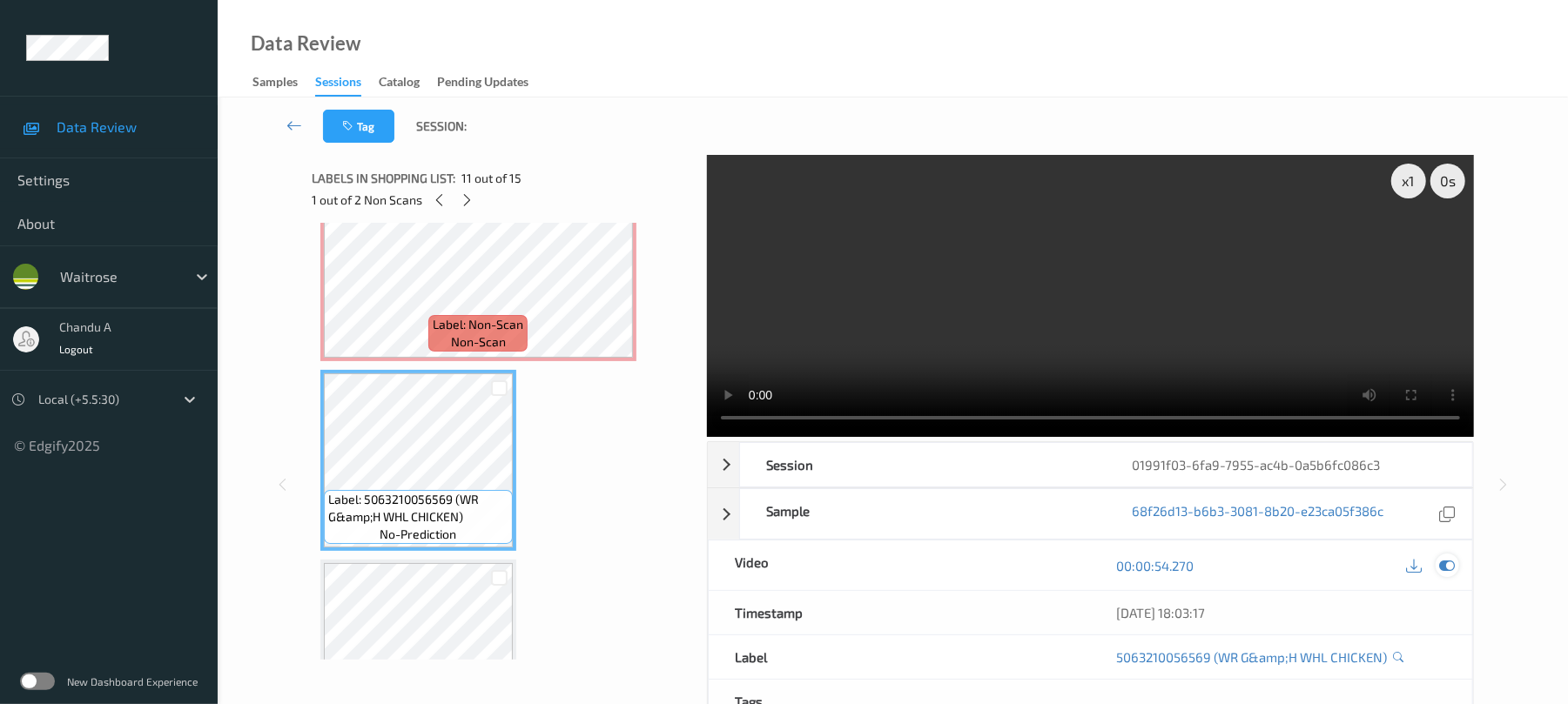
click at [1453, 565] on icon at bounding box center [1447, 565] width 15 height 15
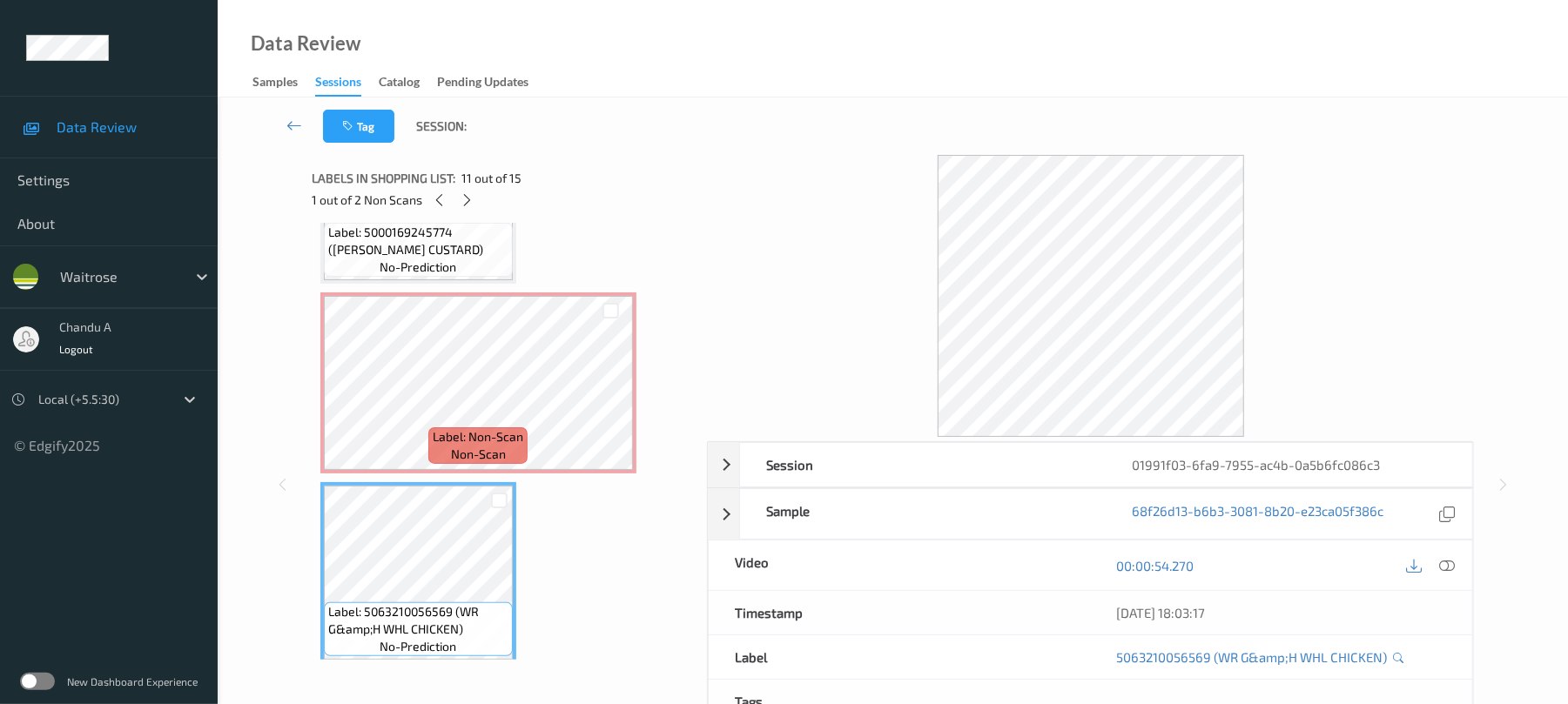
scroll to position [1643, 0]
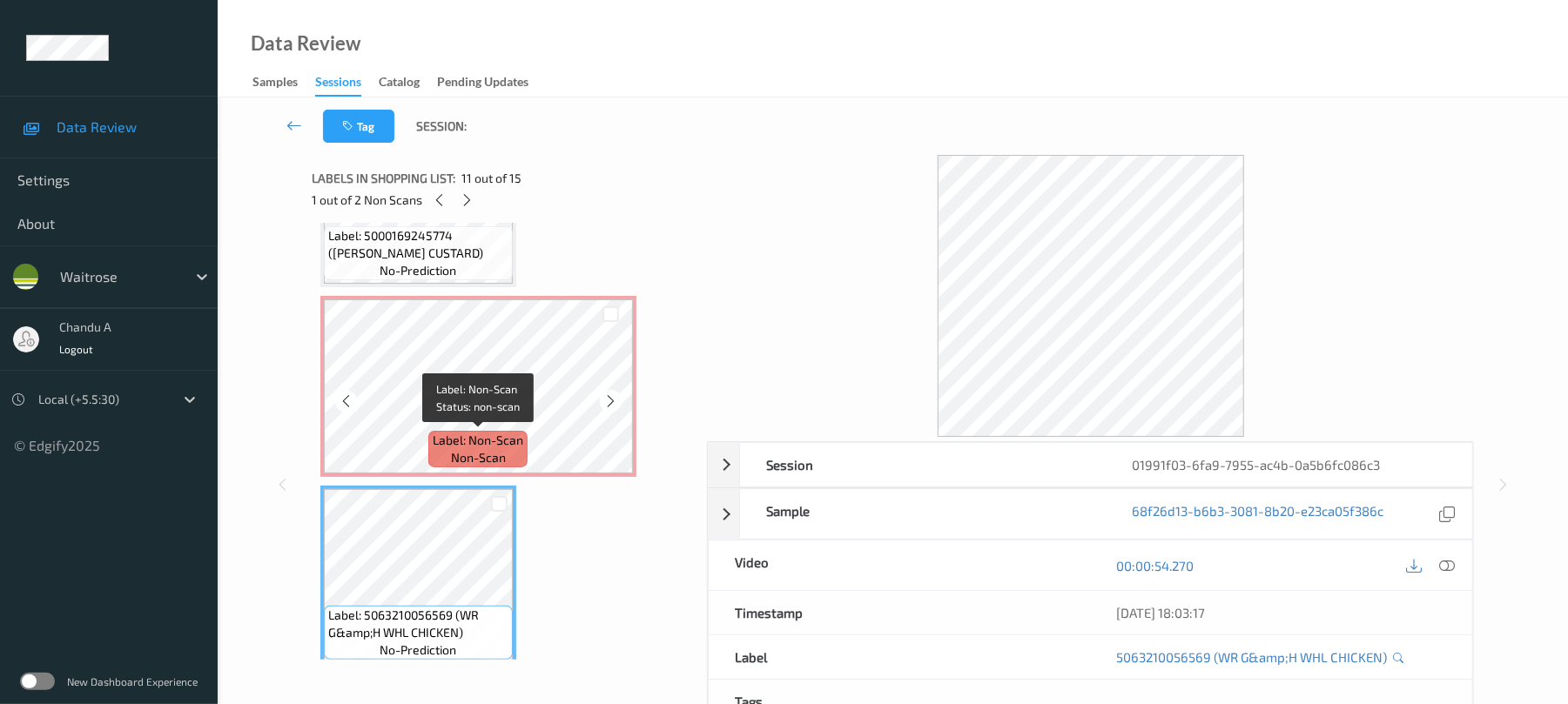
click at [491, 432] on span "Label: Non-Scan" at bounding box center [478, 440] width 90 height 17
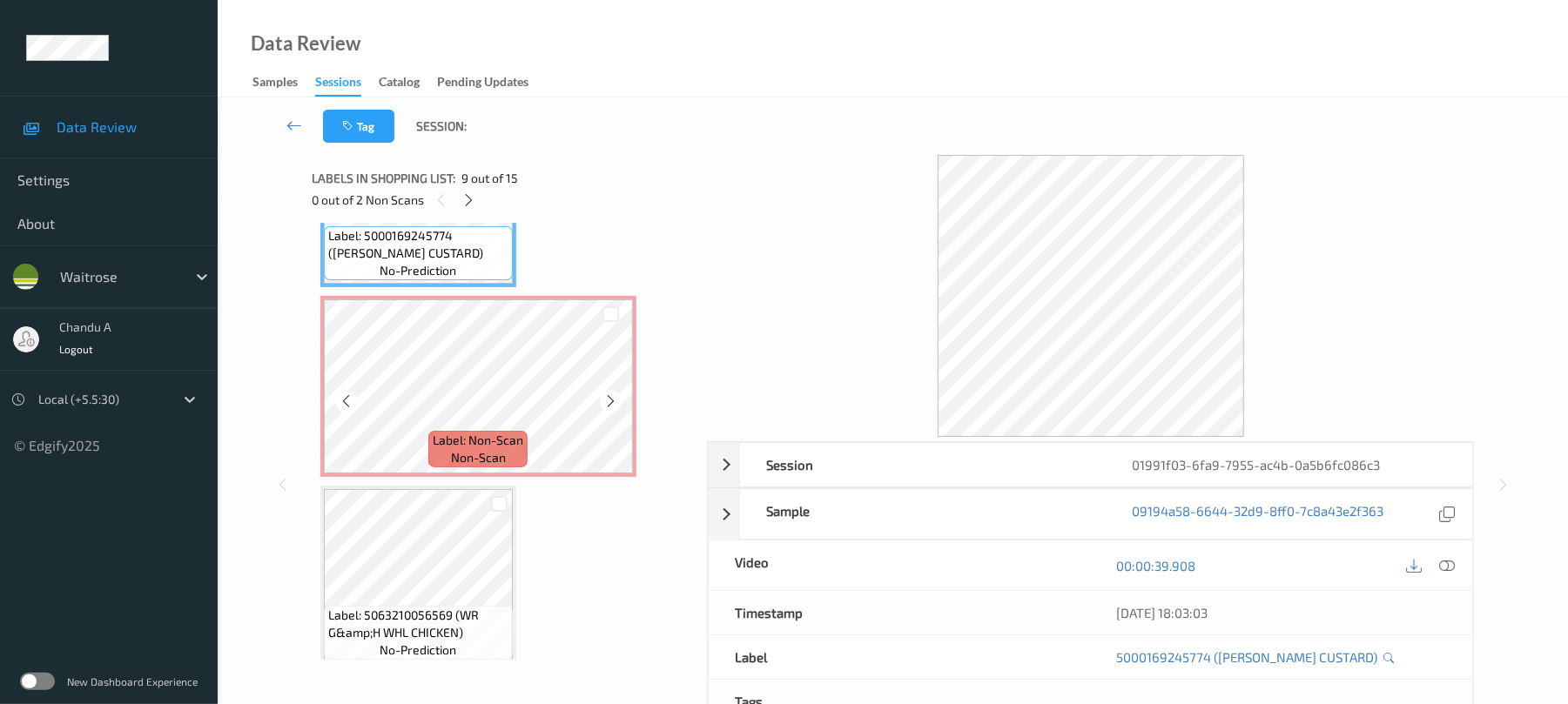
click at [463, 444] on span "Label: Non-Scan" at bounding box center [478, 440] width 90 height 17
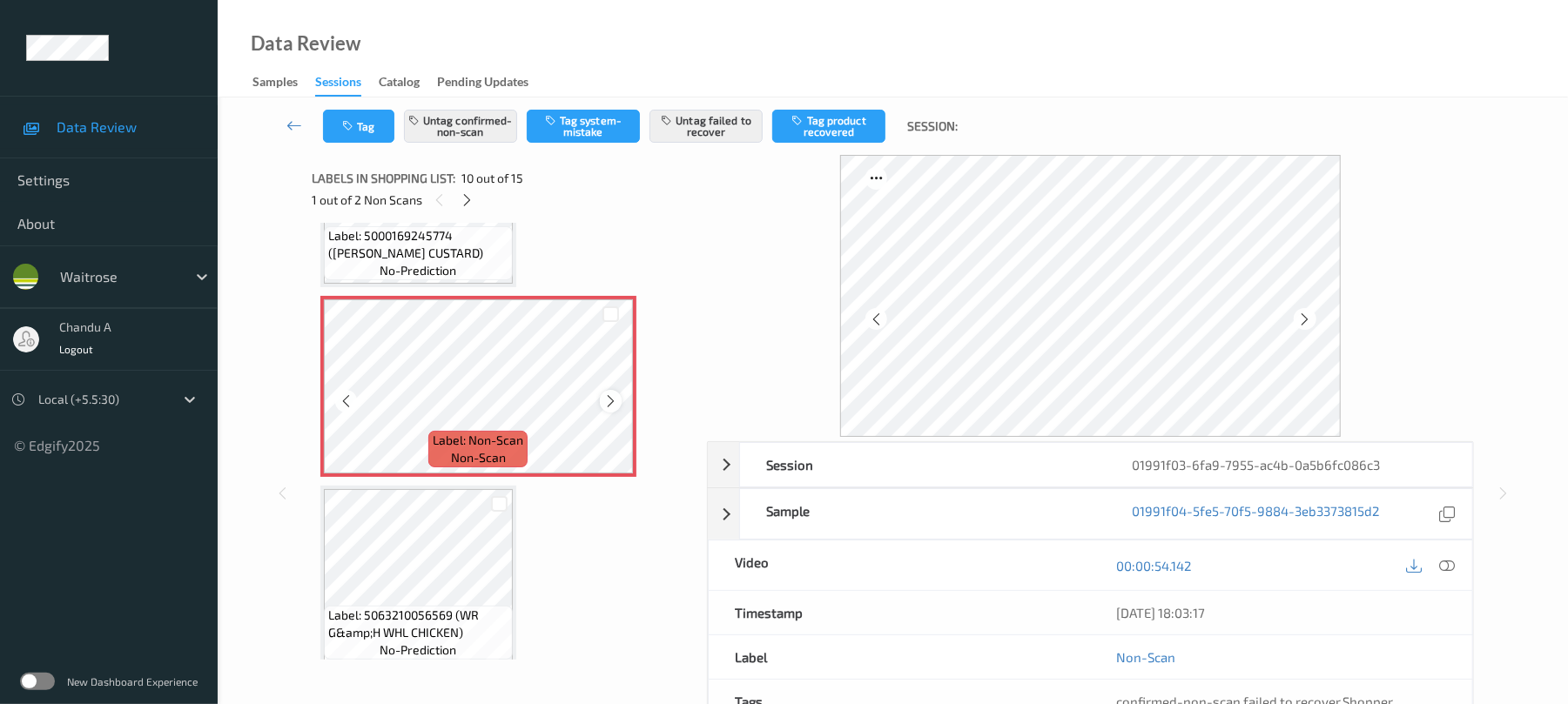
click at [611, 394] on icon at bounding box center [610, 400] width 14 height 15
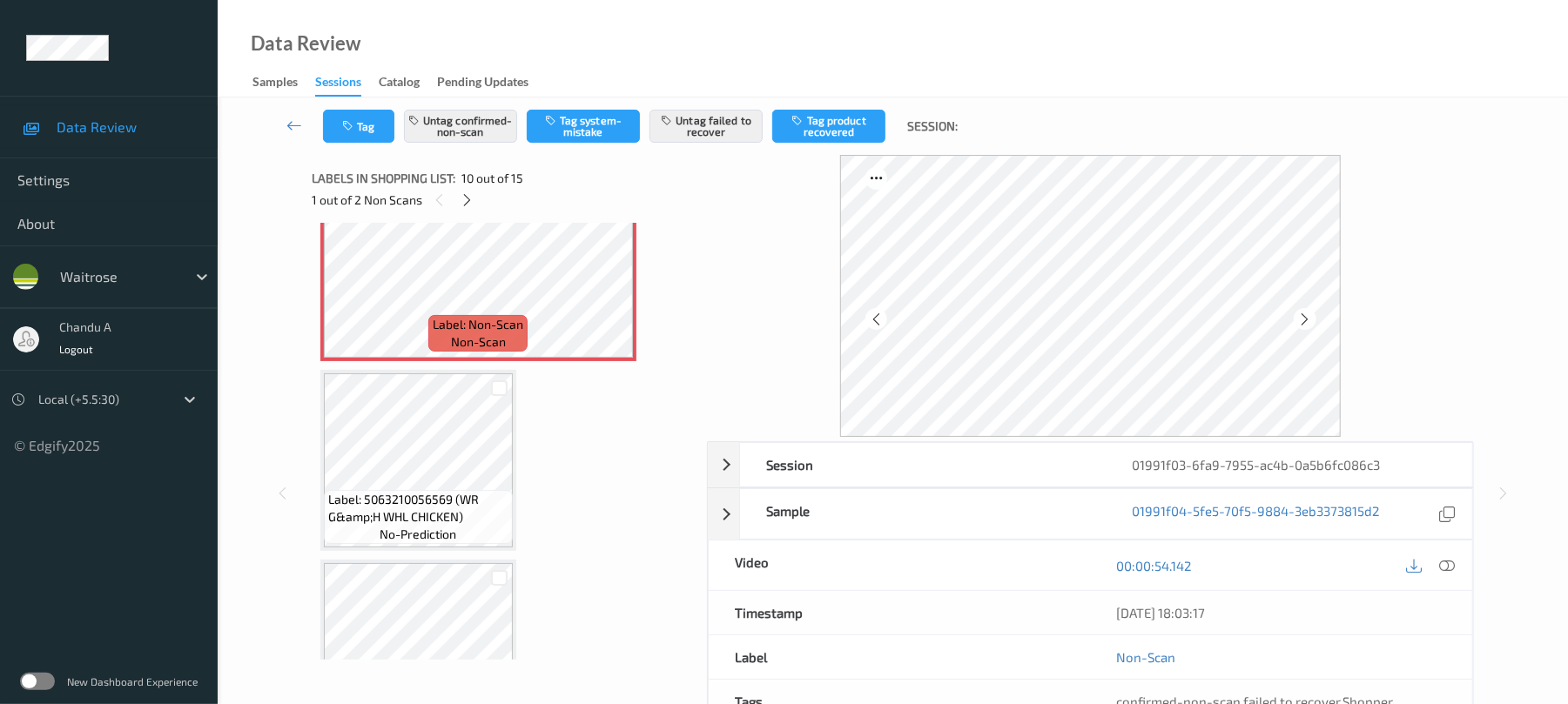
scroll to position [1874, 0]
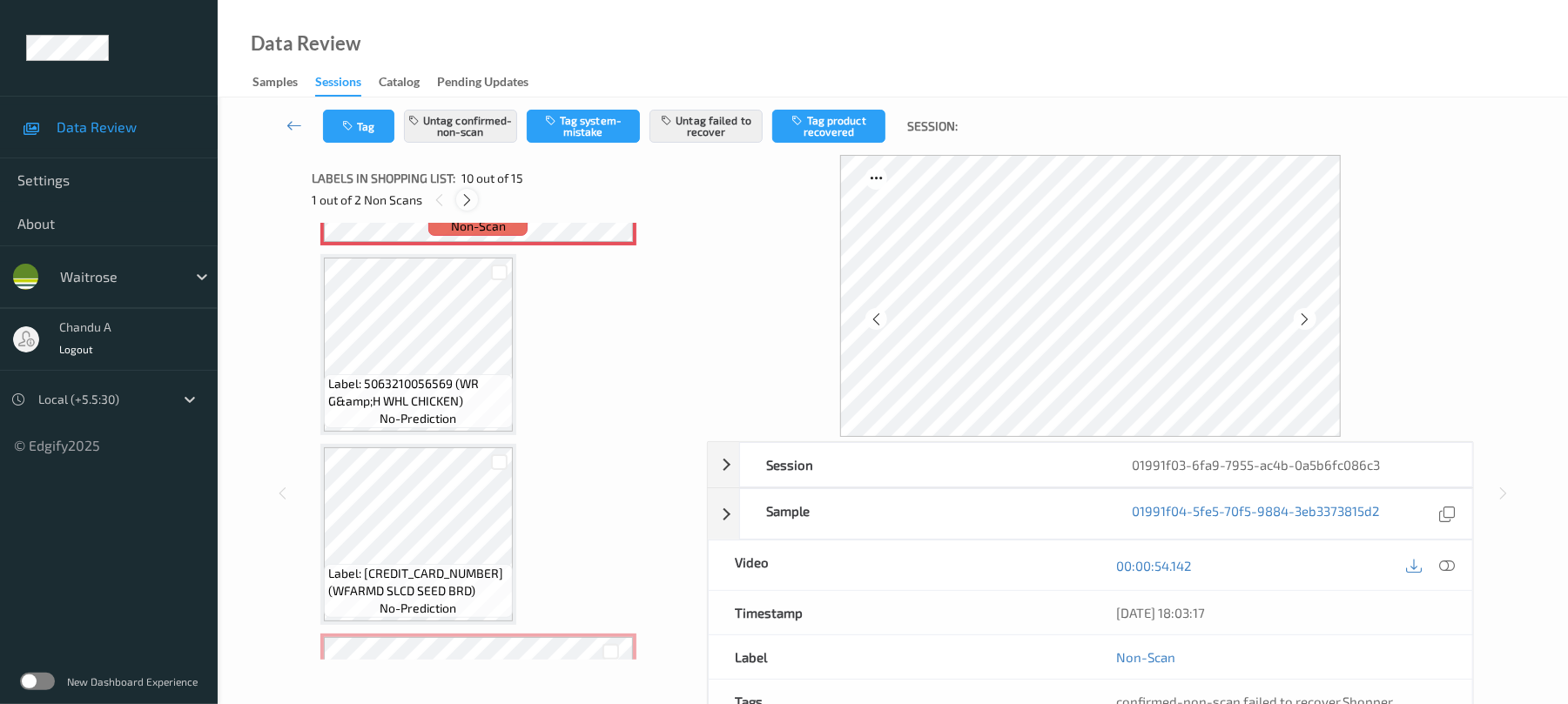
click at [461, 192] on icon at bounding box center [467, 200] width 14 height 15
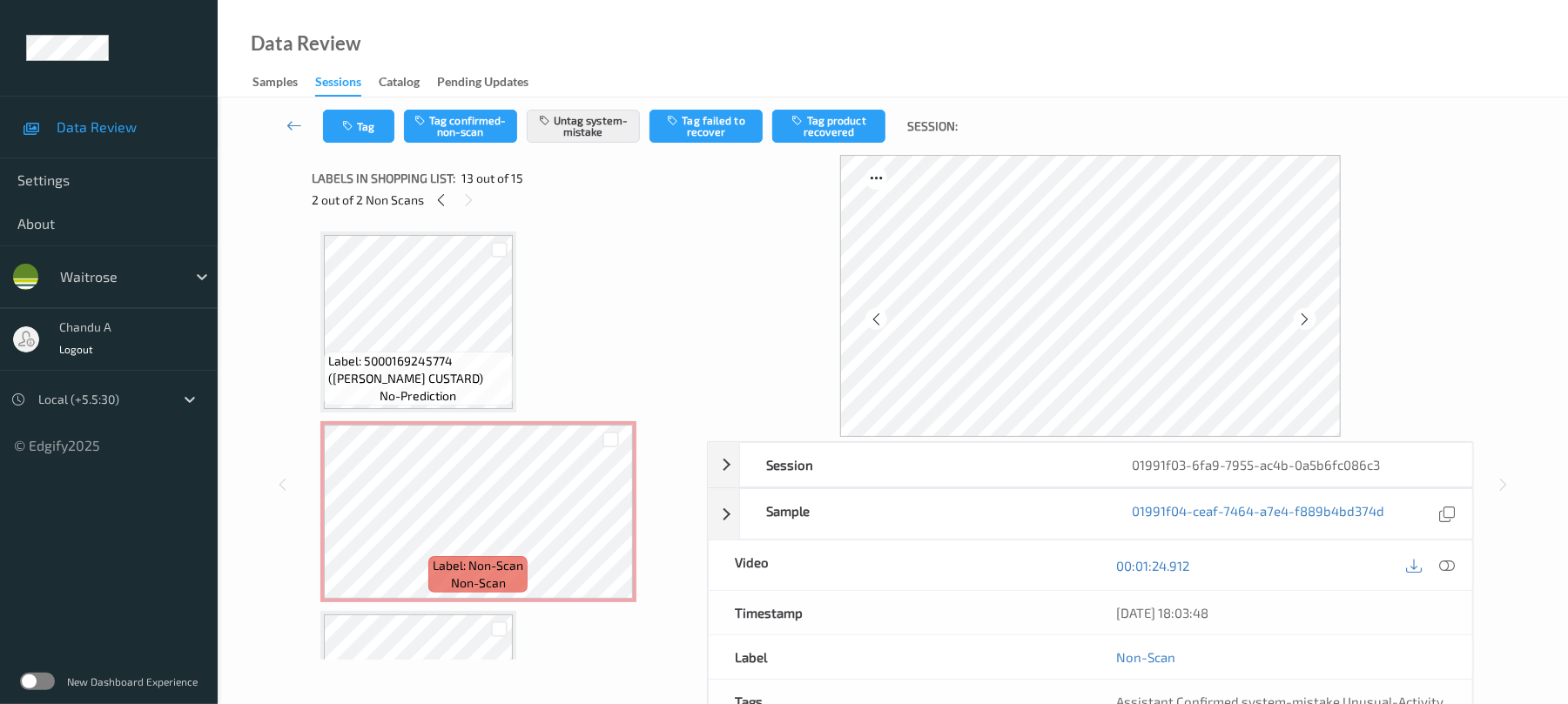
scroll to position [1515, 0]
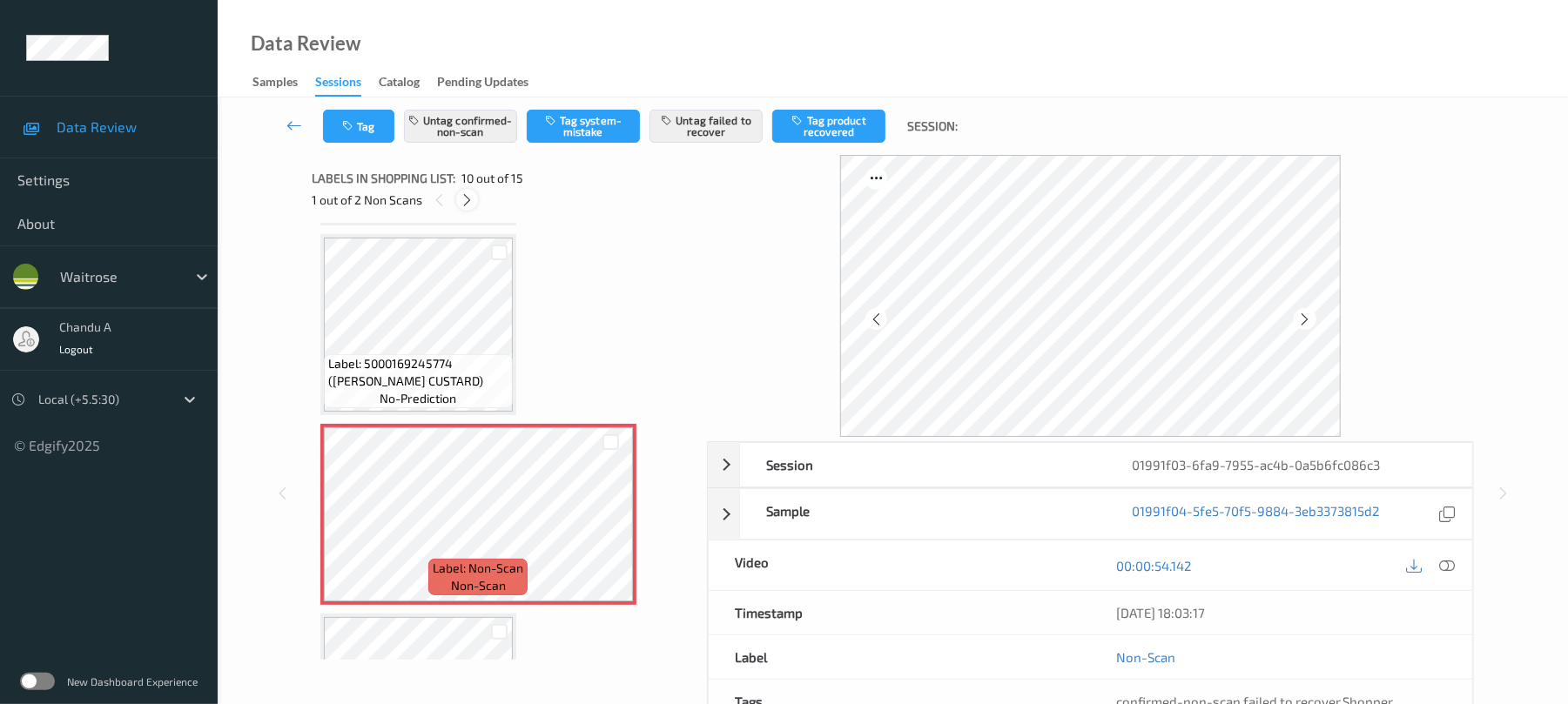
click at [464, 199] on icon at bounding box center [467, 200] width 14 height 15
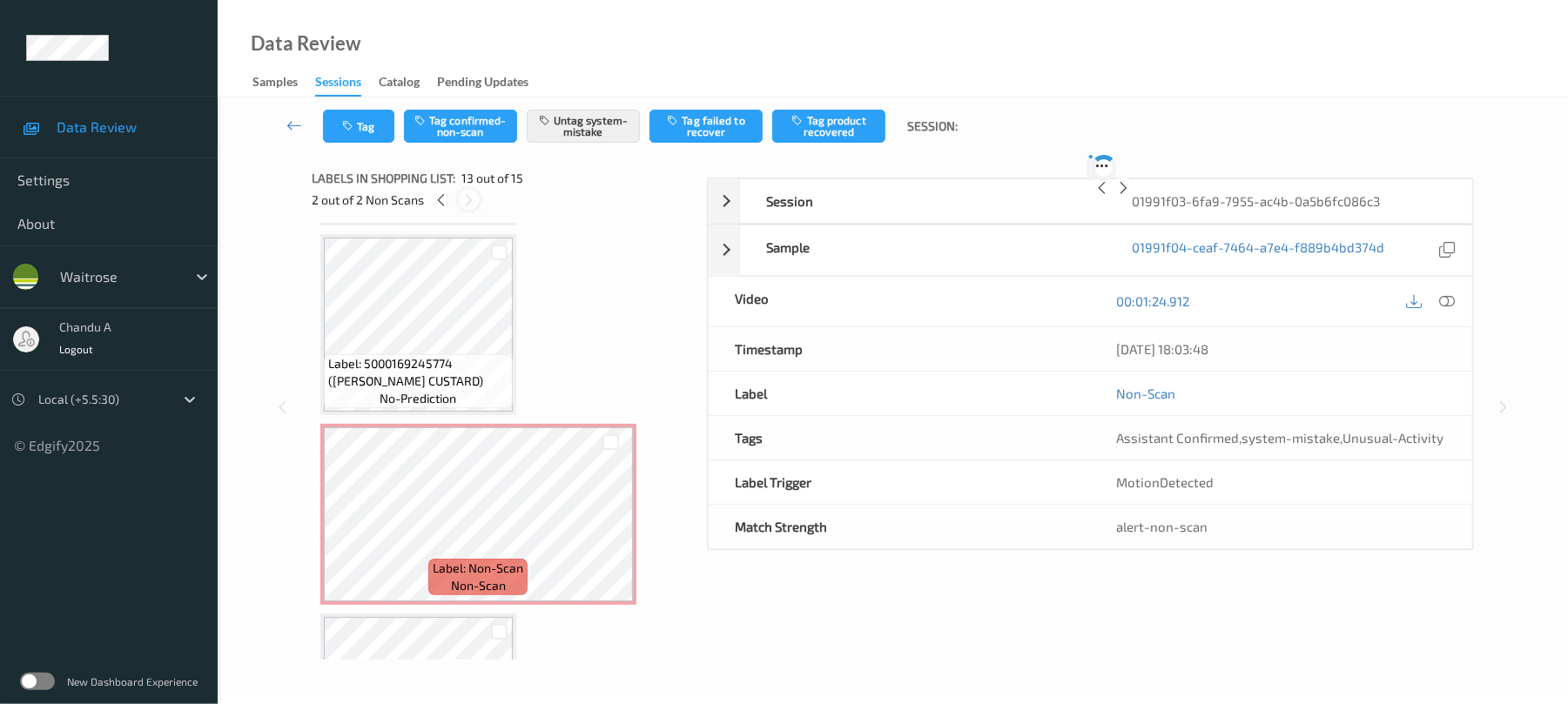
scroll to position [2095, 0]
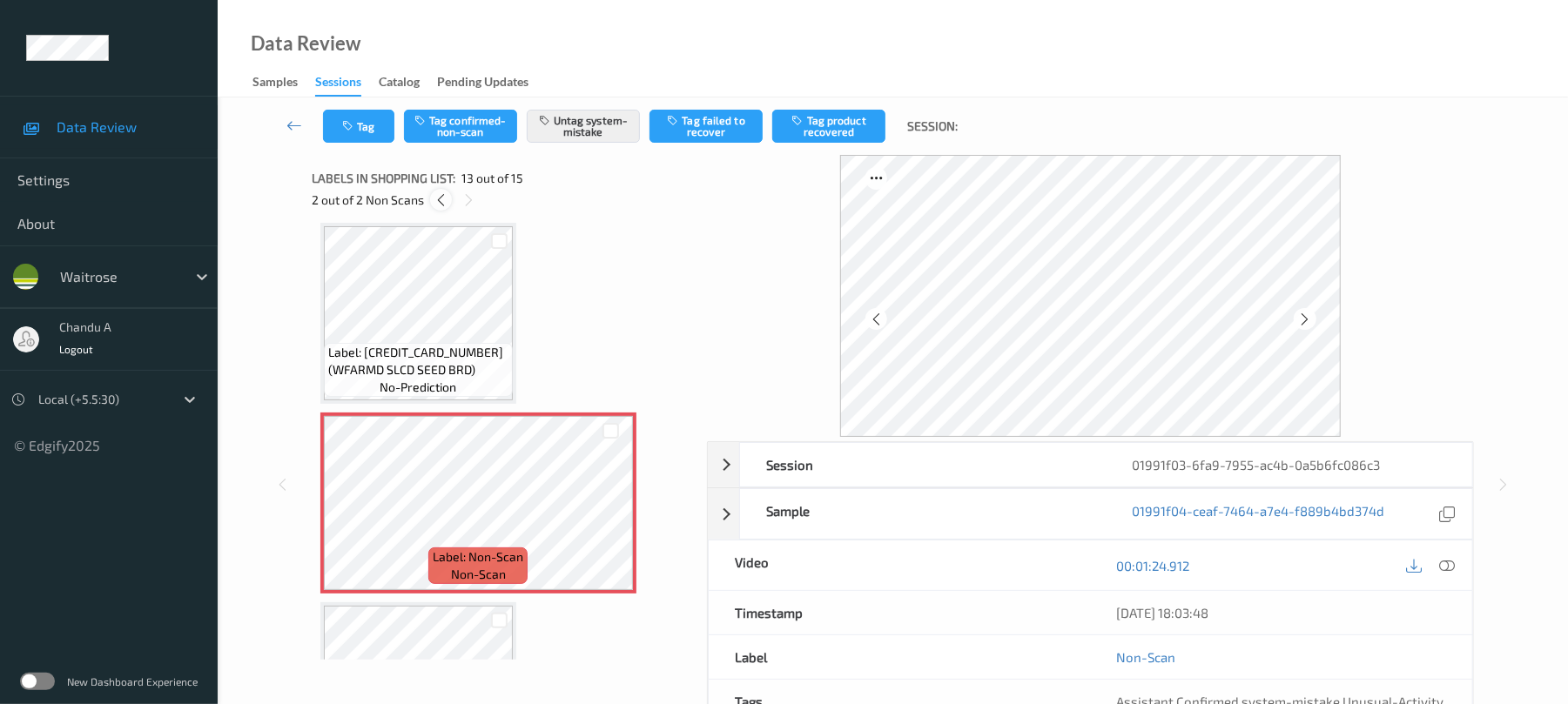
click at [446, 203] on icon at bounding box center [440, 200] width 14 height 15
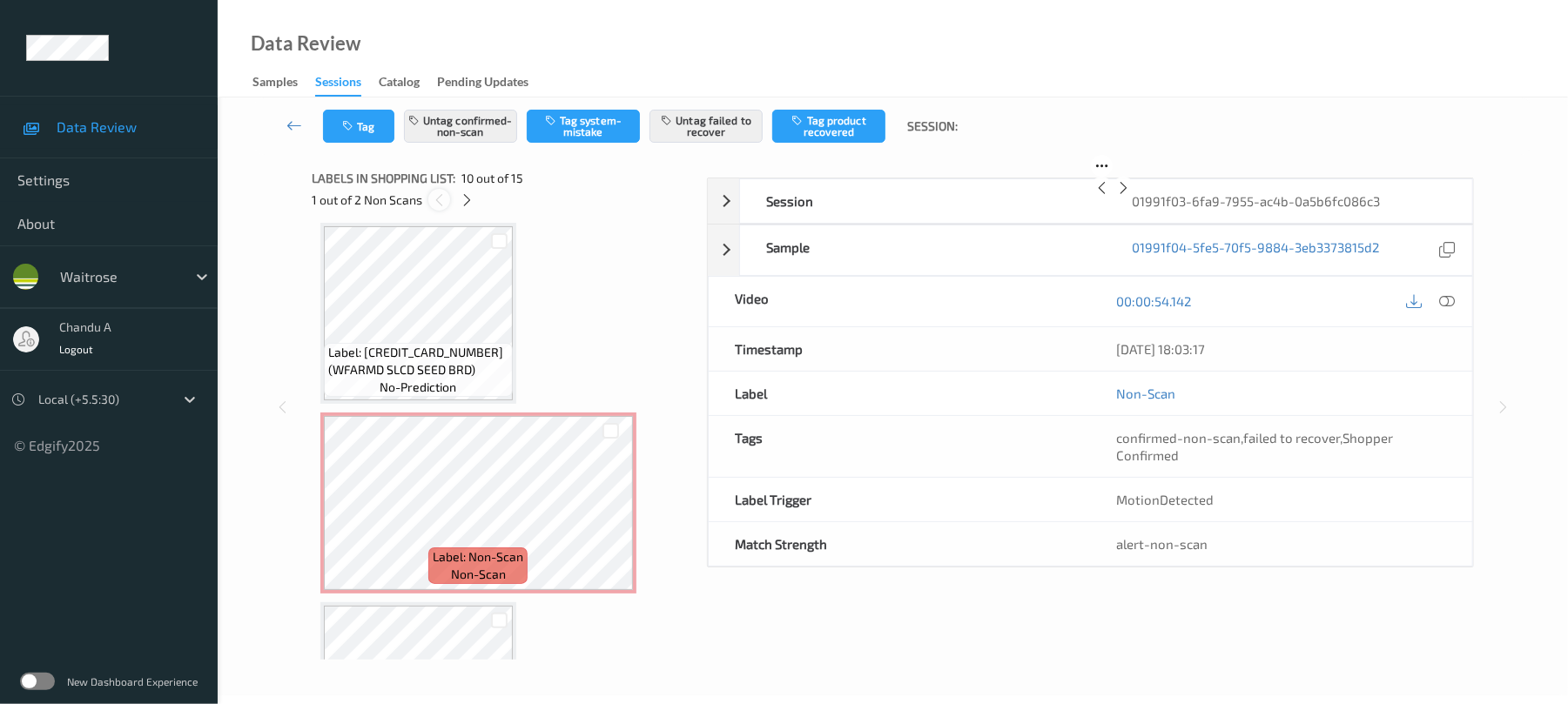
scroll to position [1526, 0]
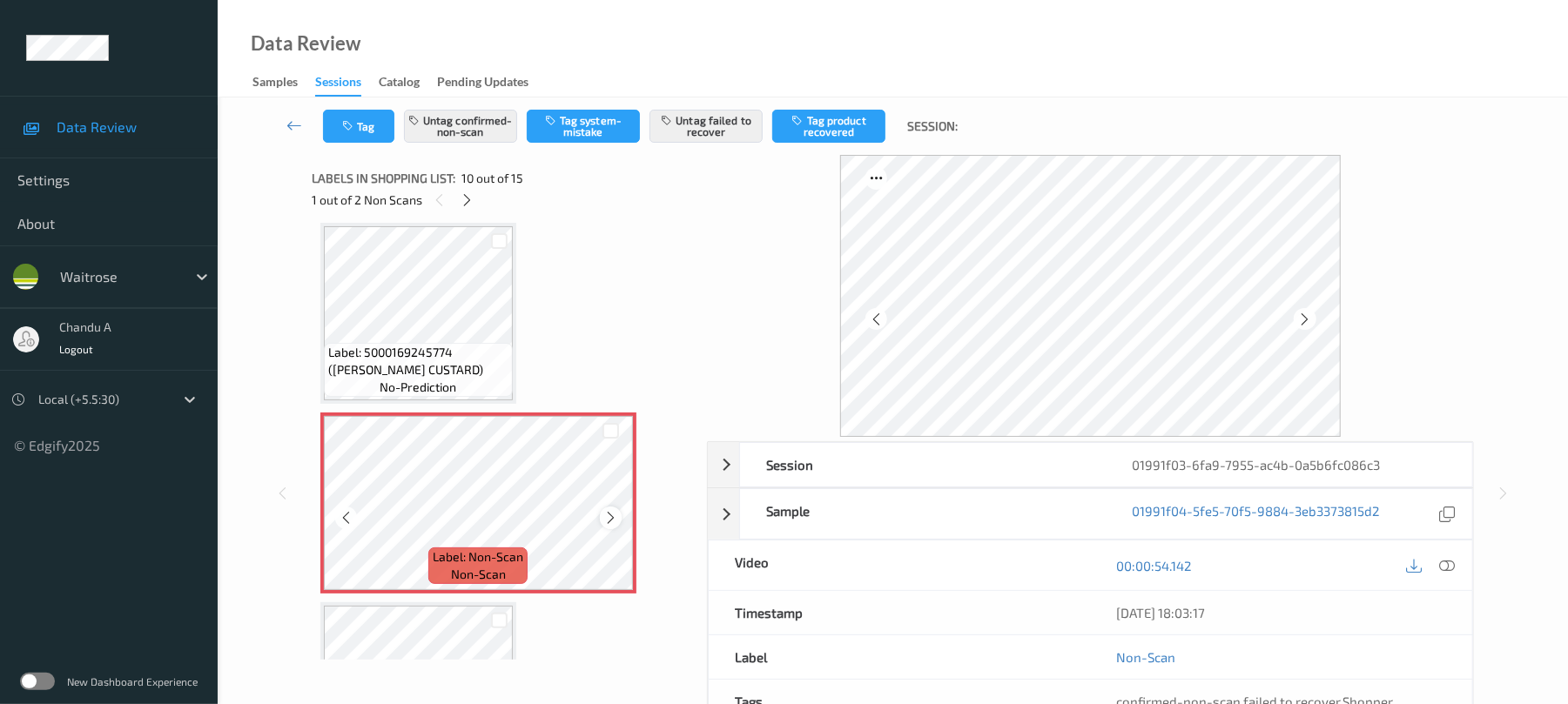
click at [614, 515] on icon at bounding box center [610, 517] width 14 height 15
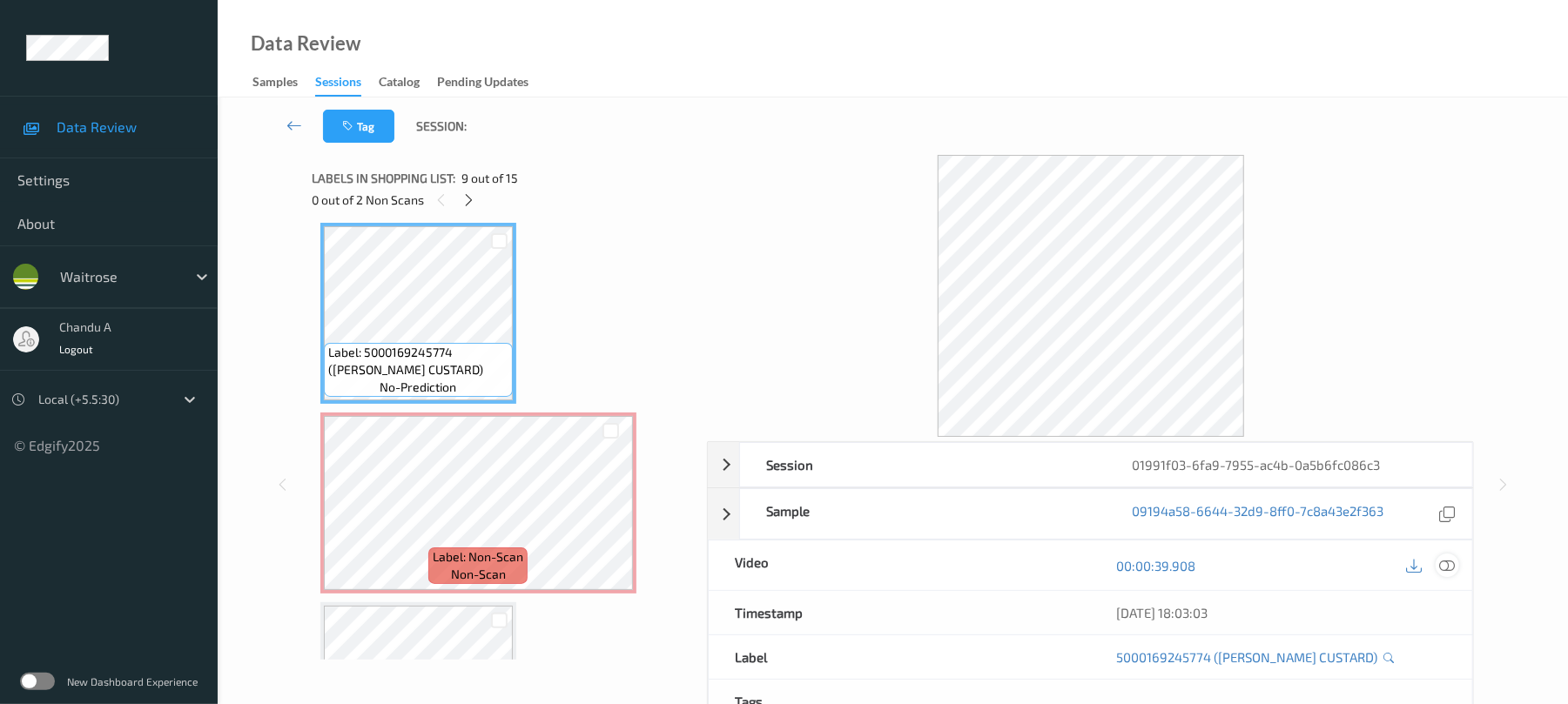
click at [1447, 558] on icon at bounding box center [1447, 565] width 15 height 15
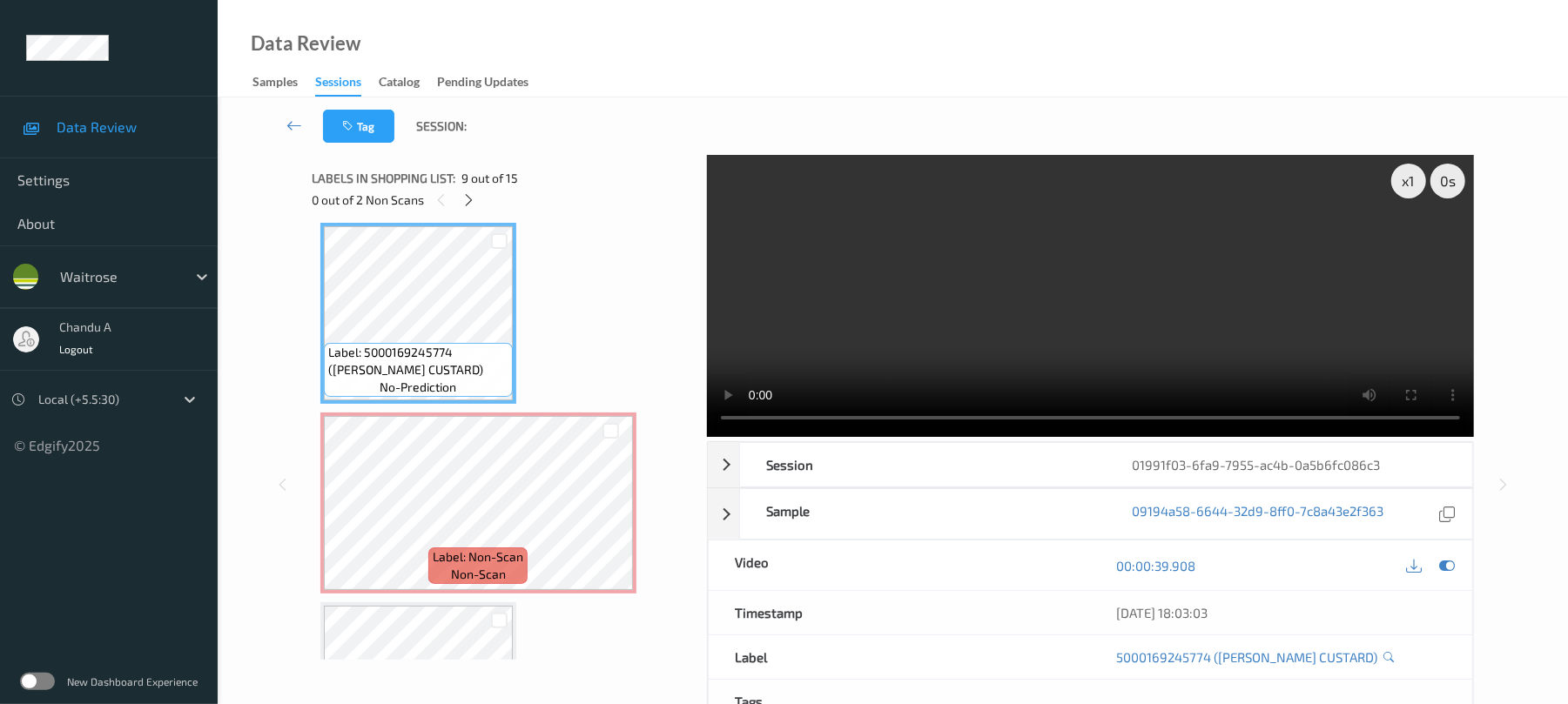
click at [1381, 210] on video at bounding box center [1091, 296] width 767 height 282
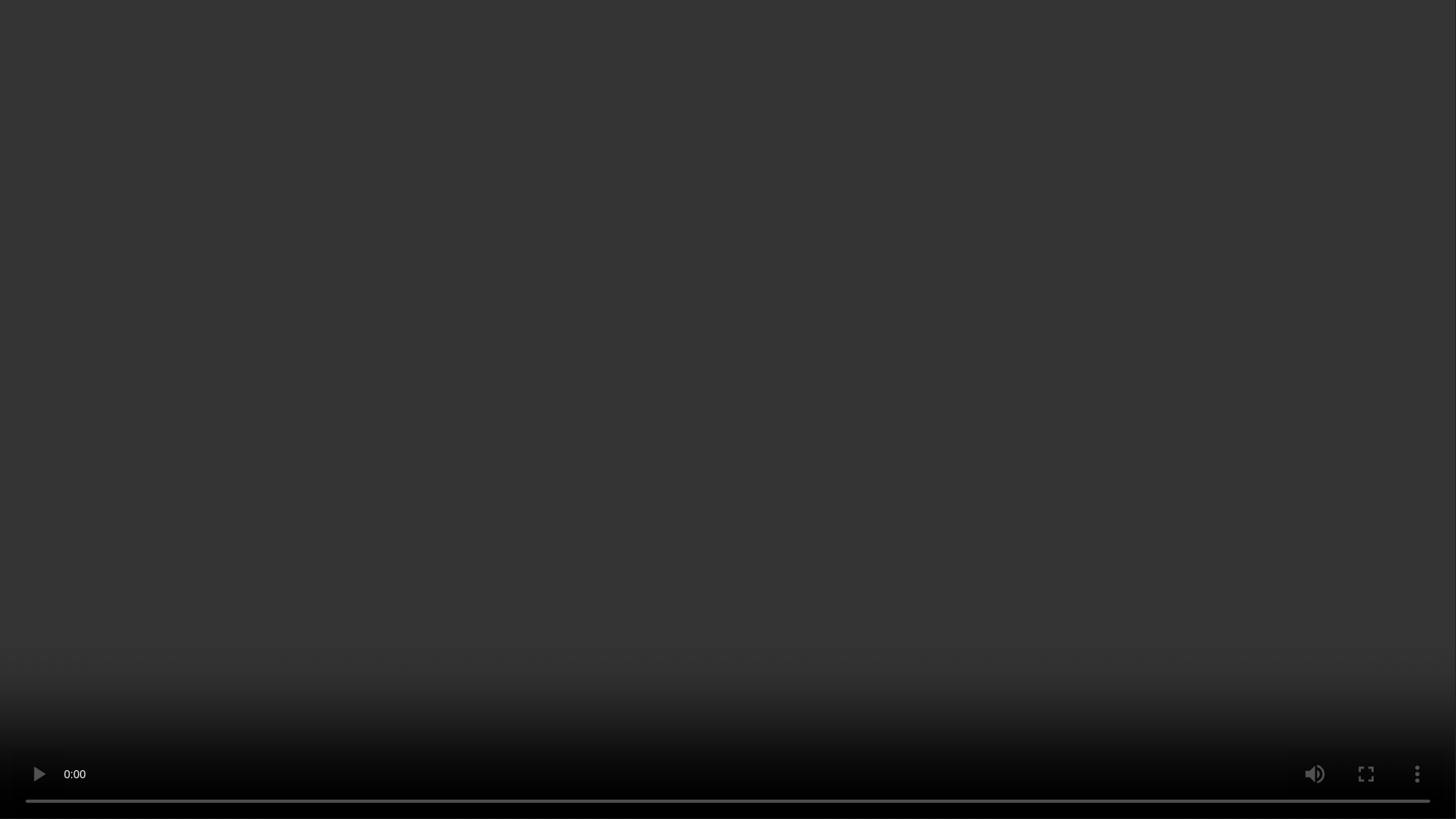
click at [730, 493] on video at bounding box center [728, 410] width 1456 height 819
click at [914, 430] on video at bounding box center [728, 410] width 1456 height 819
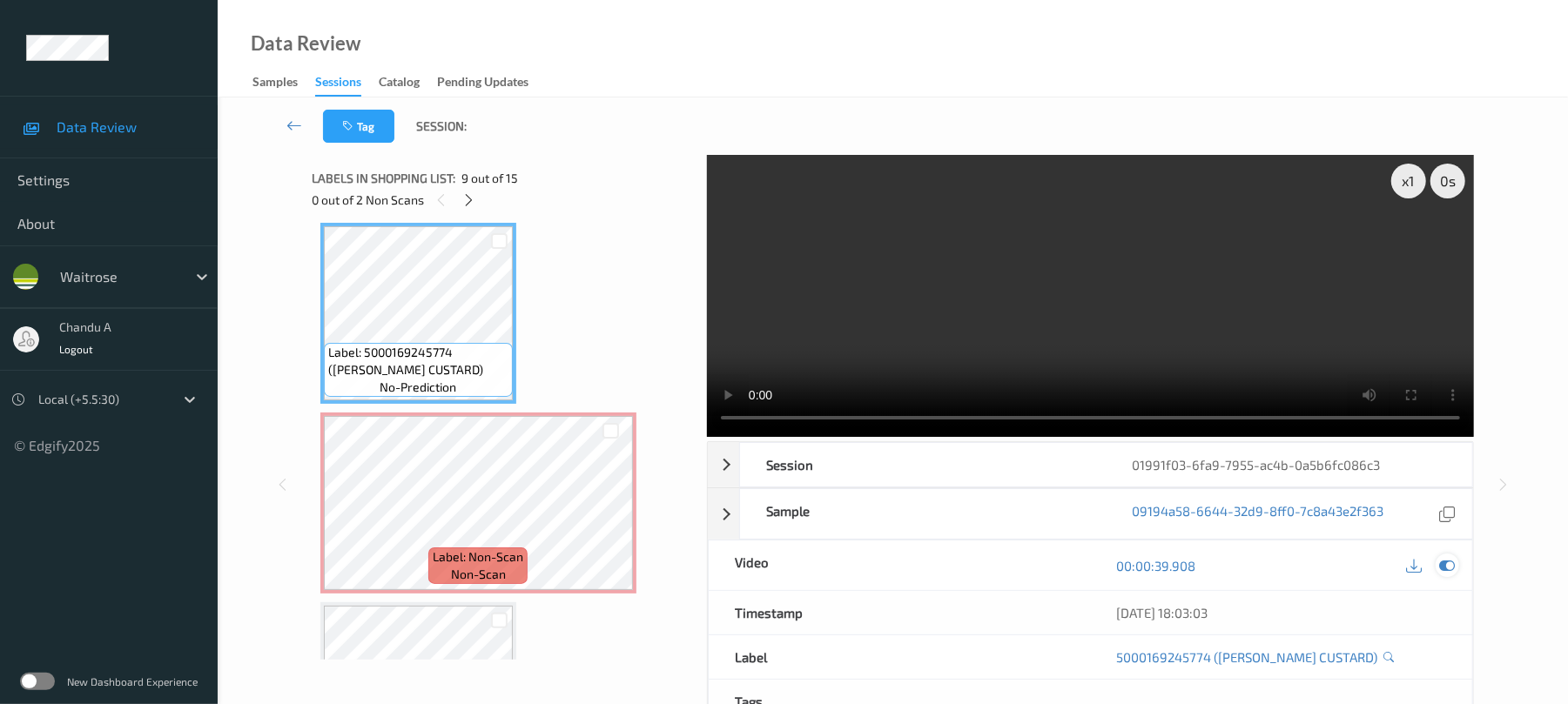
click at [1445, 560] on icon at bounding box center [1447, 565] width 15 height 15
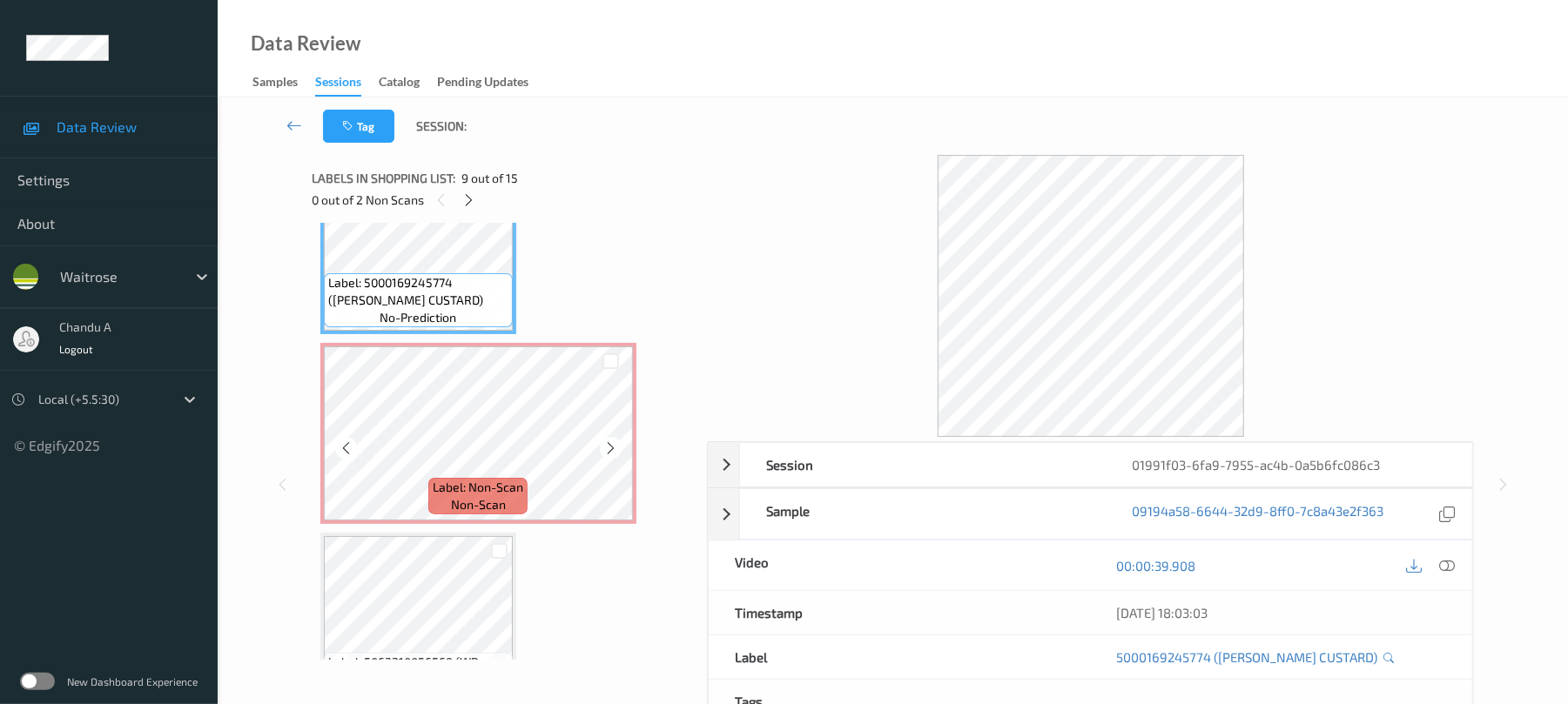
scroll to position [1643, 0]
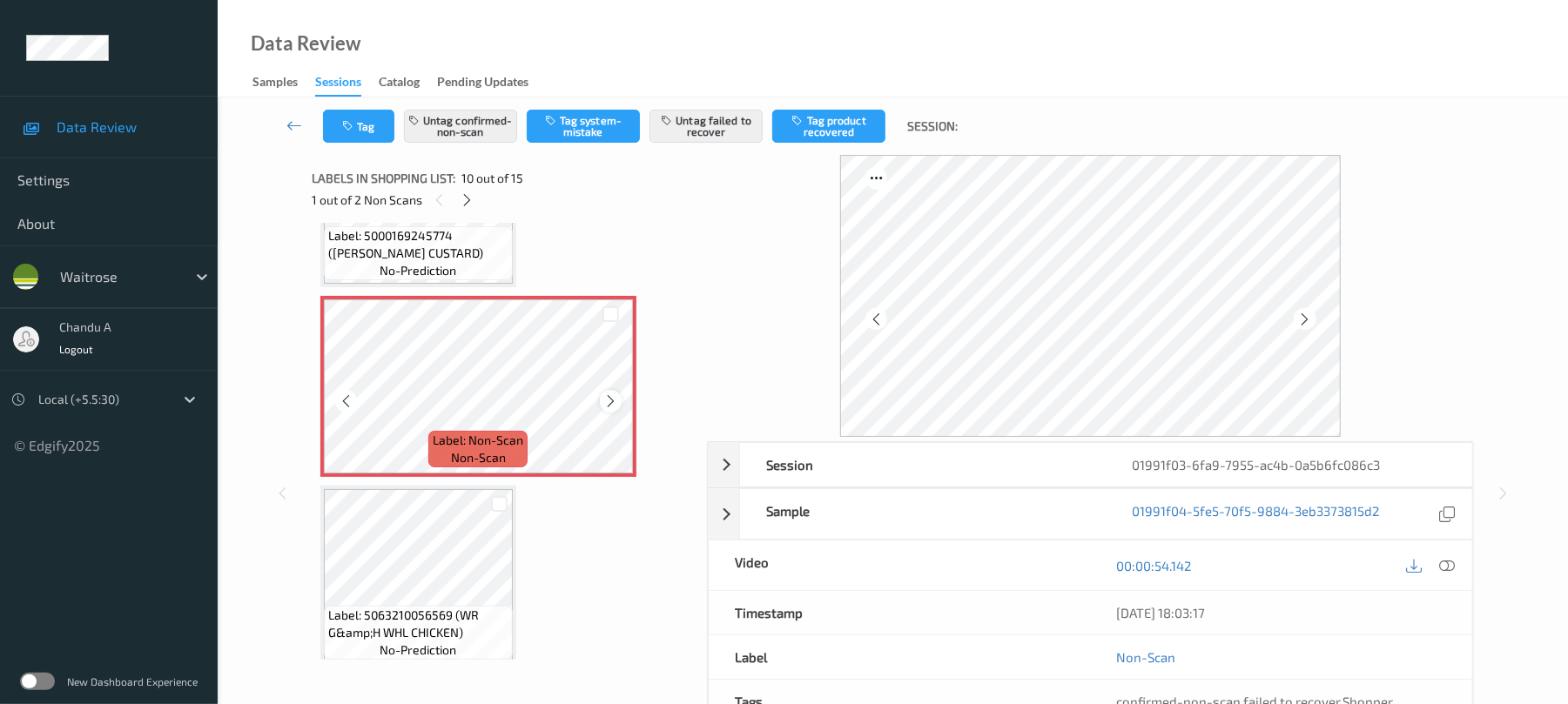
click at [610, 401] on icon at bounding box center [610, 400] width 14 height 15
click at [608, 406] on icon at bounding box center [610, 400] width 14 height 15
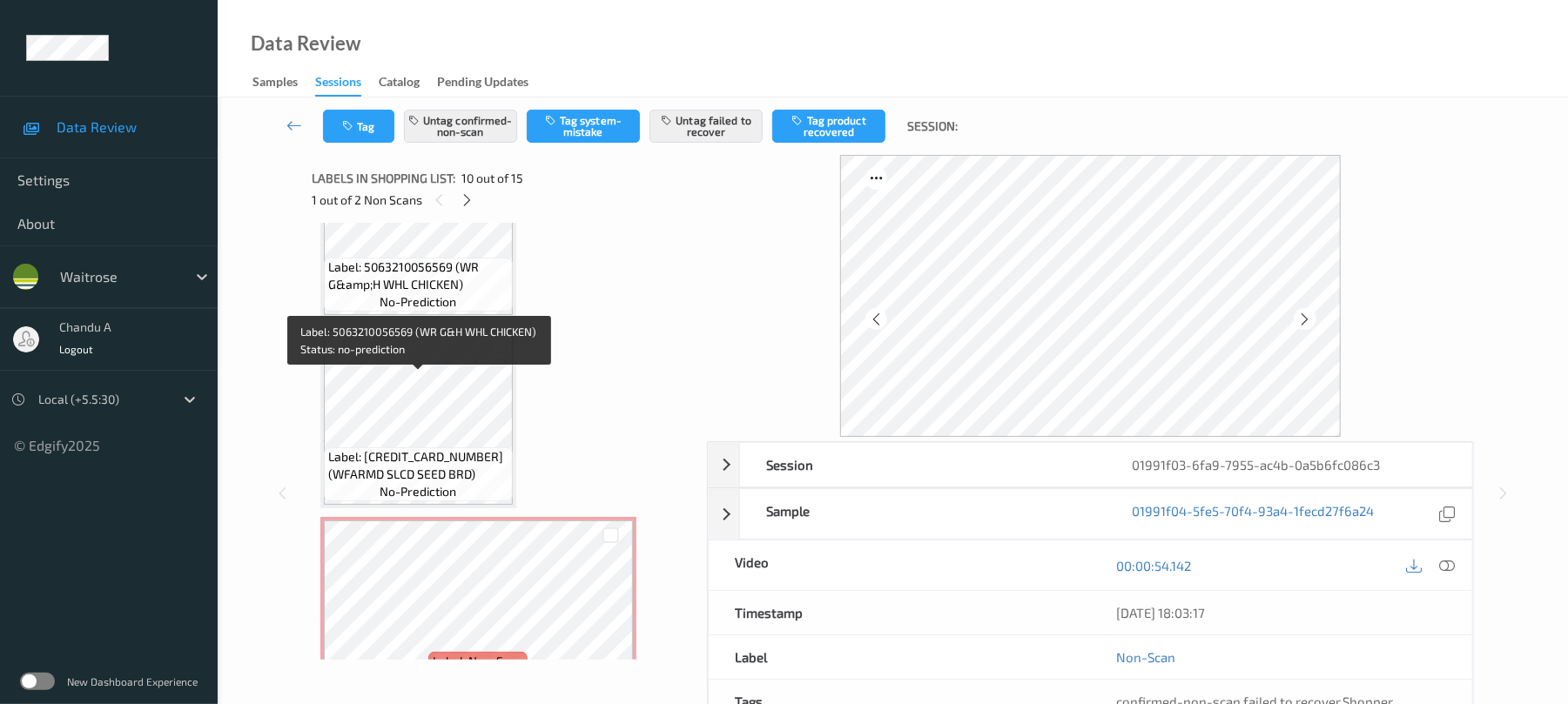
scroll to position [2107, 0]
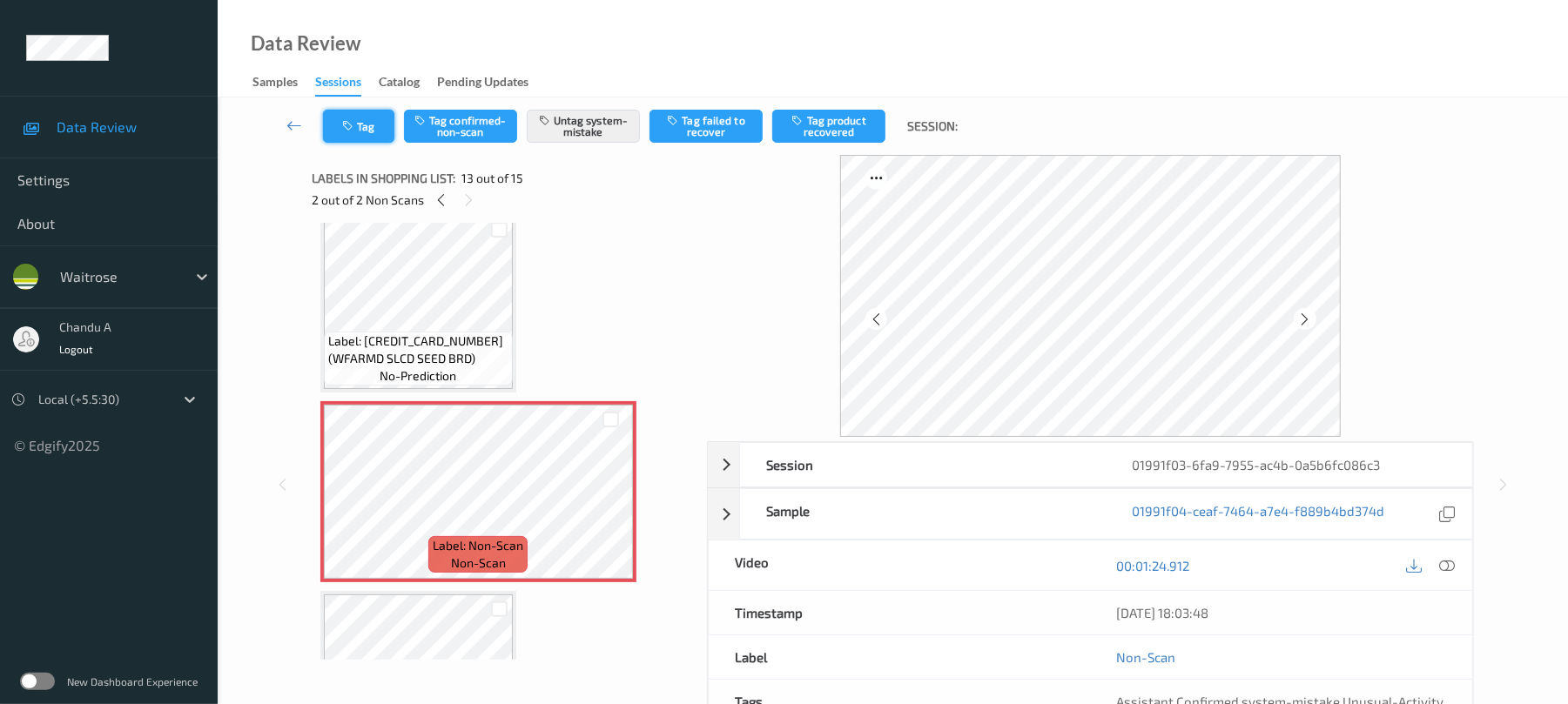
click at [367, 141] on button "Tag" at bounding box center [358, 126] width 71 height 33
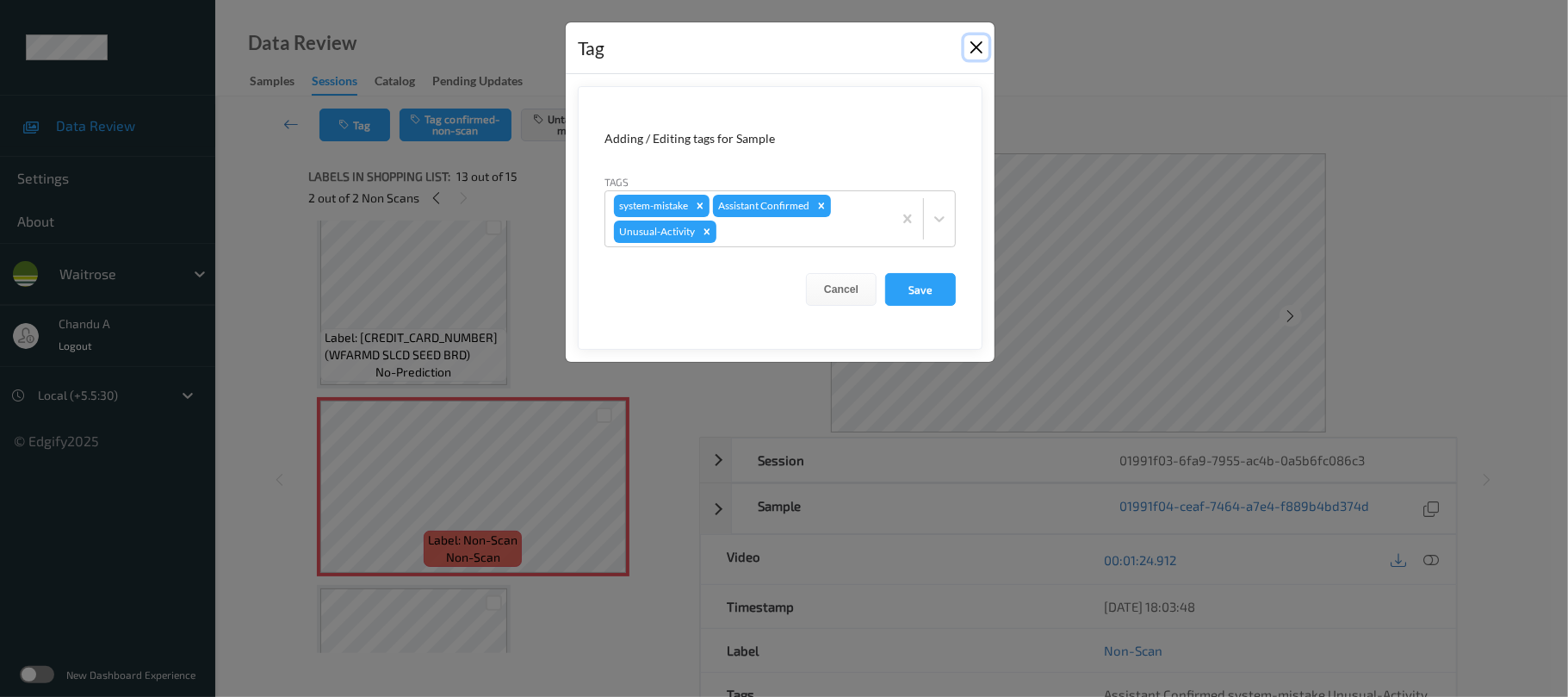
click at [968, 45] on button "Close" at bounding box center [976, 47] width 24 height 24
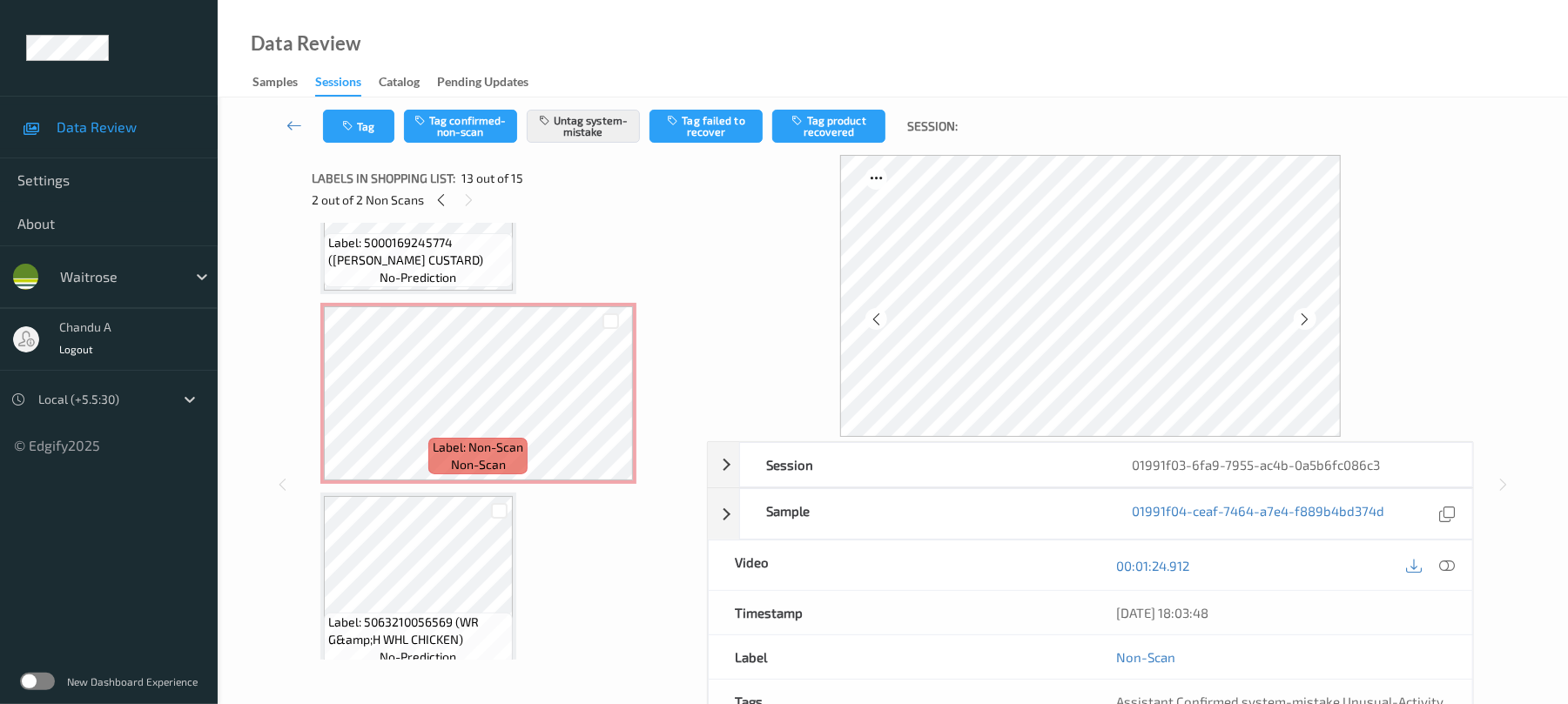
scroll to position [1411, 0]
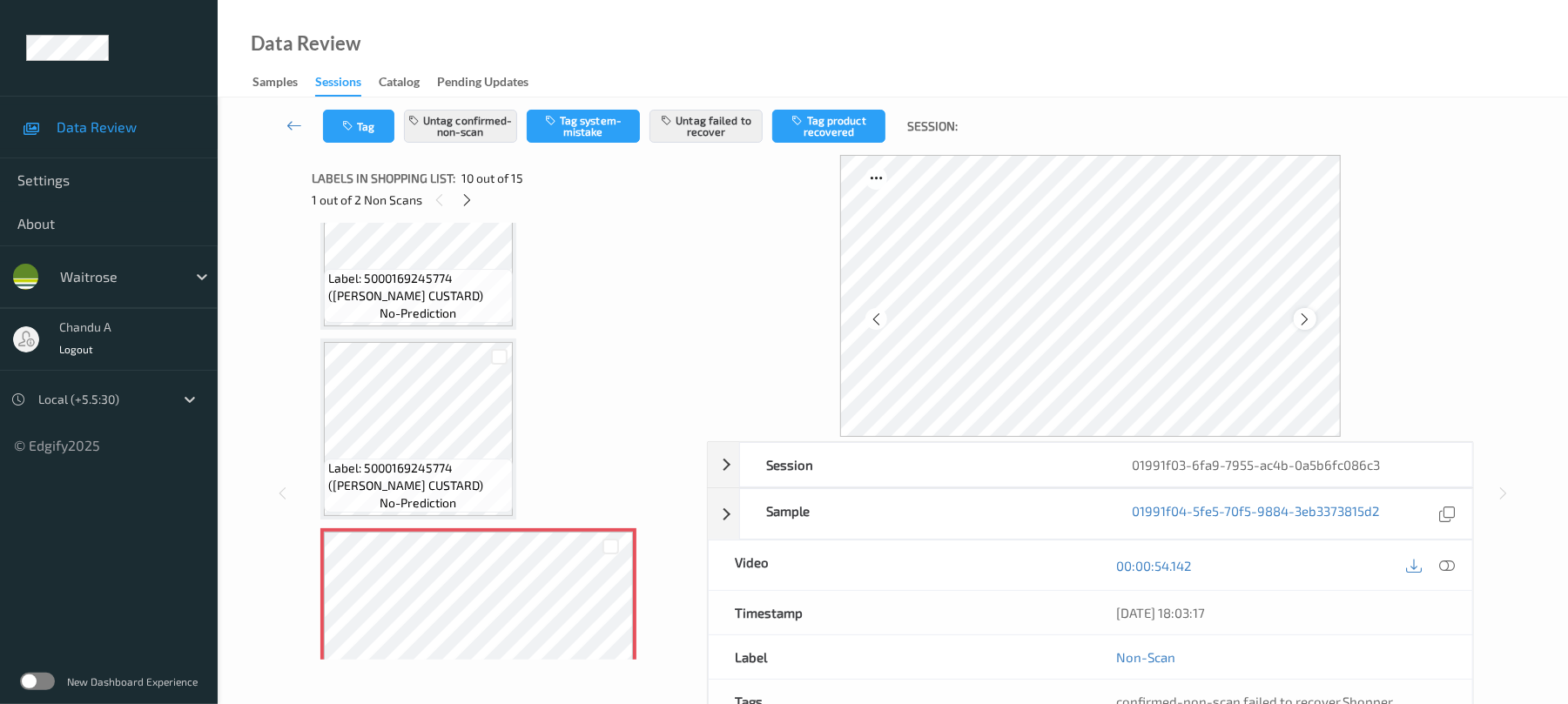
click at [1303, 324] on icon at bounding box center [1305, 319] width 14 height 15
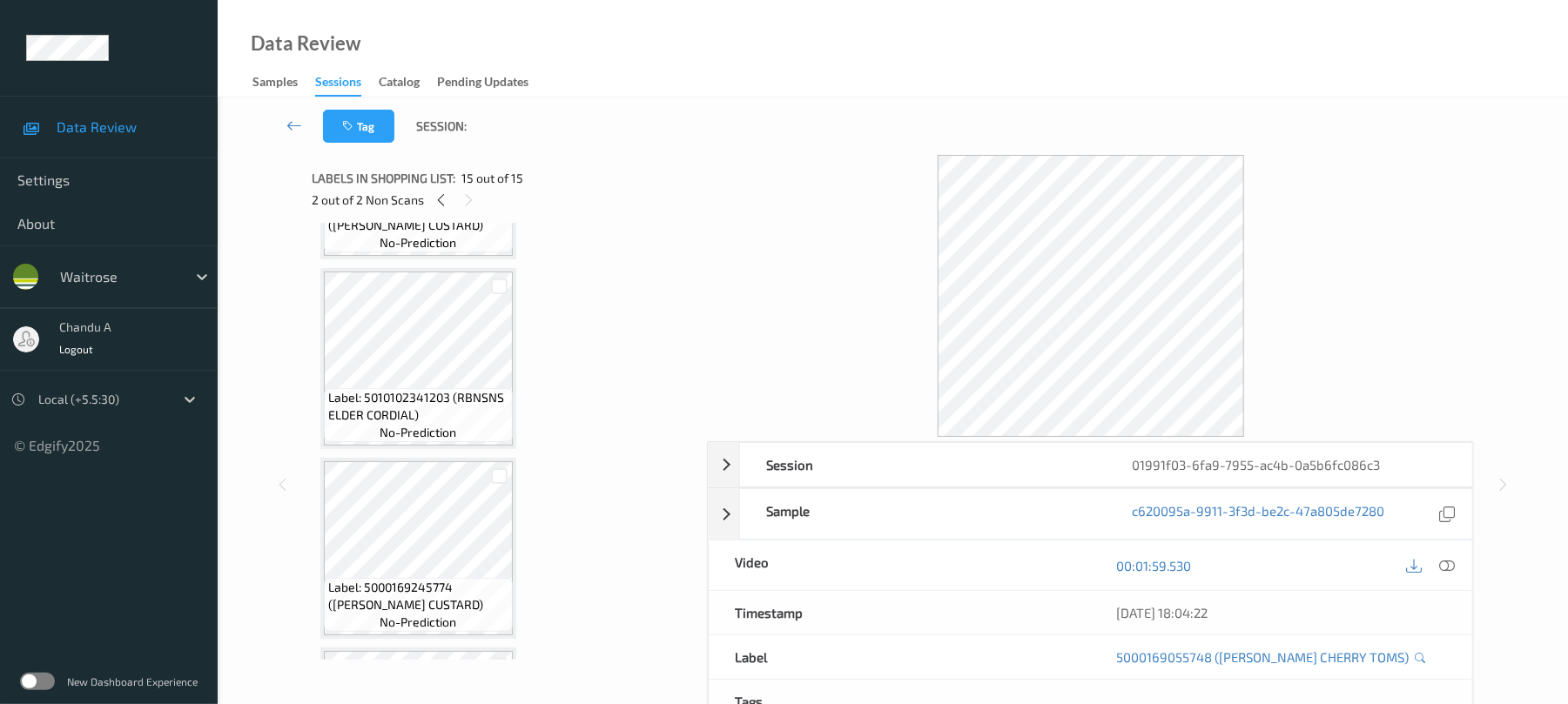
scroll to position [908, 0]
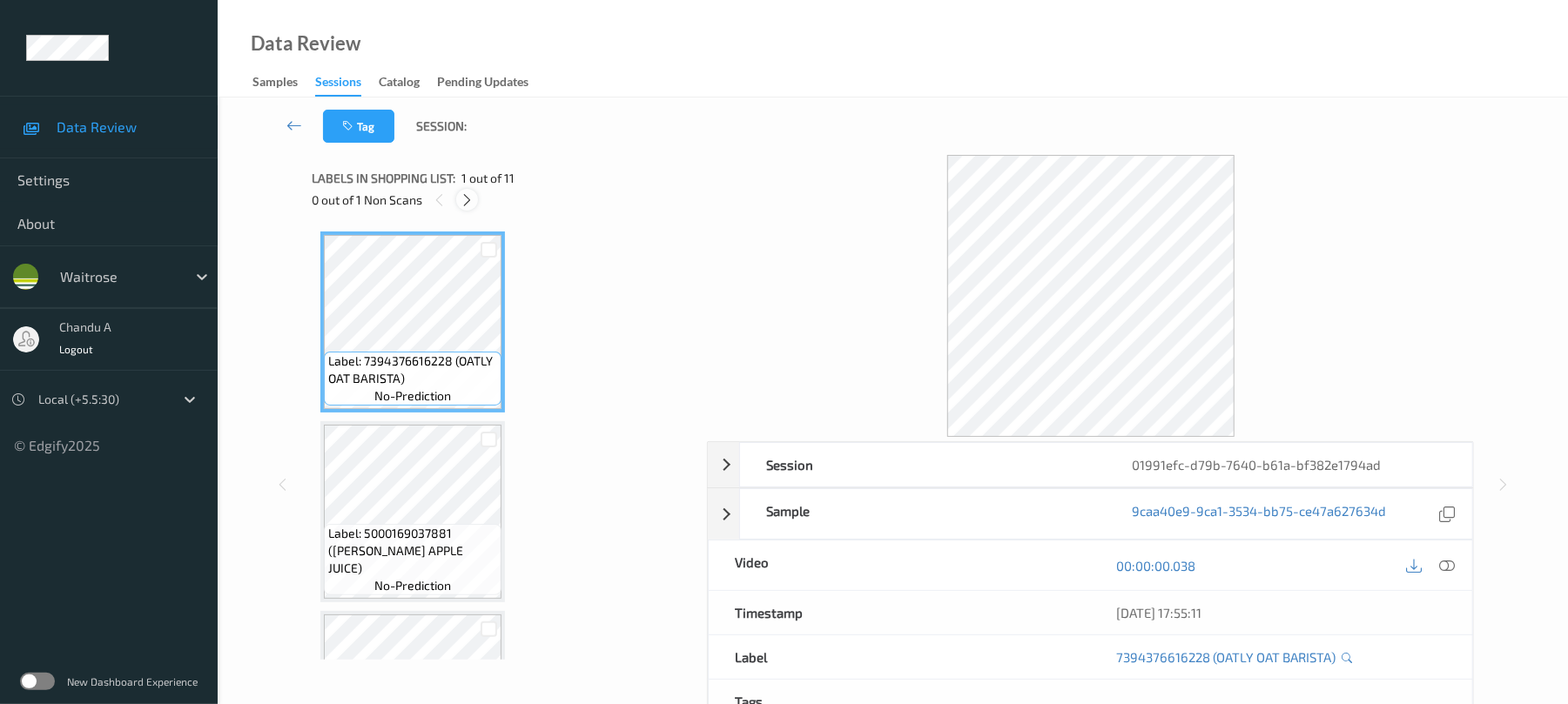
click at [477, 202] on div "0 out of 1 Non Scans" at bounding box center [504, 200] width 383 height 22
click at [470, 197] on icon at bounding box center [467, 200] width 14 height 15
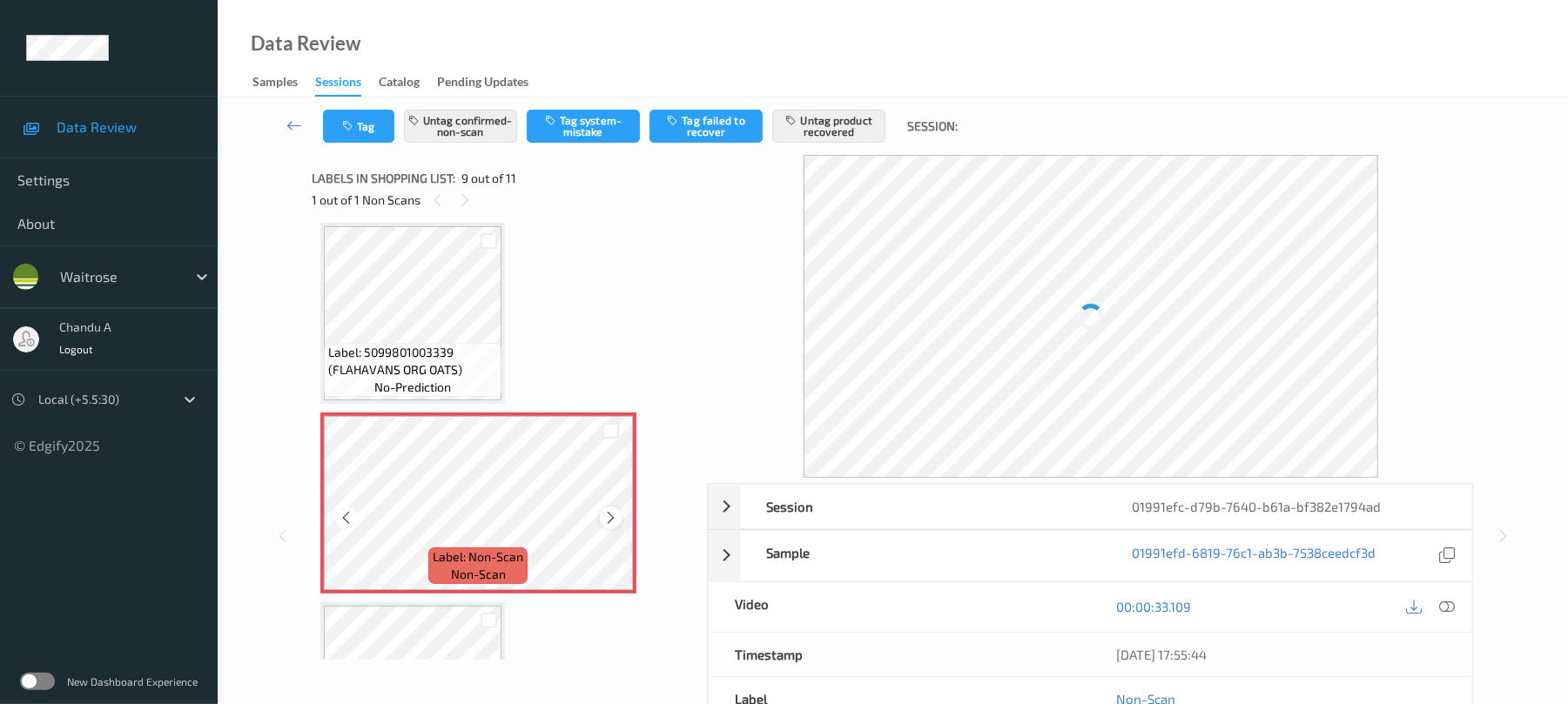
click at [611, 522] on icon at bounding box center [610, 517] width 14 height 15
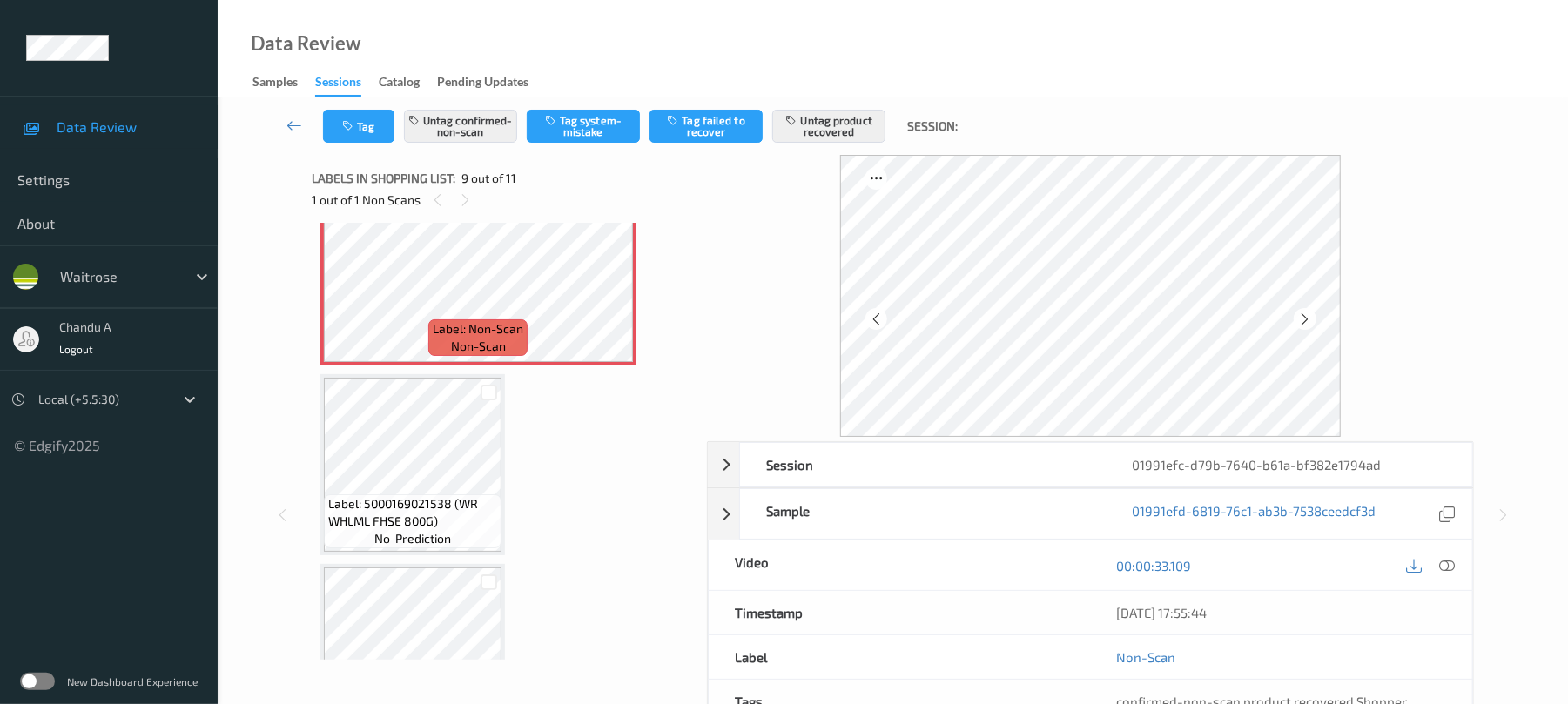
scroll to position [1568, 0]
click at [1450, 572] on icon at bounding box center [1447, 565] width 15 height 15
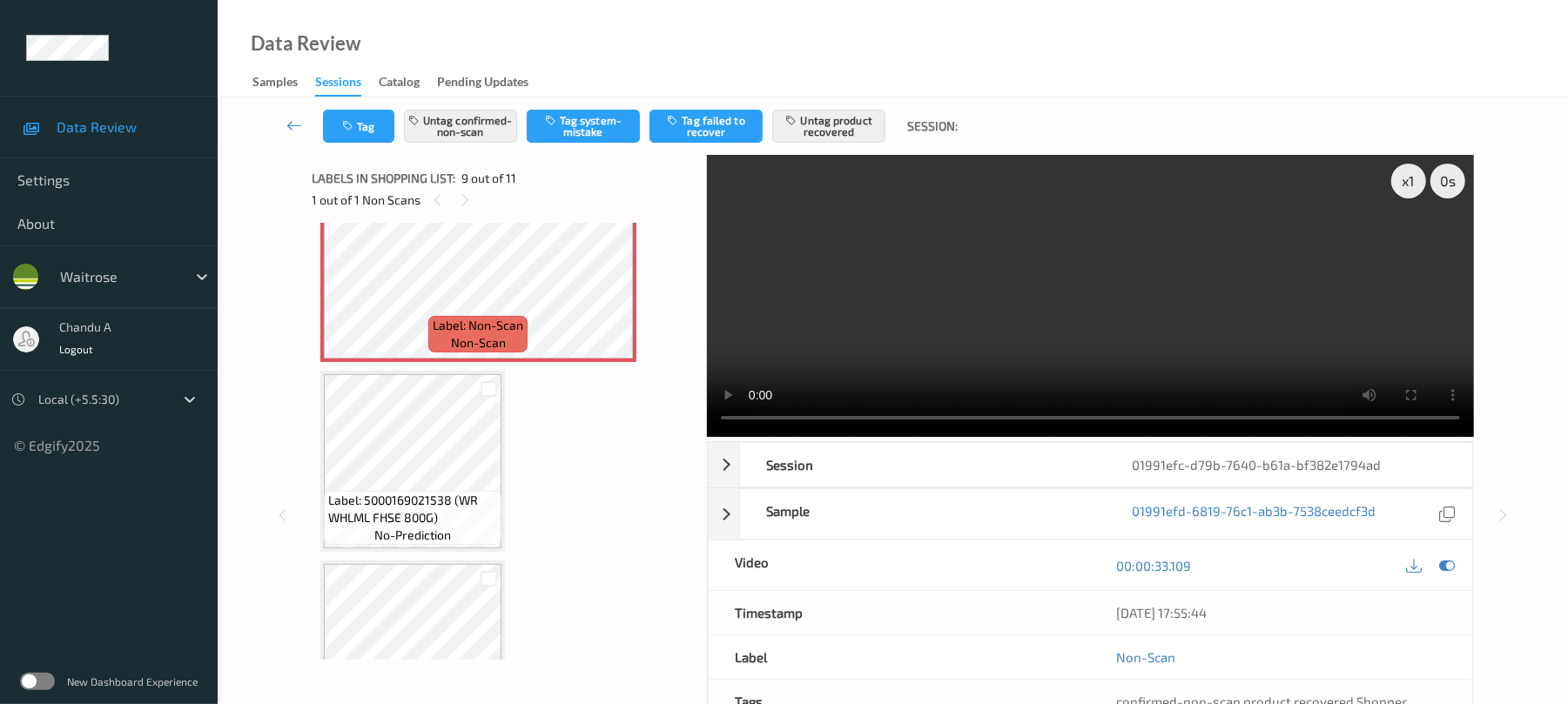
click at [1134, 276] on video at bounding box center [1091, 296] width 767 height 282
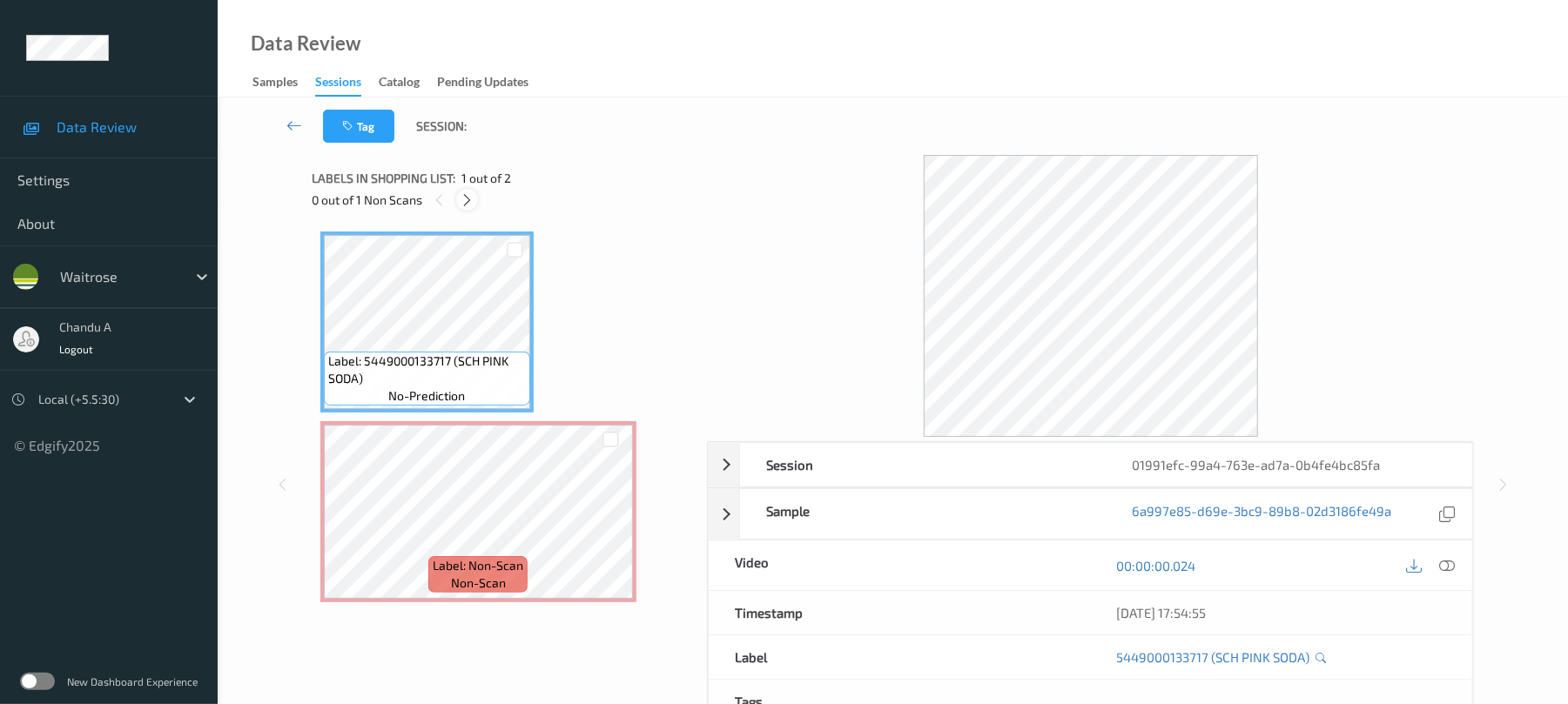
click at [470, 206] on icon at bounding box center [467, 200] width 14 height 15
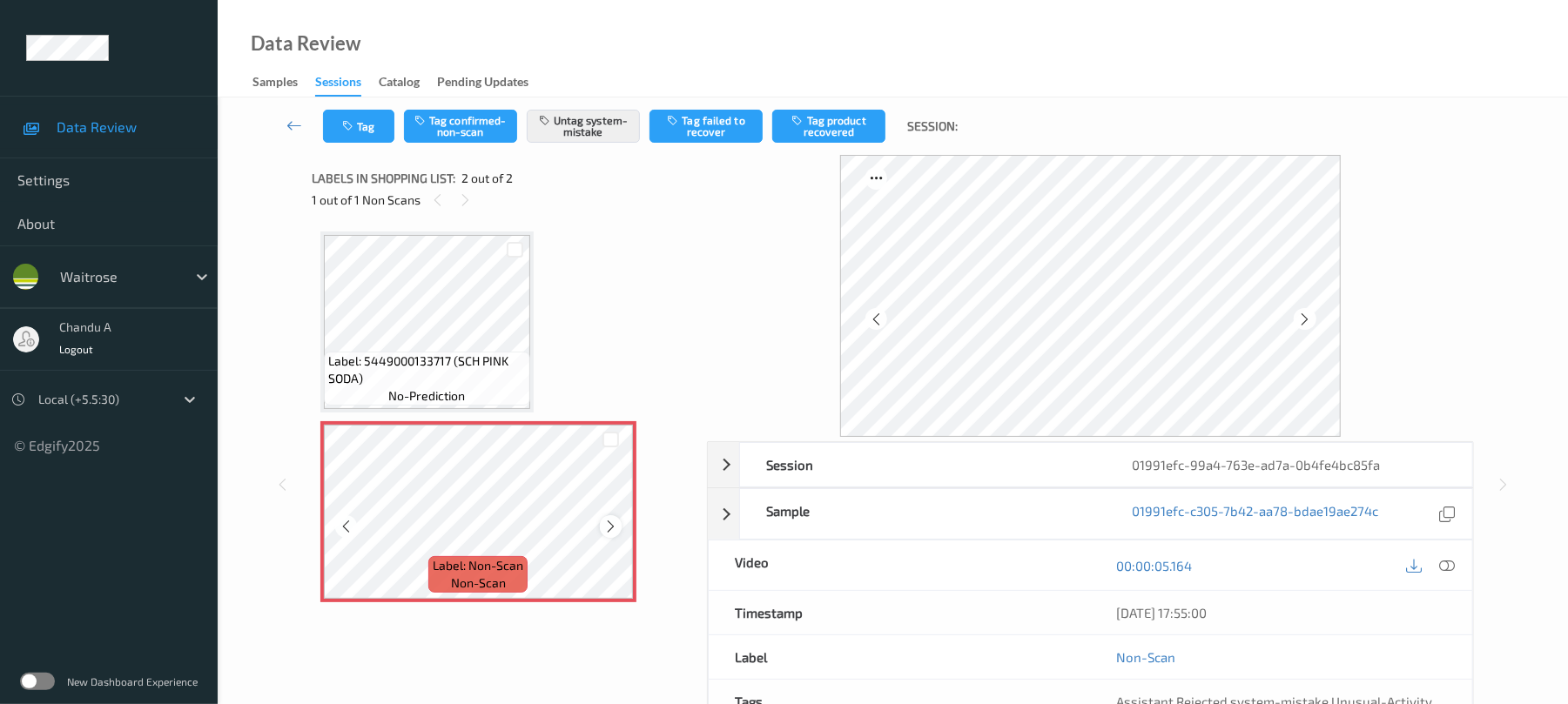
click at [609, 521] on icon at bounding box center [610, 526] width 14 height 15
click at [332, 124] on button "Tag" at bounding box center [358, 126] width 71 height 33
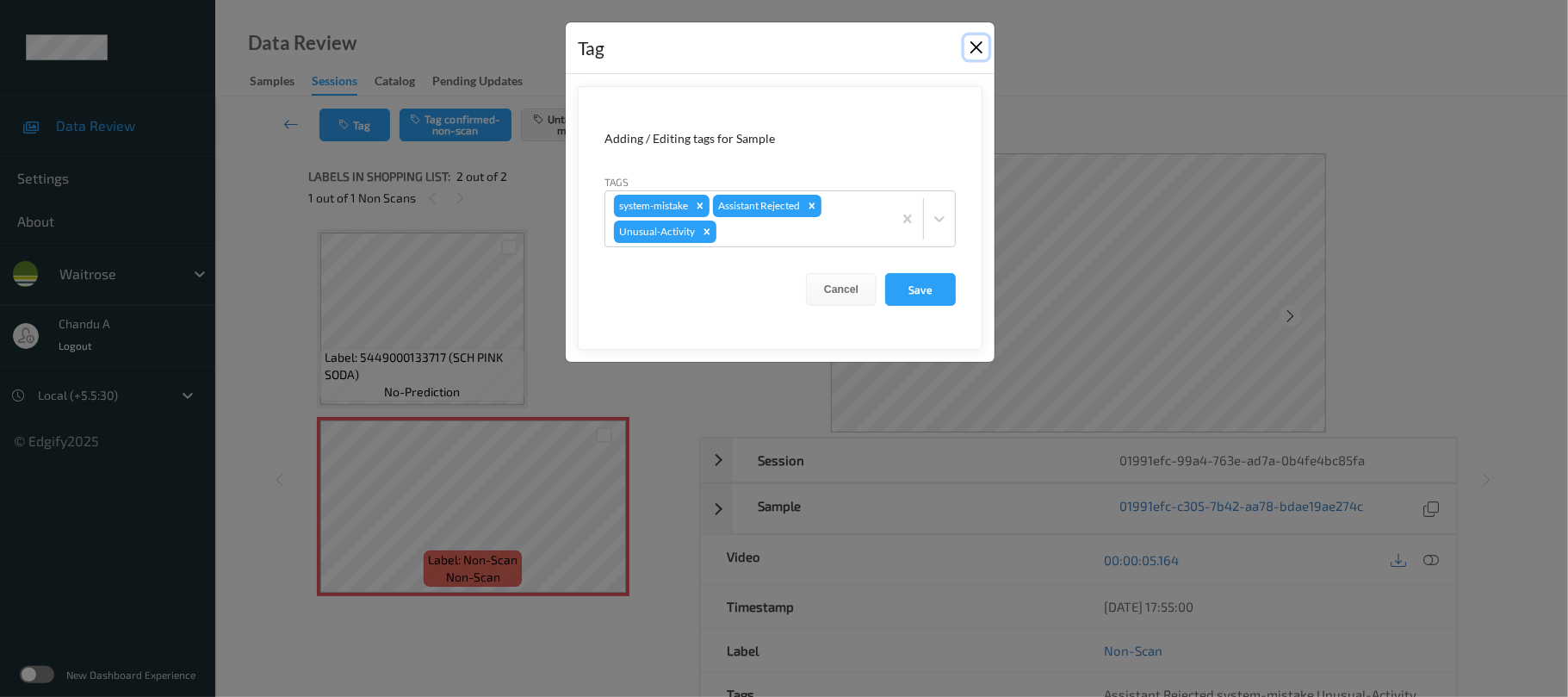
click at [976, 45] on button "Close" at bounding box center [976, 47] width 24 height 24
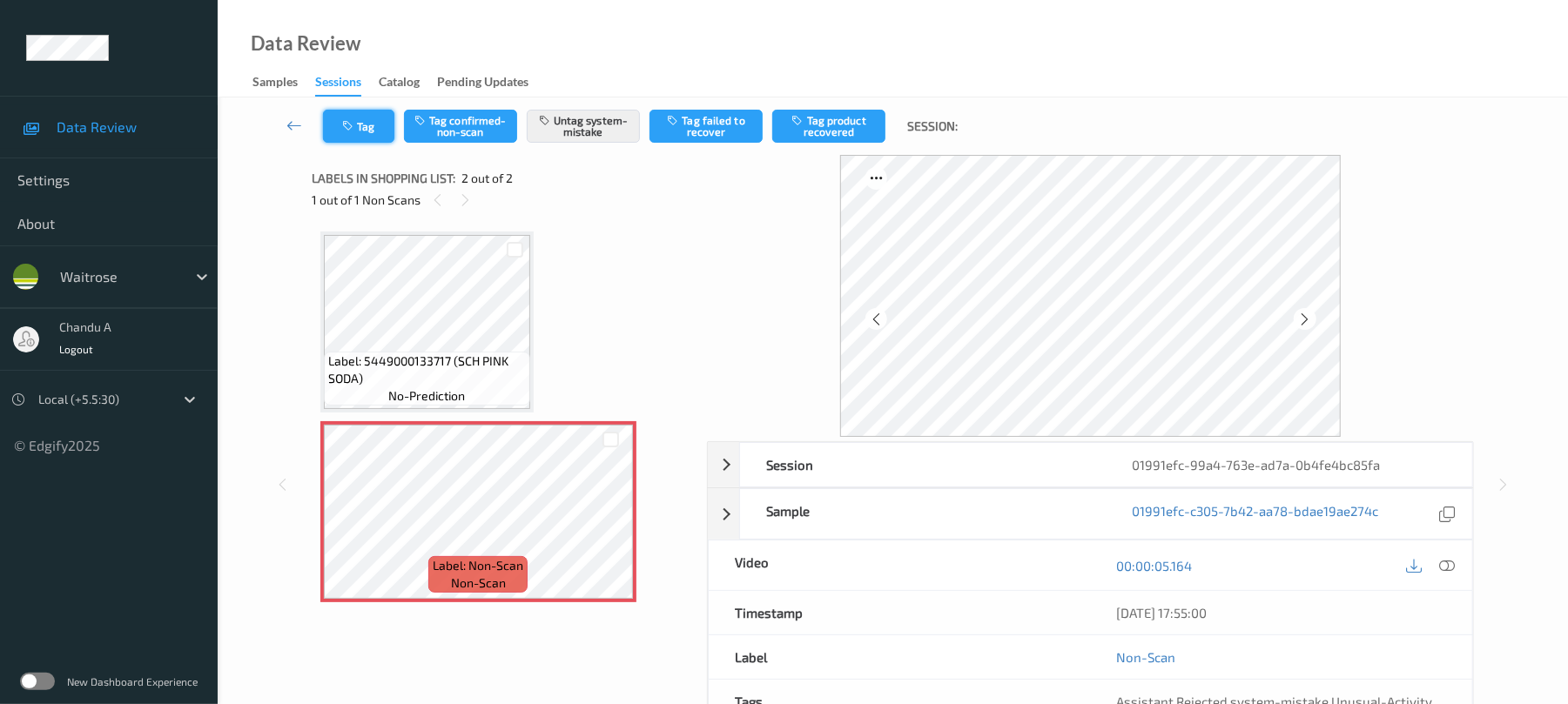
click at [374, 118] on button "Tag" at bounding box center [358, 126] width 71 height 33
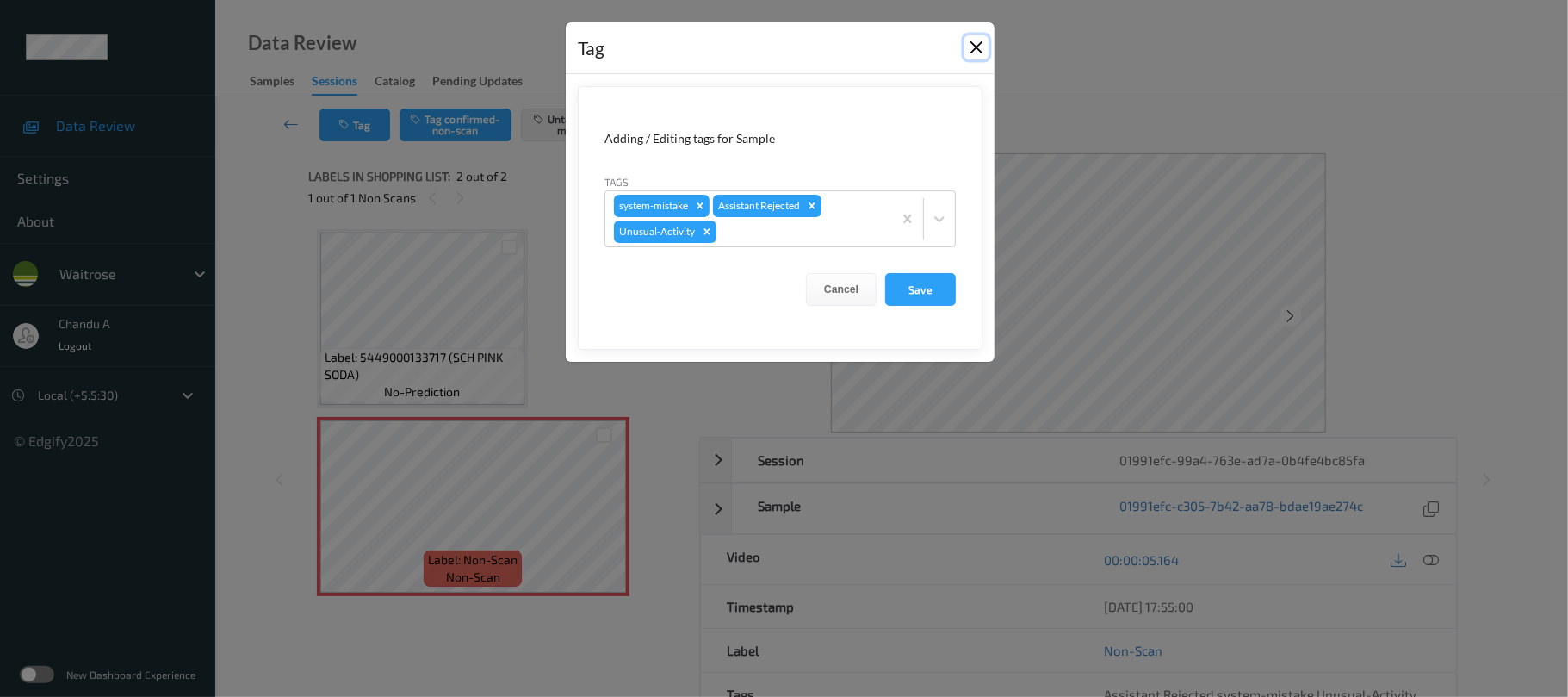
click at [972, 47] on button "Close" at bounding box center [976, 47] width 24 height 24
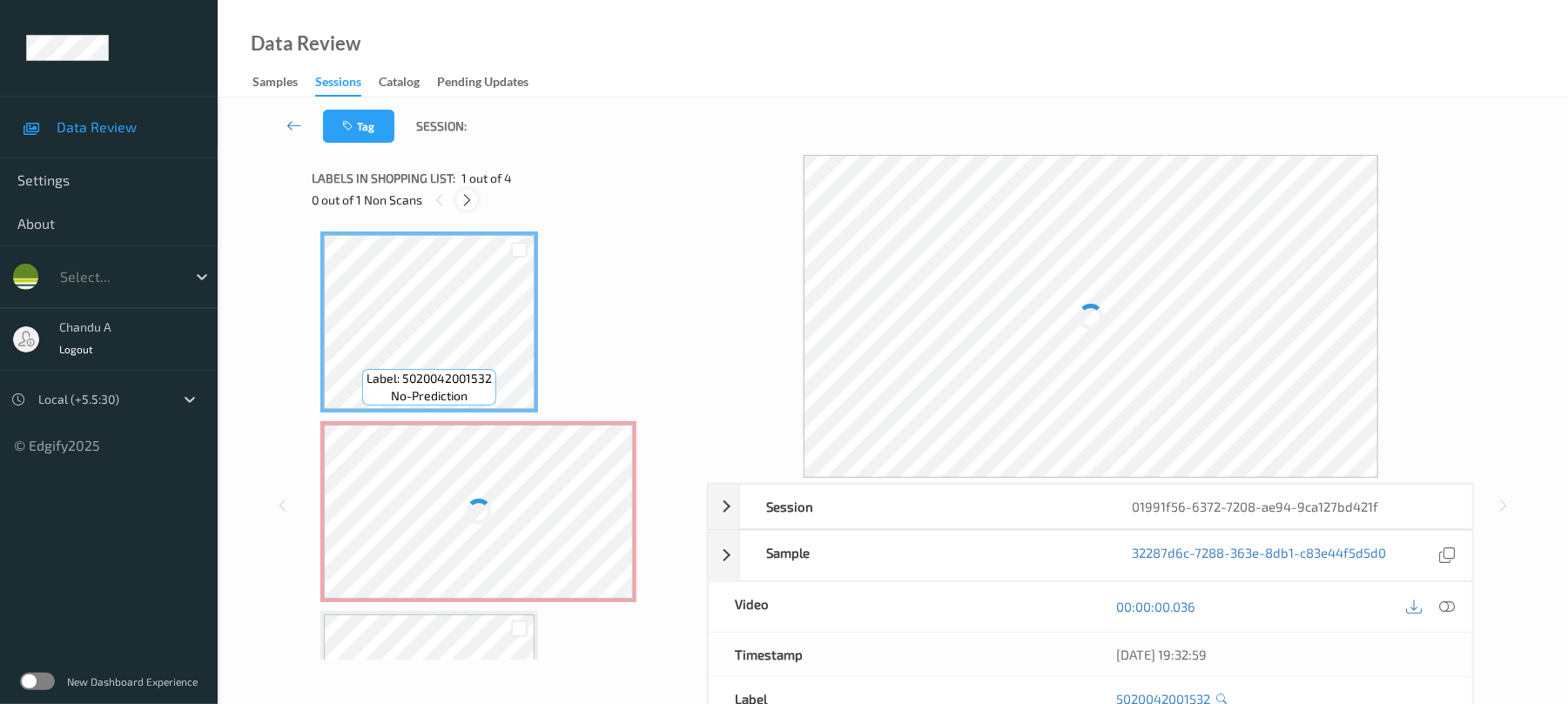
click at [468, 199] on icon at bounding box center [467, 200] width 14 height 15
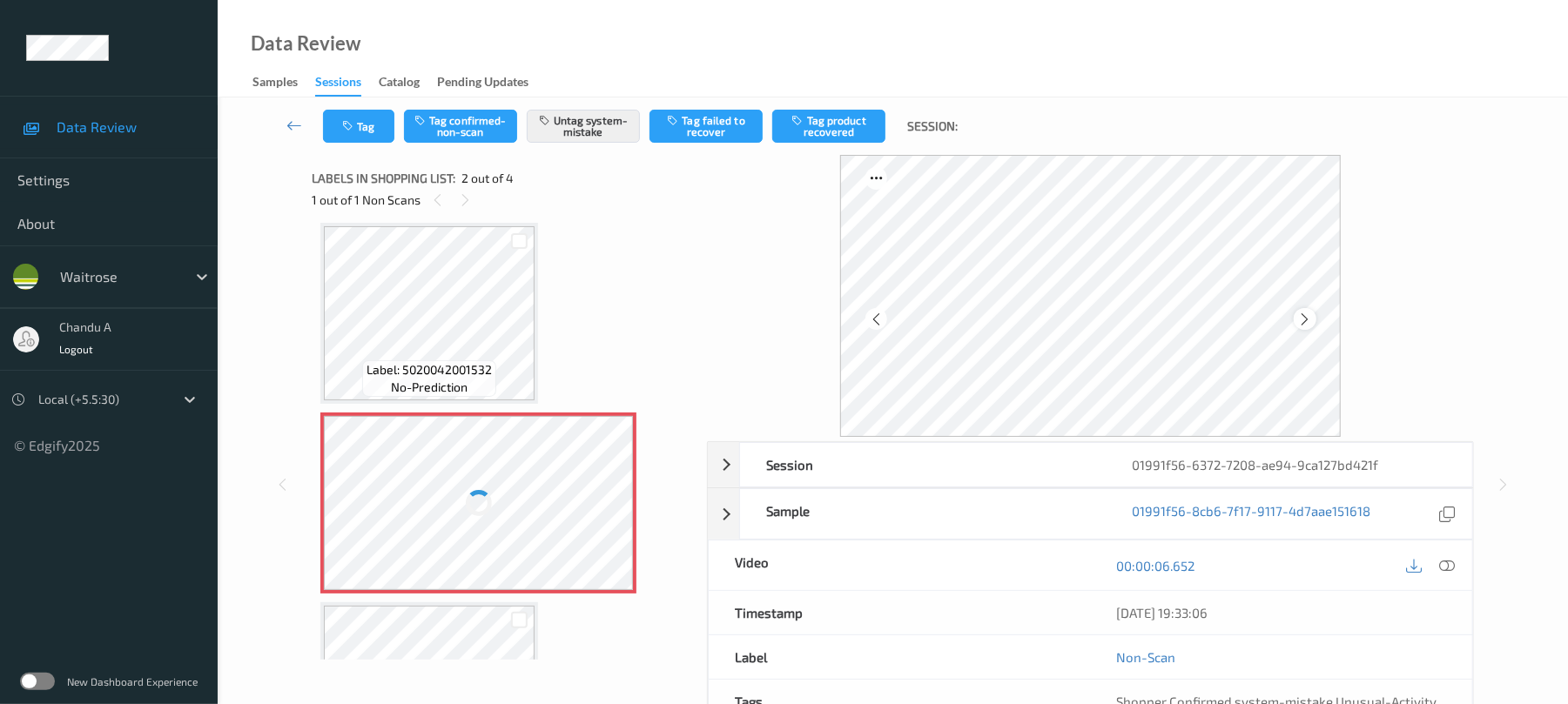
click at [1307, 318] on icon at bounding box center [1305, 319] width 14 height 15
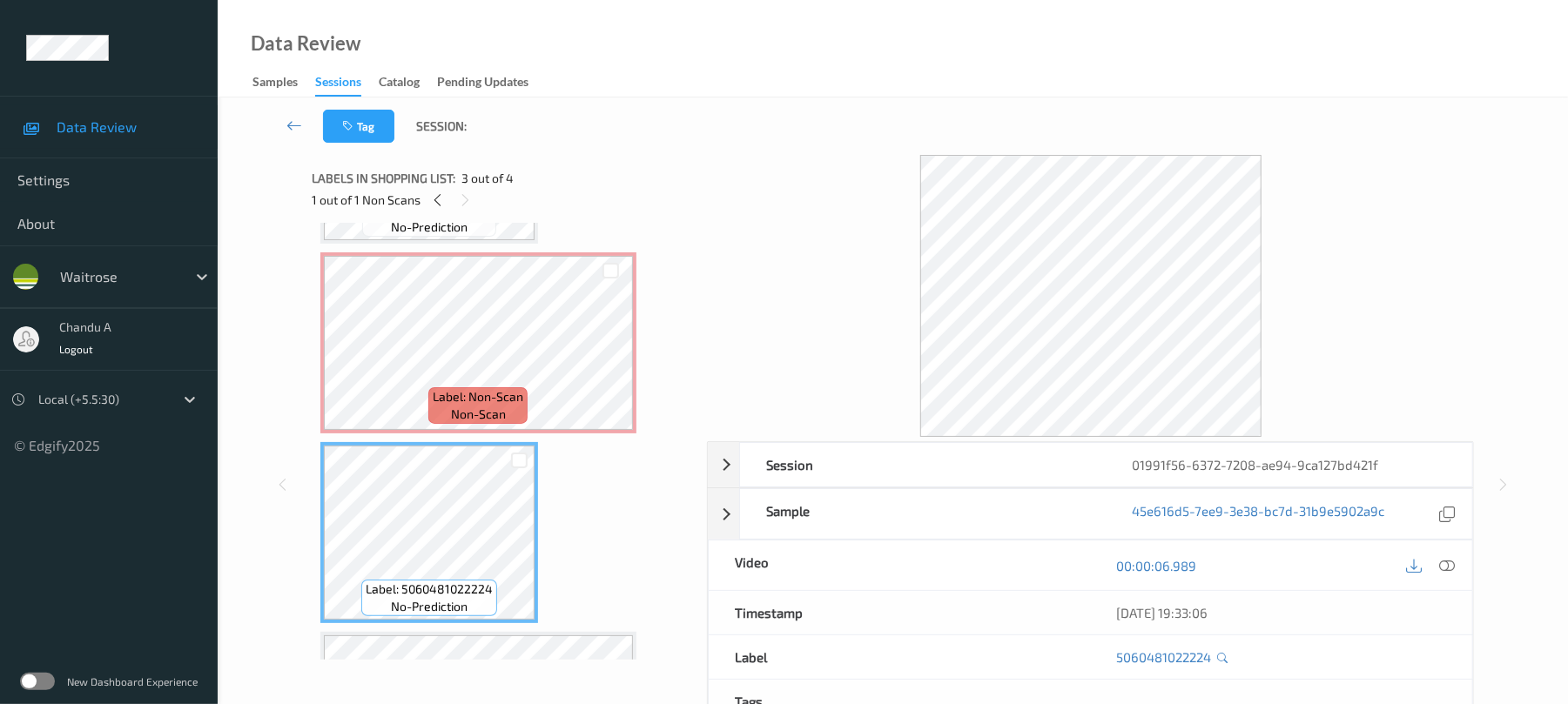
scroll to position [126, 0]
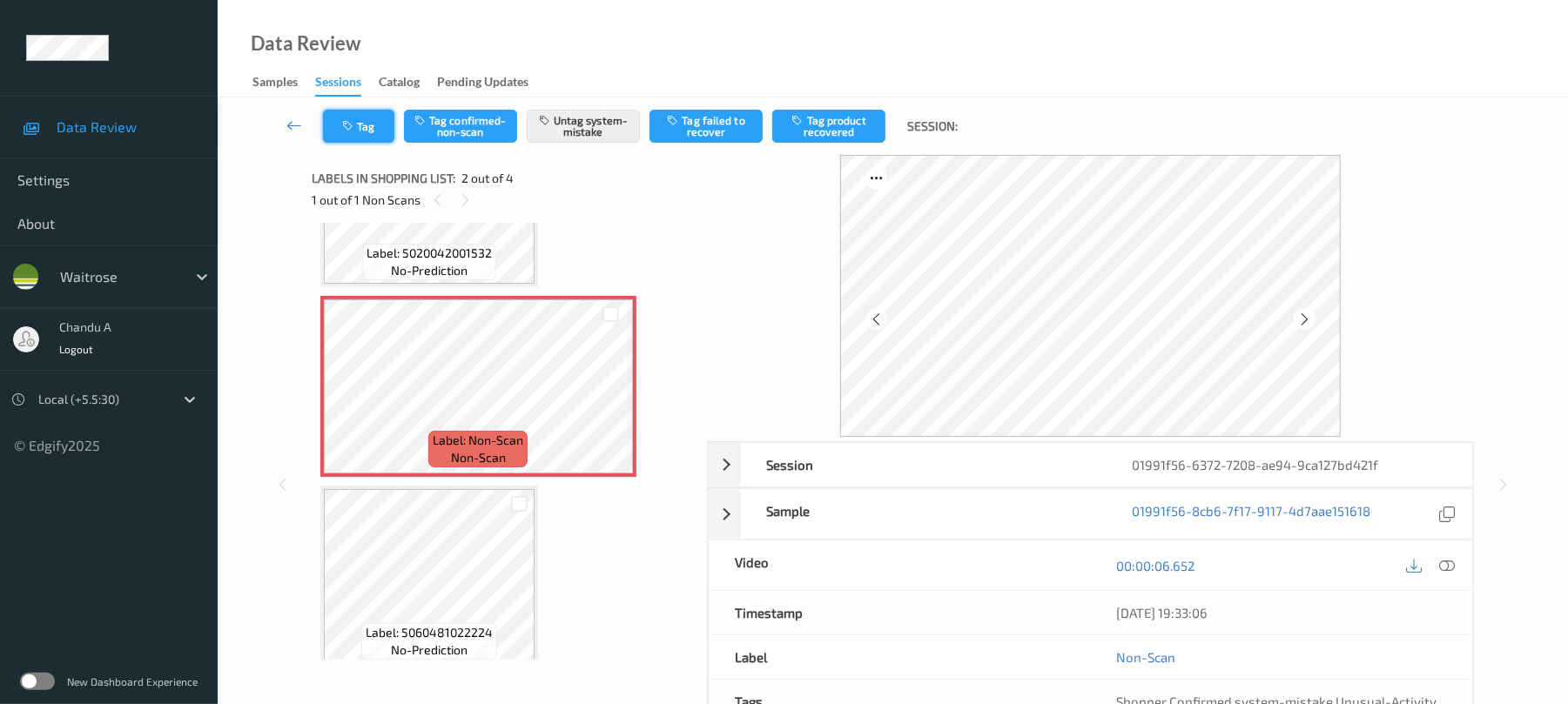
click at [382, 127] on button "Tag" at bounding box center [358, 126] width 71 height 33
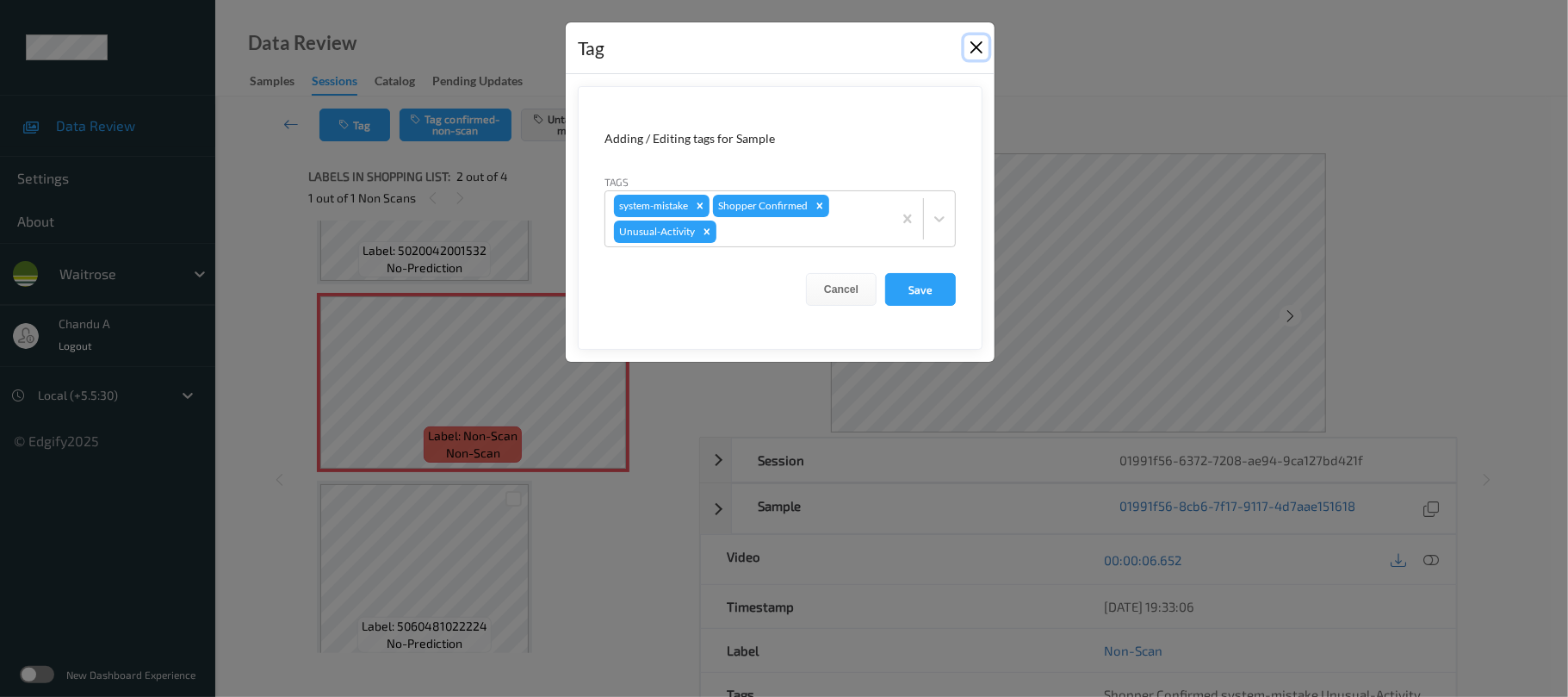
click at [970, 49] on button "Close" at bounding box center [976, 47] width 24 height 24
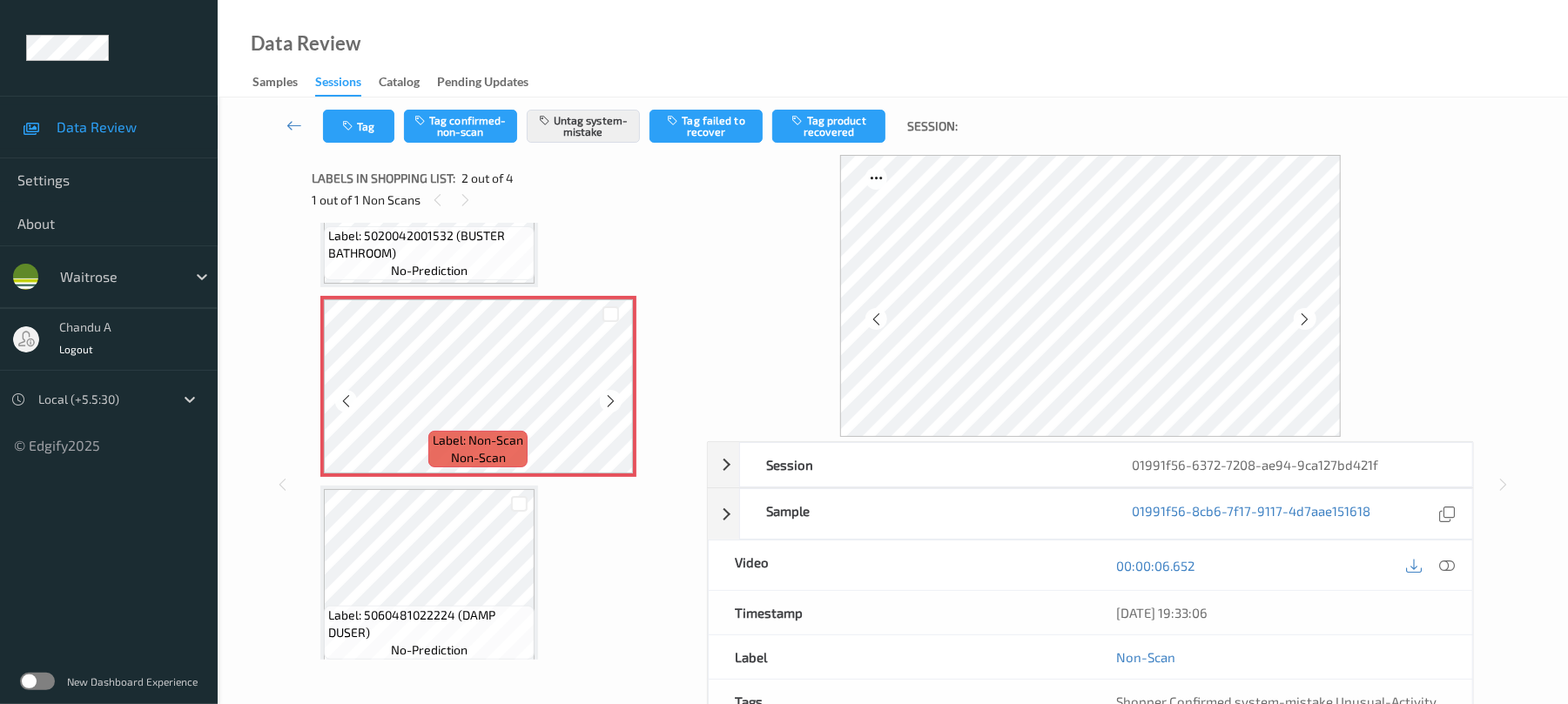
scroll to position [108, 0]
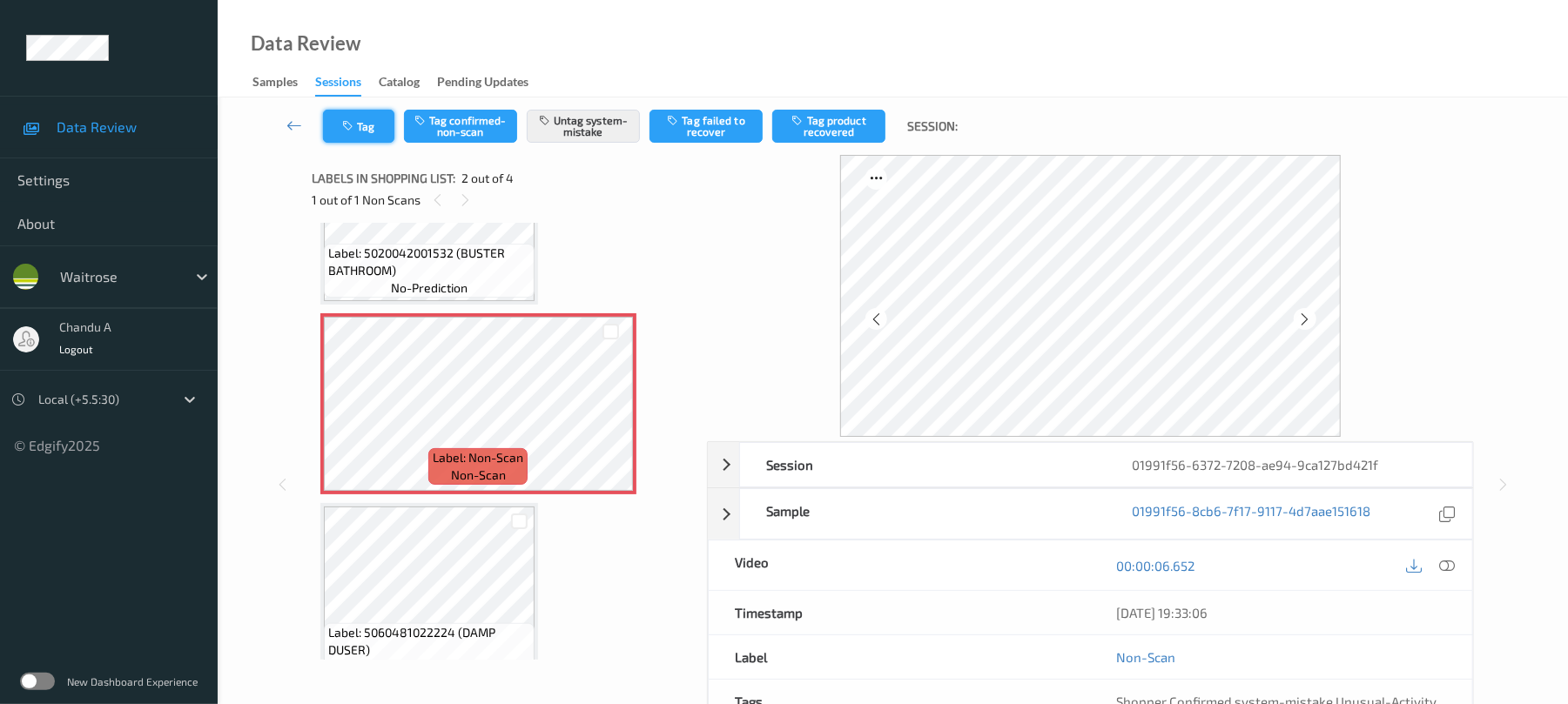
click at [352, 136] on button "Tag" at bounding box center [358, 126] width 71 height 33
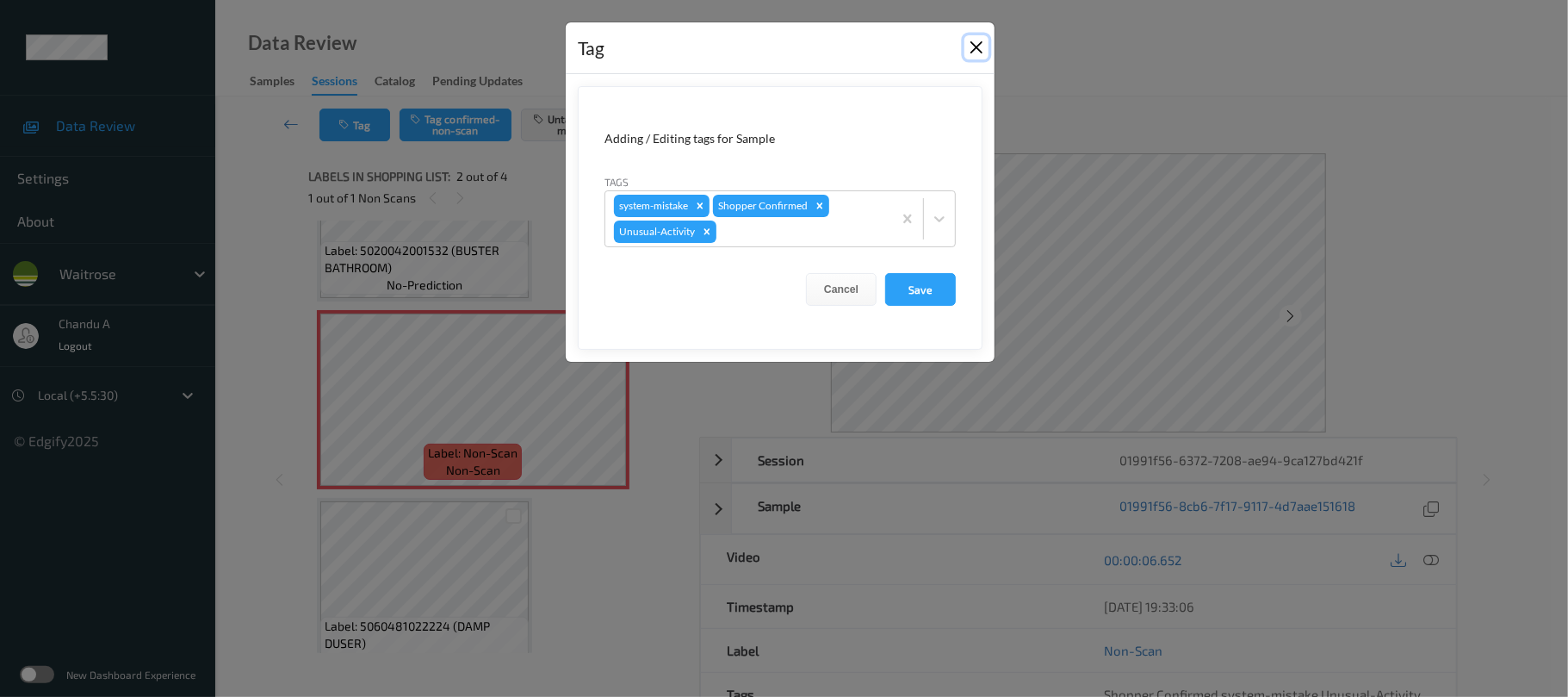
click at [980, 48] on button "Close" at bounding box center [976, 47] width 24 height 24
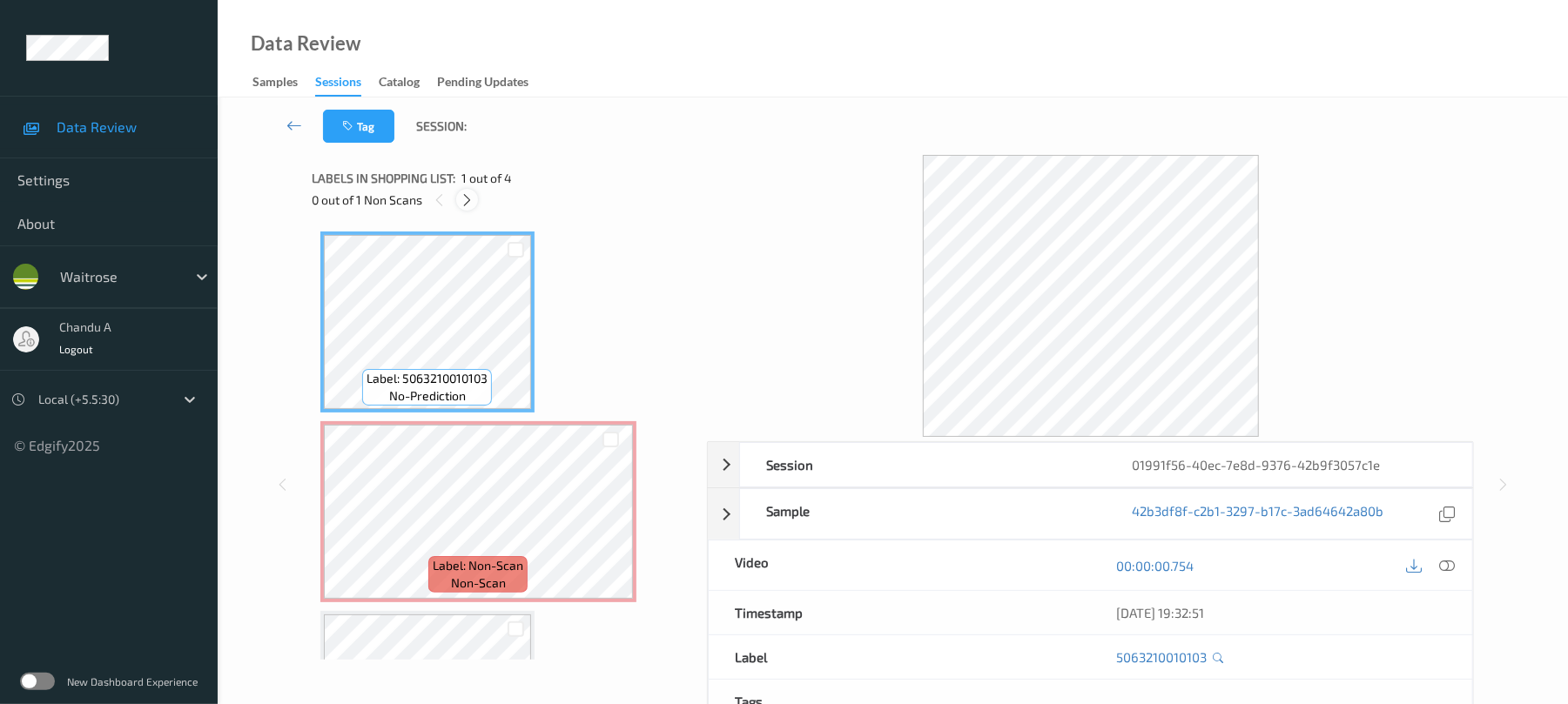
click at [472, 203] on icon at bounding box center [467, 200] width 14 height 15
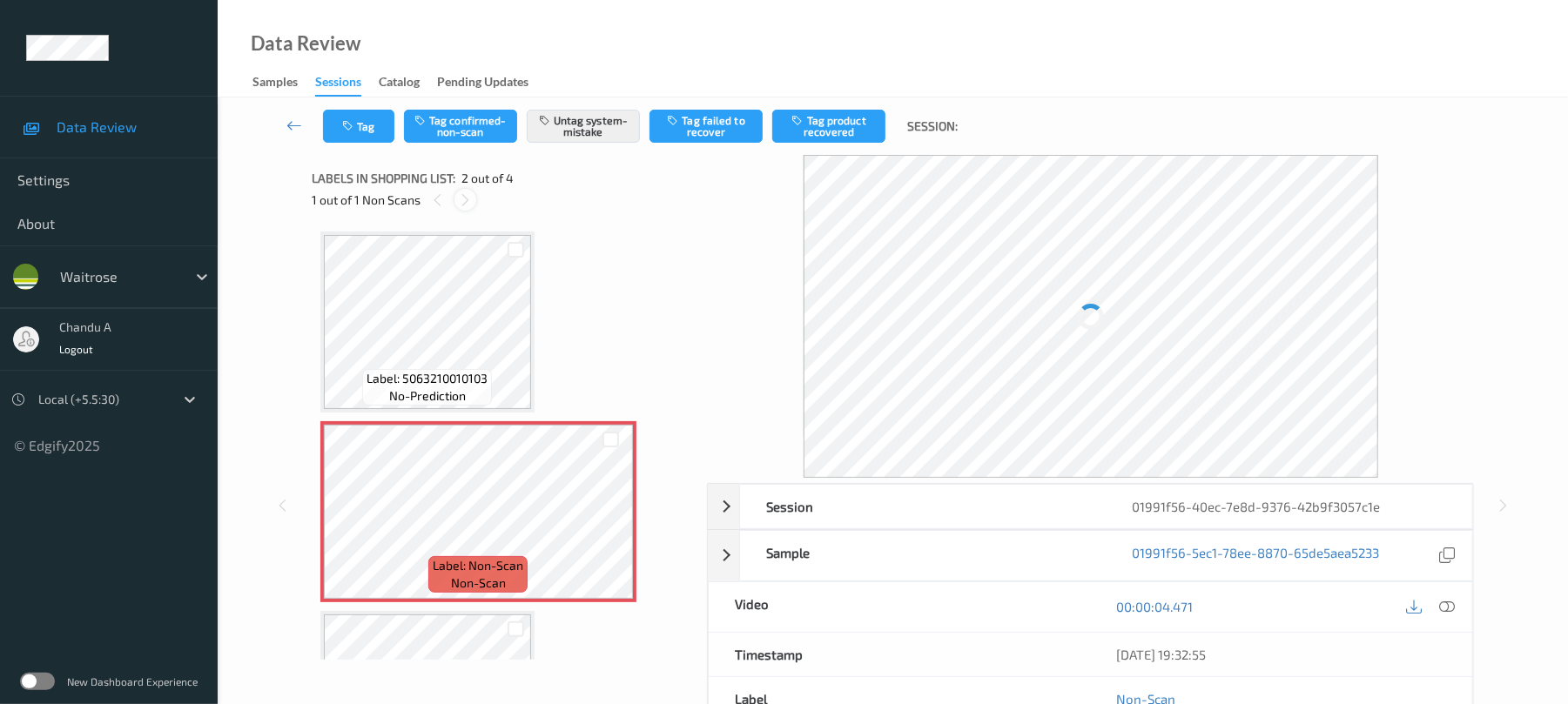
scroll to position [9, 0]
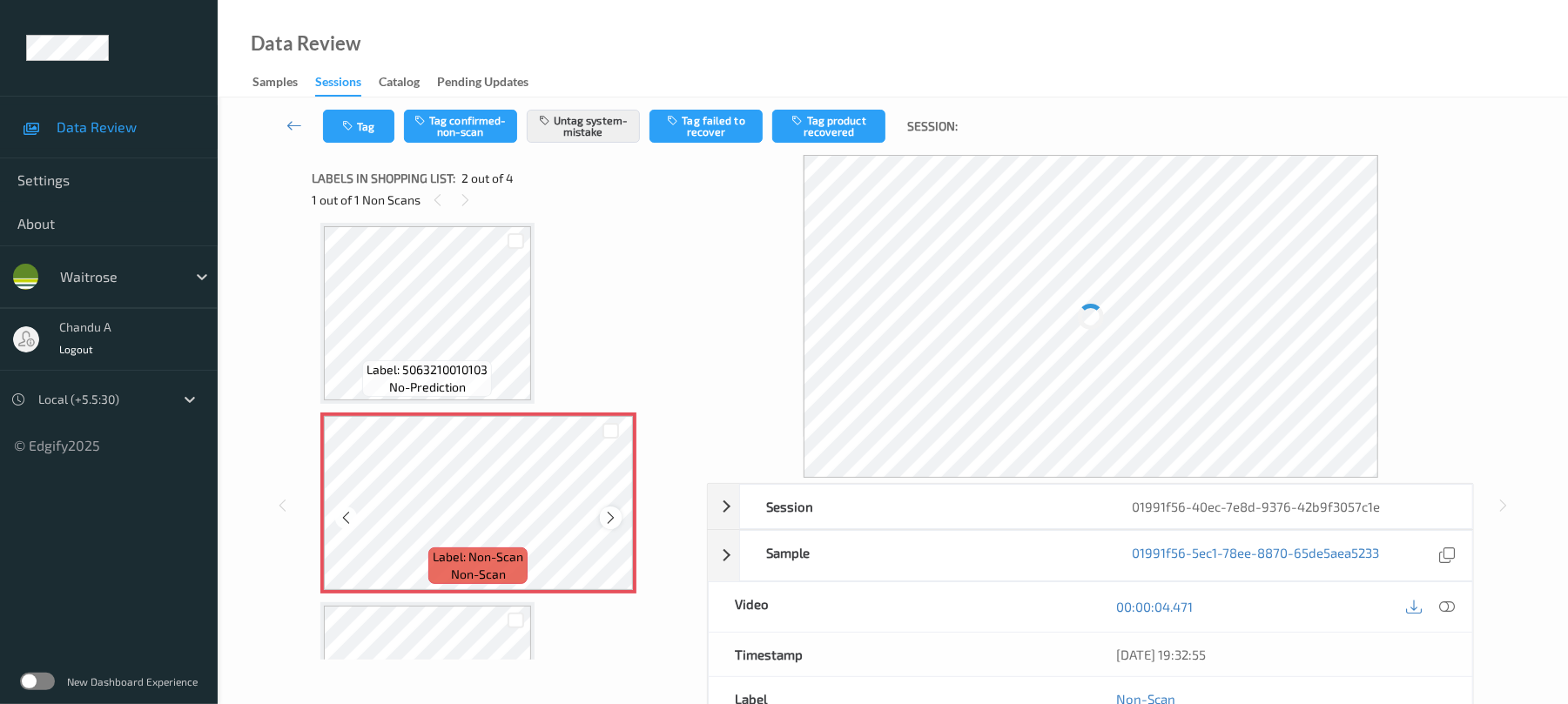
click at [611, 516] on icon at bounding box center [610, 517] width 14 height 15
click at [611, 517] on icon at bounding box center [610, 517] width 14 height 15
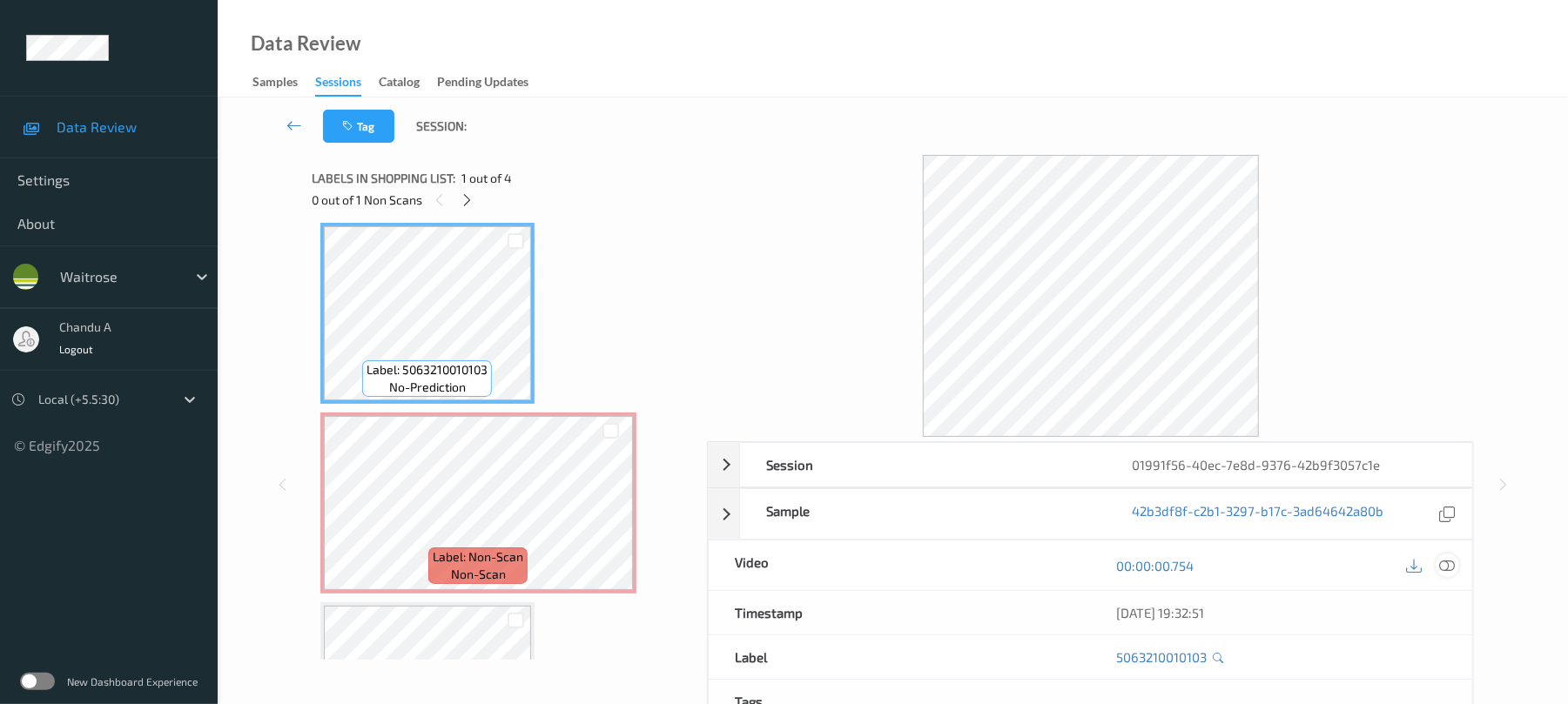
click at [1446, 564] on icon at bounding box center [1447, 565] width 15 height 15
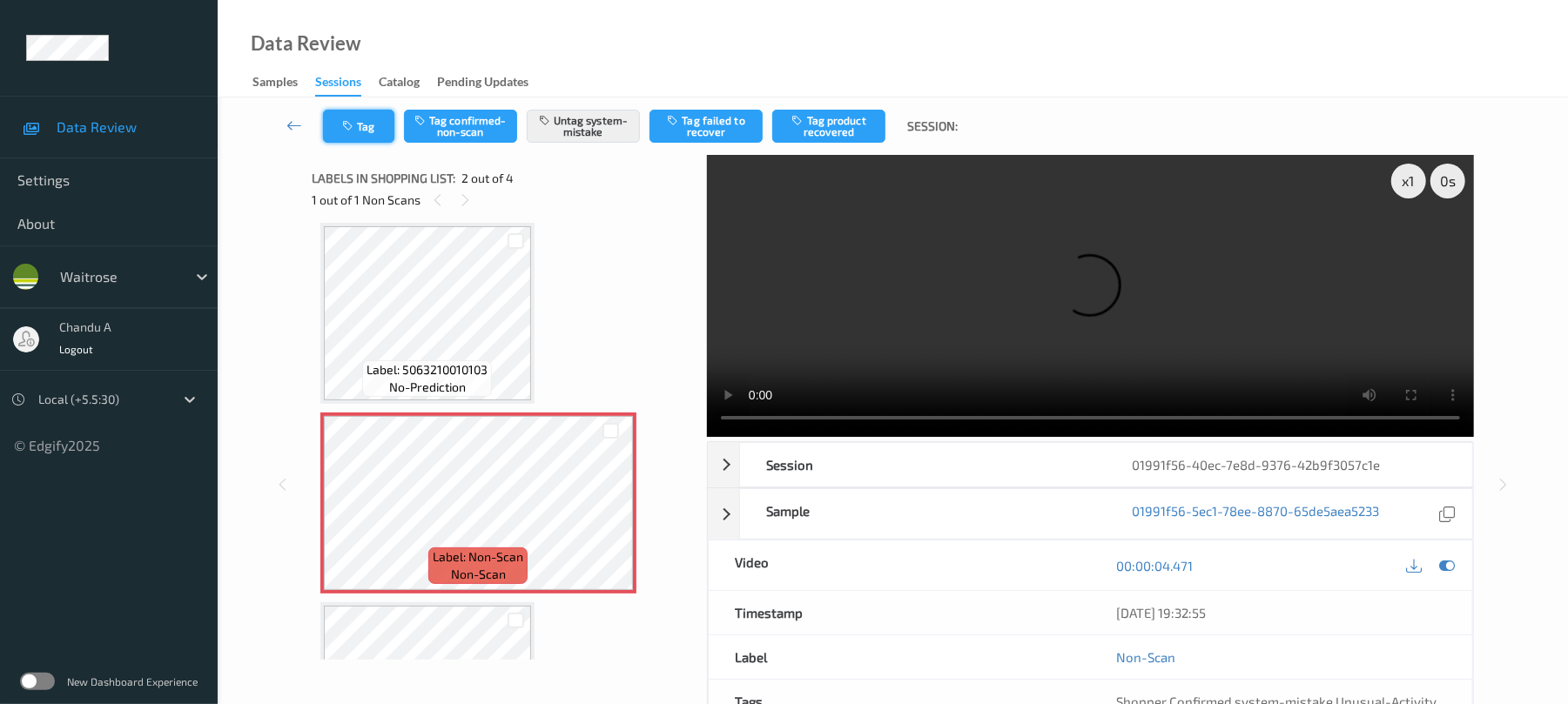
click at [364, 134] on button "Tag" at bounding box center [358, 126] width 71 height 33
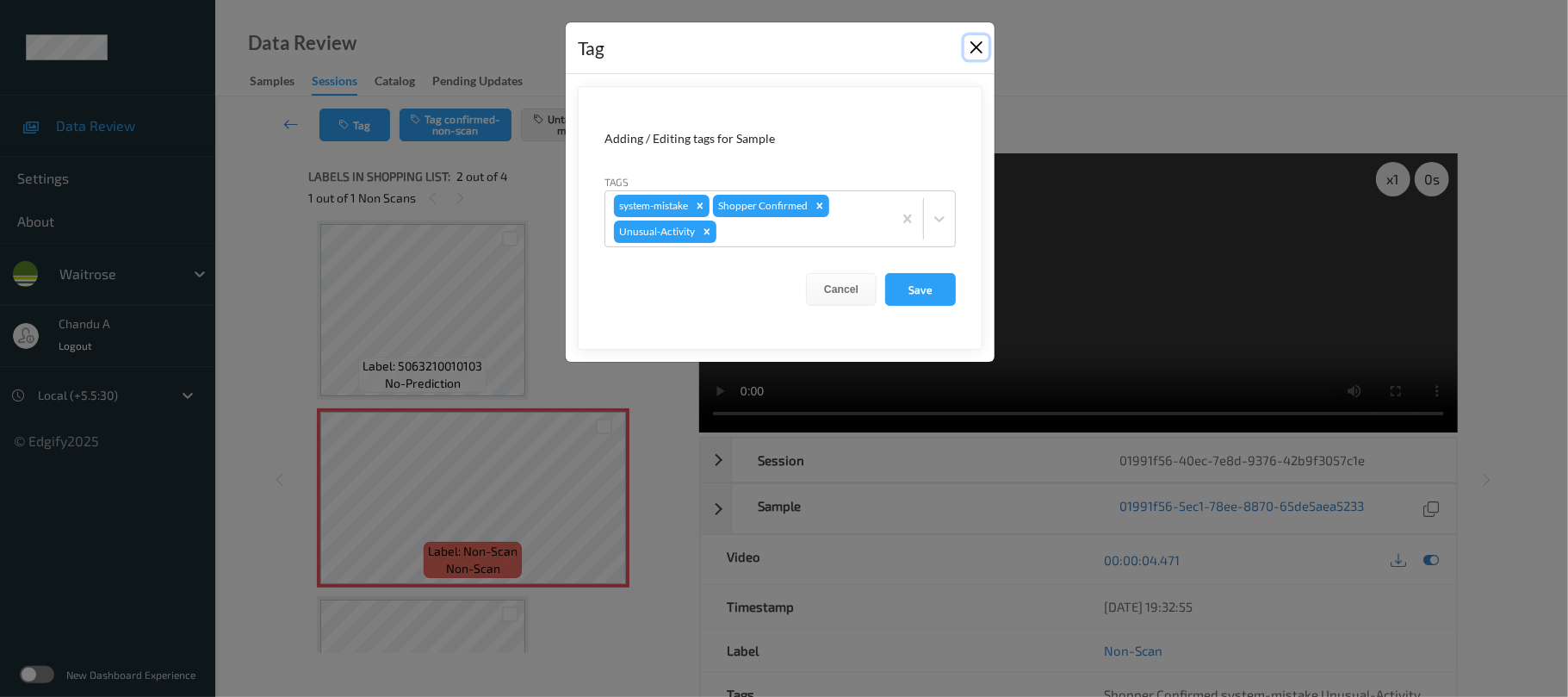
click at [980, 43] on button "Close" at bounding box center [976, 47] width 24 height 24
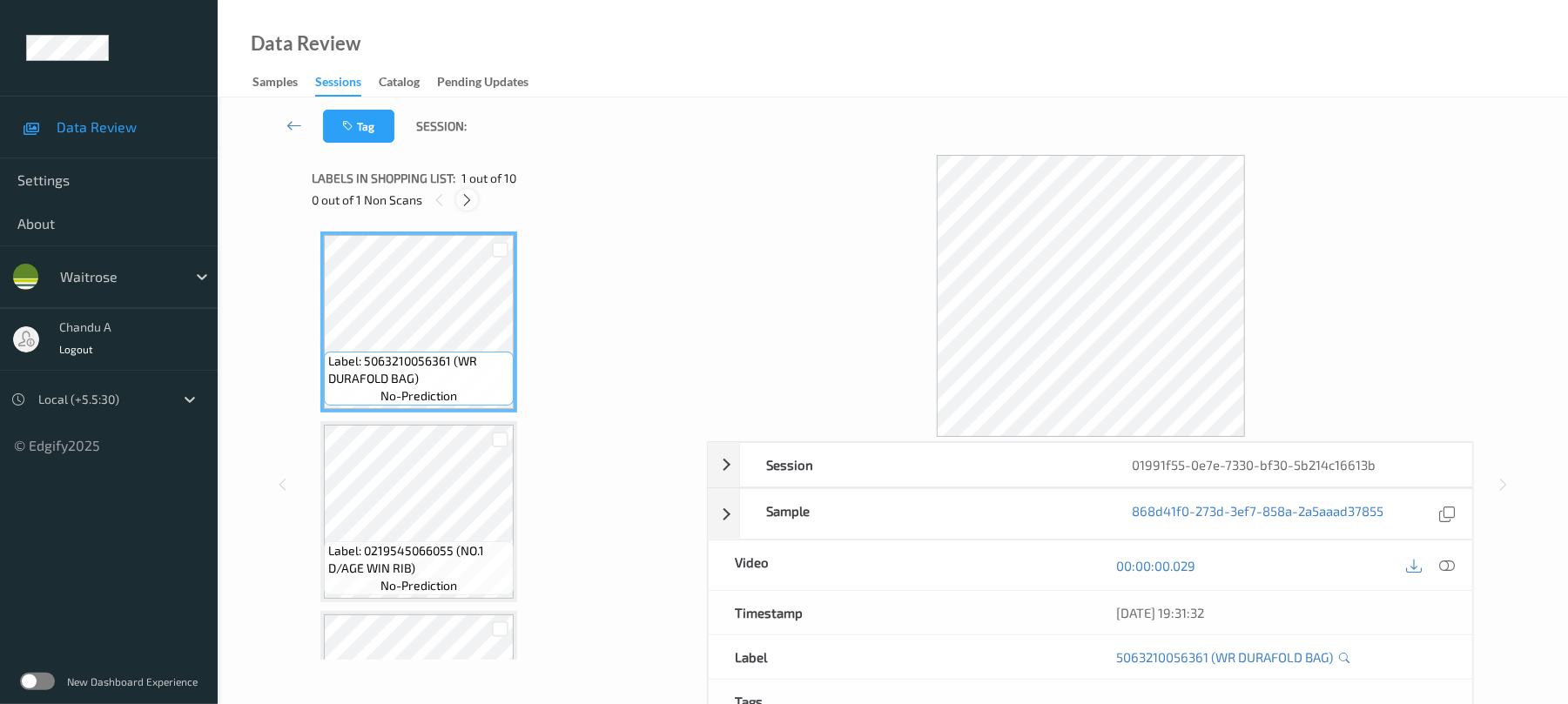
click at [476, 202] on div at bounding box center [467, 200] width 22 height 22
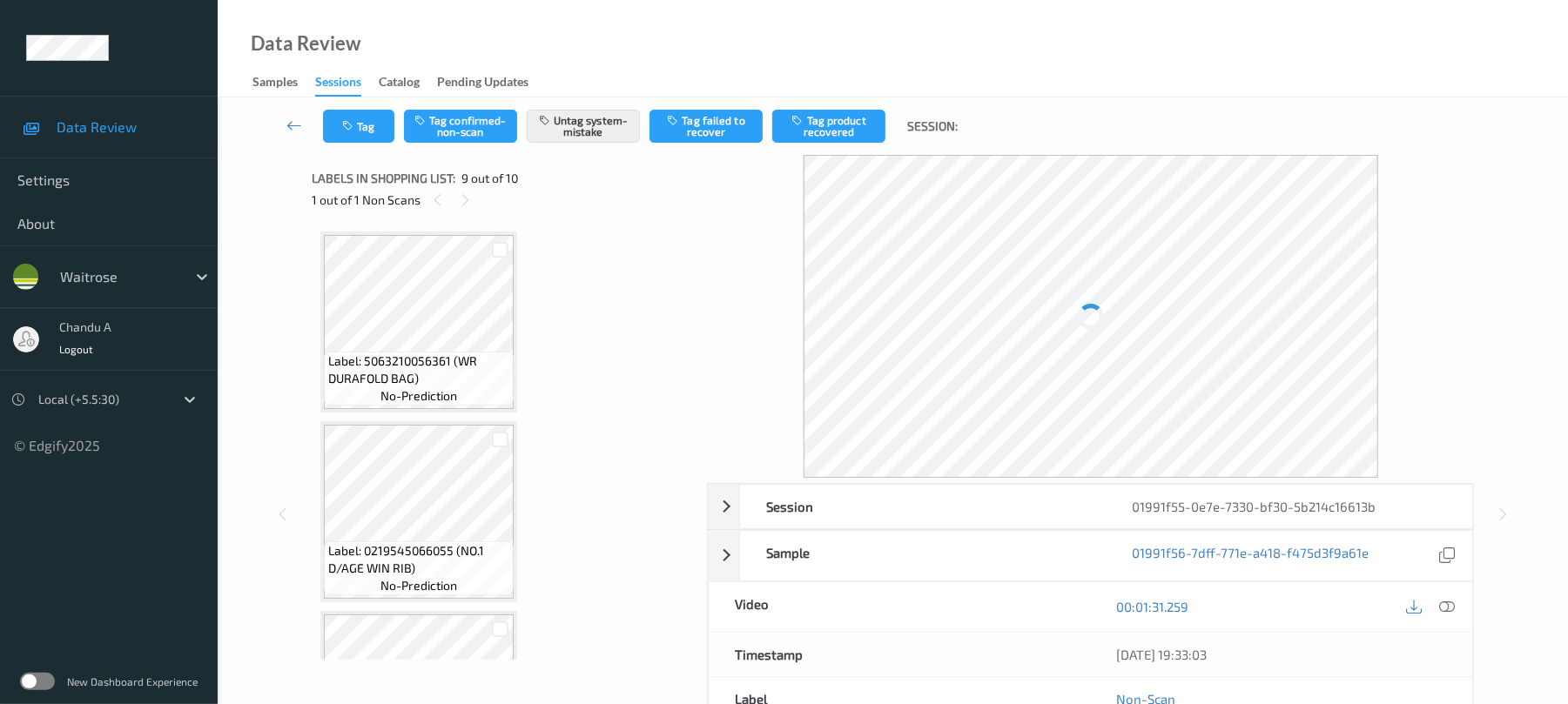
scroll to position [1337, 0]
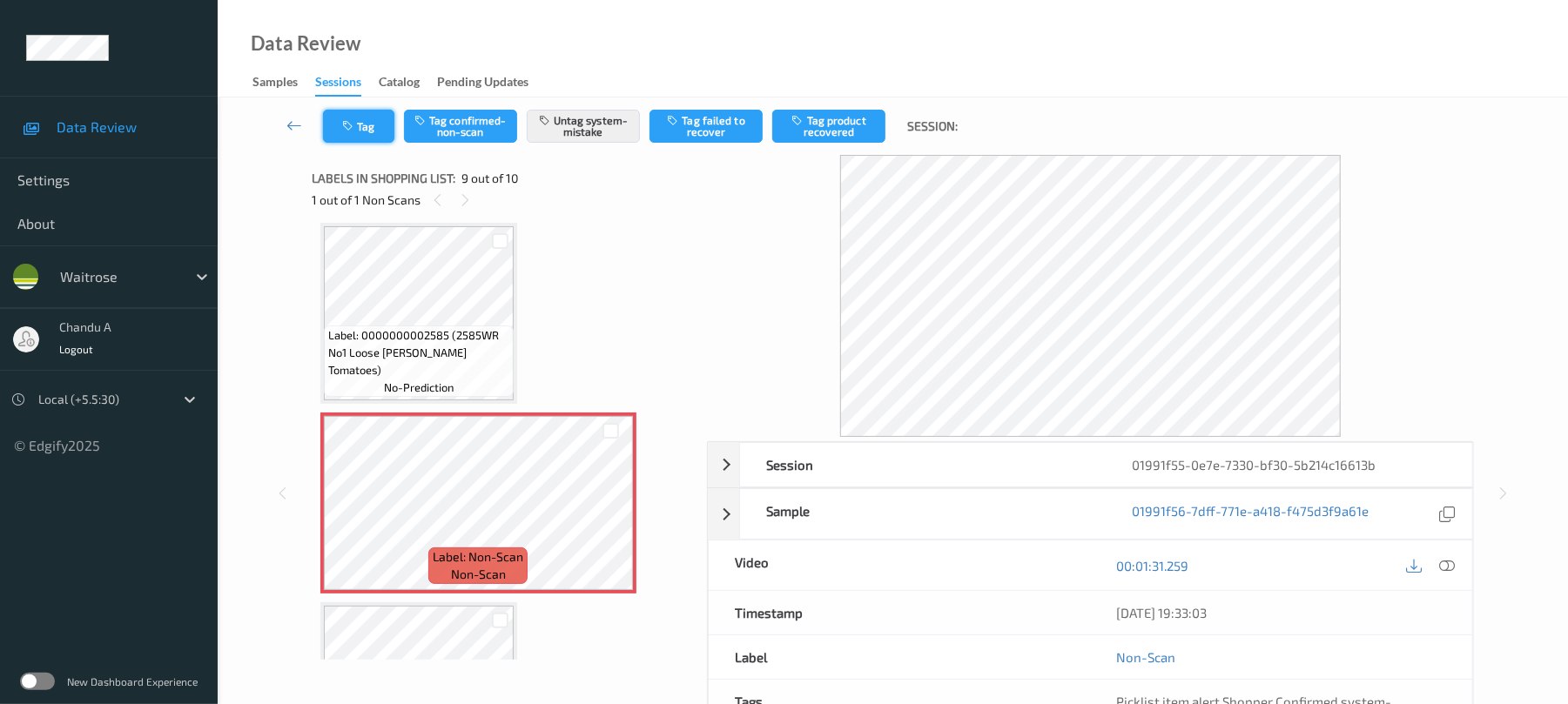
click at [345, 130] on icon "button" at bounding box center [349, 126] width 14 height 12
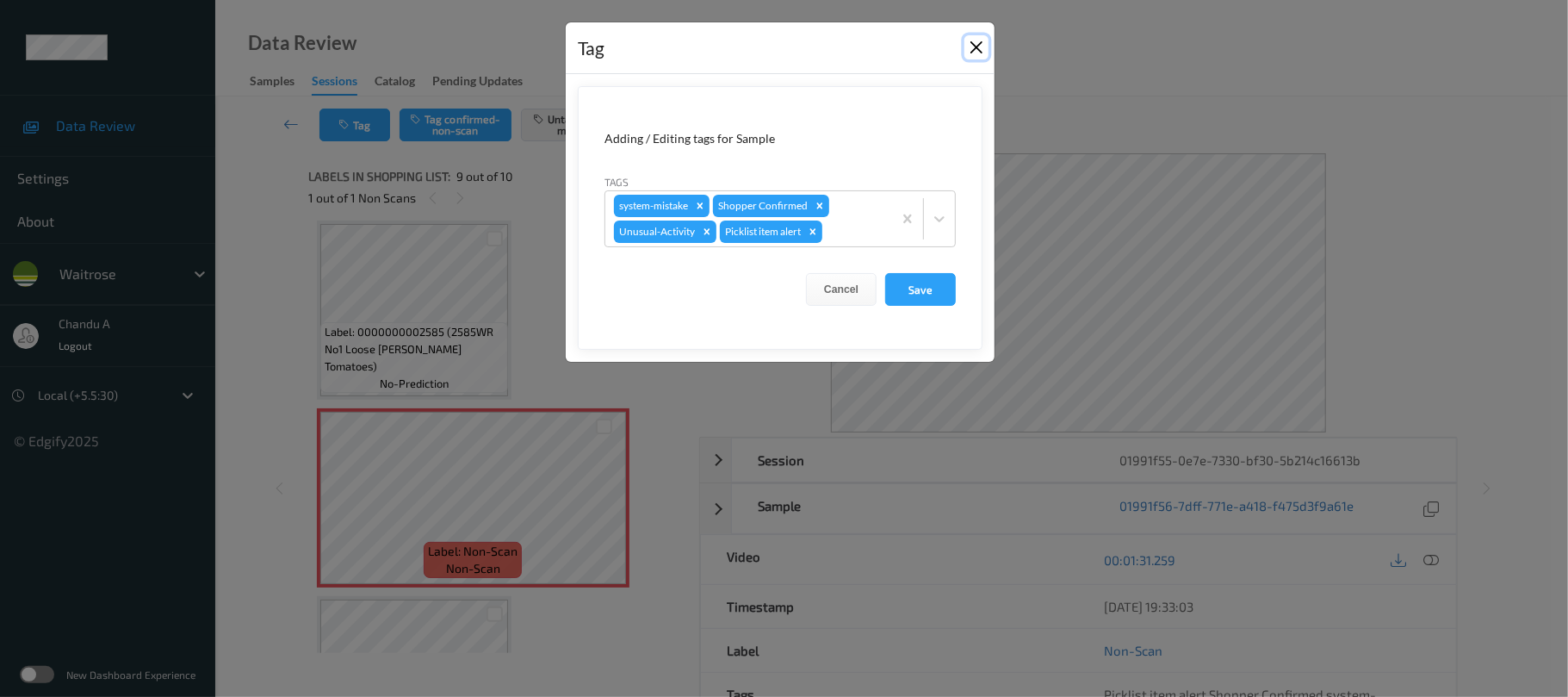
click at [968, 50] on button "Close" at bounding box center [976, 47] width 24 height 24
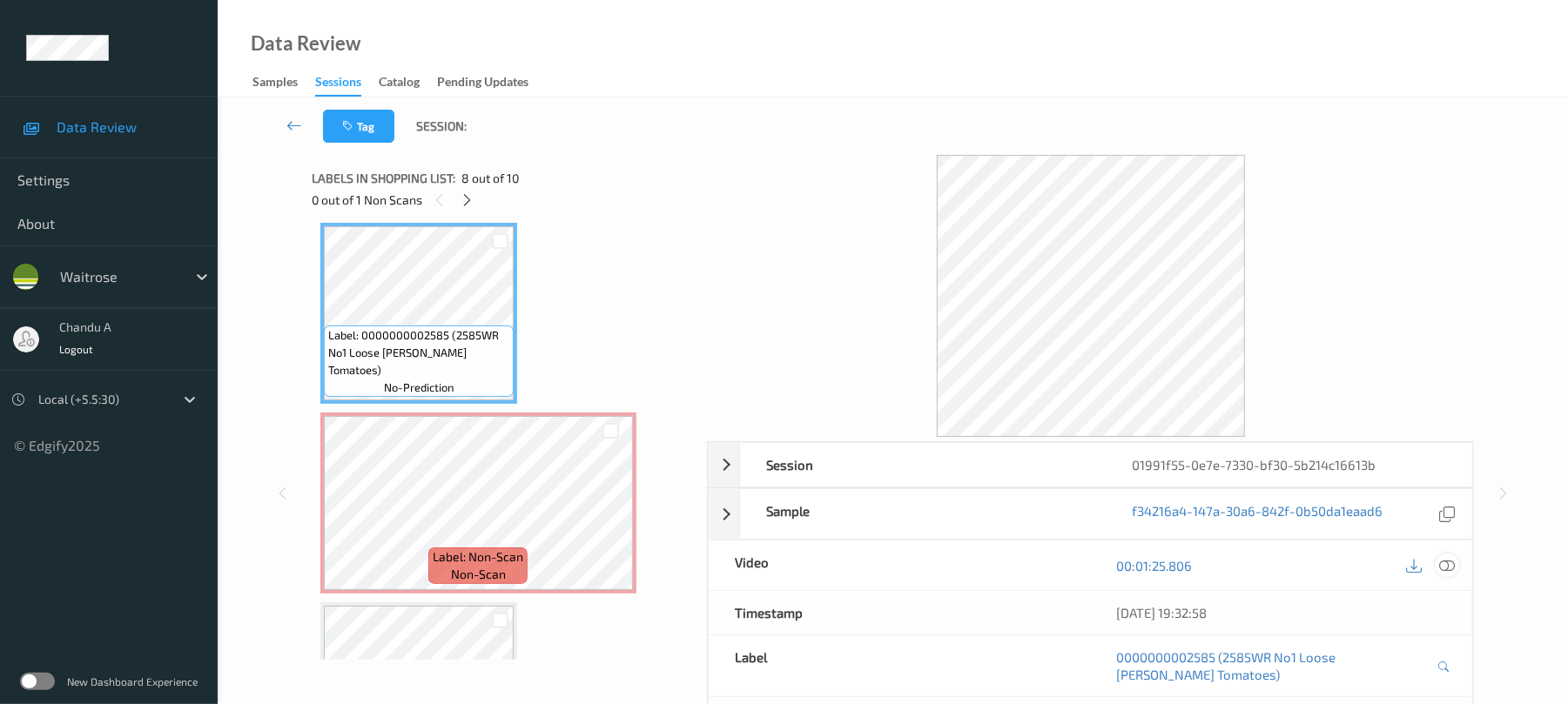
click at [1446, 564] on icon at bounding box center [1447, 565] width 15 height 15
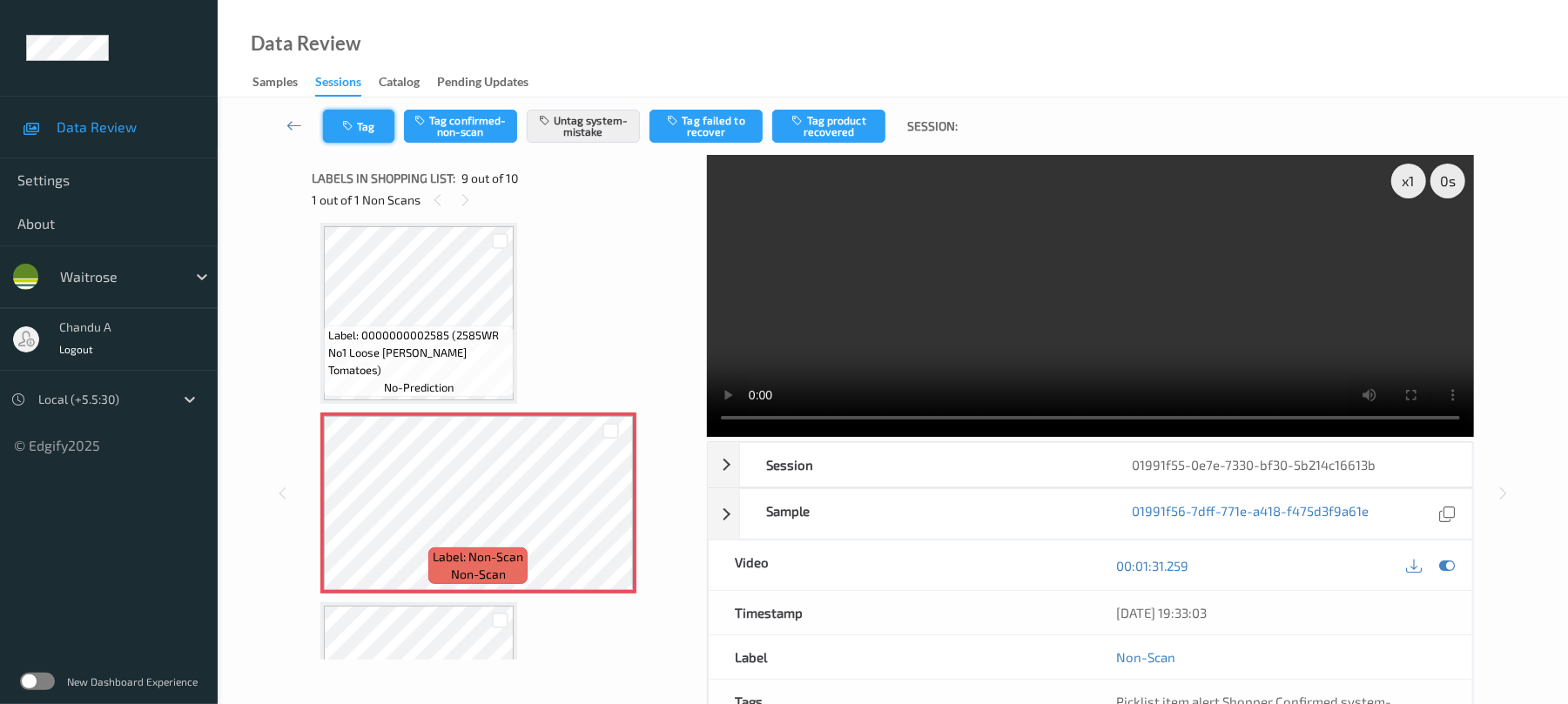
click at [359, 118] on button "Tag" at bounding box center [358, 126] width 71 height 33
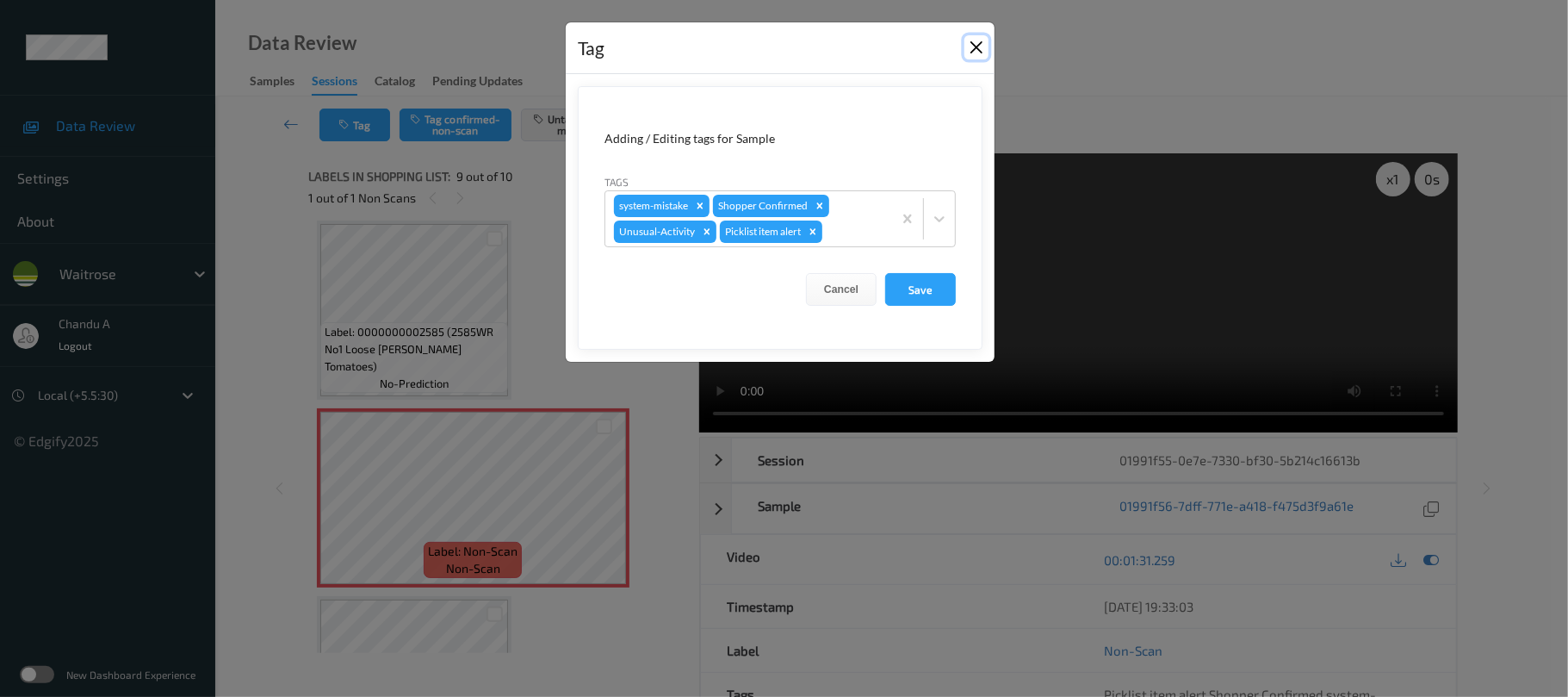
click at [986, 49] on button "Close" at bounding box center [976, 47] width 24 height 24
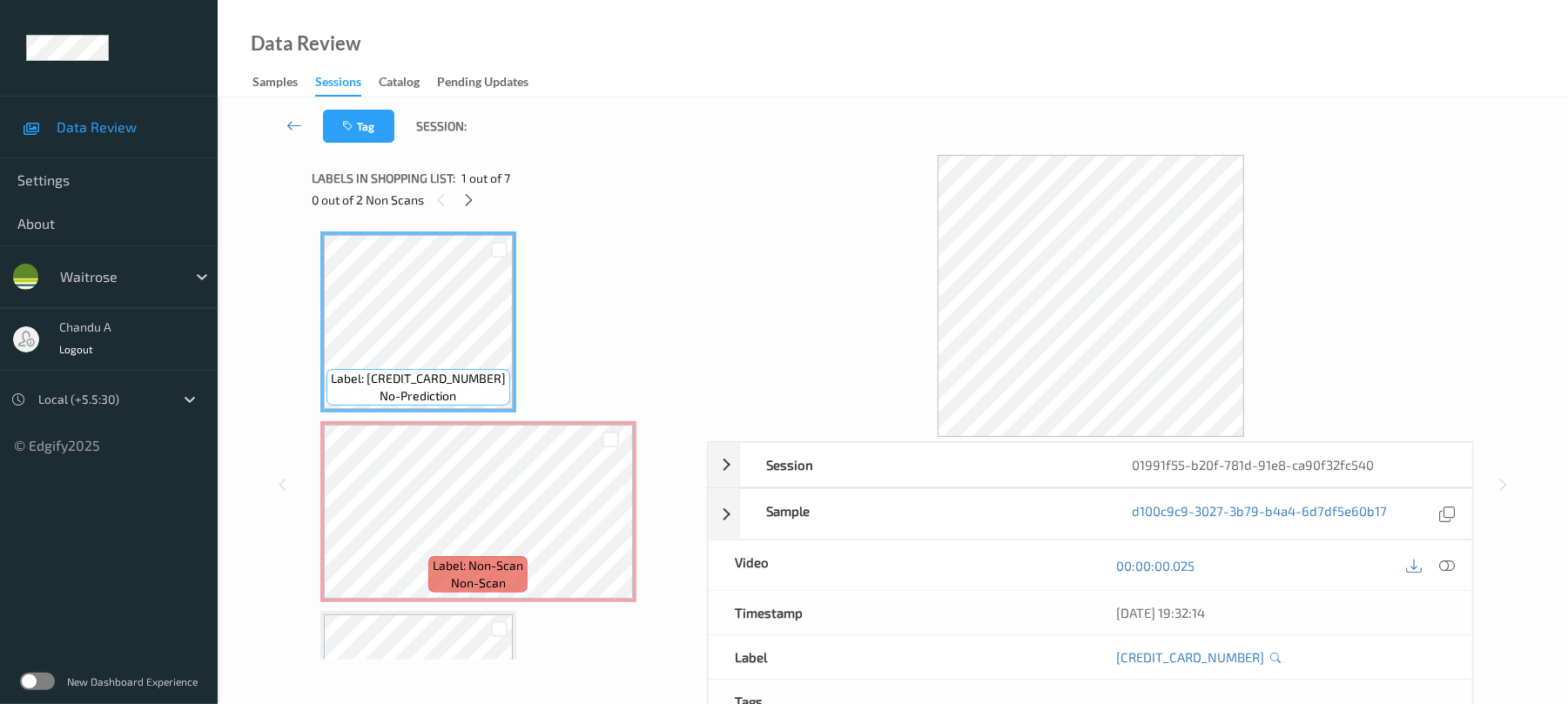
click at [457, 192] on div "0 out of 2 Non Scans" at bounding box center [504, 200] width 383 height 22
drag, startPoint x: 463, startPoint y: 189, endPoint x: 468, endPoint y: 199, distance: 11.2
click at [463, 190] on div "0 out of 2 Non Scans" at bounding box center [504, 200] width 383 height 22
click at [468, 199] on icon at bounding box center [468, 200] width 14 height 15
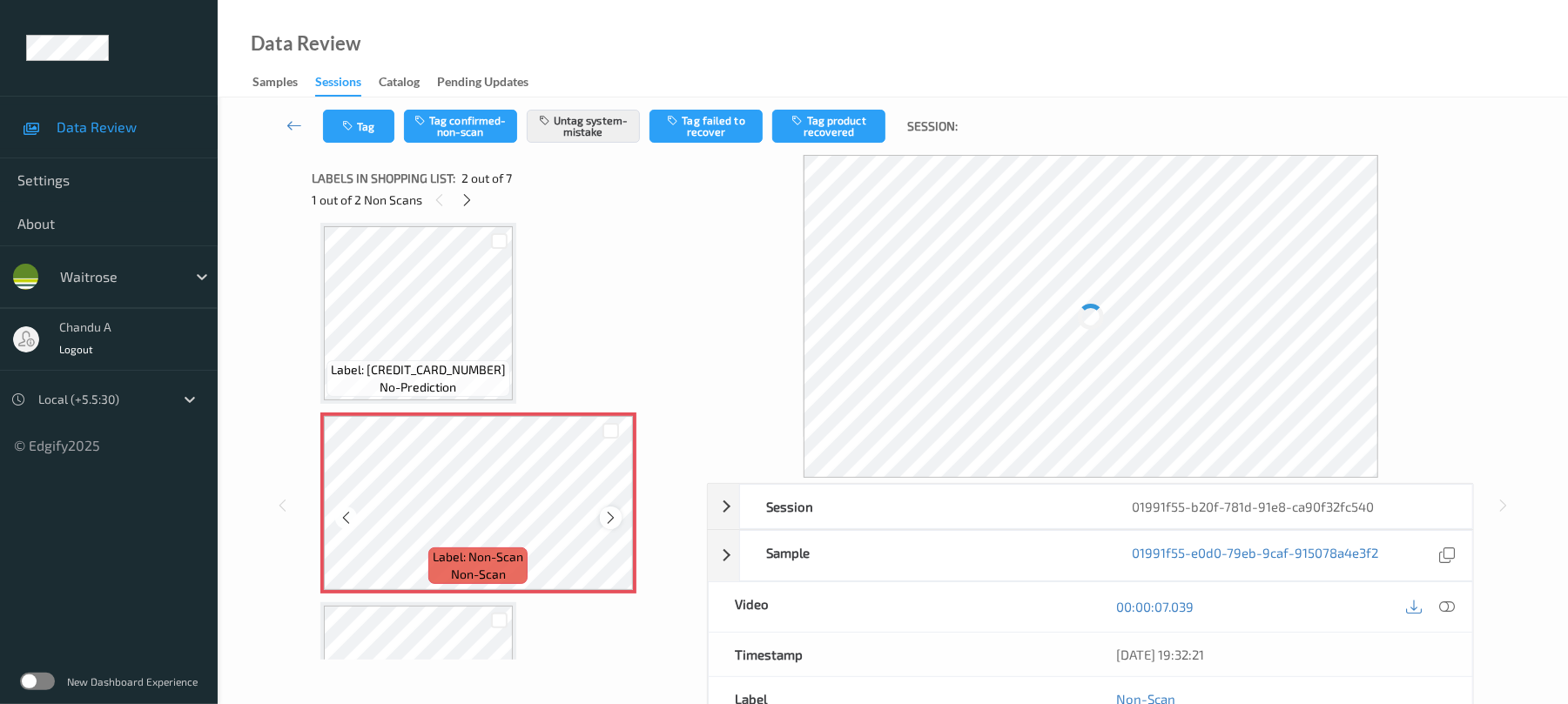
click at [604, 510] on icon at bounding box center [610, 517] width 14 height 15
click at [604, 517] on icon at bounding box center [610, 517] width 14 height 15
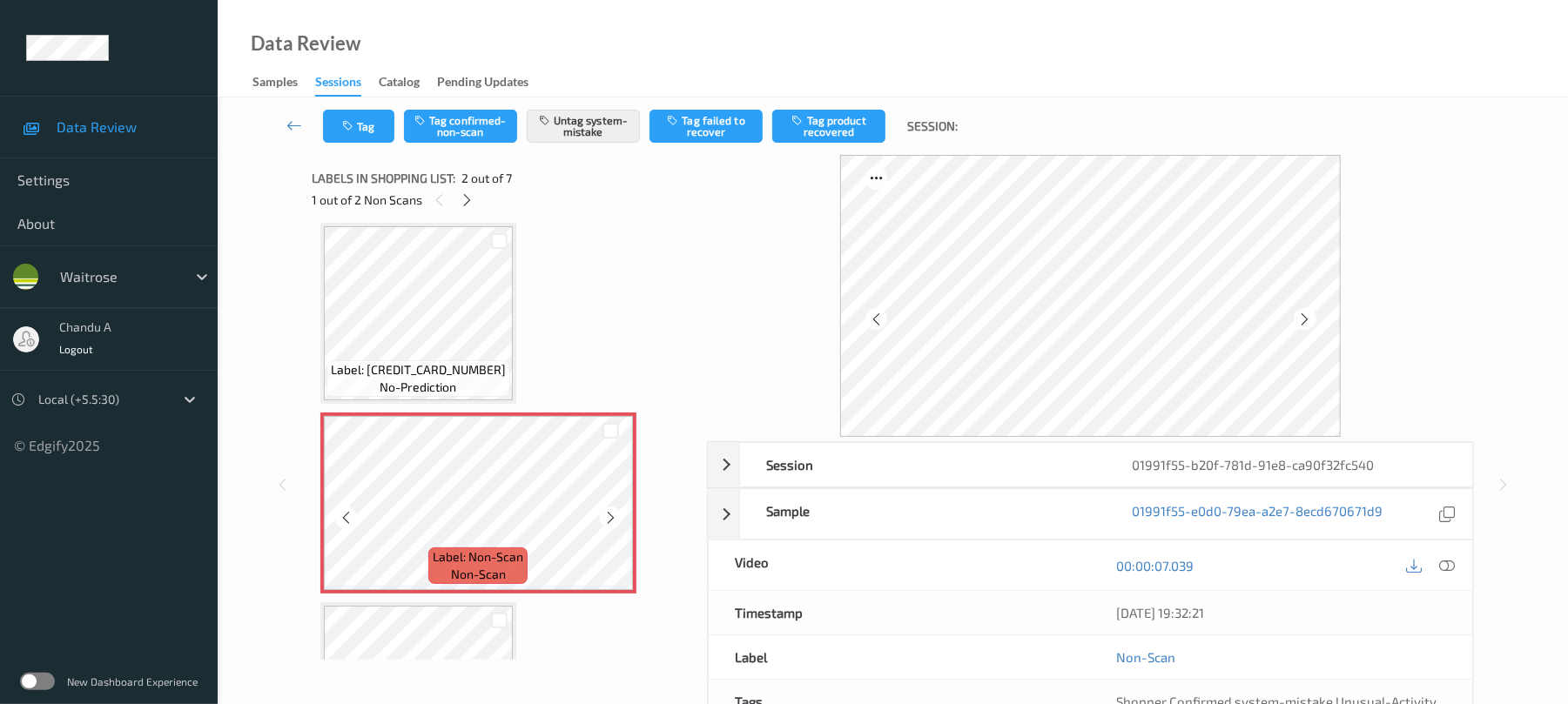
click at [604, 517] on icon at bounding box center [610, 517] width 14 height 15
click at [353, 128] on icon "button" at bounding box center [349, 126] width 14 height 12
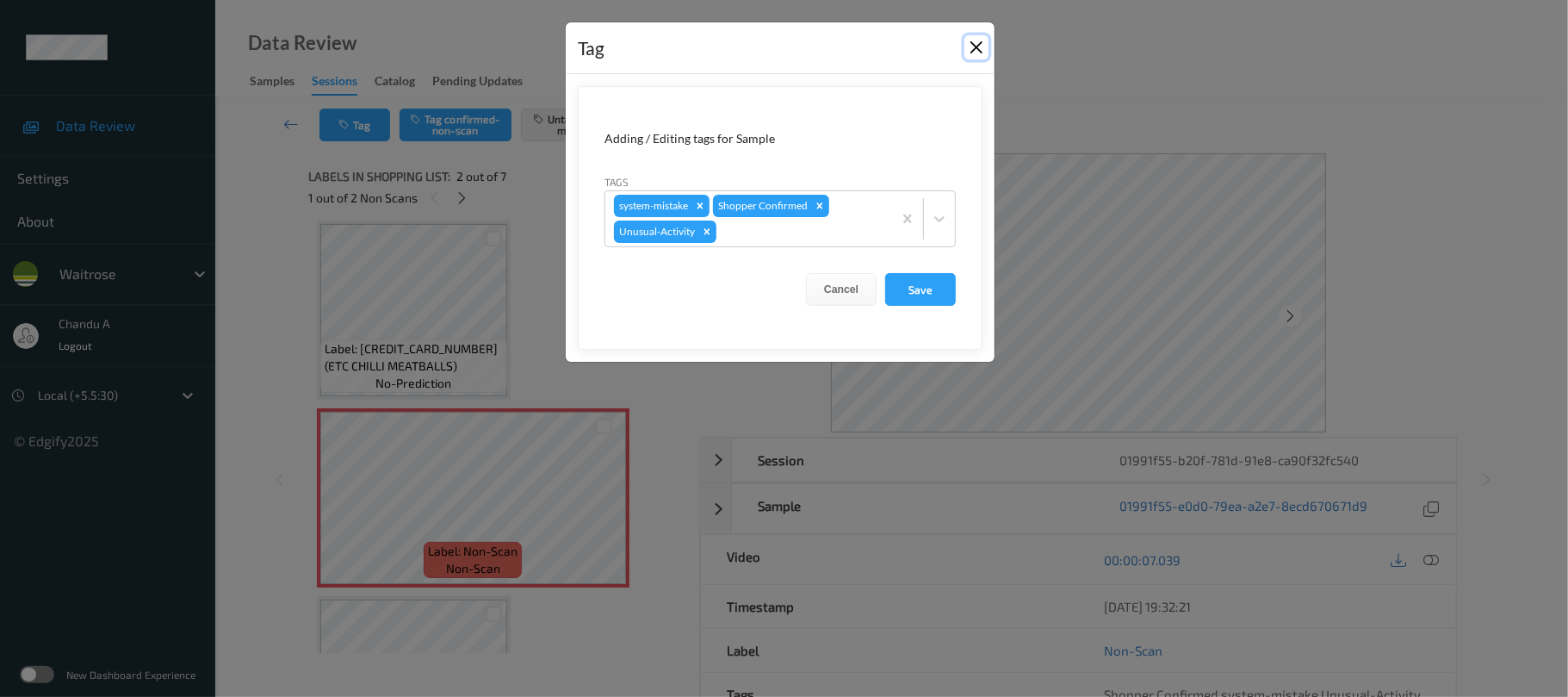
click at [982, 52] on button "Close" at bounding box center [976, 47] width 24 height 24
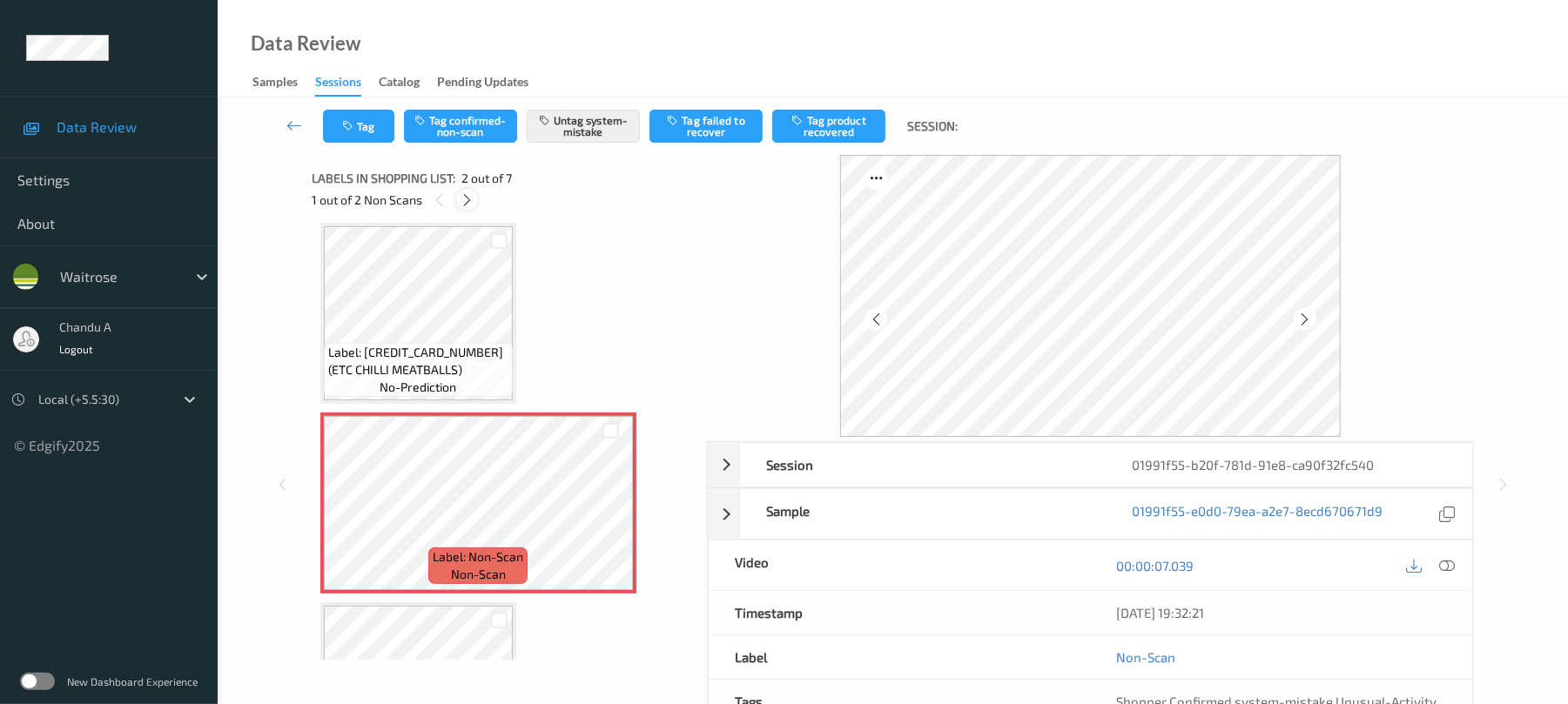
click at [467, 199] on icon at bounding box center [467, 200] width 14 height 15
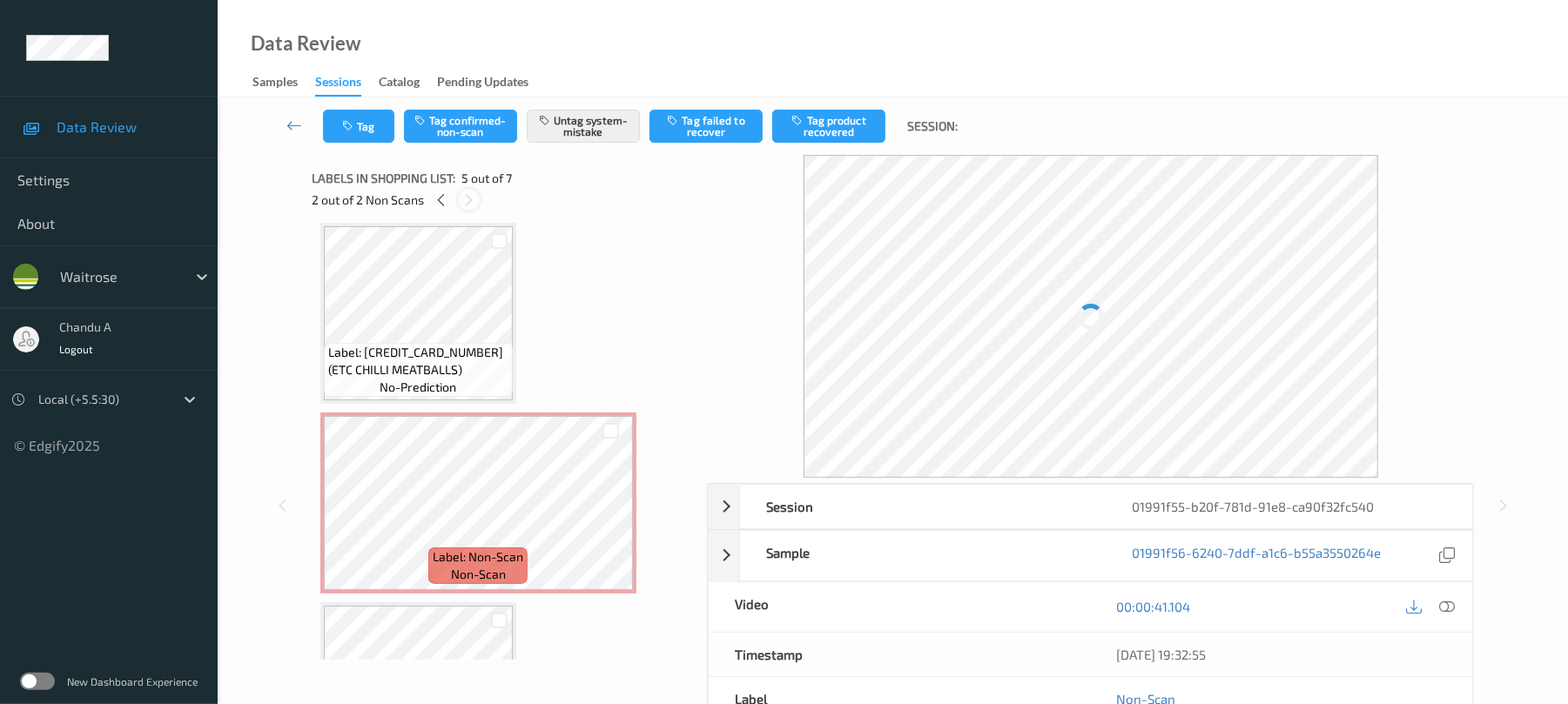
scroll to position [577, 0]
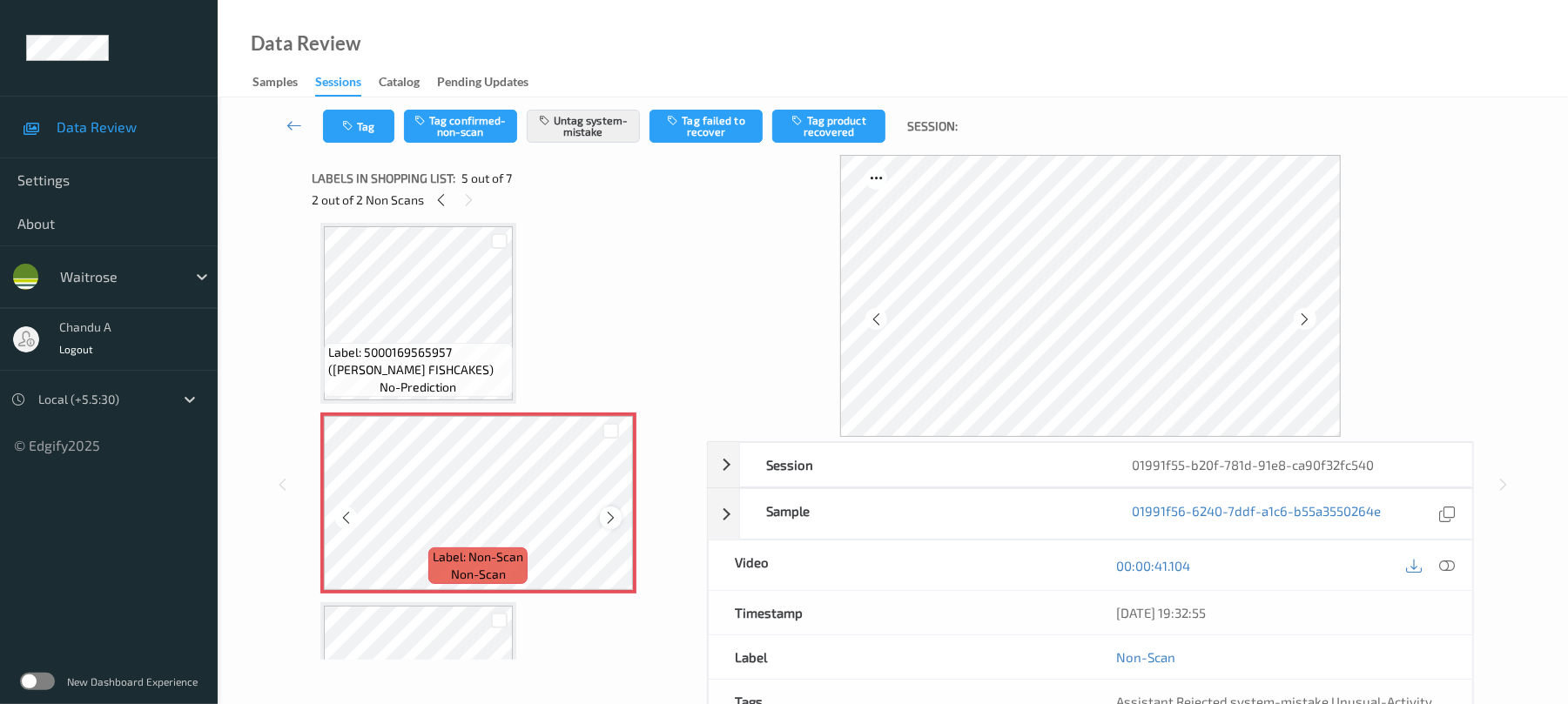
click at [614, 524] on icon at bounding box center [610, 517] width 14 height 15
click at [614, 523] on icon at bounding box center [610, 517] width 14 height 15
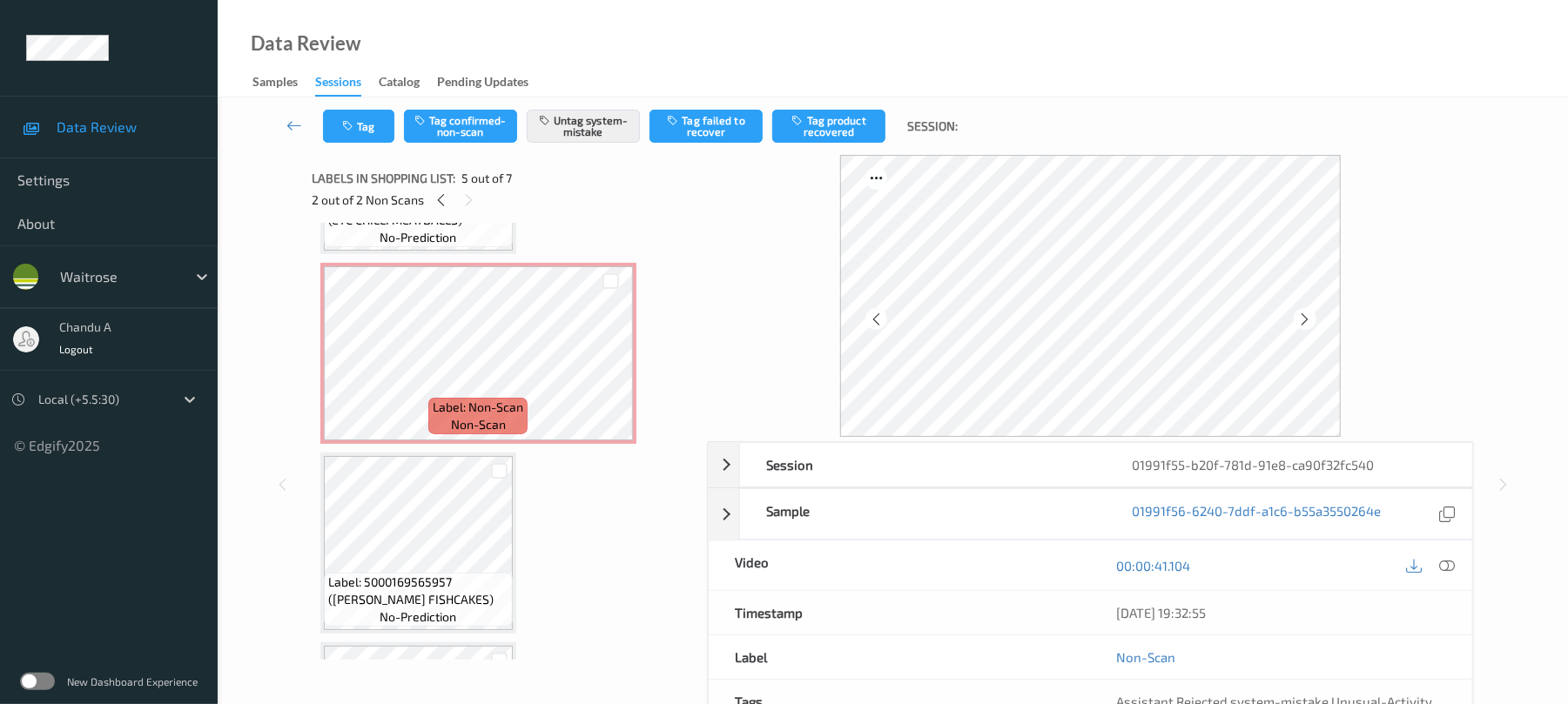
scroll to position [113, 0]
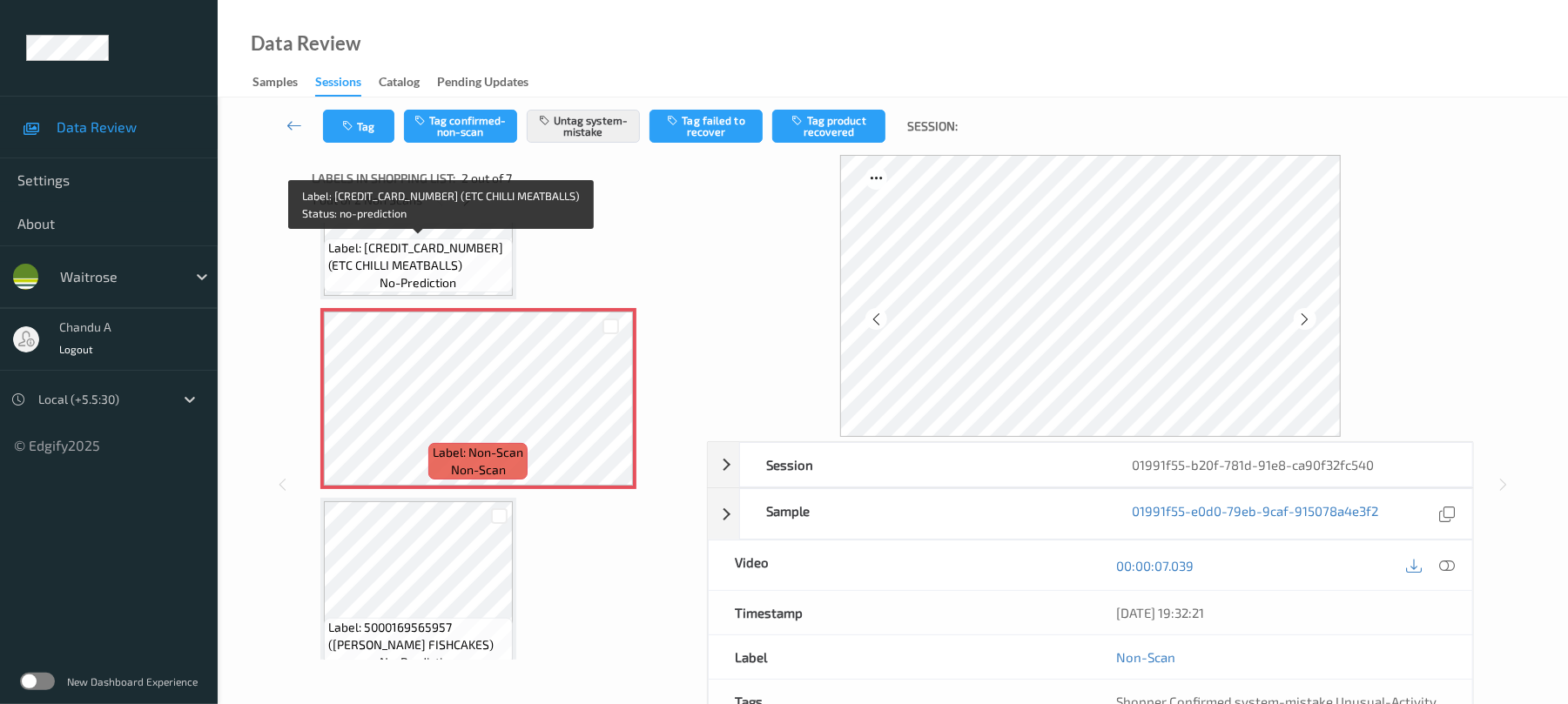
click at [463, 258] on span "Label: 5000169675175 (ETC CHILLI MEATBALLS)" at bounding box center [418, 257] width 180 height 35
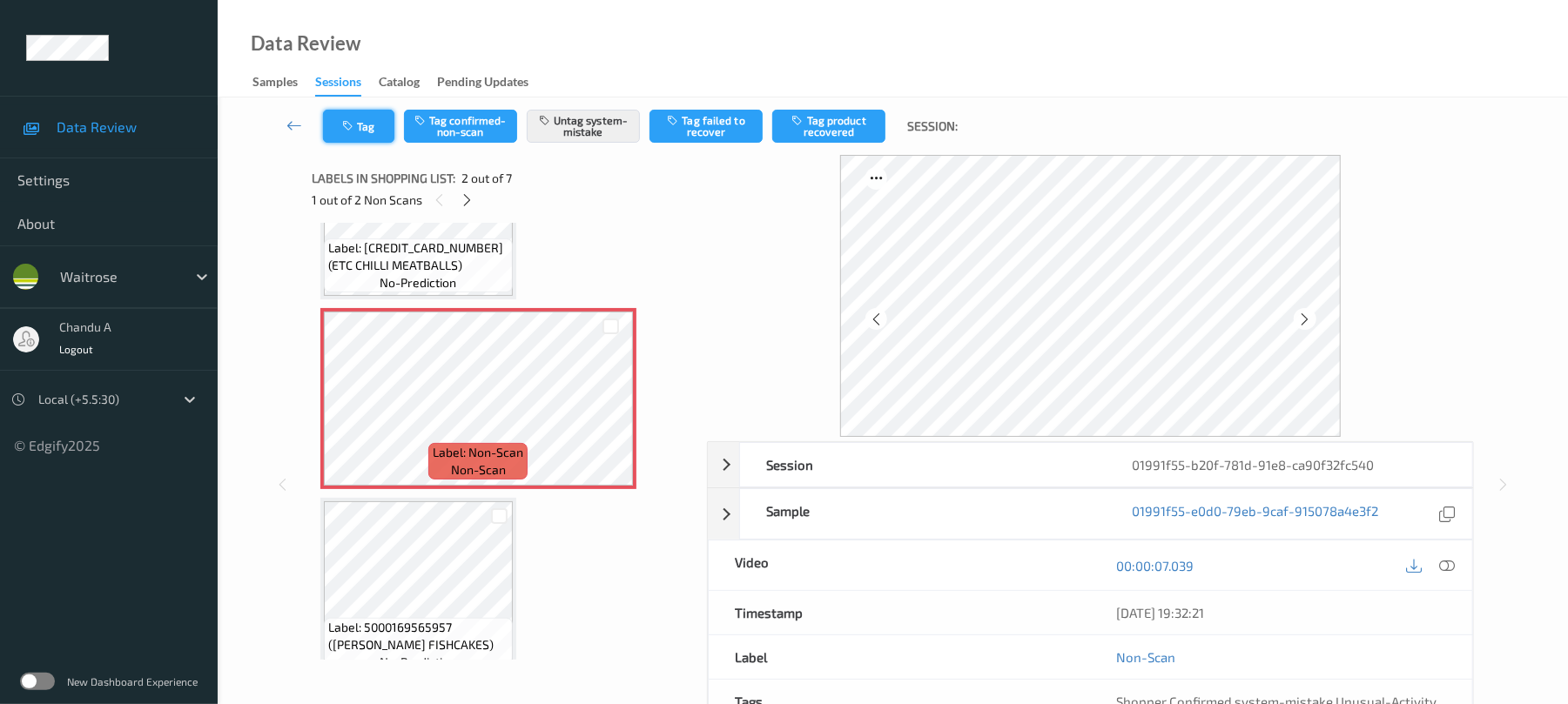
click at [377, 127] on button "Tag" at bounding box center [358, 126] width 71 height 33
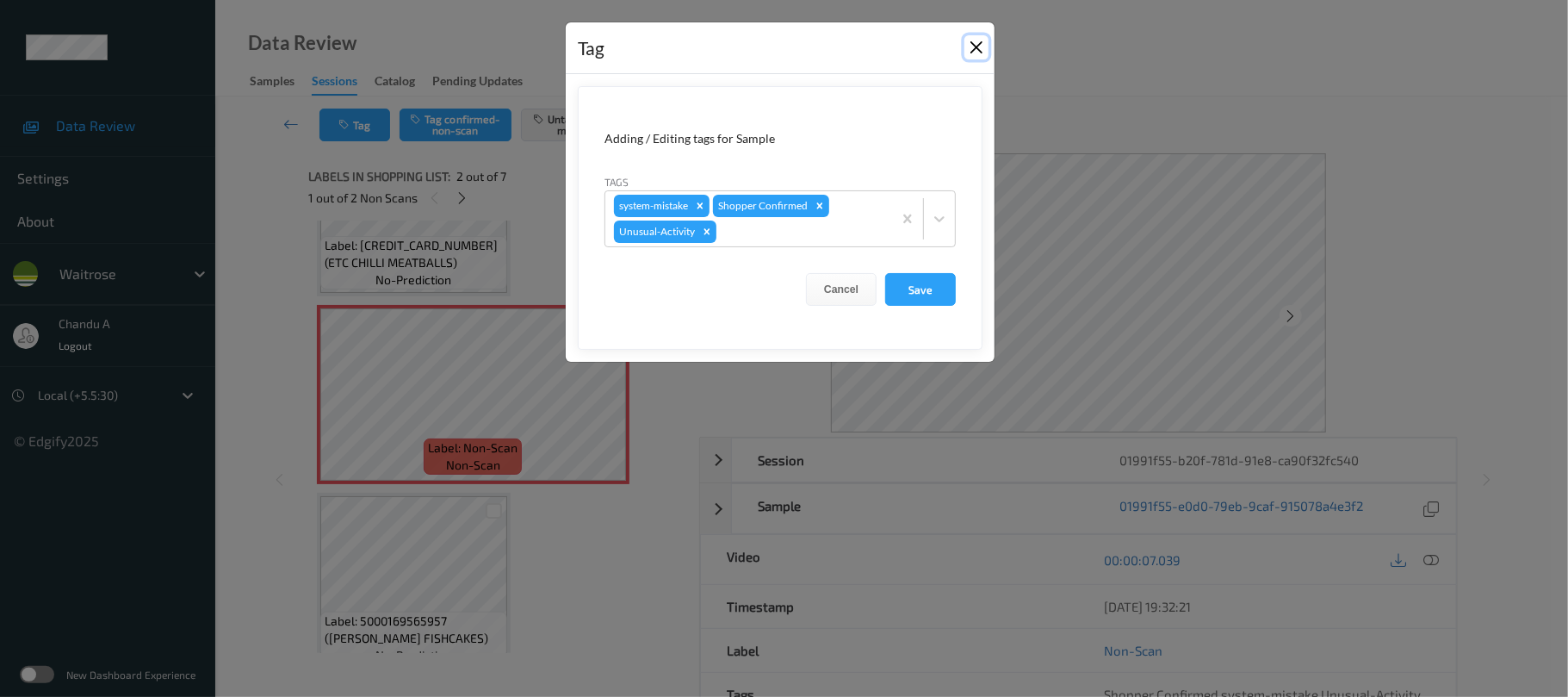
click at [979, 46] on button "Close" at bounding box center [976, 47] width 24 height 24
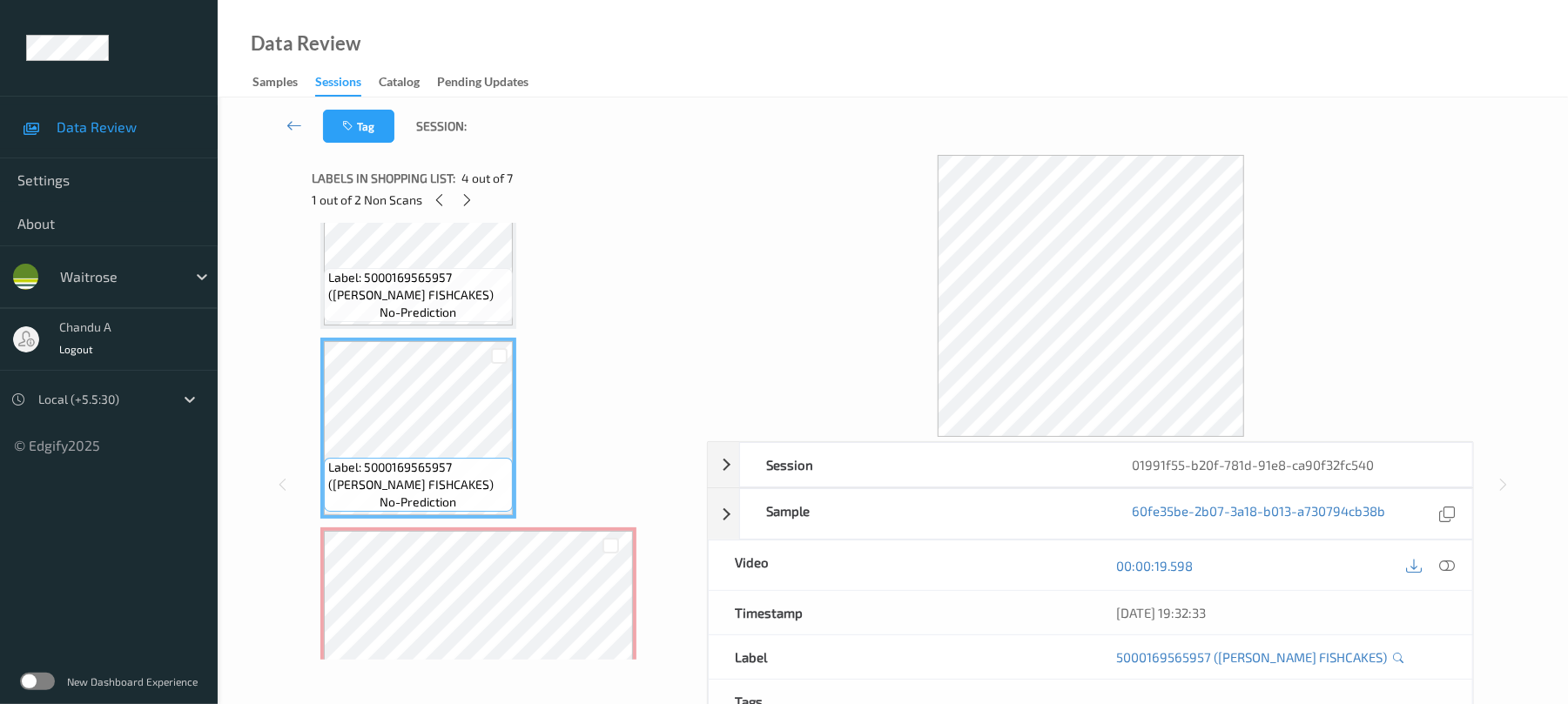
scroll to position [577, 0]
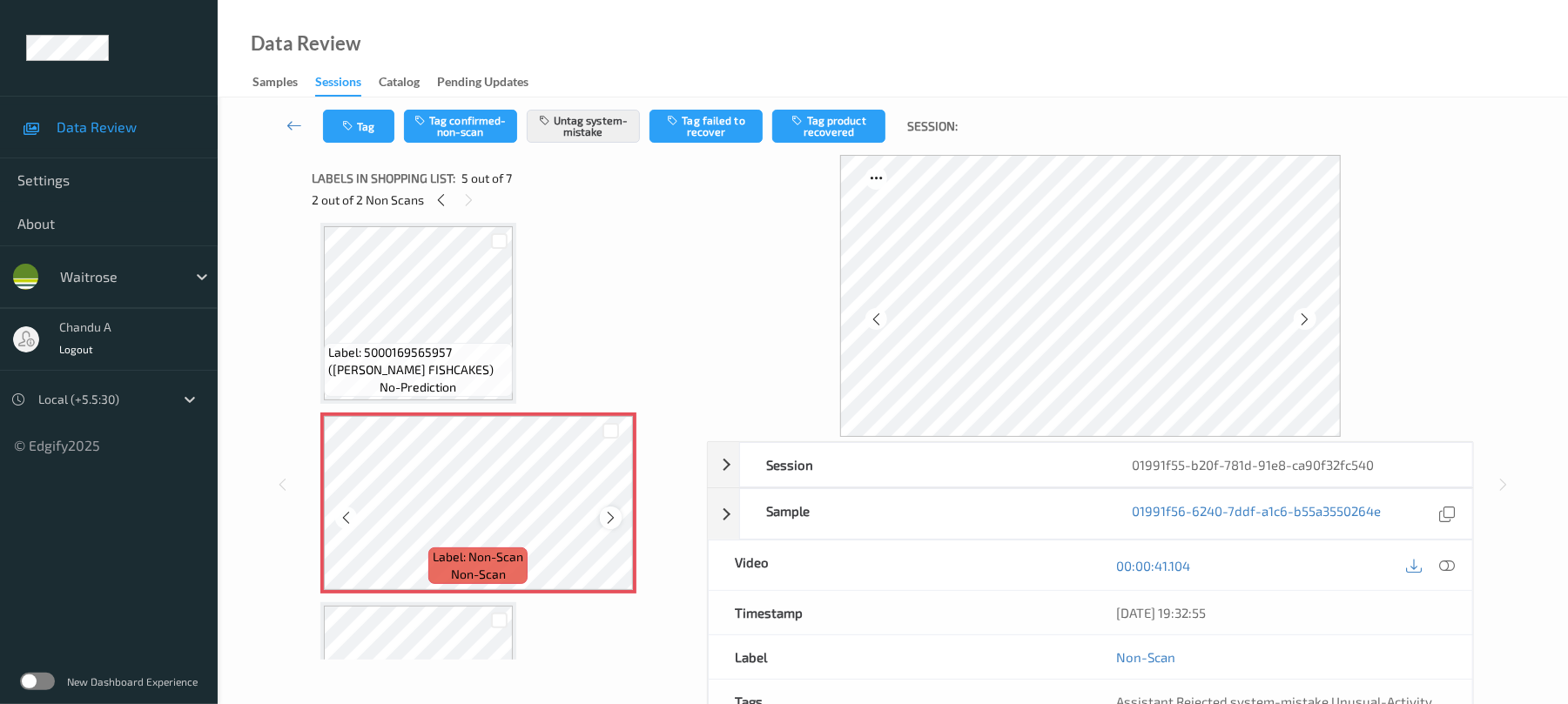
click at [607, 513] on icon at bounding box center [610, 517] width 14 height 15
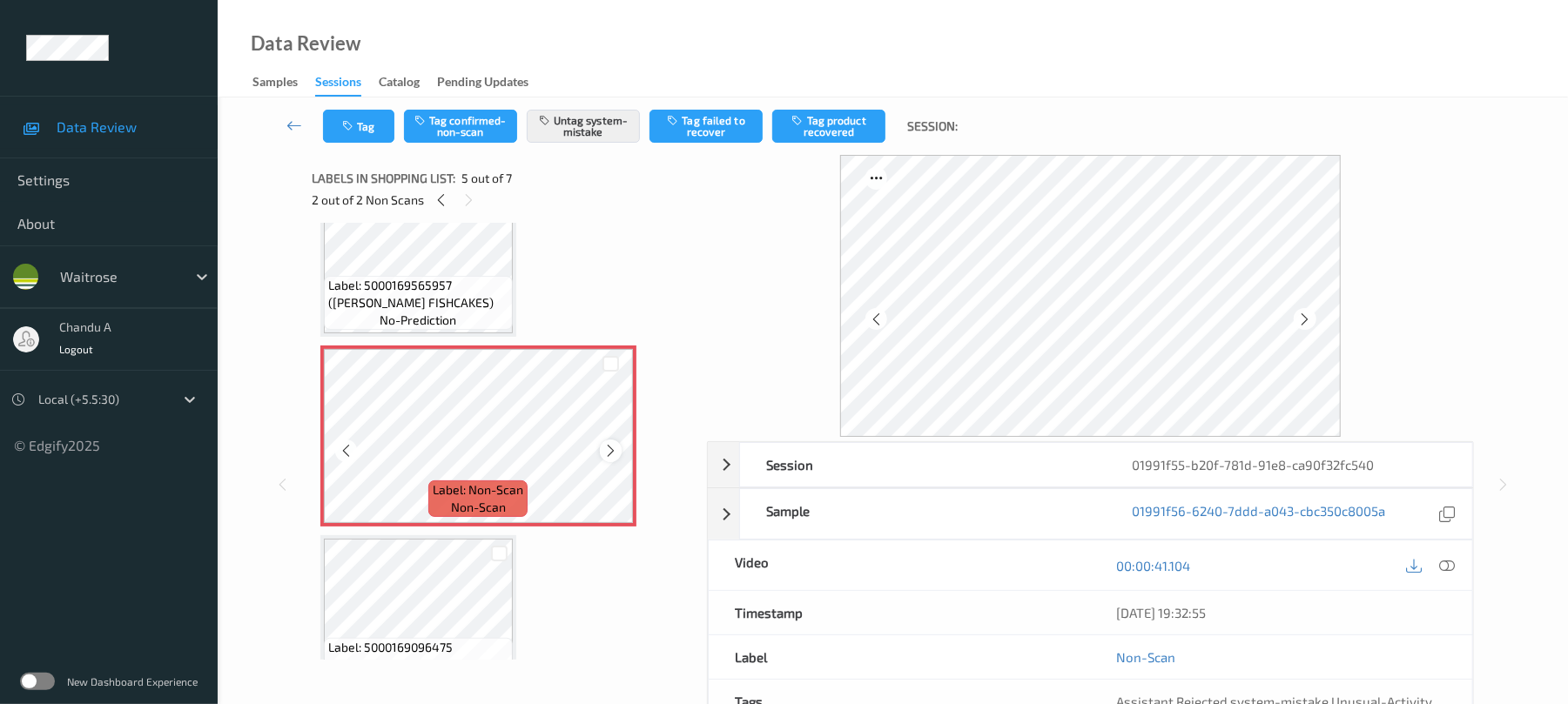
scroll to position [693, 0]
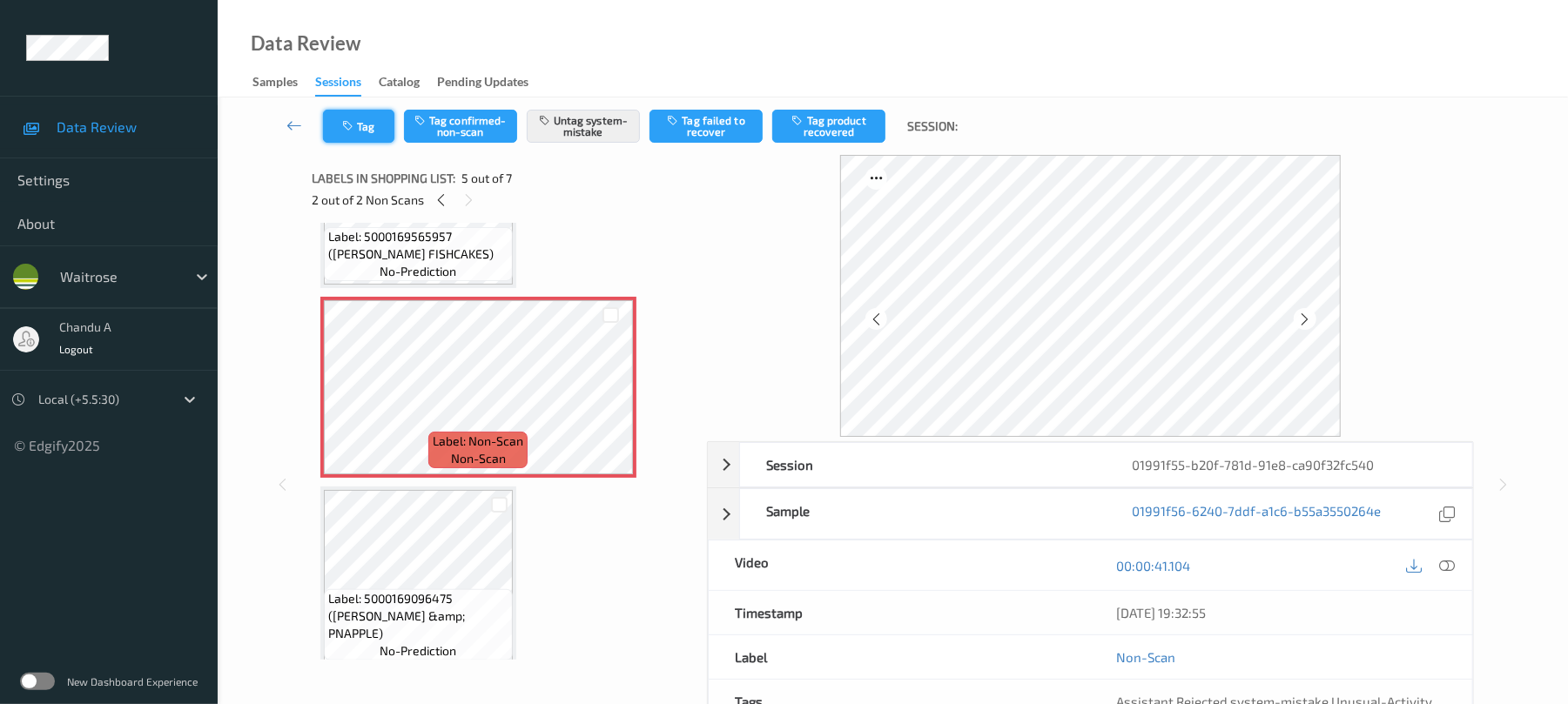
click at [353, 118] on button "Tag" at bounding box center [358, 126] width 71 height 33
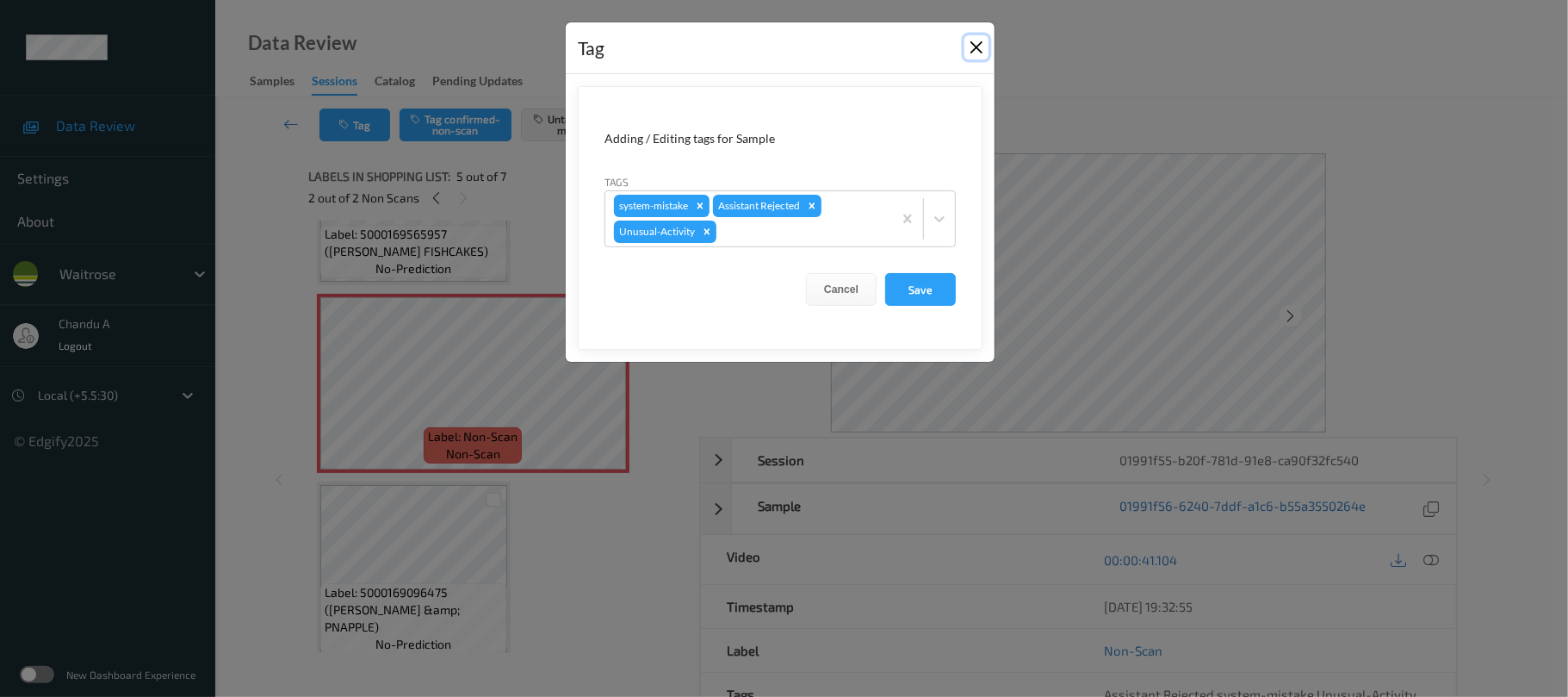
click at [985, 53] on button "Close" at bounding box center [976, 47] width 24 height 24
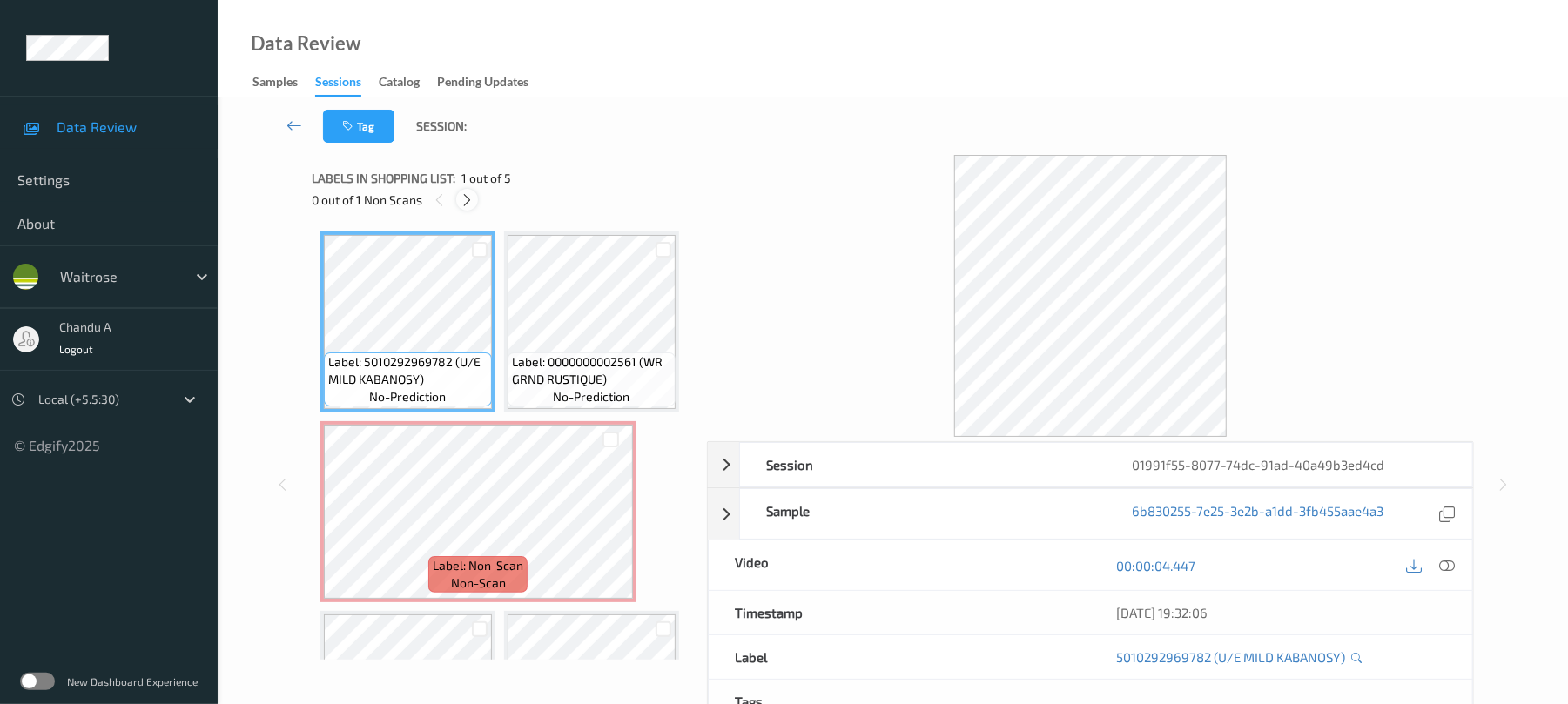
click at [467, 195] on icon at bounding box center [467, 200] width 14 height 15
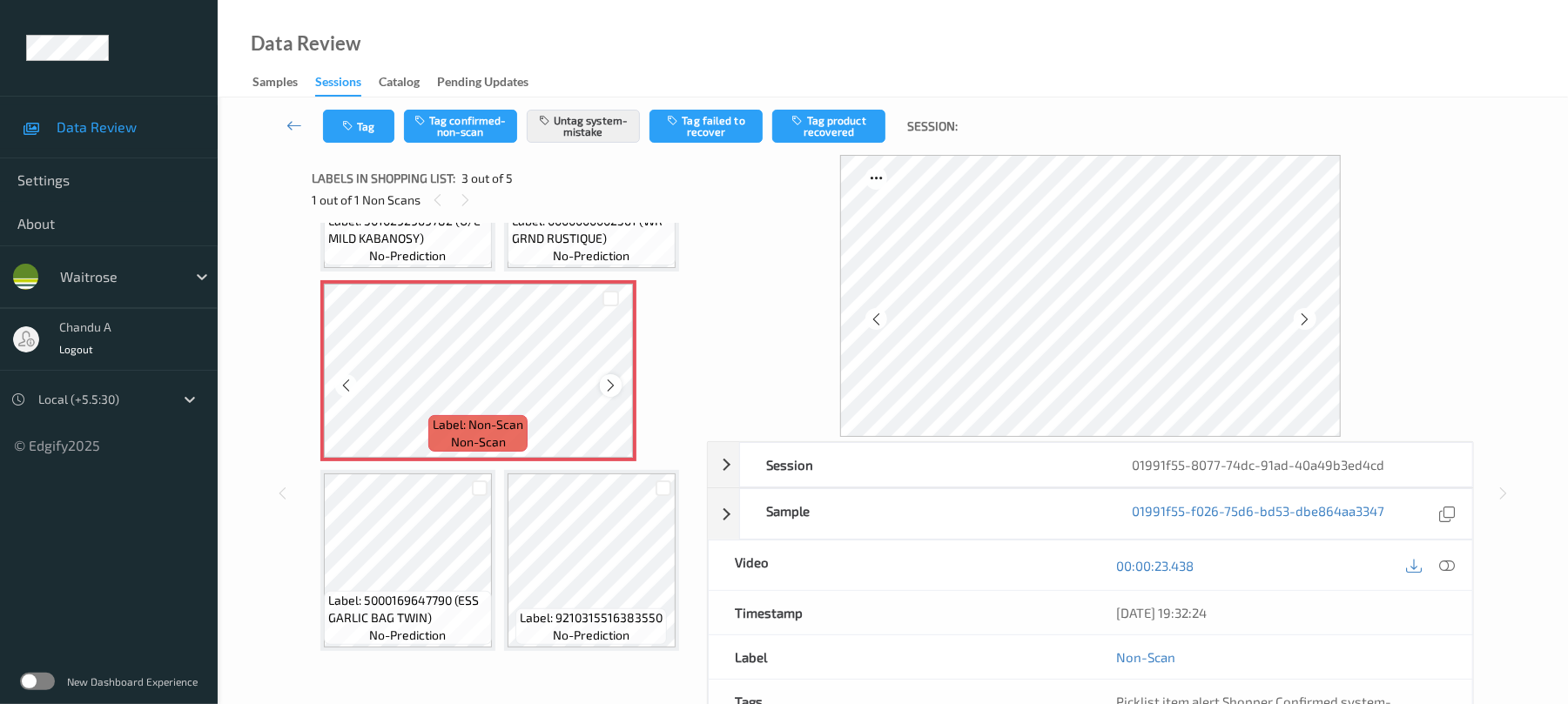
click at [615, 393] on icon at bounding box center [610, 385] width 14 height 15
click at [355, 127] on icon "button" at bounding box center [349, 126] width 14 height 12
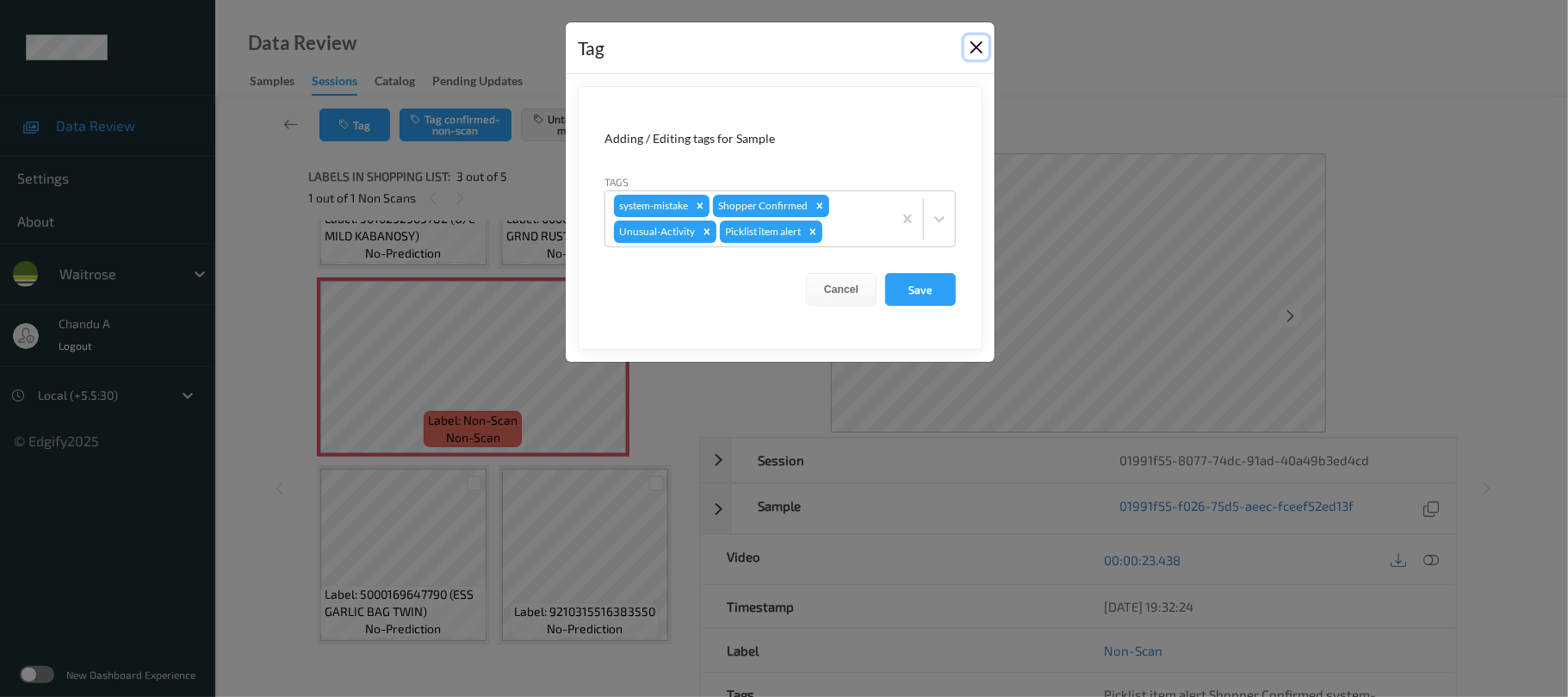
click at [977, 48] on button "Close" at bounding box center [976, 47] width 24 height 24
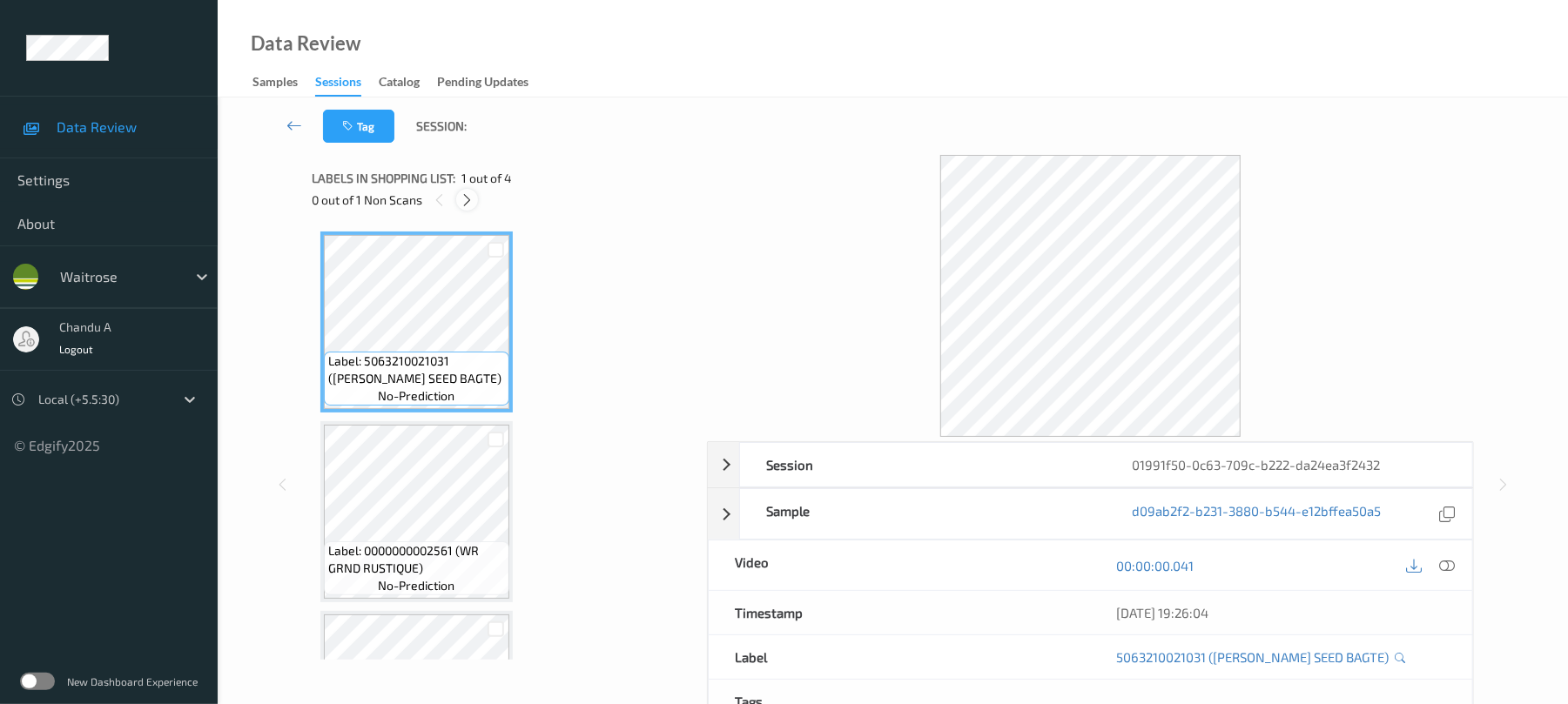
click at [463, 202] on icon at bounding box center [467, 200] width 14 height 15
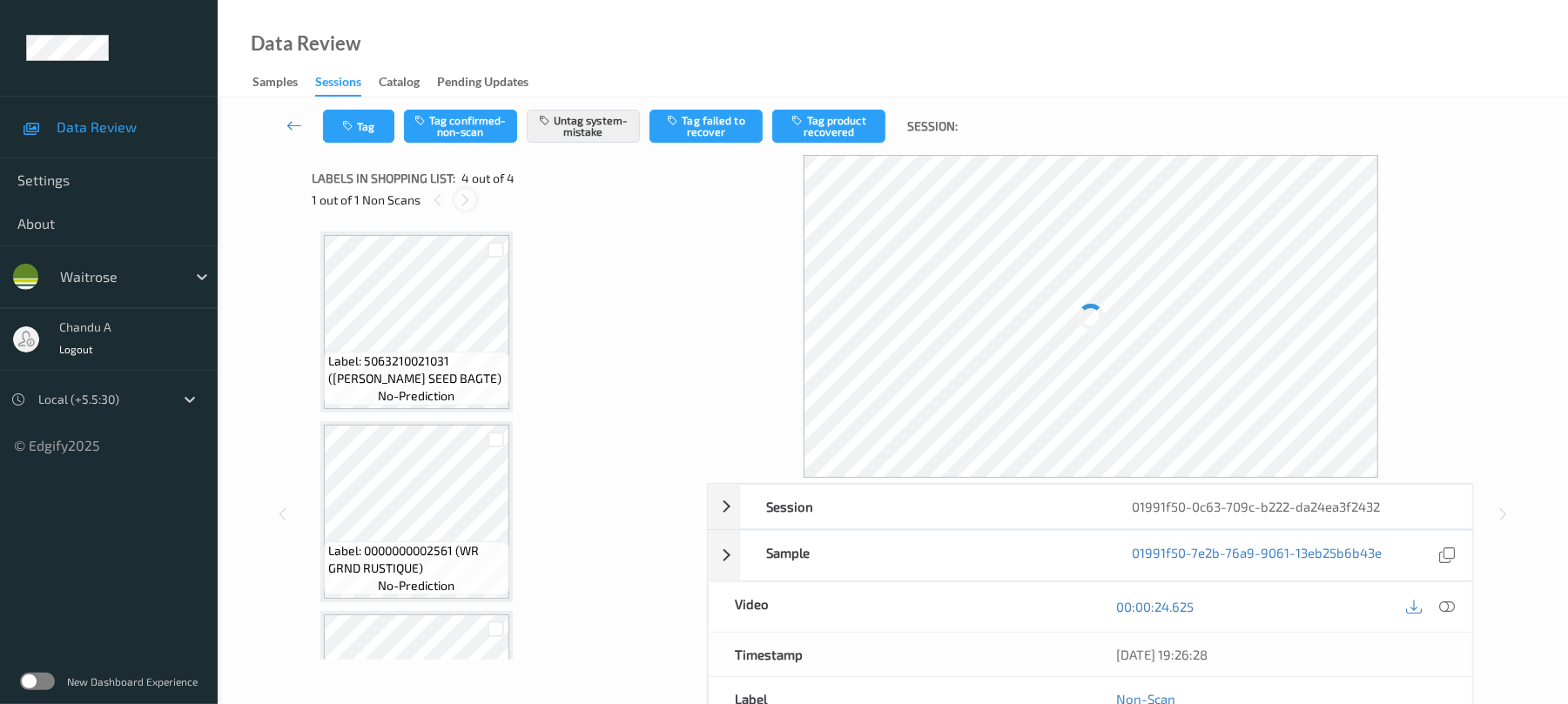
scroll to position [331, 0]
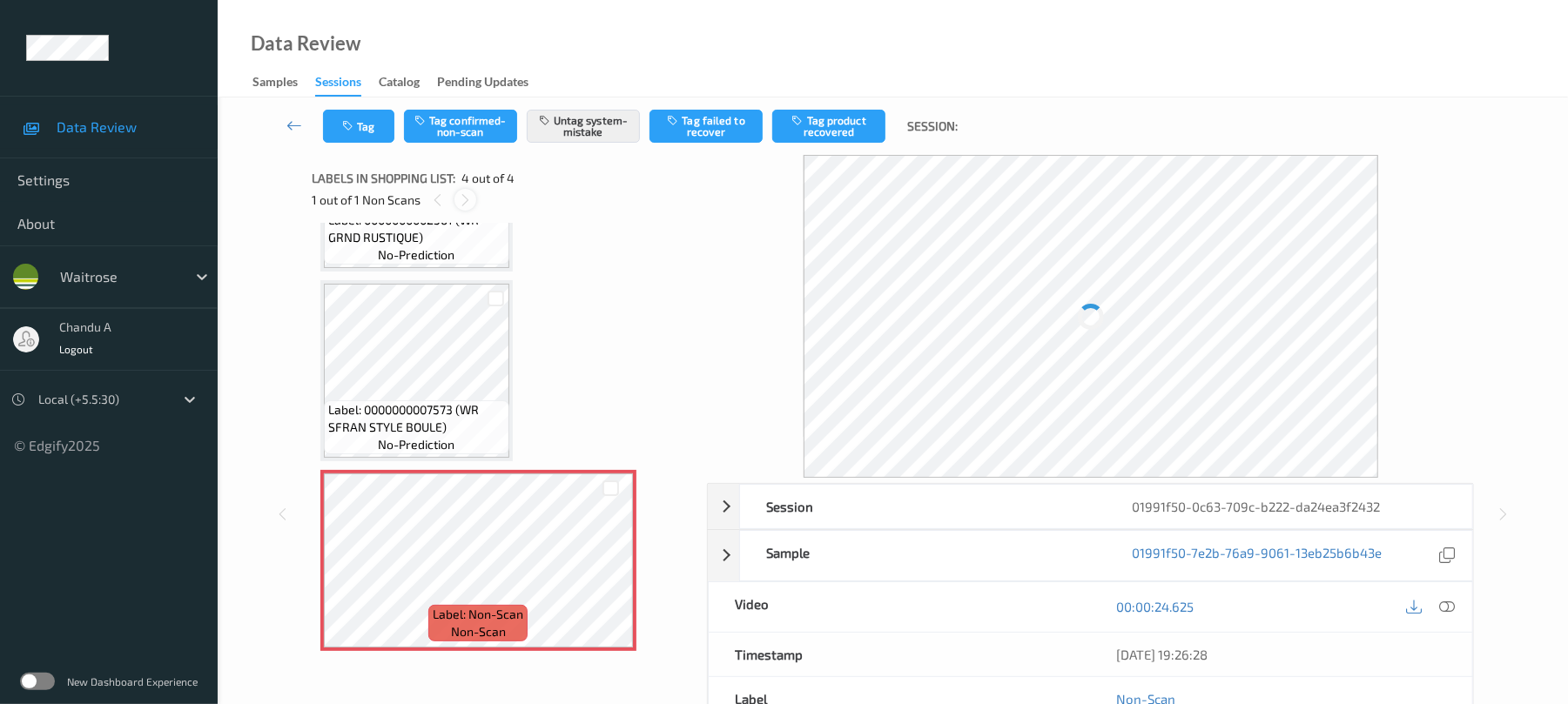
click at [464, 193] on icon at bounding box center [465, 200] width 14 height 15
click at [355, 132] on button "Tag" at bounding box center [358, 126] width 71 height 33
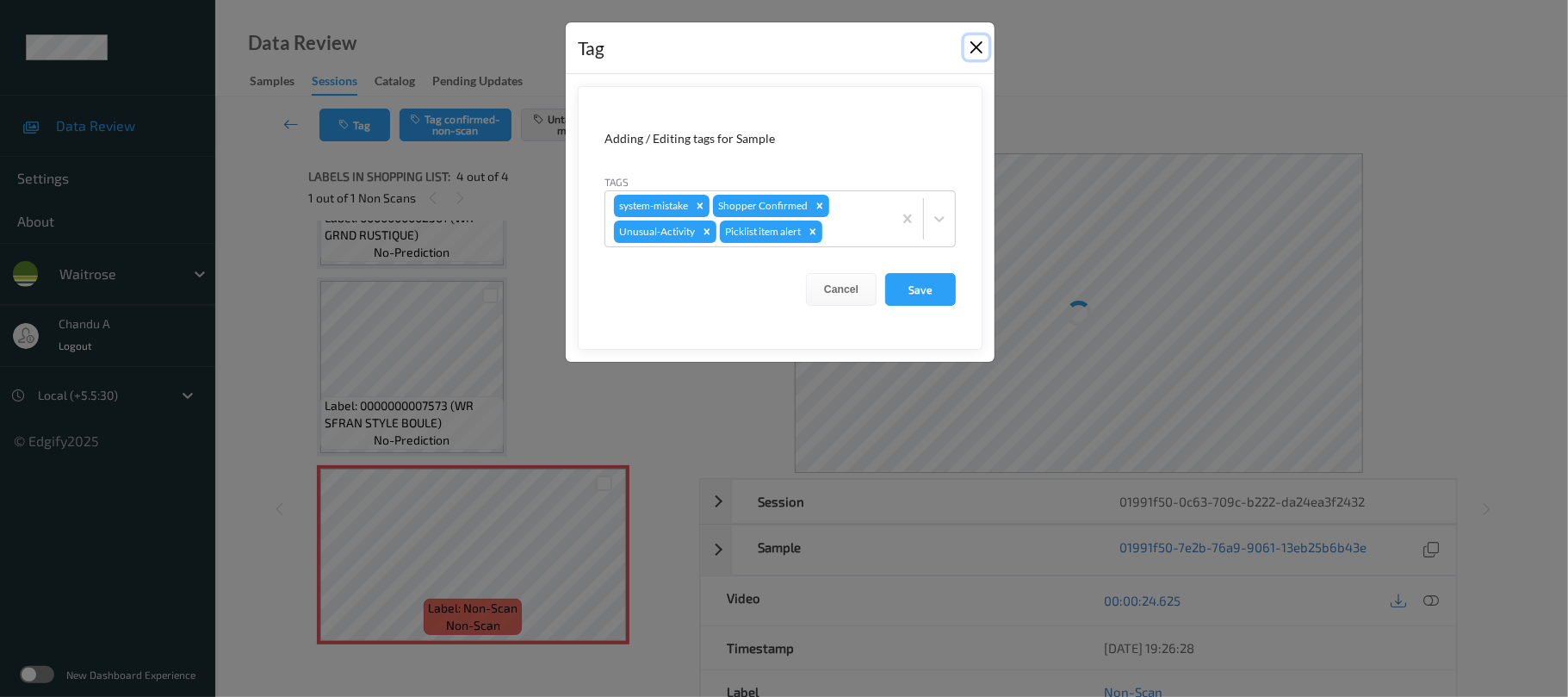
click at [973, 50] on button "Close" at bounding box center [976, 47] width 24 height 24
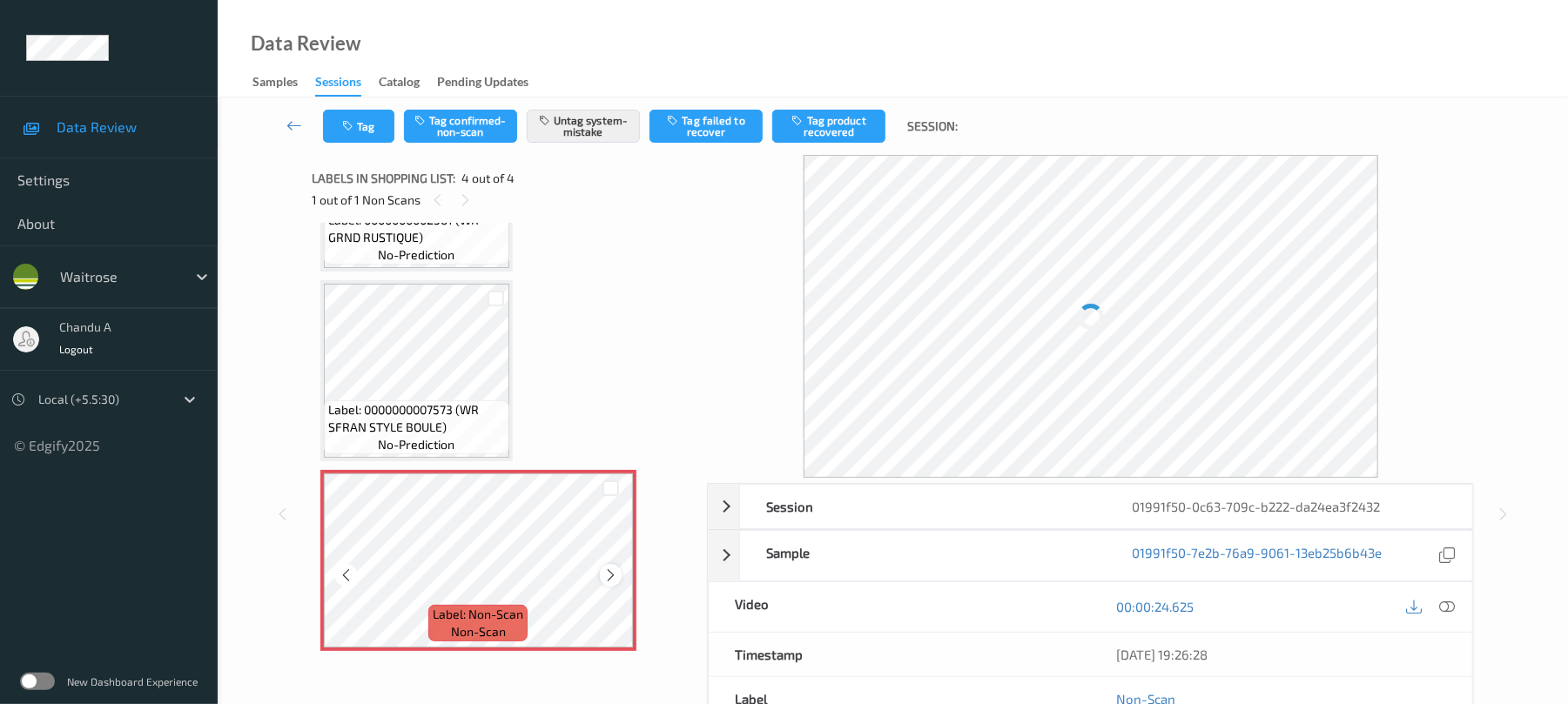
click at [604, 573] on icon at bounding box center [610, 575] width 14 height 15
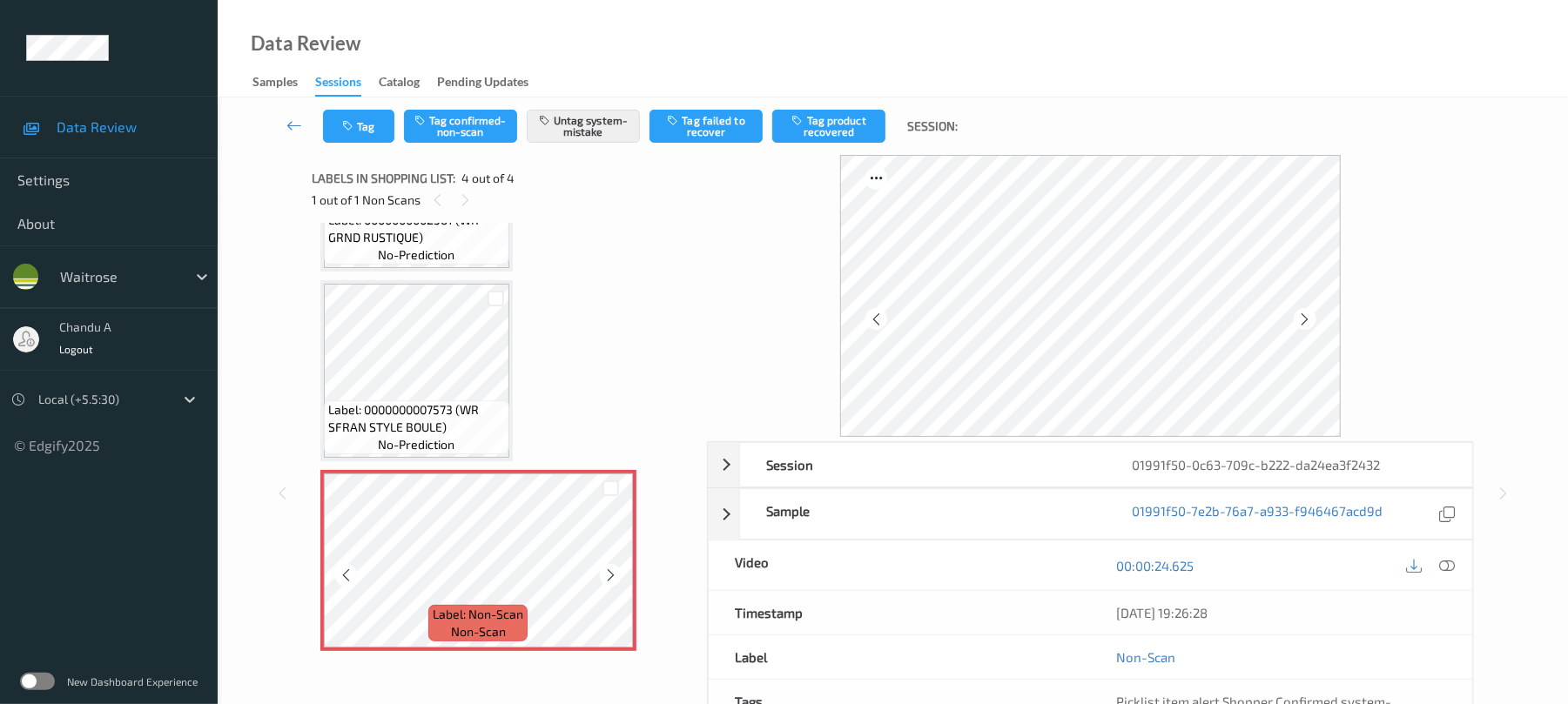
click at [604, 573] on icon at bounding box center [610, 575] width 14 height 15
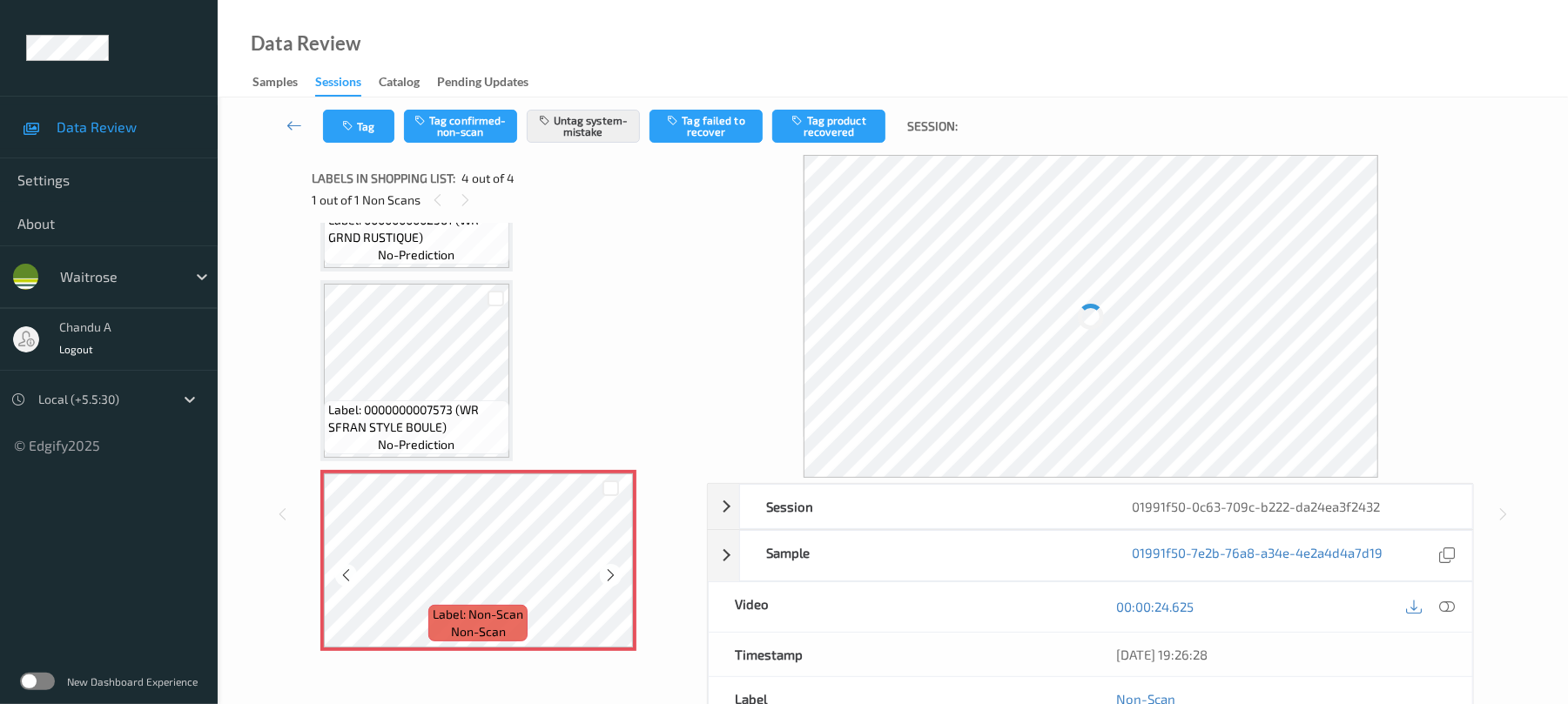
click at [604, 573] on icon at bounding box center [610, 575] width 14 height 15
click at [383, 128] on button "Tag" at bounding box center [358, 126] width 71 height 33
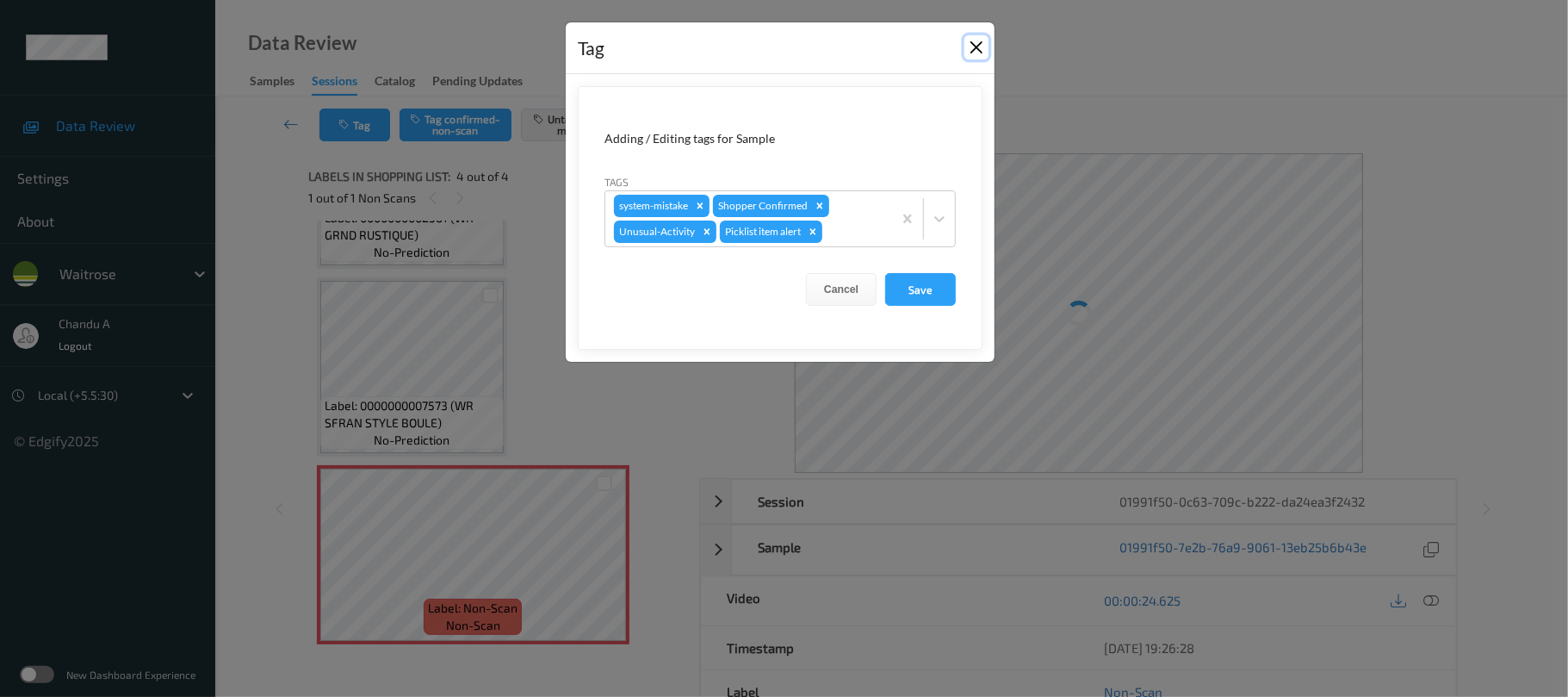
click at [973, 45] on button "Close" at bounding box center [976, 47] width 24 height 24
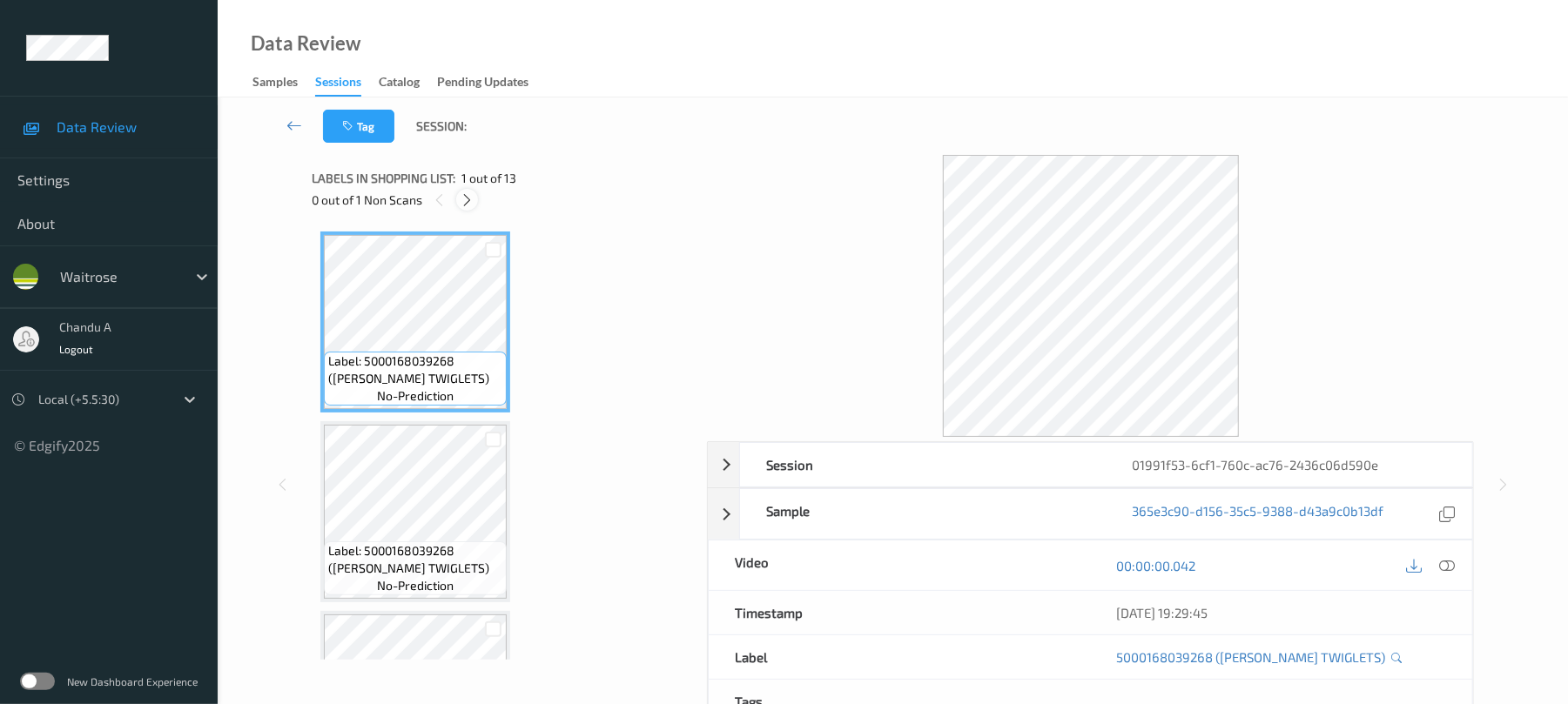
click at [457, 202] on div at bounding box center [467, 200] width 22 height 22
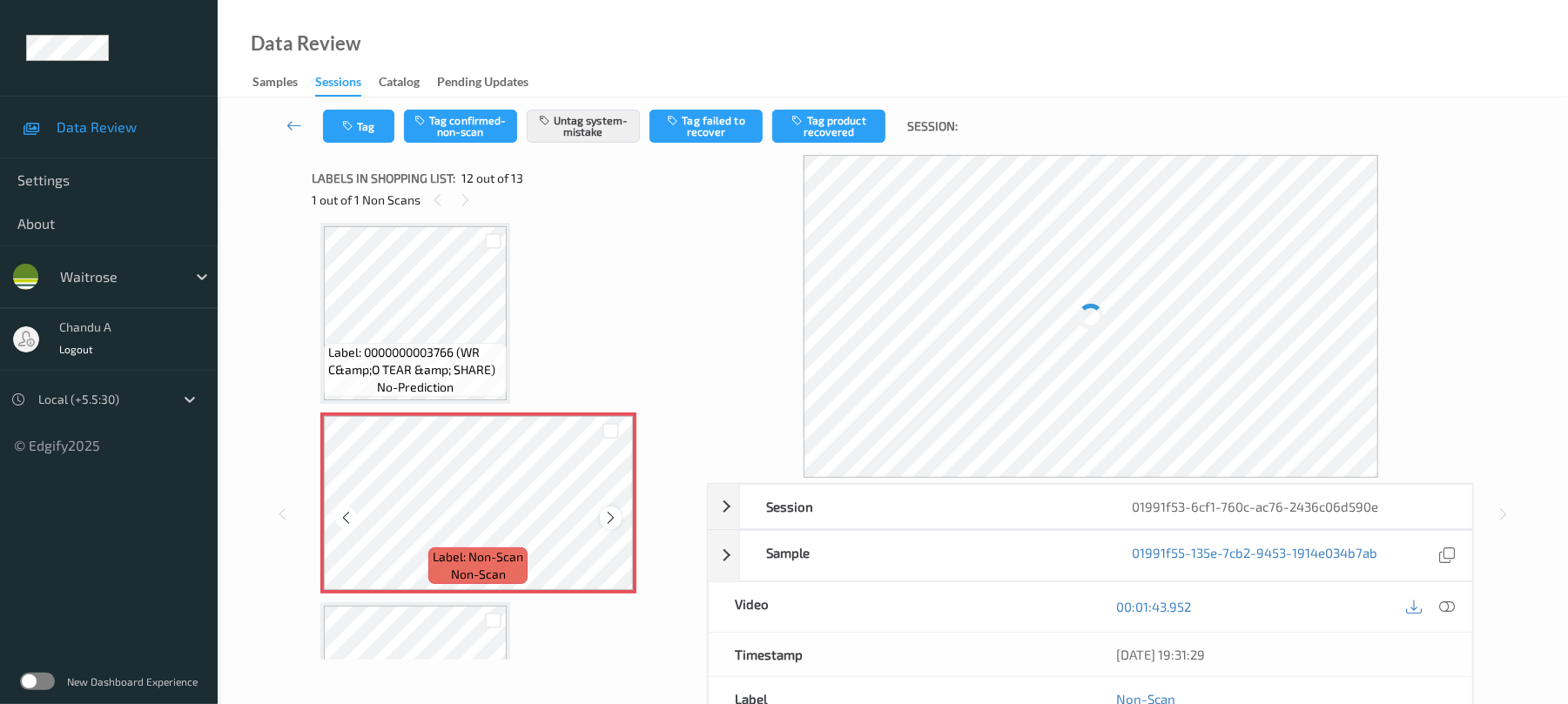
click at [607, 520] on icon at bounding box center [610, 517] width 14 height 15
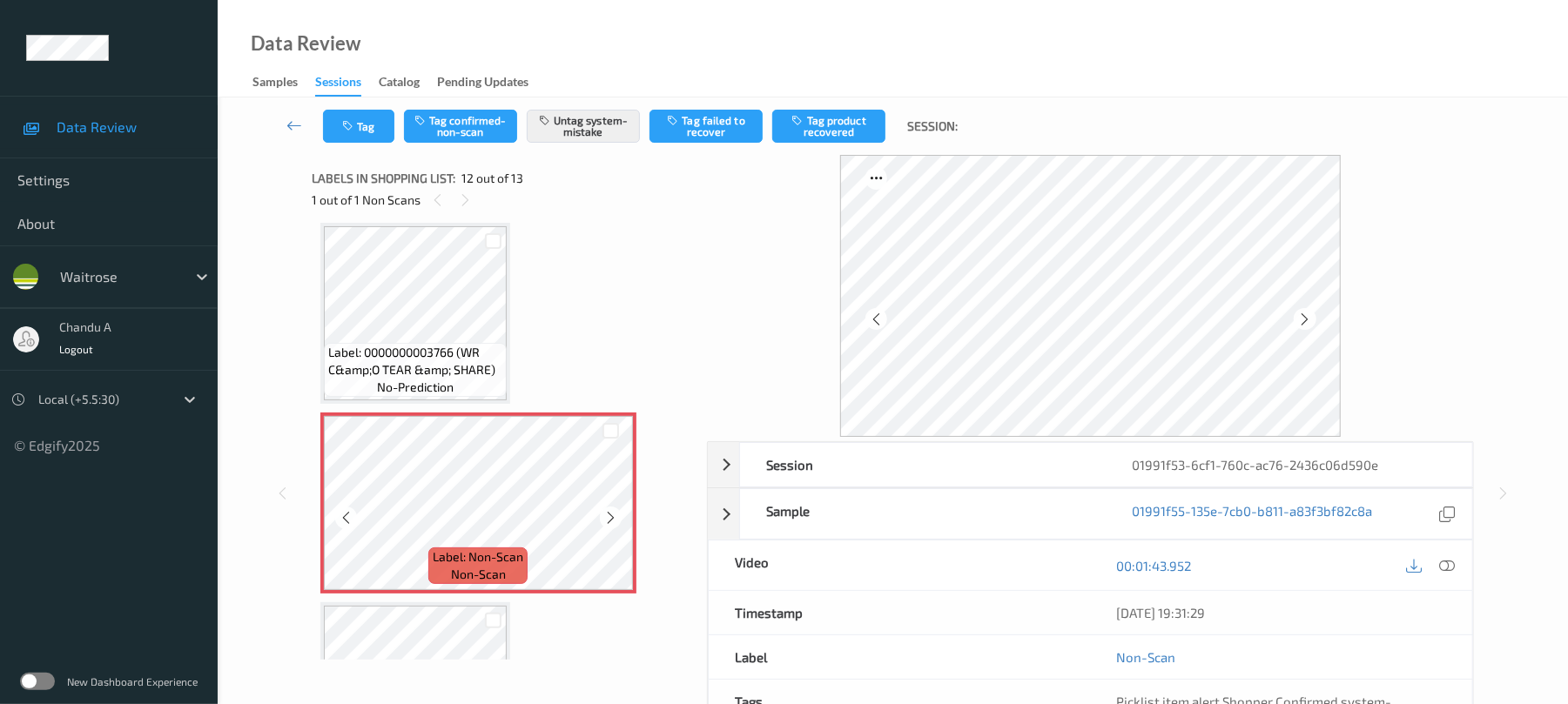
click at [607, 520] on icon at bounding box center [610, 517] width 14 height 15
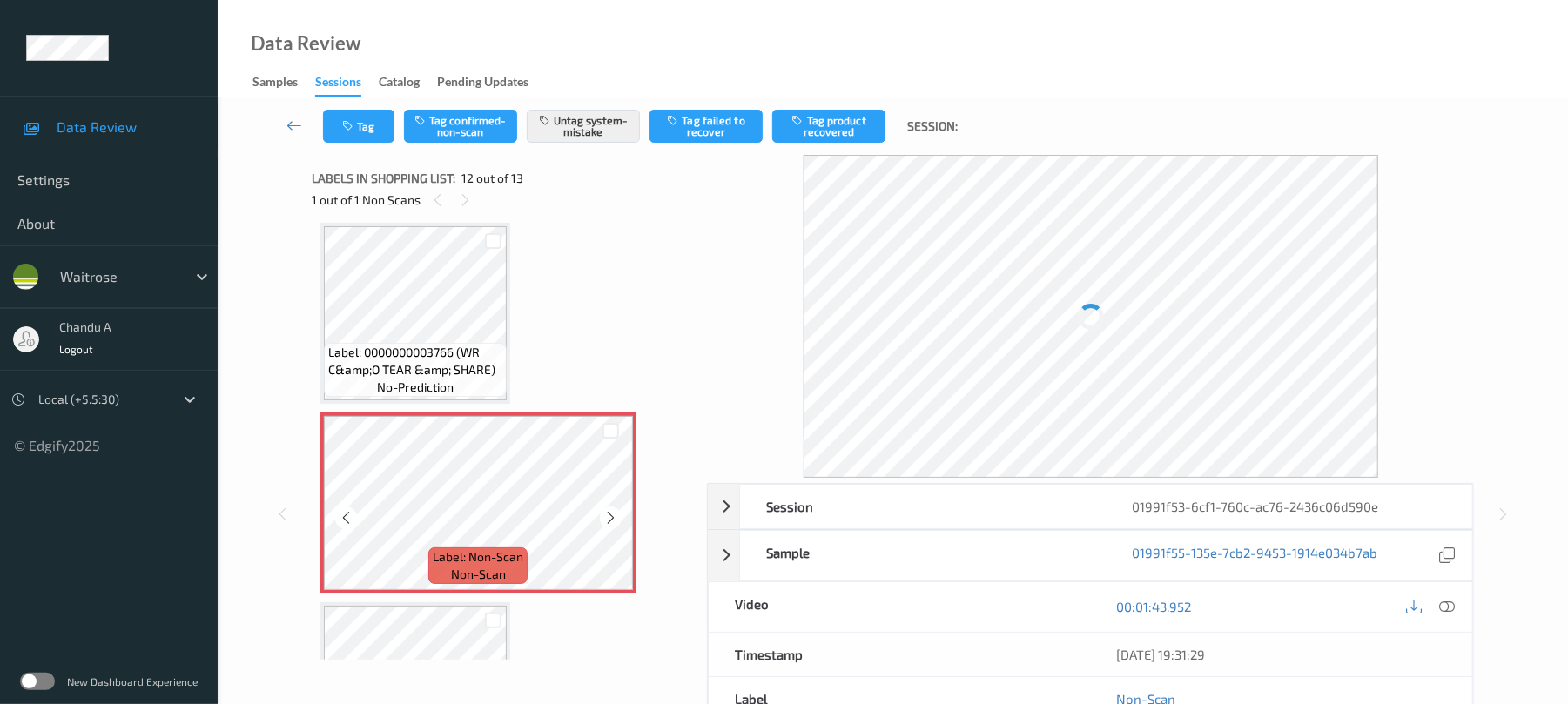
click at [607, 520] on icon at bounding box center [610, 517] width 14 height 15
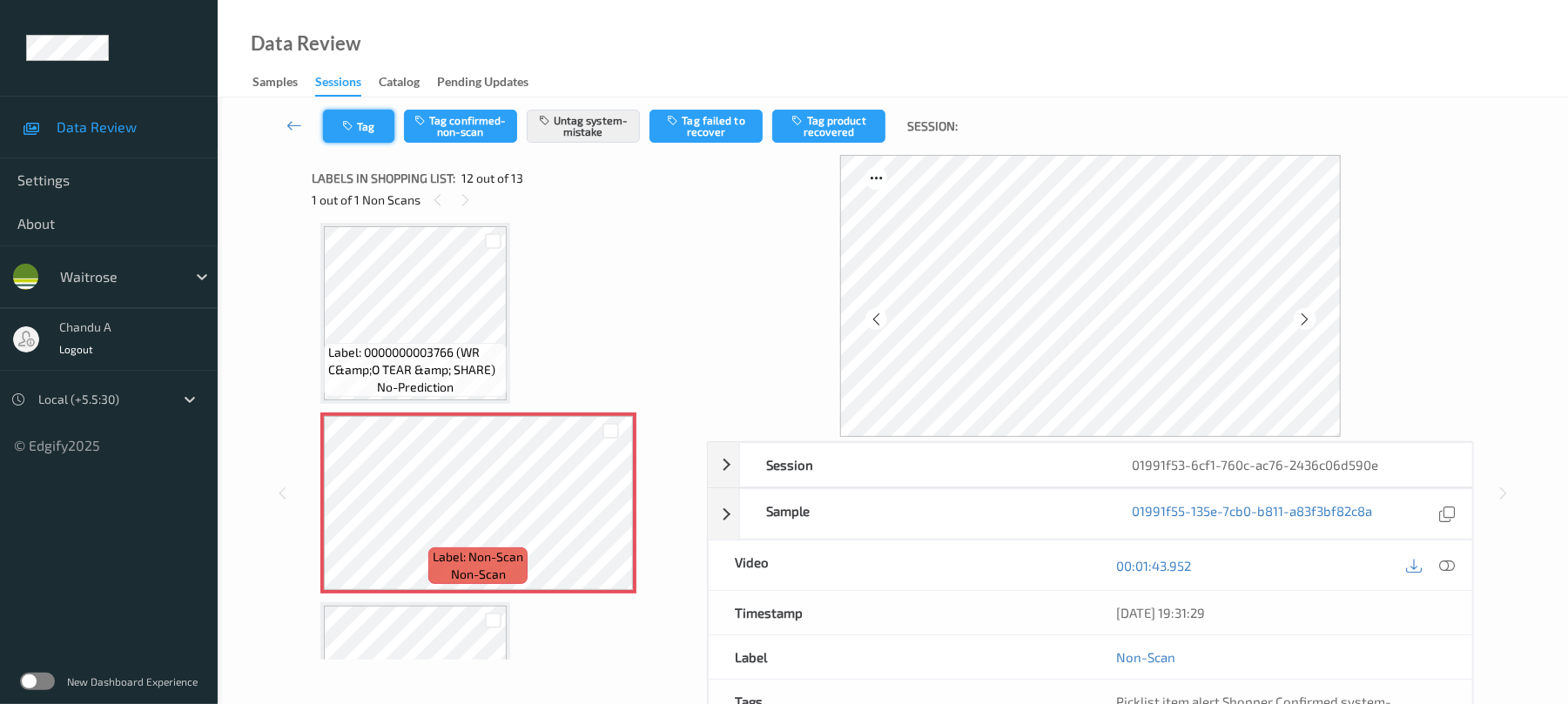
click at [373, 141] on button "Tag" at bounding box center [358, 126] width 71 height 33
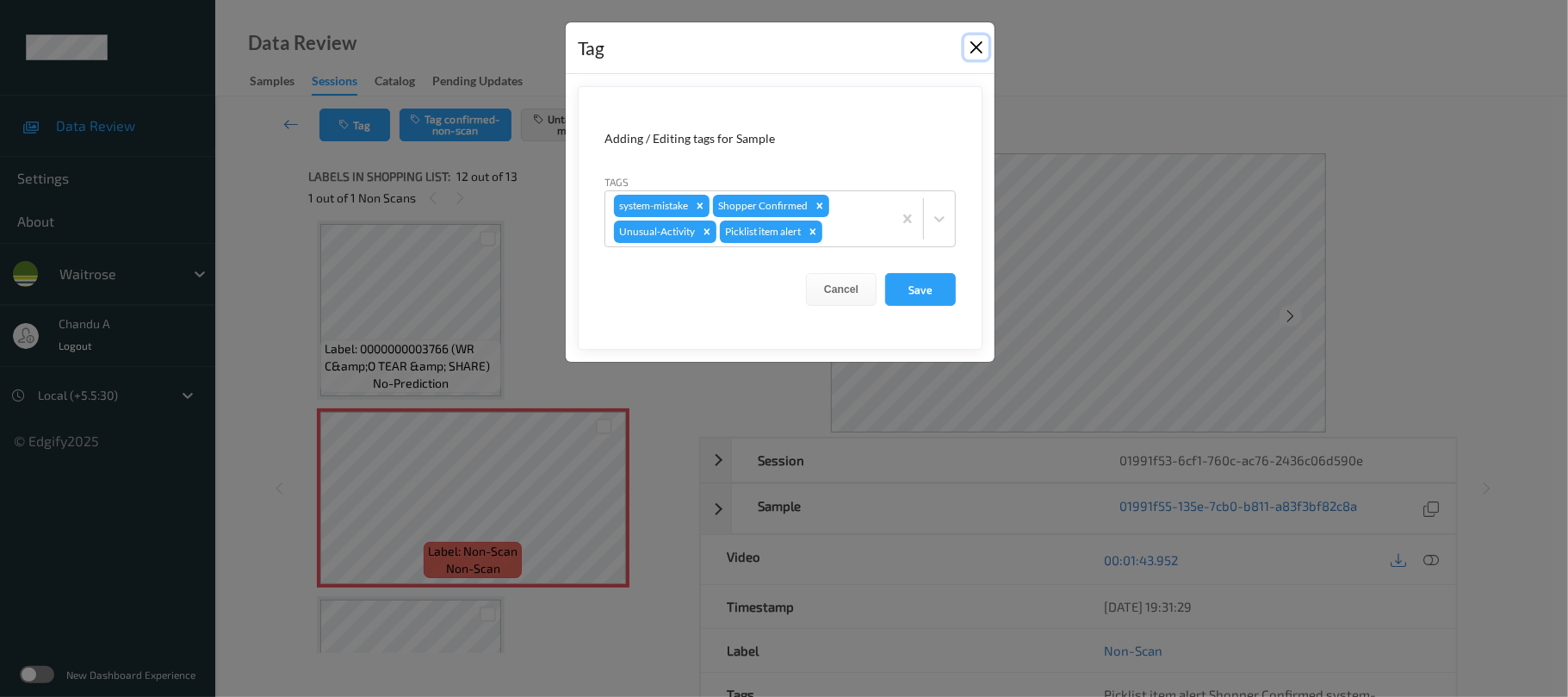
click at [966, 49] on button "Close" at bounding box center [976, 47] width 24 height 24
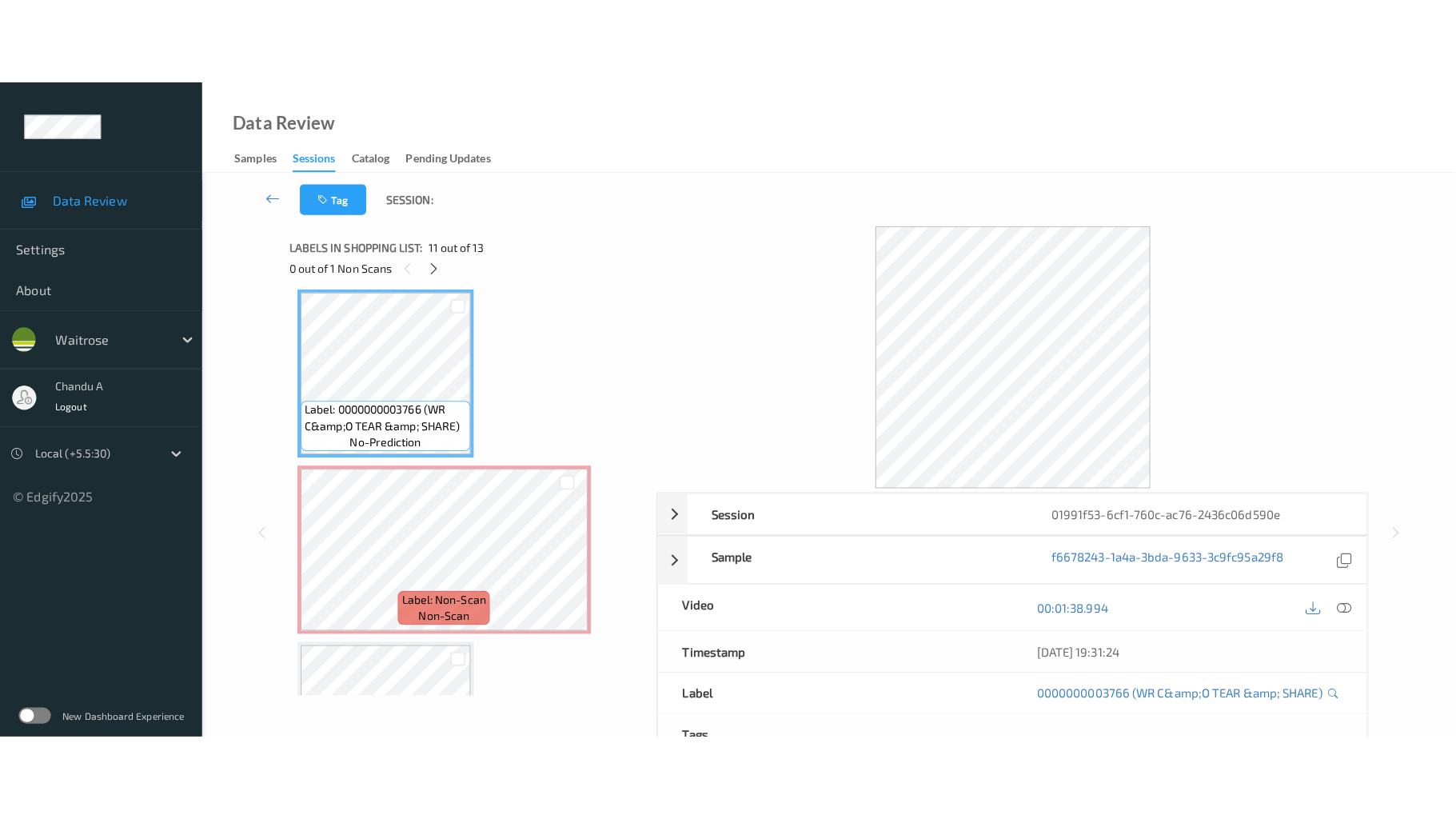
scroll to position [1859, 0]
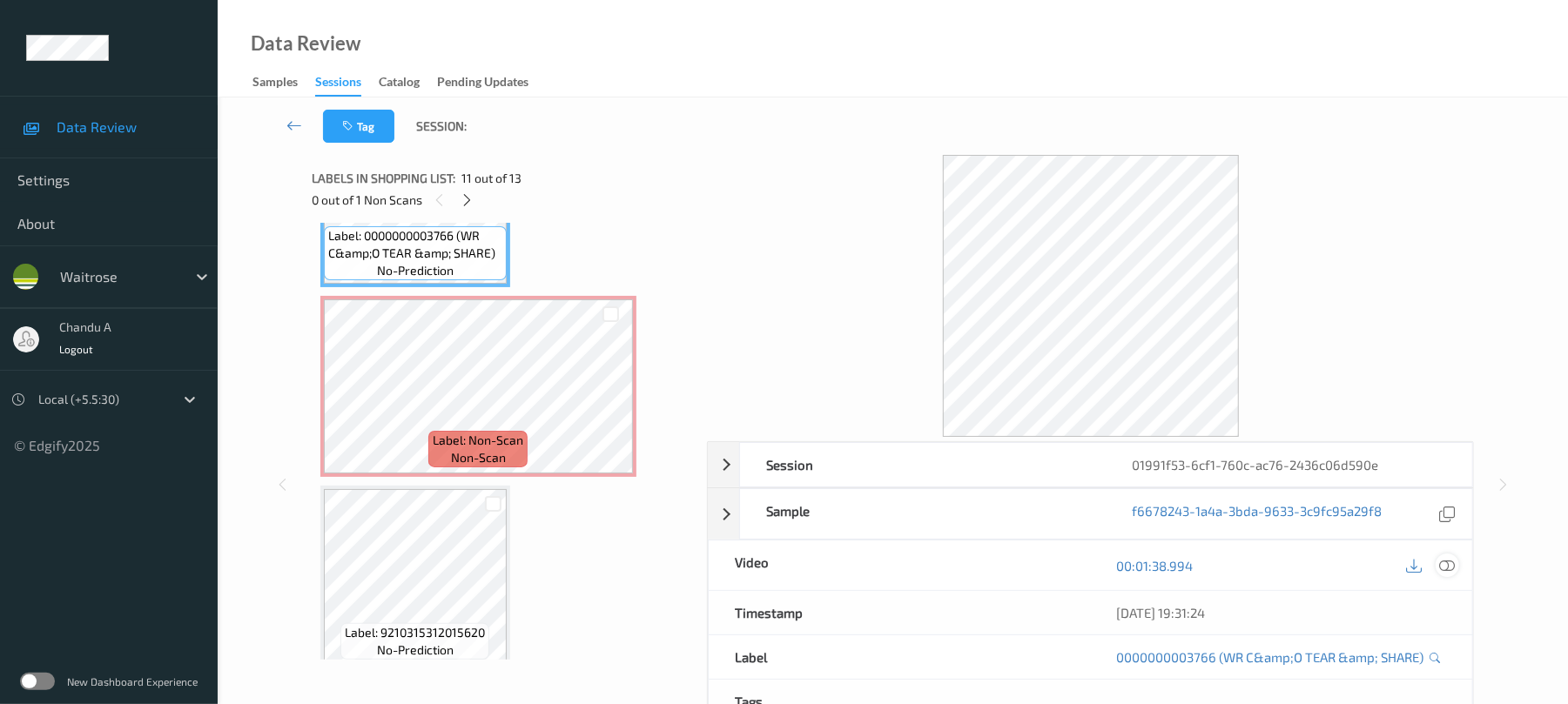
click at [1450, 564] on icon at bounding box center [1447, 565] width 15 height 15
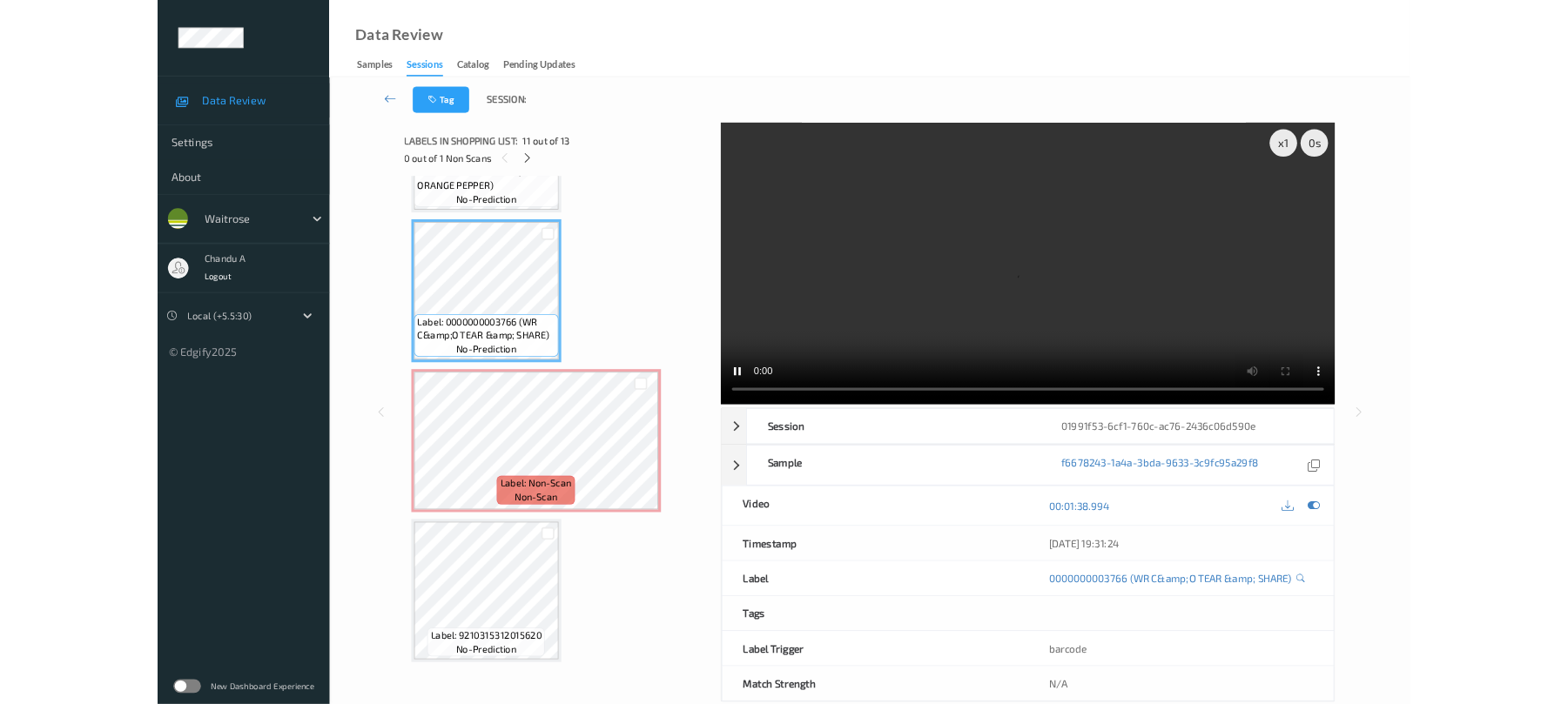
scroll to position [1850, 0]
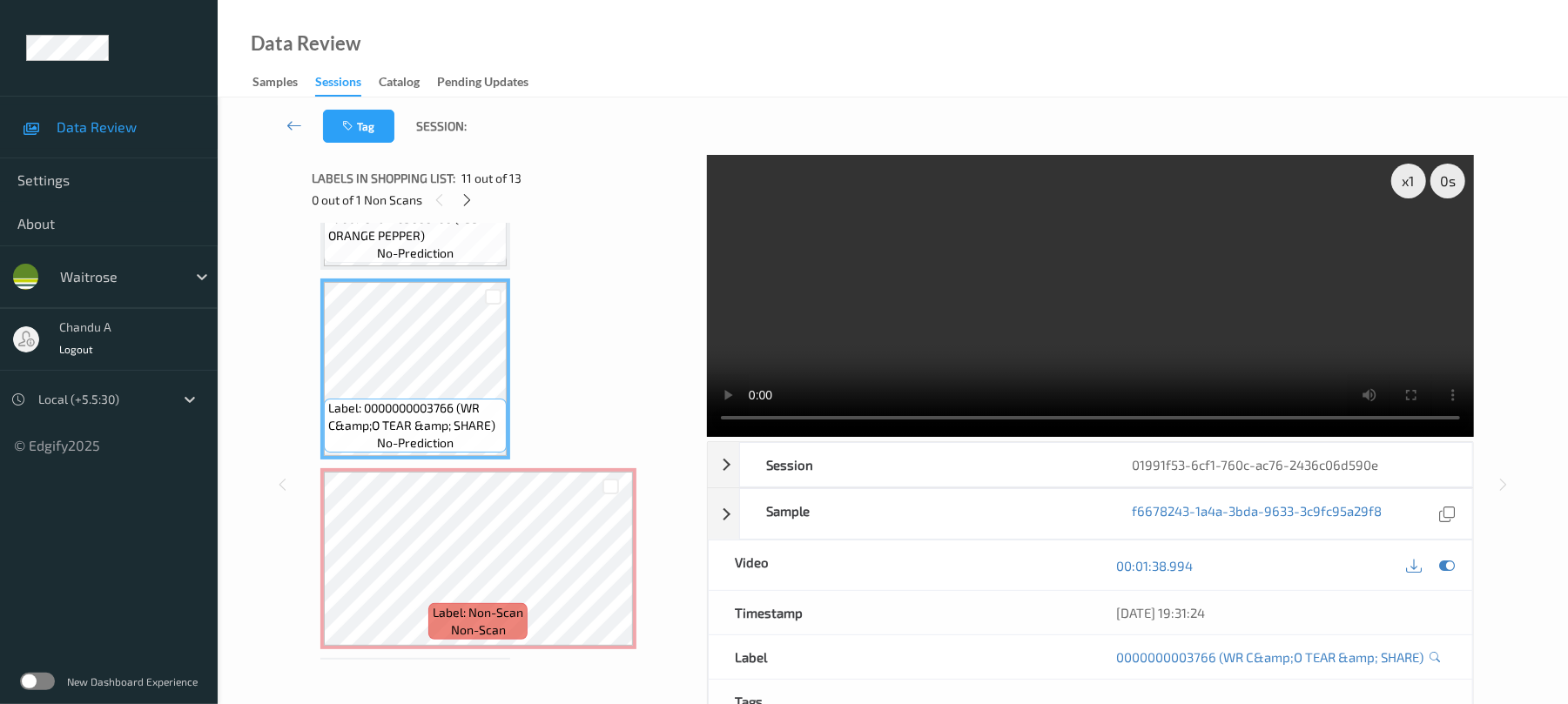
click at [1148, 332] on video at bounding box center [1091, 296] width 767 height 282
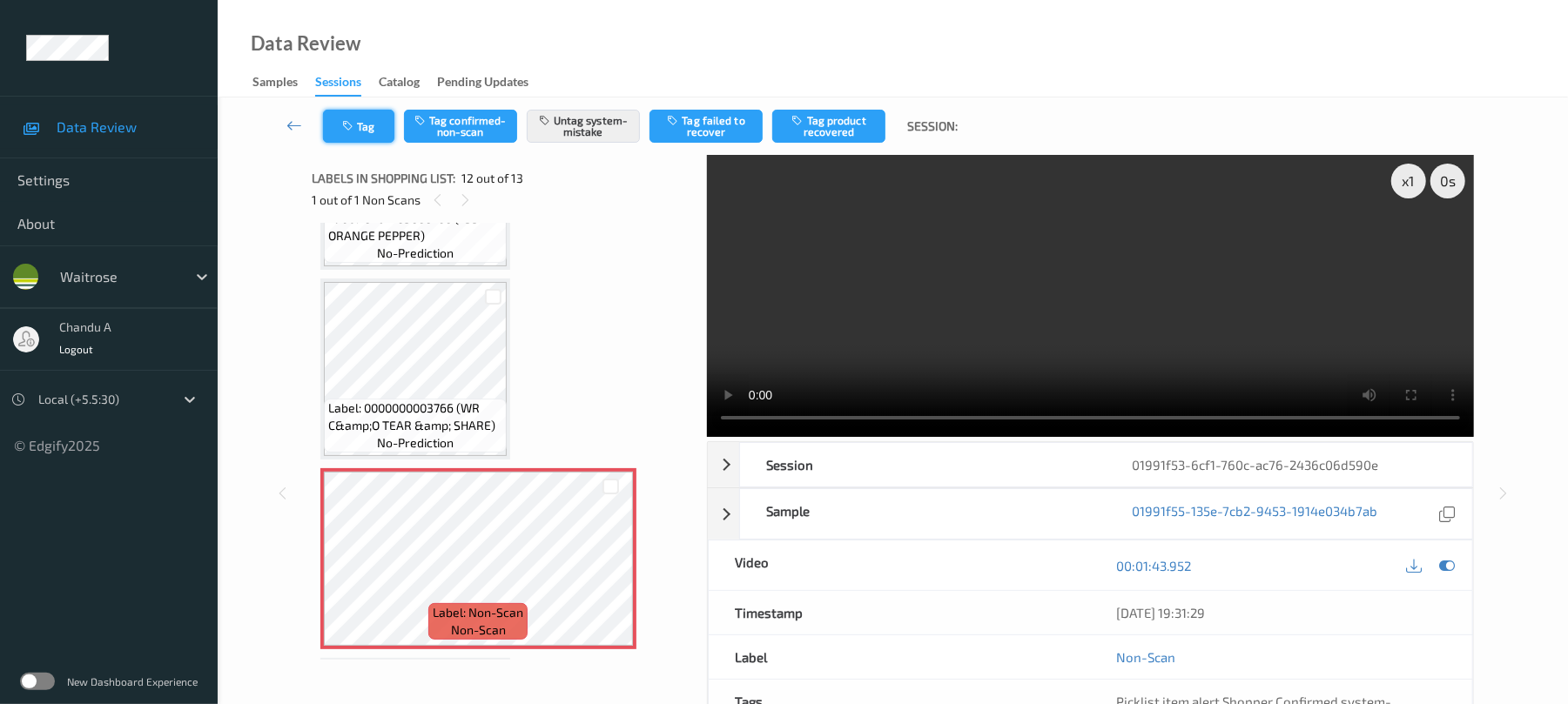
click at [373, 132] on button "Tag" at bounding box center [358, 126] width 71 height 33
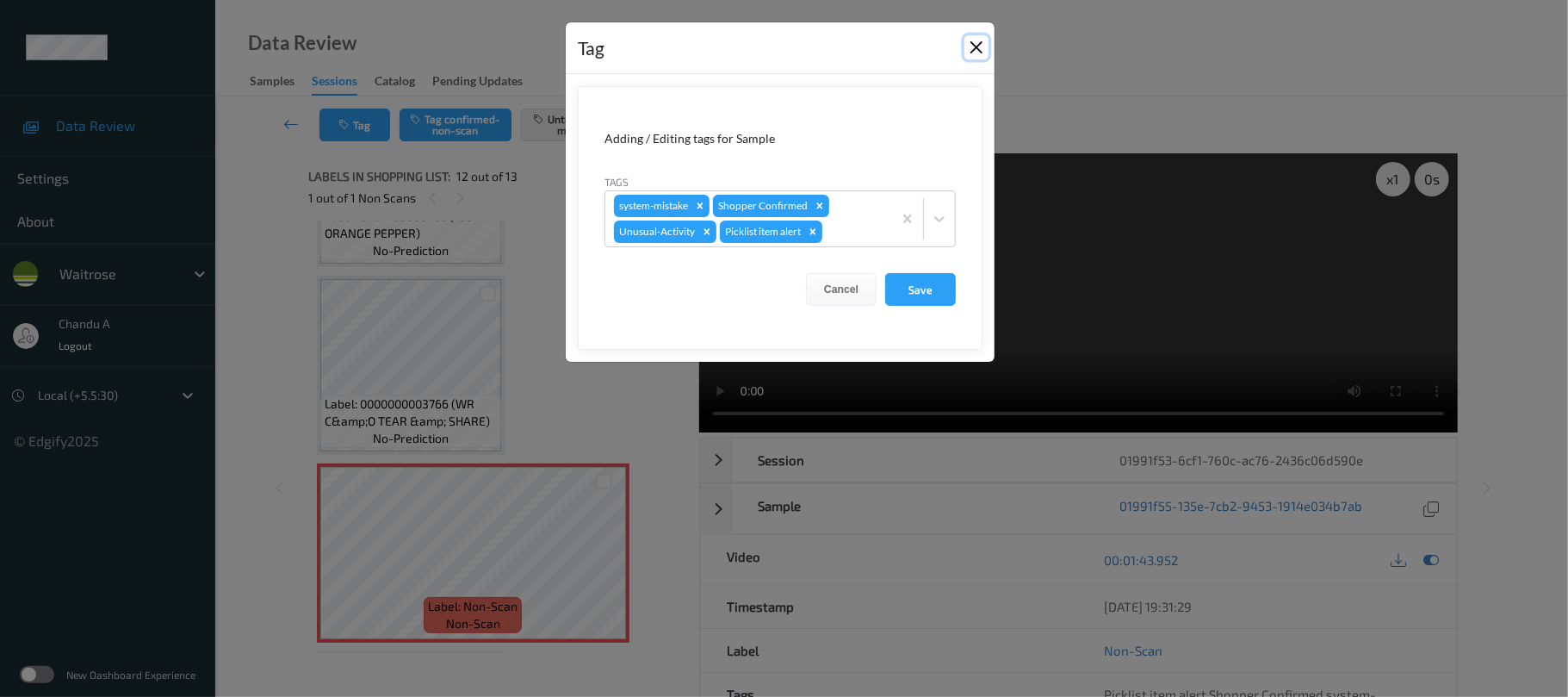
click at [975, 46] on button "Close" at bounding box center [976, 47] width 24 height 24
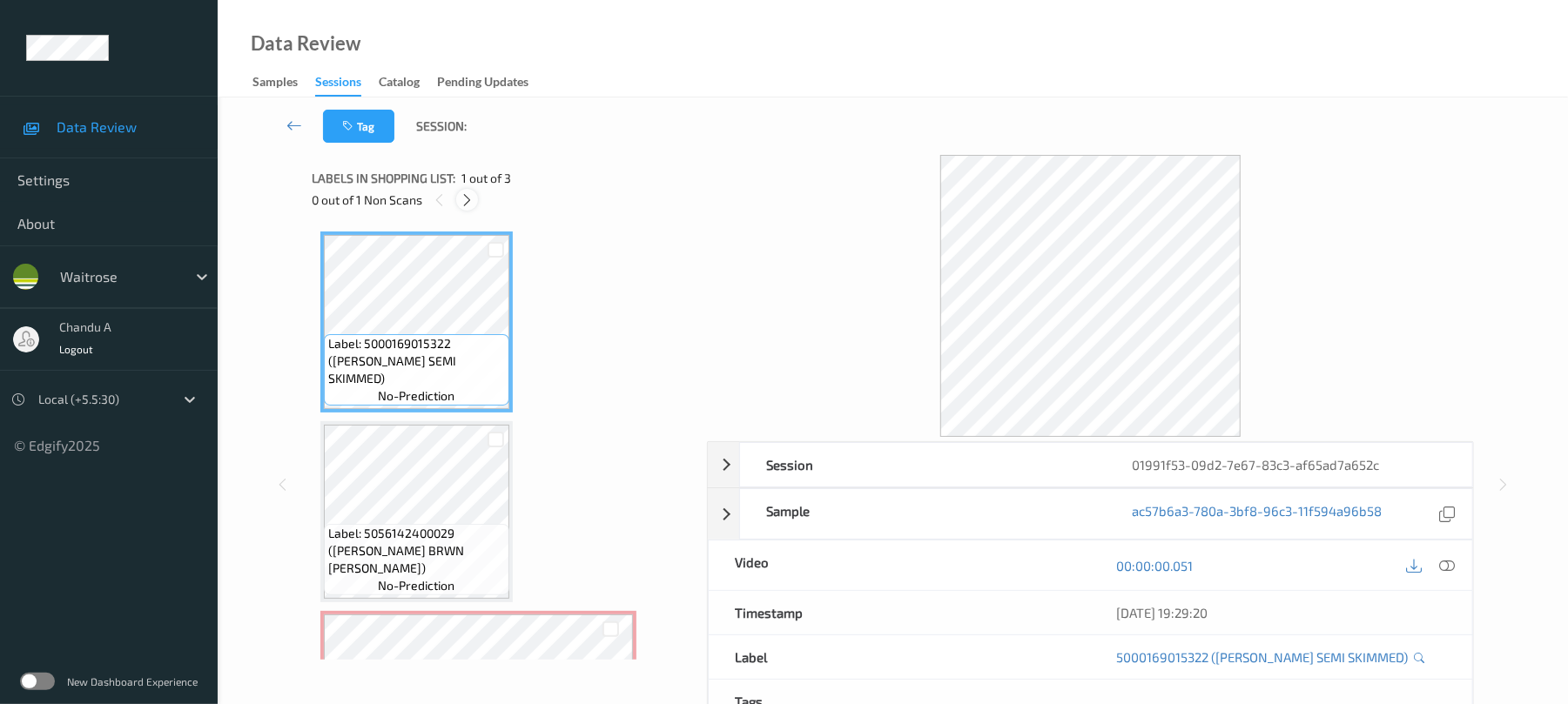
click at [468, 202] on icon at bounding box center [467, 200] width 14 height 15
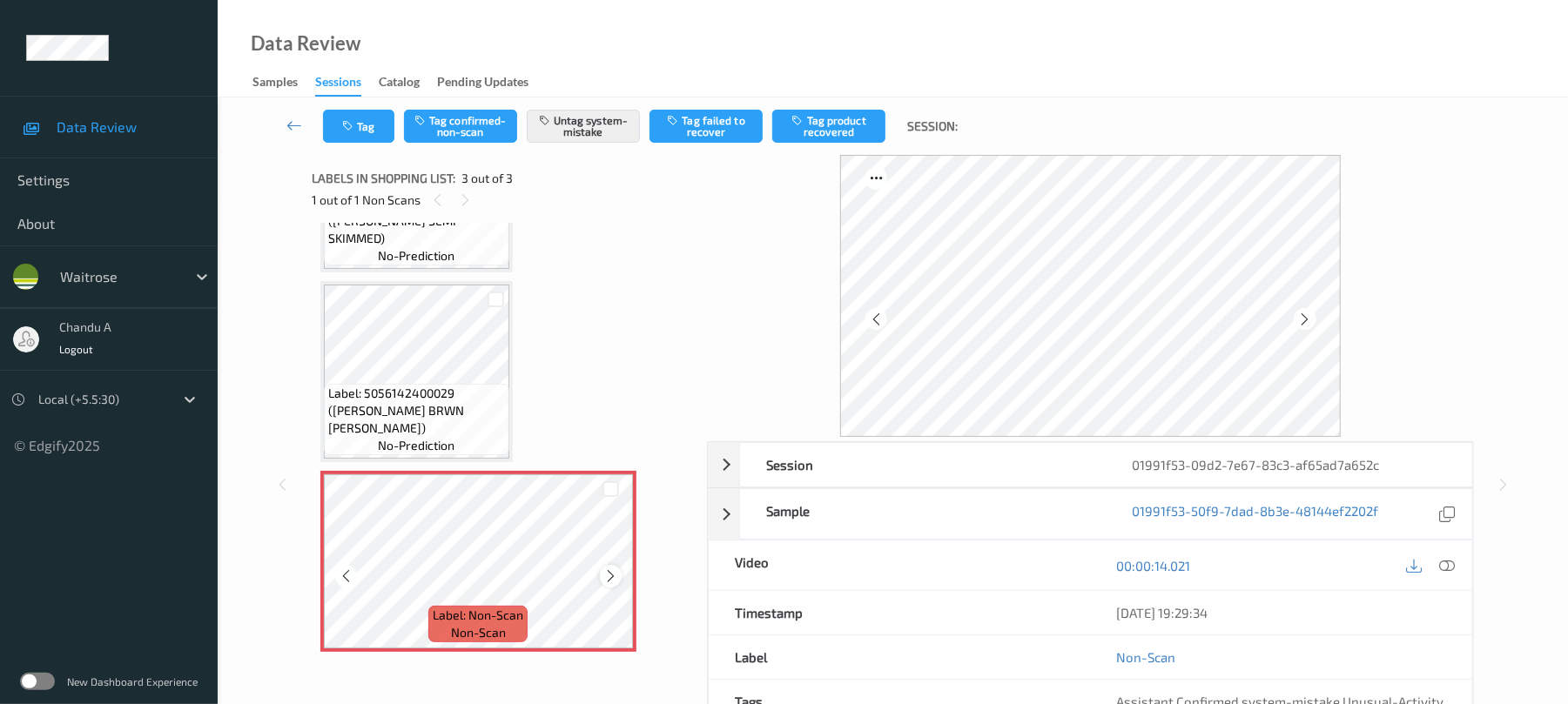
click at [609, 577] on icon at bounding box center [610, 576] width 14 height 15
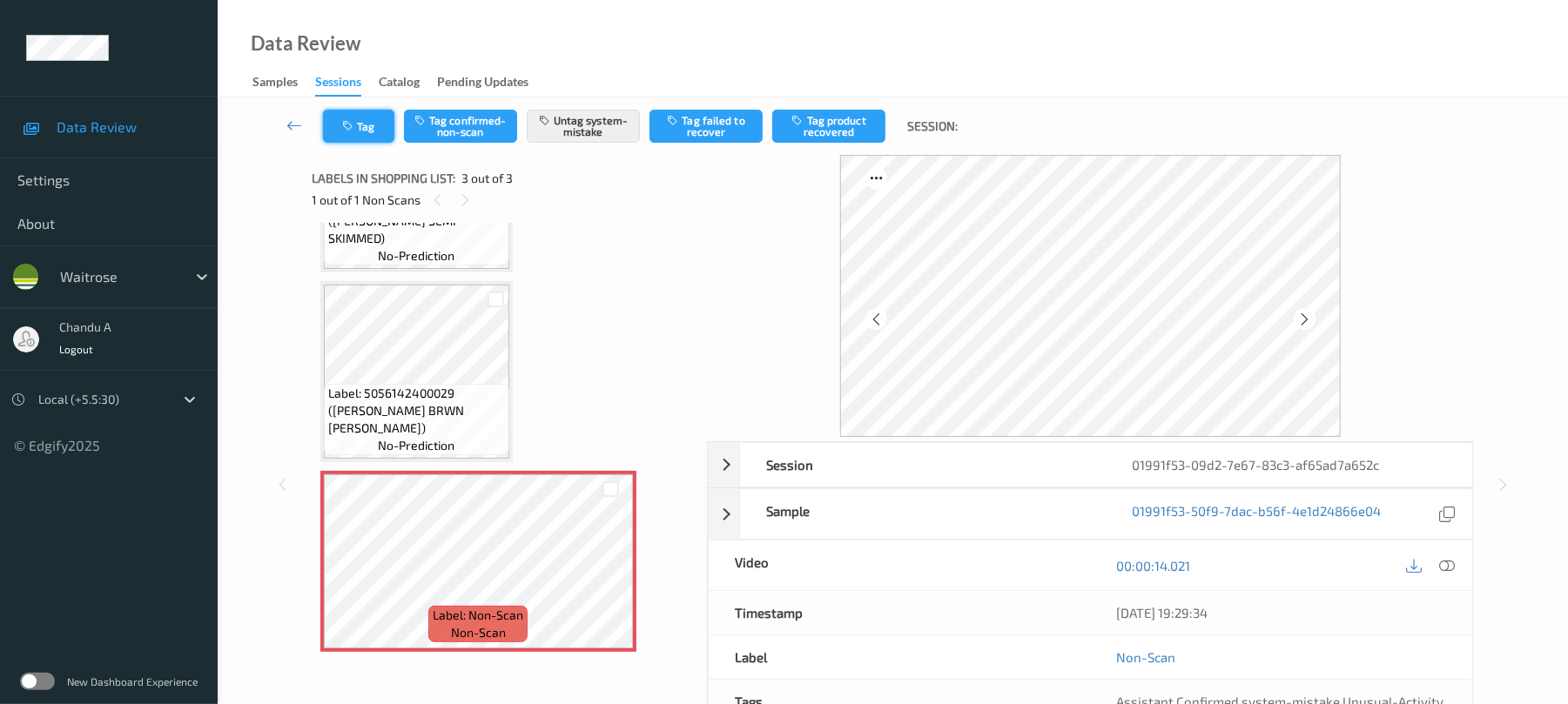
click at [381, 127] on button "Tag" at bounding box center [358, 126] width 71 height 33
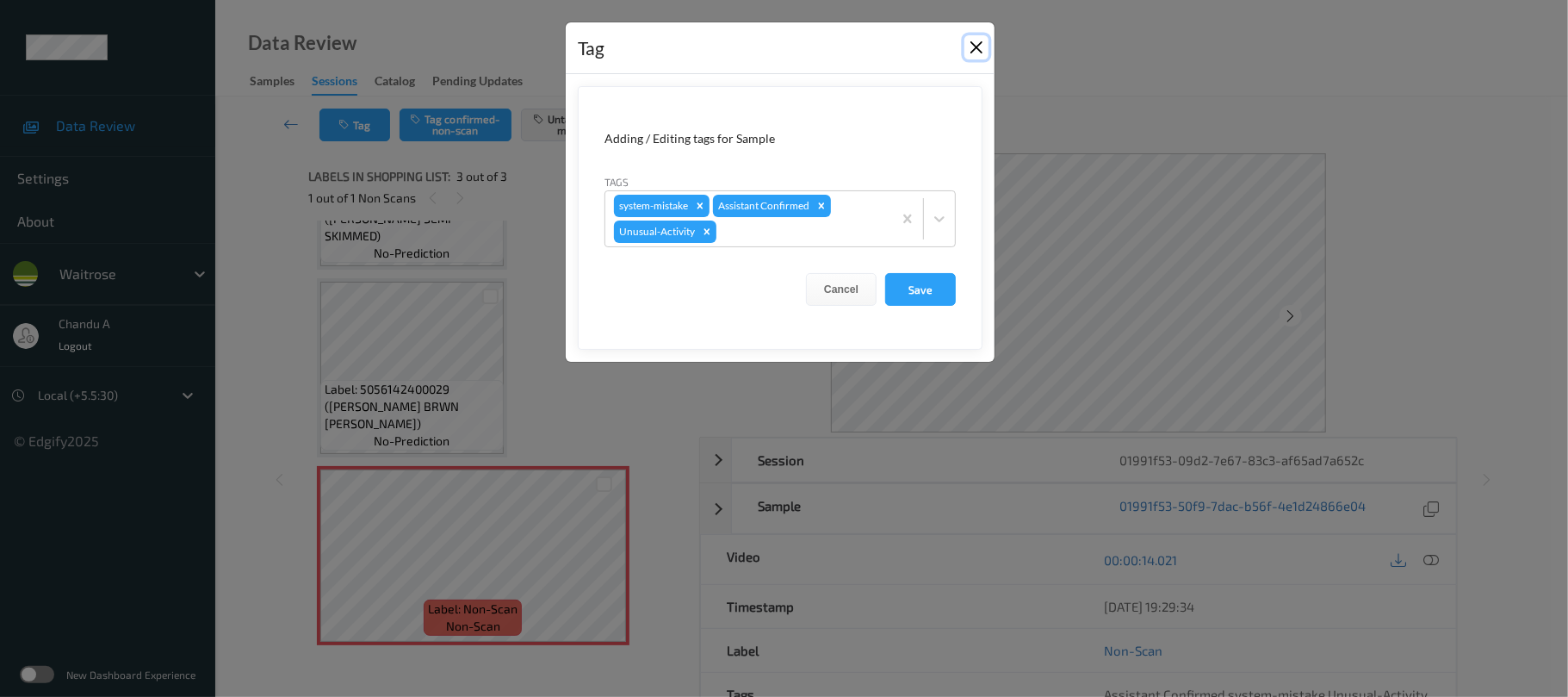
click at [969, 50] on button "Close" at bounding box center [976, 47] width 24 height 24
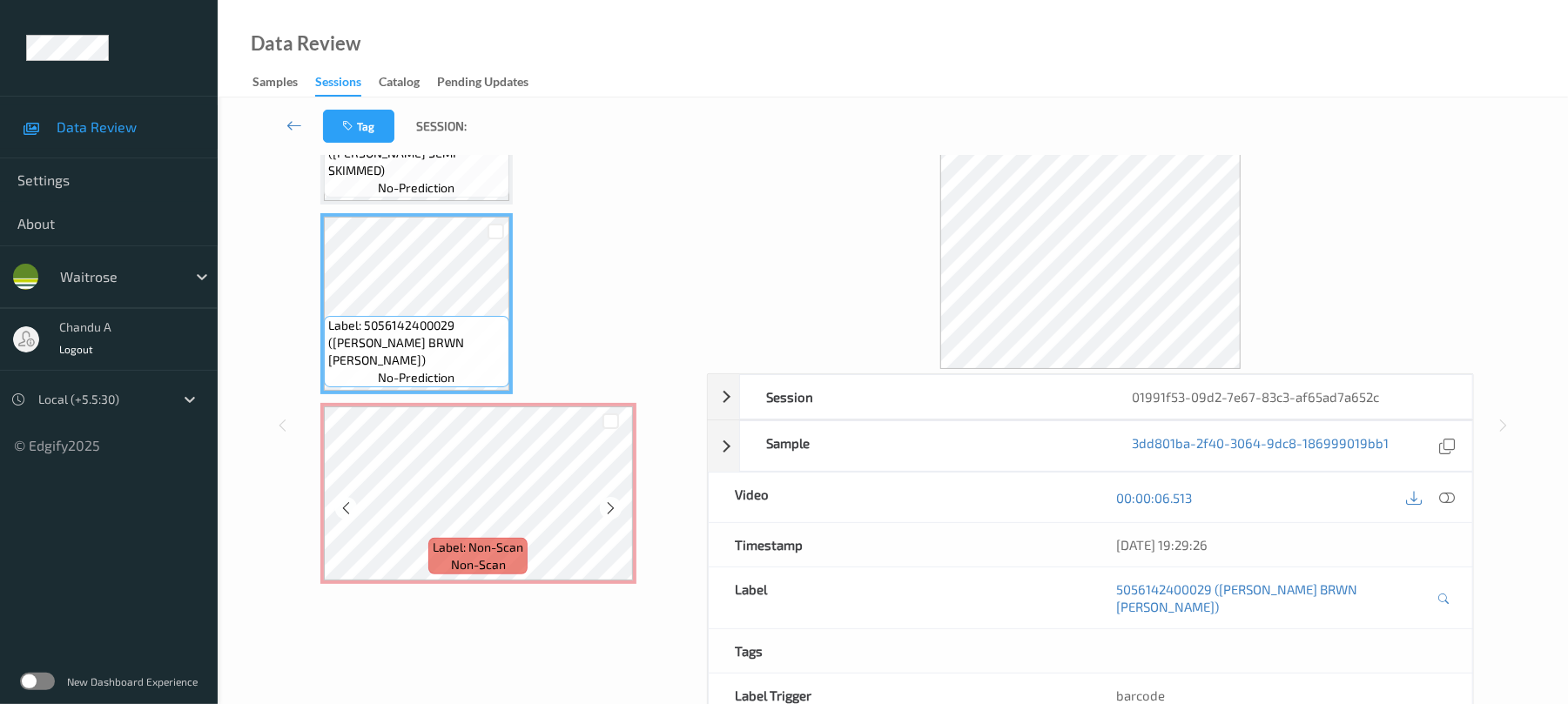
scroll to position [116, 0]
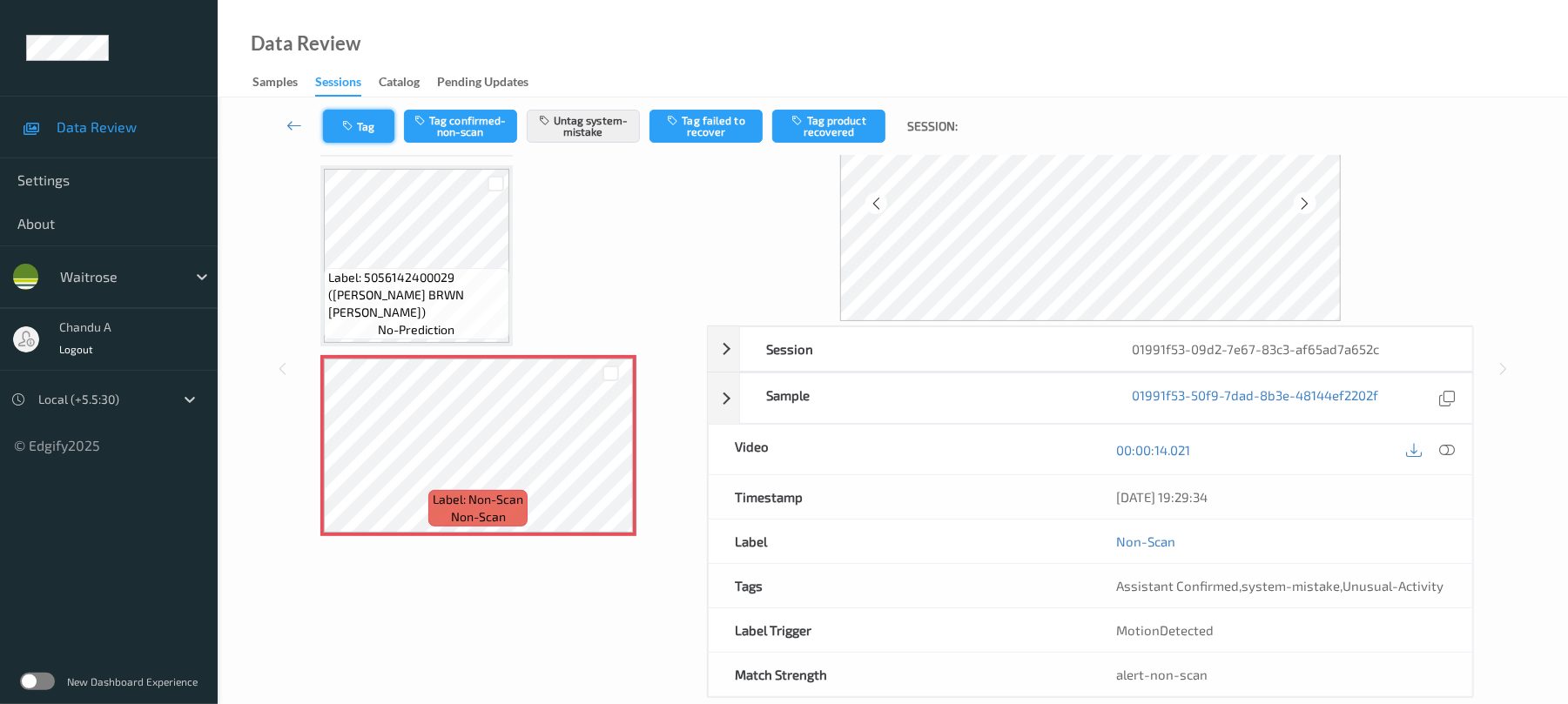
click at [381, 140] on button "Tag" at bounding box center [358, 126] width 71 height 33
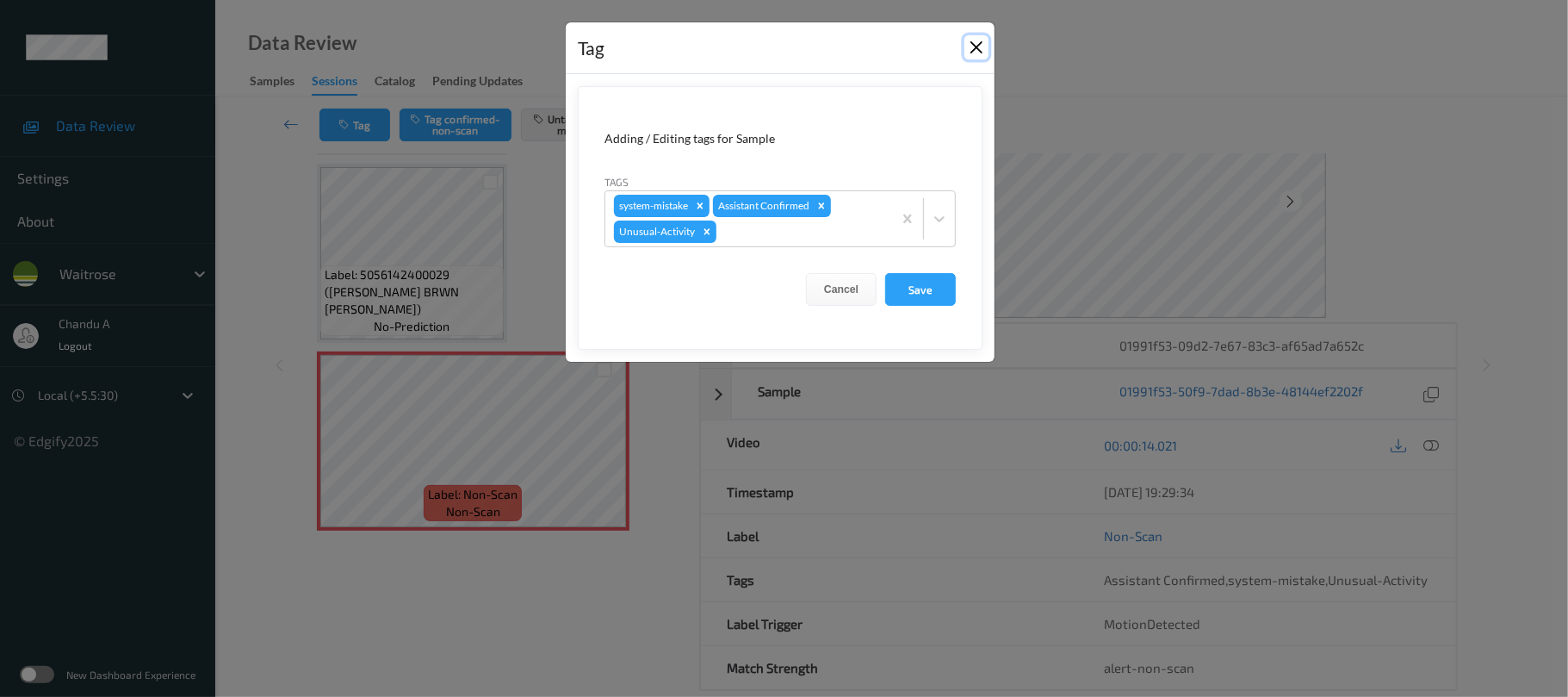
click at [983, 50] on button "Close" at bounding box center [976, 47] width 24 height 24
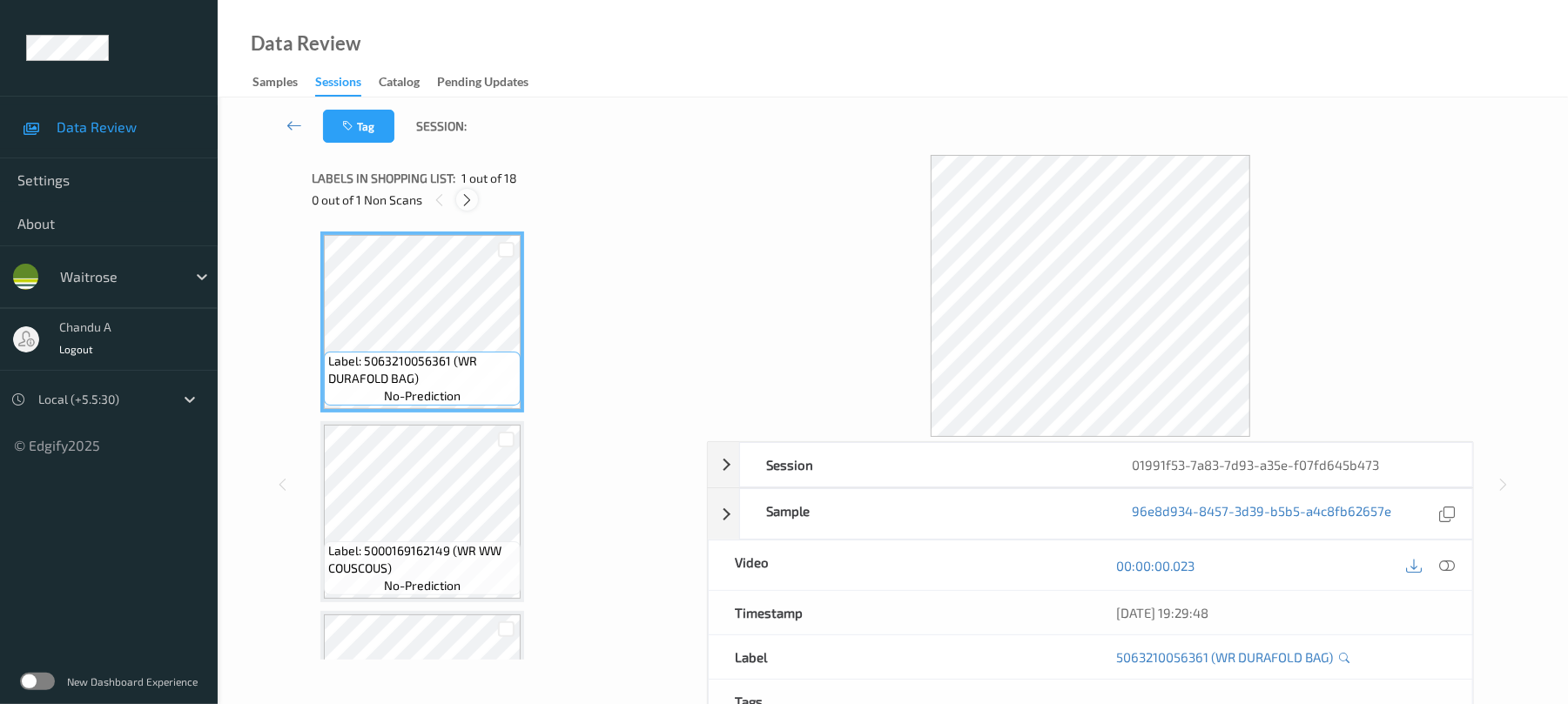
click at [471, 199] on icon at bounding box center [467, 200] width 14 height 15
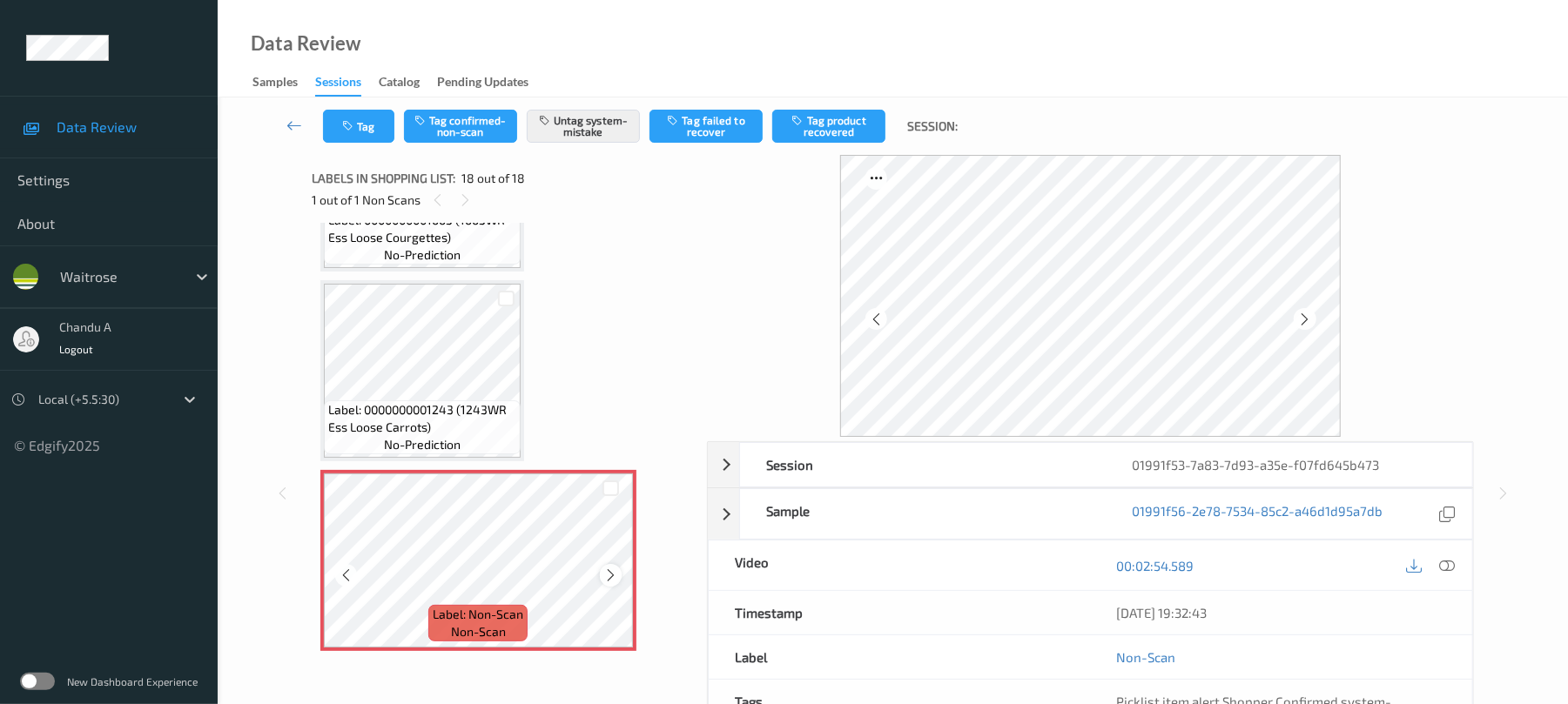
click at [615, 577] on icon at bounding box center [610, 575] width 14 height 15
click at [364, 129] on button "Tag" at bounding box center [358, 126] width 71 height 33
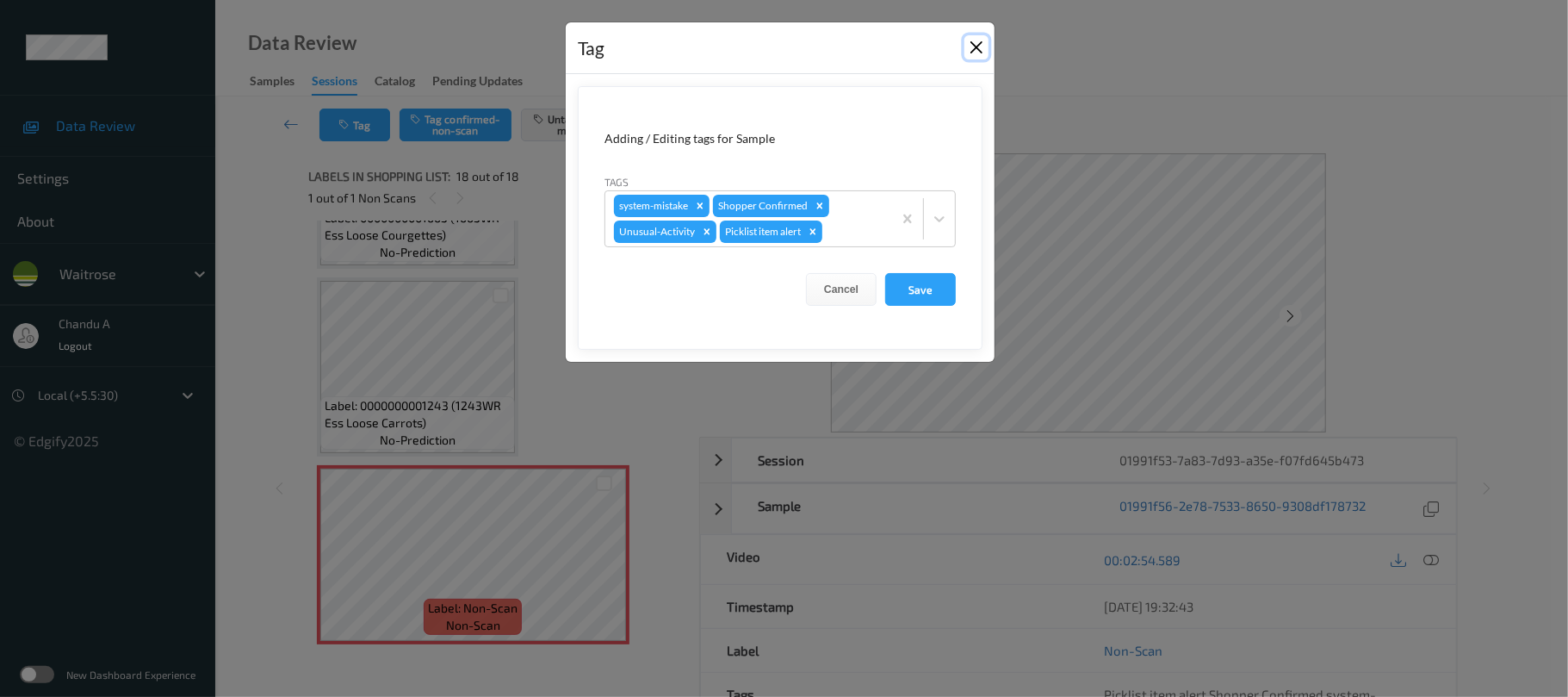
click at [979, 47] on button "Close" at bounding box center [976, 47] width 24 height 24
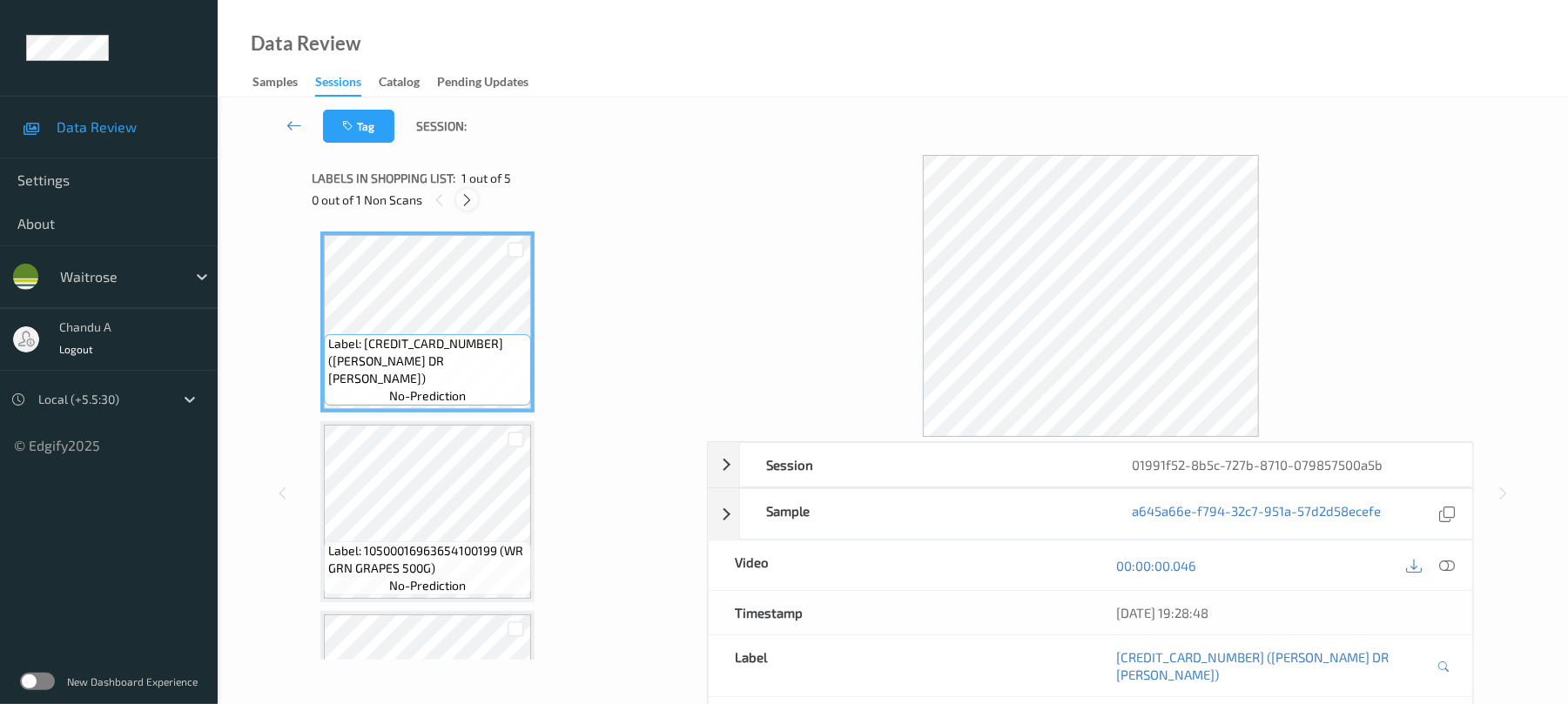
click at [474, 196] on icon at bounding box center [467, 200] width 14 height 15
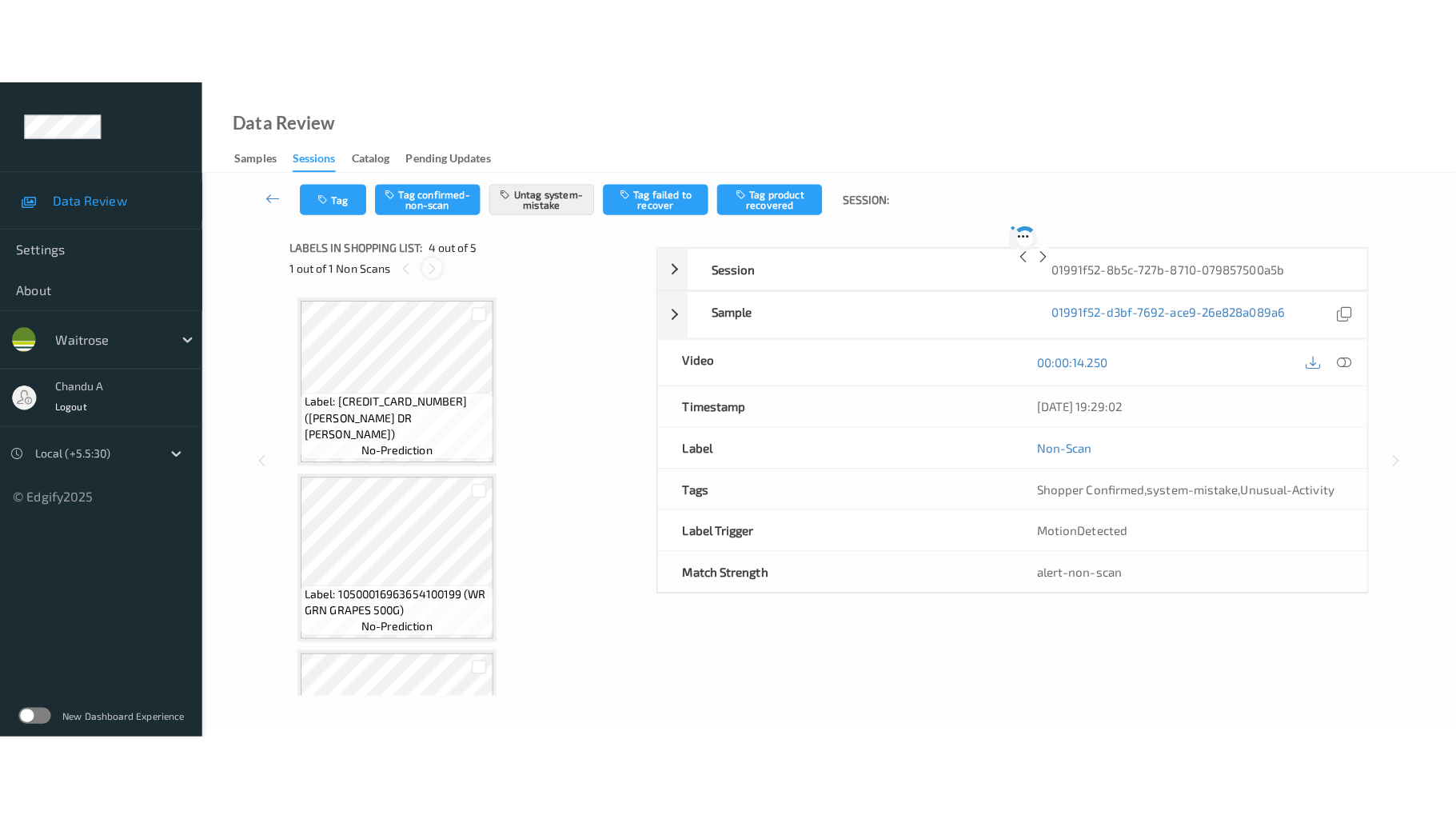
scroll to position [356, 0]
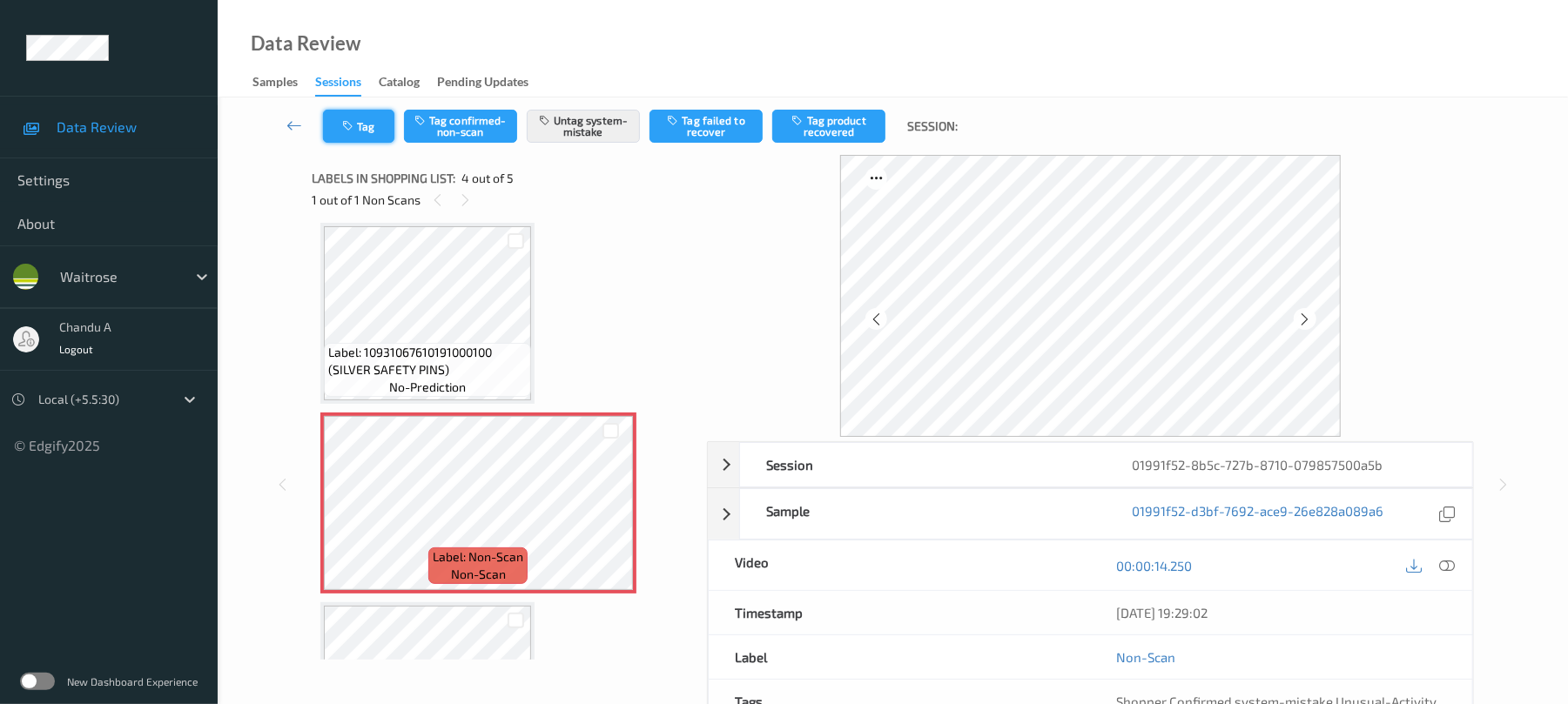
click at [386, 137] on button "Tag" at bounding box center [358, 126] width 71 height 33
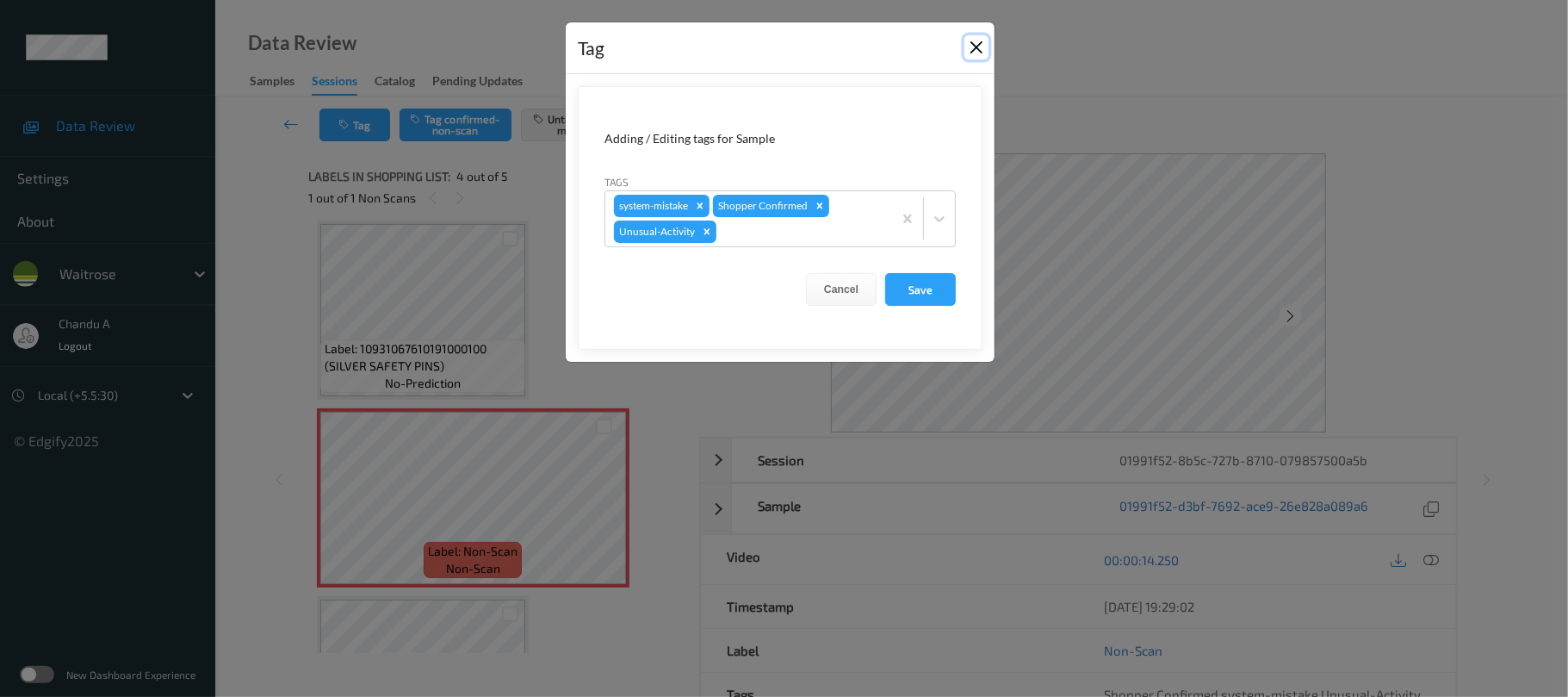
click at [980, 47] on button "Close" at bounding box center [976, 47] width 24 height 24
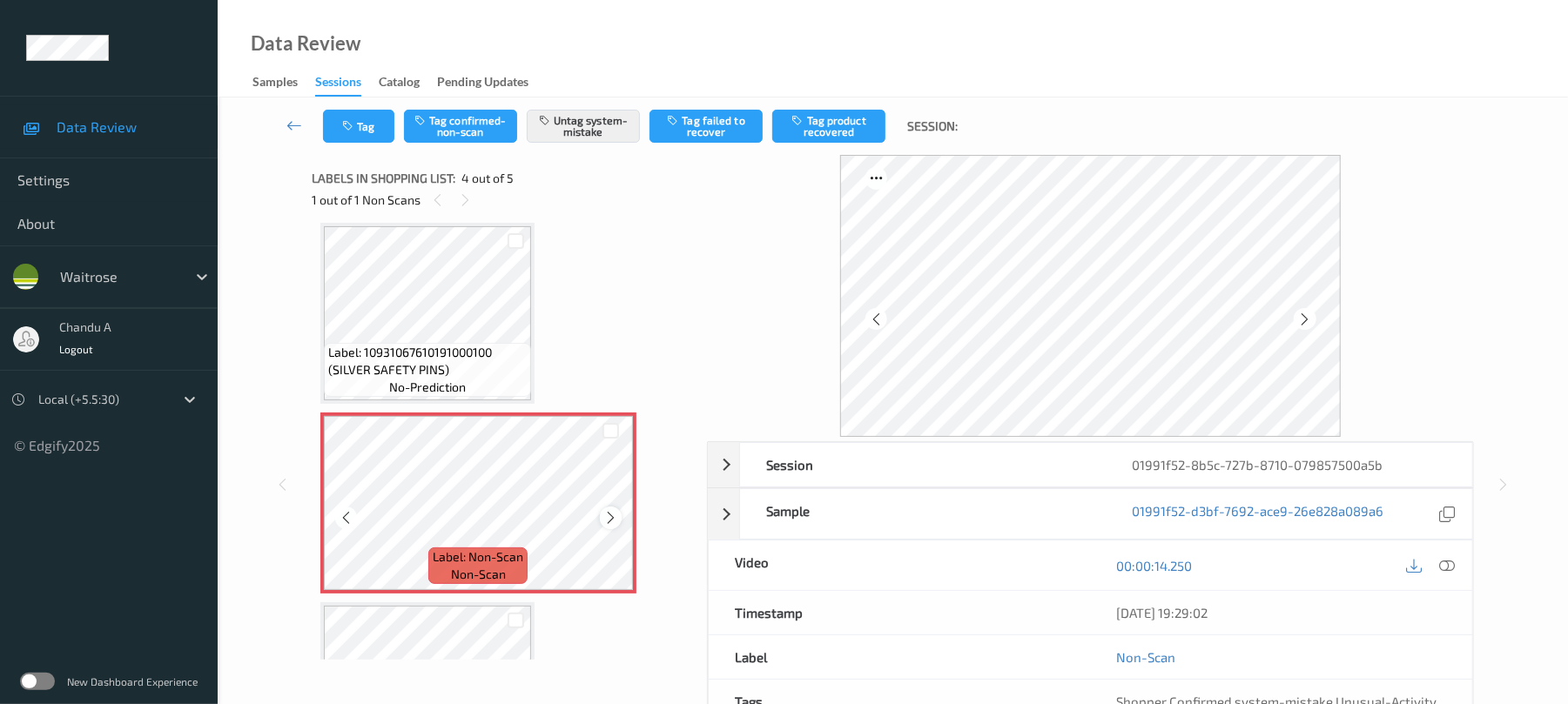
click at [613, 523] on icon at bounding box center [610, 517] width 14 height 15
click at [607, 524] on icon at bounding box center [610, 517] width 14 height 15
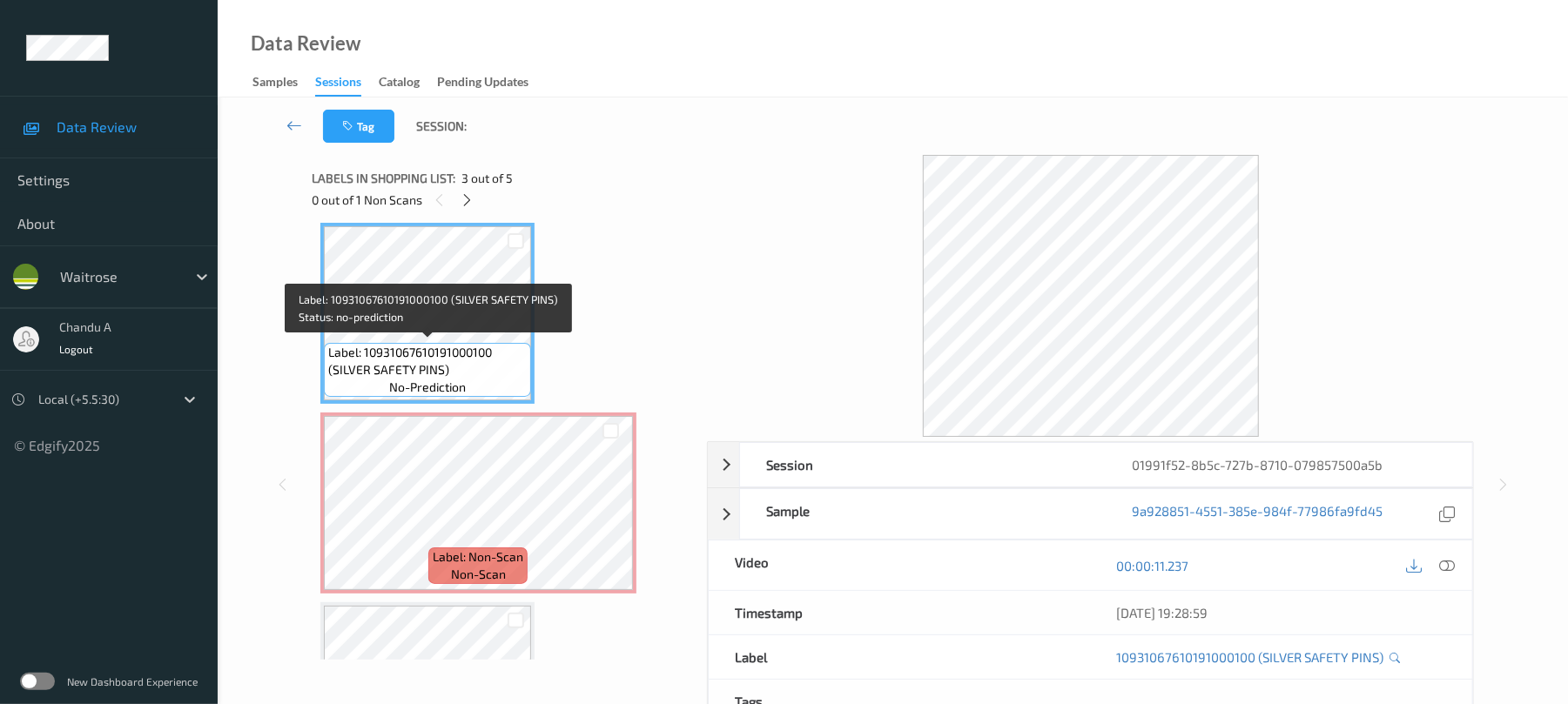
click at [482, 343] on span "Label: 10931067610191000100 (SILVER SAFETY PINS)" at bounding box center [428, 361] width 199 height 35
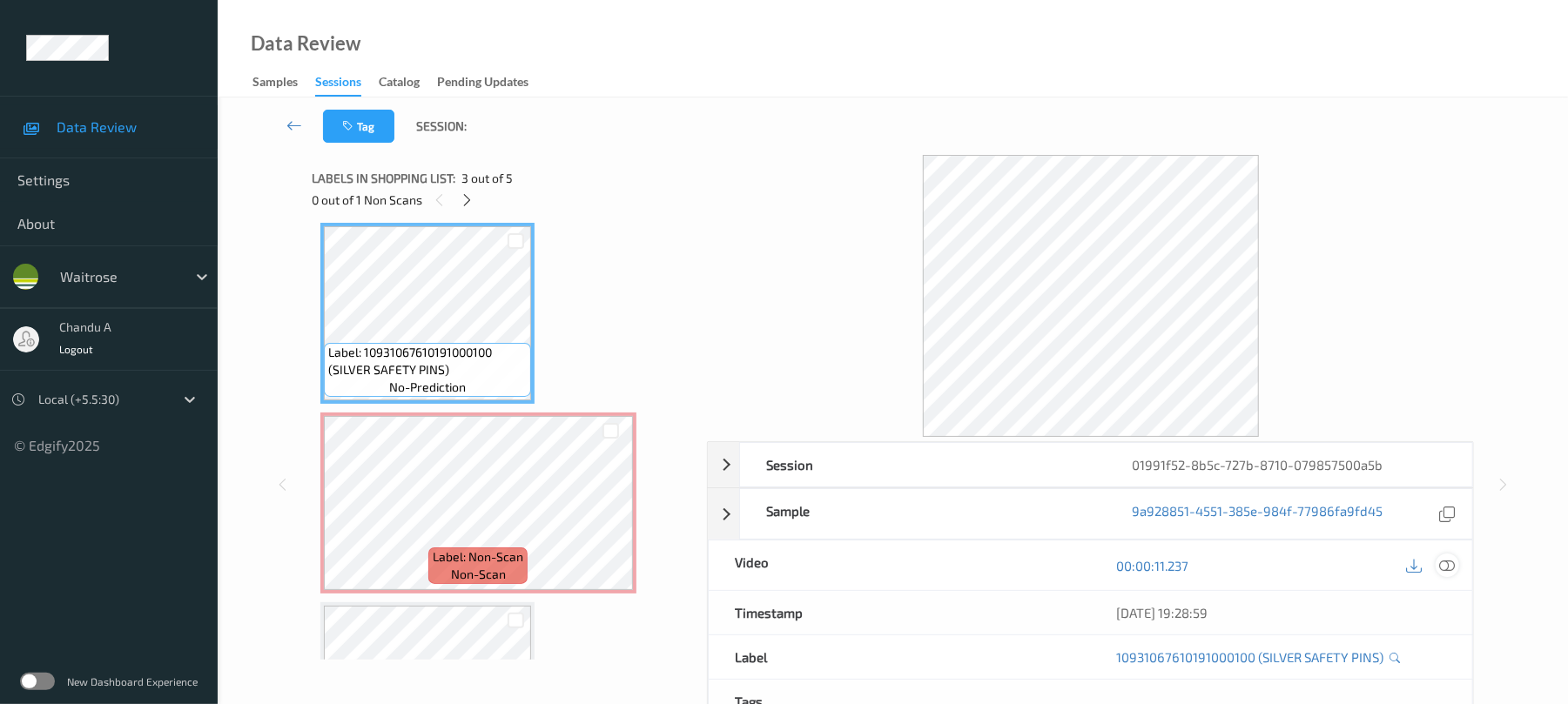
click at [1453, 568] on icon at bounding box center [1447, 565] width 15 height 15
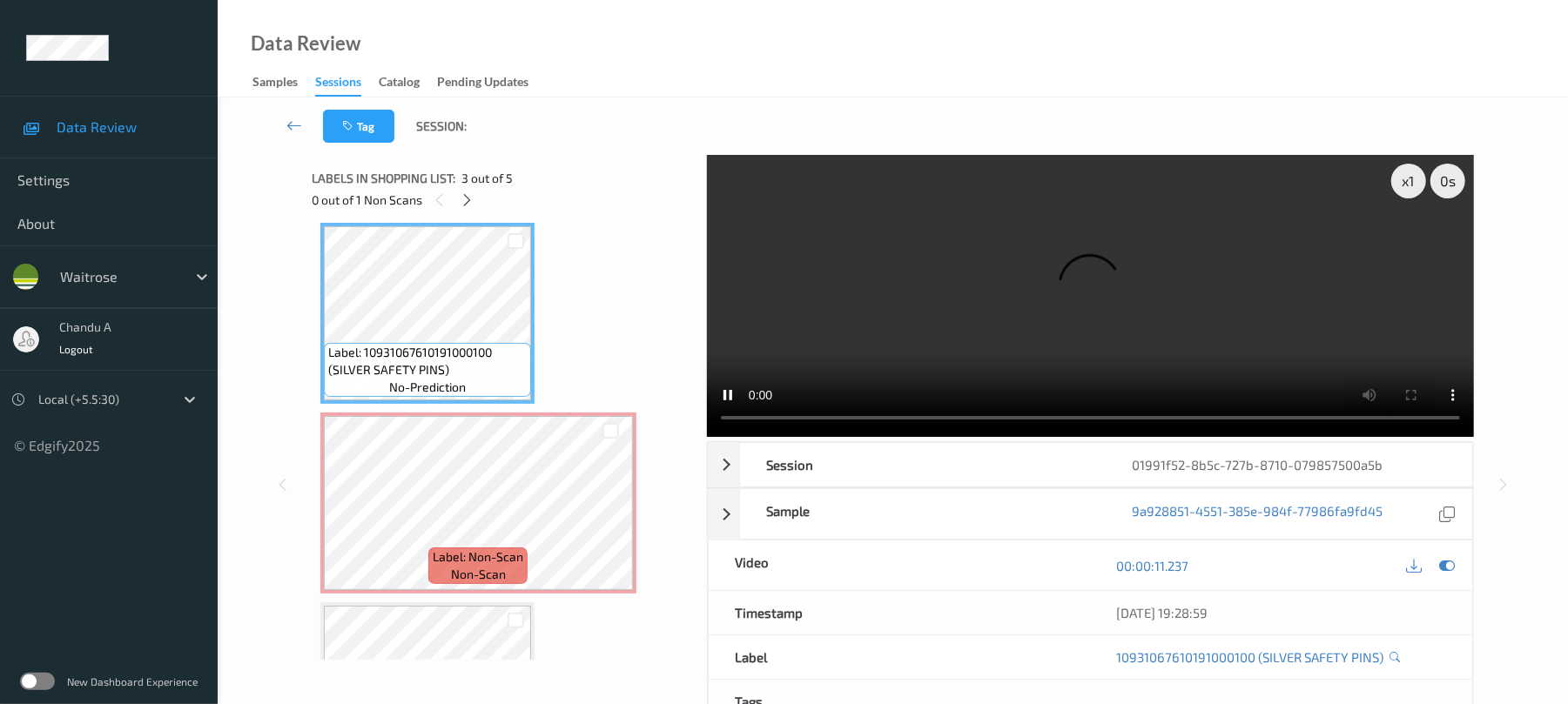
scroll to position [333, 0]
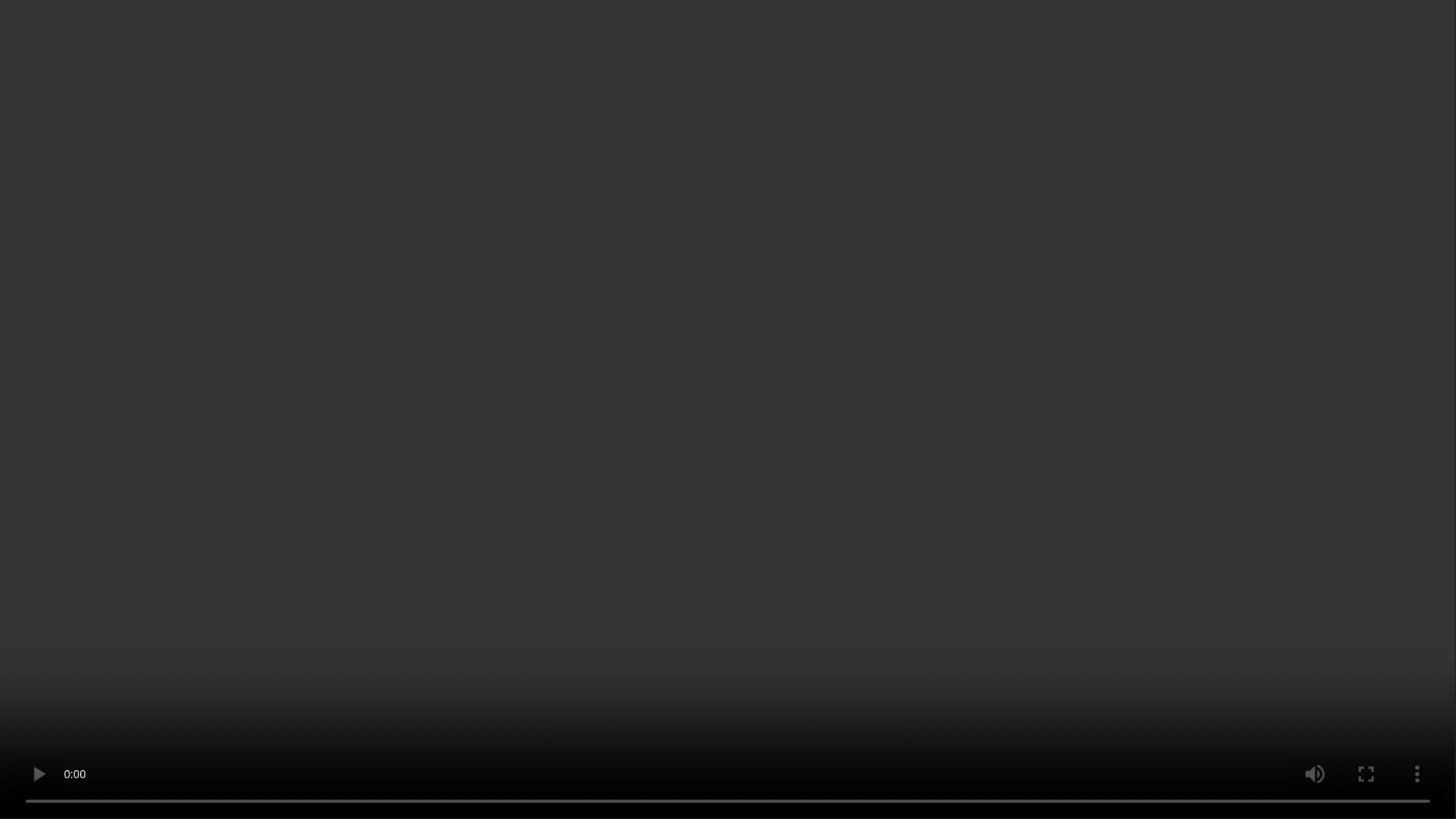
click at [1009, 478] on video at bounding box center [728, 410] width 1456 height 819
click at [839, 463] on video at bounding box center [728, 410] width 1456 height 819
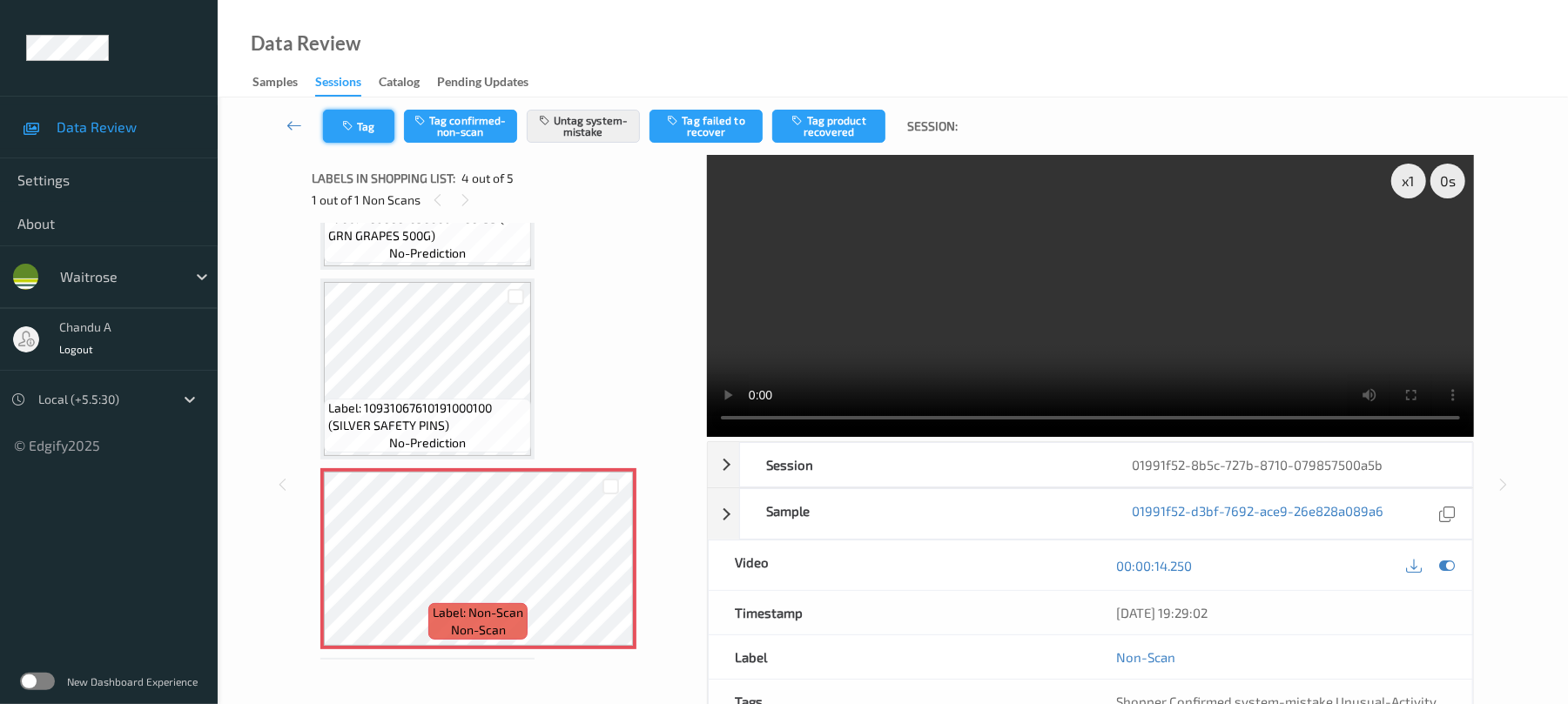
click at [356, 123] on icon "button" at bounding box center [349, 126] width 14 height 12
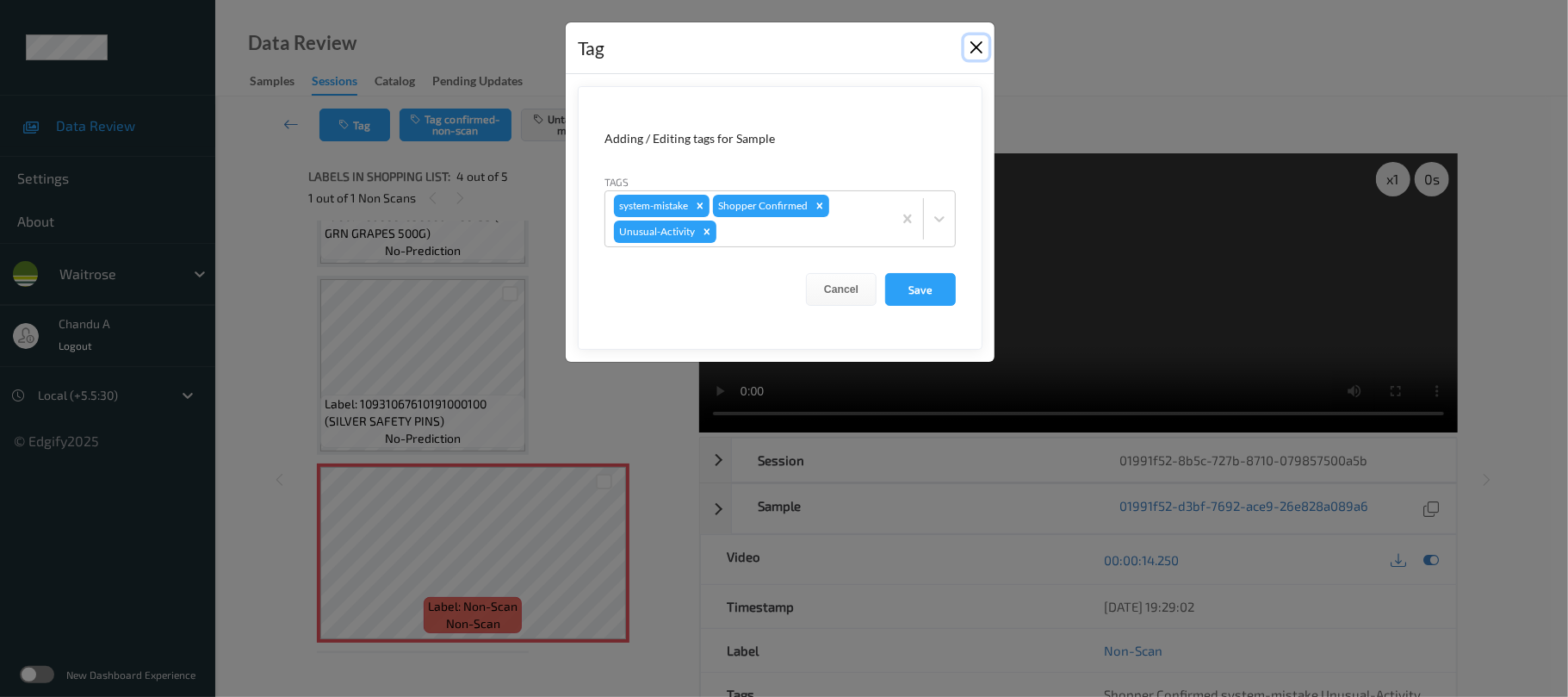
click at [971, 45] on button "Close" at bounding box center [976, 47] width 24 height 24
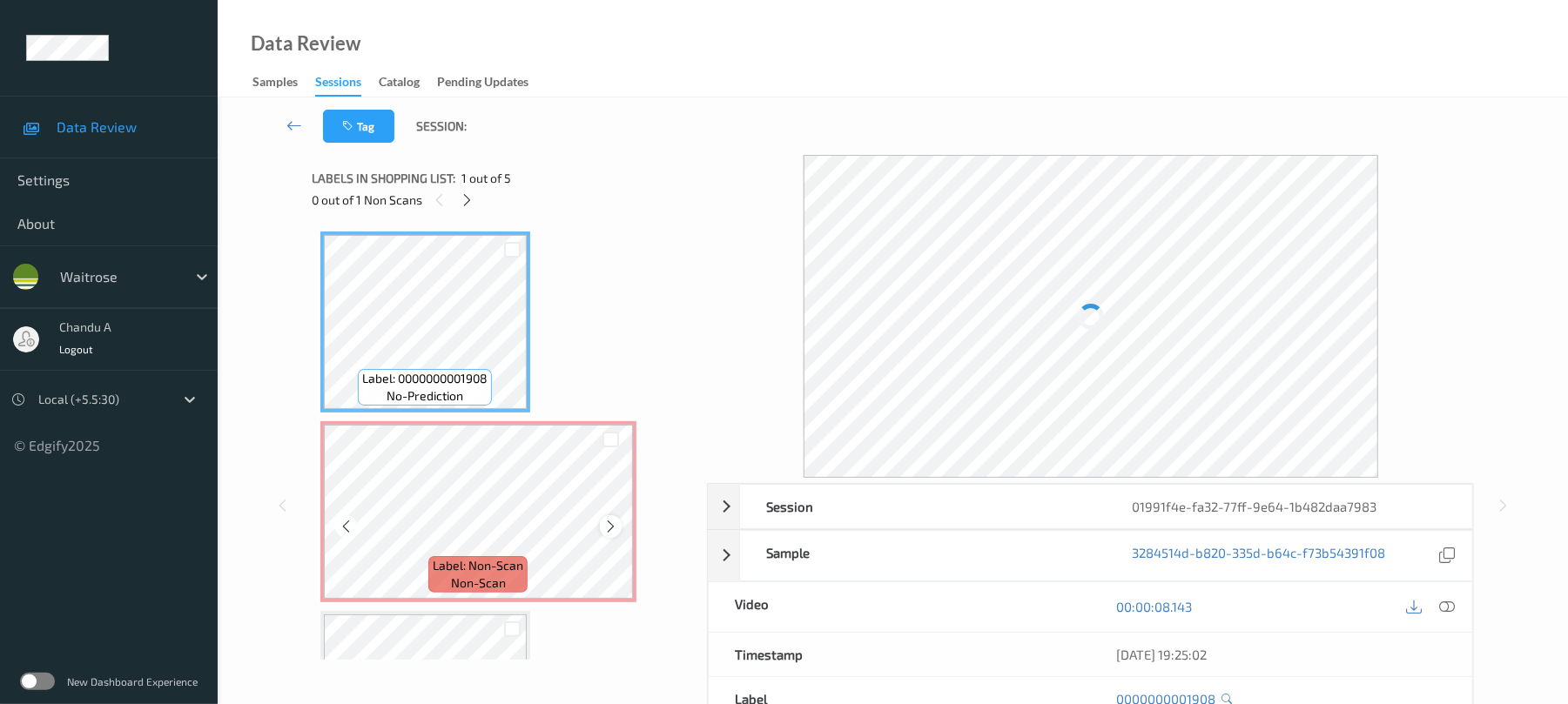
click at [615, 523] on icon at bounding box center [610, 526] width 14 height 15
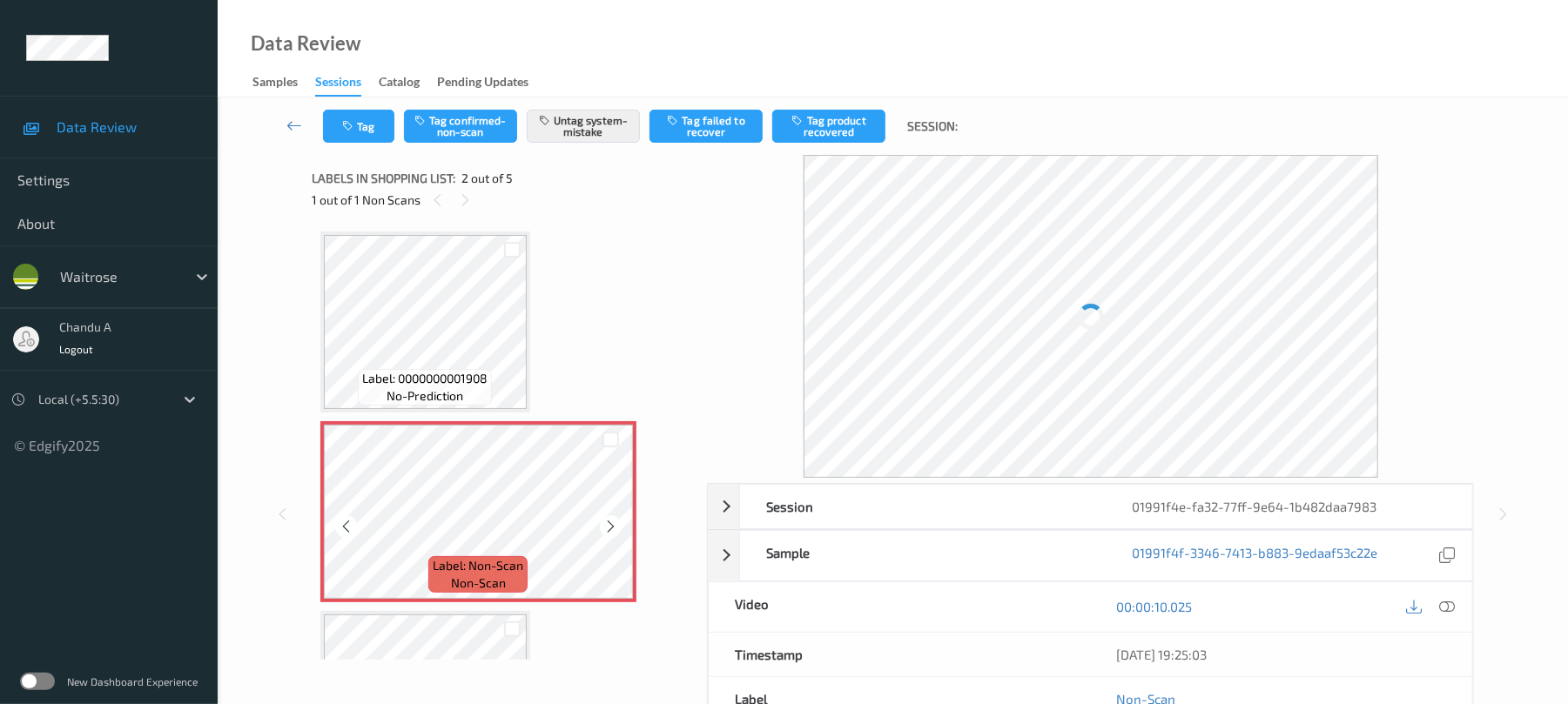
click at [615, 523] on icon at bounding box center [610, 526] width 14 height 15
click at [373, 137] on button "Tag" at bounding box center [358, 126] width 71 height 33
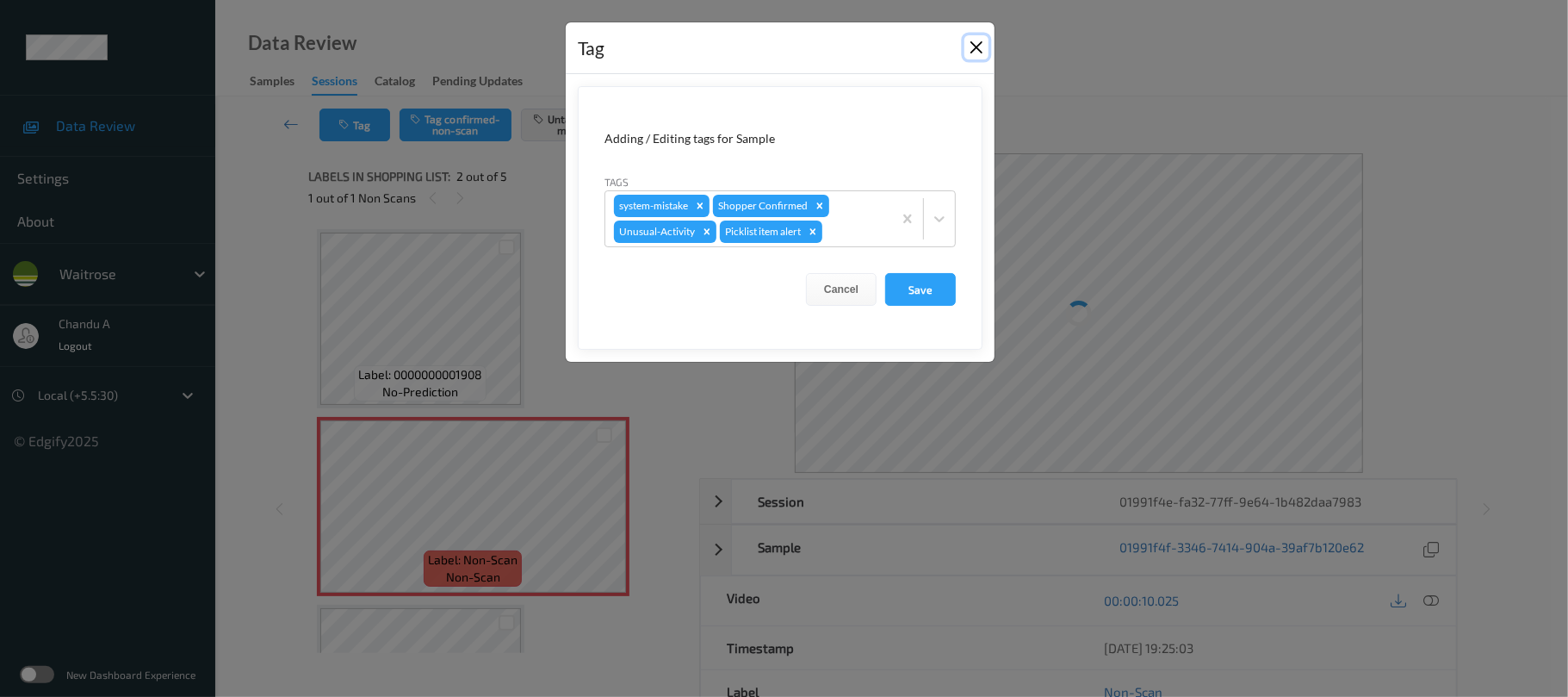
click at [979, 42] on button "Close" at bounding box center [976, 47] width 24 height 24
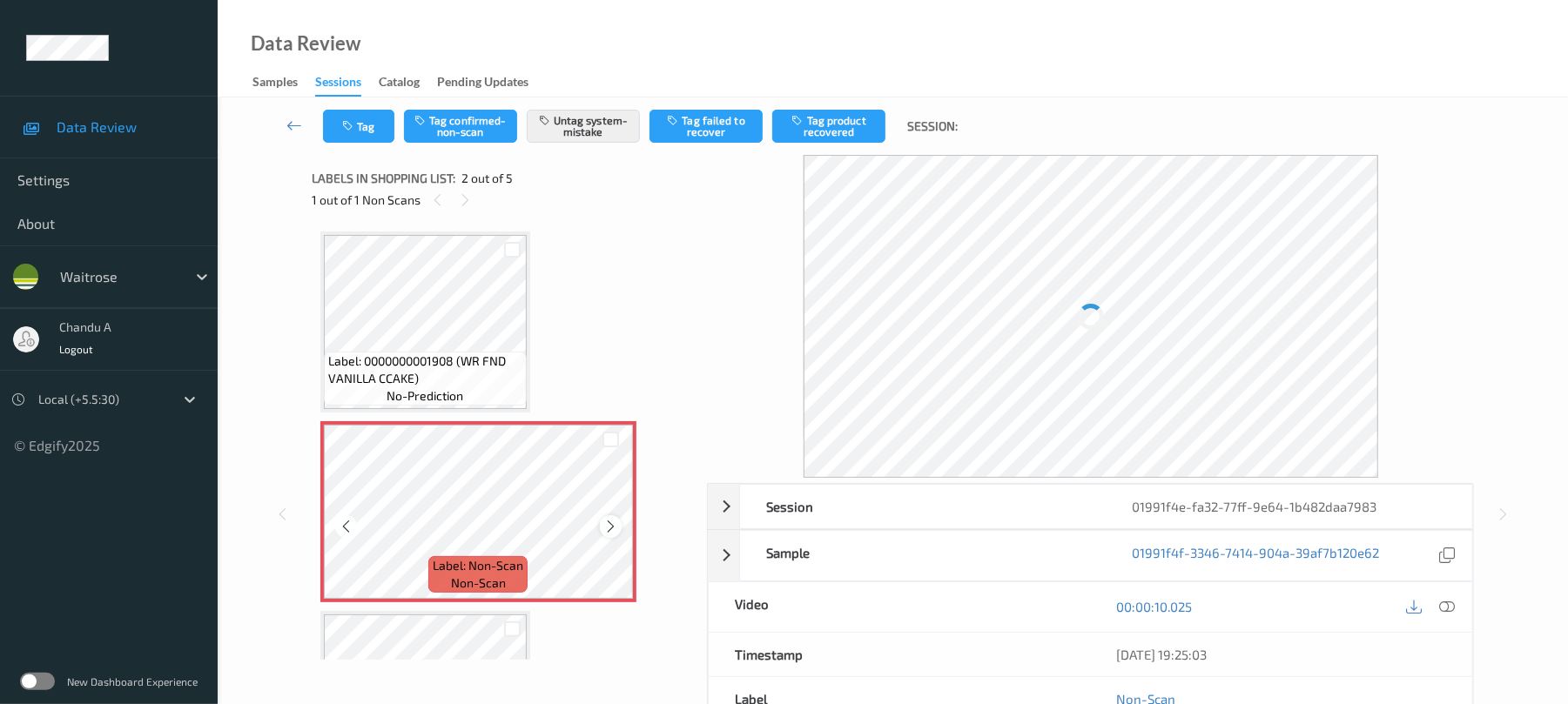
click at [610, 530] on icon at bounding box center [610, 526] width 14 height 15
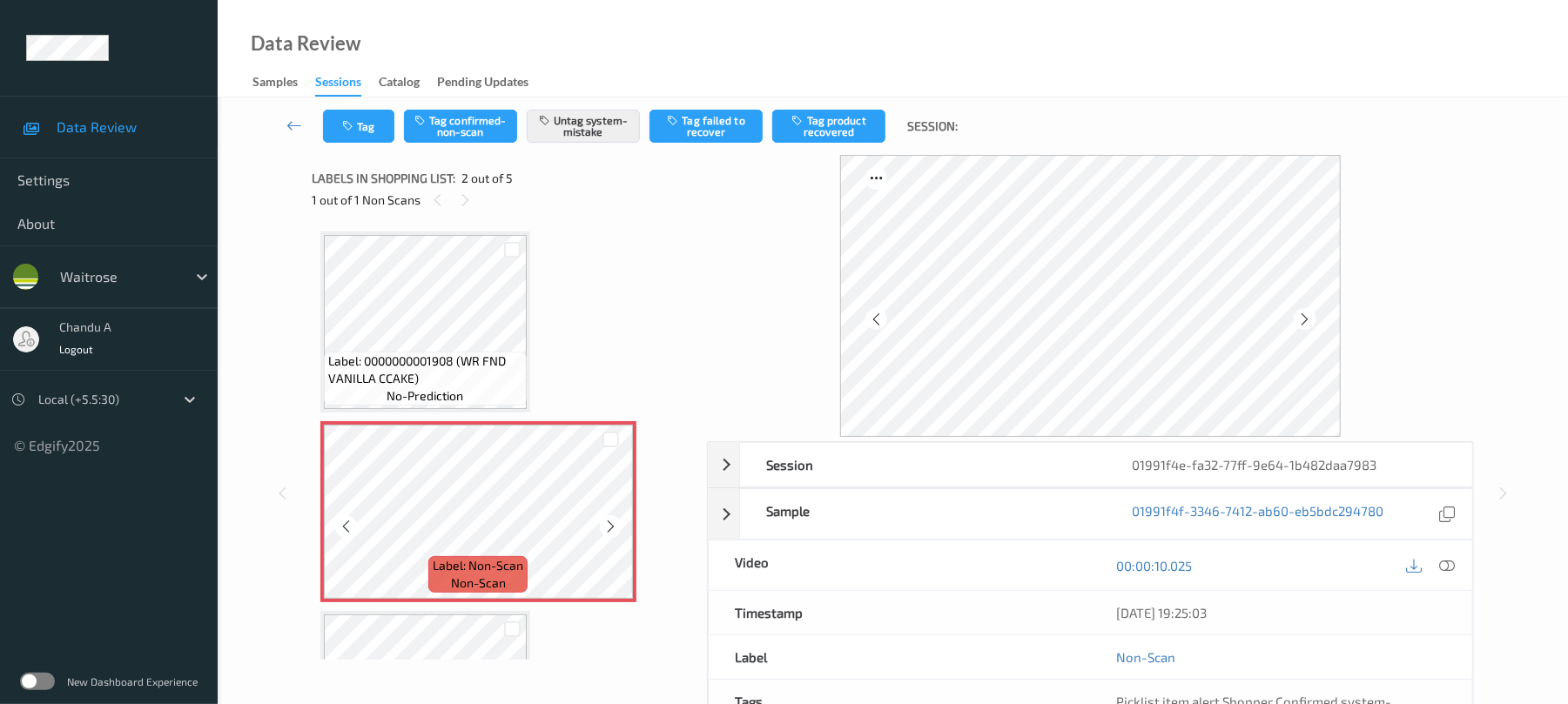
click at [610, 530] on icon at bounding box center [610, 526] width 14 height 15
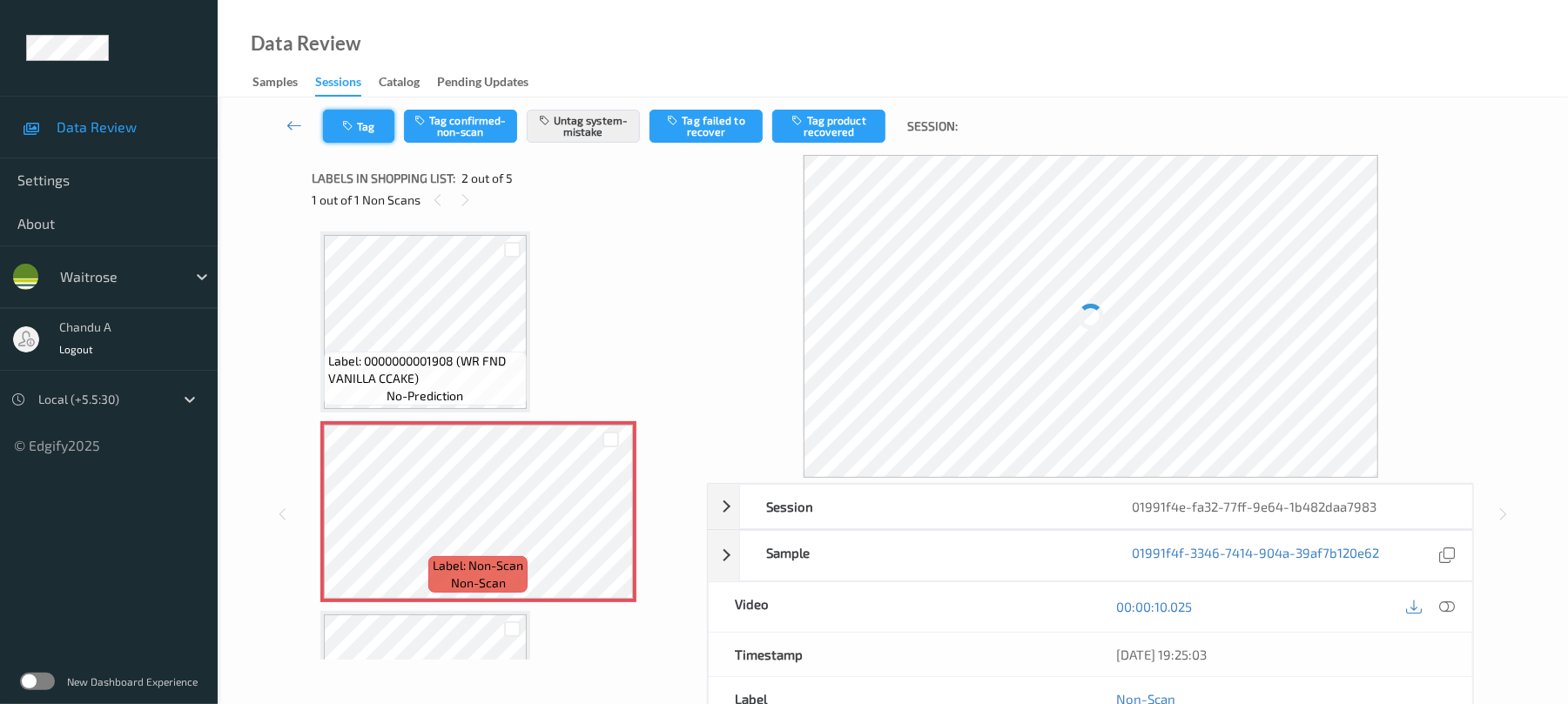
click at [369, 127] on button "Tag" at bounding box center [358, 126] width 71 height 33
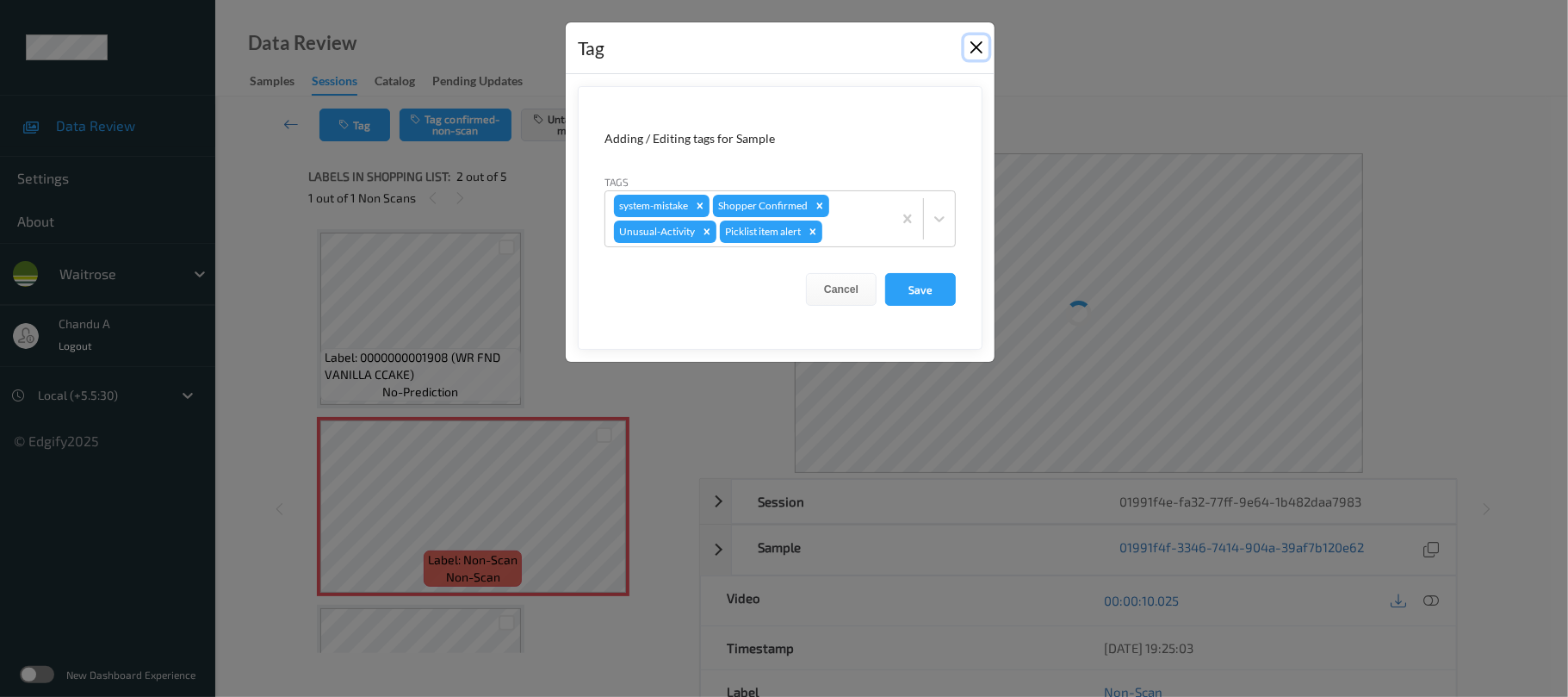
click at [979, 49] on button "Close" at bounding box center [976, 47] width 24 height 24
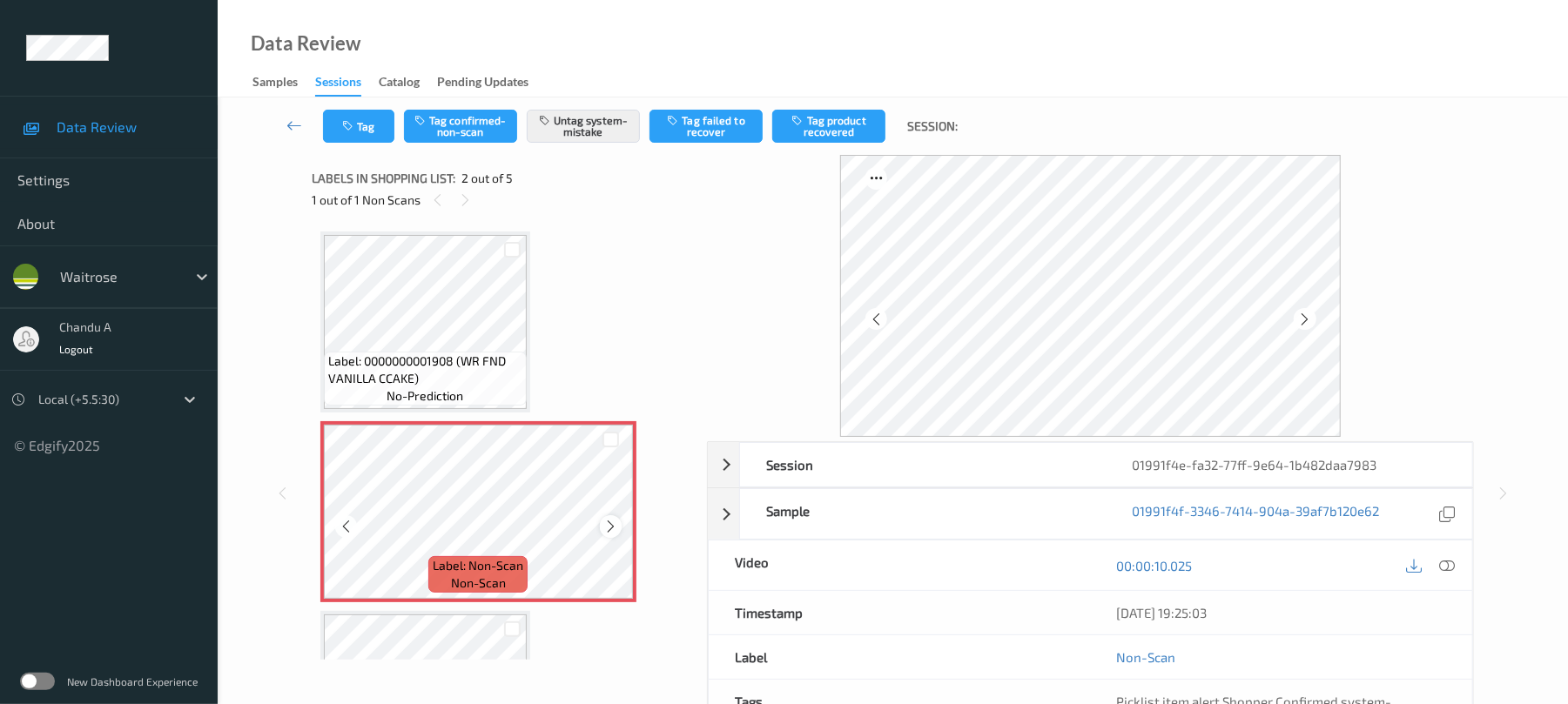
click at [610, 530] on icon at bounding box center [610, 526] width 14 height 15
click at [611, 530] on icon at bounding box center [610, 526] width 14 height 15
click at [353, 120] on icon "button" at bounding box center [349, 126] width 14 height 12
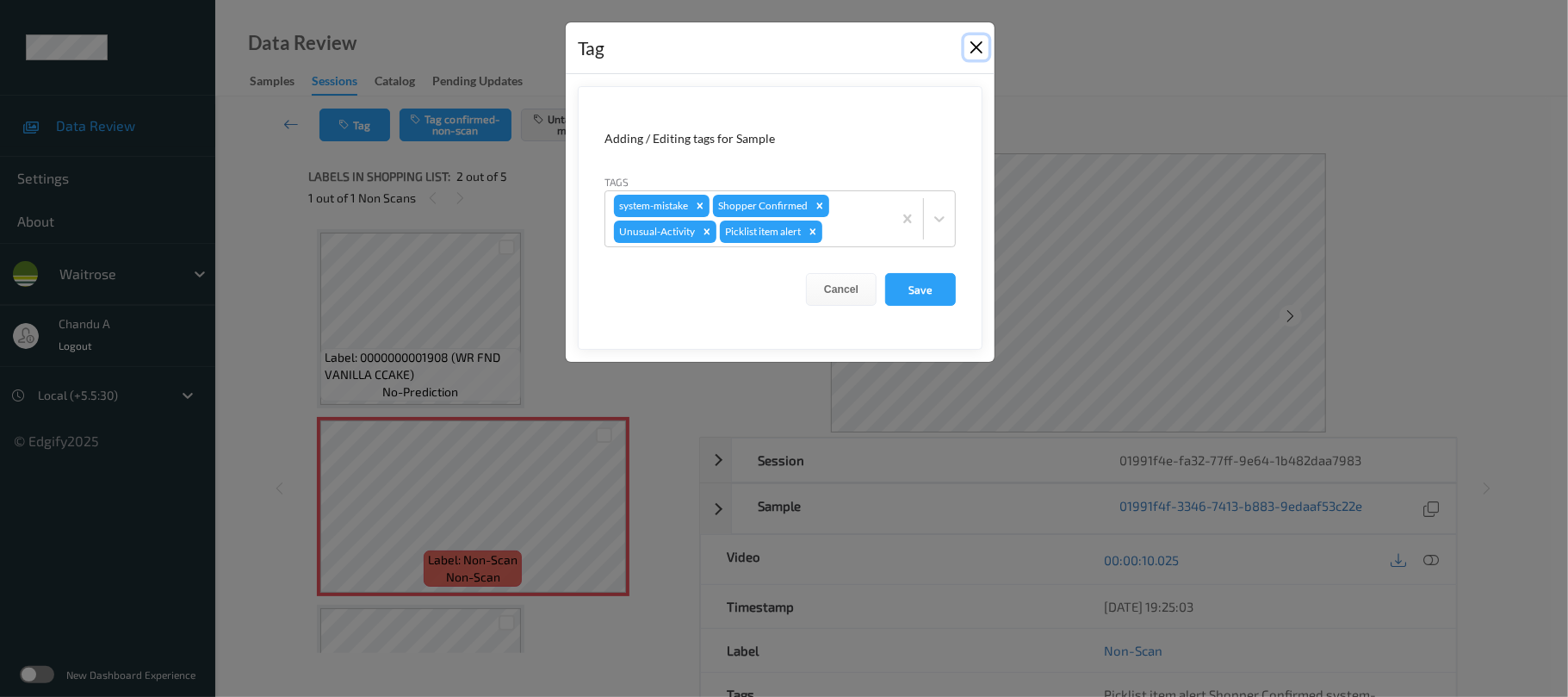
click at [976, 48] on button "Close" at bounding box center [976, 47] width 24 height 24
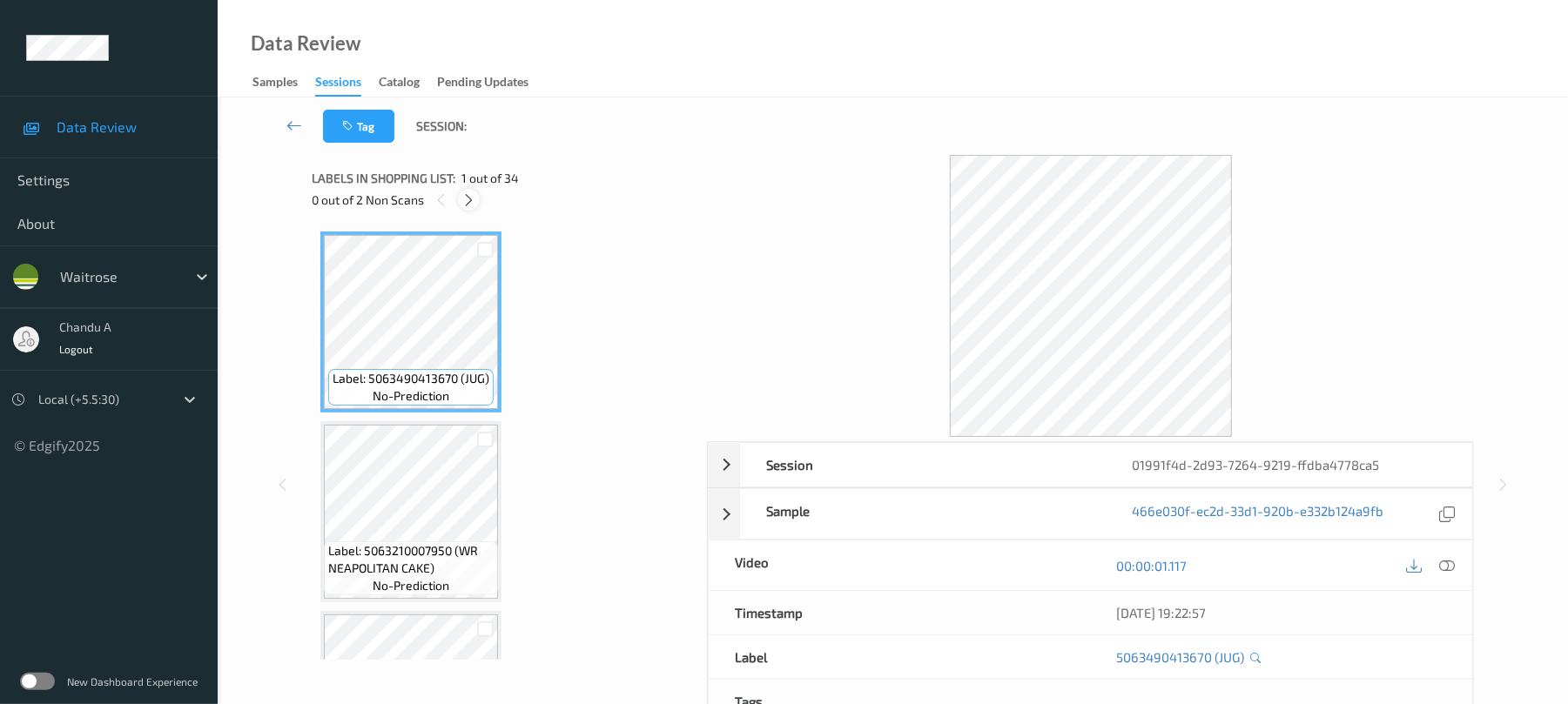
click at [465, 202] on icon at bounding box center [468, 200] width 14 height 15
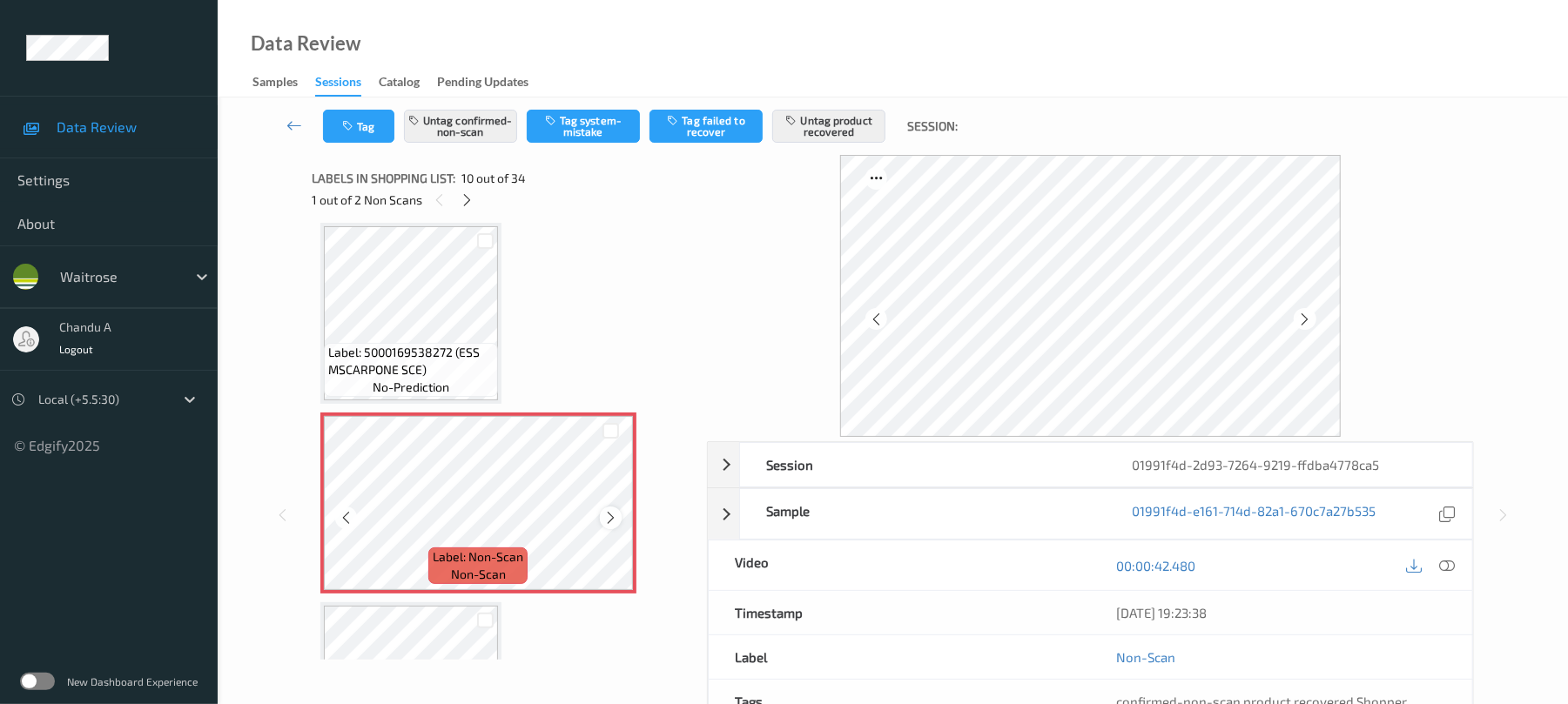
click at [620, 513] on div at bounding box center [610, 517] width 22 height 22
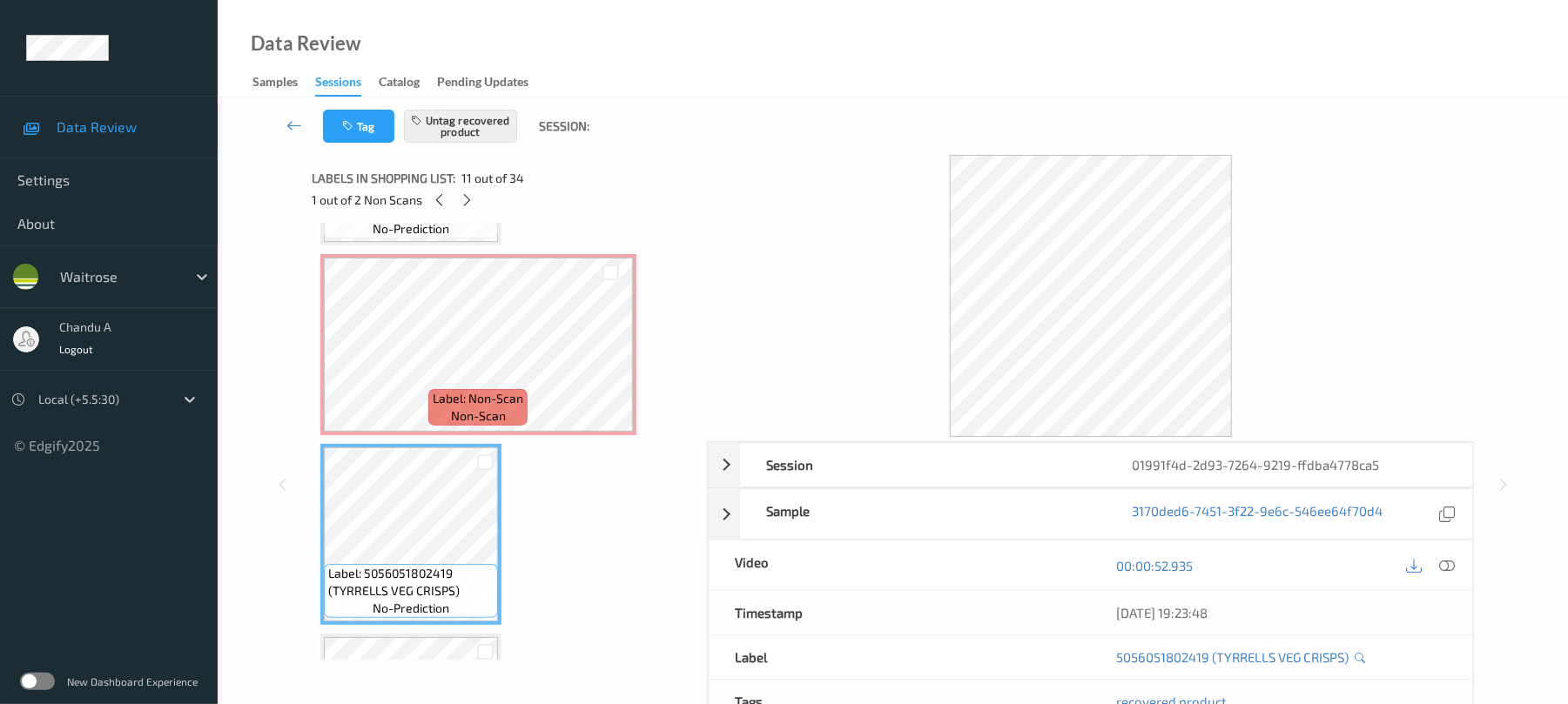
scroll to position [1643, 0]
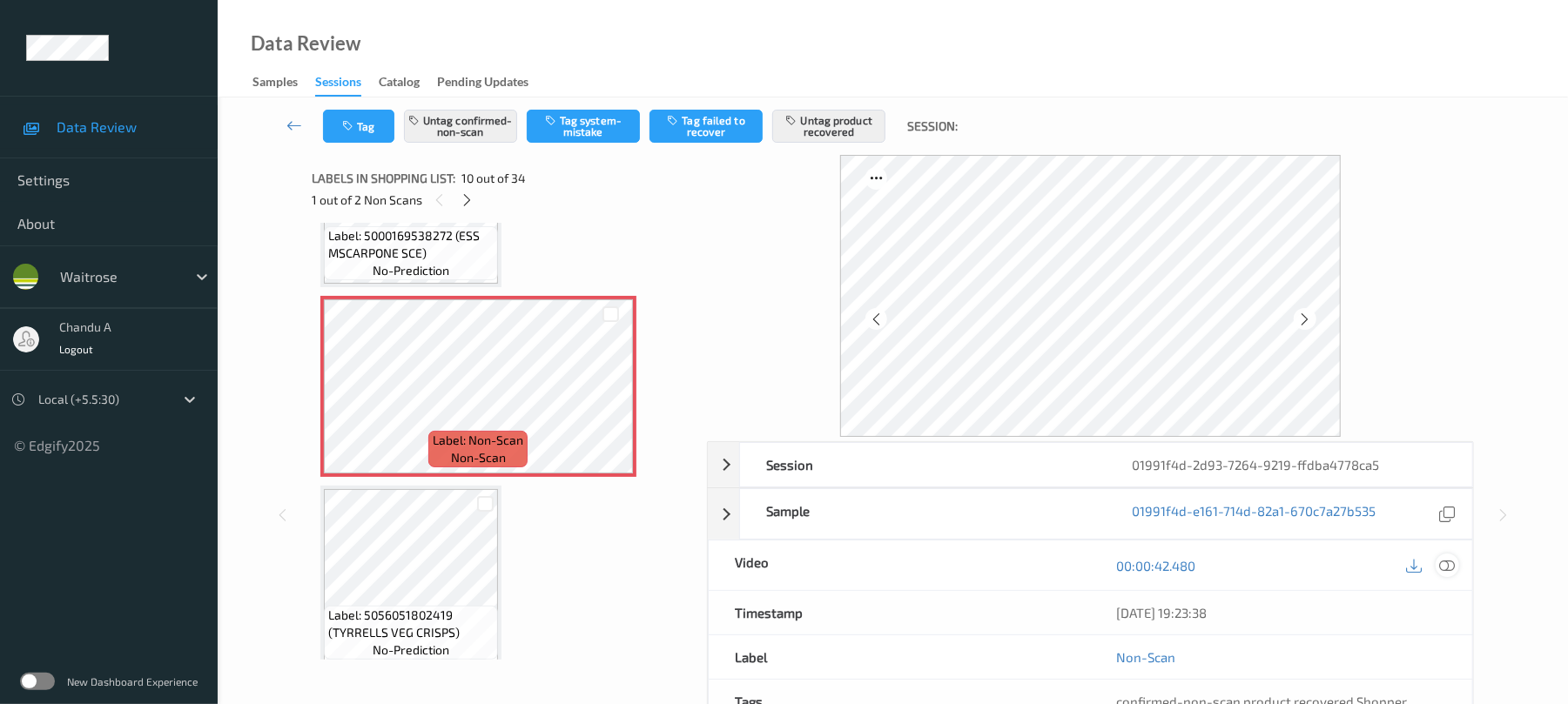
click at [1449, 571] on icon at bounding box center [1447, 565] width 15 height 15
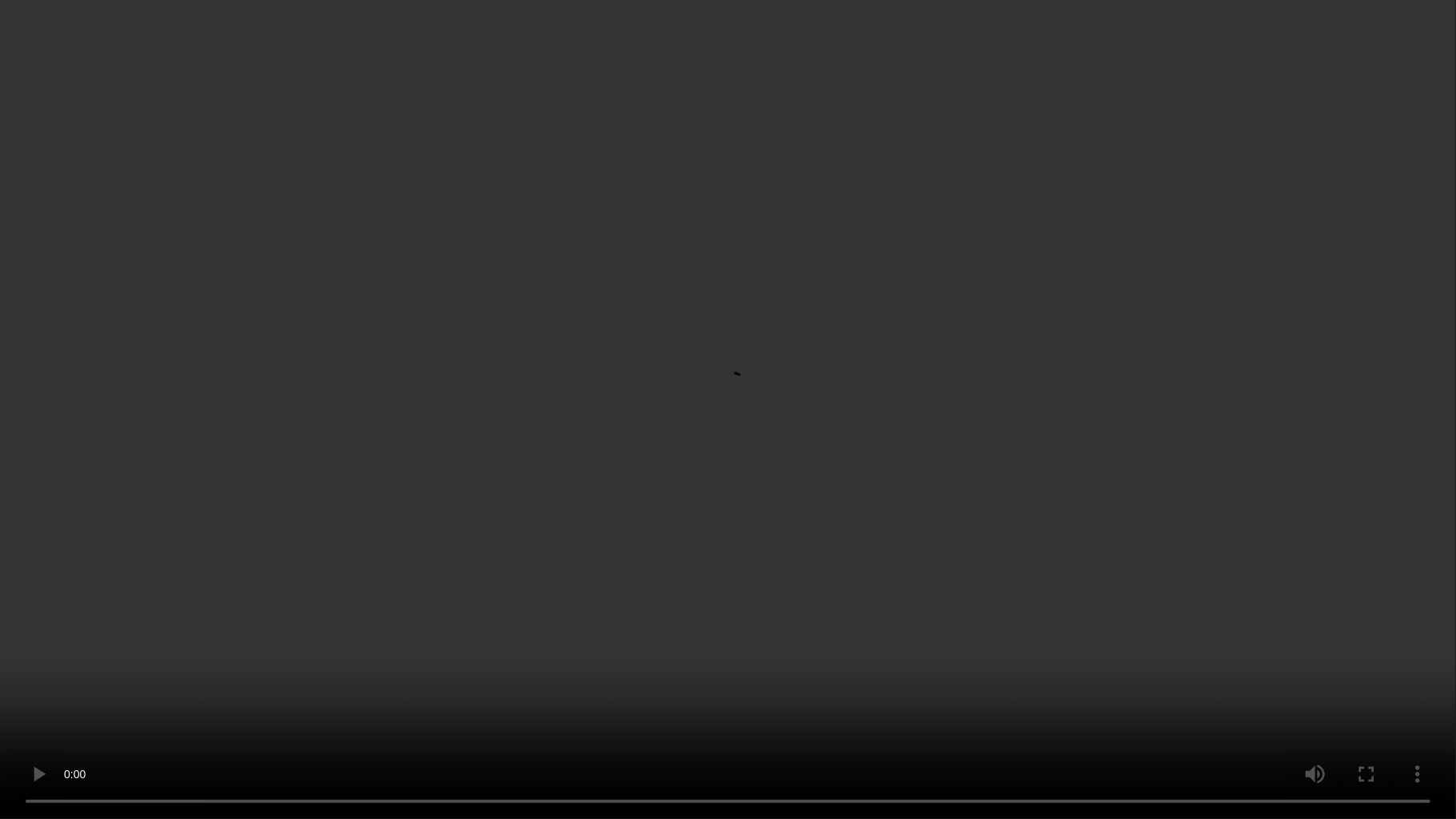
drag, startPoint x: 824, startPoint y: 534, endPoint x: 865, endPoint y: 33, distance: 502.7
click at [824, 532] on video at bounding box center [728, 410] width 1456 height 819
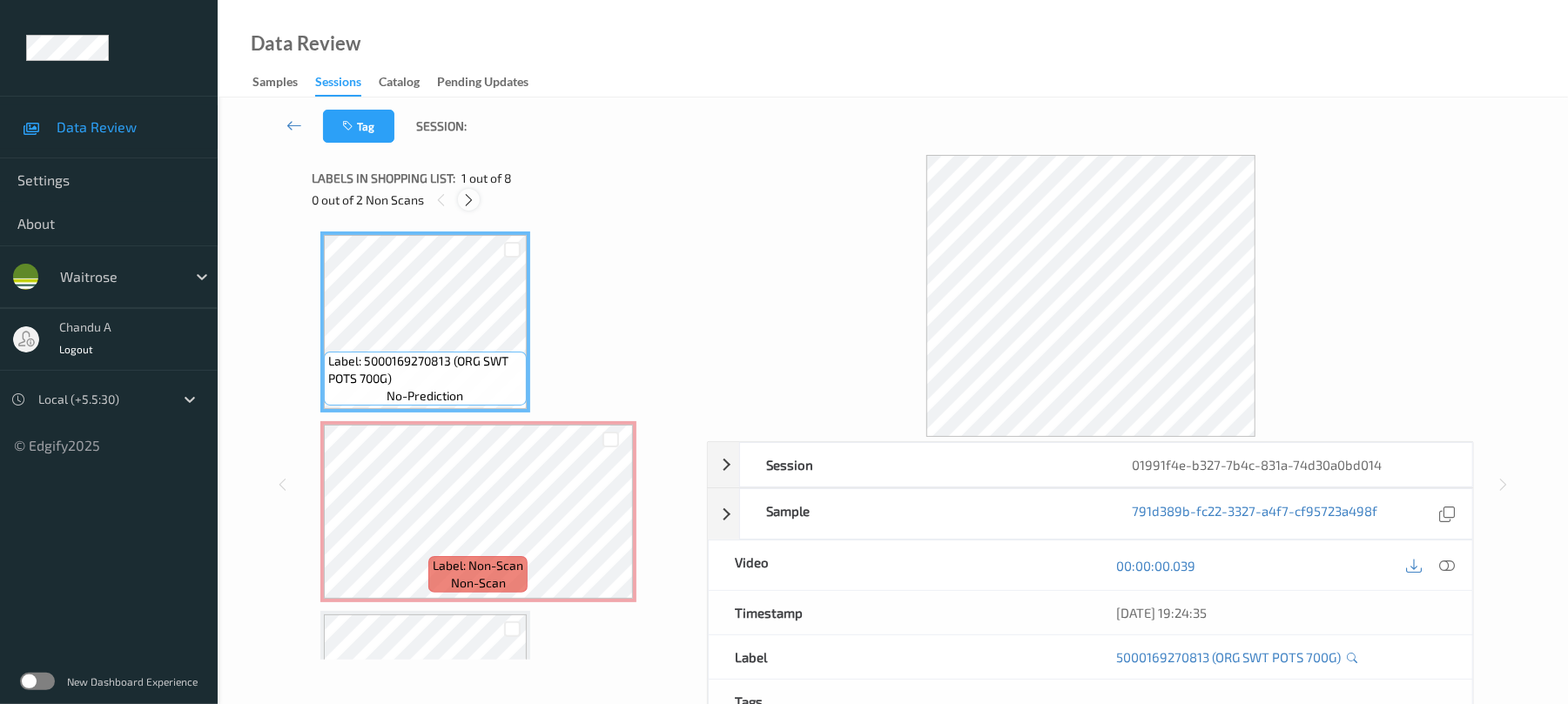
click at [472, 195] on icon at bounding box center [468, 200] width 14 height 15
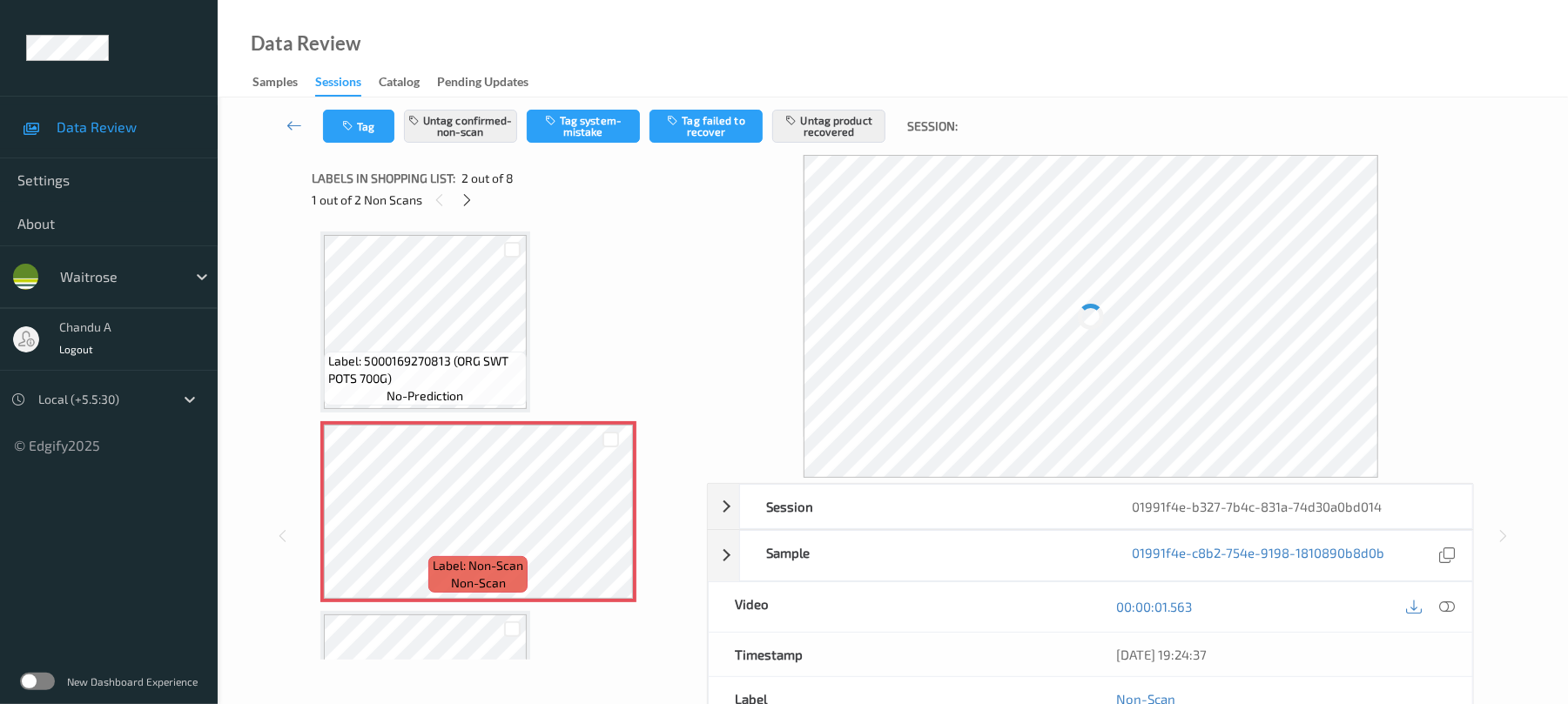
scroll to position [9, 0]
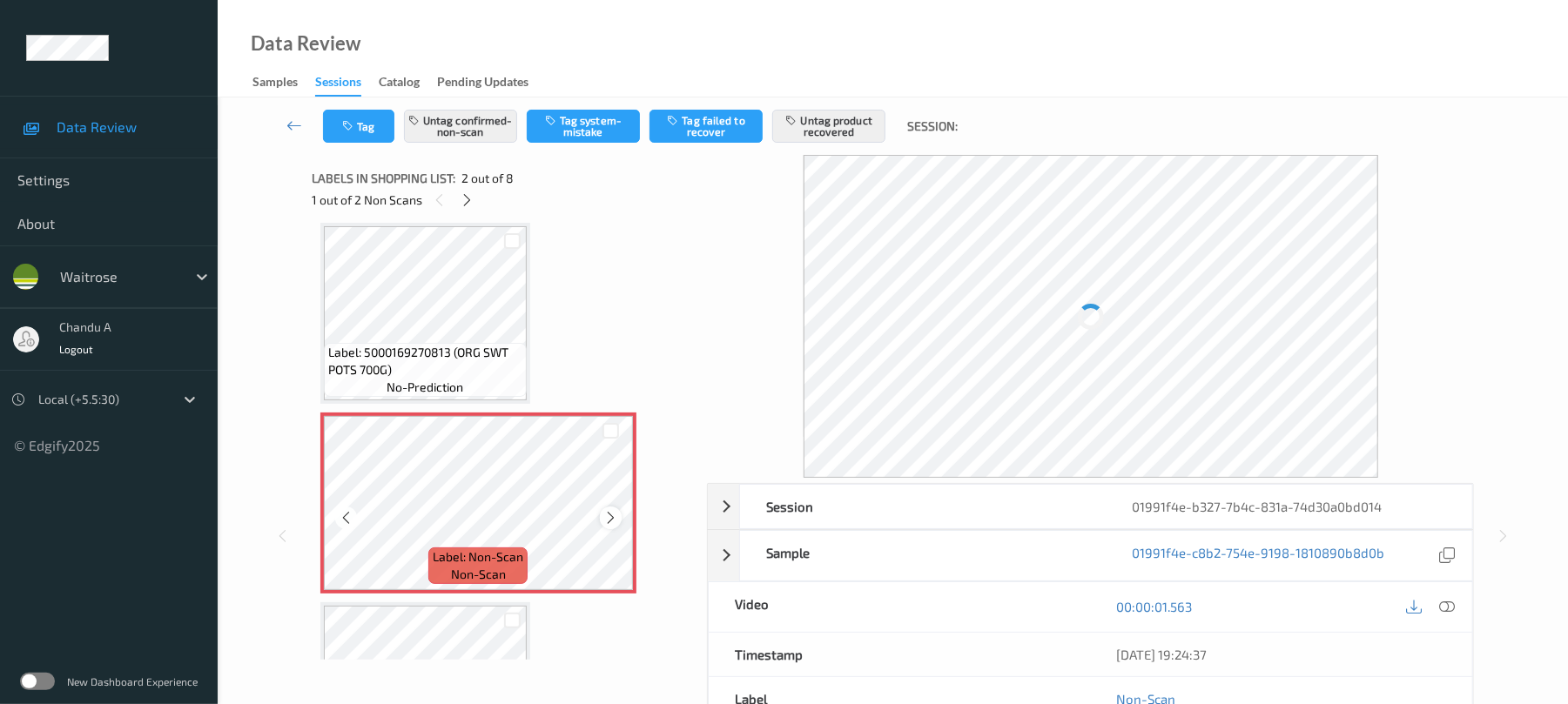
click at [609, 513] on icon at bounding box center [610, 517] width 14 height 15
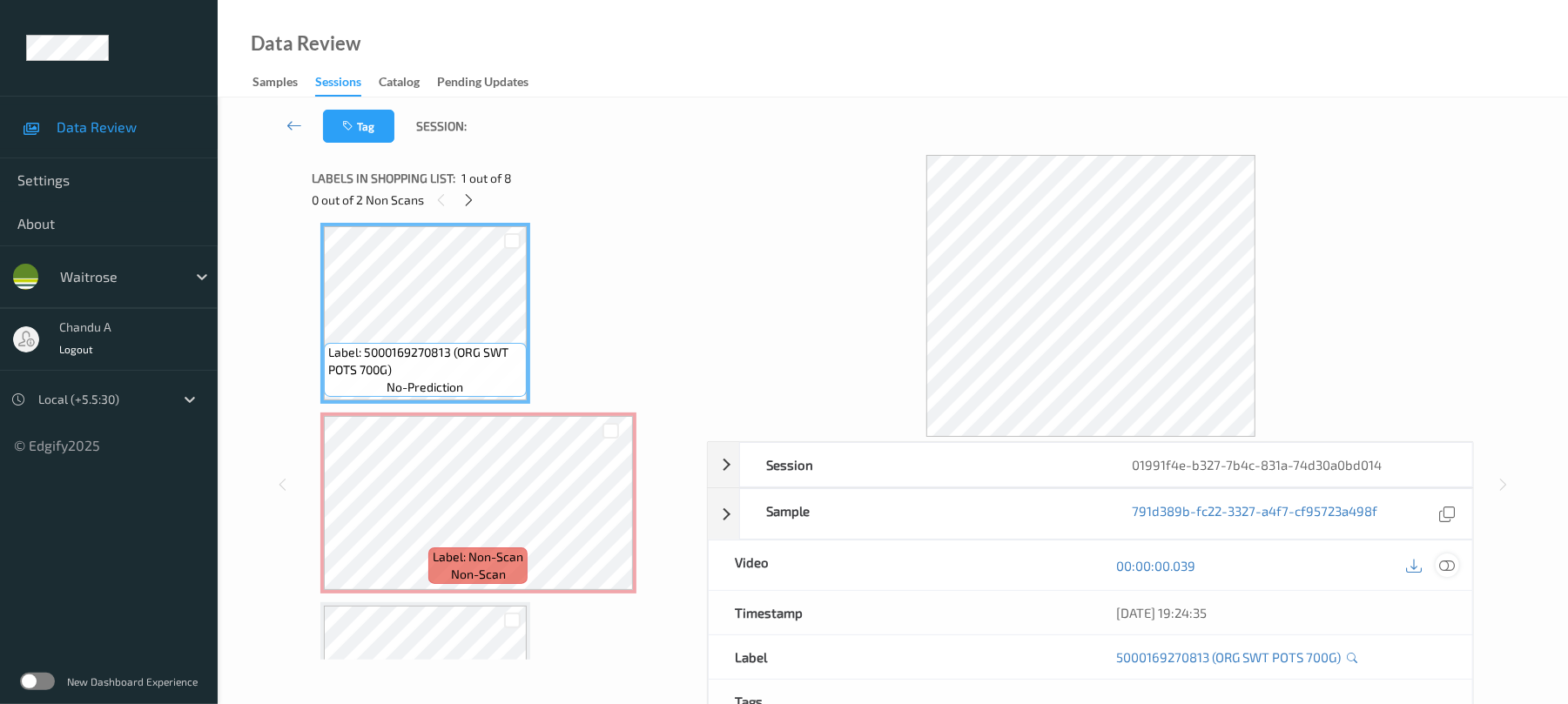
click at [1449, 562] on icon at bounding box center [1447, 565] width 15 height 15
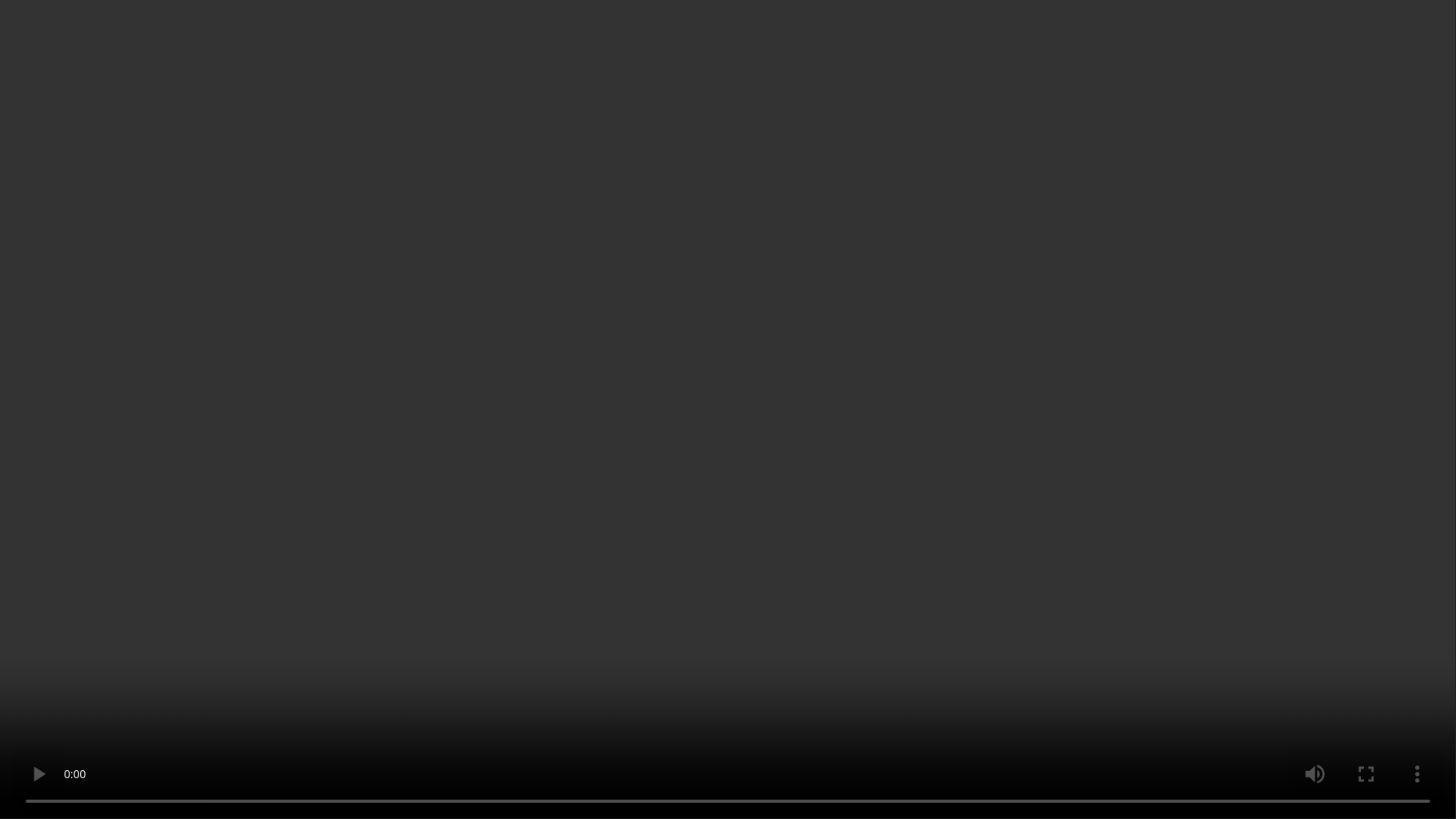
click at [790, 410] on video at bounding box center [728, 410] width 1456 height 819
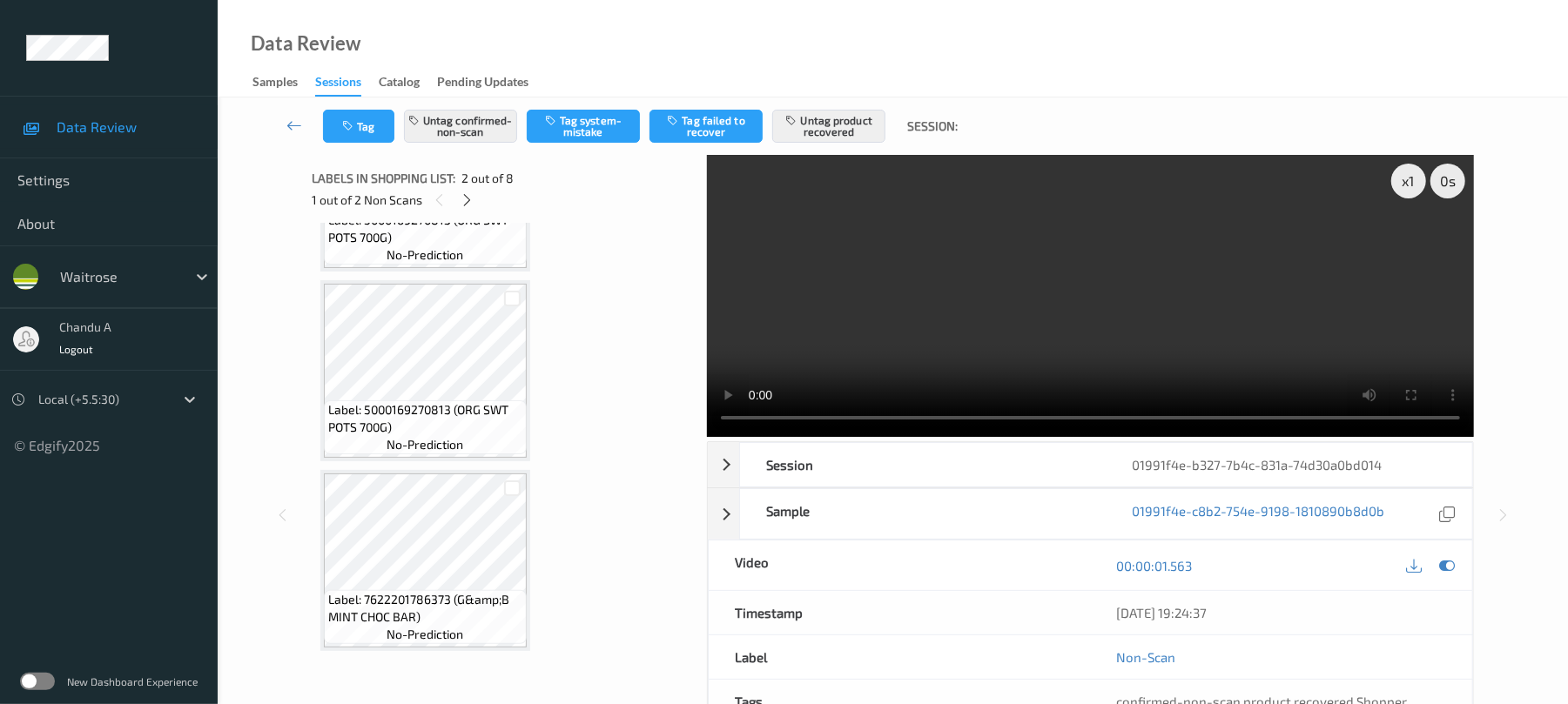
scroll to position [902, 0]
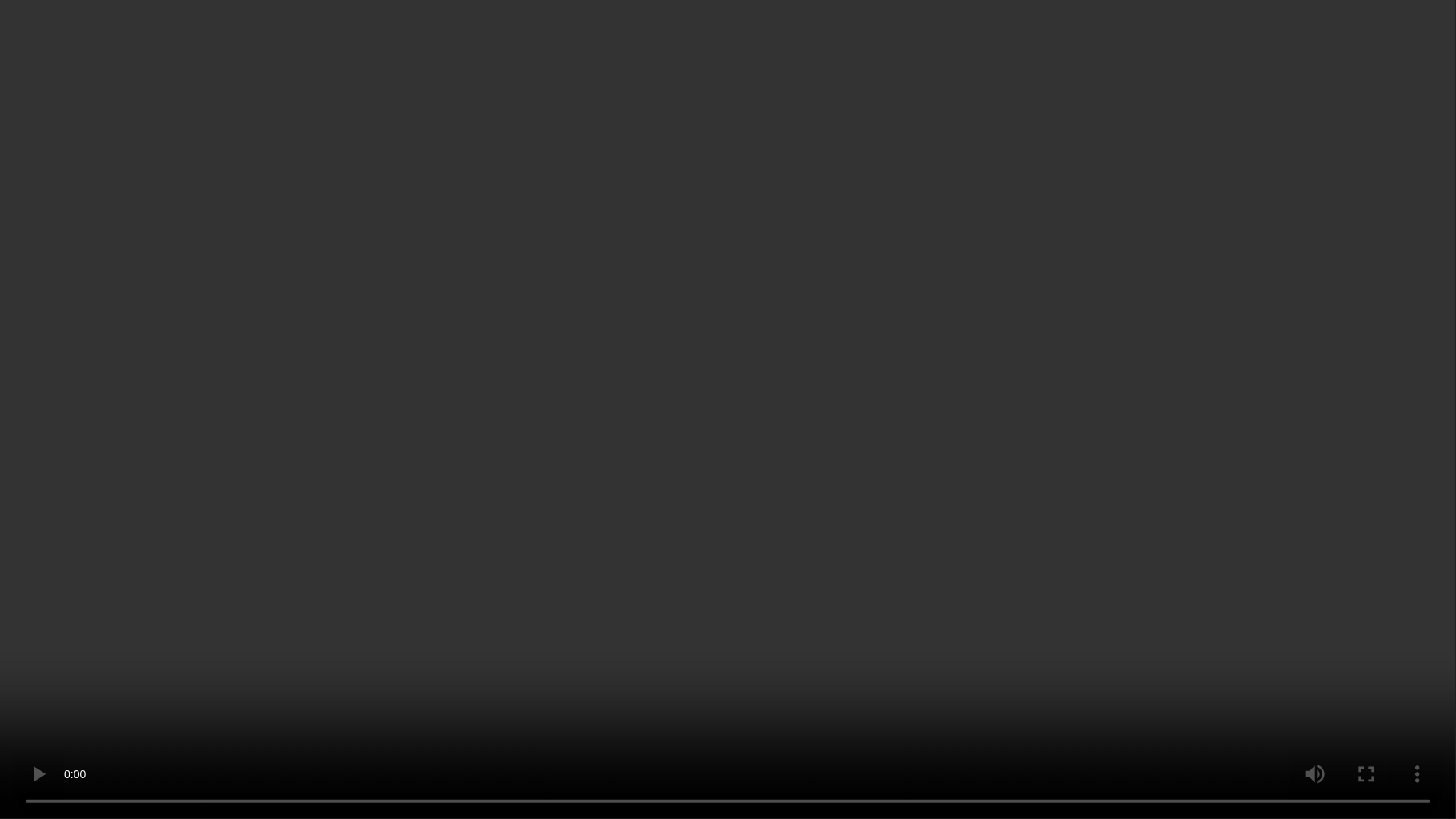
click at [583, 557] on video at bounding box center [728, 410] width 1456 height 819
click at [707, 419] on video at bounding box center [728, 410] width 1456 height 819
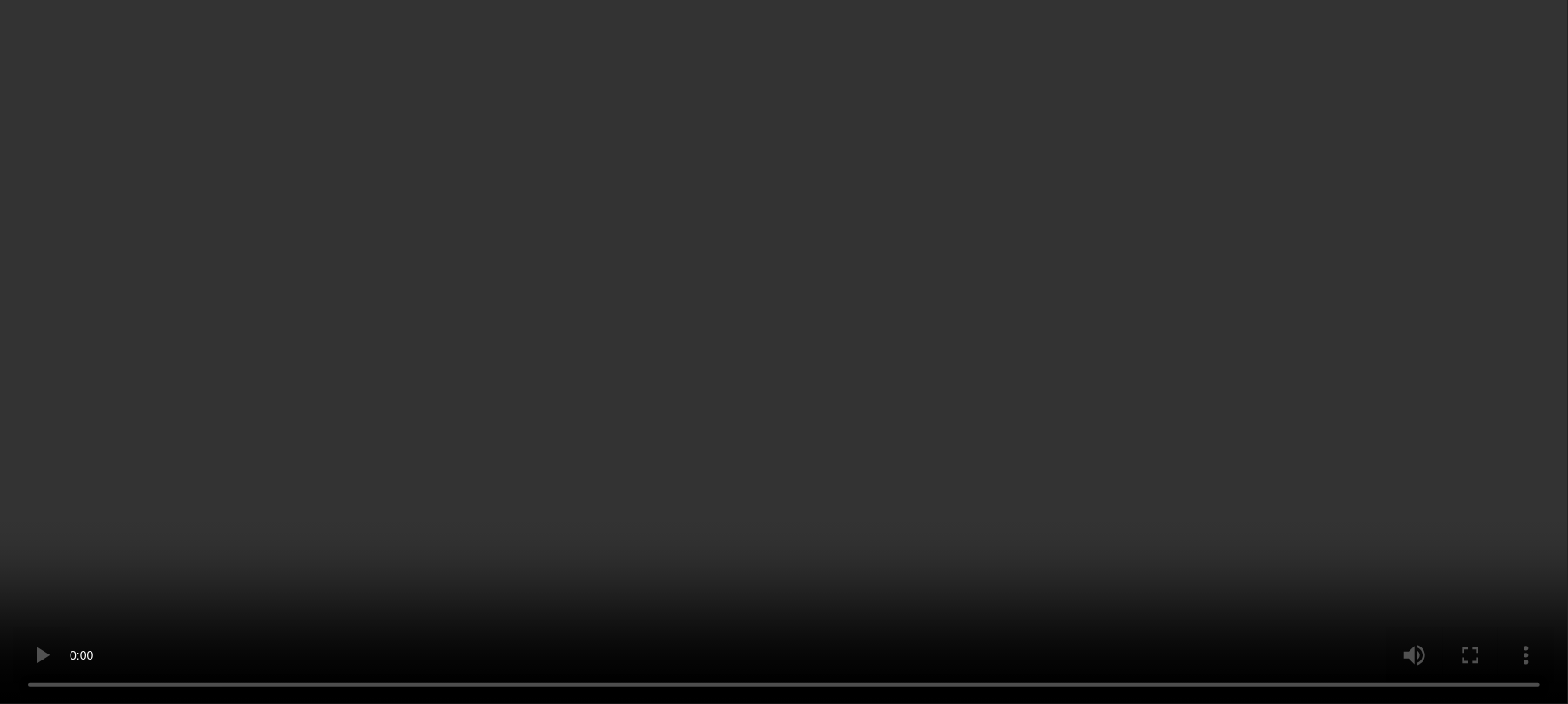
scroll to position [438, 0]
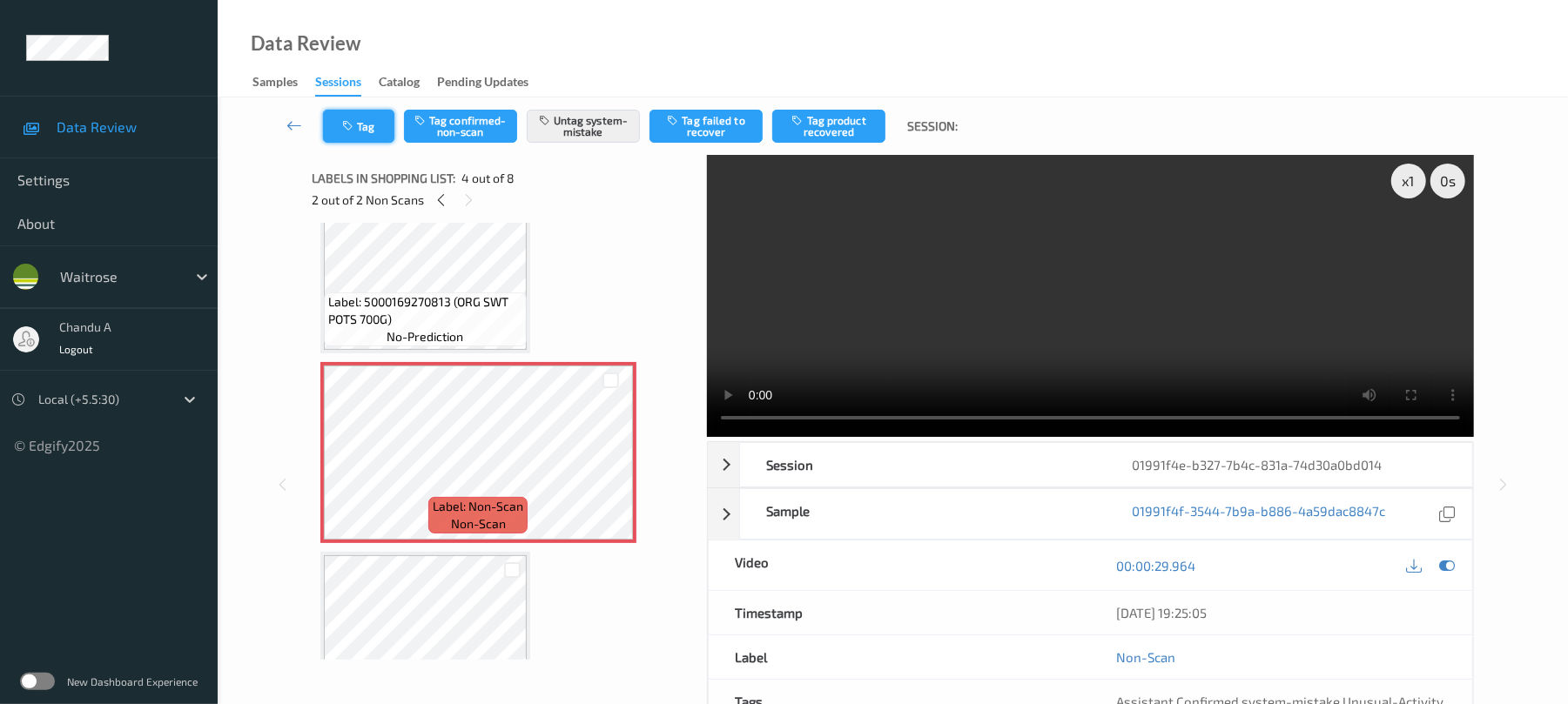
click at [363, 118] on button "Tag" at bounding box center [358, 126] width 71 height 33
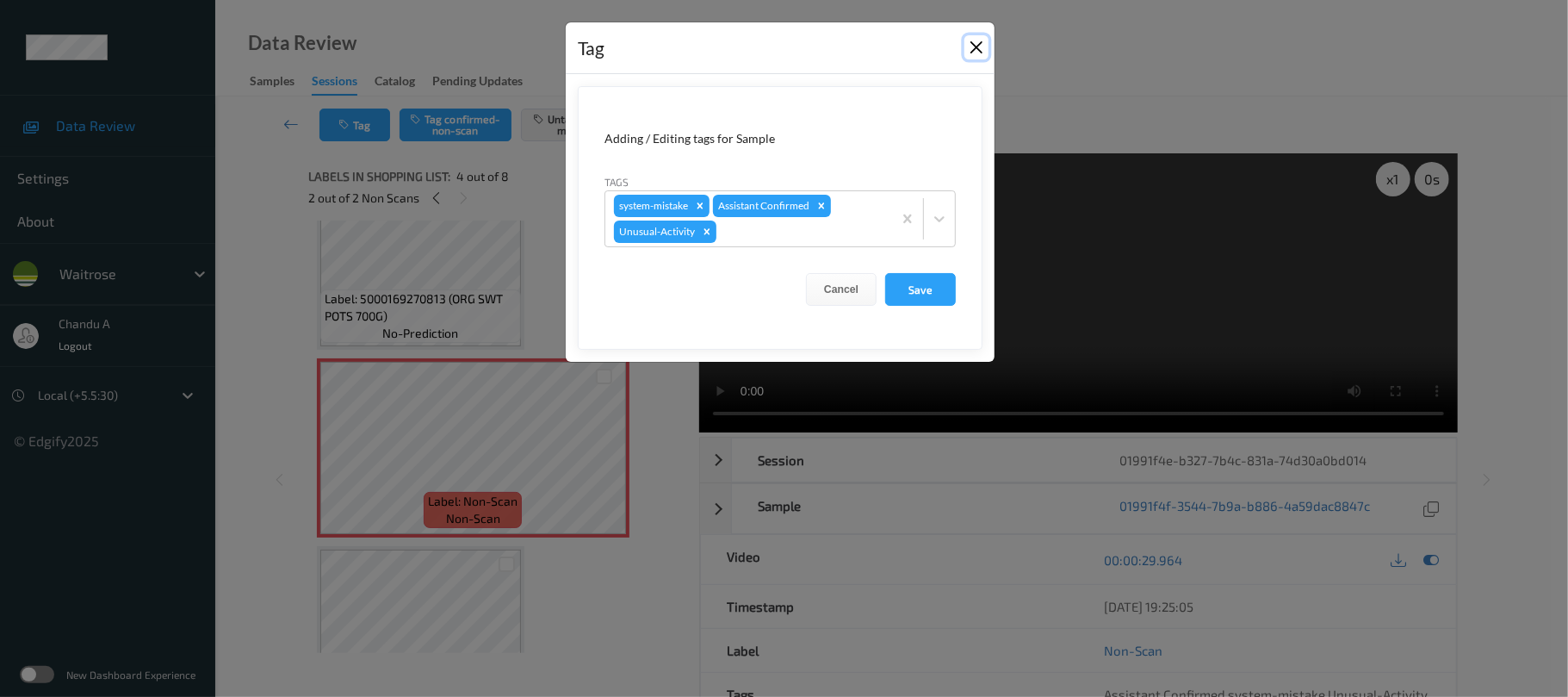
click at [976, 53] on button "Close" at bounding box center [976, 47] width 24 height 24
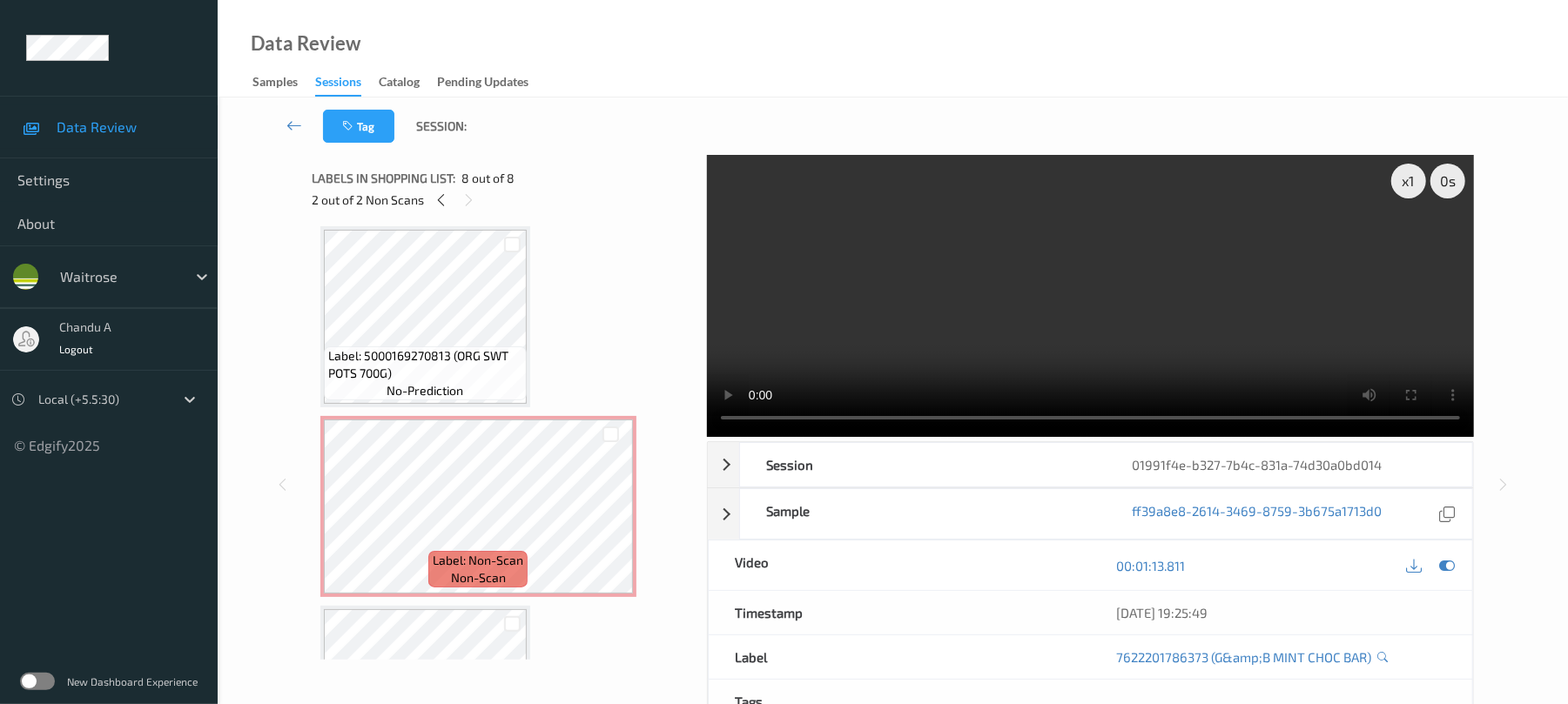
scroll to position [0, 0]
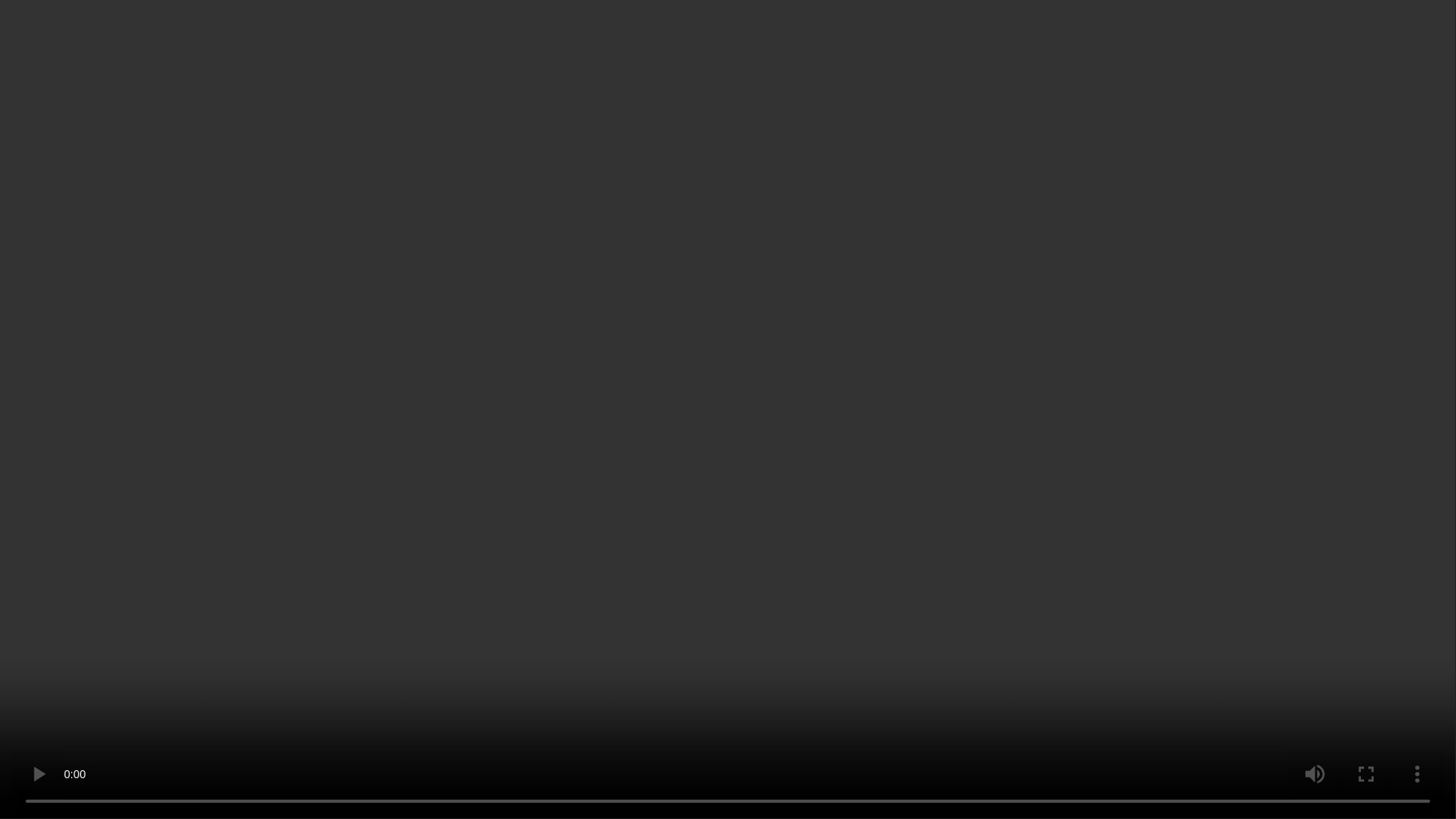
click at [867, 483] on video at bounding box center [728, 410] width 1456 height 819
click at [776, 408] on video at bounding box center [728, 410] width 1456 height 819
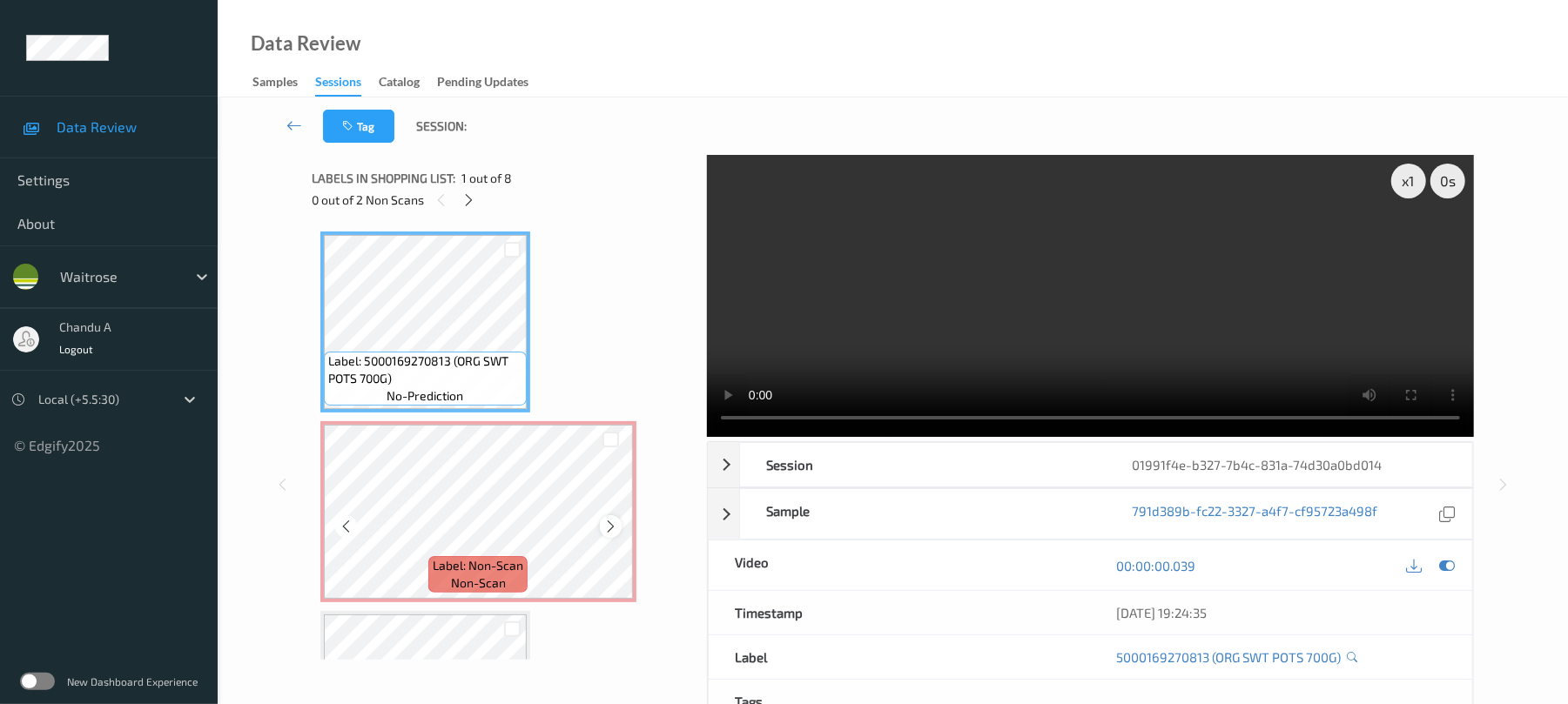
click at [617, 524] on icon at bounding box center [610, 526] width 14 height 15
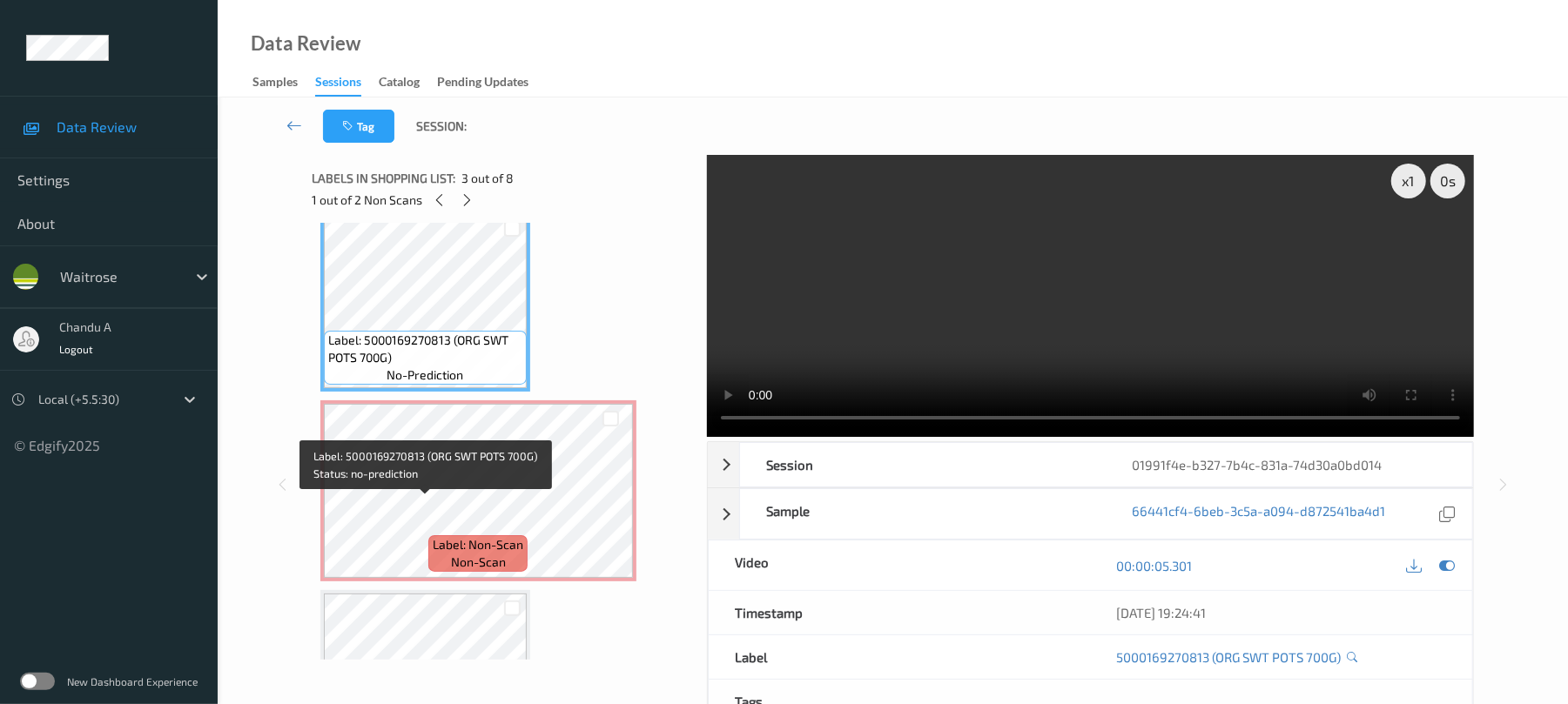
scroll to position [464, 0]
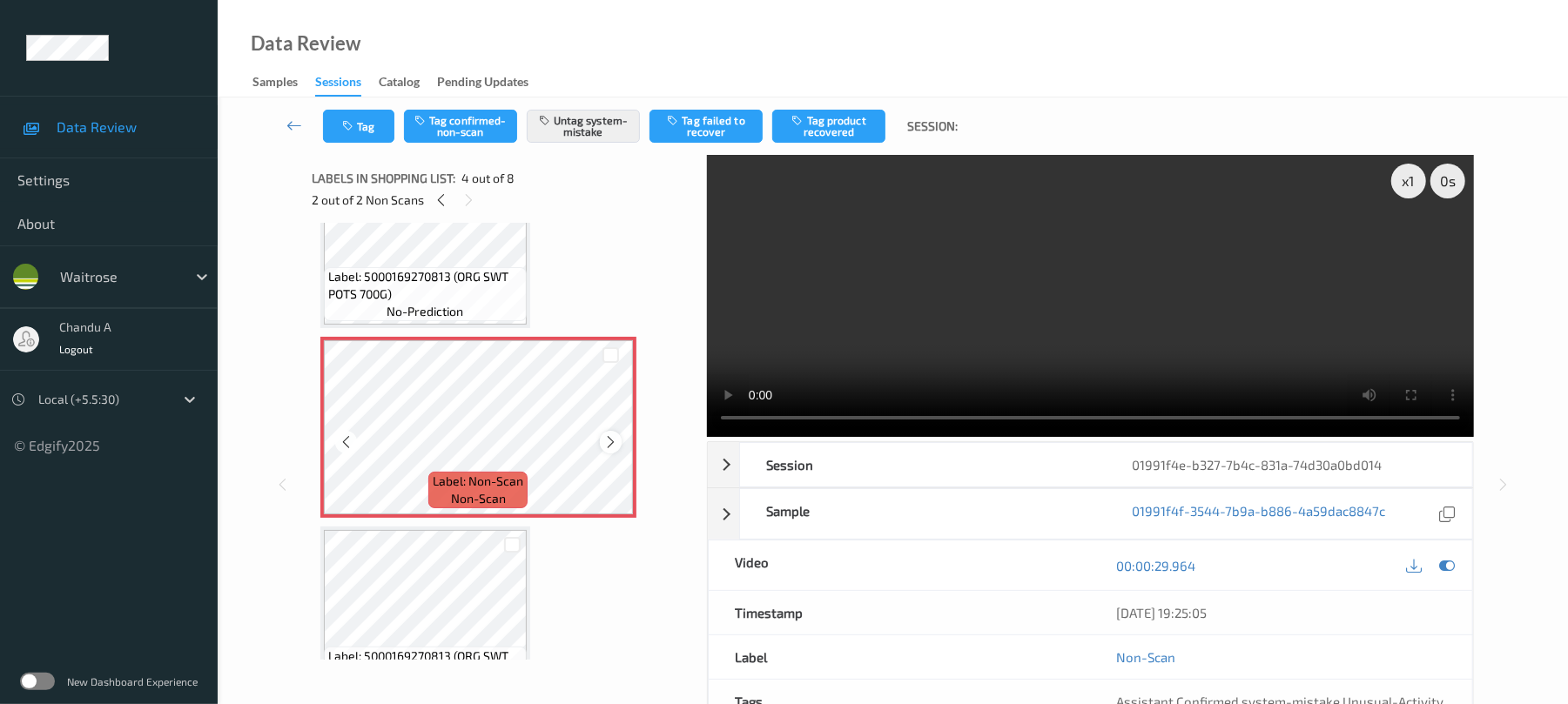
click at [607, 443] on icon at bounding box center [610, 441] width 14 height 15
click at [353, 128] on icon "button" at bounding box center [349, 126] width 14 height 12
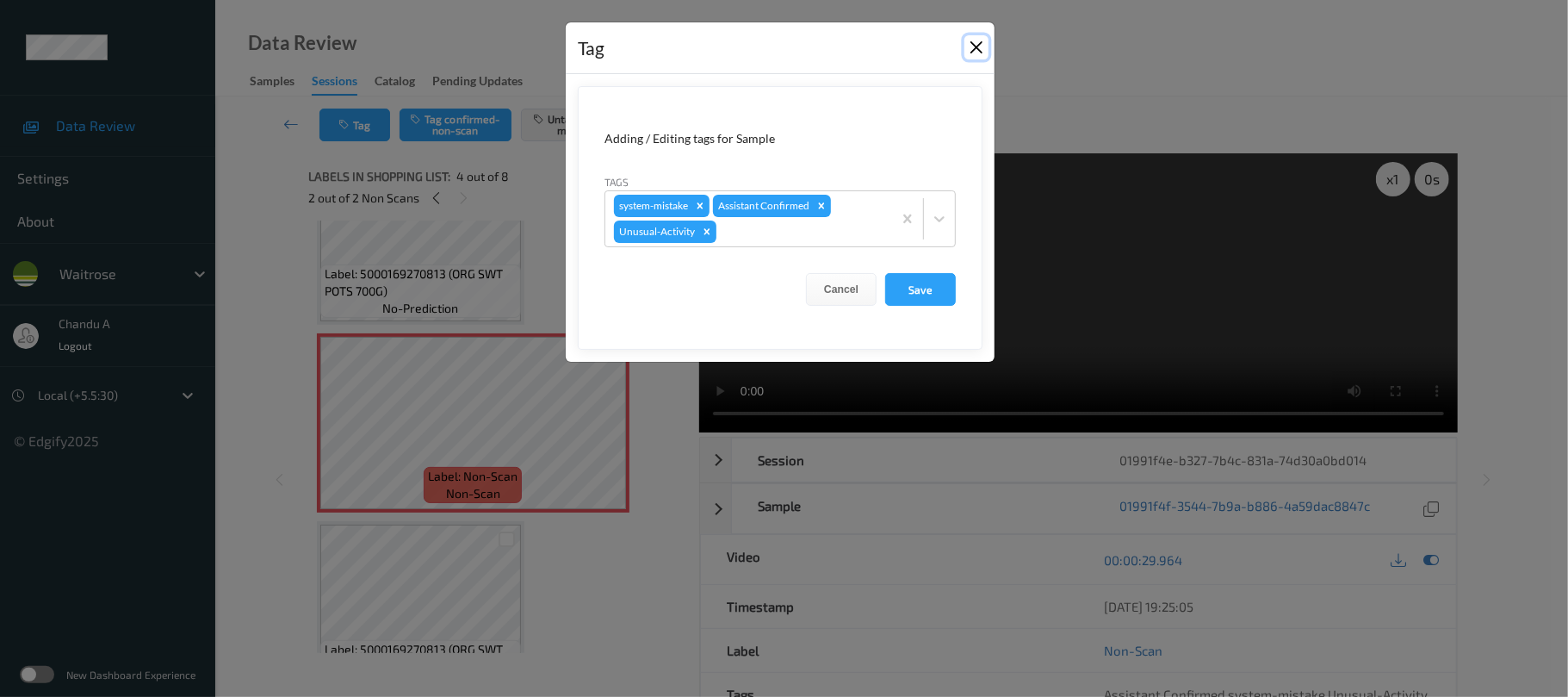
click at [971, 50] on button "Close" at bounding box center [976, 47] width 24 height 24
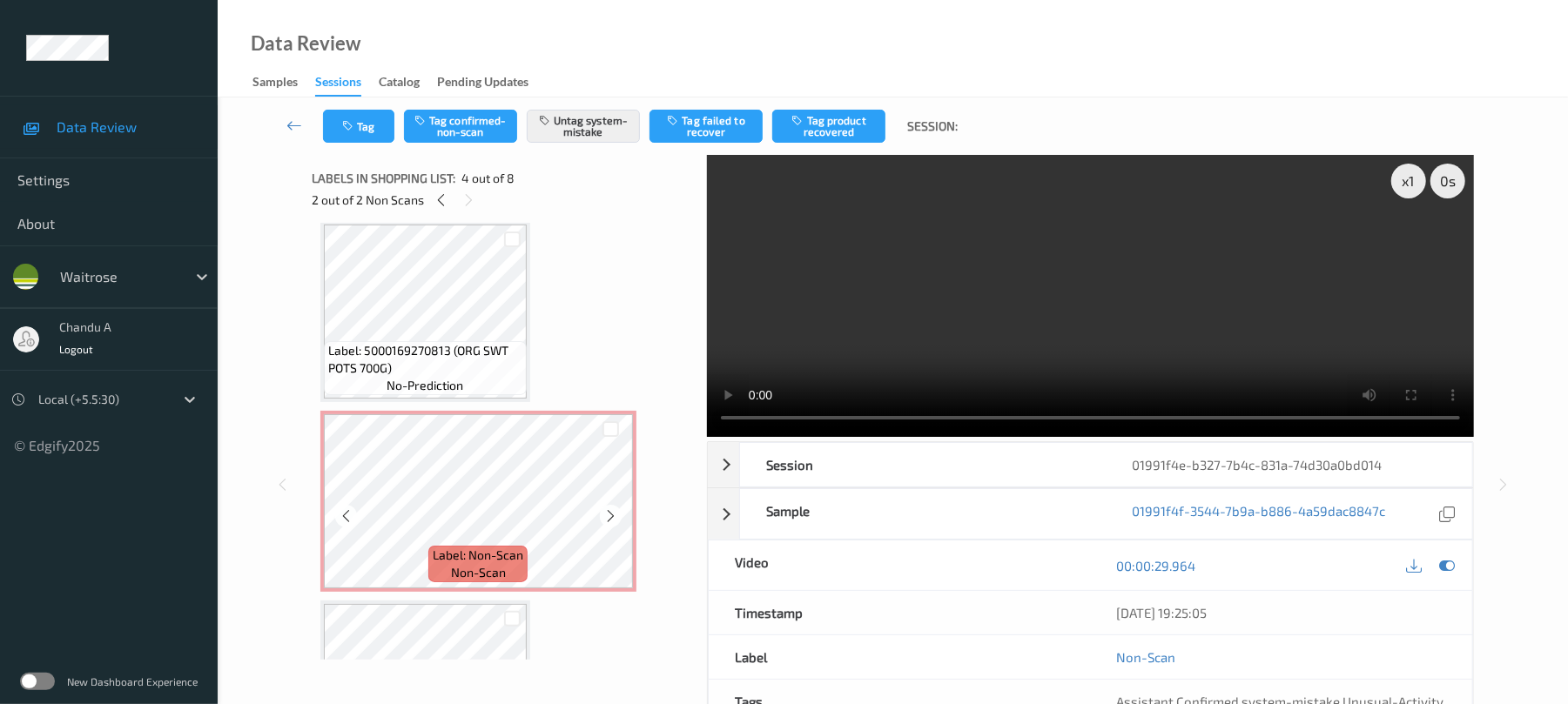
scroll to position [0, 0]
